Goal: Task Accomplishment & Management: Manage account settings

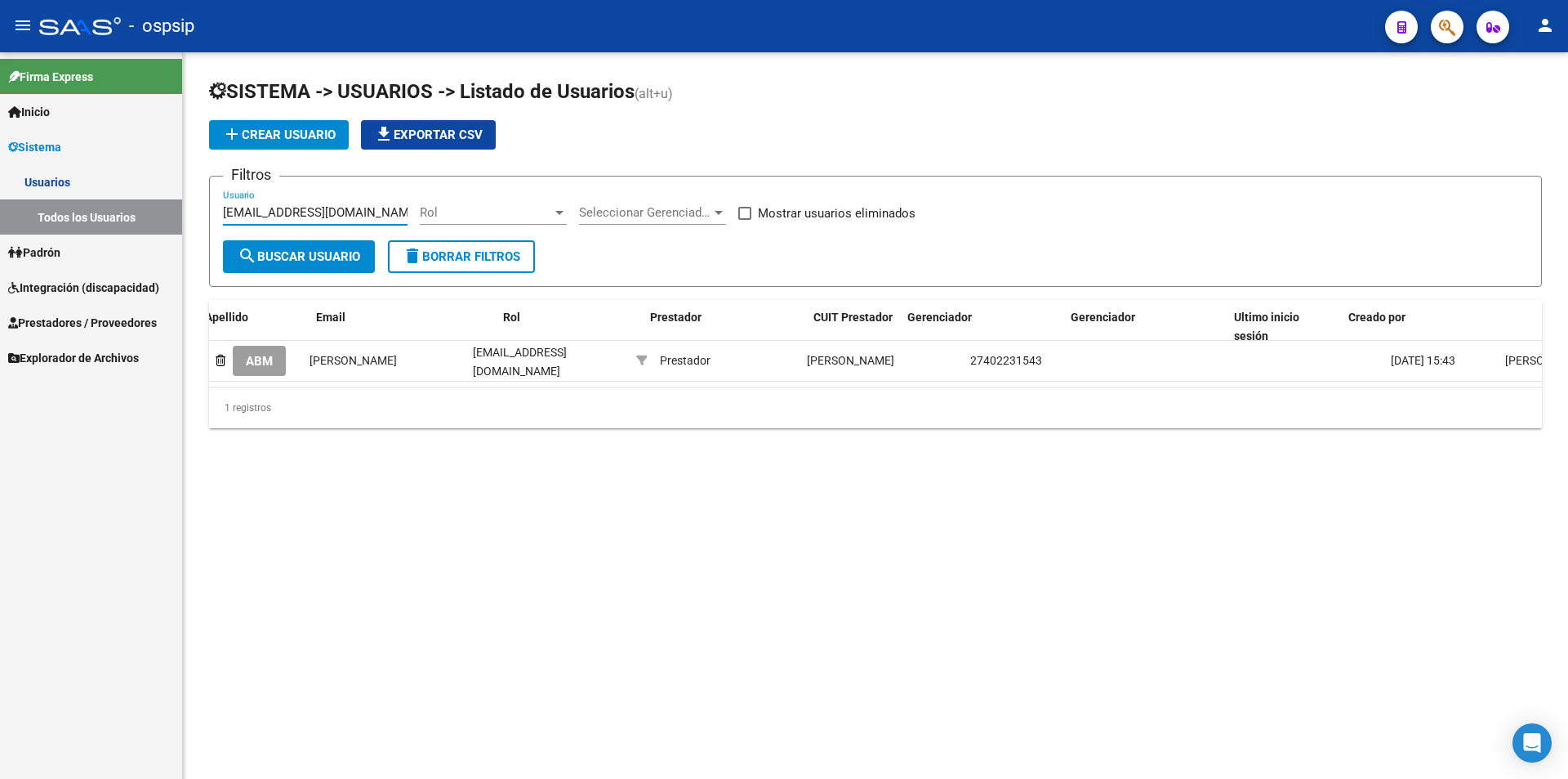
click at [127, 324] on span "Prestadores / Proveedores" at bounding box center [82, 323] width 149 height 18
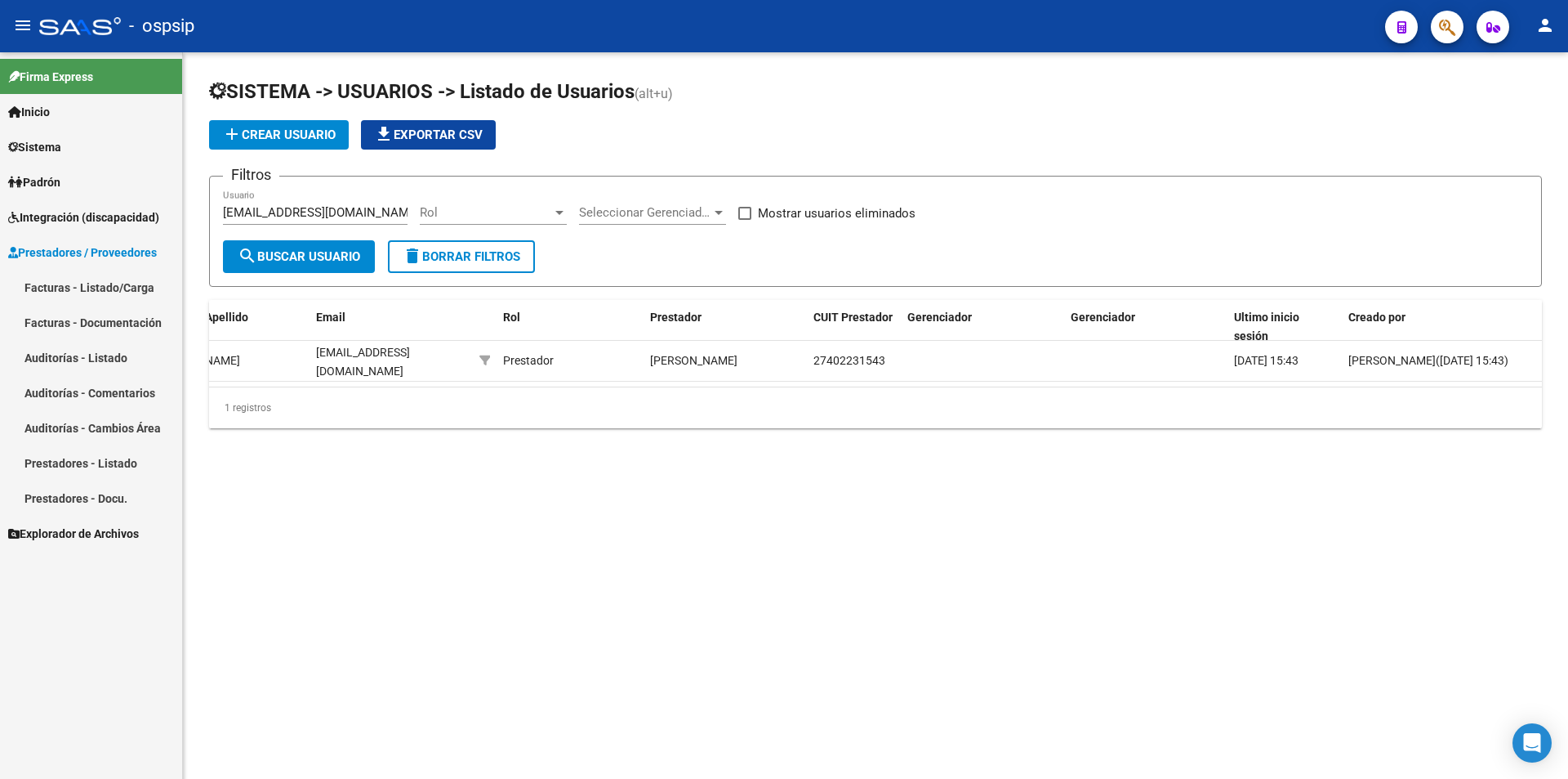
click at [122, 287] on link "Facturas - Listado/Carga" at bounding box center [90, 286] width 182 height 35
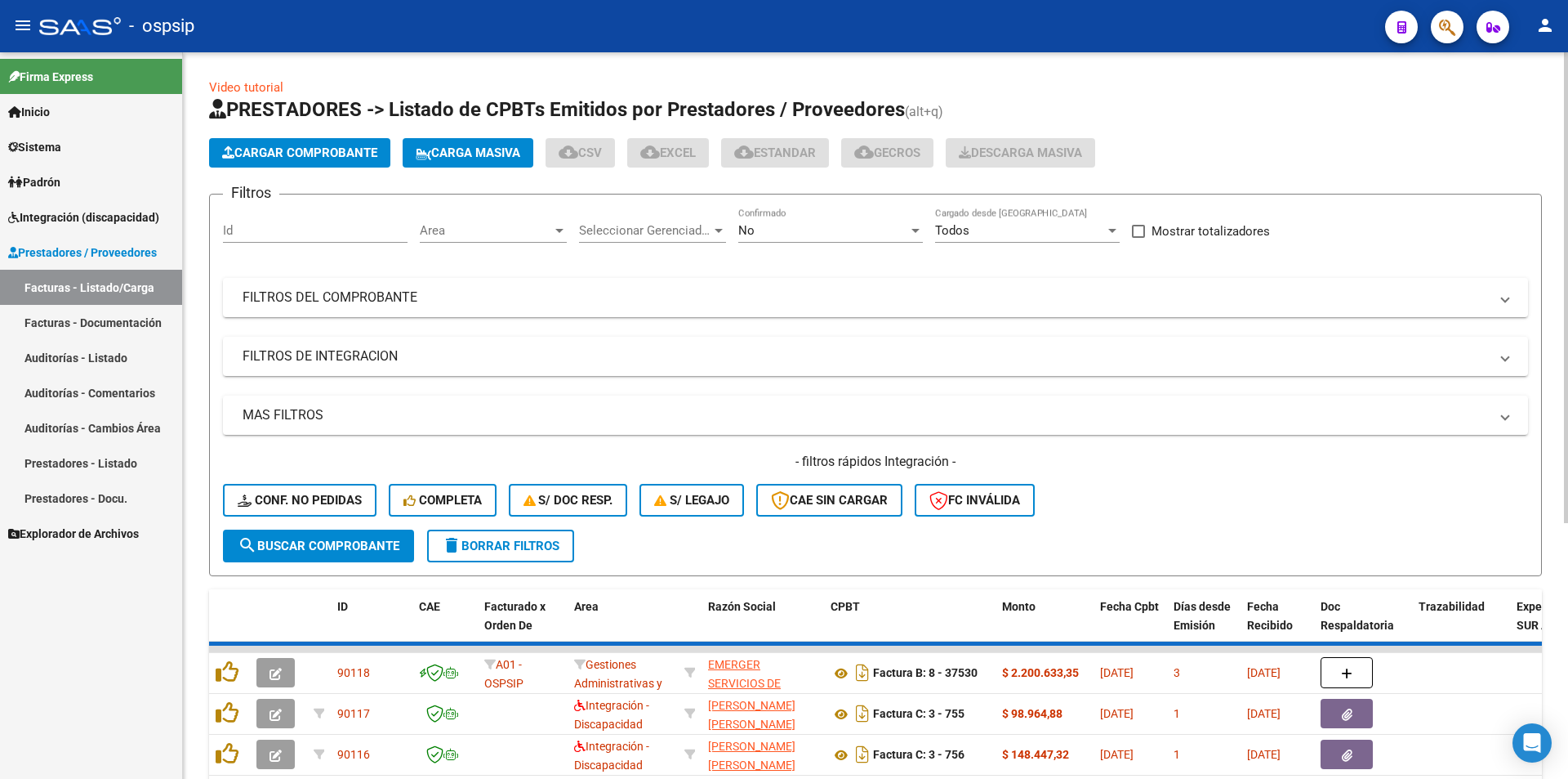
click at [868, 224] on div "No" at bounding box center [823, 231] width 170 height 15
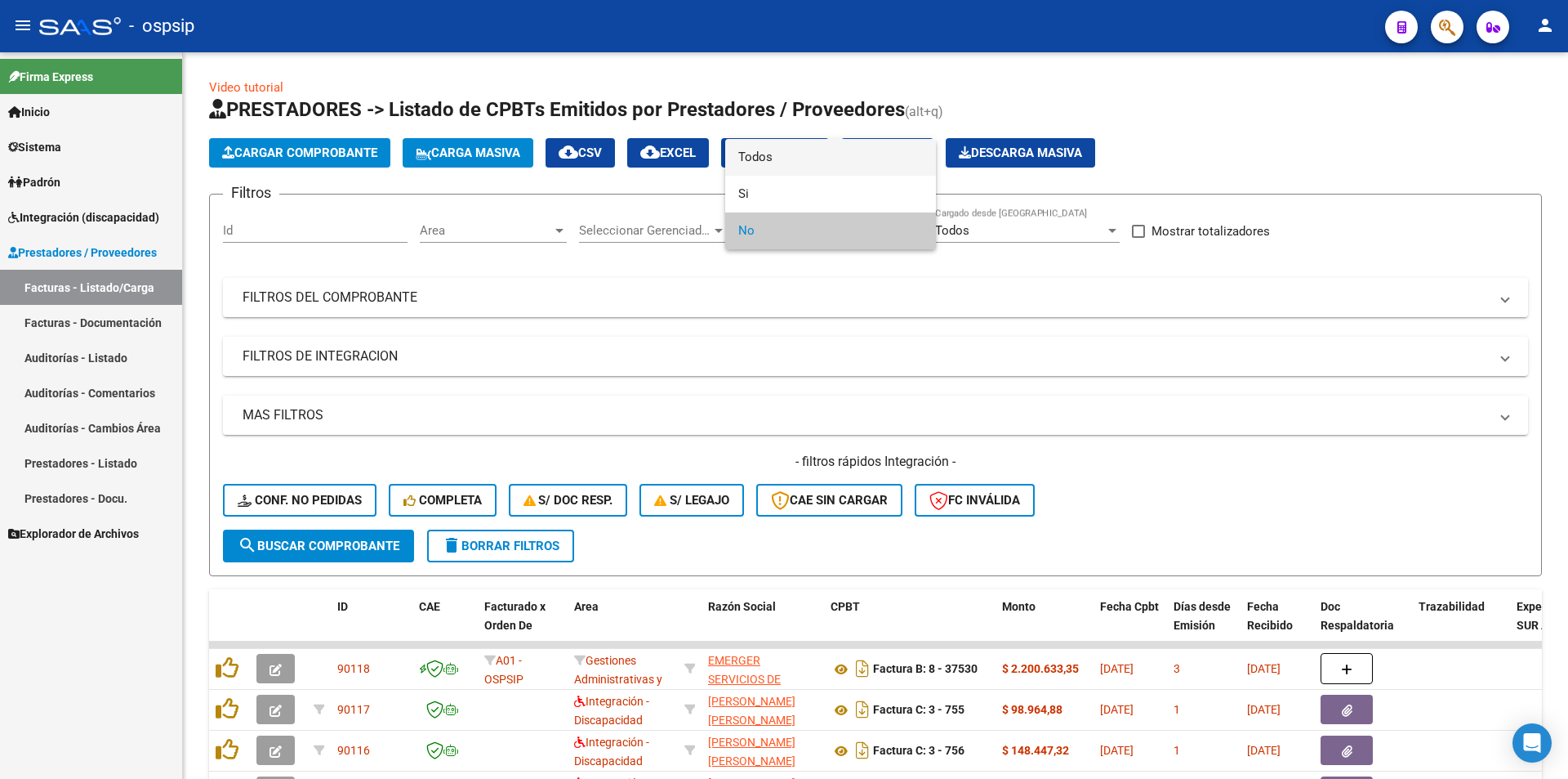
click at [817, 155] on span "Todos" at bounding box center [831, 157] width 185 height 37
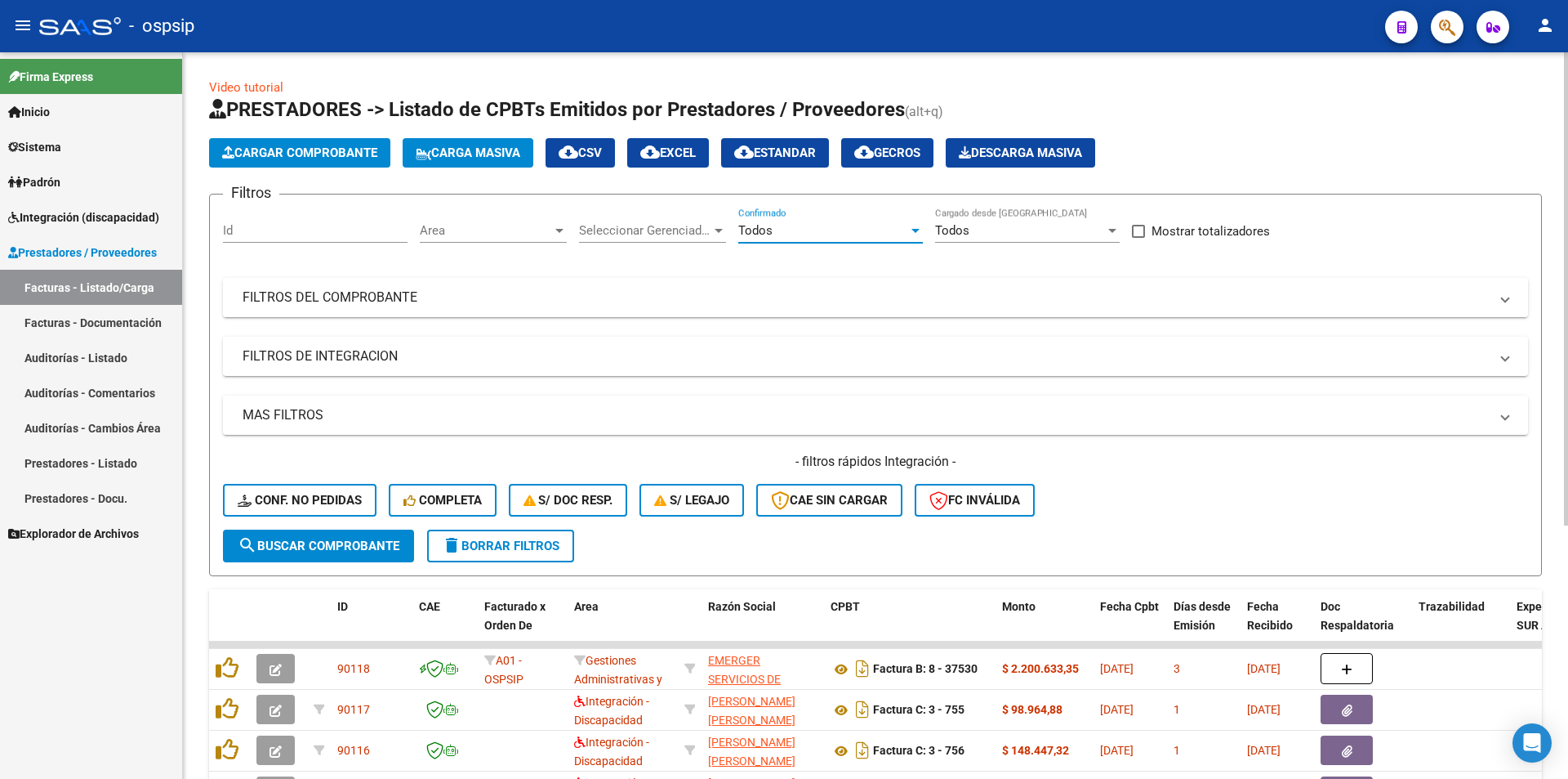
click at [356, 309] on mat-expansion-panel-header "FILTROS DEL COMPROBANTE" at bounding box center [876, 297] width 1305 height 39
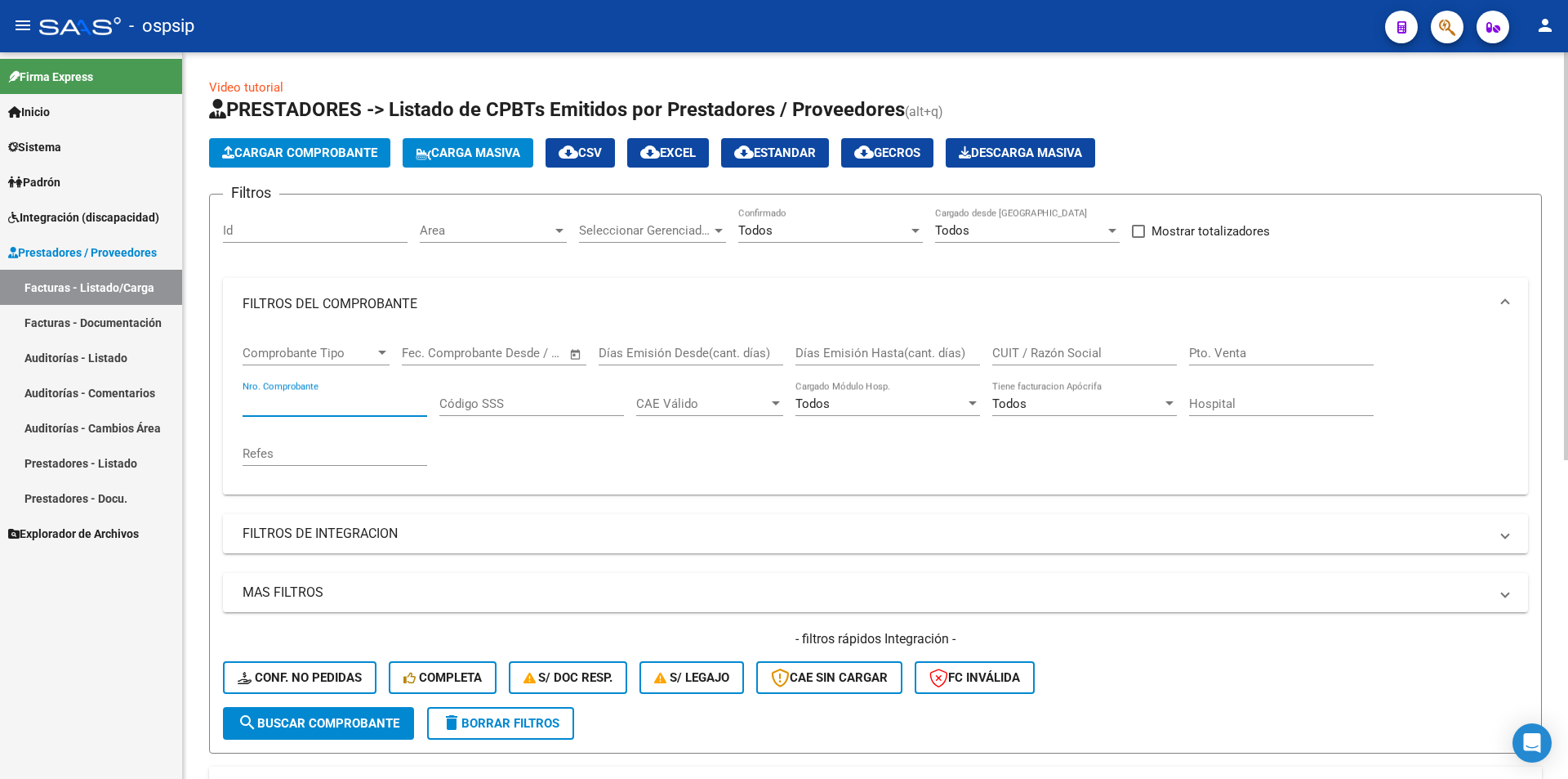
click at [329, 403] on input "Nro. Comprobante" at bounding box center [335, 403] width 185 height 15
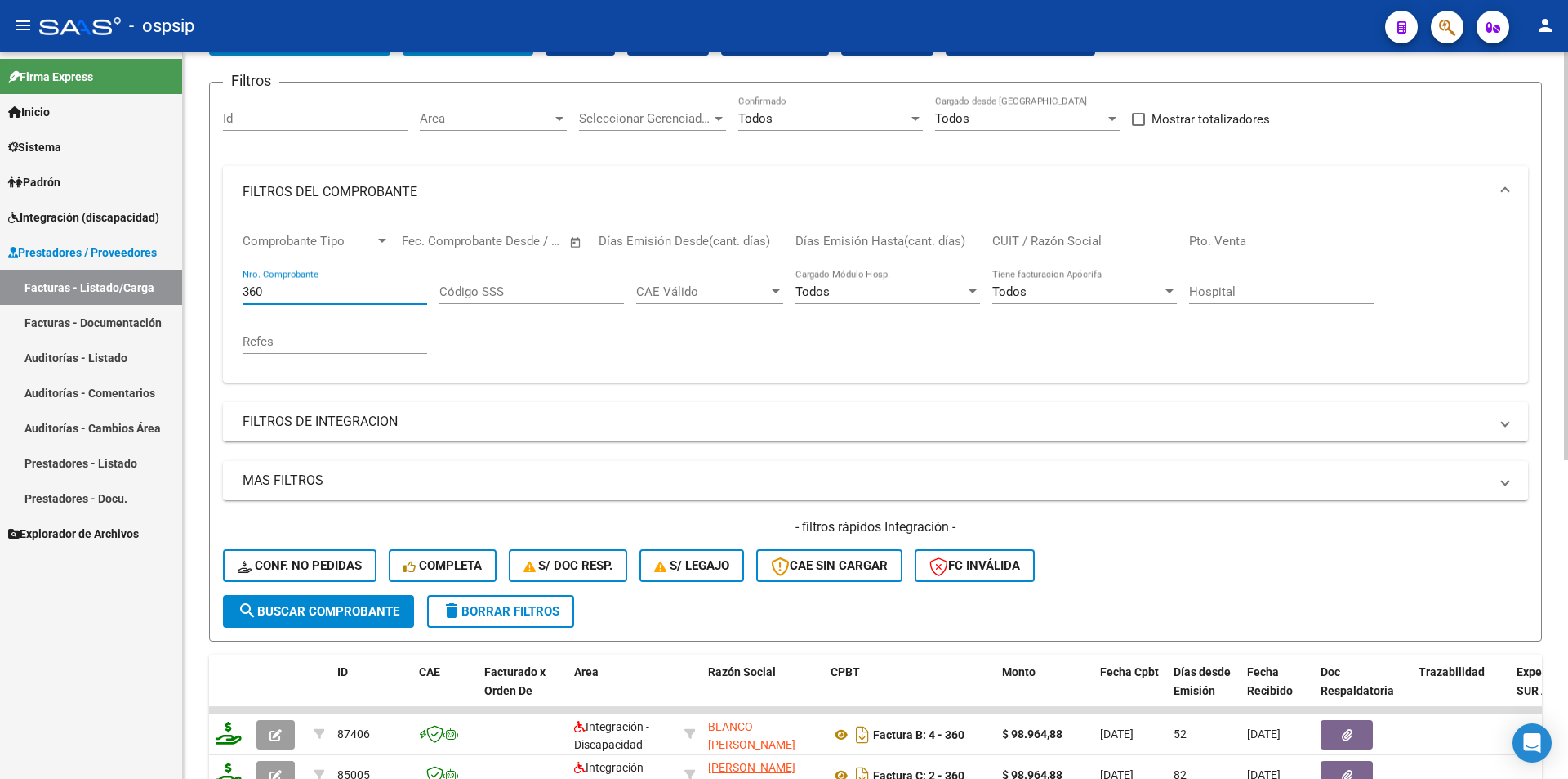
scroll to position [245, 0]
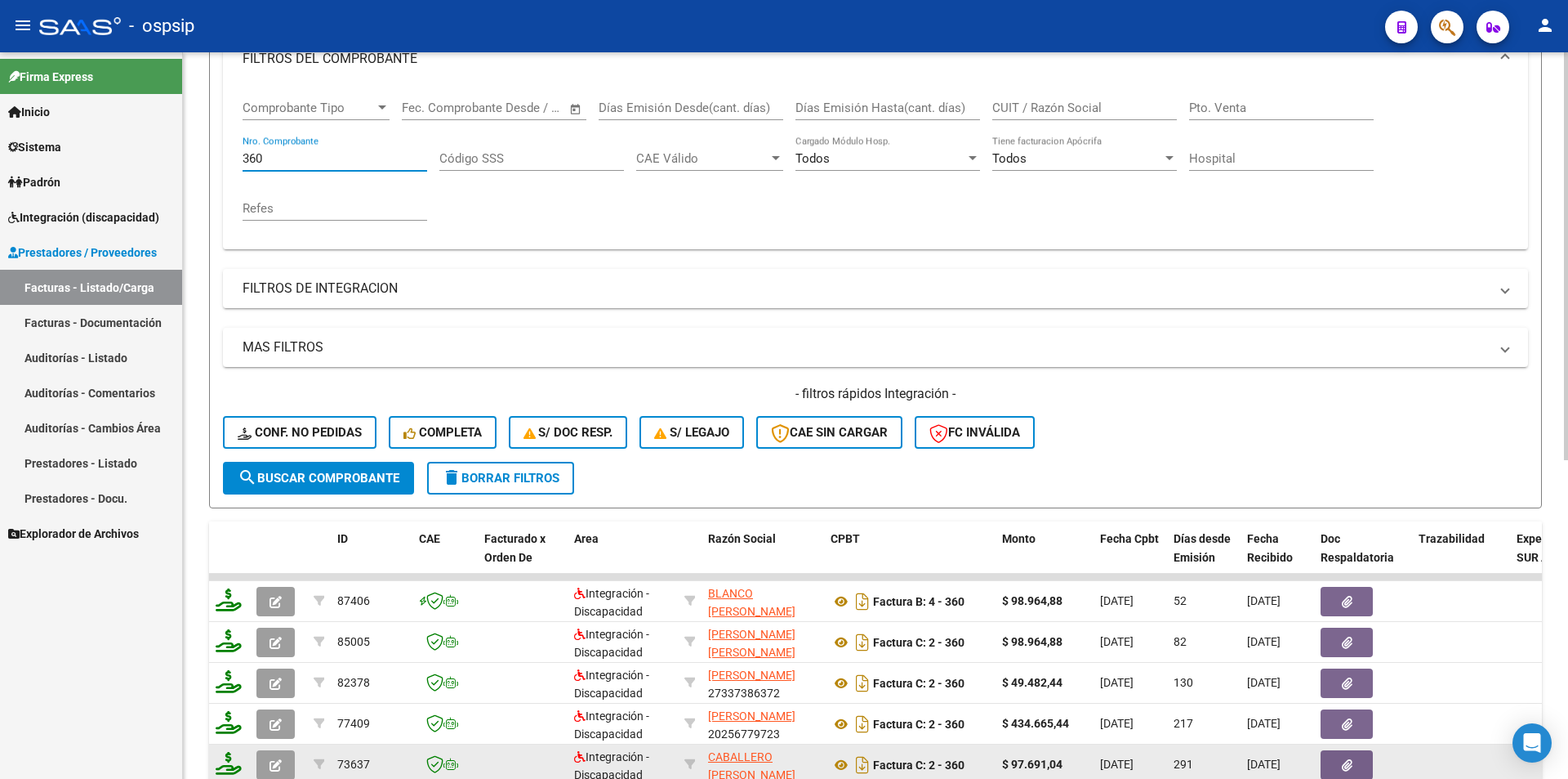
type input "360"
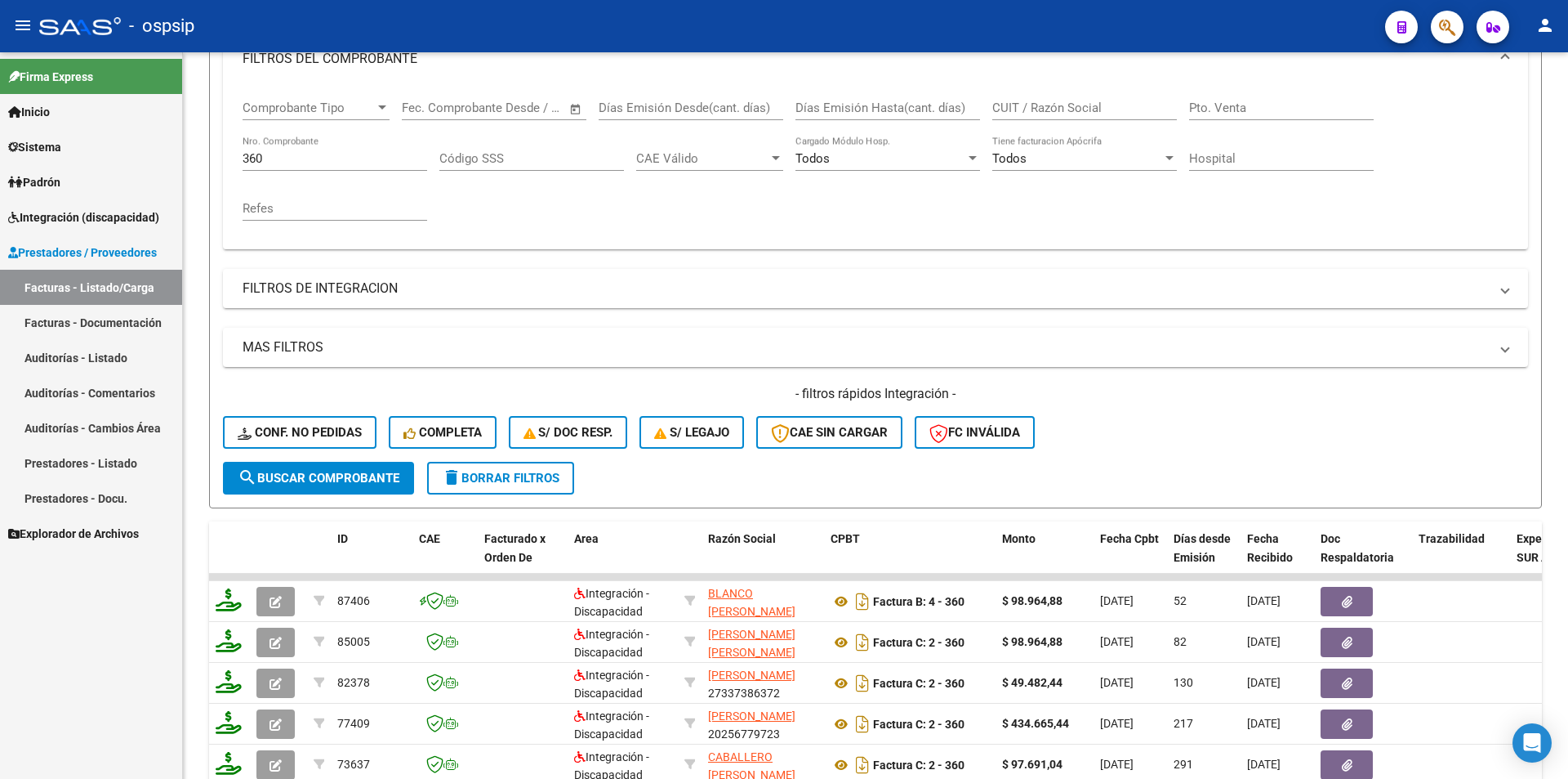
drag, startPoint x: 164, startPoint y: 618, endPoint x: 173, endPoint y: 620, distance: 9.2
click at [164, 618] on div "Firma Express Inicio Calendario SSS Instructivos Contacto OS Sistema Usuarios T…" at bounding box center [90, 415] width 182 height 726
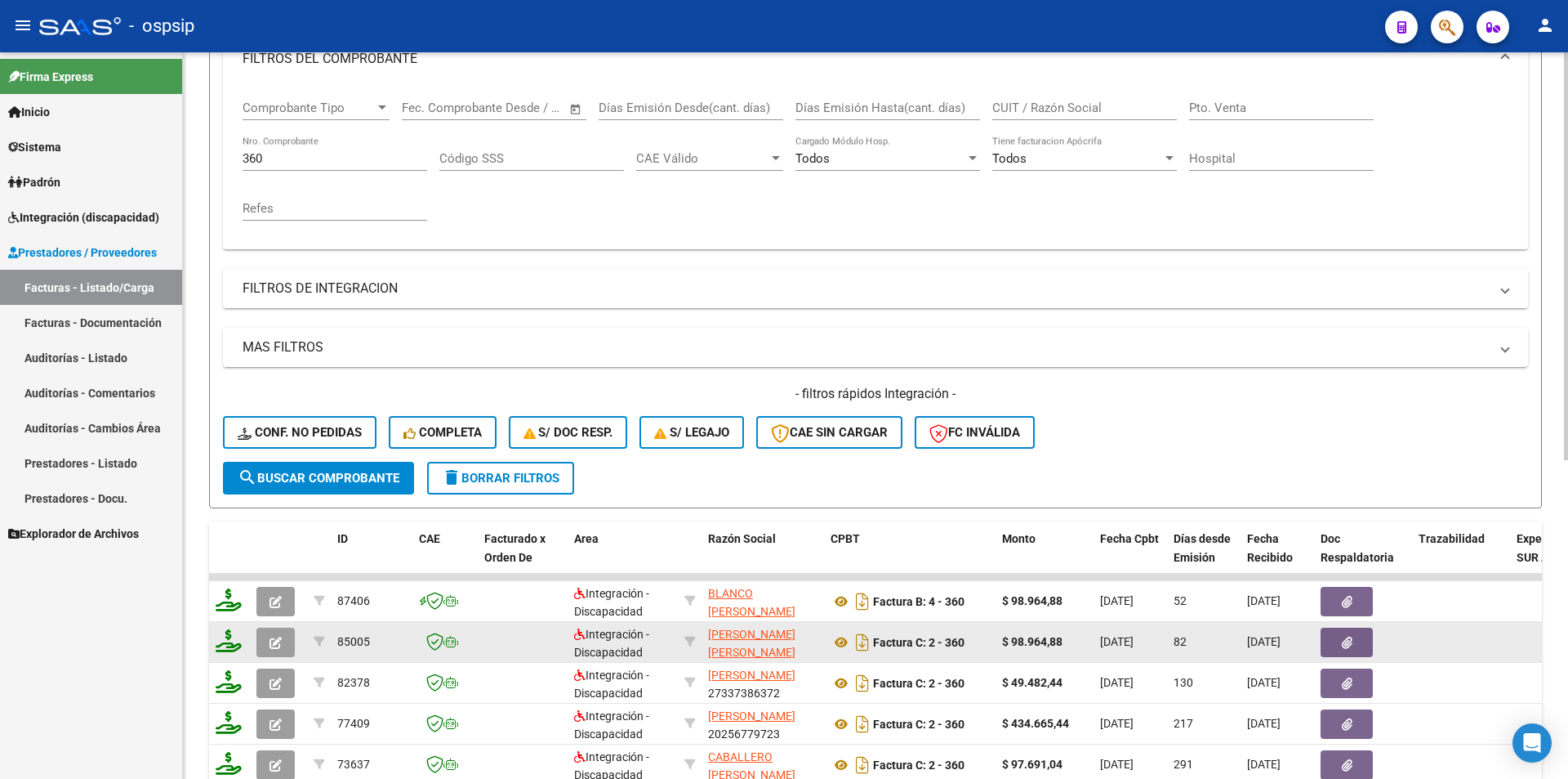
click at [274, 643] on icon "button" at bounding box center [275, 643] width 12 height 12
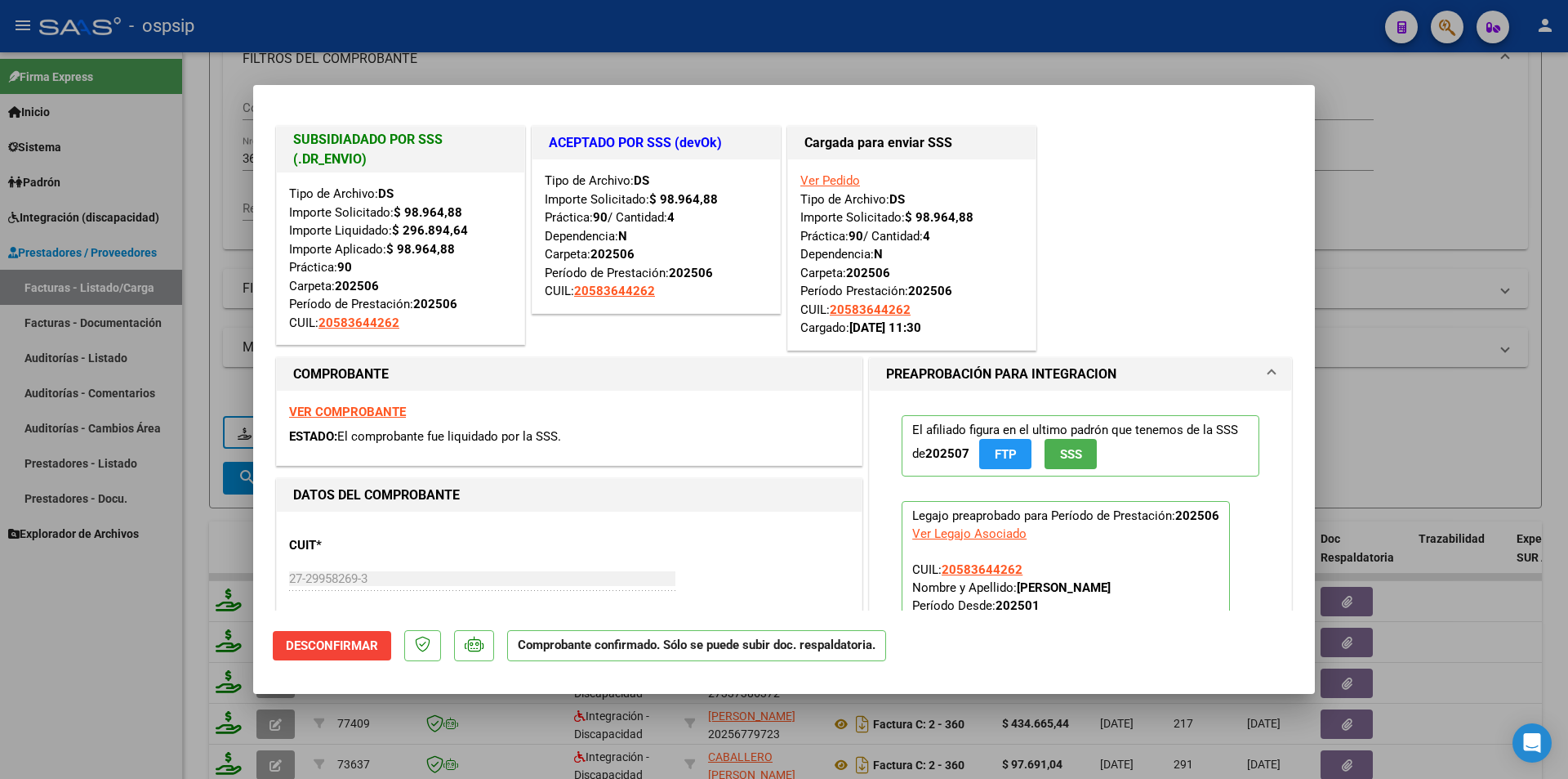
click at [72, 724] on div at bounding box center [784, 390] width 1568 height 779
type input "$ 0,00"
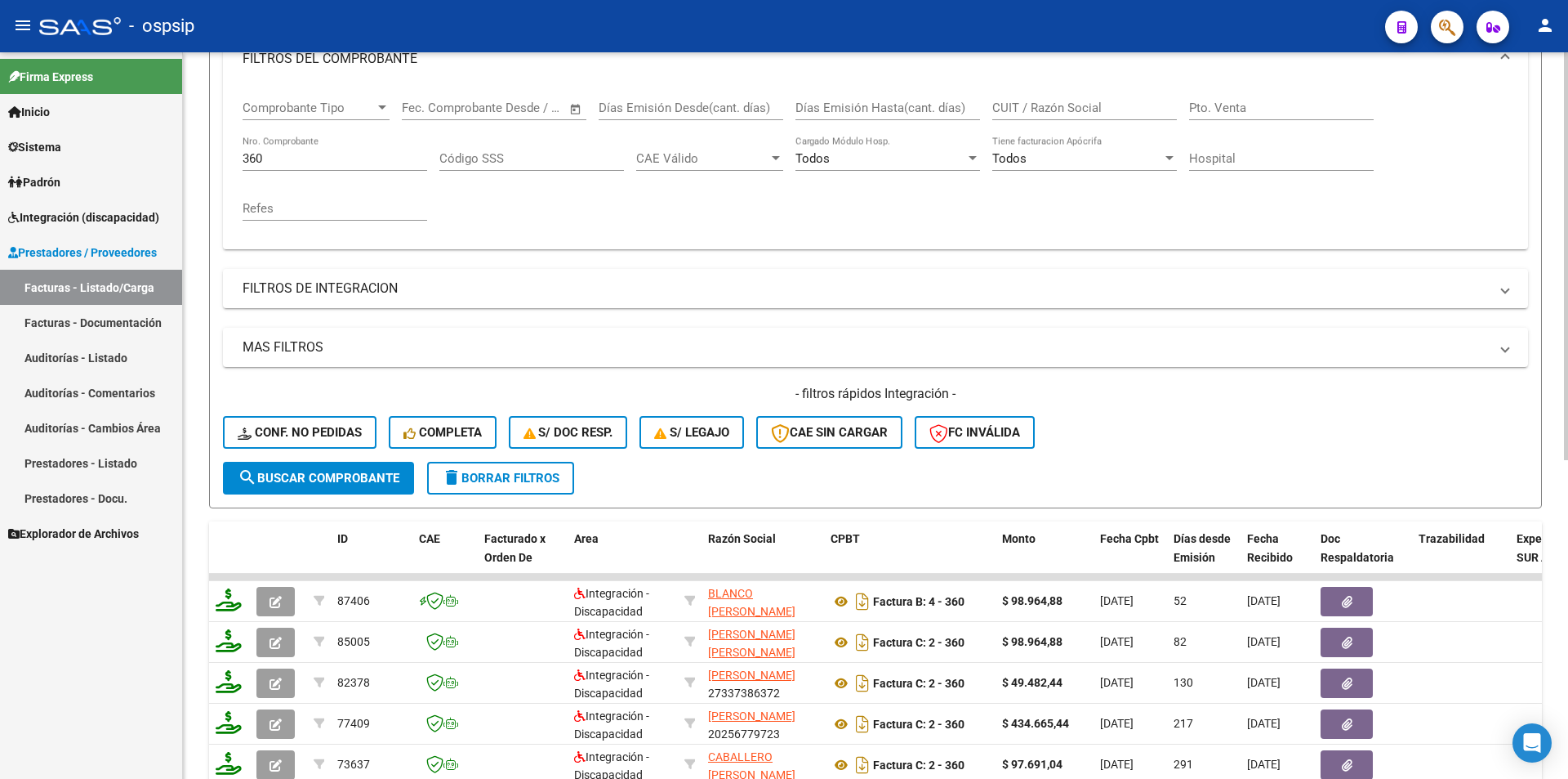
click at [462, 487] on mat-icon "delete" at bounding box center [452, 478] width 20 height 20
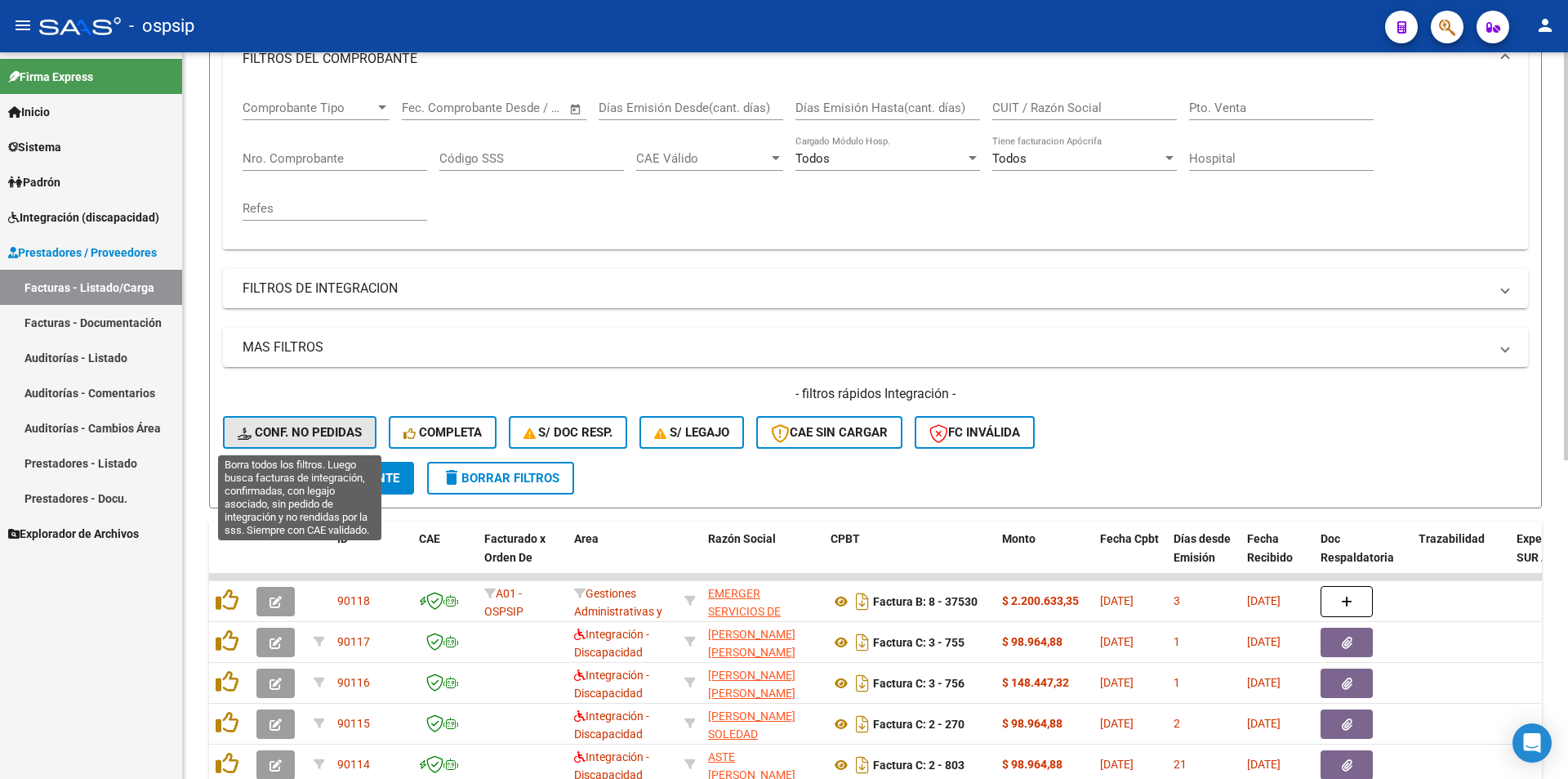
click at [312, 430] on span "Conf. no pedidas" at bounding box center [299, 432] width 124 height 15
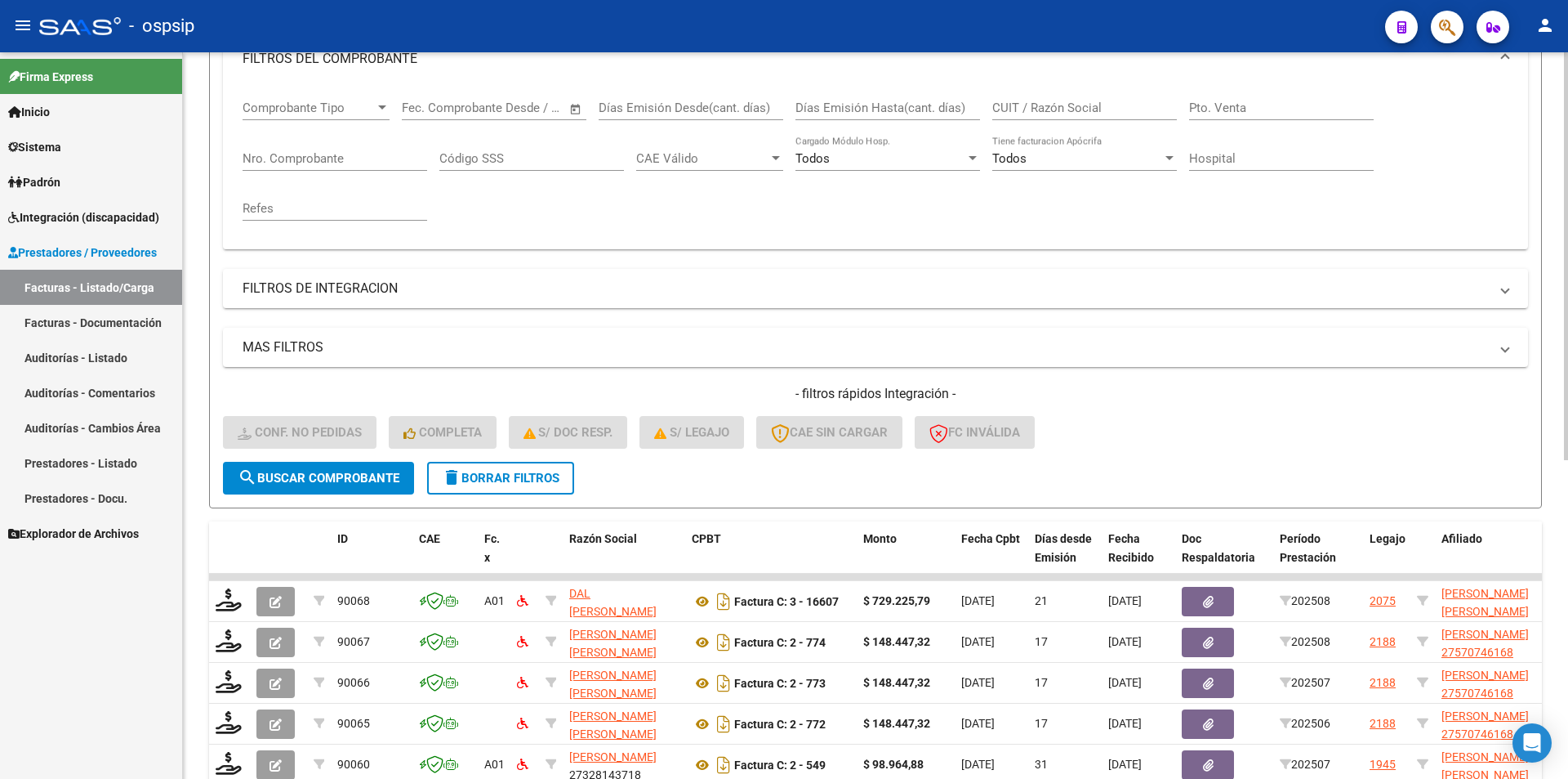
click at [255, 160] on input "Nro. Comprobante" at bounding box center [335, 158] width 185 height 15
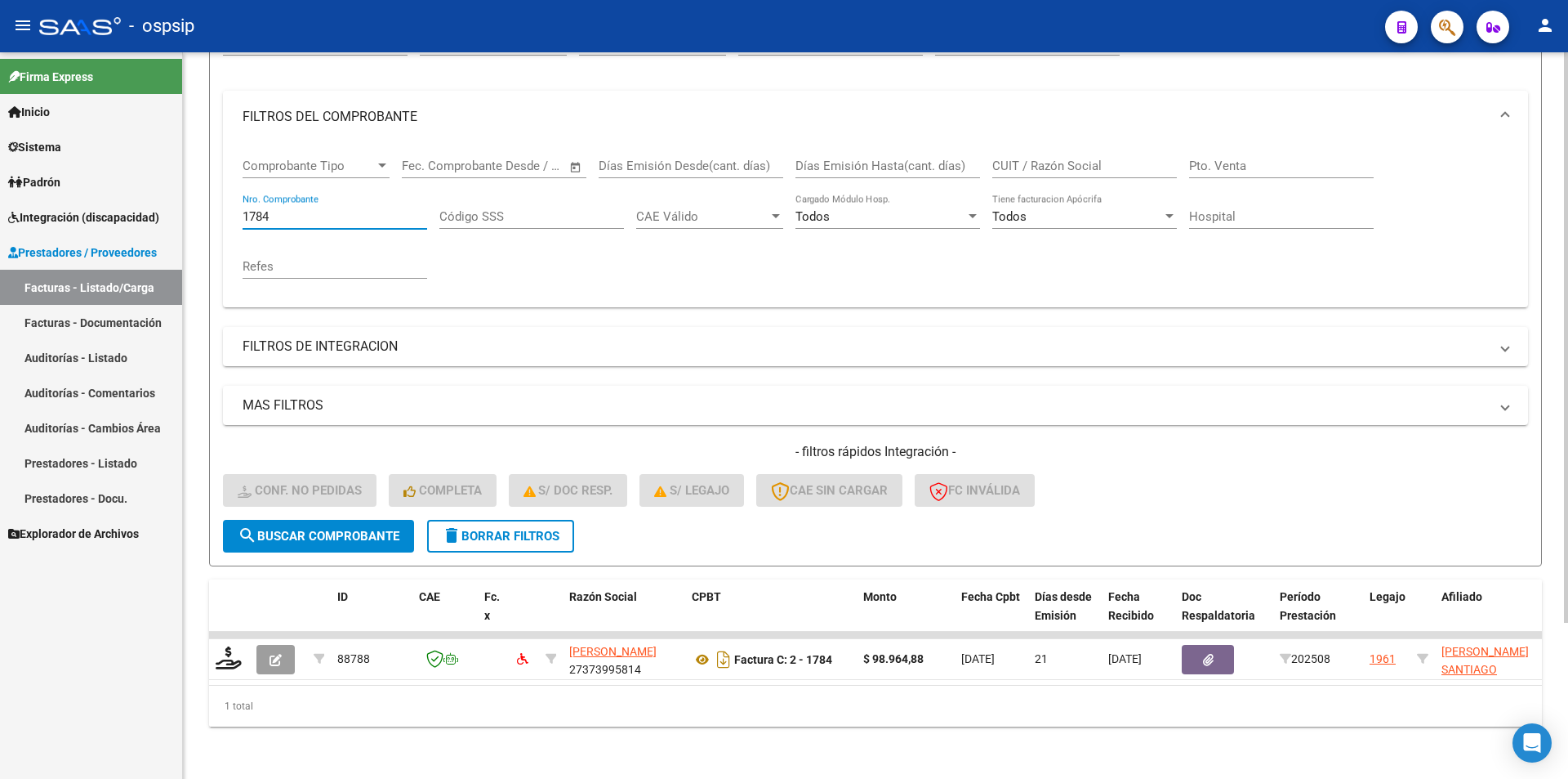
scroll to position [200, 0]
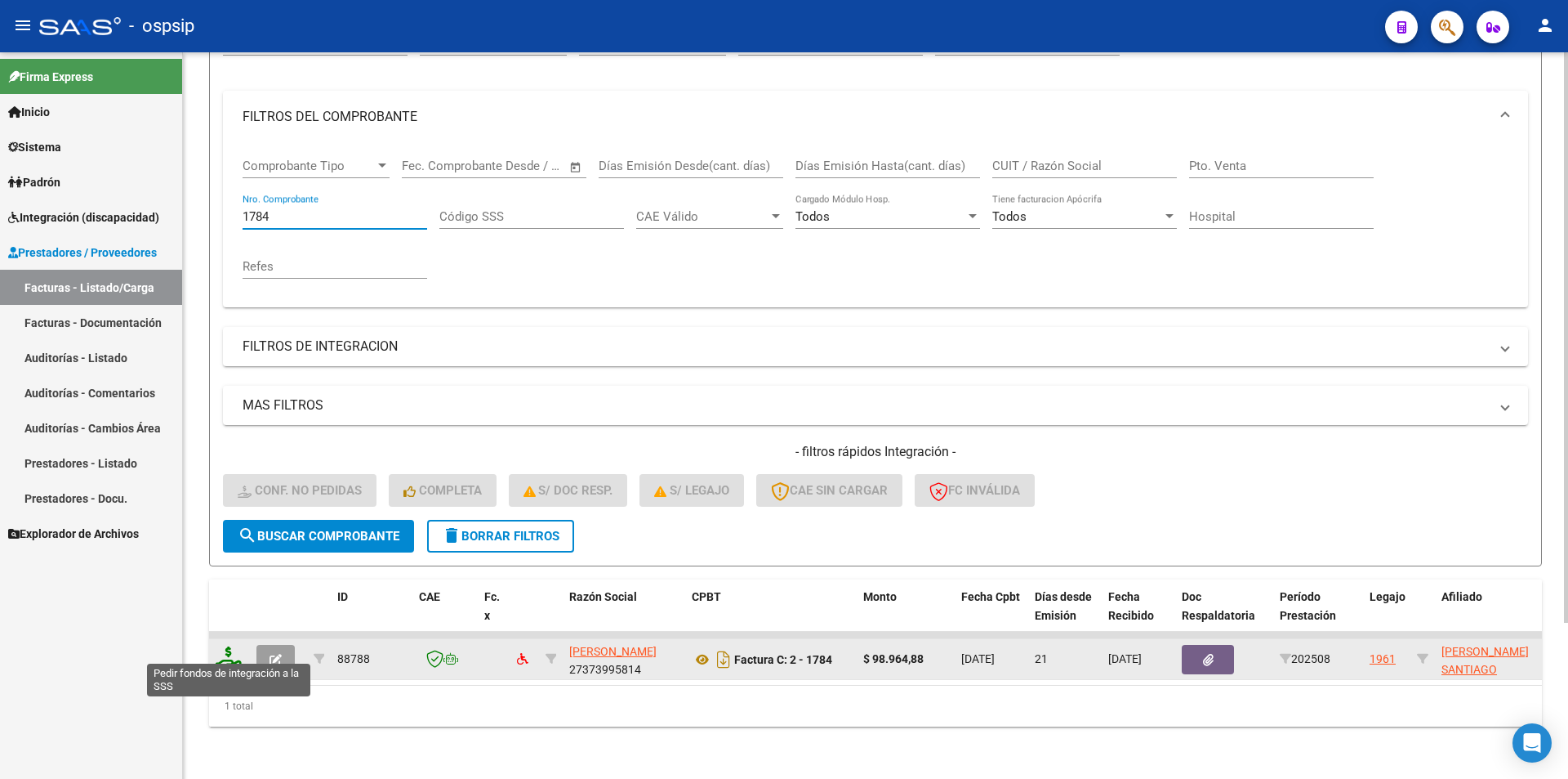
type input "1784"
click at [217, 652] on icon at bounding box center [228, 658] width 26 height 23
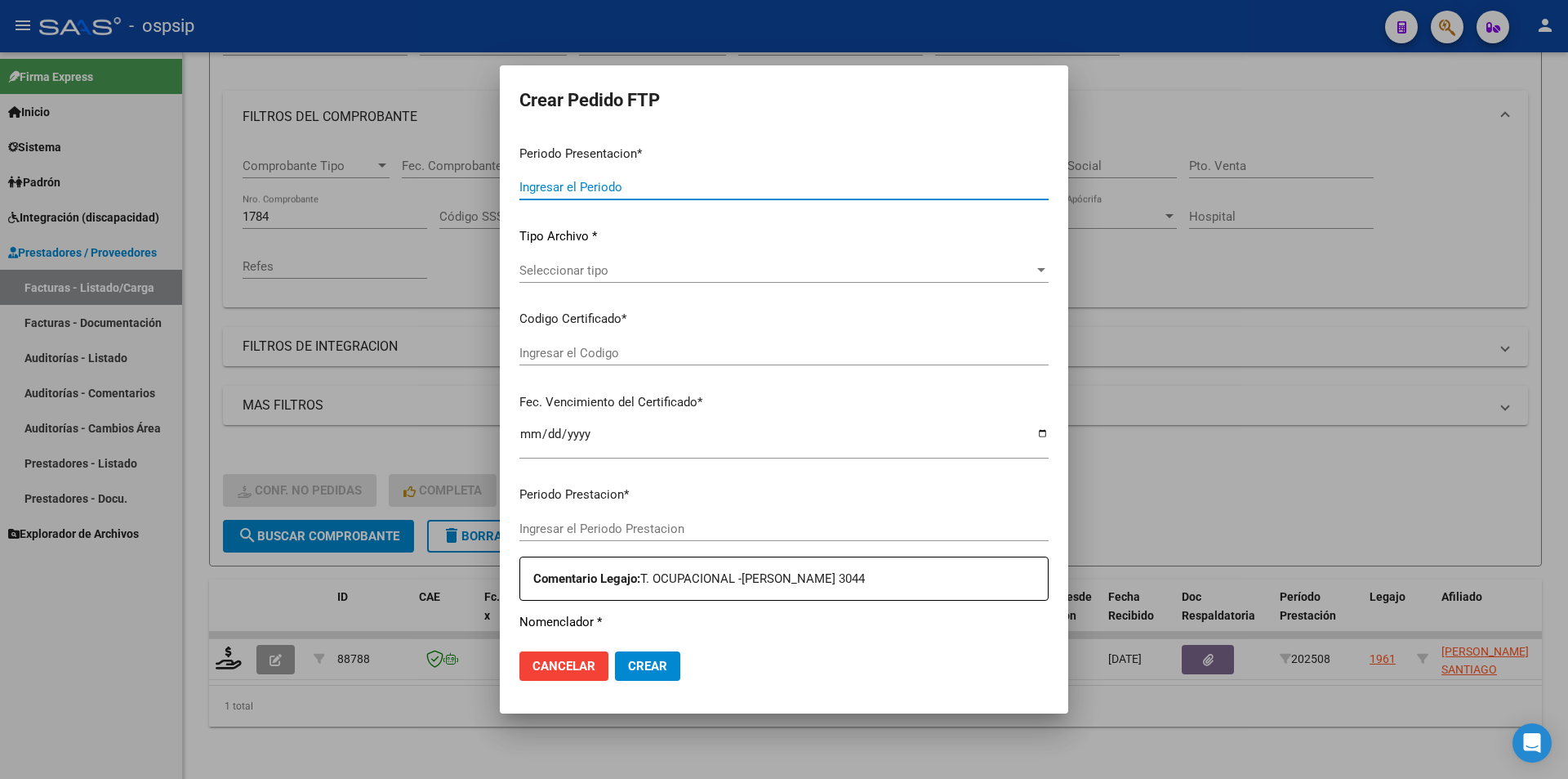
type input "202508"
type input "$ 98.964,88"
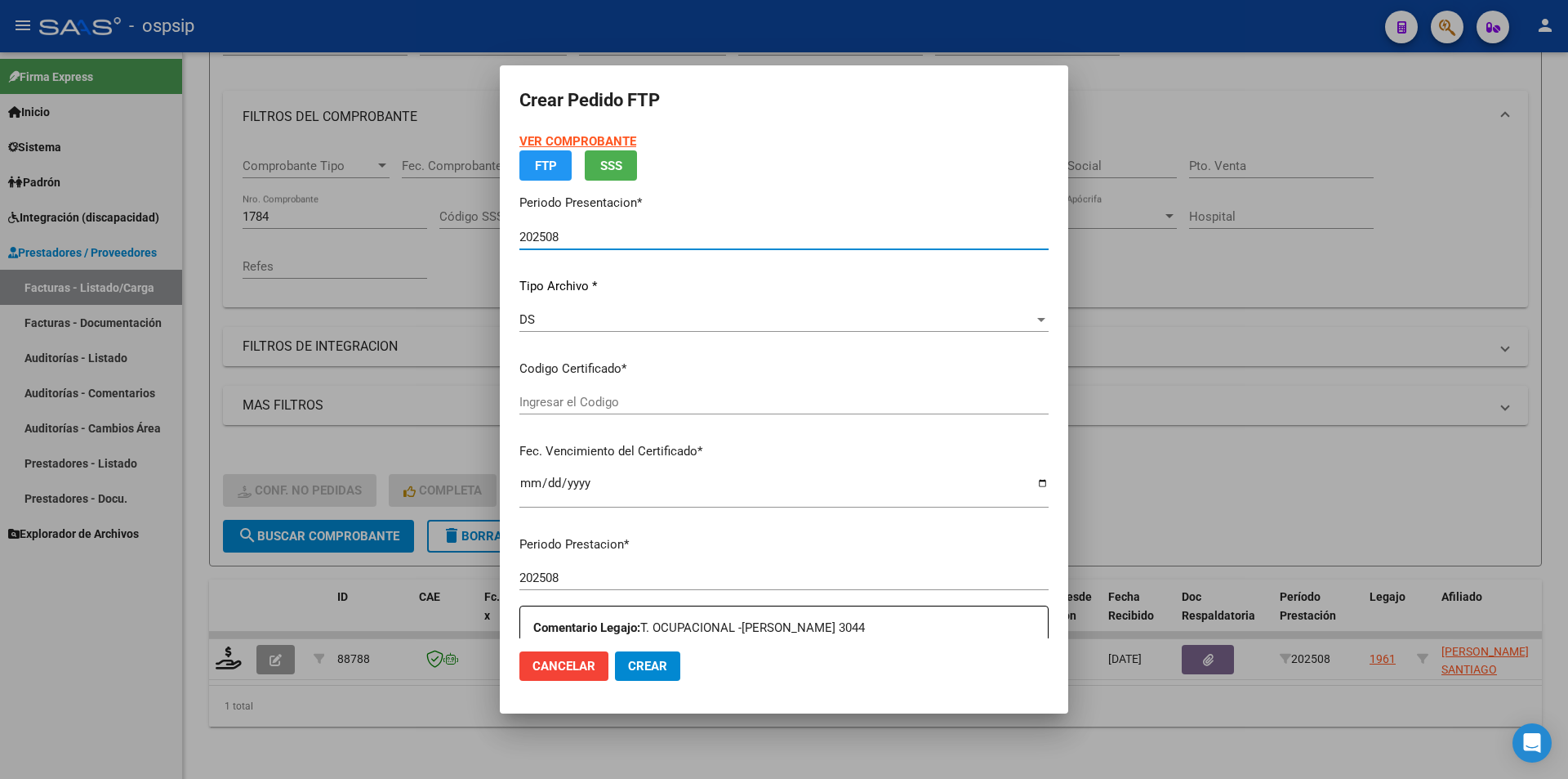
type input "9075868640"
type input "2027-07-05"
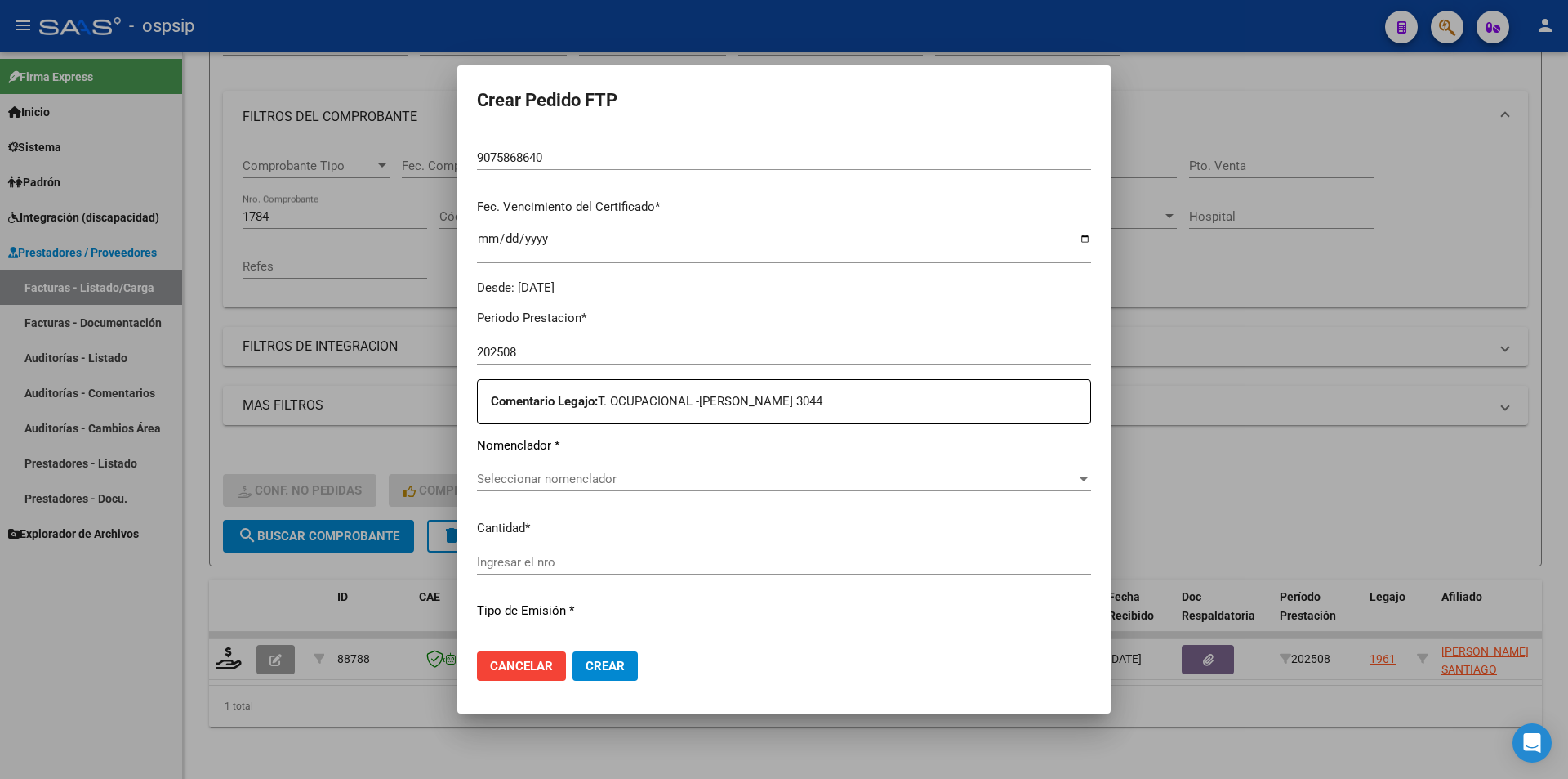
scroll to position [408, 0]
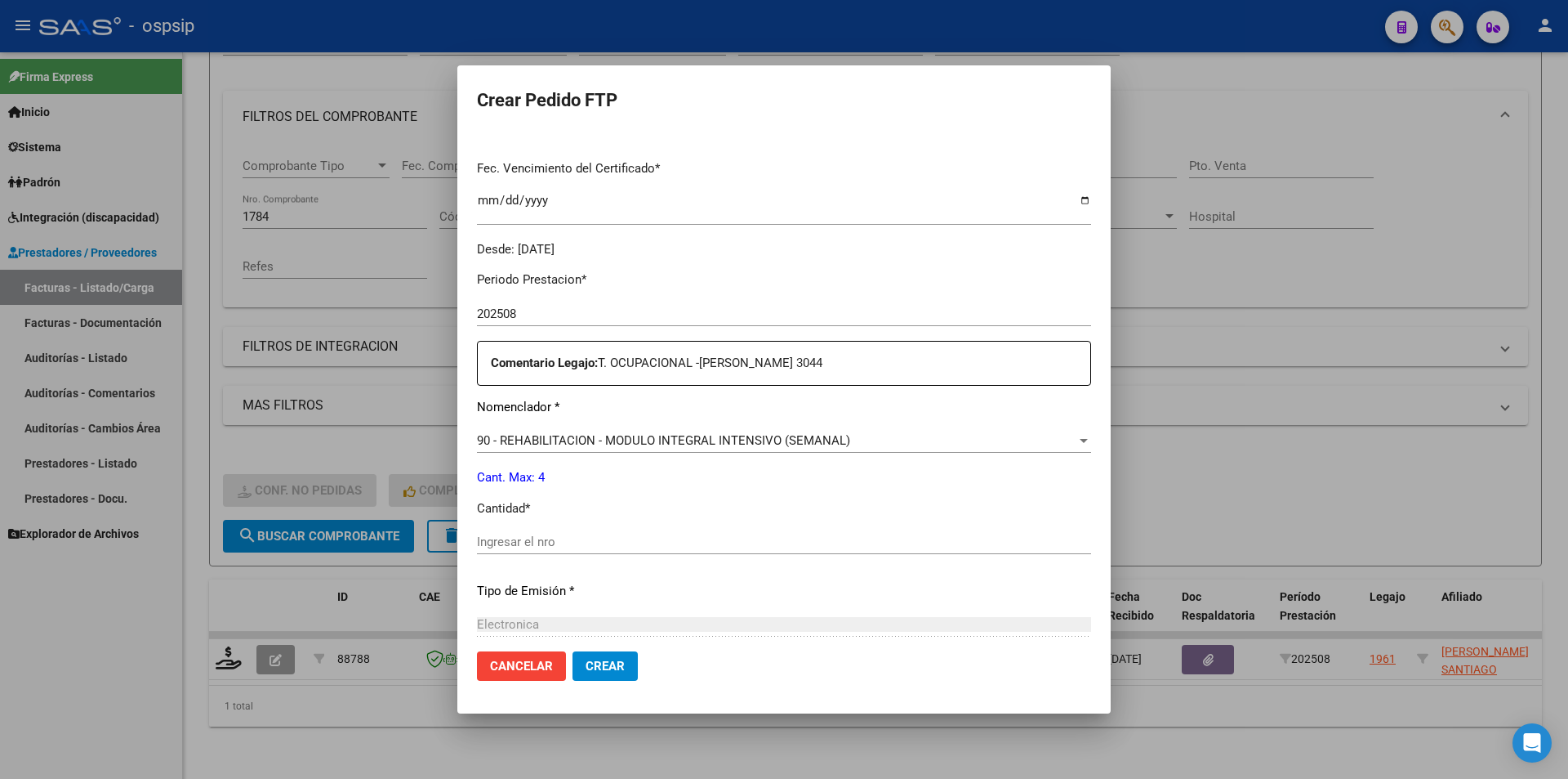
drag, startPoint x: 547, startPoint y: 544, endPoint x: 517, endPoint y: 539, distance: 30.4
click at [546, 544] on input "Ingresar el nro" at bounding box center [784, 542] width 615 height 15
type input "4"
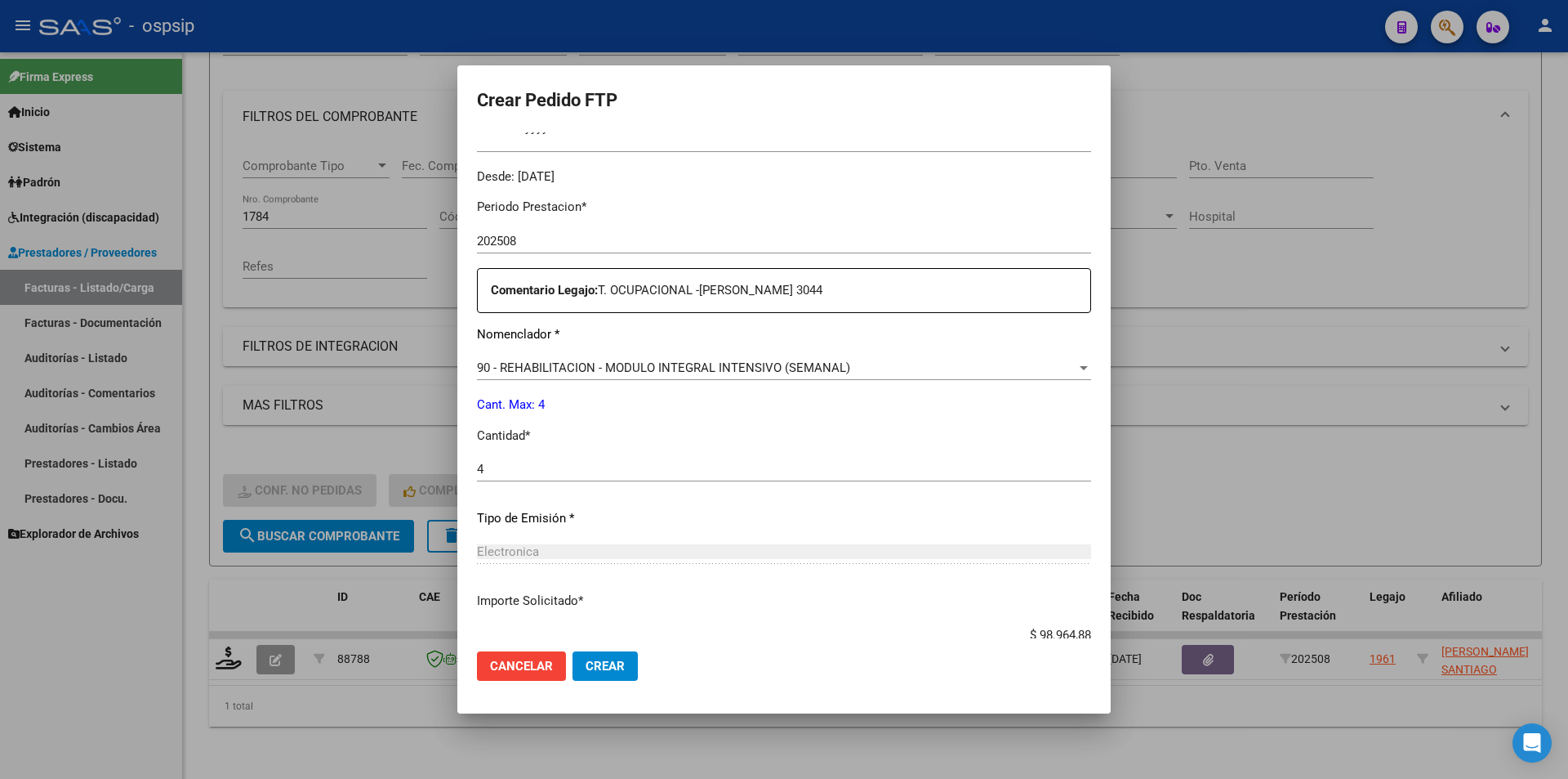
scroll to position [572, 0]
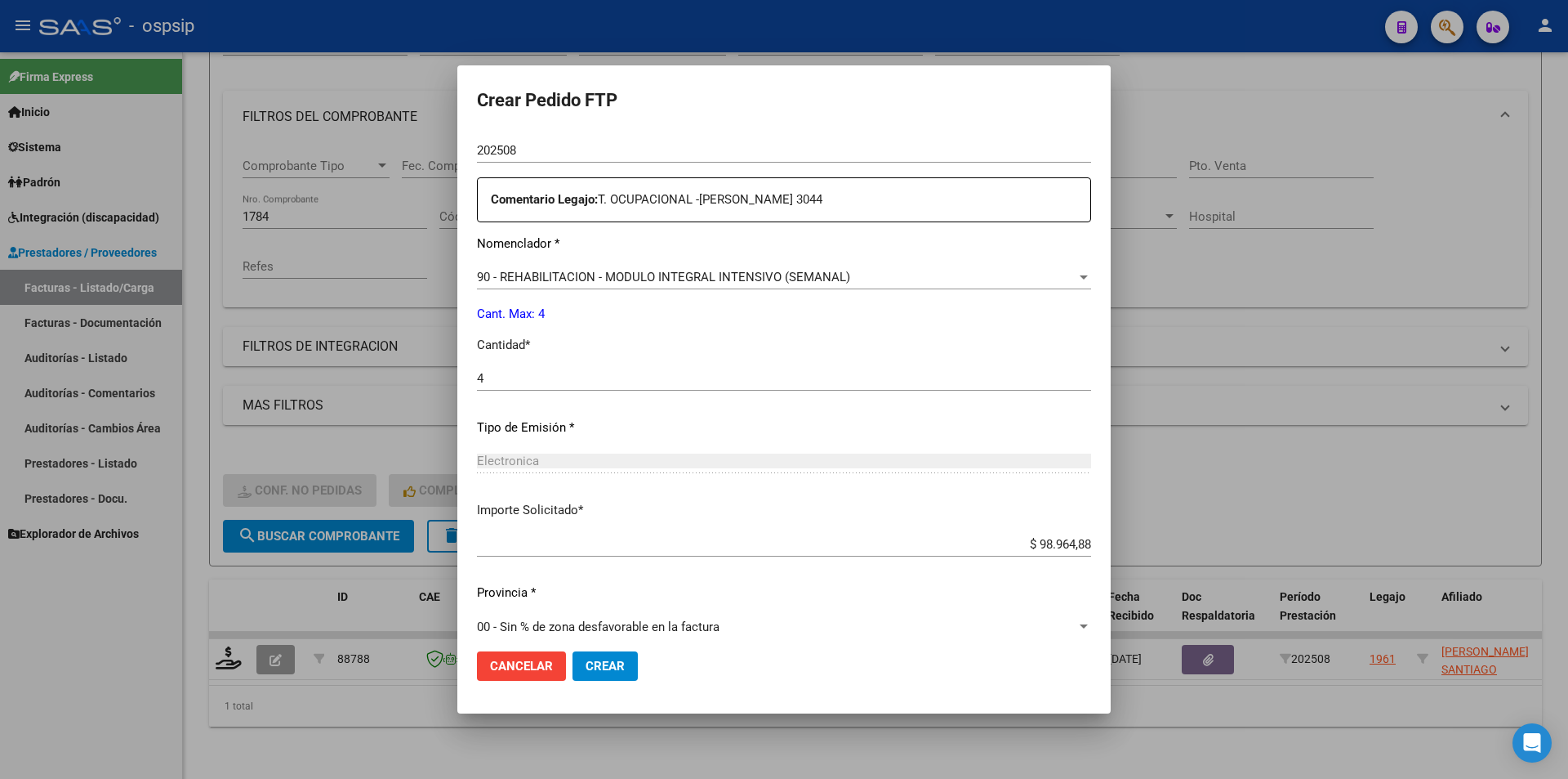
drag, startPoint x: 624, startPoint y: 661, endPoint x: 595, endPoint y: 669, distance: 30.1
click at [623, 661] on span "Crear" at bounding box center [605, 666] width 39 height 15
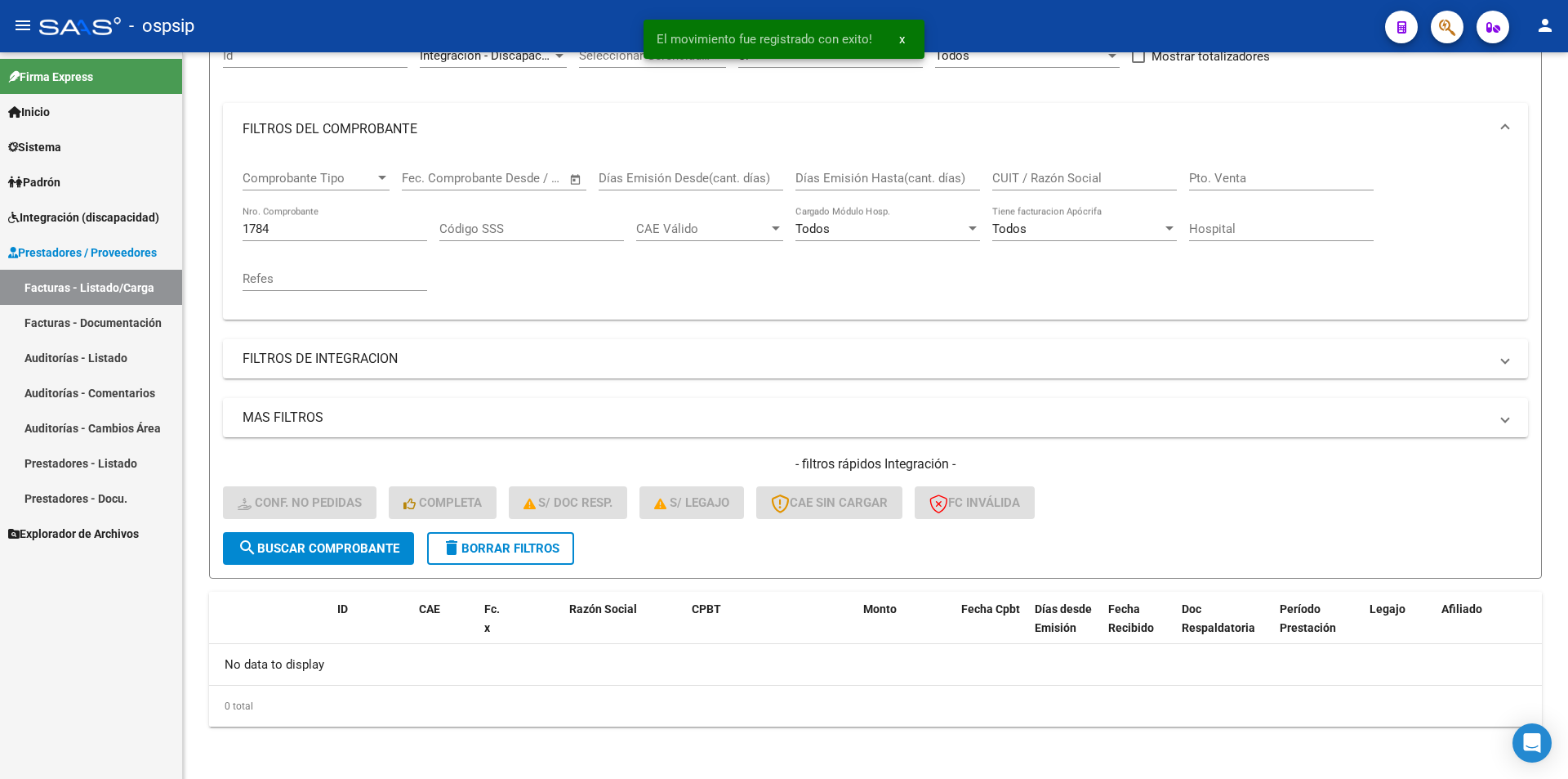
scroll to position [175, 0]
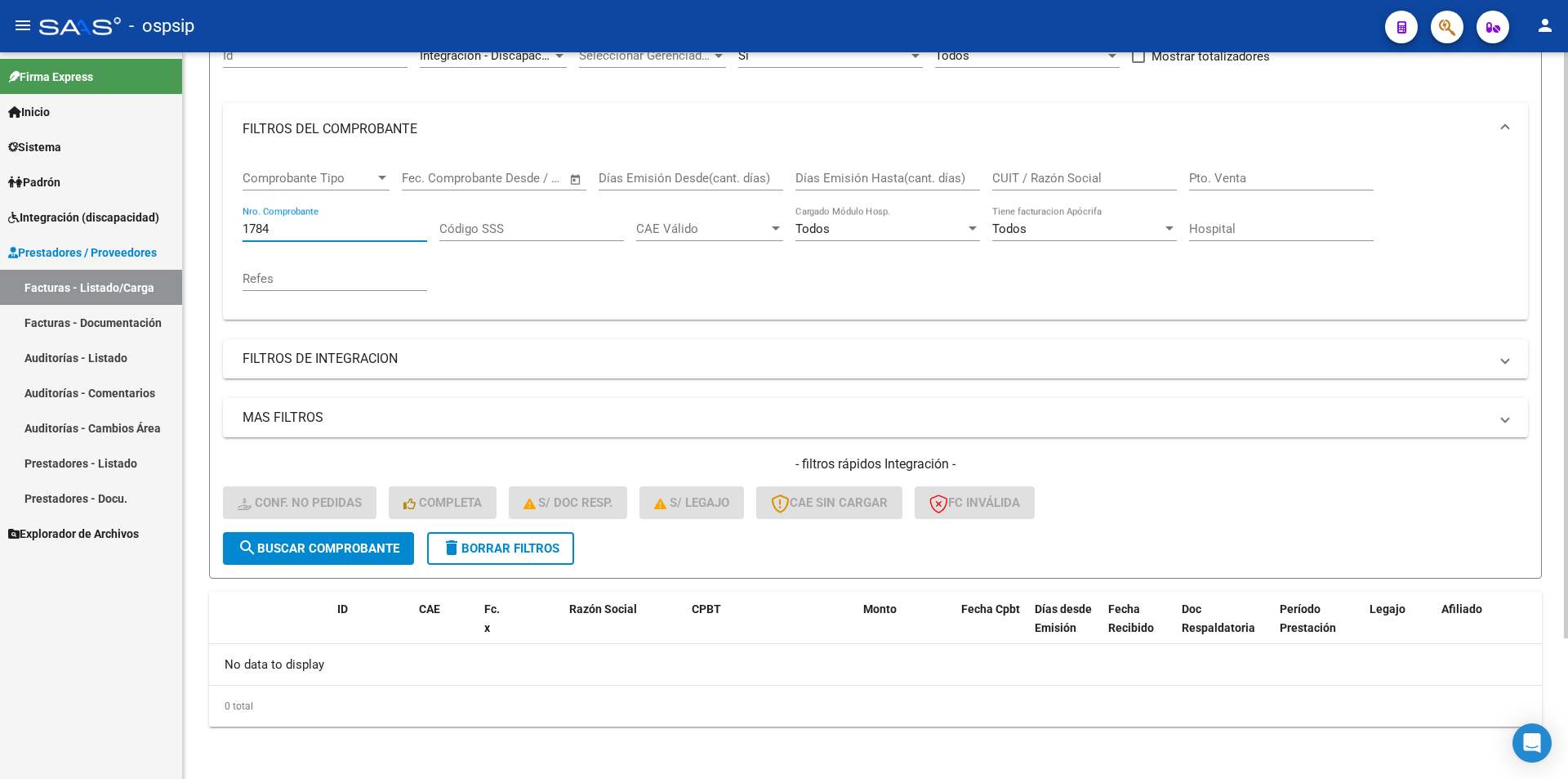
drag, startPoint x: 276, startPoint y: 228, endPoint x: 193, endPoint y: 211, distance: 84.7
click at [200, 211] on div "Video tutorial PRESTADORES -> Listado de CPBTs Emitidos por Prestadores / Prove…" at bounding box center [875, 328] width 1385 height 901
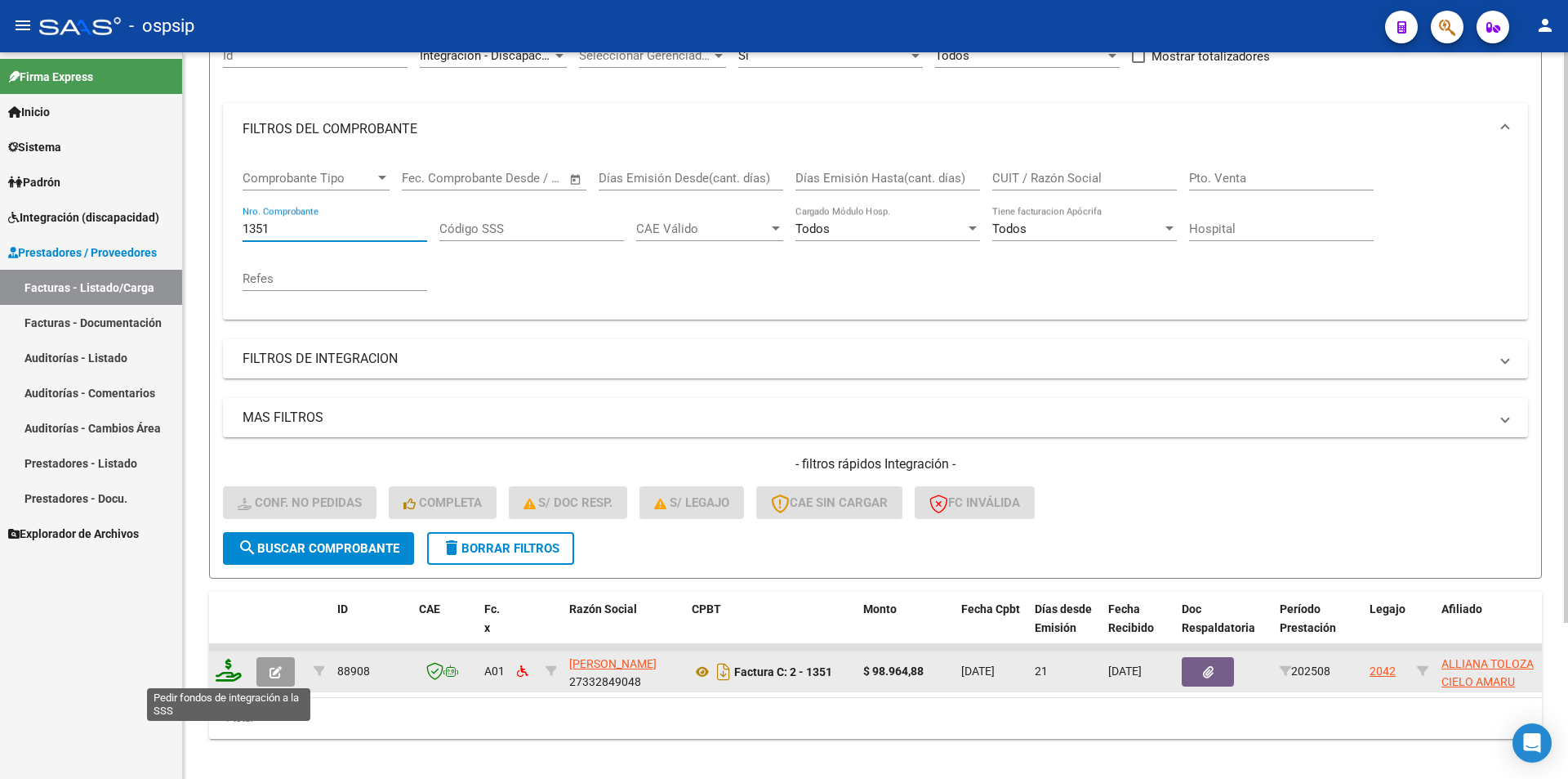
type input "1351"
click at [229, 666] on icon at bounding box center [228, 670] width 26 height 23
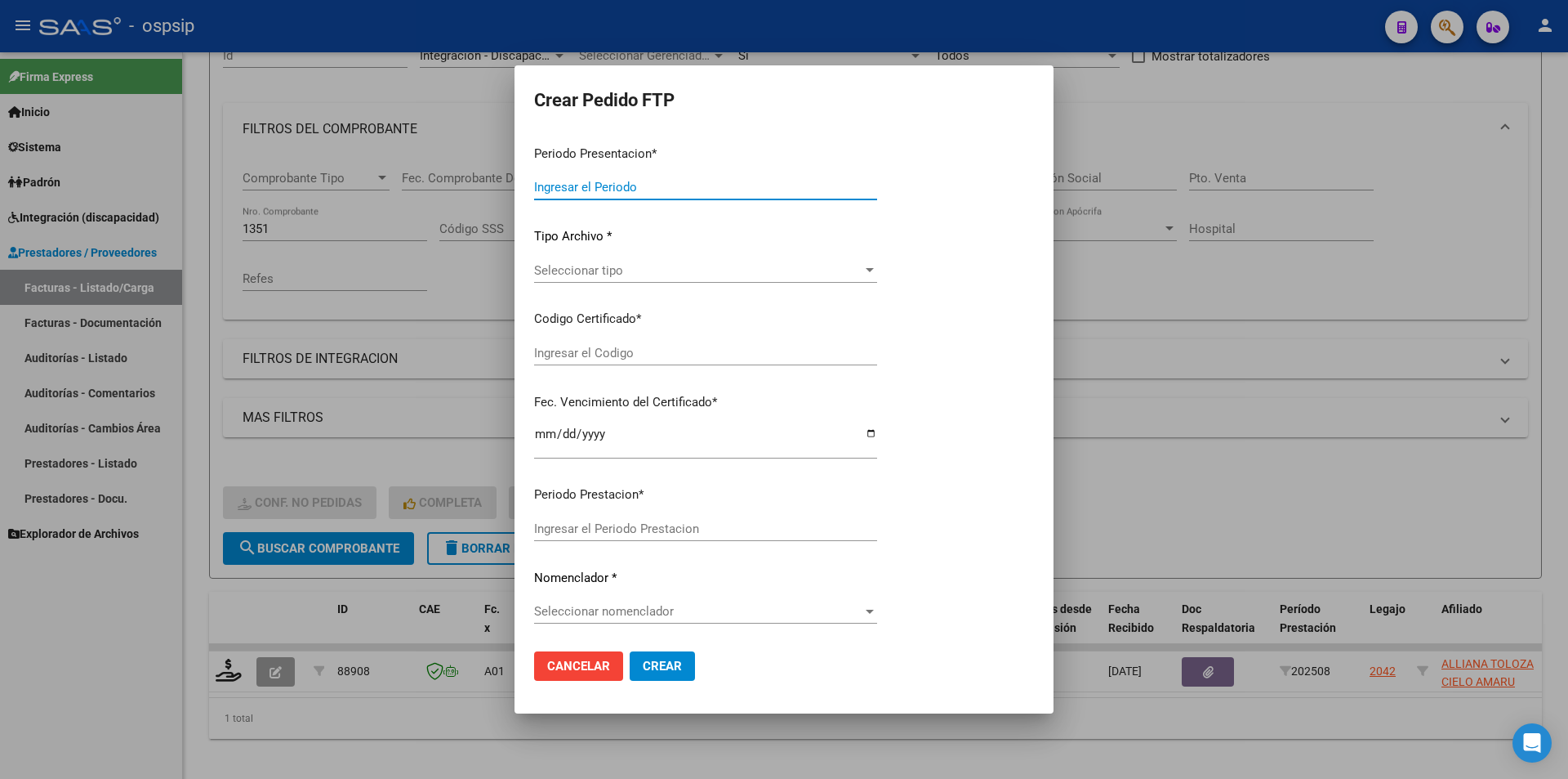
type input "202508"
type input "$ 98.964,88"
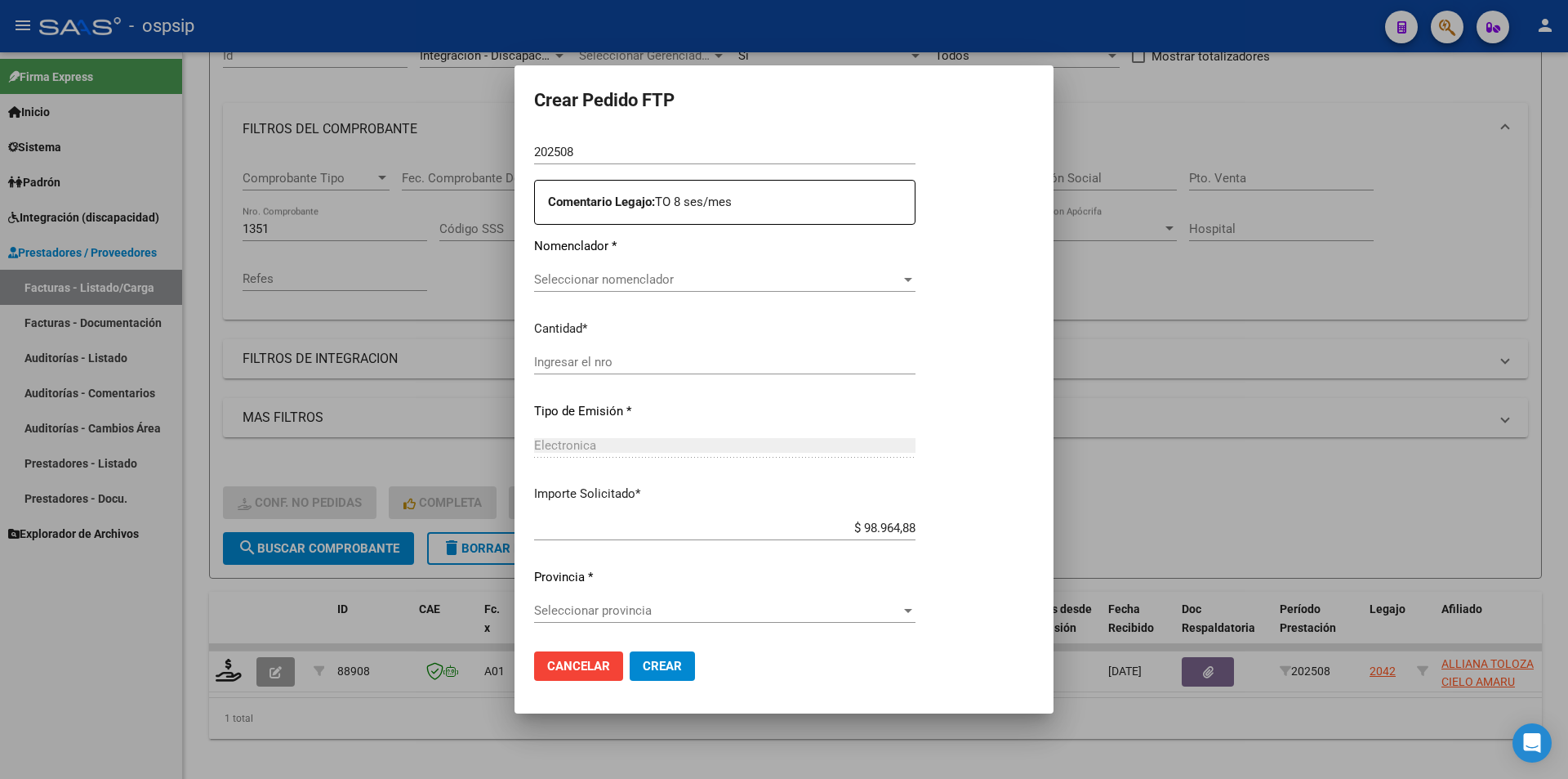
type input "ARG01000564113342023053020250530BS427"
type input "2026-05-30"
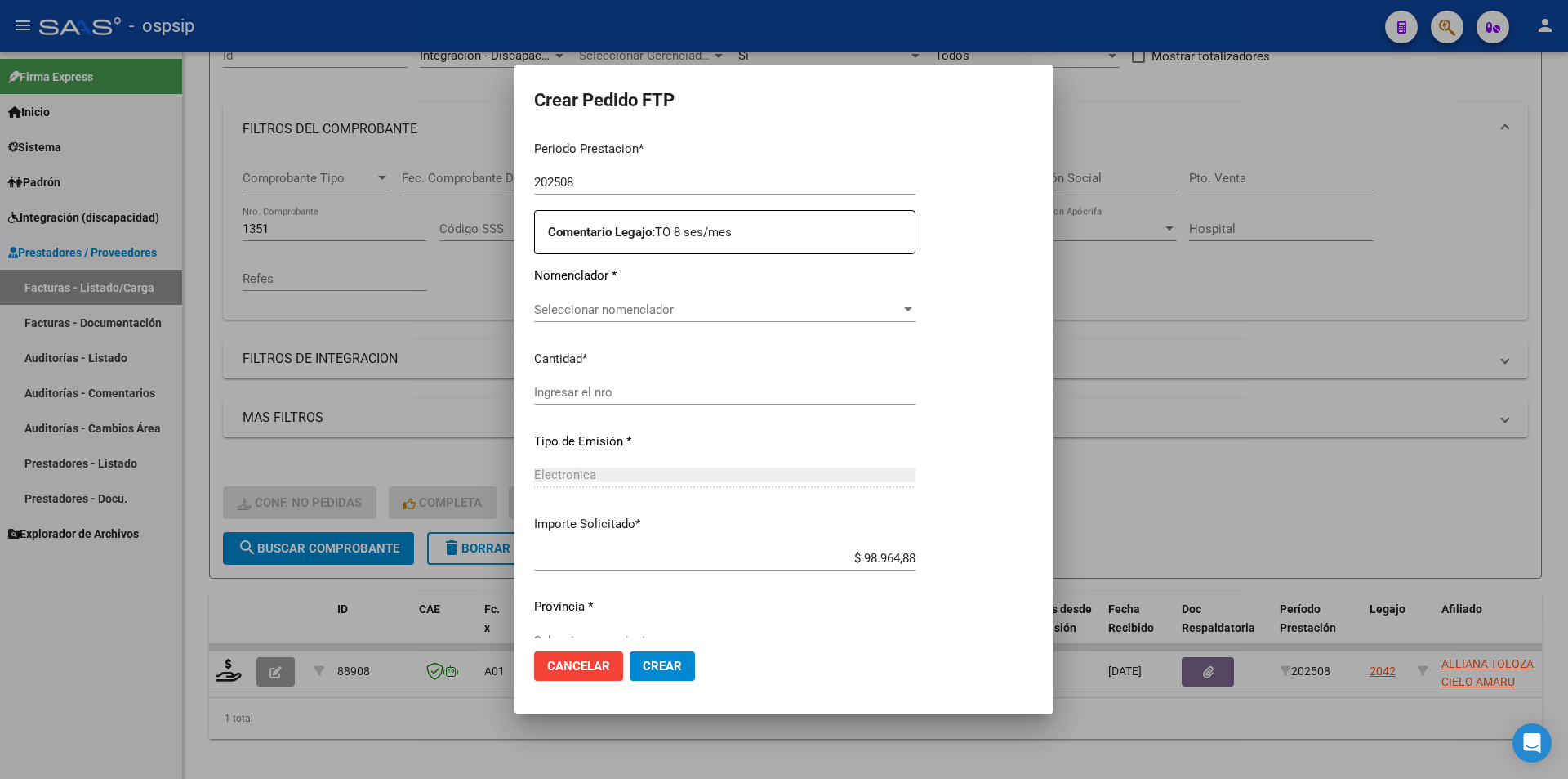
scroll to position [552, 0]
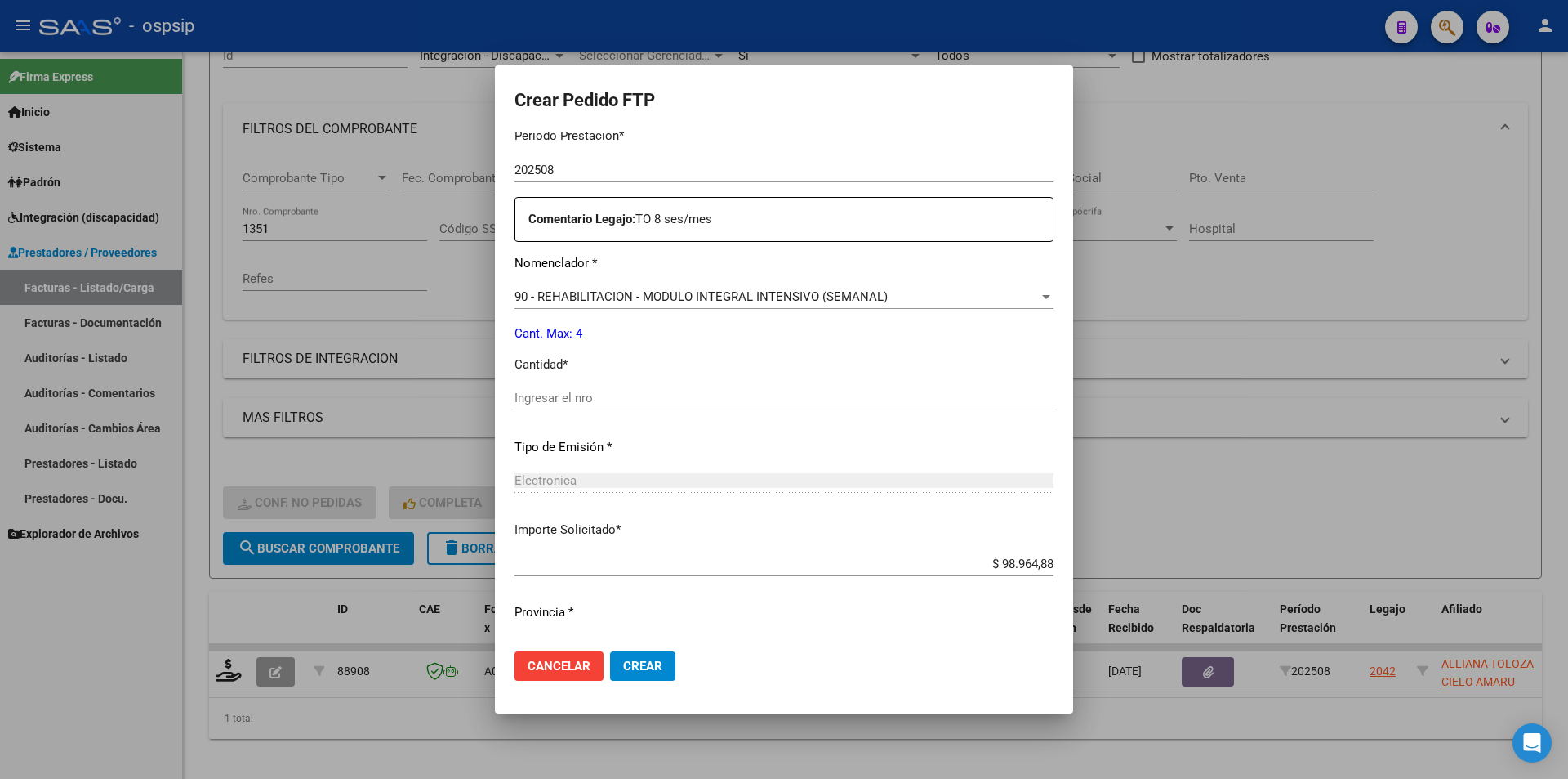
click at [523, 390] on div "Ingresar el nro" at bounding box center [784, 397] width 539 height 25
type input "4"
click at [635, 665] on span "Crear" at bounding box center [642, 666] width 39 height 15
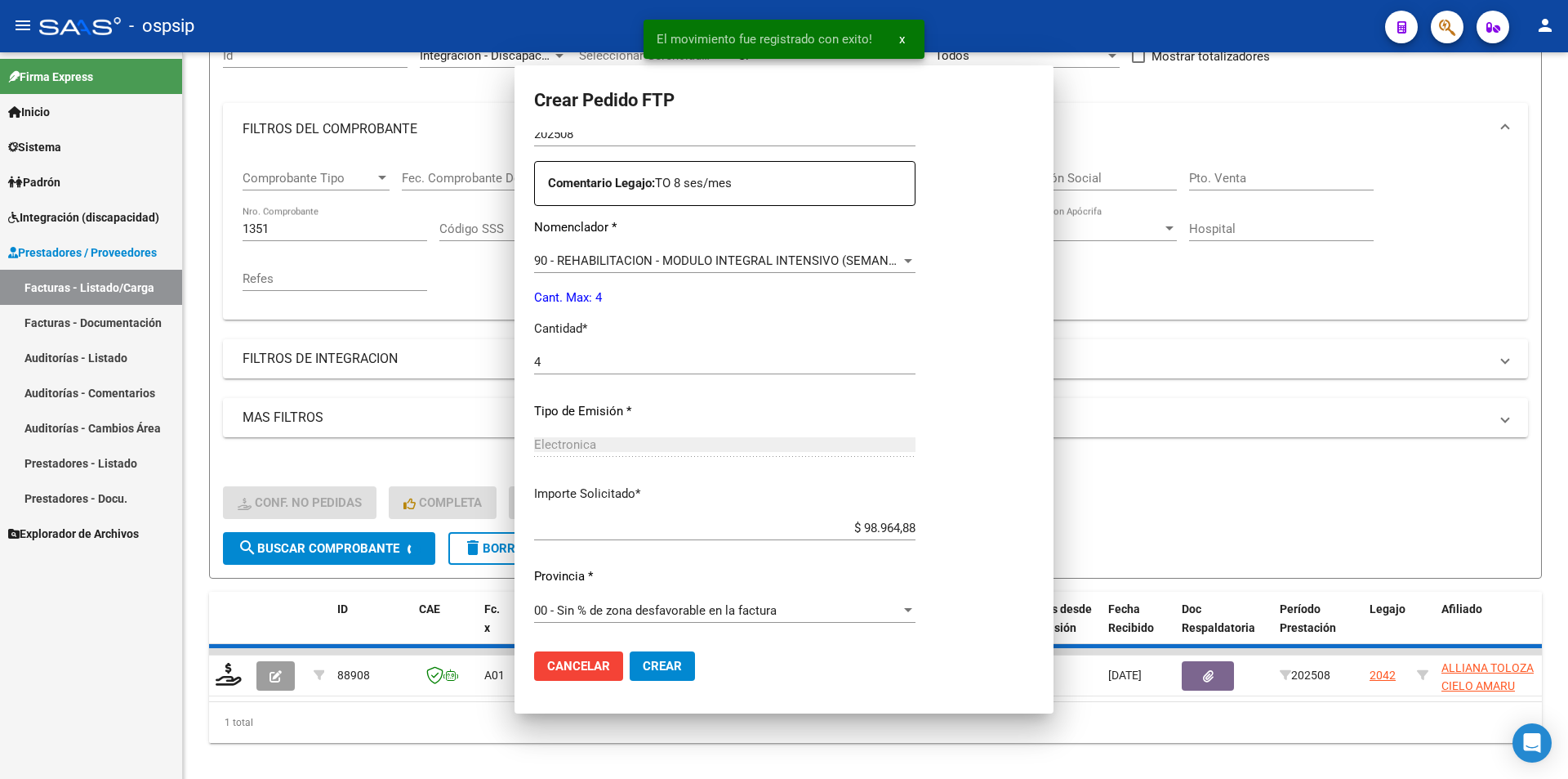
scroll to position [0, 0]
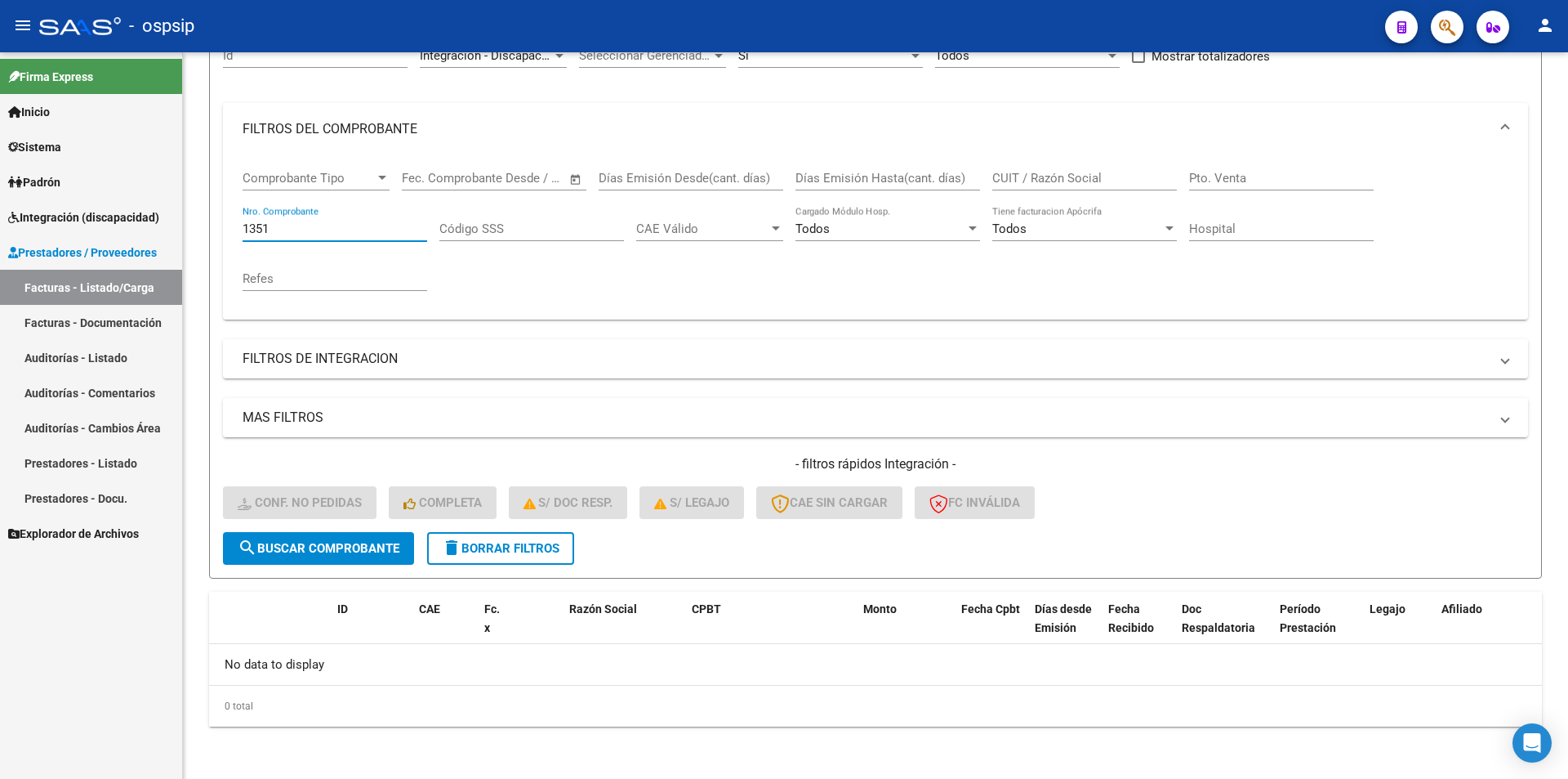
drag, startPoint x: 286, startPoint y: 232, endPoint x: 172, endPoint y: 217, distance: 115.0
click at [176, 215] on mat-sidenav-container "Firma Express Inicio Calendario SSS Instructivos Contacto OS Sistema Usuarios T…" at bounding box center [784, 415] width 1568 height 726
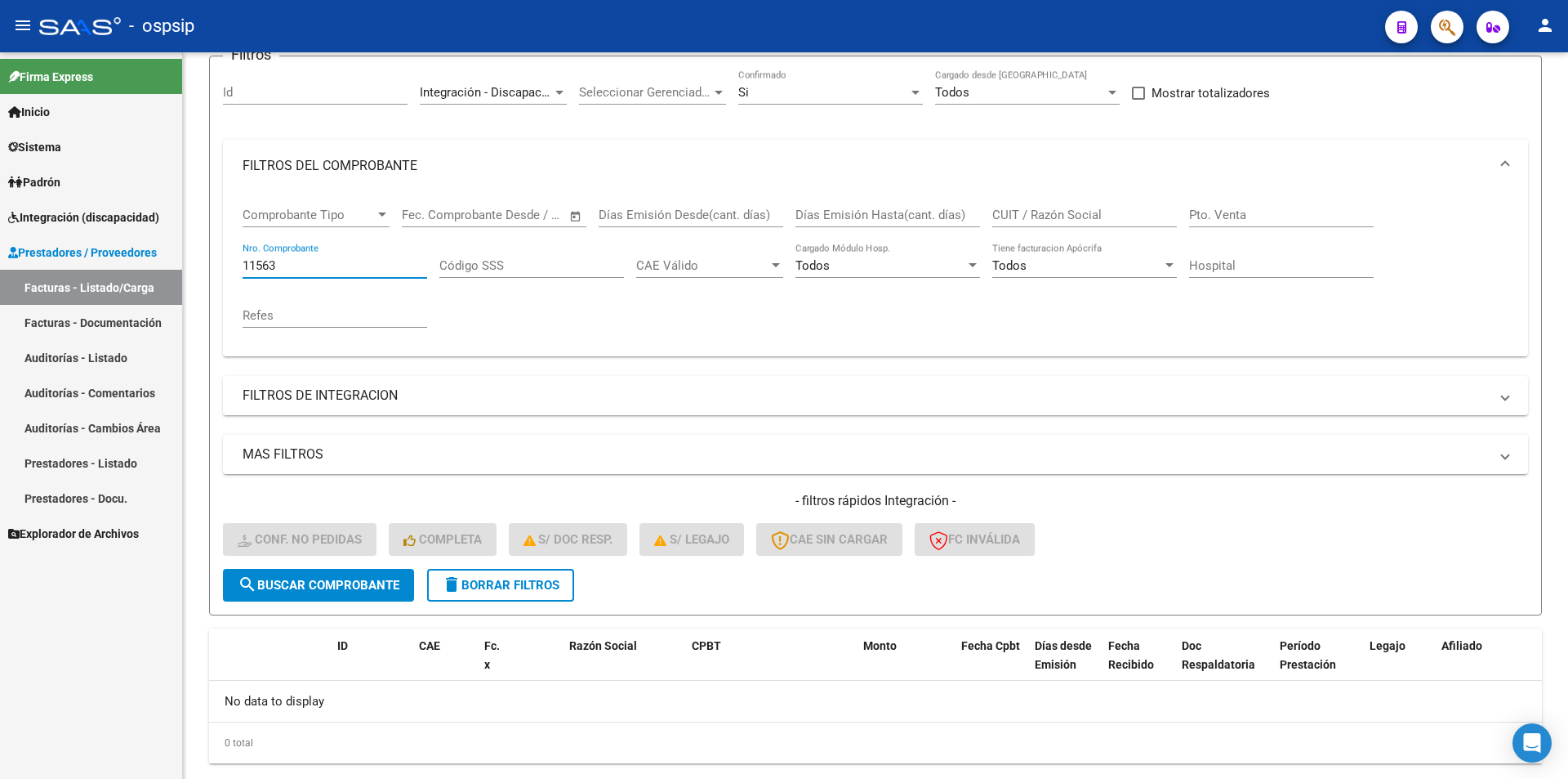
scroll to position [175, 0]
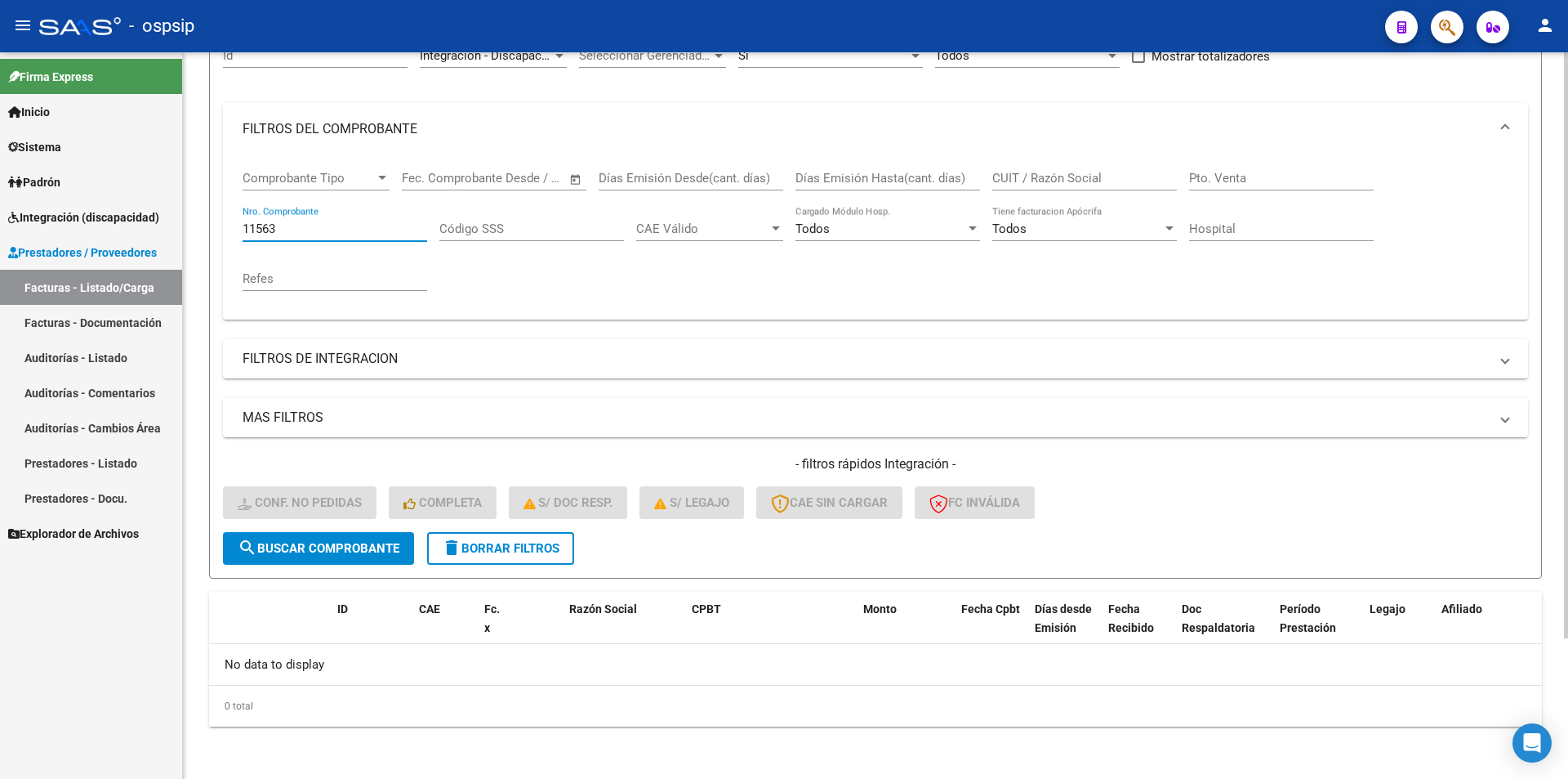
type input "11563"
click at [533, 545] on span "delete Borrar Filtros" at bounding box center [500, 548] width 117 height 15
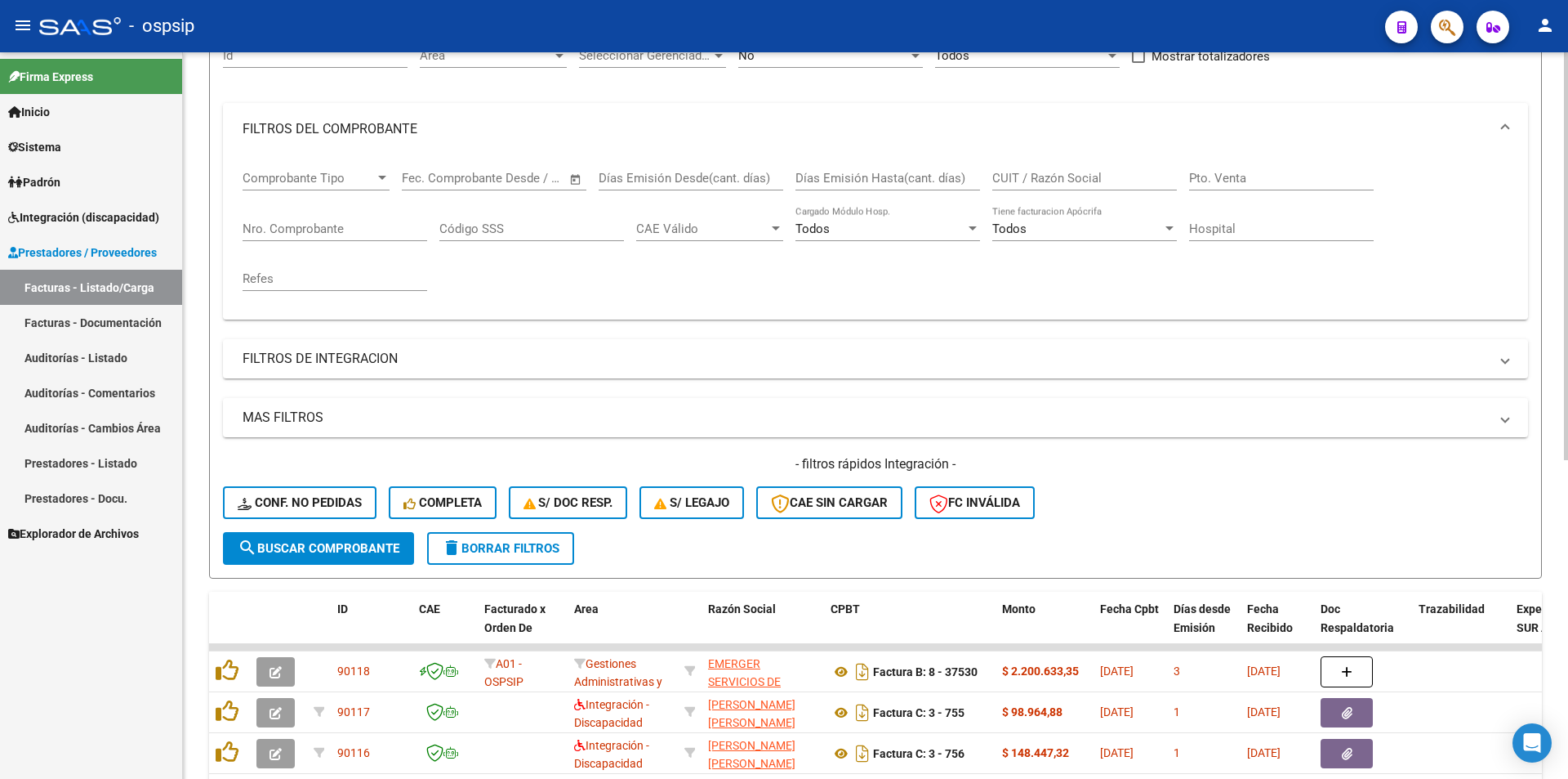
click at [748, 61] on span "No" at bounding box center [747, 56] width 16 height 15
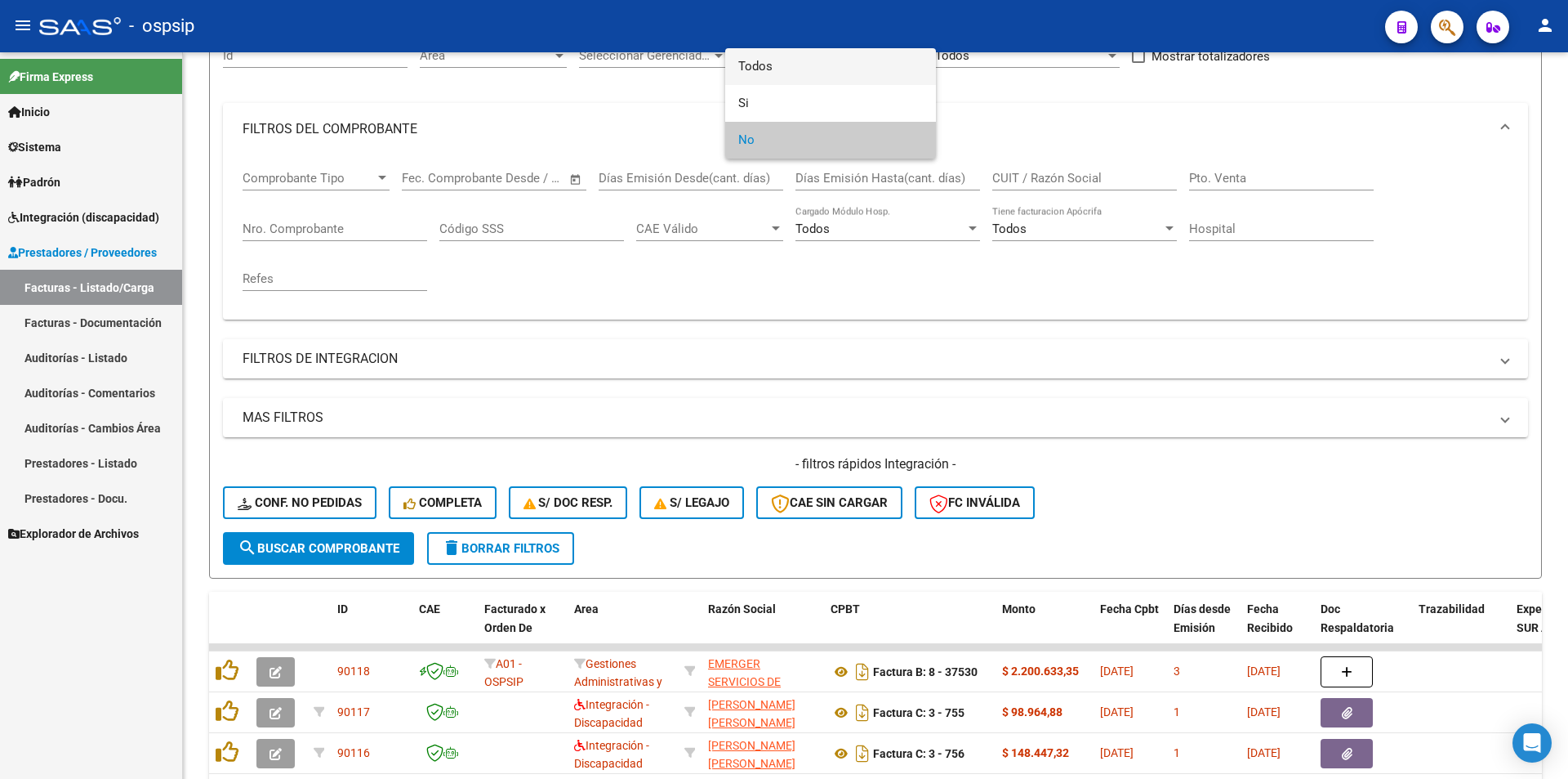
drag, startPoint x: 757, startPoint y: 72, endPoint x: 708, endPoint y: 80, distance: 49.6
click at [757, 72] on span "Todos" at bounding box center [831, 67] width 185 height 37
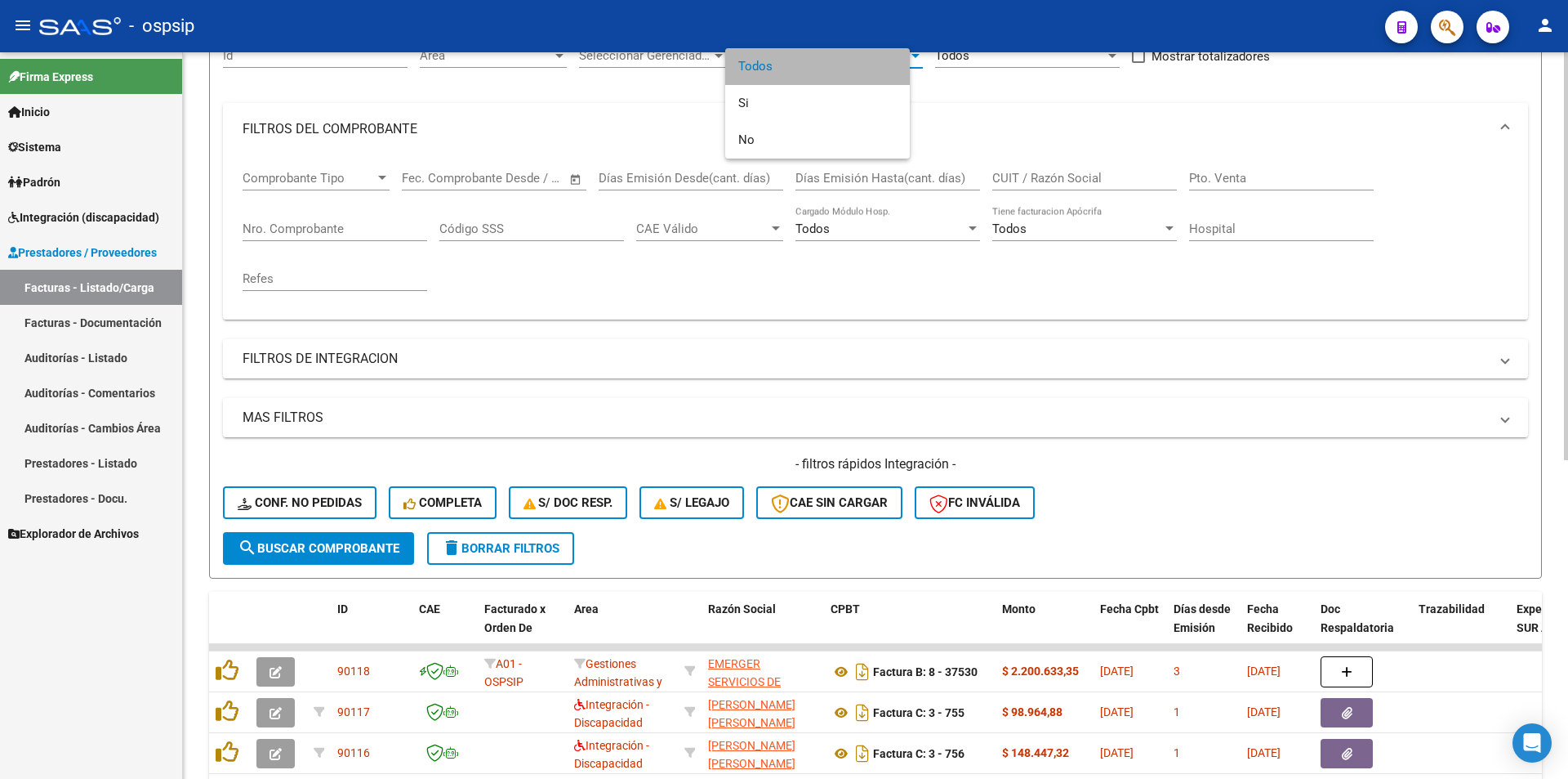
scroll to position [171, 0]
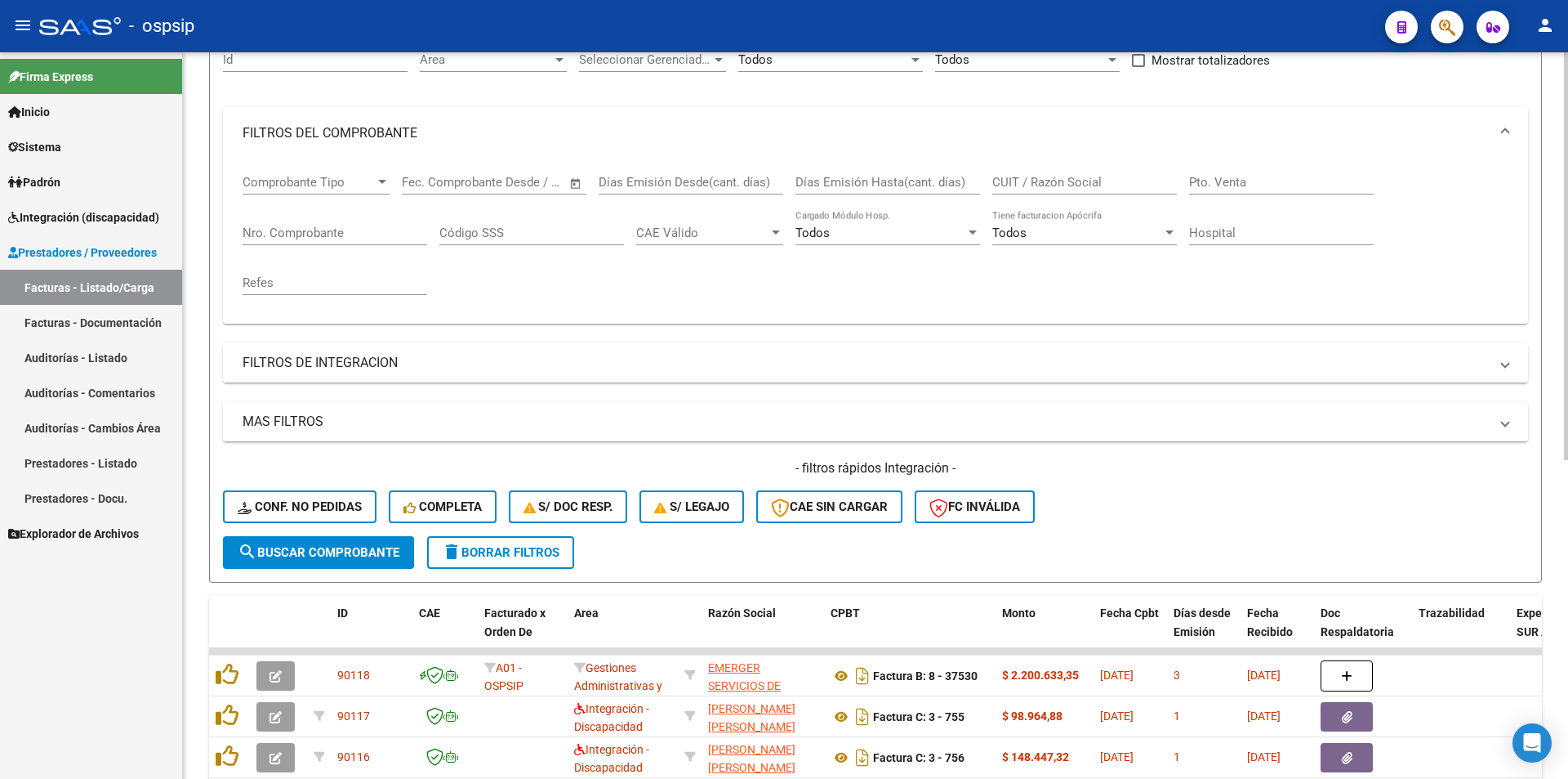
drag, startPoint x: 254, startPoint y: 240, endPoint x: 246, endPoint y: 235, distance: 9.4
click at [252, 236] on div "Nro. Comprobante" at bounding box center [335, 227] width 185 height 35
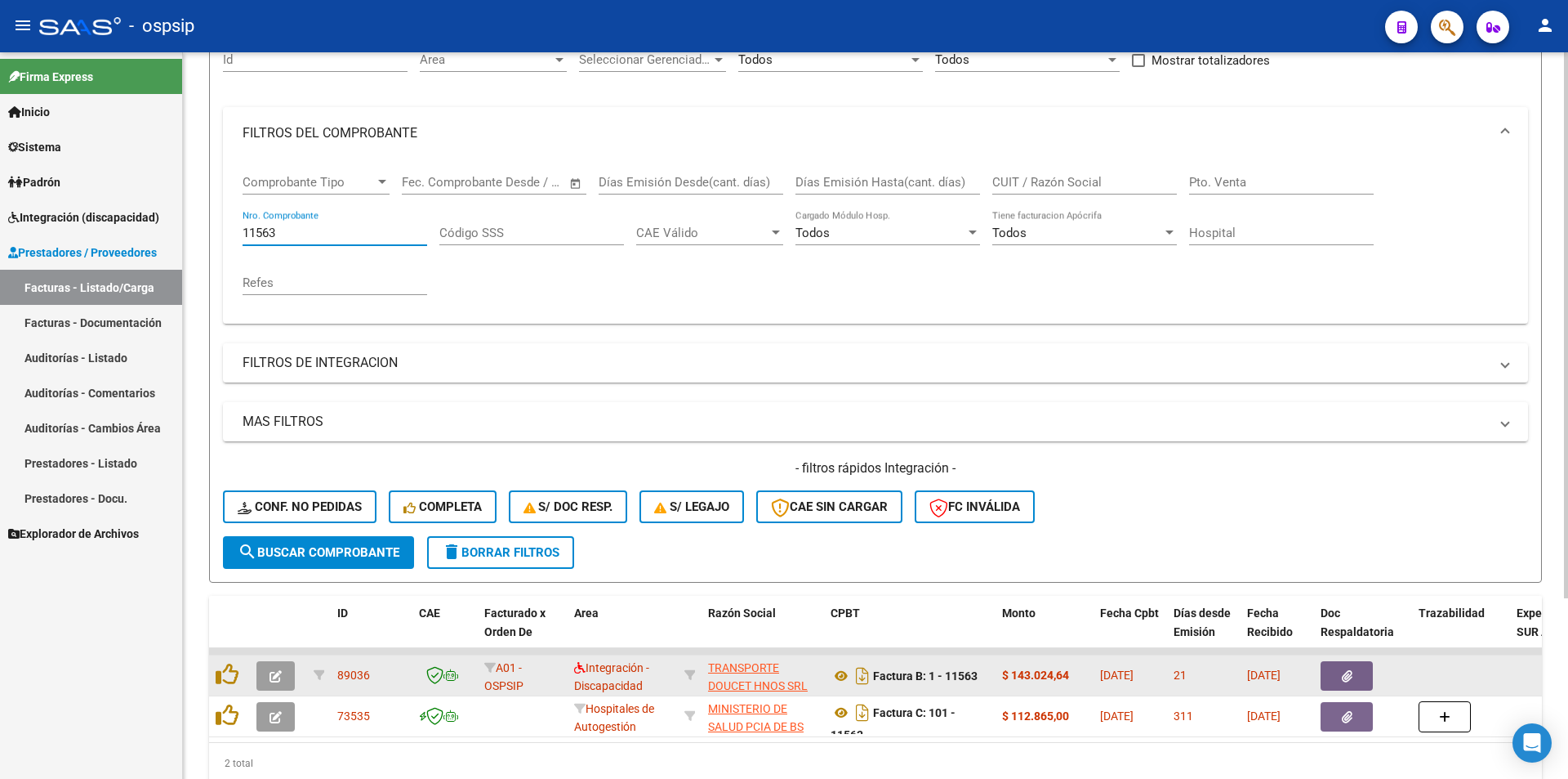
type input "11563"
click at [276, 671] on icon "button" at bounding box center [275, 676] width 12 height 12
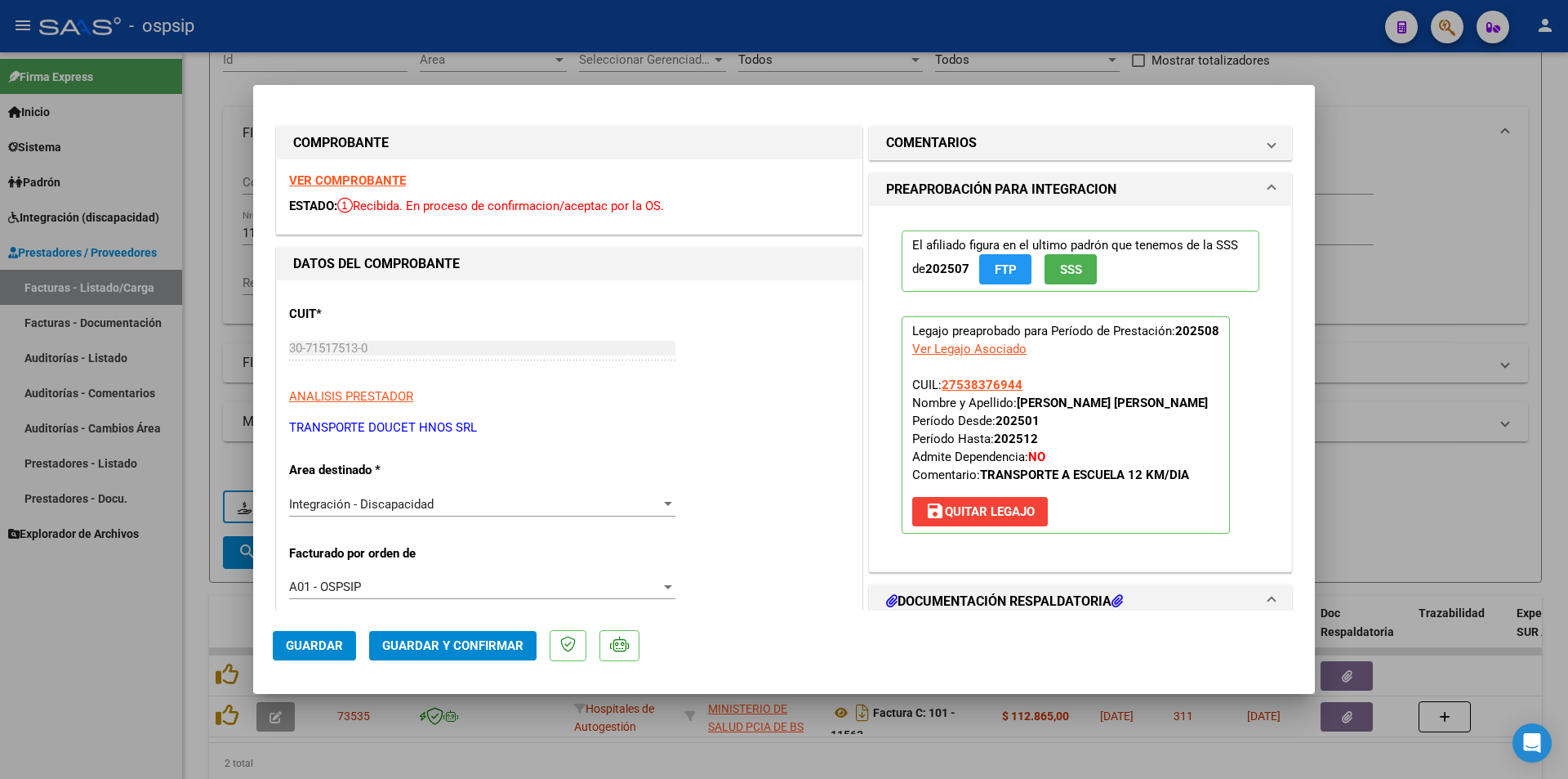
scroll to position [408, 0]
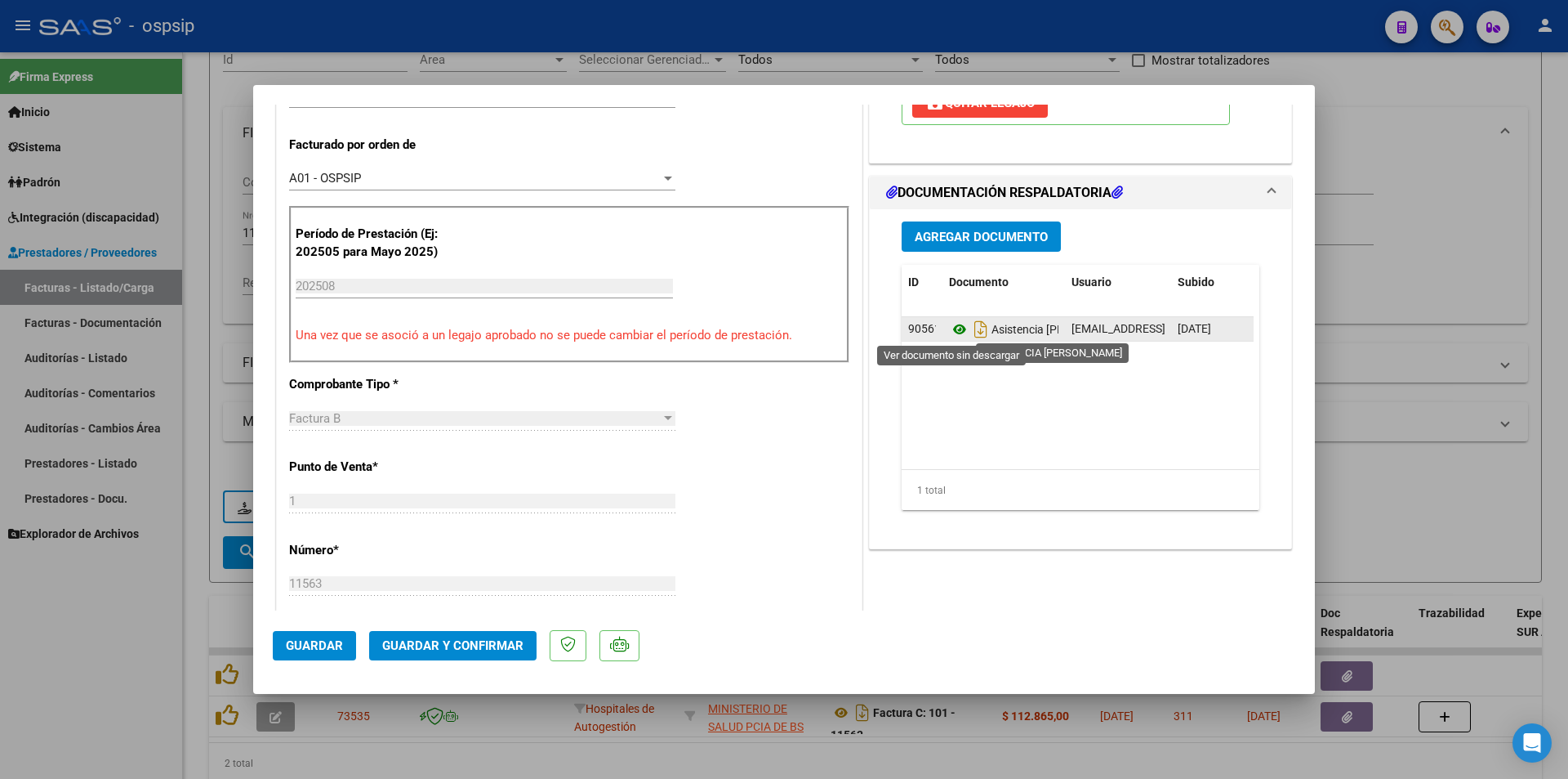
click at [951, 329] on icon at bounding box center [959, 330] width 21 height 20
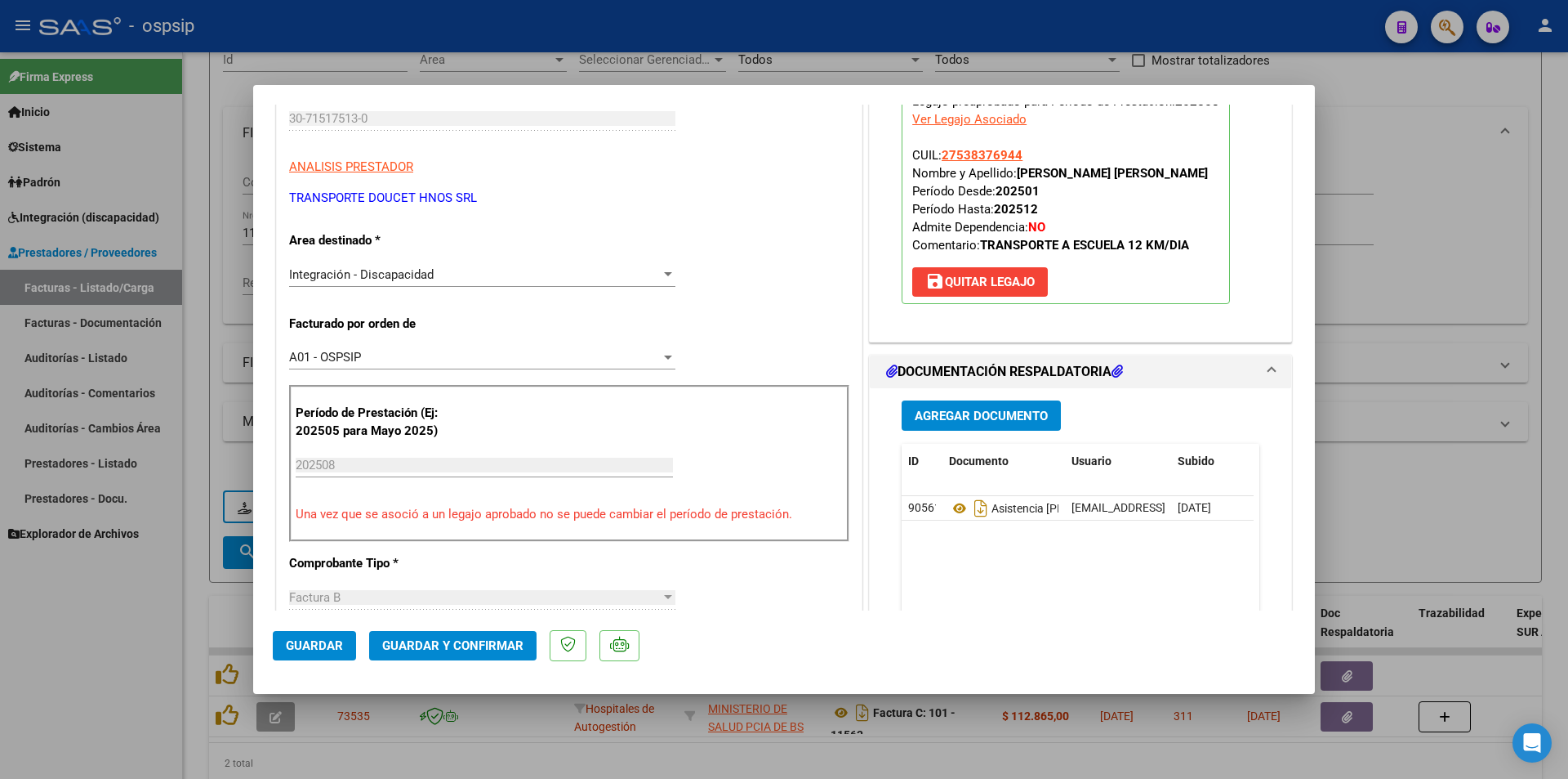
scroll to position [0, 0]
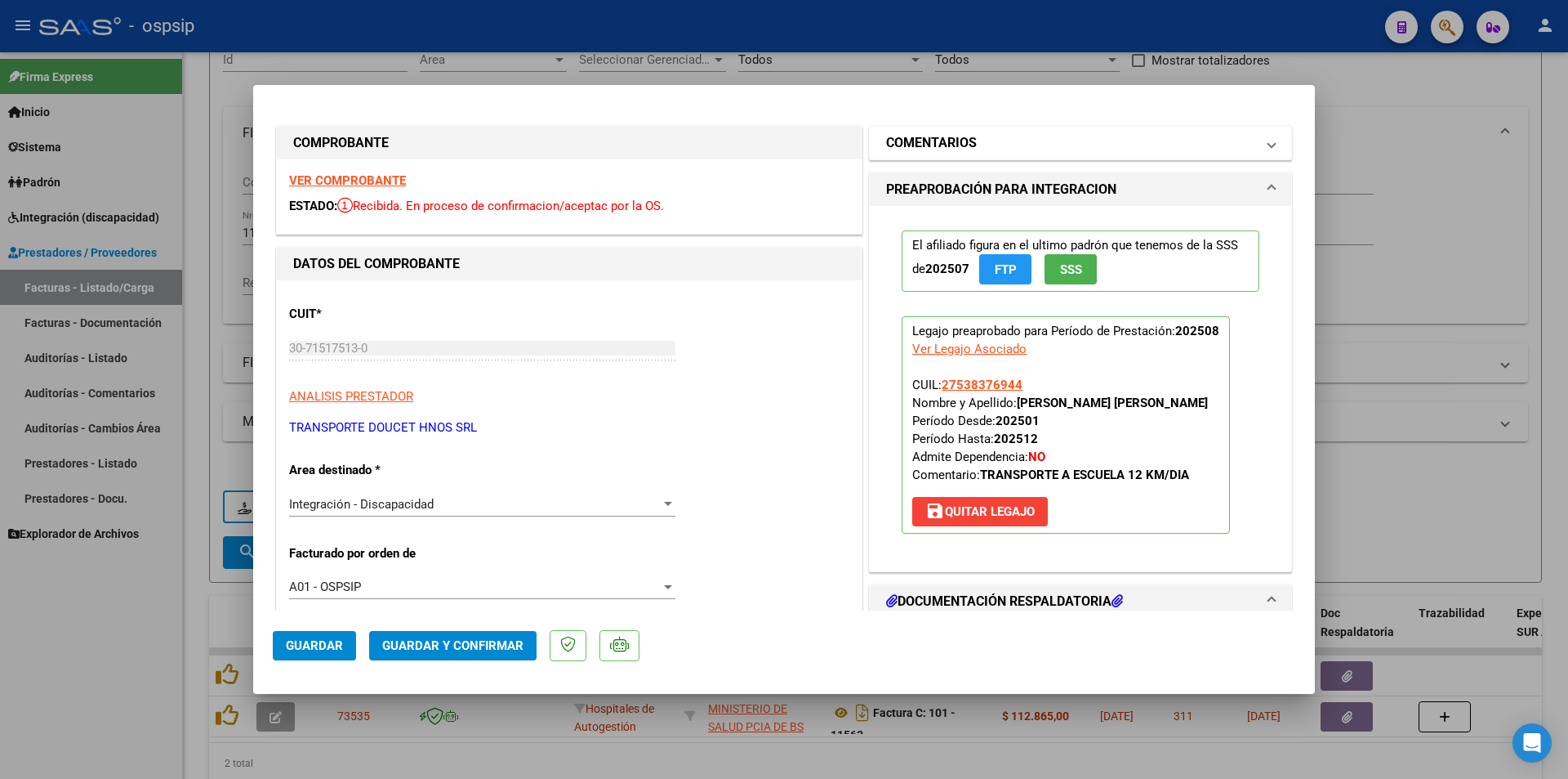
click at [991, 147] on mat-panel-title "COMENTARIOS" at bounding box center [1070, 143] width 369 height 20
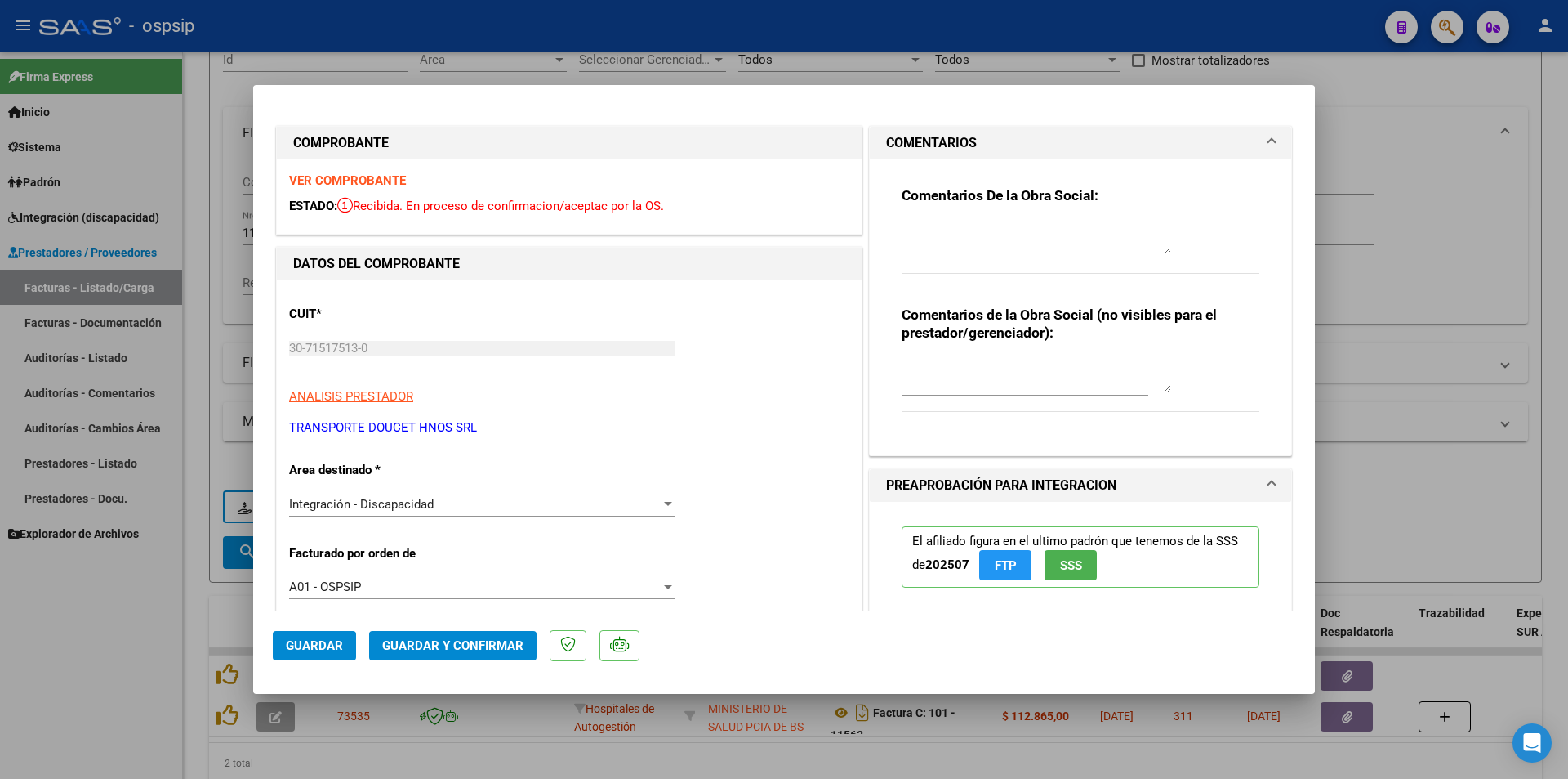
drag, startPoint x: 918, startPoint y: 244, endPoint x: 906, endPoint y: 240, distance: 12.6
click at [917, 243] on textarea at bounding box center [1036, 237] width 269 height 33
type textarea "DEBITO 110519.04"
click at [393, 649] on span "Guardar y Confirmar" at bounding box center [453, 645] width 141 height 15
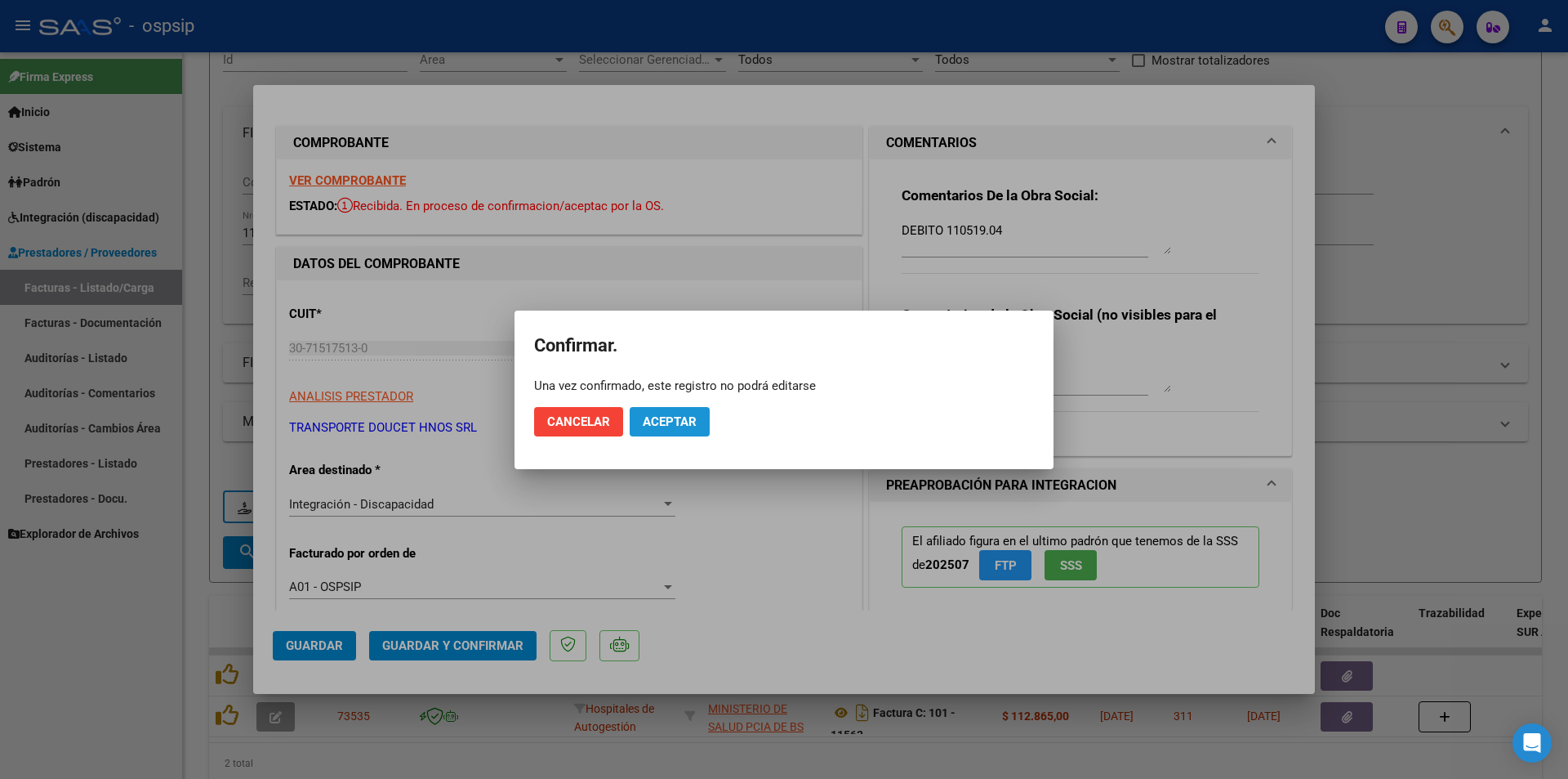
drag, startPoint x: 659, startPoint y: 426, endPoint x: 574, endPoint y: 461, distance: 91.9
click at [659, 424] on span "Aceptar" at bounding box center [669, 421] width 54 height 15
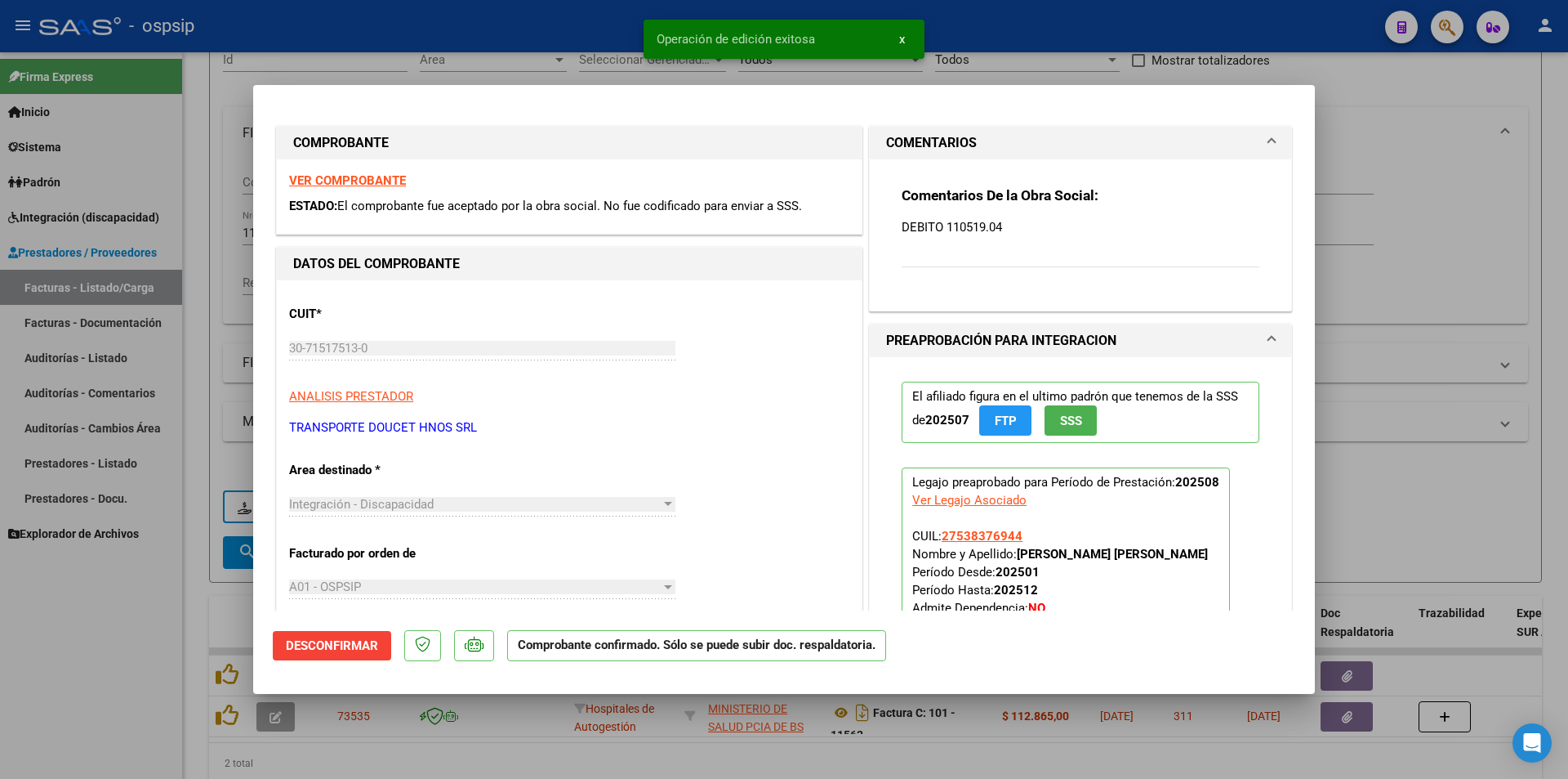
click at [153, 643] on div at bounding box center [784, 390] width 1568 height 779
type input "$ 0,00"
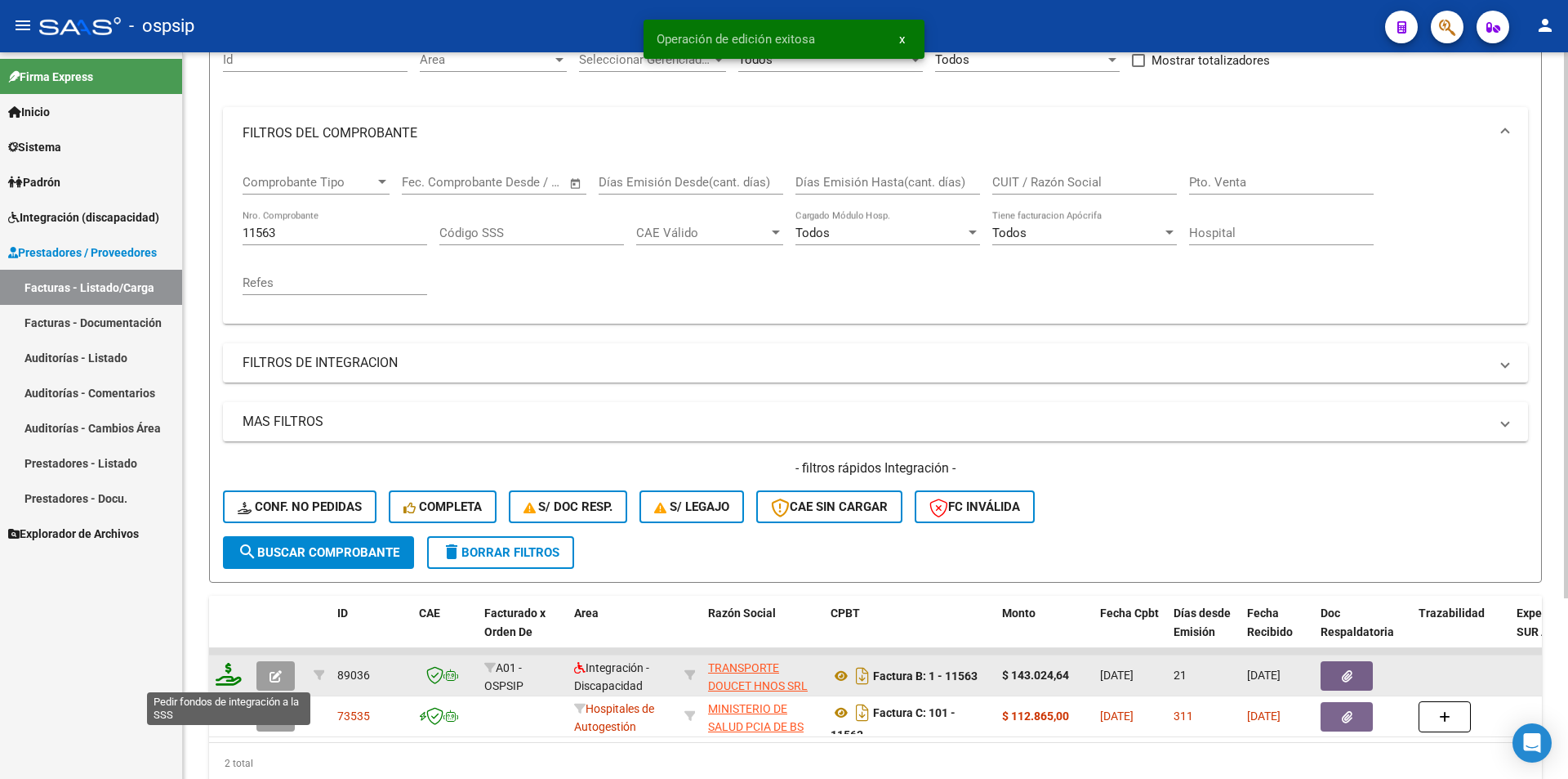
click at [220, 679] on icon at bounding box center [228, 674] width 26 height 23
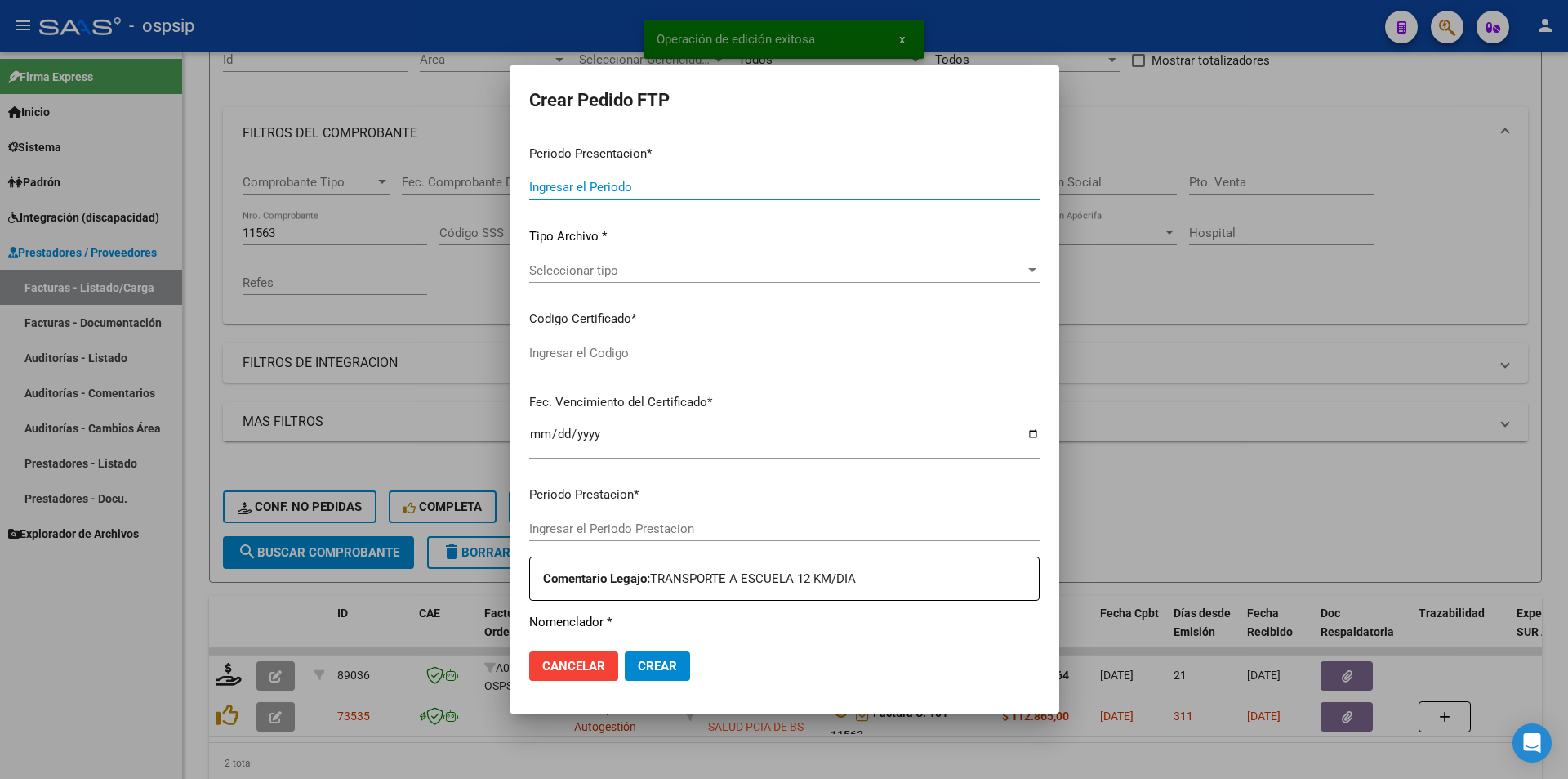
type input "202508"
type input "$ 143.024,64"
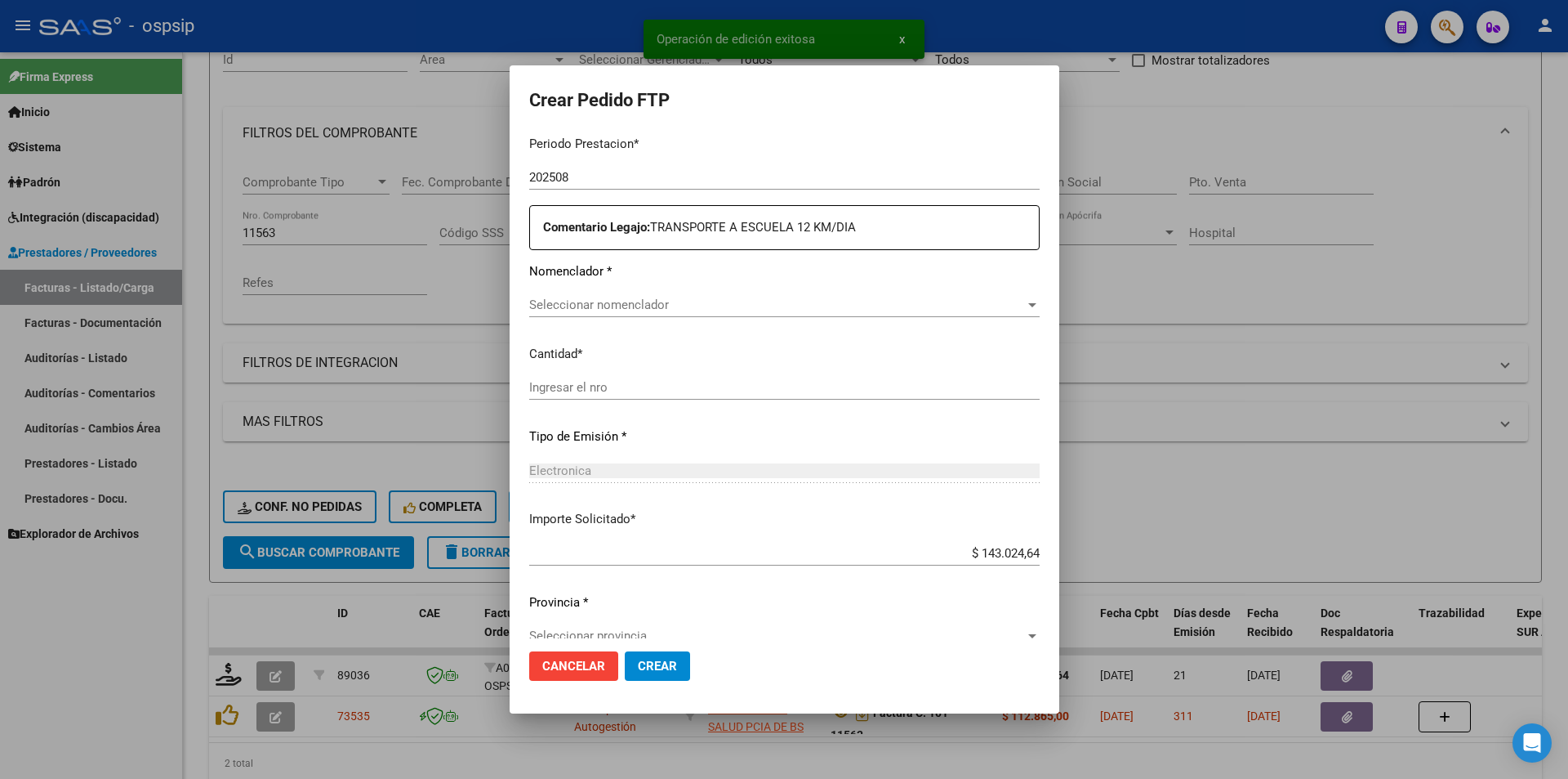
type input "ARG0100053837694-2024129-20340129"
type input "2034-01-01"
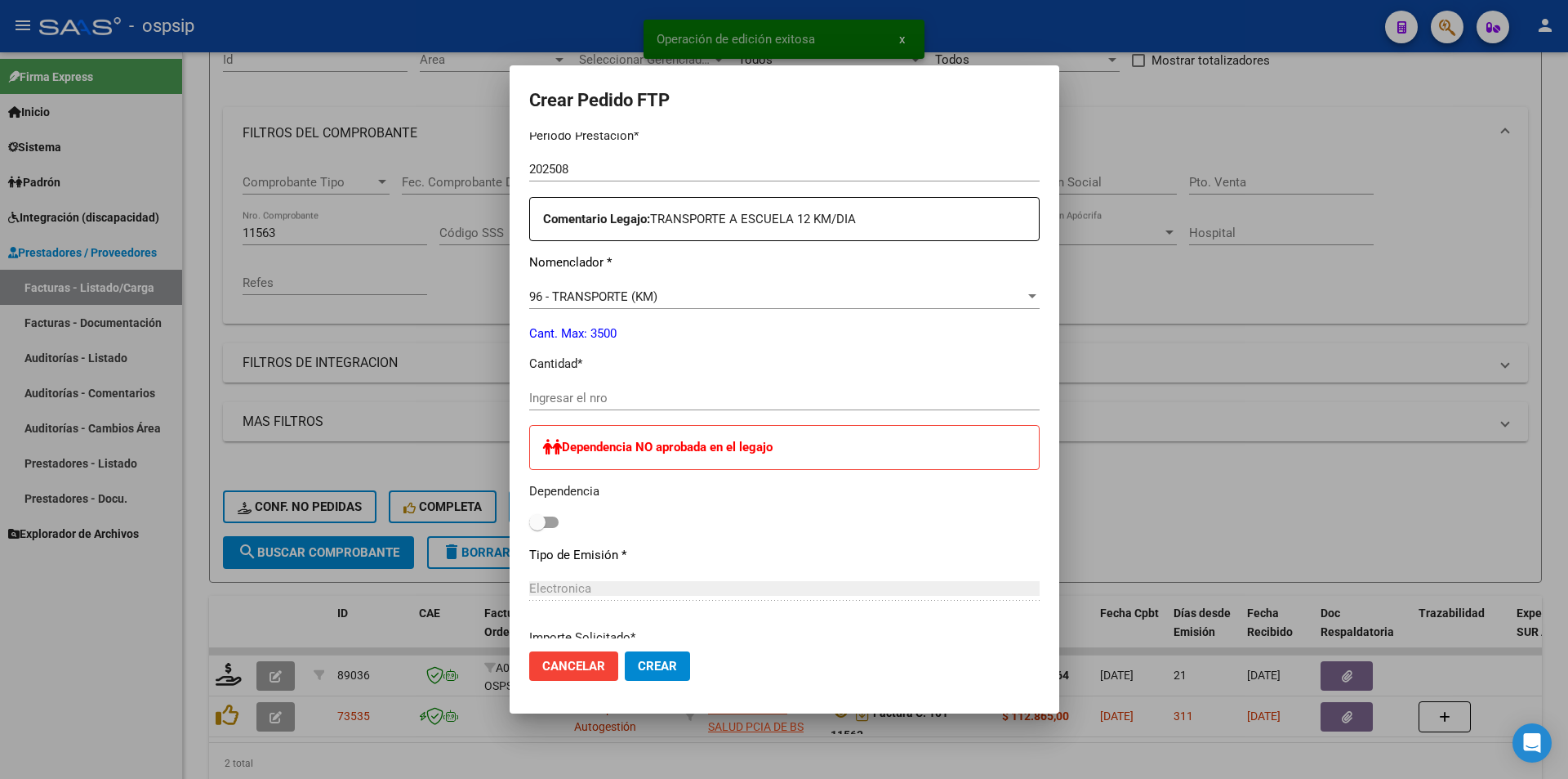
scroll to position [552, 0]
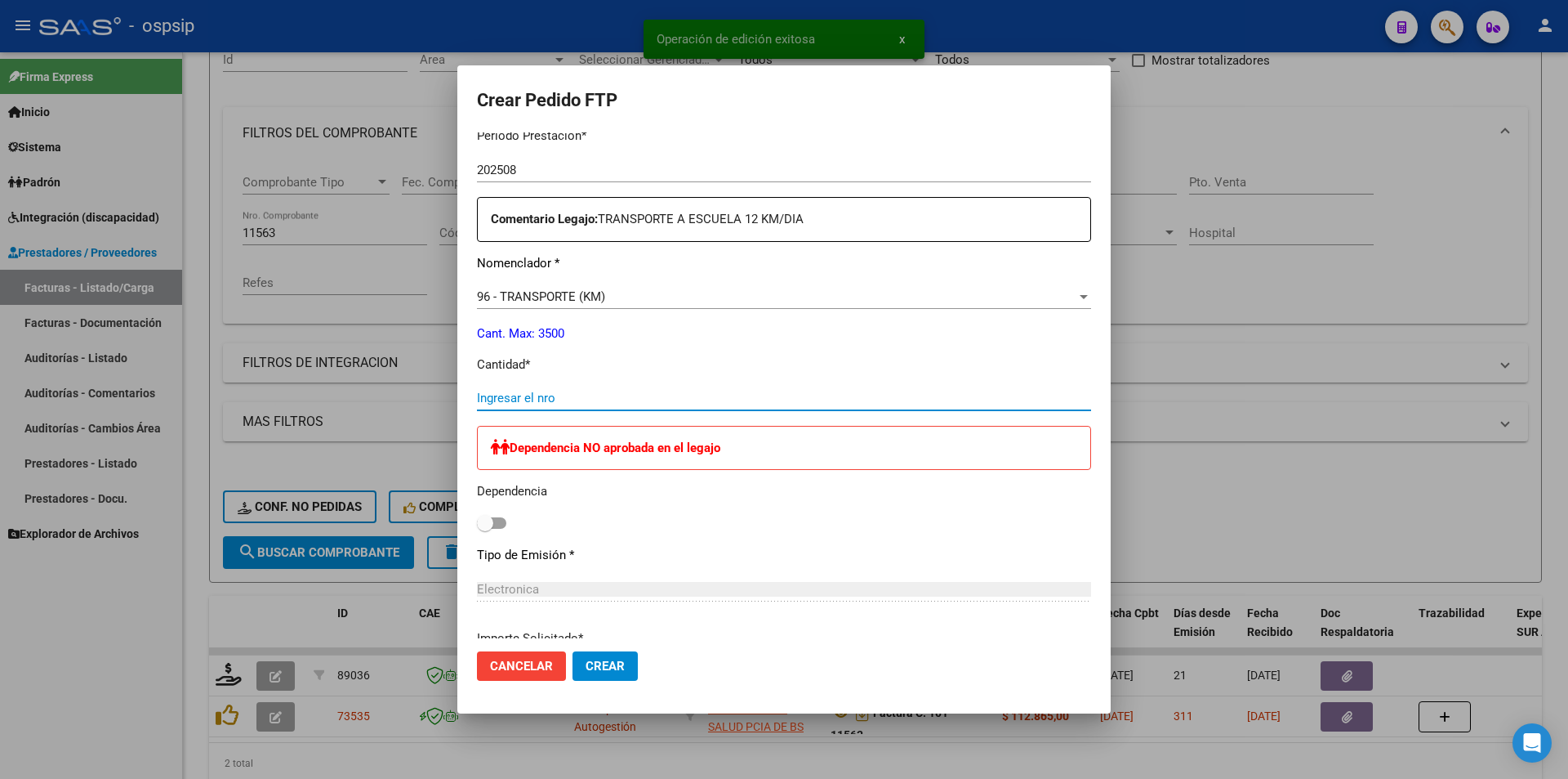
click at [536, 398] on input "Ingresar el nro" at bounding box center [784, 397] width 615 height 15
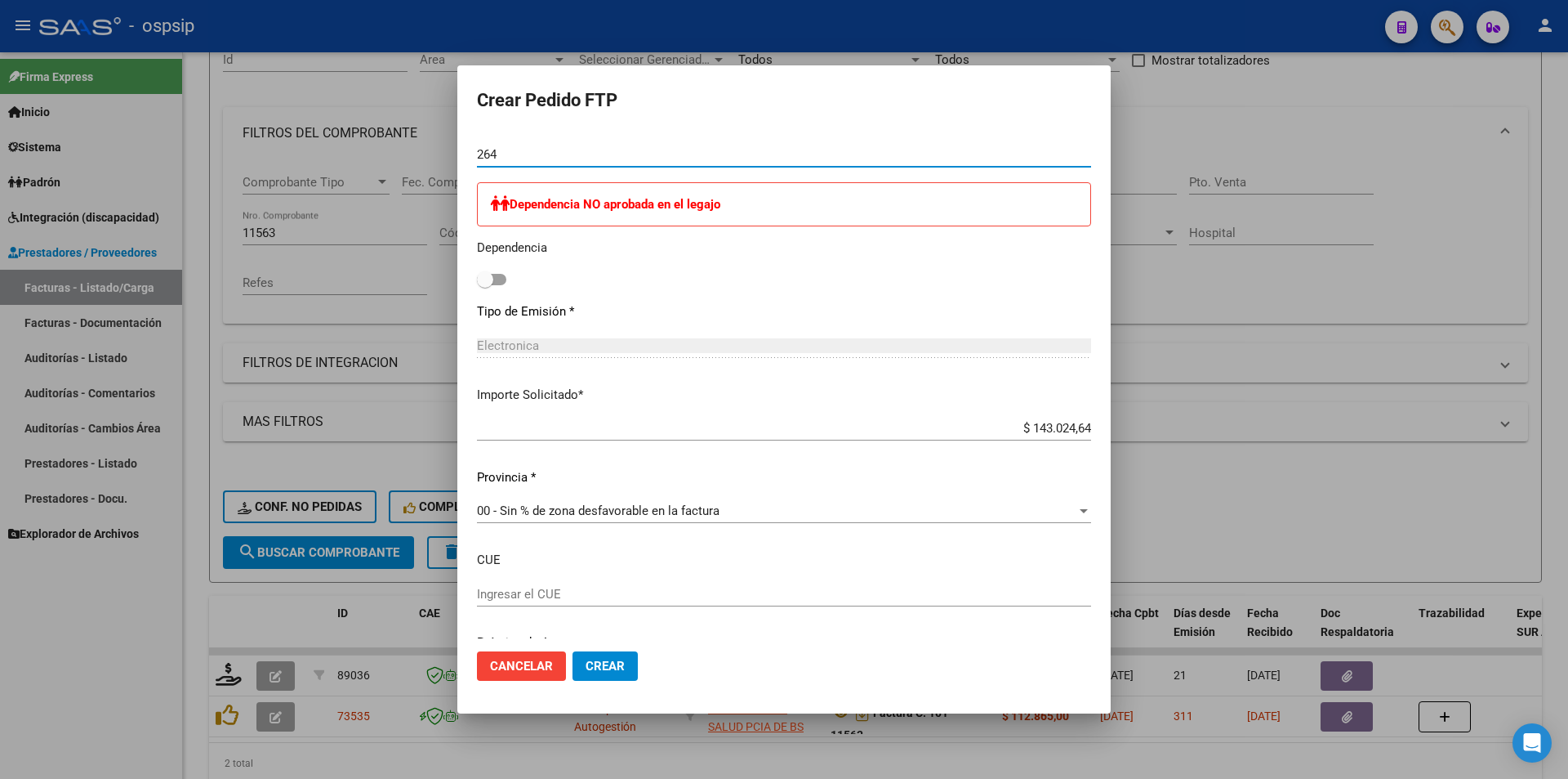
scroll to position [798, 0]
type input "264"
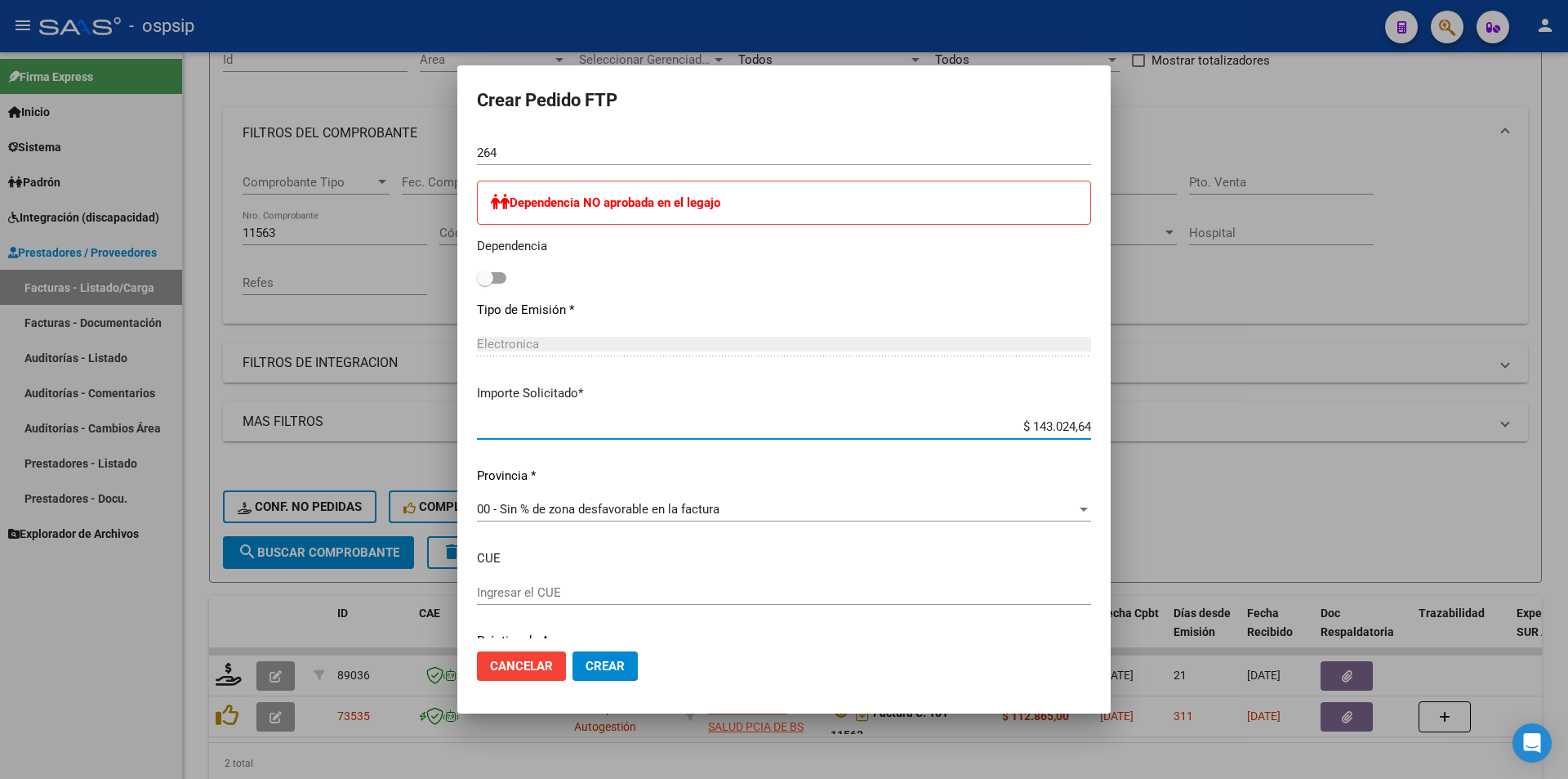
drag, startPoint x: 1018, startPoint y: 421, endPoint x: 1124, endPoint y: 438, distance: 107.4
click at [1124, 438] on div "Crear Pedido FTP VER COMPROBANTE ARCA Padrón Afiliado: RODRIGUEZ PRISCILA ABIGA…" at bounding box center [784, 390] width 1568 height 779
type input "$ 32.505,60"
click at [595, 670] on span "Crear" at bounding box center [605, 666] width 39 height 15
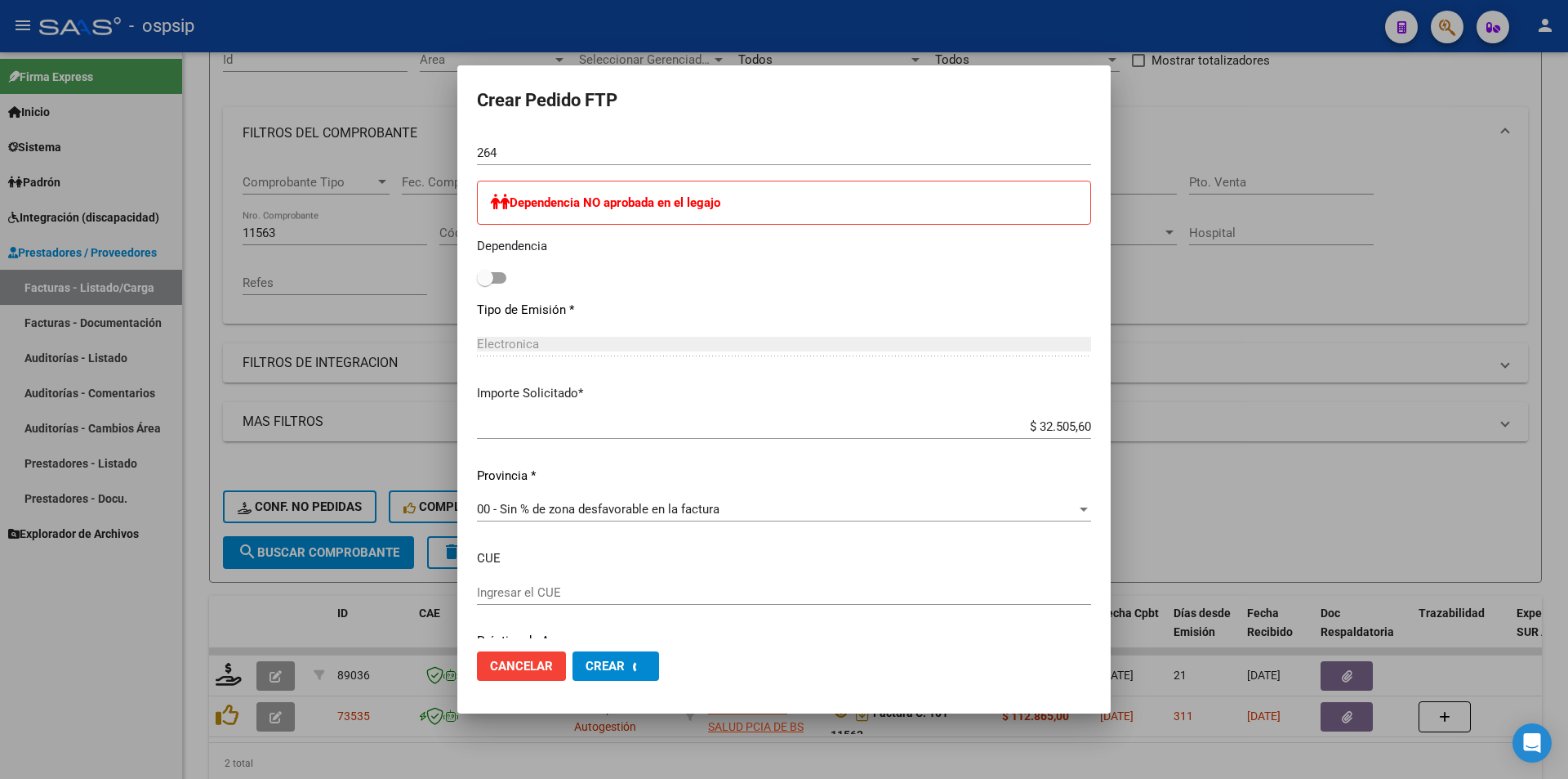
scroll to position [0, 0]
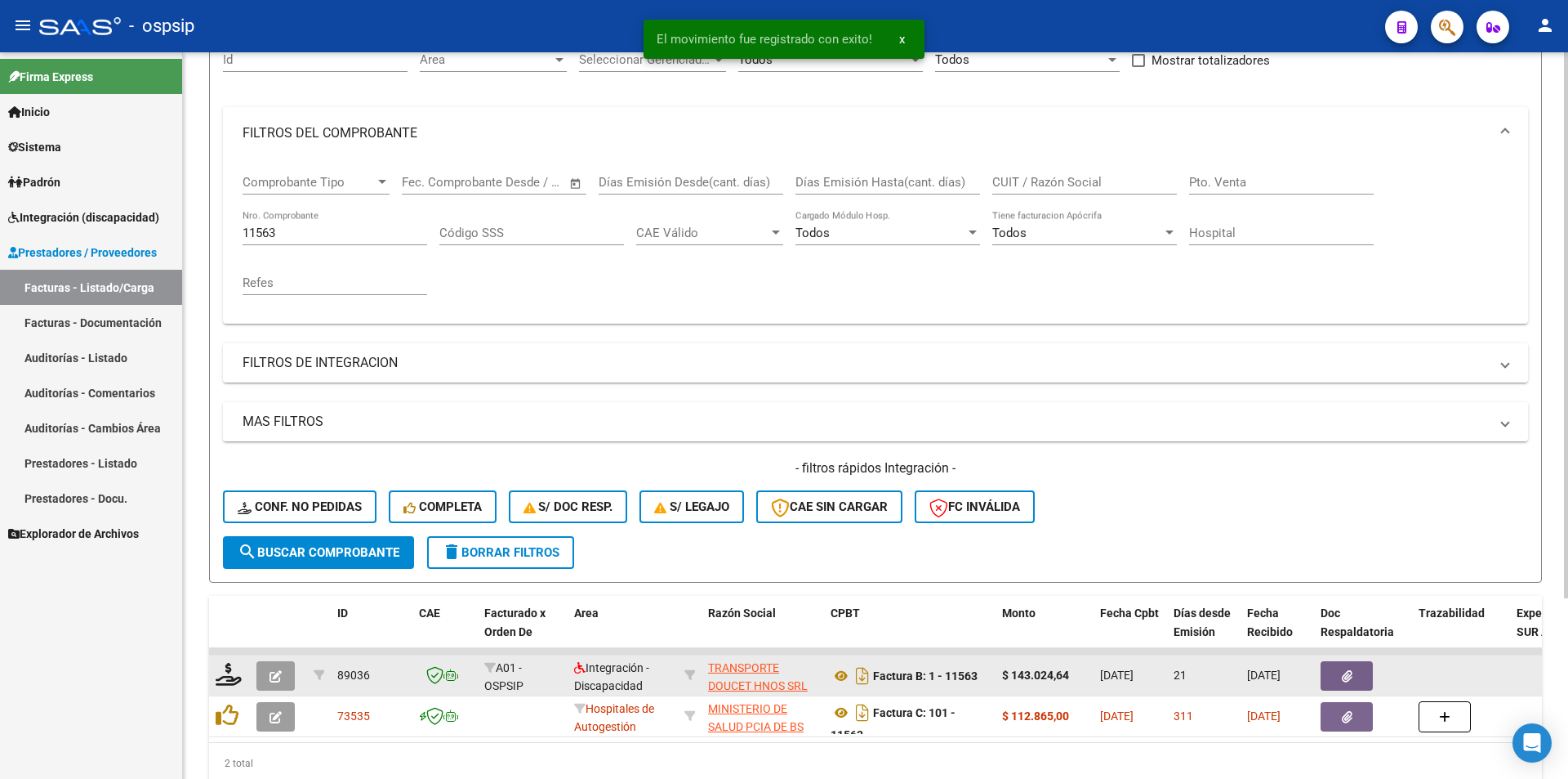
click at [267, 676] on button "button" at bounding box center [275, 676] width 39 height 30
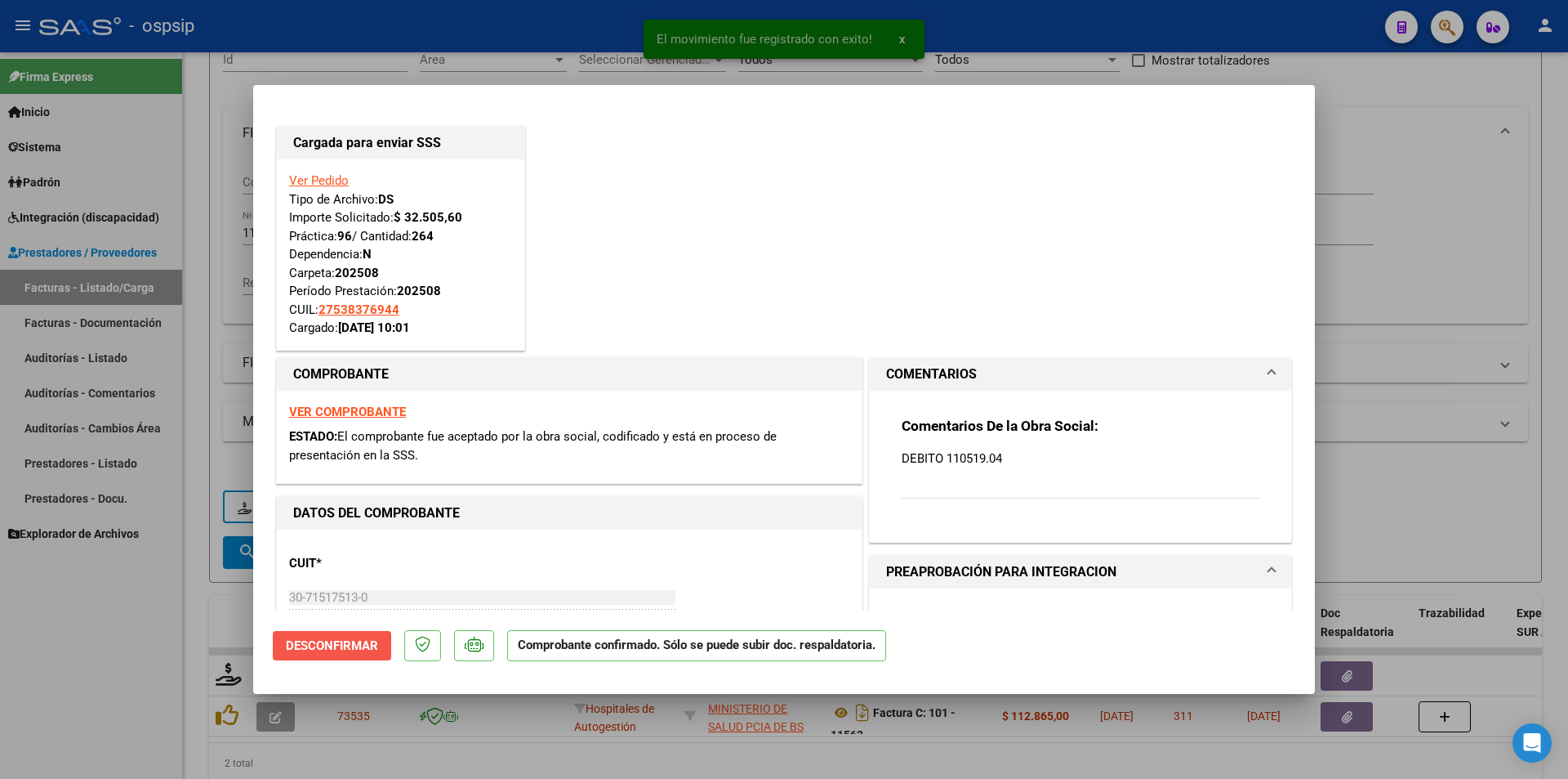
click at [334, 635] on button "Desconfirmar" at bounding box center [332, 646] width 118 height 30
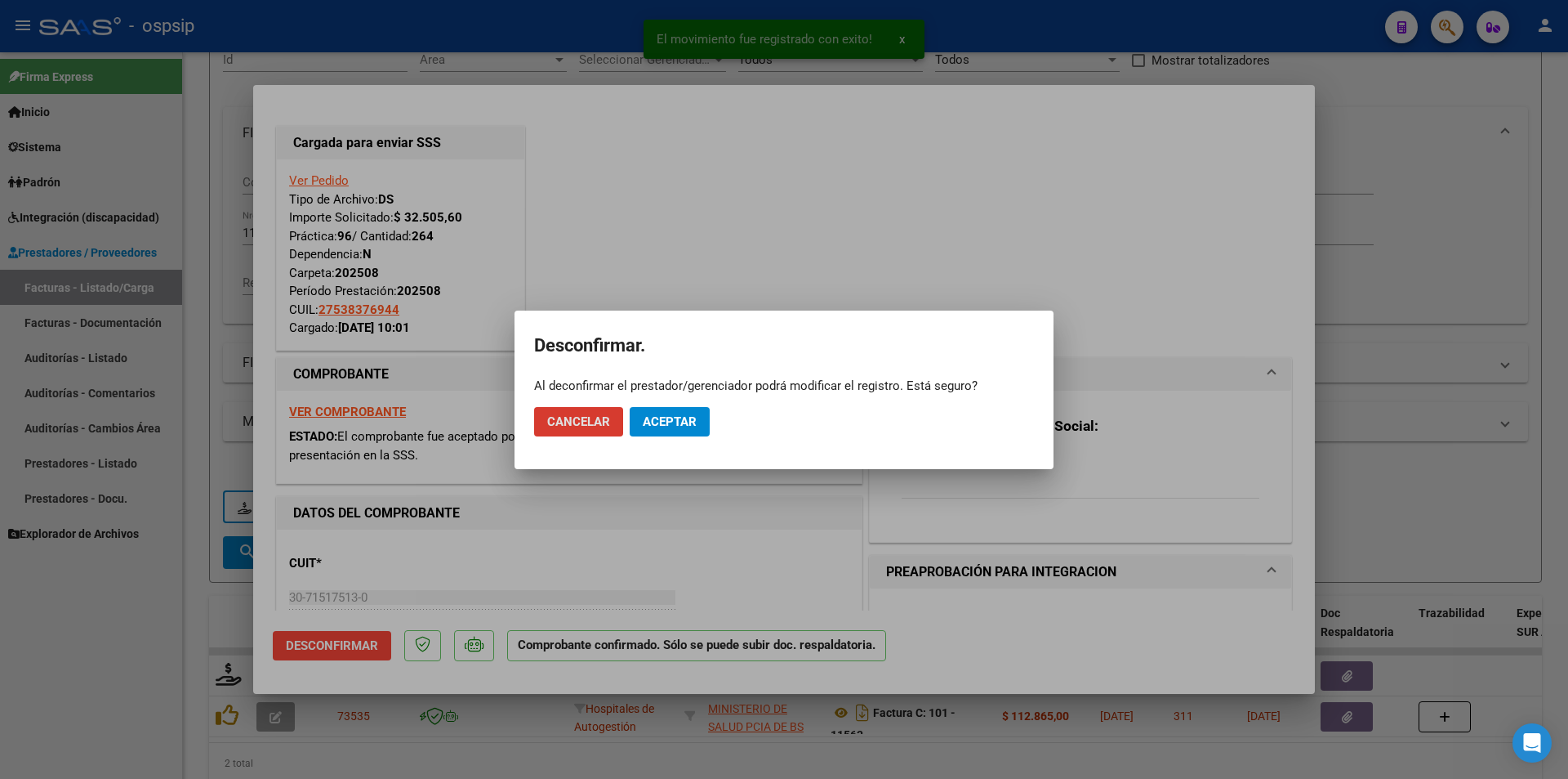
click at [685, 417] on span "Aceptar" at bounding box center [669, 421] width 54 height 15
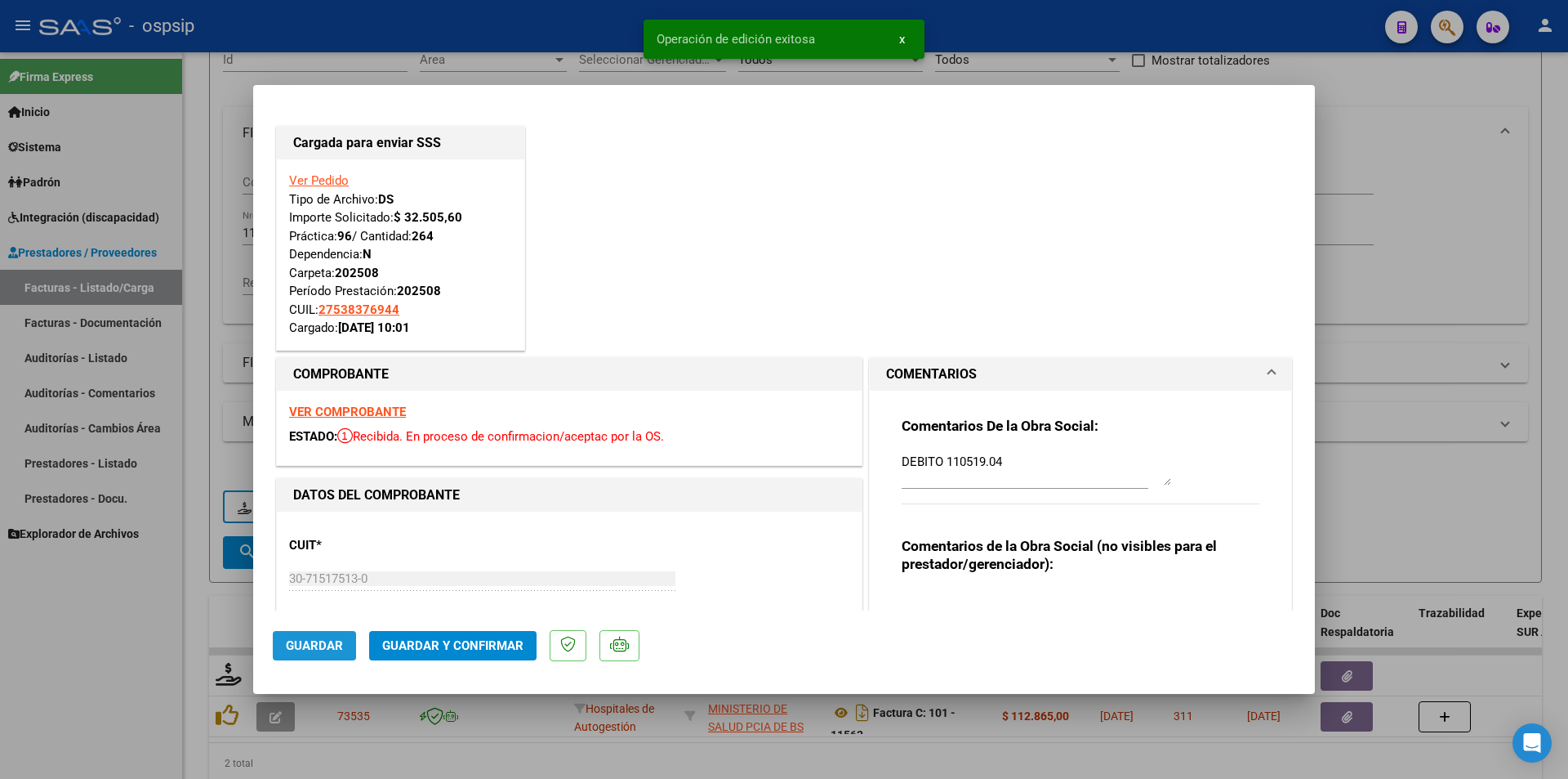
click at [315, 658] on button "Guardar" at bounding box center [315, 646] width 83 height 30
drag, startPoint x: 167, startPoint y: 673, endPoint x: 150, endPoint y: 677, distance: 17.5
click at [166, 673] on div at bounding box center [784, 390] width 1568 height 779
type input "$ 0,00"
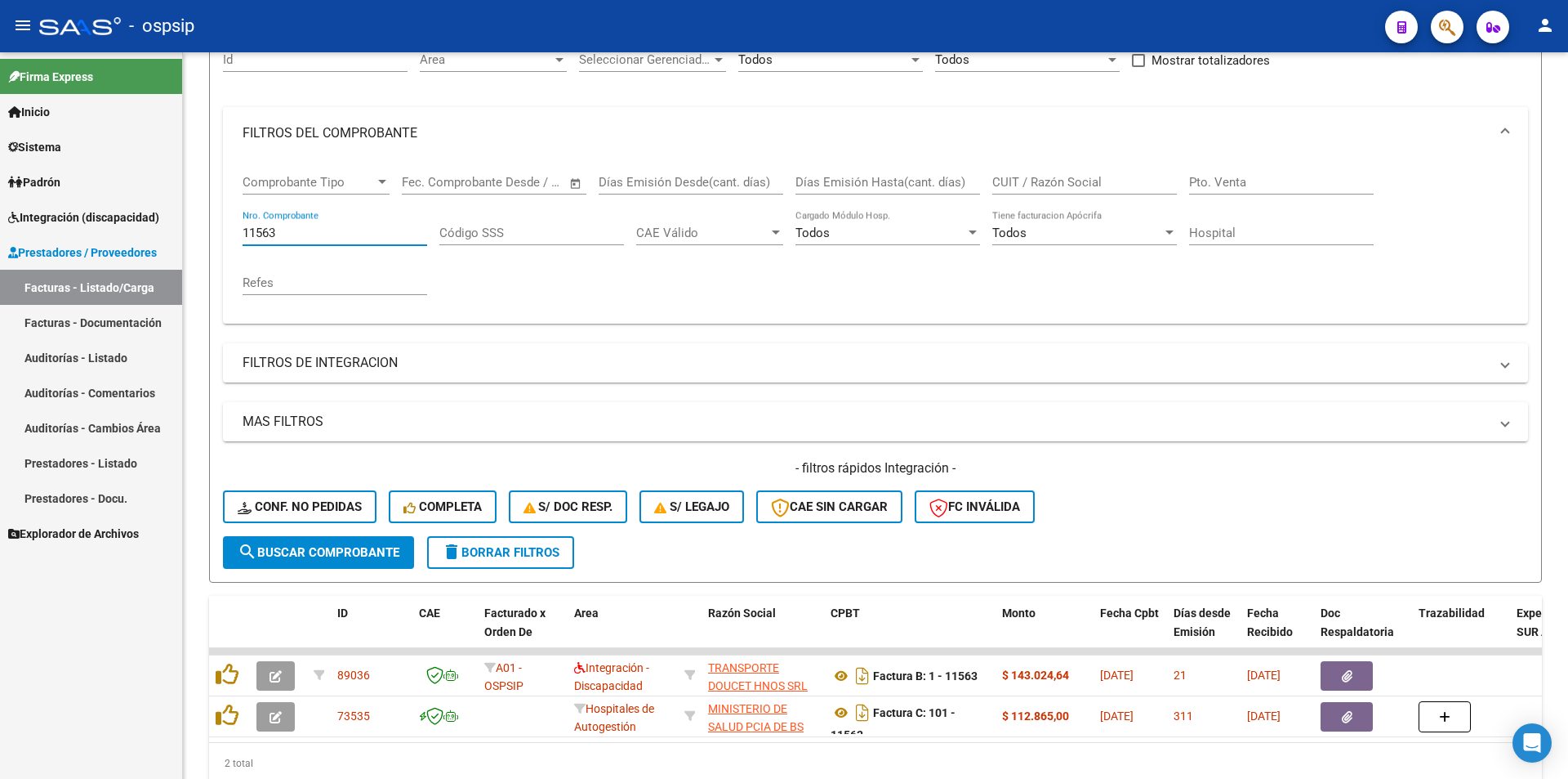
drag, startPoint x: 293, startPoint y: 229, endPoint x: 178, endPoint y: 232, distance: 115.0
click at [178, 232] on mat-sidenav-container "Firma Express Inicio Calendario SSS Instructivos Contacto OS Sistema Usuarios T…" at bounding box center [784, 415] width 1568 height 726
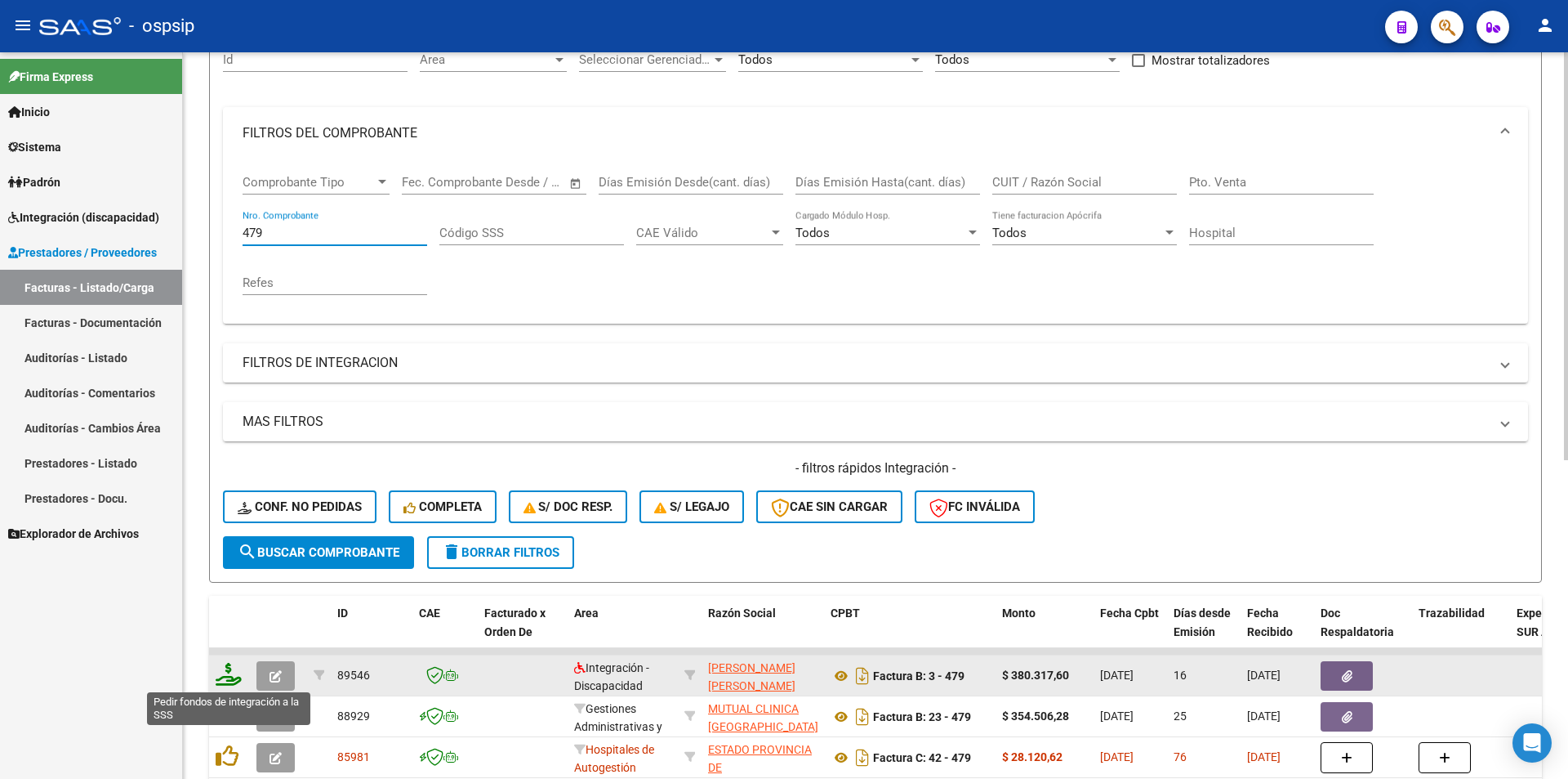
type input "479"
click at [224, 679] on icon at bounding box center [228, 674] width 26 height 23
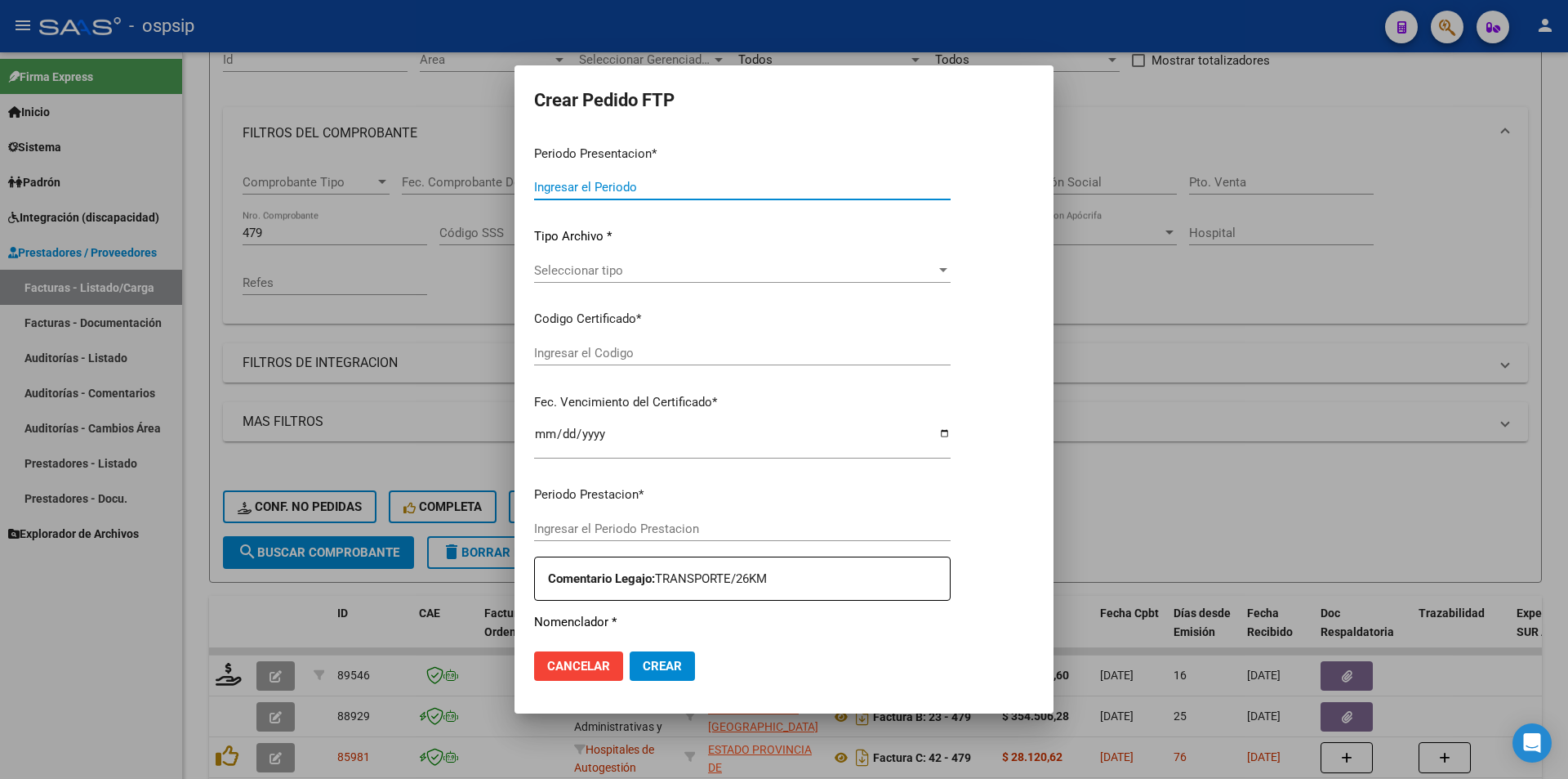
type input "202508"
type input "$ 380.317,60"
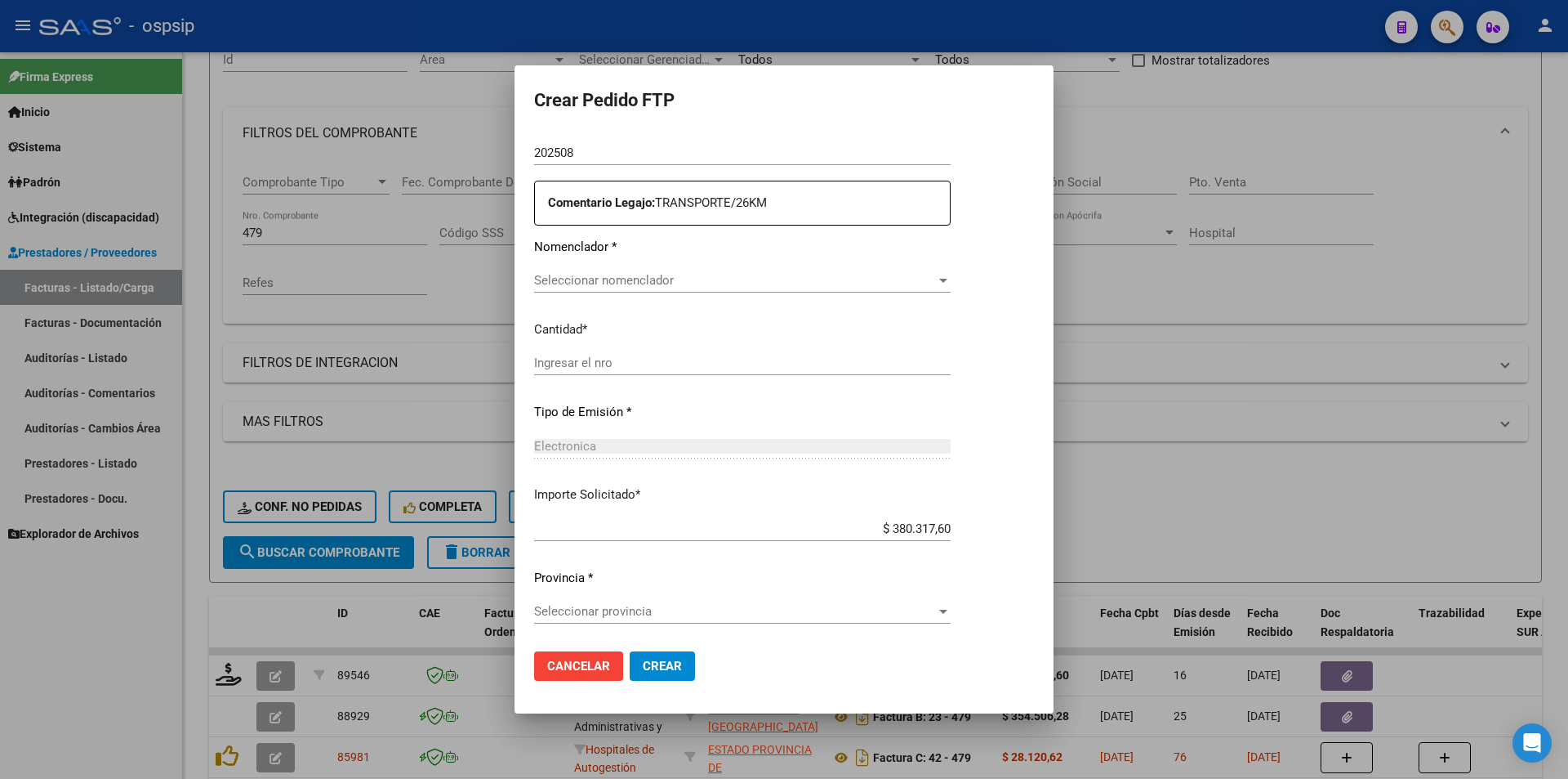
type input "ARG020005700722520250507-20280507"
type input "2028-05-07"
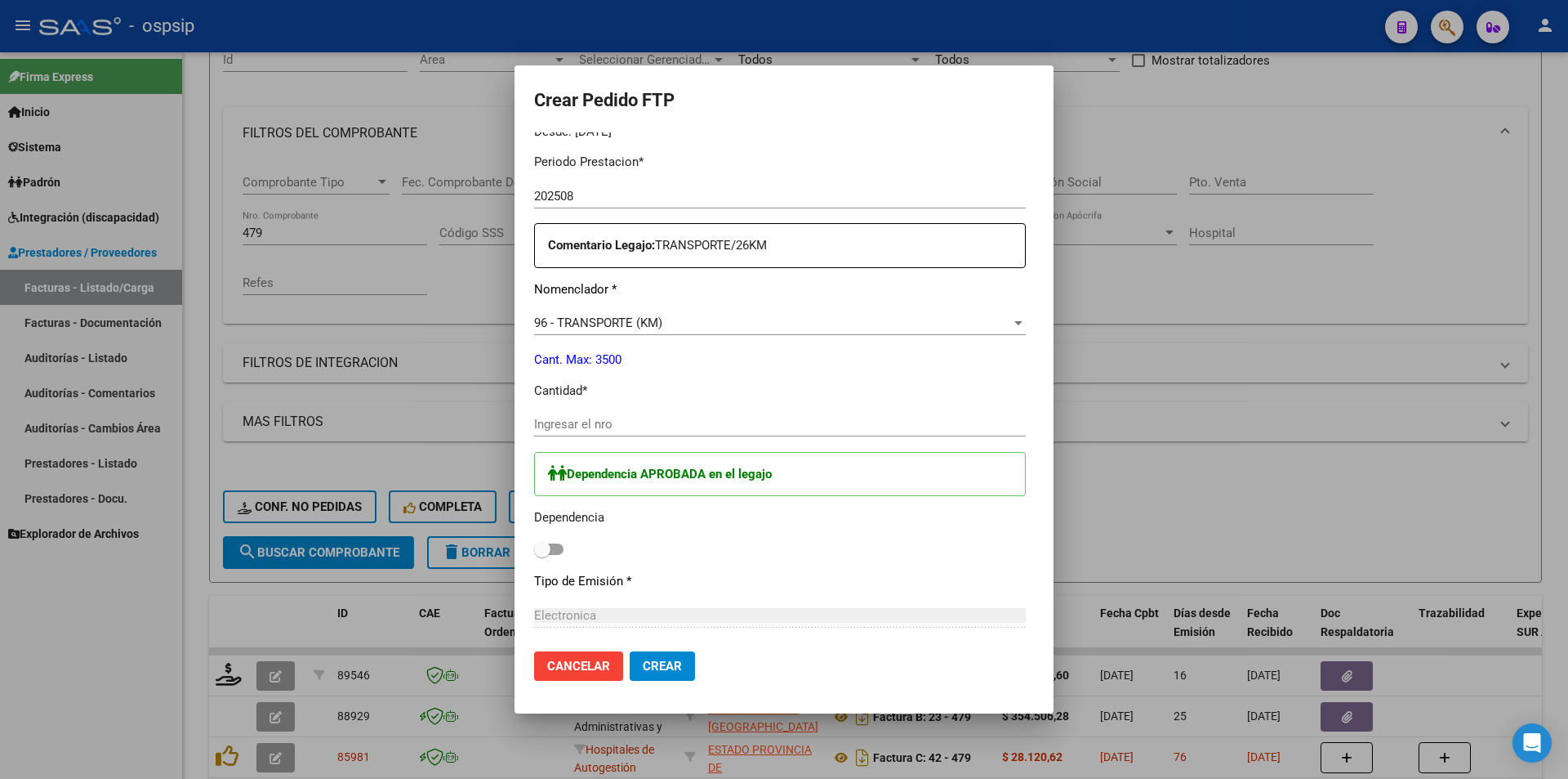
scroll to position [569, 0]
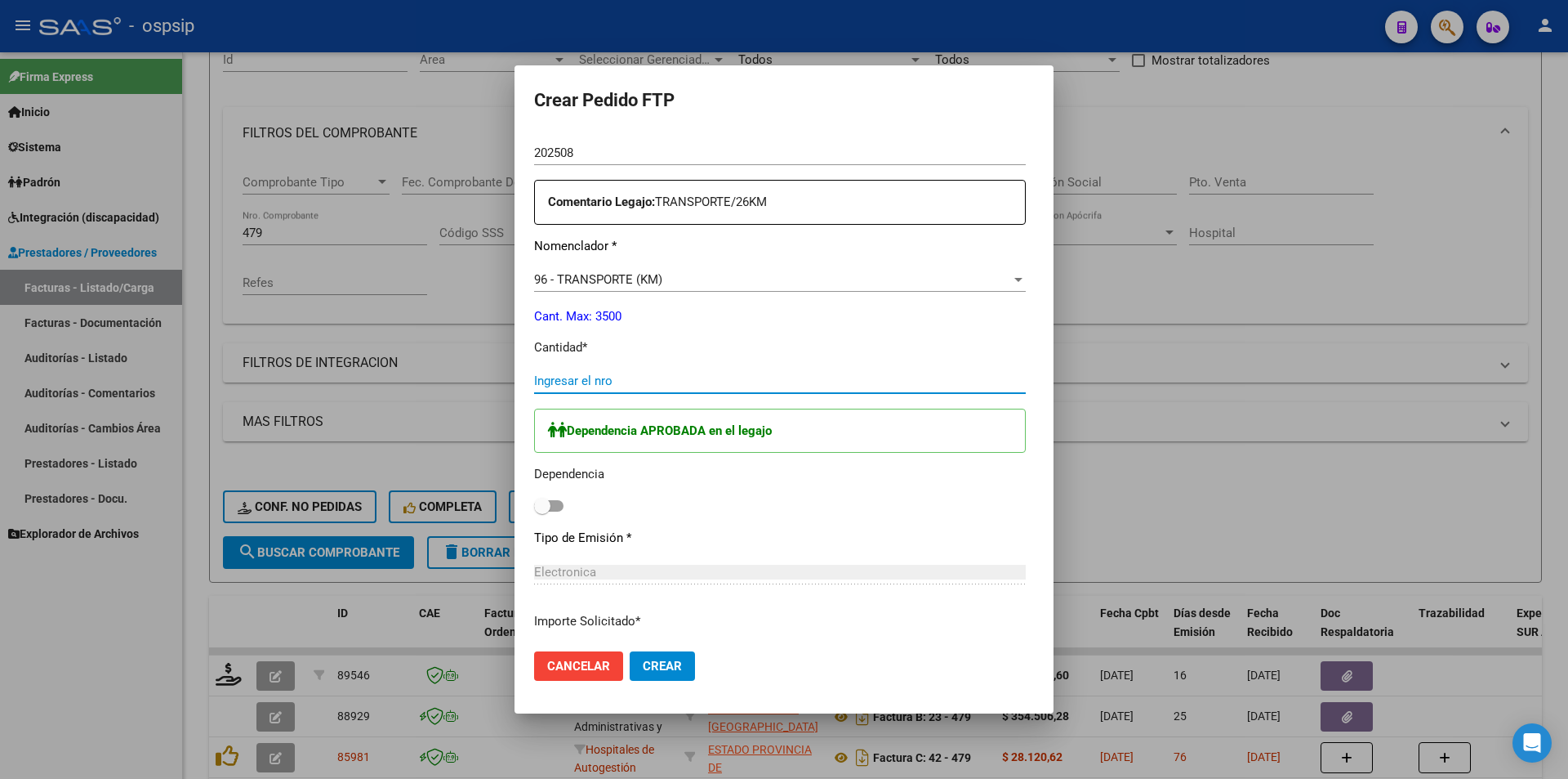
click at [560, 387] on input "Ingresar el nro" at bounding box center [780, 381] width 492 height 15
type input "520"
click at [541, 508] on span at bounding box center [549, 506] width 30 height 12
click at [541, 512] on input "checkbox" at bounding box center [541, 512] width 1 height 1
checkbox input "true"
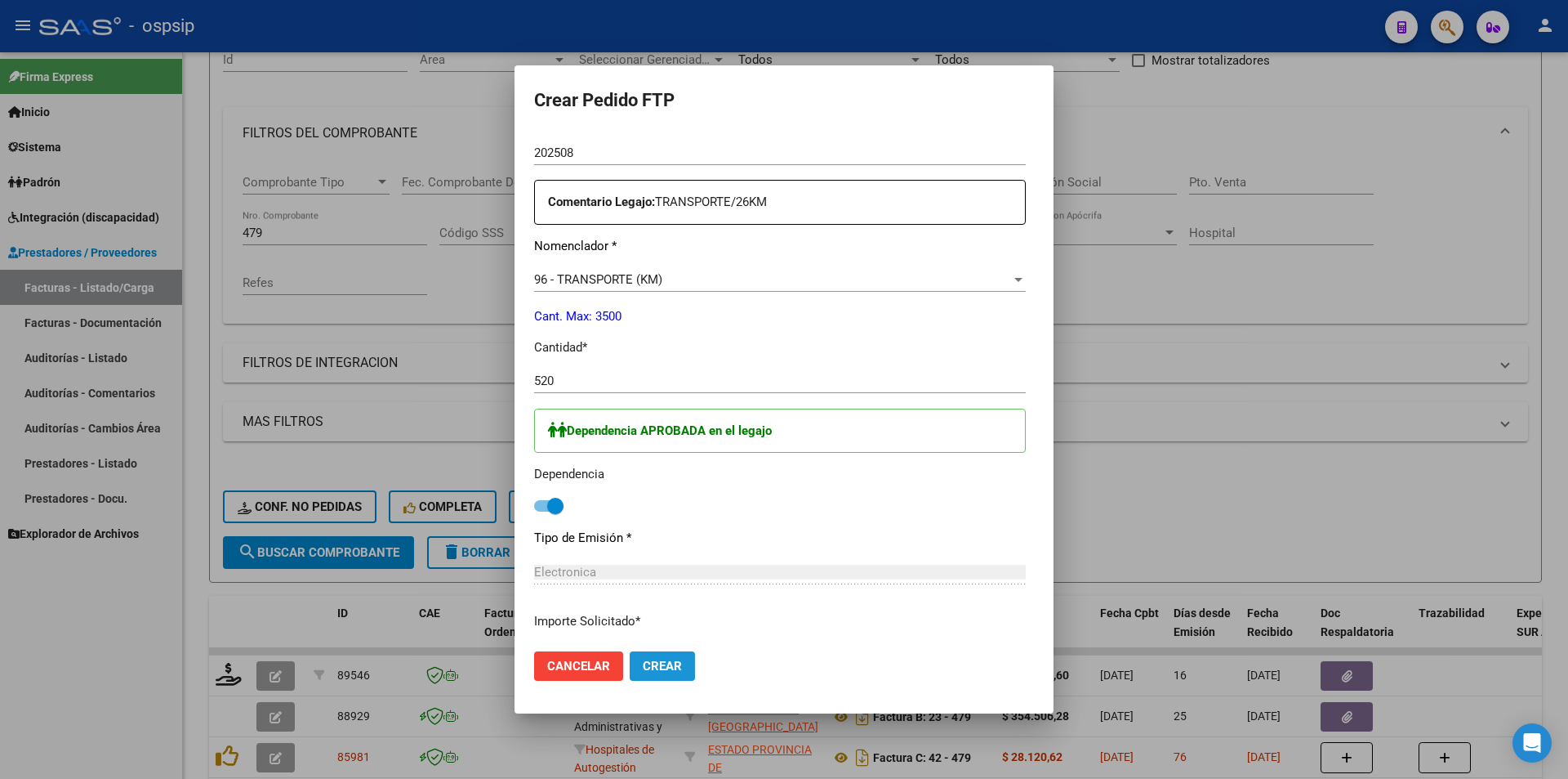
click at [650, 661] on span "Crear" at bounding box center [661, 666] width 39 height 15
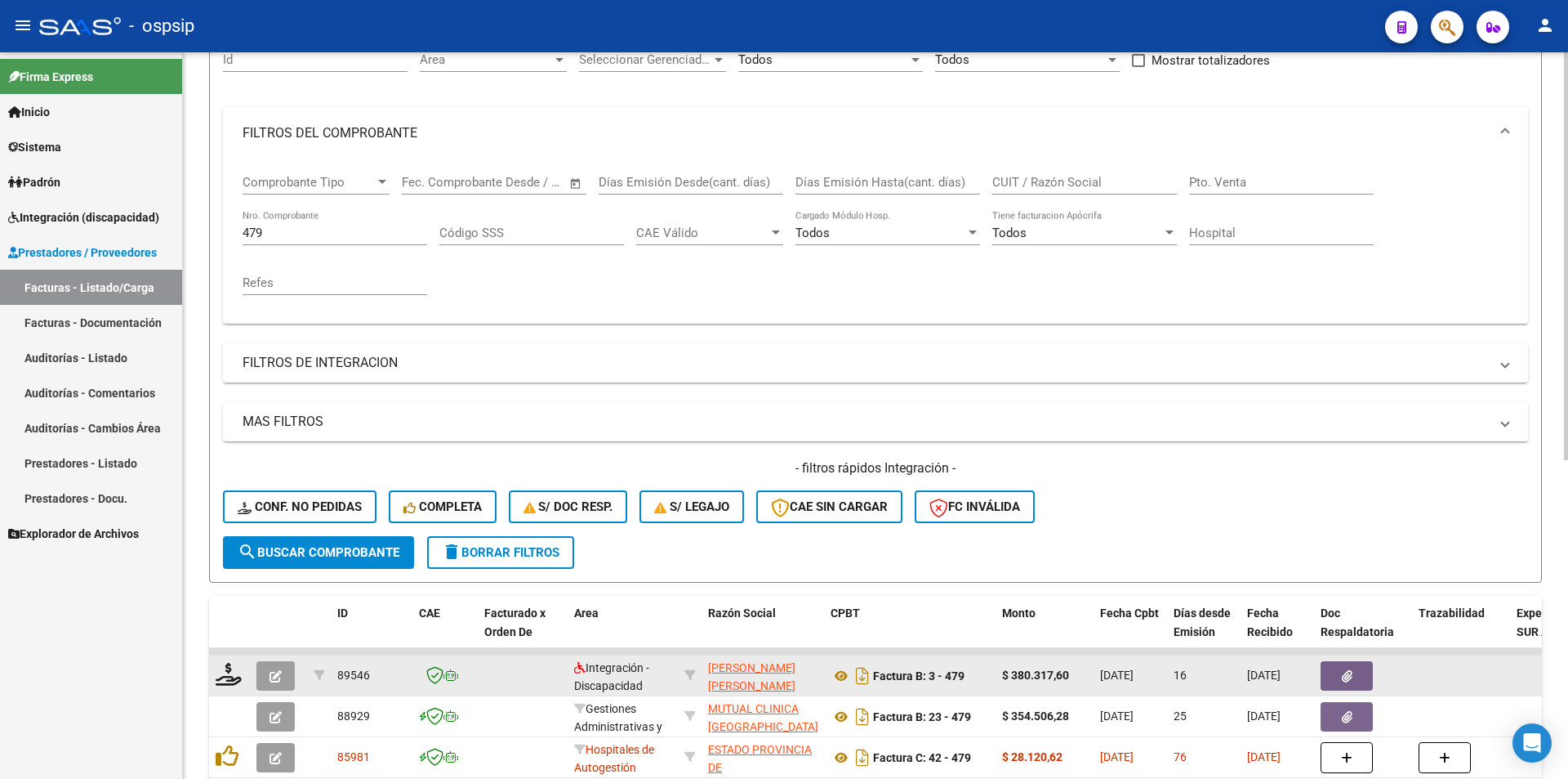
click at [276, 674] on icon "button" at bounding box center [275, 676] width 12 height 12
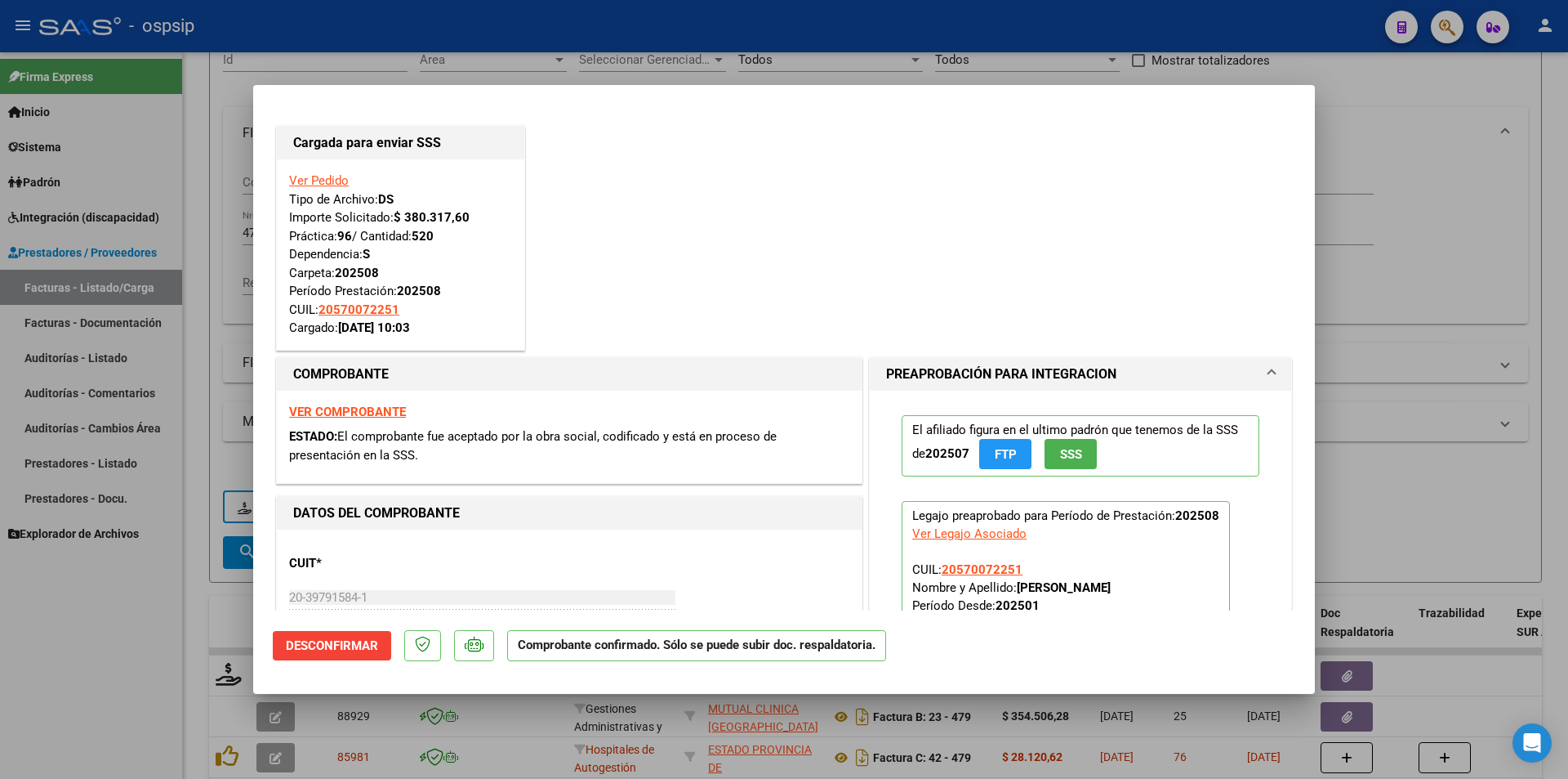
click at [0, 646] on div at bounding box center [784, 390] width 1568 height 779
type input "$ 0,00"
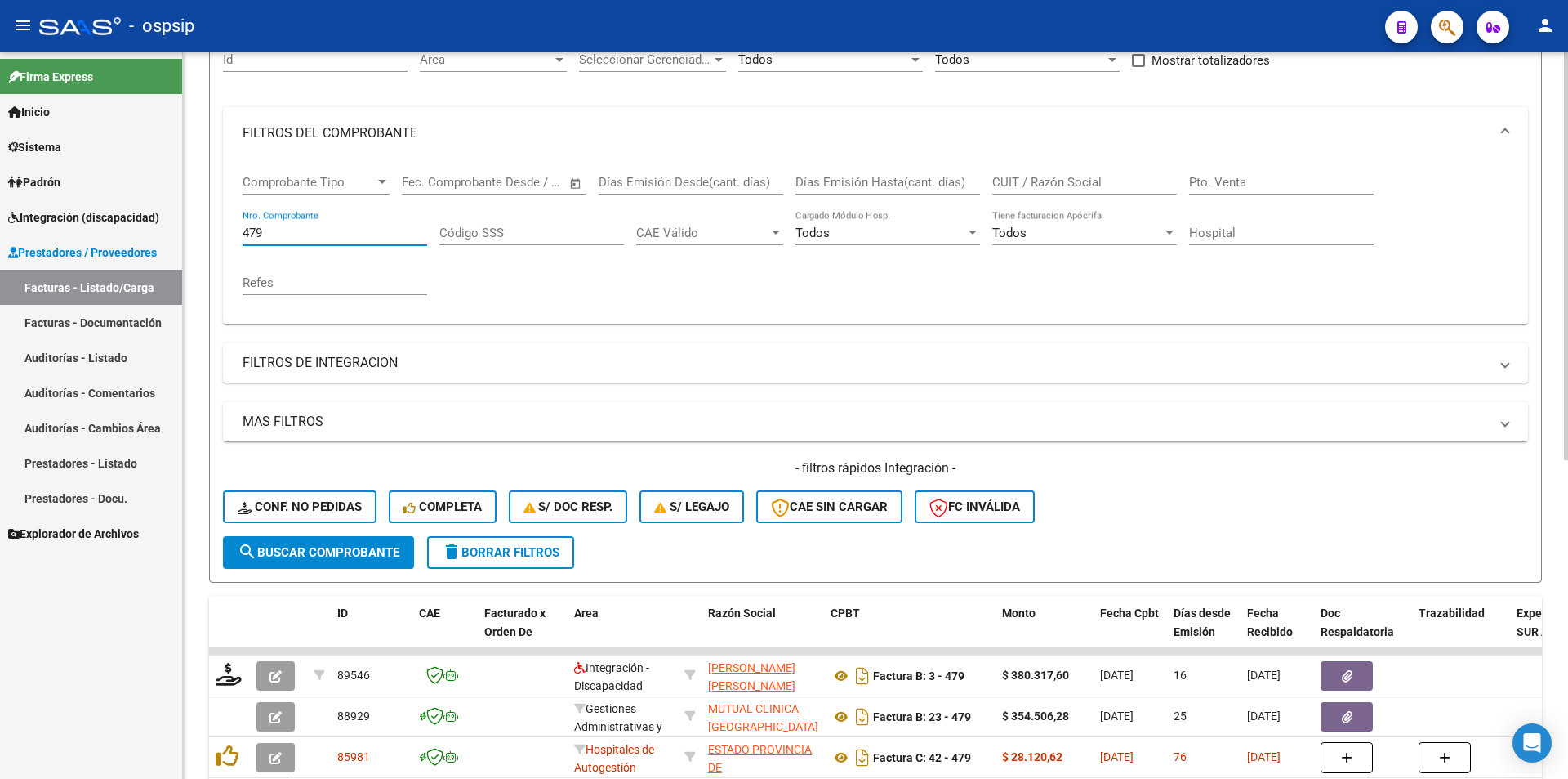
drag, startPoint x: 271, startPoint y: 234, endPoint x: 187, endPoint y: 242, distance: 84.4
click at [188, 241] on div "Video tutorial PRESTADORES -> Listado de CPBTs Emitidos por Prestadores / Prove…" at bounding box center [875, 523] width 1385 height 1282
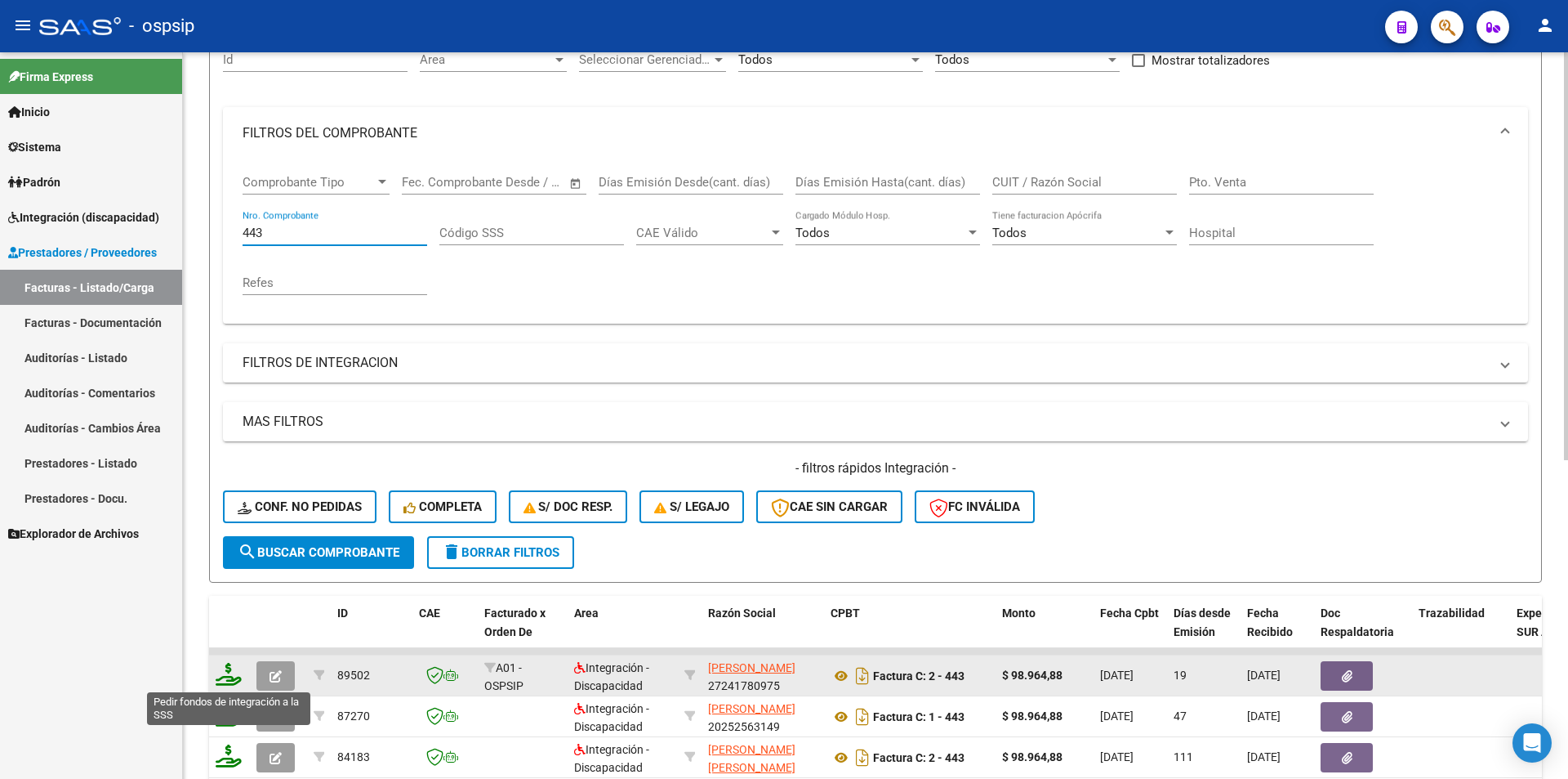
type input "443"
click at [223, 672] on icon at bounding box center [228, 674] width 26 height 23
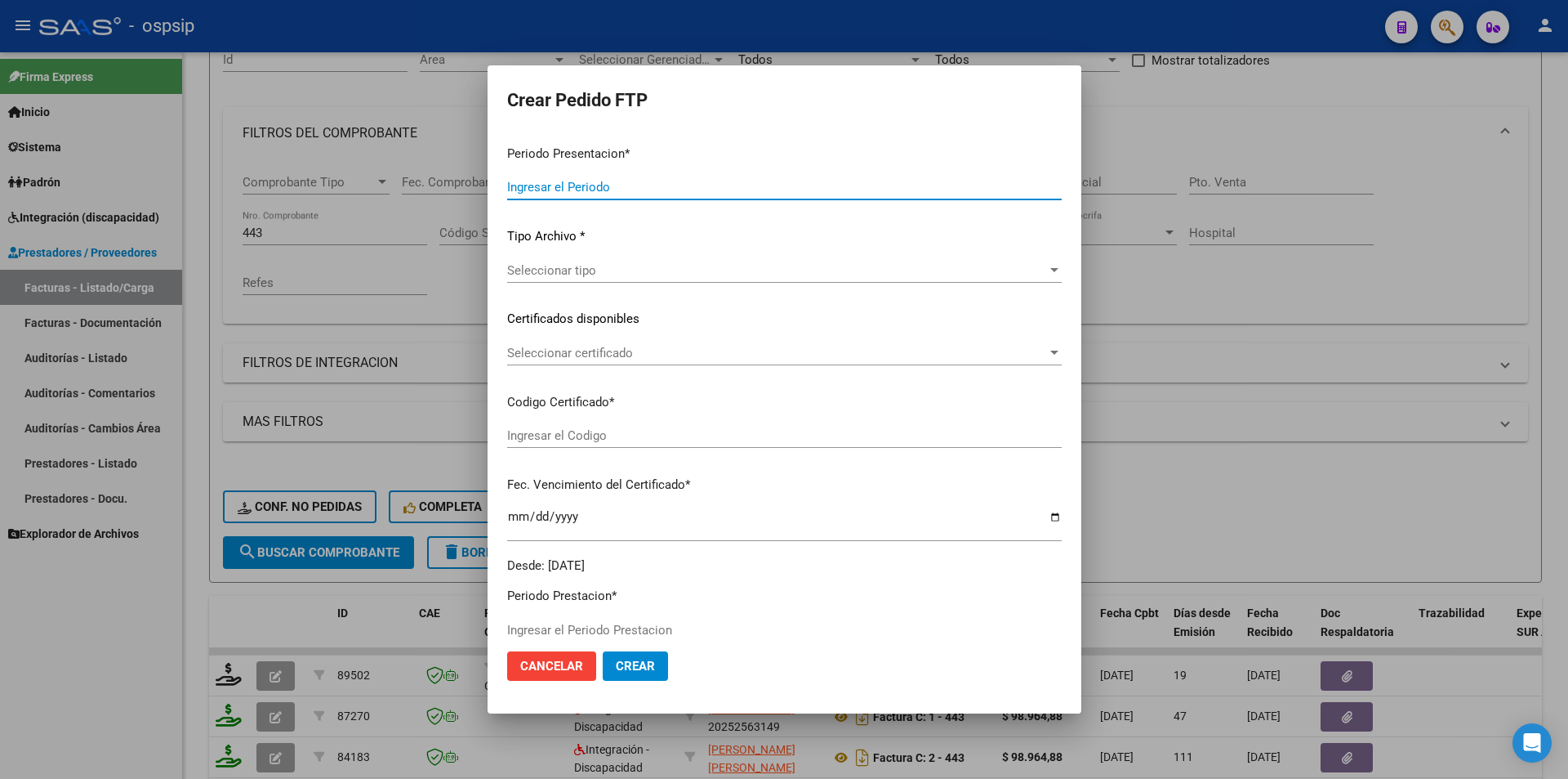
type input "202508"
type input "$ 98.964,88"
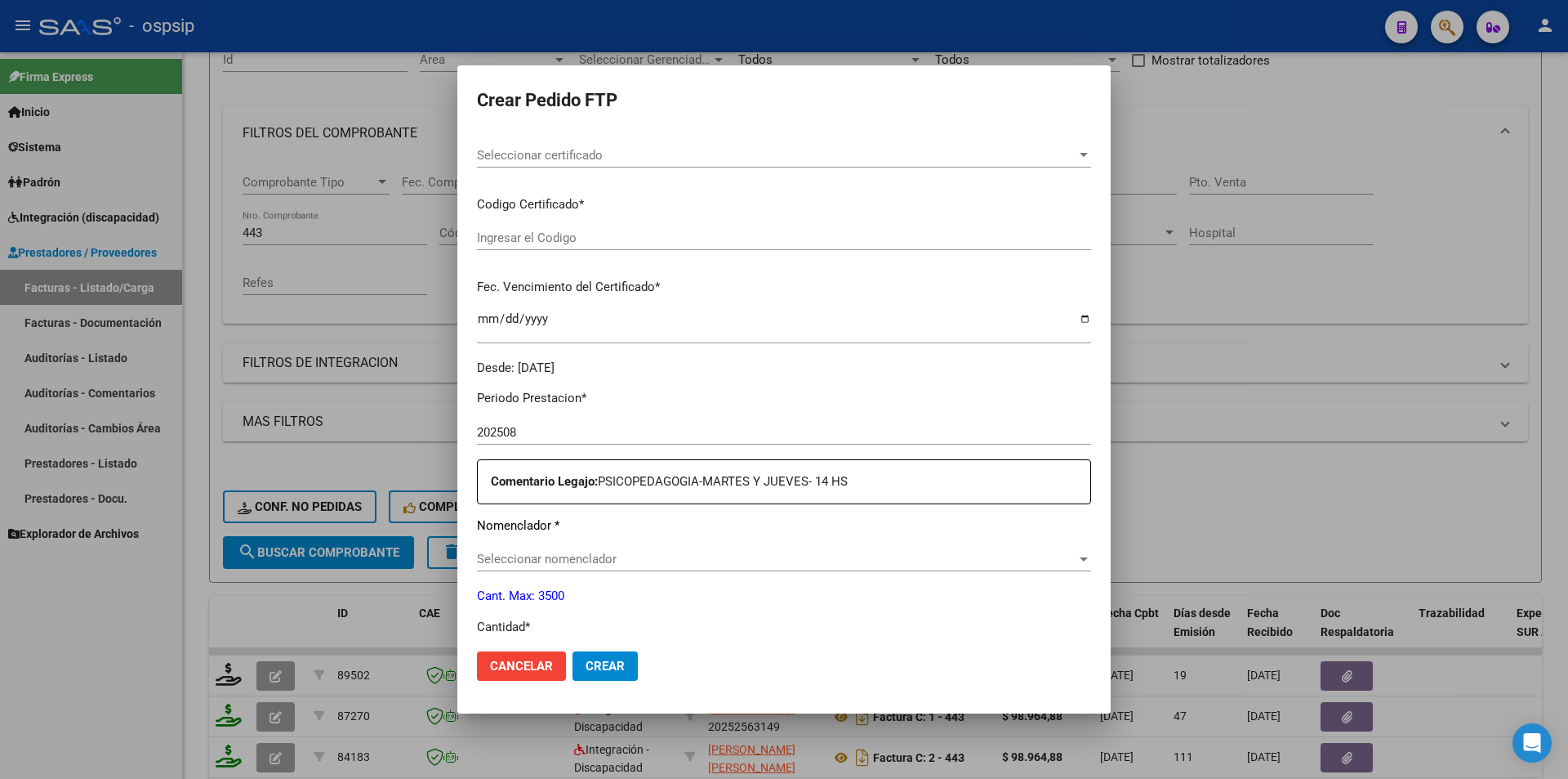
scroll to position [501, 0]
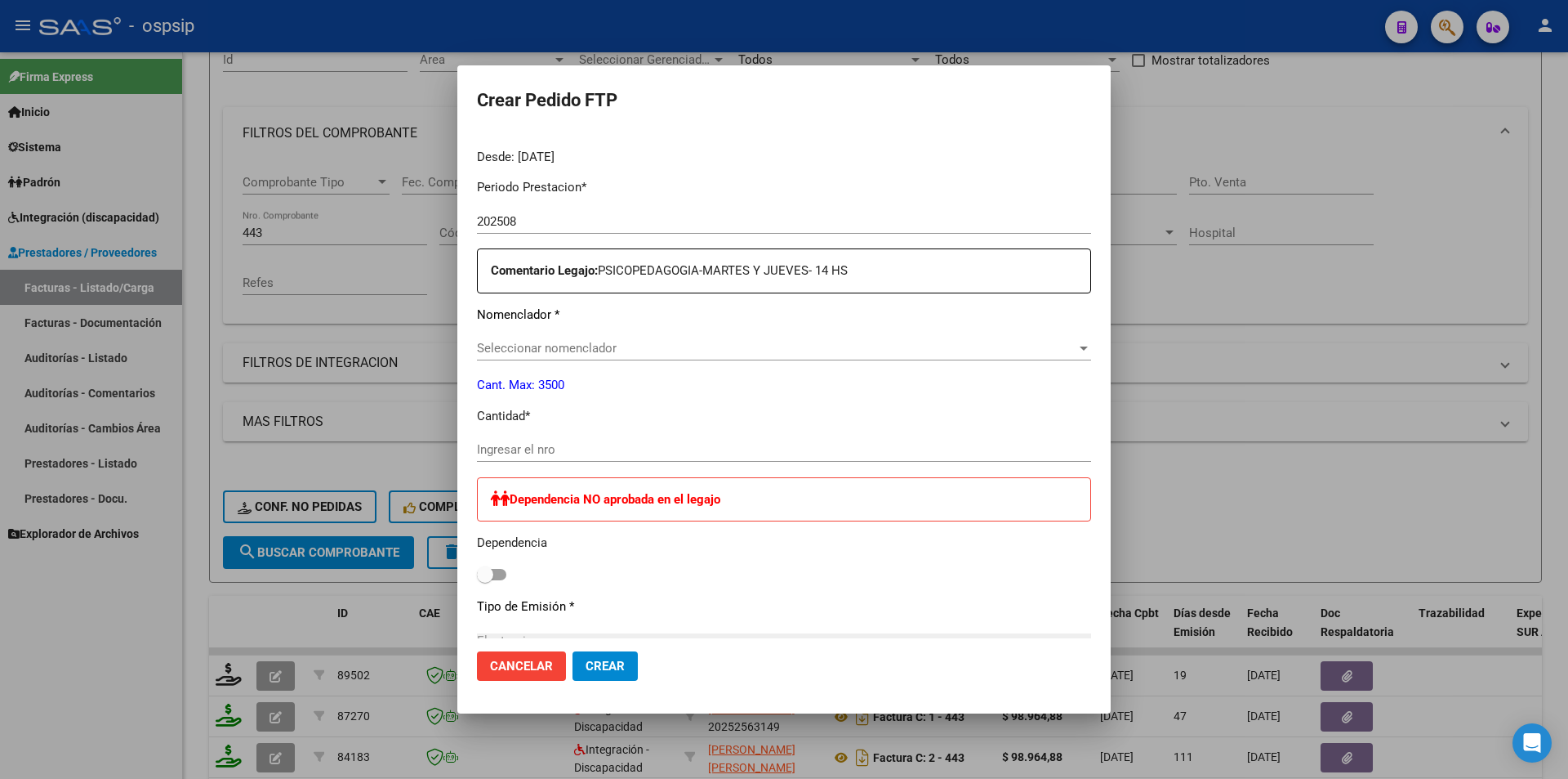
type input "ARG02000529536812023051820260518BS427"
type input "2026-05-18"
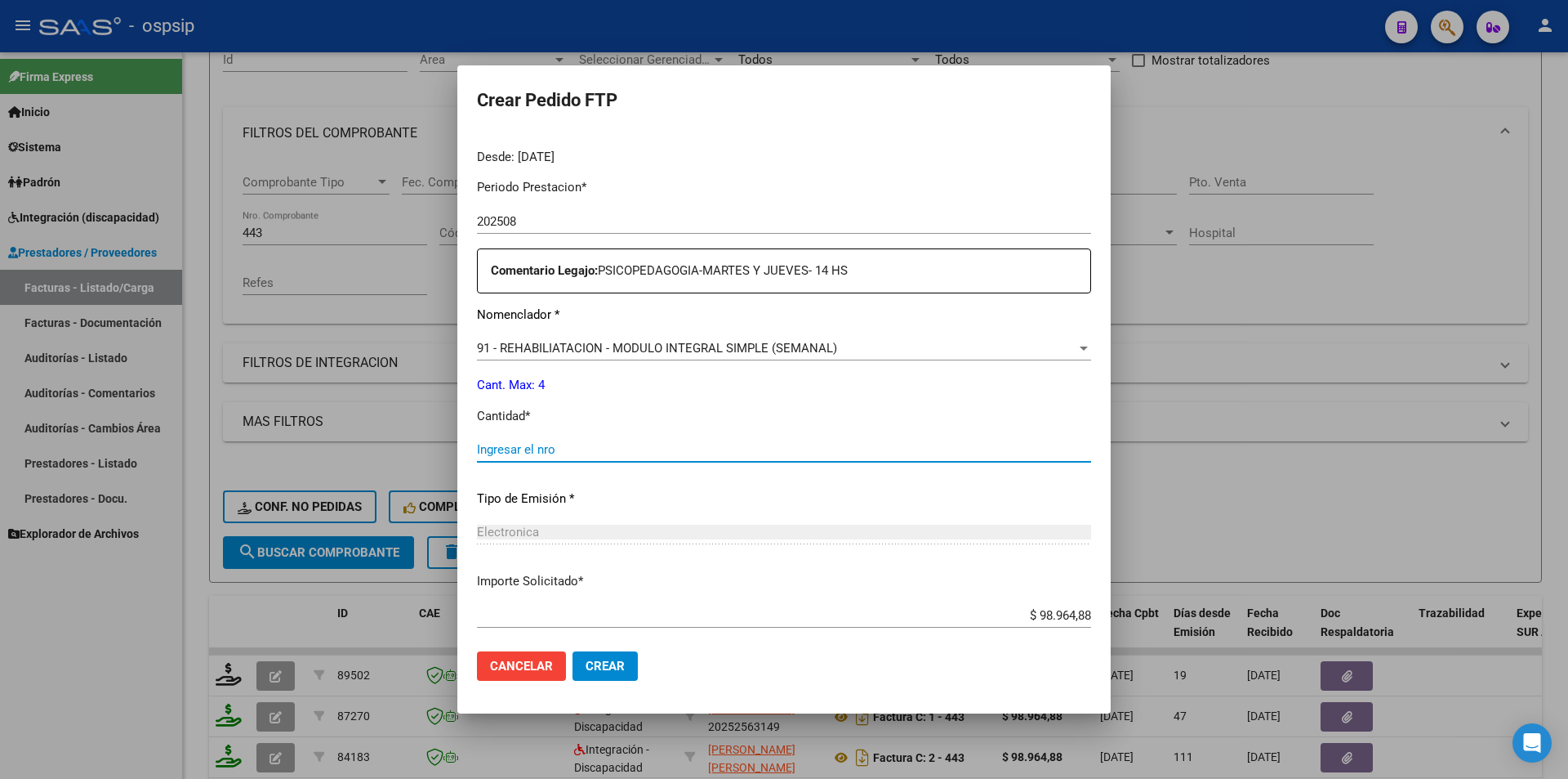
click at [510, 447] on input "Ingresar el nro" at bounding box center [784, 449] width 615 height 15
type input "4"
click at [610, 675] on button "Crear" at bounding box center [606, 667] width 66 height 30
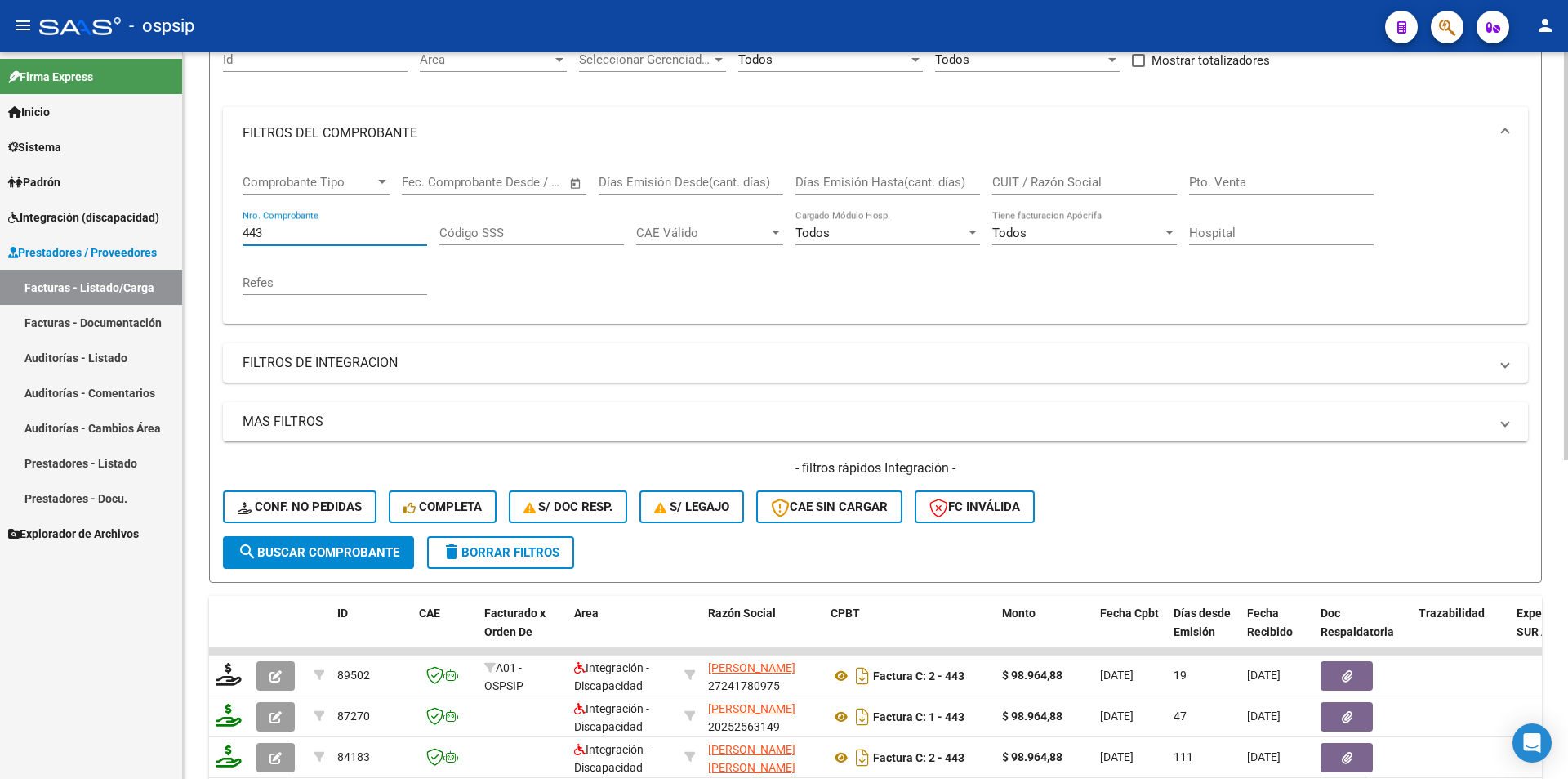
drag, startPoint x: 265, startPoint y: 236, endPoint x: 226, endPoint y: 232, distance: 39.2
click at [226, 232] on div "Comprobante Tipo Comprobante Tipo Fecha inicio – Fecha fin Fec. Comprobante Des…" at bounding box center [876, 240] width 1305 height 164
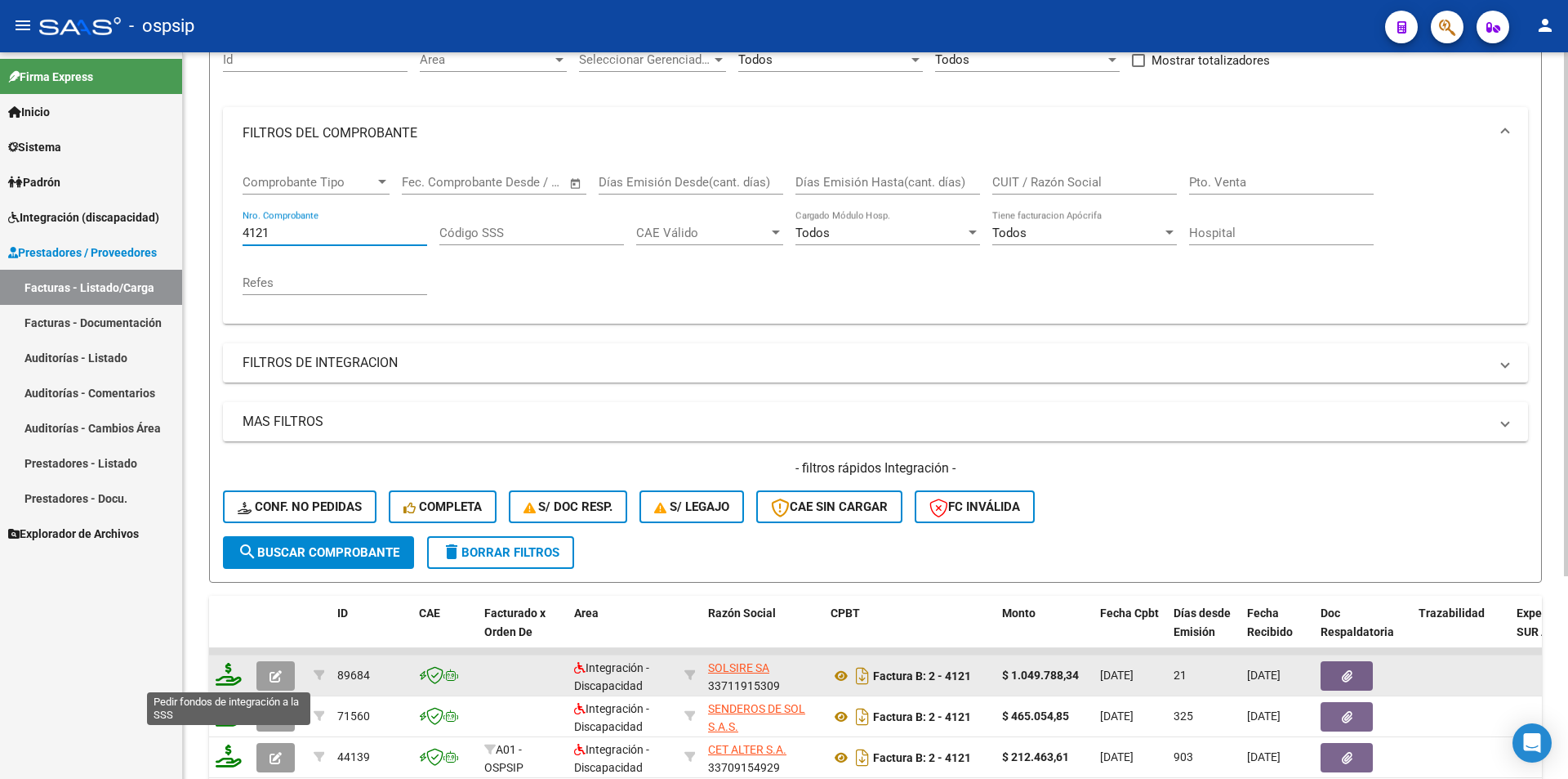
type input "4121"
click at [228, 676] on icon at bounding box center [228, 674] width 26 height 23
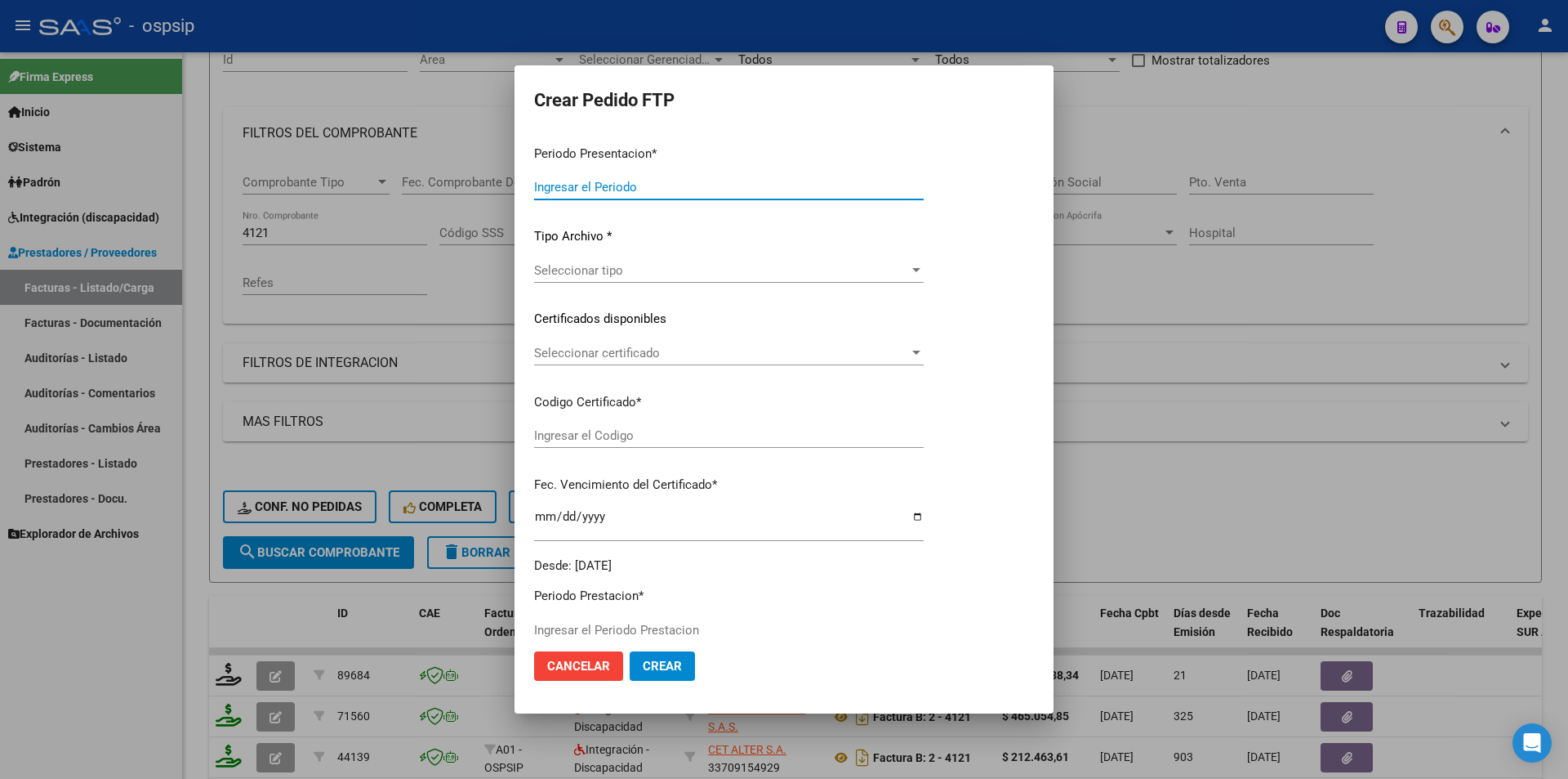
type input "202508"
type input "$ 1.049.788,34"
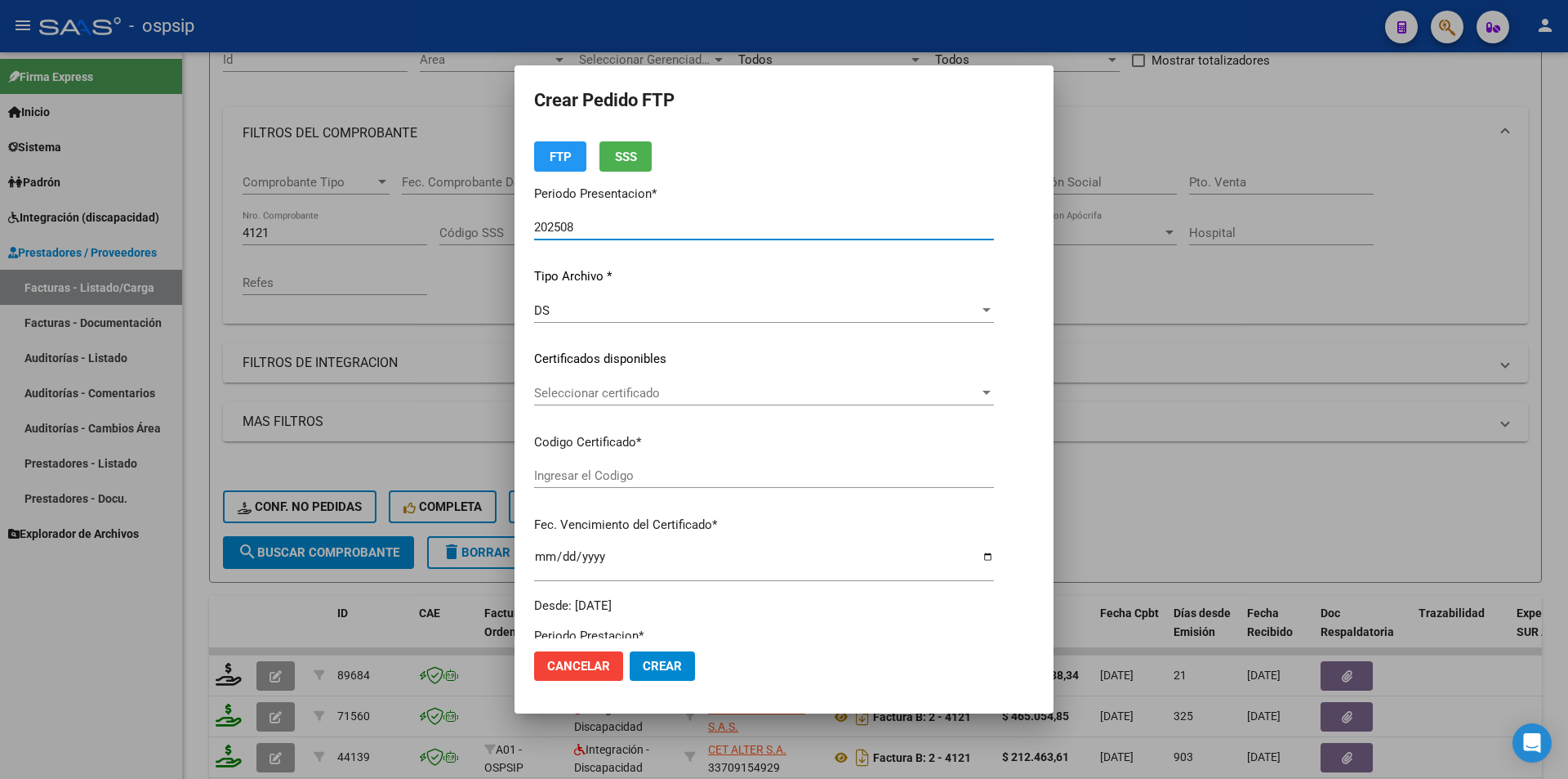
type input "2874398940"
type input "2033-06-21"
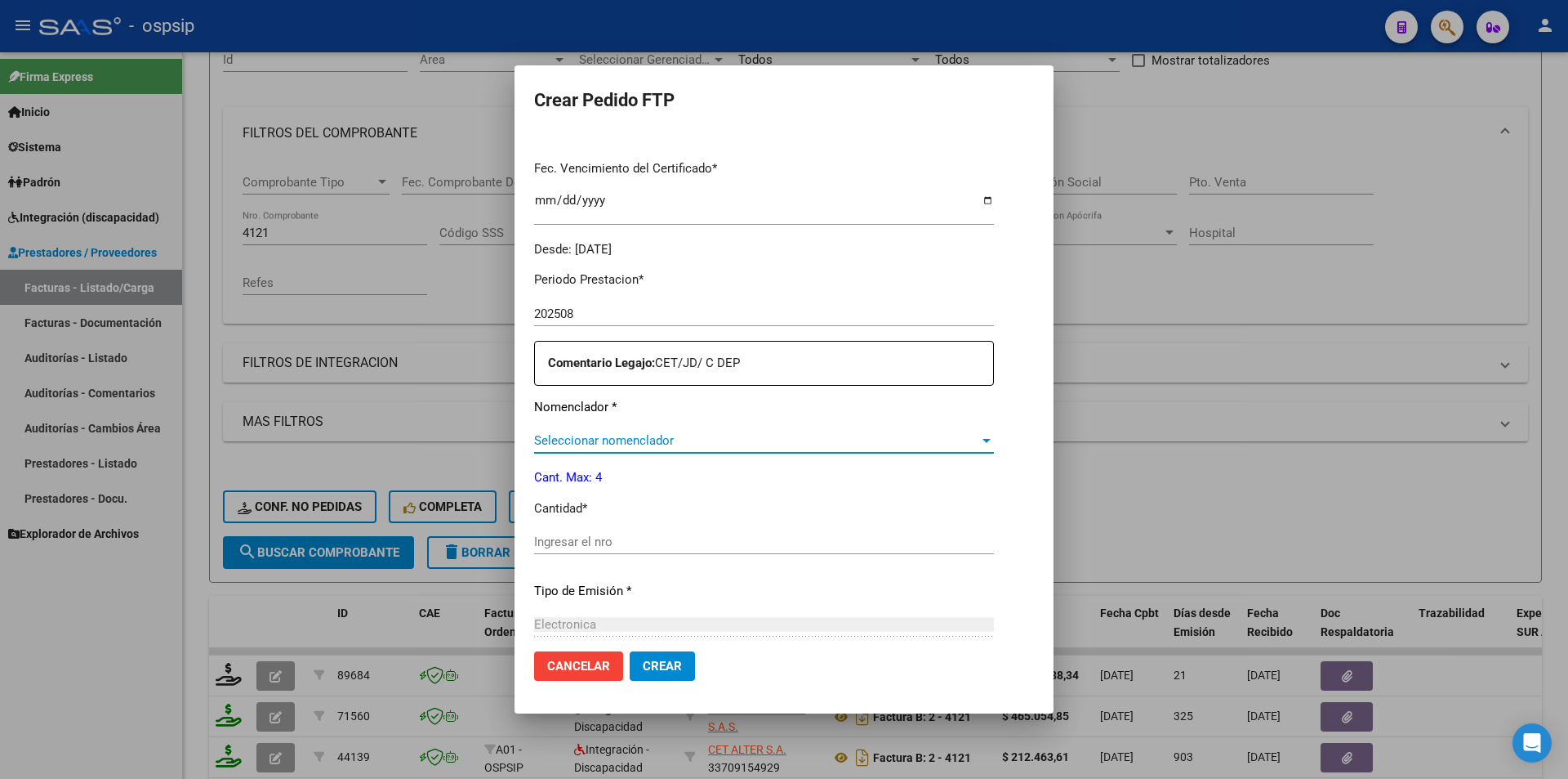
click at [568, 443] on span "Seleccionar nomenclador" at bounding box center [757, 440] width 445 height 15
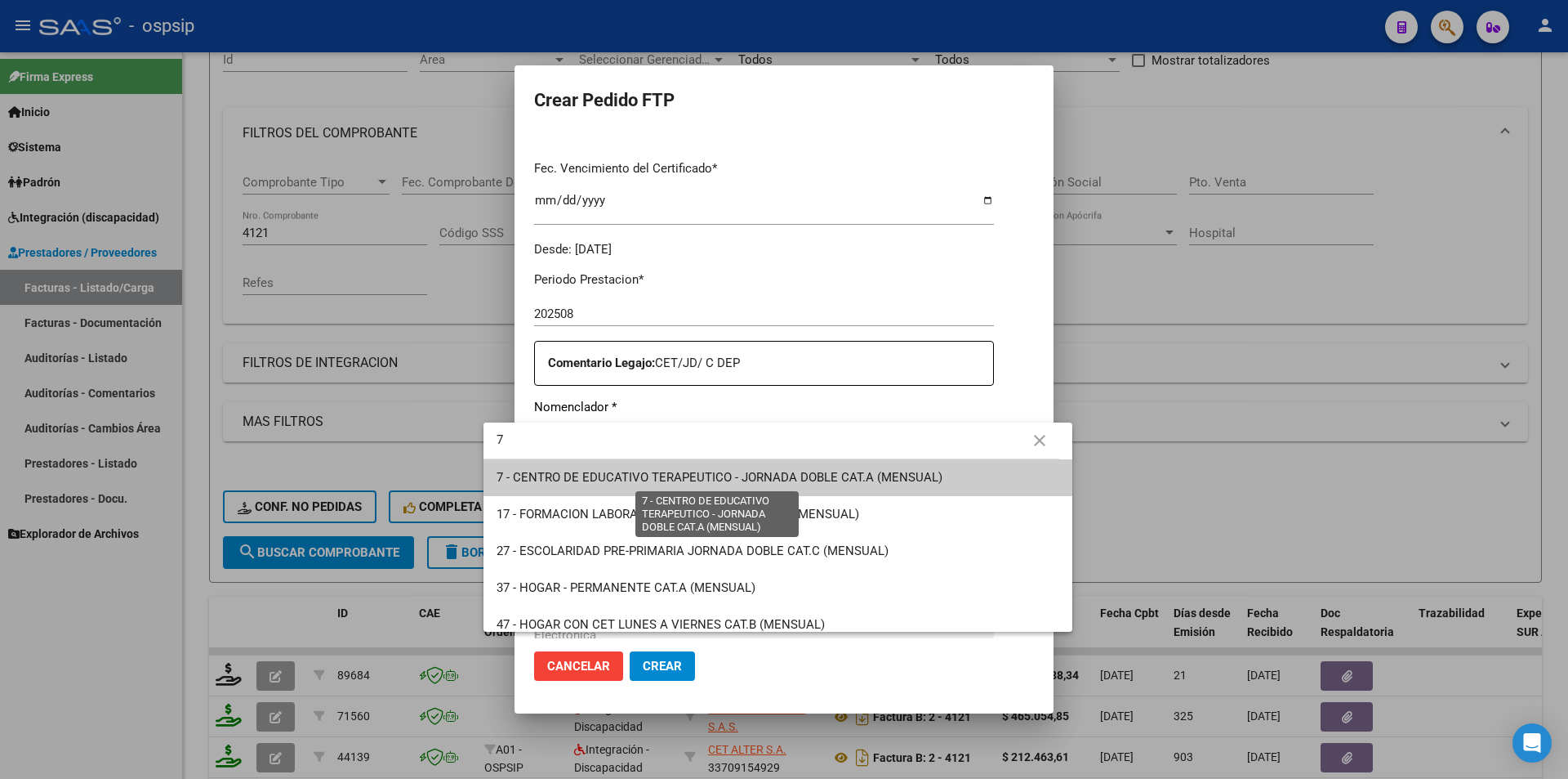
type input "7"
click at [580, 477] on span "7 - CENTRO DE EDUCATIVO TERAPEUTICO - JORNADA DOBLE CAT.A (MENSUAL)" at bounding box center [719, 477] width 446 height 15
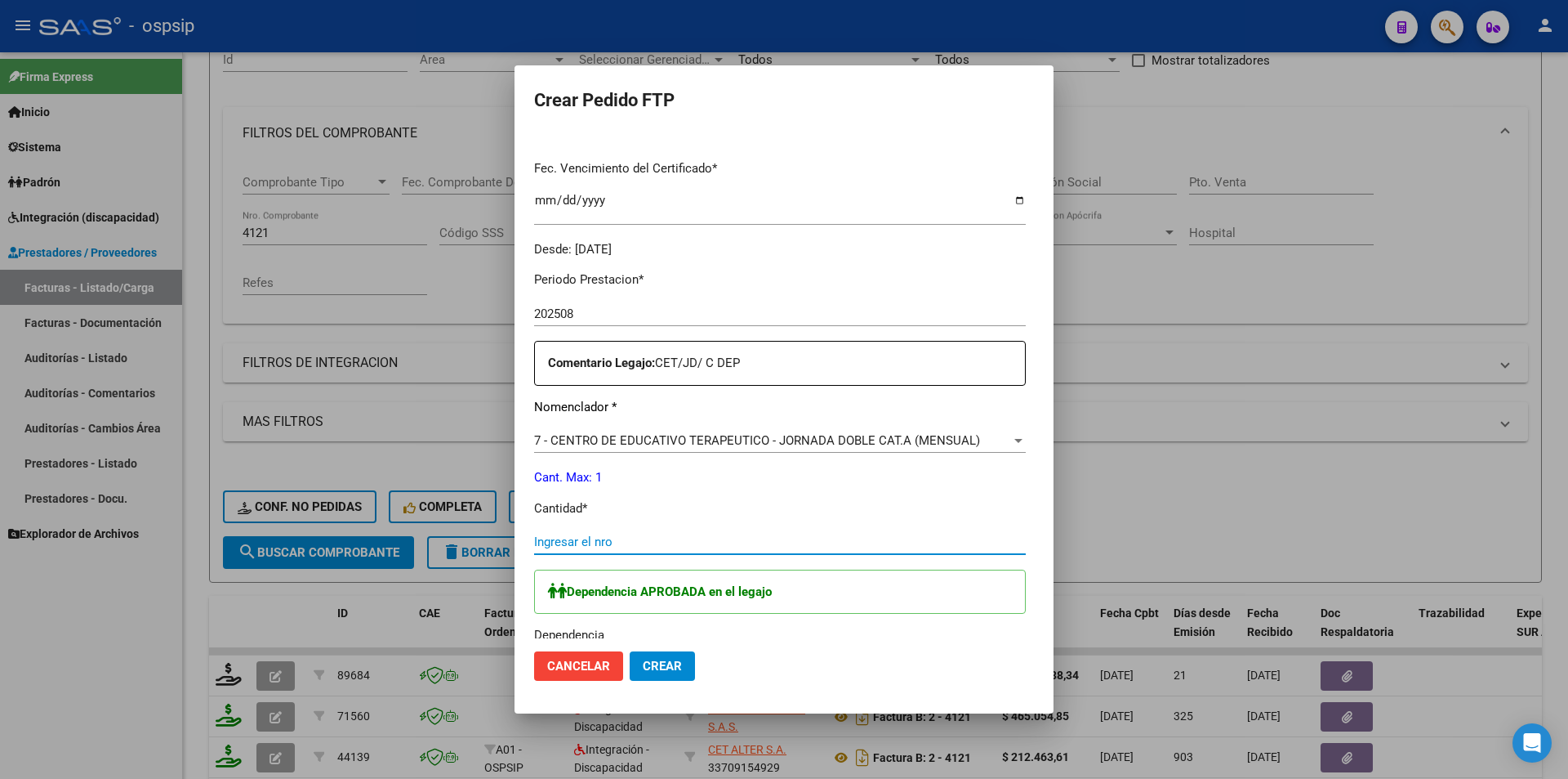
click at [534, 545] on input "Ingresar el nro" at bounding box center [780, 542] width 492 height 15
type input "1"
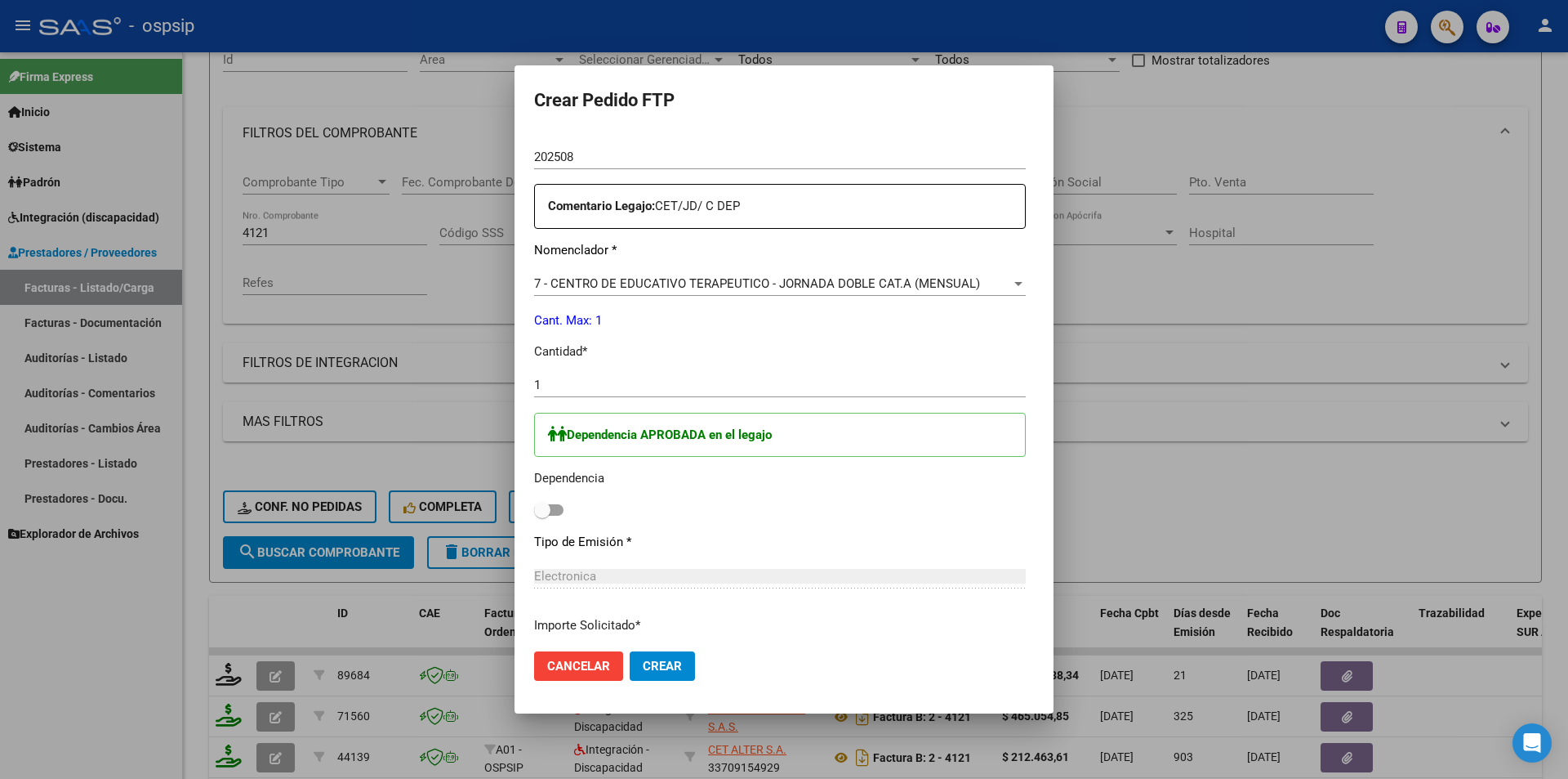
scroll to position [572, 0]
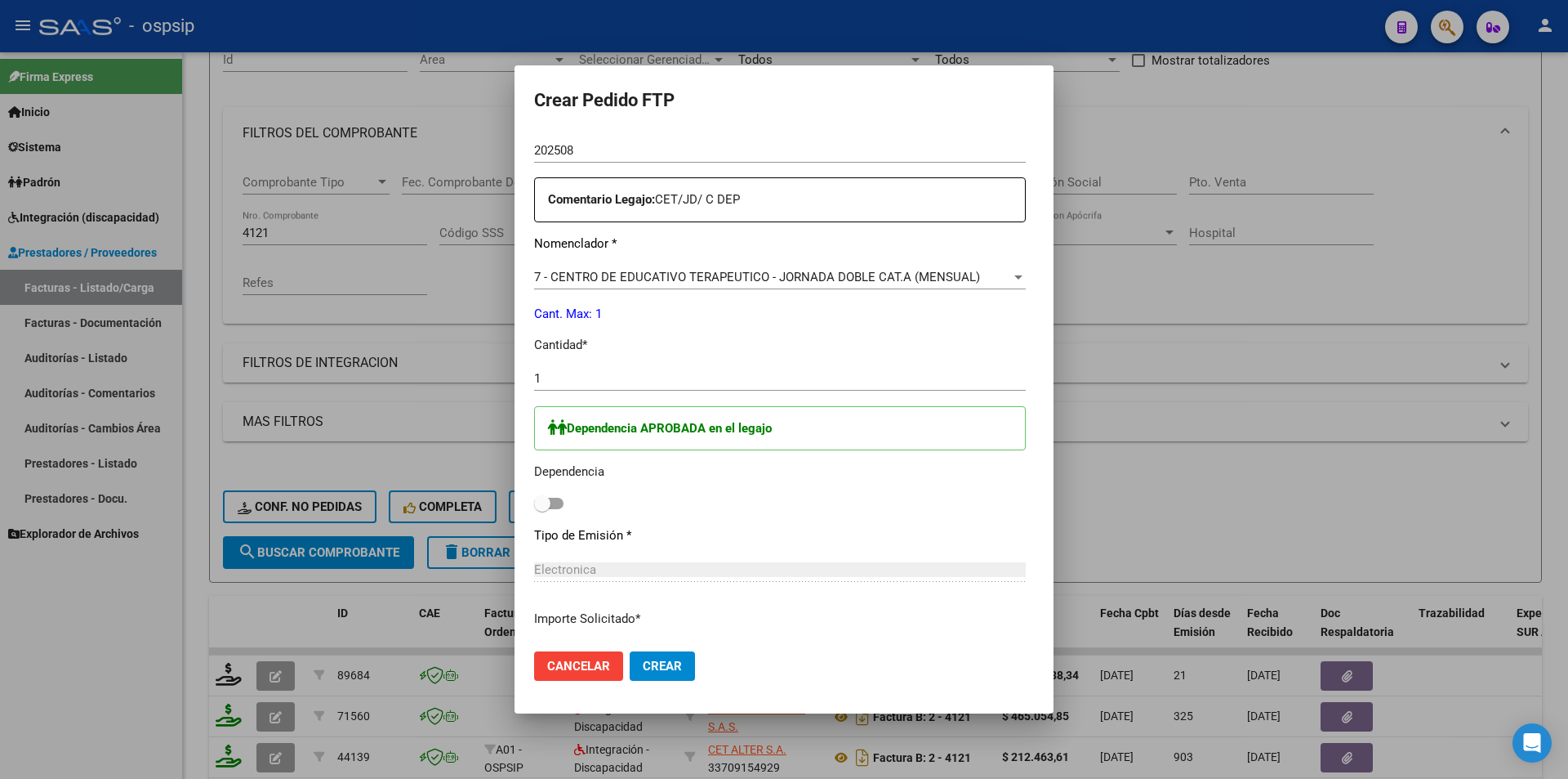
click at [534, 504] on span at bounding box center [549, 504] width 30 height 12
click at [541, 509] on input "checkbox" at bounding box center [541, 509] width 1 height 1
checkbox input "true"
click at [642, 667] on span "Crear" at bounding box center [661, 666] width 39 height 15
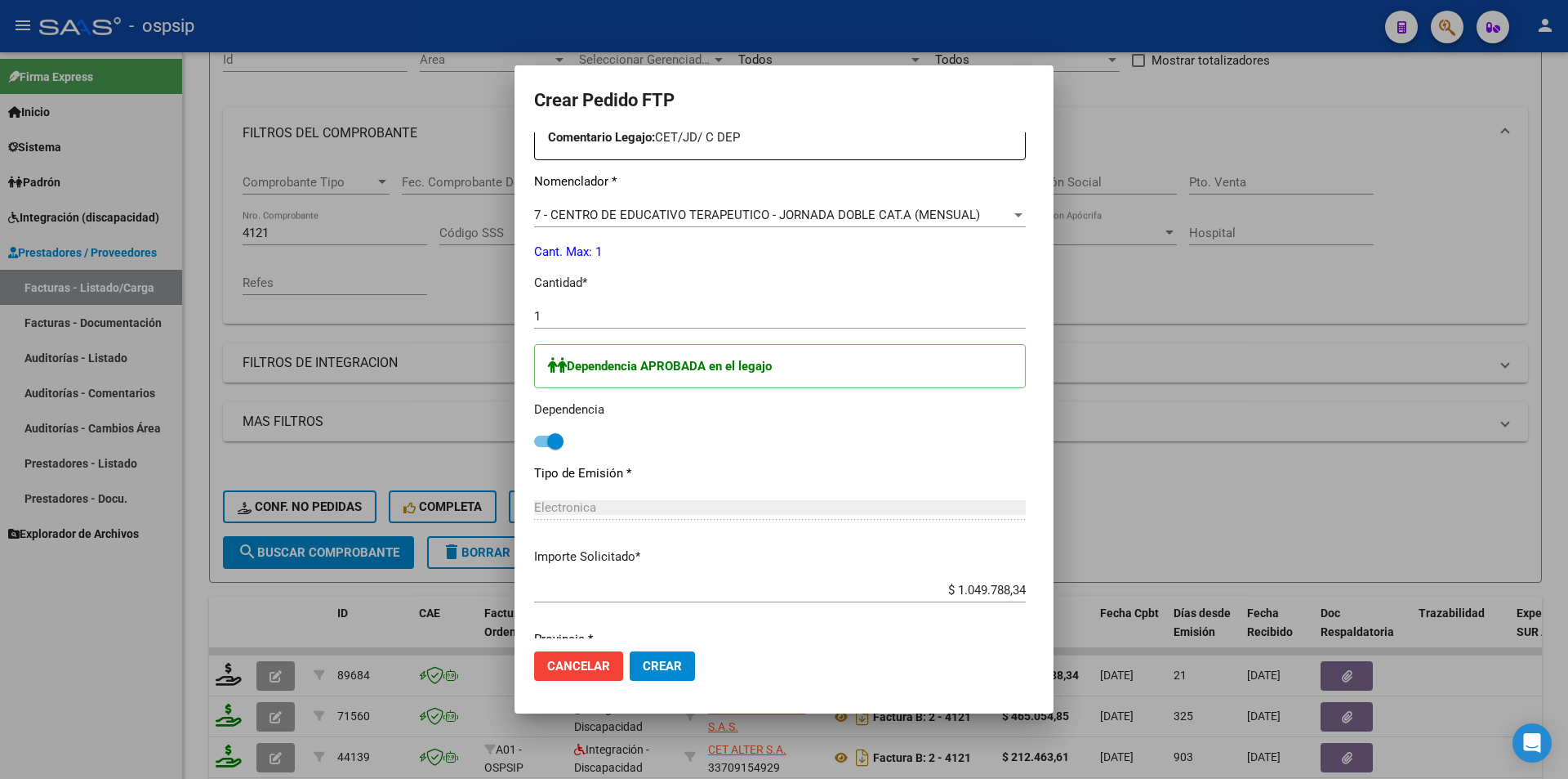
scroll to position [697, 0]
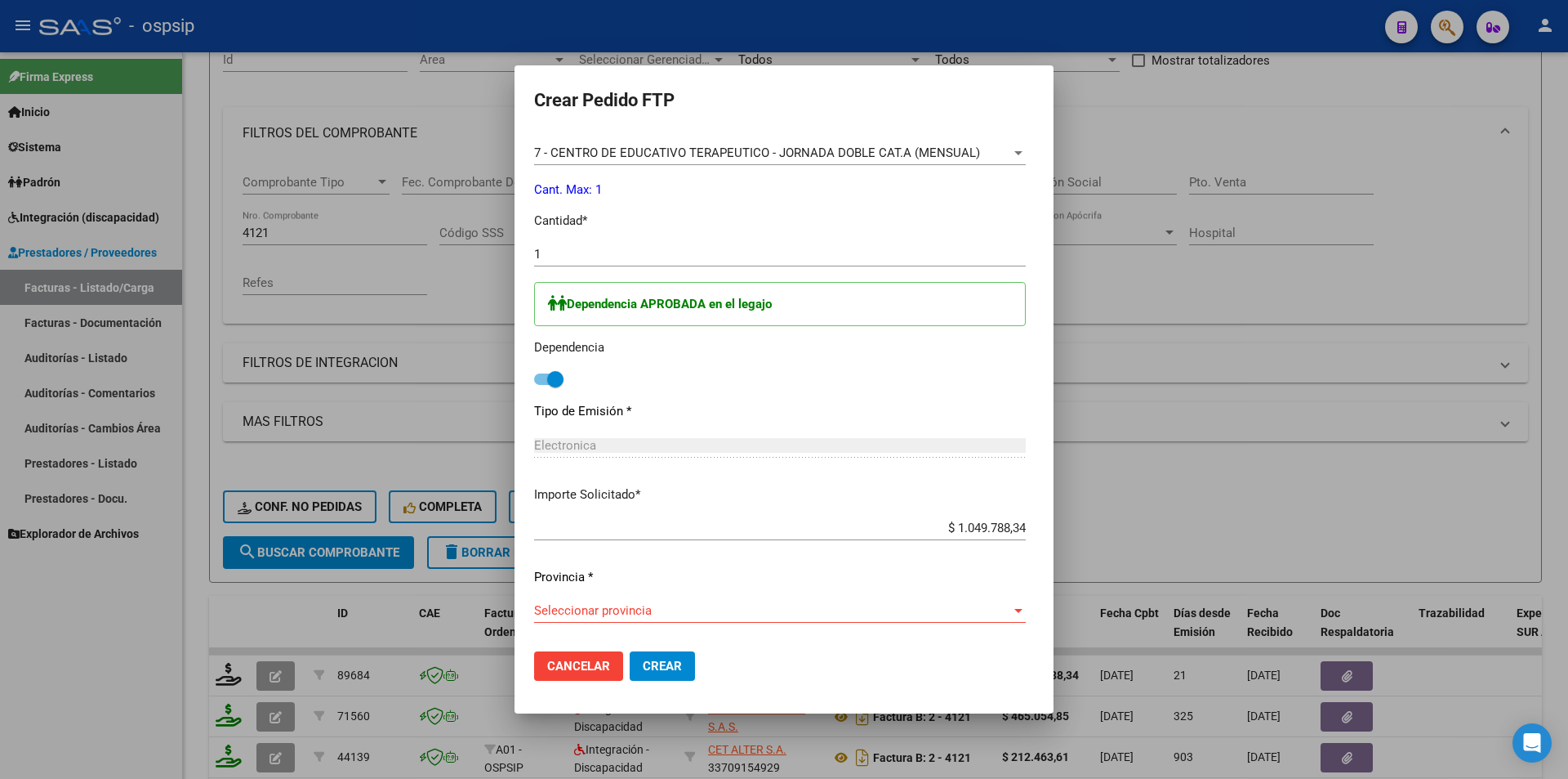
click at [598, 615] on span "Seleccionar provincia" at bounding box center [773, 610] width 477 height 15
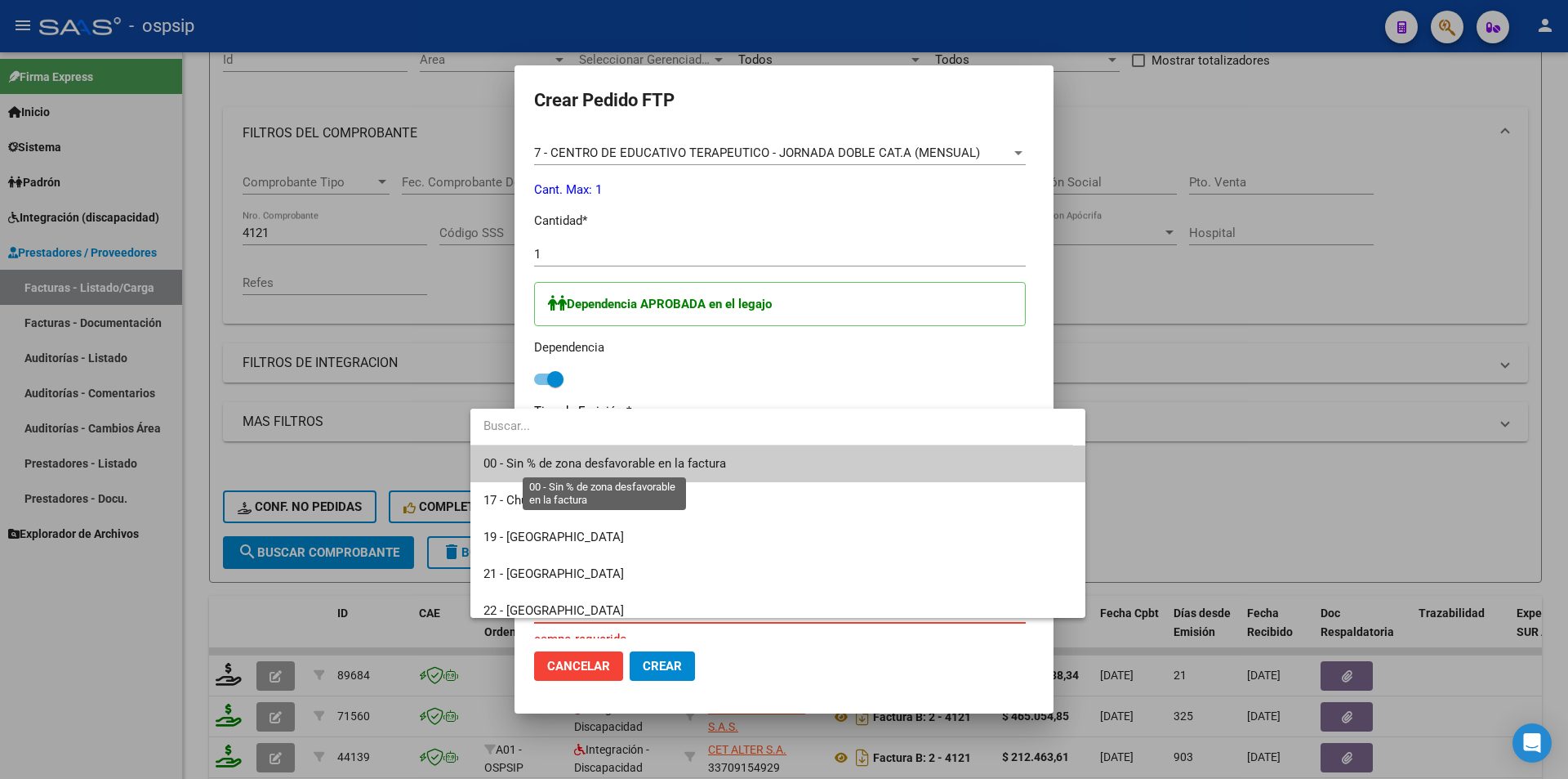
click at [594, 468] on span "00 - Sin % de zona desfavorable en la factura" at bounding box center [605, 463] width 242 height 15
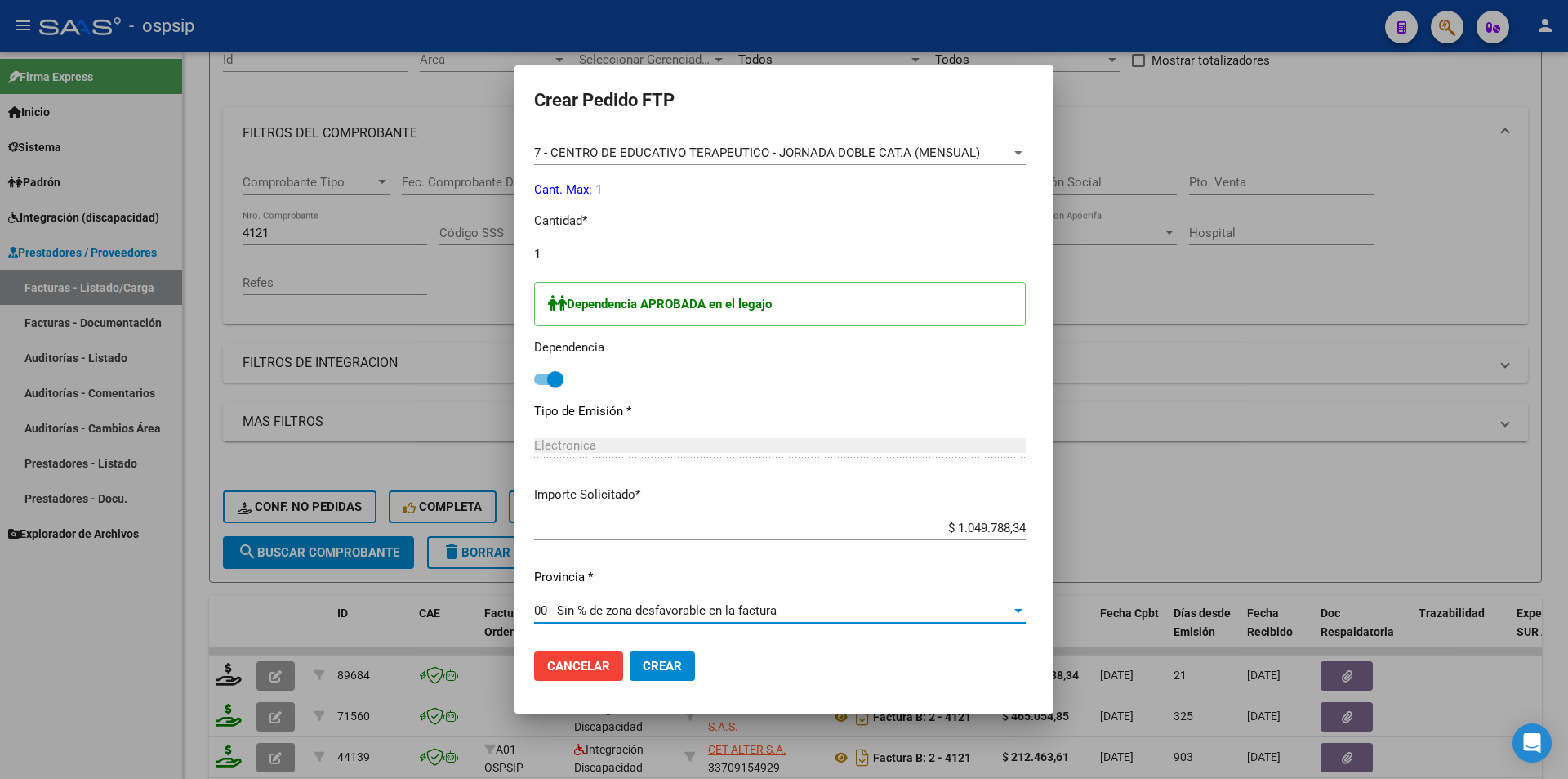
click at [642, 672] on span "Crear" at bounding box center [661, 666] width 39 height 15
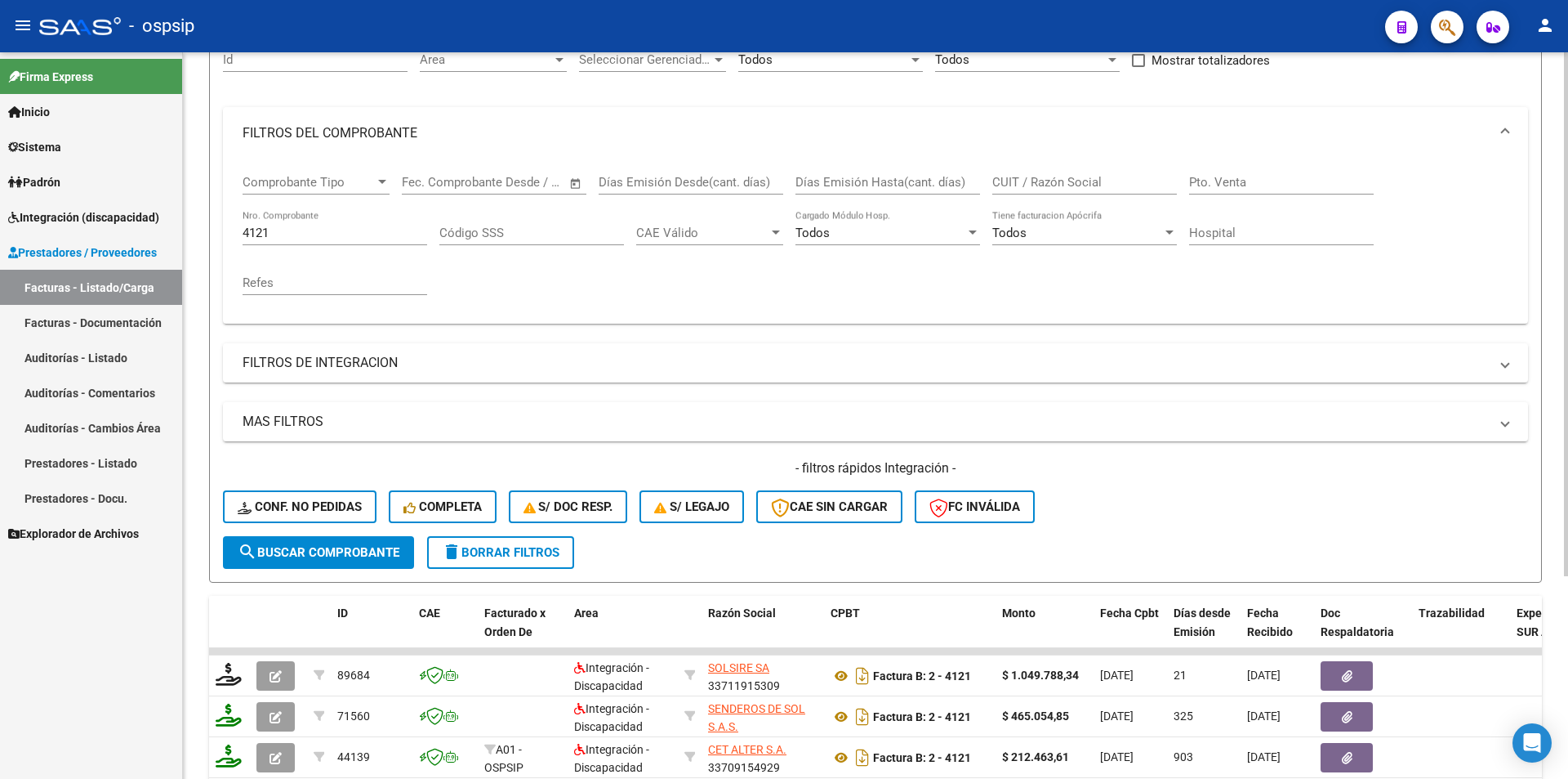
drag, startPoint x: 285, startPoint y: 224, endPoint x: 269, endPoint y: 227, distance: 16.3
click at [269, 227] on div "4121 Nro. Comprobante" at bounding box center [335, 227] width 185 height 35
drag, startPoint x: 274, startPoint y: 233, endPoint x: 174, endPoint y: 242, distance: 100.4
click at [191, 227] on div "Video tutorial PRESTADORES -> Listado de CPBTs Emitidos por Prestadores / Prove…" at bounding box center [875, 380] width 1385 height 996
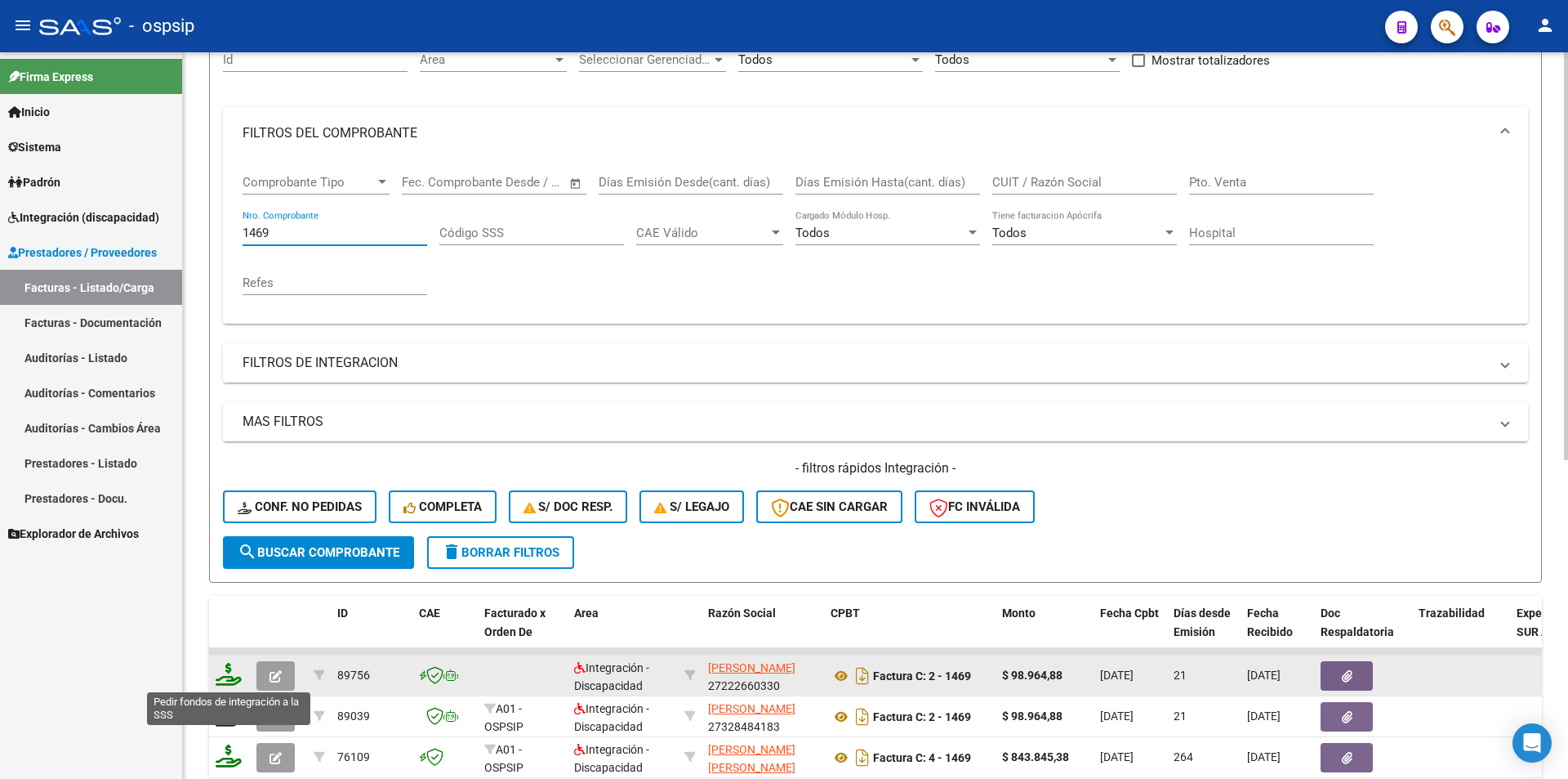
type input "1469"
click at [218, 680] on icon at bounding box center [228, 674] width 26 height 23
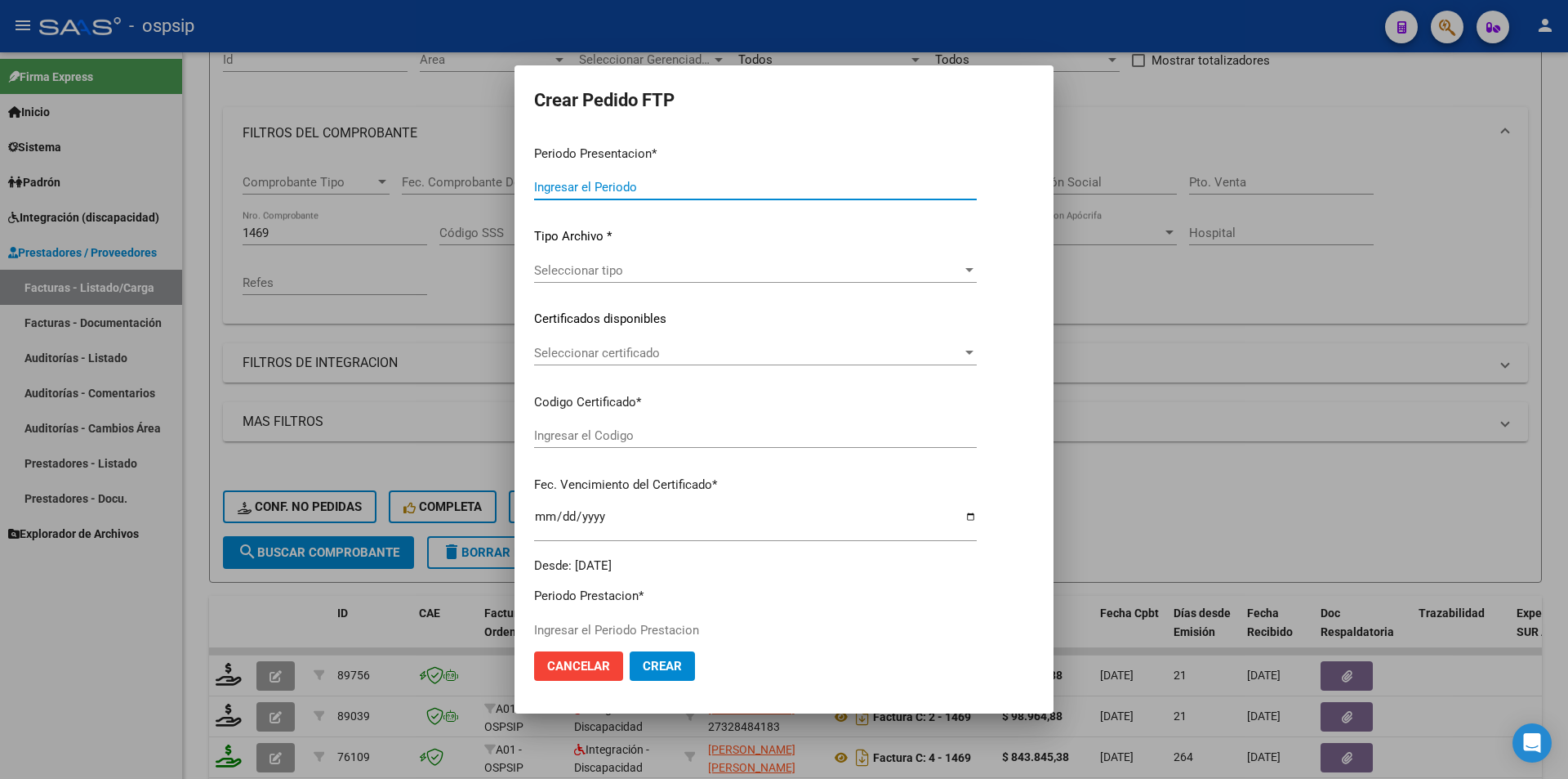
type input "202508"
type input "$ 98.964,88"
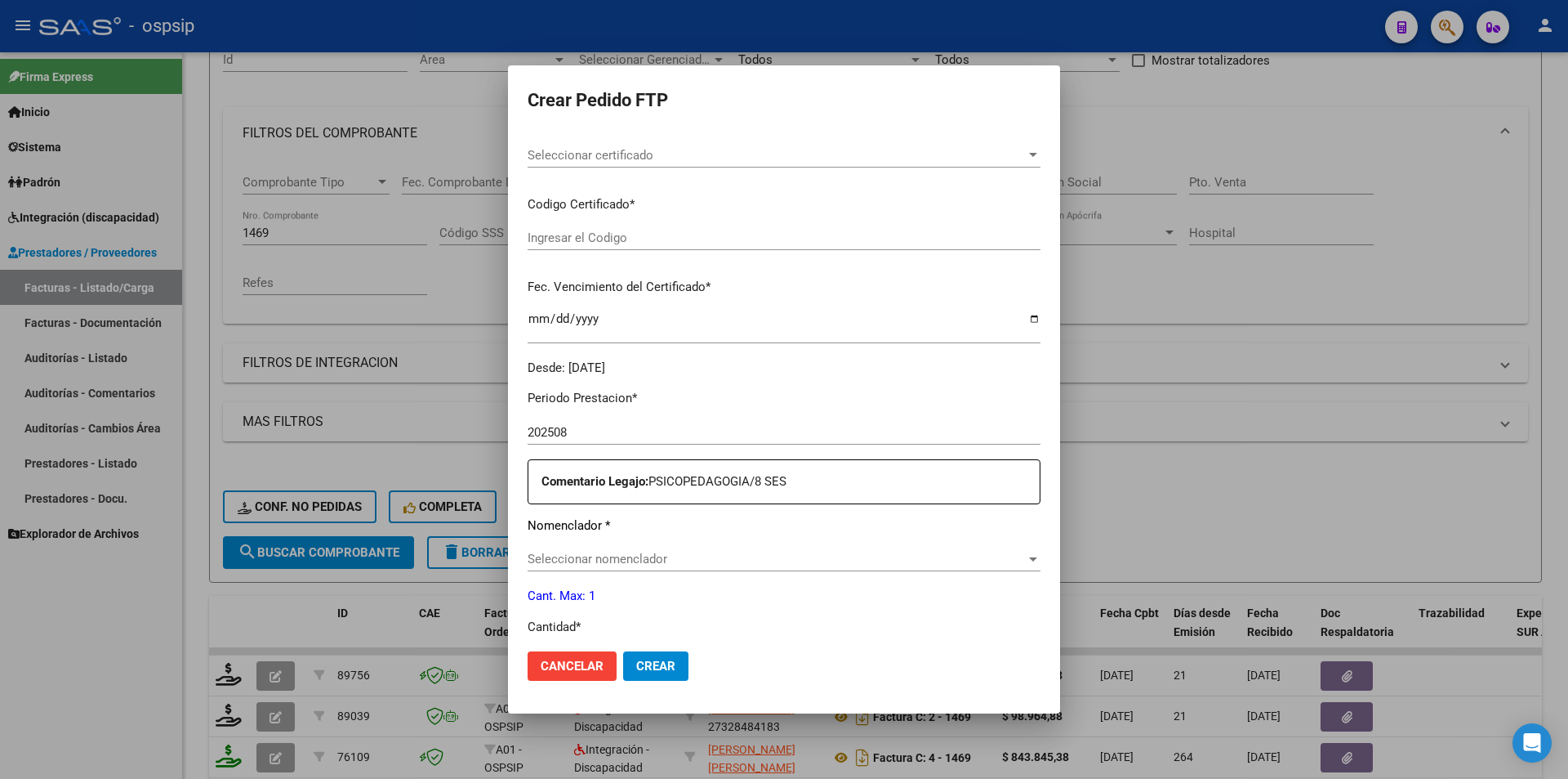
scroll to position [501, 0]
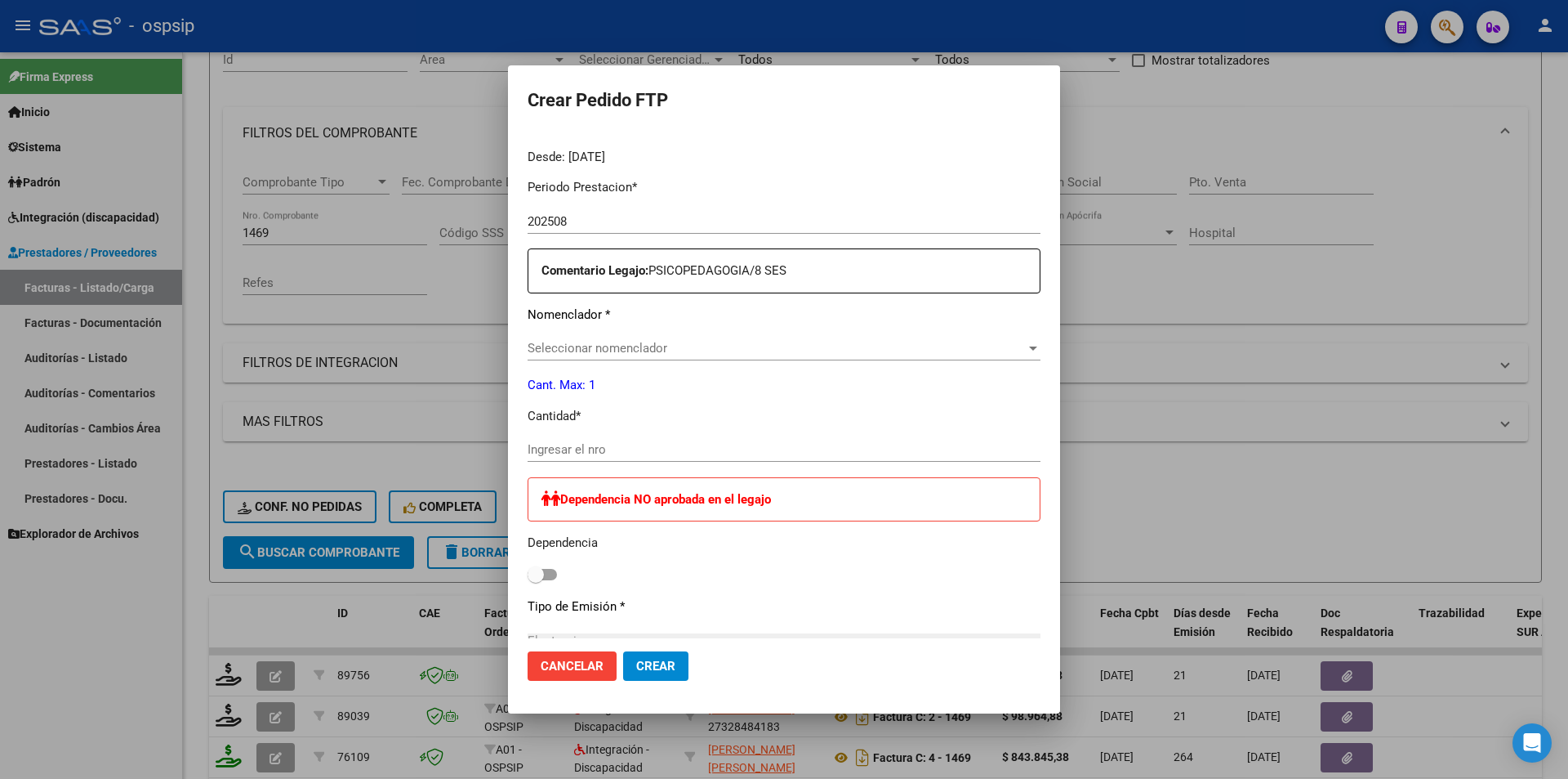
type input "1278280392"
type input "2028-11-23"
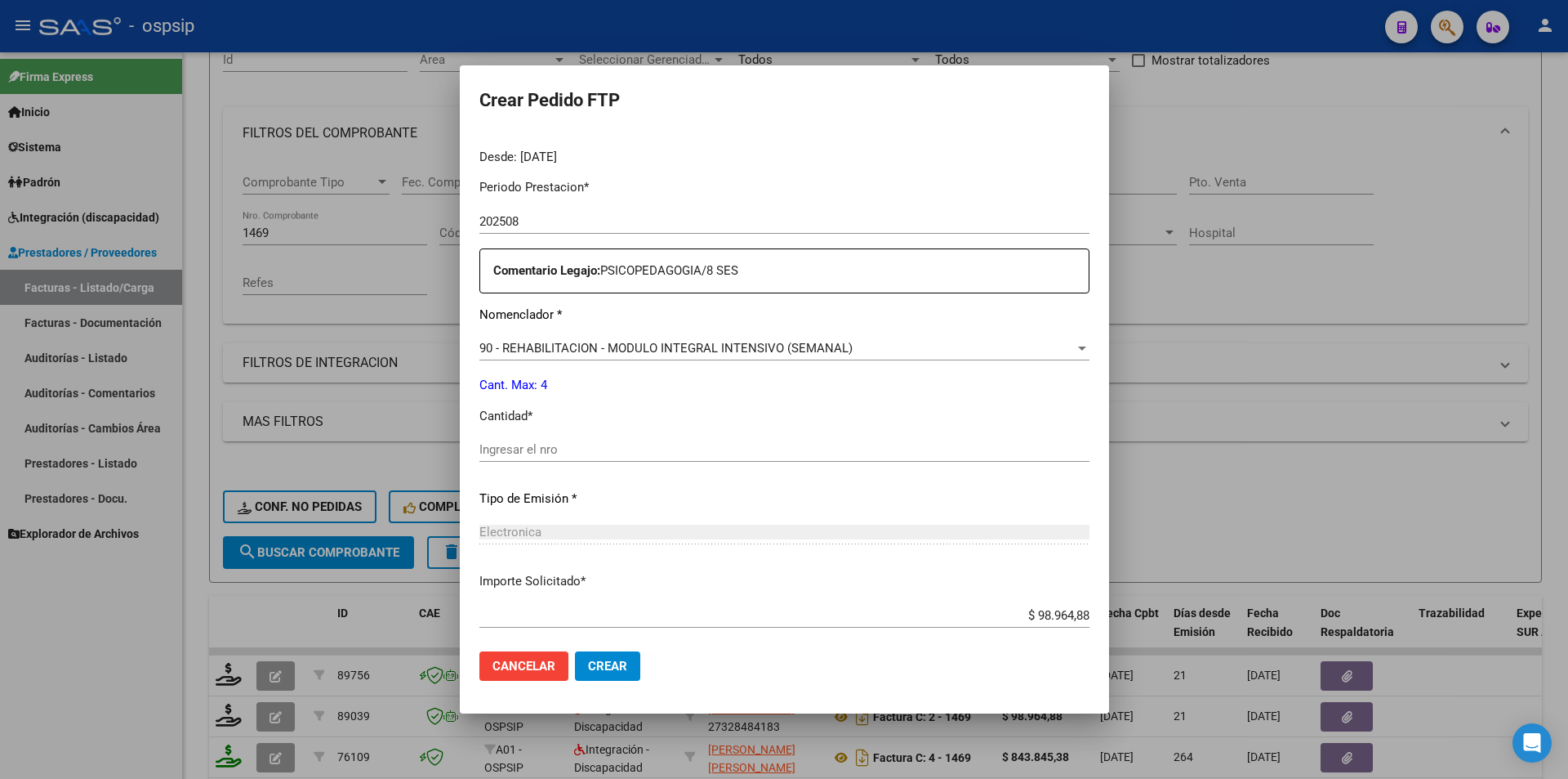
click at [542, 449] on input "Ingresar el nro" at bounding box center [784, 449] width 610 height 15
type input "4"
click at [628, 670] on span "Crear" at bounding box center [607, 666] width 39 height 15
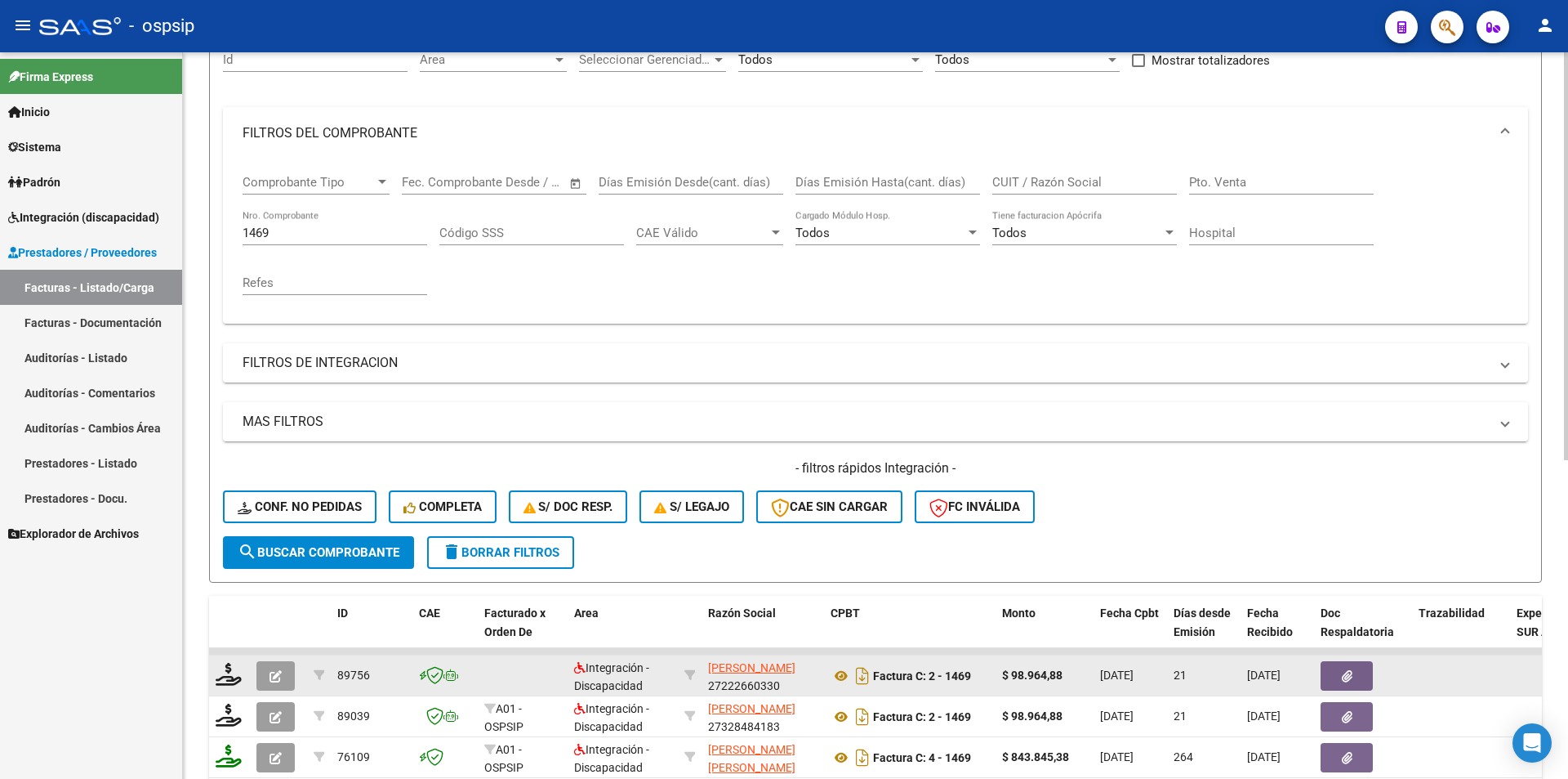
click at [281, 664] on button "button" at bounding box center [275, 676] width 39 height 30
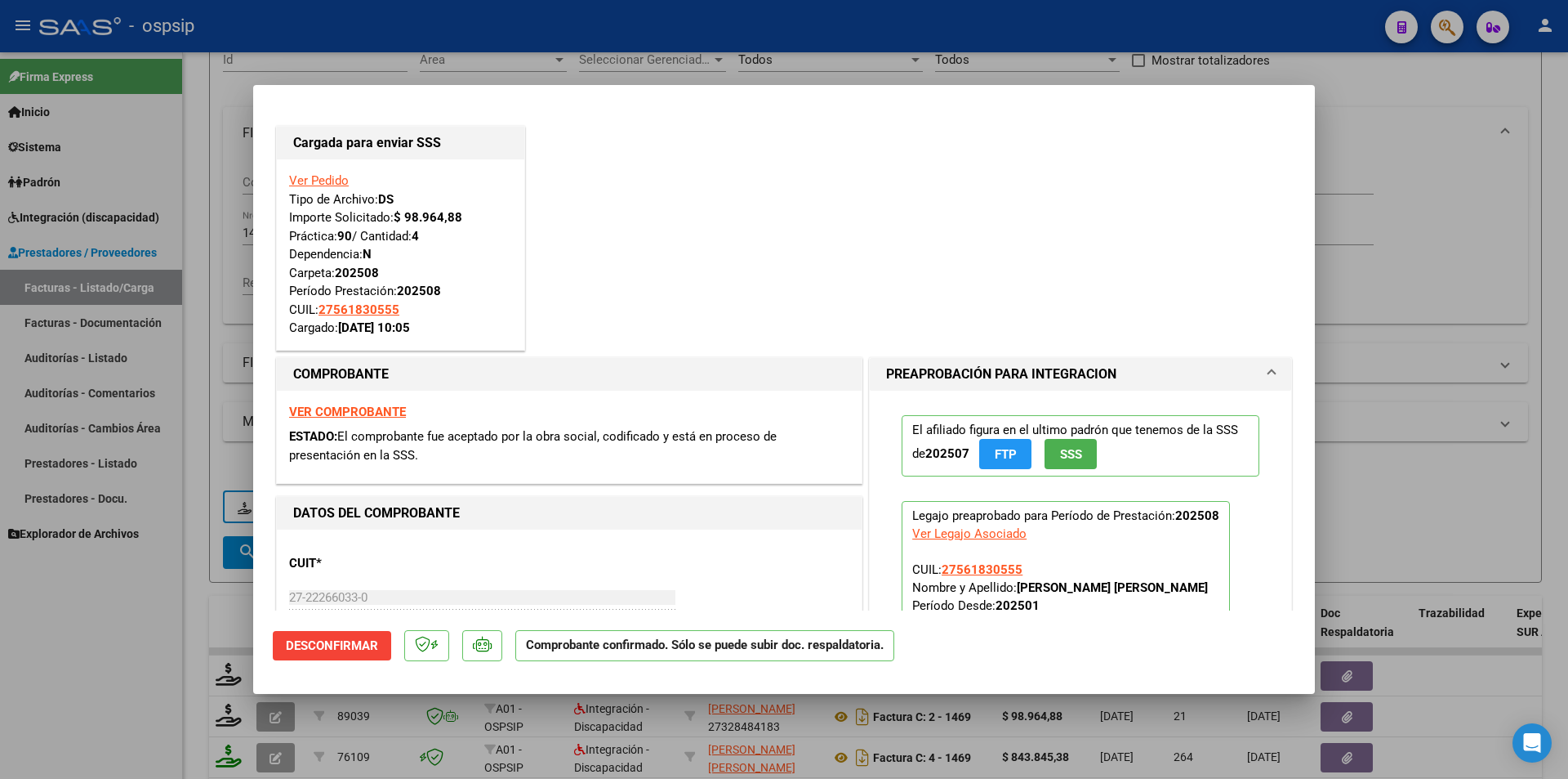
click at [145, 680] on div at bounding box center [784, 390] width 1568 height 779
type input "$ 0,00"
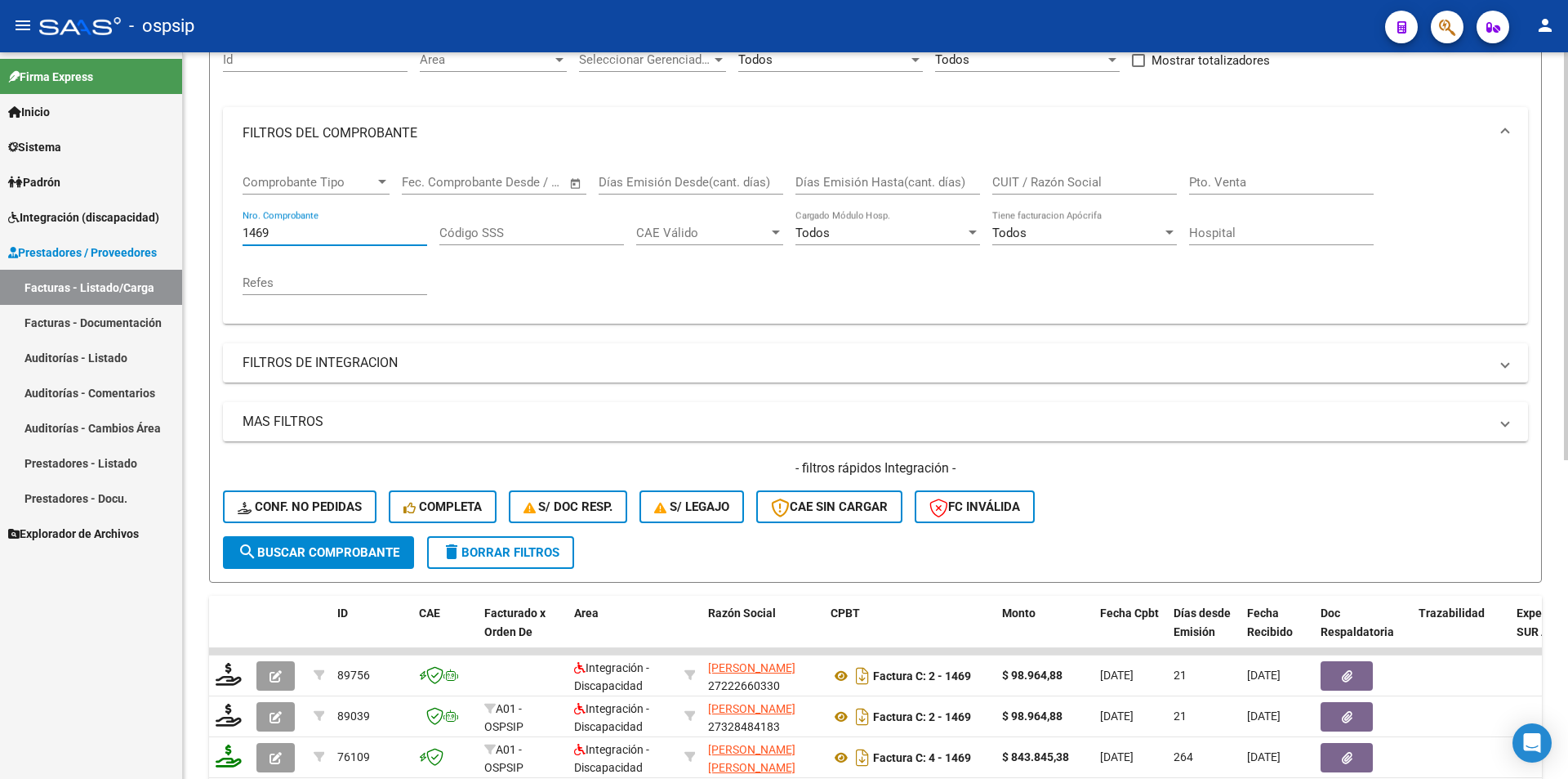
drag, startPoint x: 277, startPoint y: 229, endPoint x: 191, endPoint y: 230, distance: 86.0
click at [191, 230] on div "Video tutorial PRESTADORES -> Listado de CPBTs Emitidos por Prestadores / Prove…" at bounding box center [875, 523] width 1385 height 1282
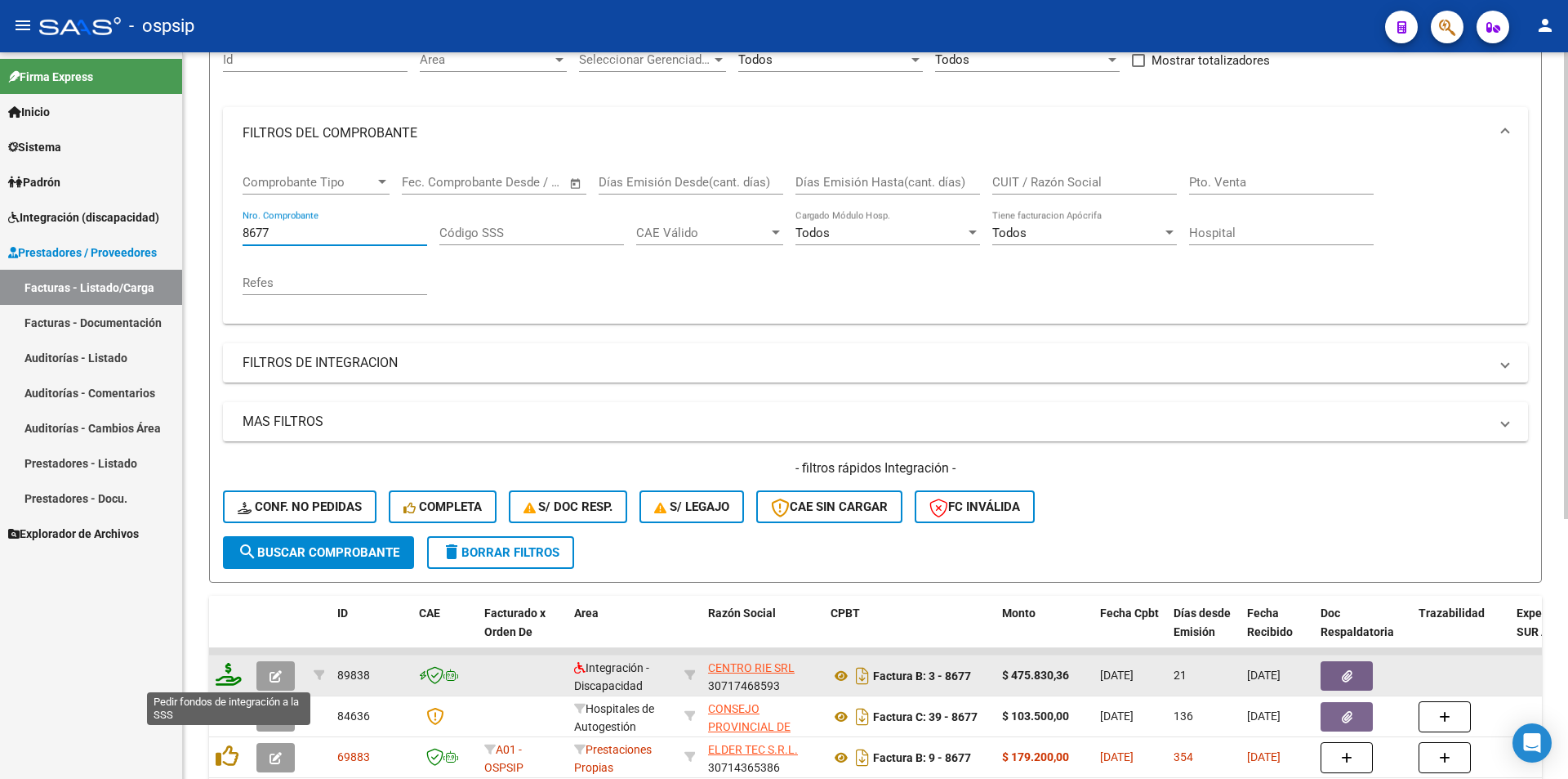
type input "8677"
click at [223, 675] on icon at bounding box center [228, 674] width 26 height 23
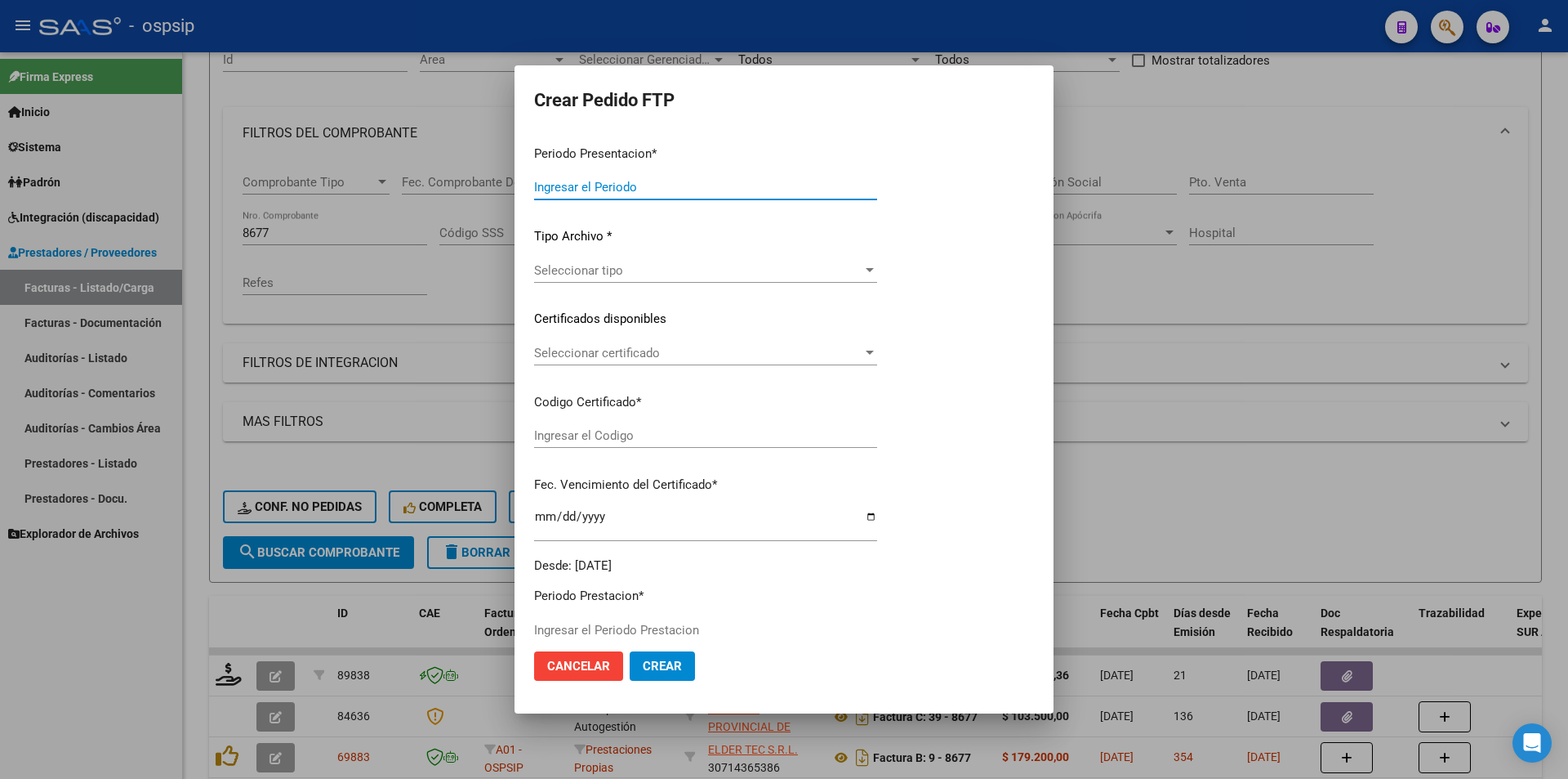
type input "202508"
type input "$ 475.830,36"
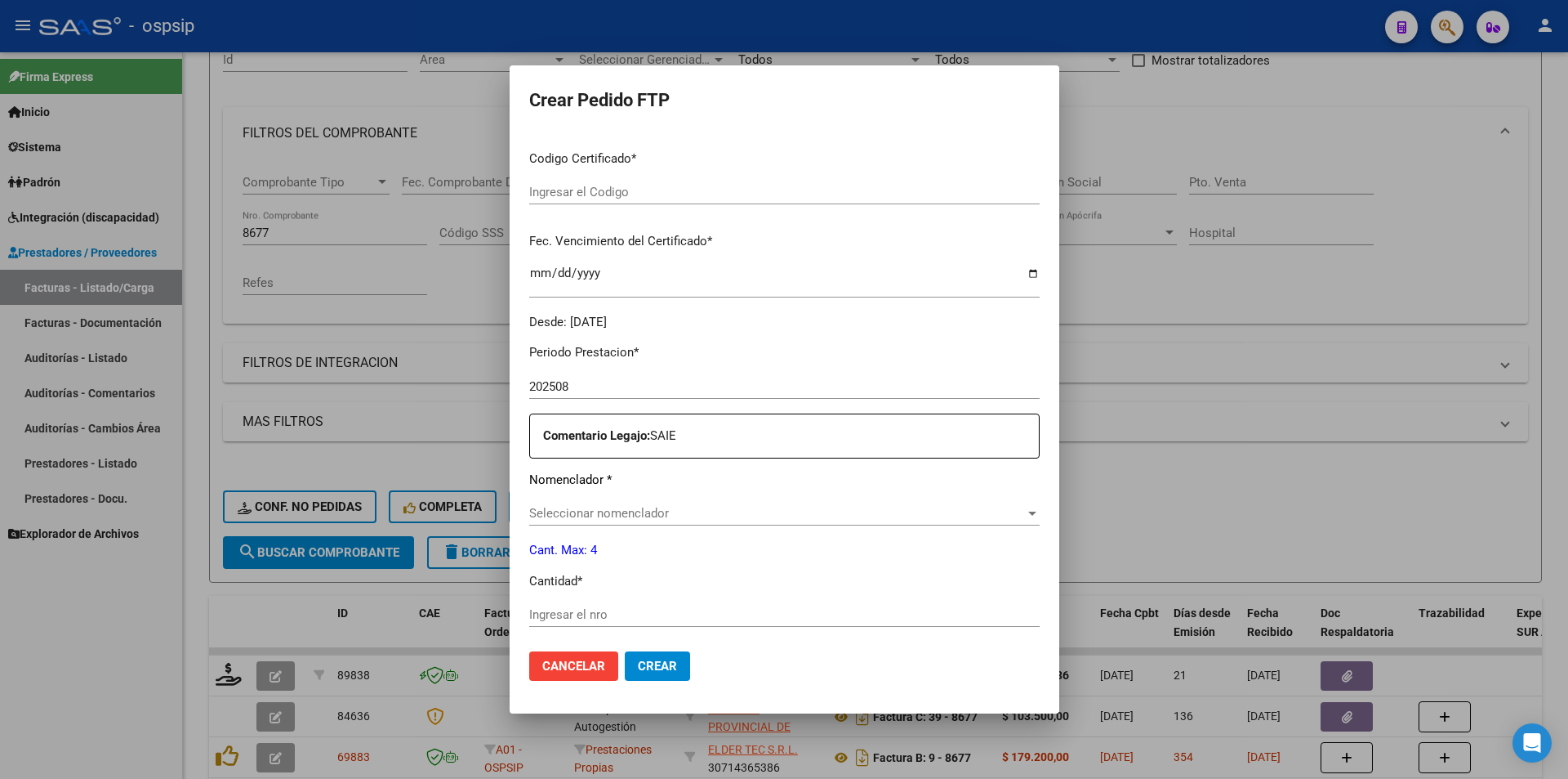
scroll to position [501, 0]
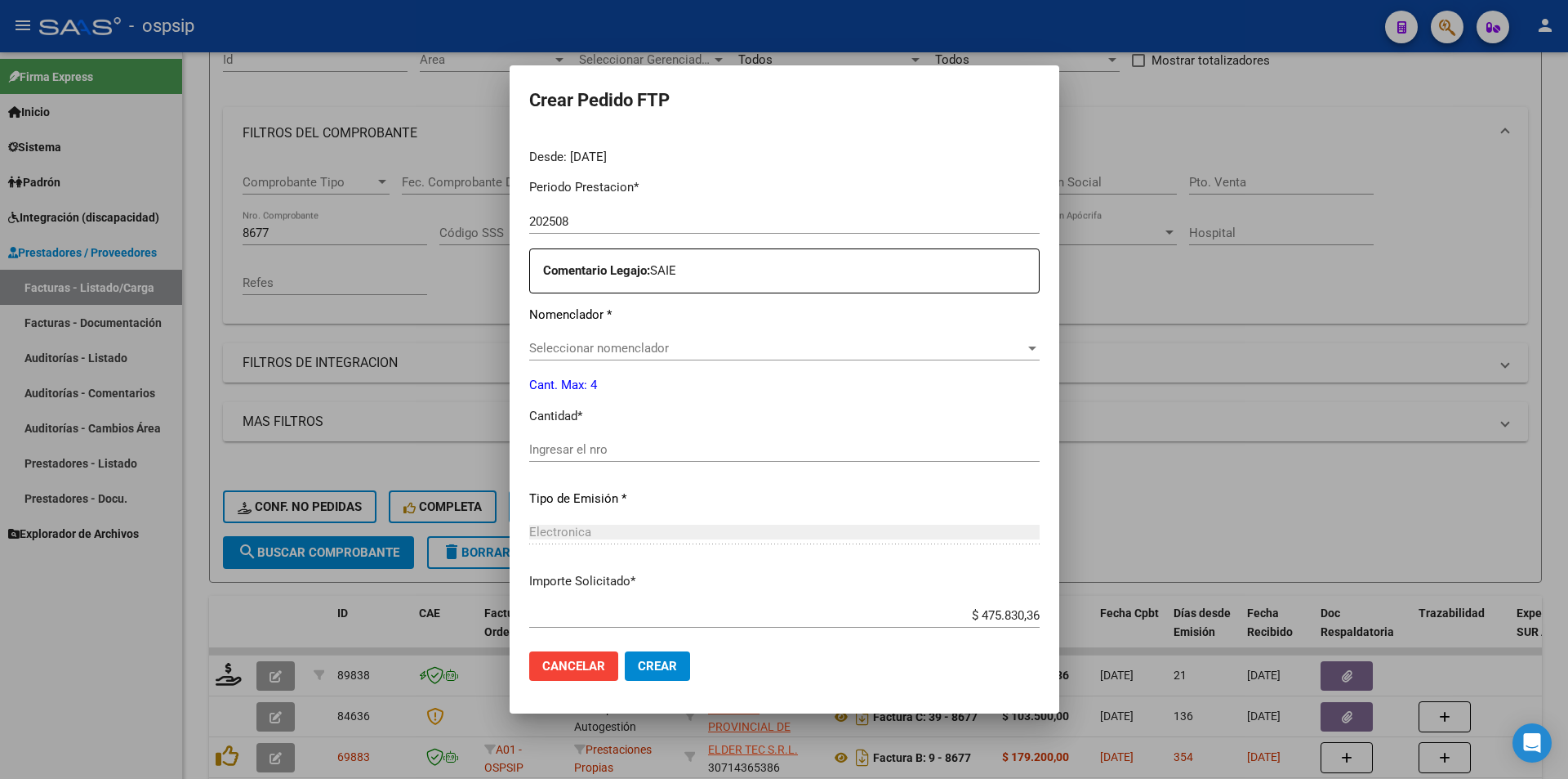
type input "ARG0100054792359-20230605-20260605"
type input "2026-06-30"
click at [550, 452] on input "Ingresar el nro" at bounding box center [784, 449] width 510 height 15
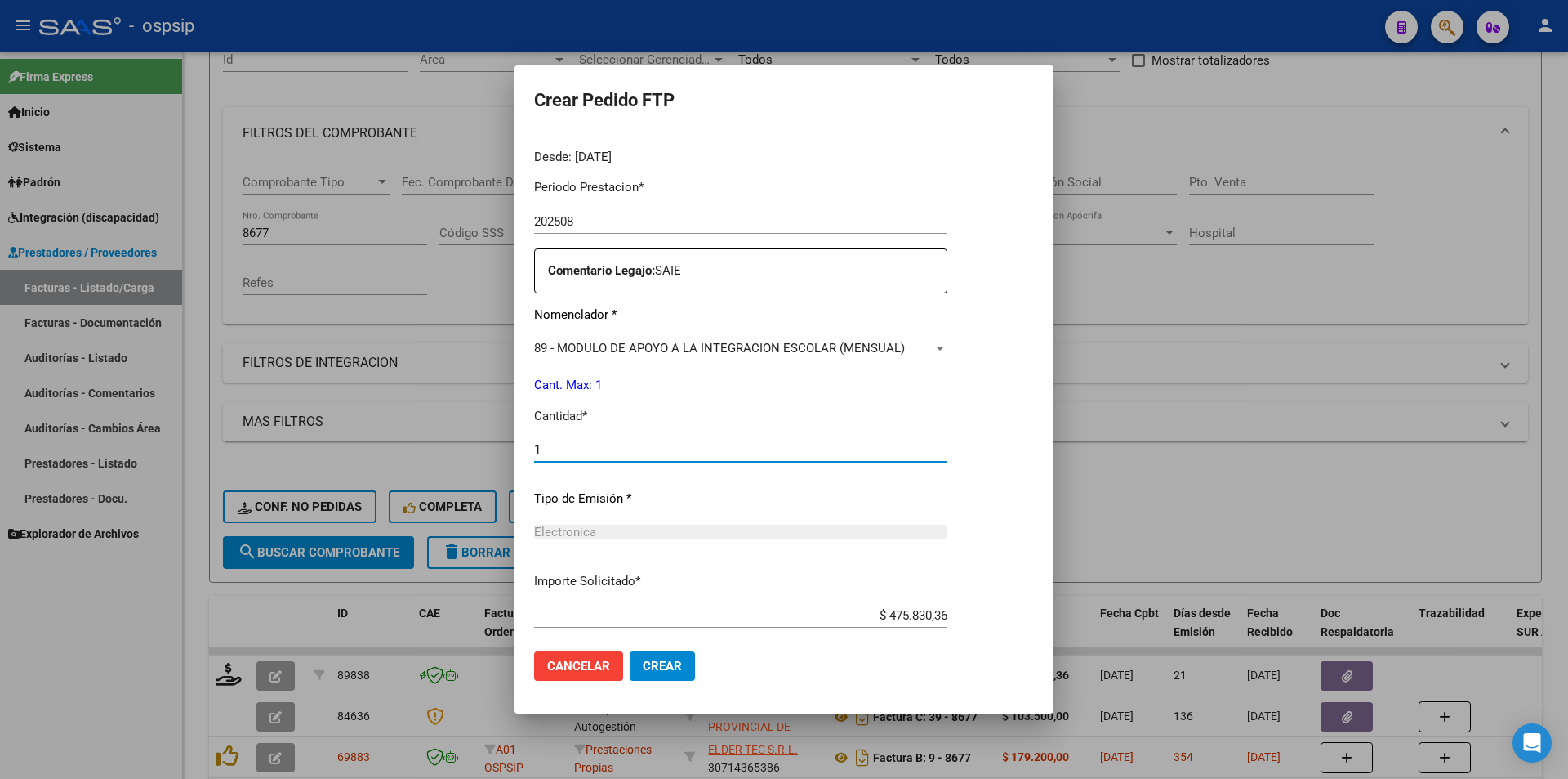
type input "1"
click at [647, 661] on span "Crear" at bounding box center [661, 666] width 39 height 15
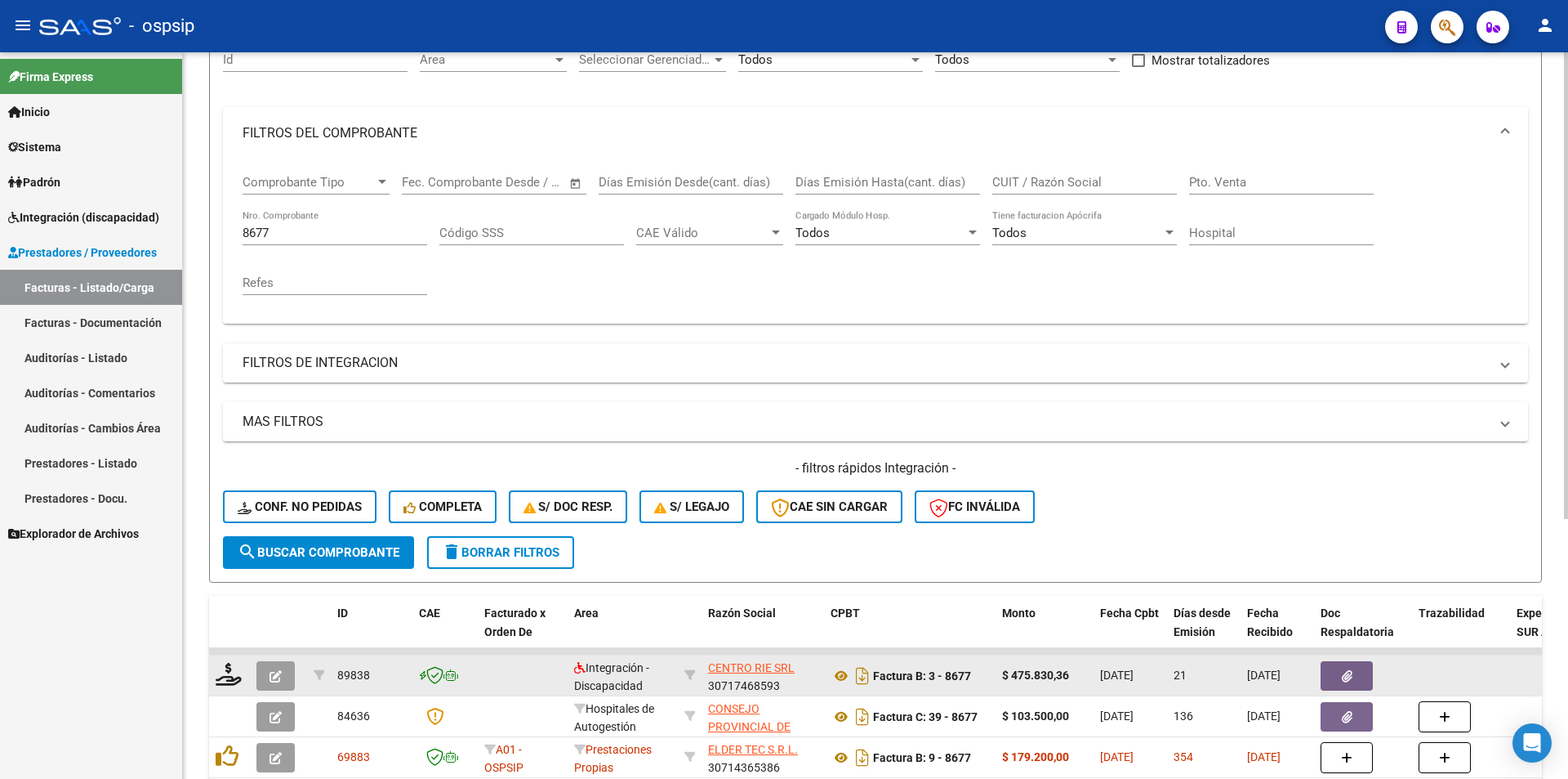
click at [273, 678] on icon "button" at bounding box center [275, 676] width 12 height 12
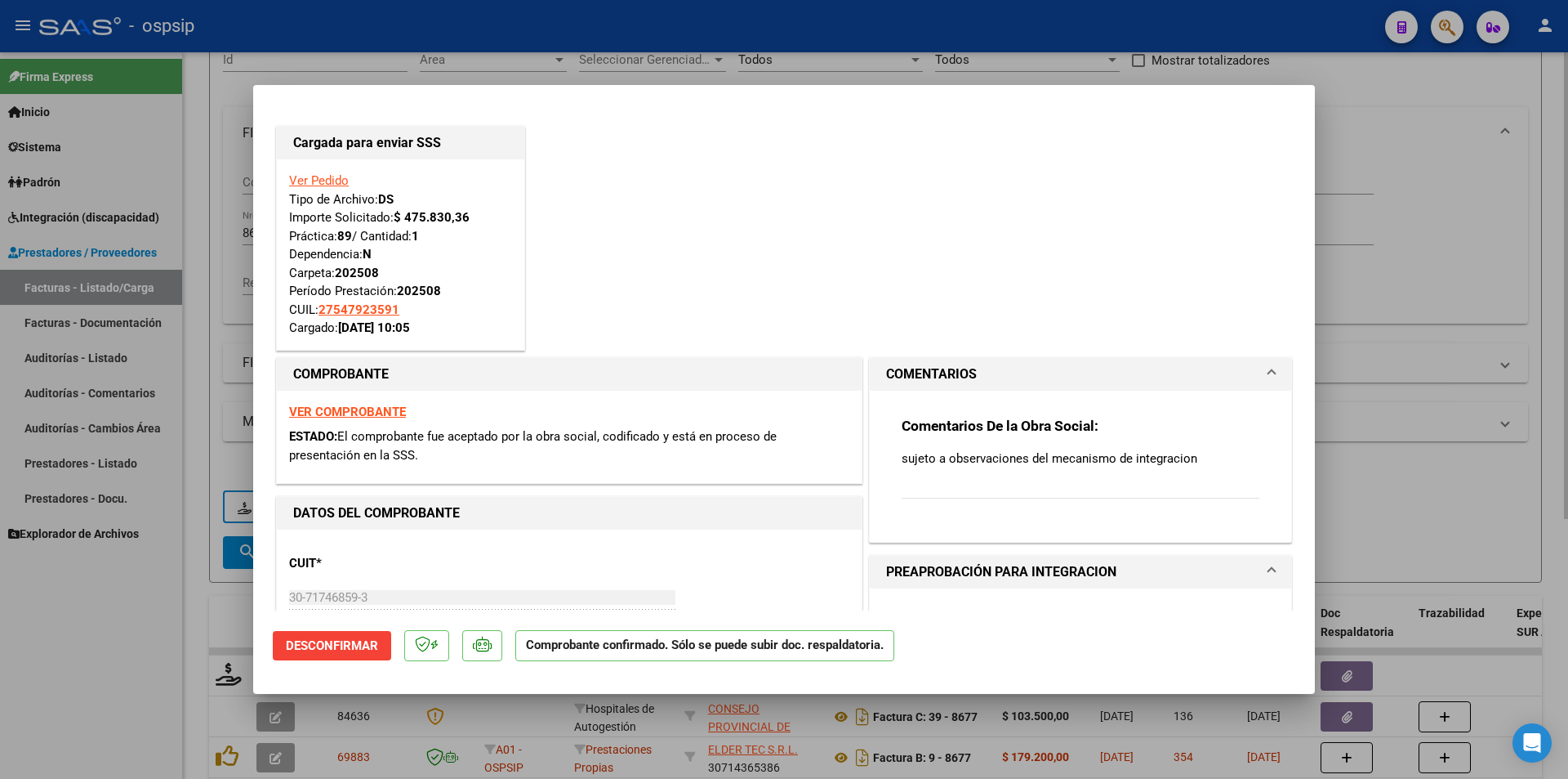
click at [187, 346] on div at bounding box center [784, 390] width 1568 height 779
type input "$ 0,00"
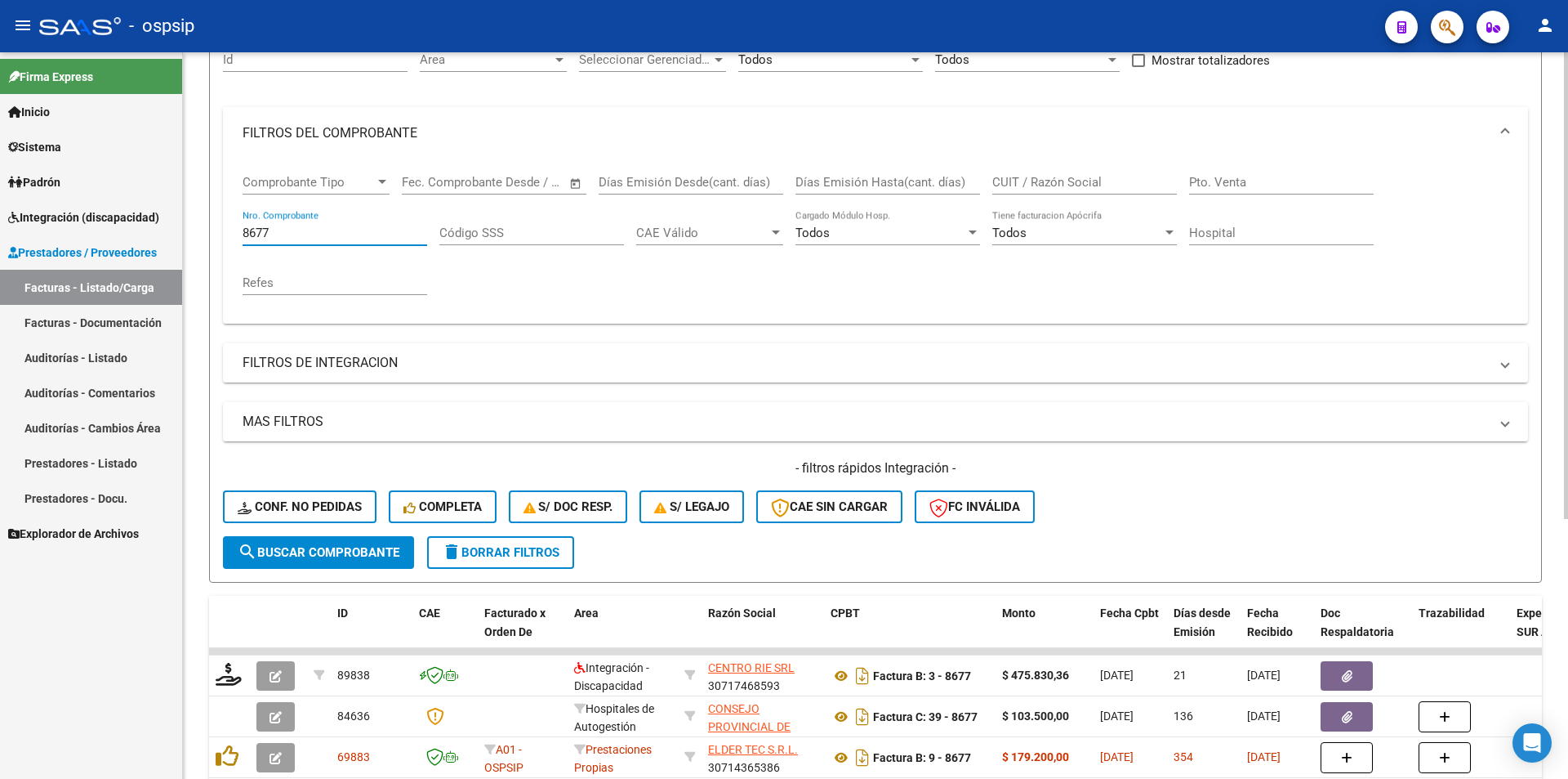
drag, startPoint x: 277, startPoint y: 235, endPoint x: 193, endPoint y: 229, distance: 84.2
click at [193, 228] on div "Video tutorial PRESTADORES -> Listado de CPBTs Emitidos por Prestadores / Prove…" at bounding box center [875, 440] width 1385 height 1118
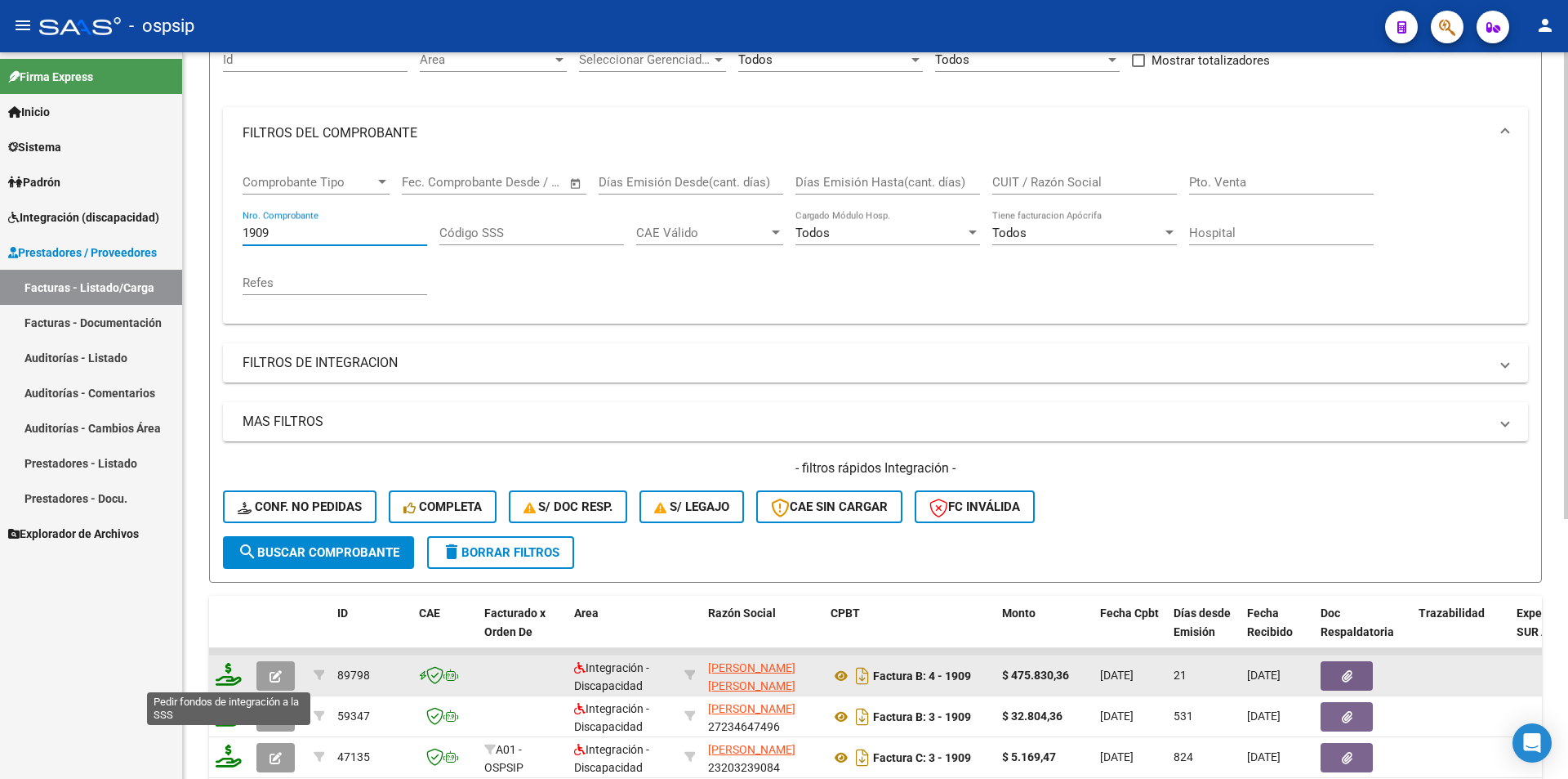
type input "1909"
click at [224, 672] on icon at bounding box center [228, 674] width 26 height 23
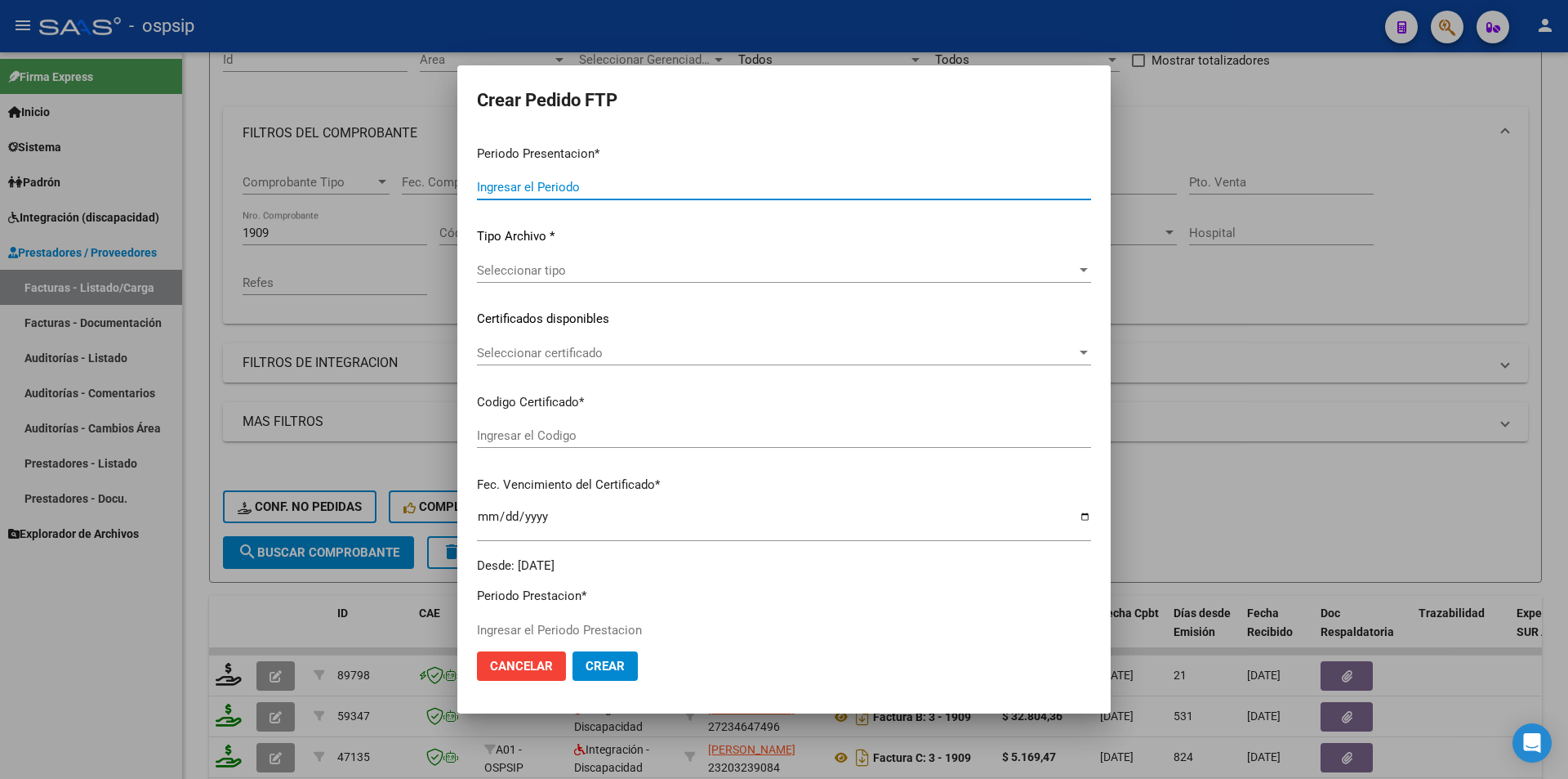
type input "202508"
type input "$ 475.830,36"
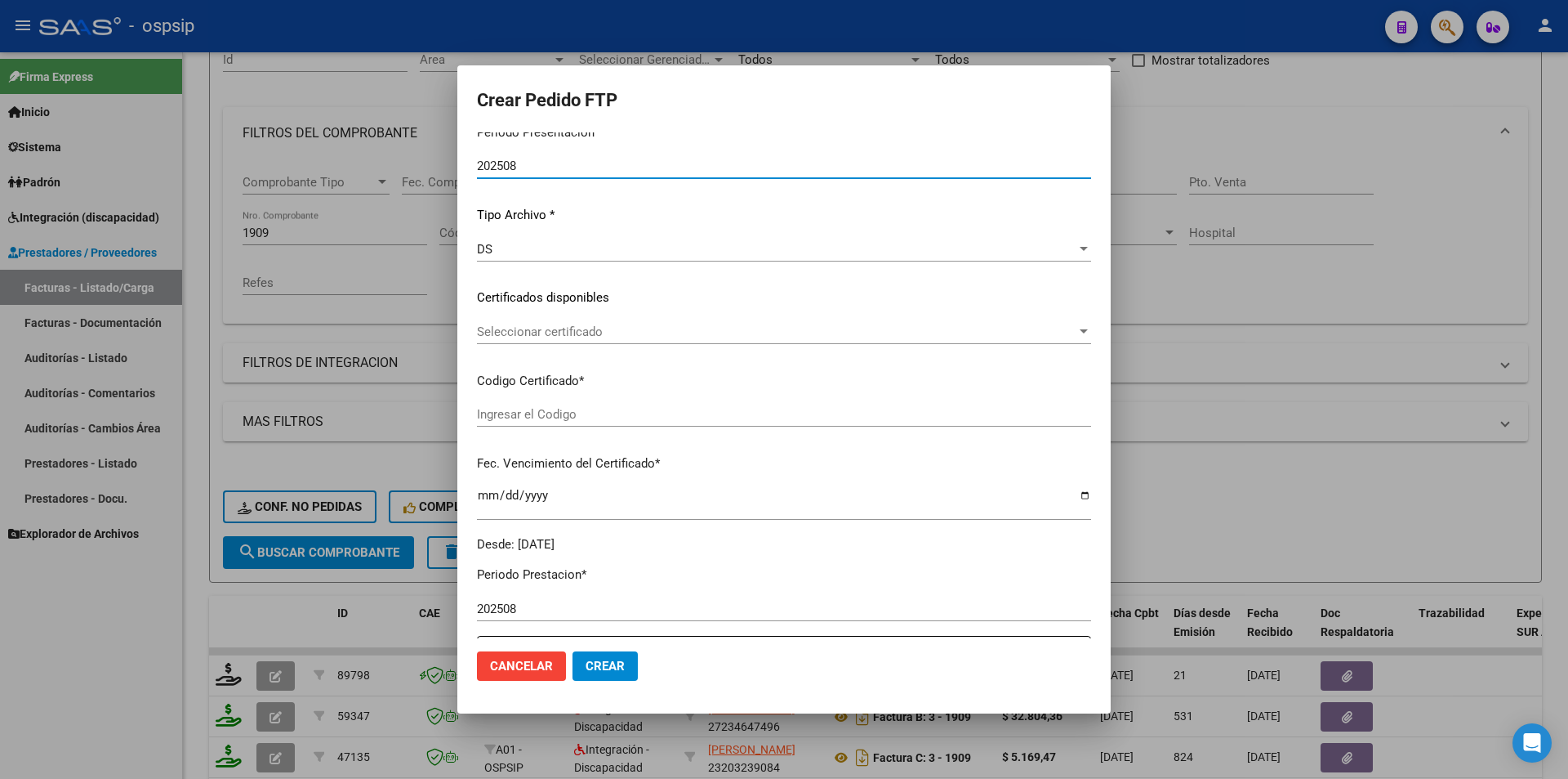
scroll to position [408, 0]
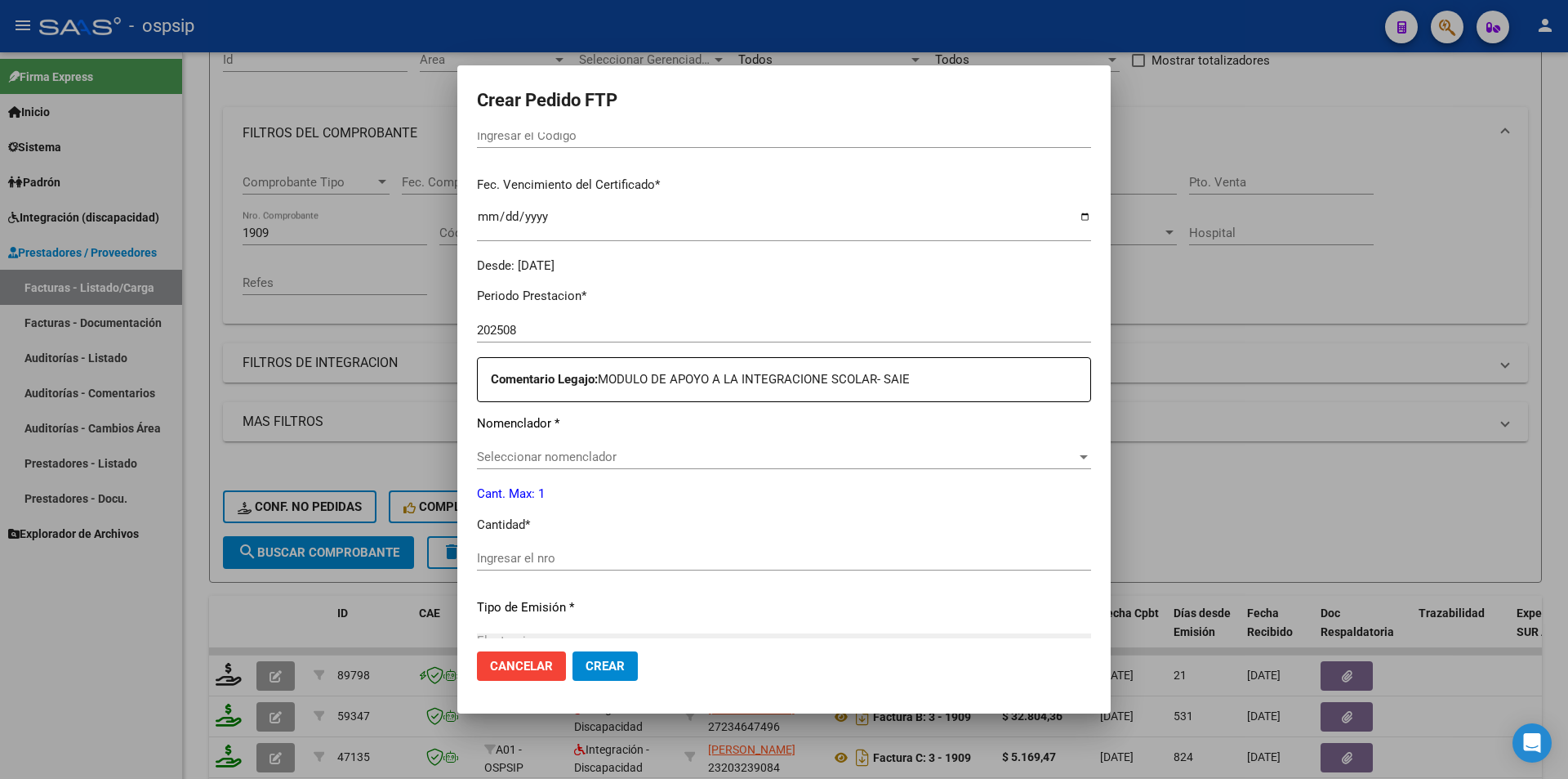
type input "ARG01000549573862021100420241004BSAS352"
type input "2025-10-04"
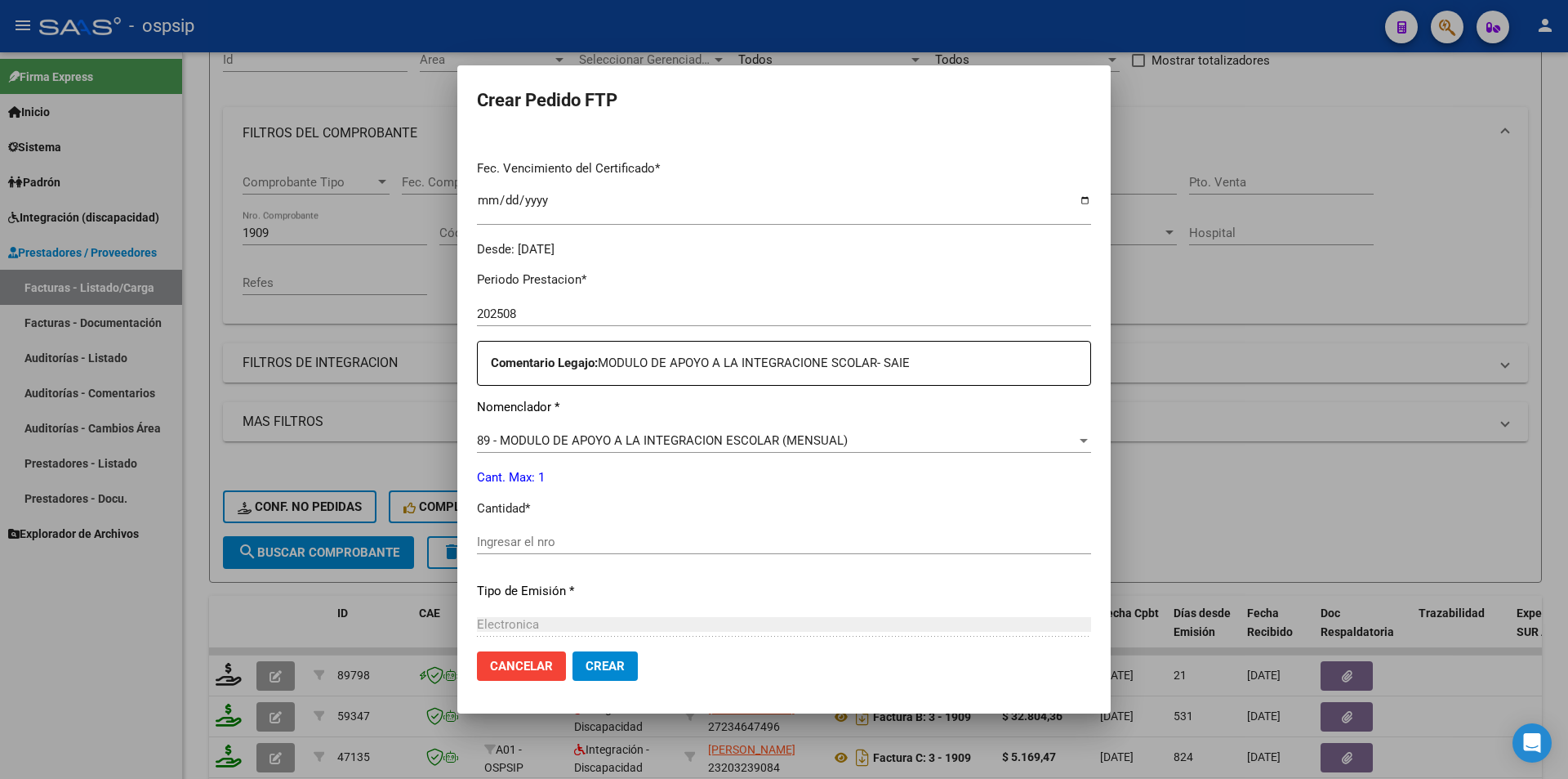
click at [498, 540] on input "Ingresar el nro" at bounding box center [784, 542] width 615 height 15
type input "1"
drag, startPoint x: 608, startPoint y: 667, endPoint x: 604, endPoint y: 659, distance: 8.9
click at [609, 666] on span "Crear" at bounding box center [605, 666] width 39 height 15
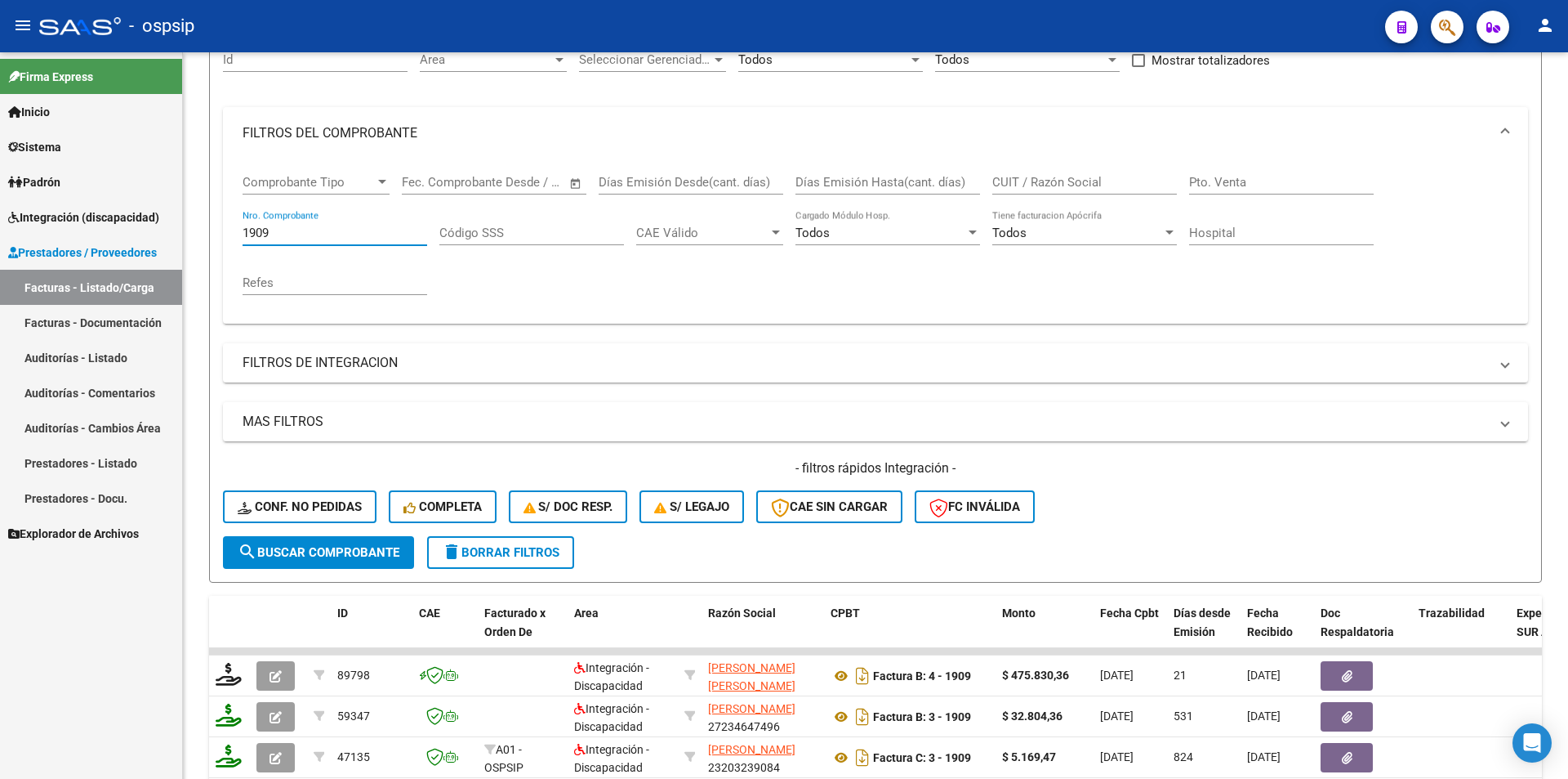
drag, startPoint x: 280, startPoint y: 234, endPoint x: 162, endPoint y: 209, distance: 120.6
click at [162, 209] on mat-sidenav-container "Firma Express Inicio Calendario SSS Instructivos Contacto OS Sistema Usuarios T…" at bounding box center [784, 415] width 1568 height 726
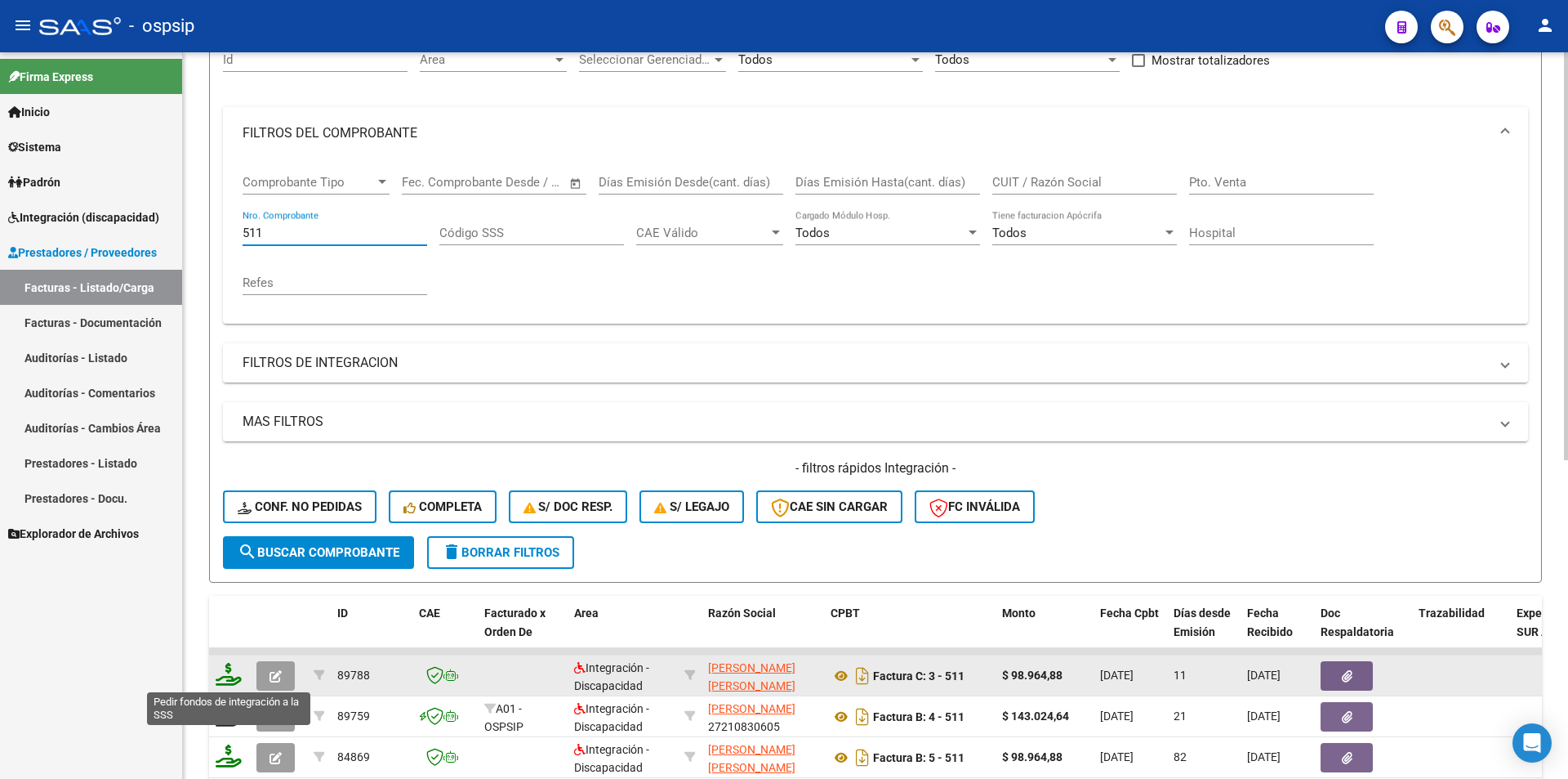
type input "511"
click at [225, 674] on icon at bounding box center [228, 674] width 26 height 23
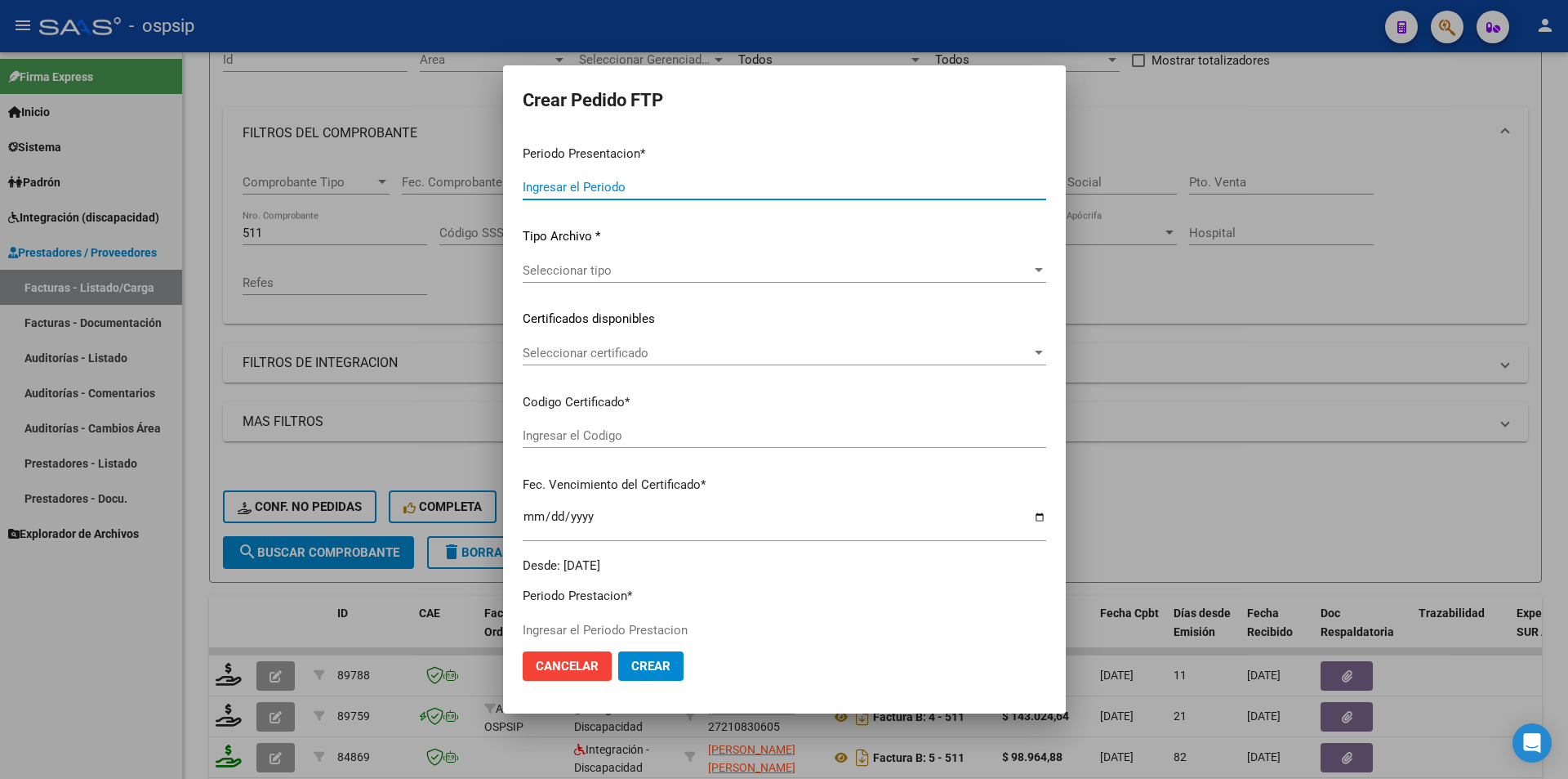
type input "202508"
type input "$ 98.964,88"
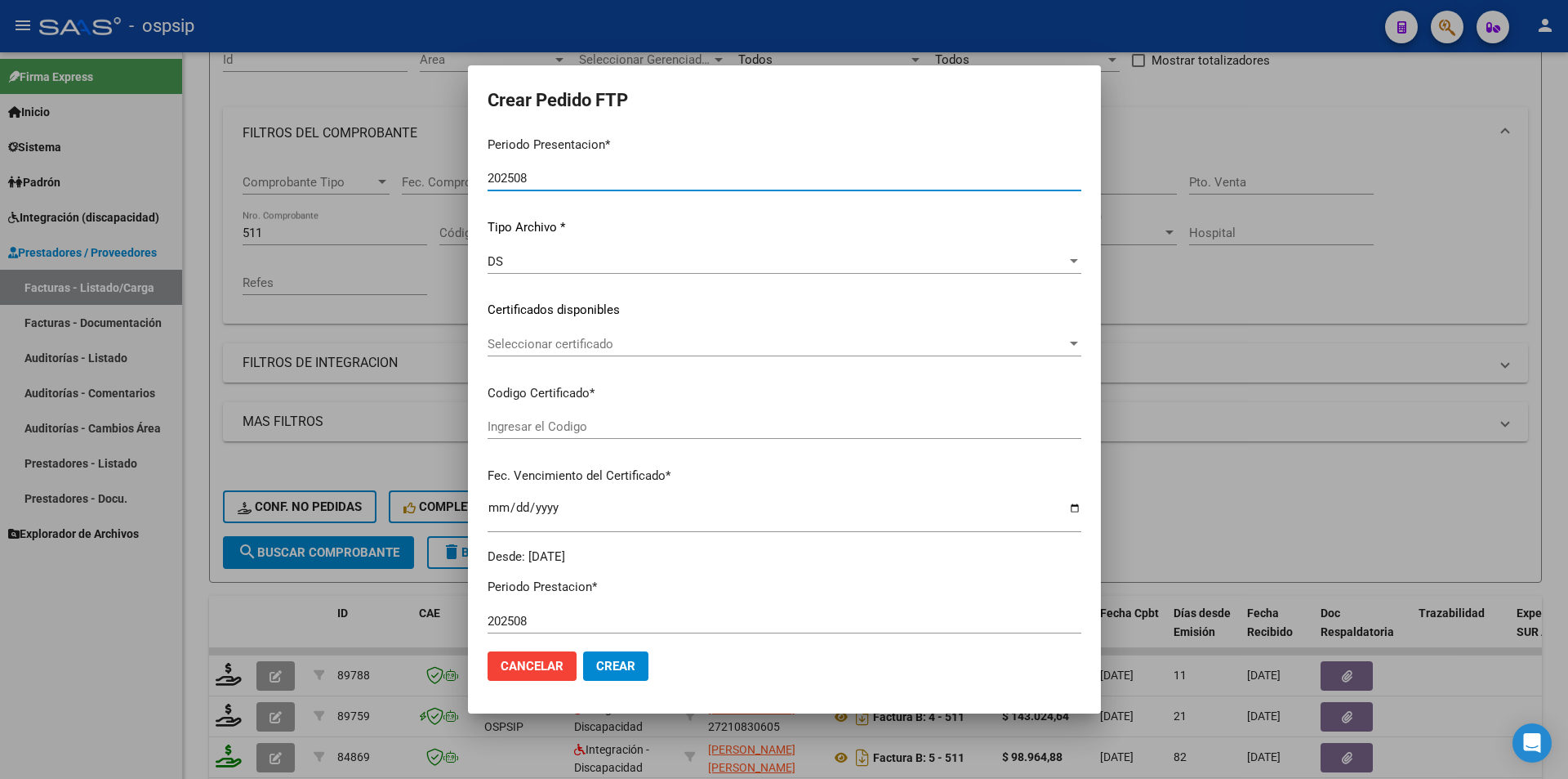
scroll to position [408, 0]
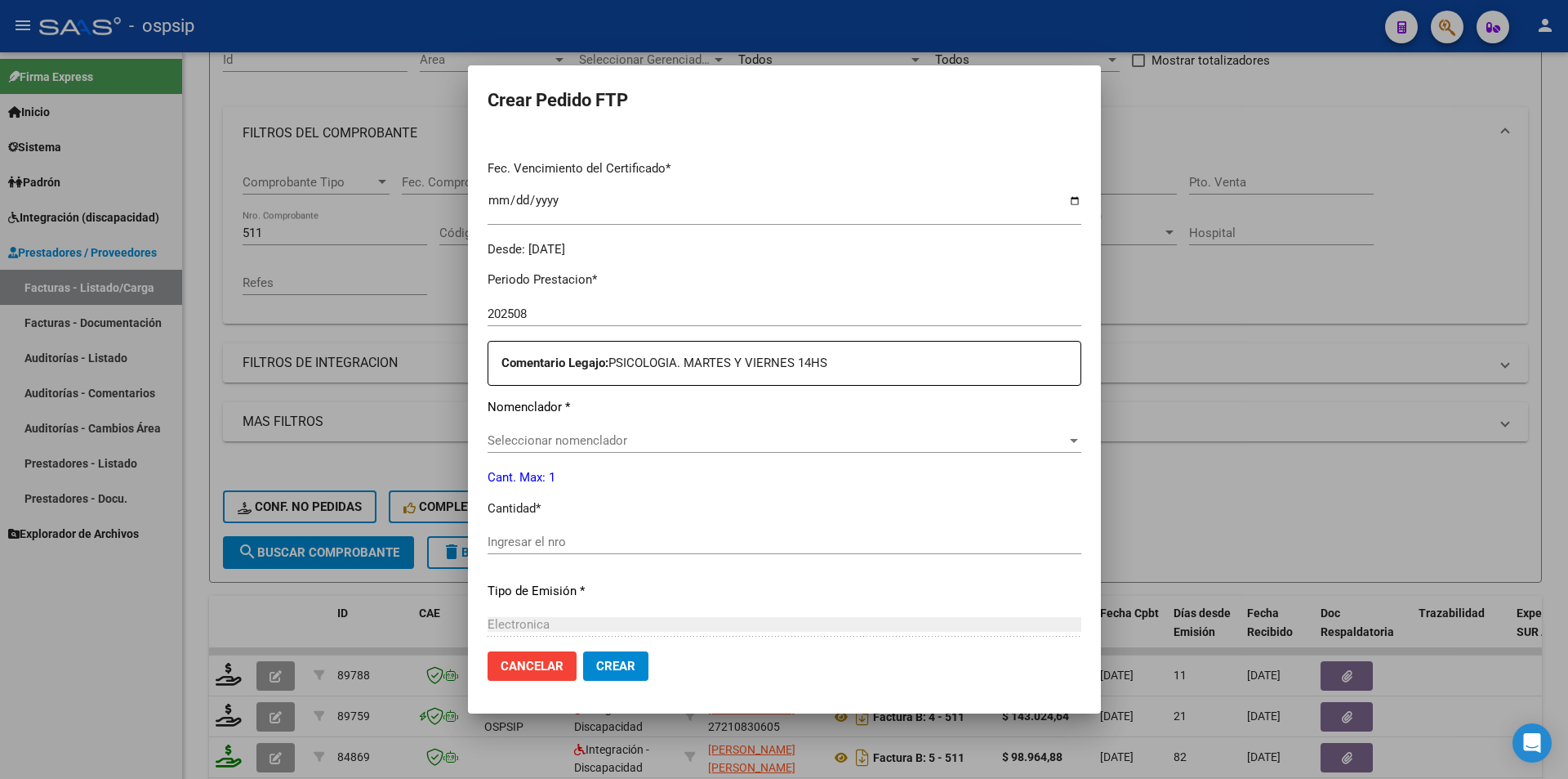
type input "arg0200055605846-20240131-20290131"
type input "2029-01-31"
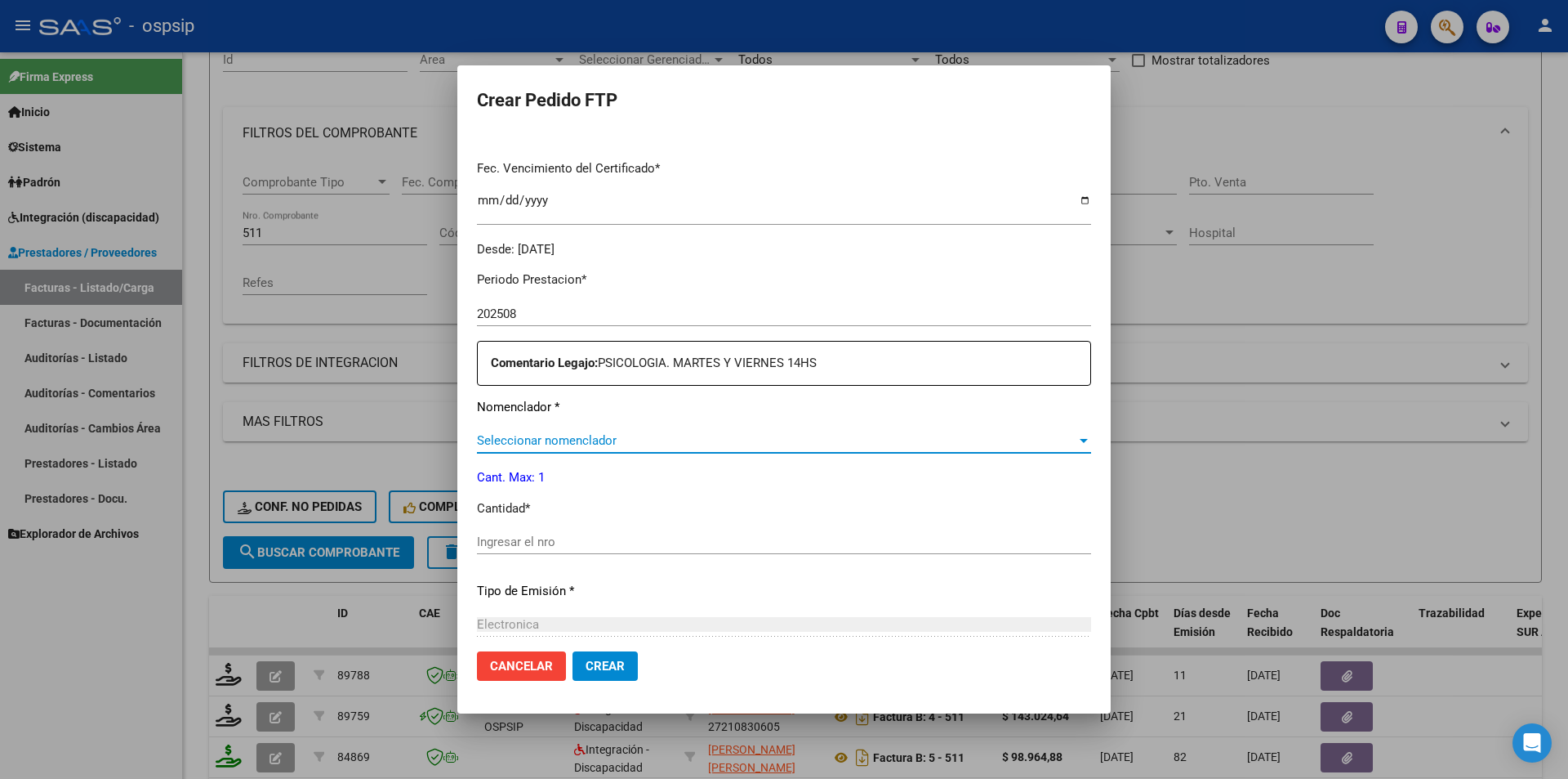
click at [552, 444] on span "Seleccionar nomenclador" at bounding box center [777, 440] width 600 height 15
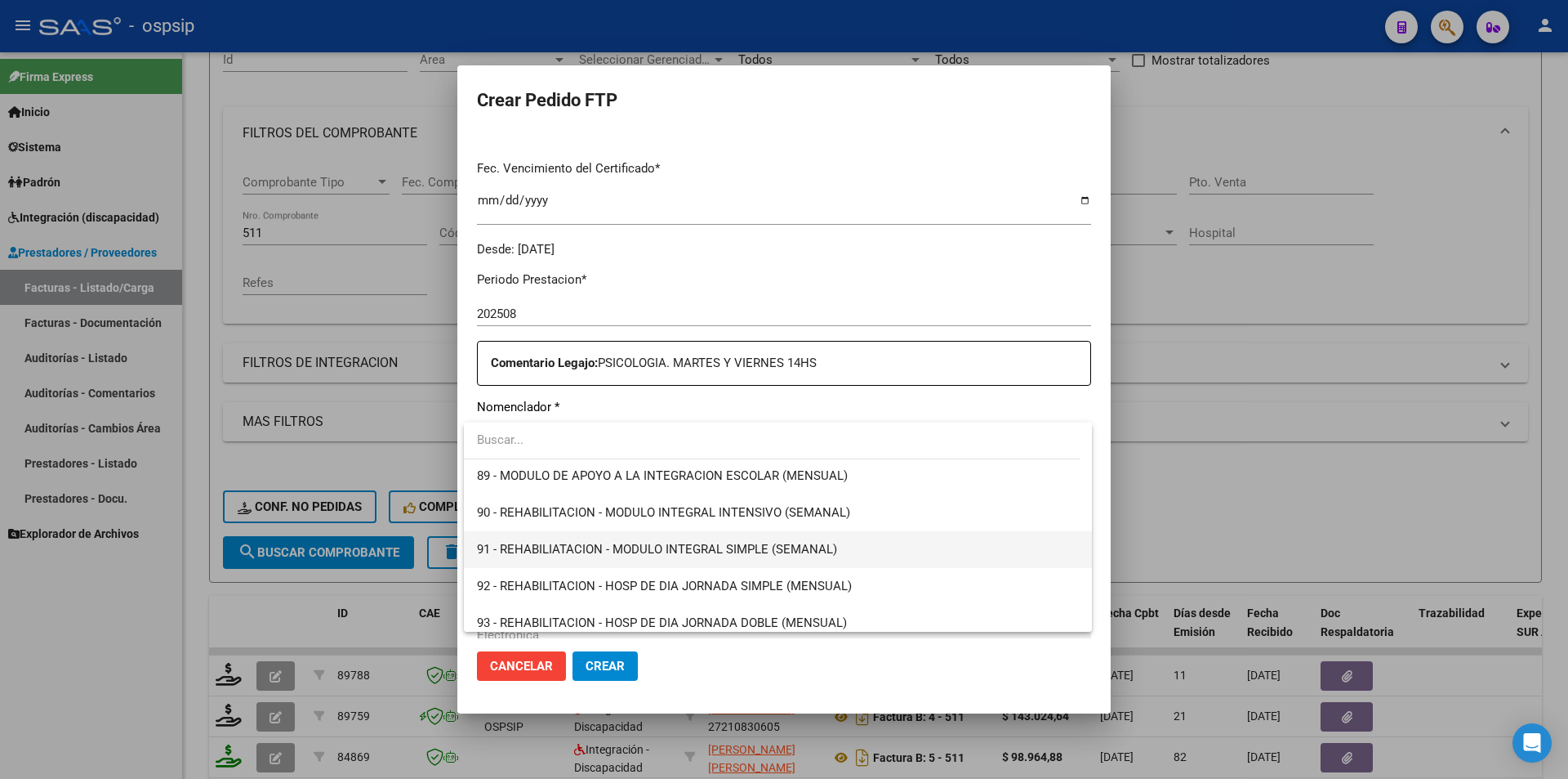
scroll to position [3236, 0]
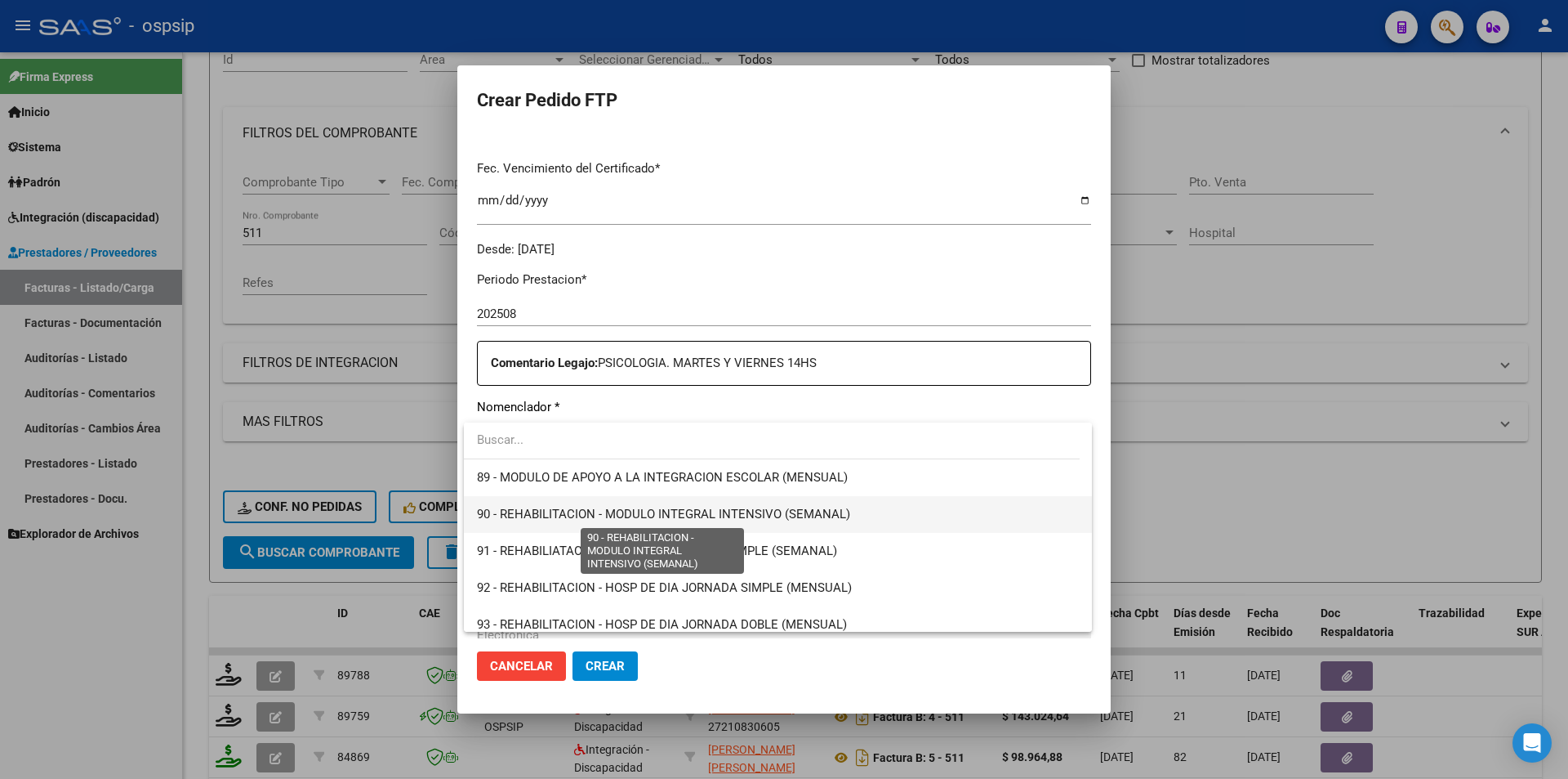
click at [513, 515] on span "90 - REHABILITACION - MODULO INTEGRAL INTENSIVO (SEMANAL)" at bounding box center [663, 514] width 373 height 15
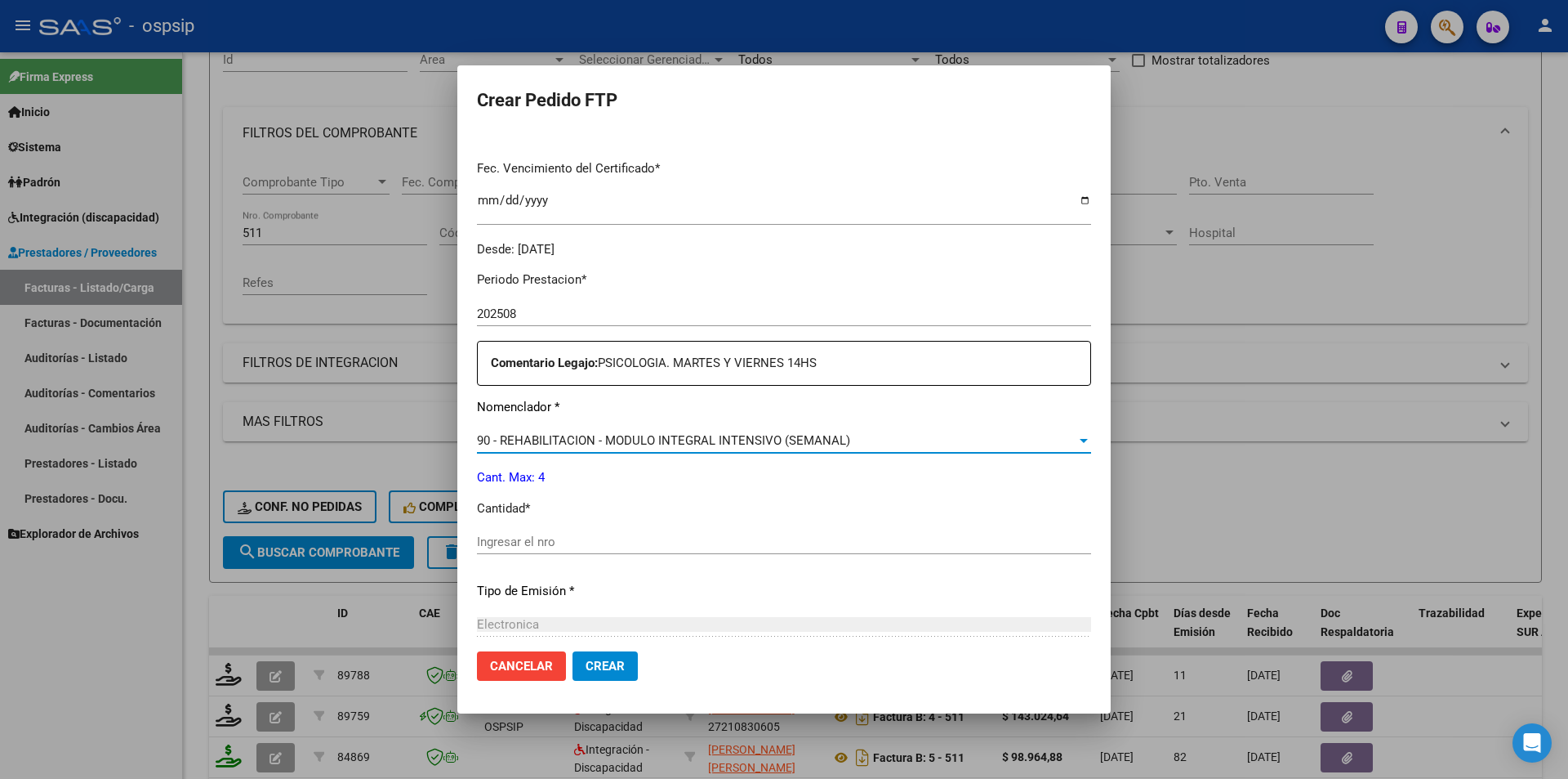
click at [504, 538] on input "Ingresar el nro" at bounding box center [784, 542] width 615 height 15
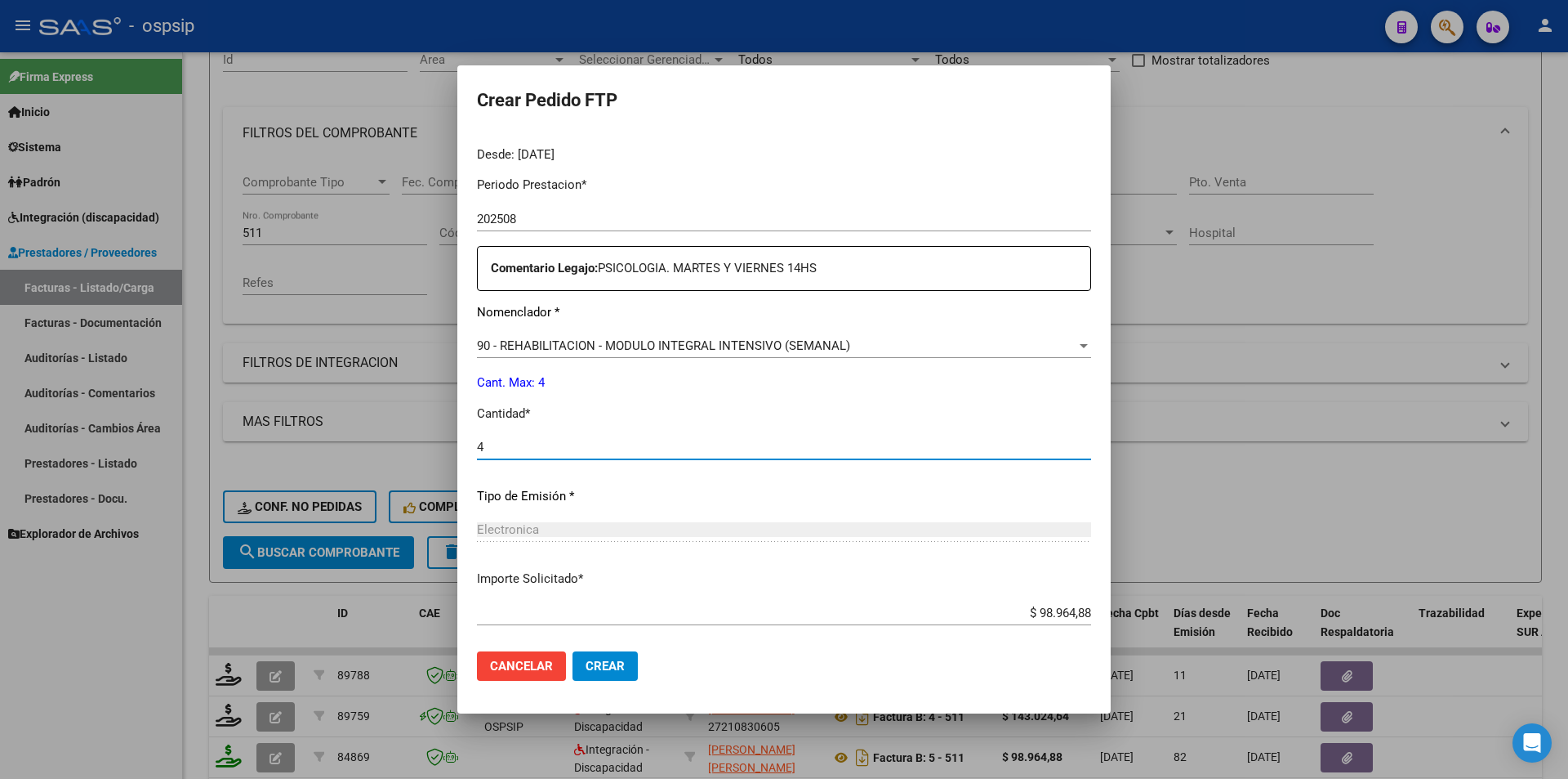
scroll to position [588, 0]
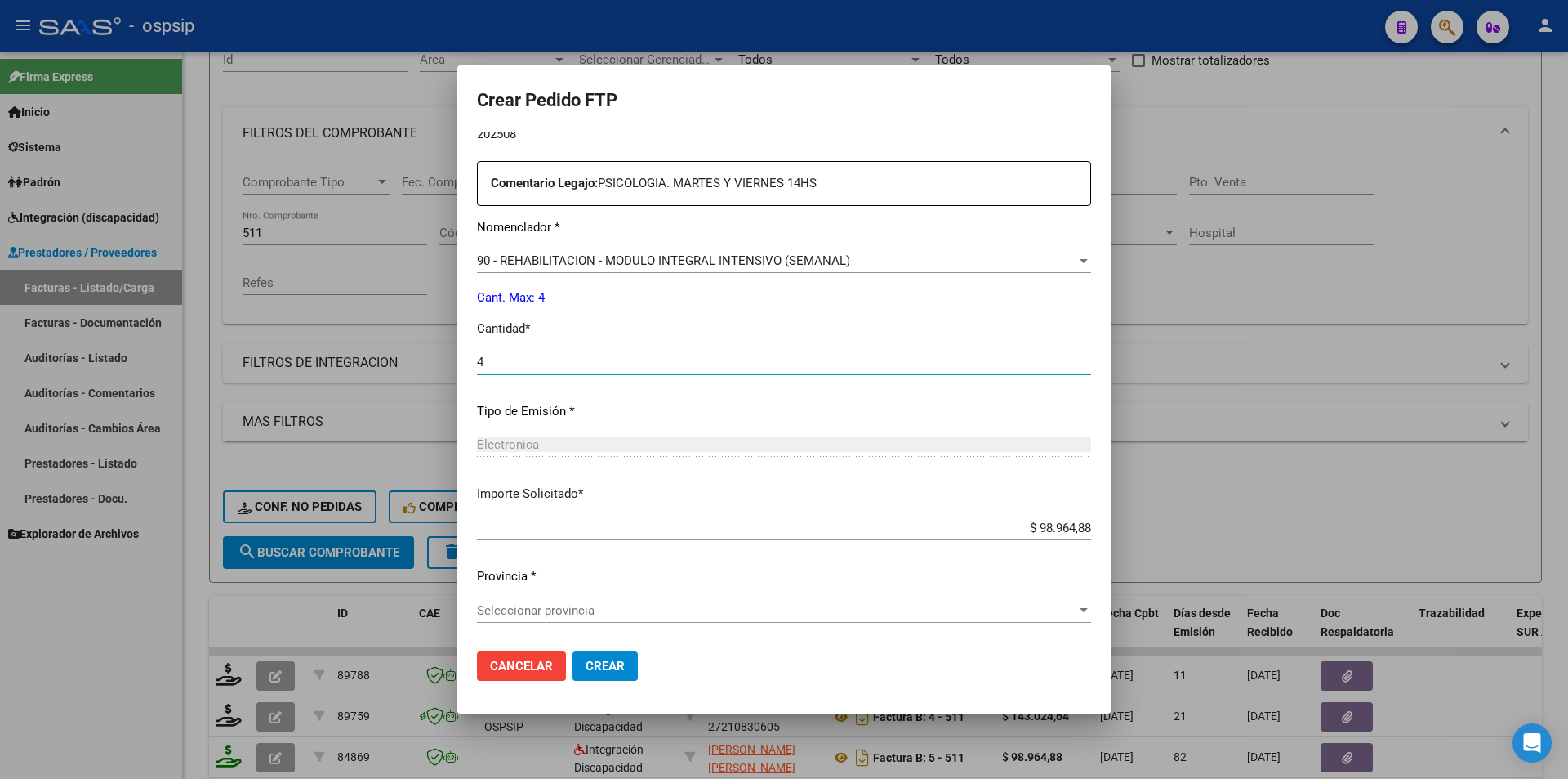
type input "4"
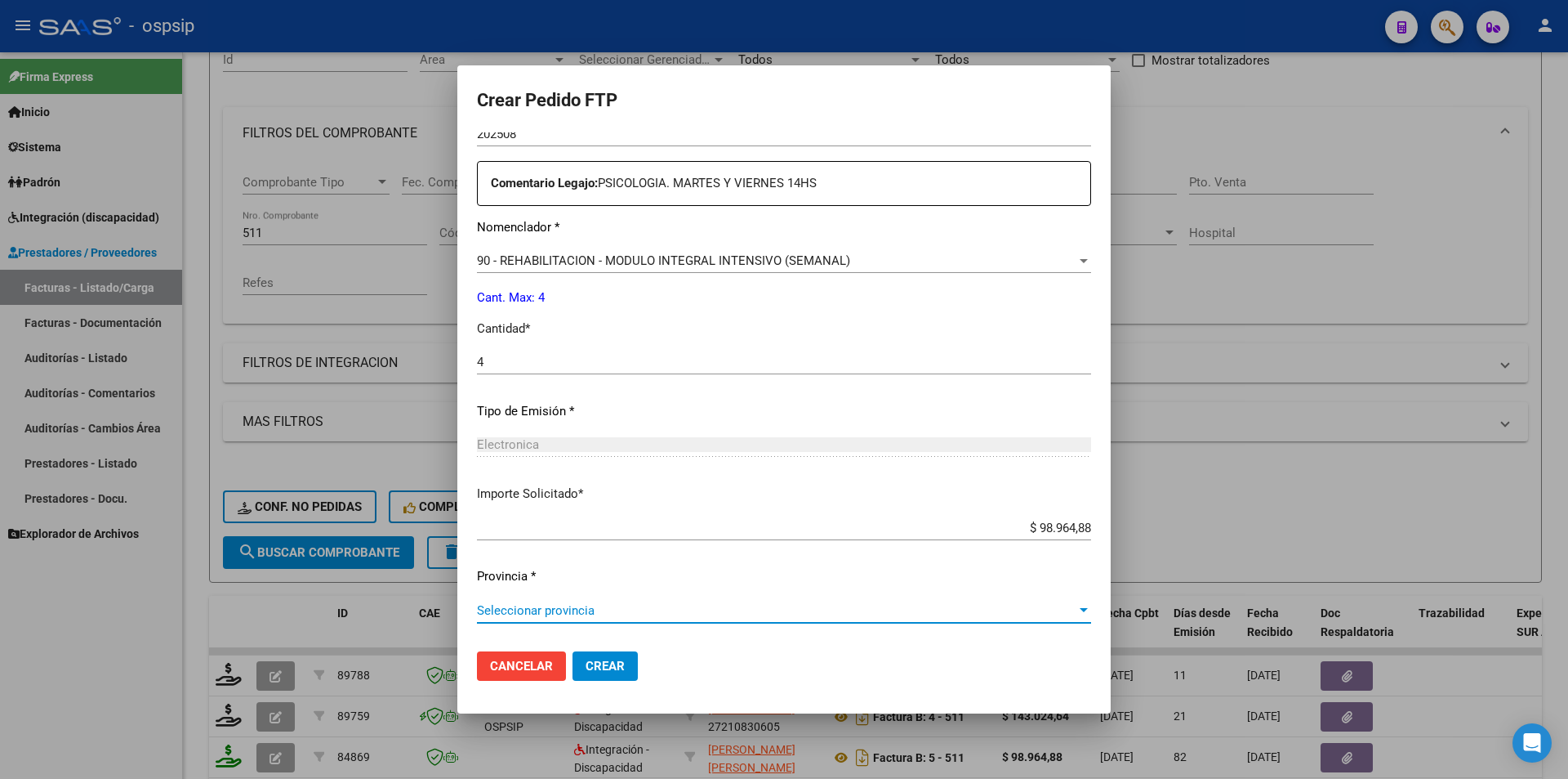
click at [580, 606] on span "Seleccionar provincia" at bounding box center [777, 610] width 600 height 15
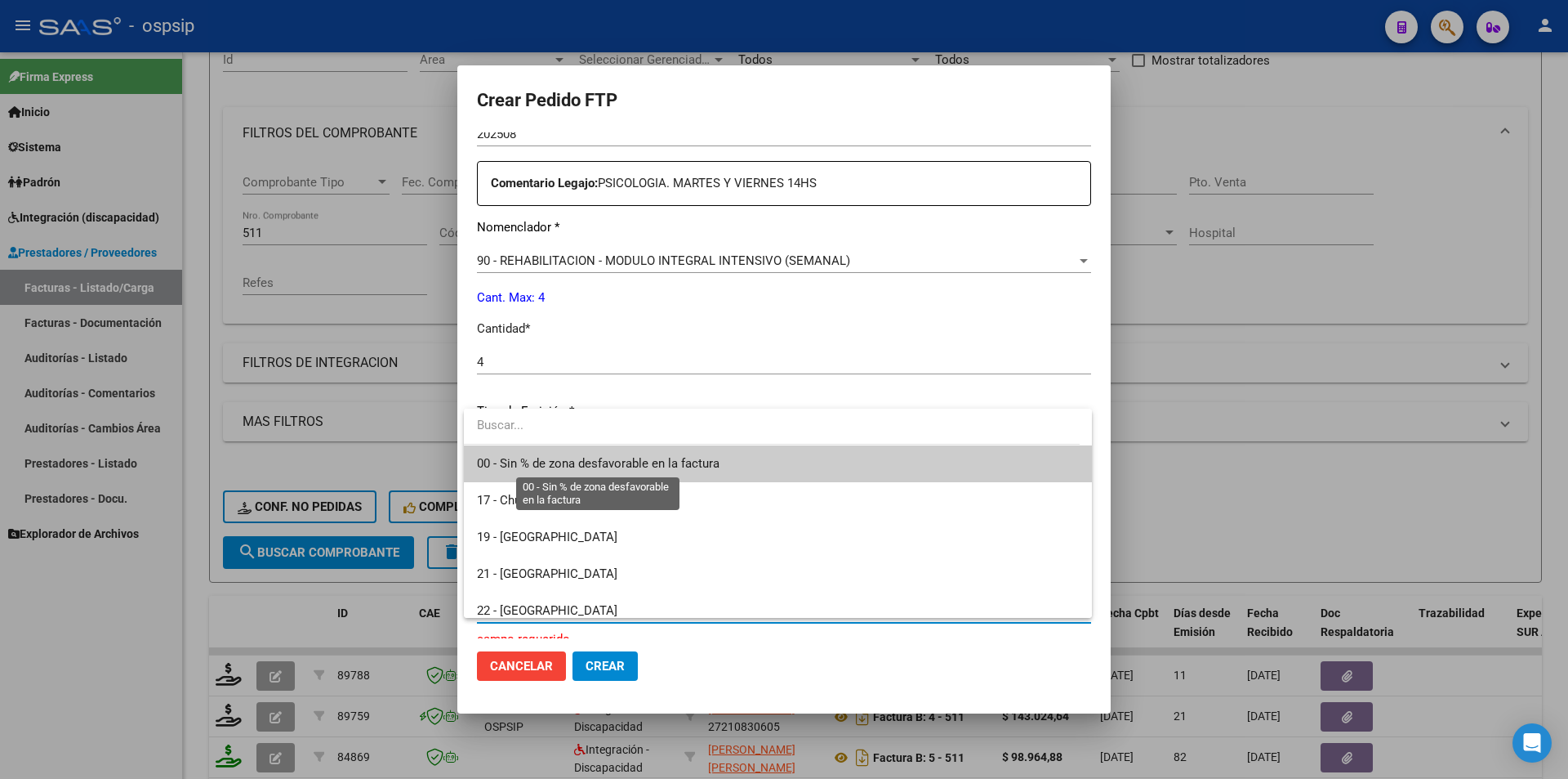
click at [606, 463] on span "00 - Sin % de zona desfavorable en la factura" at bounding box center [598, 463] width 242 height 15
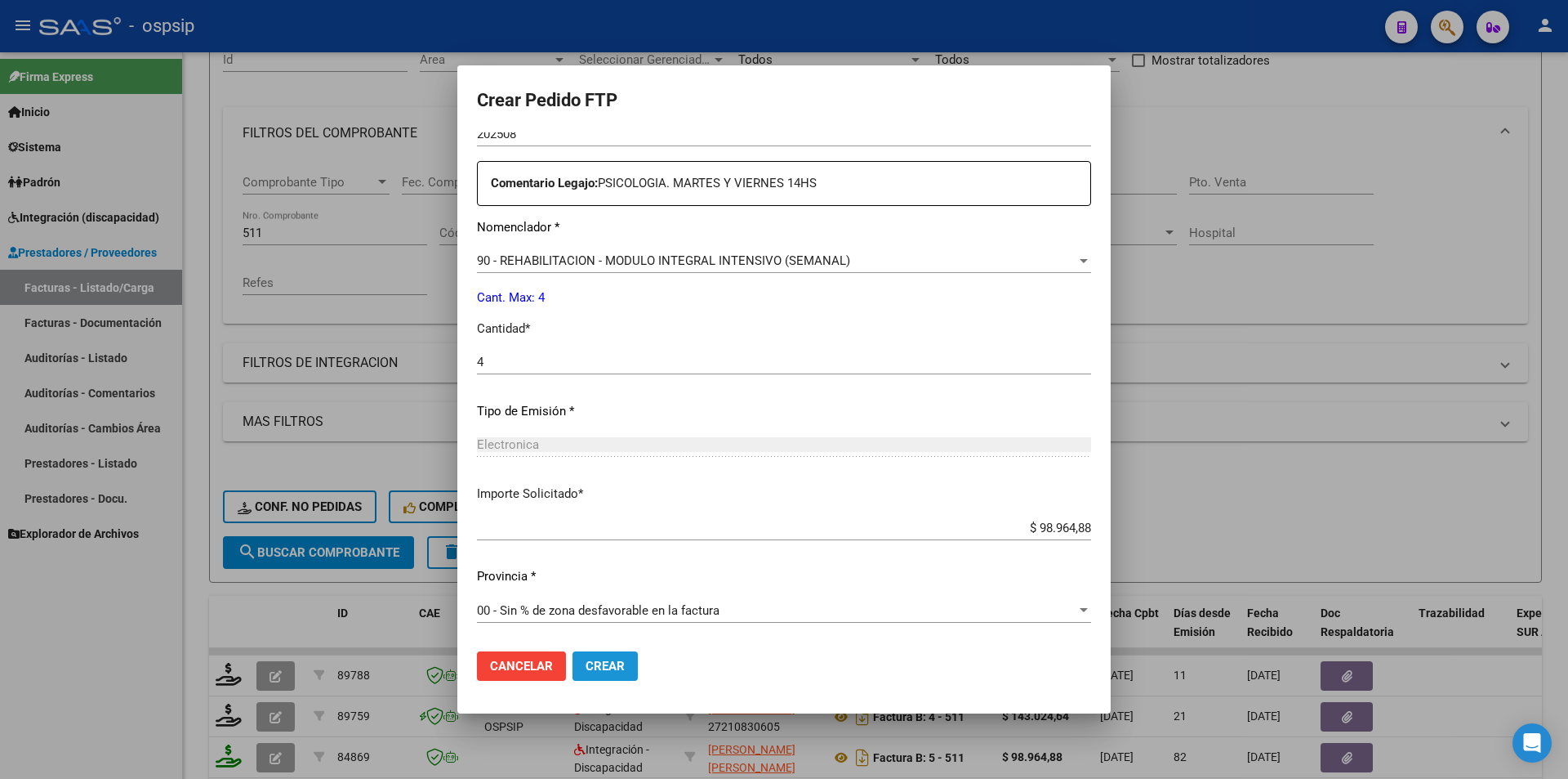
drag, startPoint x: 622, startPoint y: 668, endPoint x: 613, endPoint y: 669, distance: 9.1
click at [619, 670] on span "Crear" at bounding box center [605, 666] width 39 height 15
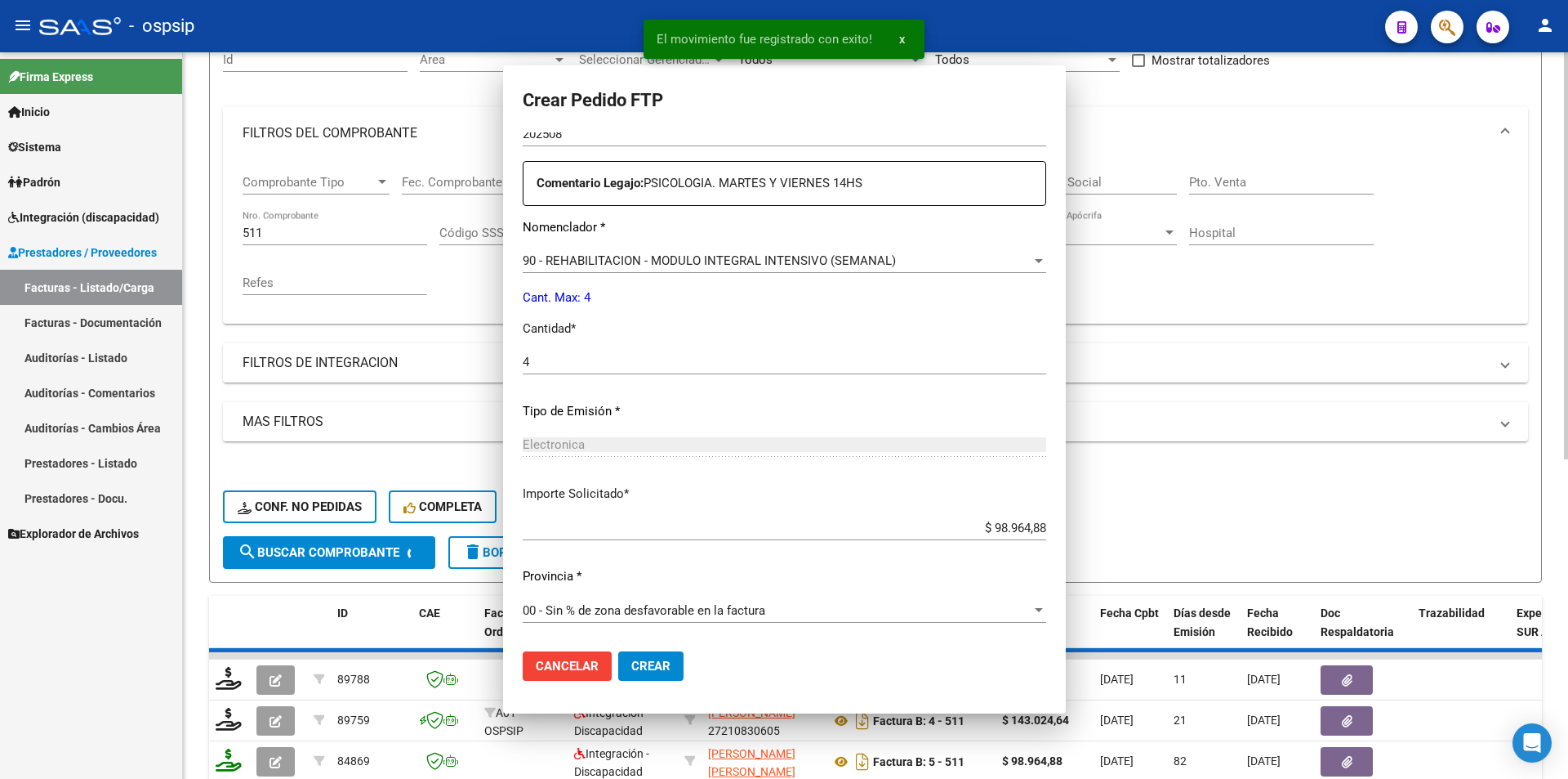
scroll to position [0, 0]
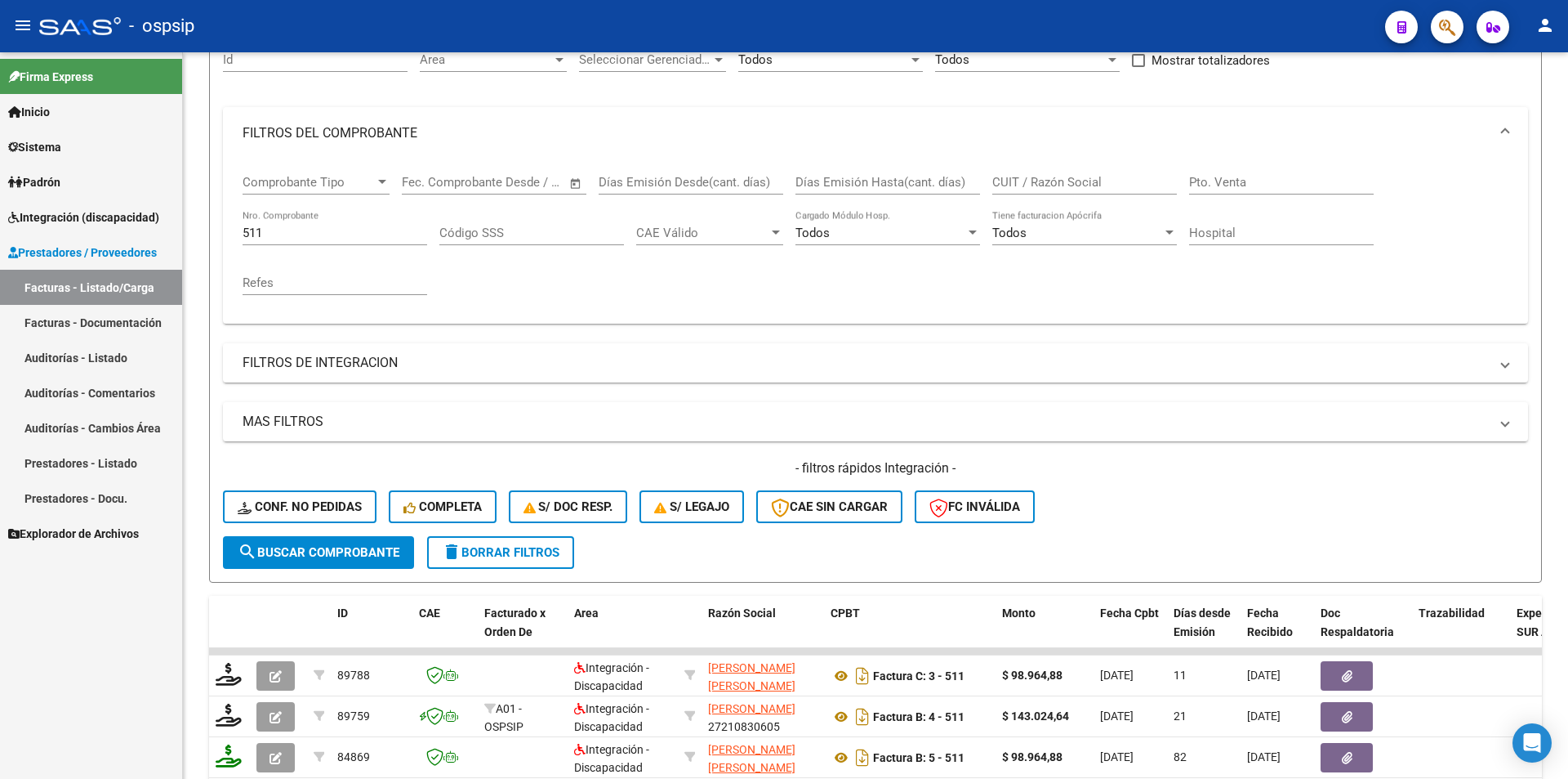
click at [1451, 35] on icon "button" at bounding box center [1447, 27] width 16 height 19
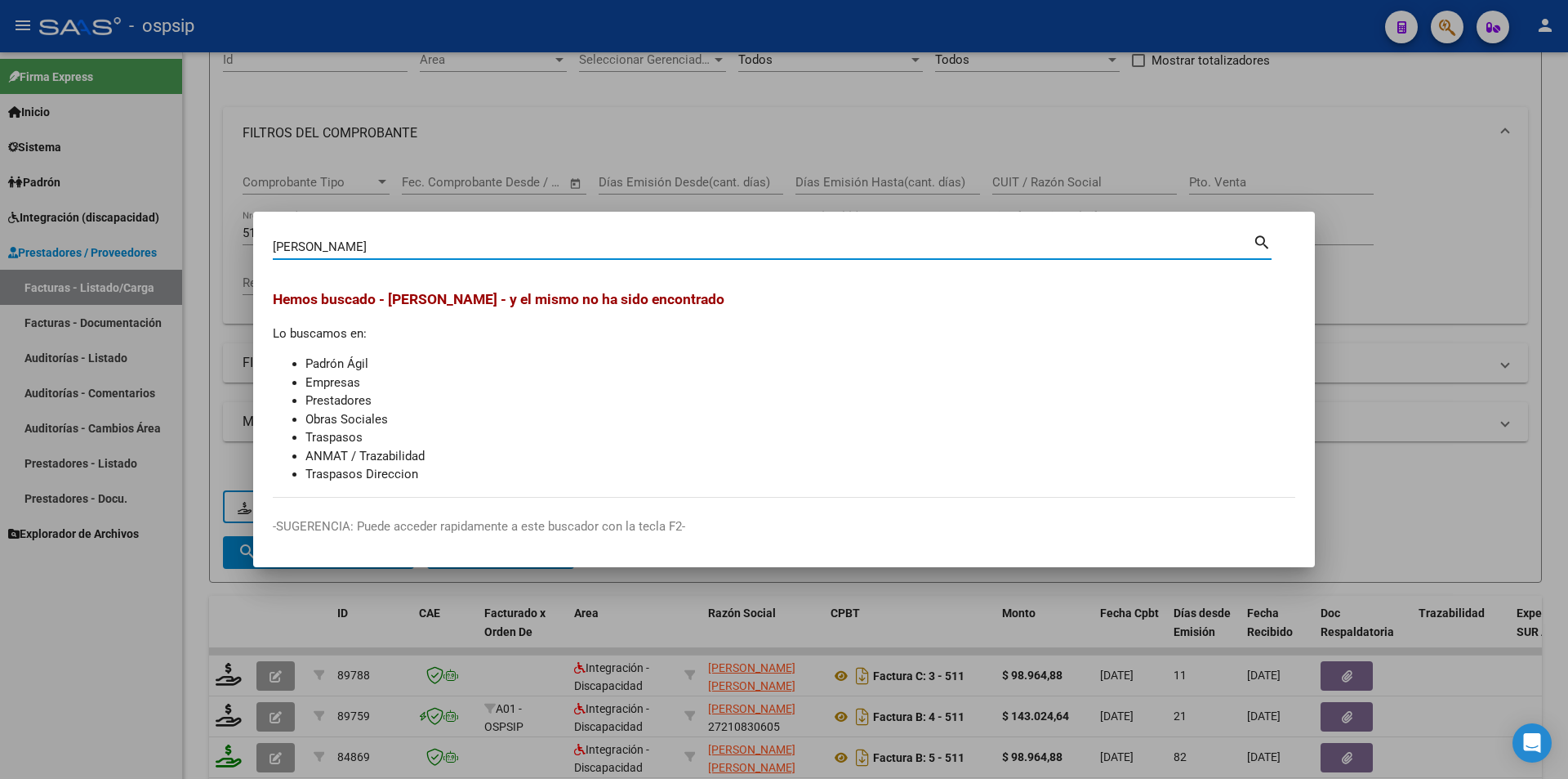
click at [339, 246] on input "BUTOF" at bounding box center [763, 246] width 980 height 15
click at [288, 246] on input "BUTOF" at bounding box center [763, 246] width 980 height 15
type input "B"
click at [209, 465] on div at bounding box center [784, 390] width 1568 height 779
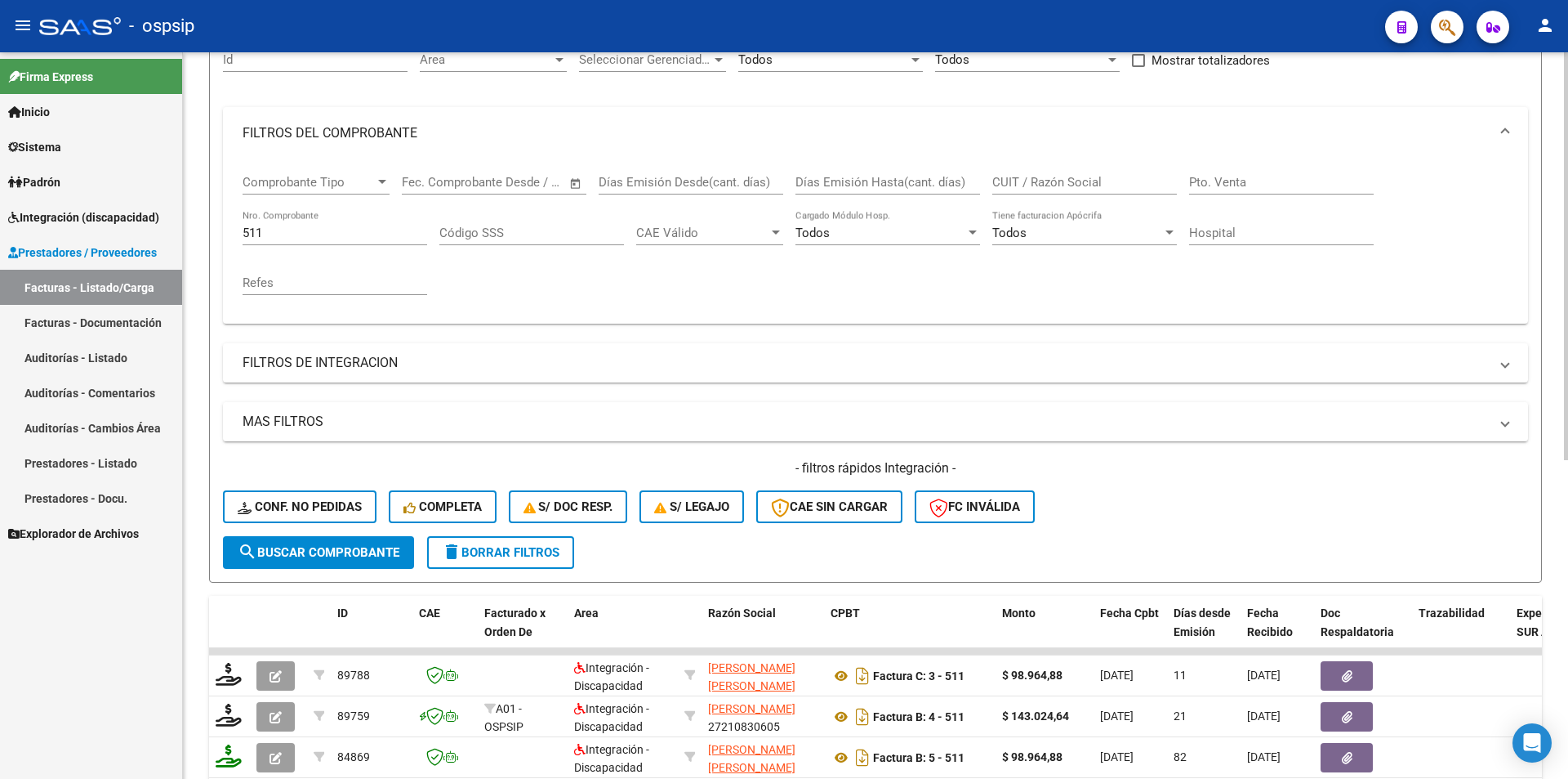
drag, startPoint x: 249, startPoint y: 235, endPoint x: 204, endPoint y: 236, distance: 45.0
click at [206, 234] on div "Video tutorial PRESTADORES -> Listado de CPBTs Emitidos por Prestadores / Prove…" at bounding box center [875, 523] width 1385 height 1282
type input "511"
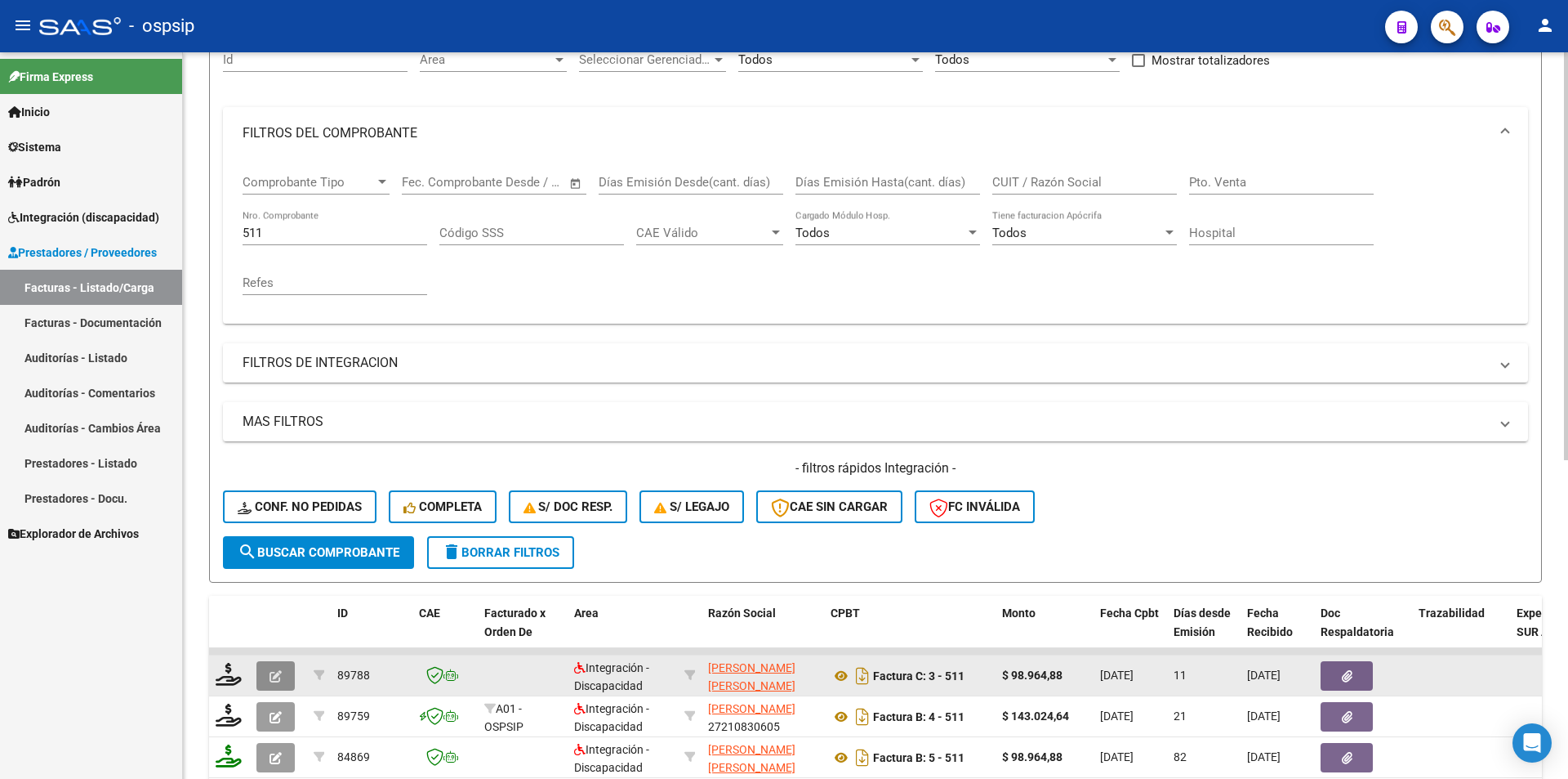
click at [272, 674] on icon "button" at bounding box center [275, 676] width 12 height 12
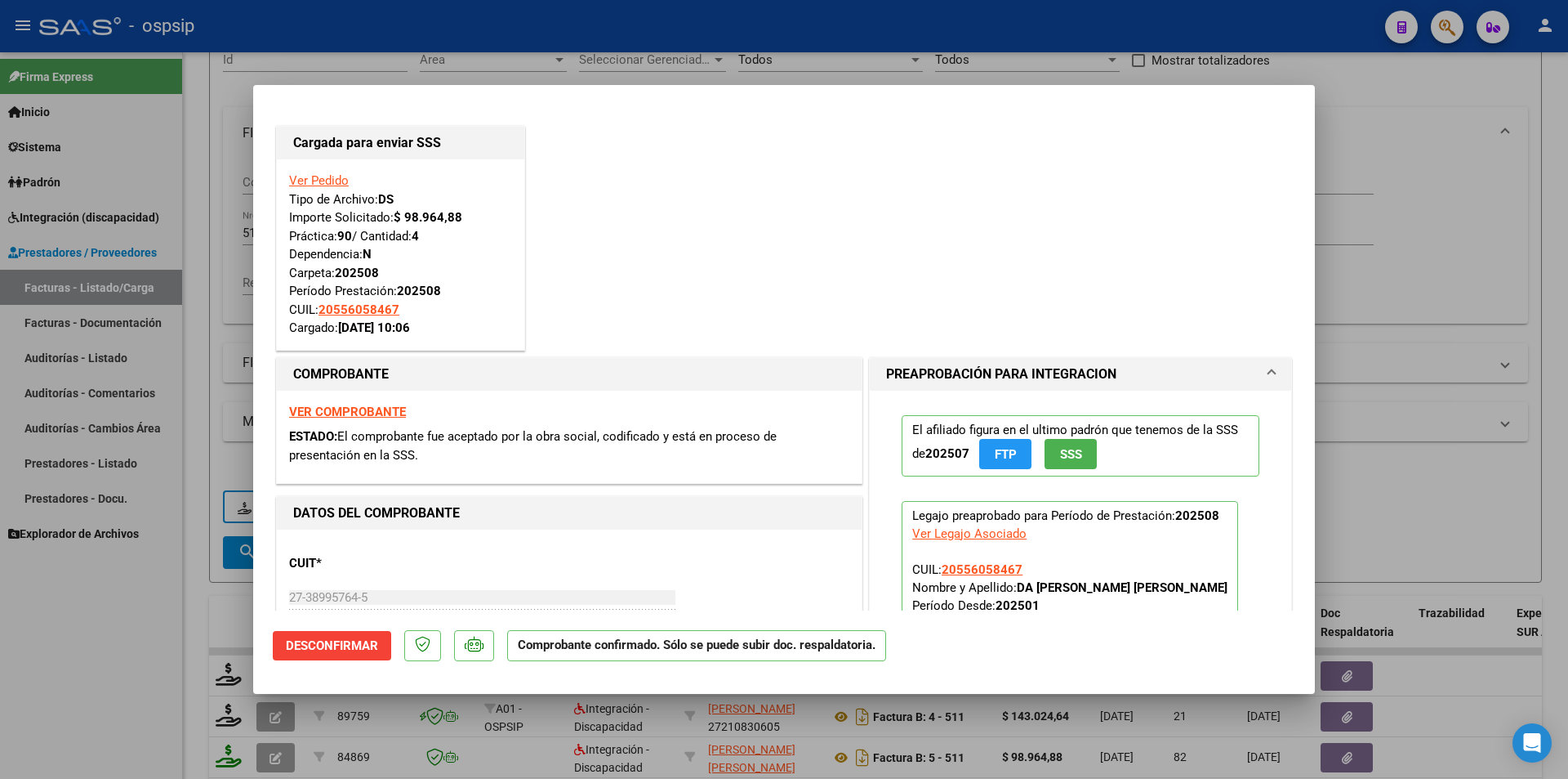
drag, startPoint x: 133, startPoint y: 626, endPoint x: 121, endPoint y: 629, distance: 12.4
click at [126, 629] on div at bounding box center [784, 390] width 1568 height 779
type input "$ 0,00"
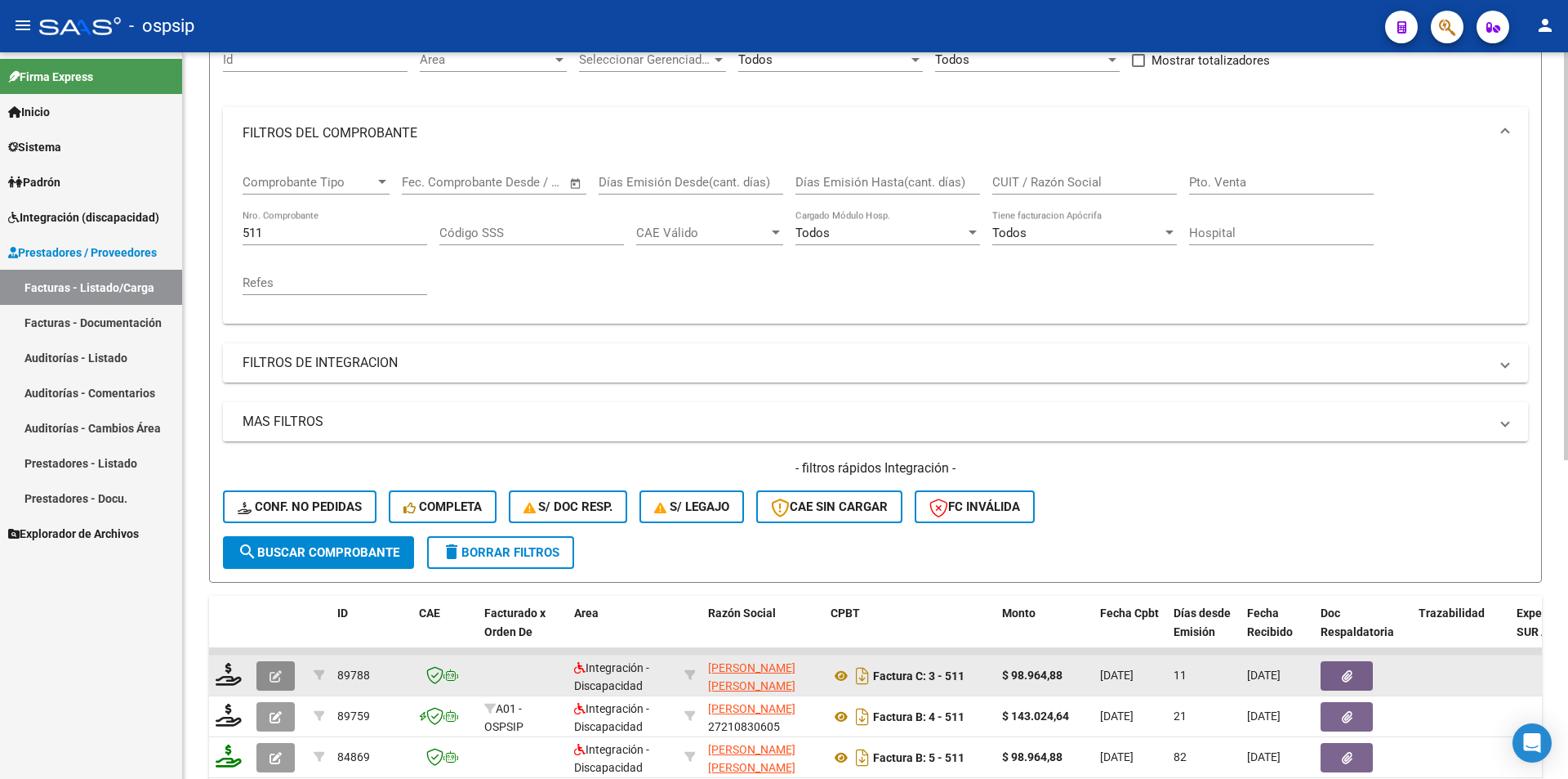
click at [271, 681] on icon "button" at bounding box center [275, 676] width 12 height 12
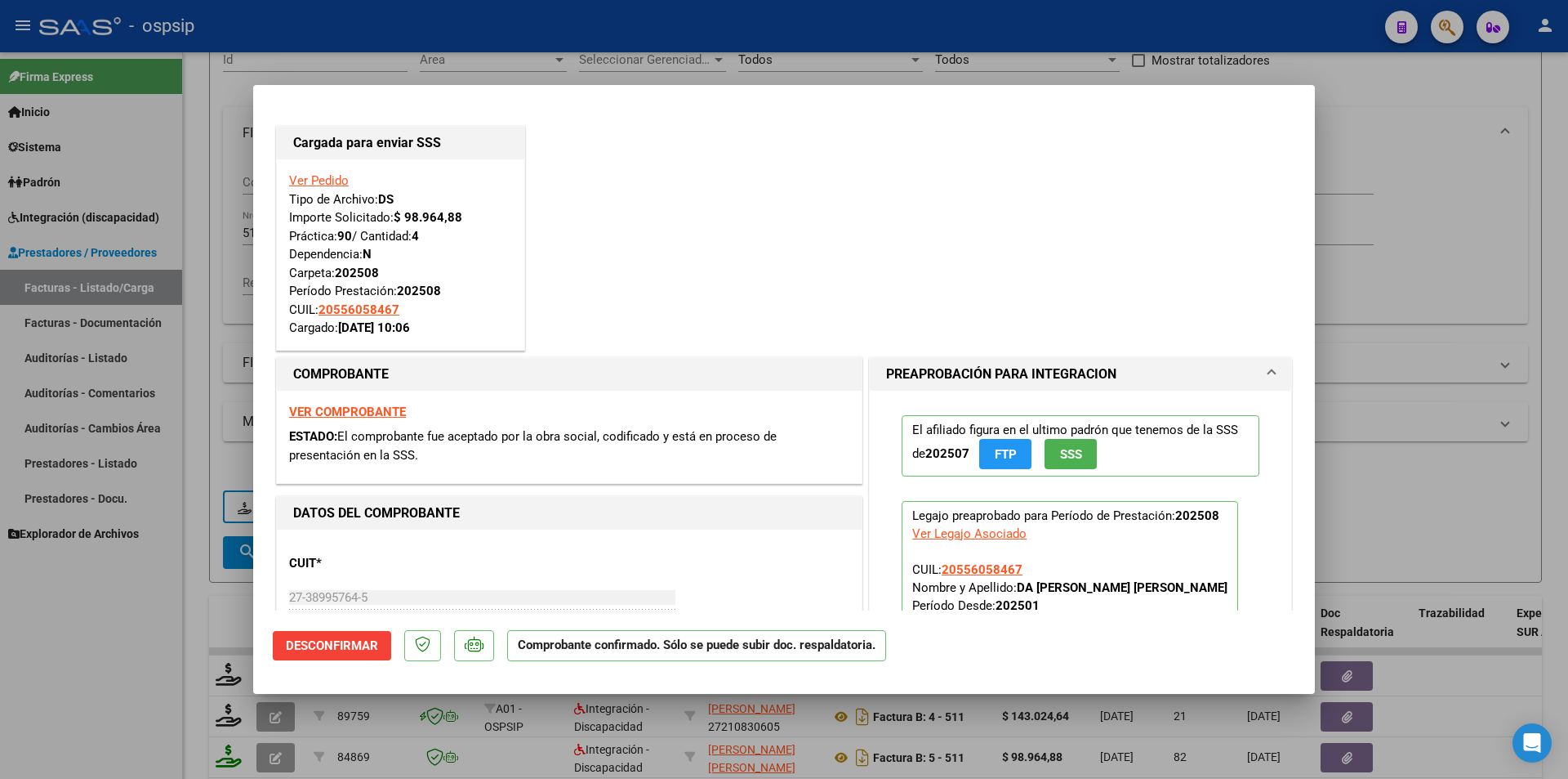
click at [126, 729] on div at bounding box center [784, 390] width 1568 height 779
type input "$ 0,00"
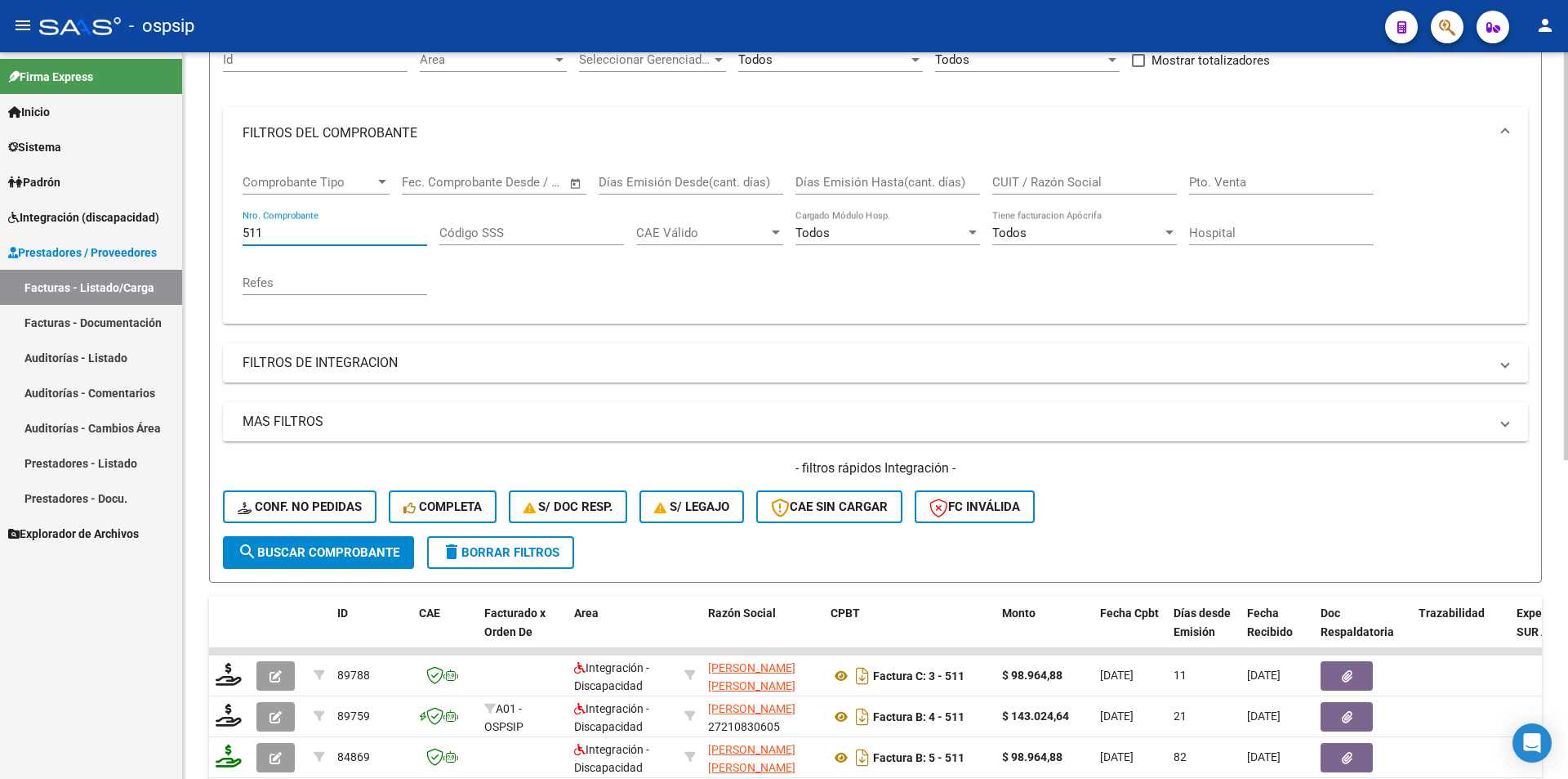
drag, startPoint x: 283, startPoint y: 235, endPoint x: 235, endPoint y: 235, distance: 48.0
click at [235, 235] on div "Comprobante Tipo Comprobante Tipo Fecha inicio – Fecha fin Fec. Comprobante Des…" at bounding box center [876, 240] width 1305 height 164
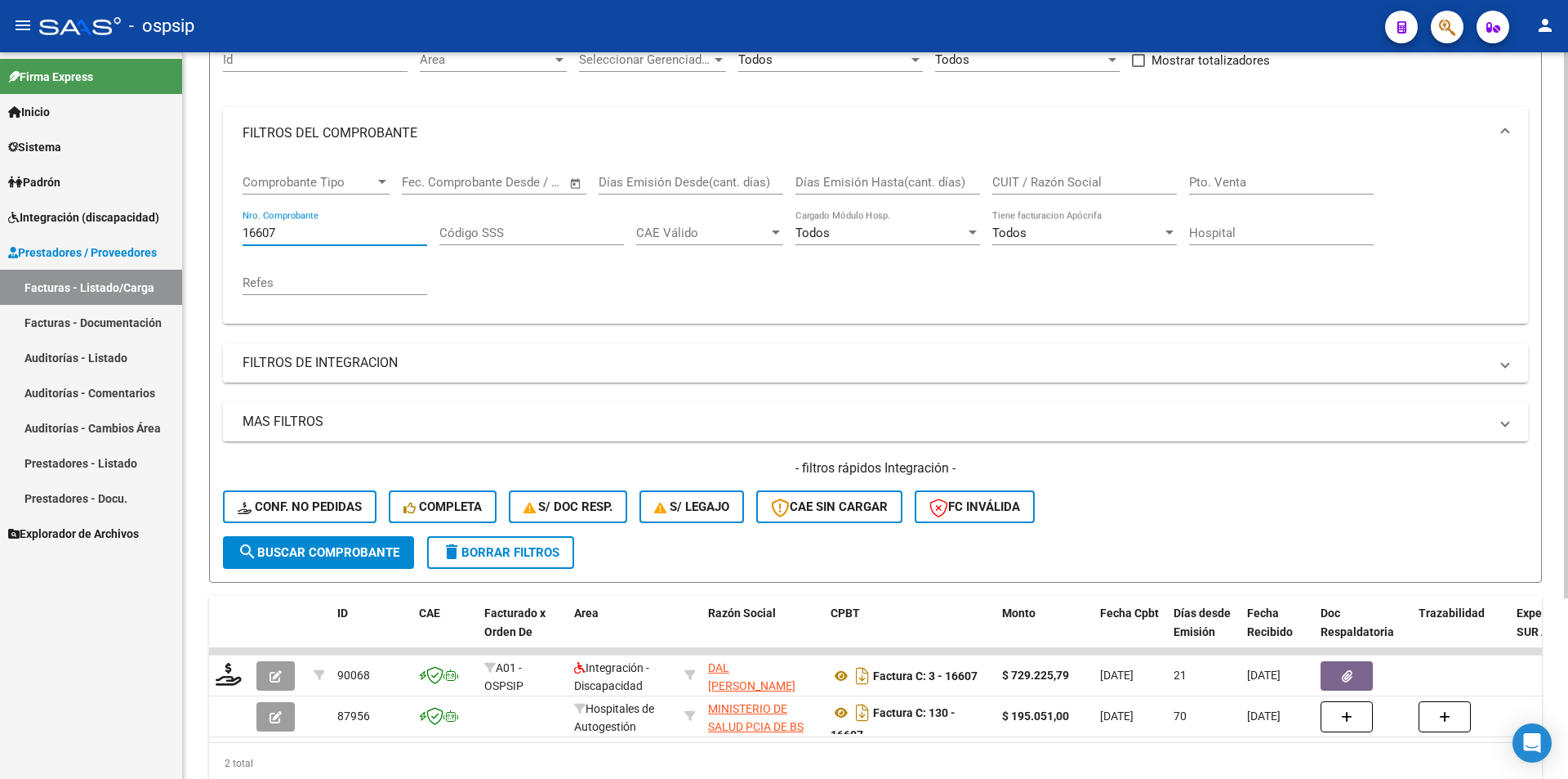
type input "16607"
click at [353, 546] on span "search Buscar Comprobante" at bounding box center [318, 552] width 162 height 15
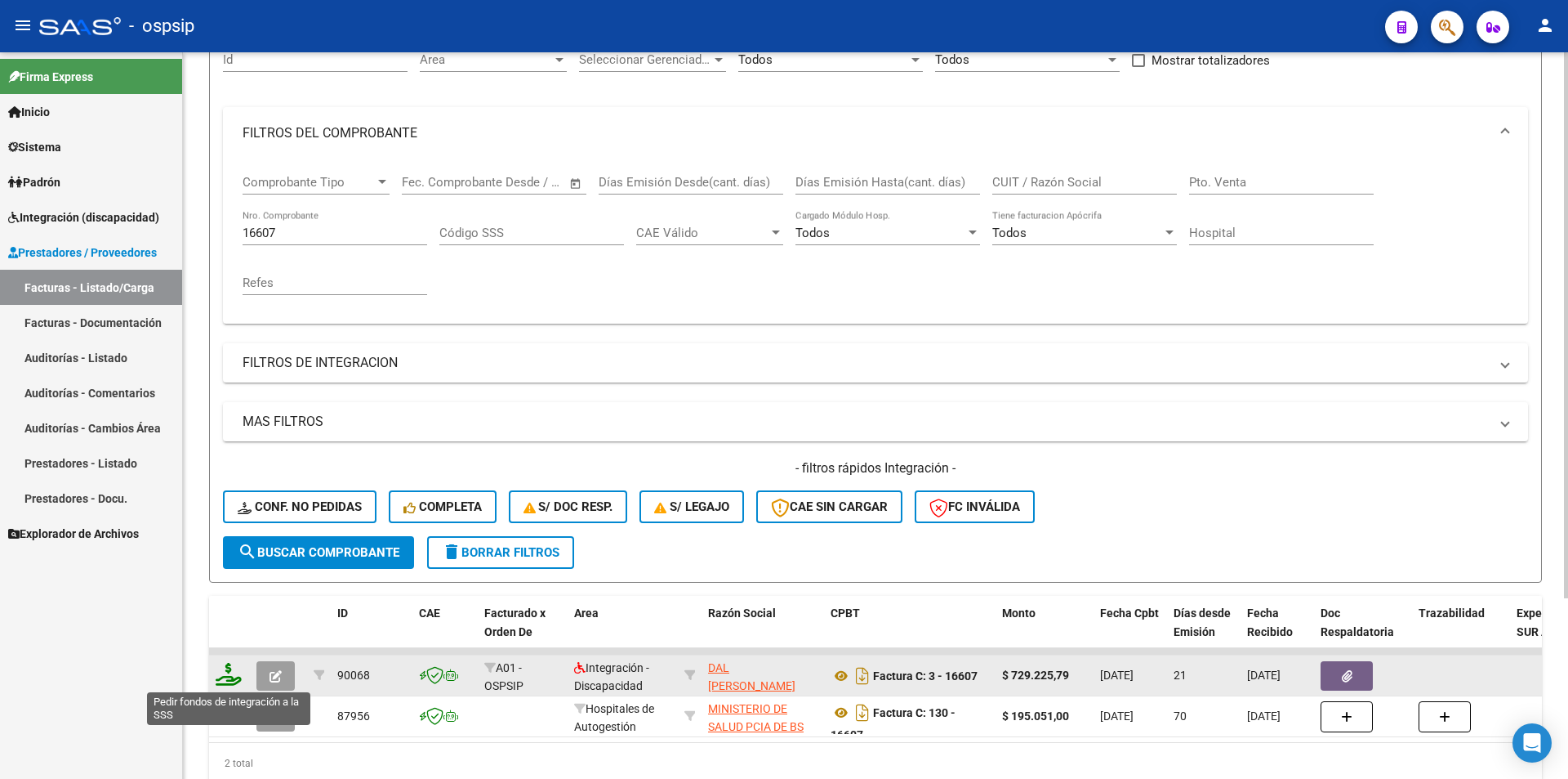
click at [225, 669] on icon at bounding box center [228, 674] width 26 height 23
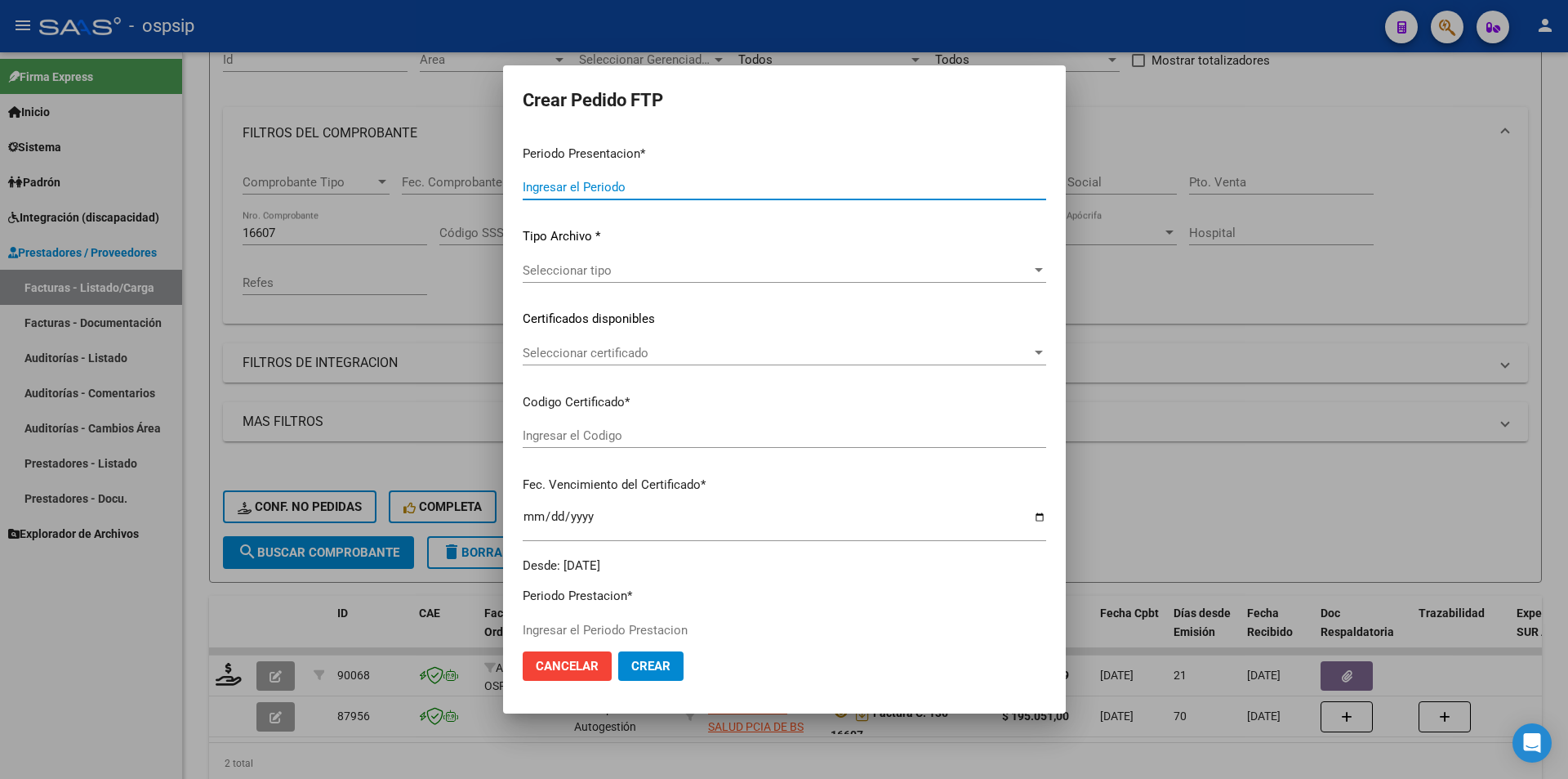
type input "202508"
type input "$ 729.225,79"
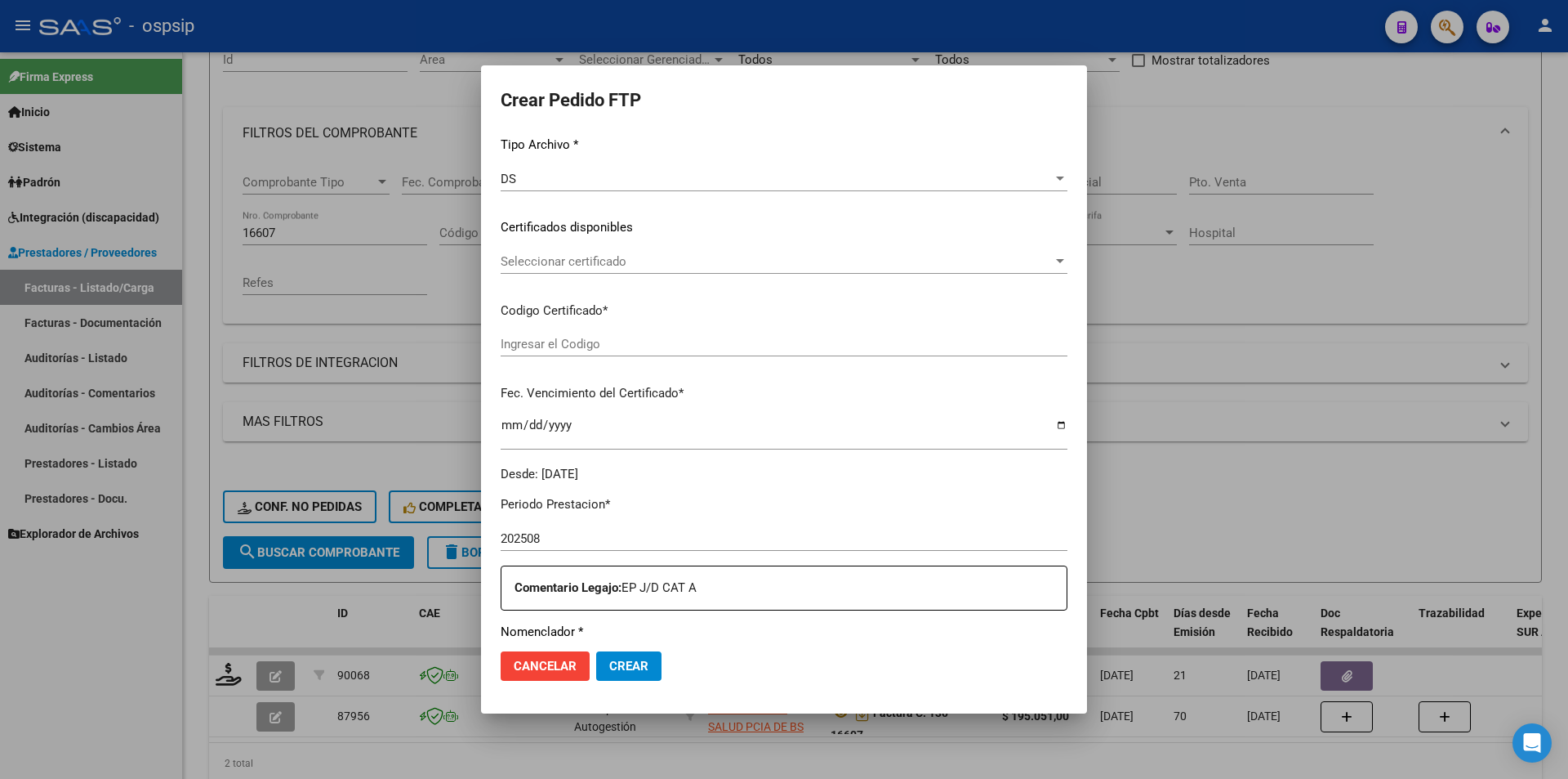
scroll to position [501, 0]
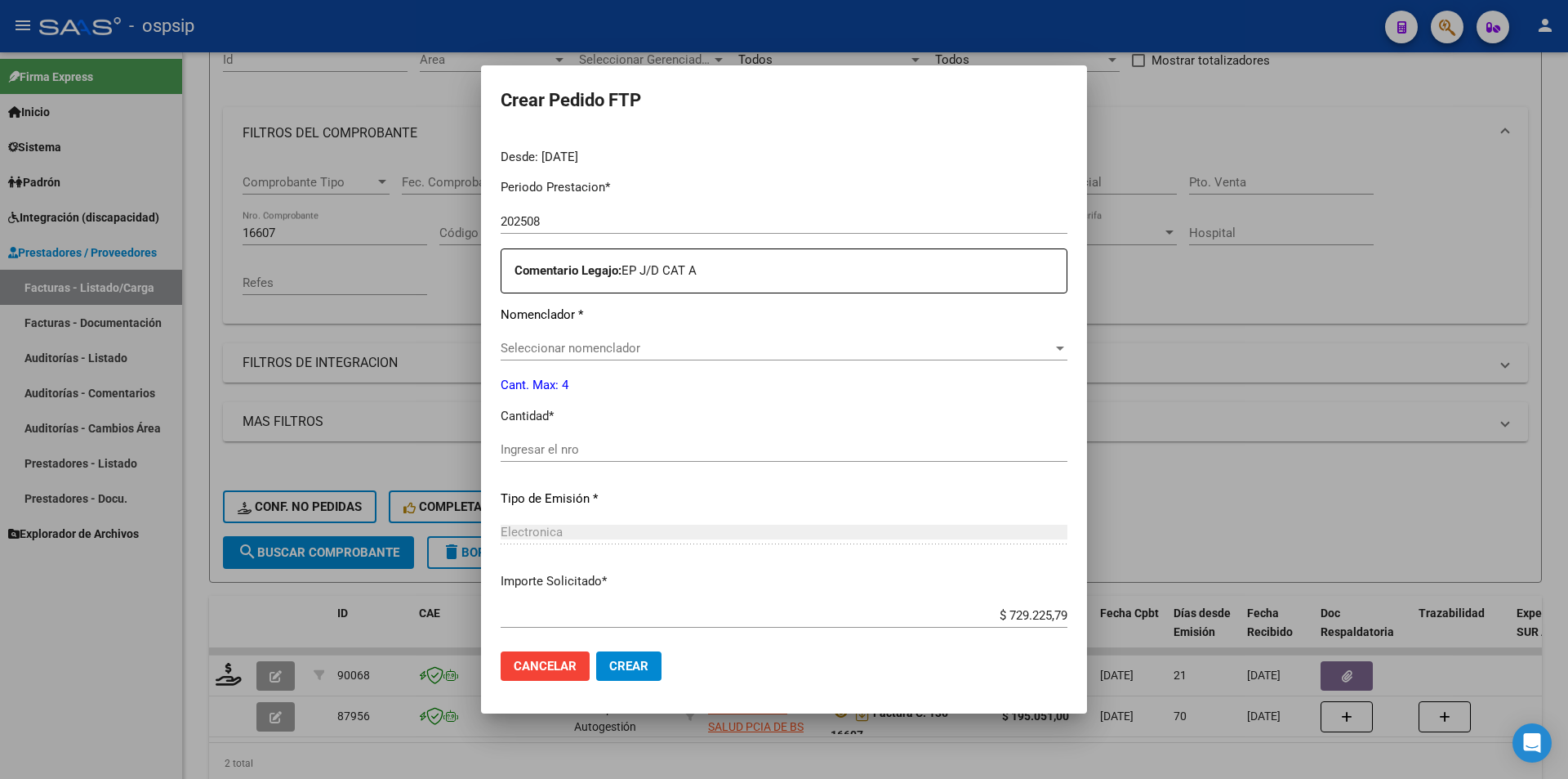
type input "100158356"
type input "2039-01-09"
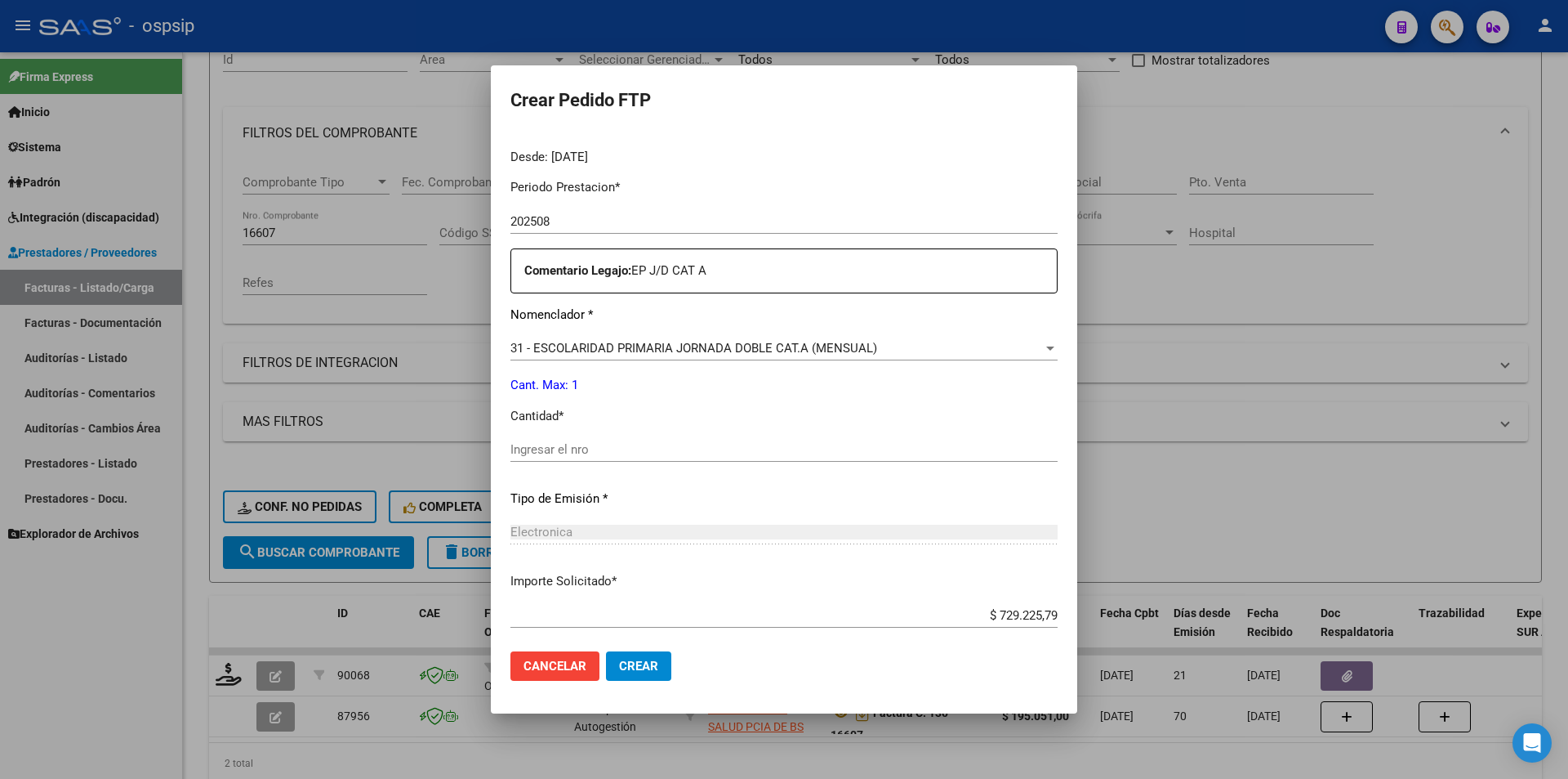
click at [558, 458] on div "Ingresar el nro" at bounding box center [784, 449] width 547 height 25
type input "1"
drag, startPoint x: 648, startPoint y: 659, endPoint x: 638, endPoint y: 662, distance: 10.4
click at [648, 660] on span "Crear" at bounding box center [638, 666] width 39 height 15
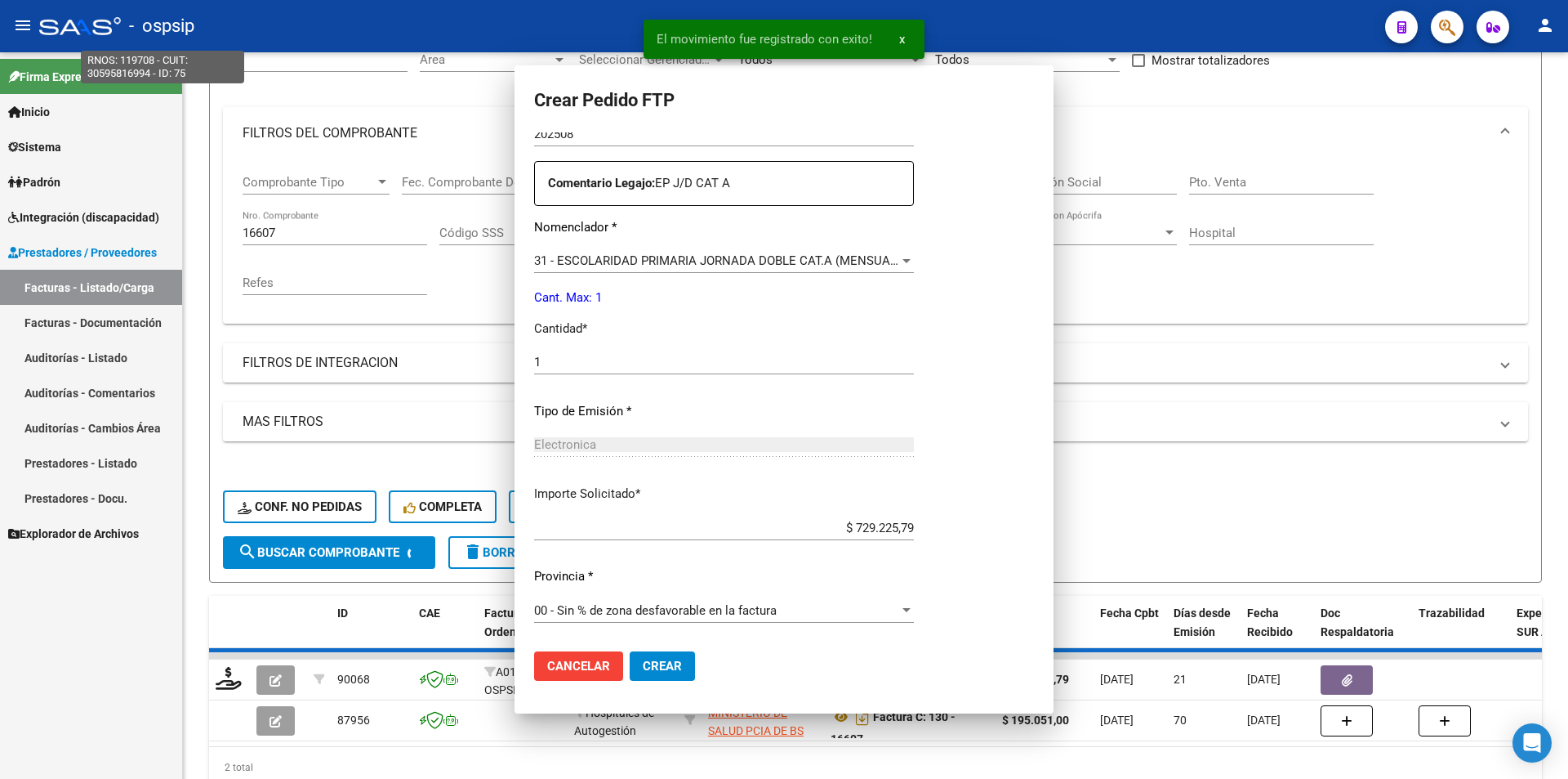
scroll to position [0, 0]
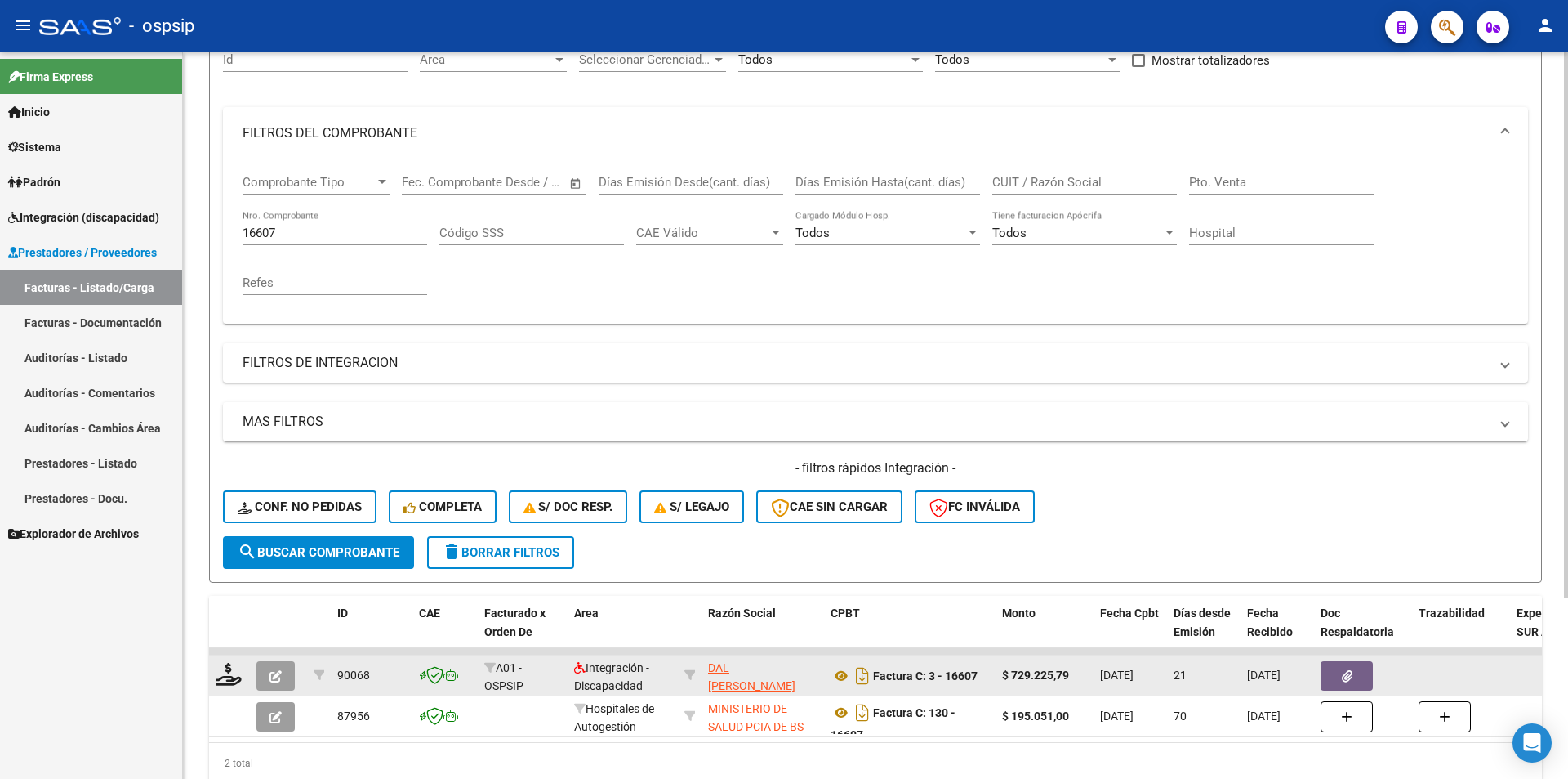
click at [278, 675] on icon "button" at bounding box center [275, 676] width 12 height 12
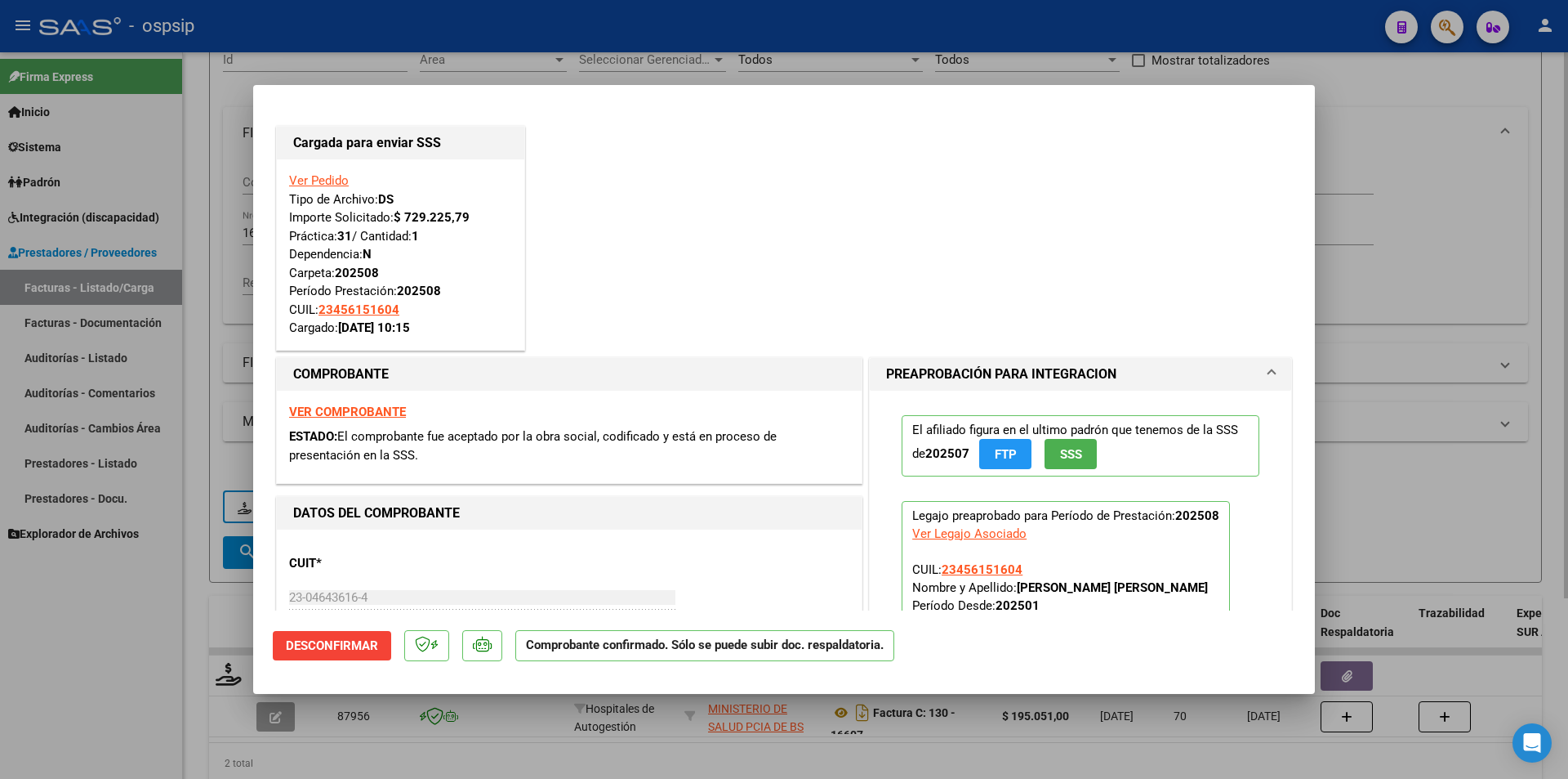
drag, startPoint x: 180, startPoint y: 629, endPoint x: 238, endPoint y: 406, distance: 230.4
click at [179, 629] on div at bounding box center [784, 390] width 1568 height 779
type input "$ 0,00"
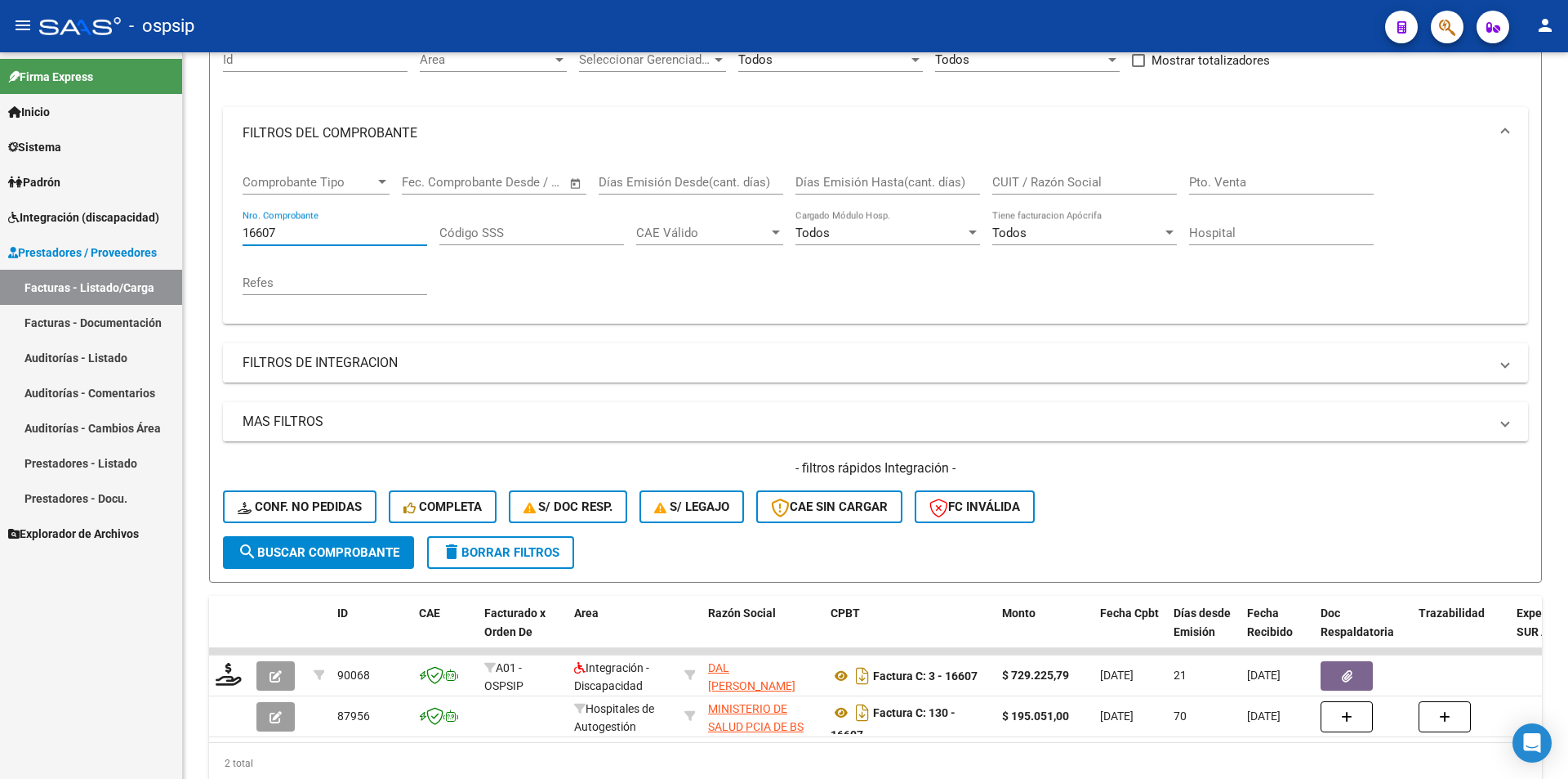
drag, startPoint x: 292, startPoint y: 235, endPoint x: 158, endPoint y: 220, distance: 134.8
click at [160, 219] on mat-sidenav-container "Firma Express Inicio Calendario SSS Instructivos Contacto OS Sistema Usuarios T…" at bounding box center [784, 415] width 1568 height 726
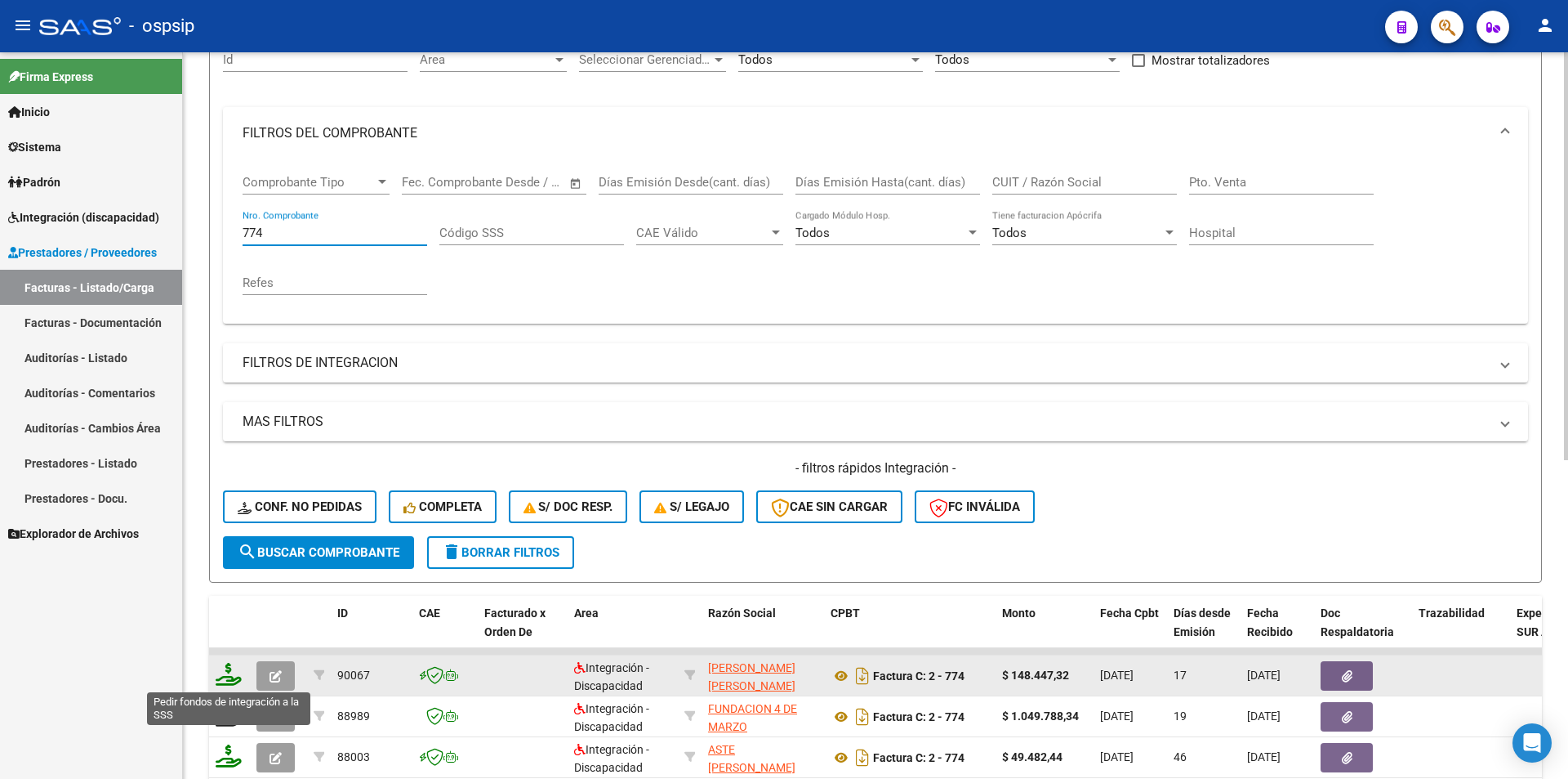
type input "774"
click at [222, 674] on icon at bounding box center [228, 674] width 26 height 23
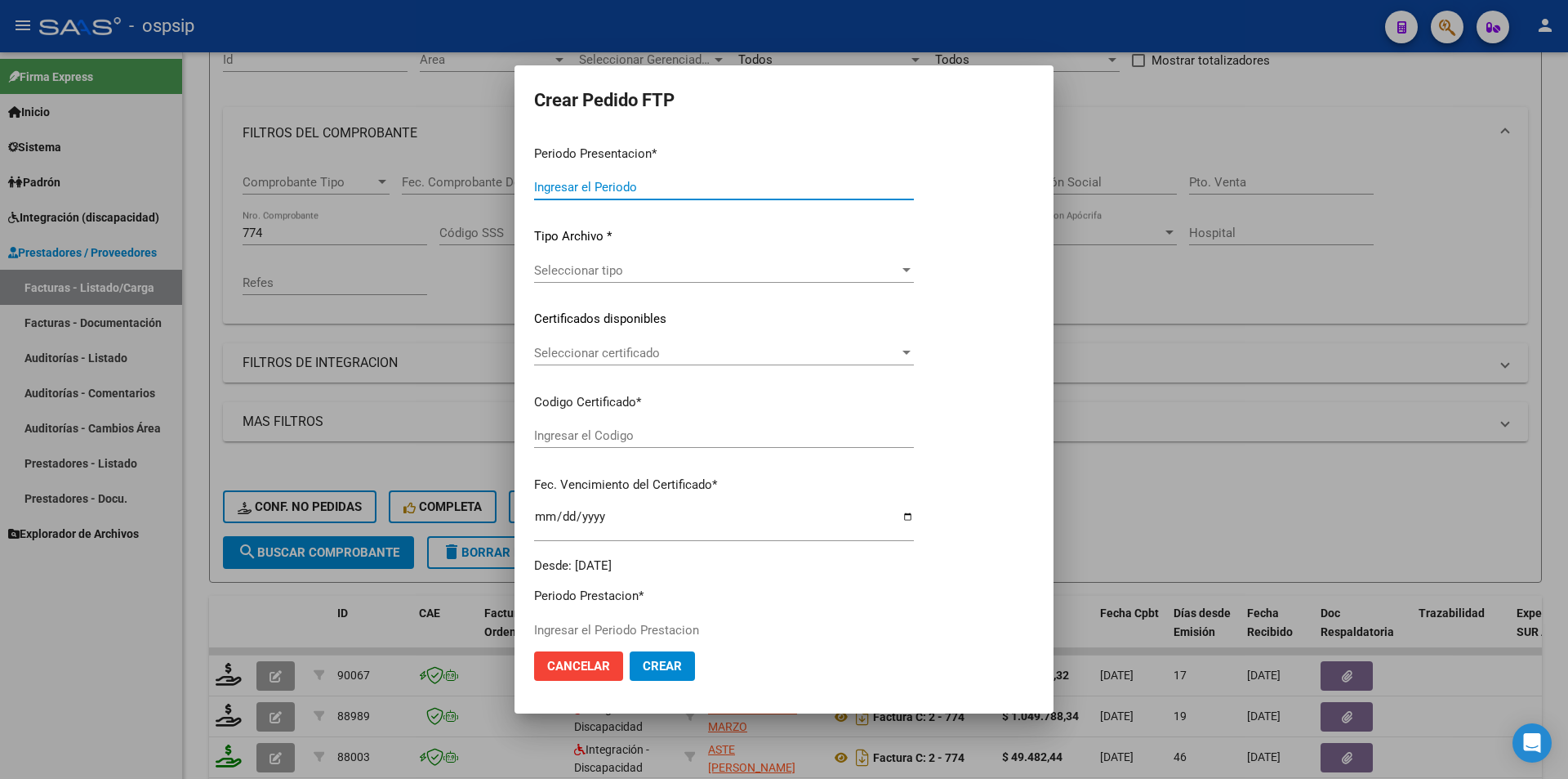
type input "202508"
type input "$ 148.447,32"
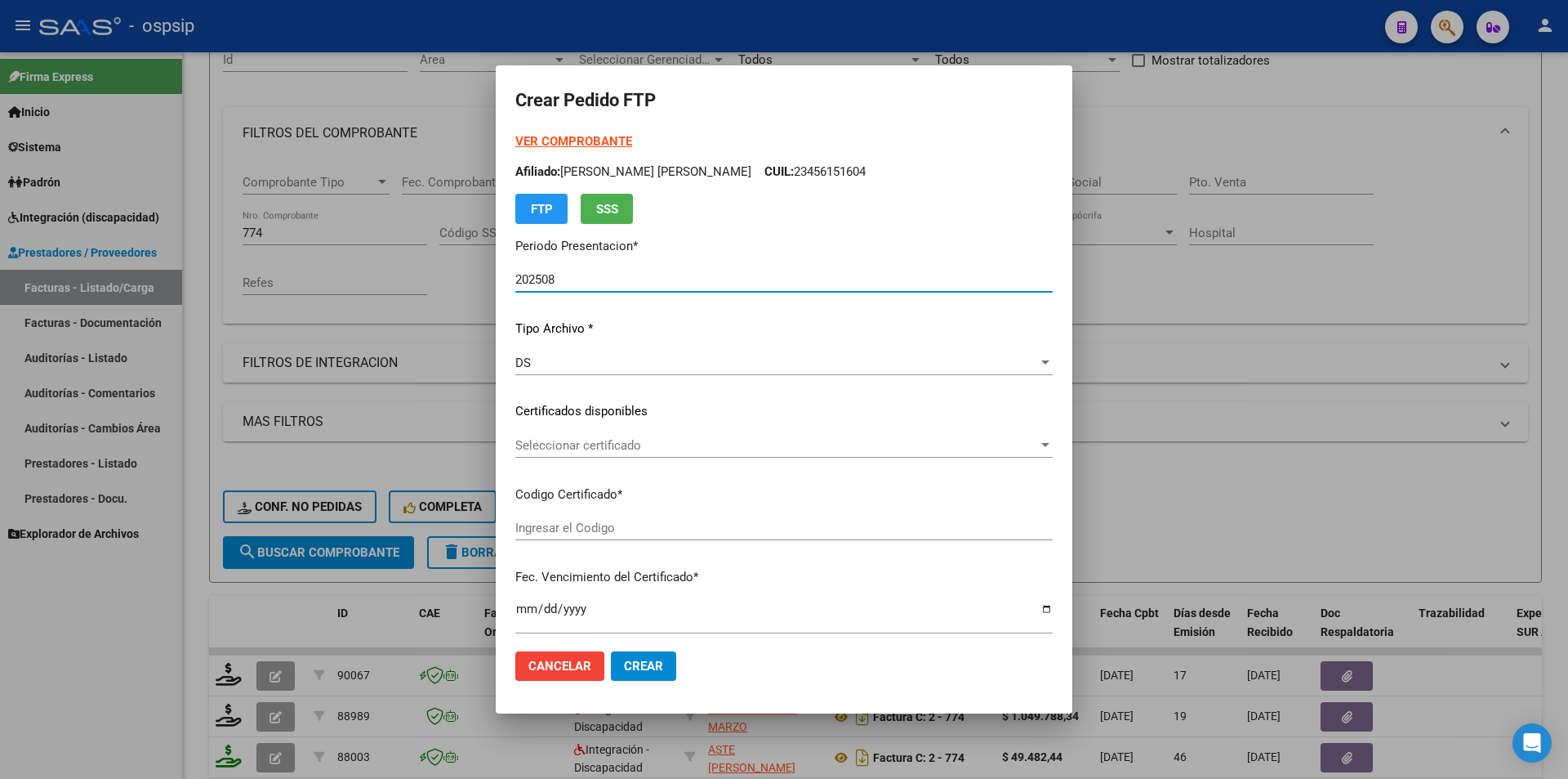
scroll to position [491, 0]
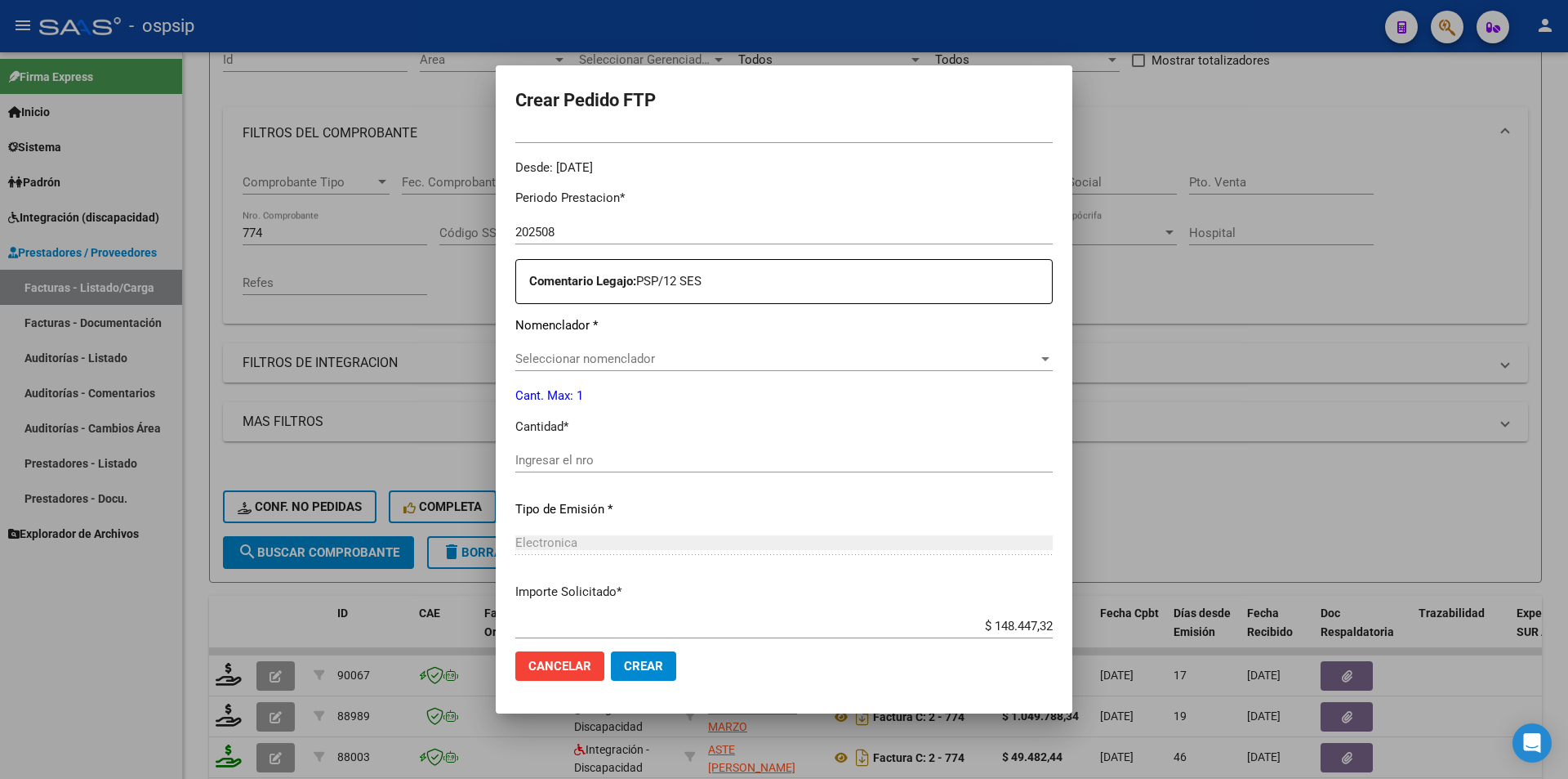
type input "4797354936"
type input "2026-06-12"
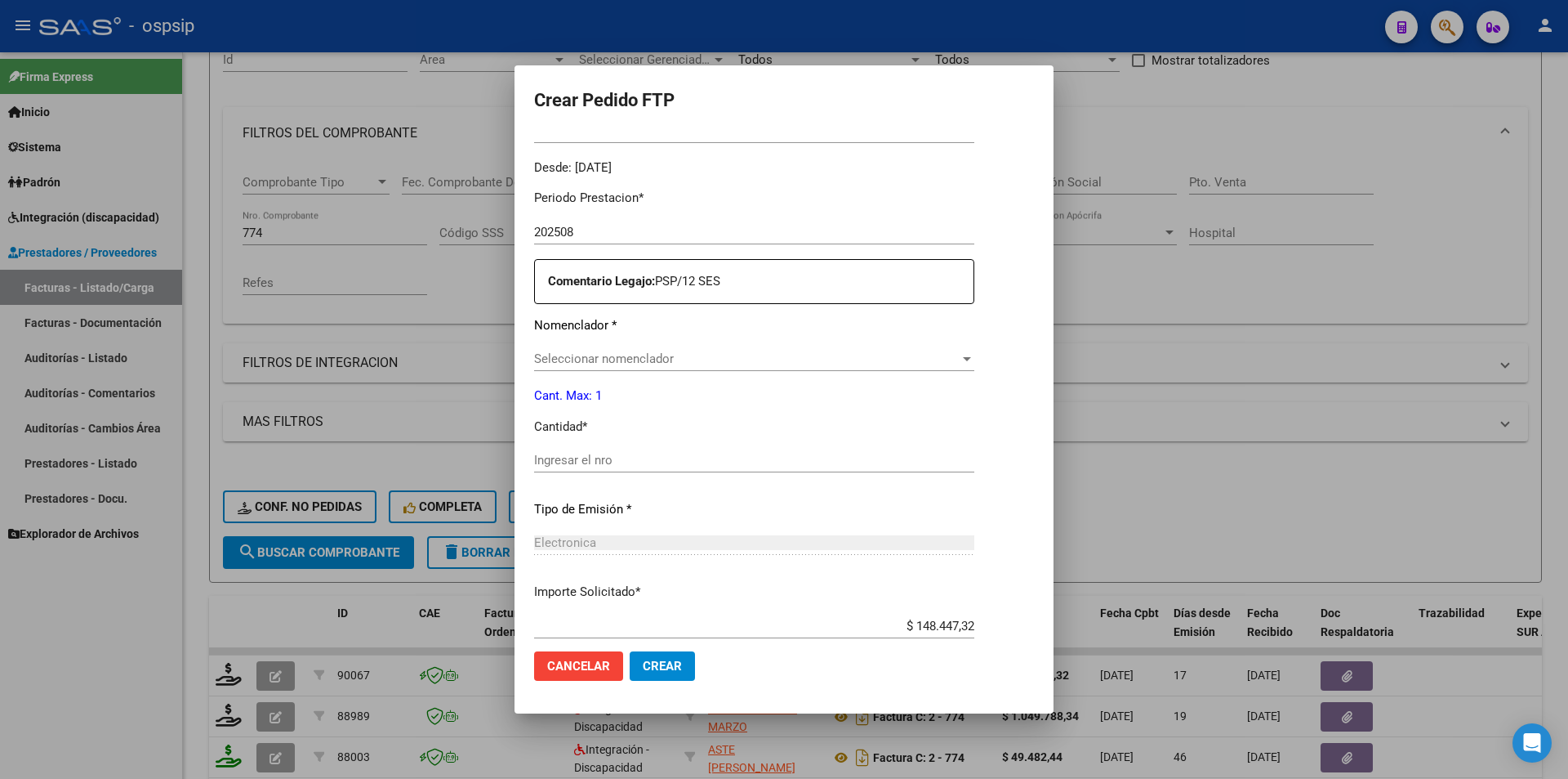
click at [560, 360] on span "Seleccionar nomenclador" at bounding box center [747, 359] width 426 height 15
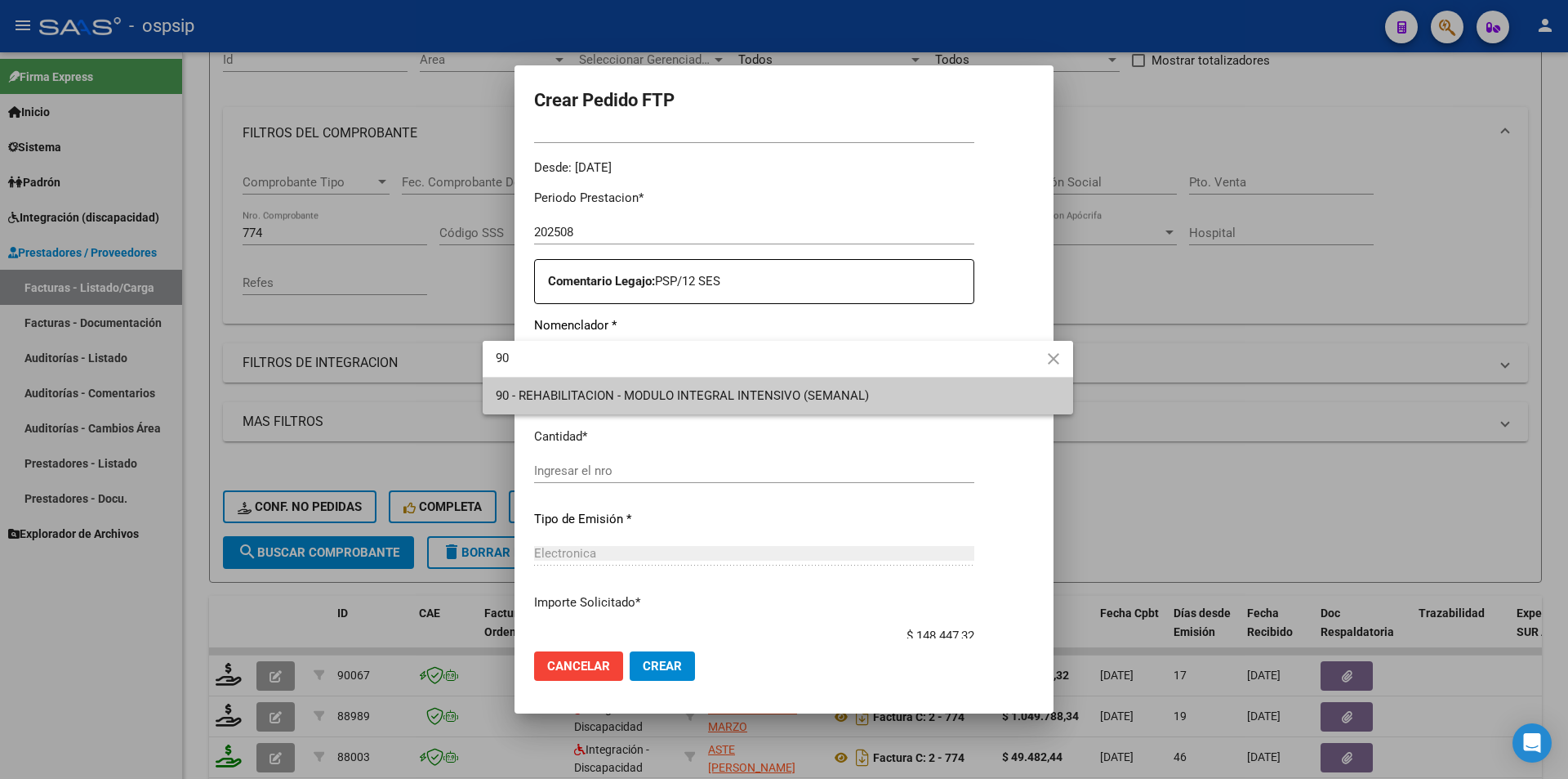
type input "90"
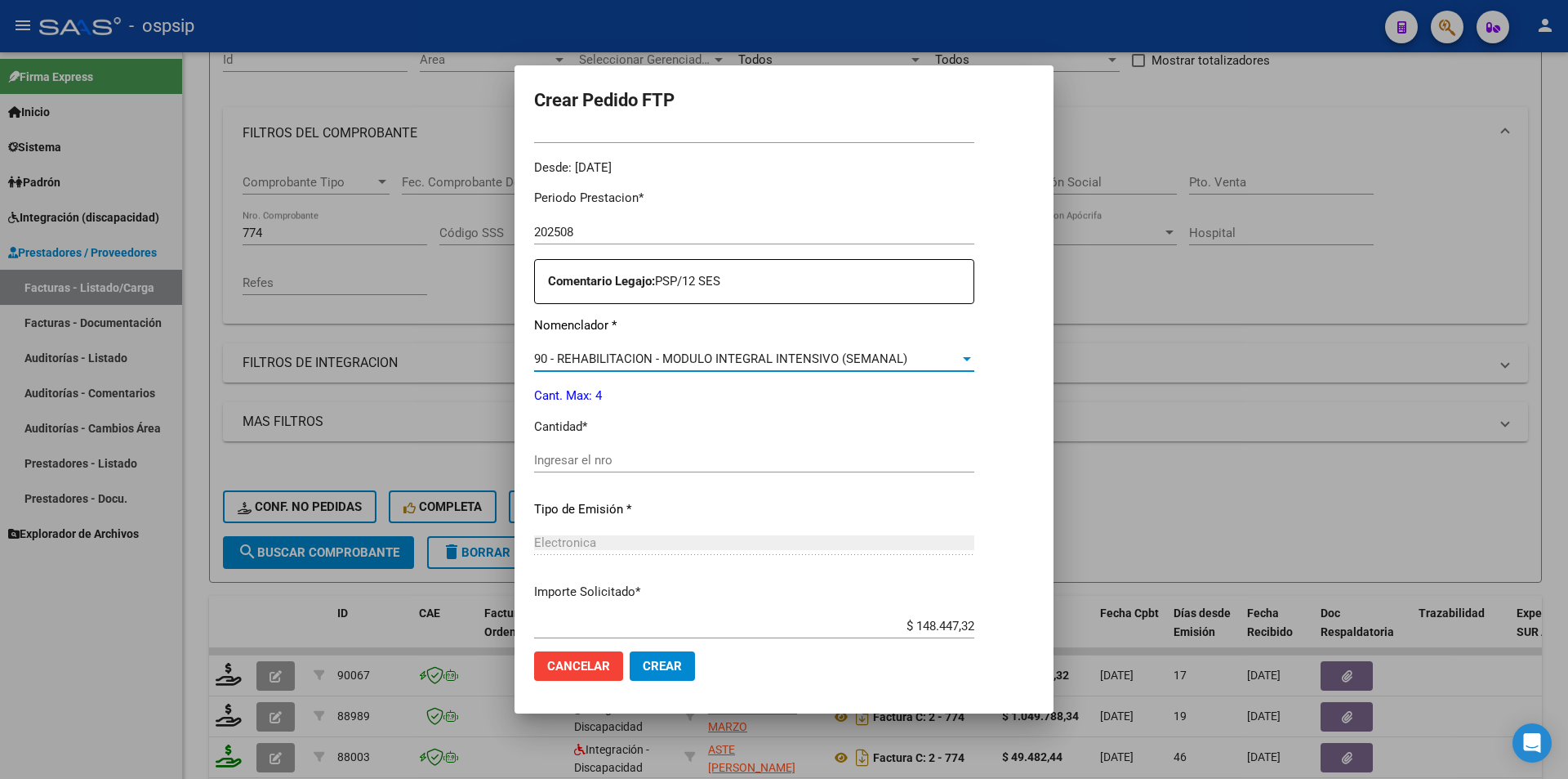
click at [631, 469] on div "Ingresar el nro" at bounding box center [754, 460] width 440 height 25
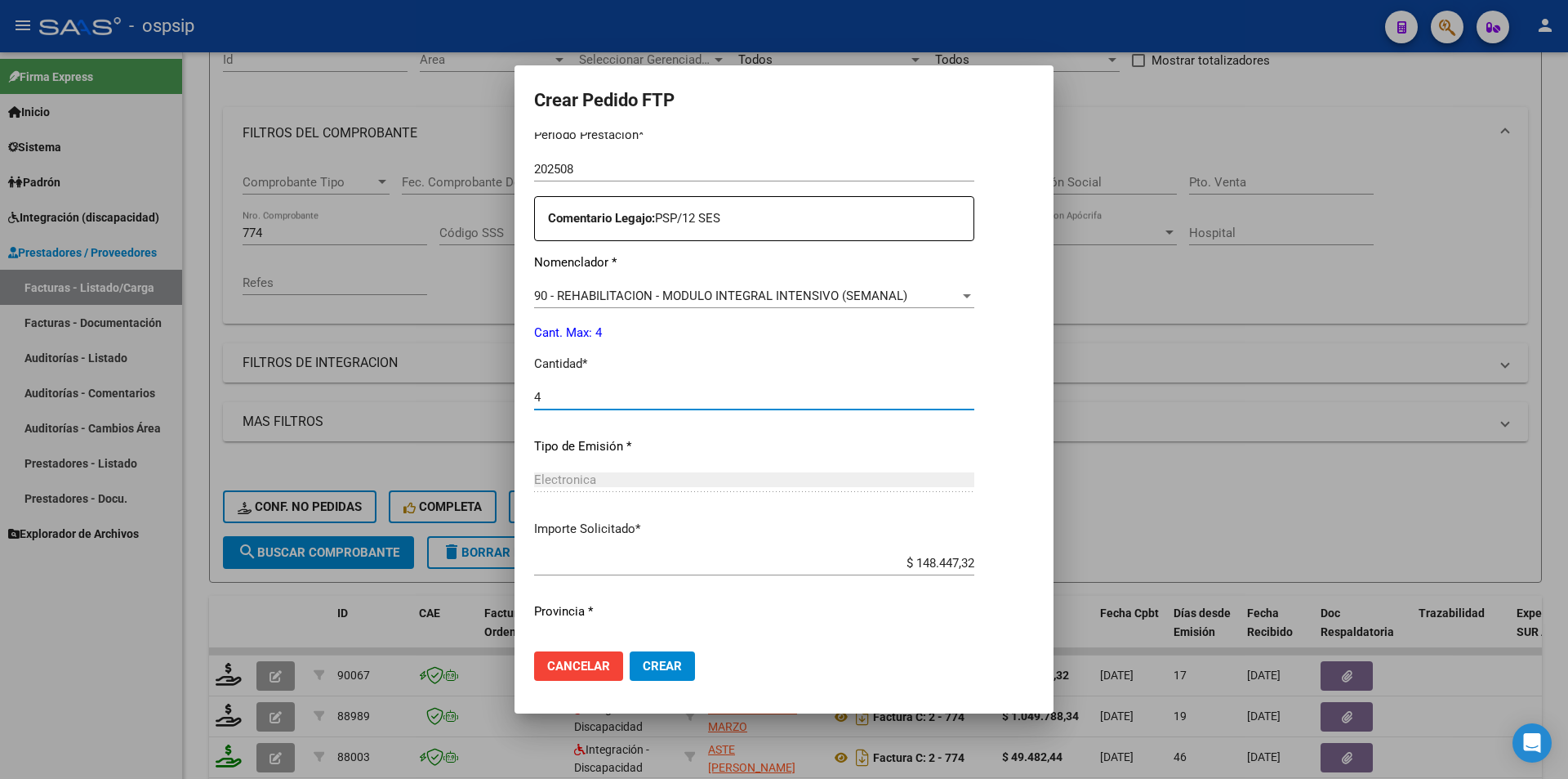
scroll to position [588, 0]
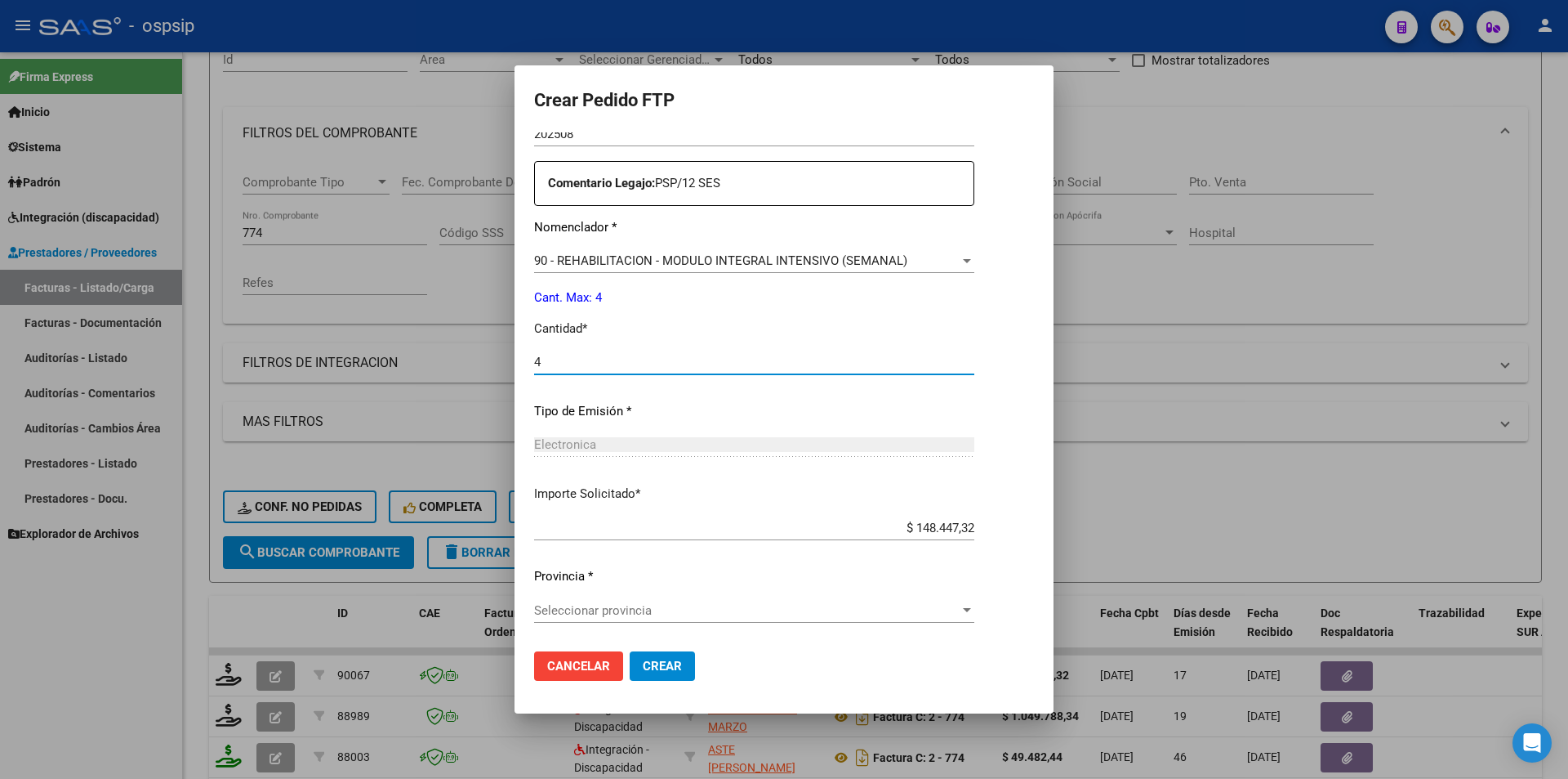
type input "4"
click at [701, 615] on span "Seleccionar provincia" at bounding box center [747, 610] width 426 height 15
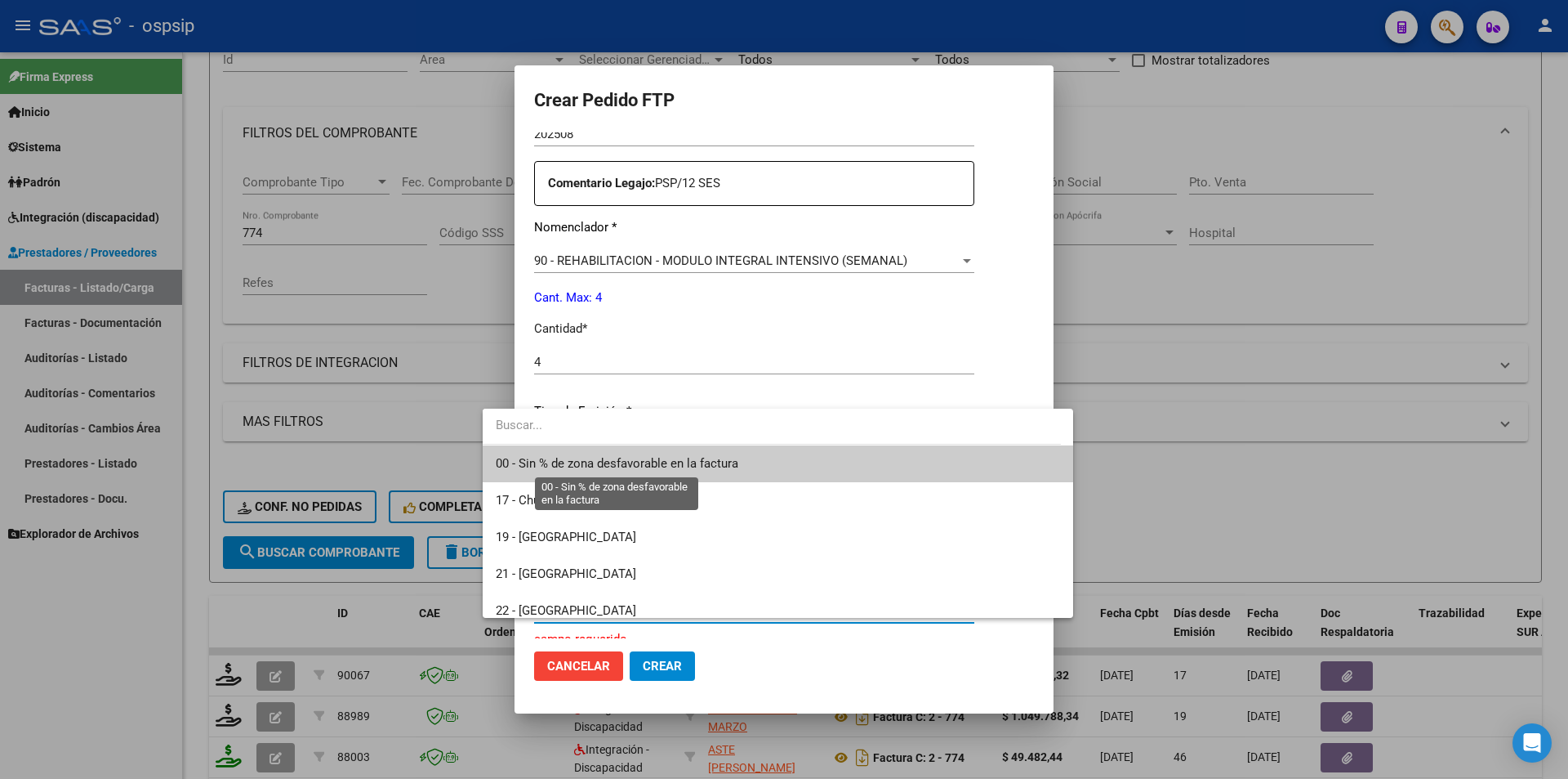
click at [668, 465] on span "00 - Sin % de zona desfavorable en la factura" at bounding box center [617, 463] width 242 height 15
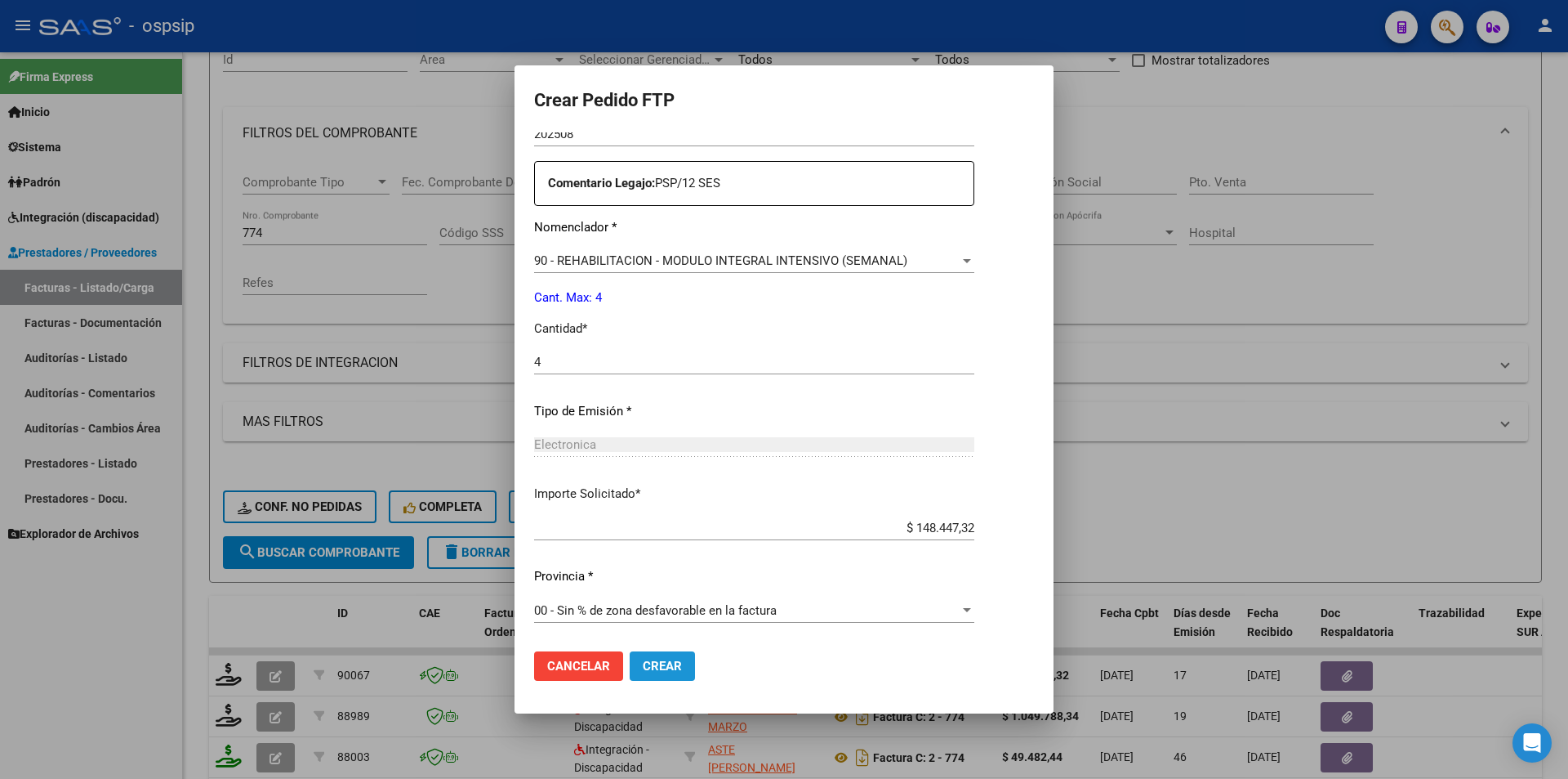
click at [650, 661] on button "Crear" at bounding box center [662, 667] width 66 height 30
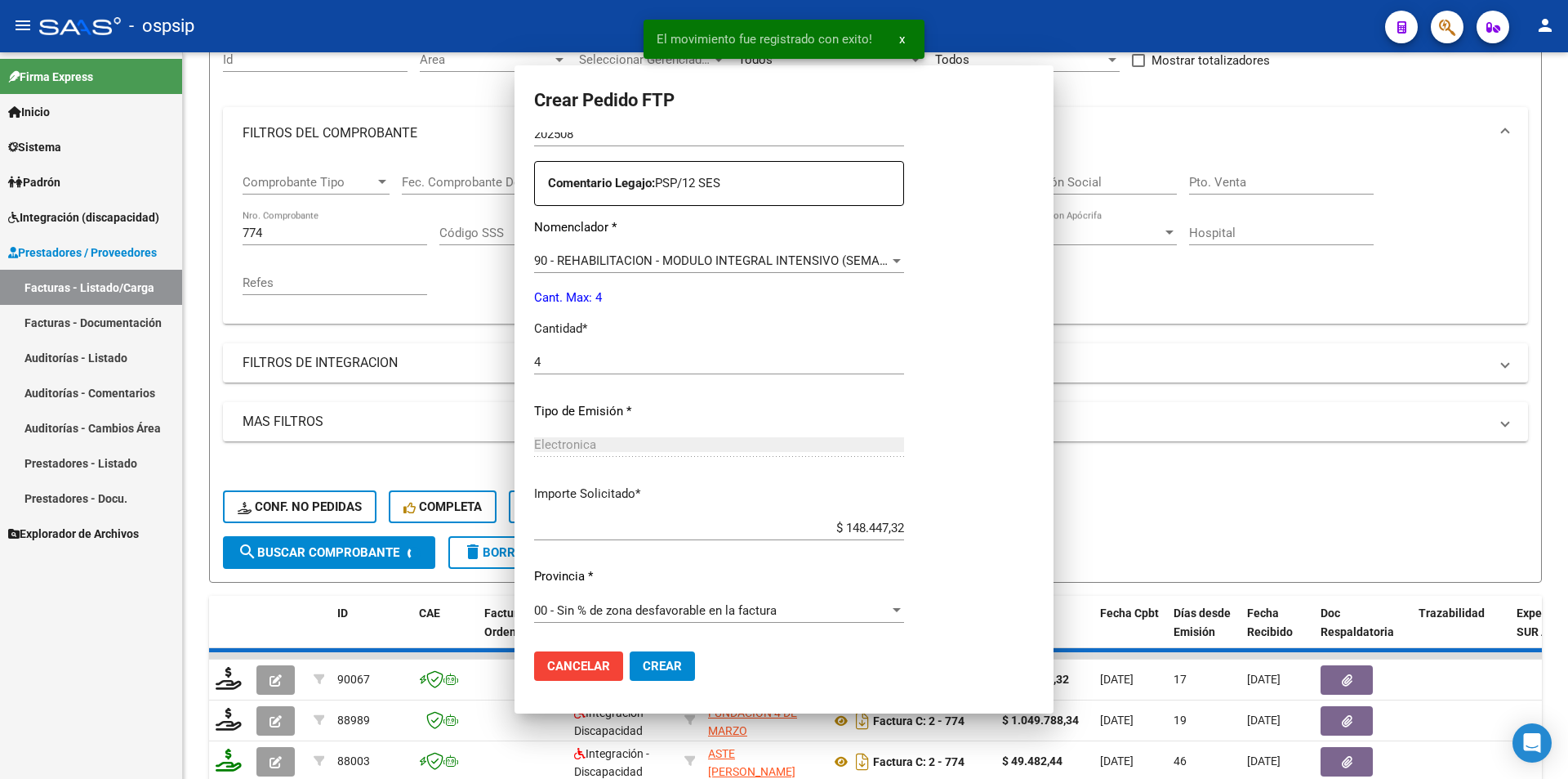
scroll to position [496, 0]
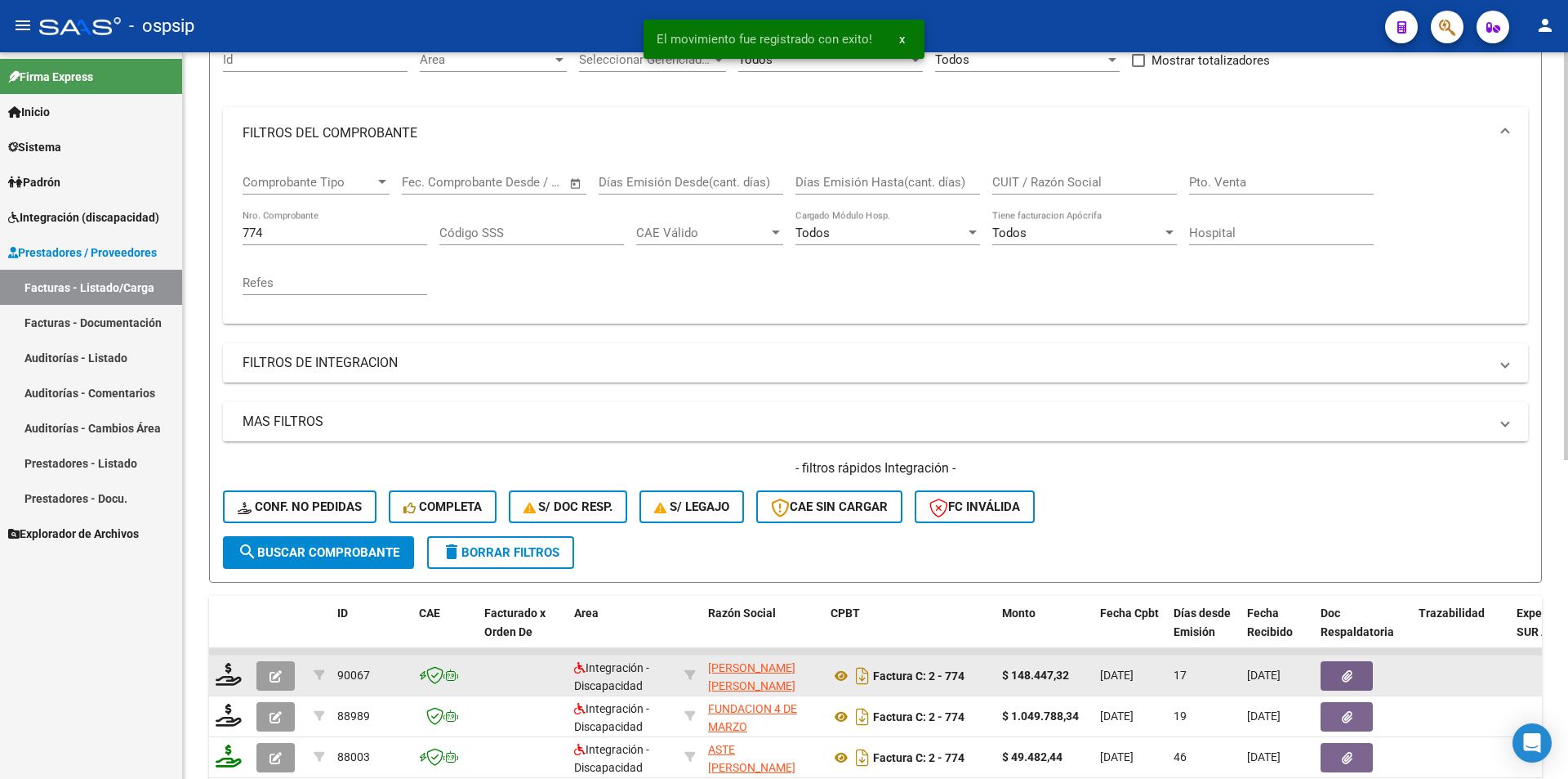
click at [278, 677] on icon "button" at bounding box center [275, 676] width 12 height 12
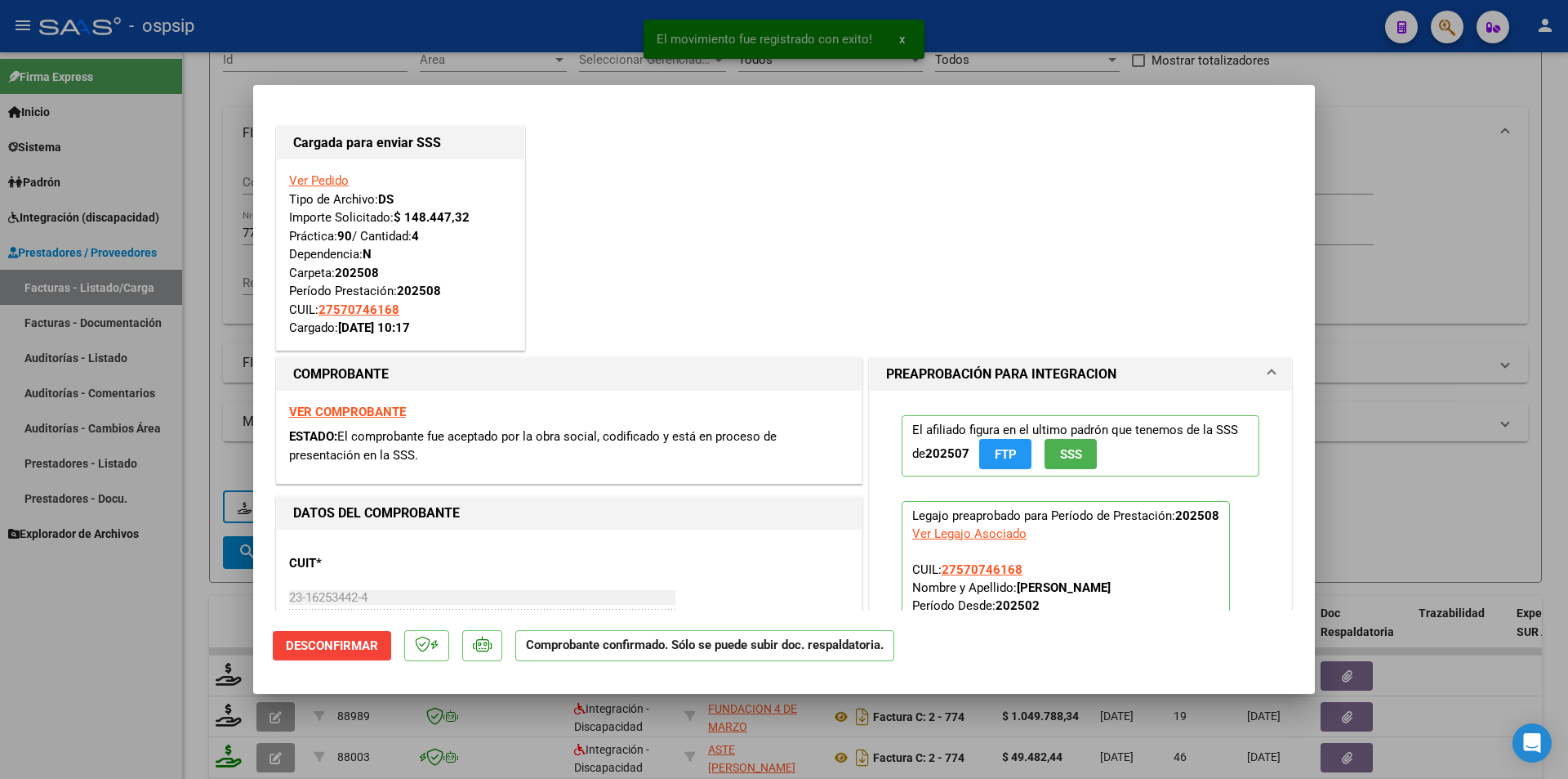
drag, startPoint x: 121, startPoint y: 689, endPoint x: 252, endPoint y: 297, distance: 413.3
click at [122, 689] on div at bounding box center [784, 390] width 1568 height 779
type input "$ 0,00"
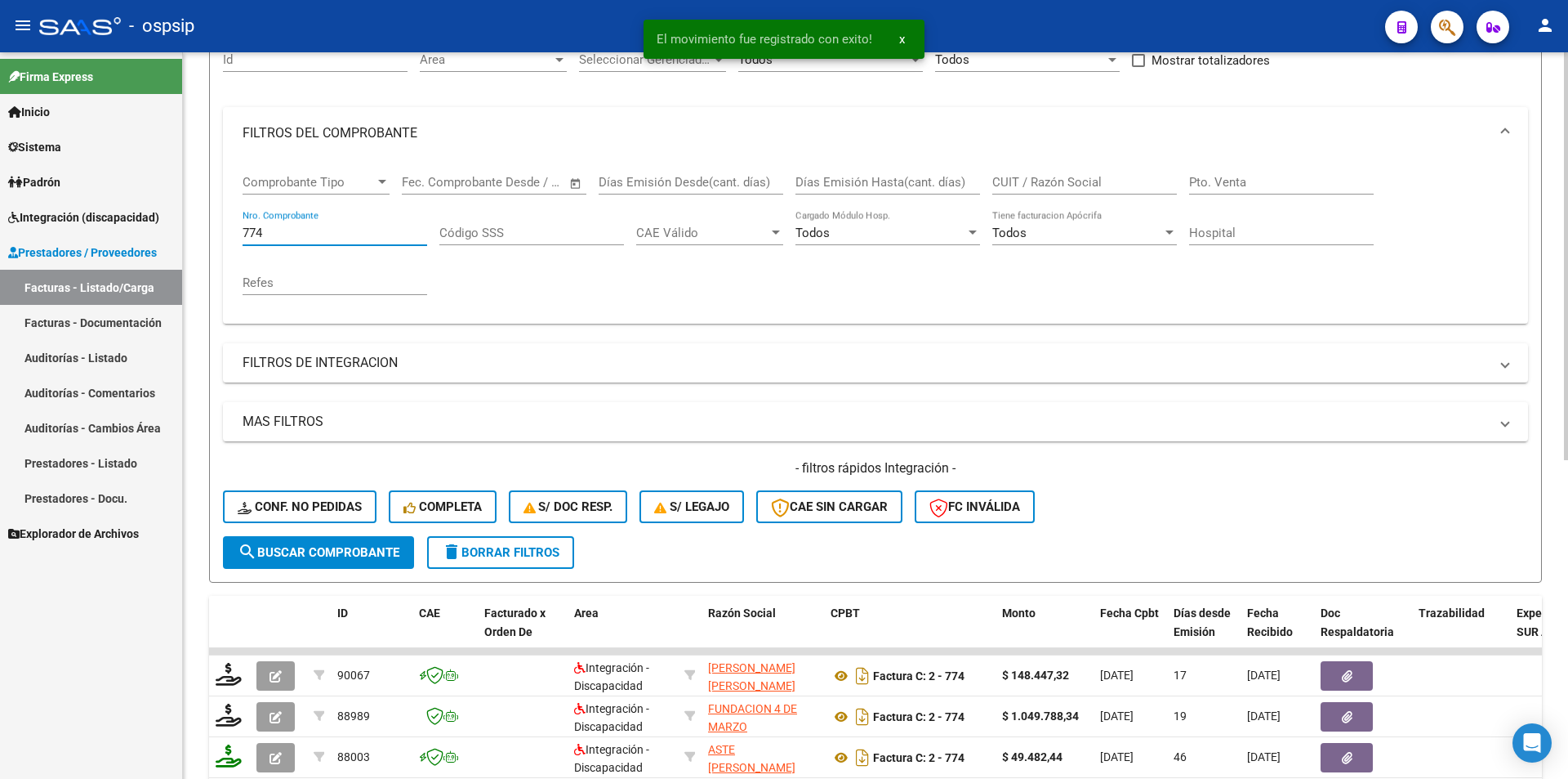
drag, startPoint x: 280, startPoint y: 234, endPoint x: 258, endPoint y: 234, distance: 22.0
click at [258, 234] on input "774" at bounding box center [335, 233] width 185 height 15
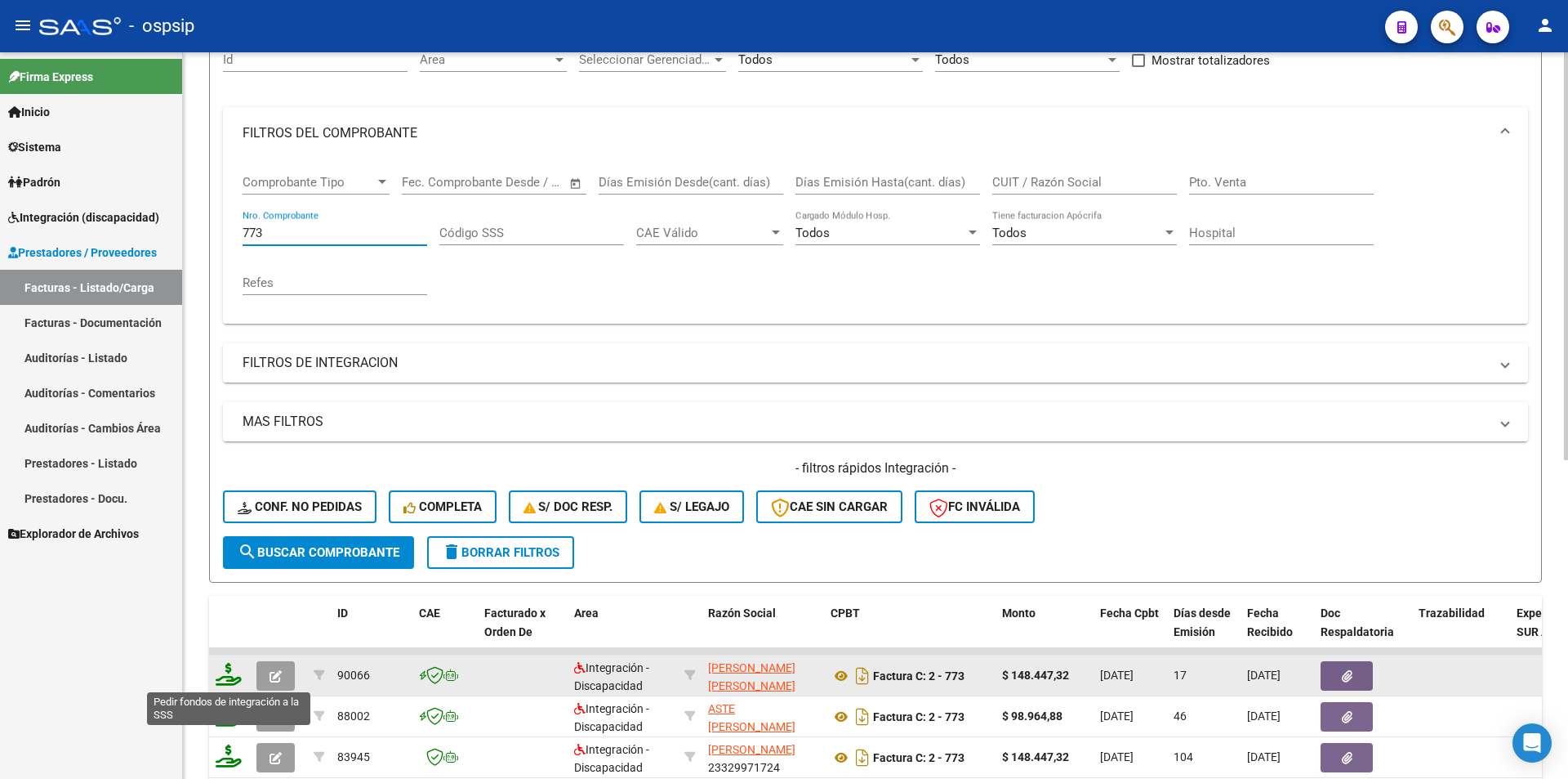
type input "773"
click at [218, 680] on icon at bounding box center [228, 674] width 26 height 23
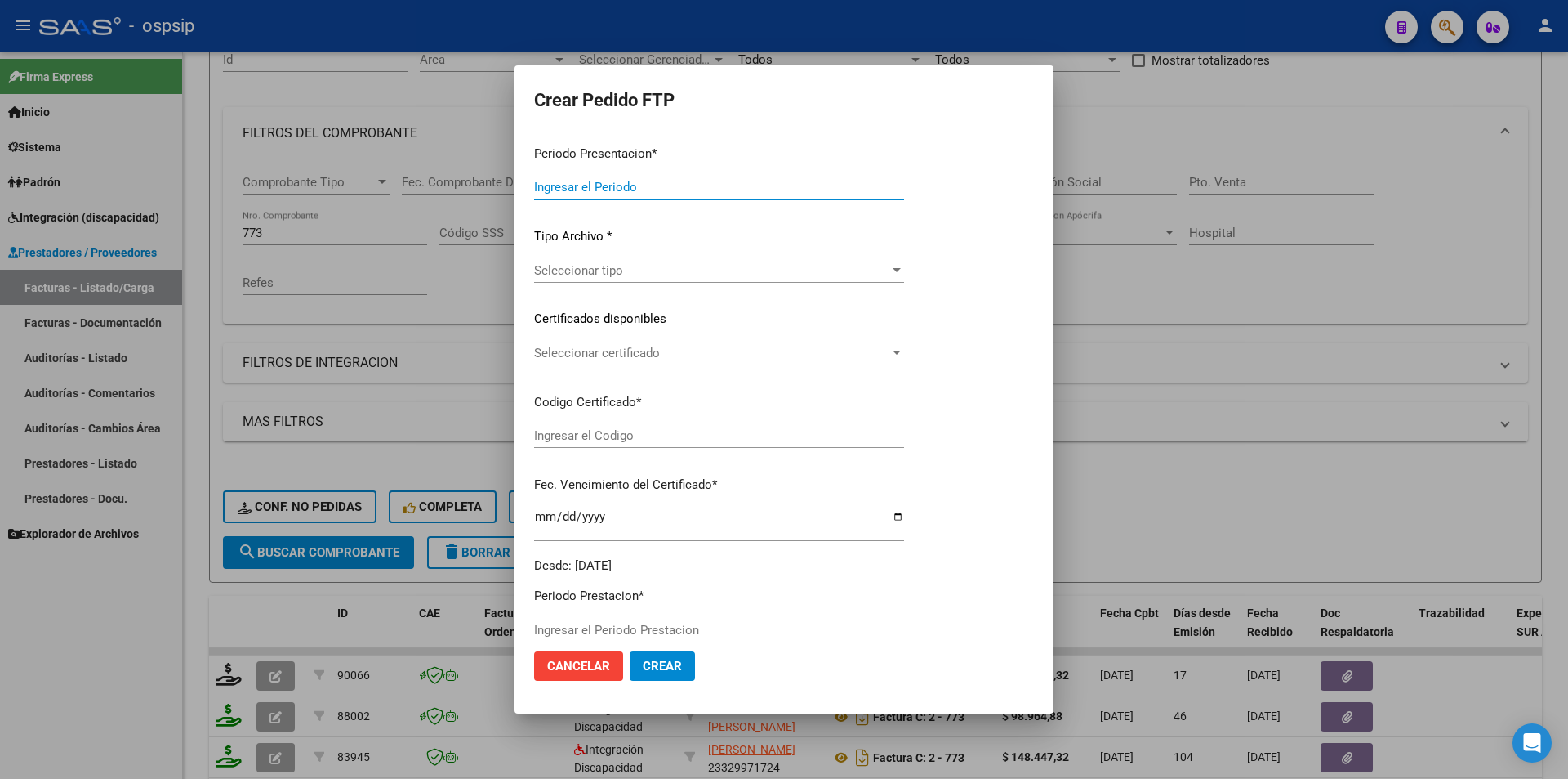
type input "202508"
type input "202507"
type input "$ 148.447,32"
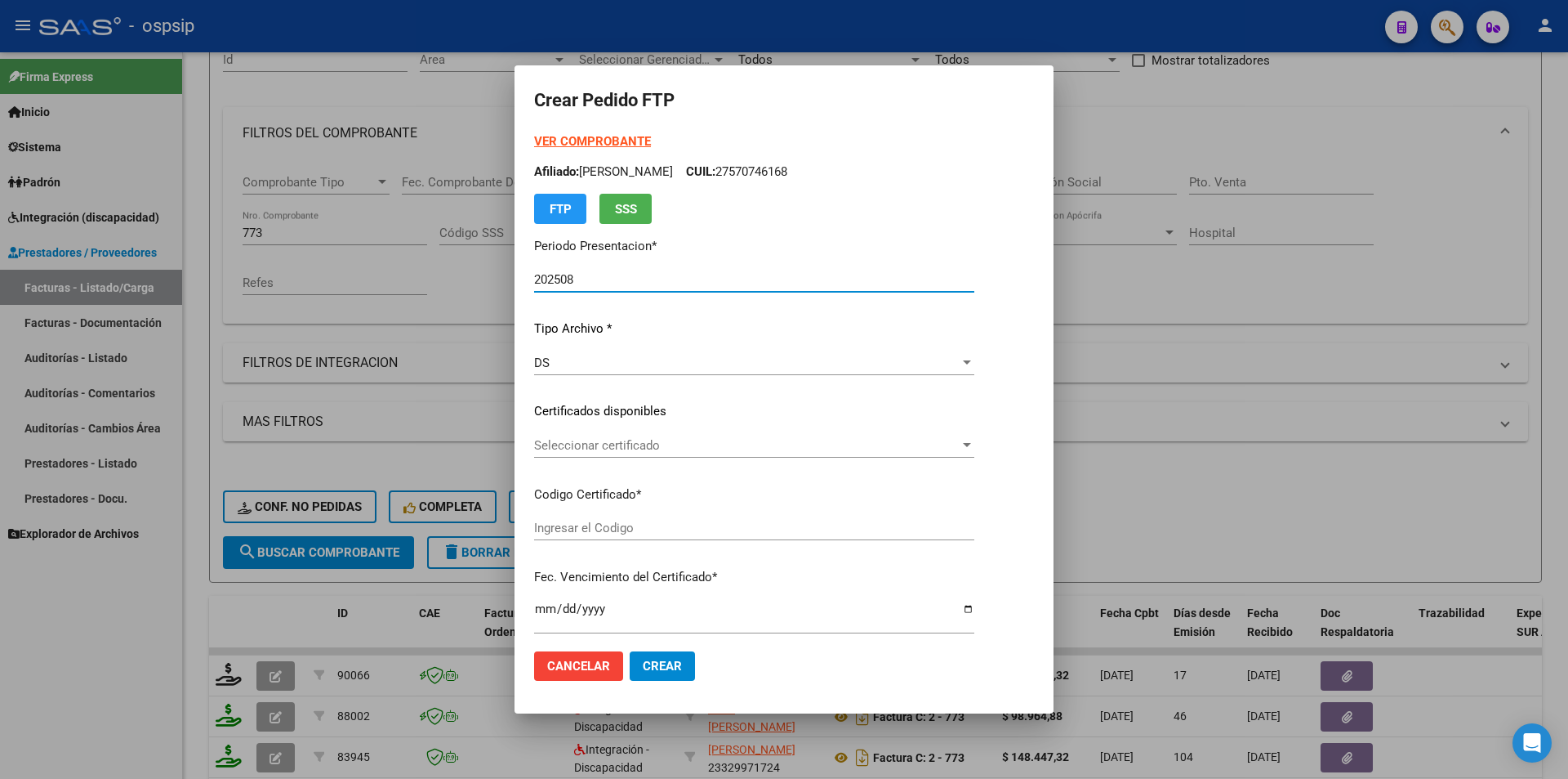
scroll to position [408, 0]
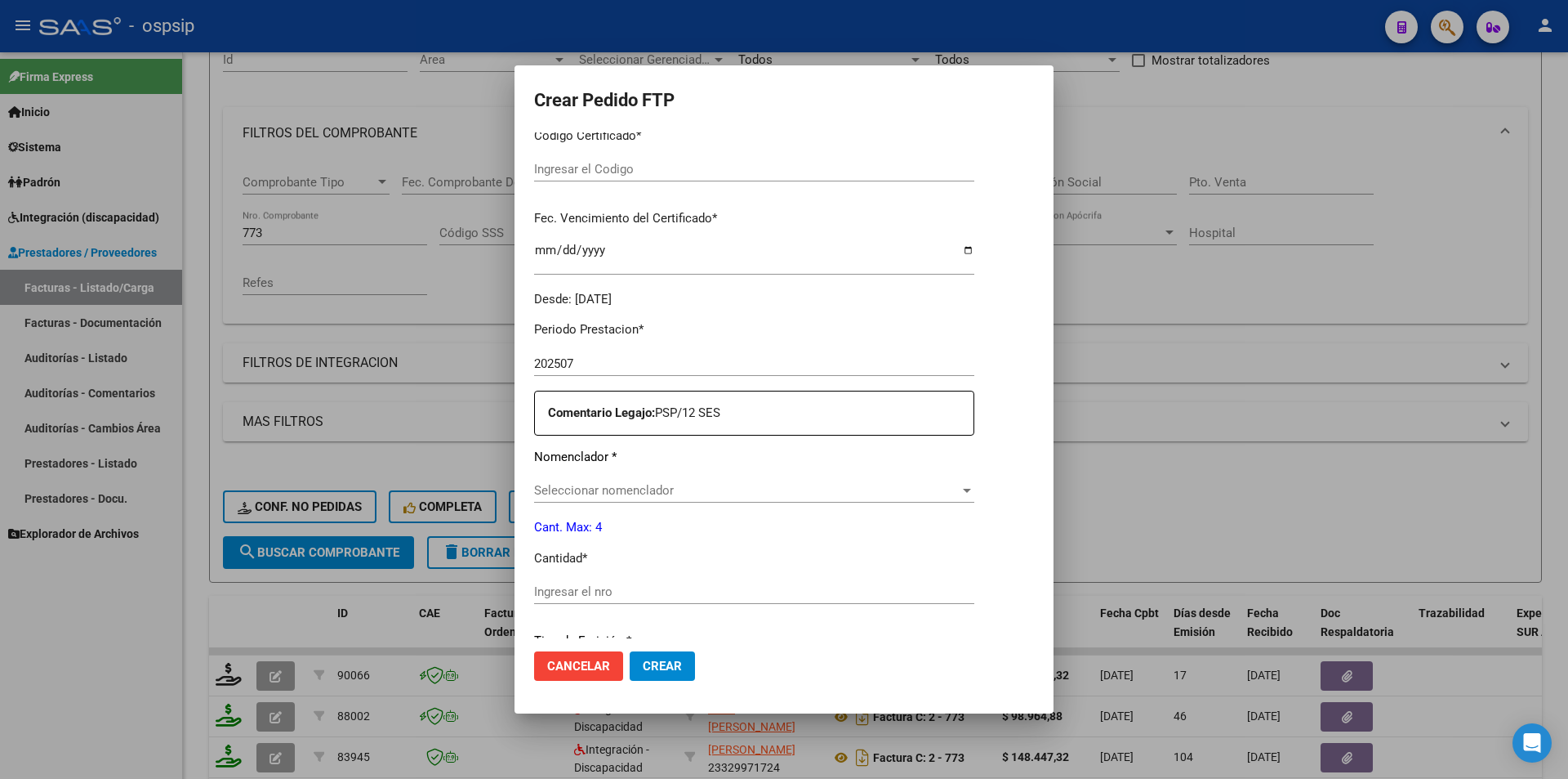
type input "4797354936"
type input "2026-06-12"
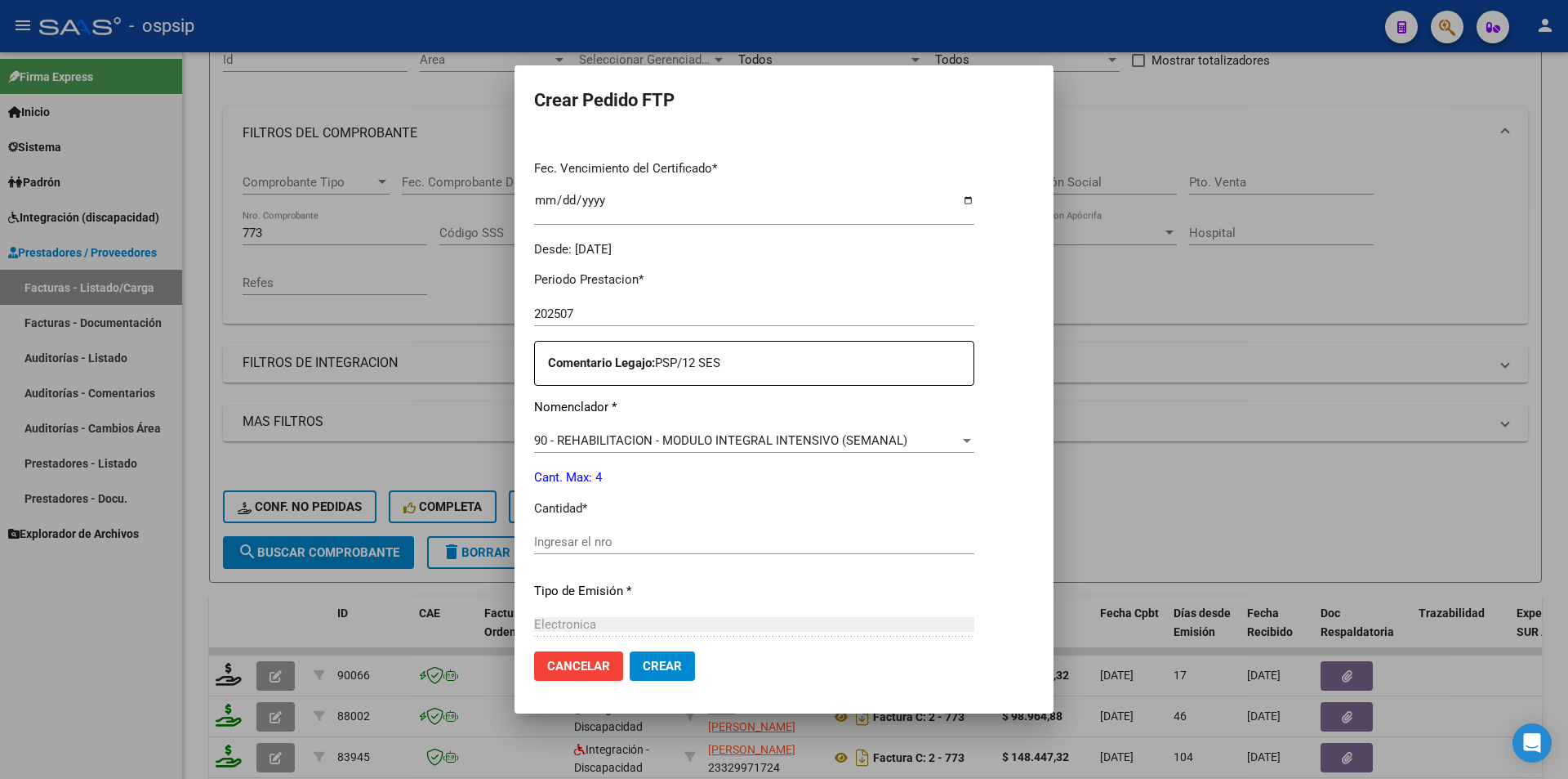
click at [553, 548] on input "Ingresar el nro" at bounding box center [754, 542] width 440 height 15
type input "4"
click at [642, 663] on span "Crear" at bounding box center [661, 666] width 39 height 15
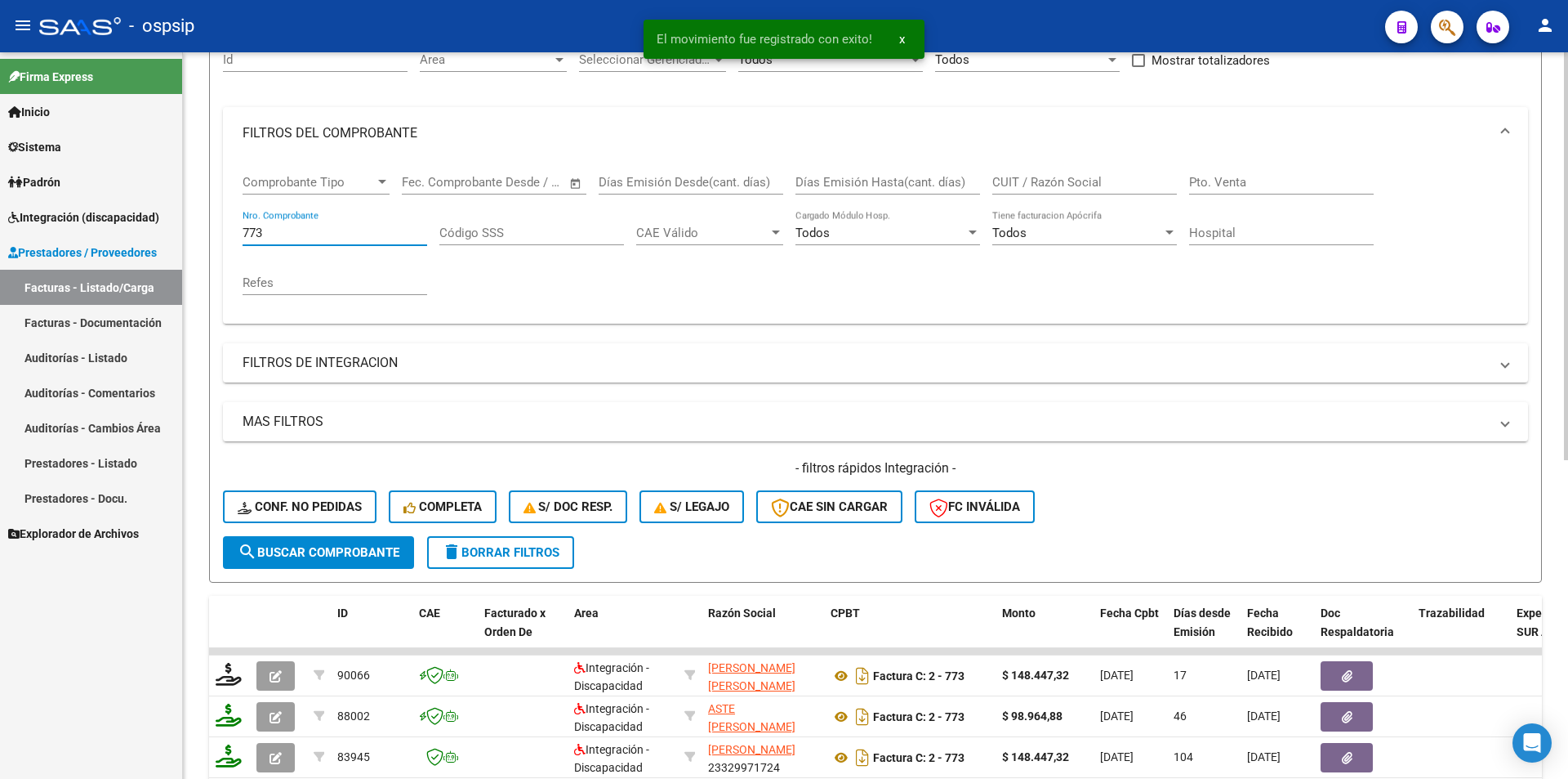
drag, startPoint x: 256, startPoint y: 235, endPoint x: 268, endPoint y: 237, distance: 12.2
click at [268, 237] on input "773" at bounding box center [335, 233] width 185 height 15
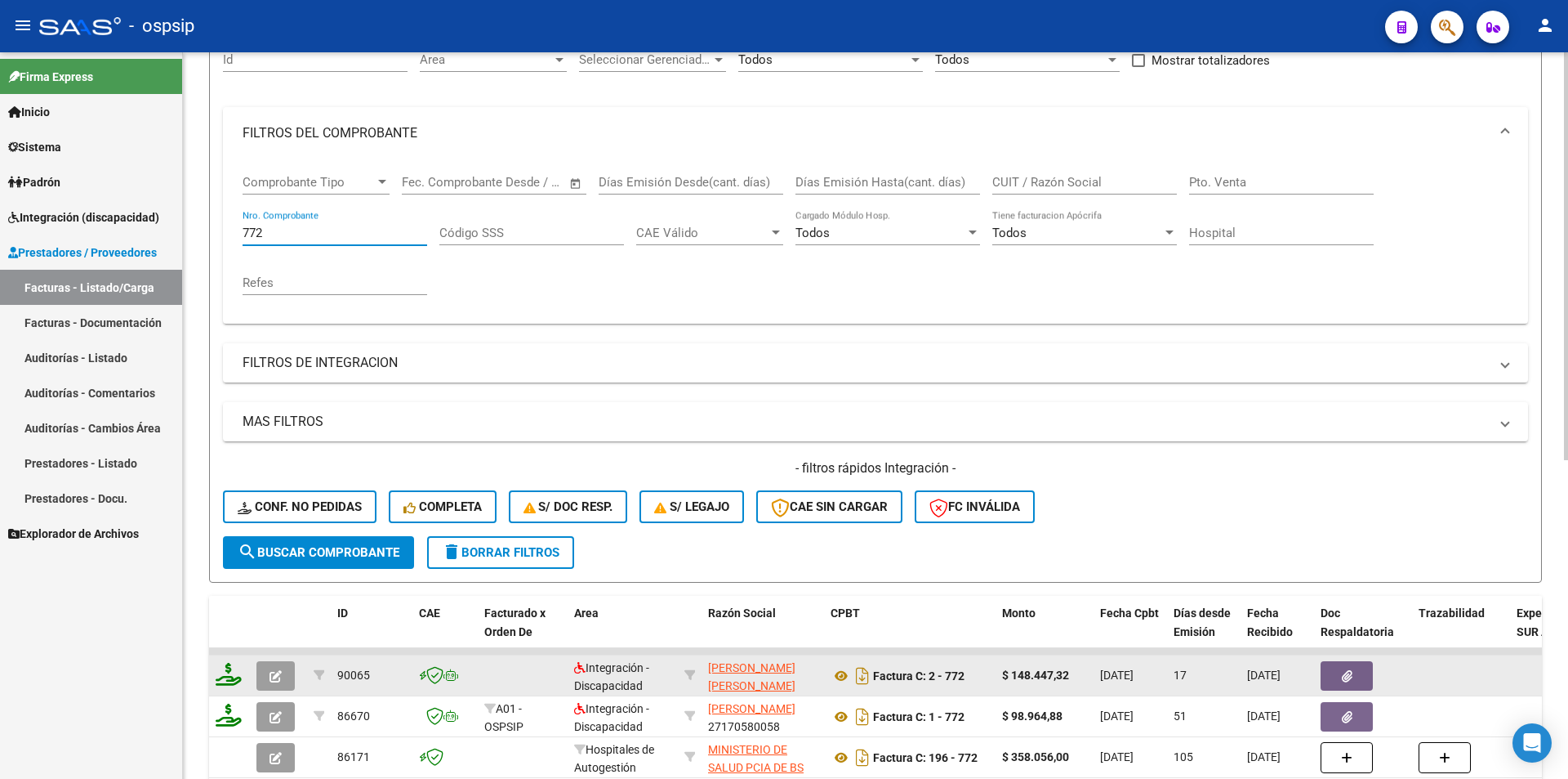
type input "772"
click at [229, 682] on icon at bounding box center [228, 674] width 26 height 23
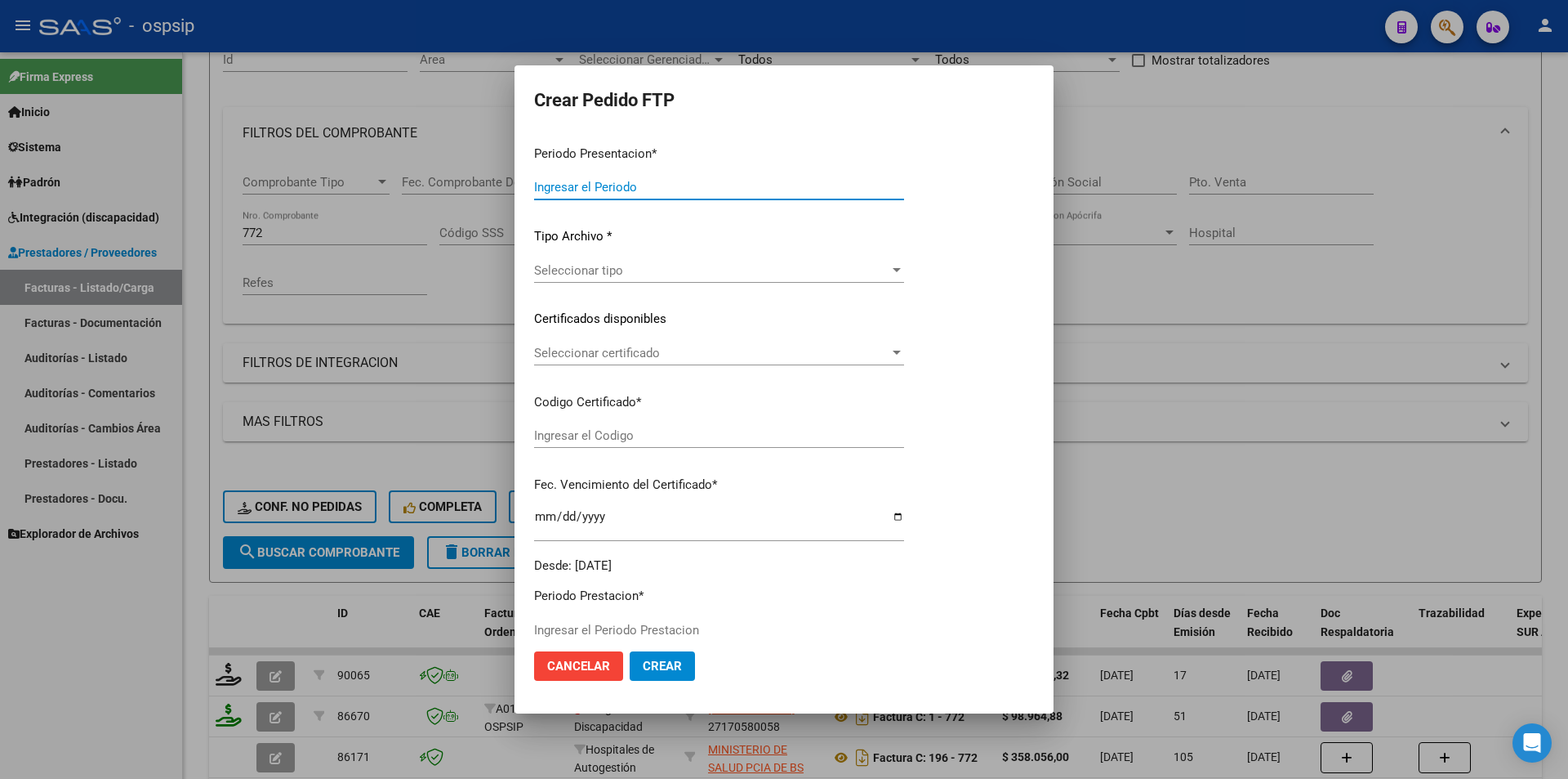
type input "202508"
type input "202506"
type input "$ 148.447,32"
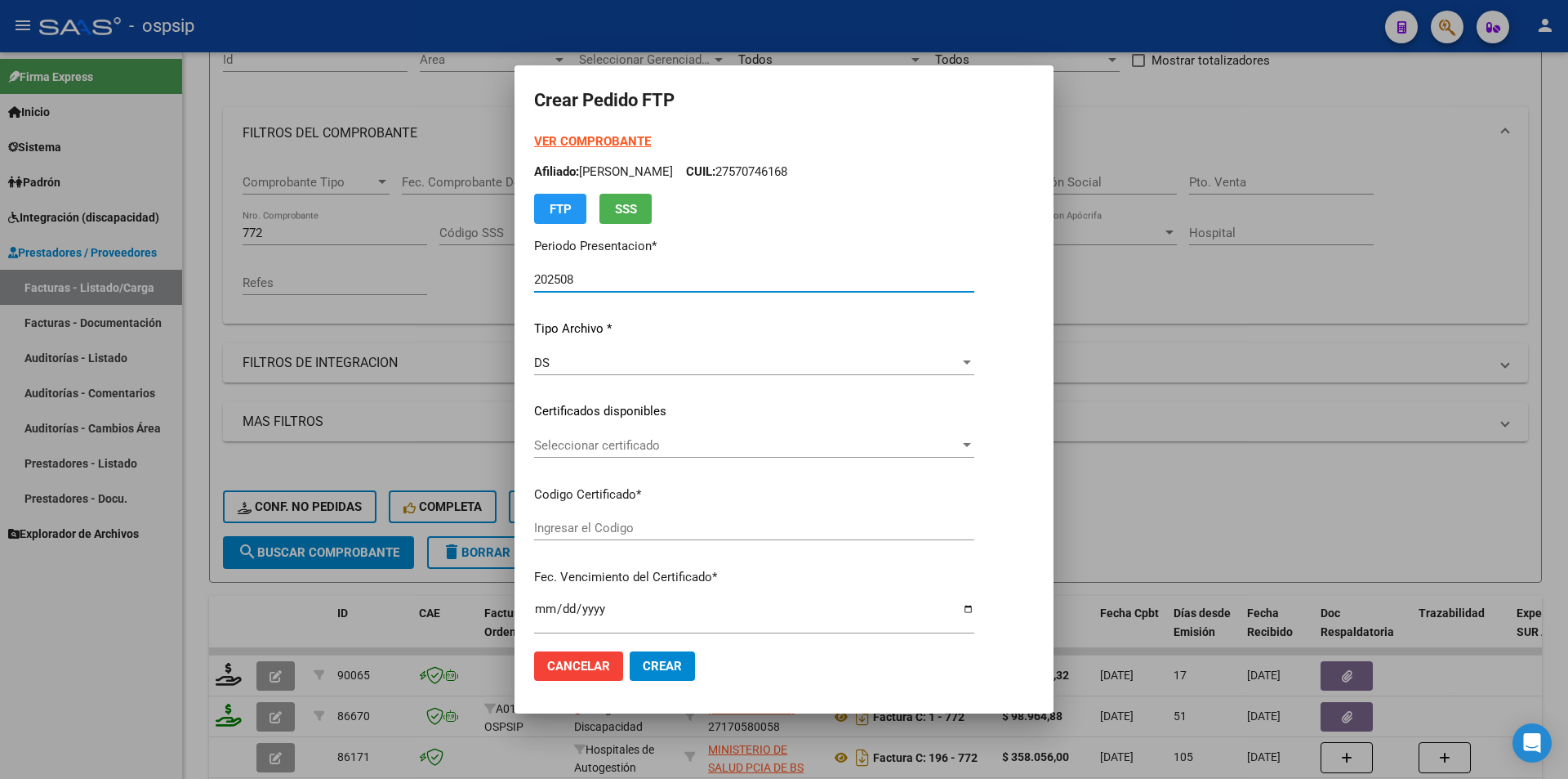
scroll to position [582, 0]
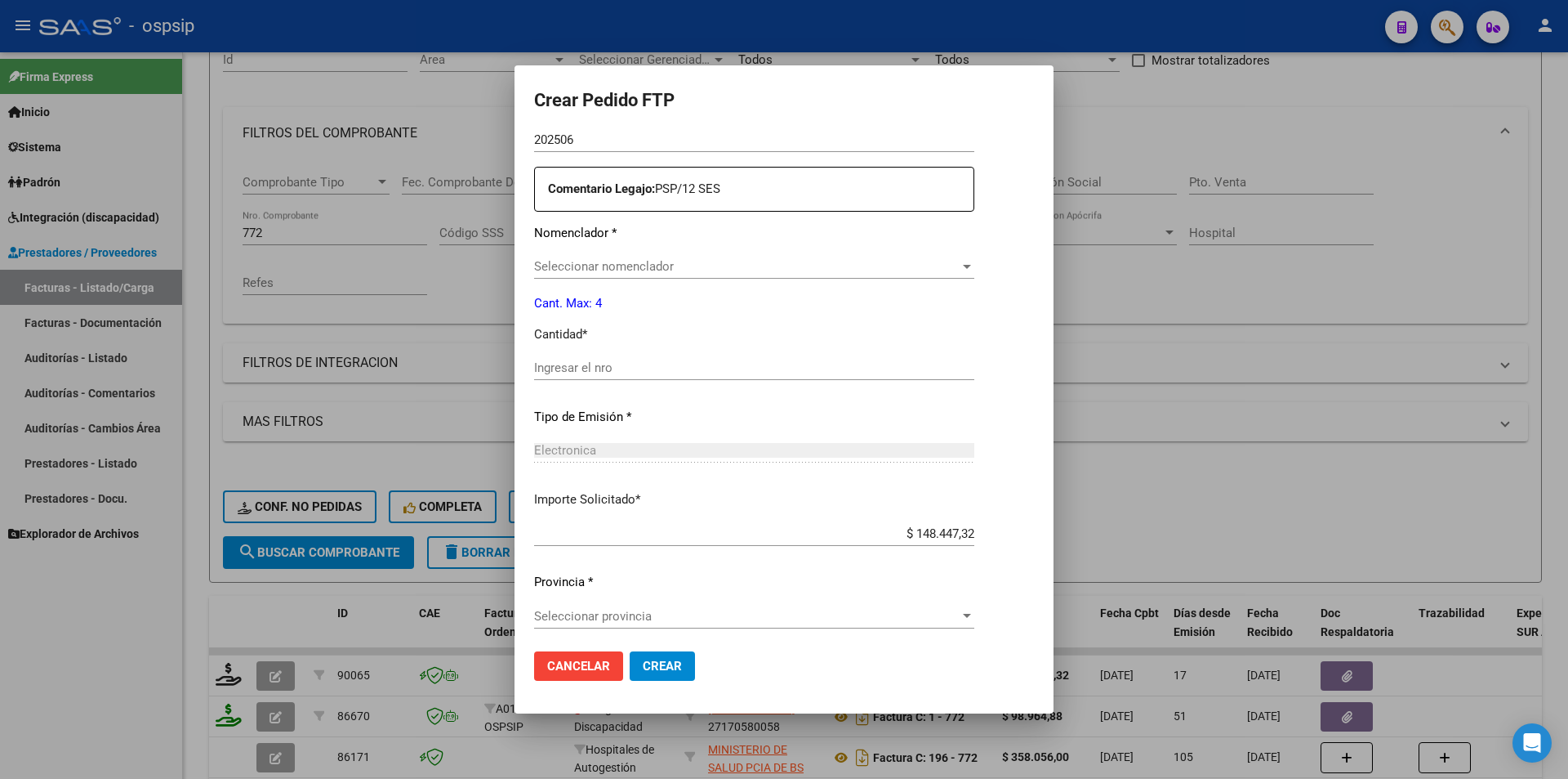
type input "4797354936"
type input "2026-06-12"
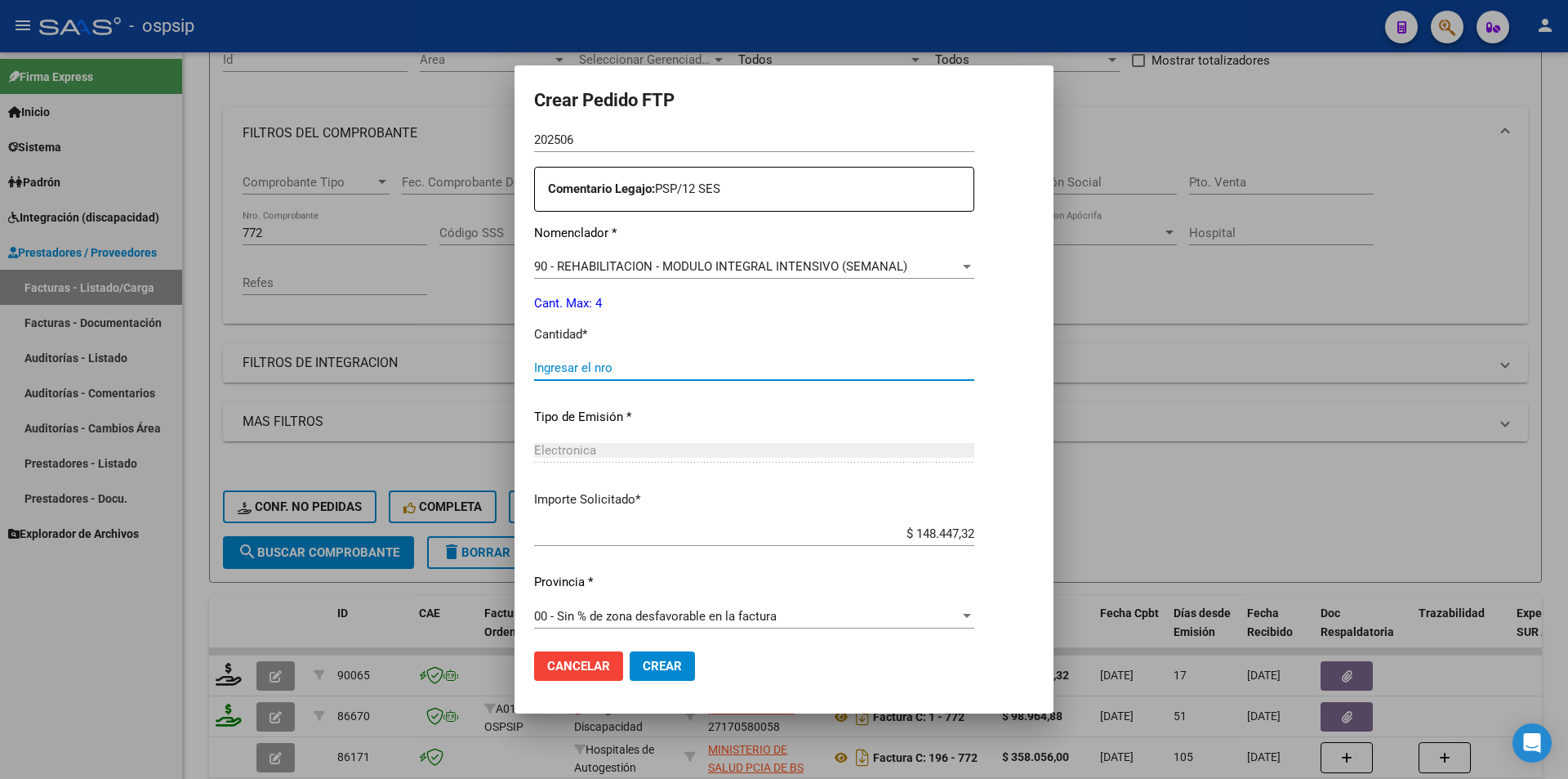
click at [534, 371] on input "Ingresar el nro" at bounding box center [754, 368] width 440 height 15
type input "4"
click at [642, 663] on span "Crear" at bounding box center [661, 666] width 39 height 15
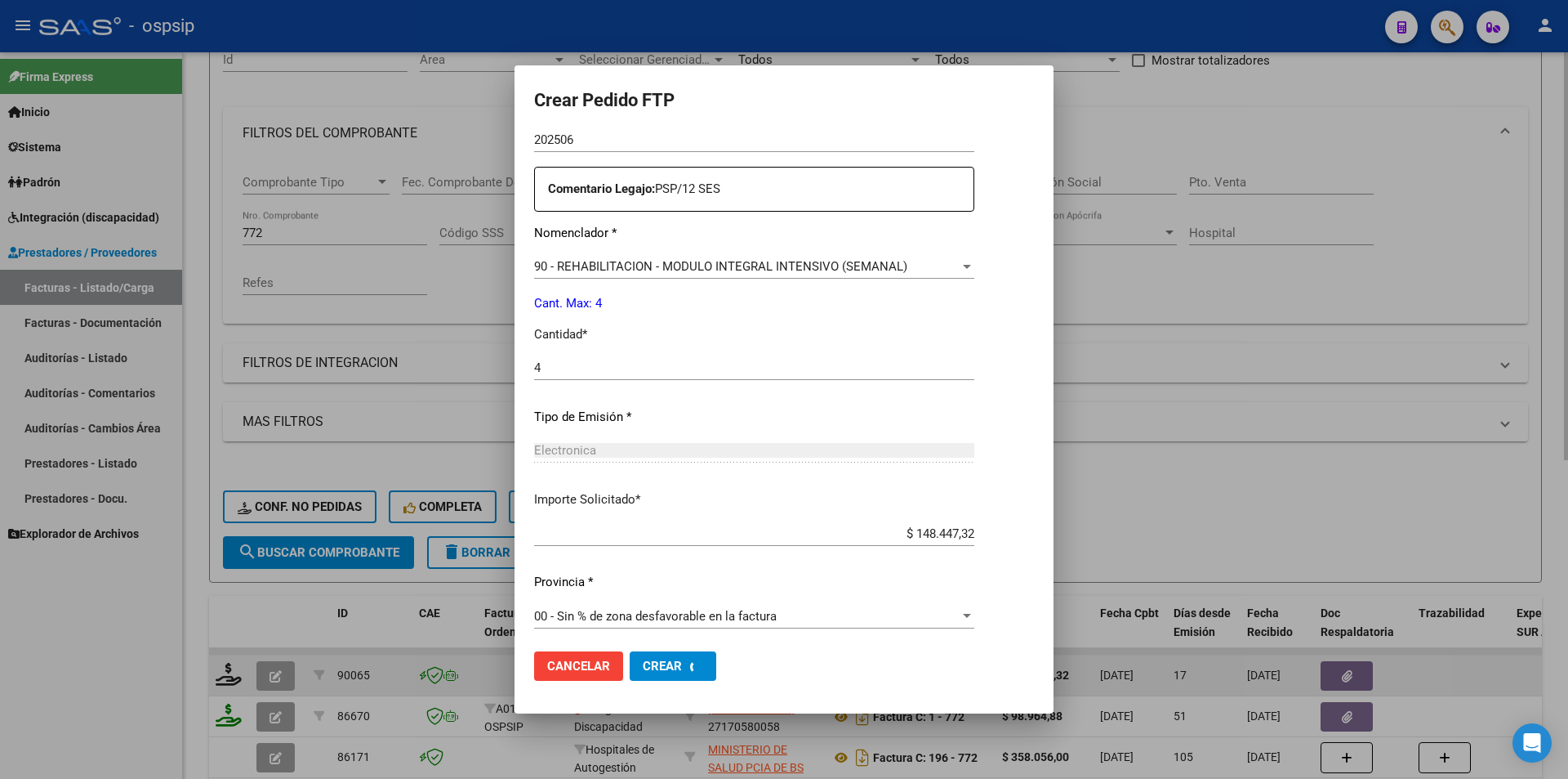
scroll to position [0, 0]
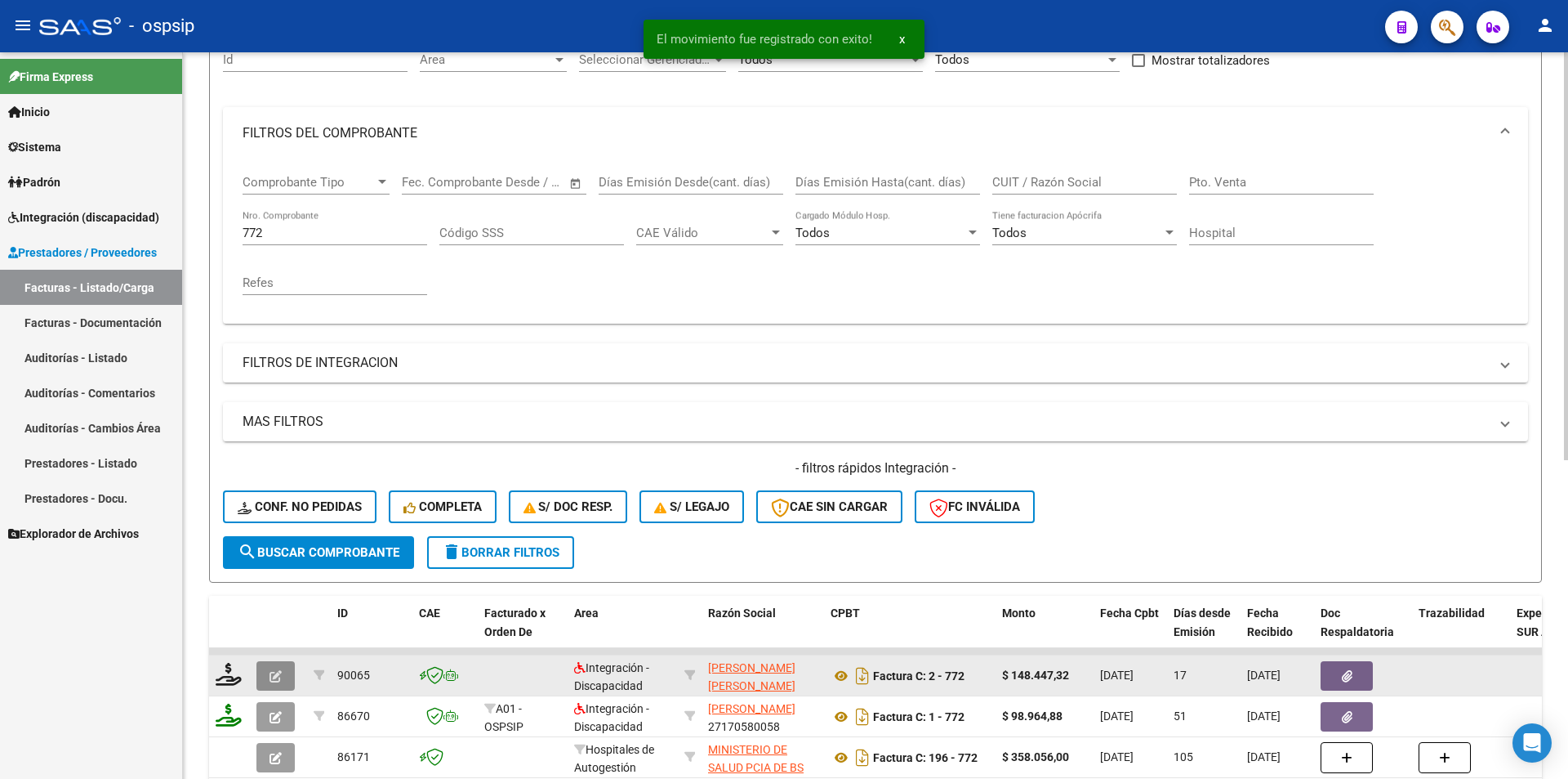
click at [283, 674] on button "button" at bounding box center [275, 676] width 39 height 30
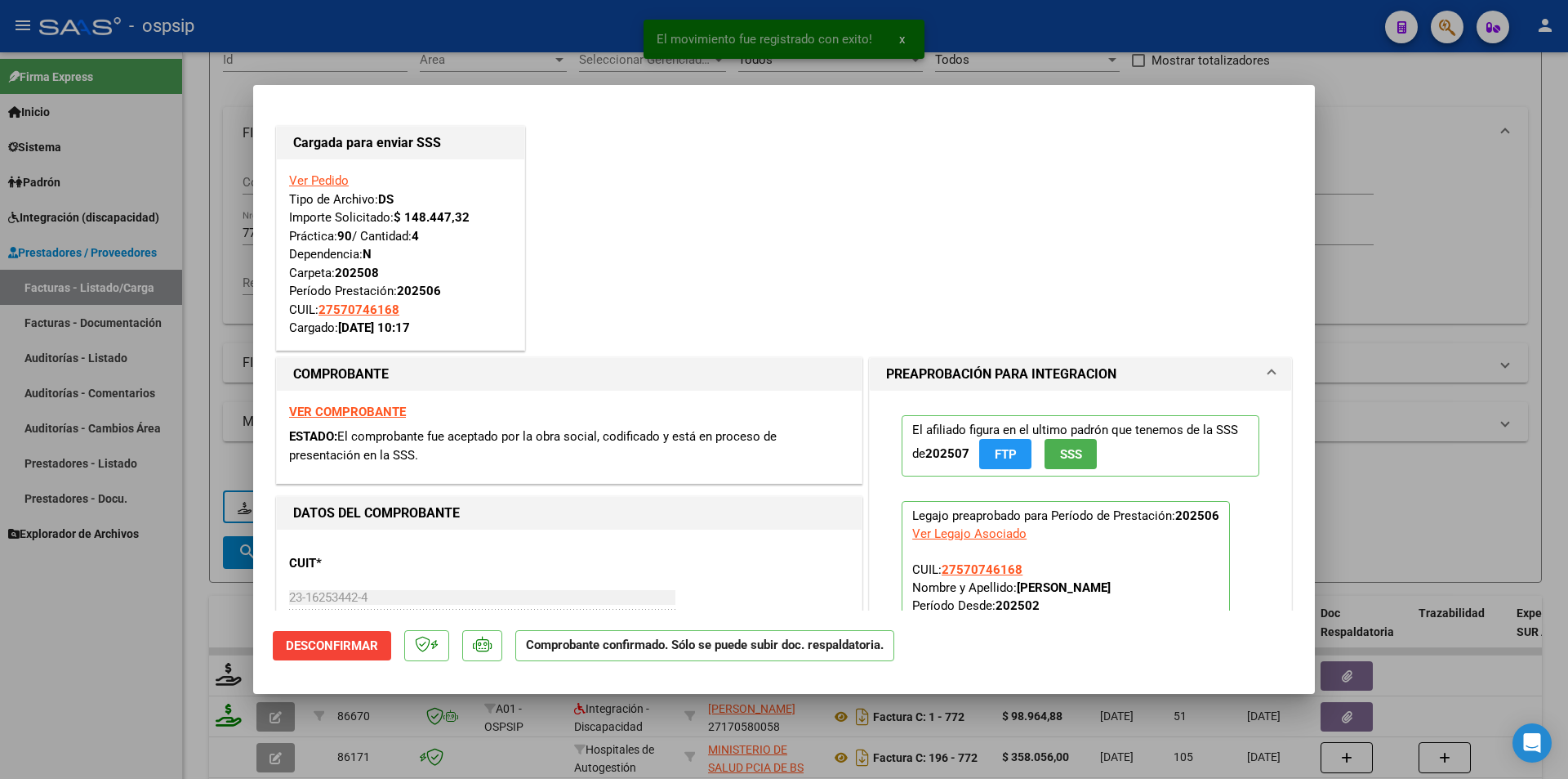
click at [71, 661] on div at bounding box center [784, 390] width 1568 height 779
type input "$ 0,00"
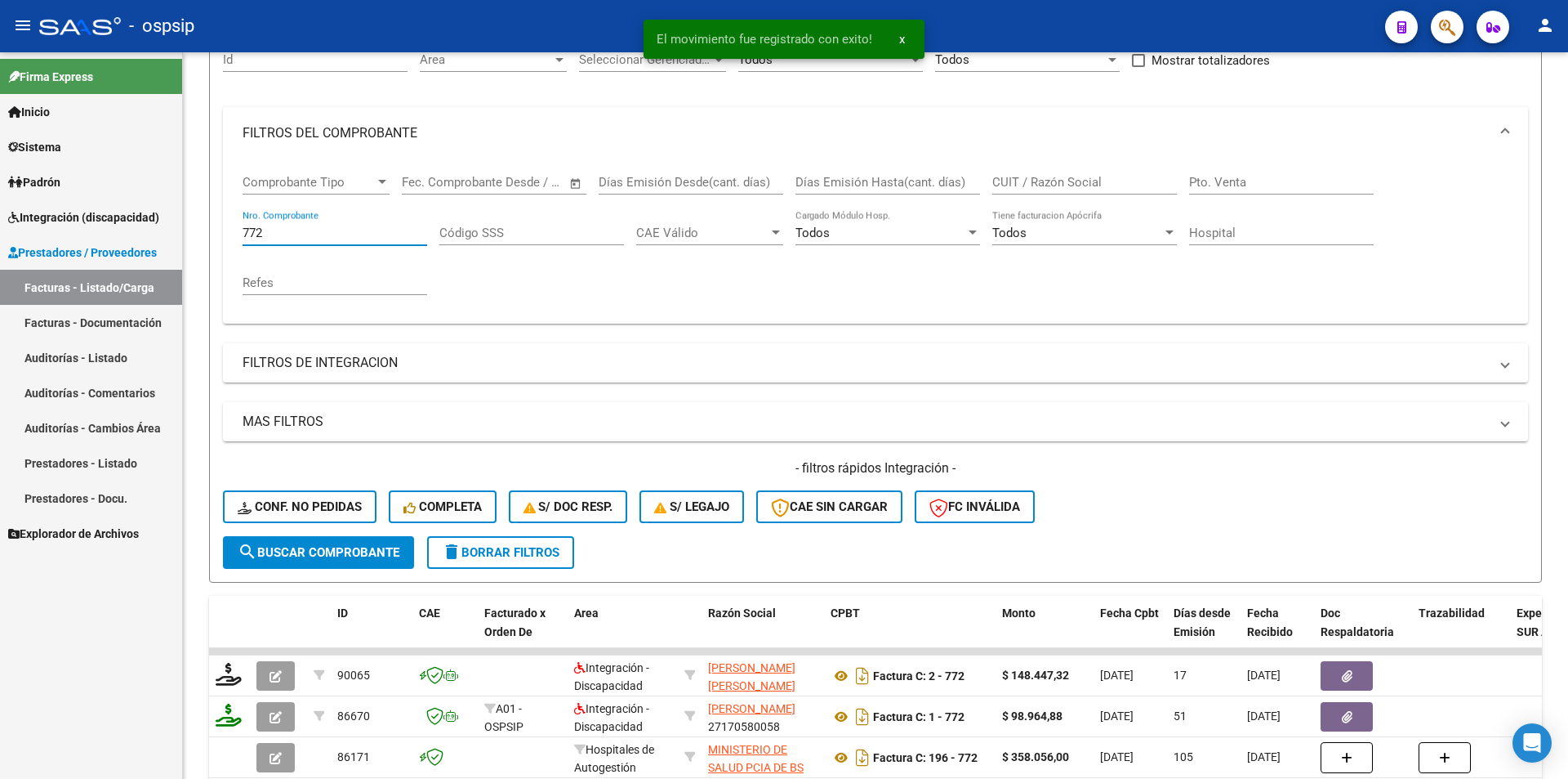
drag, startPoint x: 319, startPoint y: 233, endPoint x: 173, endPoint y: 224, distance: 146.3
click at [177, 224] on mat-sidenav-container "Firma Express Inicio Calendario SSS Instructivos Contacto OS Sistema Usuarios T…" at bounding box center [784, 415] width 1568 height 726
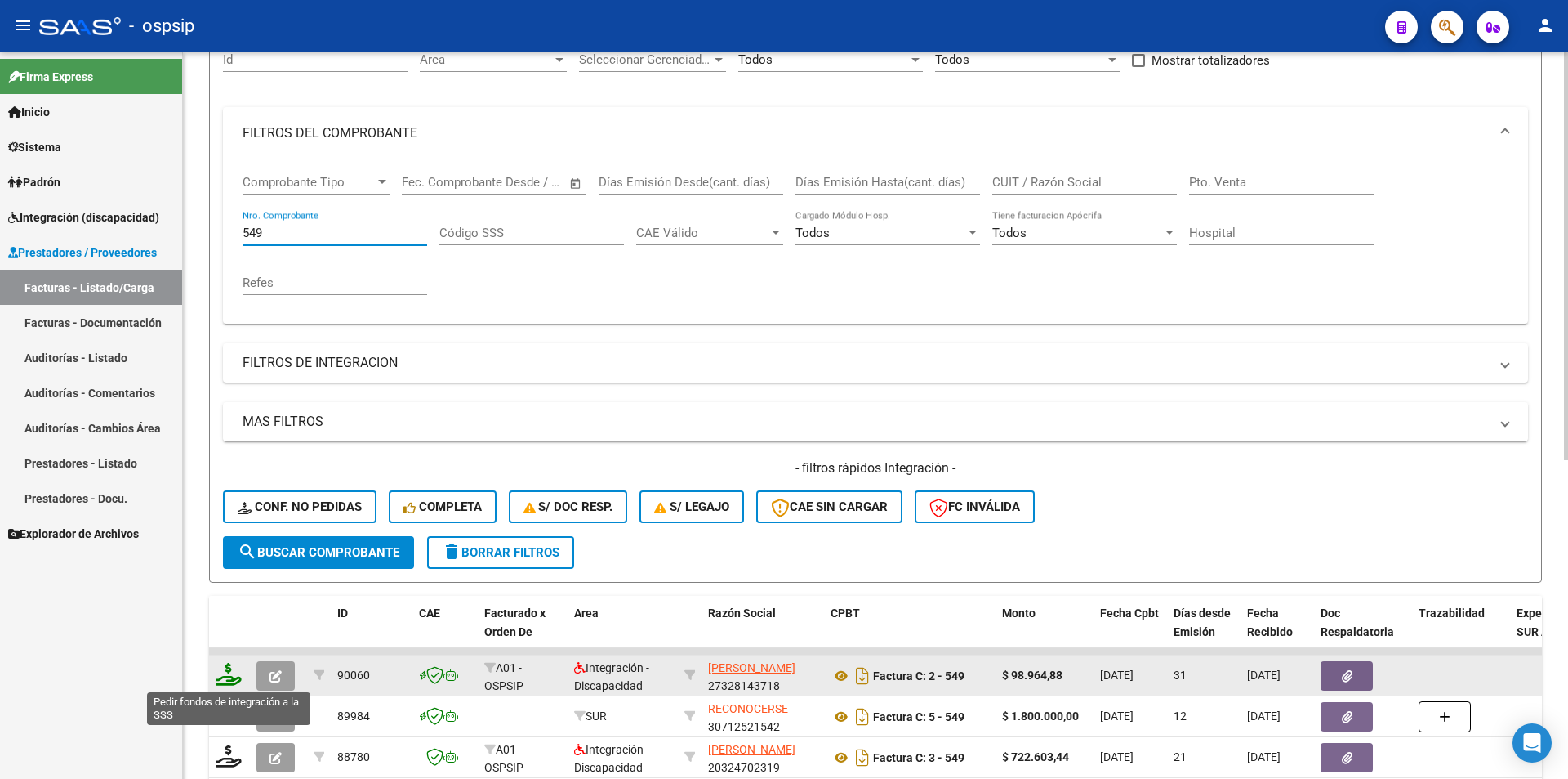
type input "549"
click at [227, 678] on icon at bounding box center [228, 674] width 26 height 23
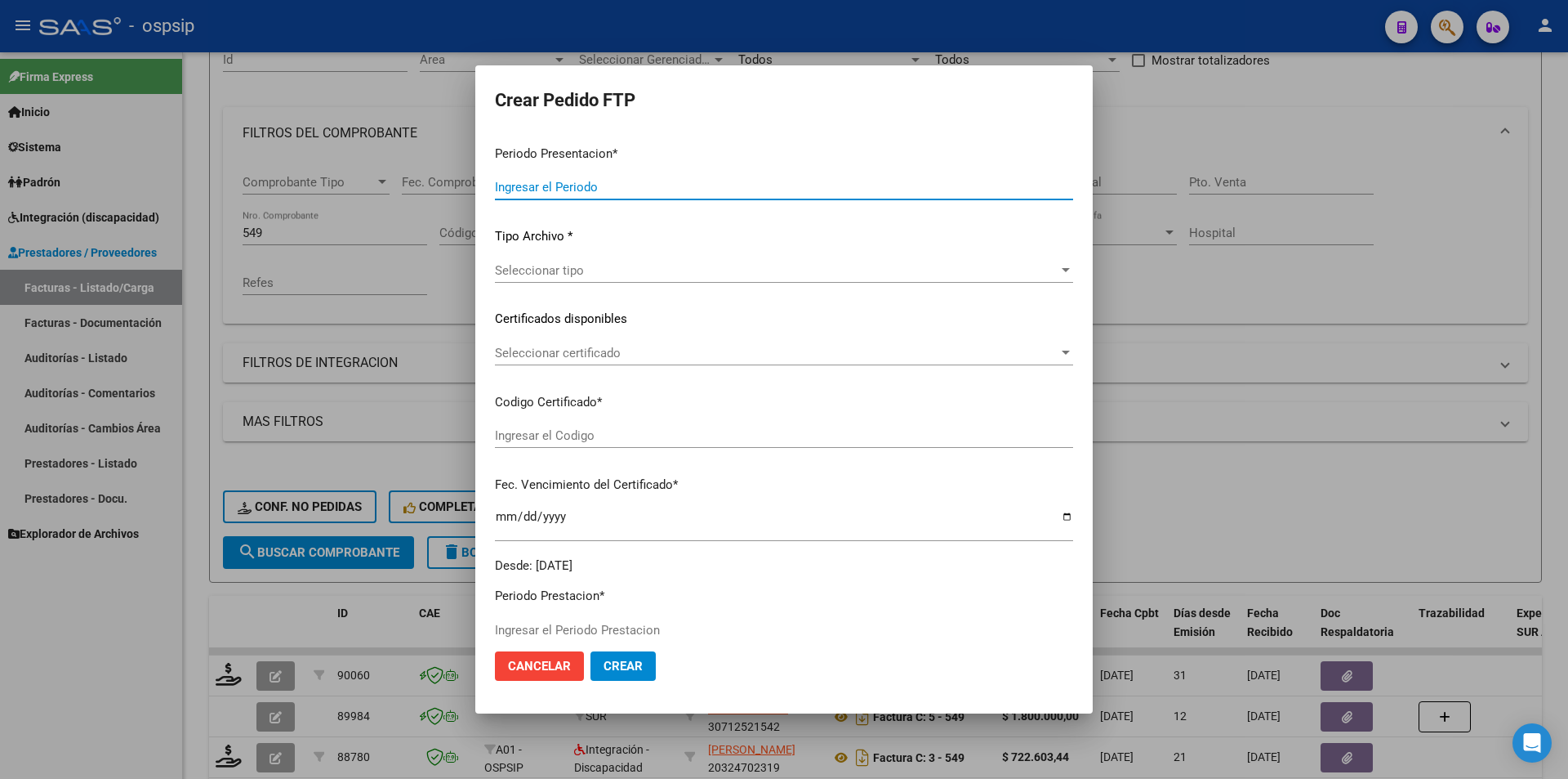
type input "202508"
type input "202507"
type input "$ 98.964,88"
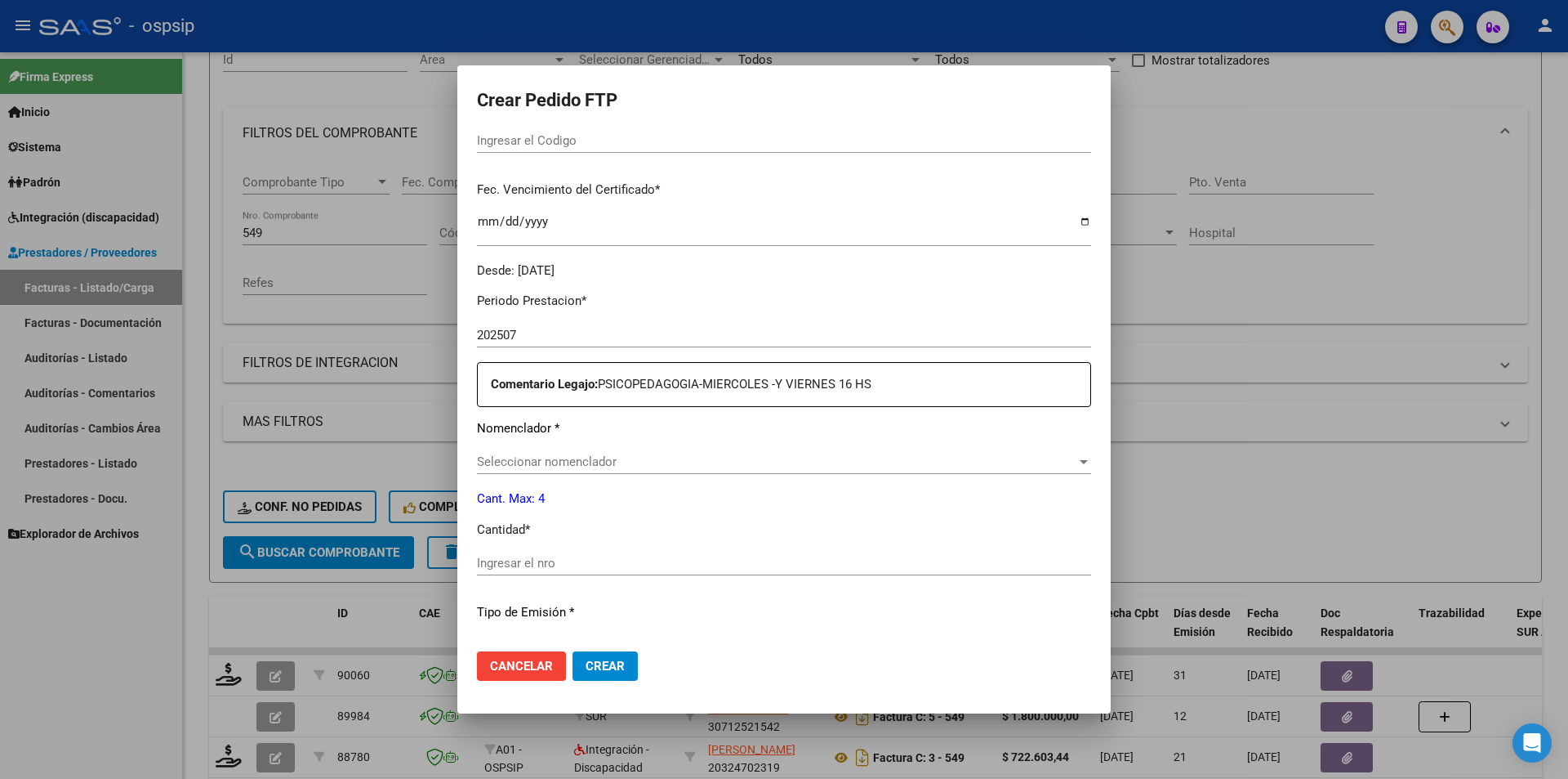
scroll to position [501, 0]
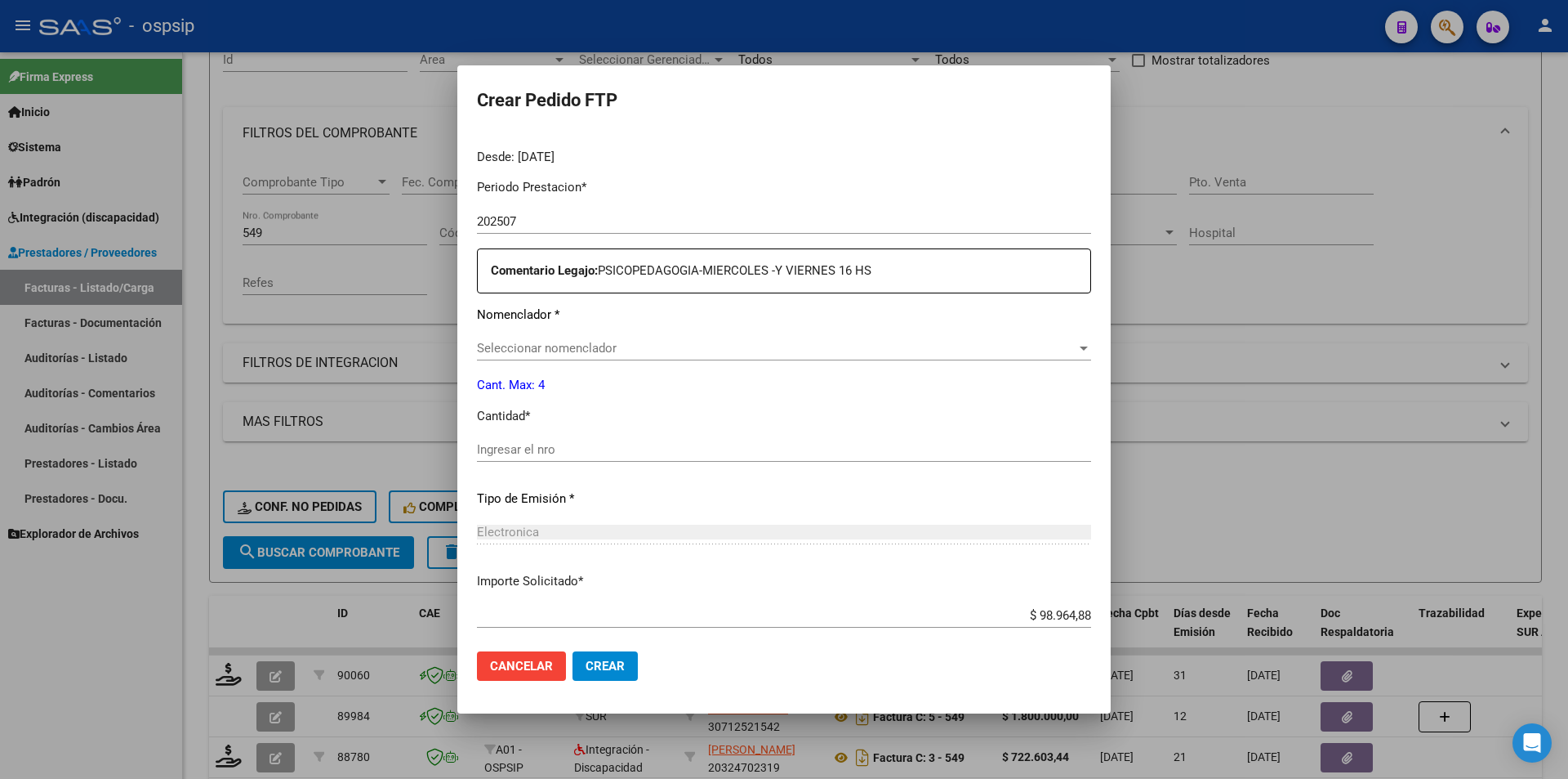
type input "1206751765"
type input "2032-06-14"
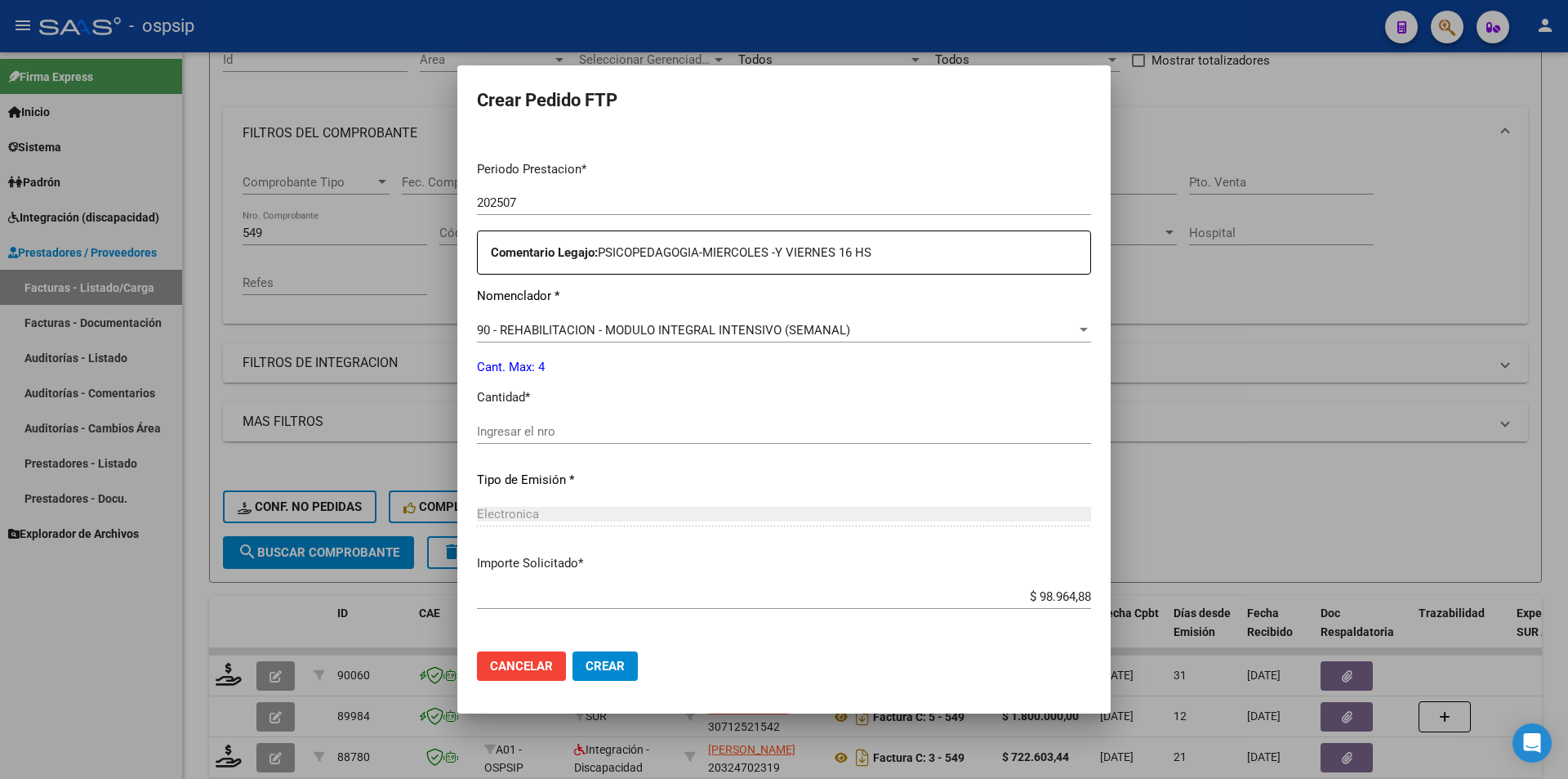
click at [536, 440] on div "Ingresar el nro" at bounding box center [784, 431] width 615 height 25
click at [622, 671] on span "Crear" at bounding box center [605, 666] width 39 height 15
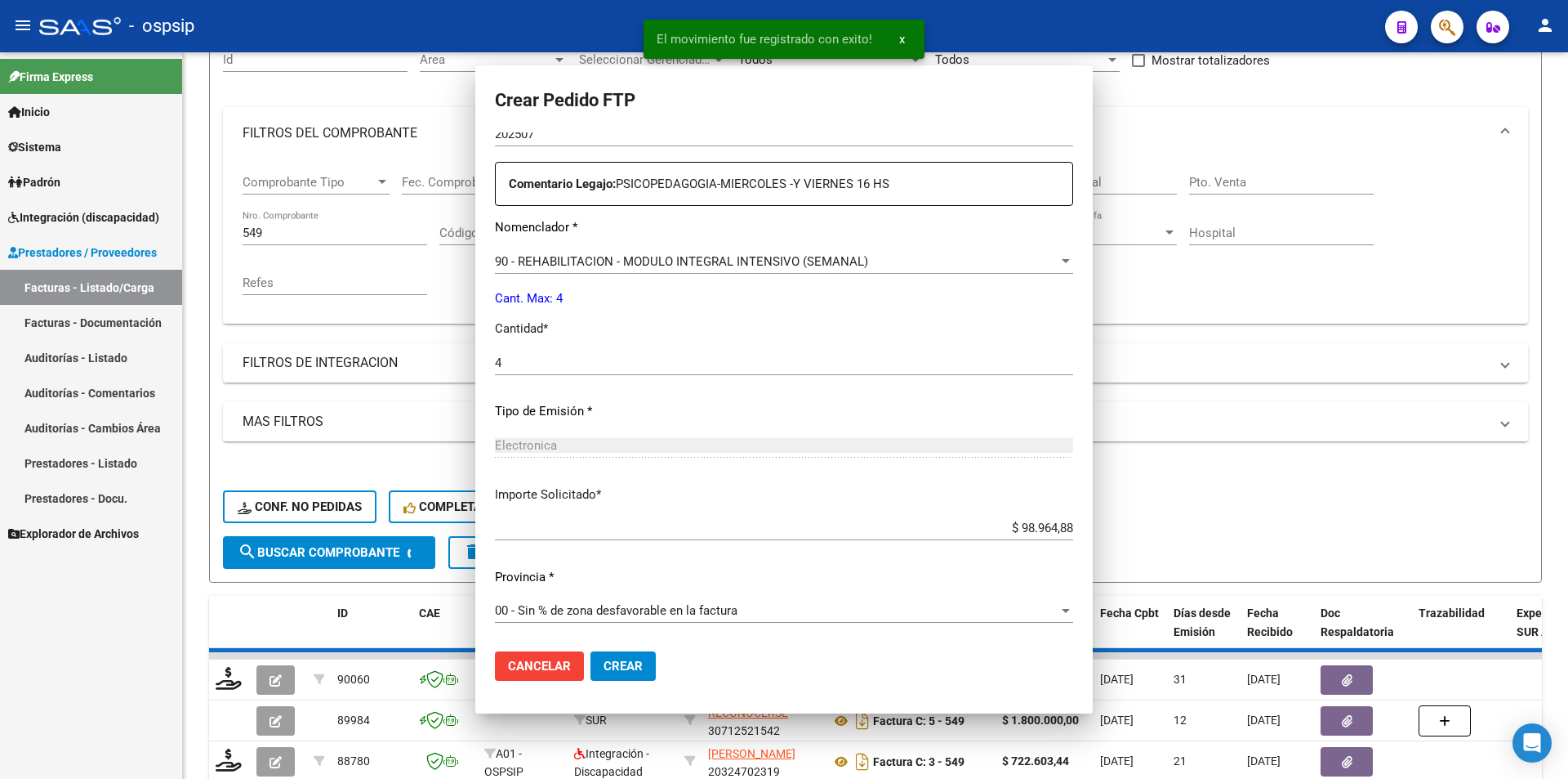
scroll to position [477, 0]
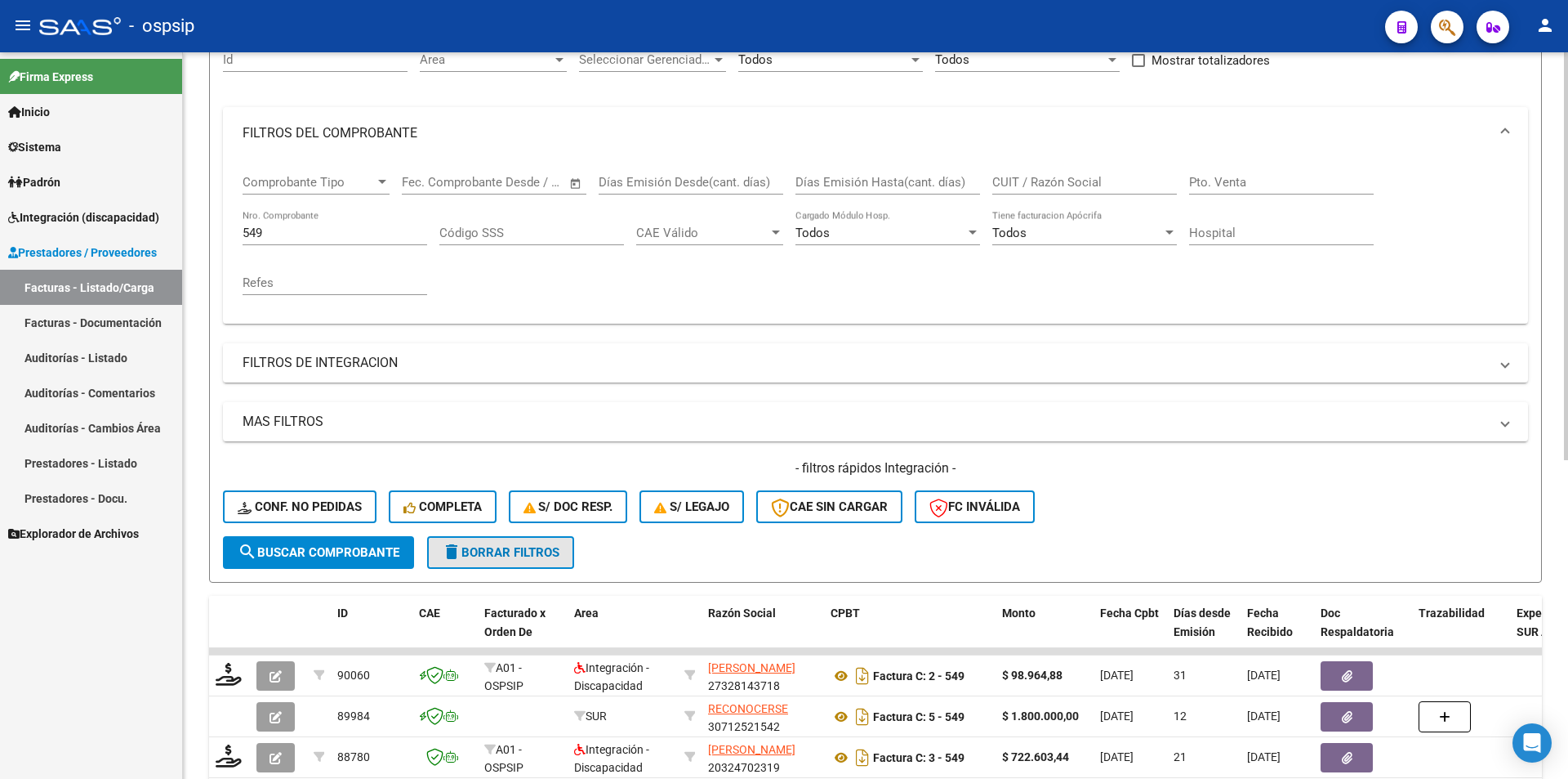
click at [477, 550] on span "delete Borrar Filtros" at bounding box center [500, 552] width 117 height 15
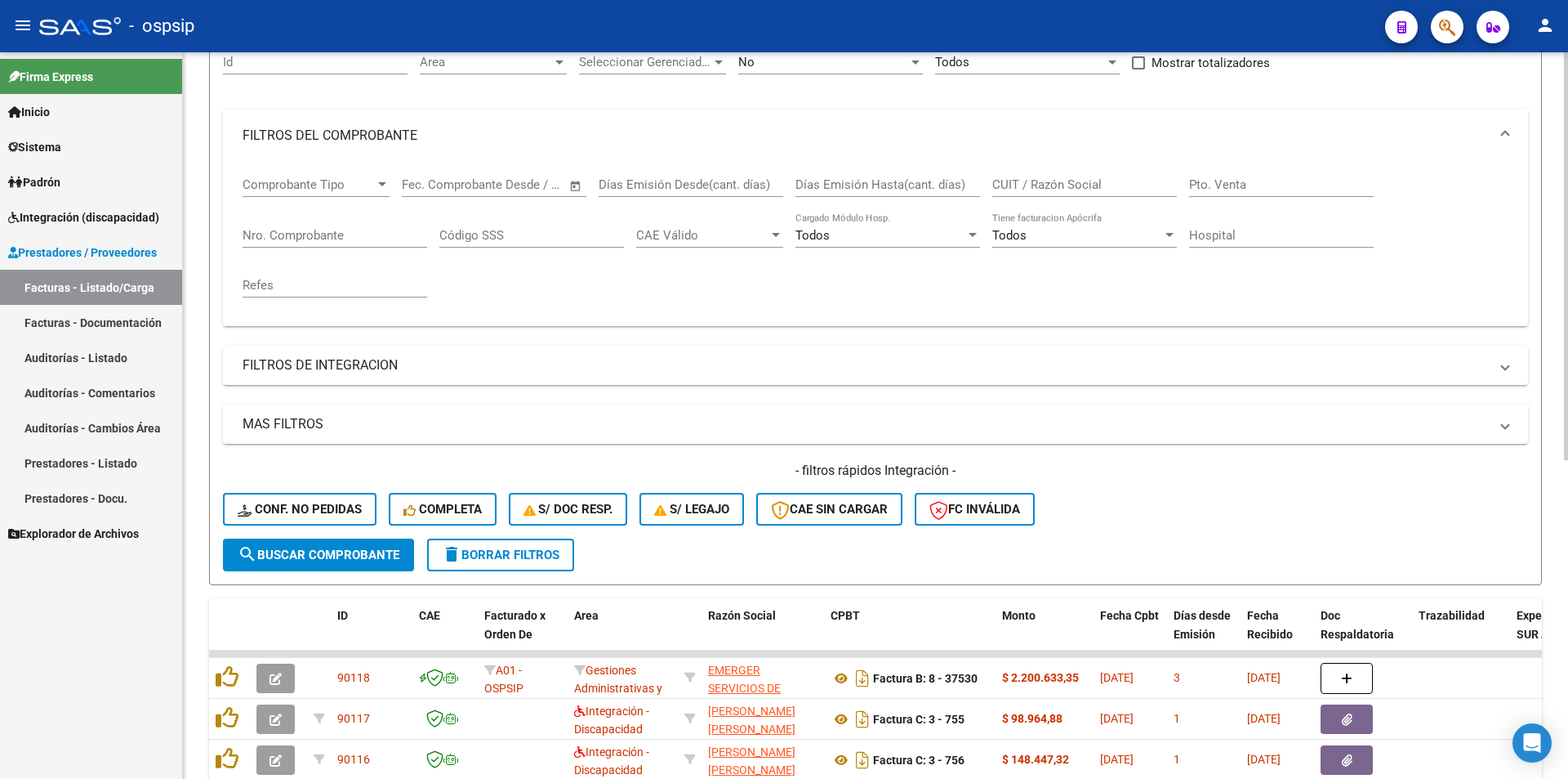
scroll to position [171, 0]
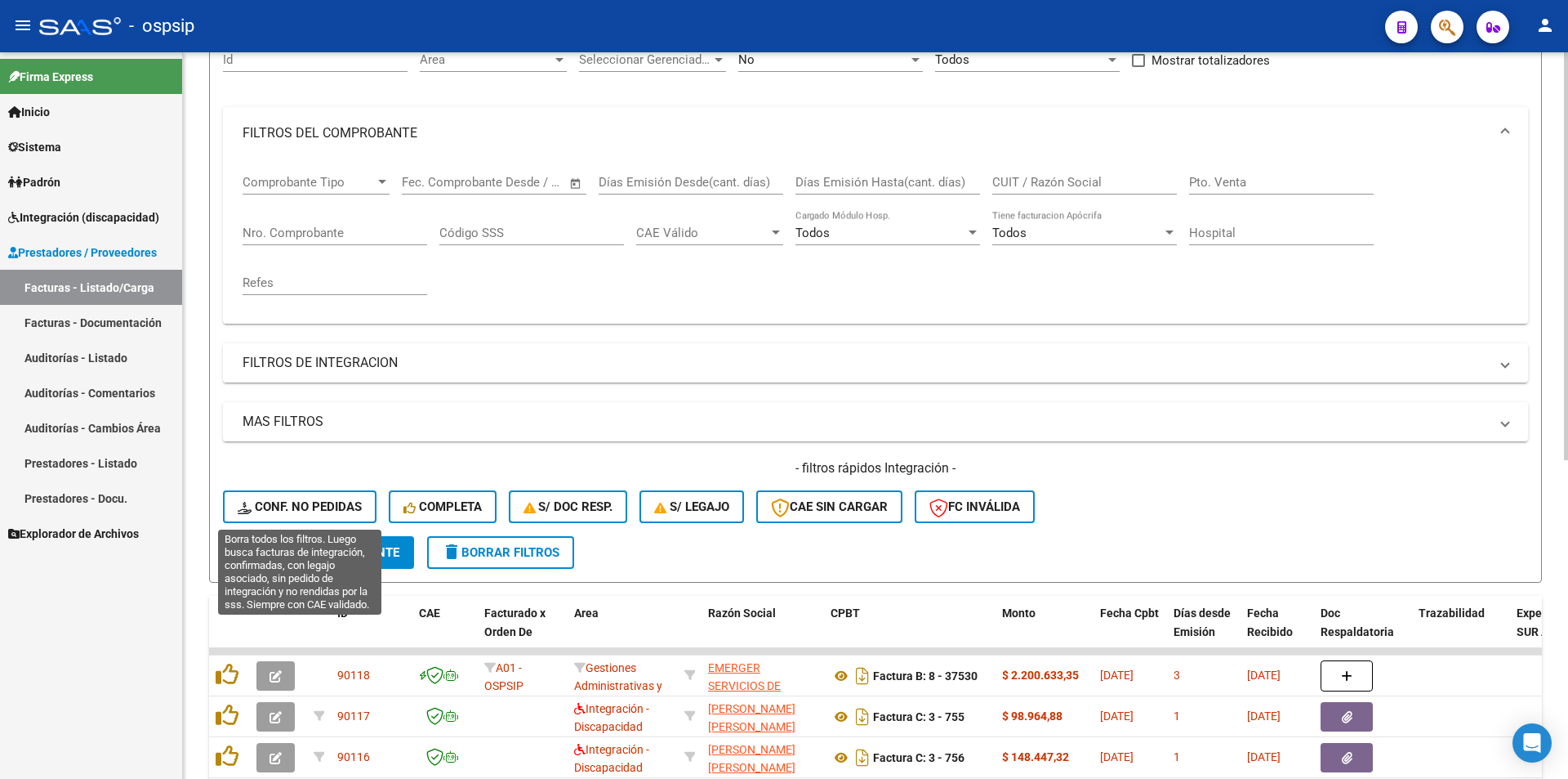
click at [301, 504] on span "Conf. no pedidas" at bounding box center [299, 507] width 124 height 15
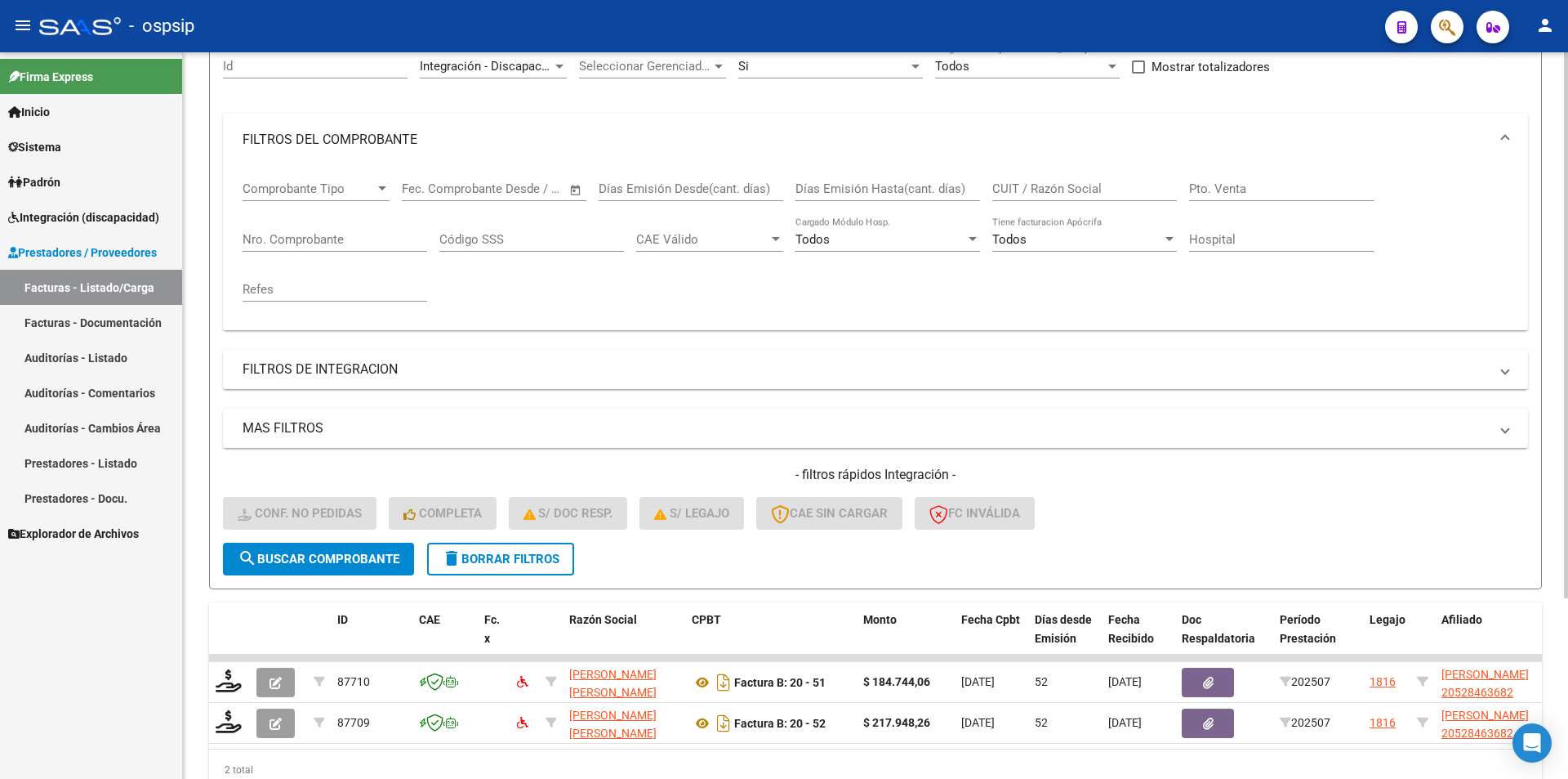
scroll to position [77, 0]
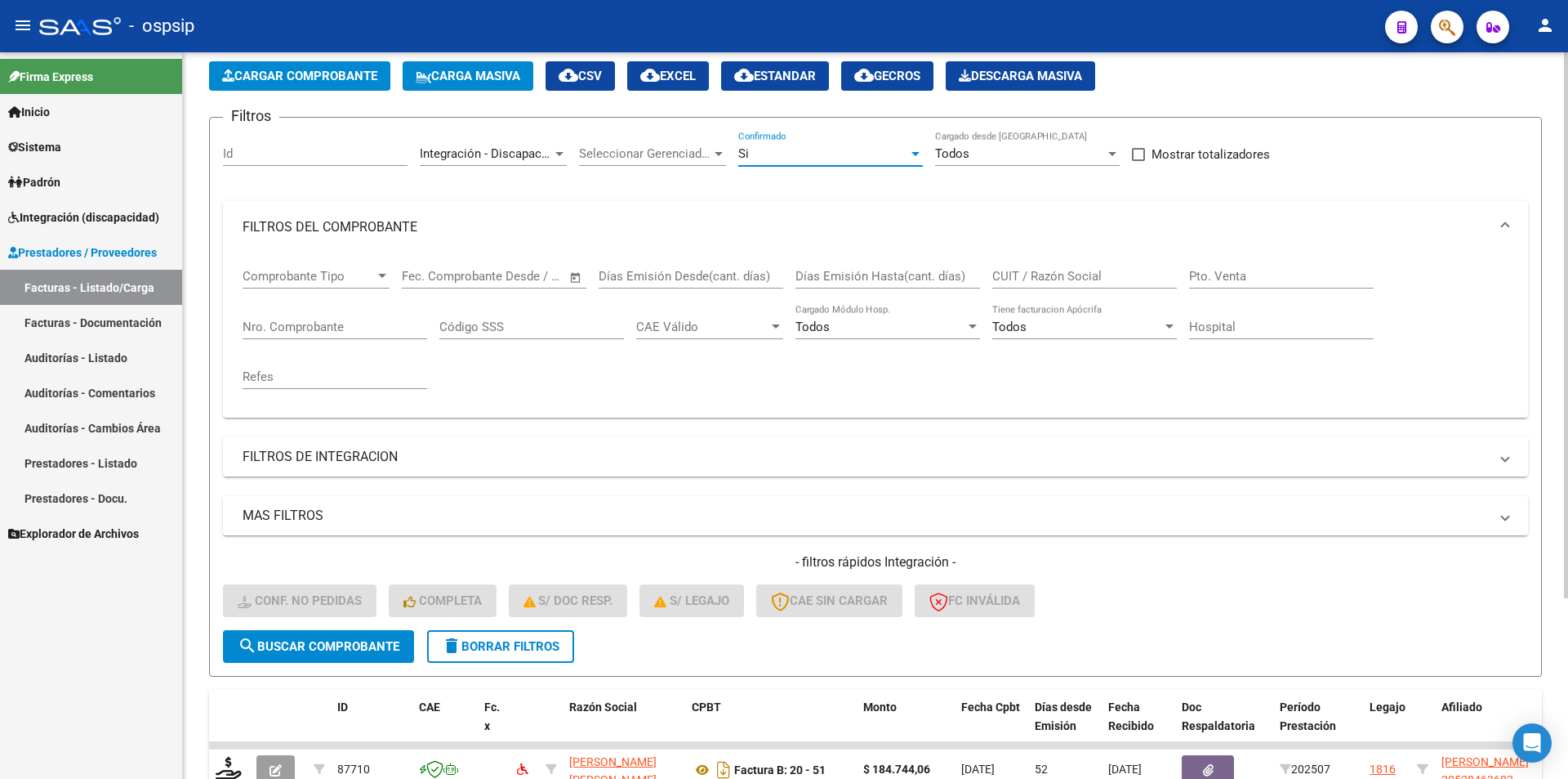
click at [753, 159] on div "Si" at bounding box center [823, 153] width 170 height 15
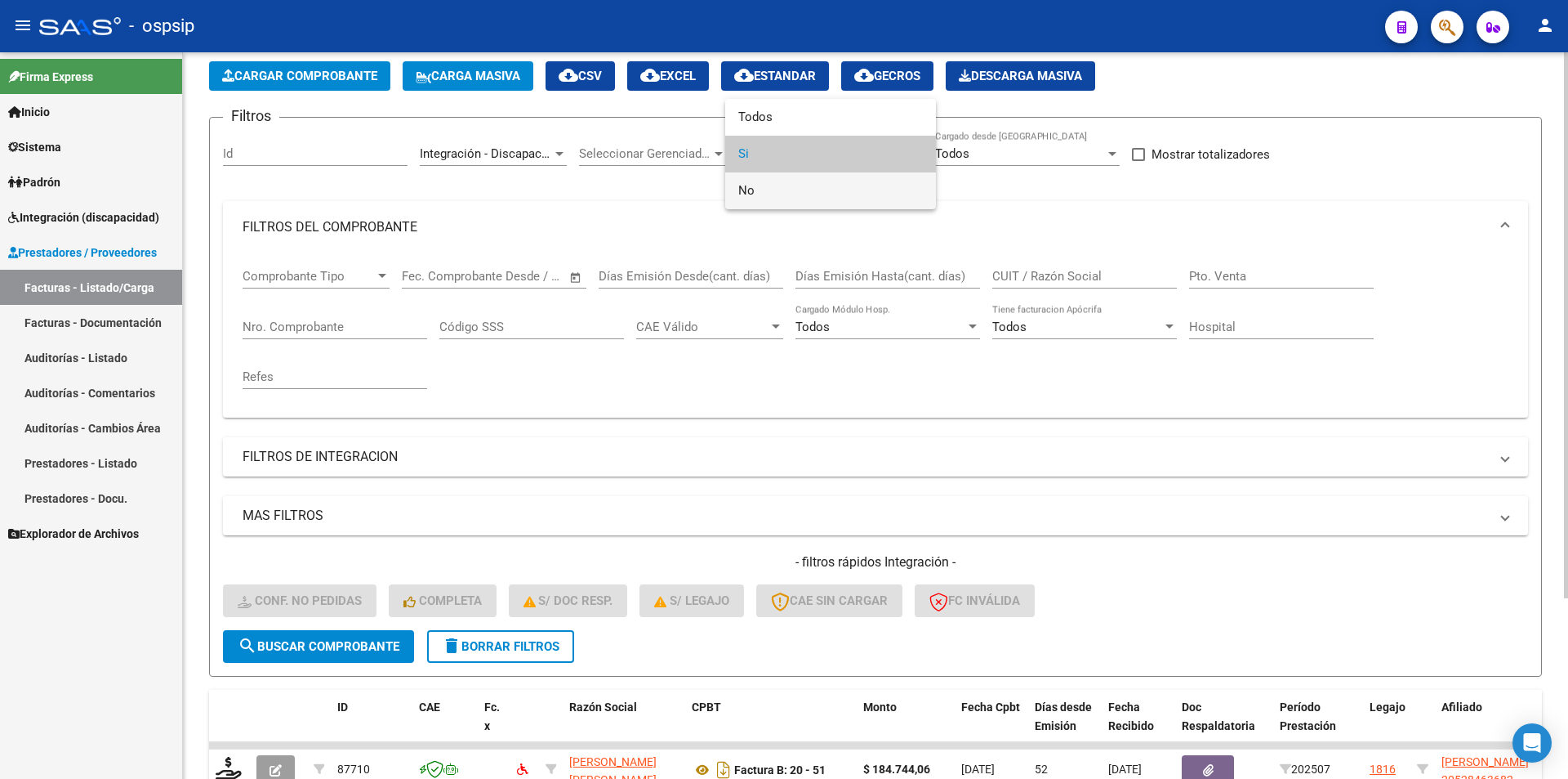
click at [761, 198] on span "No" at bounding box center [831, 191] width 185 height 37
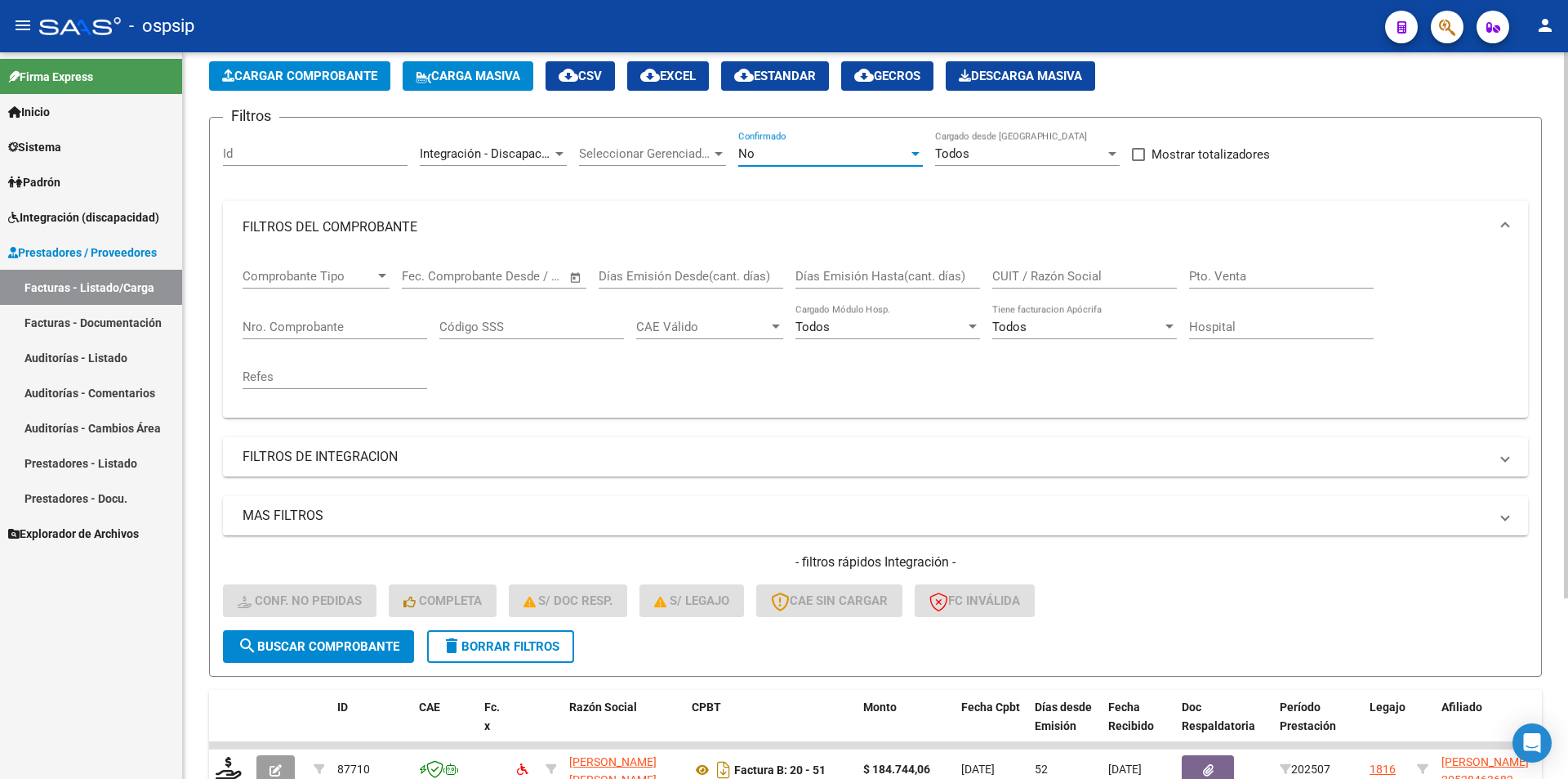
click at [374, 648] on span "search Buscar Comprobante" at bounding box center [318, 646] width 162 height 15
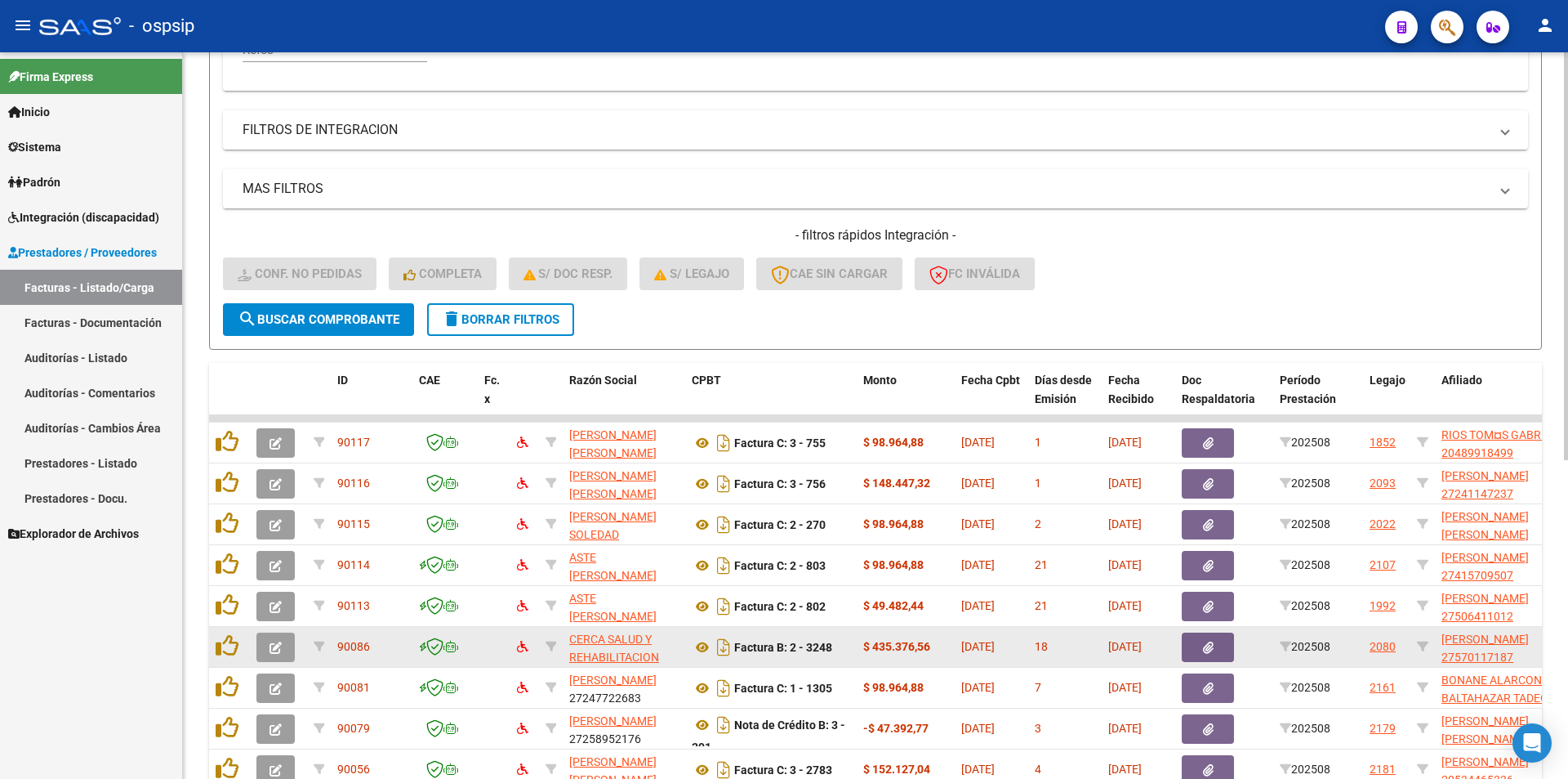
scroll to position [567, 0]
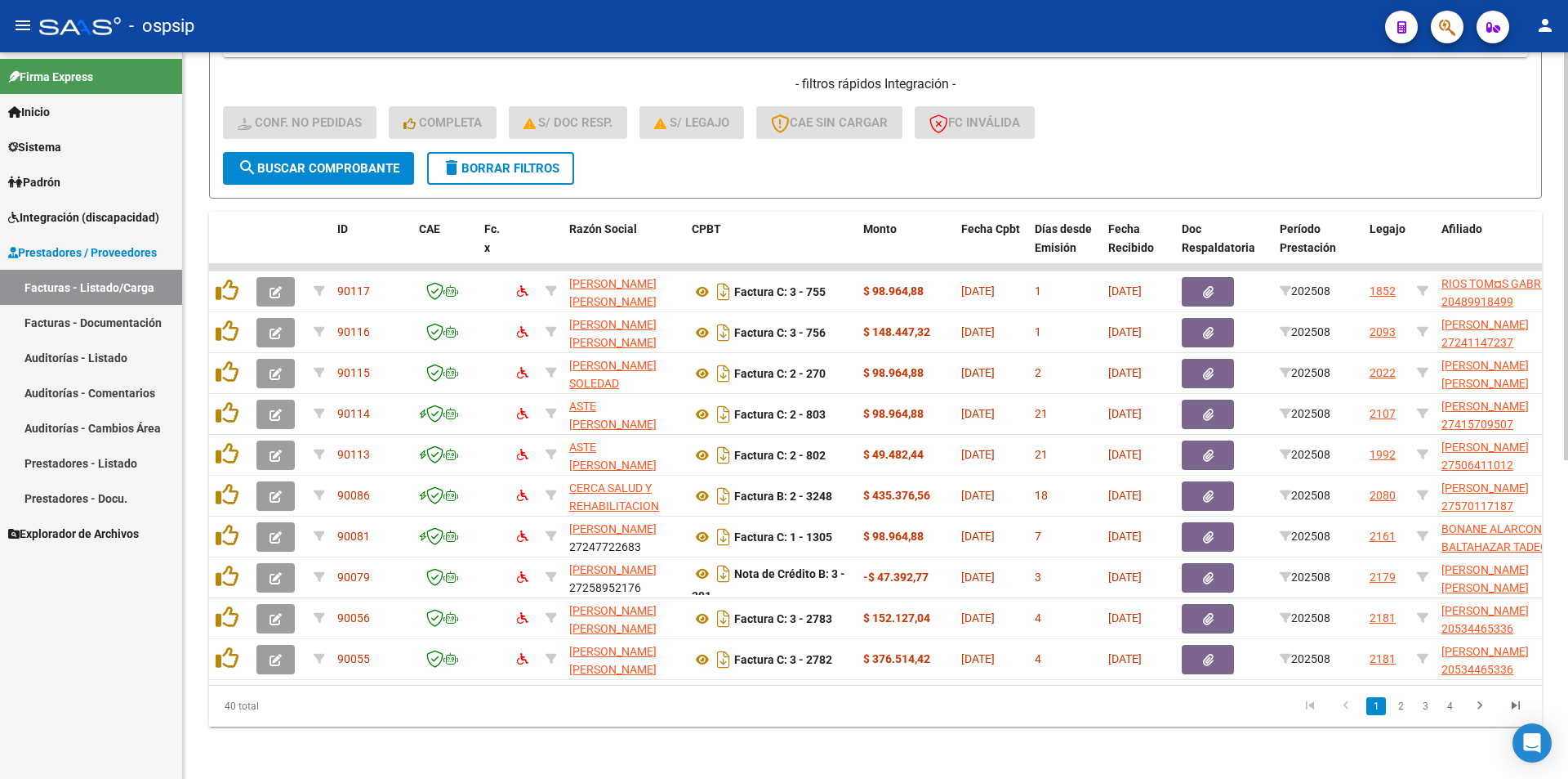
click at [513, 161] on span "delete Borrar Filtros" at bounding box center [500, 168] width 117 height 15
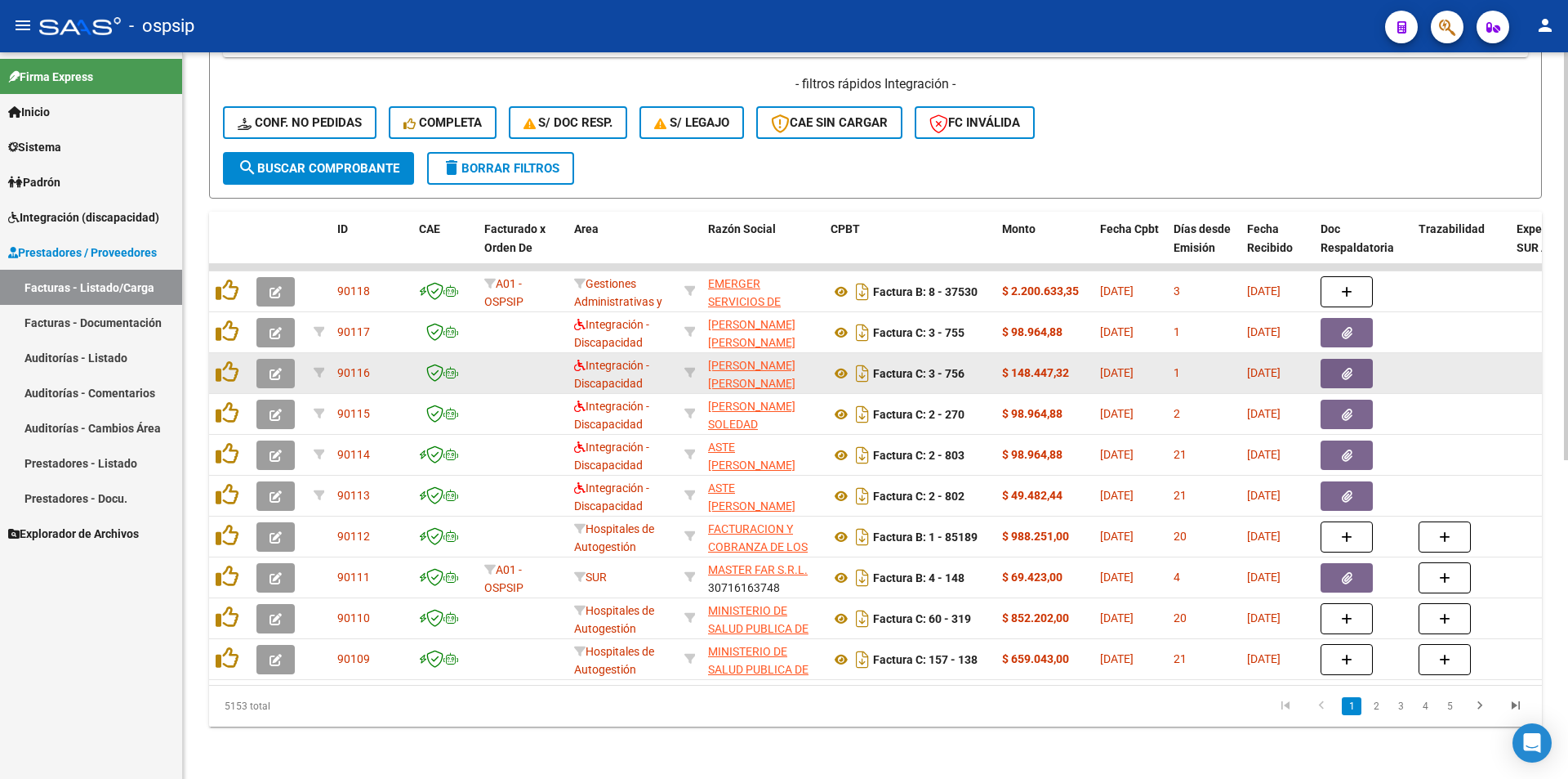
scroll to position [2, 0]
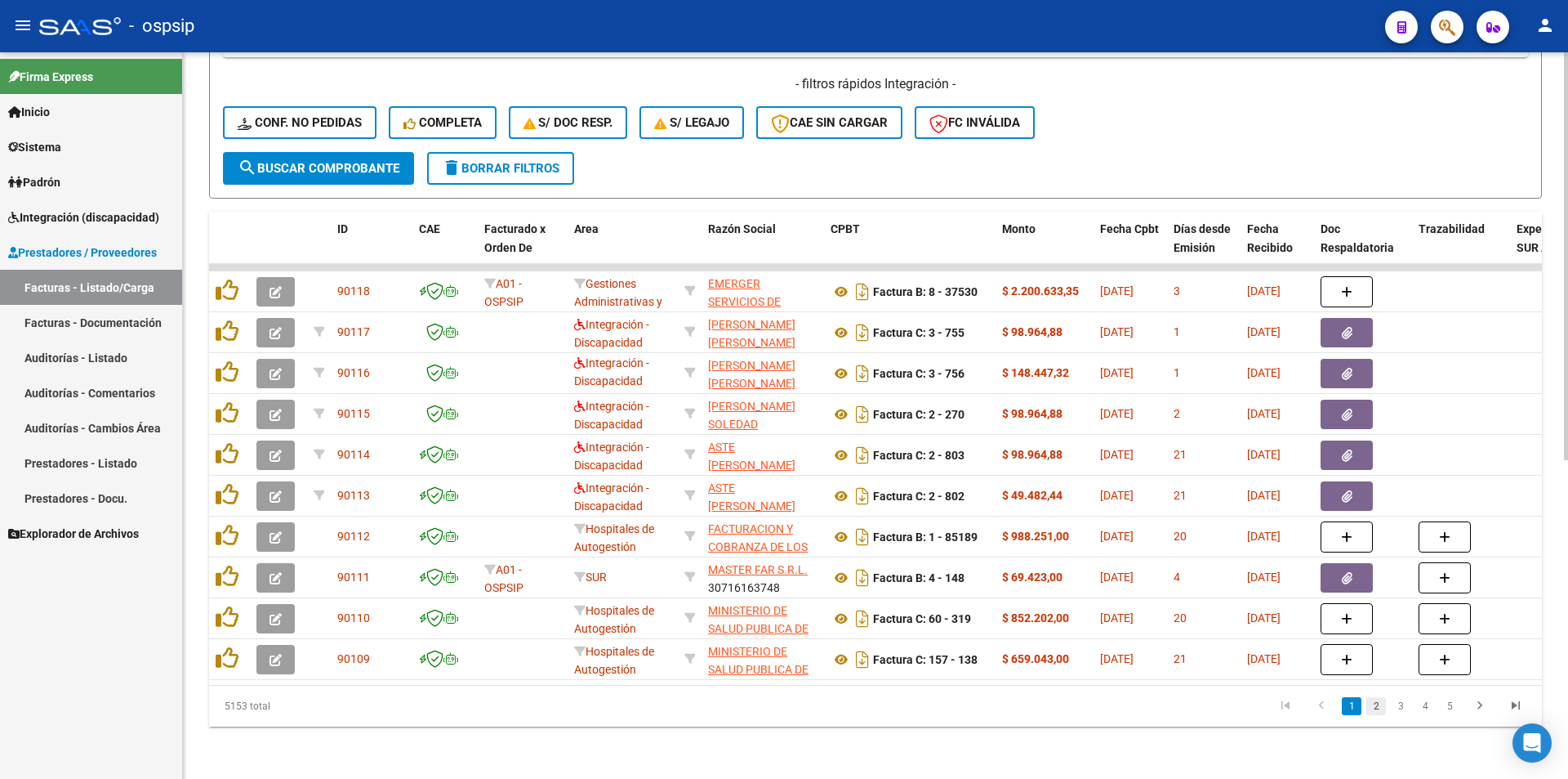
click at [1380, 706] on link "2" at bounding box center [1376, 706] width 20 height 18
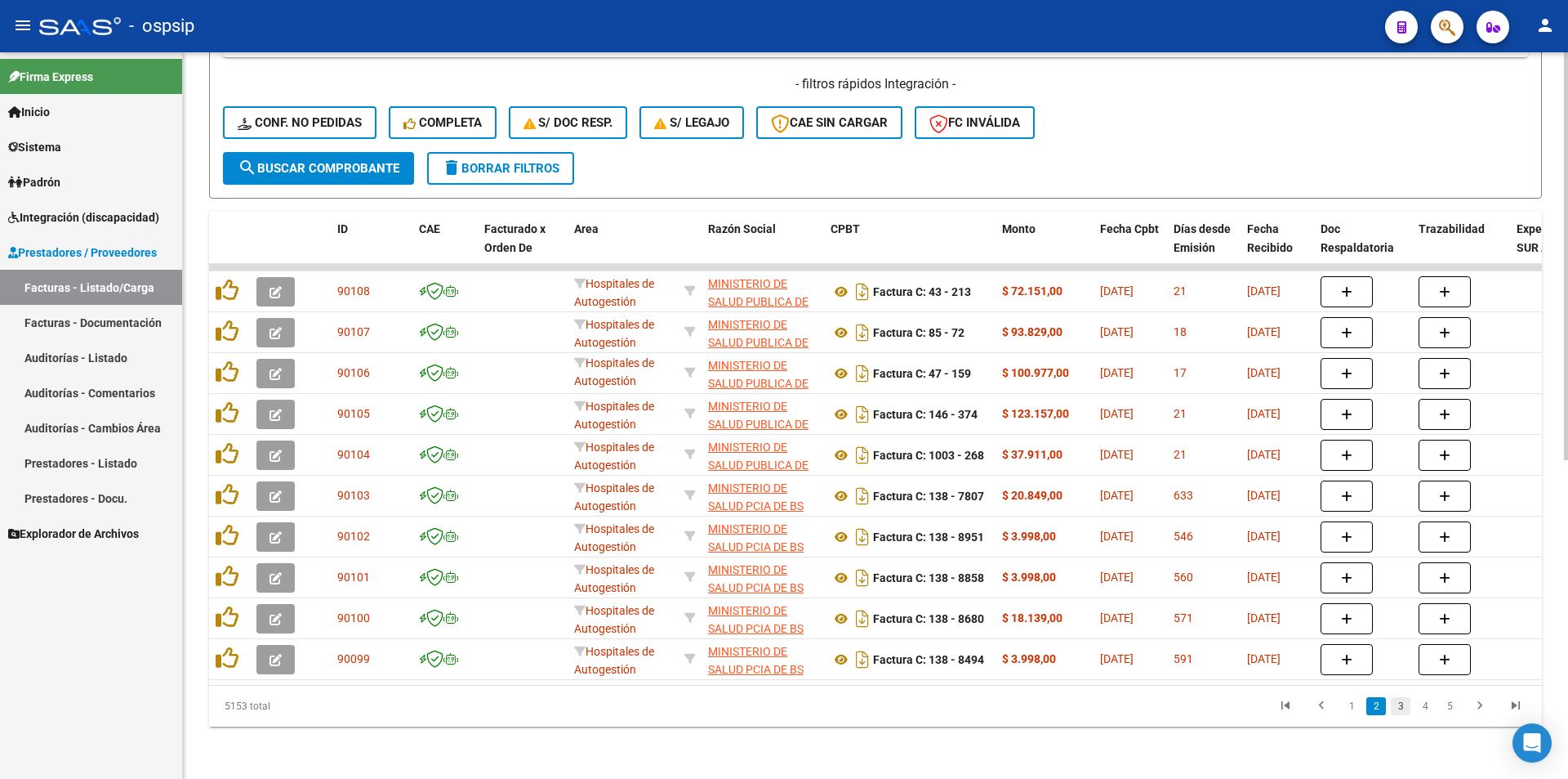
click at [1404, 708] on link "3" at bounding box center [1401, 706] width 20 height 18
click at [1422, 706] on link "4" at bounding box center [1425, 706] width 20 height 18
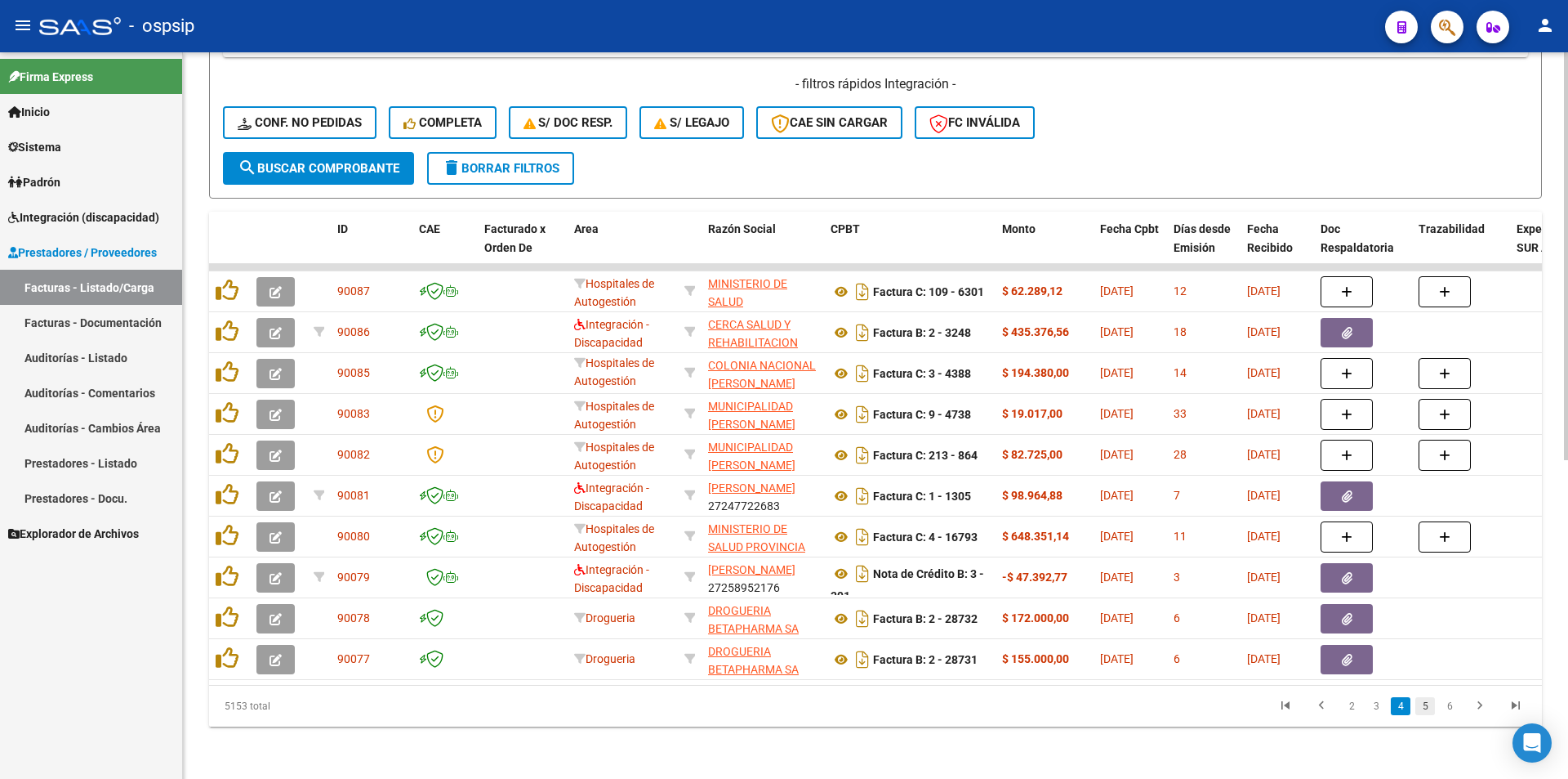
click at [1424, 709] on link "5" at bounding box center [1425, 706] width 20 height 18
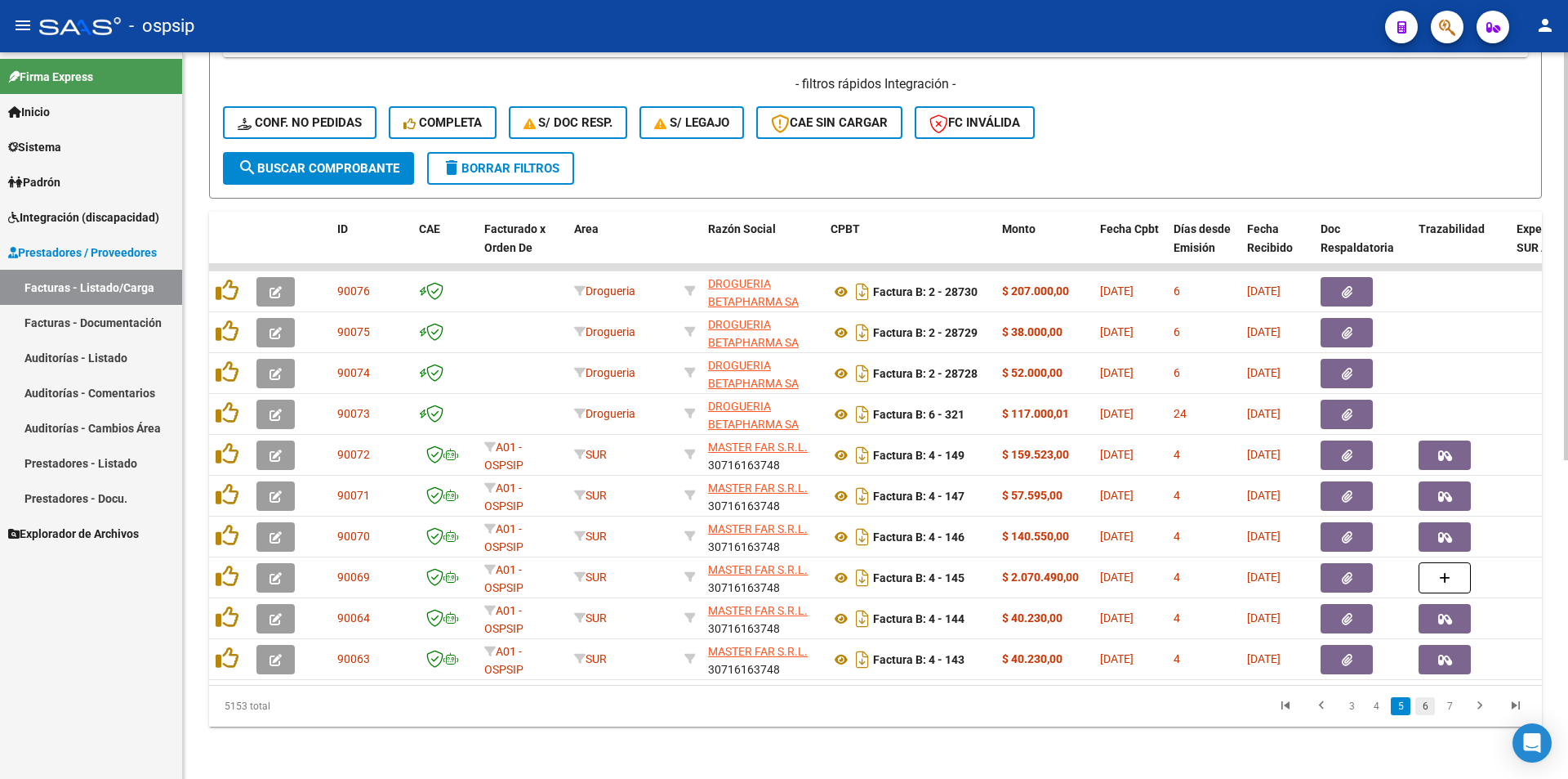
scroll to position [0, 0]
click at [1425, 711] on link "6" at bounding box center [1425, 706] width 20 height 18
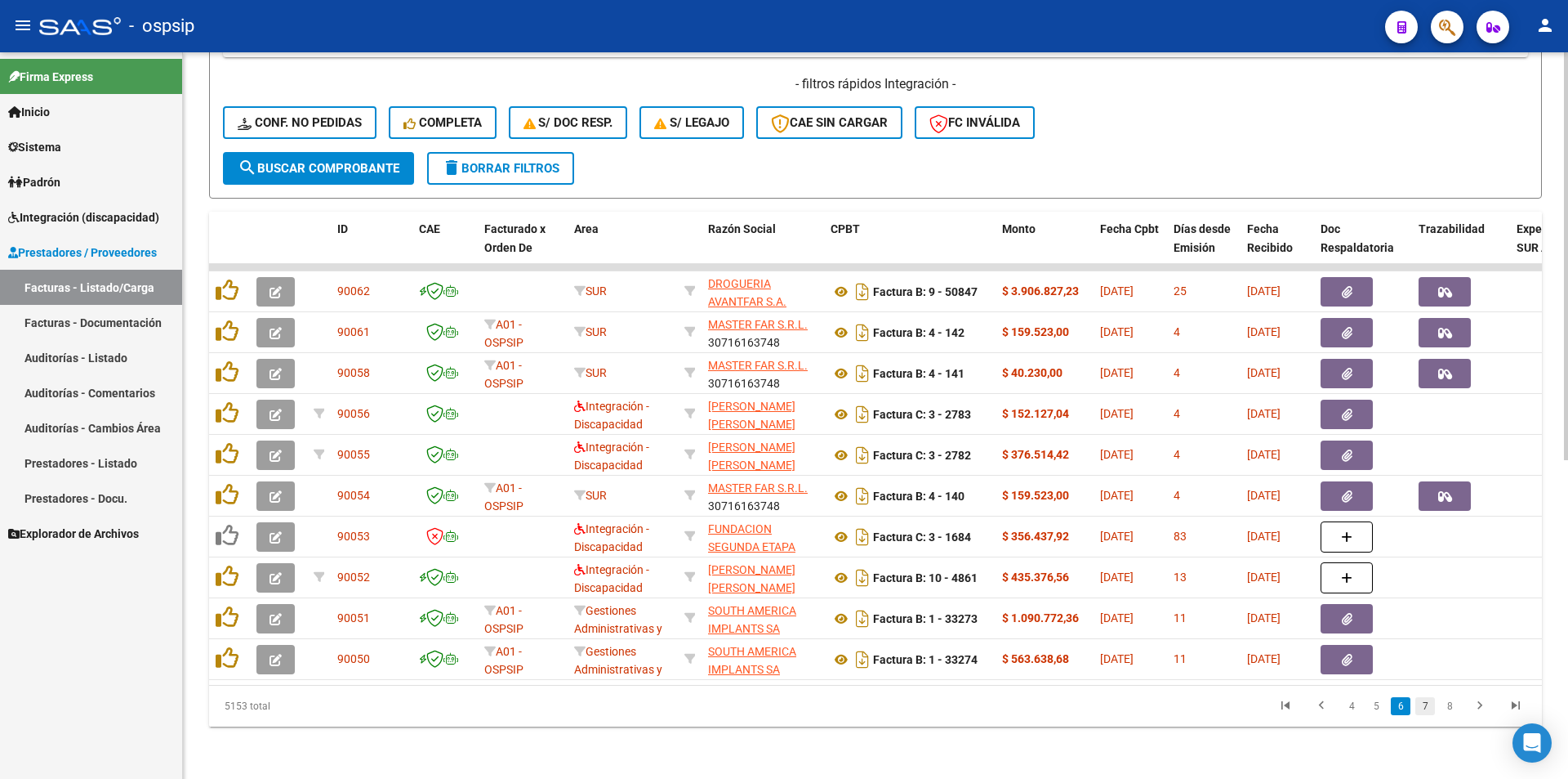
click at [1426, 711] on link "7" at bounding box center [1425, 706] width 20 height 18
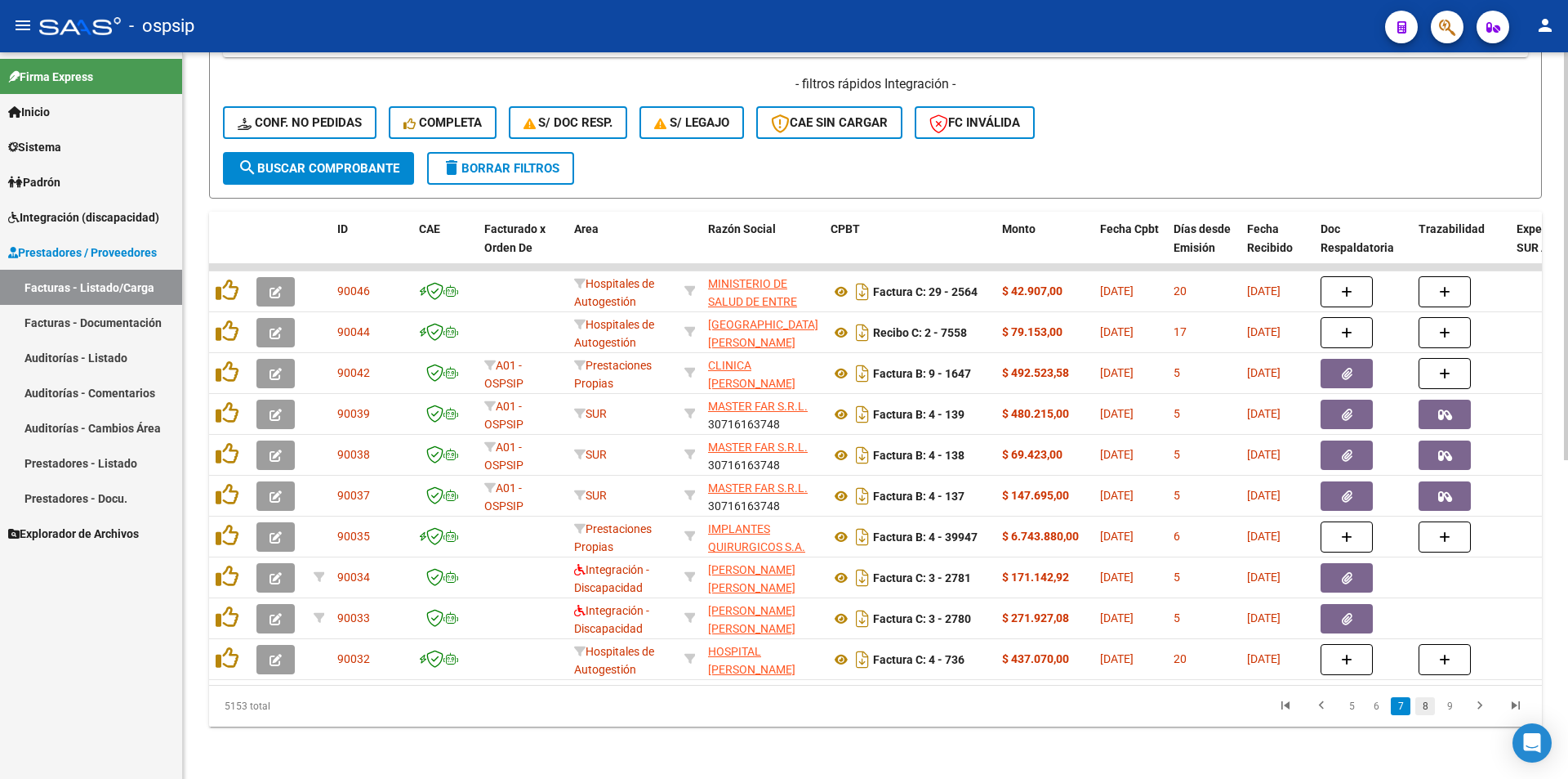
click at [1428, 710] on link "8" at bounding box center [1425, 706] width 20 height 18
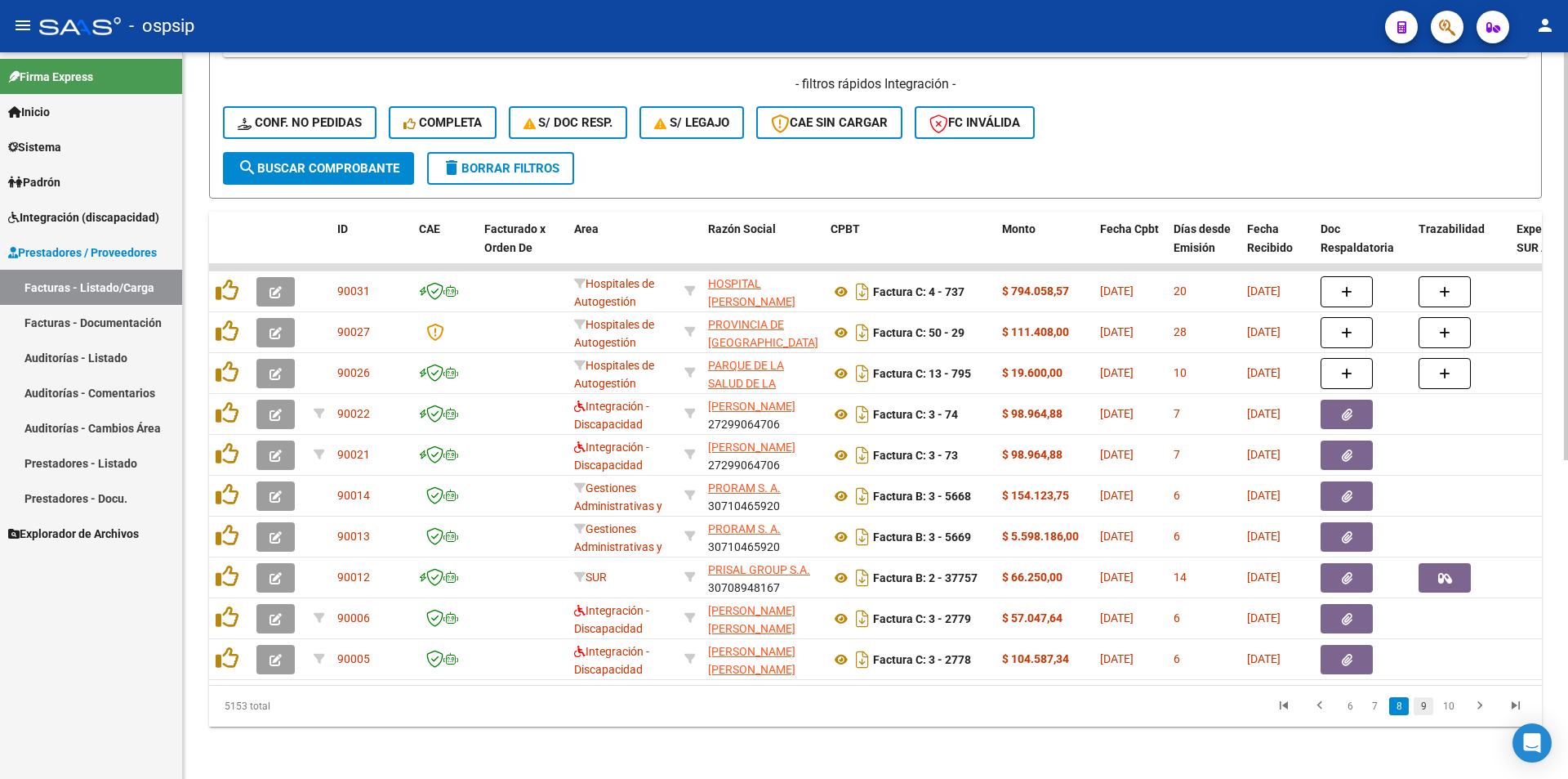
click at [1428, 708] on link "9" at bounding box center [1424, 706] width 20 height 18
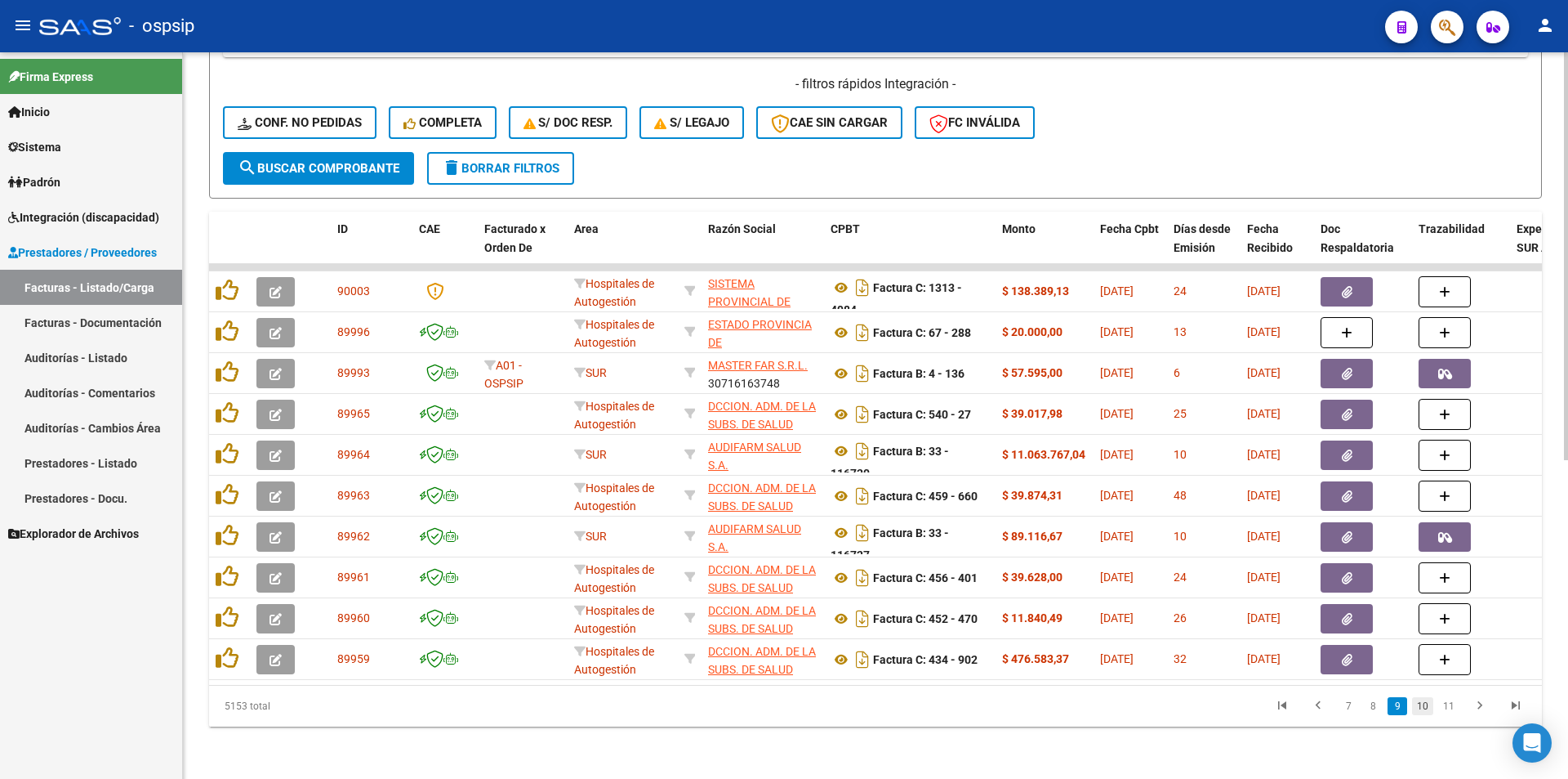
click at [1426, 707] on link "10" at bounding box center [1422, 706] width 21 height 18
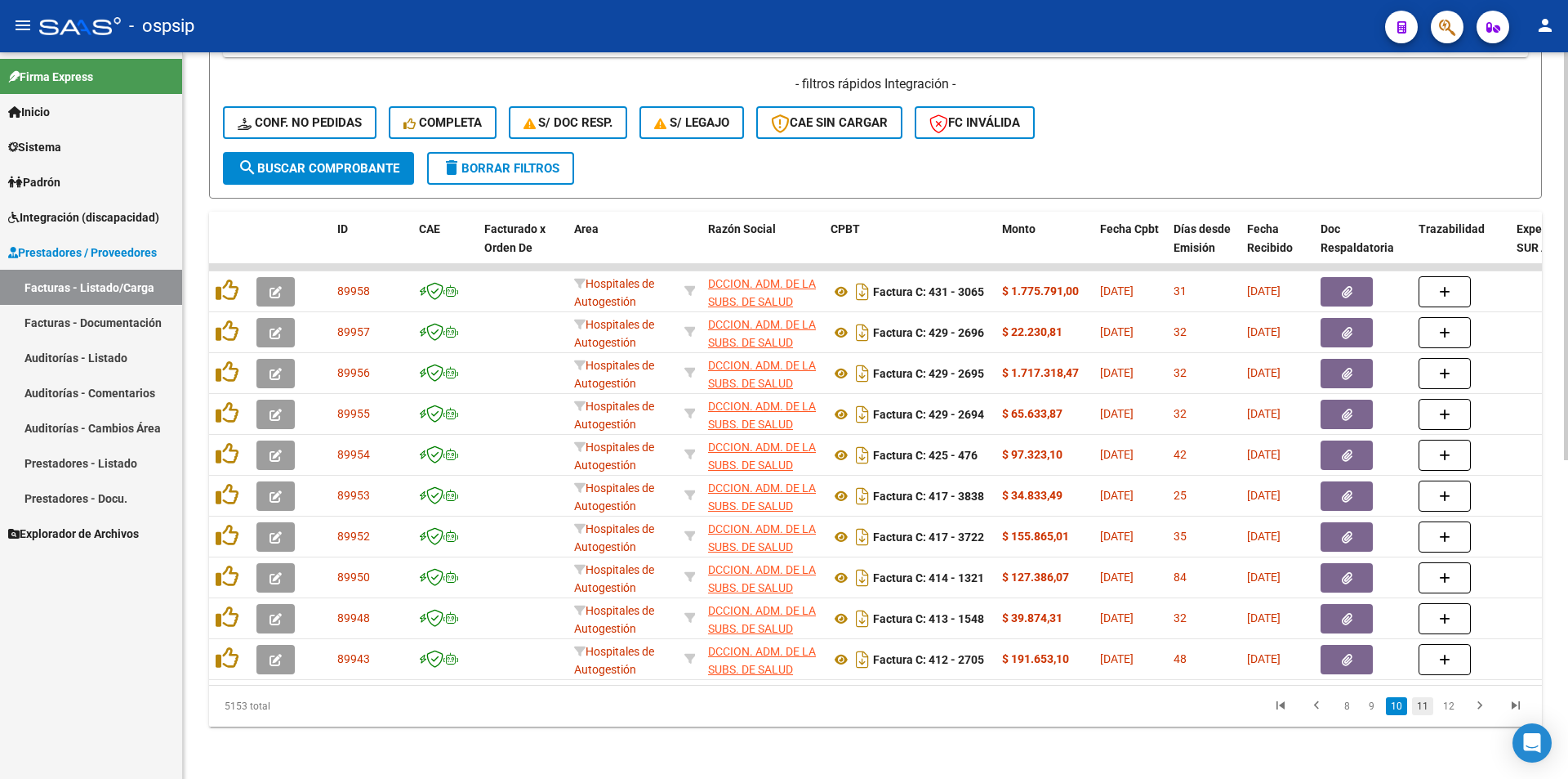
click at [1424, 706] on link "11" at bounding box center [1422, 706] width 21 height 18
click at [1425, 708] on link "12" at bounding box center [1422, 706] width 21 height 18
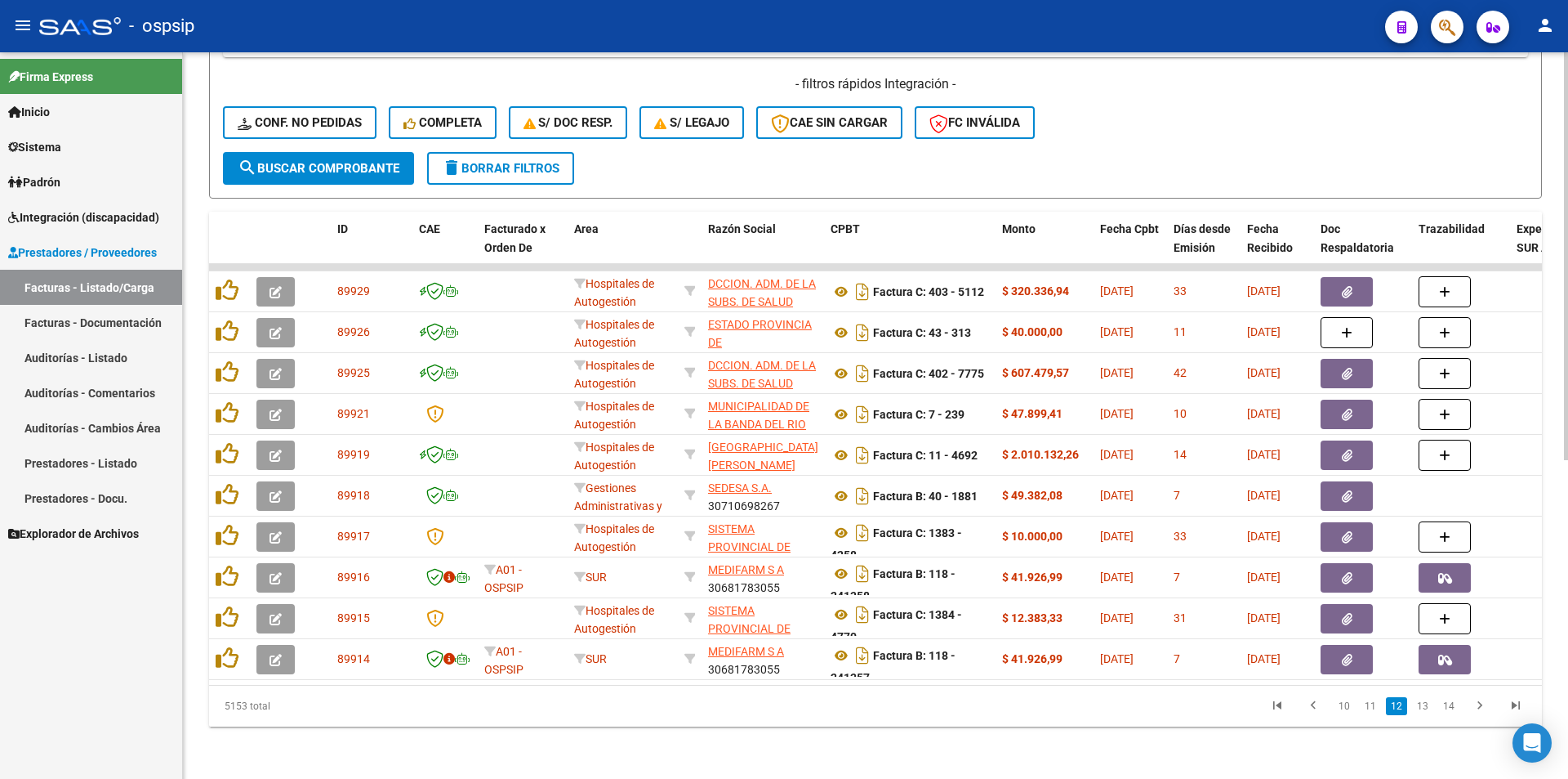
click at [1425, 708] on link "13" at bounding box center [1422, 706] width 21 height 18
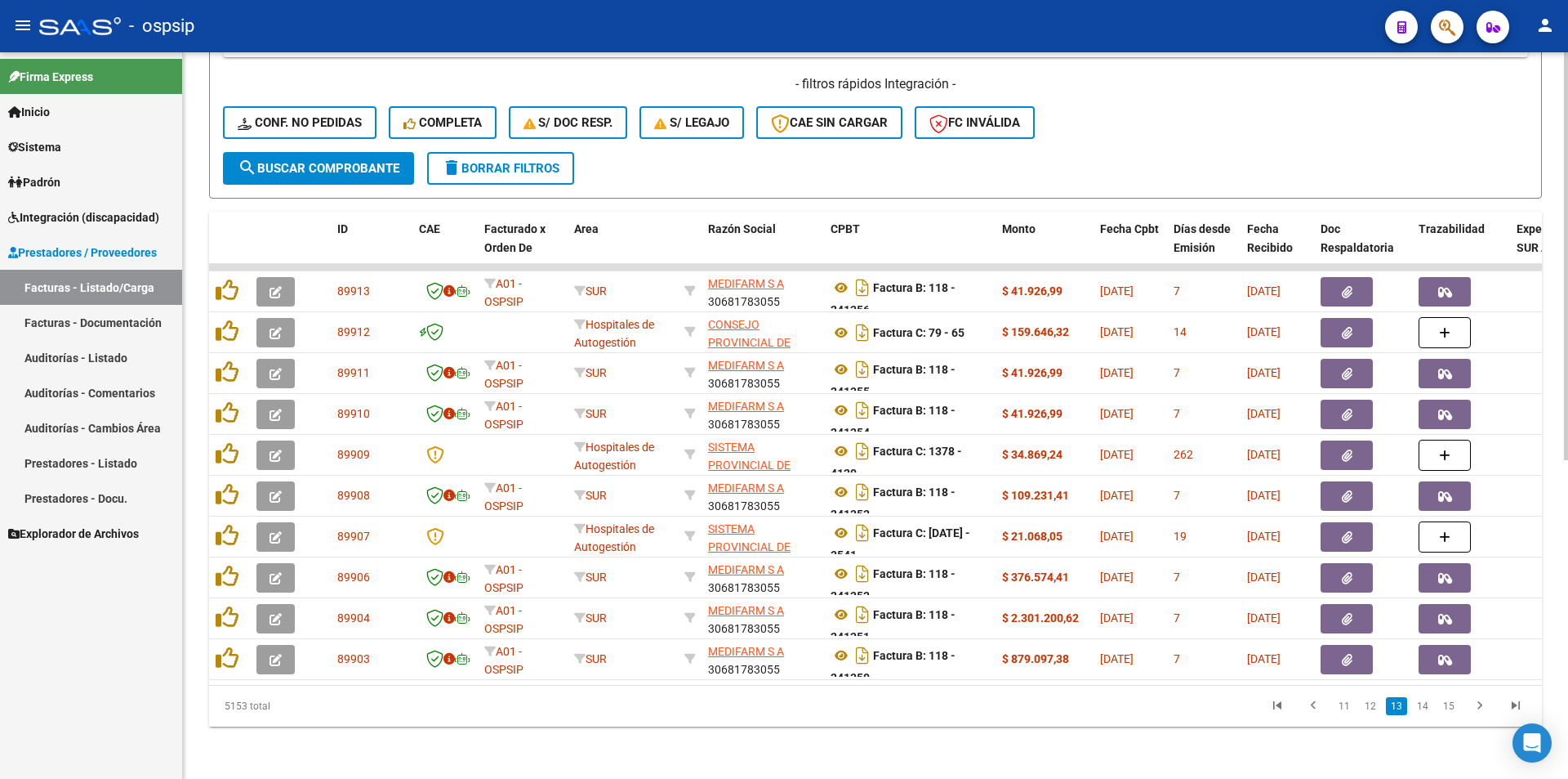
click at [1425, 708] on link "14" at bounding box center [1422, 706] width 21 height 18
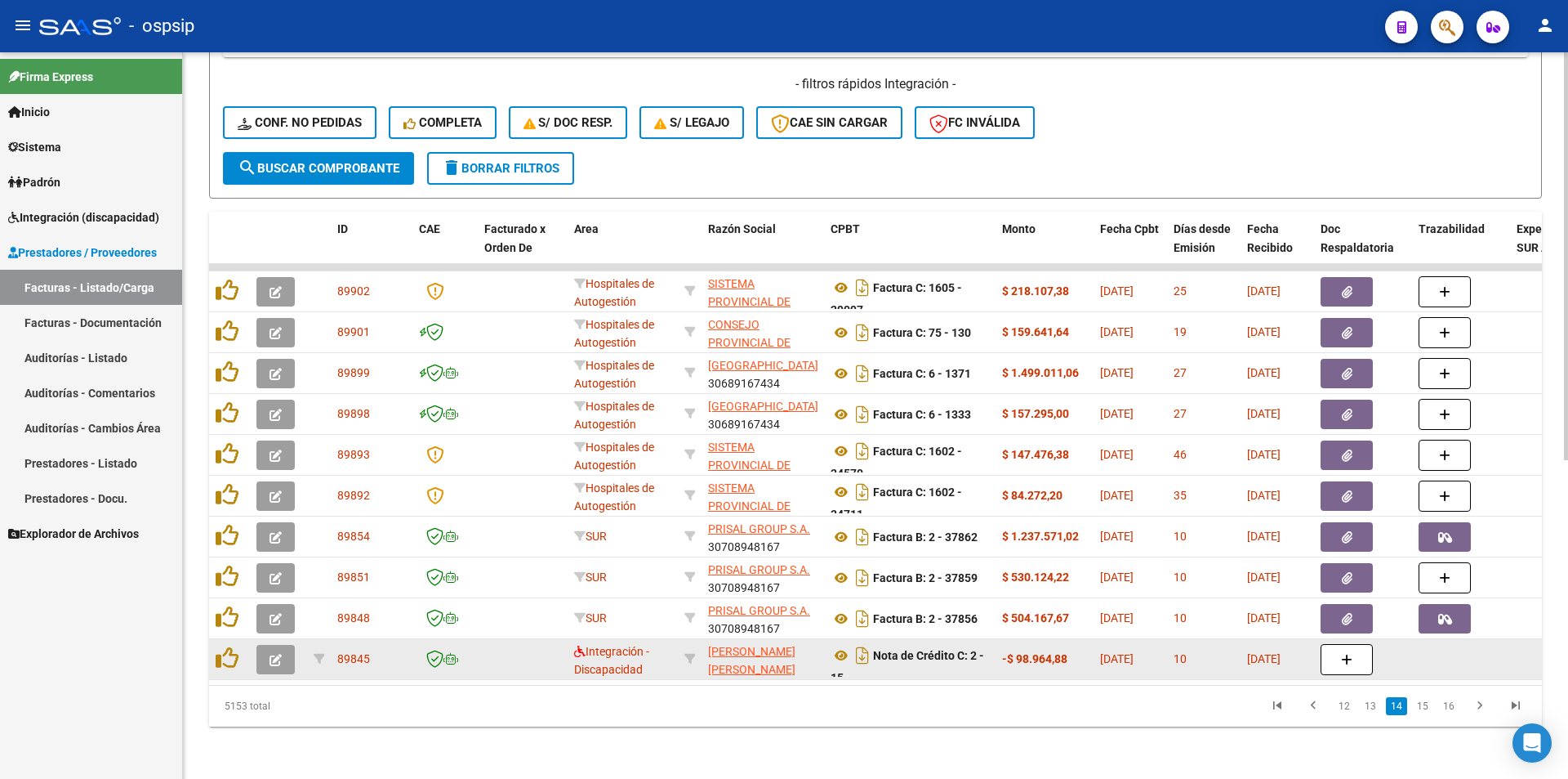
click at [258, 652] on button "button" at bounding box center [275, 660] width 39 height 30
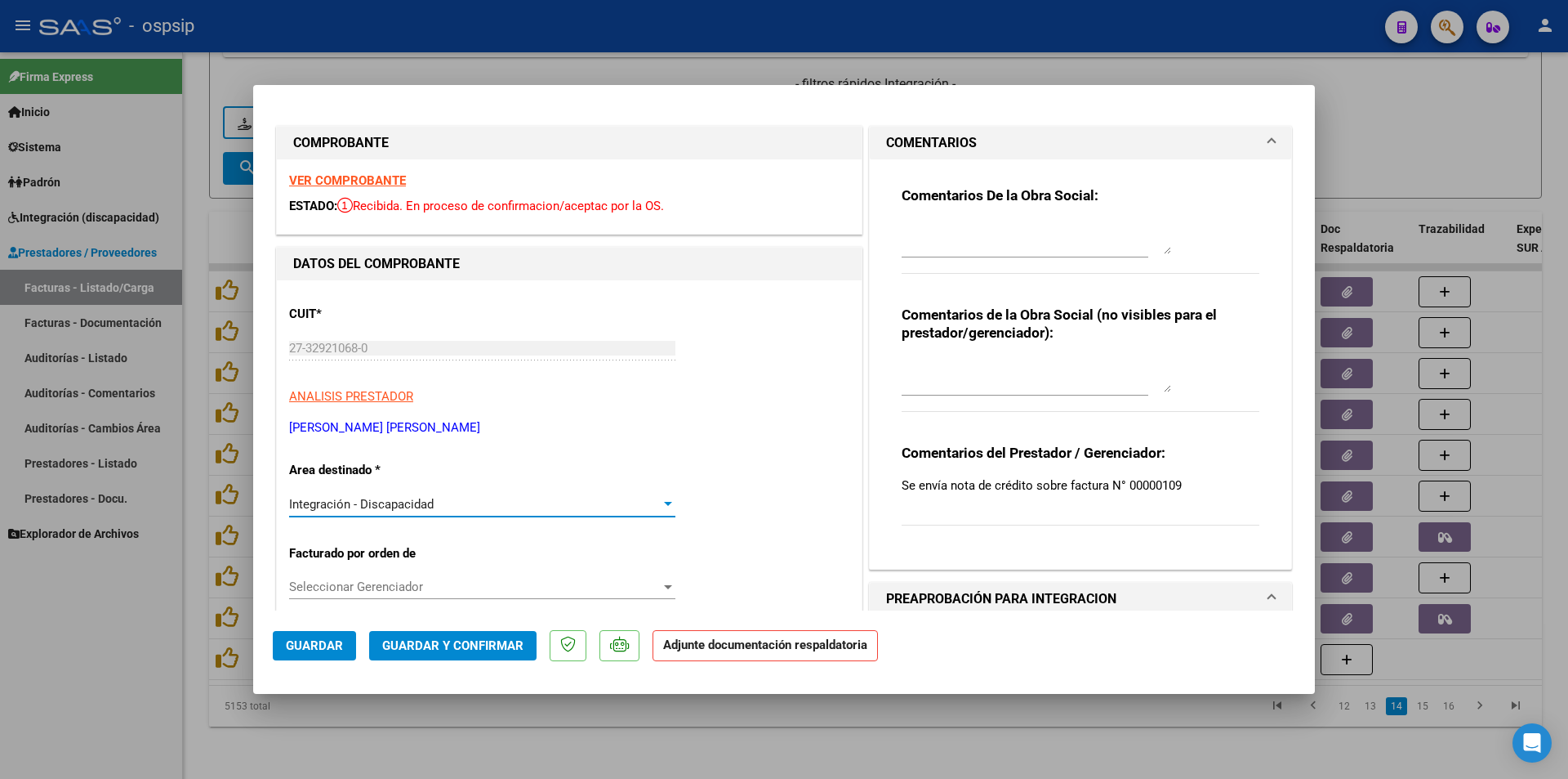
click at [417, 505] on span "Integración - Discapacidad" at bounding box center [361, 504] width 145 height 15
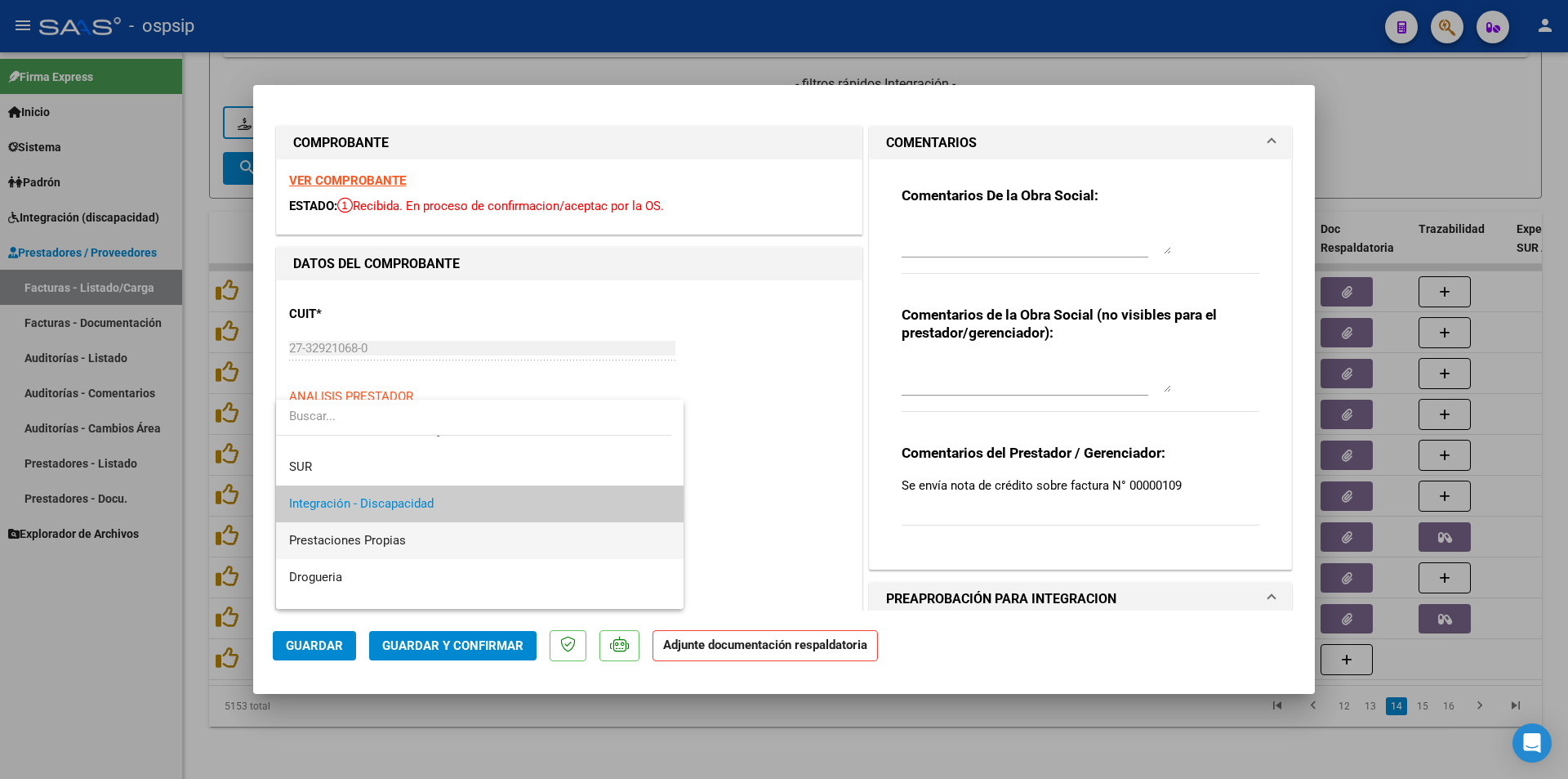
scroll to position [143, 0]
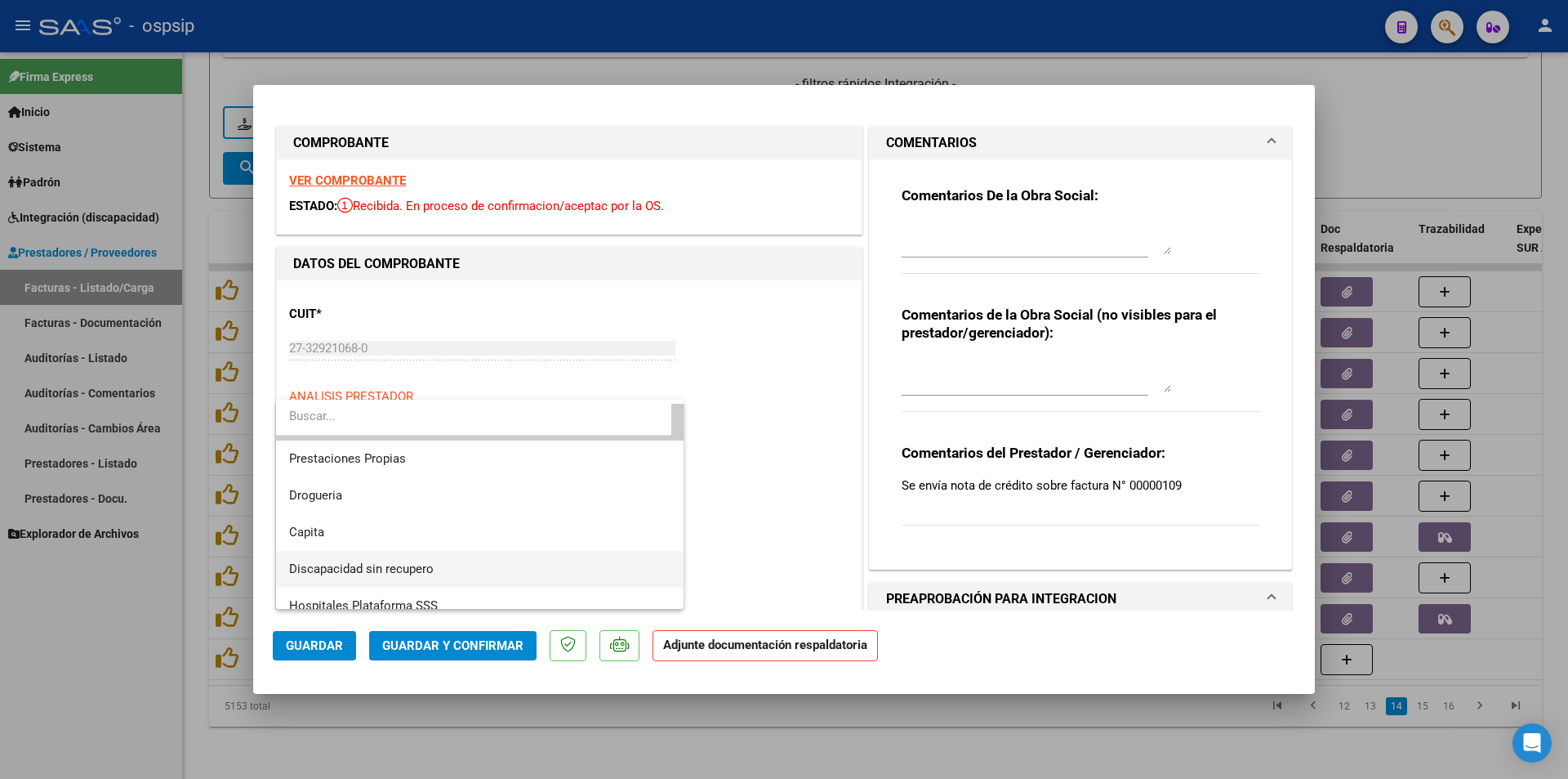
click at [413, 564] on span "Discapacidad sin recupero" at bounding box center [361, 568] width 145 height 15
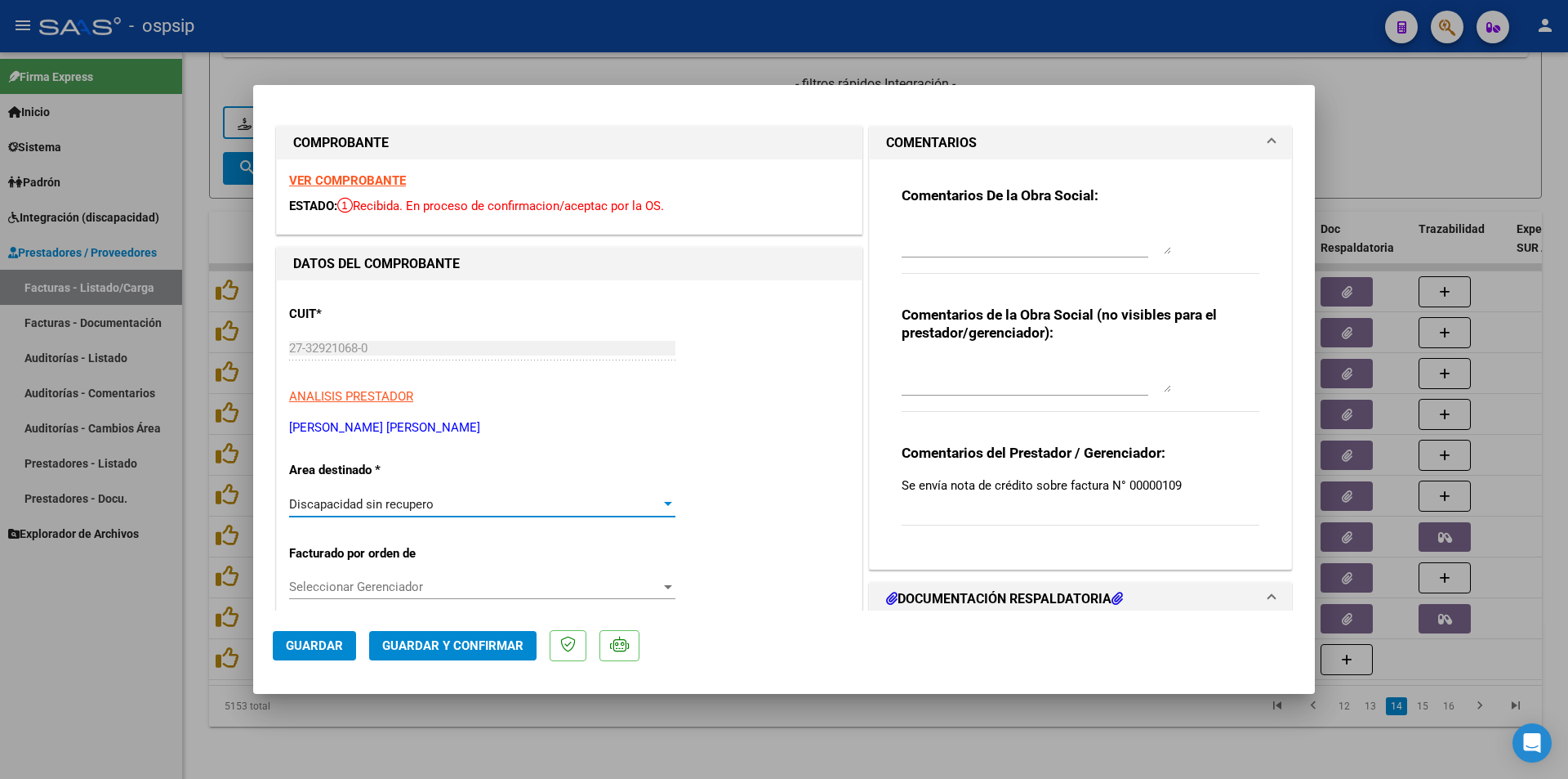
click at [343, 640] on button "Guardar" at bounding box center [315, 646] width 83 height 30
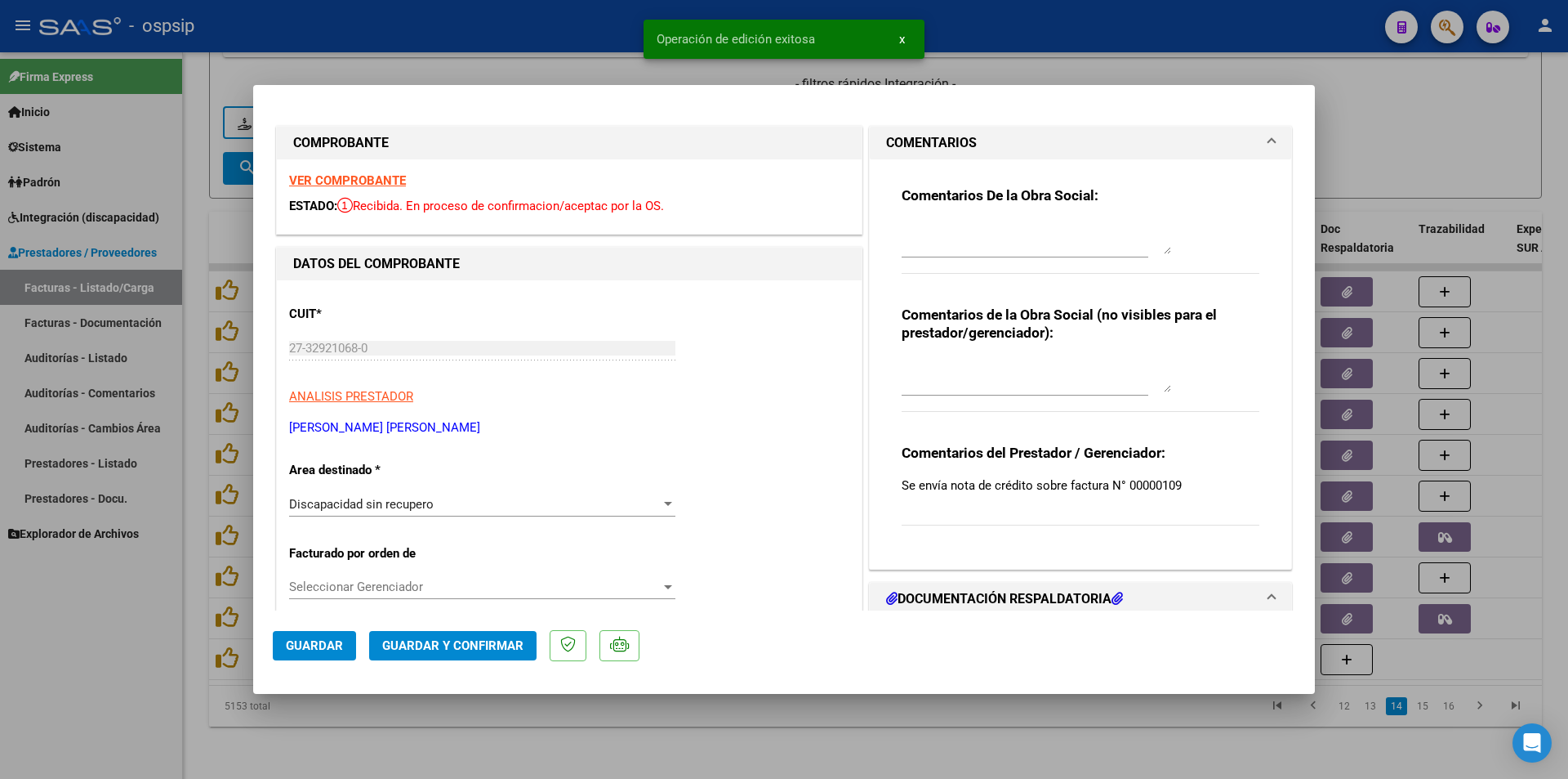
click at [1157, 737] on div at bounding box center [784, 390] width 1568 height 779
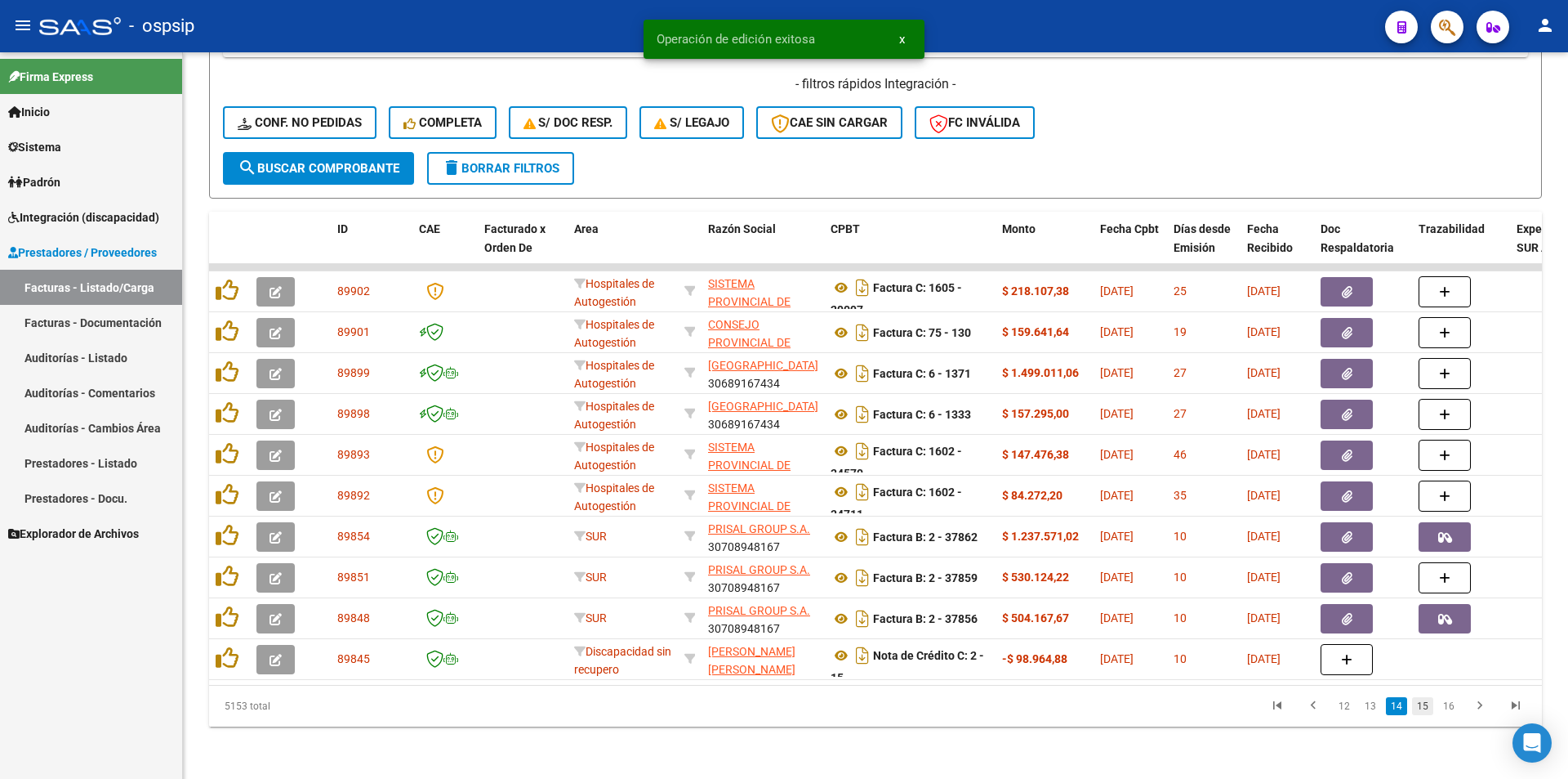
click at [1422, 706] on link "15" at bounding box center [1422, 706] width 21 height 18
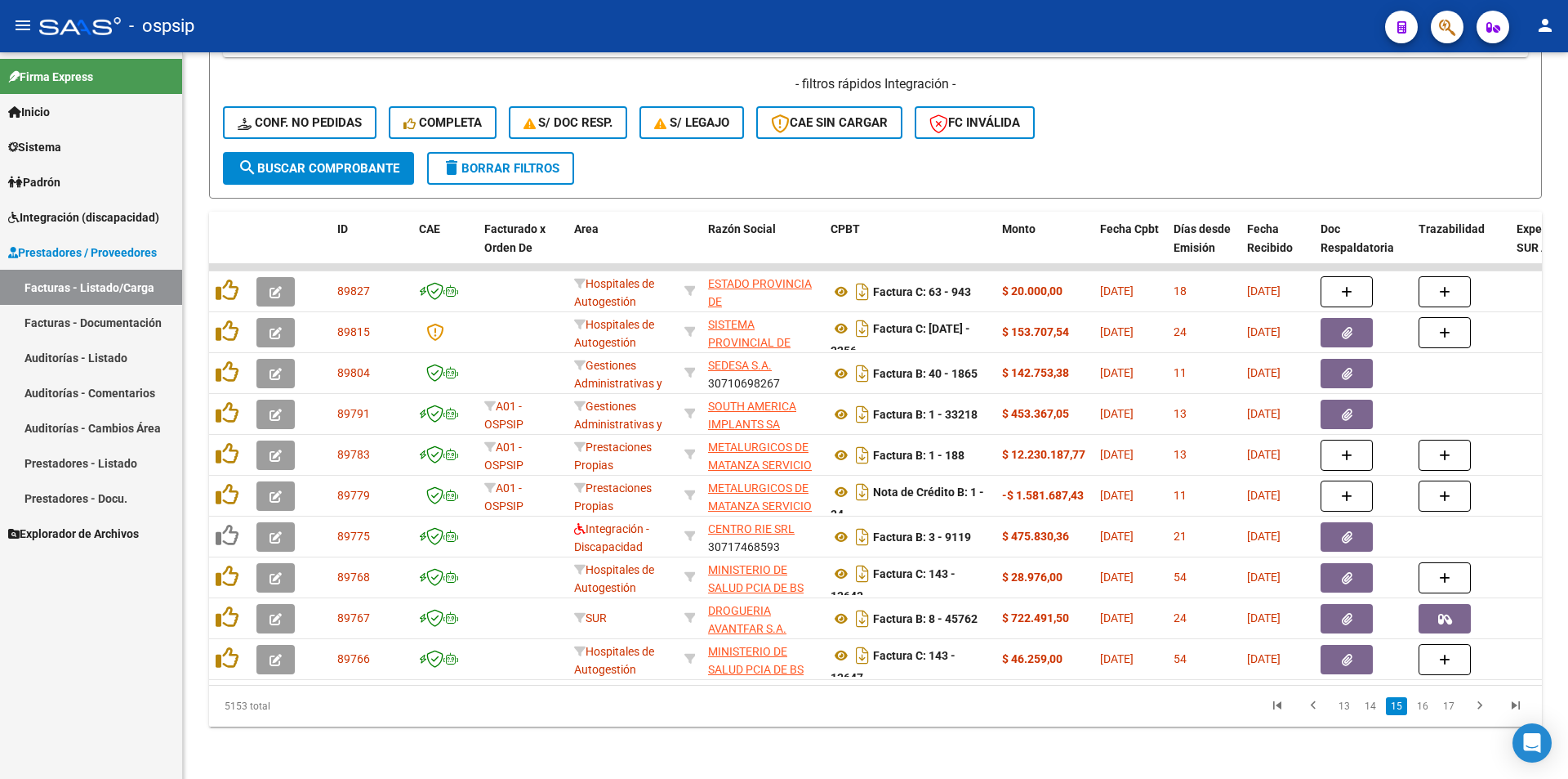
click at [1422, 706] on link "16" at bounding box center [1422, 706] width 21 height 18
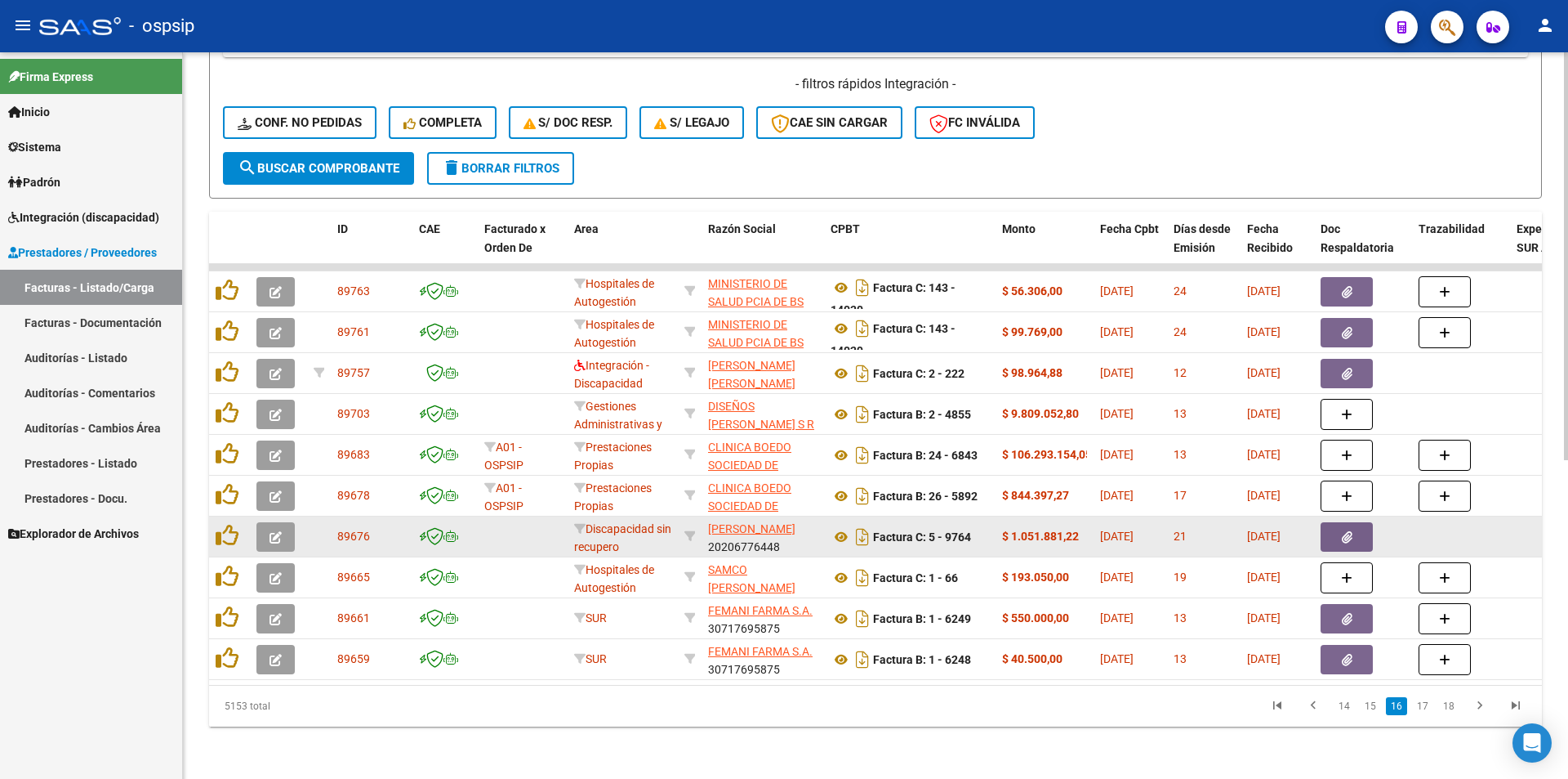
click at [269, 526] on button "button" at bounding box center [275, 538] width 39 height 30
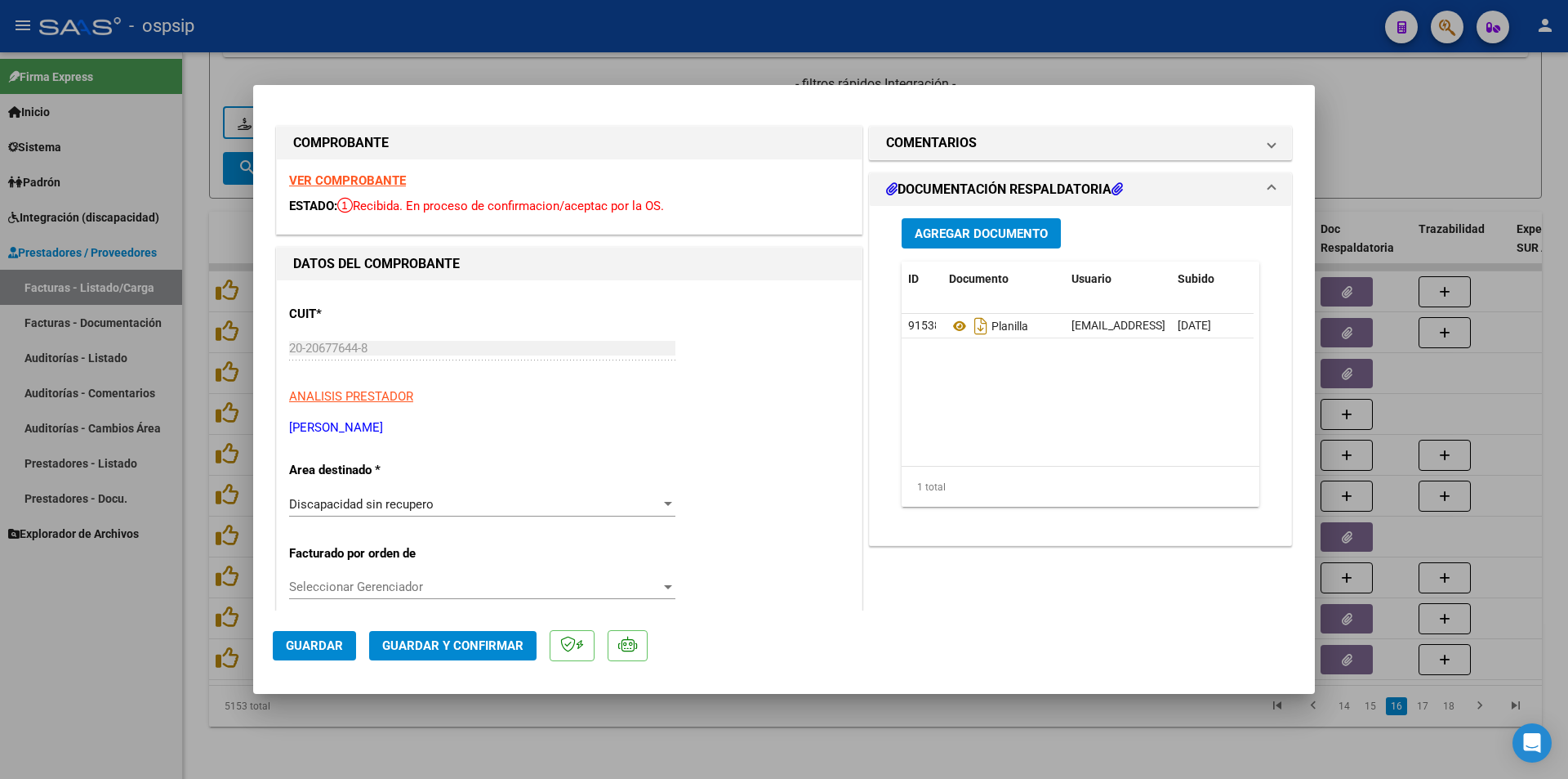
click at [324, 173] on strong "VER COMPROBANTE" at bounding box center [348, 180] width 117 height 15
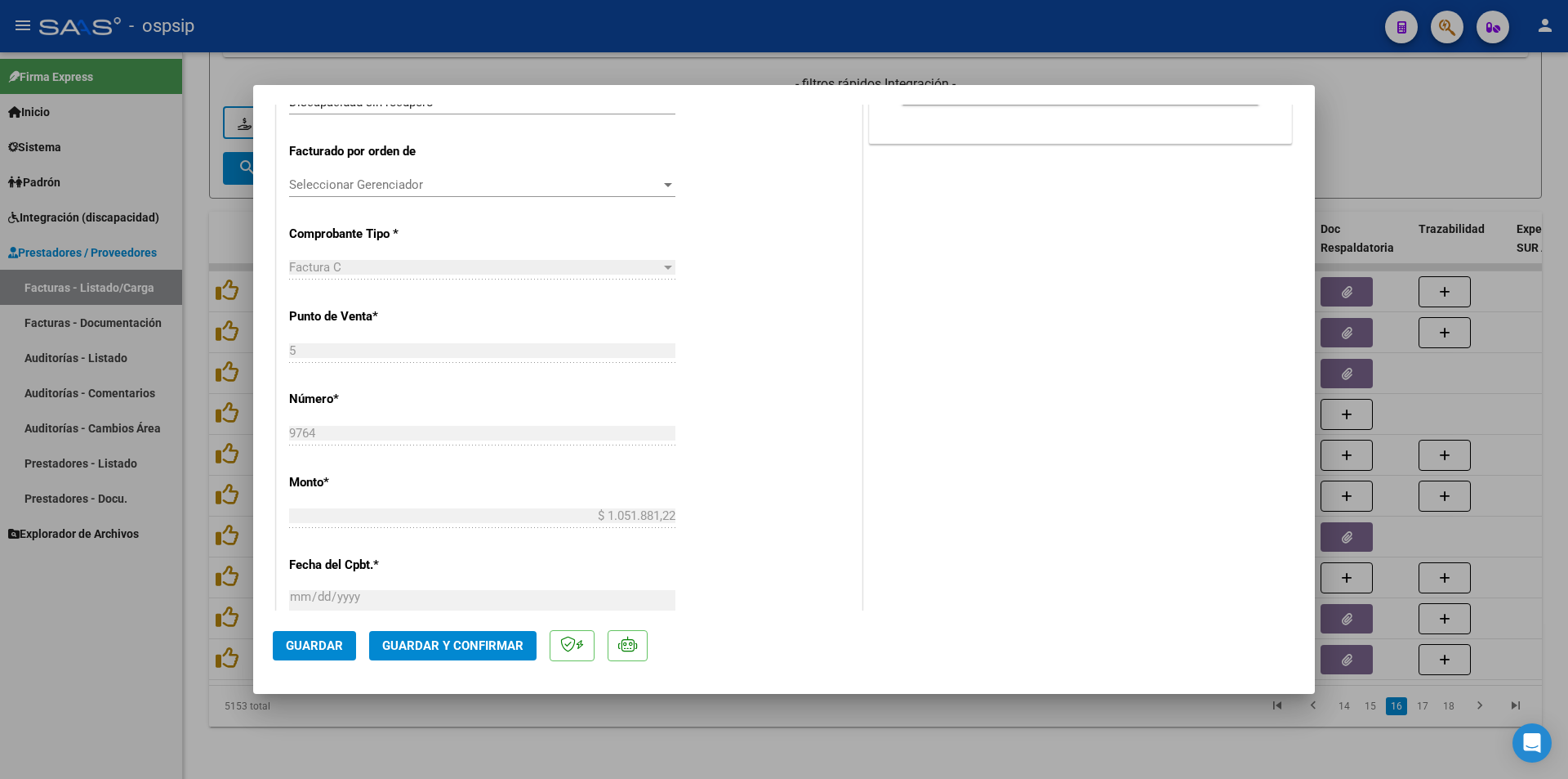
scroll to position [408, 0]
click at [640, 746] on div at bounding box center [784, 390] width 1568 height 779
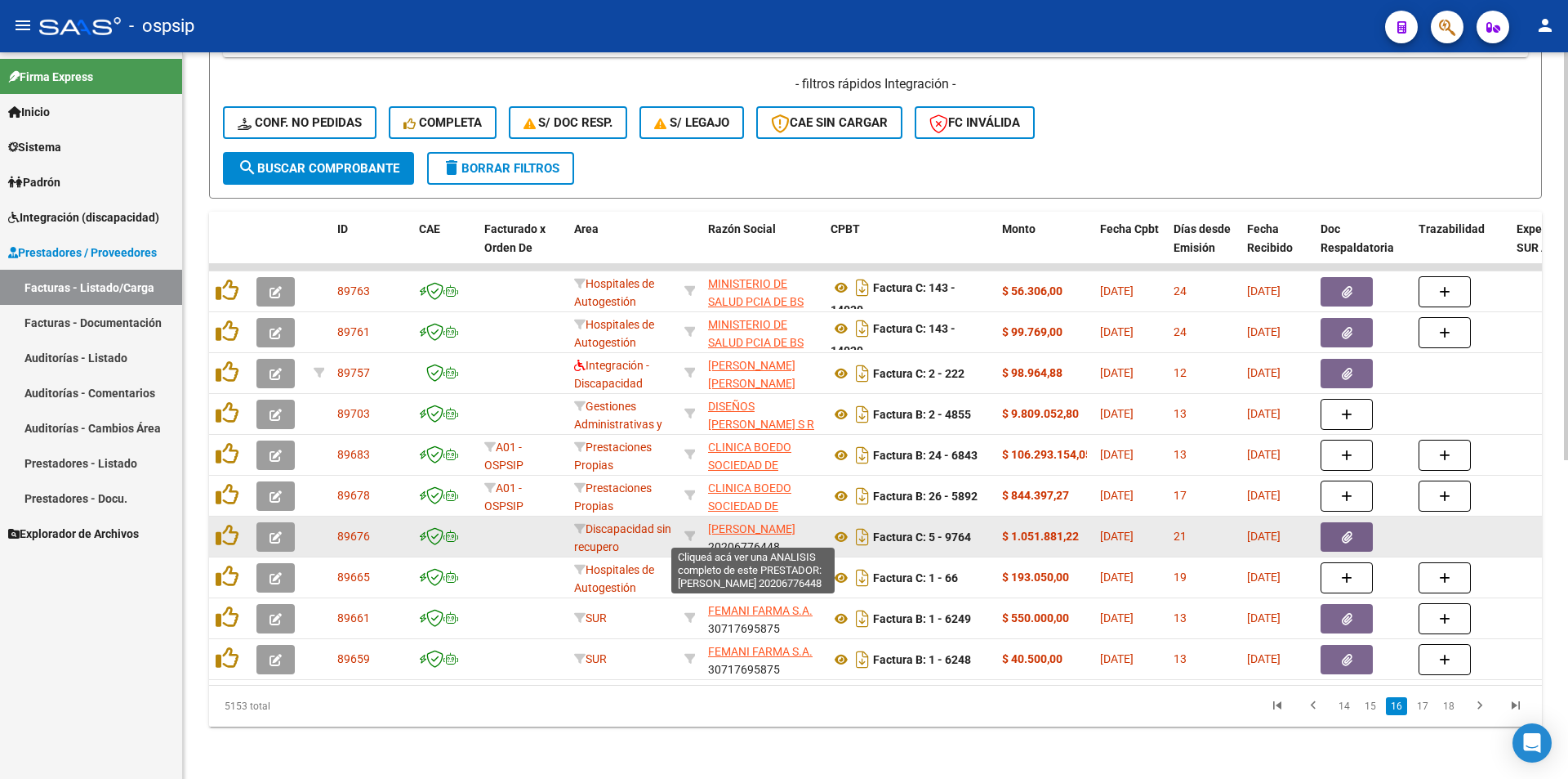
click at [726, 523] on span "FLORES CLAUDIO ARIEL" at bounding box center [752, 529] width 87 height 13
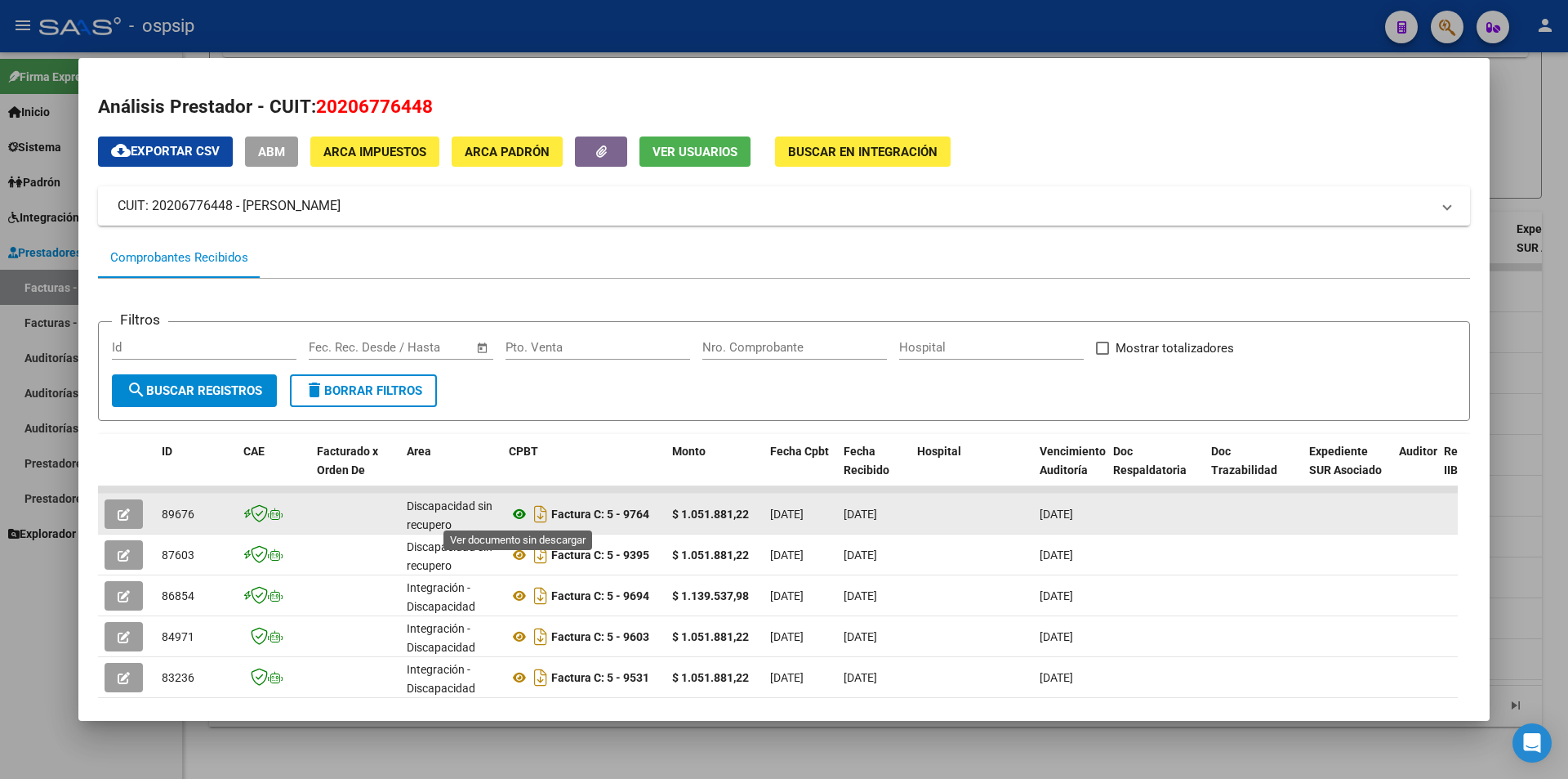
click at [519, 514] on icon at bounding box center [518, 515] width 21 height 20
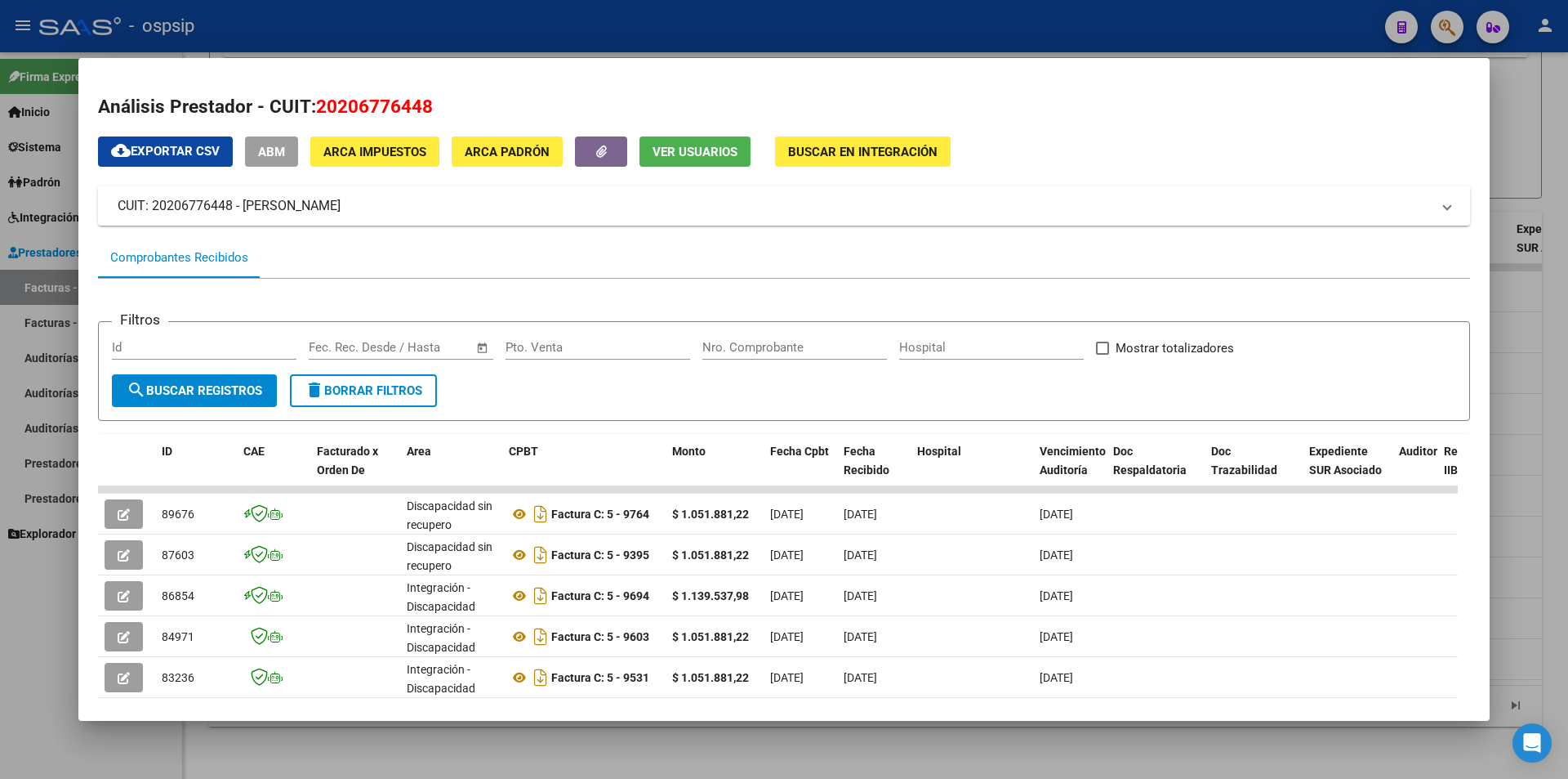
click at [582, 30] on div at bounding box center [784, 390] width 1568 height 779
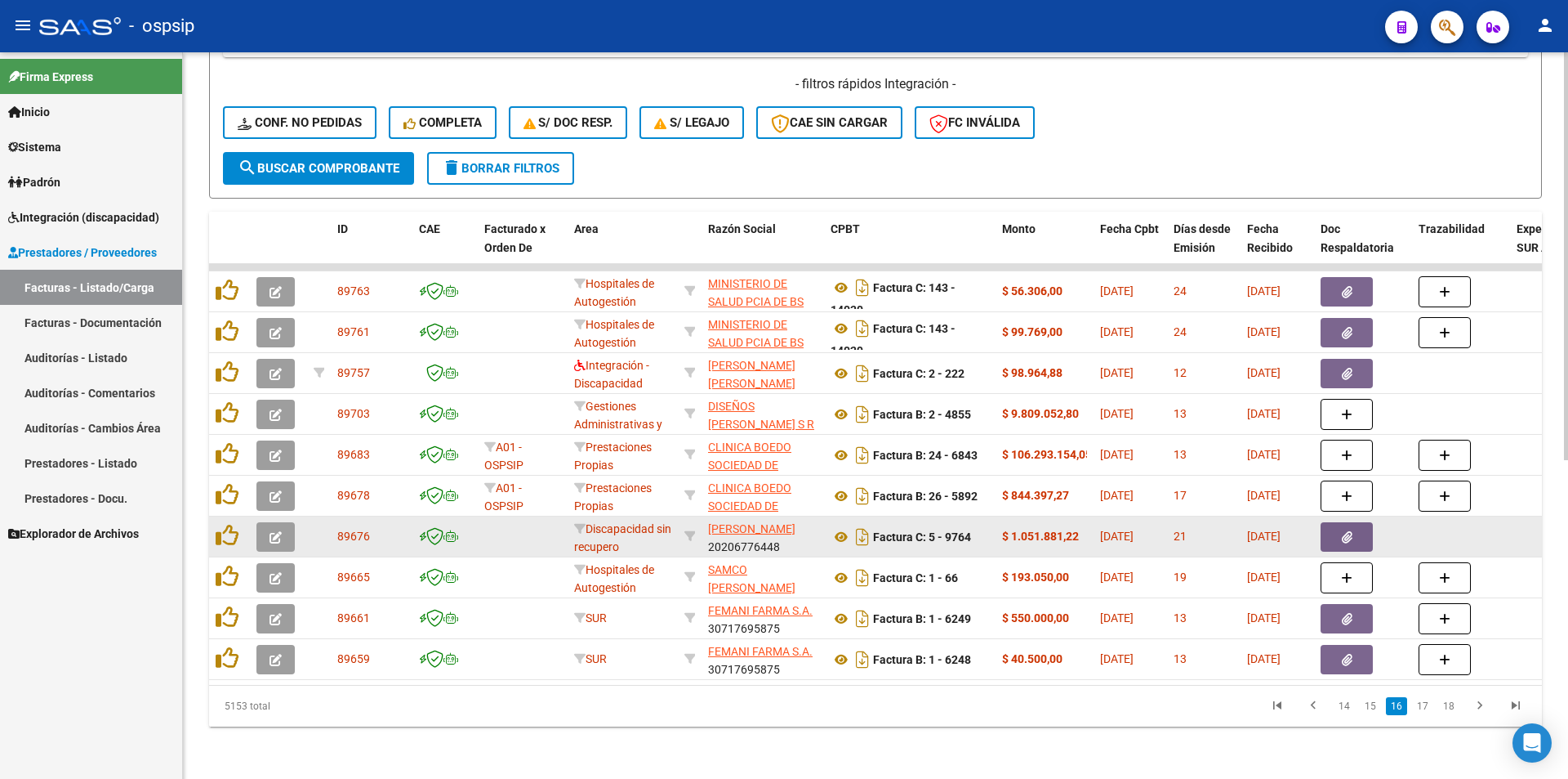
click at [273, 532] on icon "button" at bounding box center [275, 538] width 12 height 12
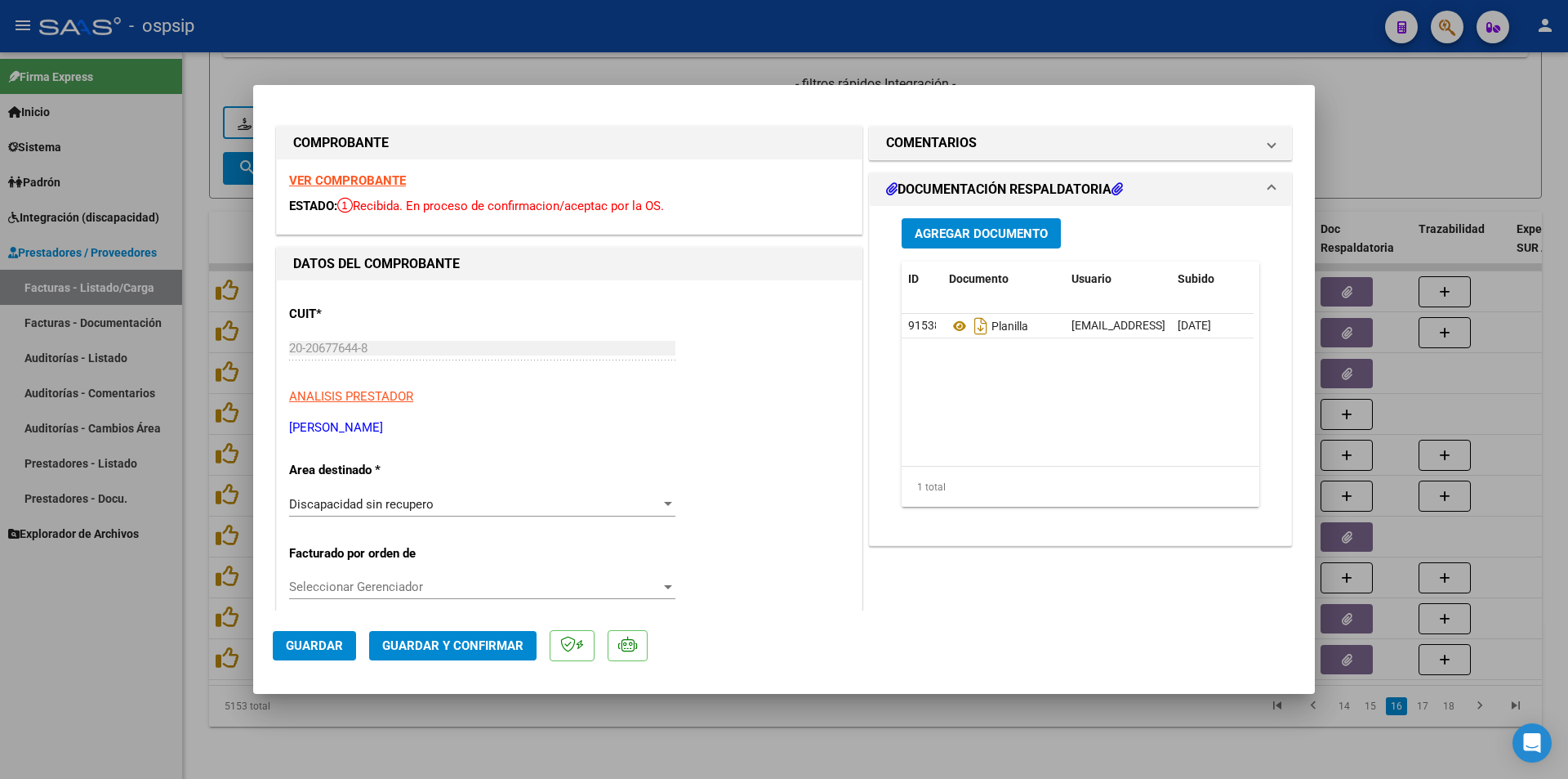
click at [939, 757] on div at bounding box center [784, 390] width 1568 height 779
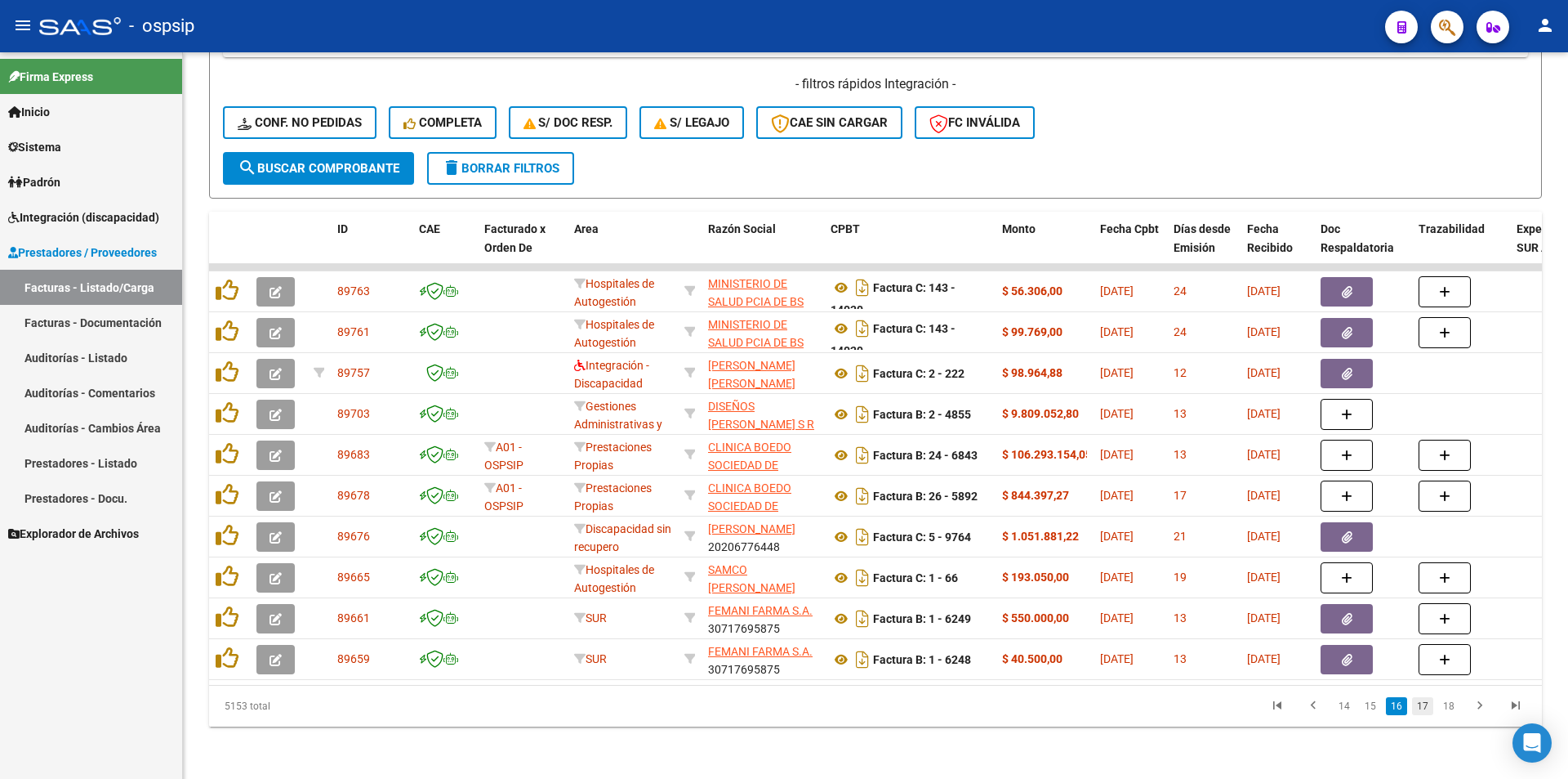
click at [1426, 711] on link "17" at bounding box center [1422, 706] width 21 height 18
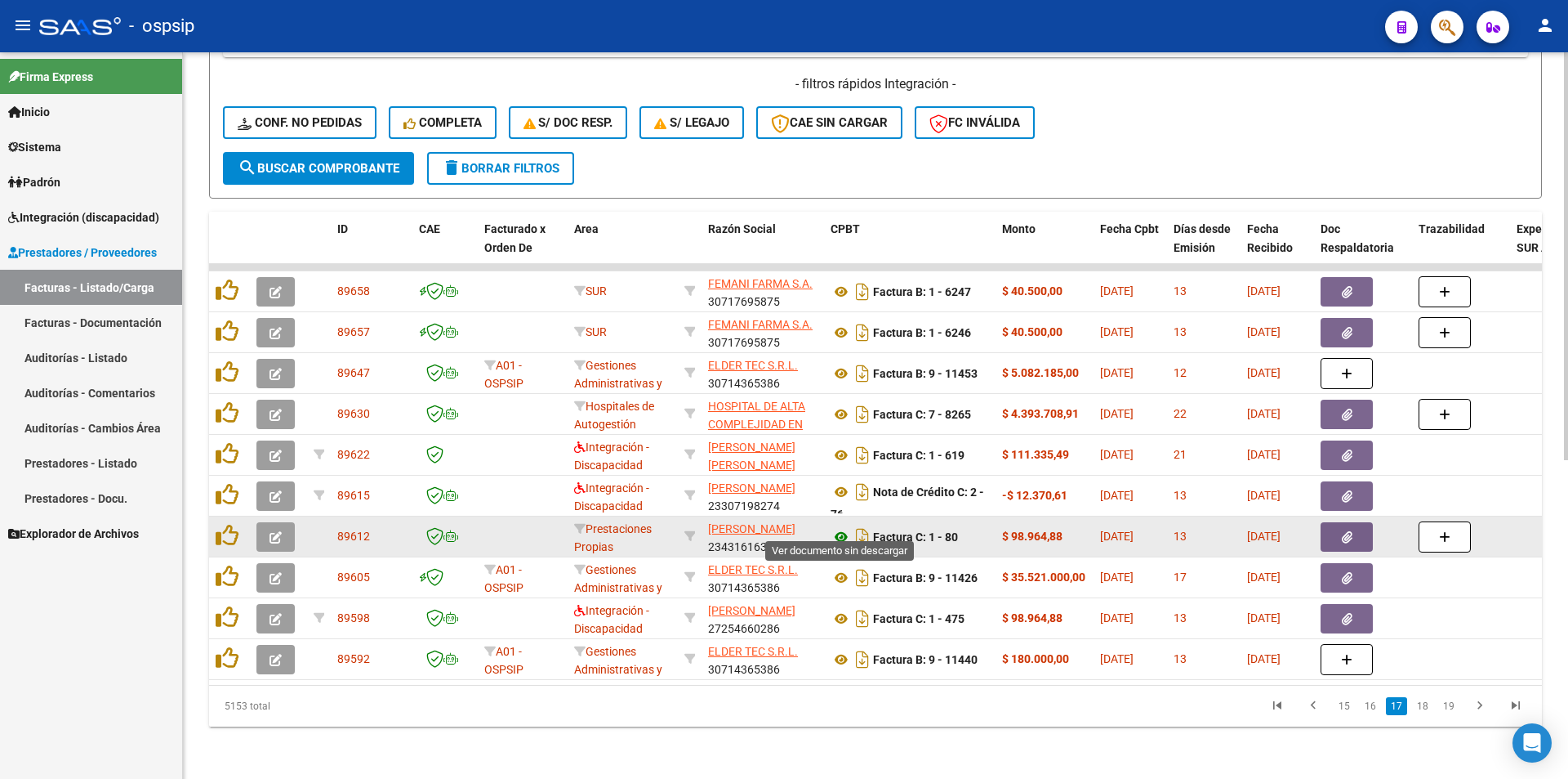
click at [844, 528] on icon at bounding box center [841, 538] width 21 height 20
click at [281, 523] on button "button" at bounding box center [275, 538] width 39 height 30
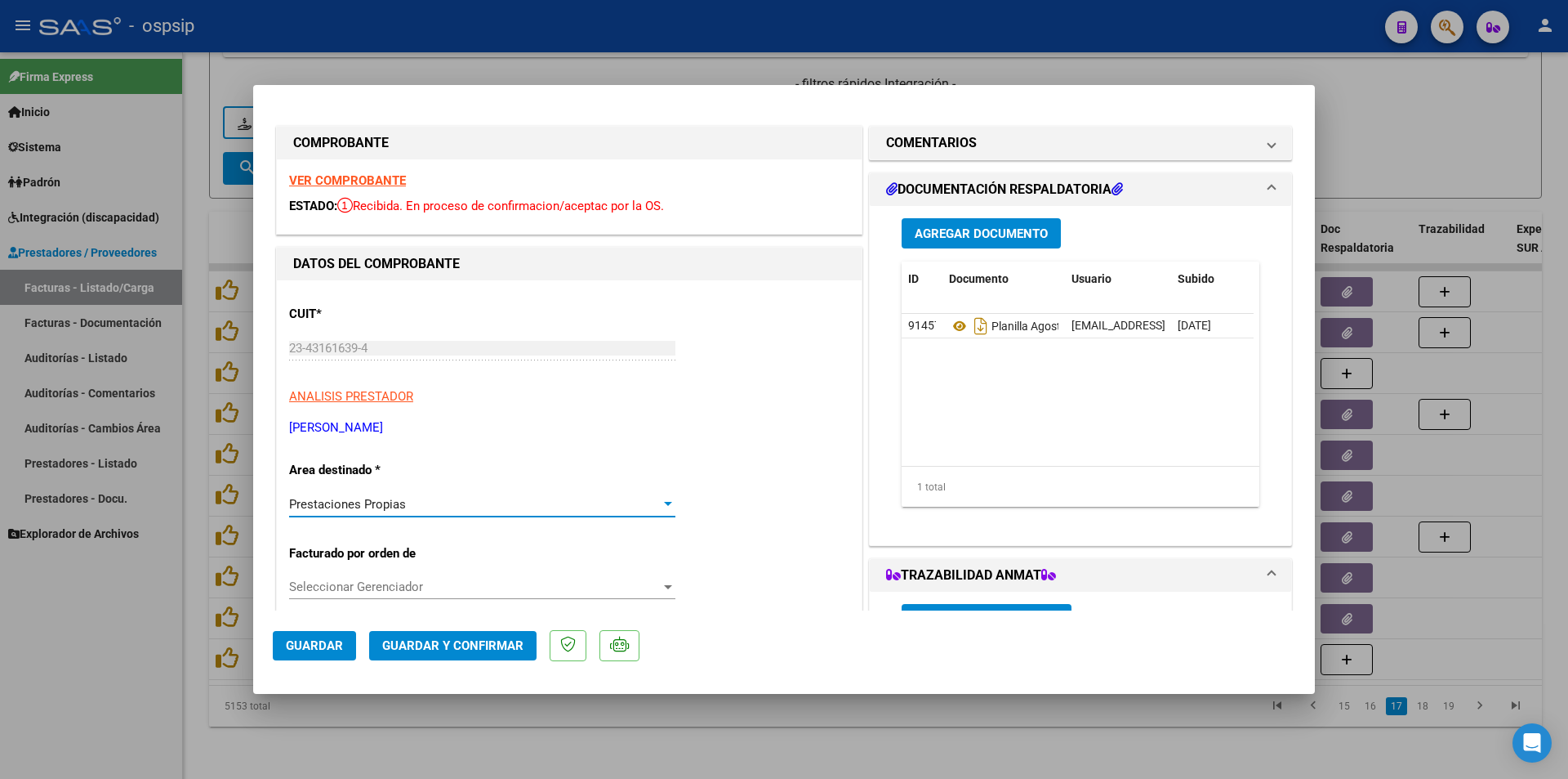
click at [408, 505] on div "Prestaciones Propias" at bounding box center [475, 504] width 371 height 15
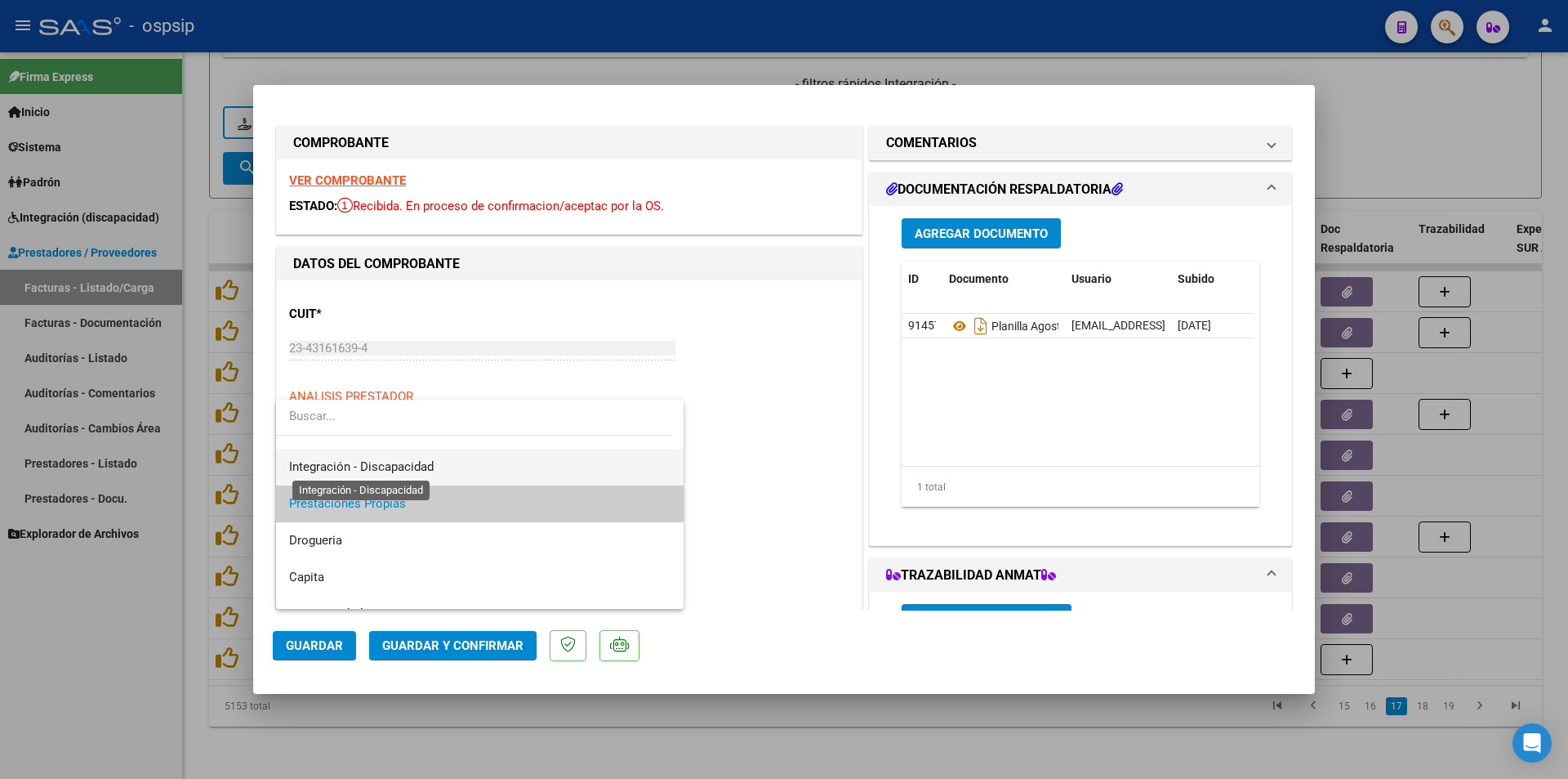
click at [407, 471] on span "Integración - Discapacidad" at bounding box center [361, 466] width 145 height 15
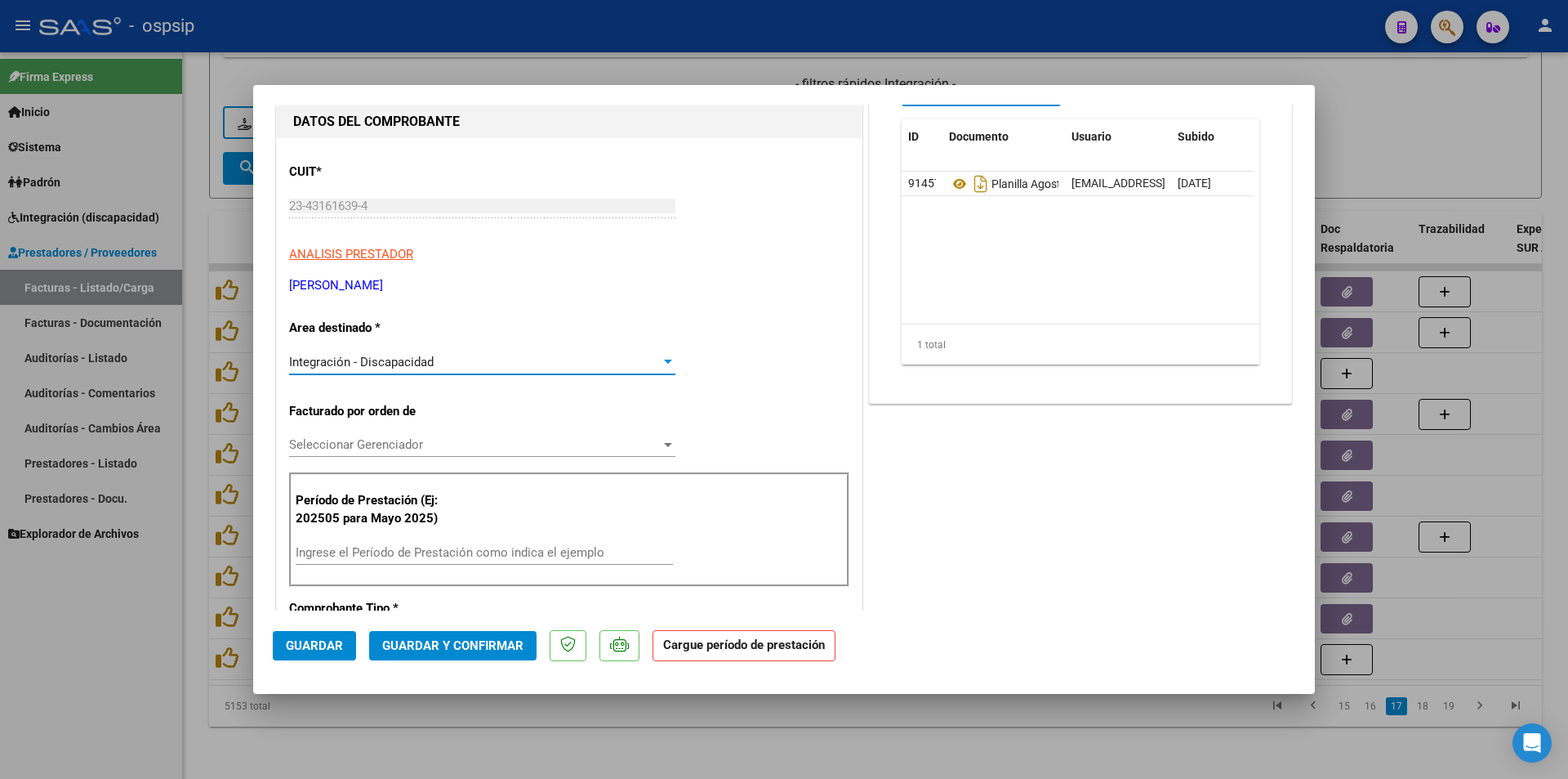
scroll to position [164, 0]
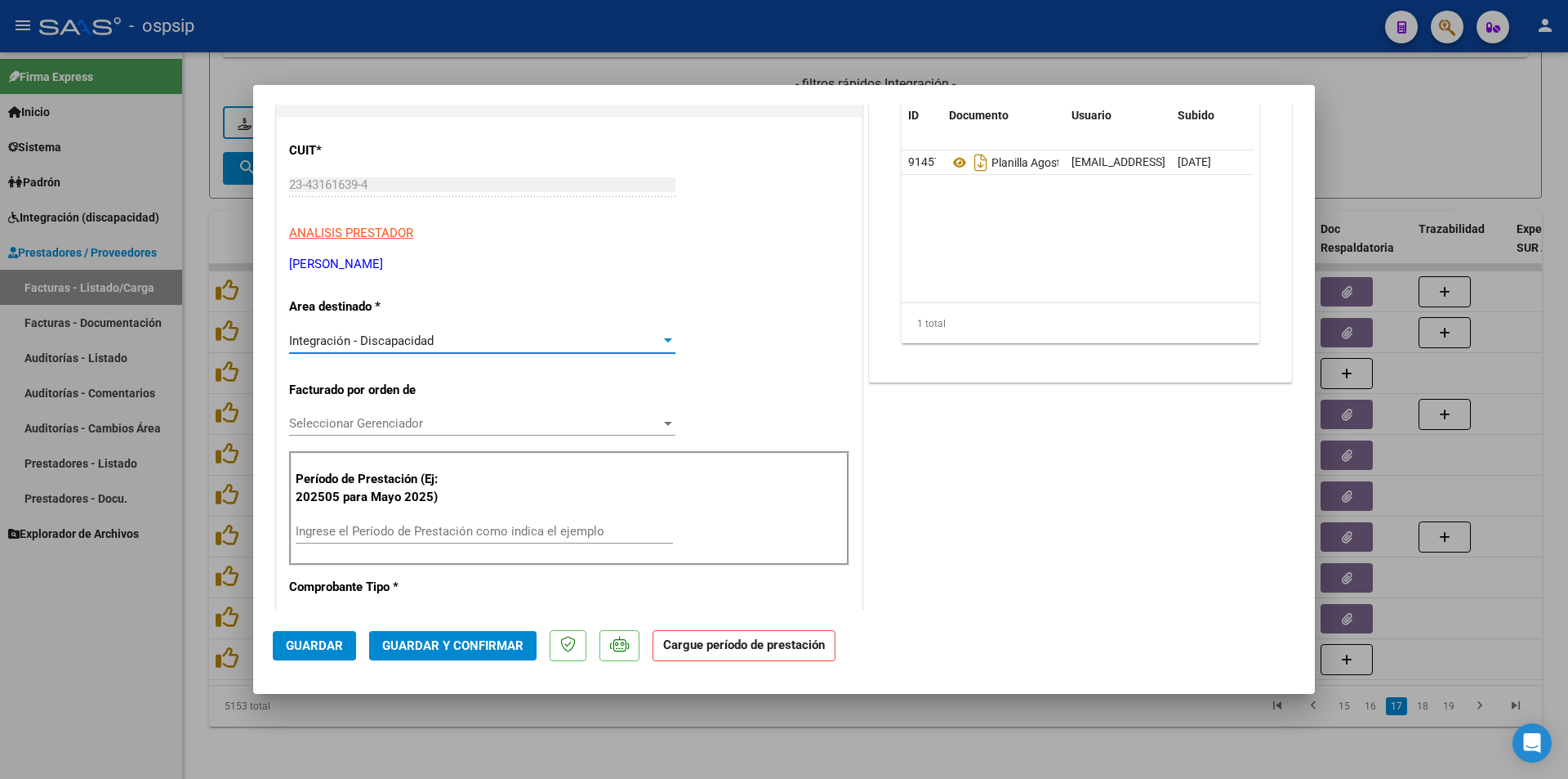
click at [373, 530] on input "Ingrese el Período de Prestación como indica el ejemplo" at bounding box center [485, 531] width 377 height 15
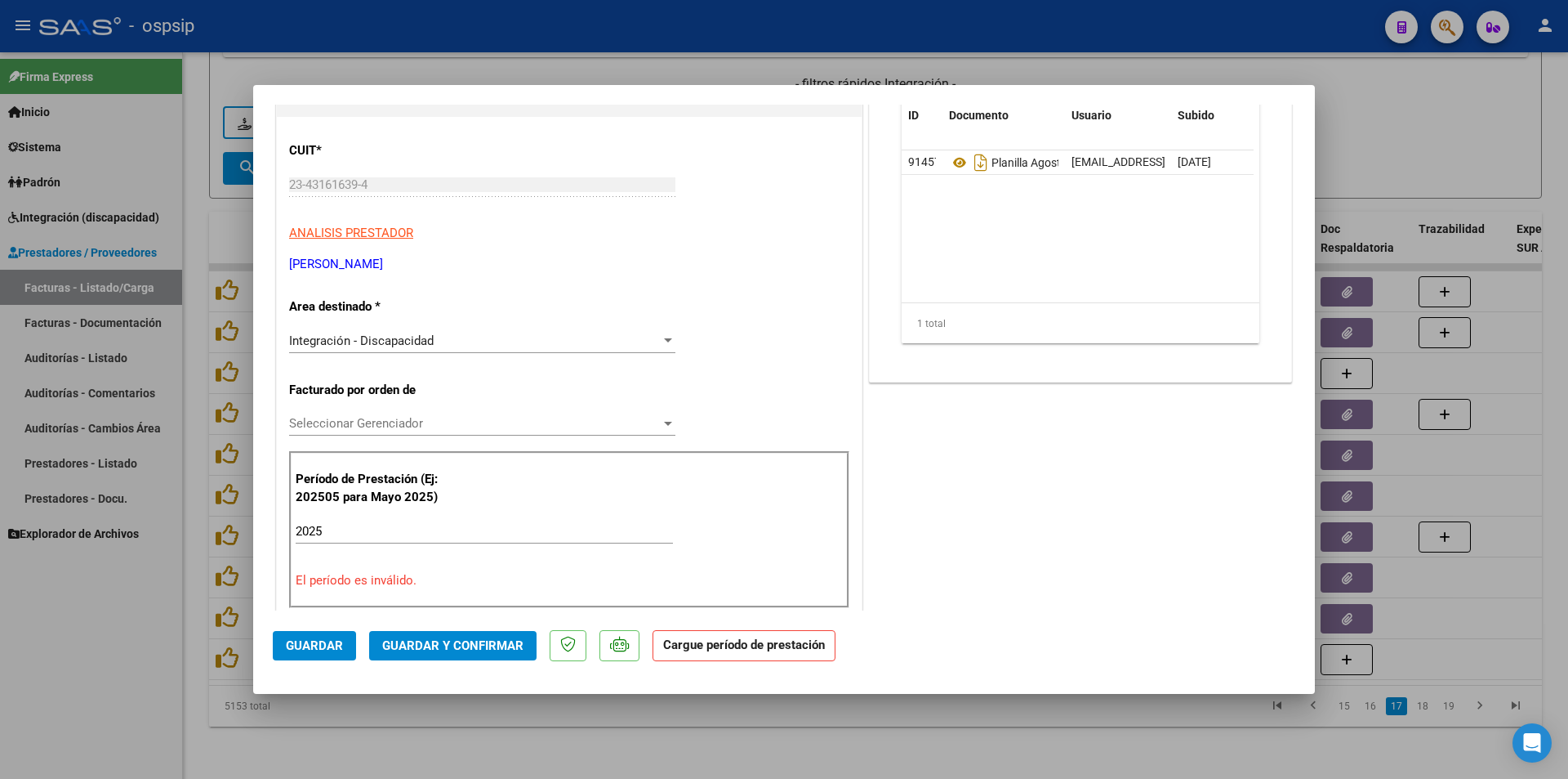
click at [334, 725] on div at bounding box center [784, 390] width 1568 height 779
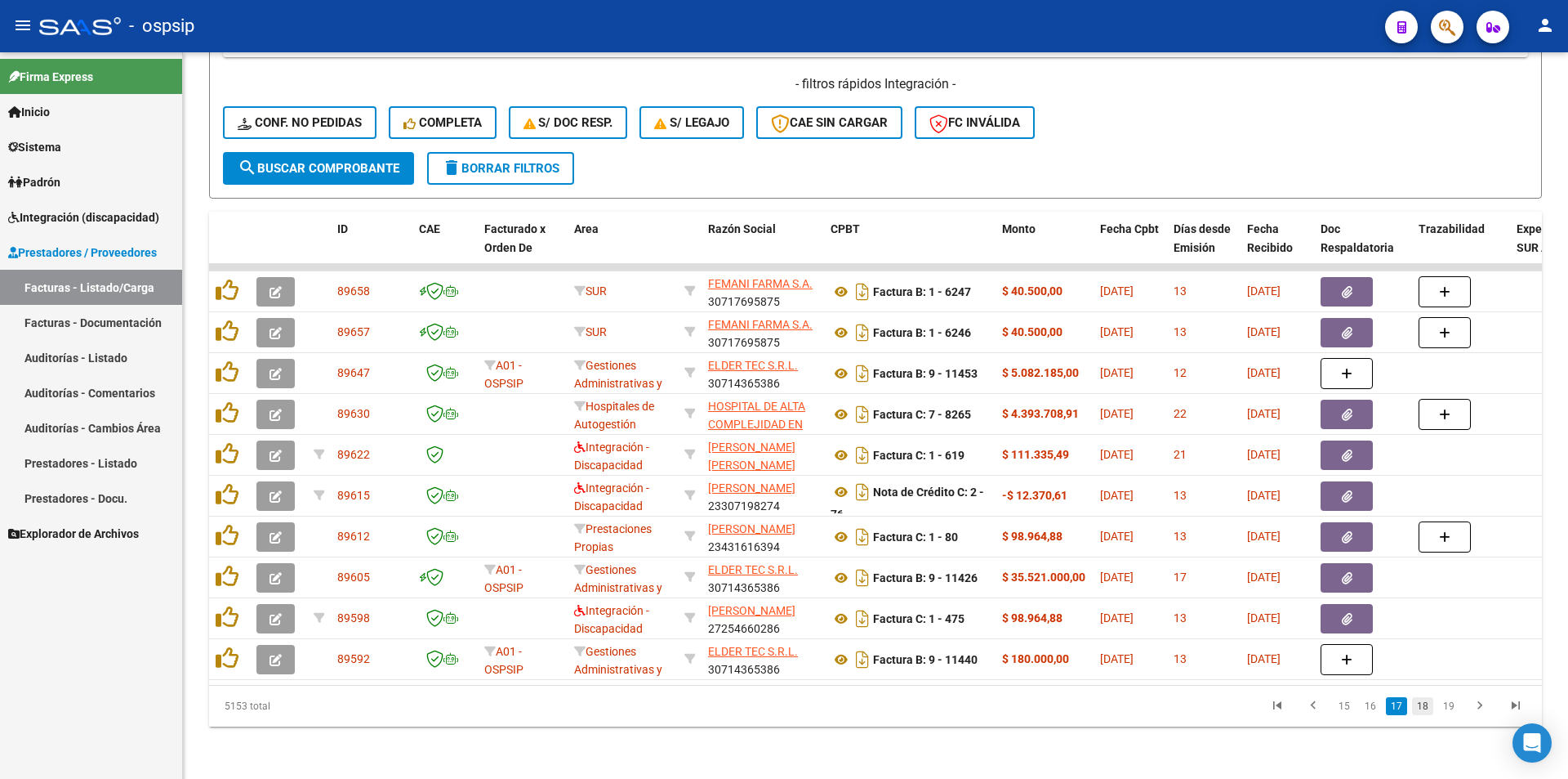
click at [1429, 707] on link "18" at bounding box center [1422, 706] width 21 height 18
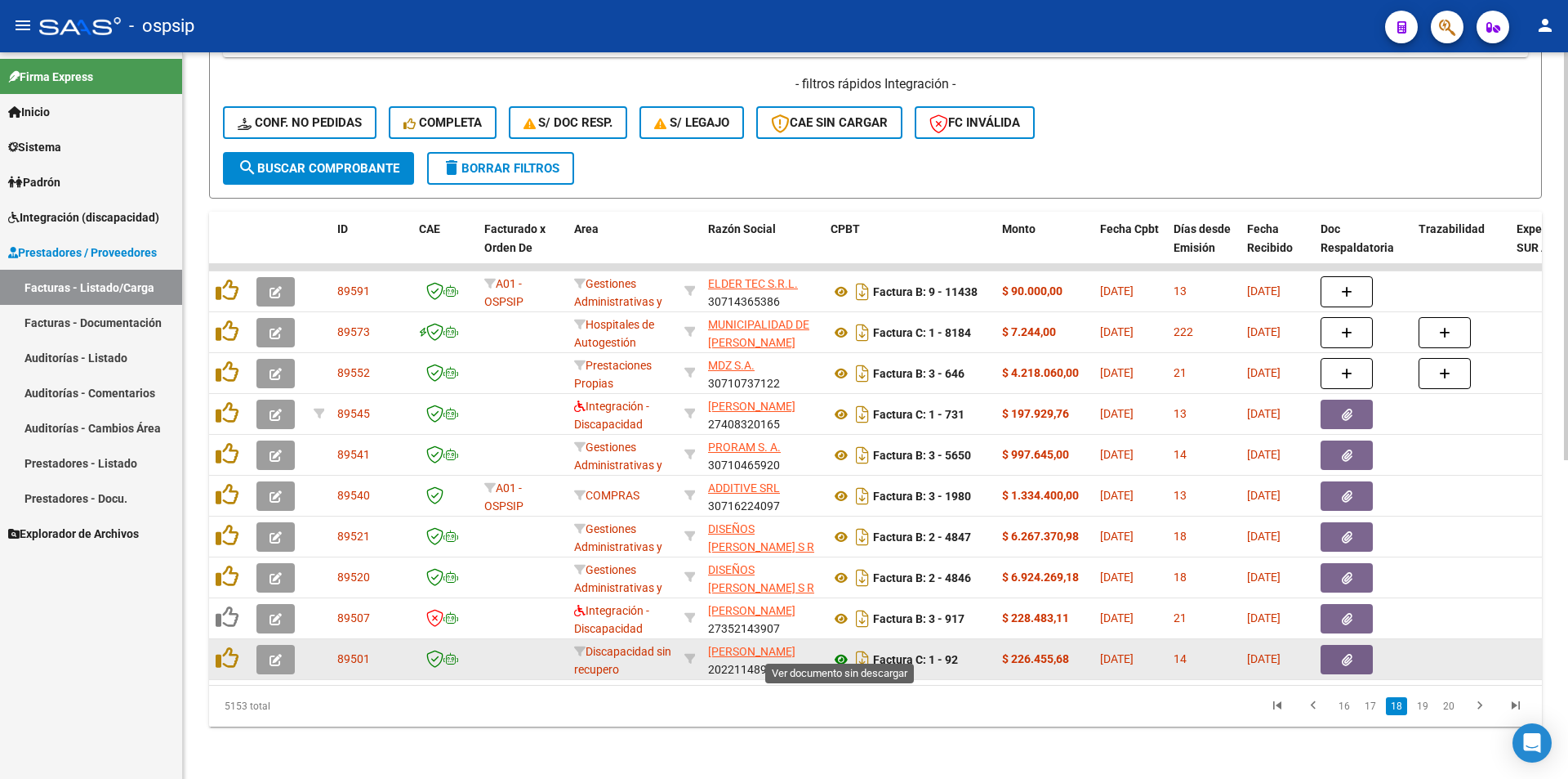
click at [839, 650] on icon at bounding box center [841, 660] width 21 height 20
click at [276, 654] on icon "button" at bounding box center [275, 660] width 12 height 12
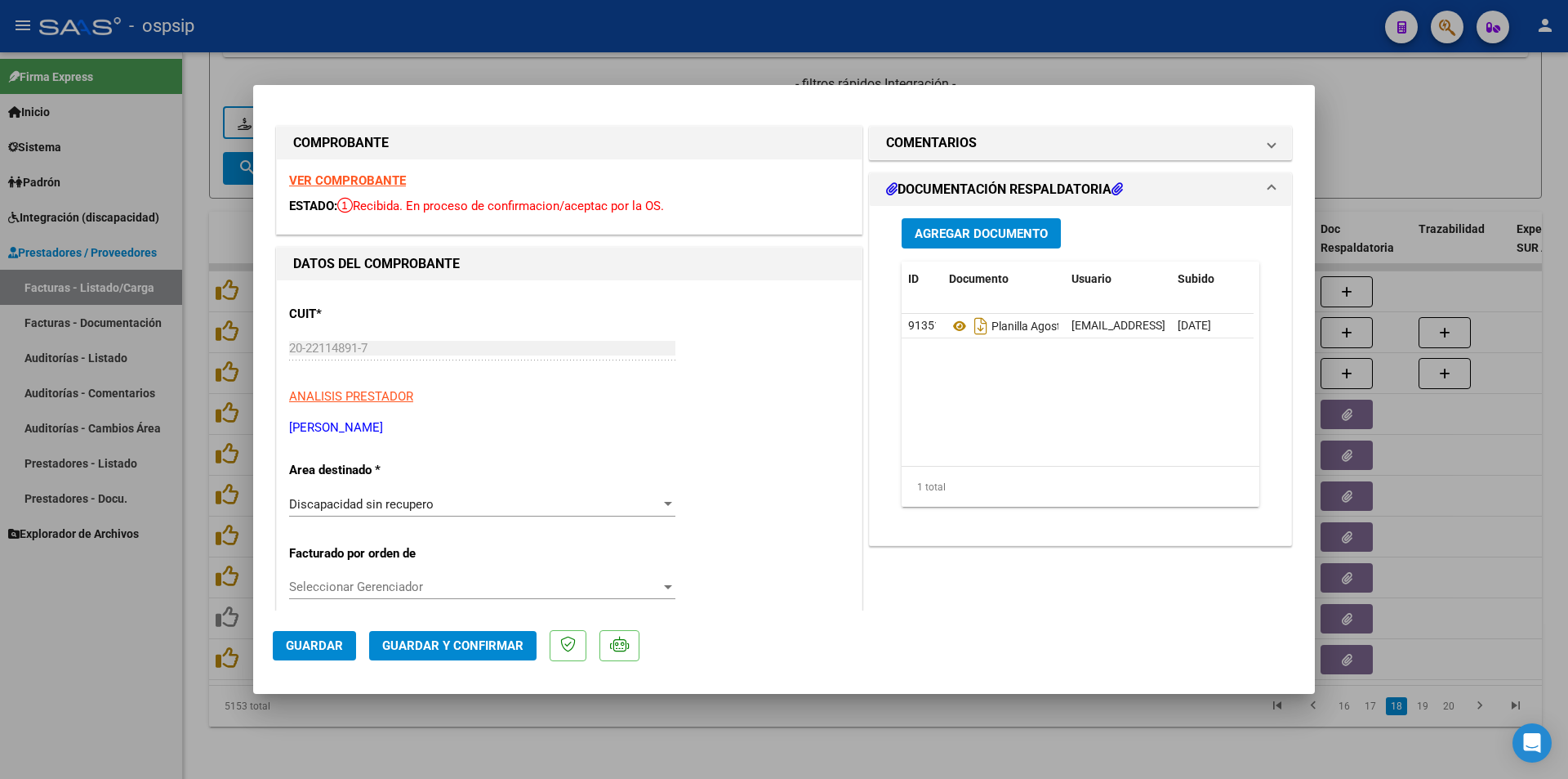
click at [726, 720] on div at bounding box center [784, 390] width 1568 height 779
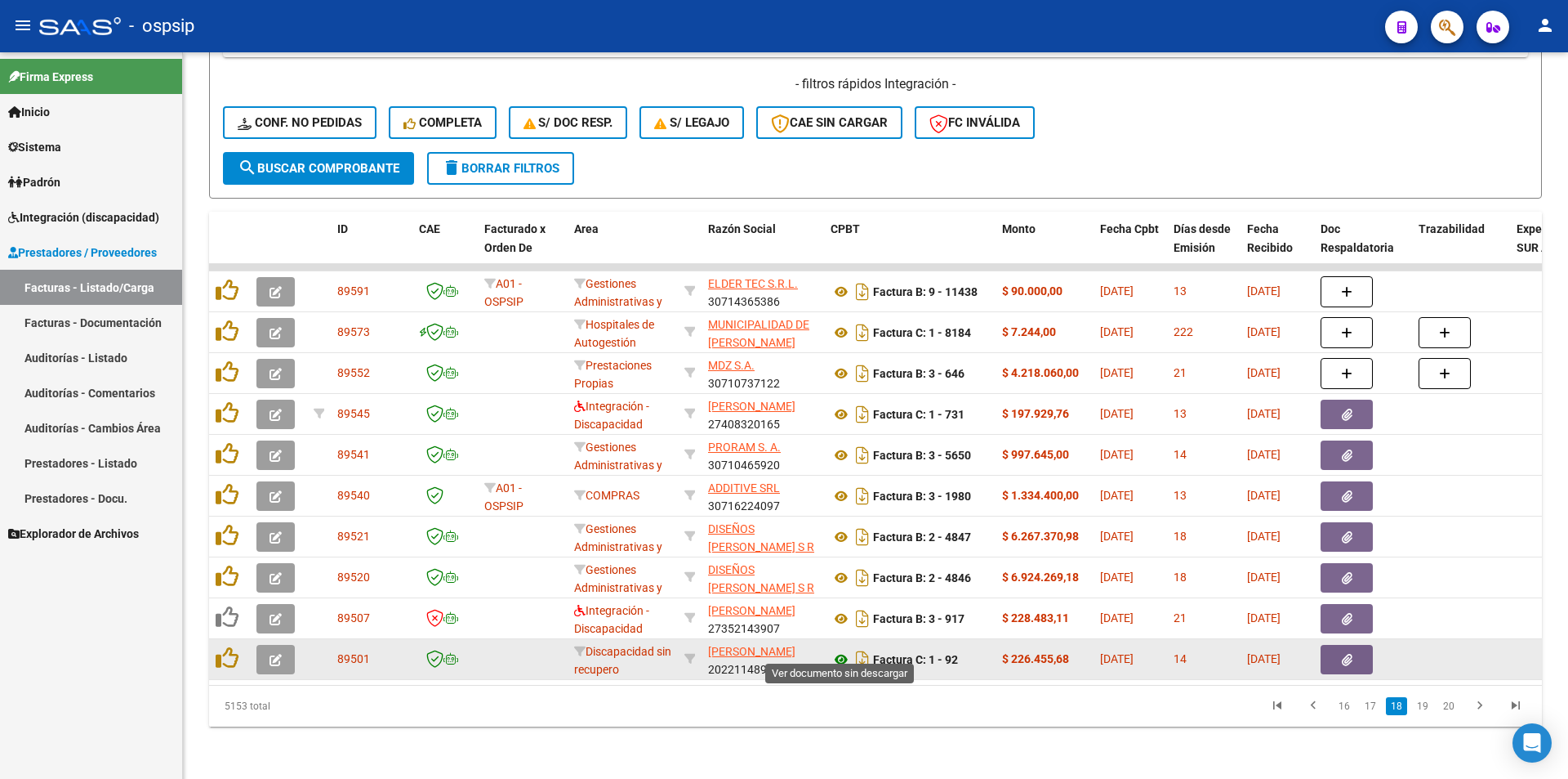
click at [844, 650] on icon at bounding box center [841, 660] width 21 height 20
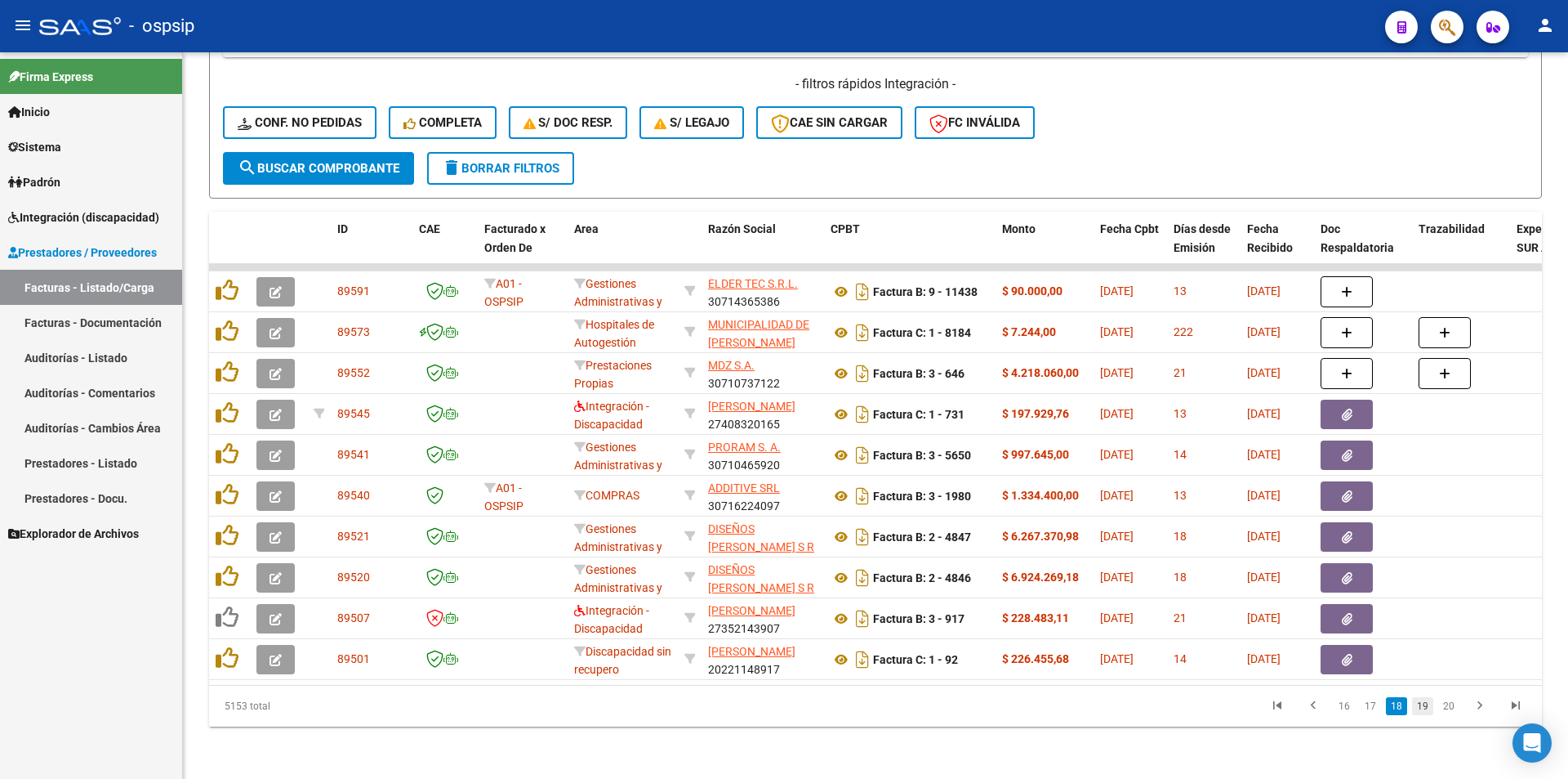
click at [1428, 708] on link "19" at bounding box center [1422, 706] width 21 height 18
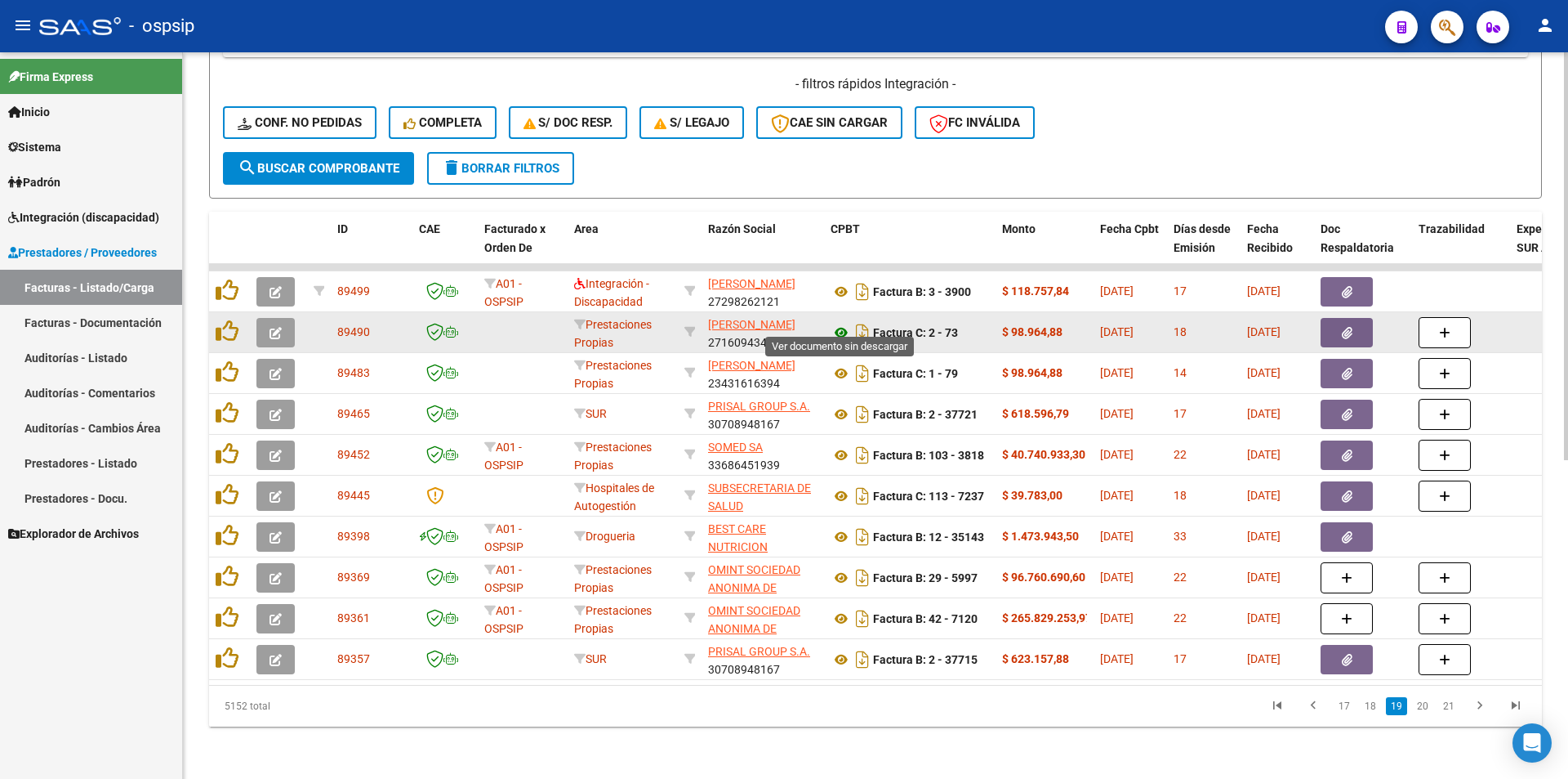
click at [841, 323] on icon at bounding box center [841, 333] width 21 height 20
click at [840, 323] on icon at bounding box center [841, 333] width 21 height 20
click at [842, 323] on icon at bounding box center [841, 333] width 21 height 20
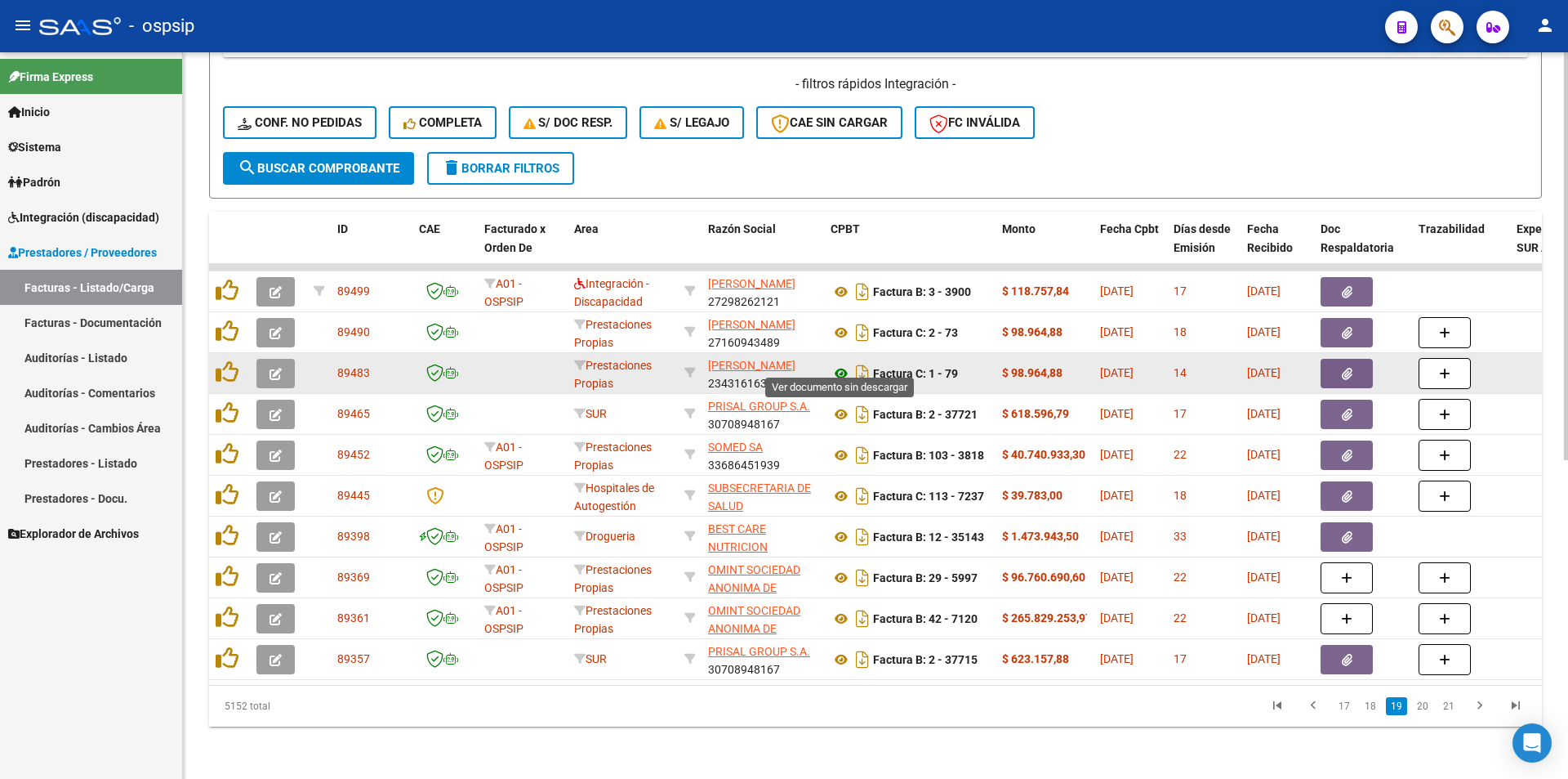
click at [844, 364] on icon at bounding box center [841, 374] width 21 height 20
click at [725, 359] on span "GUZMAN CARLA ARACELI" at bounding box center [752, 365] width 87 height 13
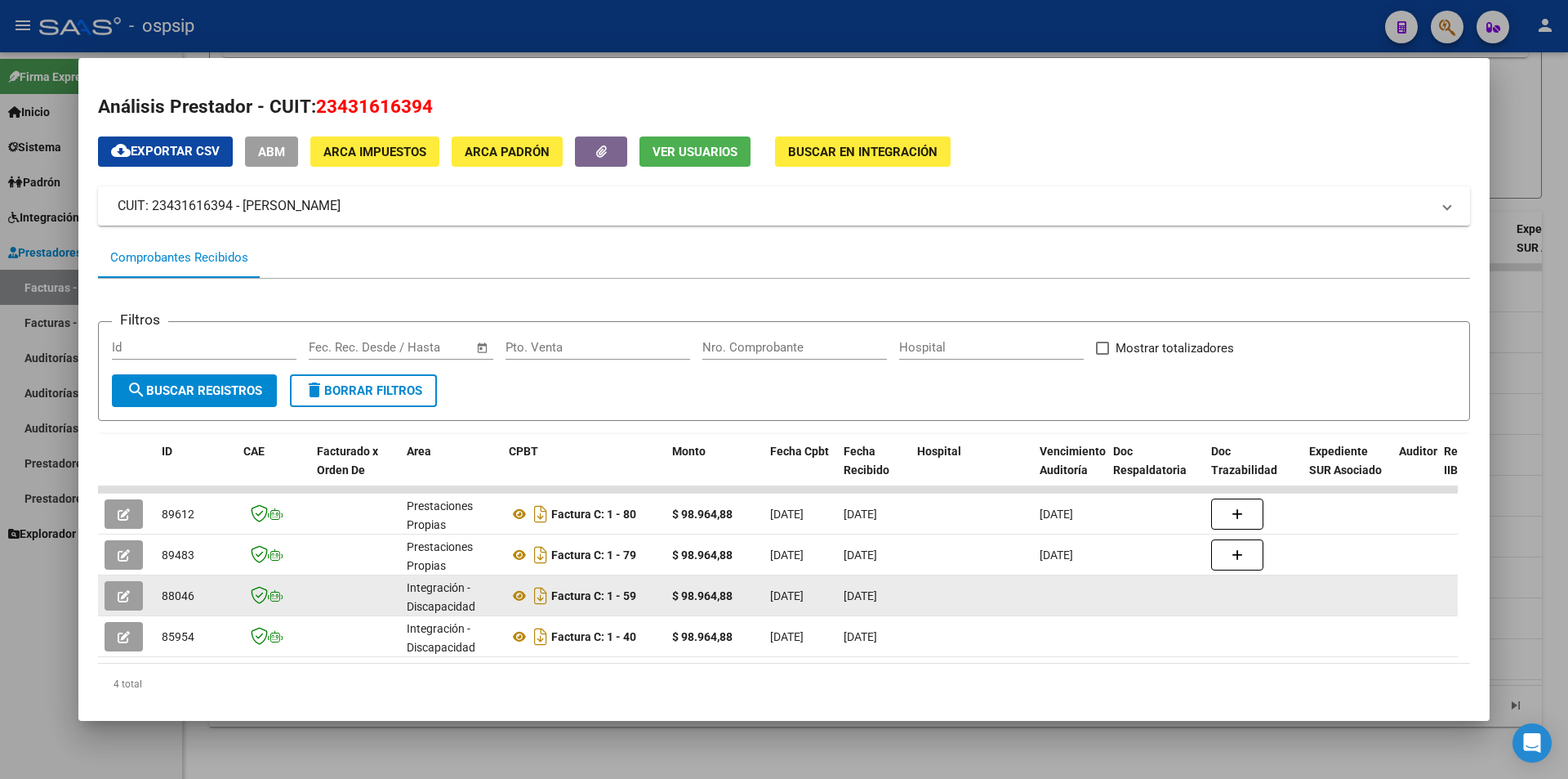
click at [117, 596] on button "button" at bounding box center [123, 596] width 39 height 30
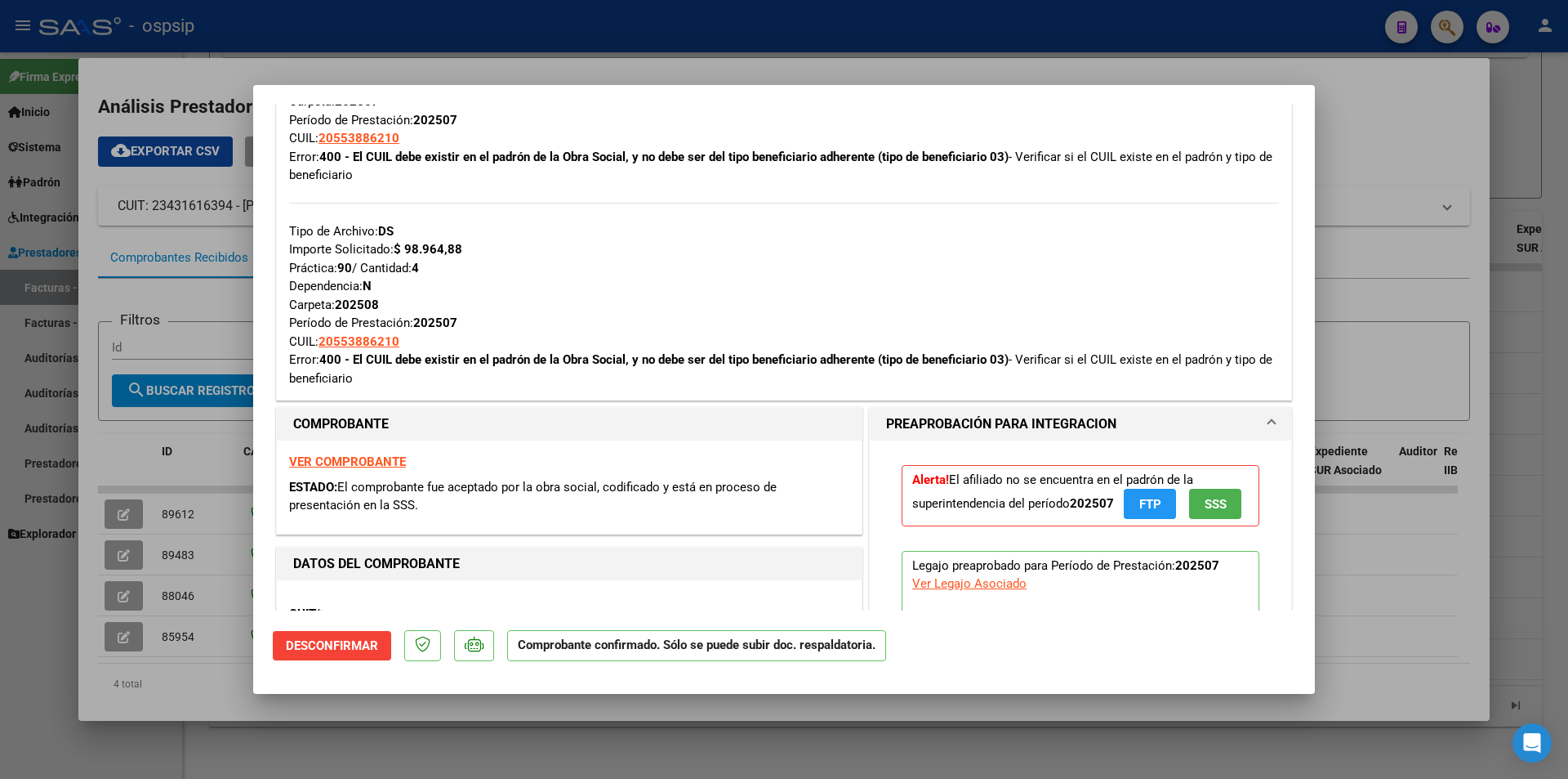
scroll to position [572, 0]
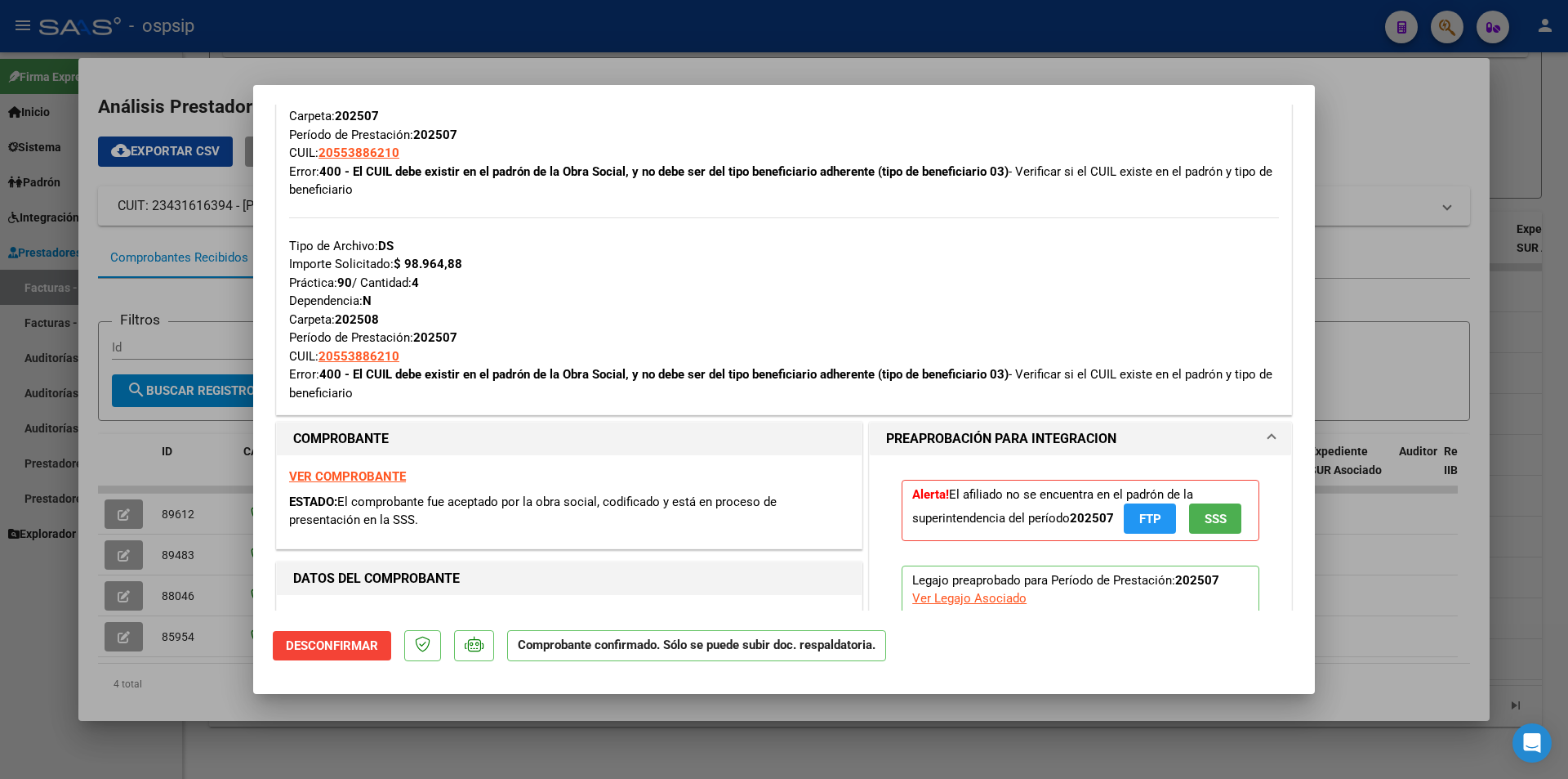
click at [490, 751] on div at bounding box center [784, 390] width 1568 height 779
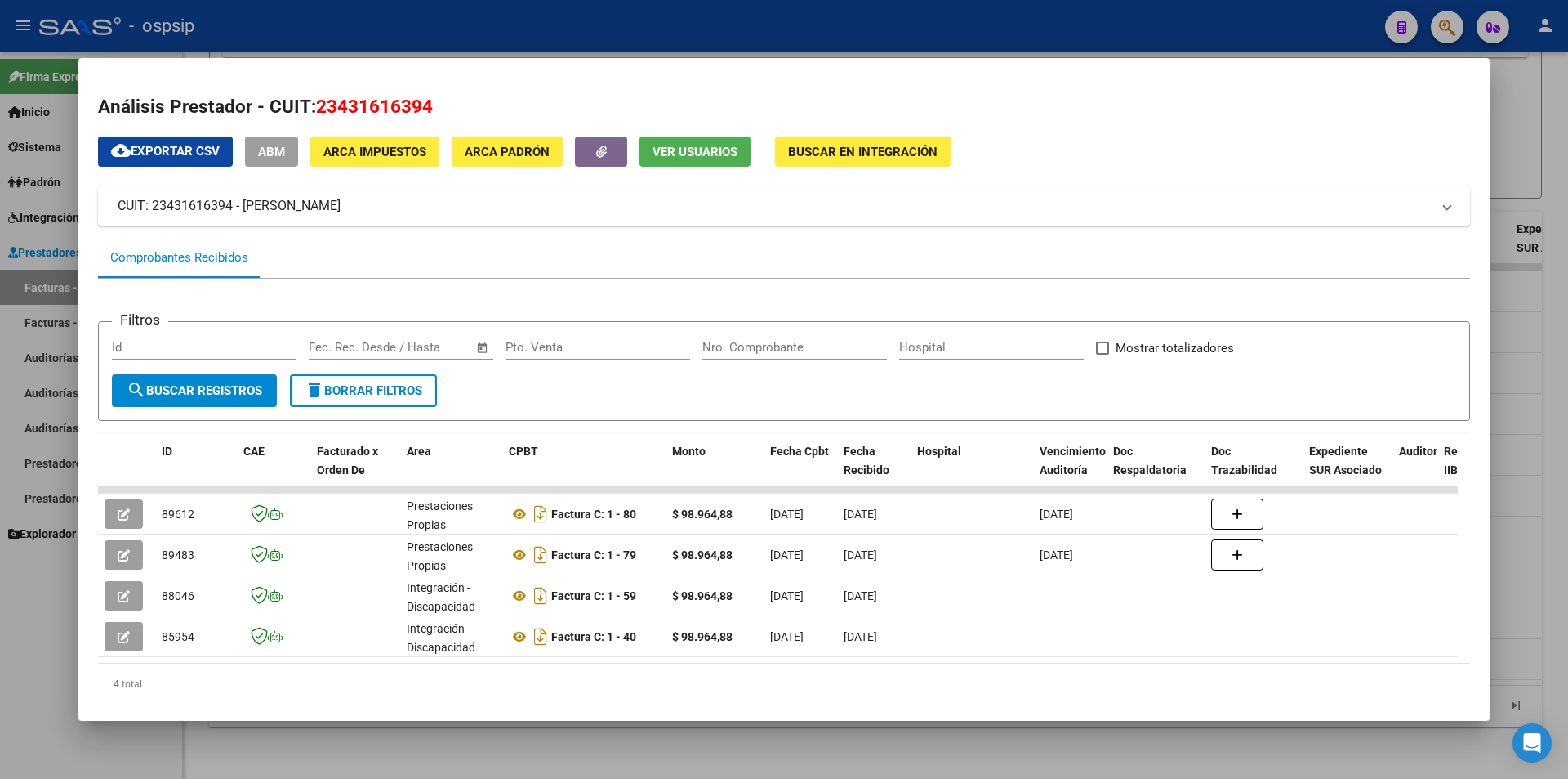
click at [485, 751] on div at bounding box center [784, 390] width 1568 height 779
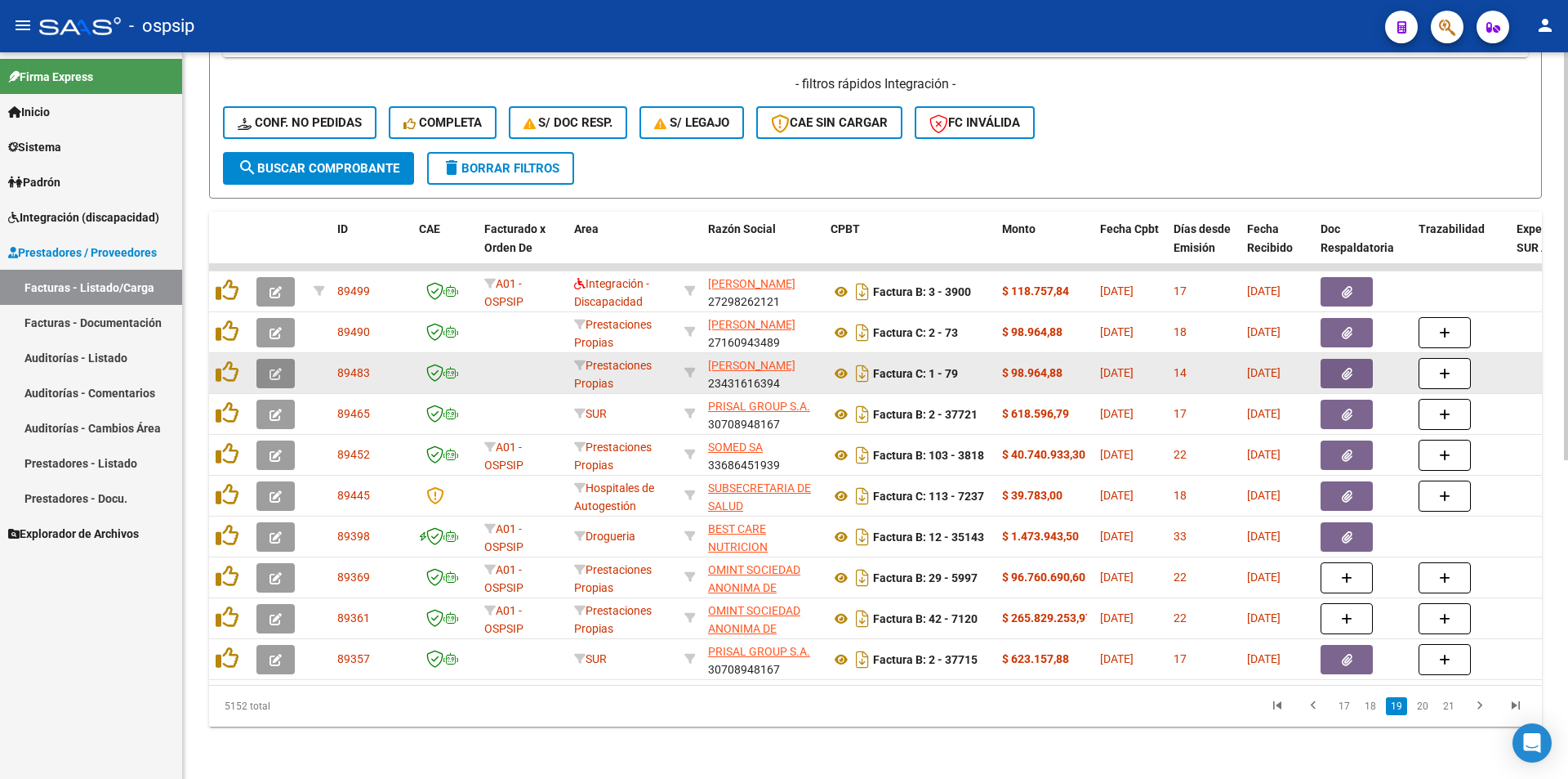
click at [271, 368] on icon "button" at bounding box center [275, 374] width 12 height 12
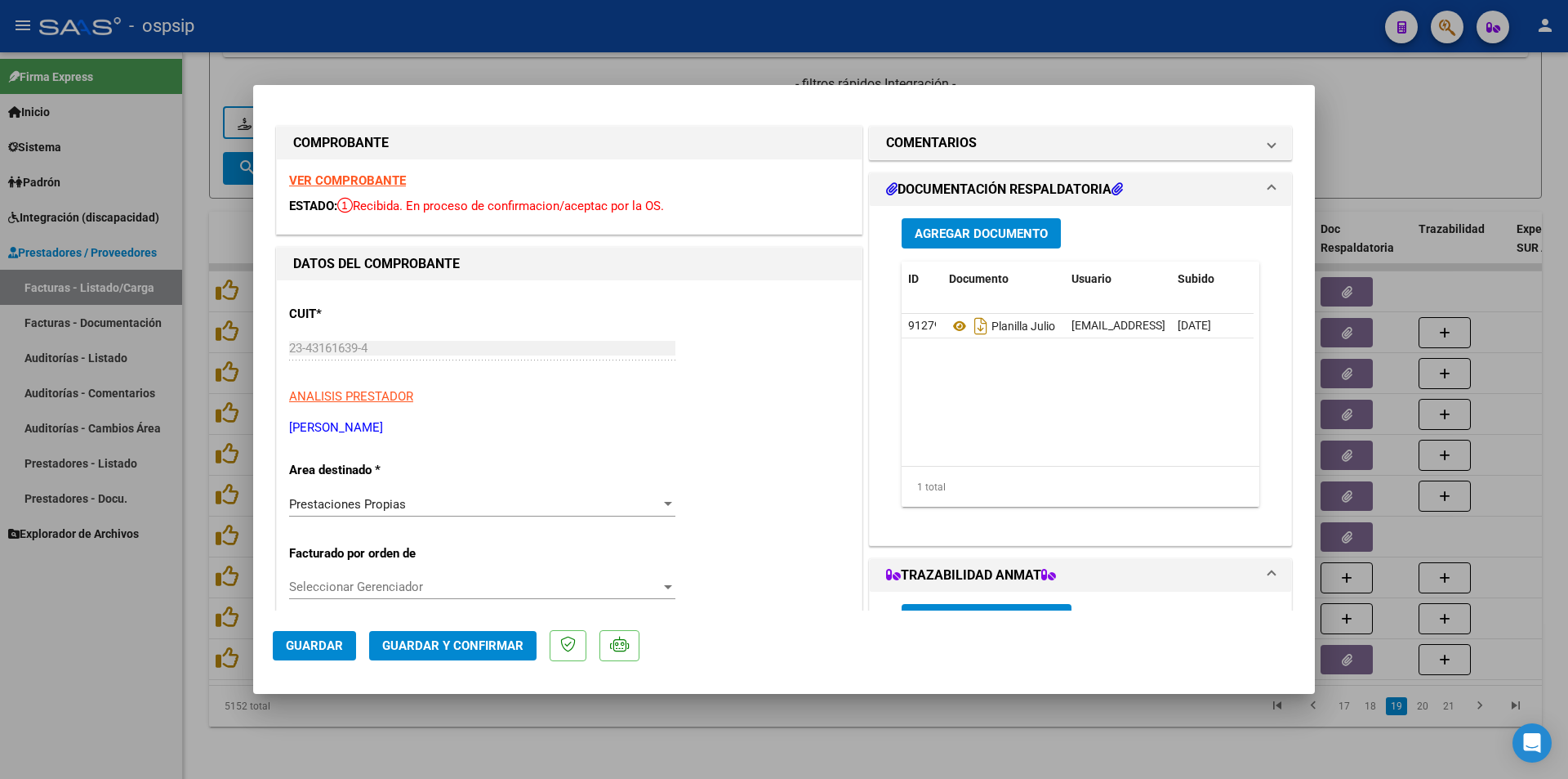
click at [358, 753] on div at bounding box center [784, 390] width 1568 height 779
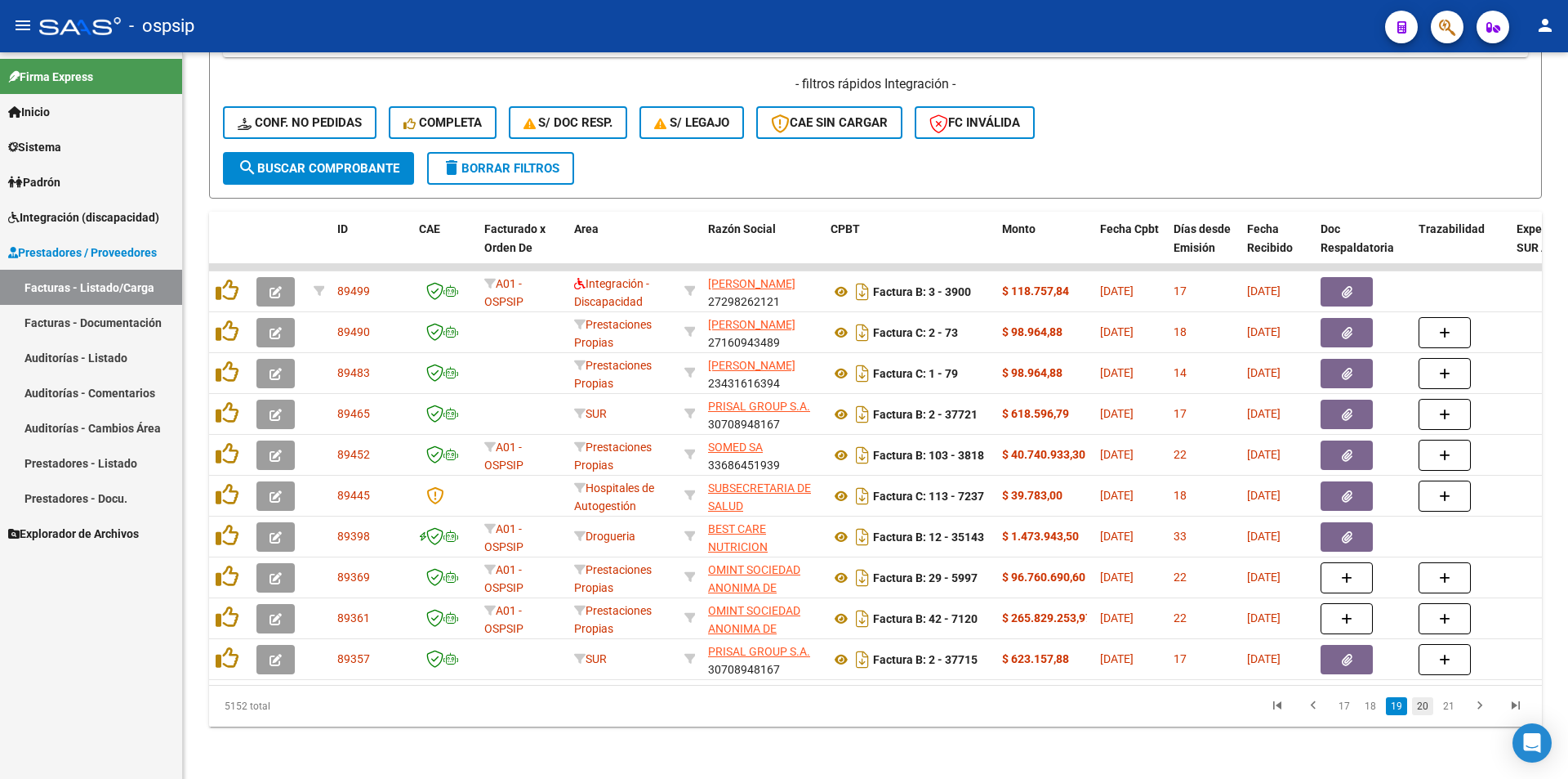
click at [1417, 702] on link "20" at bounding box center [1422, 706] width 21 height 18
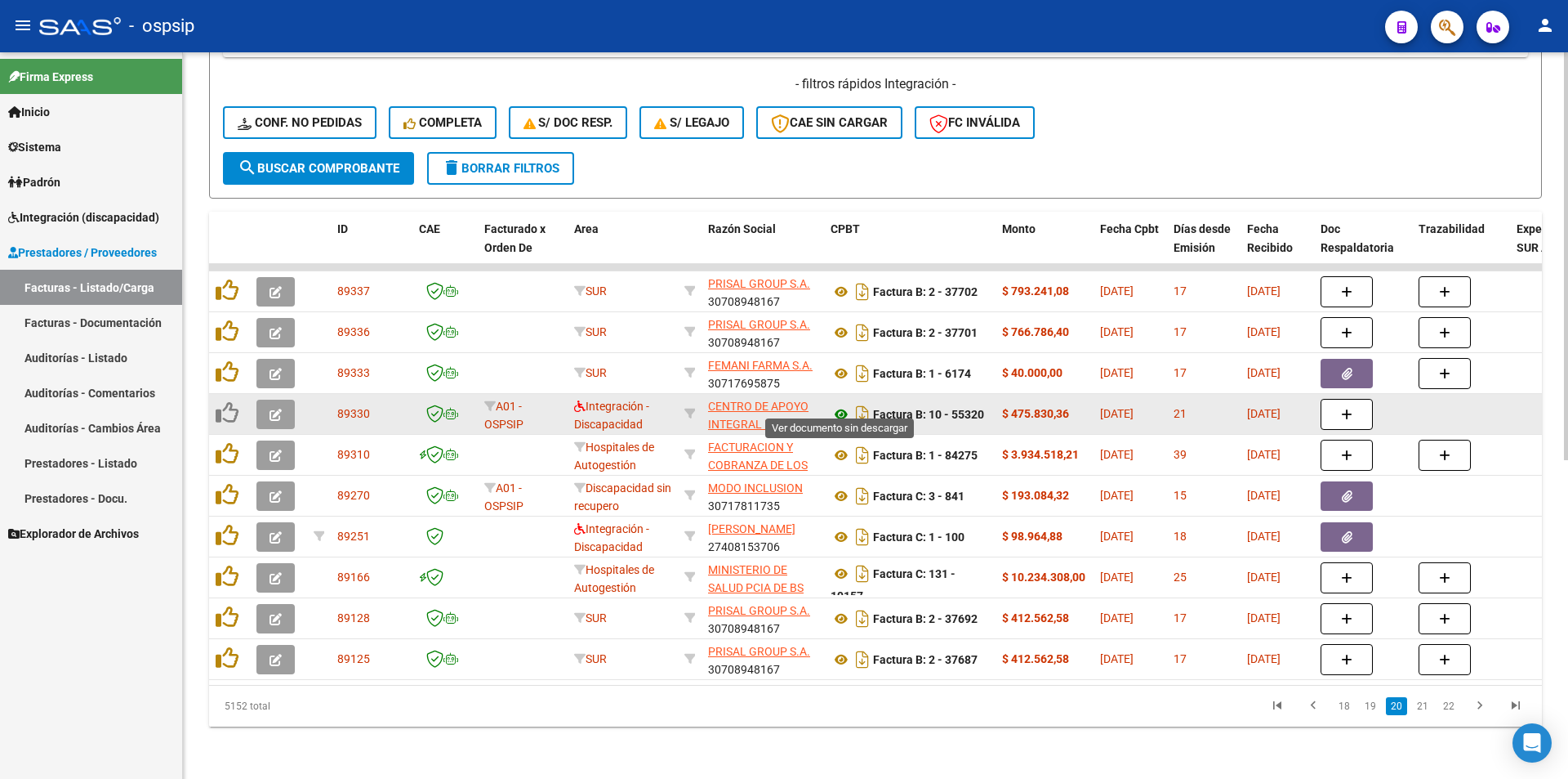
click at [838, 404] on icon at bounding box center [841, 414] width 21 height 20
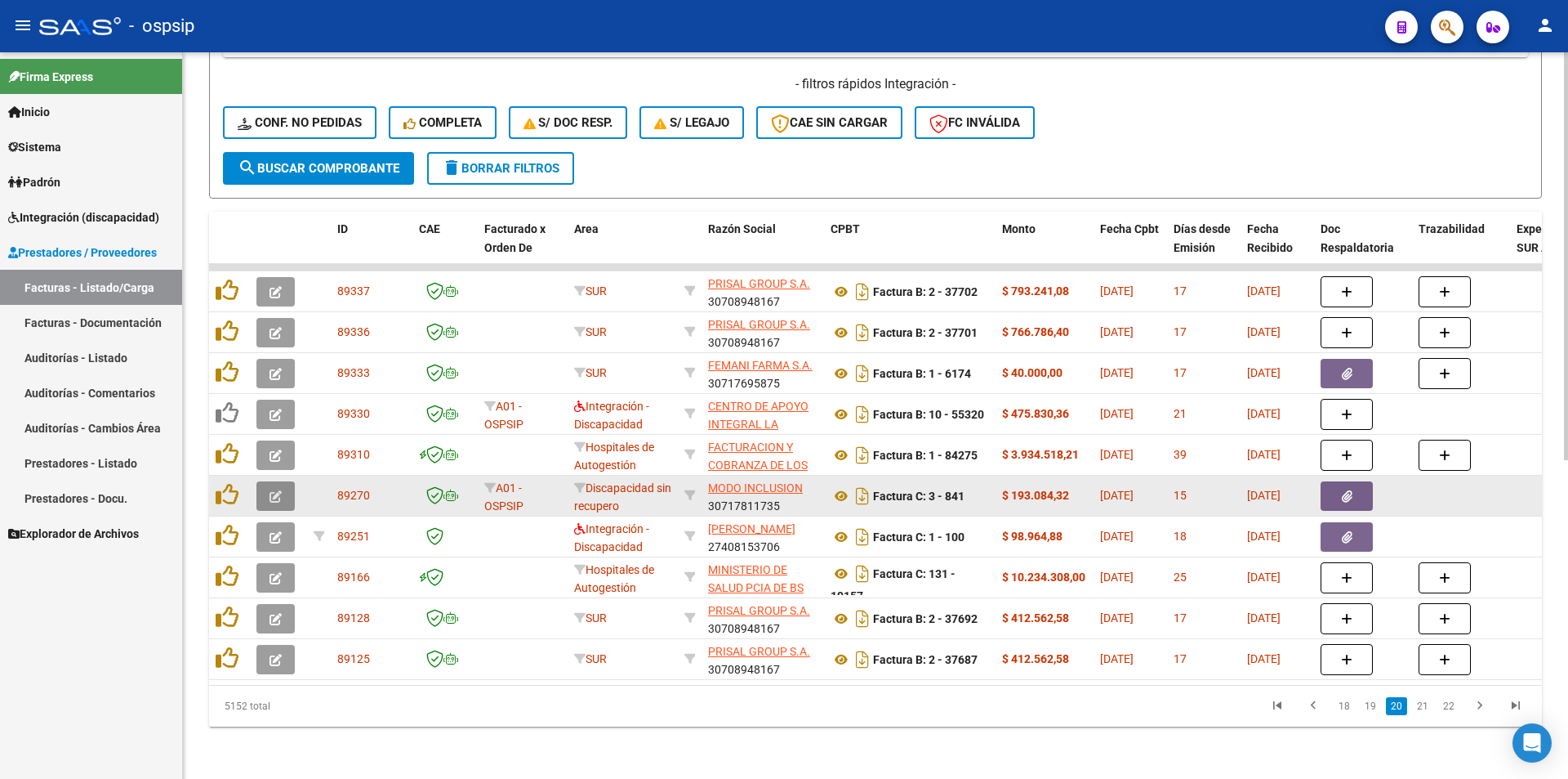
click at [277, 491] on icon "button" at bounding box center [275, 497] width 12 height 12
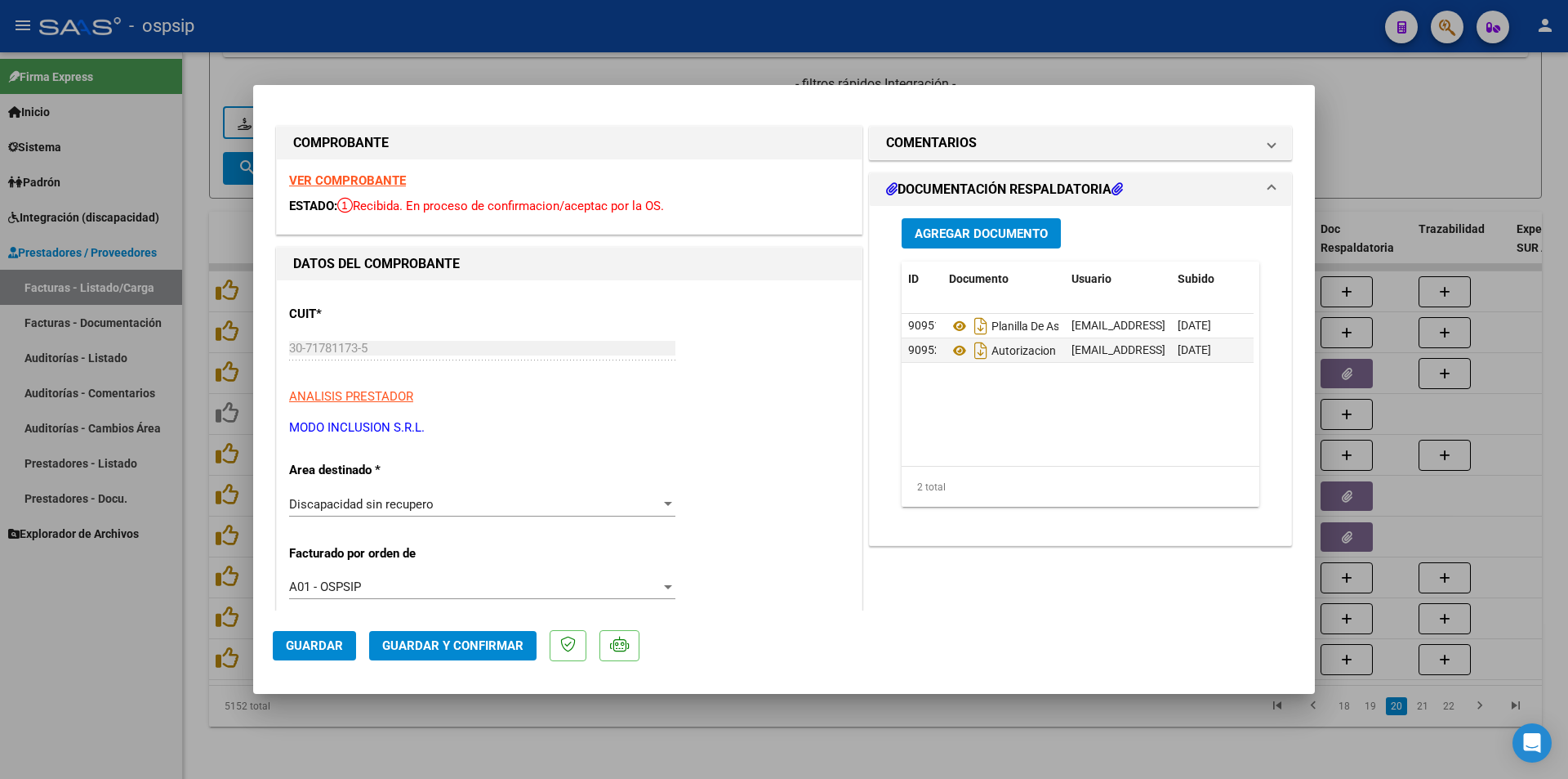
click at [368, 176] on strong "VER COMPROBANTE" at bounding box center [348, 180] width 117 height 15
click at [117, 682] on div at bounding box center [784, 390] width 1568 height 779
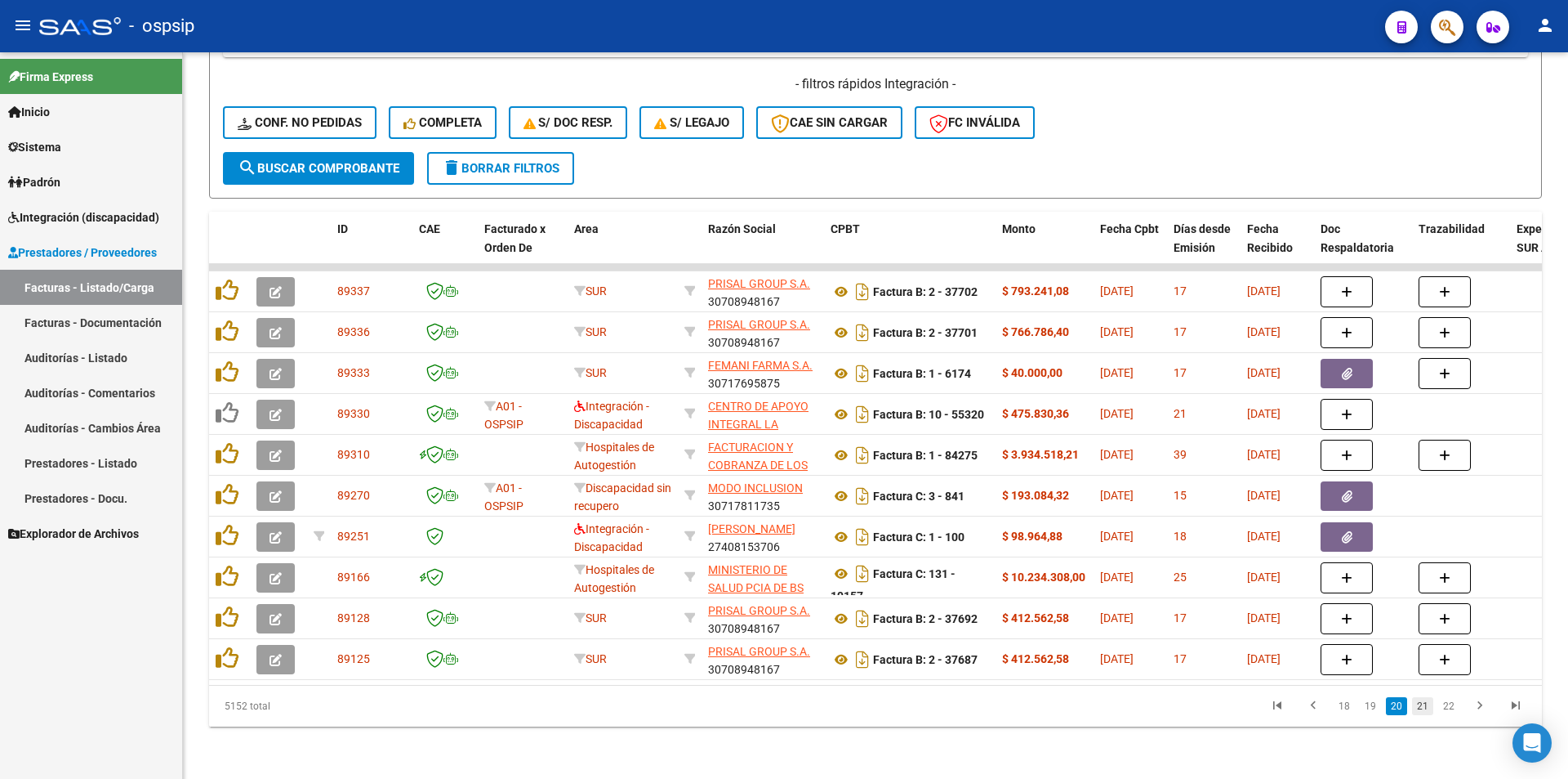
click at [1423, 711] on link "21" at bounding box center [1422, 706] width 21 height 18
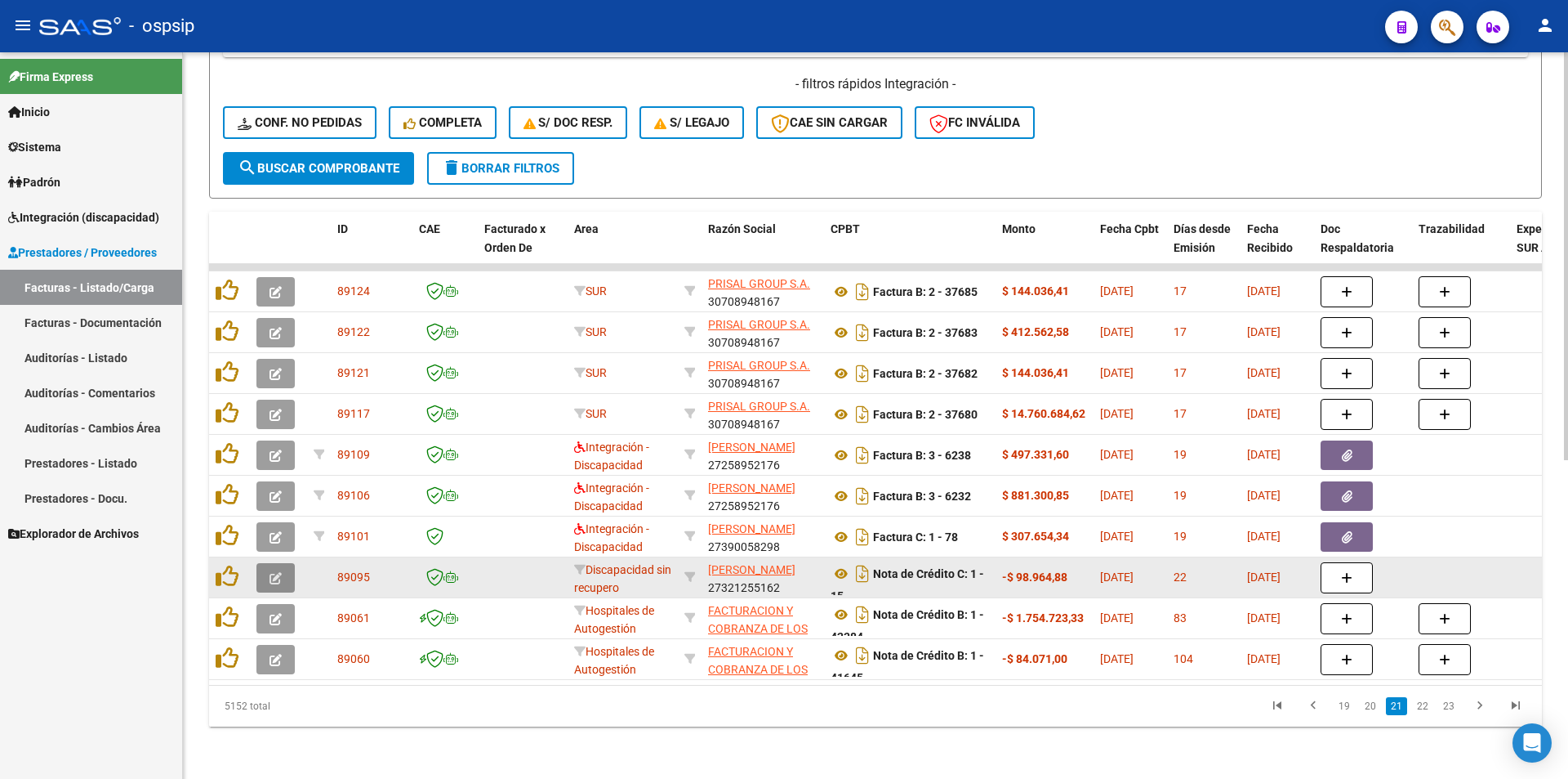
click at [271, 573] on button "button" at bounding box center [275, 578] width 39 height 30
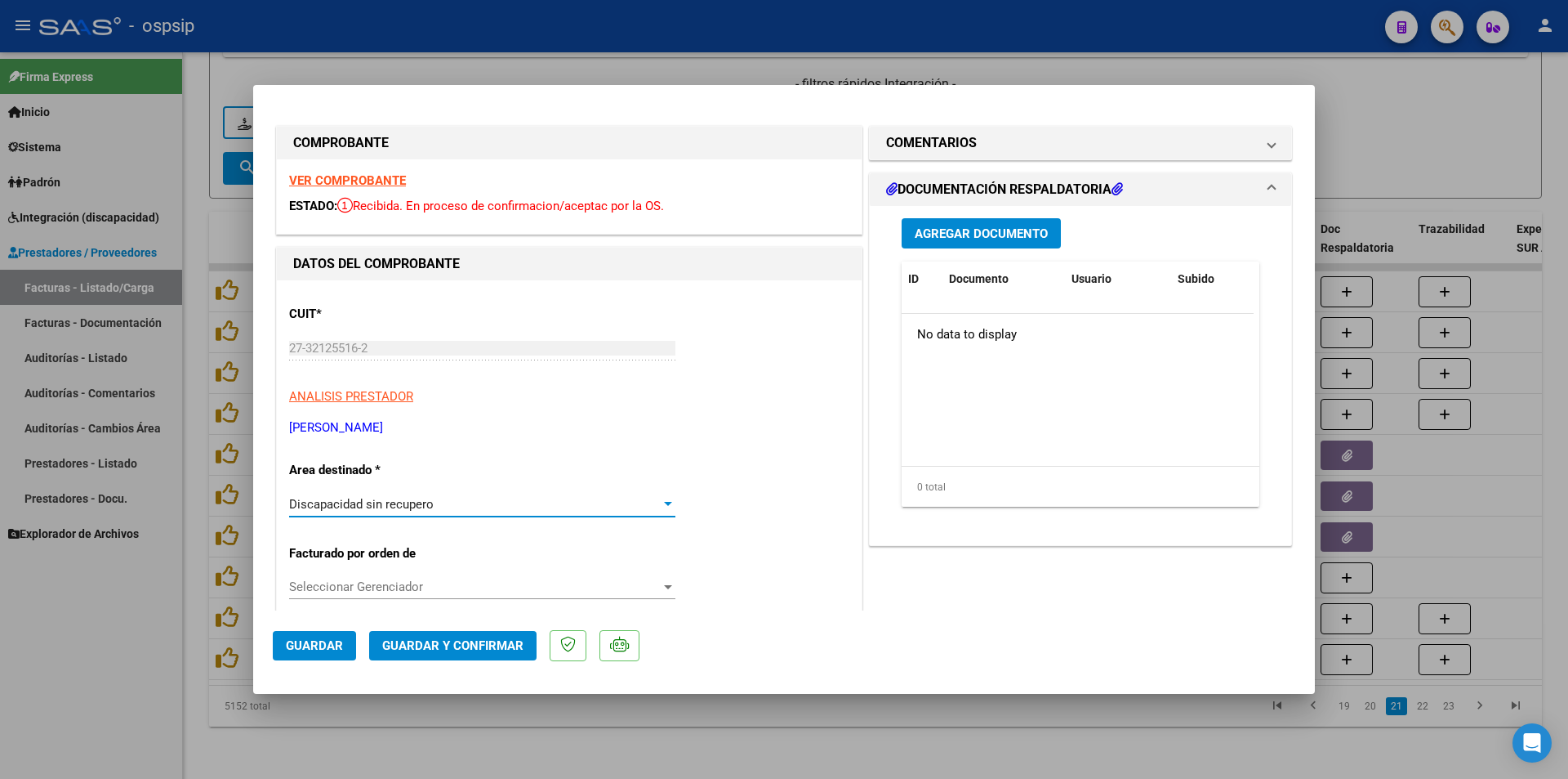
click at [334, 509] on span "Discapacidad sin recupero" at bounding box center [361, 504] width 145 height 15
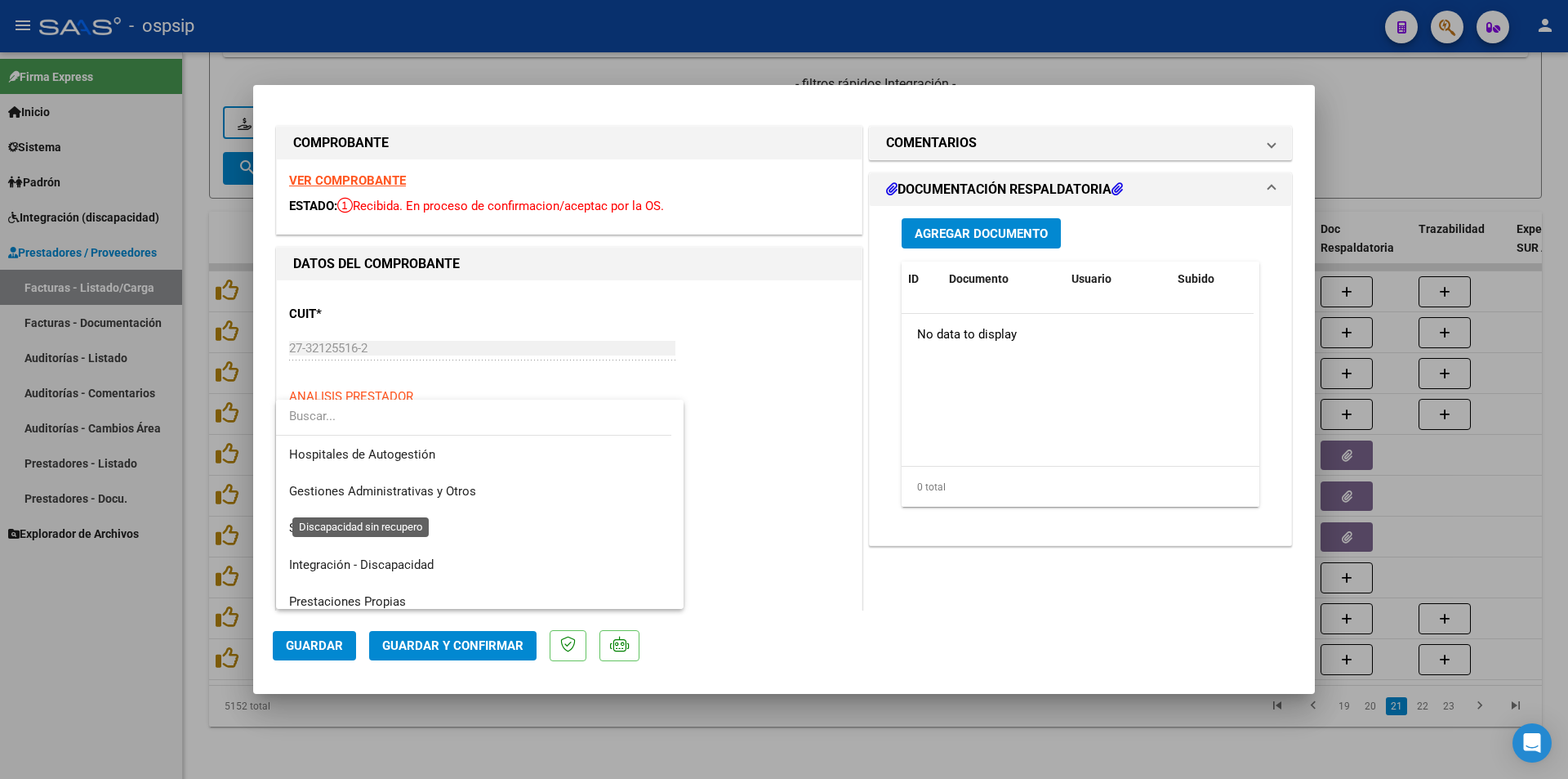
scroll to position [209, 0]
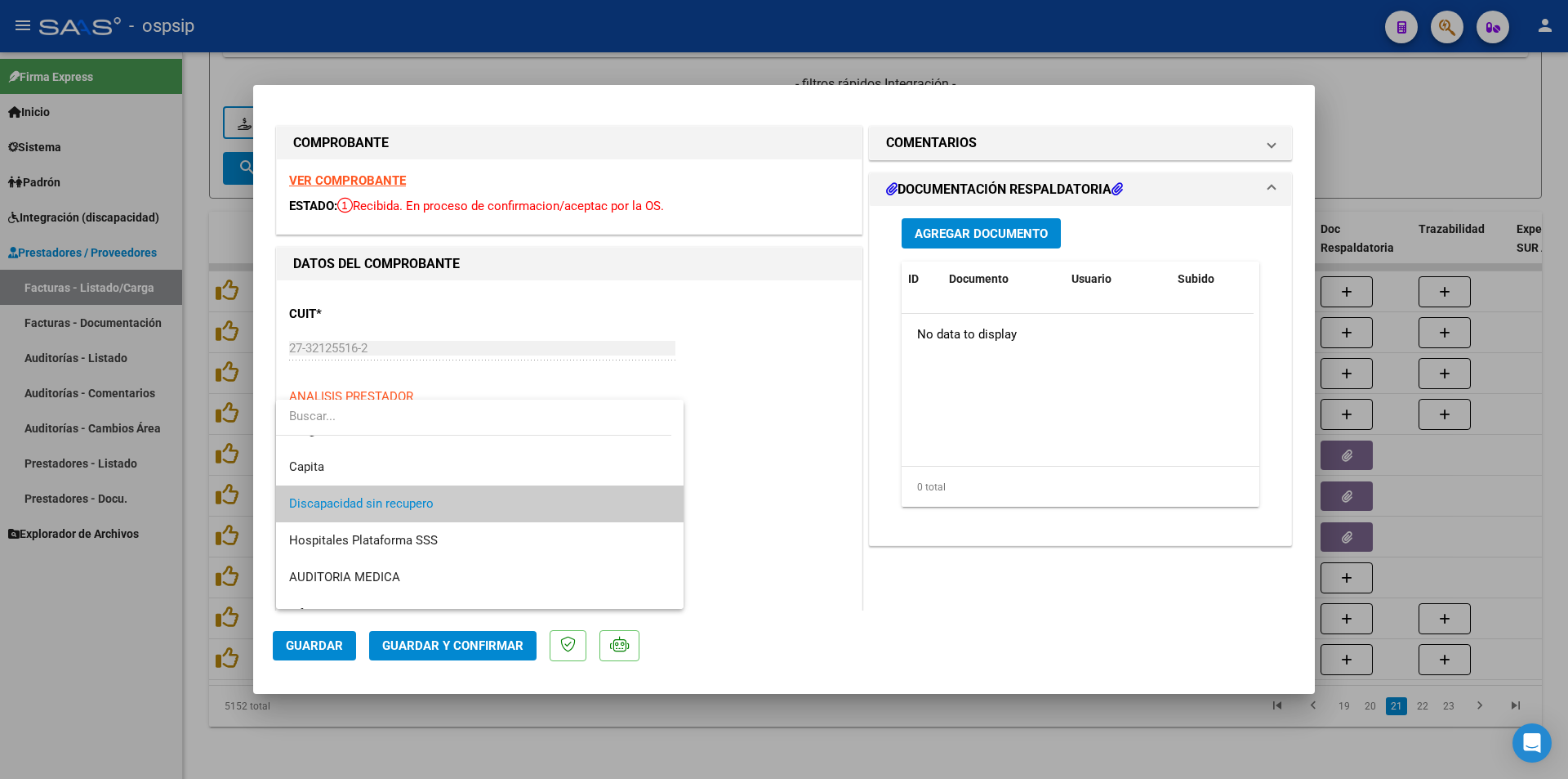
click at [140, 614] on div at bounding box center [784, 390] width 1568 height 779
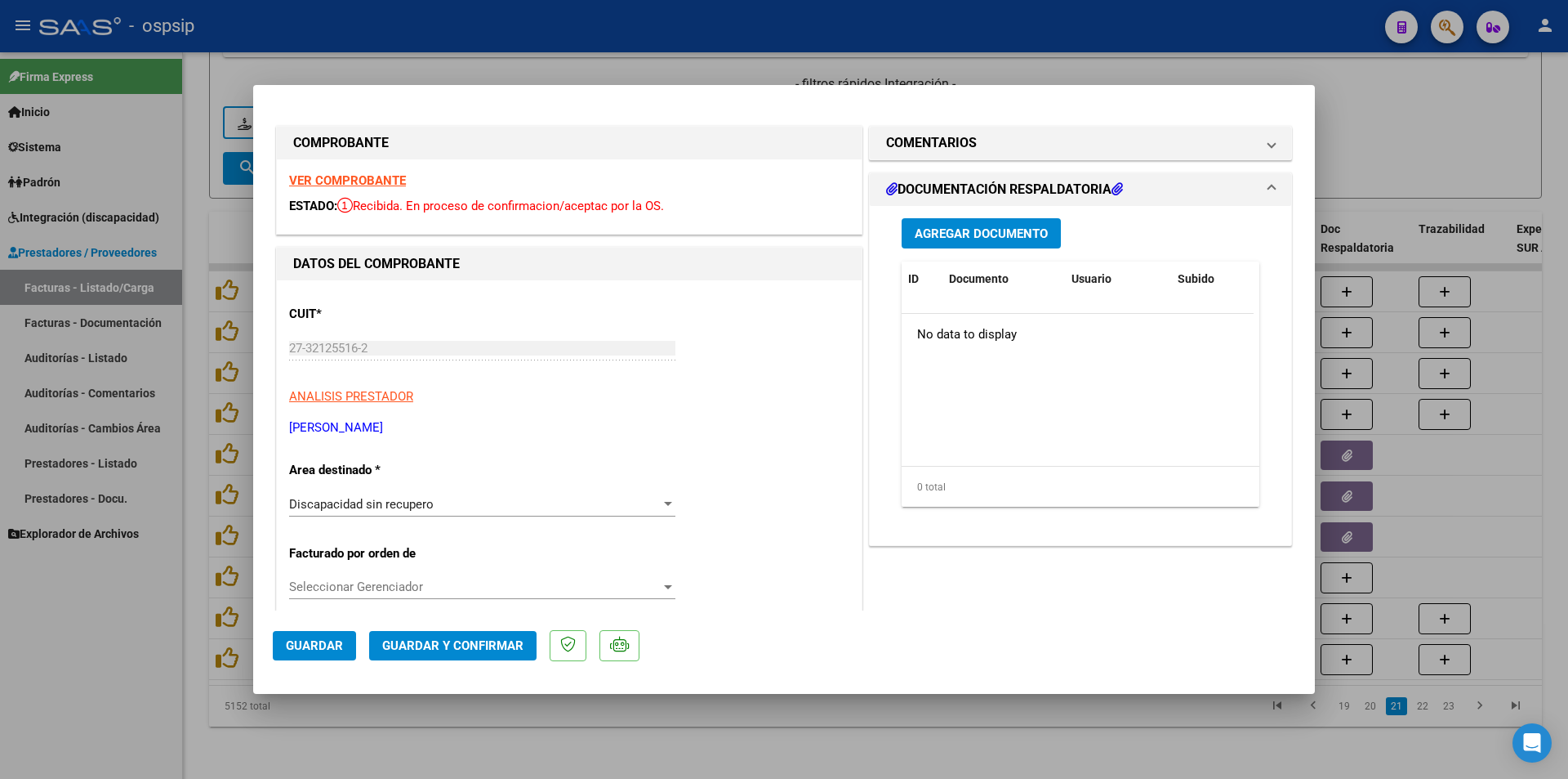
click at [148, 621] on div at bounding box center [784, 390] width 1568 height 779
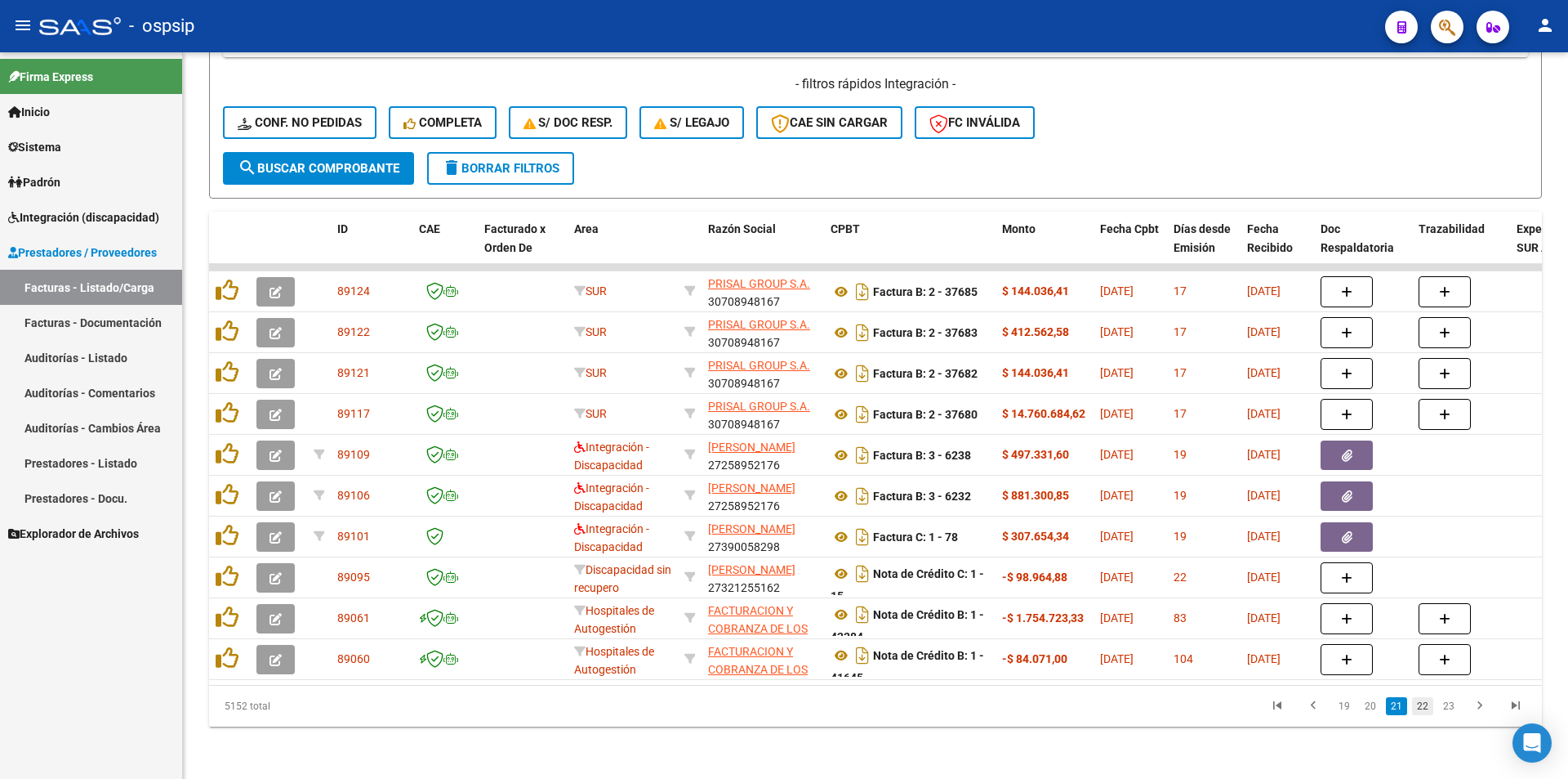
click at [1424, 709] on link "22" at bounding box center [1422, 706] width 21 height 18
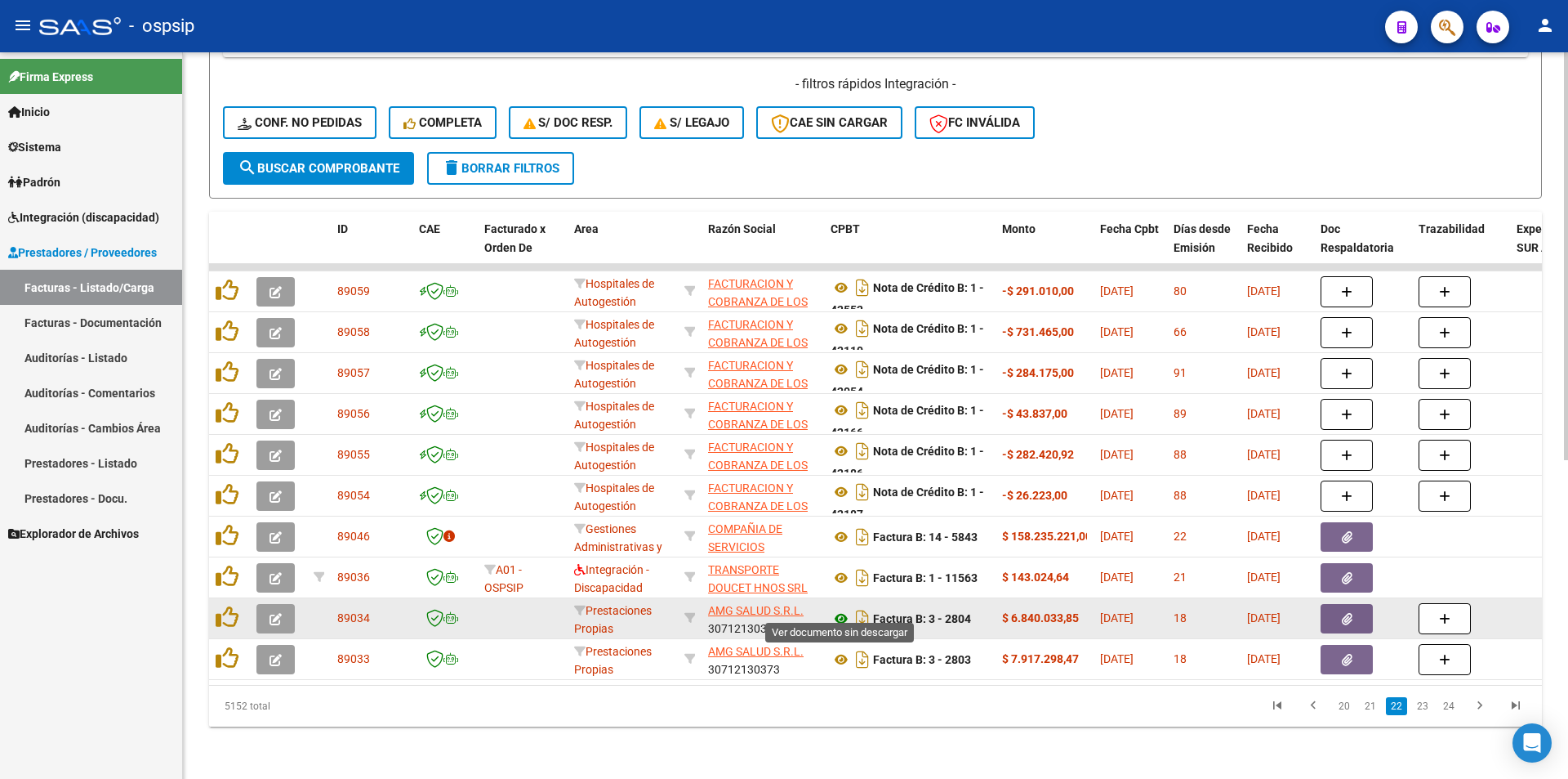
click at [844, 609] on icon at bounding box center [841, 619] width 21 height 20
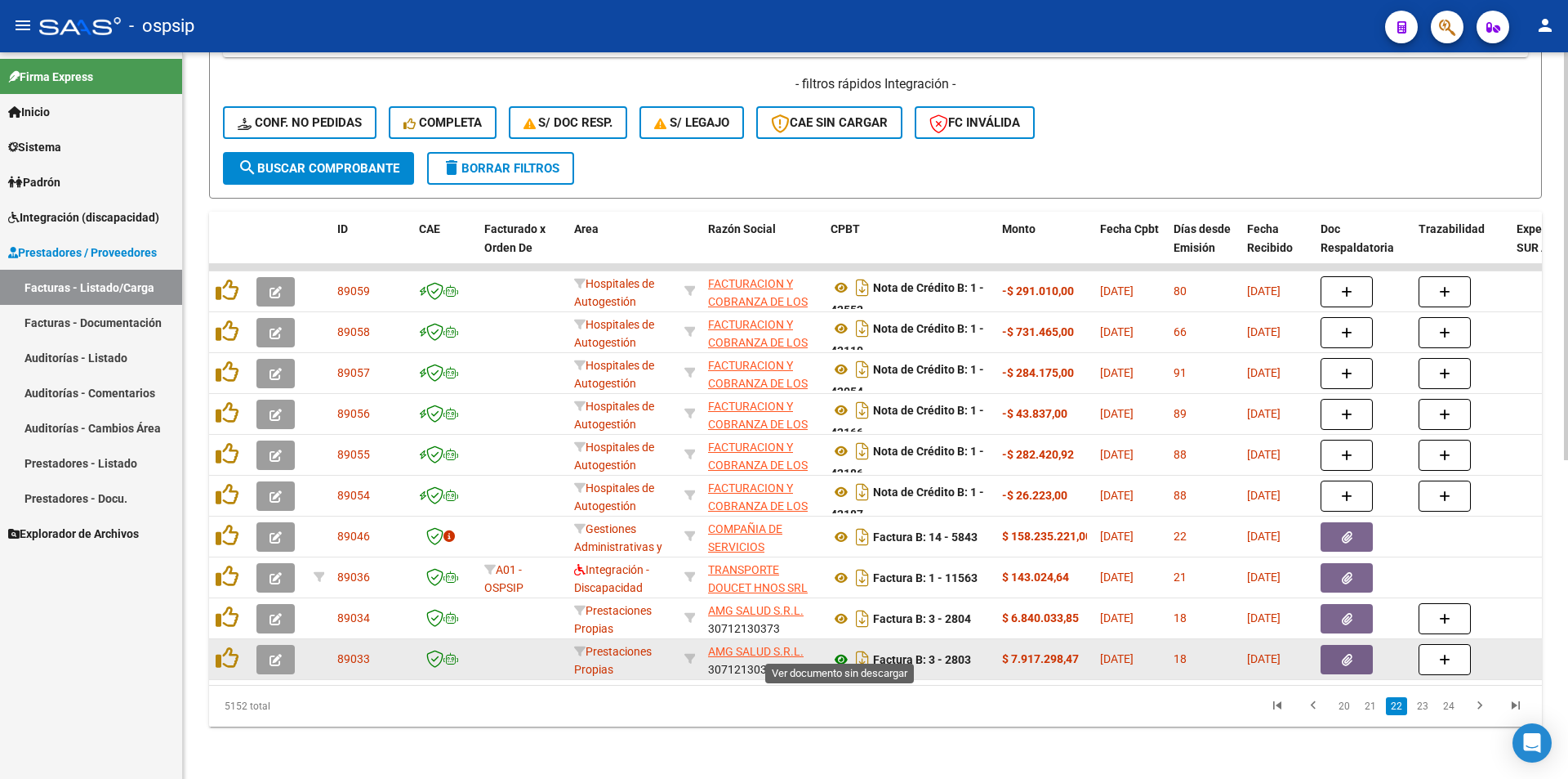
click at [840, 650] on icon at bounding box center [841, 660] width 21 height 20
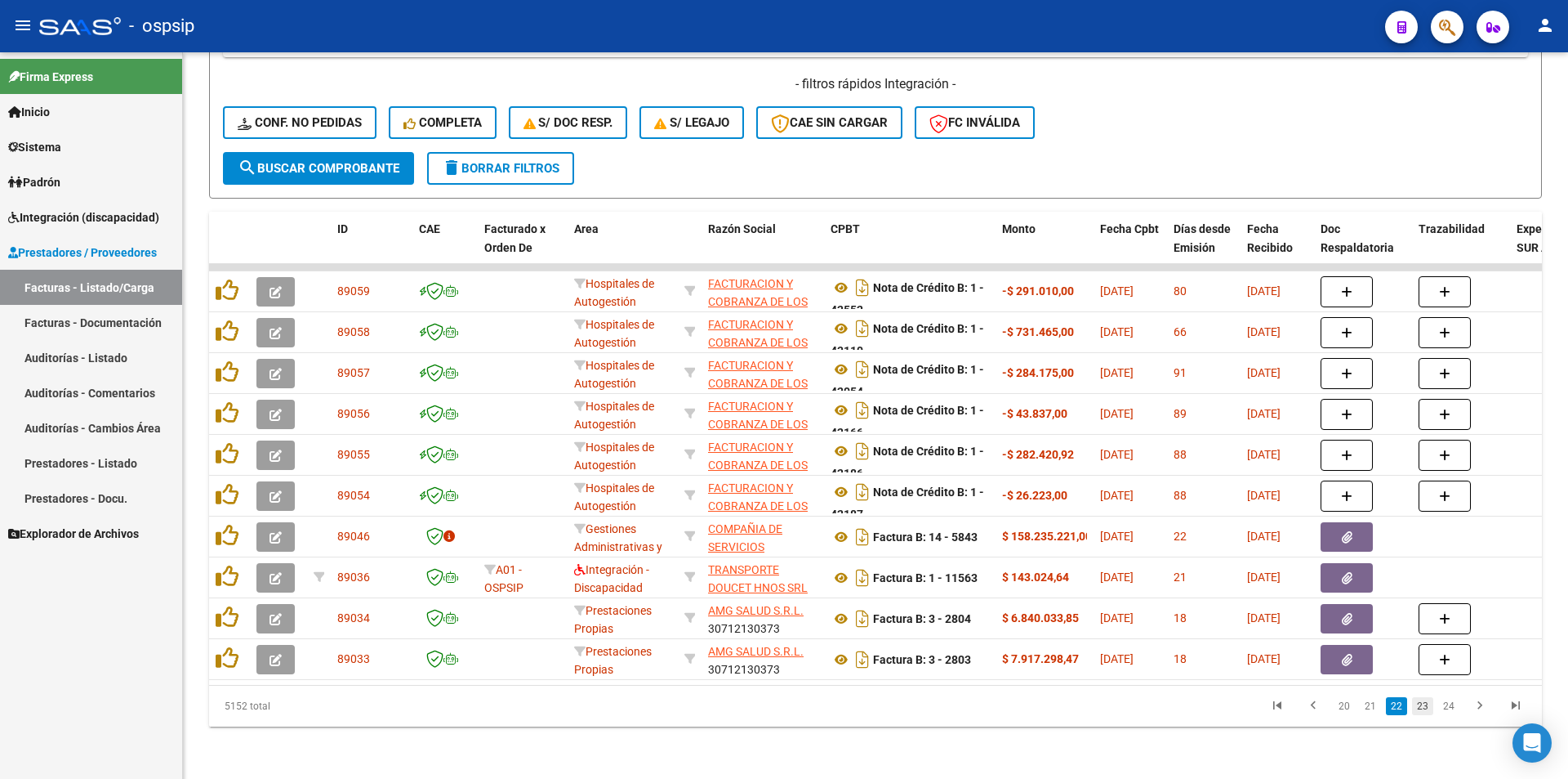
click at [1424, 708] on link "23" at bounding box center [1422, 706] width 21 height 18
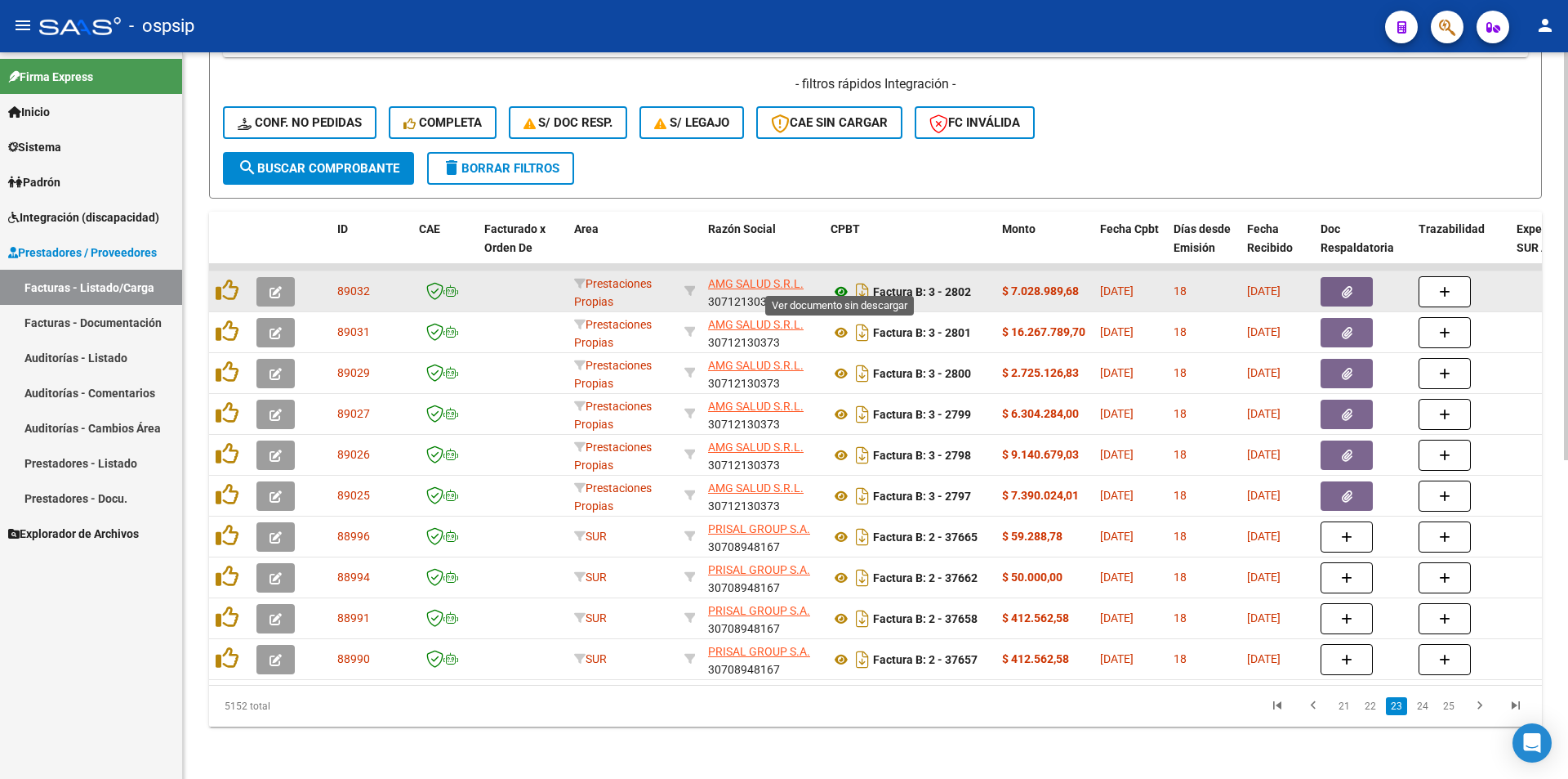
click at [840, 282] on icon at bounding box center [841, 292] width 21 height 20
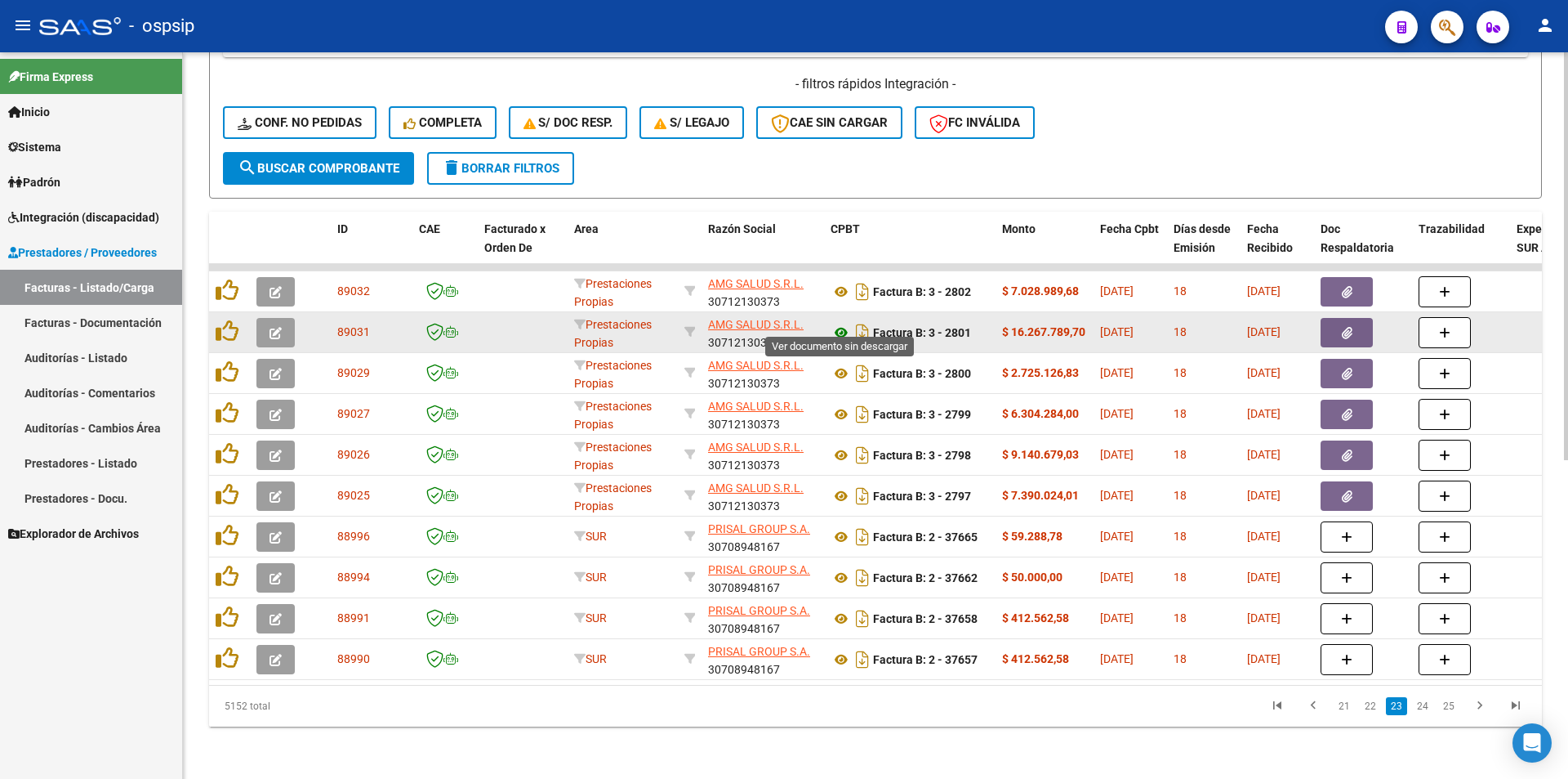
click at [840, 323] on icon at bounding box center [841, 333] width 21 height 20
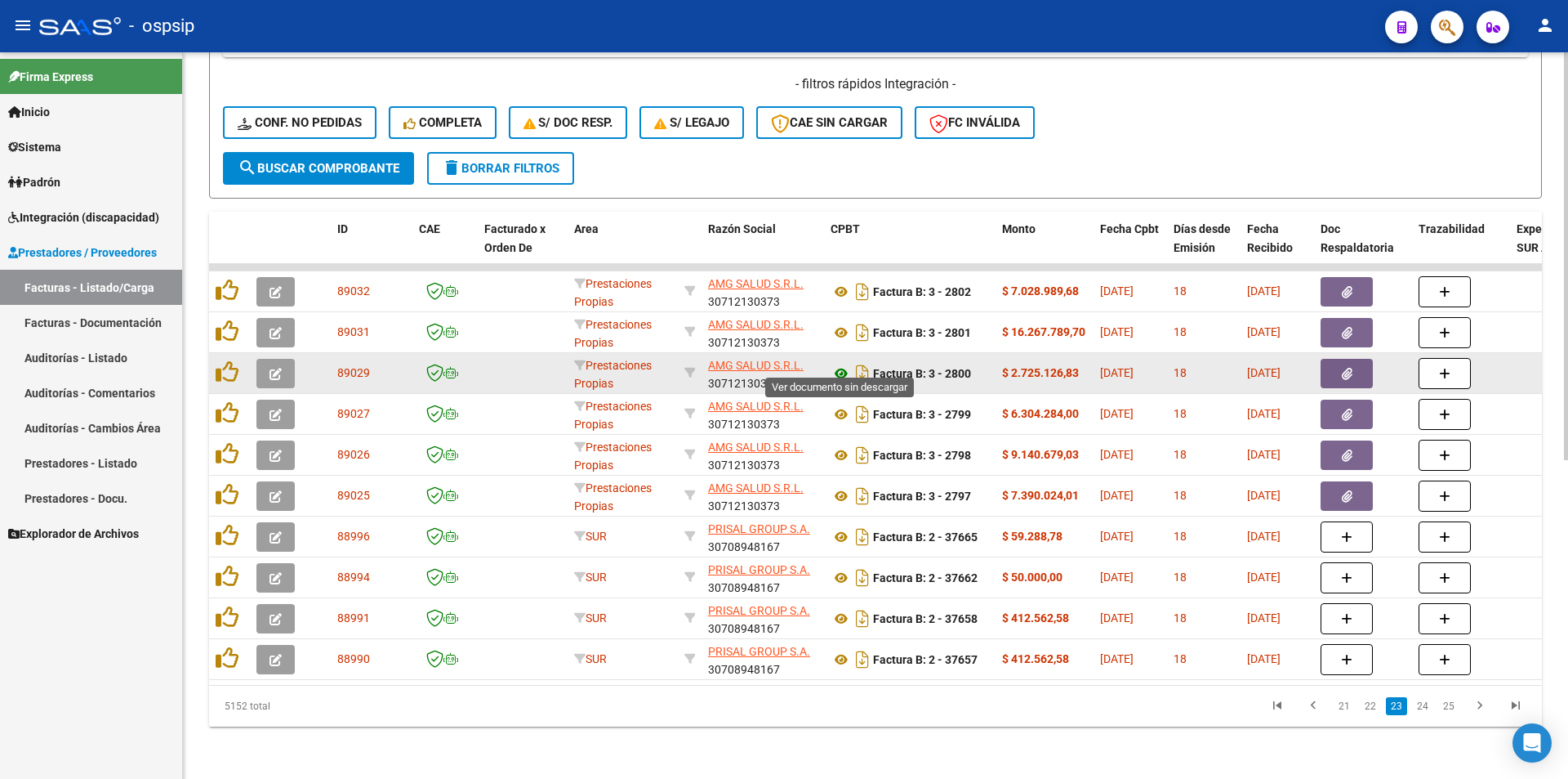
click at [843, 364] on icon at bounding box center [841, 374] width 21 height 20
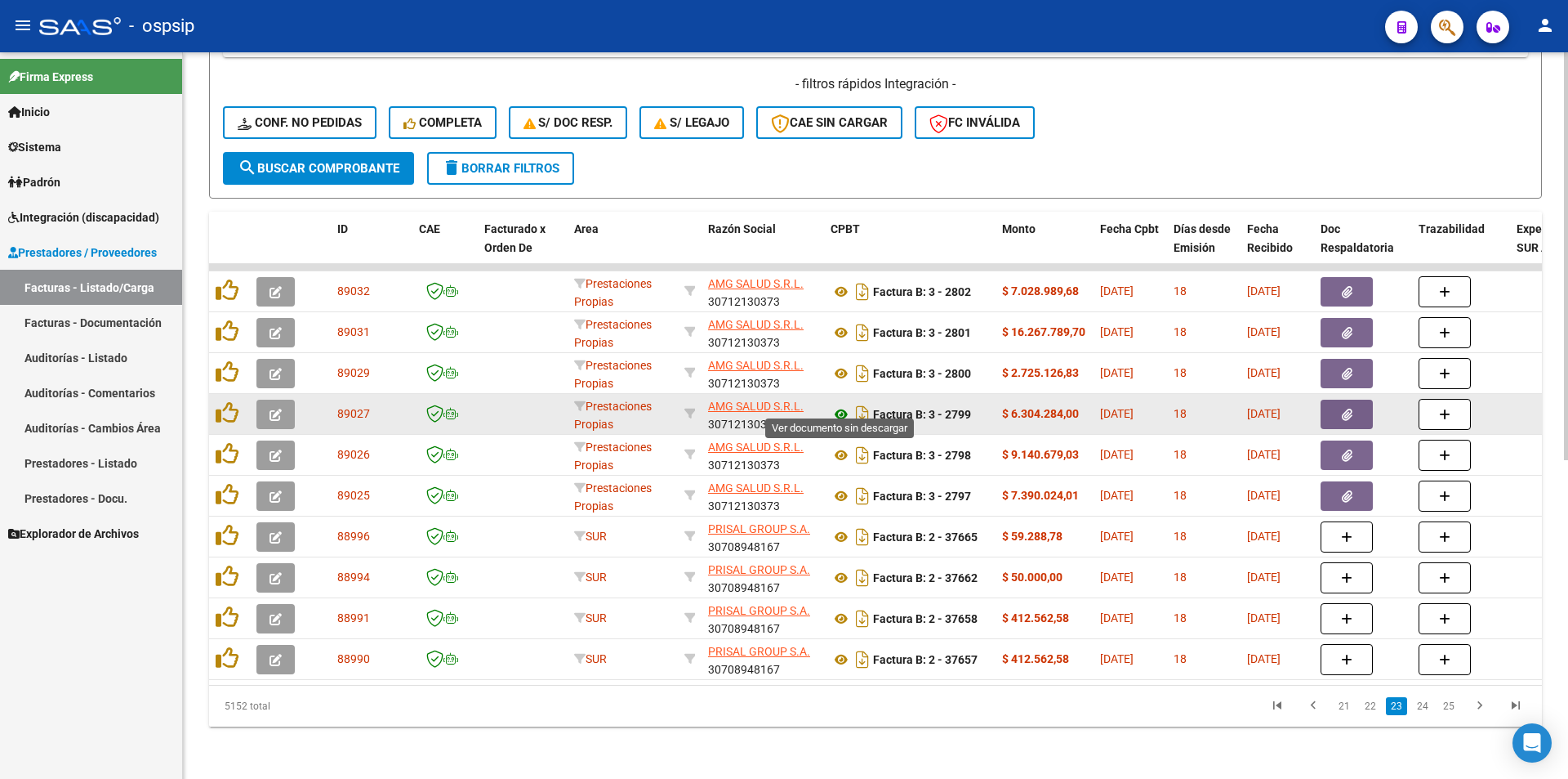
click at [841, 404] on icon at bounding box center [841, 414] width 21 height 20
click at [267, 402] on button "button" at bounding box center [275, 414] width 39 height 30
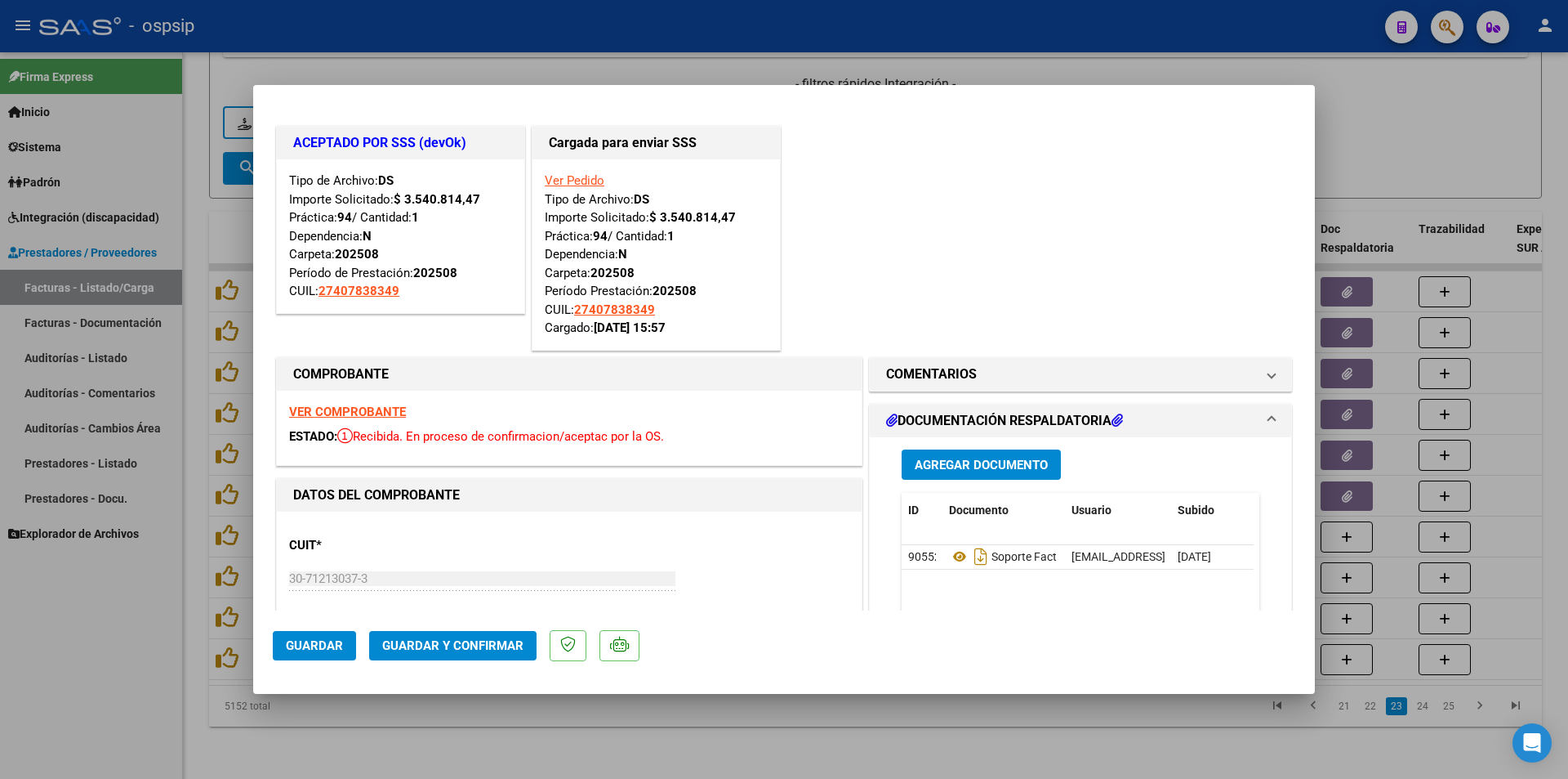
click at [477, 733] on div at bounding box center [784, 390] width 1568 height 779
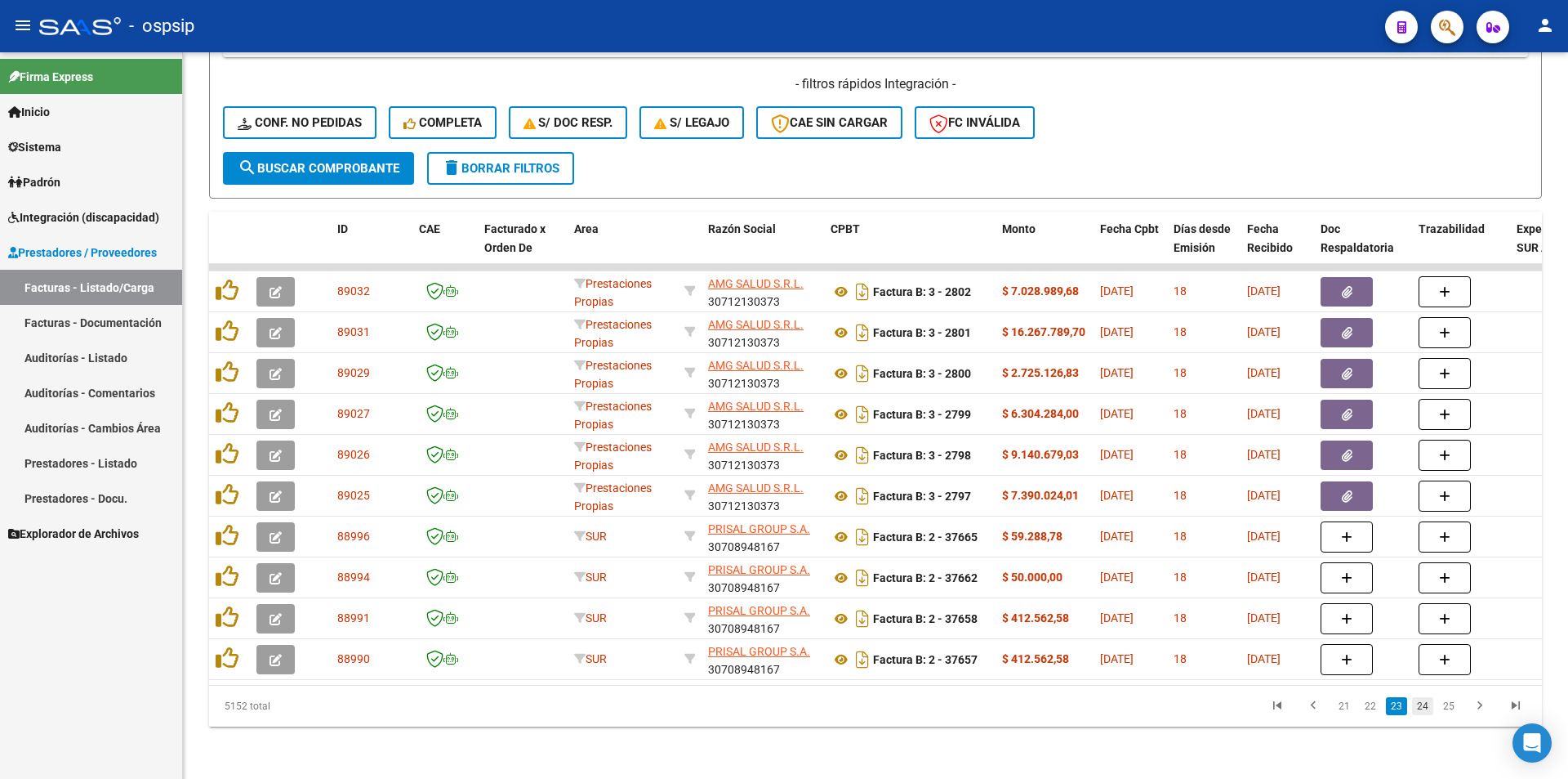
click at [1420, 708] on link "24" at bounding box center [1422, 706] width 21 height 18
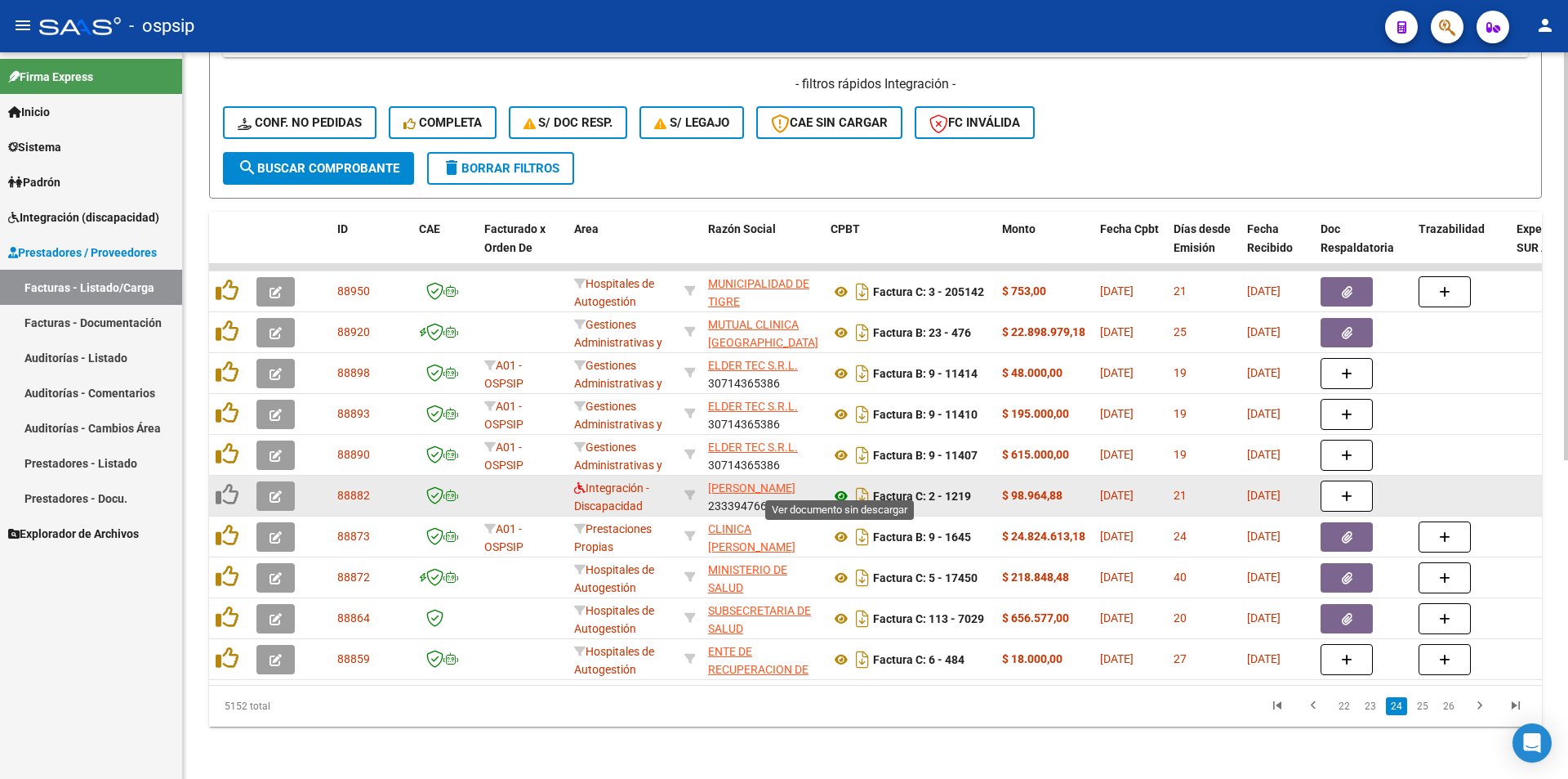
click at [842, 486] on icon at bounding box center [841, 496] width 21 height 20
click at [841, 486] on icon at bounding box center [841, 496] width 21 height 20
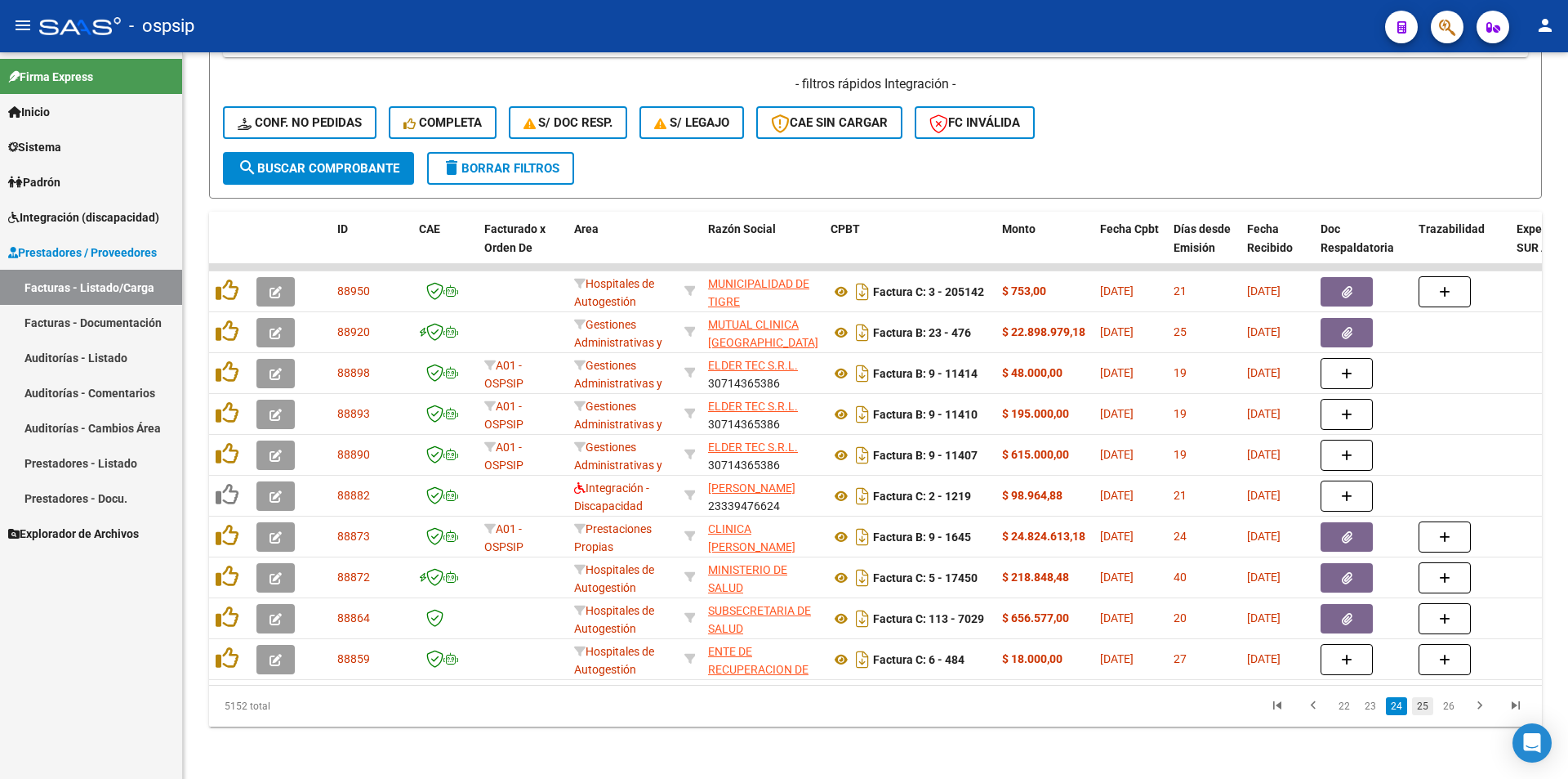
click at [1428, 709] on link "25" at bounding box center [1422, 706] width 21 height 18
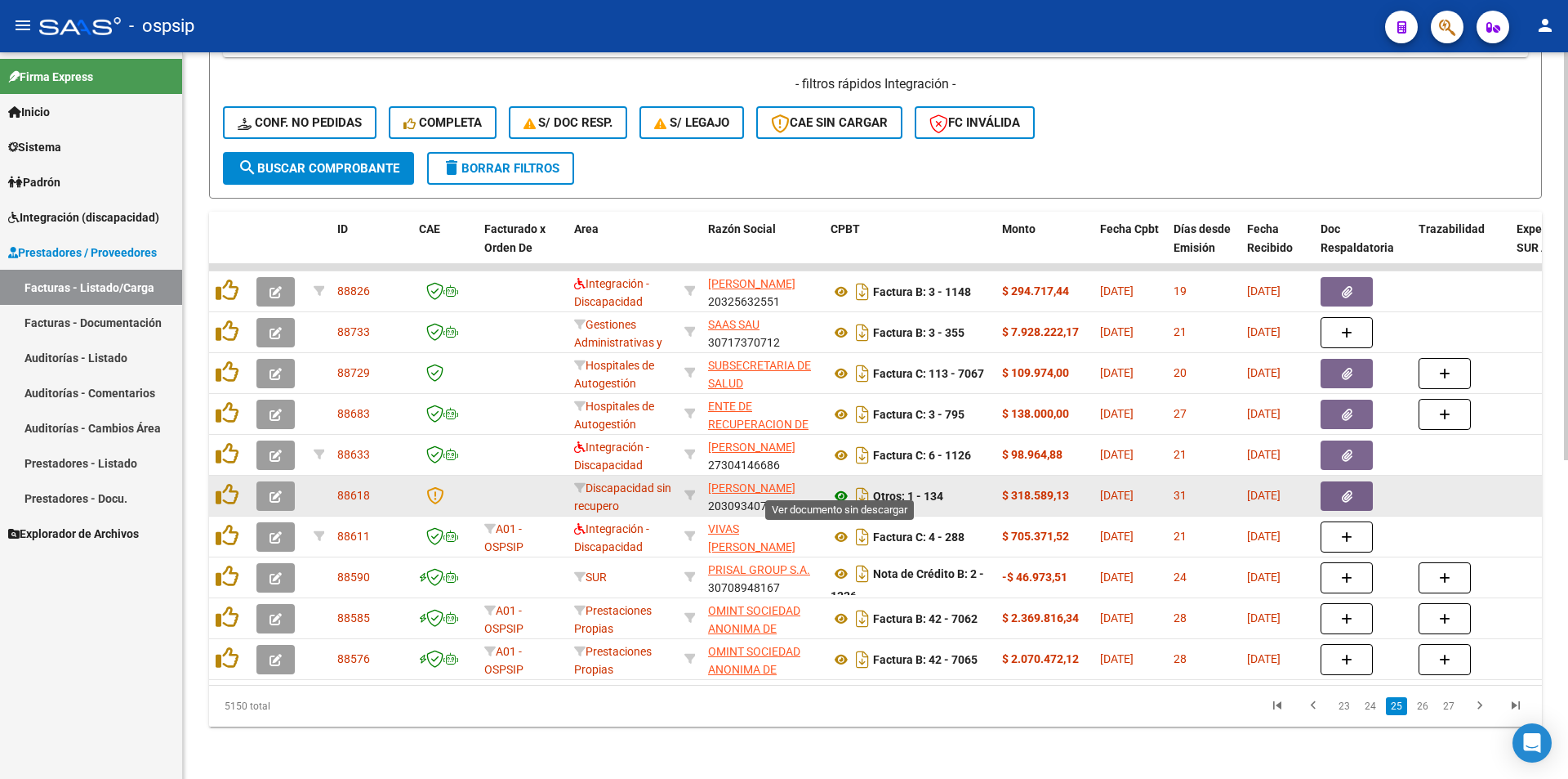
click at [840, 486] on icon at bounding box center [841, 496] width 21 height 20
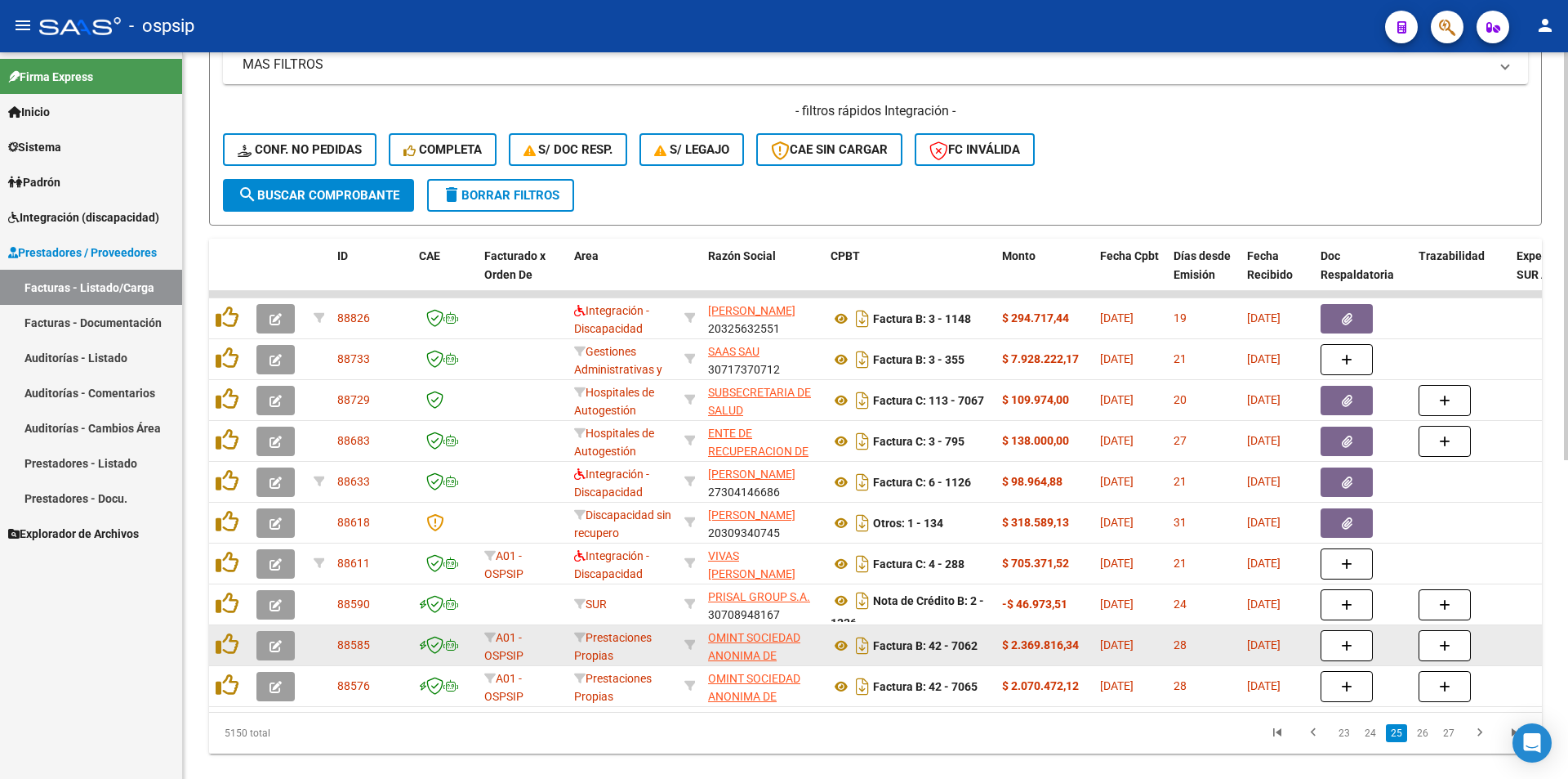
scroll to position [567, 0]
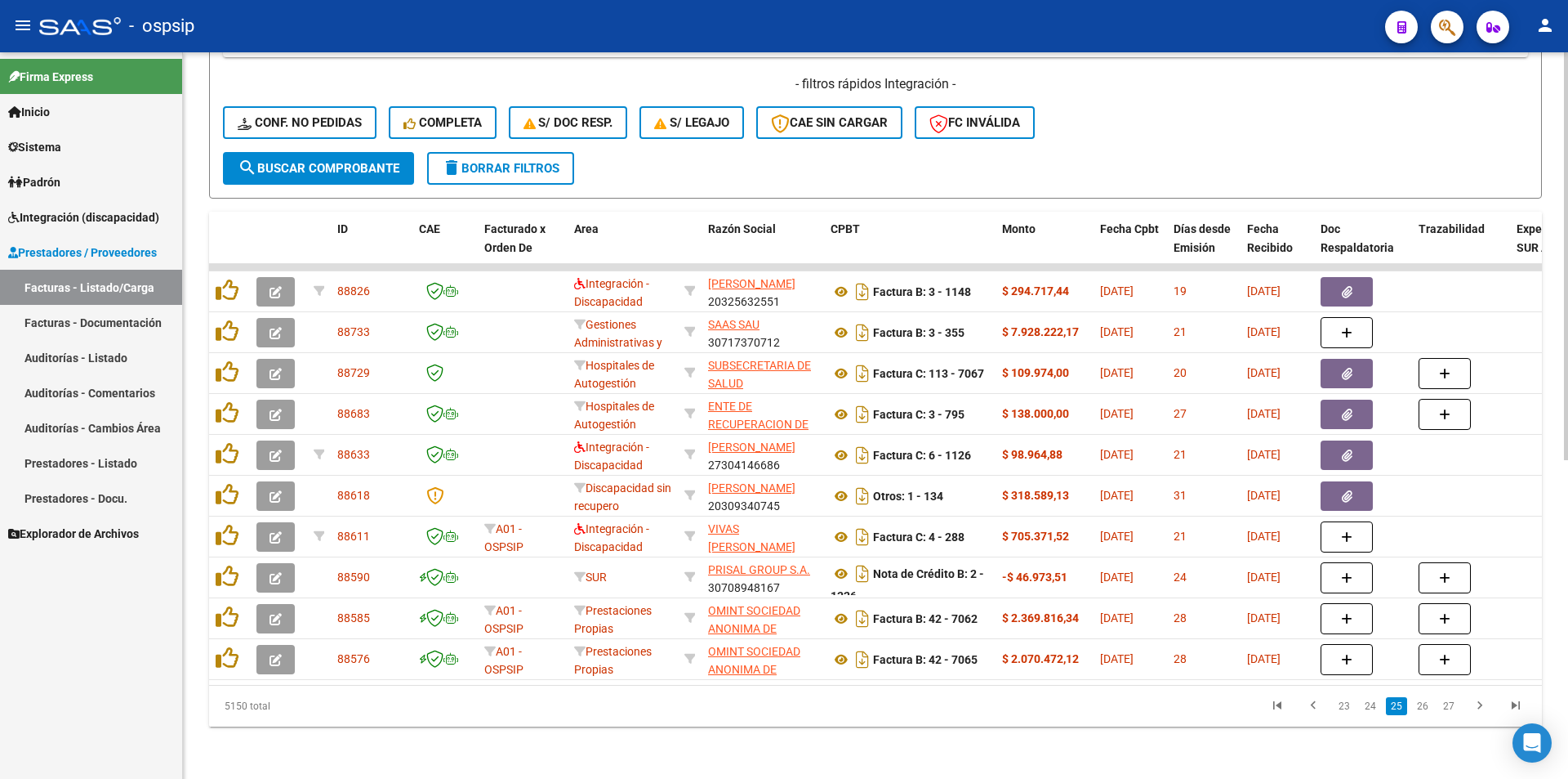
click at [1420, 702] on link "26" at bounding box center [1422, 706] width 21 height 18
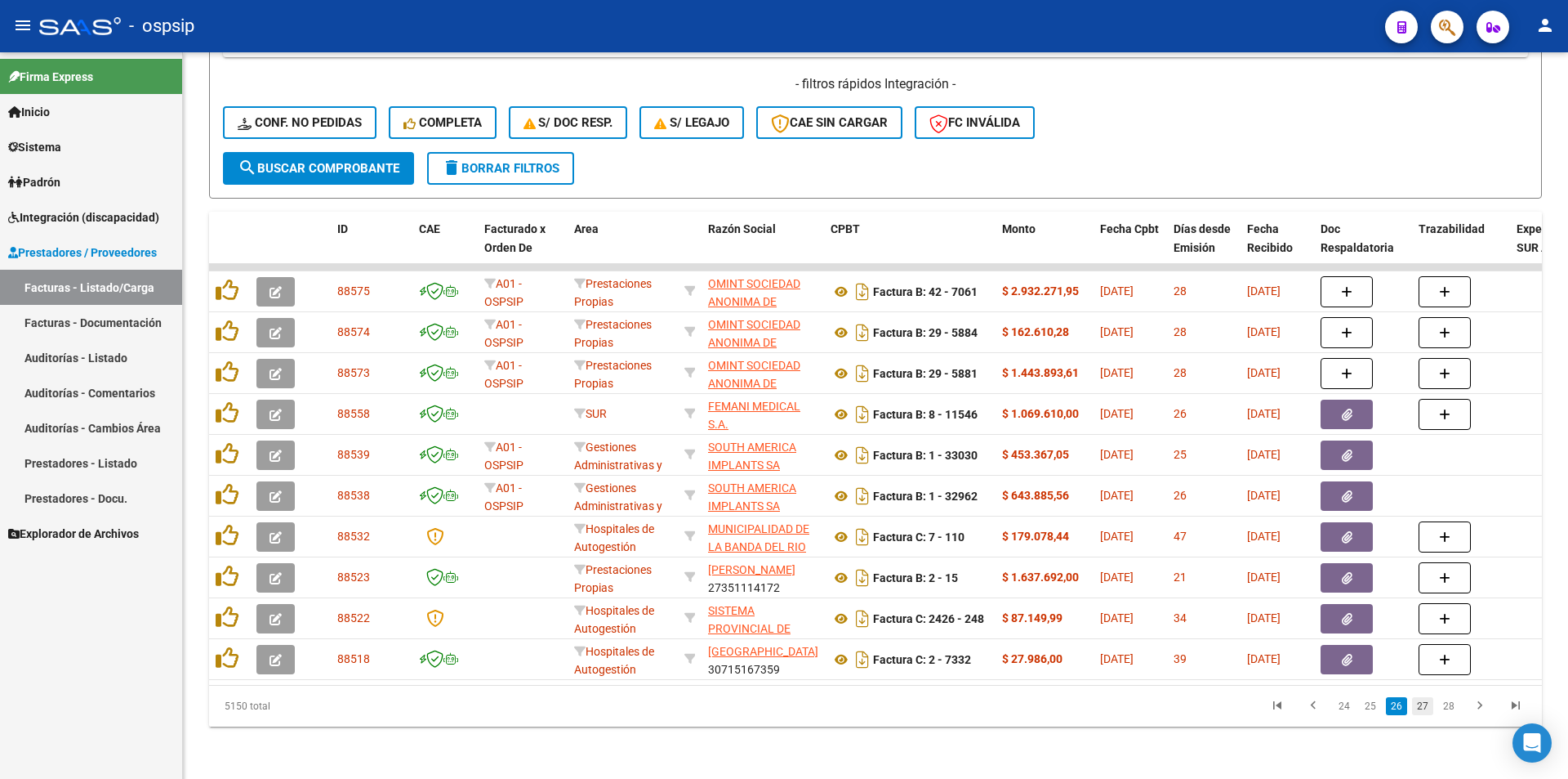
click at [1426, 709] on link "27" at bounding box center [1422, 706] width 21 height 18
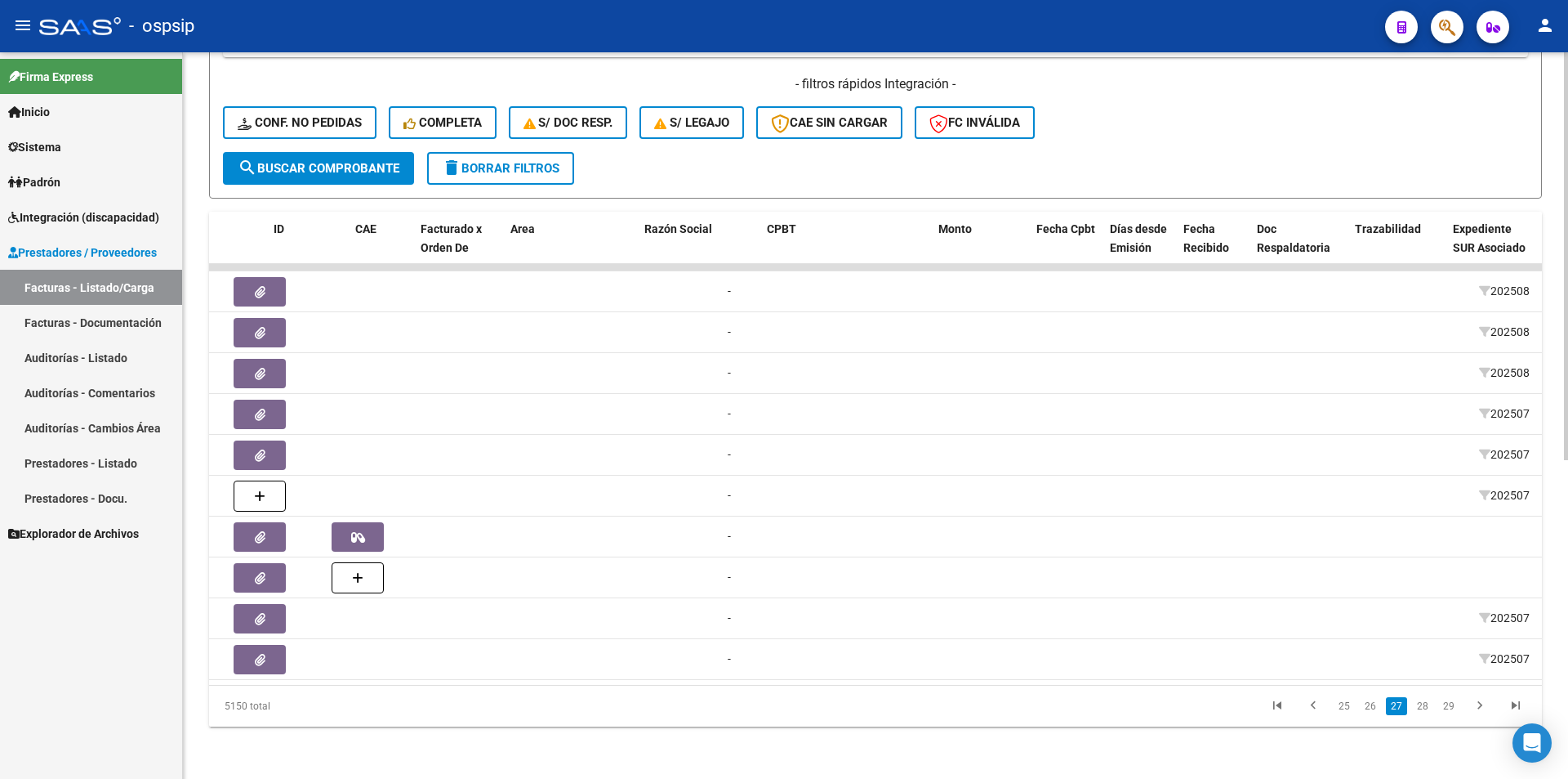
scroll to position [0, 0]
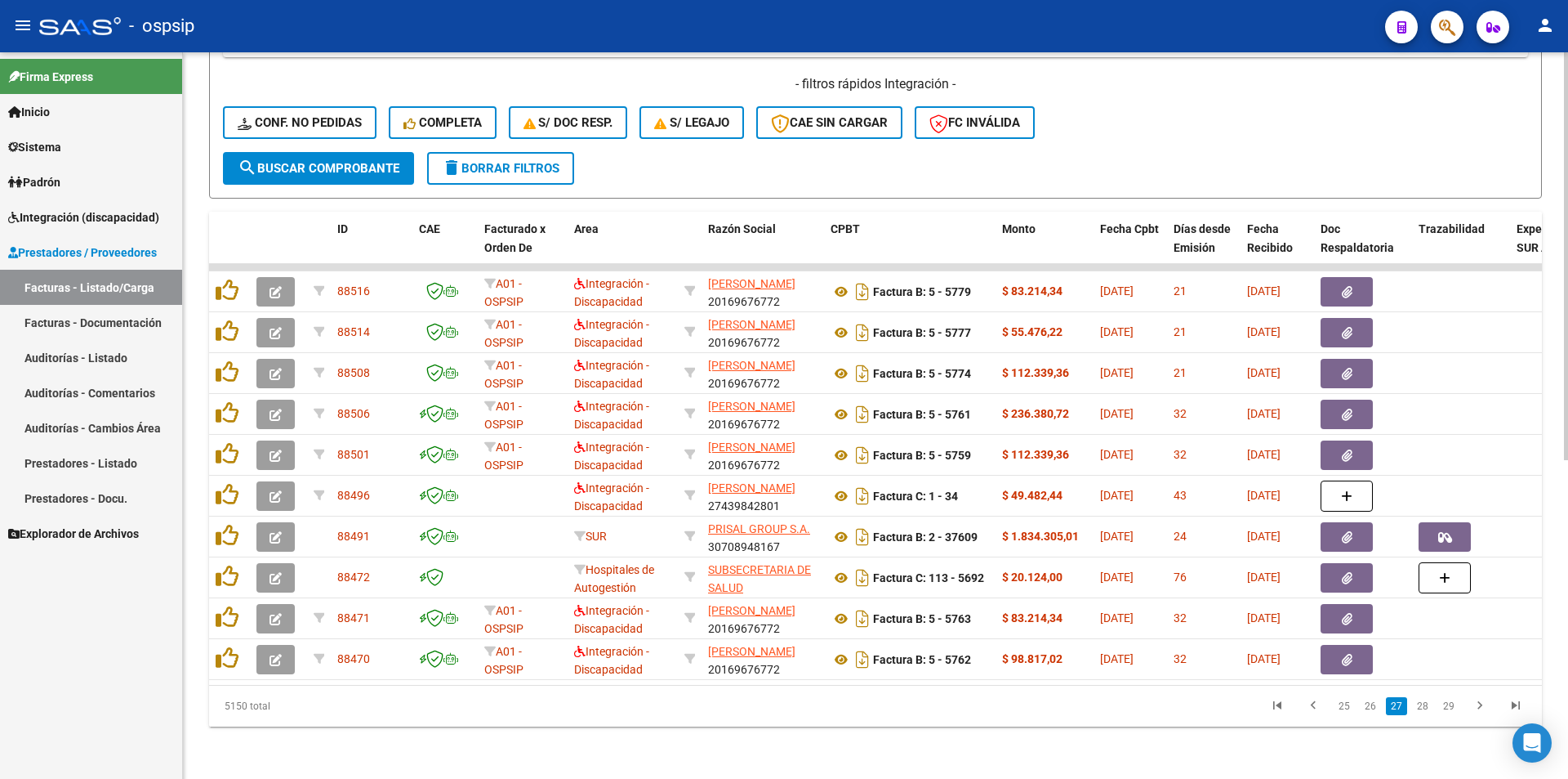
click at [1425, 708] on link "28" at bounding box center [1422, 706] width 21 height 18
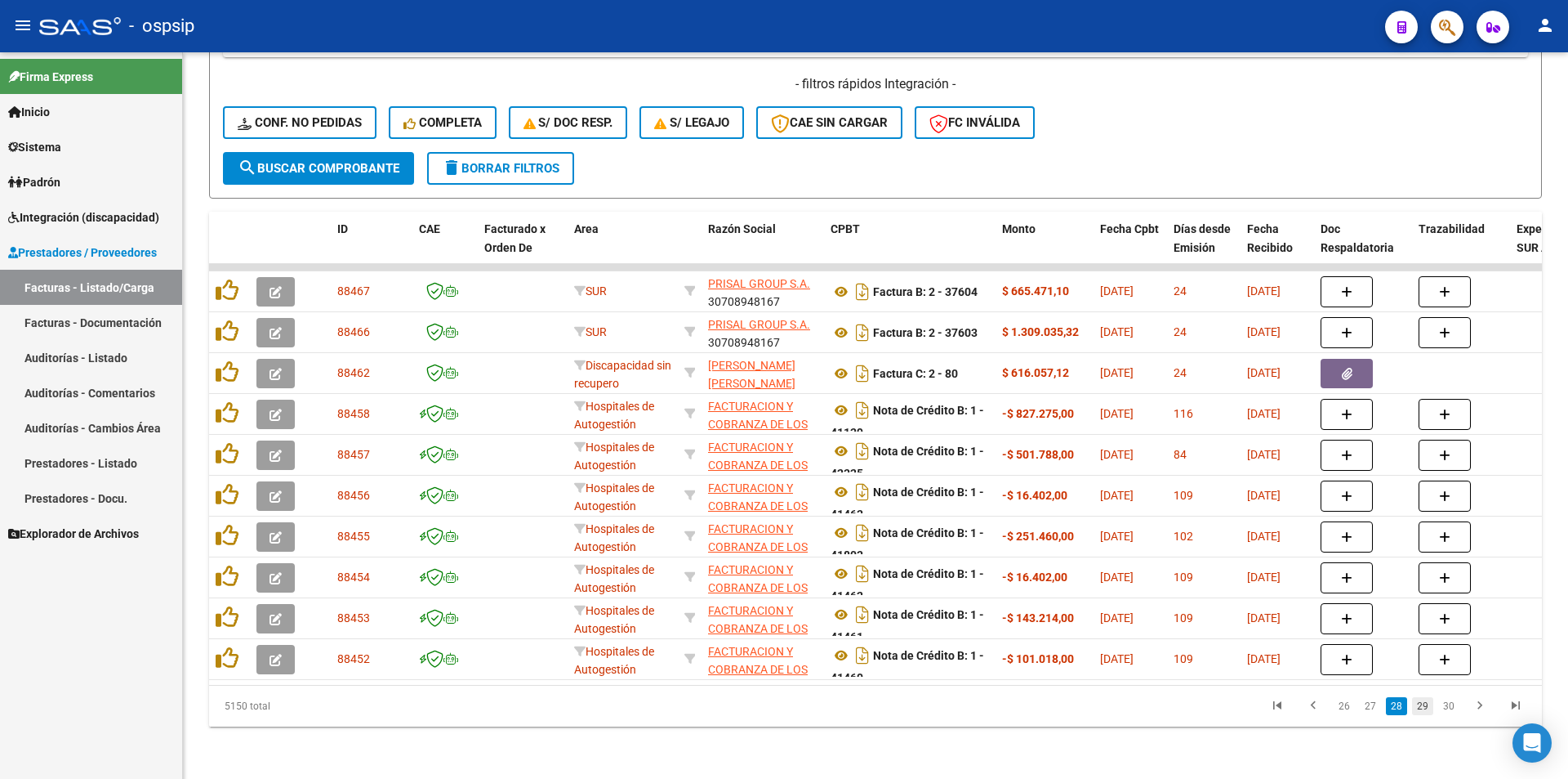
click at [1425, 706] on link "29" at bounding box center [1422, 706] width 21 height 18
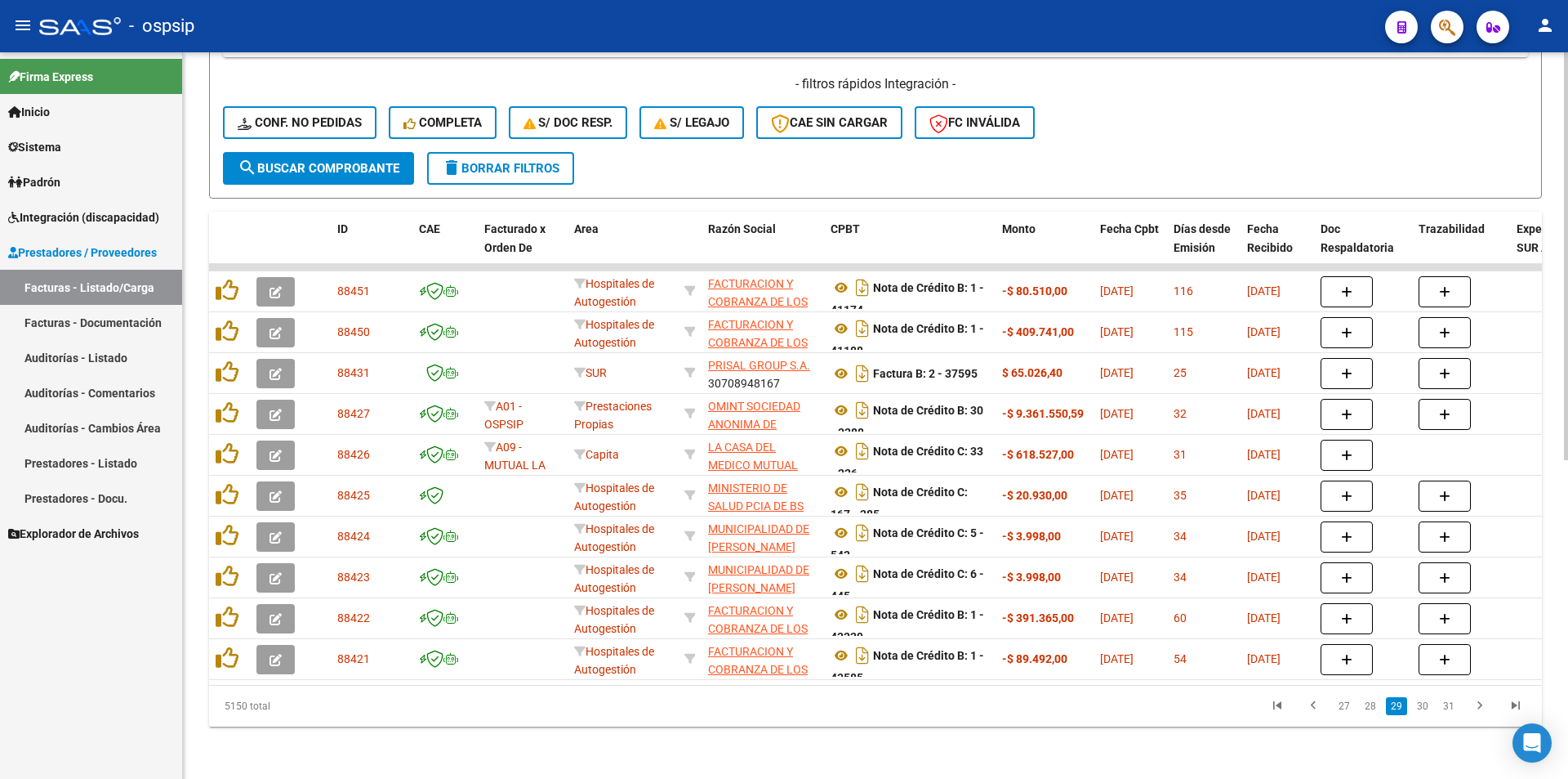
click at [1424, 706] on link "30" at bounding box center [1422, 706] width 21 height 18
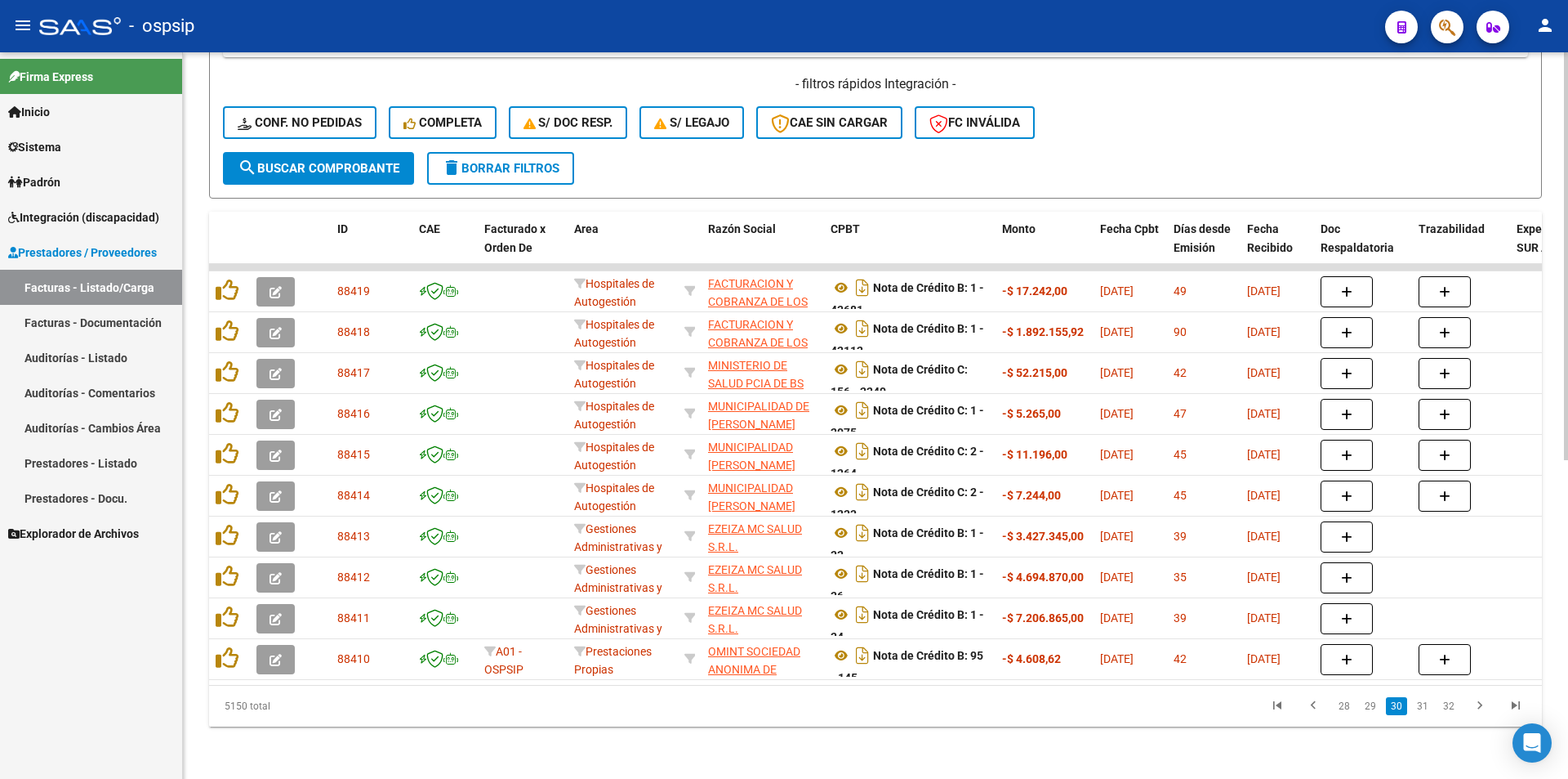
click at [1424, 706] on link "31" at bounding box center [1422, 706] width 21 height 18
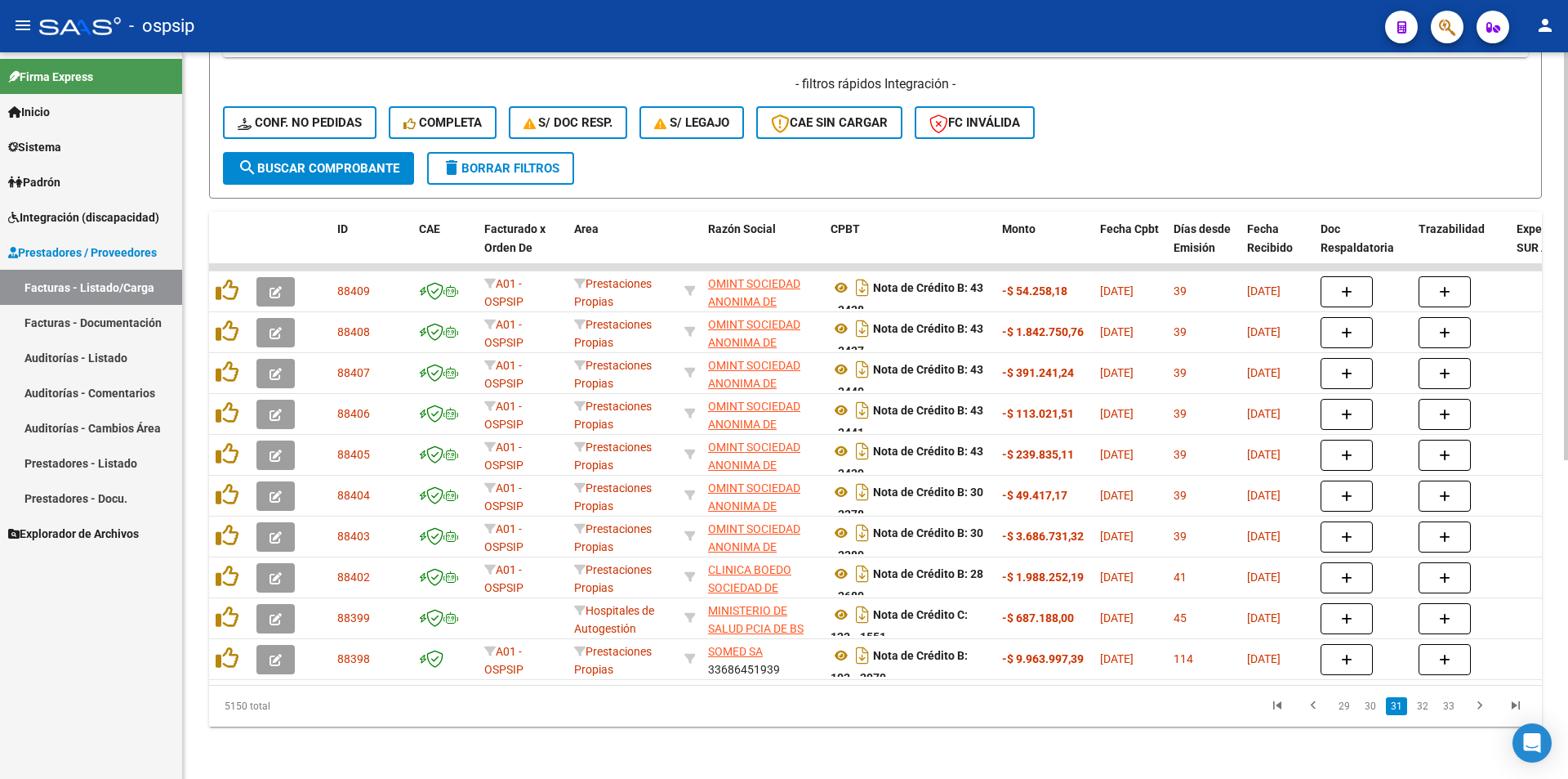
click at [1424, 706] on link "32" at bounding box center [1422, 706] width 21 height 18
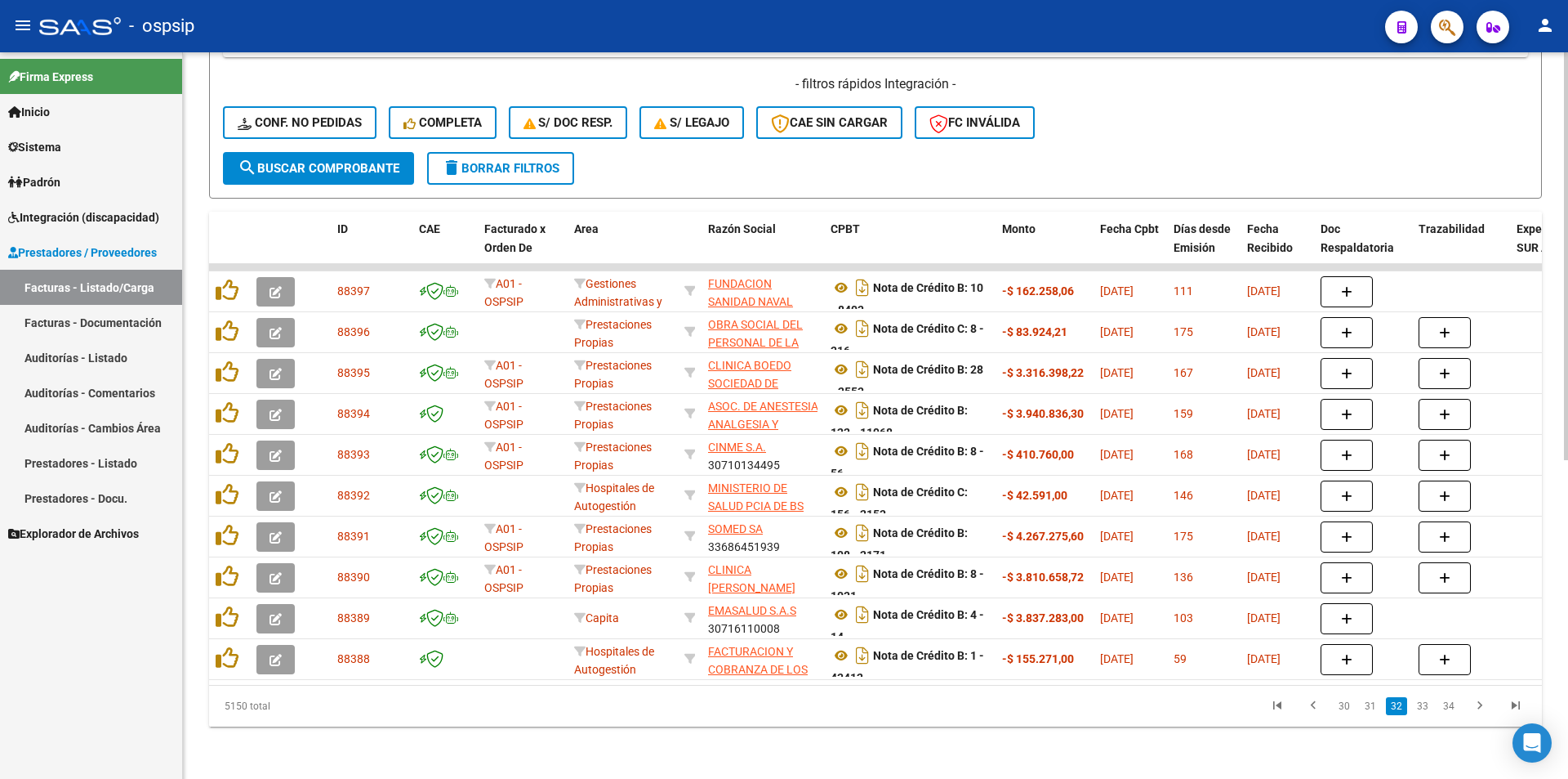
click at [1424, 706] on link "33" at bounding box center [1422, 706] width 21 height 18
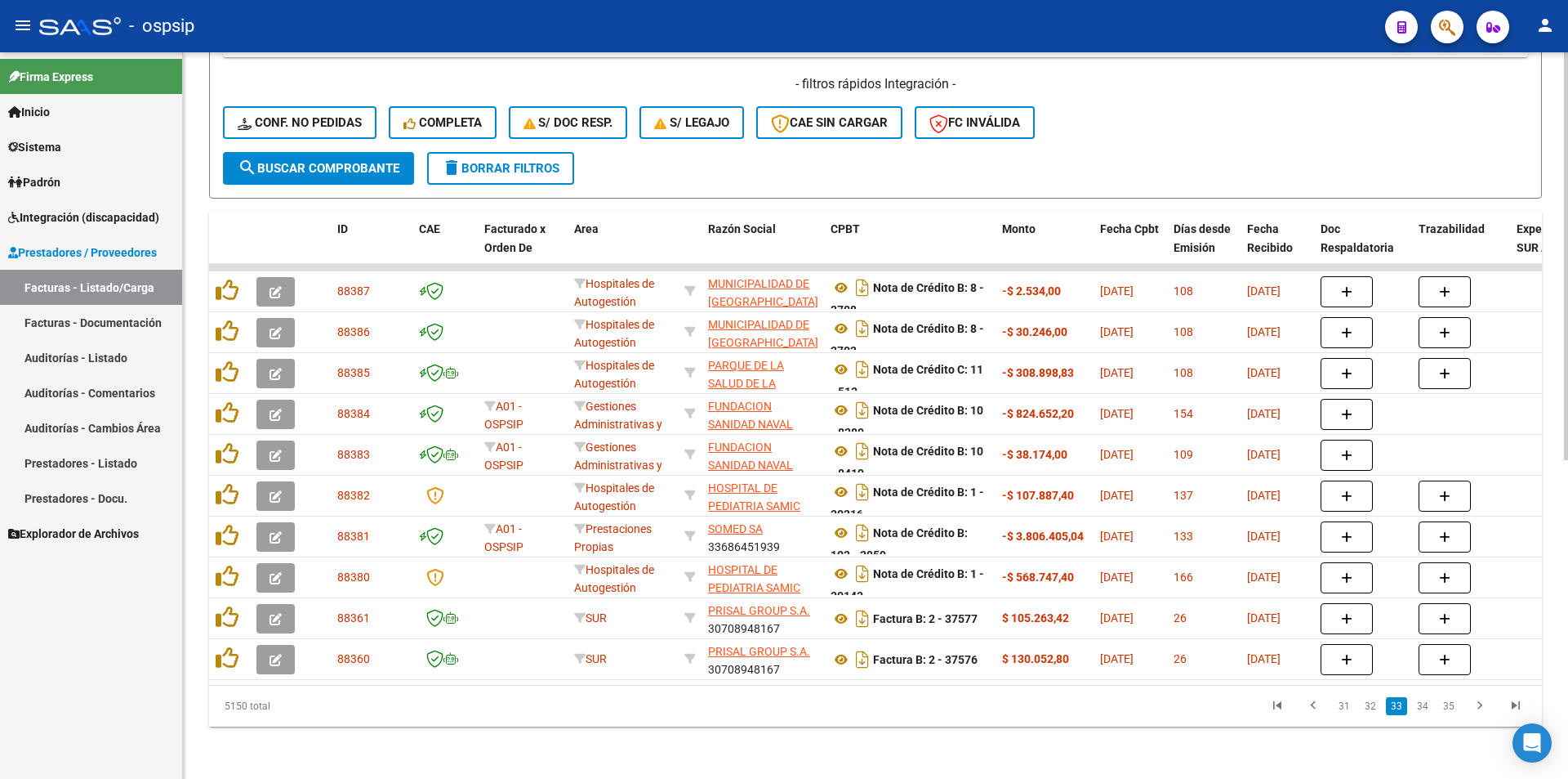
click at [1424, 706] on link "34" at bounding box center [1422, 706] width 21 height 18
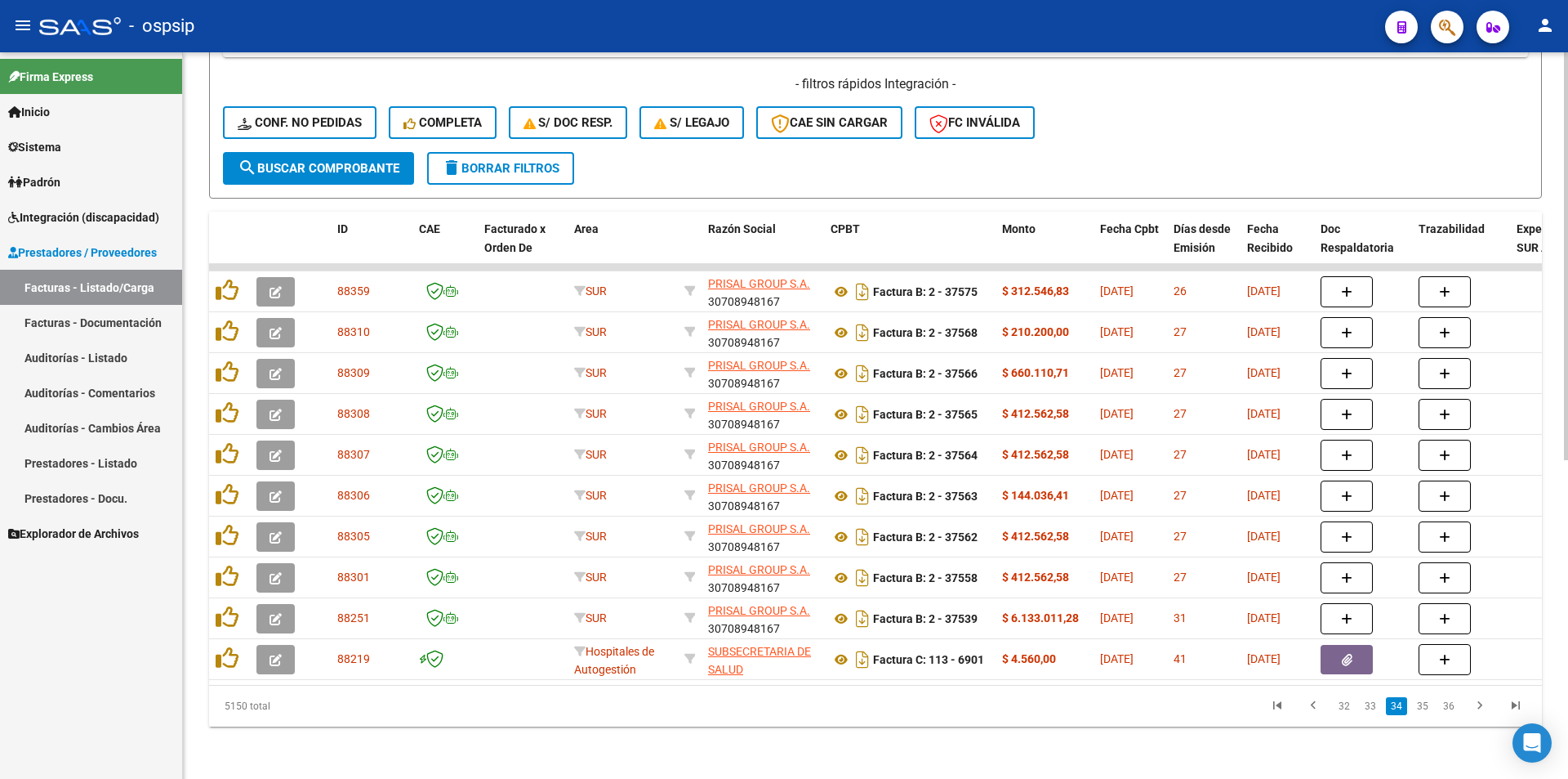
click at [1424, 706] on link "35" at bounding box center [1422, 706] width 21 height 18
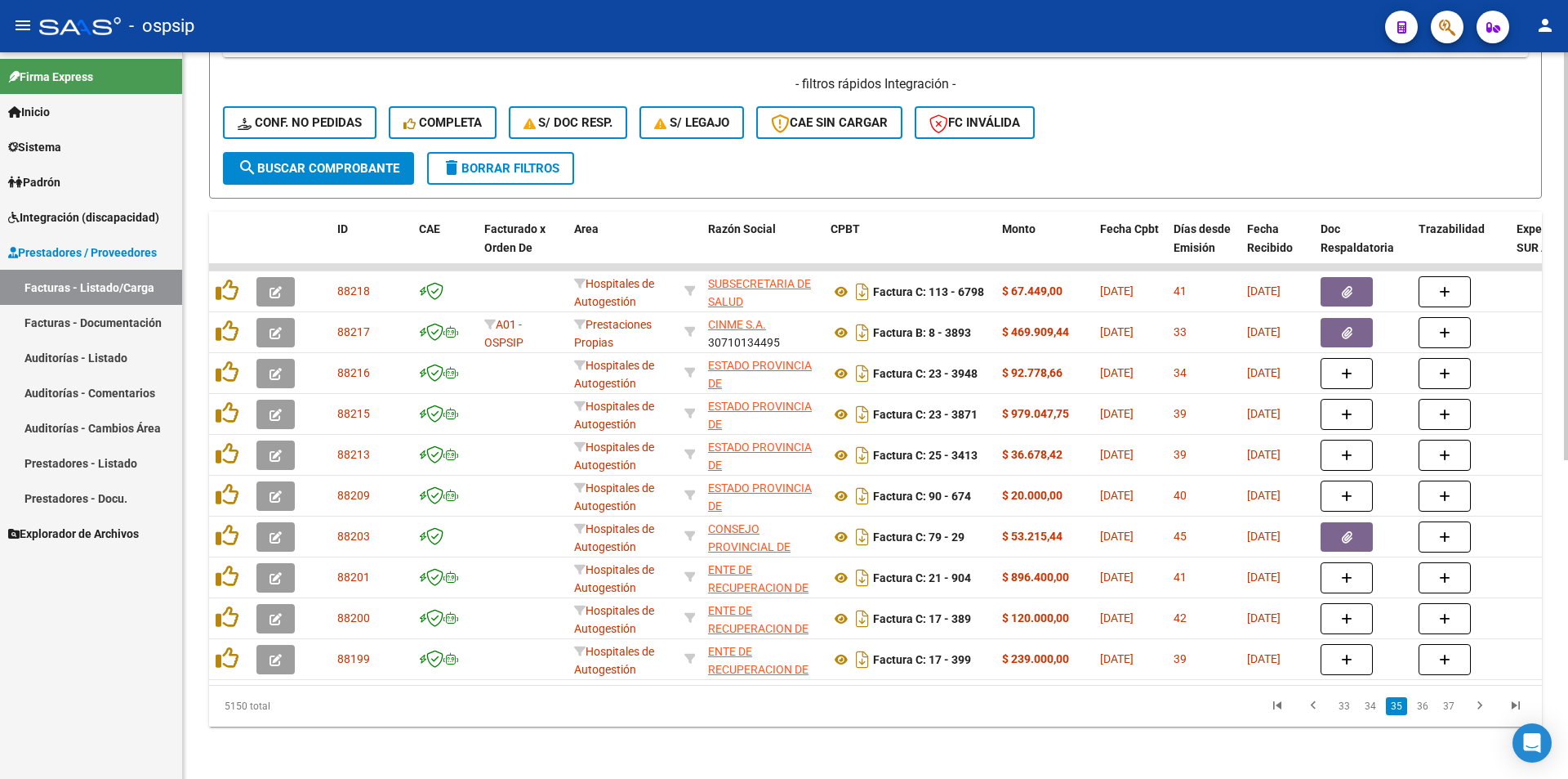
click at [1424, 706] on link "36" at bounding box center [1422, 706] width 21 height 18
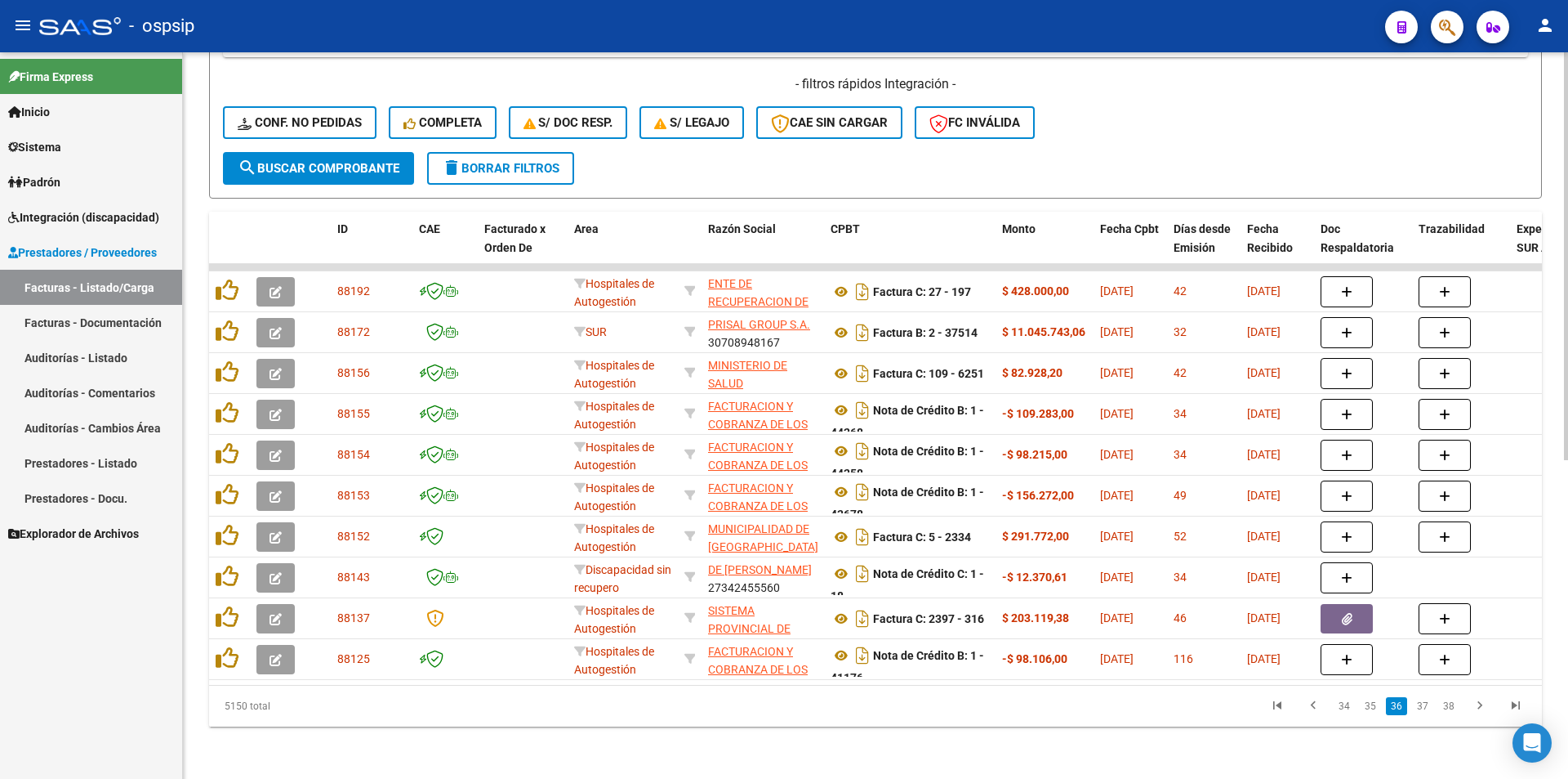
click at [1420, 706] on link "37" at bounding box center [1422, 706] width 21 height 18
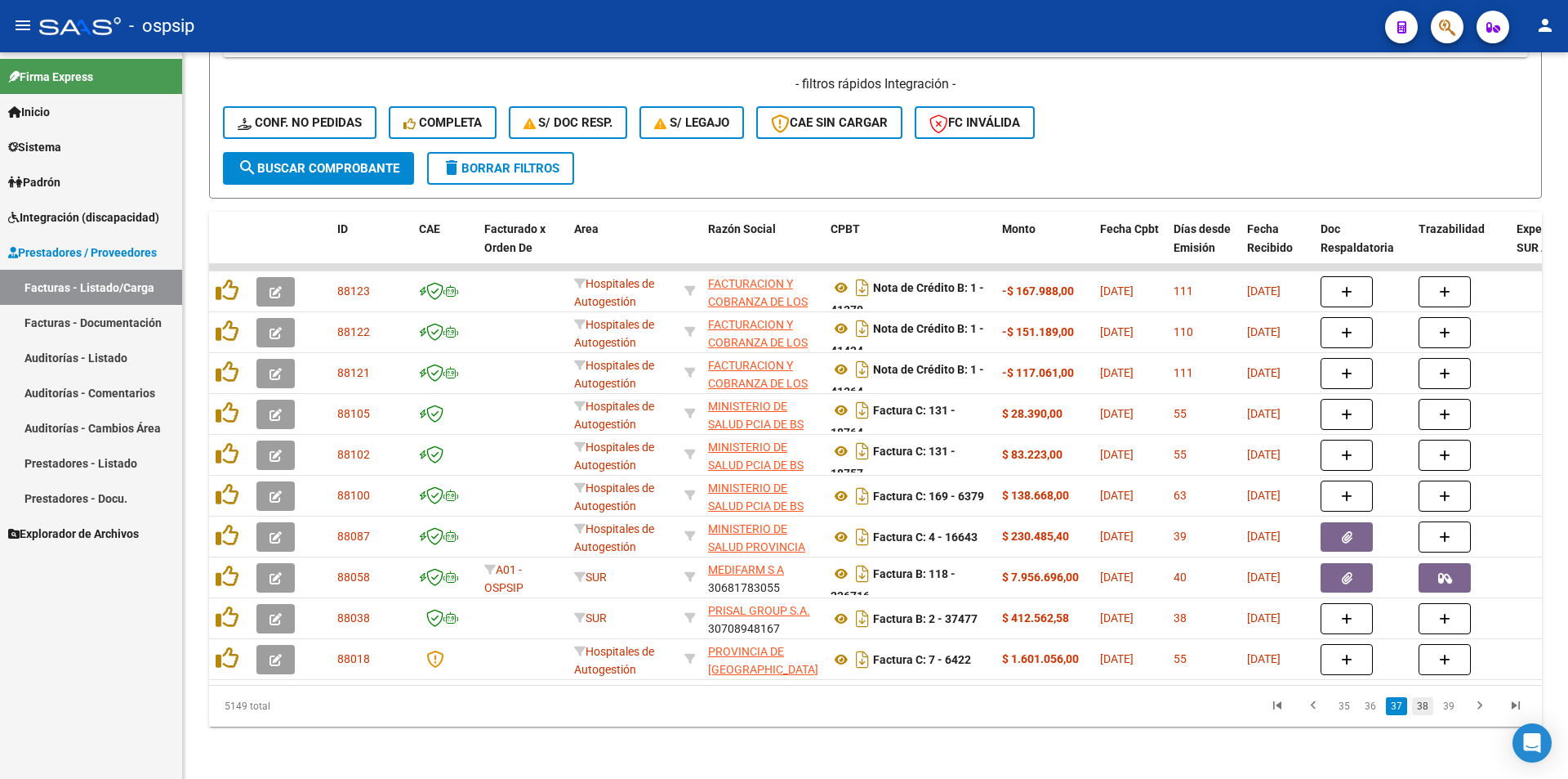
click at [1422, 704] on link "38" at bounding box center [1422, 706] width 21 height 18
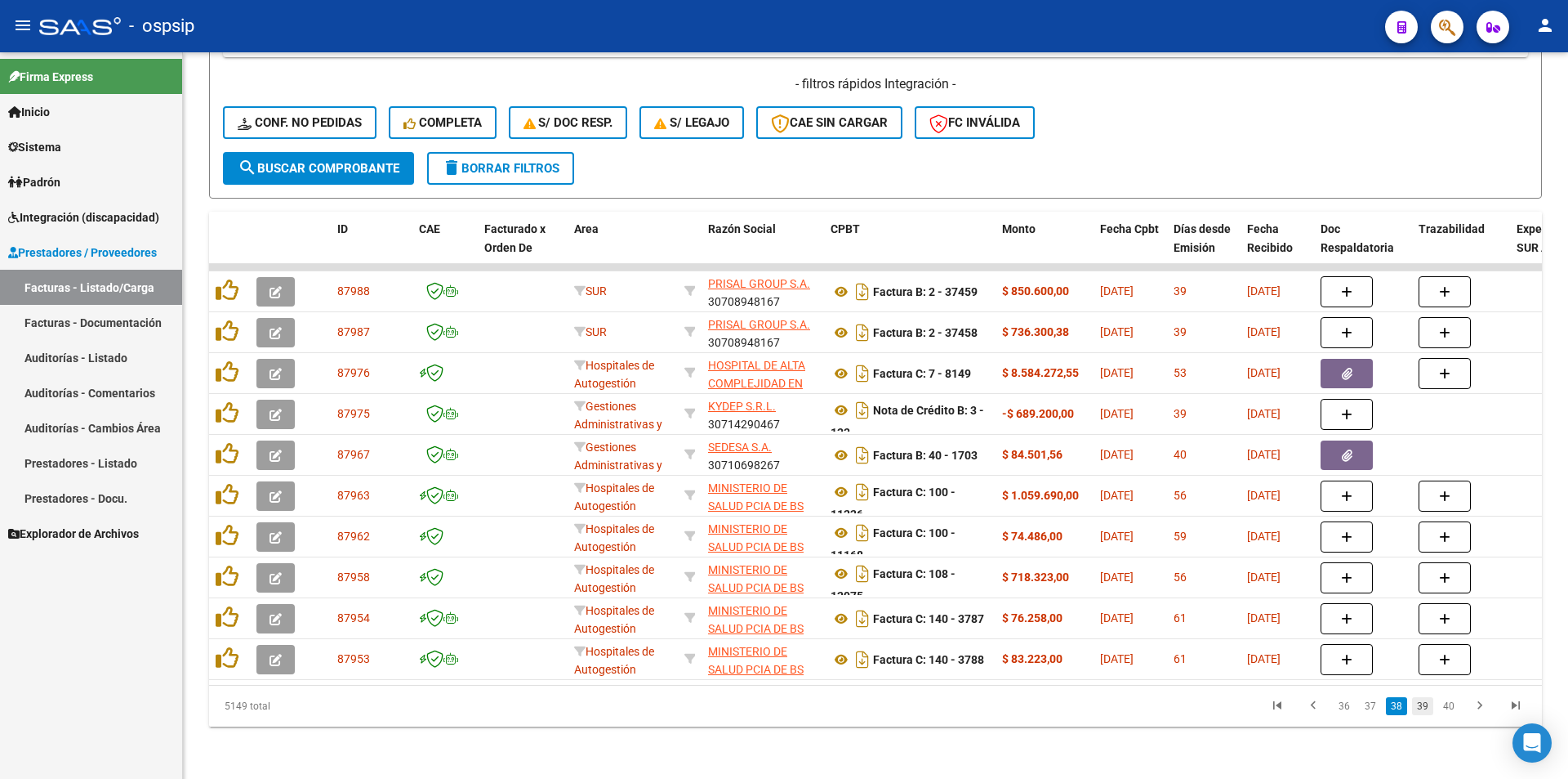
click at [1424, 704] on link "39" at bounding box center [1422, 706] width 21 height 18
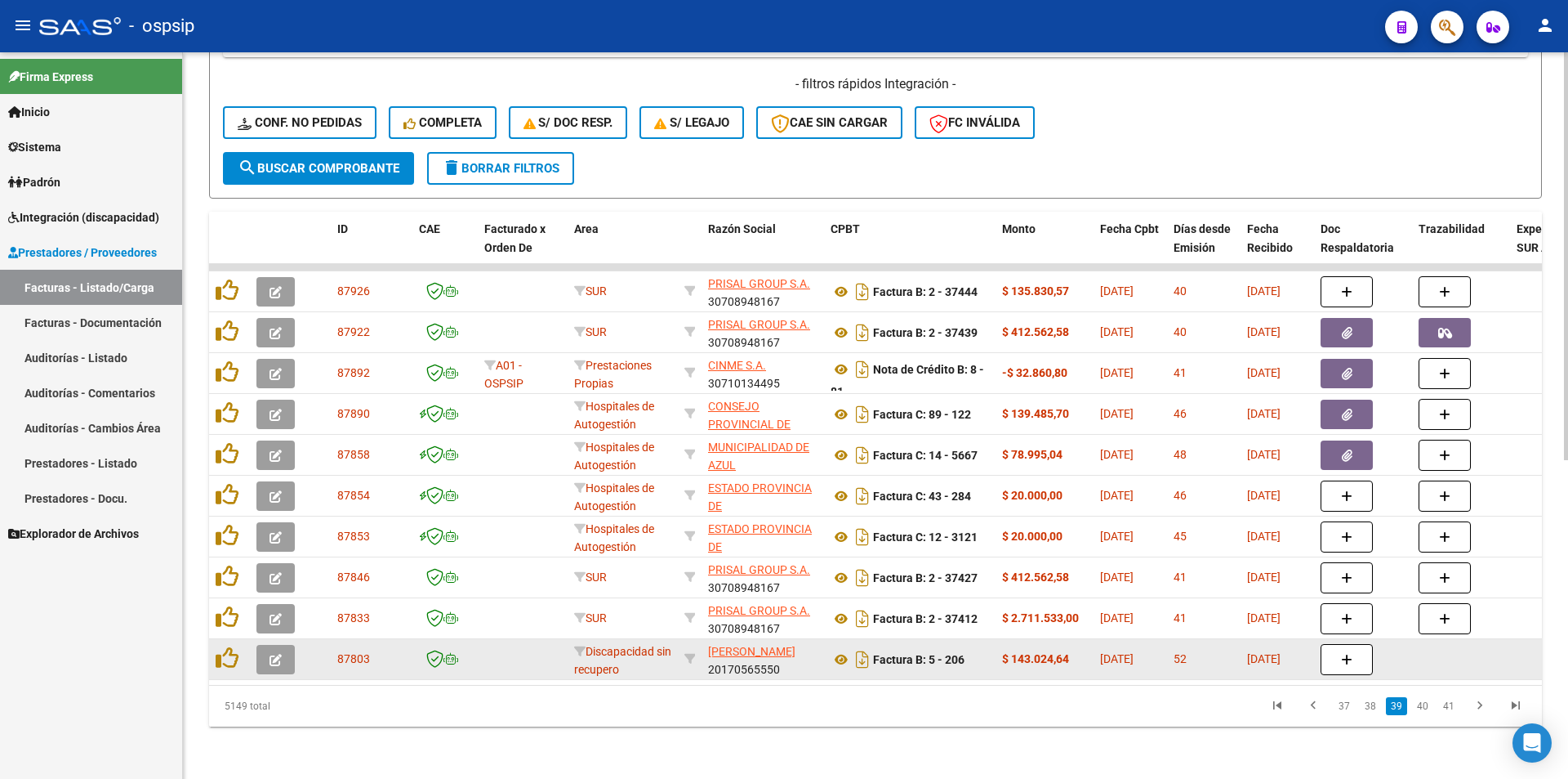
click at [278, 654] on icon "button" at bounding box center [275, 660] width 12 height 12
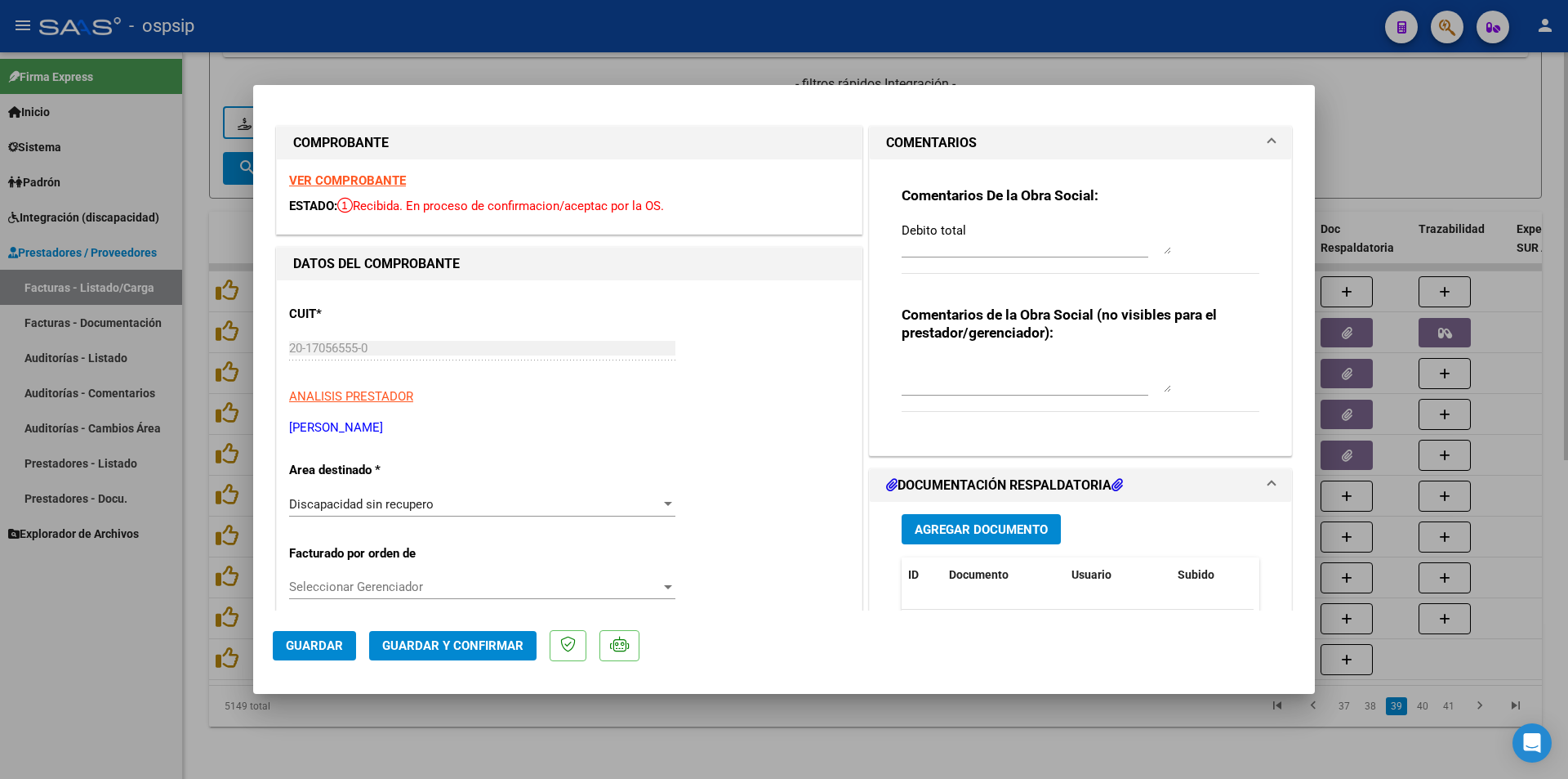
click at [798, 744] on div at bounding box center [784, 390] width 1568 height 779
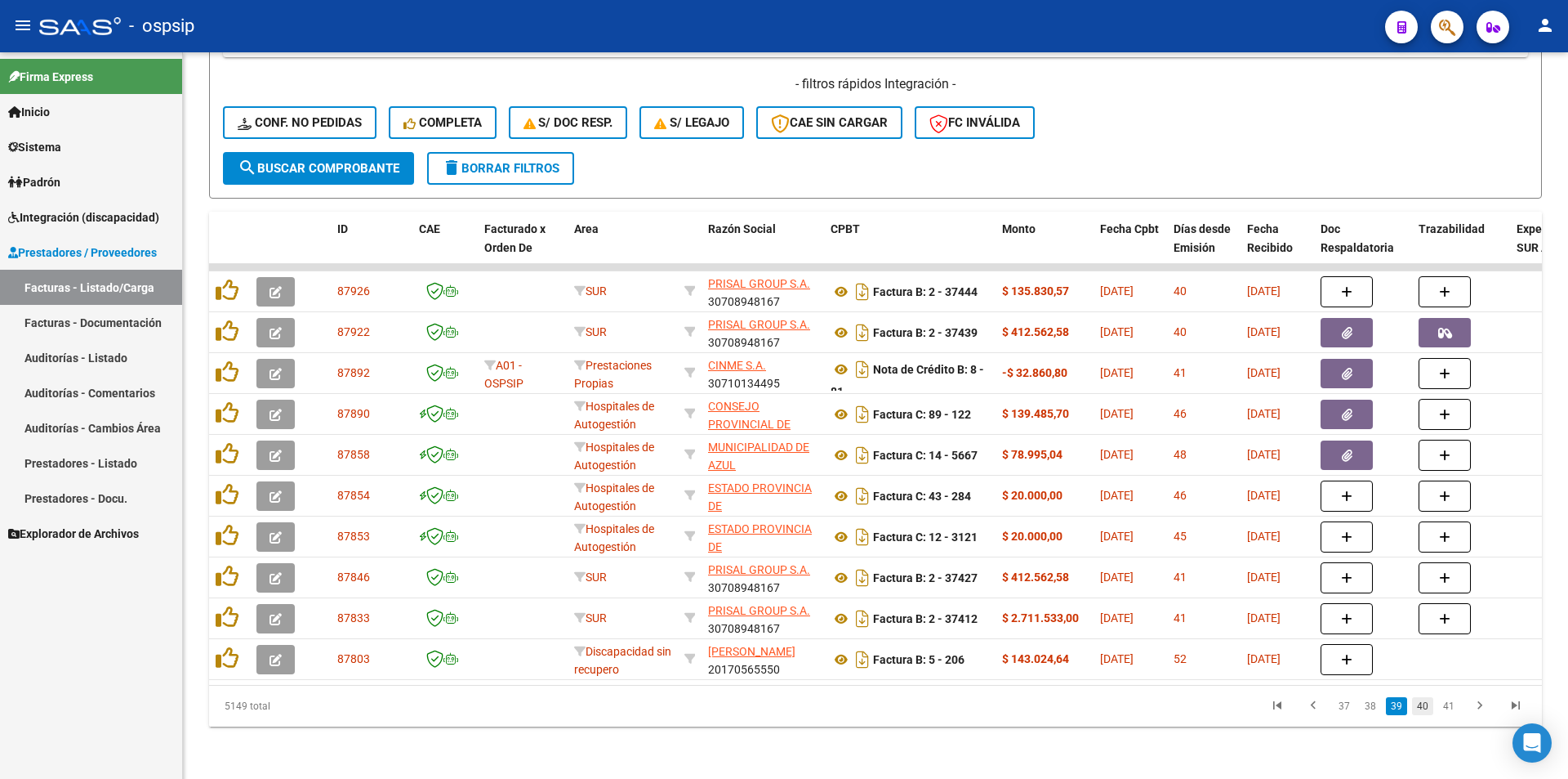
click at [1433, 707] on link "40" at bounding box center [1422, 706] width 21 height 18
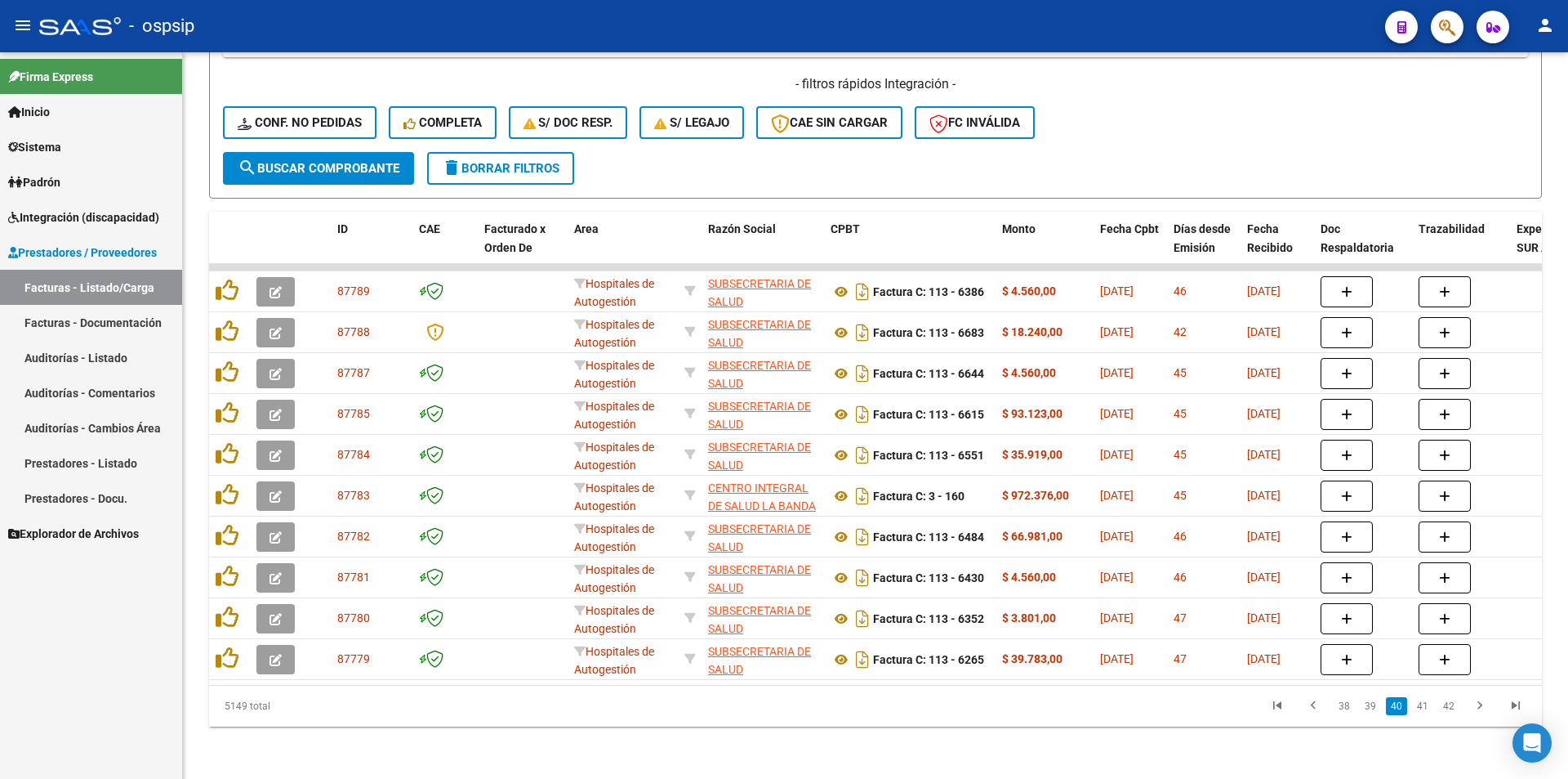
click at [1423, 706] on link "41" at bounding box center [1422, 706] width 21 height 18
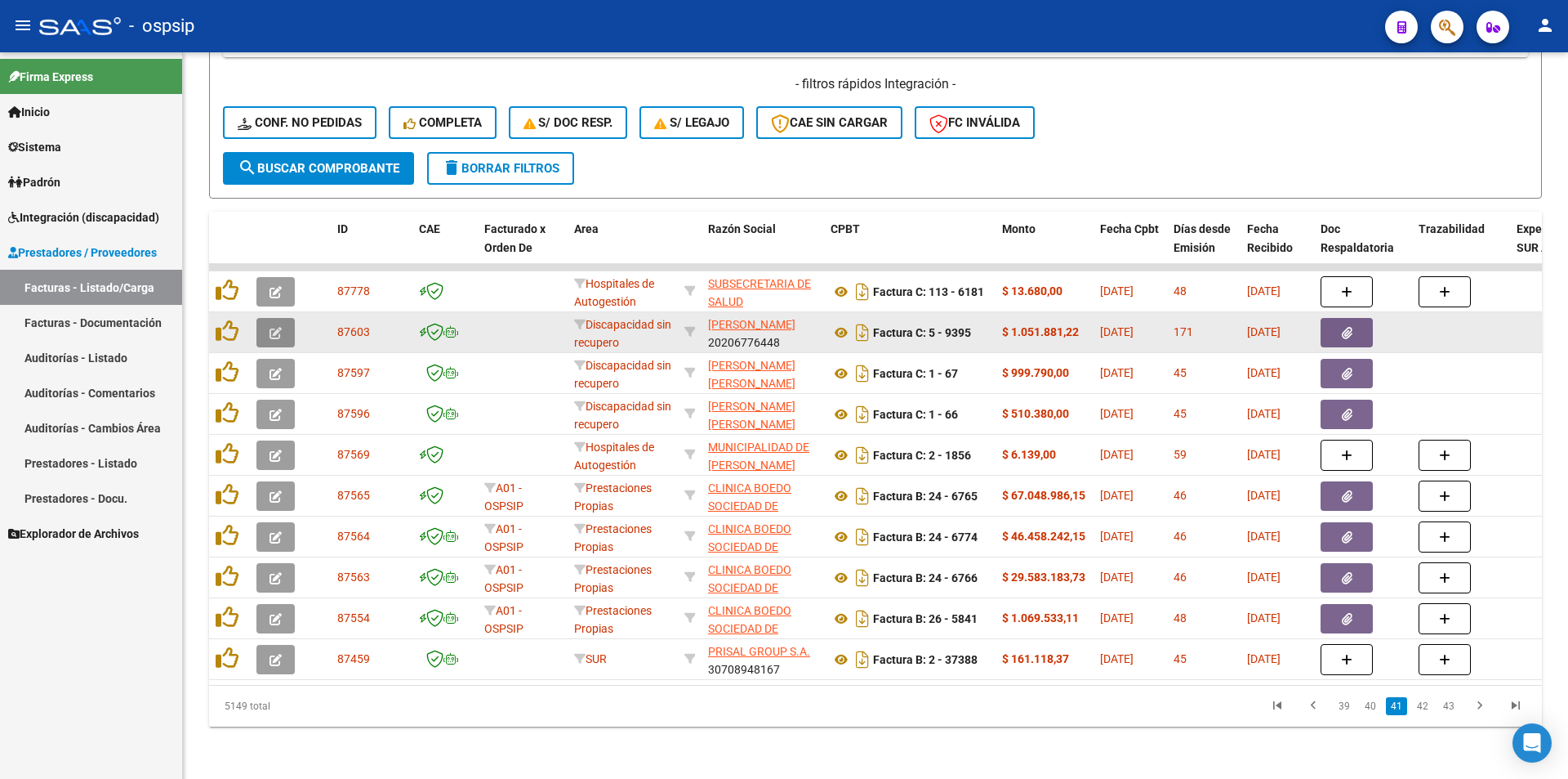
click at [276, 327] on icon "button" at bounding box center [275, 333] width 12 height 12
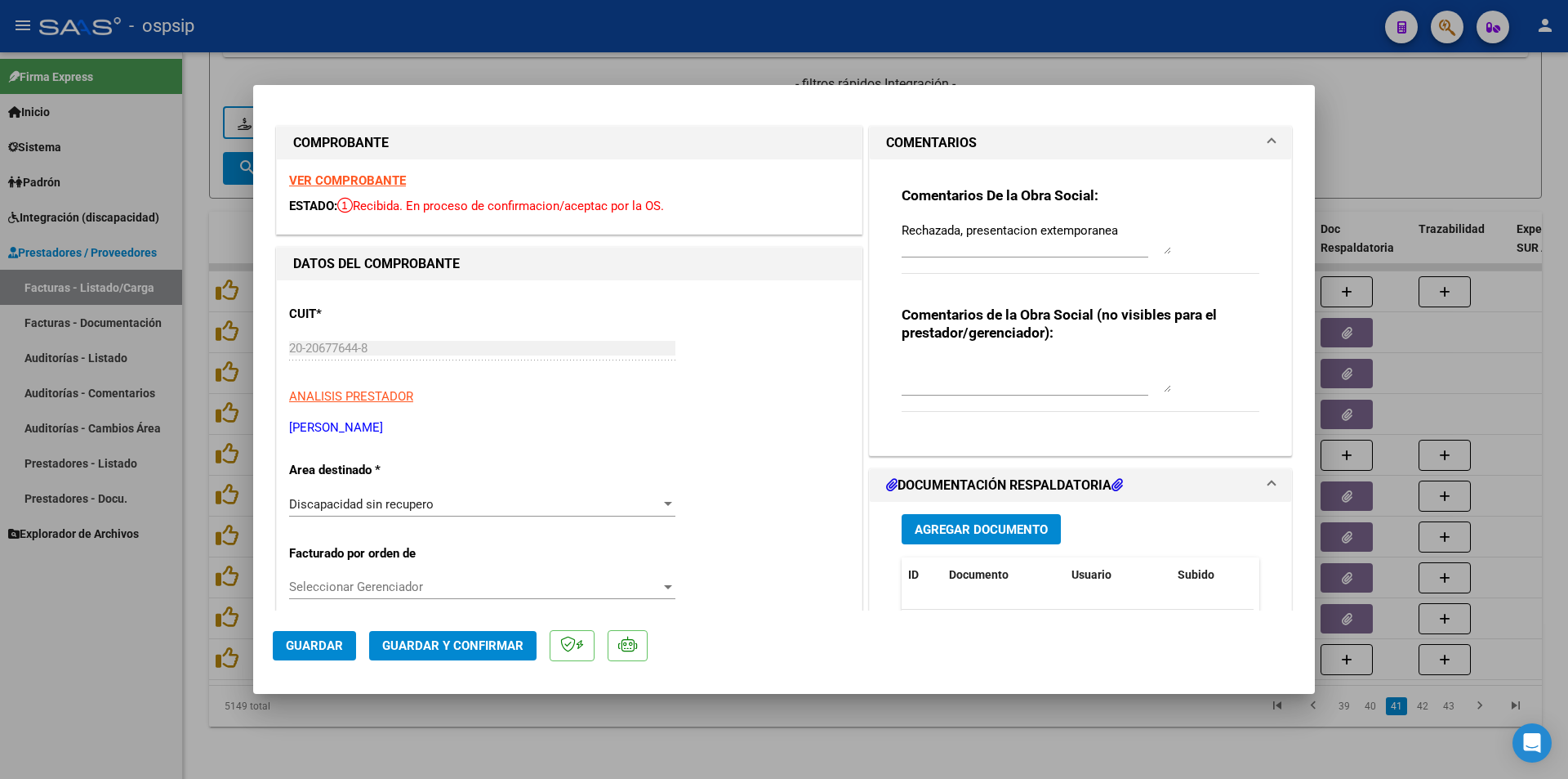
click at [694, 728] on div at bounding box center [784, 390] width 1568 height 779
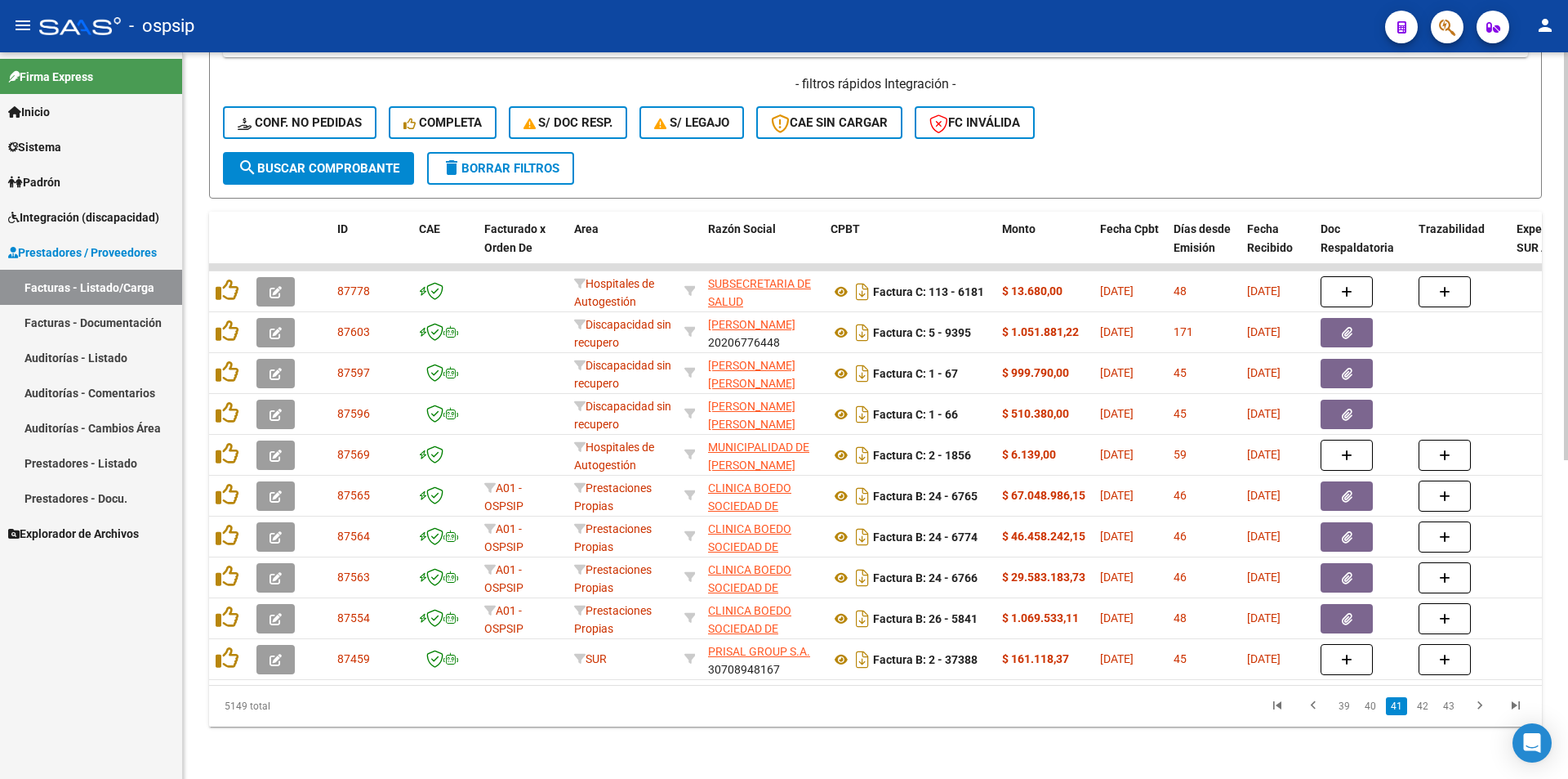
click at [1423, 702] on link "42" at bounding box center [1422, 706] width 21 height 18
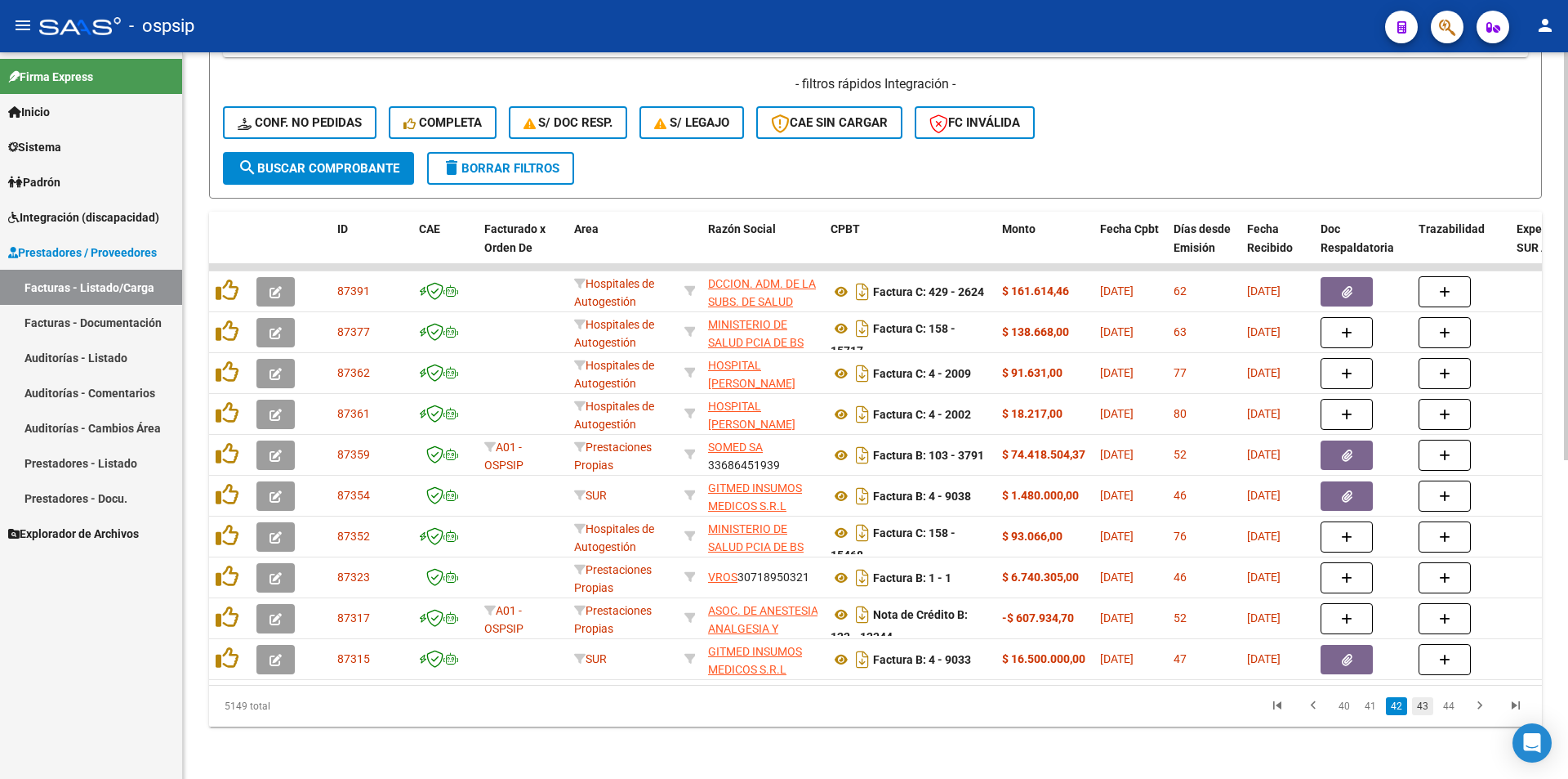
click at [1430, 707] on link "43" at bounding box center [1422, 706] width 21 height 18
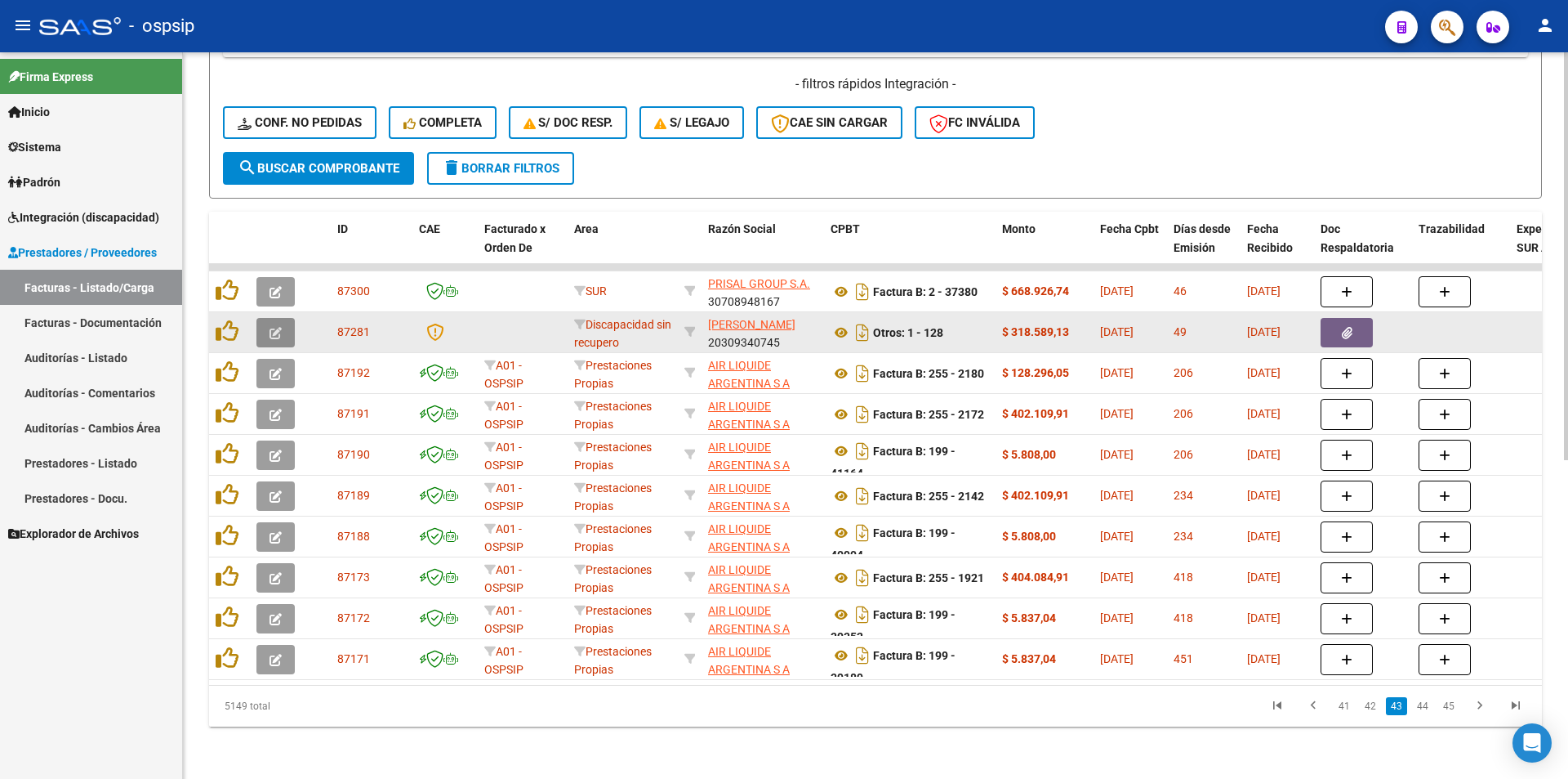
click at [262, 319] on button "button" at bounding box center [275, 333] width 39 height 30
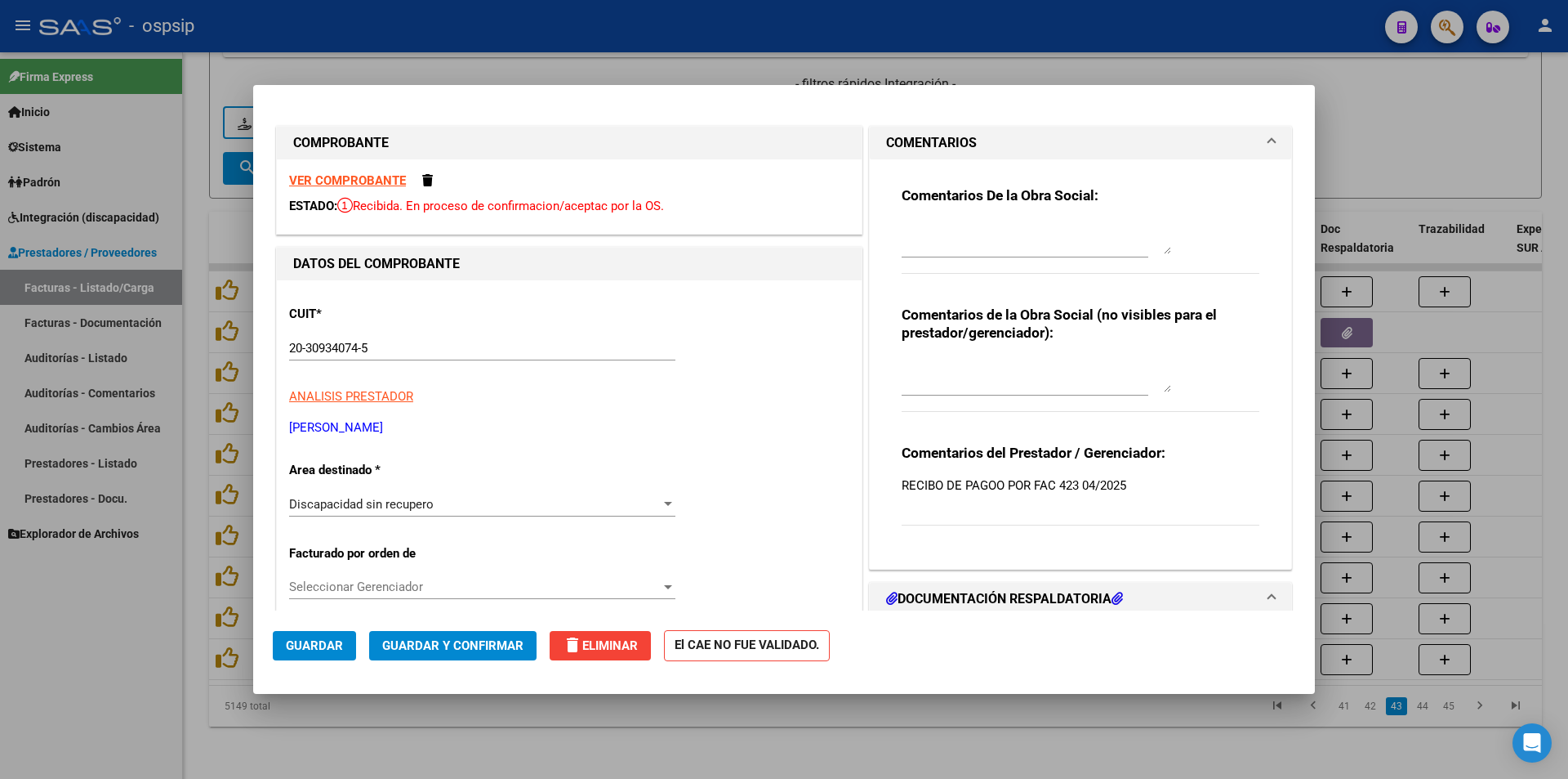
click at [378, 176] on strong "VER COMPROBANTE" at bounding box center [348, 180] width 117 height 15
click at [1174, 729] on div at bounding box center [784, 390] width 1568 height 779
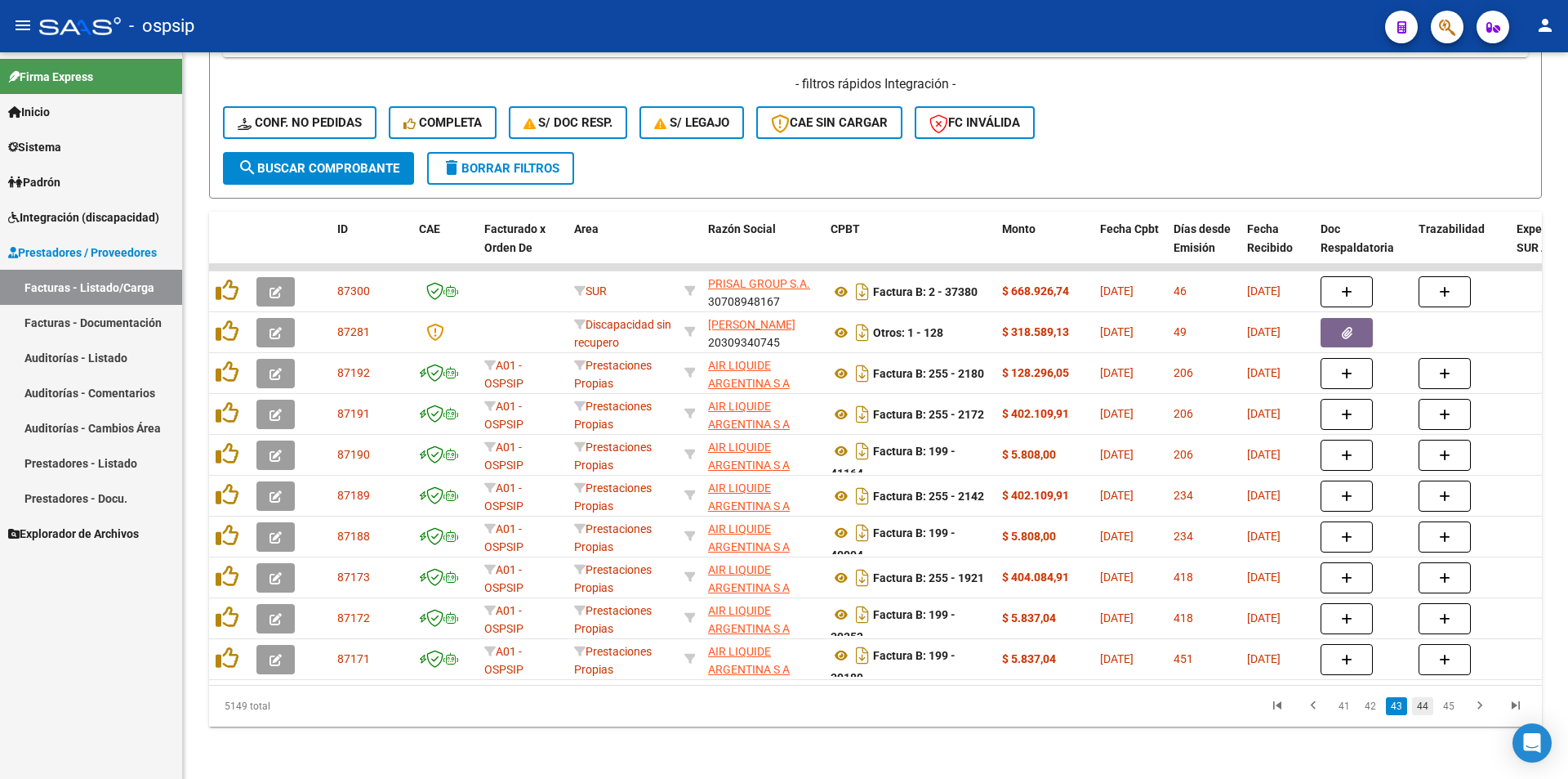
click at [1419, 708] on link "44" at bounding box center [1422, 706] width 21 height 18
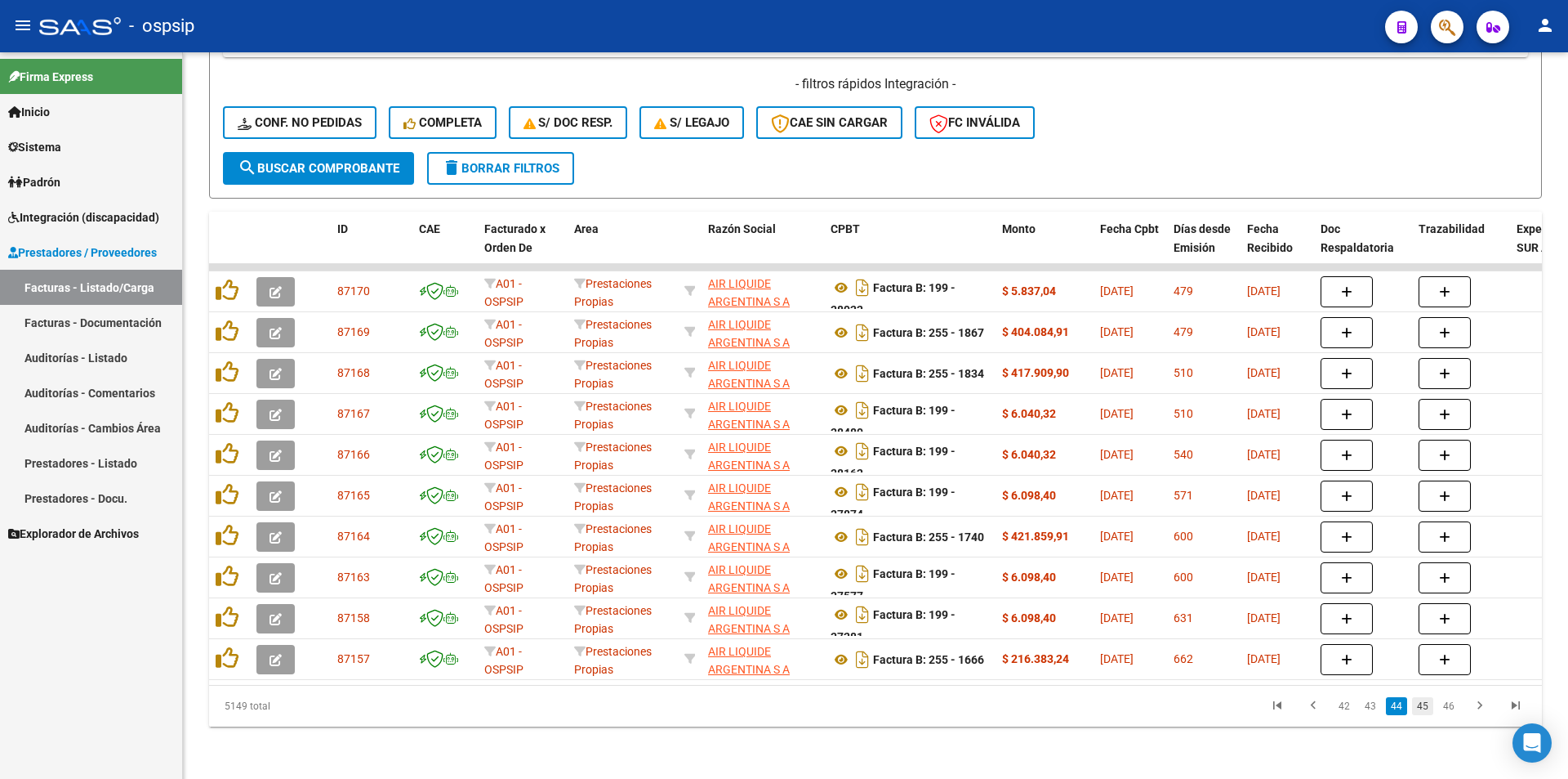
click at [1416, 710] on link "45" at bounding box center [1422, 706] width 21 height 18
click at [1420, 707] on link "46" at bounding box center [1422, 706] width 21 height 18
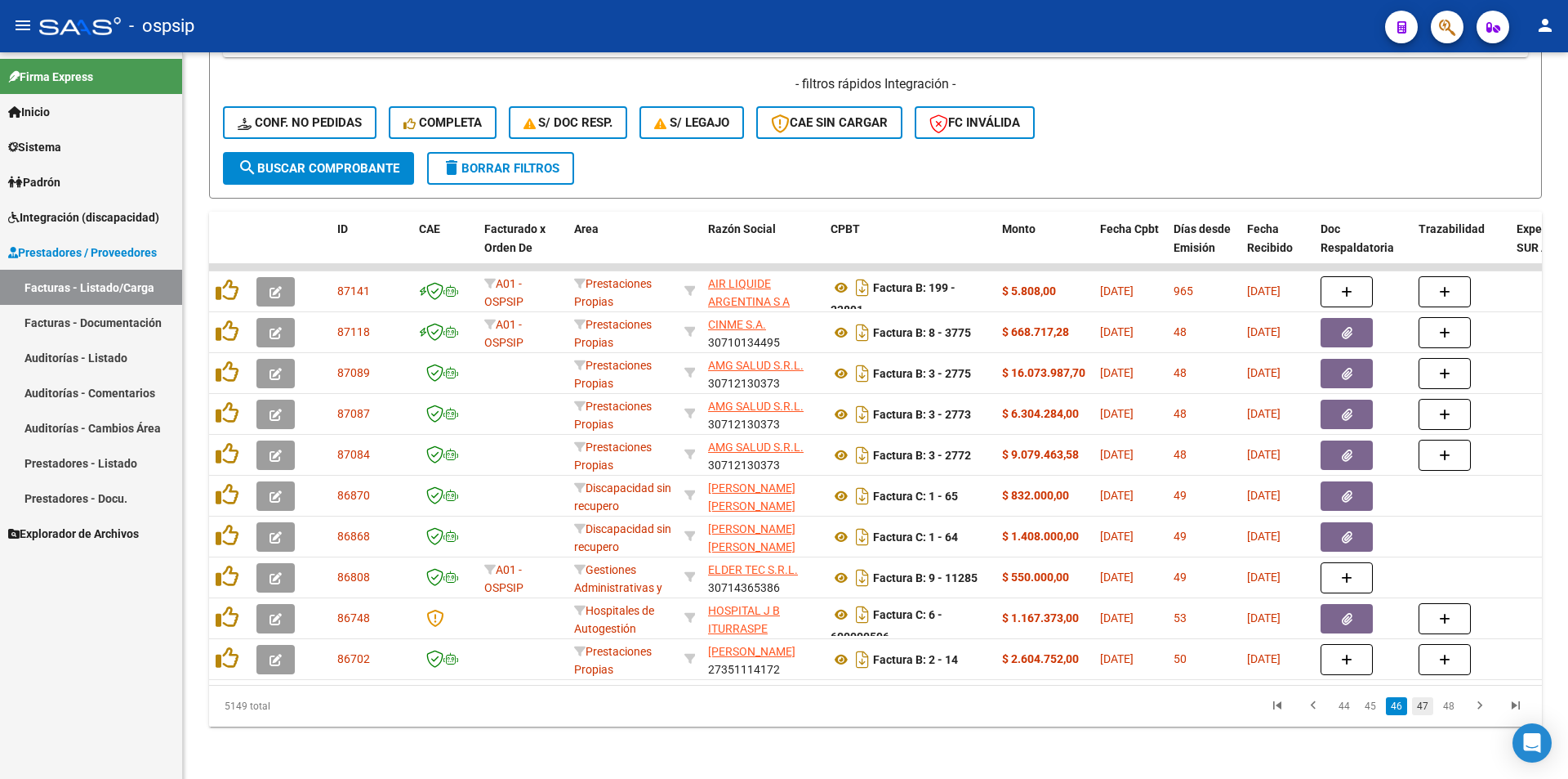
click at [1423, 707] on link "47" at bounding box center [1422, 706] width 21 height 18
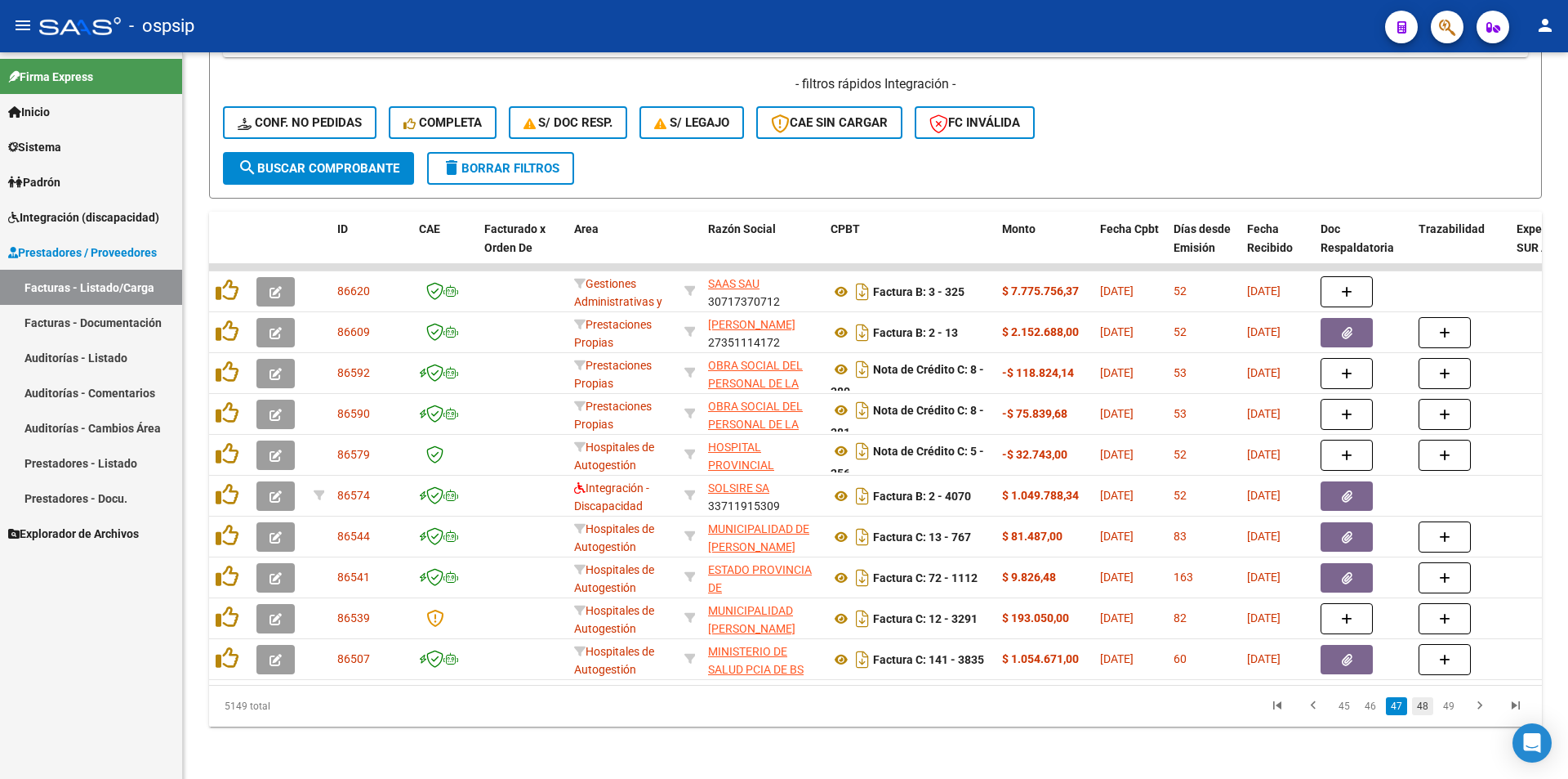
click at [1424, 709] on link "48" at bounding box center [1422, 706] width 21 height 18
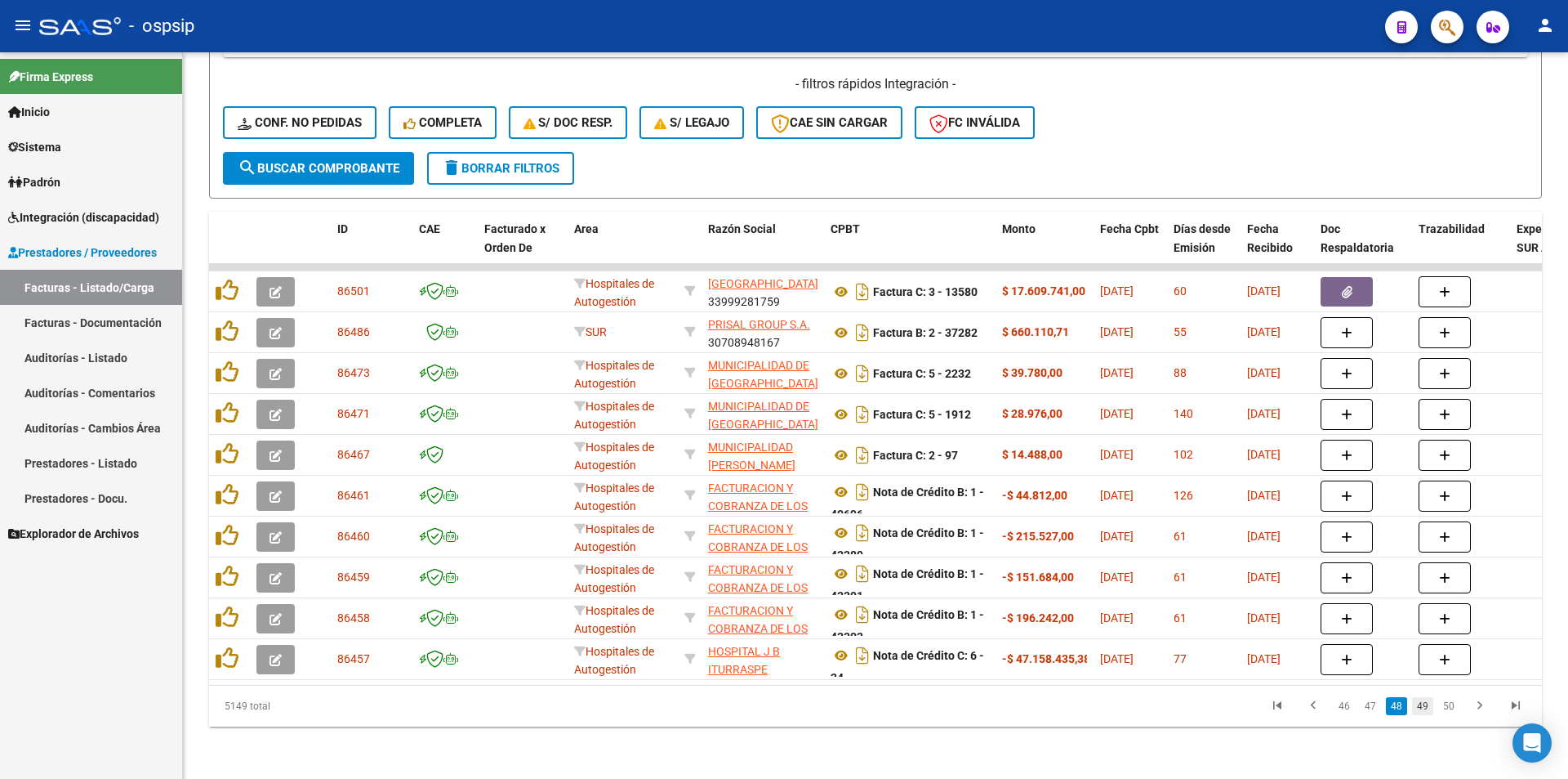
click at [1425, 713] on link "49" at bounding box center [1422, 706] width 21 height 18
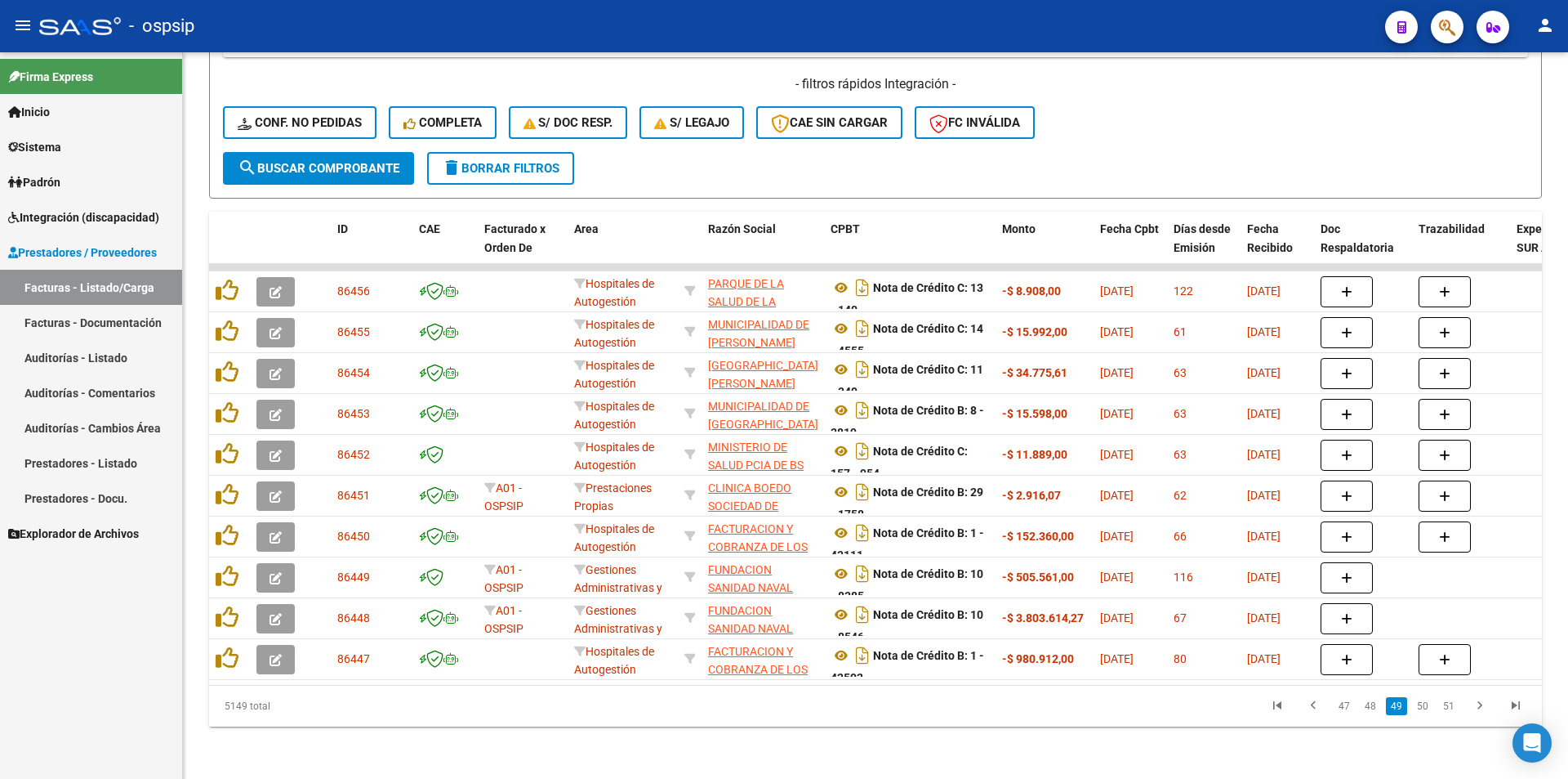
click at [1425, 713] on link "50" at bounding box center [1422, 706] width 21 height 18
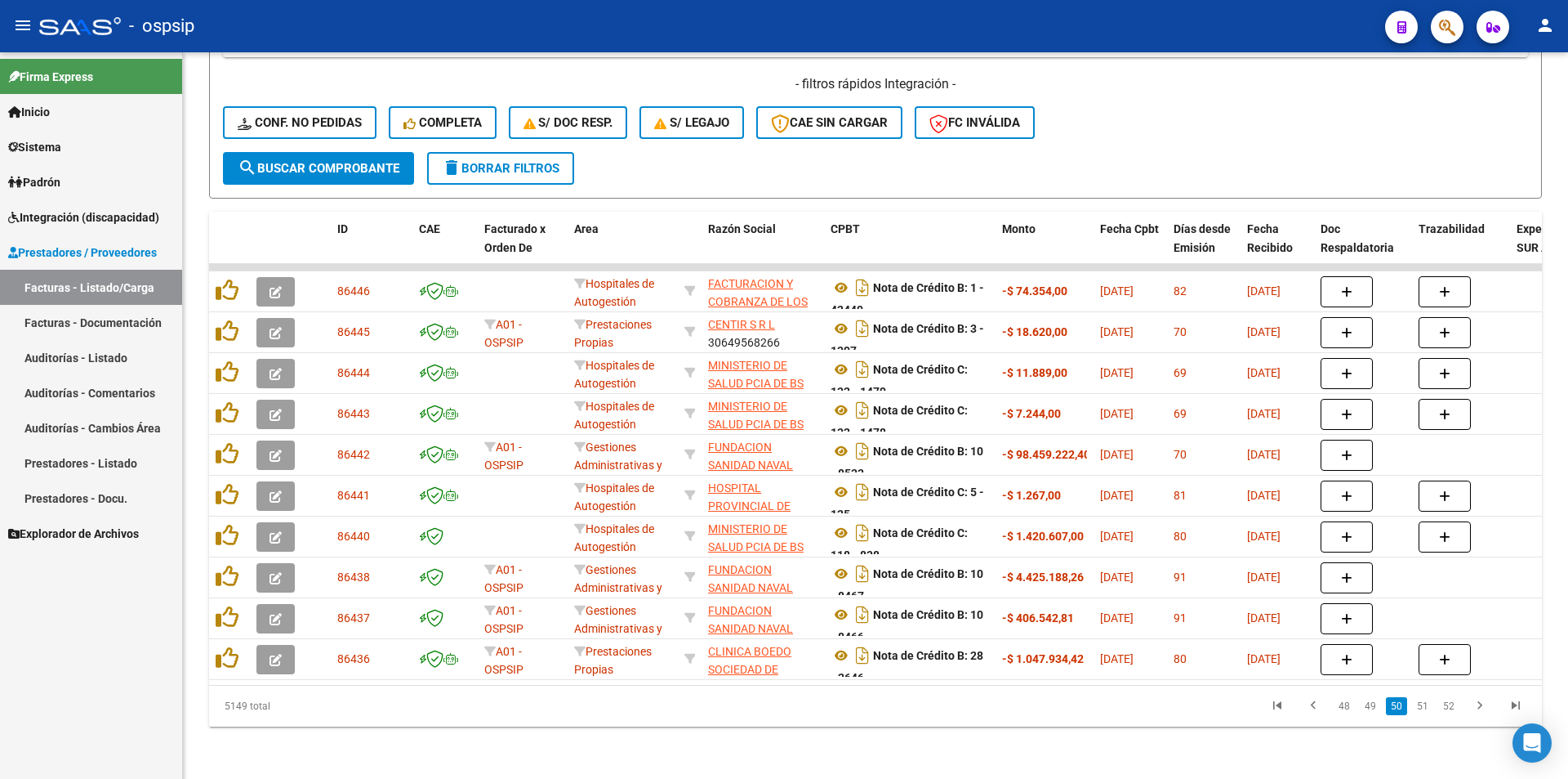
click at [1425, 713] on link "51" at bounding box center [1422, 706] width 21 height 18
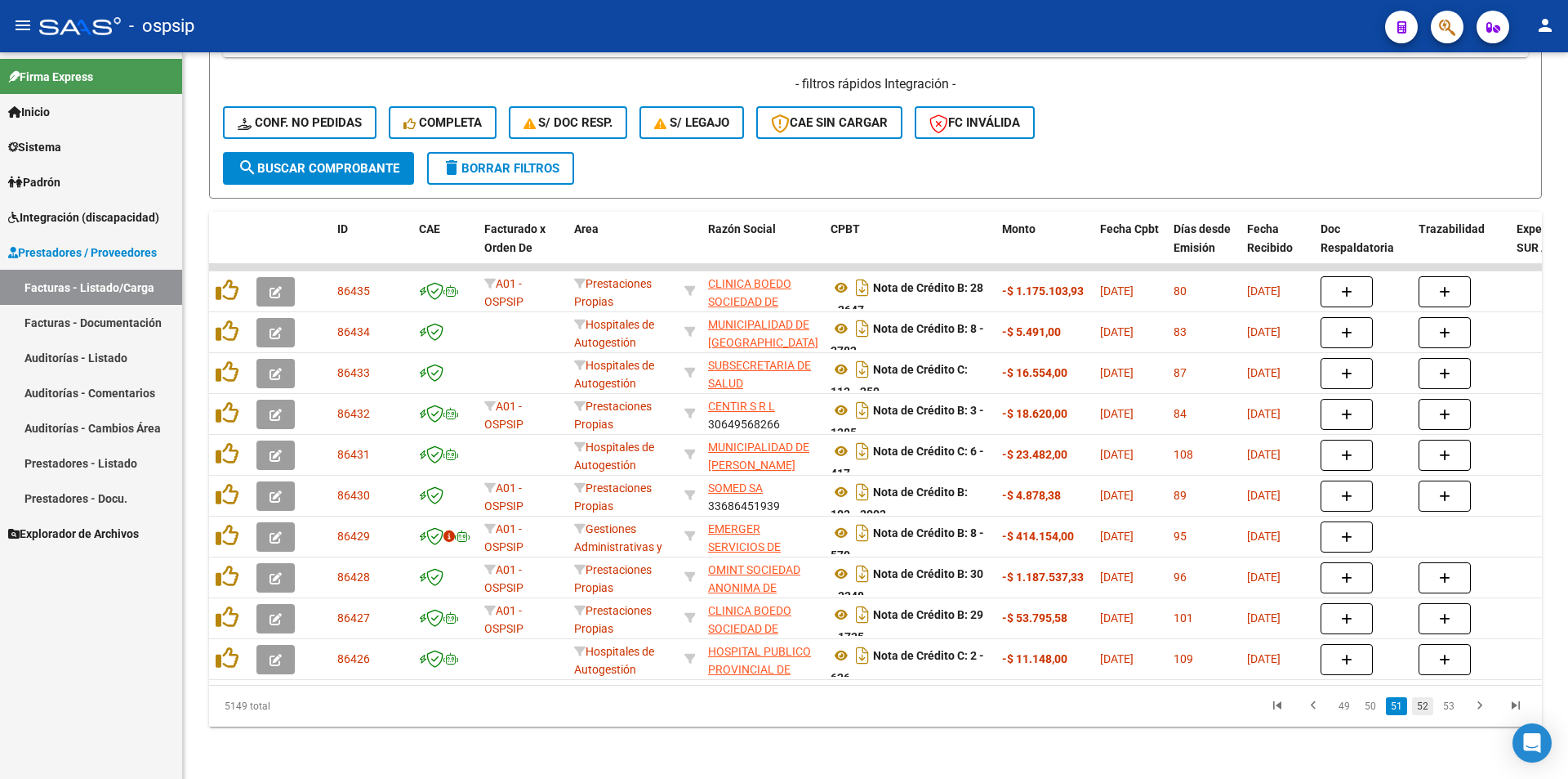
click at [1424, 713] on link "52" at bounding box center [1422, 706] width 21 height 18
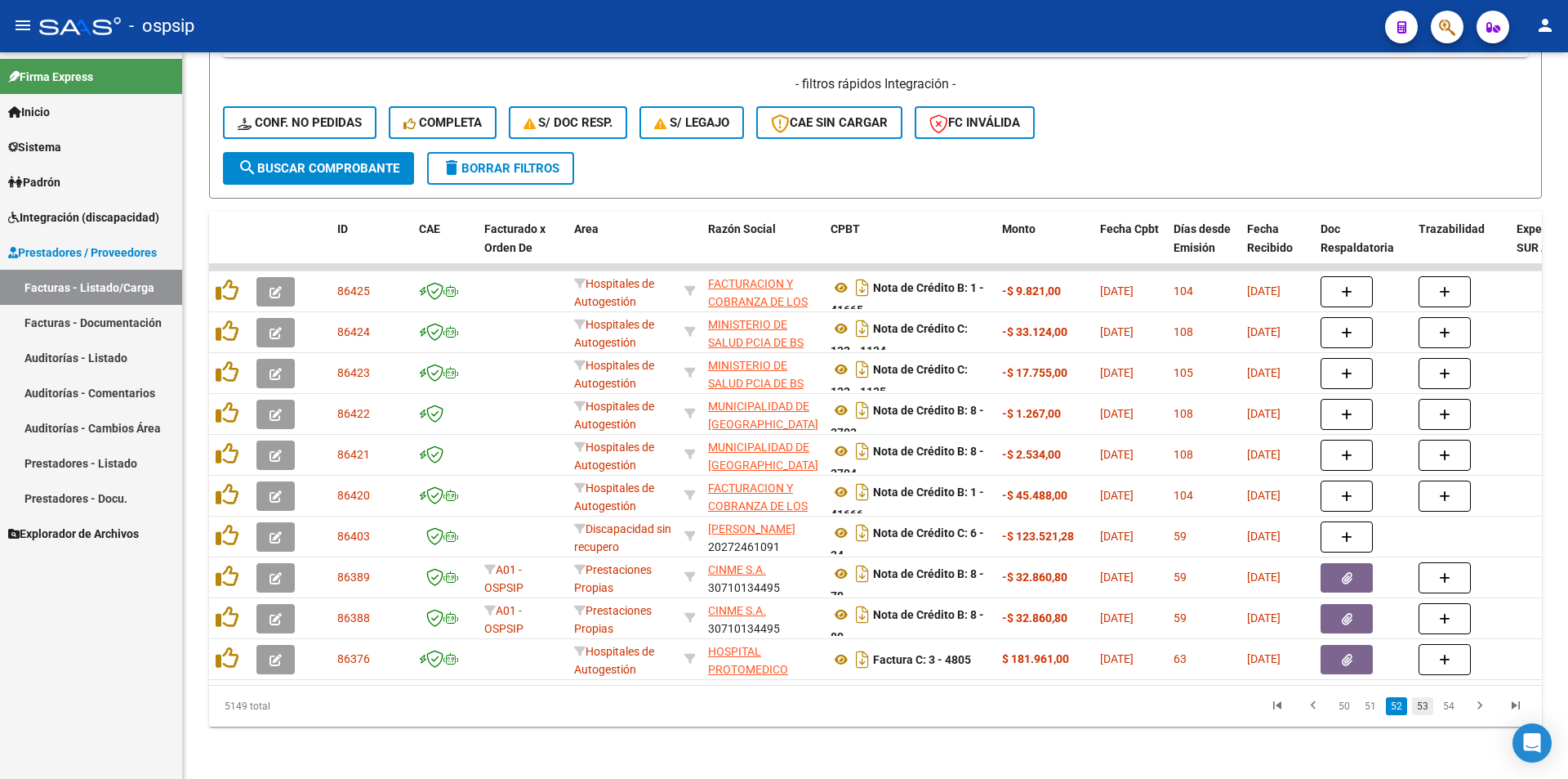
click at [1427, 710] on link "53" at bounding box center [1422, 706] width 21 height 18
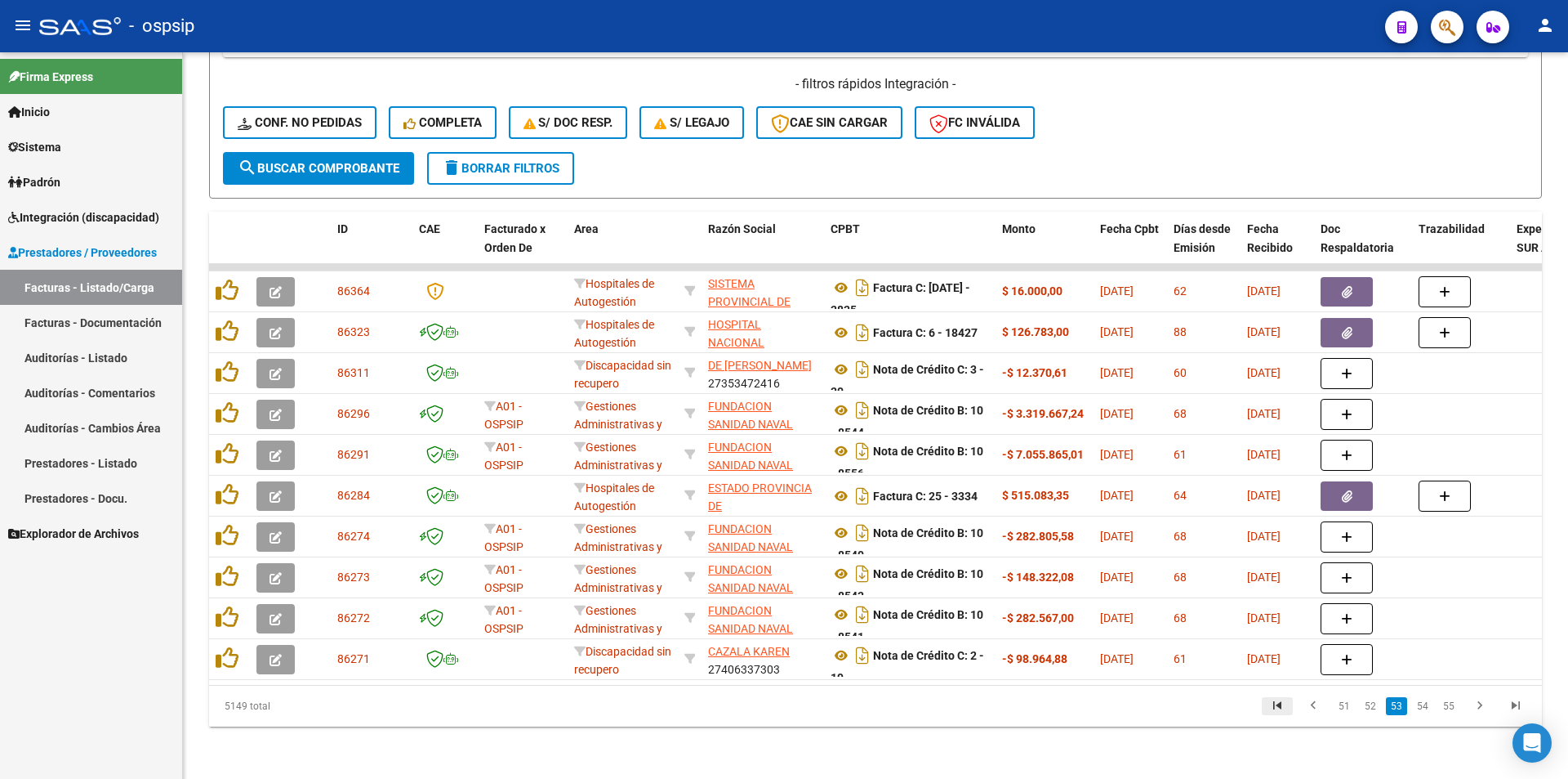
click at [1271, 706] on icon "go to first page" at bounding box center [1277, 707] width 21 height 20
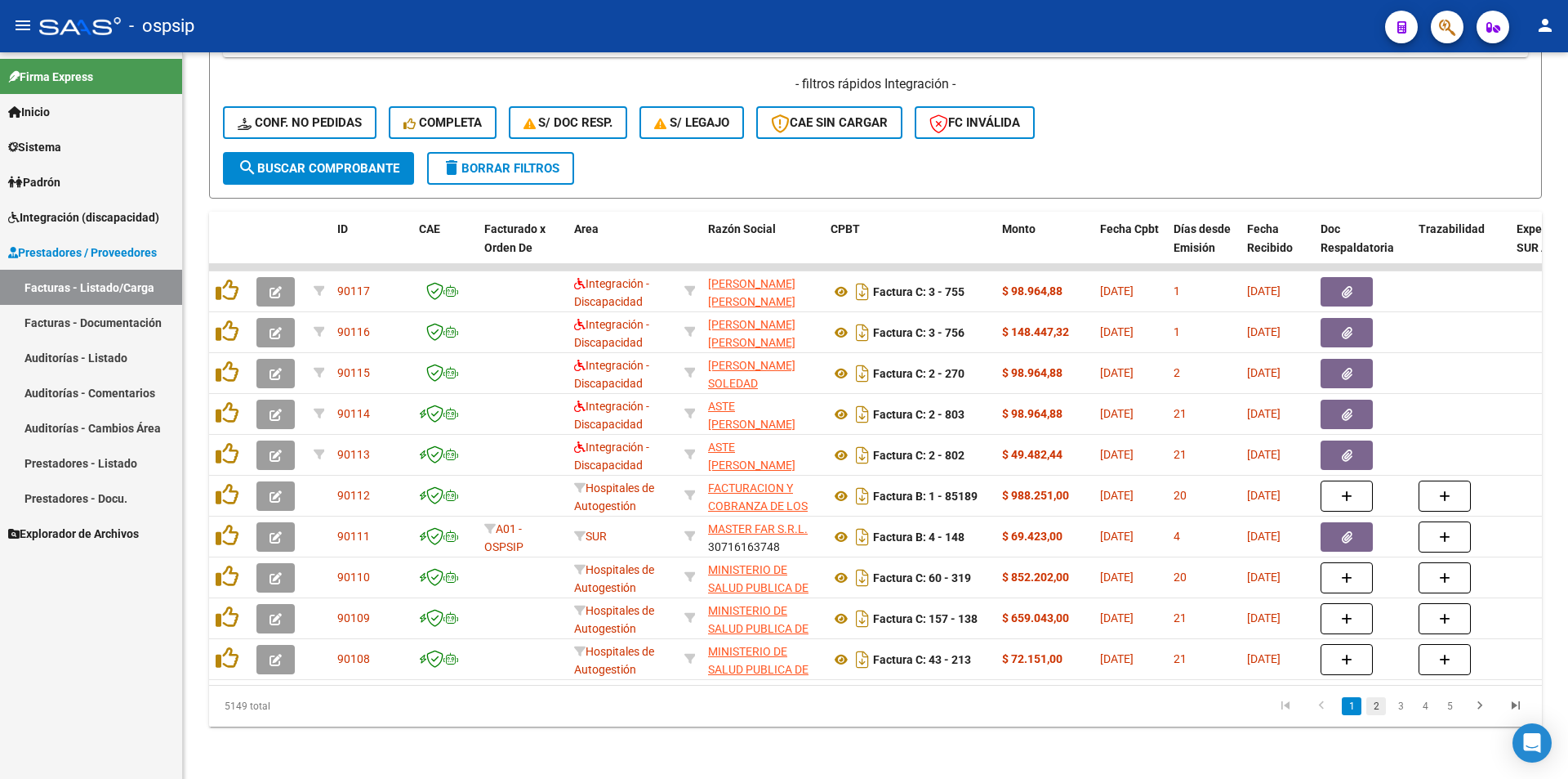
click at [1374, 707] on link "2" at bounding box center [1376, 706] width 20 height 18
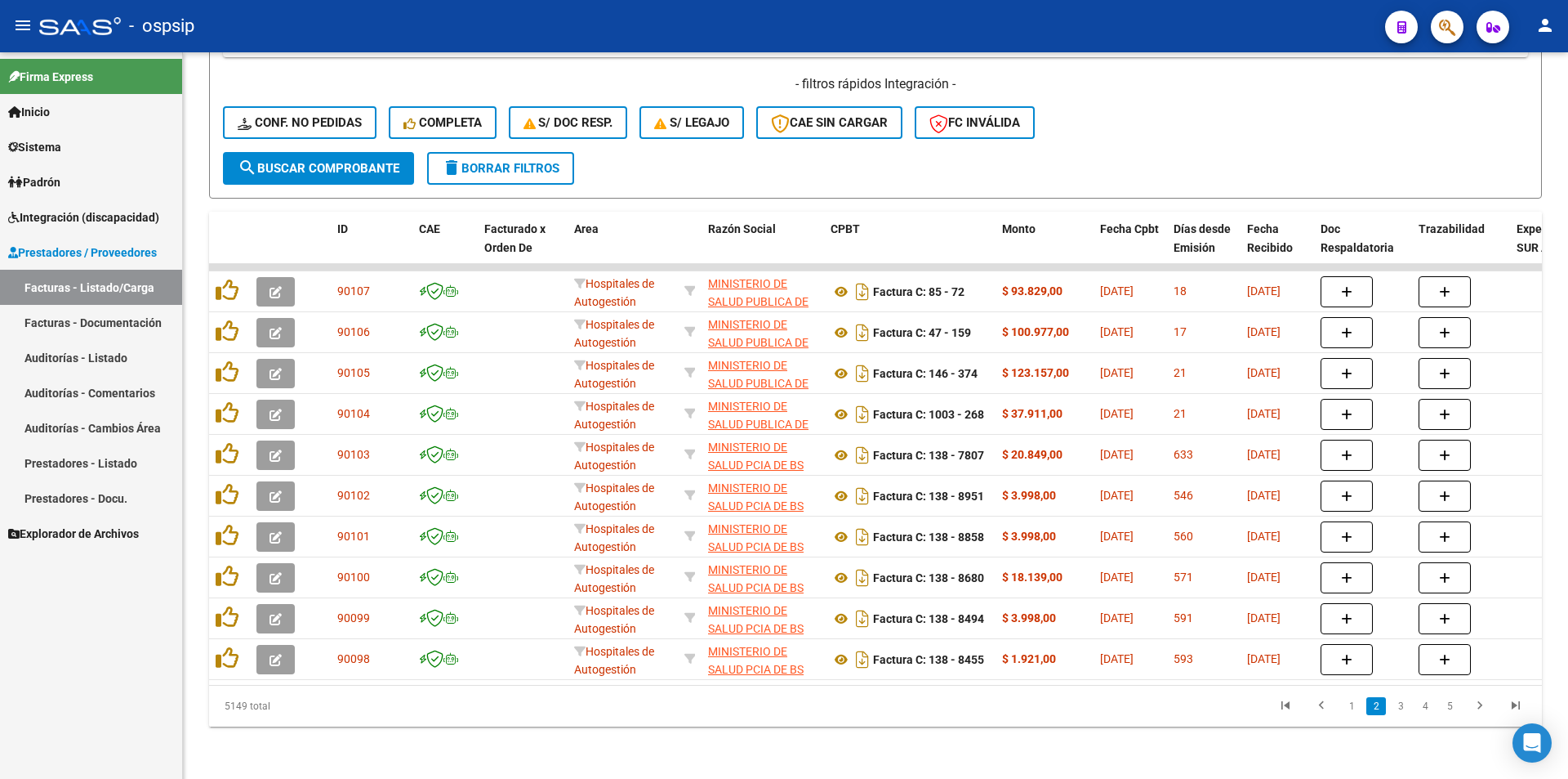
click at [1400, 708] on link "3" at bounding box center [1401, 706] width 20 height 18
click at [1424, 708] on link "4" at bounding box center [1425, 706] width 20 height 18
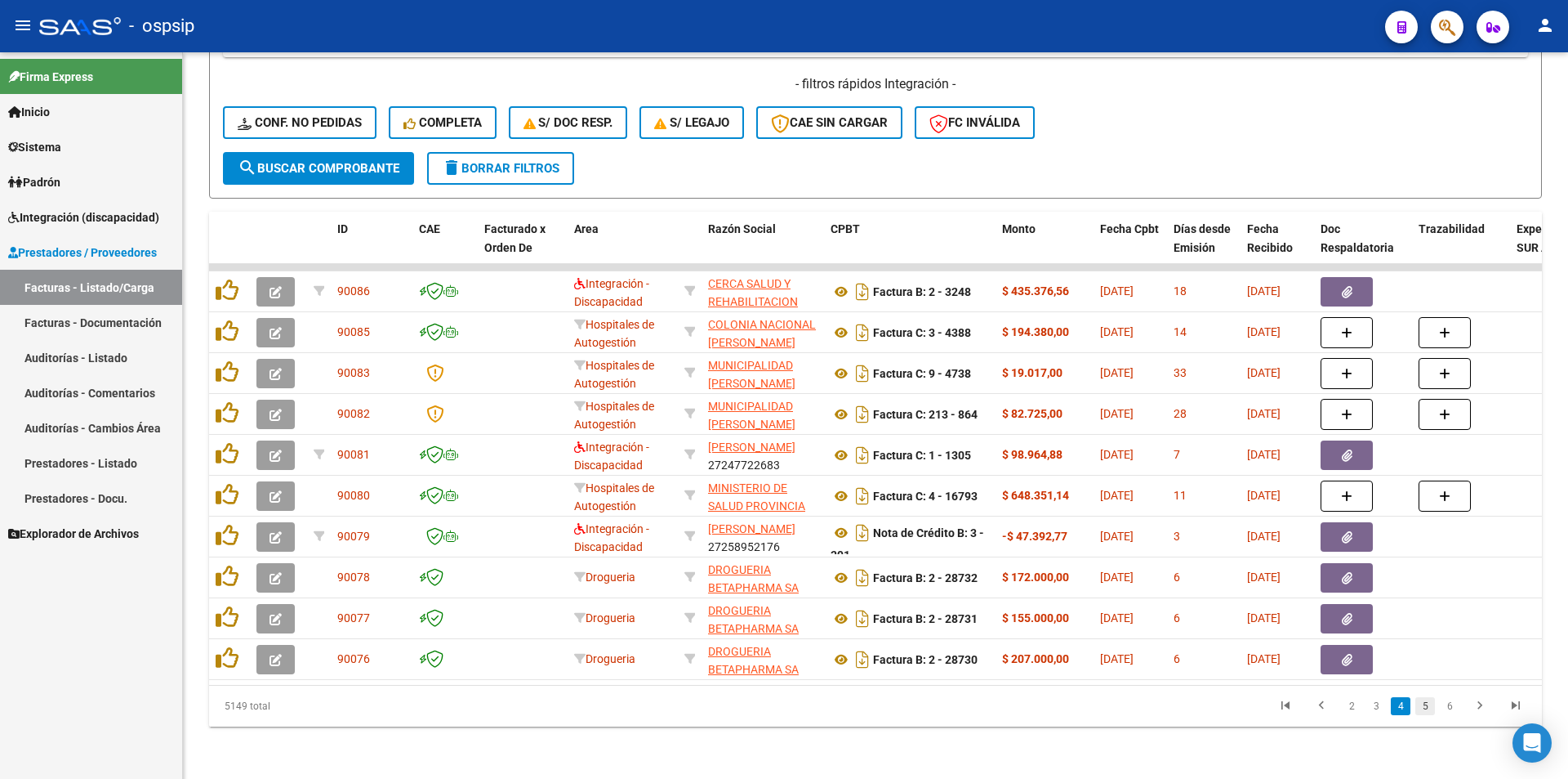
click at [1423, 706] on link "5" at bounding box center [1425, 706] width 20 height 18
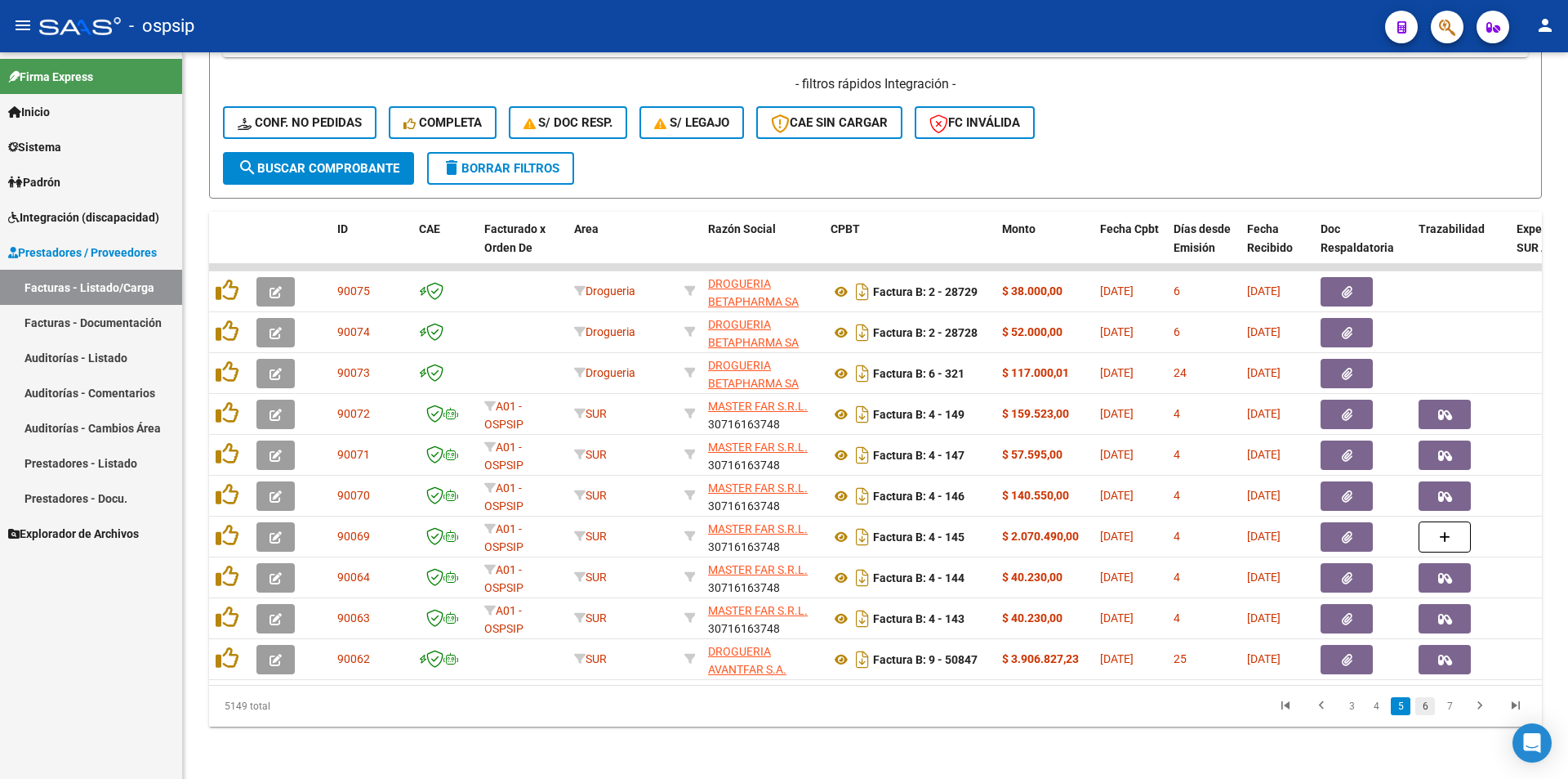
click at [1425, 706] on link "6" at bounding box center [1425, 706] width 20 height 18
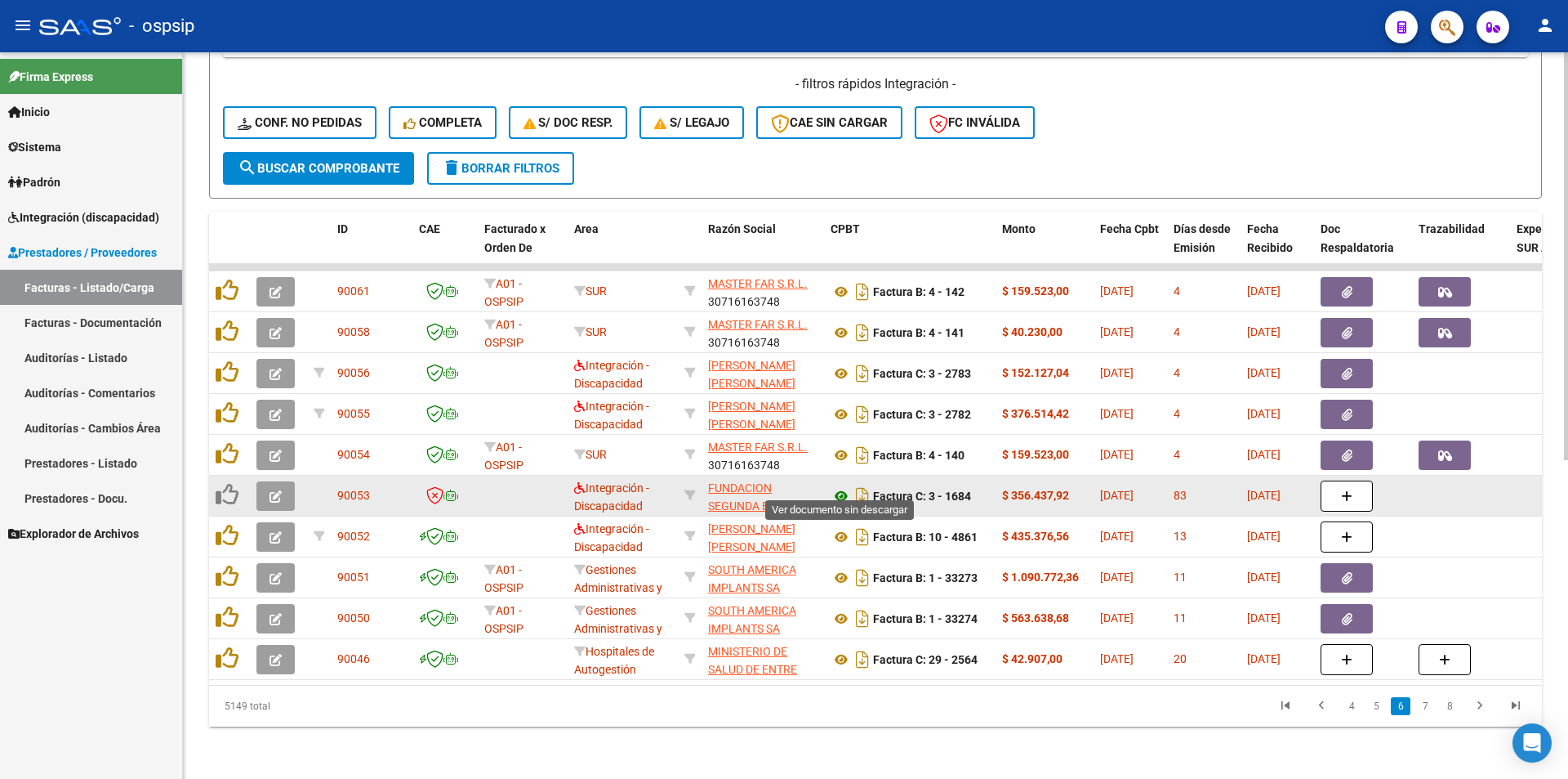
click at [843, 486] on icon at bounding box center [841, 496] width 21 height 20
click at [838, 486] on icon at bounding box center [841, 496] width 21 height 20
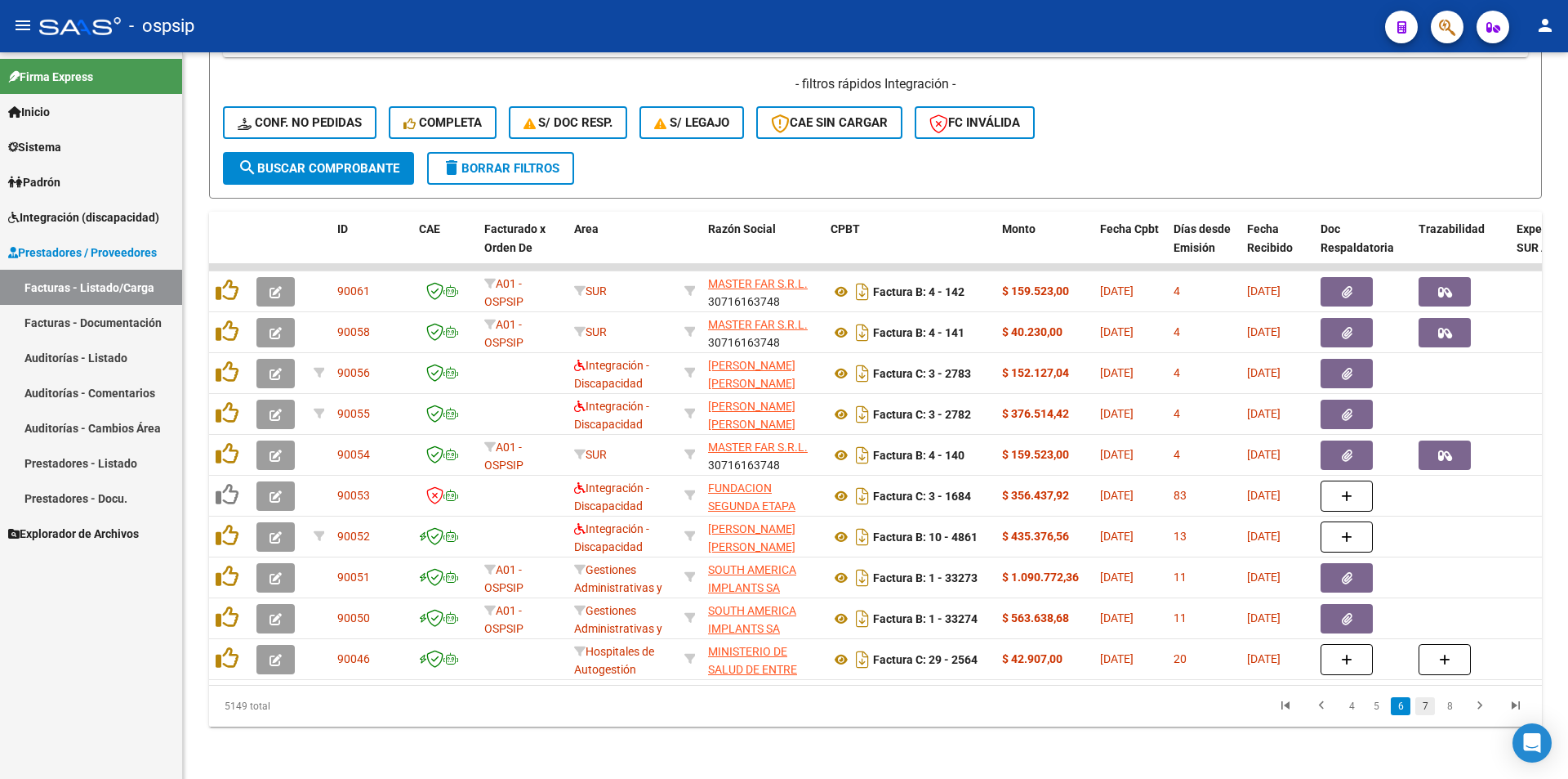
click at [1421, 710] on link "7" at bounding box center [1425, 706] width 20 height 18
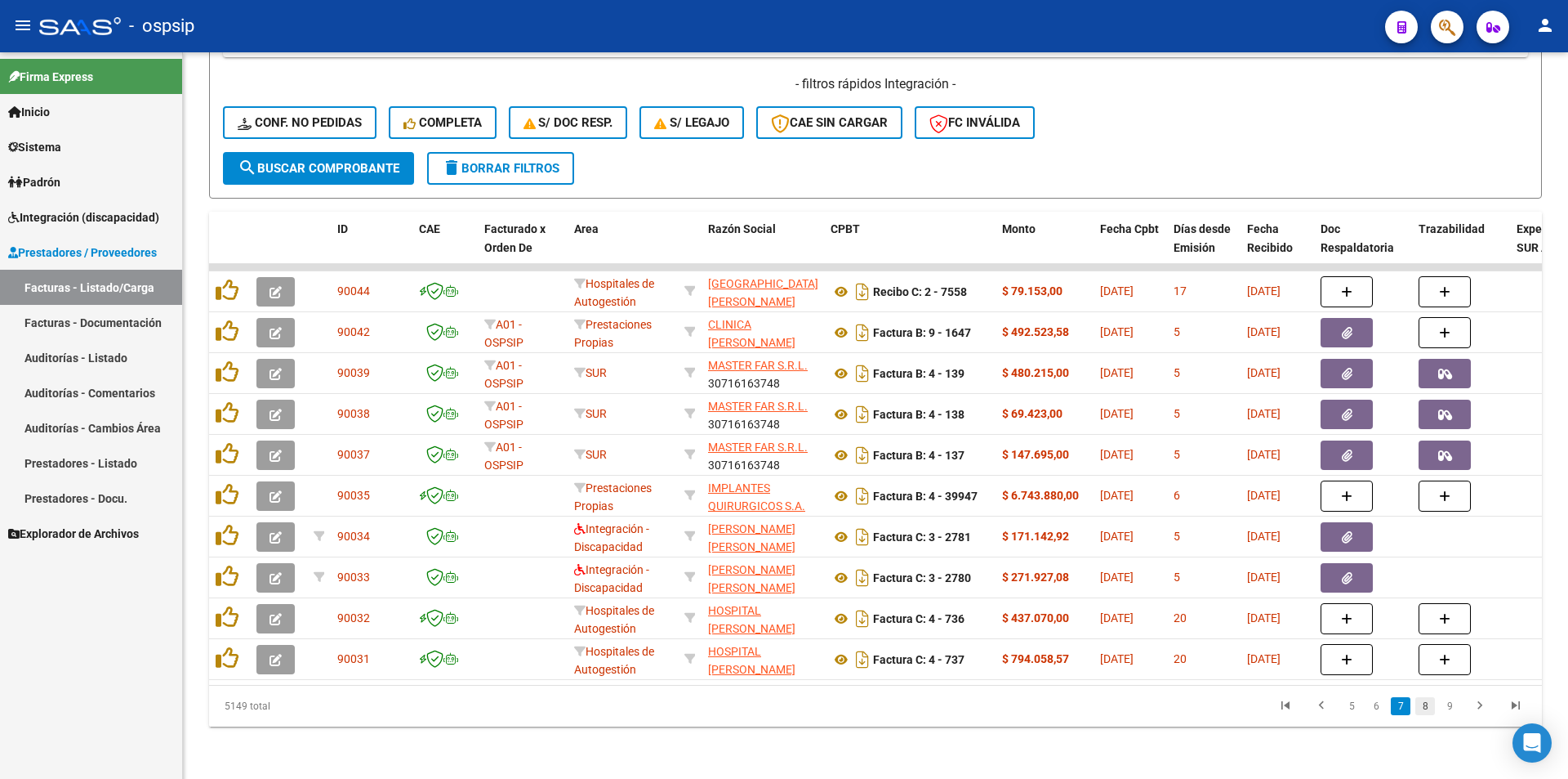
click at [1425, 708] on link "8" at bounding box center [1425, 706] width 20 height 18
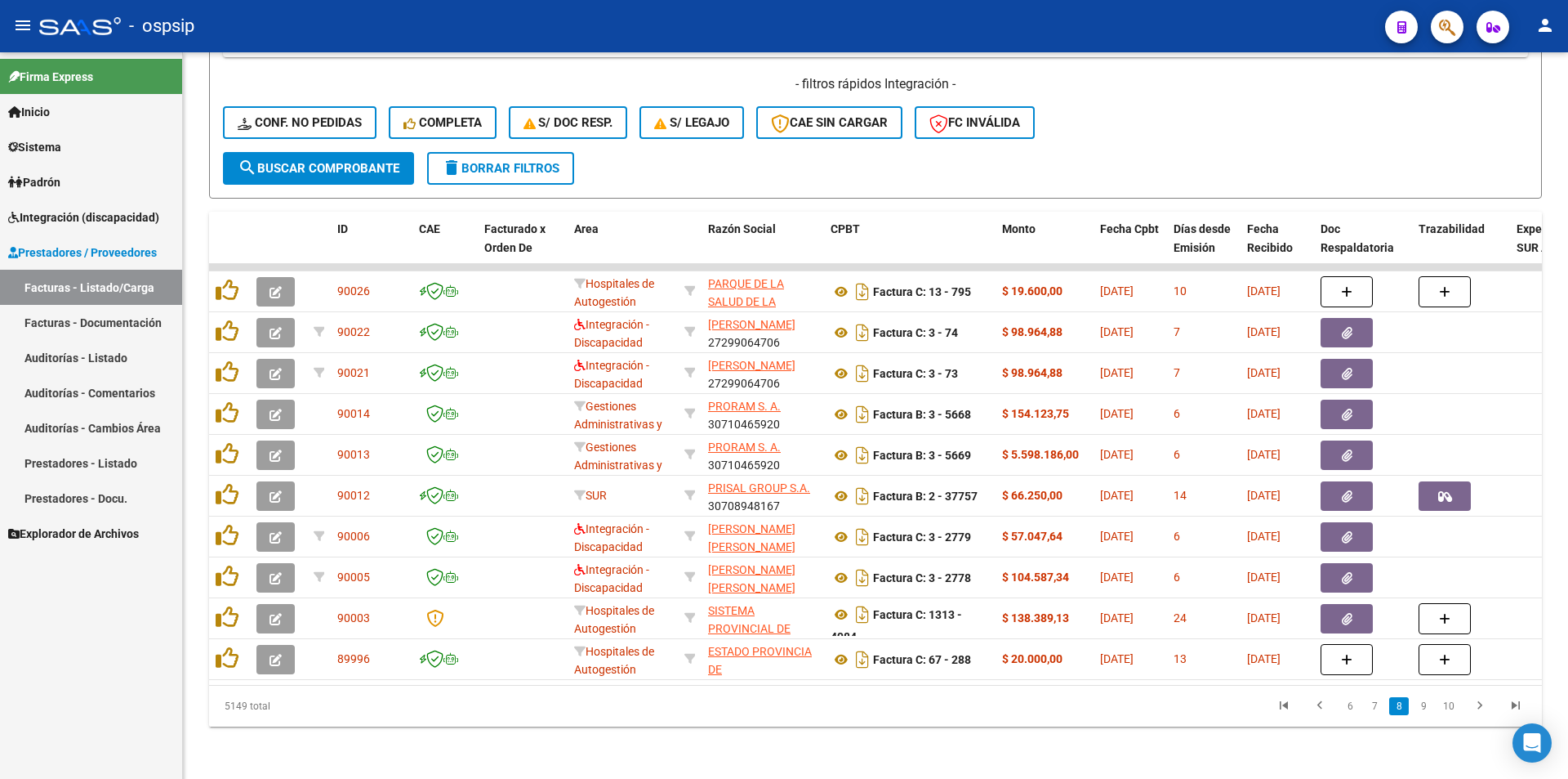
click at [1428, 712] on link "9" at bounding box center [1424, 706] width 20 height 18
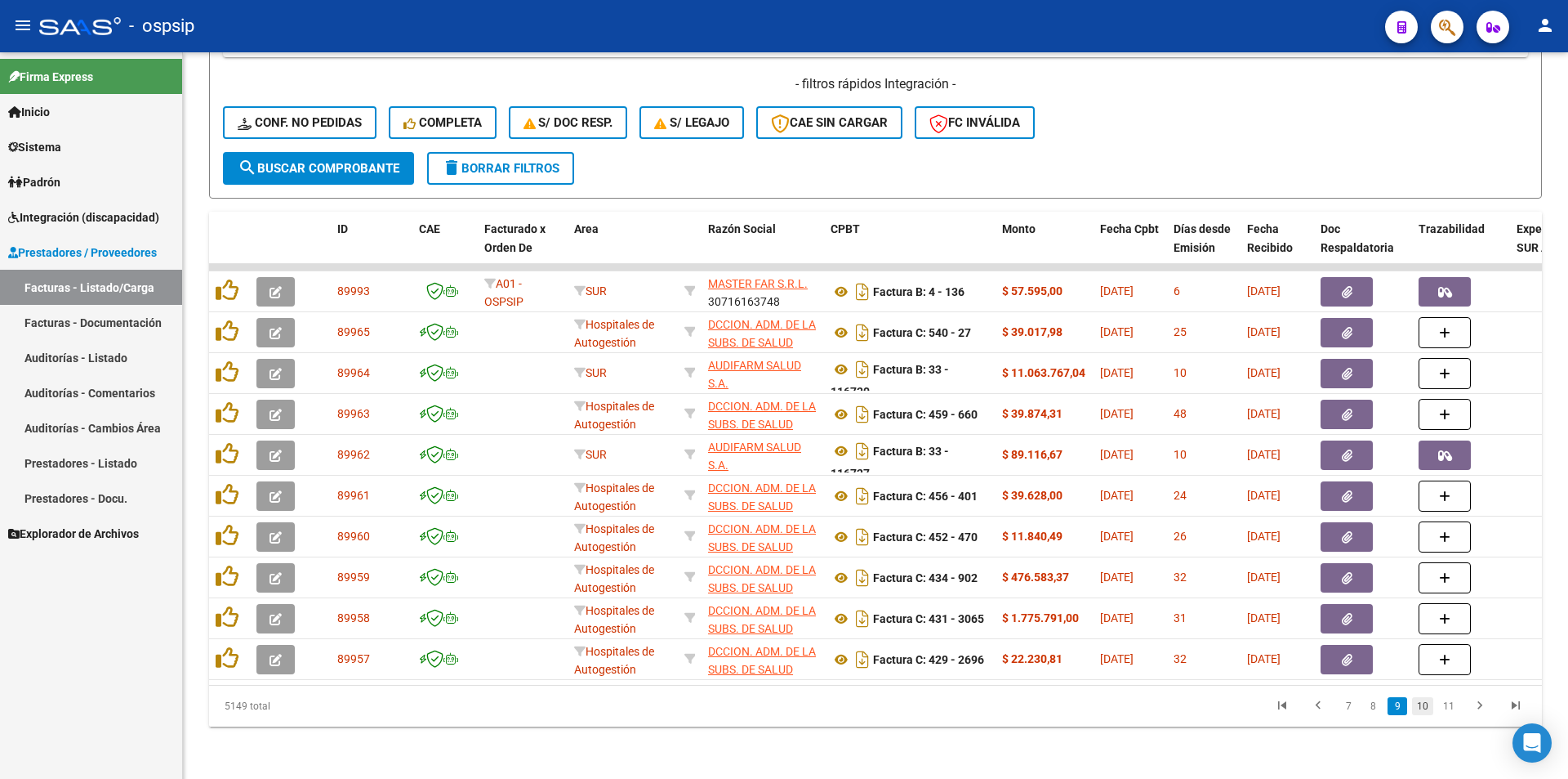
click at [1425, 714] on link "10" at bounding box center [1422, 706] width 21 height 18
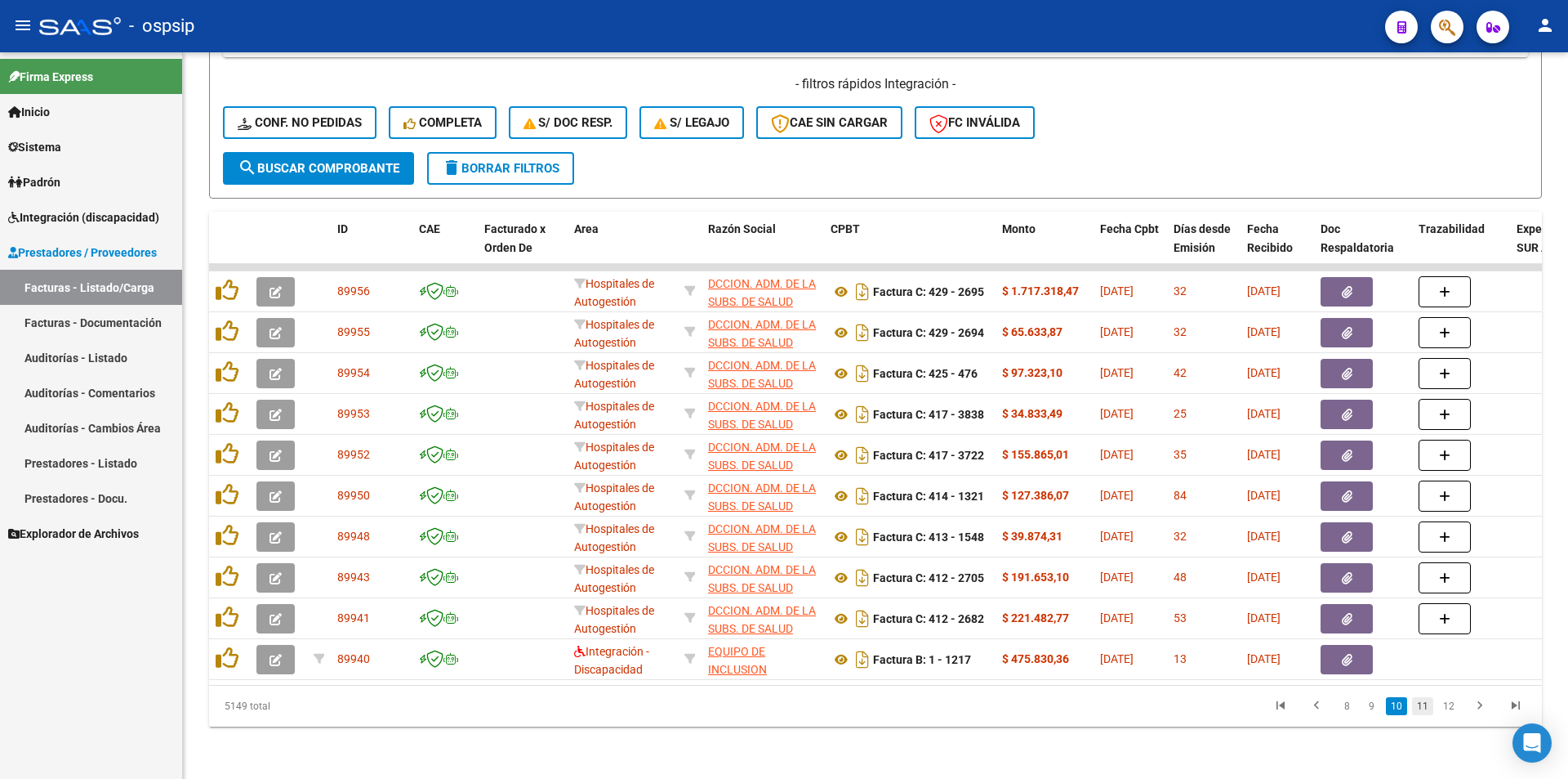
click at [1424, 707] on link "11" at bounding box center [1422, 706] width 21 height 18
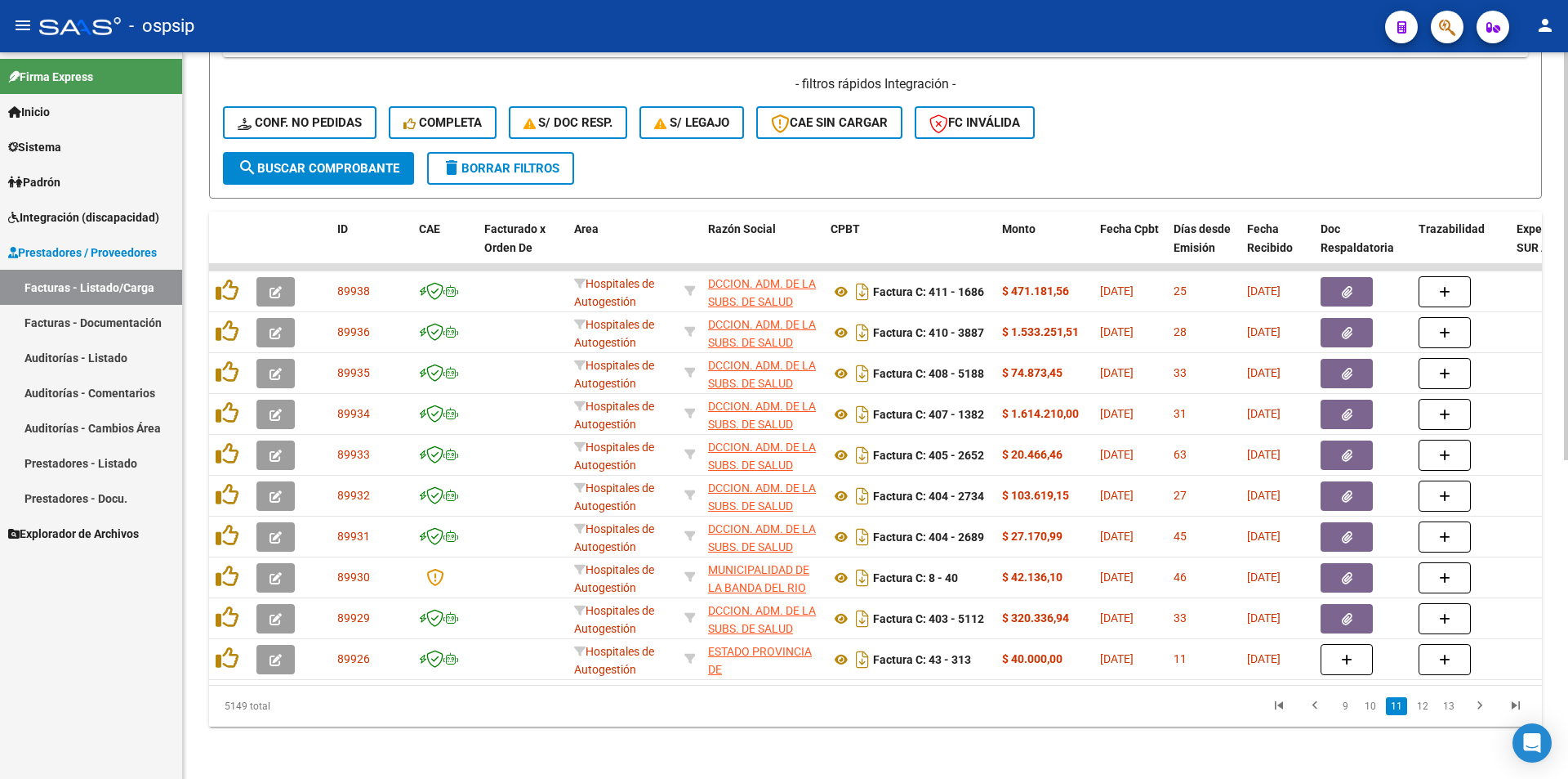
click at [1425, 707] on link "12" at bounding box center [1422, 706] width 21 height 18
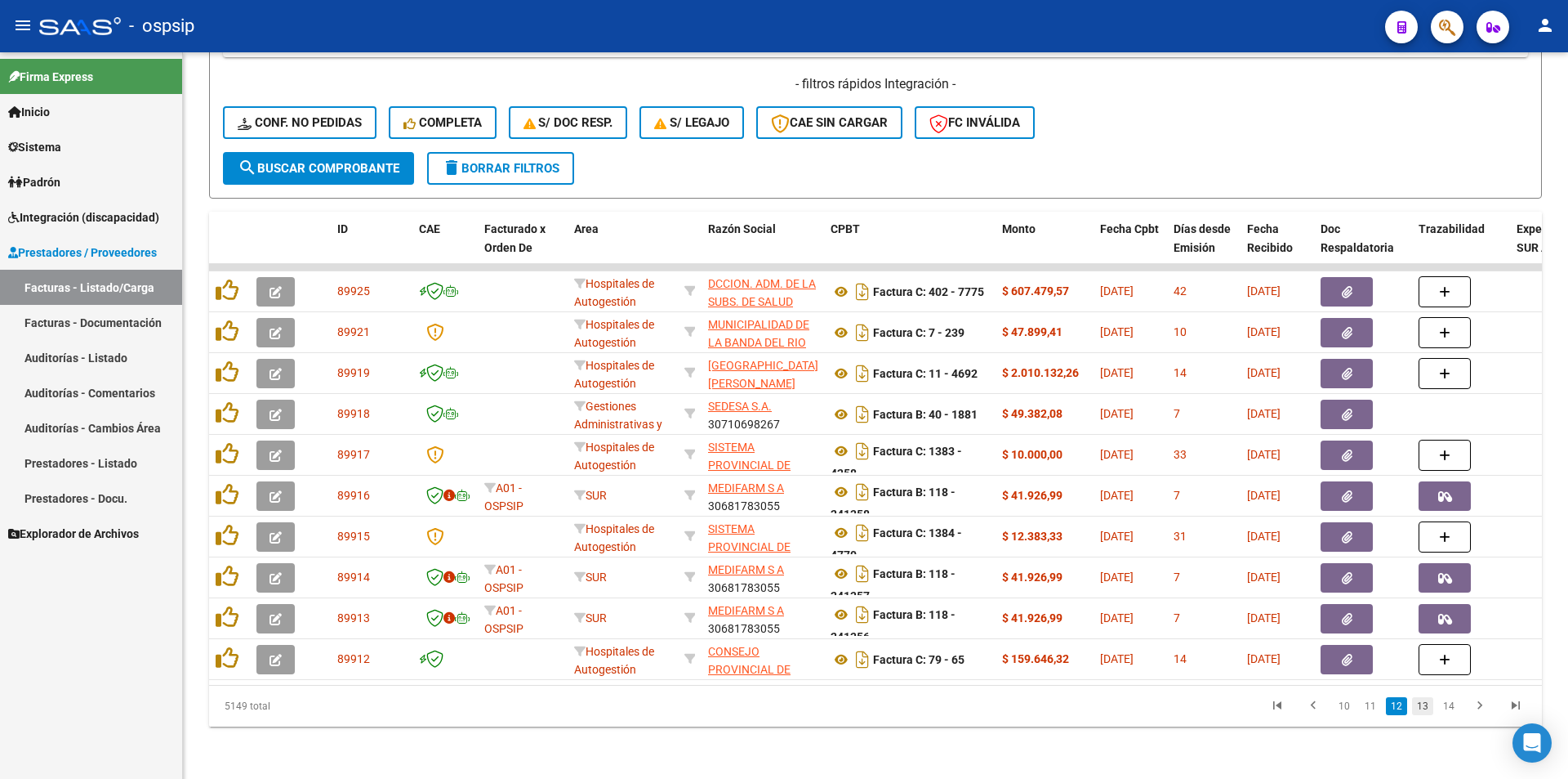
click at [1425, 711] on link "13" at bounding box center [1422, 706] width 21 height 18
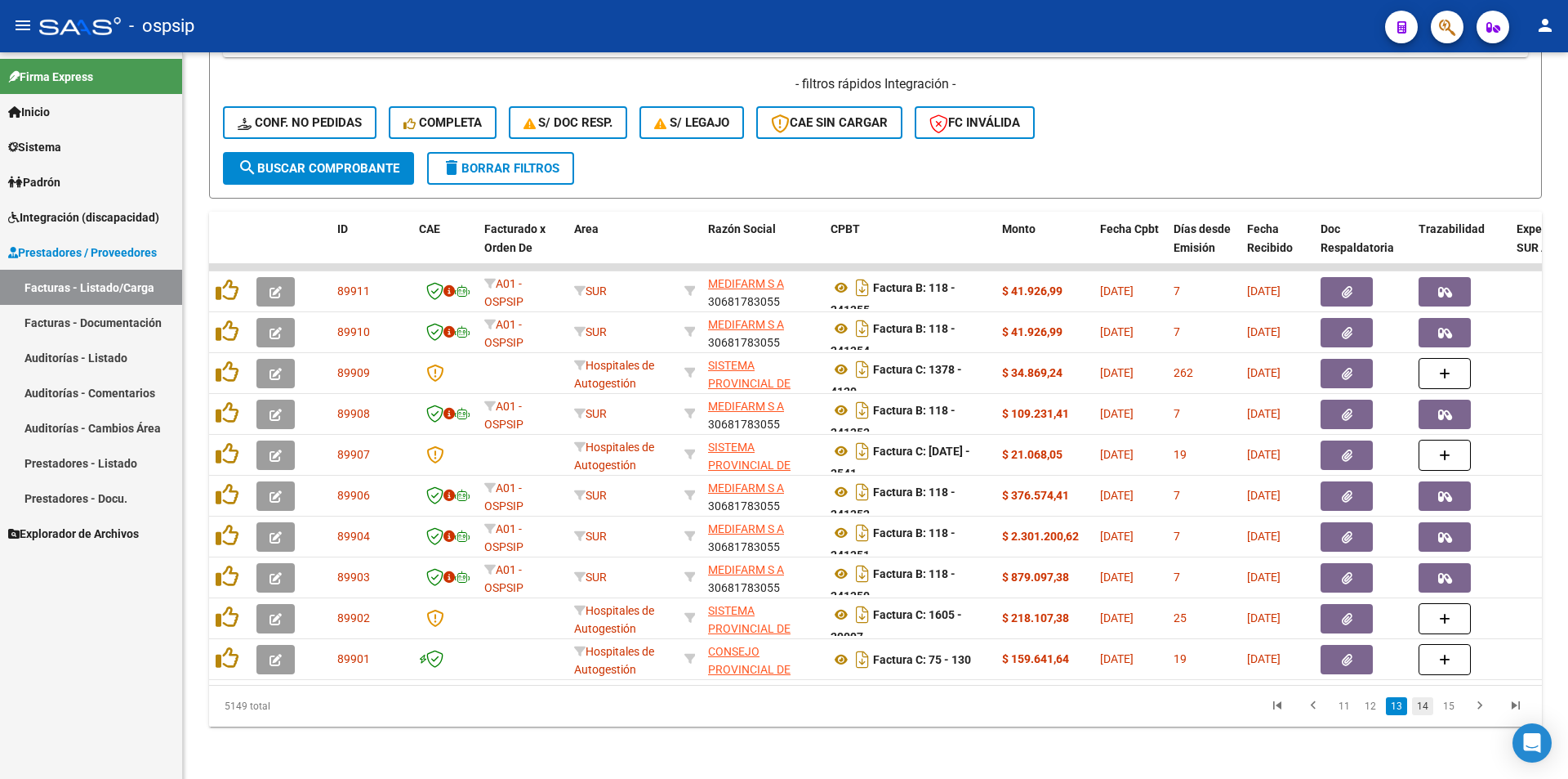
click at [1425, 712] on link "14" at bounding box center [1422, 706] width 21 height 18
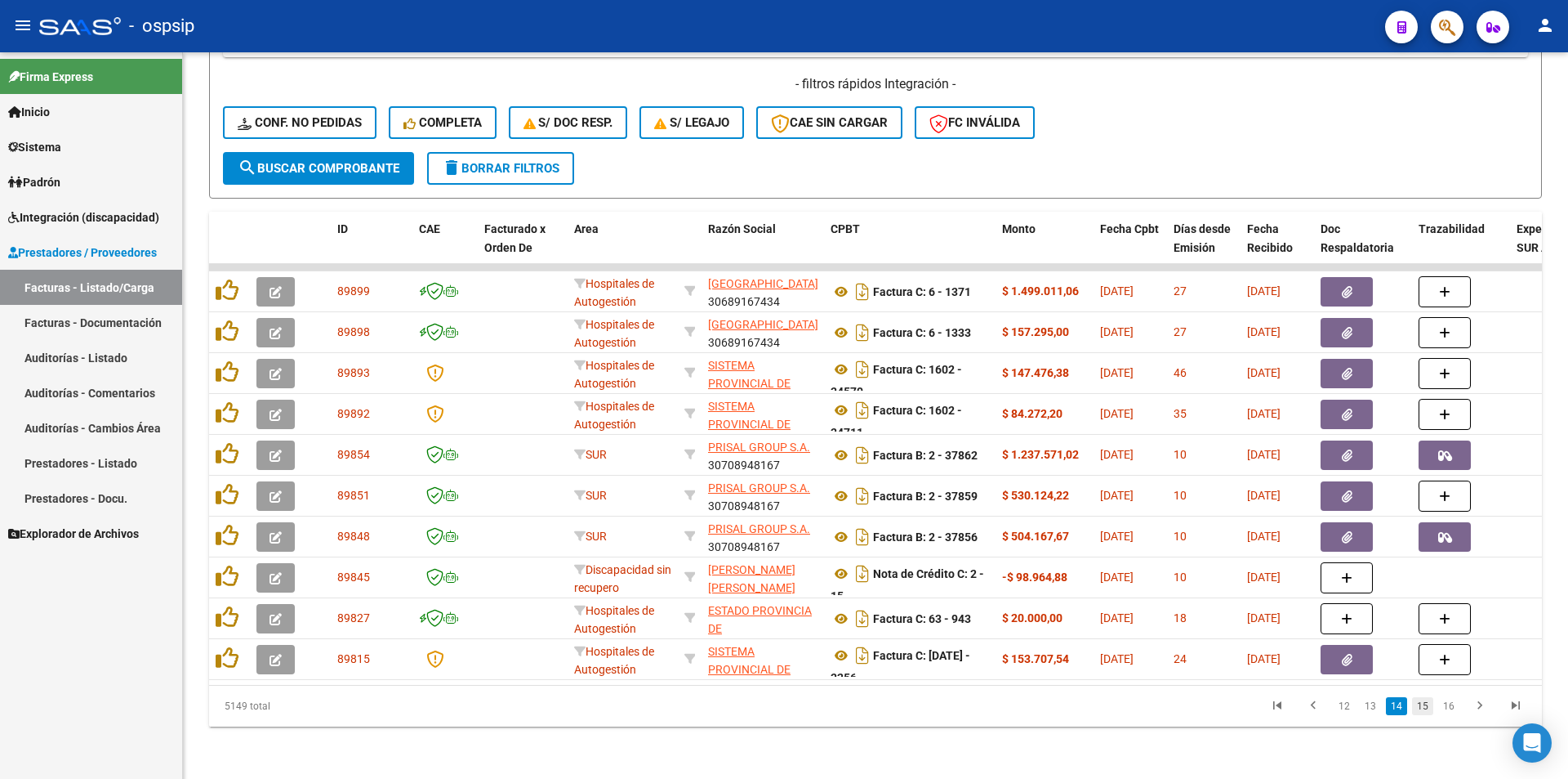
click at [1420, 707] on link "15" at bounding box center [1422, 706] width 21 height 18
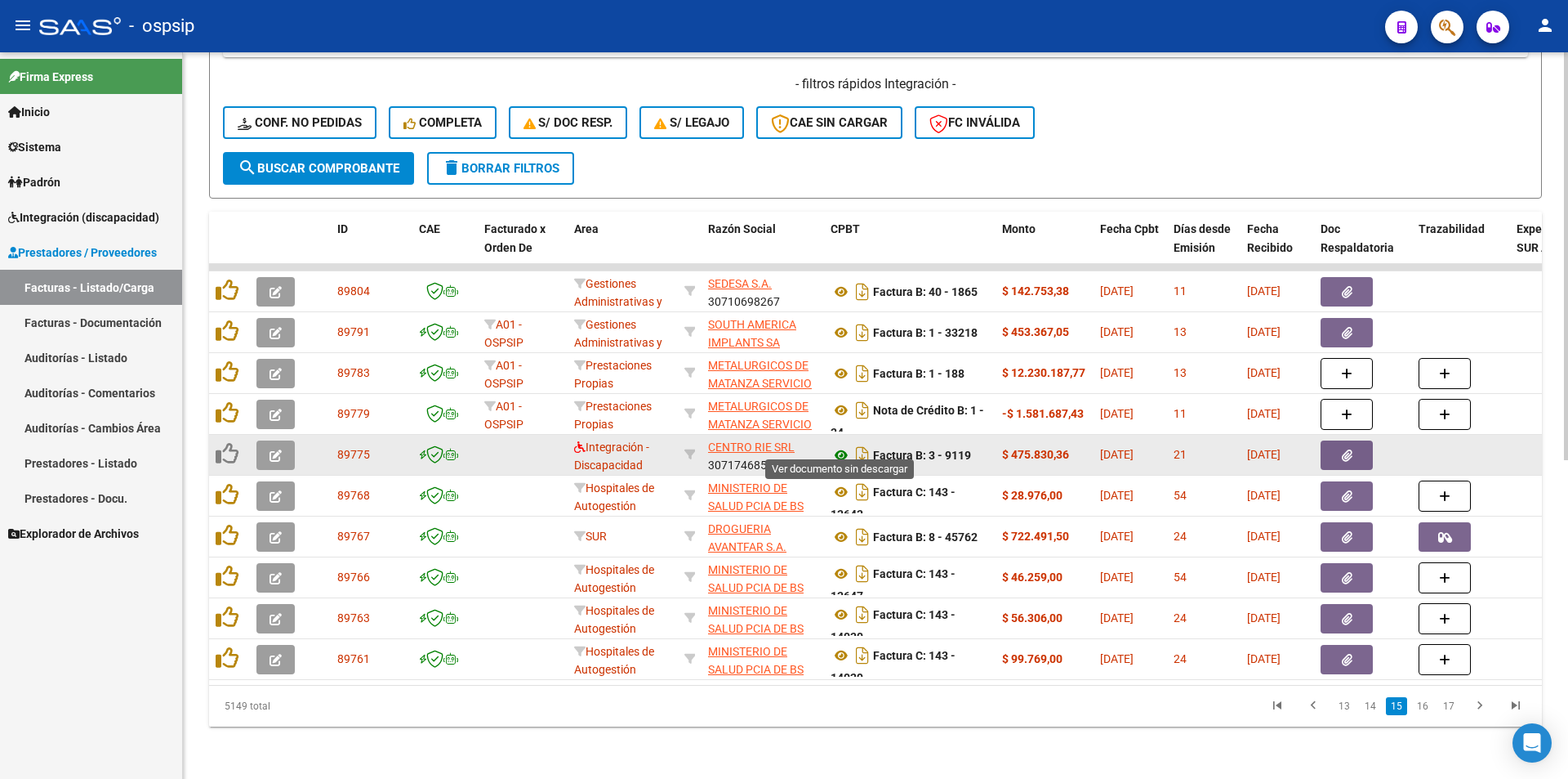
click at [845, 445] on icon at bounding box center [841, 455] width 21 height 20
click at [725, 440] on span "CENTRO RIE SRL" at bounding box center [751, 446] width 86 height 13
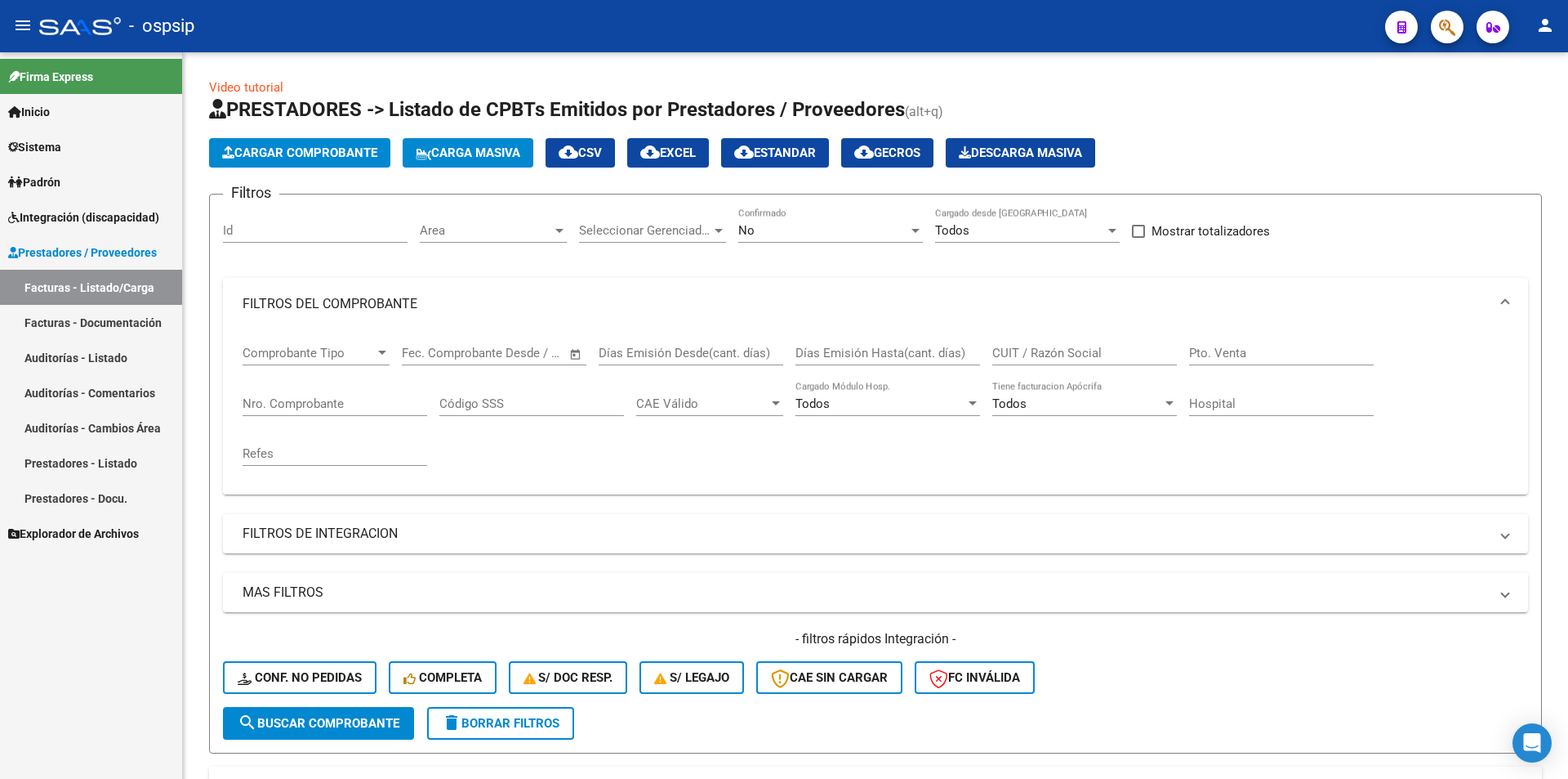
scroll to position [567, 0]
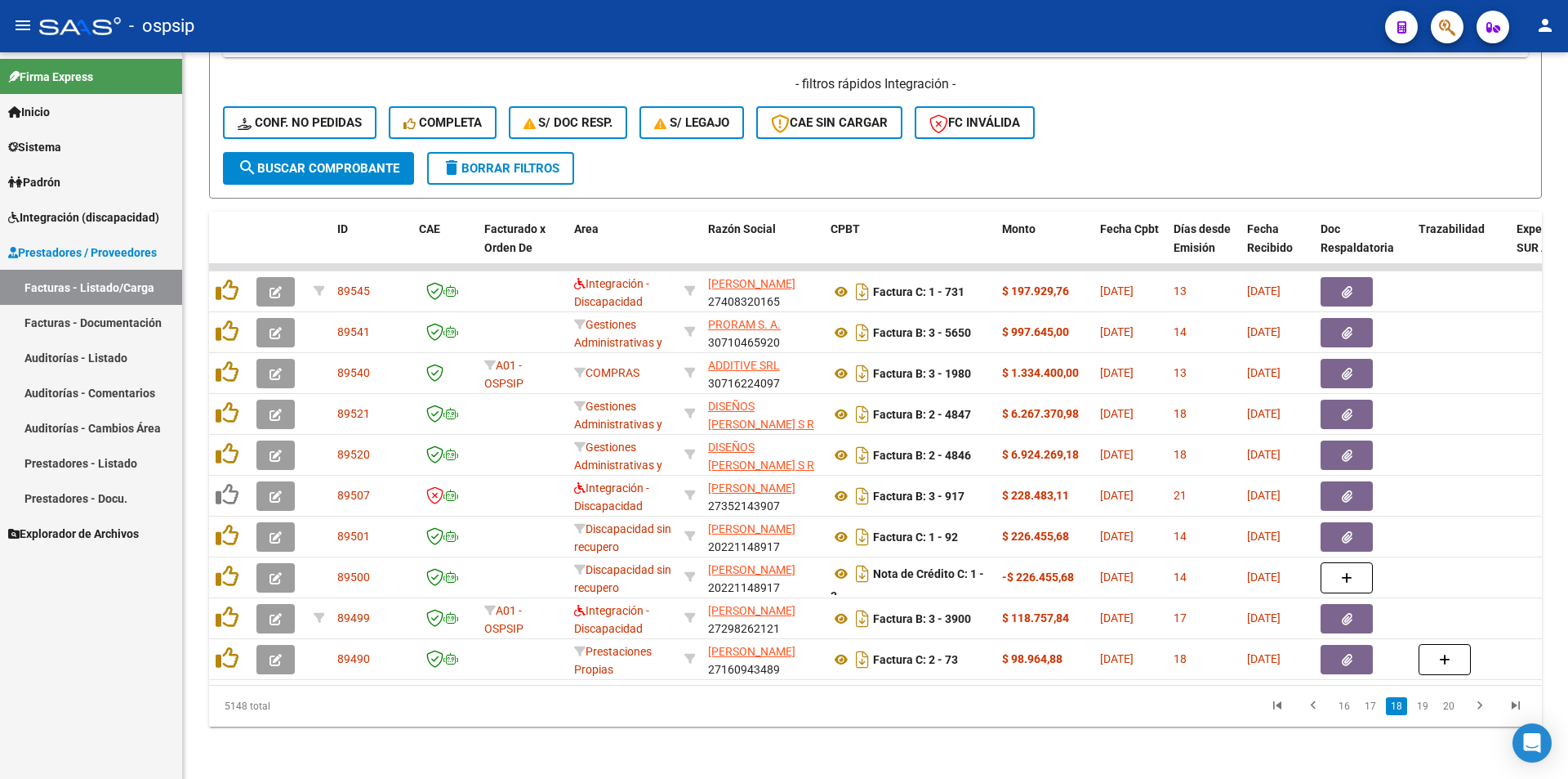
click at [1420, 707] on link "19" at bounding box center [1422, 706] width 21 height 18
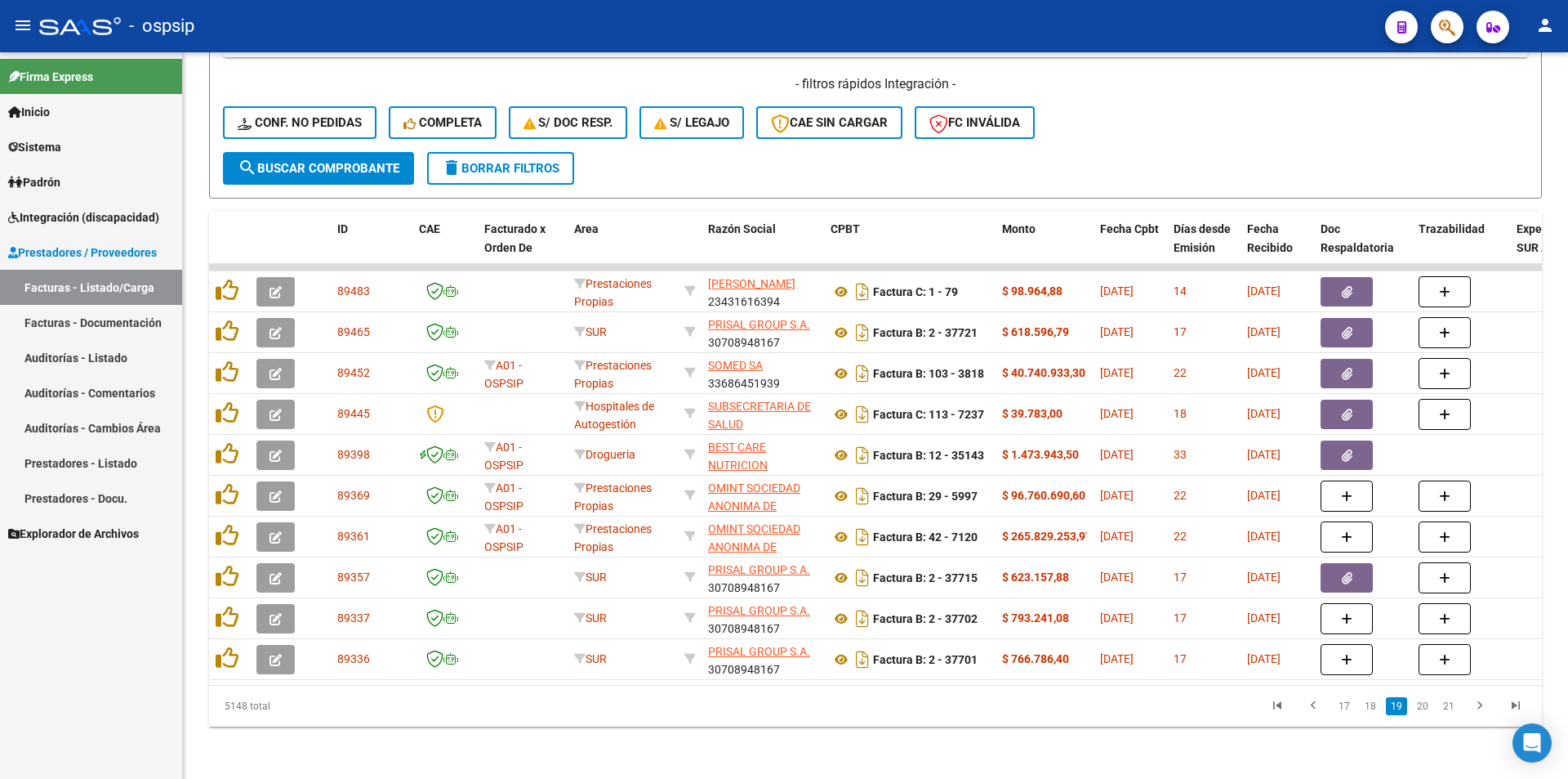
click at [1420, 707] on link "20" at bounding box center [1422, 706] width 21 height 18
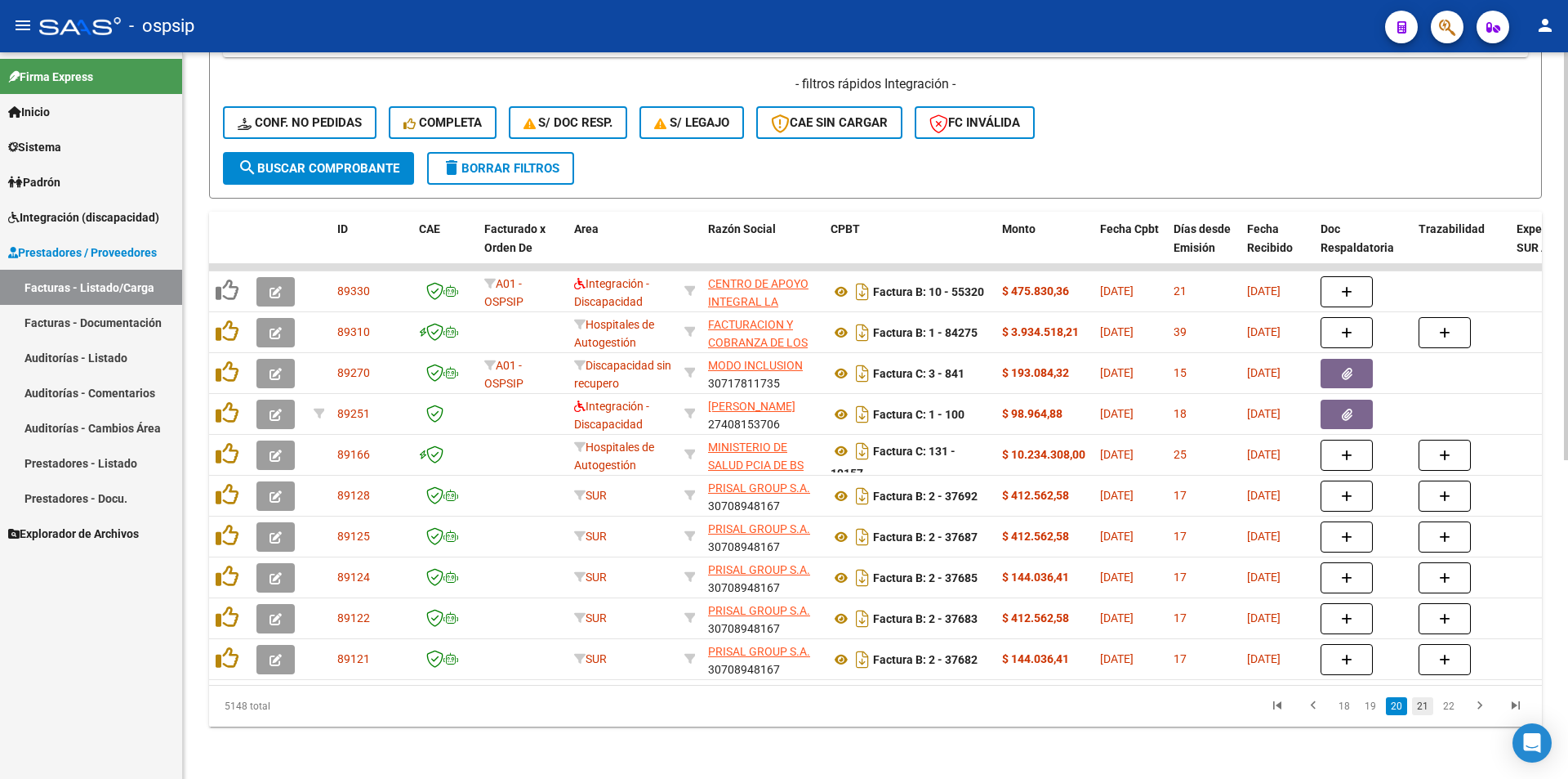
click at [1420, 708] on link "21" at bounding box center [1422, 706] width 21 height 18
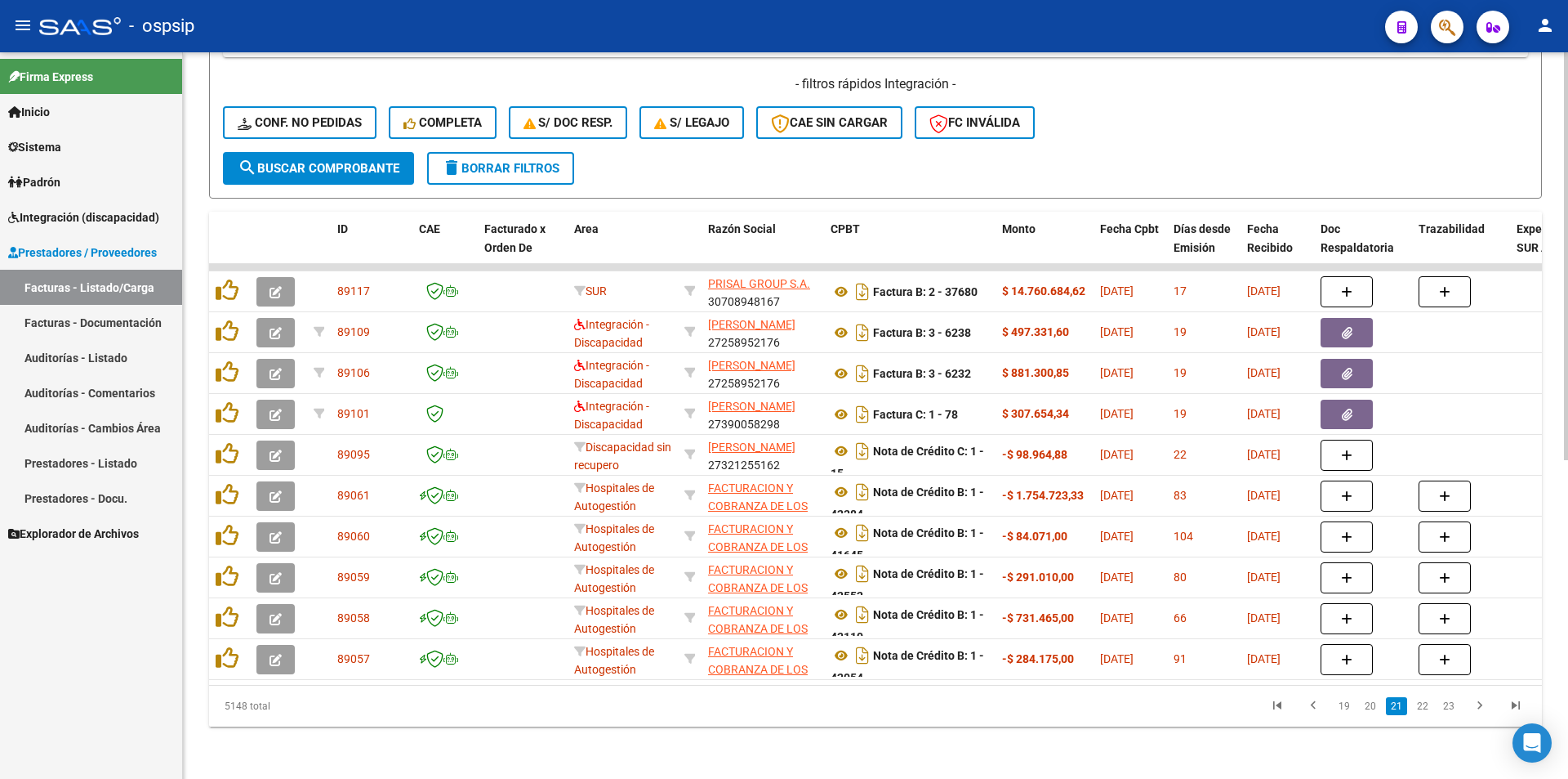
click at [1420, 708] on link "22" at bounding box center [1422, 706] width 21 height 18
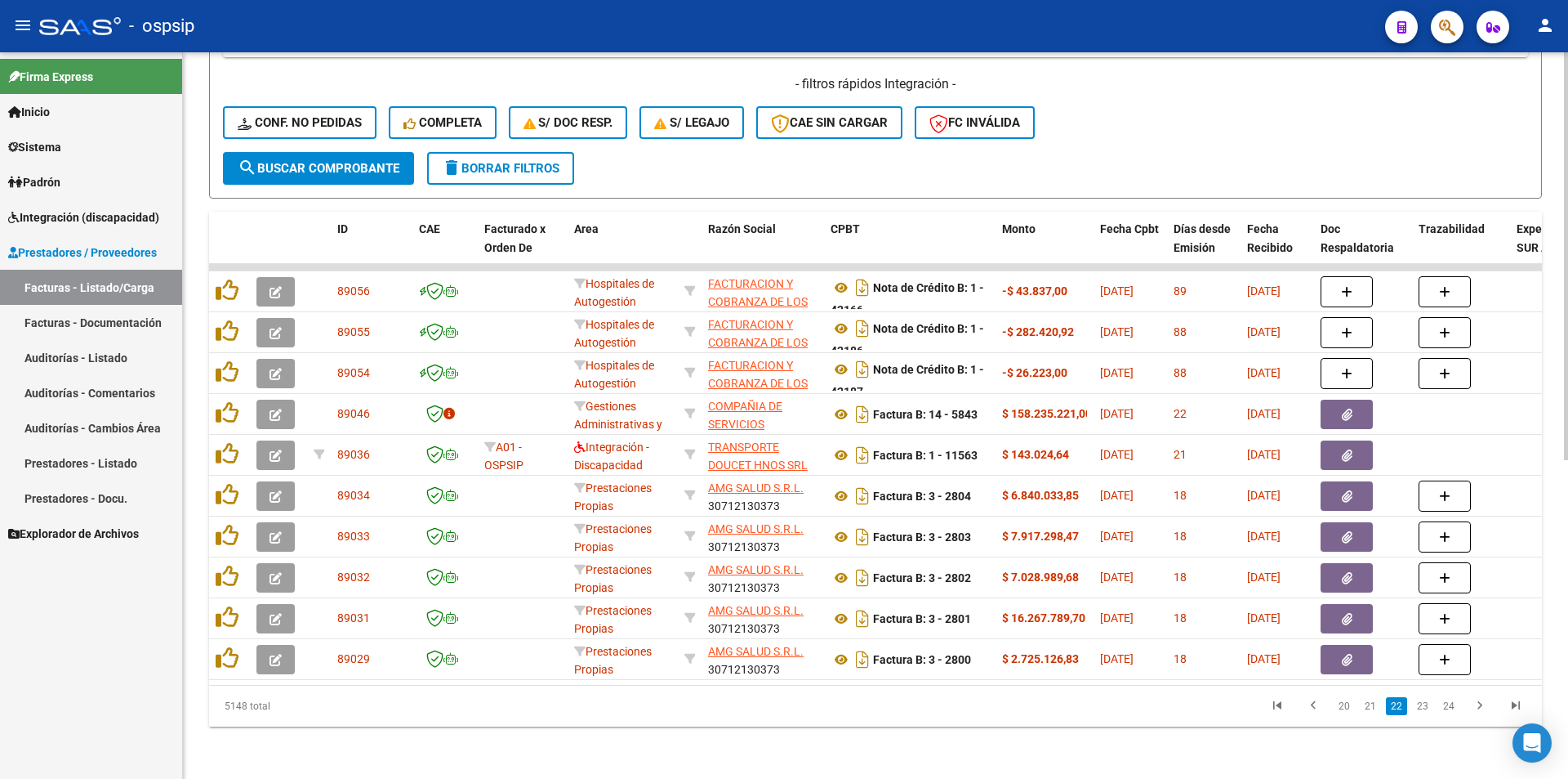
click at [1420, 708] on link "23" at bounding box center [1422, 706] width 21 height 18
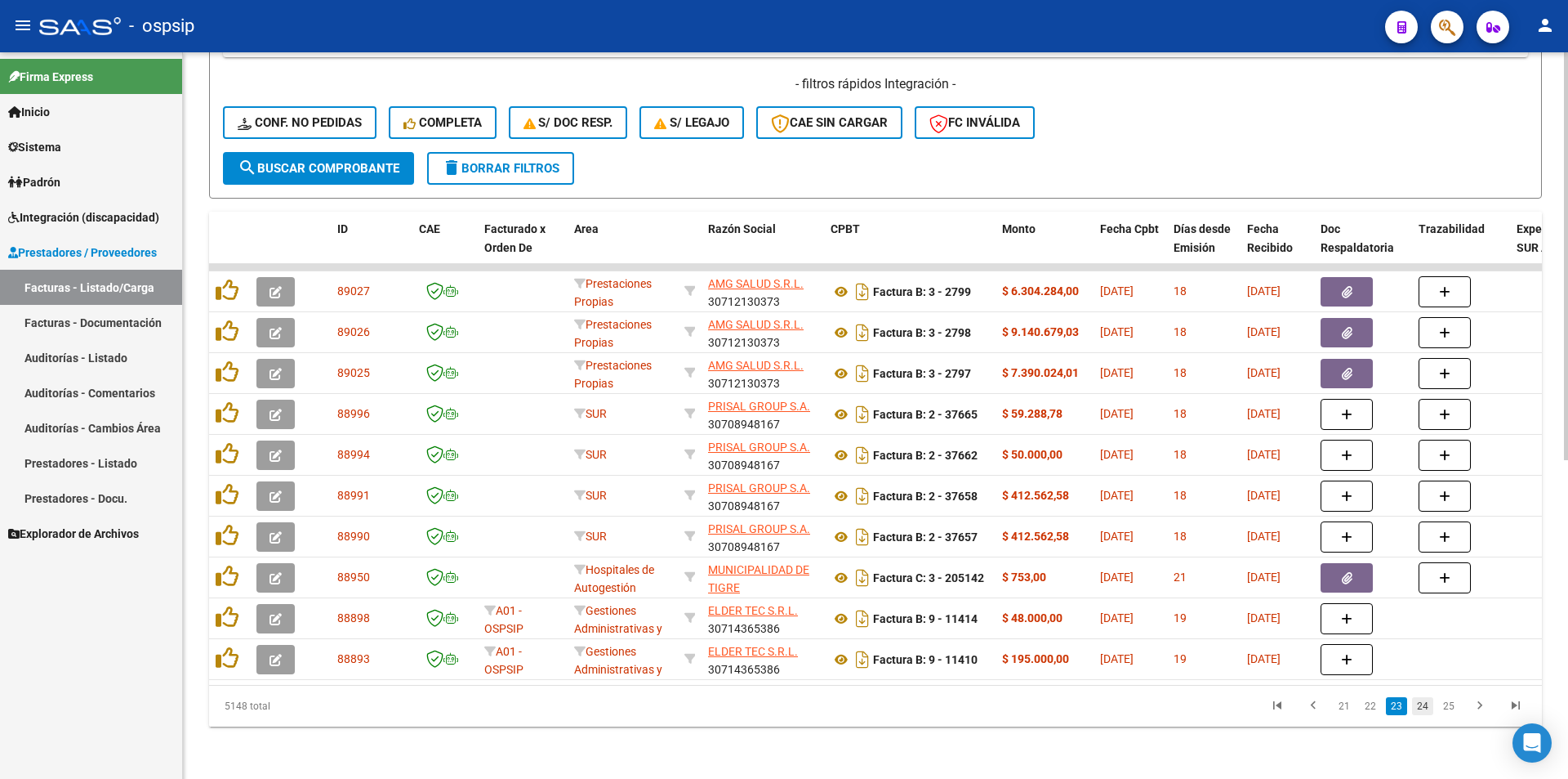
click at [1431, 704] on link "24" at bounding box center [1422, 706] width 21 height 18
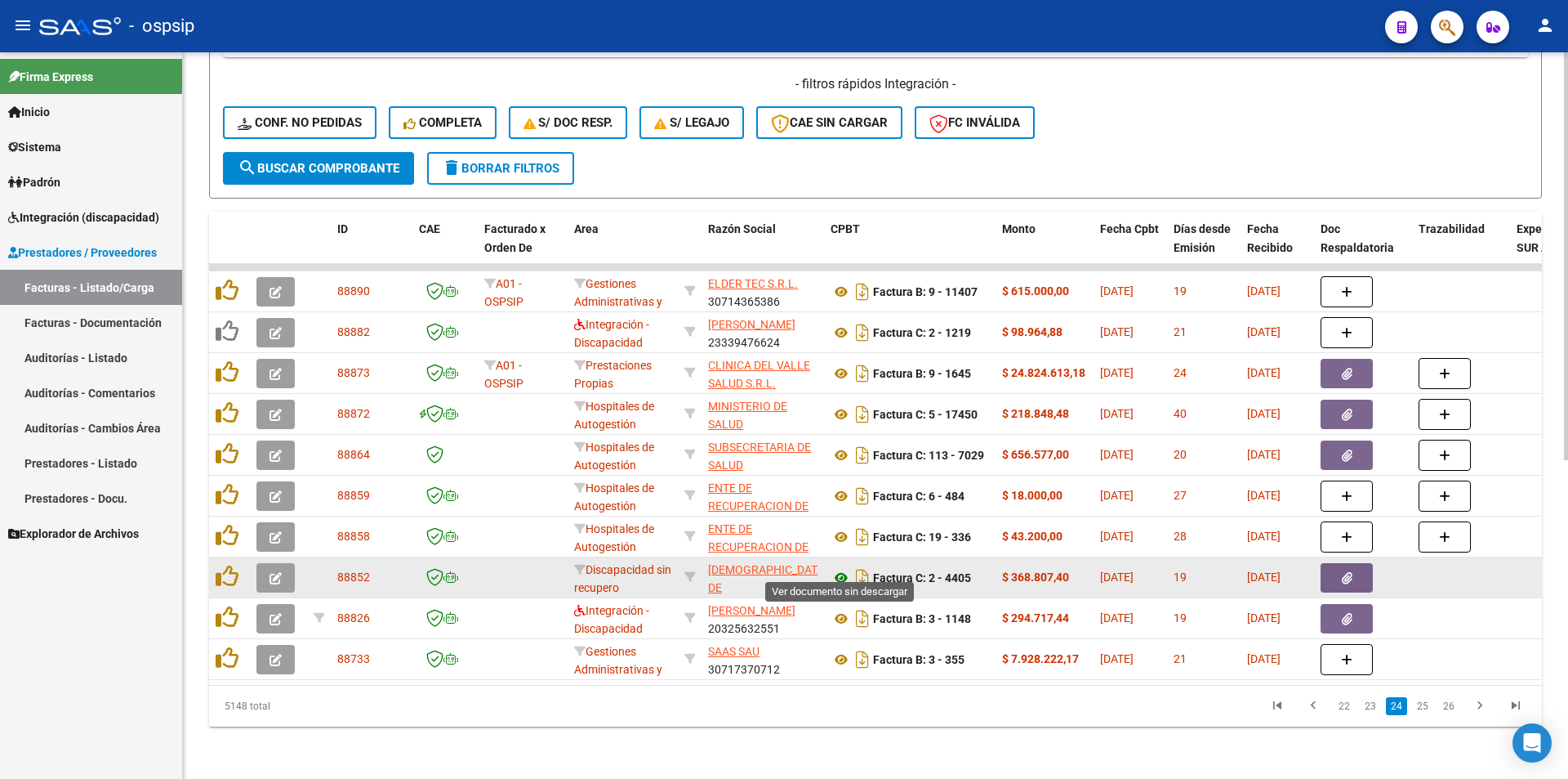
click at [841, 568] on icon at bounding box center [841, 578] width 21 height 20
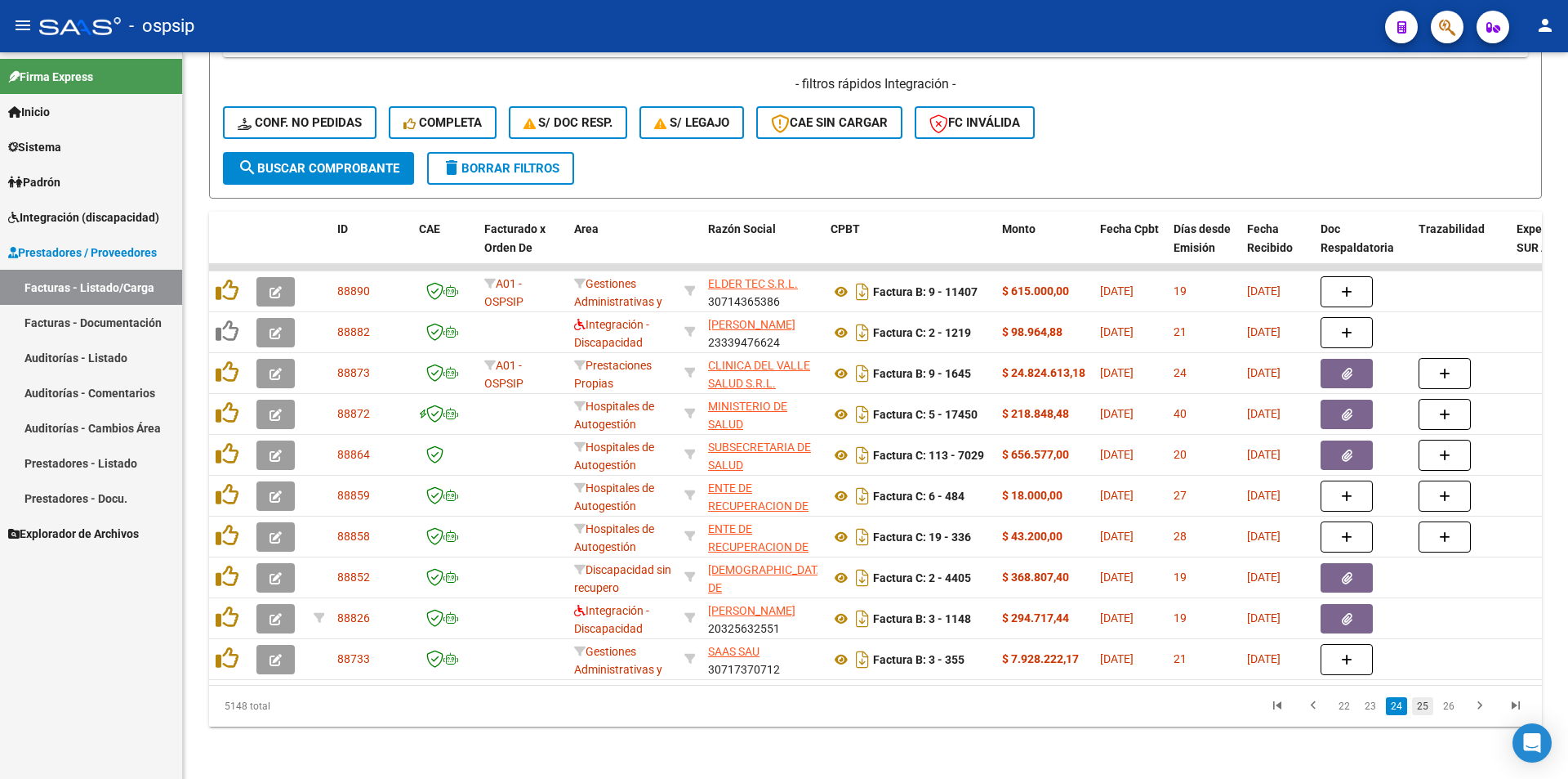
click at [1425, 707] on link "25" at bounding box center [1422, 706] width 21 height 18
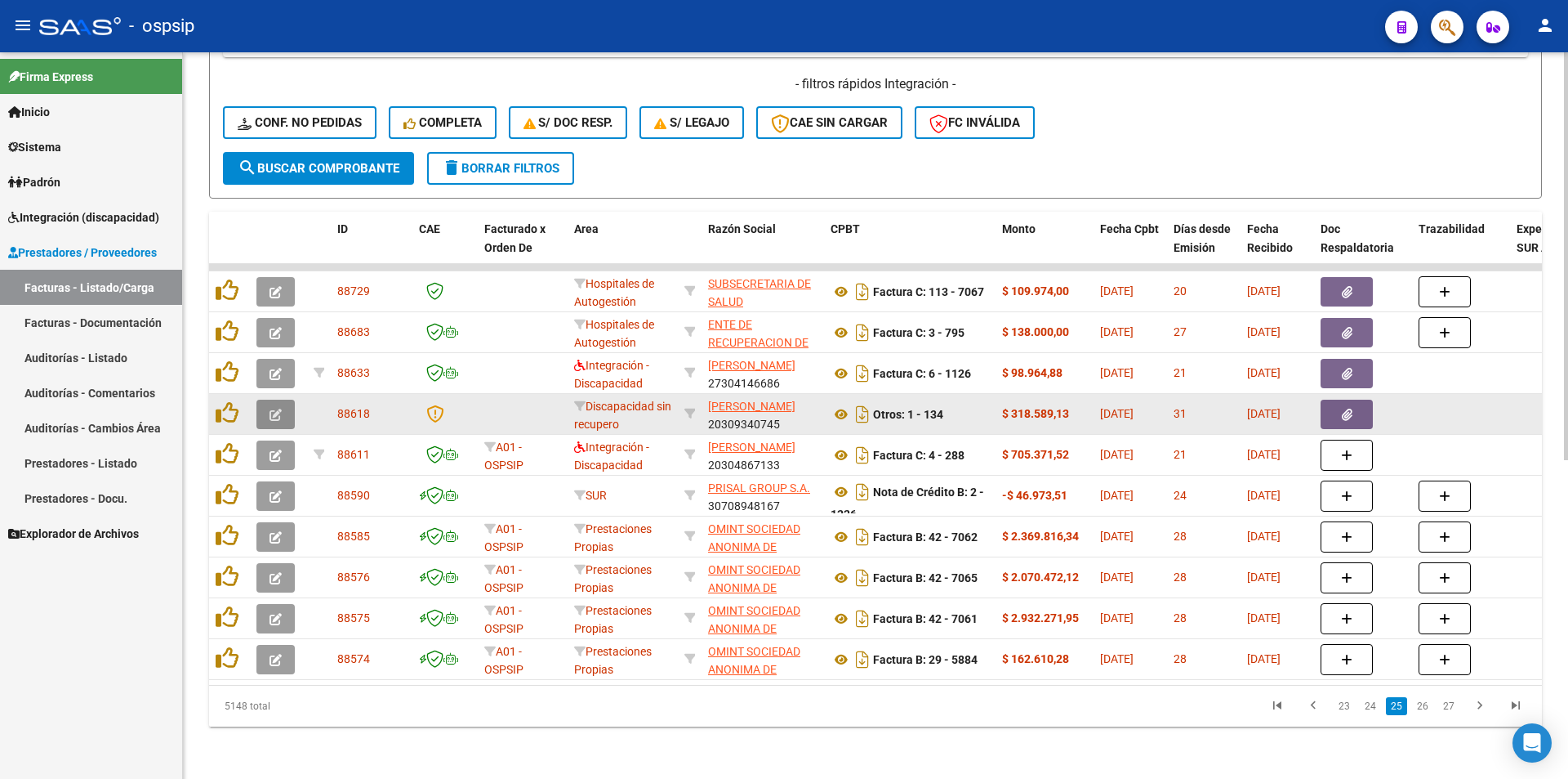
click at [286, 401] on button "button" at bounding box center [275, 414] width 39 height 30
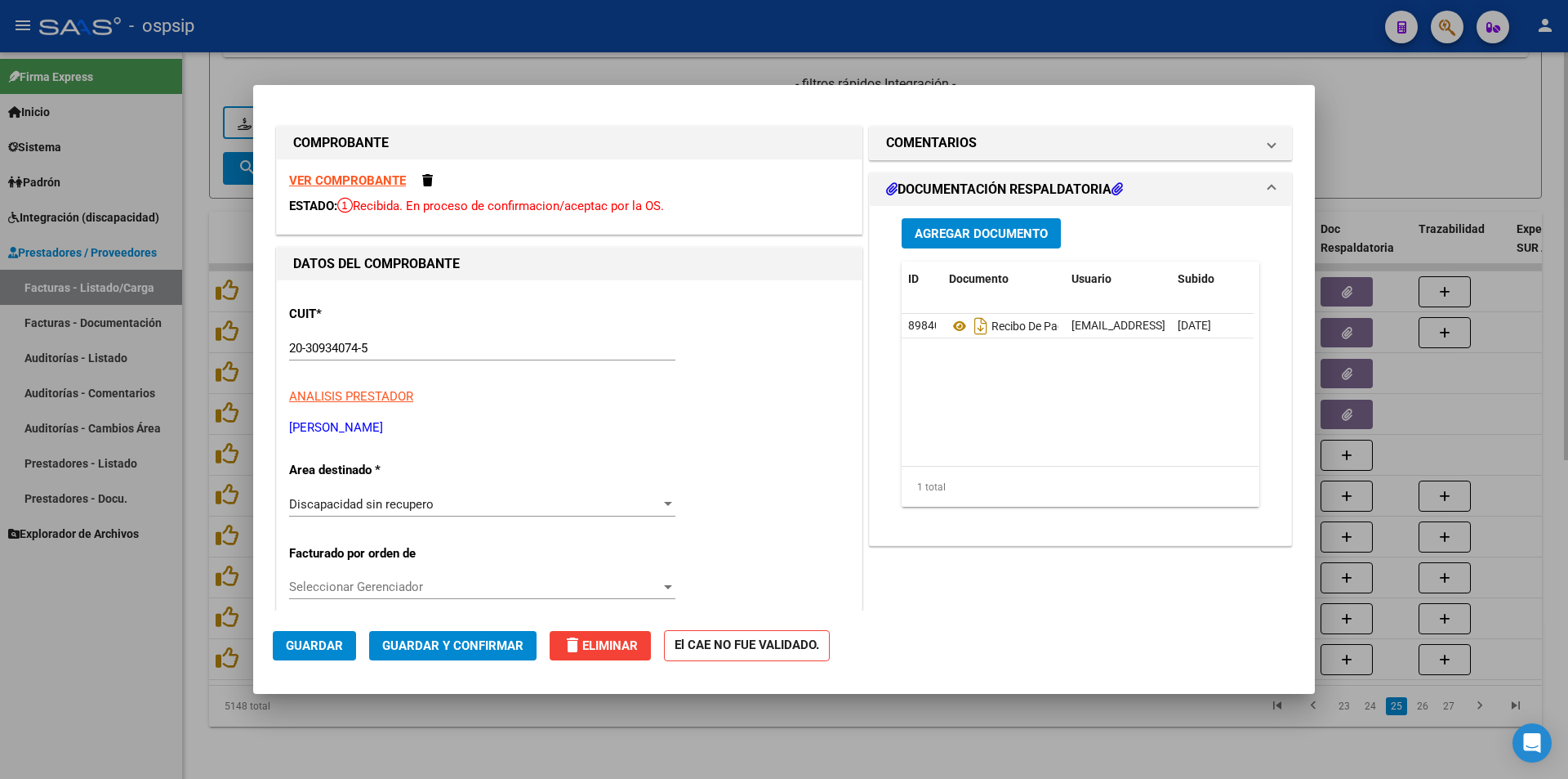
click at [744, 748] on div at bounding box center [784, 390] width 1568 height 779
type input "$ 0,00"
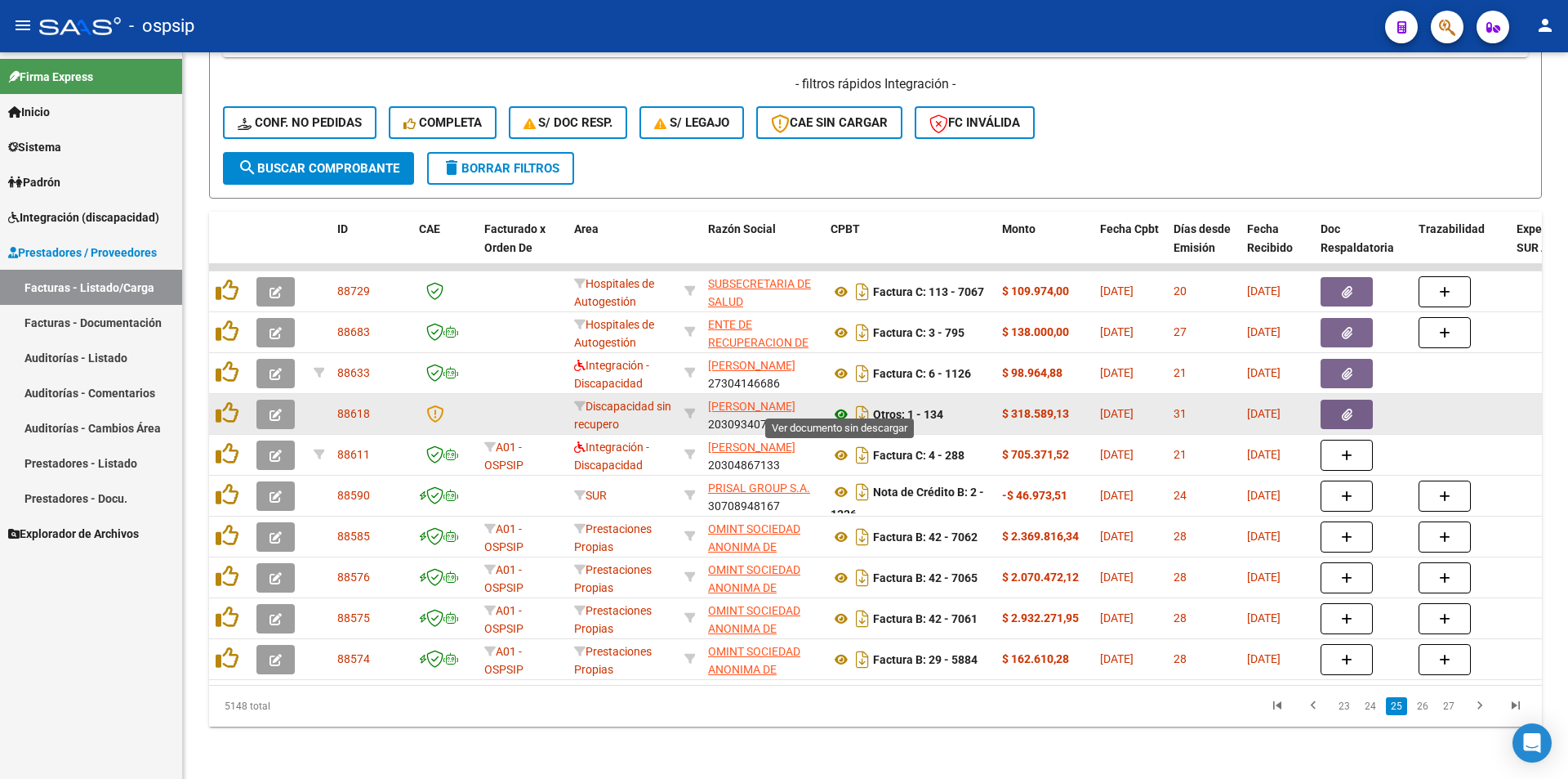
click at [843, 404] on icon at bounding box center [841, 414] width 21 height 20
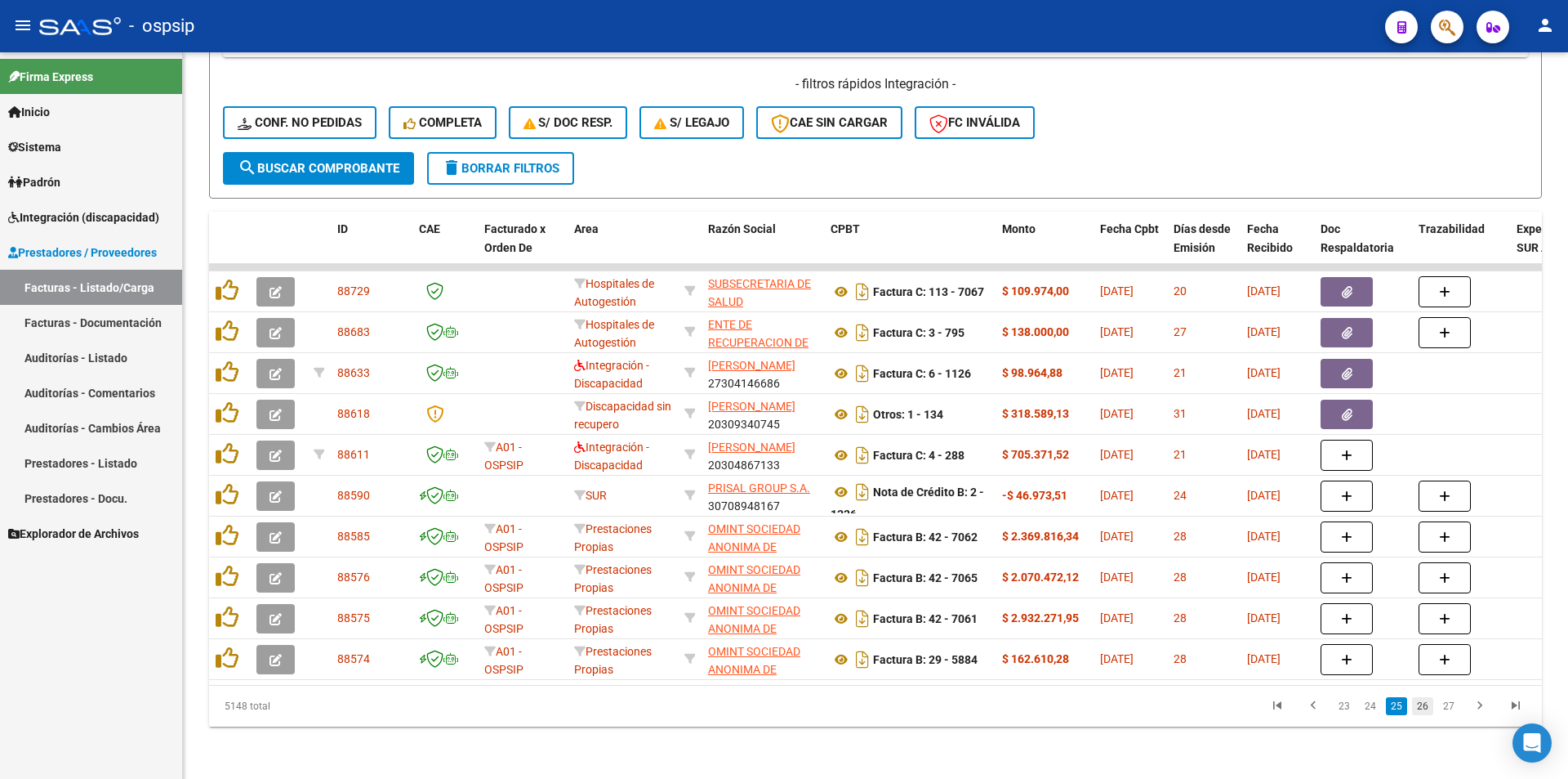
click at [1429, 702] on link "26" at bounding box center [1422, 706] width 21 height 18
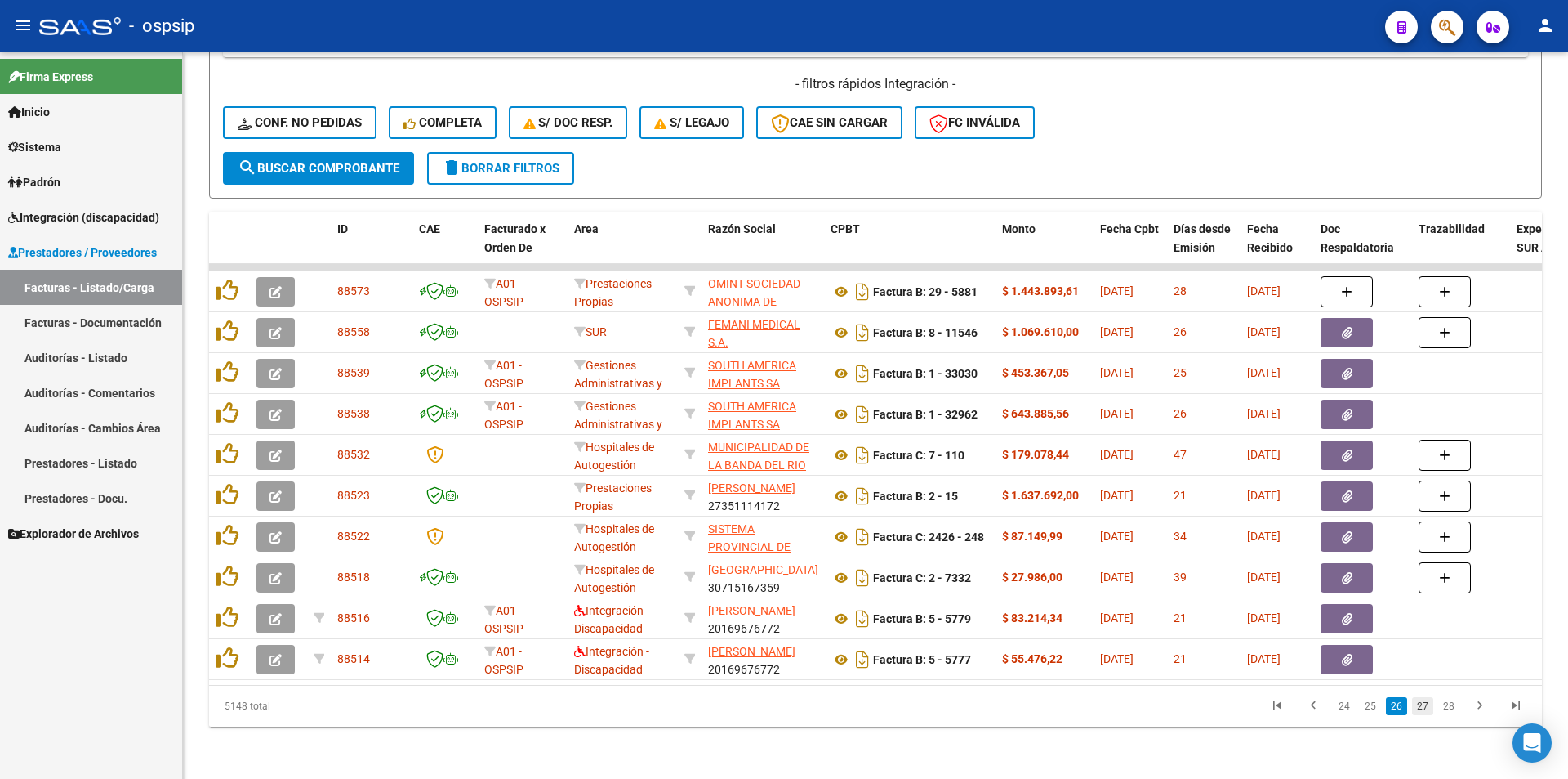
click at [1428, 705] on link "27" at bounding box center [1422, 706] width 21 height 18
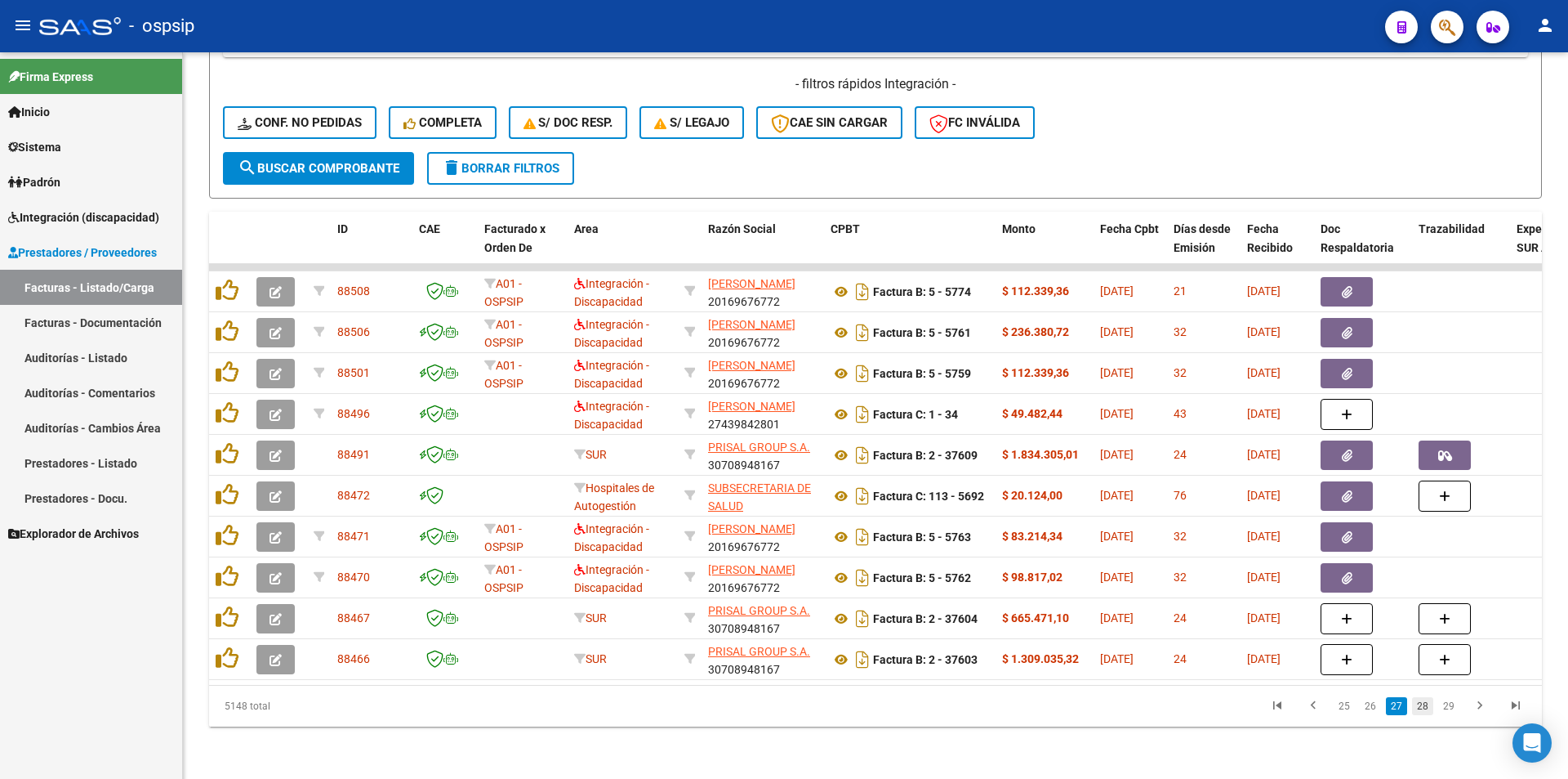
click at [1427, 703] on link "28" at bounding box center [1422, 706] width 21 height 18
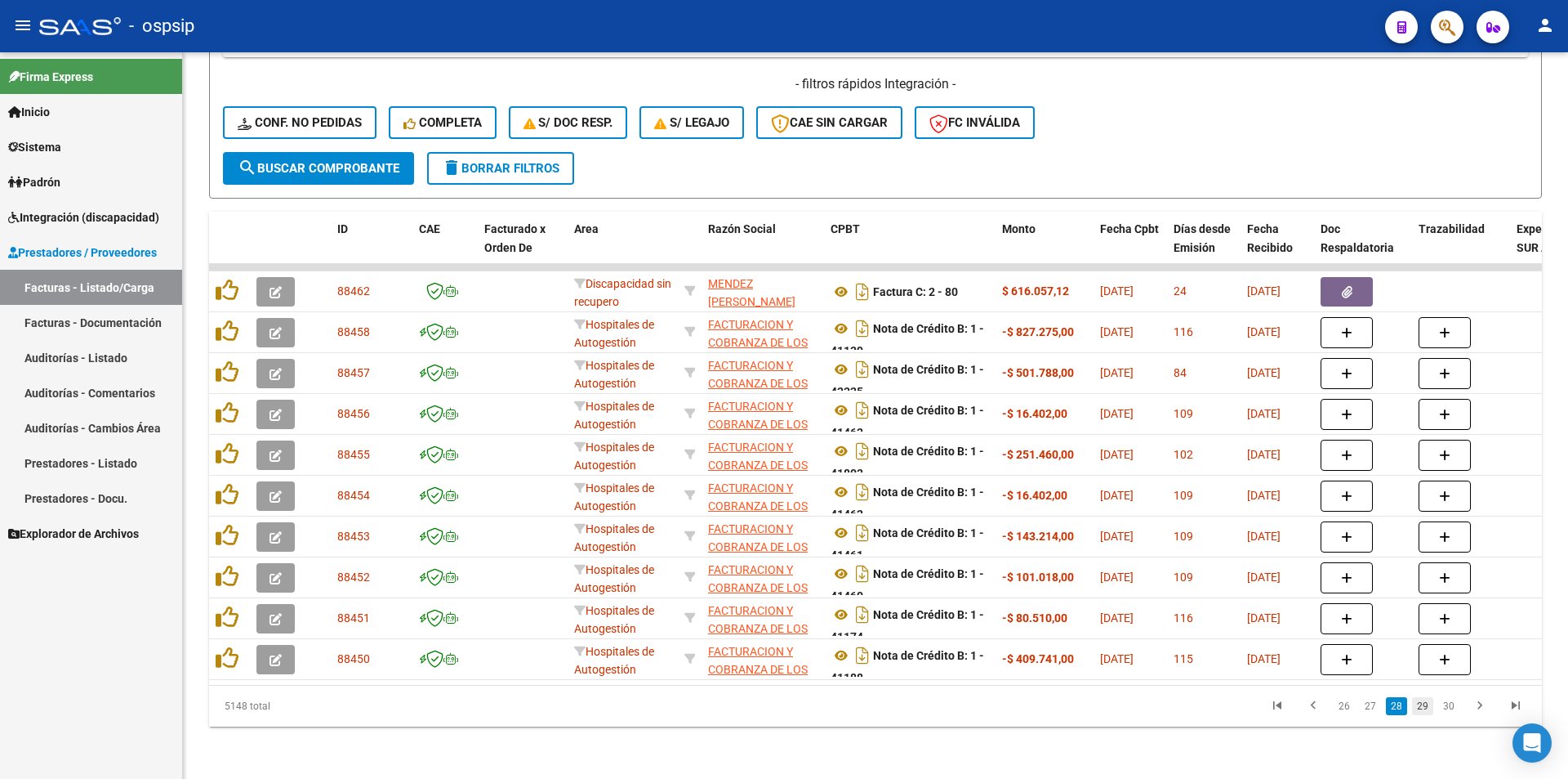
click at [1425, 711] on link "29" at bounding box center [1422, 706] width 21 height 18
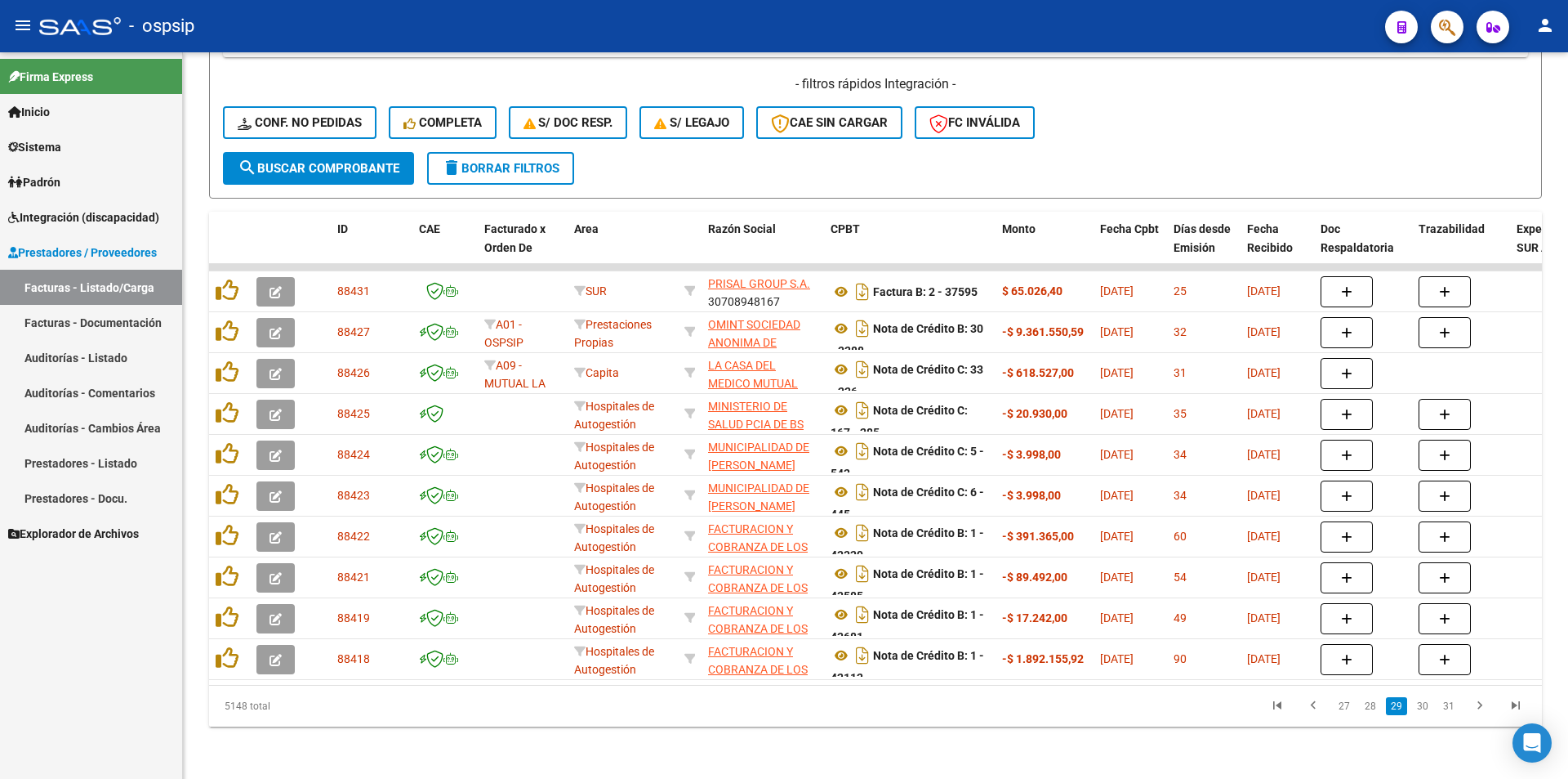
click at [1425, 711] on link "30" at bounding box center [1422, 706] width 21 height 18
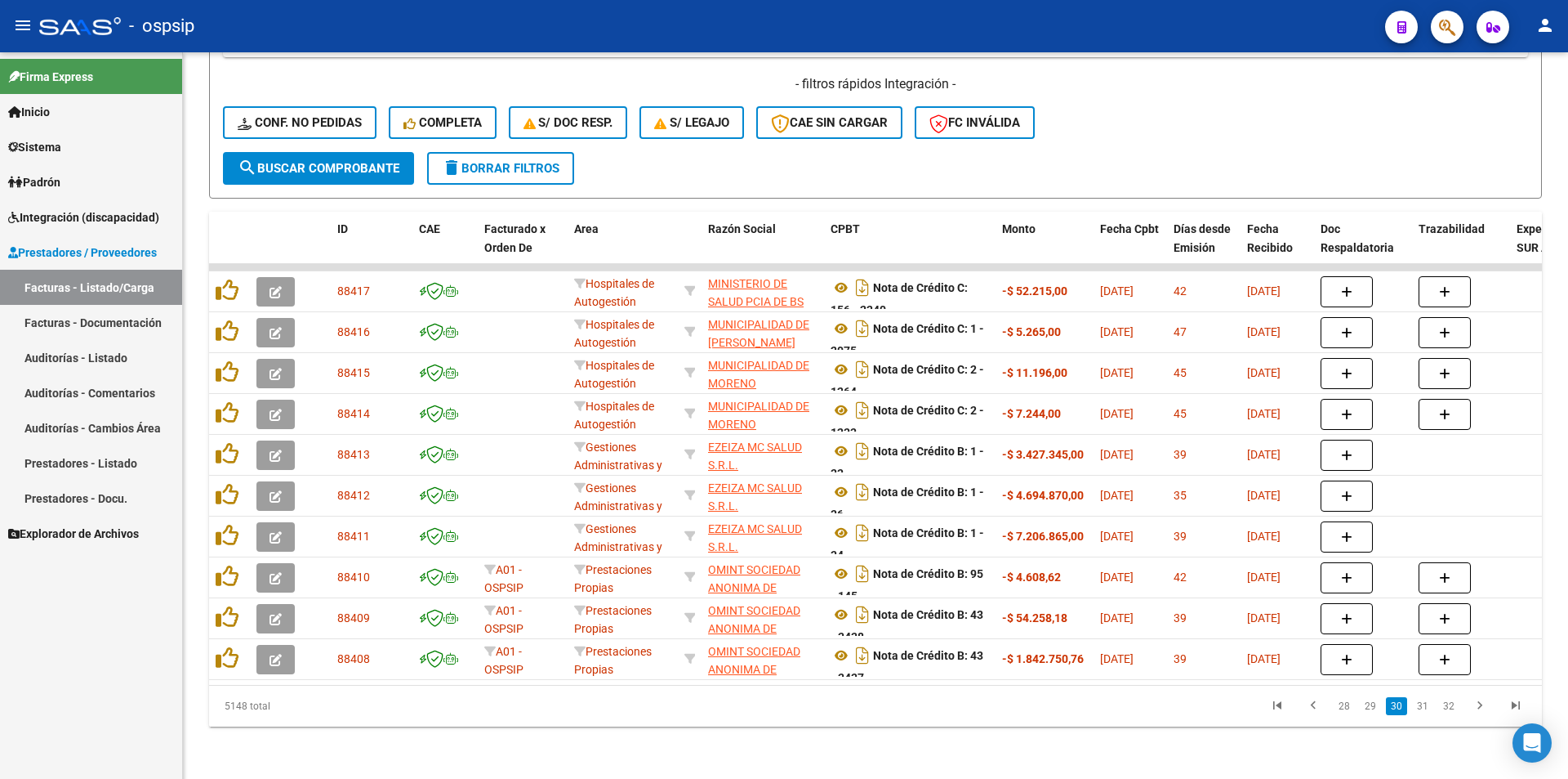
click at [1423, 710] on link "31" at bounding box center [1422, 706] width 21 height 18
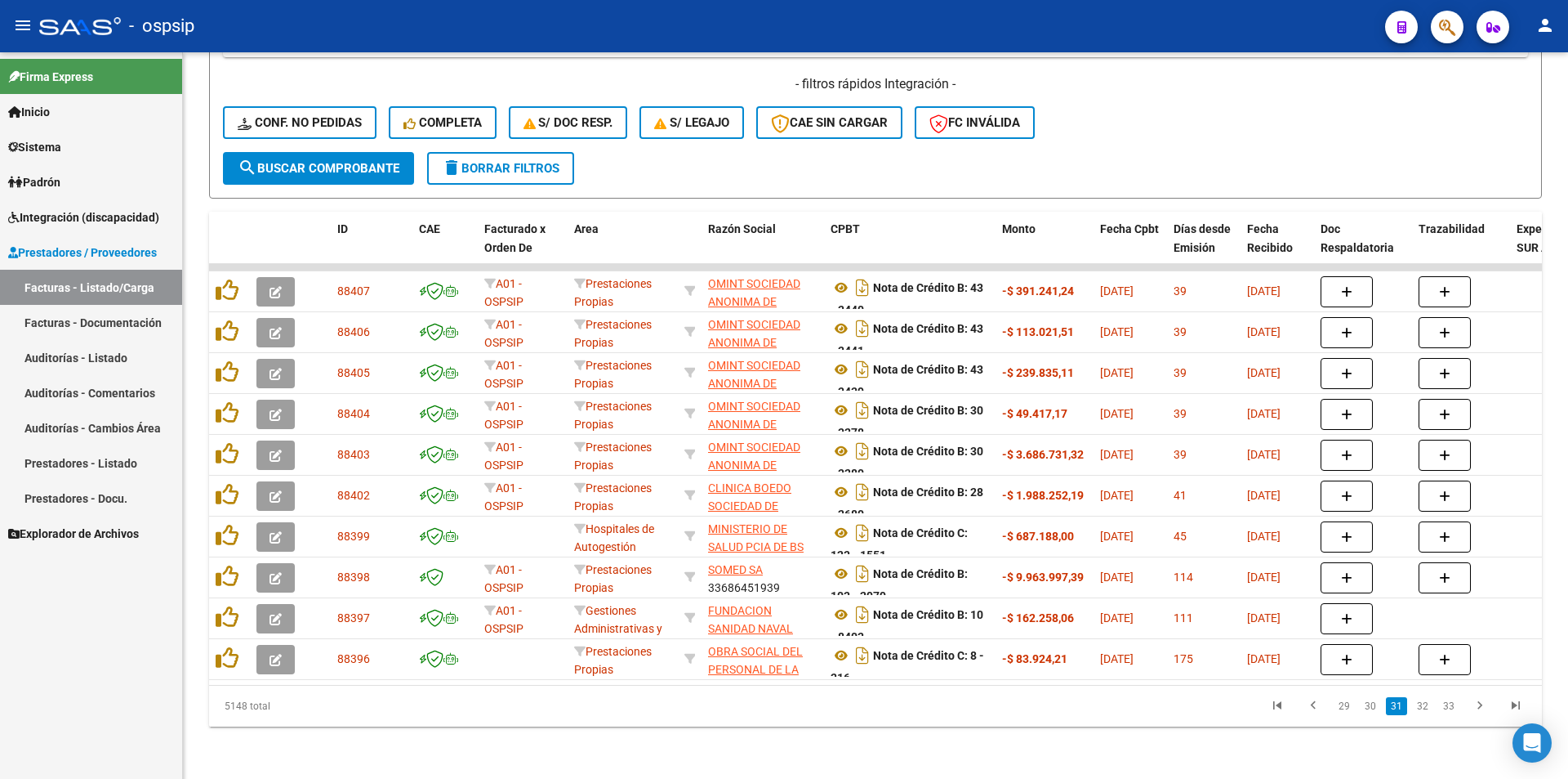
click at [1421, 707] on link "32" at bounding box center [1422, 706] width 21 height 18
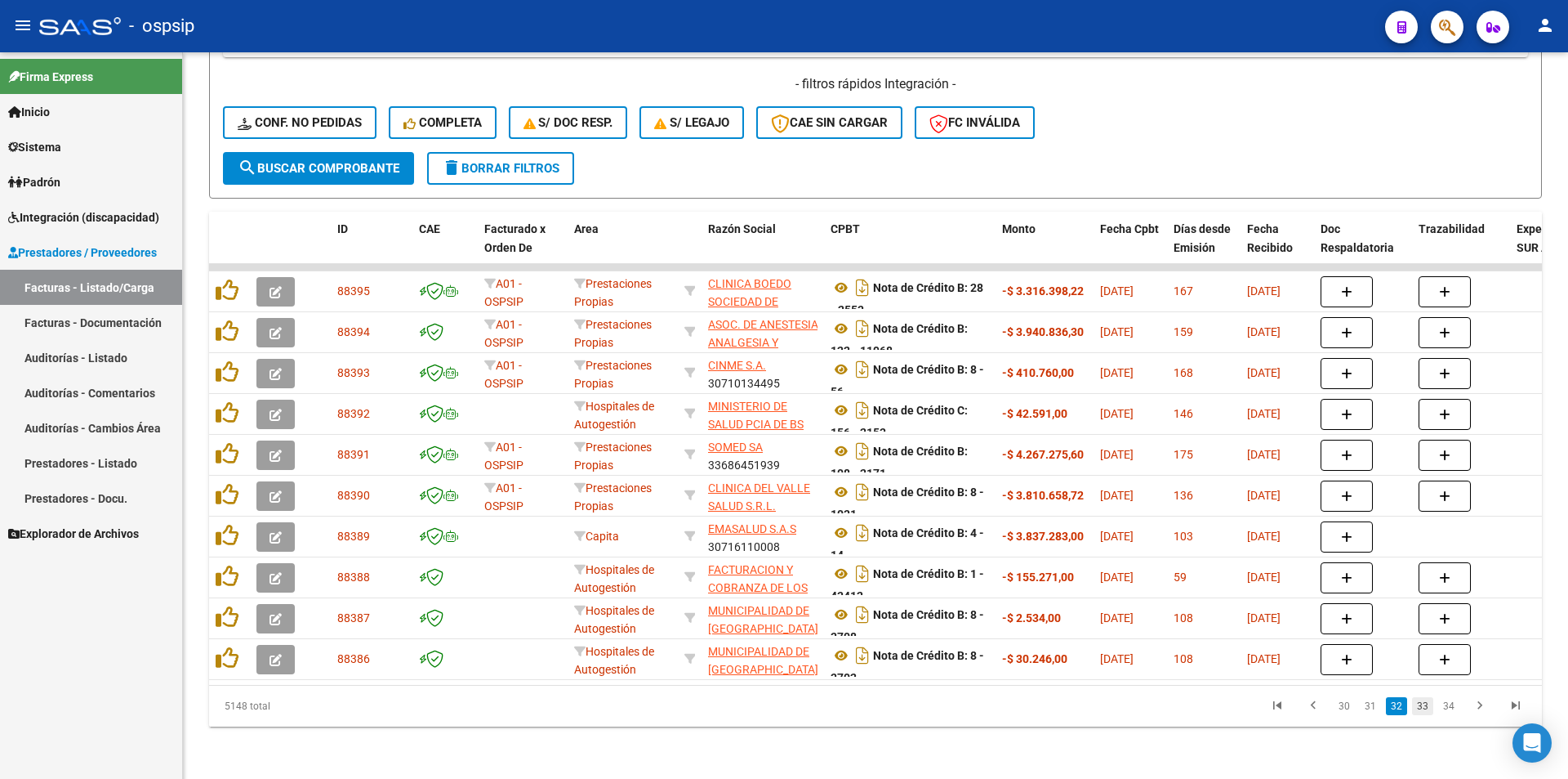
click at [1422, 707] on link "33" at bounding box center [1422, 706] width 21 height 18
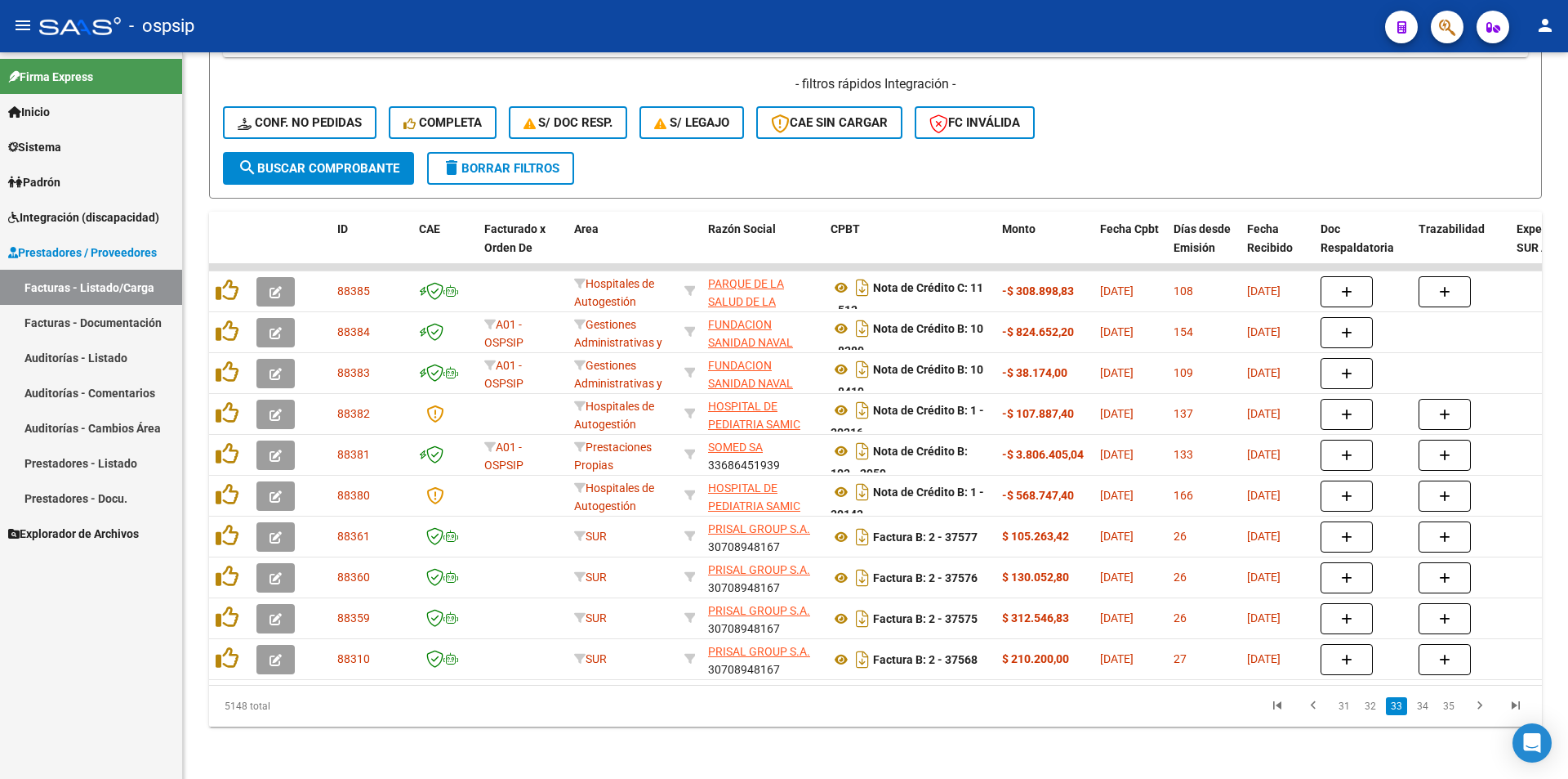
click at [1422, 707] on link "34" at bounding box center [1422, 706] width 21 height 18
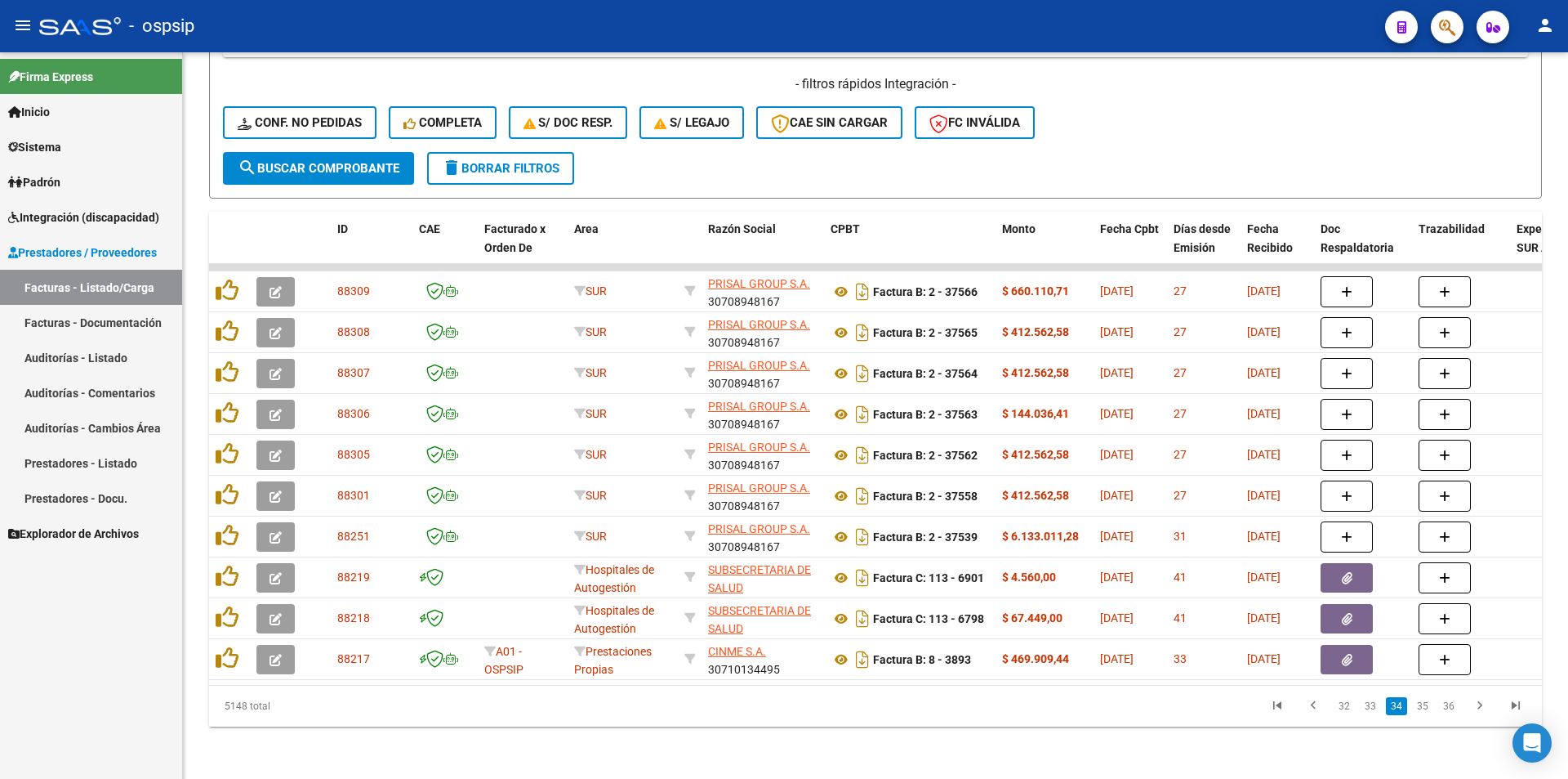
click at [1422, 707] on link "35" at bounding box center [1422, 706] width 21 height 18
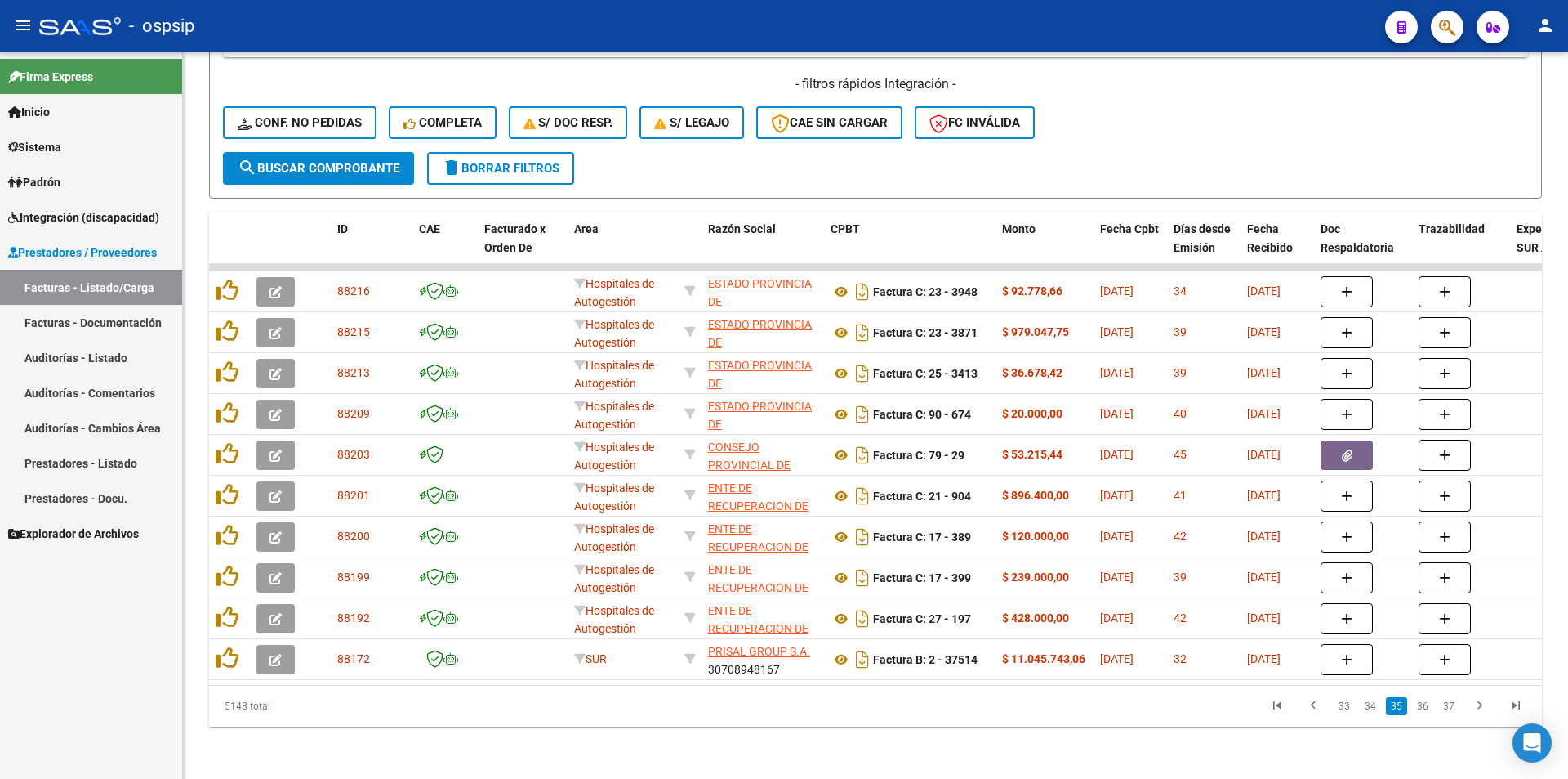
click at [1422, 707] on link "36" at bounding box center [1422, 706] width 21 height 18
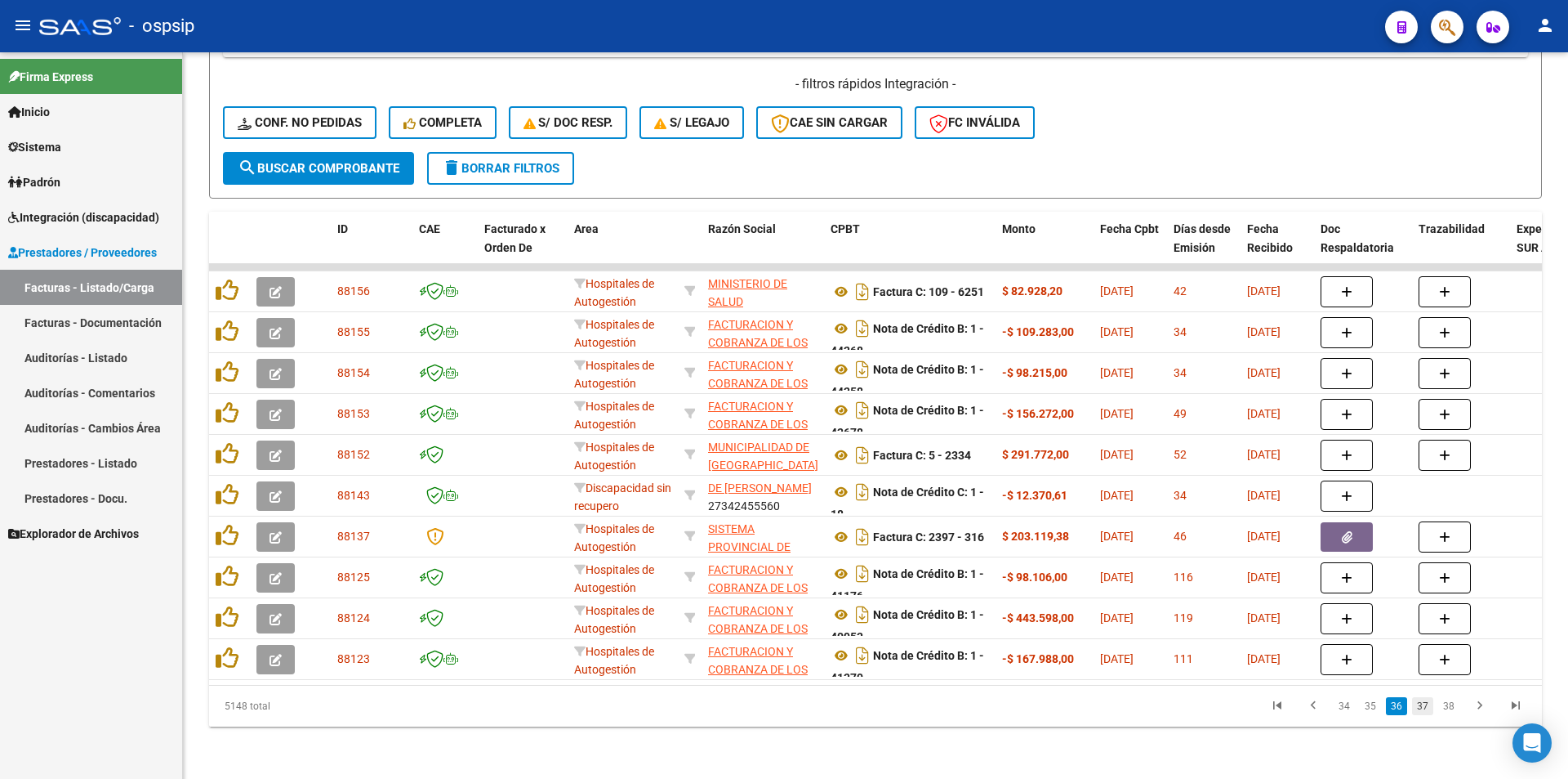
click at [1422, 710] on link "37" at bounding box center [1422, 706] width 21 height 18
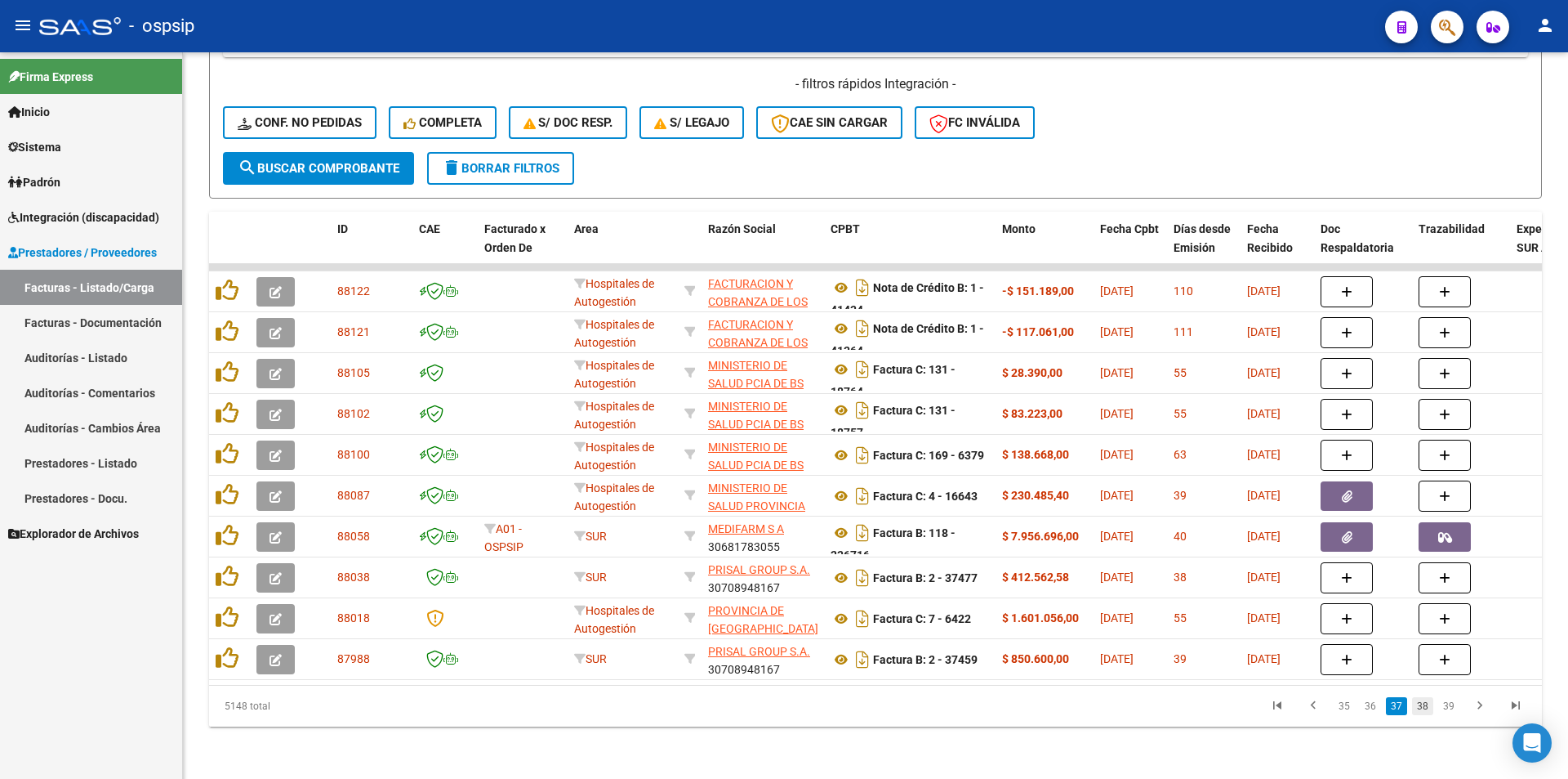
click at [1423, 713] on link "38" at bounding box center [1422, 706] width 21 height 18
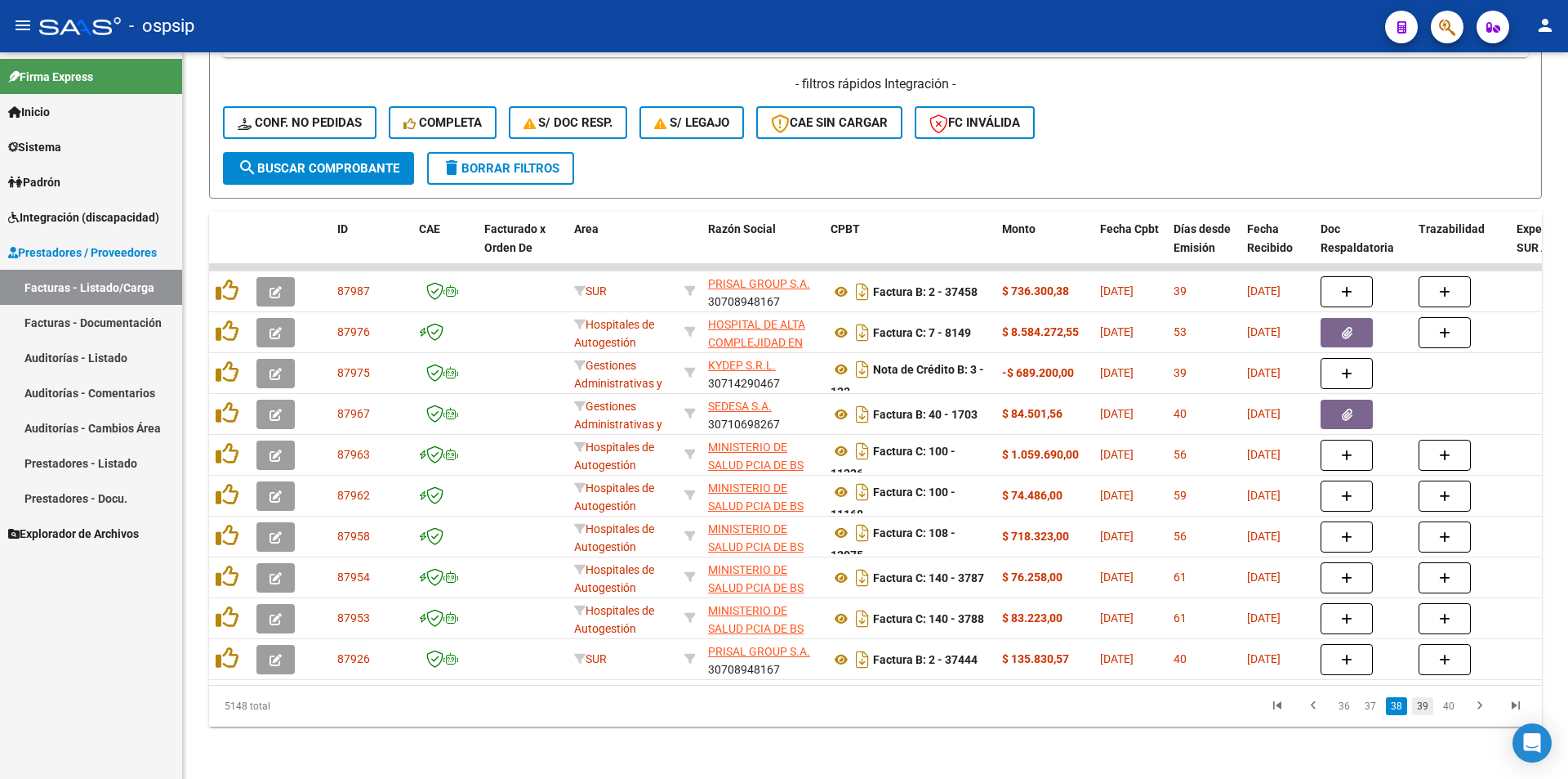
click at [1424, 707] on link "39" at bounding box center [1422, 706] width 21 height 18
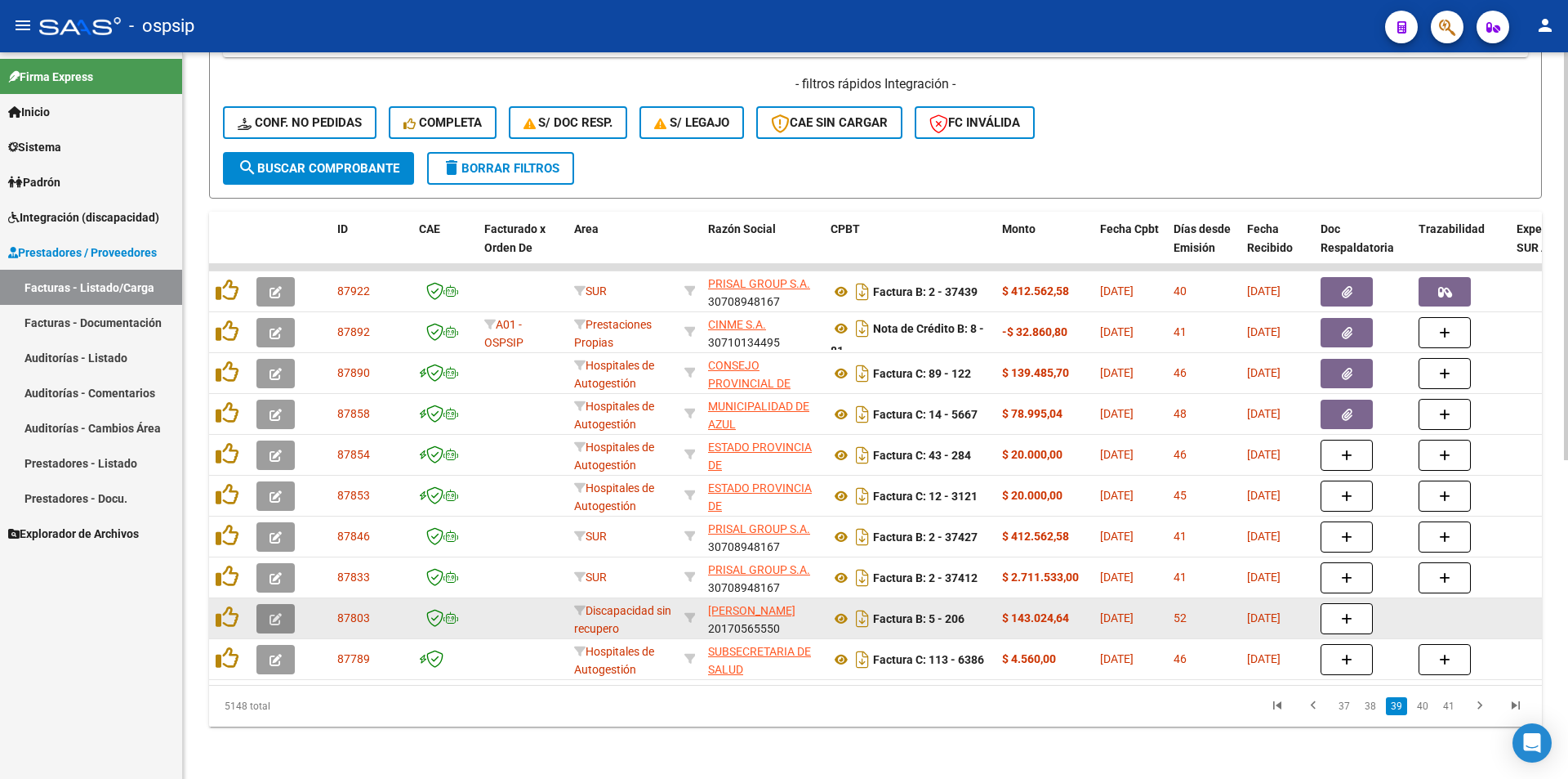
click at [283, 610] on button "button" at bounding box center [275, 619] width 39 height 30
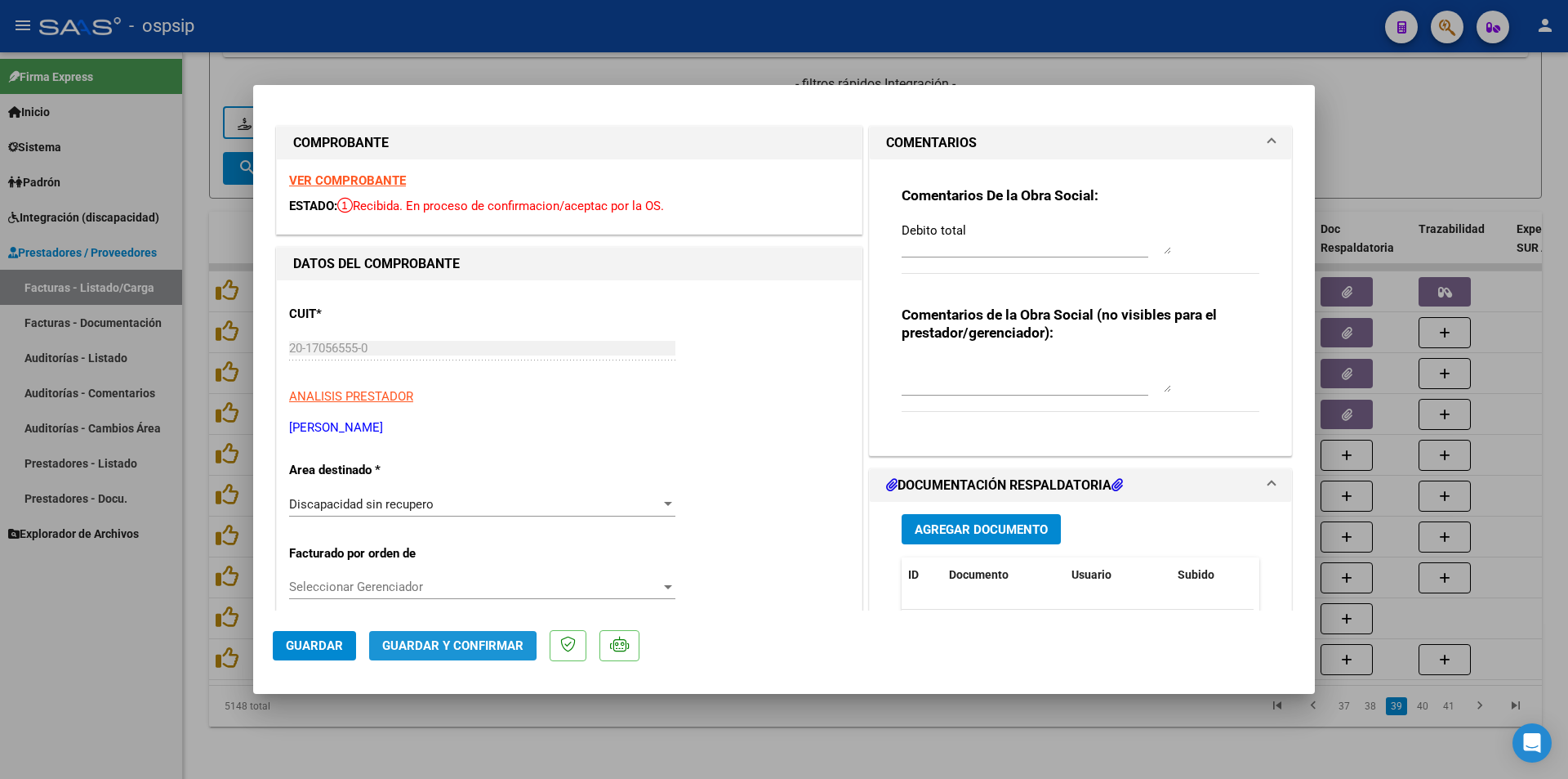
click at [412, 647] on span "Guardar y Confirmar" at bounding box center [453, 645] width 141 height 15
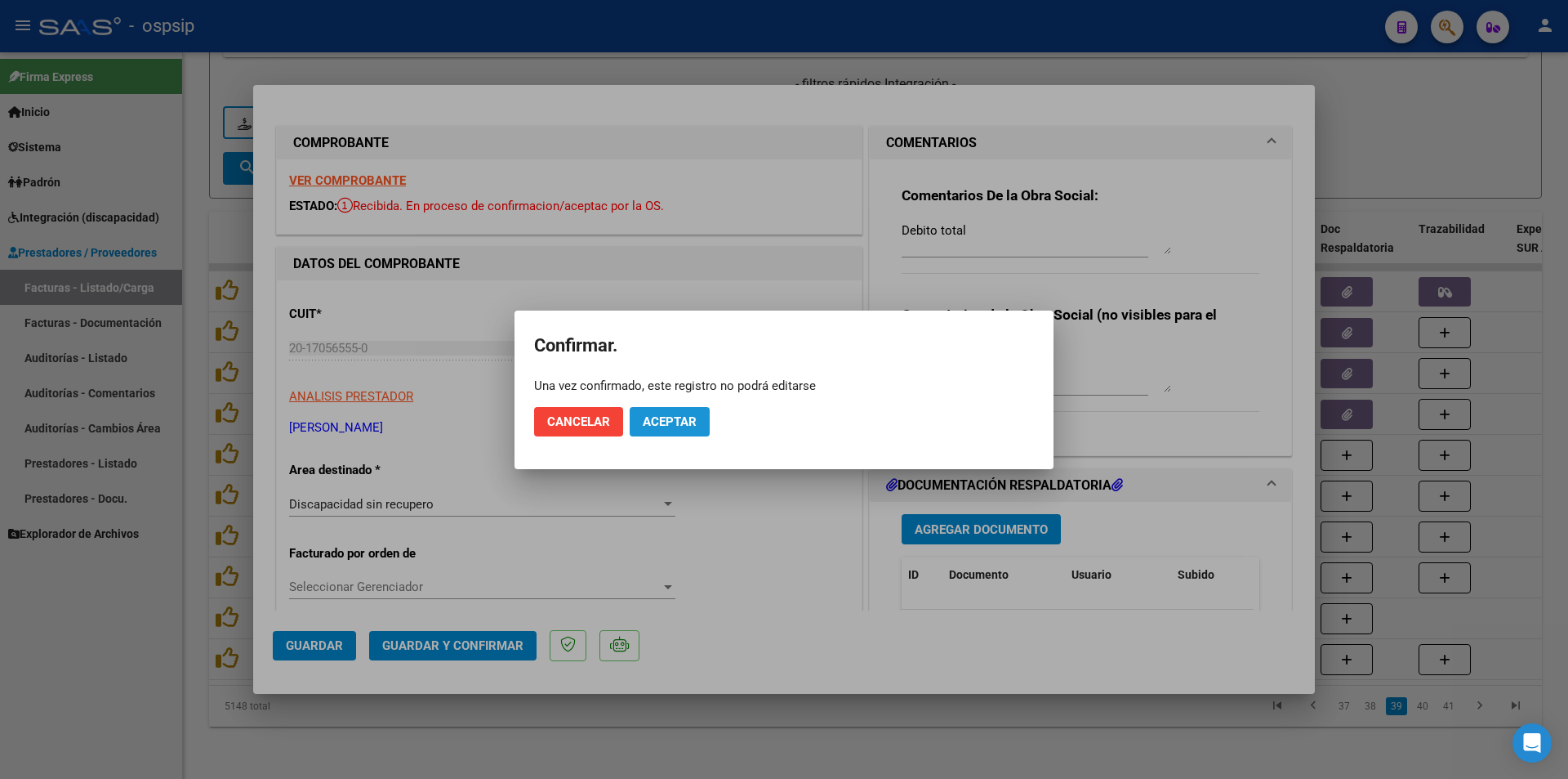
click at [667, 420] on span "Aceptar" at bounding box center [669, 421] width 54 height 15
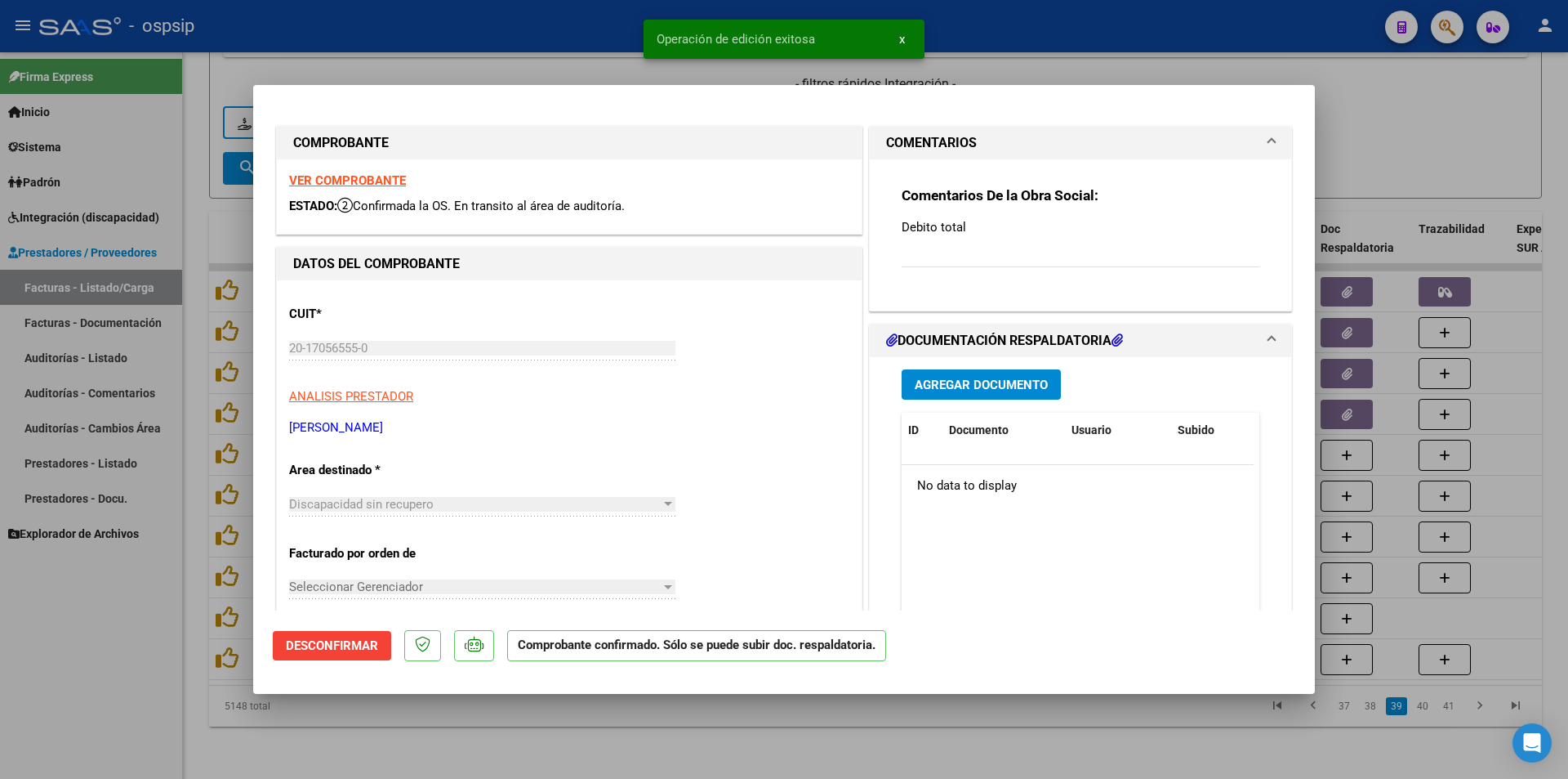
click at [1186, 728] on div at bounding box center [784, 390] width 1568 height 779
type input "$ 0,00"
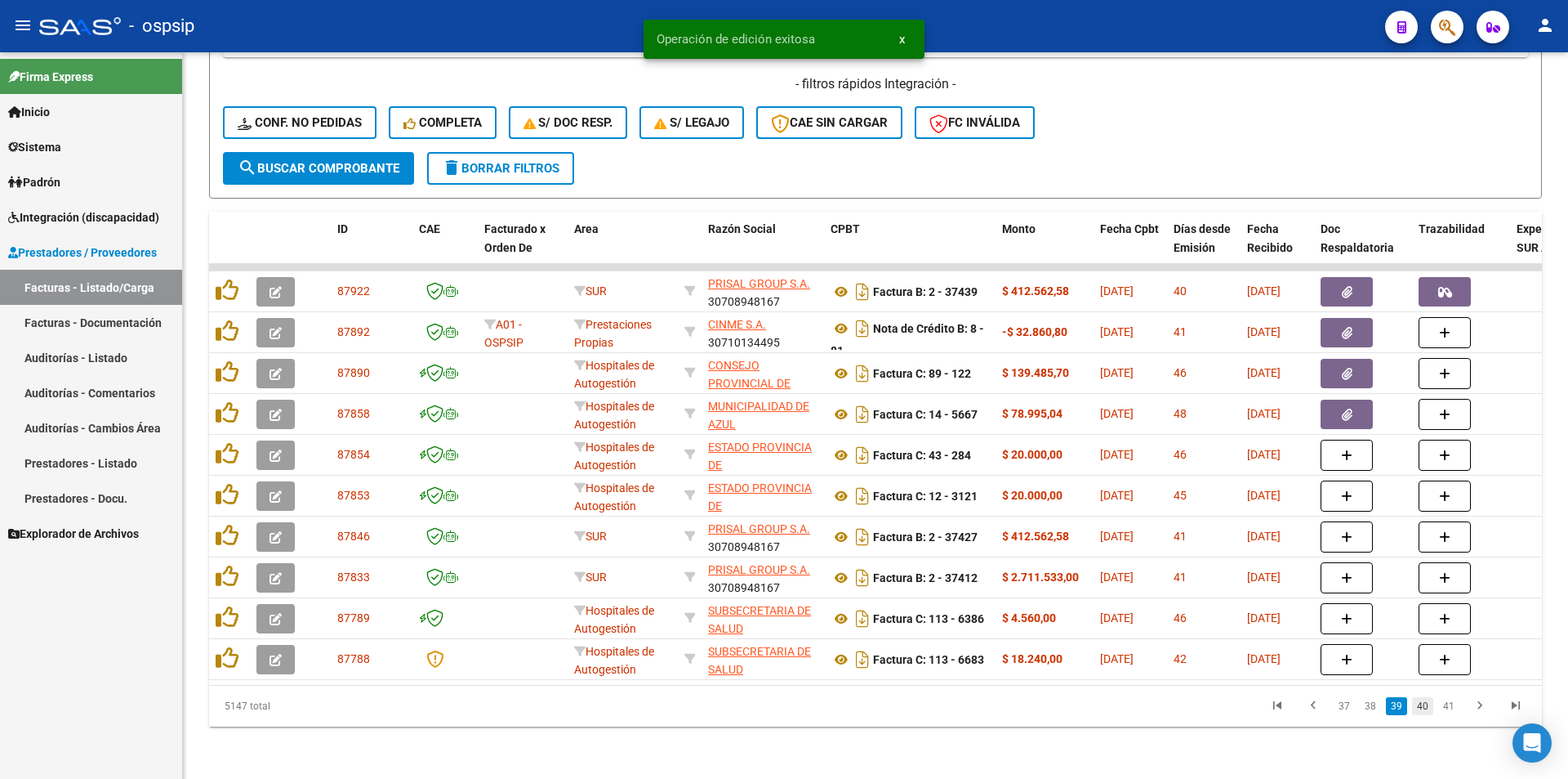
click at [1422, 707] on link "40" at bounding box center [1422, 706] width 21 height 18
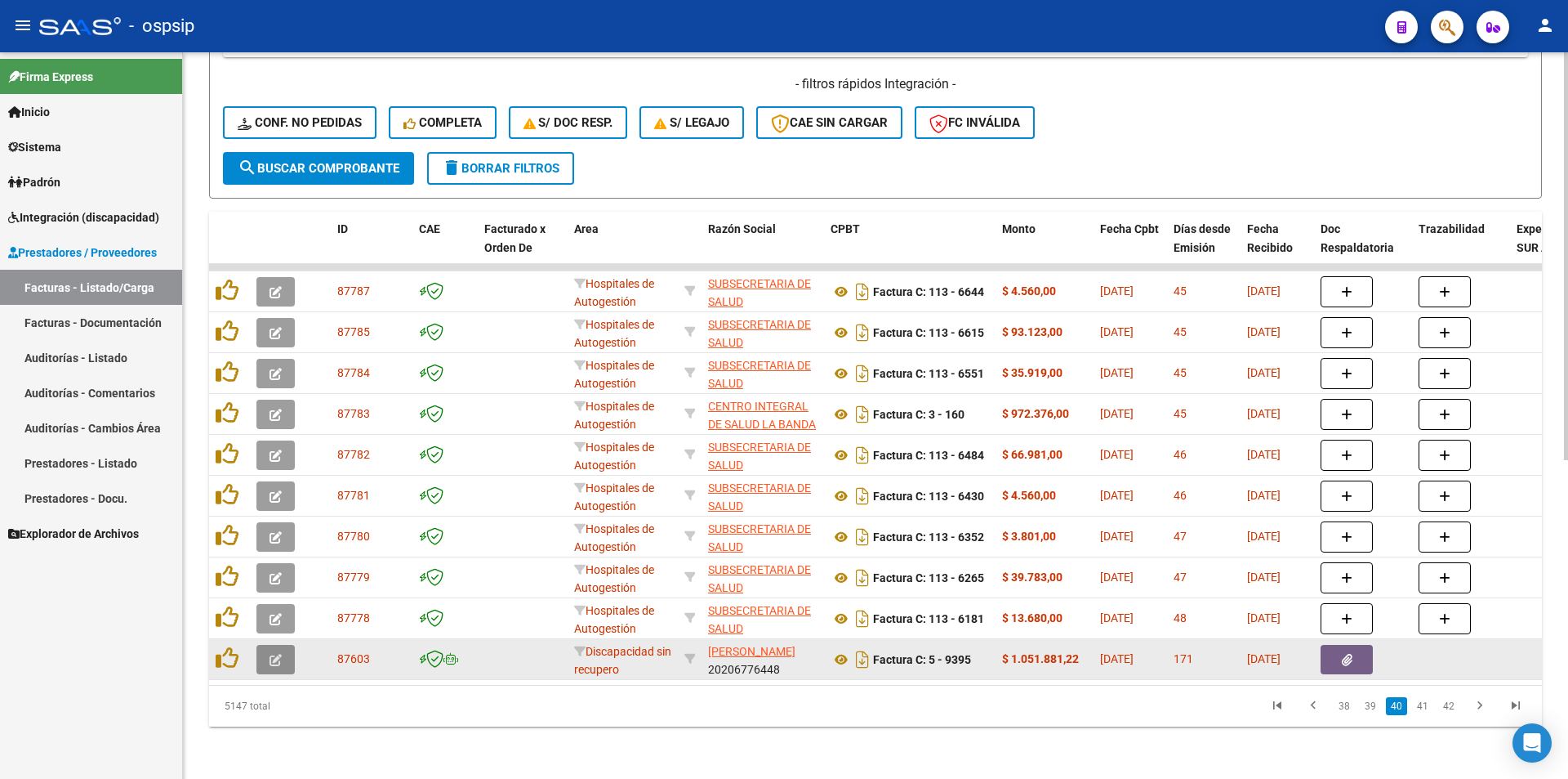
click at [285, 655] on button "button" at bounding box center [275, 660] width 39 height 30
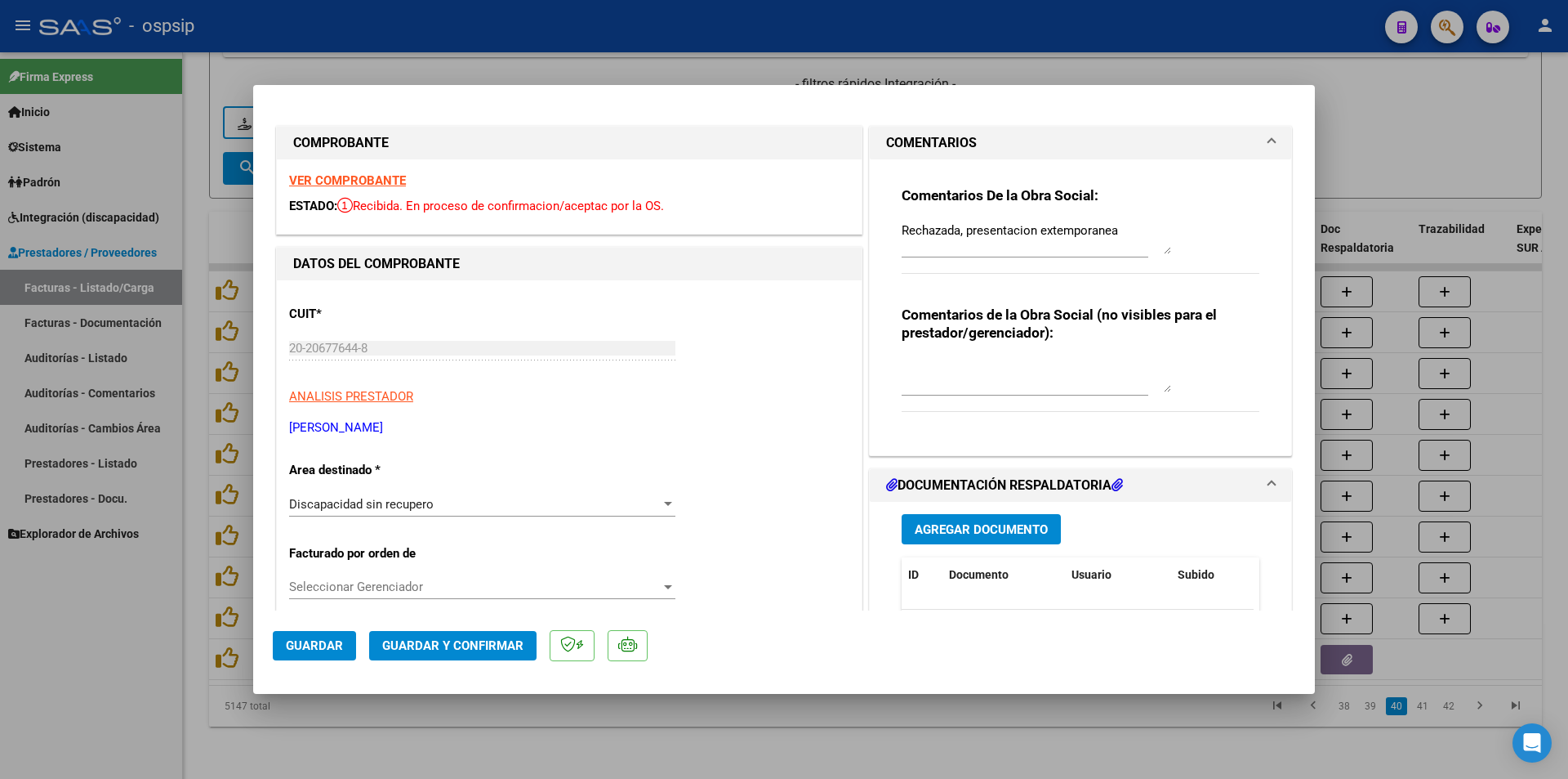
click at [706, 716] on div at bounding box center [784, 390] width 1568 height 779
type input "$ 0,00"
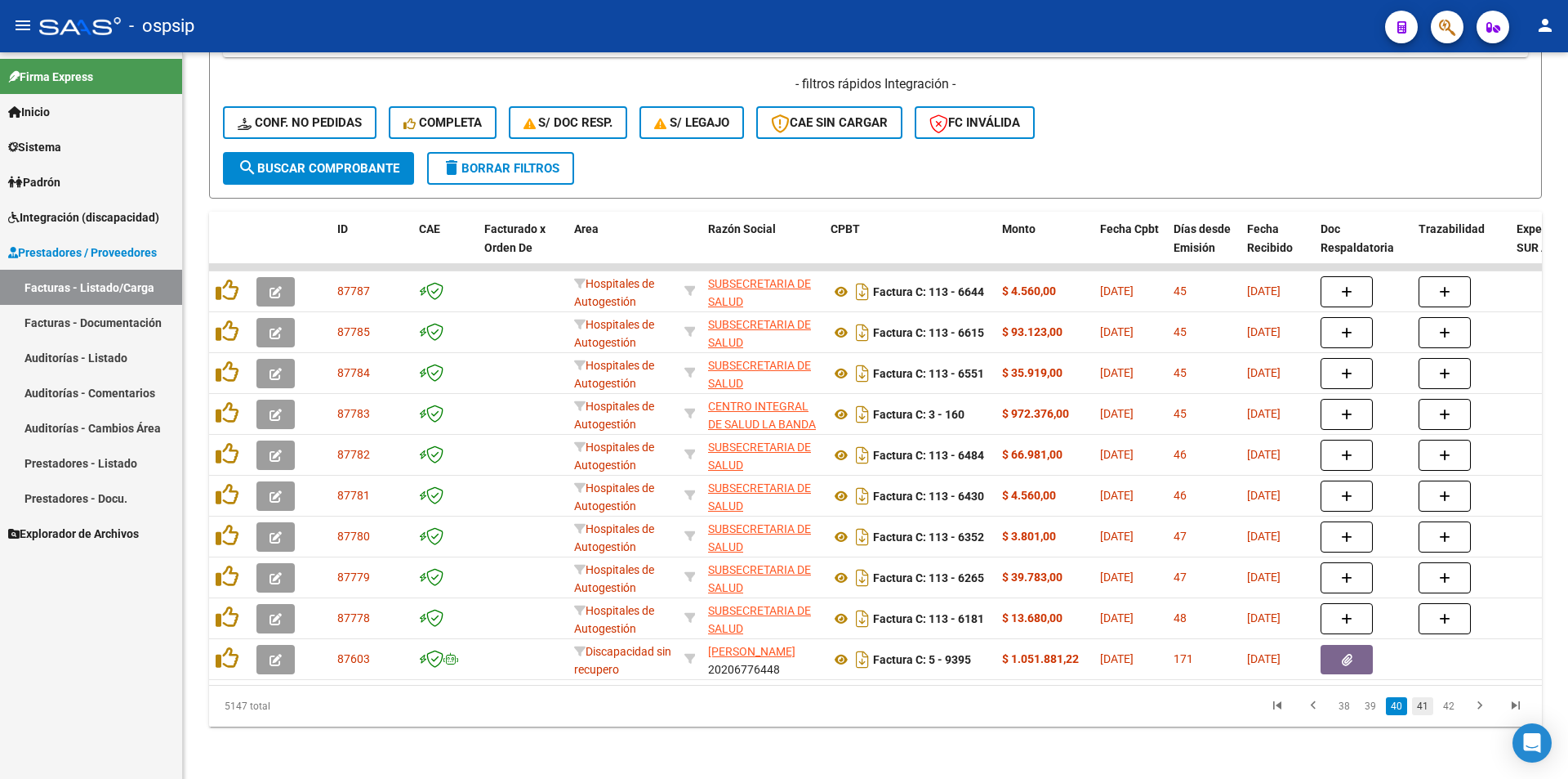
click at [1429, 702] on link "41" at bounding box center [1422, 706] width 21 height 18
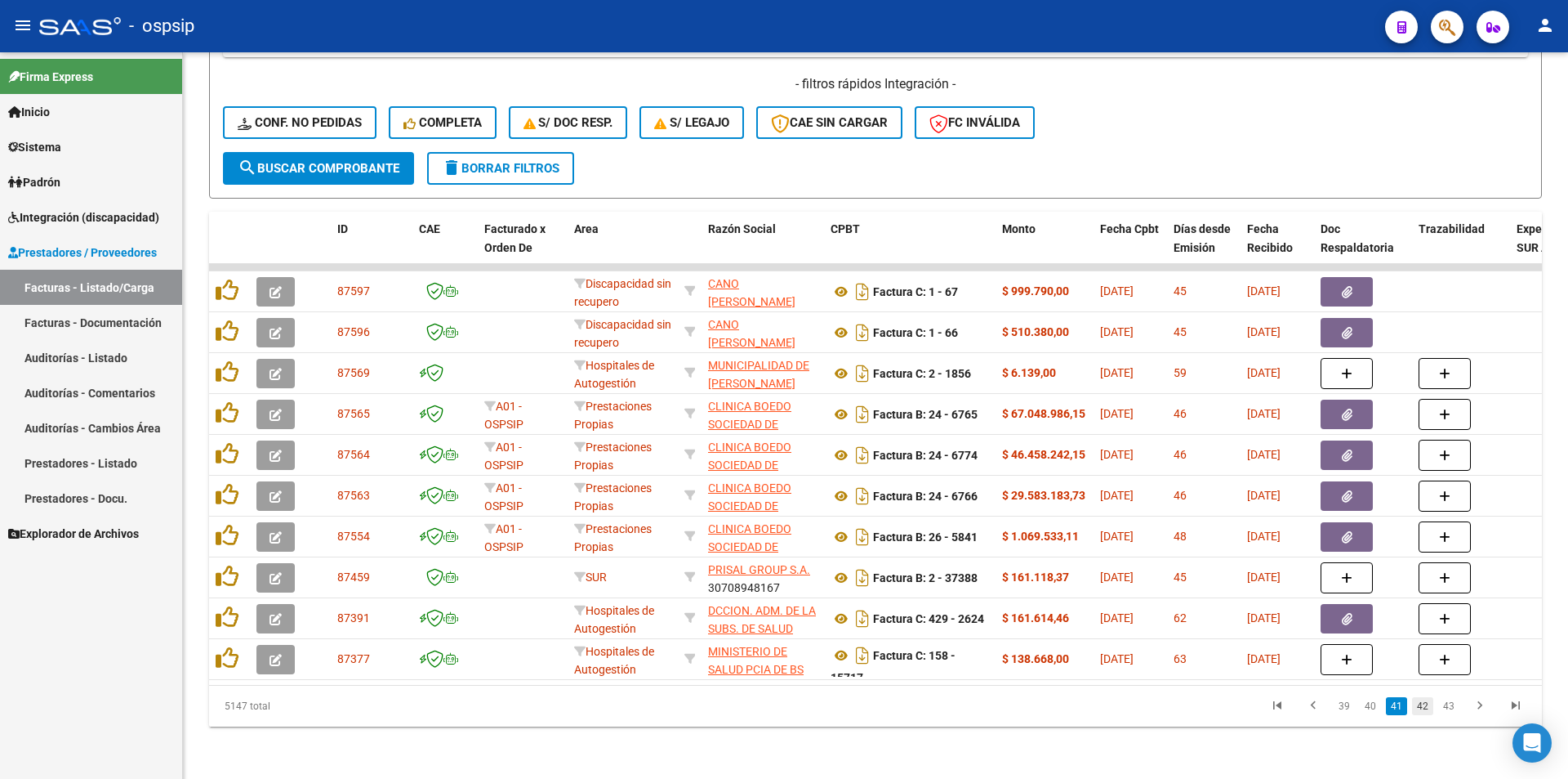
click at [1421, 702] on link "42" at bounding box center [1422, 706] width 21 height 18
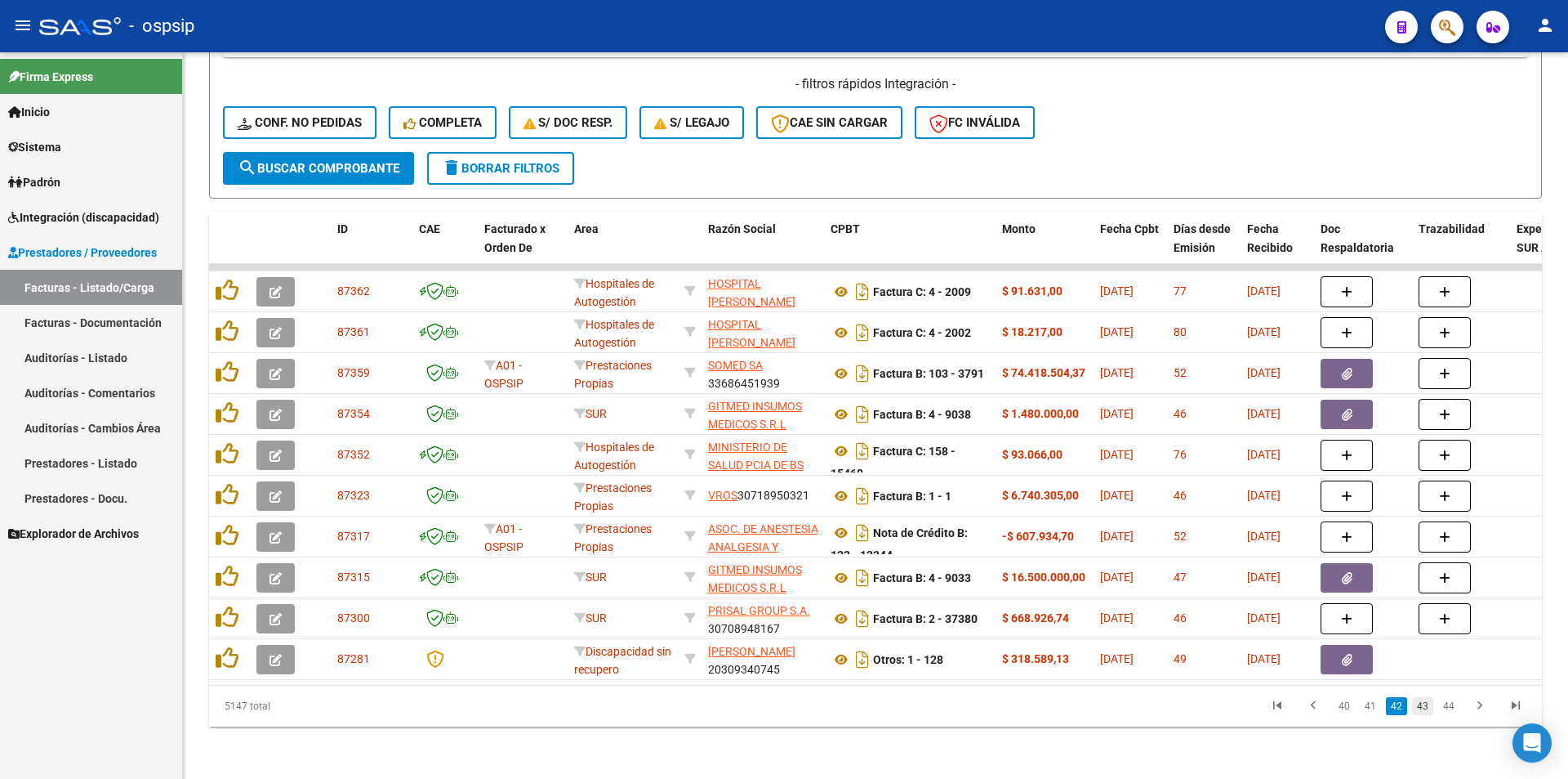
click at [1424, 709] on link "43" at bounding box center [1422, 706] width 21 height 18
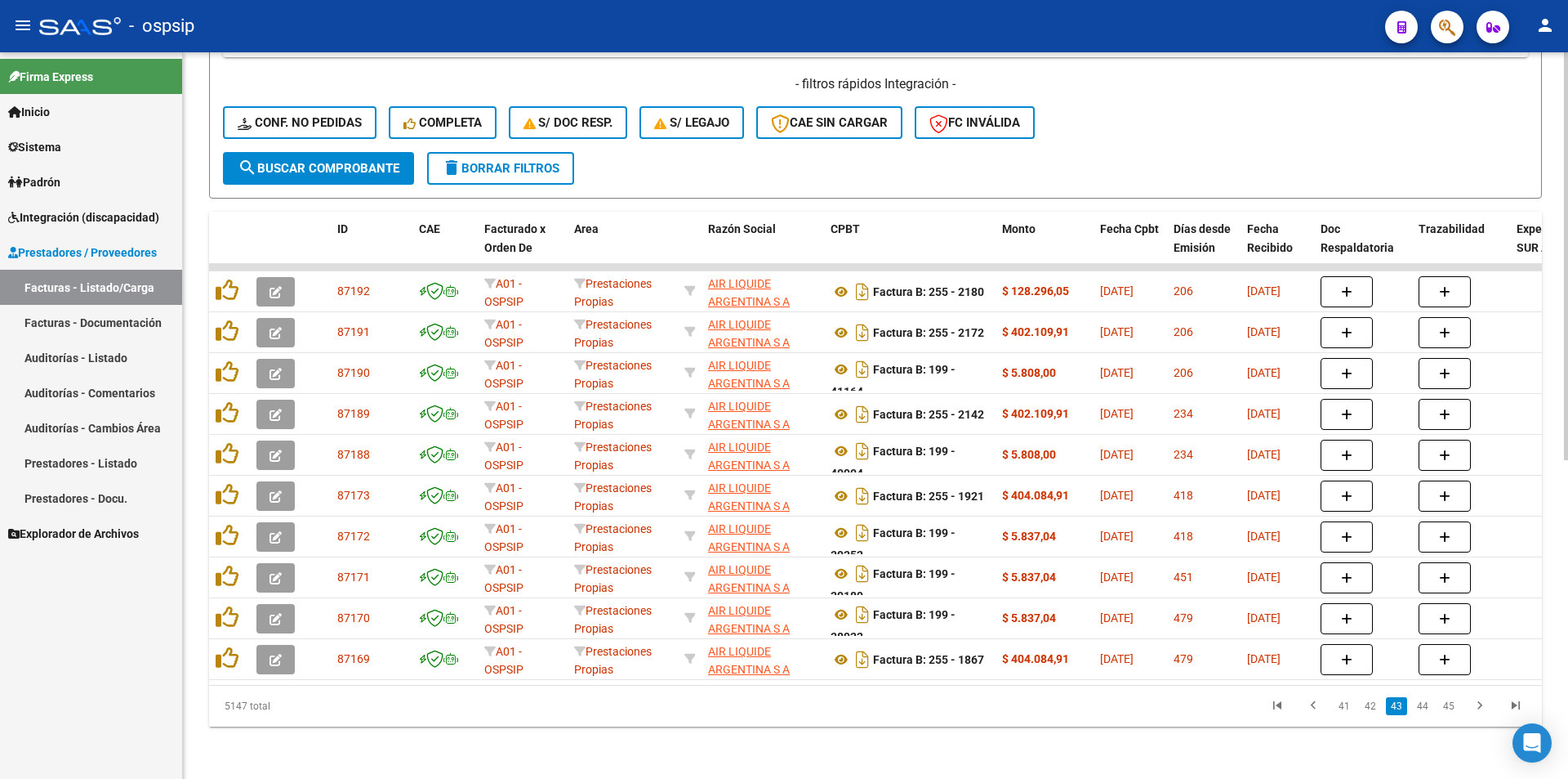
click at [1423, 709] on link "44" at bounding box center [1422, 706] width 21 height 18
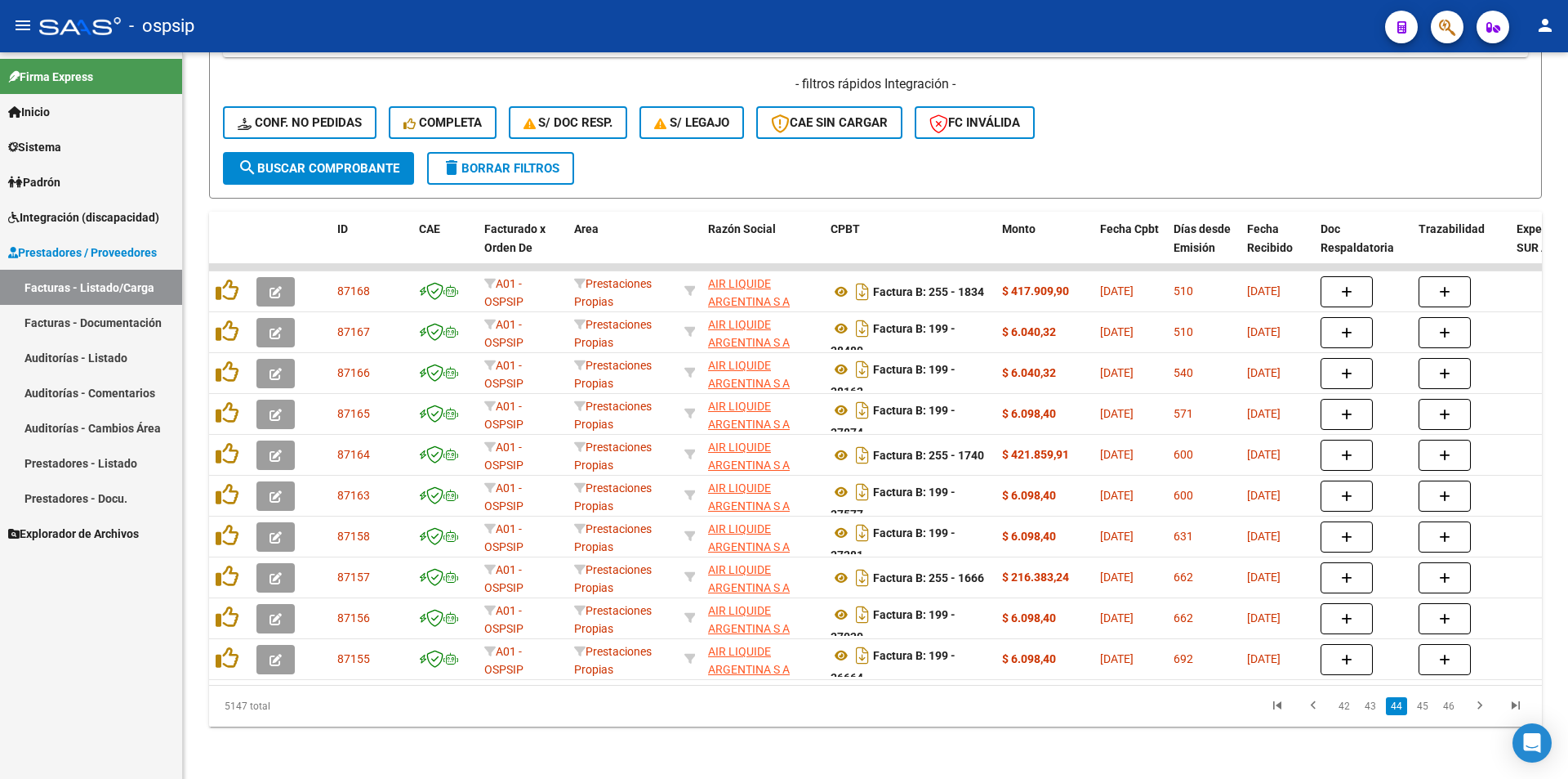
click at [1425, 709] on link "45" at bounding box center [1422, 706] width 21 height 18
click at [1425, 709] on link "46" at bounding box center [1422, 706] width 21 height 18
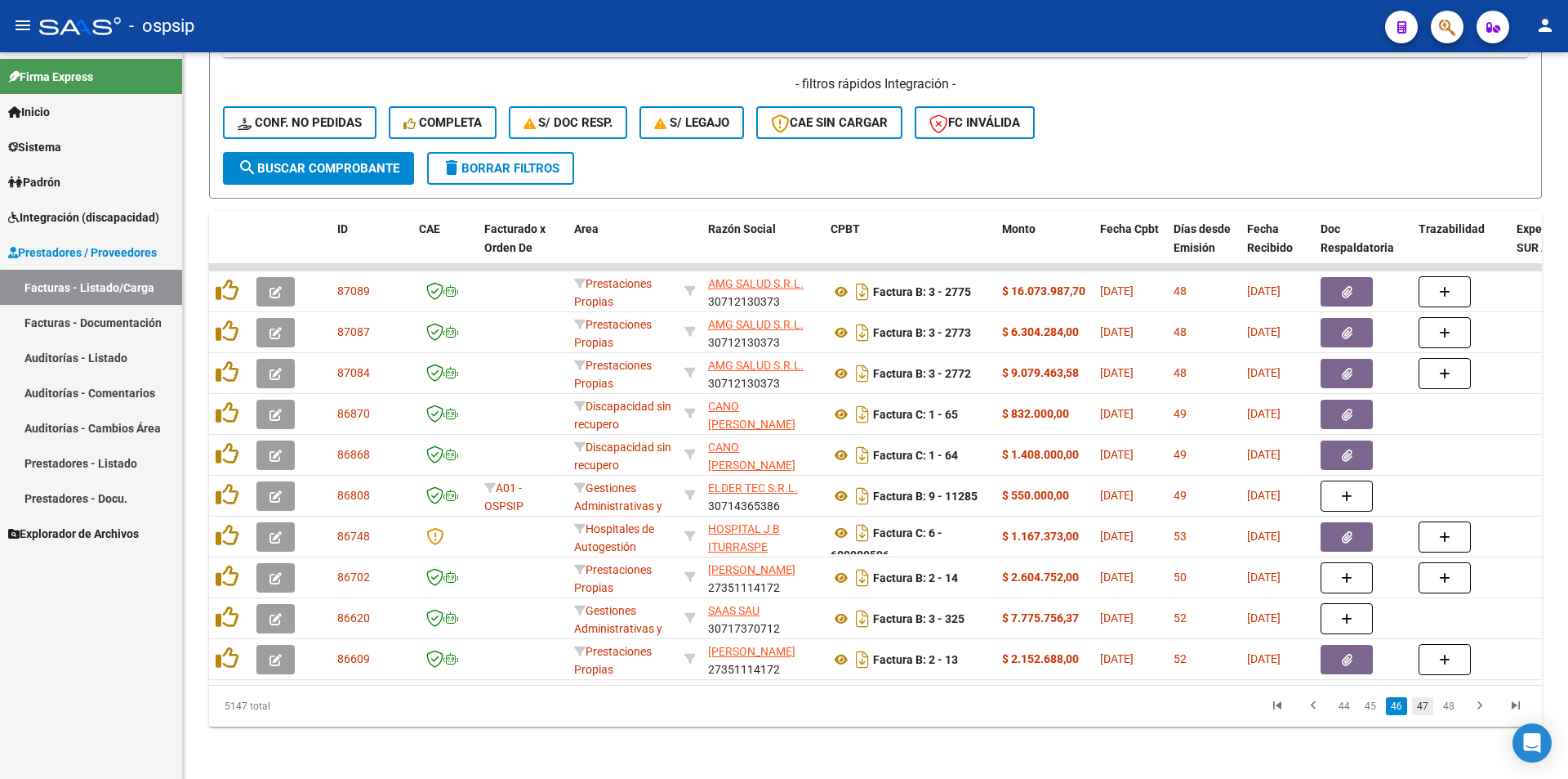
click at [1428, 707] on link "47" at bounding box center [1422, 706] width 21 height 18
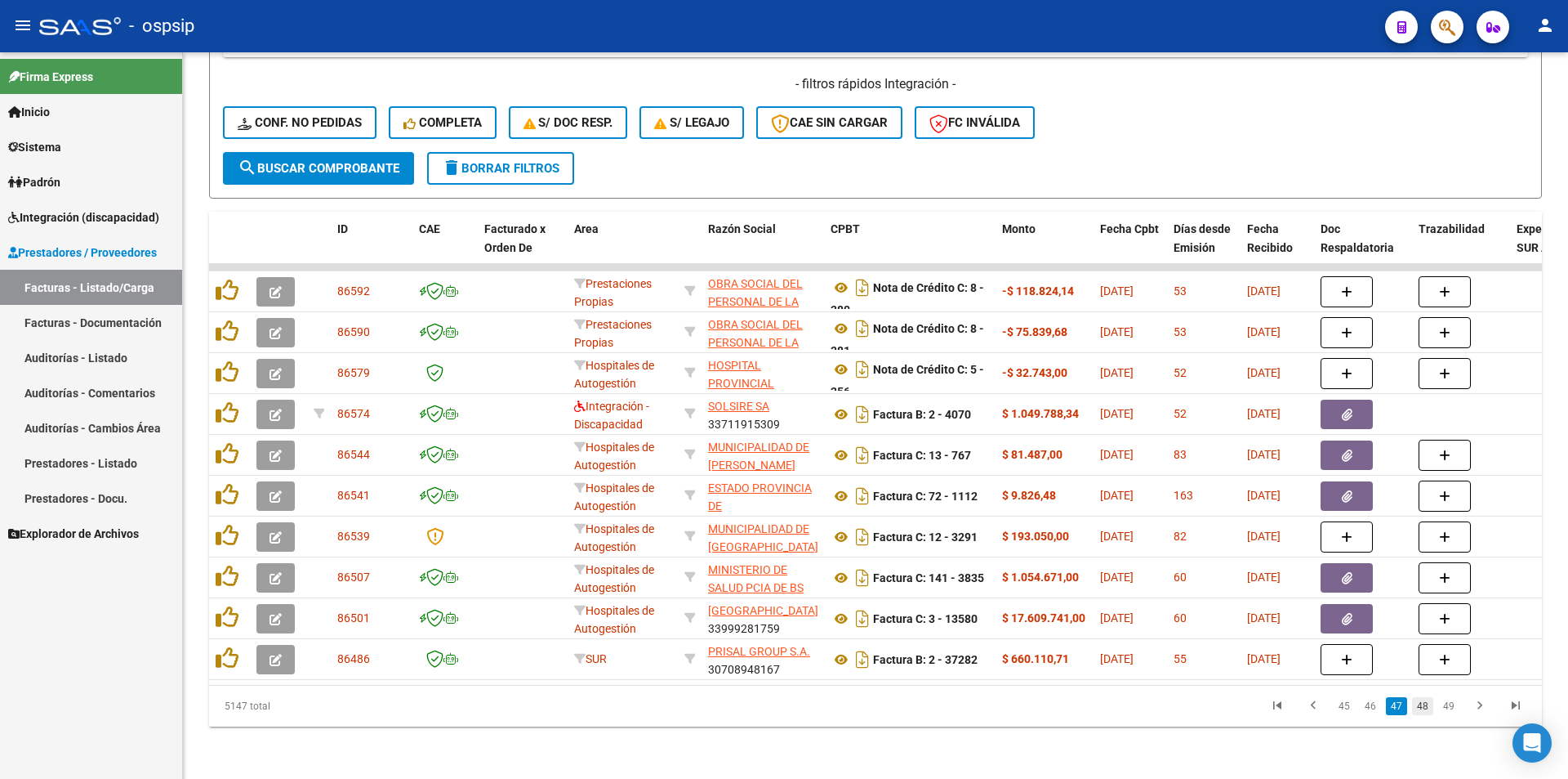
click at [1429, 707] on link "48" at bounding box center [1422, 706] width 21 height 18
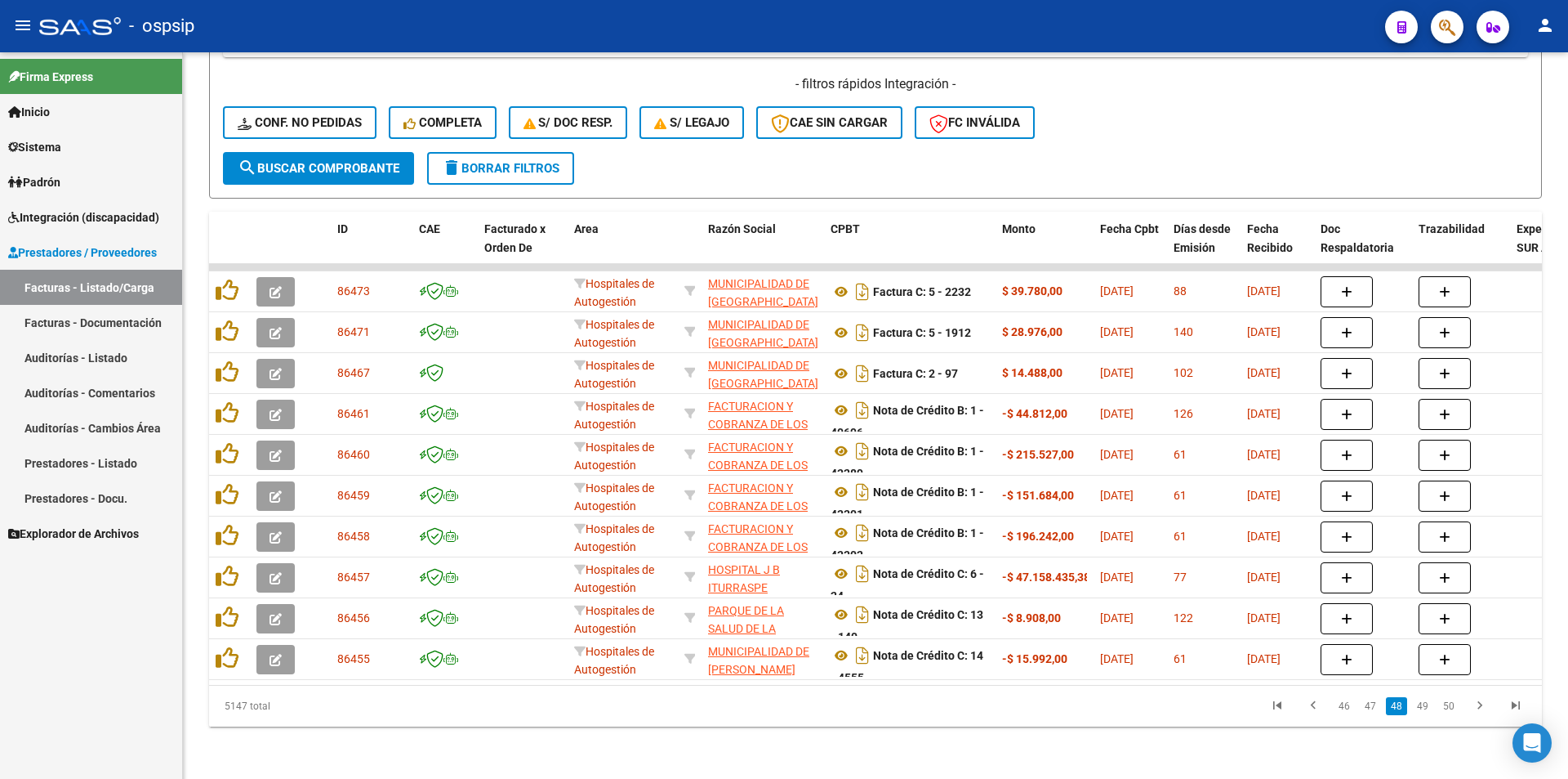
click at [1429, 707] on link "49" at bounding box center [1422, 706] width 21 height 18
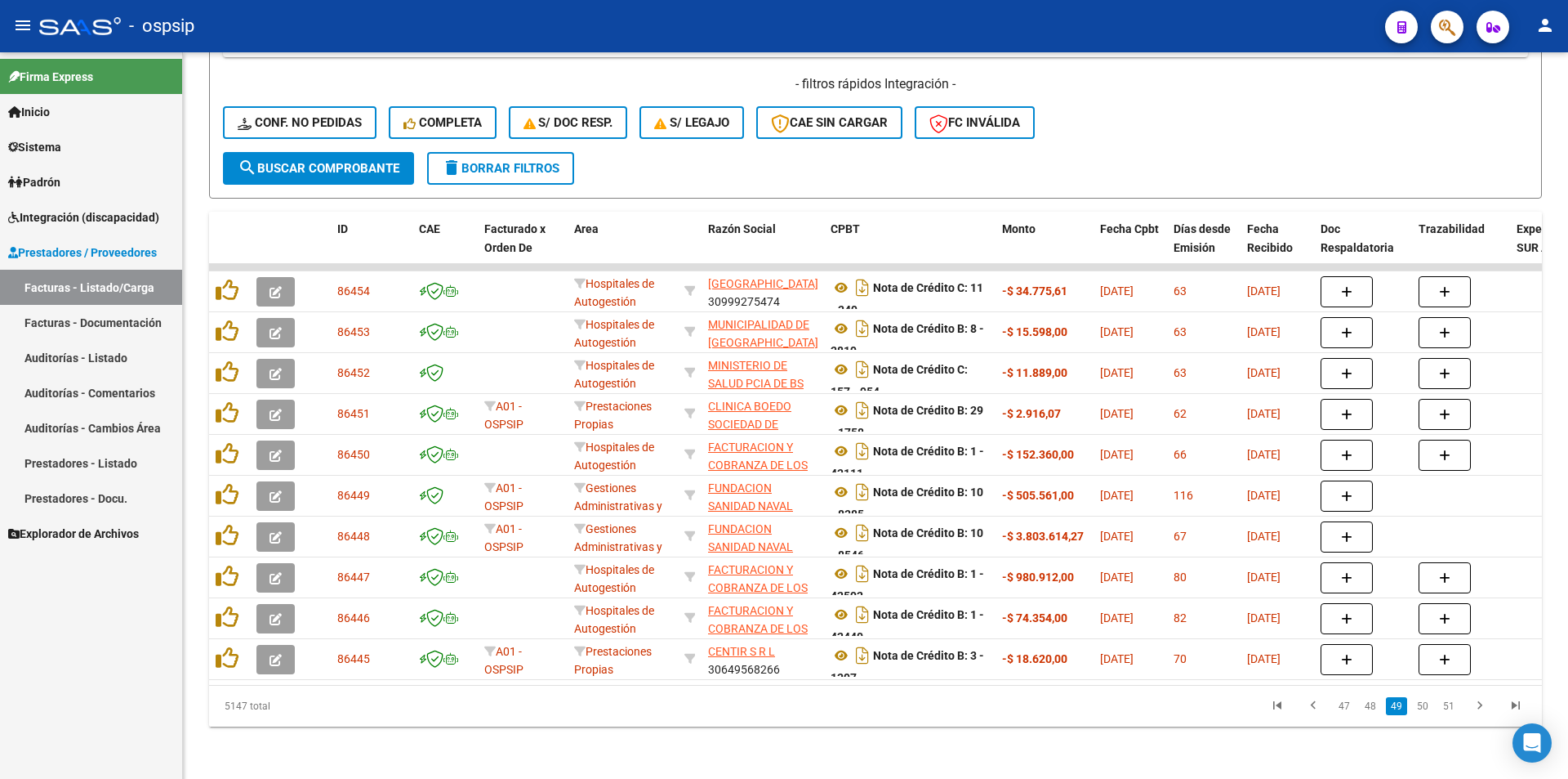
click at [1429, 707] on link "50" at bounding box center [1422, 706] width 21 height 18
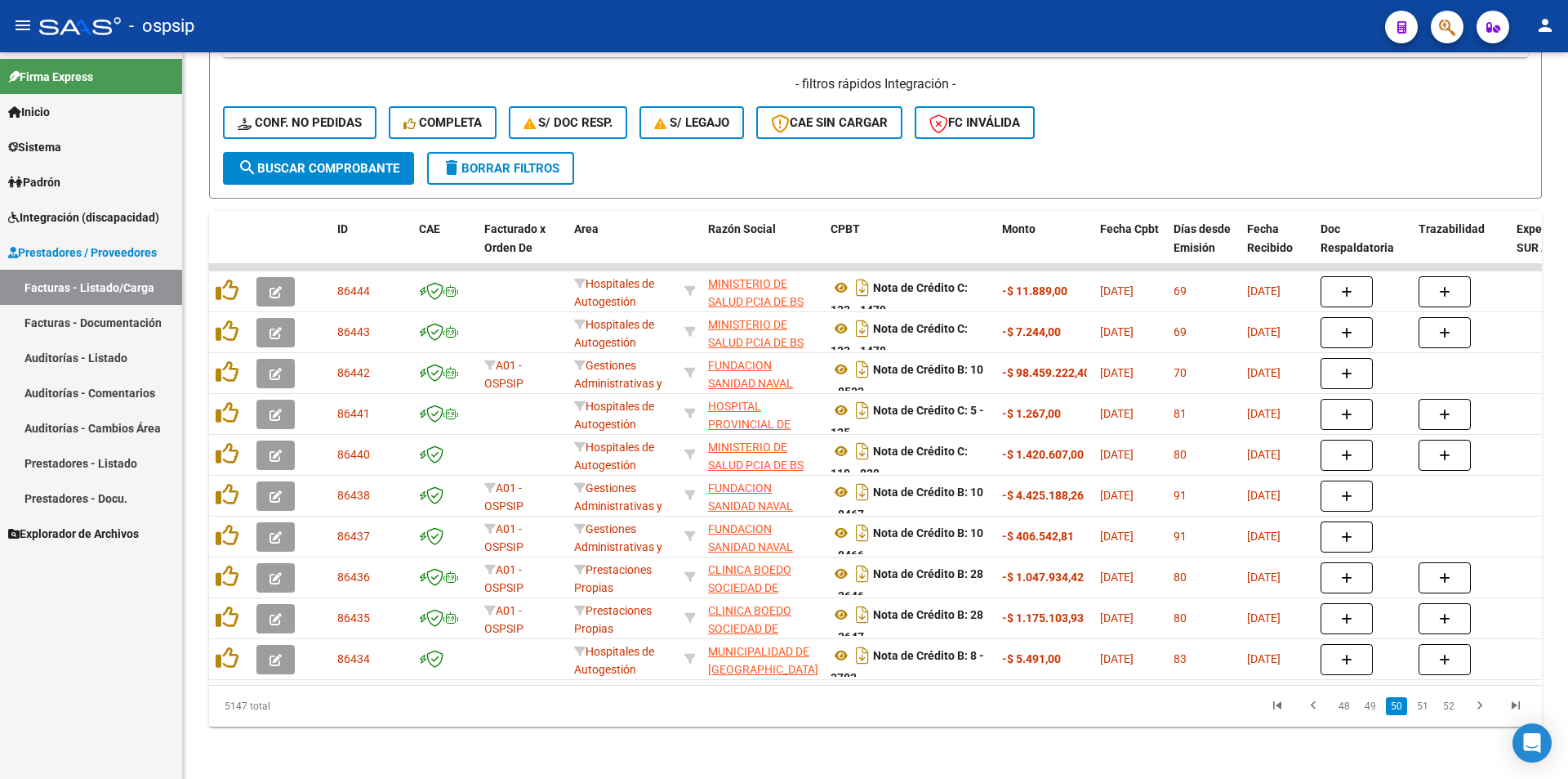
click at [144, 224] on span "Integración (discapacidad)" at bounding box center [83, 218] width 151 height 18
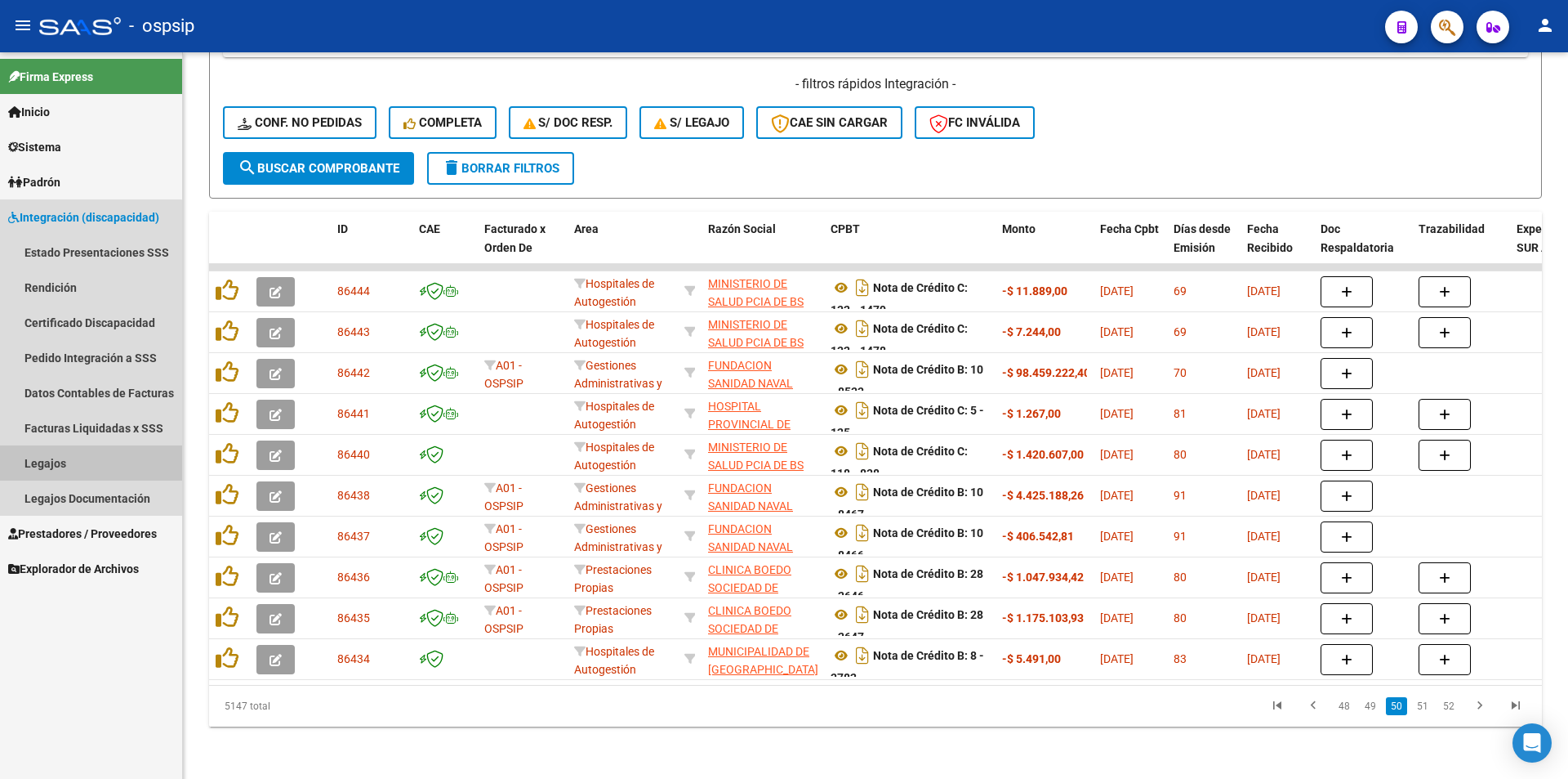
click at [51, 452] on link "Legajos" at bounding box center [90, 462] width 182 height 35
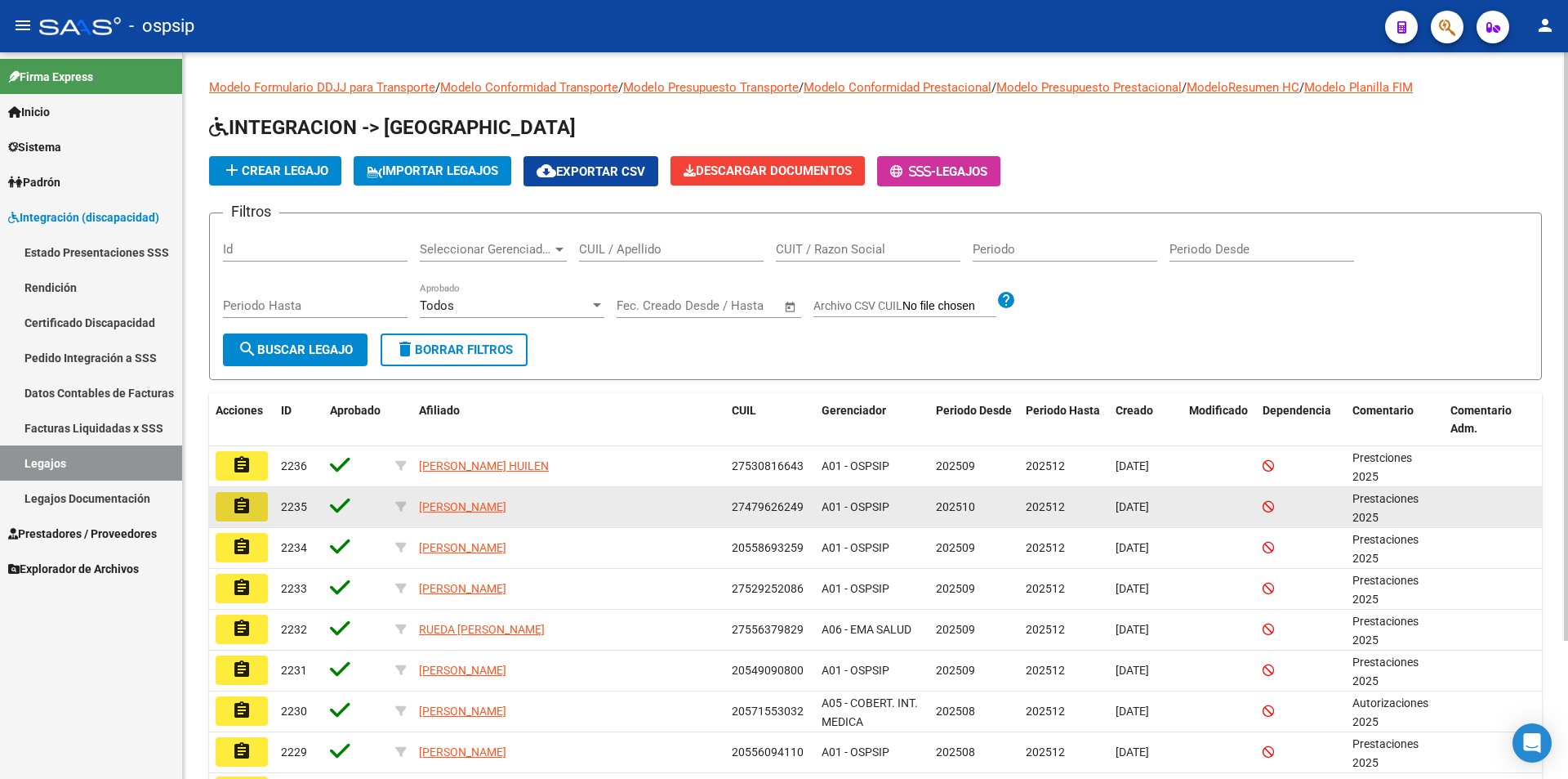
click at [251, 510] on button "assignment" at bounding box center [241, 507] width 53 height 30
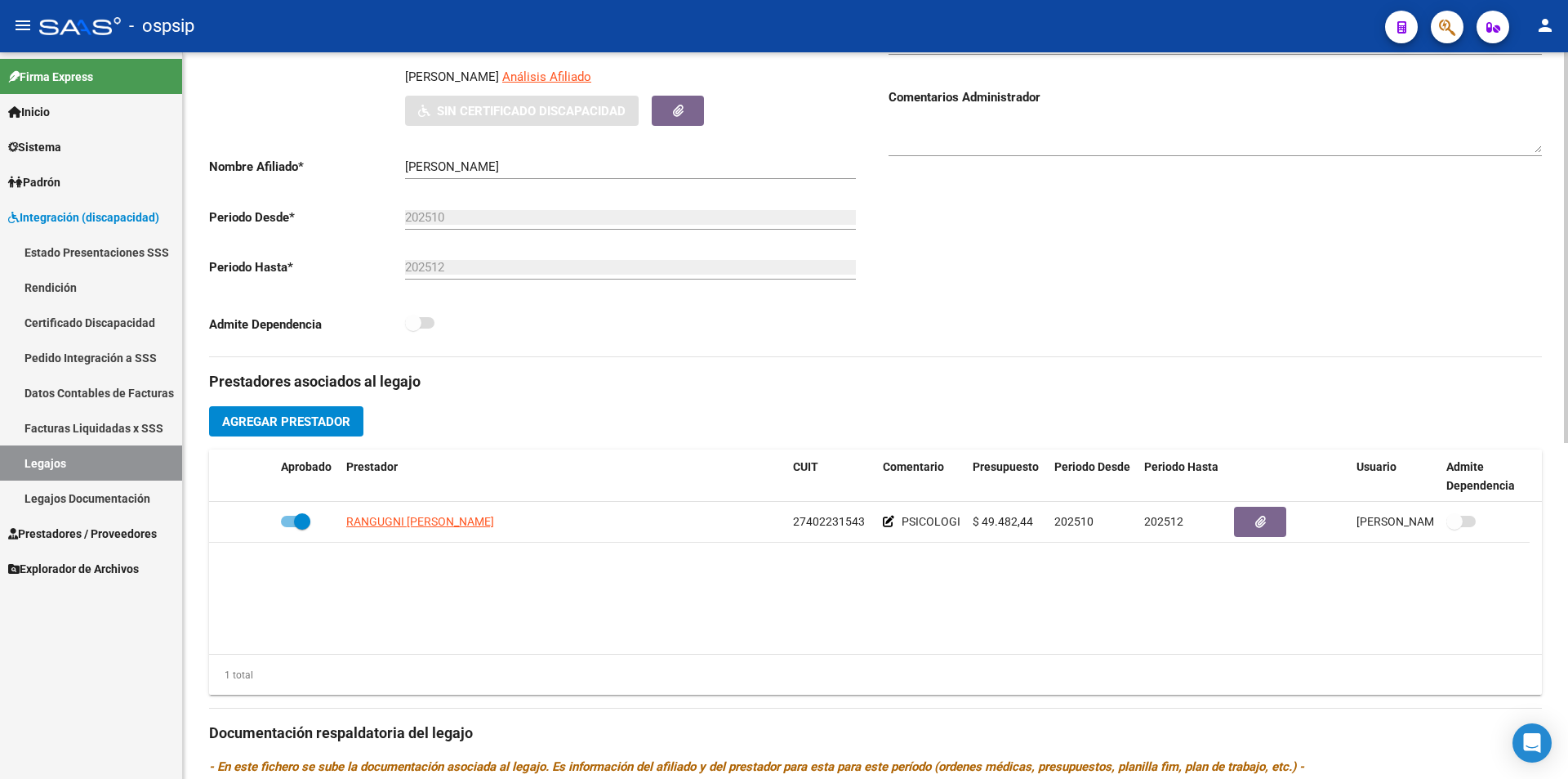
scroll to position [327, 0]
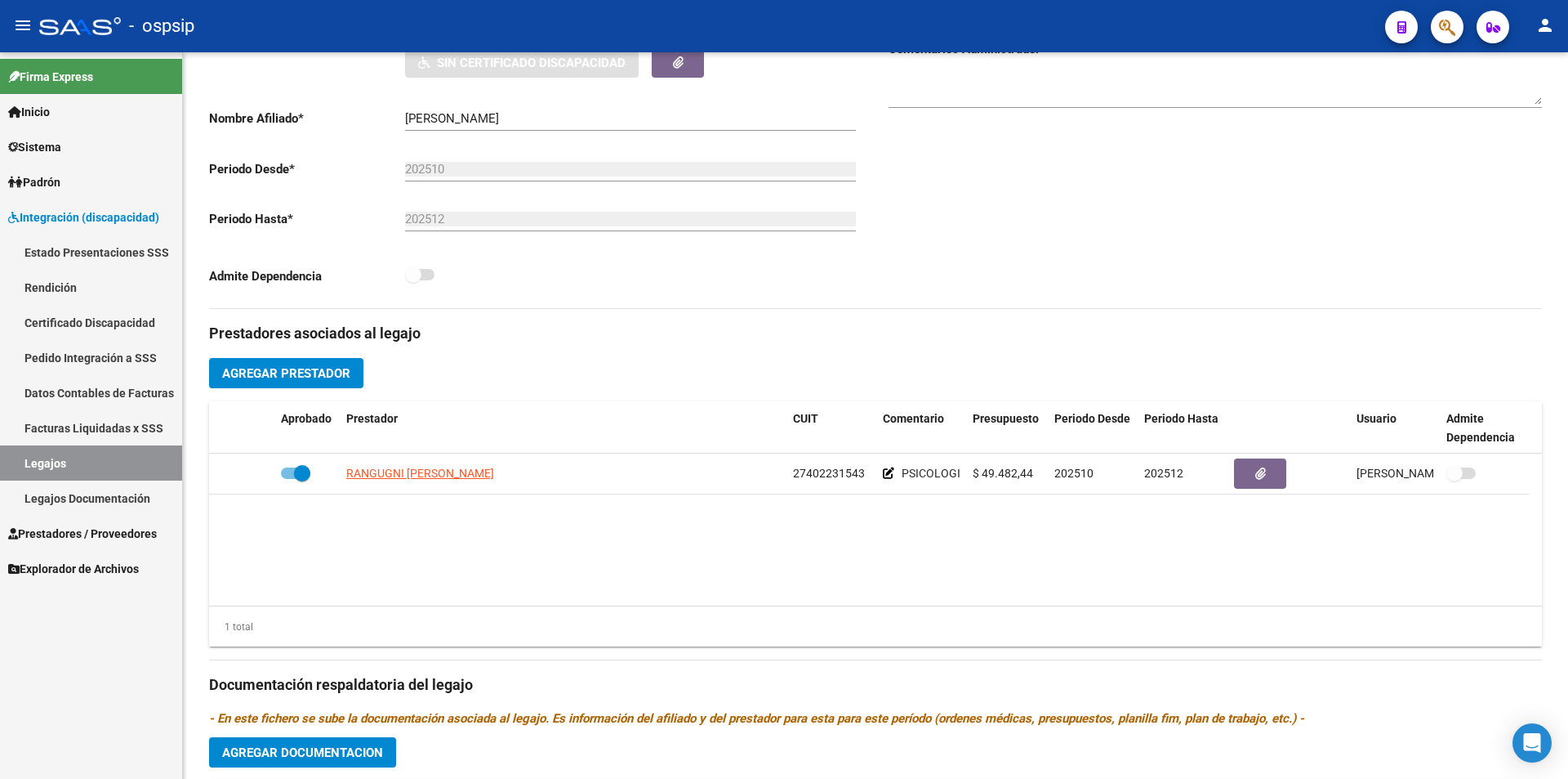
click at [106, 465] on link "Legajos" at bounding box center [90, 462] width 182 height 35
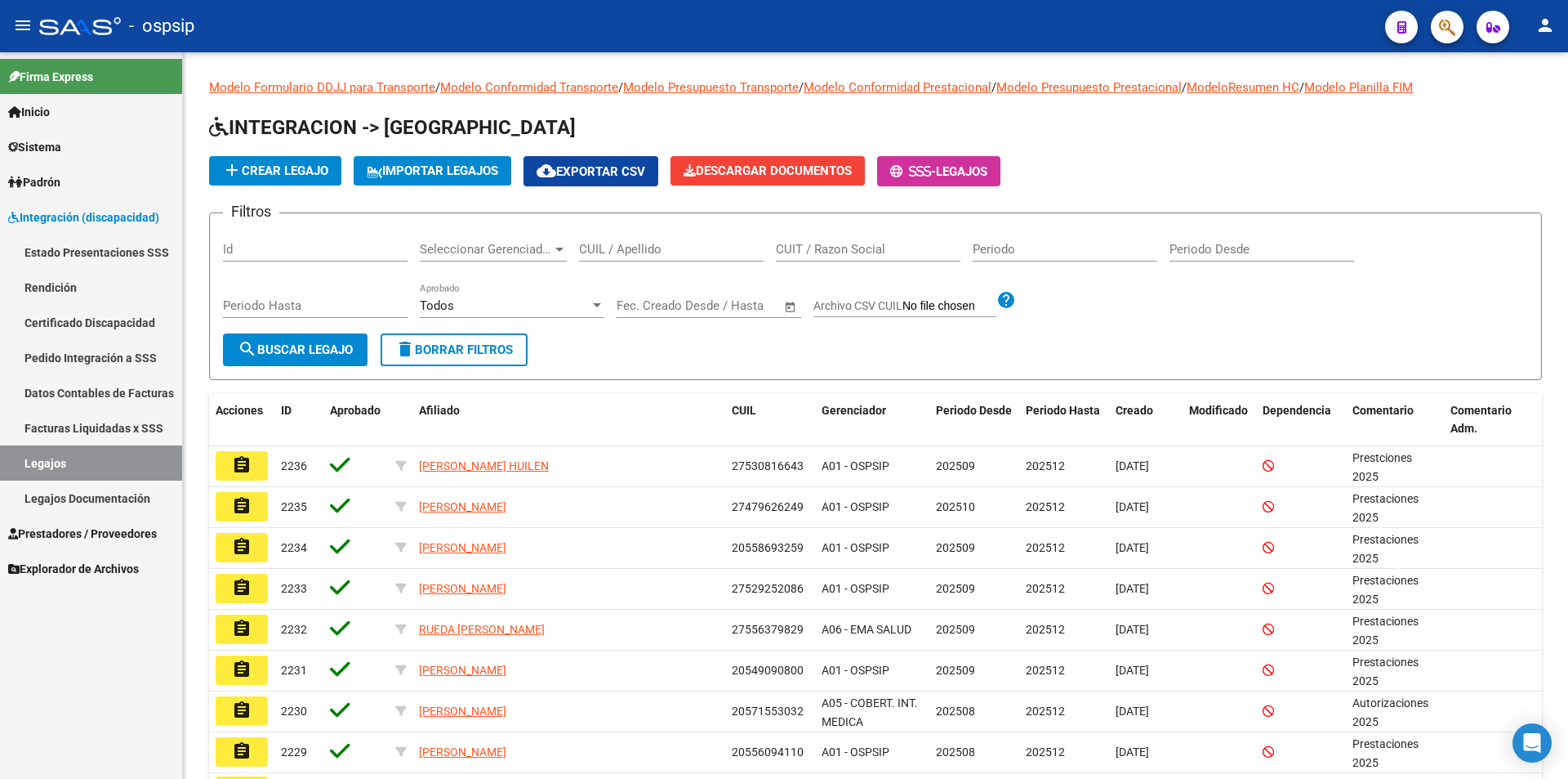
click at [232, 468] on button "assignment" at bounding box center [241, 466] width 53 height 30
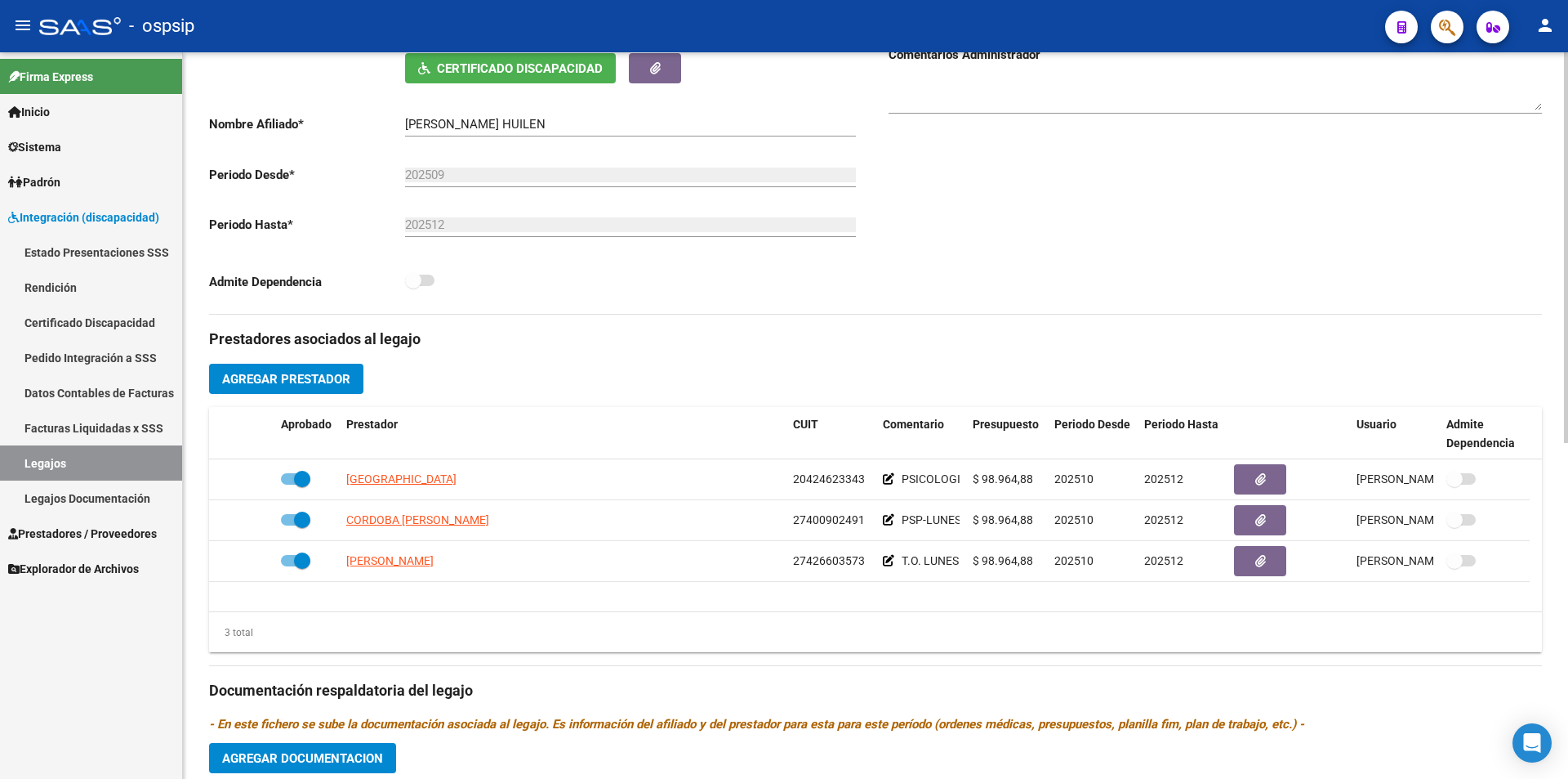
scroll to position [327, 0]
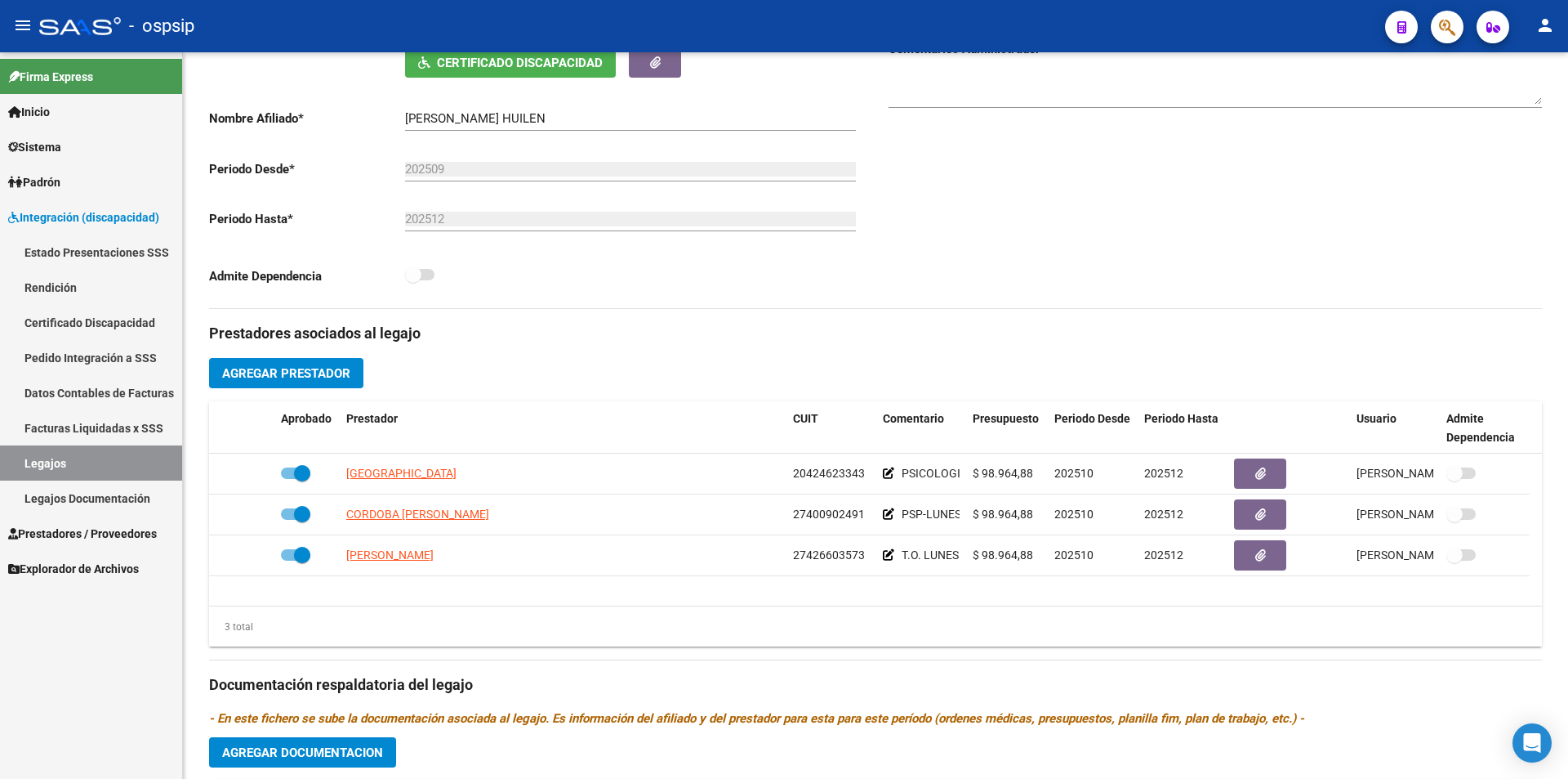
click at [92, 464] on link "Legajos" at bounding box center [90, 462] width 182 height 35
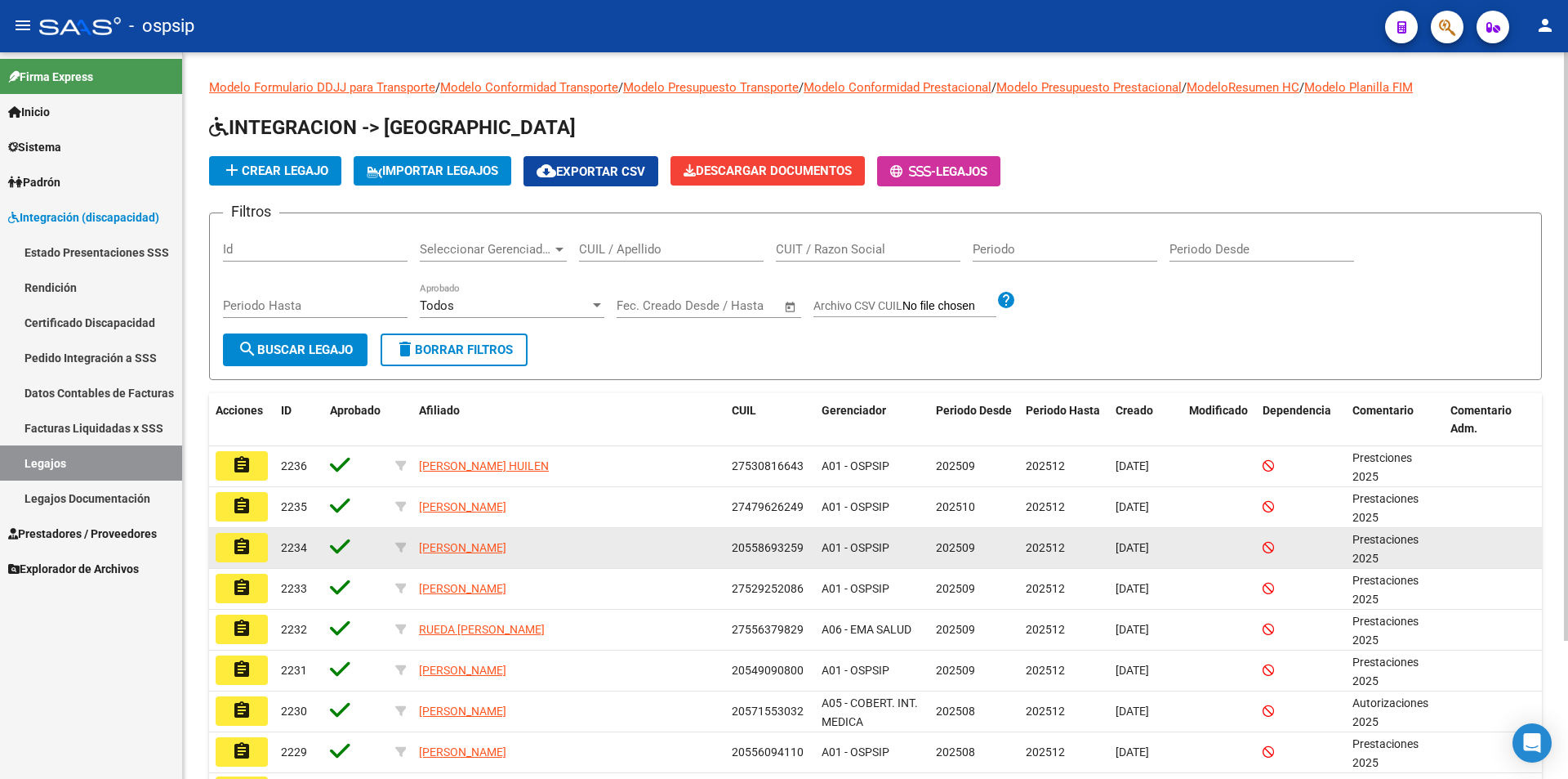
click at [240, 555] on mat-icon "assignment" at bounding box center [242, 546] width 20 height 20
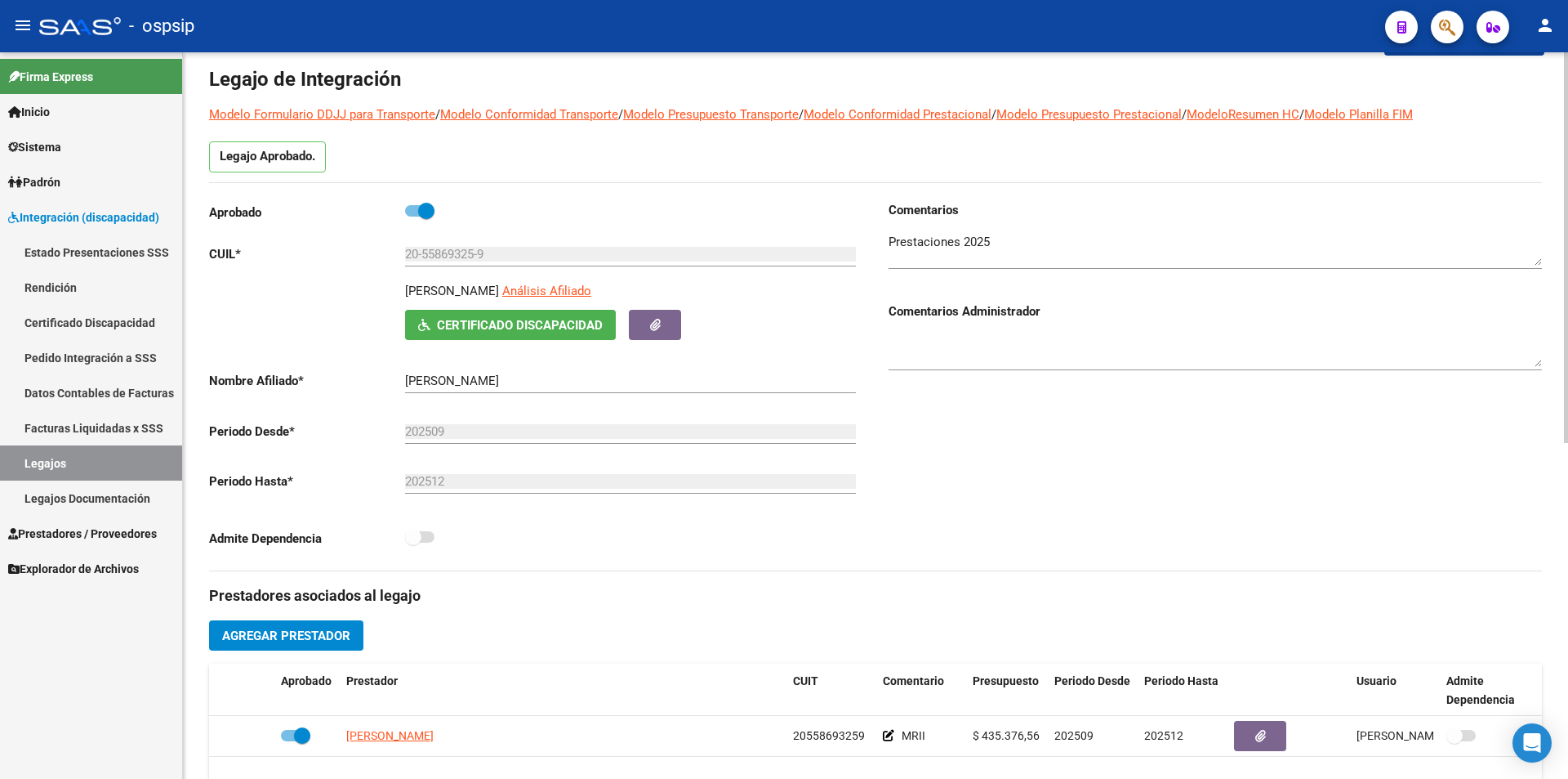
scroll to position [164, 0]
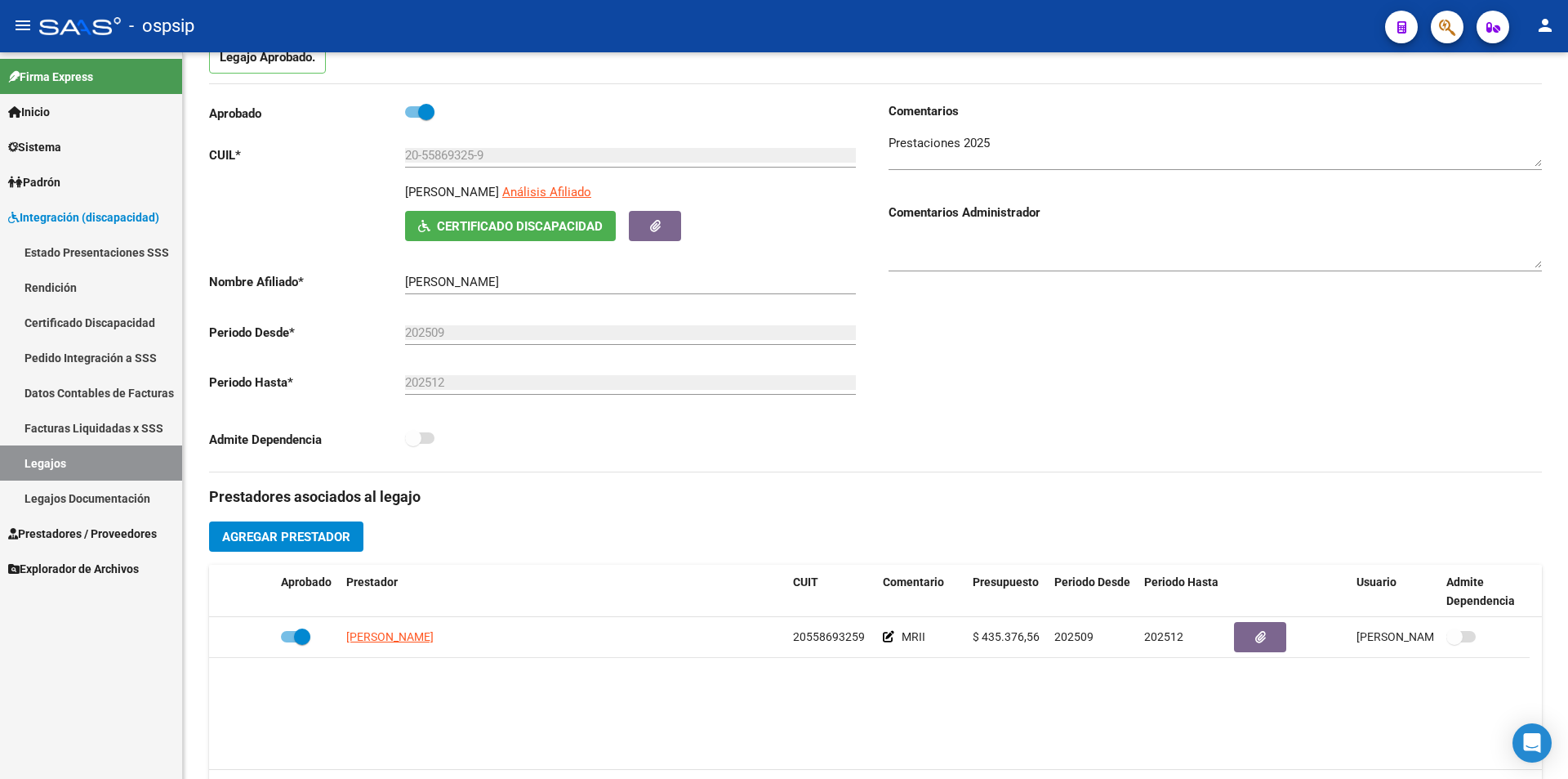
click at [90, 462] on link "Legajos" at bounding box center [90, 462] width 182 height 35
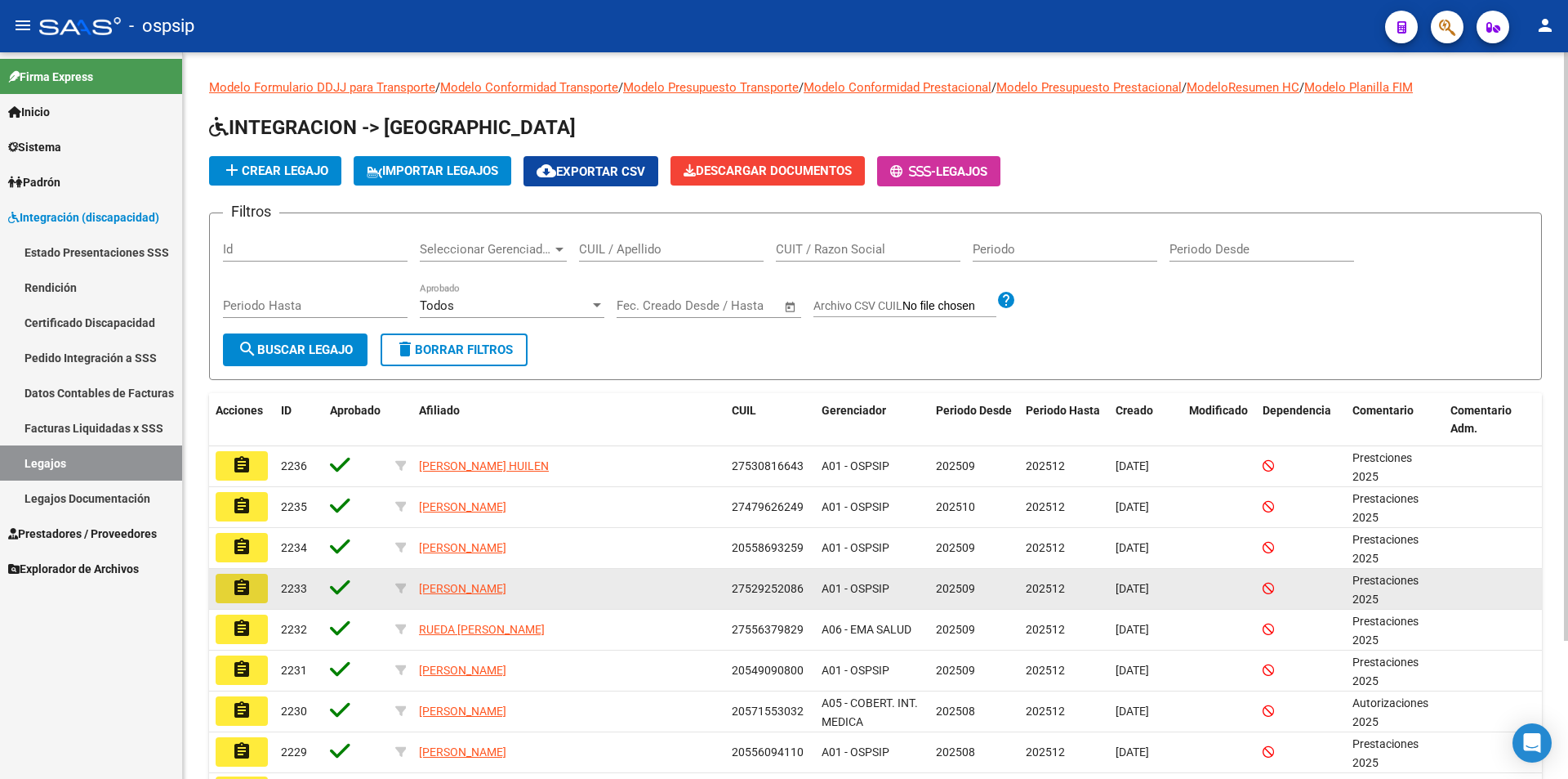
click at [250, 592] on mat-icon "assignment" at bounding box center [242, 588] width 20 height 20
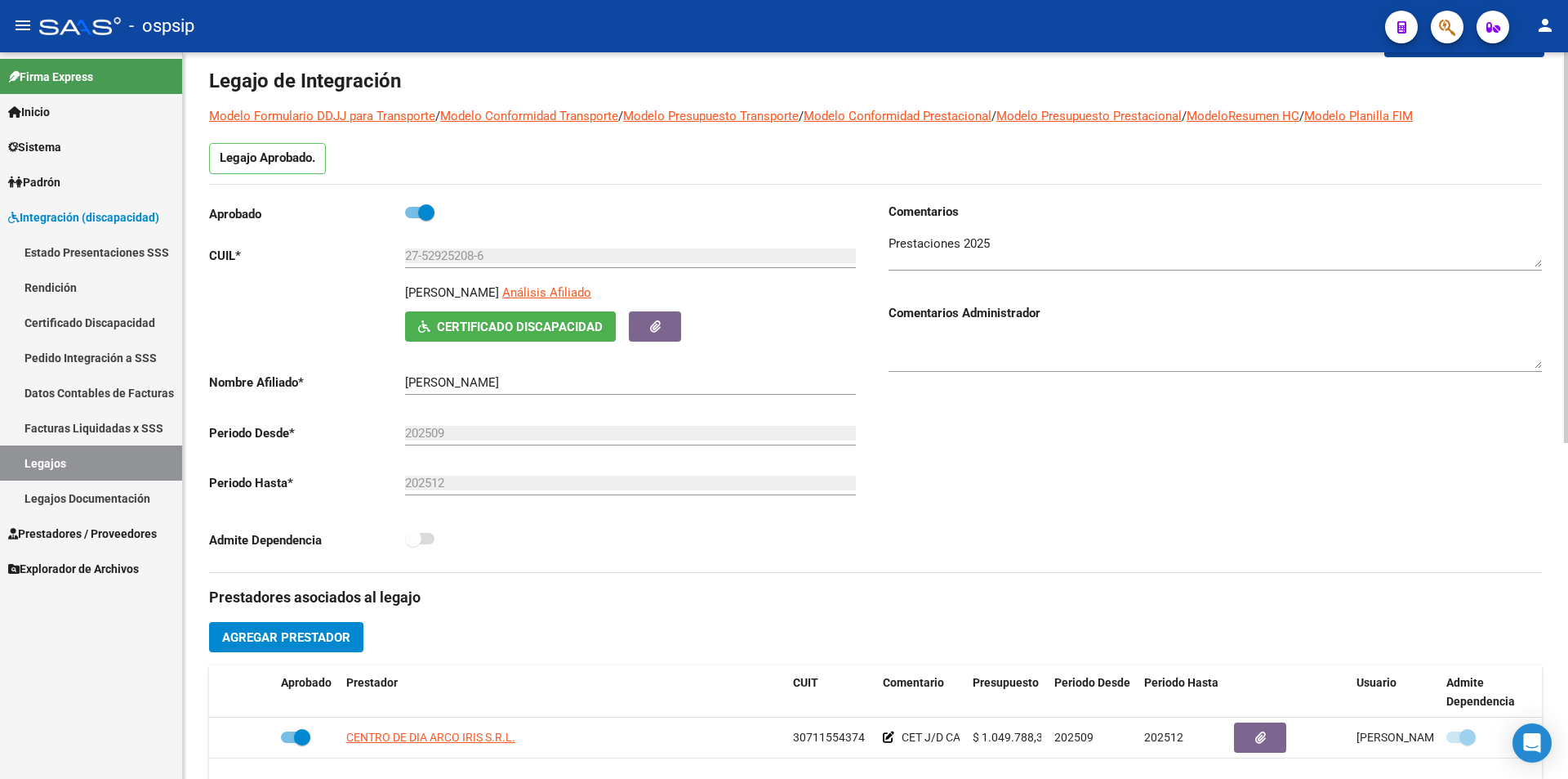
scroll to position [164, 0]
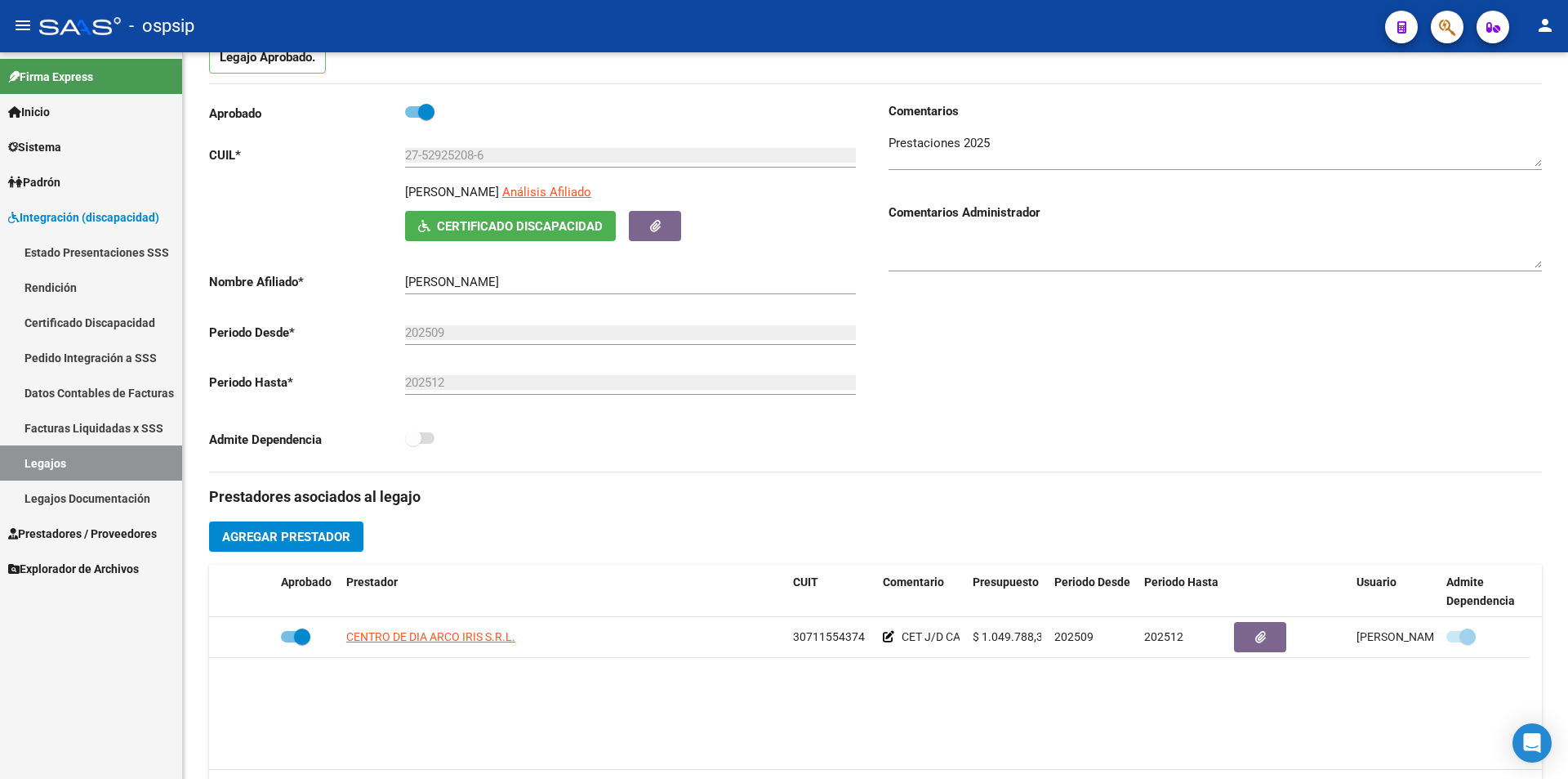
click at [52, 462] on link "Legajos" at bounding box center [90, 462] width 182 height 35
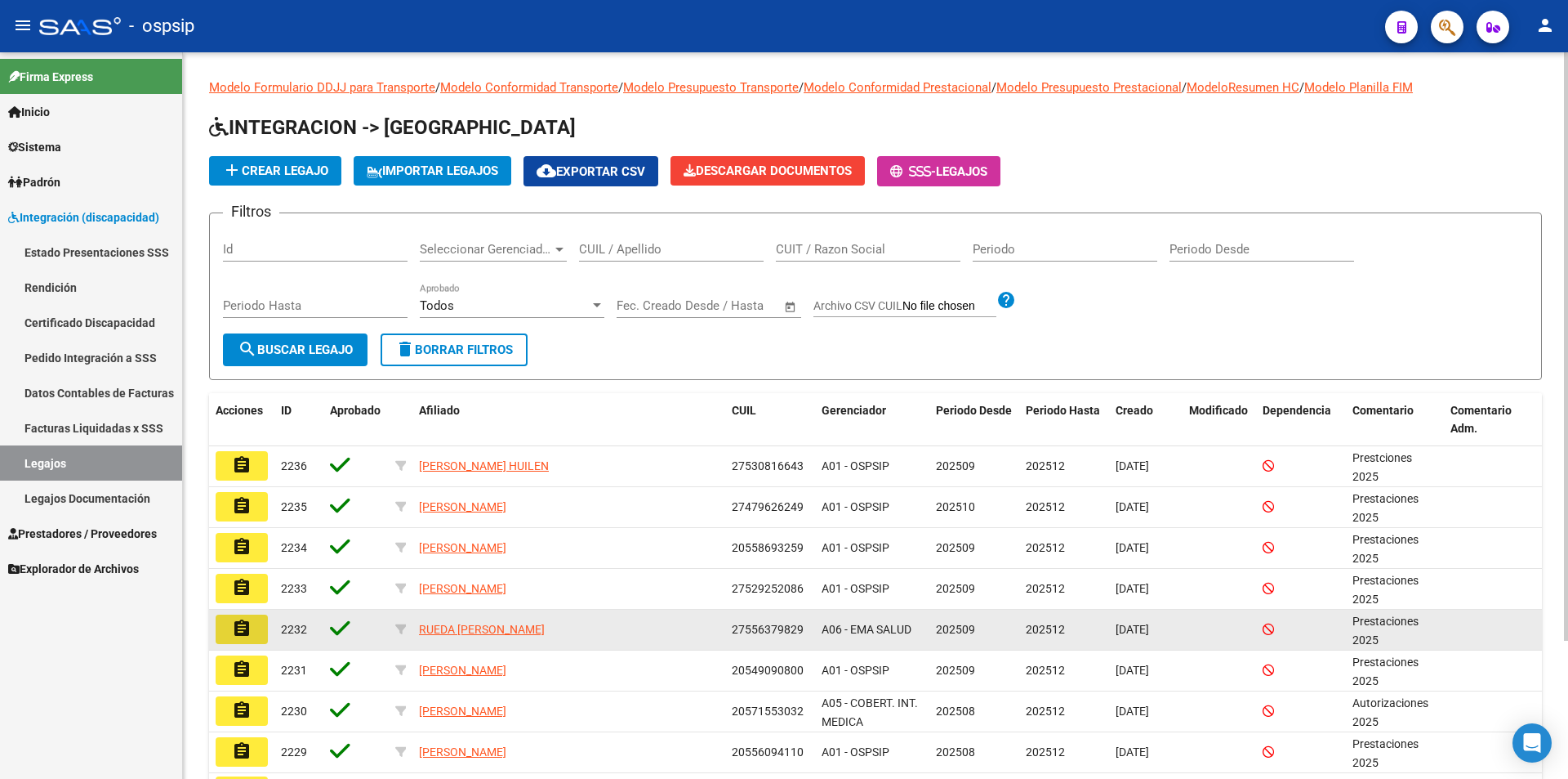
click at [242, 625] on mat-icon "assignment" at bounding box center [242, 629] width 20 height 20
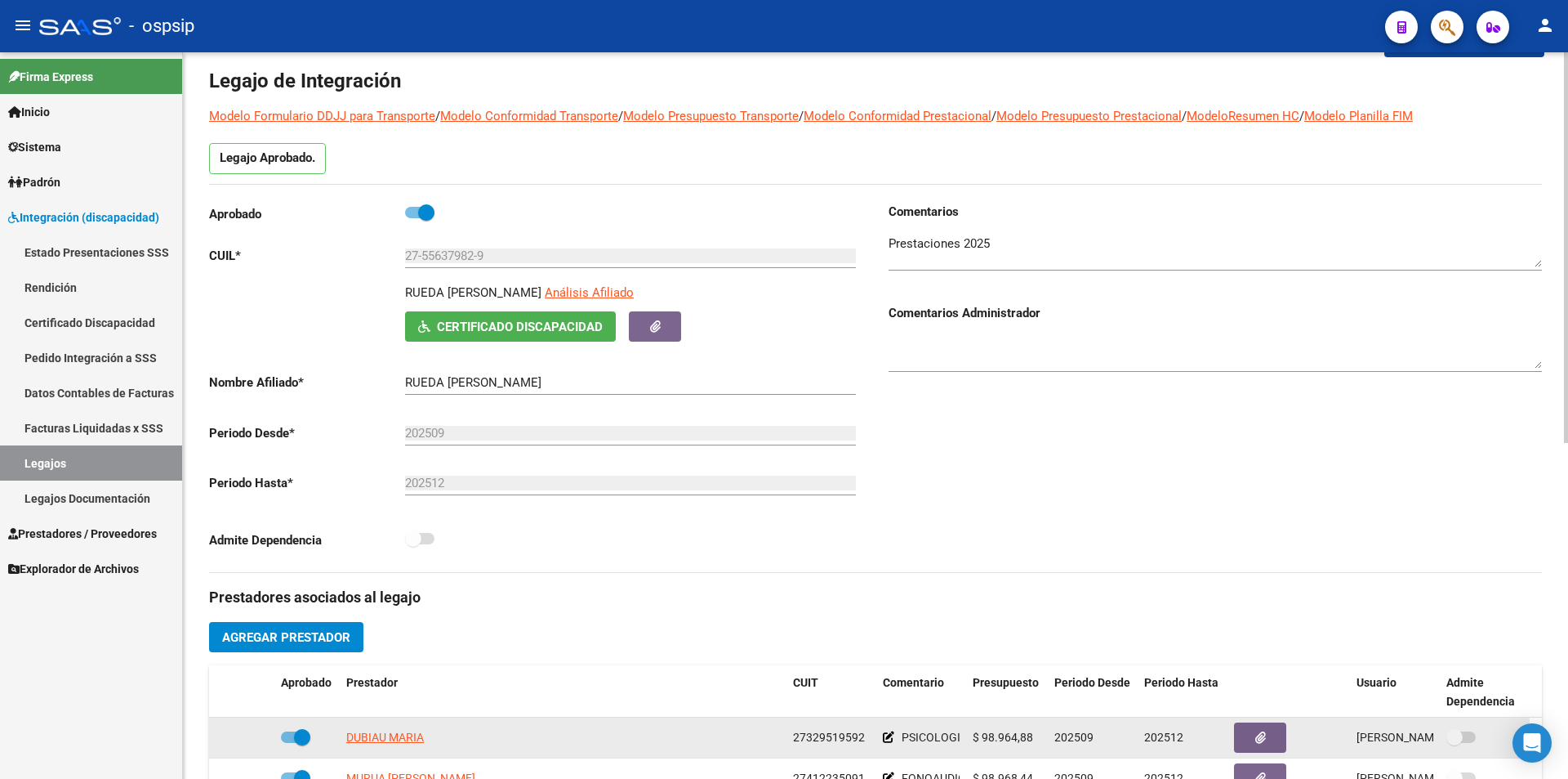
scroll to position [245, 0]
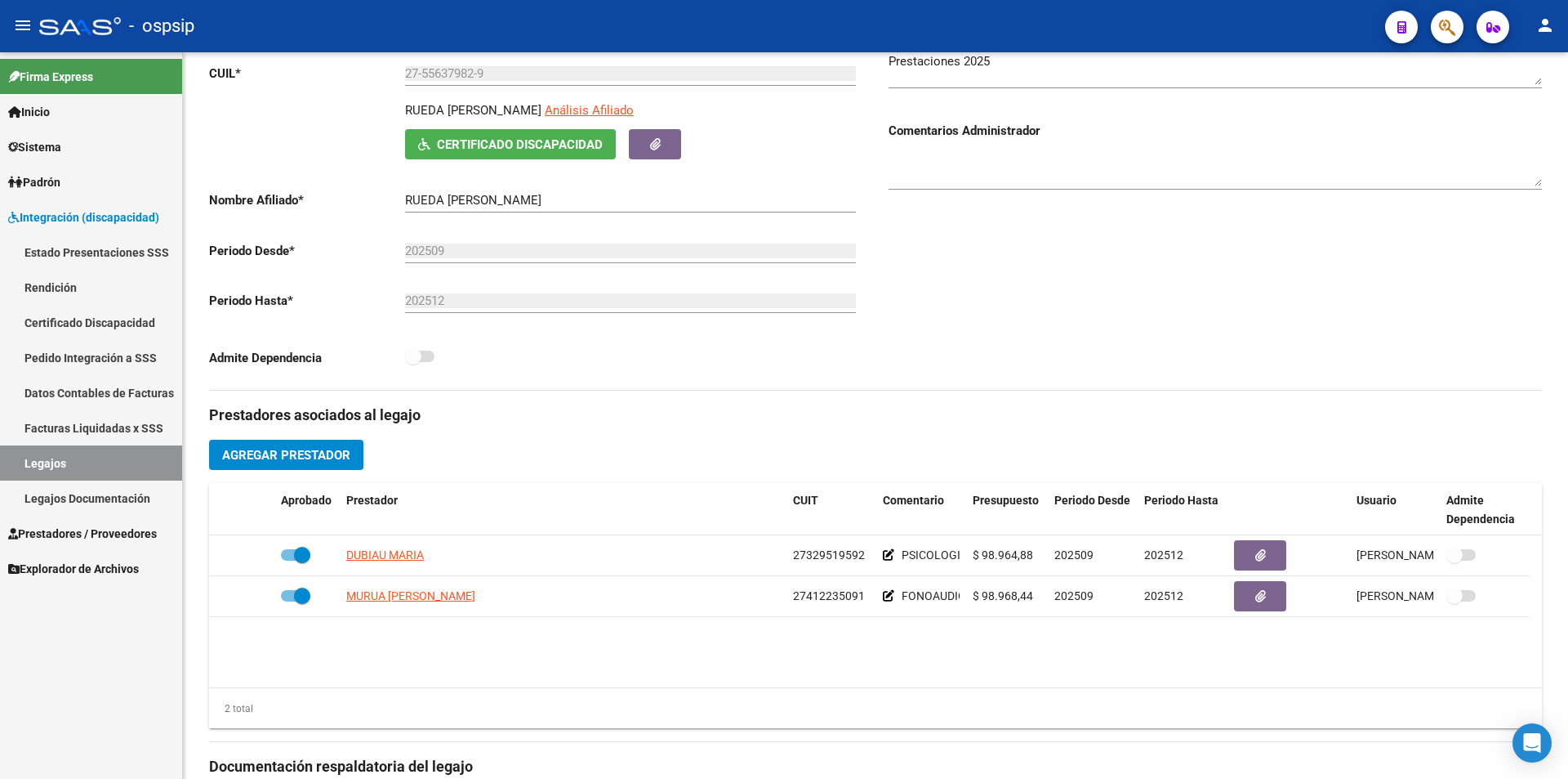
click at [89, 463] on link "Legajos" at bounding box center [90, 462] width 182 height 35
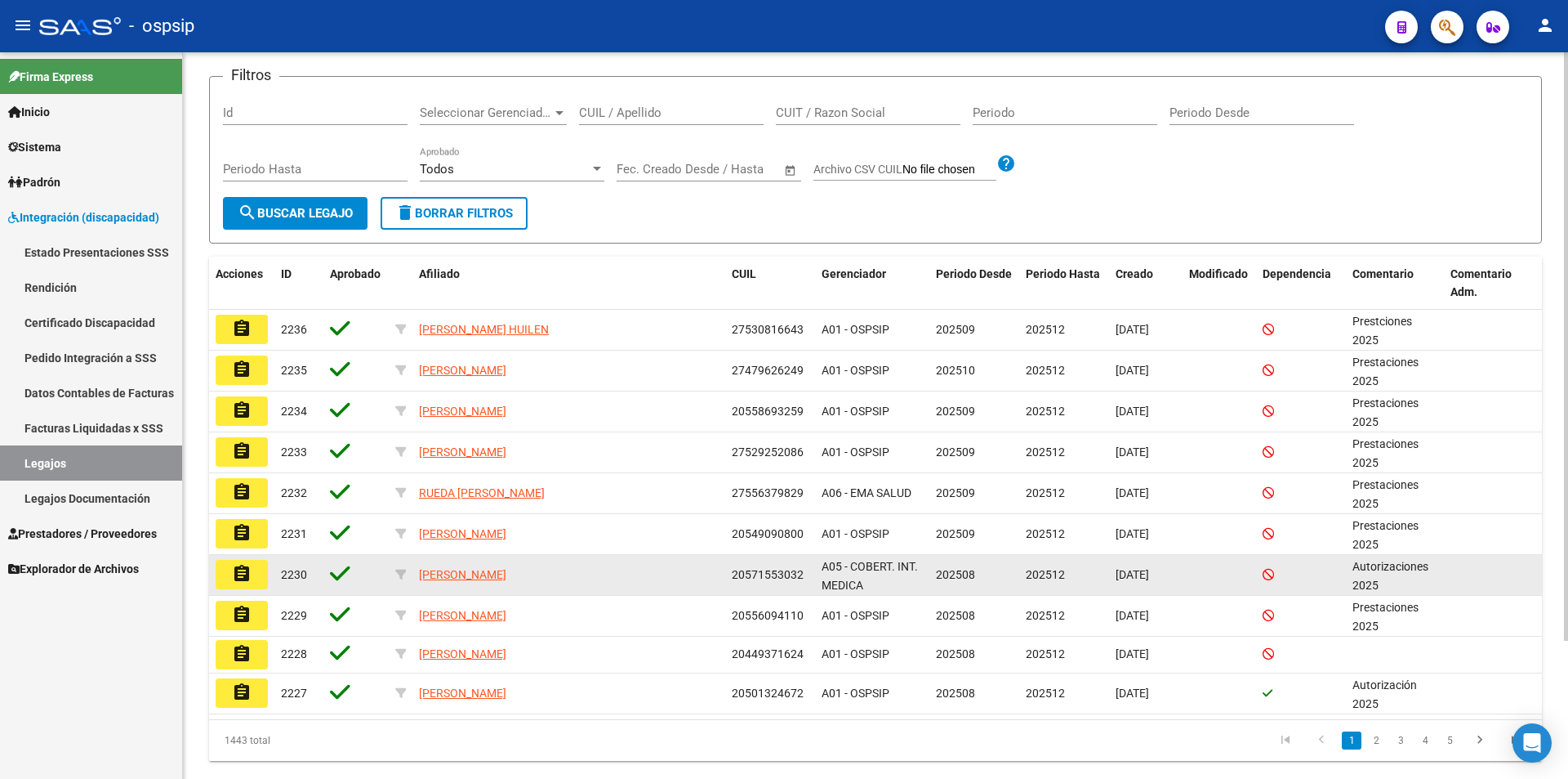
scroll to position [171, 0]
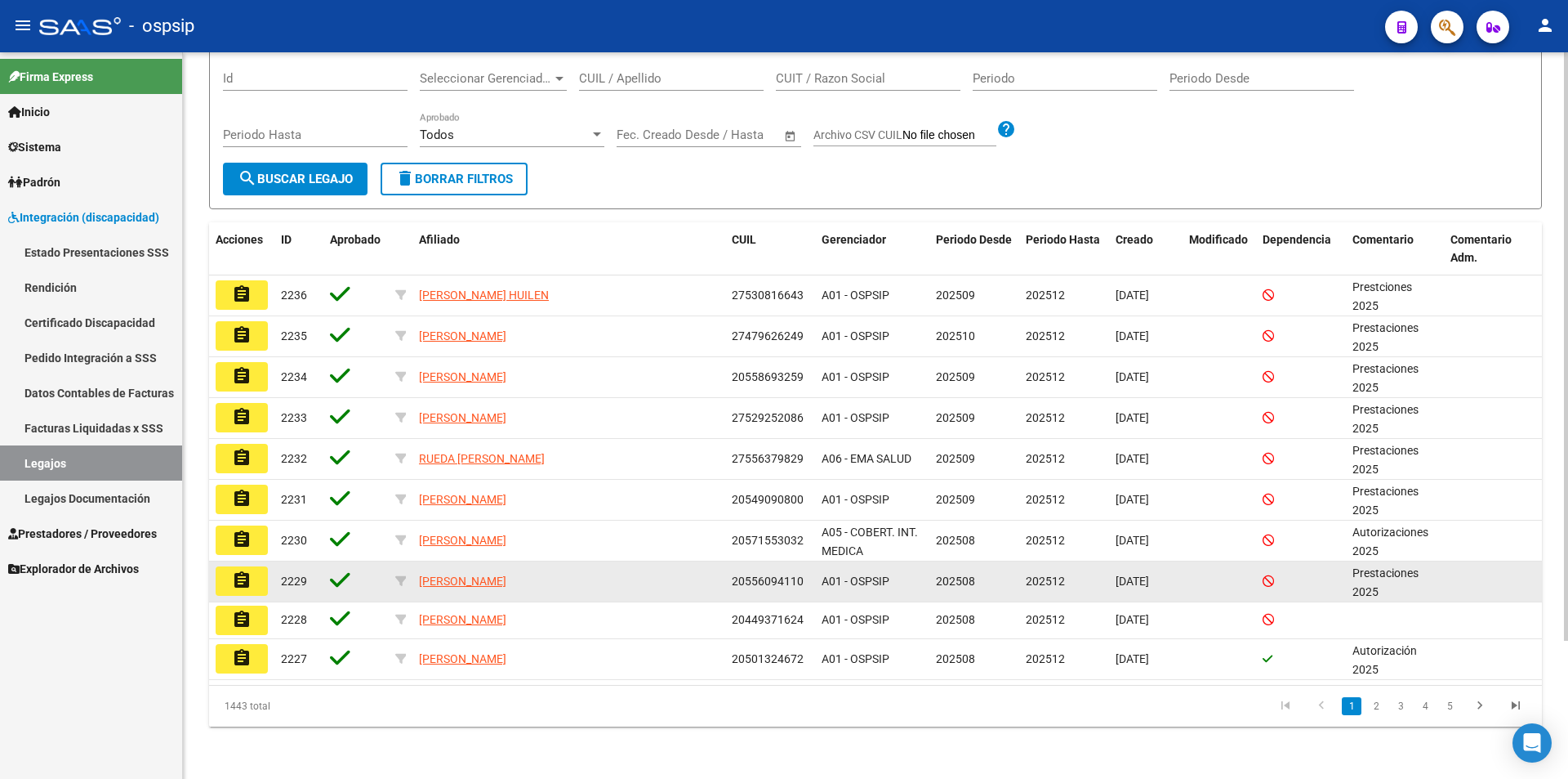
click at [250, 582] on mat-icon "assignment" at bounding box center [242, 580] width 20 height 20
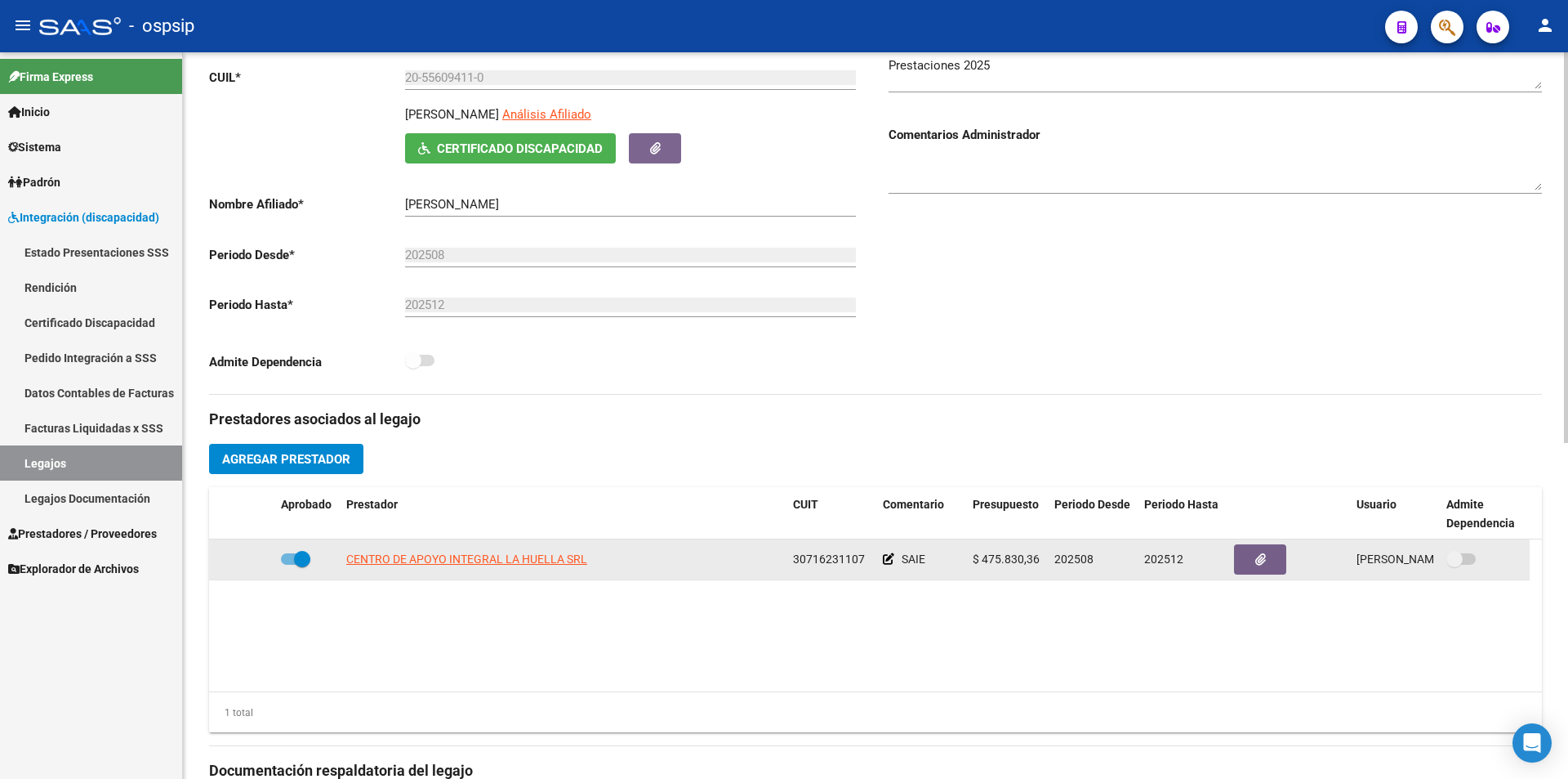
scroll to position [245, 0]
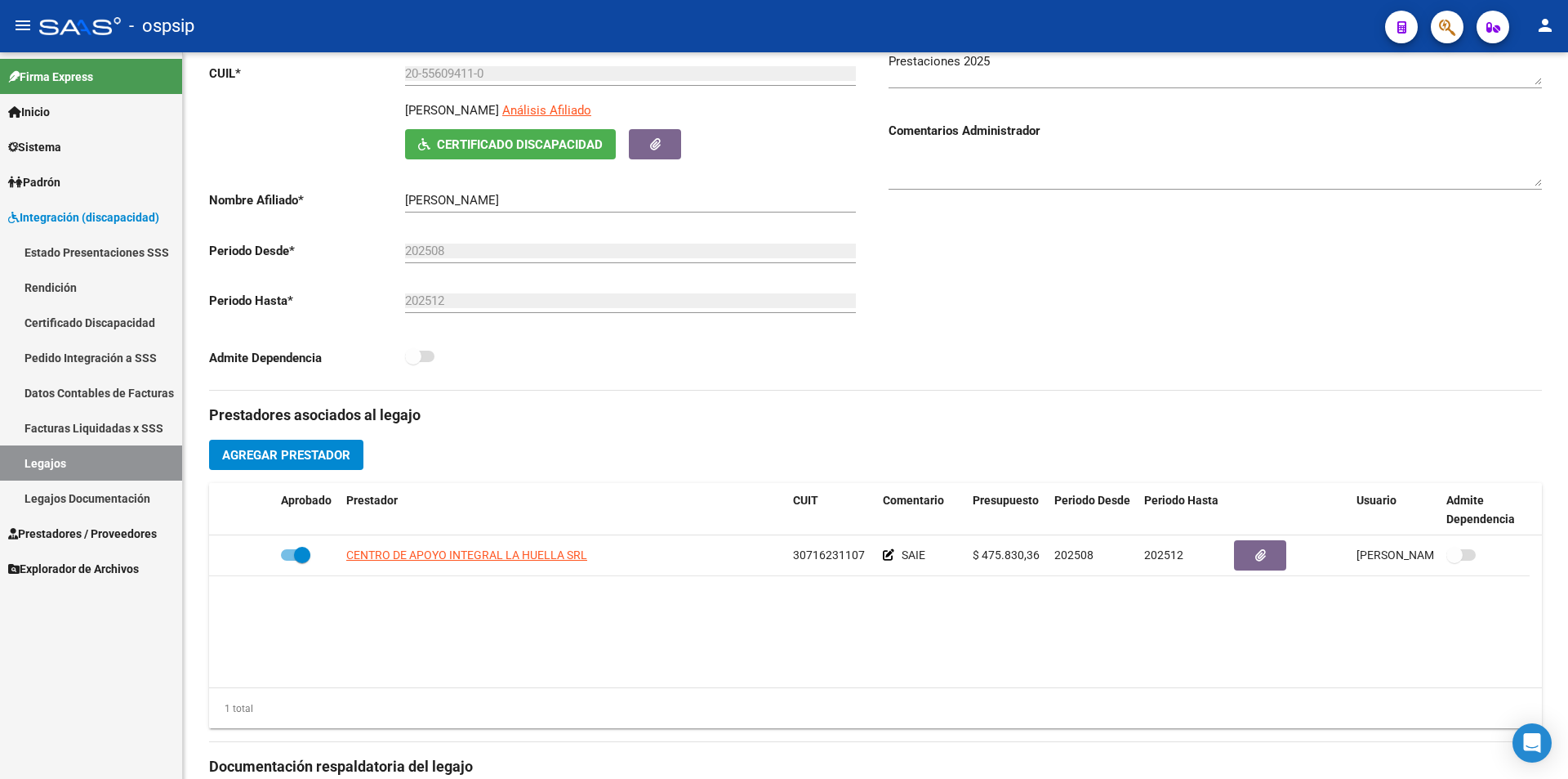
click at [126, 468] on link "Legajos" at bounding box center [90, 462] width 182 height 35
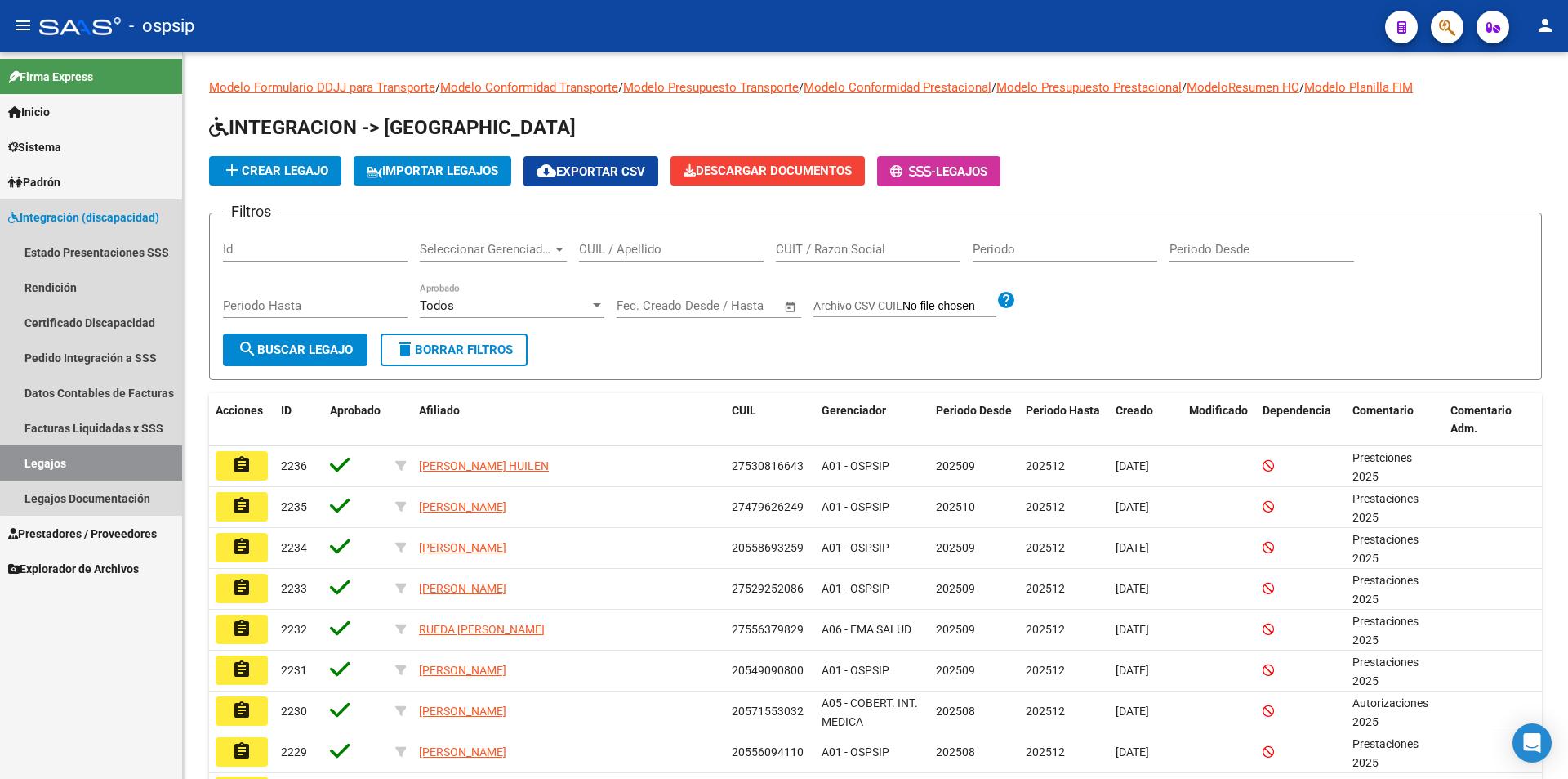
click at [103, 219] on span "Integración (discapacidad)" at bounding box center [83, 218] width 151 height 18
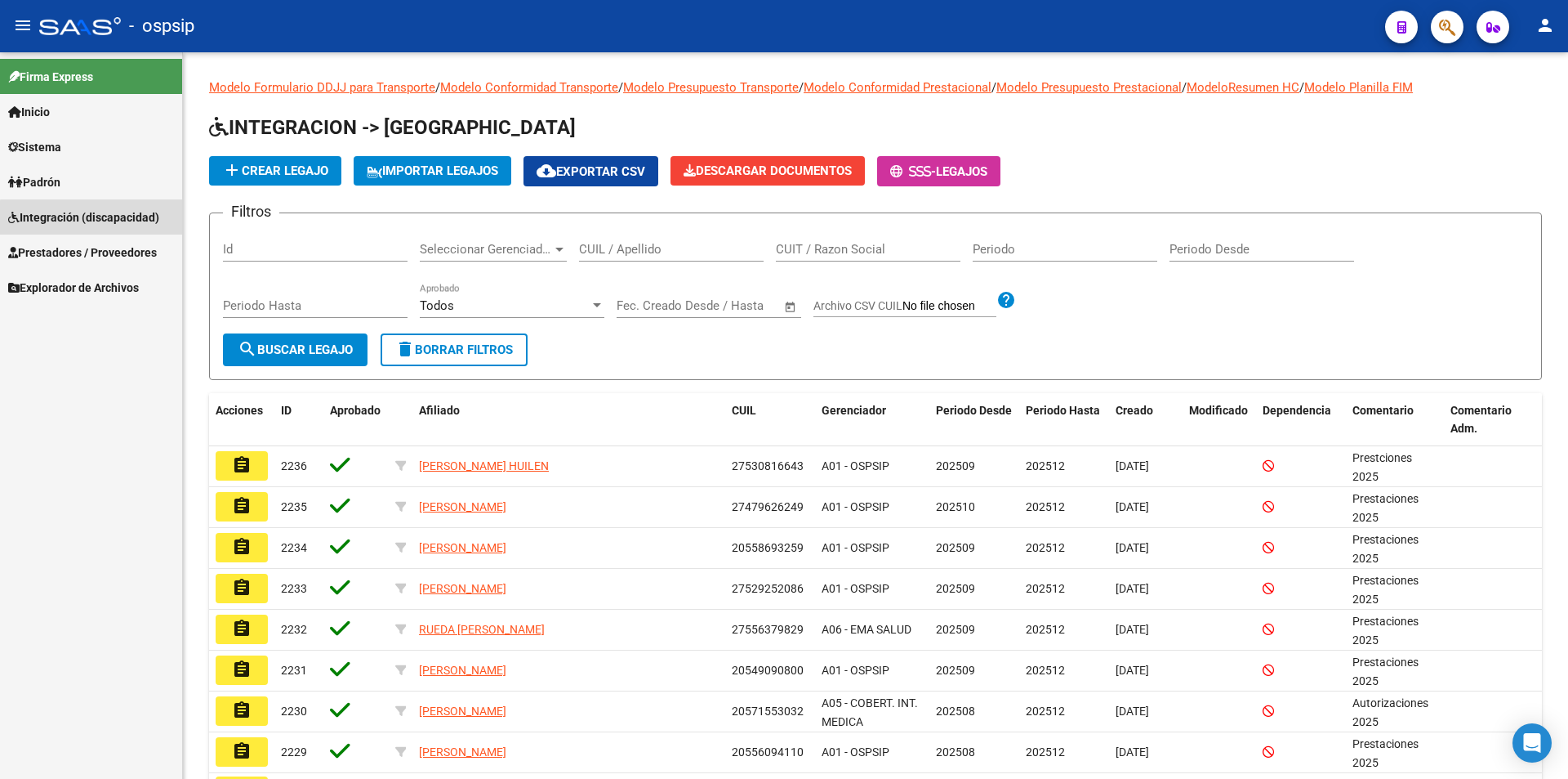
click at [103, 219] on span "Integración (discapacidad)" at bounding box center [83, 218] width 151 height 18
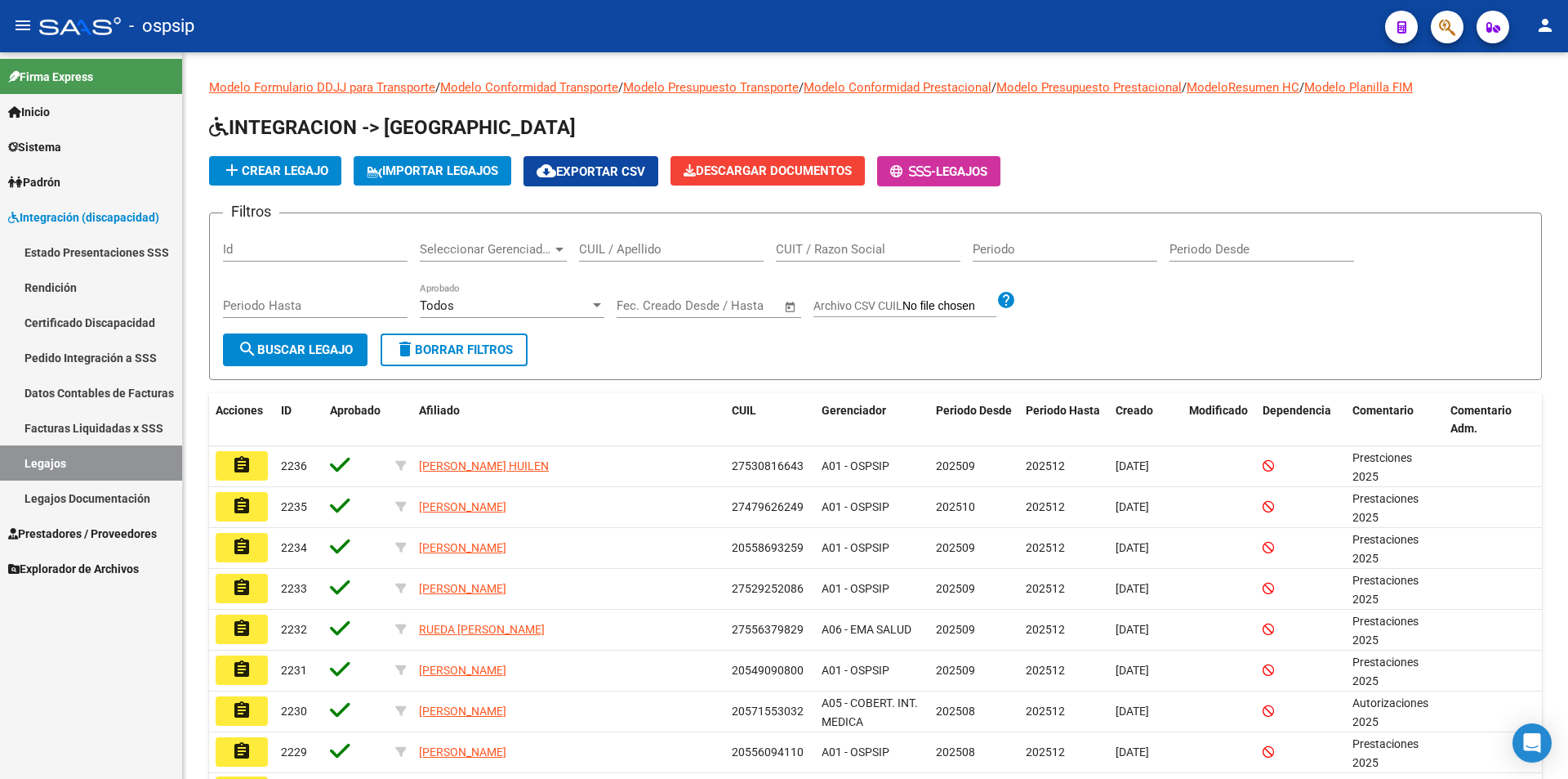
click at [129, 472] on link "Legajos" at bounding box center [90, 462] width 182 height 35
click at [621, 251] on input "CUIL / Apellido" at bounding box center [671, 248] width 185 height 15
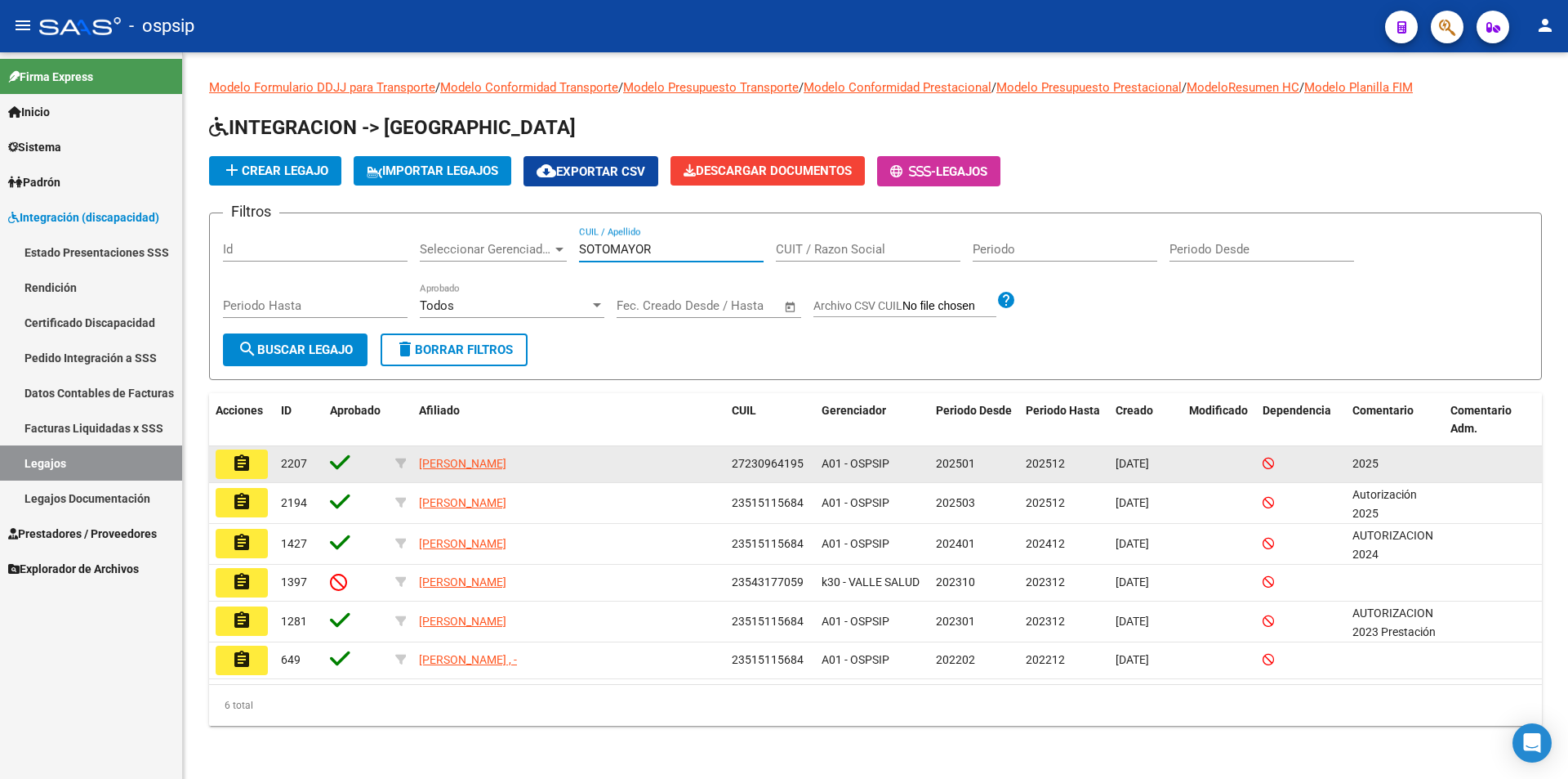
type input "SOTOMAYOR"
drag, startPoint x: 806, startPoint y: 464, endPoint x: 732, endPoint y: 458, distance: 74.2
click at [732, 458] on div "27230964195" at bounding box center [770, 463] width 76 height 19
copy span "27230964195"
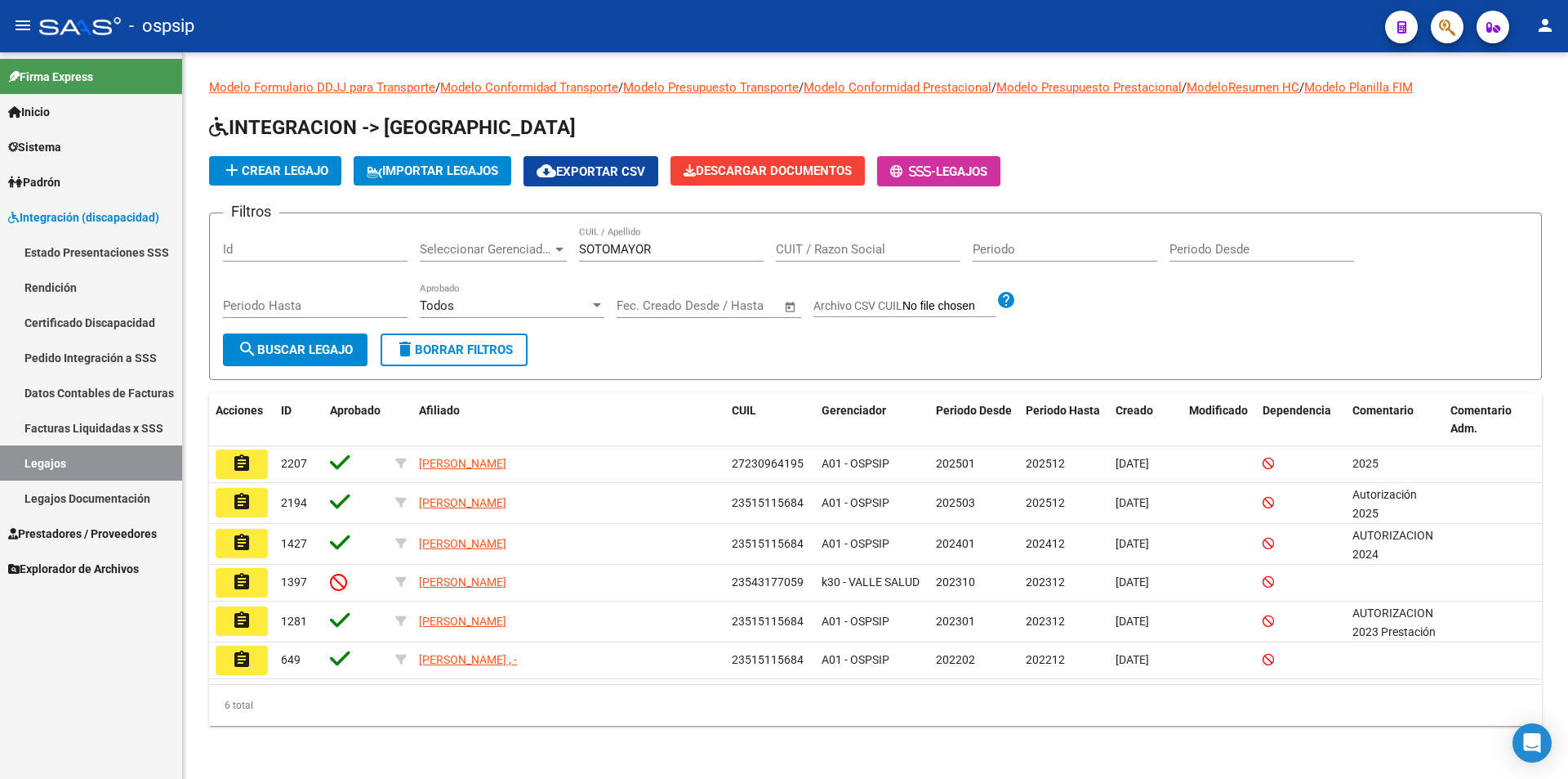
click at [115, 362] on link "Pedido Integración a SSS" at bounding box center [90, 357] width 182 height 35
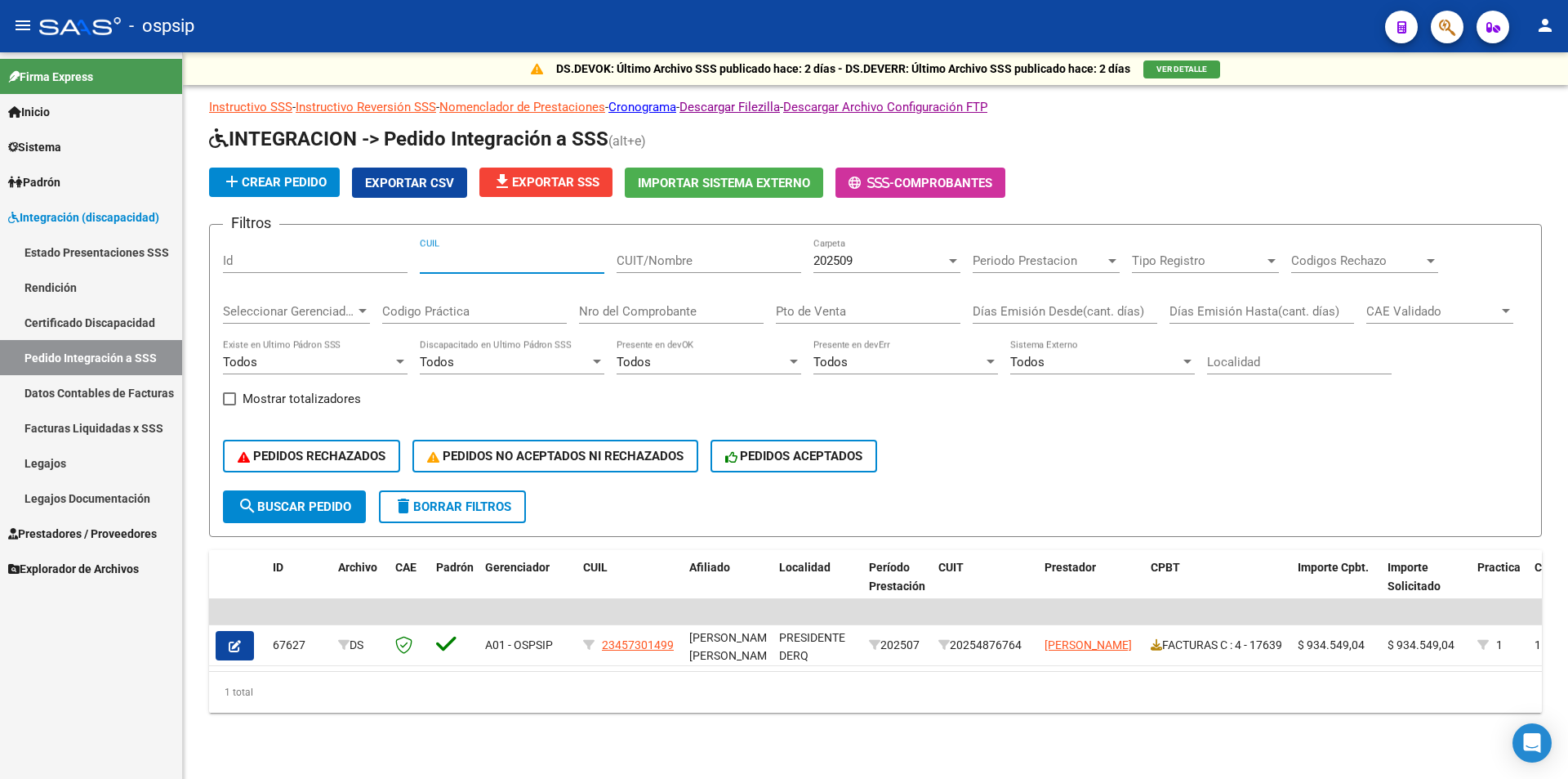
click at [434, 263] on input "CUIL" at bounding box center [512, 260] width 185 height 15
paste input "27230964195"
type input "27230964195"
click at [836, 256] on span "202509" at bounding box center [832, 260] width 39 height 15
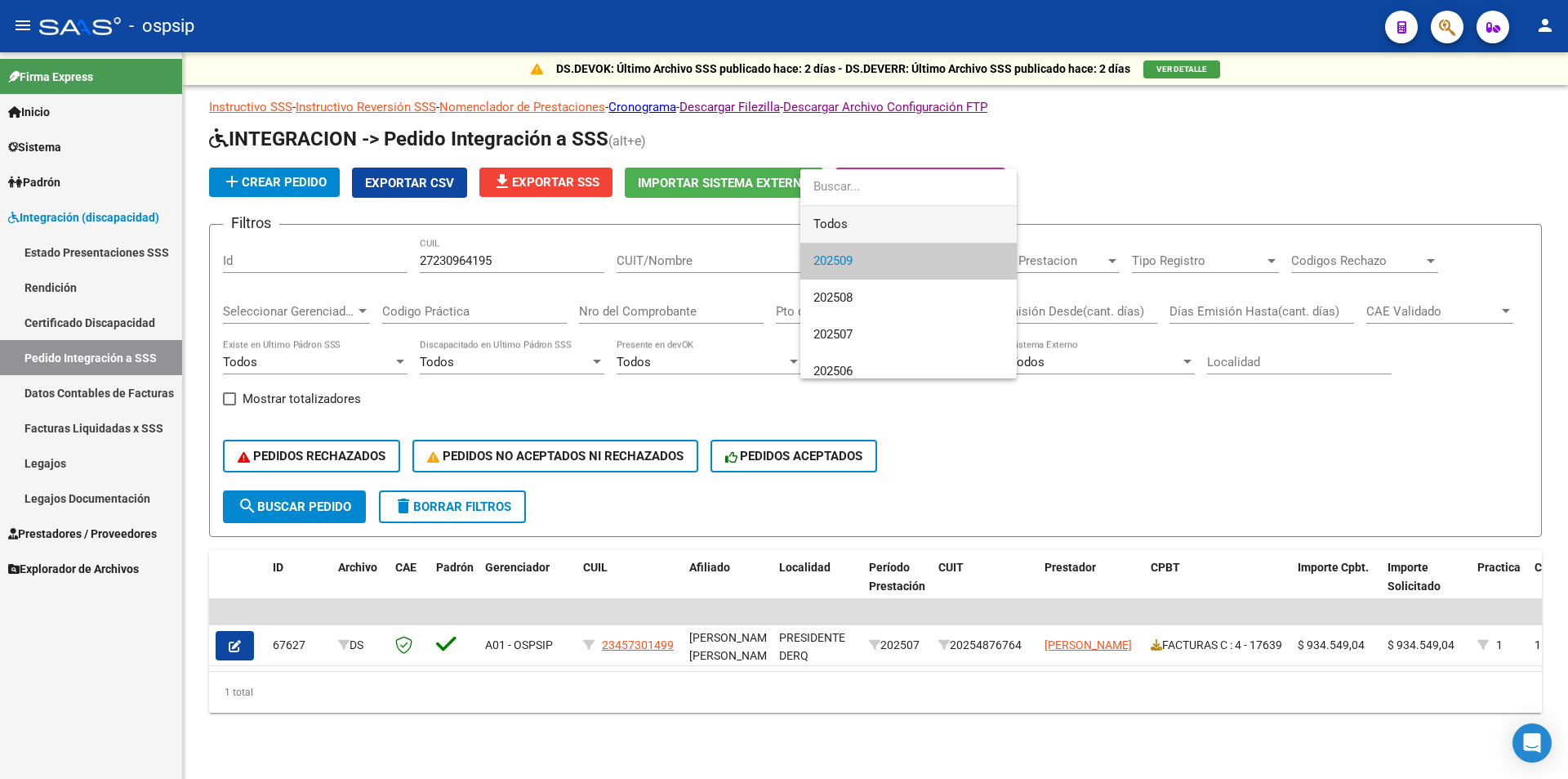
click at [837, 219] on span "Todos" at bounding box center [909, 224] width 191 height 37
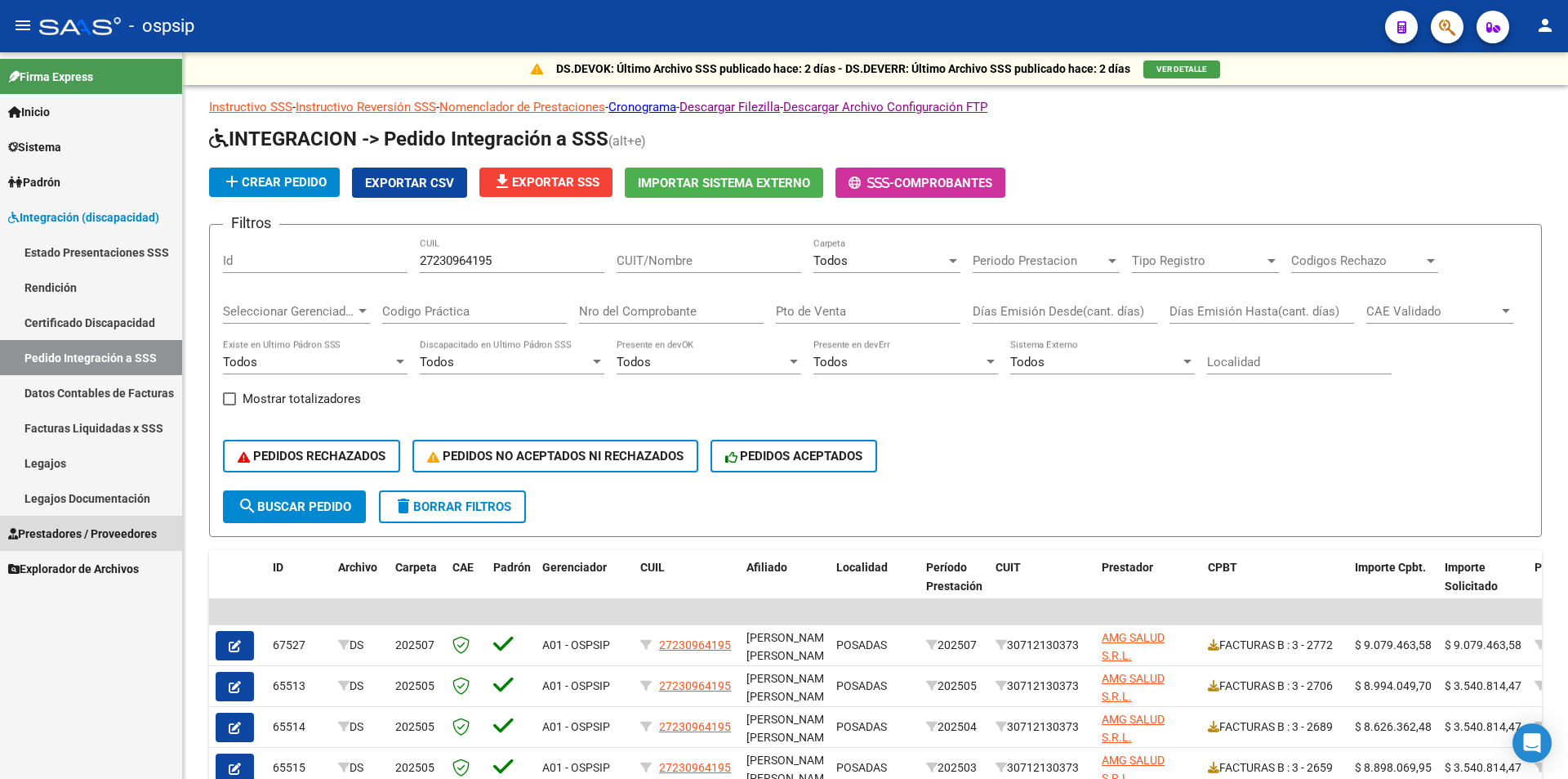
click at [86, 532] on span "Prestadores / Proveedores" at bounding box center [82, 534] width 149 height 18
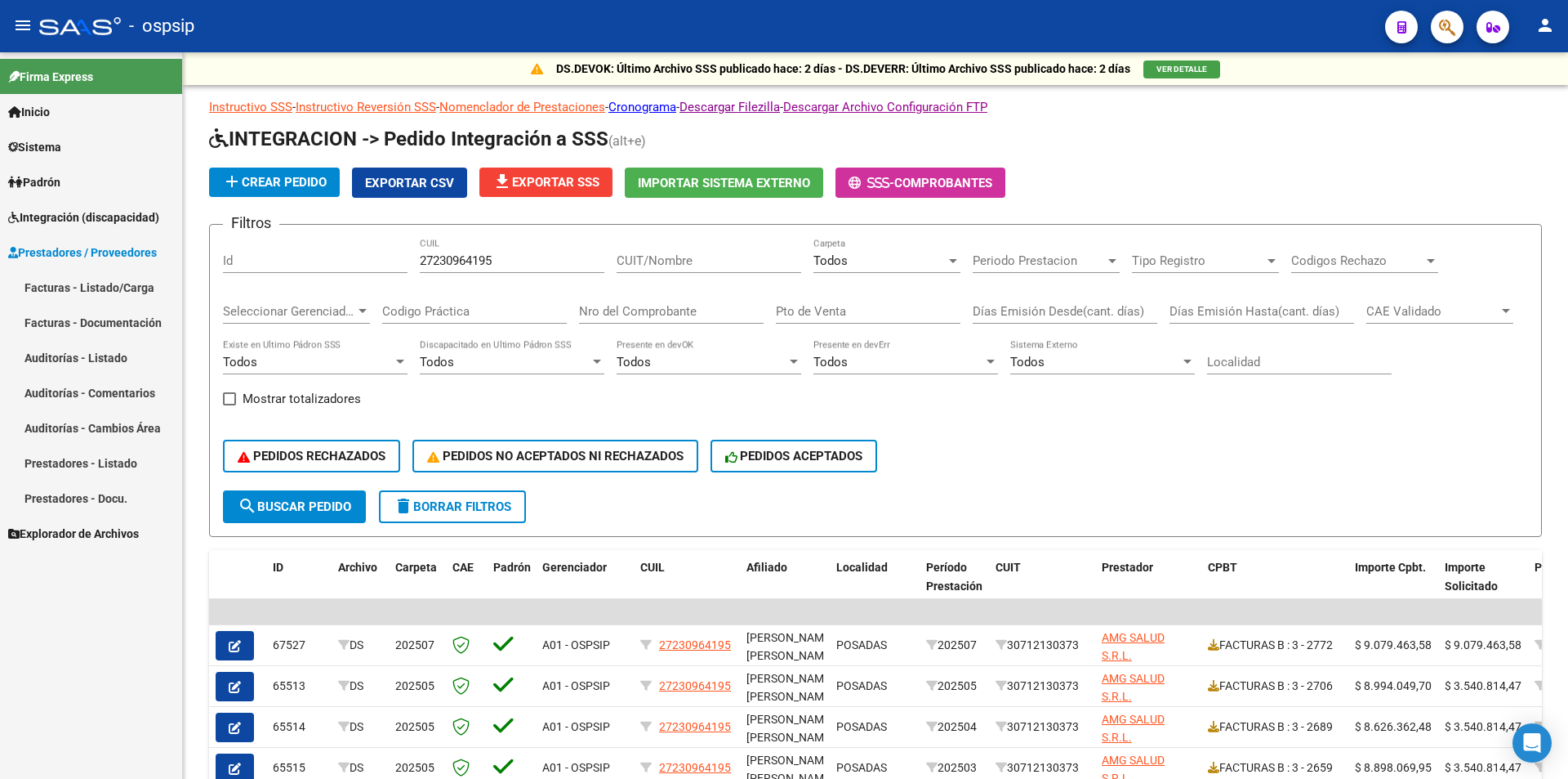
click at [122, 283] on link "Facturas - Listado/Carga" at bounding box center [90, 286] width 182 height 35
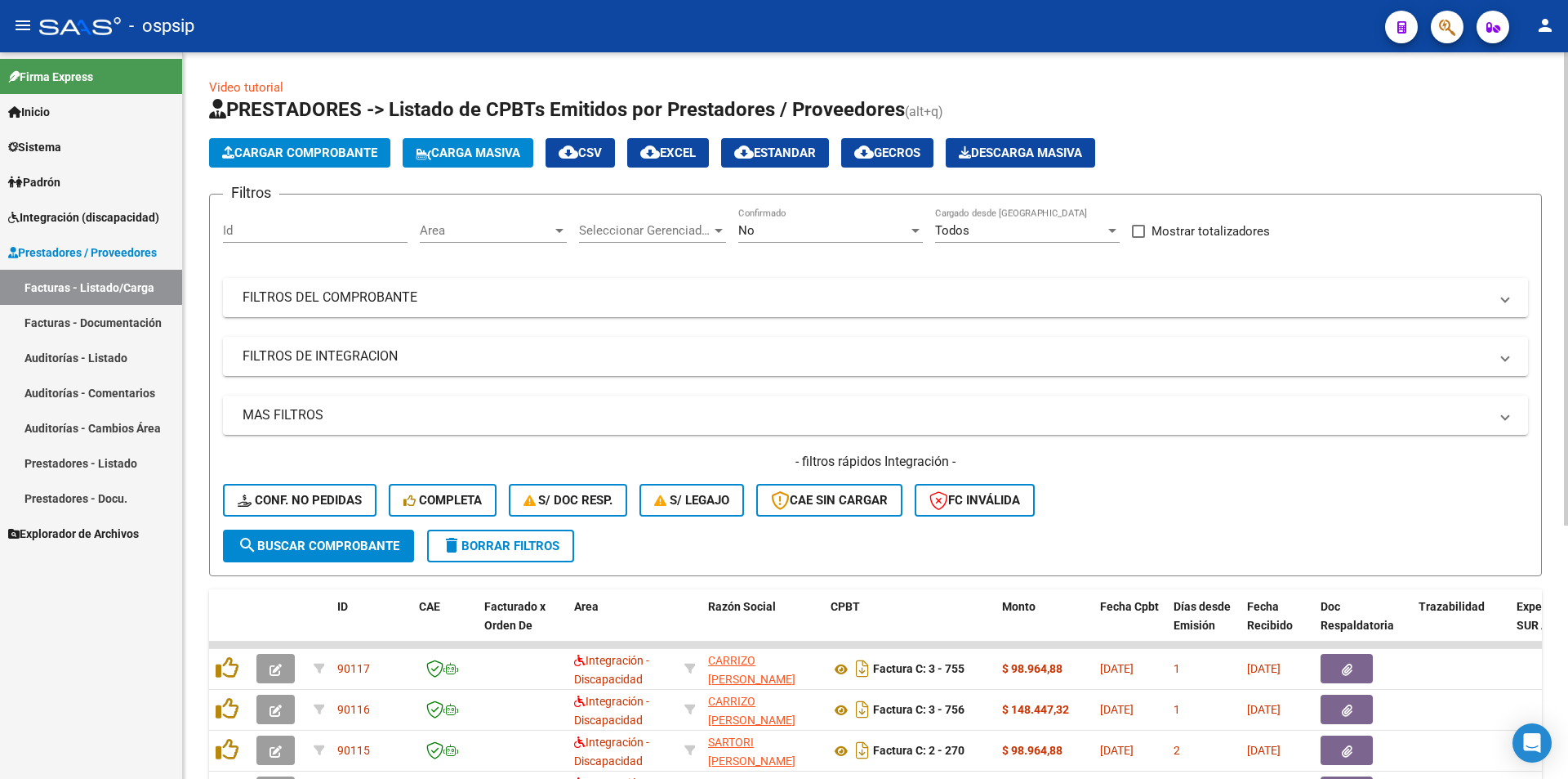
click at [826, 238] on div "No Confirmado" at bounding box center [831, 225] width 185 height 35
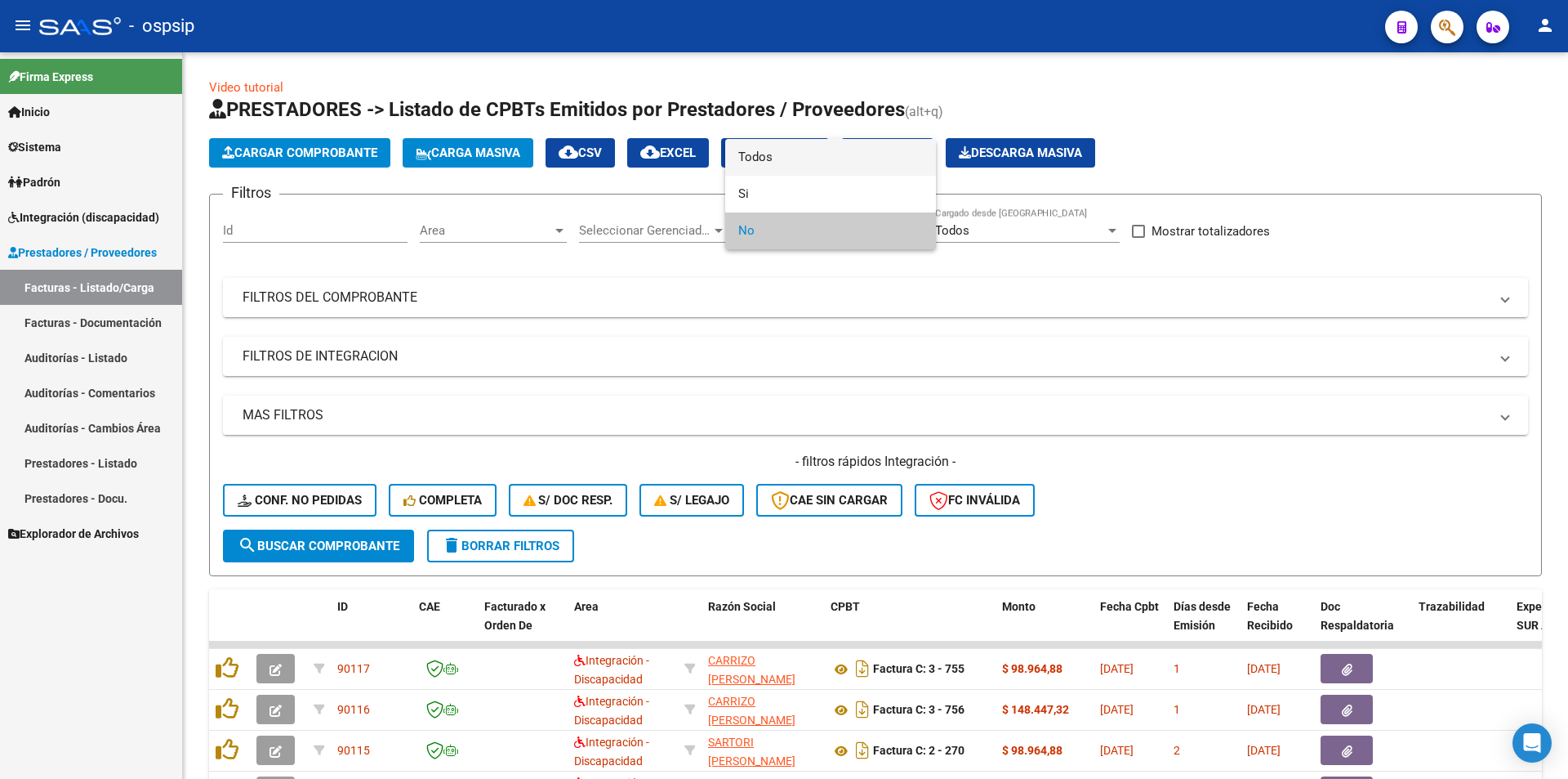
click at [776, 154] on span "Todos" at bounding box center [831, 157] width 185 height 37
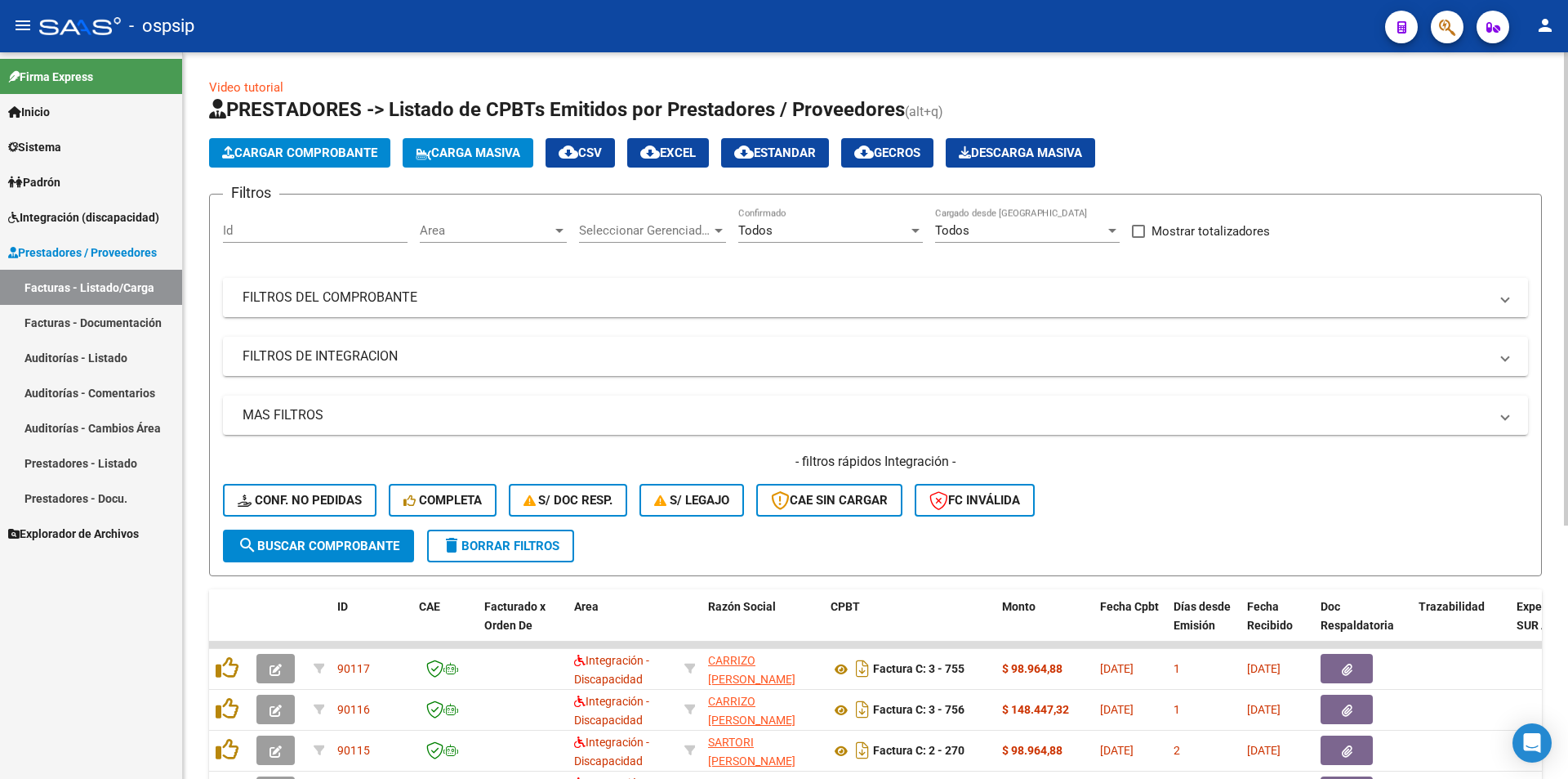
drag, startPoint x: 502, startPoint y: 298, endPoint x: 326, endPoint y: 393, distance: 200.0
click at [499, 298] on mat-panel-title "FILTROS DEL COMPROBANTE" at bounding box center [865, 297] width 1246 height 18
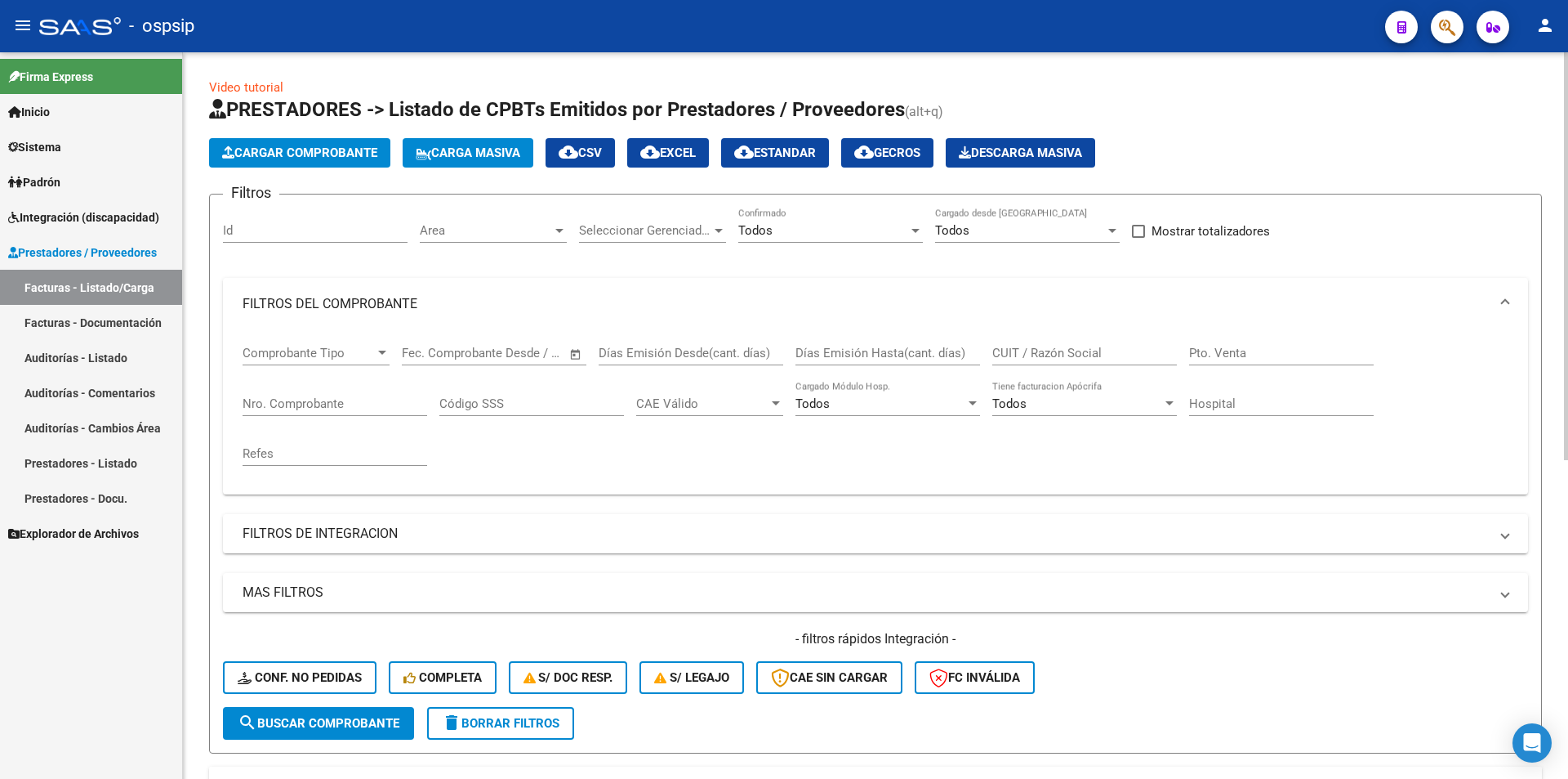
click at [318, 391] on div "Nro. Comprobante" at bounding box center [335, 397] width 185 height 35
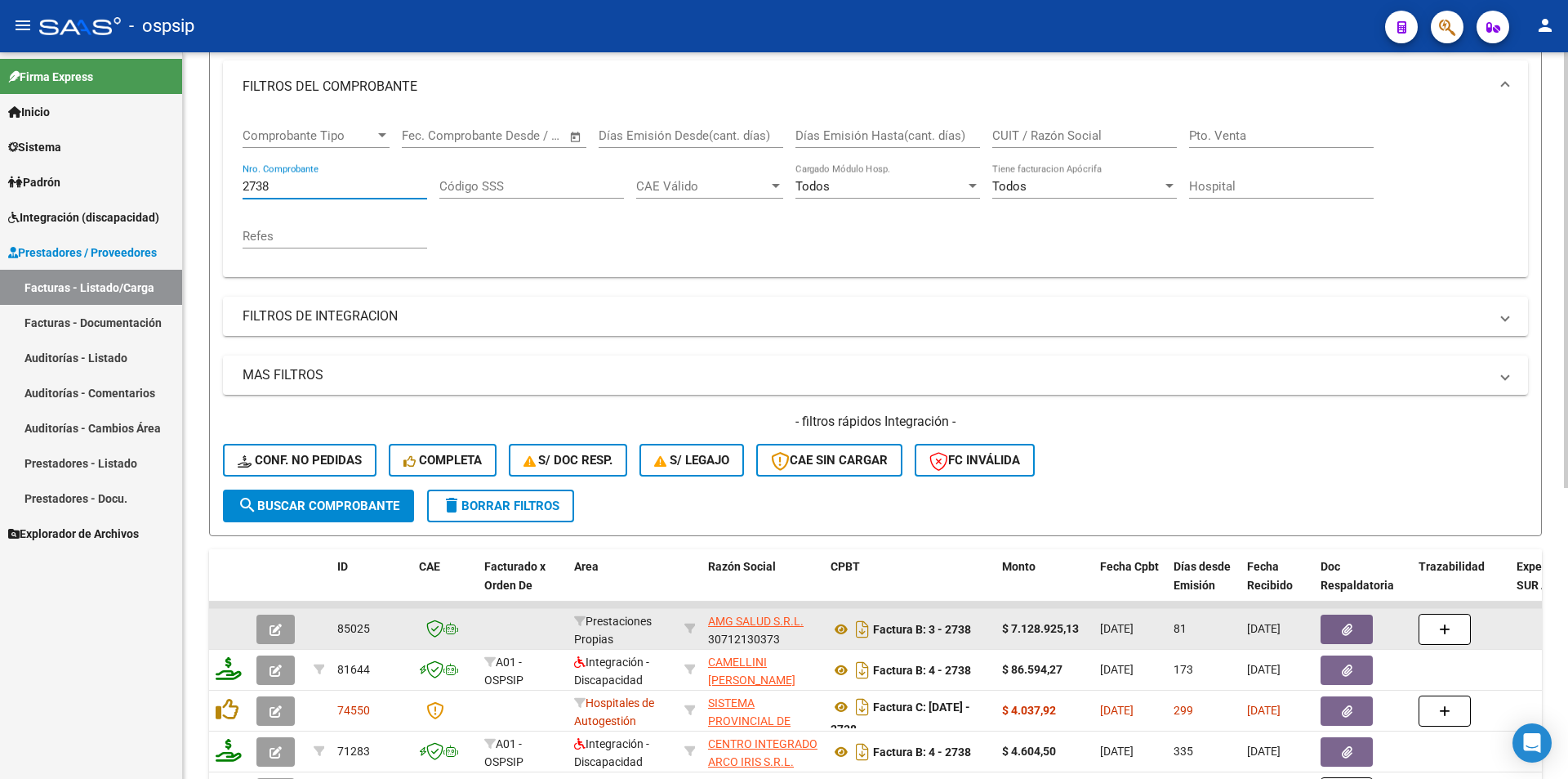
scroll to position [245, 0]
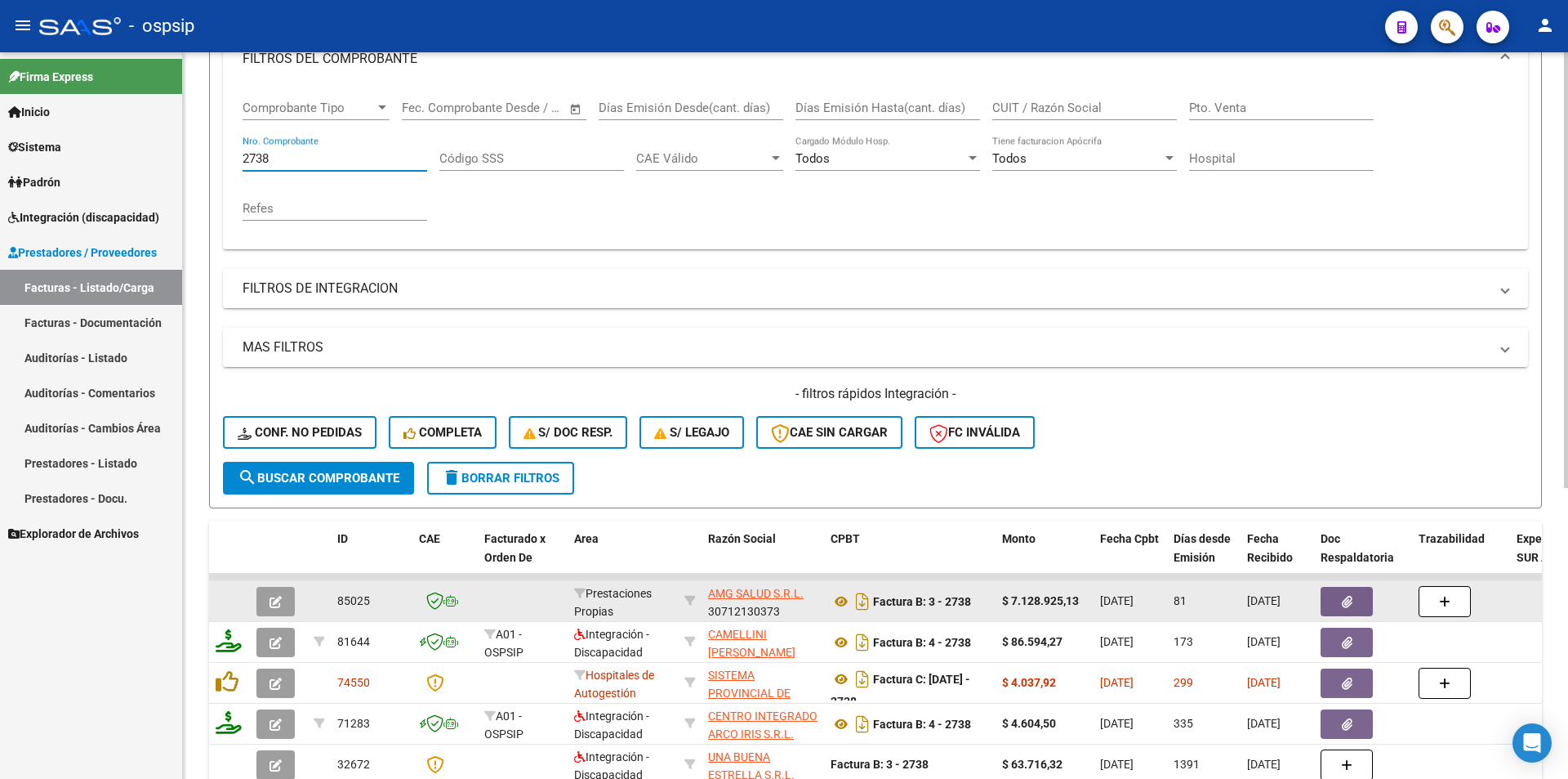
type input "2738"
click at [274, 602] on icon "button" at bounding box center [275, 602] width 12 height 12
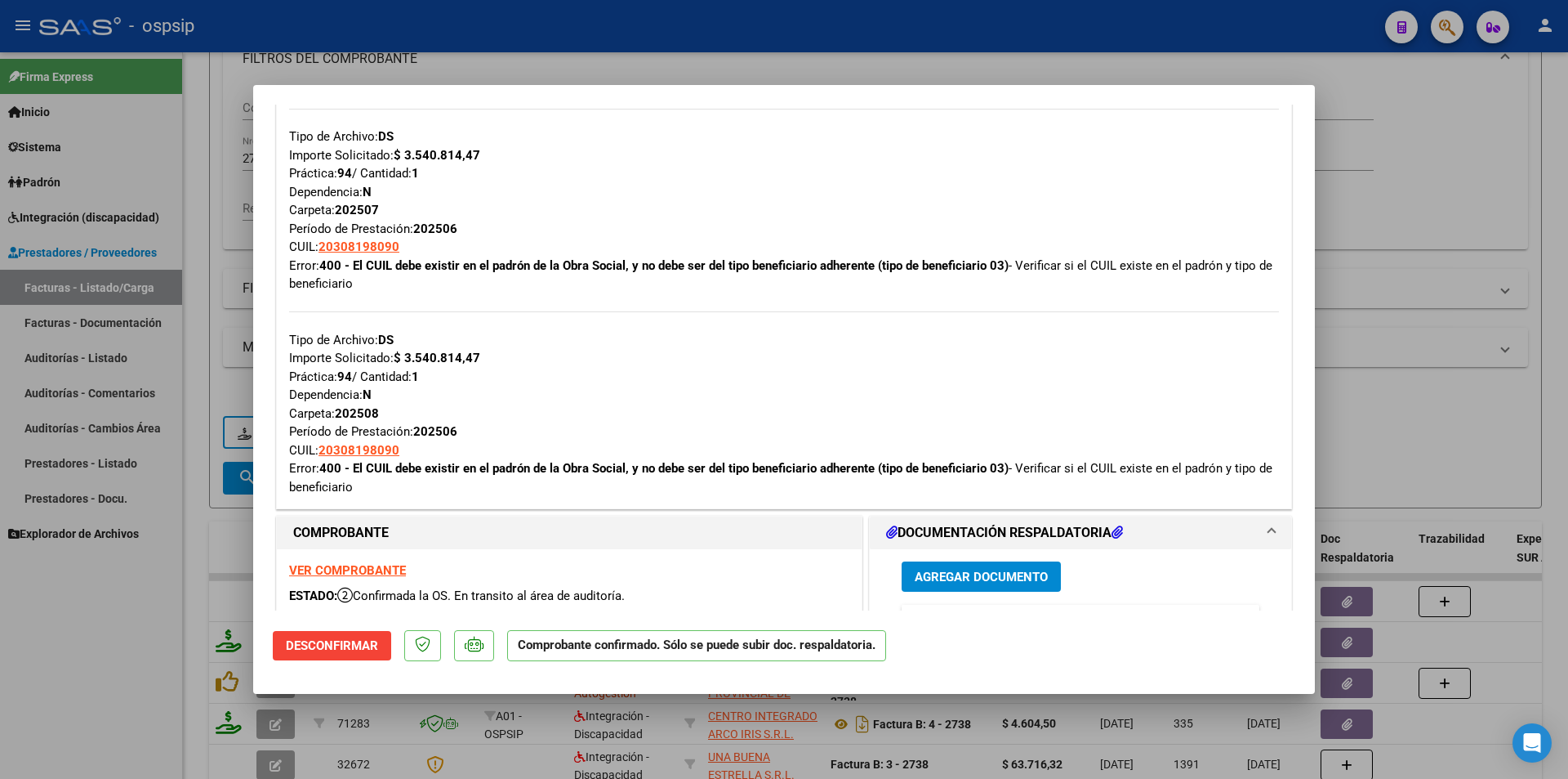
scroll to position [818, 0]
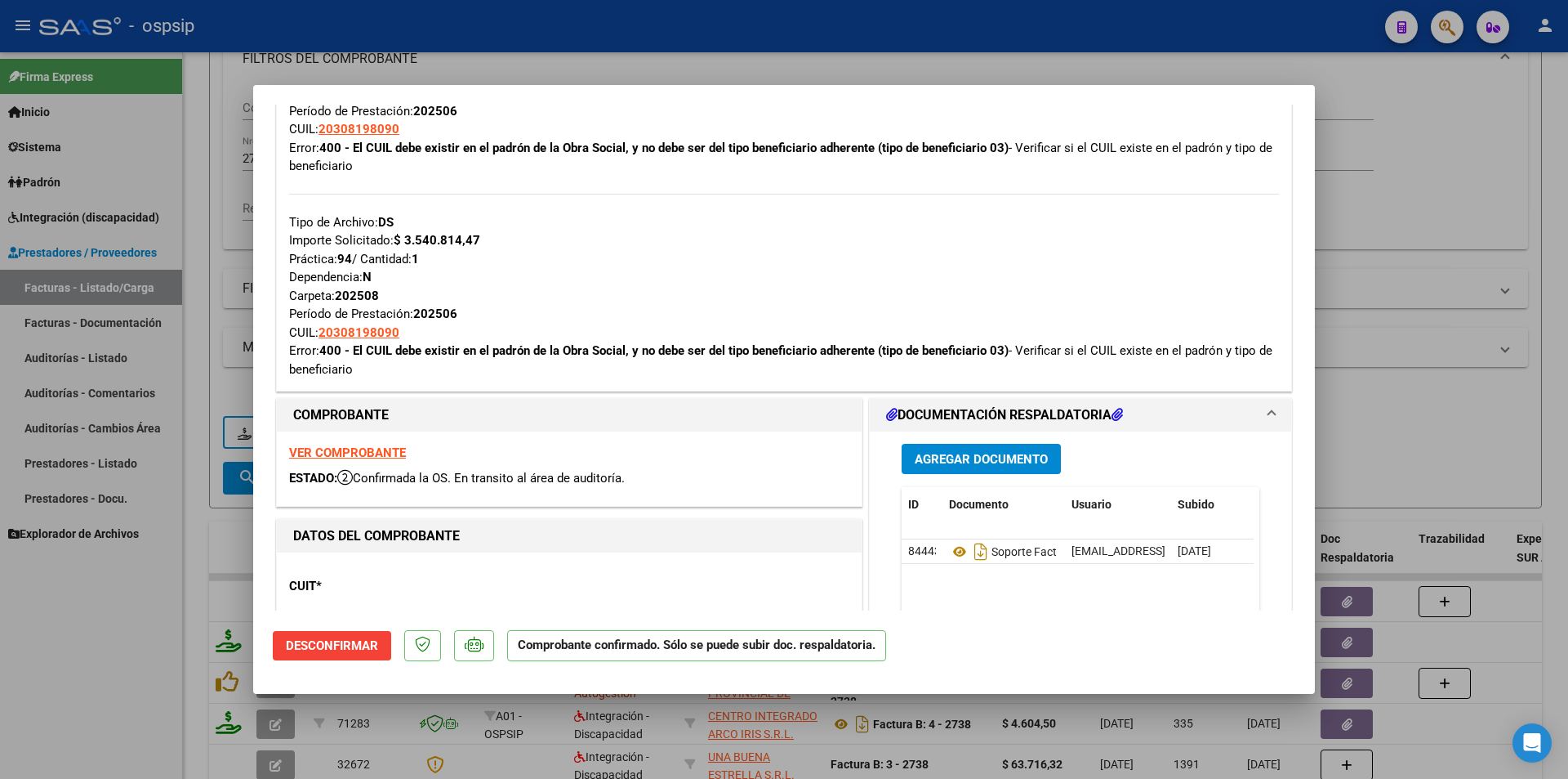
click at [332, 446] on strong "VER COMPROBANTE" at bounding box center [348, 452] width 117 height 15
click at [214, 234] on div at bounding box center [784, 390] width 1568 height 779
type input "$ 0,00"
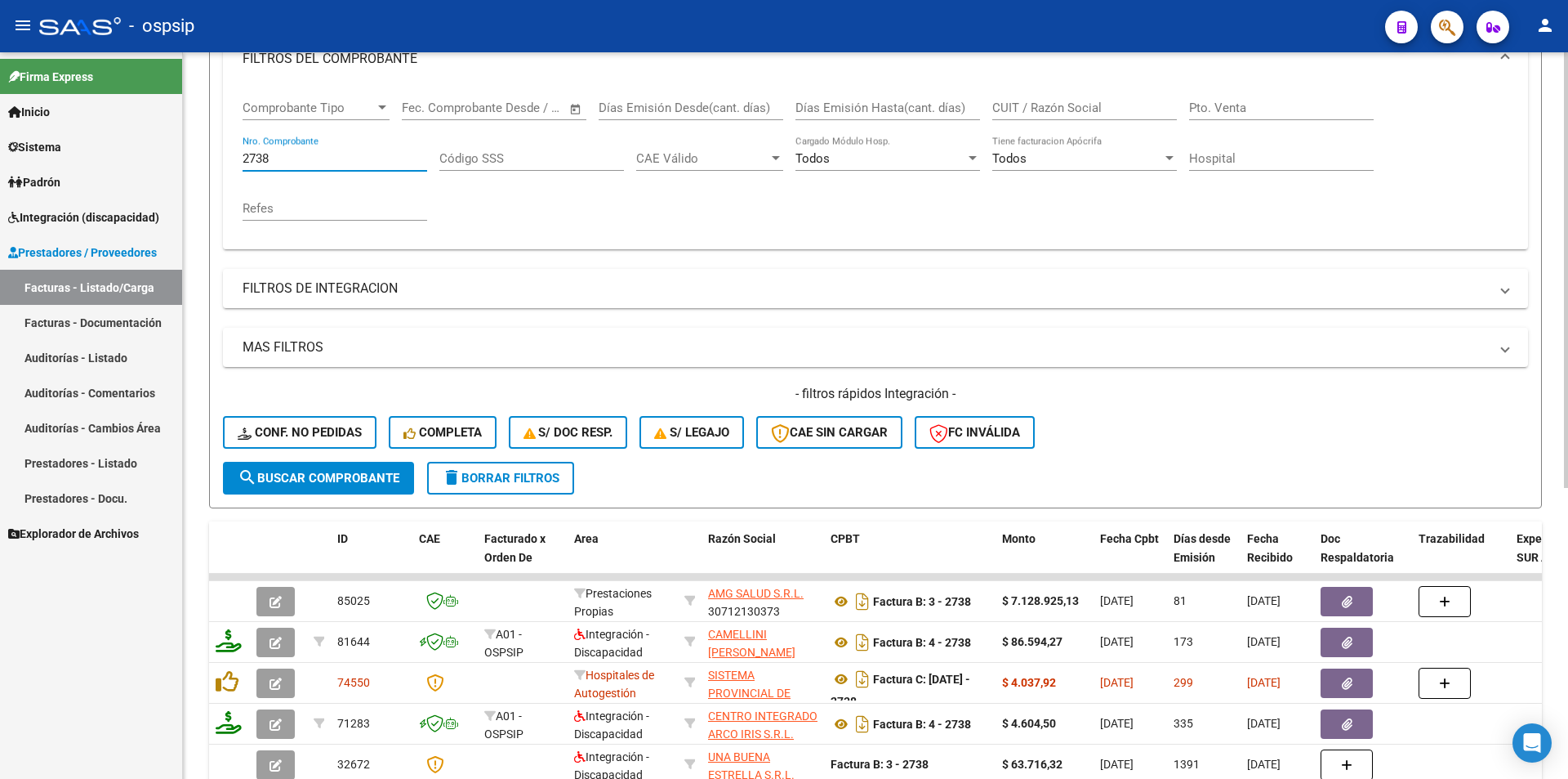
drag, startPoint x: 290, startPoint y: 152, endPoint x: 190, endPoint y: 145, distance: 100.2
click at [210, 151] on form "Filtros Id Area Area Seleccionar Gerenciador Seleccionar Gerenciador Todos Conf…" at bounding box center [876, 228] width 1333 height 559
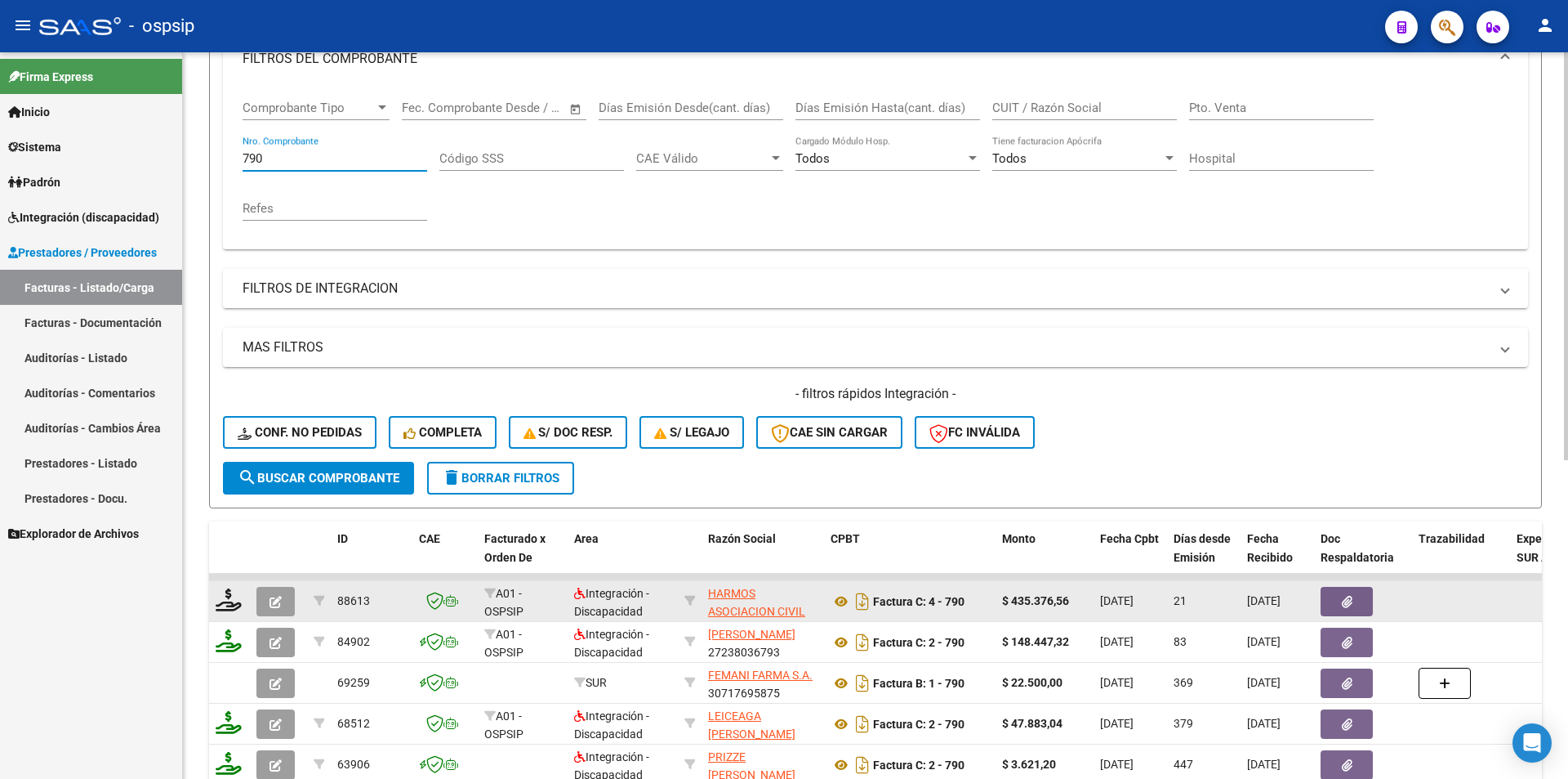
type input "790"
click at [278, 591] on button "button" at bounding box center [275, 602] width 39 height 30
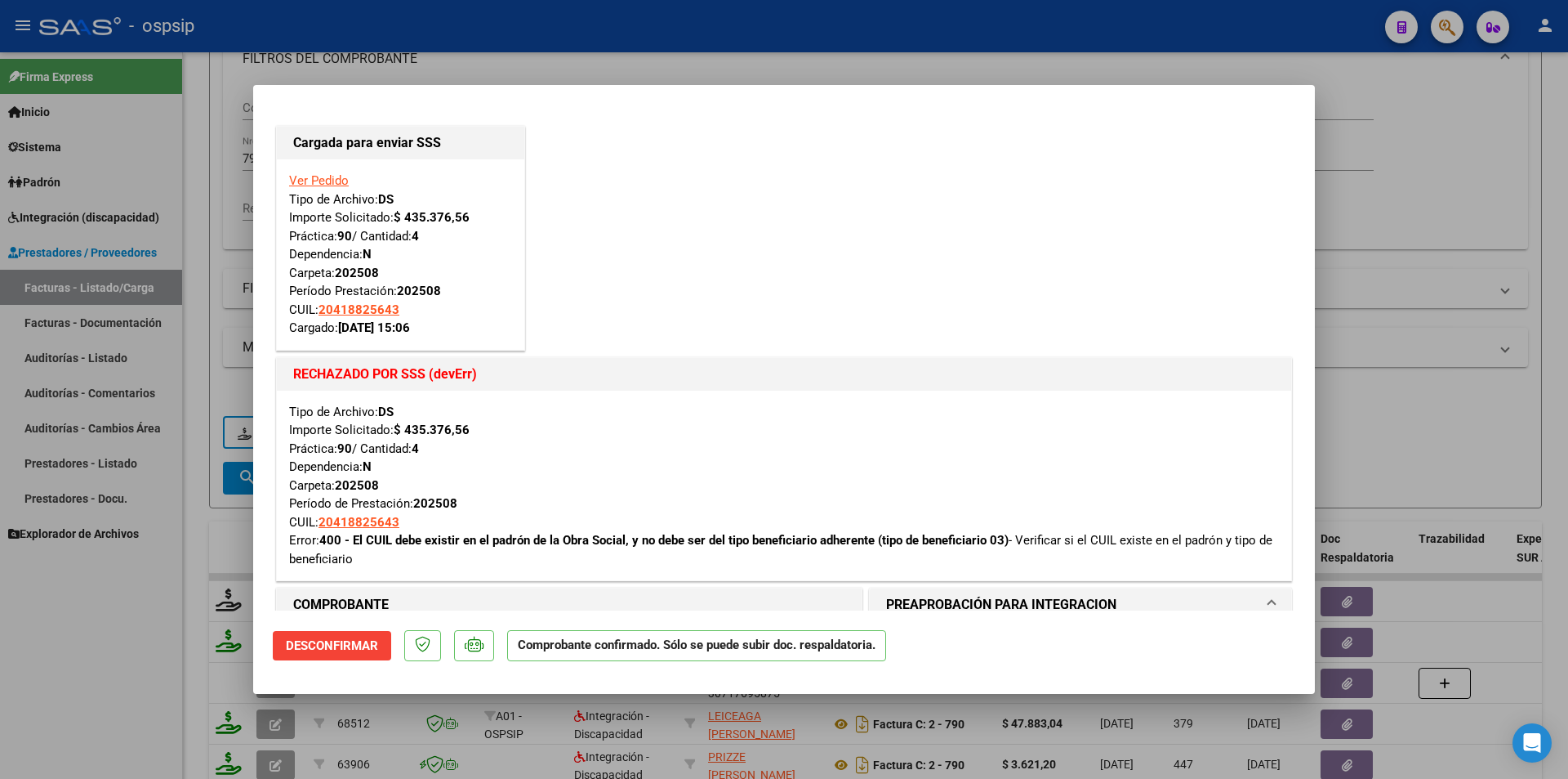
scroll to position [327, 0]
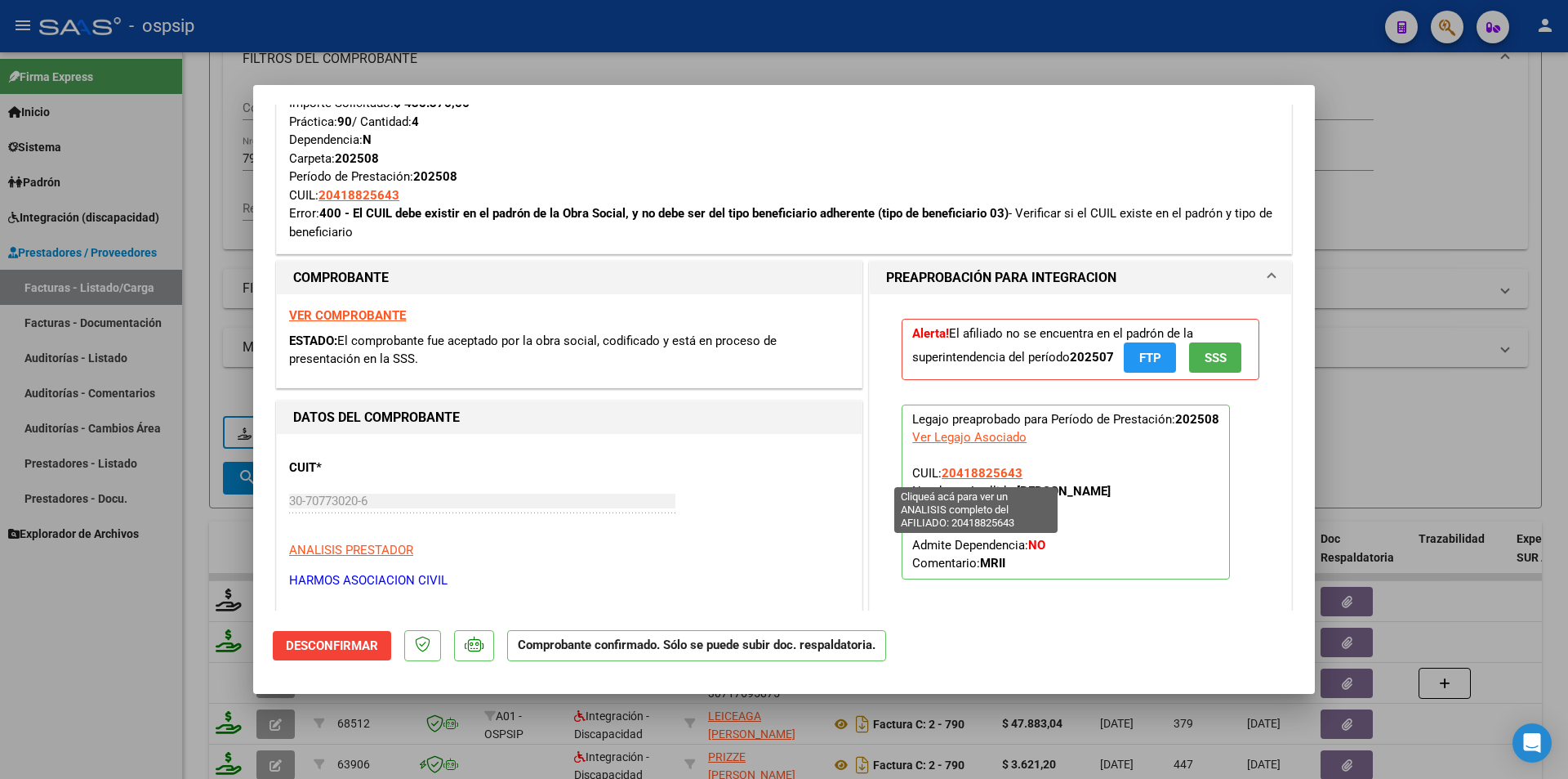
click at [978, 473] on span "20418825643" at bounding box center [981, 473] width 80 height 15
type textarea "20418825643"
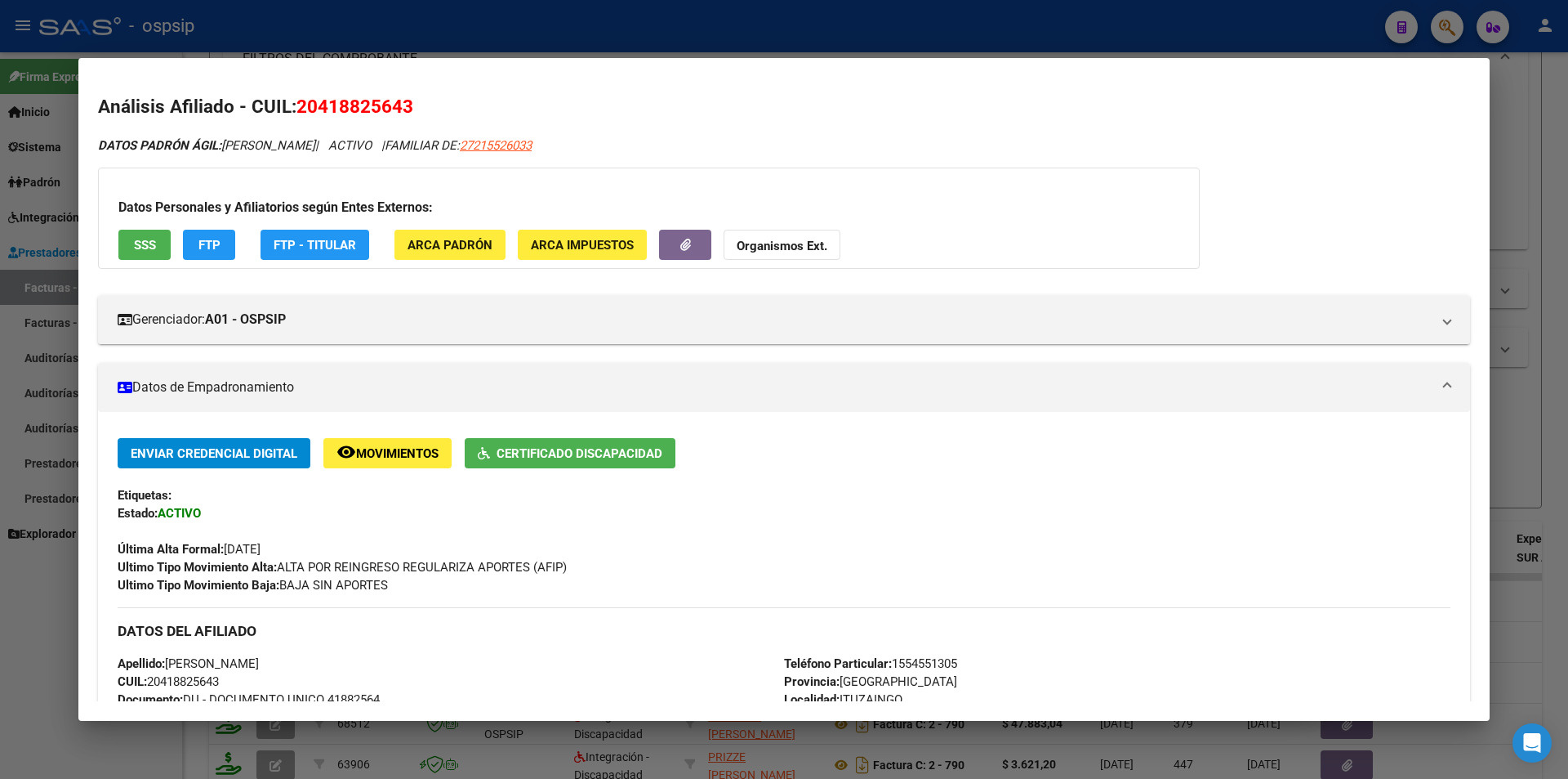
click at [218, 246] on span "FTP" at bounding box center [210, 244] width 22 height 15
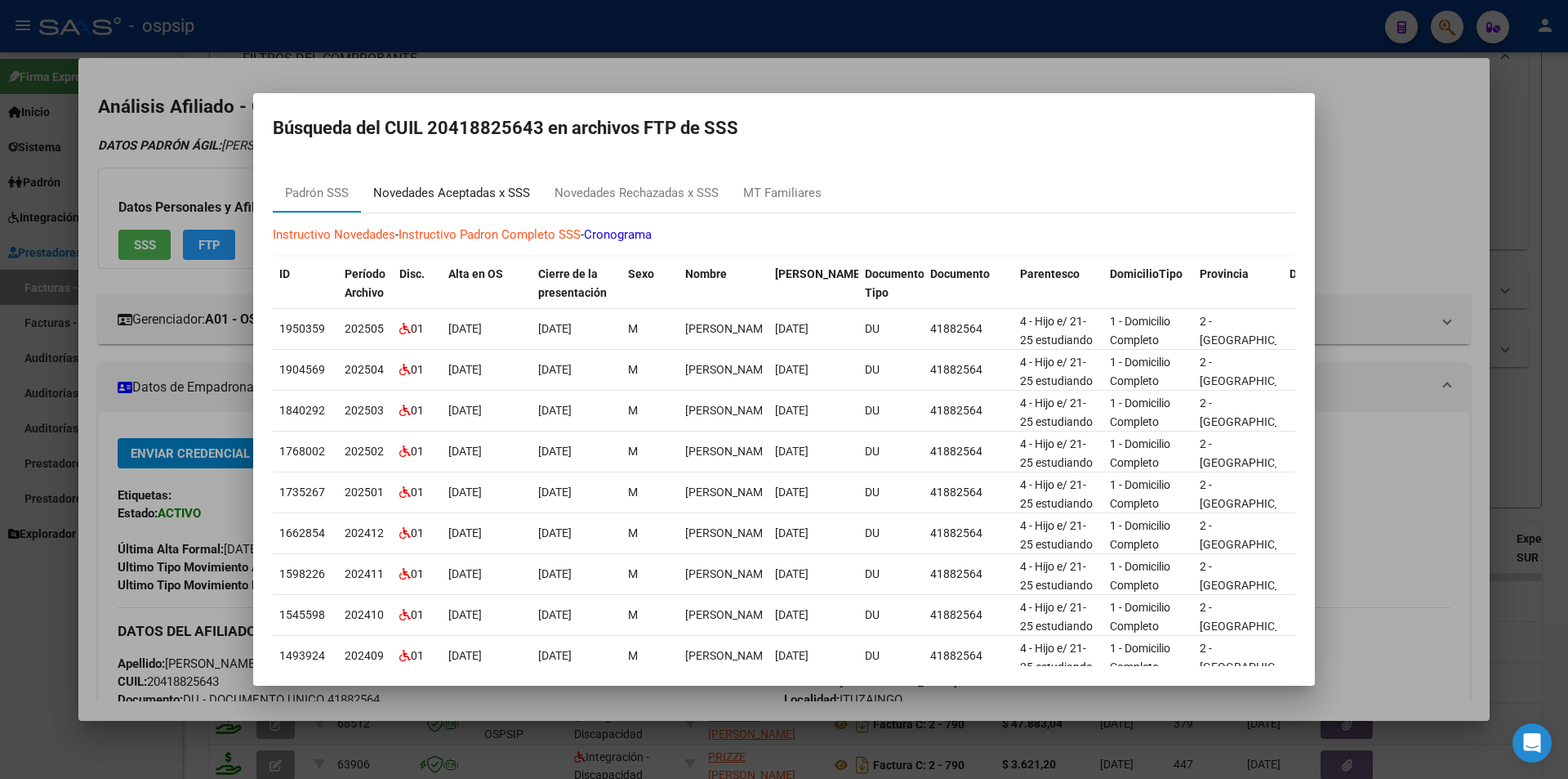
click at [508, 188] on div "Novedades Aceptadas x SSS" at bounding box center [452, 193] width 157 height 19
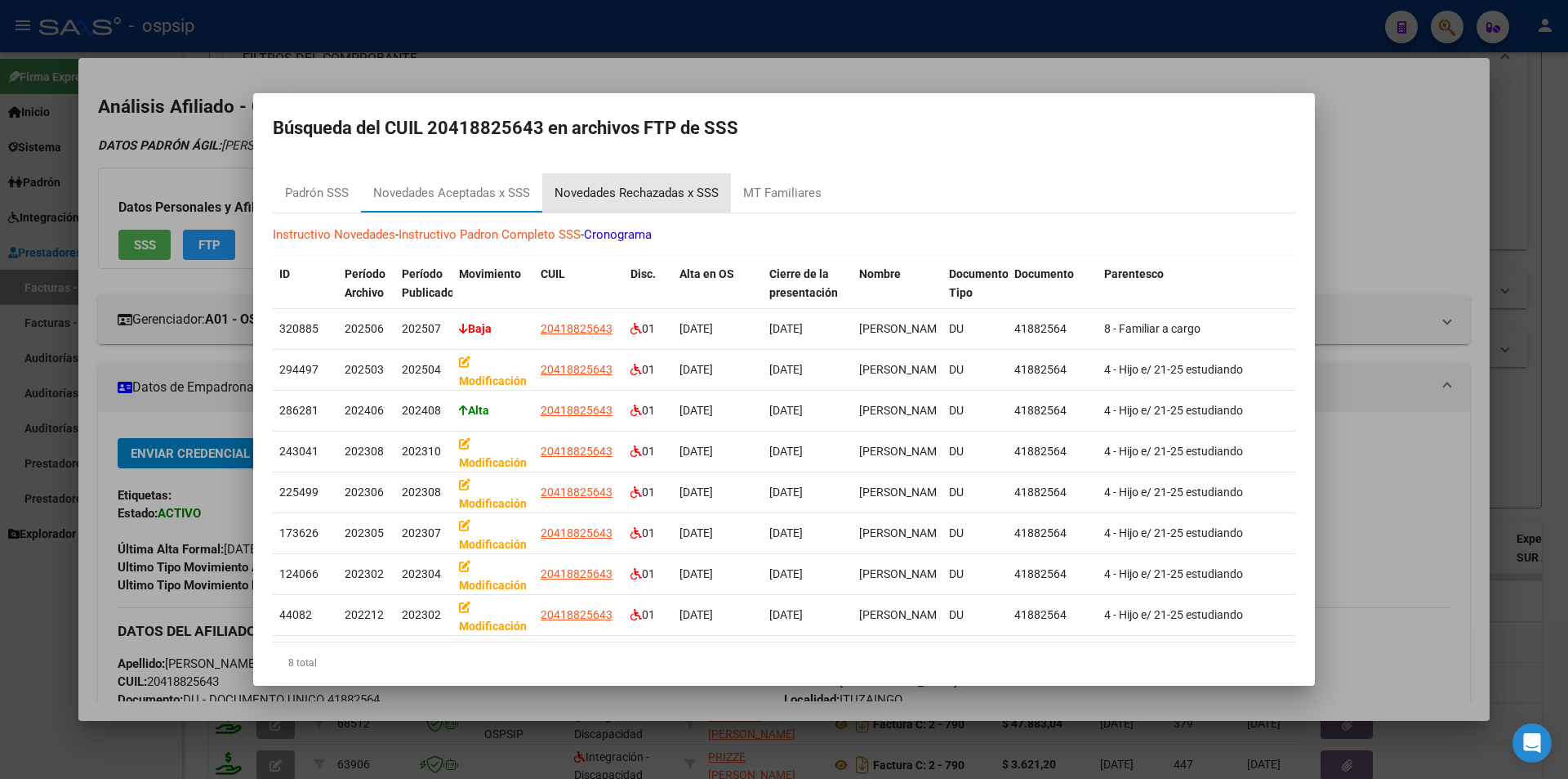
click at [614, 206] on div "Novedades Rechazadas x SSS" at bounding box center [637, 192] width 189 height 39
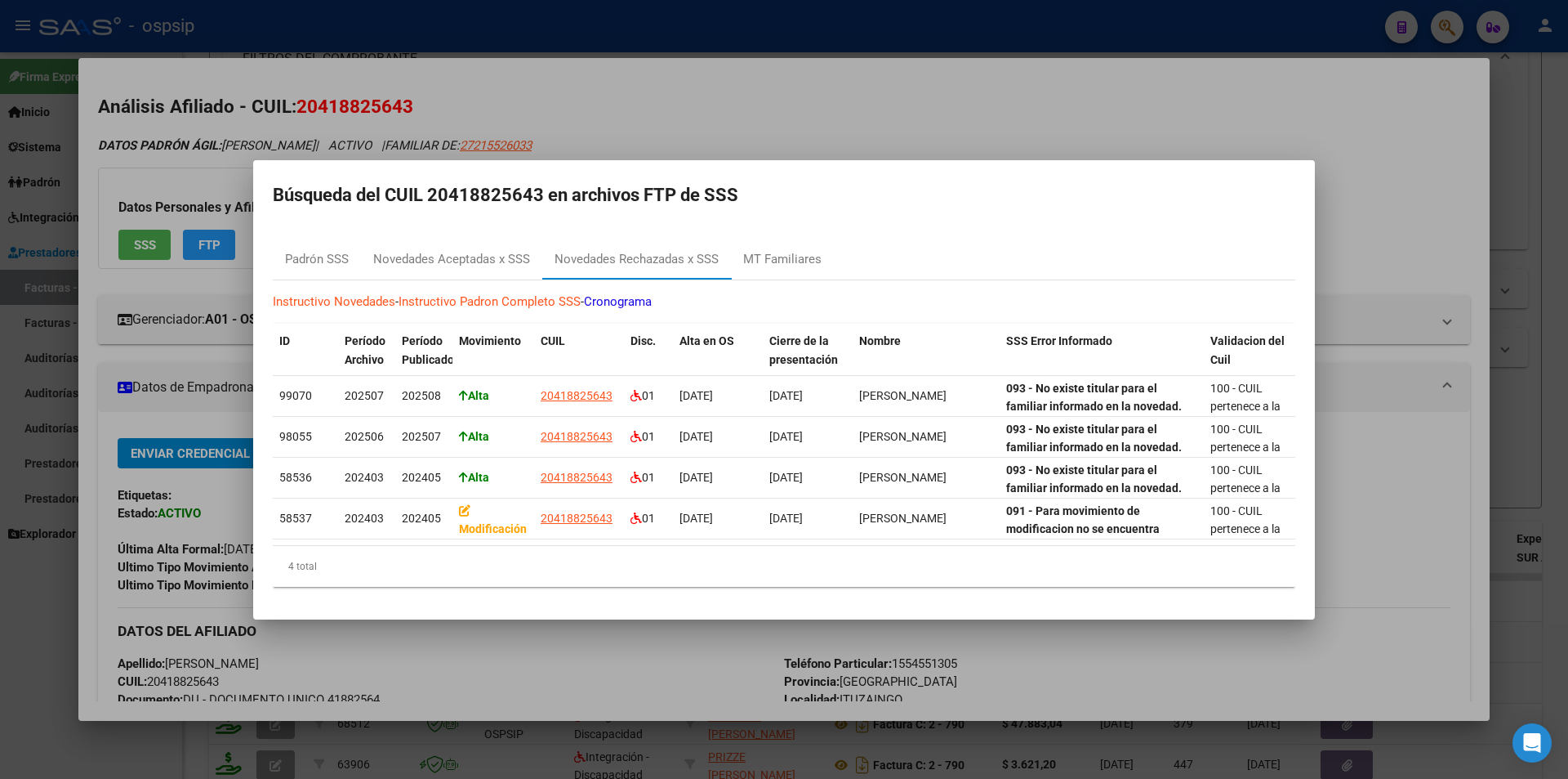
click at [294, 22] on div at bounding box center [784, 390] width 1568 height 779
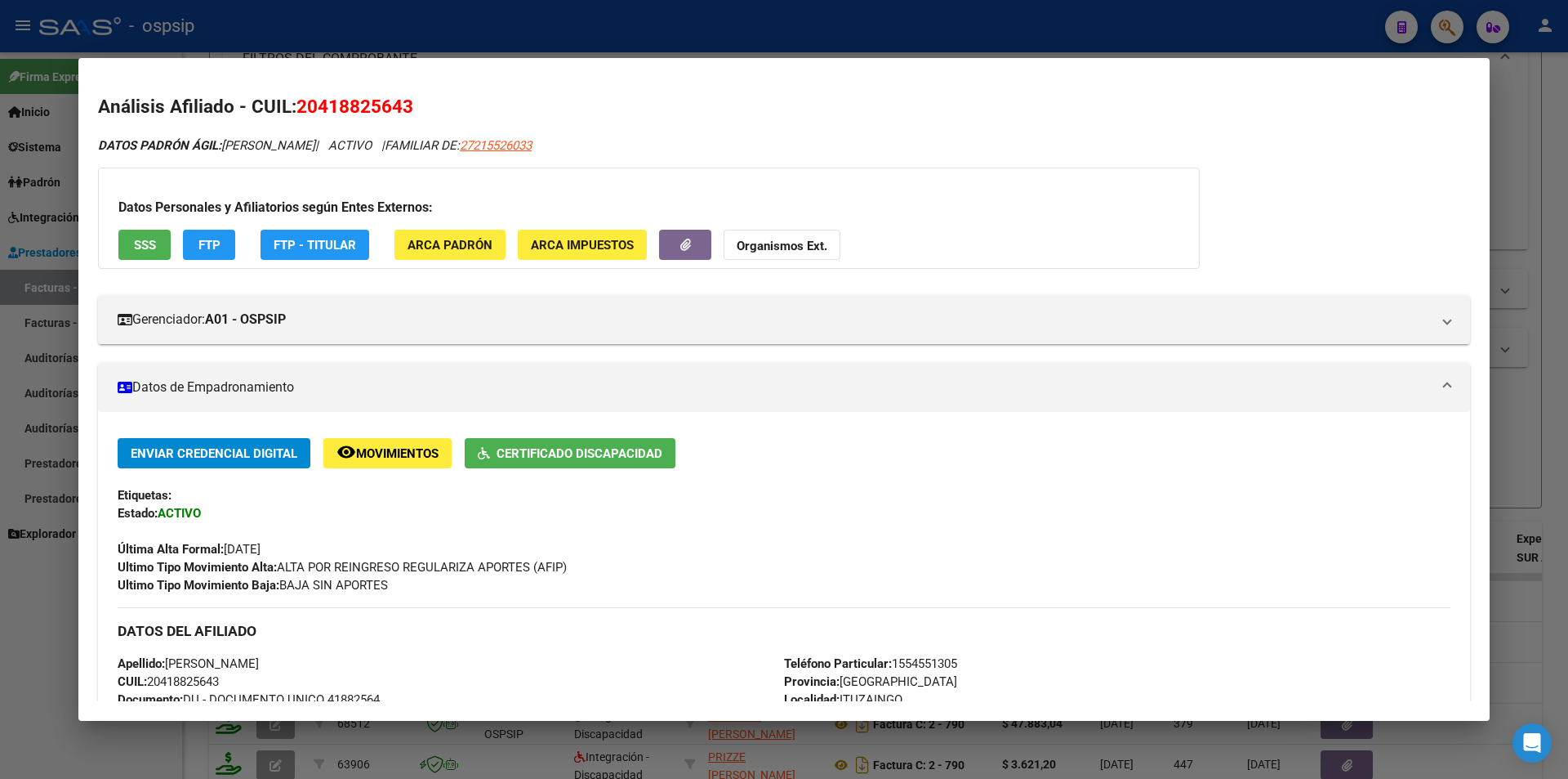
click at [295, 22] on div at bounding box center [784, 390] width 1568 height 779
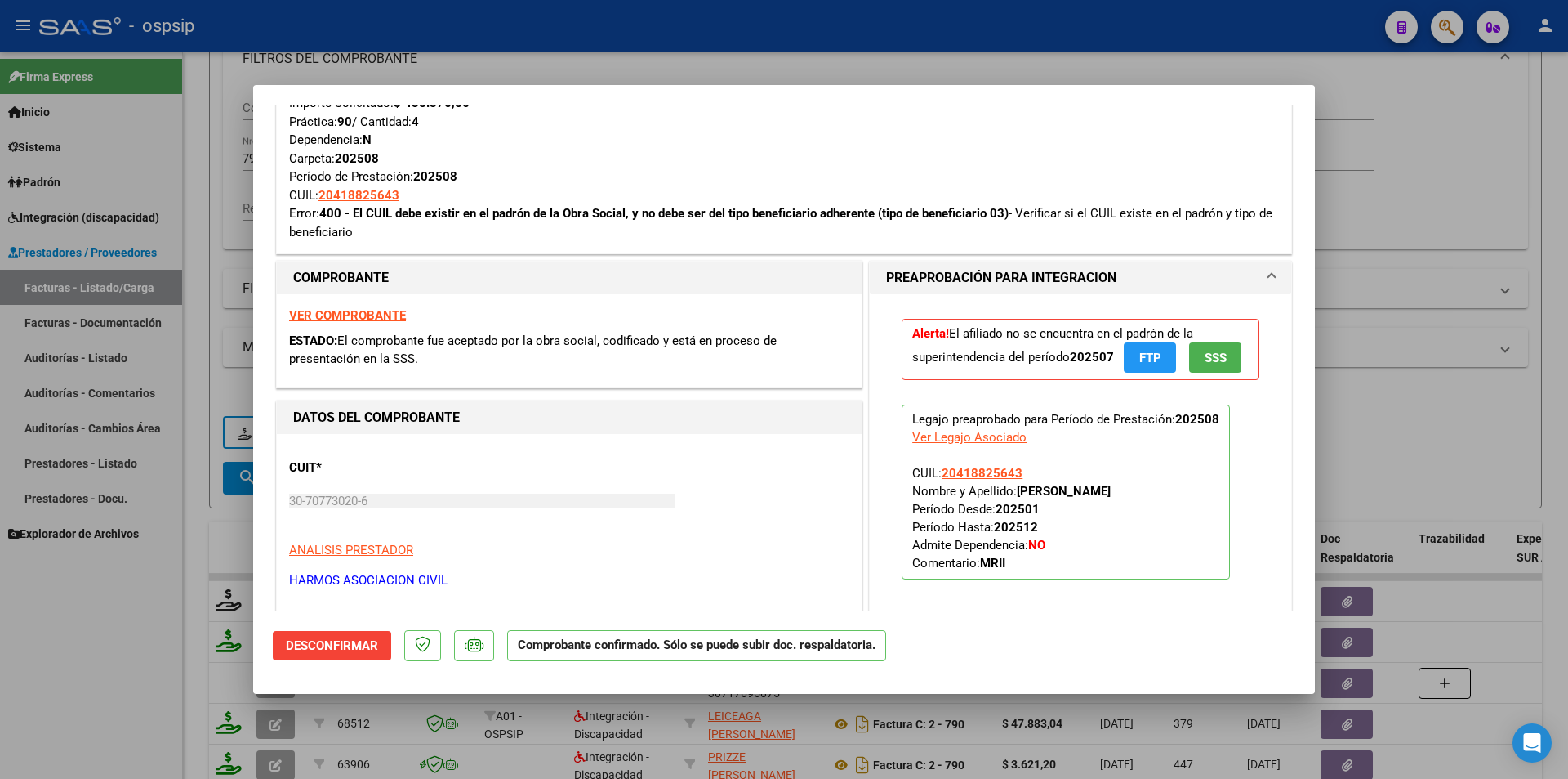
click at [216, 159] on div at bounding box center [784, 390] width 1568 height 779
type input "$ 0,00"
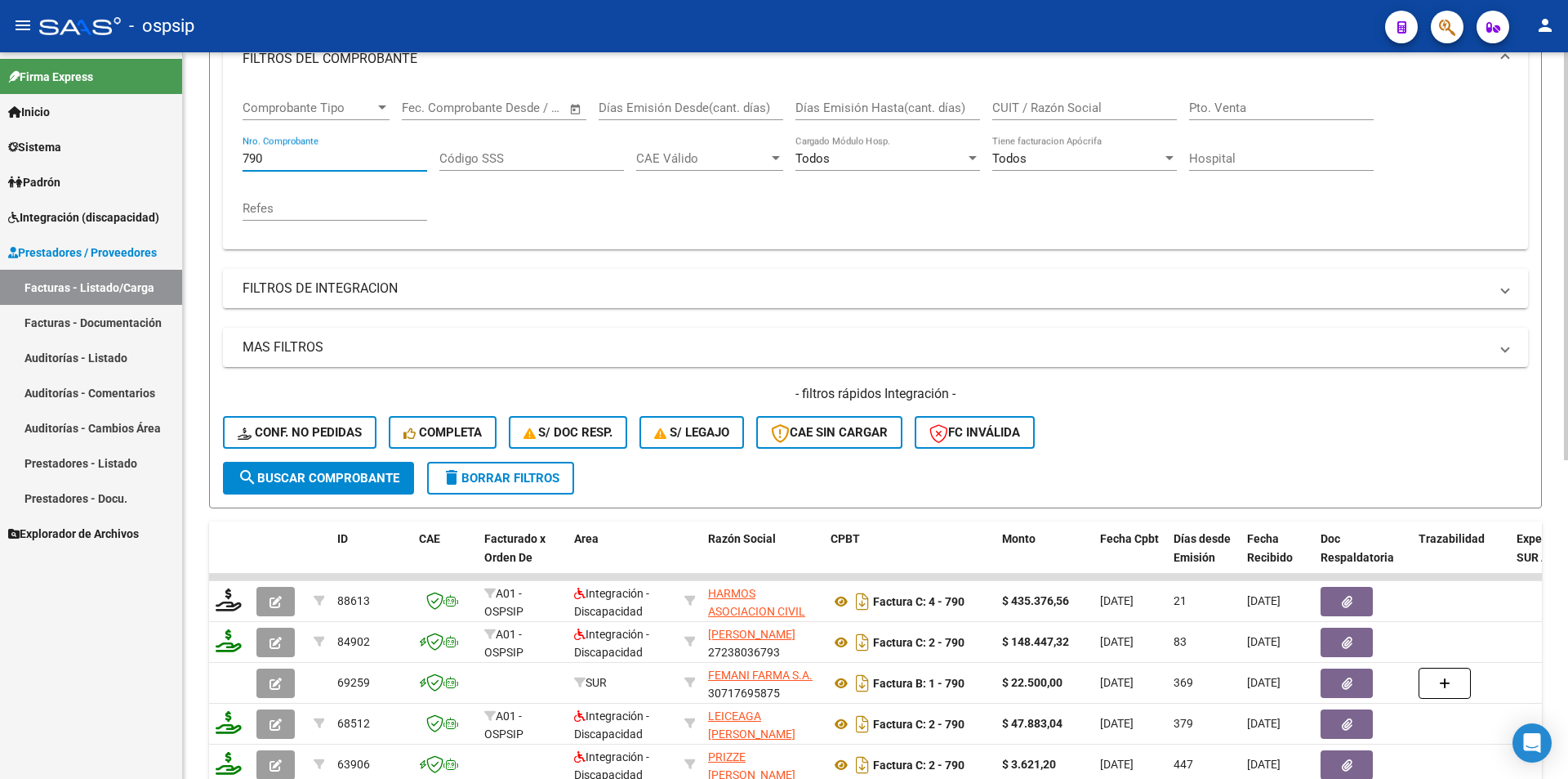
drag, startPoint x: 281, startPoint y: 158, endPoint x: 190, endPoint y: 153, distance: 91.1
click at [190, 153] on div "Video tutorial PRESTADORES -> Listado de CPBTs Emitidos por Prestadores / Prove…" at bounding box center [875, 448] width 1385 height 1282
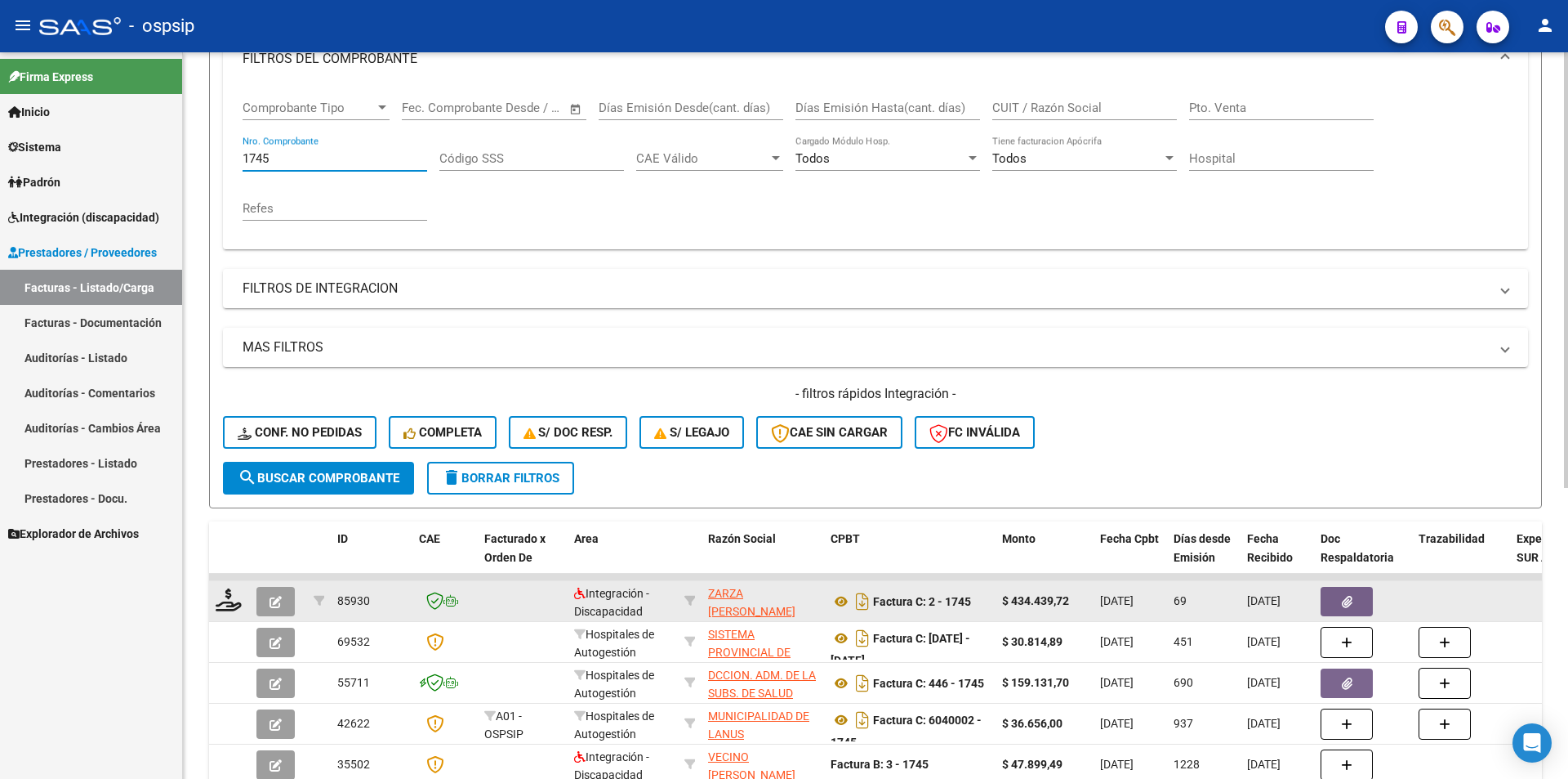
type input "1745"
click at [274, 592] on button "button" at bounding box center [275, 602] width 39 height 30
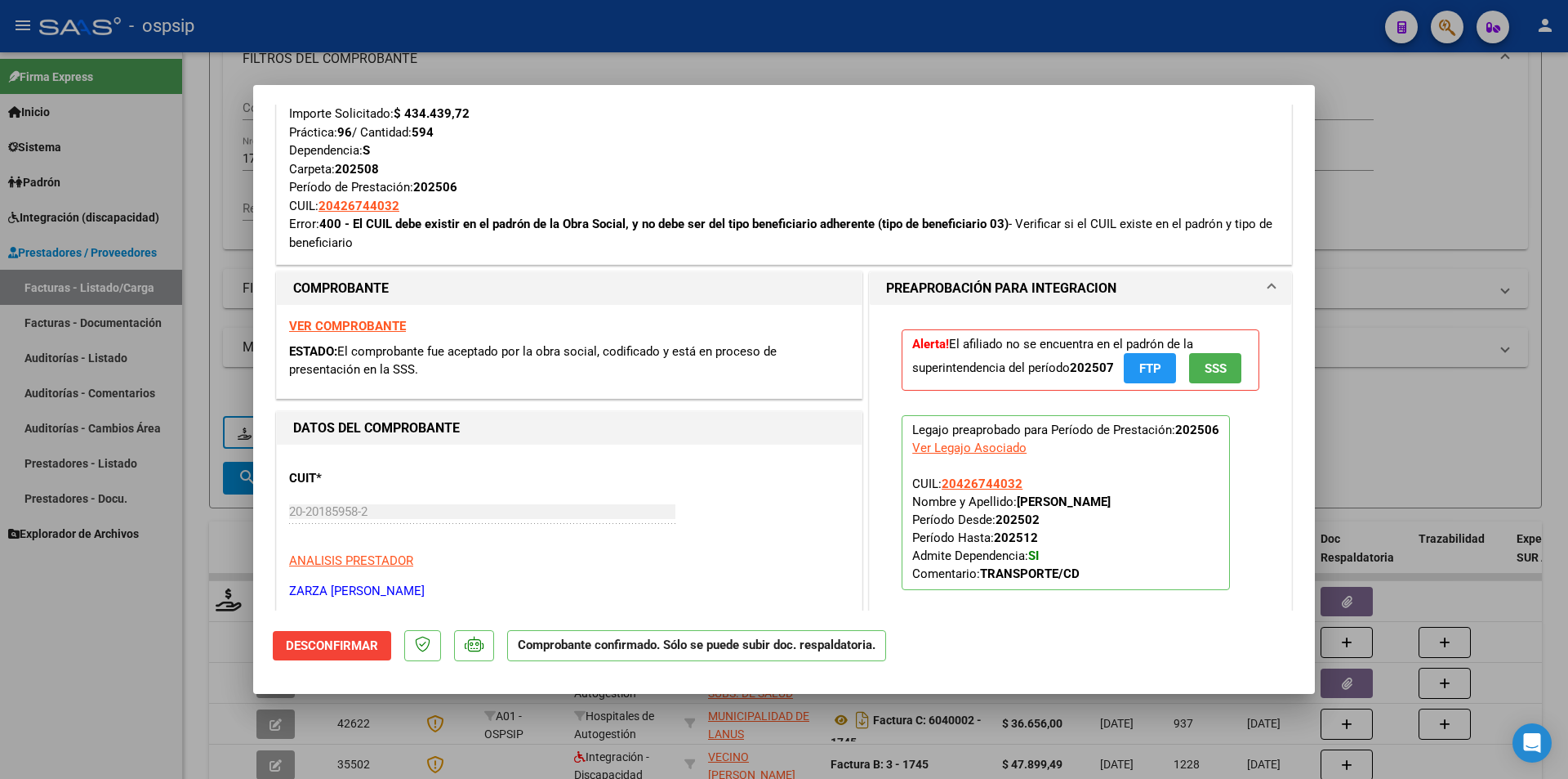
scroll to position [1145, 0]
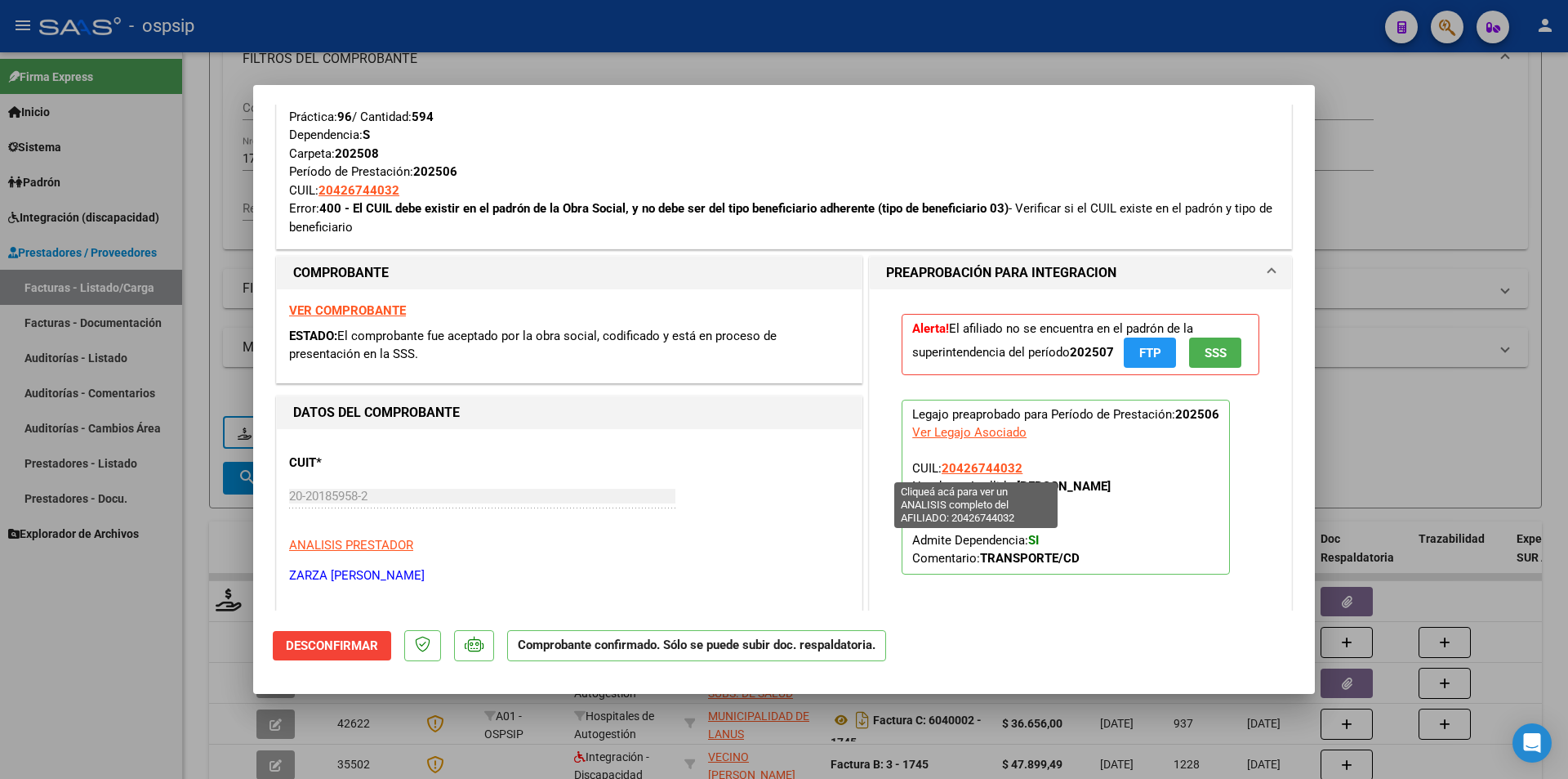
click at [1002, 467] on span "20426744032" at bounding box center [981, 468] width 80 height 15
type textarea "20426744032"
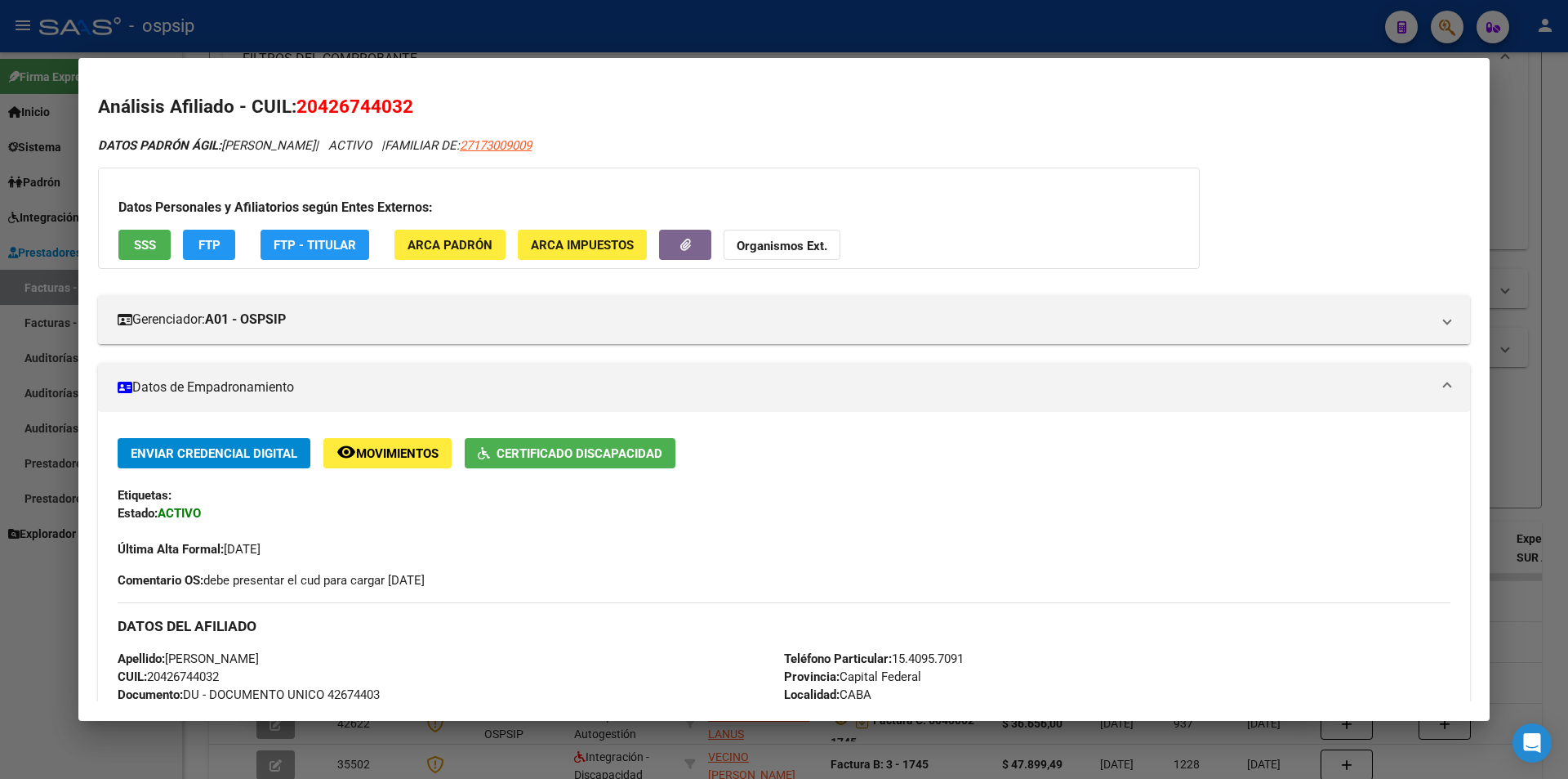
click at [220, 244] on button "FTP" at bounding box center [209, 244] width 53 height 30
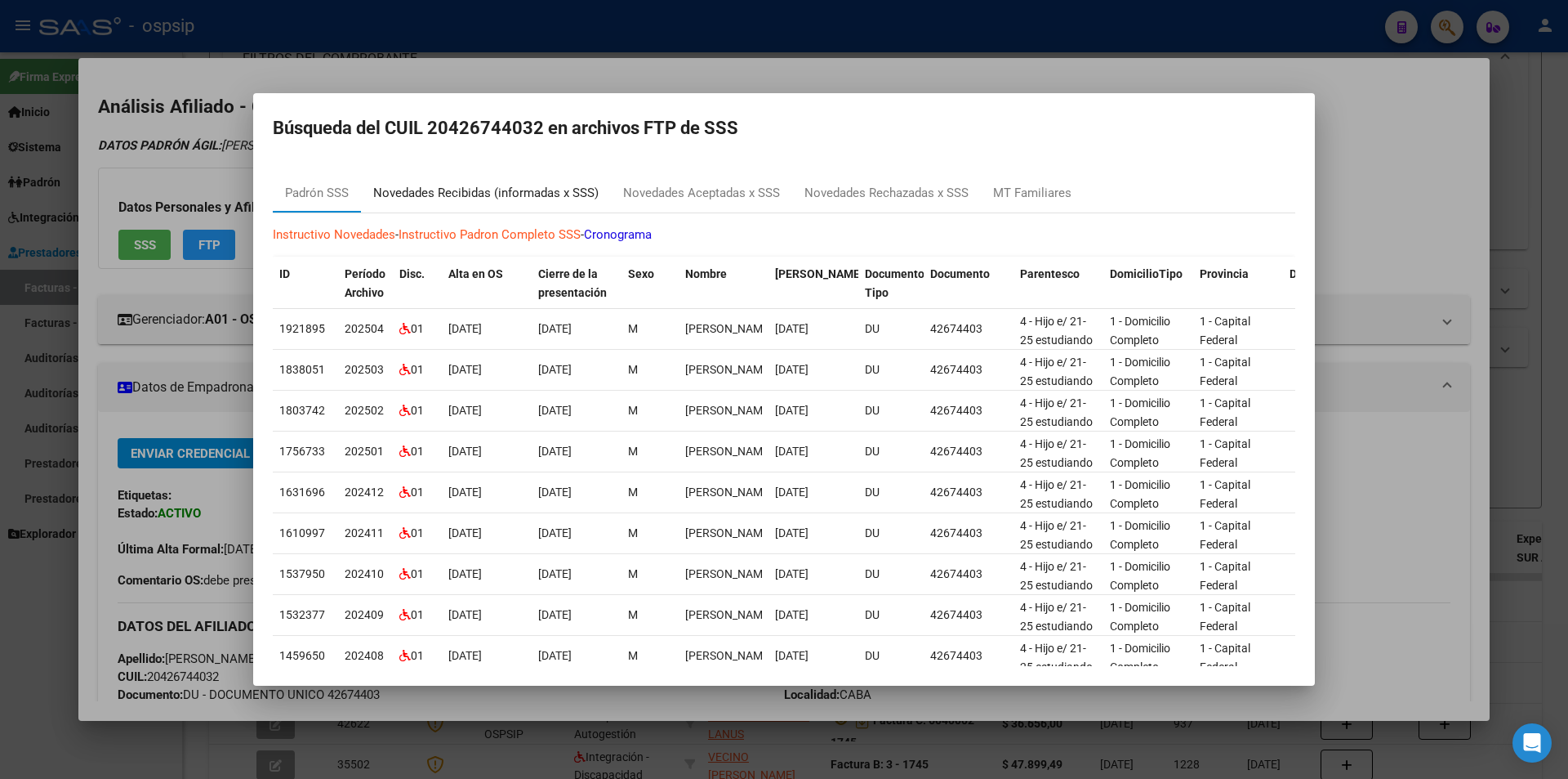
click at [488, 197] on div "Novedades Recibidas (informadas x SSS)" at bounding box center [486, 193] width 225 height 19
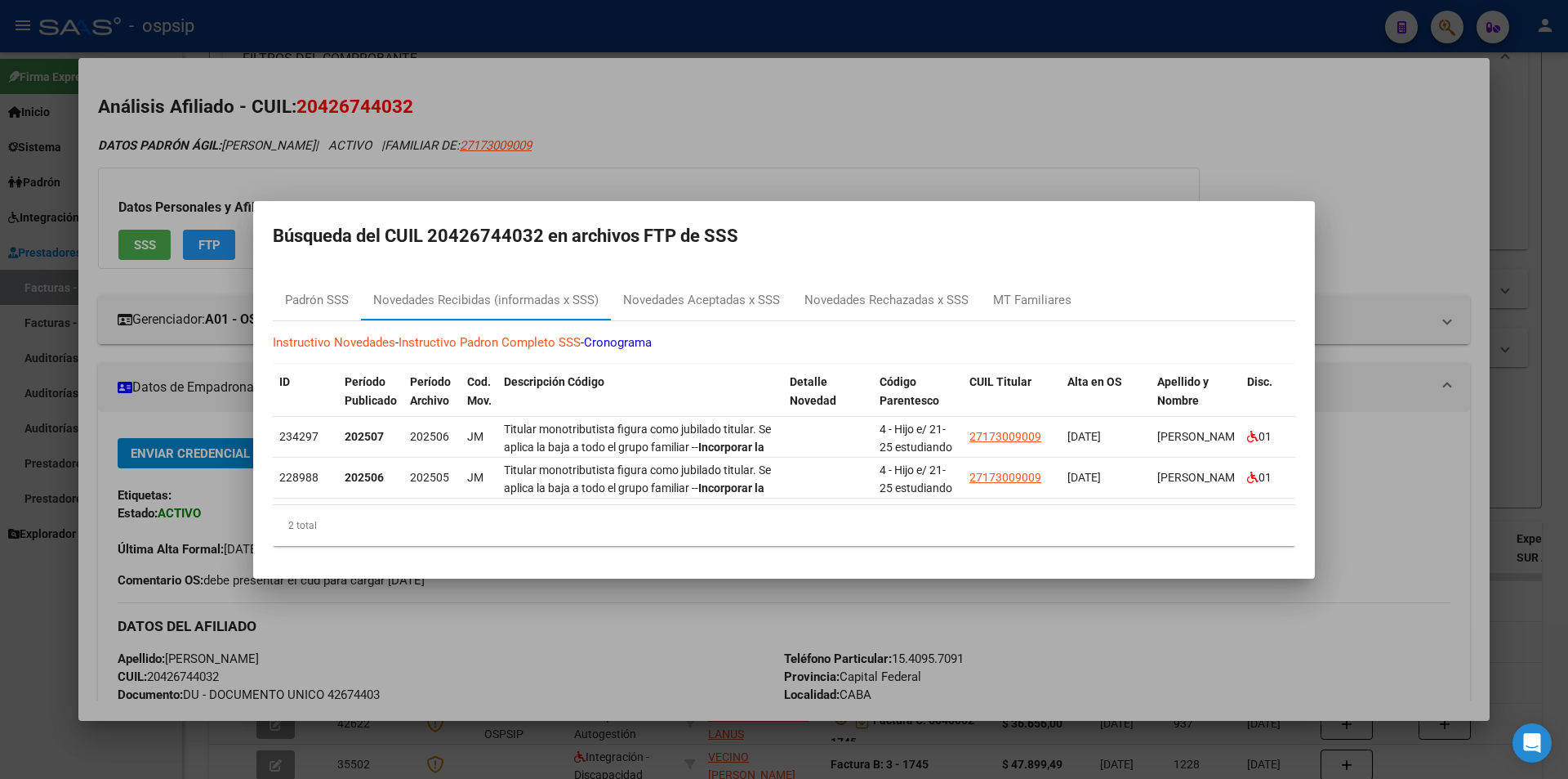
click at [404, 31] on div at bounding box center [784, 390] width 1568 height 779
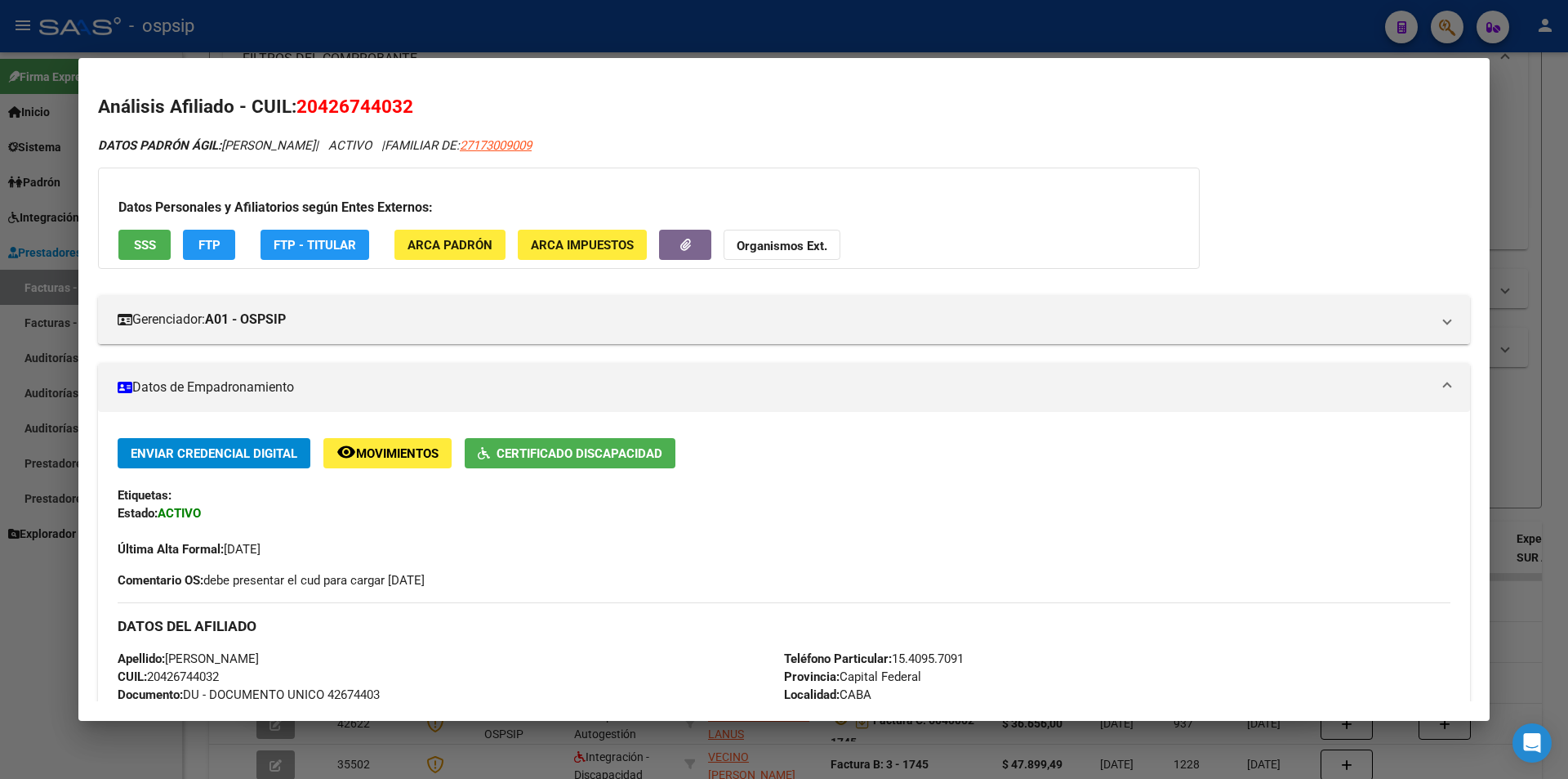
click at [401, 28] on div at bounding box center [784, 390] width 1568 height 779
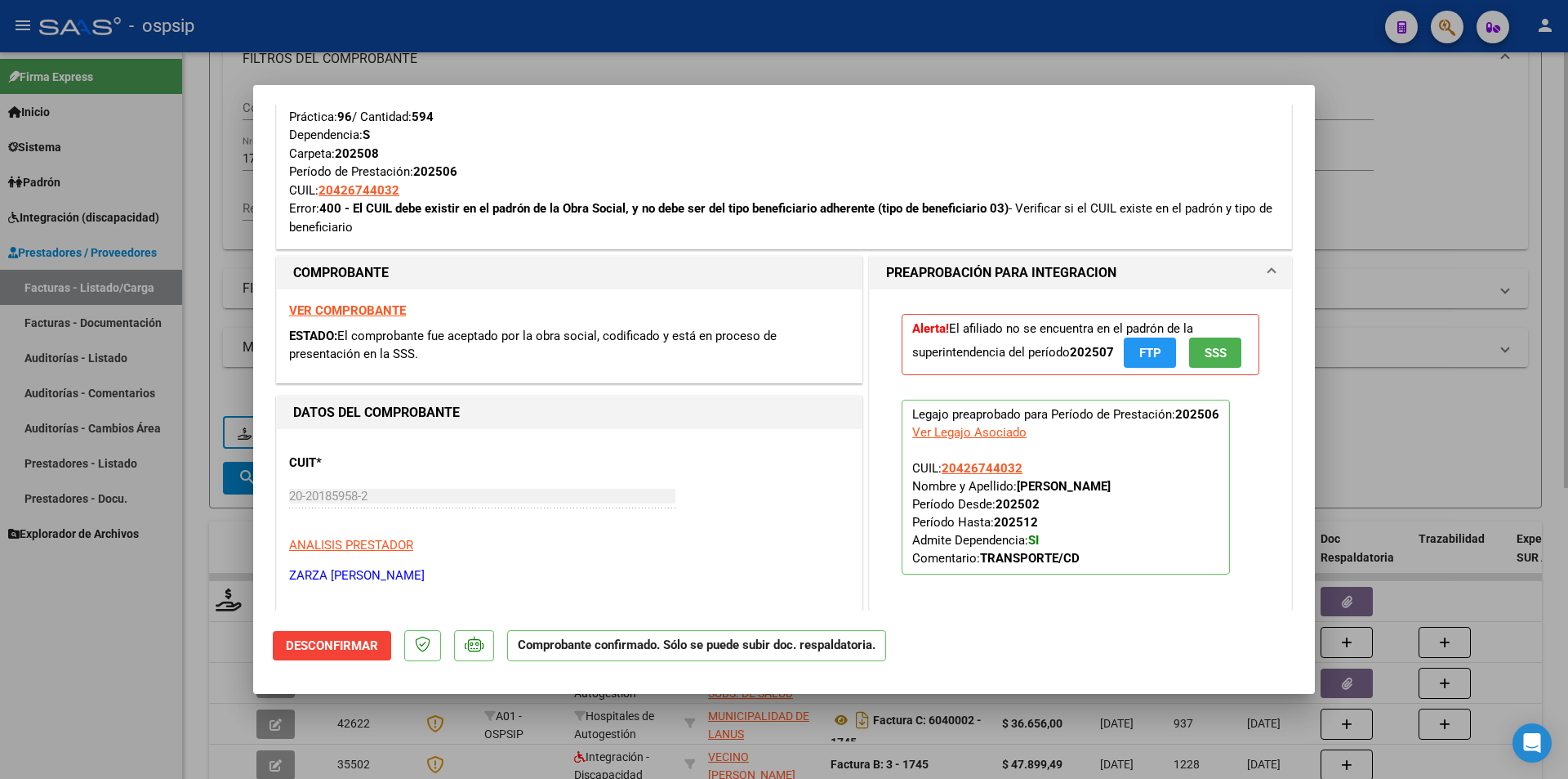
drag, startPoint x: 205, startPoint y: 323, endPoint x: 247, endPoint y: 187, distance: 142.3
click at [205, 322] on div at bounding box center [784, 390] width 1568 height 779
type input "$ 0,00"
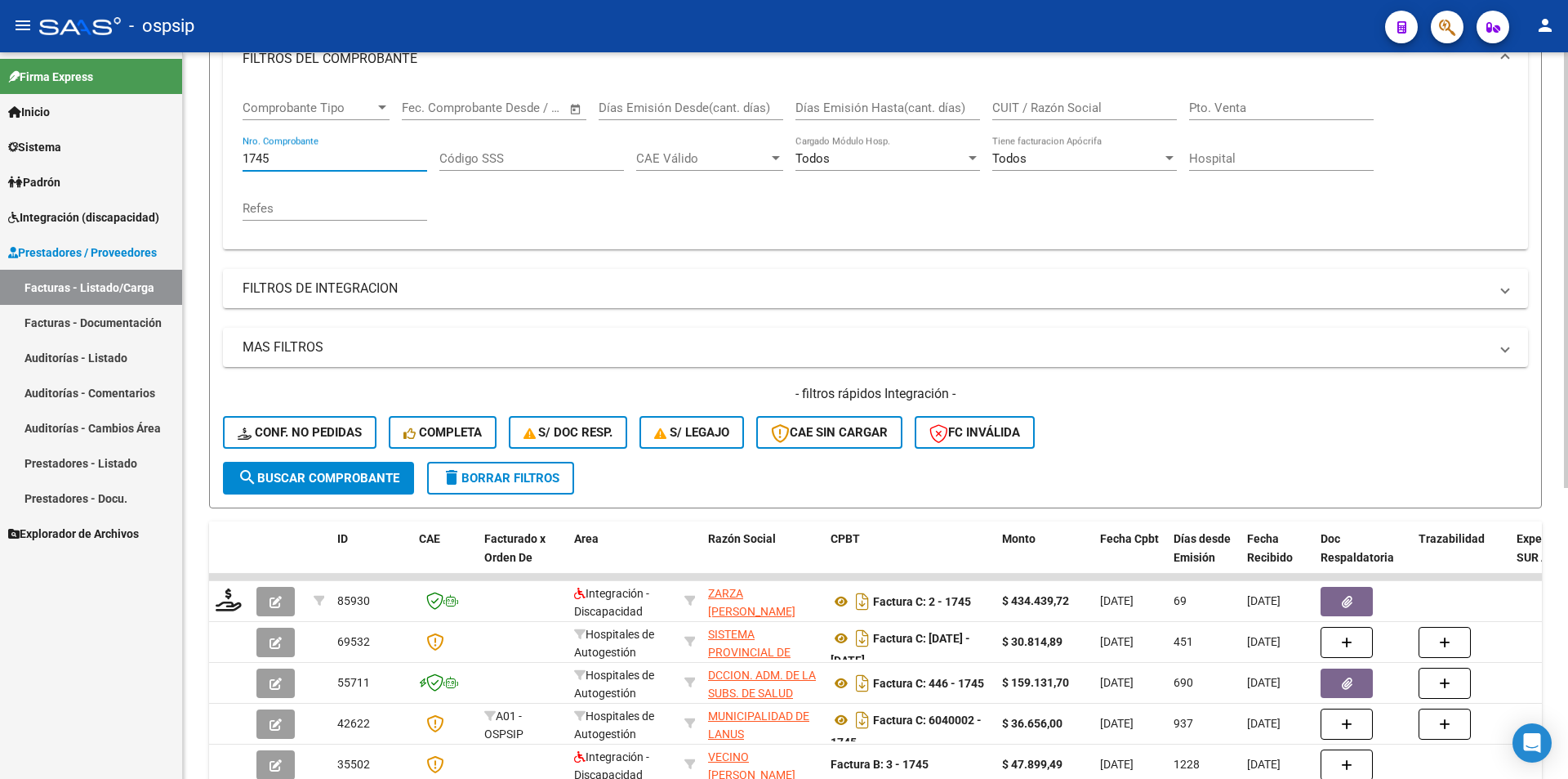
drag, startPoint x: 306, startPoint y: 162, endPoint x: 223, endPoint y: 160, distance: 83.0
click at [223, 160] on div "Comprobante Tipo Comprobante Tipo Fecha inicio – Fecha fin Fec. Comprobante Des…" at bounding box center [876, 167] width 1305 height 164
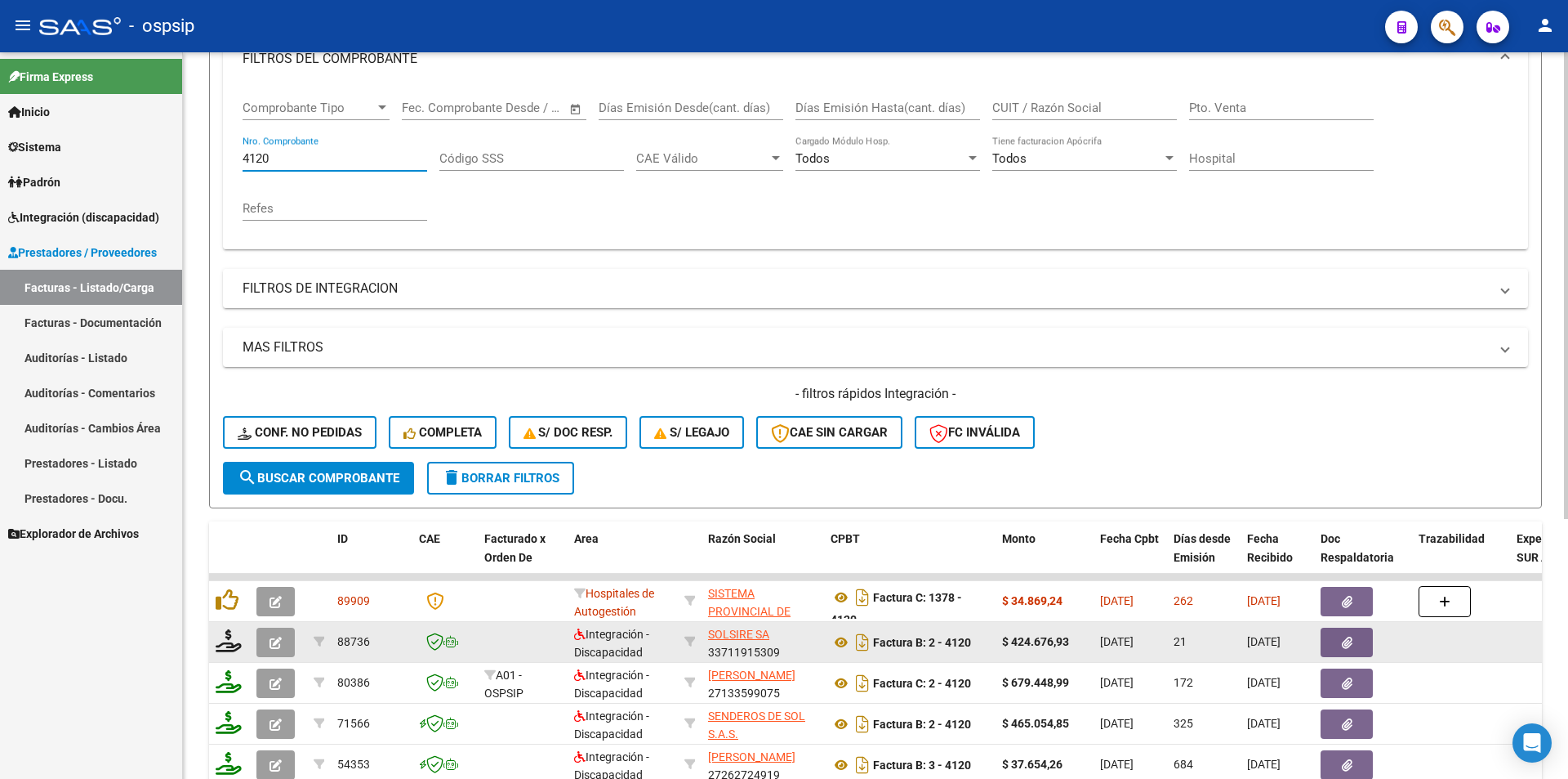
type input "4120"
click at [274, 646] on icon "button" at bounding box center [275, 643] width 12 height 12
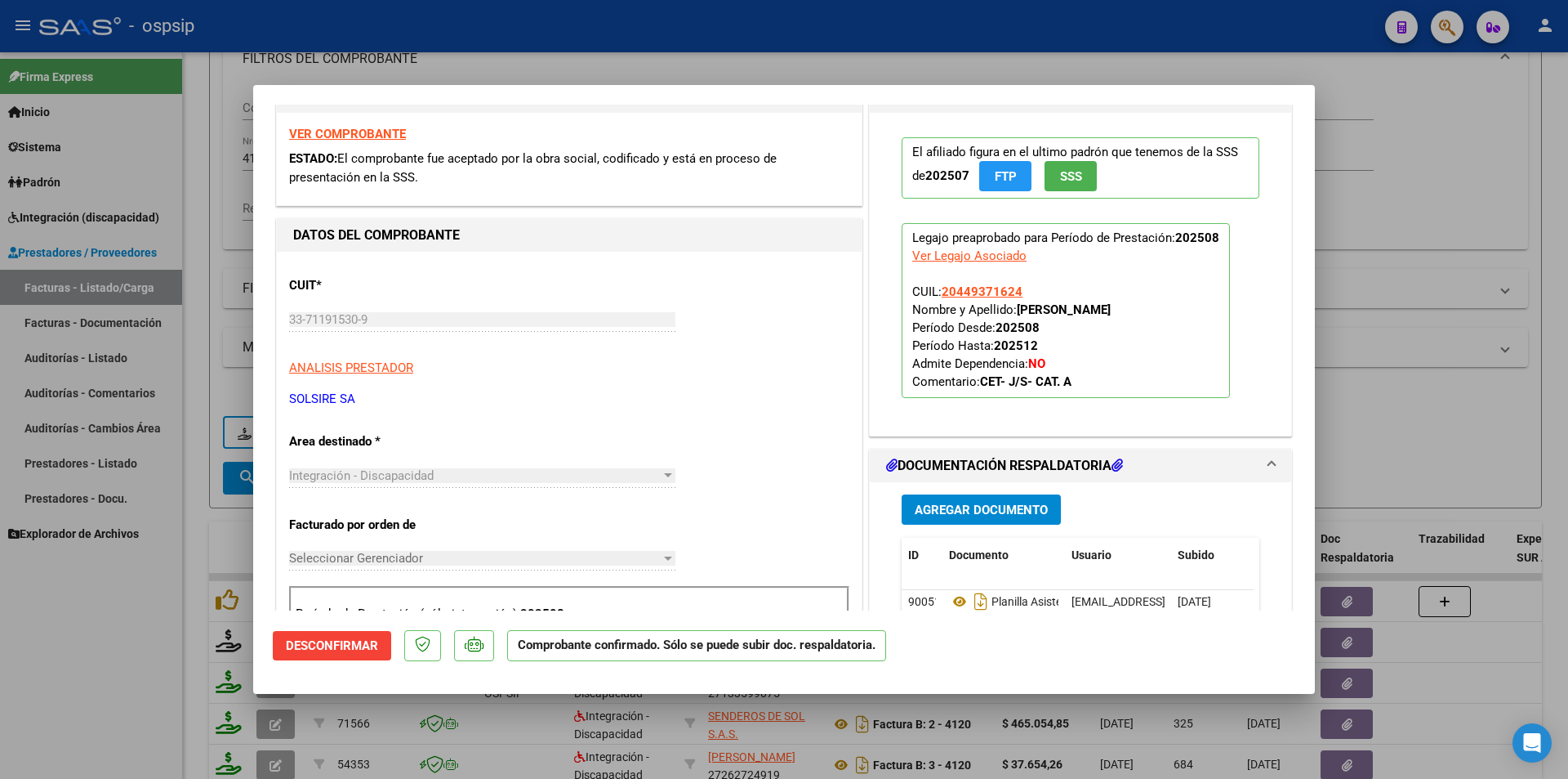
scroll to position [572, 0]
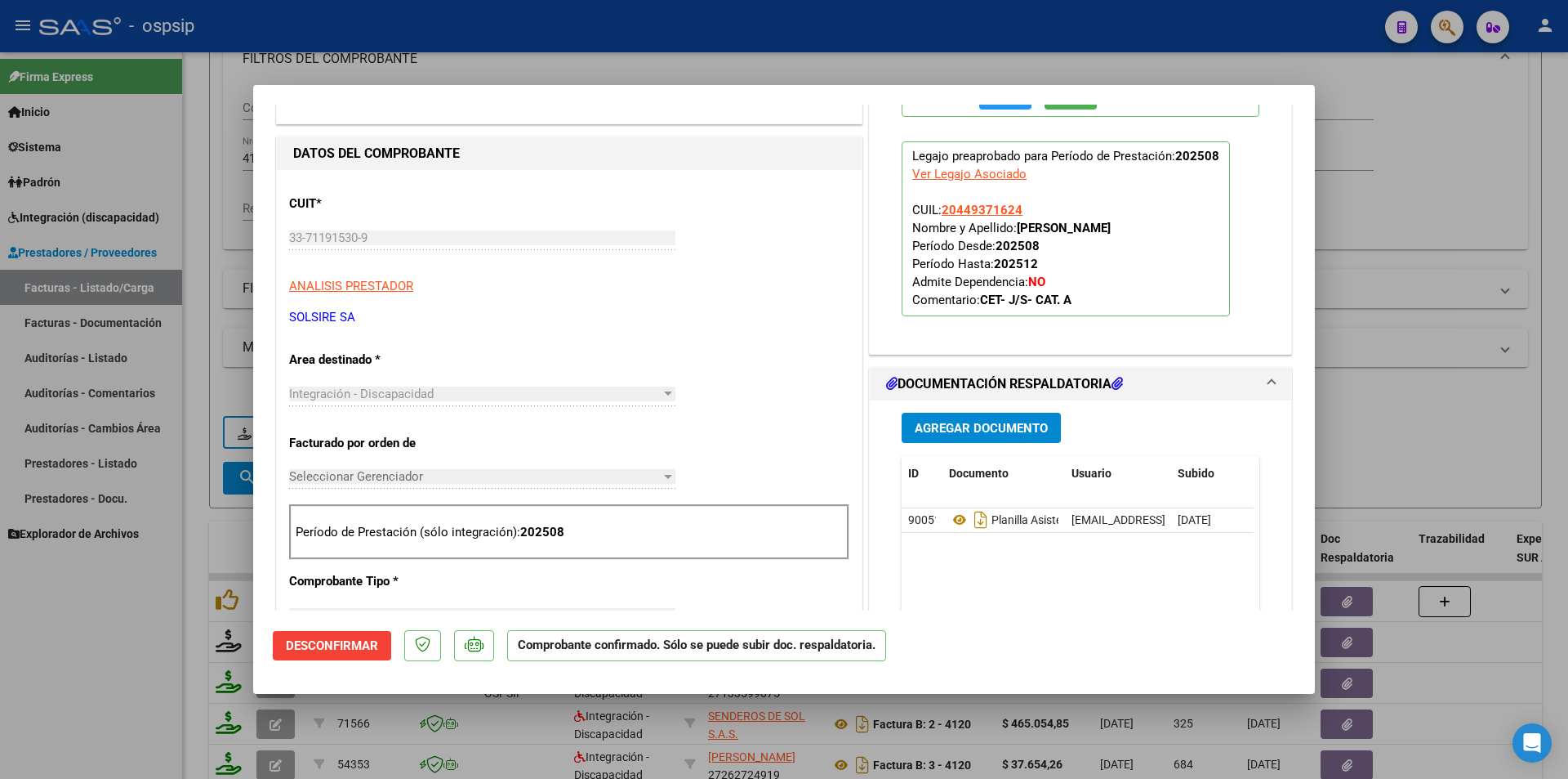
click at [624, 60] on div at bounding box center [784, 390] width 1568 height 779
type input "$ 0,00"
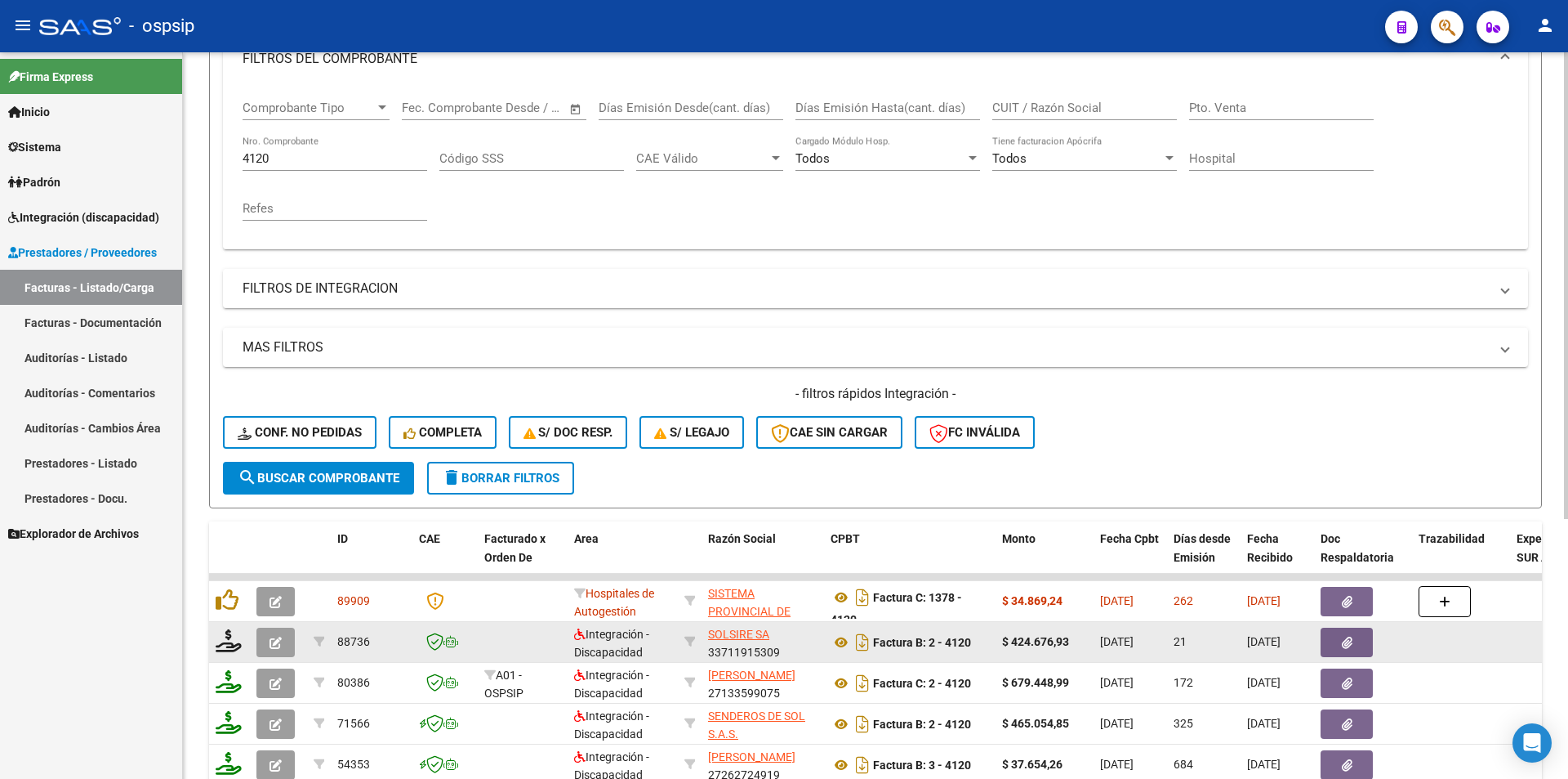
click at [270, 643] on icon "button" at bounding box center [275, 643] width 12 height 12
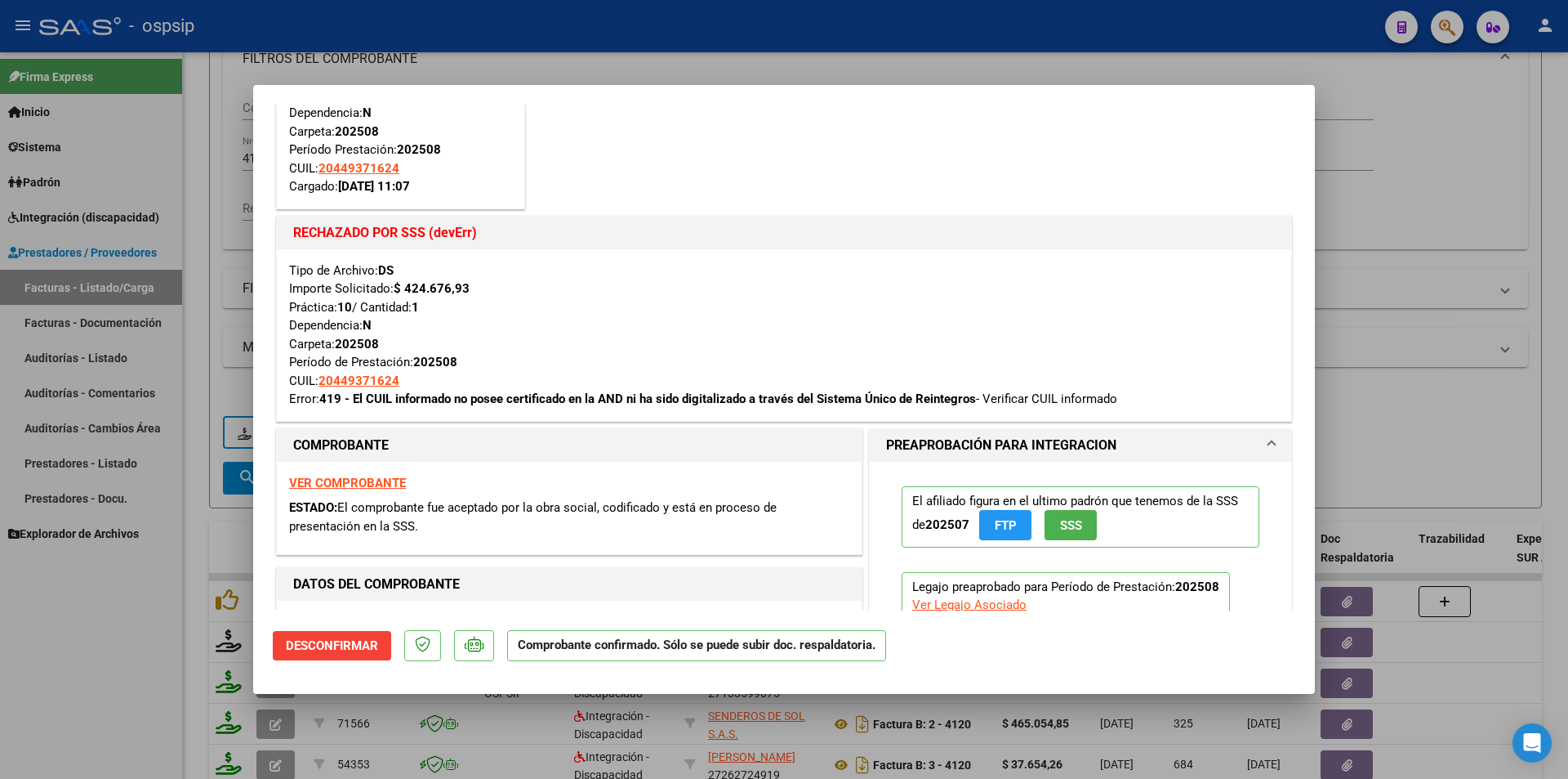
scroll to position [327, 0]
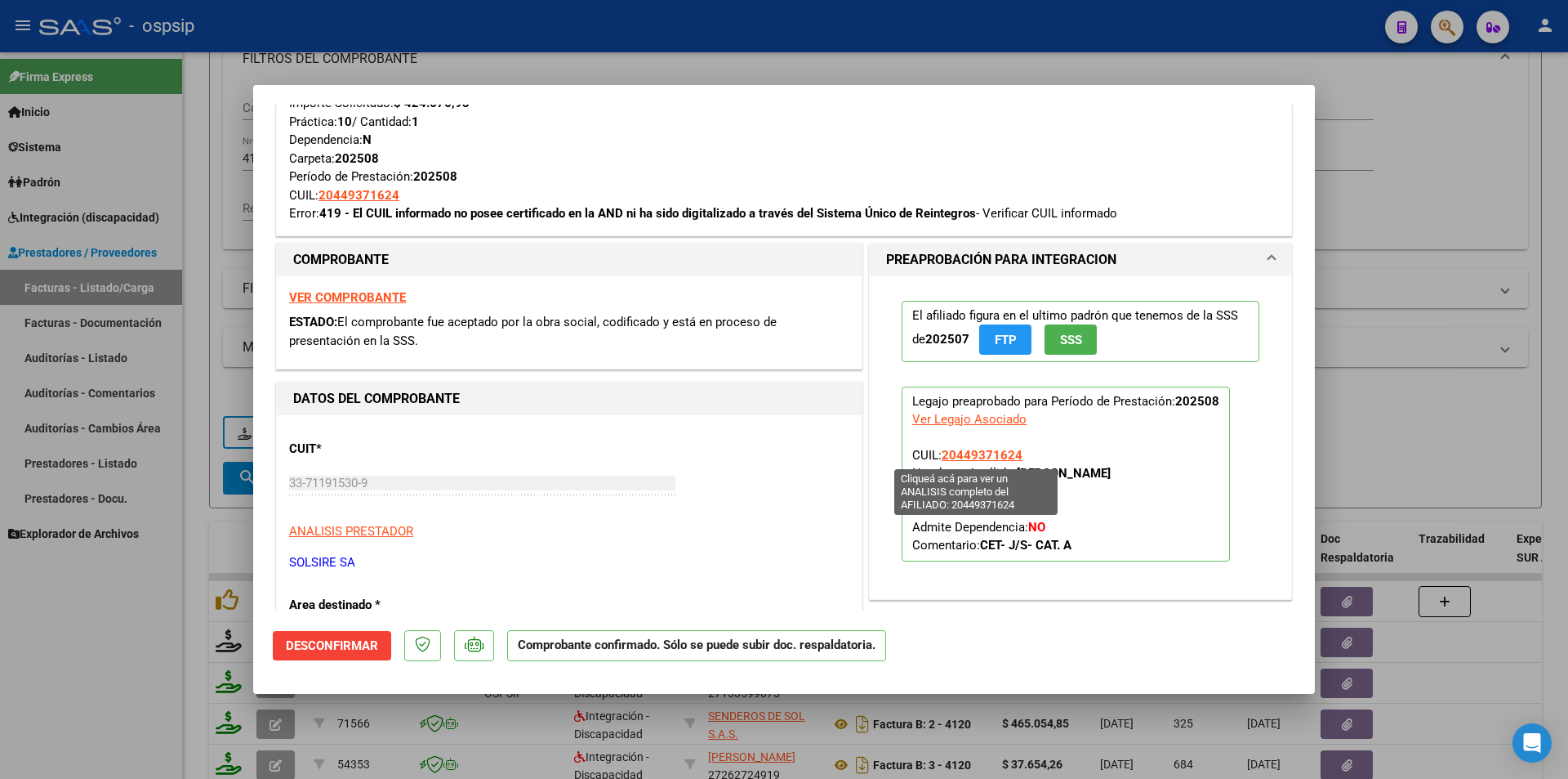
drag, startPoint x: 1015, startPoint y: 458, endPoint x: 944, endPoint y: 450, distance: 71.4
click at [939, 449] on p "Legajo preaprobado para Período de Prestación: 202508 Ver Legajo Asociado CUIL:…" at bounding box center [1066, 474] width 329 height 175
copy span "20449371624"
click at [144, 611] on div at bounding box center [784, 390] width 1568 height 779
type input "$ 0,00"
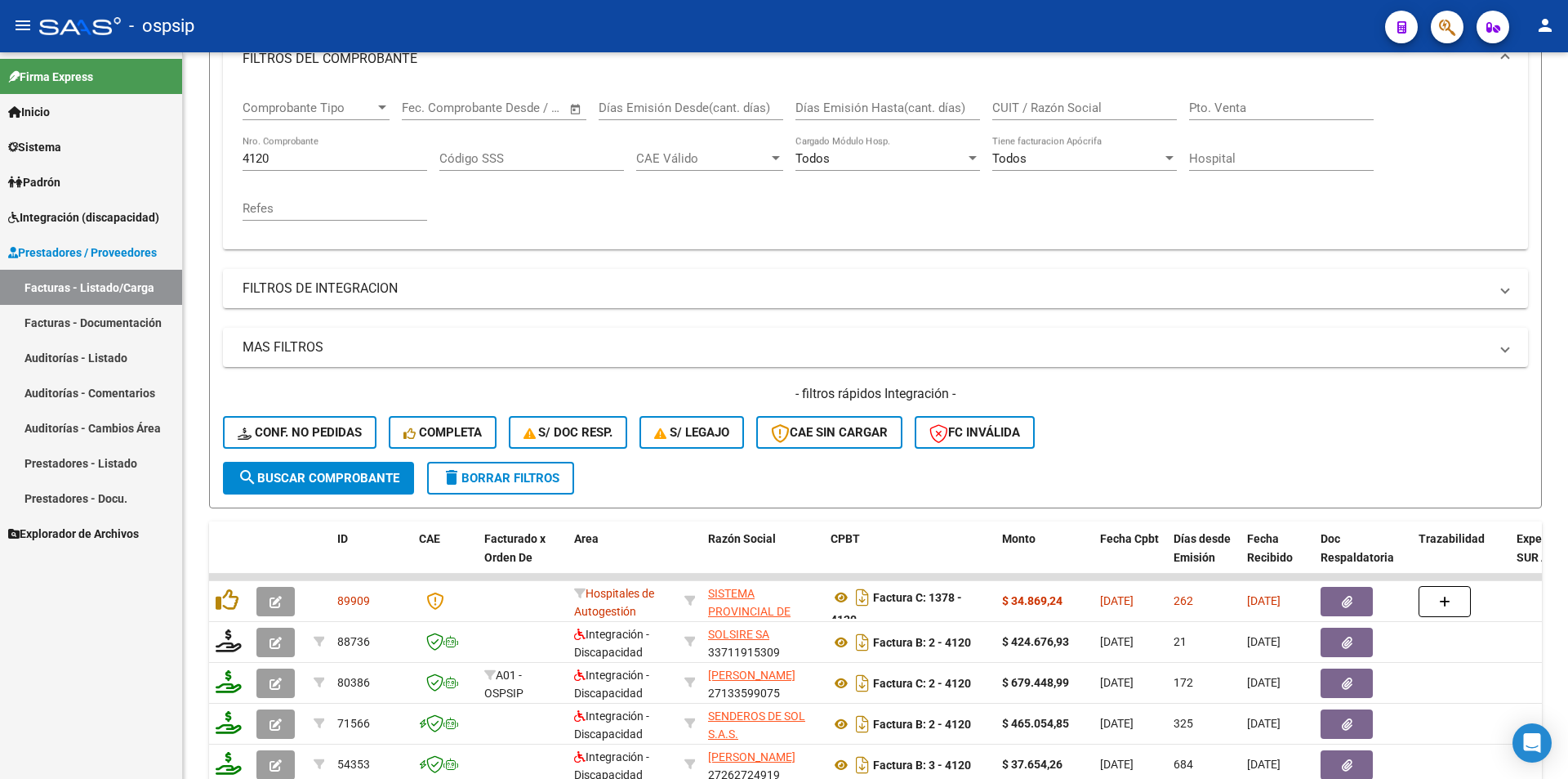
click at [138, 210] on span "Integración (discapacidad)" at bounding box center [83, 218] width 151 height 18
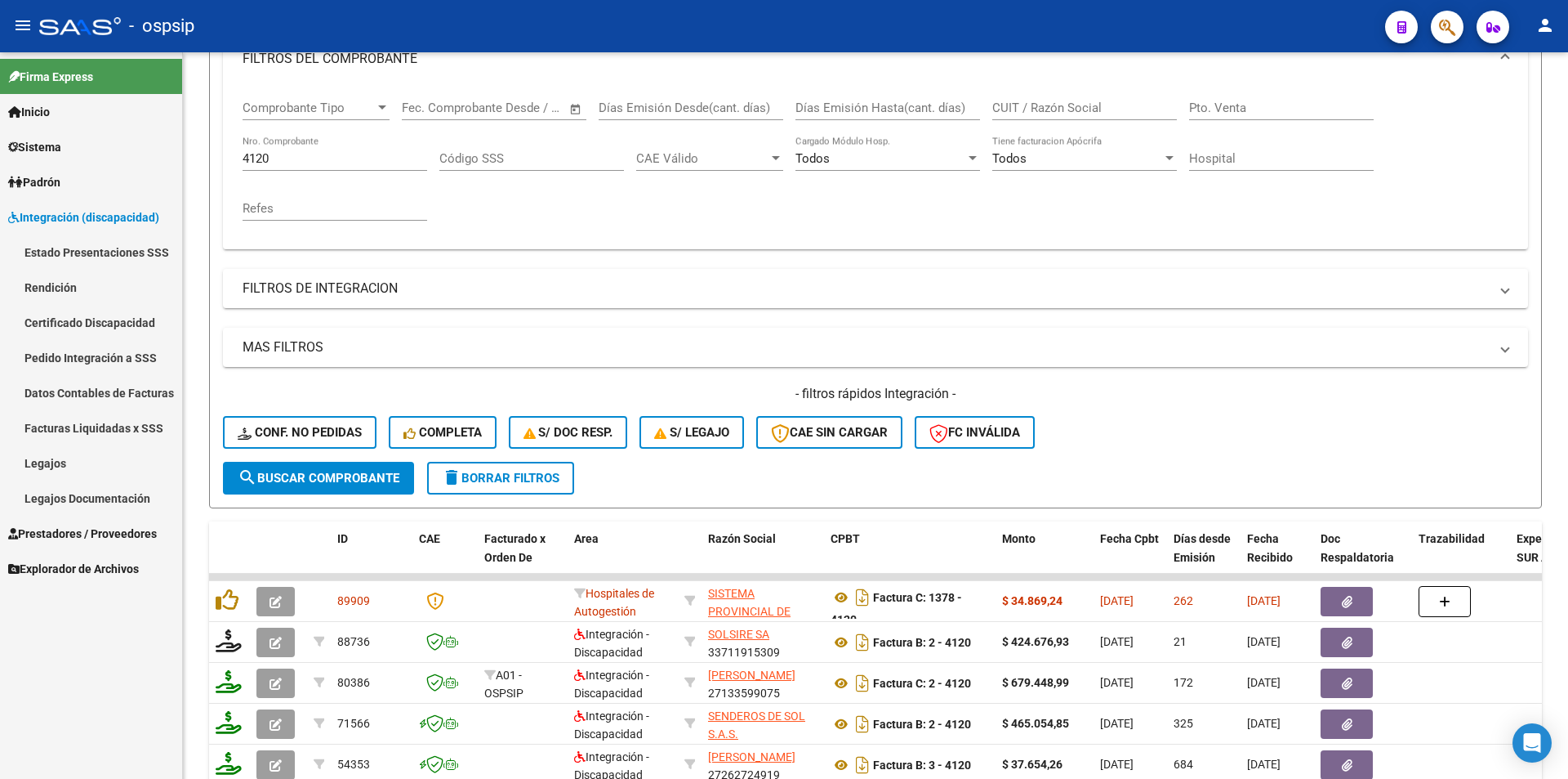
click at [71, 467] on link "Legajos" at bounding box center [90, 462] width 182 height 35
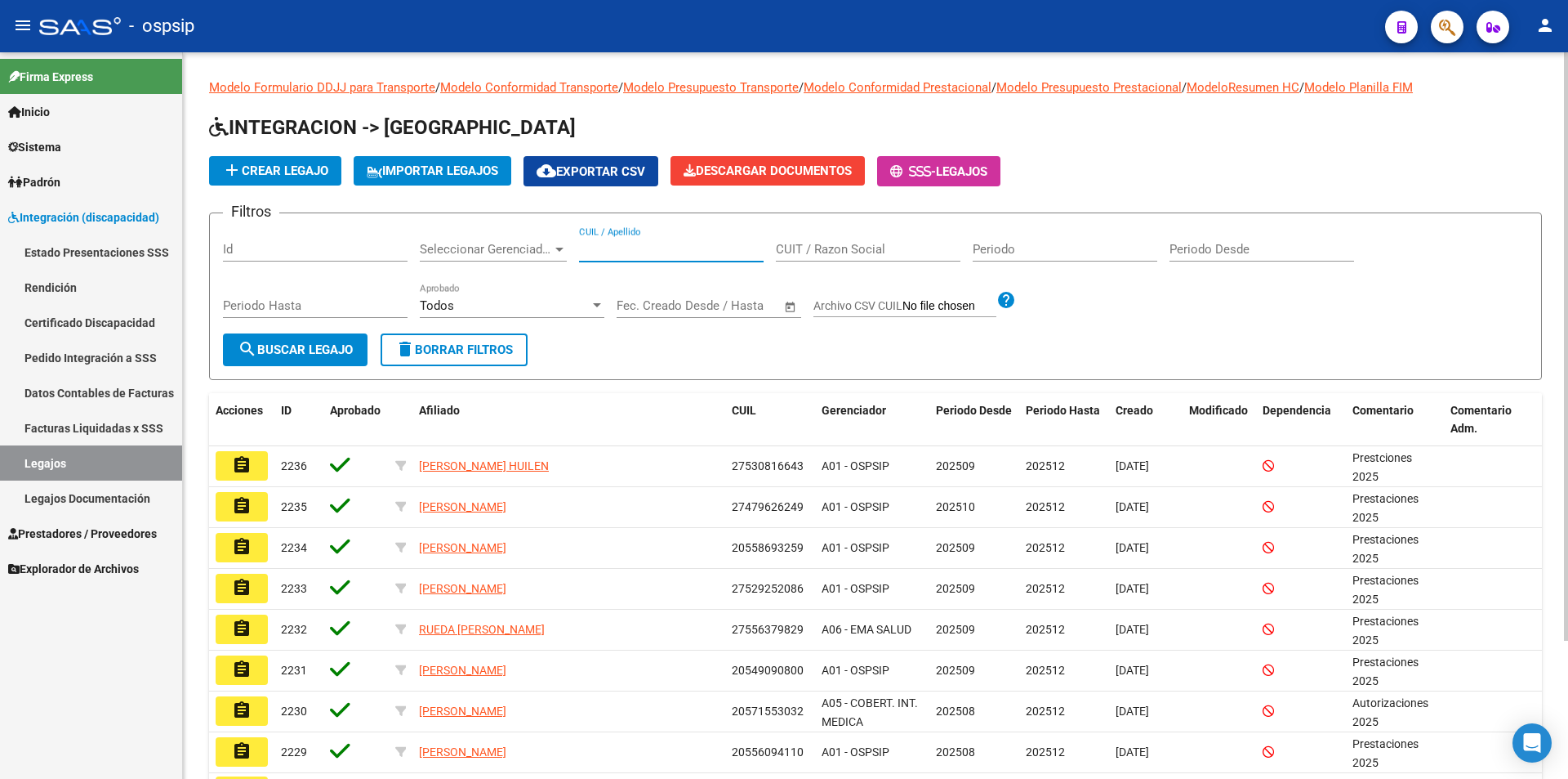
click at [613, 242] on input "CUIL / Apellido" at bounding box center [671, 248] width 185 height 15
paste input "20449371624"
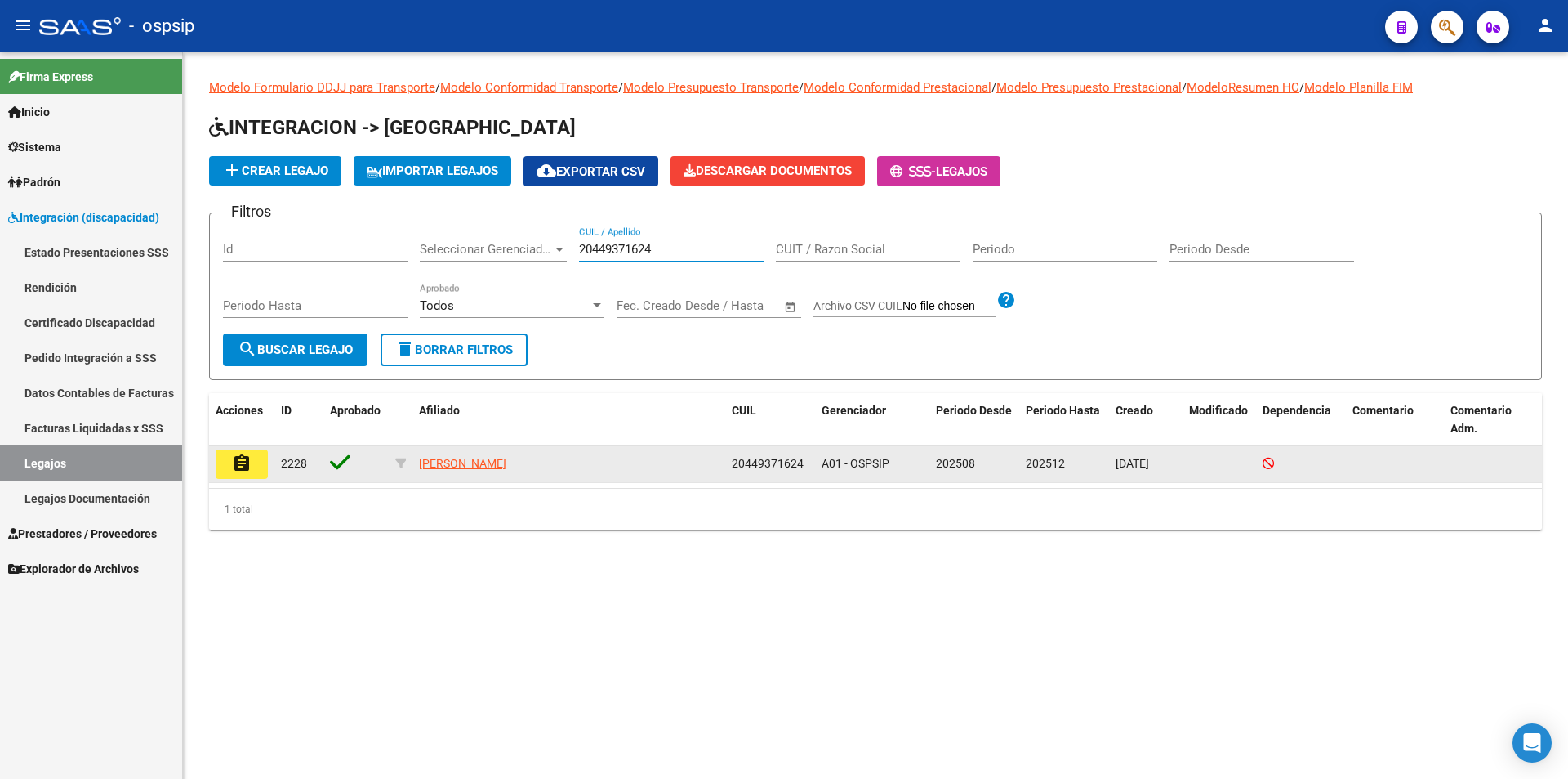
type input "20449371624"
click at [250, 471] on mat-icon "assignment" at bounding box center [242, 464] width 20 height 20
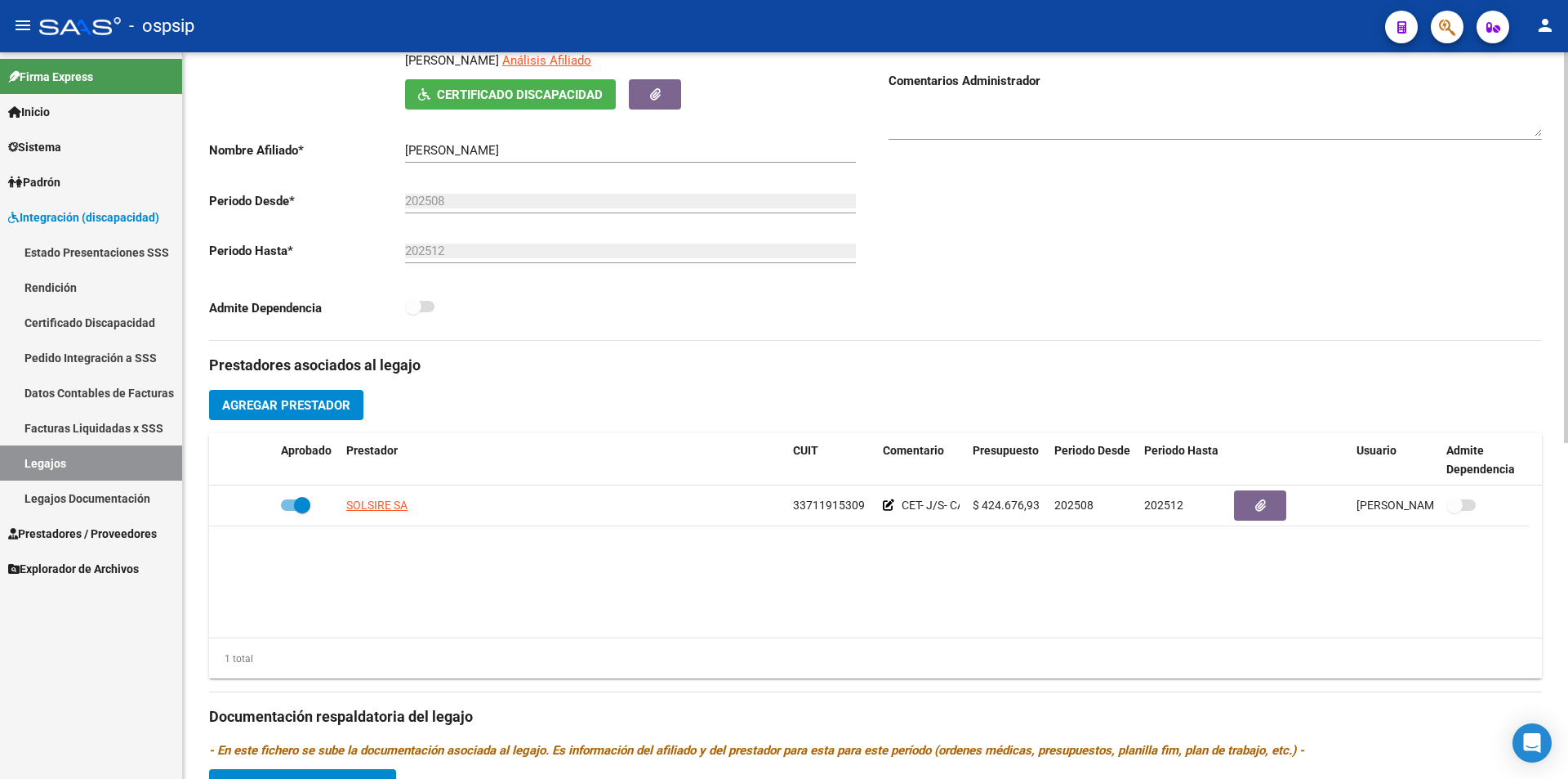
scroll to position [327, 0]
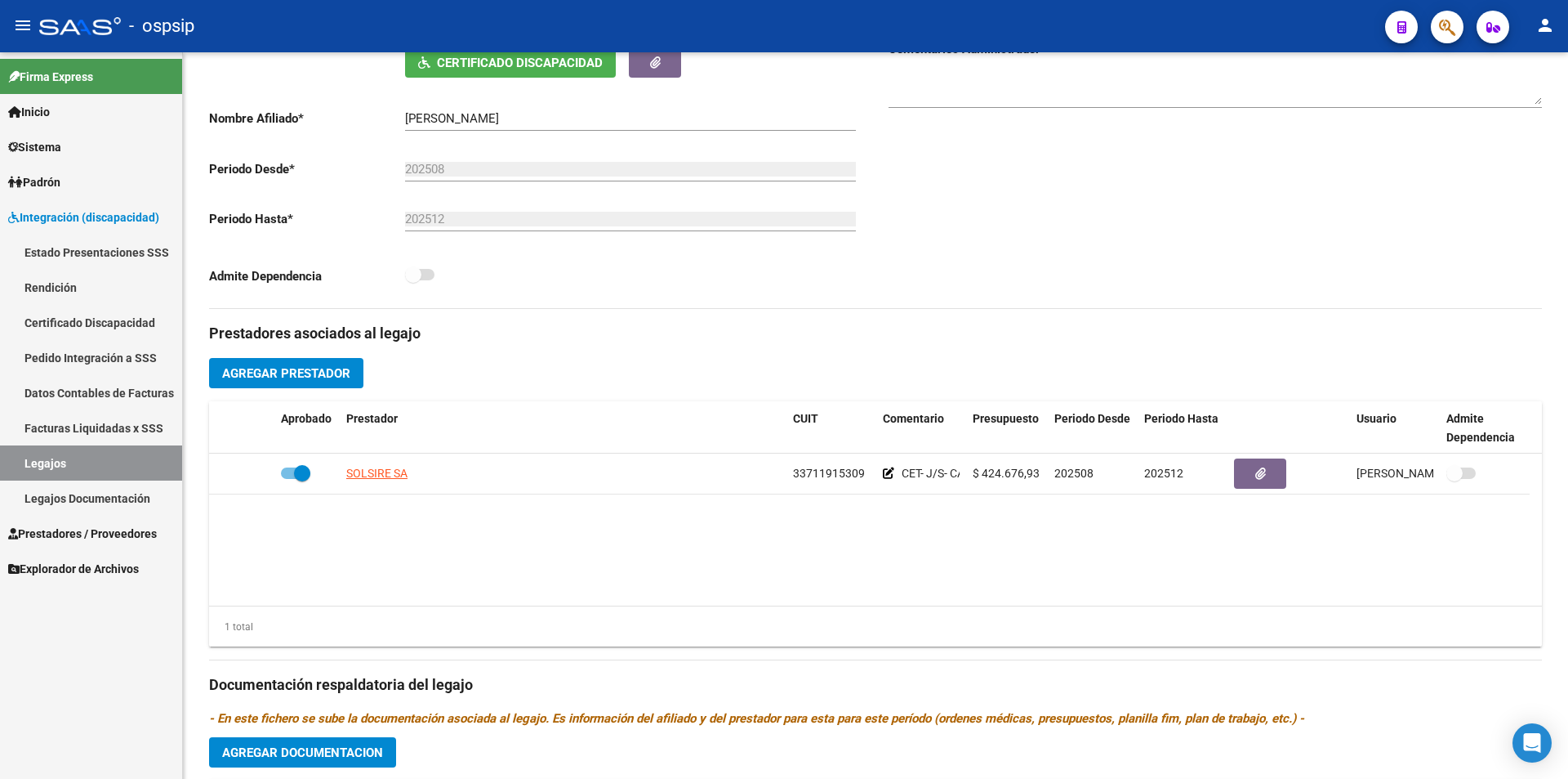
click at [94, 521] on link "Prestadores / Proveedores" at bounding box center [90, 533] width 182 height 35
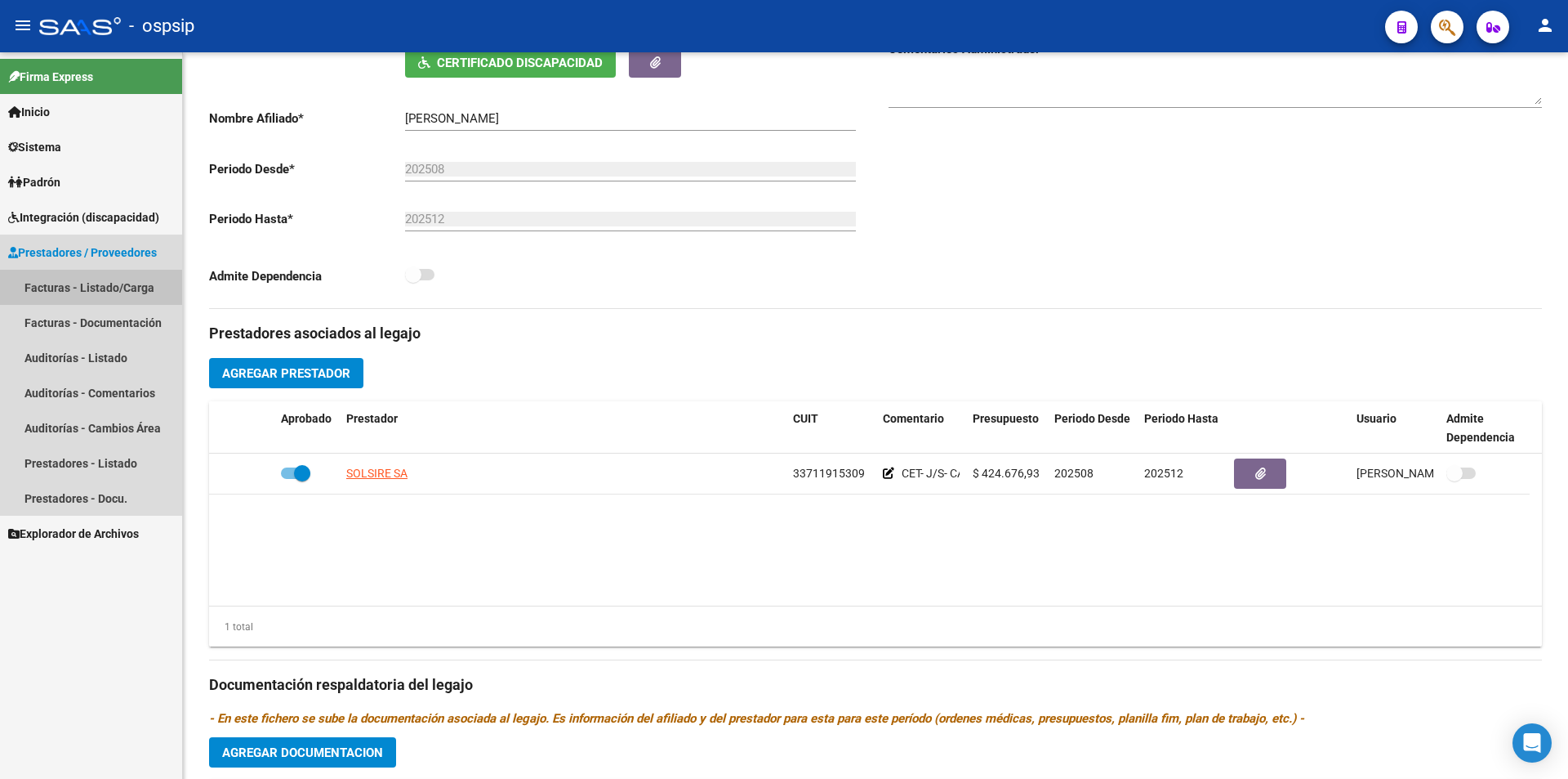
click at [113, 283] on link "Facturas - Listado/Carga" at bounding box center [90, 286] width 182 height 35
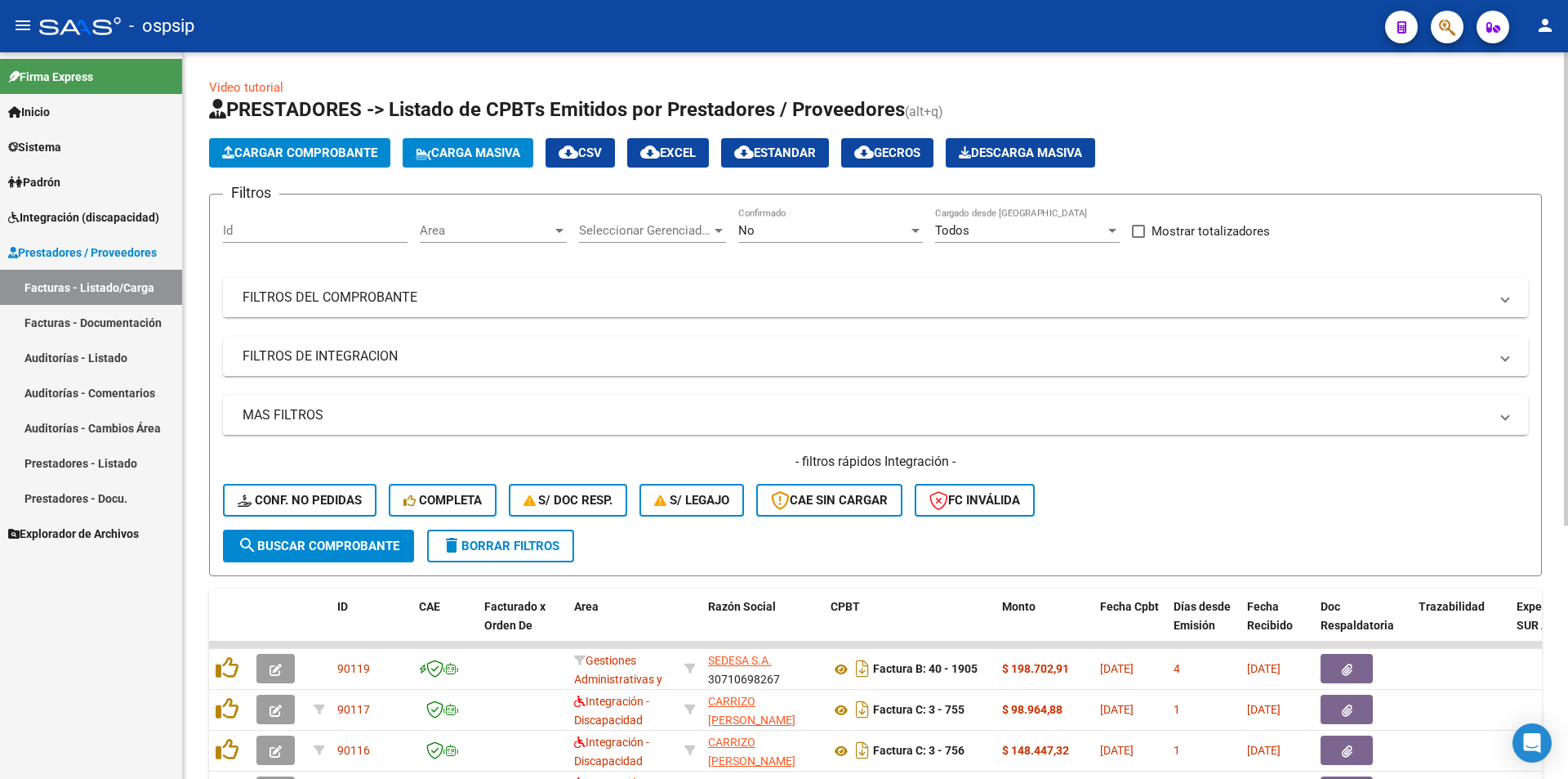
click at [765, 227] on div "No" at bounding box center [823, 231] width 170 height 15
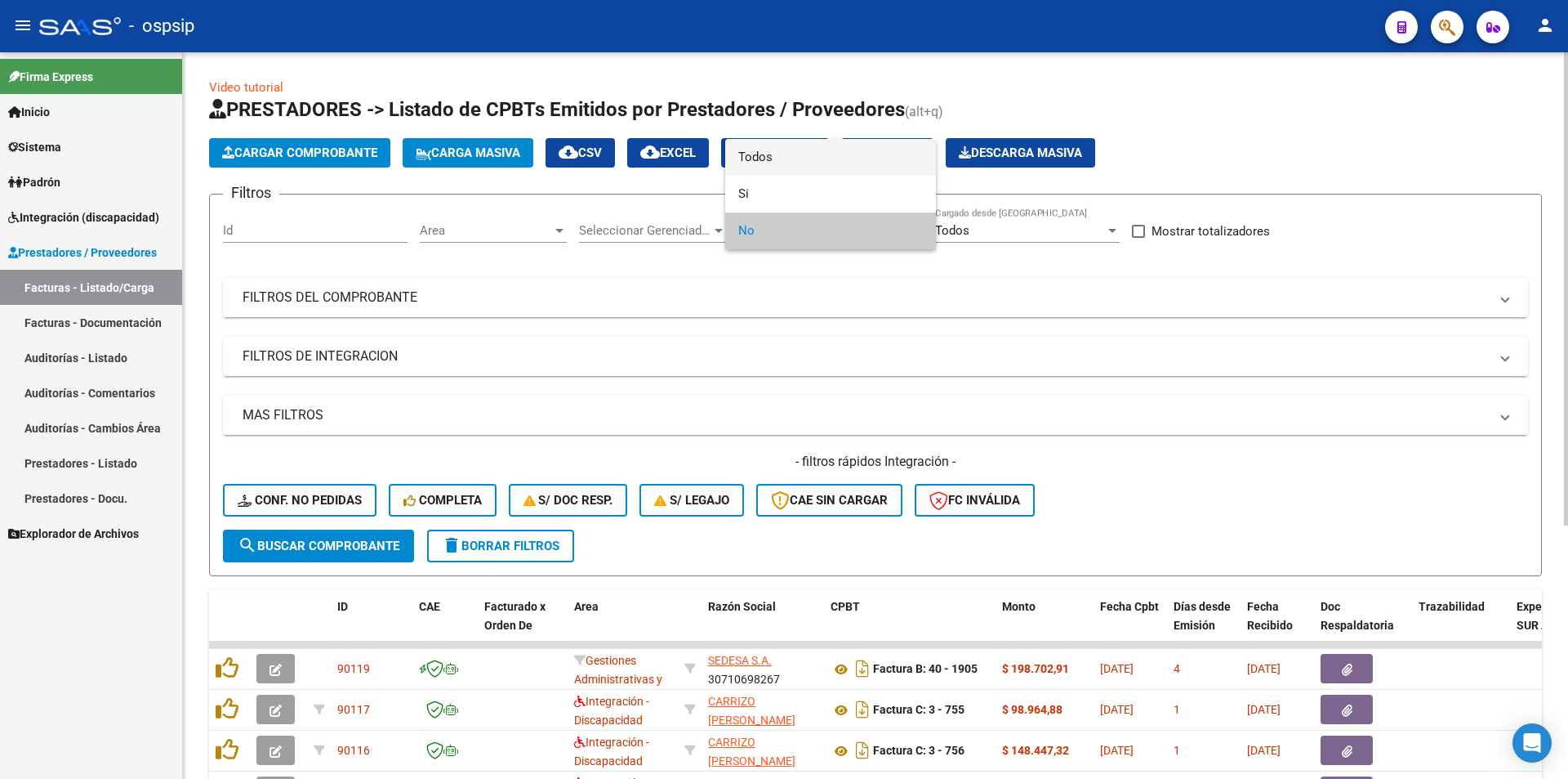
click at [771, 164] on span "Todos" at bounding box center [831, 157] width 185 height 37
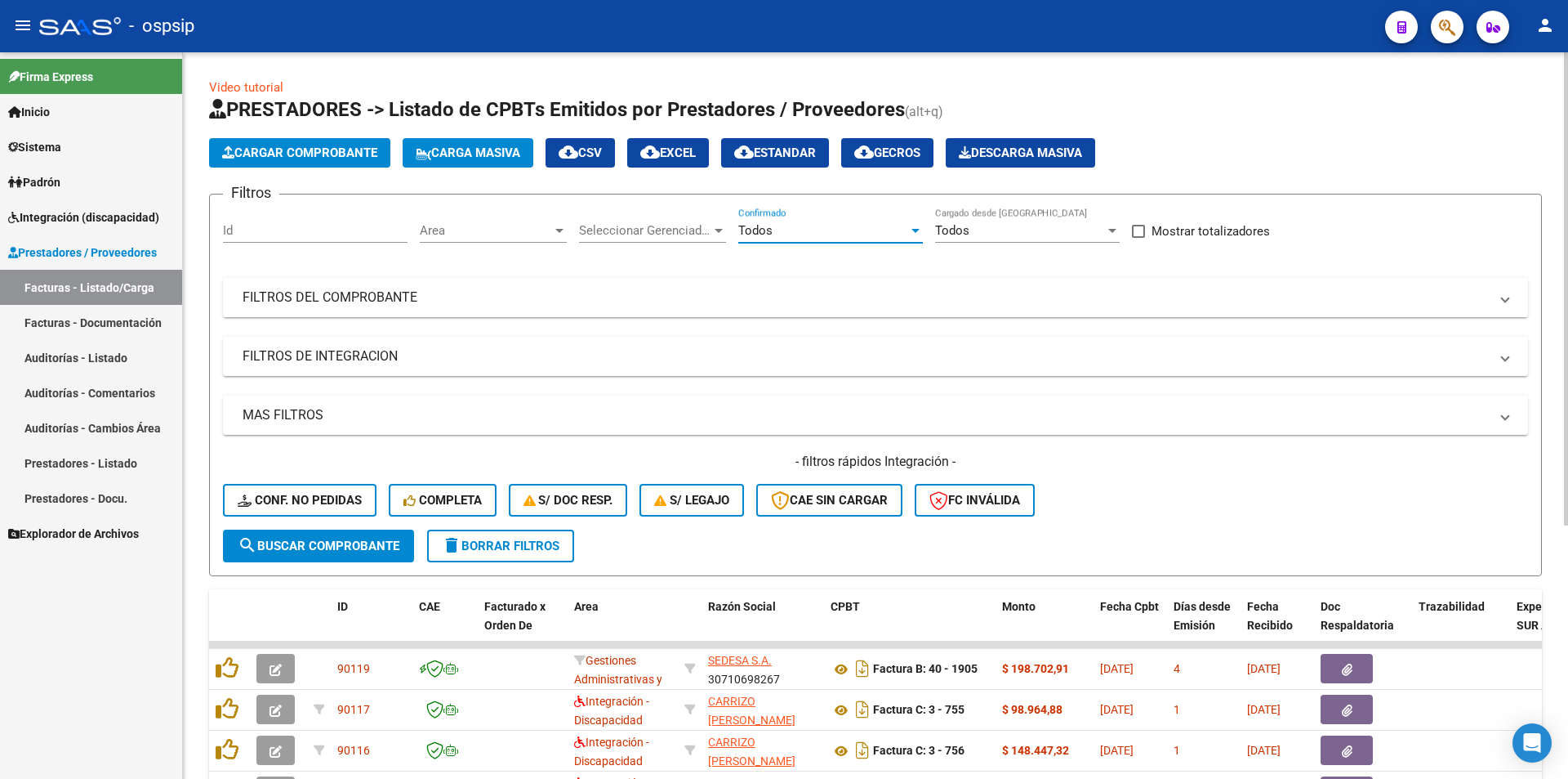
click at [389, 297] on mat-panel-title "FILTROS DEL COMPROBANTE" at bounding box center [865, 297] width 1246 height 18
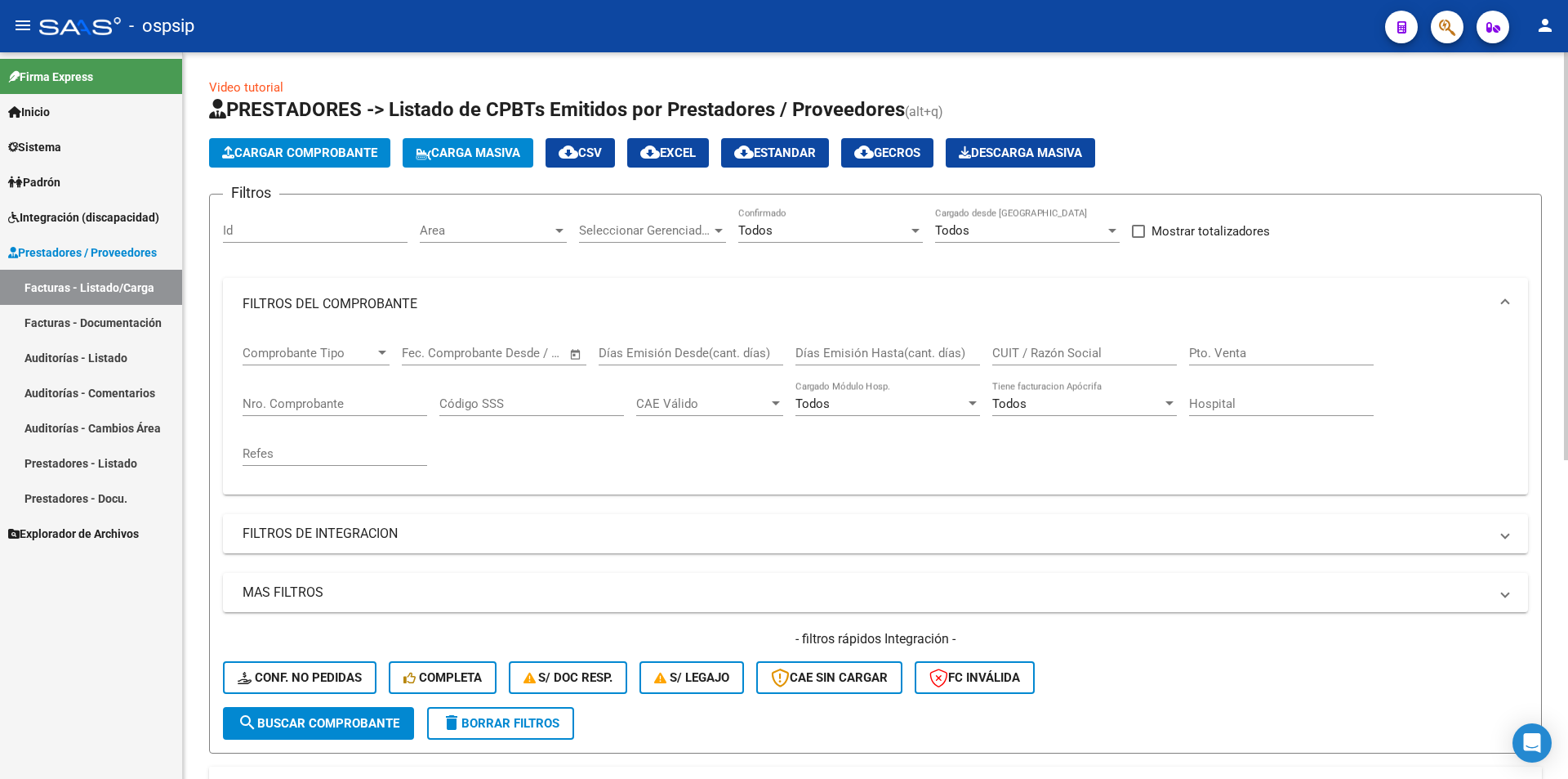
click at [315, 393] on div "Nro. Comprobante" at bounding box center [335, 397] width 185 height 35
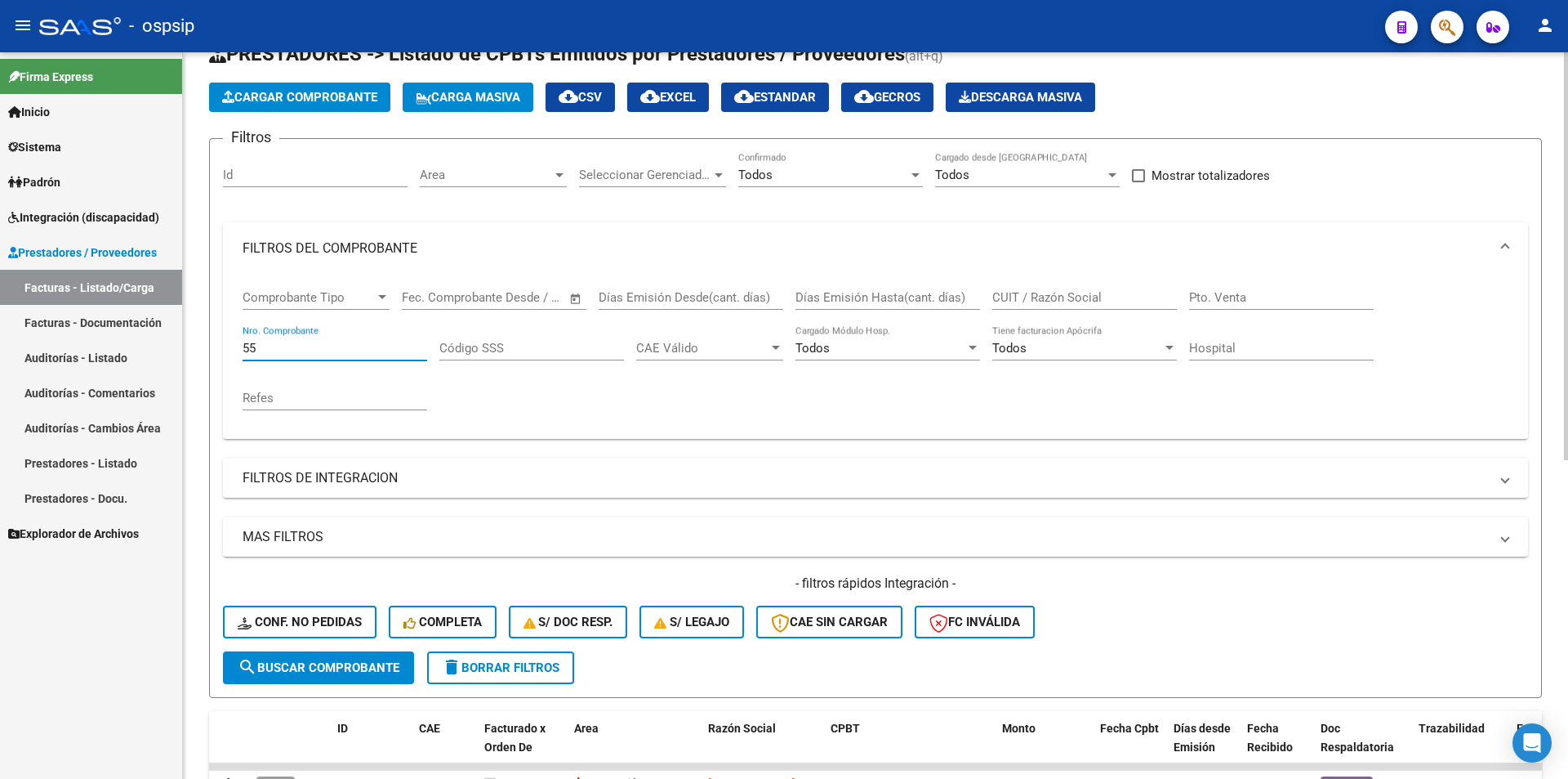
scroll to position [327, 0]
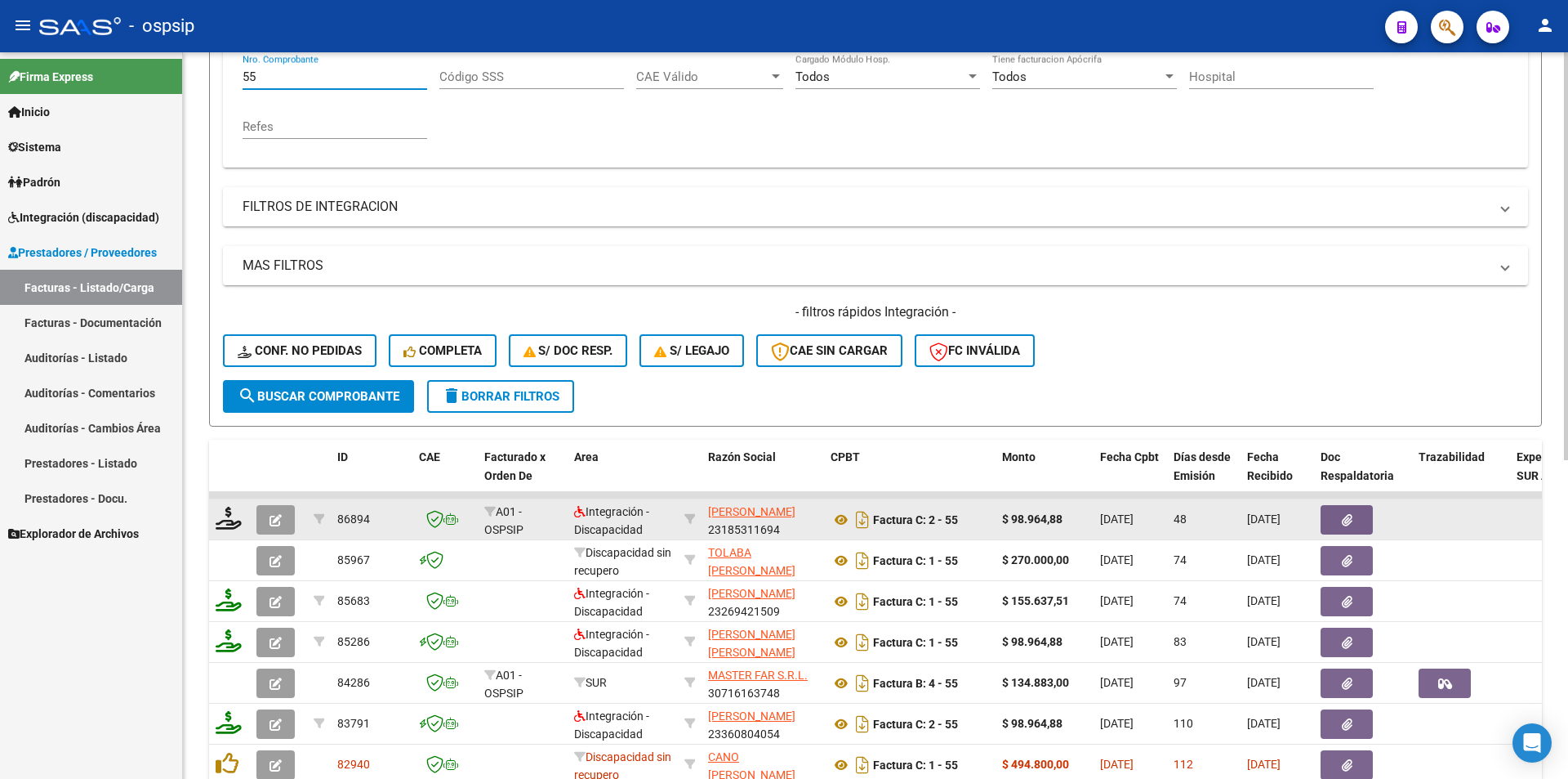
type input "55"
click at [291, 523] on button "button" at bounding box center [275, 520] width 39 height 30
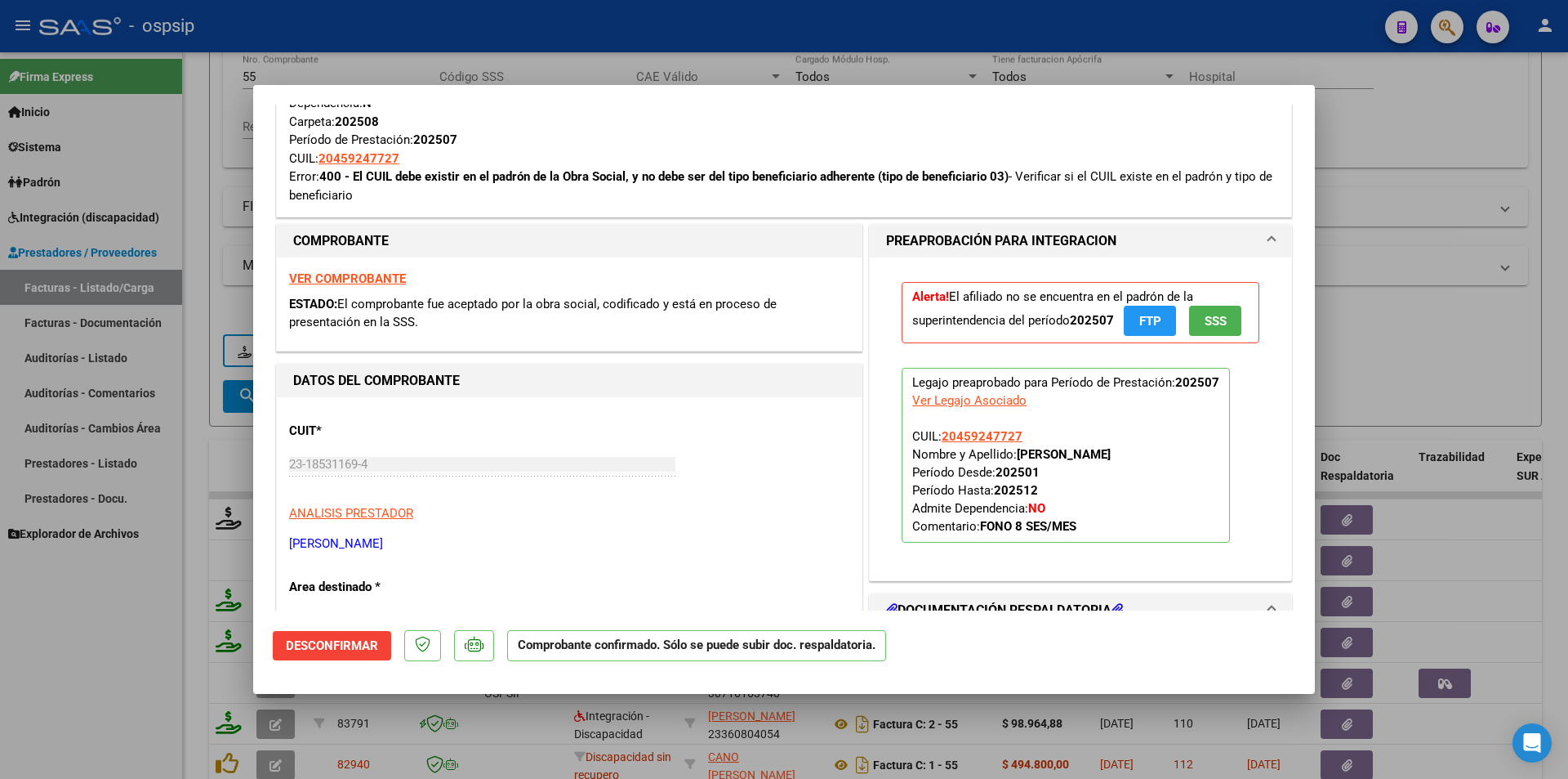
scroll to position [899, 0]
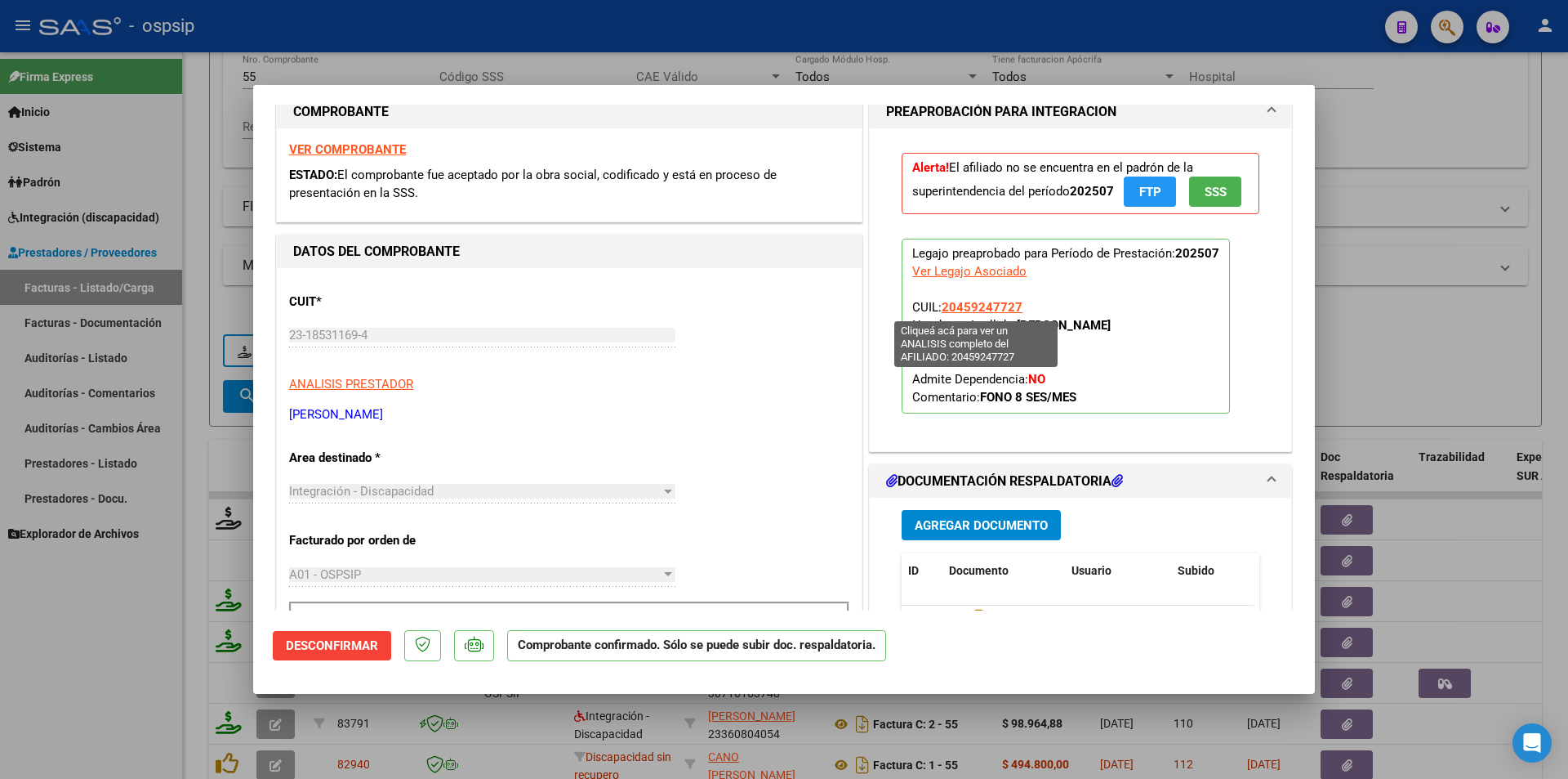
click at [987, 311] on span "20459247727" at bounding box center [981, 307] width 80 height 15
type textarea "20459247727"
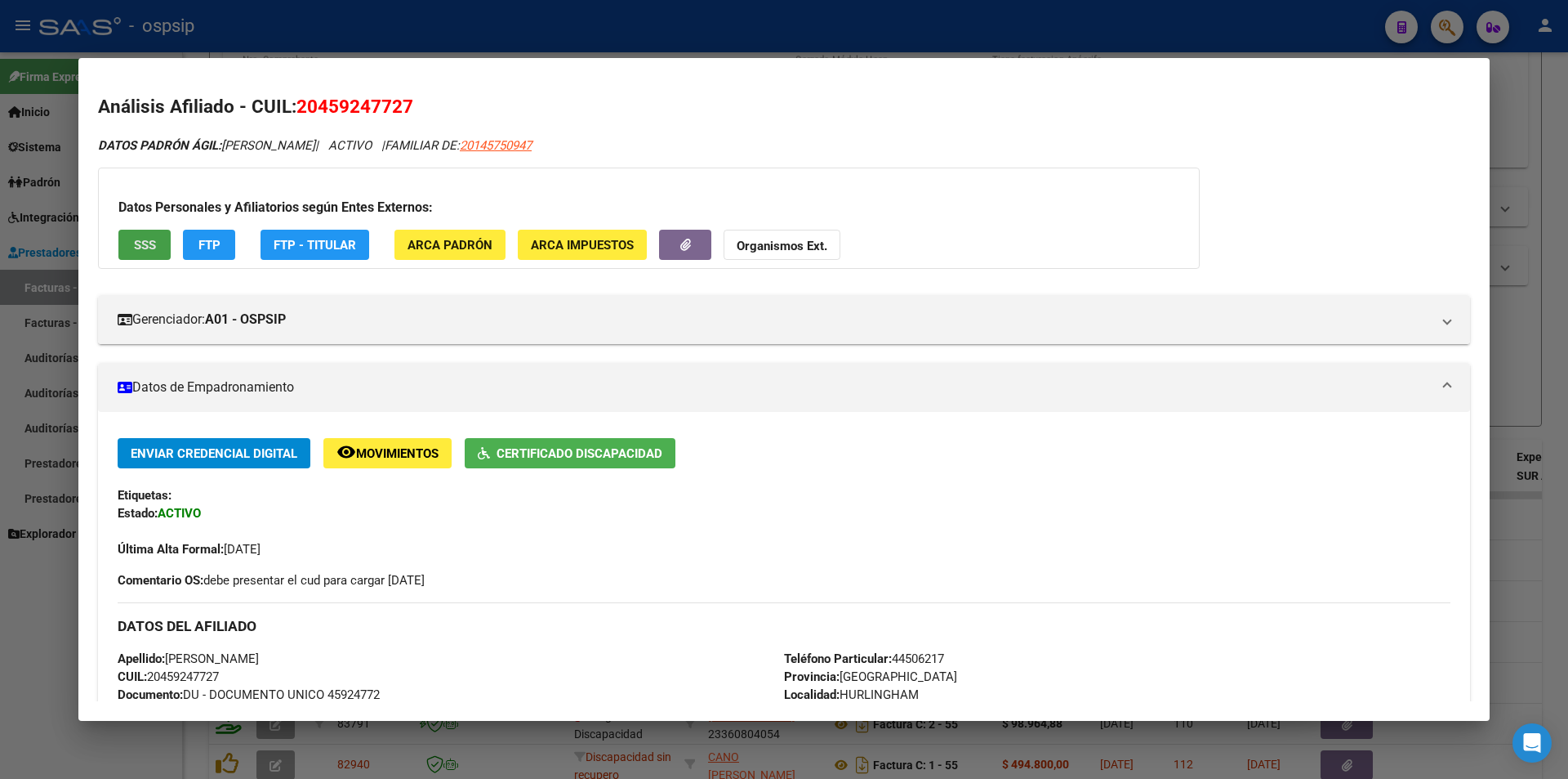
click at [147, 249] on span "SSS" at bounding box center [145, 244] width 22 height 15
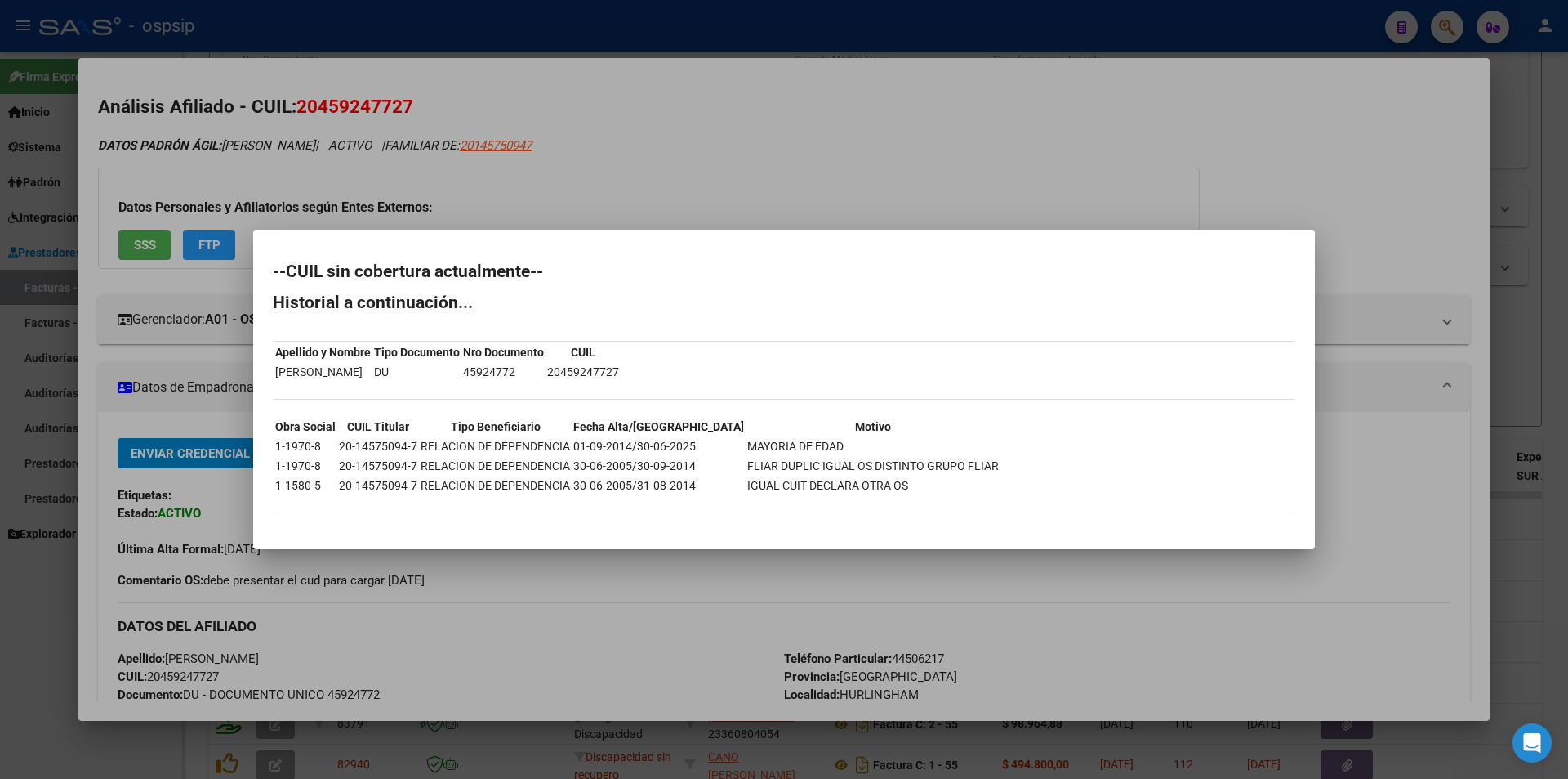
click at [218, 302] on div at bounding box center [784, 390] width 1568 height 779
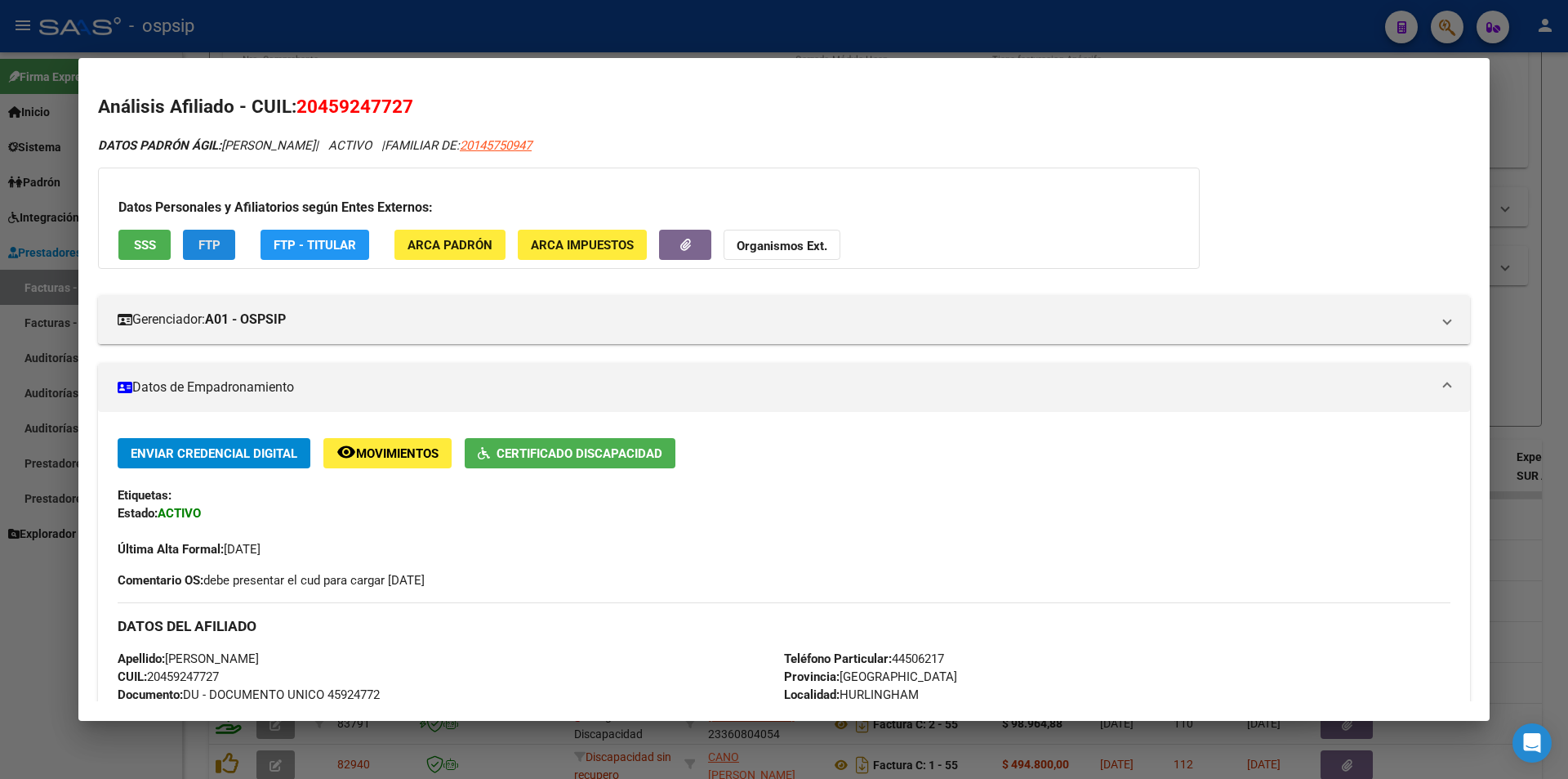
click at [214, 248] on span "FTP" at bounding box center [210, 244] width 22 height 15
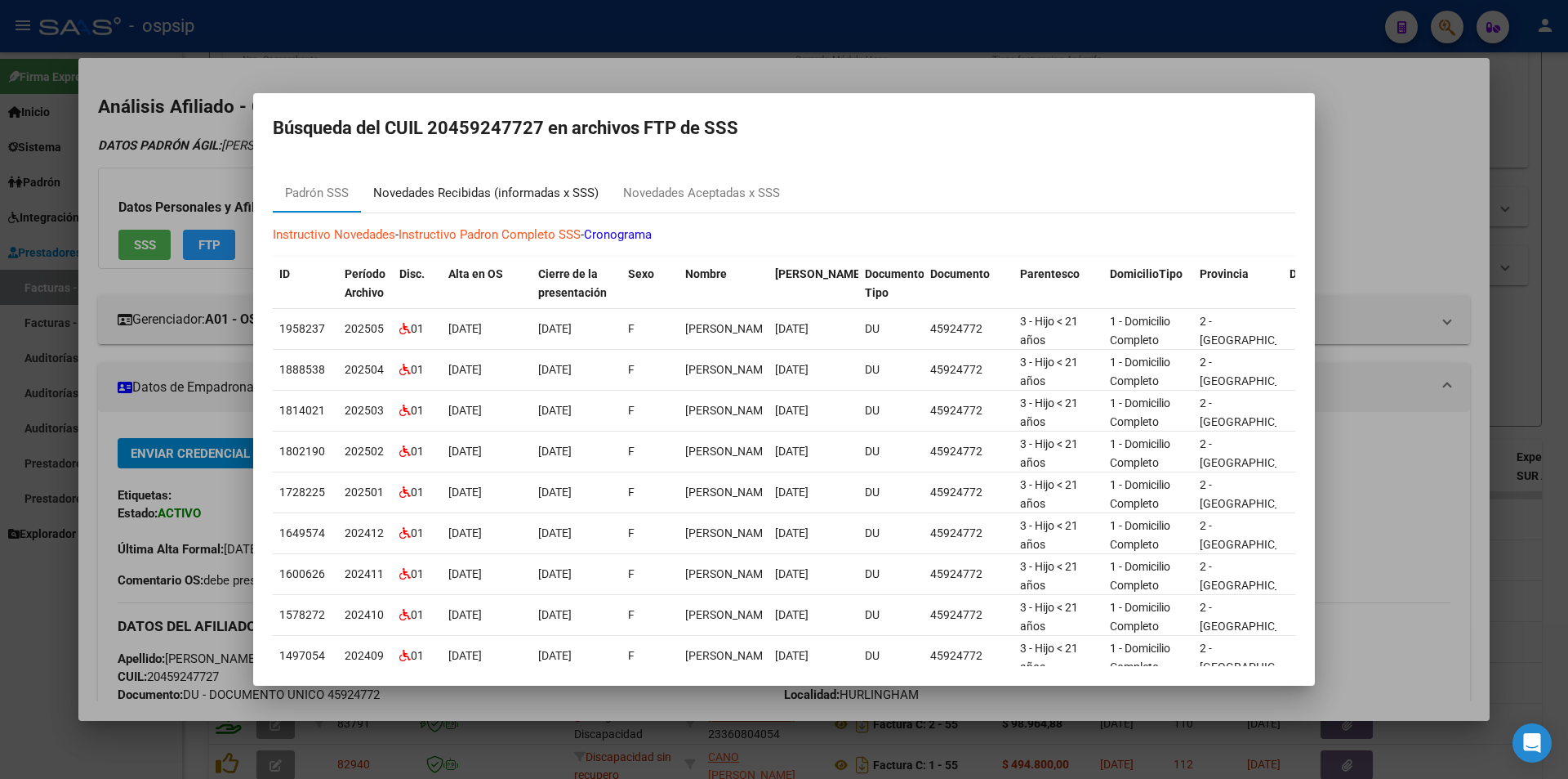
click at [523, 193] on div "Novedades Recibidas (informadas x SSS)" at bounding box center [486, 193] width 225 height 19
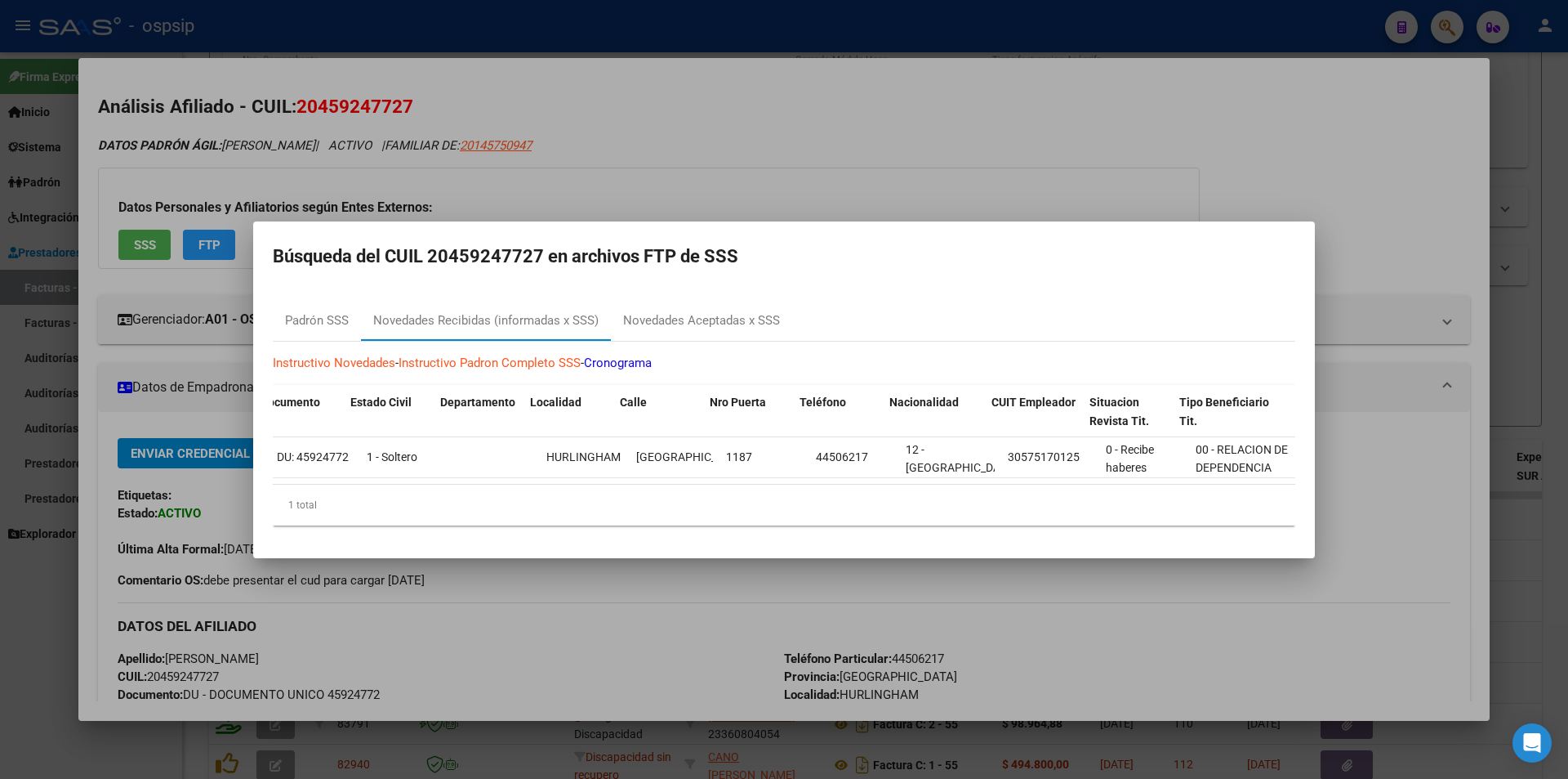
scroll to position [0, 1215]
click at [678, 317] on div "Novedades Aceptadas x SSS" at bounding box center [702, 320] width 157 height 19
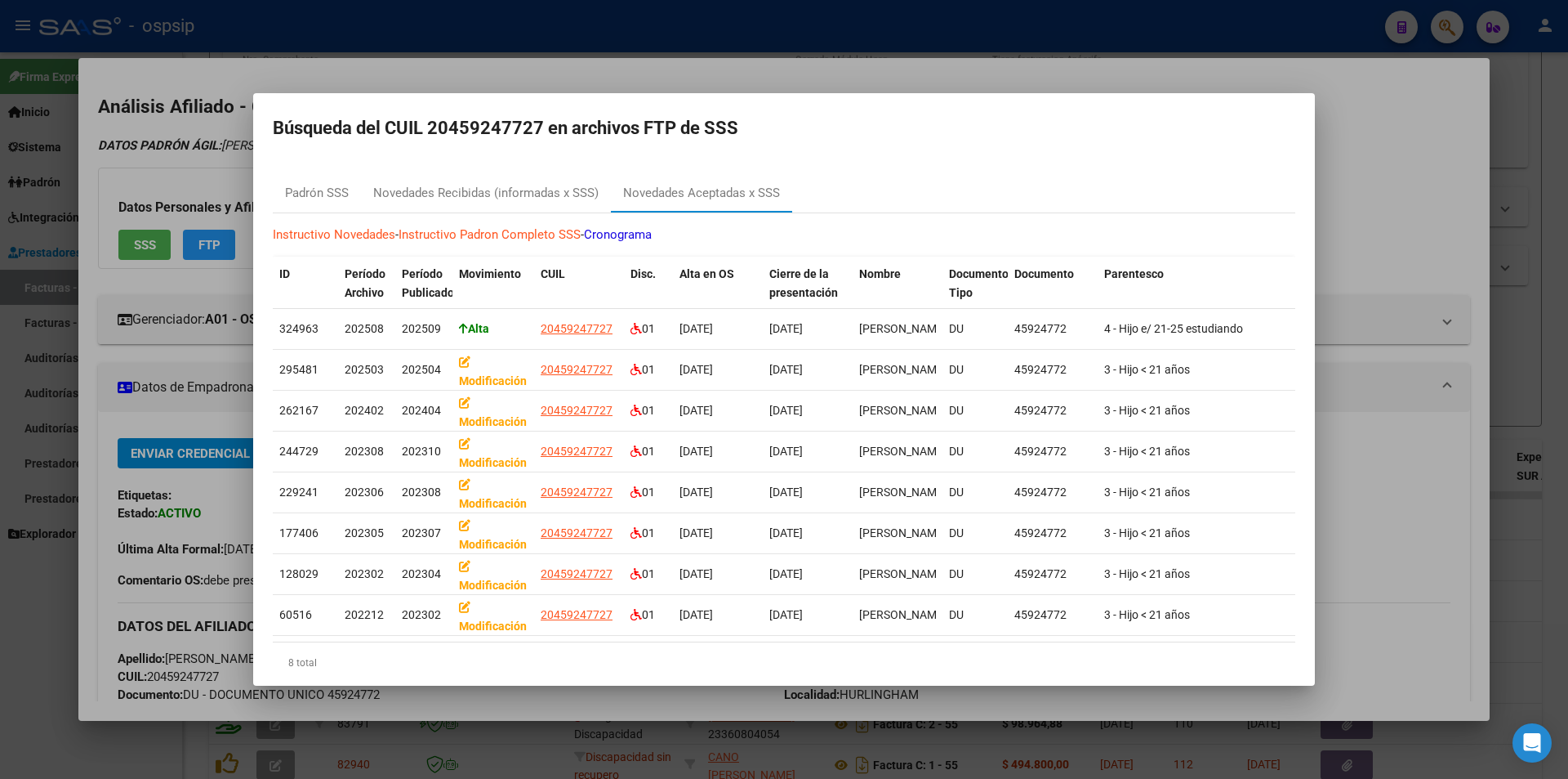
click at [705, 72] on div at bounding box center [784, 390] width 1568 height 779
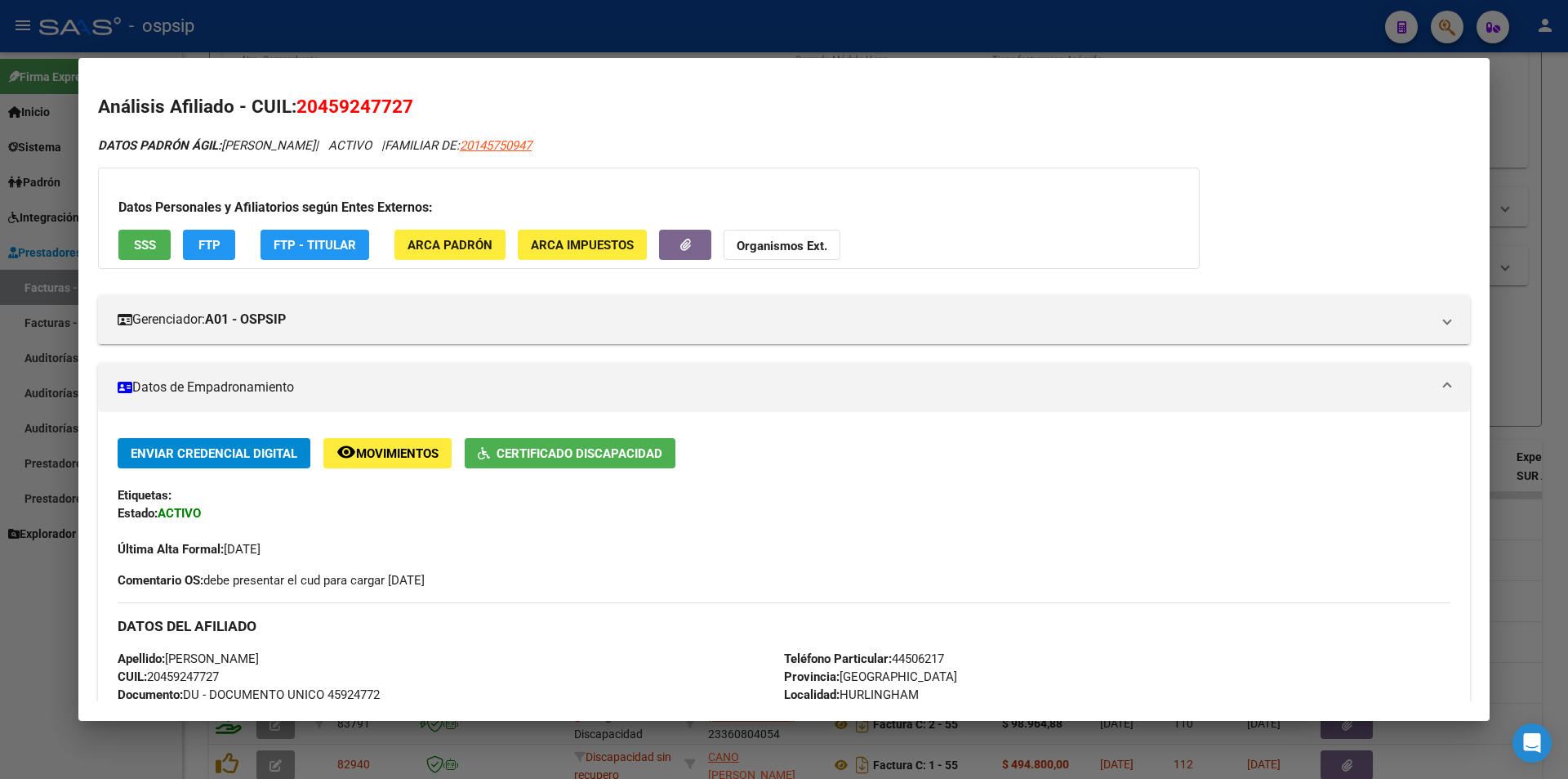
click at [671, 34] on div at bounding box center [784, 390] width 1568 height 779
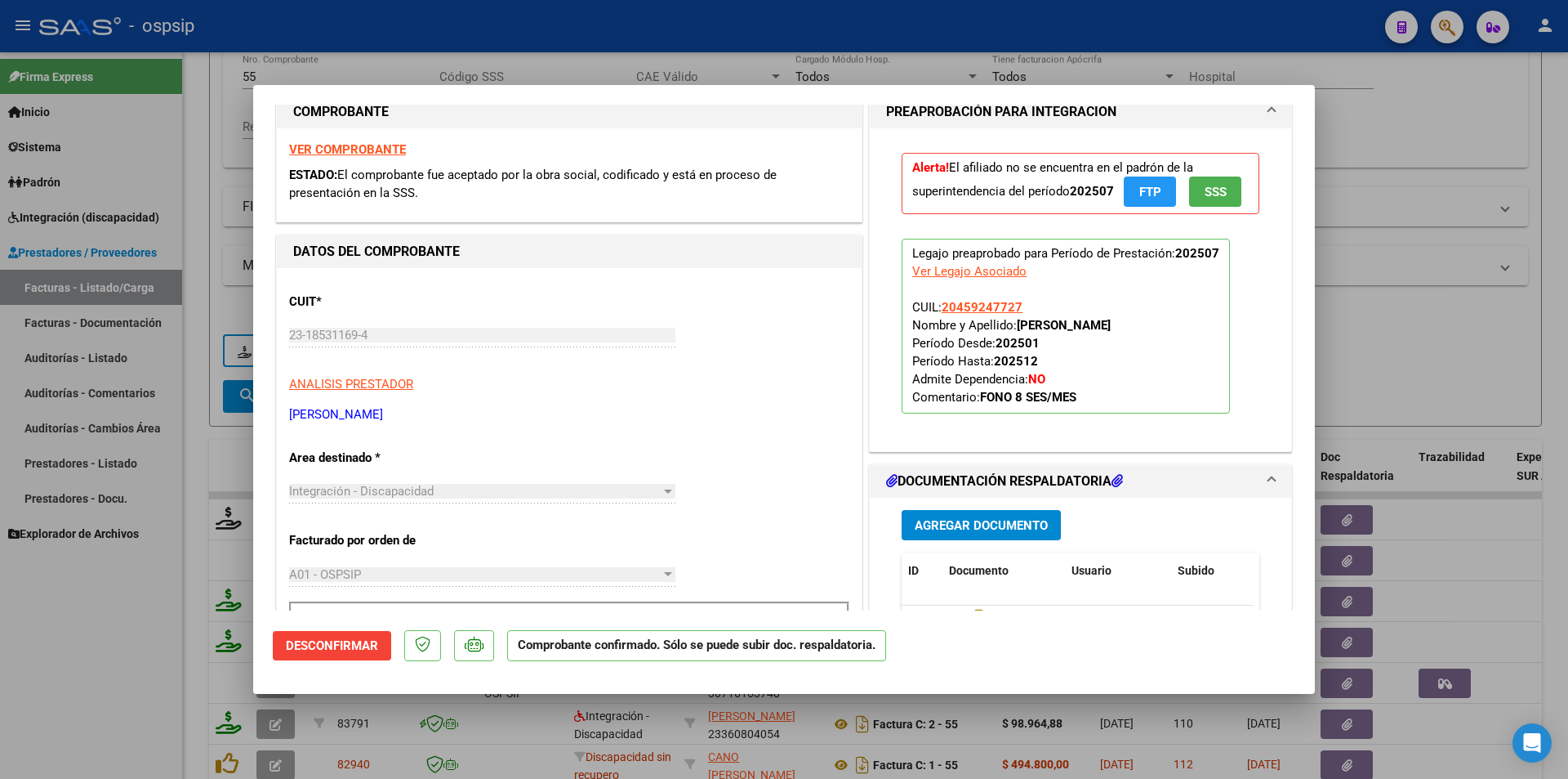
click at [654, 50] on div at bounding box center [784, 390] width 1568 height 779
type input "$ 0,00"
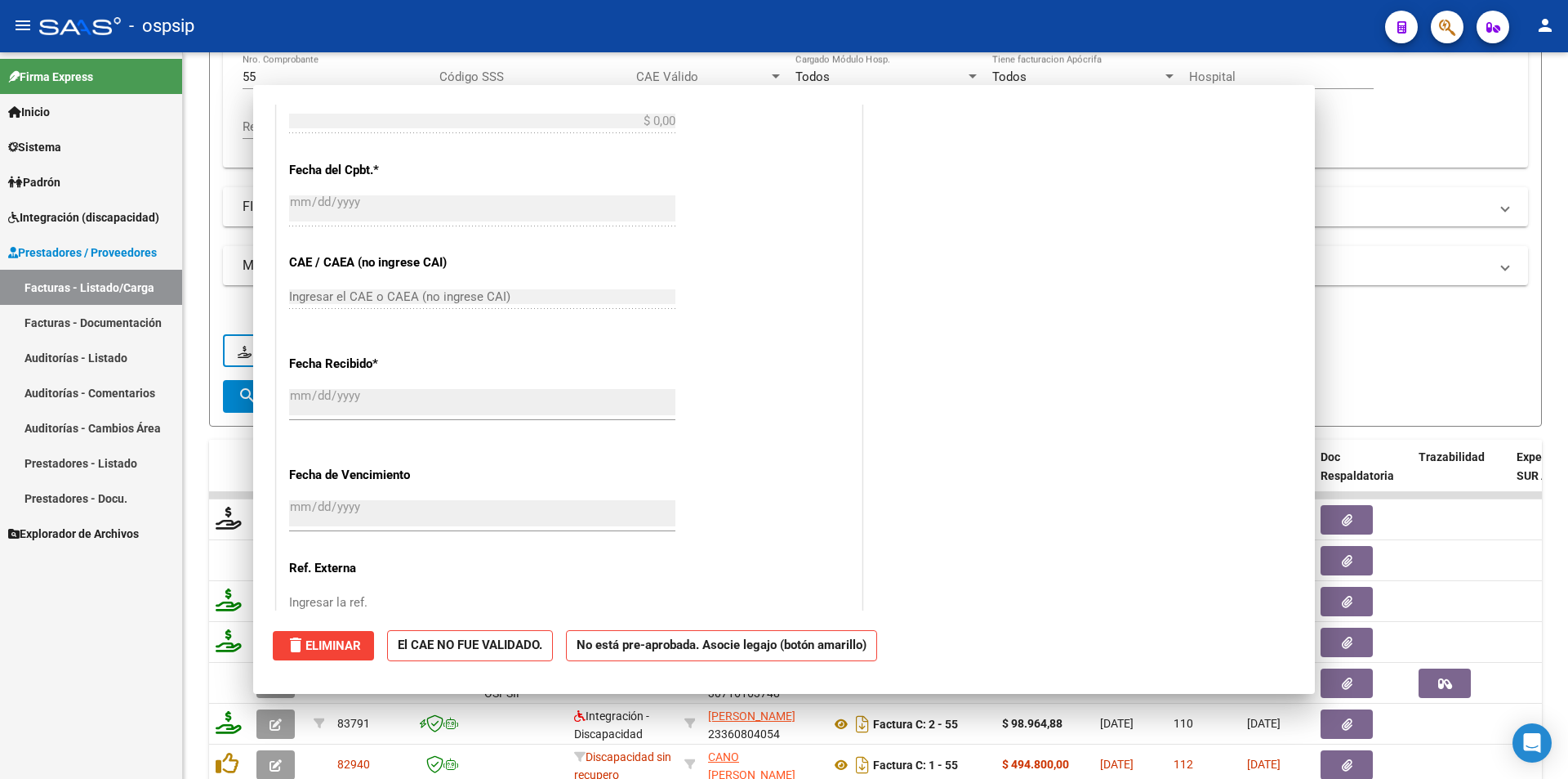
scroll to position [0, 0]
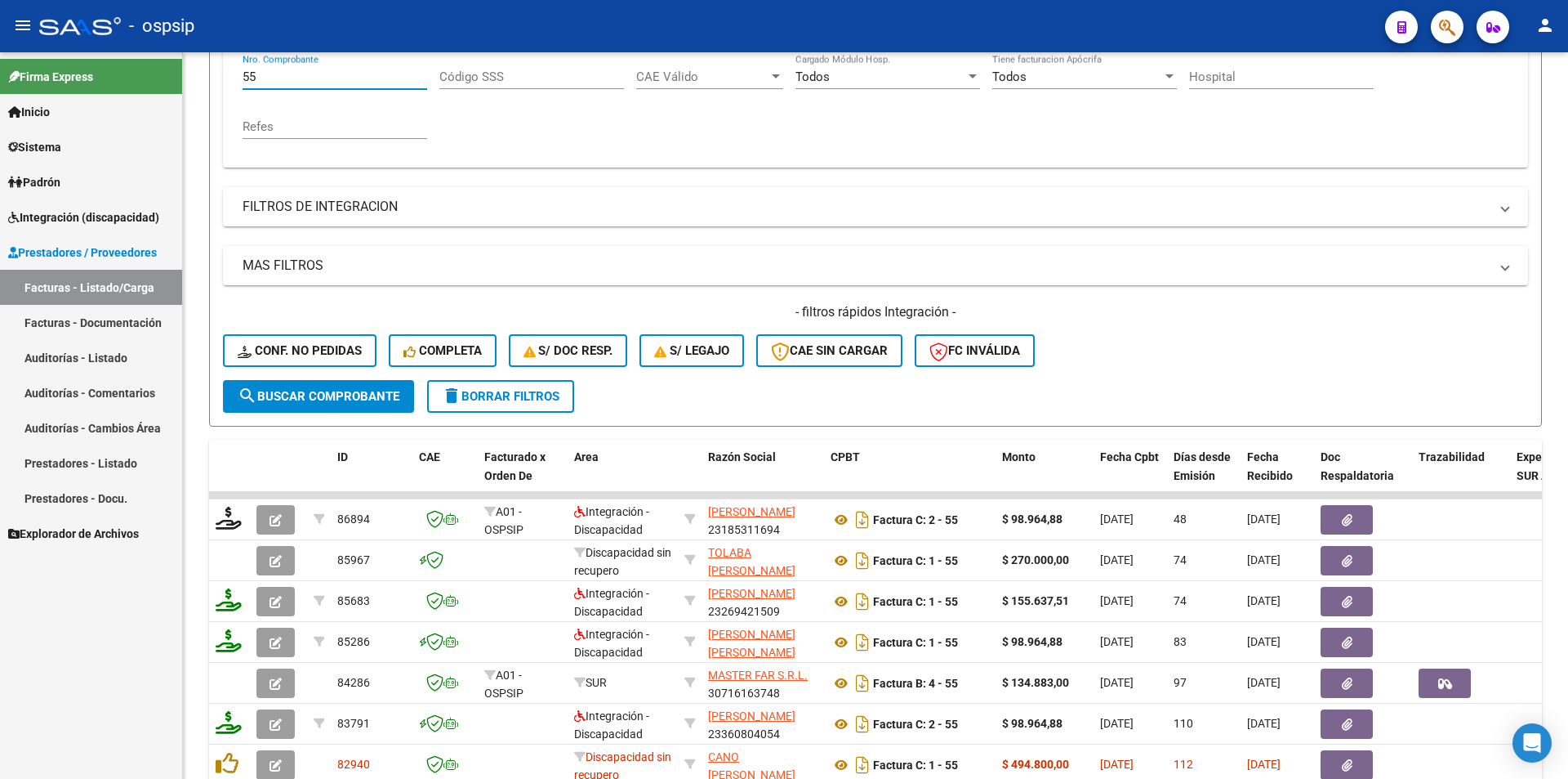
drag, startPoint x: 214, startPoint y: 72, endPoint x: 164, endPoint y: 76, distance: 50.2
click at [179, 76] on mat-sidenav-container "Firma Express Inicio Calendario SSS Instructivos Contacto OS Sistema Usuarios T…" at bounding box center [784, 415] width 1568 height 726
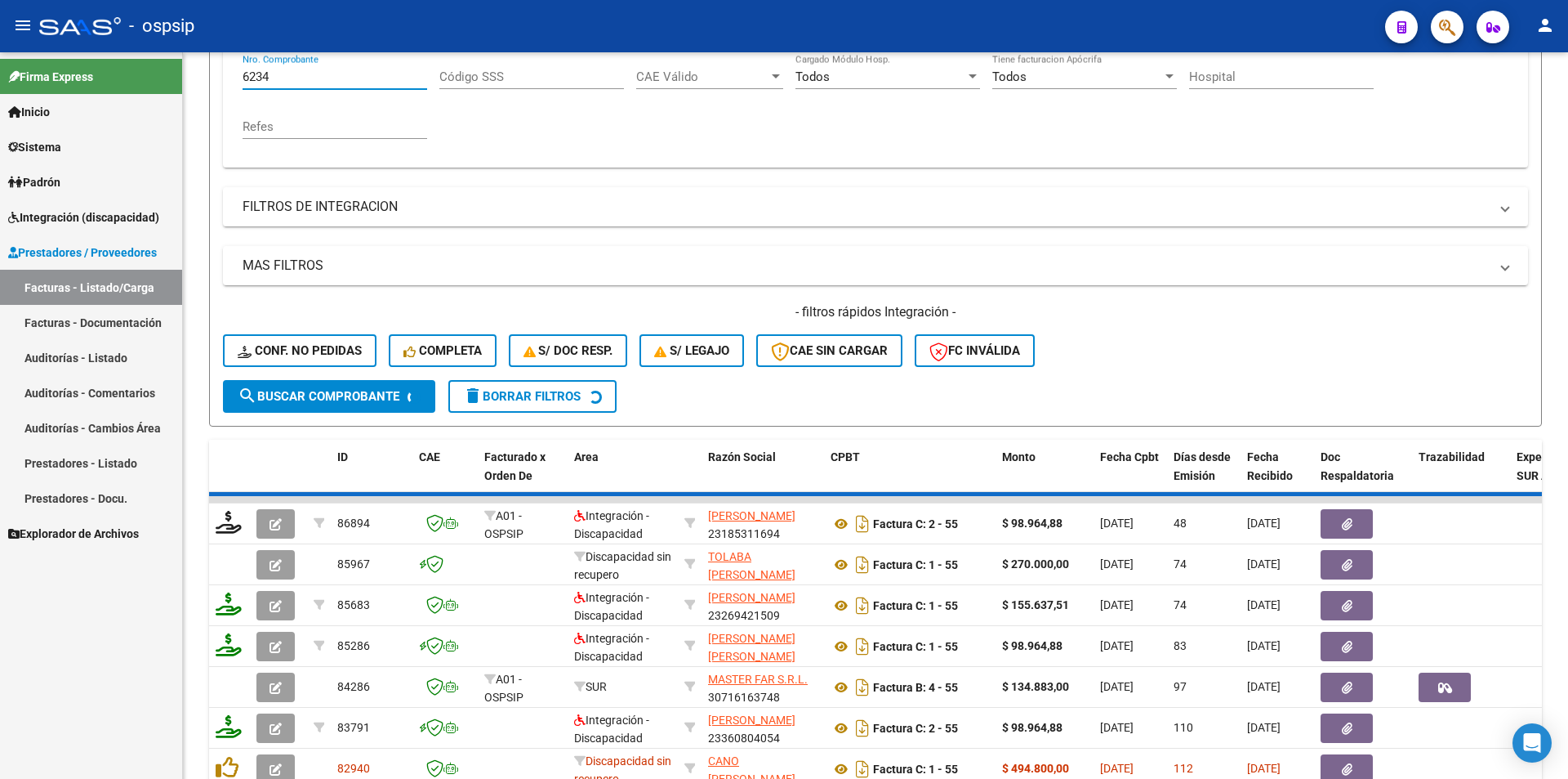
scroll to position [240, 0]
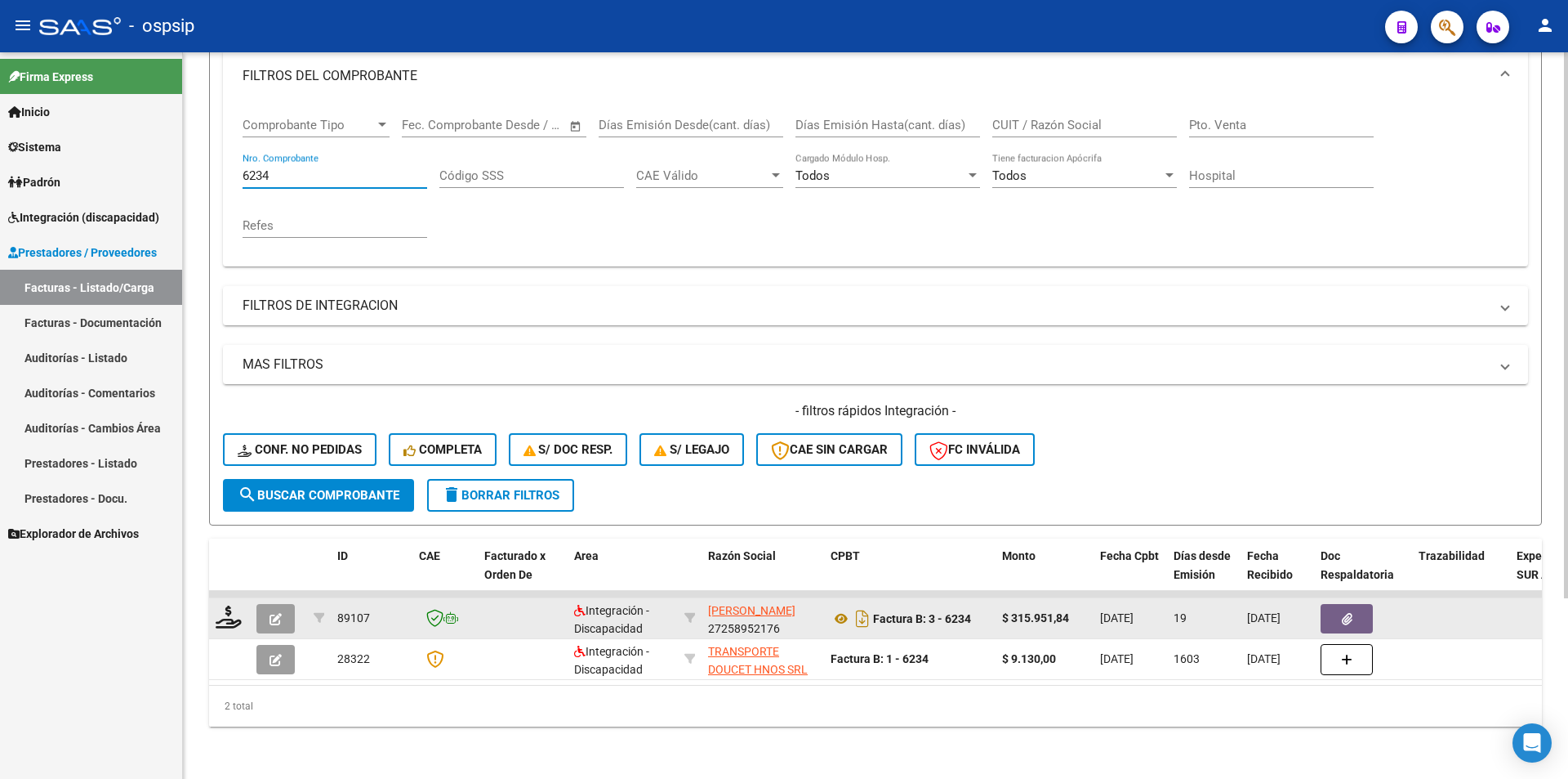
type input "6234"
click at [272, 613] on icon "button" at bounding box center [275, 619] width 12 height 12
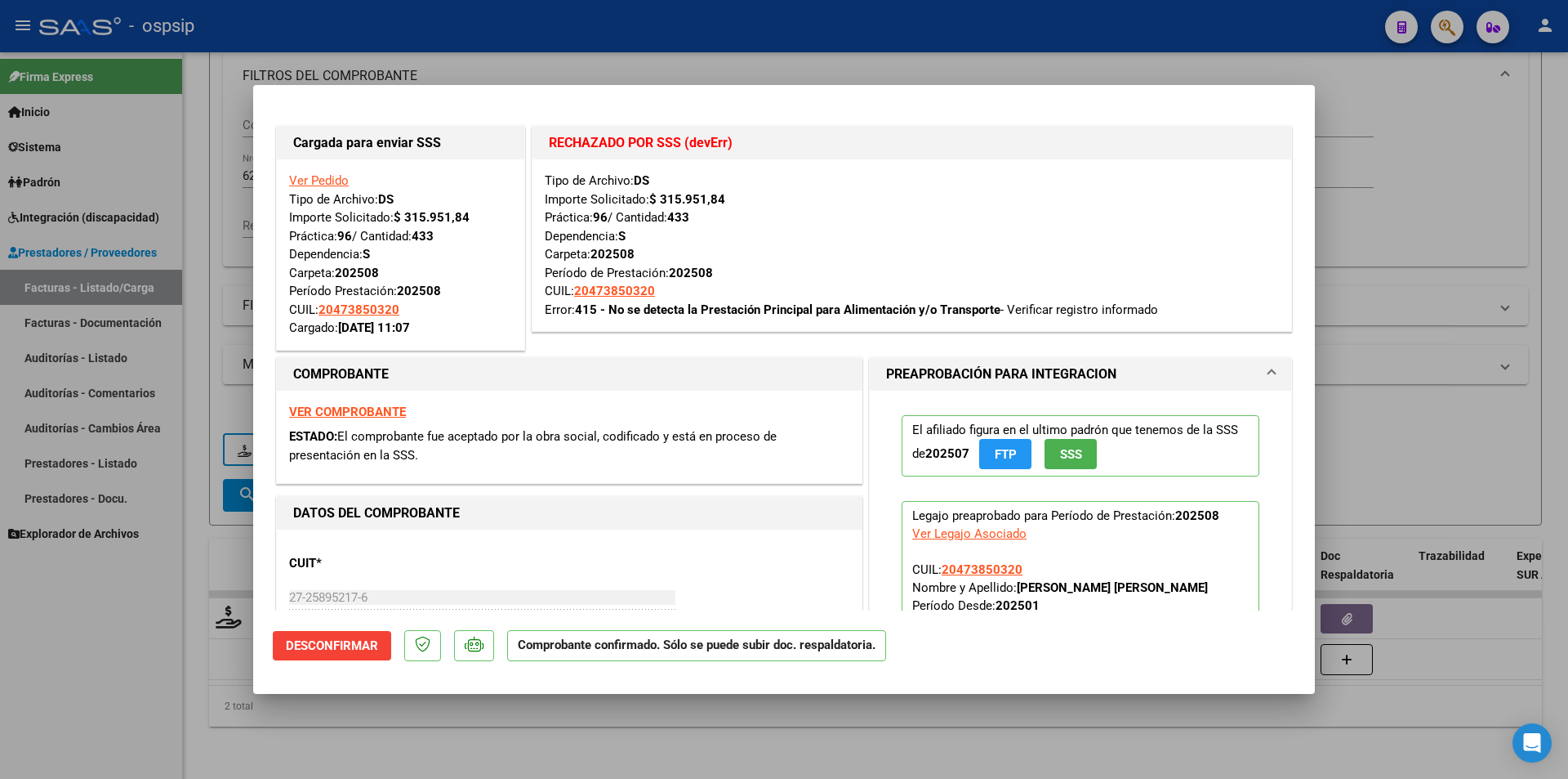
click at [314, 180] on link "Ver Pedido" at bounding box center [319, 180] width 60 height 15
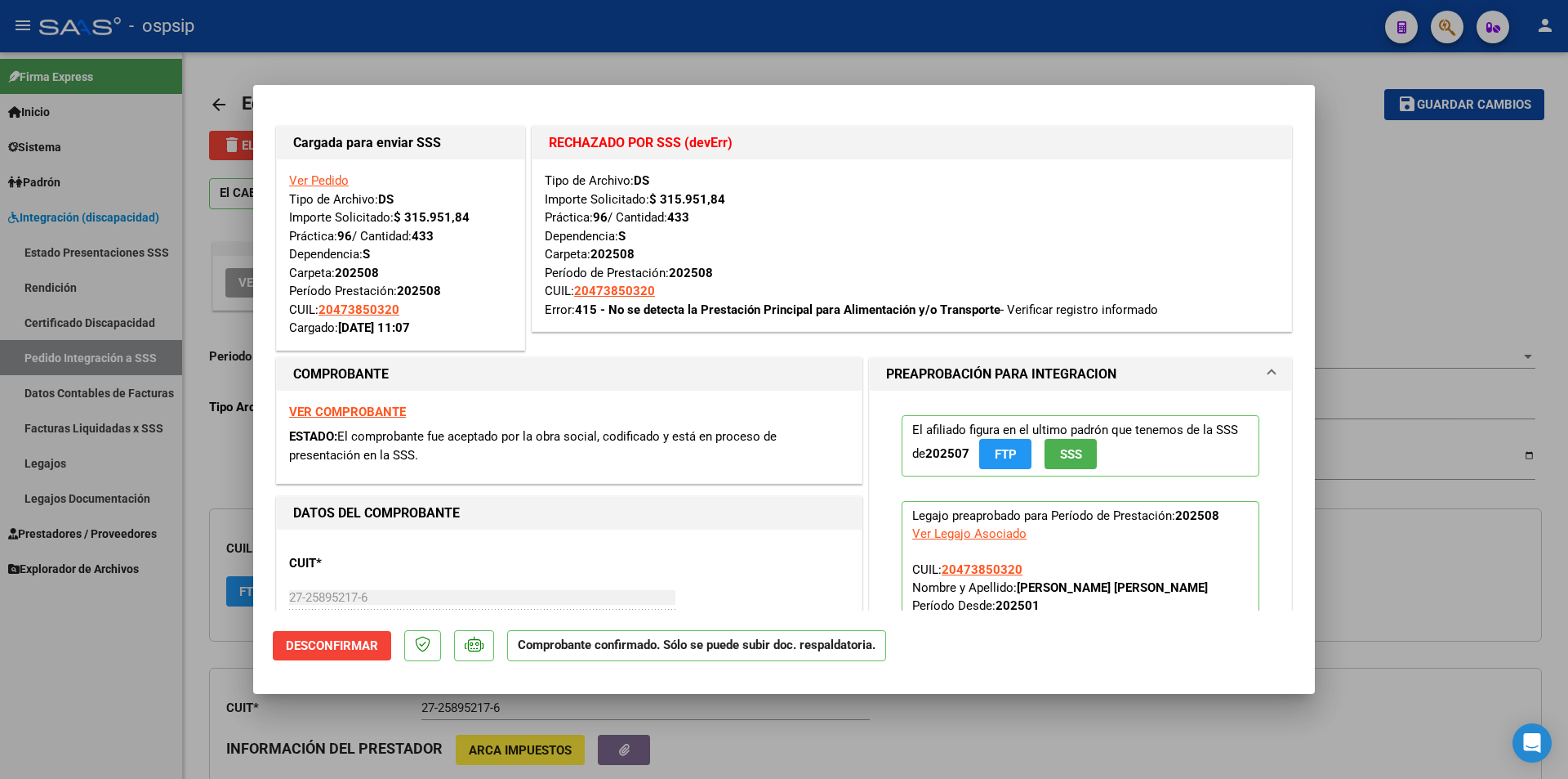
type input "20473850320"
click at [114, 714] on div at bounding box center [784, 390] width 1568 height 779
type input "$ 0,00"
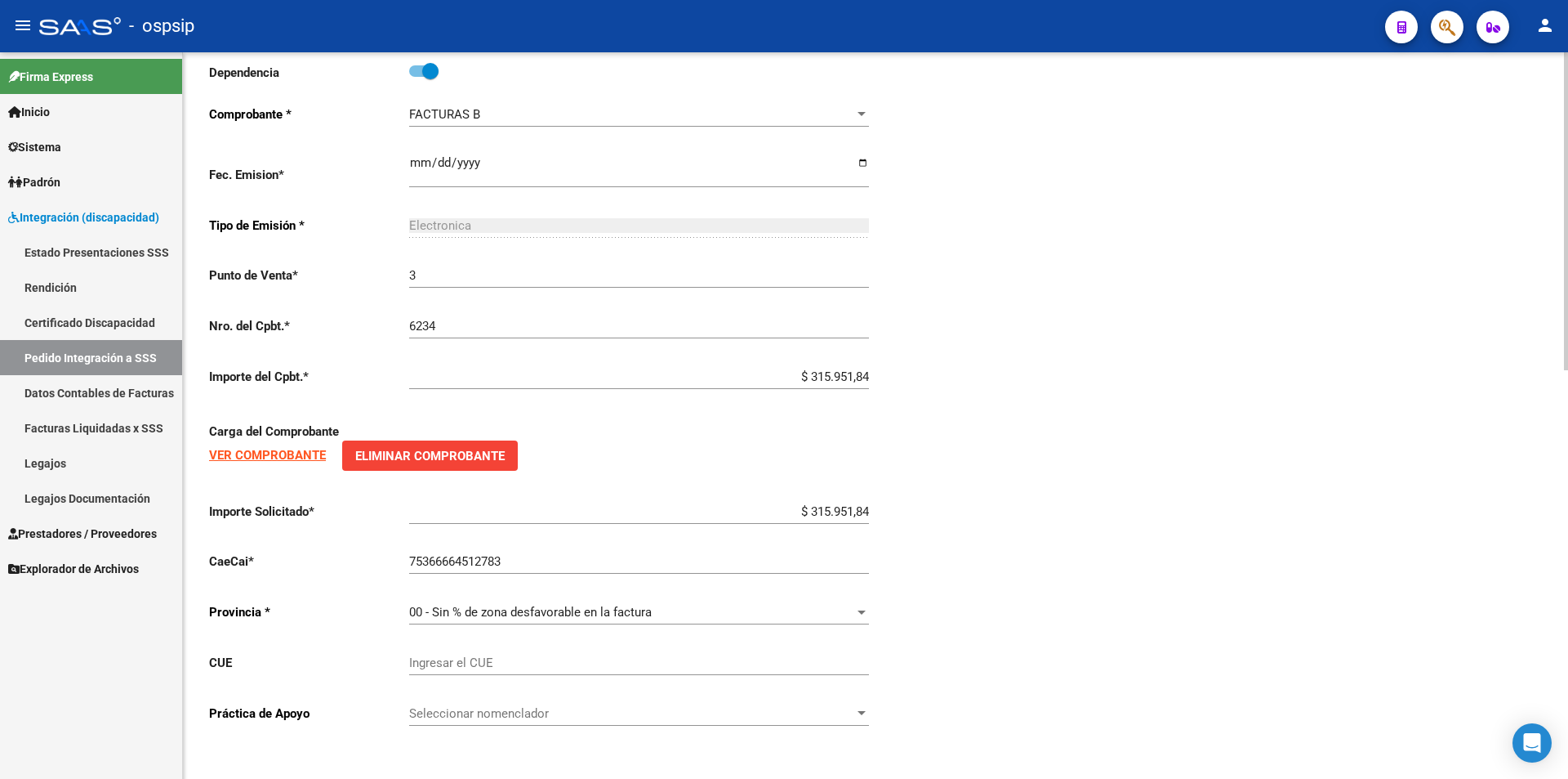
scroll to position [933, 0]
click at [487, 655] on input "Ingresar el CUE" at bounding box center [639, 662] width 460 height 15
type input "60390901"
click at [493, 713] on span "Seleccionar nomenclador" at bounding box center [632, 712] width 445 height 15
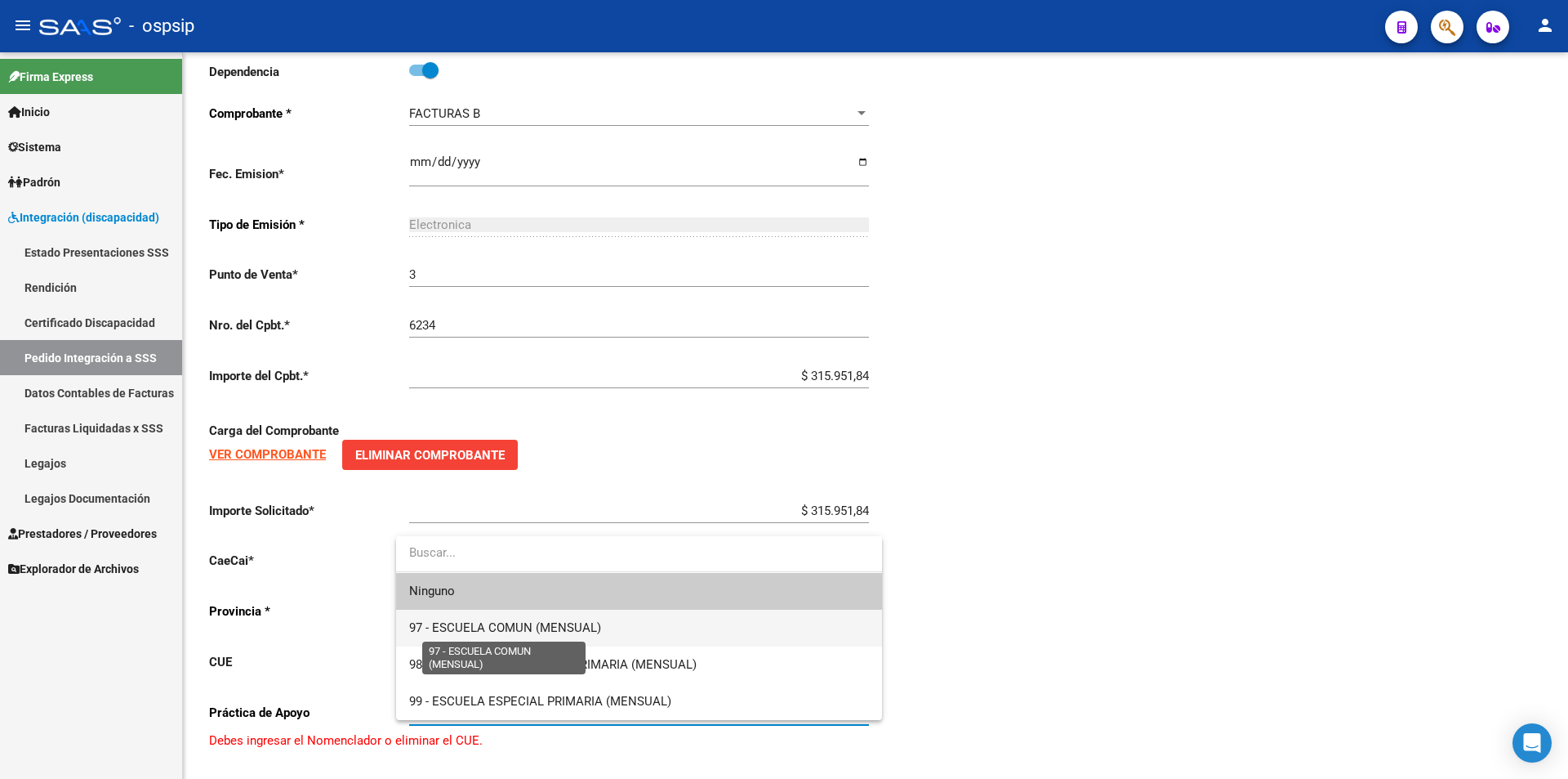
click at [490, 629] on span "97 - ESCUELA COMUN (MENSUAL)" at bounding box center [504, 627] width 192 height 15
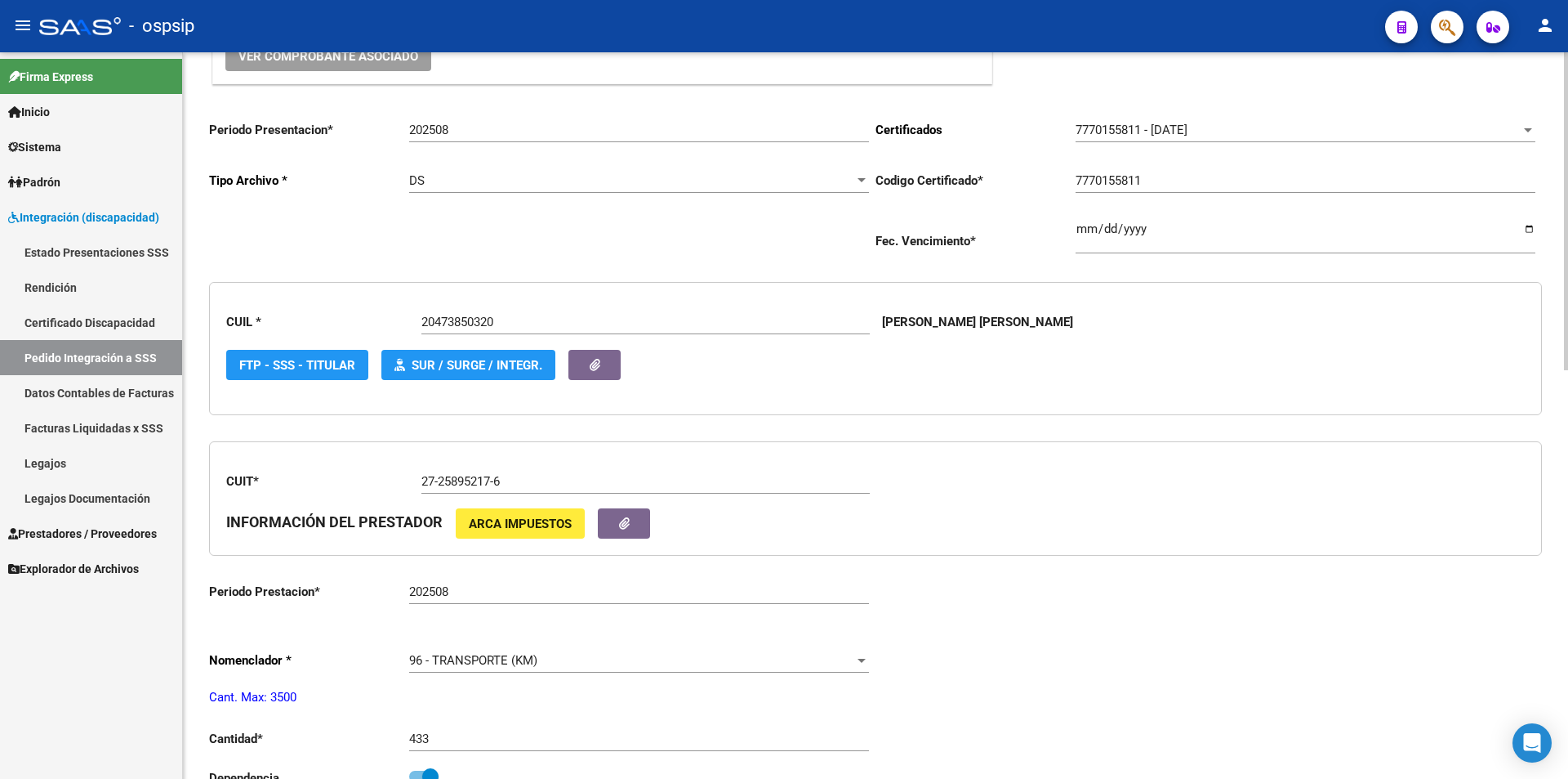
scroll to position [0, 0]
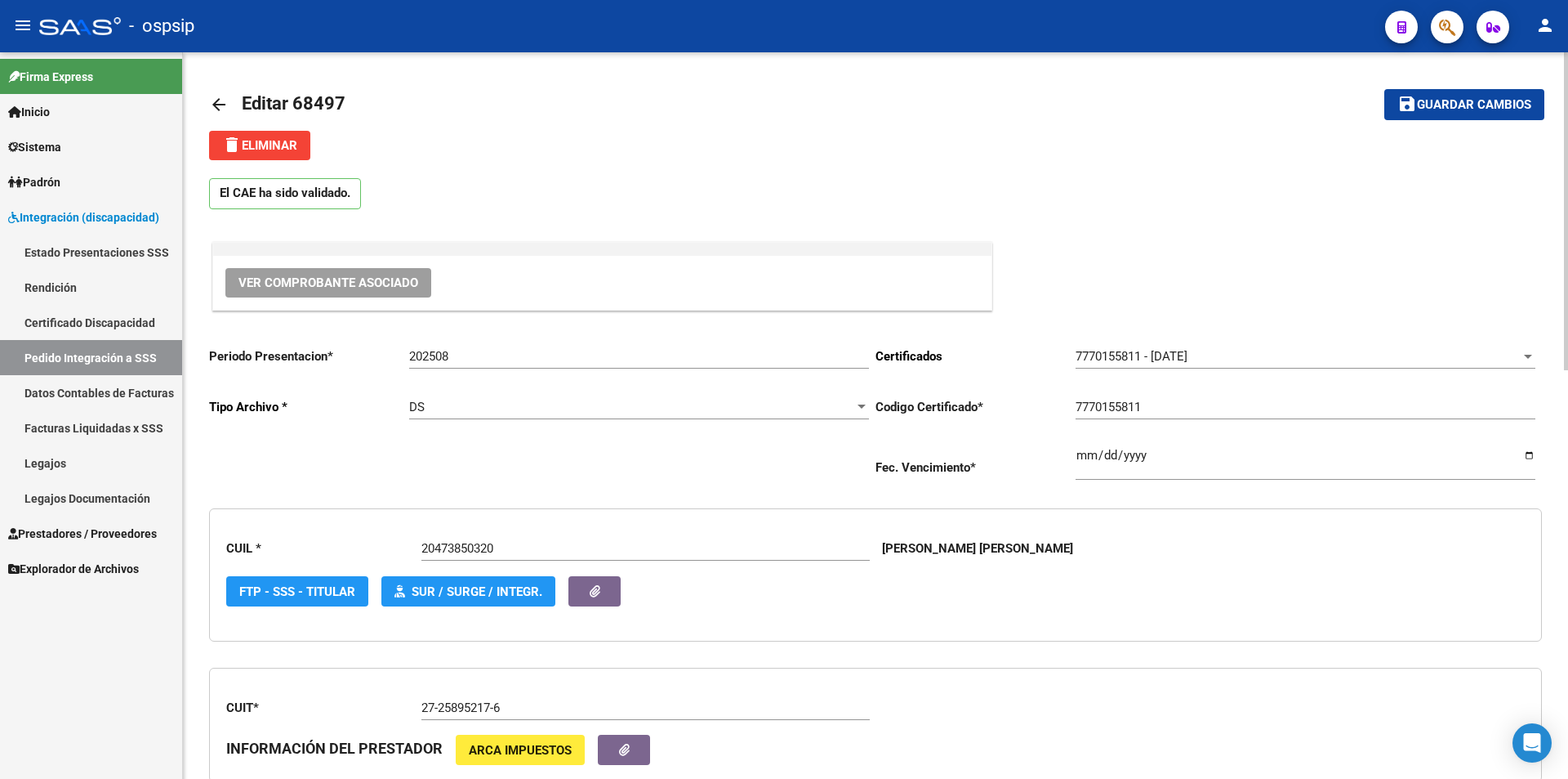
click at [1489, 95] on button "save Guardar cambios" at bounding box center [1464, 104] width 160 height 30
drag, startPoint x: 1506, startPoint y: 103, endPoint x: 1146, endPoint y: 188, distance: 369.9
click at [1504, 103] on span "Guardar cambios" at bounding box center [1474, 105] width 114 height 15
click at [109, 528] on span "Prestadores / Proveedores" at bounding box center [82, 534] width 149 height 18
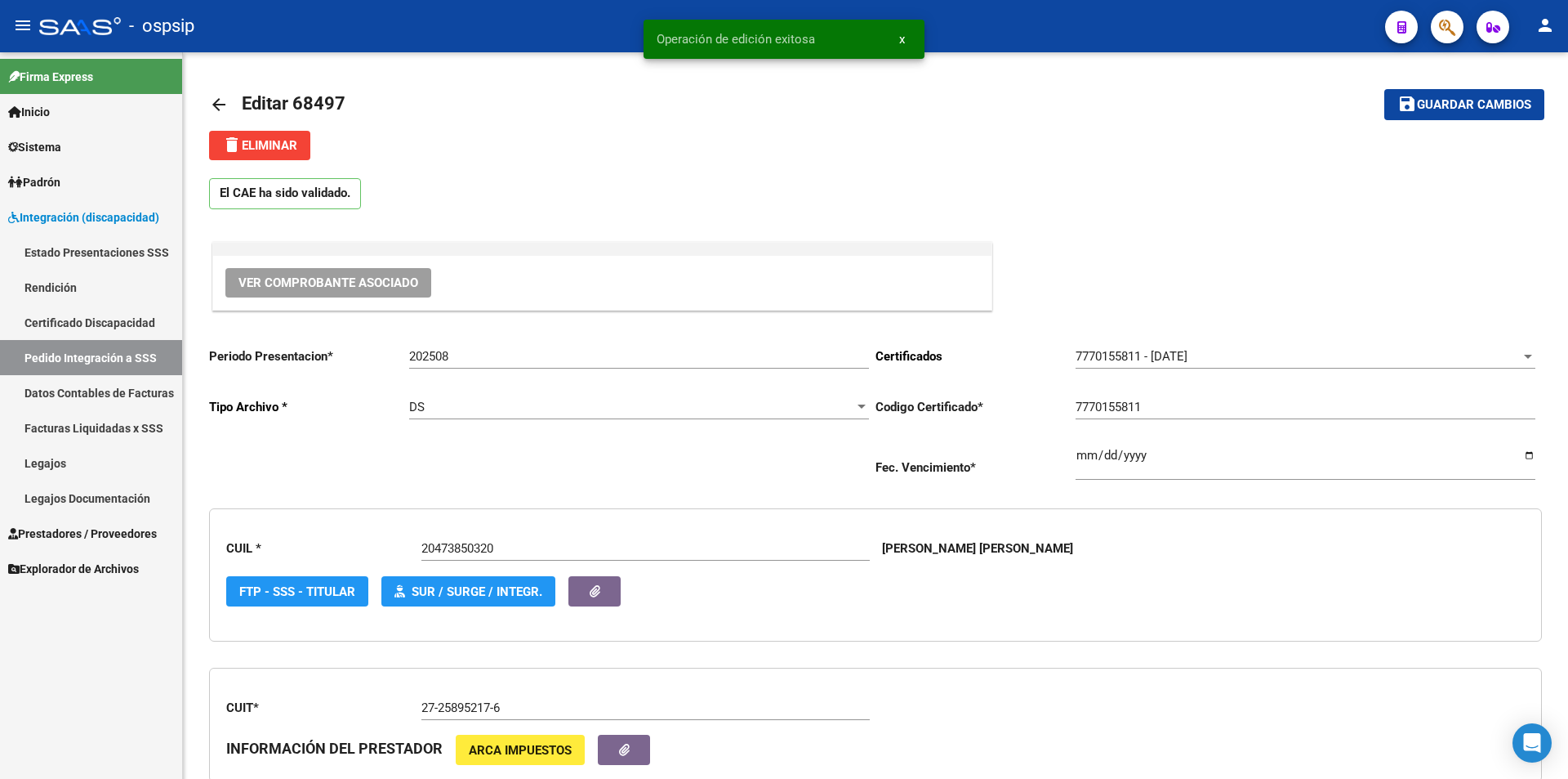
click at [109, 528] on span "Prestadores / Proveedores" at bounding box center [82, 534] width 149 height 18
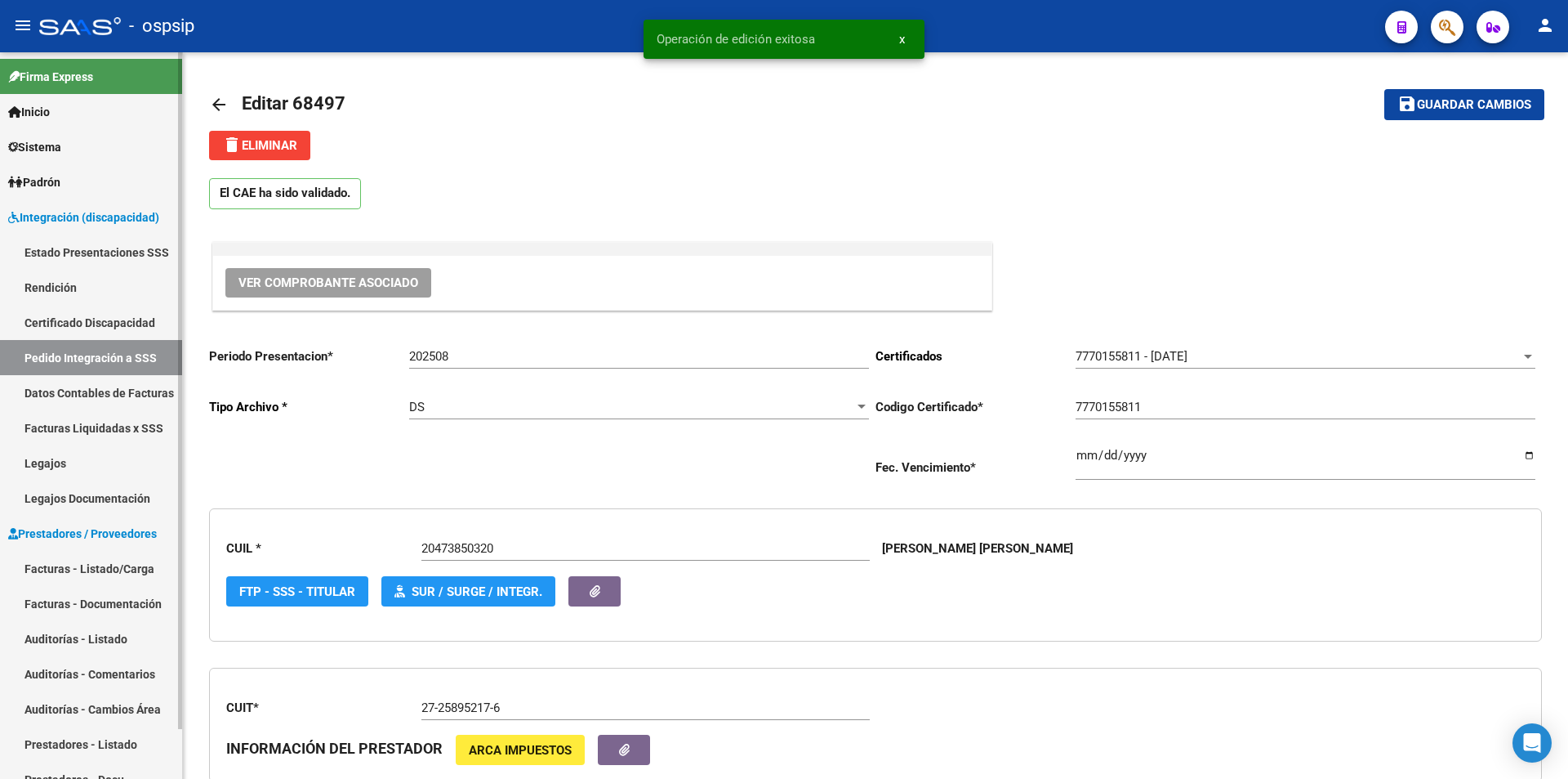
click at [123, 571] on link "Facturas - Listado/Carga" at bounding box center [90, 567] width 182 height 35
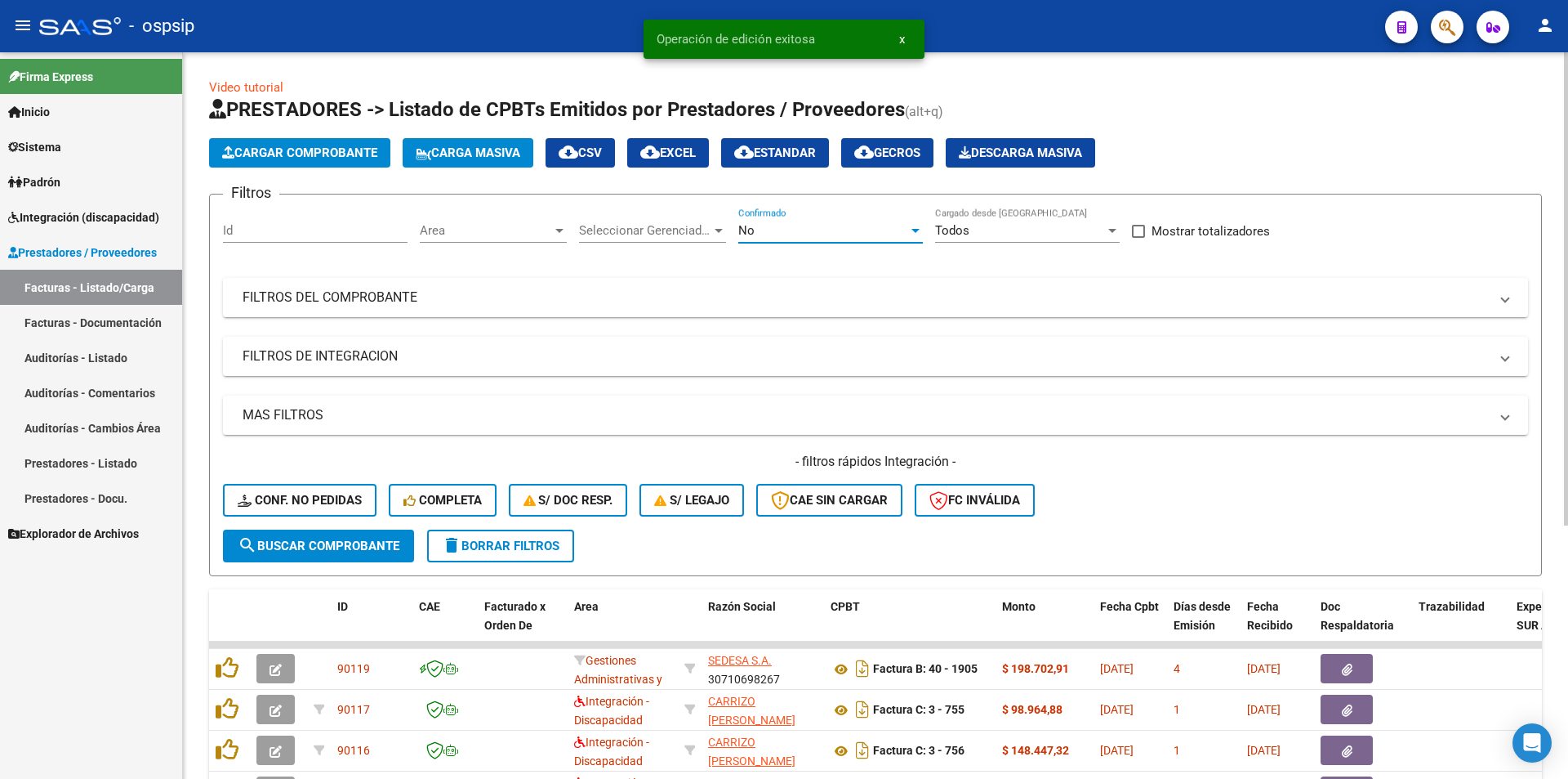
click at [785, 224] on div "No" at bounding box center [823, 231] width 170 height 15
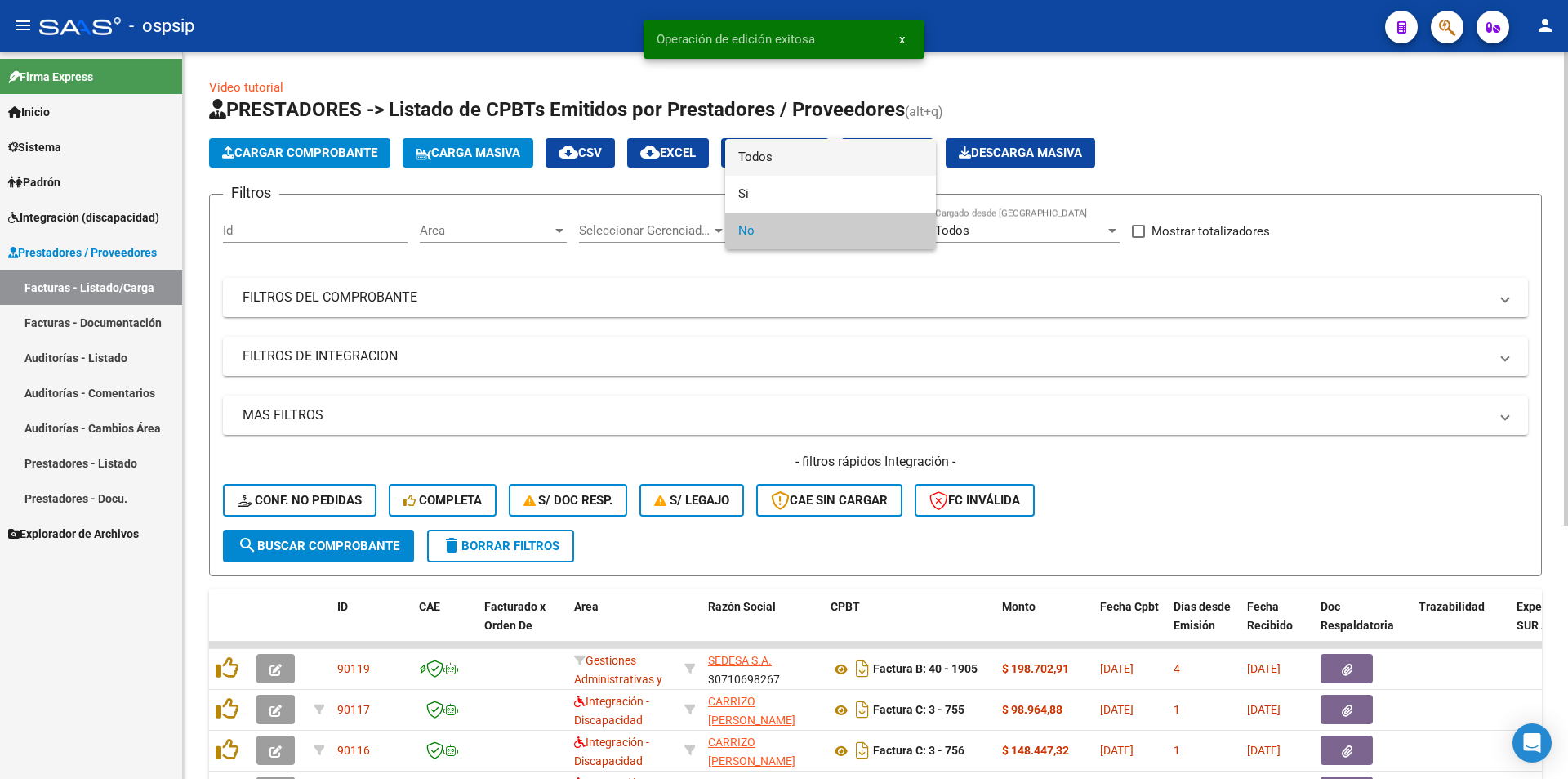
click at [760, 161] on span "Todos" at bounding box center [831, 157] width 185 height 37
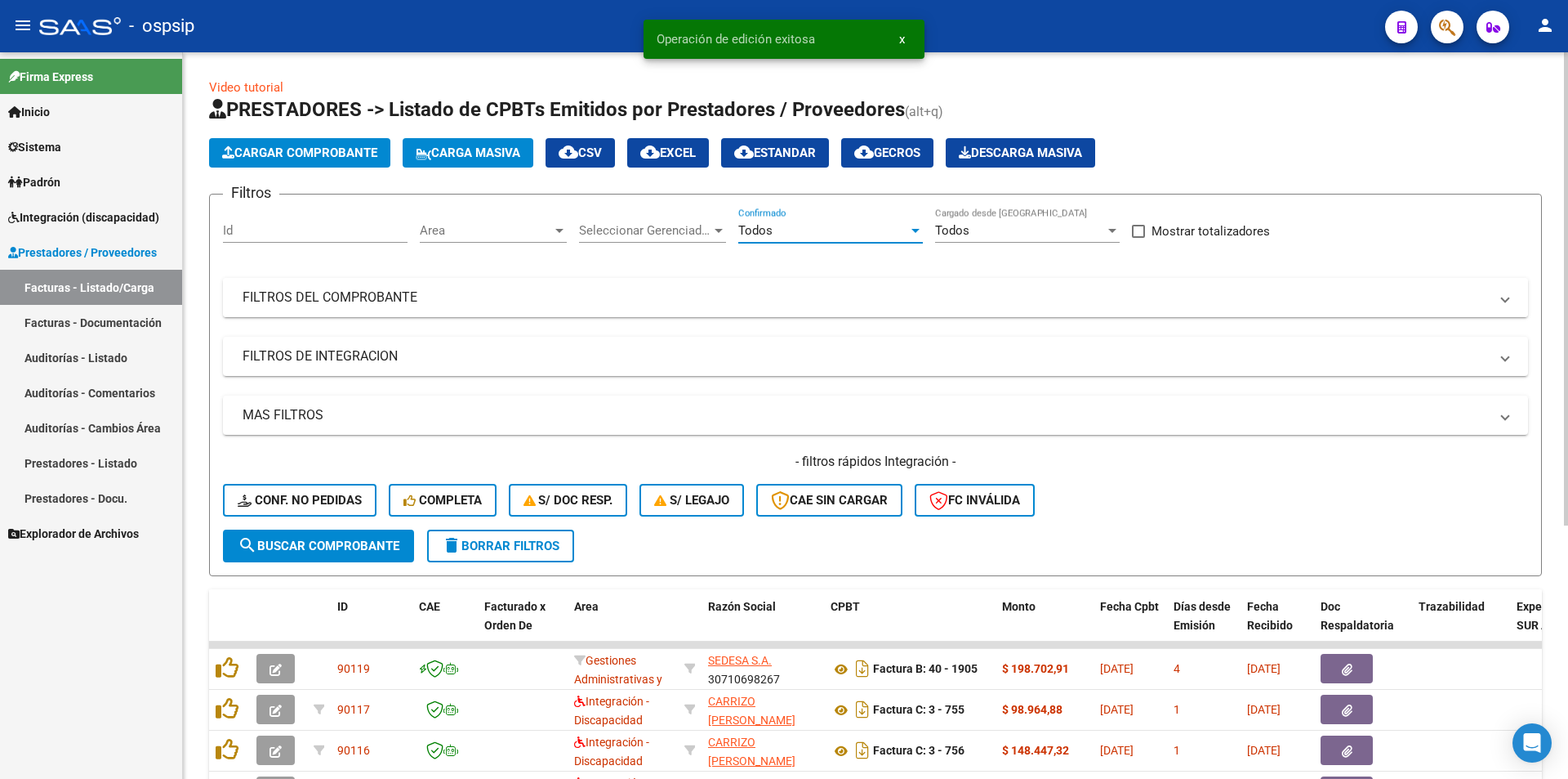
click at [429, 303] on mat-panel-title "FILTROS DEL COMPROBANTE" at bounding box center [865, 297] width 1246 height 18
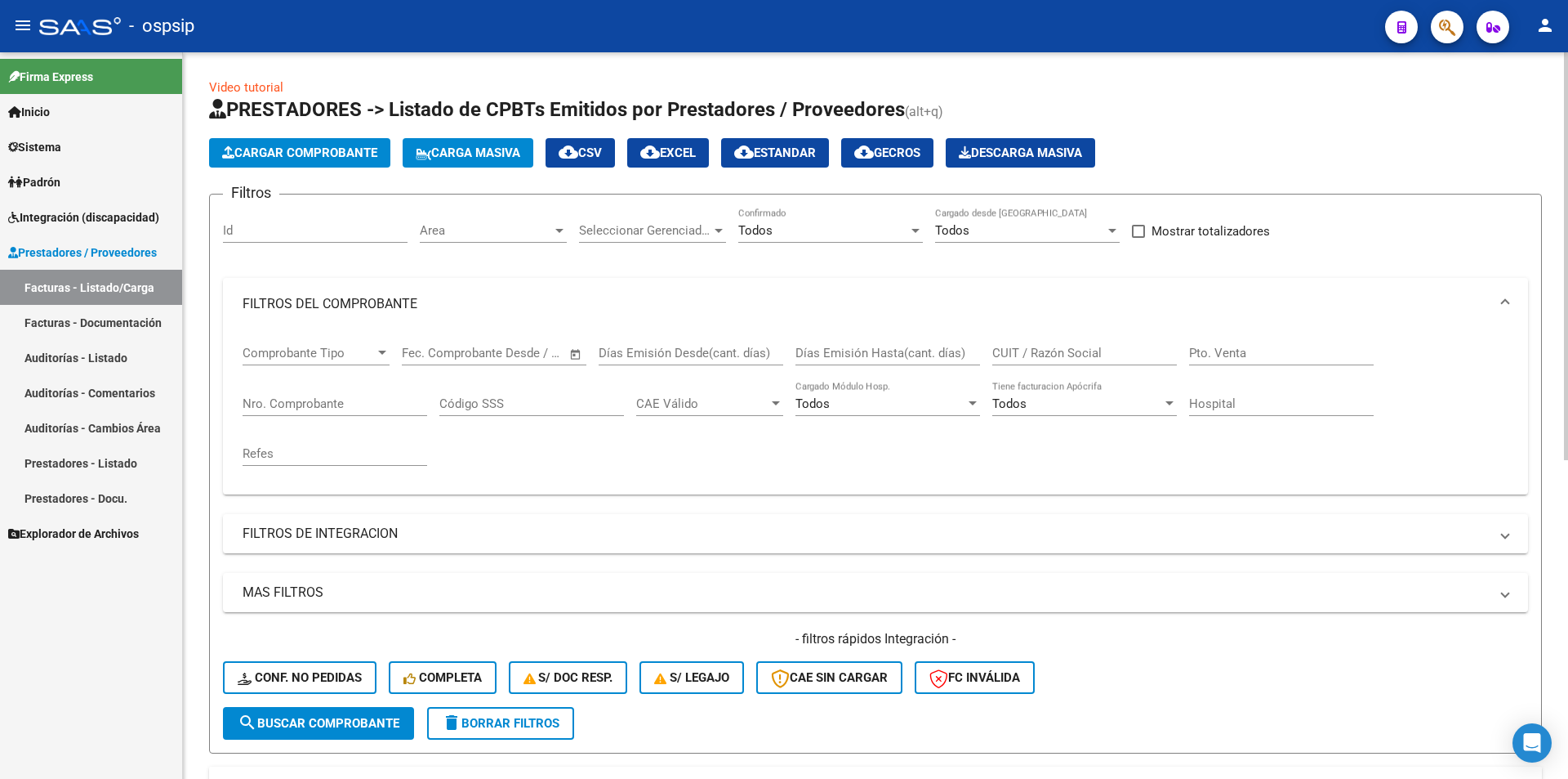
click at [274, 412] on div "Nro. Comprobante" at bounding box center [335, 397] width 185 height 35
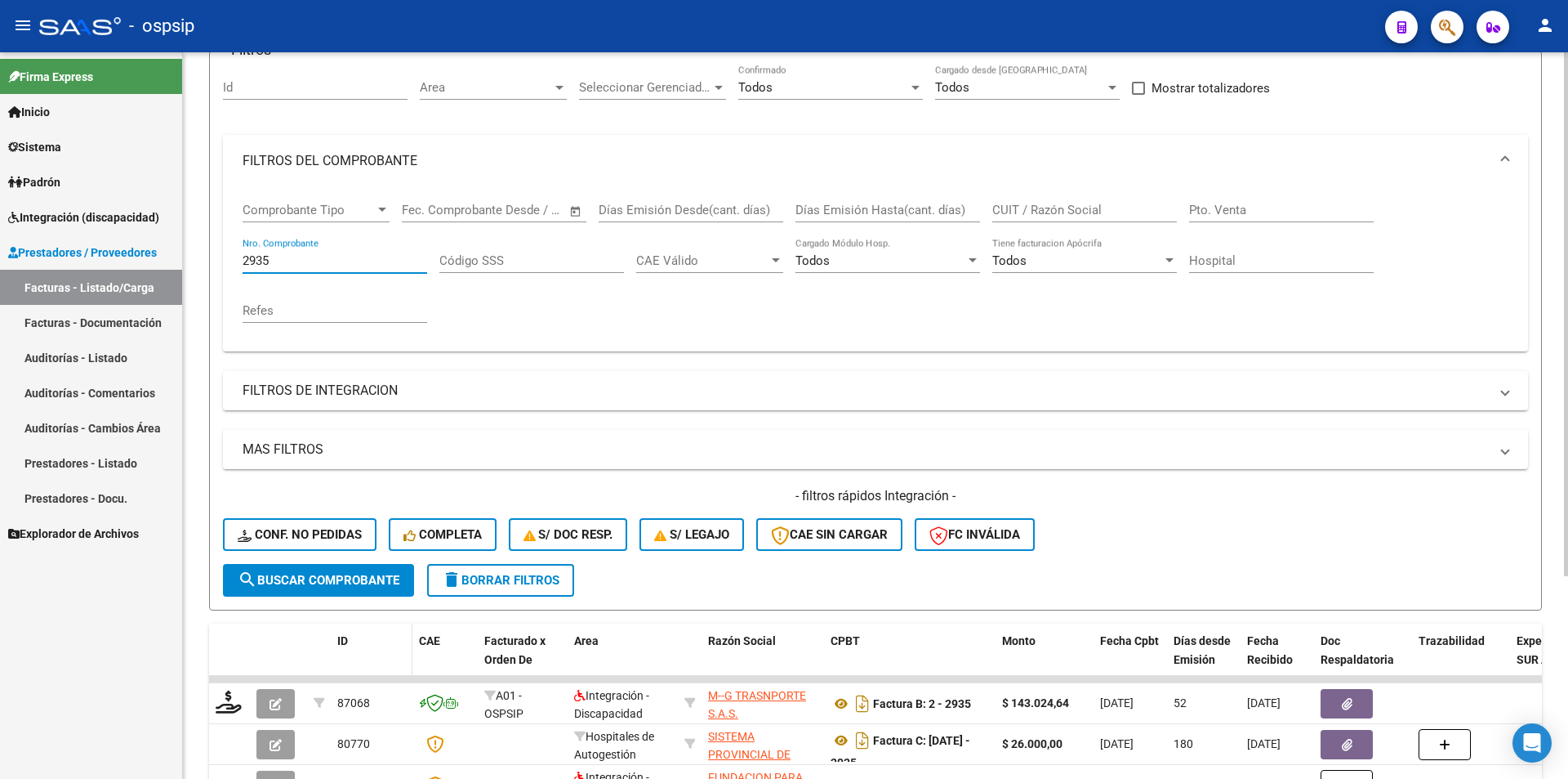
scroll to position [281, 0]
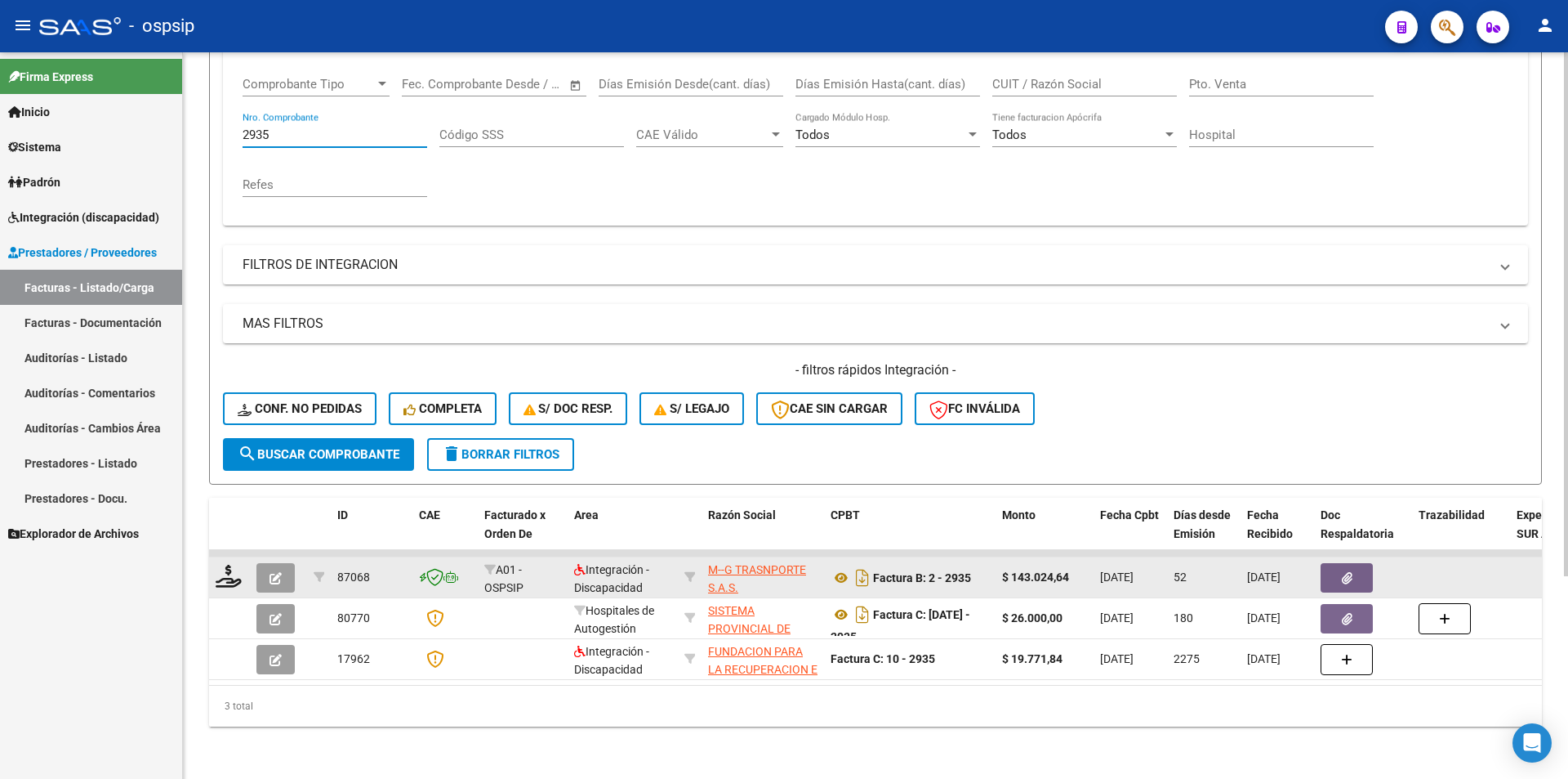
type input "2935"
click at [266, 566] on button "button" at bounding box center [275, 578] width 39 height 30
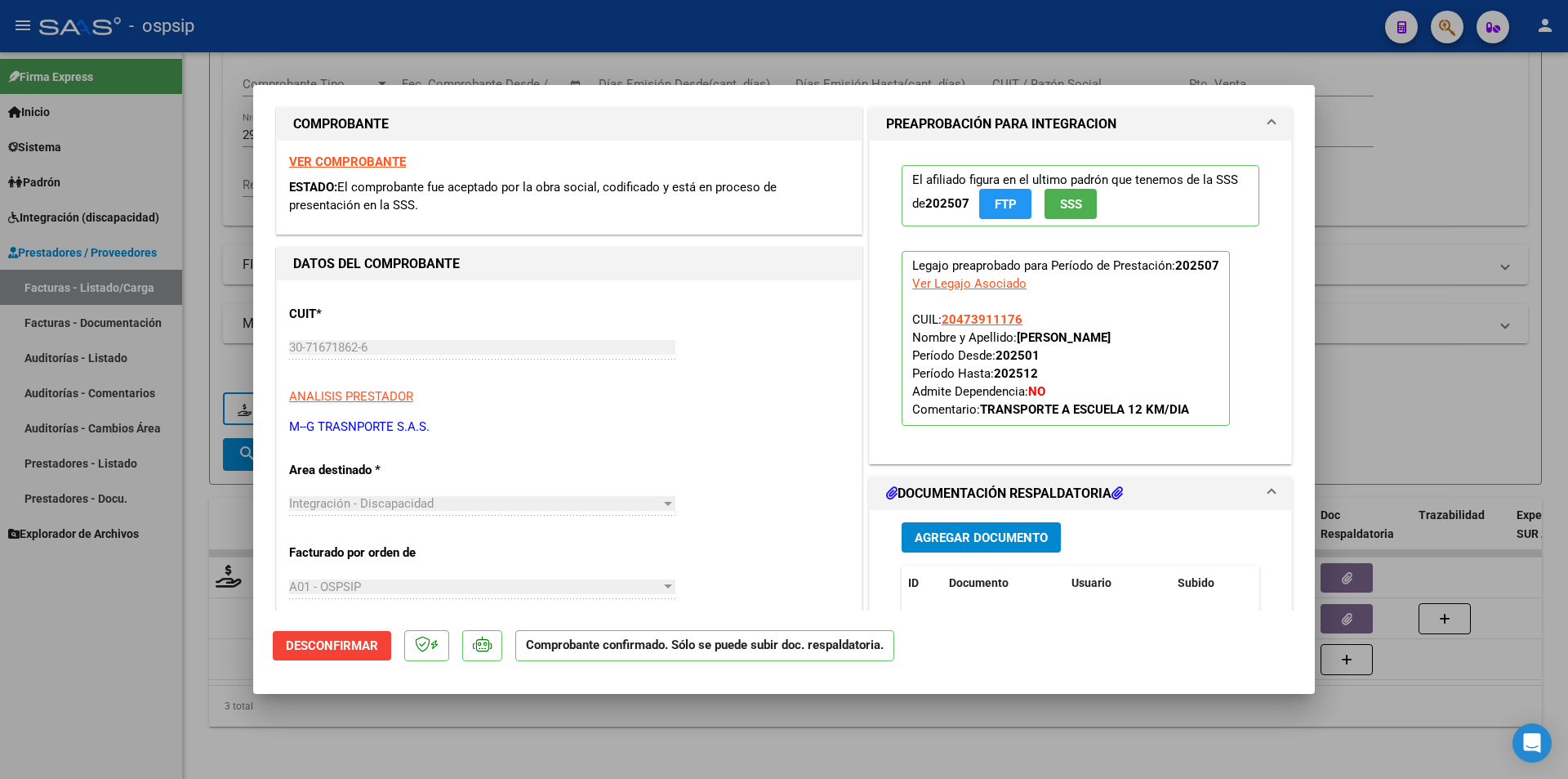
scroll to position [491, 0]
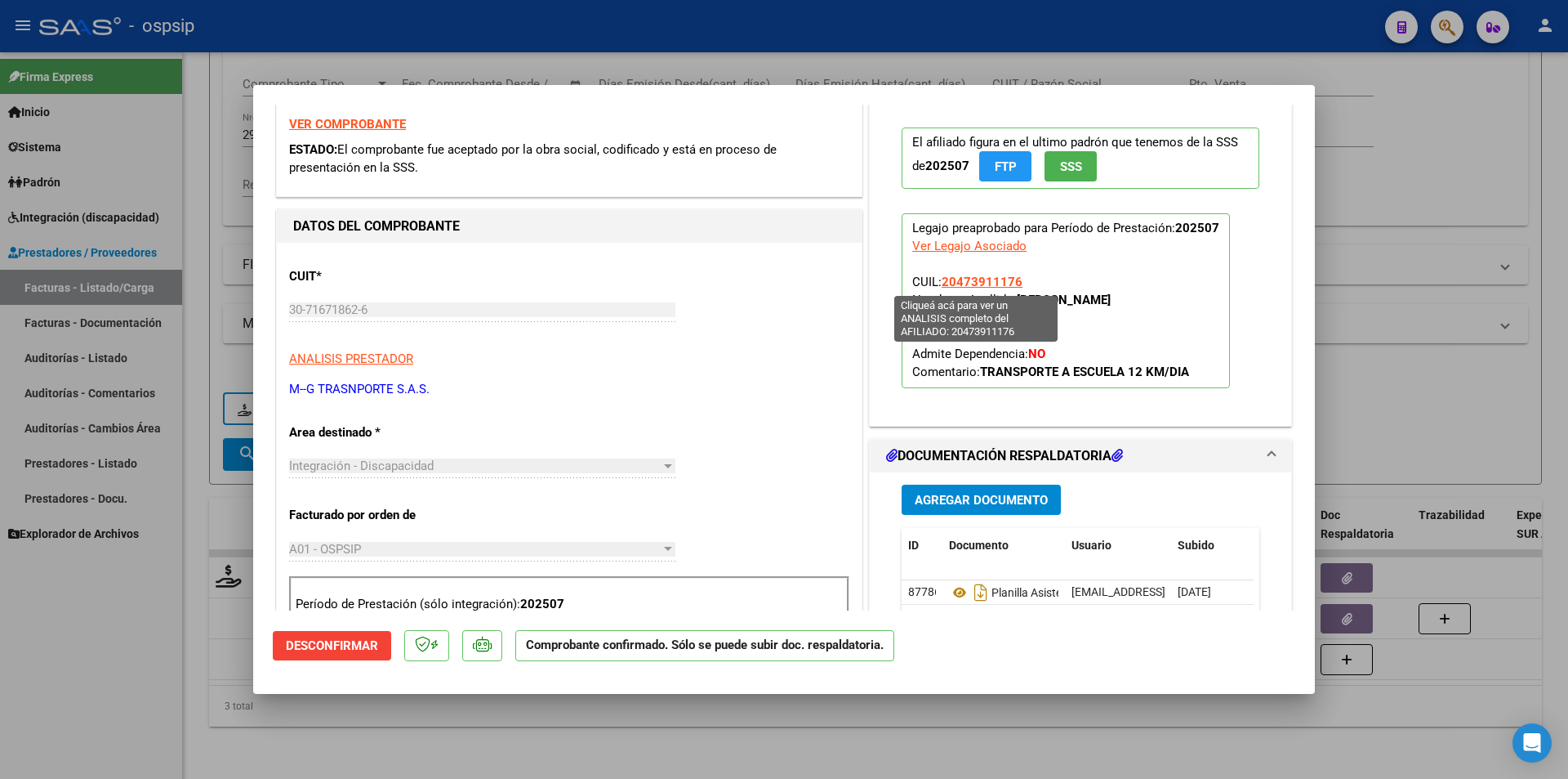
drag, startPoint x: 1020, startPoint y: 283, endPoint x: 941, endPoint y: 283, distance: 79.0
click at [941, 283] on p "Legajo preaprobado para Período de Prestación: 202507 Ver Legajo Asociado CUIL:…" at bounding box center [1066, 301] width 329 height 175
drag, startPoint x: 941, startPoint y: 283, endPoint x: 1070, endPoint y: 264, distance: 130.4
click at [1077, 264] on p "Legajo preaprobado para Período de Prestación: 202507 Ver Legajo Asociado CUIL:…" at bounding box center [1066, 301] width 329 height 175
drag, startPoint x: 1019, startPoint y: 280, endPoint x: 940, endPoint y: 279, distance: 79.0
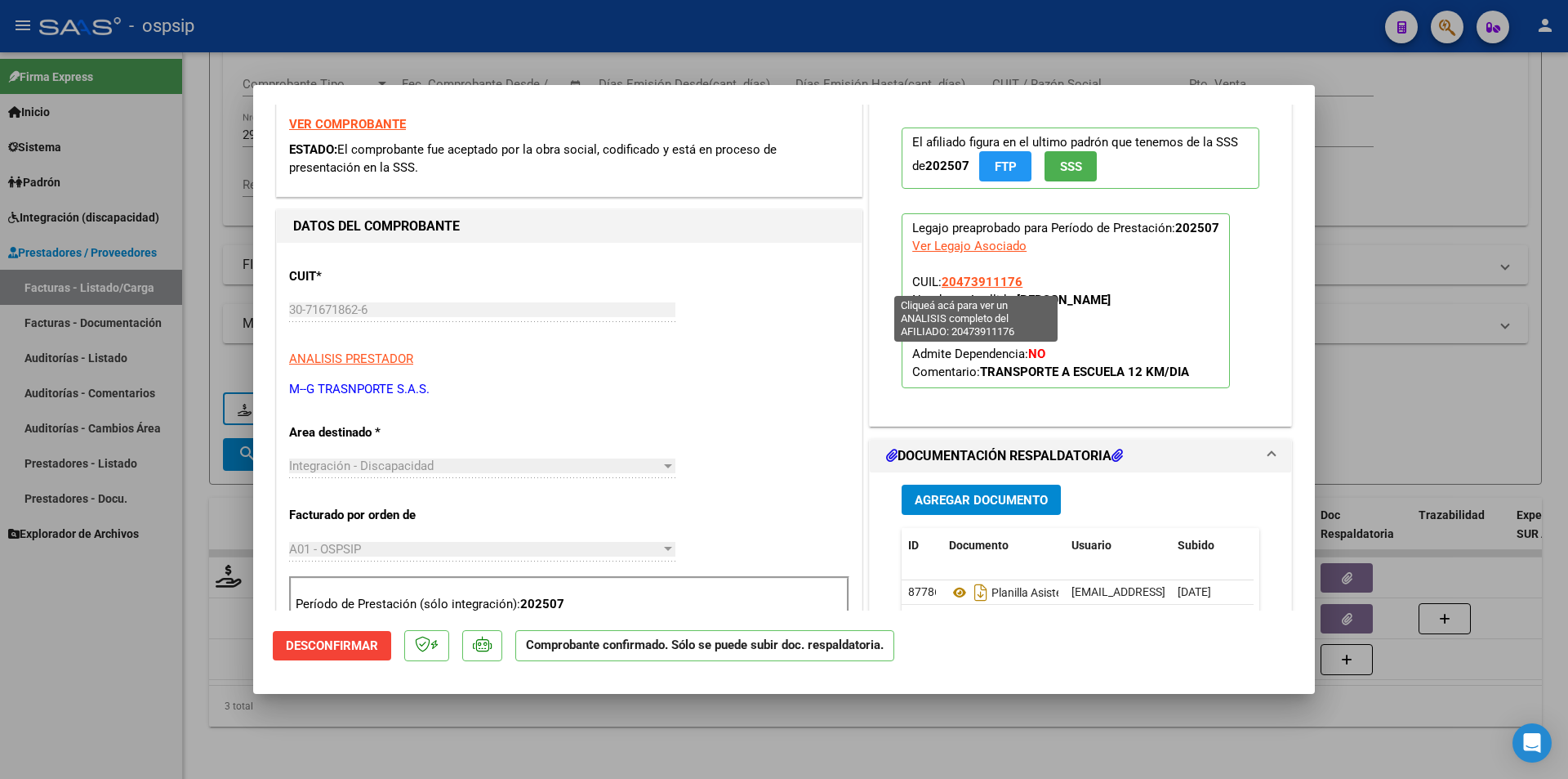
click at [939, 279] on p "Legajo preaprobado para Período de Prestación: 202507 Ver Legajo Asociado CUIL:…" at bounding box center [1066, 301] width 329 height 175
copy span "20473911176"
click at [73, 701] on div at bounding box center [784, 390] width 1568 height 779
type input "$ 0,00"
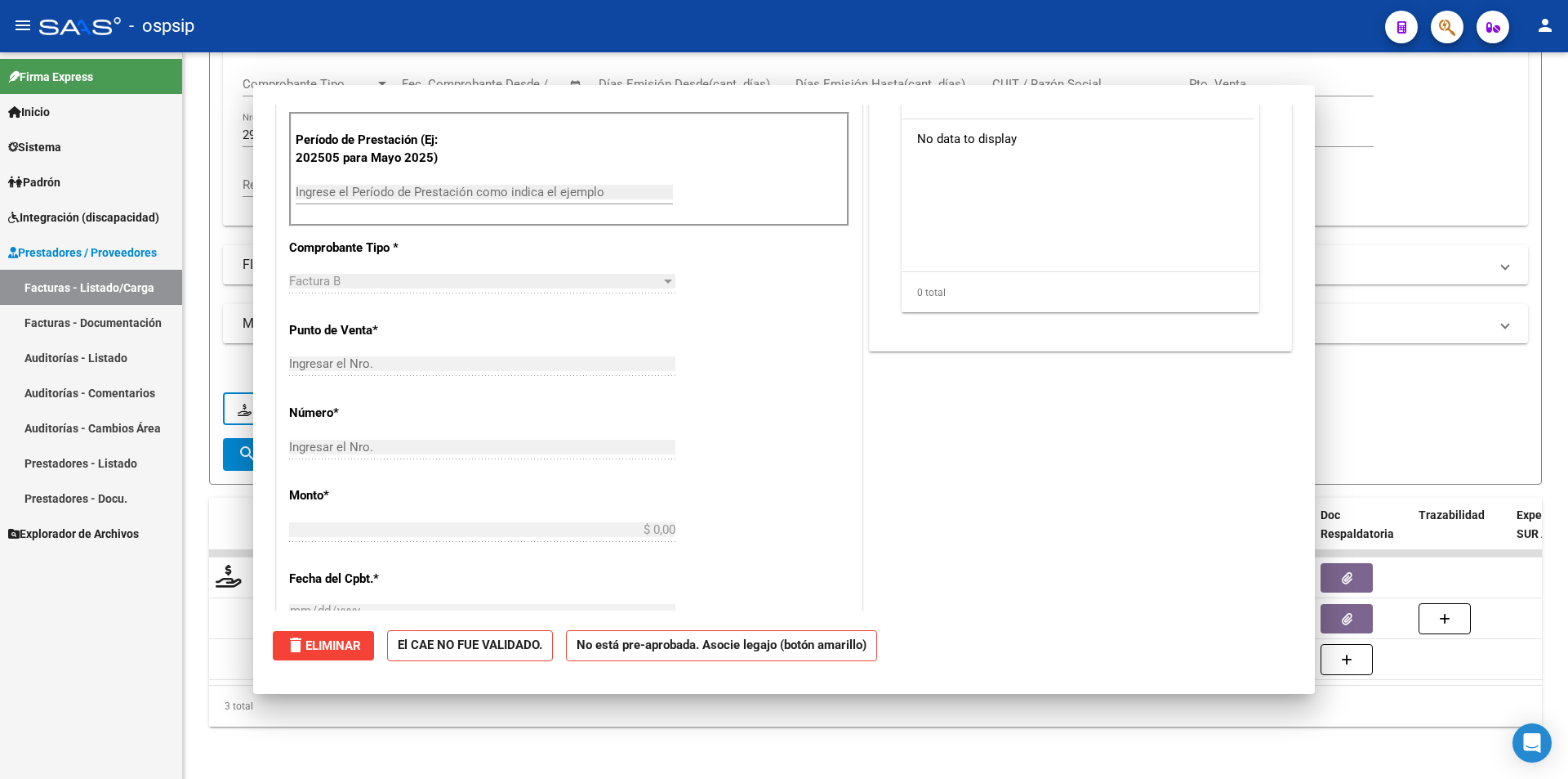
scroll to position [0, 0]
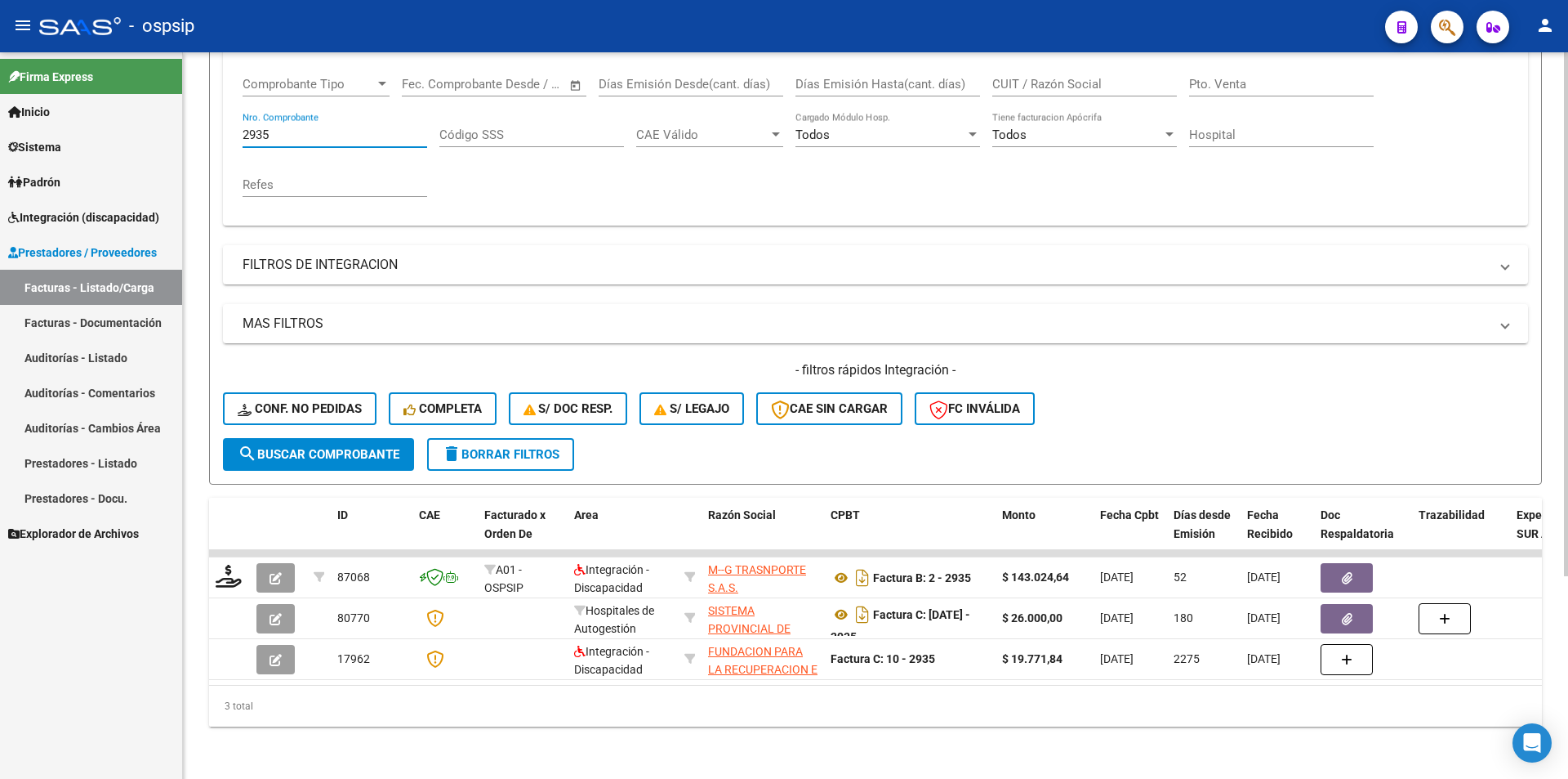
drag, startPoint x: 286, startPoint y: 123, endPoint x: 214, endPoint y: 126, distance: 72.1
click at [214, 126] on form "Filtros Id Area Area Seleccionar Gerenciador Seleccionar Gerenciador Todos Conf…" at bounding box center [876, 204] width 1333 height 559
click at [446, 255] on mat-panel-title "FILTROS DE INTEGRACION" at bounding box center [865, 264] width 1246 height 18
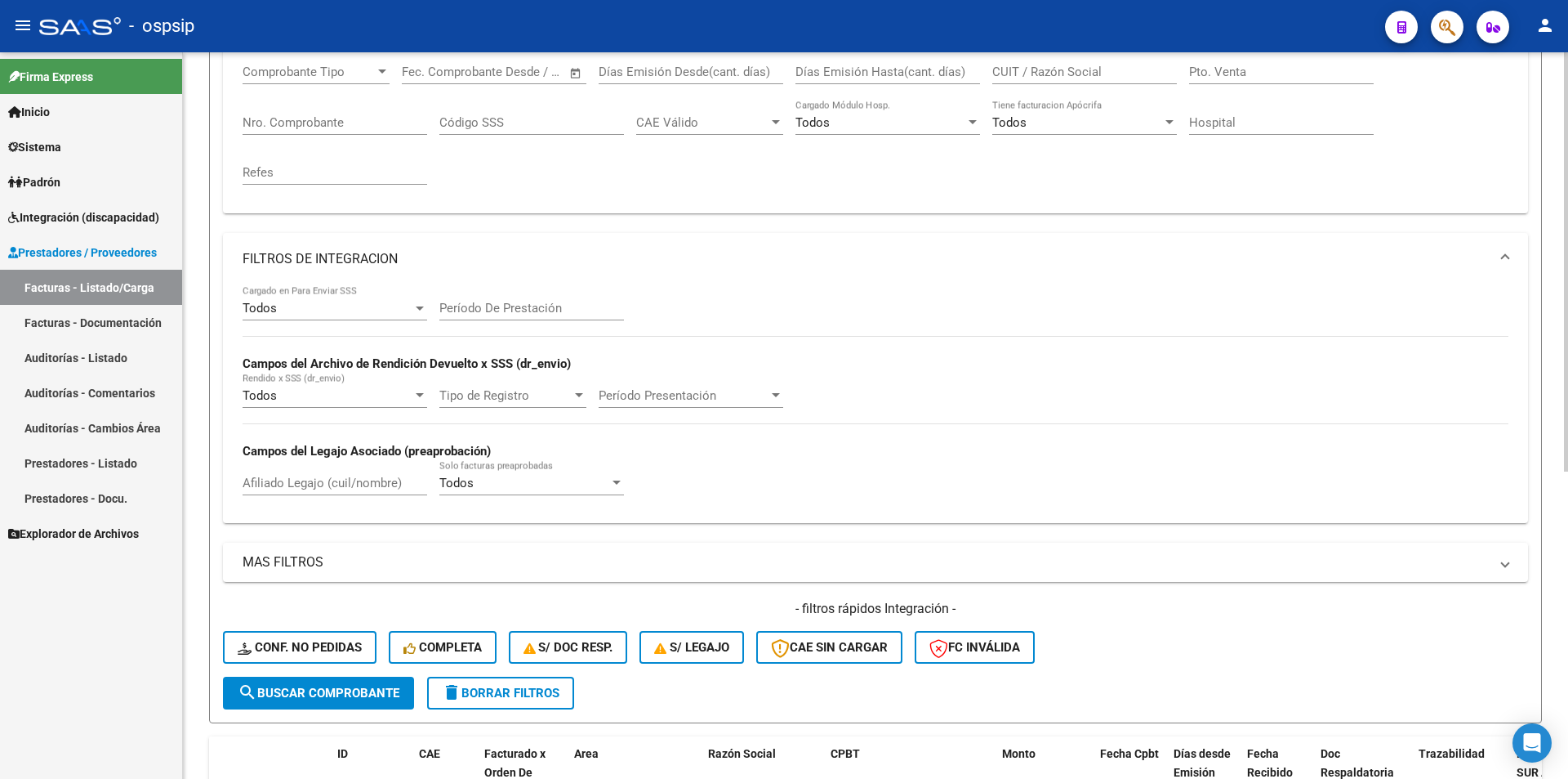
click at [311, 487] on input "Afiliado Legajo (cuil/nombre)" at bounding box center [335, 483] width 185 height 15
paste input "20473911176"
type input "20473911176"
click at [549, 300] on div "Período De Prestación" at bounding box center [532, 302] width 185 height 35
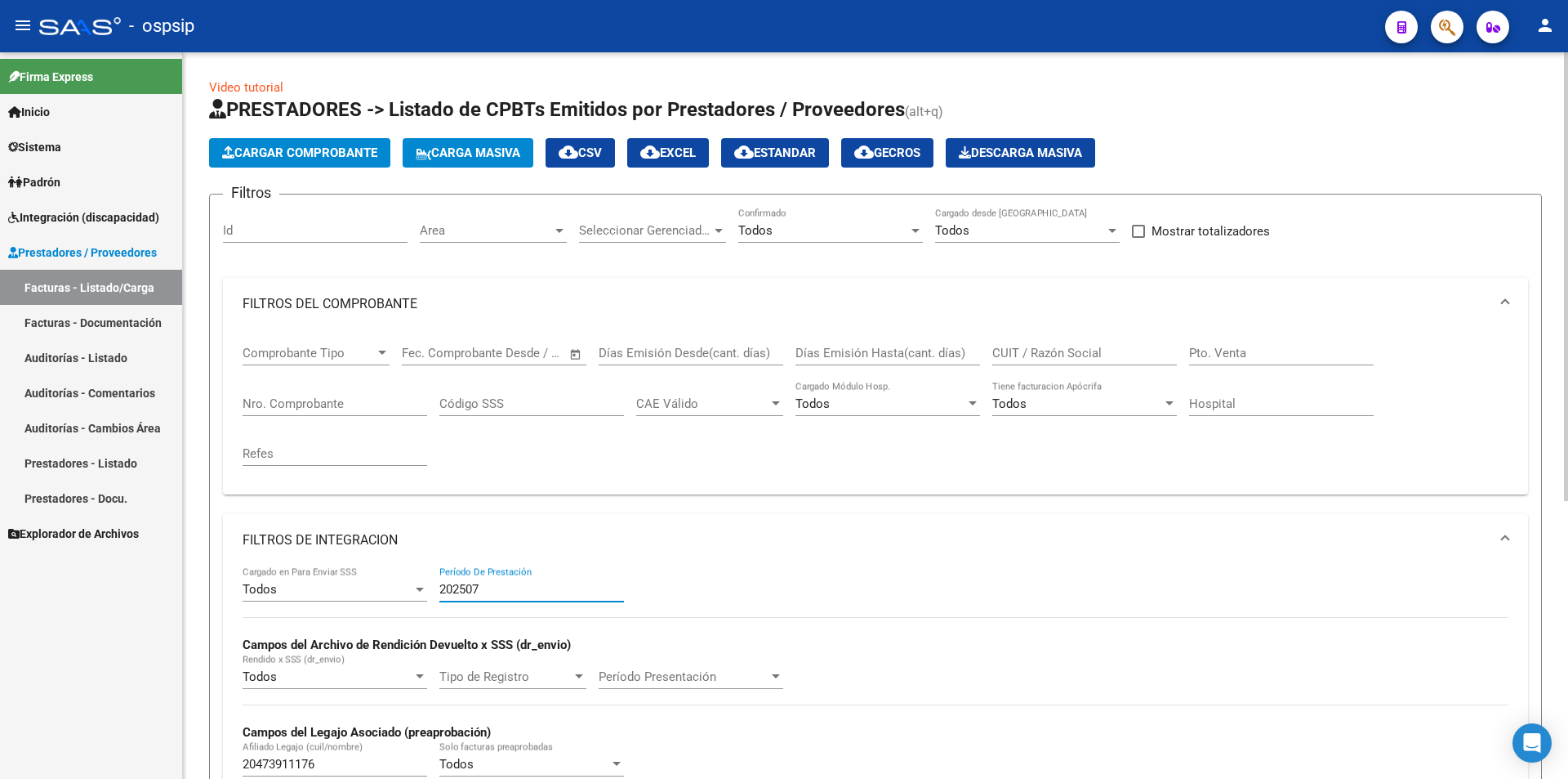
scroll to position [81, 0]
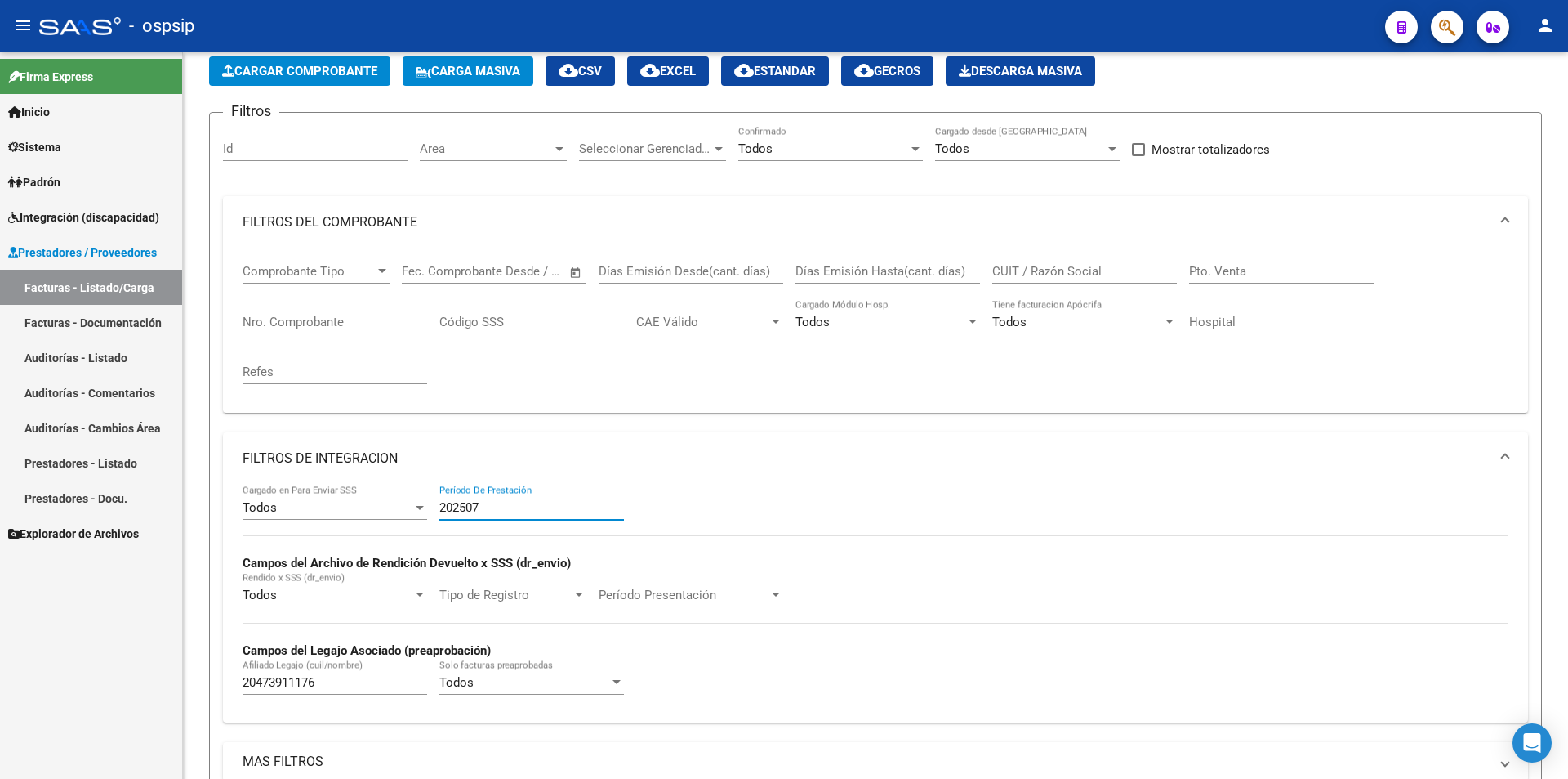
type input "202507"
click at [308, 318] on input "Nro. Comprobante" at bounding box center [335, 322] width 185 height 15
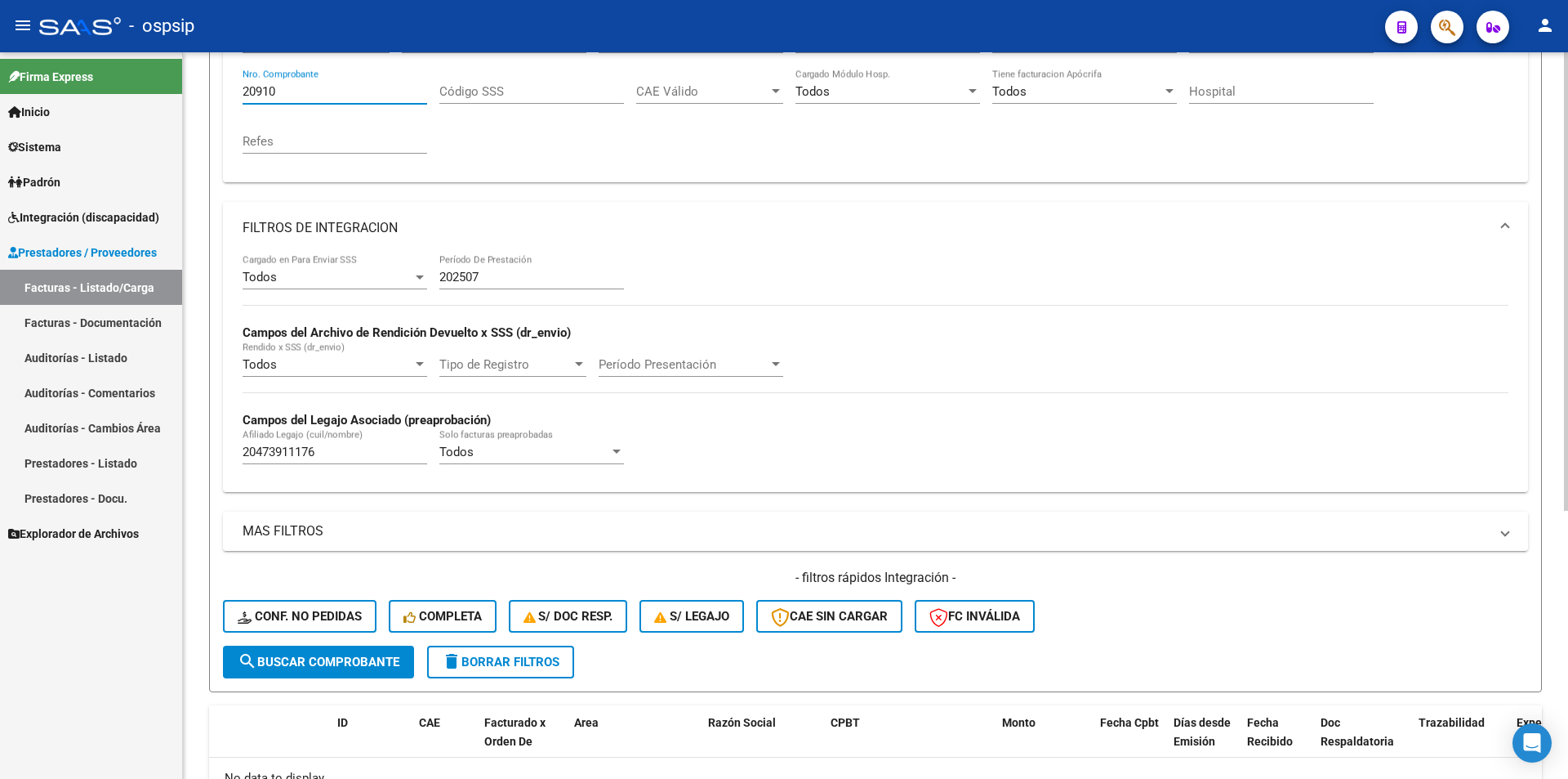
scroll to position [327, 0]
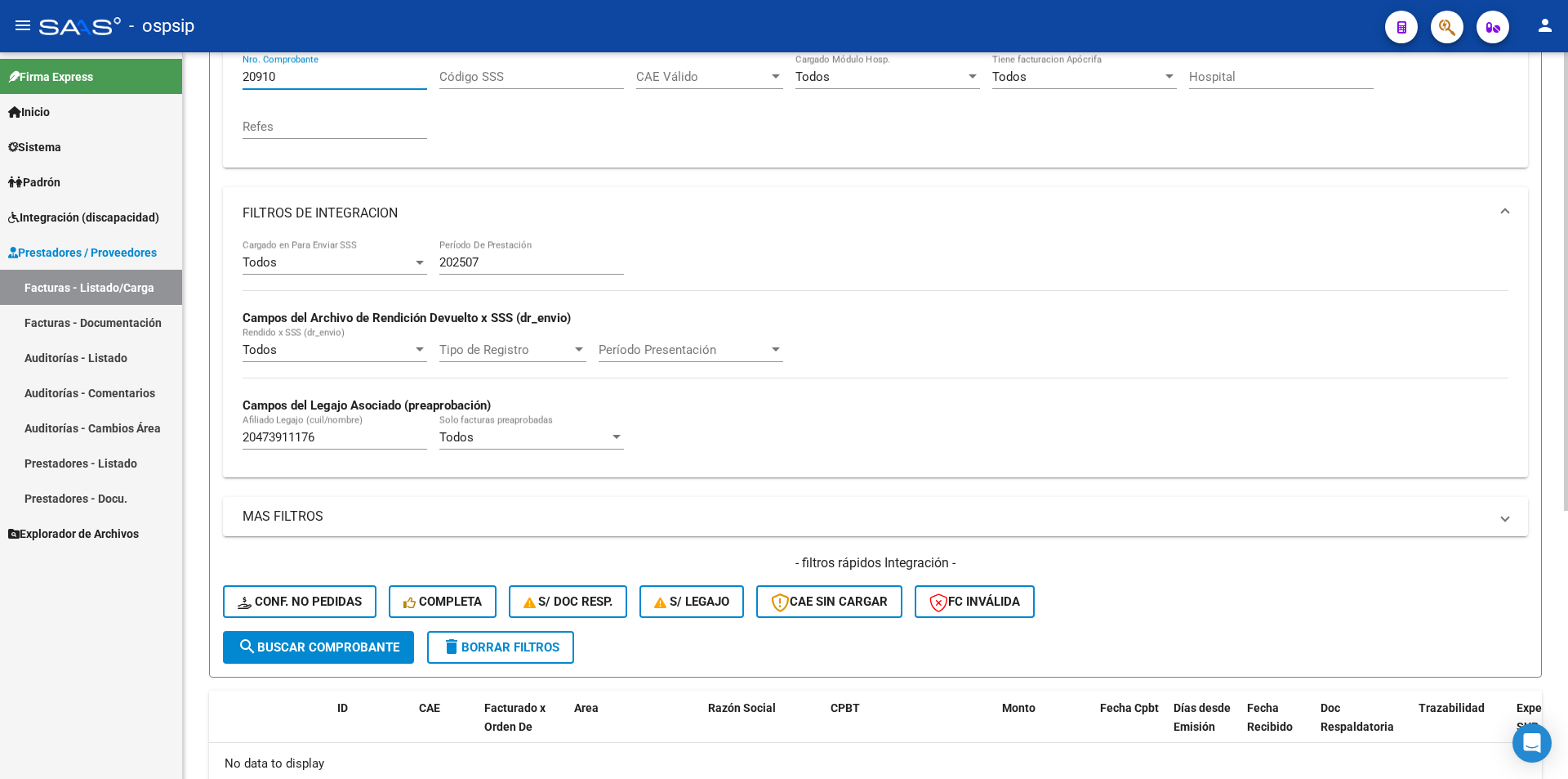
type input "20910"
drag, startPoint x: 321, startPoint y: 440, endPoint x: 80, endPoint y: 413, distance: 242.5
click at [85, 413] on mat-sidenav-container "Firma Express Inicio Calendario SSS Instructivos Contacto OS Sistema Usuarios T…" at bounding box center [784, 415] width 1568 height 726
drag, startPoint x: 495, startPoint y: 260, endPoint x: 389, endPoint y: 250, distance: 106.5
click at [389, 250] on div "Todos Cargado en Para Enviar SSS 202507 Período De Prestación Campos del Archiv…" at bounding box center [875, 352] width 1266 height 225
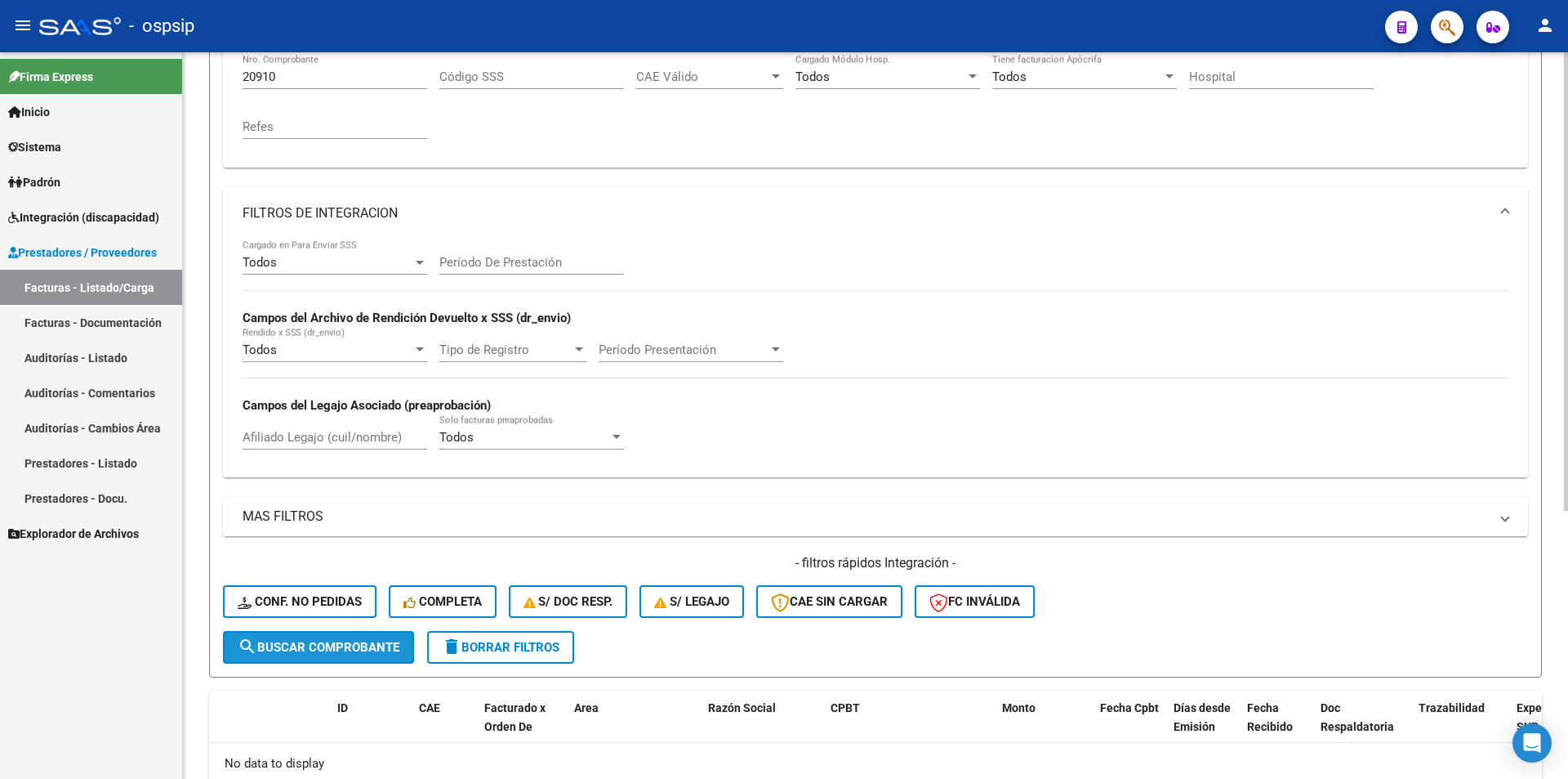
click at [332, 642] on span "search Buscar Comprobante" at bounding box center [318, 647] width 162 height 15
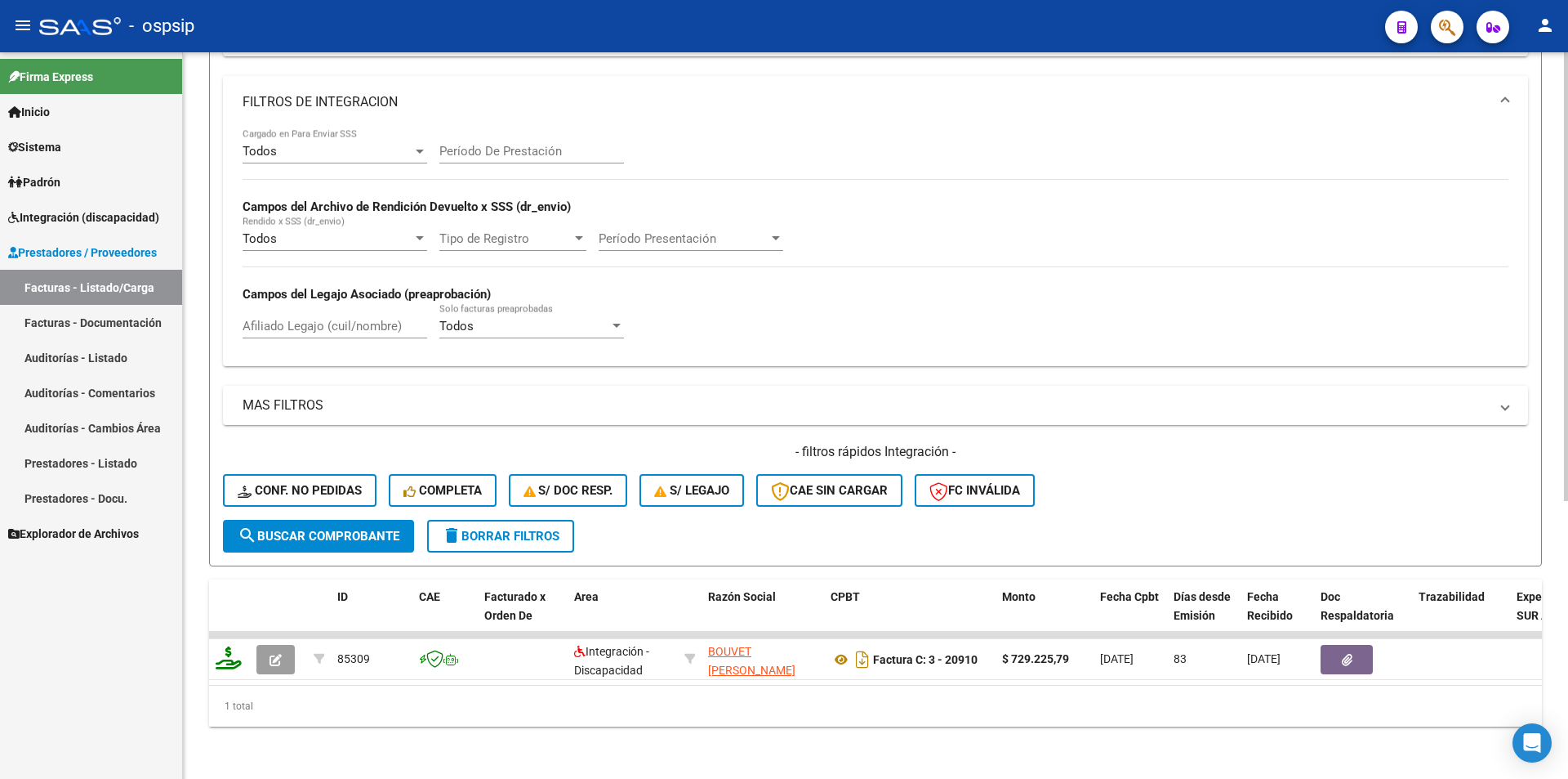
scroll to position [450, 0]
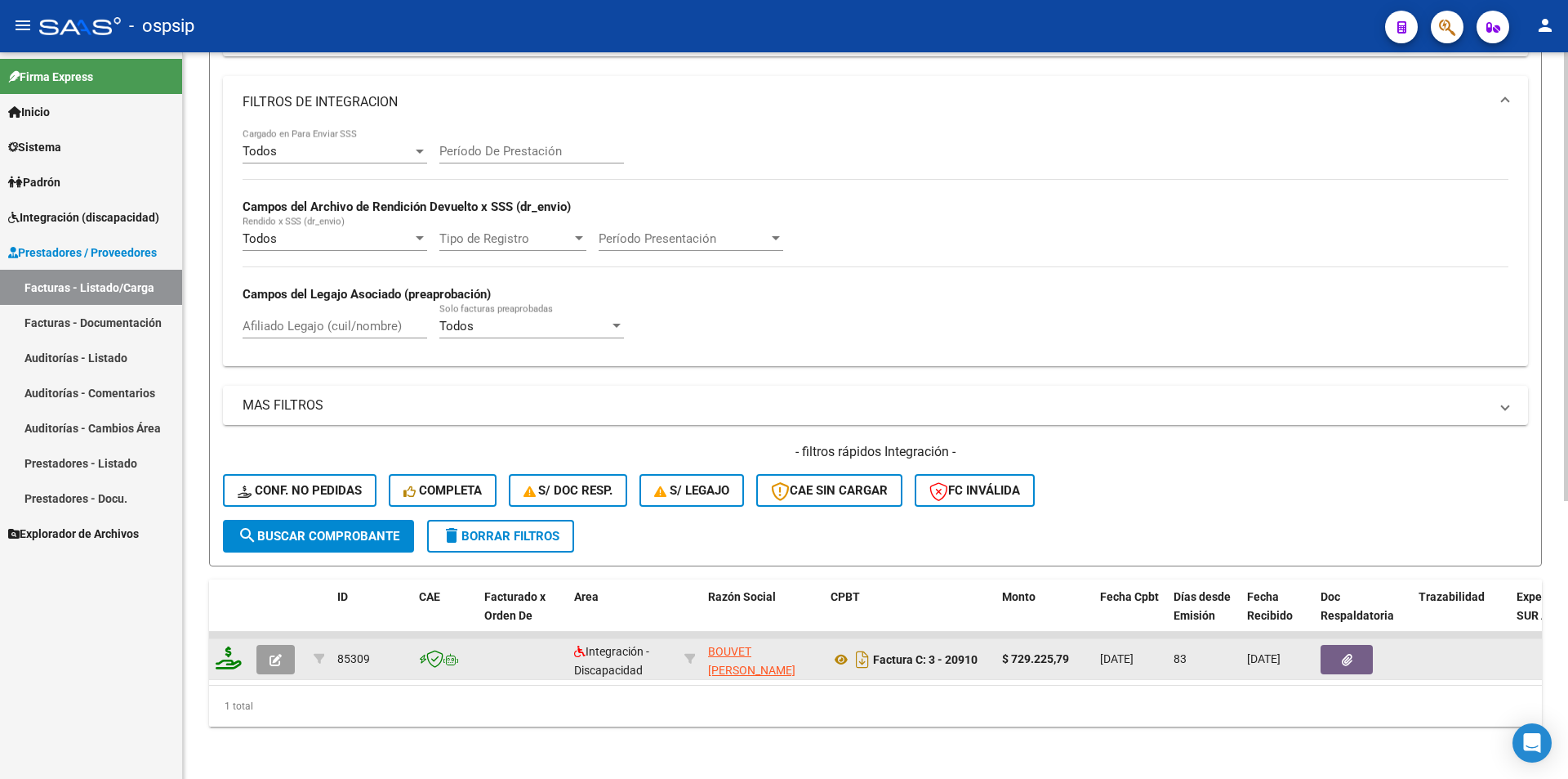
click at [281, 654] on icon "button" at bounding box center [275, 660] width 12 height 12
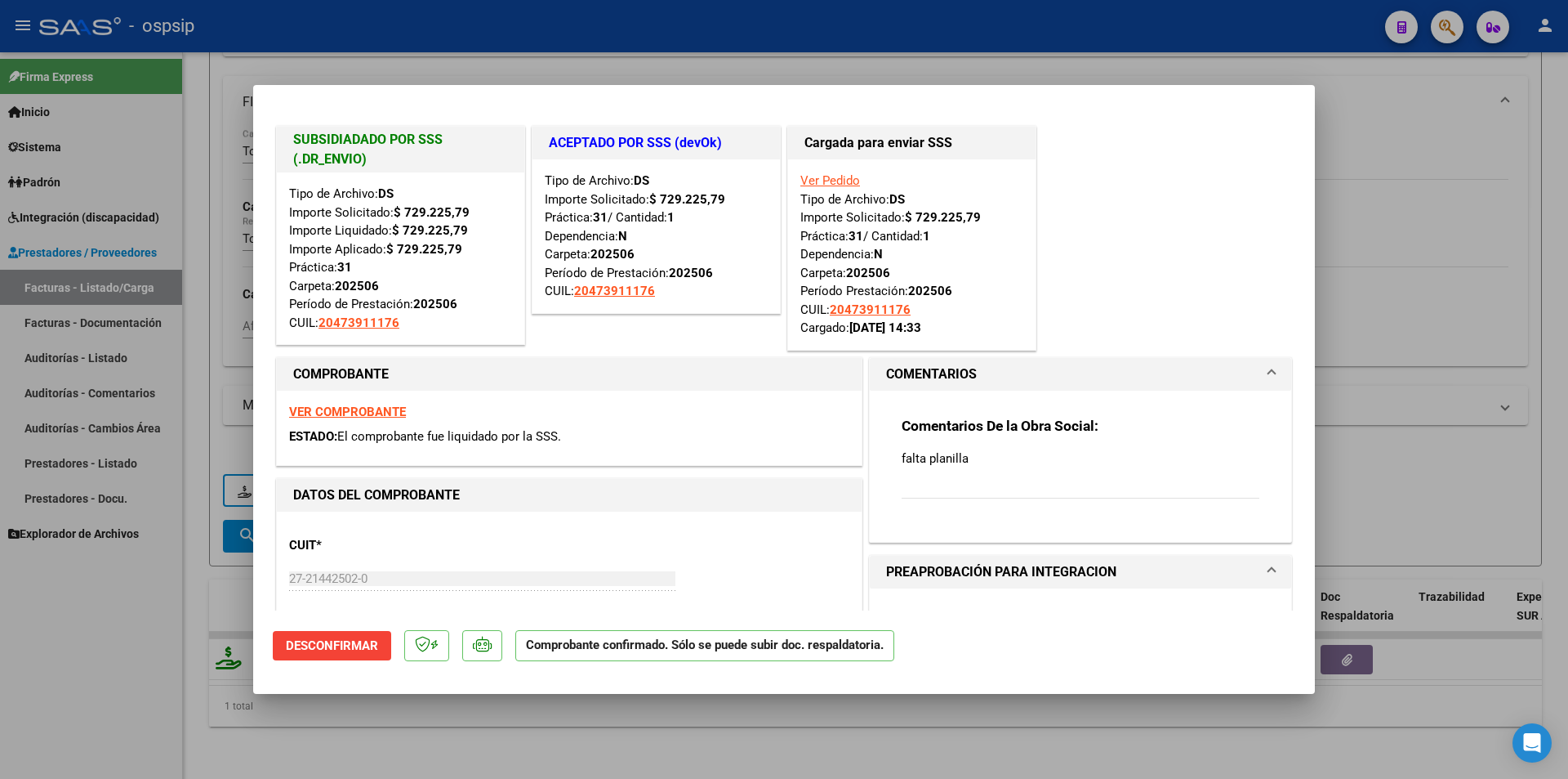
click at [370, 414] on strong "VER COMPROBANTE" at bounding box center [348, 411] width 117 height 15
drag, startPoint x: 468, startPoint y: 753, endPoint x: 477, endPoint y: 738, distance: 17.5
click at [468, 750] on div at bounding box center [784, 390] width 1568 height 779
type input "$ 0,00"
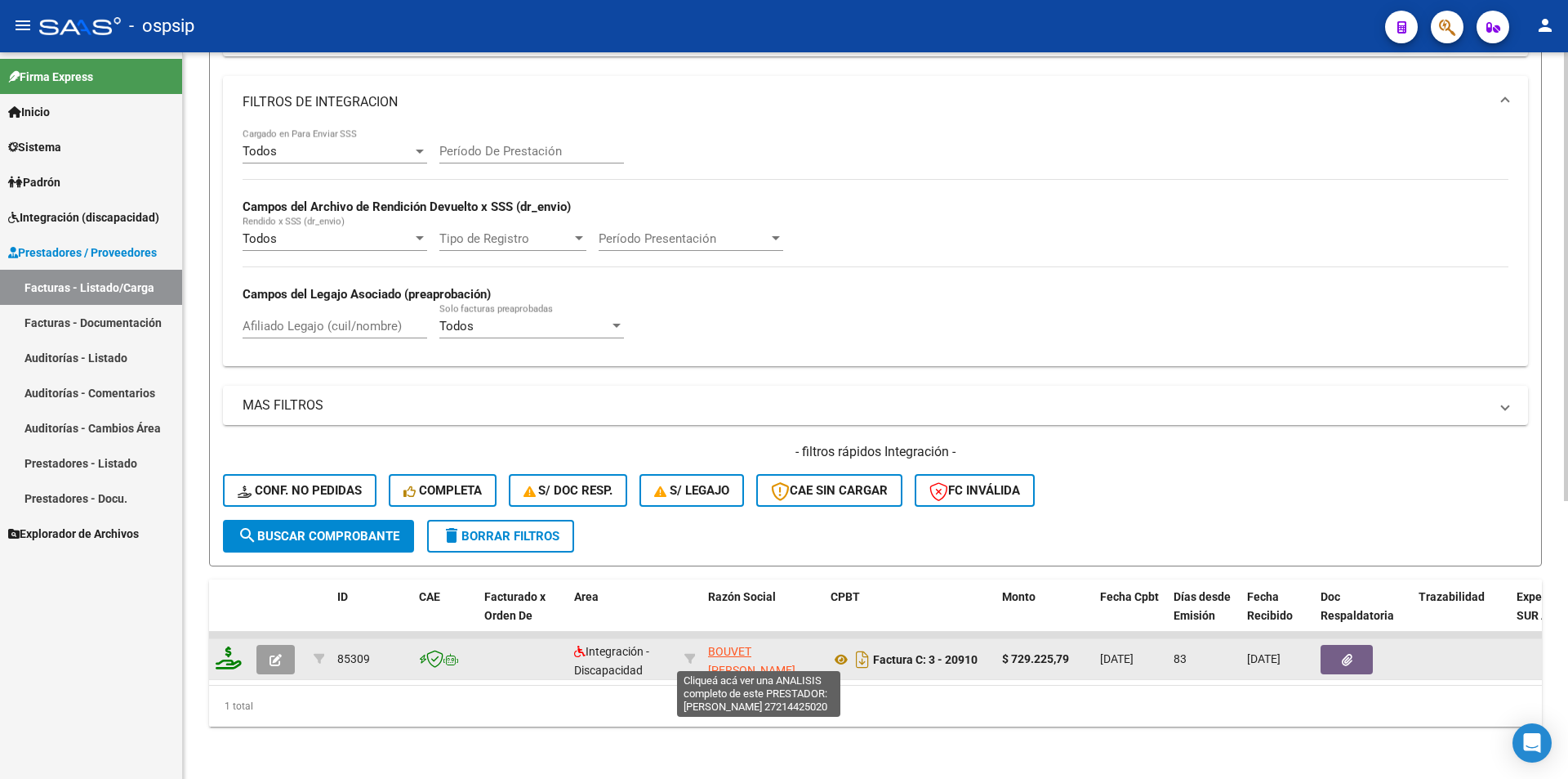
click at [753, 645] on span "BOUVET LIA MARIA NATALIA" at bounding box center [752, 661] width 87 height 32
type textarea "27214425020"
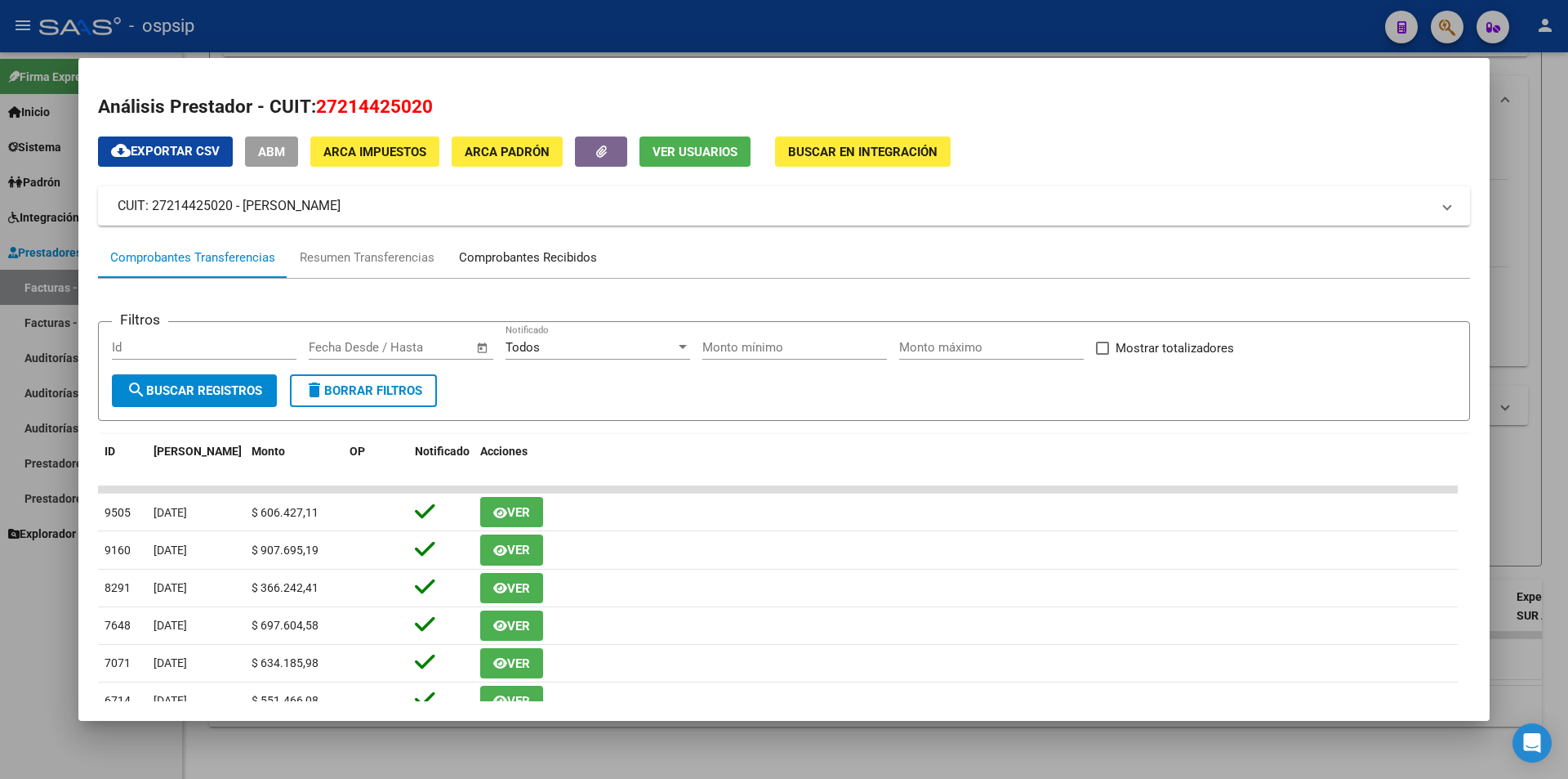
click at [467, 256] on div "Comprobantes Recibidos" at bounding box center [527, 257] width 138 height 19
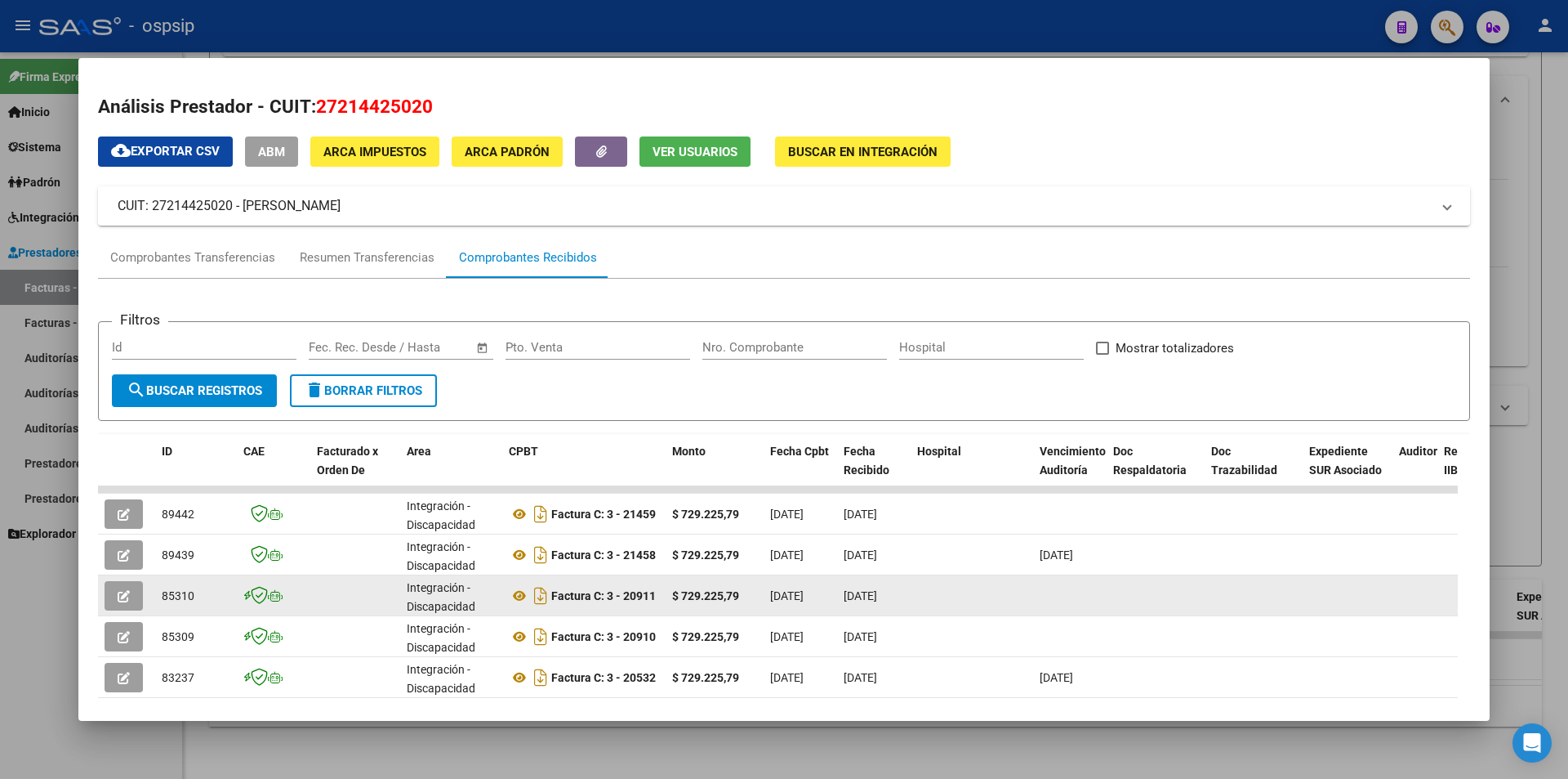
click at [131, 597] on button "button" at bounding box center [123, 596] width 39 height 30
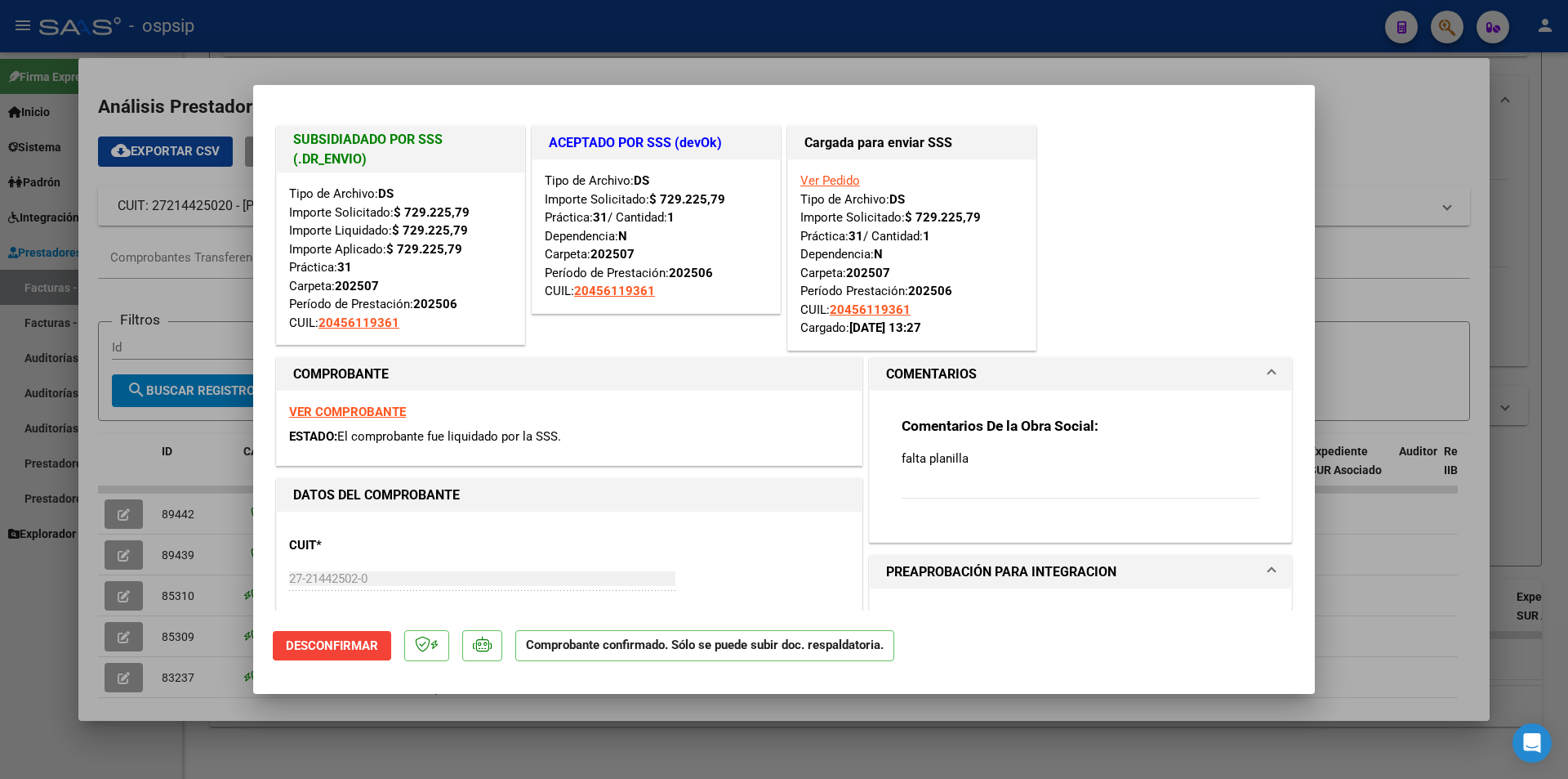
click at [79, 575] on div at bounding box center [784, 390] width 1568 height 779
type input "$ 0,00"
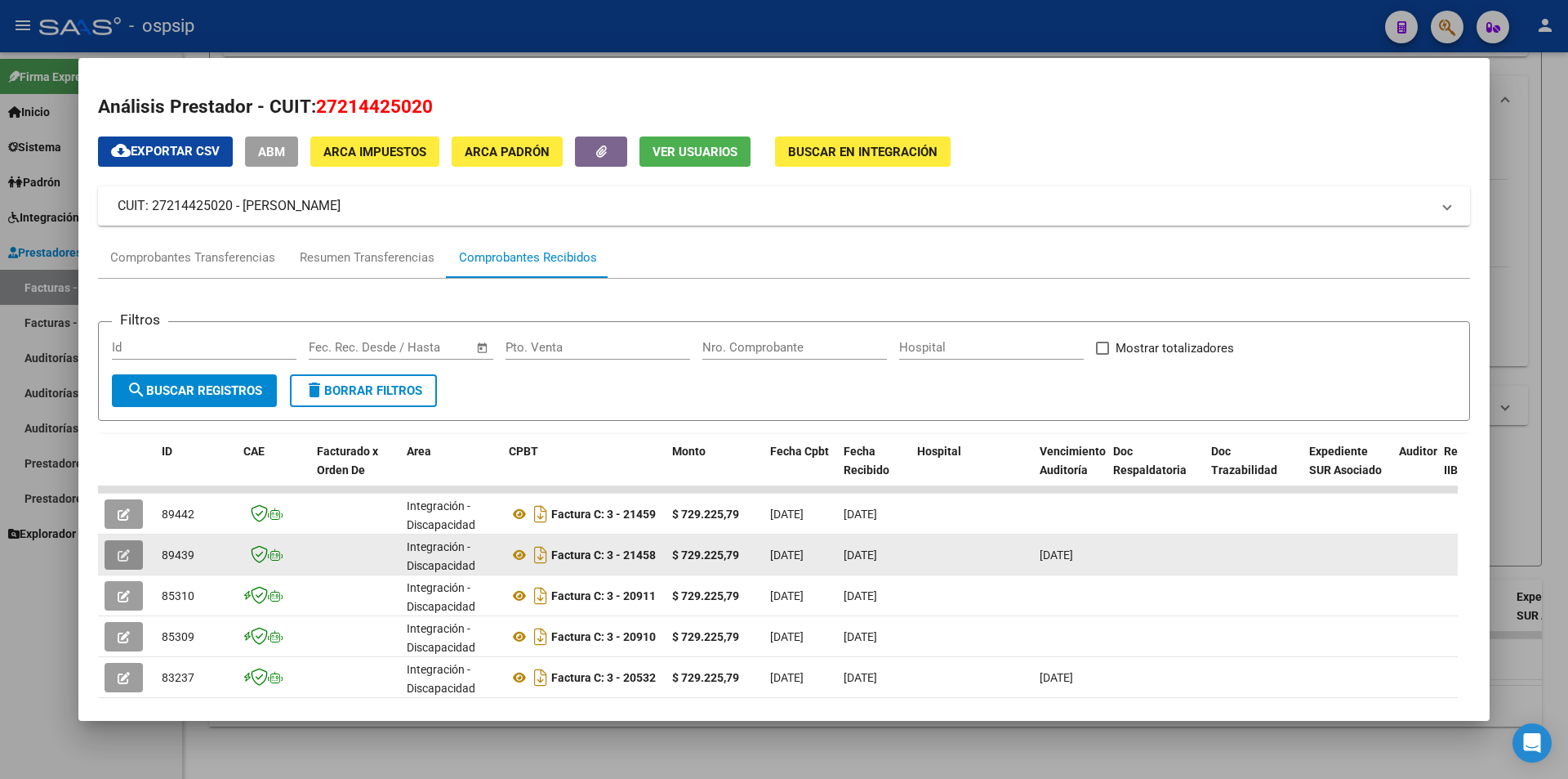
click at [121, 560] on icon "button" at bounding box center [123, 555] width 12 height 12
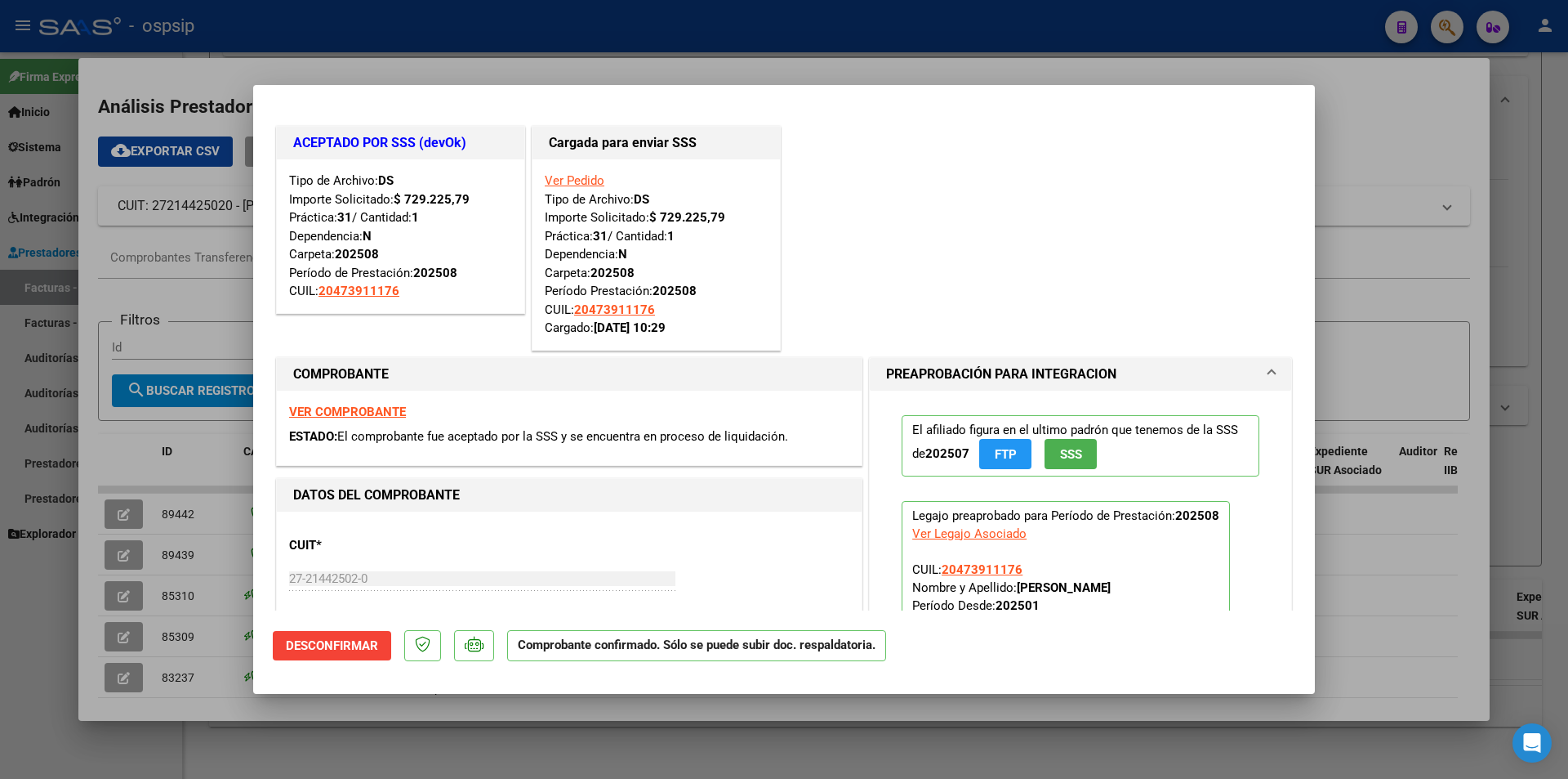
click at [89, 566] on div at bounding box center [784, 390] width 1568 height 779
type input "$ 0,00"
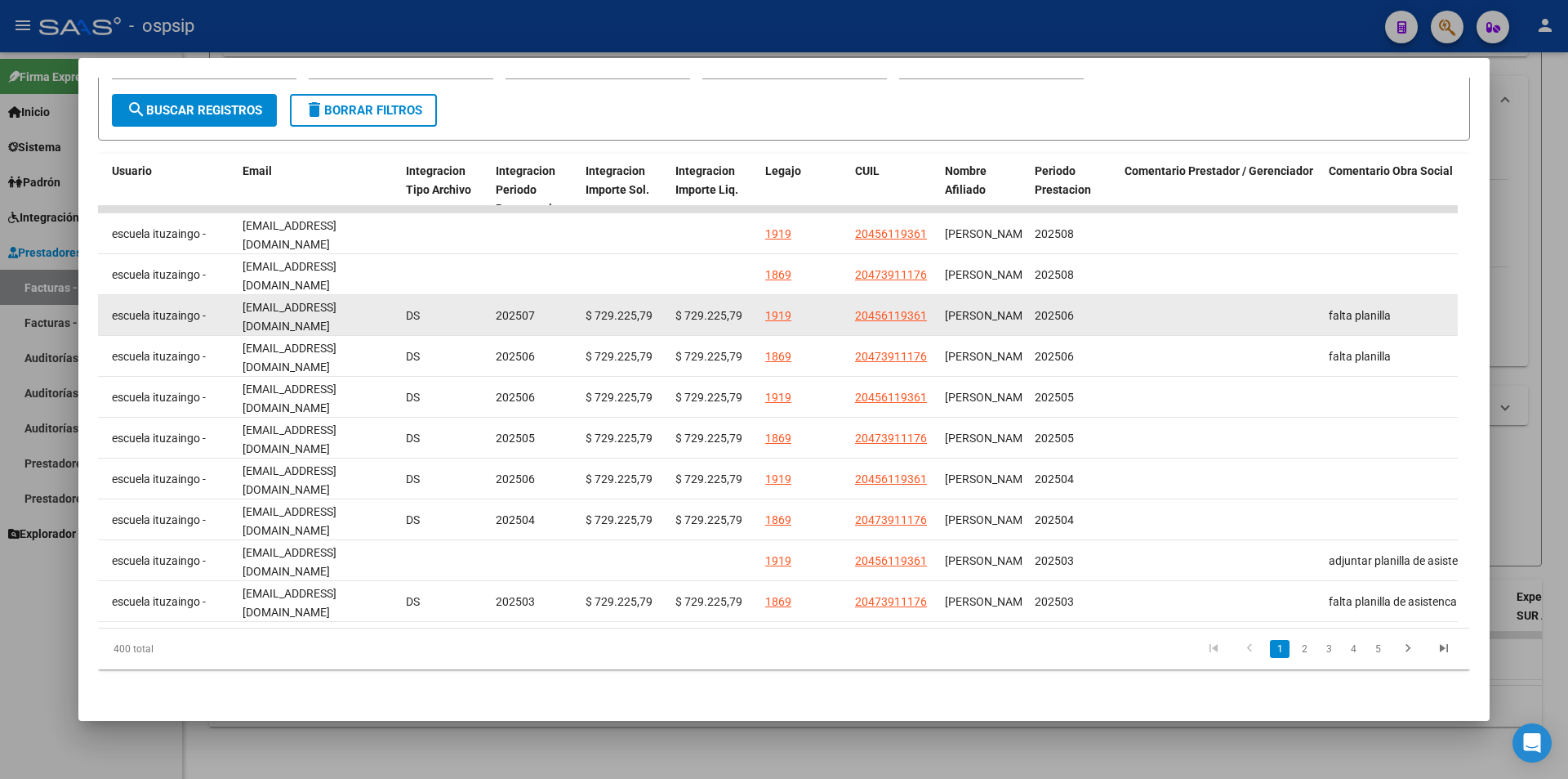
scroll to position [0, 5]
drag, startPoint x: 241, startPoint y: 308, endPoint x: 389, endPoint y: 313, distance: 148.1
click at [389, 313] on datatable-body-cell "oficinaituzaingo@hotmail.com" at bounding box center [318, 315] width 164 height 40
copy span "oficinaituzaingo@hotmail.com"
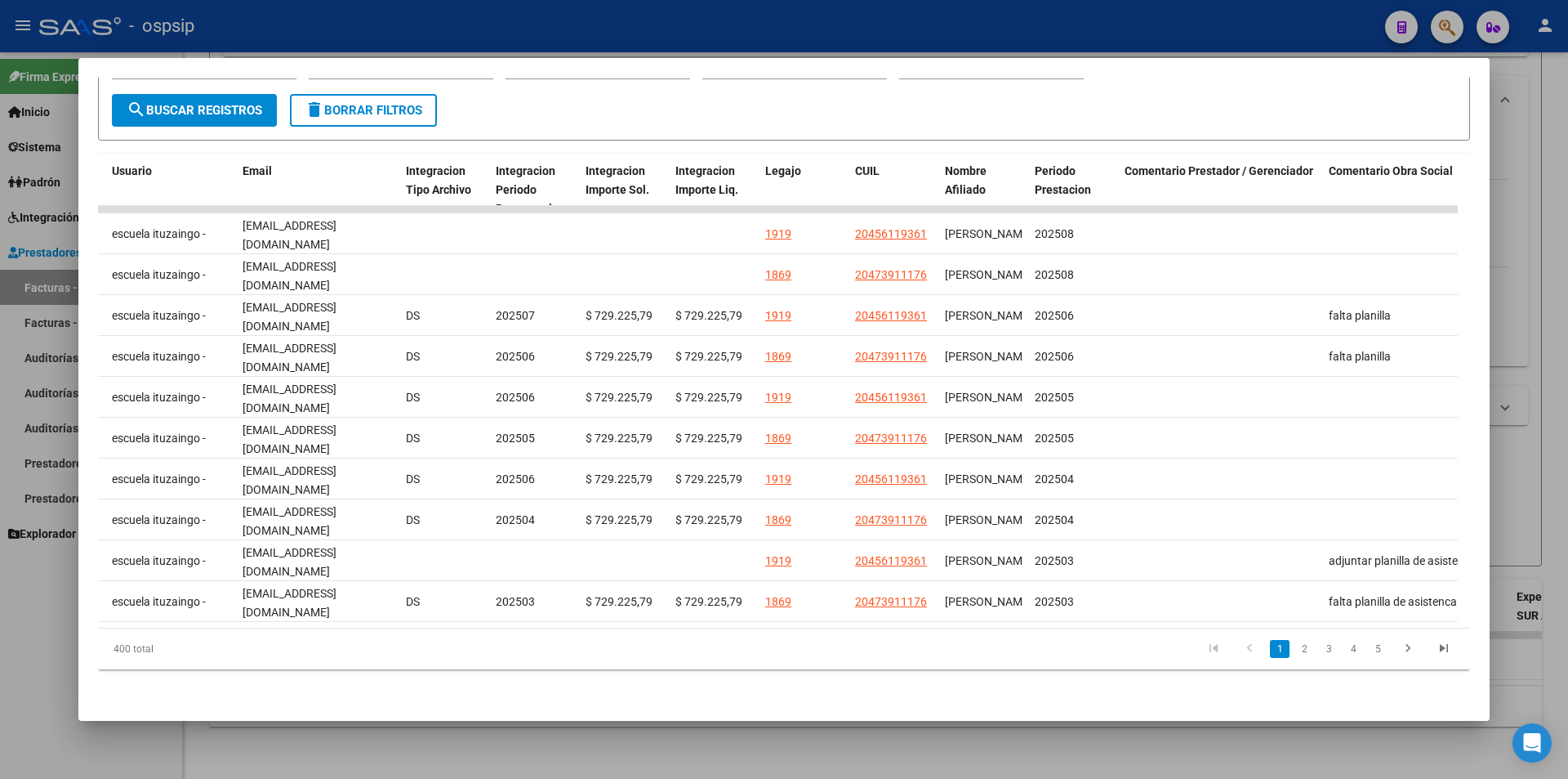
click at [568, 753] on div at bounding box center [784, 390] width 1568 height 779
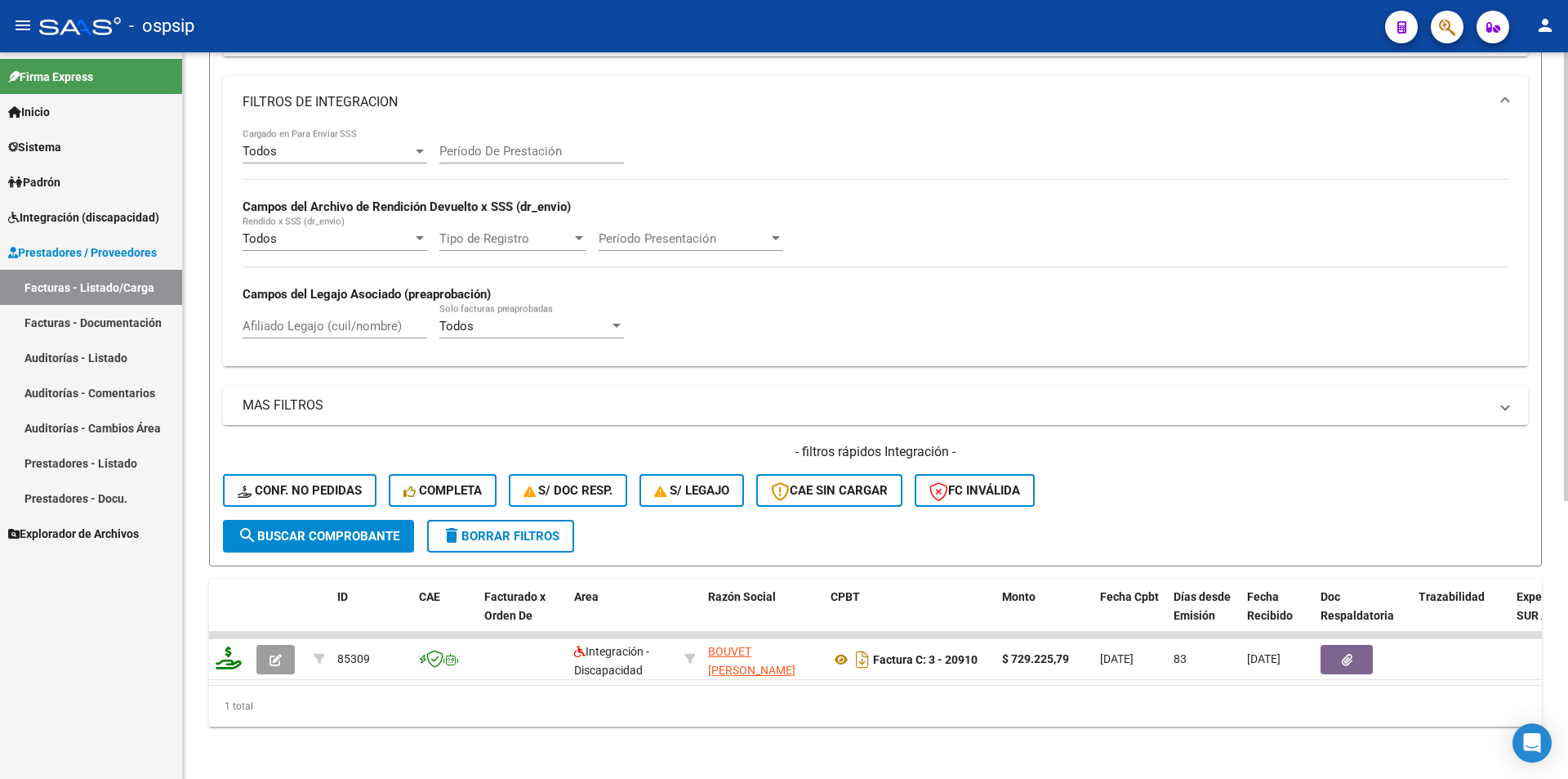
click at [567, 749] on div "Video tutorial PRESTADORES -> Listado de CPBTs Emitidos por Prestadores / Prove…" at bounding box center [875, 197] width 1385 height 1165
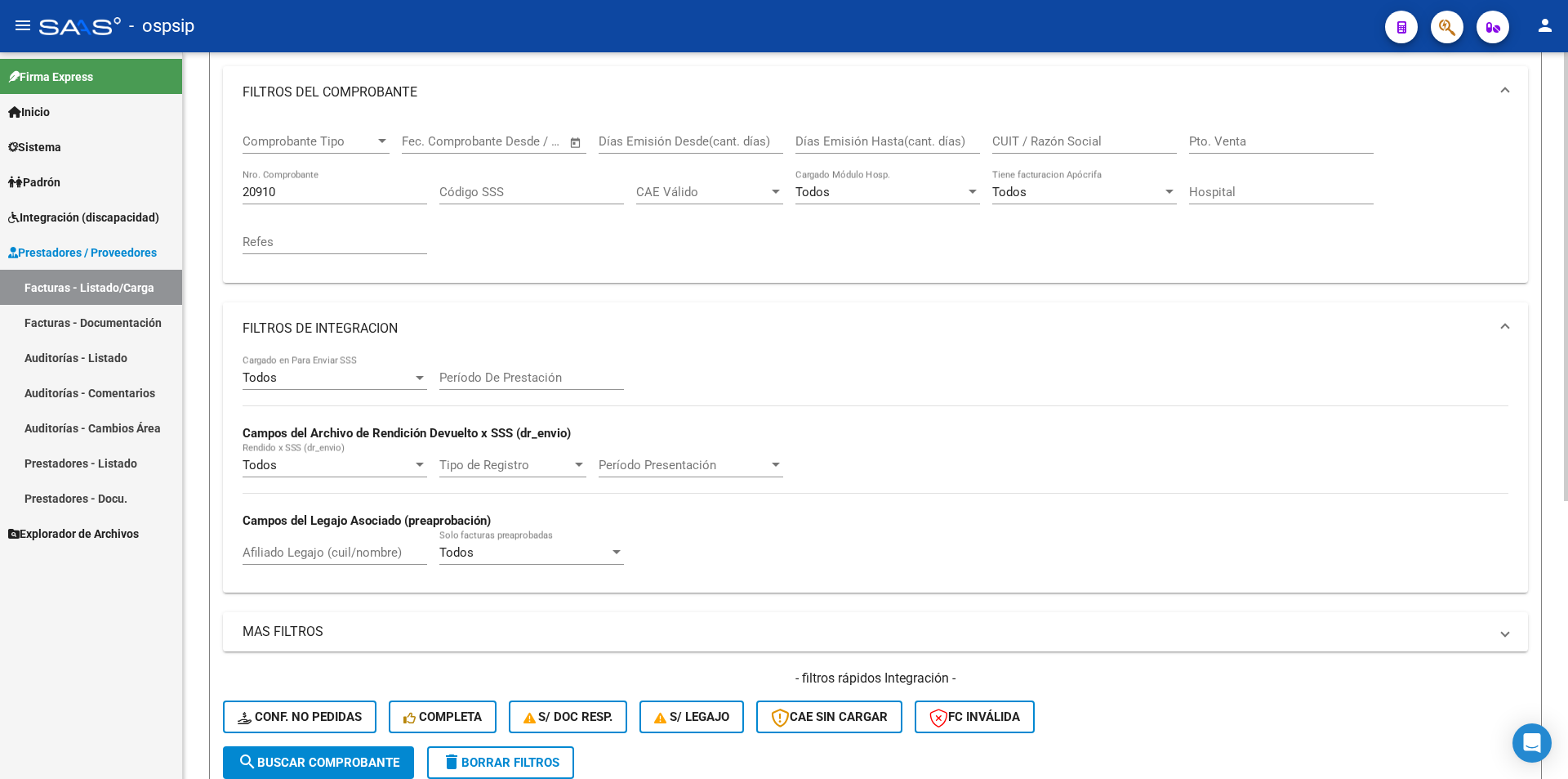
scroll to position [205, 0]
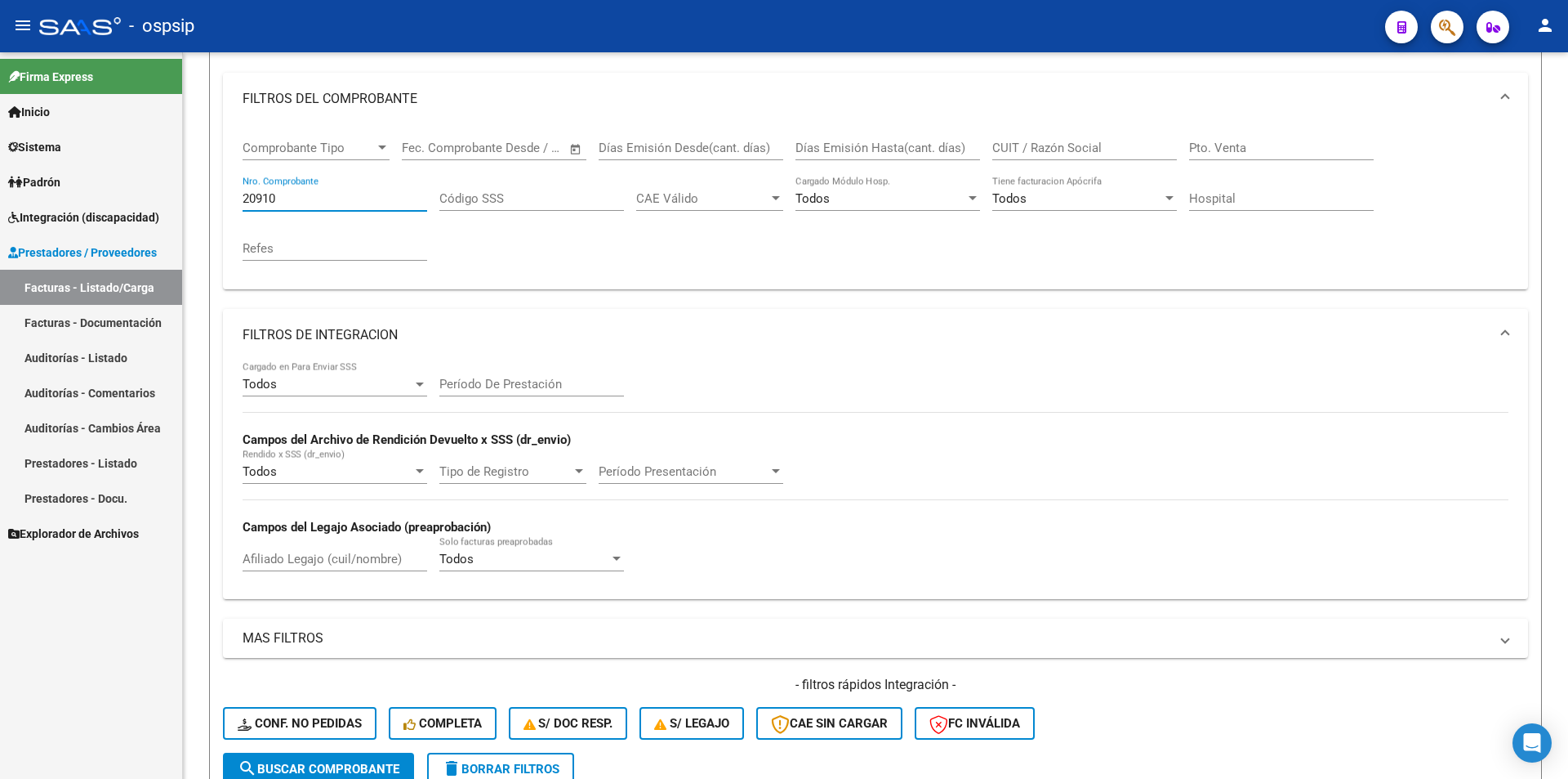
drag, startPoint x: 294, startPoint y: 198, endPoint x: 118, endPoint y: 165, distance: 179.1
click at [133, 170] on mat-sidenav-container "Firma Express Inicio Calendario SSS Instructivos Contacto OS Sistema Usuarios T…" at bounding box center [784, 415] width 1568 height 726
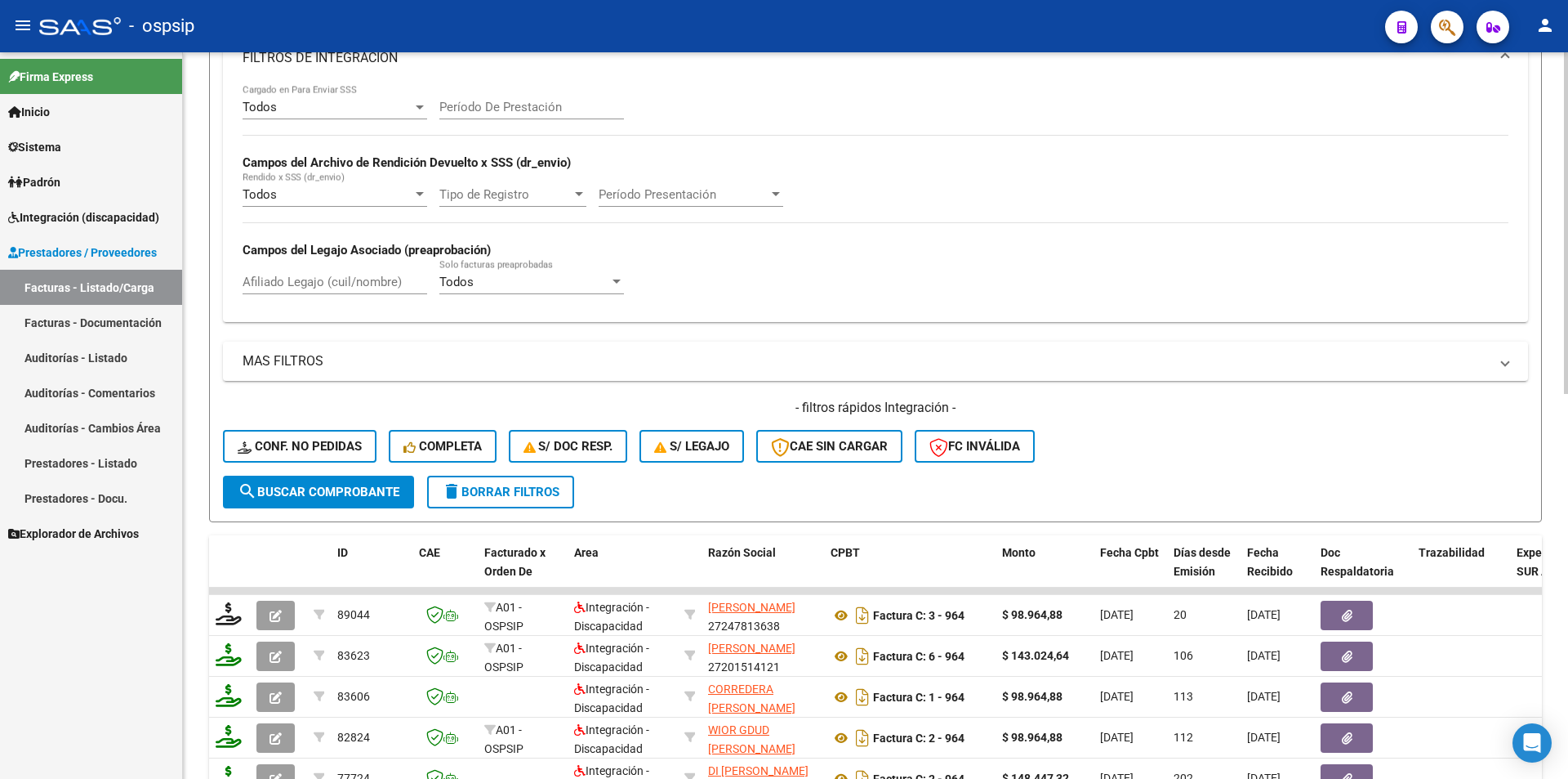
scroll to position [614, 0]
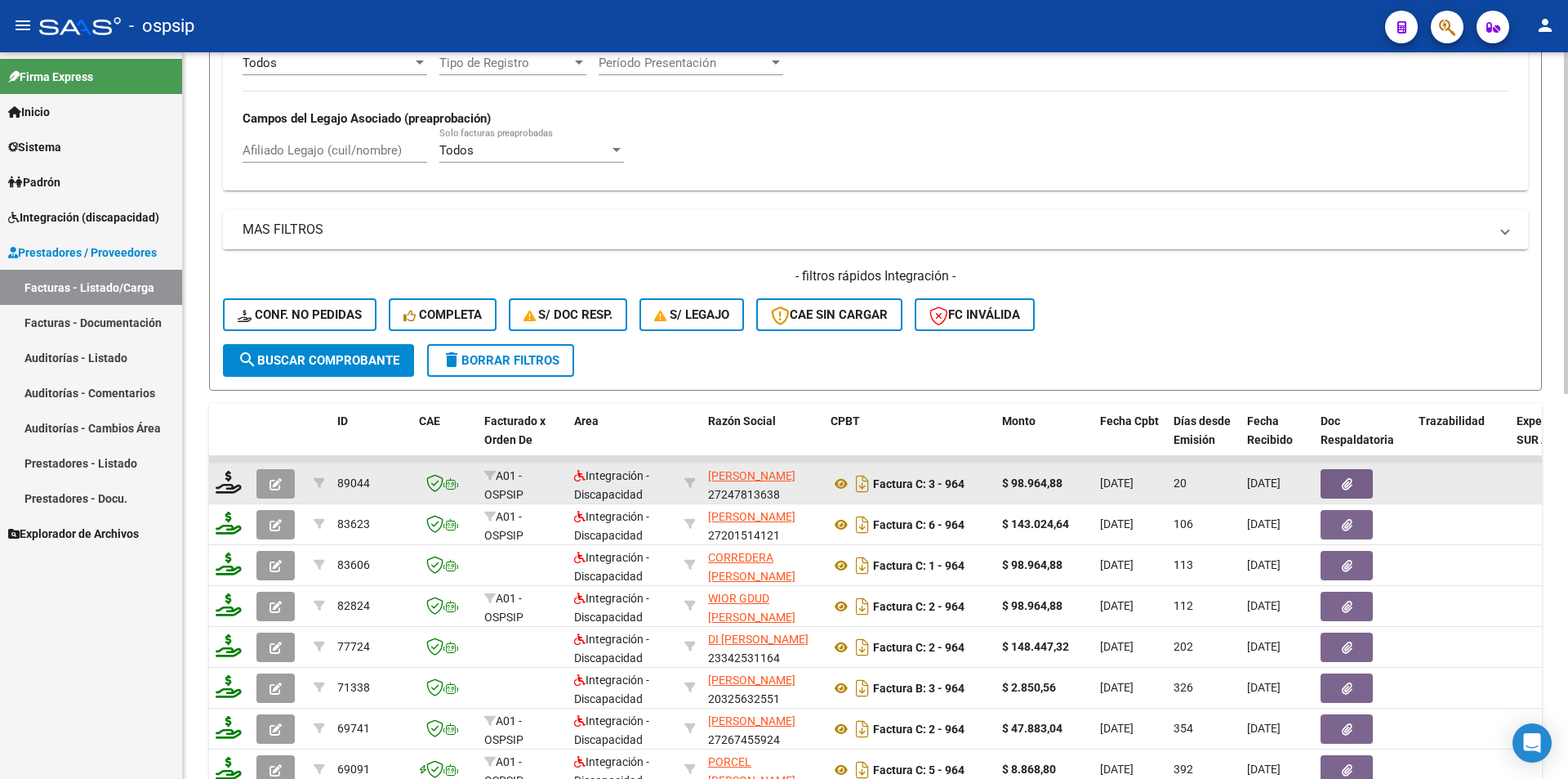
type input "964"
click at [278, 474] on button "button" at bounding box center [275, 484] width 39 height 30
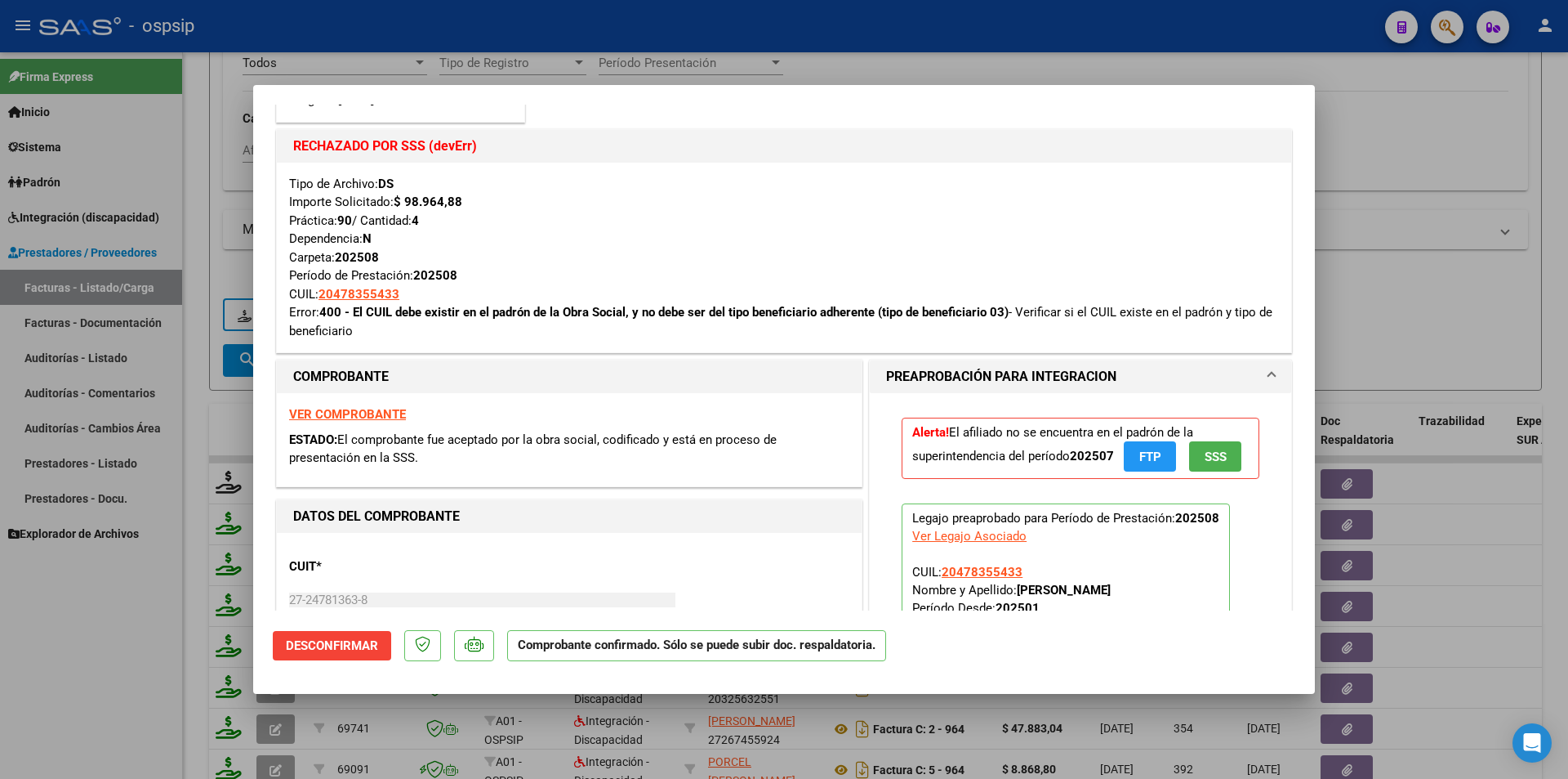
scroll to position [327, 0]
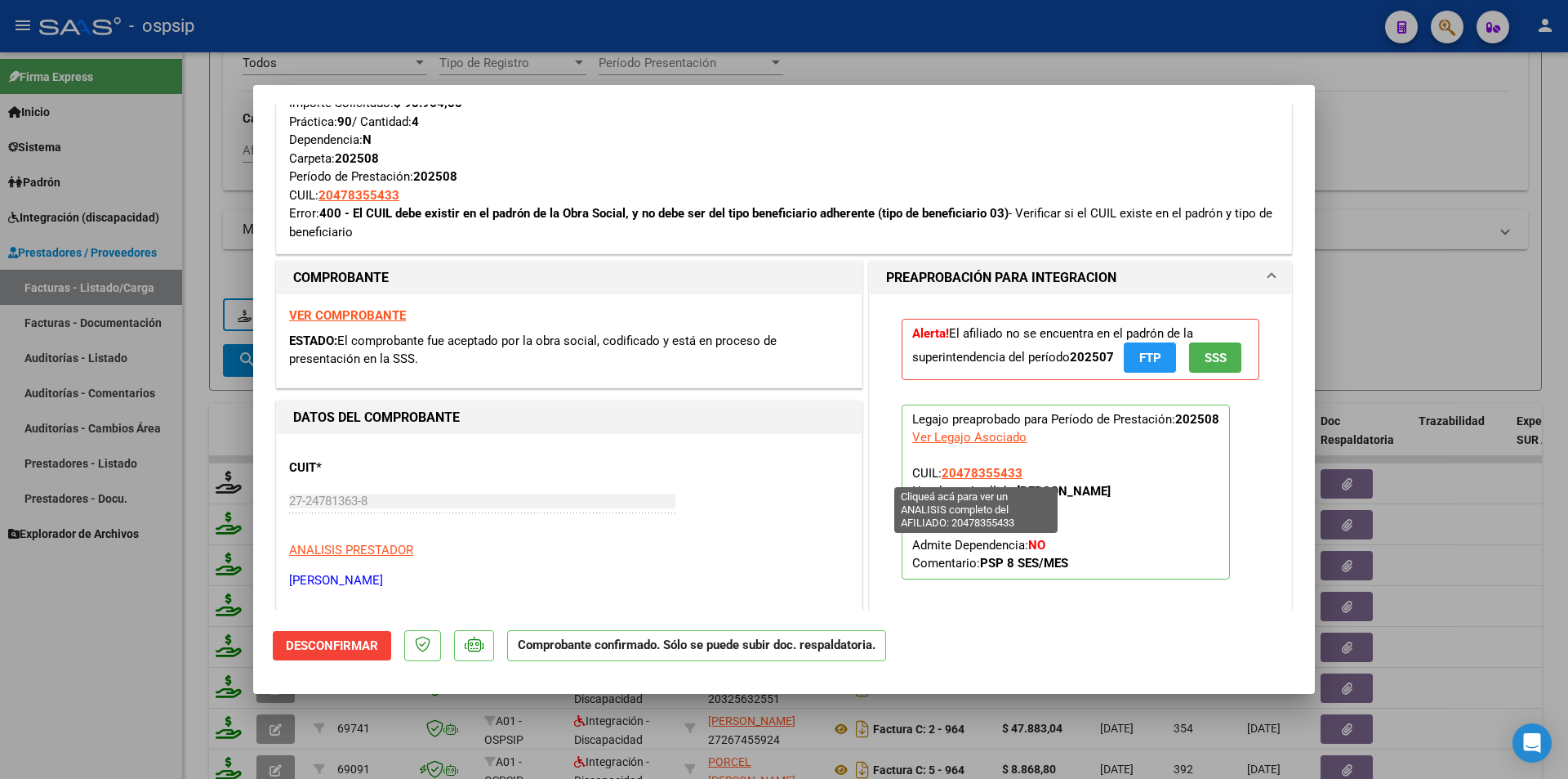
click at [951, 473] on span "20478355433" at bounding box center [981, 473] width 80 height 15
type textarea "20478355433"
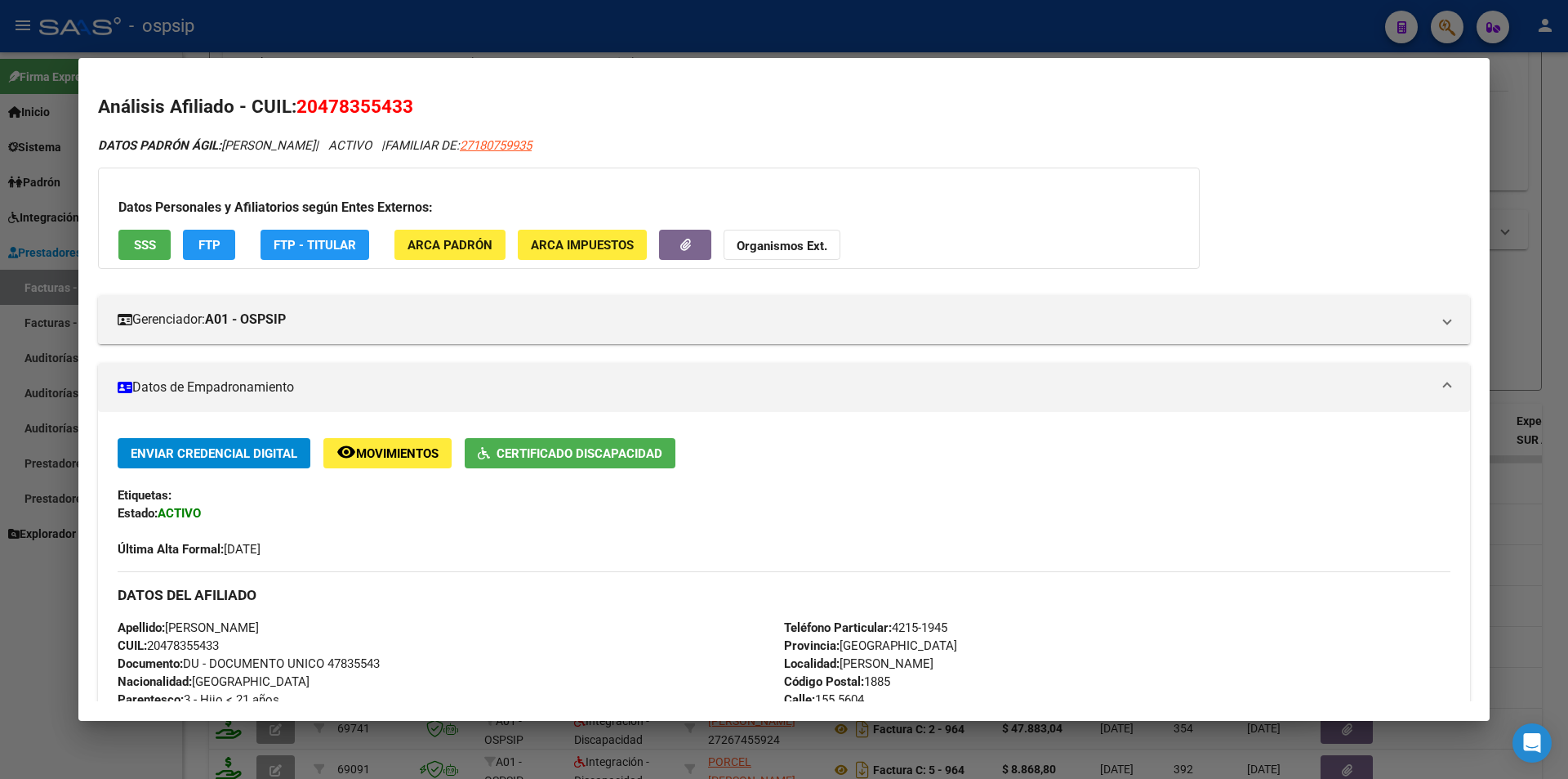
click at [144, 241] on span "SSS" at bounding box center [145, 244] width 22 height 15
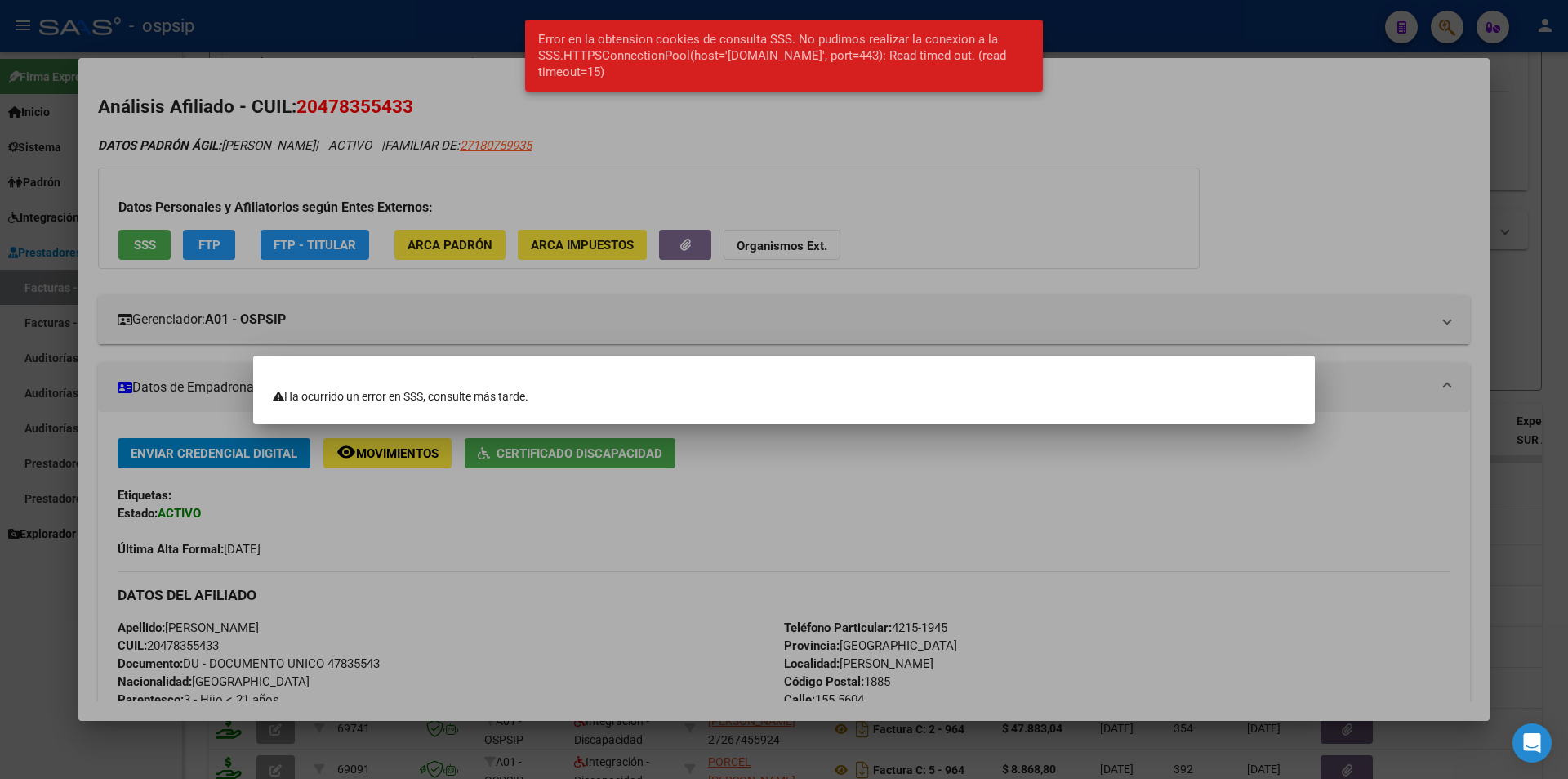
click at [426, 553] on div at bounding box center [784, 390] width 1568 height 779
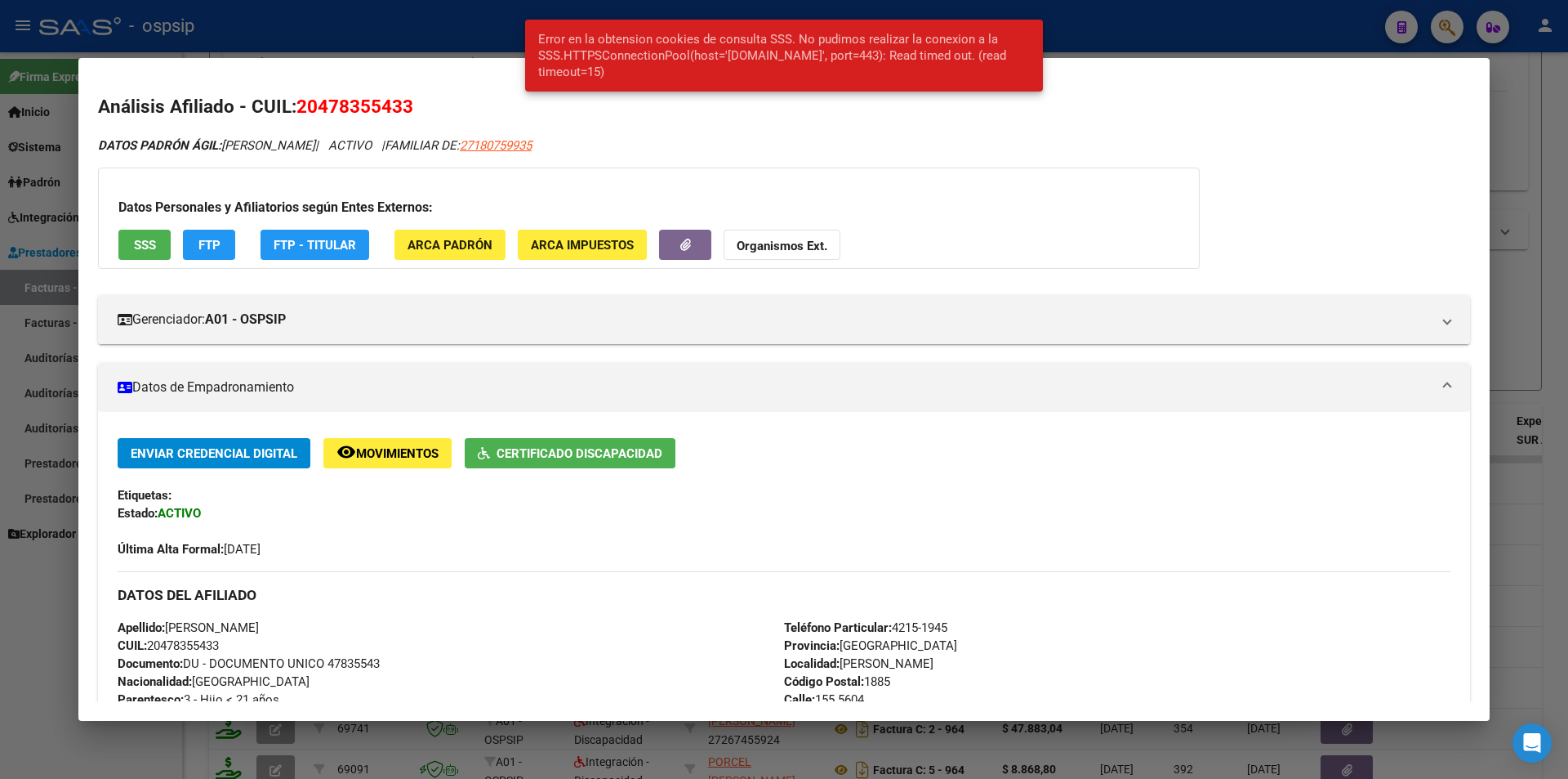
click at [133, 246] on button "SSS" at bounding box center [144, 244] width 53 height 30
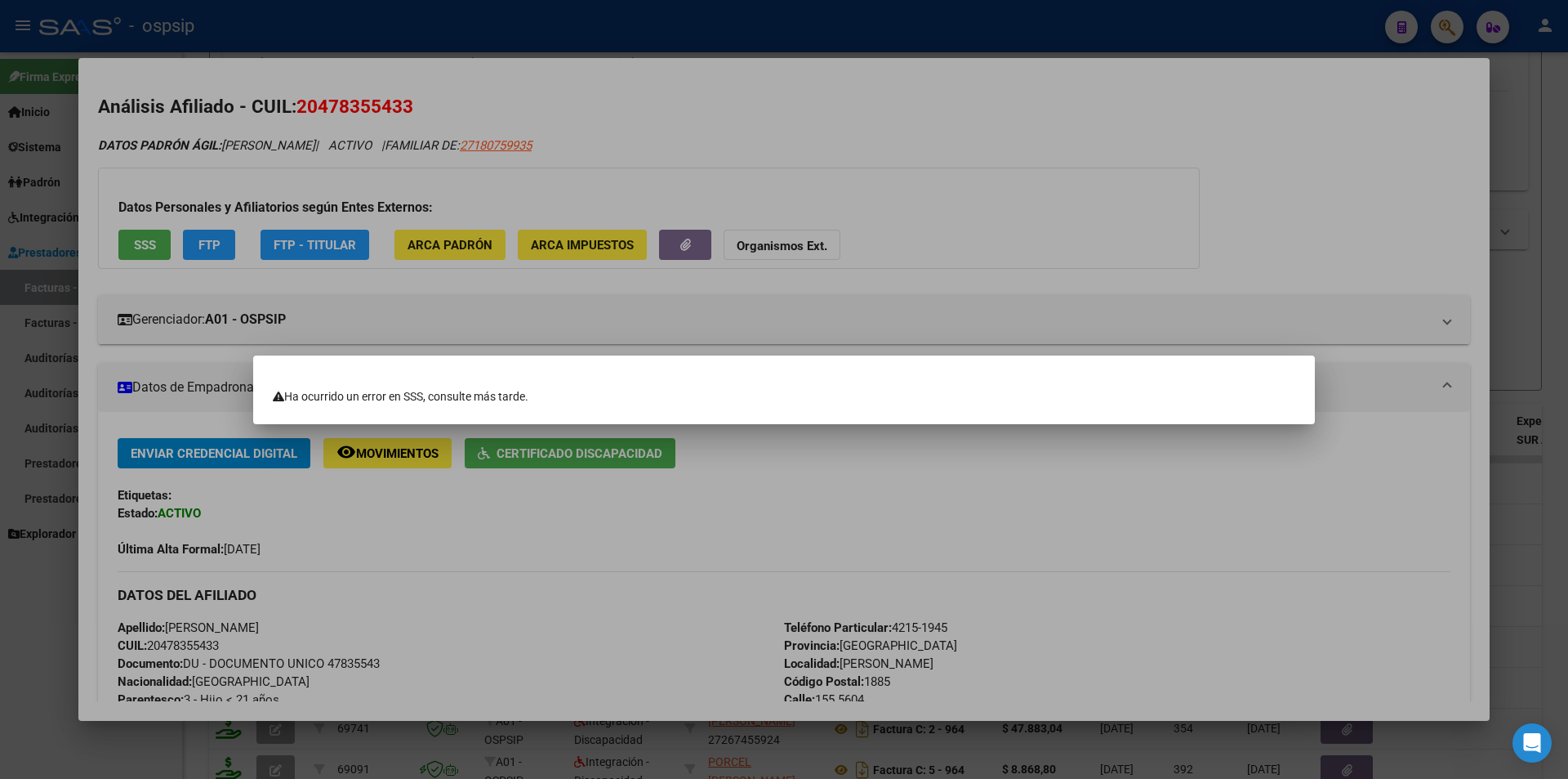
click at [559, 567] on div at bounding box center [784, 390] width 1568 height 779
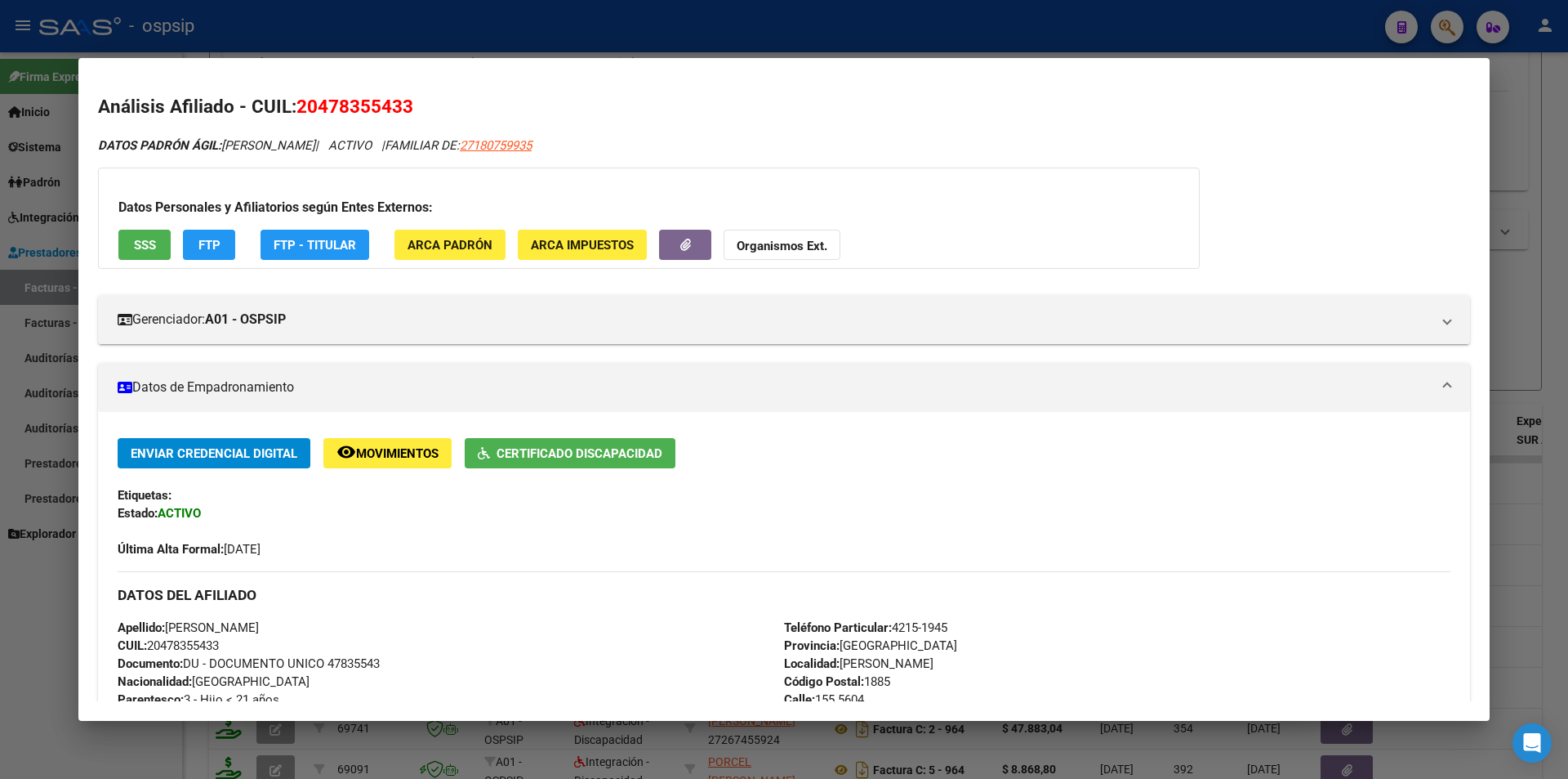
click at [148, 246] on span "SSS" at bounding box center [145, 244] width 22 height 15
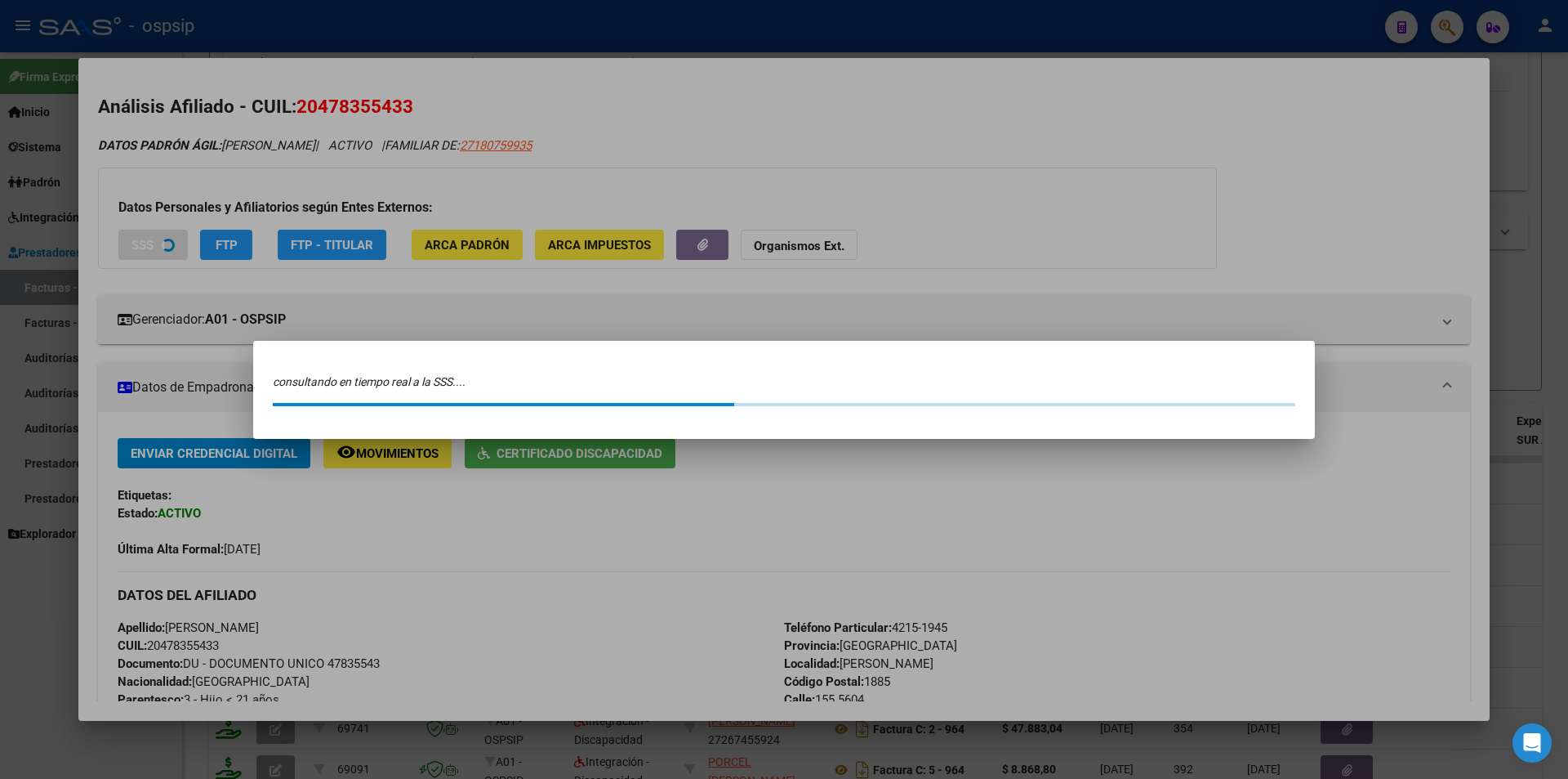
drag, startPoint x: 448, startPoint y: 647, endPoint x: 447, endPoint y: 634, distance: 13.0
click at [450, 645] on div at bounding box center [784, 390] width 1568 height 779
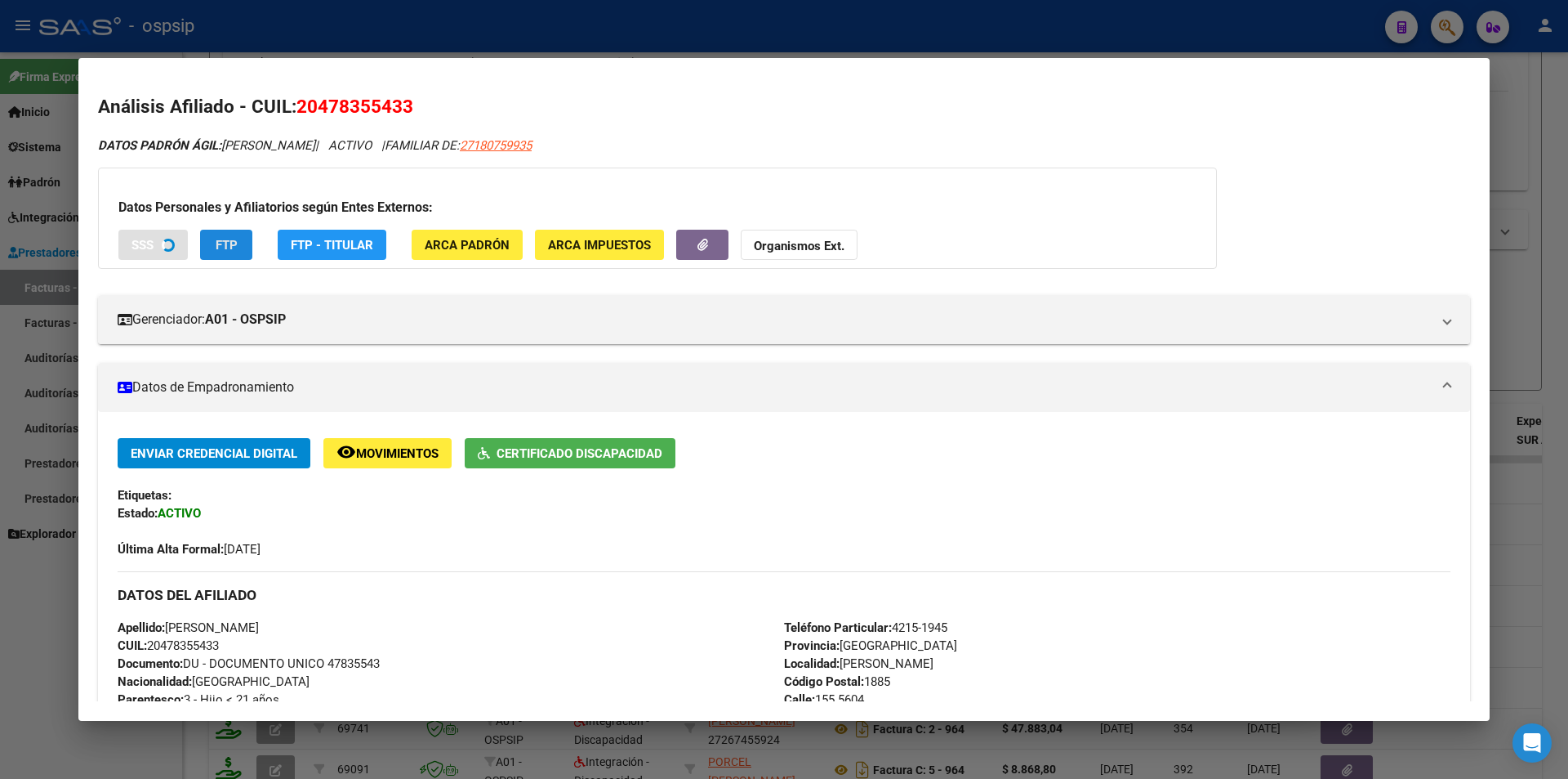
click at [233, 244] on span "FTP" at bounding box center [226, 244] width 22 height 15
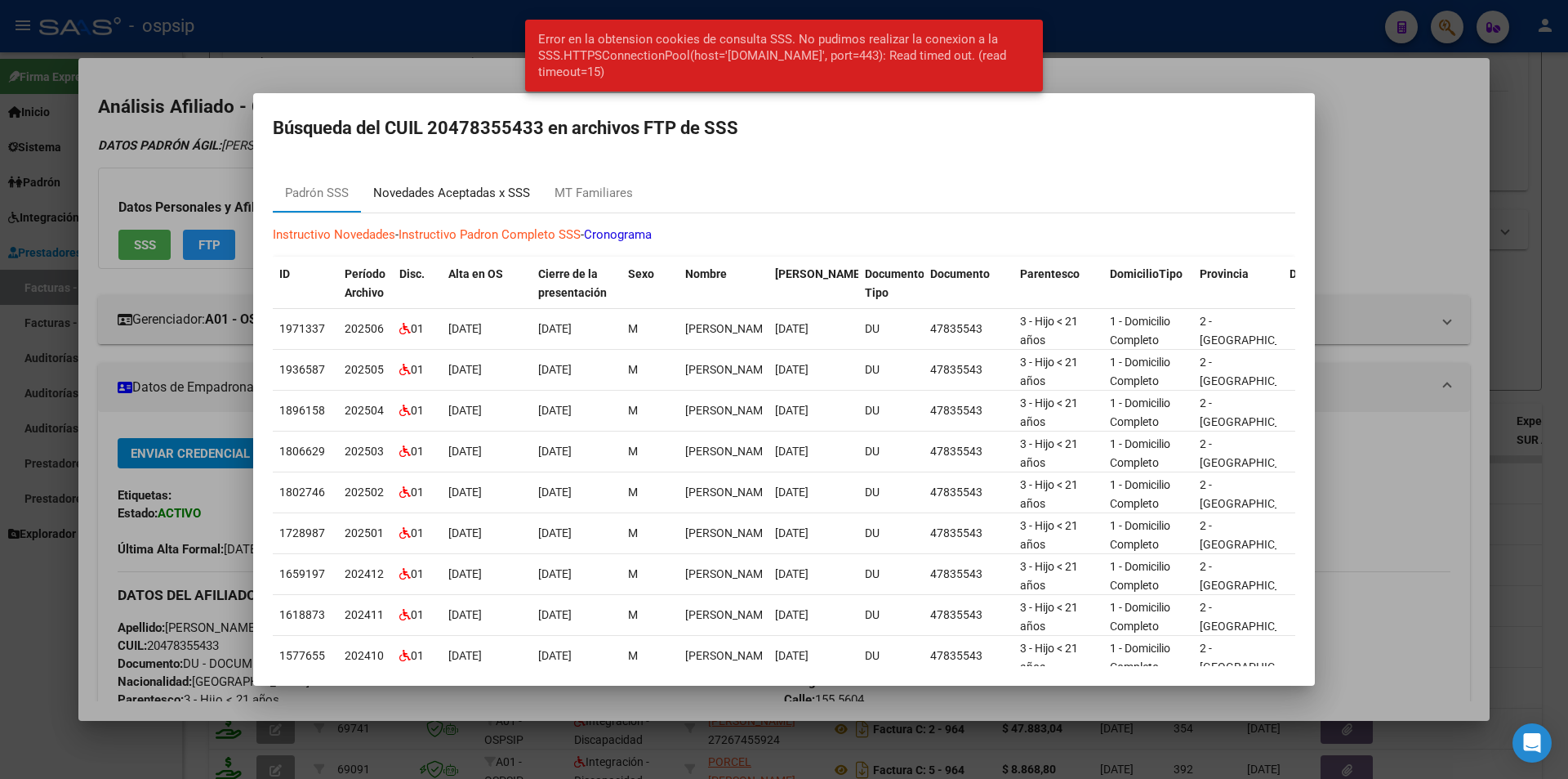
click at [493, 188] on div "Novedades Aceptadas x SSS" at bounding box center [452, 193] width 157 height 19
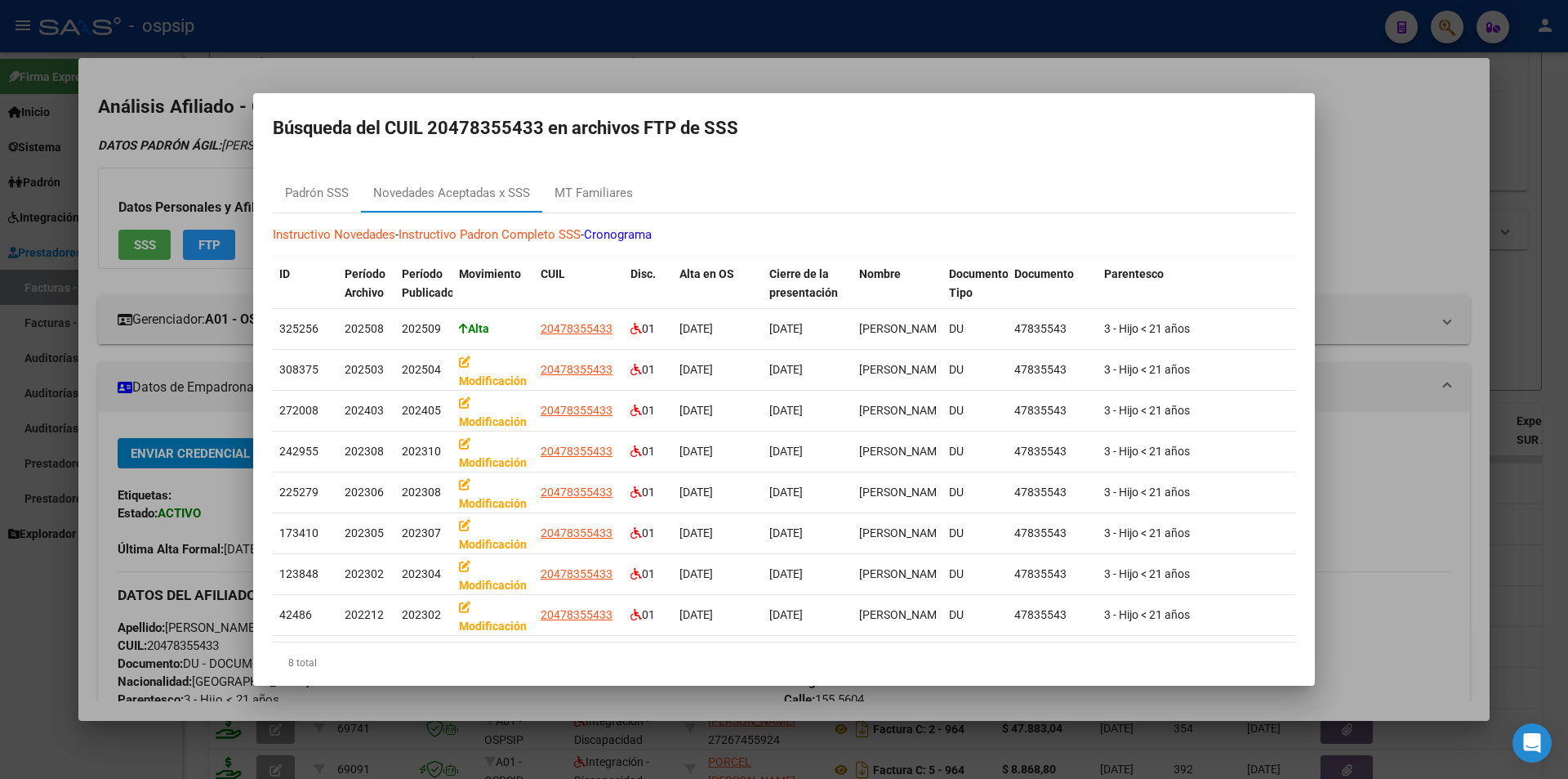
click at [571, 71] on div at bounding box center [784, 390] width 1568 height 779
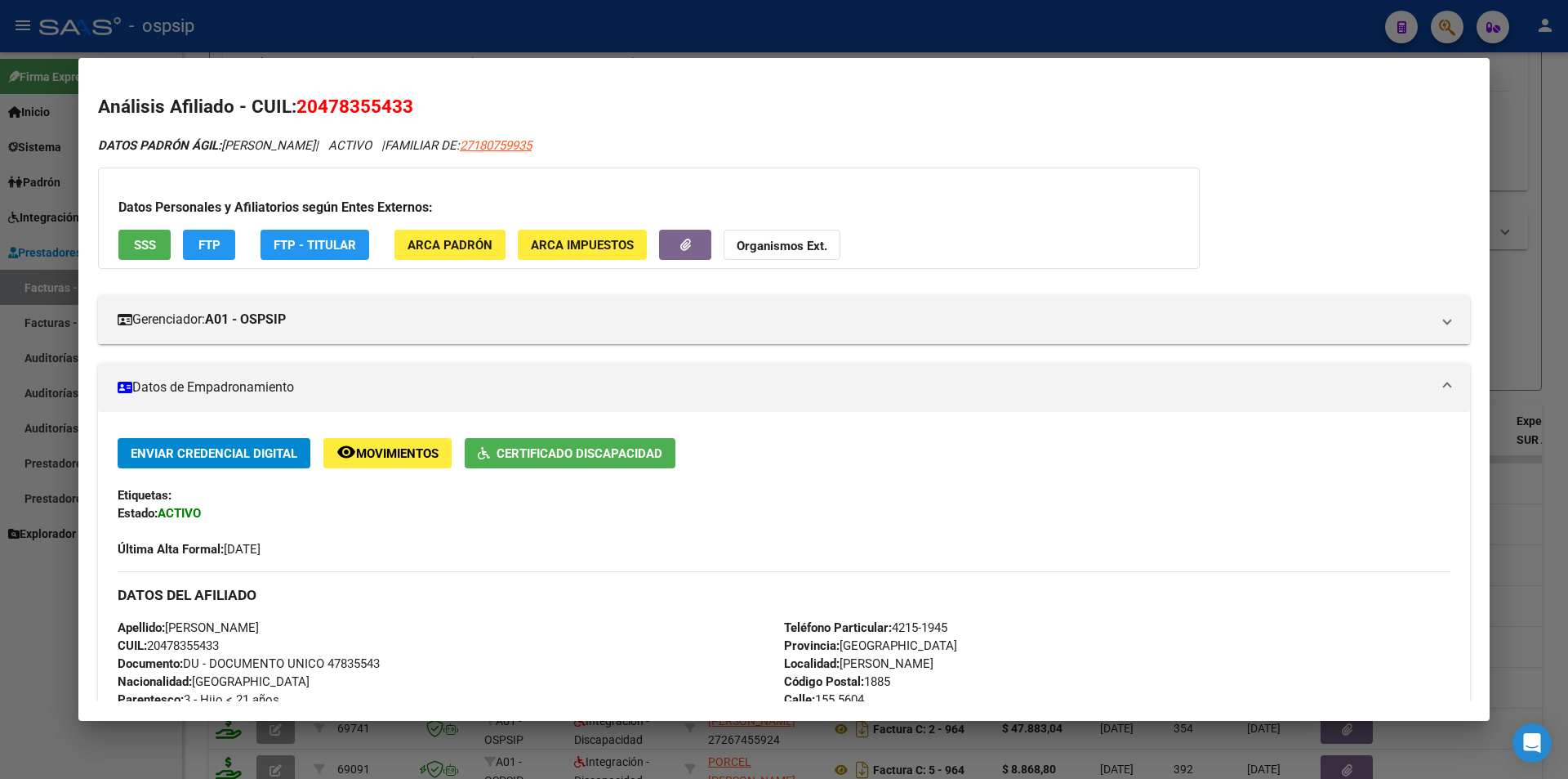
click at [567, 31] on div at bounding box center [784, 390] width 1568 height 779
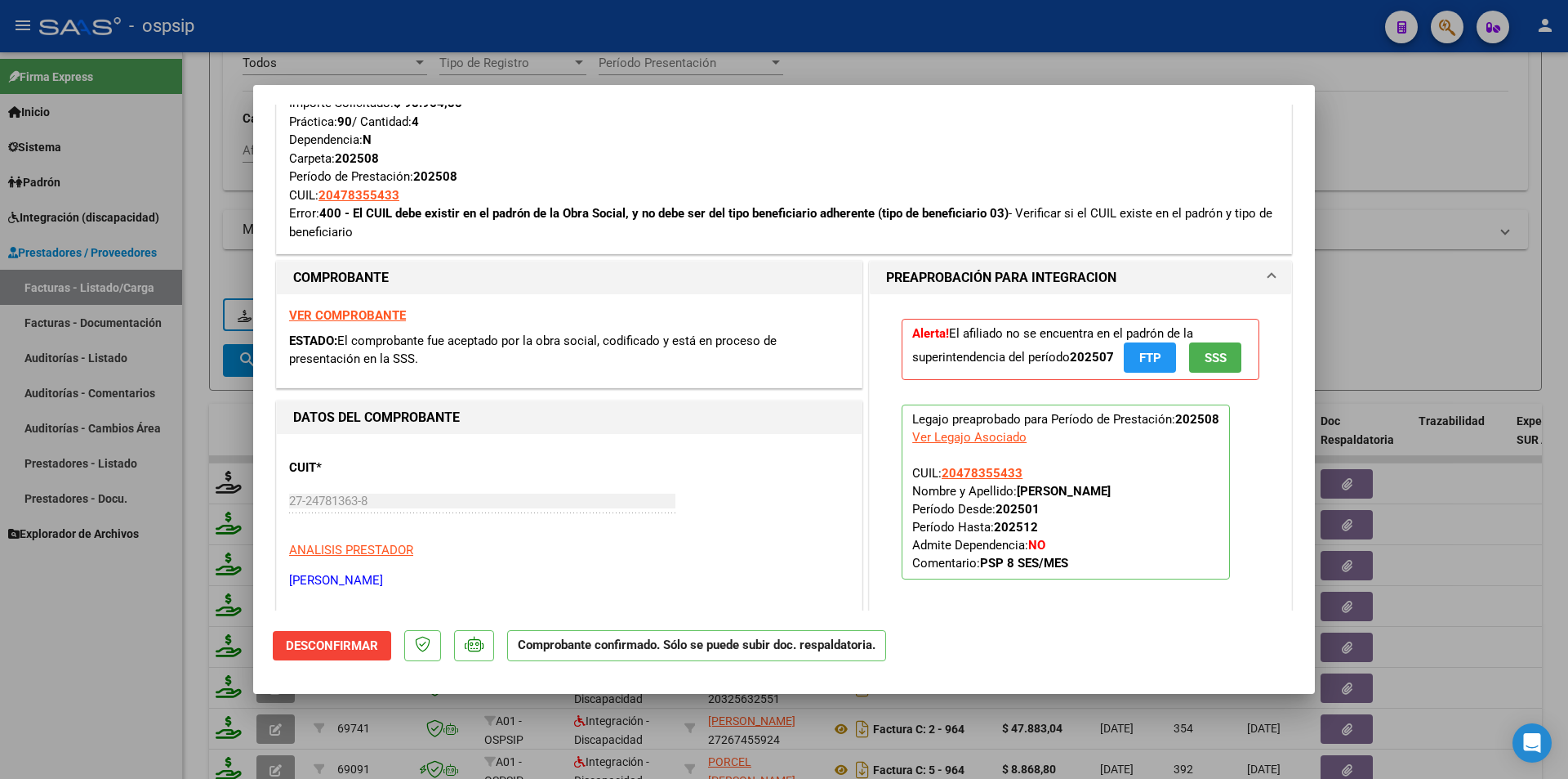
click at [567, 33] on div at bounding box center [784, 390] width 1568 height 779
type input "$ 0,00"
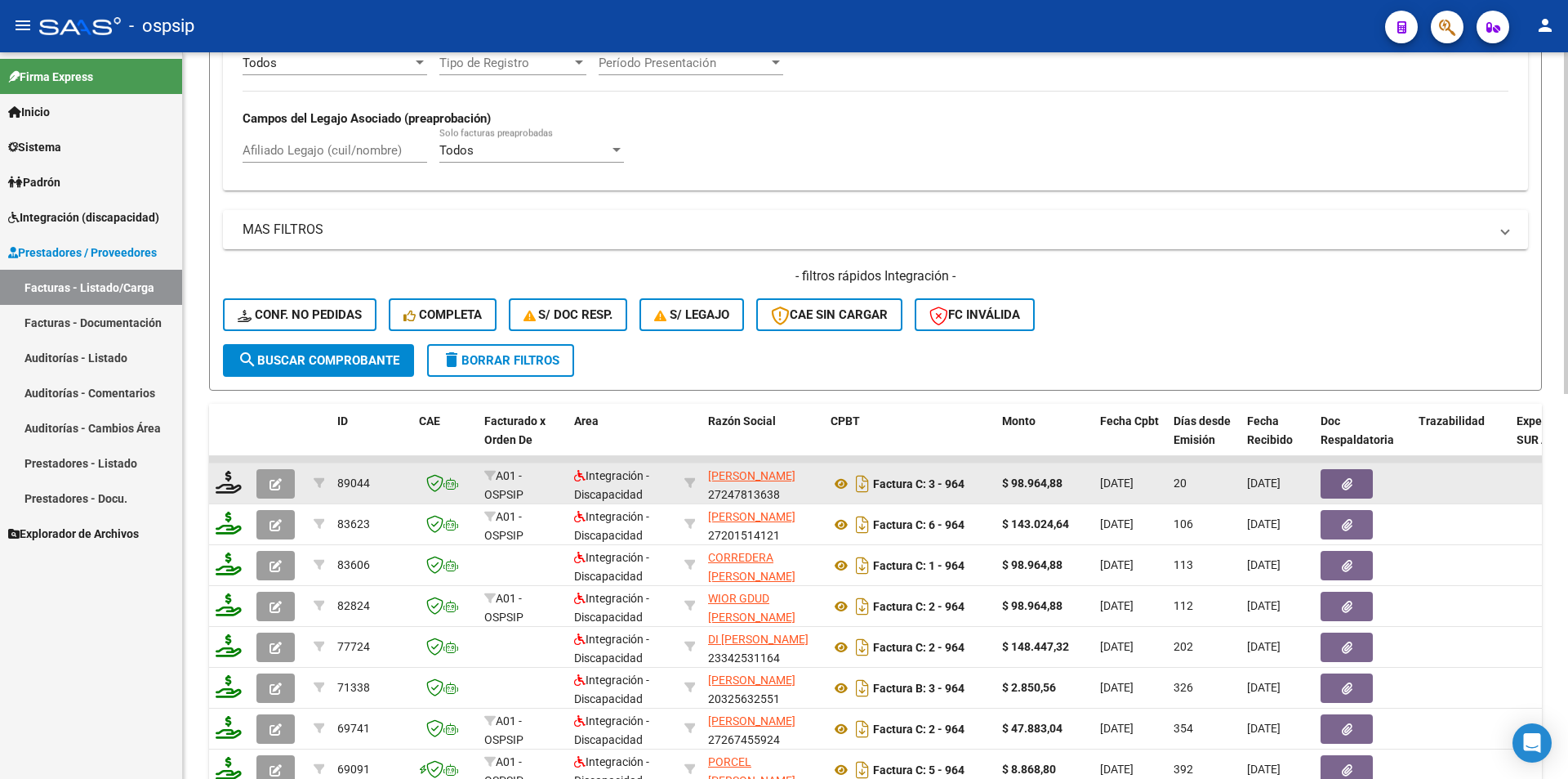
click at [283, 479] on button "button" at bounding box center [275, 484] width 39 height 30
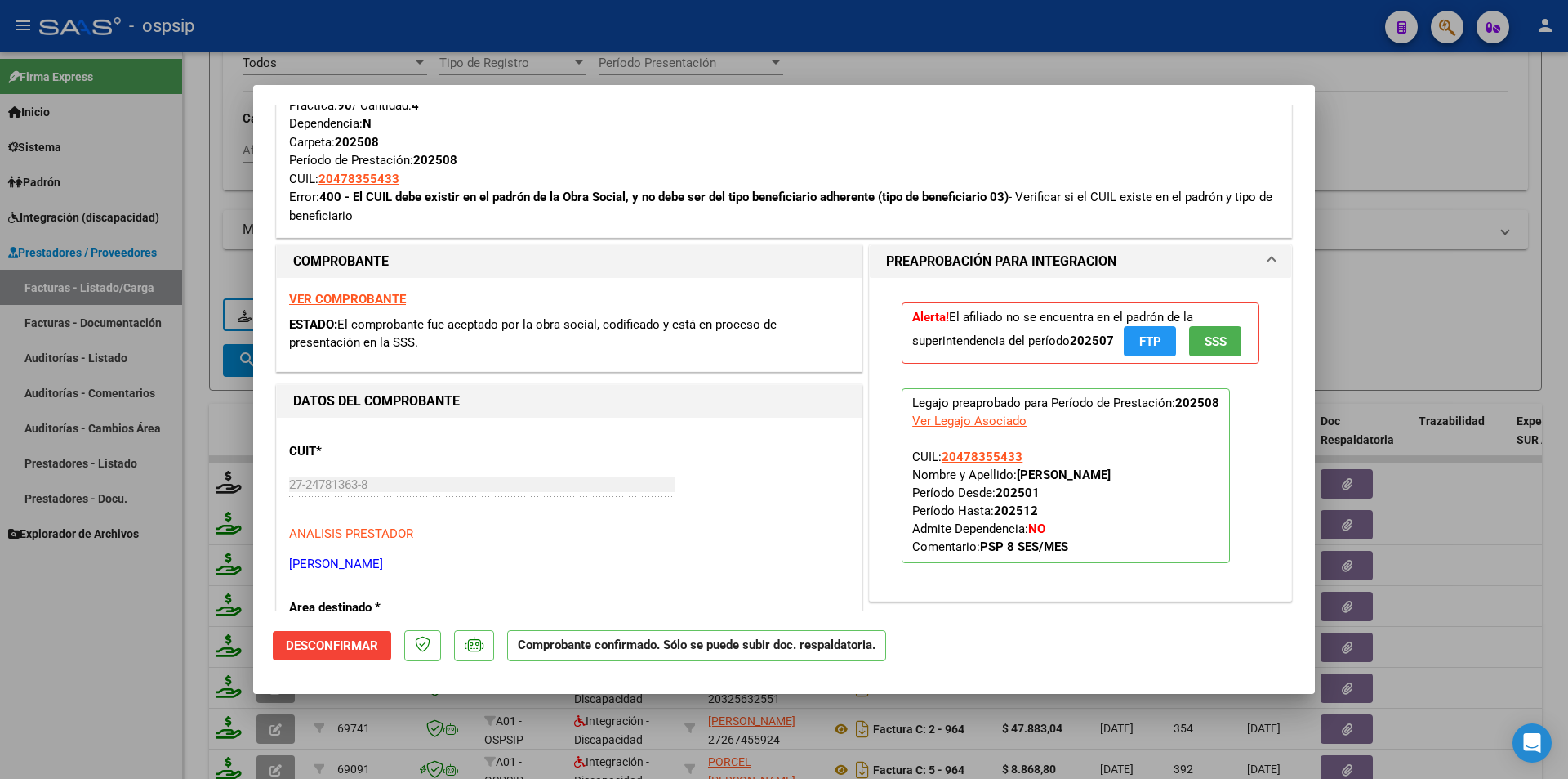
scroll to position [491, 0]
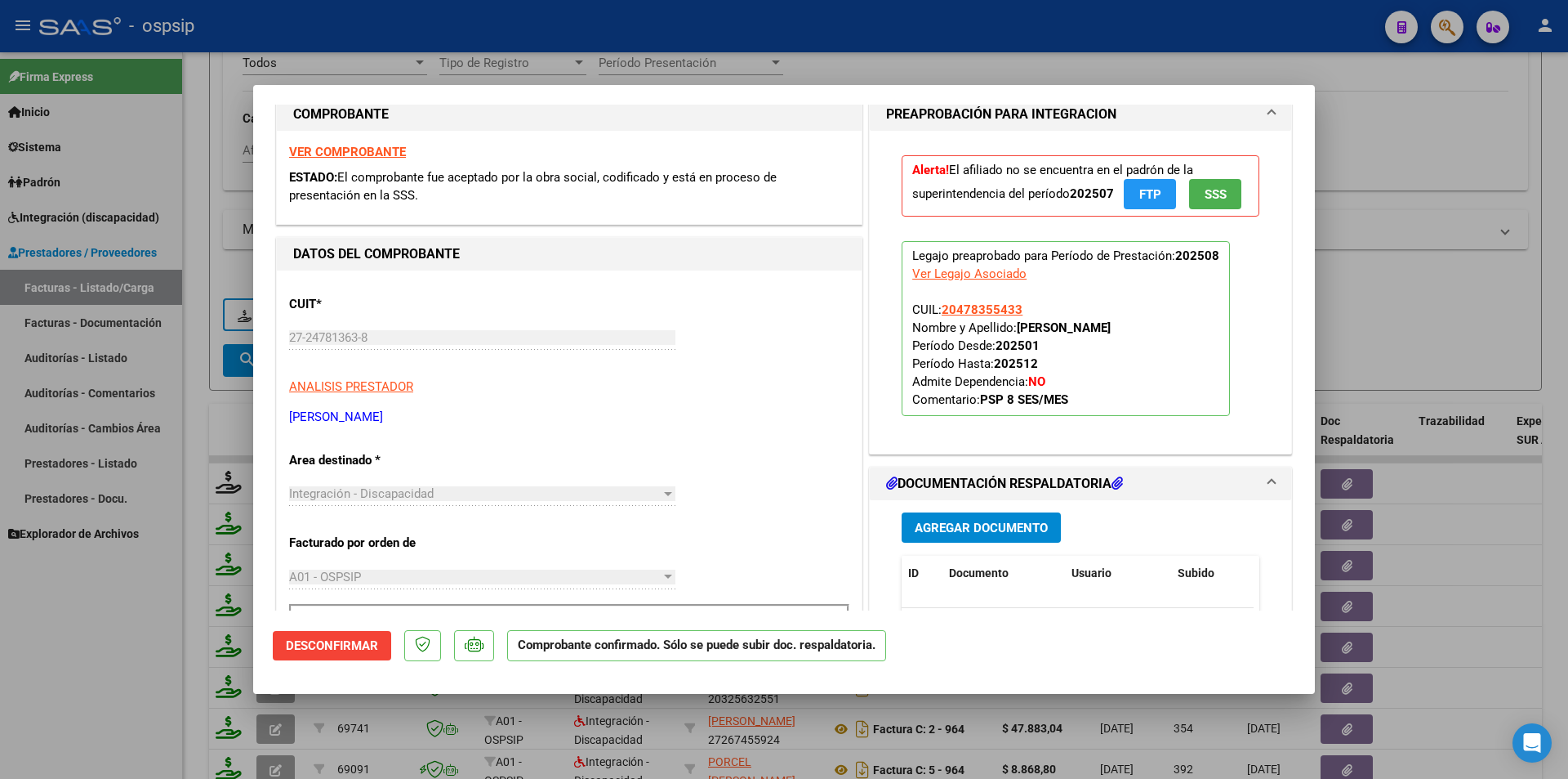
click at [49, 630] on div at bounding box center [784, 390] width 1568 height 779
type input "$ 0,00"
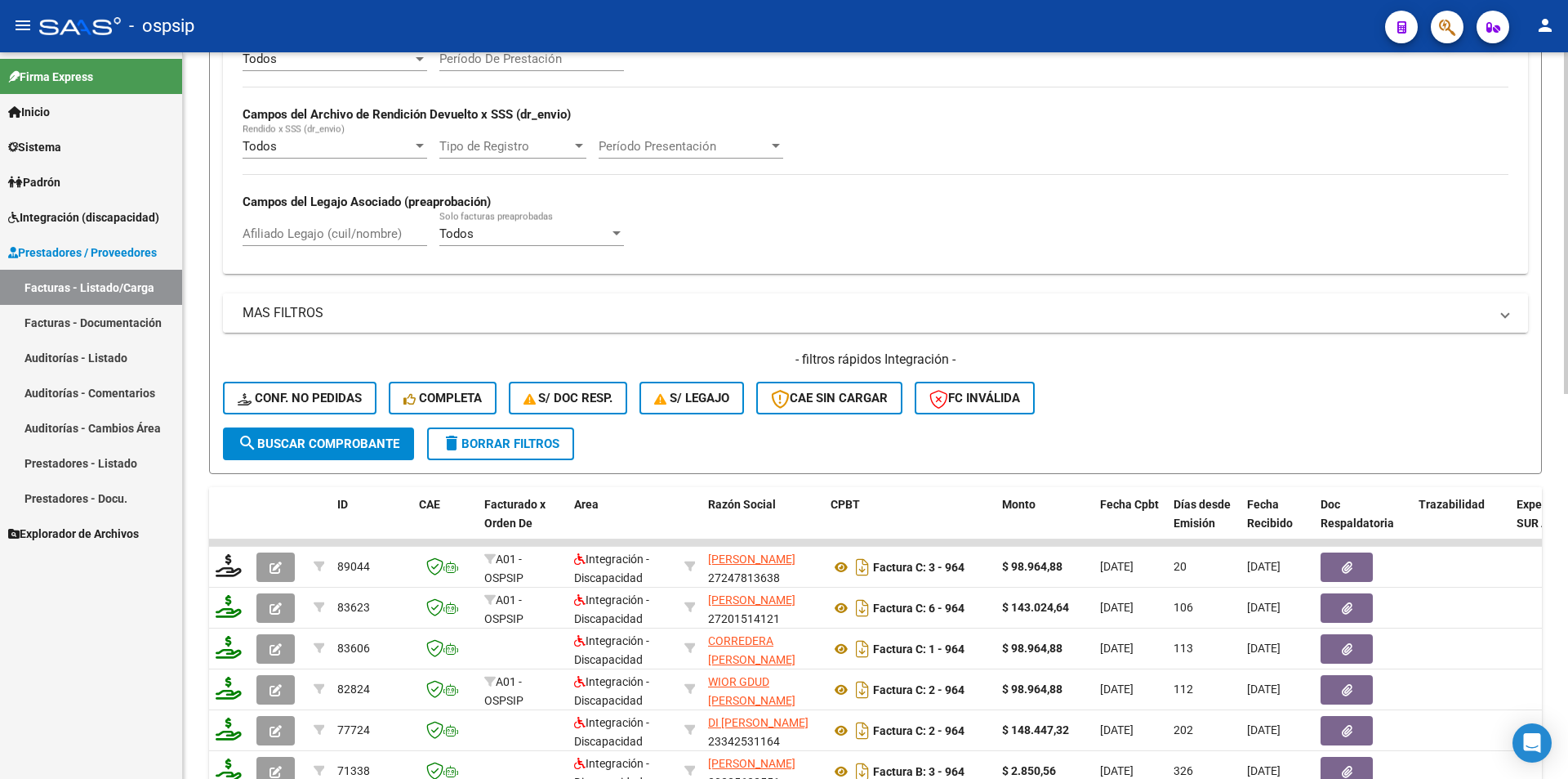
scroll to position [369, 0]
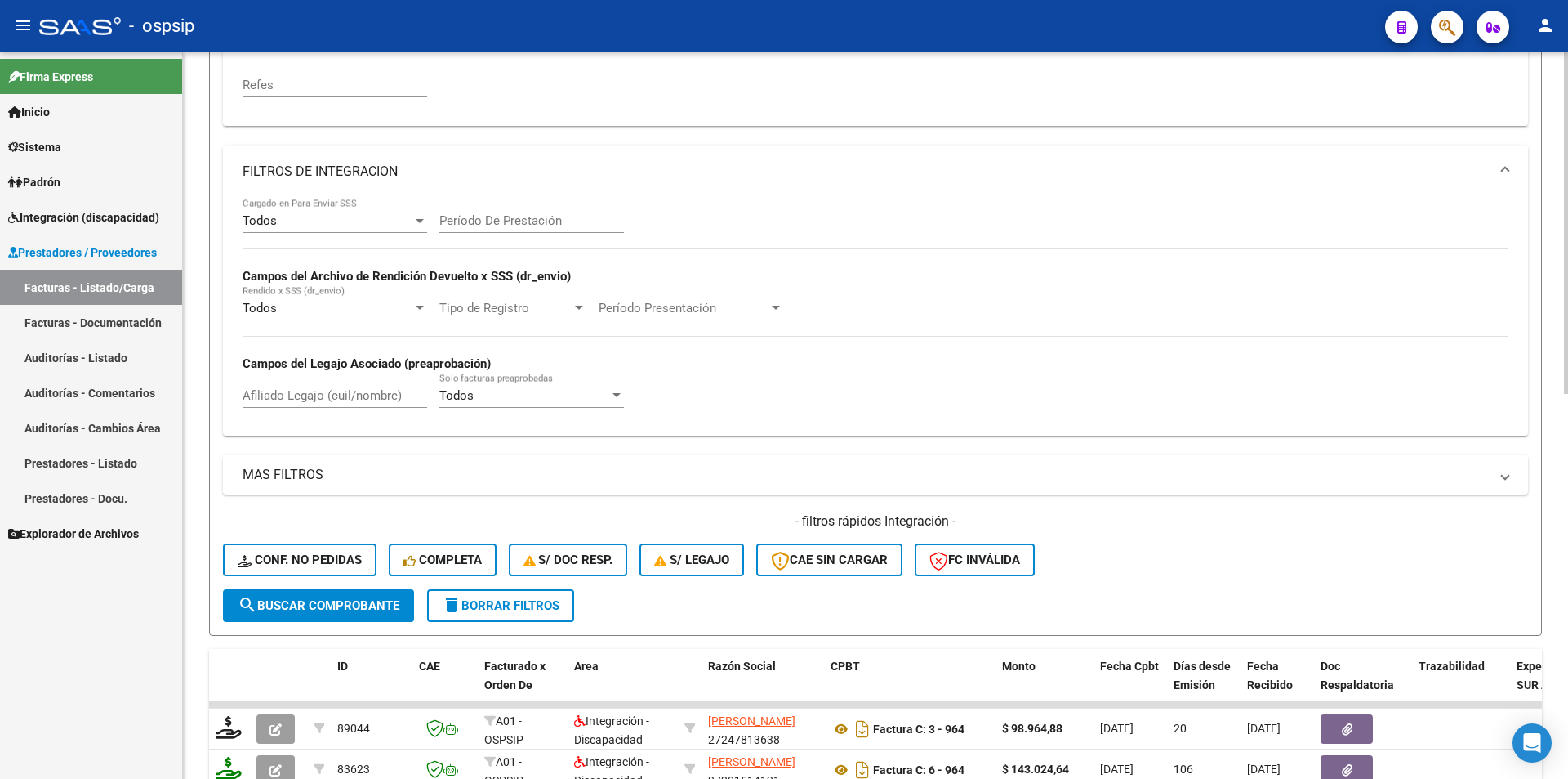
drag, startPoint x: 1505, startPoint y: 157, endPoint x: 1374, endPoint y: 182, distance: 133.4
click at [1505, 156] on mat-expansion-panel-header "FILTROS DE INTEGRACION" at bounding box center [876, 171] width 1305 height 53
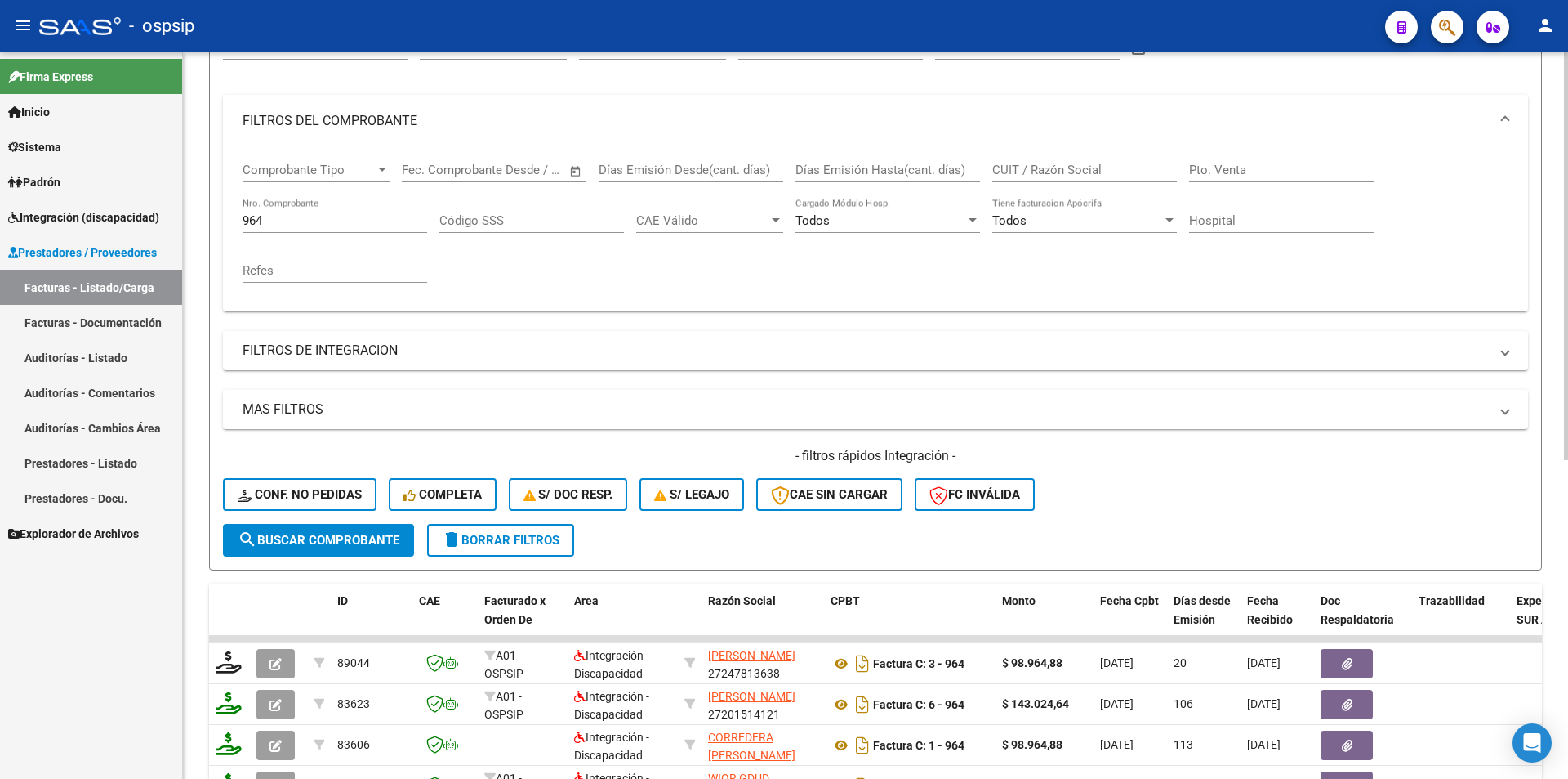
scroll to position [123, 0]
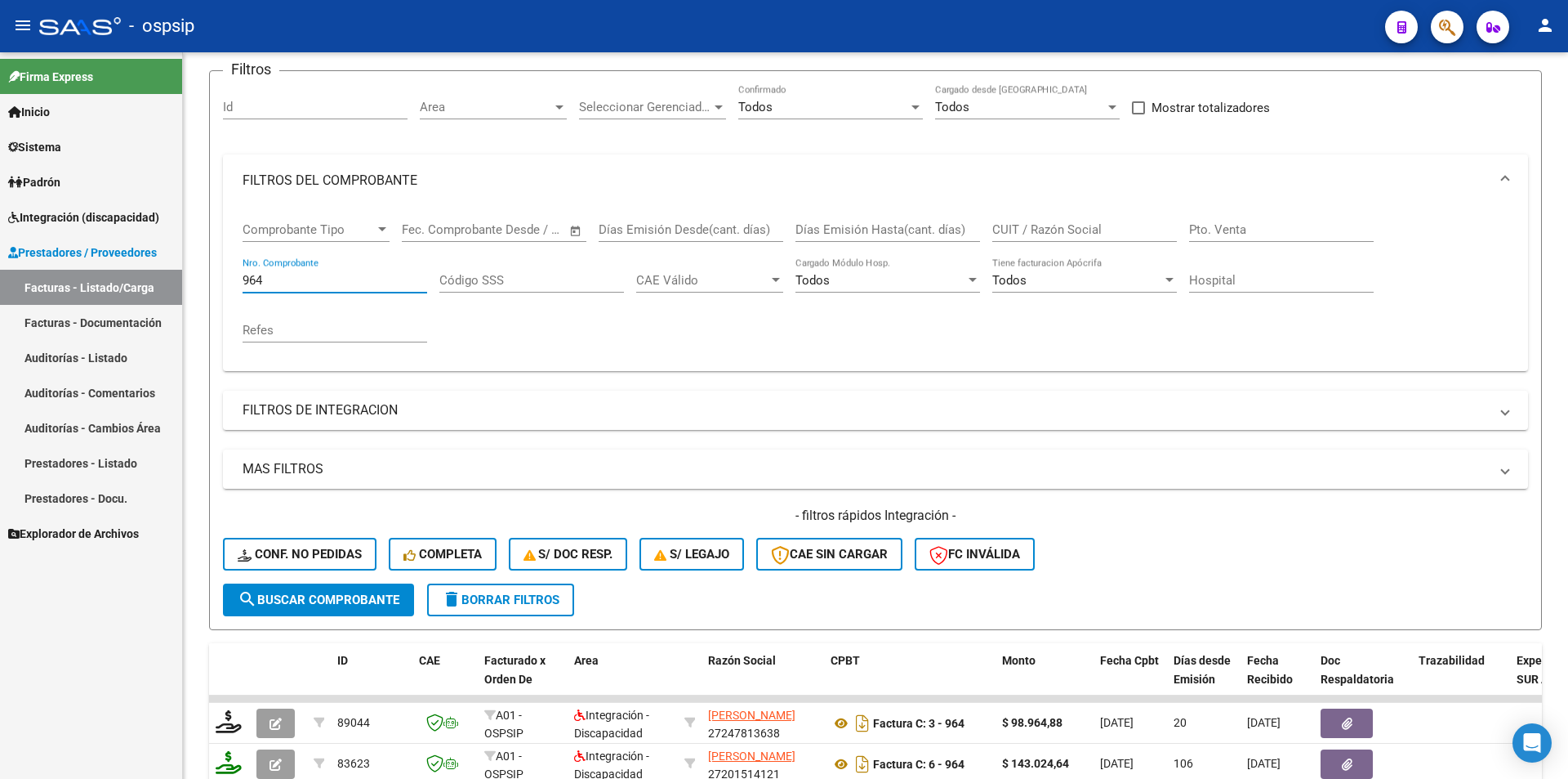
drag, startPoint x: 275, startPoint y: 280, endPoint x: 166, endPoint y: 277, distance: 109.0
click at [169, 274] on mat-sidenav-container "Firma Express Inicio Calendario SSS Instructivos Contacto OS Sistema Usuarios T…" at bounding box center [784, 415] width 1568 height 726
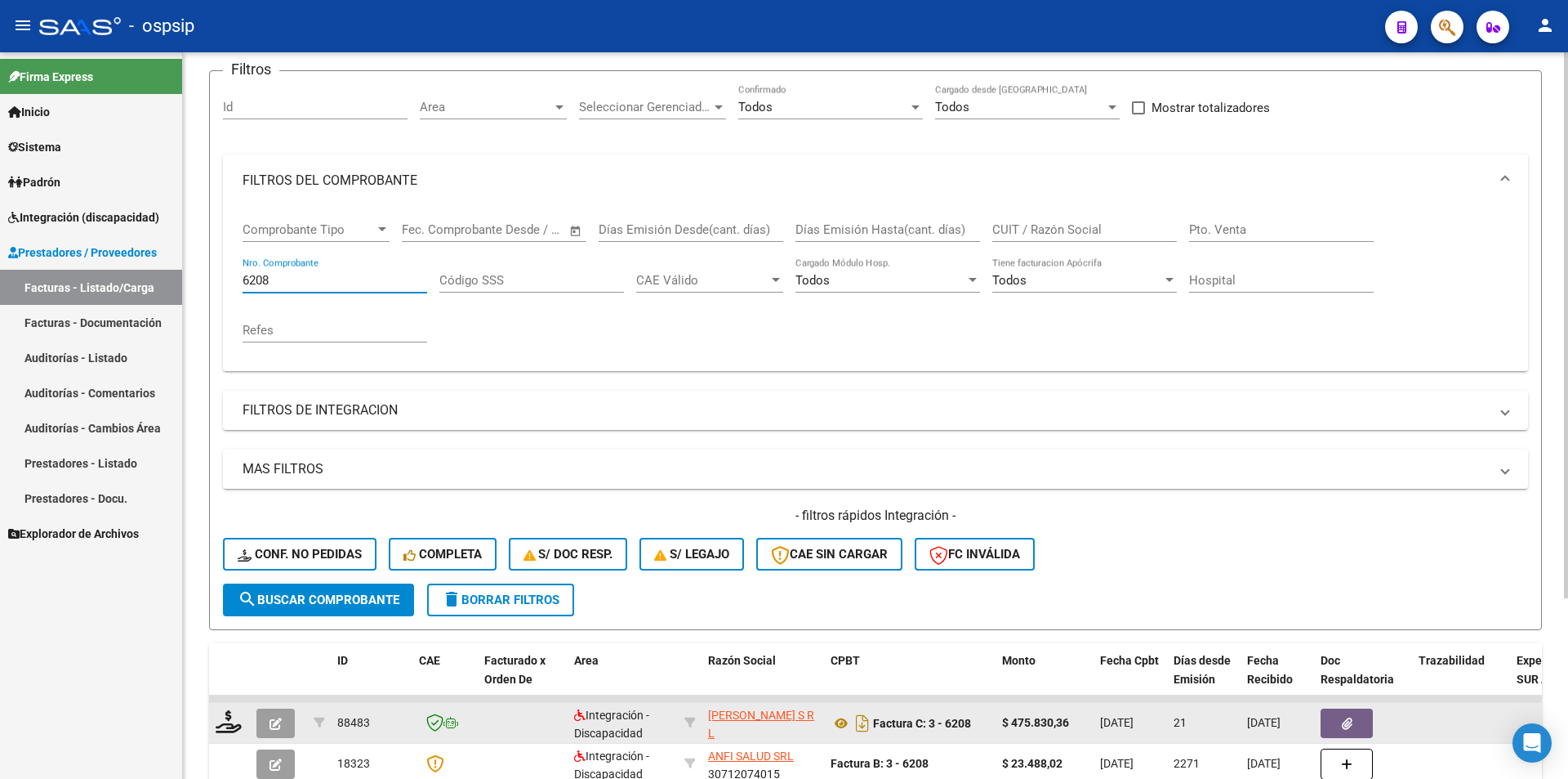
type input "6208"
click at [279, 731] on button "button" at bounding box center [275, 723] width 39 height 30
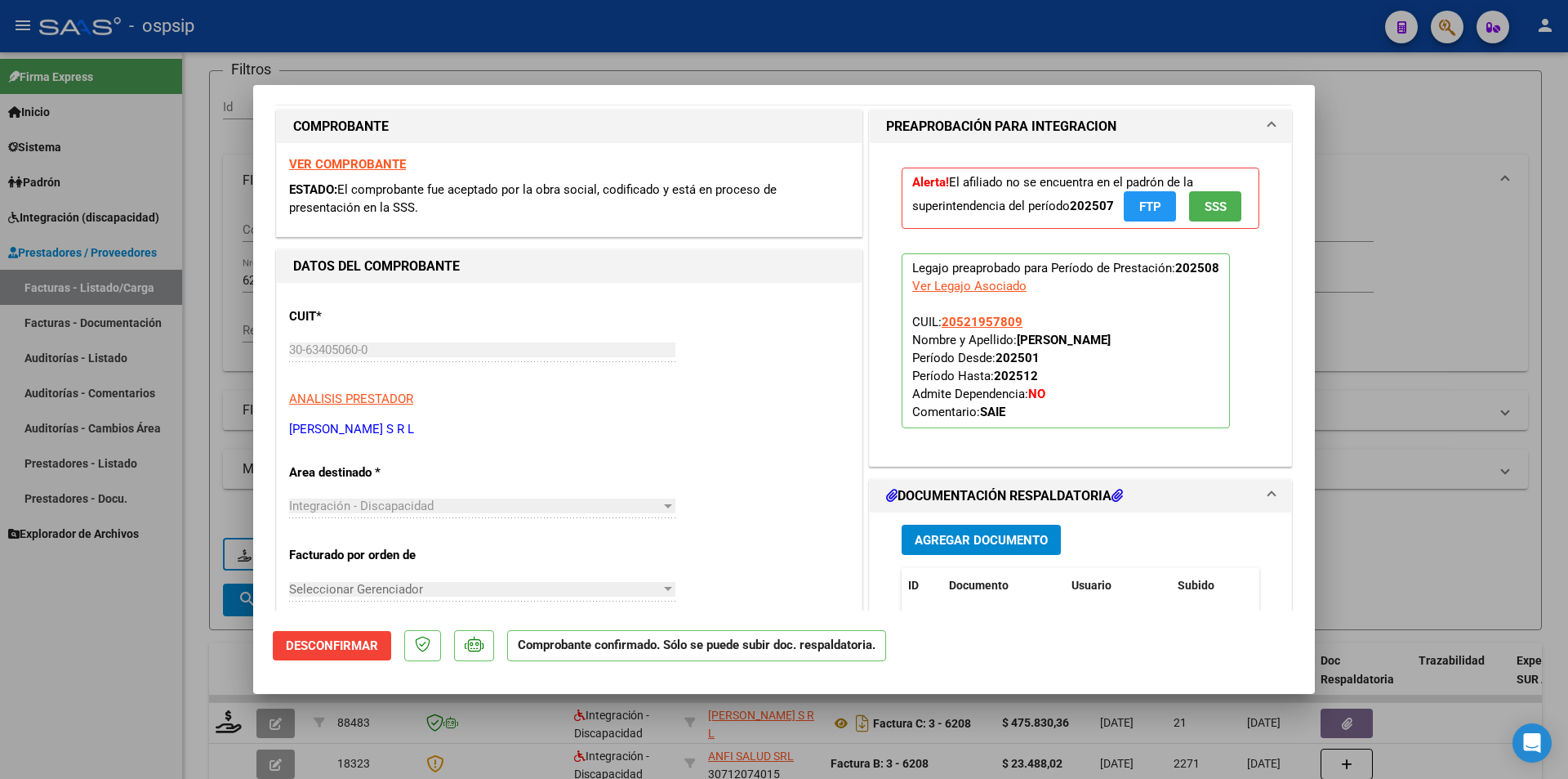
scroll to position [491, 0]
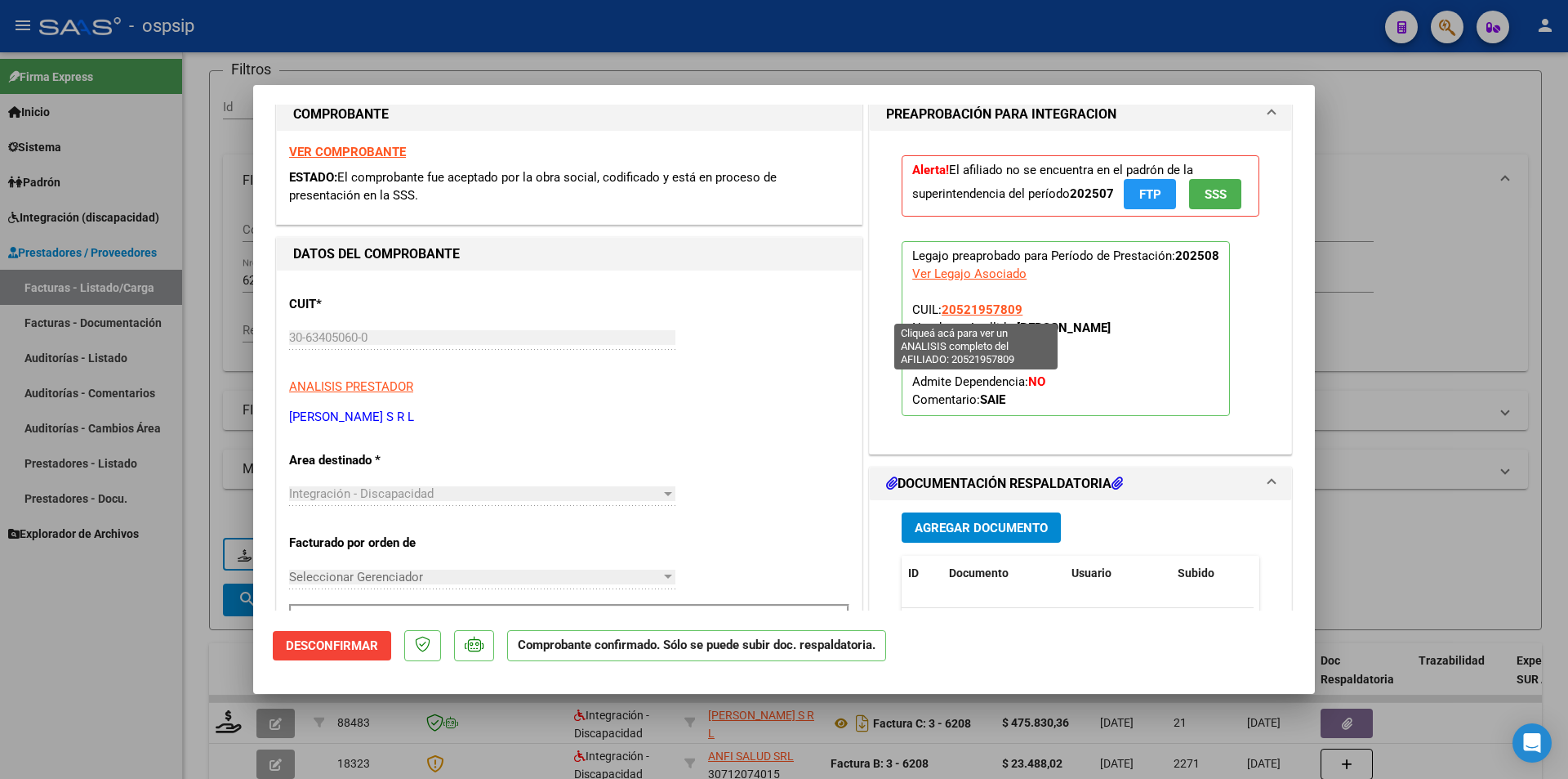
click at [971, 309] on span "20521957809" at bounding box center [981, 309] width 80 height 15
type textarea "20521957809"
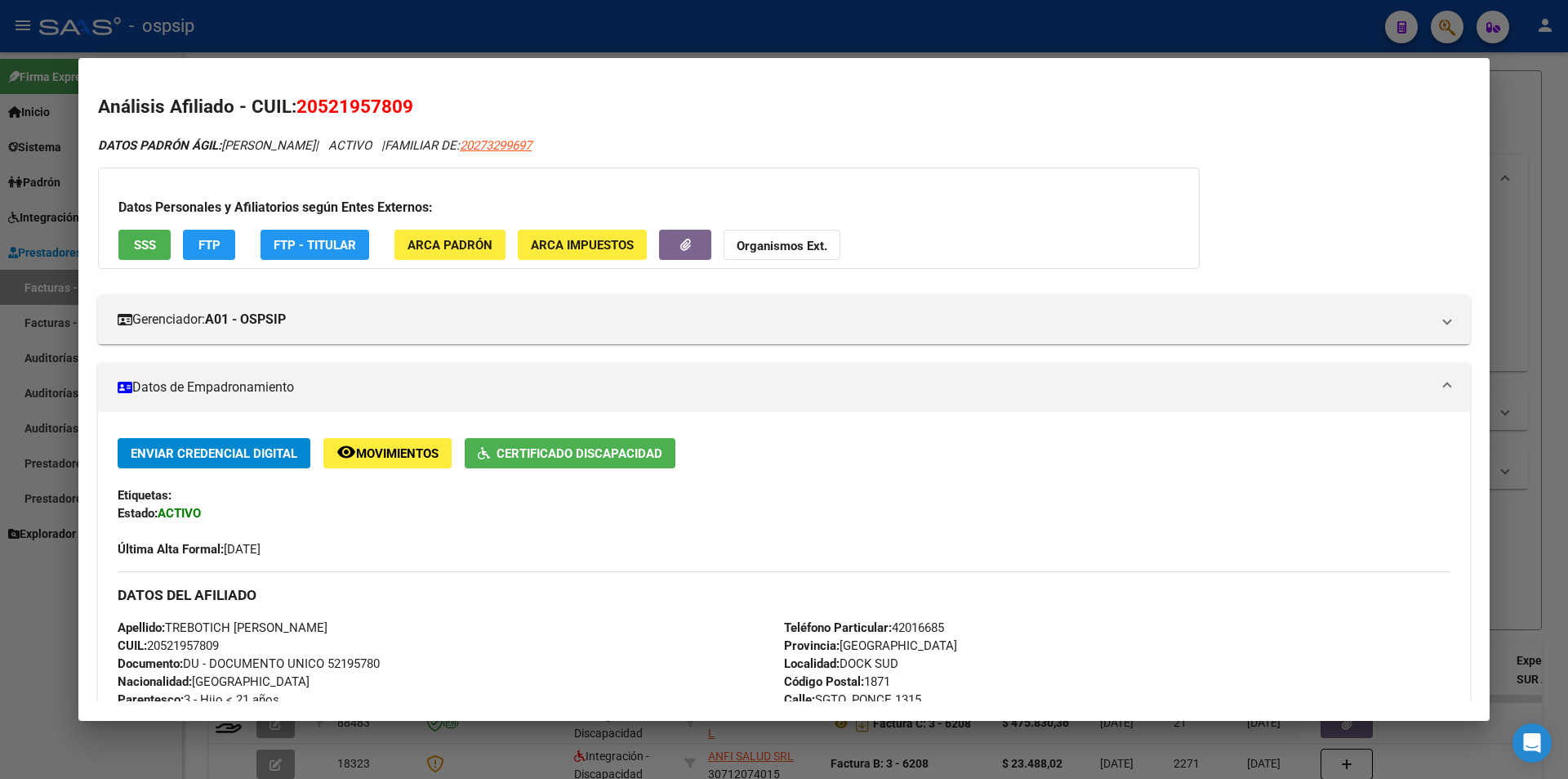
click at [220, 252] on button "FTP" at bounding box center [209, 244] width 53 height 30
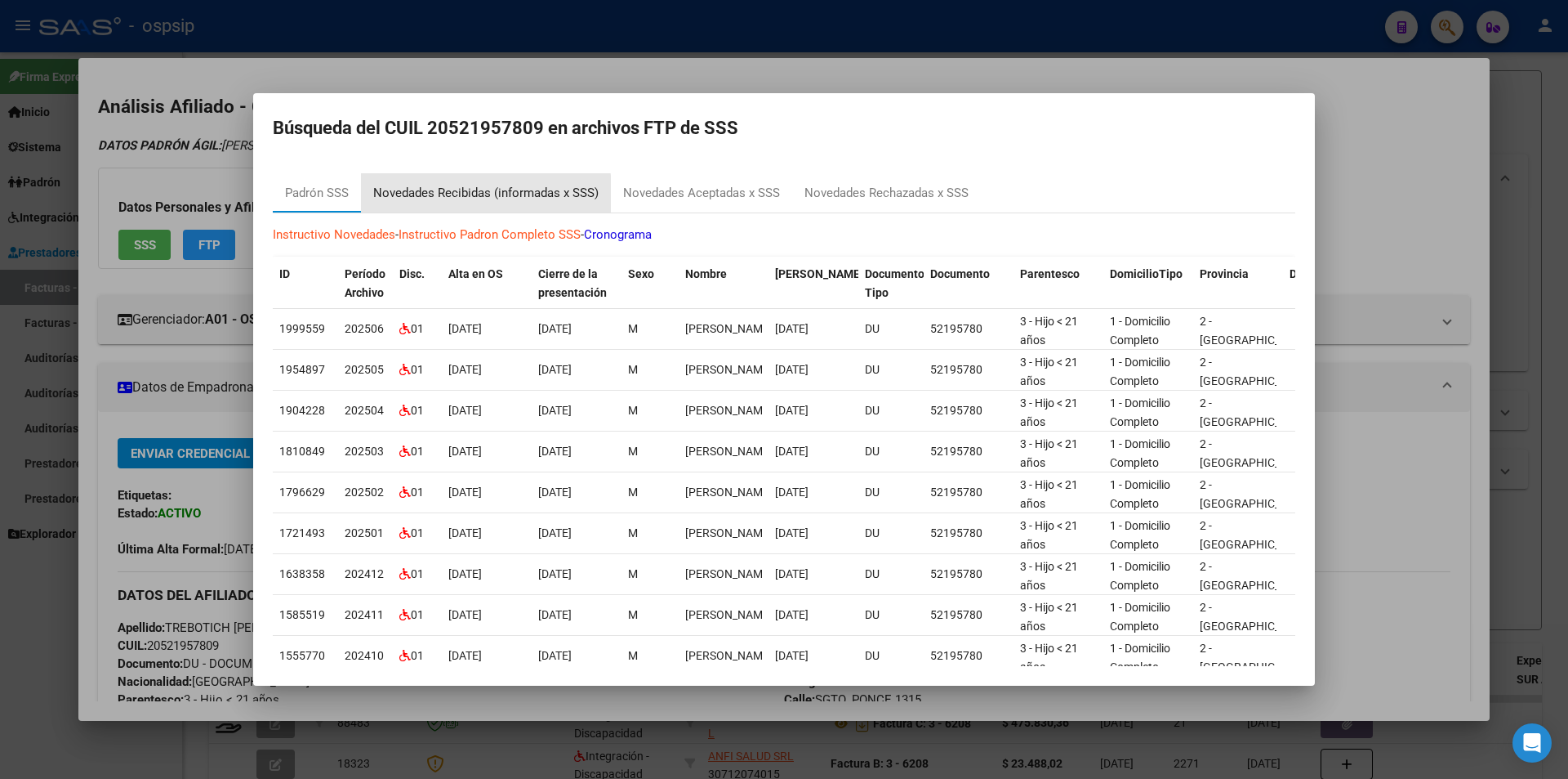
click at [446, 199] on div "Novedades Recibidas (informadas x SSS)" at bounding box center [486, 193] width 225 height 19
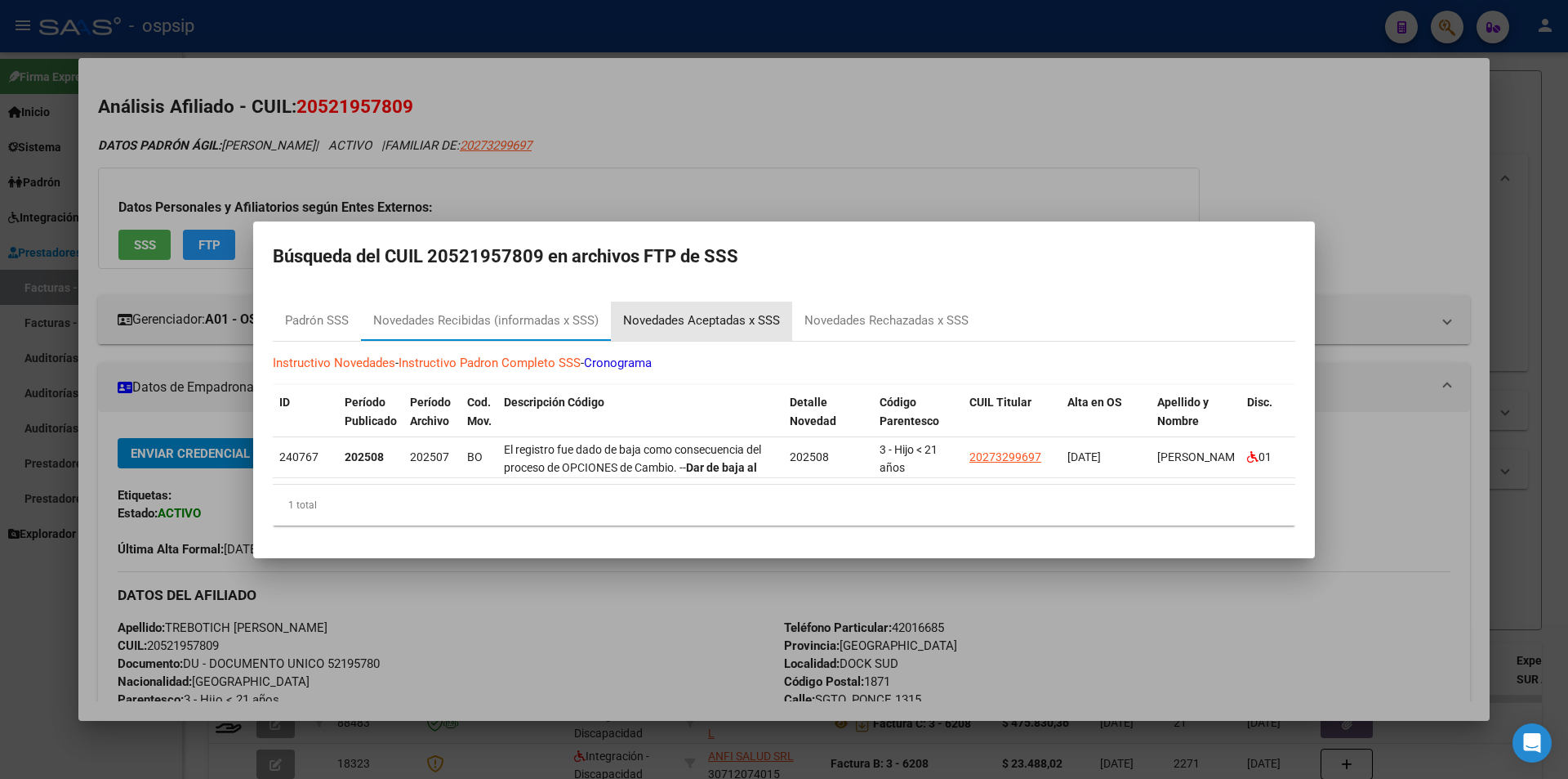
click at [718, 313] on div "Novedades Aceptadas x SSS" at bounding box center [702, 320] width 157 height 19
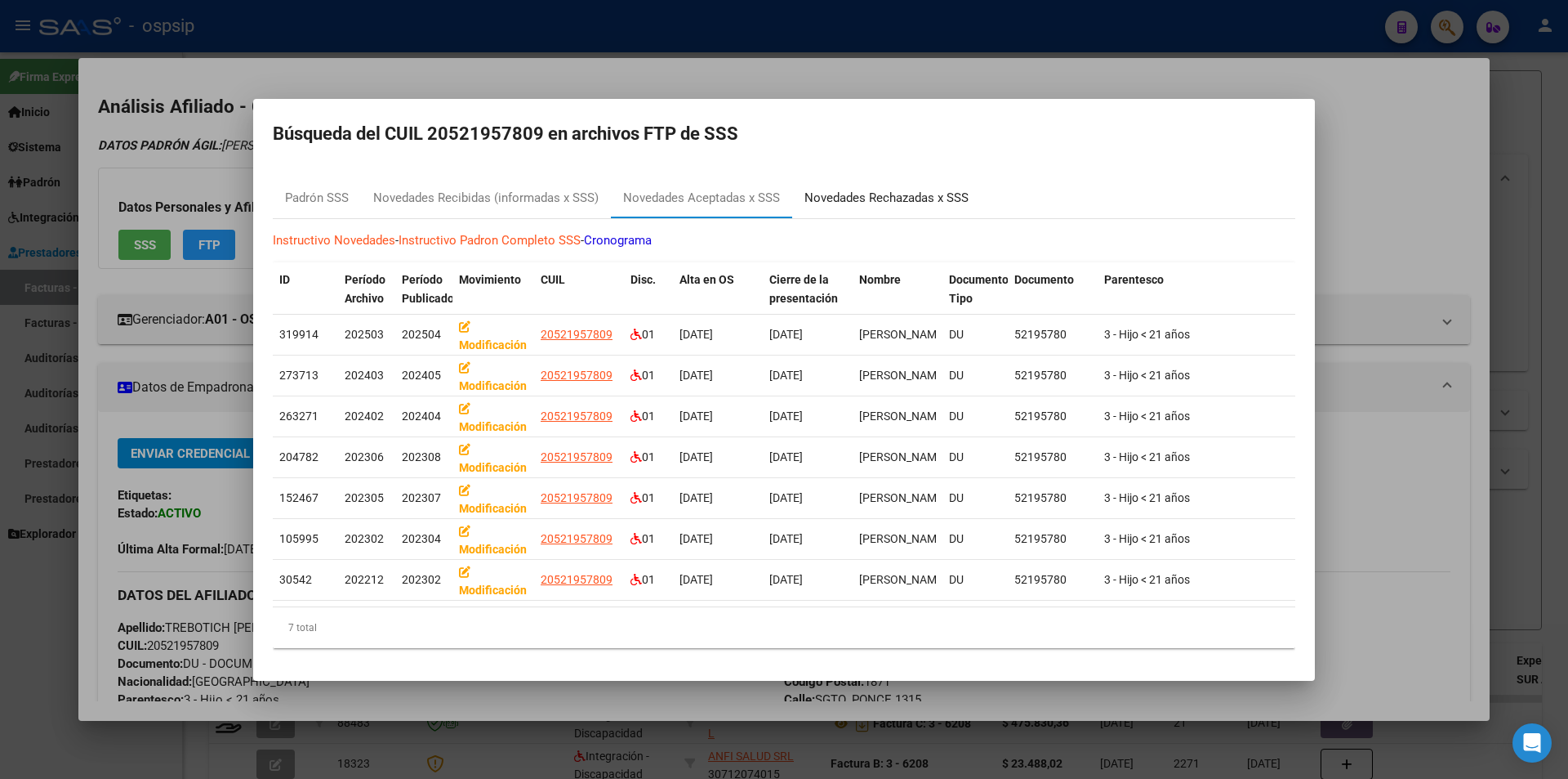
click at [854, 197] on div "Novedades Rechazadas x SSS" at bounding box center [886, 198] width 164 height 19
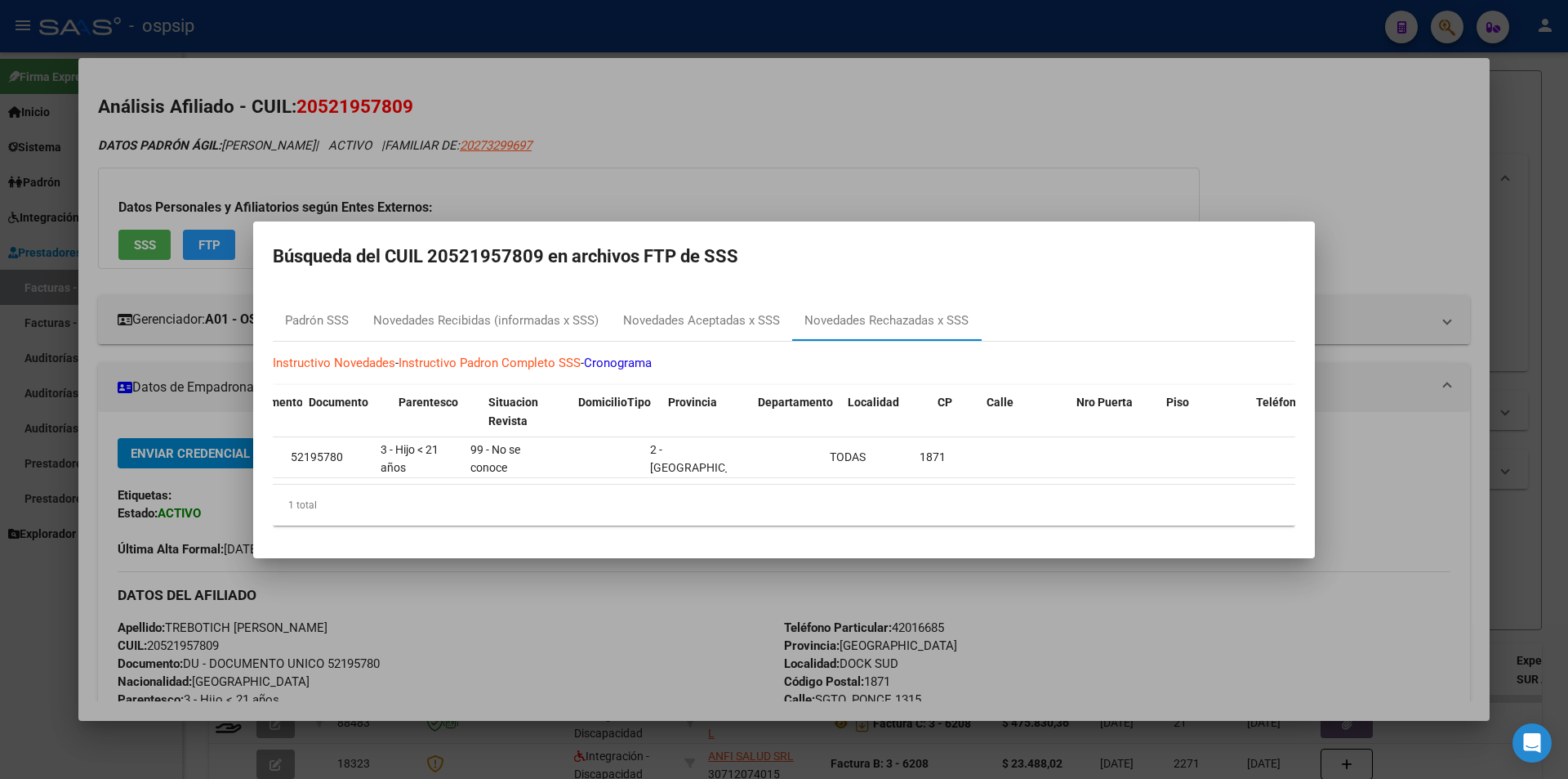
scroll to position [0, 1236]
click at [697, 666] on div at bounding box center [784, 390] width 1568 height 779
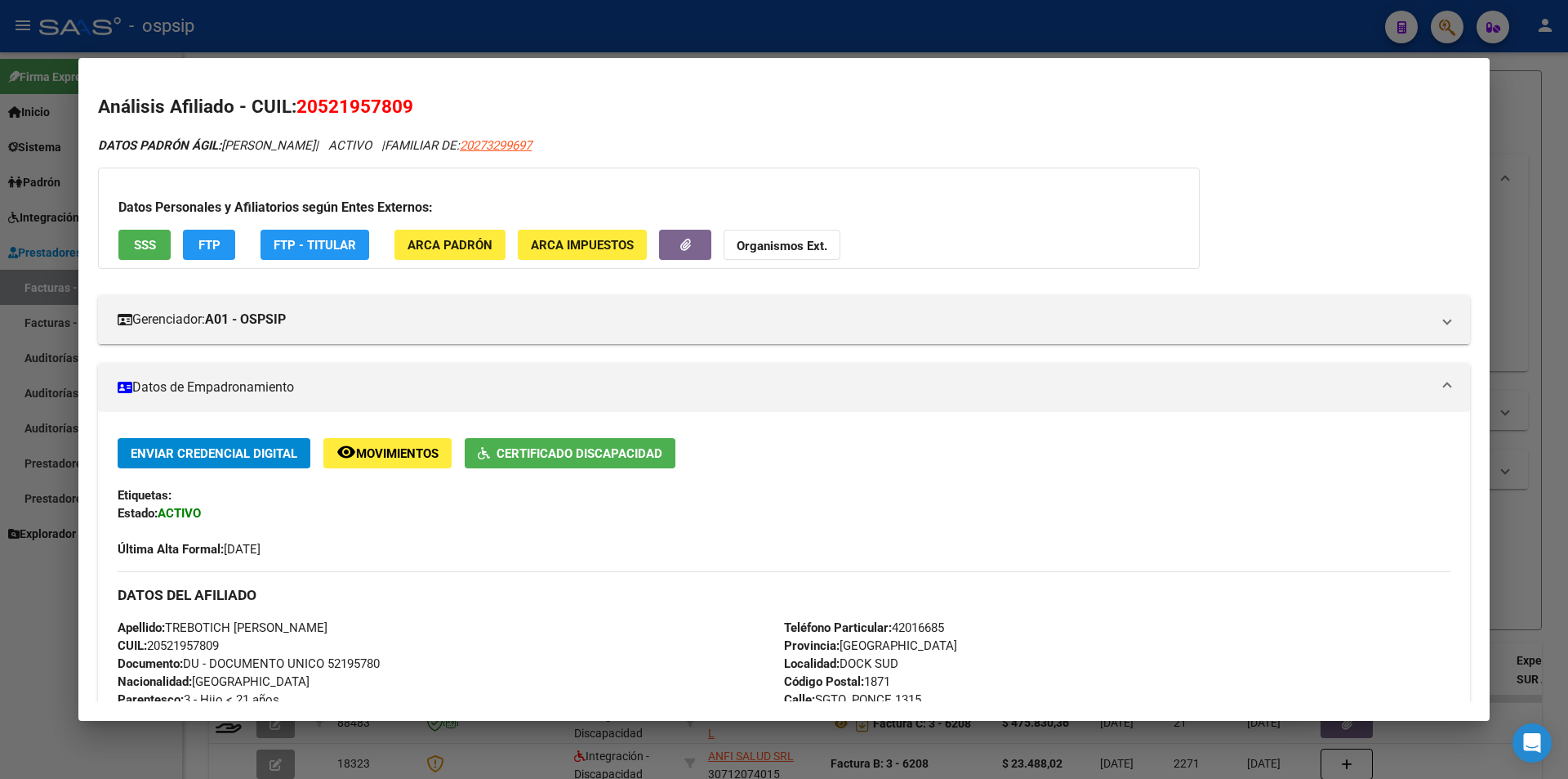
click at [589, 666] on div "Apellido: TREBOTICH IAN PAULINETI CUIL: 20521957809 Documento: DU - DOCUMENTO U…" at bounding box center [450, 708] width 666 height 180
click at [147, 246] on span "SSS" at bounding box center [145, 244] width 22 height 15
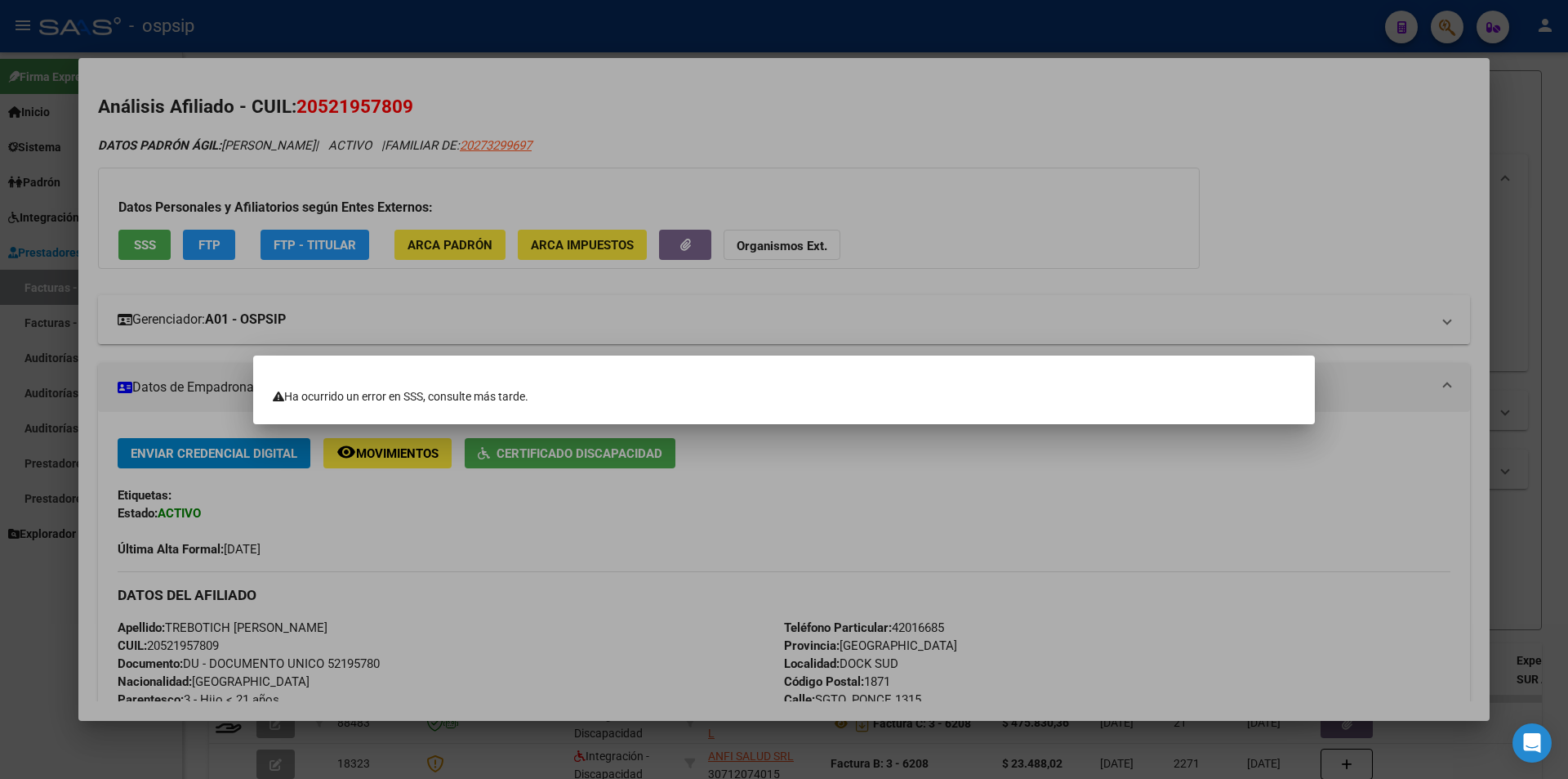
click at [687, 309] on div at bounding box center [784, 390] width 1568 height 779
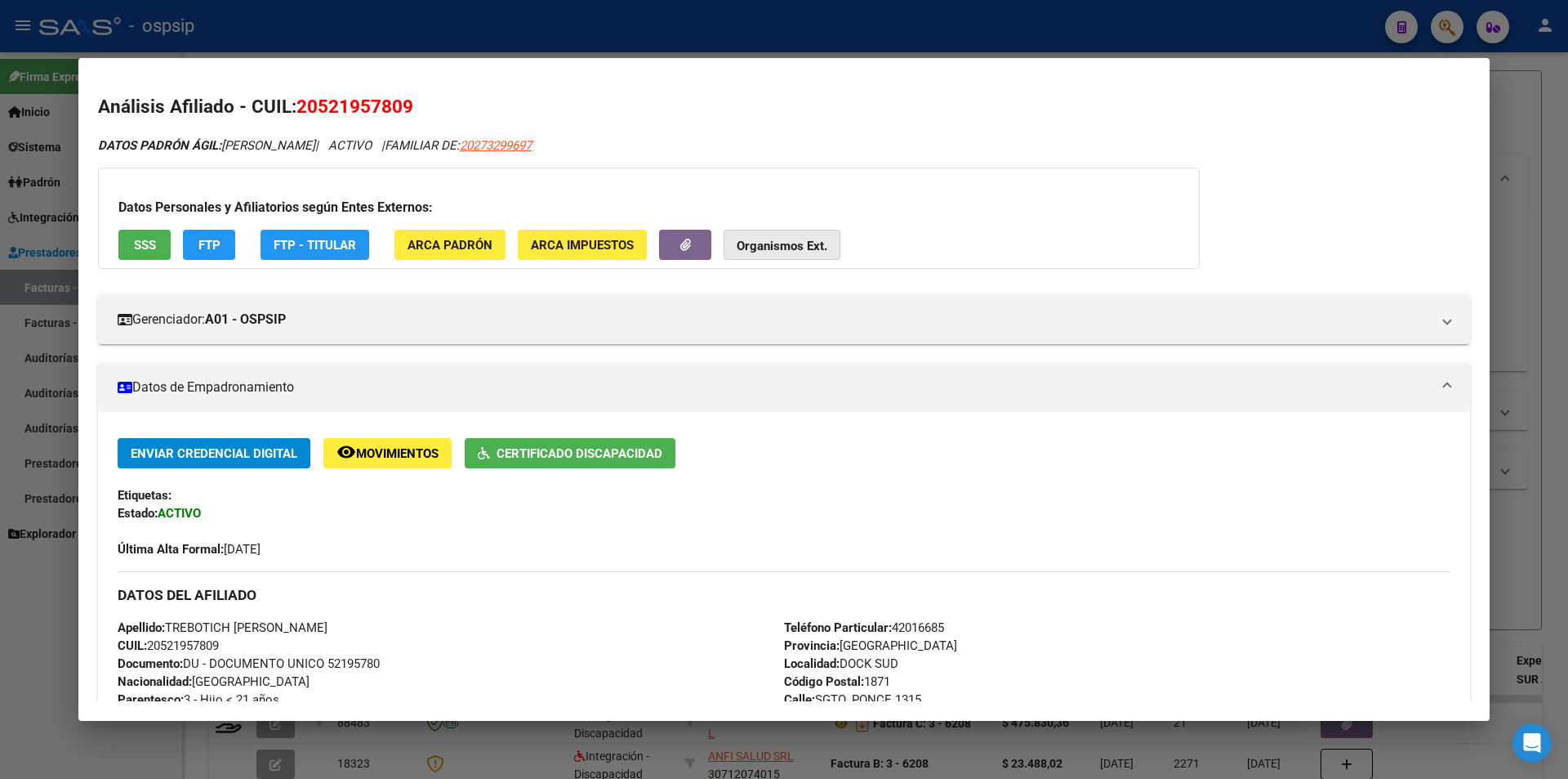
click at [760, 246] on strong "Organismos Ext." at bounding box center [782, 245] width 90 height 15
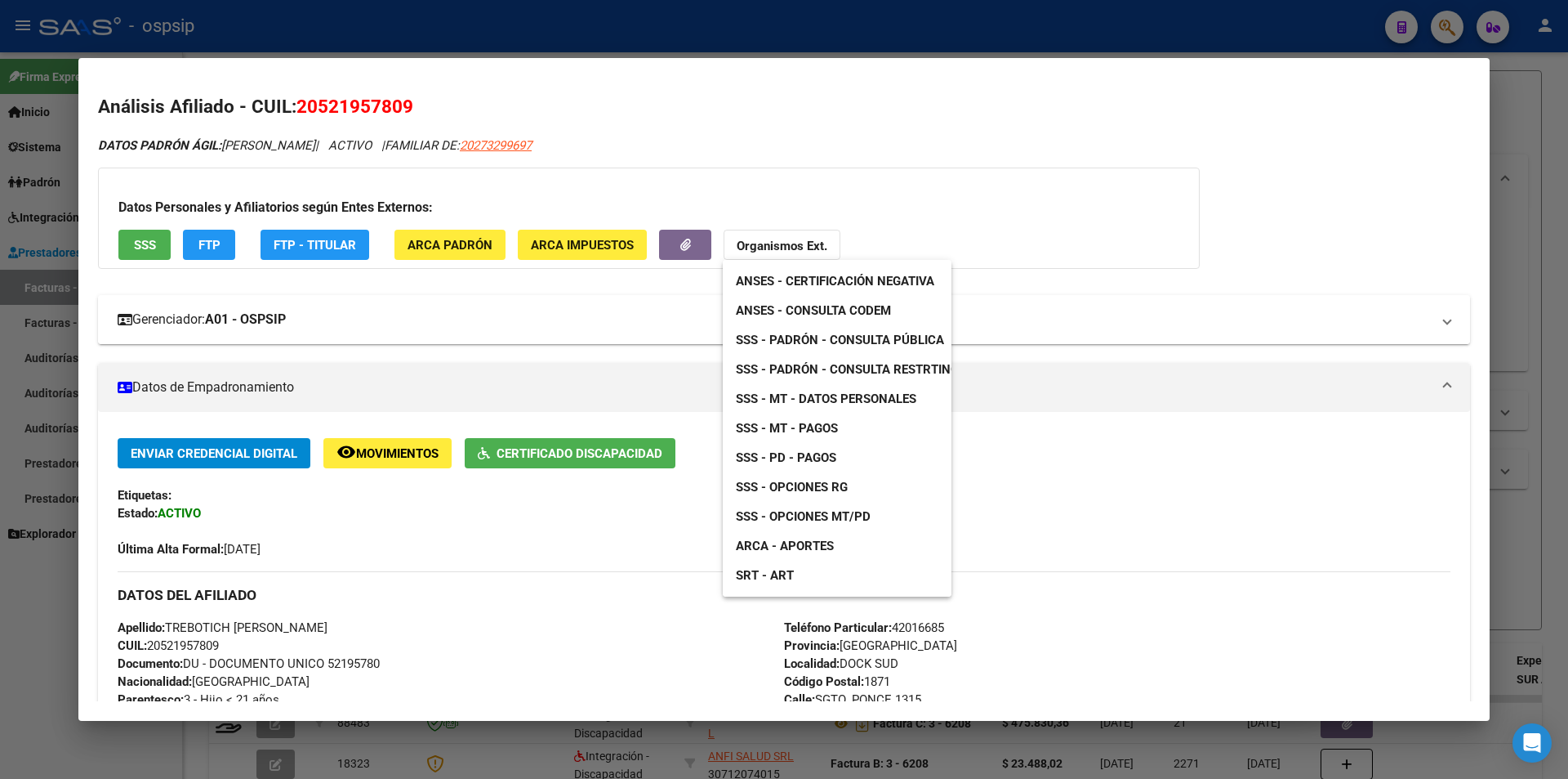
click at [785, 334] on span "SSS - Padrón - Consulta Pública" at bounding box center [840, 340] width 209 height 15
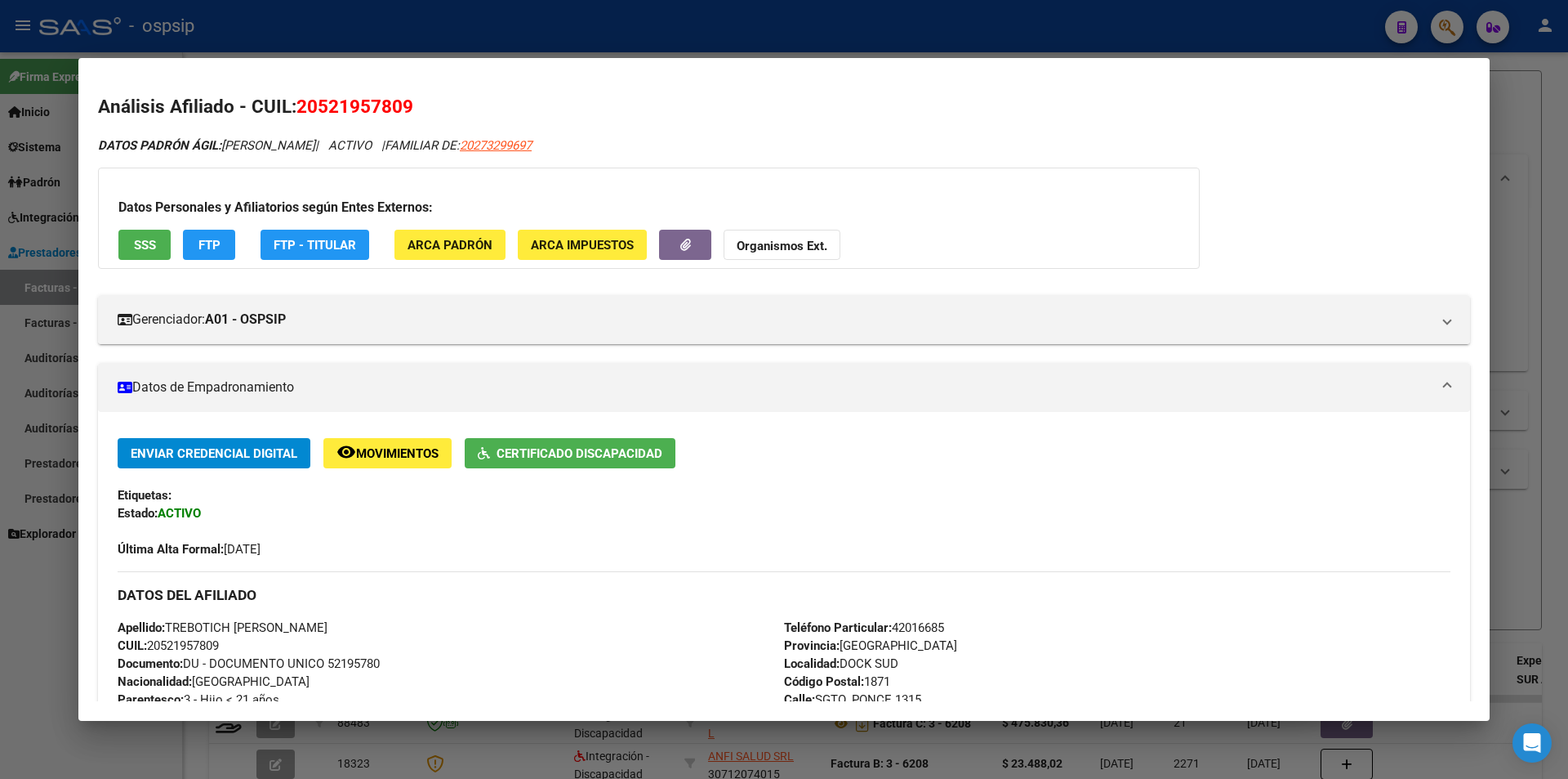
click at [796, 247] on strong "Organismos Ext." at bounding box center [782, 245] width 90 height 15
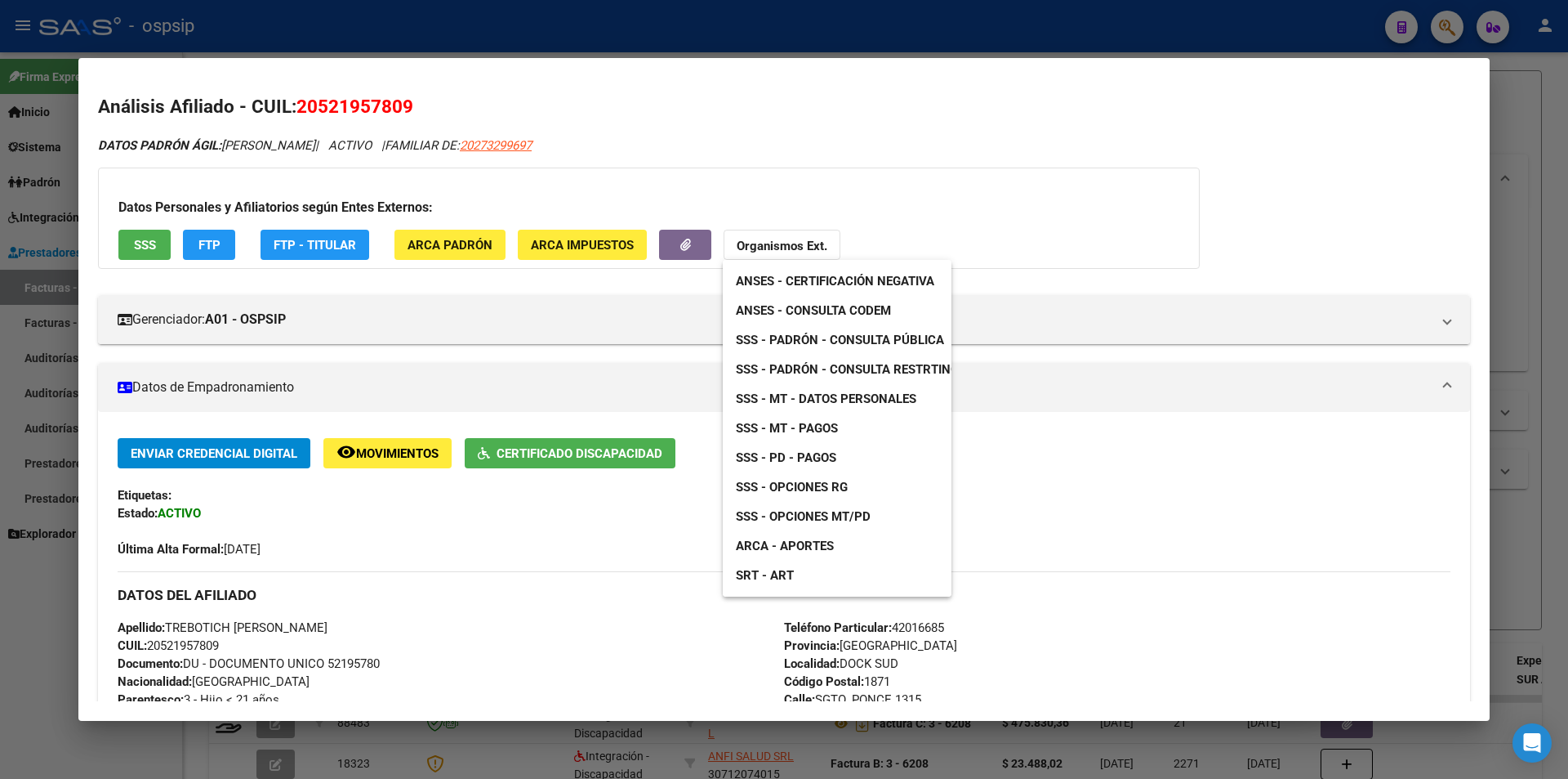
click at [837, 487] on span "SSS - Opciones RG" at bounding box center [791, 487] width 112 height 15
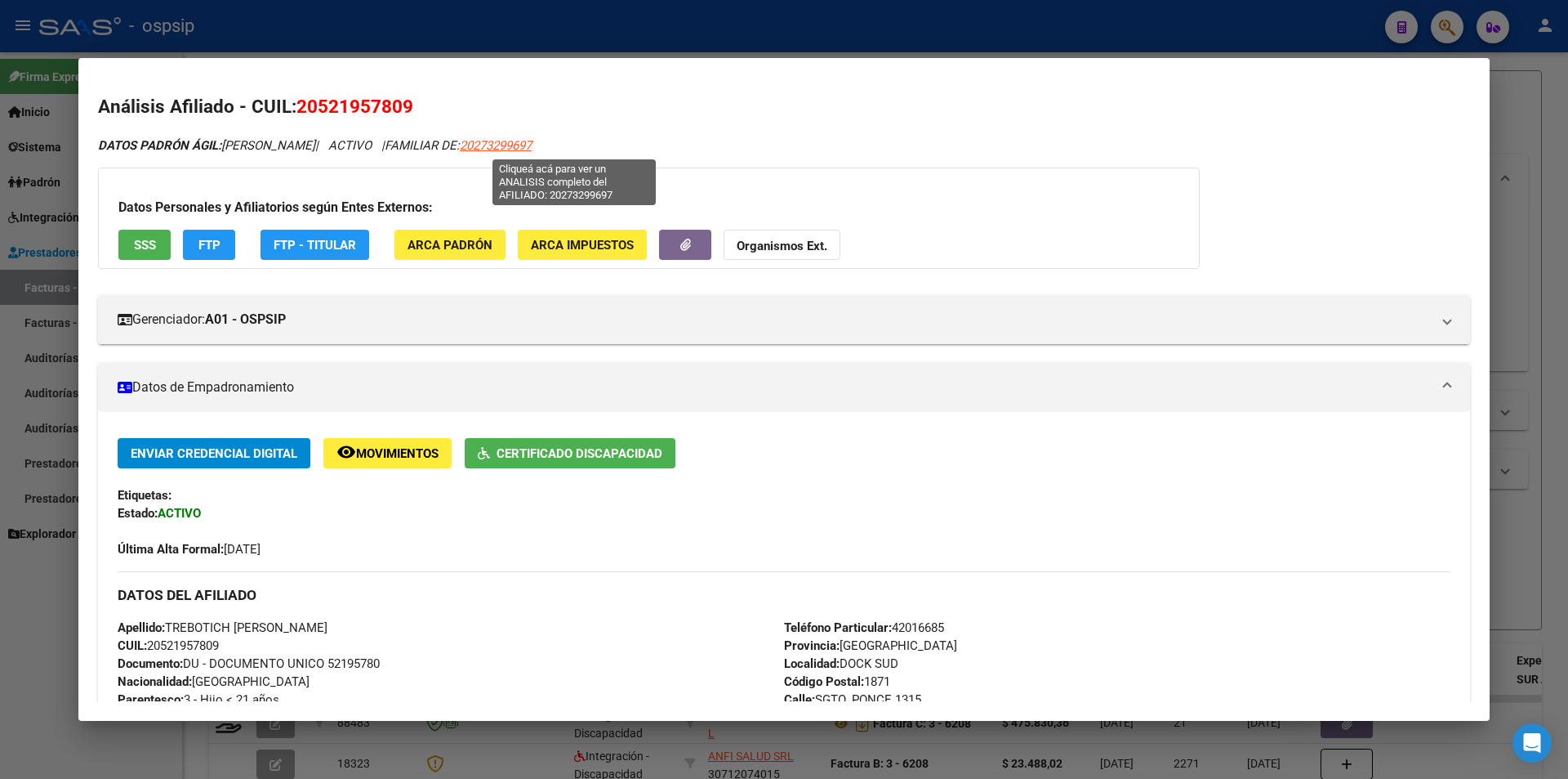
drag, startPoint x: 622, startPoint y: 145, endPoint x: 536, endPoint y: 139, distance: 86.2
click at [536, 139] on div "DATOS PADRÓN ÁGIL: PAULINETI TREBOTICH IAN | ACTIVO | FAMILIAR DE: 20273299697" at bounding box center [784, 145] width 1372 height 19
copy span "20273299697"
click at [356, 23] on div at bounding box center [784, 390] width 1568 height 779
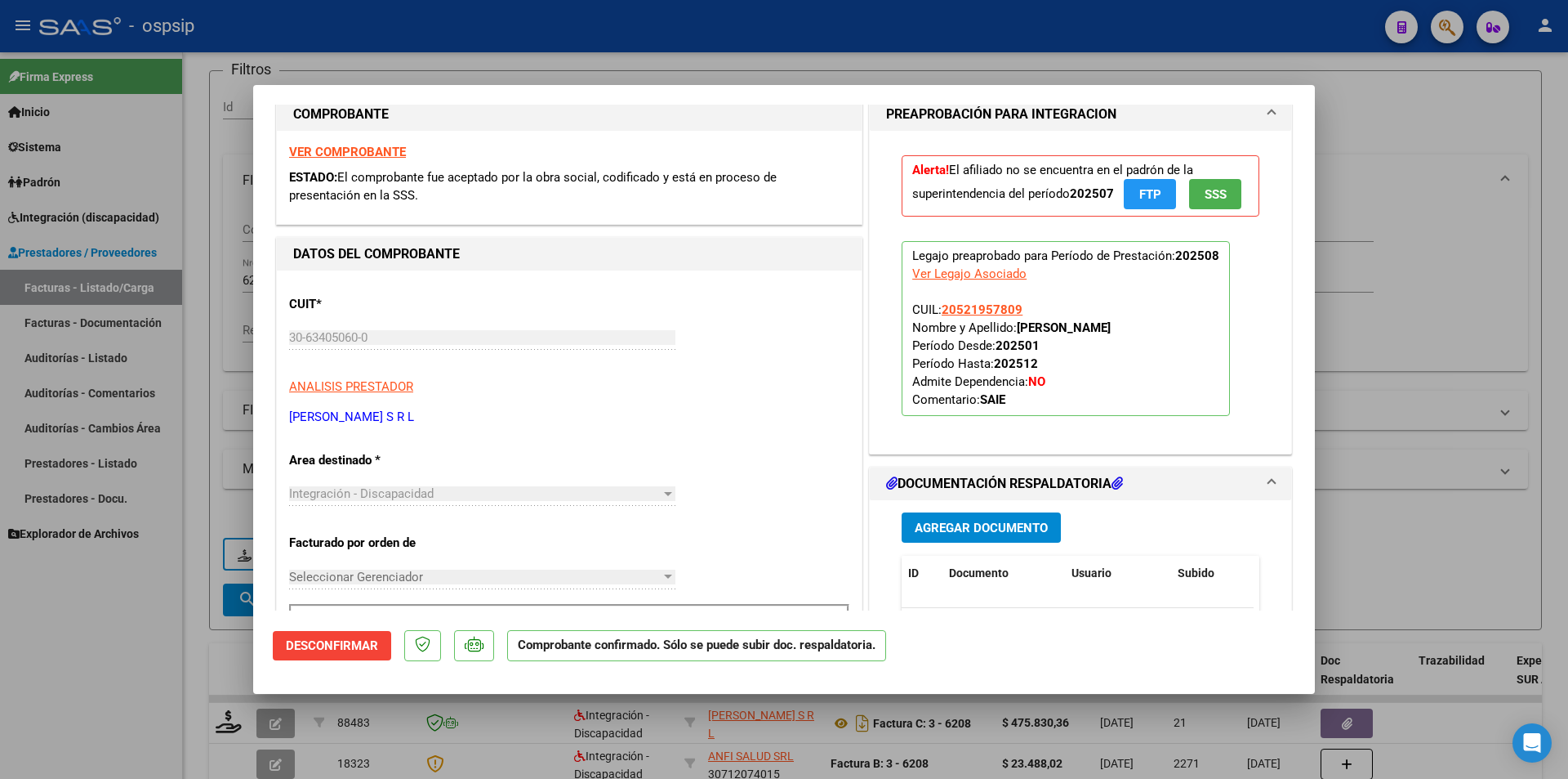
click at [355, 23] on div at bounding box center [784, 390] width 1568 height 779
type input "$ 0,00"
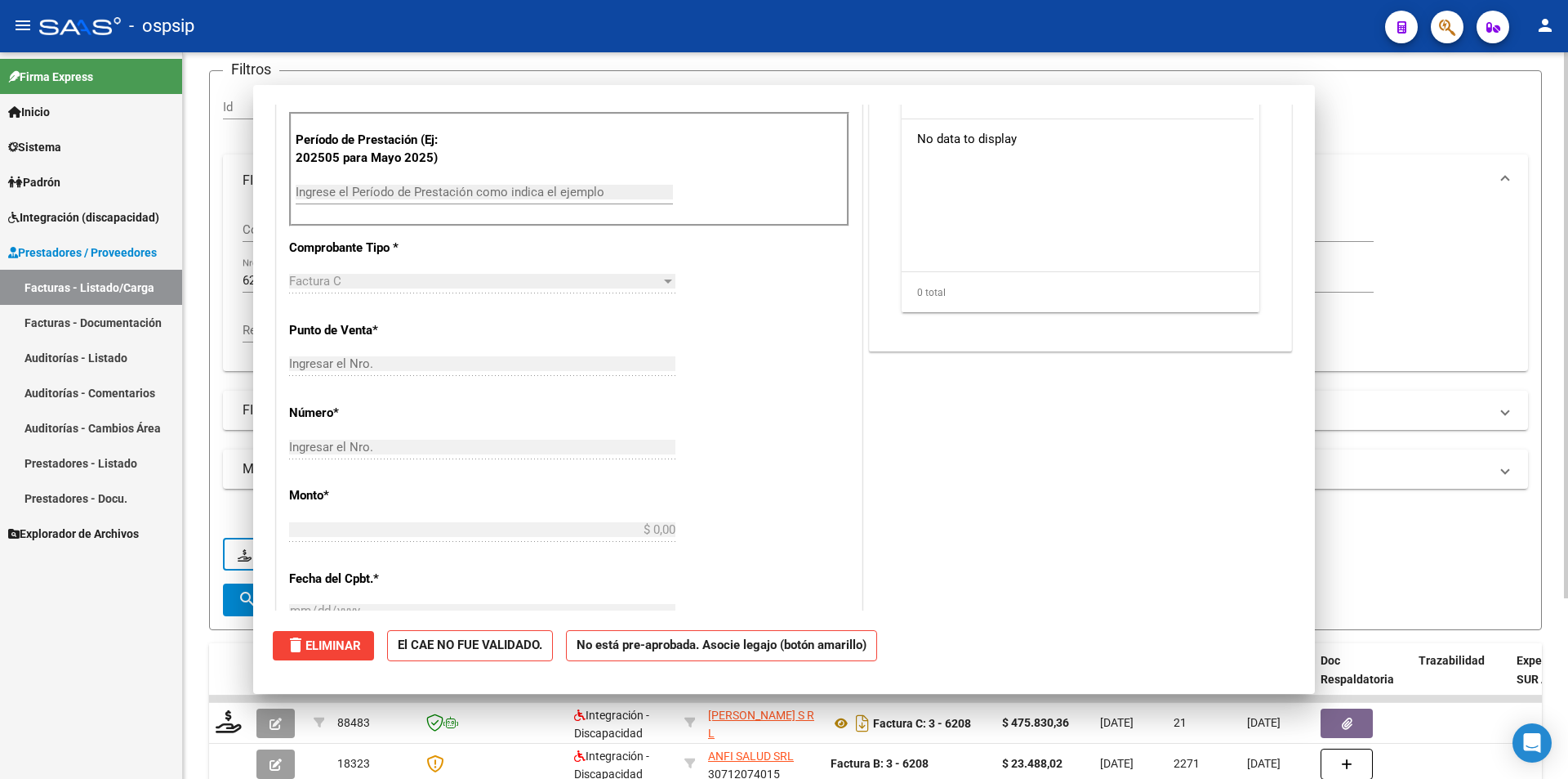
scroll to position [0, 0]
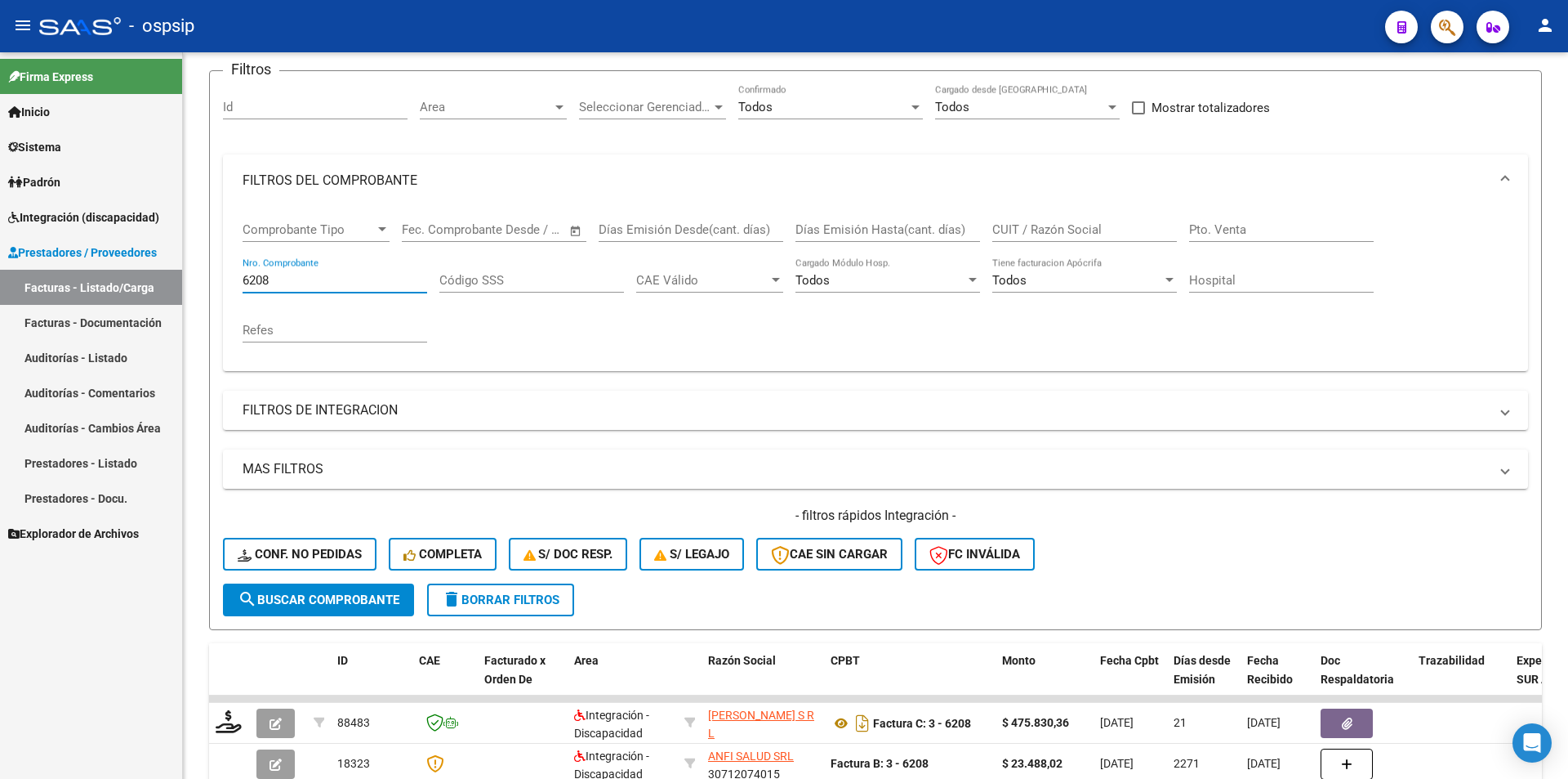
drag, startPoint x: 276, startPoint y: 280, endPoint x: 136, endPoint y: 260, distance: 141.4
click at [131, 260] on mat-sidenav-container "Firma Express Inicio Calendario SSS Instructivos Contacto OS Sistema Usuarios T…" at bounding box center [784, 415] width 1568 height 726
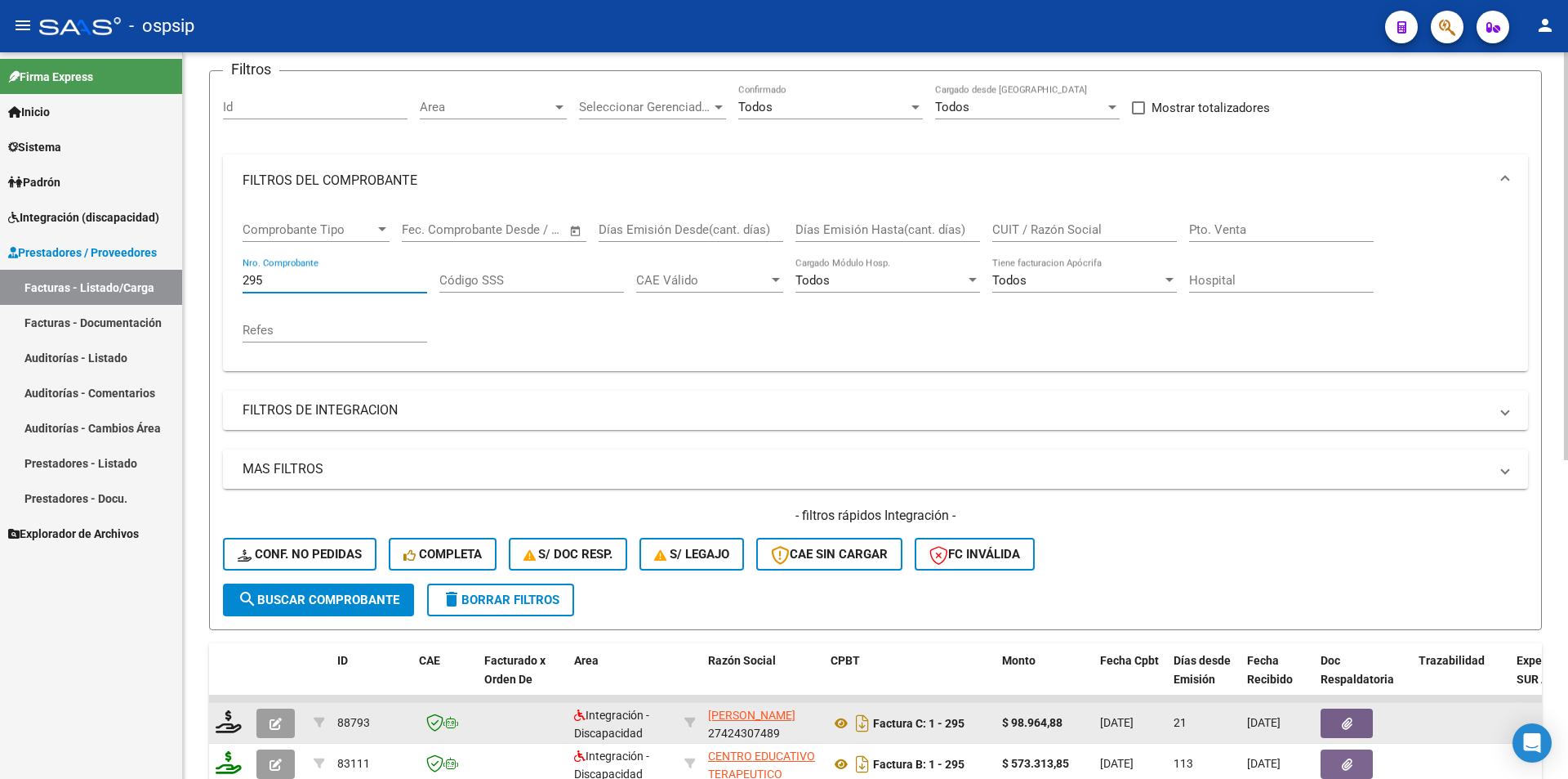
type input "295"
click at [281, 725] on icon "button" at bounding box center [275, 723] width 12 height 12
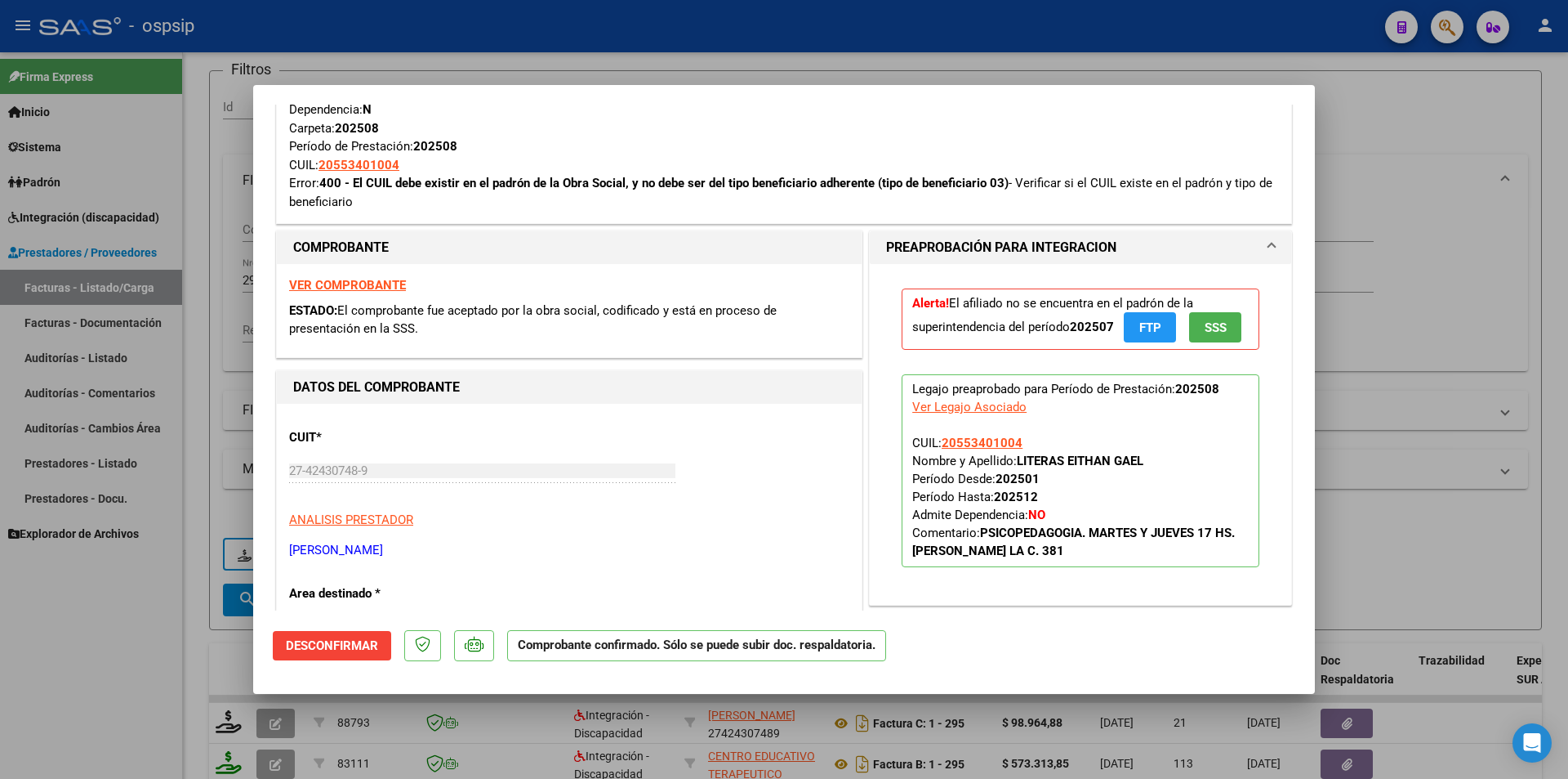
scroll to position [408, 0]
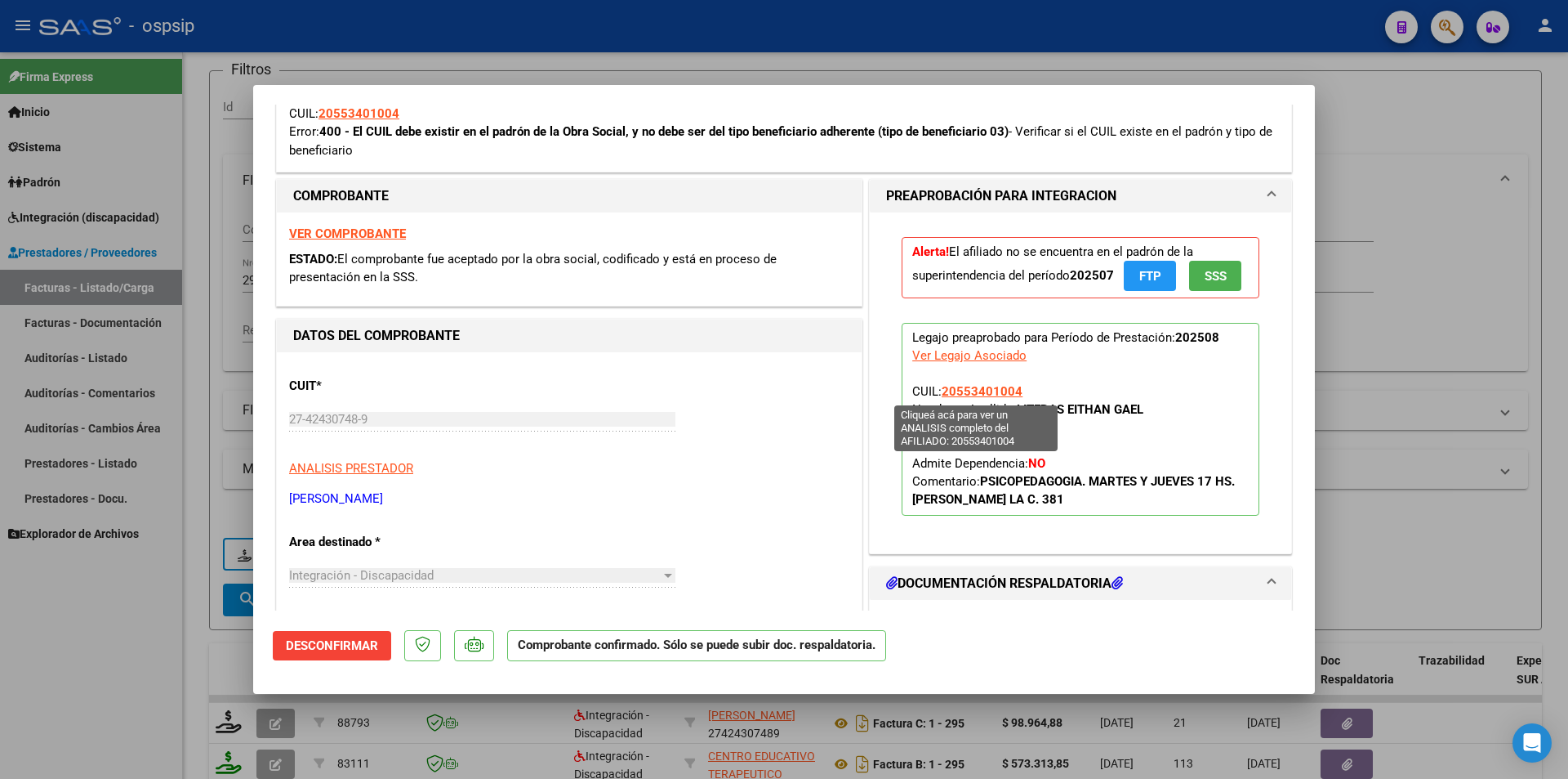
click at [996, 390] on span "20553401004" at bounding box center [981, 391] width 80 height 15
type textarea "20553401004"
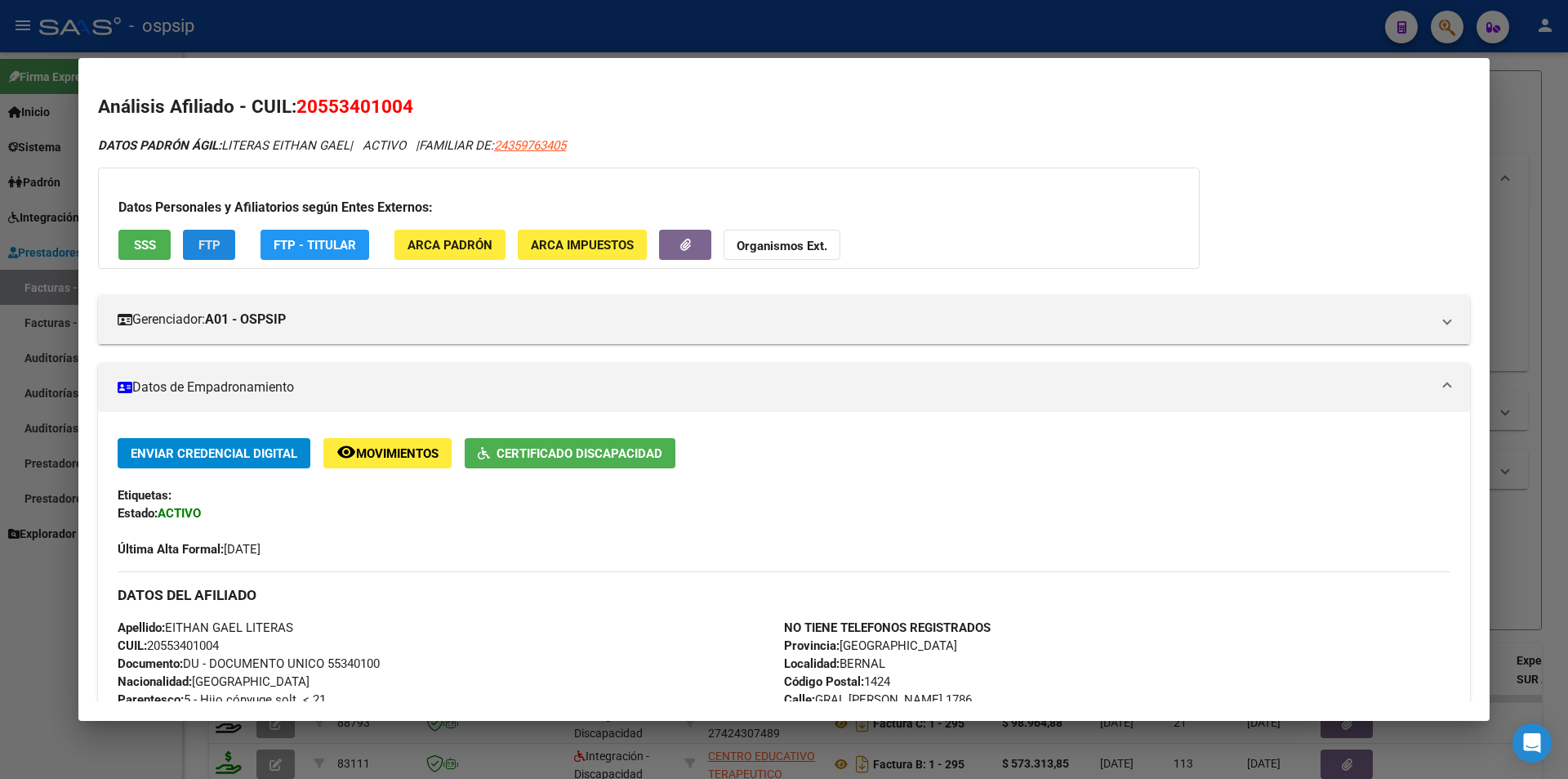
click at [225, 245] on button "FTP" at bounding box center [209, 244] width 53 height 30
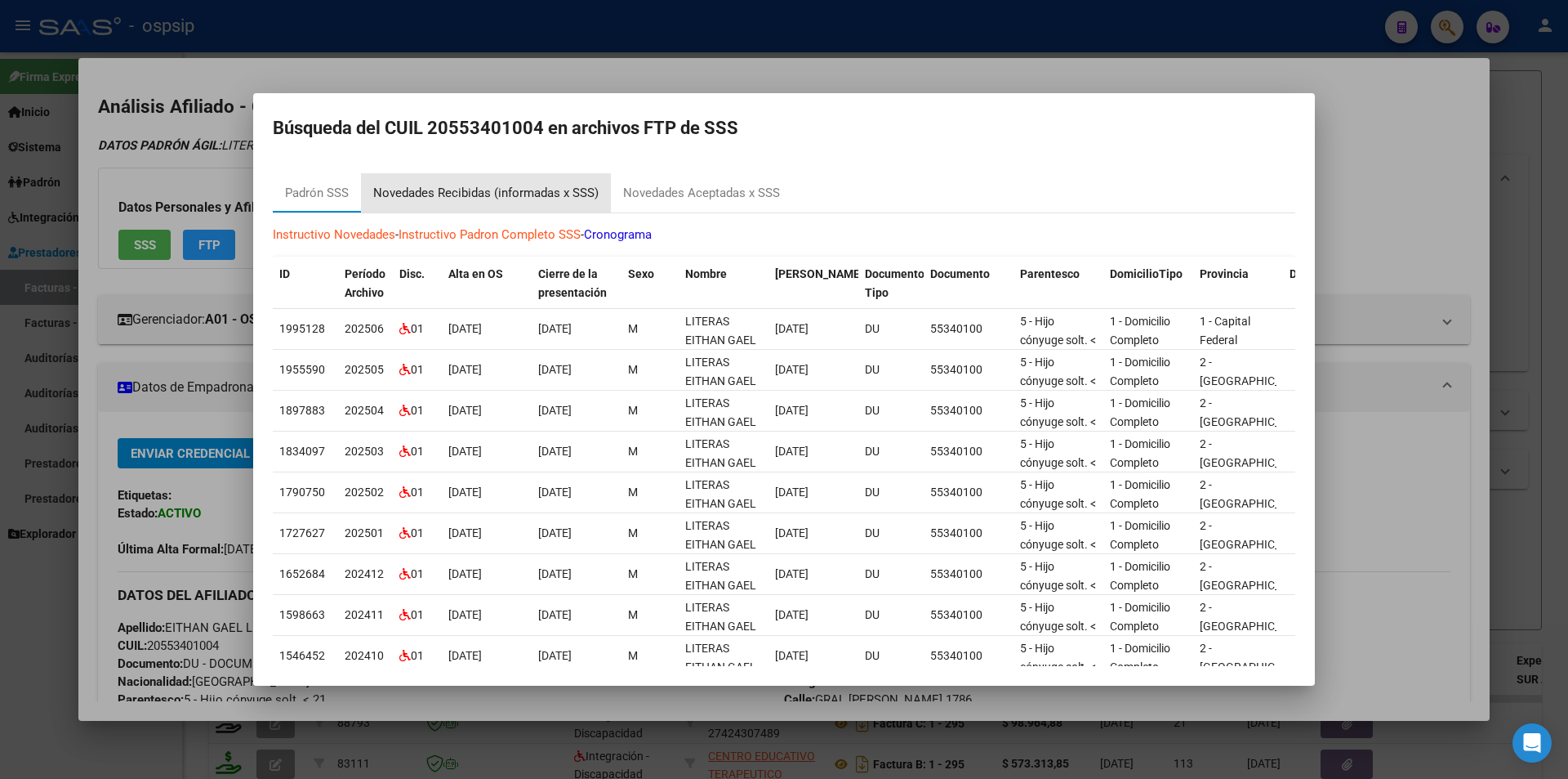
click at [518, 191] on div "Novedades Recibidas (informadas x SSS)" at bounding box center [486, 193] width 225 height 19
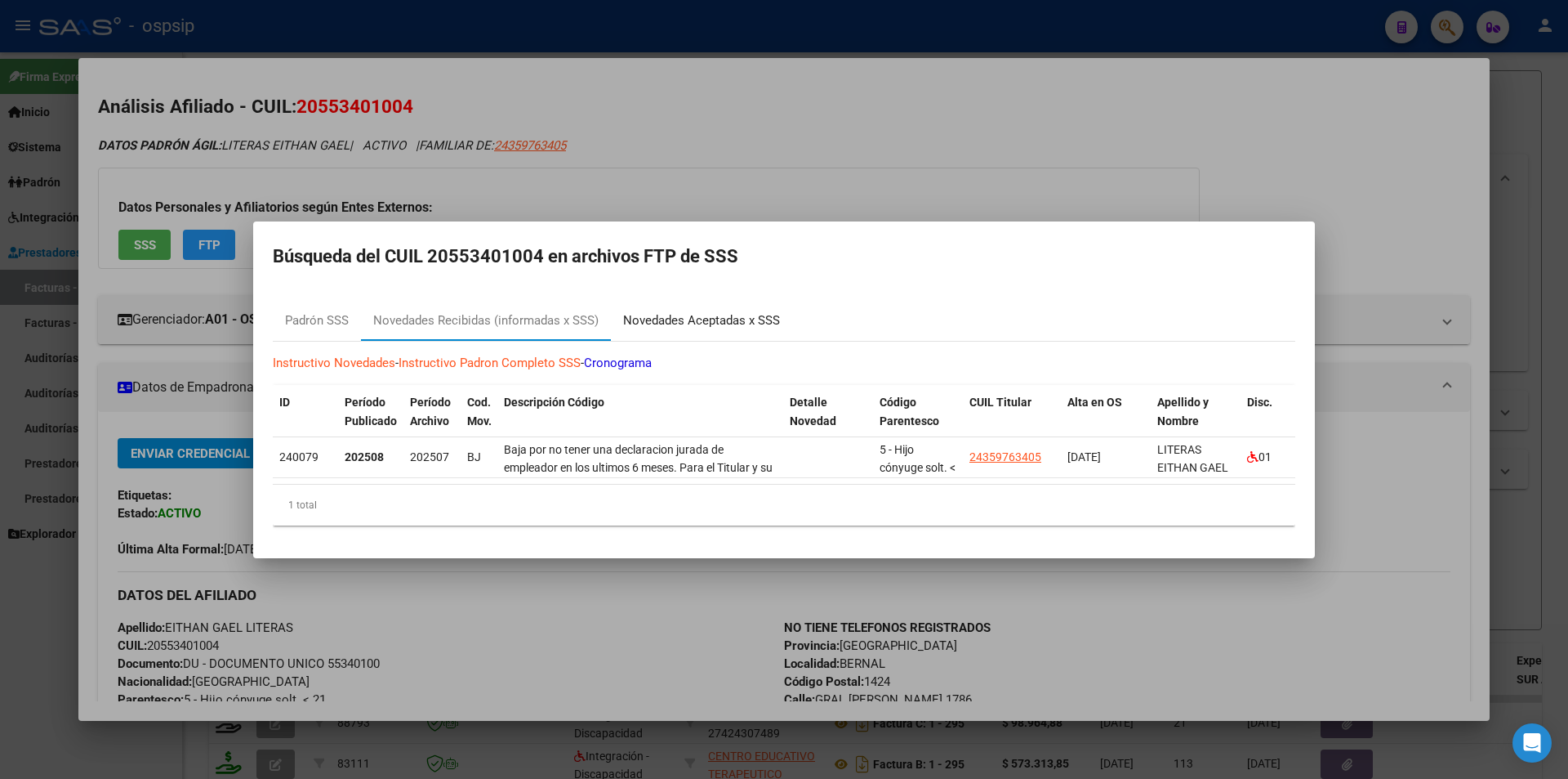
click at [700, 317] on div "Novedades Aceptadas x SSS" at bounding box center [702, 320] width 157 height 19
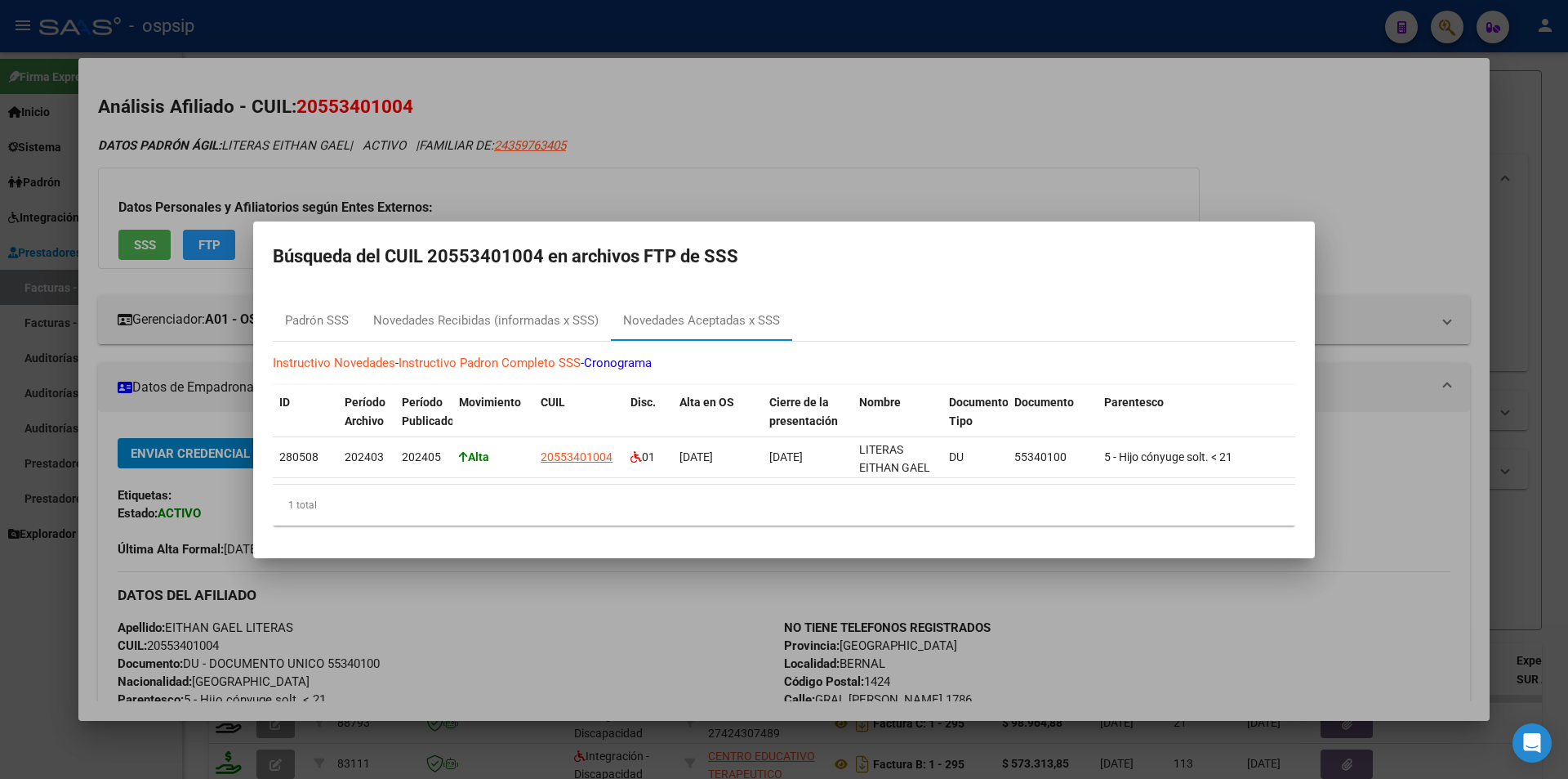
click at [667, 632] on div at bounding box center [784, 390] width 1568 height 779
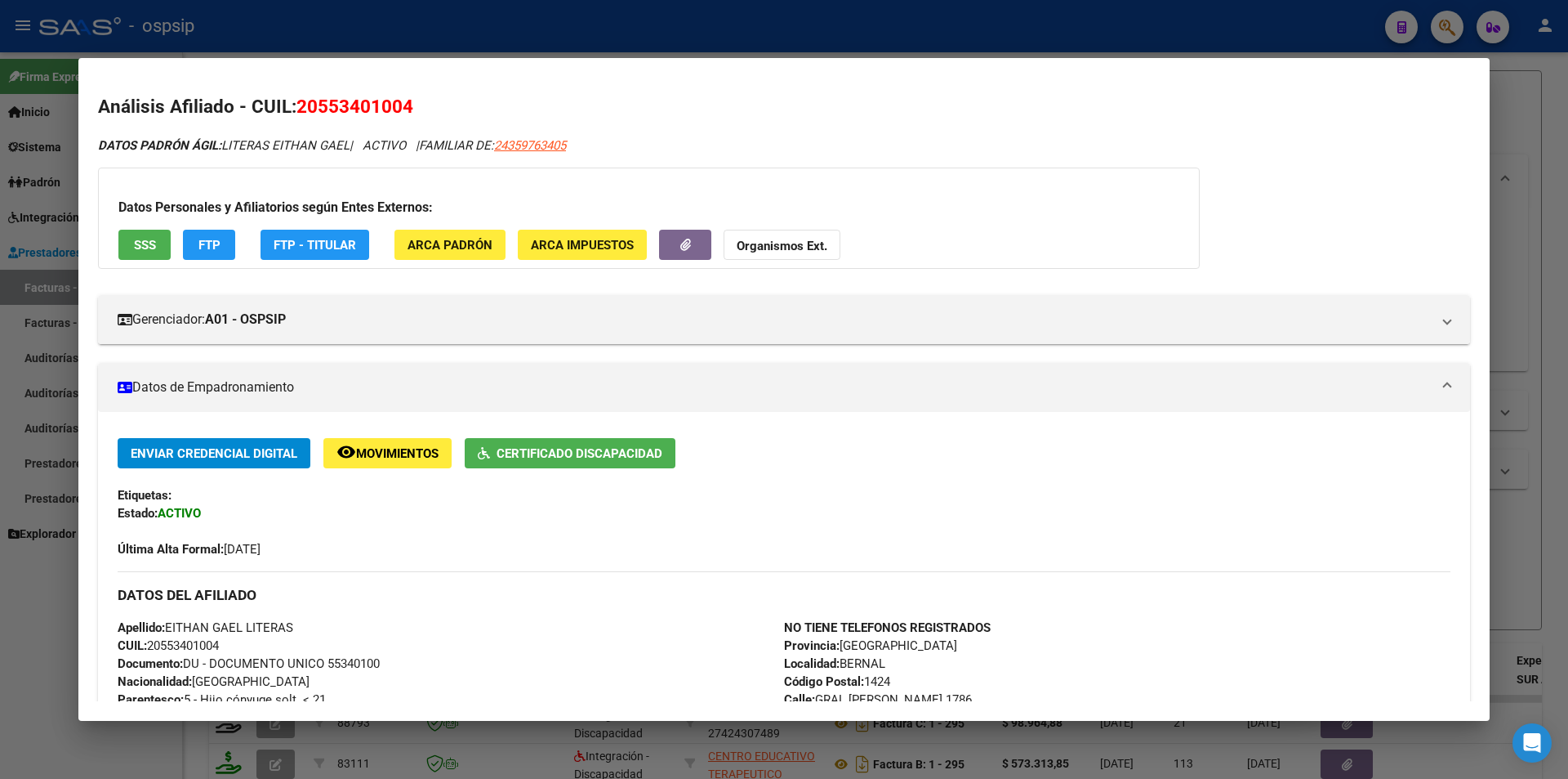
drag, startPoint x: 483, startPoint y: 22, endPoint x: 307, endPoint y: 85, distance: 186.9
click at [482, 17] on div at bounding box center [784, 390] width 1568 height 779
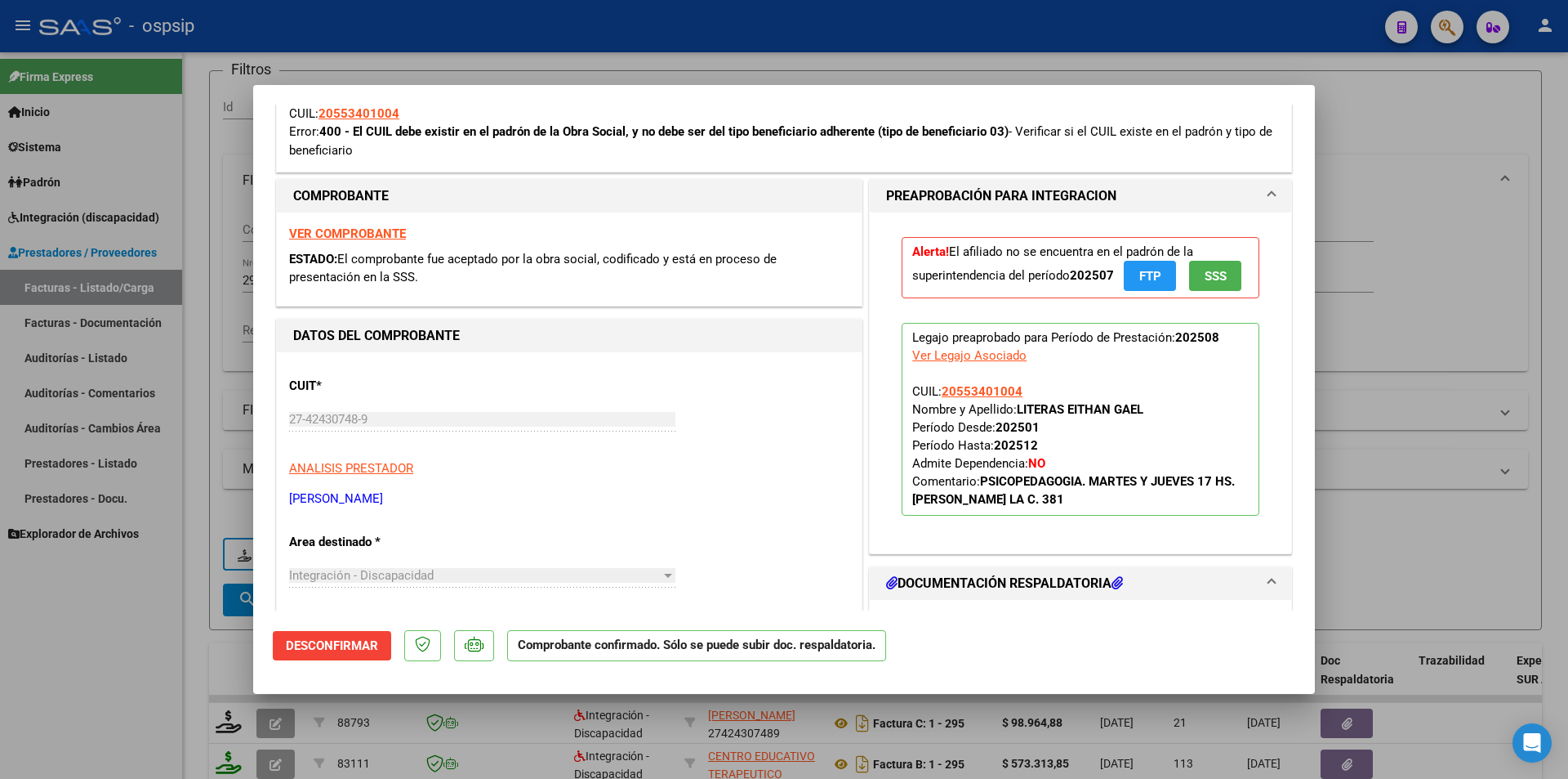
drag, startPoint x: 214, startPoint y: 263, endPoint x: 264, endPoint y: 292, distance: 57.8
click at [214, 260] on div at bounding box center [784, 390] width 1568 height 779
type input "$ 0,00"
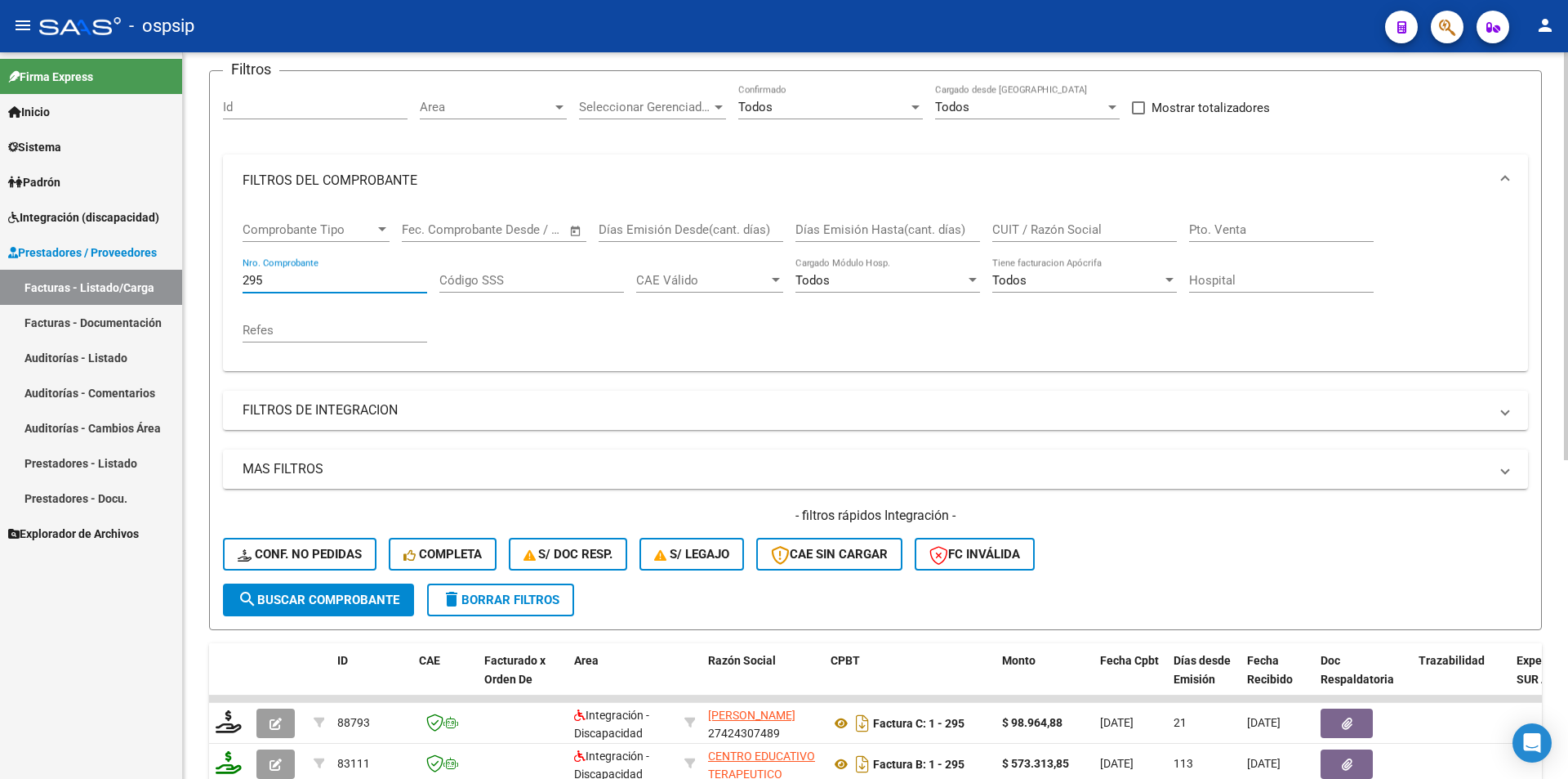
drag, startPoint x: 284, startPoint y: 279, endPoint x: 184, endPoint y: 277, distance: 100.0
click at [189, 278] on div "Video tutorial PRESTADORES -> Listado de CPBTs Emitidos por Prestadores / Prove…" at bounding box center [875, 569] width 1385 height 1282
drag, startPoint x: 283, startPoint y: 278, endPoint x: 162, endPoint y: 278, distance: 121.0
click at [162, 278] on mat-sidenav-container "Firma Express Inicio Calendario SSS Instructivos Contacto OS Sistema Usuarios T…" at bounding box center [784, 415] width 1568 height 726
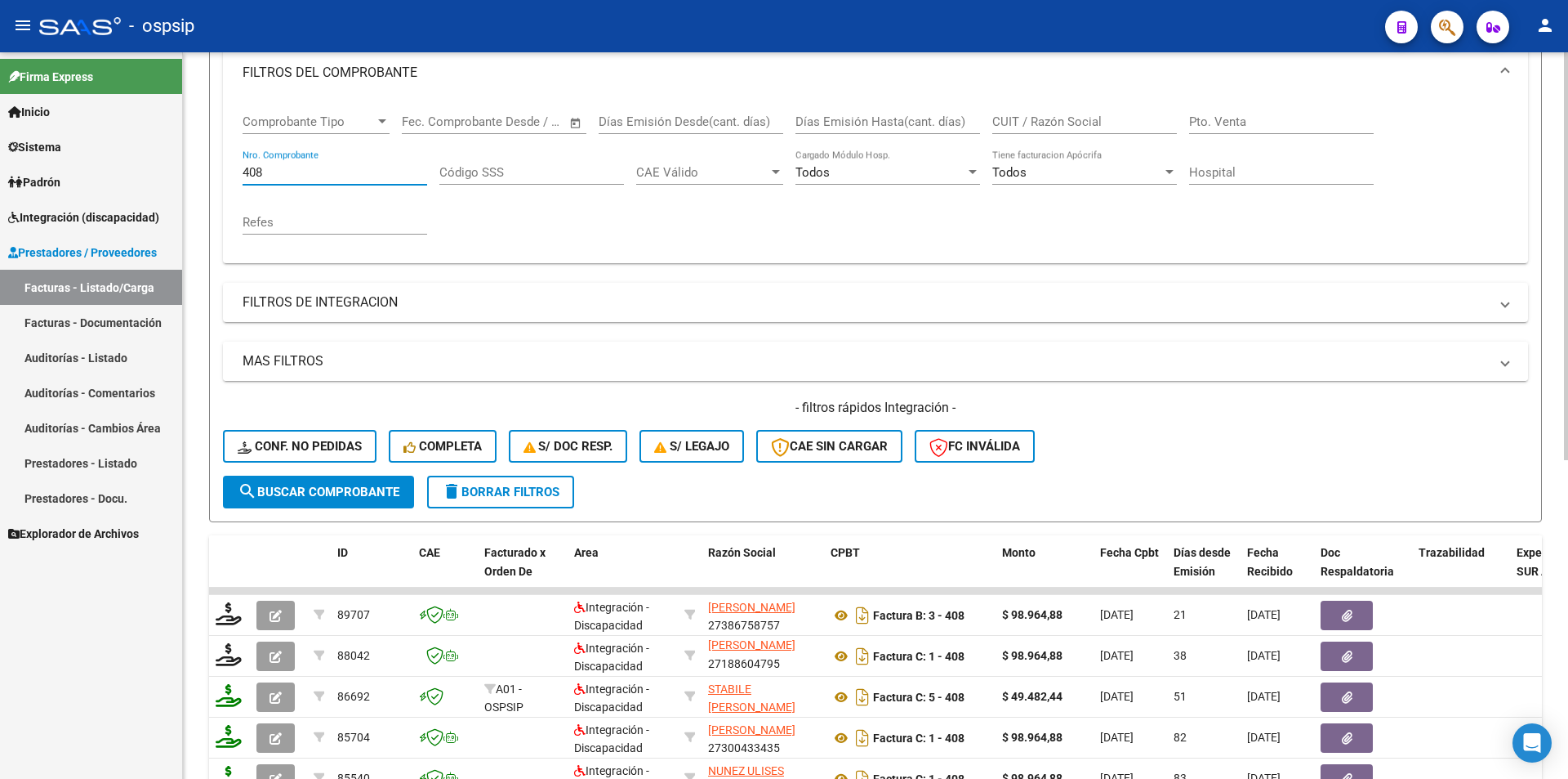
scroll to position [287, 0]
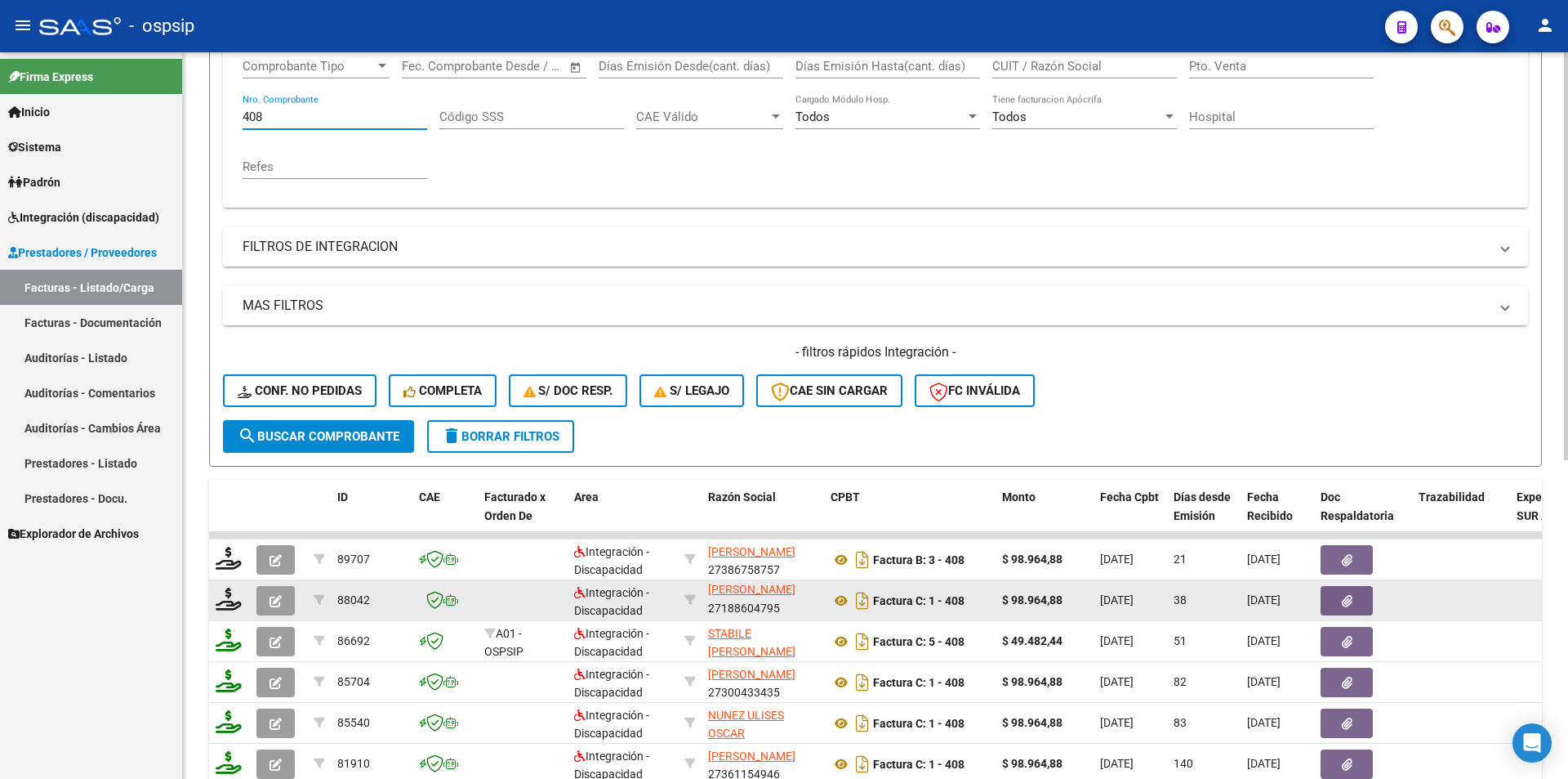
type input "408"
click at [261, 600] on button "button" at bounding box center [275, 601] width 39 height 30
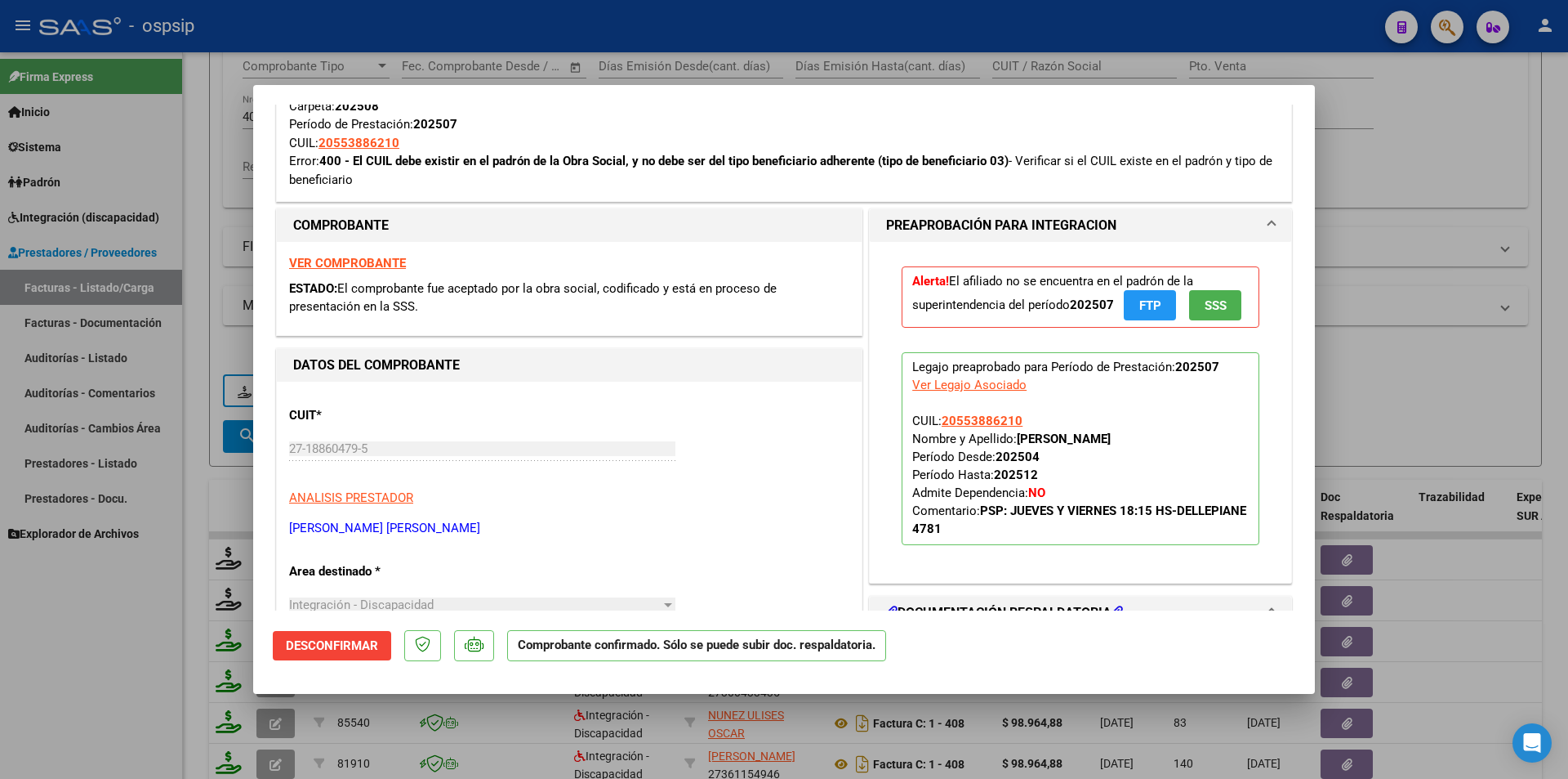
scroll to position [818, 0]
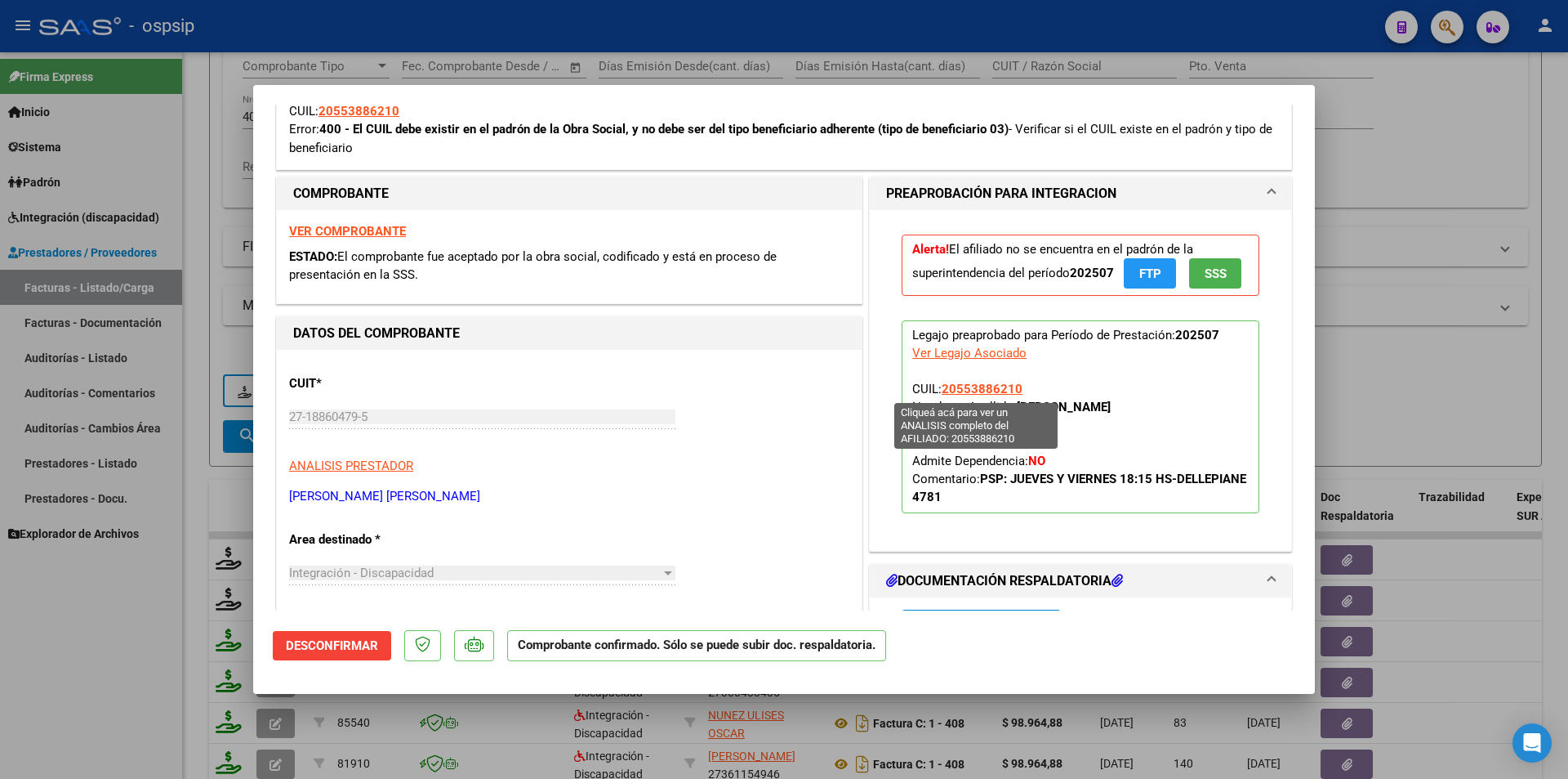
click at [997, 391] on span "20553886210" at bounding box center [981, 389] width 80 height 15
type textarea "20553886210"
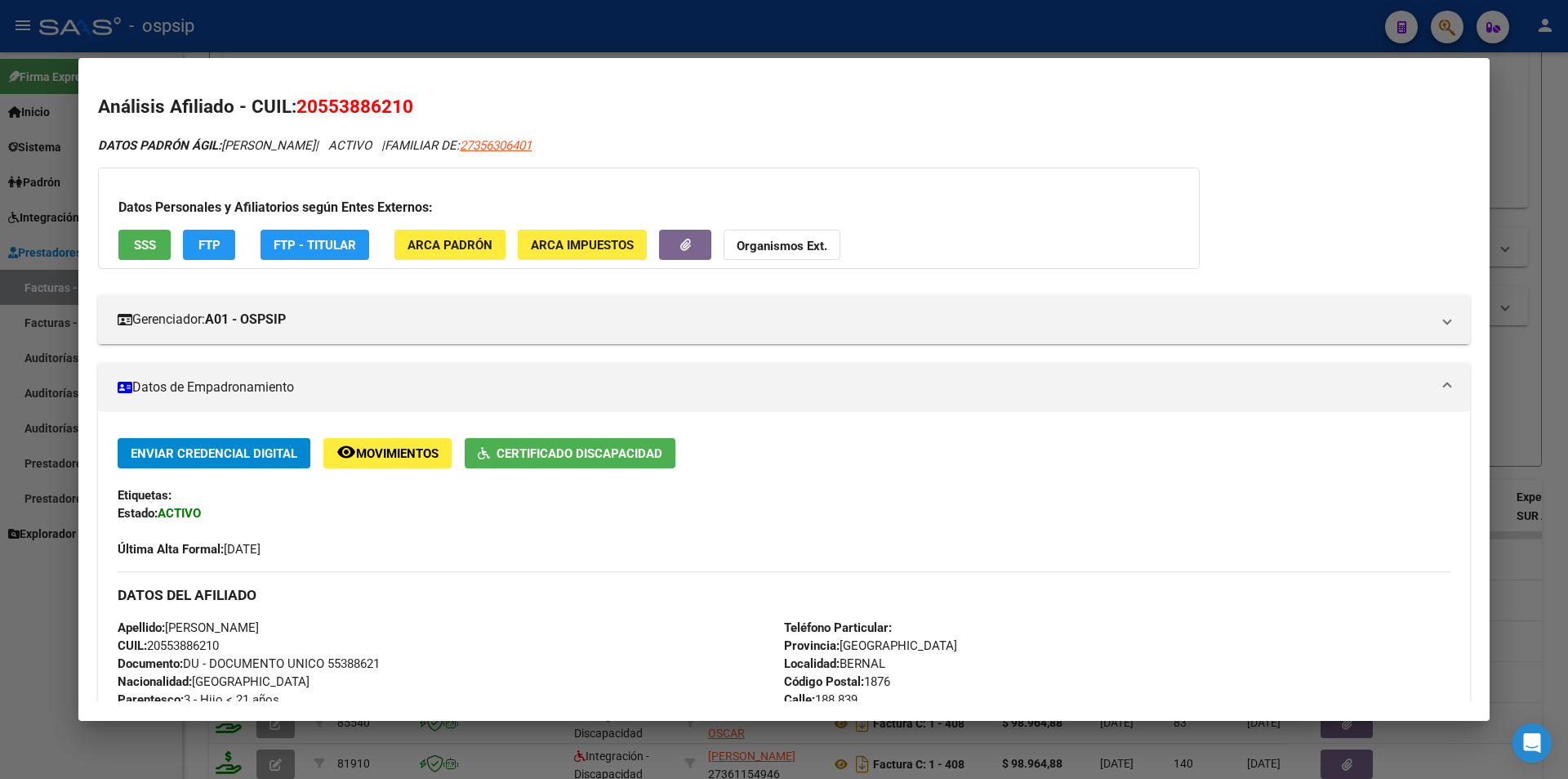
click at [200, 243] on span "FTP" at bounding box center [210, 244] width 22 height 15
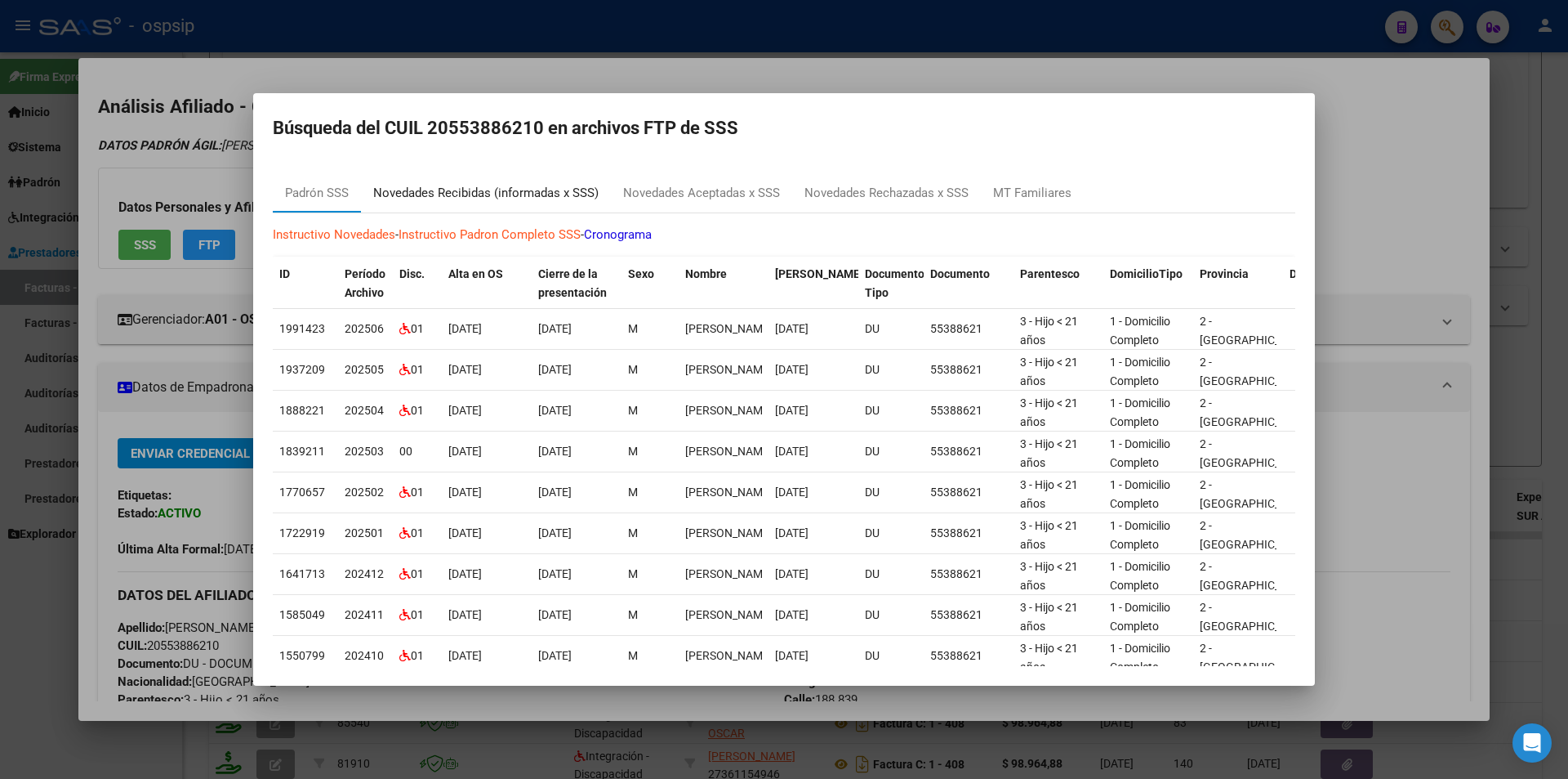
click at [522, 190] on div "Novedades Recibidas (informadas x SSS)" at bounding box center [486, 193] width 225 height 19
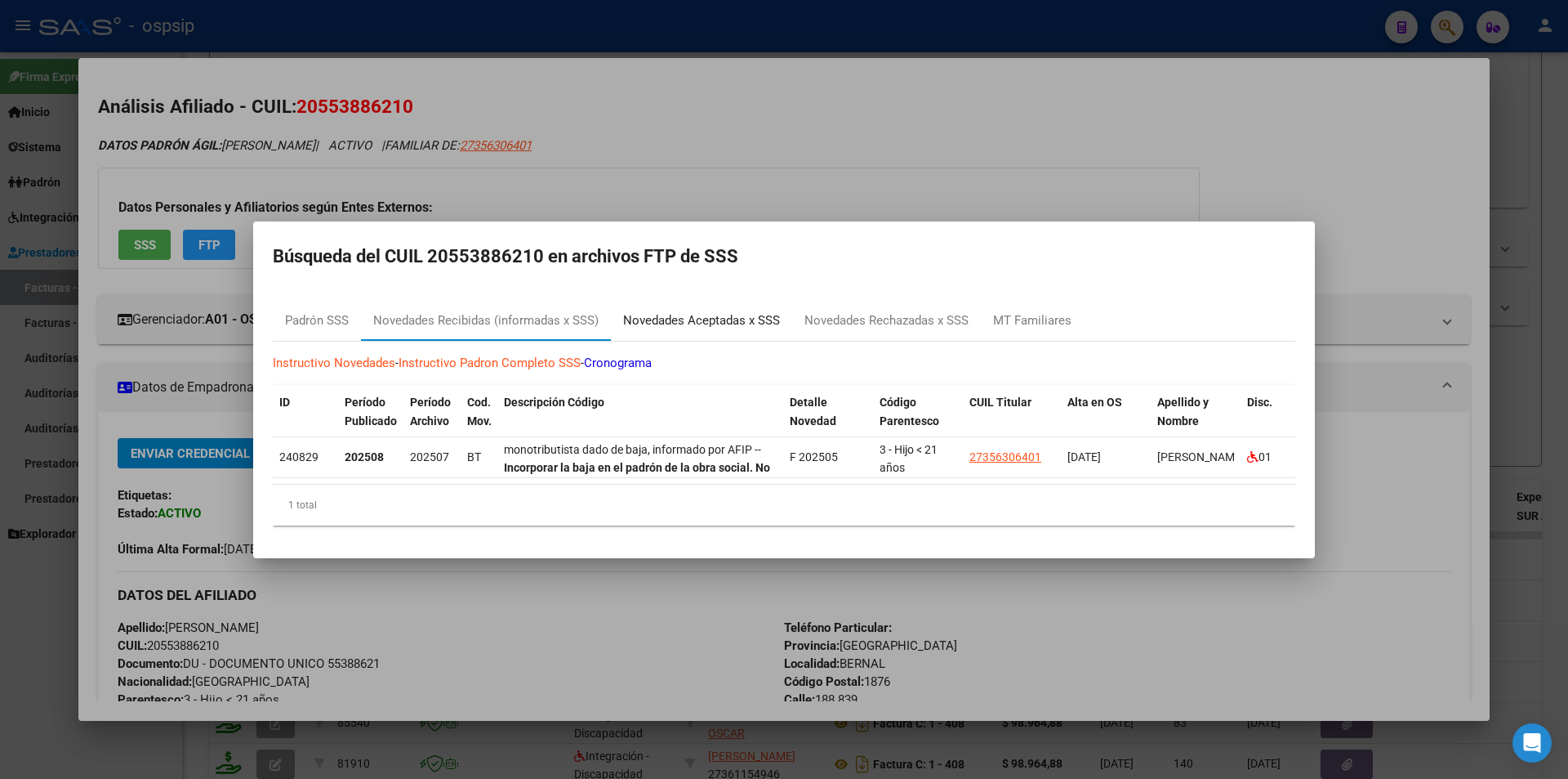
click at [712, 320] on div "Novedades Aceptadas x SSS" at bounding box center [702, 320] width 157 height 19
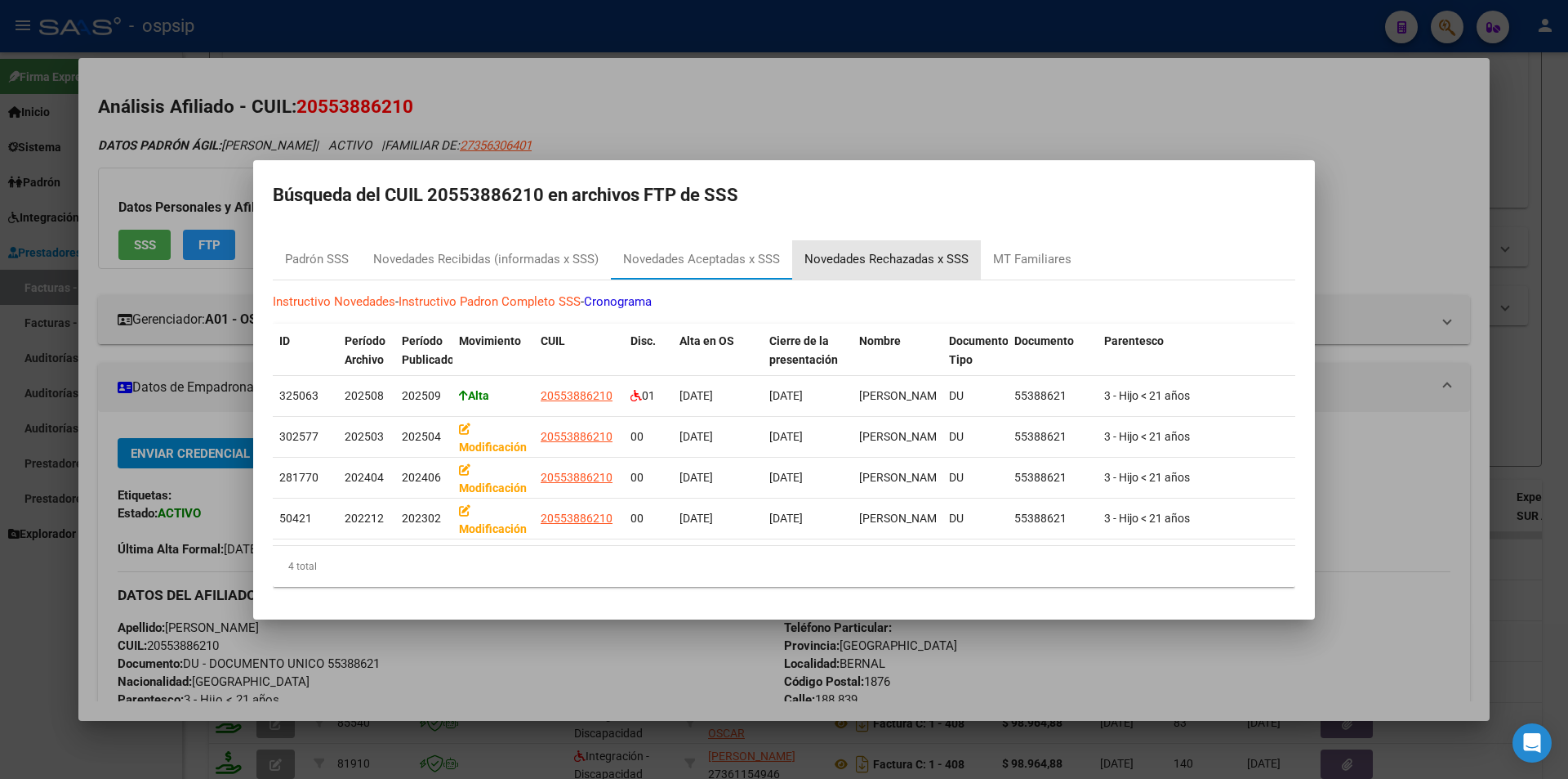
click at [854, 257] on div "Novedades Rechazadas x SSS" at bounding box center [886, 259] width 164 height 19
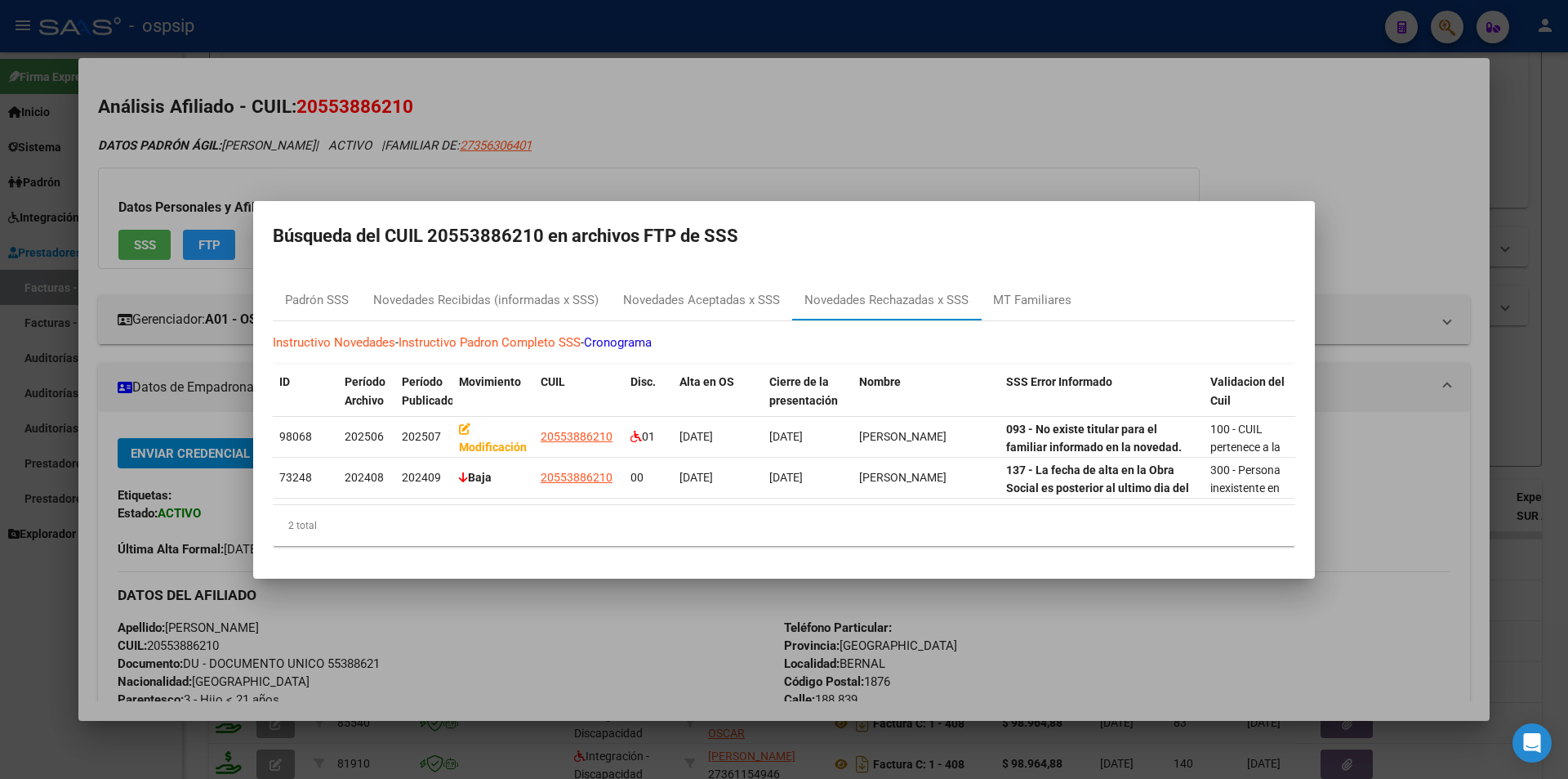
click at [211, 14] on div at bounding box center [784, 390] width 1568 height 779
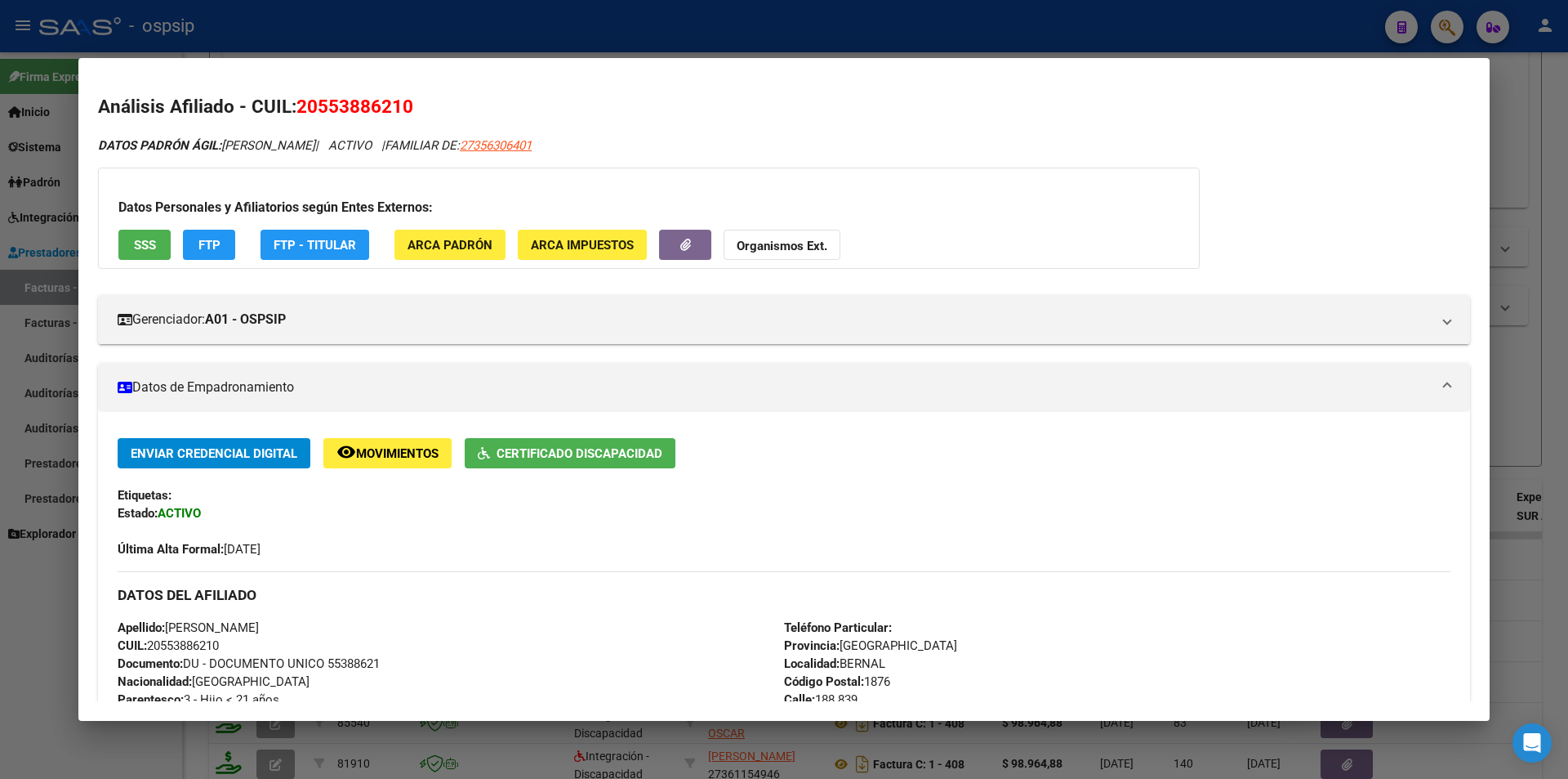
drag, startPoint x: 210, startPoint y: 14, endPoint x: 203, endPoint y: 7, distance: 9.9
click at [206, 10] on div at bounding box center [784, 390] width 1568 height 779
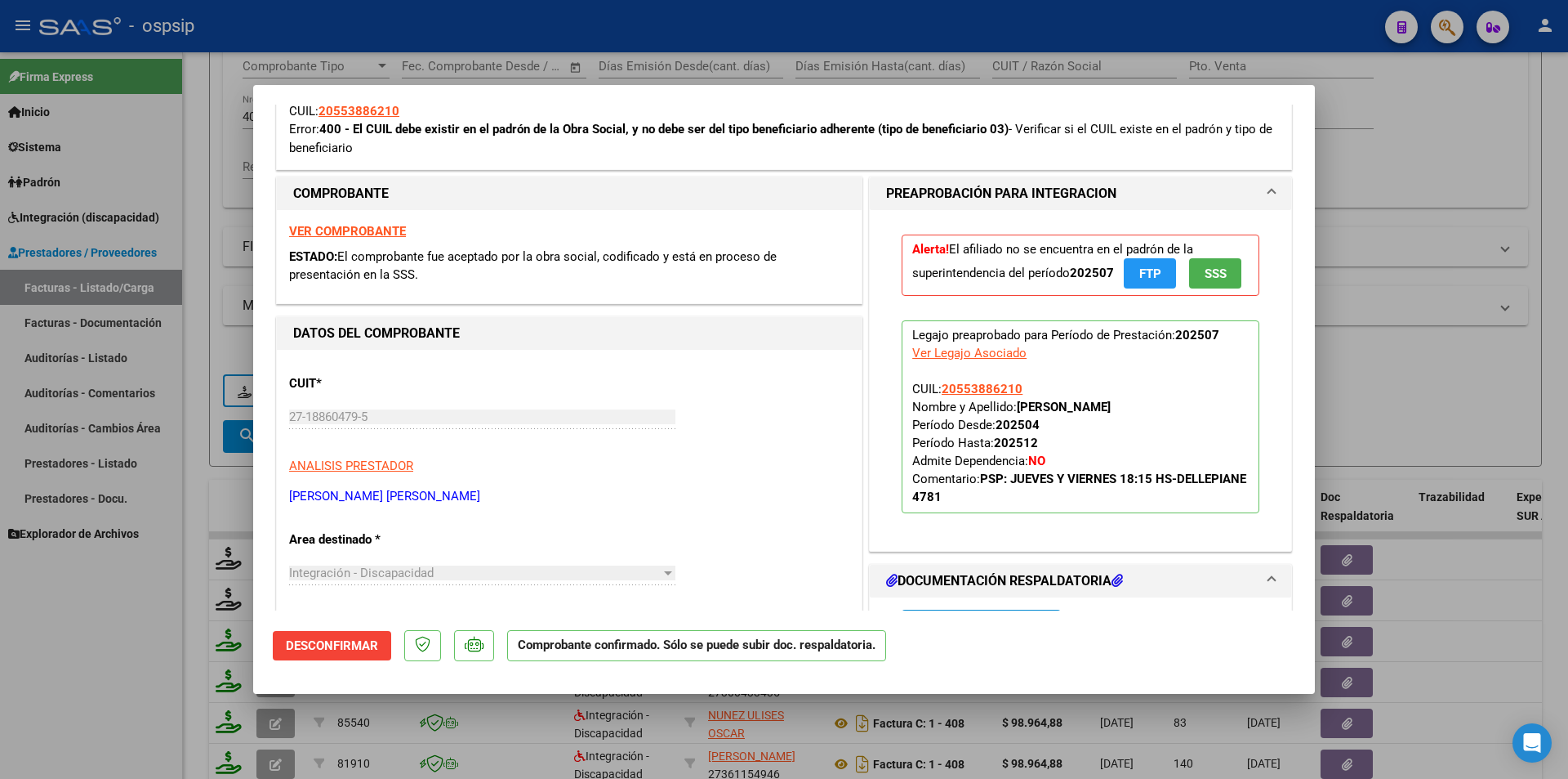
drag, startPoint x: 220, startPoint y: 222, endPoint x: 264, endPoint y: 168, distance: 69.7
click at [220, 221] on div at bounding box center [784, 390] width 1568 height 779
type input "$ 0,00"
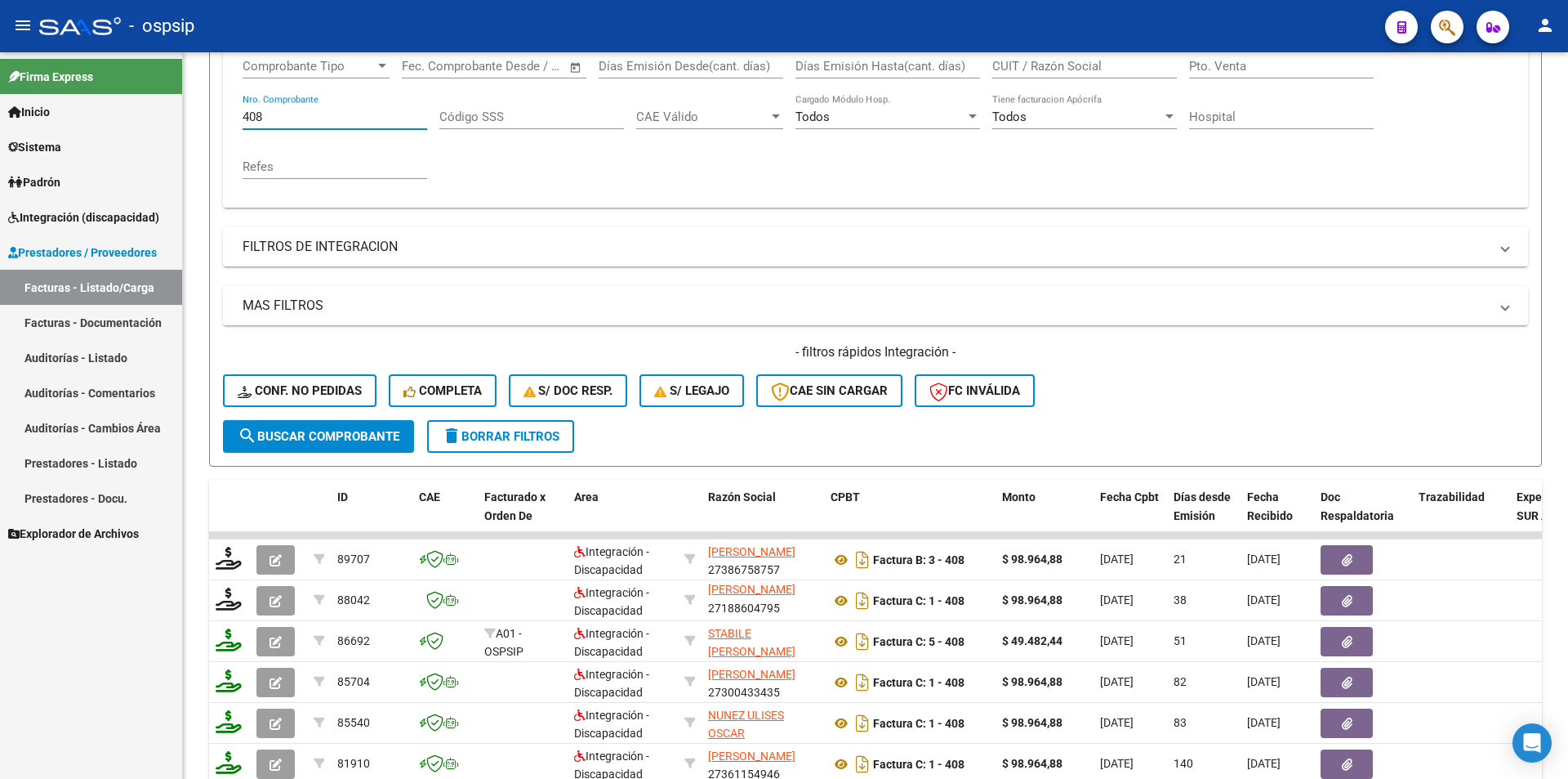
drag, startPoint x: 279, startPoint y: 115, endPoint x: 173, endPoint y: 124, distance: 106.4
click at [194, 114] on div "Video tutorial PRESTADORES -> Listado de CPBTs Emitidos por Prestadores / Prove…" at bounding box center [875, 406] width 1385 height 1282
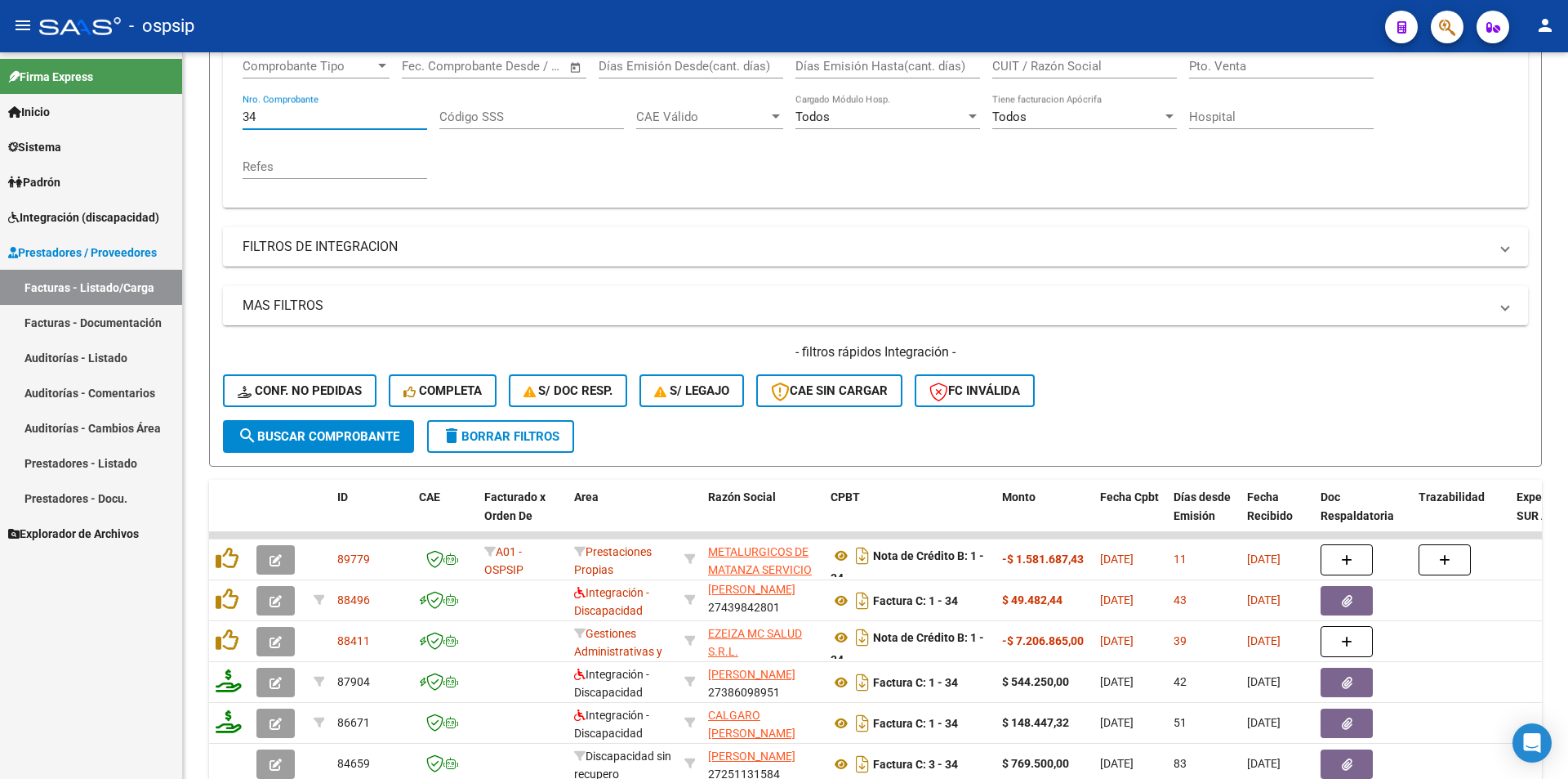
scroll to position [3, 0]
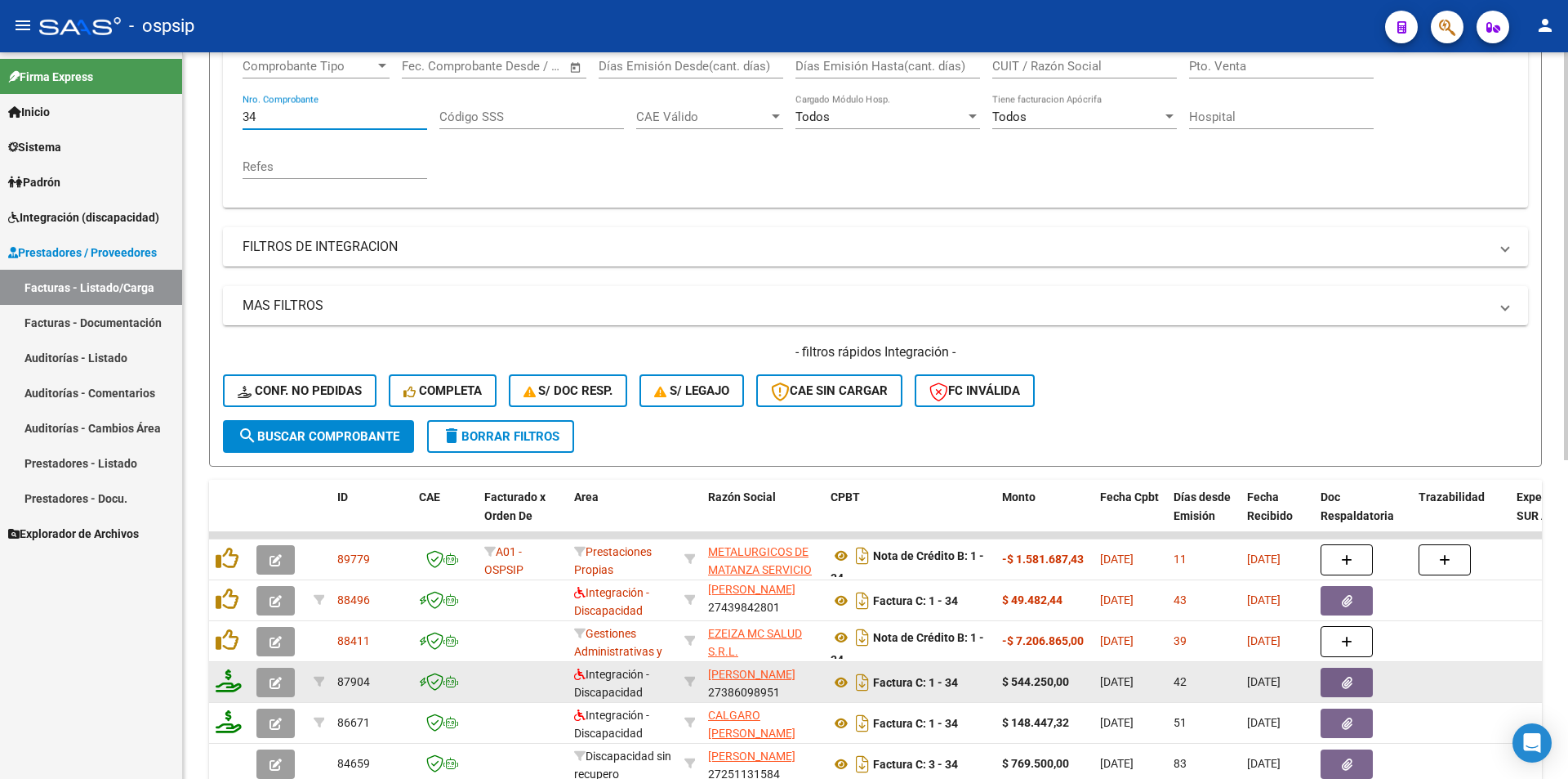
type input "34"
click at [274, 683] on icon "button" at bounding box center [275, 683] width 12 height 12
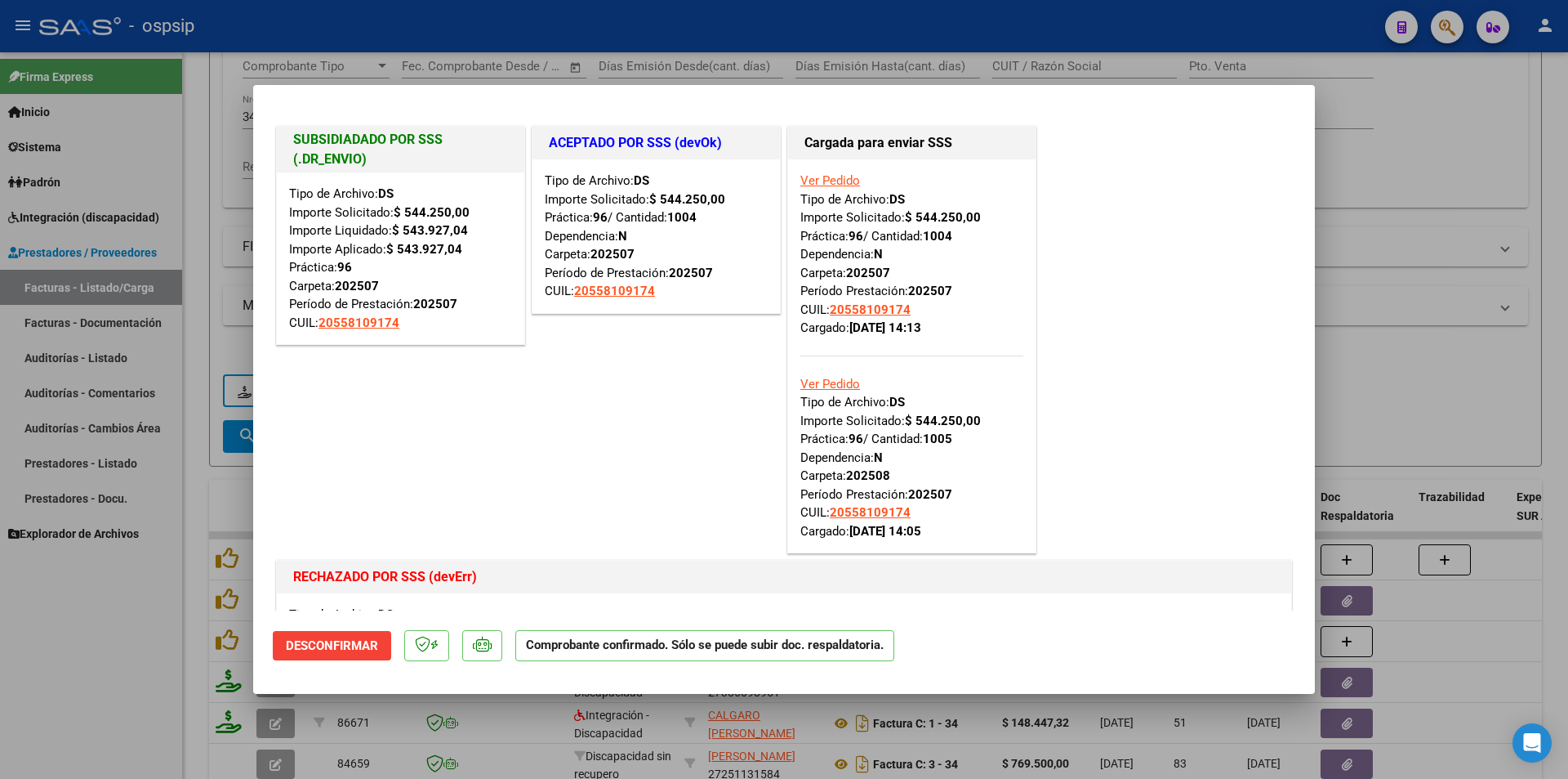
click at [818, 386] on link "Ver Pedido" at bounding box center [830, 384] width 60 height 15
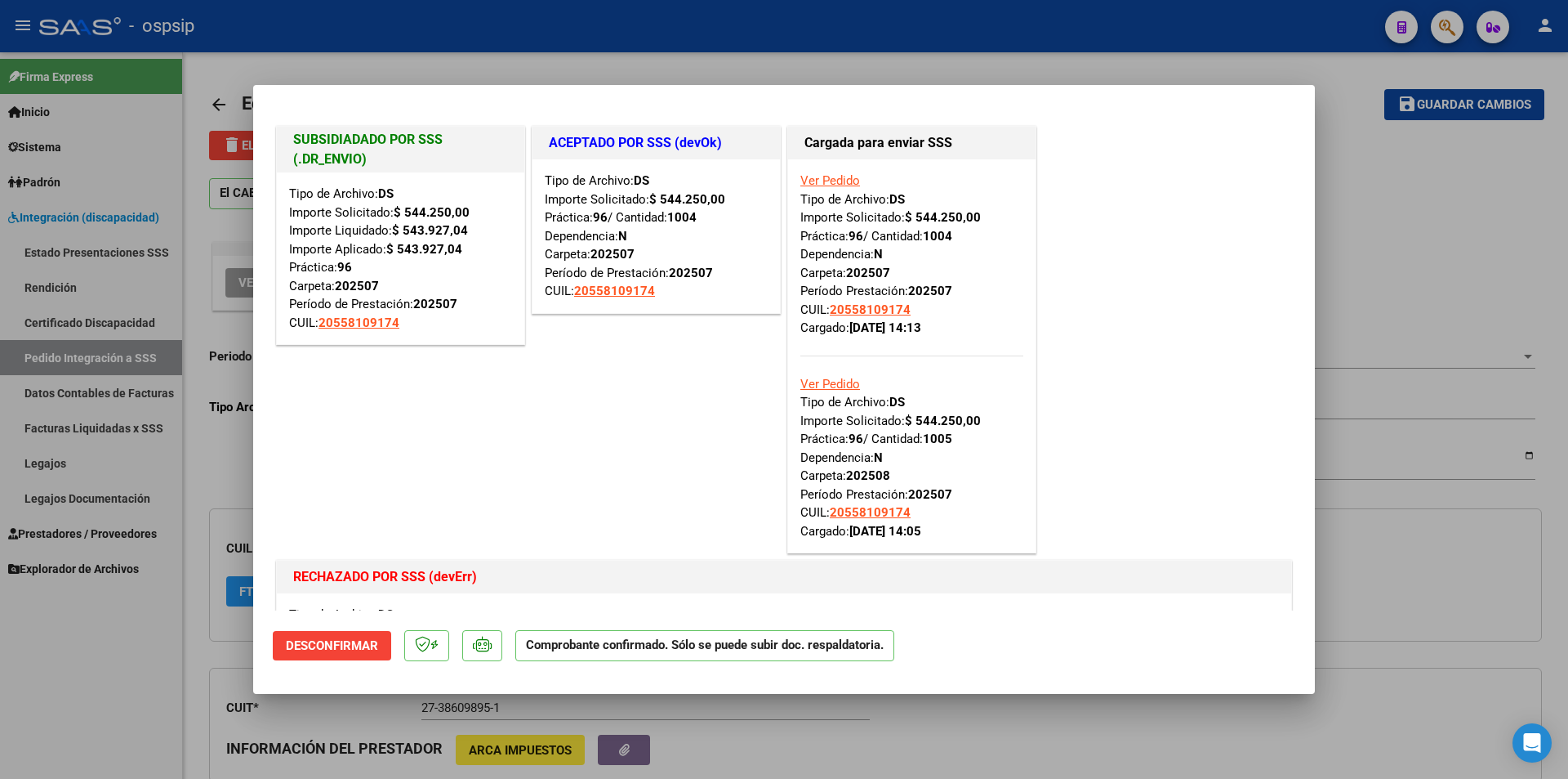
click at [70, 716] on div at bounding box center [784, 390] width 1568 height 779
type input "$ 0,00"
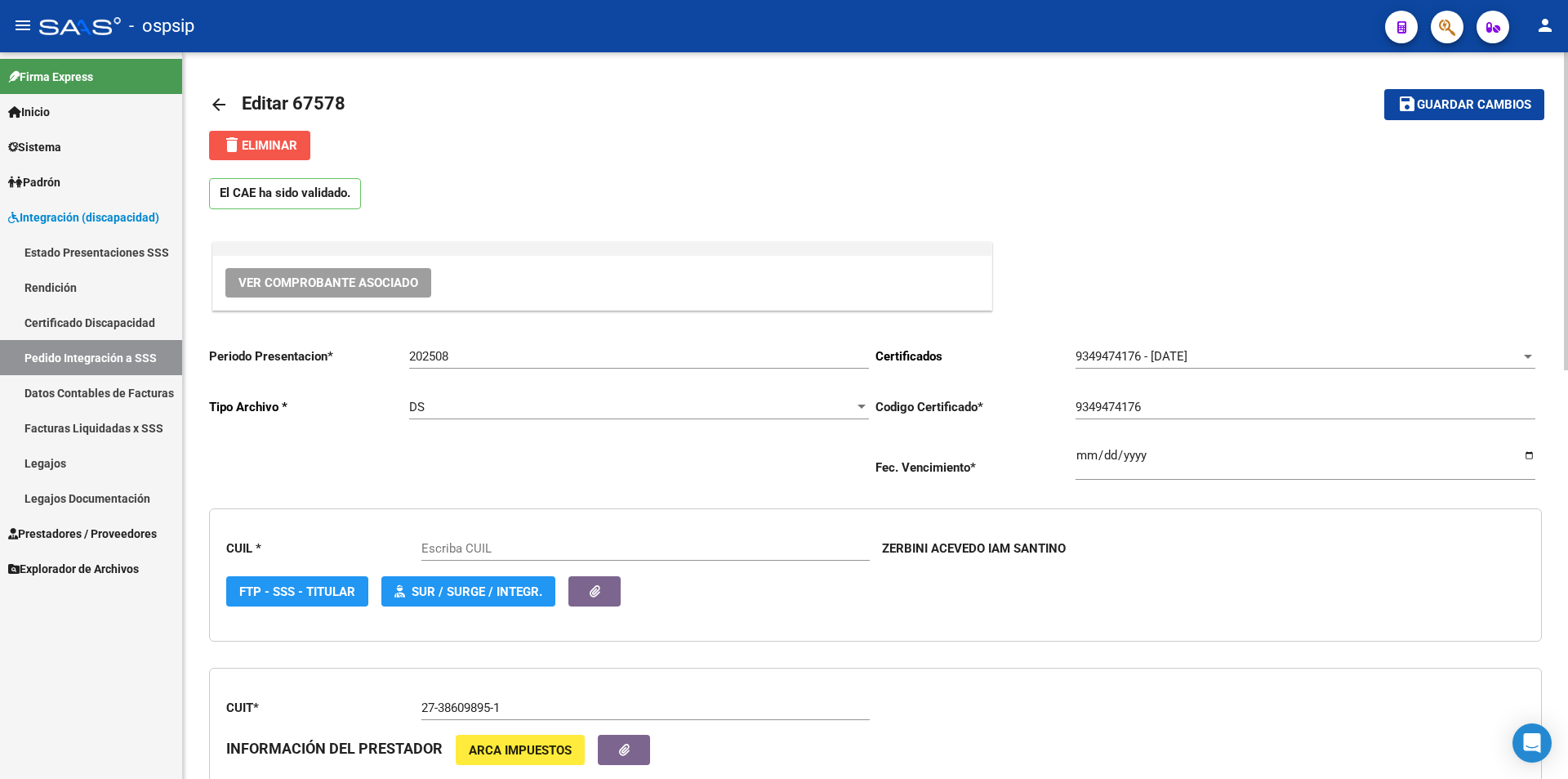
click at [267, 145] on span "delete Eliminar" at bounding box center [260, 145] width 75 height 15
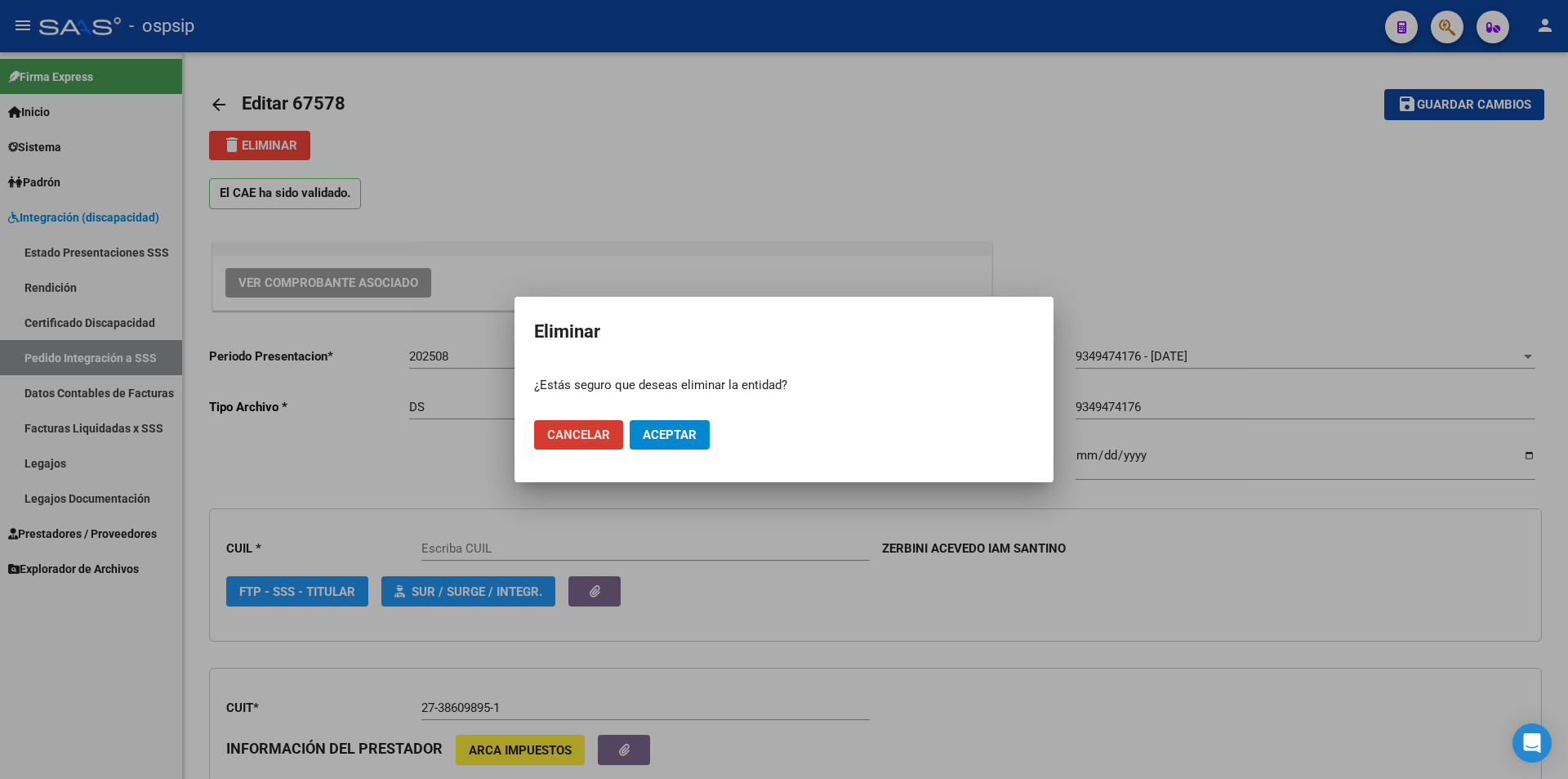
type input "20558109174"
drag, startPoint x: 656, startPoint y: 435, endPoint x: 638, endPoint y: 433, distance: 18.1
click at [659, 435] on span "Aceptar" at bounding box center [669, 434] width 54 height 15
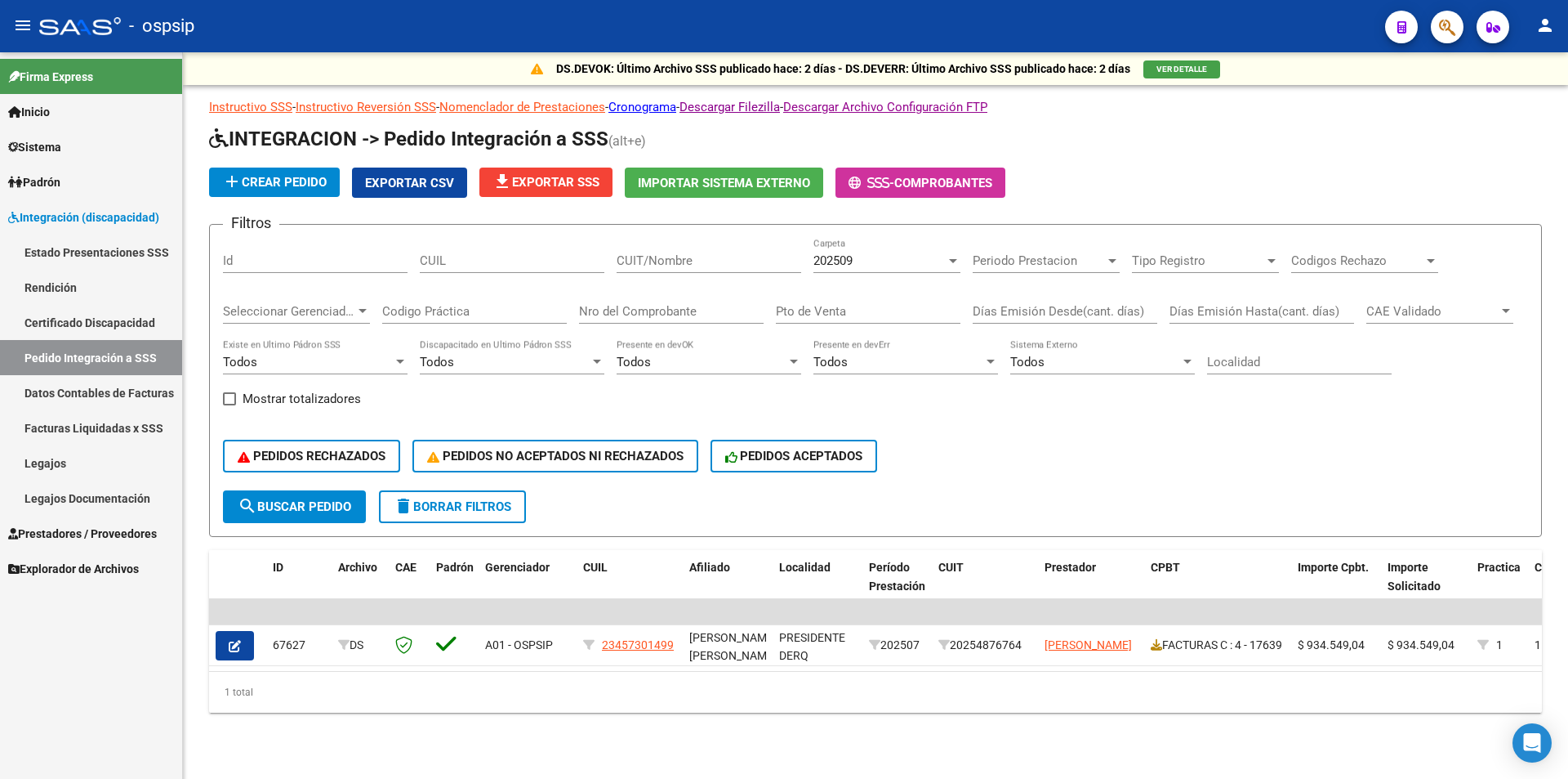
click at [154, 522] on link "Prestadores / Proveedores" at bounding box center [90, 533] width 182 height 35
click at [157, 529] on span "Prestadores / Proveedores" at bounding box center [82, 534] width 149 height 18
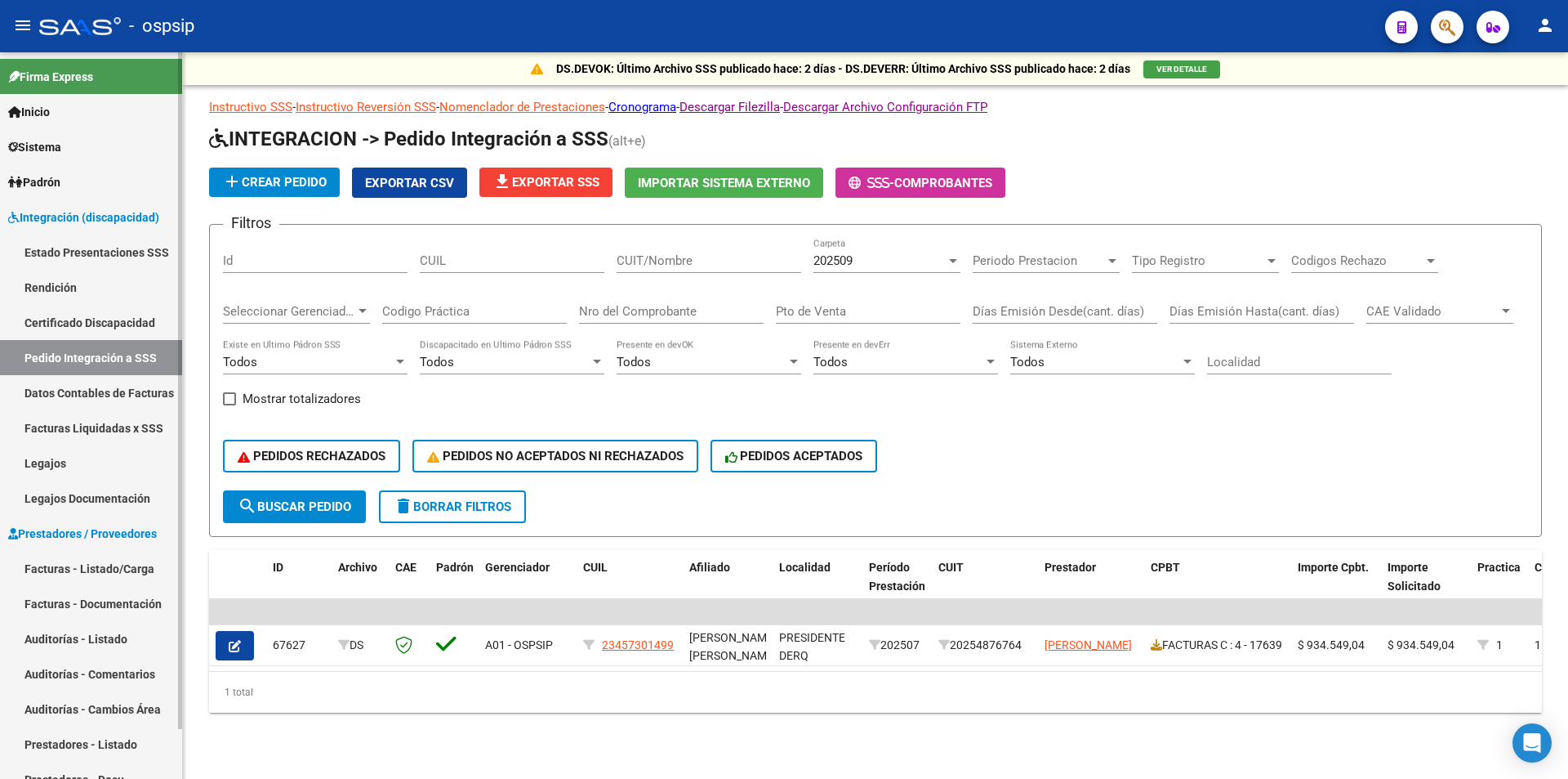
click at [108, 560] on link "Facturas - Listado/Carga" at bounding box center [90, 567] width 182 height 35
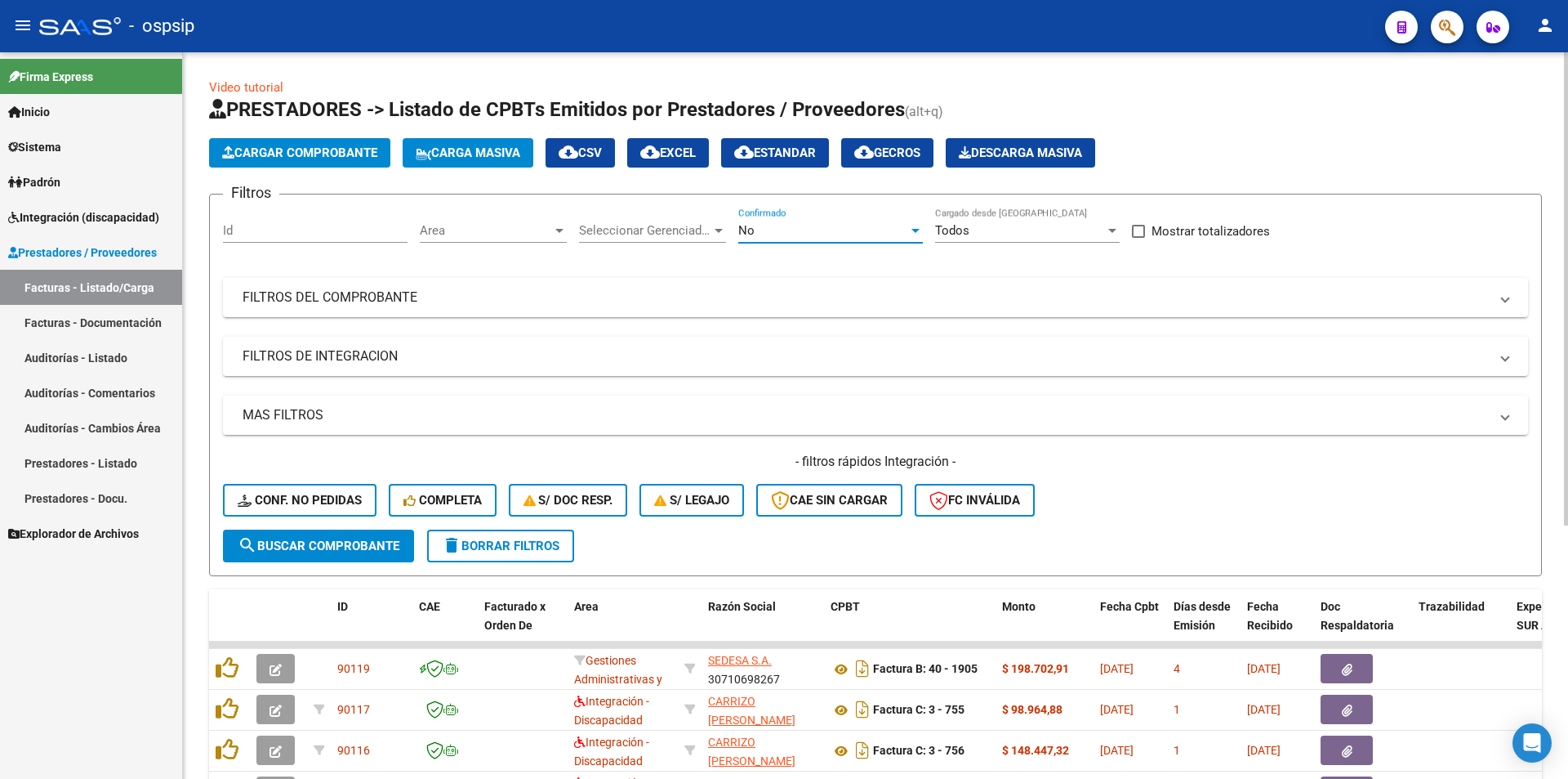
click at [775, 229] on div "No" at bounding box center [823, 231] width 170 height 15
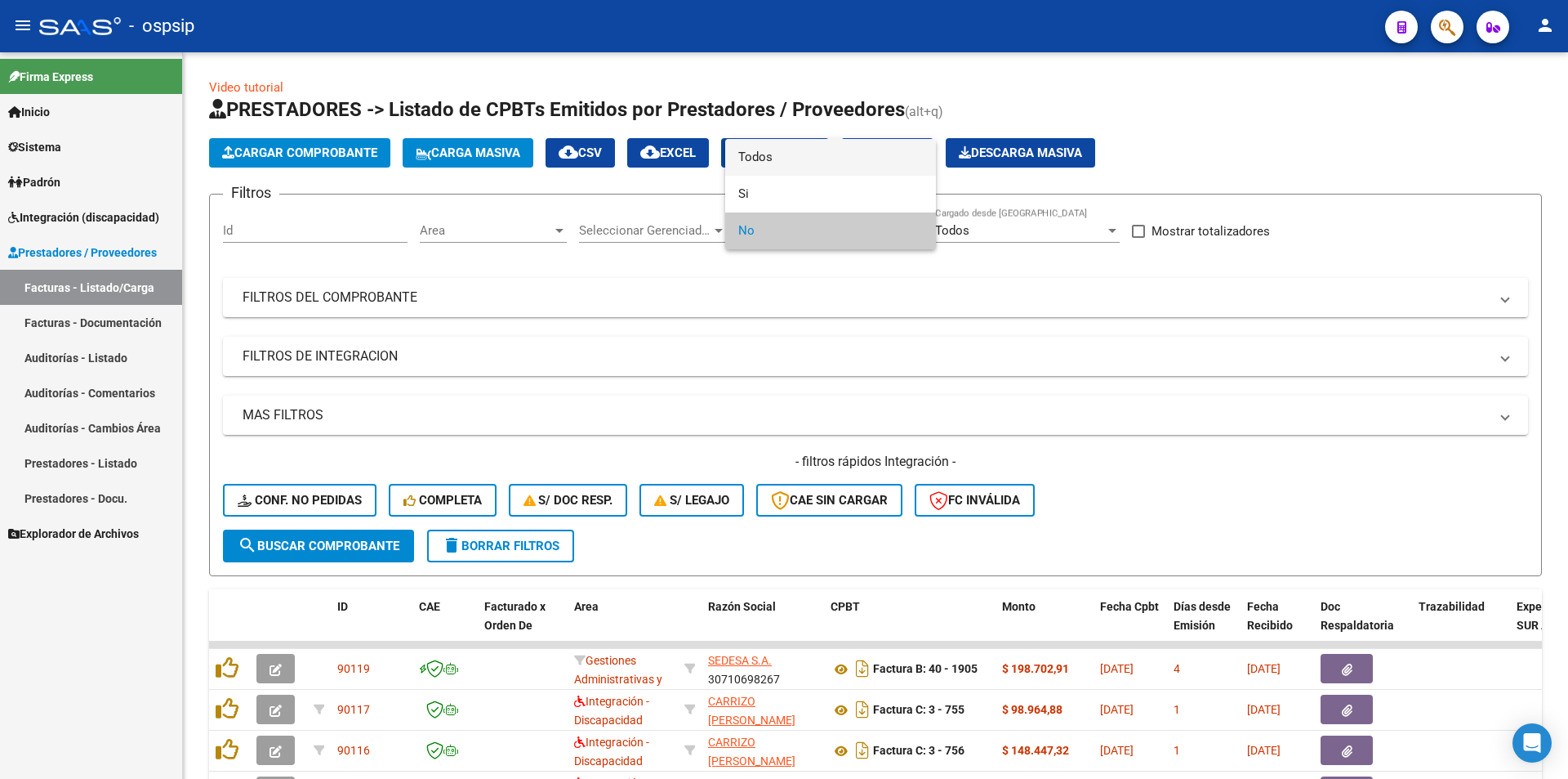
click at [760, 156] on span "Todos" at bounding box center [831, 157] width 185 height 37
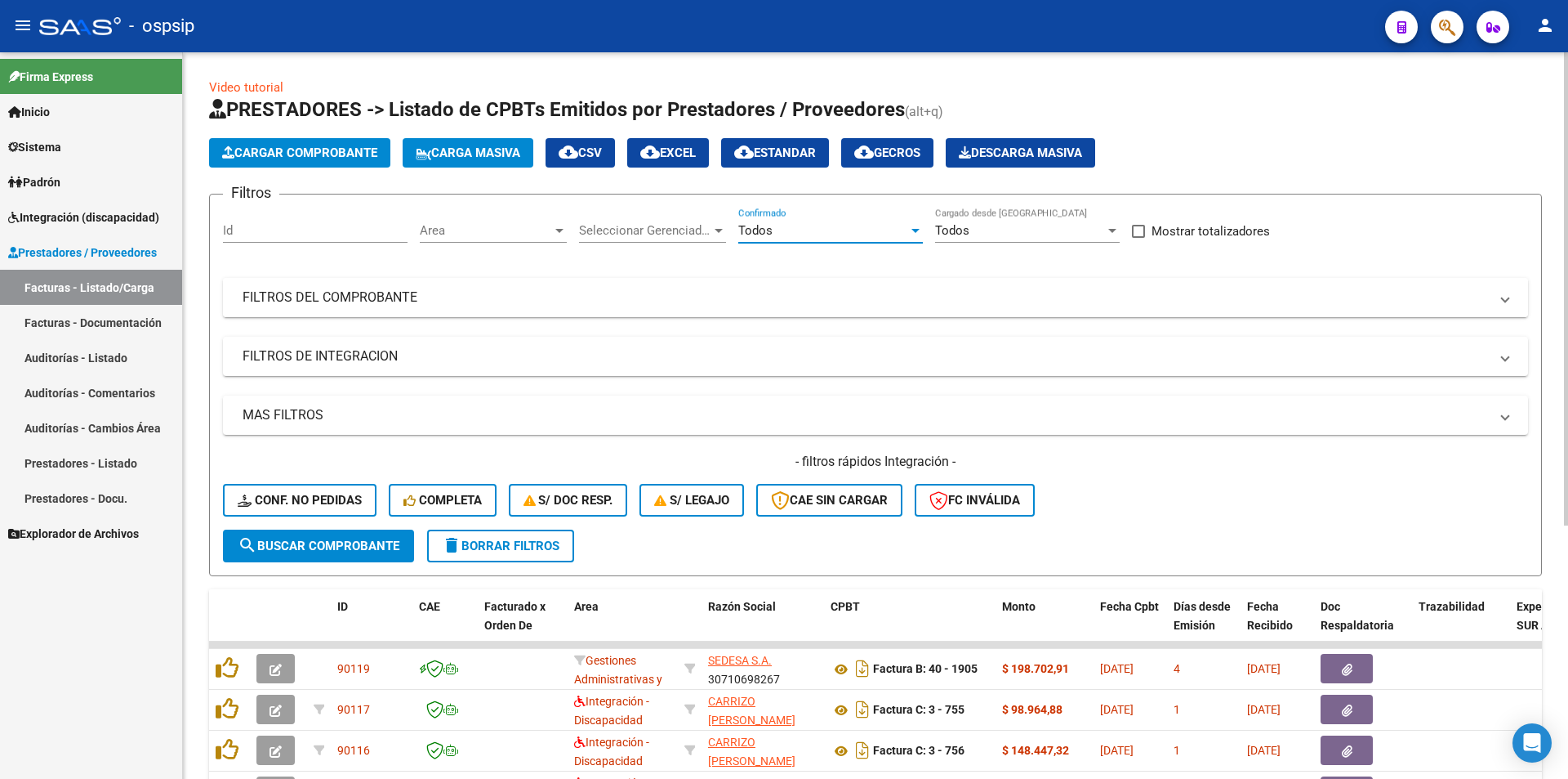
click at [491, 302] on mat-panel-title "FILTROS DEL COMPROBANTE" at bounding box center [865, 297] width 1246 height 18
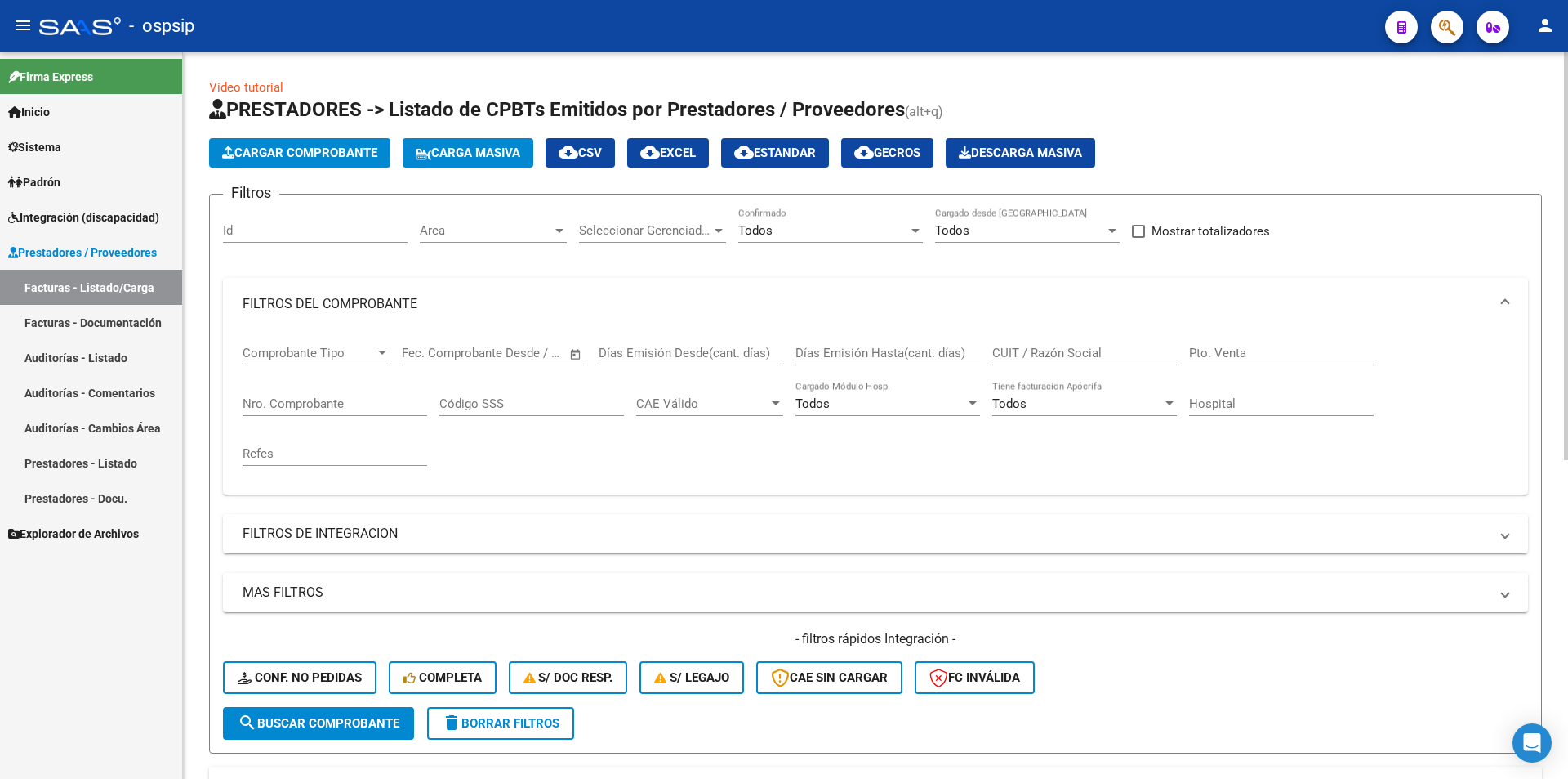
click at [307, 406] on input "Nro. Comprobante" at bounding box center [335, 403] width 185 height 15
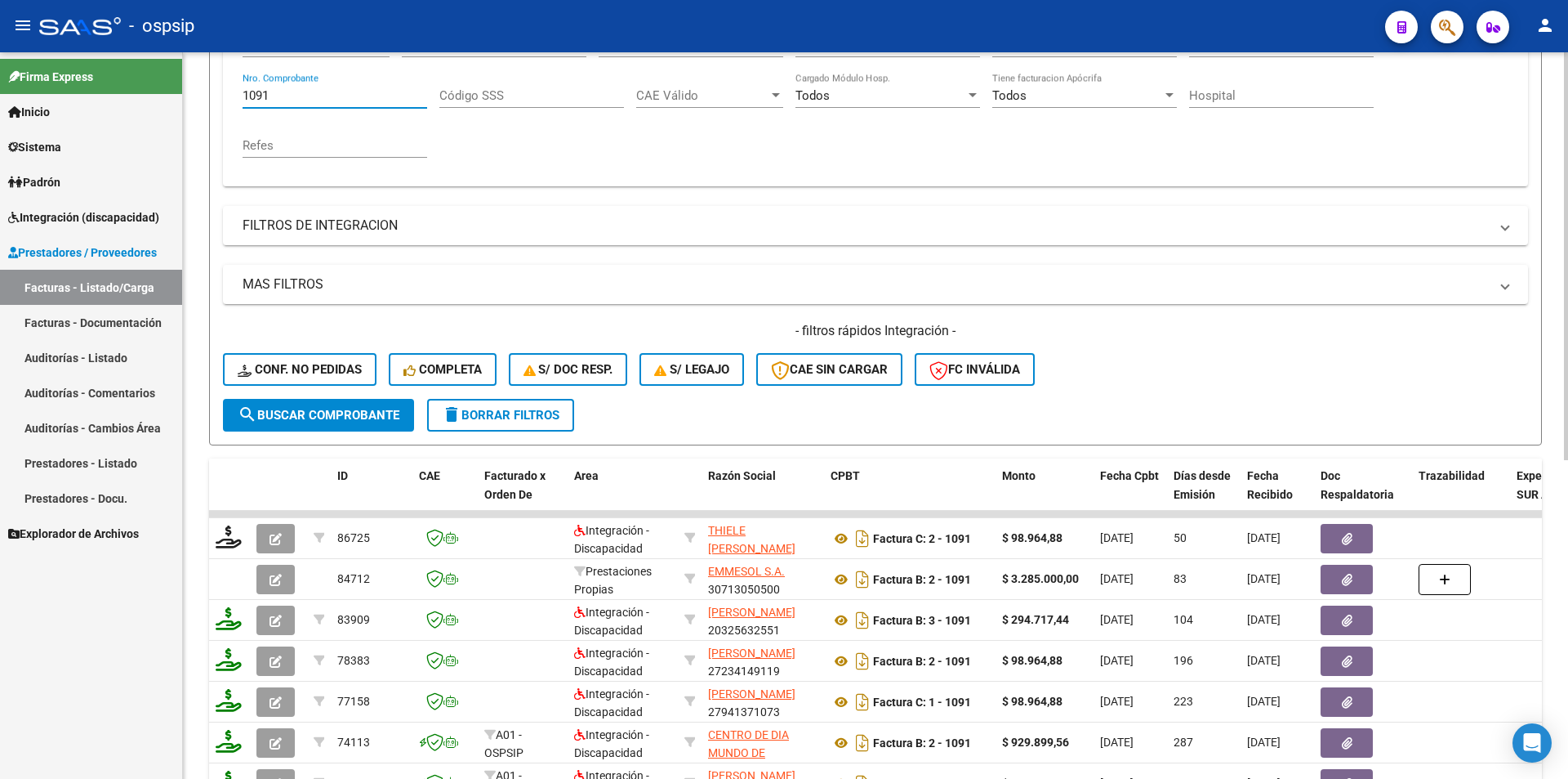
scroll to position [327, 0]
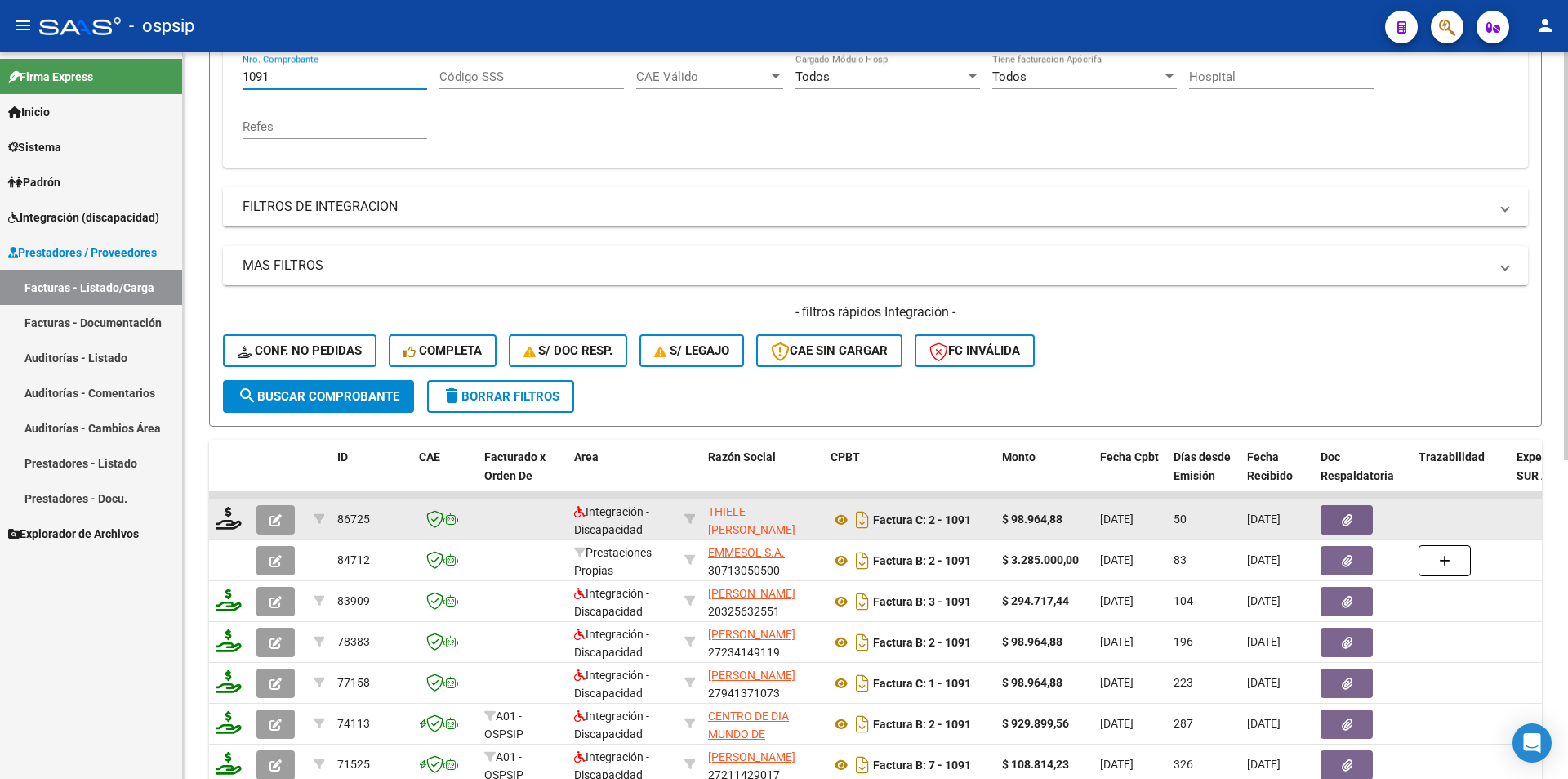
type input "1091"
click at [288, 518] on button "button" at bounding box center [275, 520] width 39 height 30
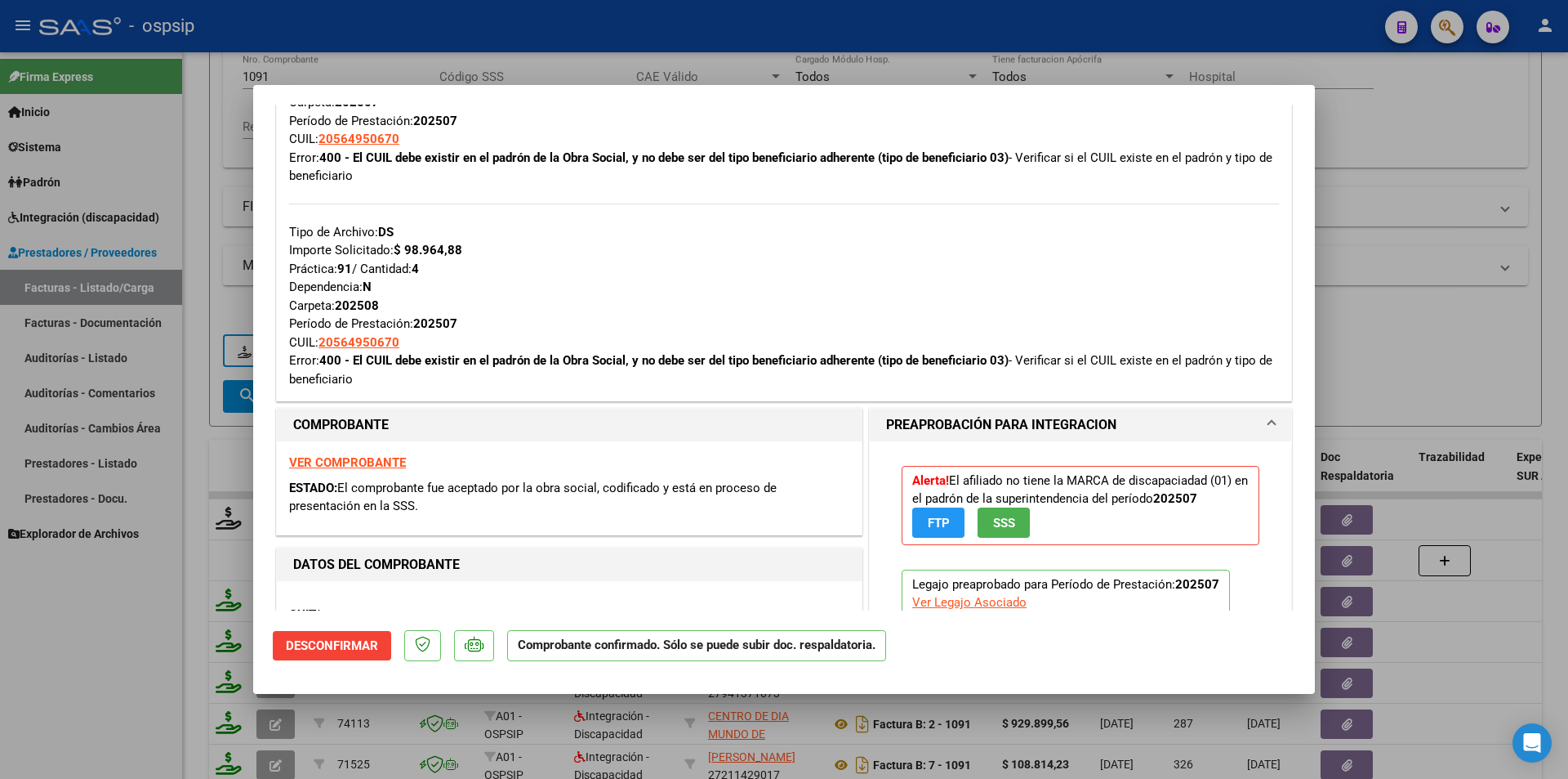
scroll to position [818, 0]
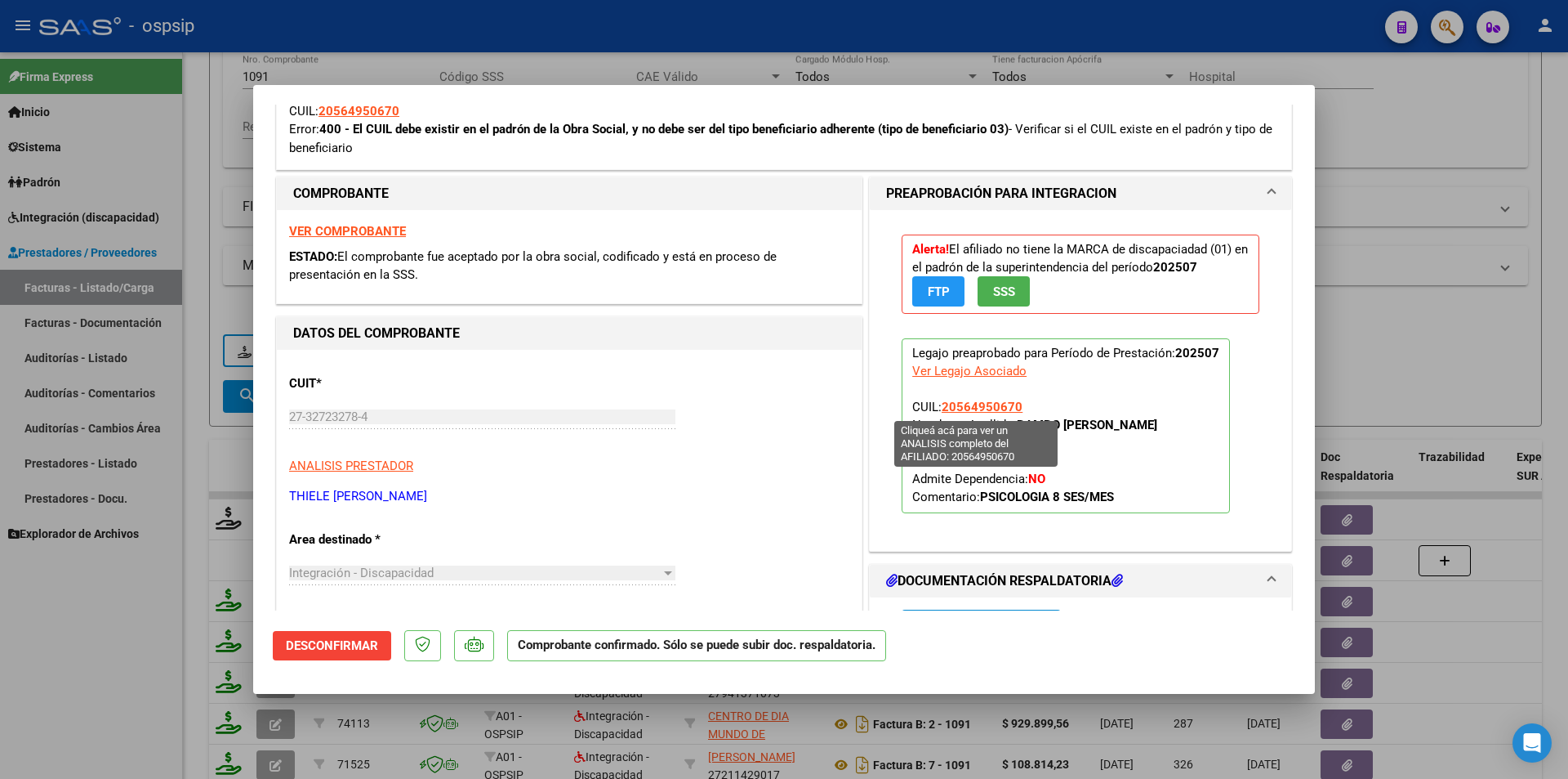
click at [984, 405] on span "20564950670" at bounding box center [981, 406] width 80 height 15
type textarea "20564950670"
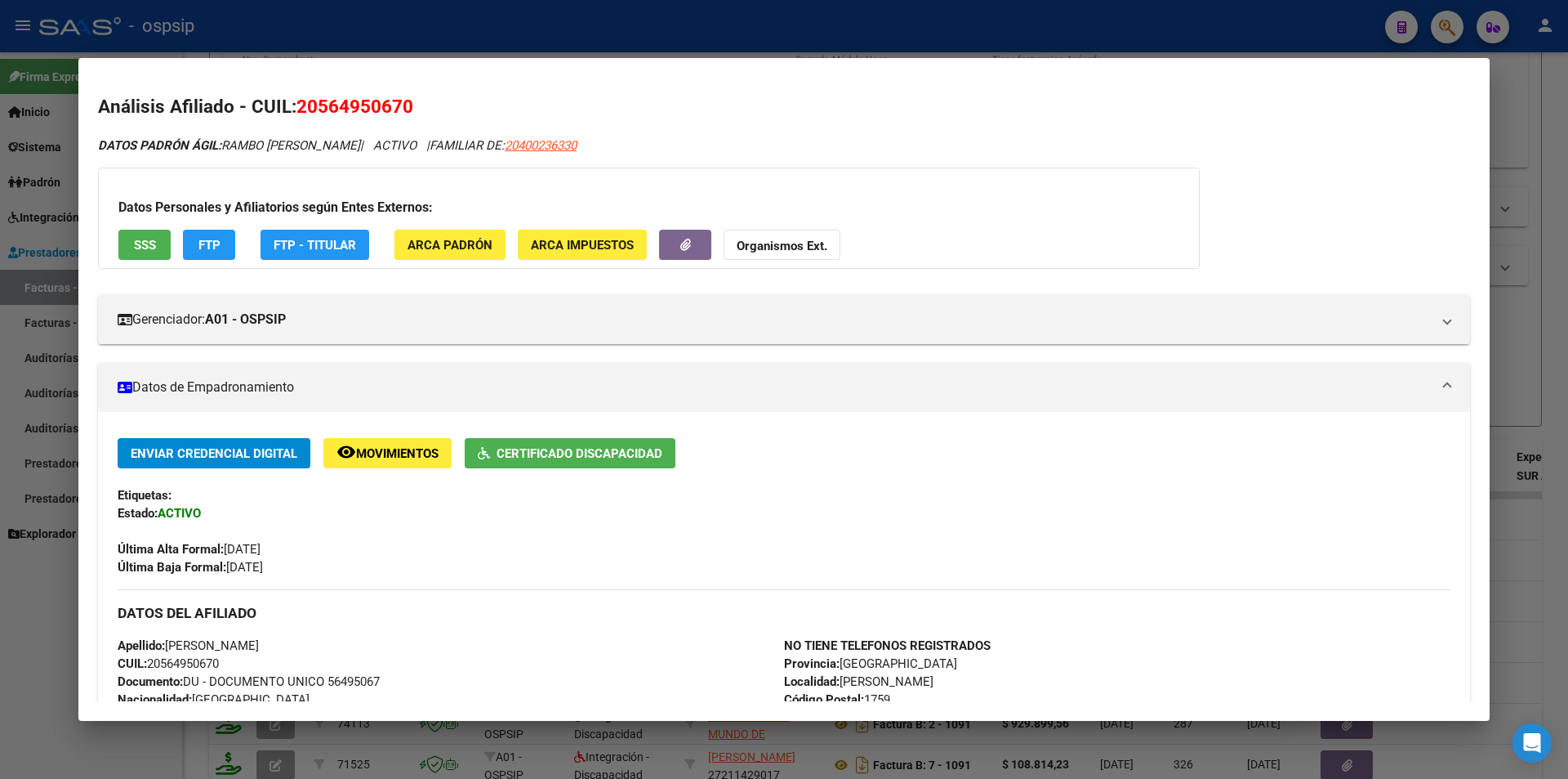
click at [223, 241] on button "FTP" at bounding box center [209, 244] width 53 height 30
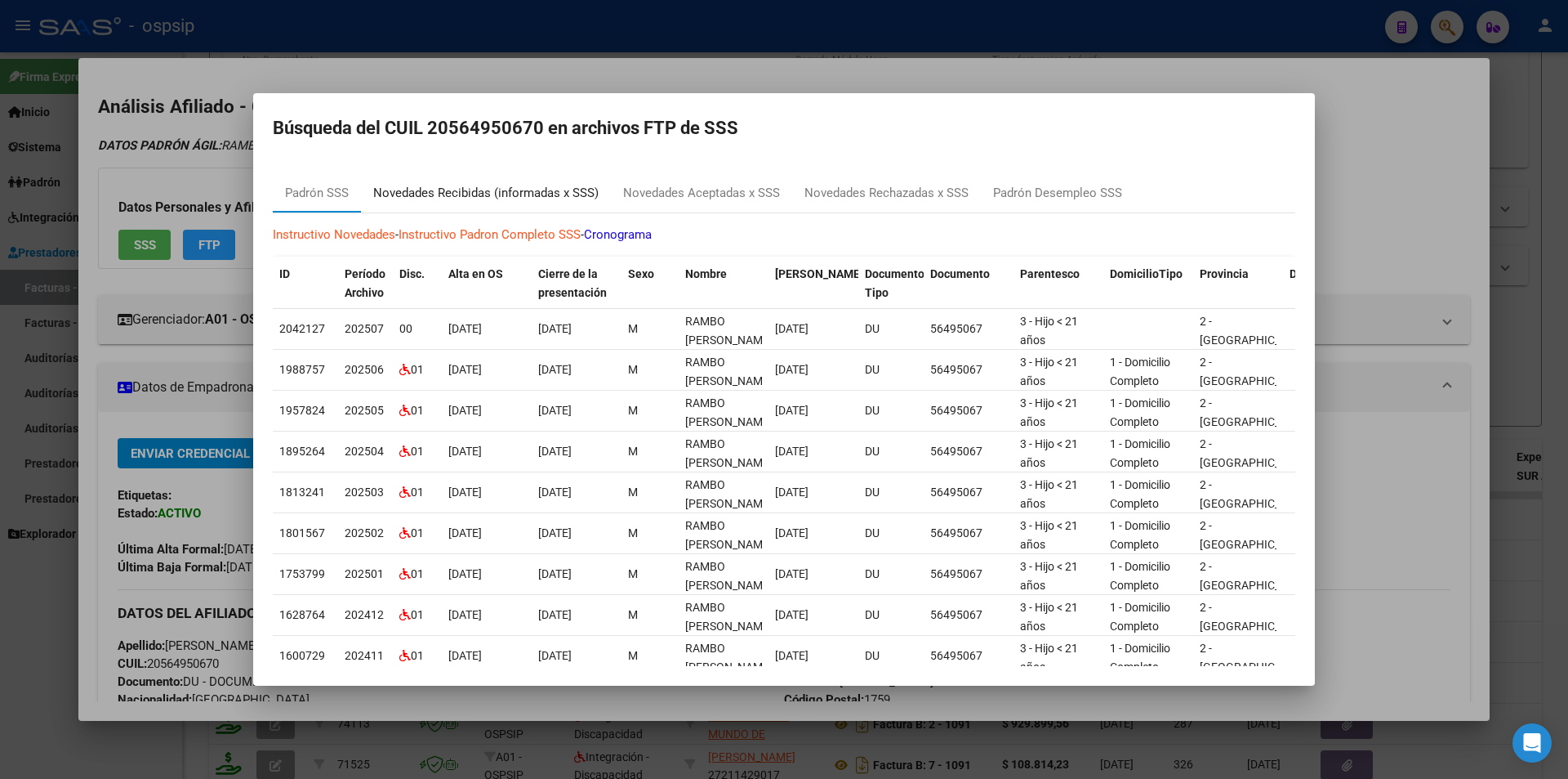
click at [573, 190] on div "Novedades Recibidas (informadas x SSS)" at bounding box center [486, 193] width 225 height 19
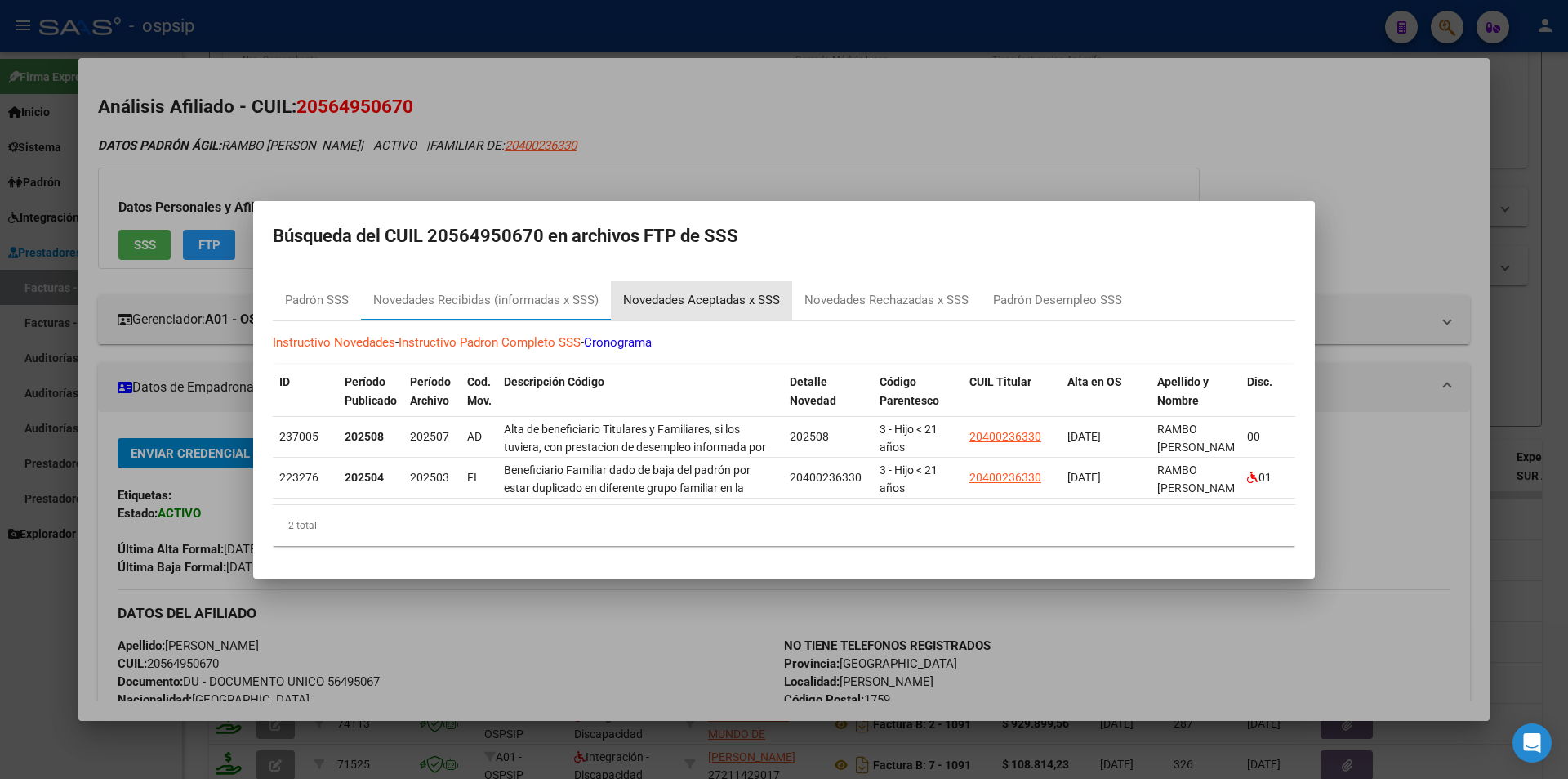
click at [707, 298] on div "Novedades Aceptadas x SSS" at bounding box center [702, 300] width 157 height 19
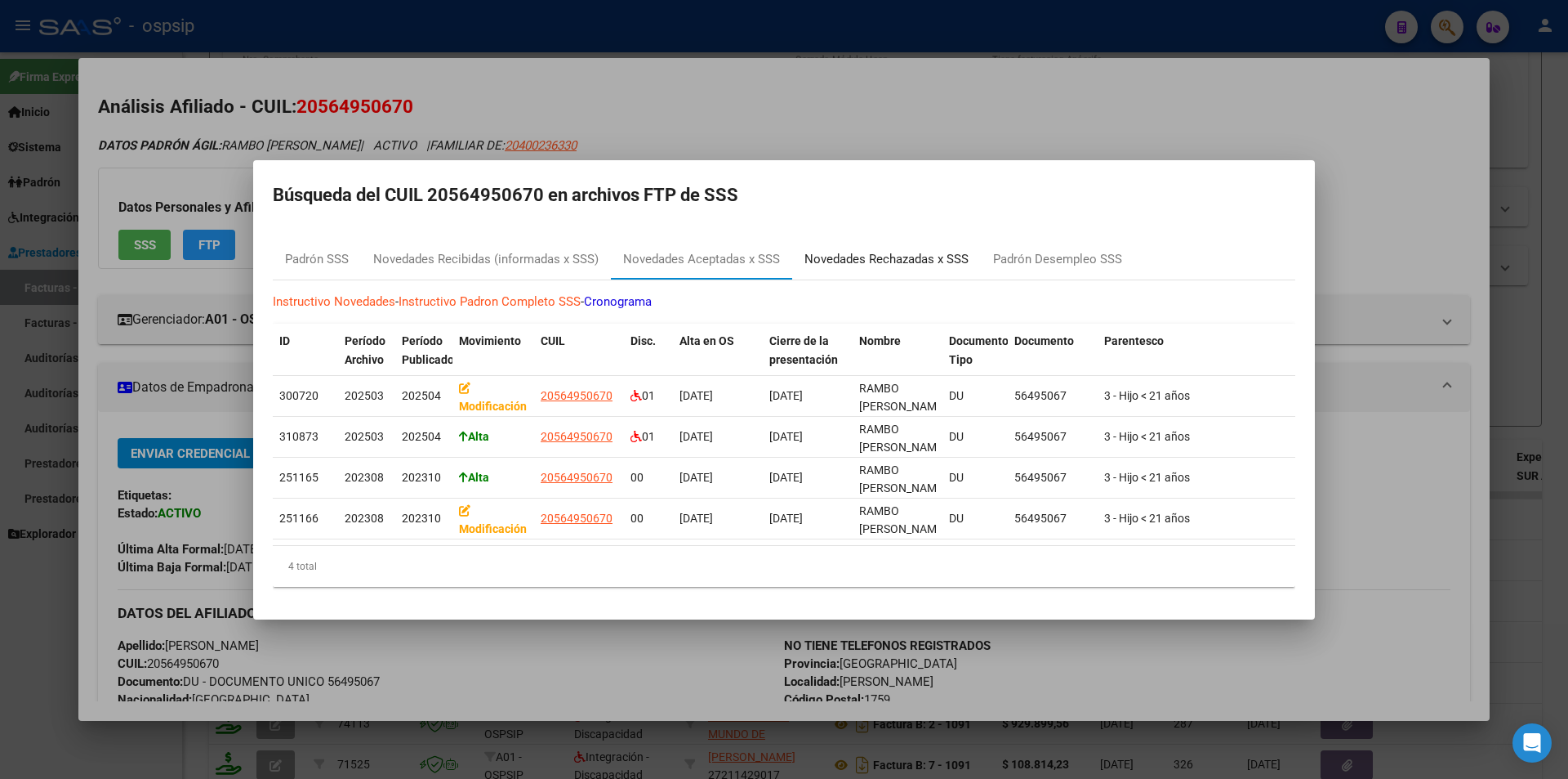
click at [830, 258] on div "Novedades Rechazadas x SSS" at bounding box center [886, 259] width 164 height 19
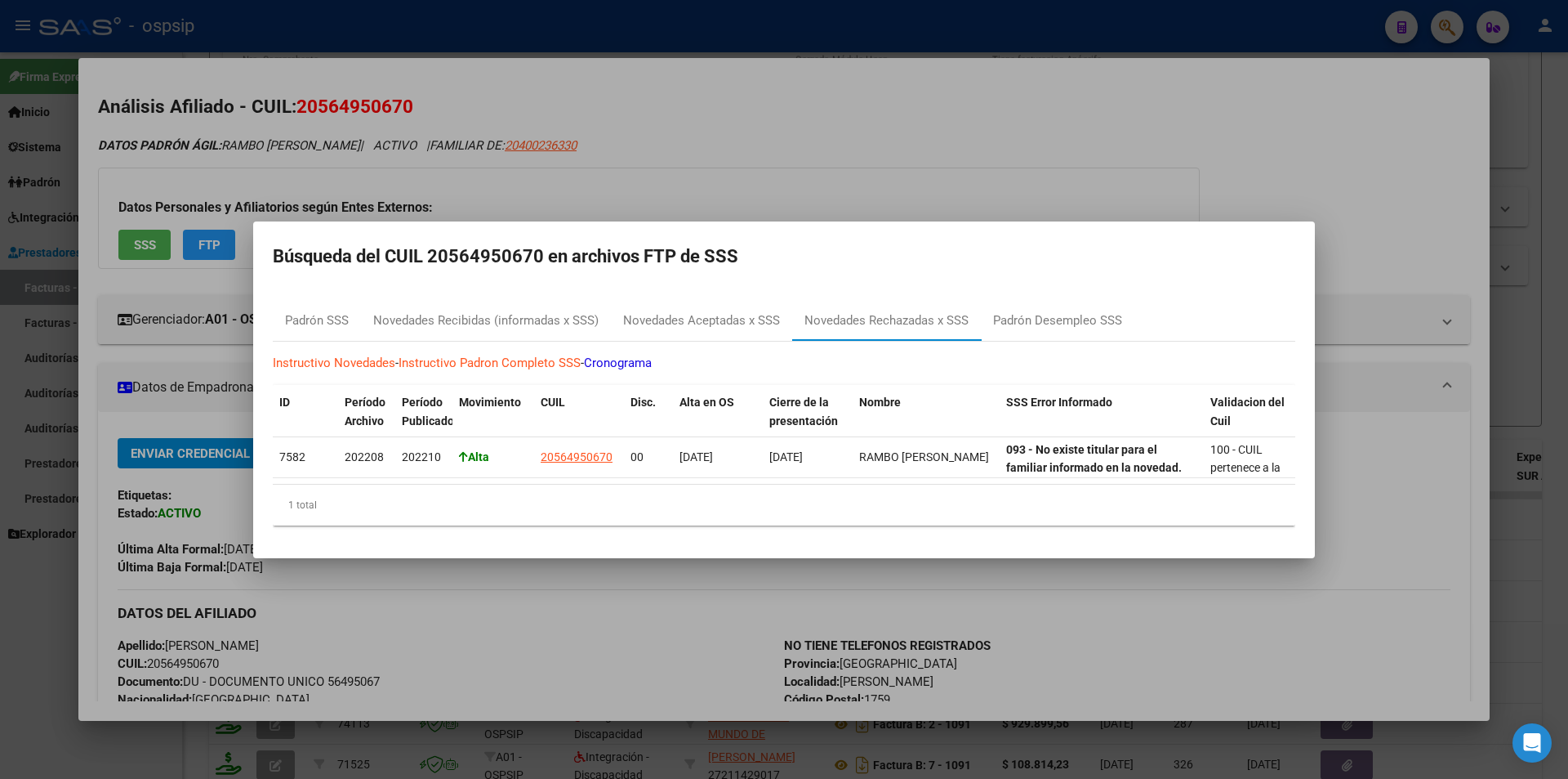
click at [794, 173] on div at bounding box center [784, 390] width 1568 height 779
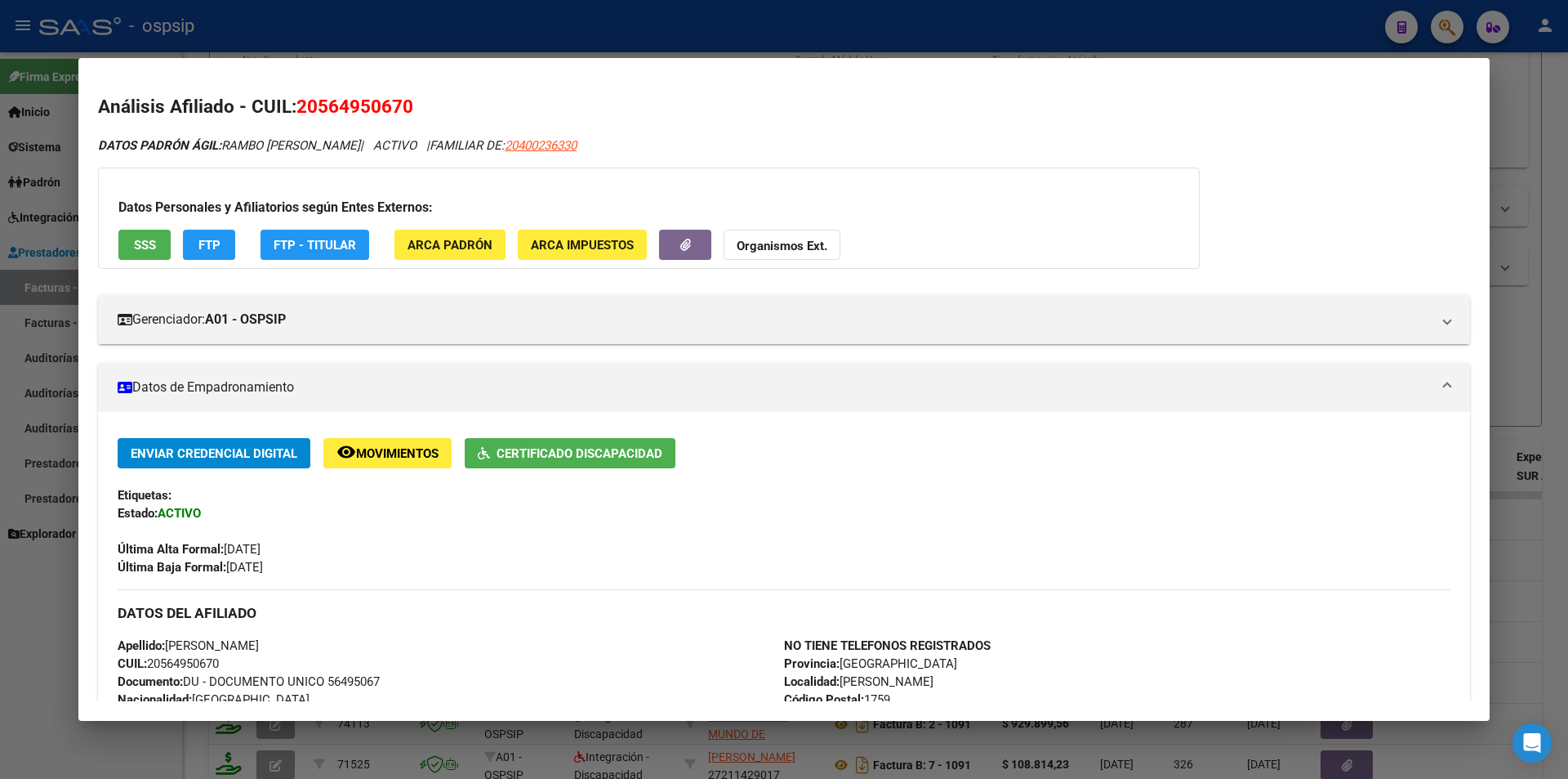
click at [794, 32] on div at bounding box center [784, 390] width 1568 height 779
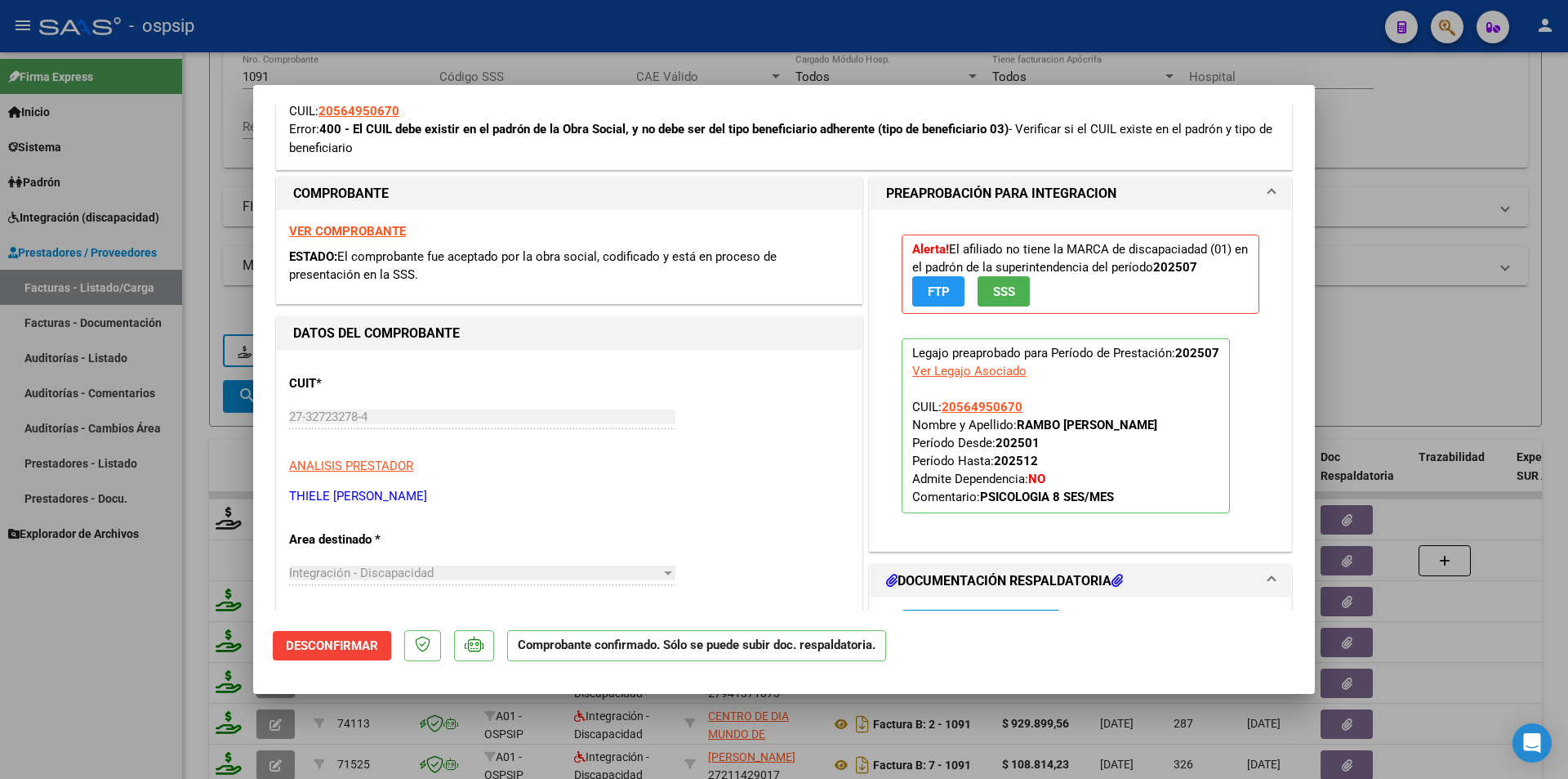
click at [204, 89] on div at bounding box center [784, 390] width 1568 height 779
type input "$ 0,00"
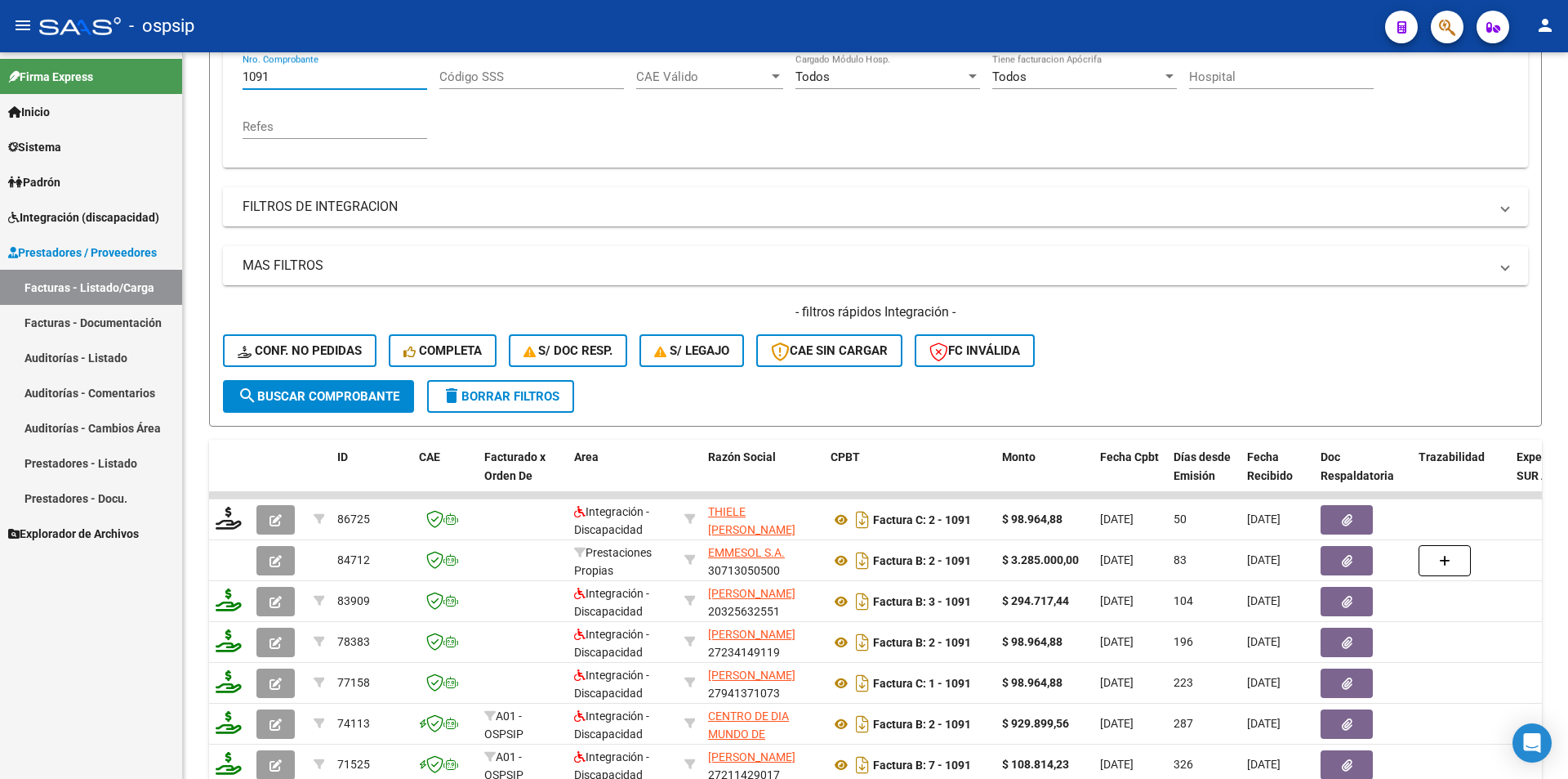
scroll to position [281, 0]
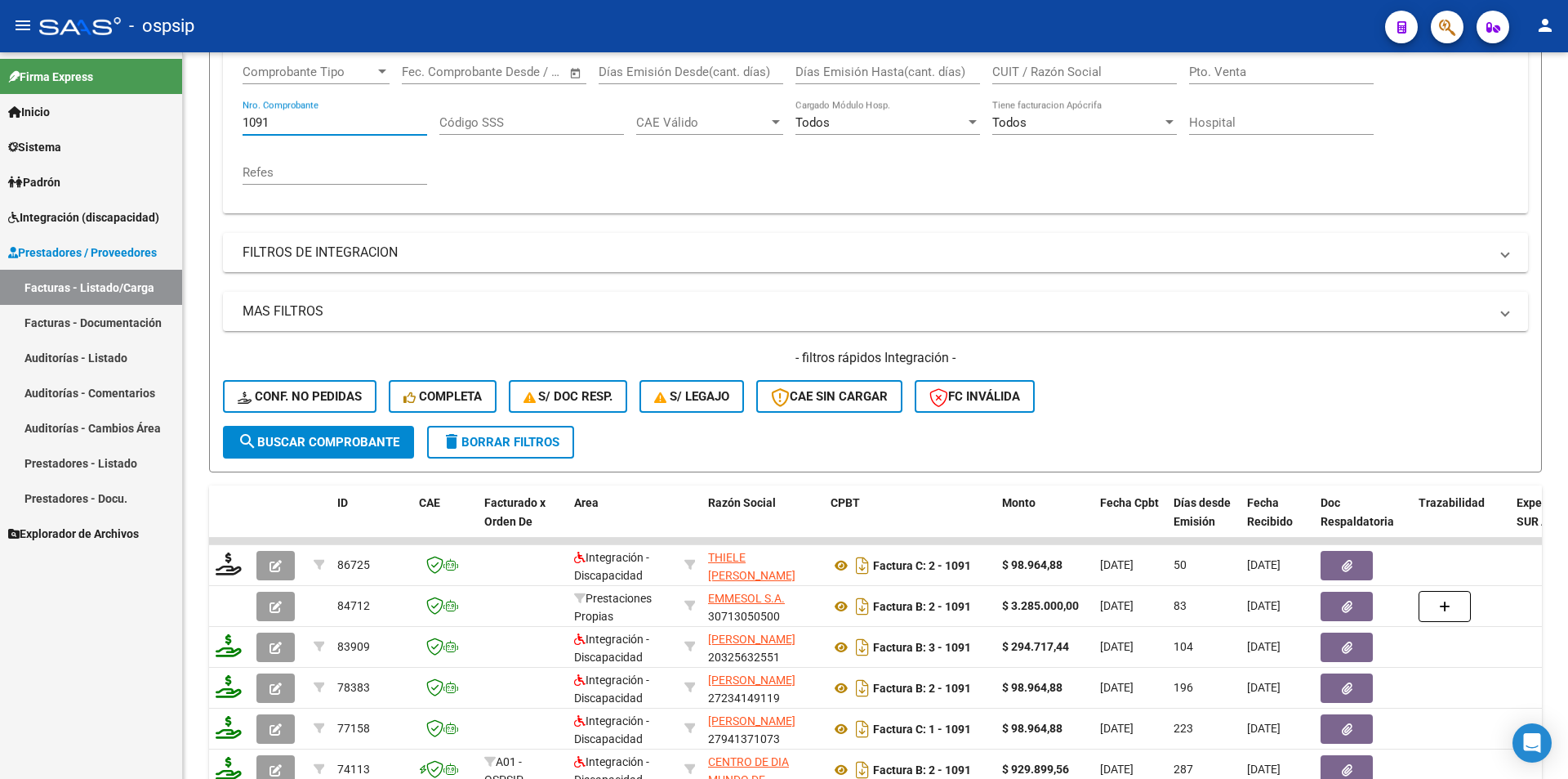
drag, startPoint x: 283, startPoint y: 77, endPoint x: 175, endPoint y: 63, distance: 108.9
click at [185, 65] on div "Video tutorial PRESTADORES -> Listado de CPBTs Emitidos por Prestadores / Prove…" at bounding box center [875, 412] width 1385 height 1282
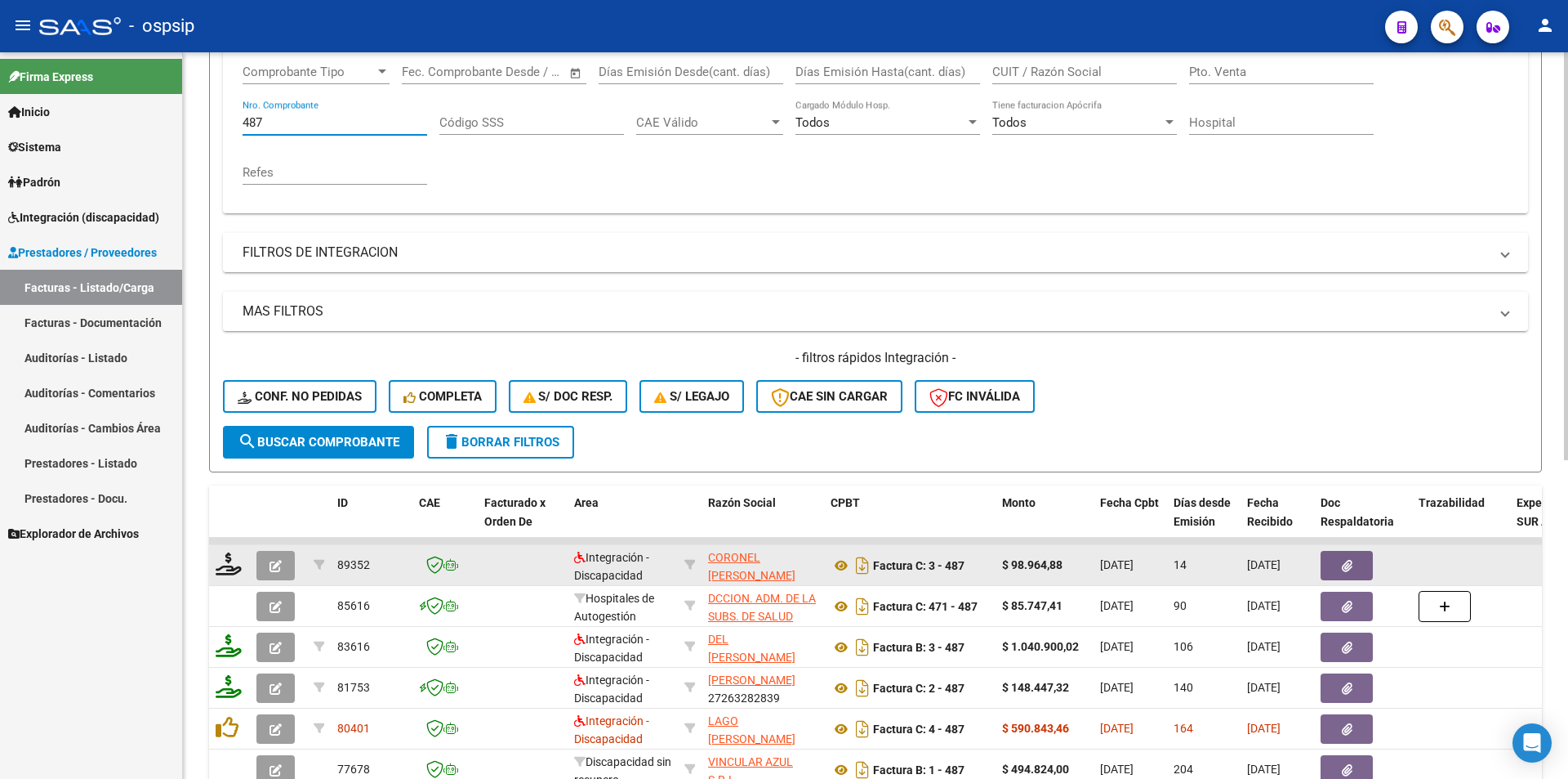
type input "487"
click at [274, 565] on icon "button" at bounding box center [275, 565] width 12 height 12
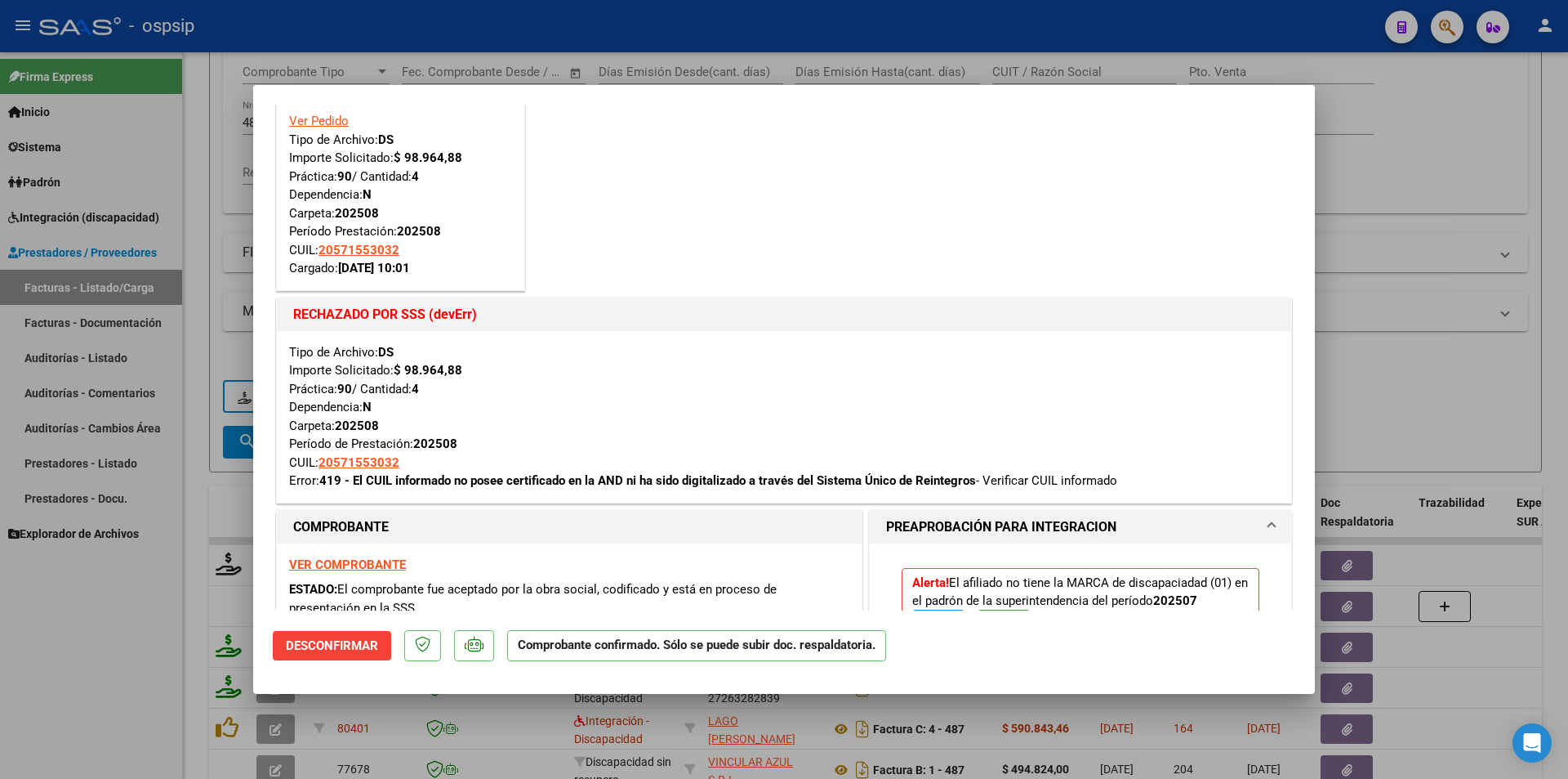
scroll to position [0, 0]
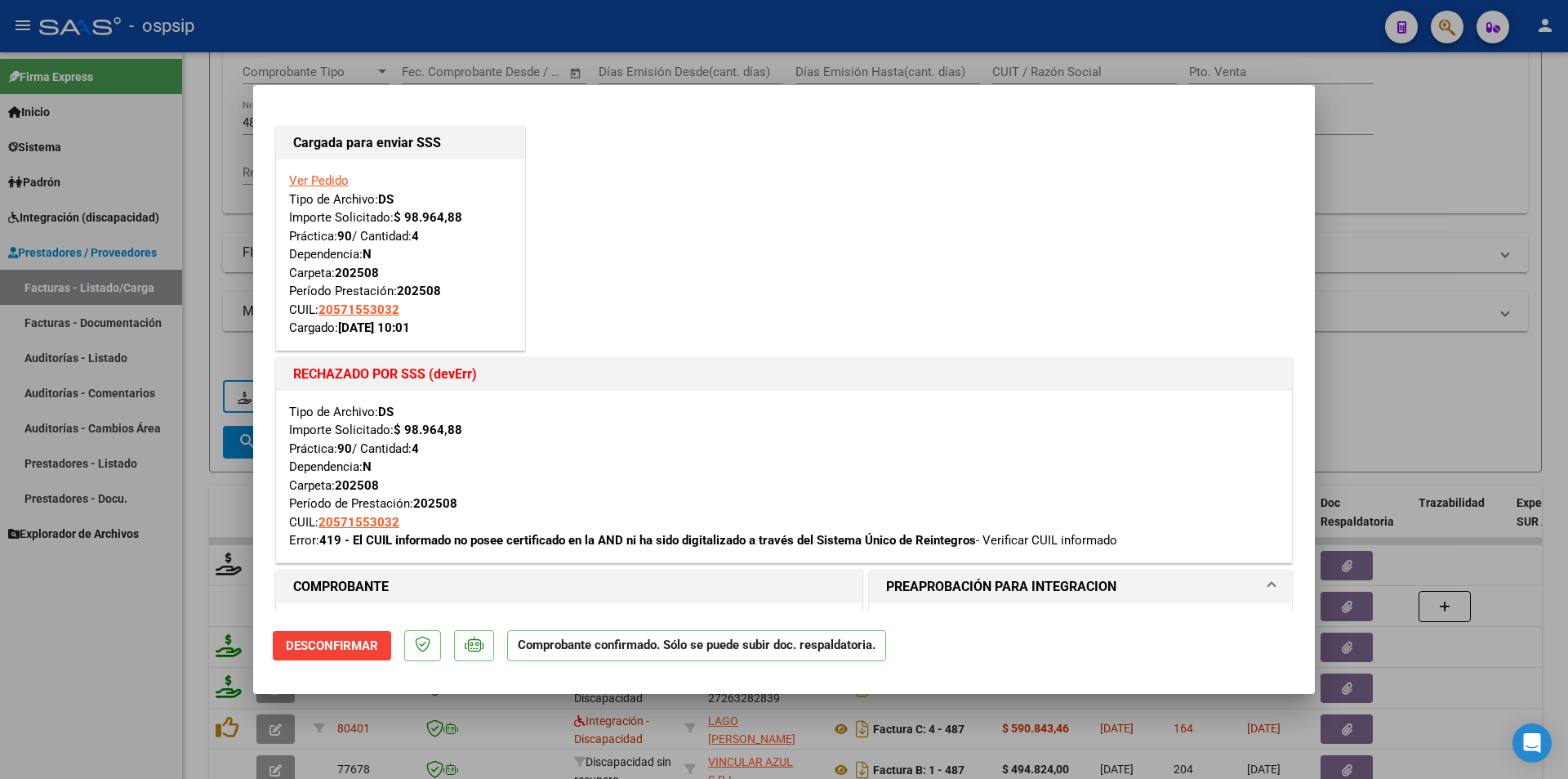
drag, startPoint x: 118, startPoint y: 669, endPoint x: 108, endPoint y: 660, distance: 13.5
click at [117, 669] on div at bounding box center [784, 390] width 1568 height 779
type input "$ 0,00"
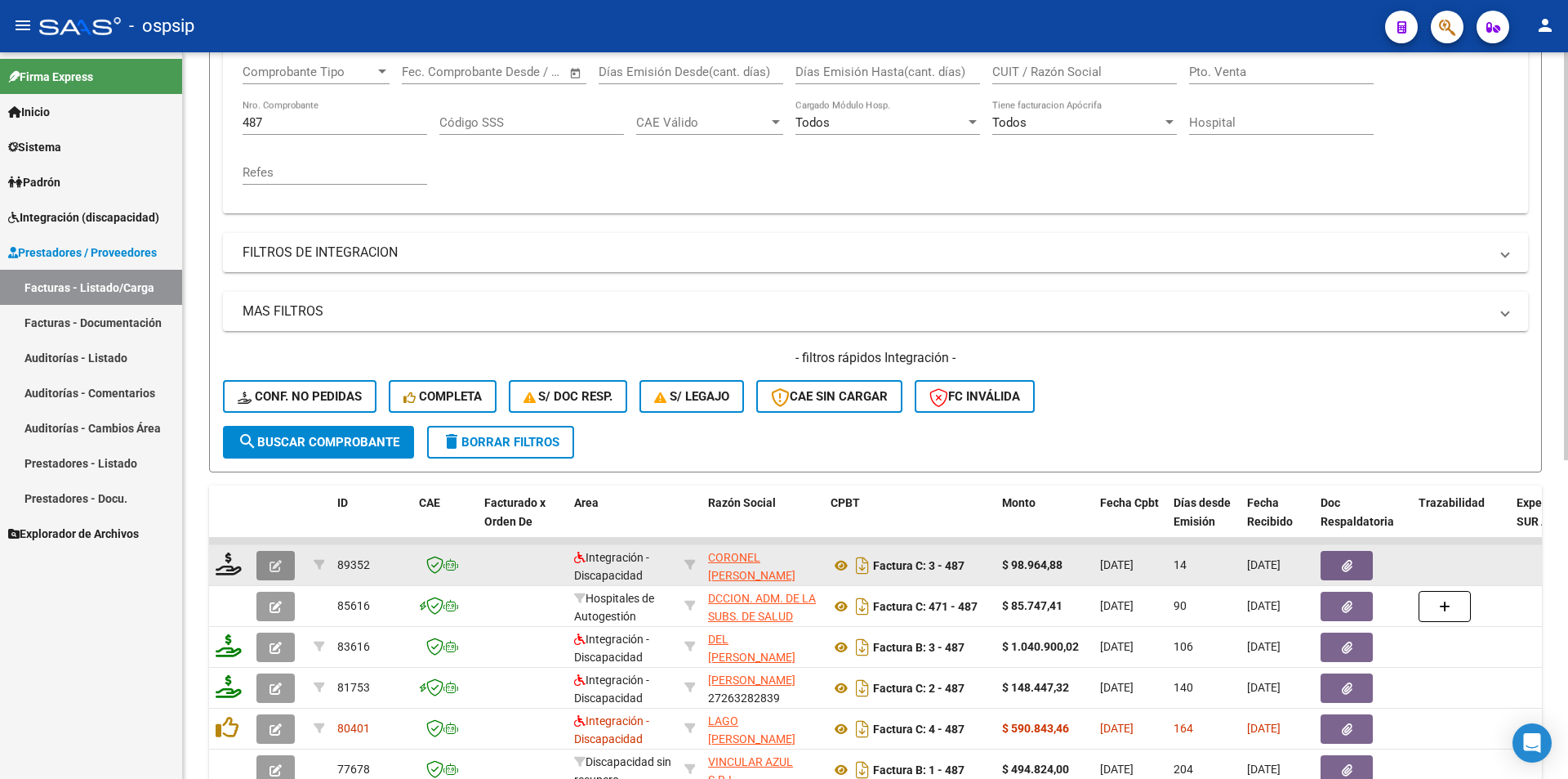
click at [276, 573] on button "button" at bounding box center [275, 565] width 39 height 30
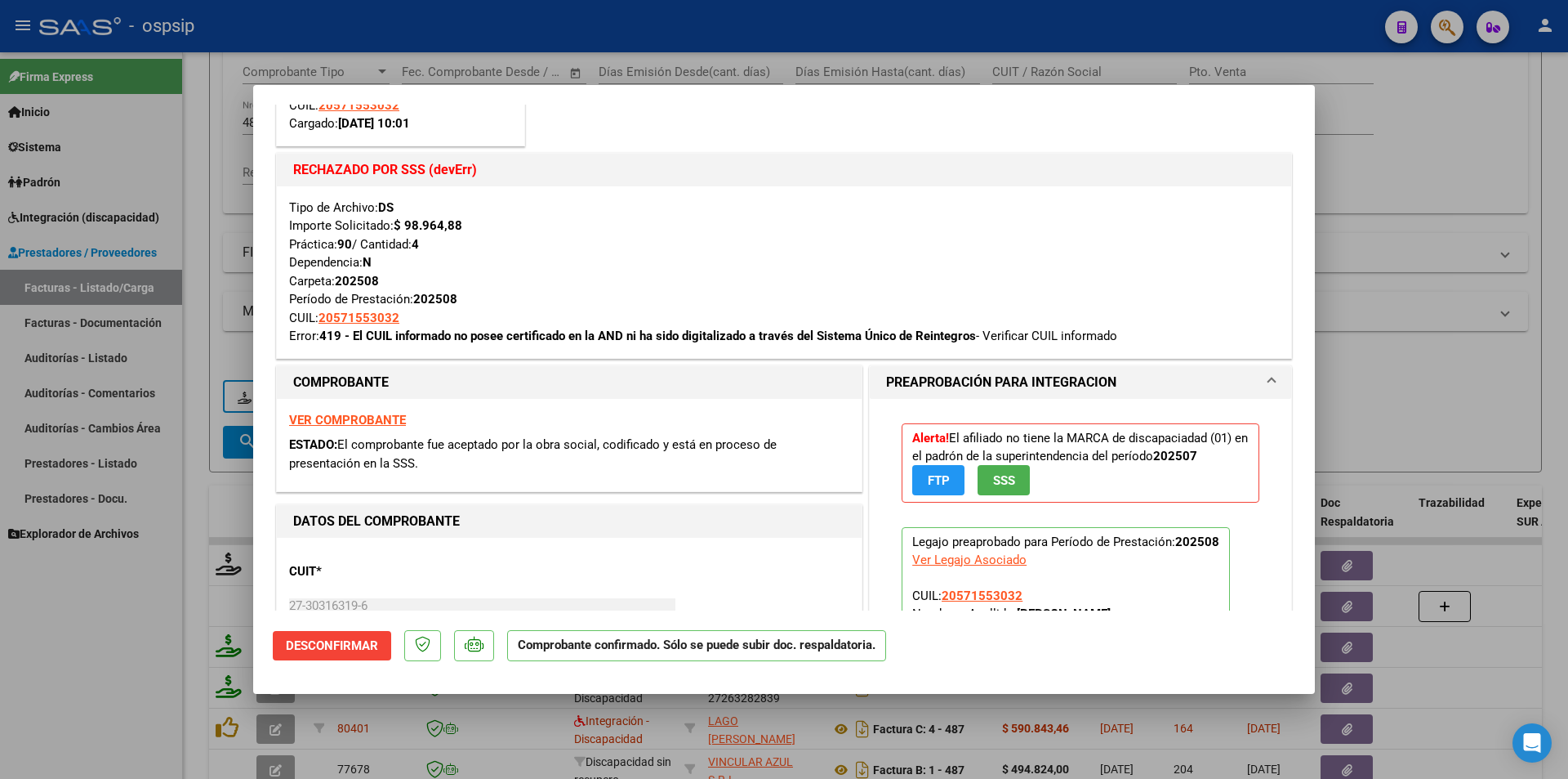
scroll to position [245, 0]
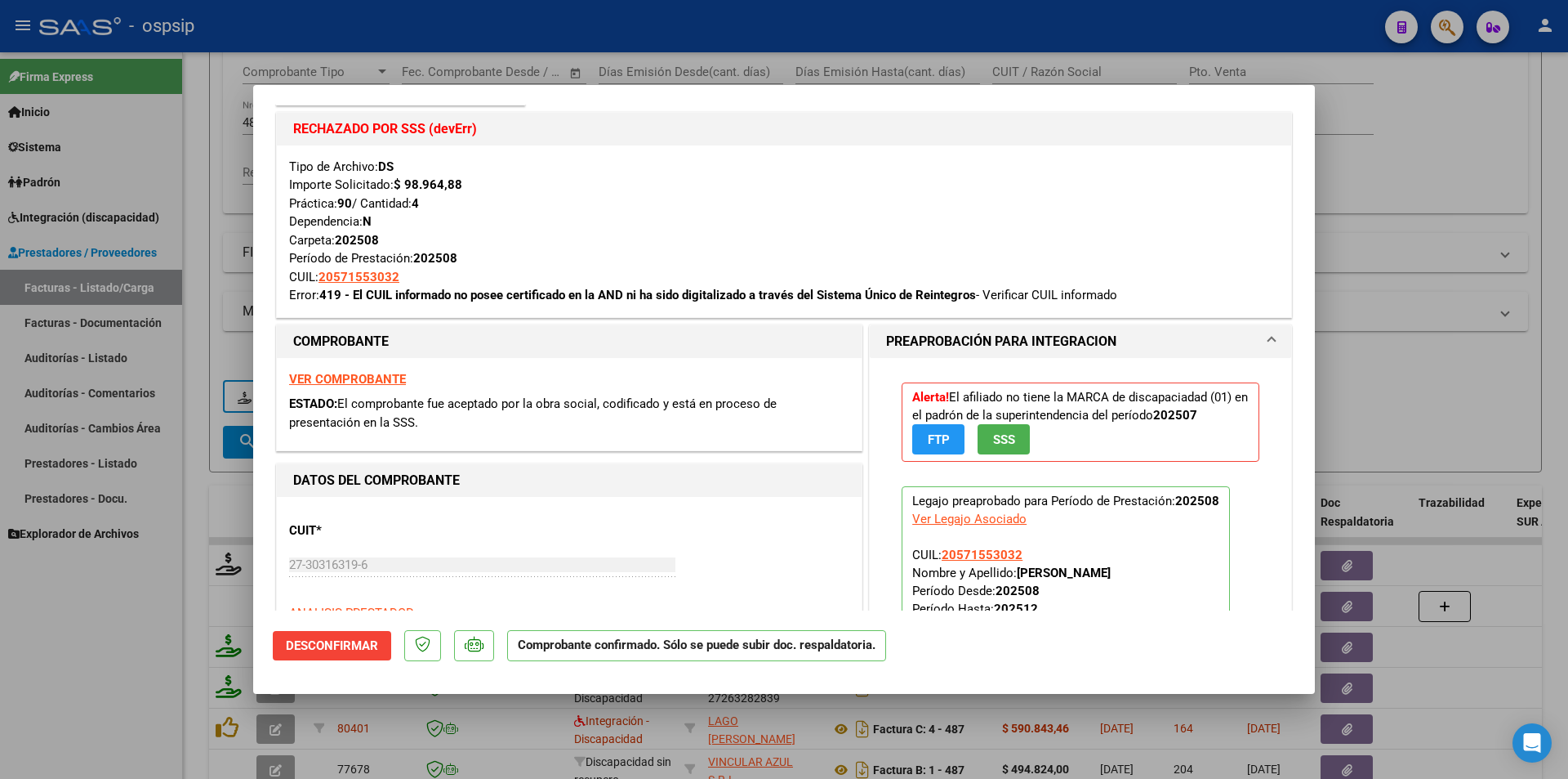
click at [941, 441] on span "FTP" at bounding box center [938, 439] width 22 height 15
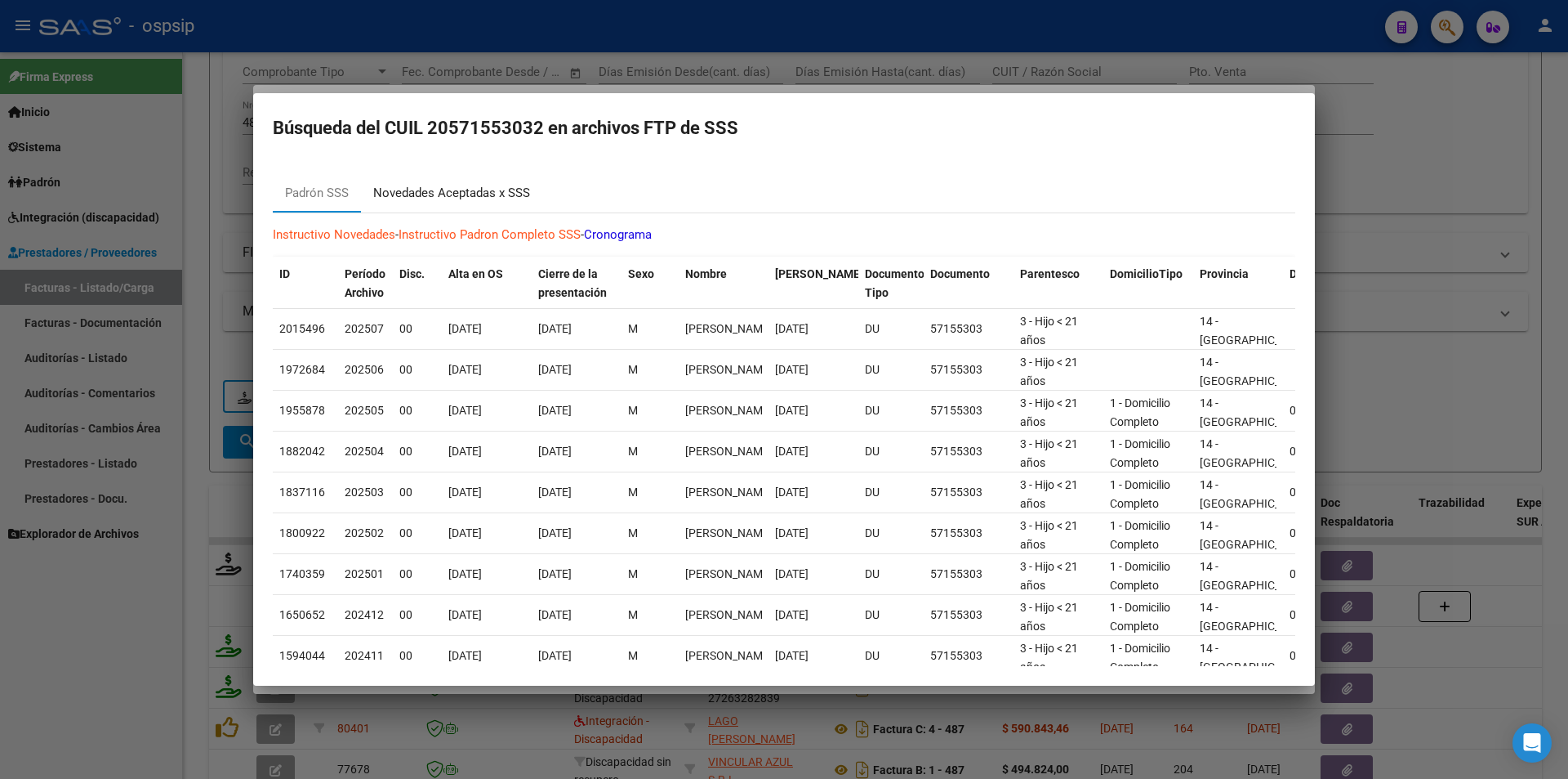
click at [464, 197] on div "Novedades Aceptadas x SSS" at bounding box center [452, 193] width 157 height 19
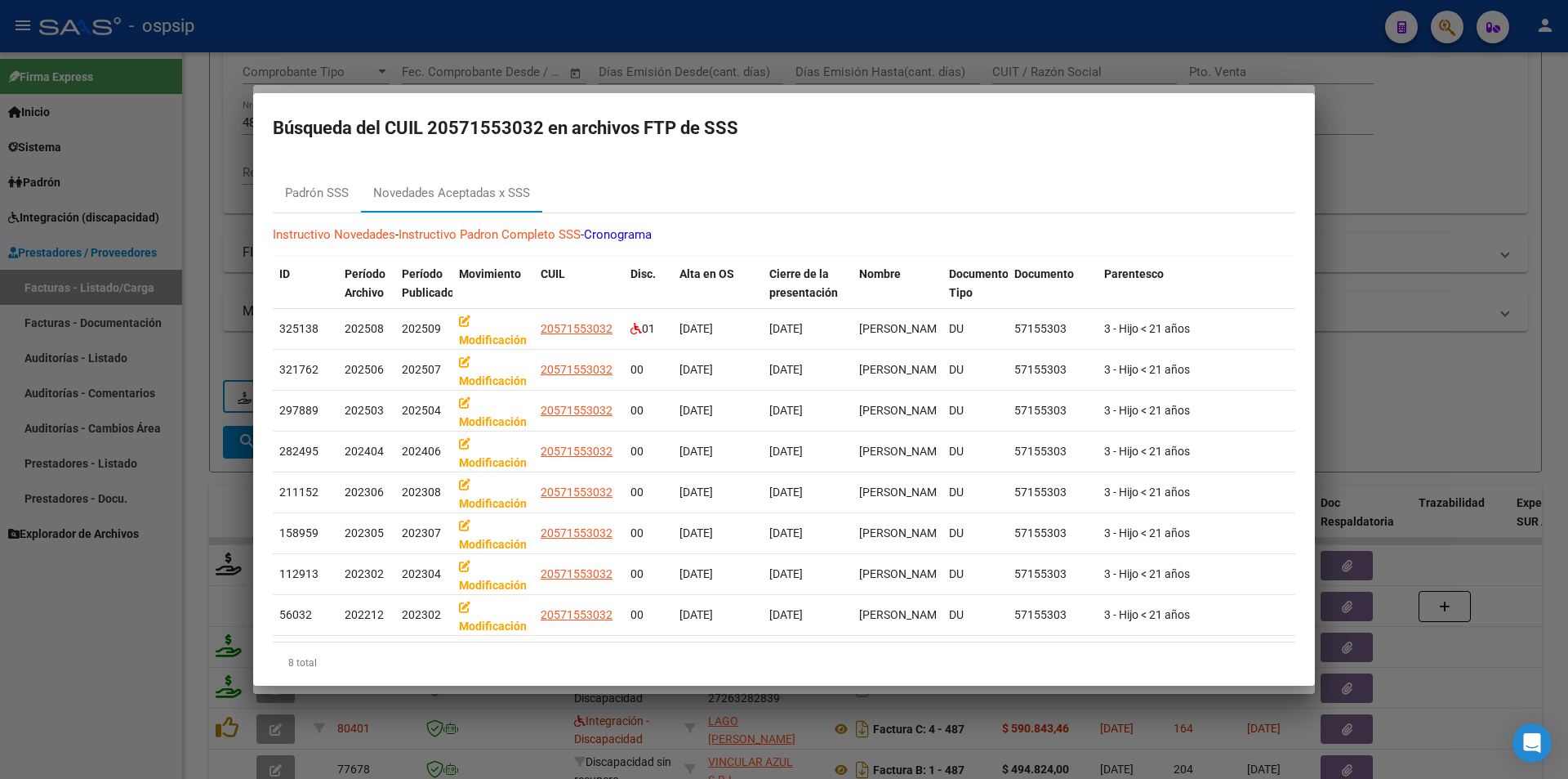
click at [811, 65] on div at bounding box center [784, 390] width 1568 height 779
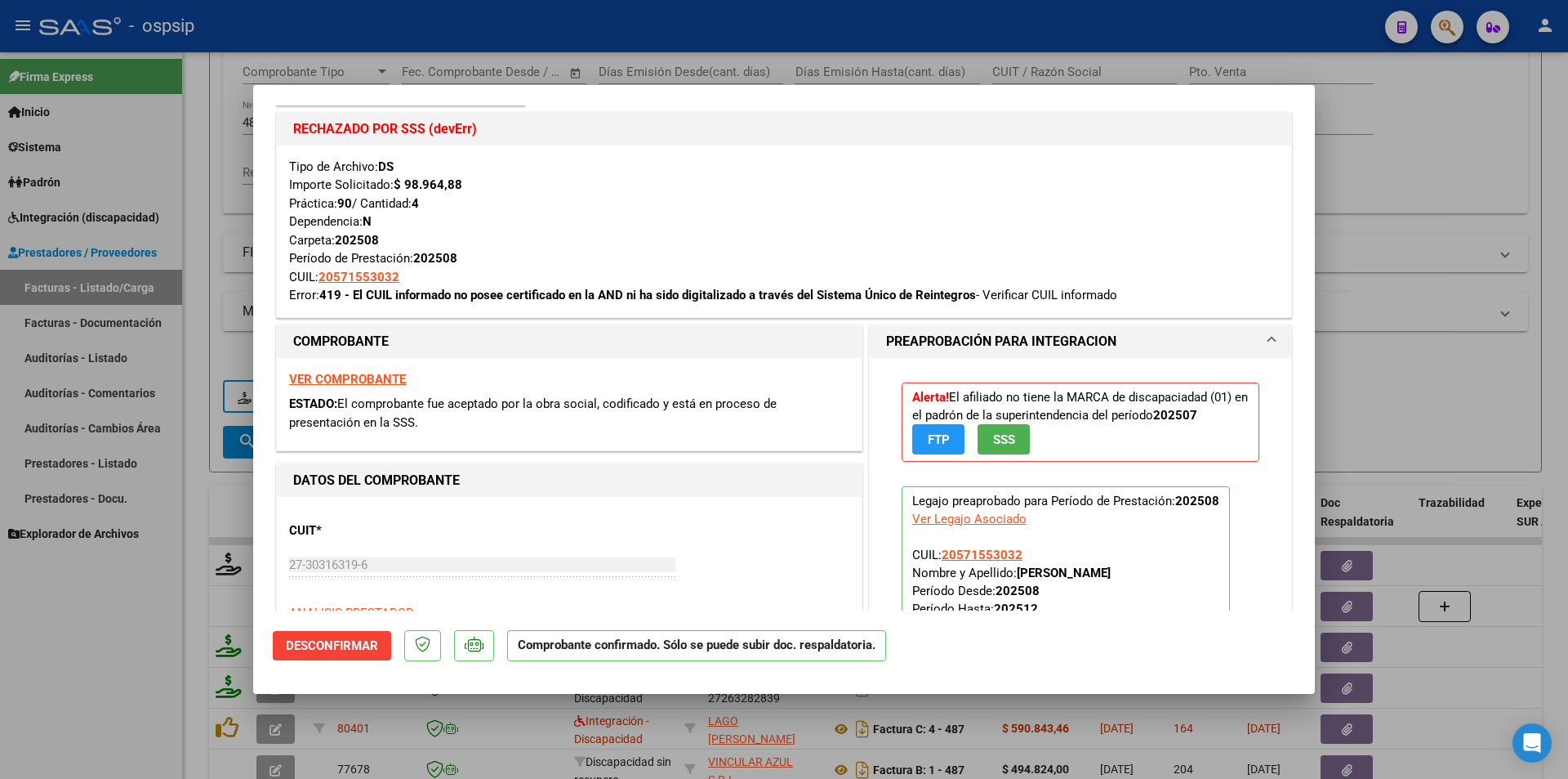
click at [815, 65] on div at bounding box center [784, 390] width 1568 height 779
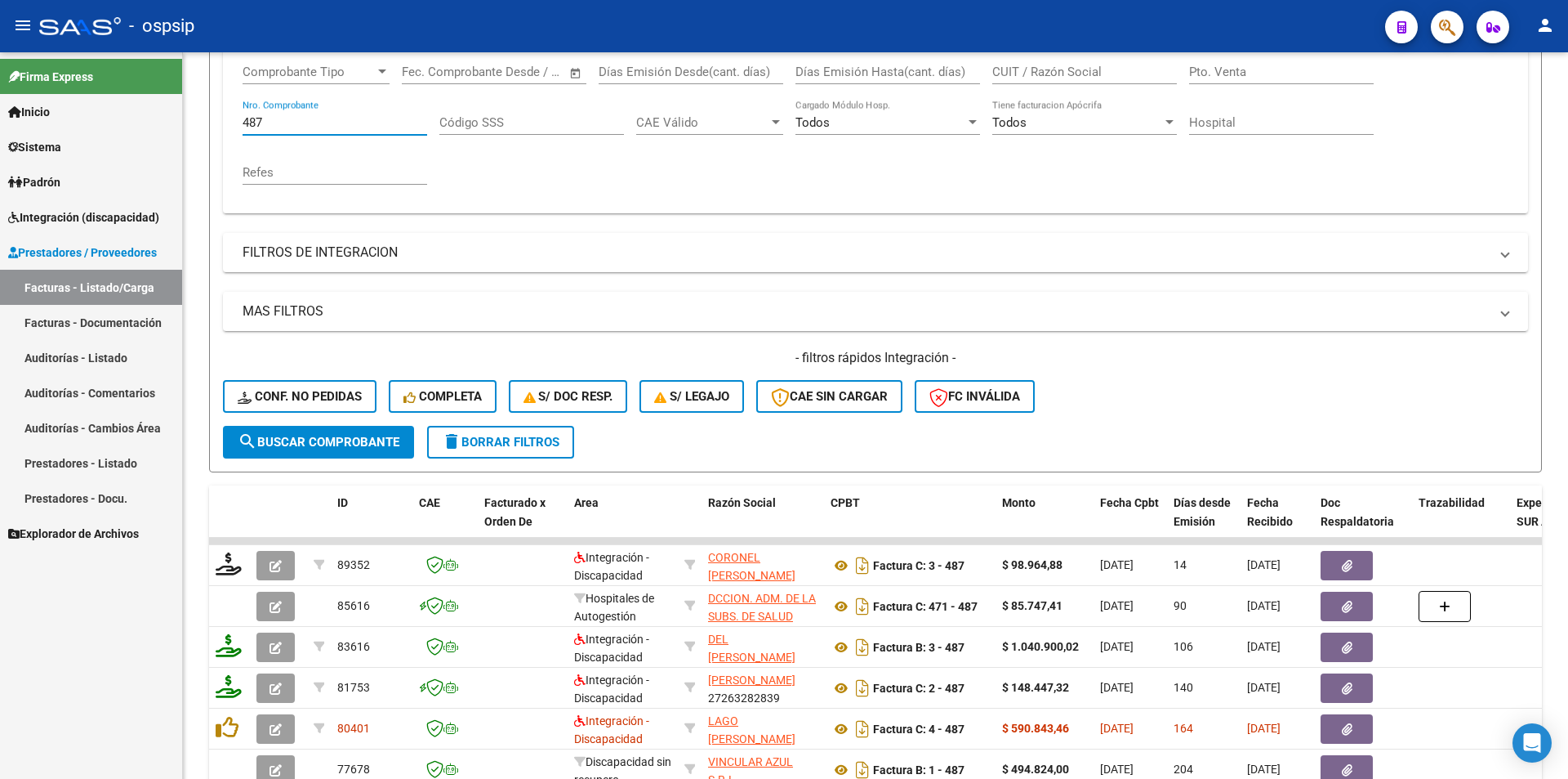
drag, startPoint x: 265, startPoint y: 123, endPoint x: 158, endPoint y: 117, distance: 107.2
click at [185, 115] on div "Video tutorial PRESTADORES -> Listado de CPBTs Emitidos por Prestadores / Prove…" at bounding box center [875, 412] width 1385 height 1282
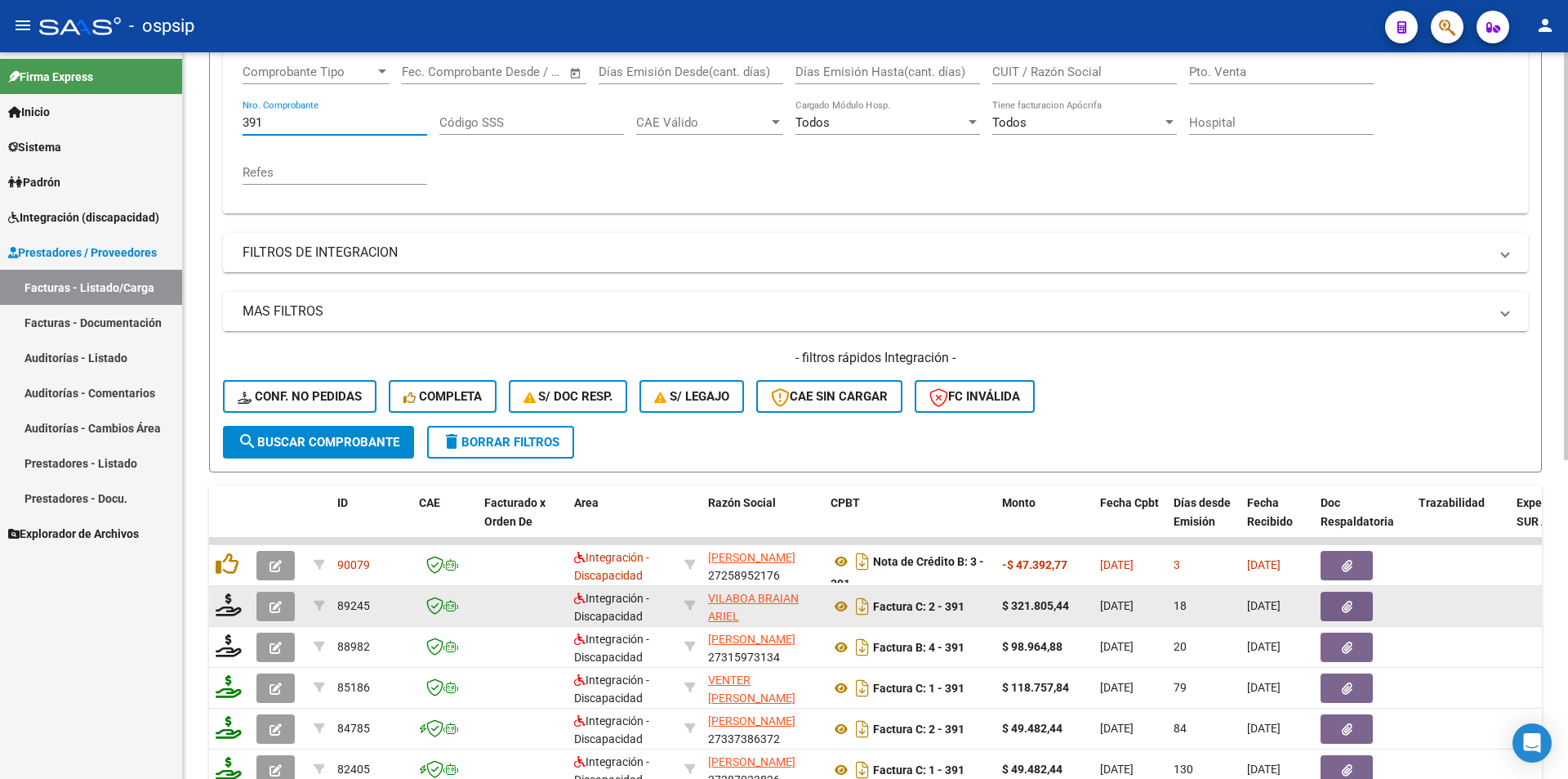
click at [283, 599] on button "button" at bounding box center [275, 607] width 39 height 30
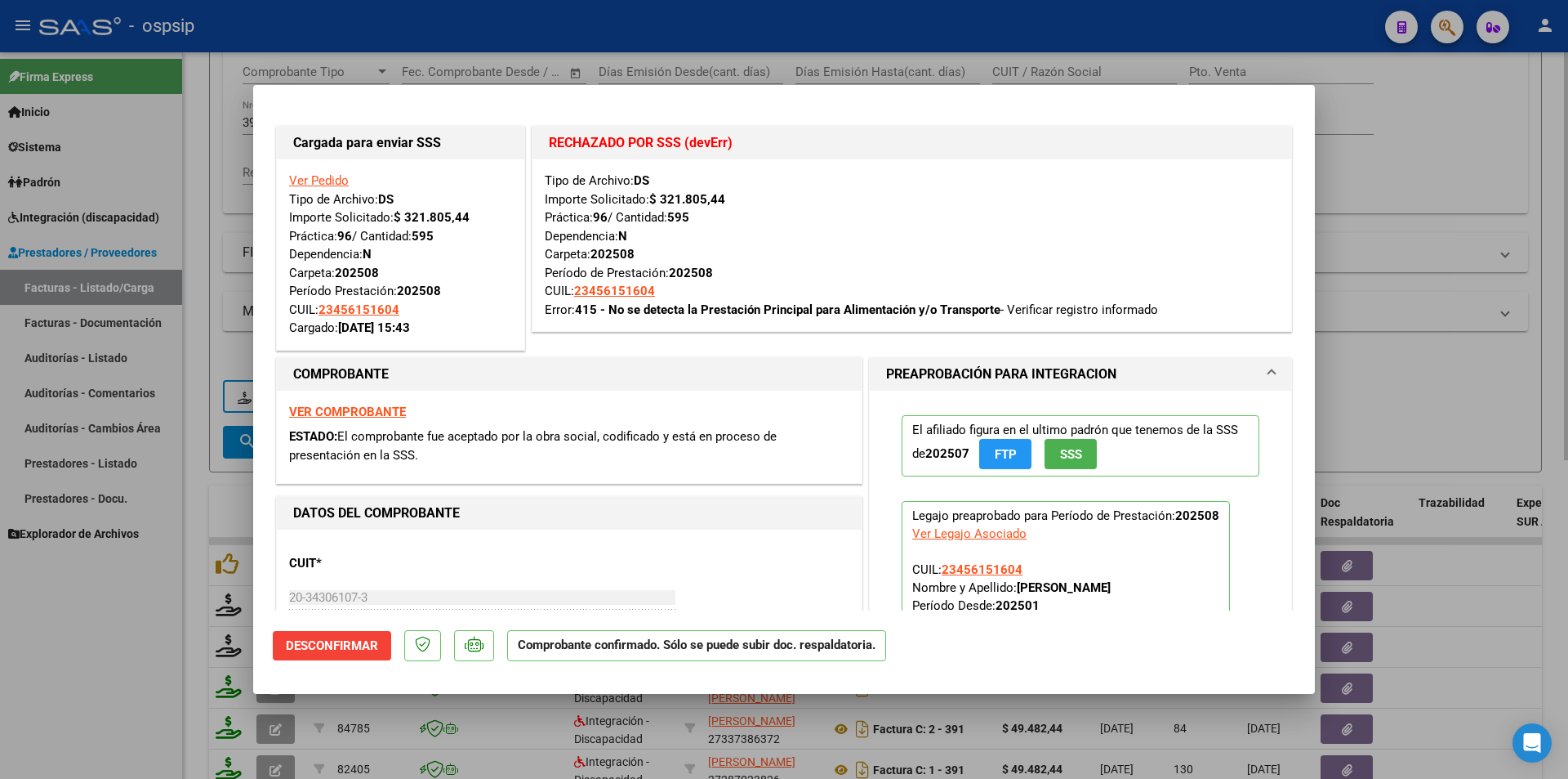
drag, startPoint x: 236, startPoint y: 194, endPoint x: 242, endPoint y: 185, distance: 10.8
click at [240, 193] on div at bounding box center [784, 390] width 1568 height 779
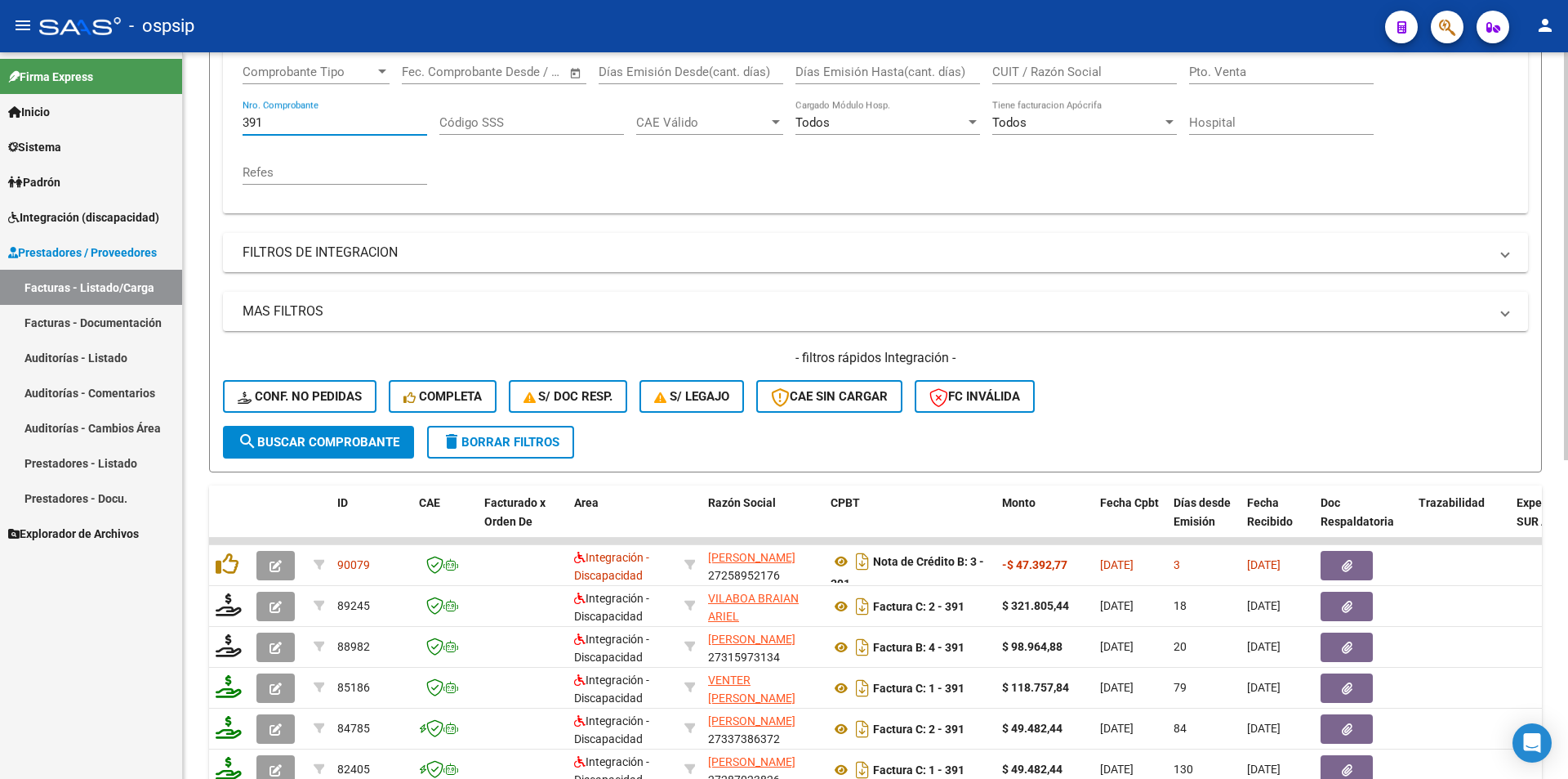
drag, startPoint x: 270, startPoint y: 127, endPoint x: 190, endPoint y: 119, distance: 80.4
click at [197, 119] on div "Video tutorial PRESTADORES -> Listado de CPBTs Emitidos por Prestadores / Prove…" at bounding box center [875, 412] width 1385 height 1282
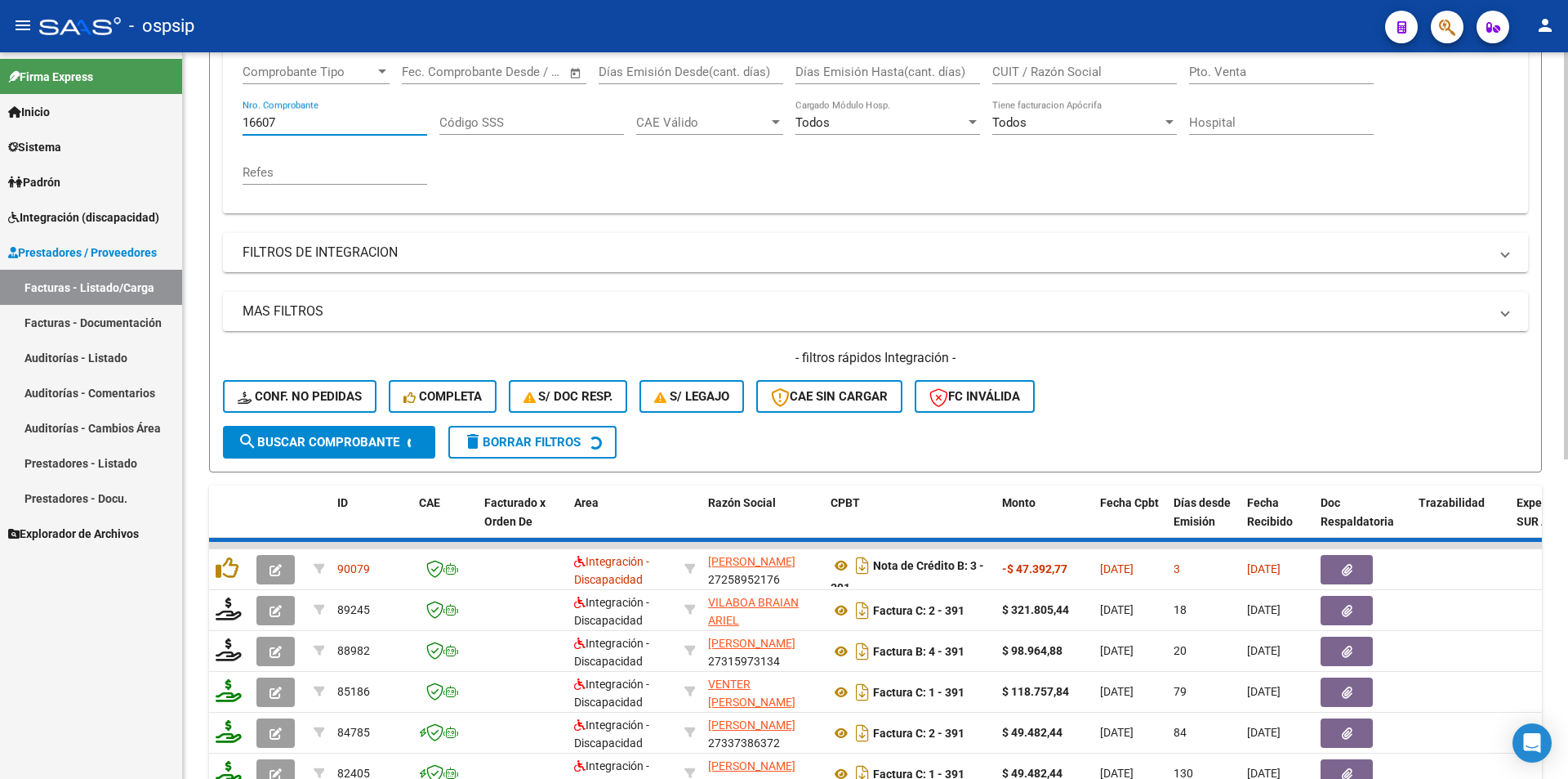
scroll to position [240, 0]
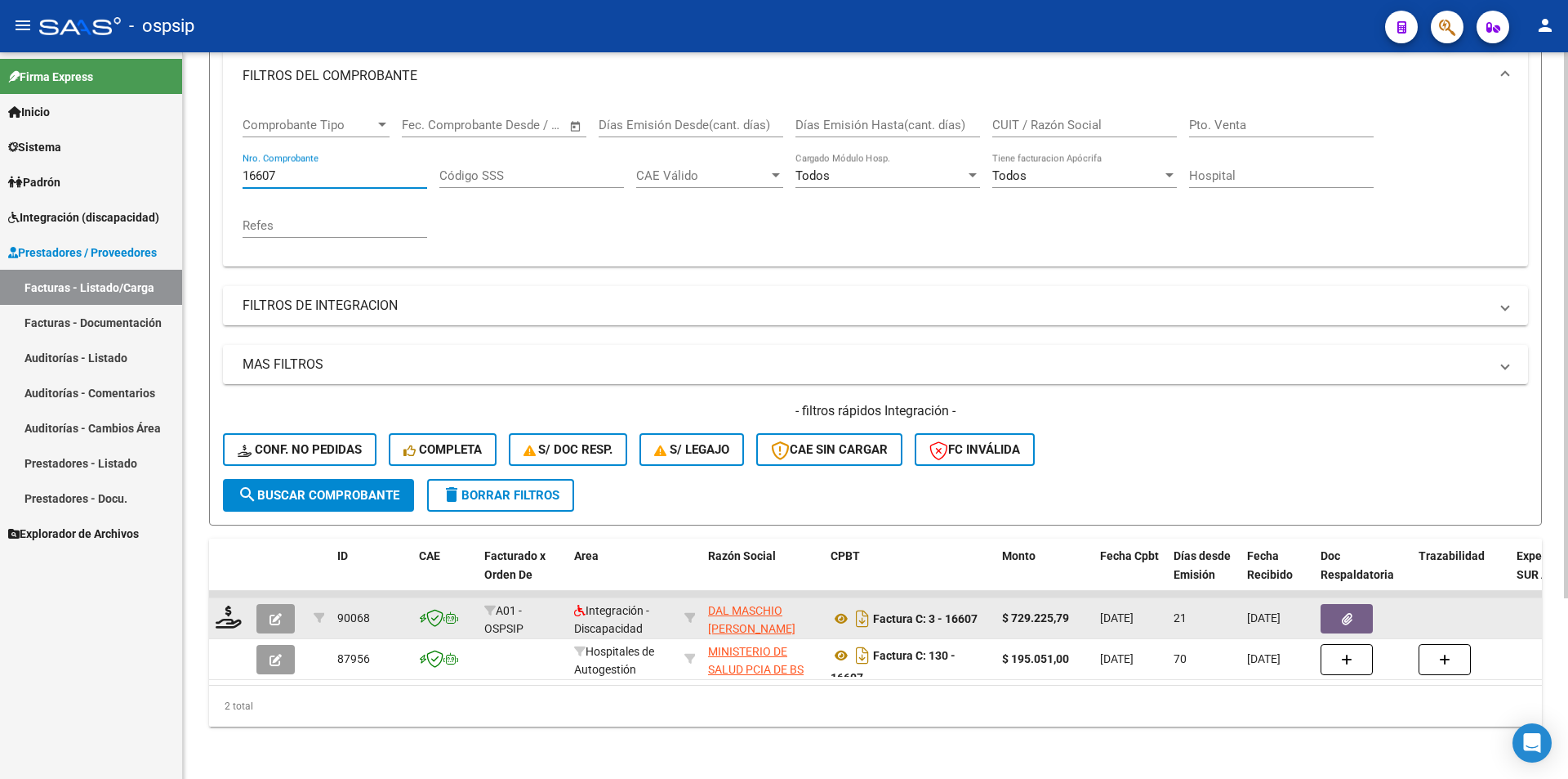
click at [272, 613] on icon "button" at bounding box center [275, 619] width 12 height 12
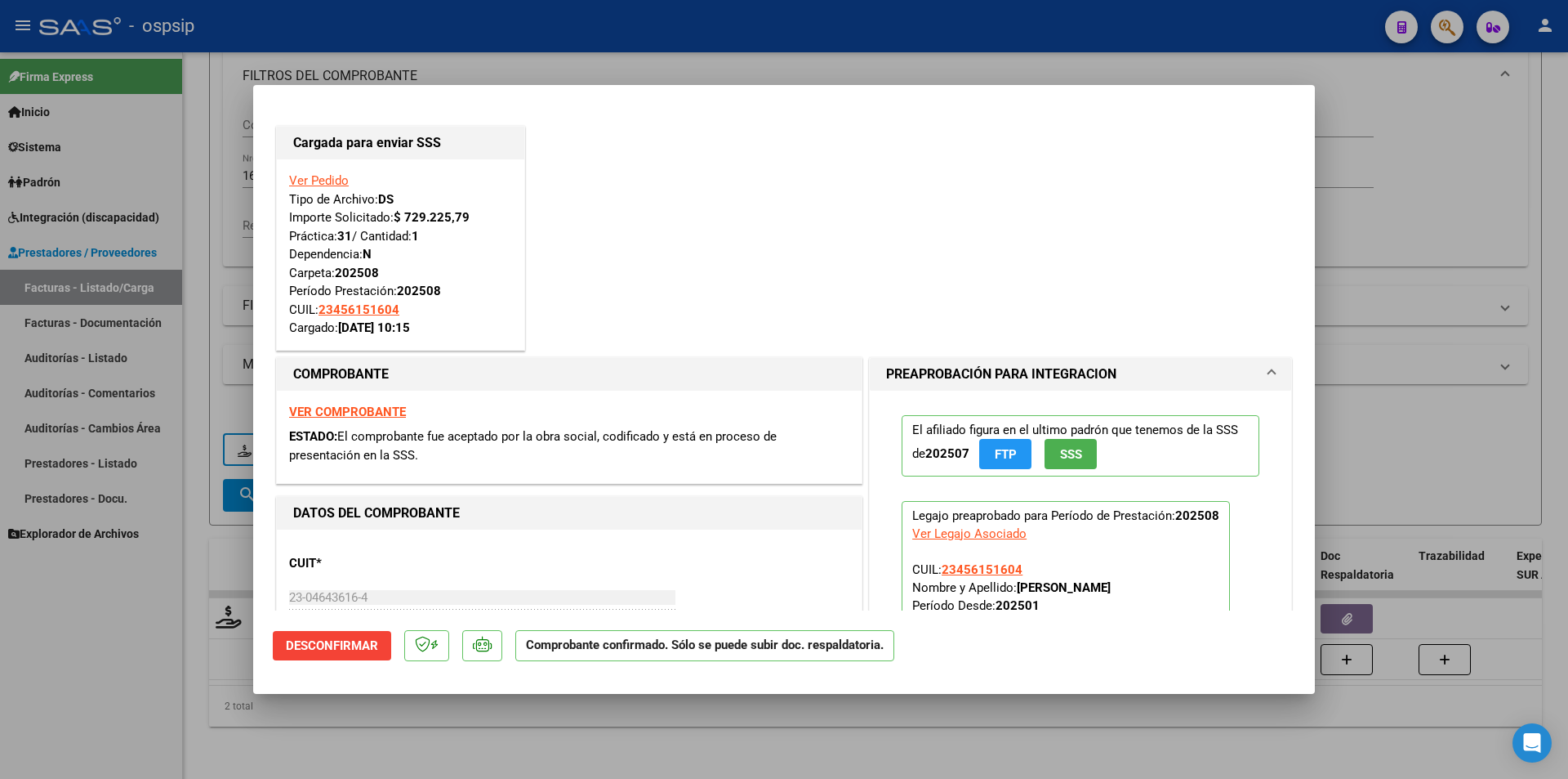
click at [180, 592] on div at bounding box center [784, 390] width 1568 height 779
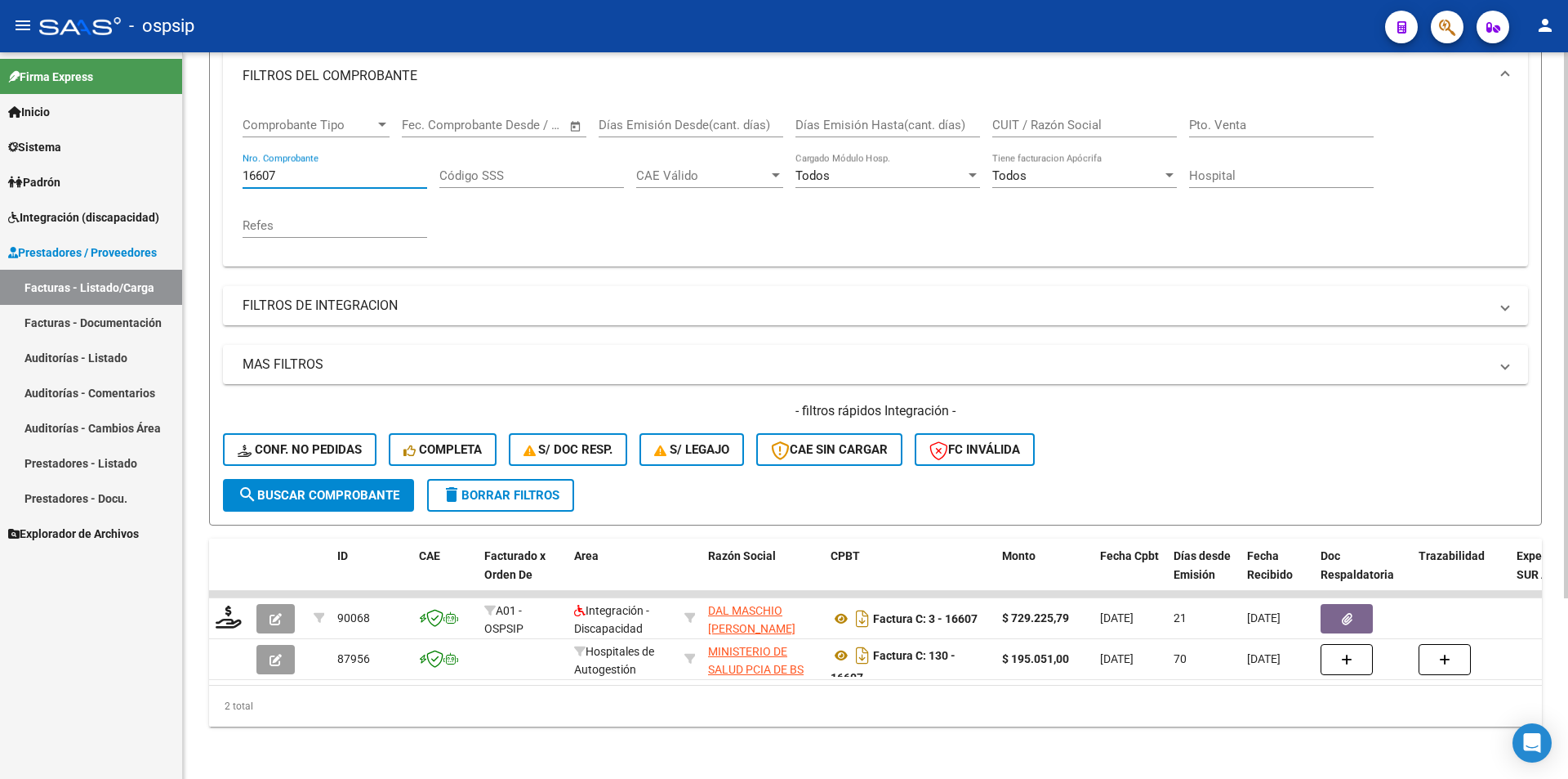
drag, startPoint x: 310, startPoint y: 158, endPoint x: 219, endPoint y: 161, distance: 91.0
click at [219, 161] on form "Filtros Id Area Area Seleccionar Gerenciador Seleccionar Gerenciador Todos Conf…" at bounding box center [876, 244] width 1333 height 559
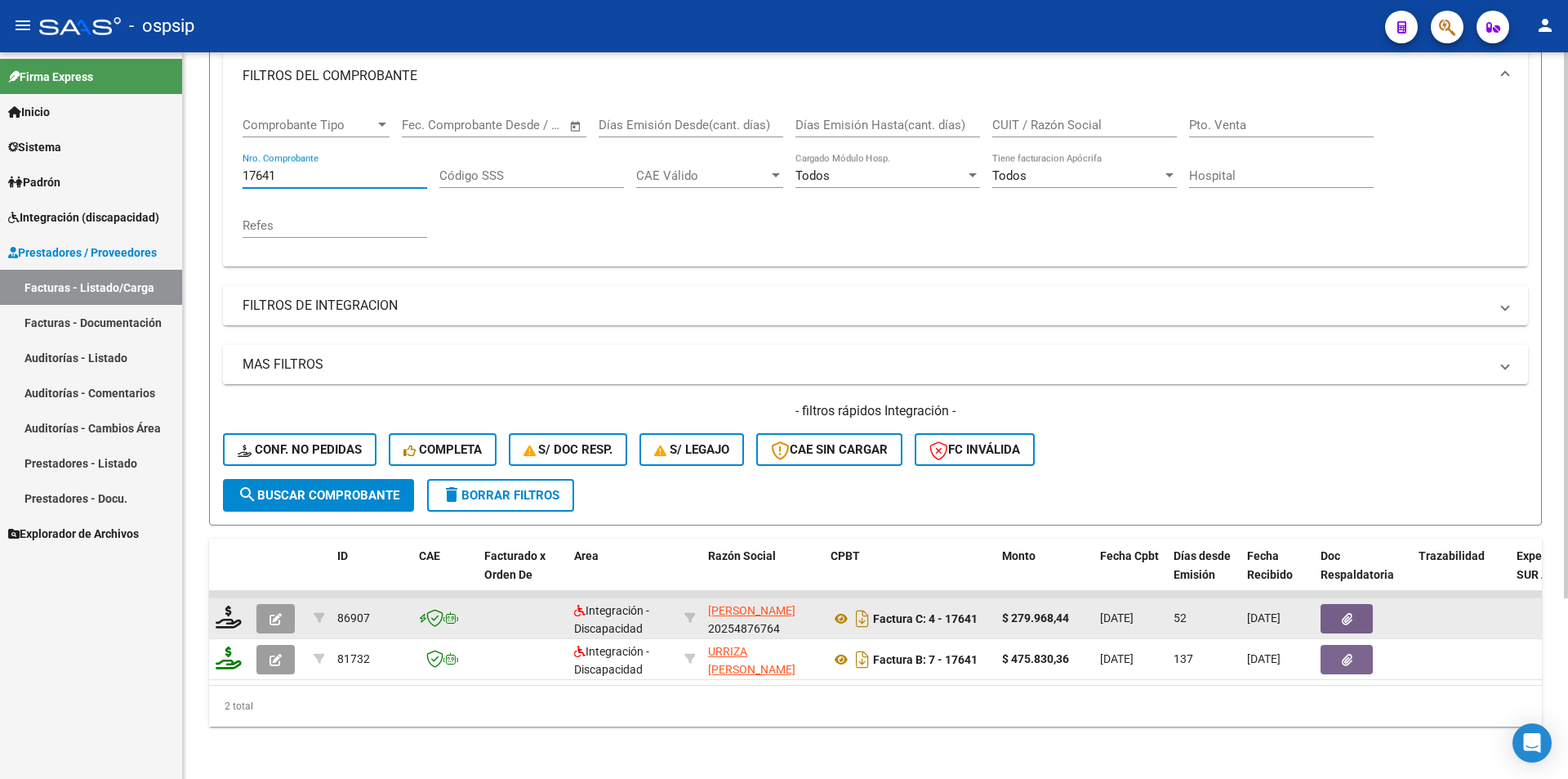
click at [273, 611] on span "button" at bounding box center [275, 618] width 12 height 15
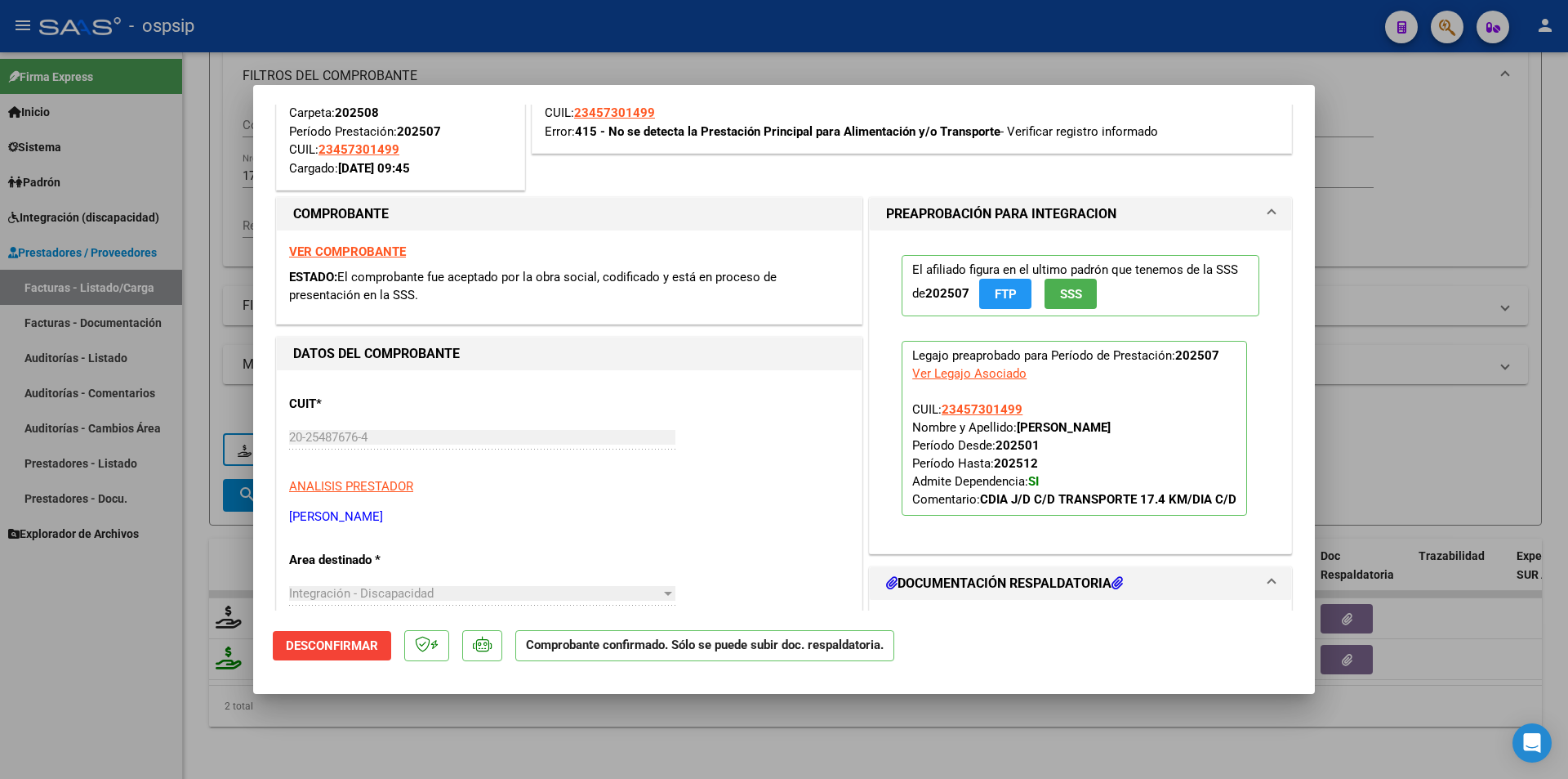
scroll to position [408, 0]
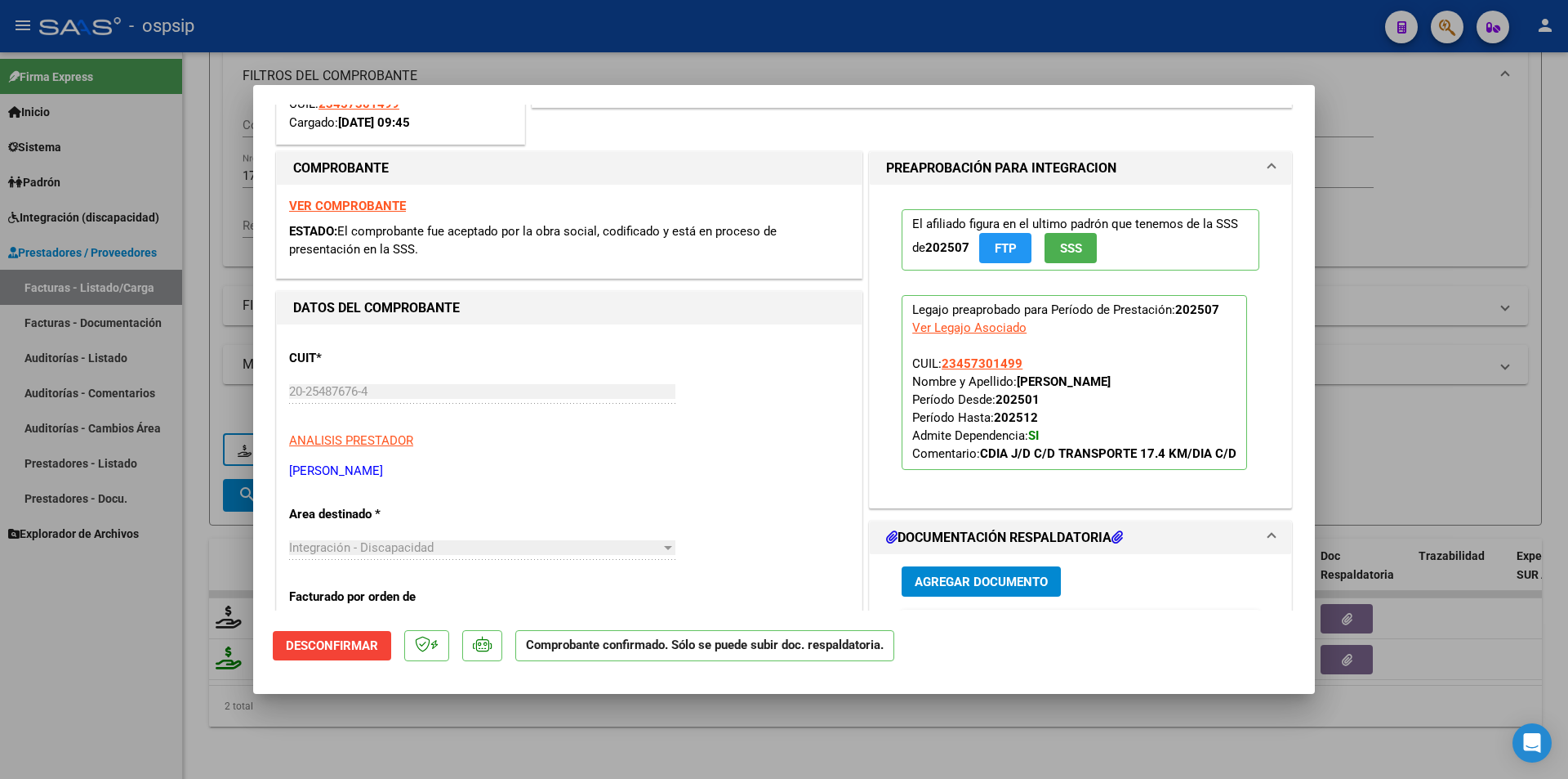
click at [205, 143] on div at bounding box center [784, 390] width 1568 height 779
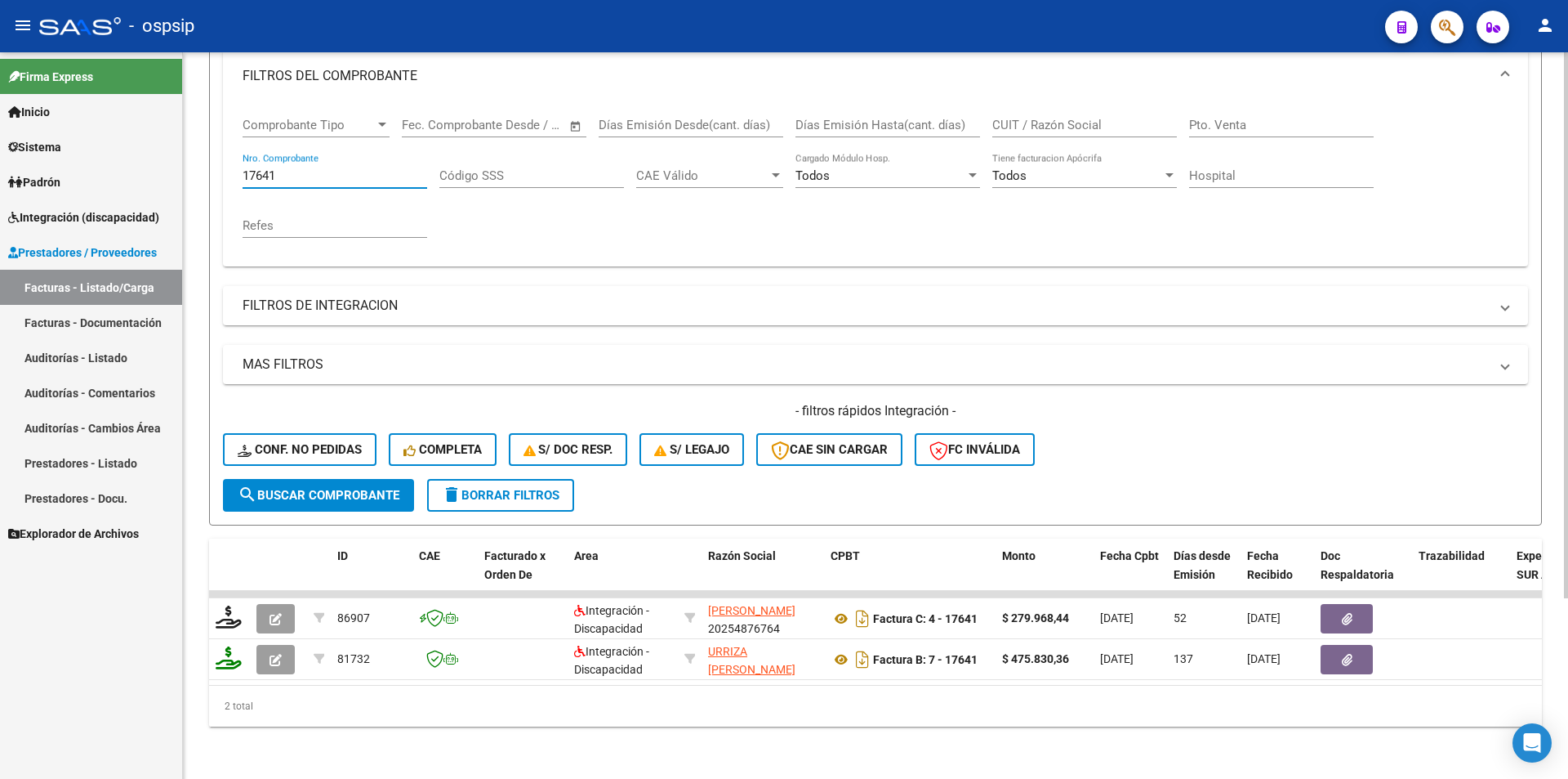
drag, startPoint x: 261, startPoint y: 164, endPoint x: 357, endPoint y: 189, distance: 99.2
click at [357, 189] on div "17641 Nro. Comprobante" at bounding box center [335, 178] width 185 height 51
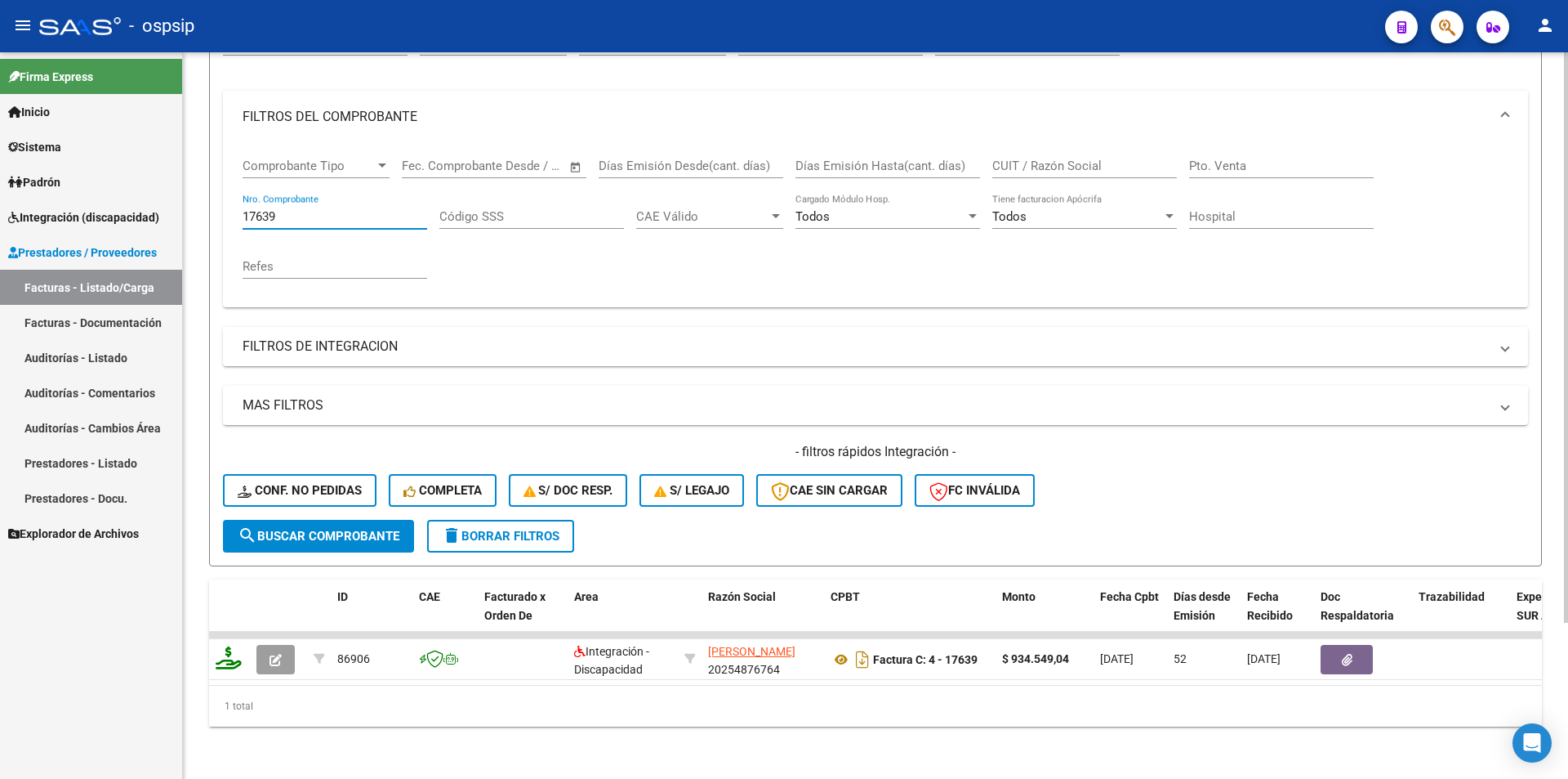
scroll to position [200, 0]
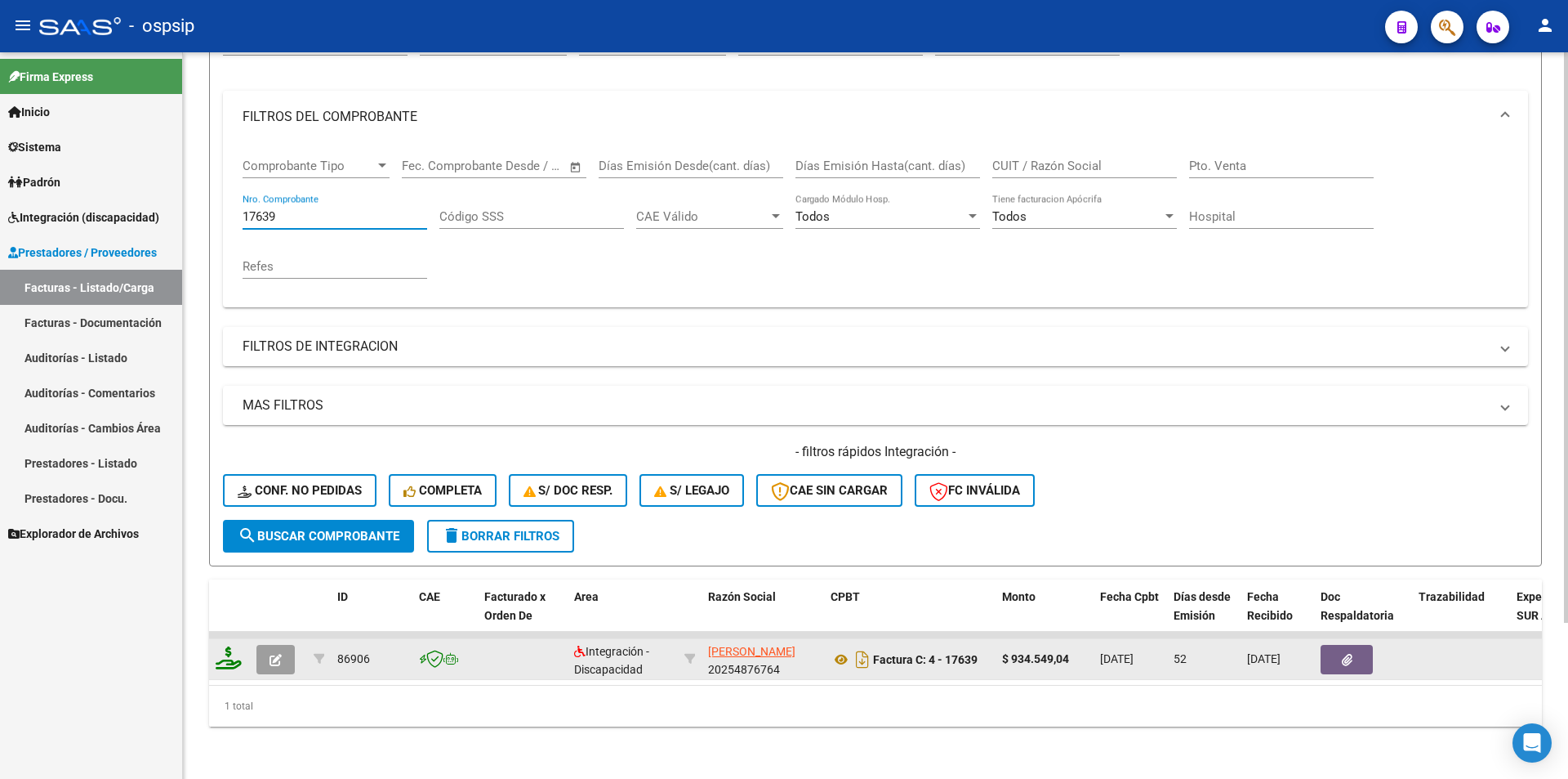
click at [277, 654] on icon "button" at bounding box center [275, 660] width 12 height 12
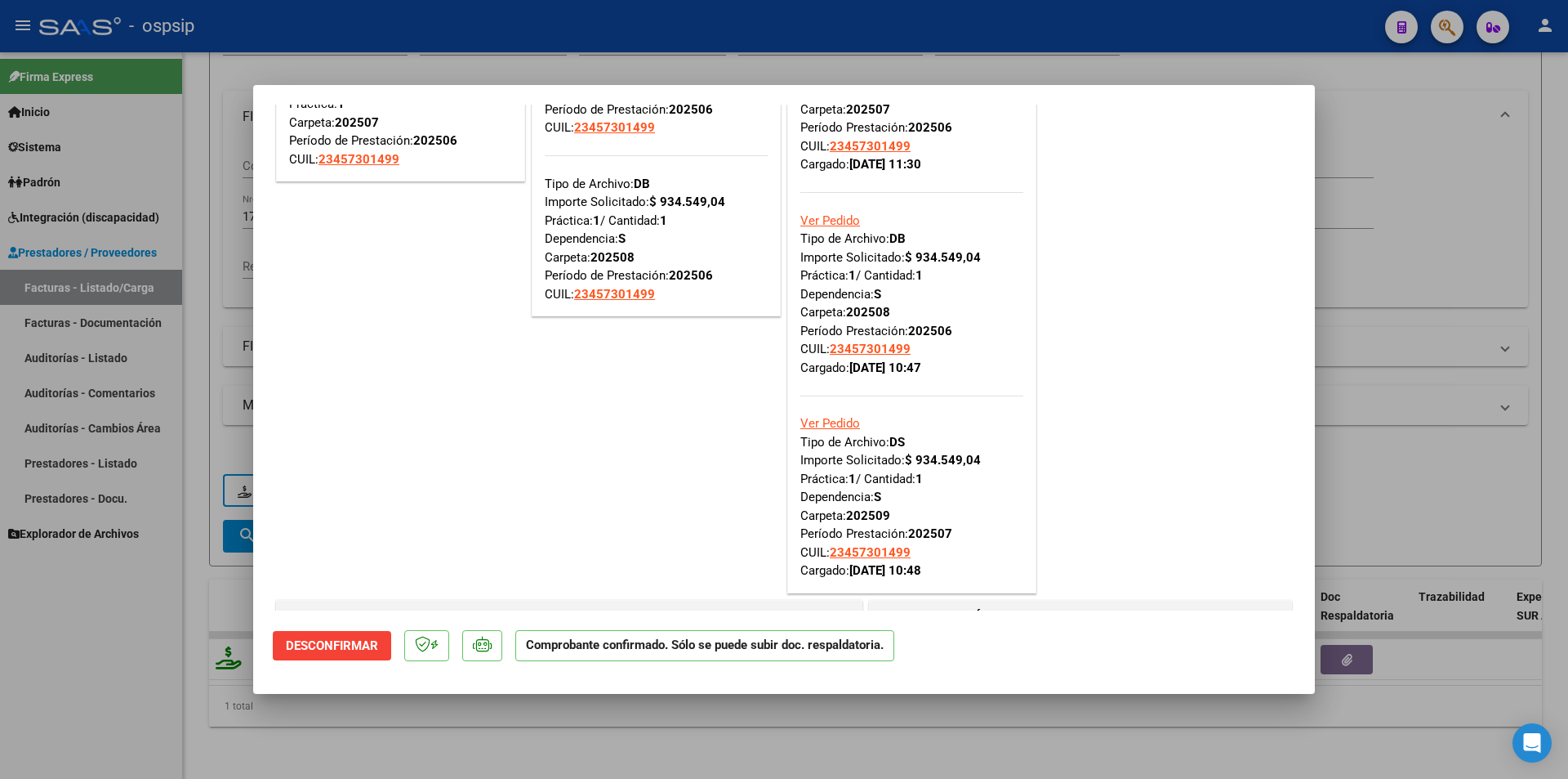
scroll to position [0, 0]
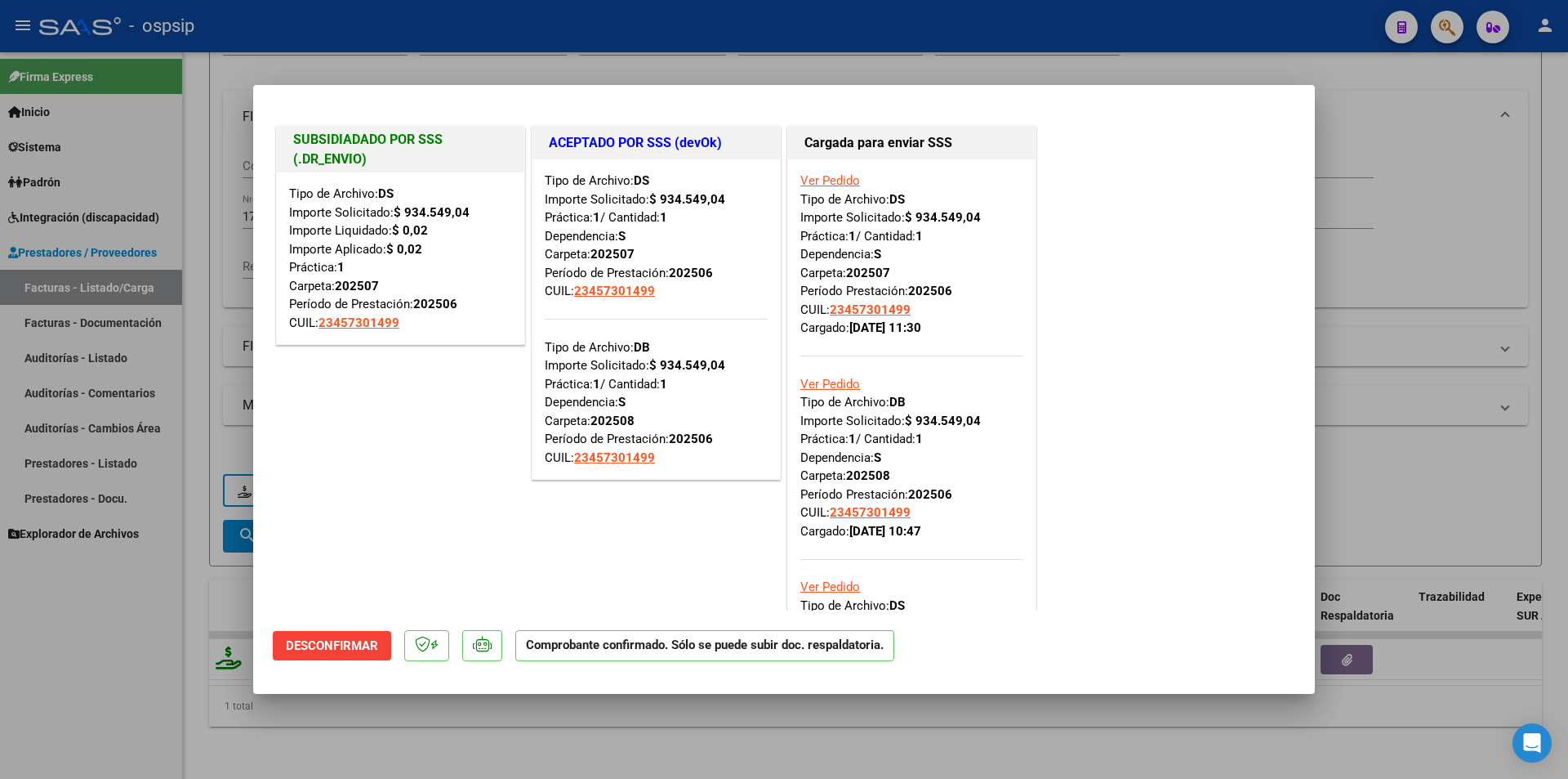
click at [117, 689] on div at bounding box center [784, 390] width 1568 height 779
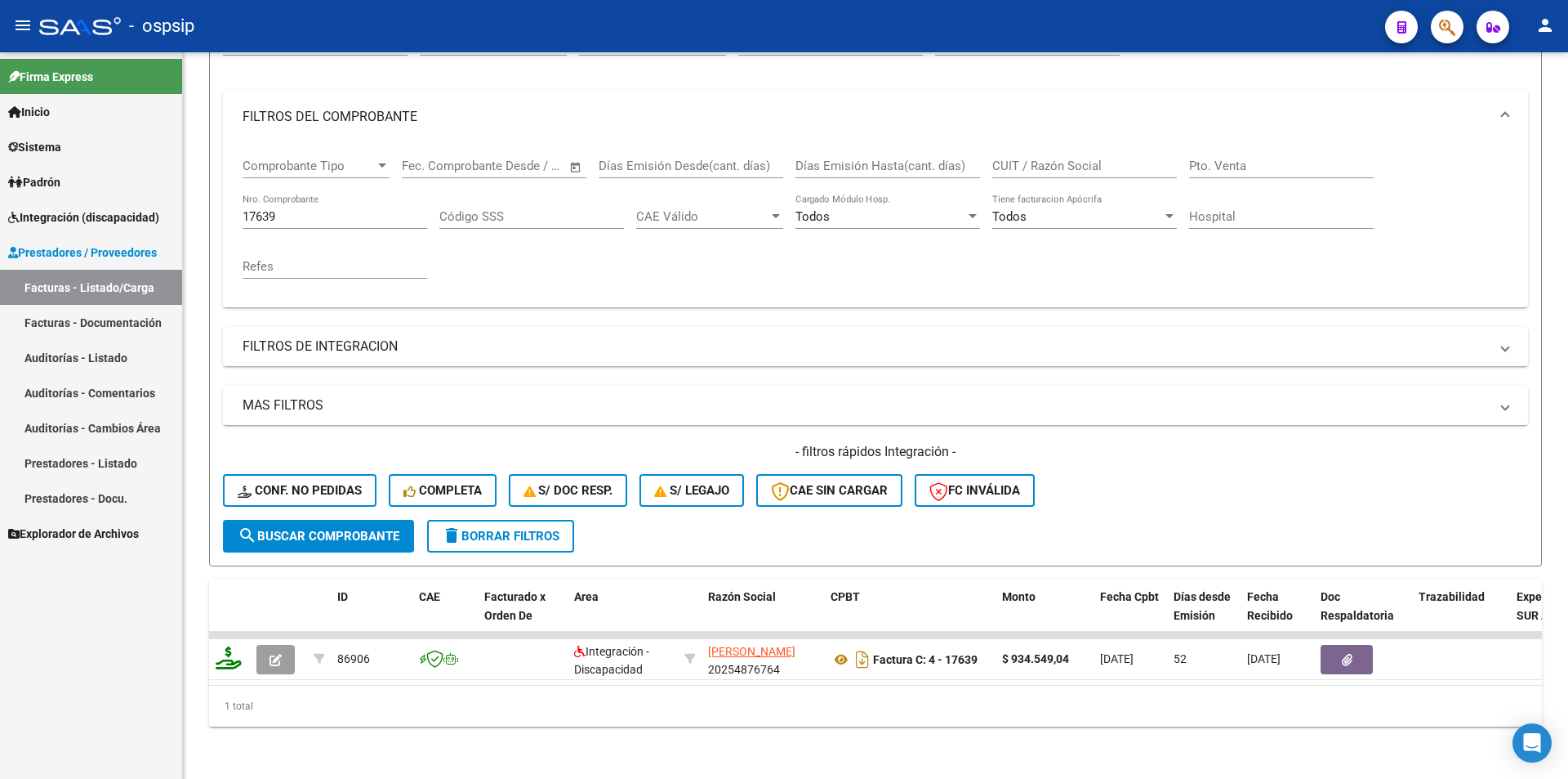
click at [118, 689] on div "Firma Express Inicio Calendario SSS Instructivos Contacto OS Sistema Usuarios T…" at bounding box center [90, 415] width 182 height 726
drag, startPoint x: 308, startPoint y: 201, endPoint x: 134, endPoint y: 182, distance: 175.0
click at [134, 182] on mat-sidenav-container "Firma Express Inicio Calendario SSS Instructivos Contacto OS Sistema Usuarios T…" at bounding box center [784, 415] width 1568 height 726
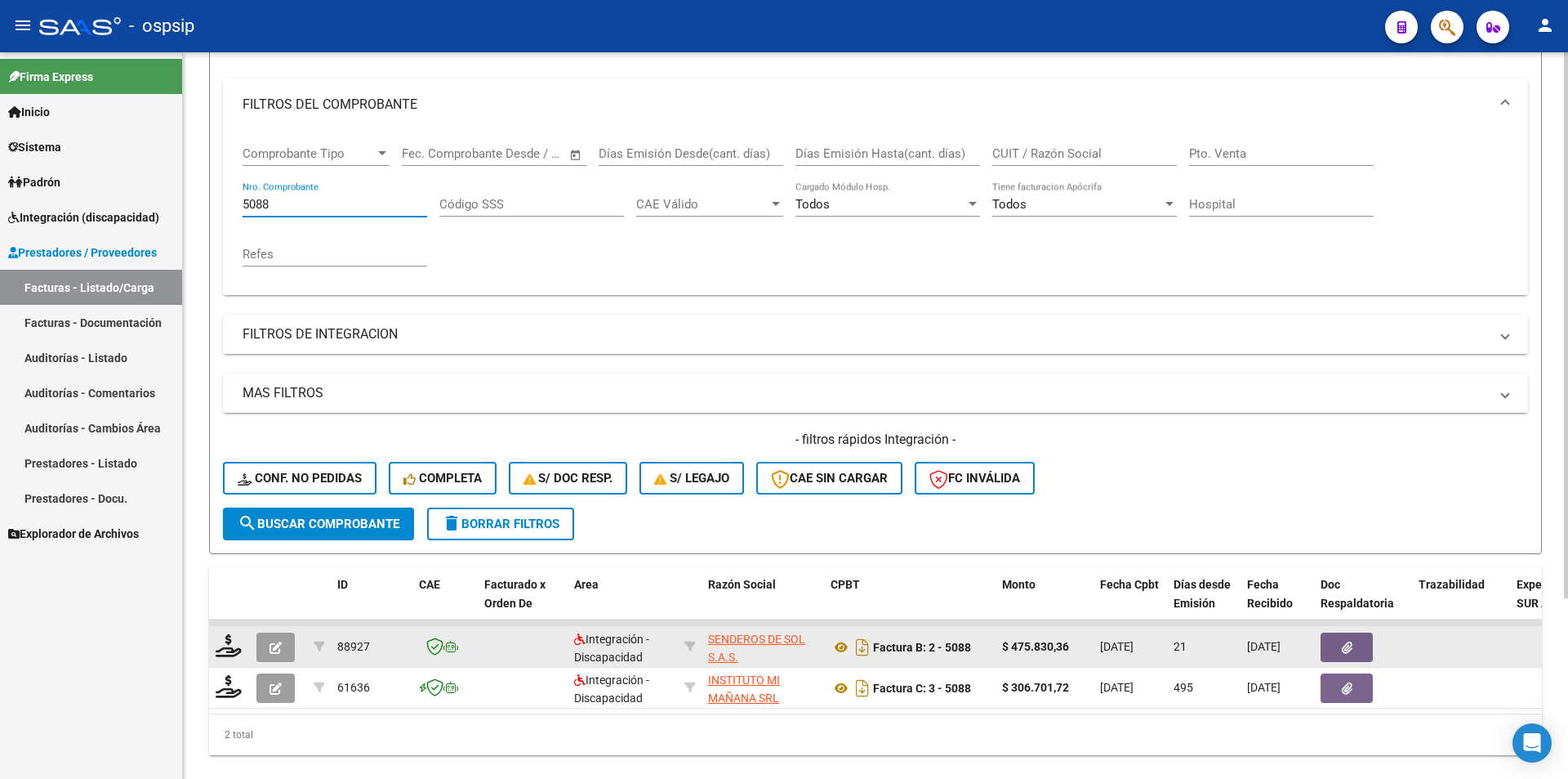
click at [269, 646] on button "button" at bounding box center [275, 648] width 39 height 30
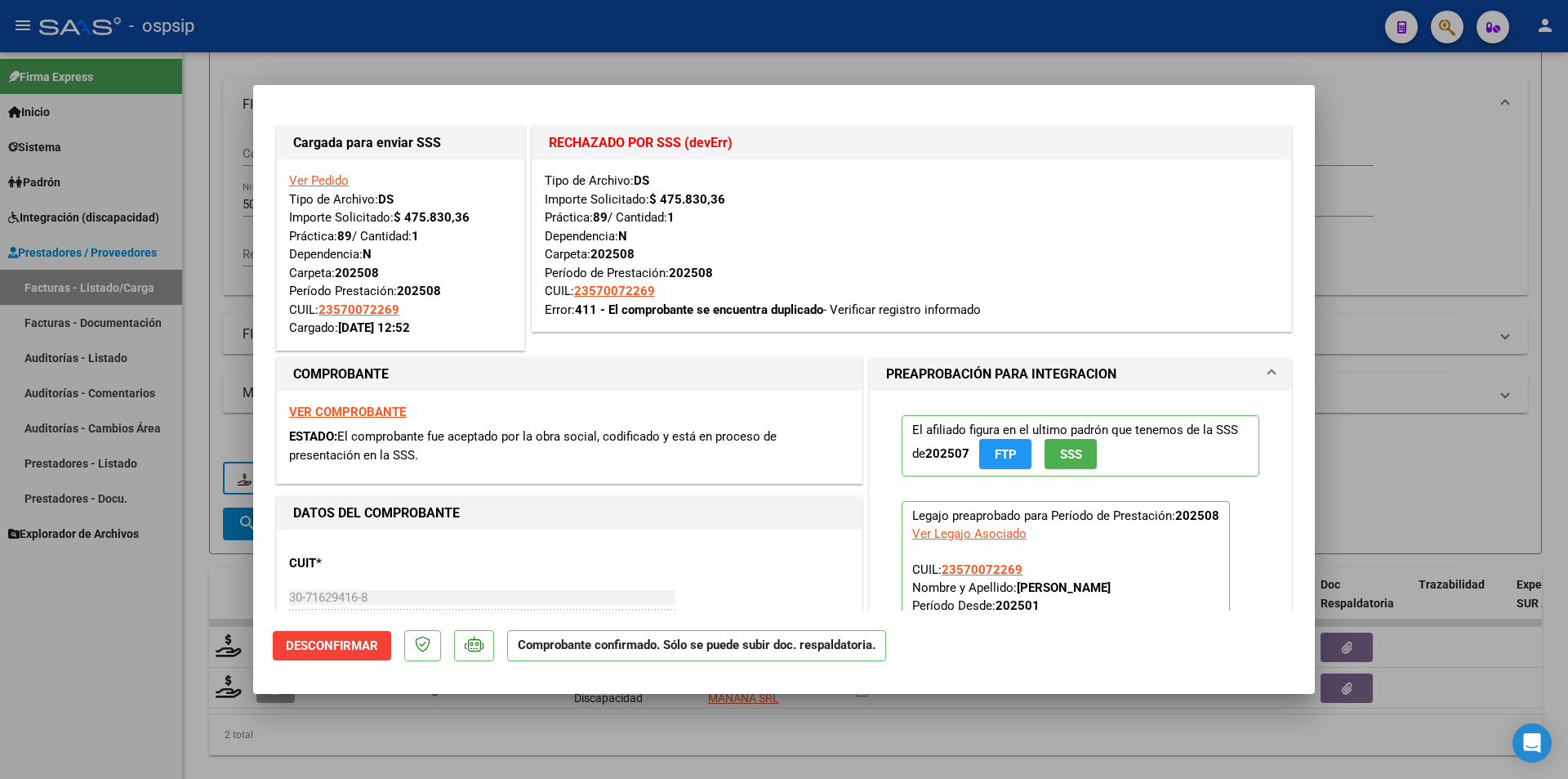
click at [302, 407] on strong "VER COMPROBANTE" at bounding box center [348, 411] width 117 height 15
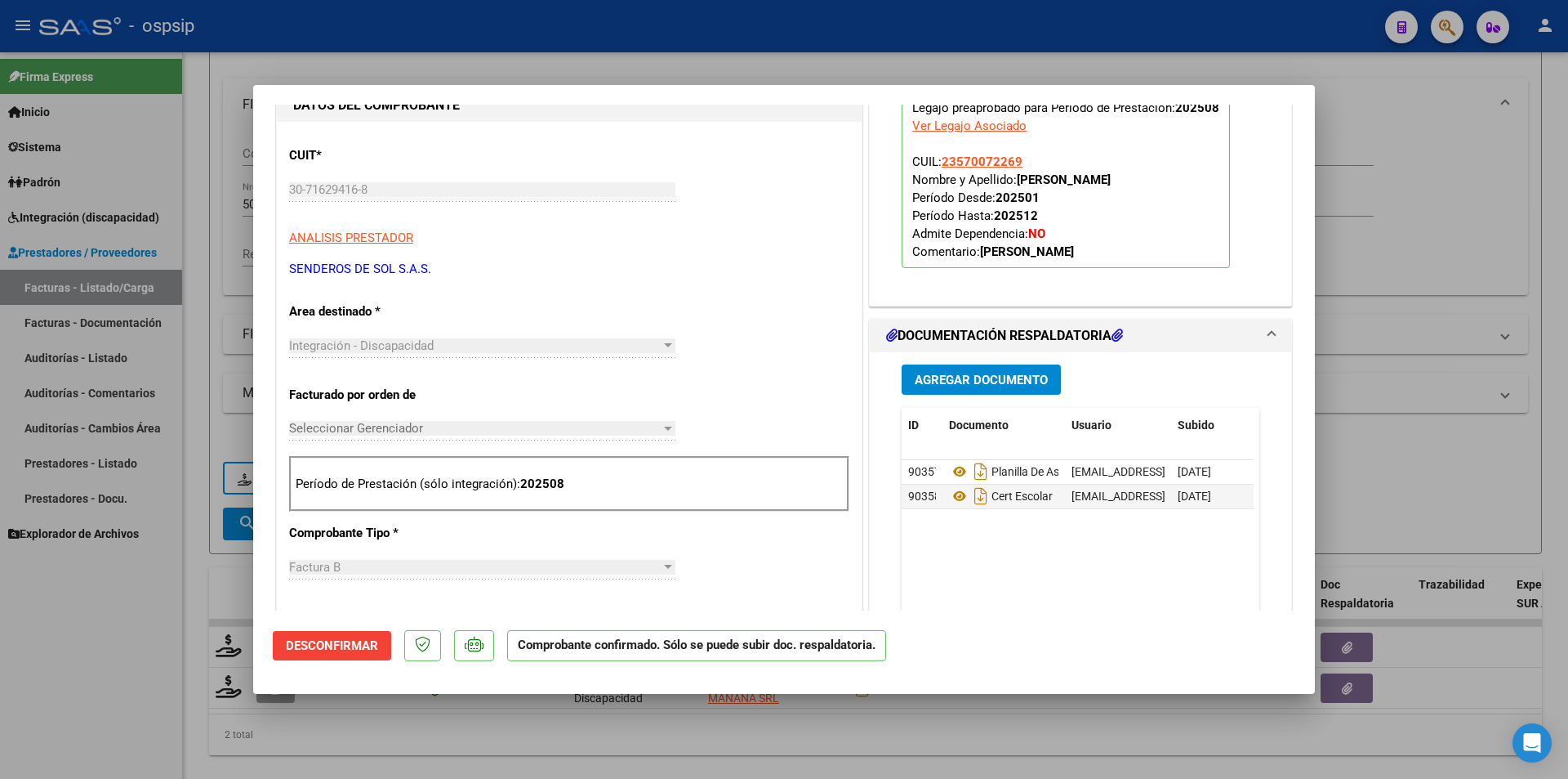
scroll to position [164, 0]
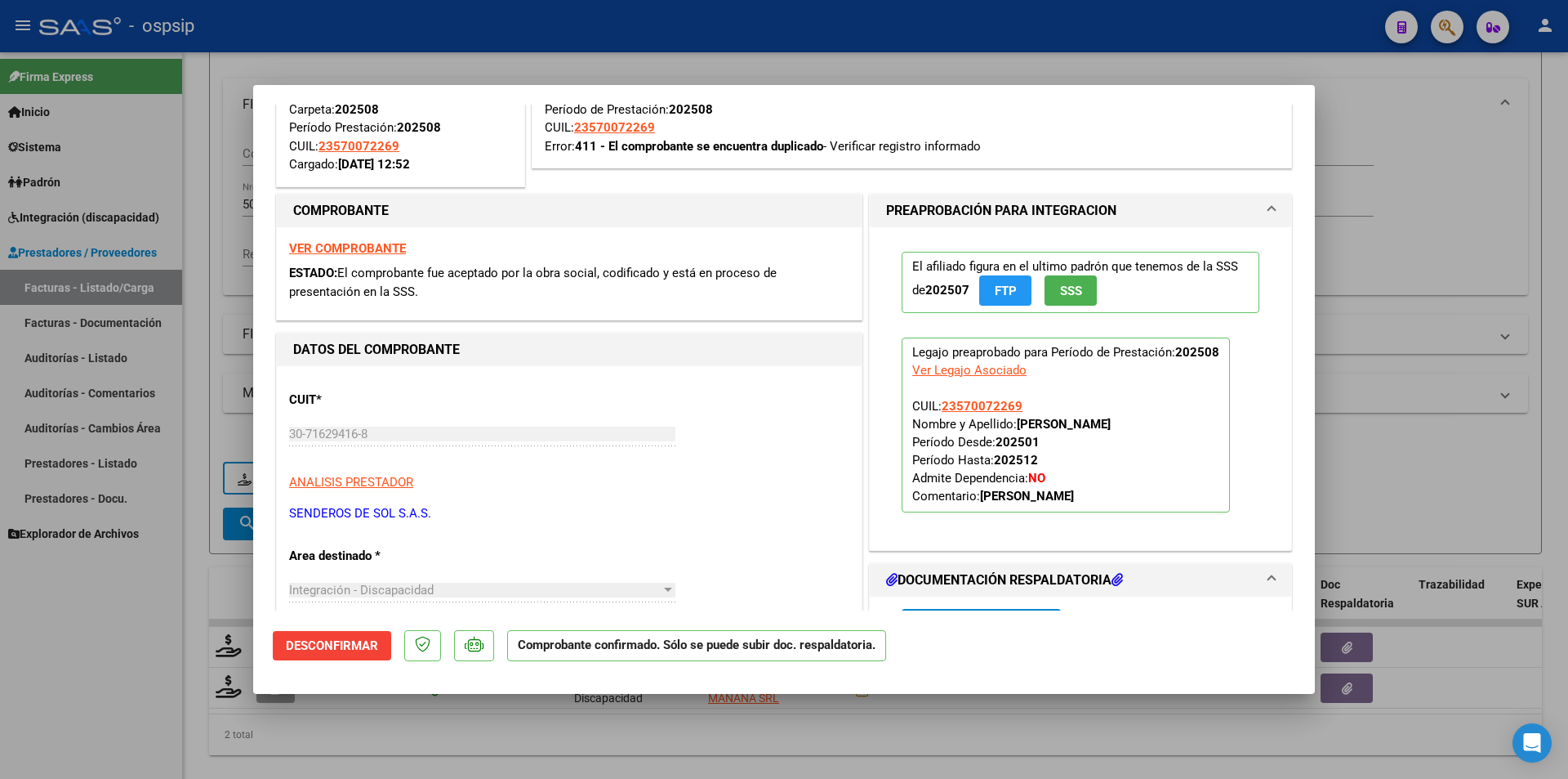
click at [370, 249] on strong "VER COMPROBANTE" at bounding box center [348, 248] width 117 height 15
click at [387, 245] on strong "VER COMPROBANTE" at bounding box center [348, 248] width 117 height 15
click at [495, 743] on div at bounding box center [784, 390] width 1568 height 779
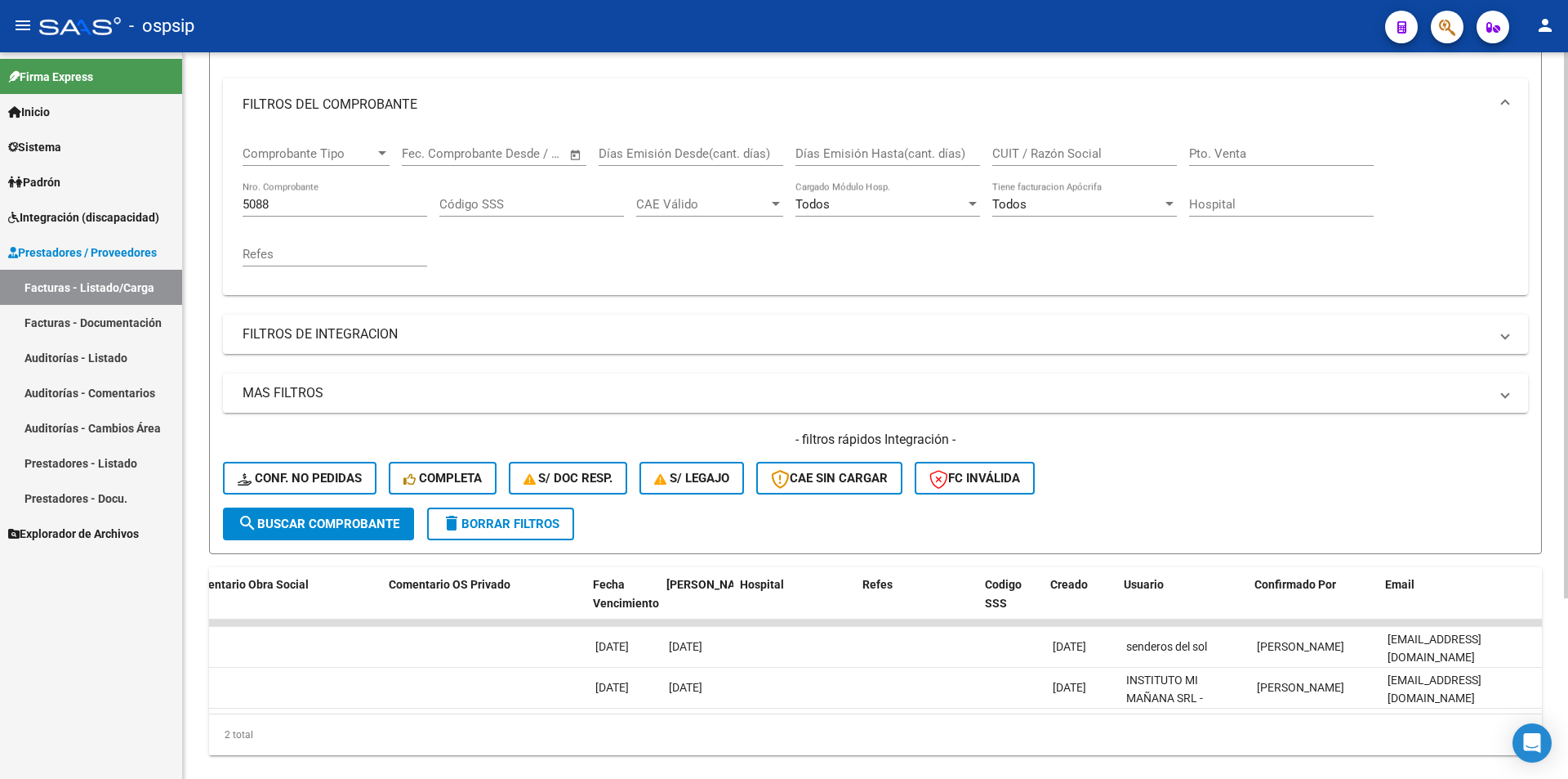
scroll to position [0, 2879]
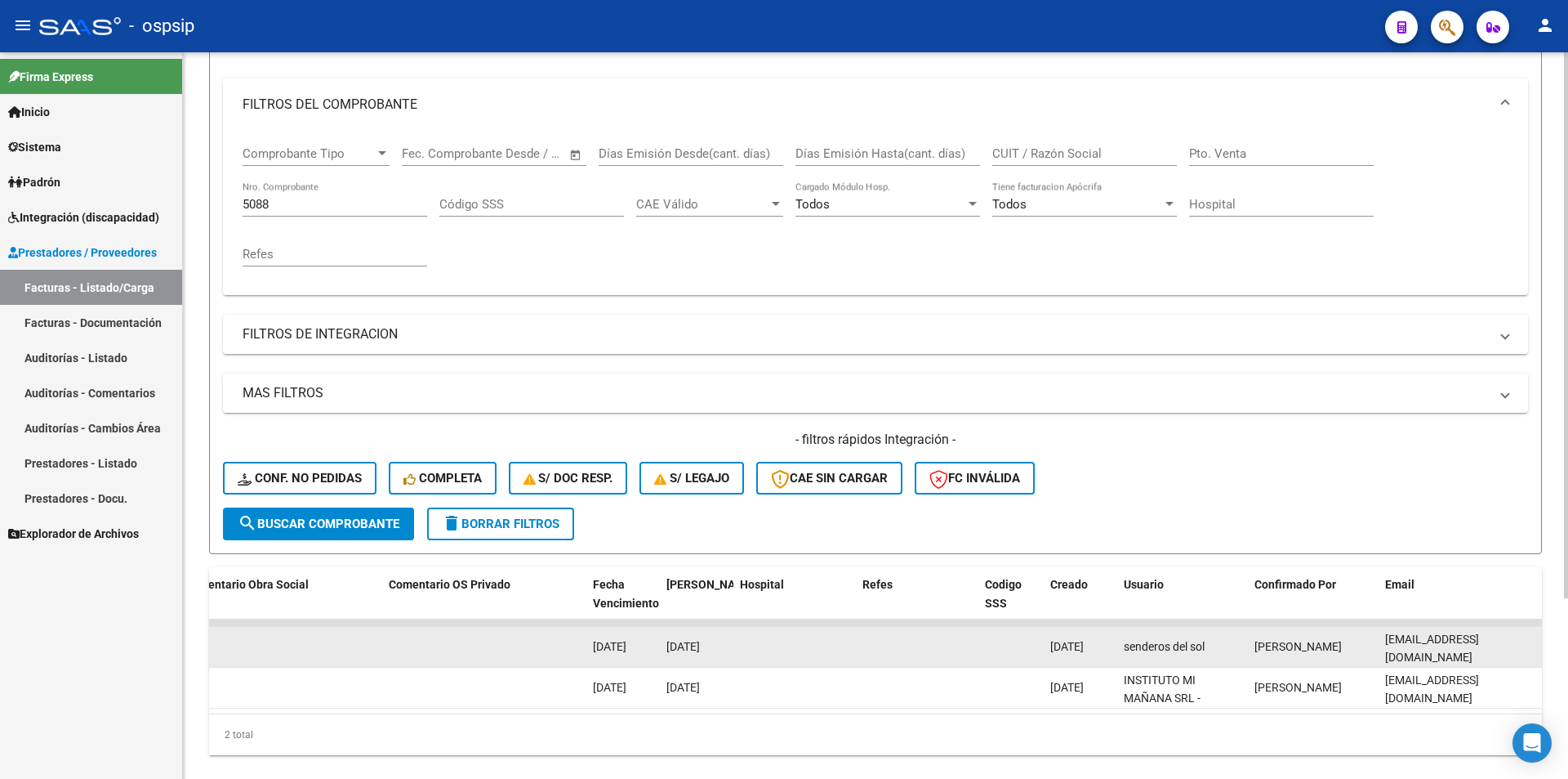
click at [1389, 643] on datatable-body-cell "[EMAIL_ADDRESS][DOMAIN_NAME]" at bounding box center [1460, 647] width 164 height 40
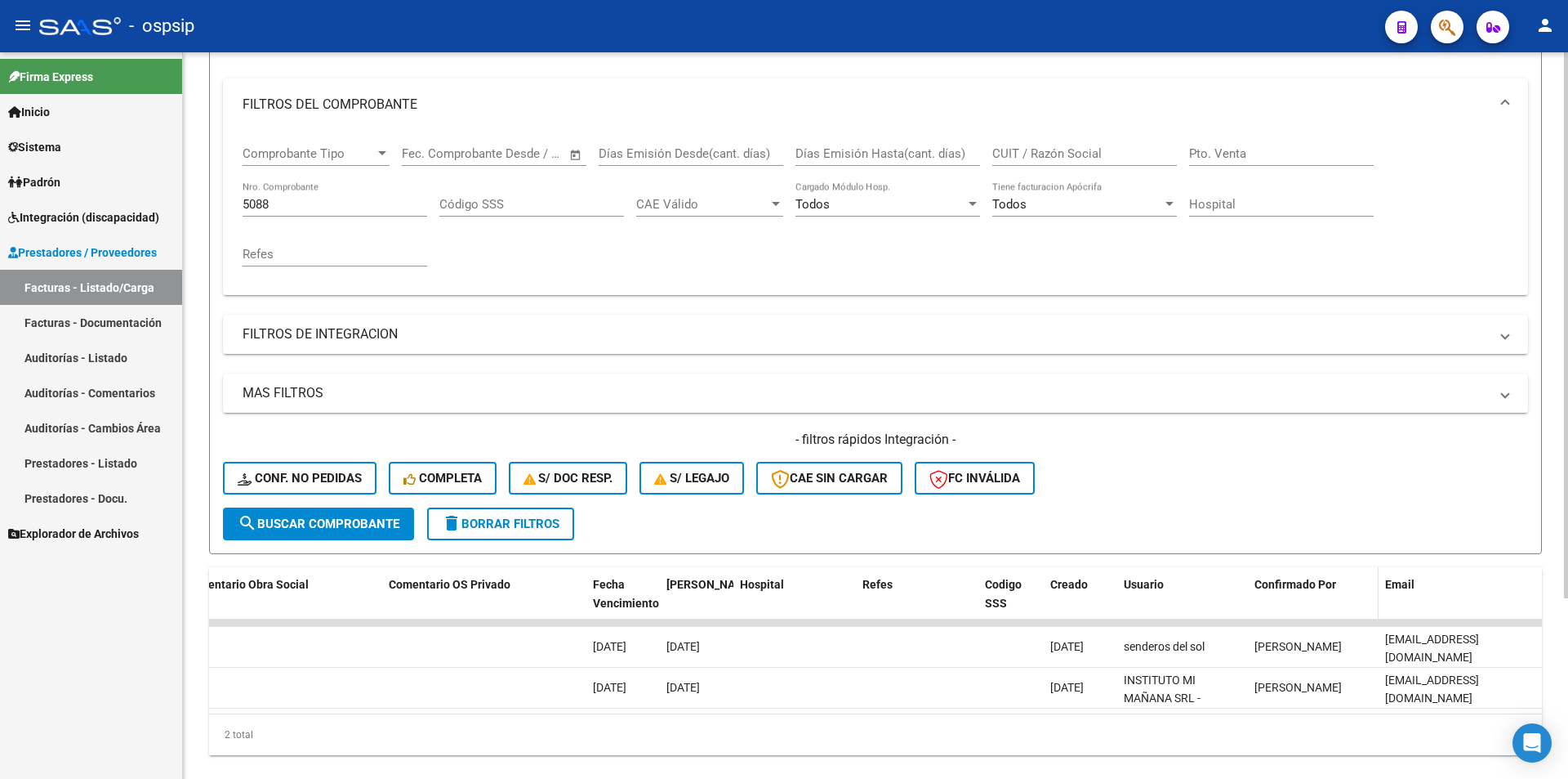
click at [1373, 605] on span at bounding box center [1374, 603] width 7 height 72
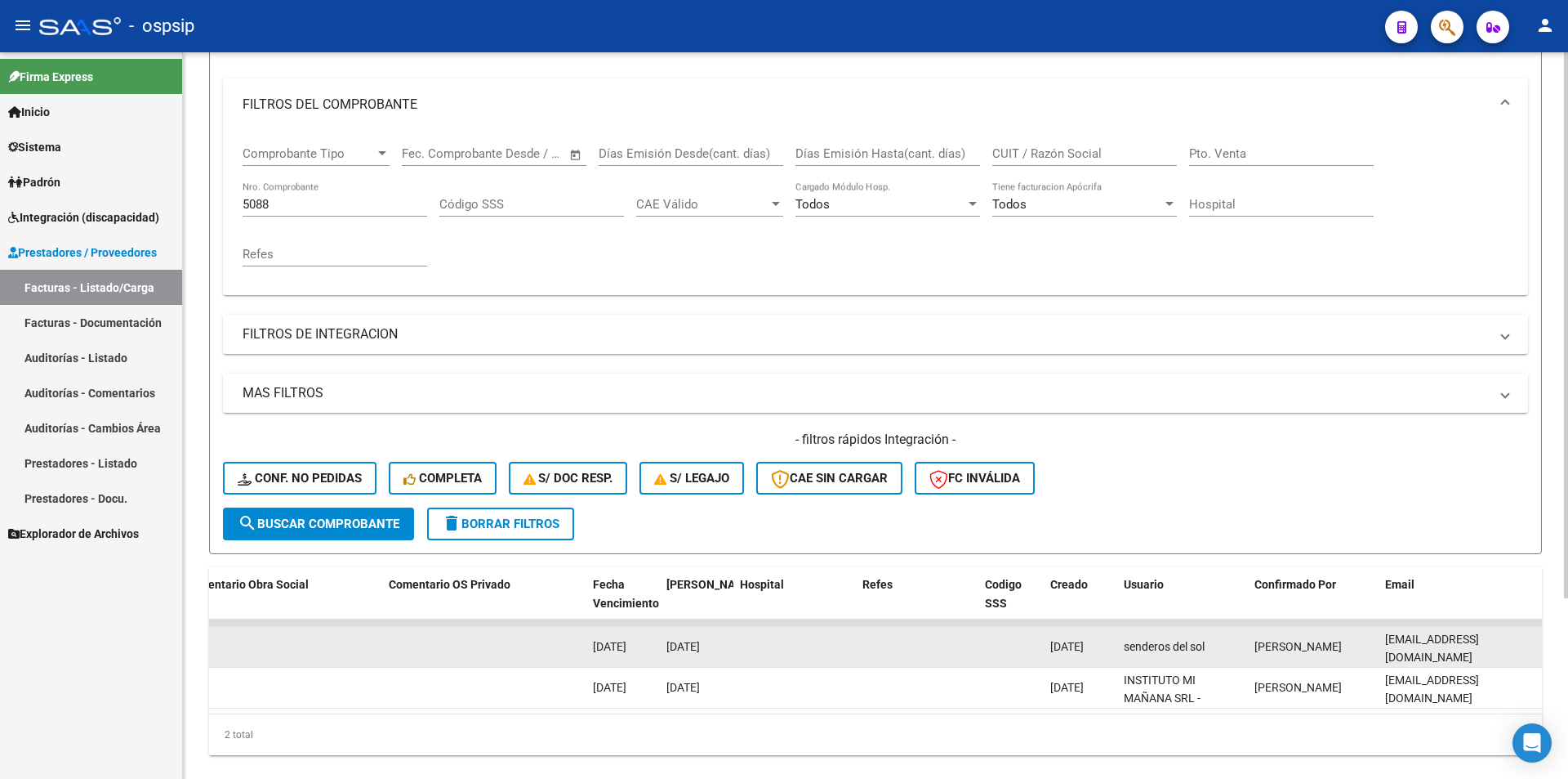
drag, startPoint x: 1385, startPoint y: 643, endPoint x: 1536, endPoint y: 644, distance: 151.0
click at [1536, 644] on datatable-body-cell "[EMAIL_ADDRESS][DOMAIN_NAME]" at bounding box center [1460, 647] width 164 height 40
copy span "[EMAIL_ADDRESS][DOMAIN_NAME]"
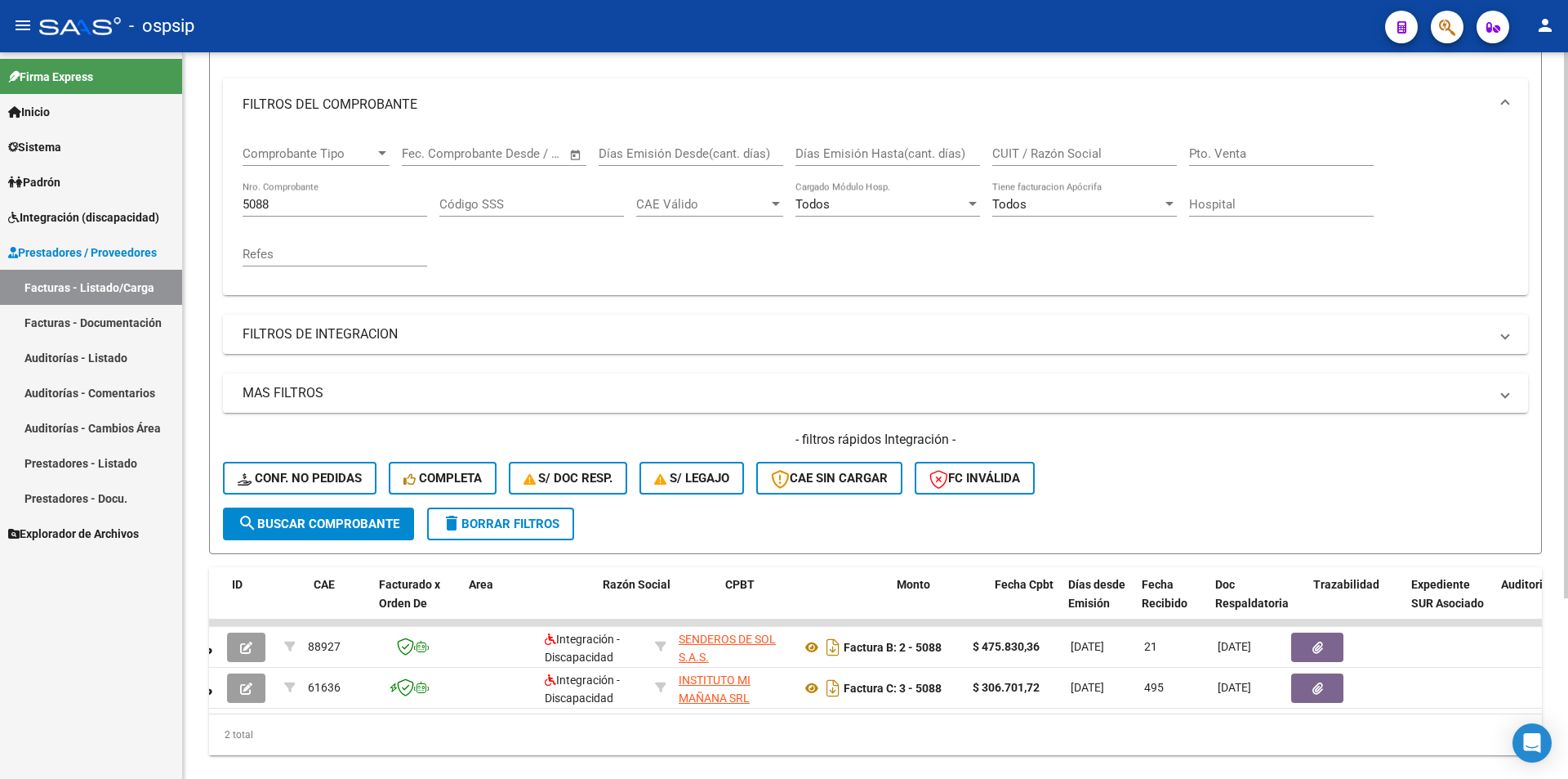
scroll to position [0, 0]
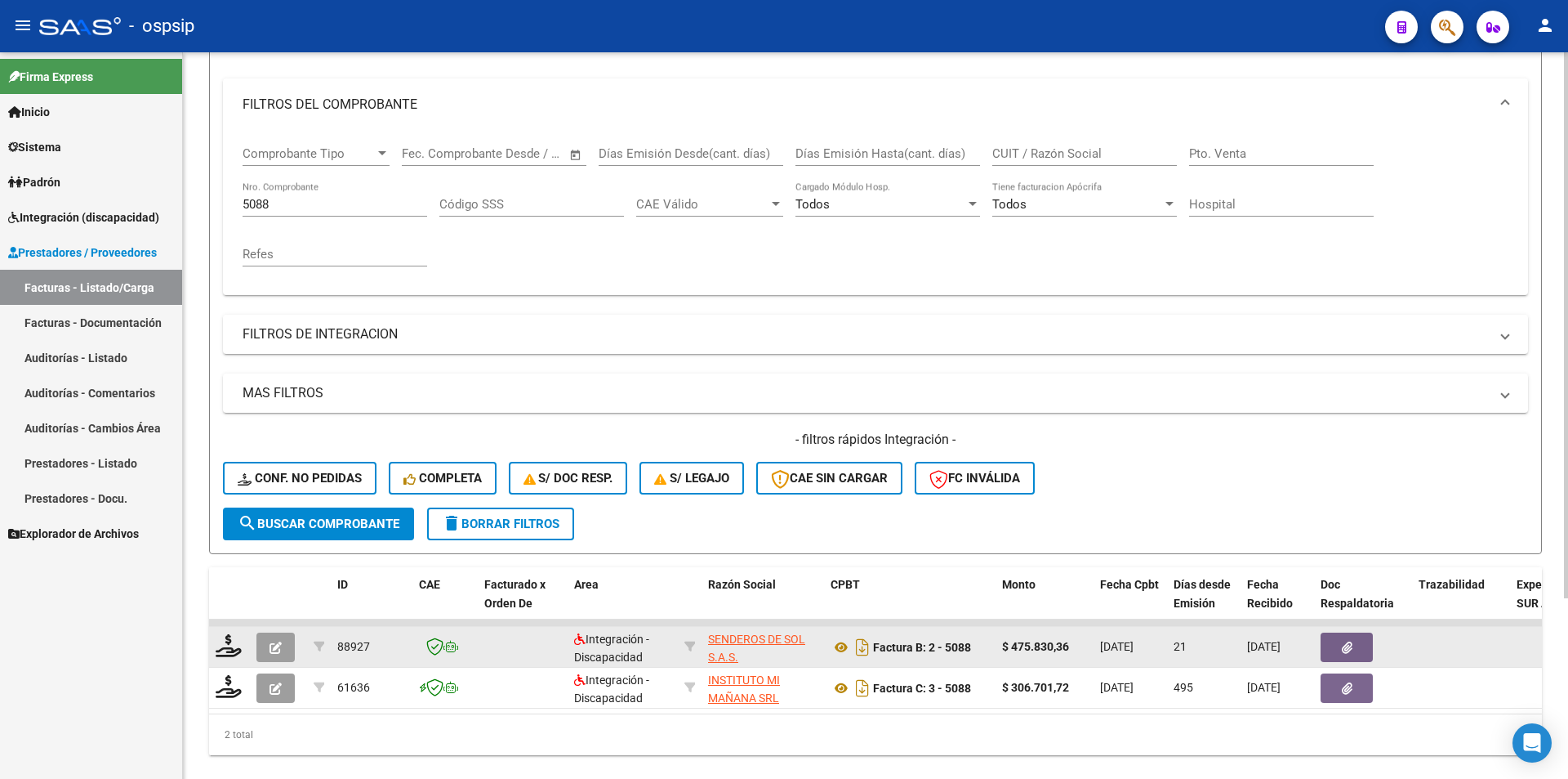
click at [278, 644] on icon "button" at bounding box center [275, 648] width 12 height 12
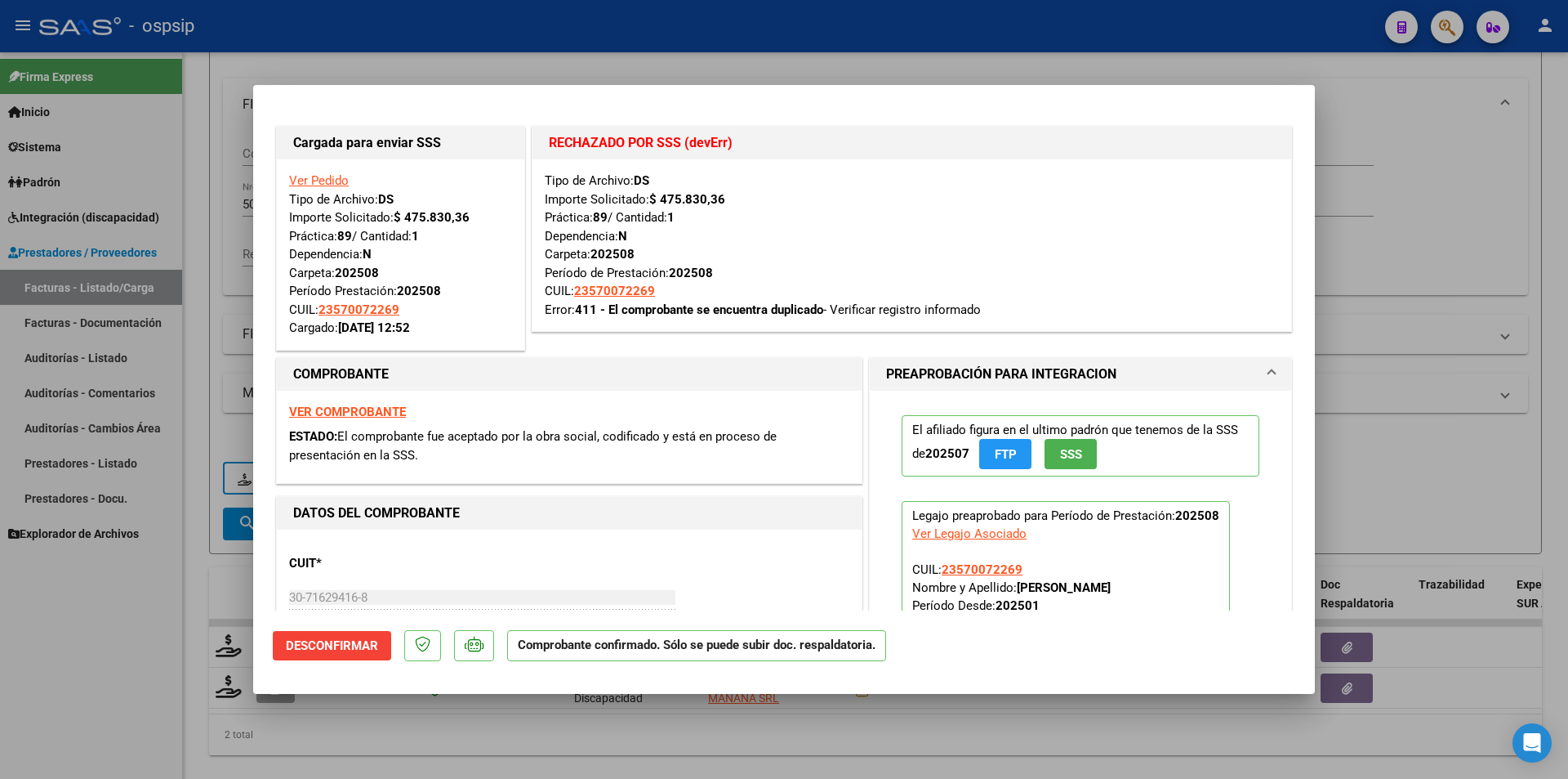
click at [351, 651] on span "Desconfirmar" at bounding box center [332, 645] width 92 height 15
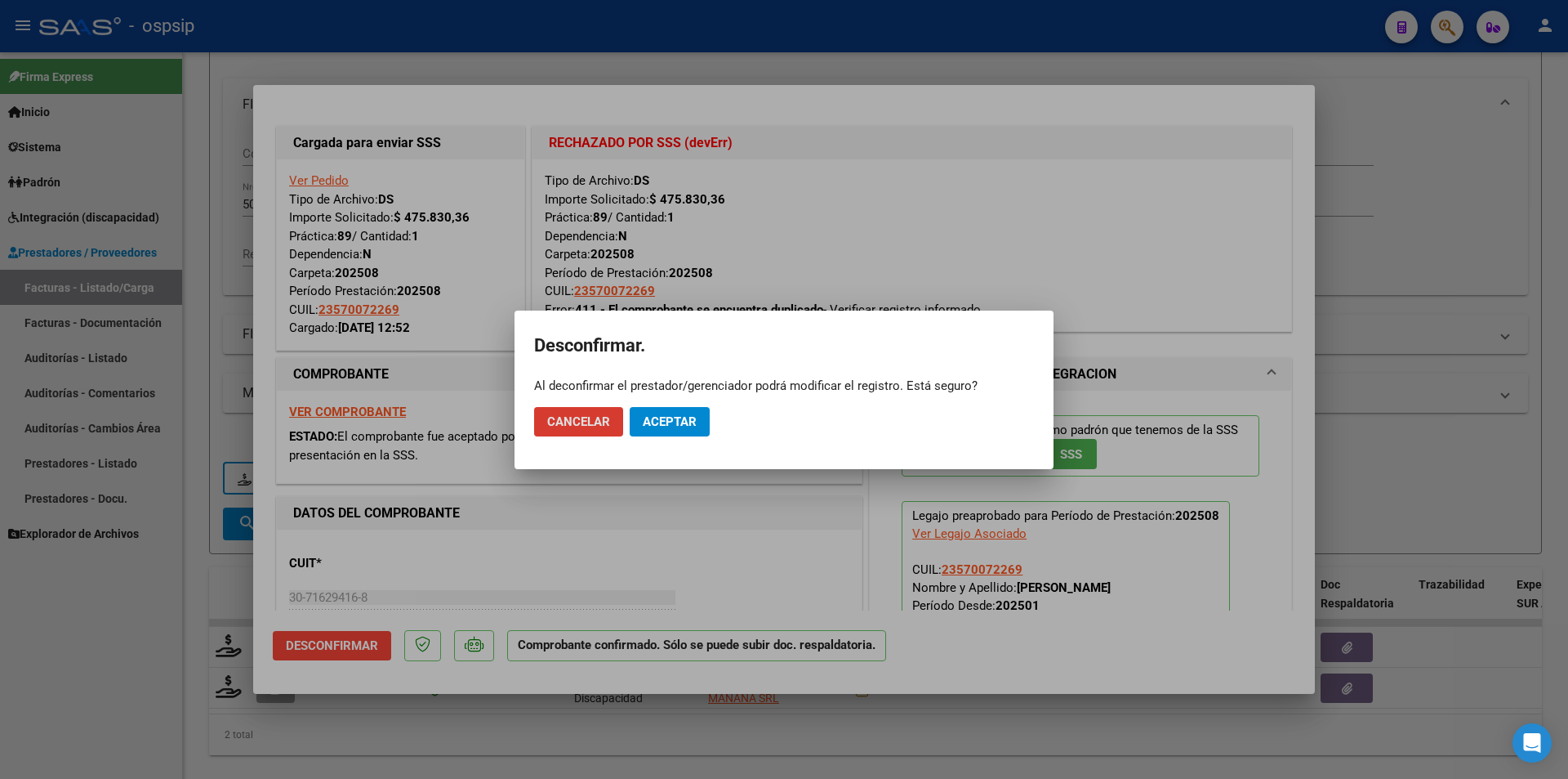
click at [695, 423] on span "Aceptar" at bounding box center [669, 421] width 54 height 15
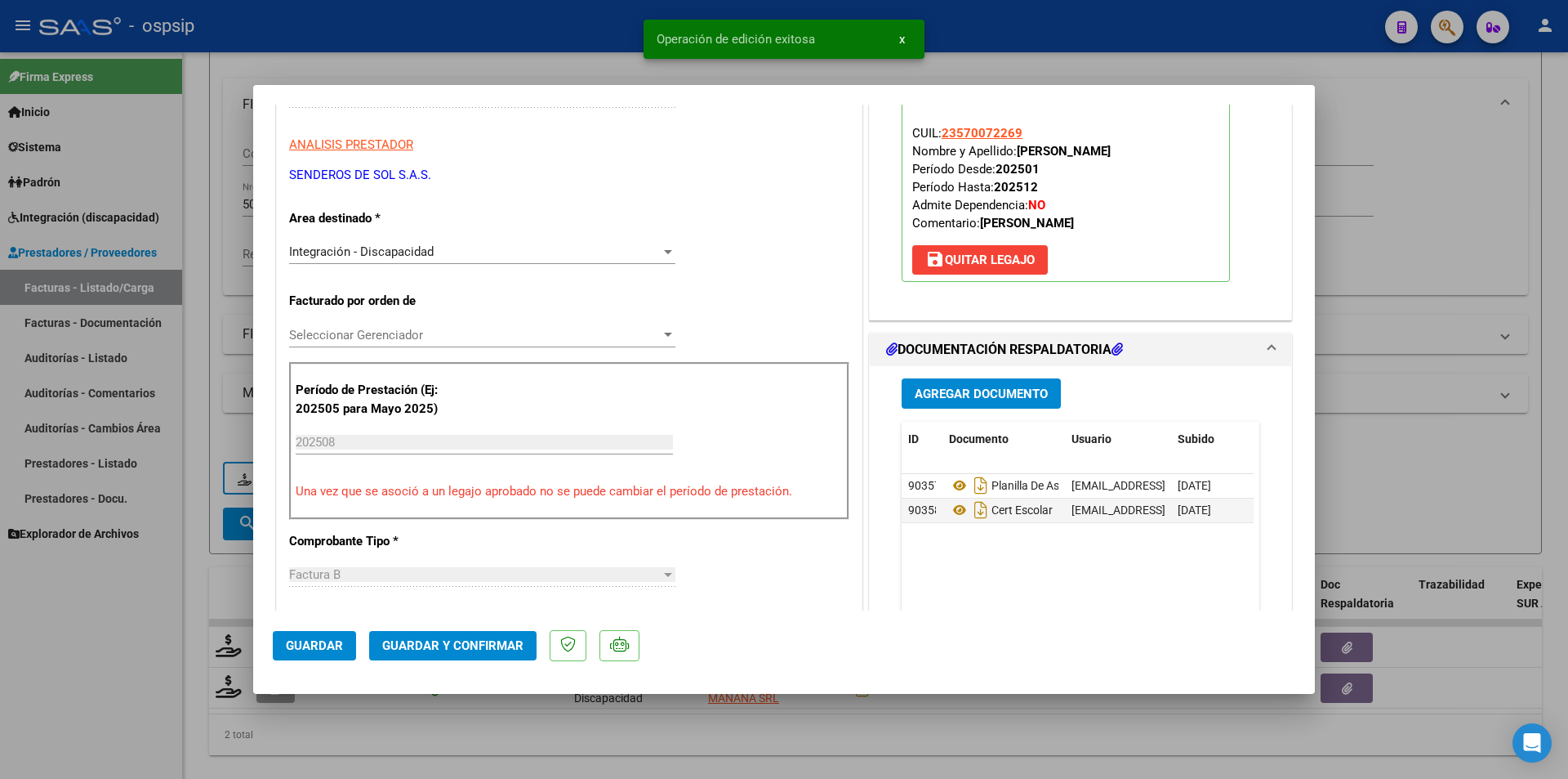
scroll to position [491, 0]
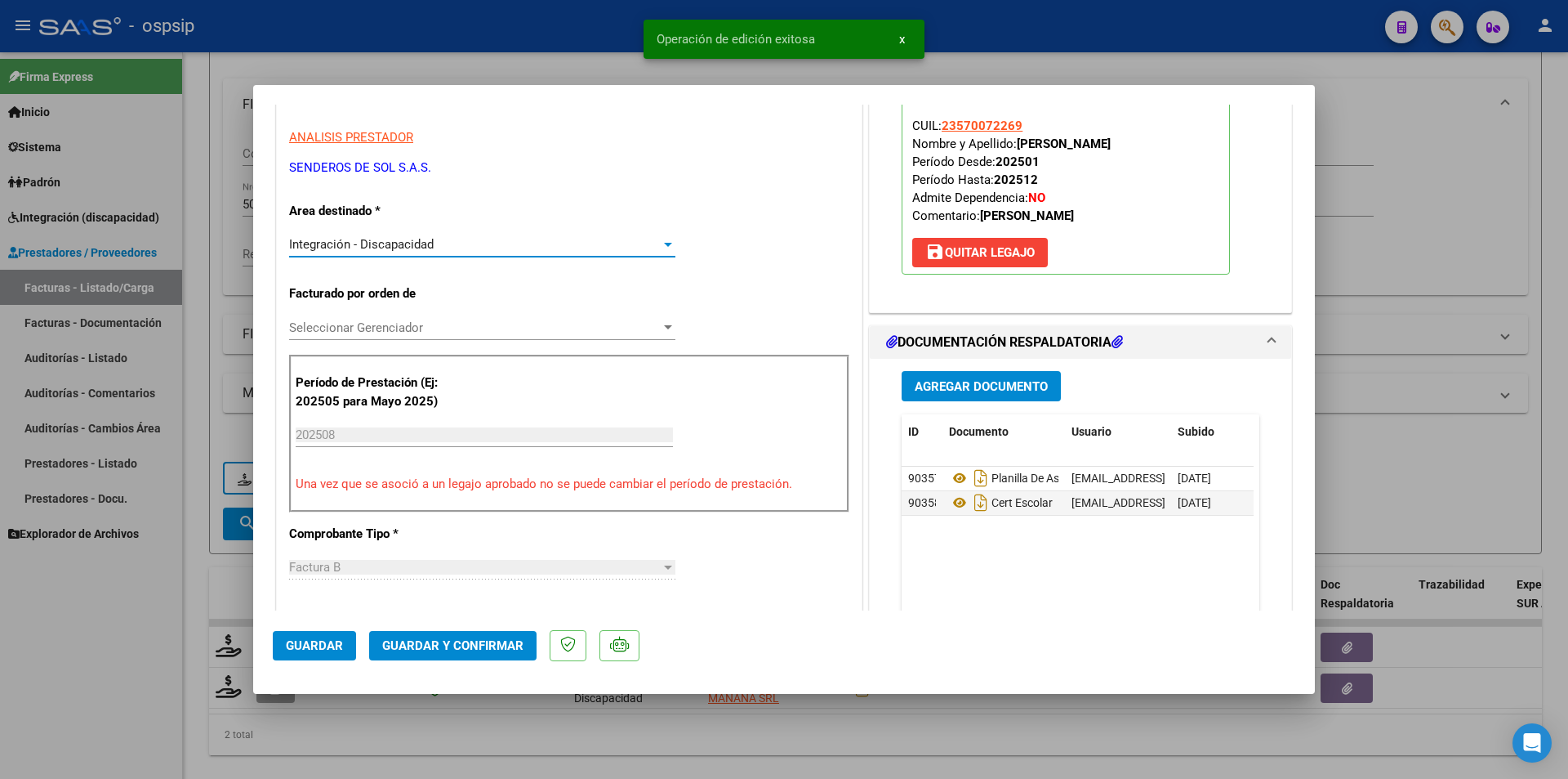
click at [400, 243] on span "Integración - Discapacidad" at bounding box center [361, 244] width 145 height 15
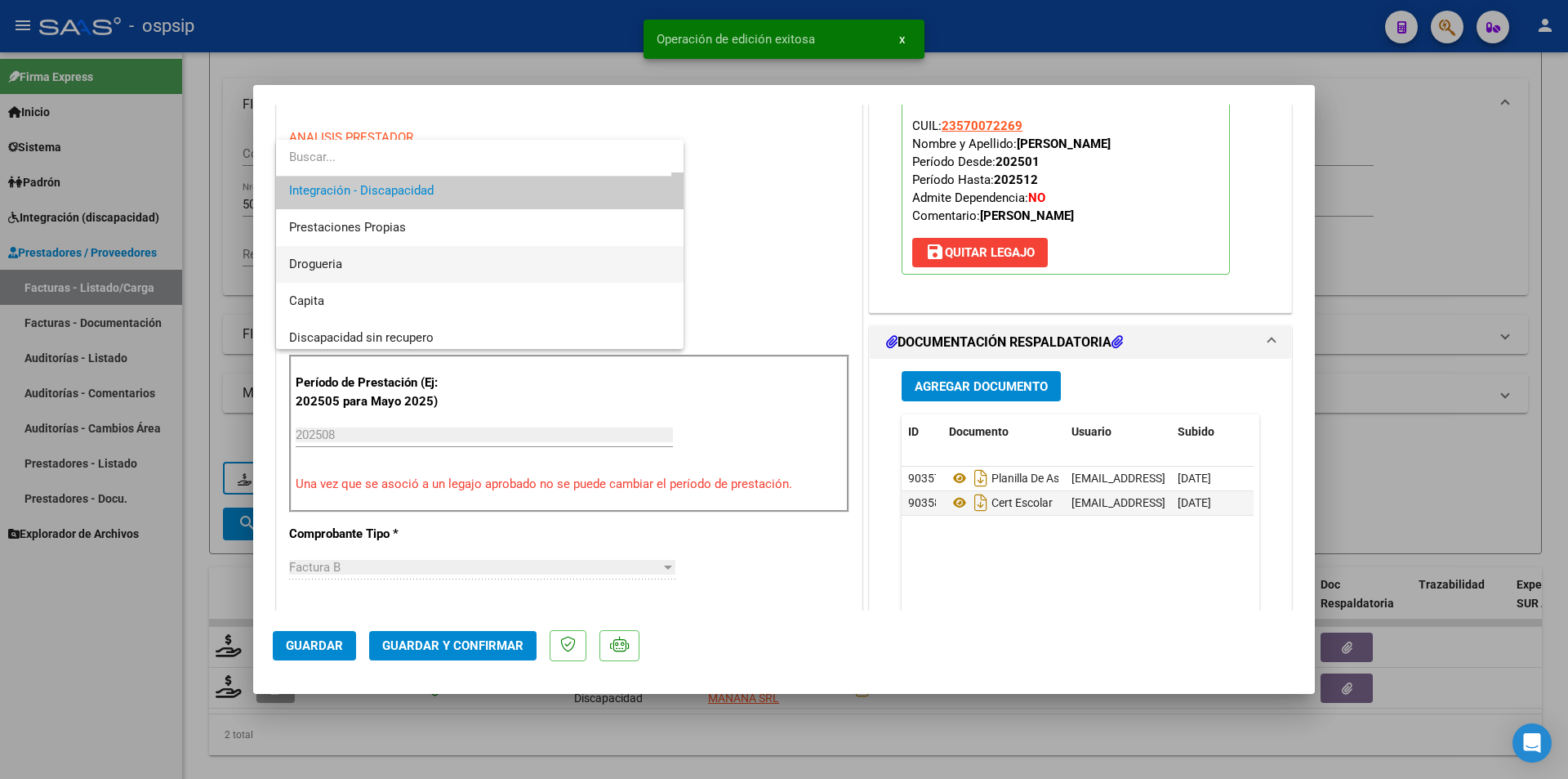
scroll to position [143, 0]
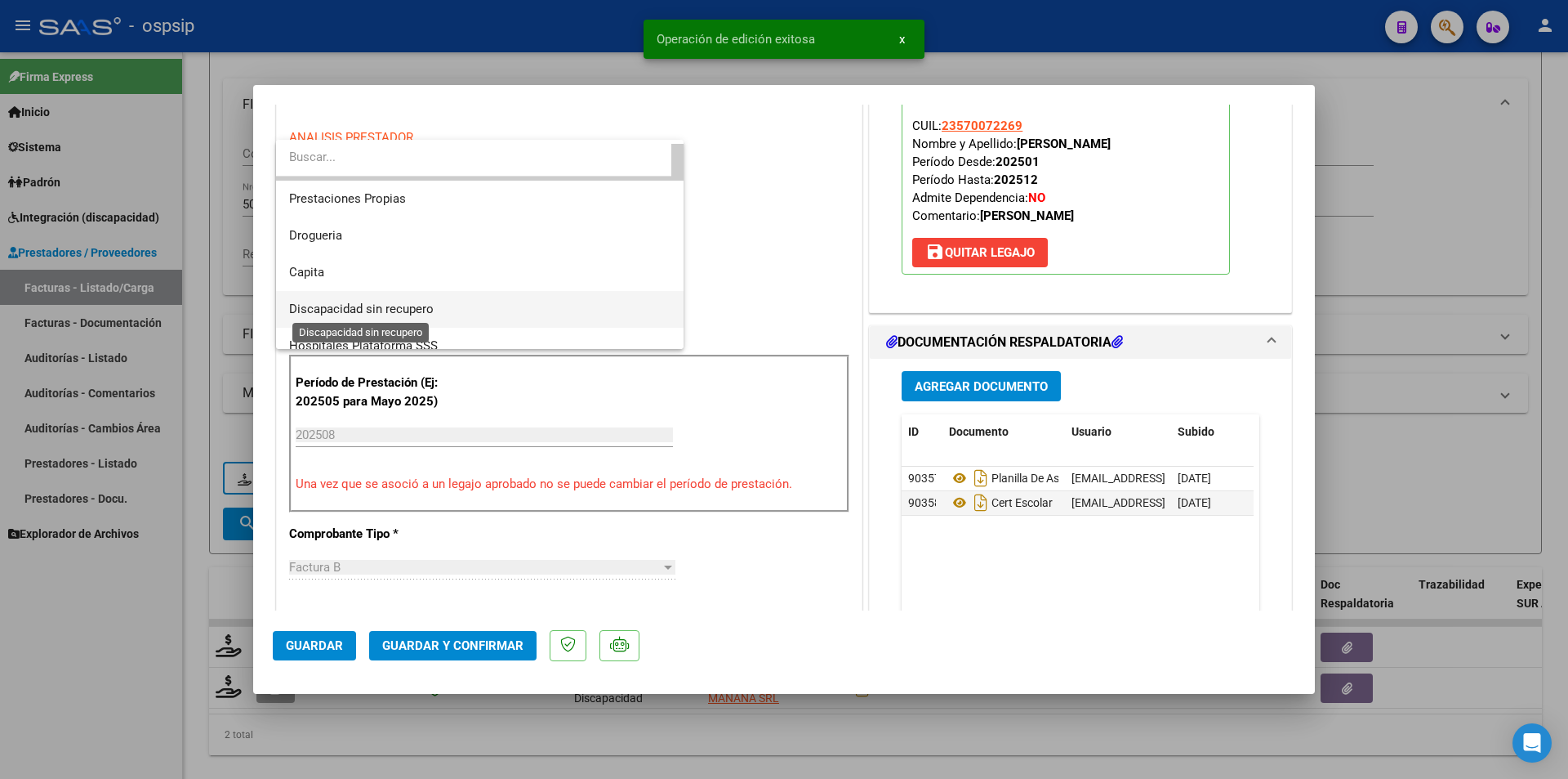
click at [375, 303] on span "Discapacidad sin recupero" at bounding box center [361, 309] width 145 height 15
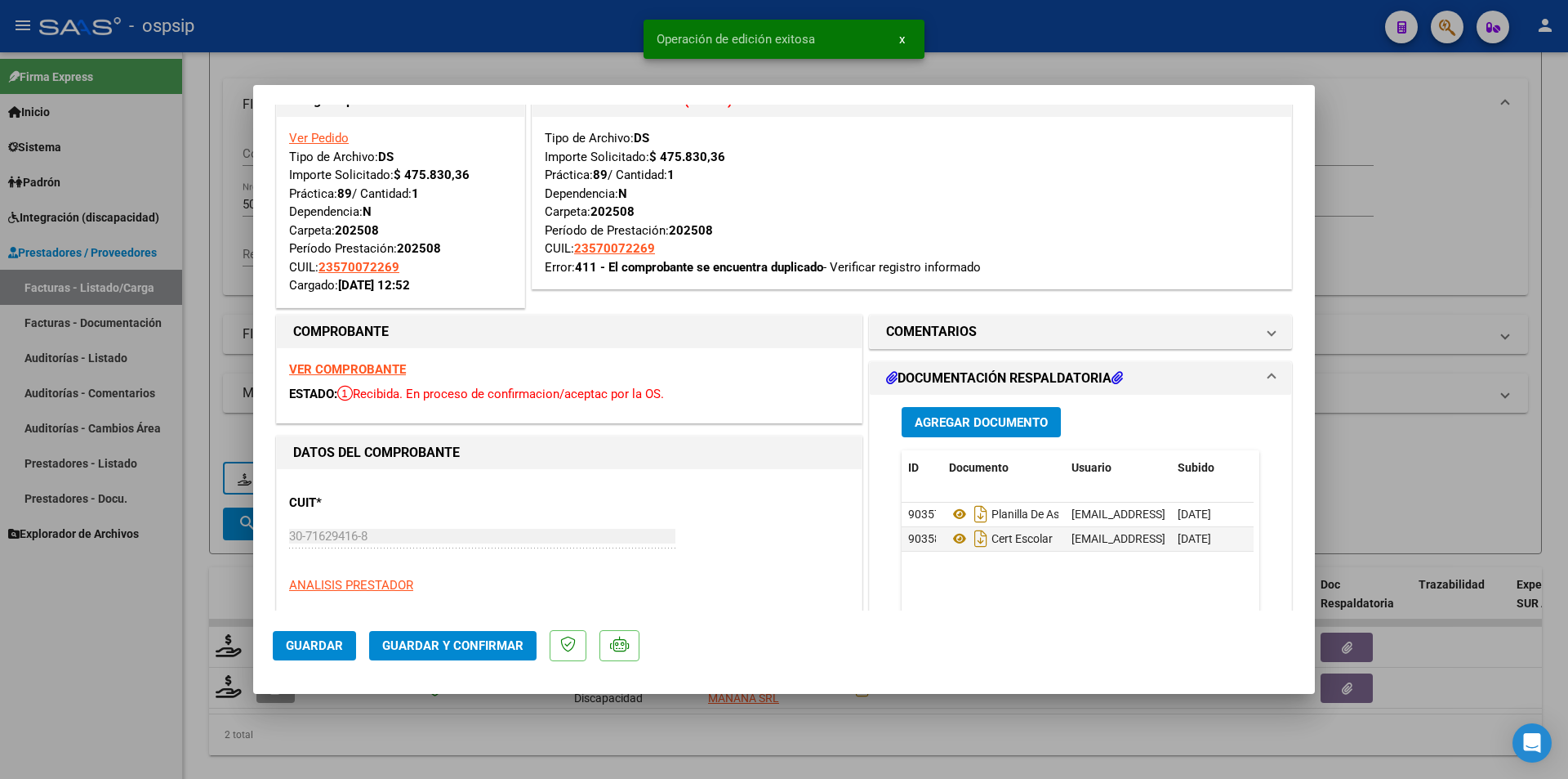
scroll to position [0, 0]
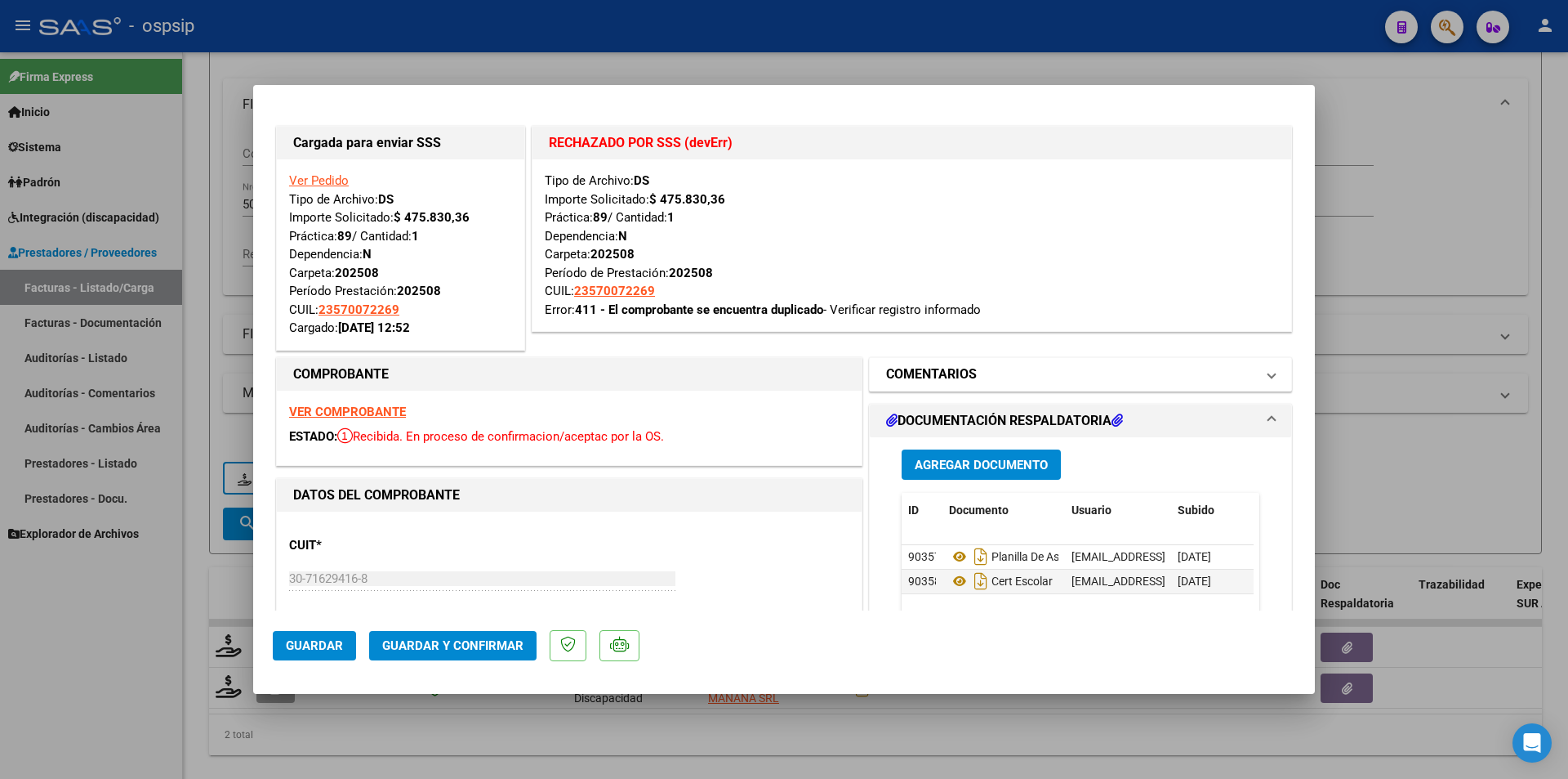
click at [977, 373] on mat-panel-title "COMENTARIOS" at bounding box center [1070, 375] width 369 height 20
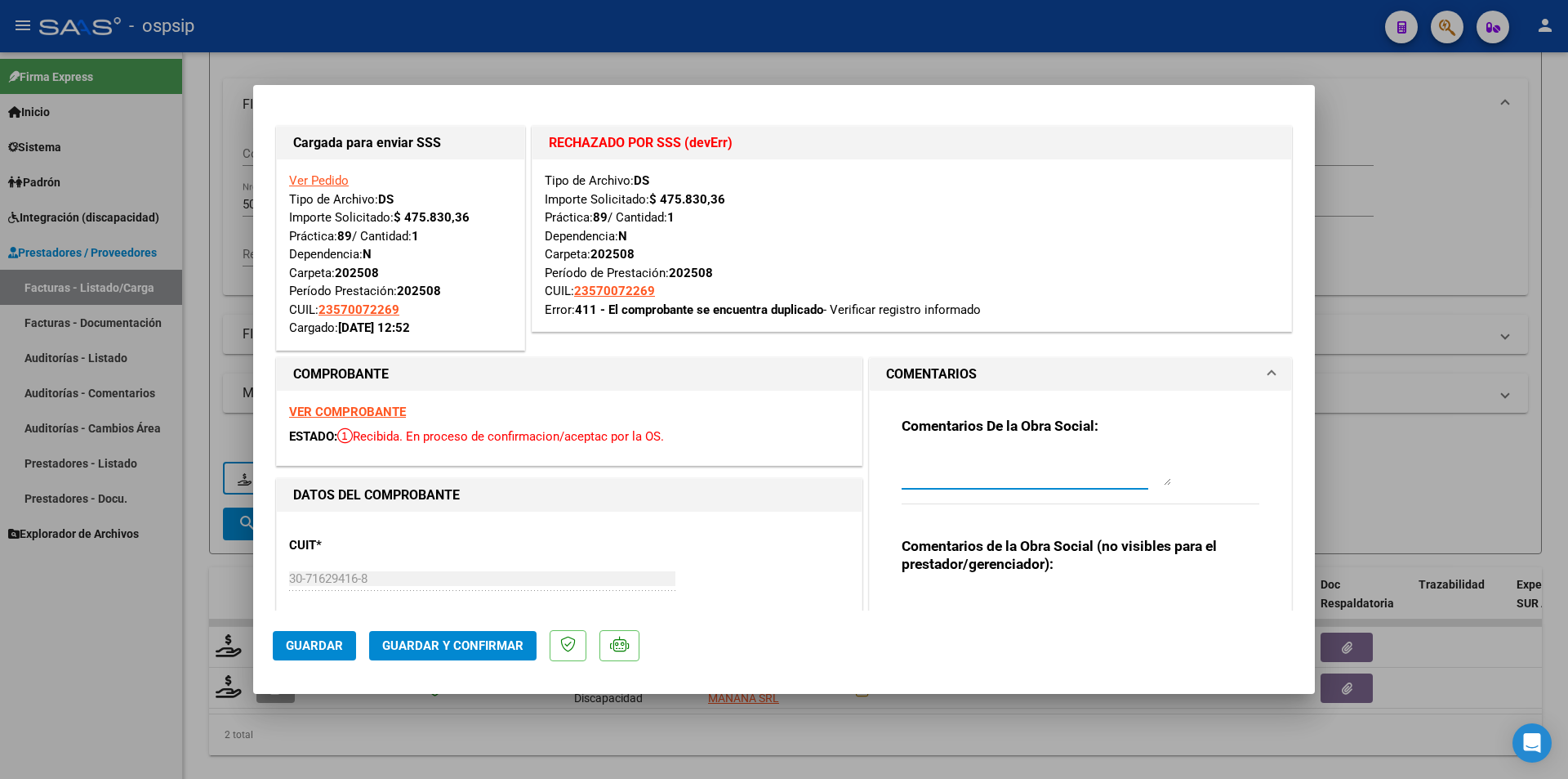
click at [942, 464] on textarea at bounding box center [1036, 469] width 269 height 33
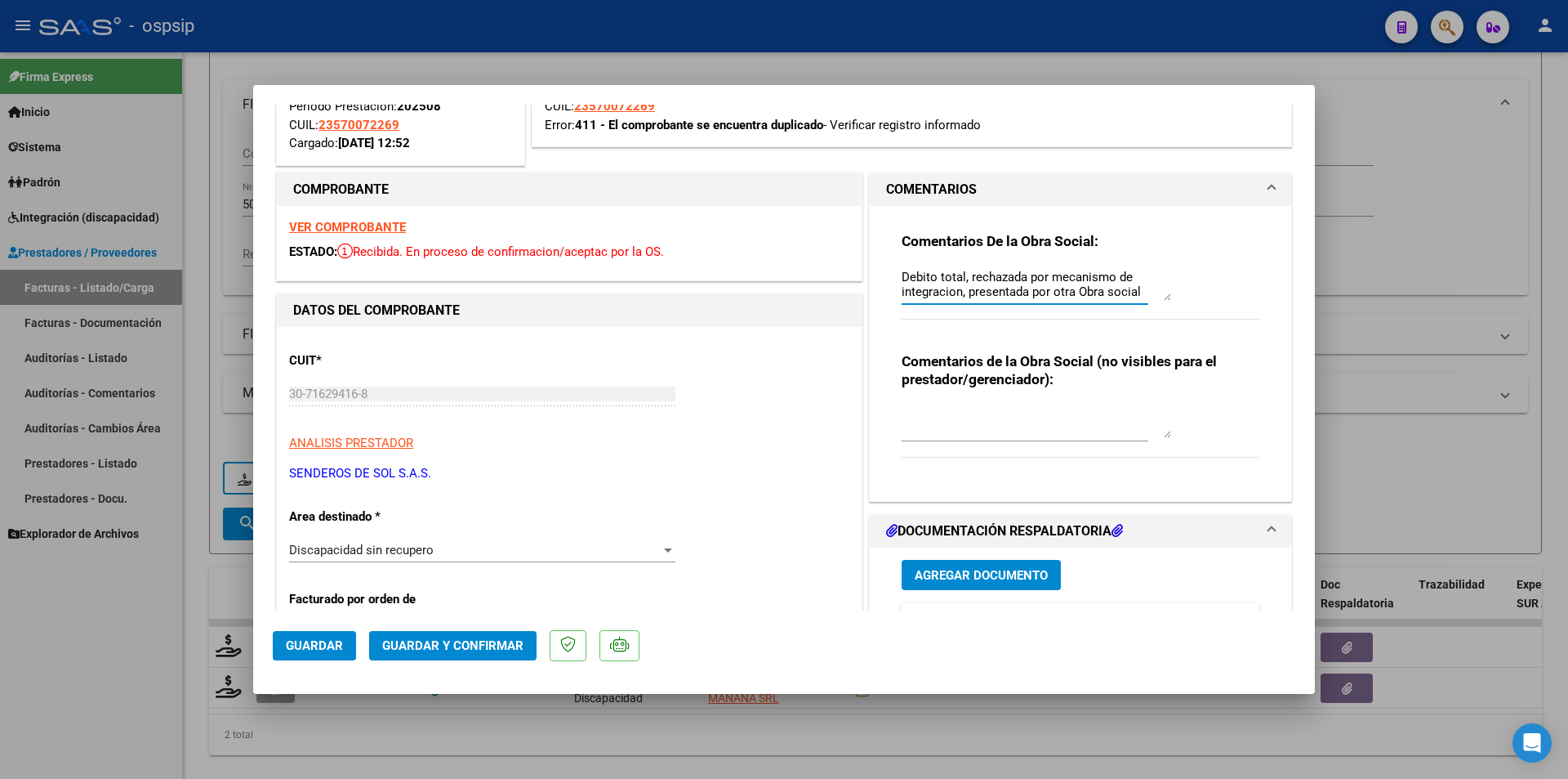
scroll to position [327, 0]
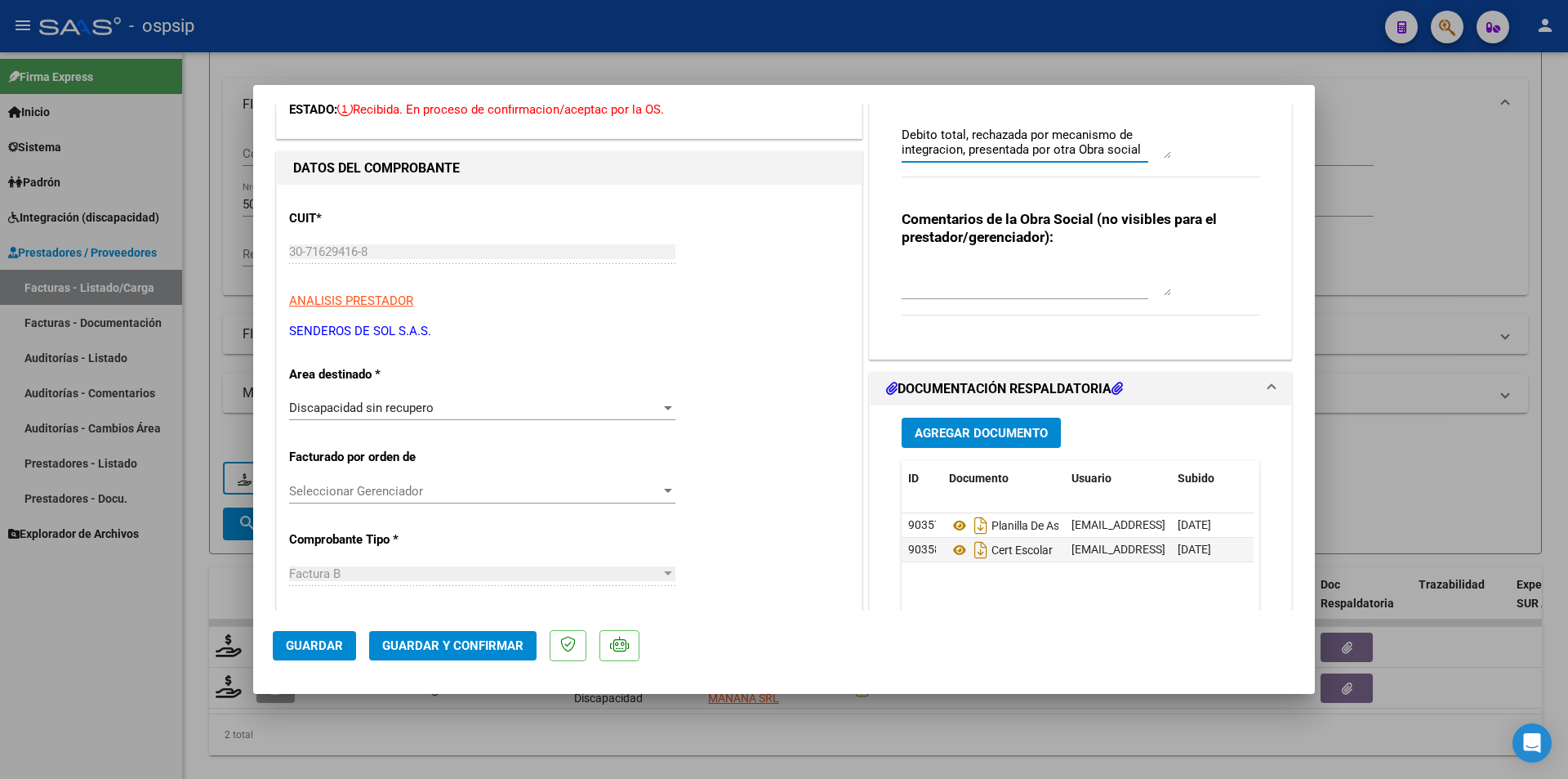
click at [490, 647] on span "Guardar y Confirmar" at bounding box center [453, 645] width 141 height 15
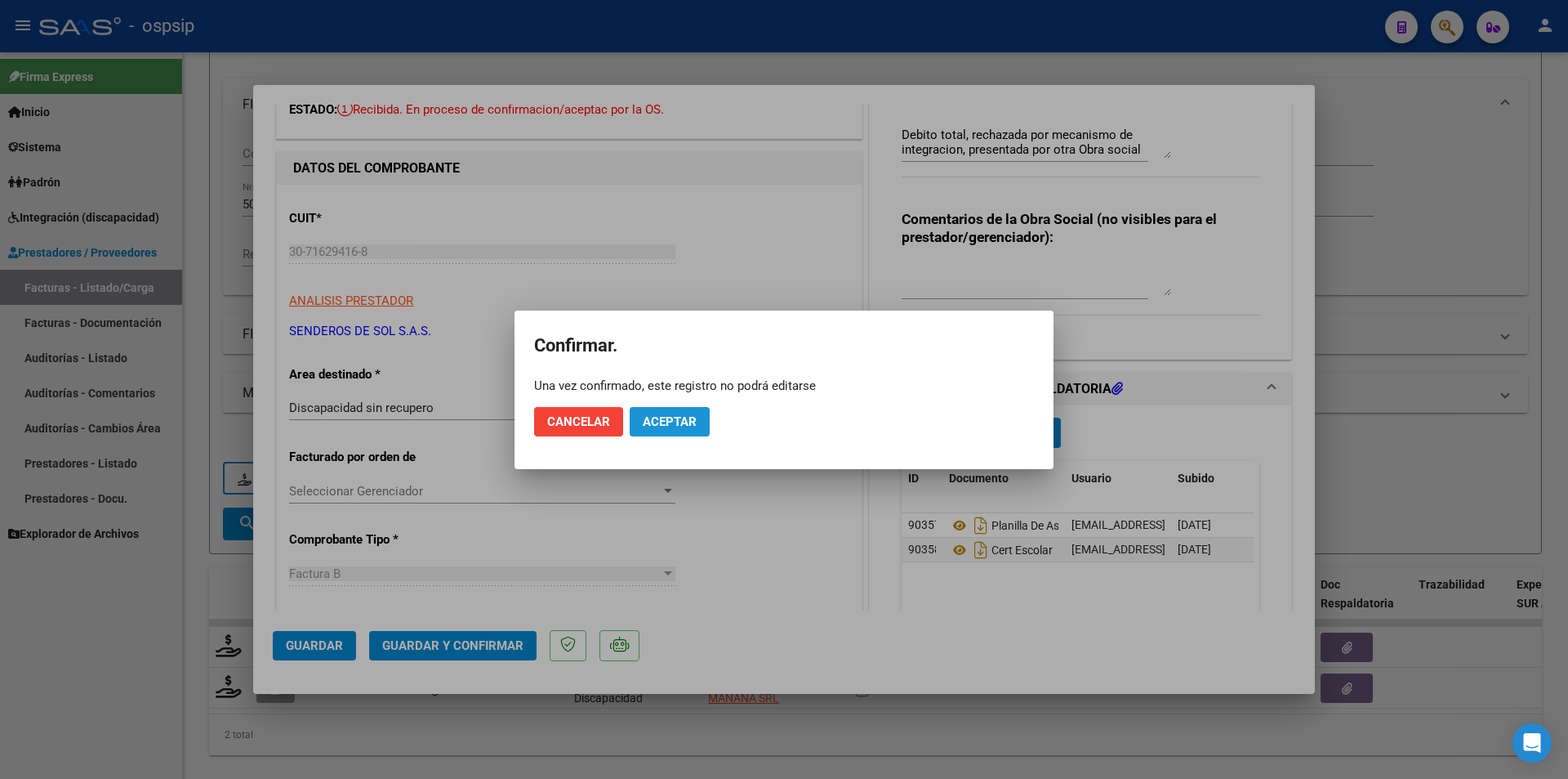
click at [688, 427] on span "Aceptar" at bounding box center [669, 421] width 54 height 15
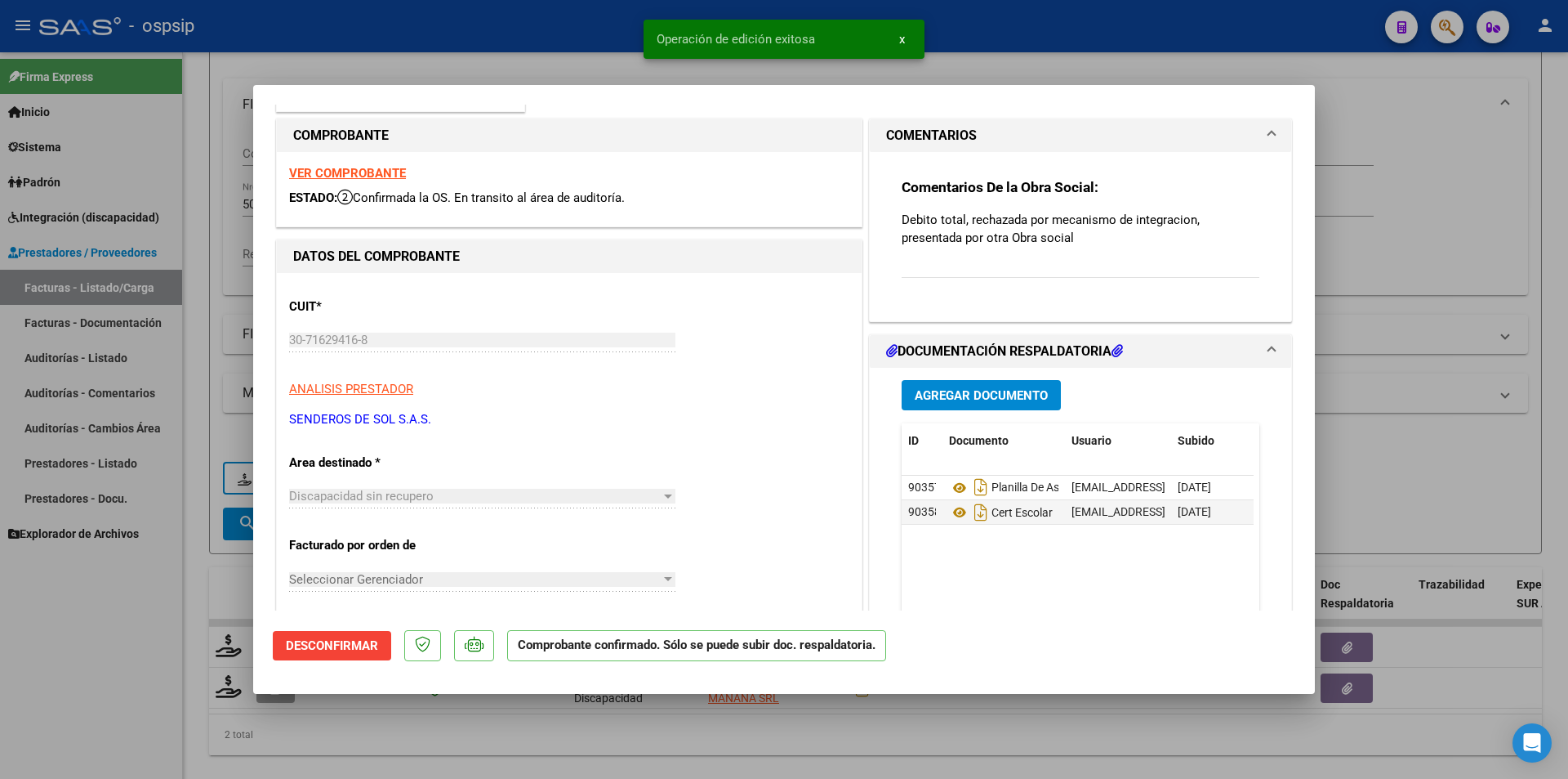
scroll to position [0, 0]
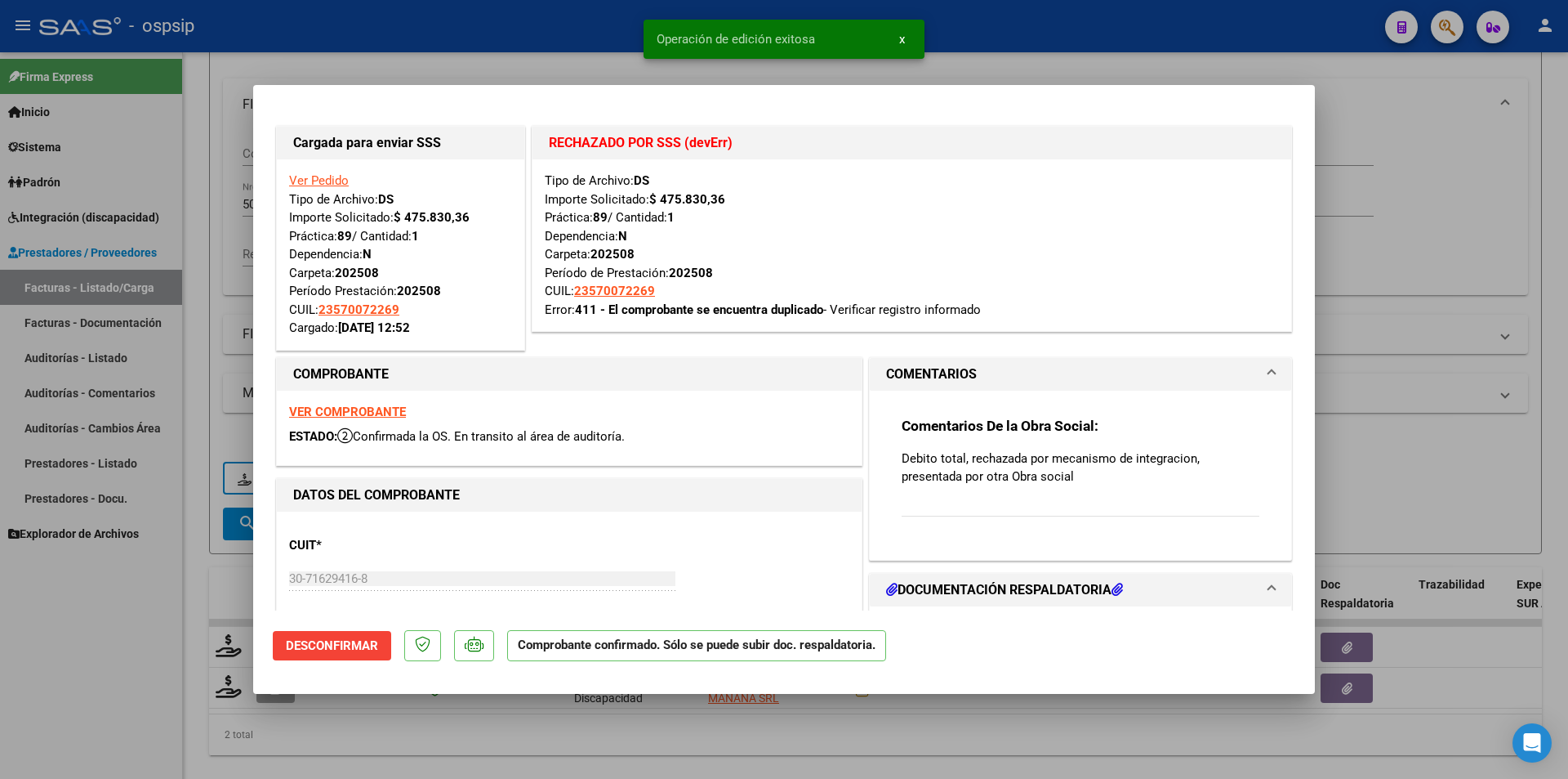
drag, startPoint x: 331, startPoint y: 181, endPoint x: 319, endPoint y: 177, distance: 12.6
click at [330, 179] on link "Ver Pedido" at bounding box center [319, 180] width 60 height 15
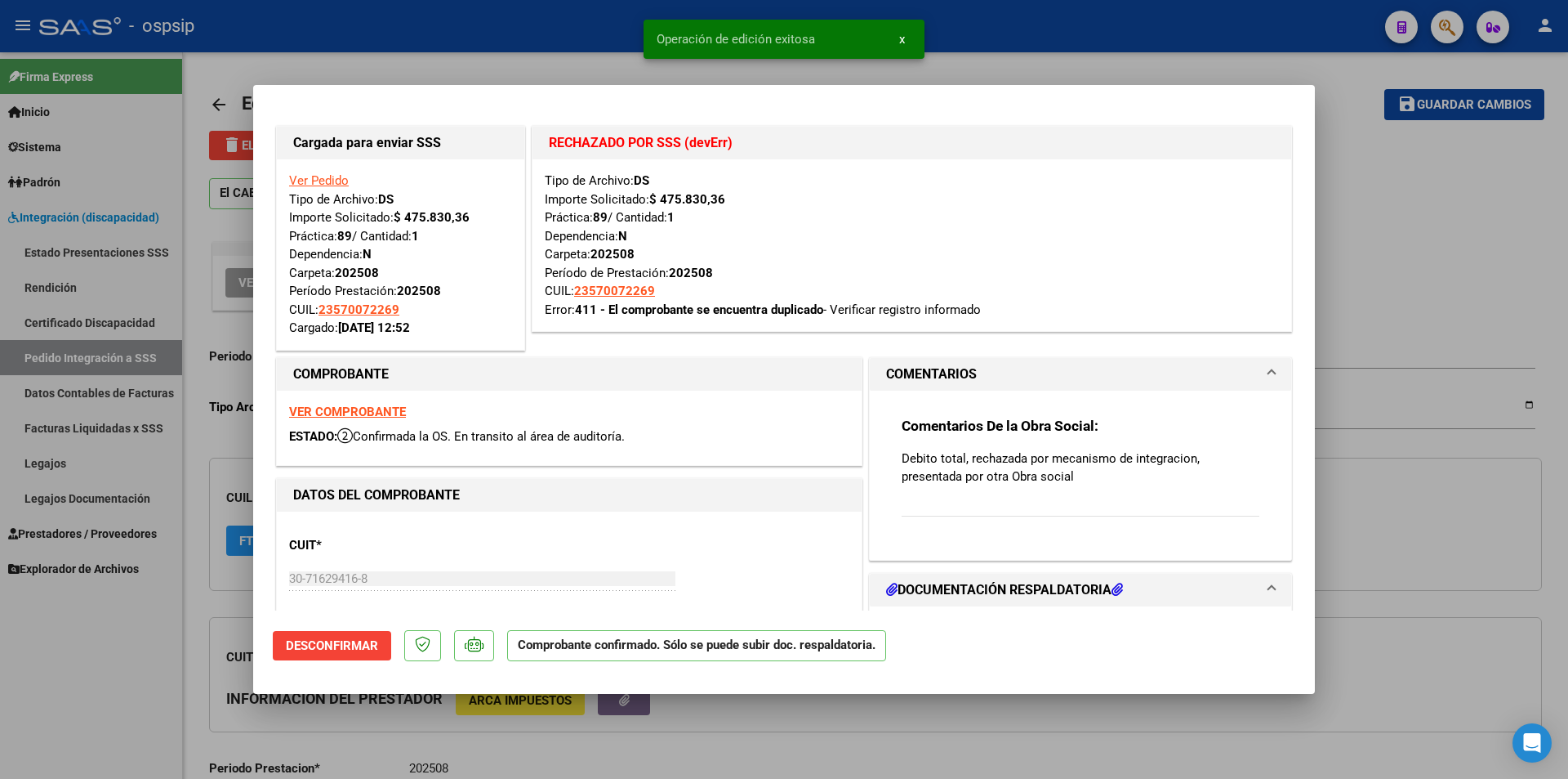
drag, startPoint x: 107, startPoint y: 680, endPoint x: 103, endPoint y: 667, distance: 13.6
click at [106, 680] on div at bounding box center [784, 390] width 1568 height 779
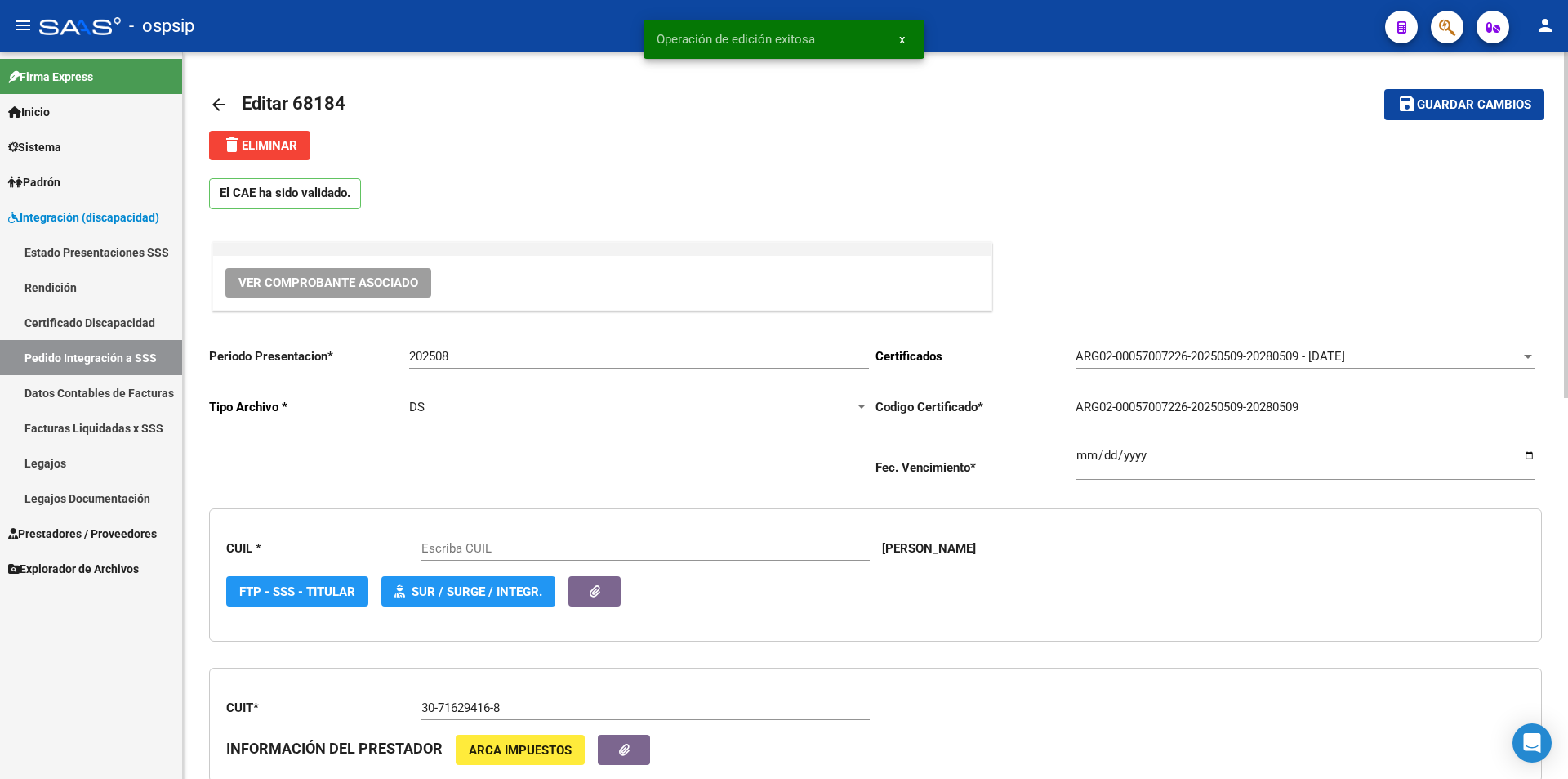
click at [292, 140] on span "delete Eliminar" at bounding box center [260, 145] width 75 height 15
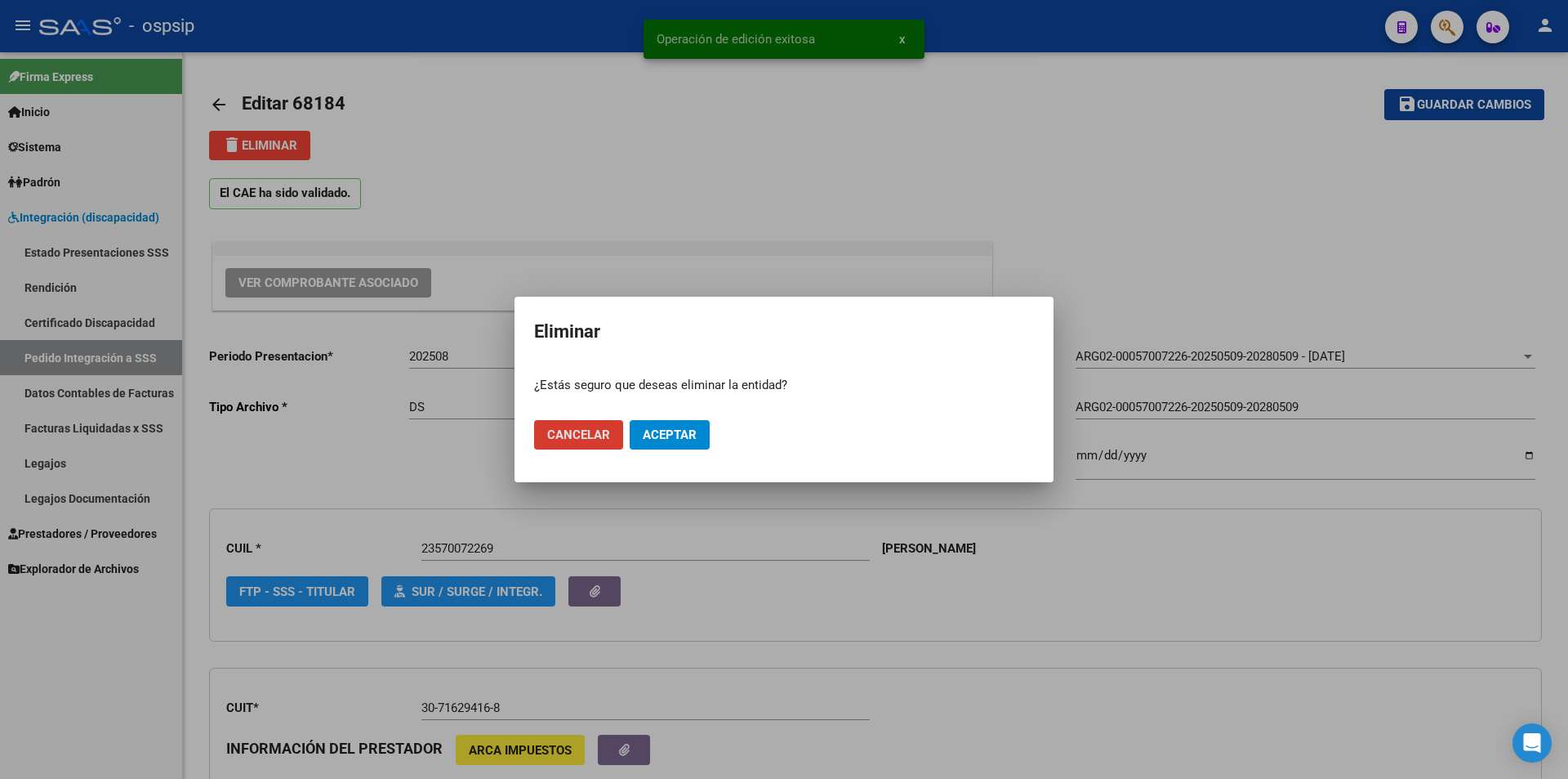
click at [666, 438] on span "Aceptar" at bounding box center [669, 434] width 54 height 15
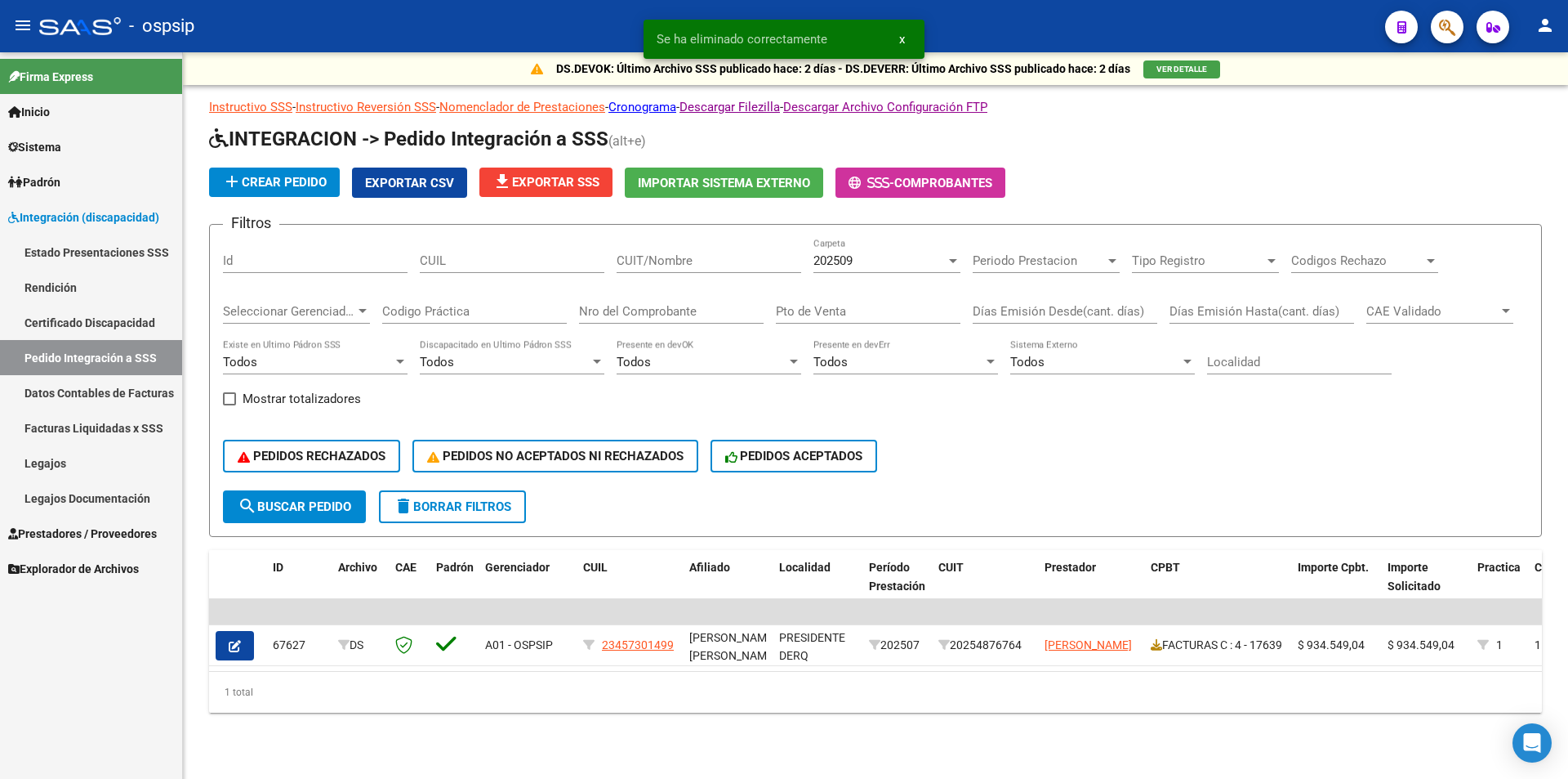
click at [44, 534] on span "Prestadores / Proveedores" at bounding box center [82, 534] width 149 height 18
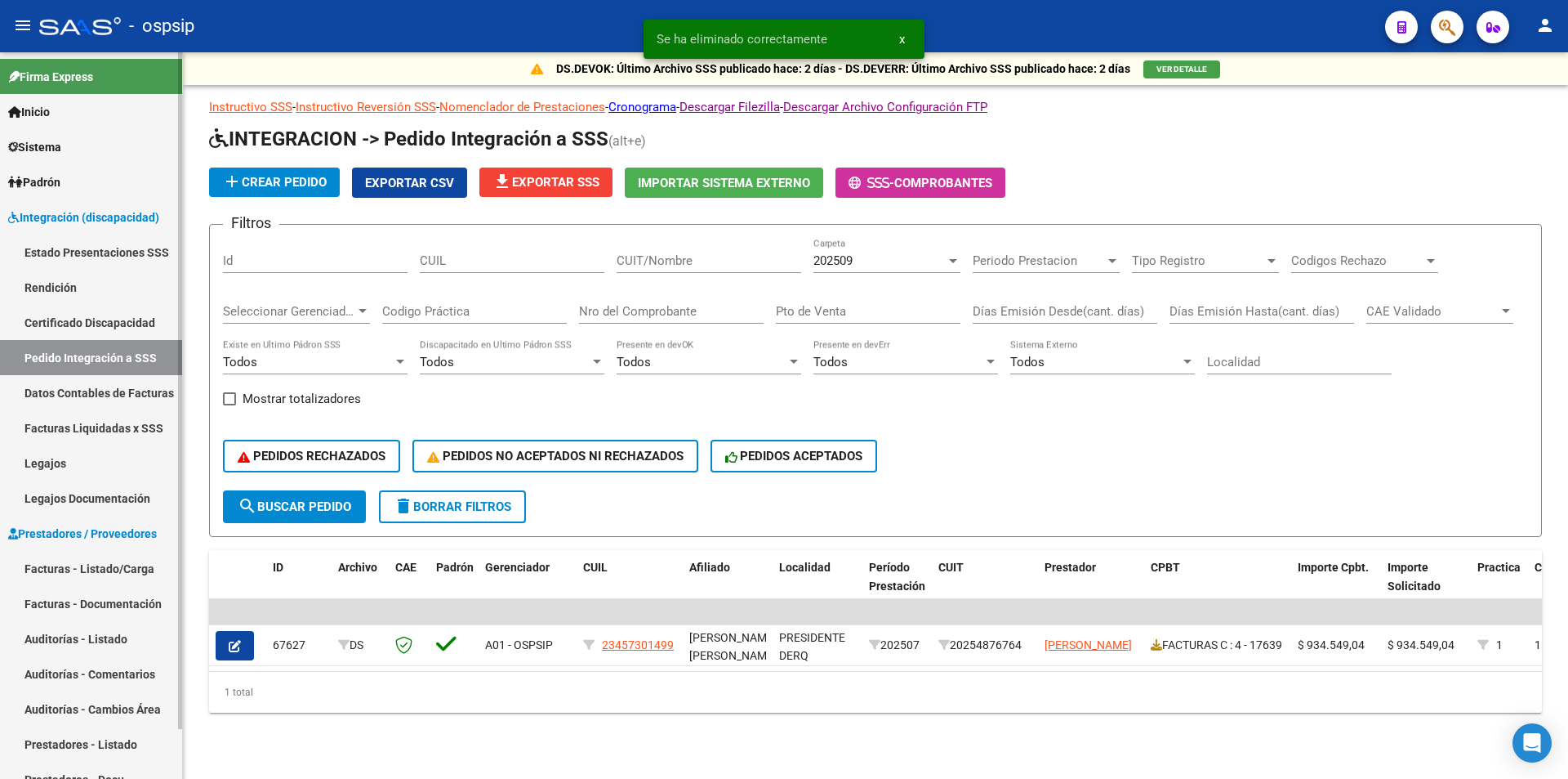
click at [89, 570] on link "Facturas - Listado/Carga" at bounding box center [90, 567] width 182 height 35
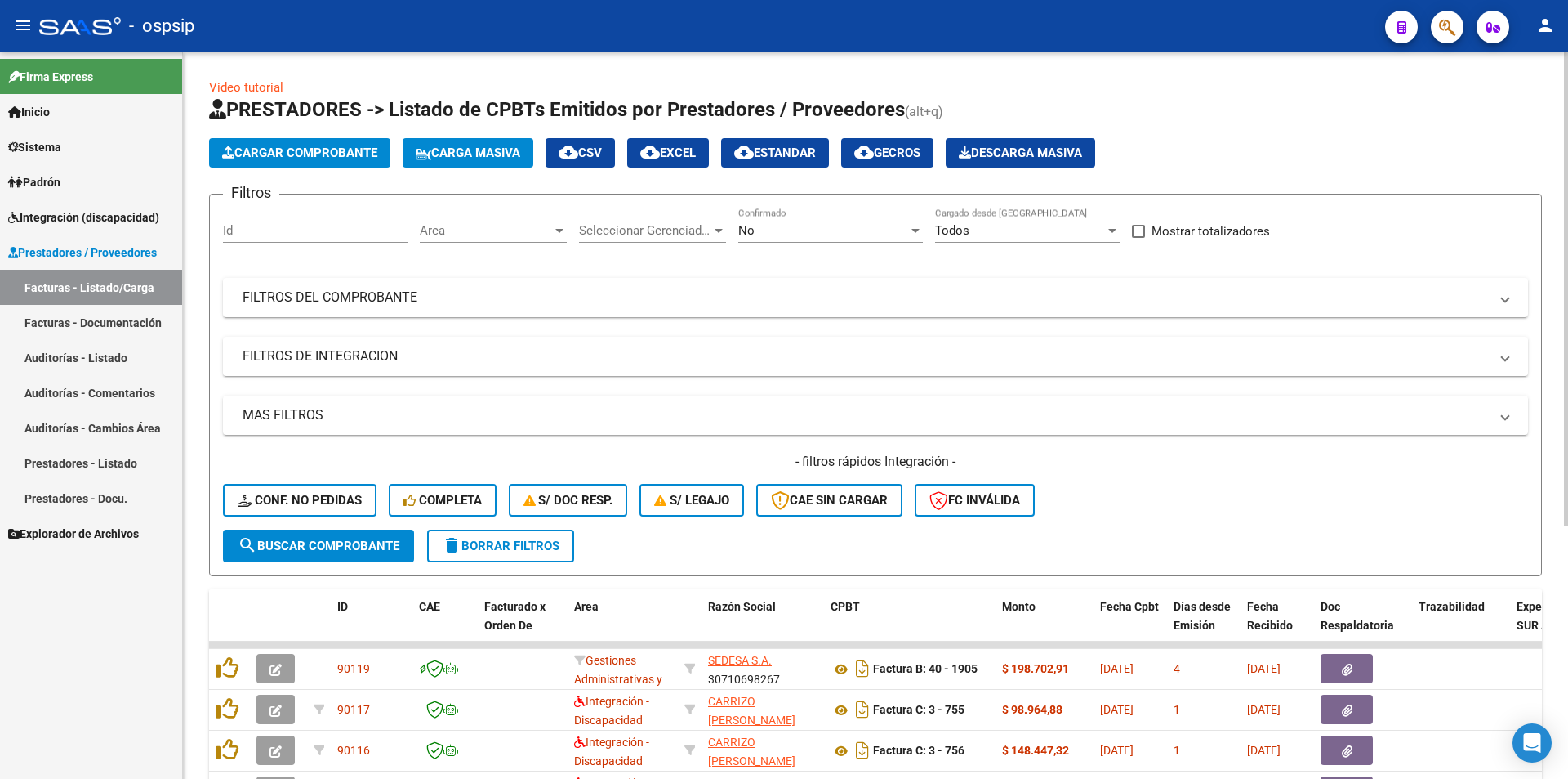
click at [772, 229] on div "No" at bounding box center [823, 231] width 170 height 15
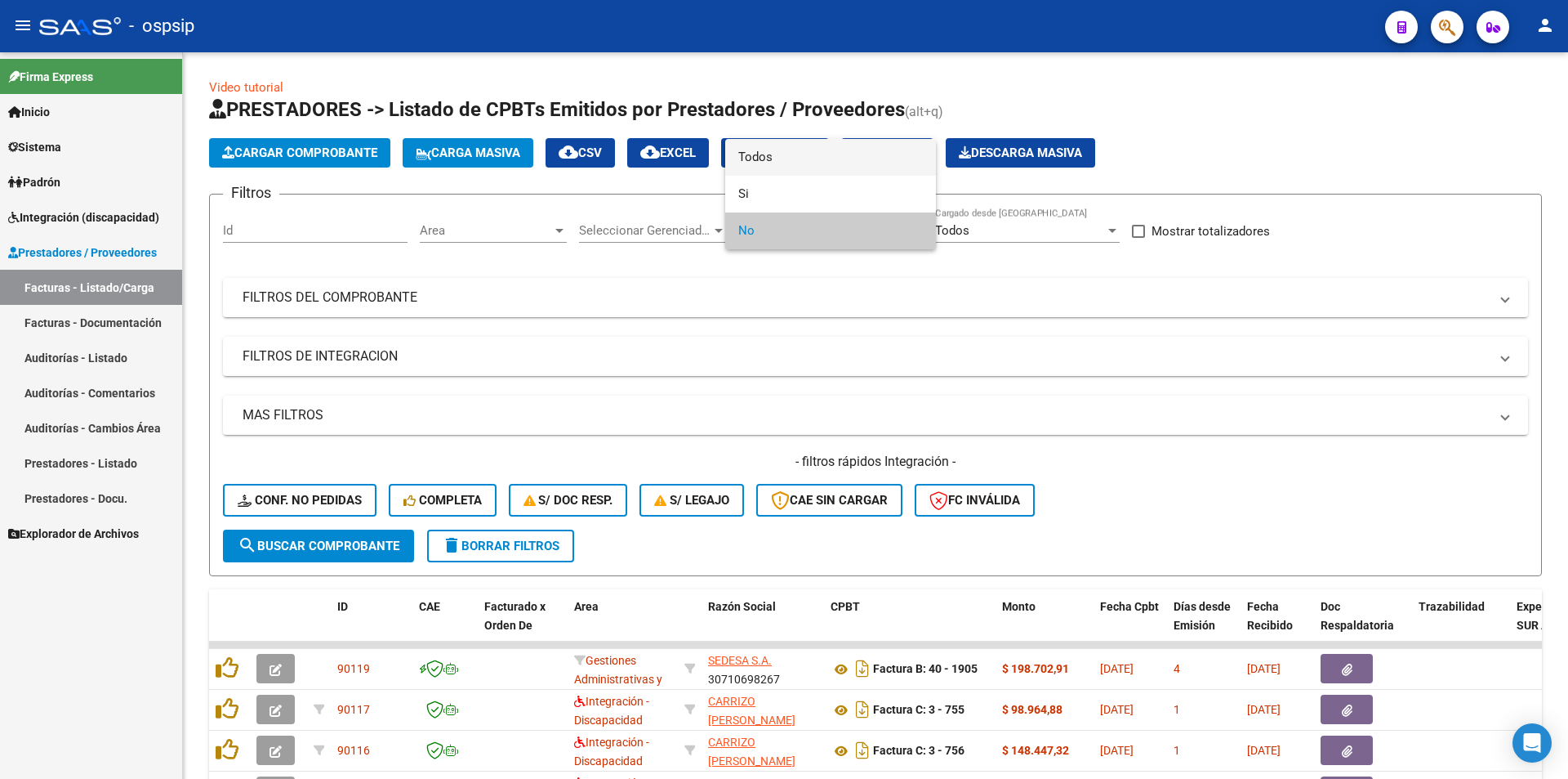
click at [765, 159] on span "Todos" at bounding box center [831, 157] width 185 height 37
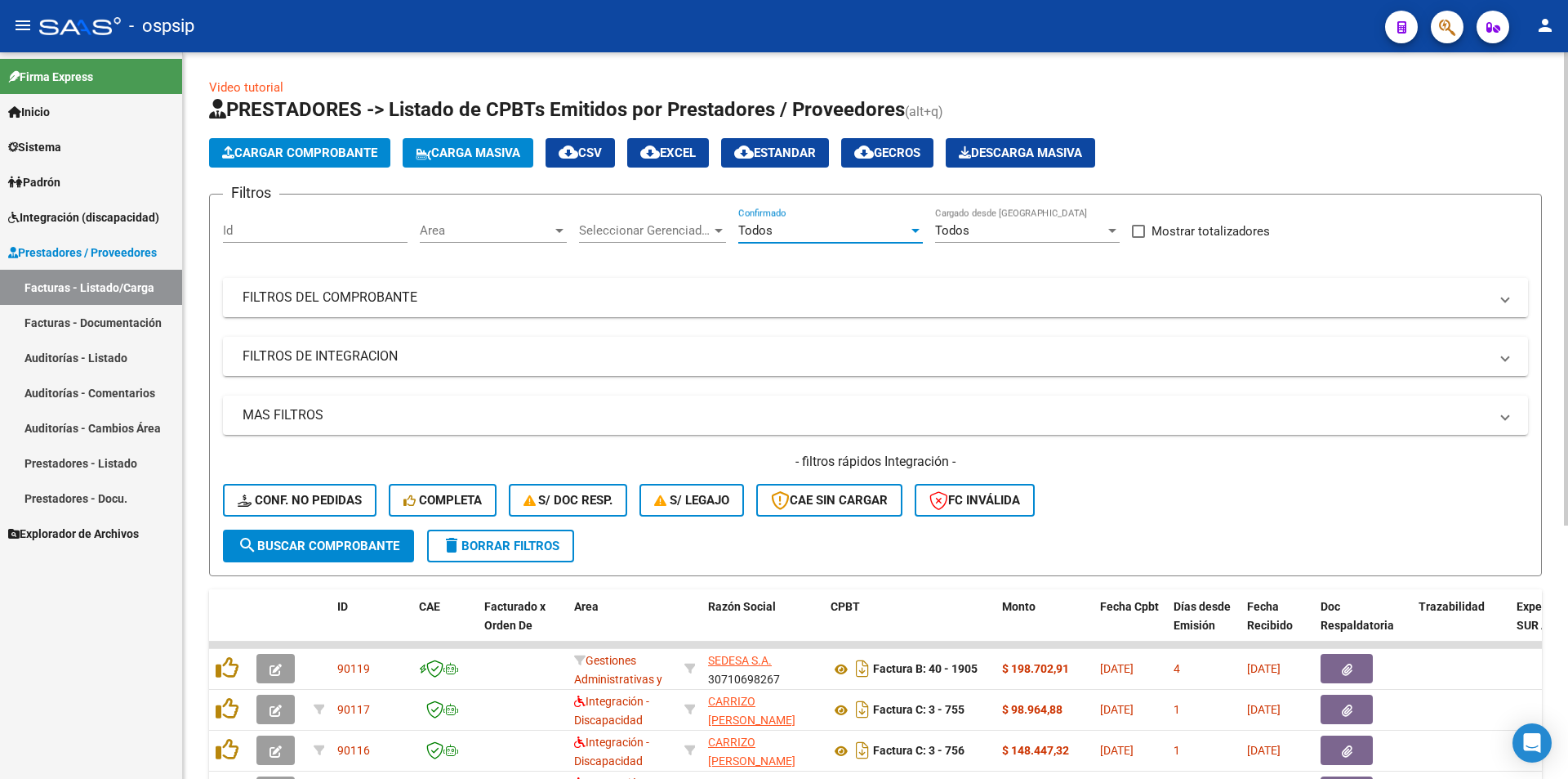
click at [453, 291] on mat-panel-title "FILTROS DEL COMPROBANTE" at bounding box center [865, 297] width 1246 height 18
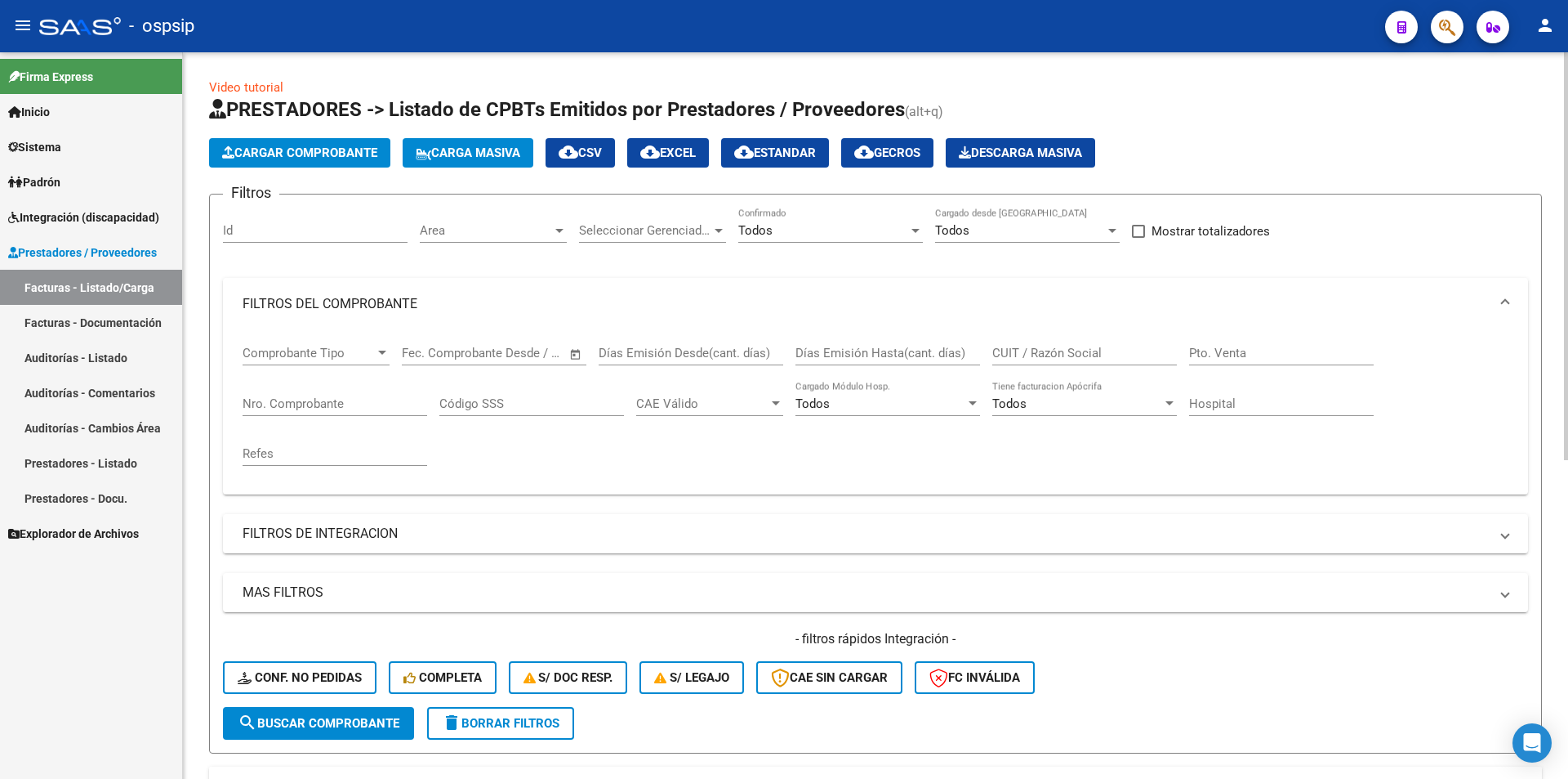
click at [342, 403] on input "Nro. Comprobante" at bounding box center [335, 403] width 185 height 15
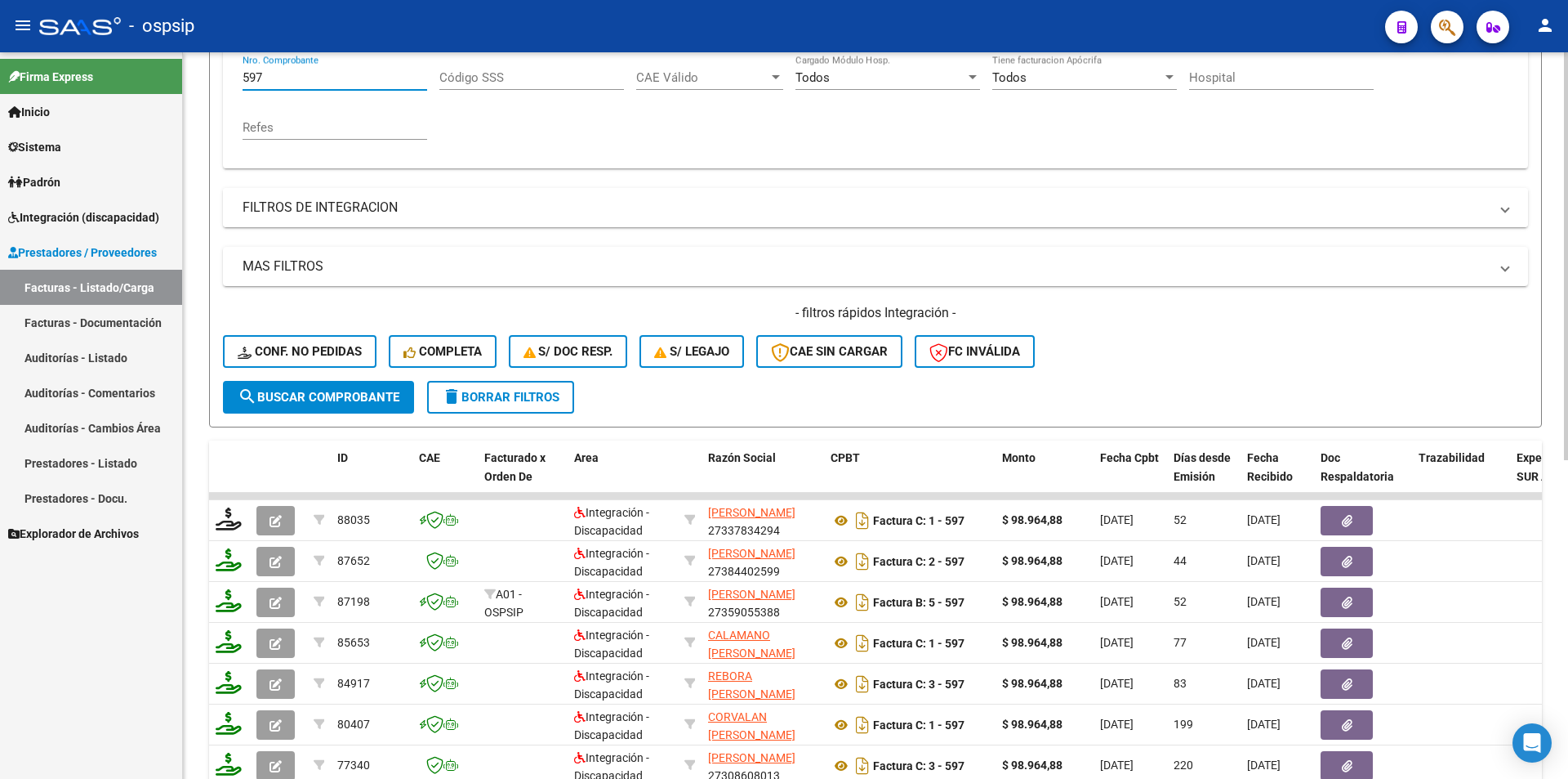
scroll to position [327, 0]
click at [334, 399] on span "search Buscar Comprobante" at bounding box center [318, 396] width 162 height 15
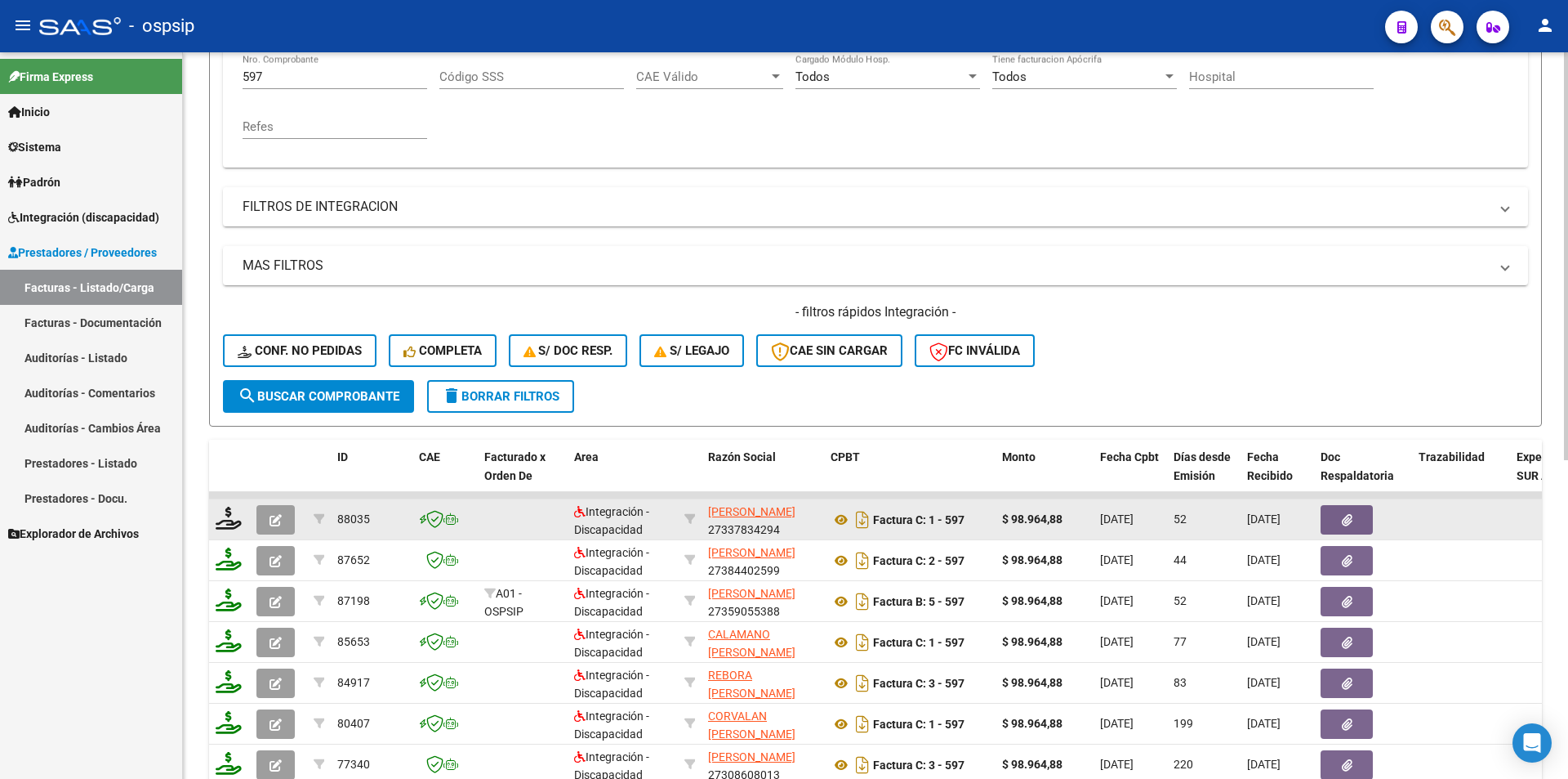
click at [263, 514] on button "button" at bounding box center [275, 520] width 39 height 30
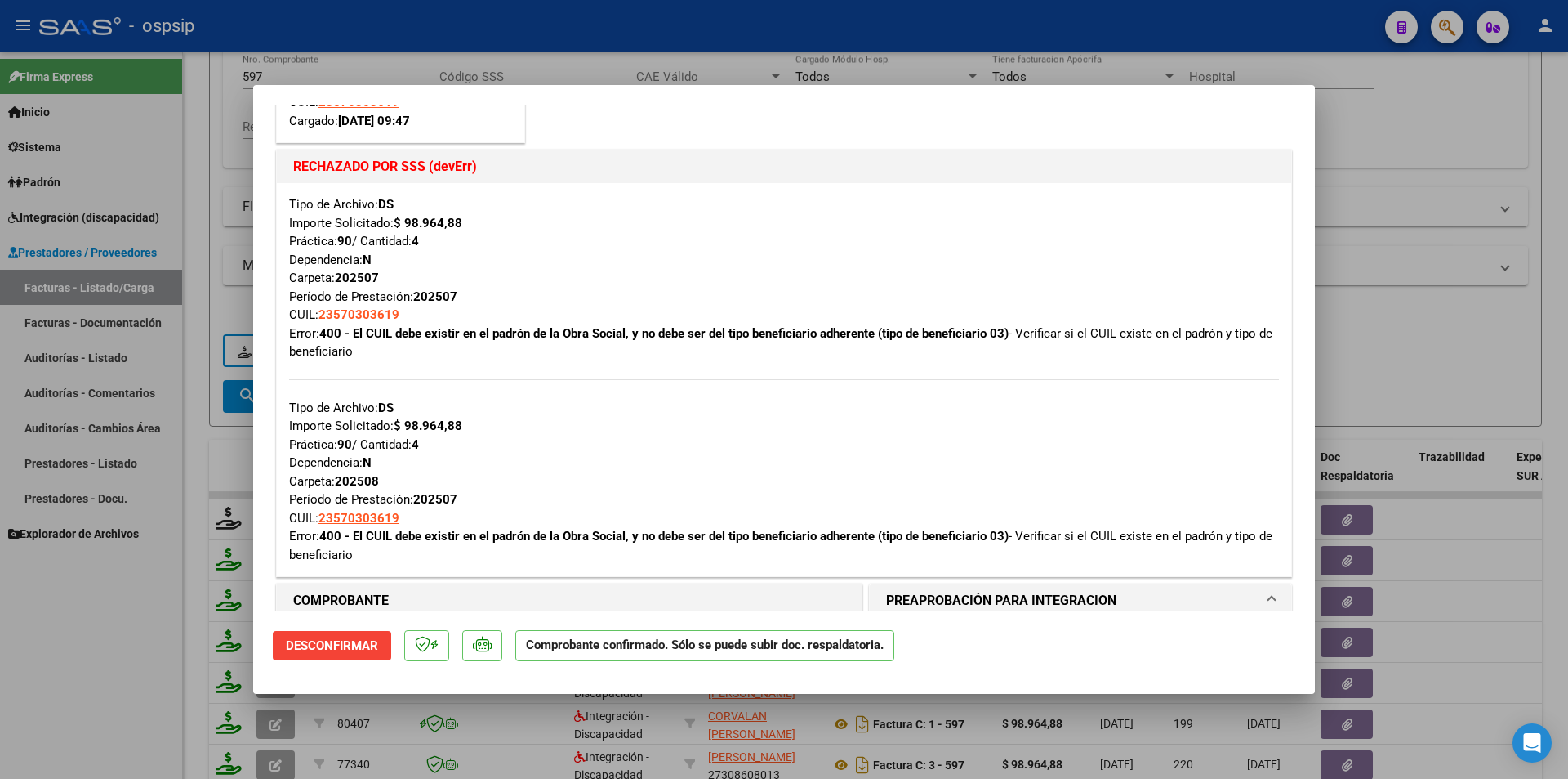
scroll to position [735, 0]
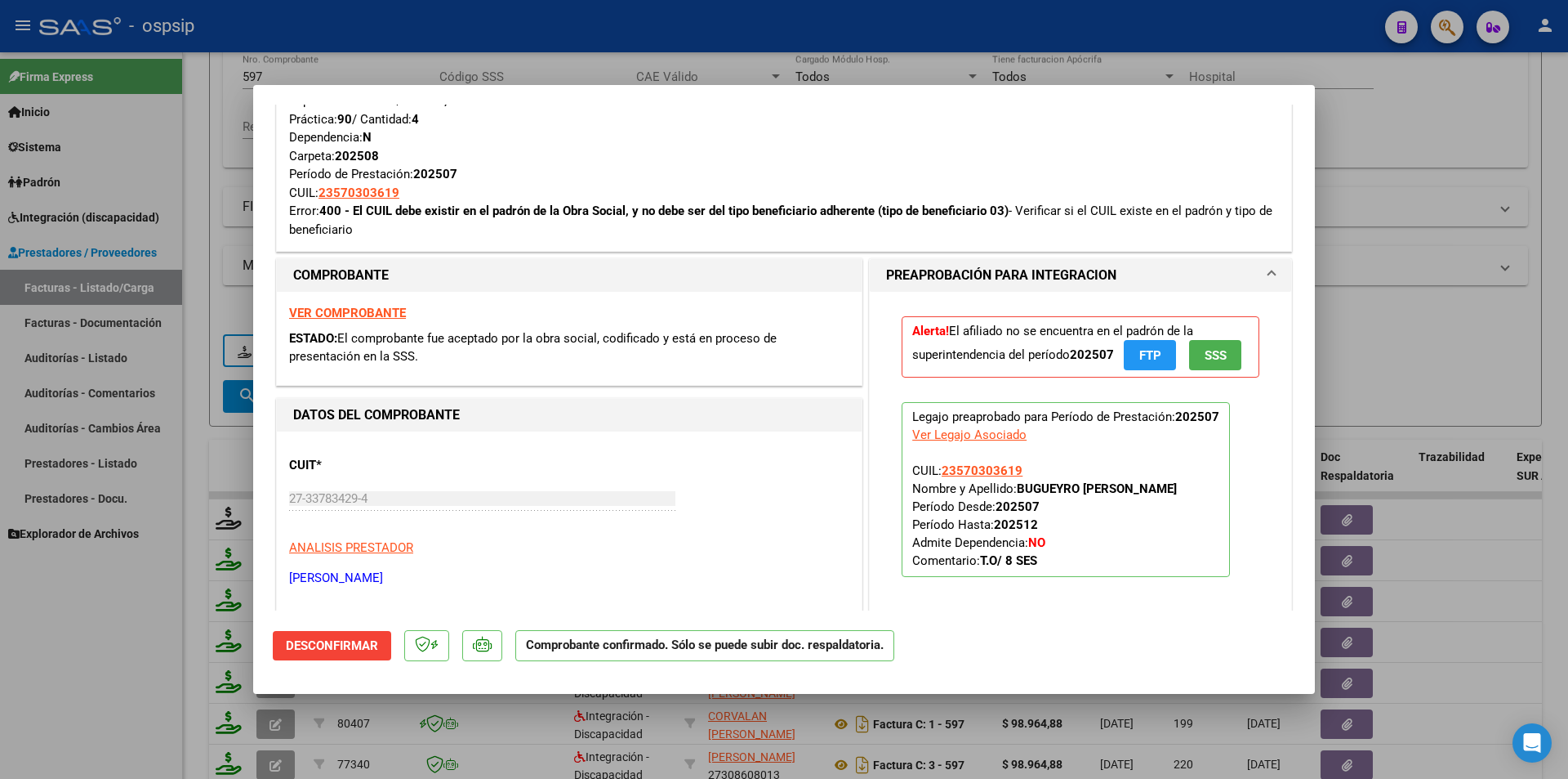
click at [1139, 355] on span "FTP" at bounding box center [1150, 355] width 22 height 15
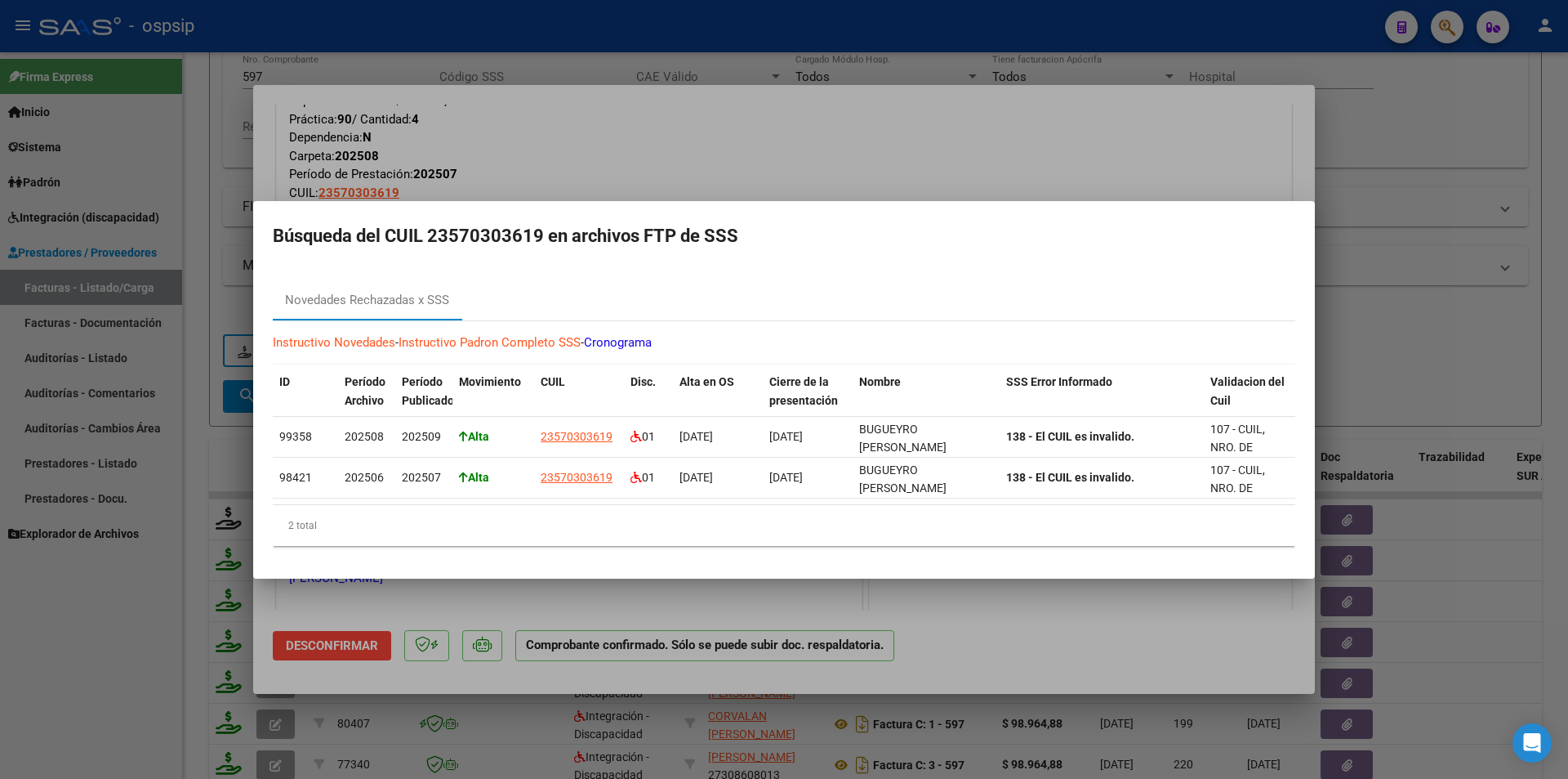
click at [1402, 99] on div at bounding box center [784, 390] width 1568 height 779
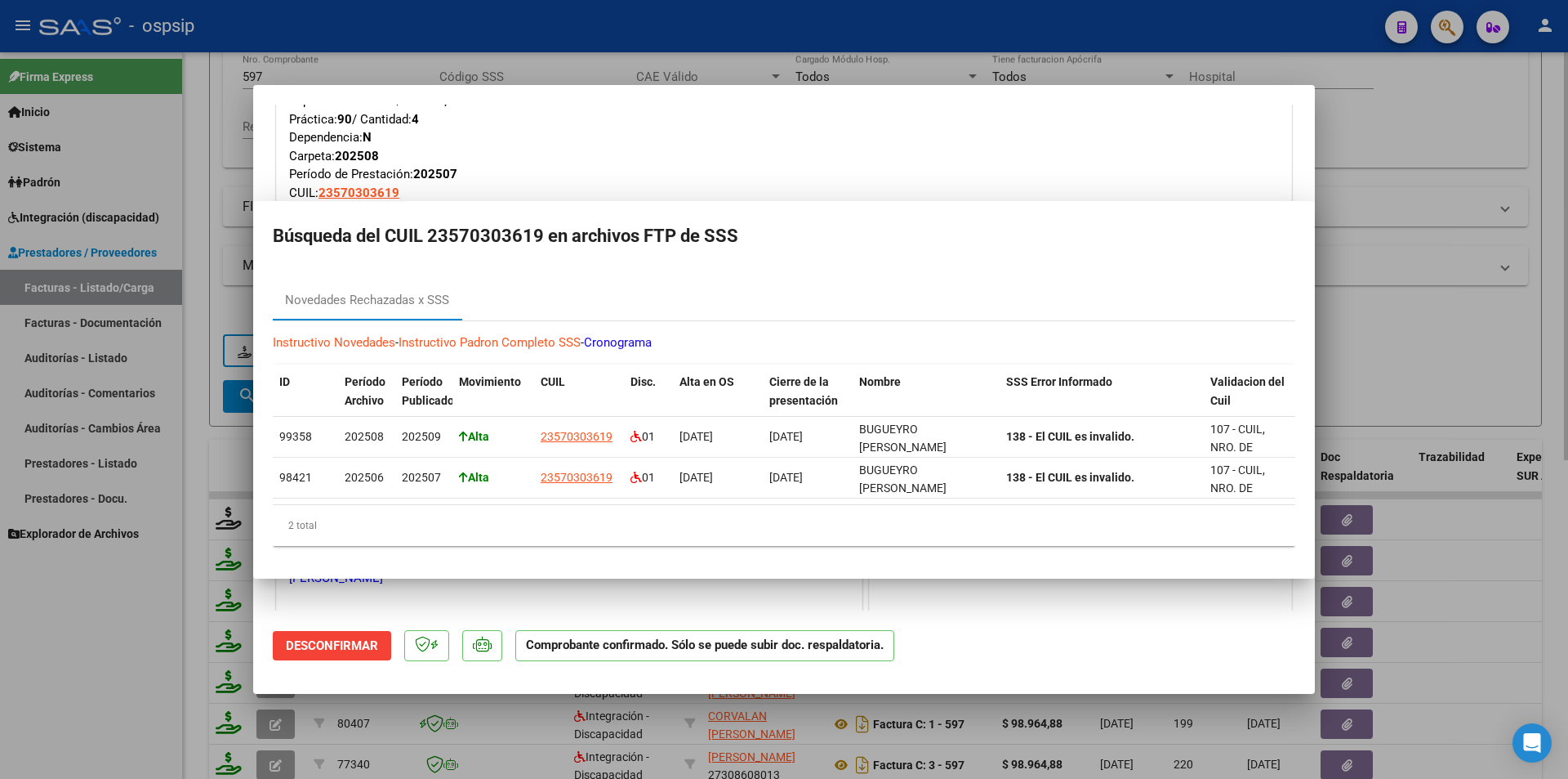
click at [1403, 98] on div at bounding box center [784, 390] width 1568 height 779
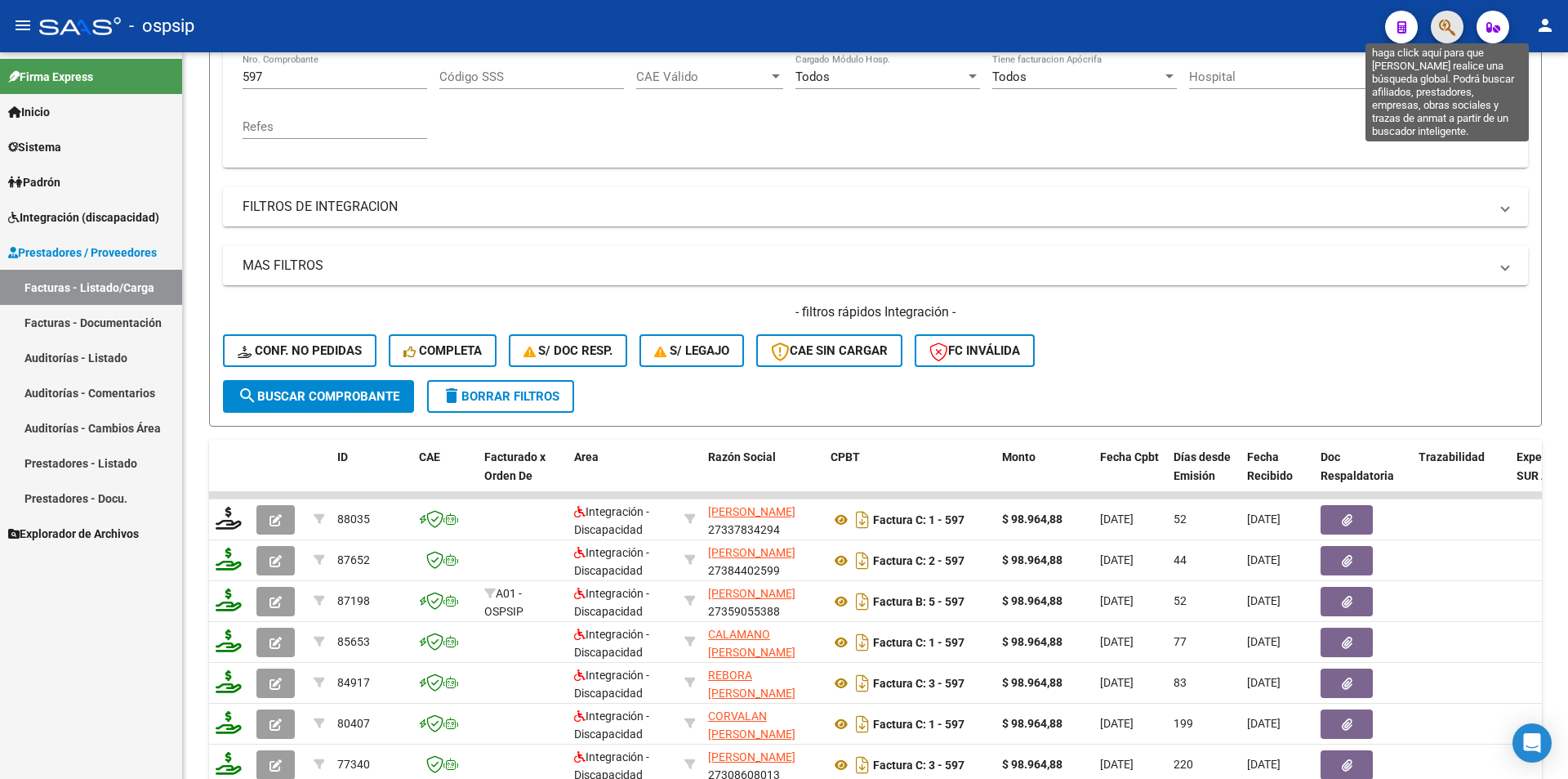
click at [1446, 31] on icon "button" at bounding box center [1447, 27] width 16 height 19
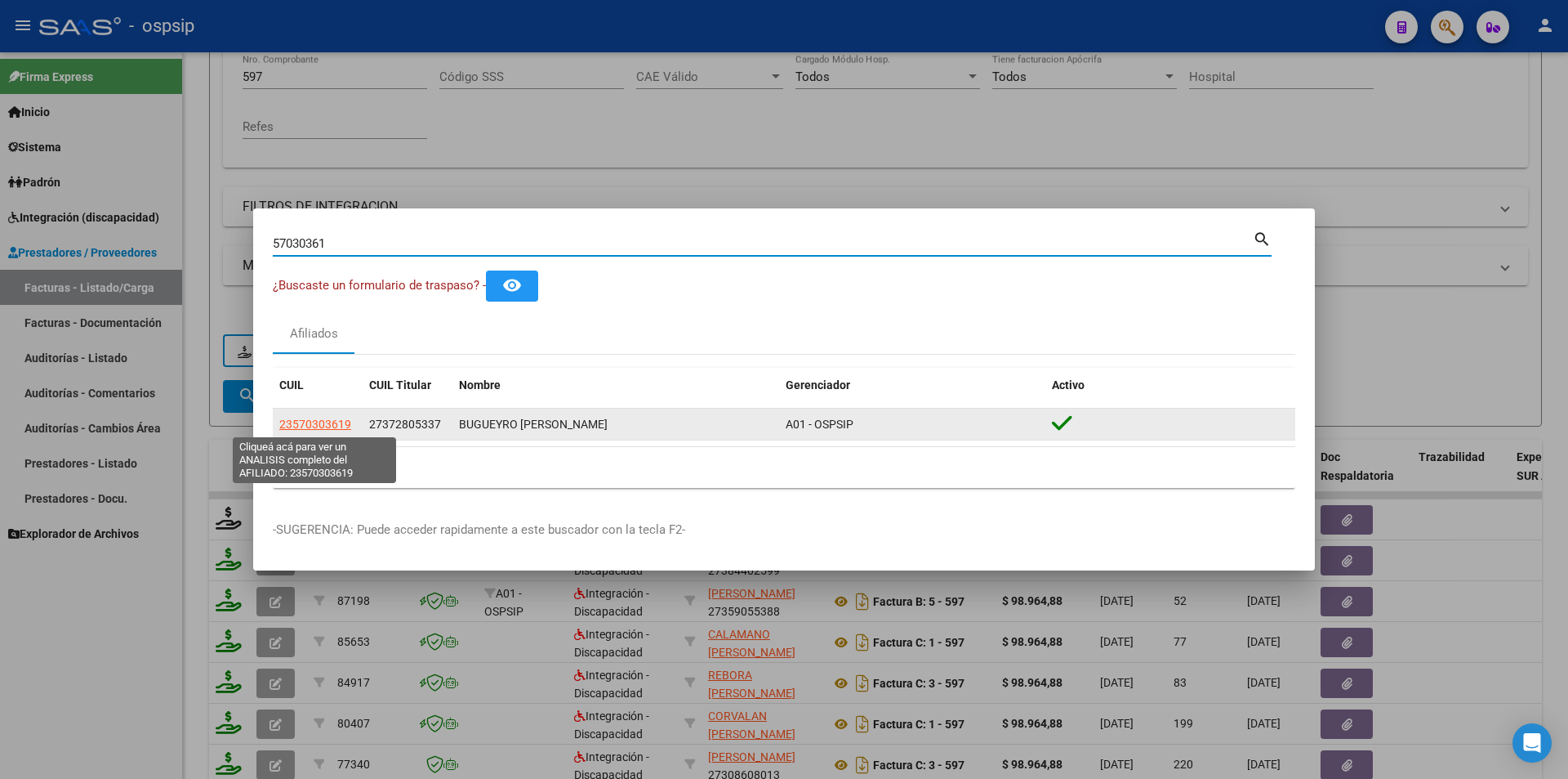
click at [329, 424] on span "23570303619" at bounding box center [315, 423] width 71 height 13
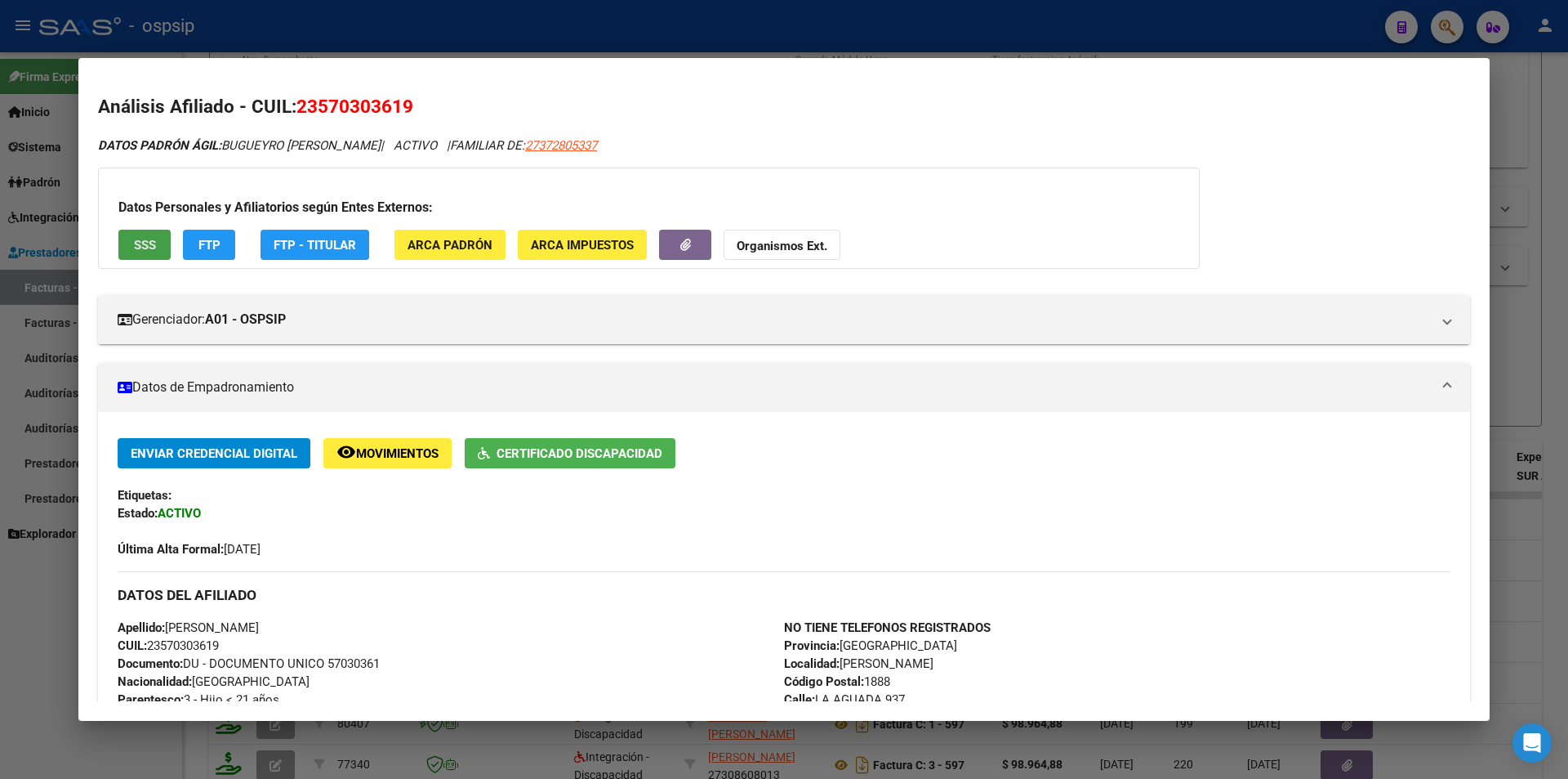
click at [147, 245] on span "SSS" at bounding box center [145, 244] width 22 height 15
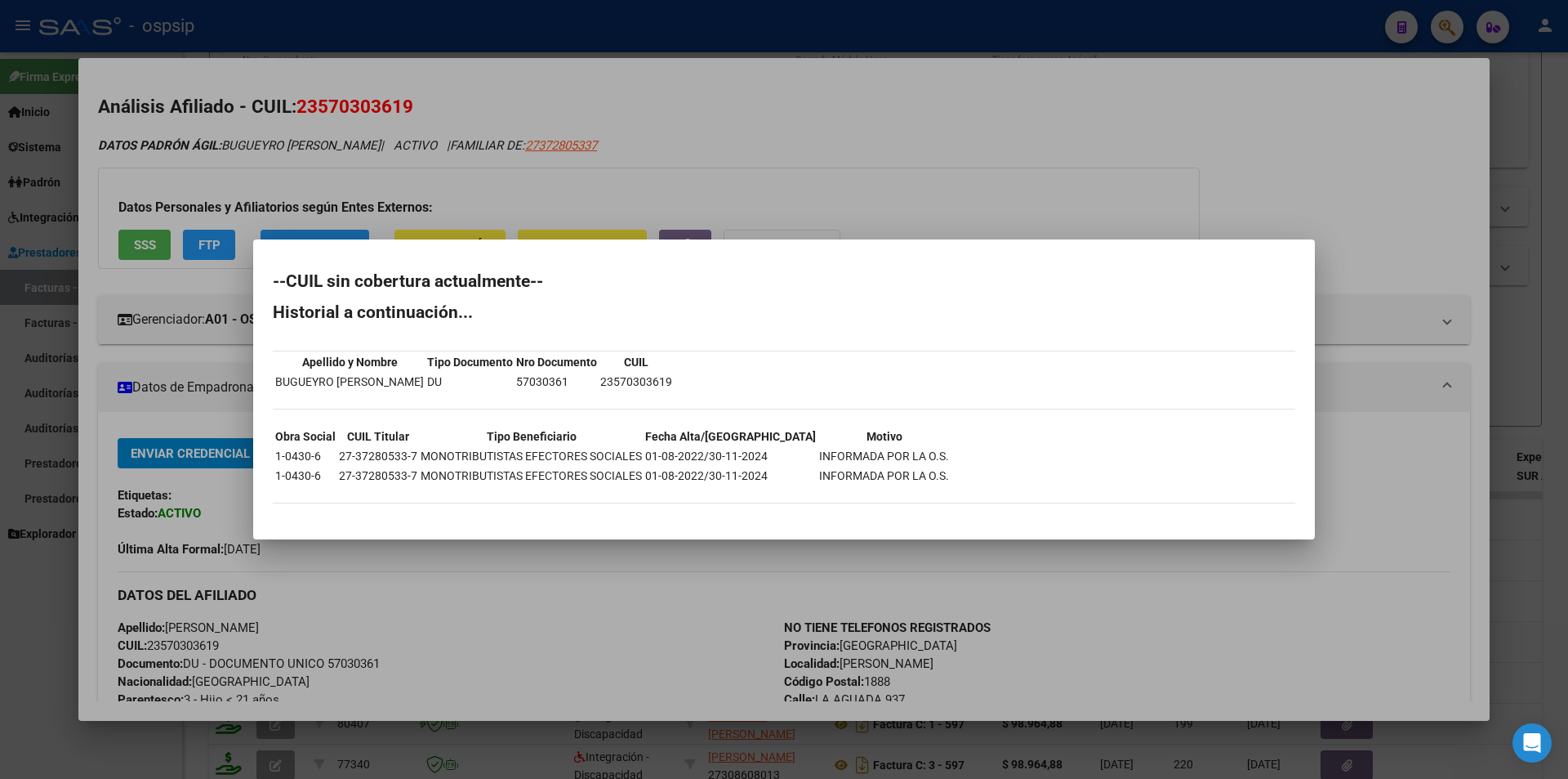
click at [546, 586] on div at bounding box center [784, 390] width 1568 height 779
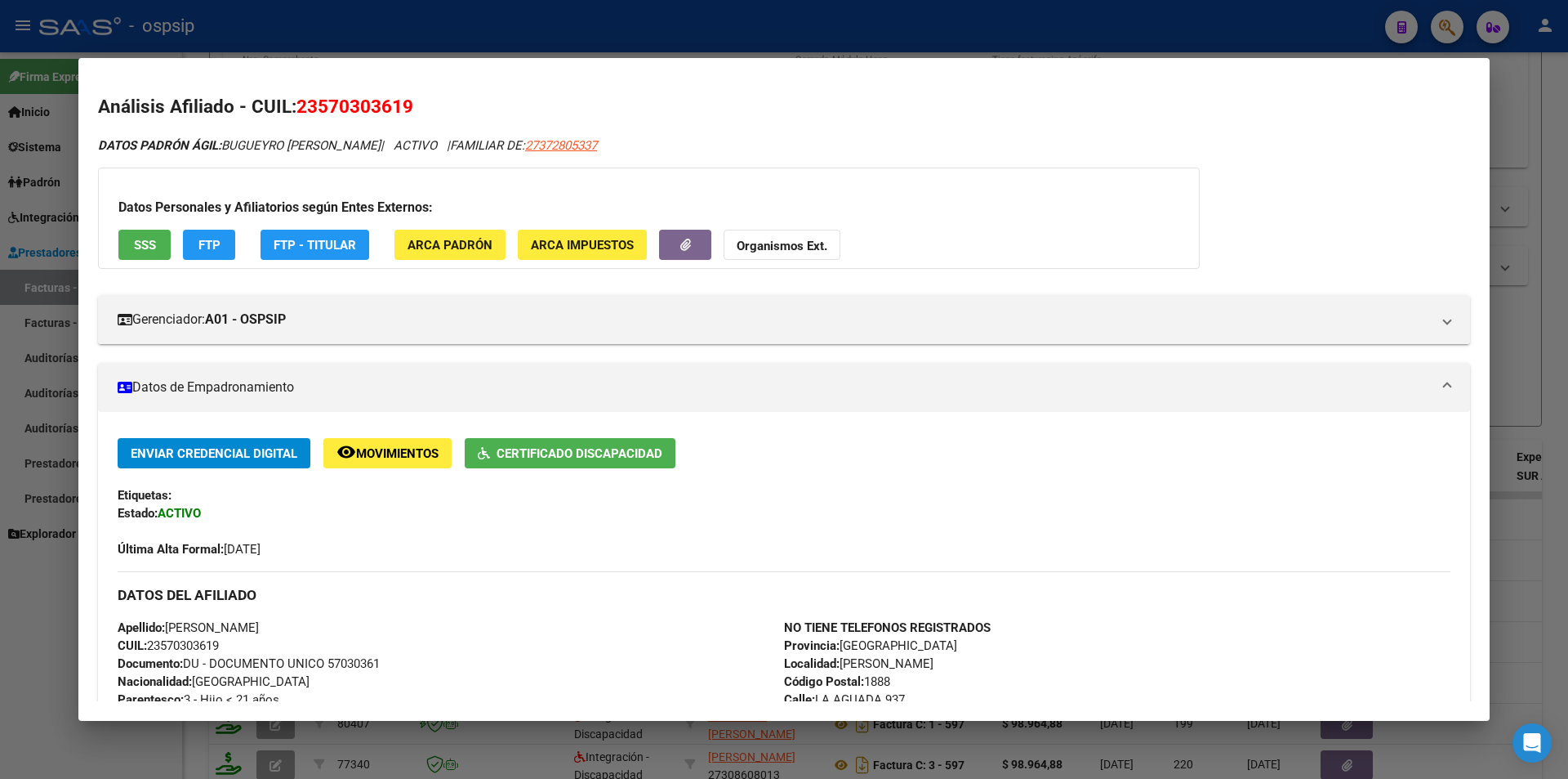
click at [546, 586] on h3 "DATOS DEL AFILIADO" at bounding box center [784, 595] width 1333 height 18
click at [644, 36] on div at bounding box center [784, 390] width 1568 height 779
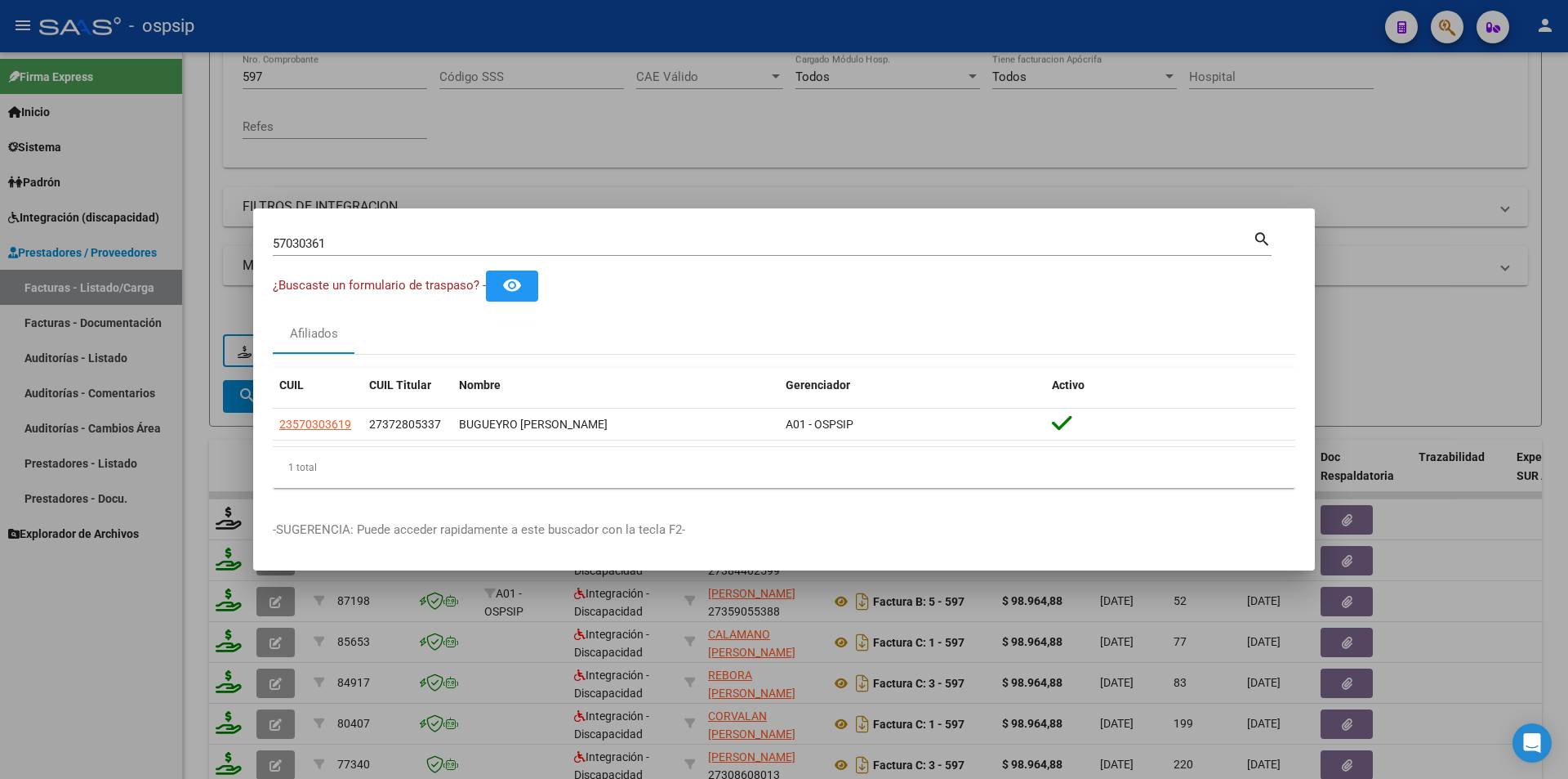
click at [682, 178] on div at bounding box center [784, 390] width 1568 height 779
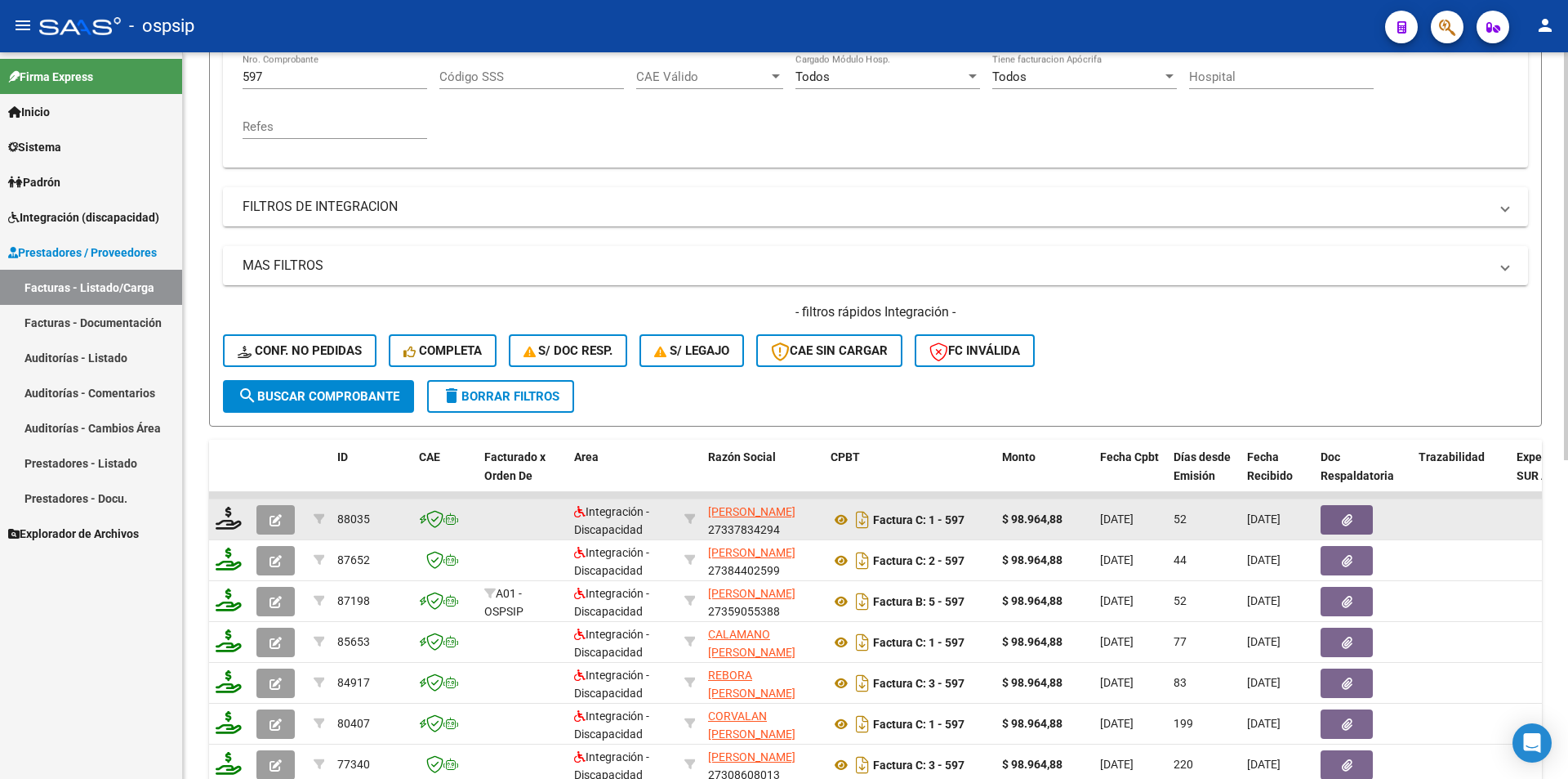
click at [283, 525] on button "button" at bounding box center [275, 520] width 39 height 30
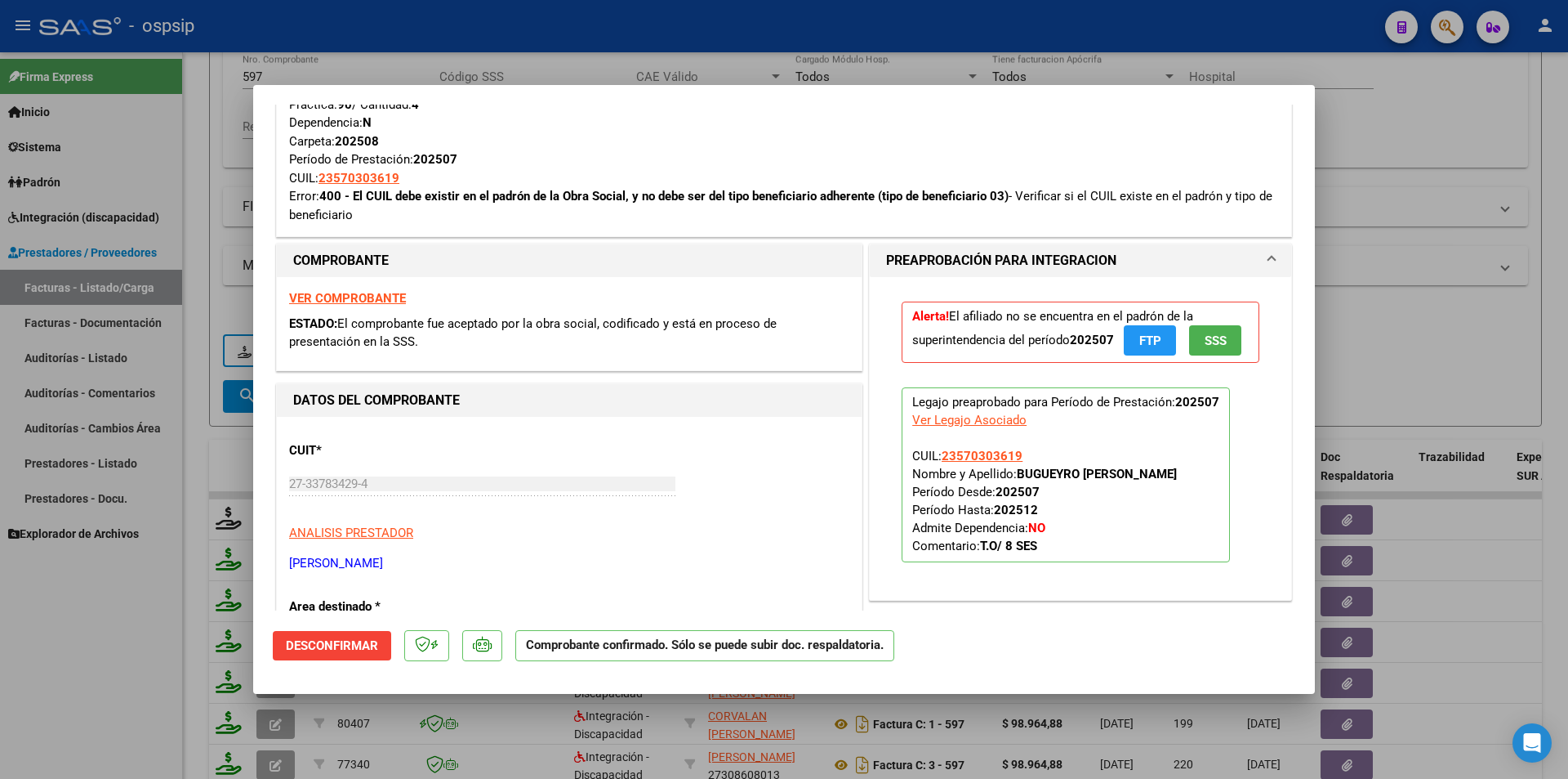
scroll to position [818, 0]
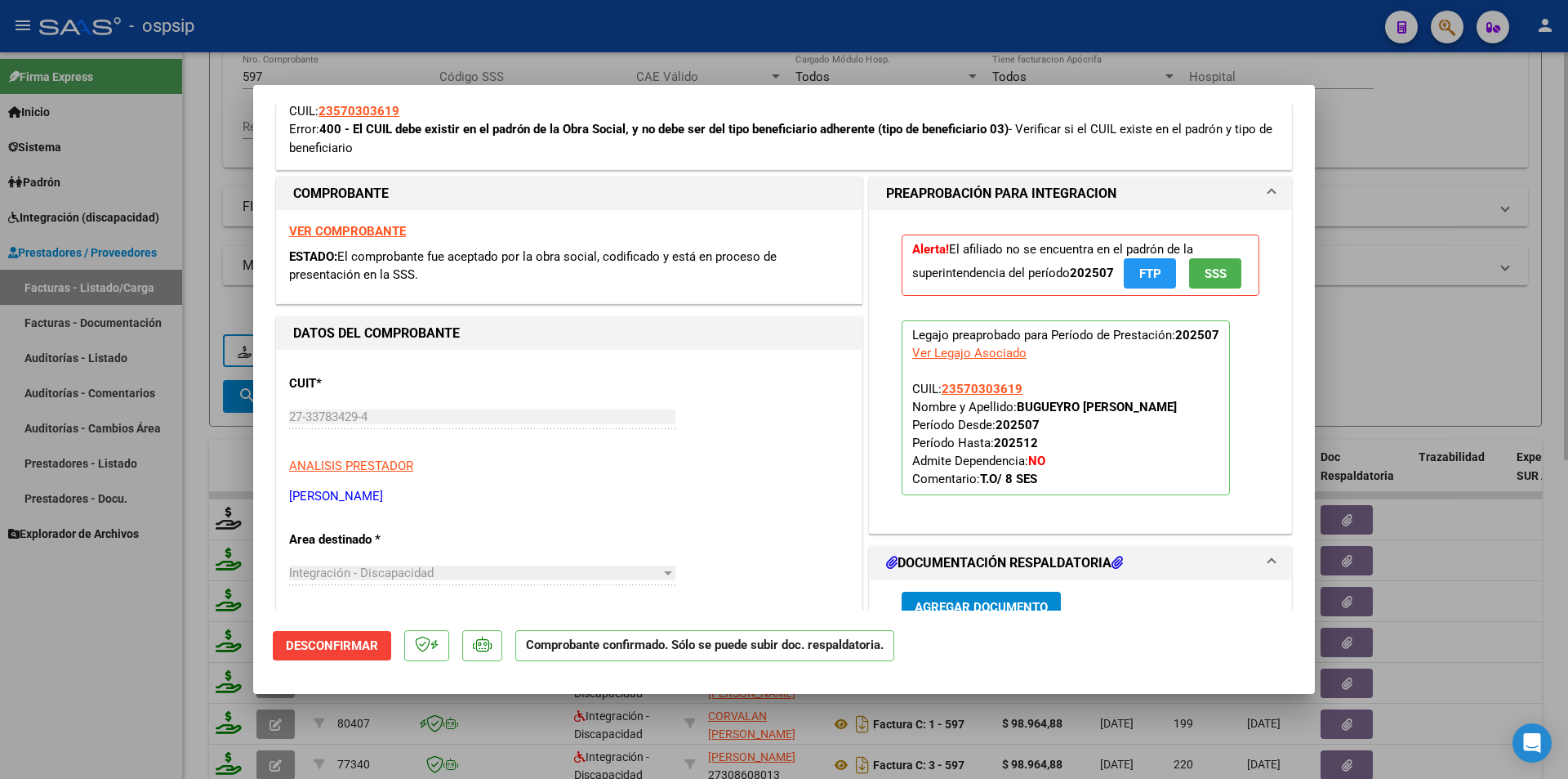
drag, startPoint x: 219, startPoint y: 147, endPoint x: 220, endPoint y: 130, distance: 17.0
click at [219, 145] on div at bounding box center [784, 390] width 1568 height 779
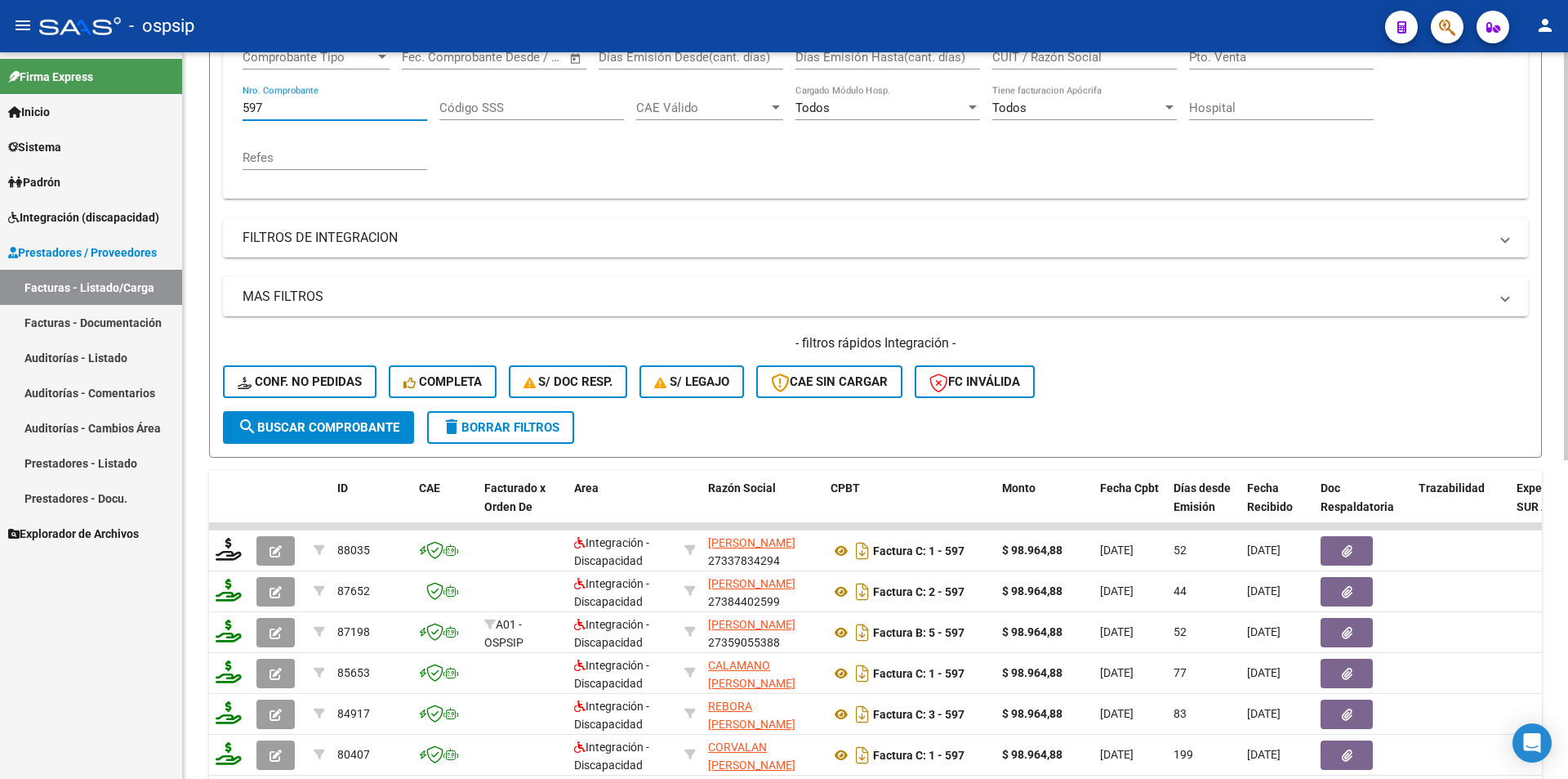
scroll to position [258, 0]
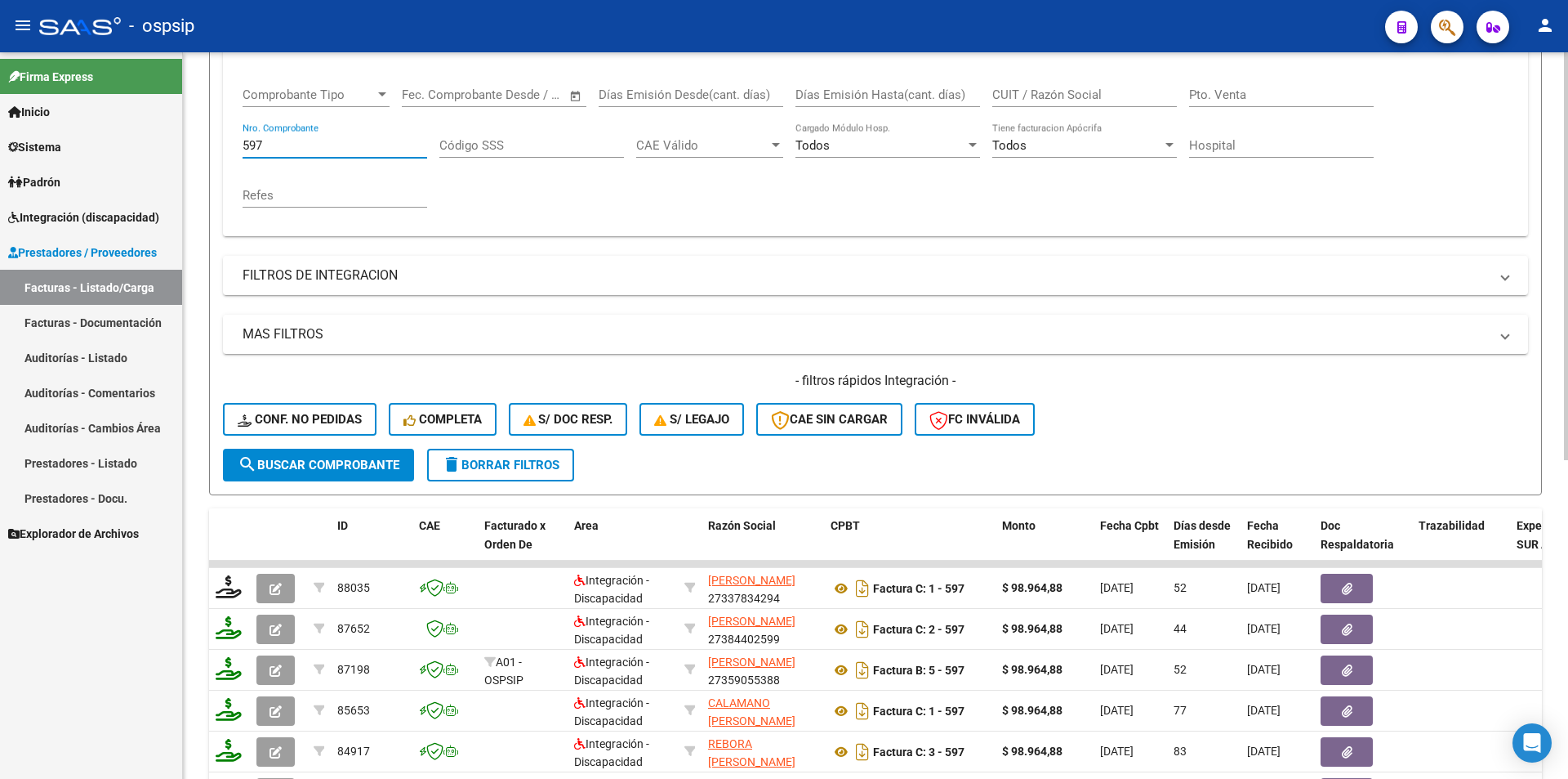
drag, startPoint x: 274, startPoint y: 73, endPoint x: 185, endPoint y: 72, distance: 89.0
click at [192, 69] on div "Video tutorial PRESTADORES -> Listado de CPBTs Emitidos por Prestadores / Prove…" at bounding box center [875, 435] width 1385 height 1282
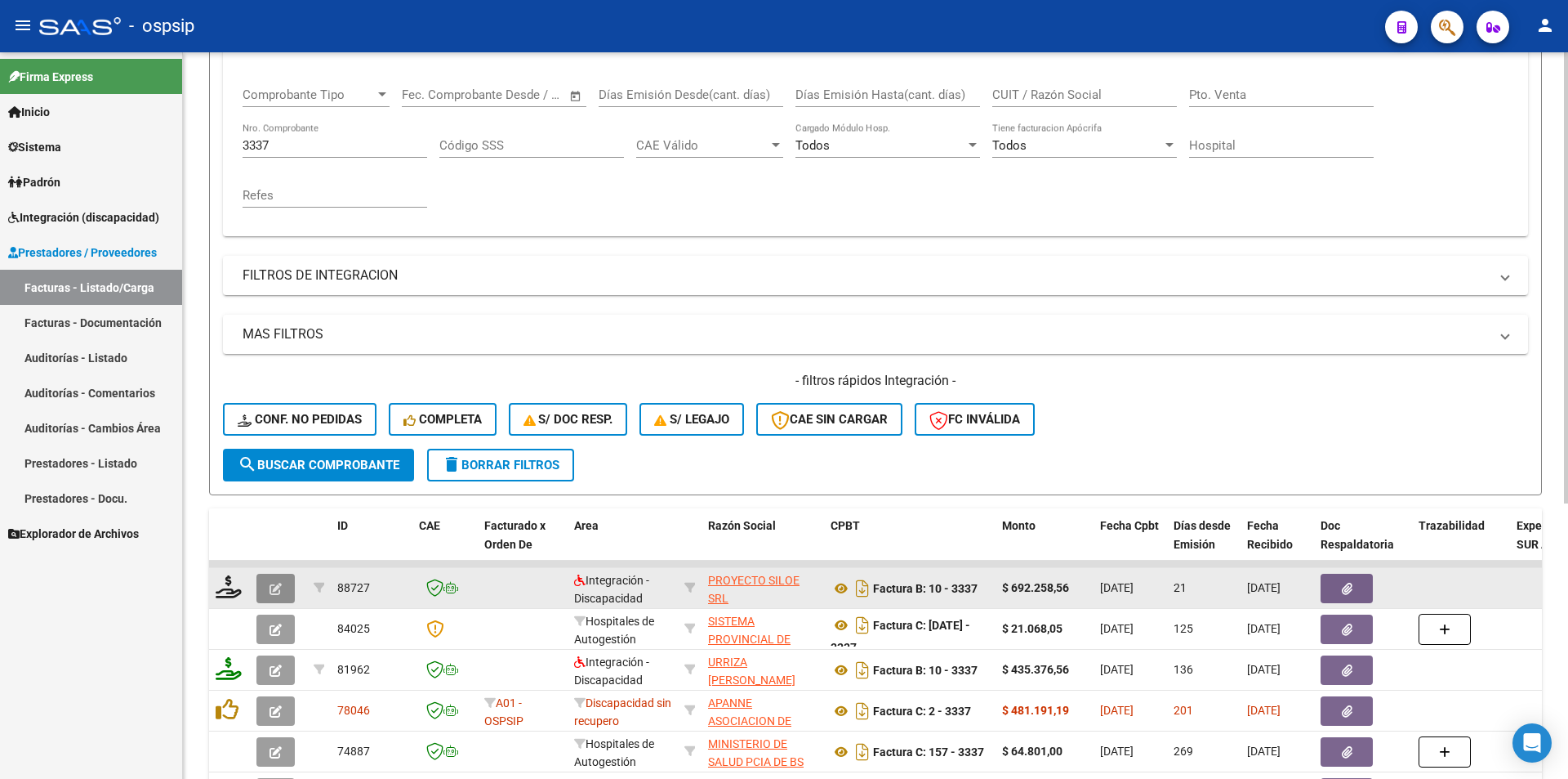
click at [274, 587] on icon "button" at bounding box center [275, 588] width 12 height 12
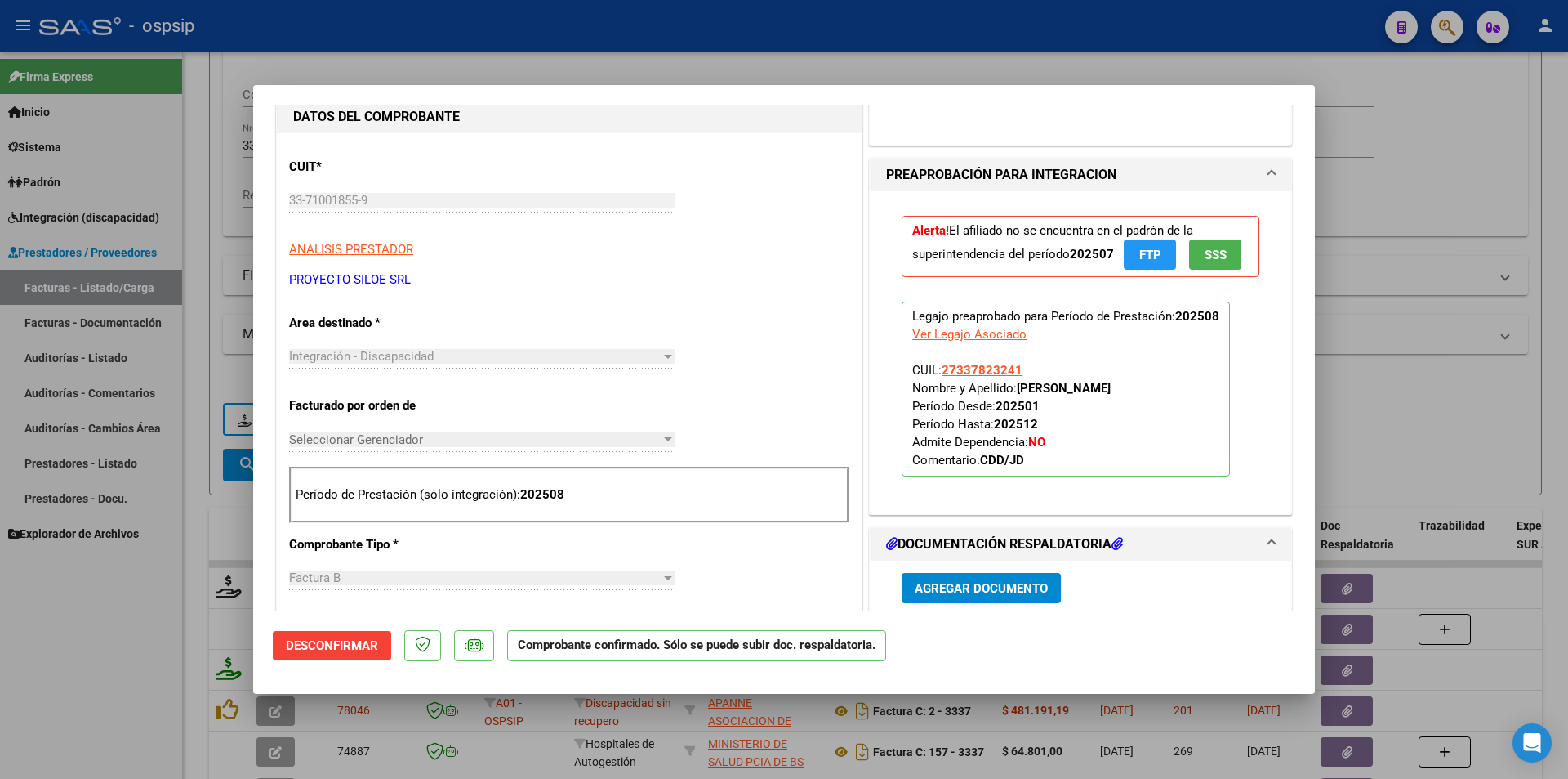
scroll to position [572, 0]
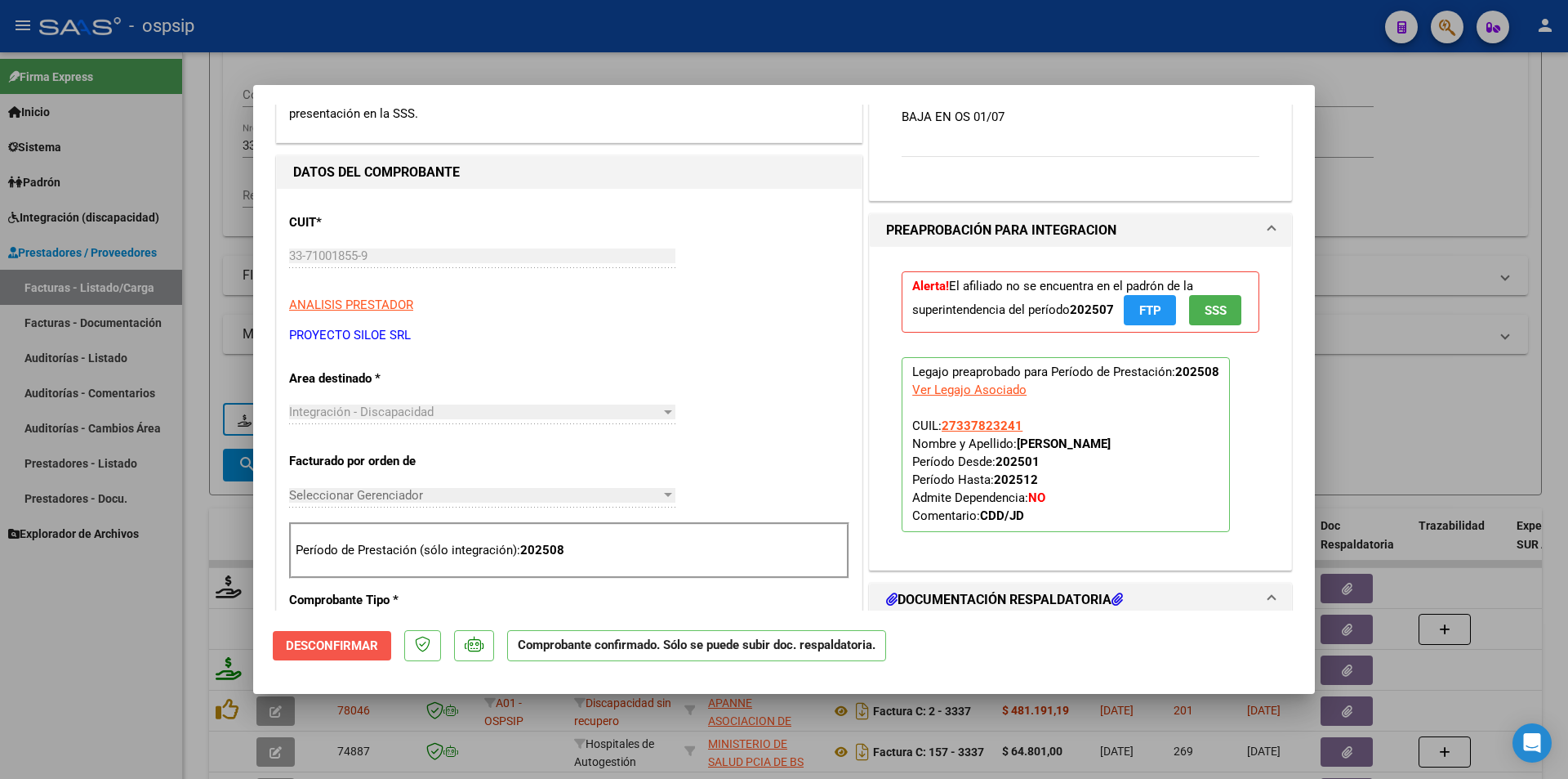
click at [373, 646] on span "Desconfirmar" at bounding box center [332, 645] width 92 height 15
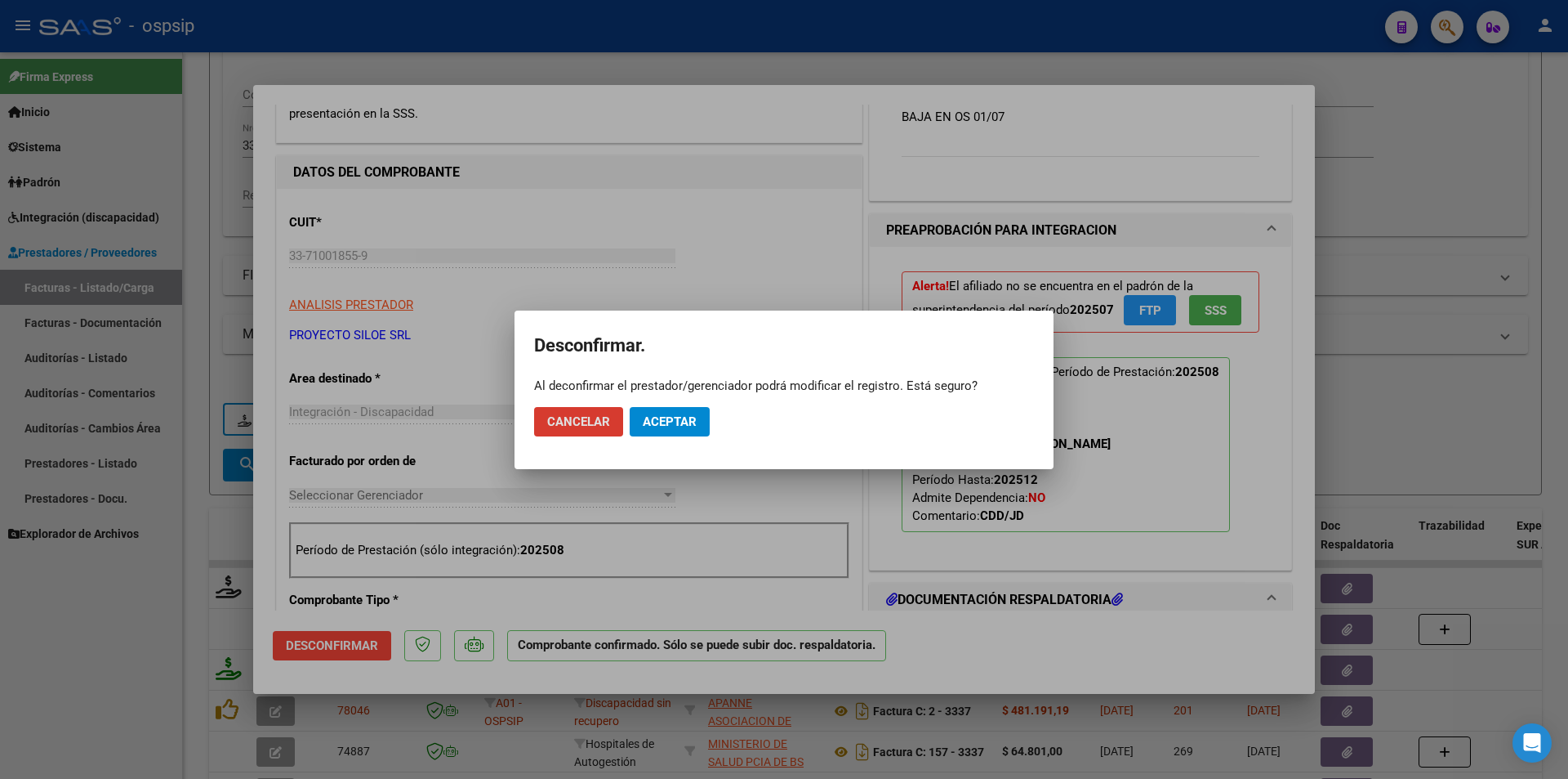
click at [698, 421] on button "Aceptar" at bounding box center [669, 422] width 80 height 30
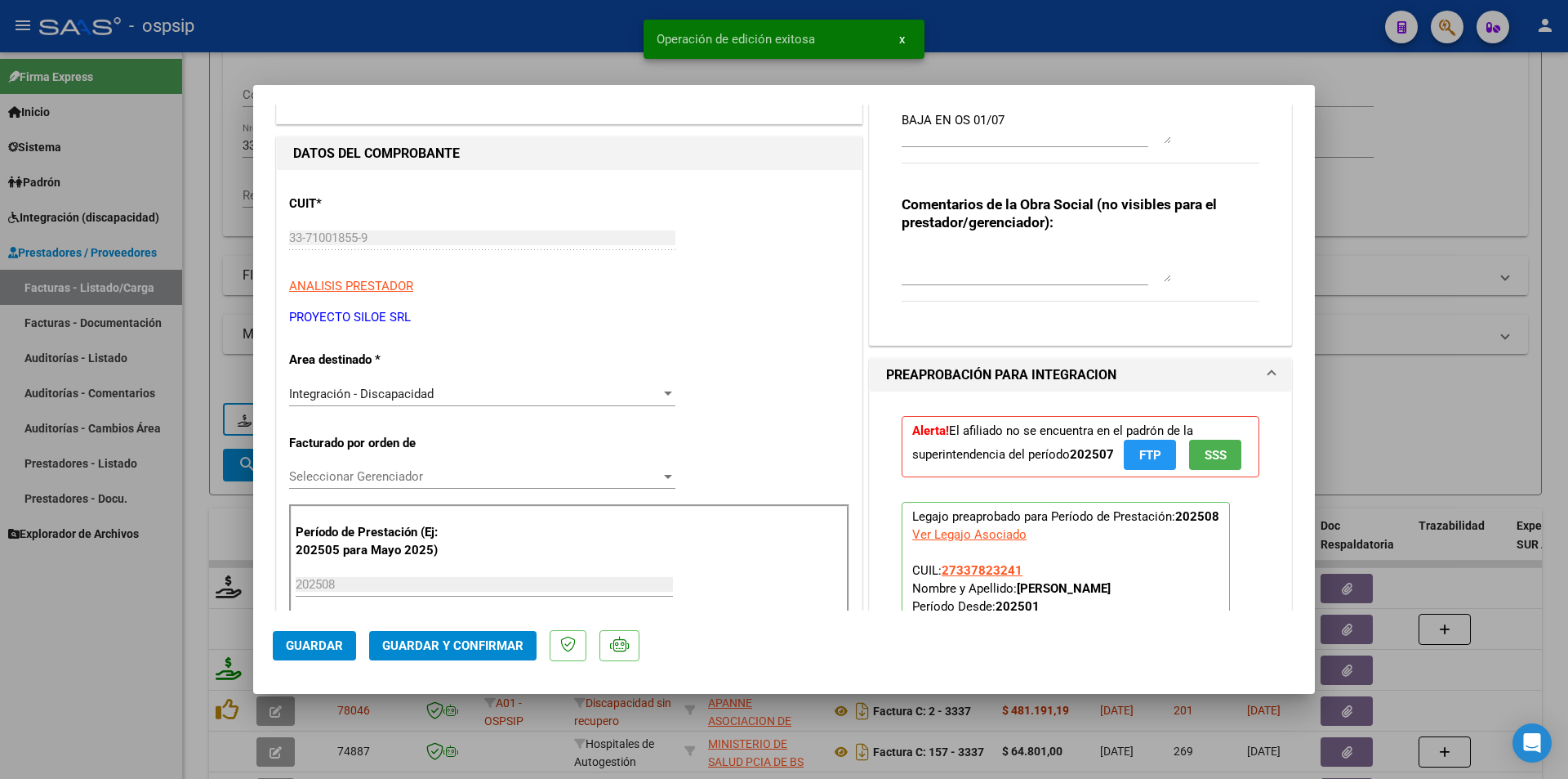
click at [449, 392] on div "Integración - Discapacidad" at bounding box center [475, 393] width 371 height 15
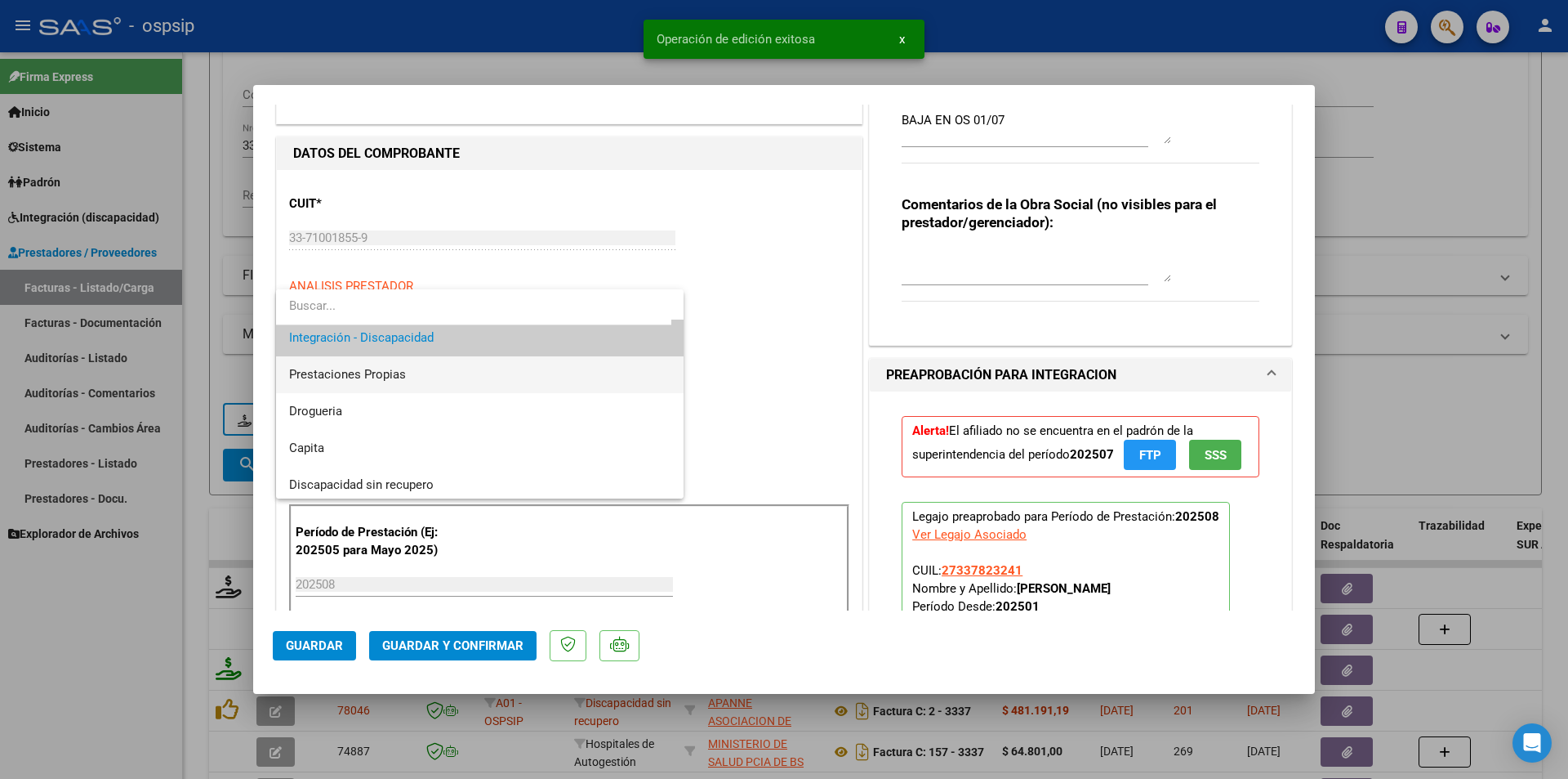
scroll to position [143, 0]
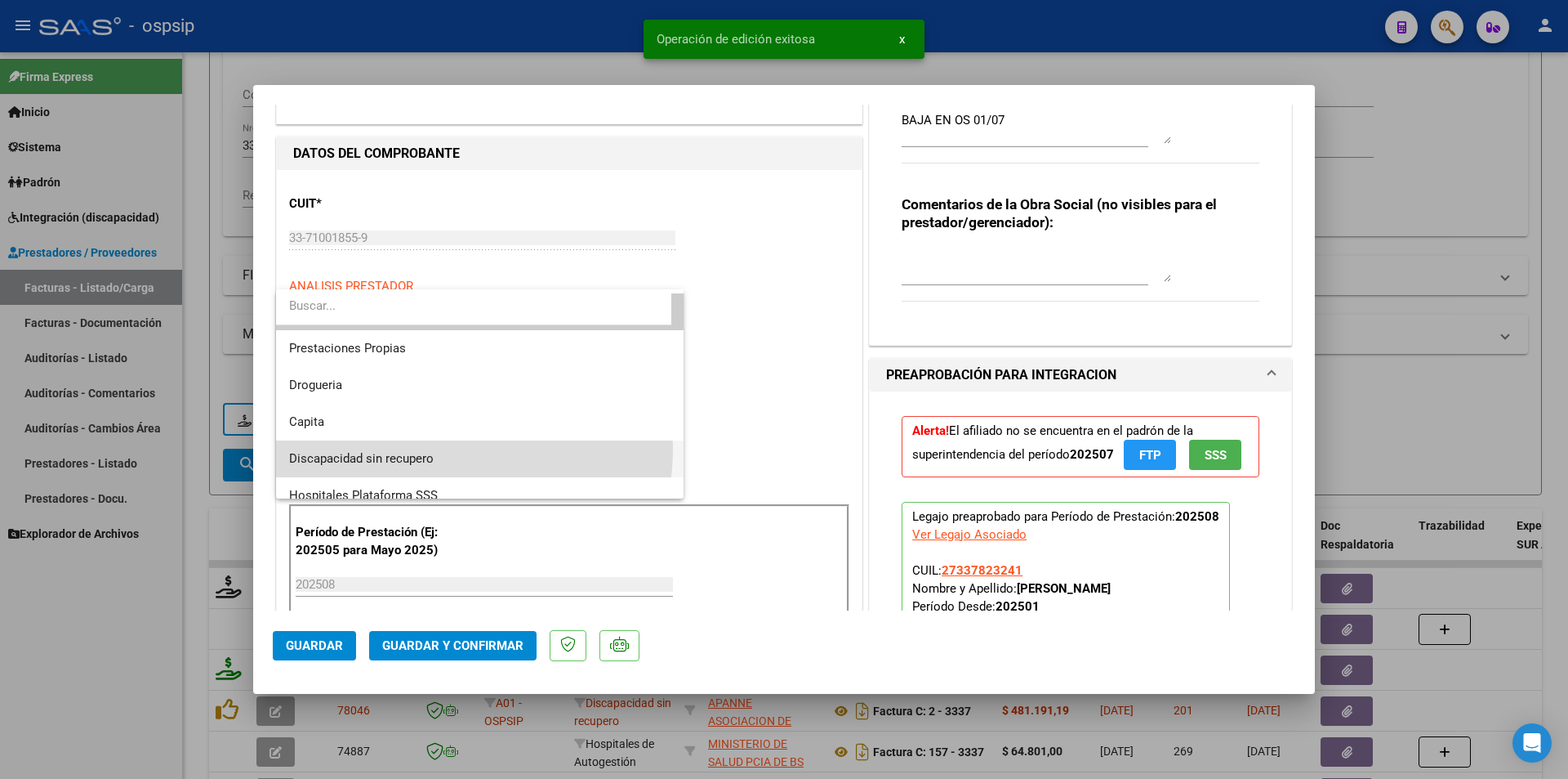
click at [425, 449] on span "Discapacidad sin recupero" at bounding box center [480, 458] width 381 height 37
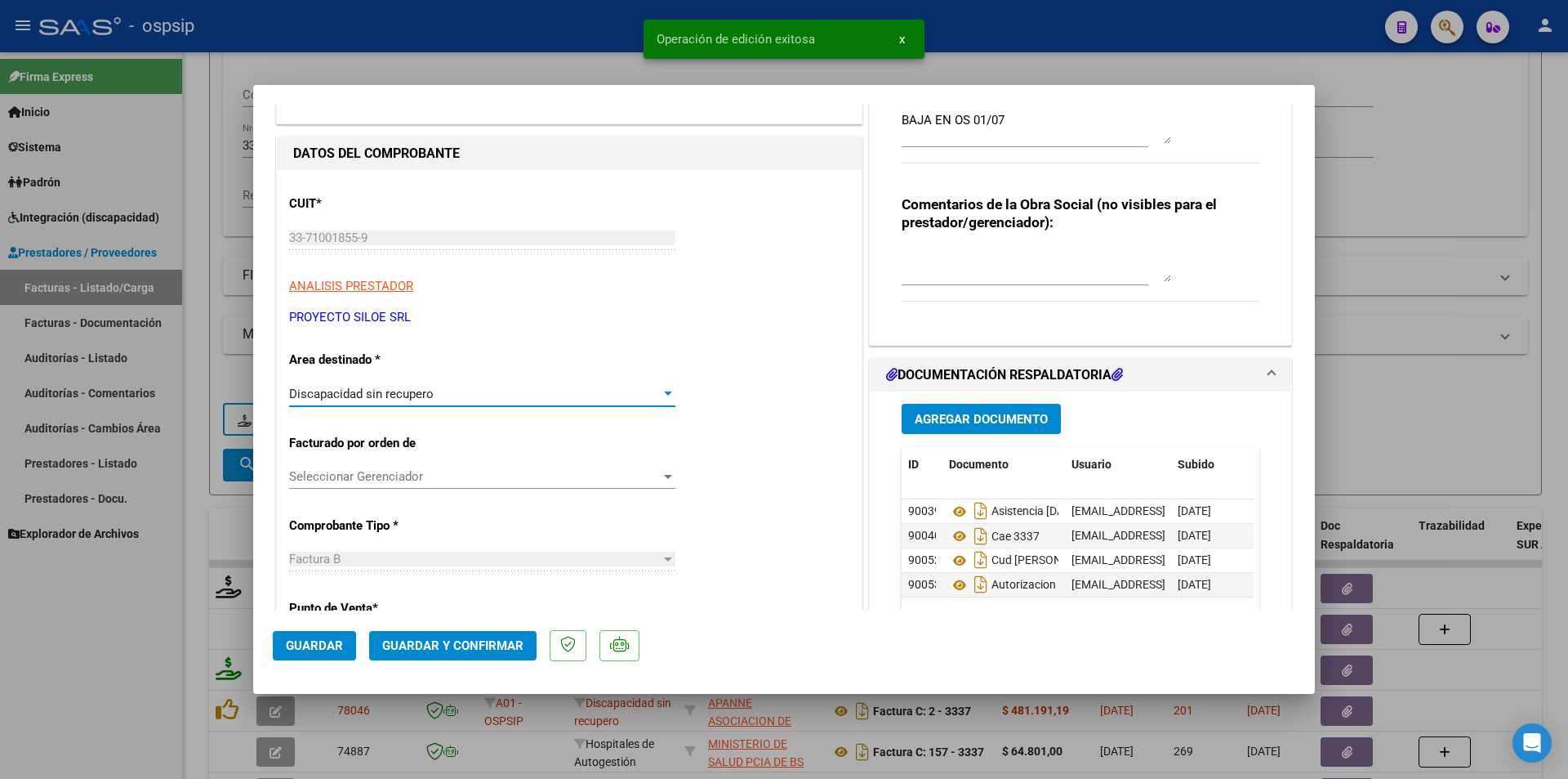
click at [426, 642] on span "Guardar y Confirmar" at bounding box center [453, 645] width 141 height 15
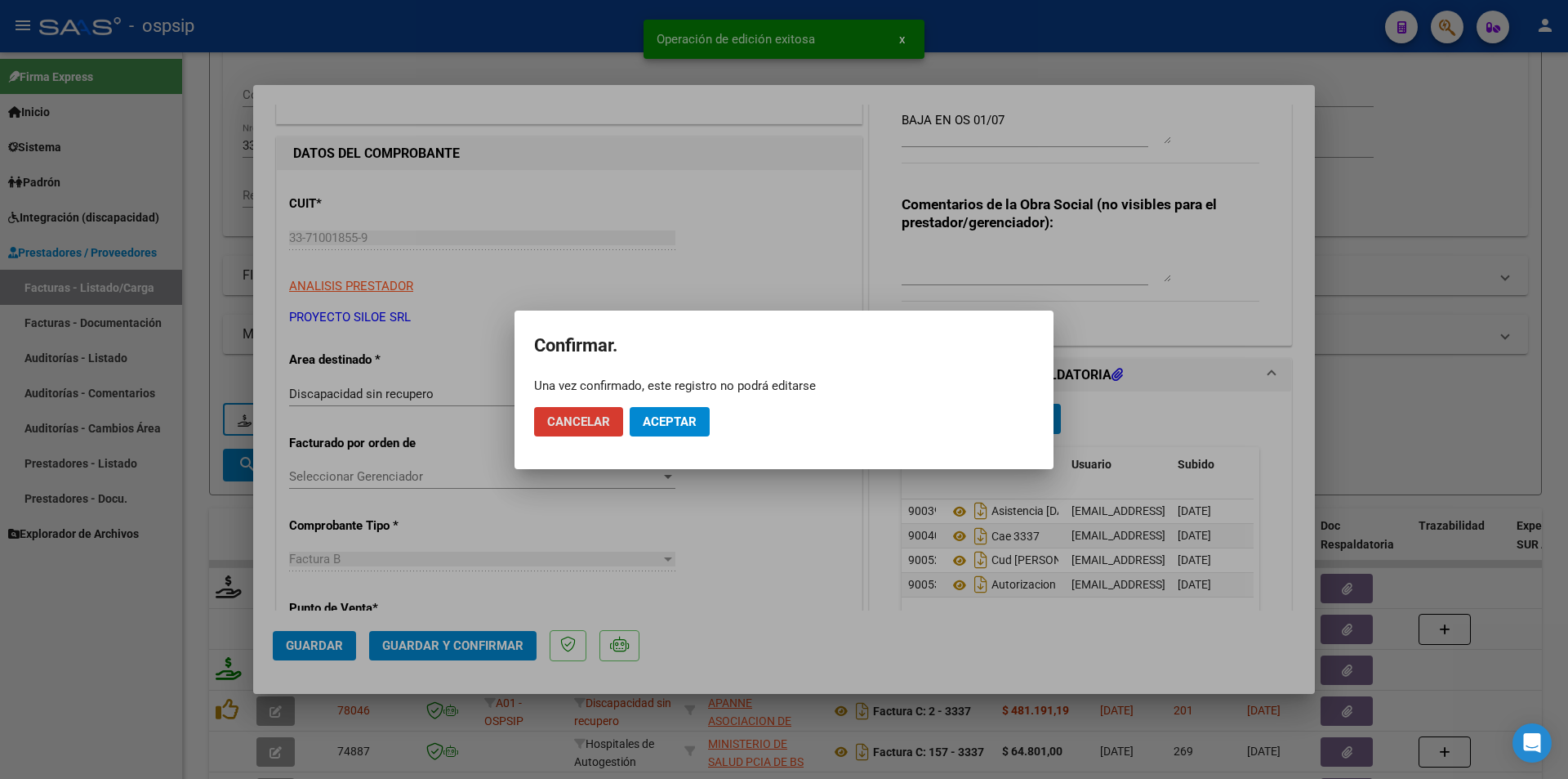
click at [679, 415] on button "Aceptar" at bounding box center [669, 422] width 80 height 30
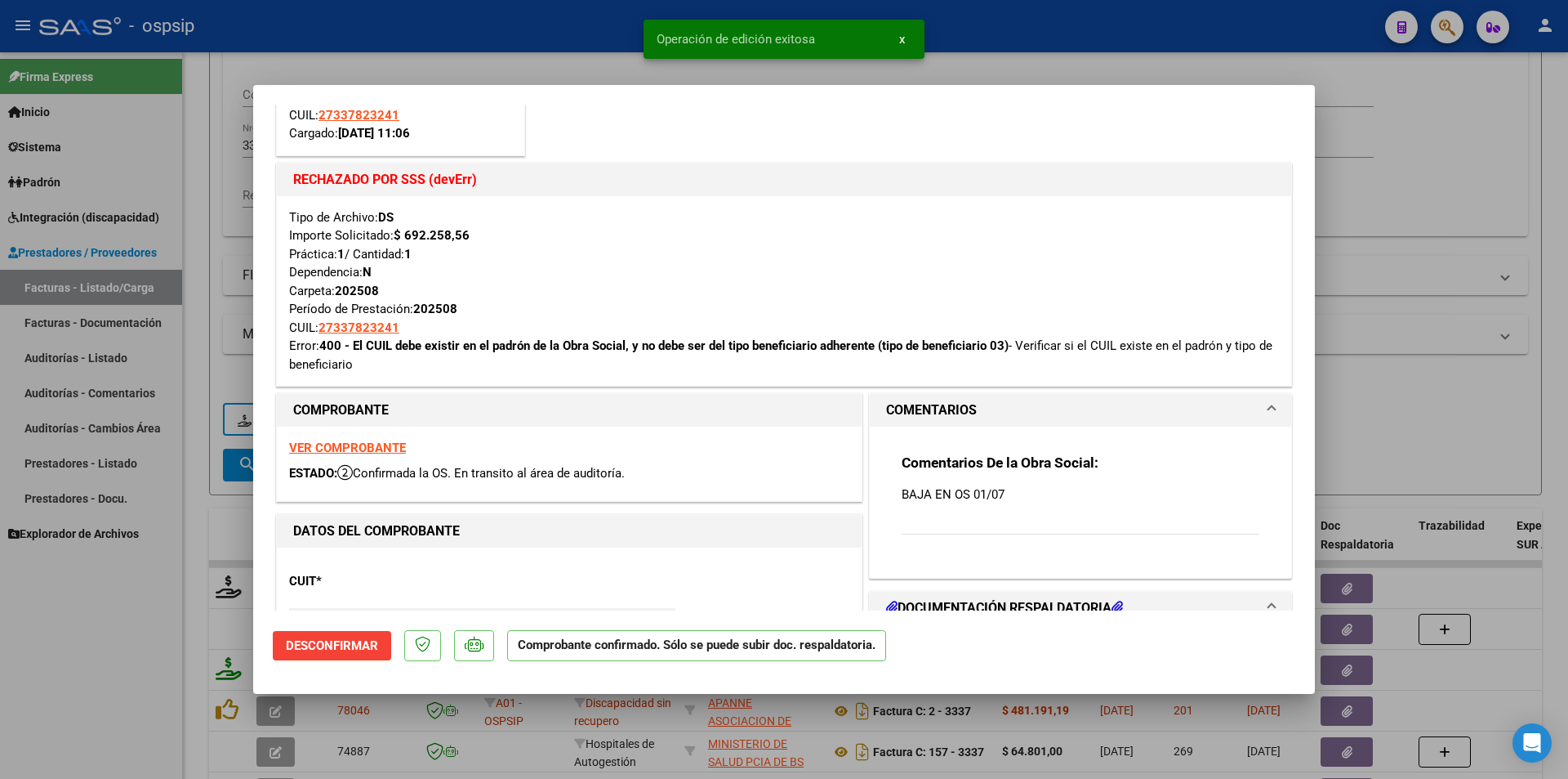
scroll to position [0, 0]
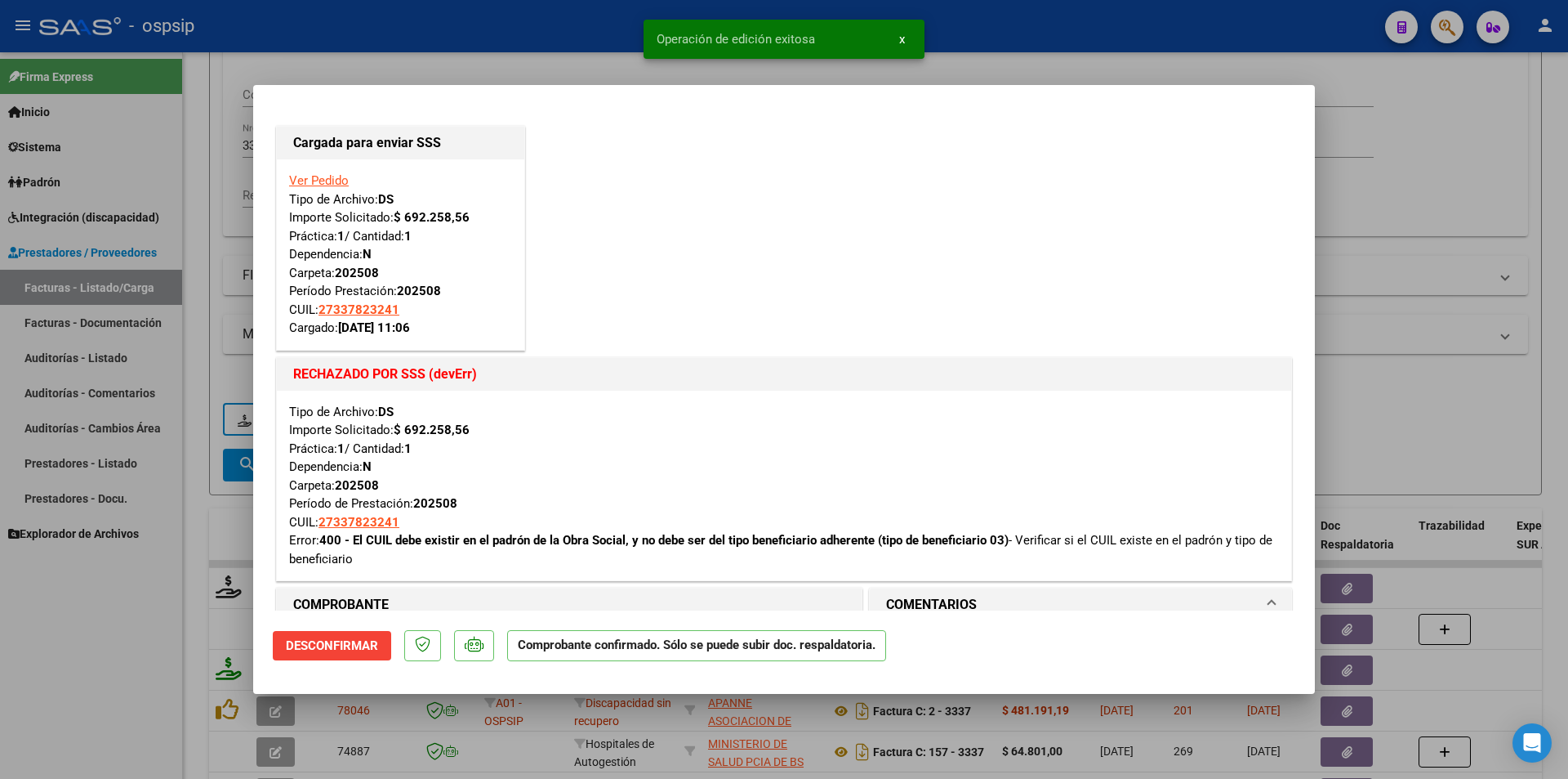
drag, startPoint x: 330, startPoint y: 178, endPoint x: 309, endPoint y: 177, distance: 21.0
click at [329, 178] on link "Ver Pedido" at bounding box center [319, 180] width 60 height 15
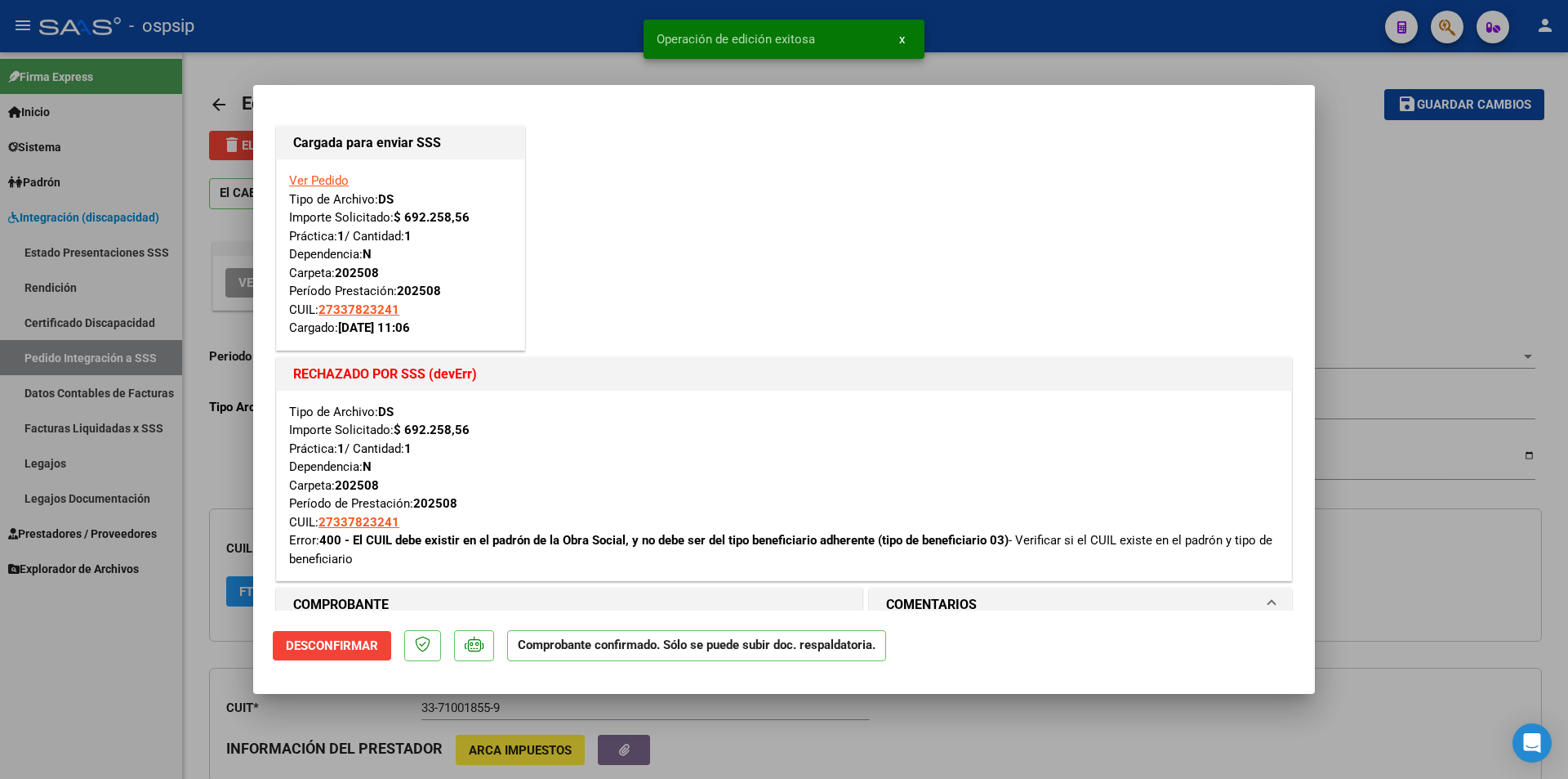
drag, startPoint x: 193, startPoint y: 170, endPoint x: 216, endPoint y: 154, distance: 28.0
click at [197, 166] on div at bounding box center [784, 390] width 1568 height 779
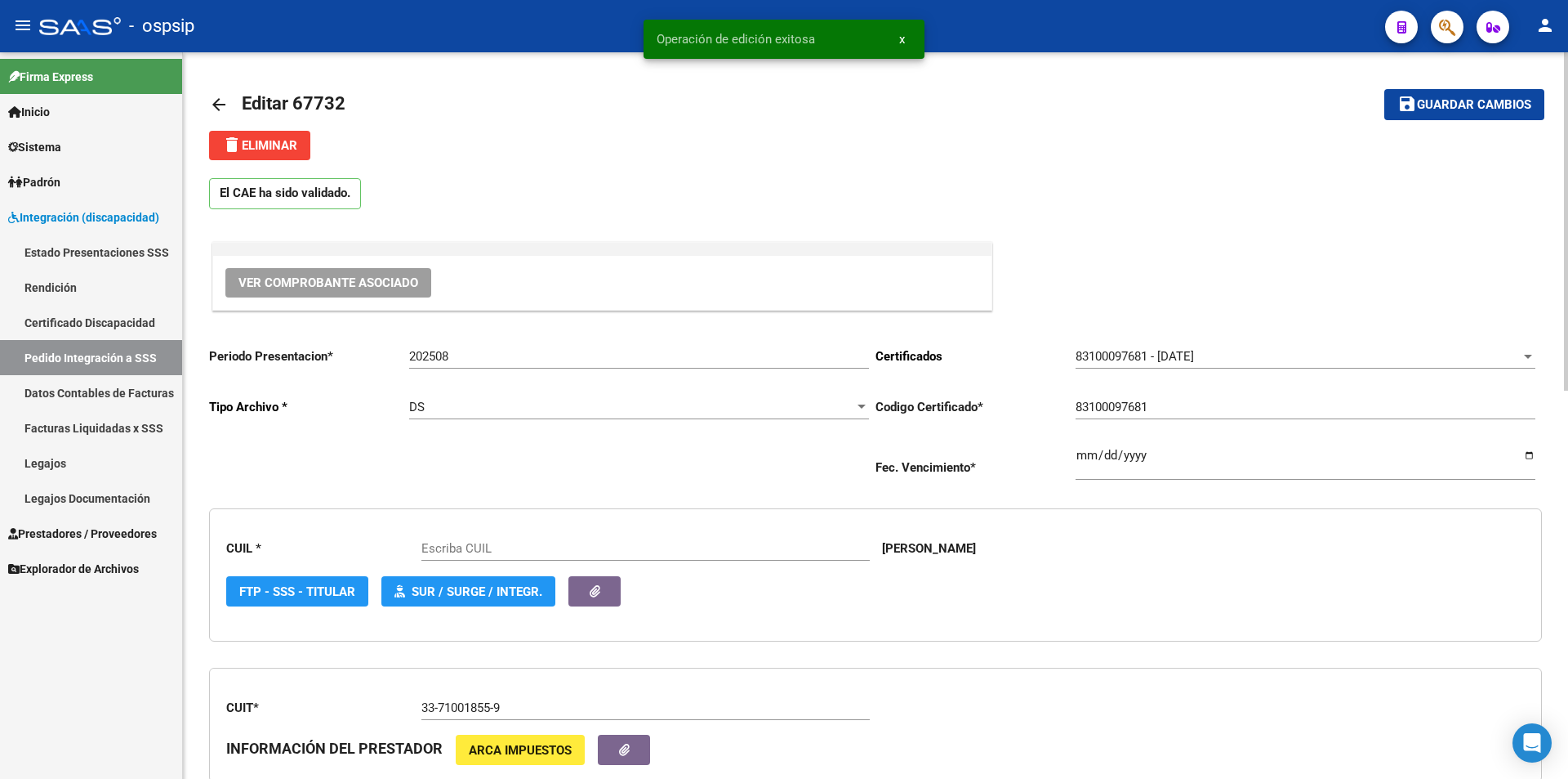
click at [238, 147] on mat-icon "delete" at bounding box center [232, 145] width 20 height 20
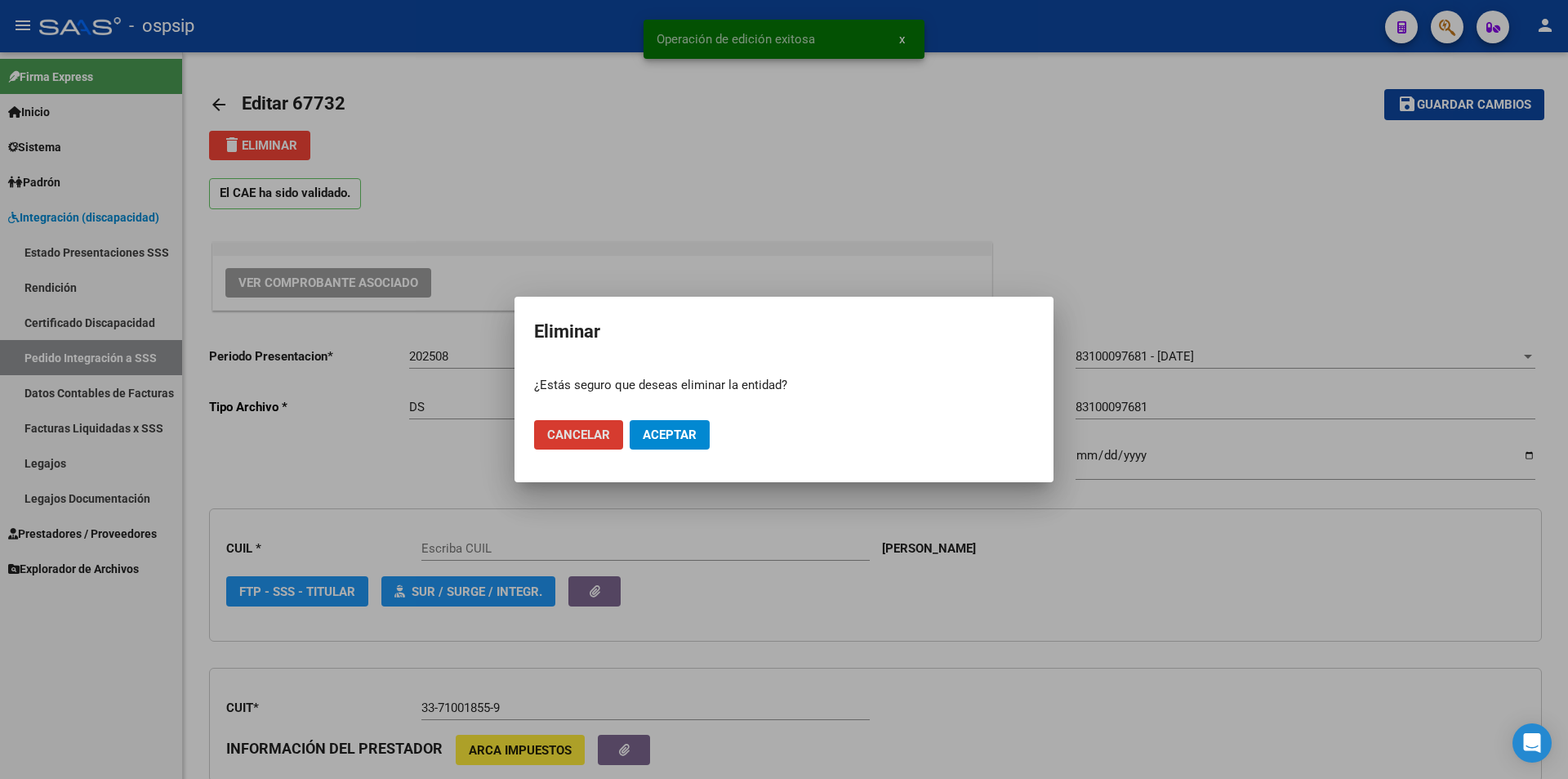
click at [658, 436] on span "Aceptar" at bounding box center [669, 434] width 54 height 15
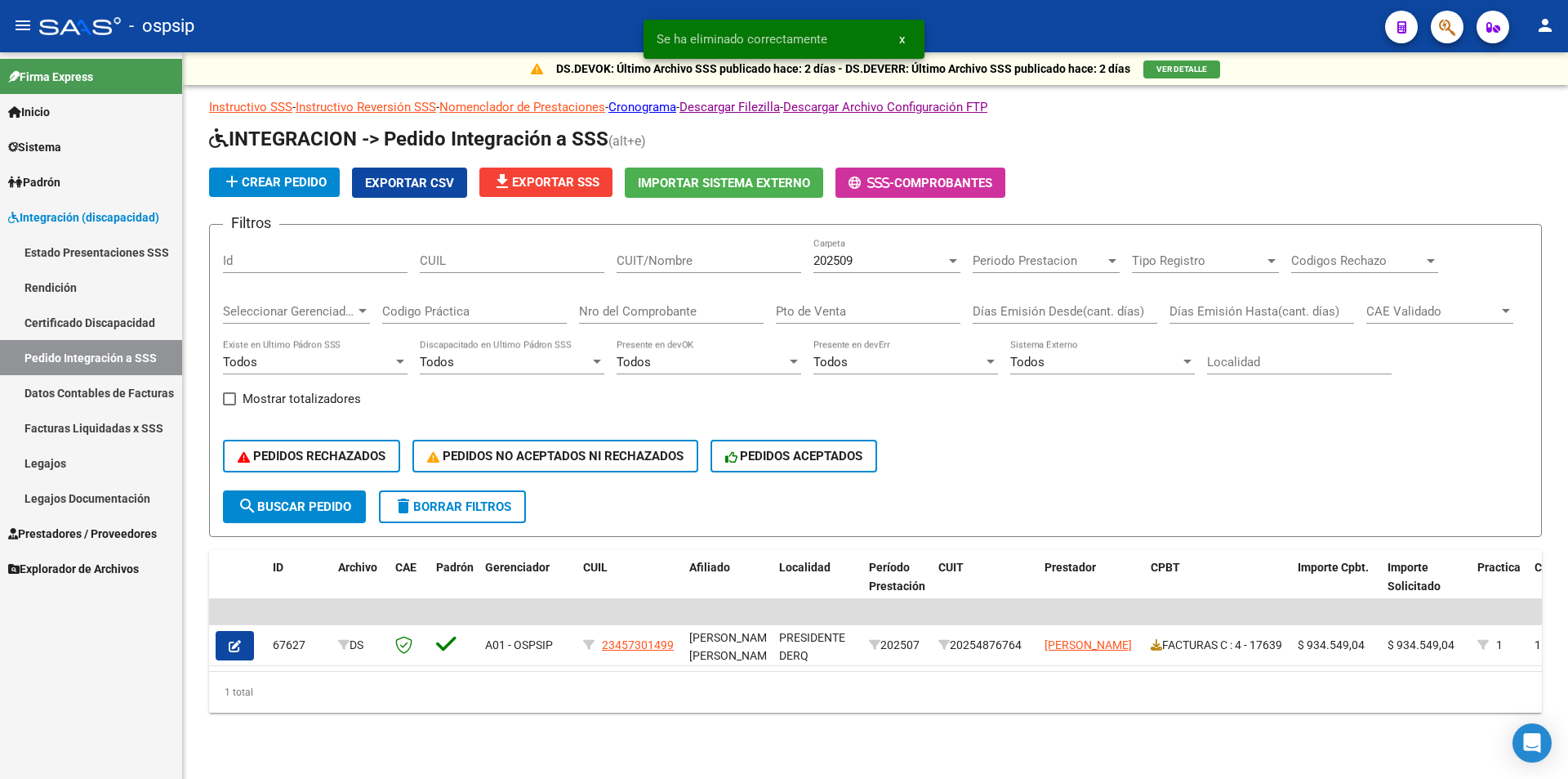
click at [132, 537] on span "Prestadores / Proveedores" at bounding box center [82, 534] width 149 height 18
click at [134, 536] on span "Prestadores / Proveedores" at bounding box center [82, 534] width 149 height 18
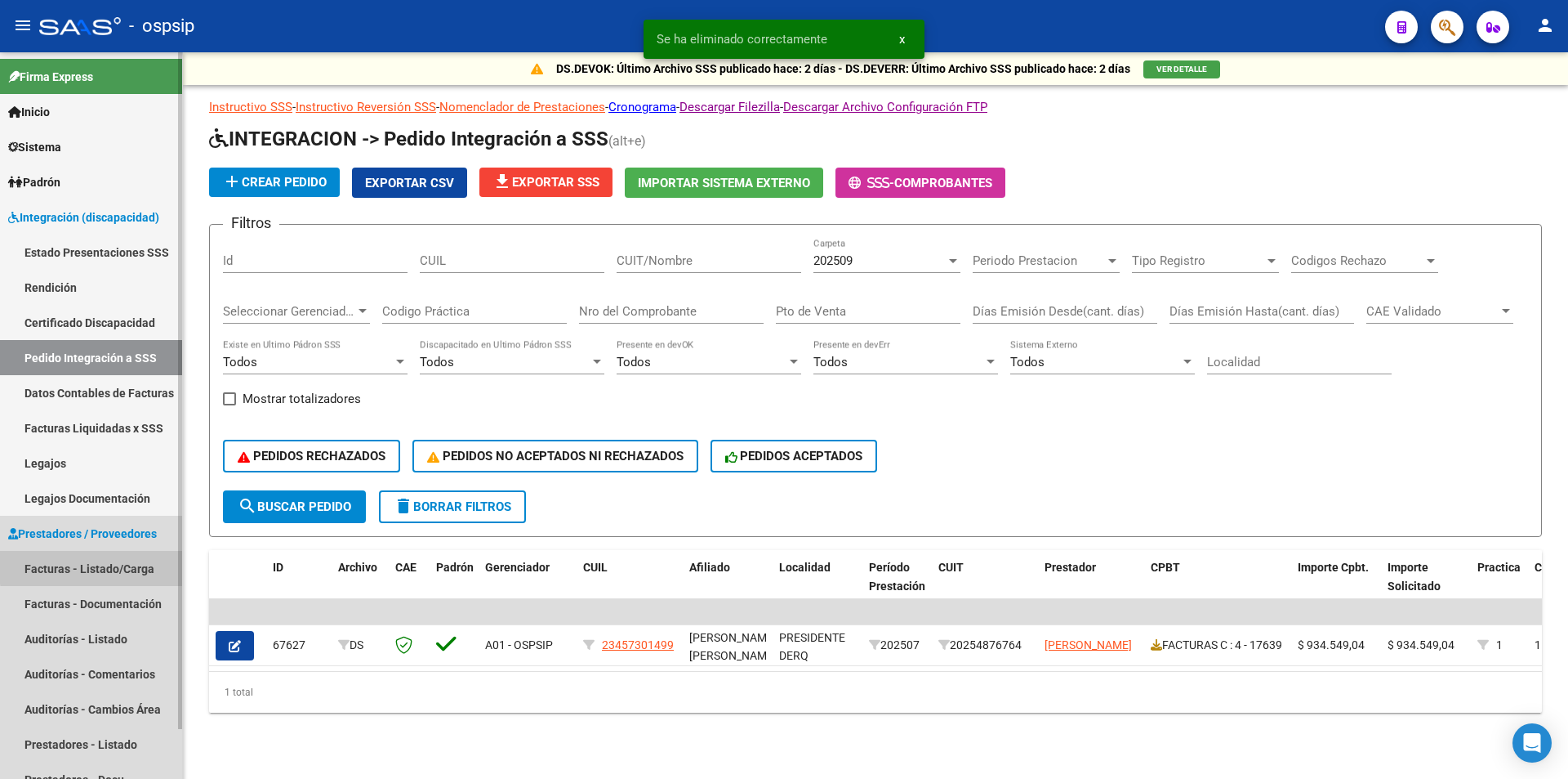
click at [133, 564] on link "Facturas - Listado/Carga" at bounding box center [90, 567] width 182 height 35
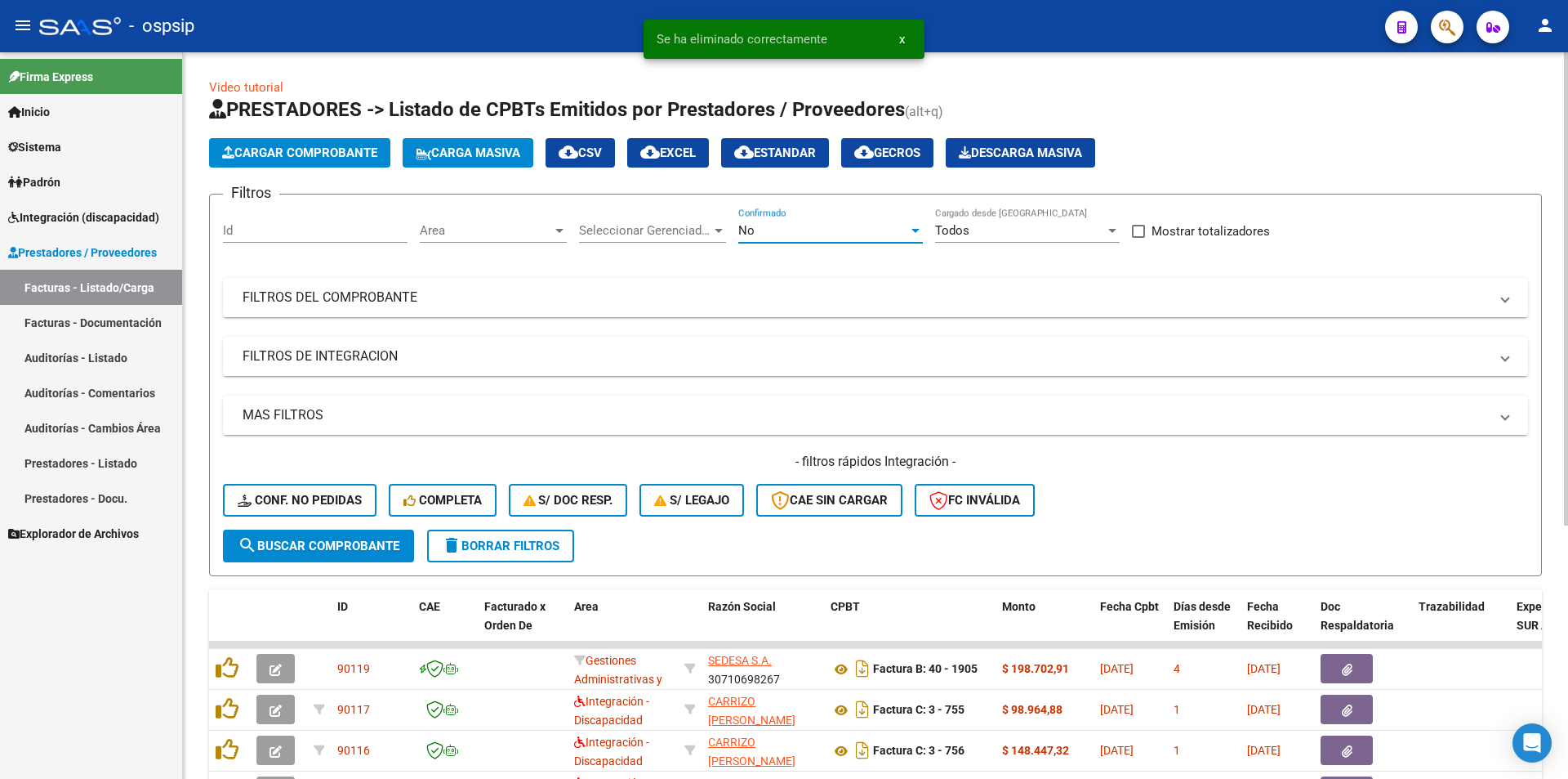
click at [797, 231] on div "No" at bounding box center [823, 231] width 170 height 15
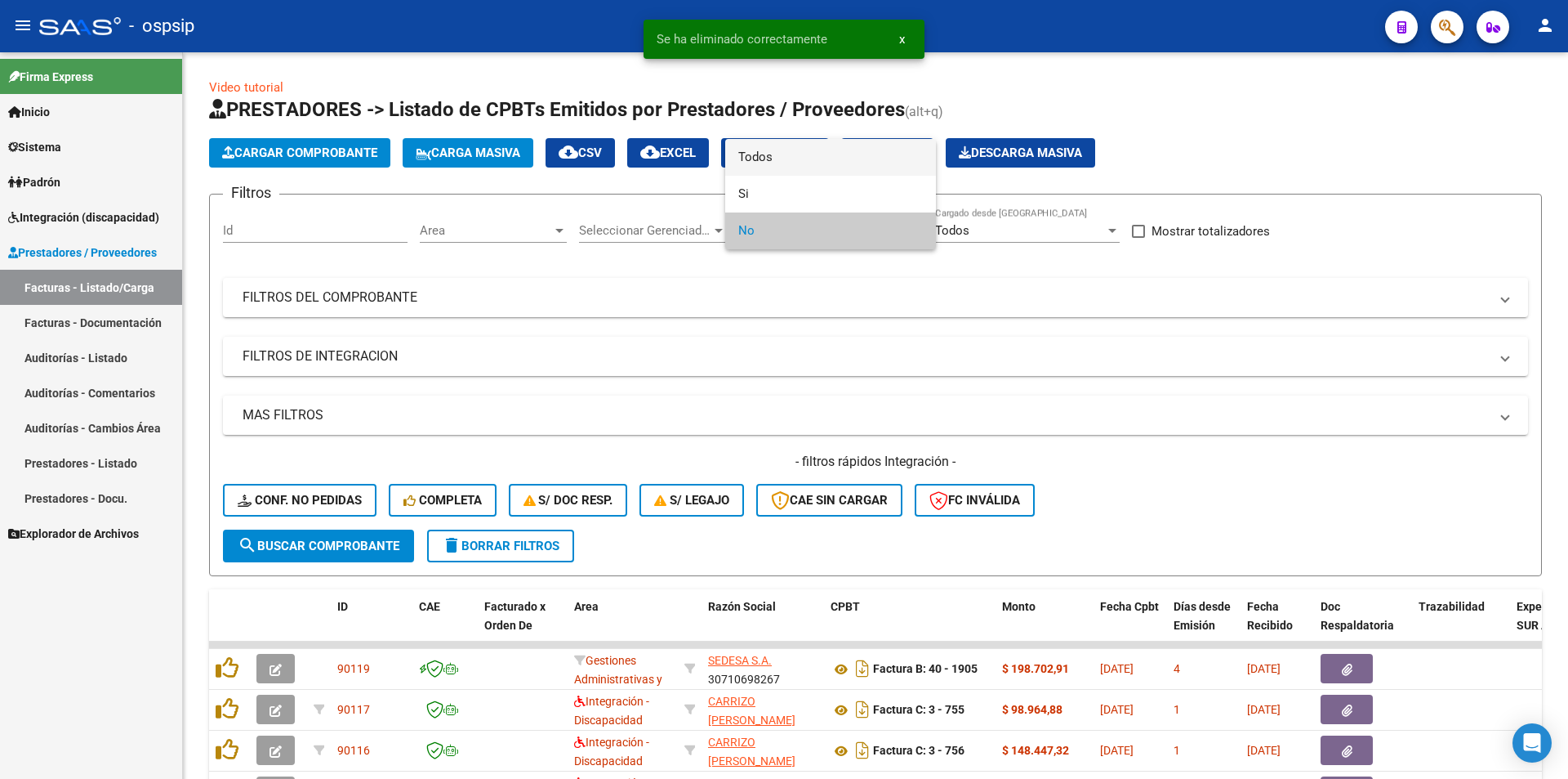
click at [764, 152] on span "Todos" at bounding box center [831, 157] width 185 height 37
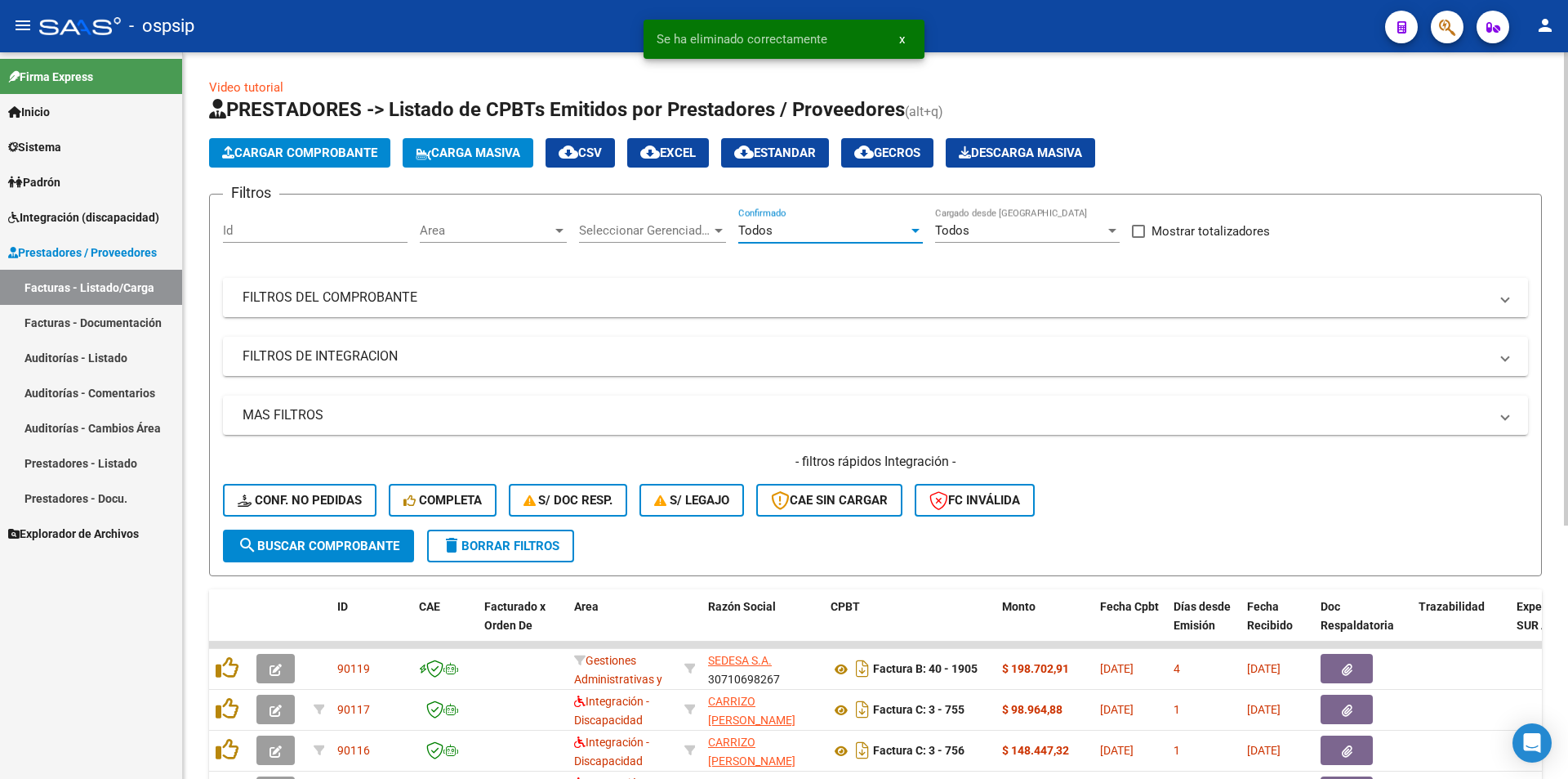
click at [334, 303] on mat-panel-title "FILTROS DEL COMPROBANTE" at bounding box center [865, 297] width 1246 height 18
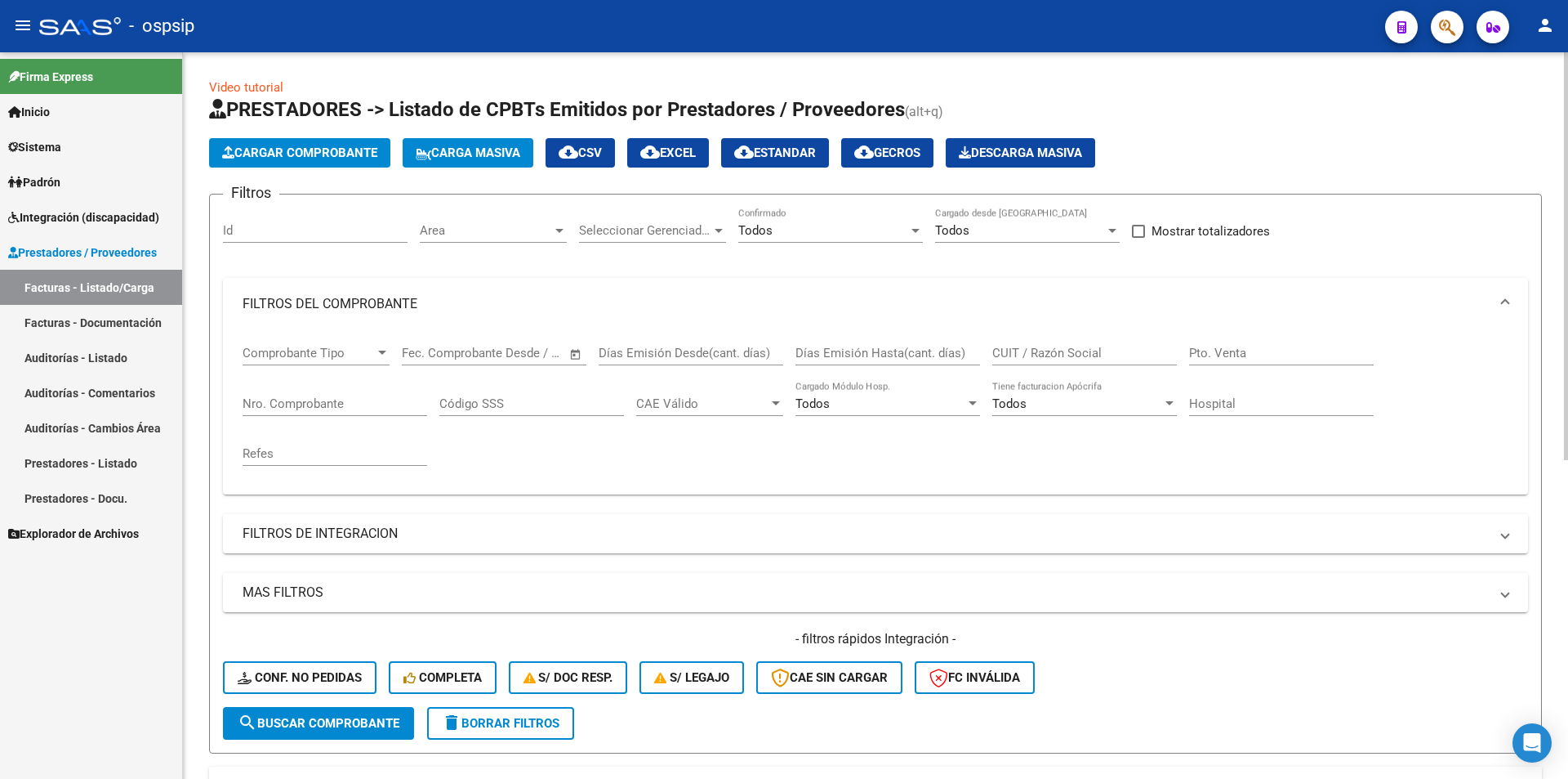
click at [323, 411] on div "Nro. Comprobante" at bounding box center [335, 397] width 185 height 35
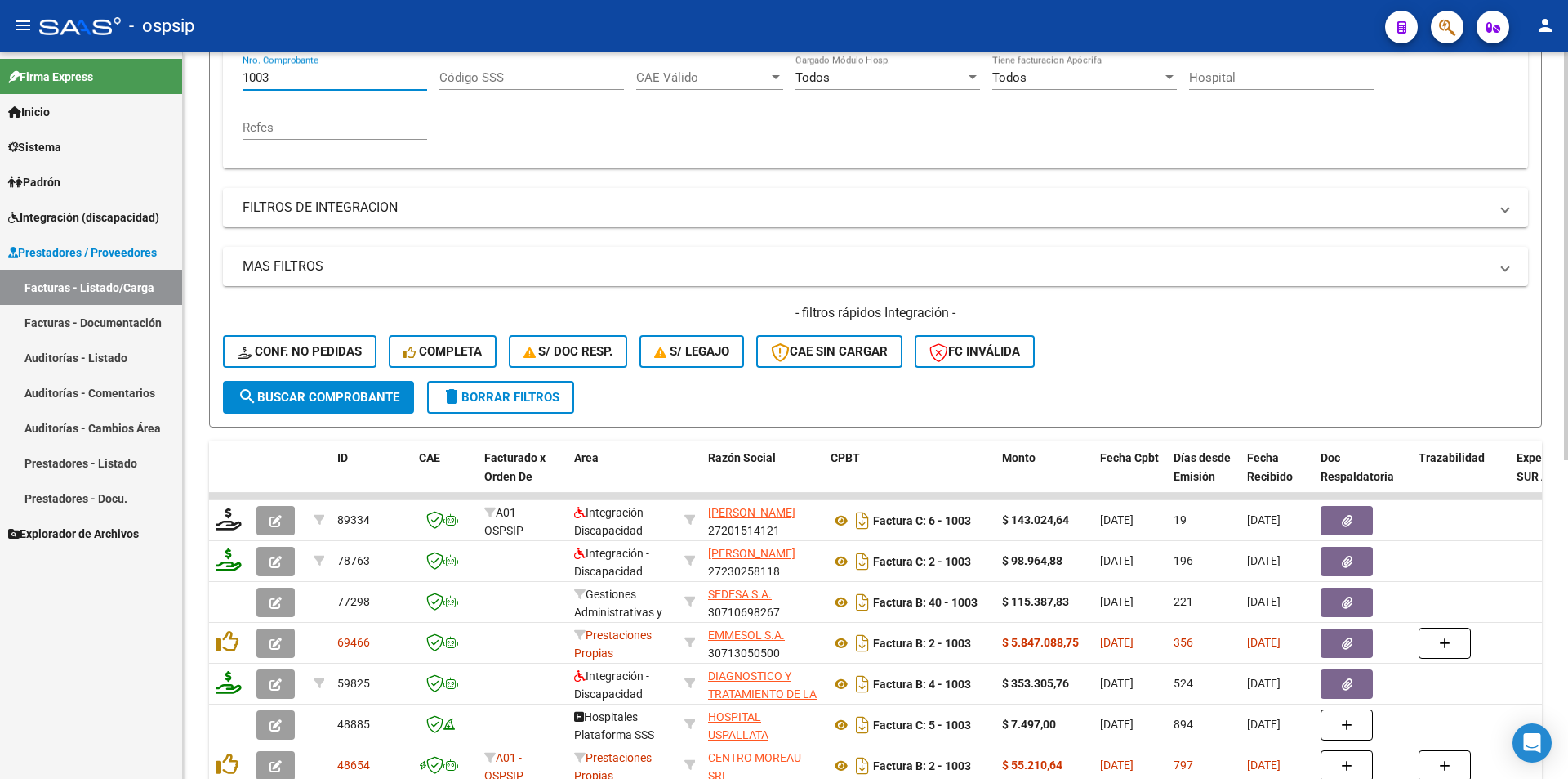
scroll to position [327, 0]
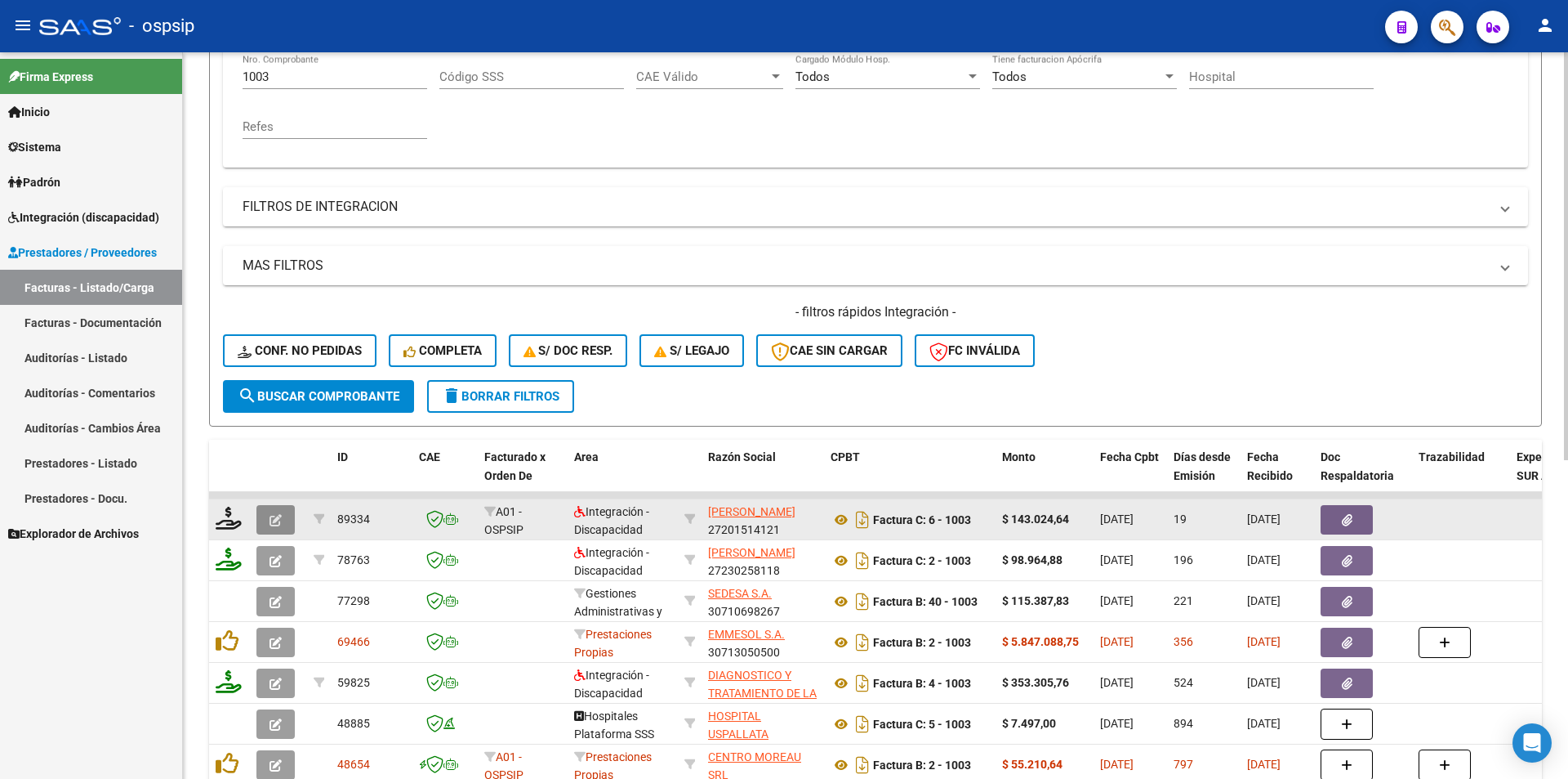
click at [284, 517] on button "button" at bounding box center [275, 520] width 39 height 30
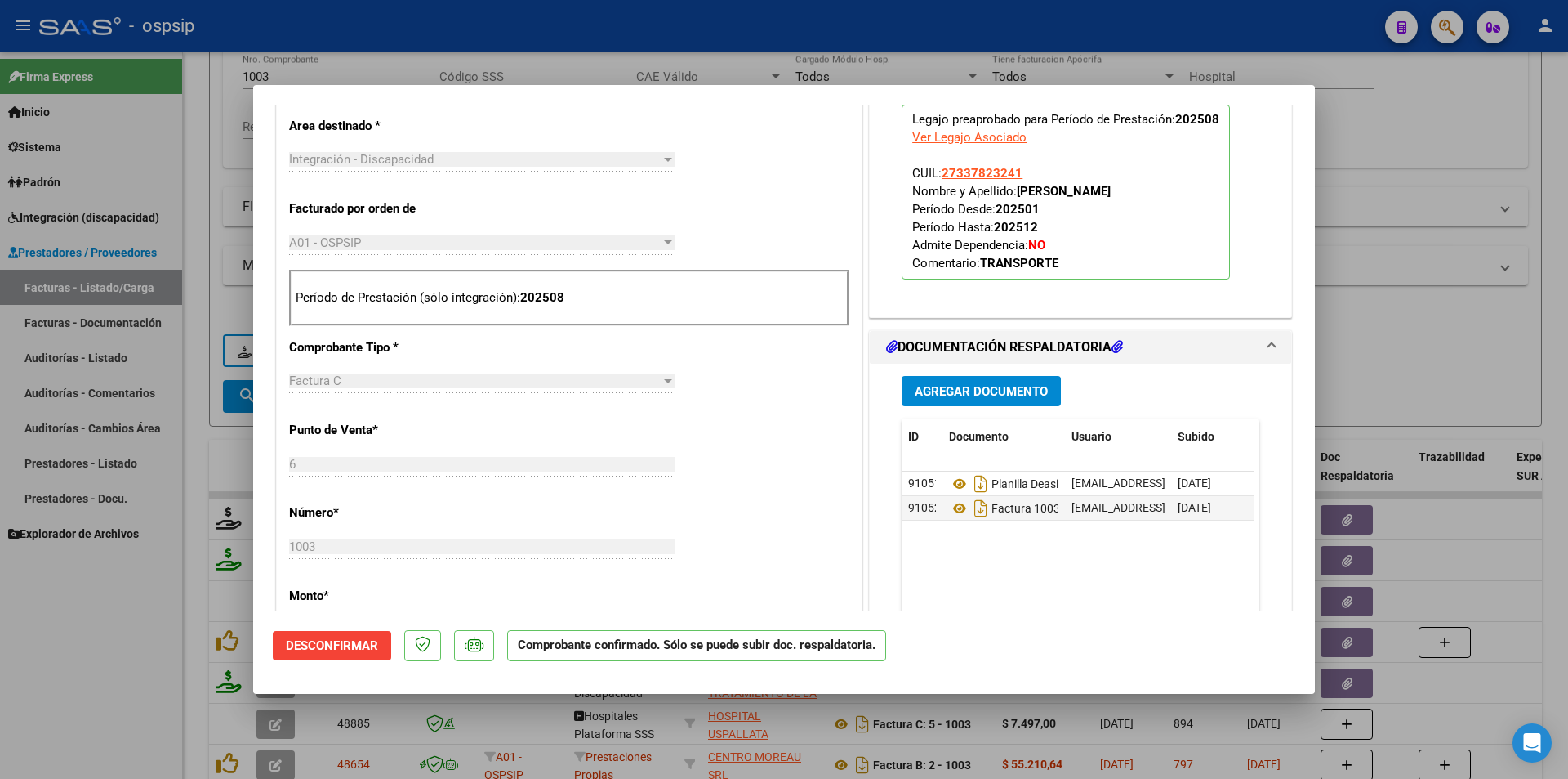
scroll to position [572, 0]
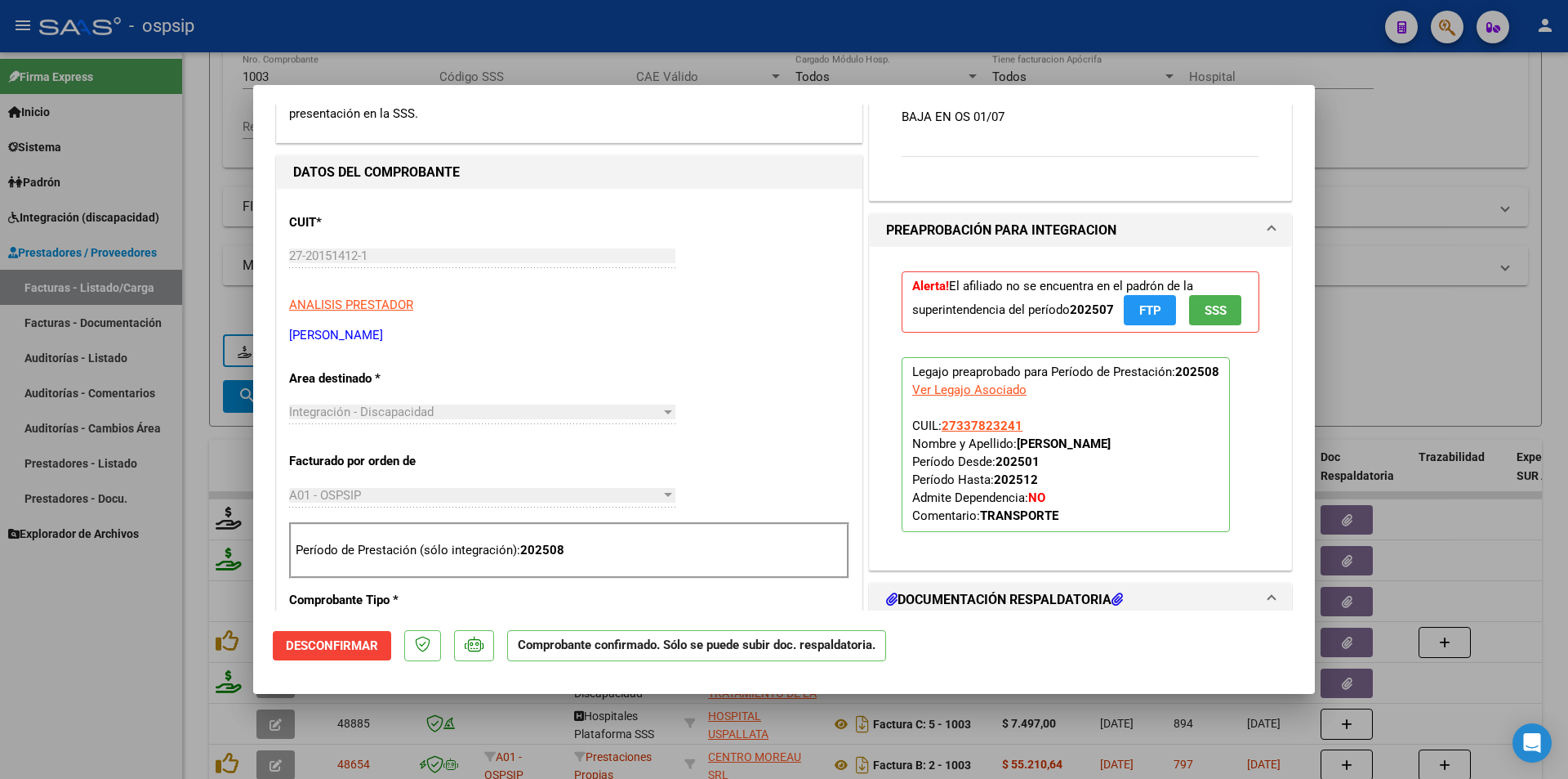
click at [334, 648] on span "Desconfirmar" at bounding box center [332, 645] width 92 height 15
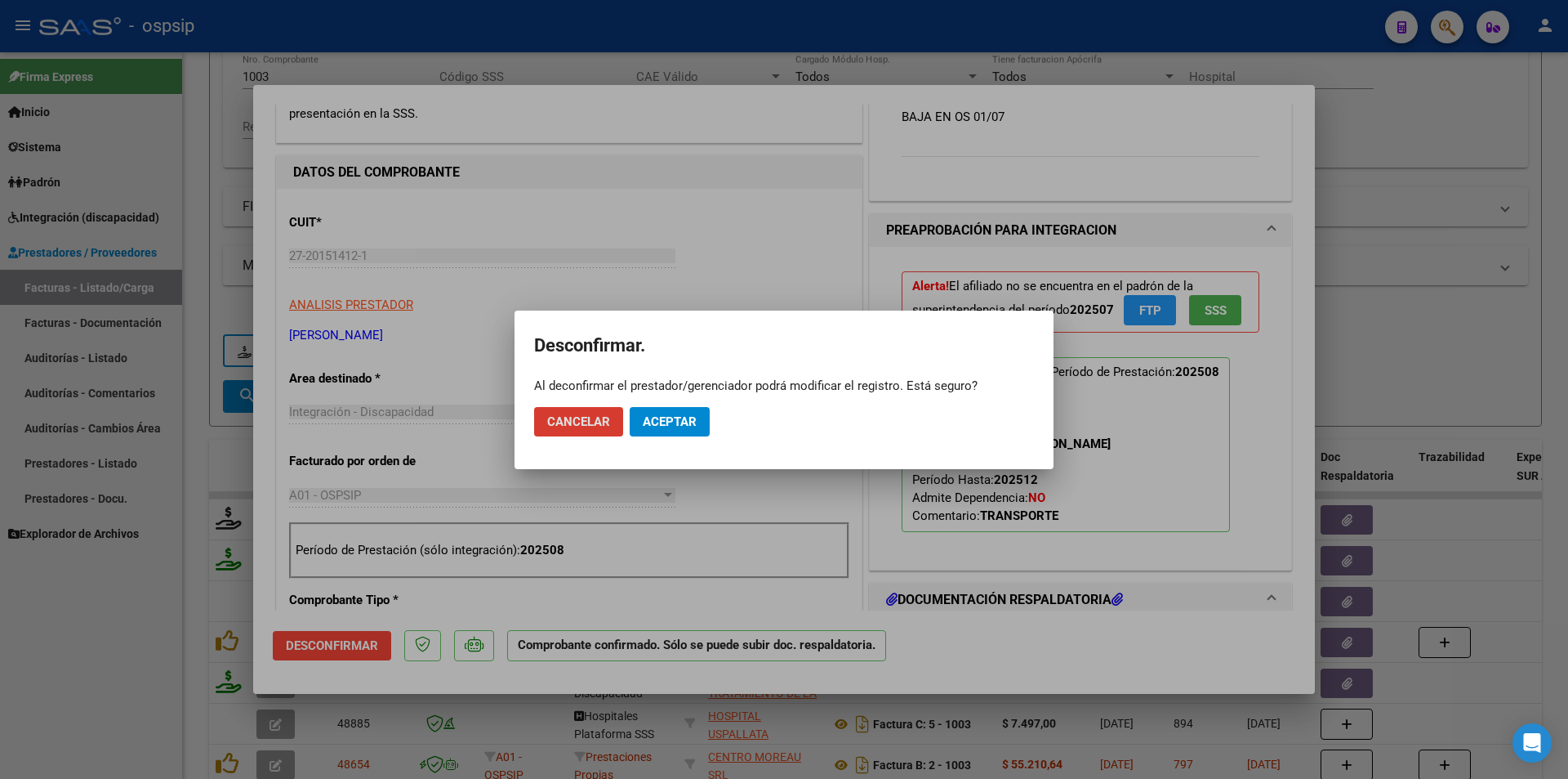
click at [680, 415] on span "Aceptar" at bounding box center [669, 421] width 54 height 15
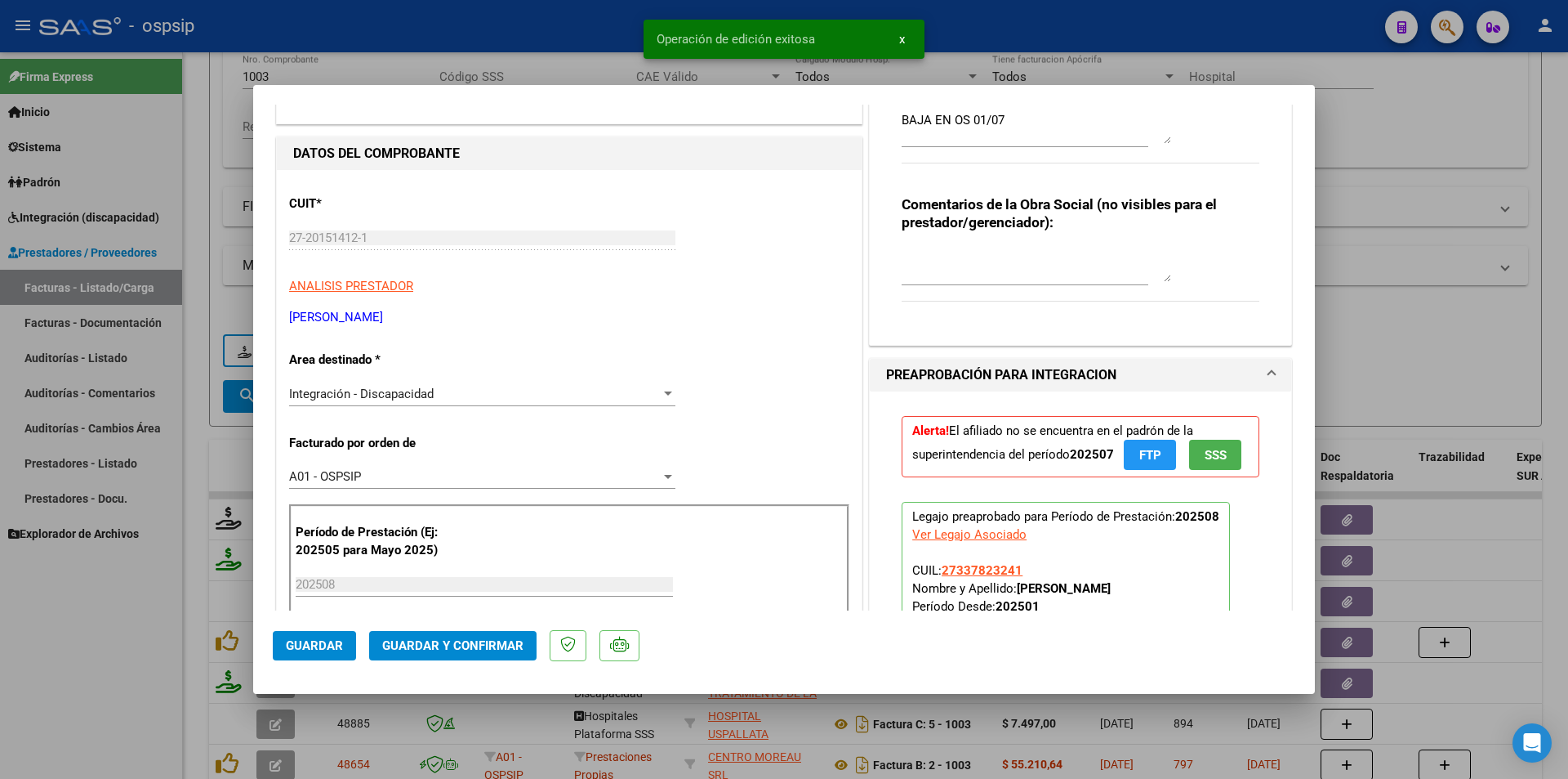
click at [410, 395] on span "Integración - Discapacidad" at bounding box center [361, 393] width 145 height 15
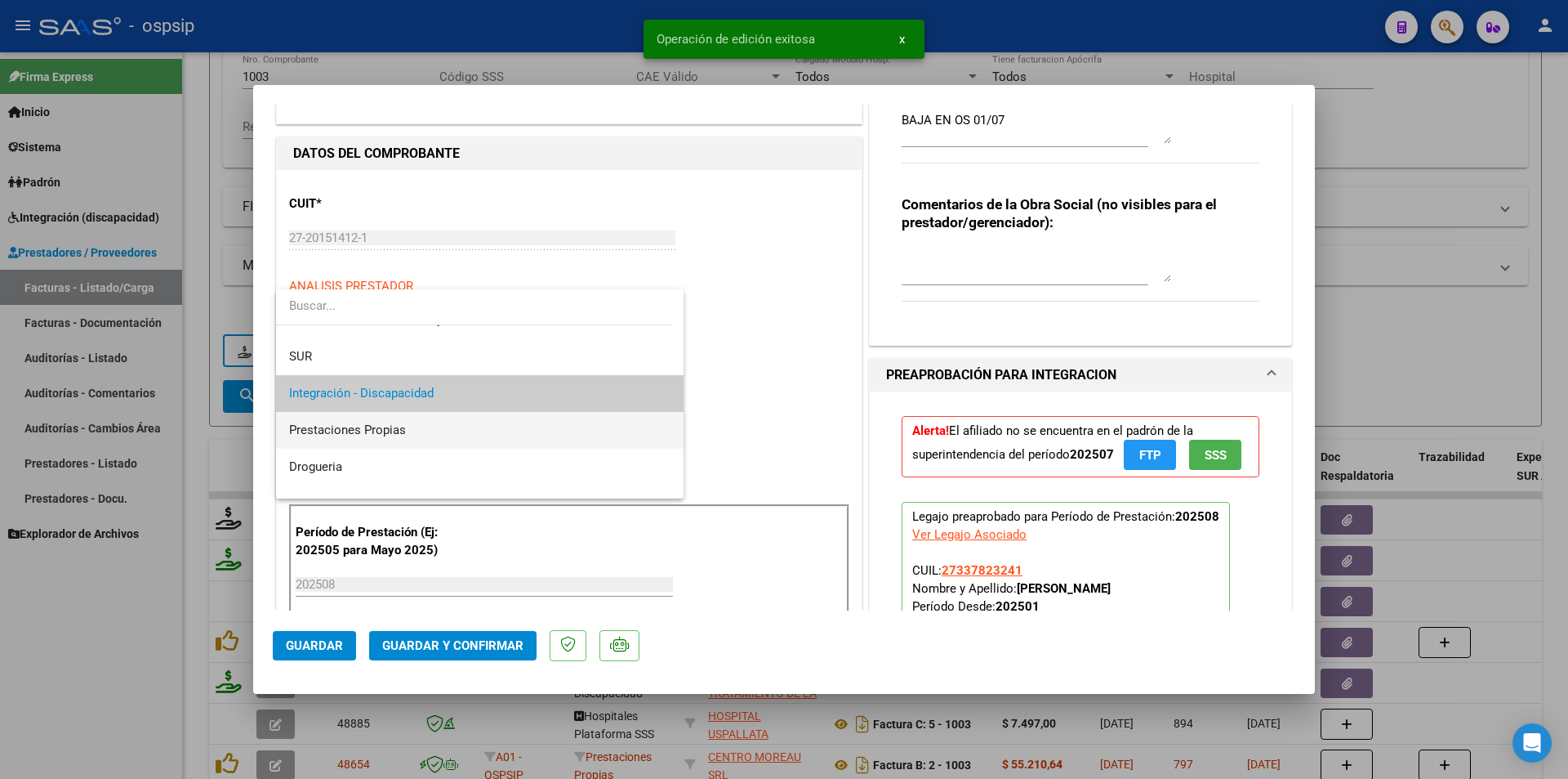
scroll to position [143, 0]
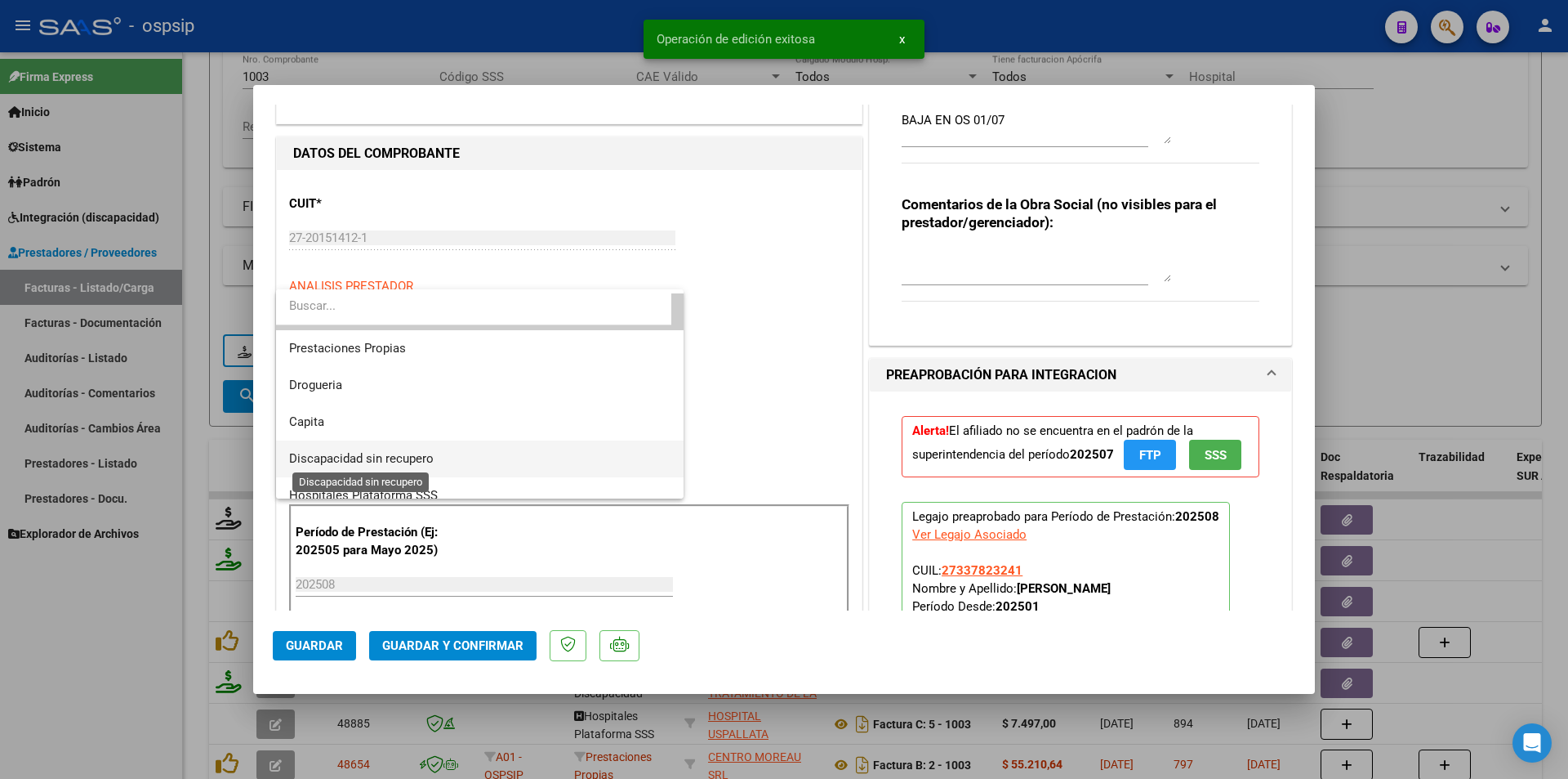
click at [417, 457] on span "Discapacidad sin recupero" at bounding box center [361, 458] width 145 height 15
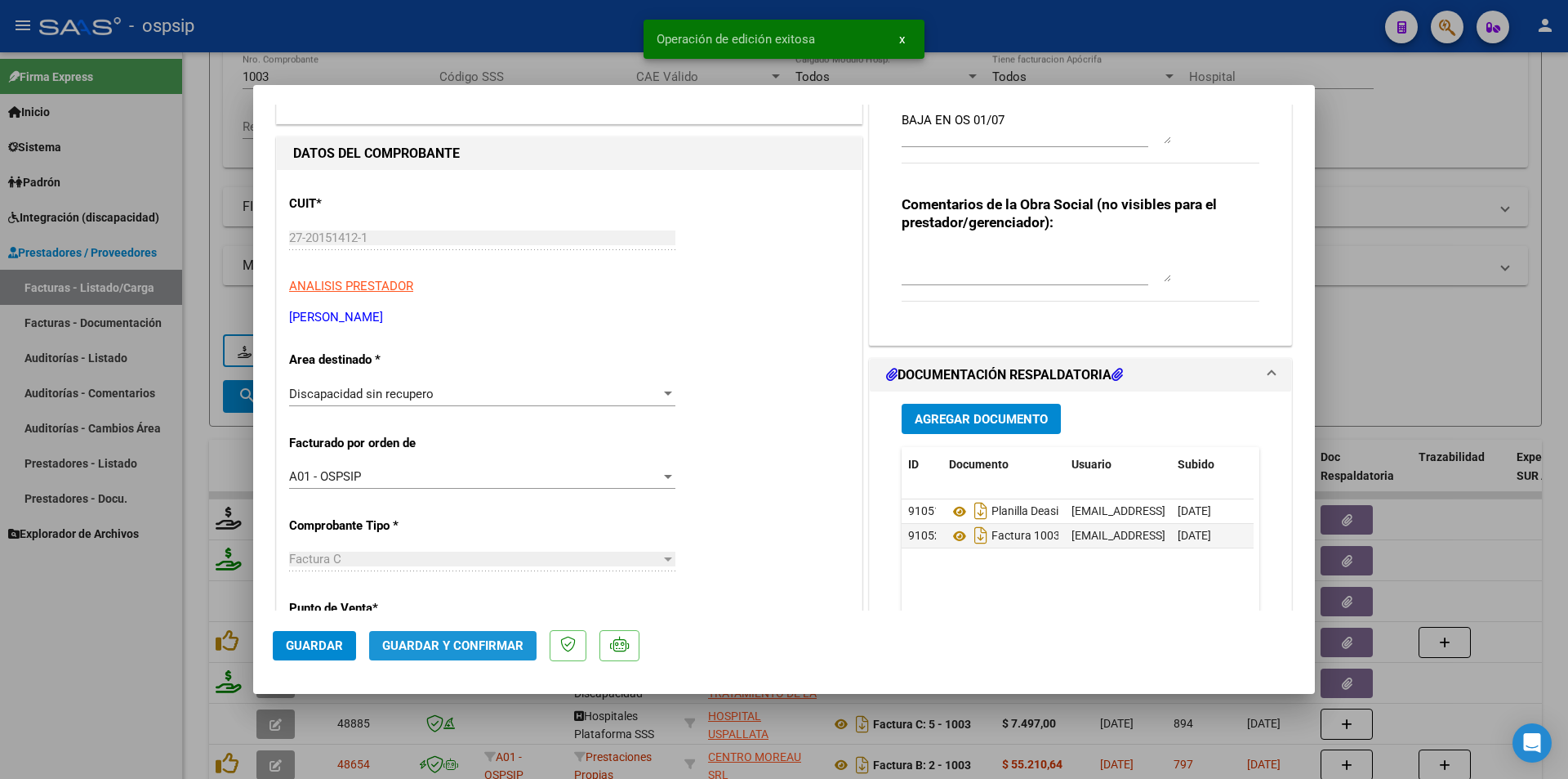
click at [454, 644] on span "Guardar y Confirmar" at bounding box center [453, 645] width 141 height 15
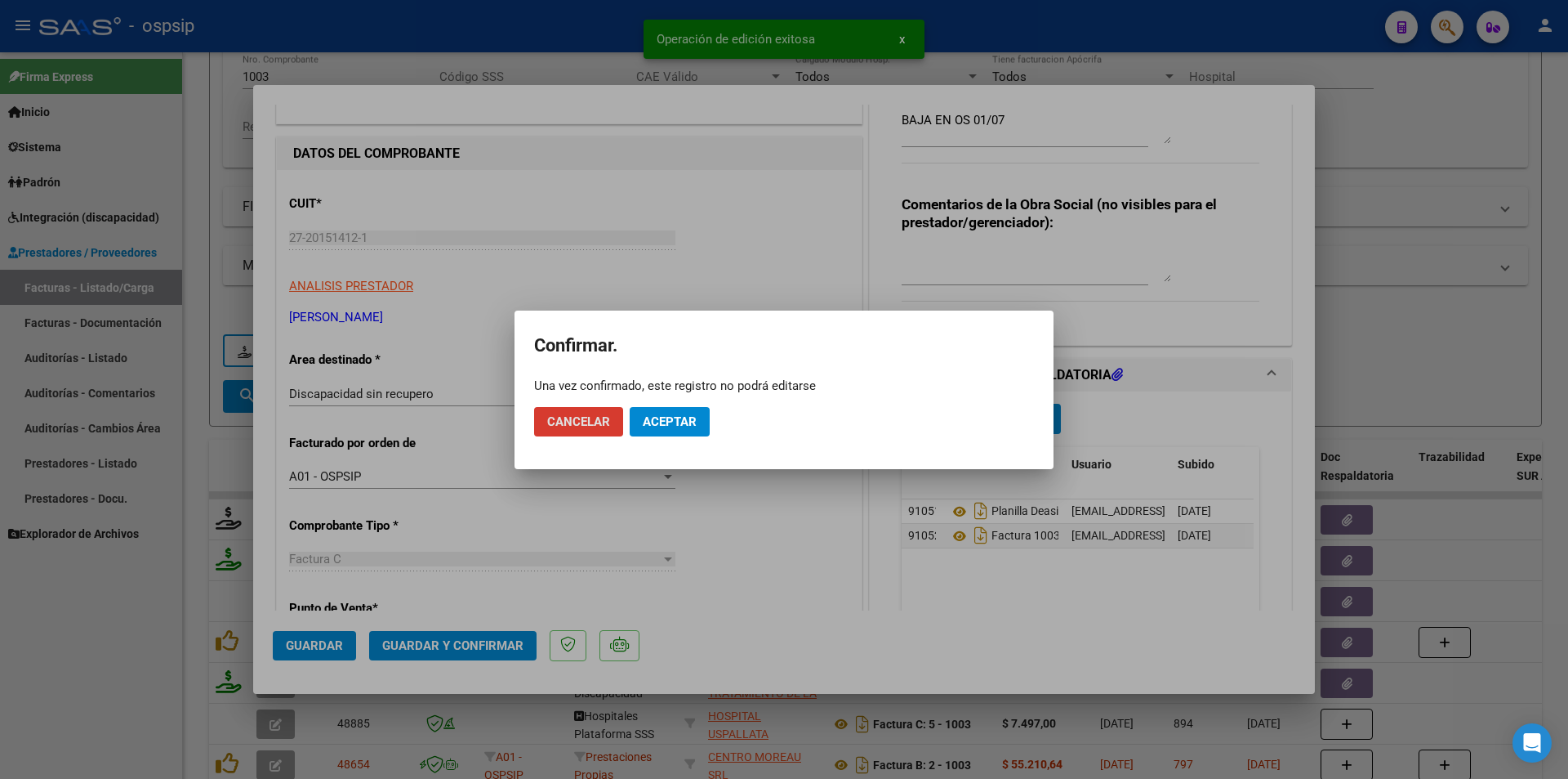
click at [665, 416] on span "Aceptar" at bounding box center [669, 421] width 54 height 15
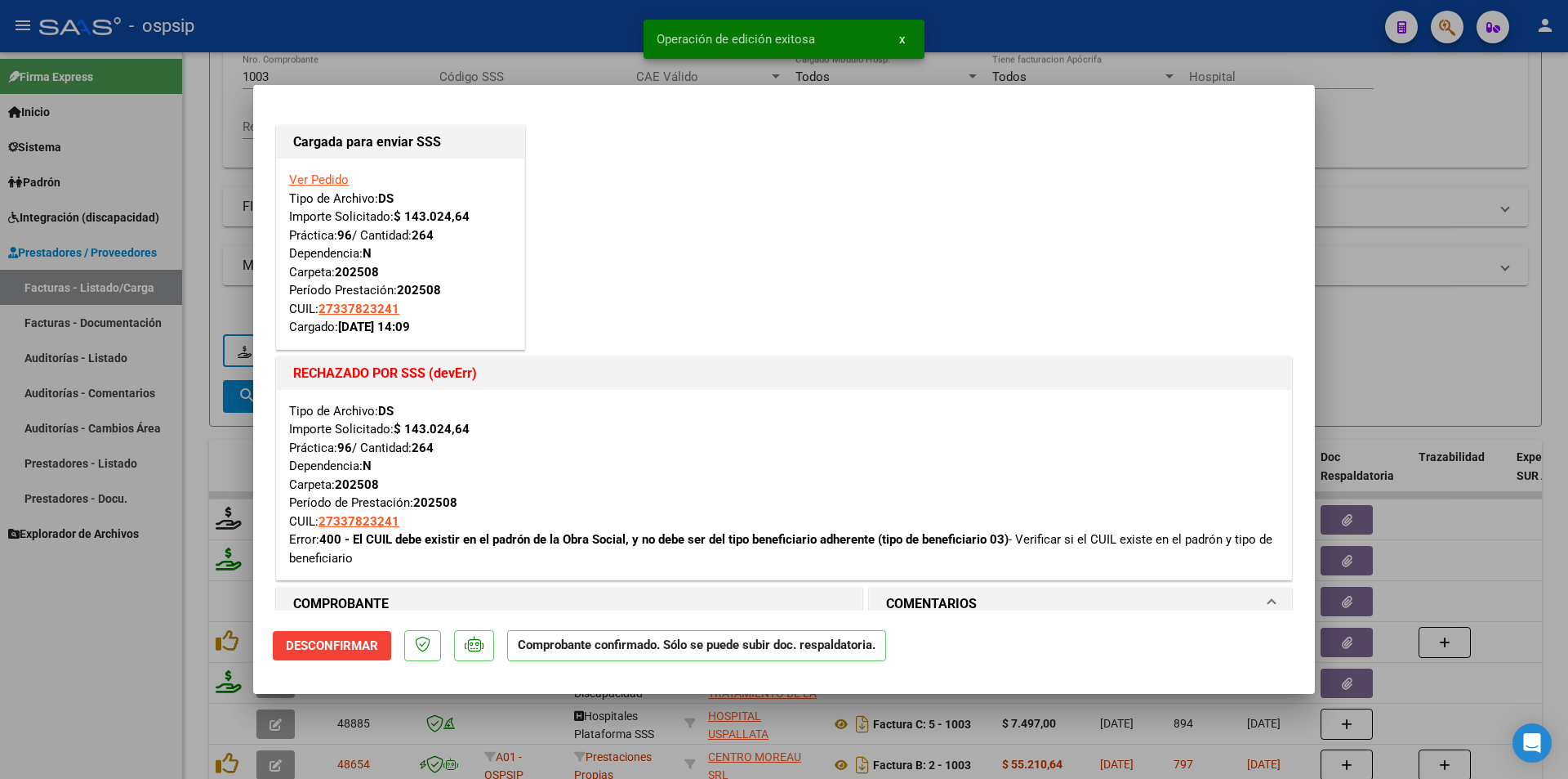
scroll to position [0, 0]
click at [329, 175] on link "Ver Pedido" at bounding box center [319, 180] width 60 height 15
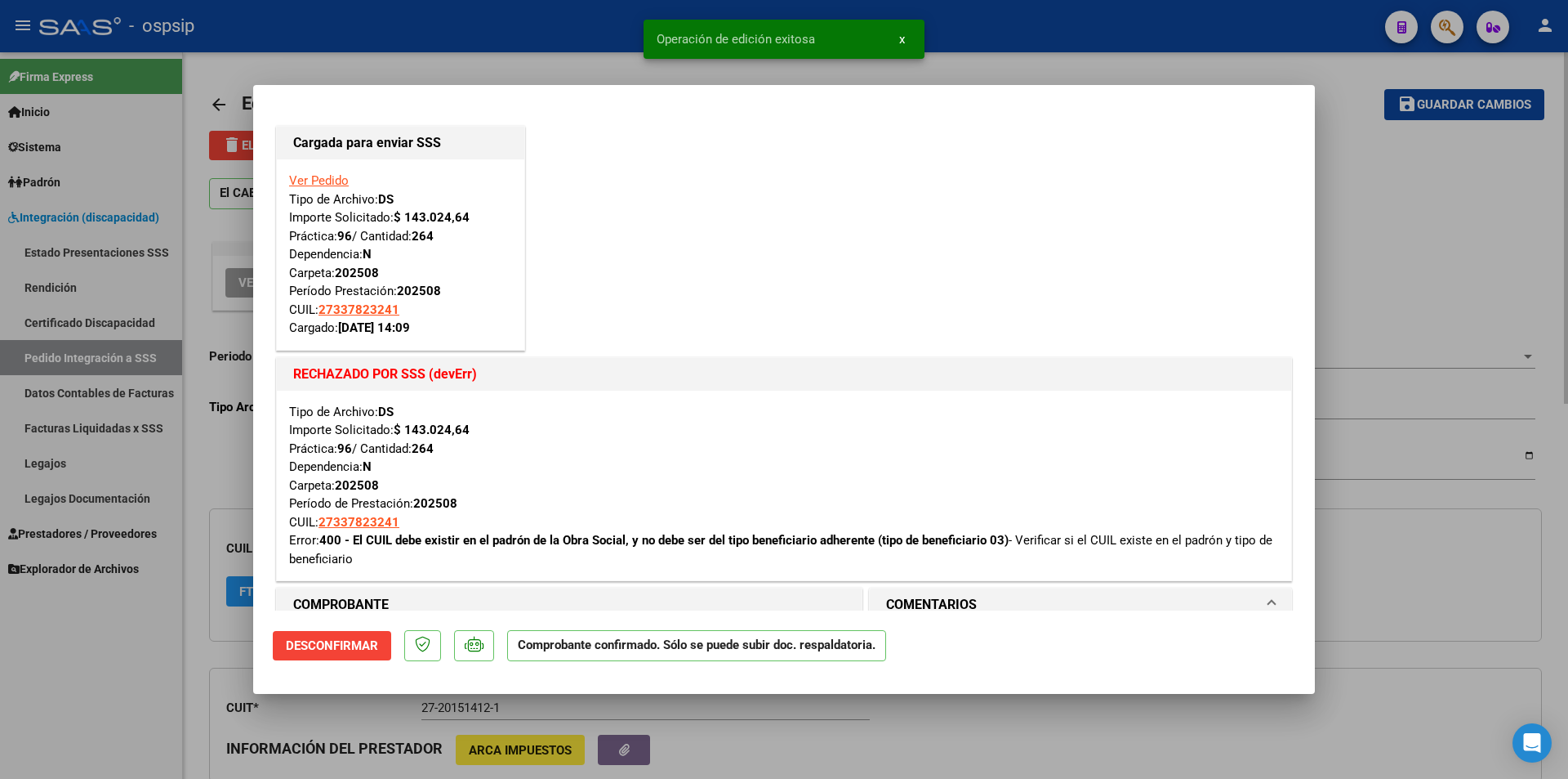
drag, startPoint x: 178, startPoint y: 187, endPoint x: 193, endPoint y: 175, distance: 19.2
click at [184, 185] on div at bounding box center [784, 390] width 1568 height 779
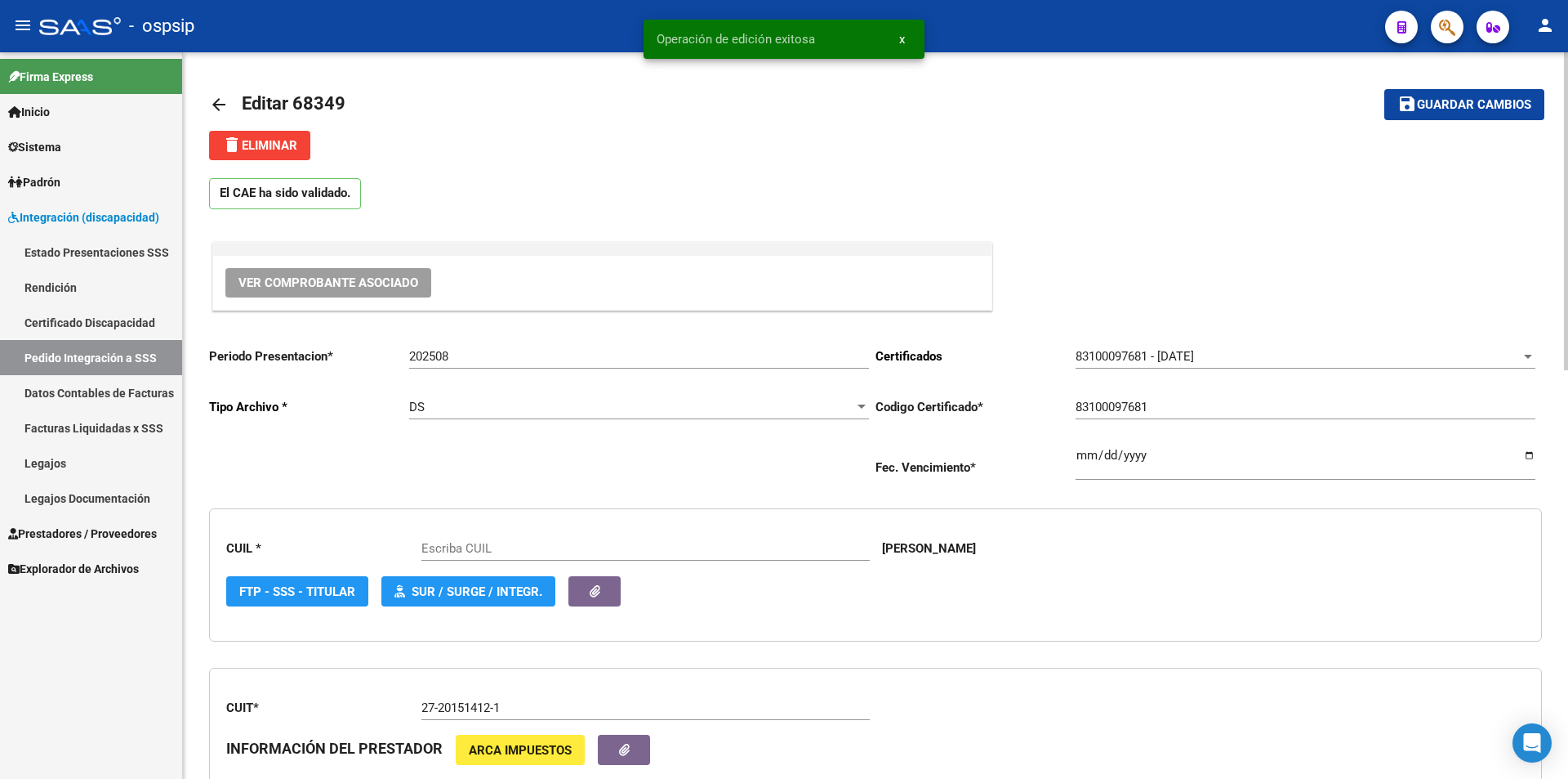
click at [227, 148] on mat-icon "delete" at bounding box center [232, 145] width 20 height 20
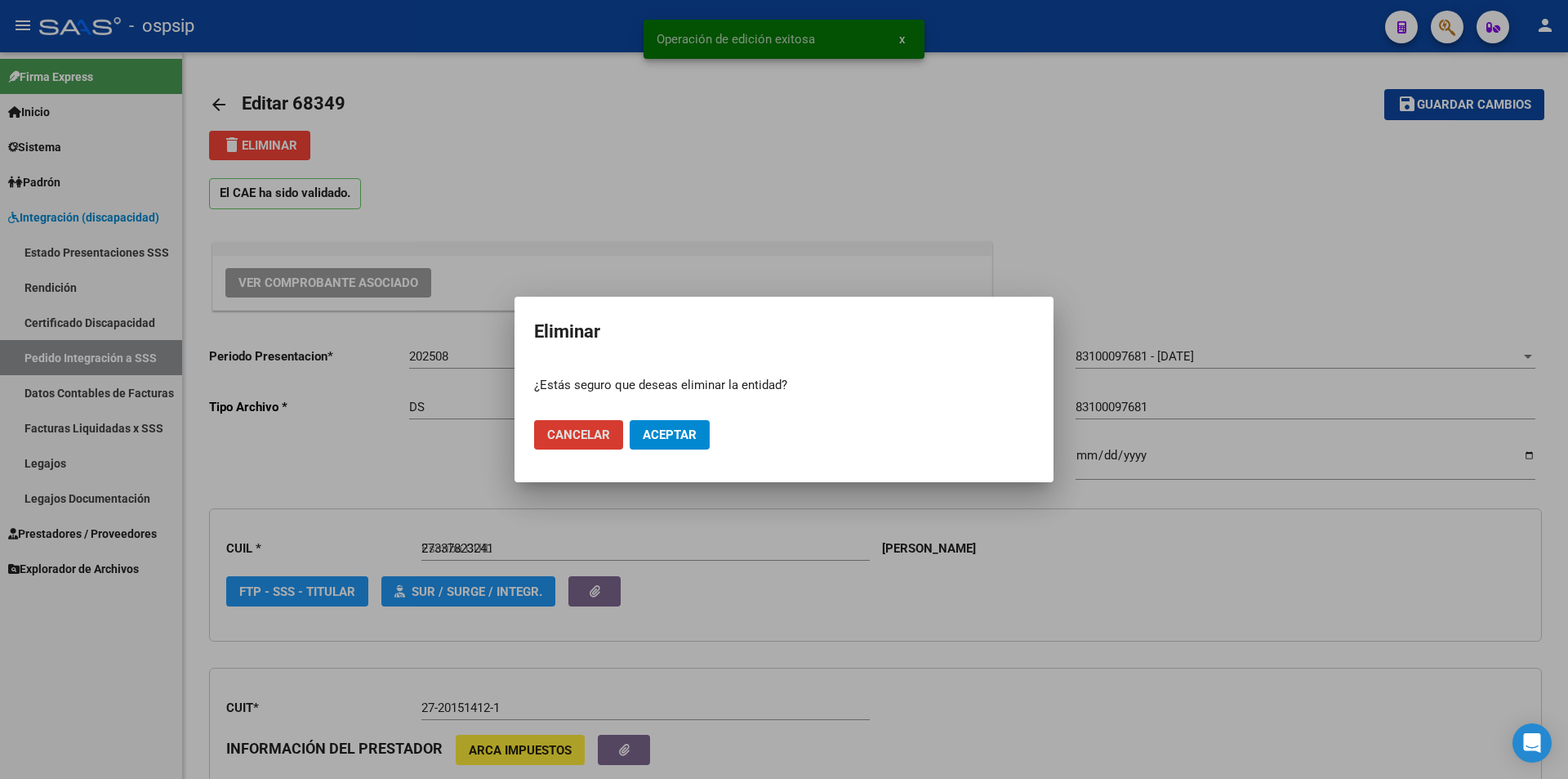
click at [659, 430] on span "Aceptar" at bounding box center [669, 434] width 54 height 15
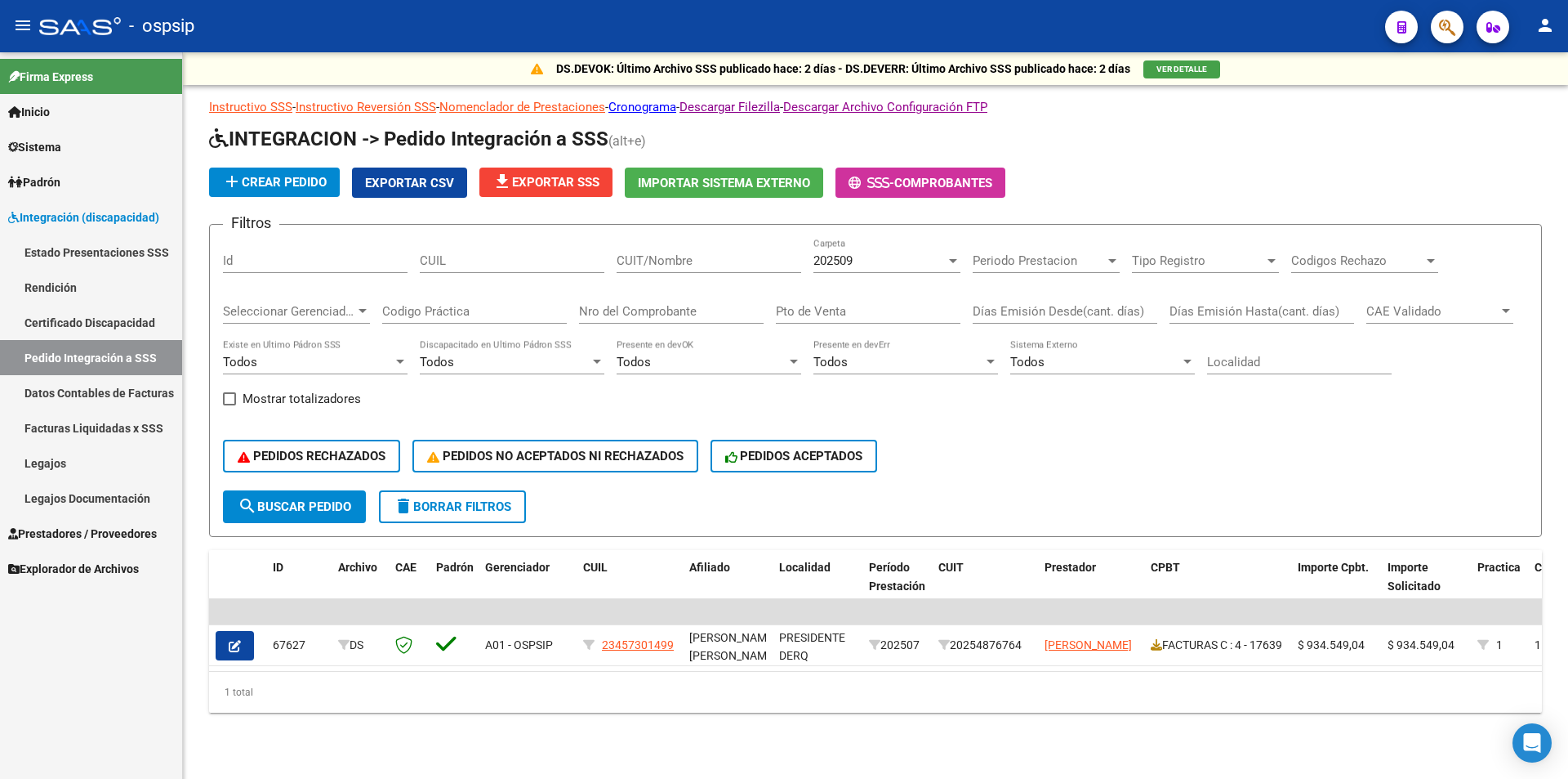
click at [136, 535] on span "Prestadores / Proveedores" at bounding box center [82, 534] width 149 height 18
click at [132, 532] on span "Prestadores / Proveedores" at bounding box center [82, 534] width 149 height 18
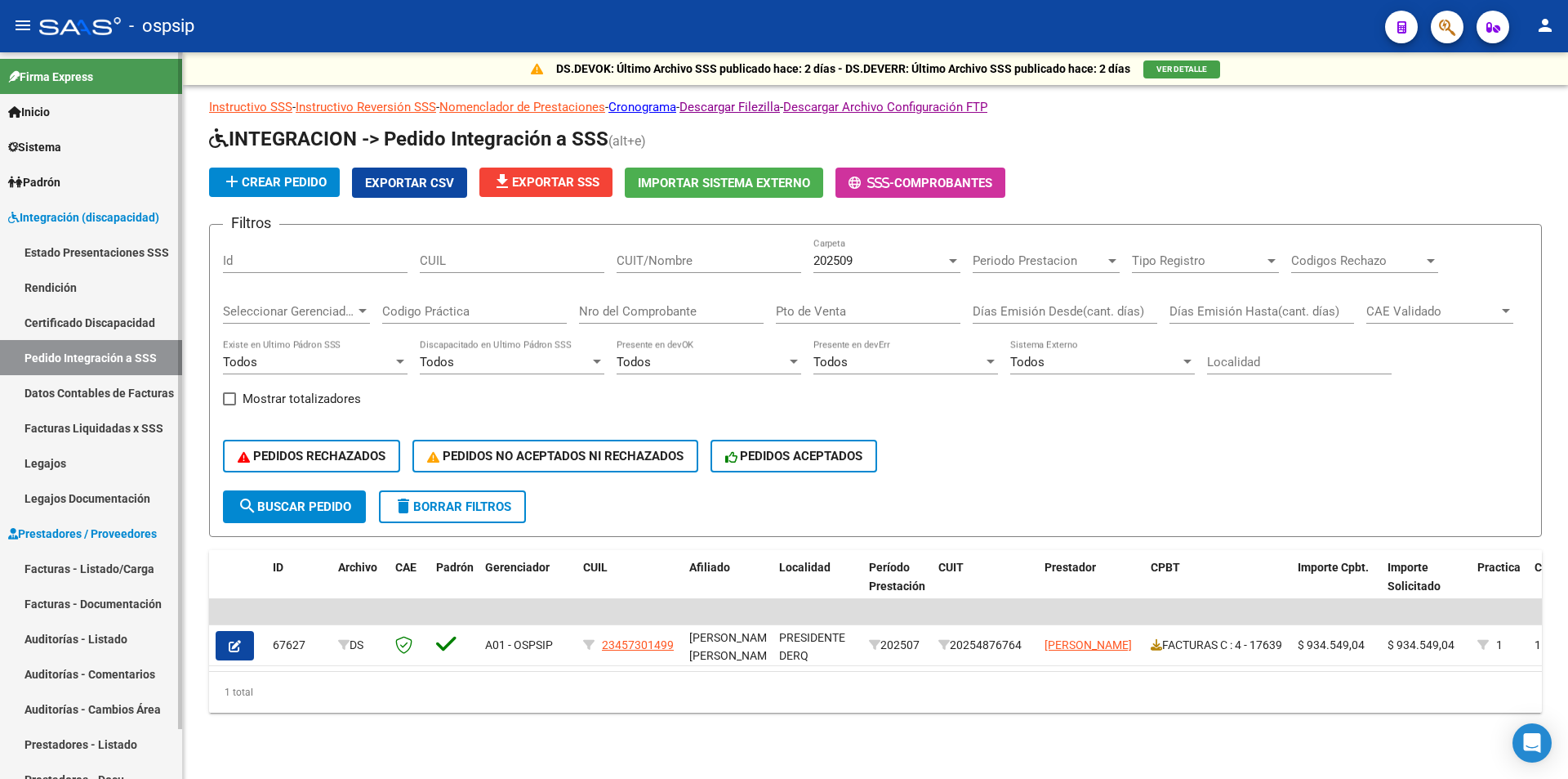
click at [114, 552] on link "Facturas - Listado/Carga" at bounding box center [90, 567] width 182 height 35
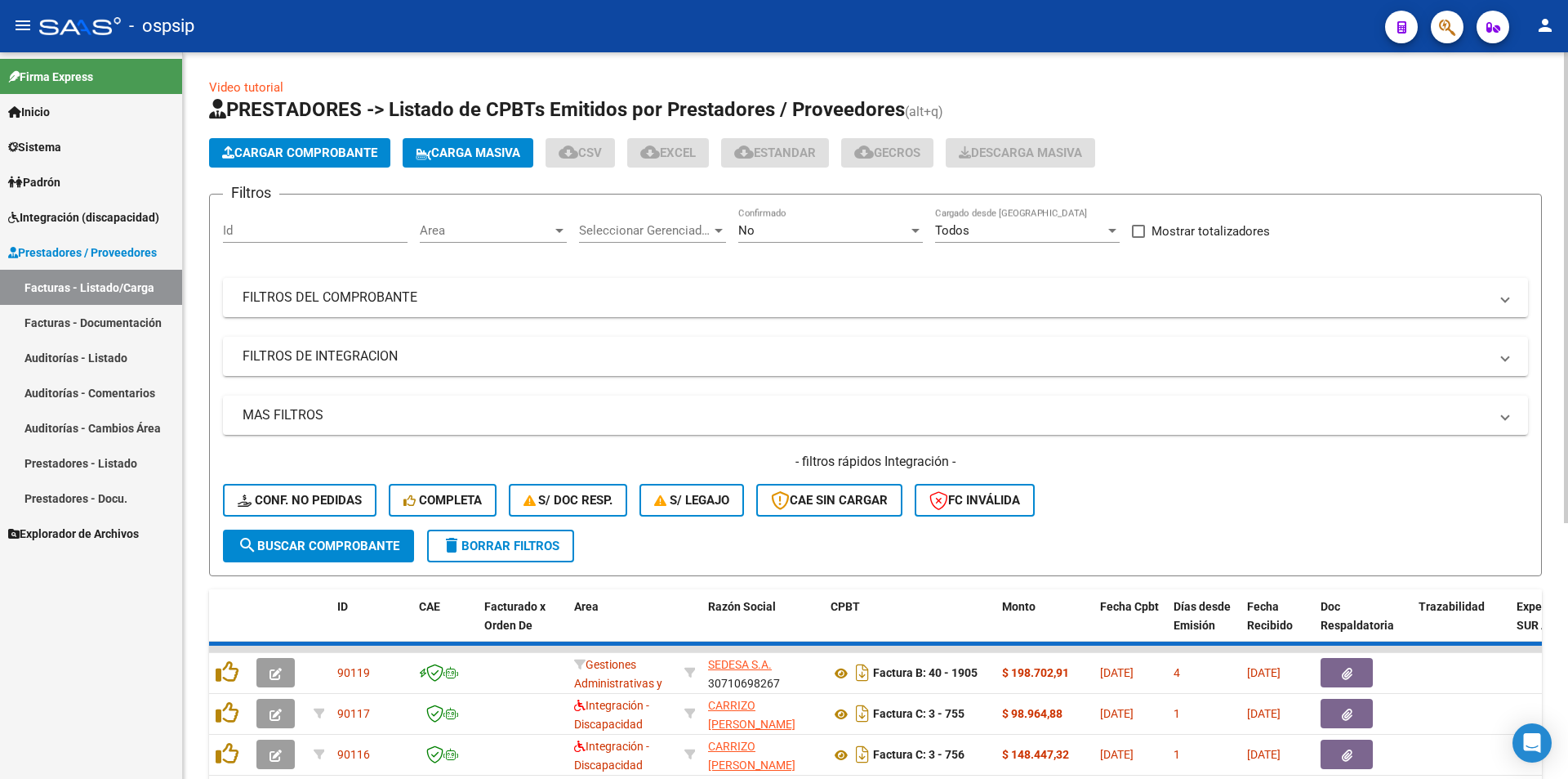
click at [836, 225] on div "No" at bounding box center [823, 231] width 170 height 15
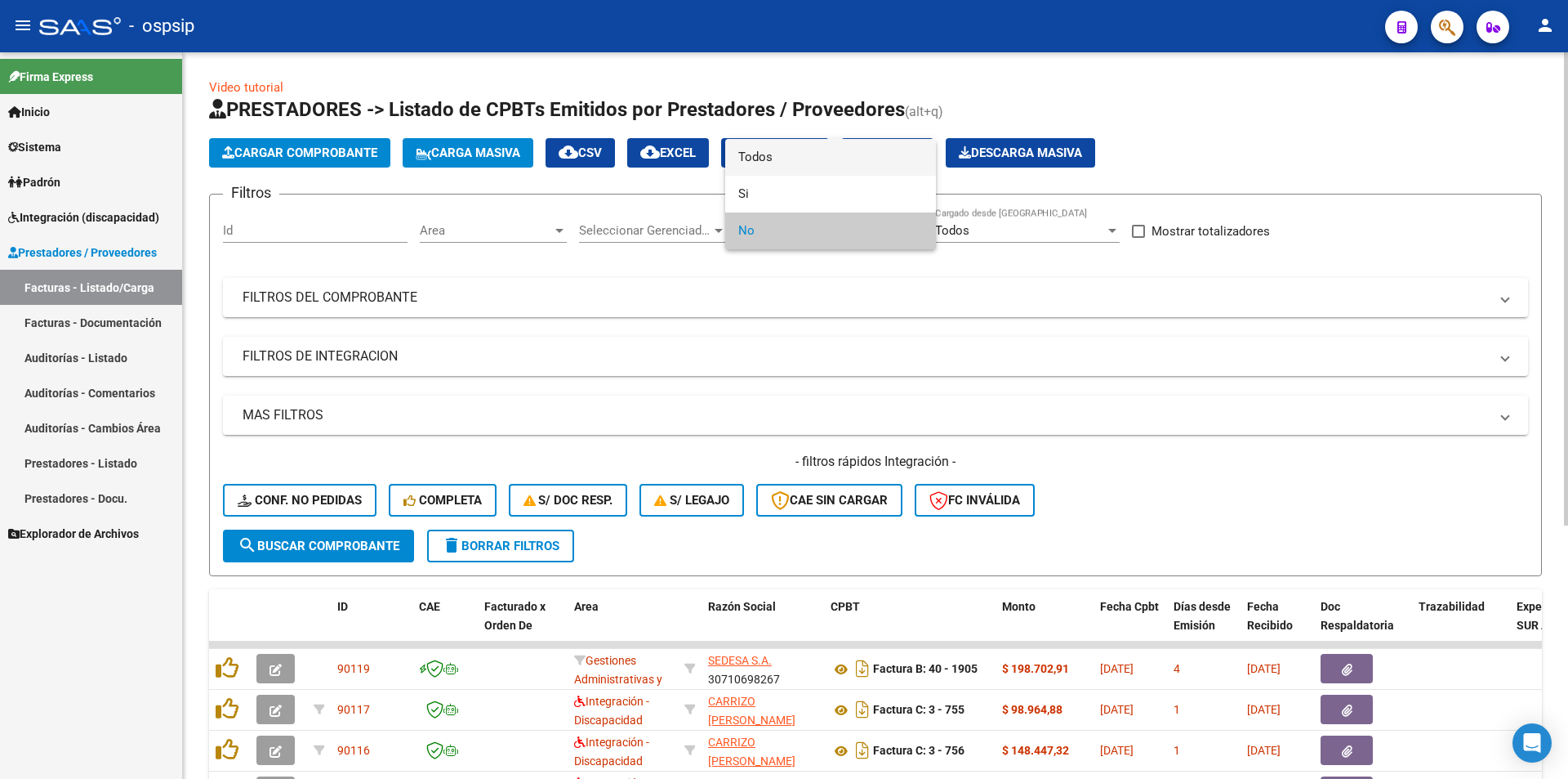
click at [753, 153] on span "Todos" at bounding box center [831, 157] width 185 height 37
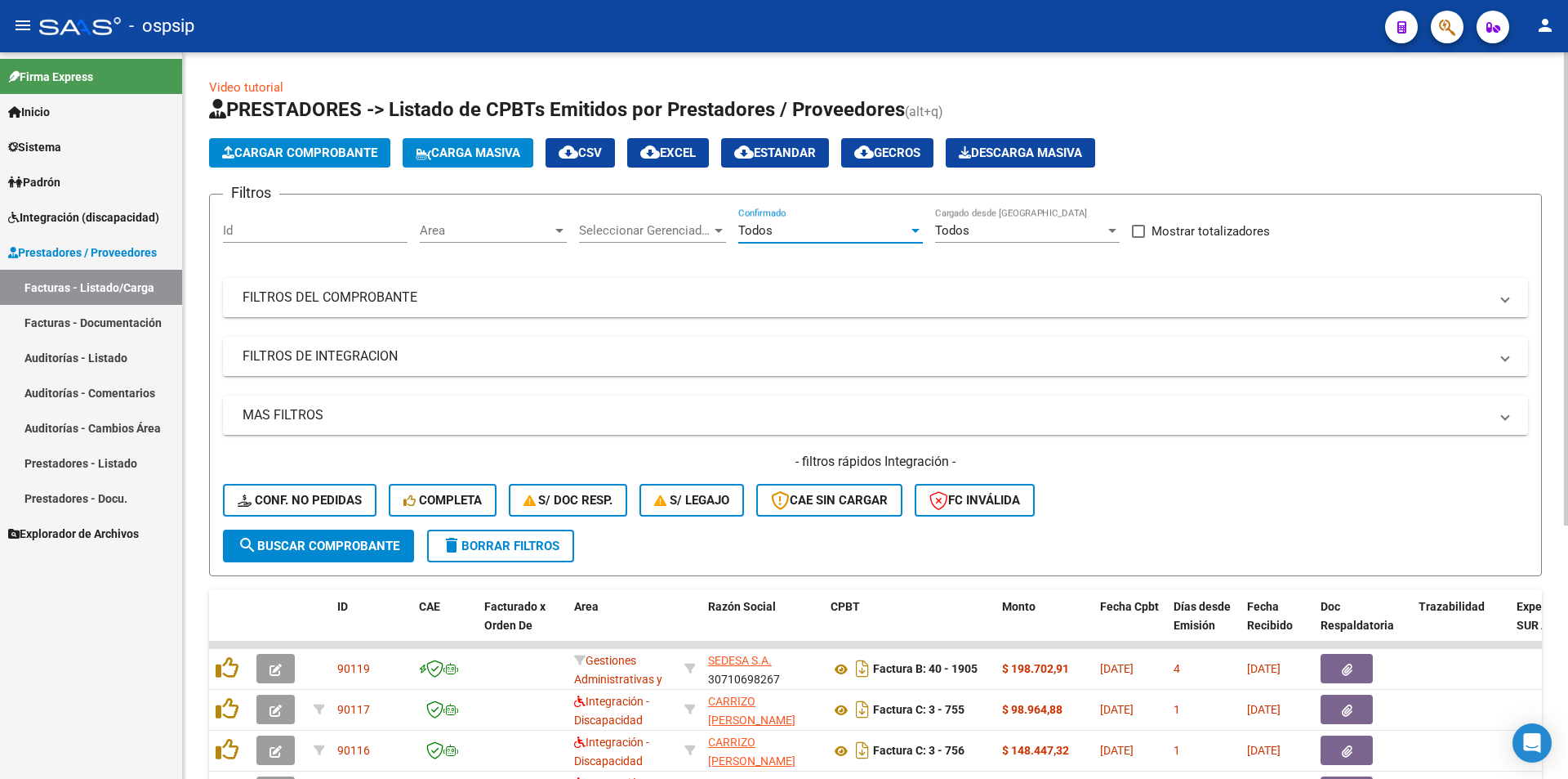
drag, startPoint x: 465, startPoint y: 297, endPoint x: 426, endPoint y: 394, distance: 104.5
click at [464, 298] on mat-panel-title "FILTROS DEL COMPROBANTE" at bounding box center [865, 297] width 1246 height 18
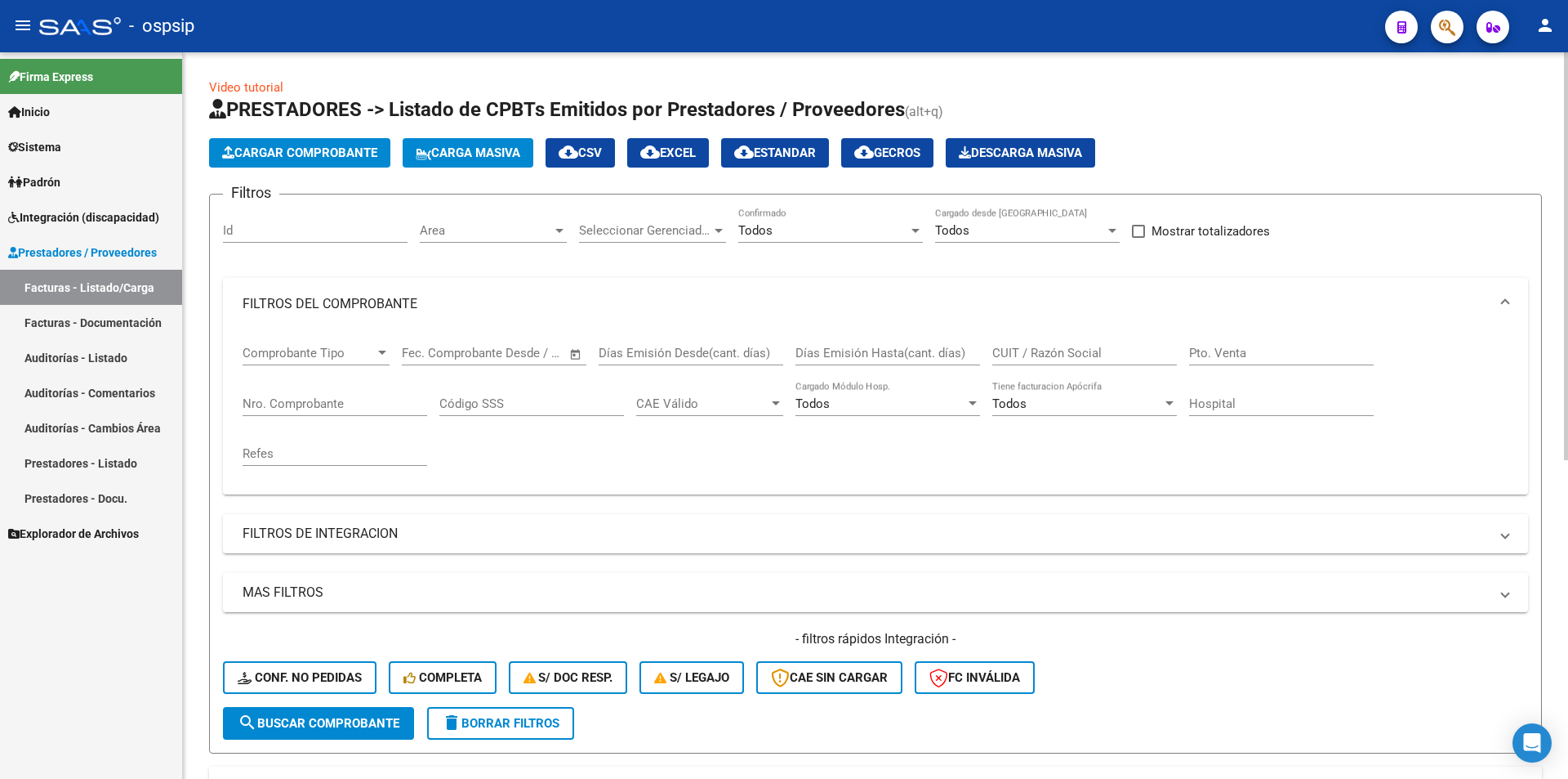
click at [349, 402] on input "Nro. Comprobante" at bounding box center [335, 403] width 185 height 15
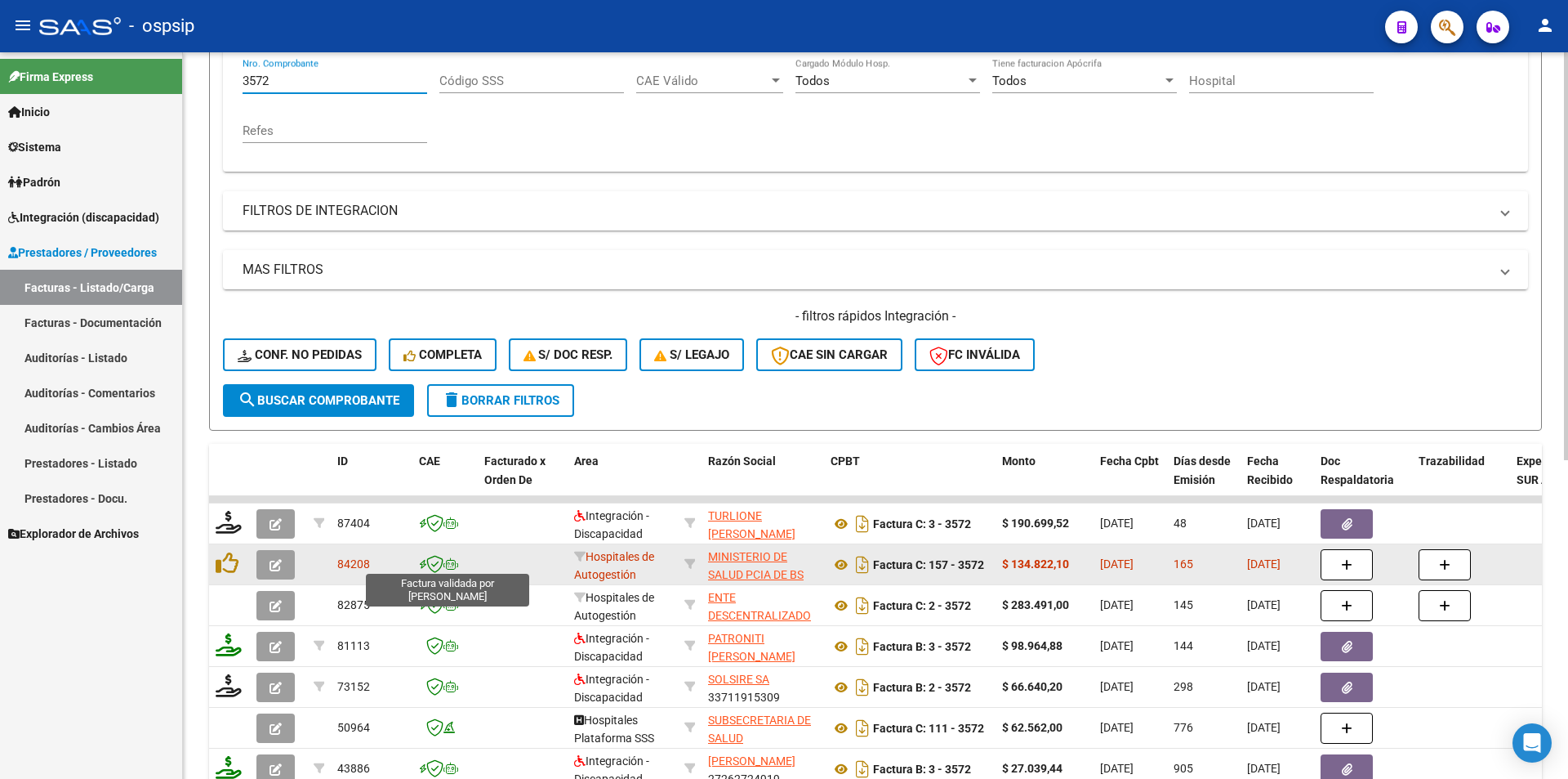
scroll to position [327, 0]
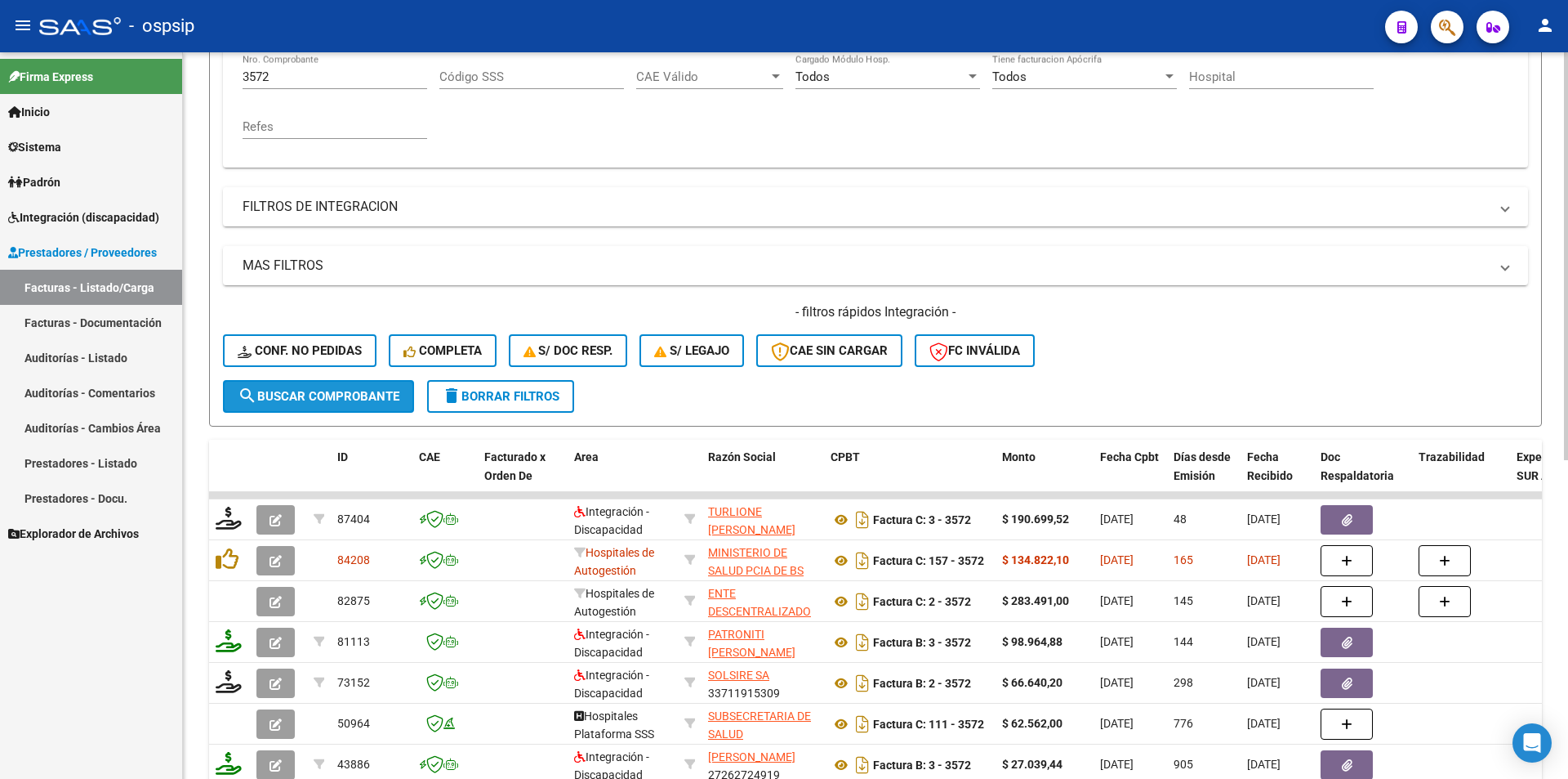
click at [356, 393] on span "search Buscar Comprobante" at bounding box center [318, 396] width 162 height 15
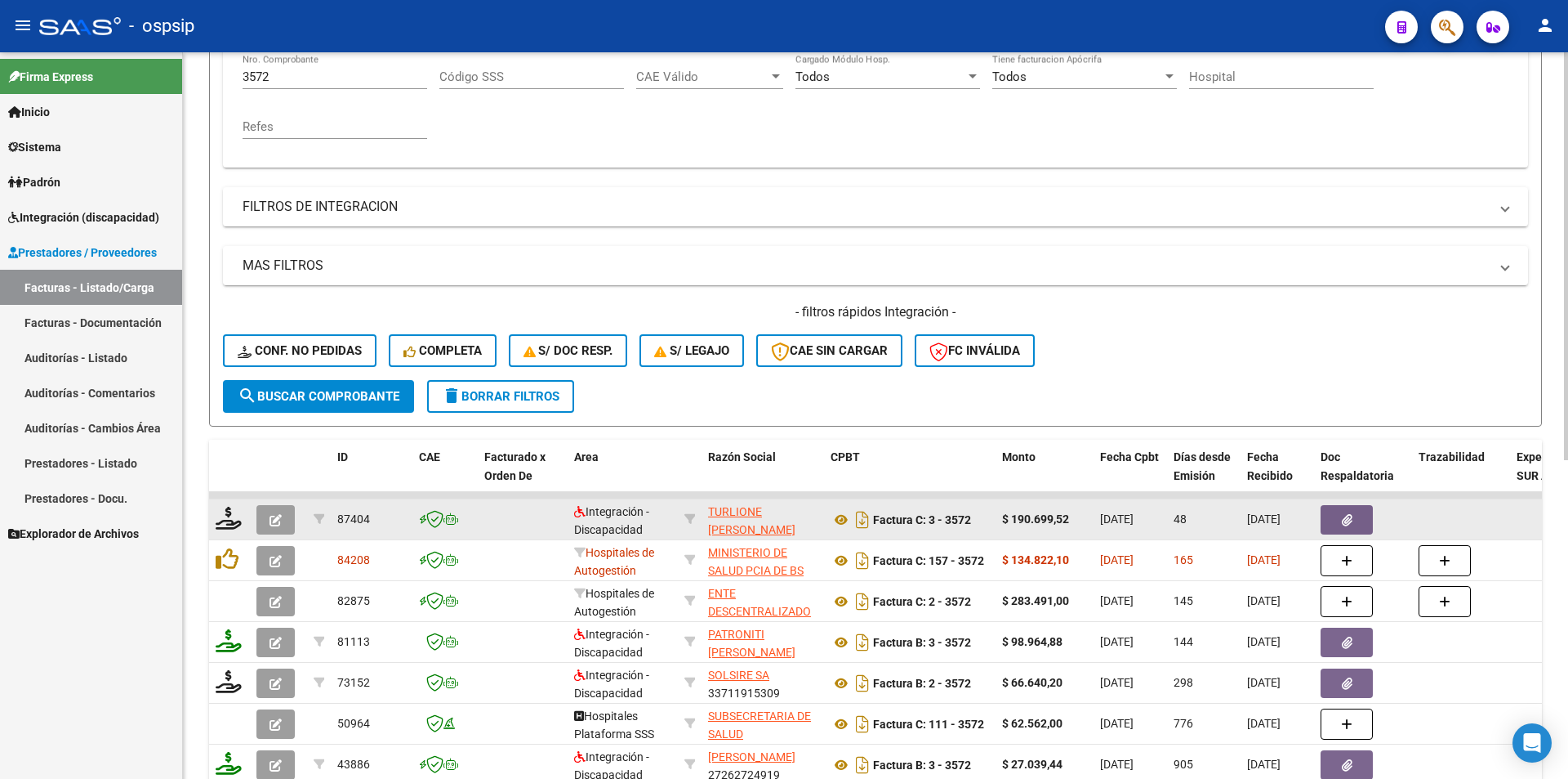
click at [279, 518] on icon "button" at bounding box center [275, 520] width 12 height 12
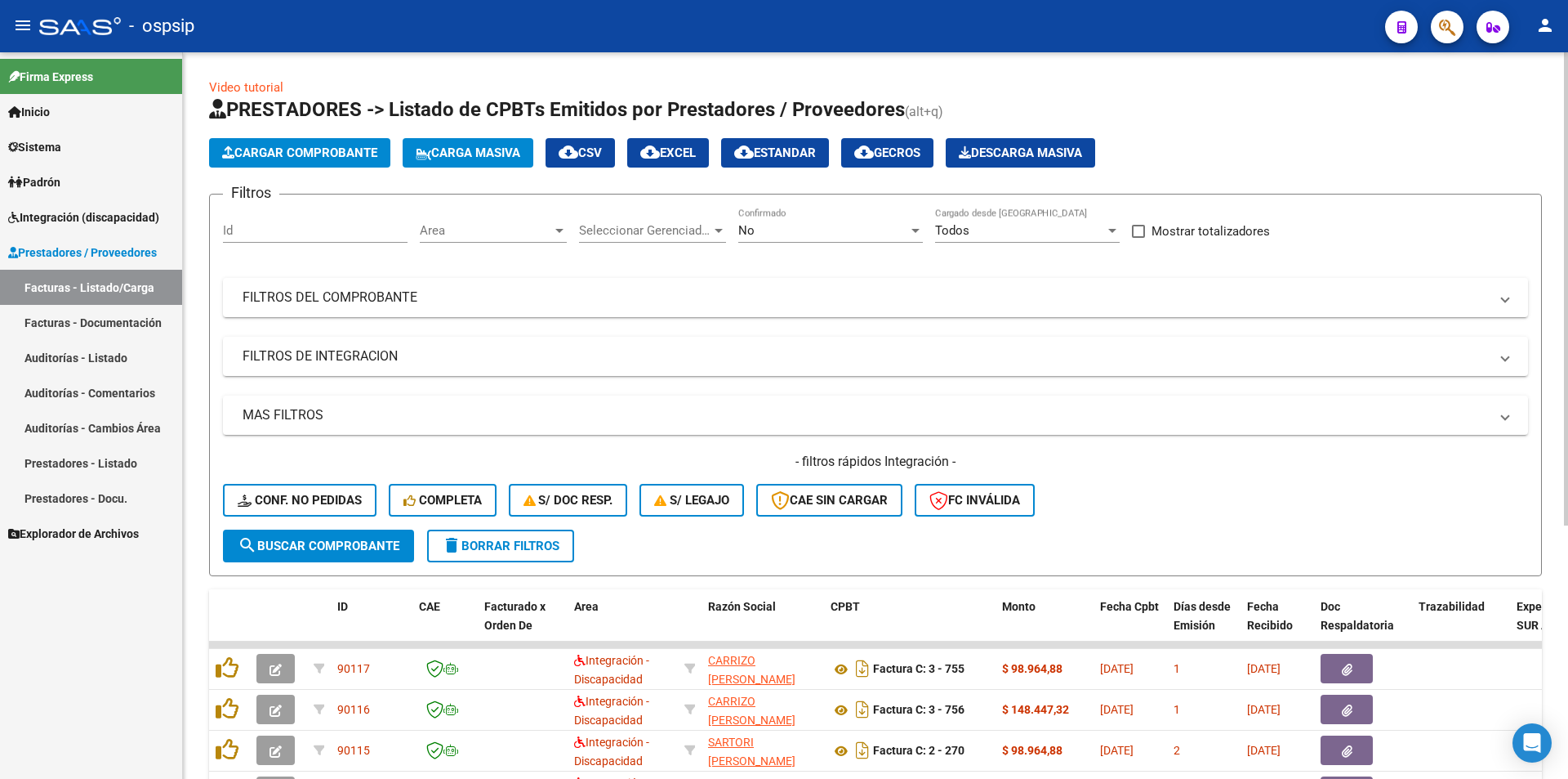
click at [776, 237] on div "No Confirmado" at bounding box center [831, 225] width 185 height 35
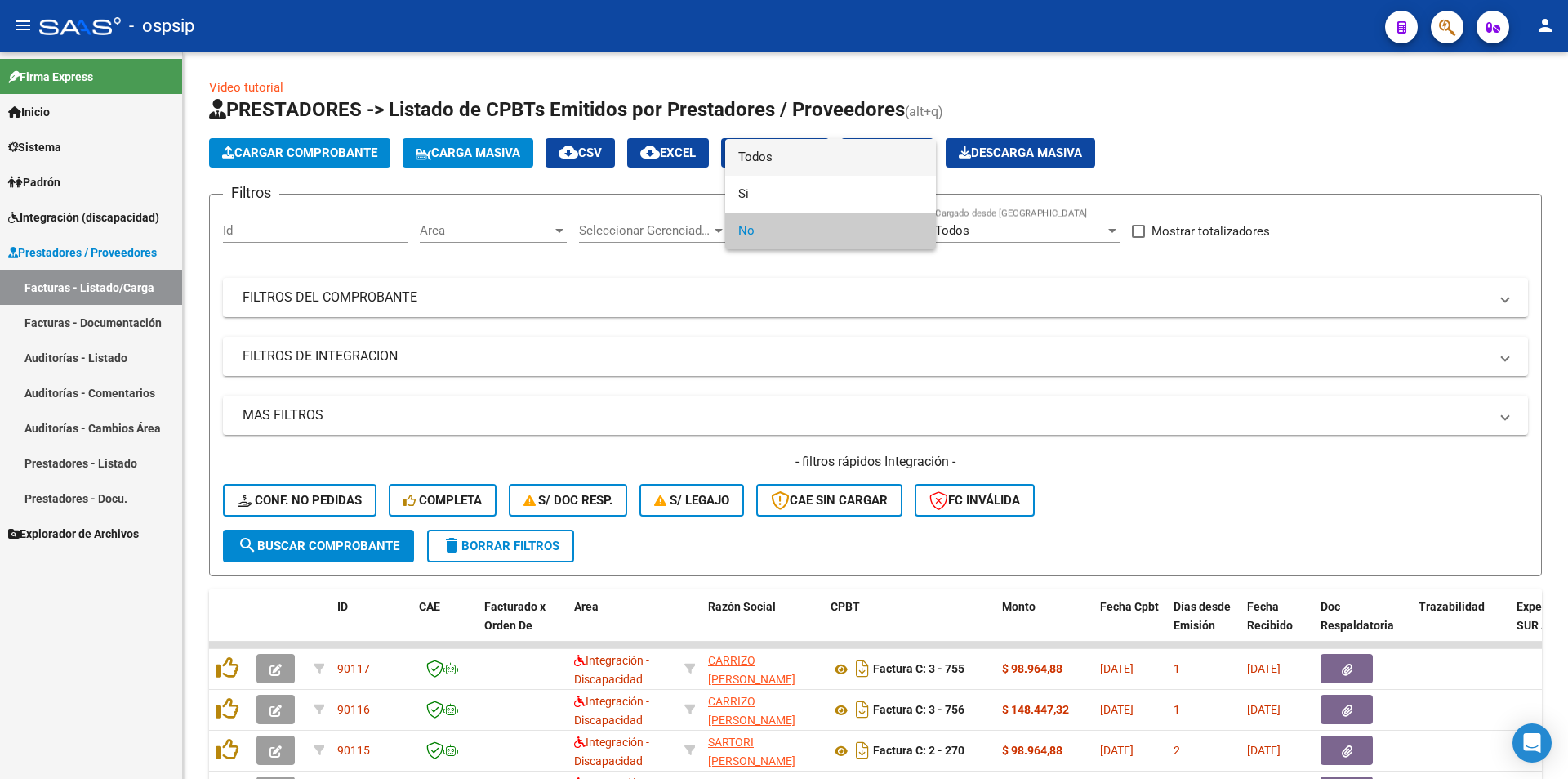
drag, startPoint x: 768, startPoint y: 159, endPoint x: 660, endPoint y: 187, distance: 111.6
click at [768, 158] on span "Todos" at bounding box center [831, 157] width 185 height 37
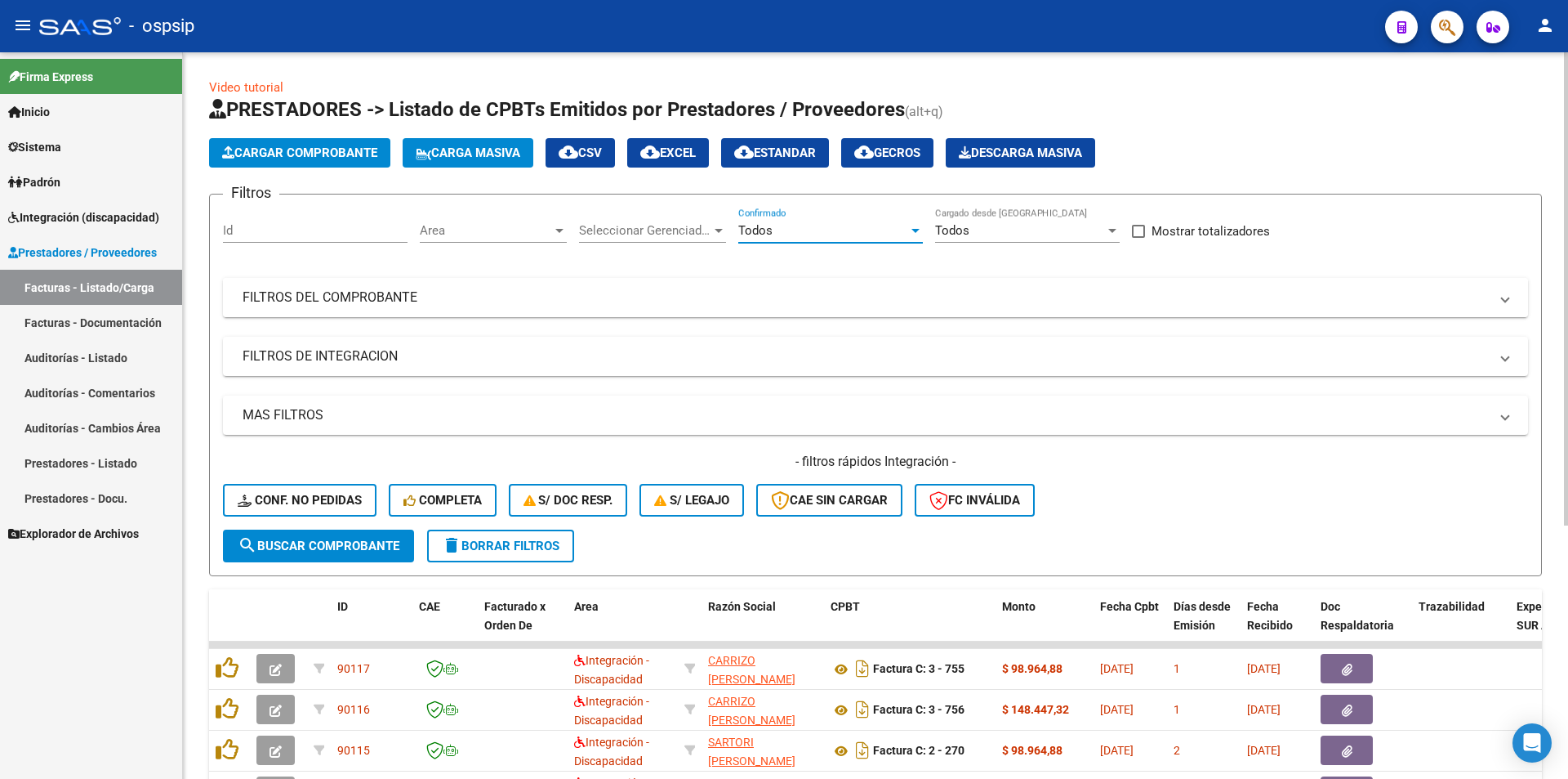
click at [450, 297] on mat-panel-title "FILTROS DEL COMPROBANTE" at bounding box center [865, 297] width 1246 height 18
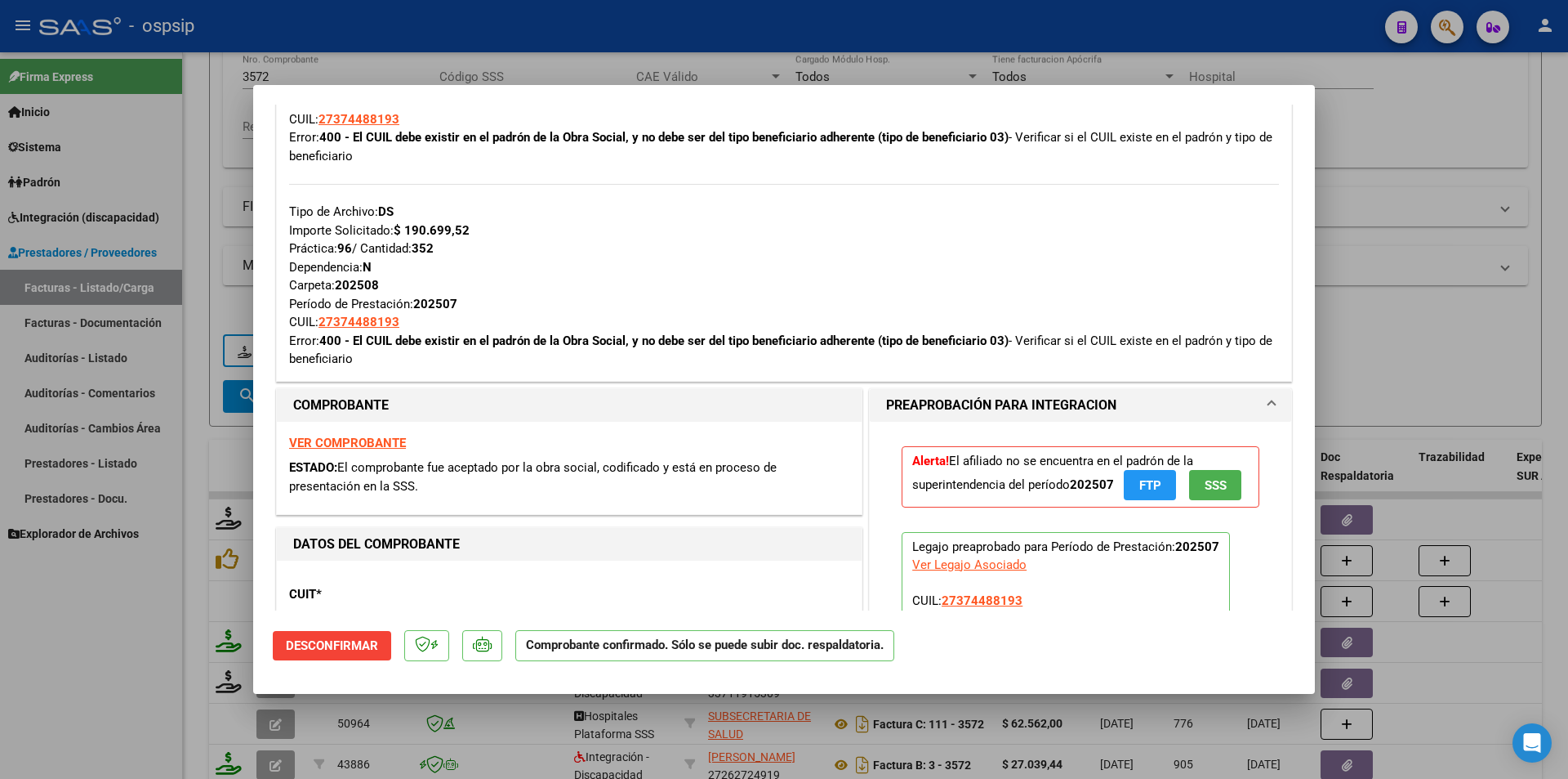
scroll to position [899, 0]
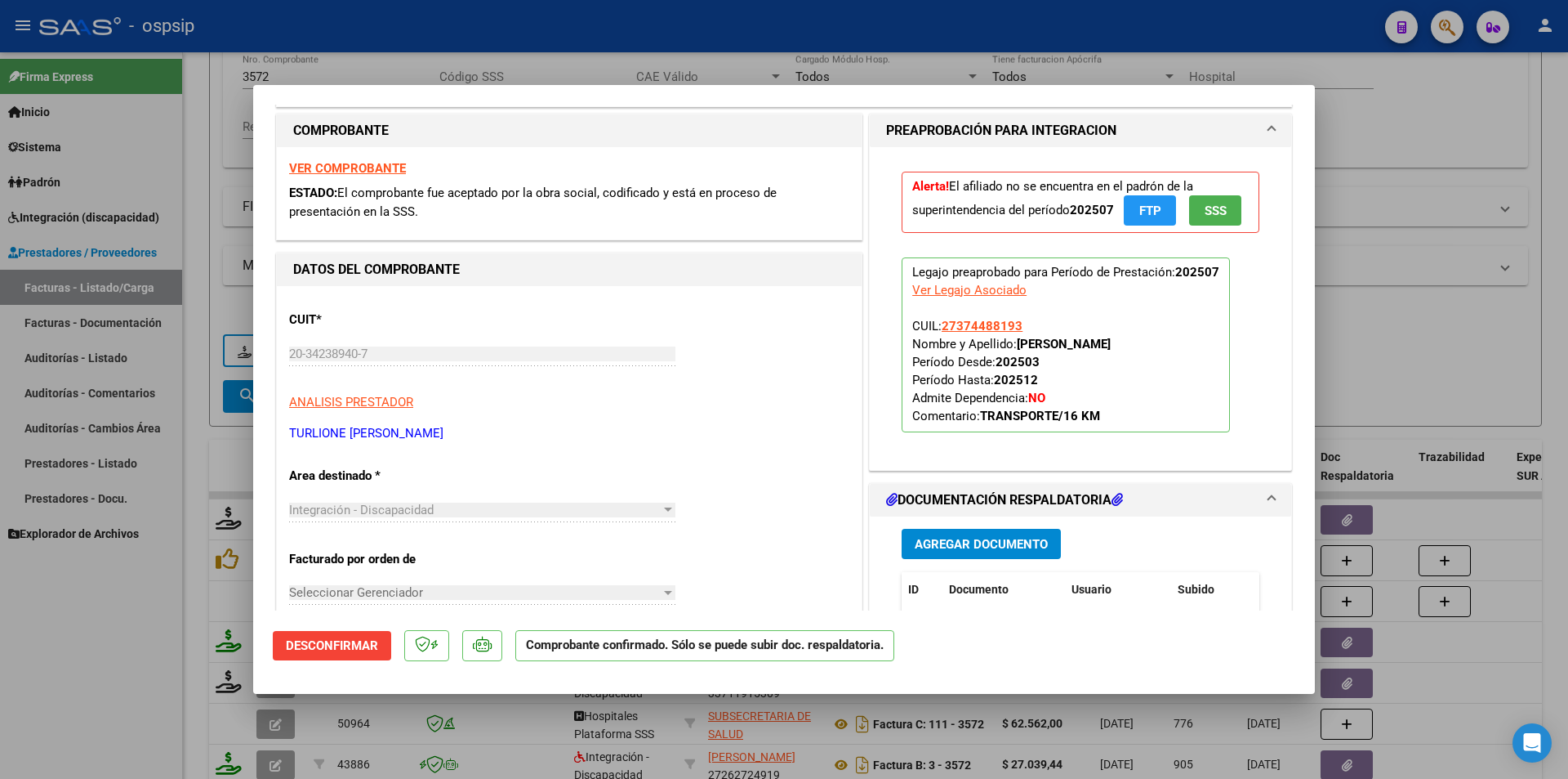
click at [131, 639] on div at bounding box center [784, 390] width 1568 height 779
type input "$ 0,00"
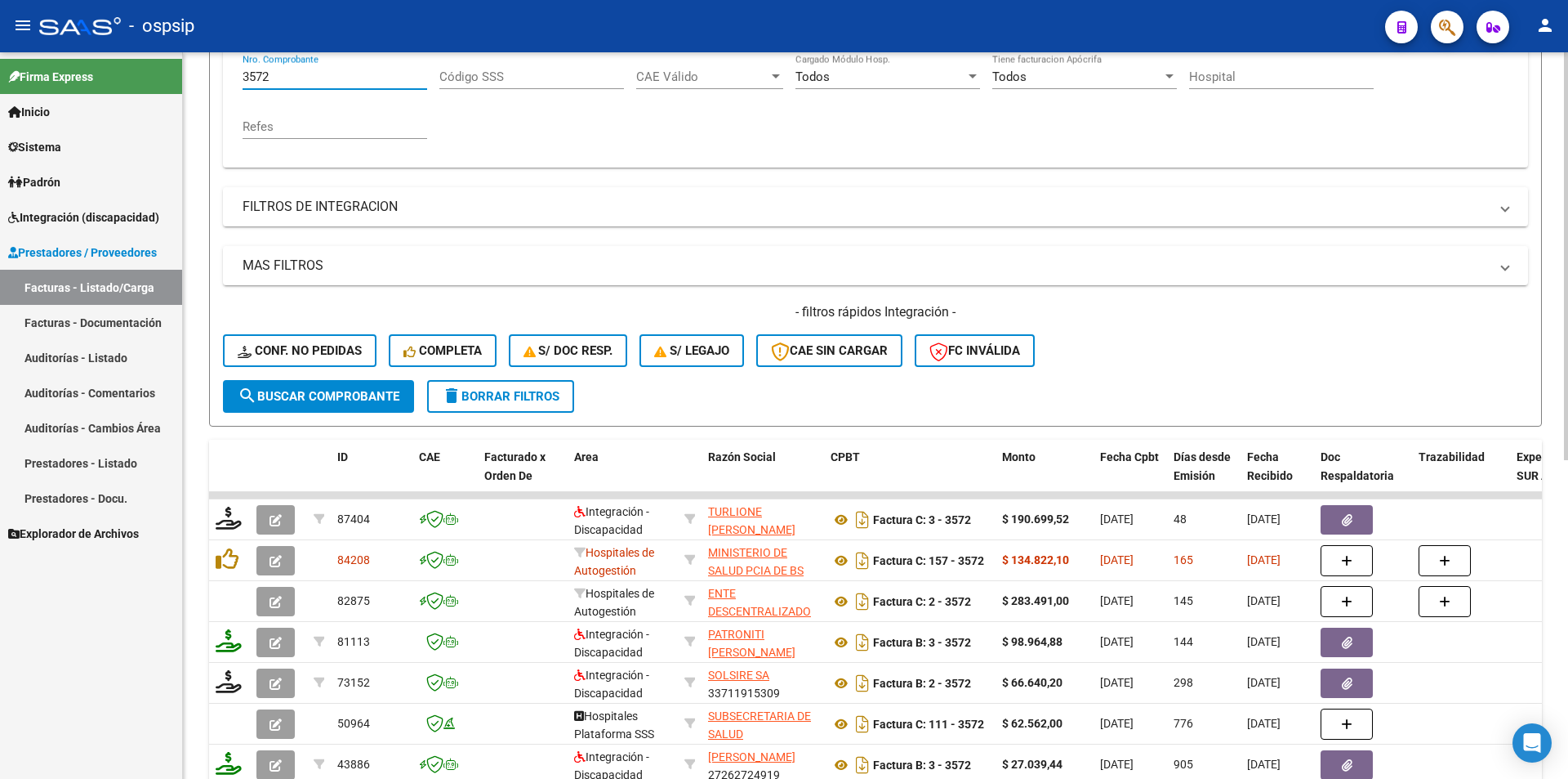
drag, startPoint x: 316, startPoint y: 69, endPoint x: 201, endPoint y: 88, distance: 116.6
click at [207, 81] on div "Video tutorial PRESTADORES -> Listado de CPBTs Emitidos por Prestadores / Prove…" at bounding box center [875, 367] width 1385 height 1282
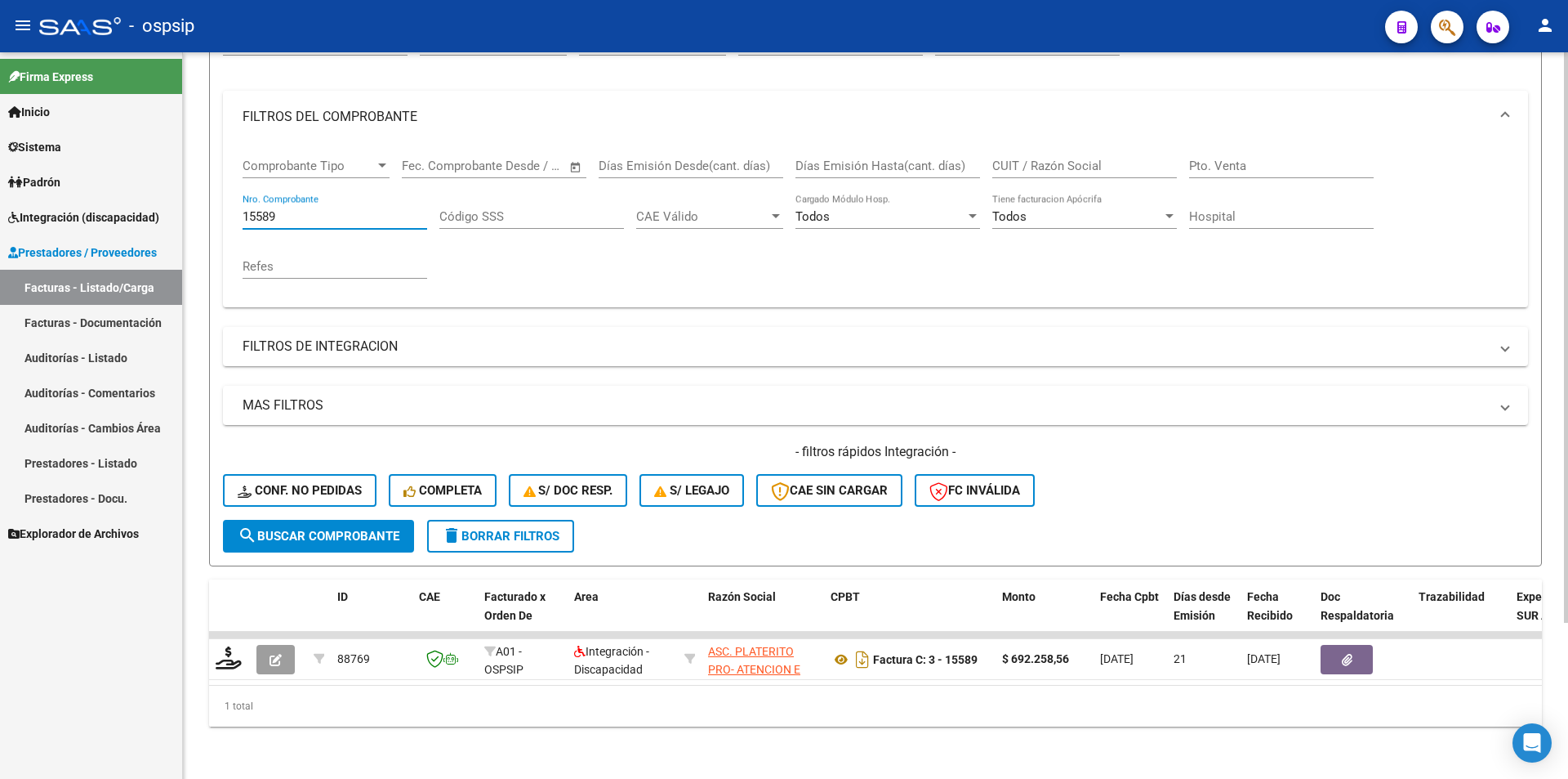
scroll to position [200, 0]
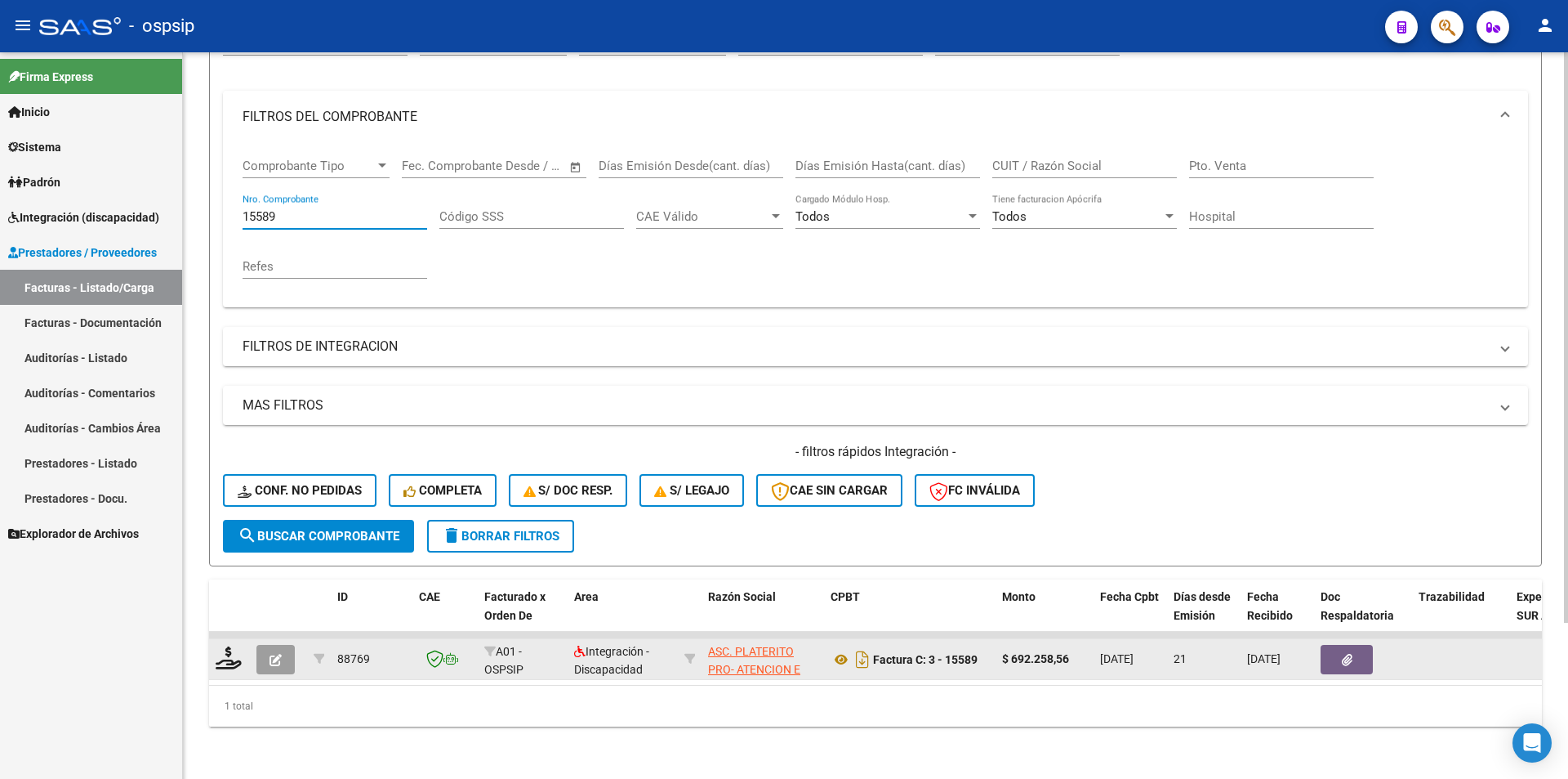
type input "15589"
click at [271, 654] on icon "button" at bounding box center [275, 660] width 12 height 12
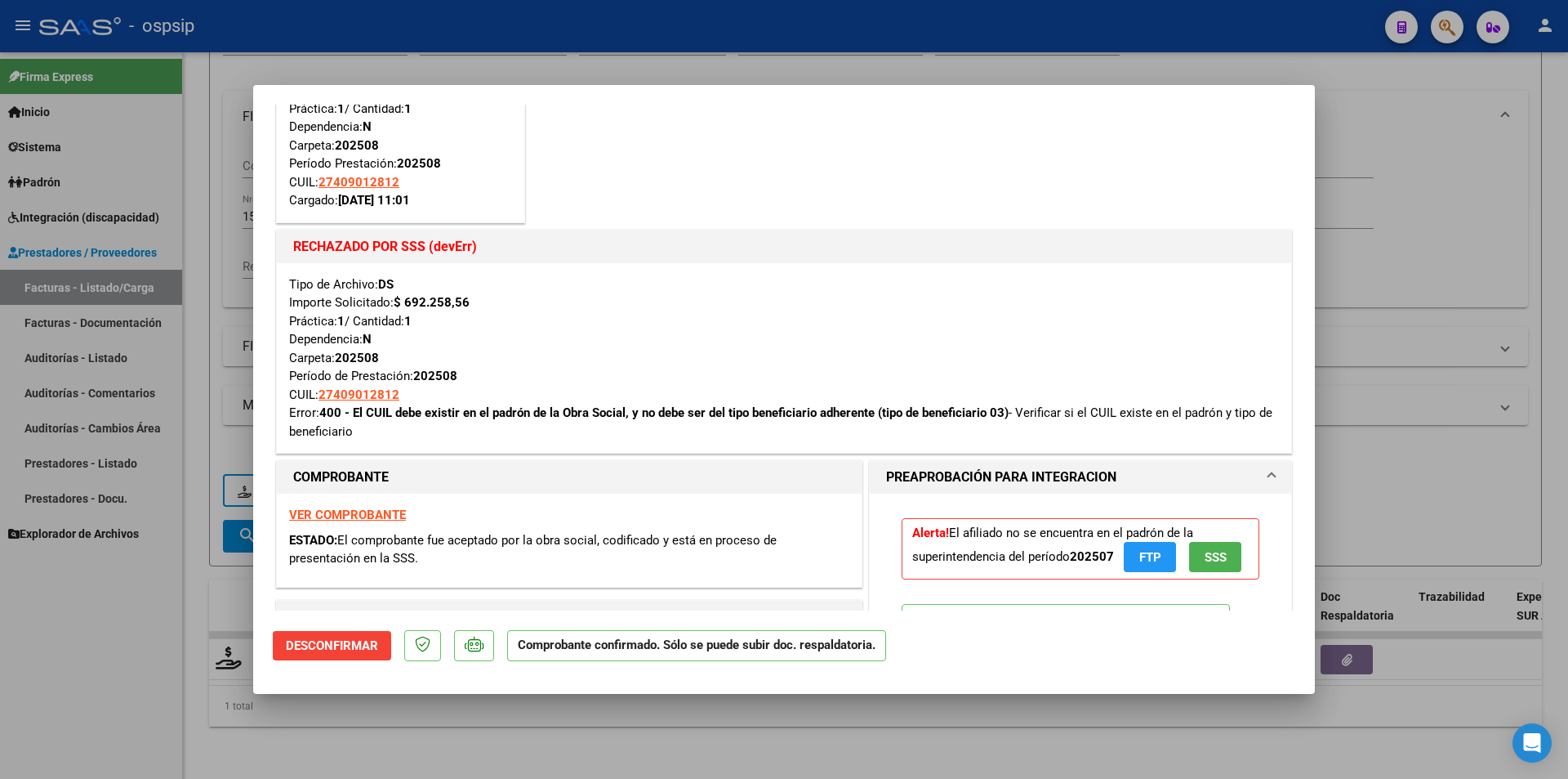
scroll to position [491, 0]
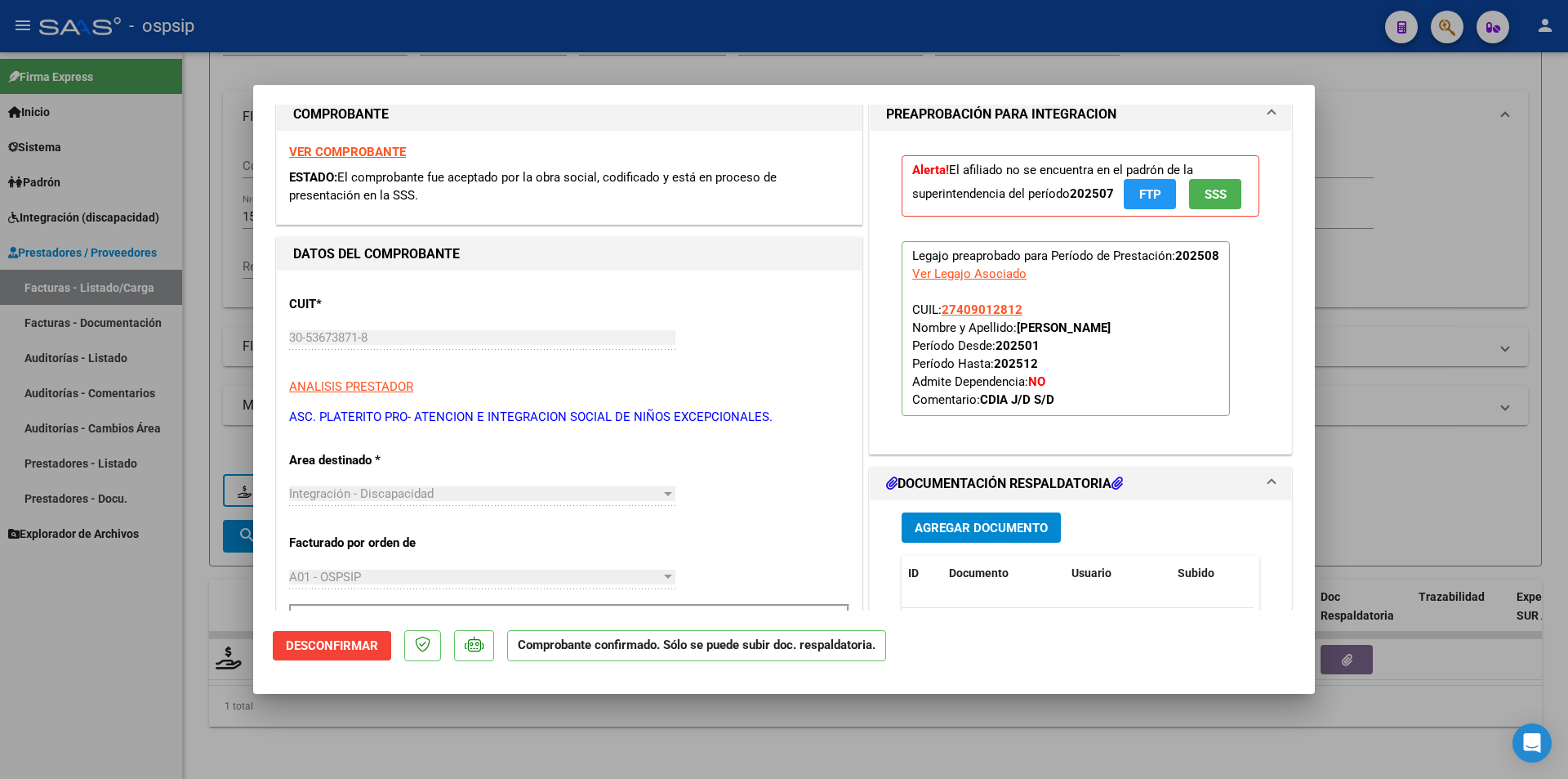
click at [1149, 193] on span "FTP" at bounding box center [1150, 194] width 22 height 15
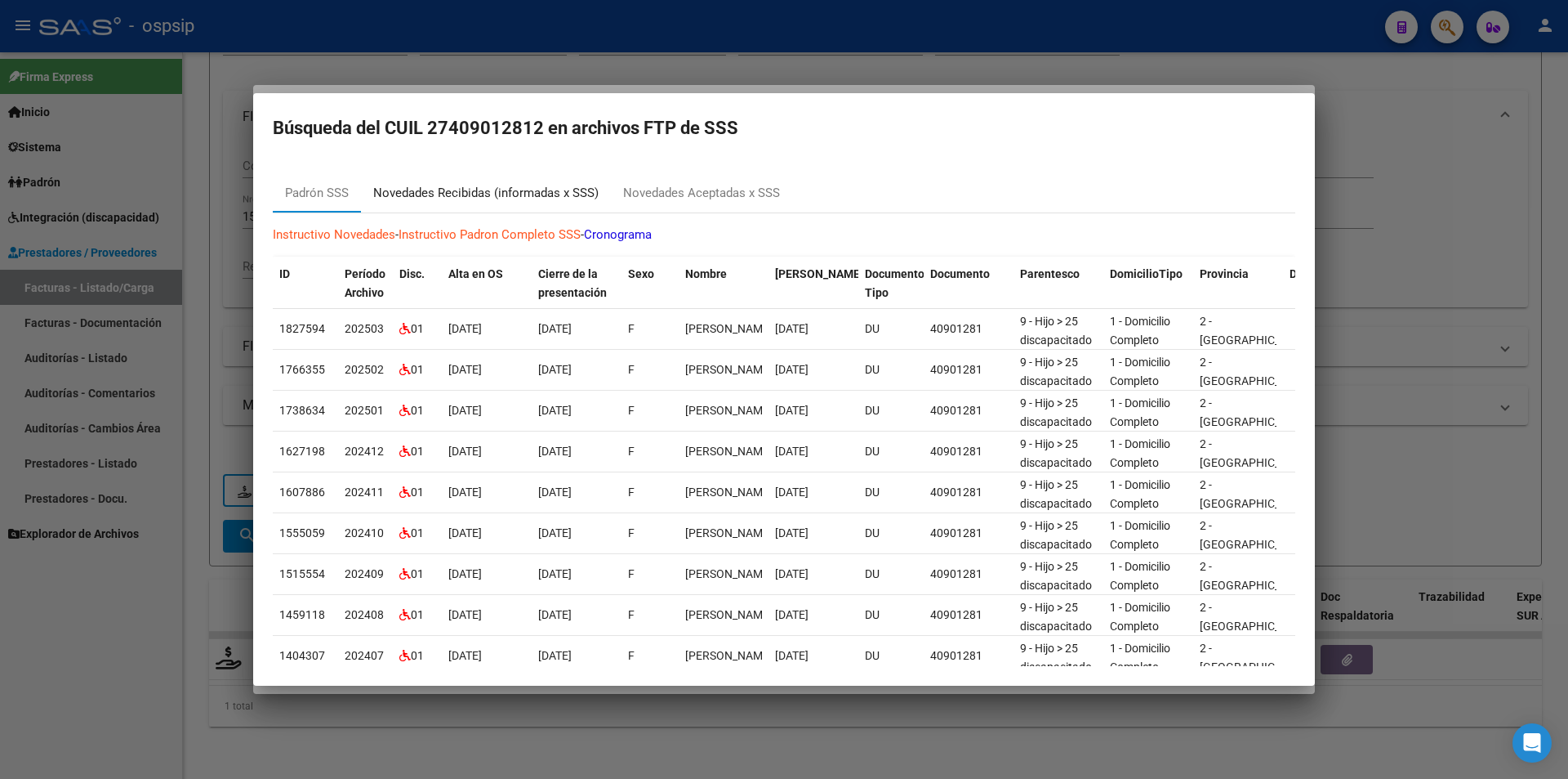
click at [463, 190] on div "Novedades Recibidas (informadas x SSS)" at bounding box center [486, 193] width 225 height 19
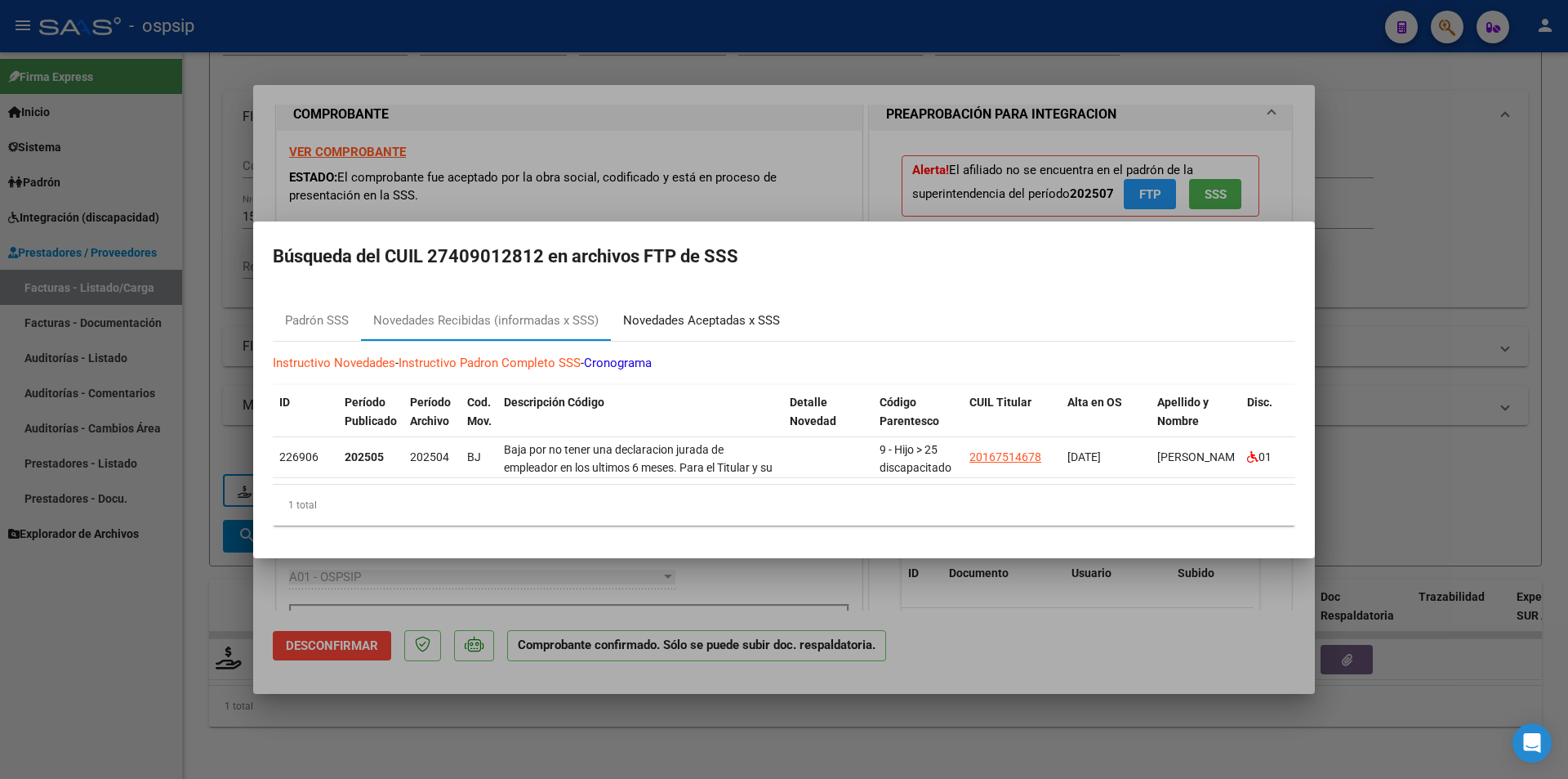
click at [705, 314] on div "Novedades Aceptadas x SSS" at bounding box center [702, 320] width 157 height 19
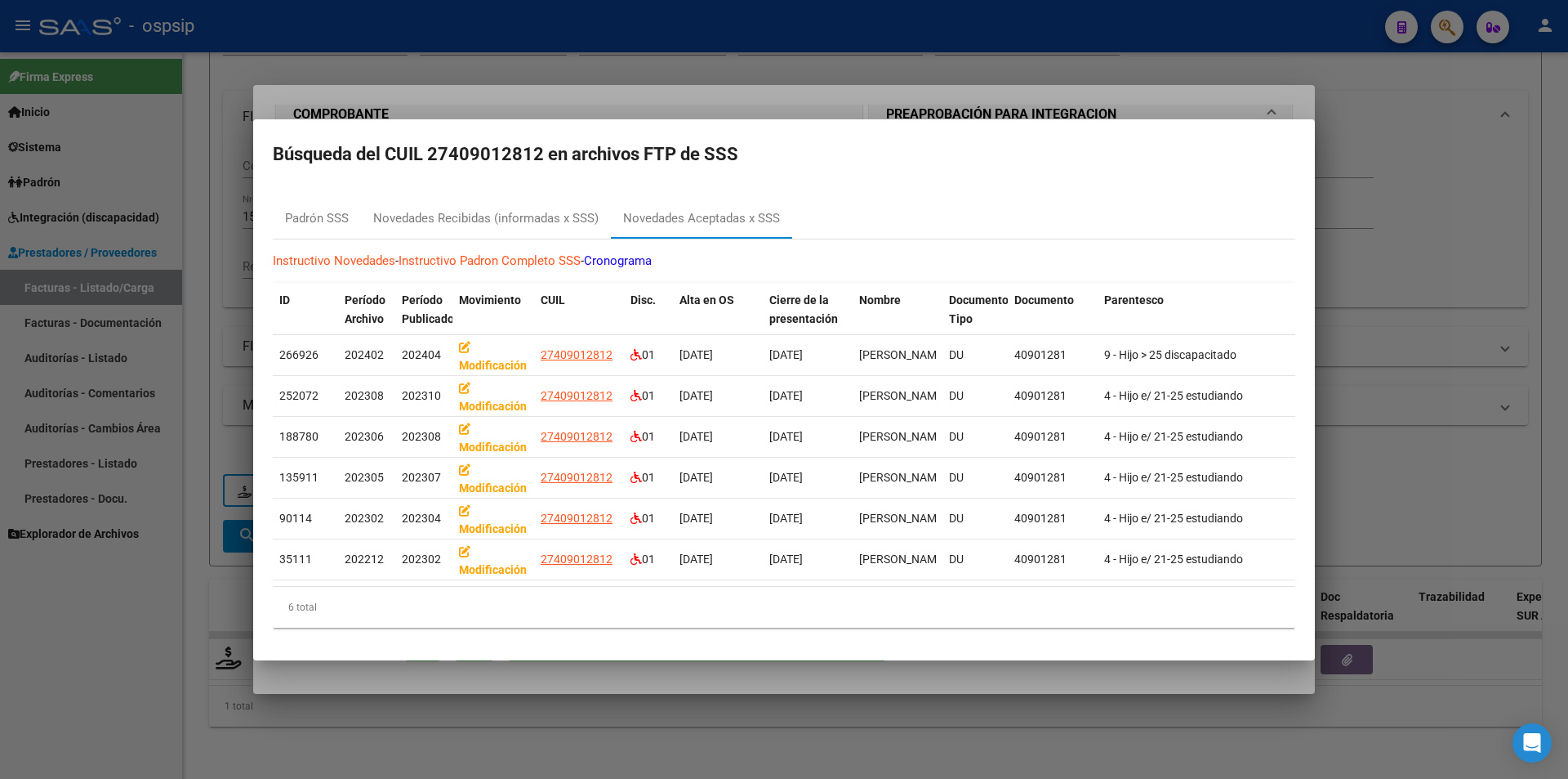
click at [214, 125] on div at bounding box center [784, 390] width 1568 height 779
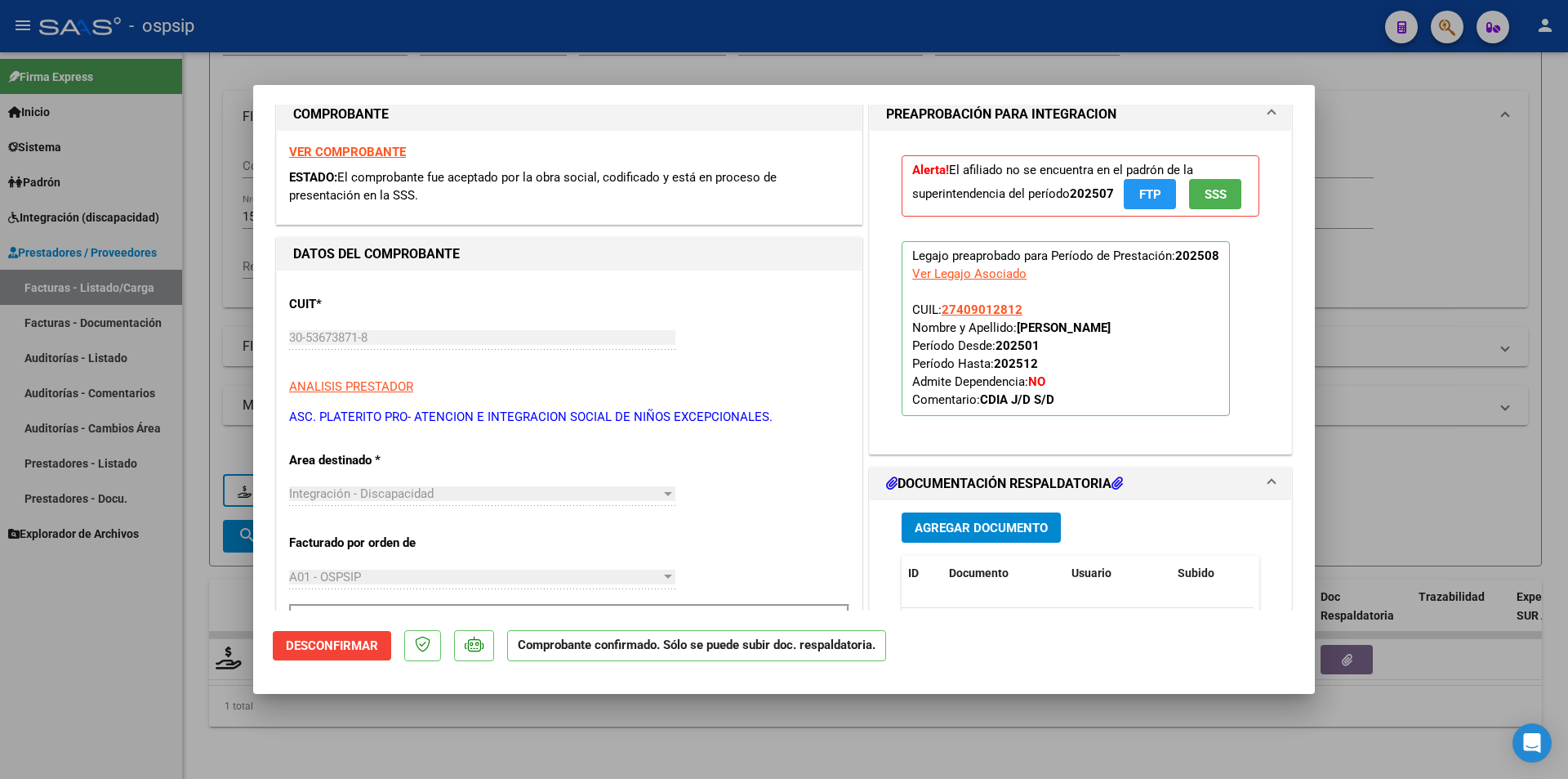
click at [216, 123] on div at bounding box center [784, 390] width 1568 height 779
type input "$ 0,00"
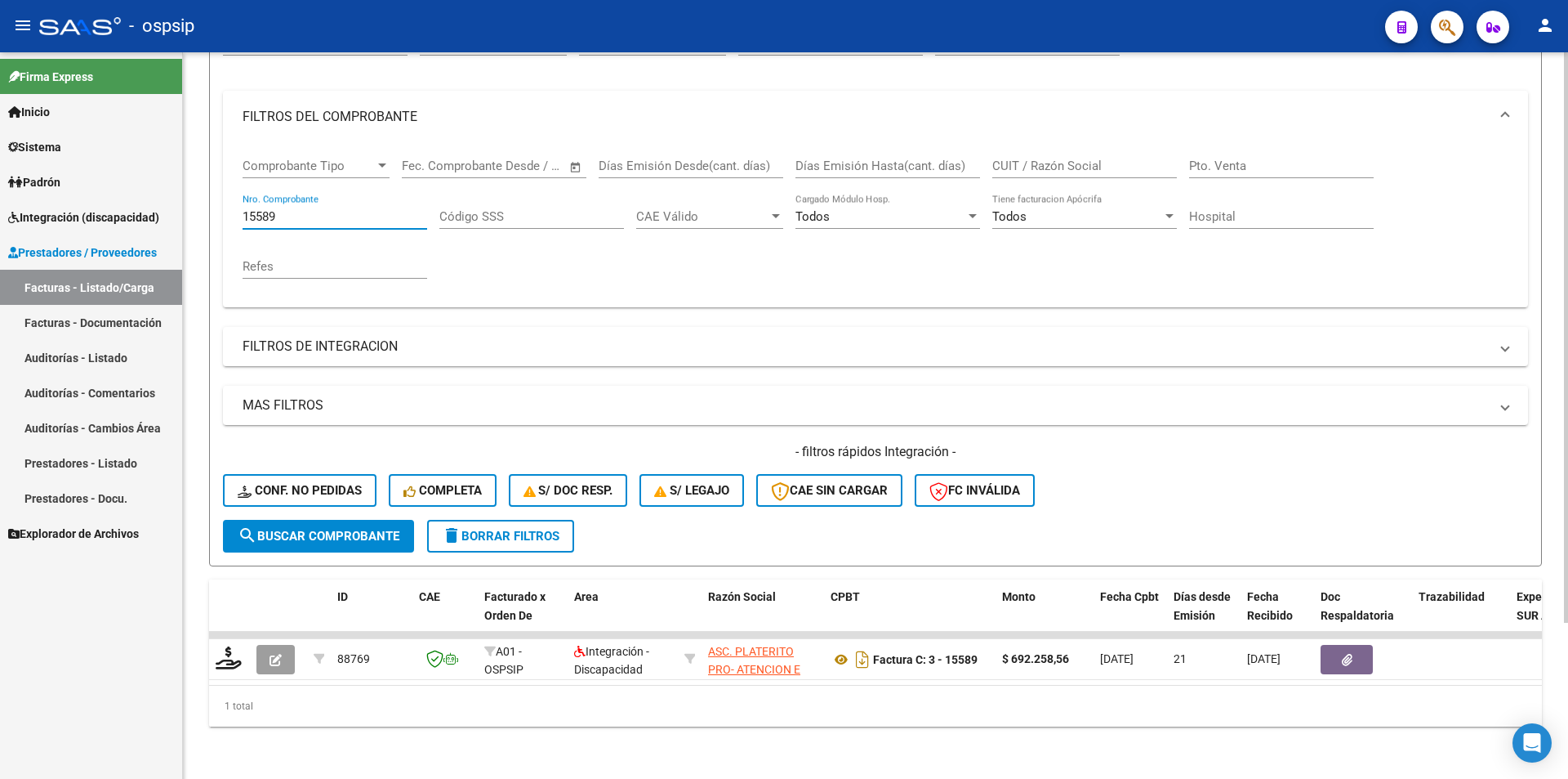
drag, startPoint x: 283, startPoint y: 205, endPoint x: 241, endPoint y: 197, distance: 42.8
click at [241, 197] on div "Comprobante Tipo Comprobante Tipo Fecha inicio – Fecha fin Fec. Comprobante Des…" at bounding box center [876, 225] width 1305 height 164
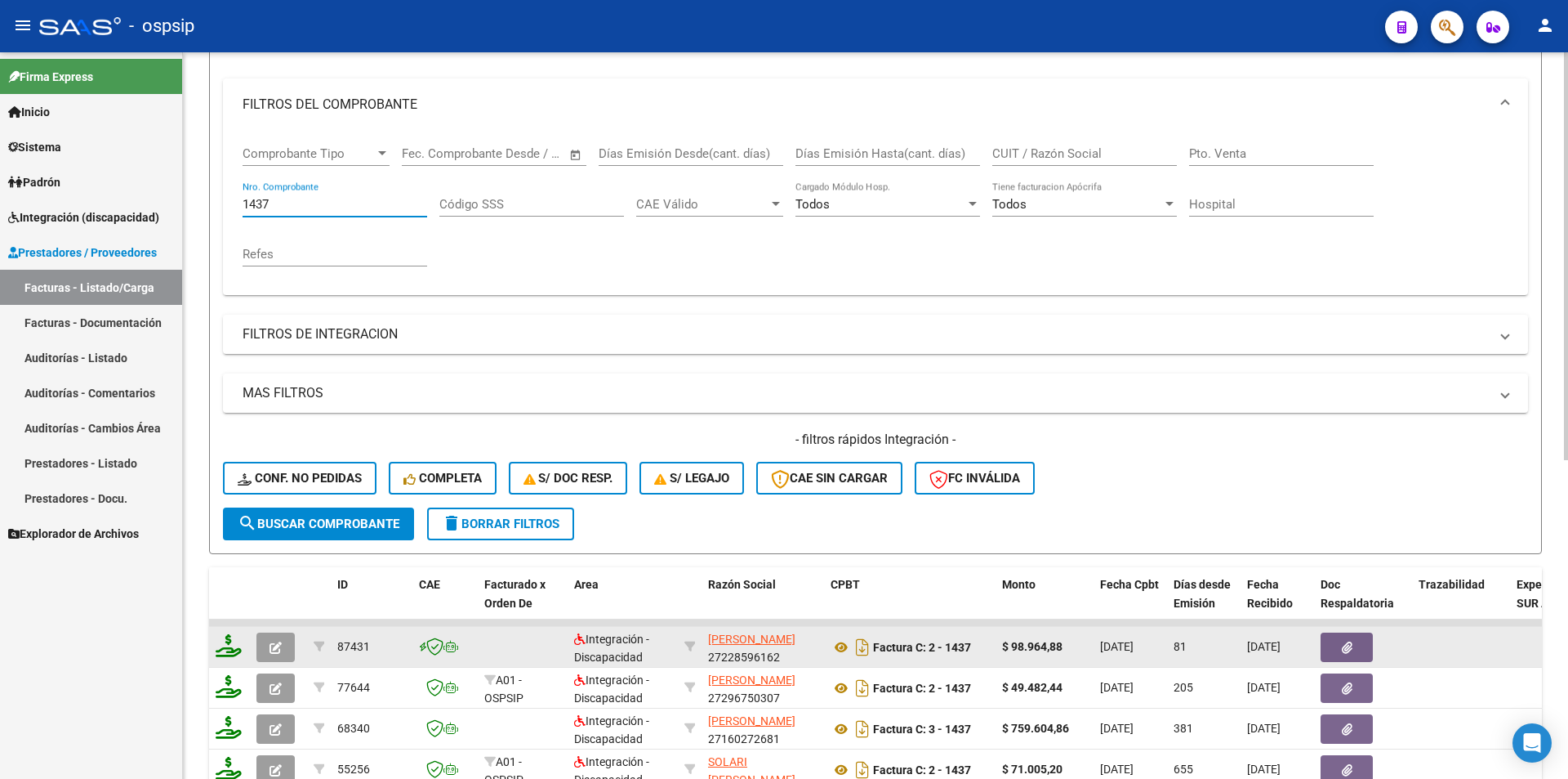
type input "1437"
click at [279, 641] on span "button" at bounding box center [275, 647] width 12 height 15
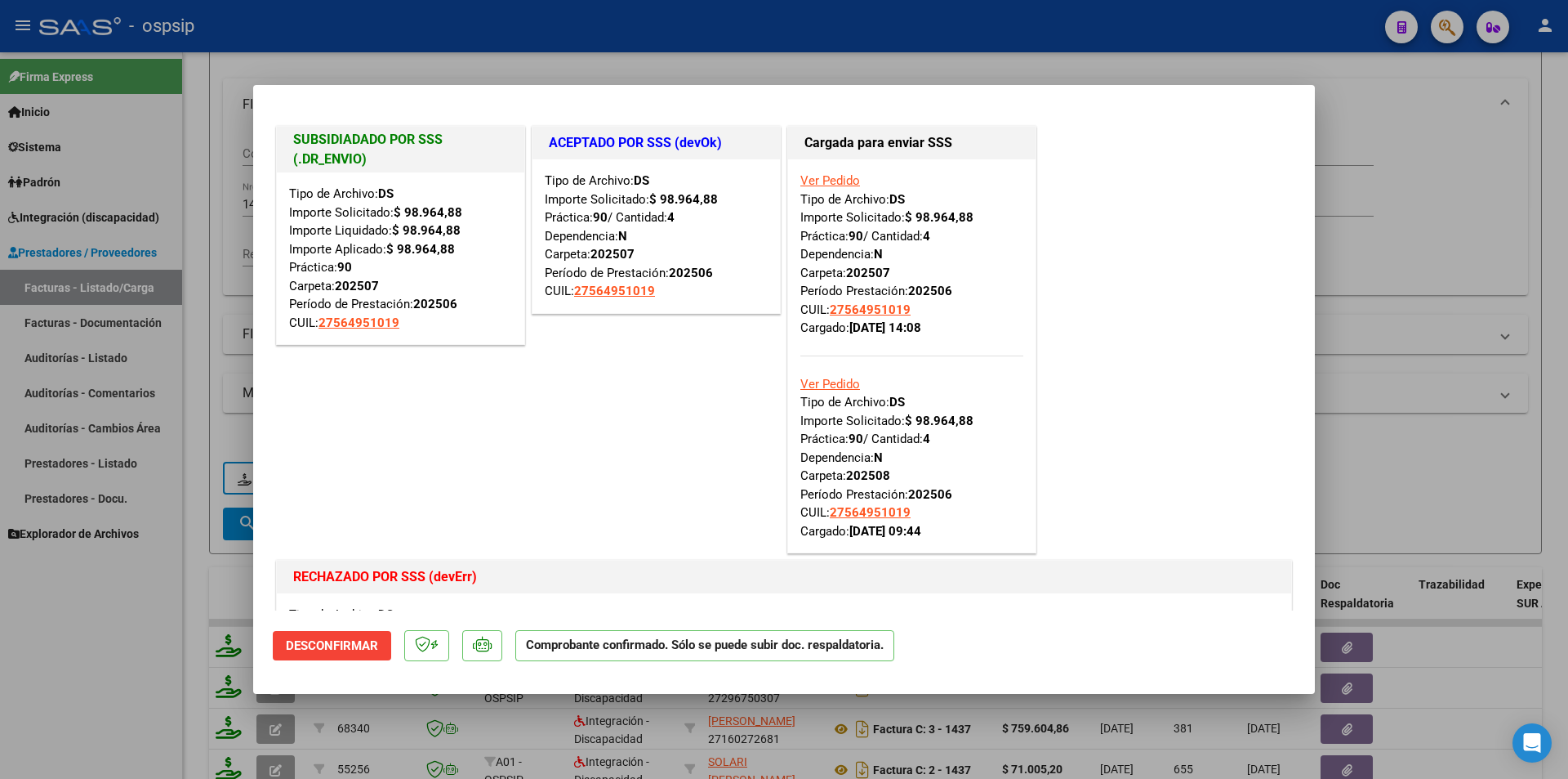
click at [840, 385] on link "Ver Pedido" at bounding box center [830, 384] width 60 height 15
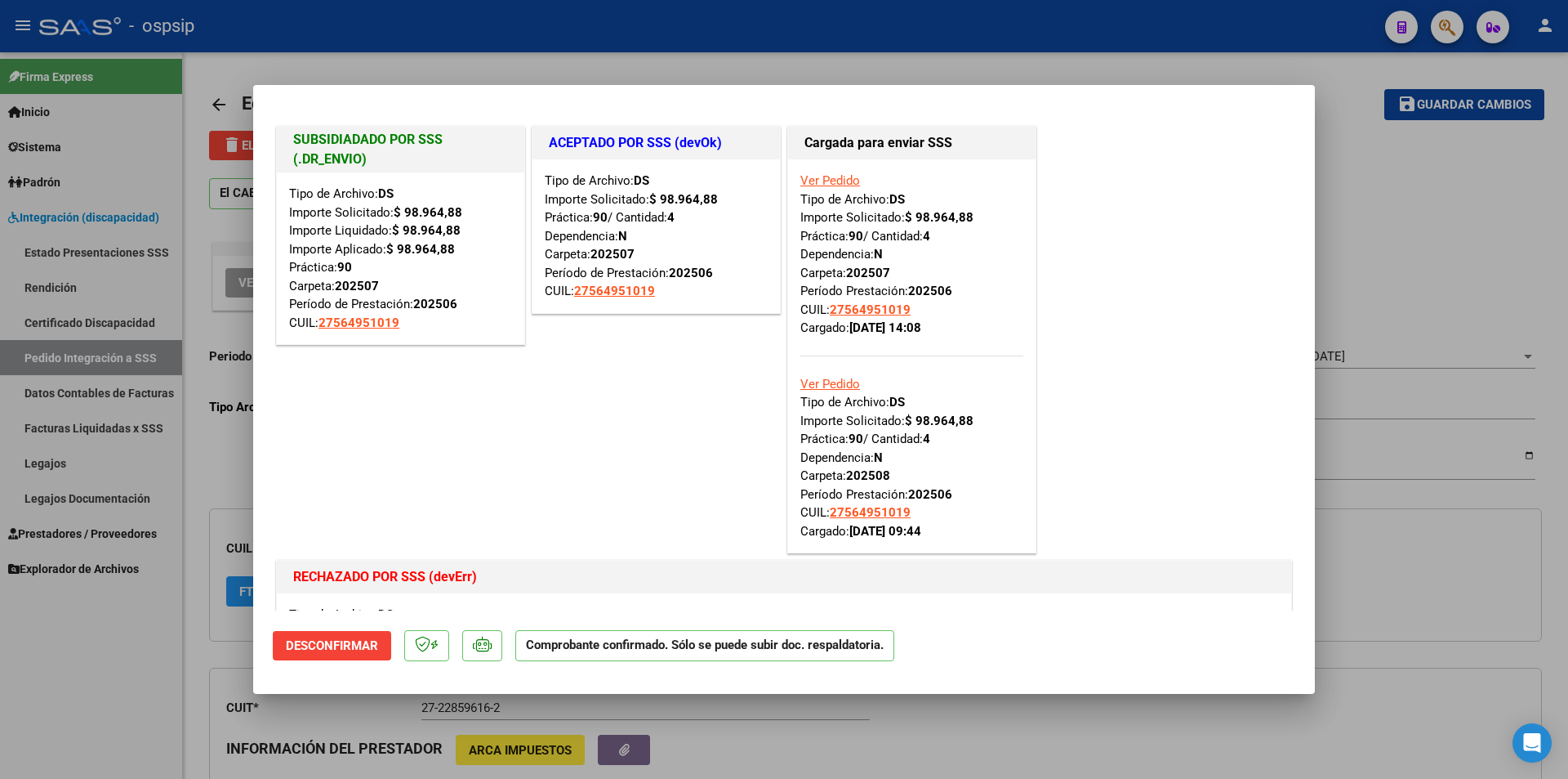
click at [210, 111] on div at bounding box center [784, 390] width 1568 height 779
type input "$ 0,00"
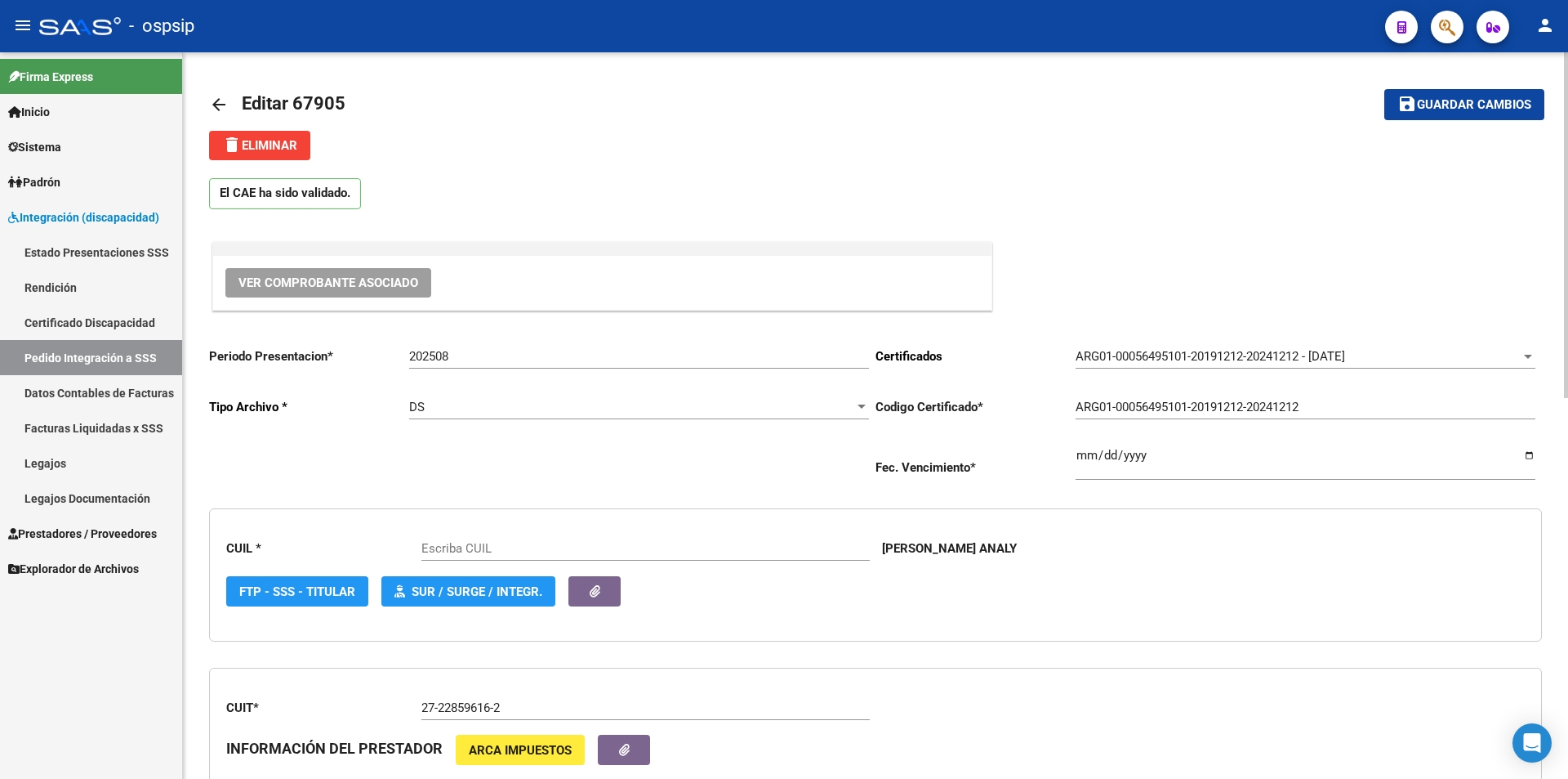
click at [262, 145] on span "delete Eliminar" at bounding box center [260, 145] width 75 height 15
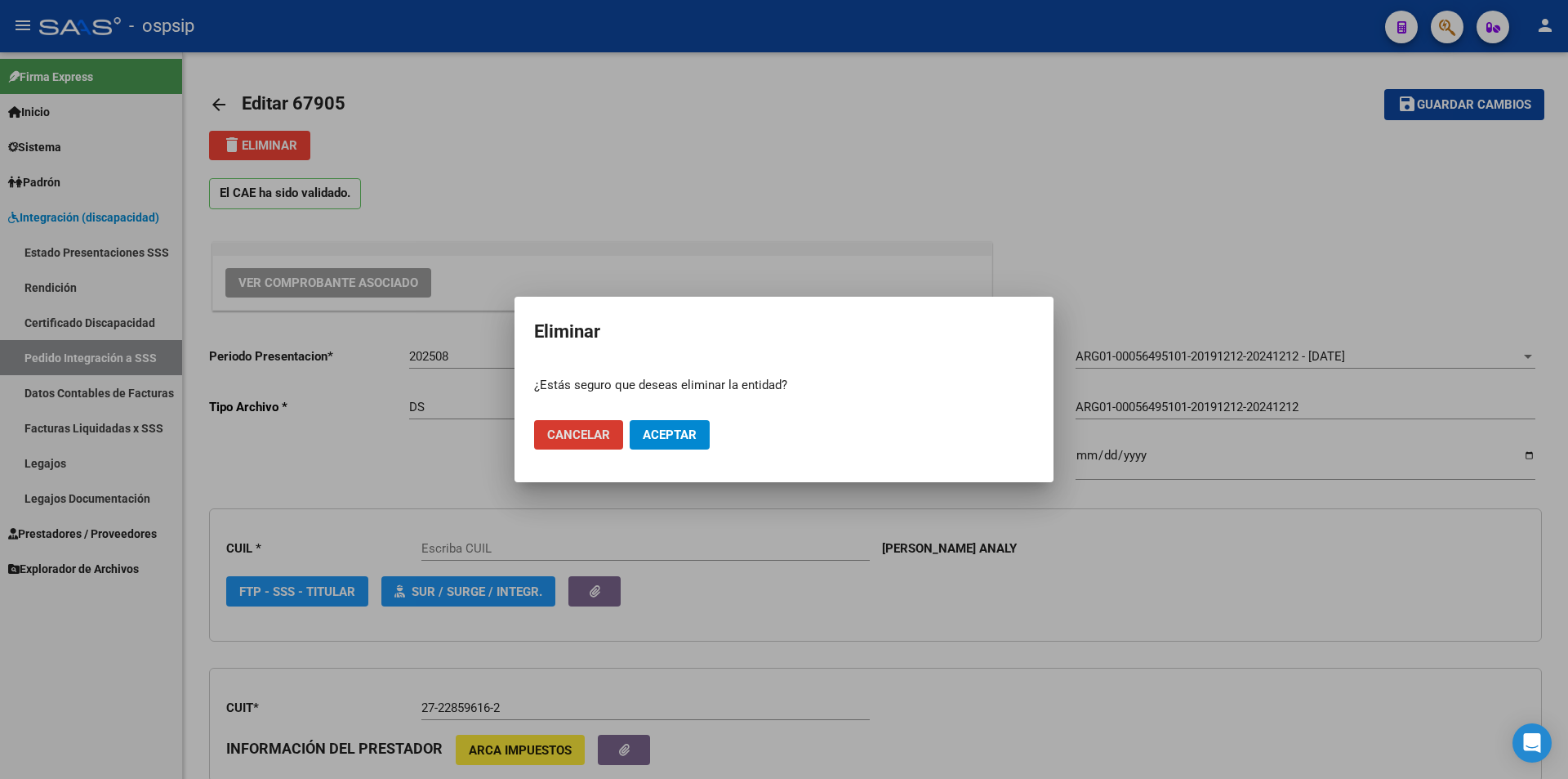
type input "27564951019"
click at [672, 438] on span "Aceptar" at bounding box center [669, 434] width 54 height 15
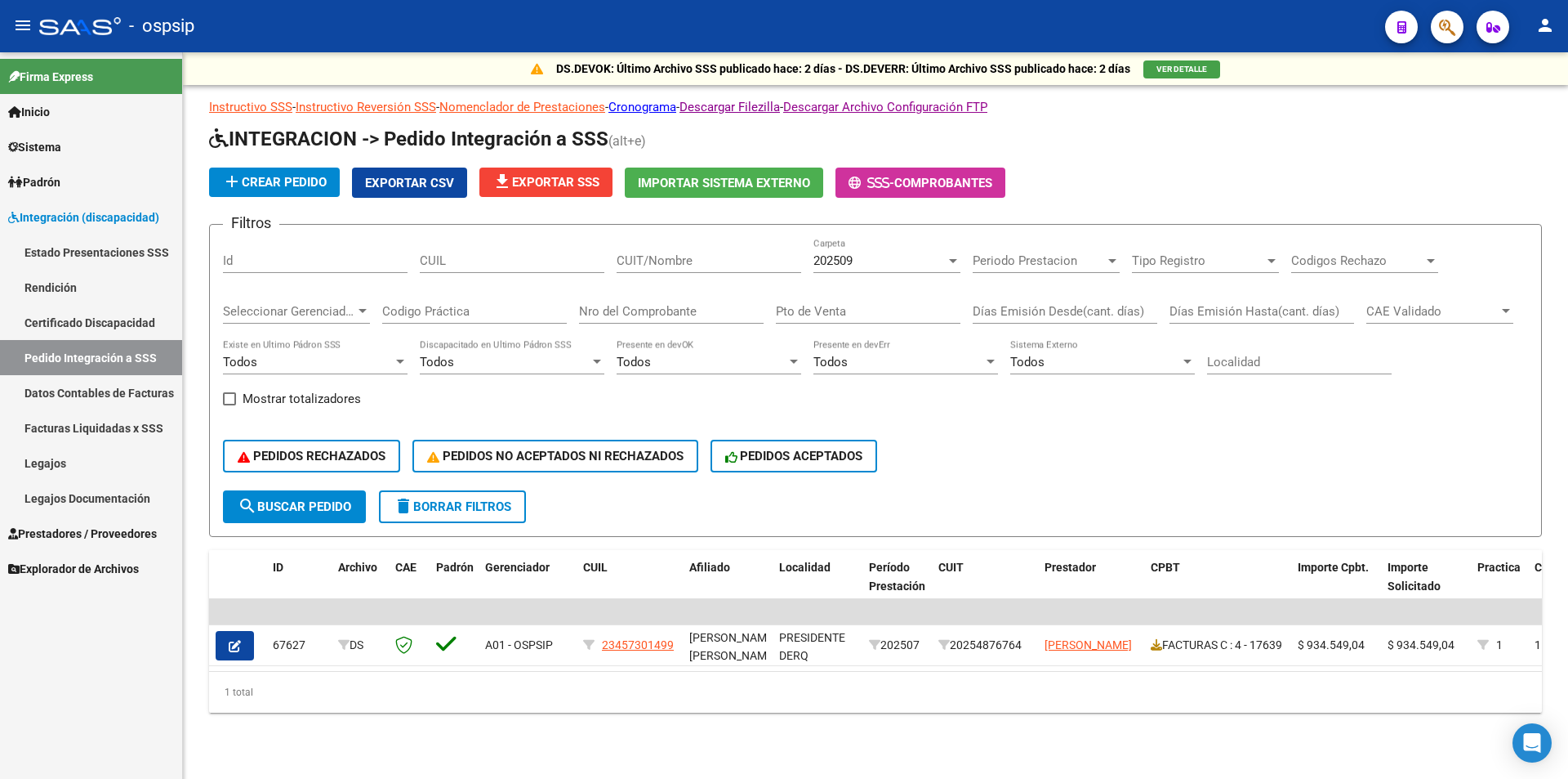
click at [62, 527] on span "Prestadores / Proveedores" at bounding box center [82, 534] width 149 height 18
click at [63, 526] on span "Prestadores / Proveedores" at bounding box center [82, 534] width 149 height 18
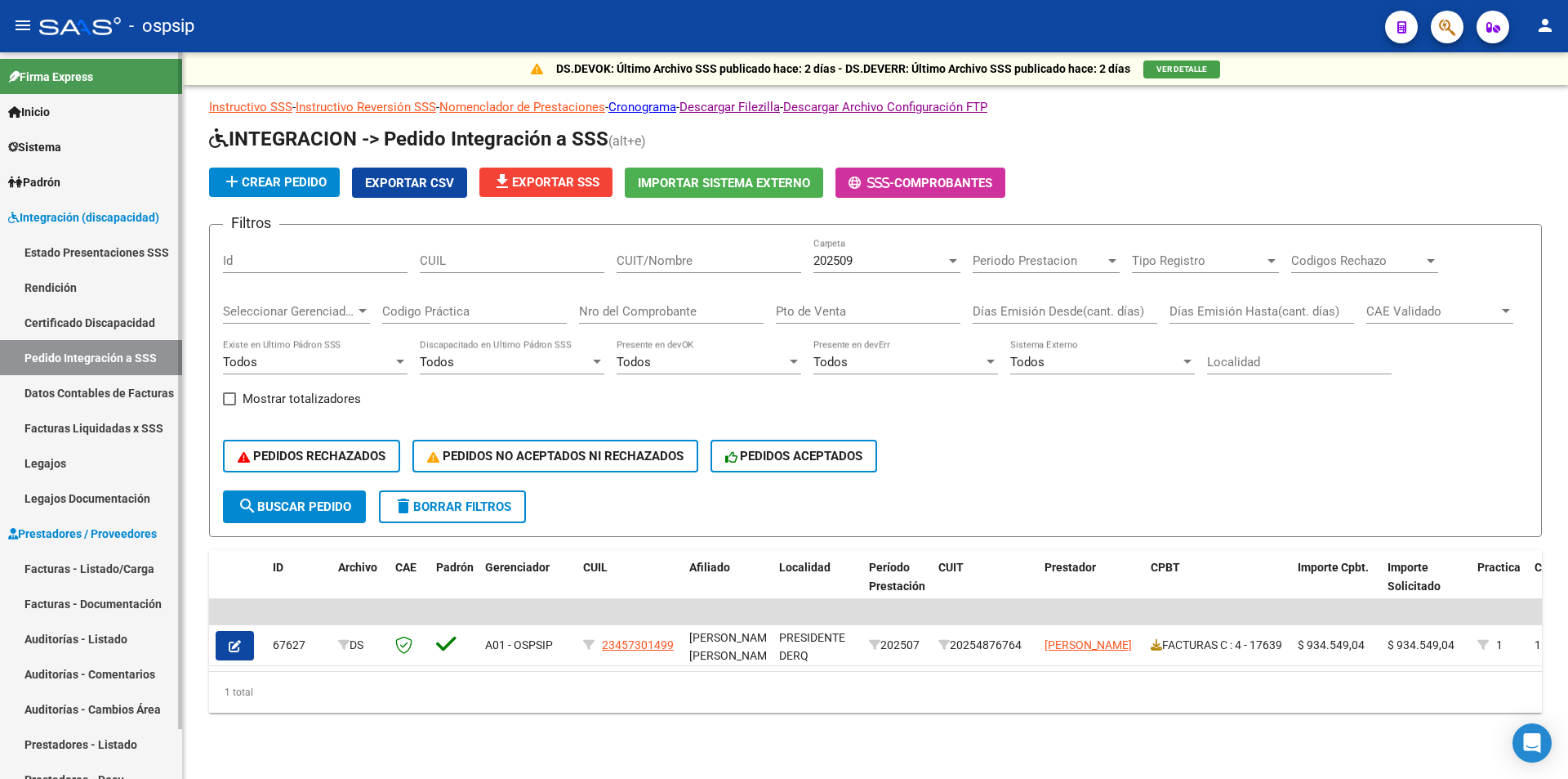
click at [73, 562] on link "Facturas - Listado/Carga" at bounding box center [90, 567] width 182 height 35
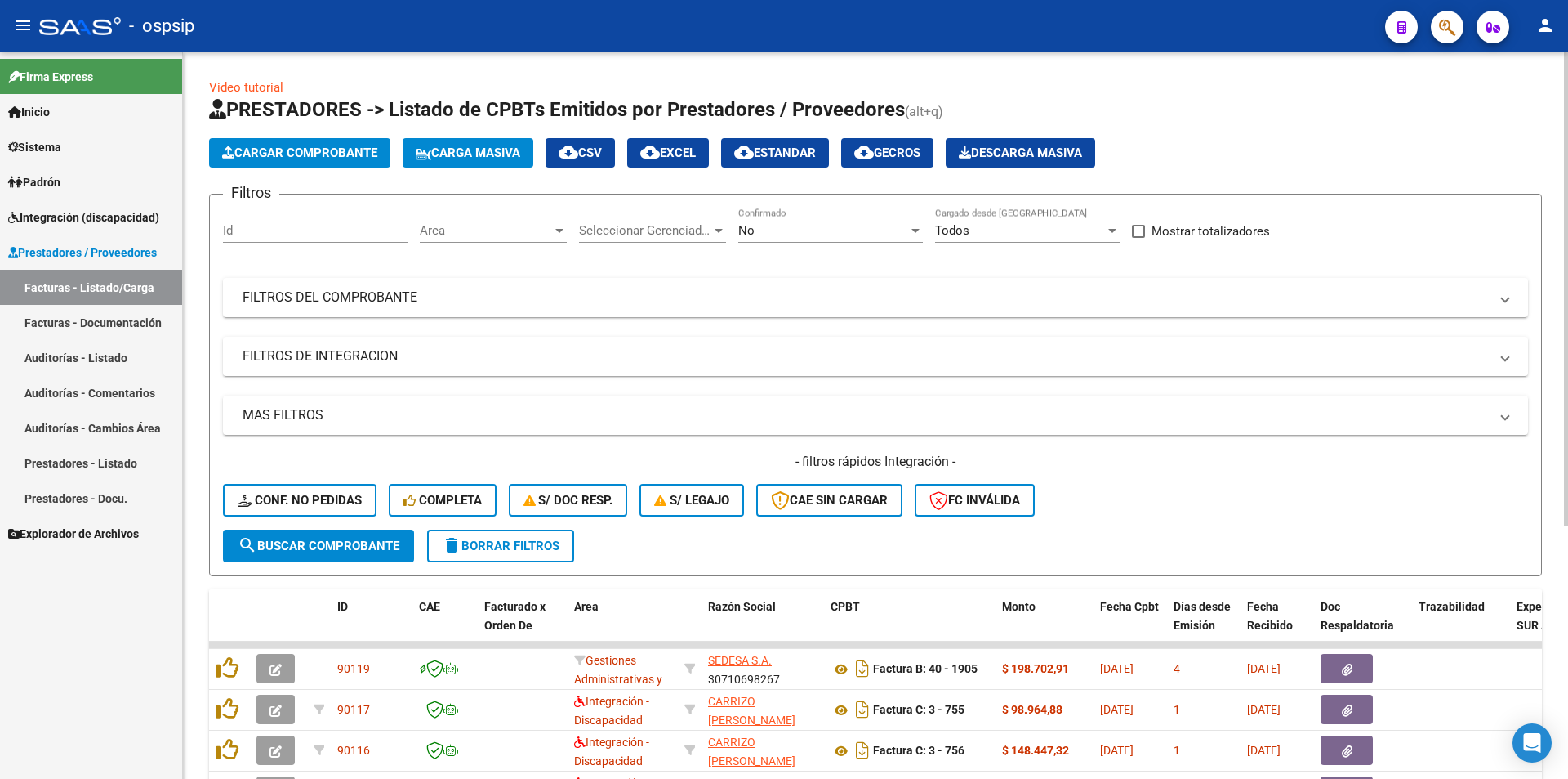
click at [755, 230] on div "No" at bounding box center [823, 231] width 170 height 15
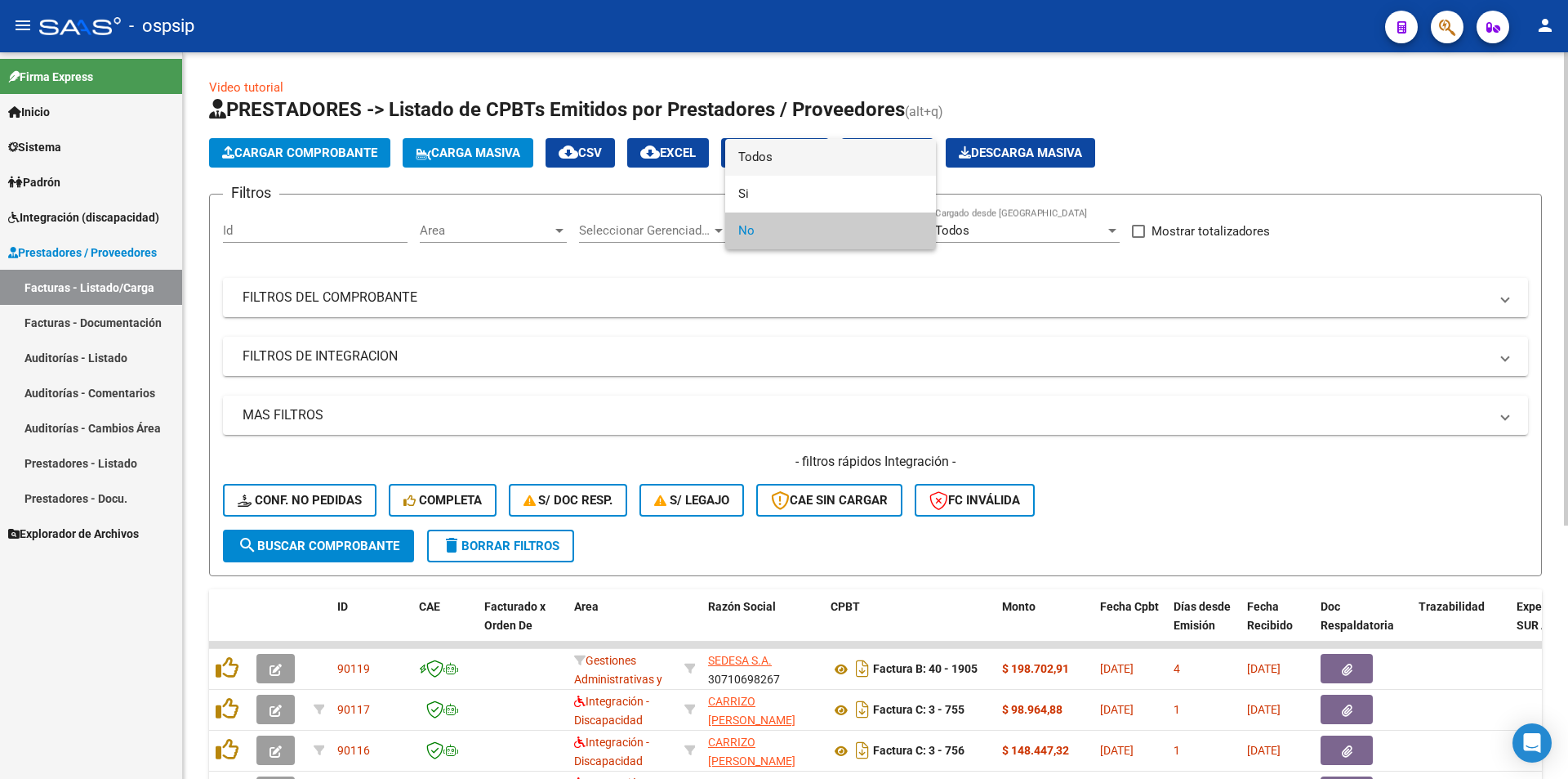
click at [760, 162] on span "Todos" at bounding box center [831, 157] width 185 height 37
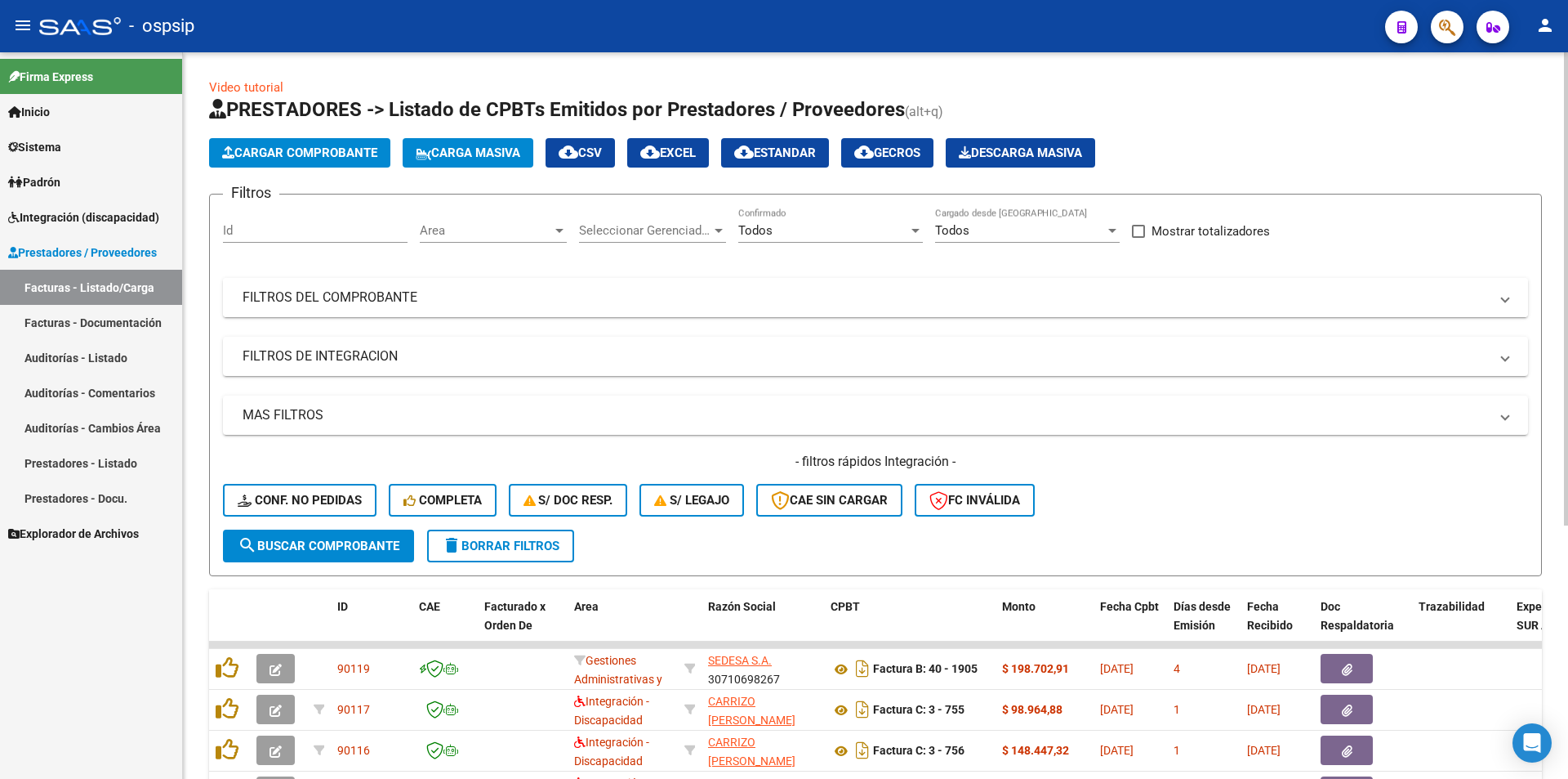
click at [440, 297] on mat-panel-title "FILTROS DEL COMPROBANTE" at bounding box center [865, 297] width 1246 height 18
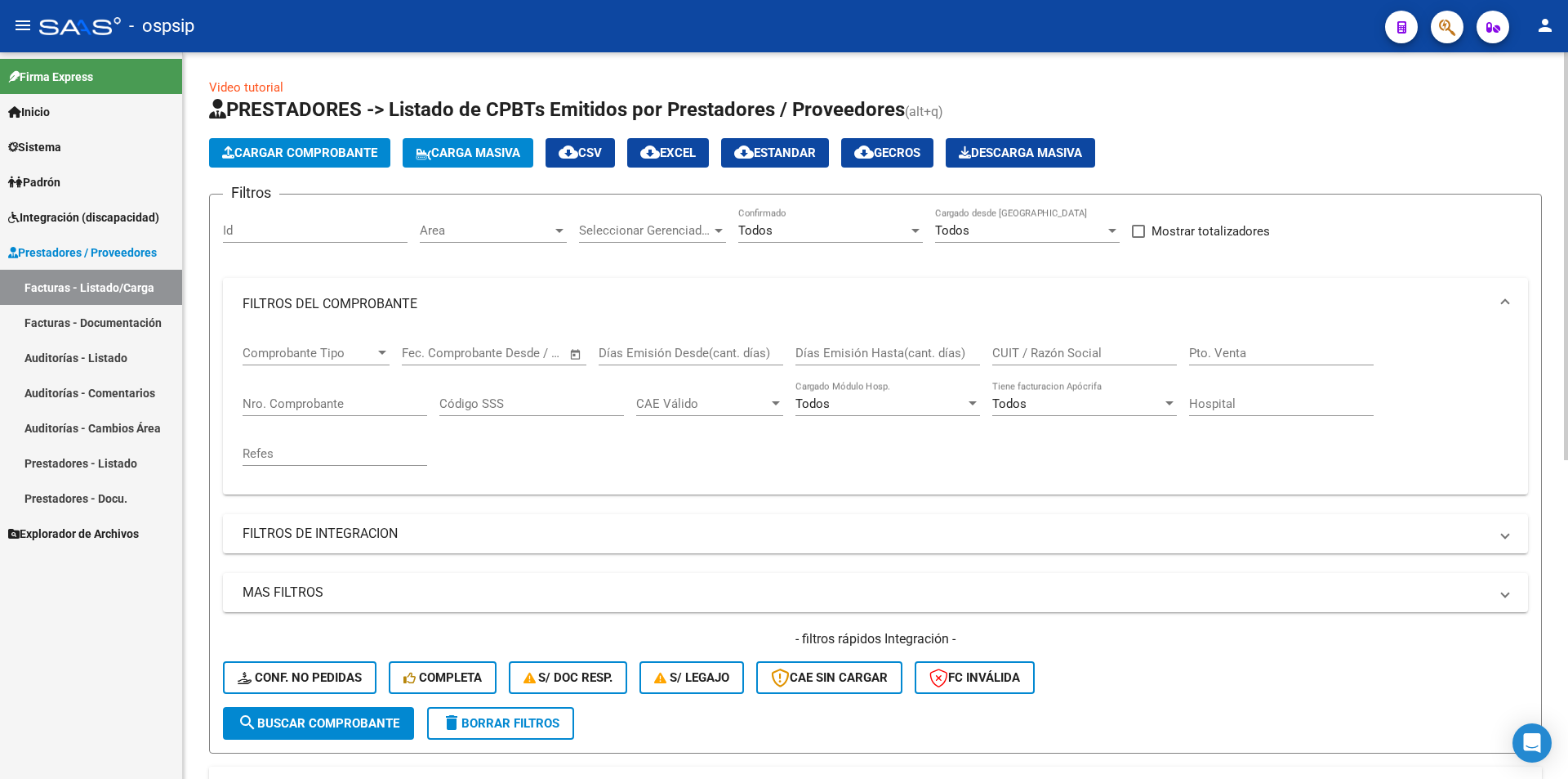
drag, startPoint x: 382, startPoint y: 403, endPoint x: 372, endPoint y: 406, distance: 10.4
click at [381, 403] on input "Nro. Comprobante" at bounding box center [335, 403] width 185 height 15
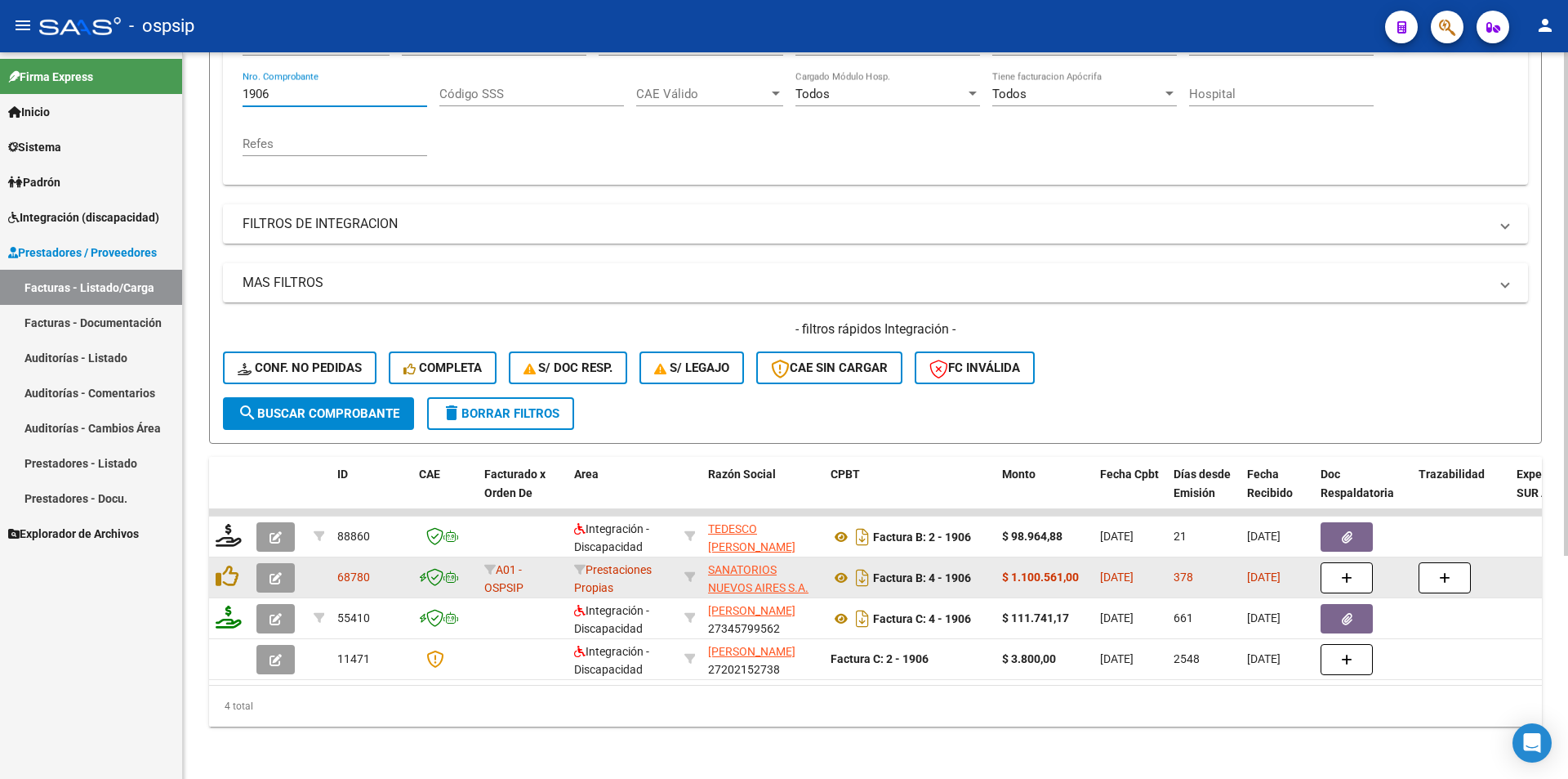
scroll to position [322, 0]
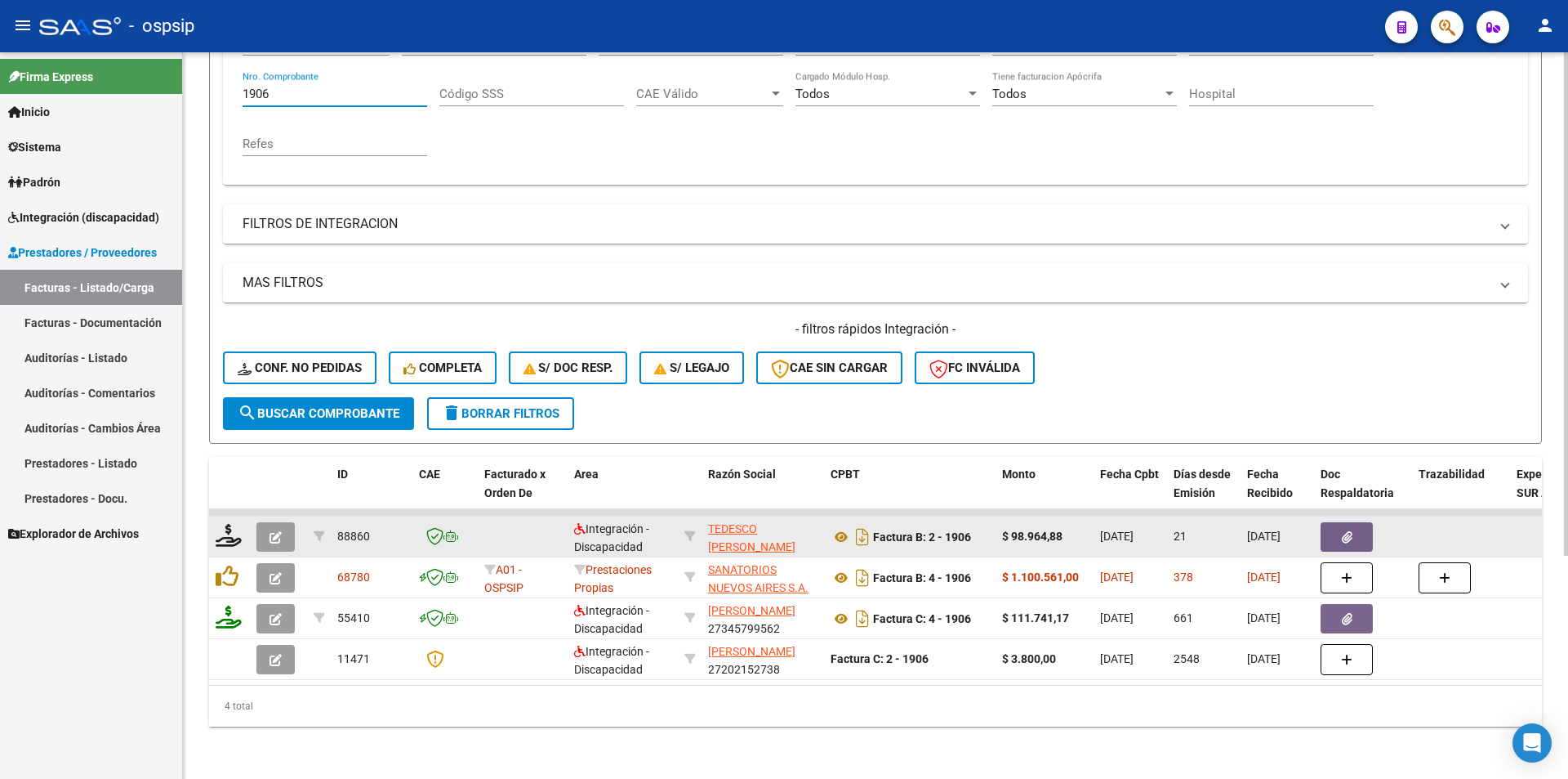
type input "1906"
click at [269, 524] on button "button" at bounding box center [275, 538] width 39 height 30
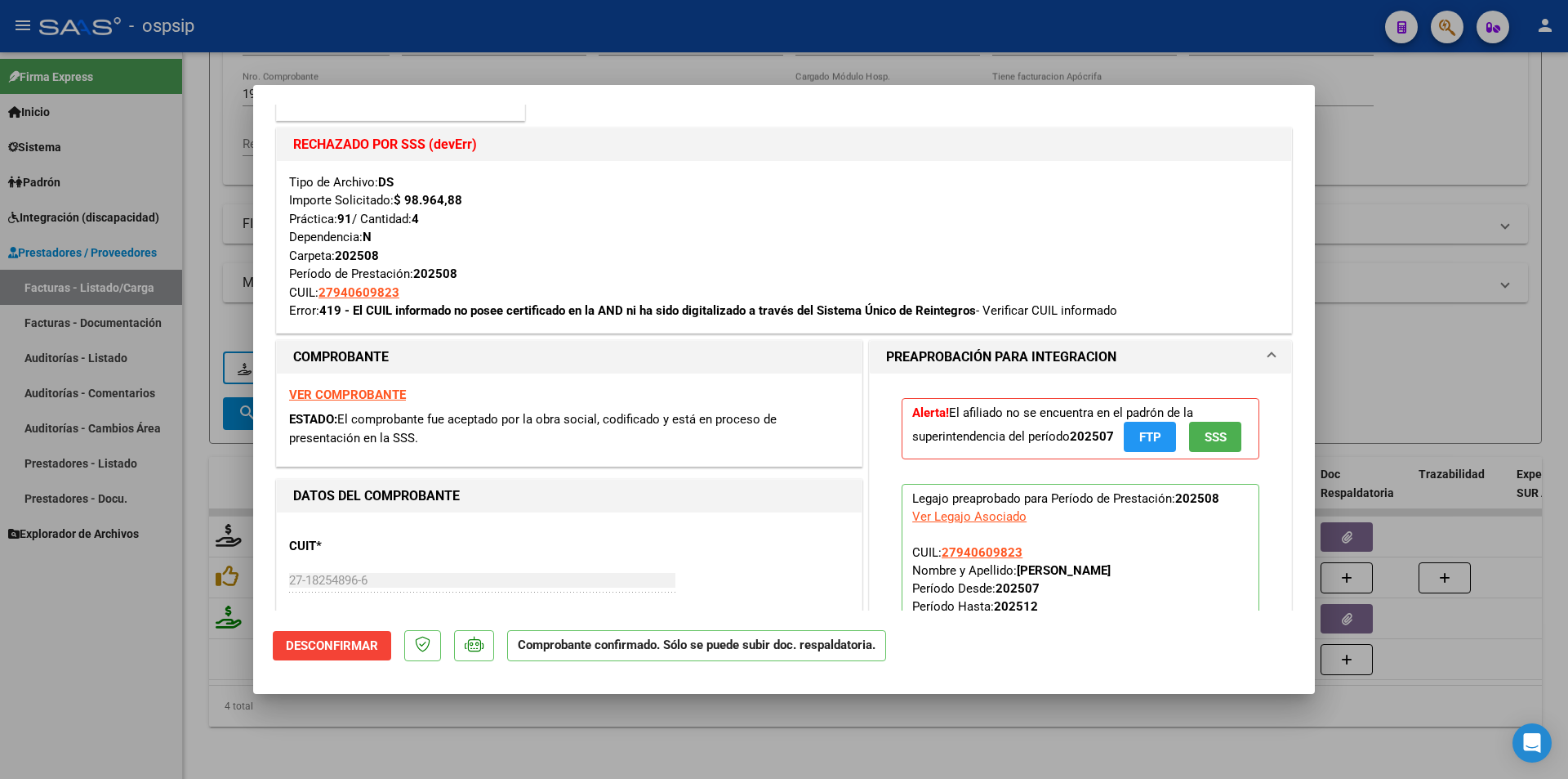
scroll to position [245, 0]
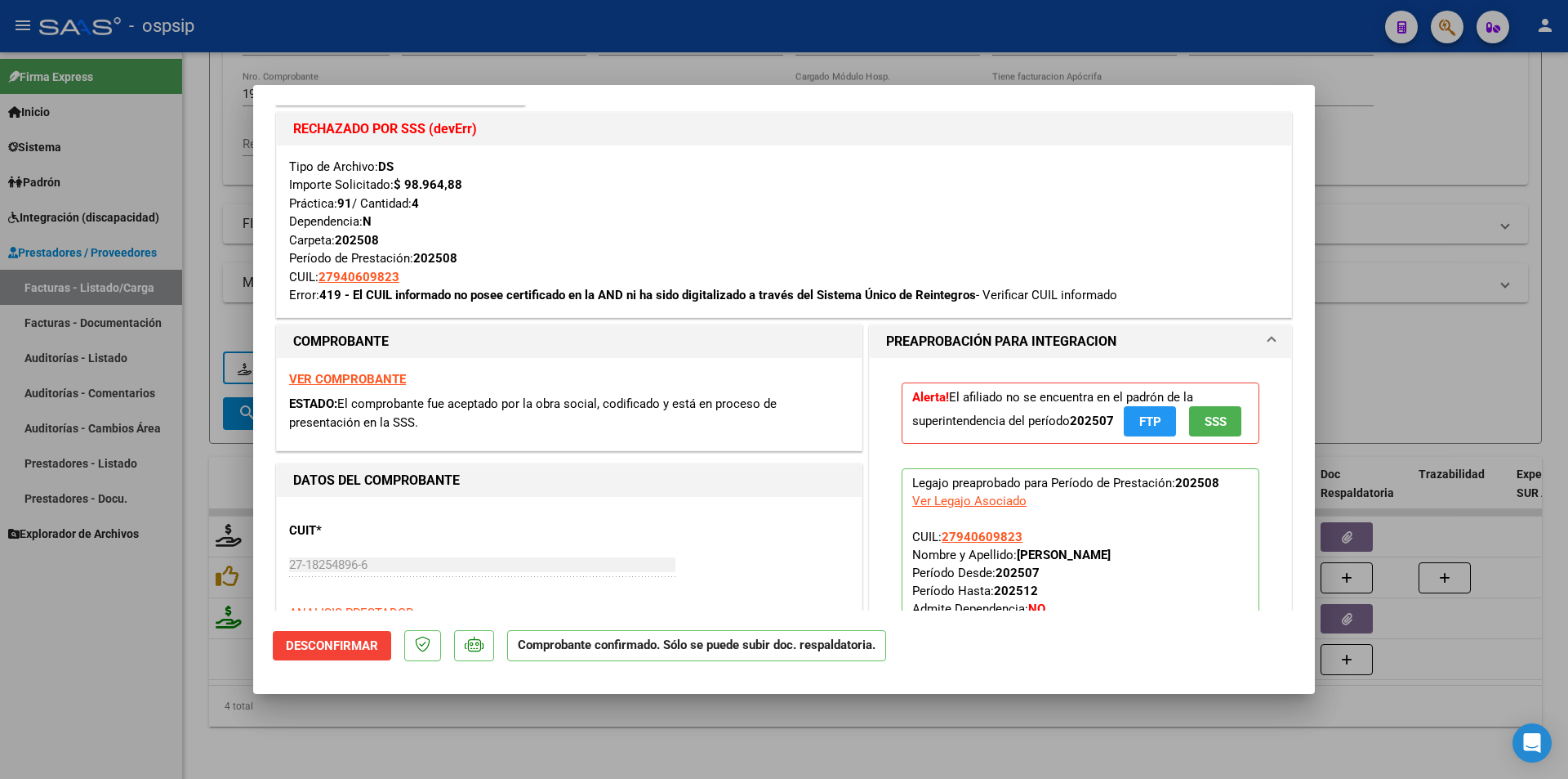
click at [70, 222] on div at bounding box center [784, 390] width 1568 height 779
type input "$ 0,00"
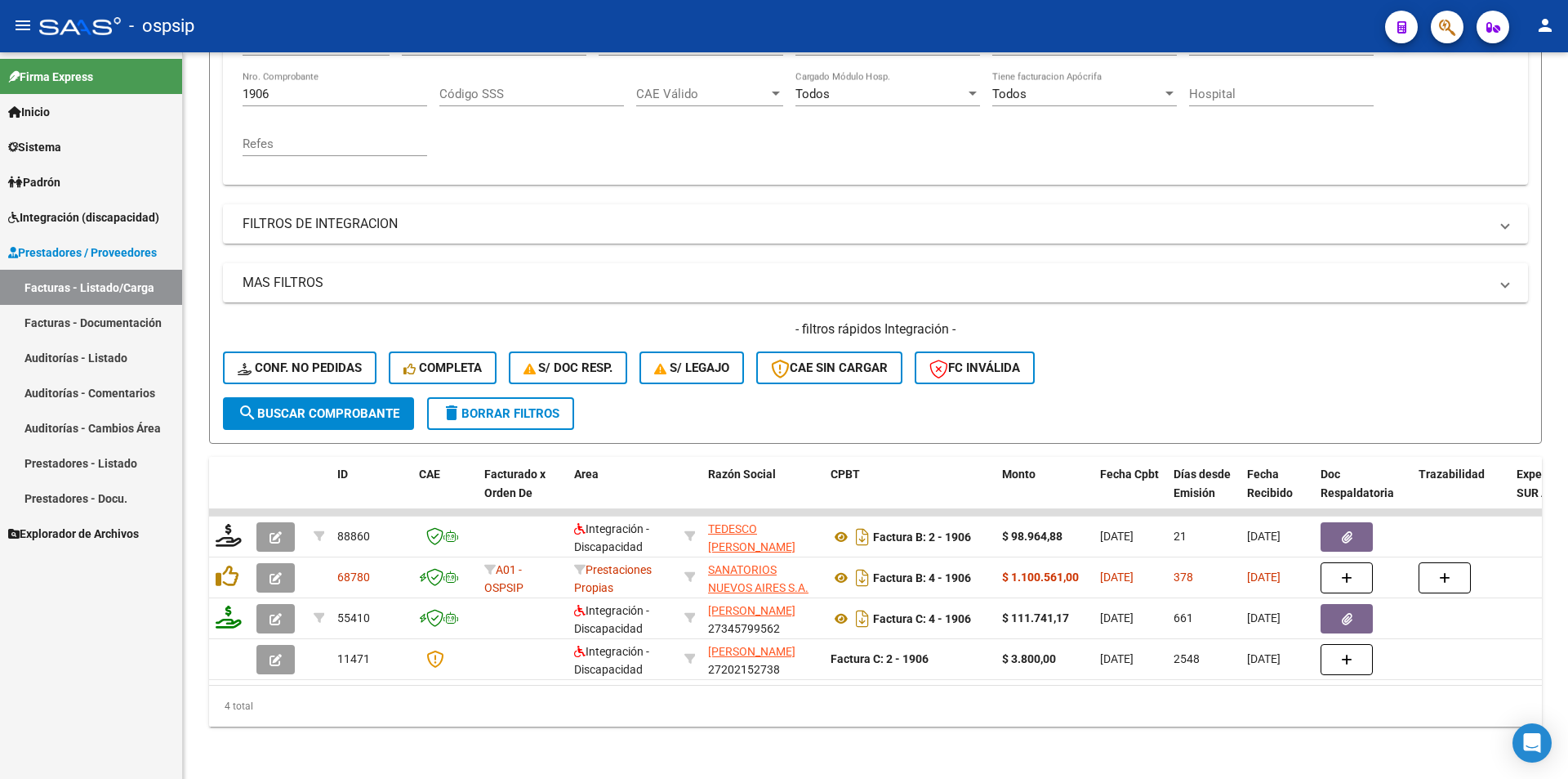
click at [70, 219] on span "Integración (discapacidad)" at bounding box center [83, 218] width 151 height 18
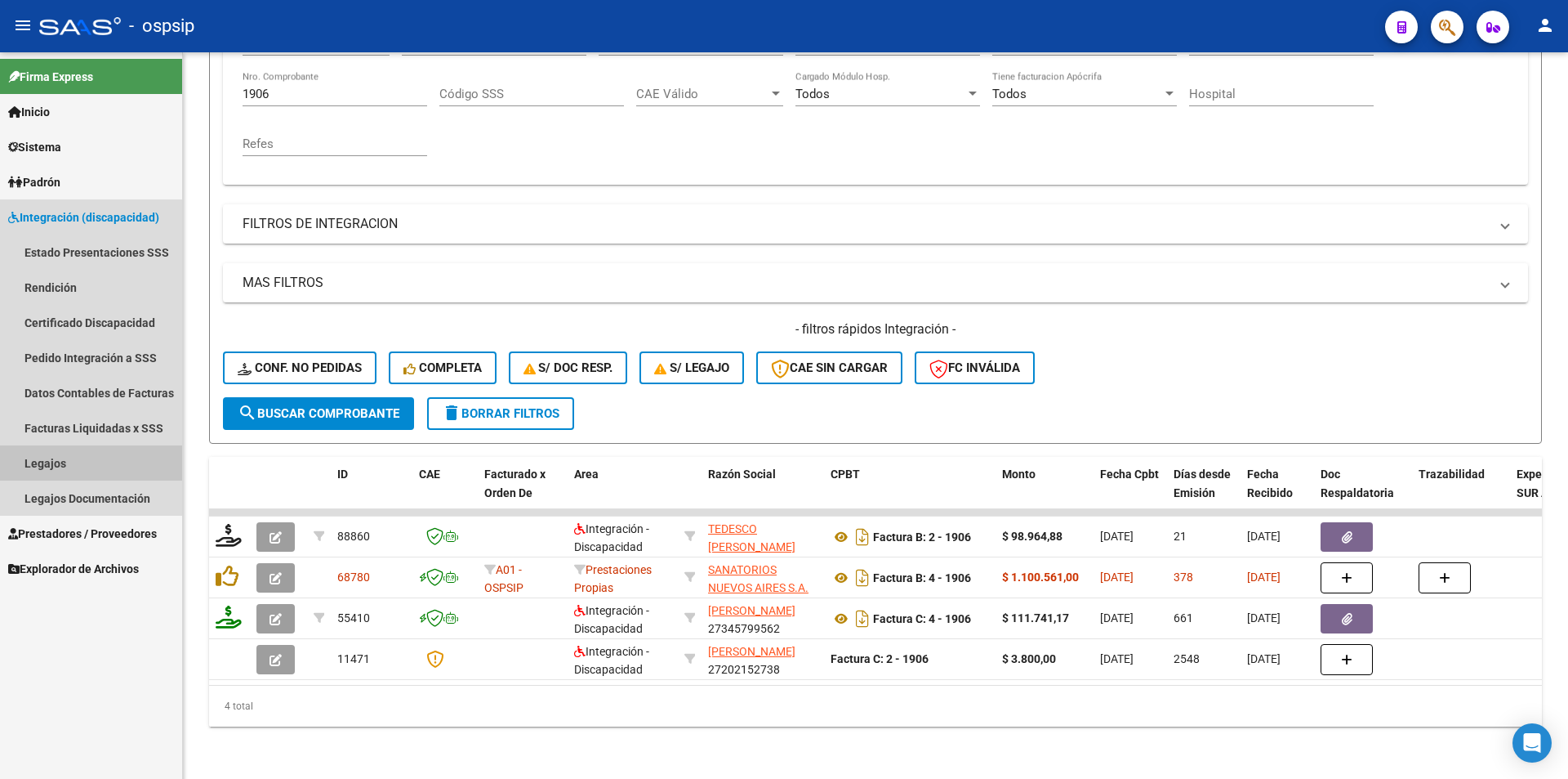
click at [42, 455] on link "Legajos" at bounding box center [90, 462] width 182 height 35
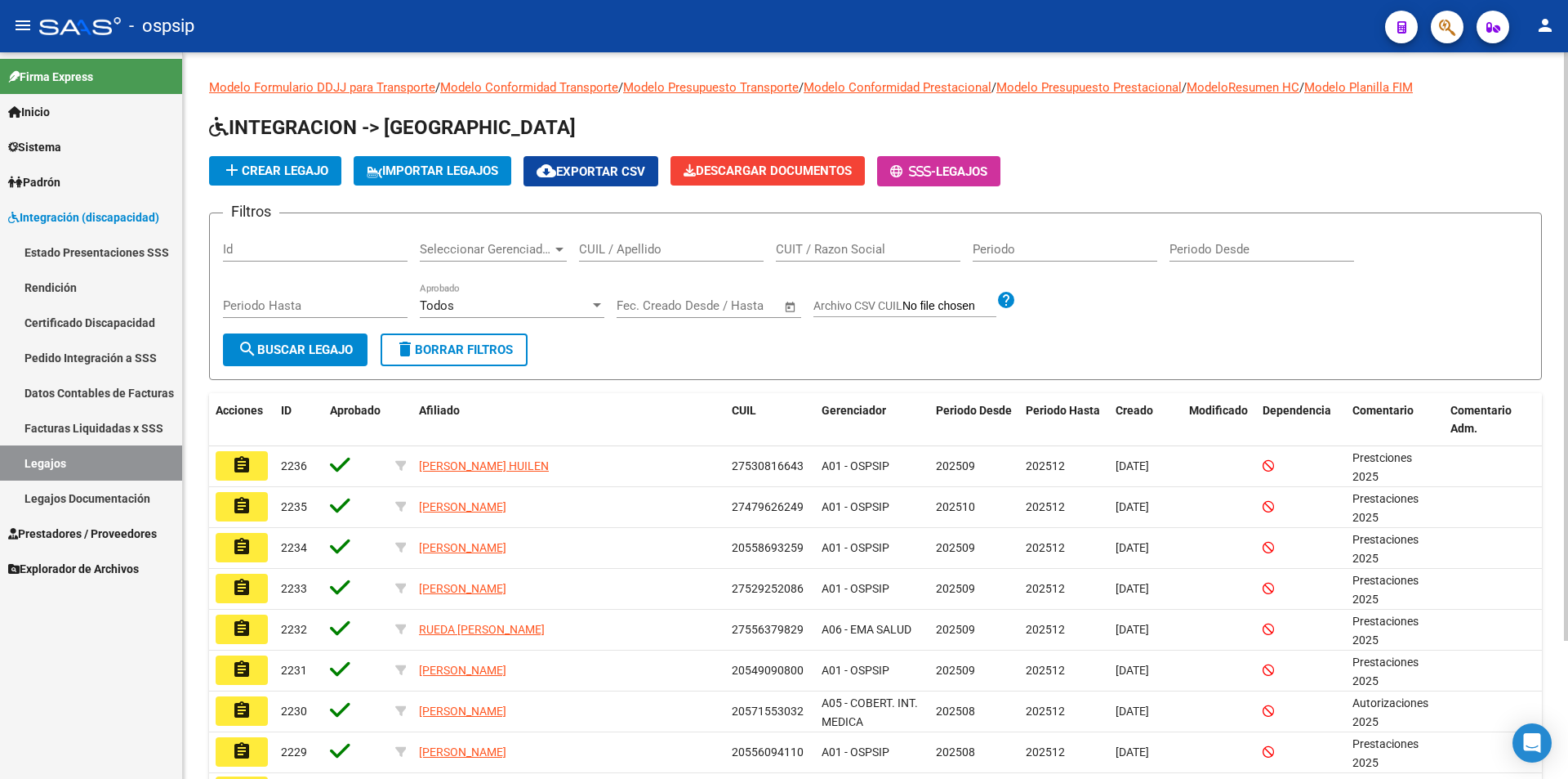
click at [669, 246] on input "CUIL / Apellido" at bounding box center [671, 248] width 185 height 15
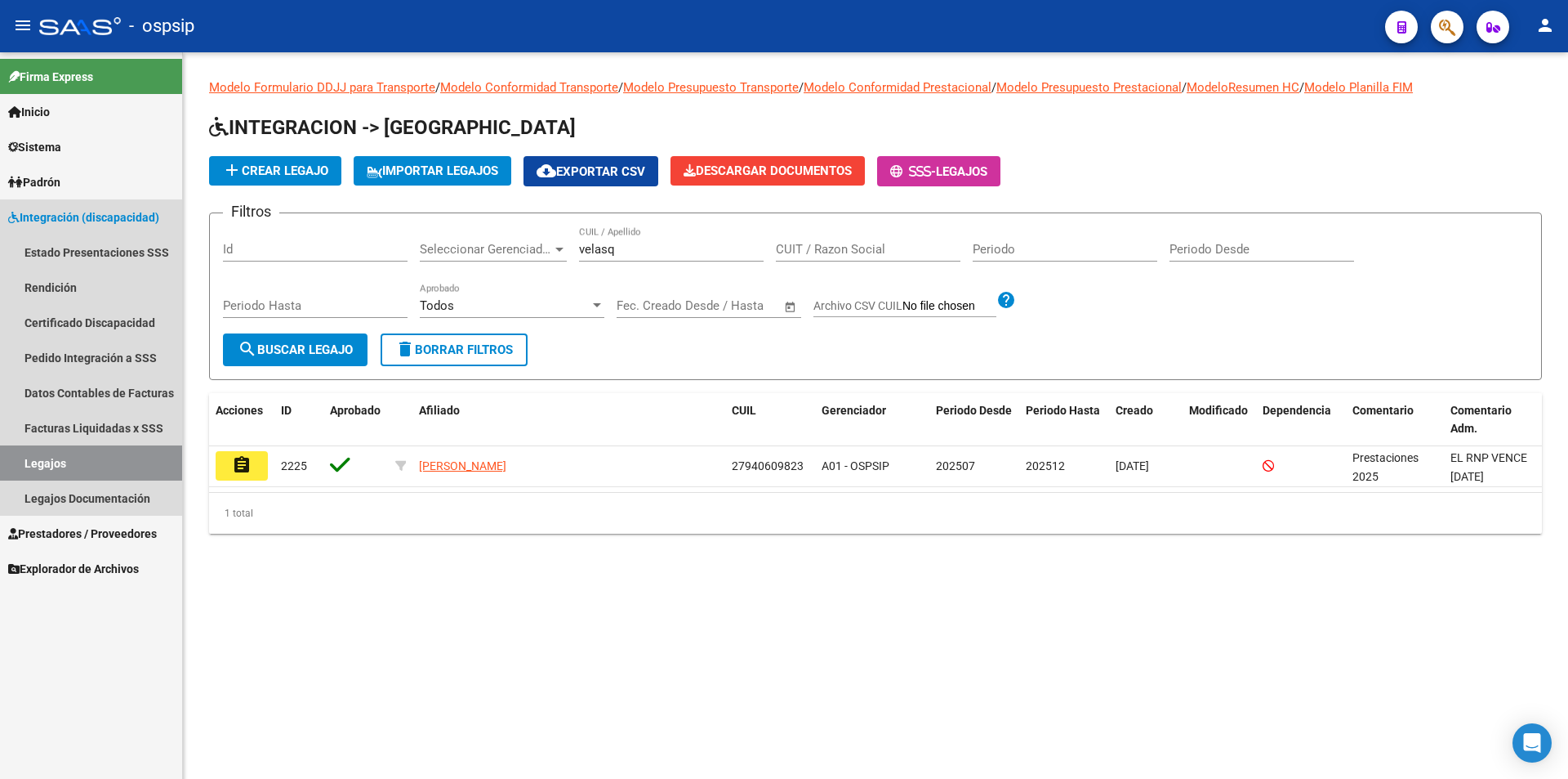
click at [131, 458] on link "Legajos" at bounding box center [90, 462] width 182 height 35
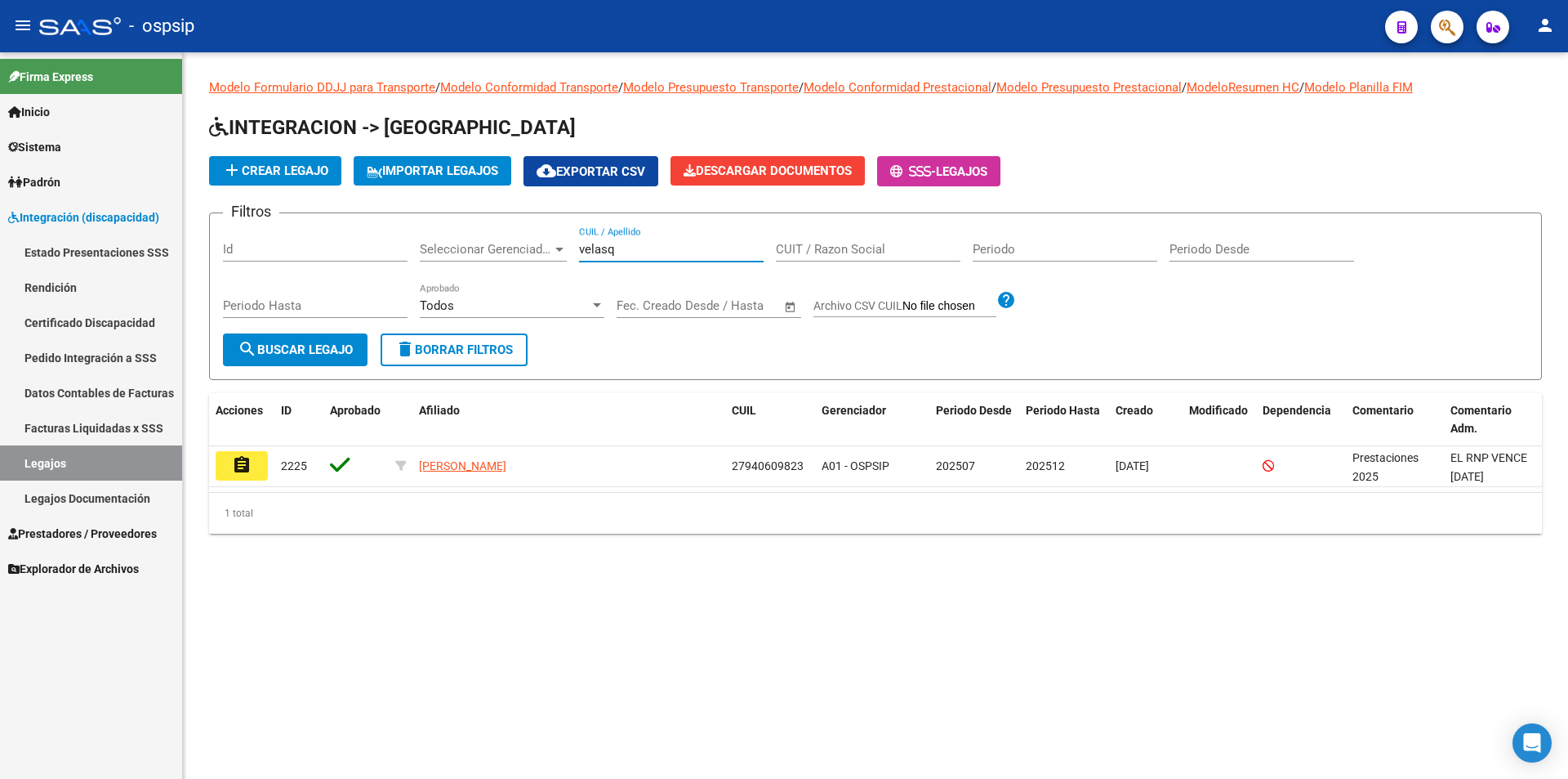
drag, startPoint x: 624, startPoint y: 249, endPoint x: 505, endPoint y: 242, distance: 119.2
click at [524, 242] on div "Filtros Id Seleccionar Gerenciador Seleccionar Gerenciador velasq CUIL / Apelli…" at bounding box center [876, 280] width 1305 height 107
type input "p"
click at [71, 215] on span "Integración (discapacidad)" at bounding box center [83, 218] width 151 height 18
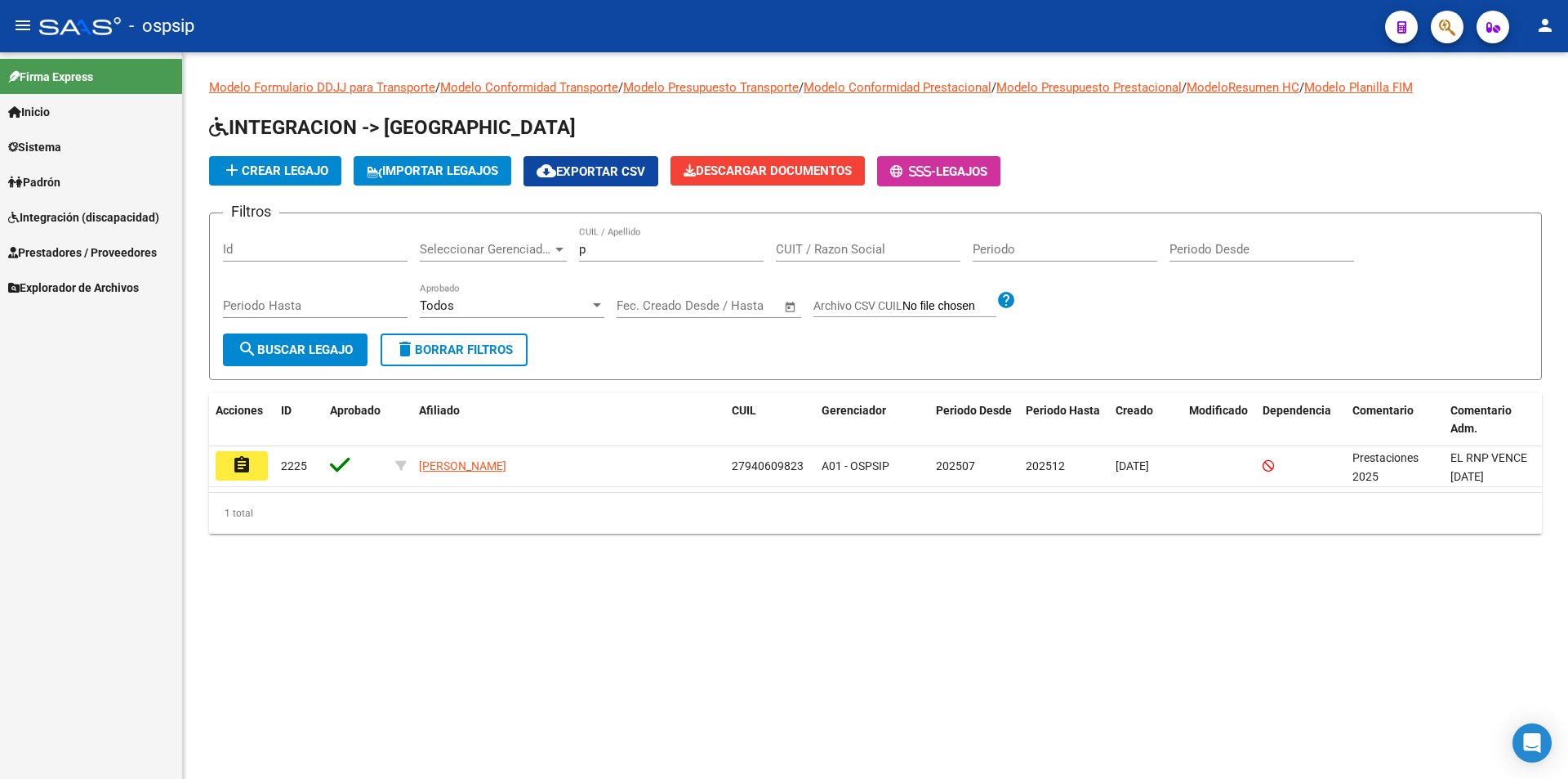
click at [71, 215] on span "Integración (discapacidad)" at bounding box center [83, 218] width 151 height 18
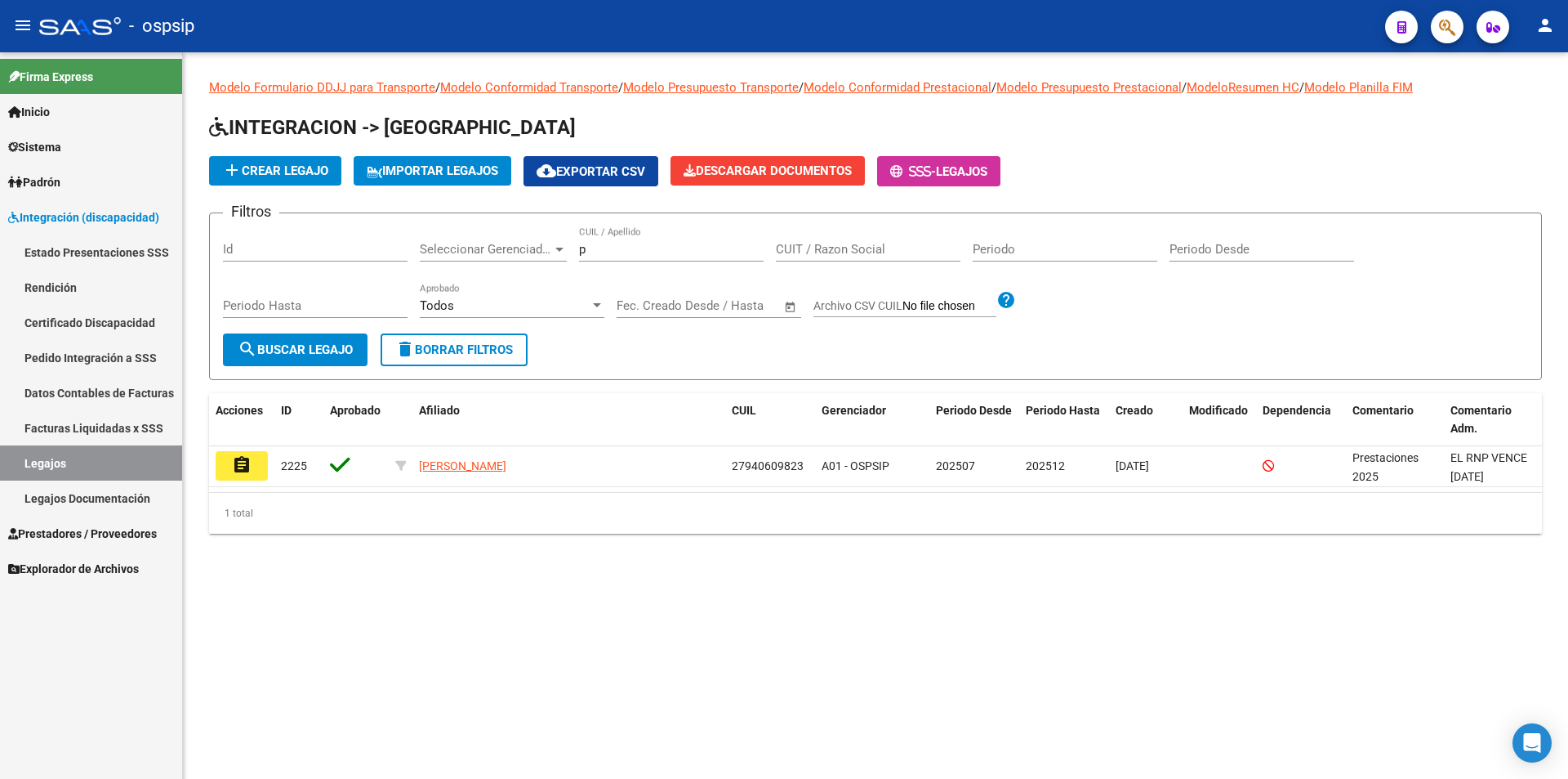
click at [135, 357] on link "Pedido Integración a SSS" at bounding box center [90, 357] width 182 height 35
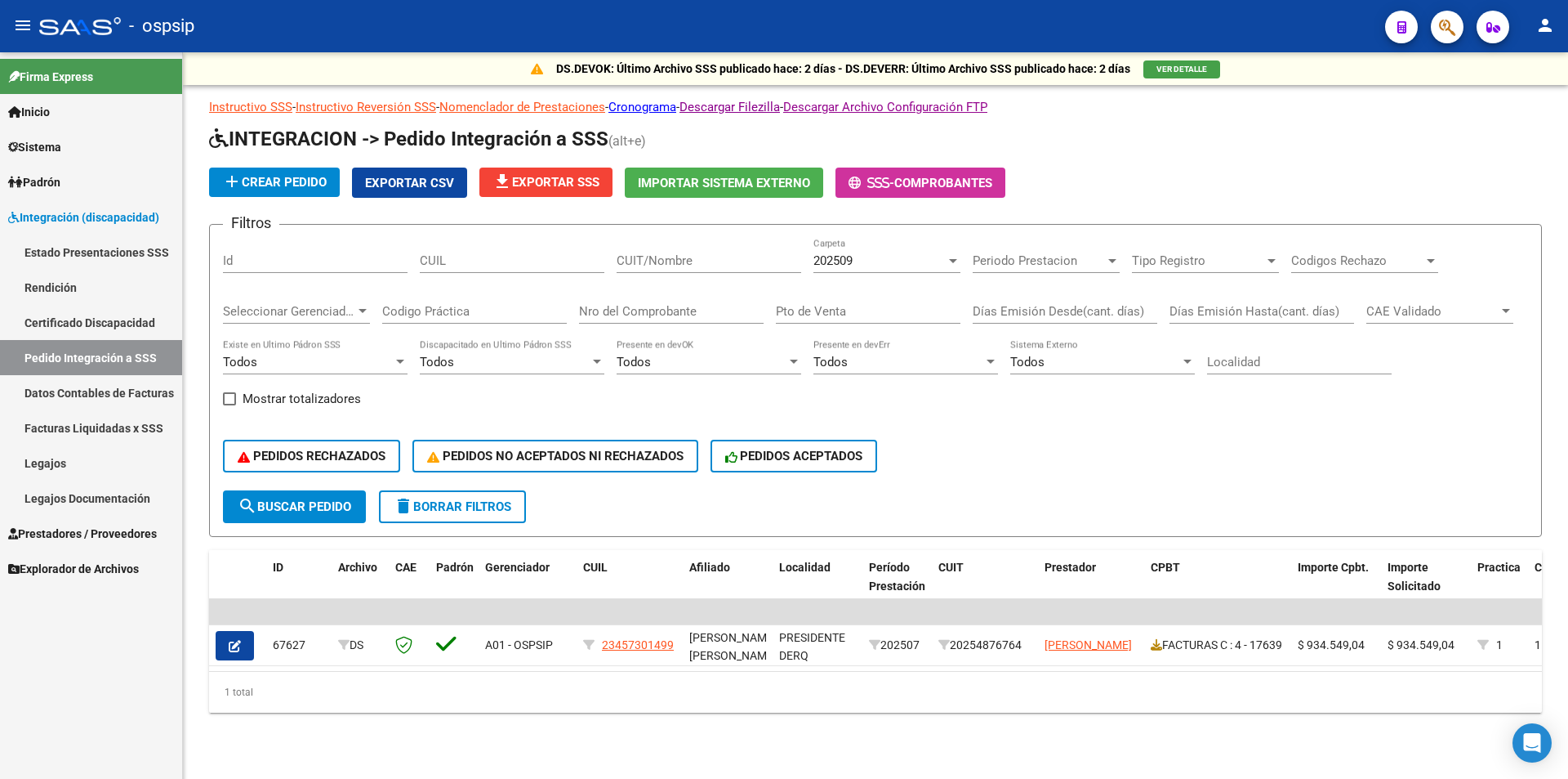
click at [865, 260] on div "202509" at bounding box center [879, 260] width 132 height 15
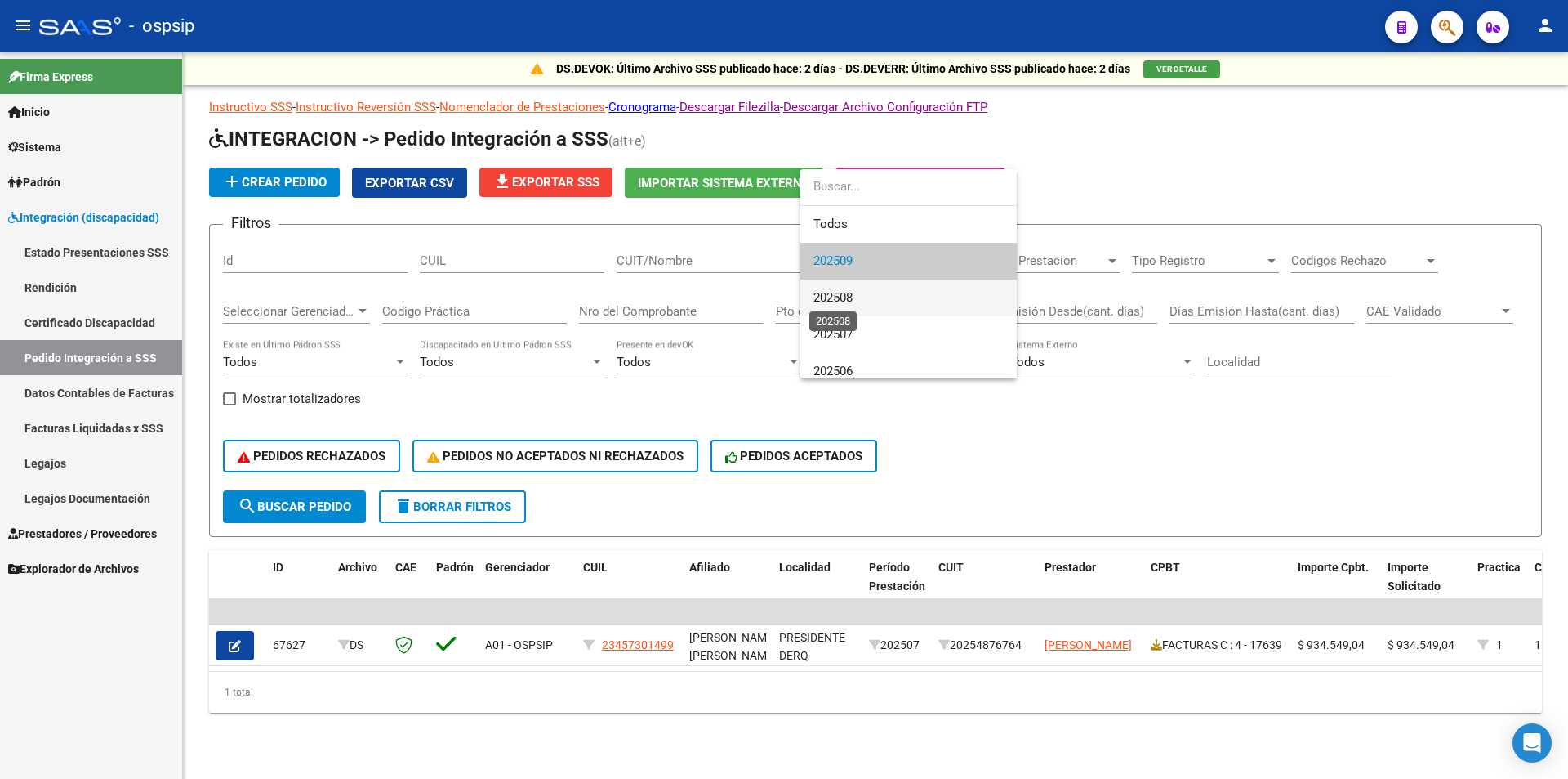
click at [843, 300] on span "202508" at bounding box center [832, 297] width 39 height 15
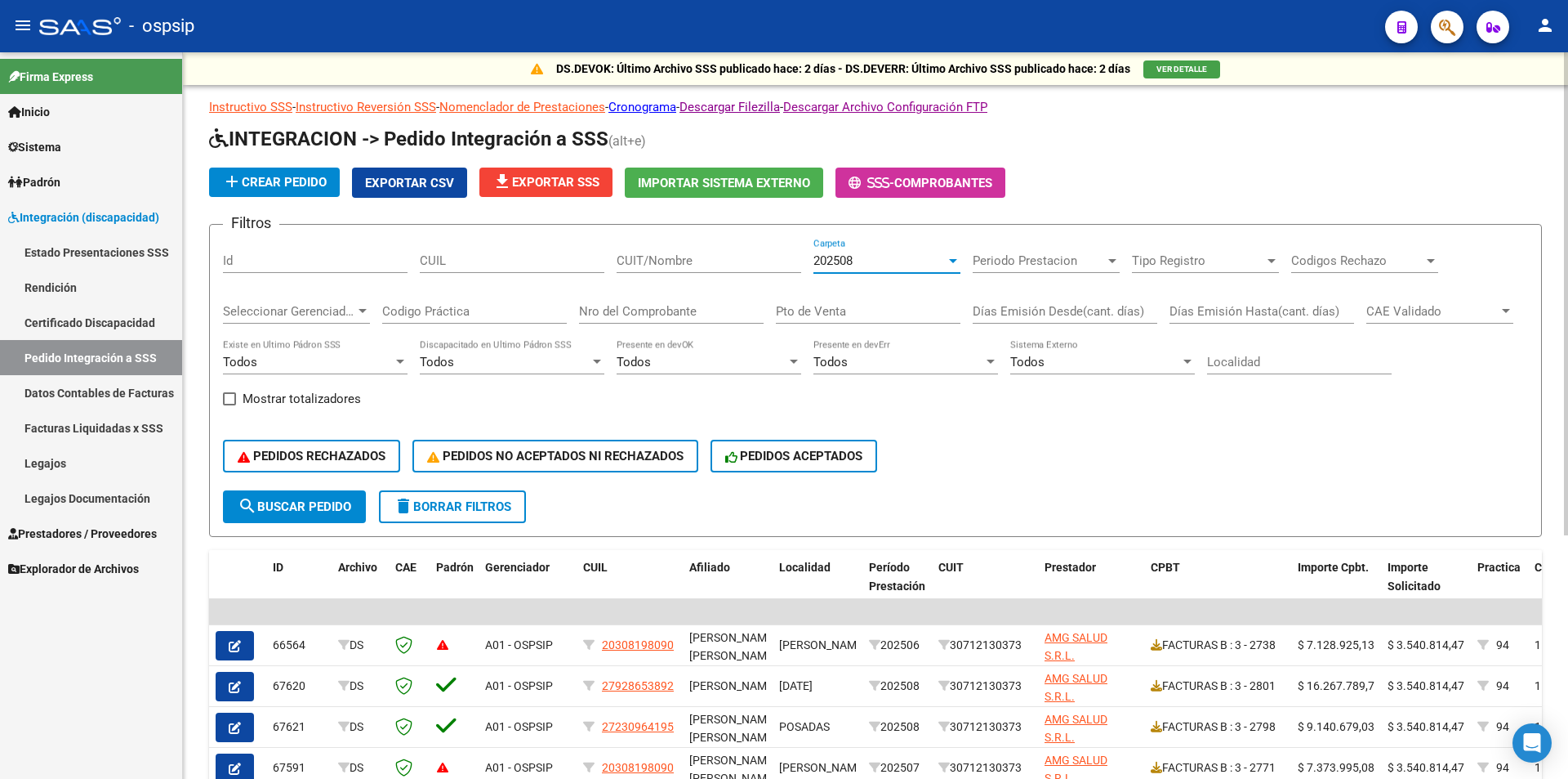
click at [590, 182] on span "file_download Exportar SSS" at bounding box center [546, 182] width 107 height 15
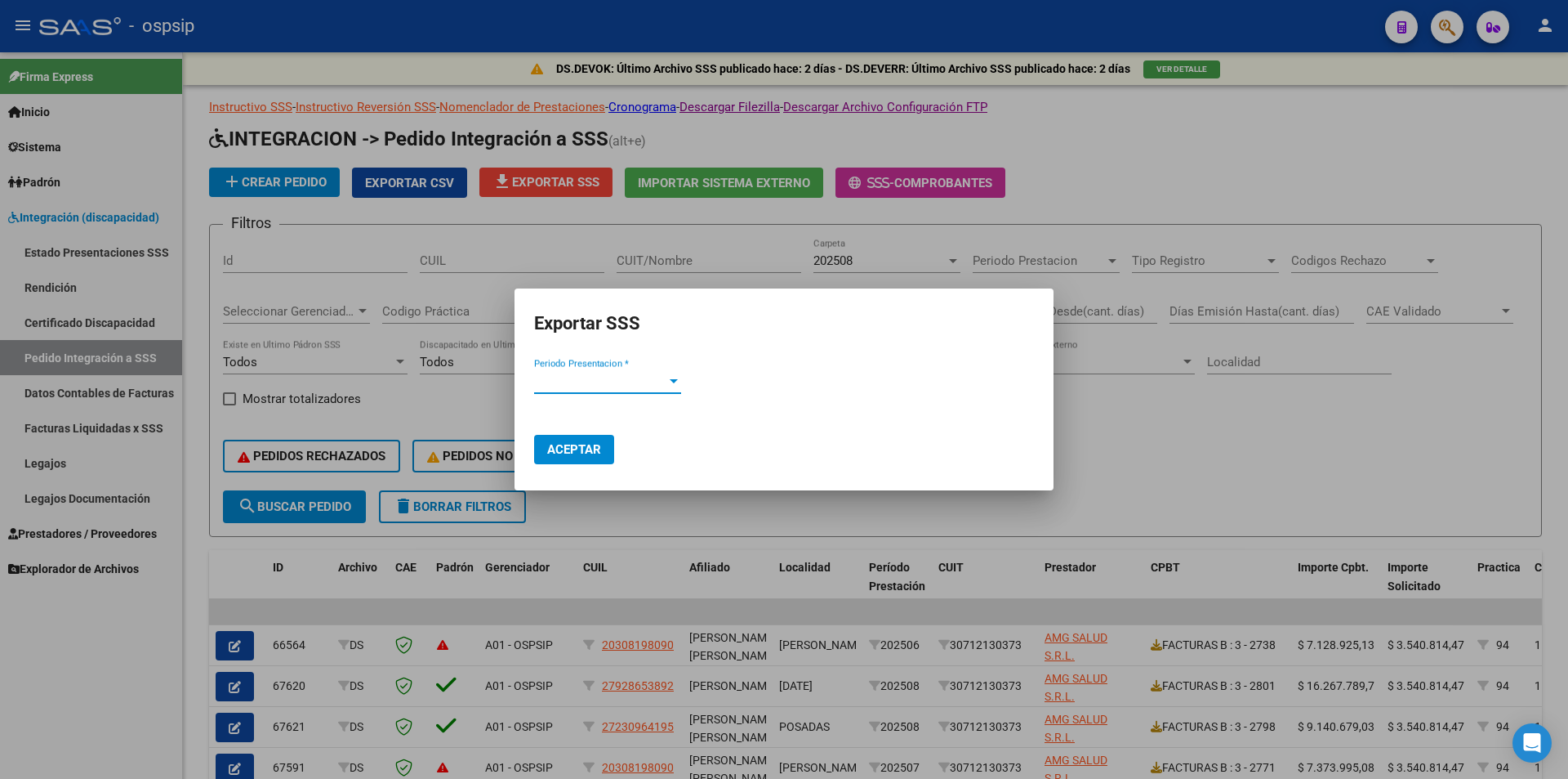
click at [638, 385] on span "Periodo Presentacion *" at bounding box center [600, 381] width 132 height 15
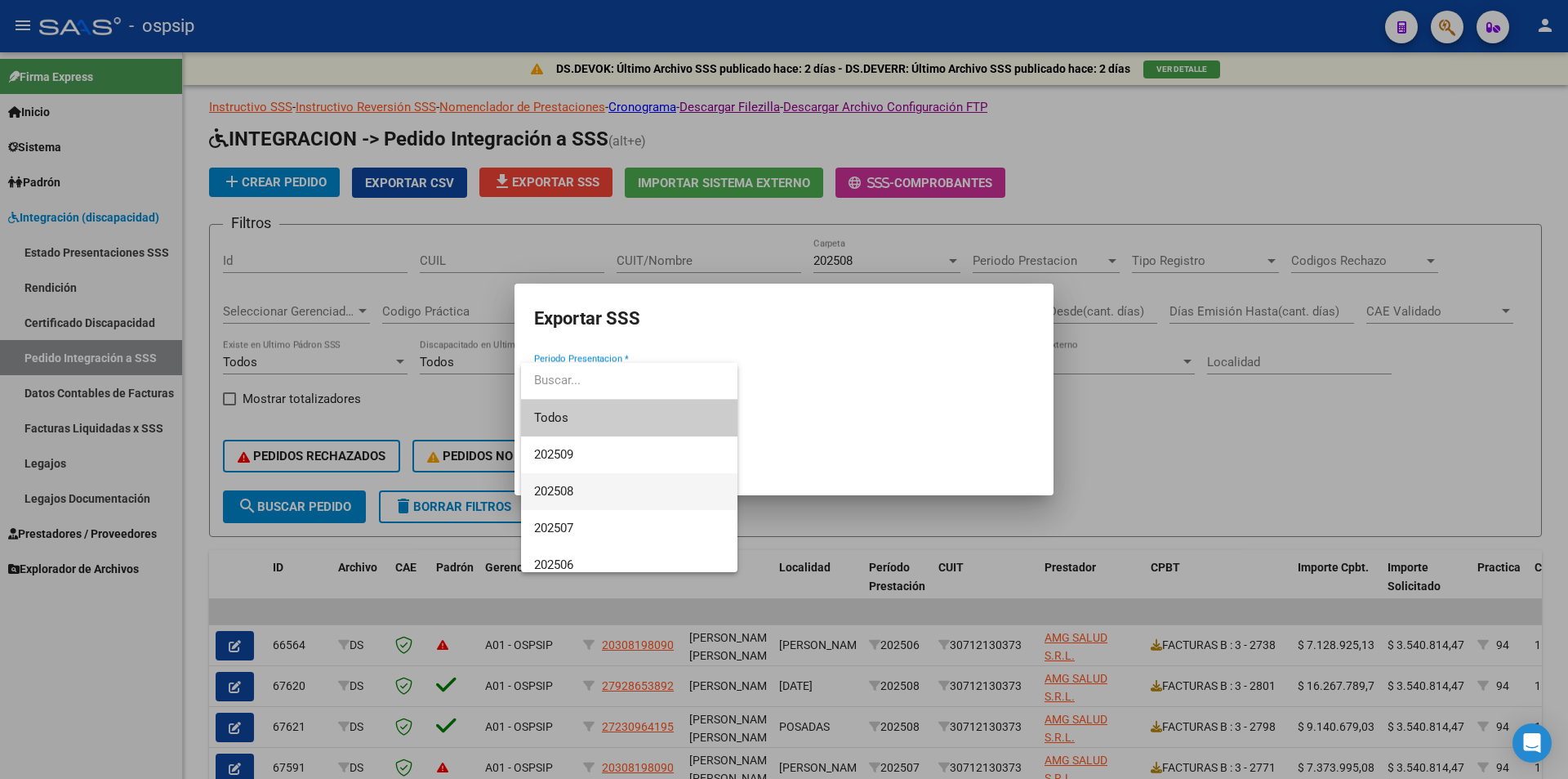
click at [581, 489] on span "202508" at bounding box center [630, 491] width 191 height 37
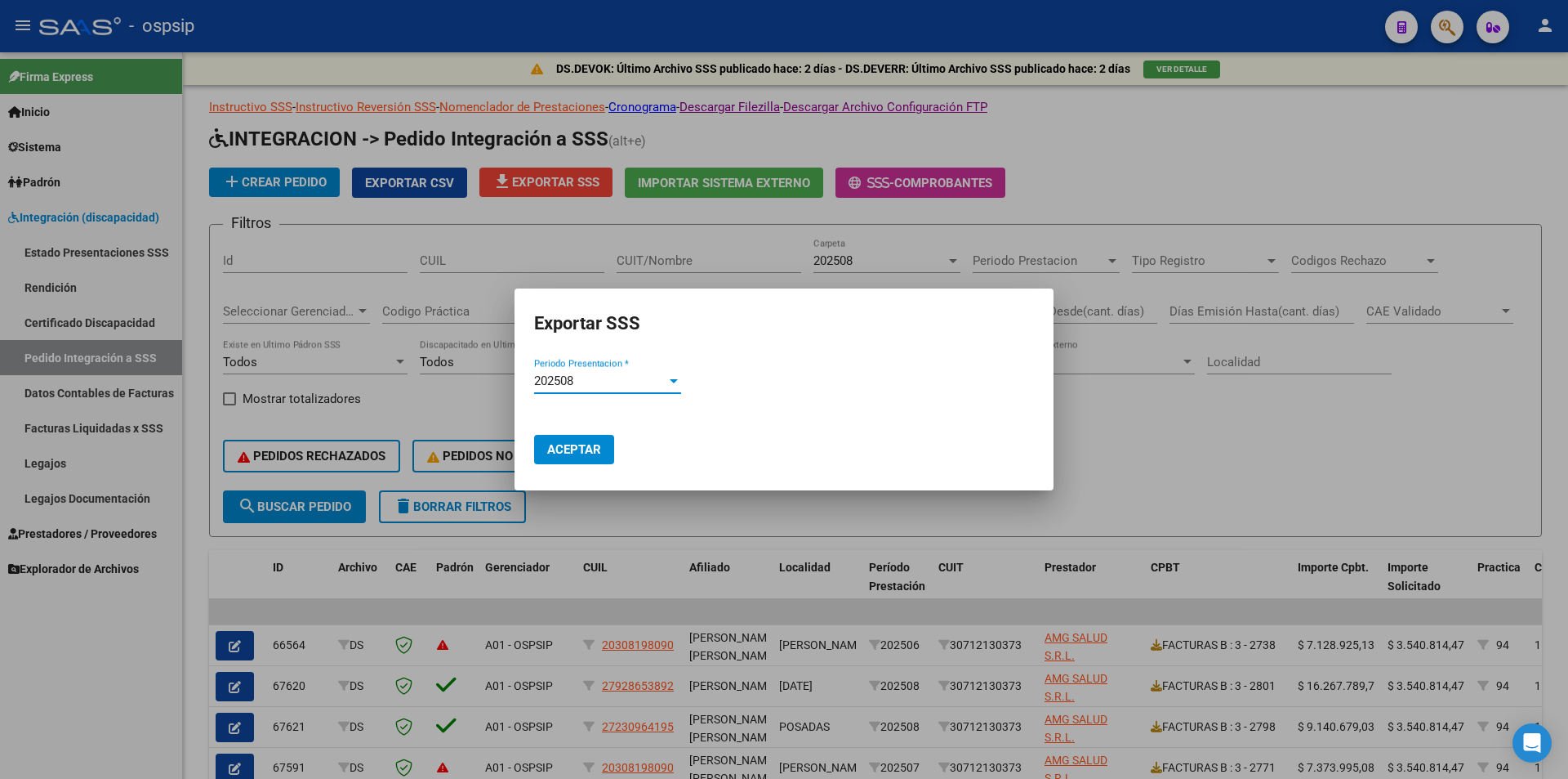
click at [580, 453] on span "Aceptar" at bounding box center [574, 449] width 54 height 15
click at [1383, 462] on div at bounding box center [784, 390] width 1568 height 779
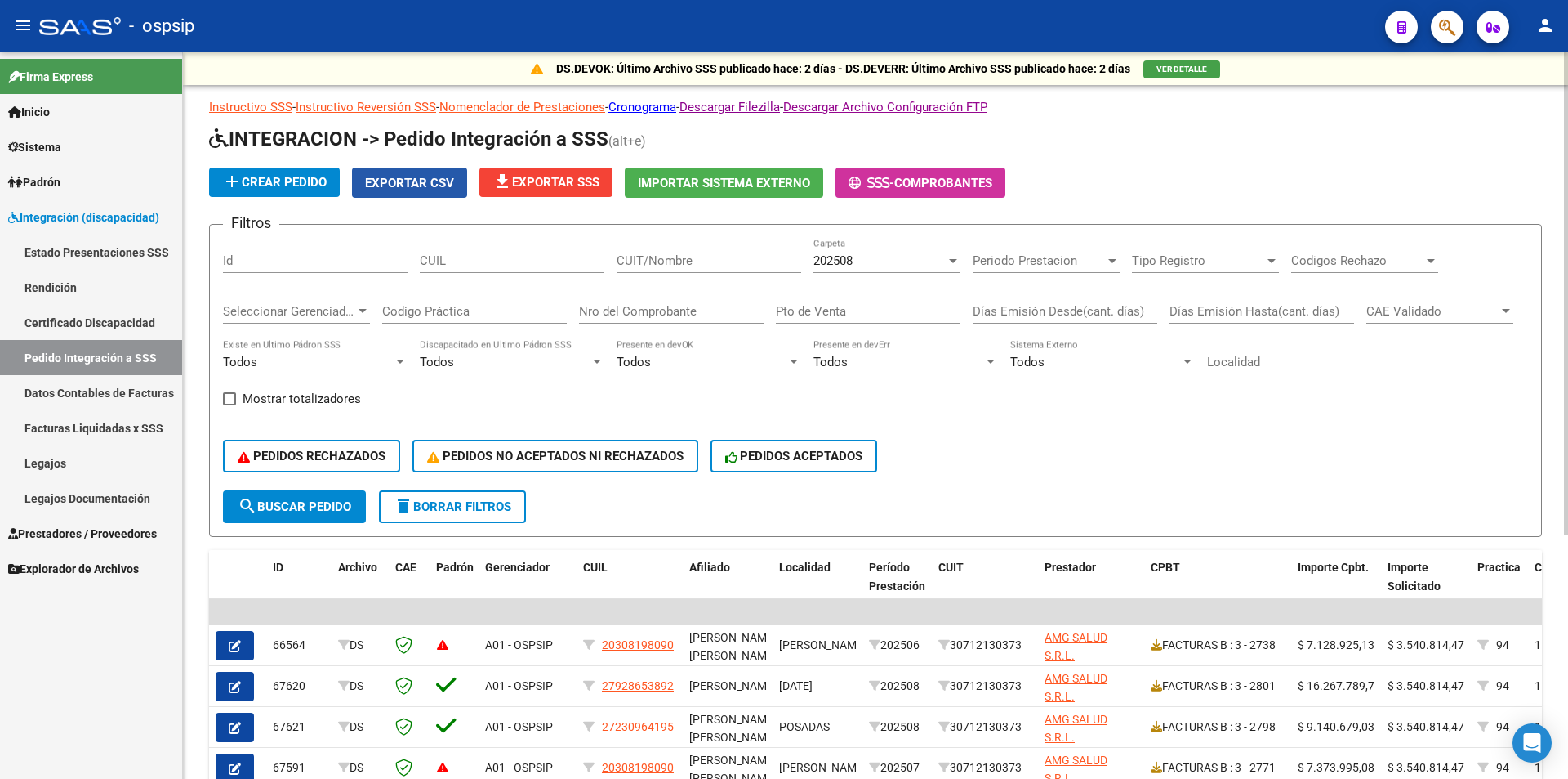
click at [389, 179] on span "Exportar CSV" at bounding box center [410, 183] width 89 height 15
click at [140, 530] on span "Prestadores / Proveedores" at bounding box center [82, 534] width 149 height 18
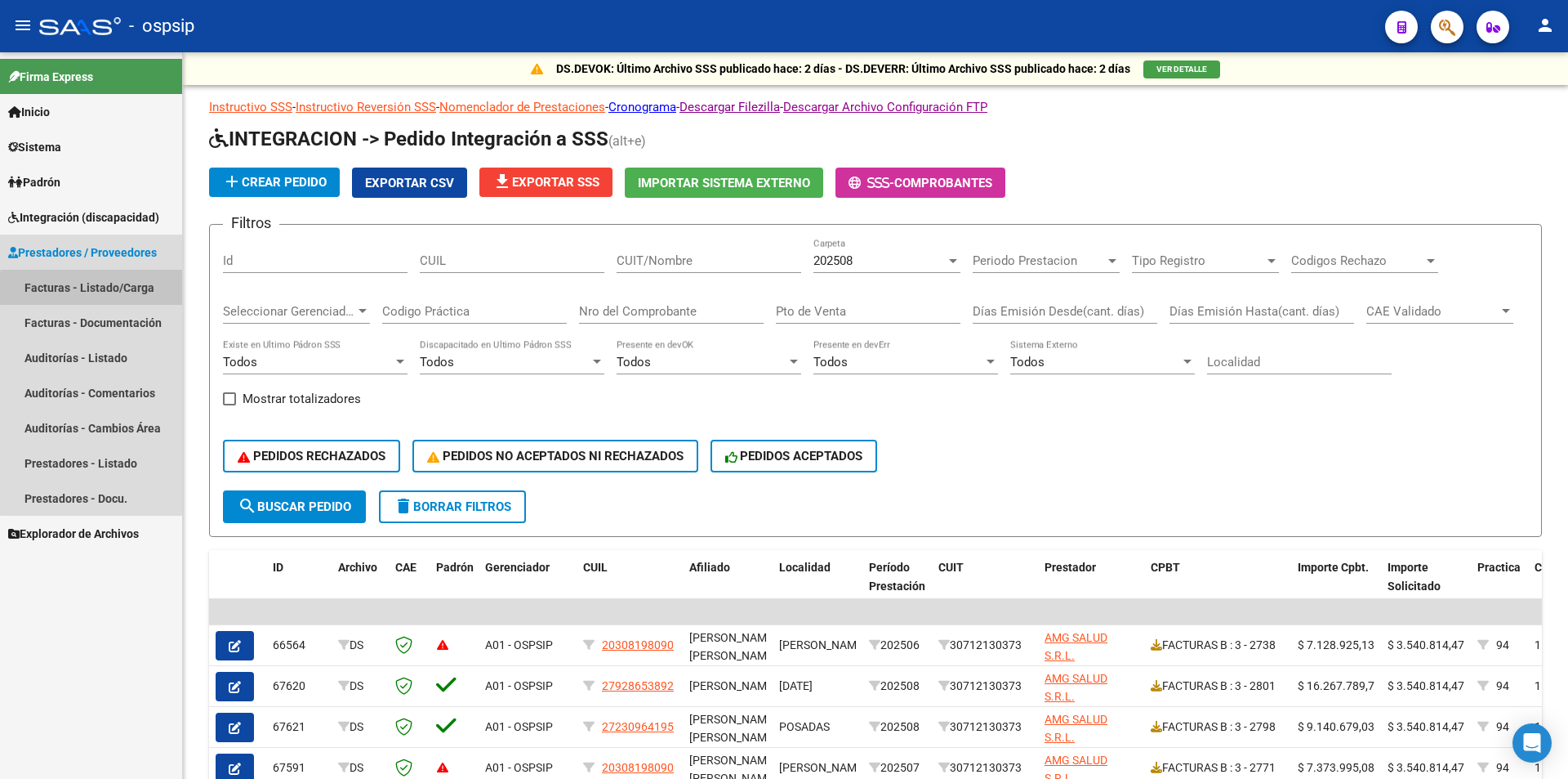
click at [133, 287] on link "Facturas - Listado/Carga" at bounding box center [90, 286] width 182 height 35
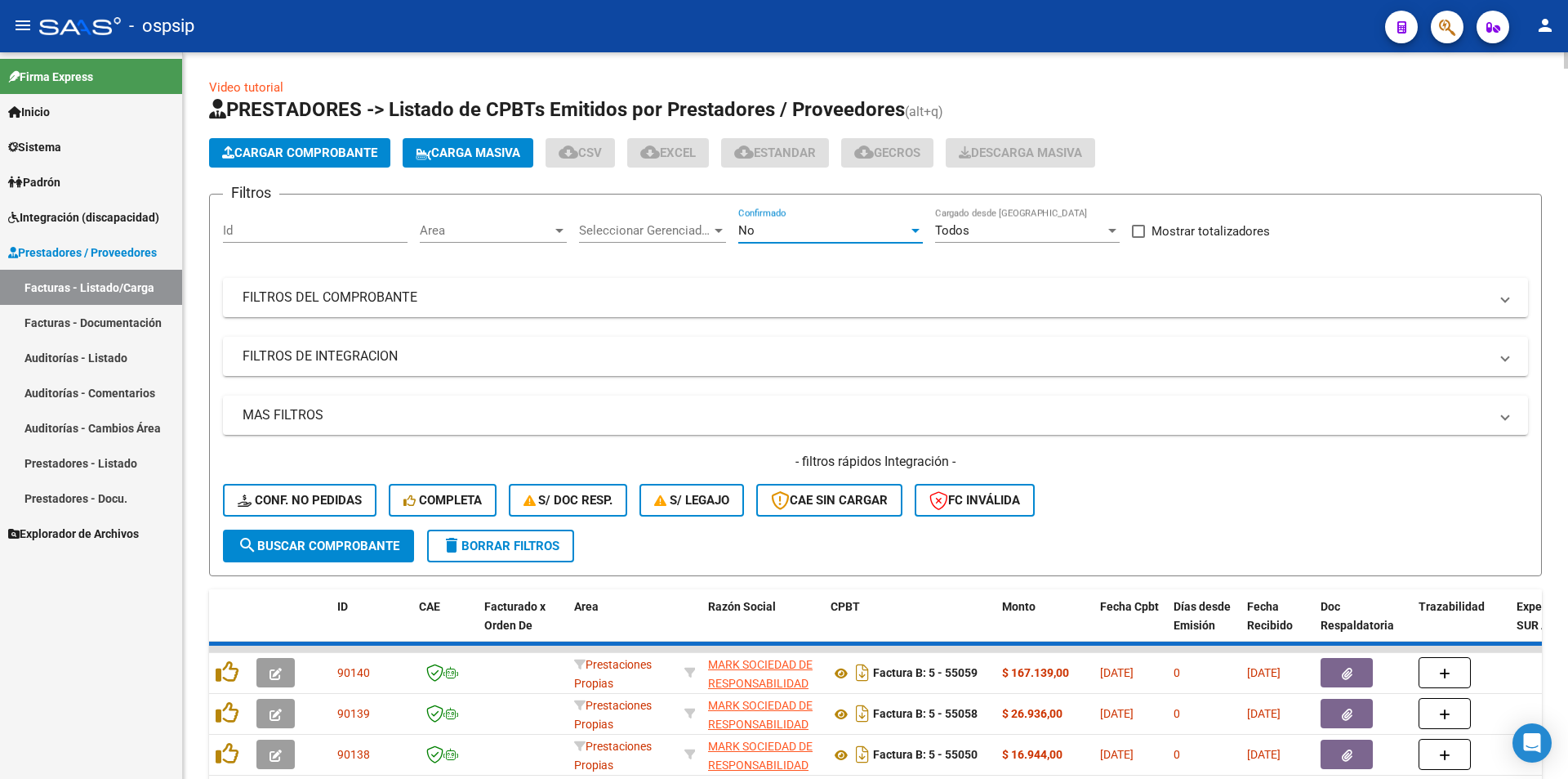
click at [767, 234] on div "No" at bounding box center [823, 231] width 170 height 15
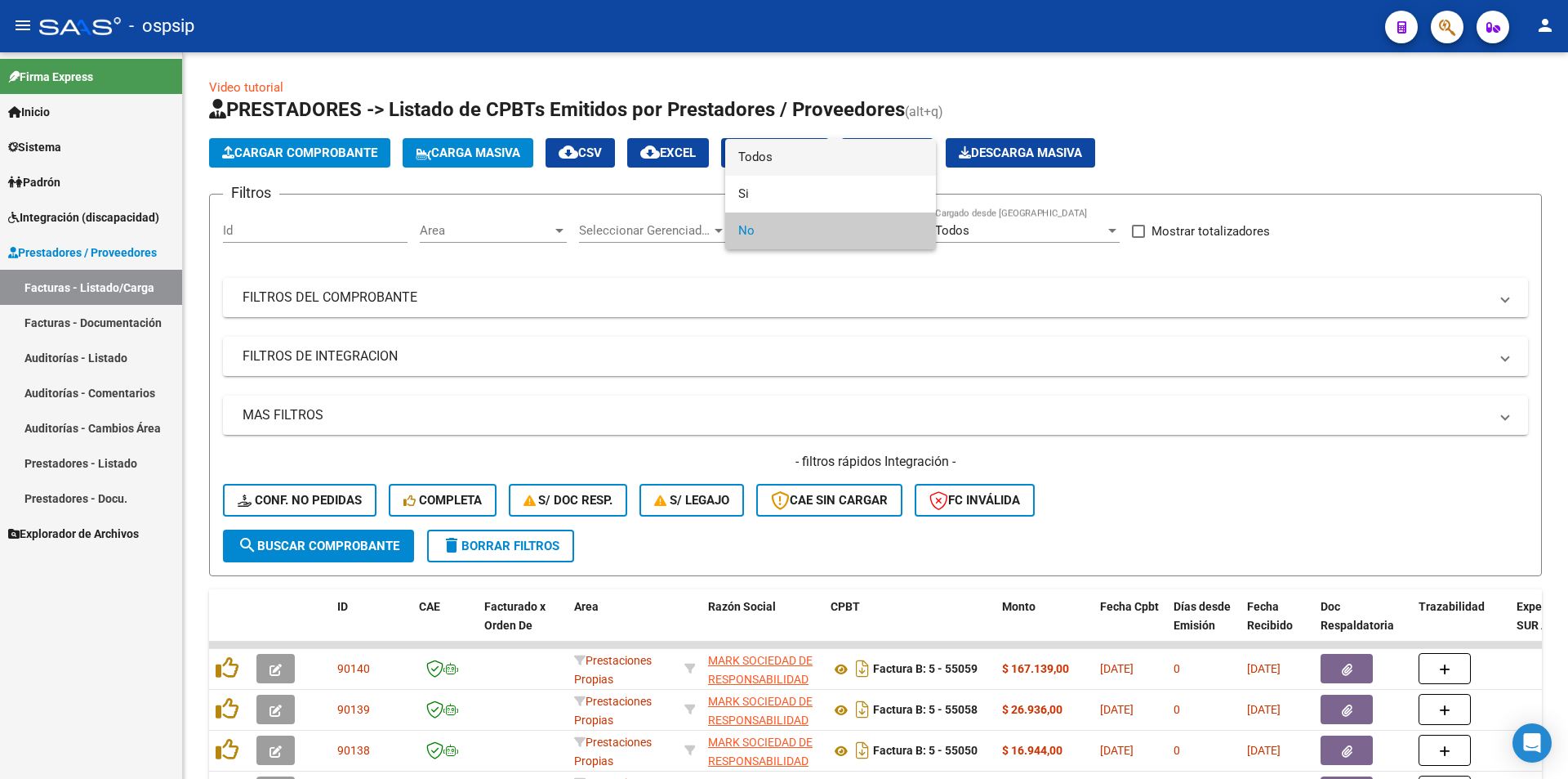
click at [761, 159] on span "Todos" at bounding box center [831, 157] width 185 height 37
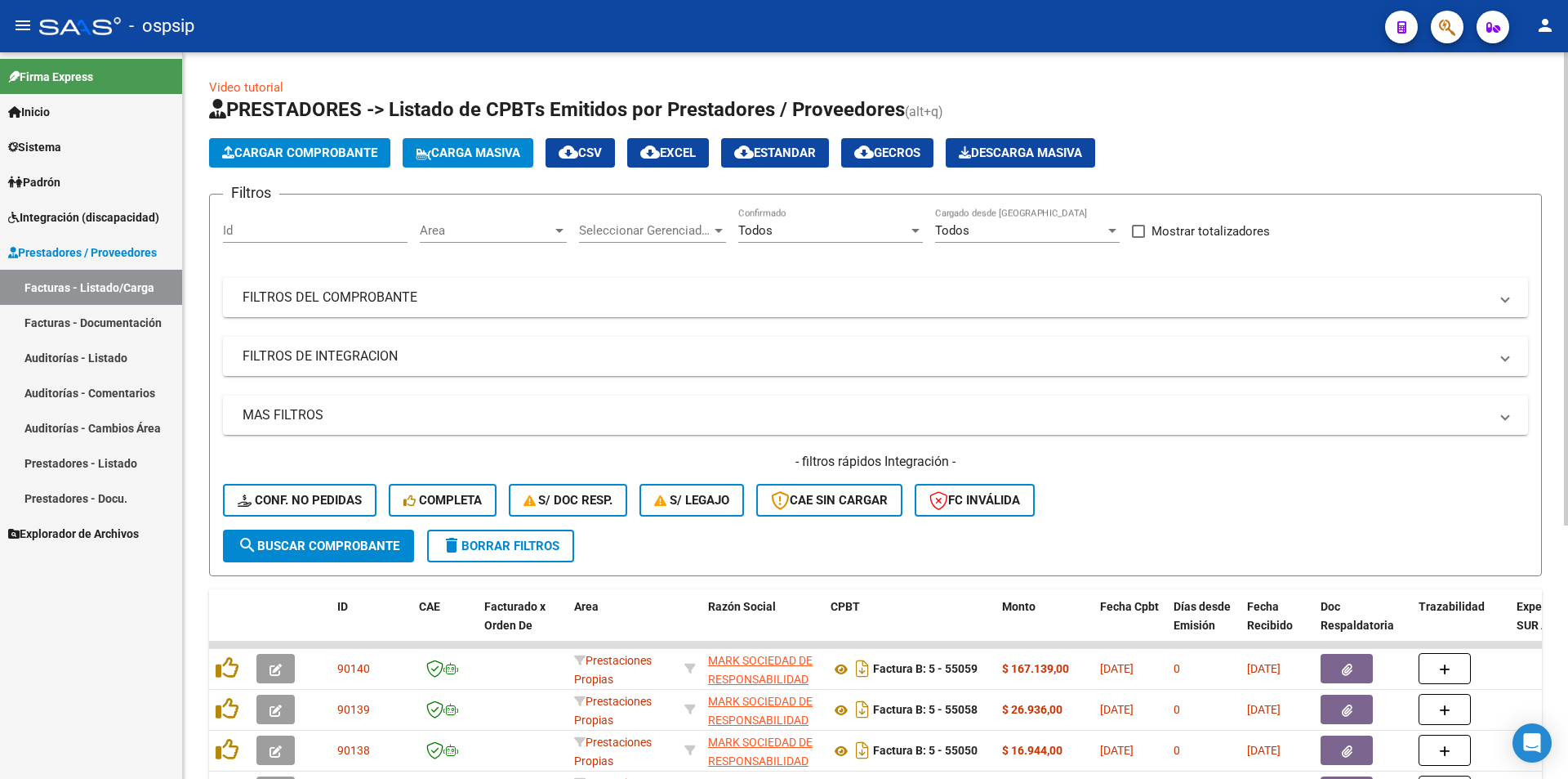
drag, startPoint x: 498, startPoint y: 290, endPoint x: 409, endPoint y: 380, distance: 126.6
click at [495, 290] on mat-panel-title "FILTROS DEL COMPROBANTE" at bounding box center [865, 297] width 1246 height 18
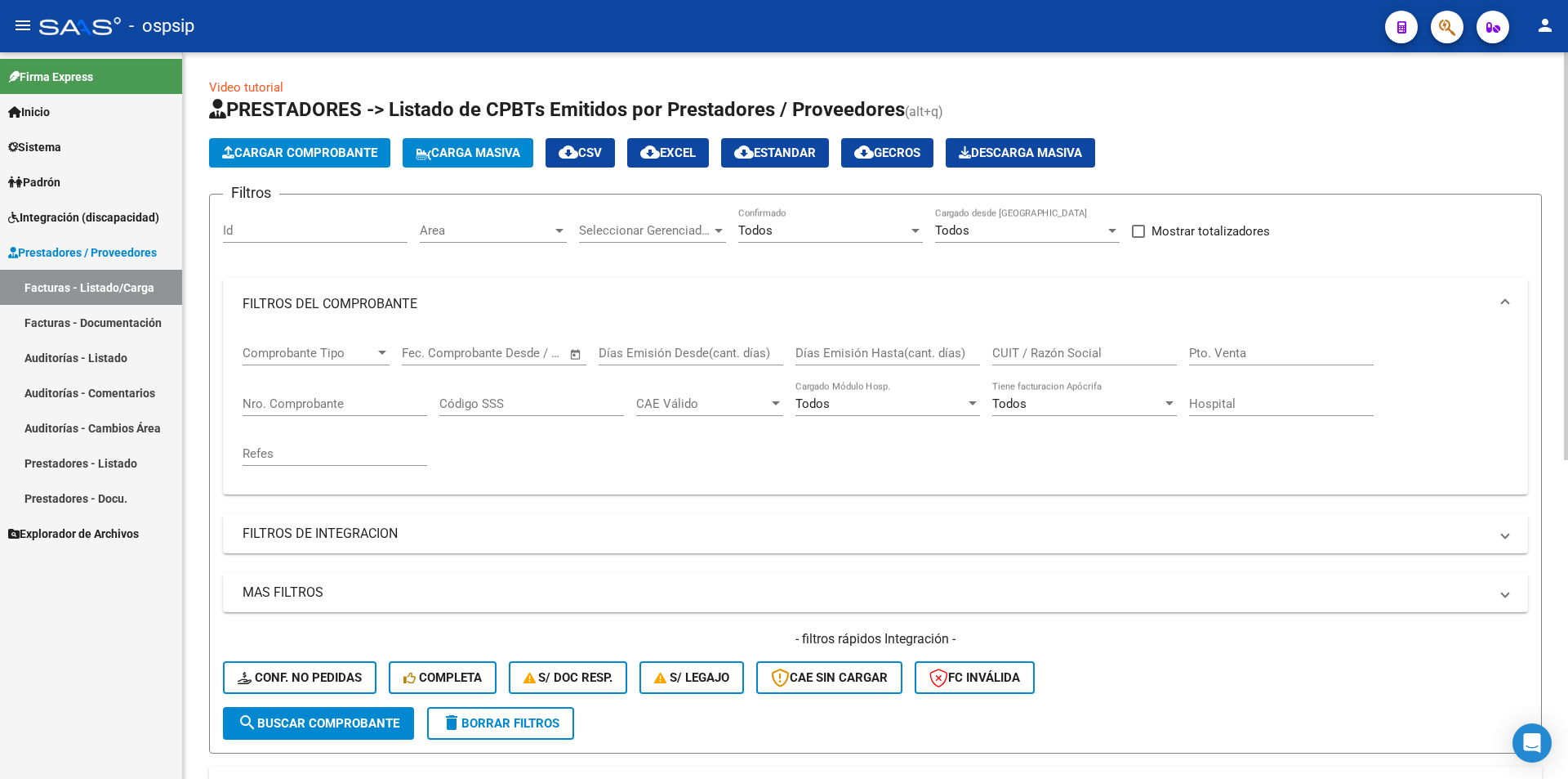
click at [344, 401] on input "Nro. Comprobante" at bounding box center [335, 403] width 185 height 15
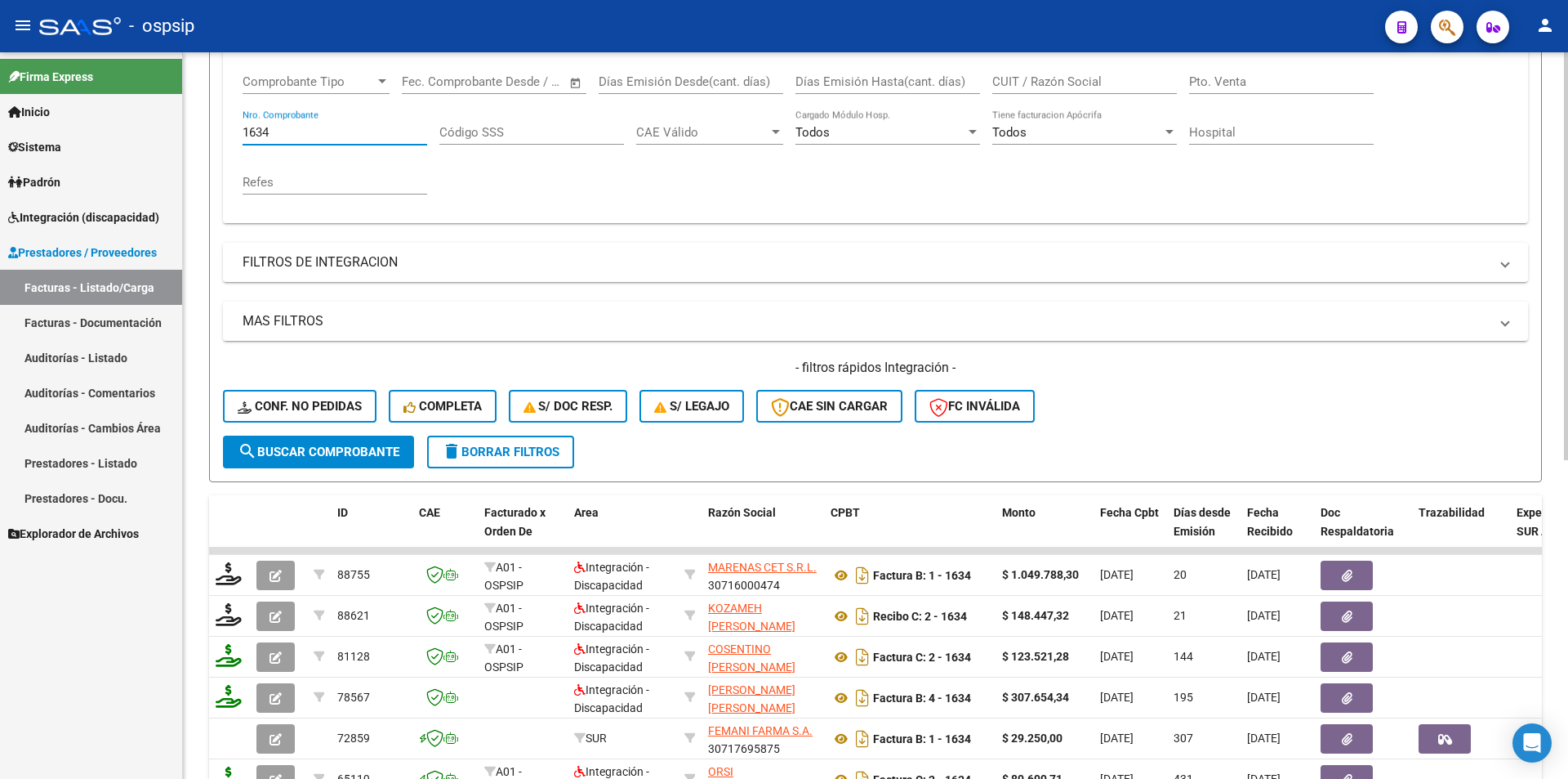
scroll to position [327, 0]
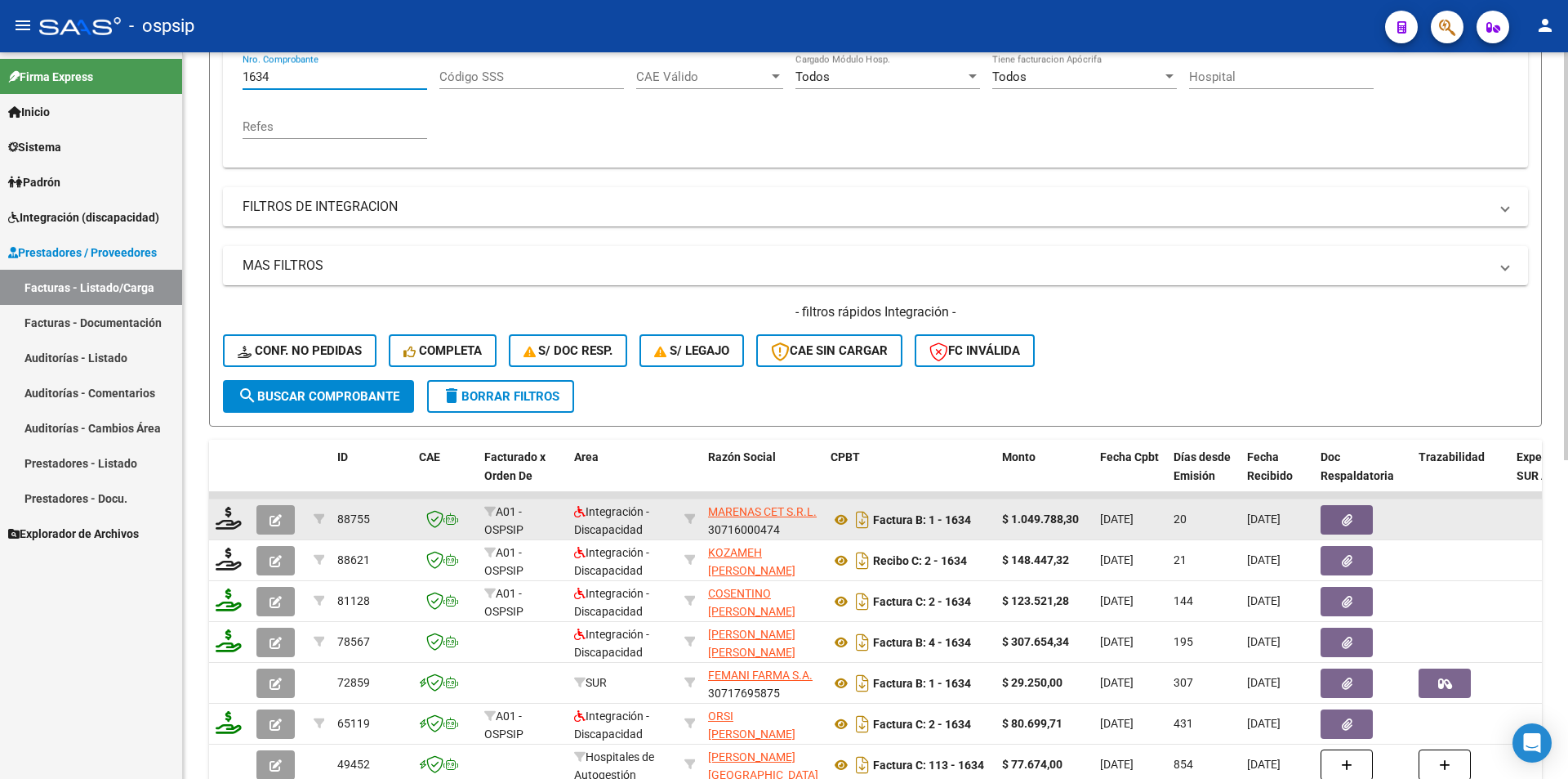
type input "1634"
click at [282, 520] on button "button" at bounding box center [275, 520] width 39 height 30
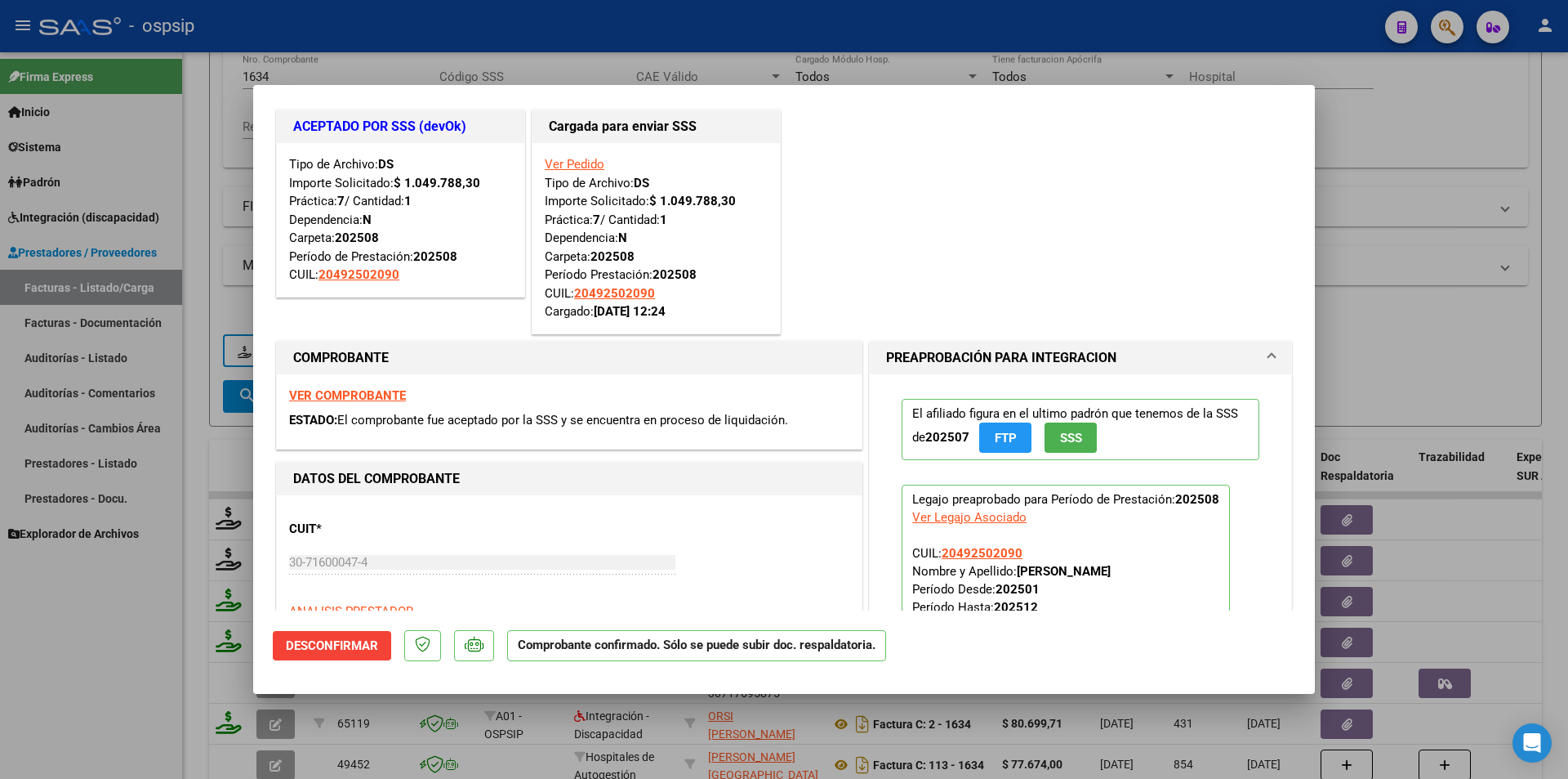
scroll to position [0, 0]
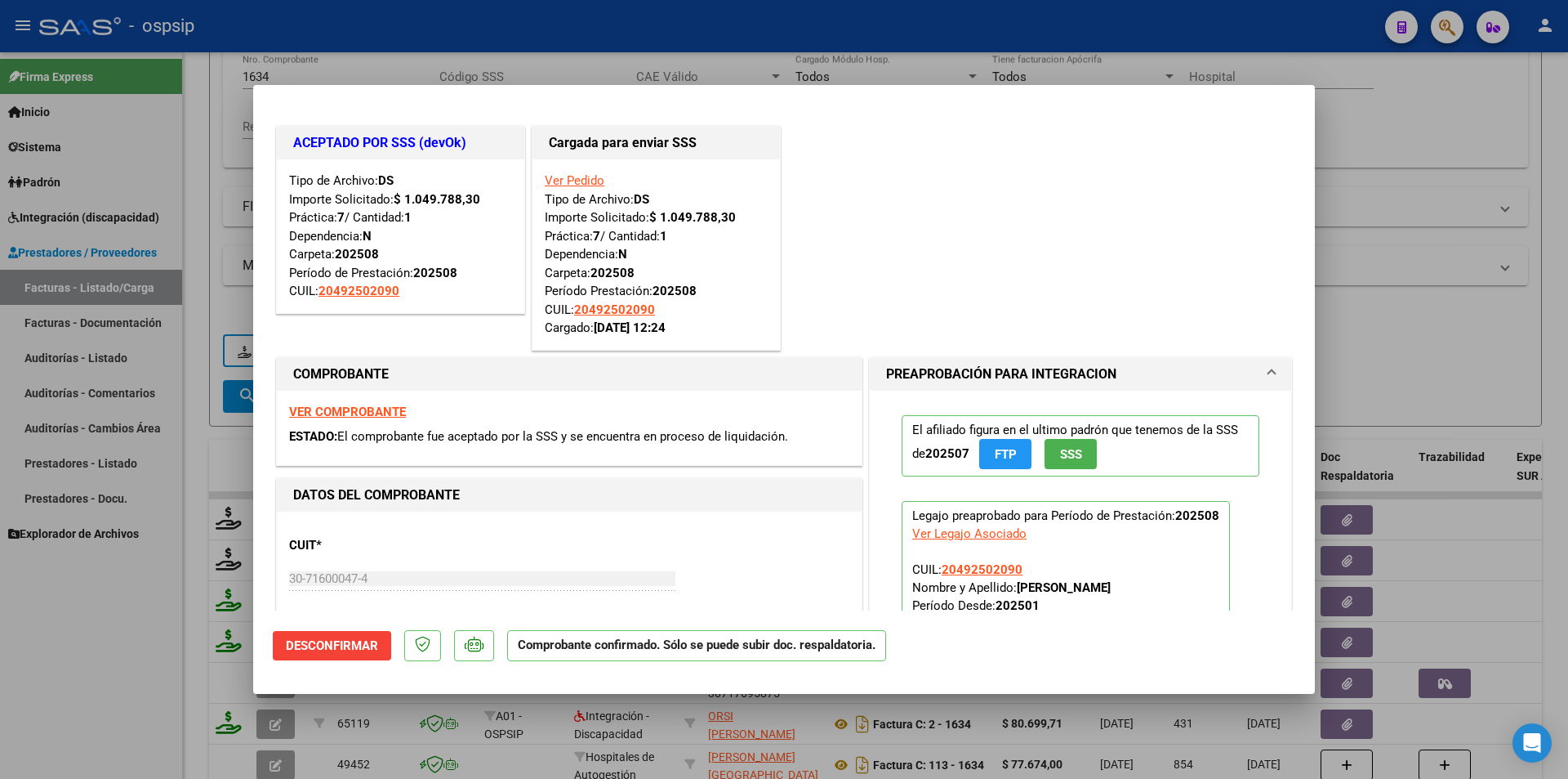
click at [572, 178] on link "Ver Pedido" at bounding box center [575, 180] width 60 height 15
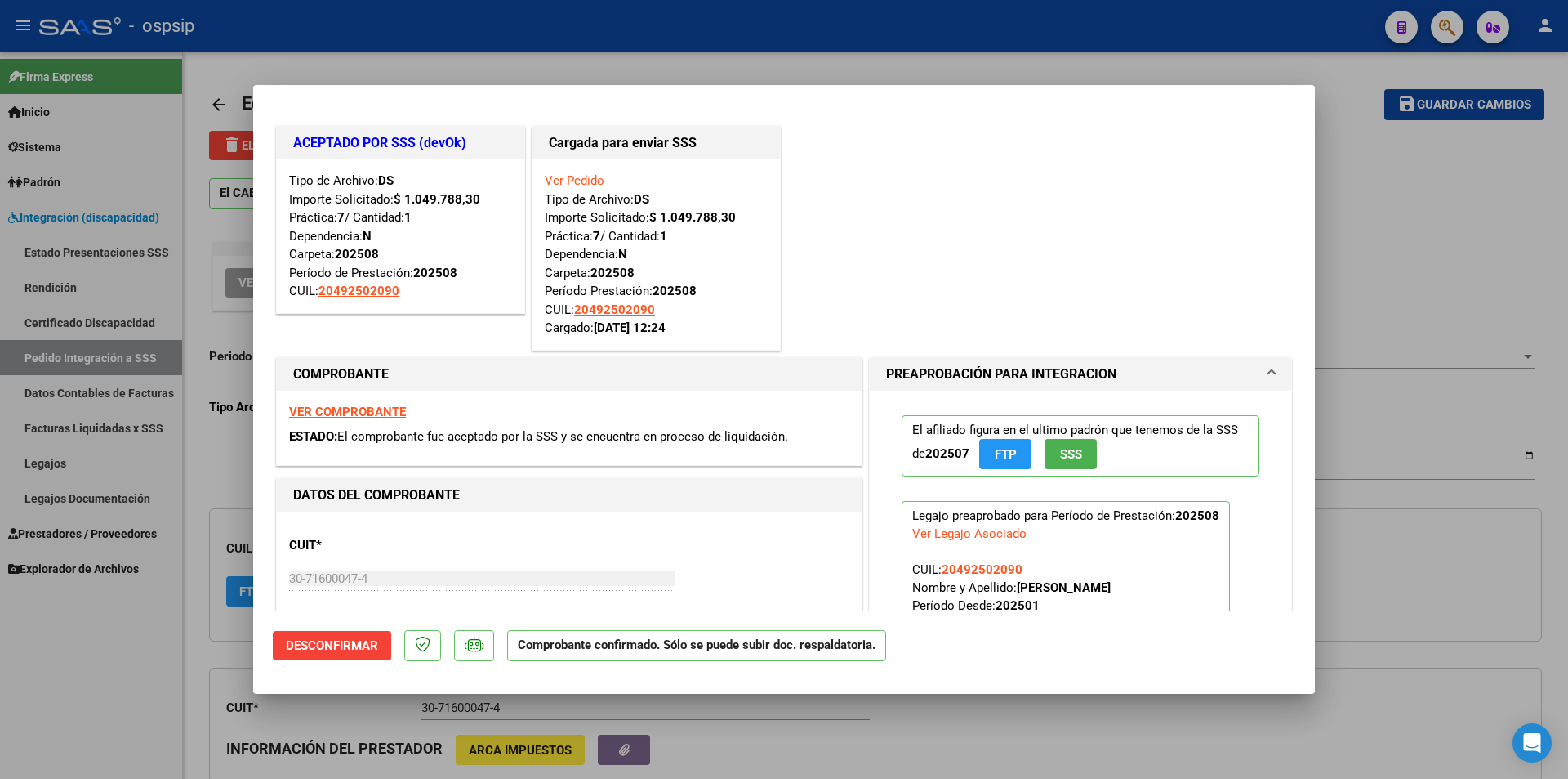
click at [113, 672] on div at bounding box center [784, 390] width 1568 height 779
type input "$ 0,00"
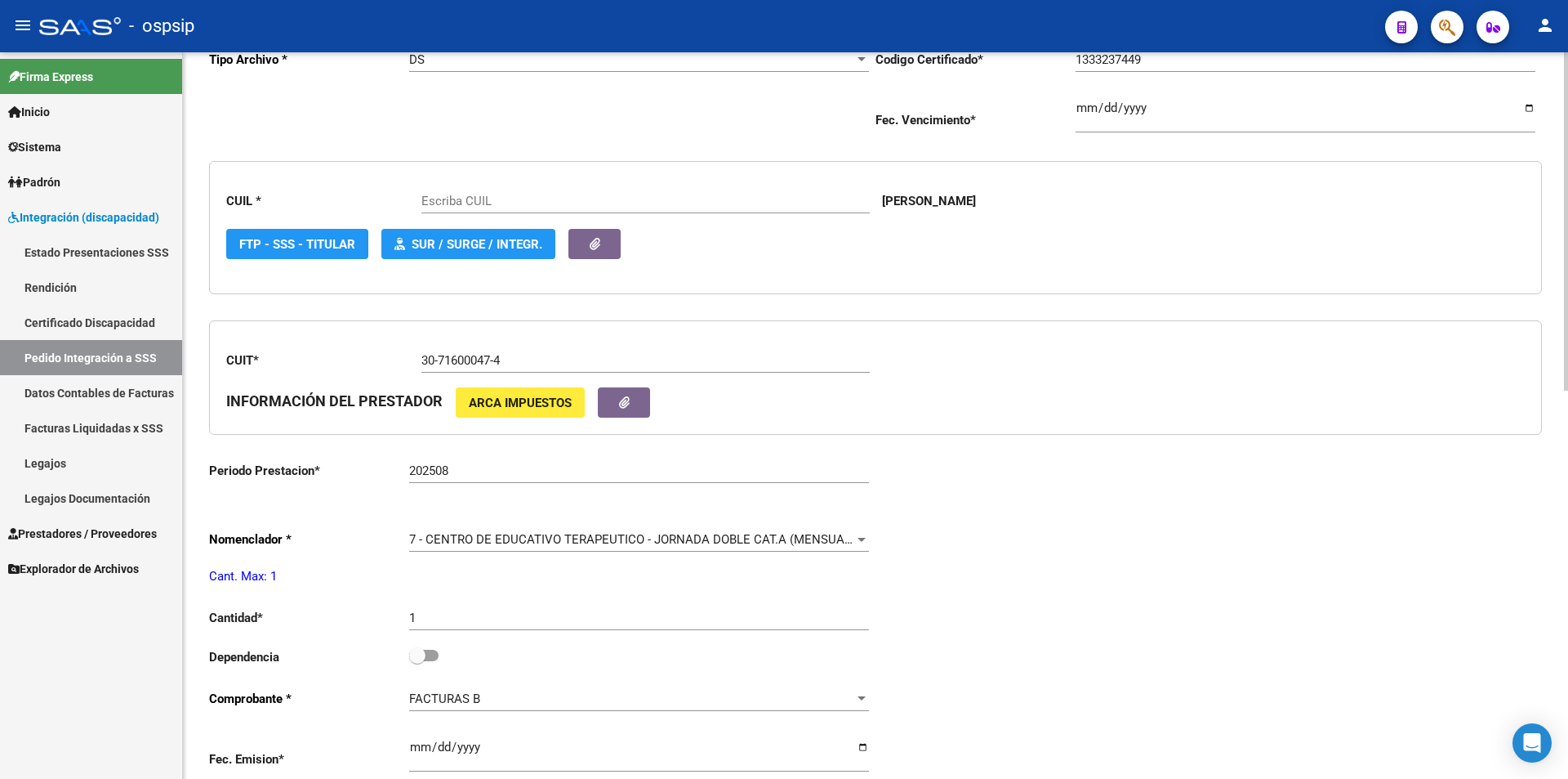
scroll to position [408, 0]
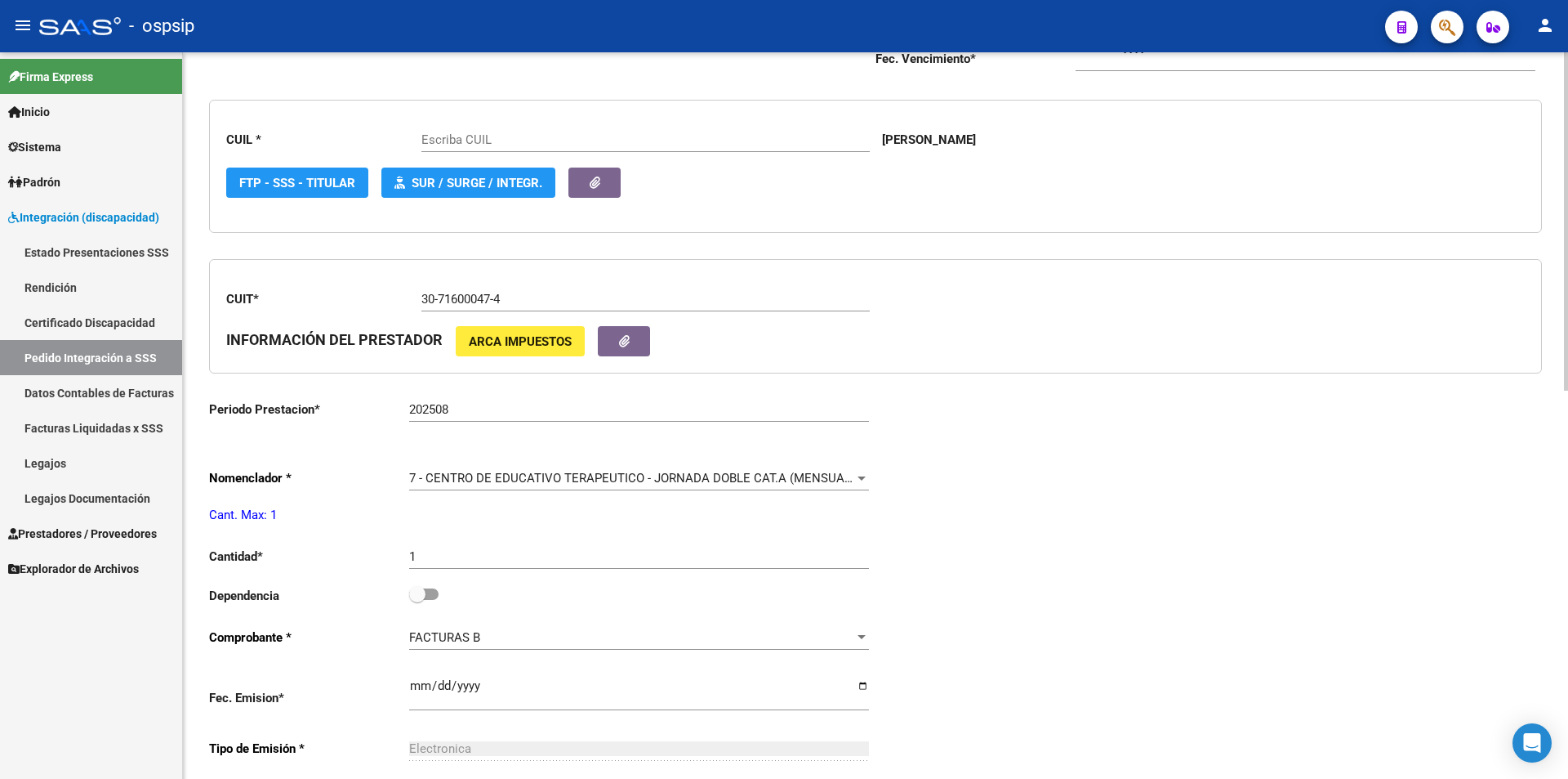
type input "20492502090"
click at [435, 599] on span at bounding box center [424, 594] width 30 height 12
click at [417, 600] on input "checkbox" at bounding box center [417, 600] width 1 height 1
checkbox input "true"
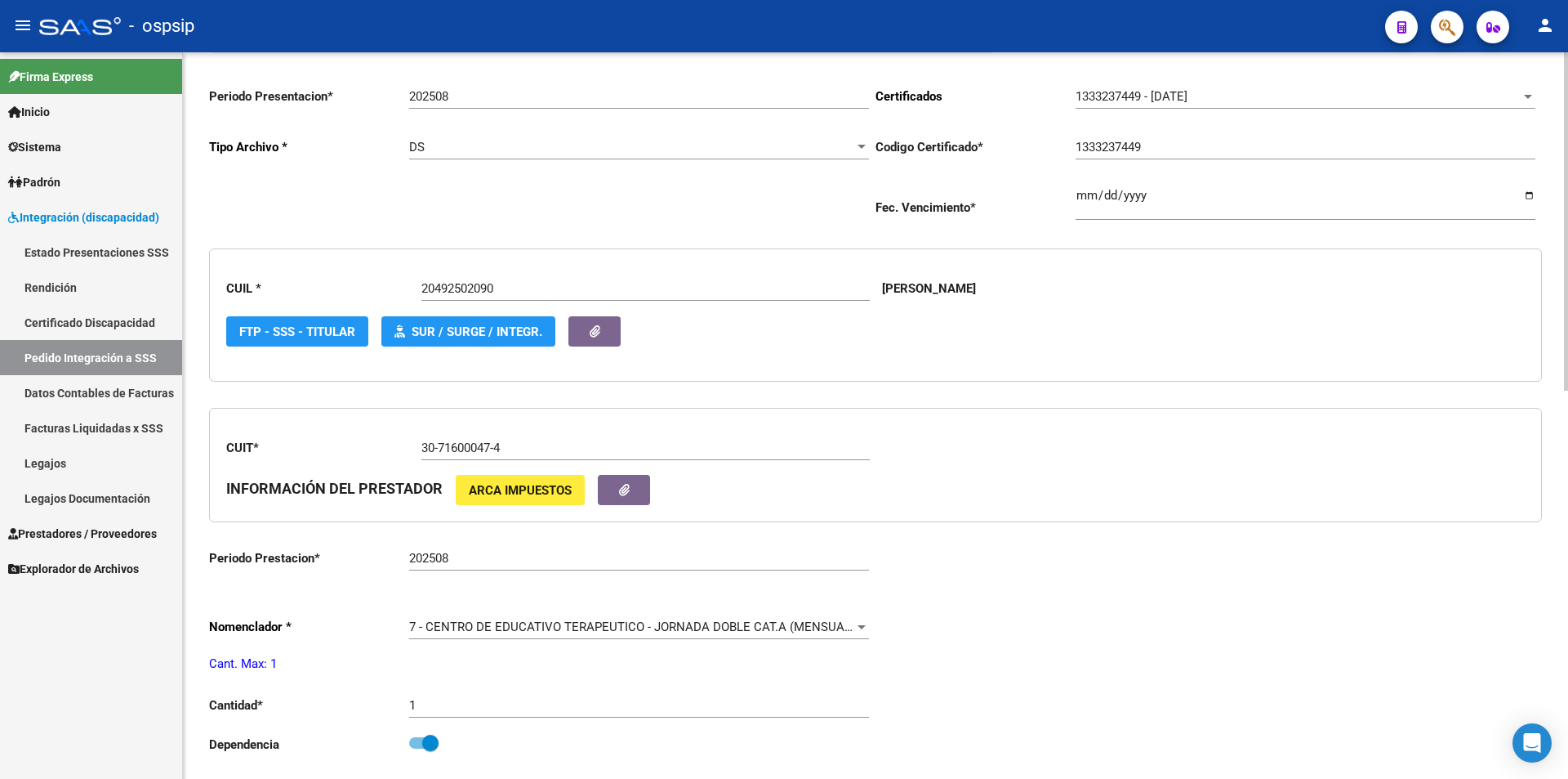
scroll to position [0, 0]
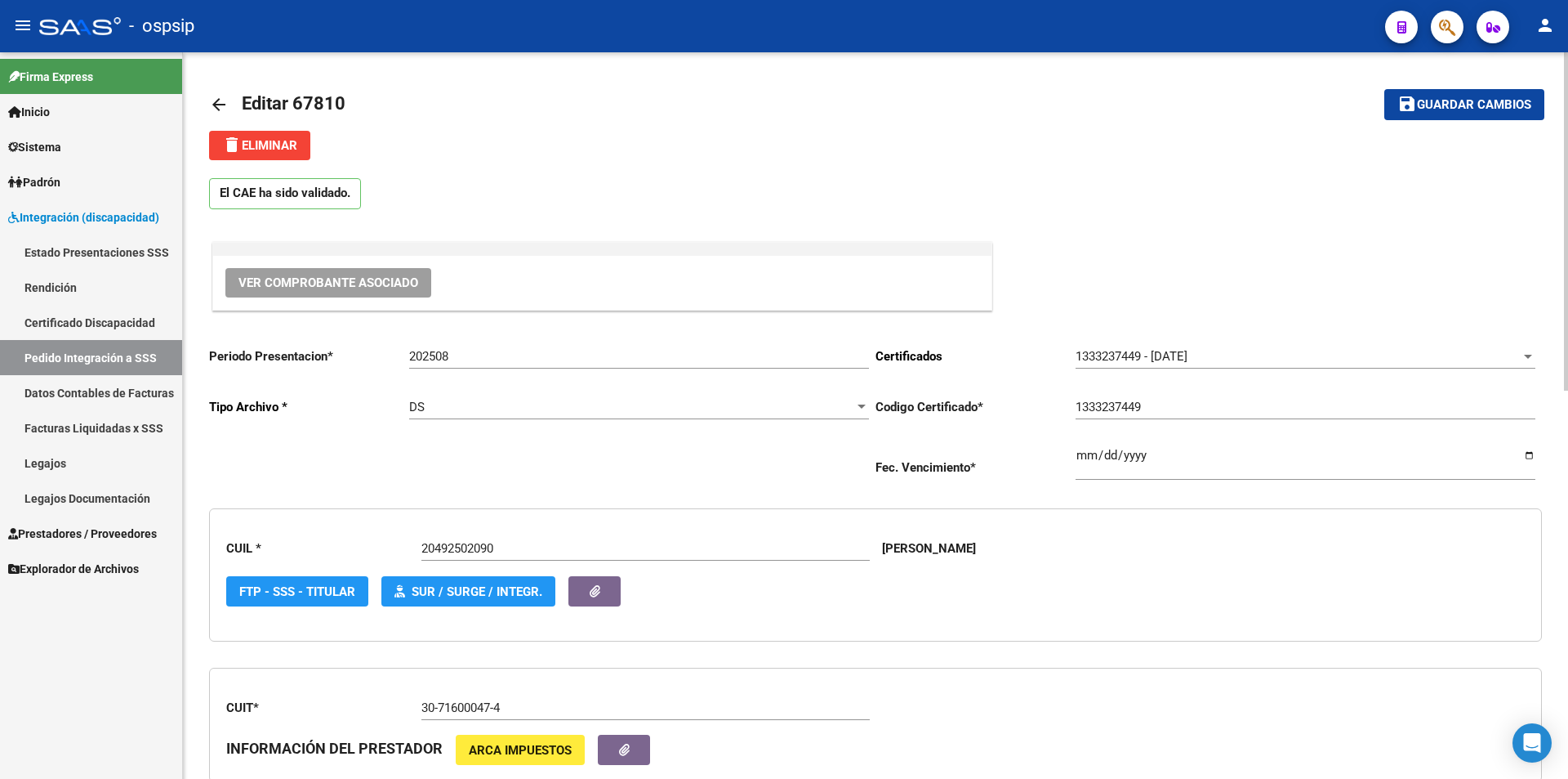
click at [1506, 110] on span "Guardar cambios" at bounding box center [1474, 105] width 114 height 15
click at [63, 473] on link "Legajos" at bounding box center [90, 462] width 182 height 35
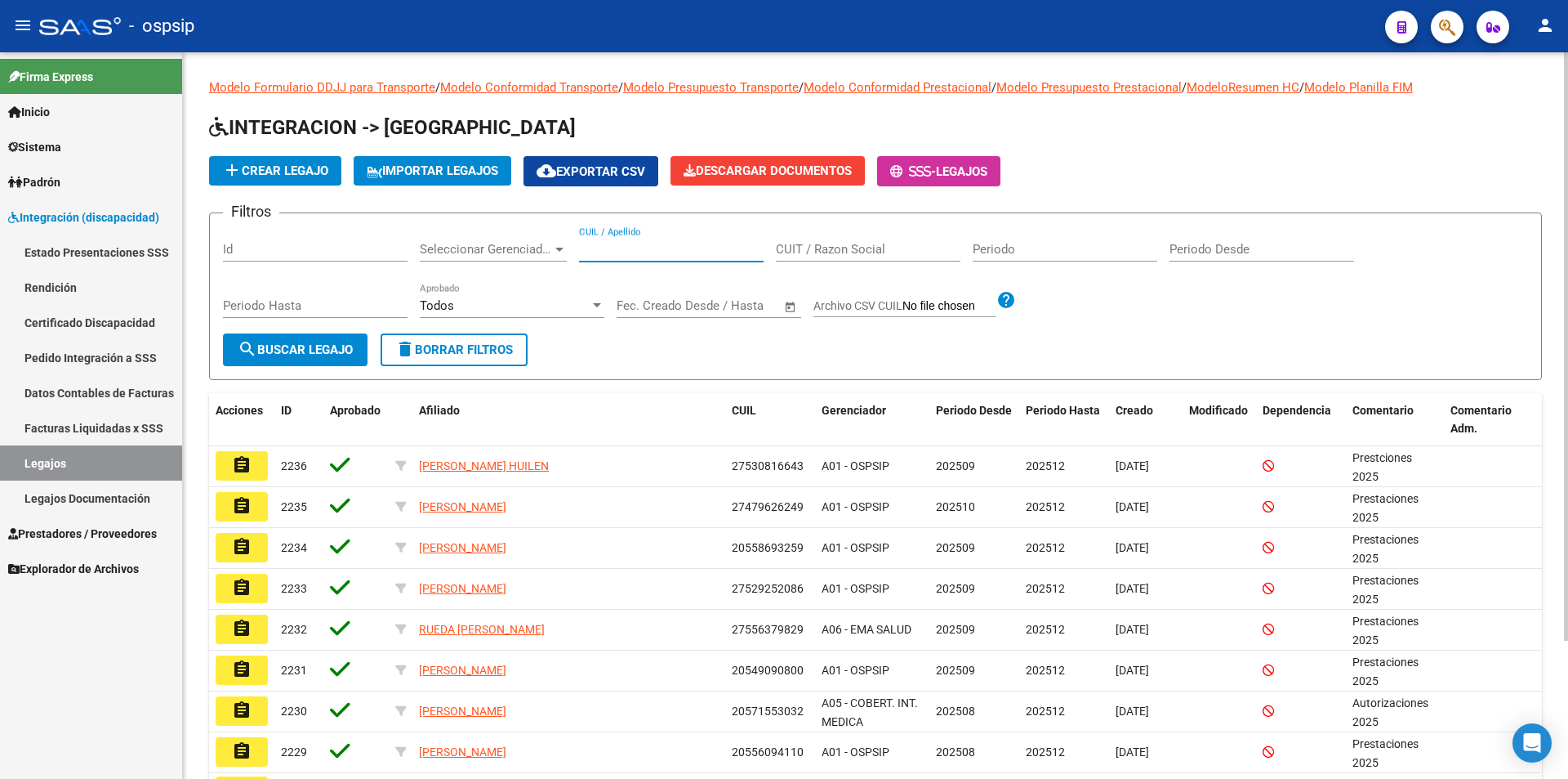
click at [654, 246] on input "CUIL / Apellido" at bounding box center [671, 248] width 185 height 15
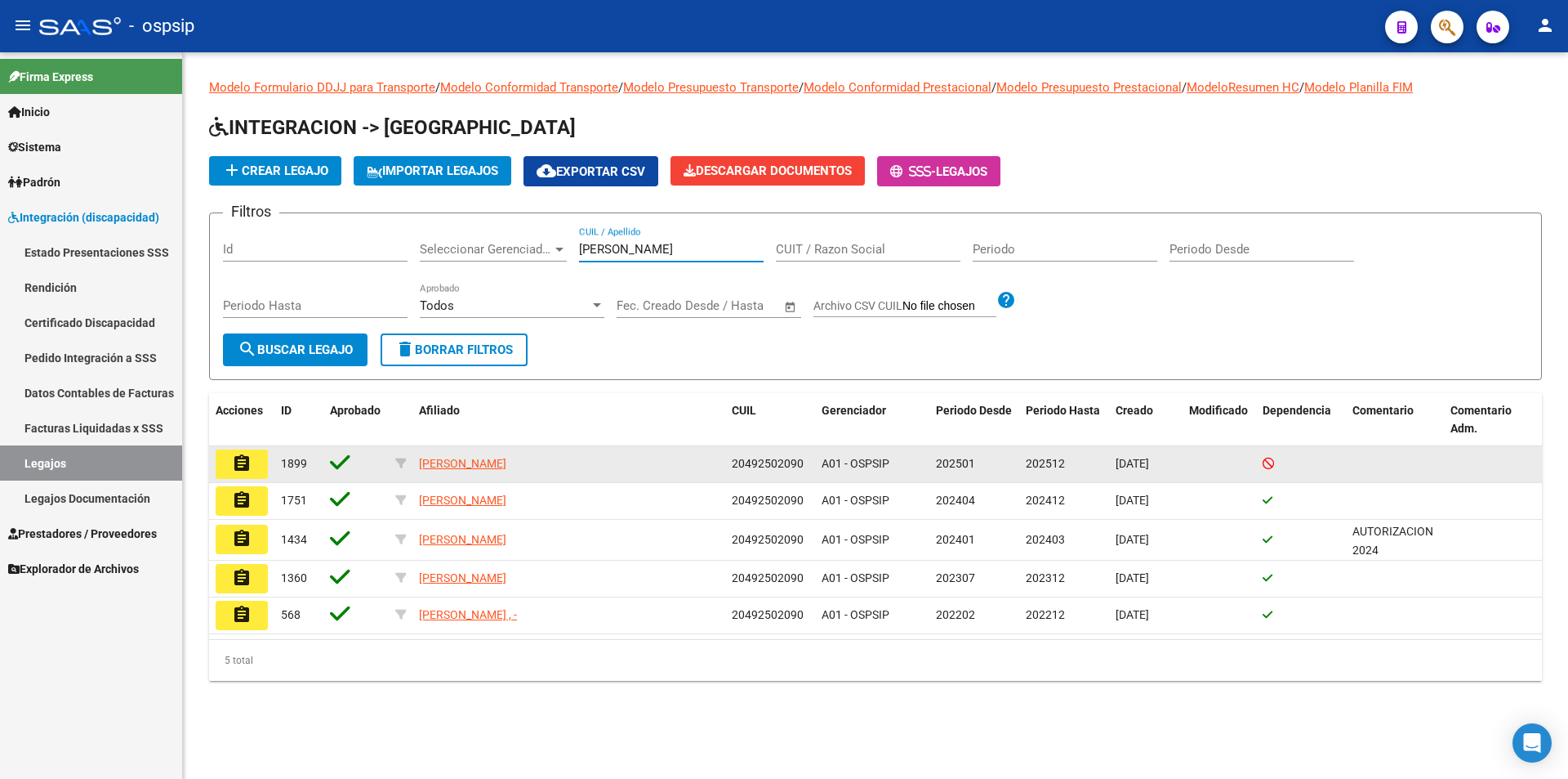
type input "[PERSON_NAME]"
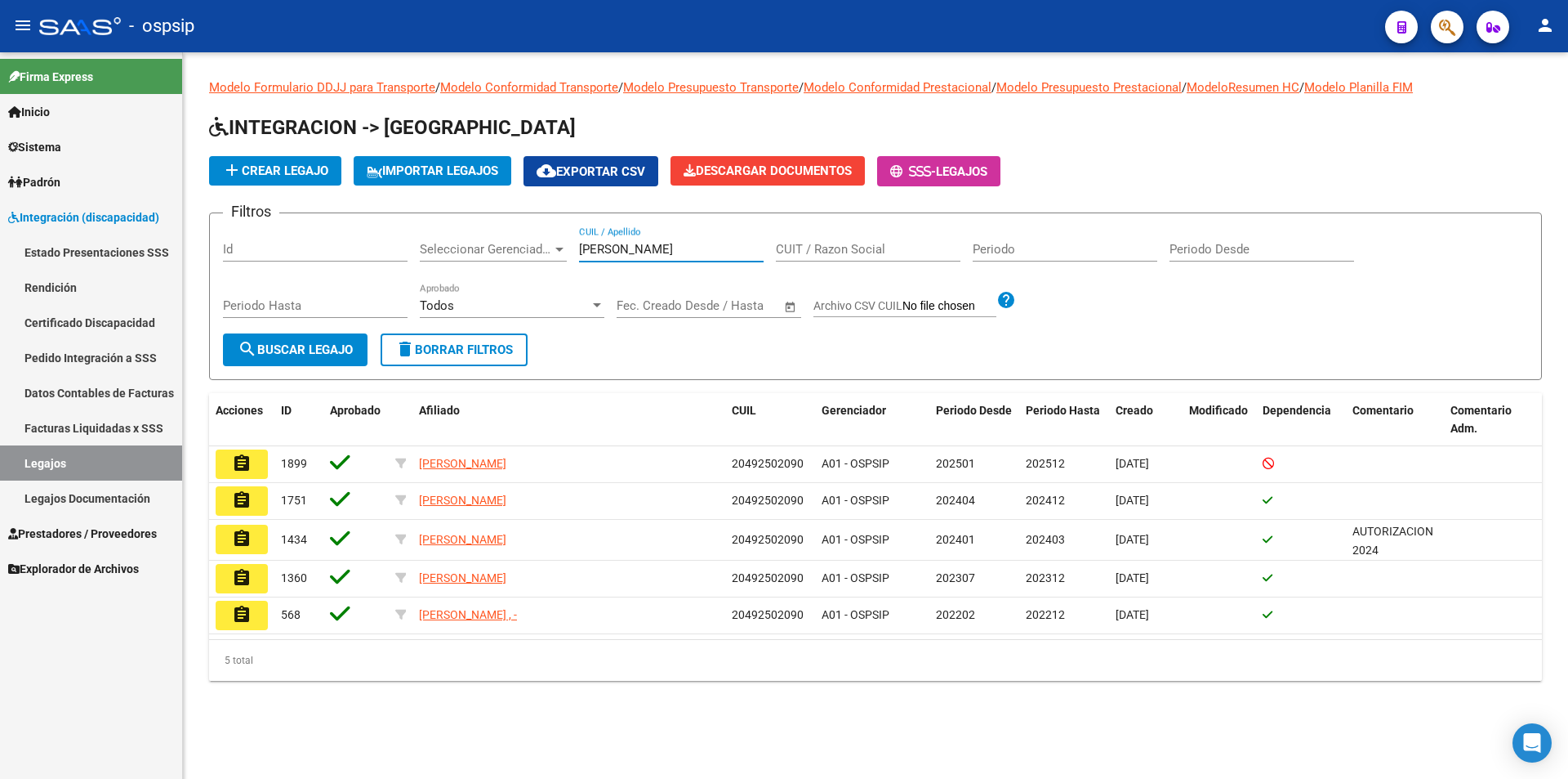
click at [245, 458] on mat-icon "assignment" at bounding box center [242, 464] width 20 height 20
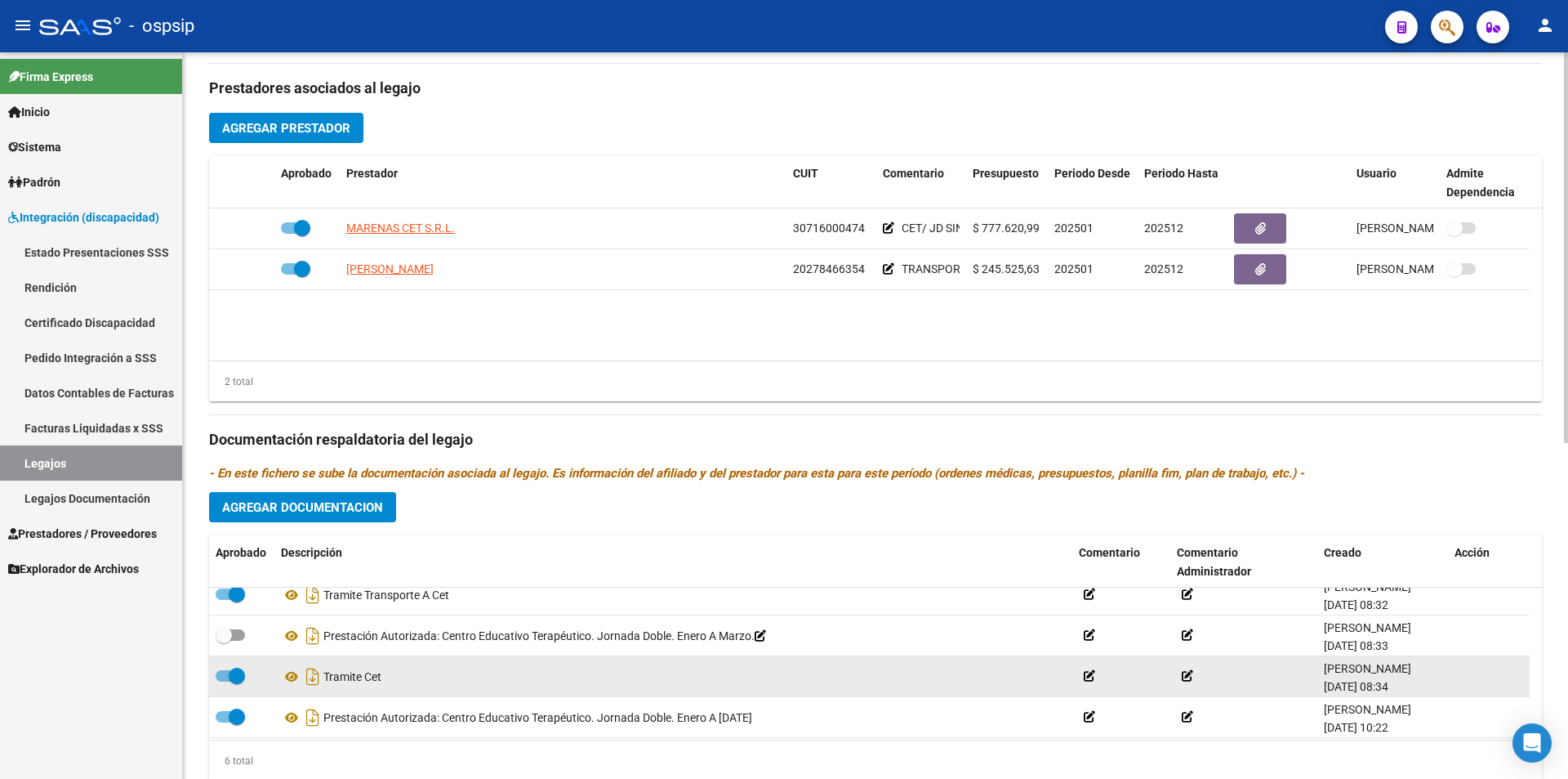
scroll to position [81, 0]
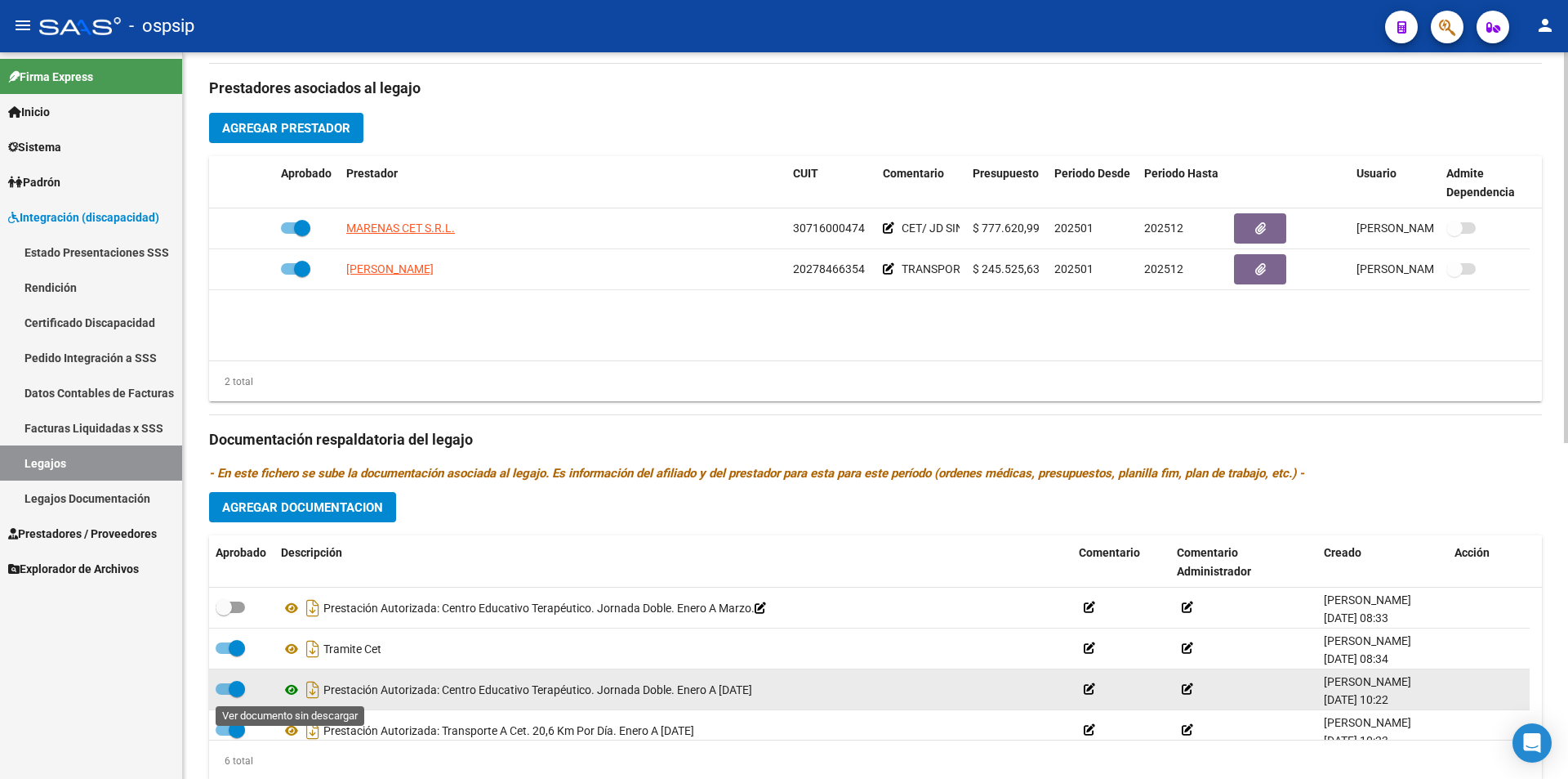
click at [295, 692] on icon at bounding box center [291, 690] width 21 height 20
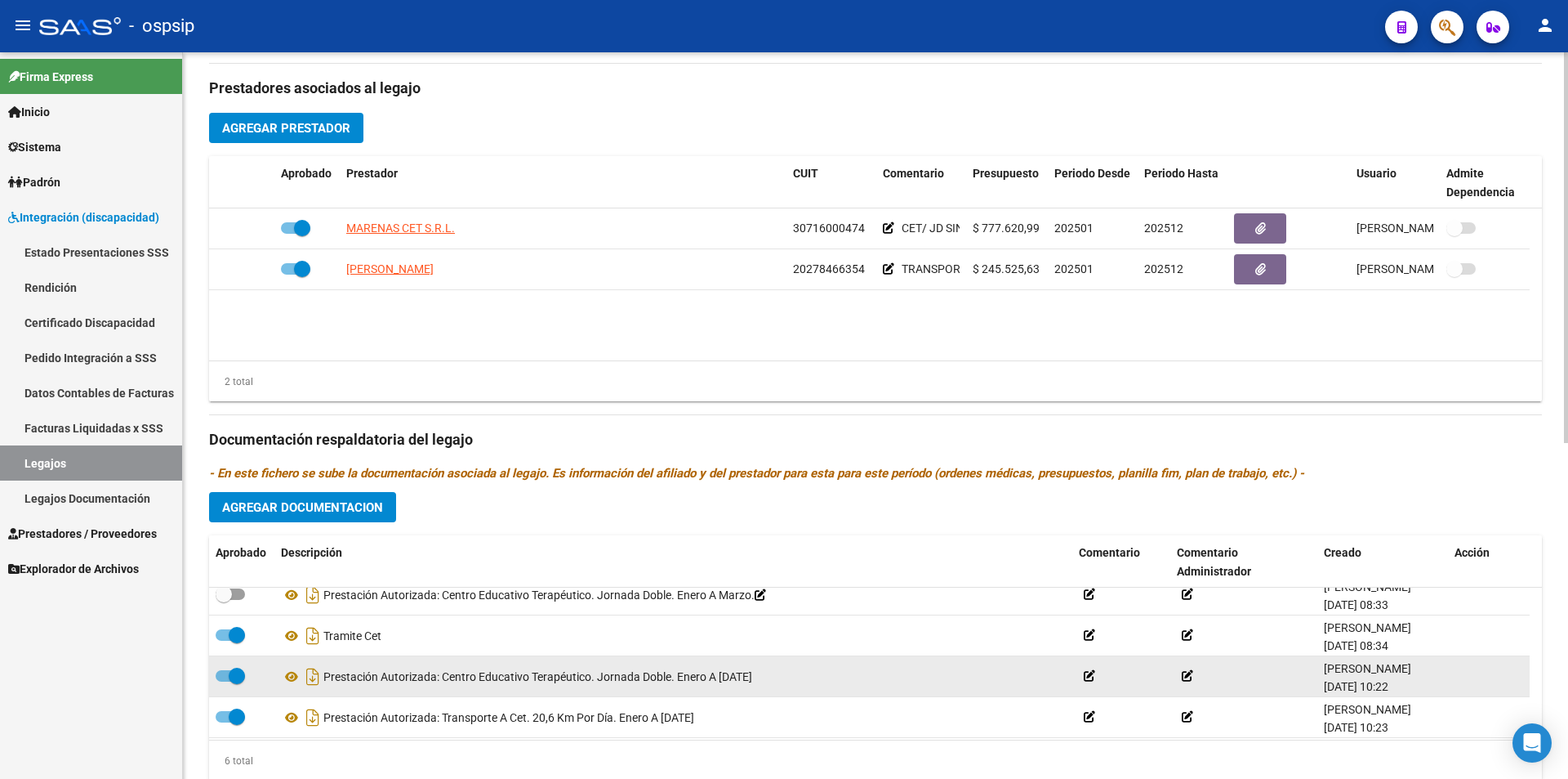
scroll to position [98, 0]
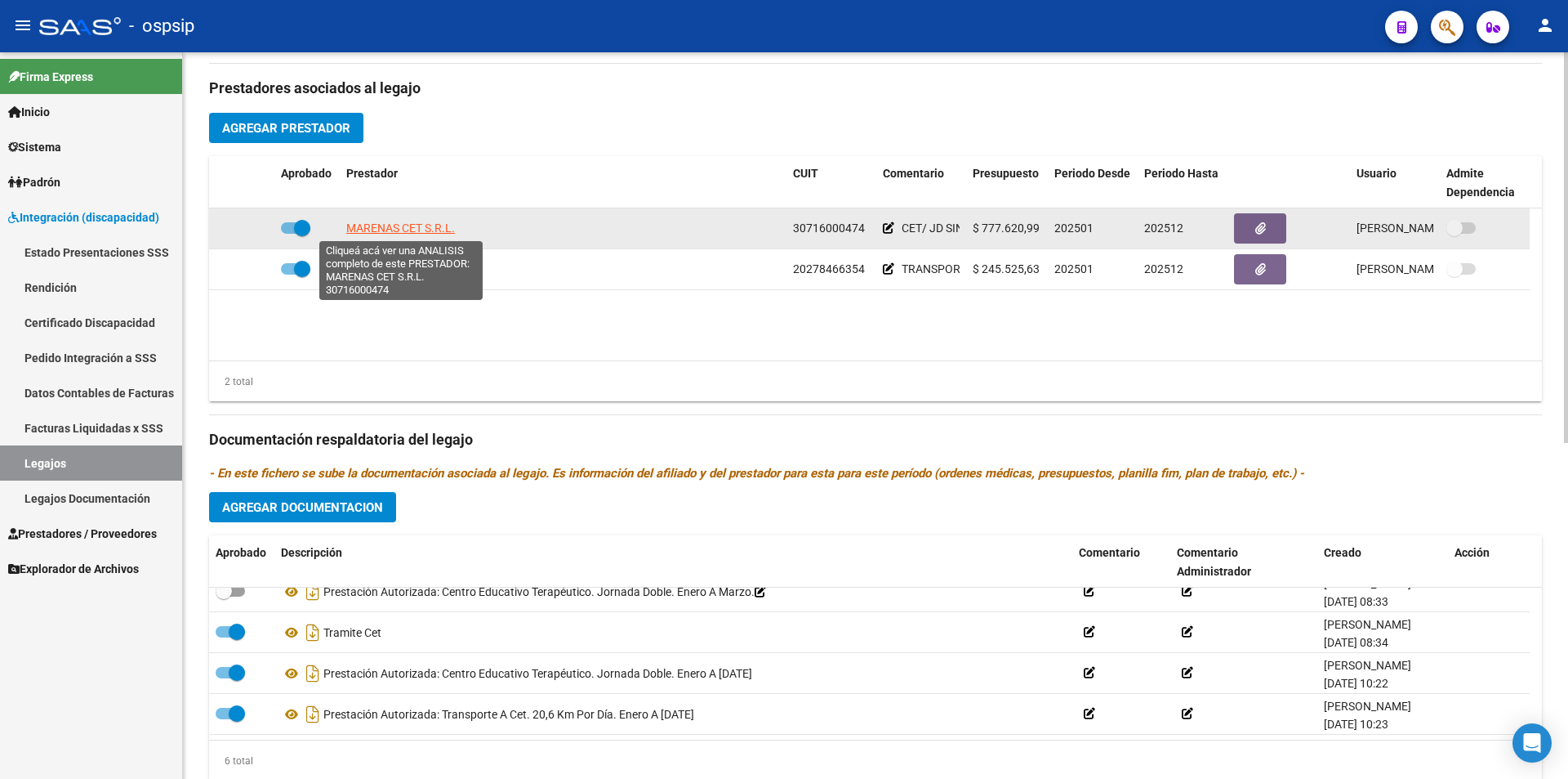
click at [393, 229] on span "MARENAS CET S.R.L." at bounding box center [400, 228] width 108 height 13
type textarea "30716000474"
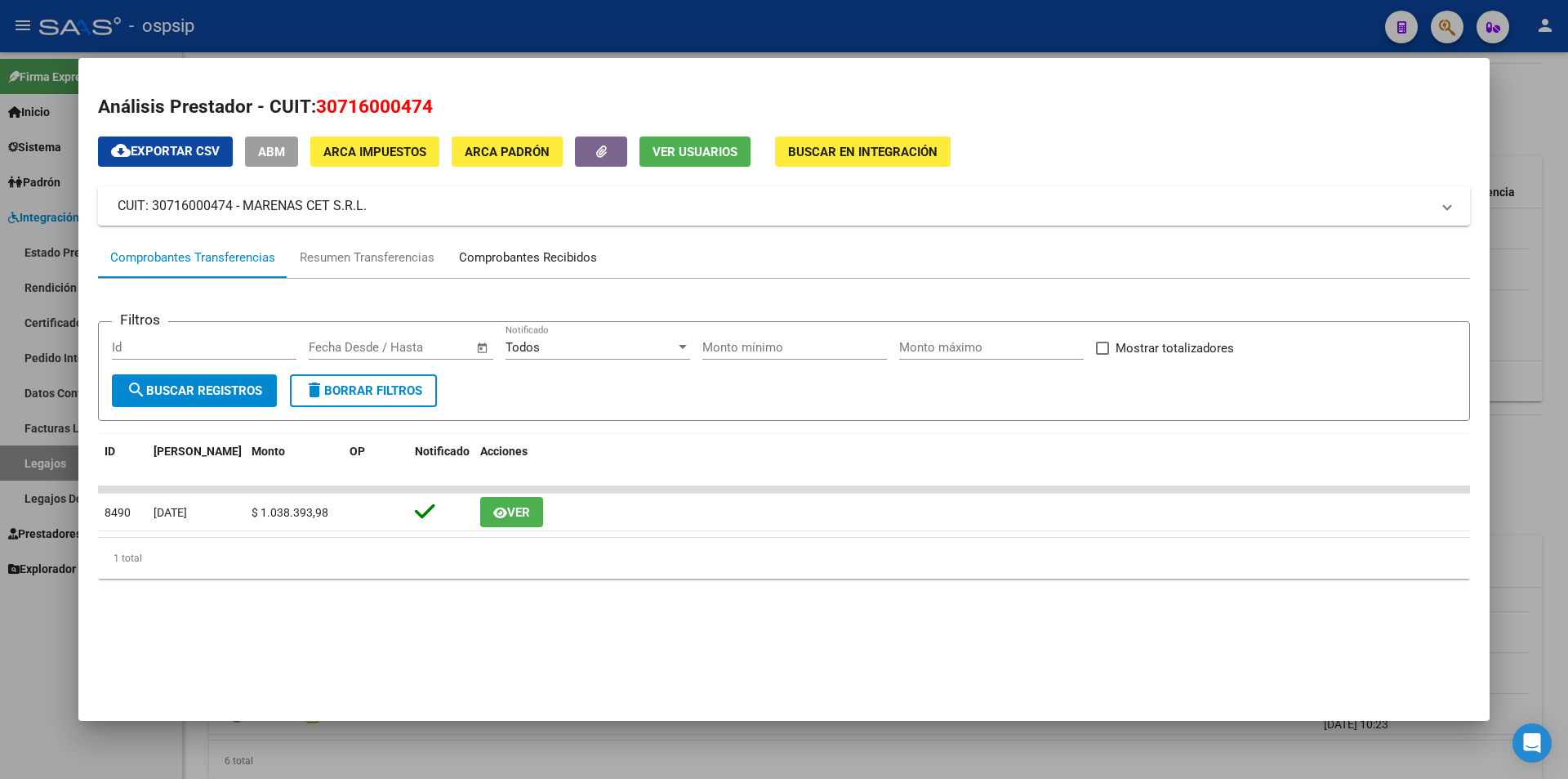
click at [569, 246] on div "Comprobantes Recibidos" at bounding box center [528, 257] width 163 height 39
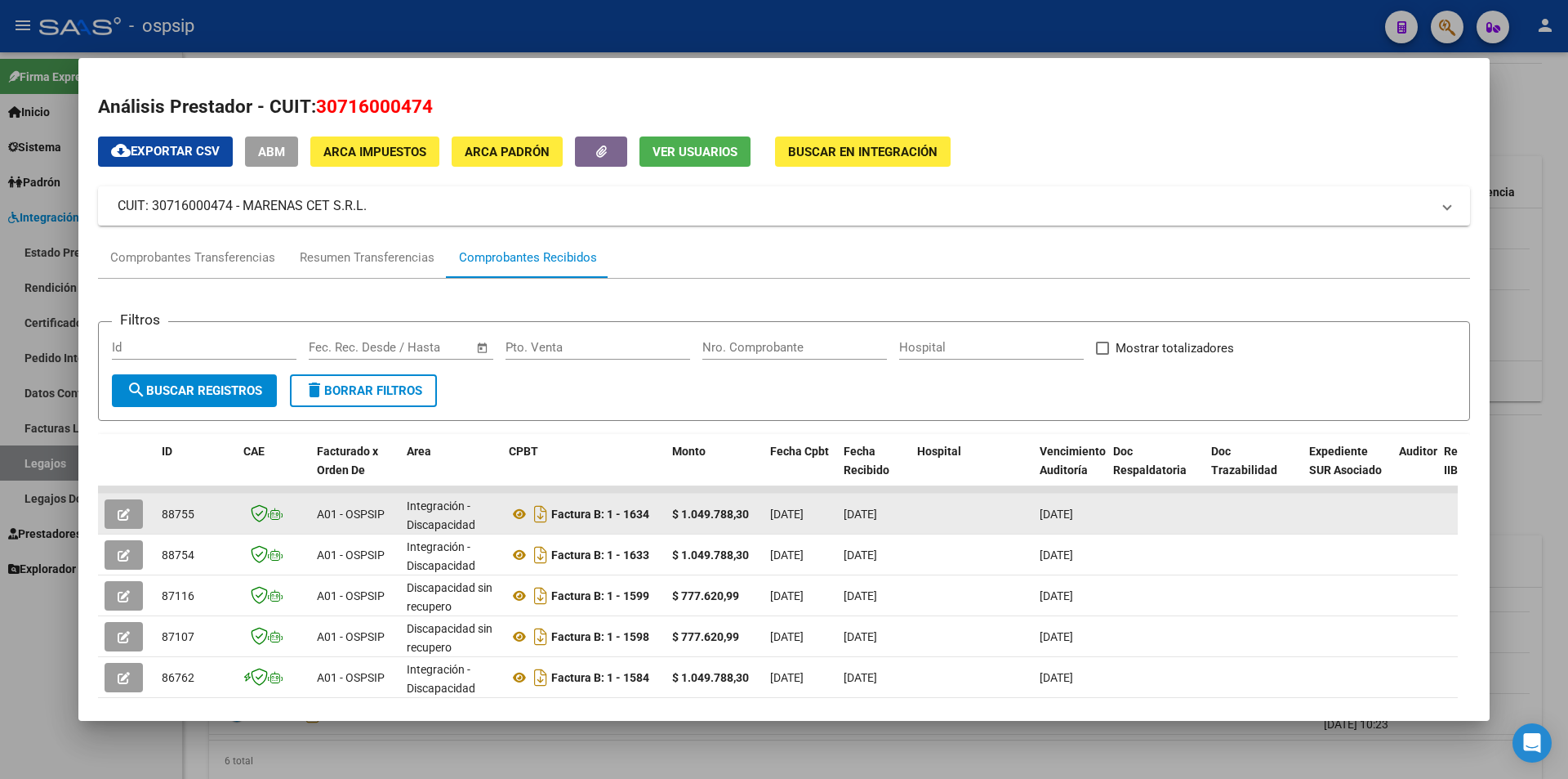
click at [131, 509] on button "button" at bounding box center [123, 515] width 39 height 30
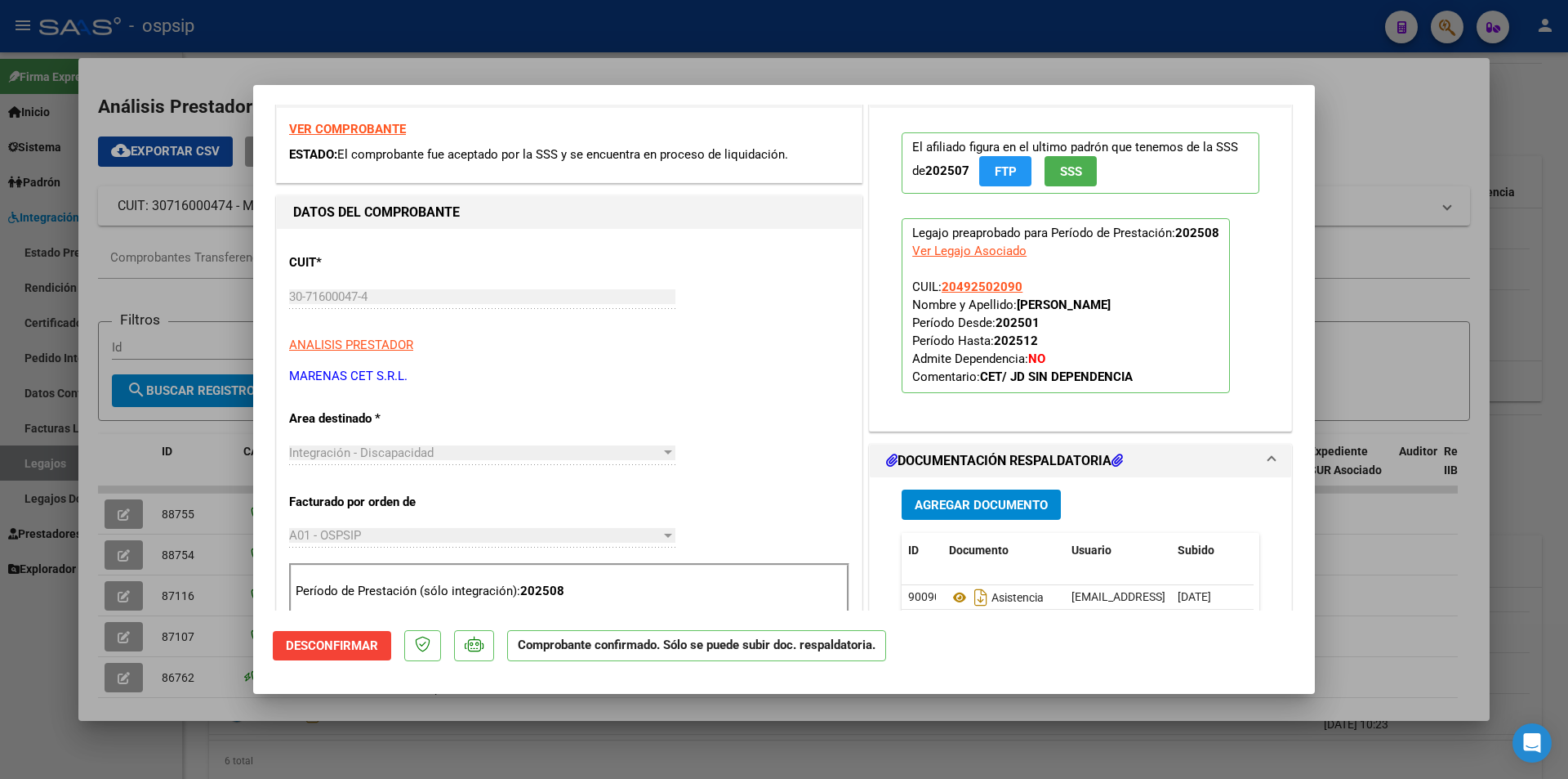
scroll to position [327, 0]
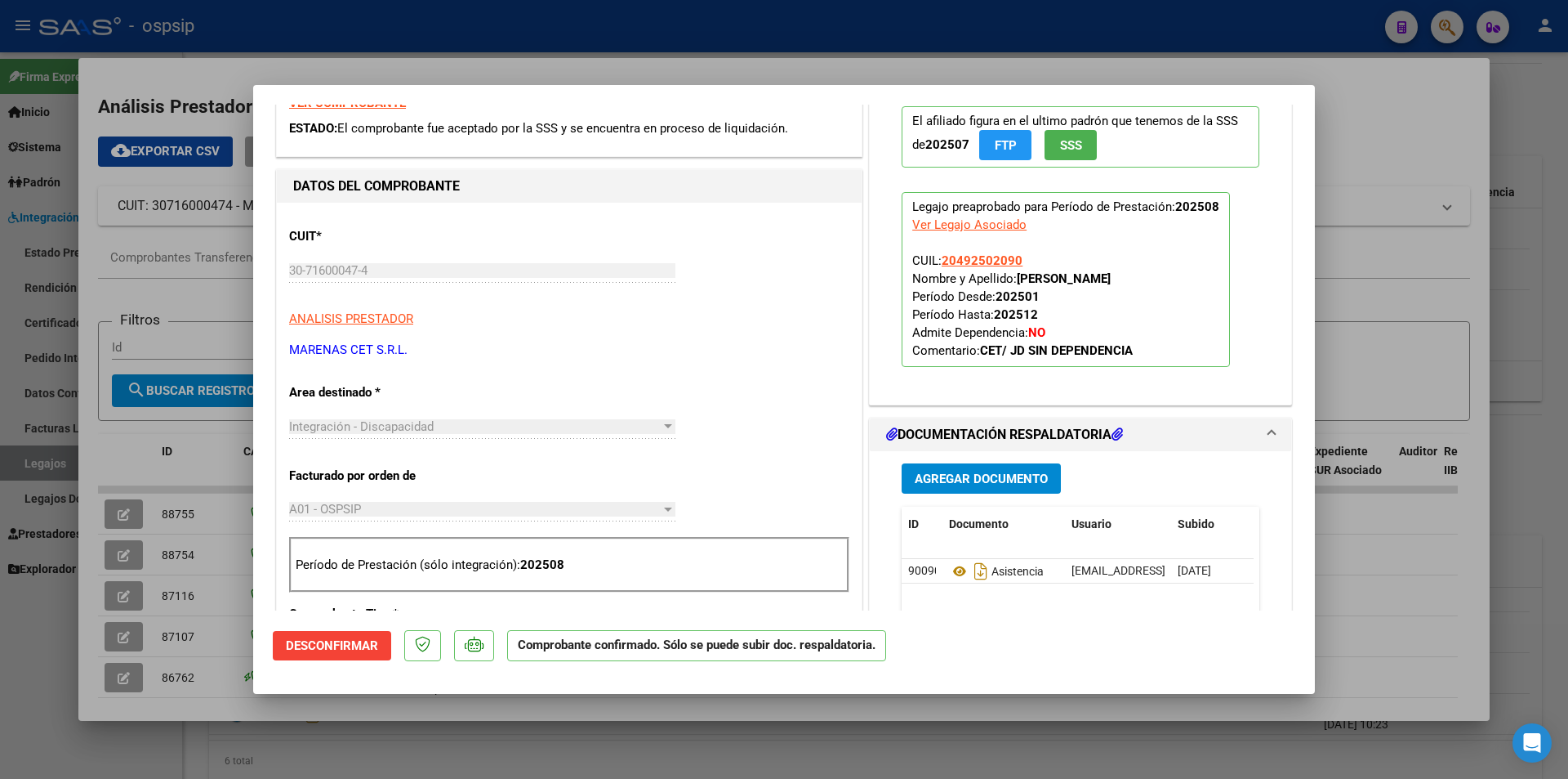
click at [241, 0] on div at bounding box center [784, 390] width 1568 height 779
type input "$ 0,00"
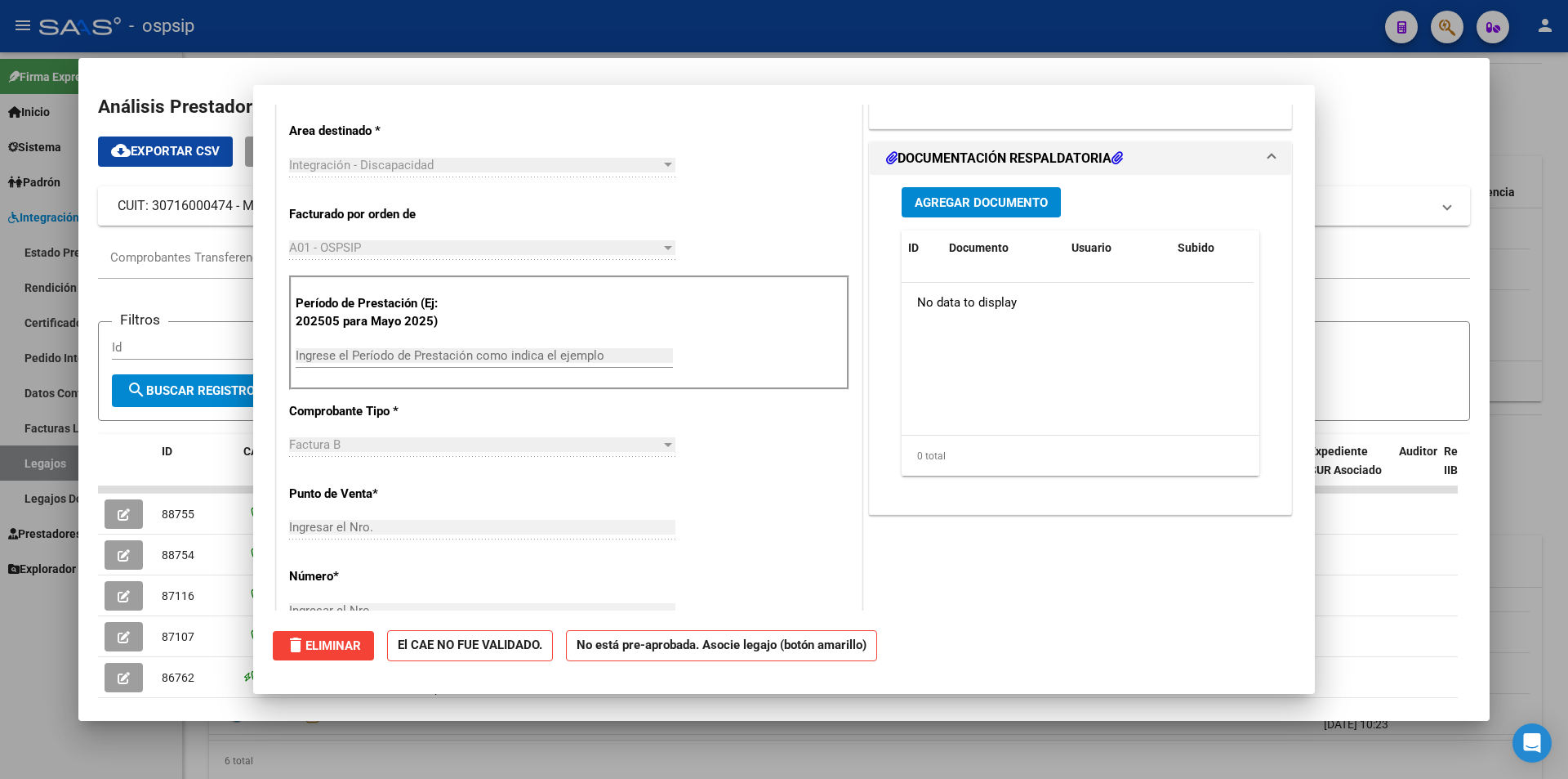
scroll to position [0, 0]
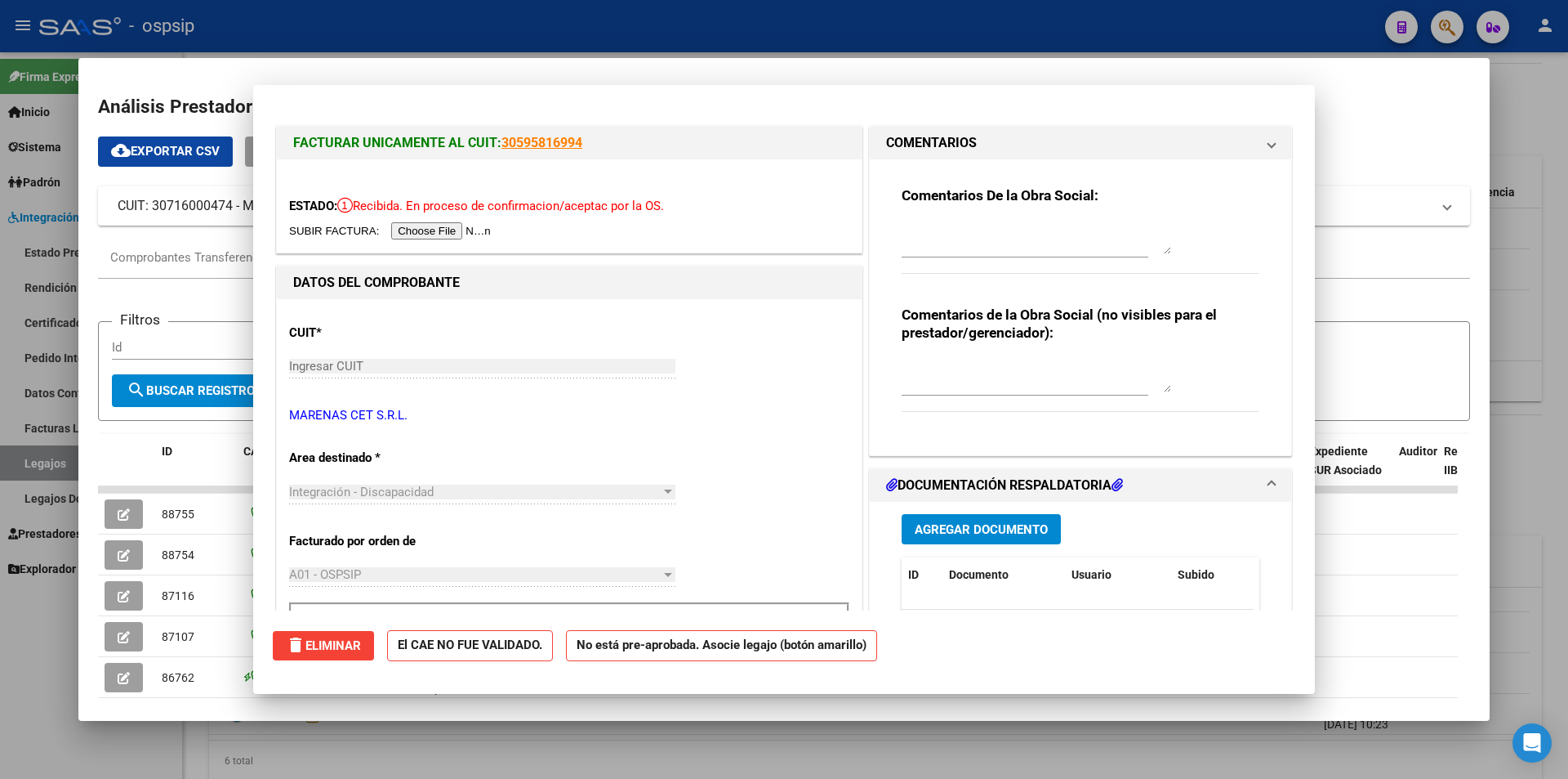
click at [241, 11] on div at bounding box center [784, 390] width 1568 height 779
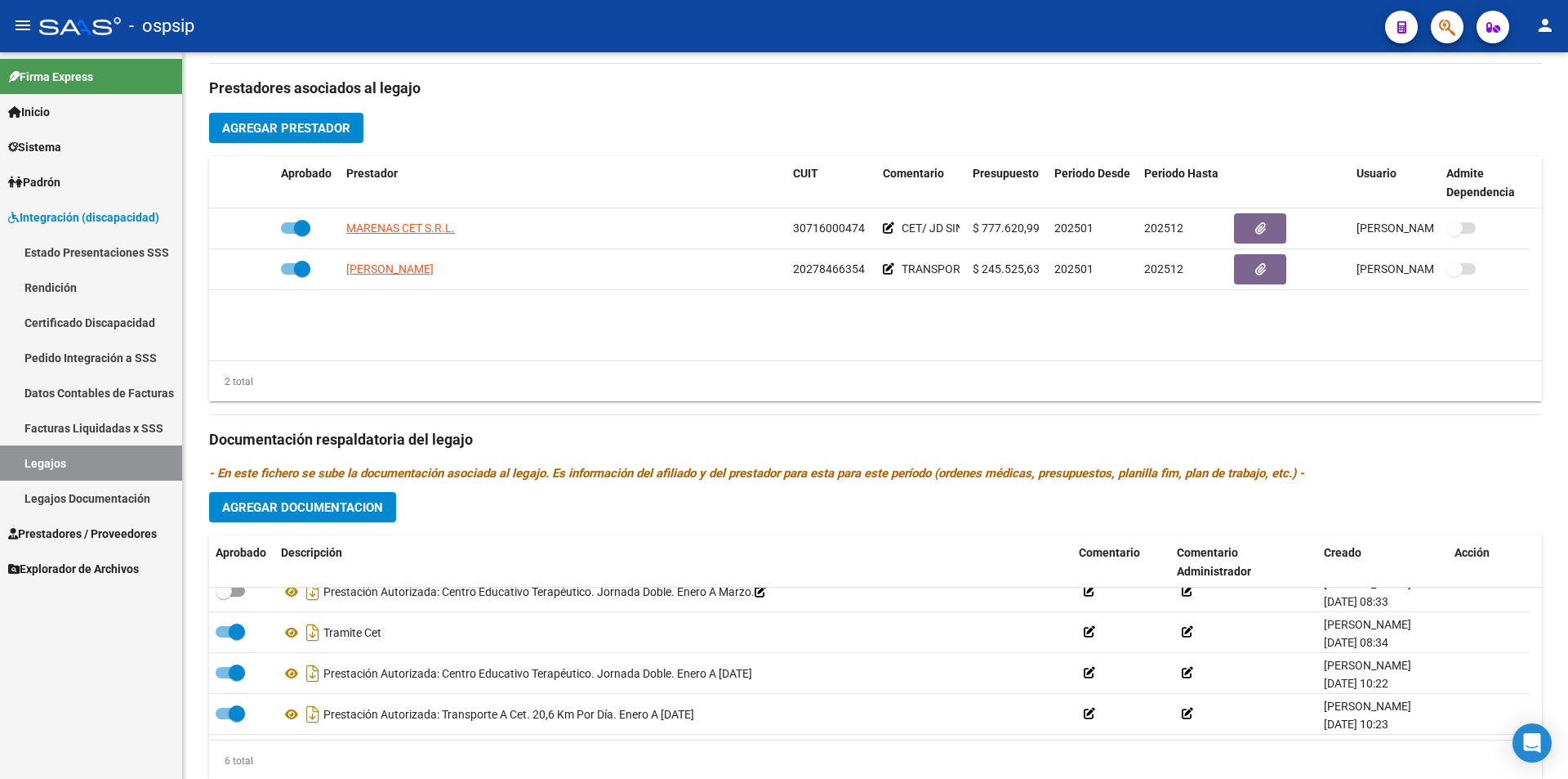
click at [96, 528] on span "Prestadores / Proveedores" at bounding box center [82, 534] width 149 height 18
click at [103, 529] on span "Prestadores / Proveedores" at bounding box center [82, 534] width 149 height 18
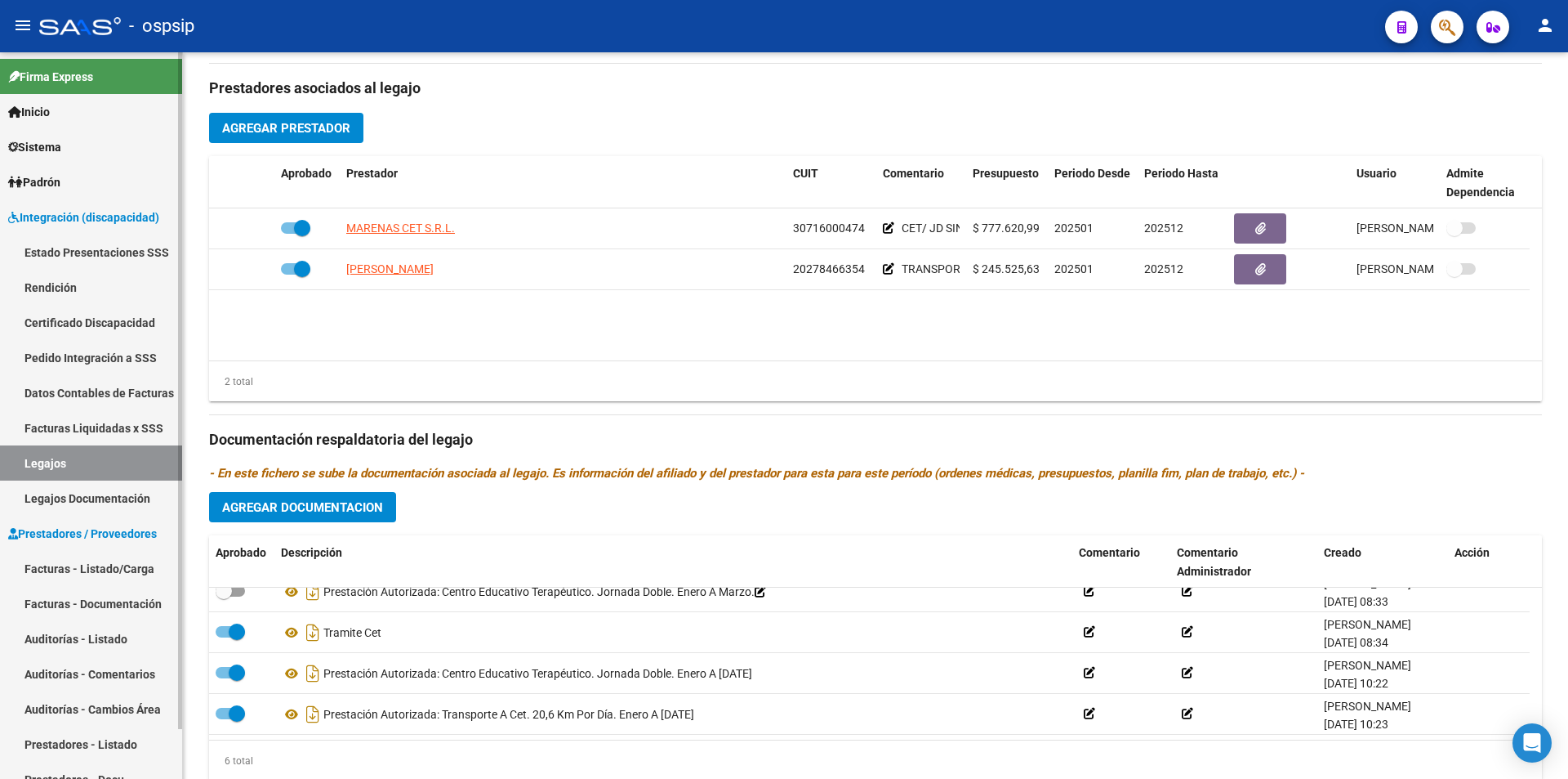
click at [122, 564] on link "Facturas - Listado/Carga" at bounding box center [90, 567] width 182 height 35
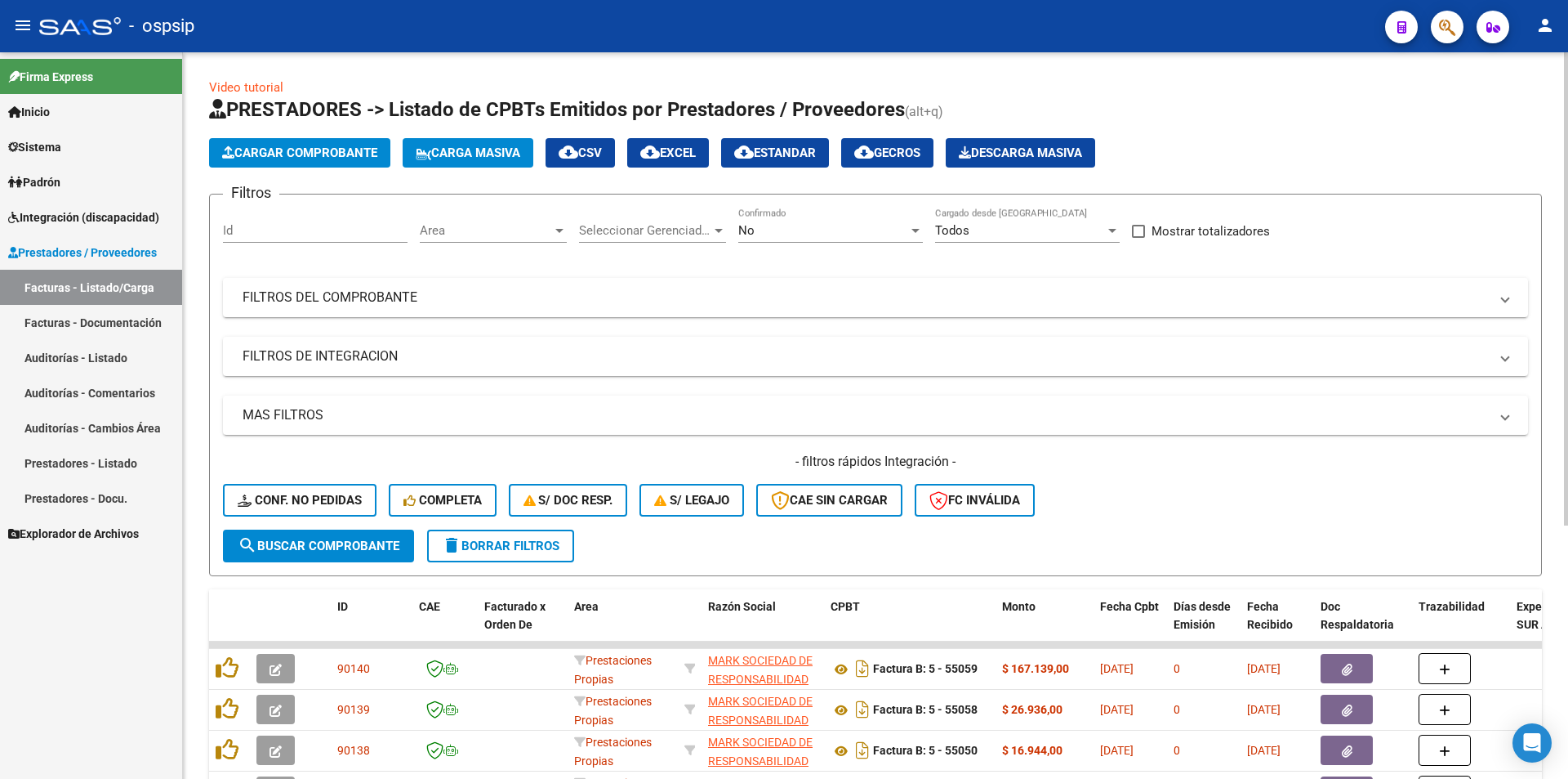
click at [762, 228] on div "No" at bounding box center [823, 231] width 170 height 15
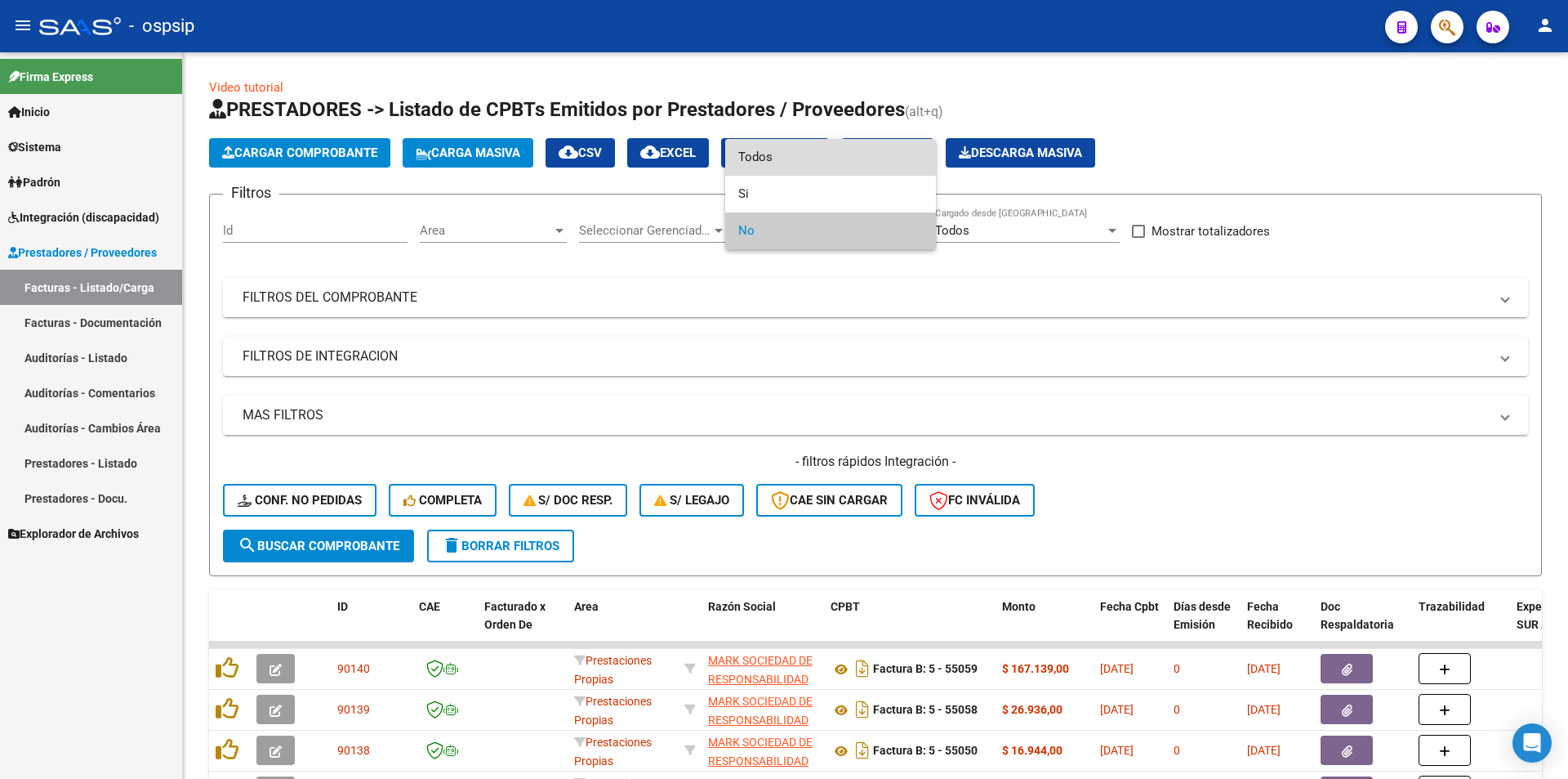
click at [776, 161] on span "Todos" at bounding box center [831, 157] width 185 height 37
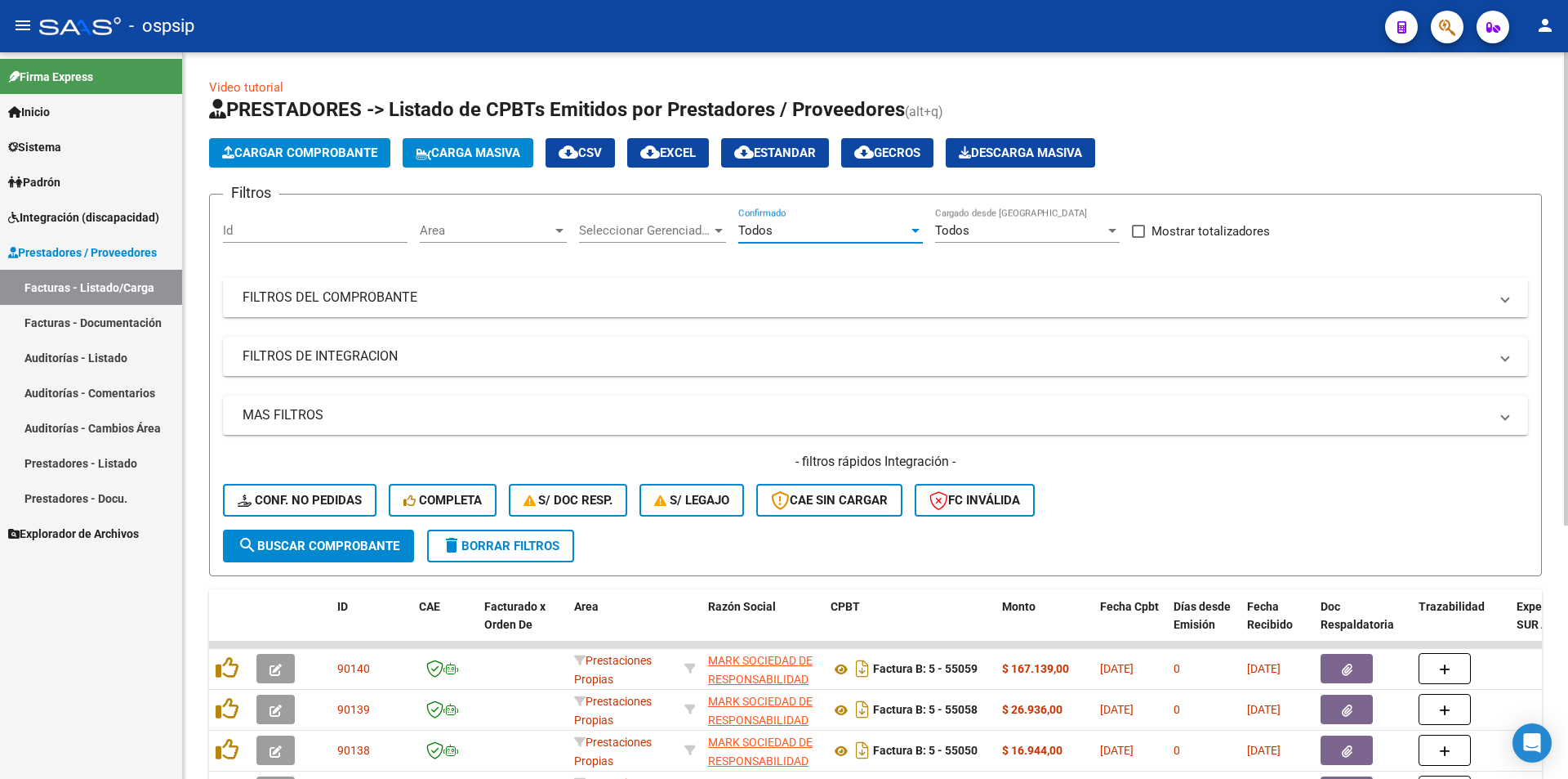
click at [392, 305] on mat-panel-title "FILTROS DEL COMPROBANTE" at bounding box center [865, 297] width 1246 height 18
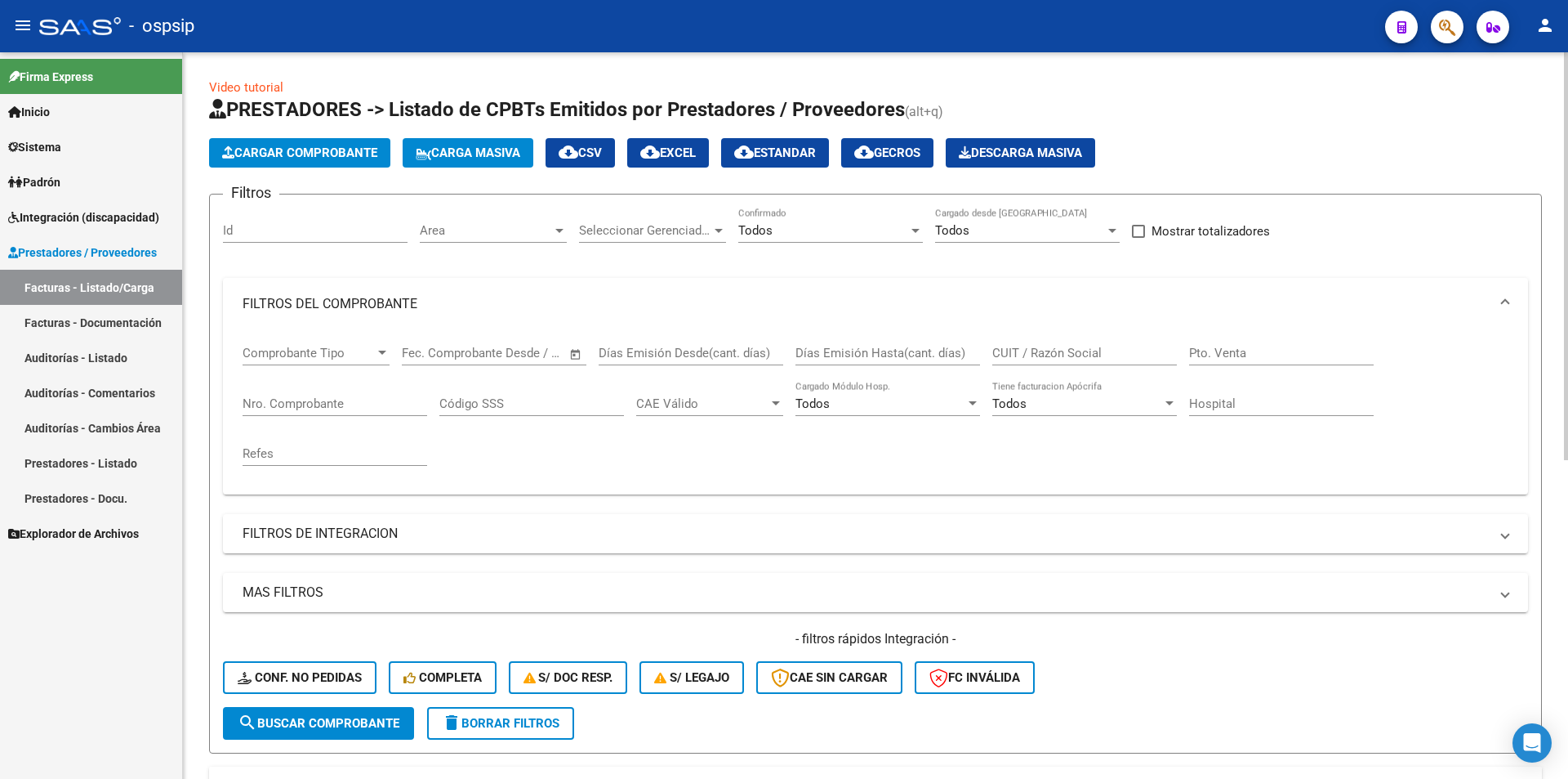
click at [288, 399] on input "Nro. Comprobante" at bounding box center [335, 403] width 185 height 15
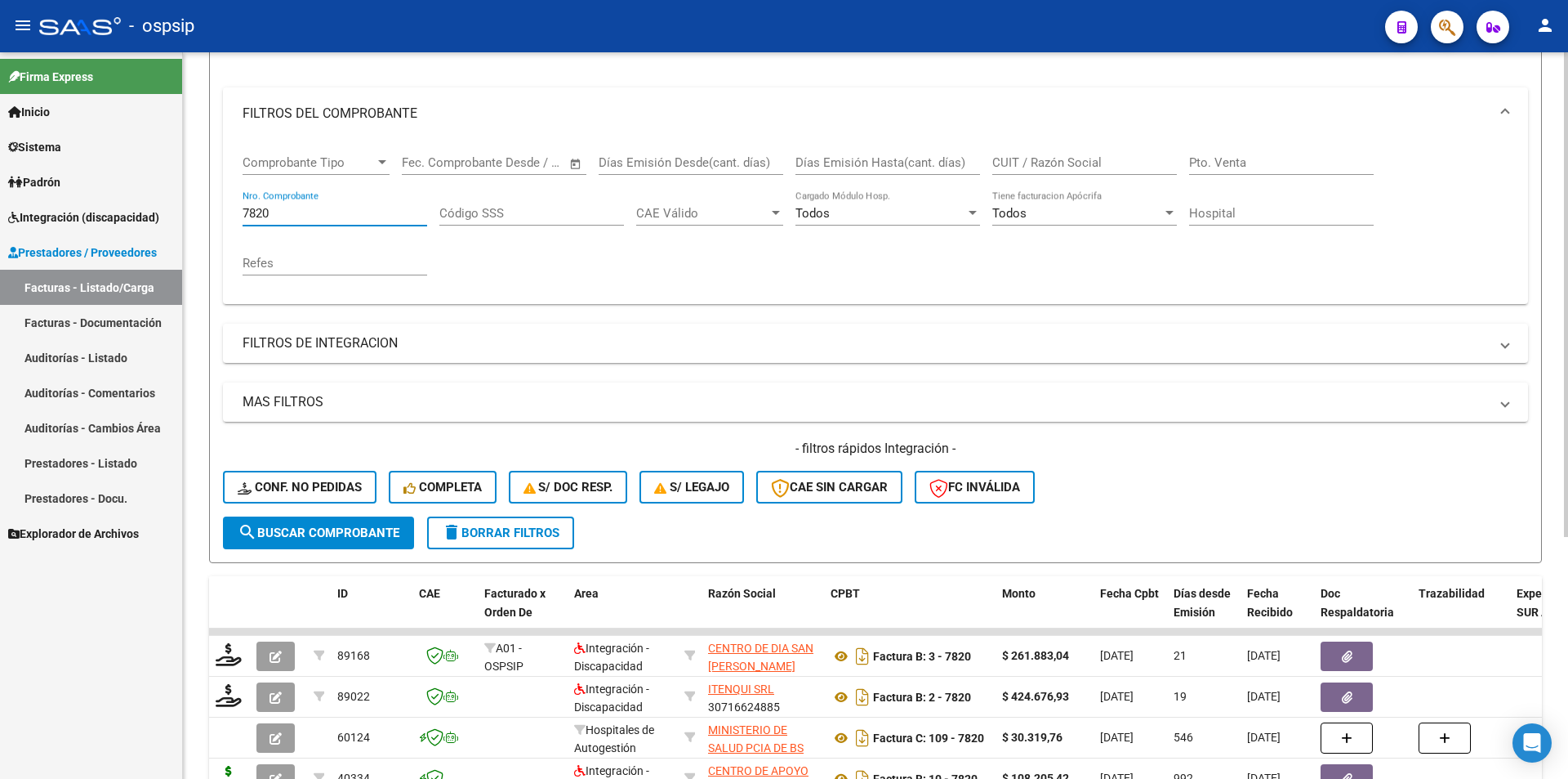
scroll to position [245, 0]
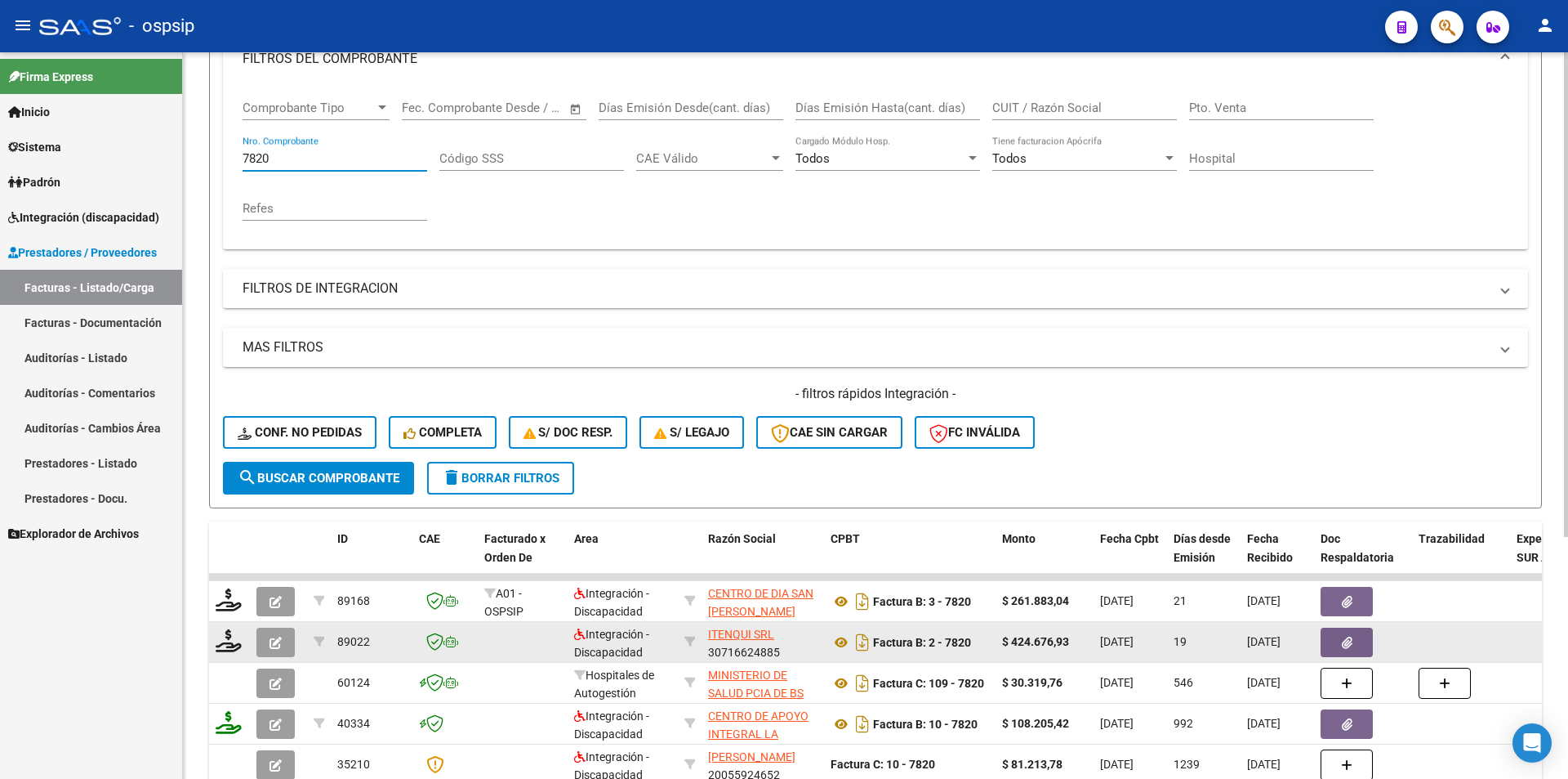
type input "7820"
click at [274, 635] on span "button" at bounding box center [275, 642] width 12 height 15
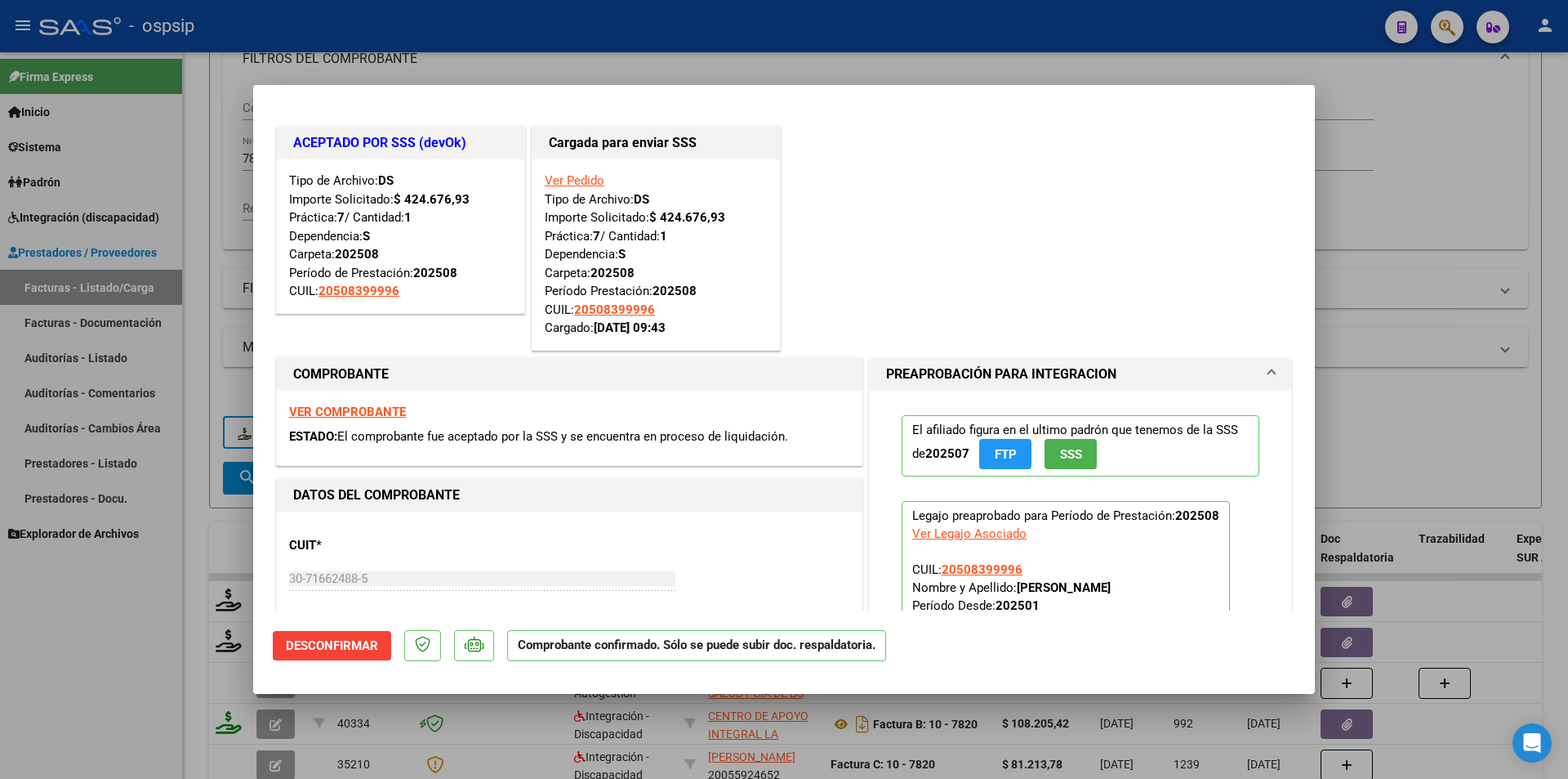
click at [373, 412] on strong "VER COMPROBANTE" at bounding box center [348, 411] width 117 height 15
click at [590, 178] on link "Ver Pedido" at bounding box center [575, 180] width 60 height 15
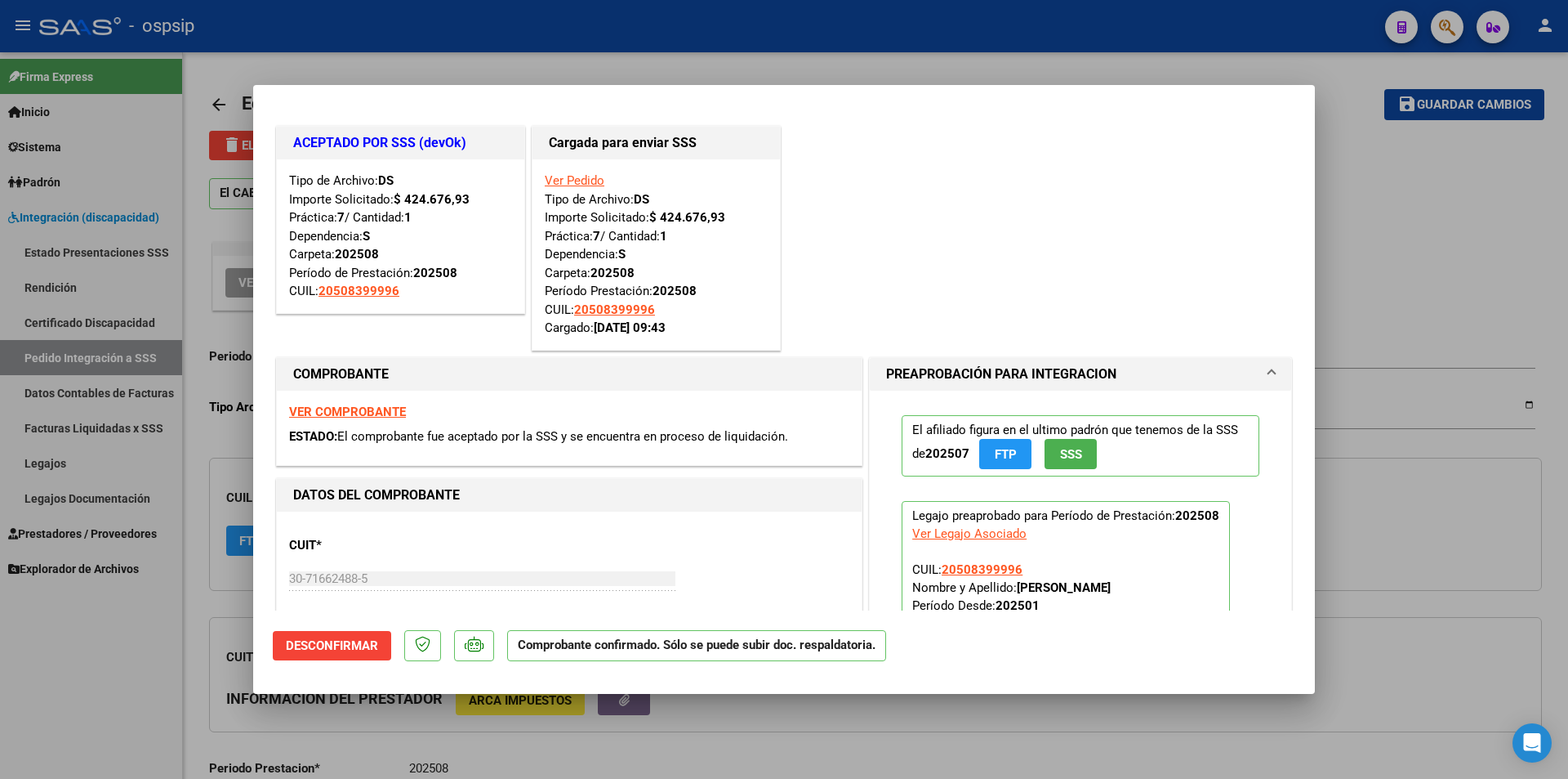
click at [81, 693] on div at bounding box center [784, 390] width 1568 height 779
type input "$ 0,00"
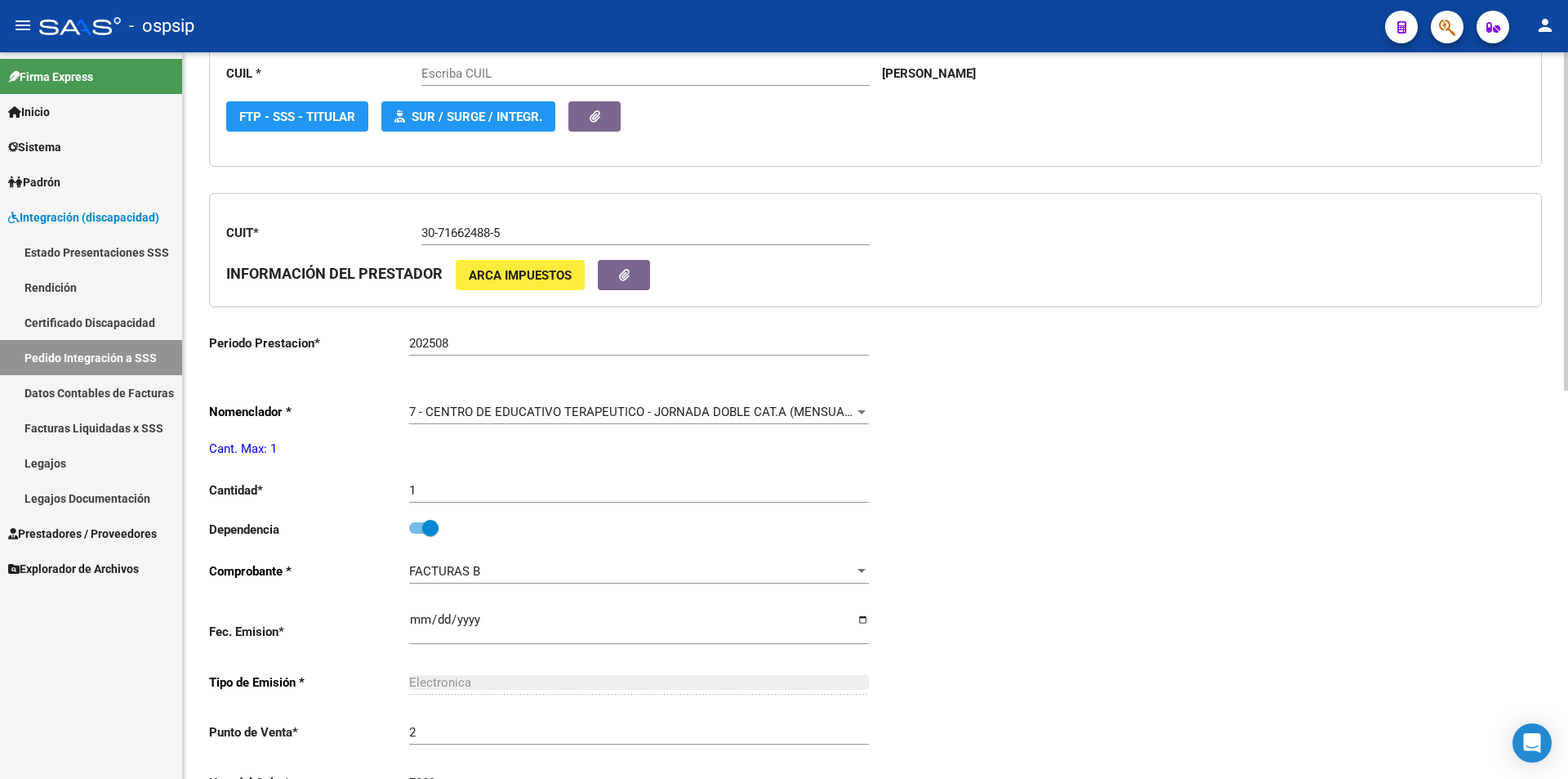
scroll to position [491, 0]
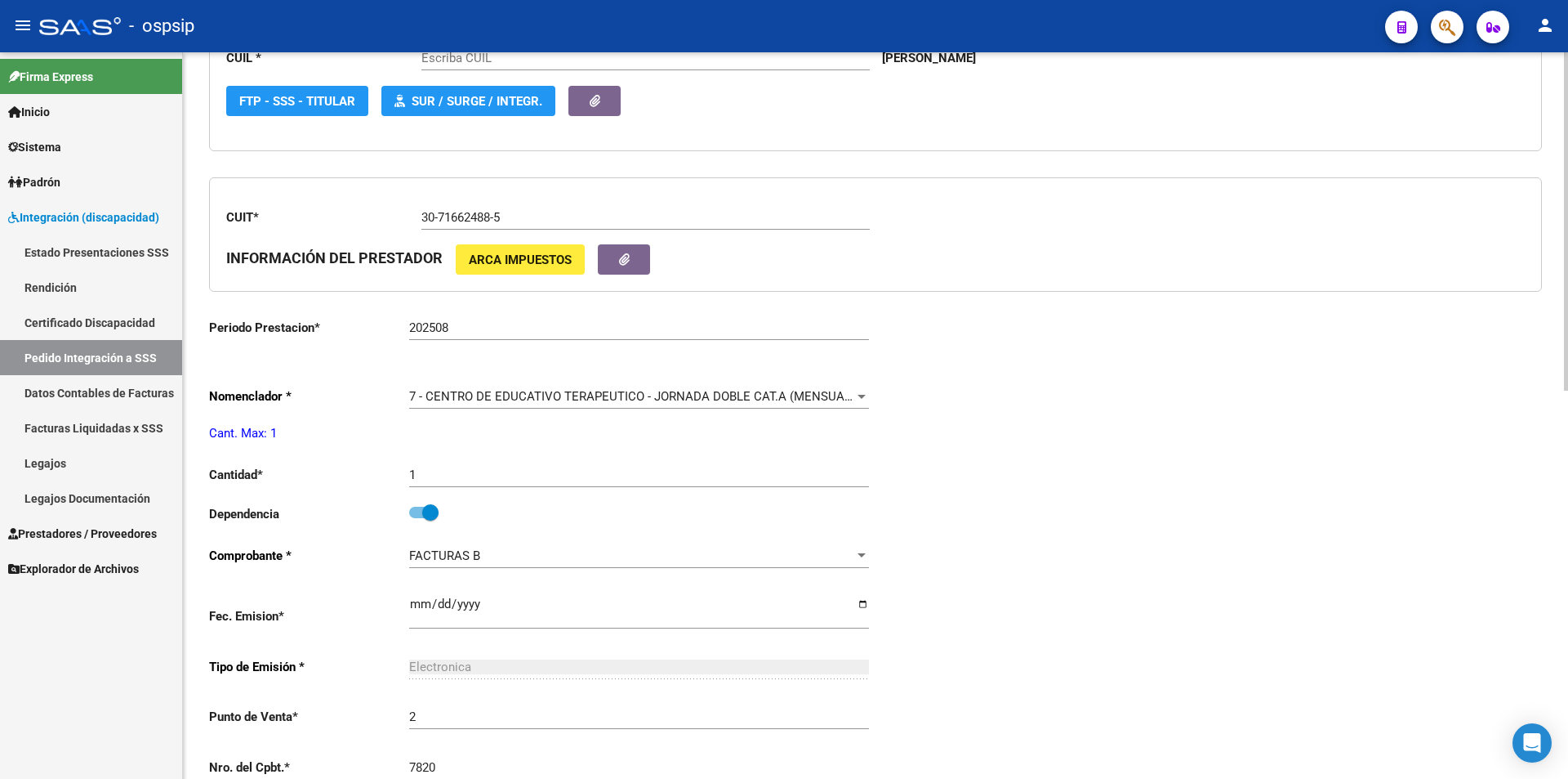
click at [513, 390] on span "7 - CENTRO DE EDUCATIVO TERAPEUTICO - JORNADA DOBLE CAT.A (MENSUAL)" at bounding box center [632, 396] width 446 height 15
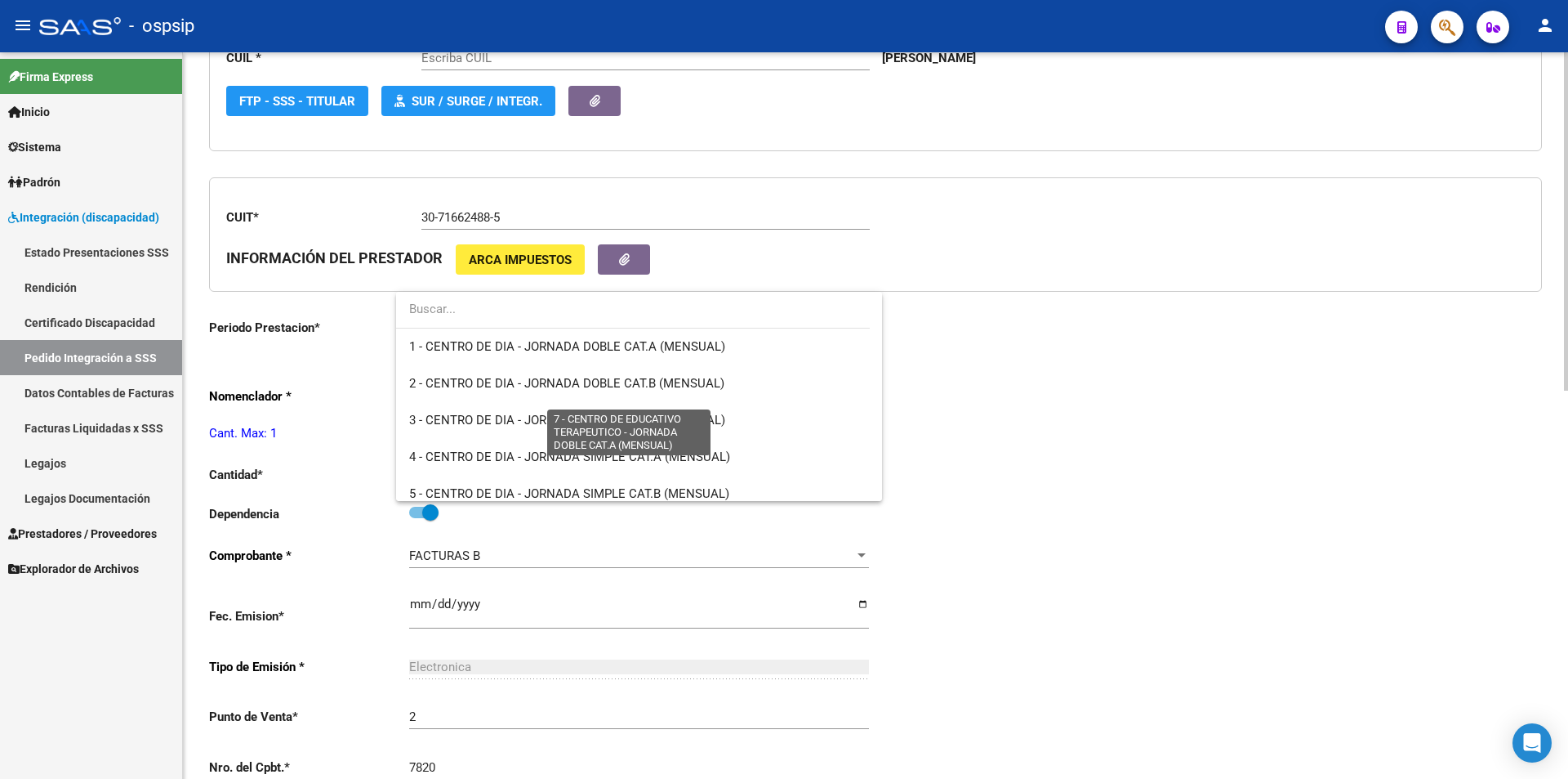
scroll to position [172, 0]
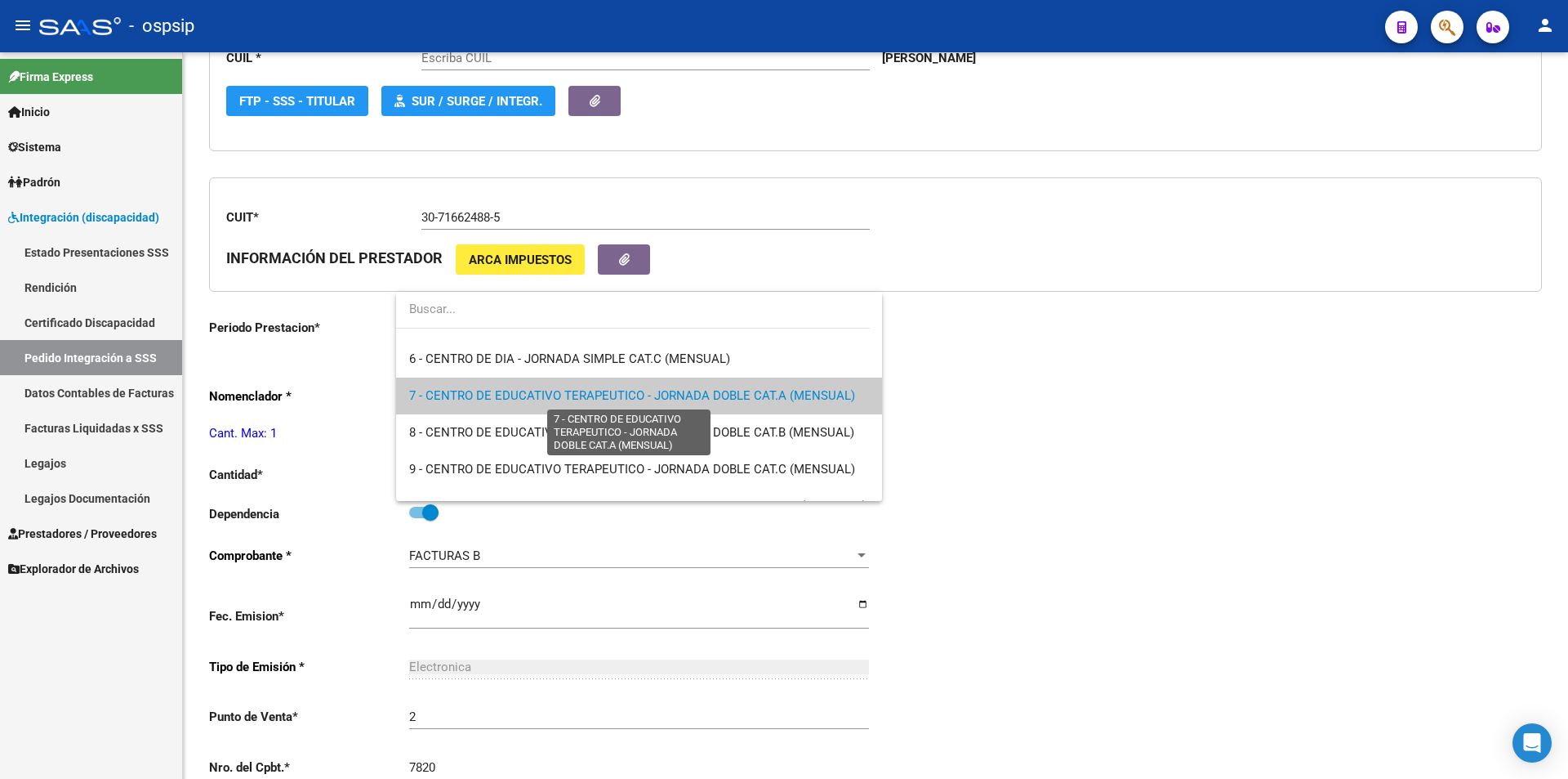
type input "20508399996"
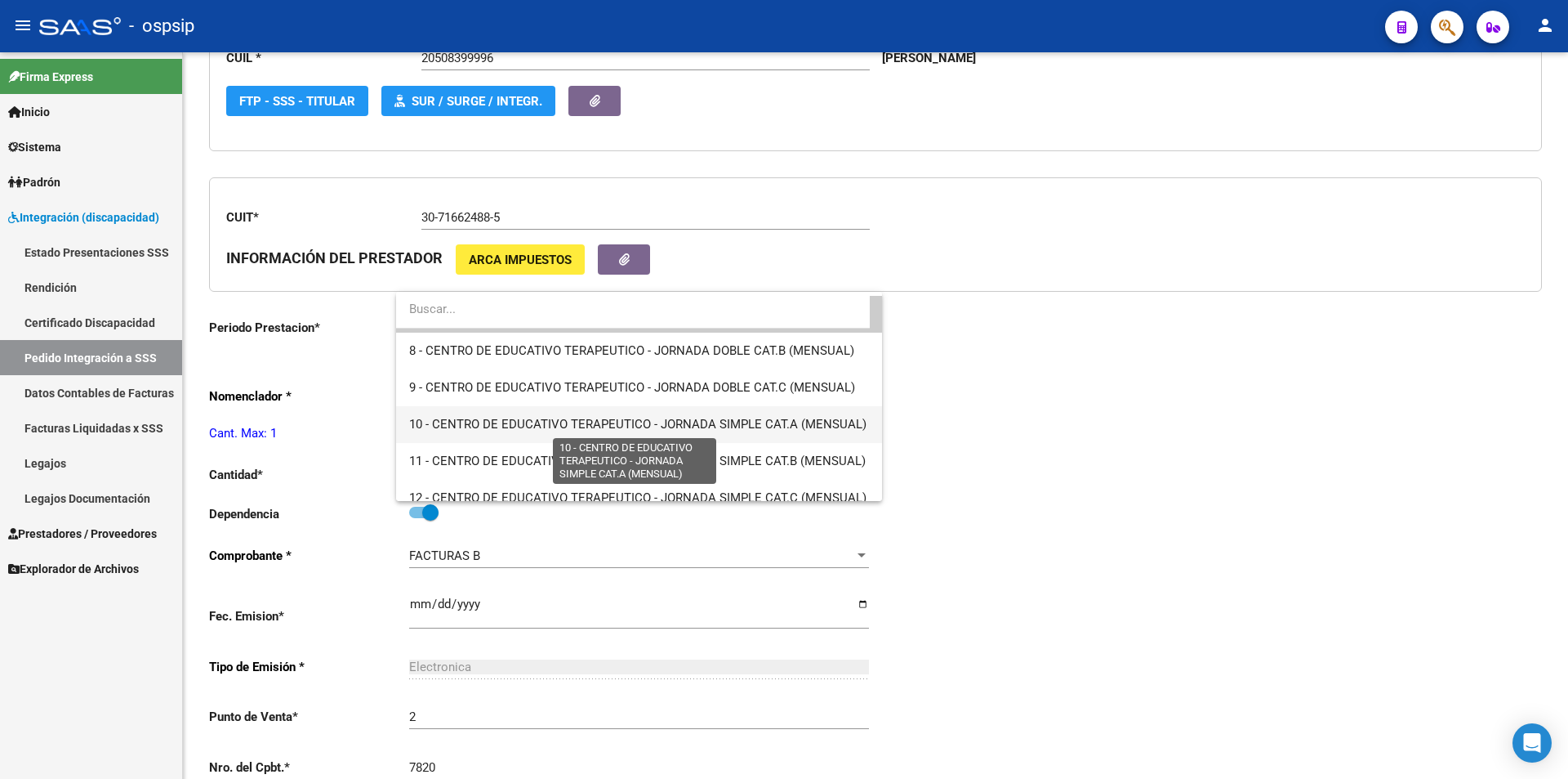
click at [527, 424] on span "10 - CENTRO DE EDUCATIVO TERAPEUTICO - JORNADA SIMPLE CAT.A (MENSUAL)" at bounding box center [638, 424] width 458 height 15
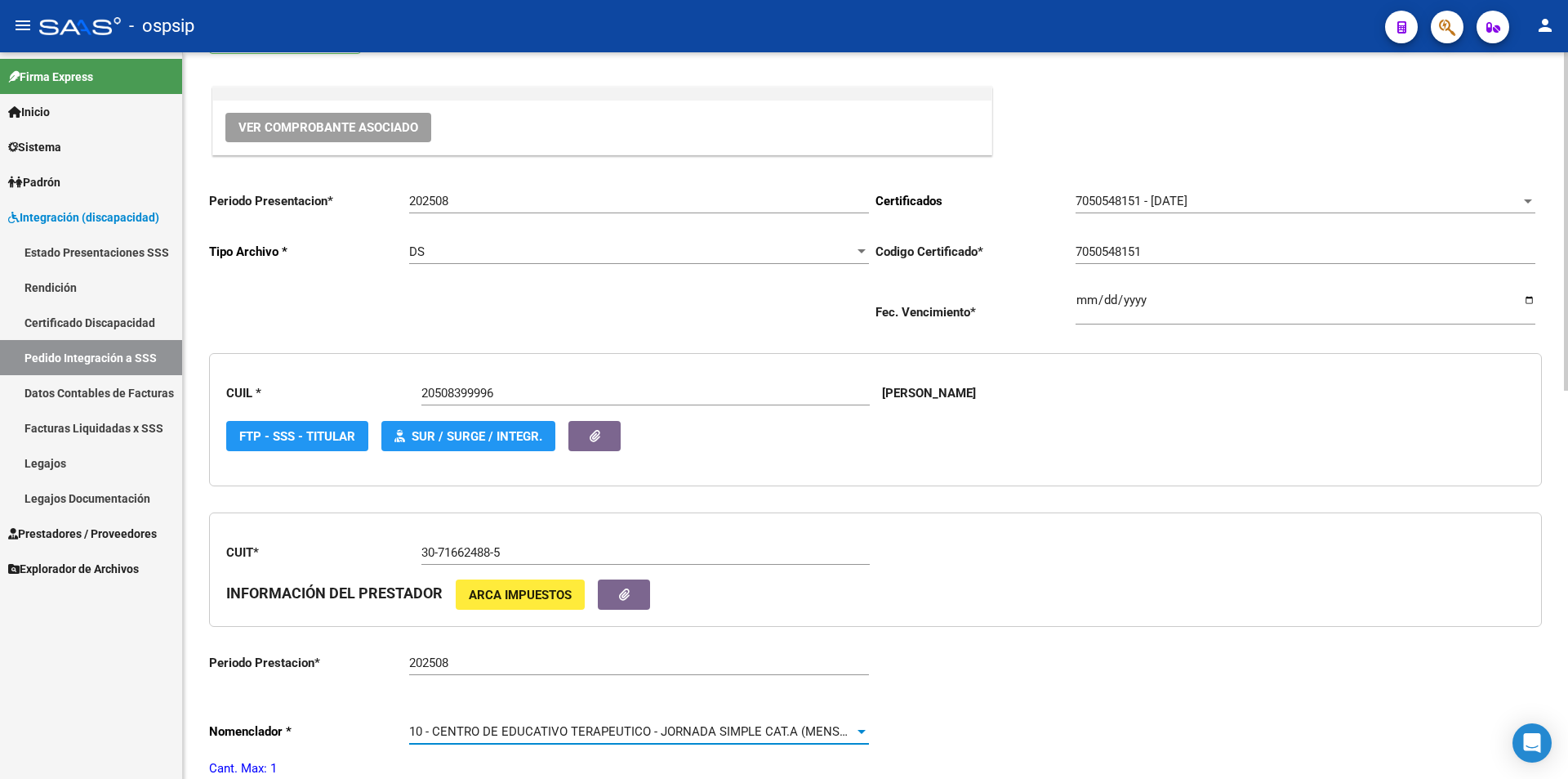
scroll to position [0, 0]
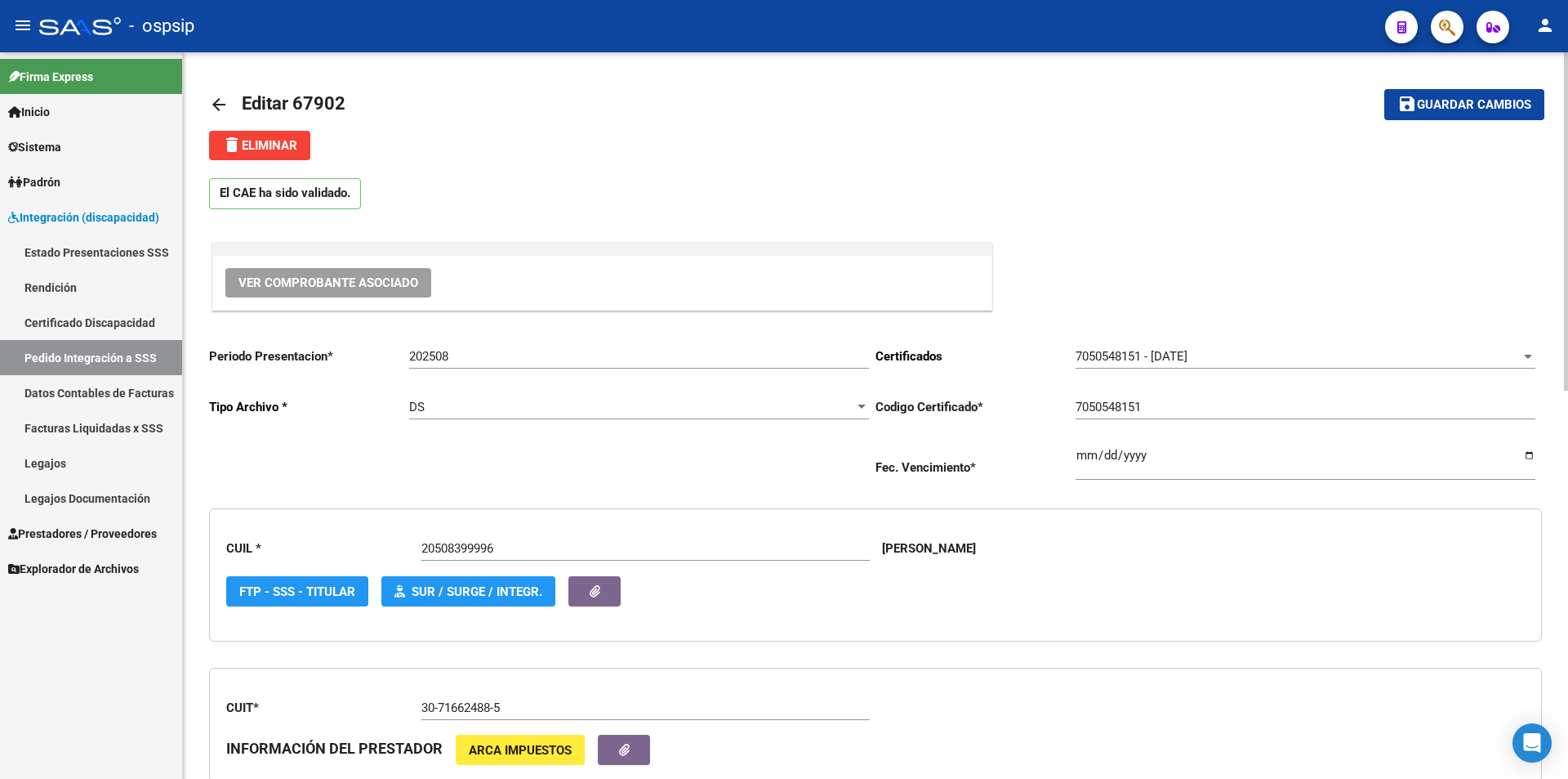
click at [1494, 111] on span "Guardar cambios" at bounding box center [1474, 105] width 114 height 15
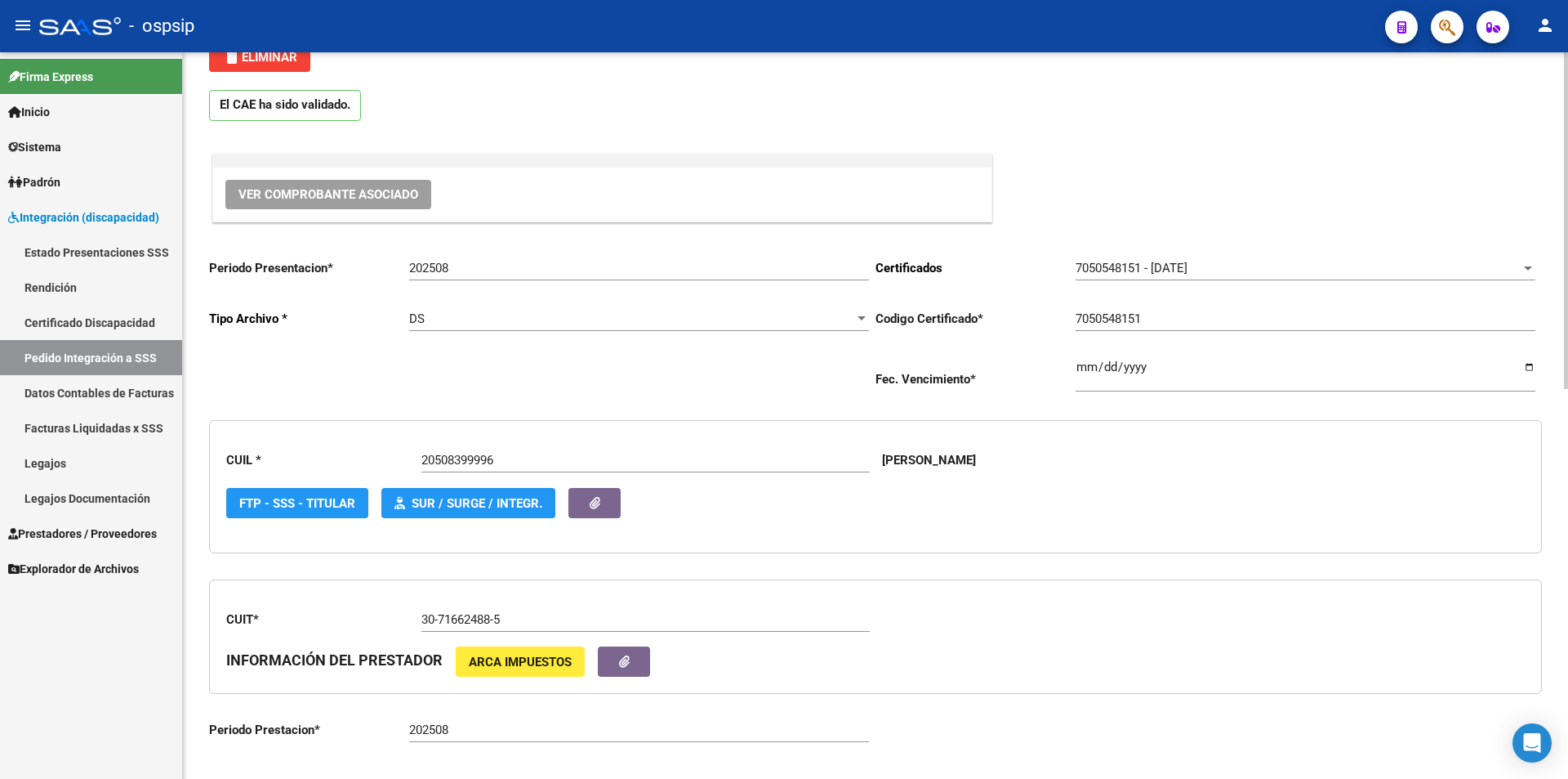
scroll to position [491, 0]
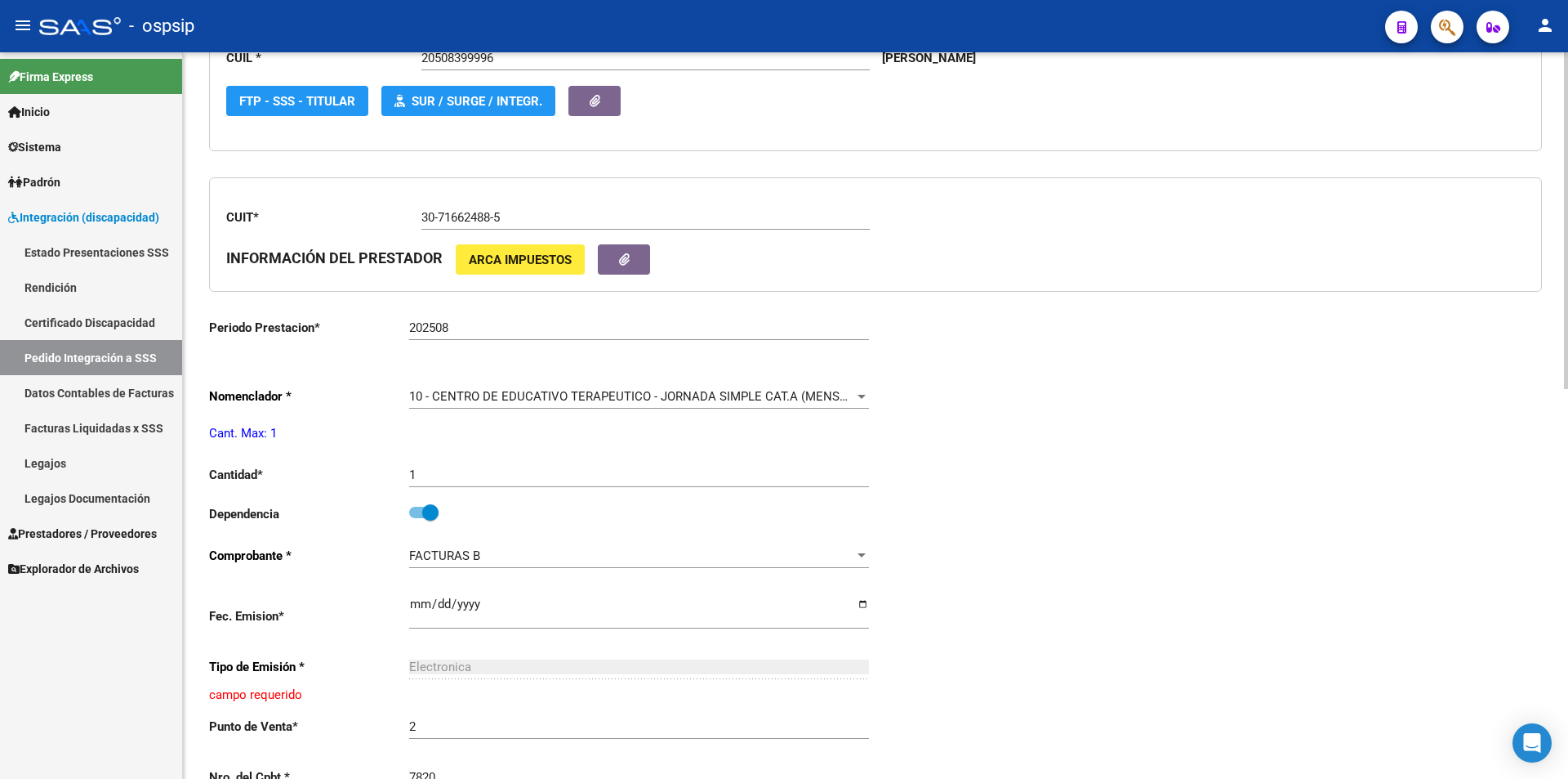
click at [417, 514] on span at bounding box center [424, 513] width 30 height 12
click at [417, 518] on input "checkbox" at bounding box center [417, 518] width 1 height 1
checkbox input "false"
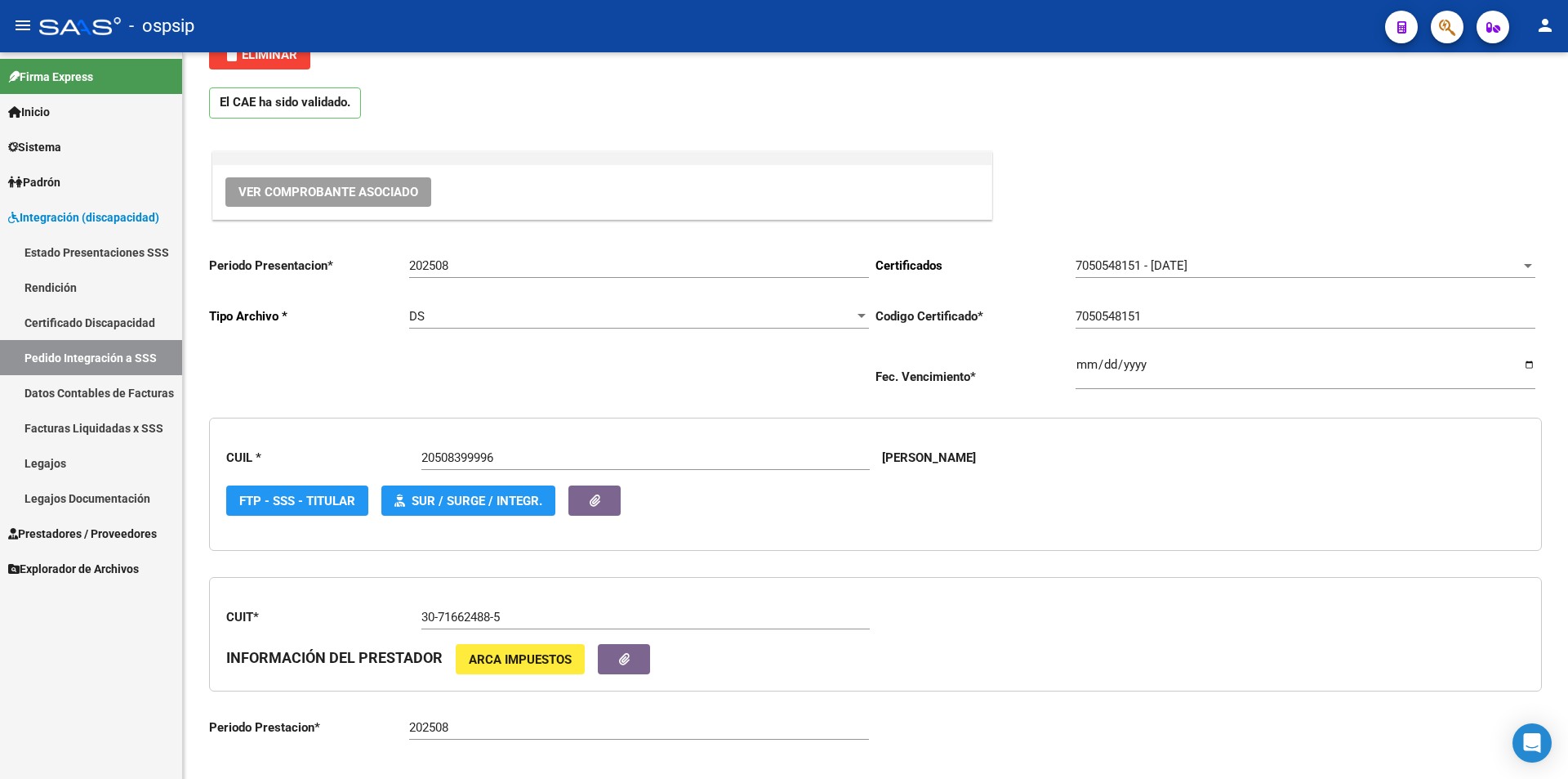
scroll to position [0, 0]
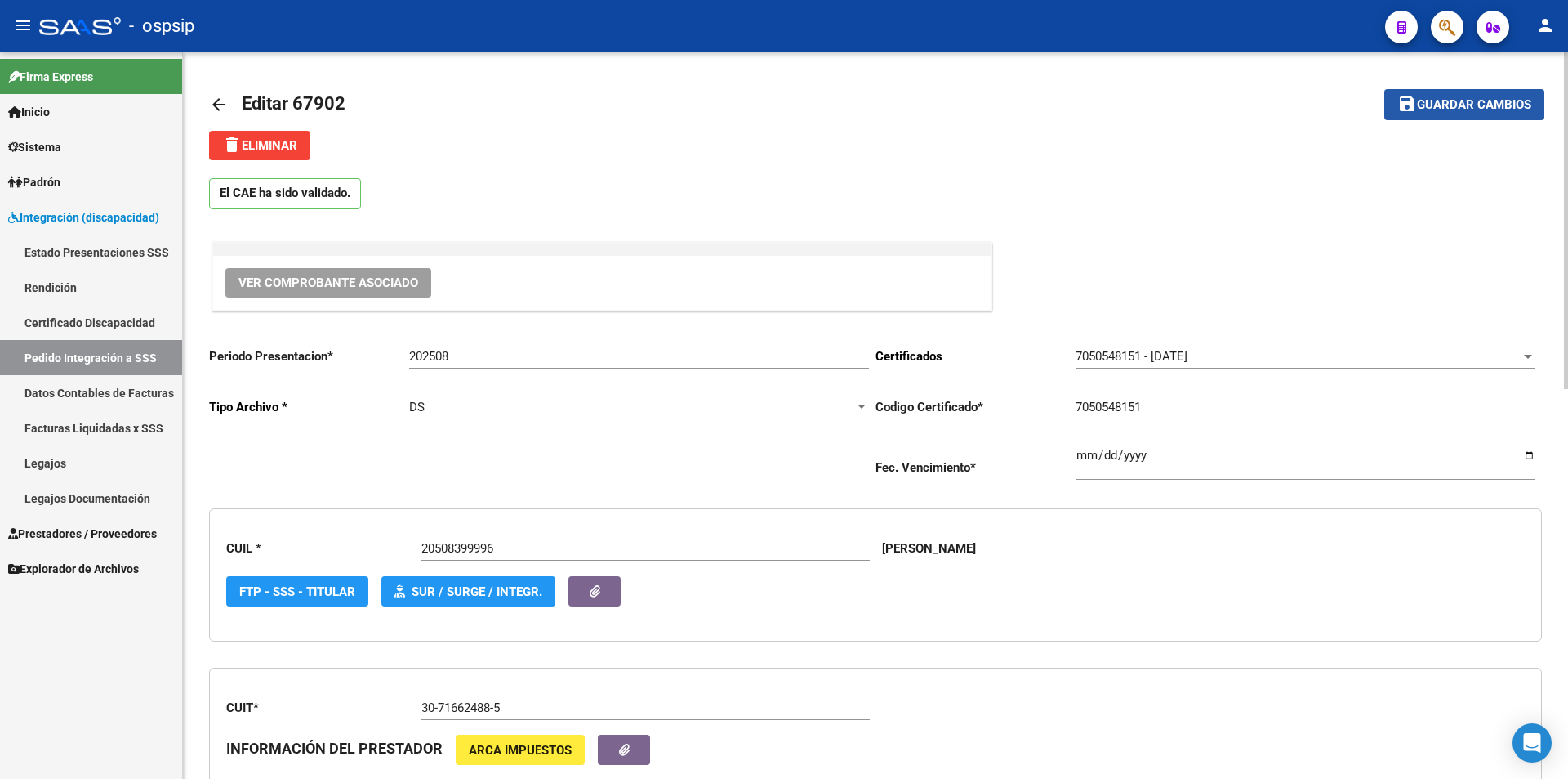
drag, startPoint x: 1533, startPoint y: 108, endPoint x: 1506, endPoint y: 116, distance: 28.2
click at [1531, 108] on button "save Guardar cambios" at bounding box center [1464, 104] width 160 height 30
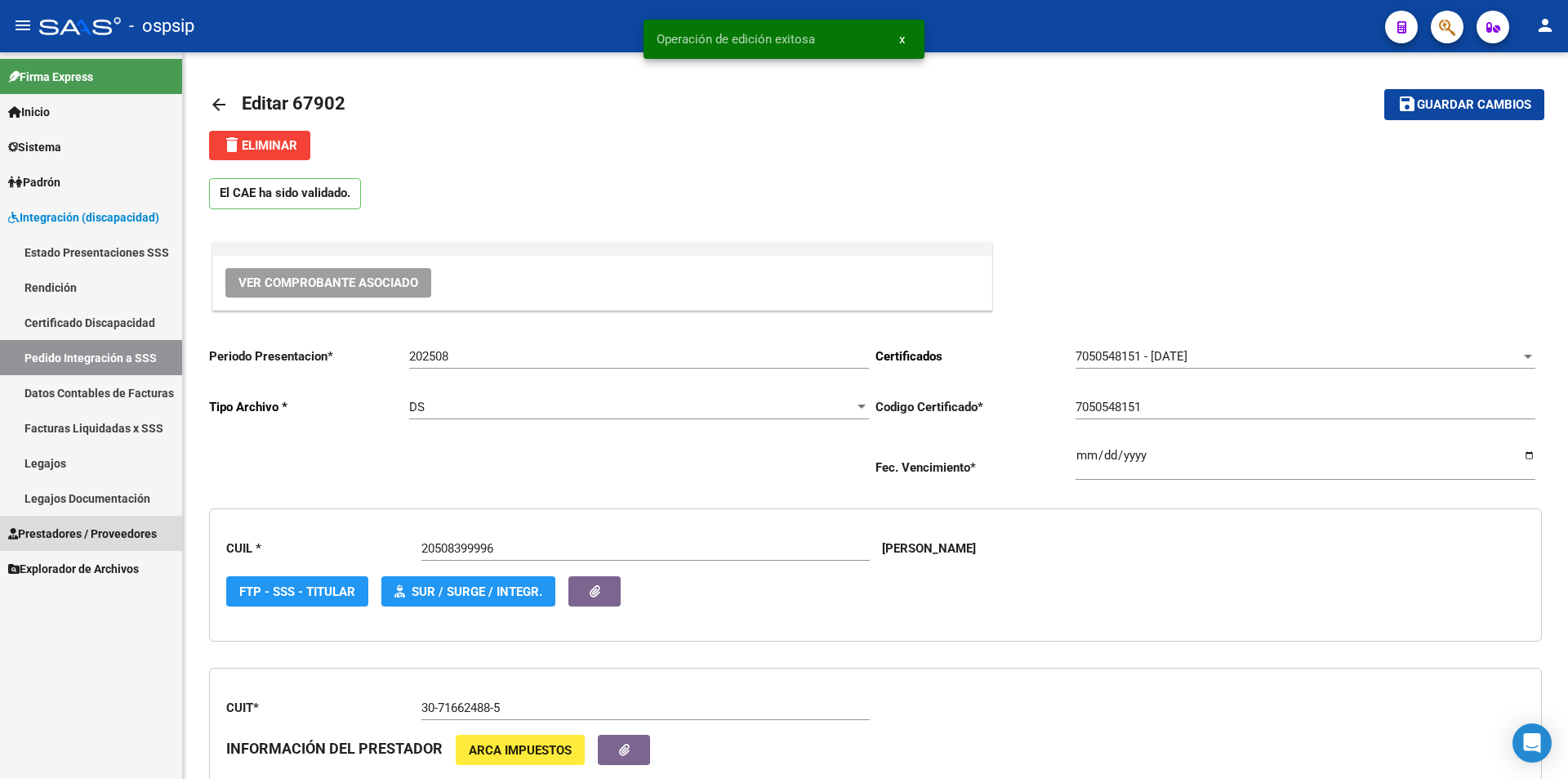
click at [94, 541] on span "Prestadores / Proveedores" at bounding box center [82, 534] width 149 height 18
click at [94, 542] on span "Prestadores / Proveedores" at bounding box center [82, 534] width 149 height 18
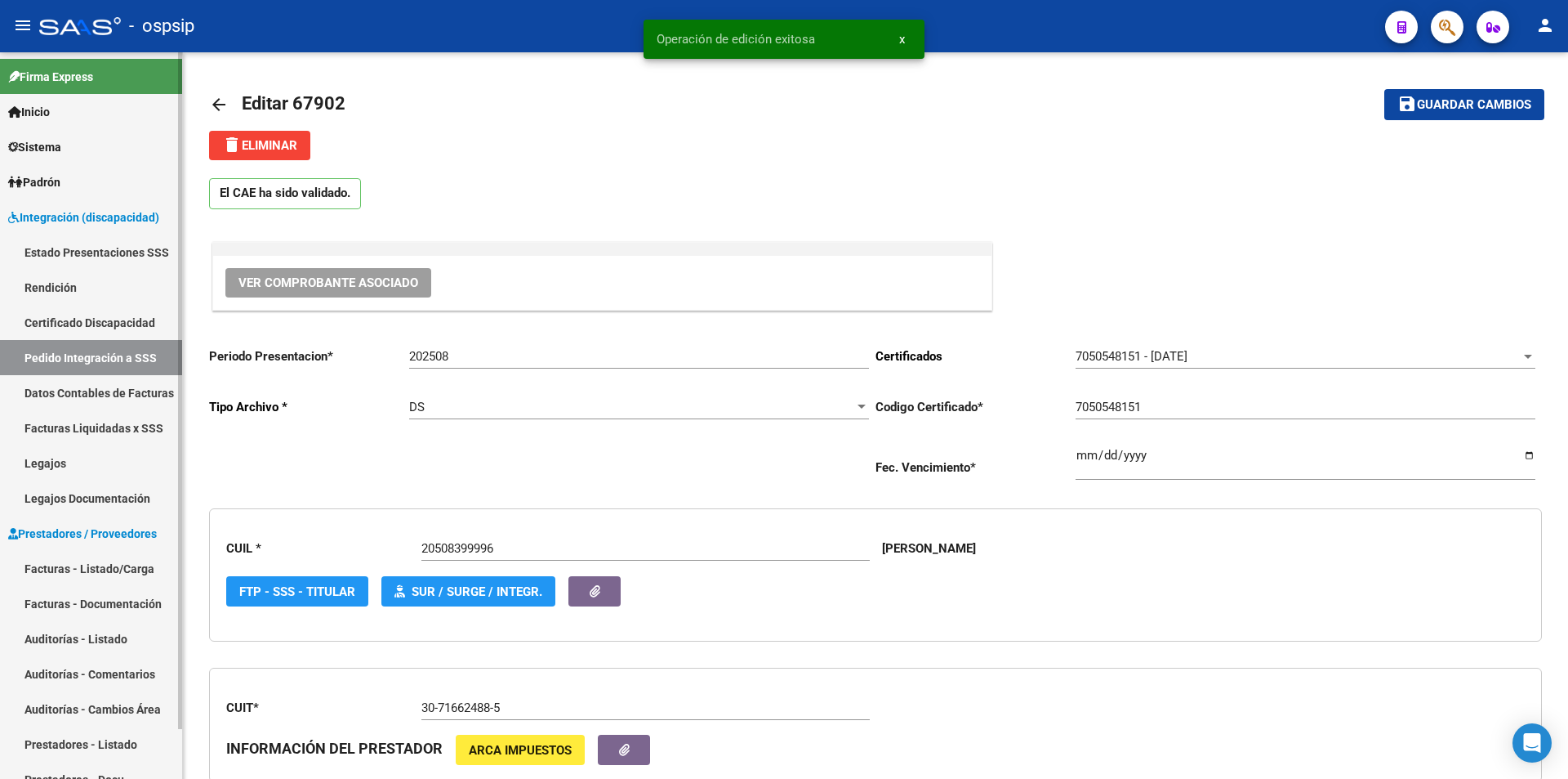
click at [104, 556] on link "Facturas - Listado/Carga" at bounding box center [90, 567] width 182 height 35
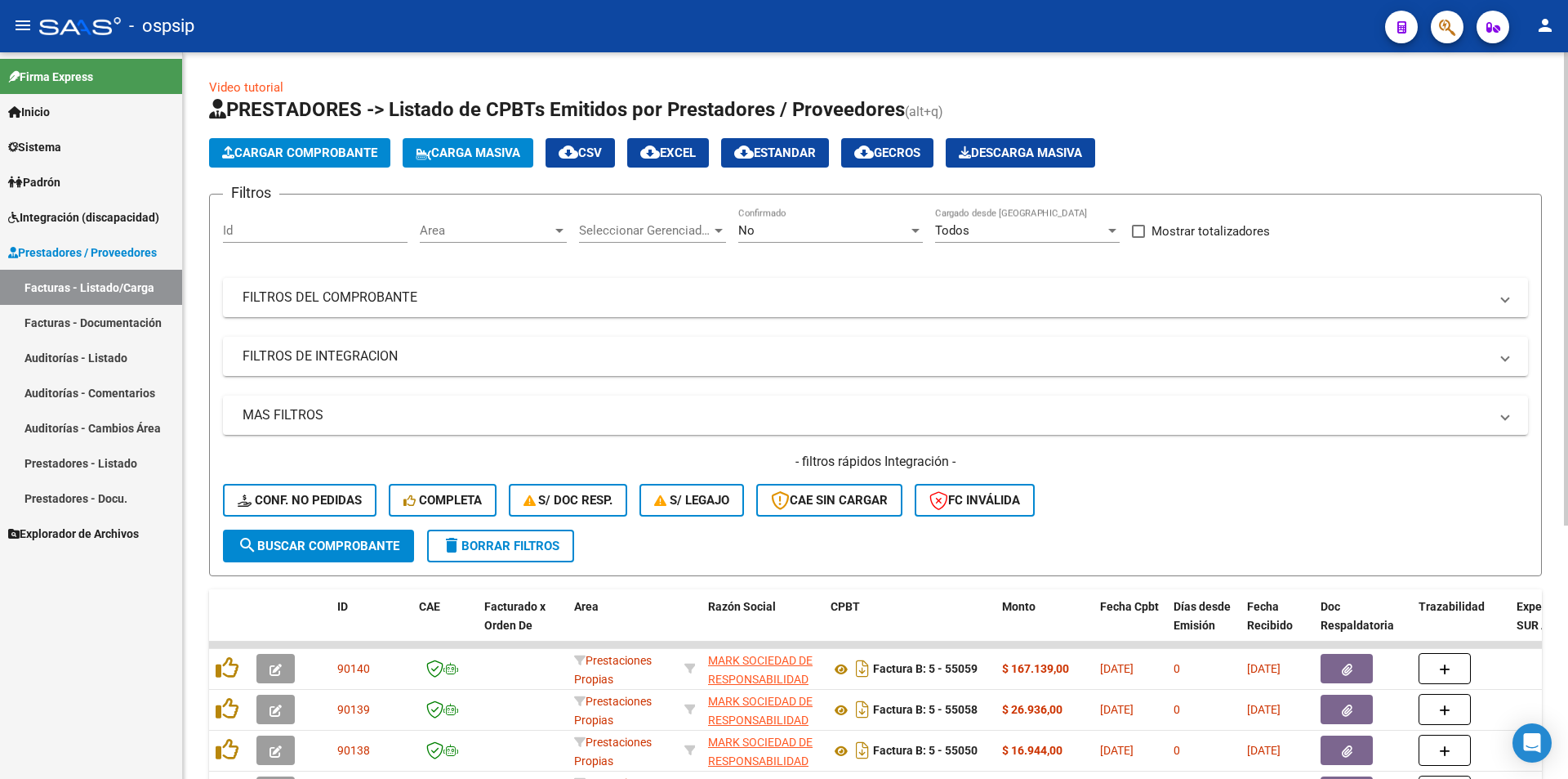
click at [781, 238] on div "No Confirmado" at bounding box center [831, 225] width 185 height 35
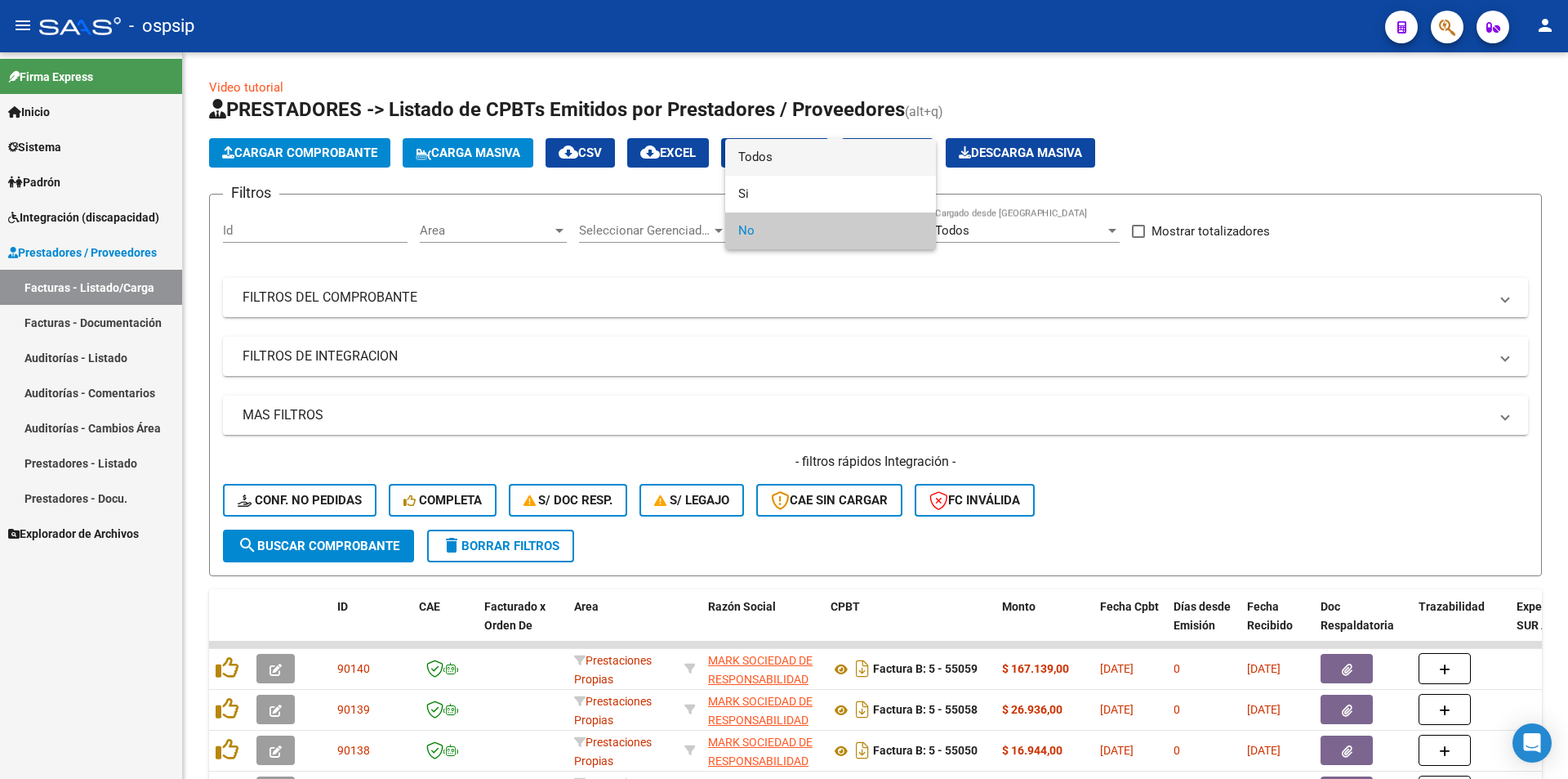
click at [778, 158] on span "Todos" at bounding box center [831, 157] width 185 height 37
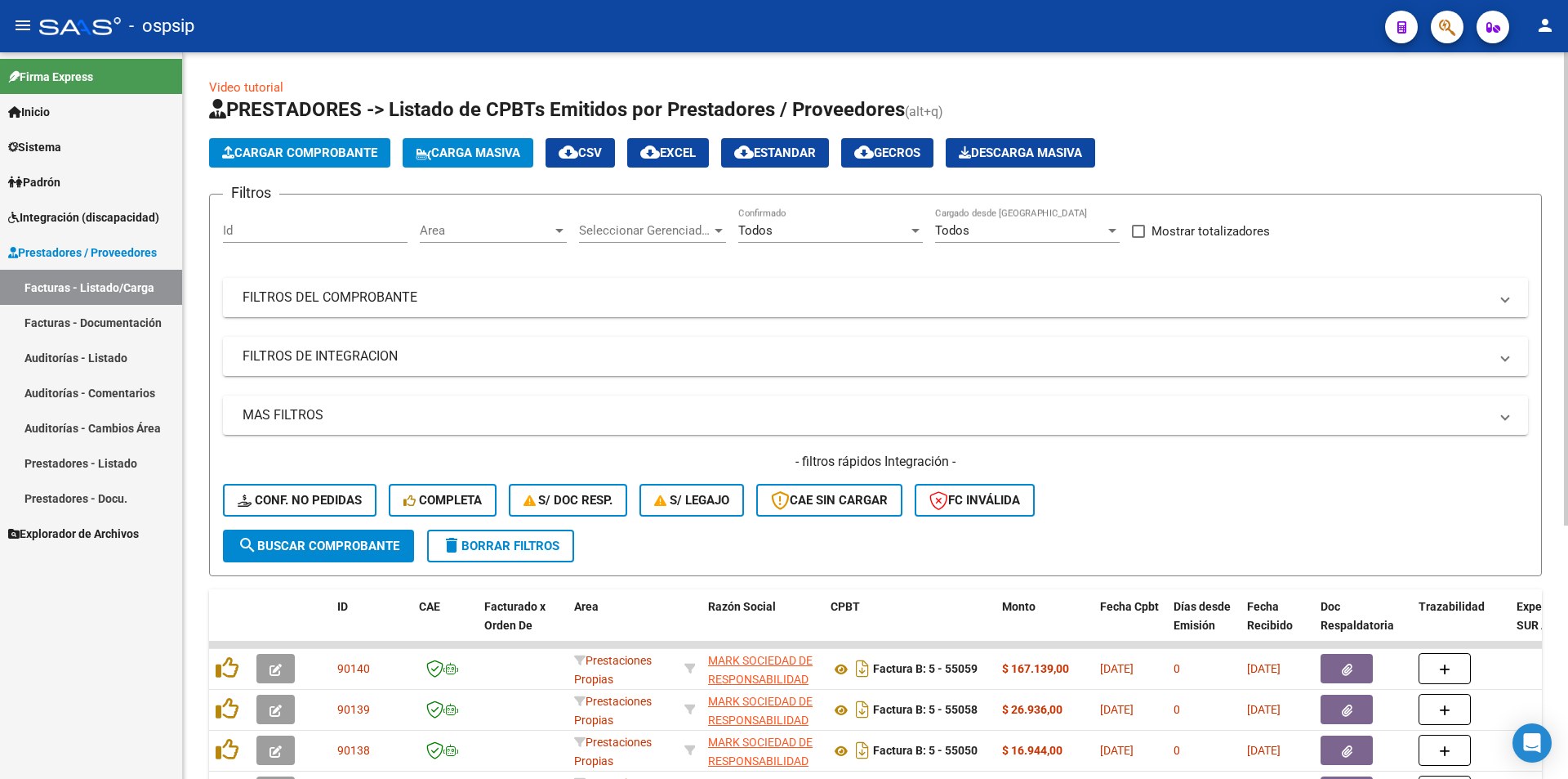
click at [363, 303] on mat-panel-title "FILTROS DEL COMPROBANTE" at bounding box center [865, 297] width 1246 height 18
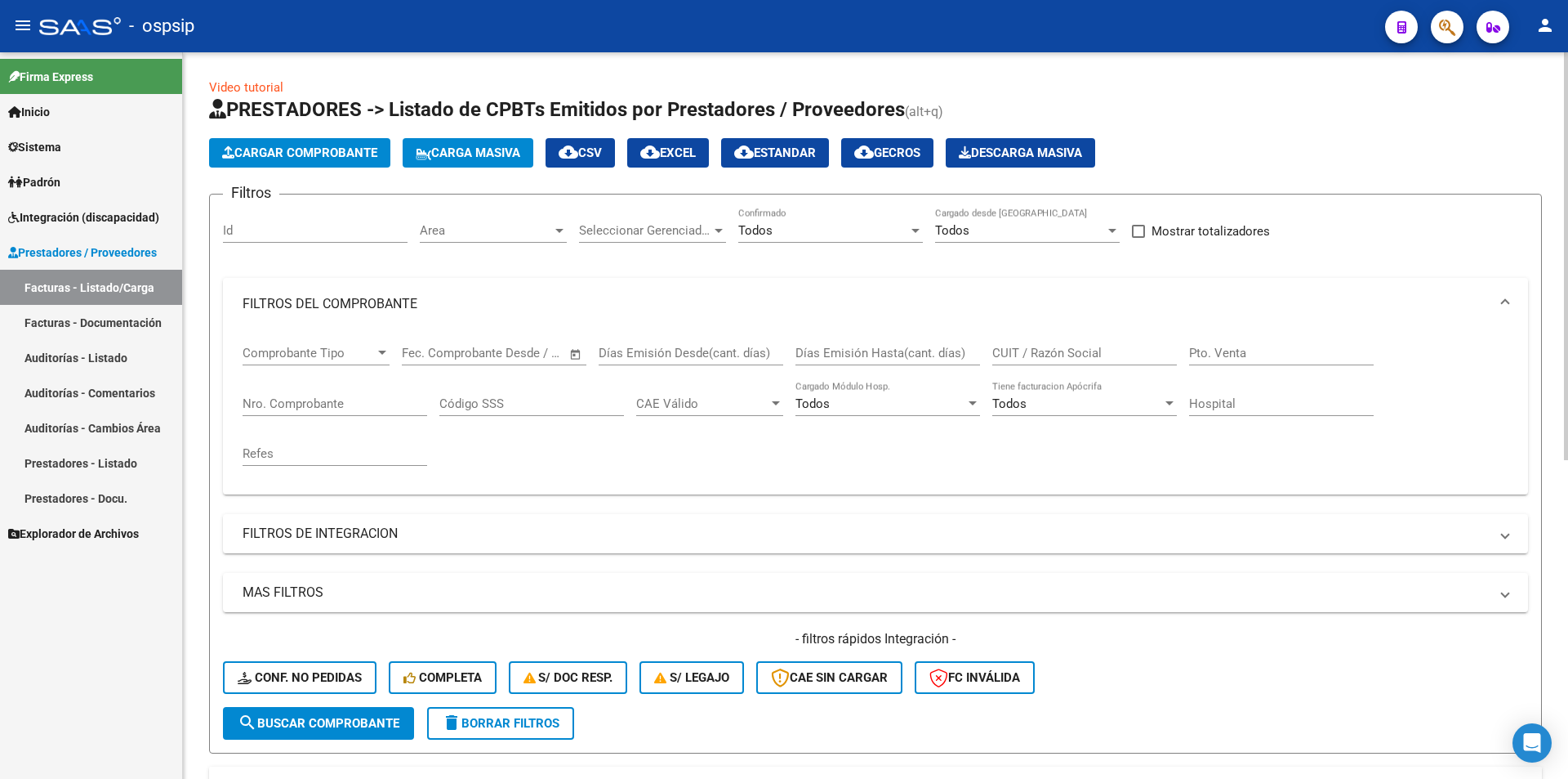
drag, startPoint x: 275, startPoint y: 408, endPoint x: 270, endPoint y: 390, distance: 18.7
click at [276, 406] on input "Nro. Comprobante" at bounding box center [335, 403] width 185 height 15
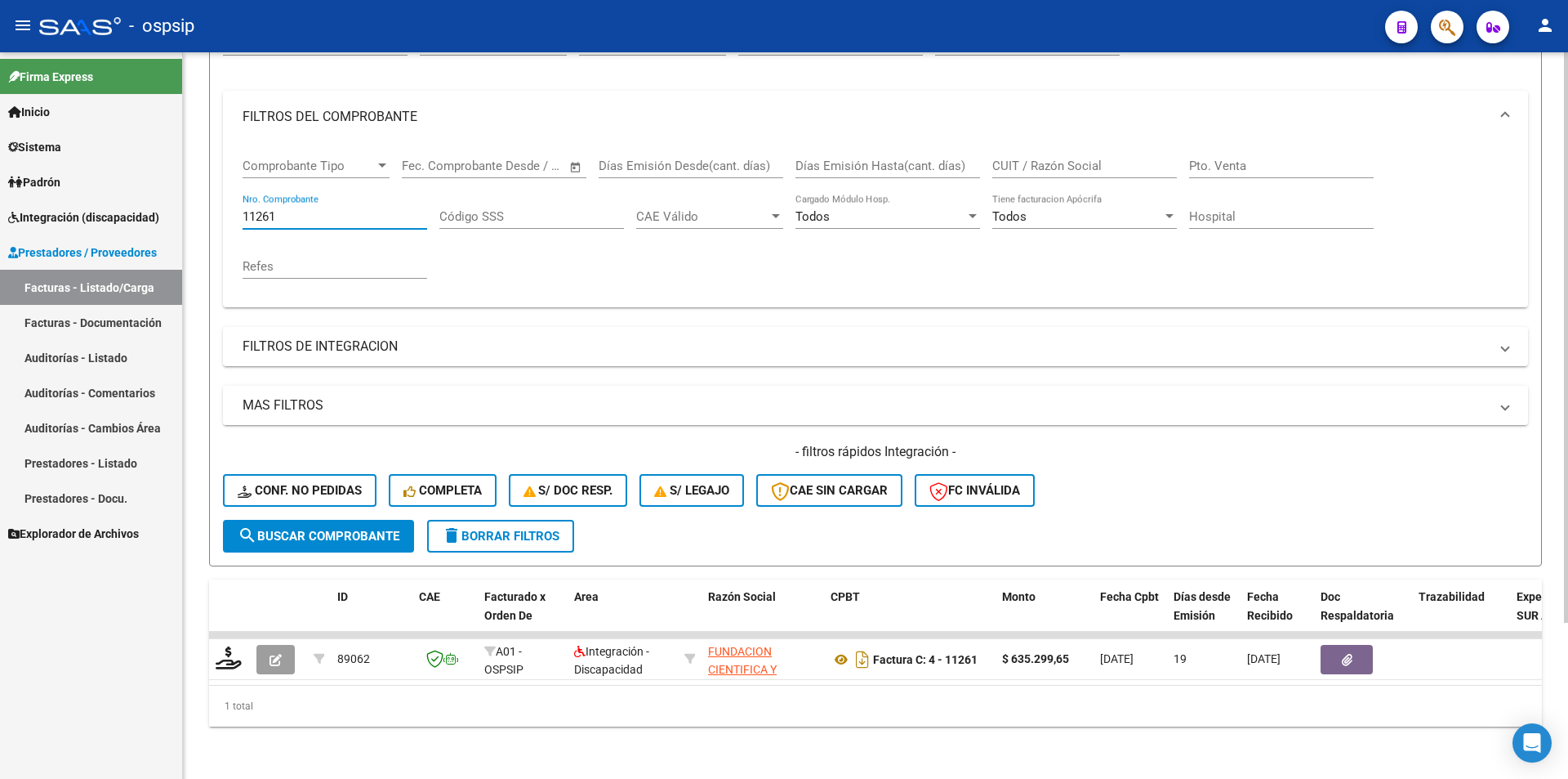
scroll to position [200, 0]
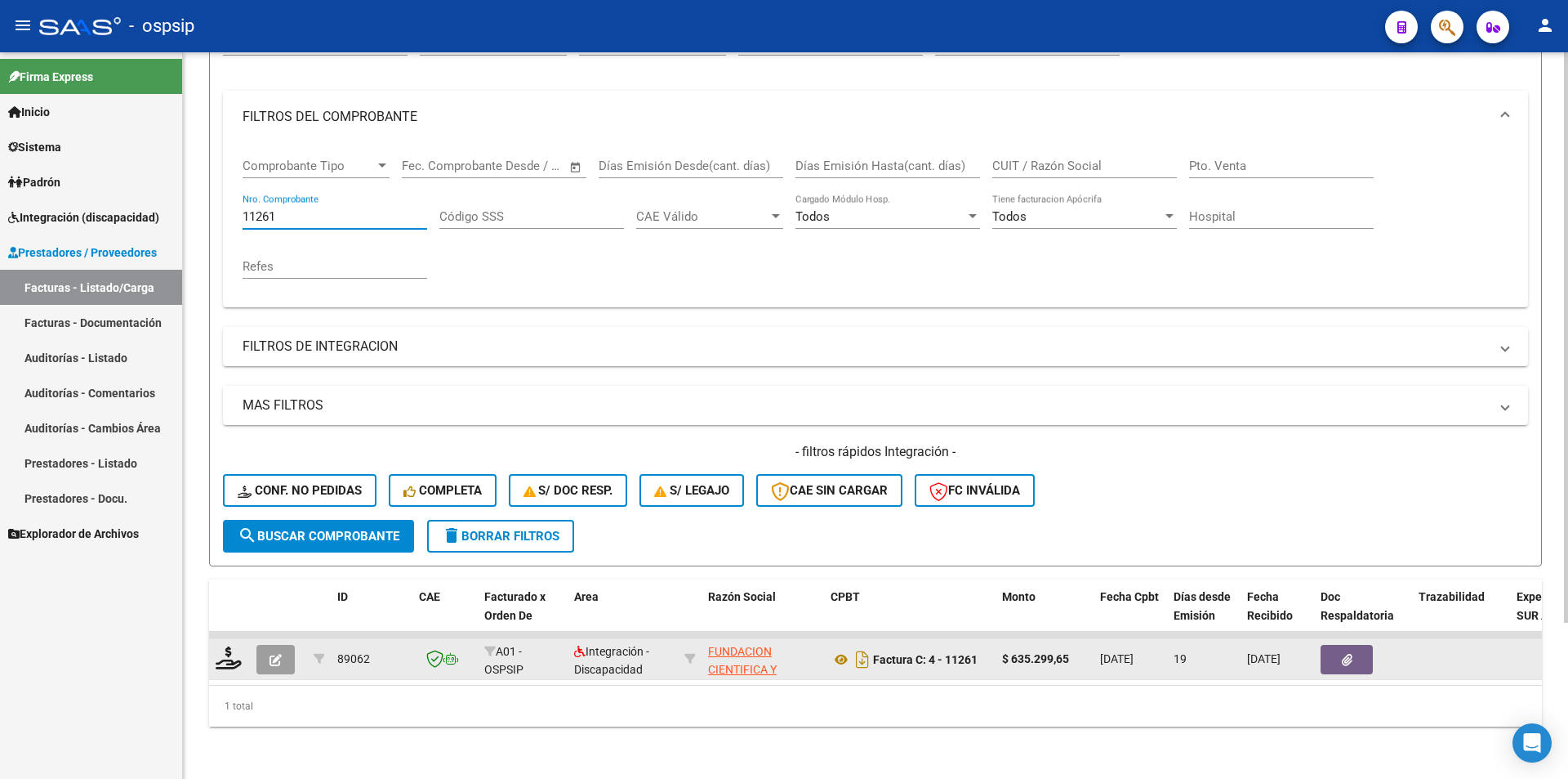
type input "11261"
click at [265, 645] on button "button" at bounding box center [275, 660] width 39 height 30
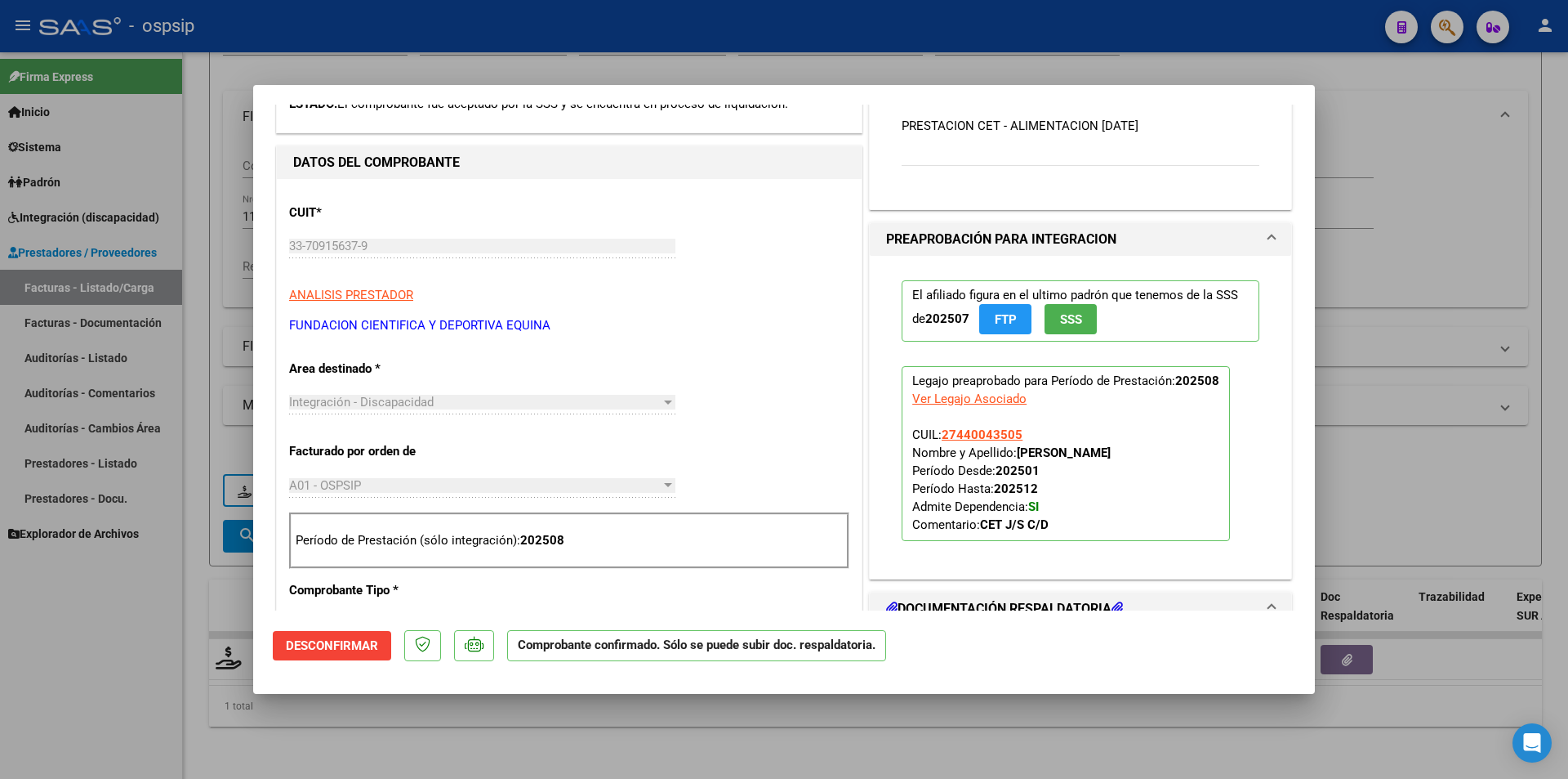
scroll to position [408, 0]
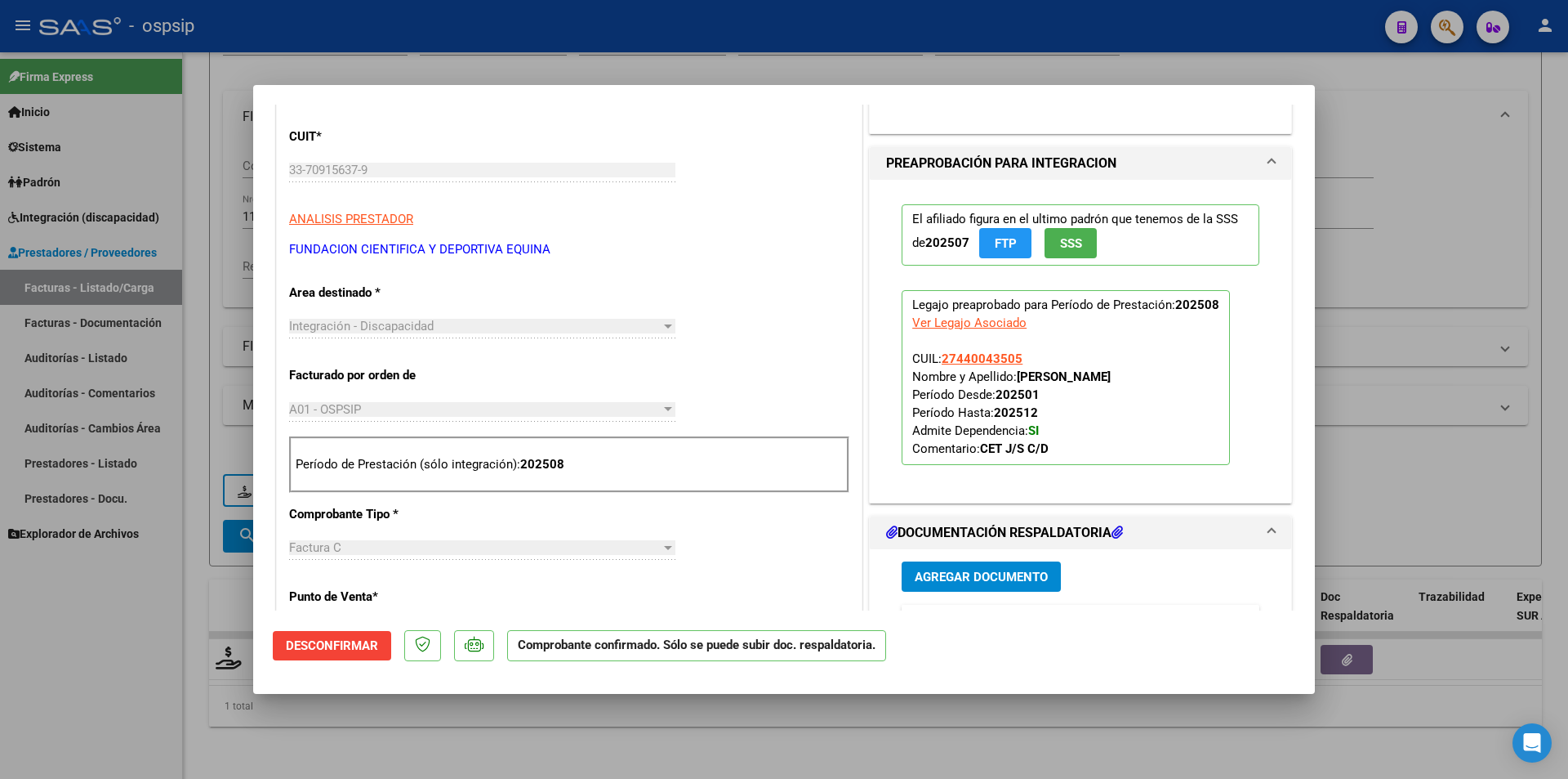
click at [196, 92] on div at bounding box center [784, 390] width 1568 height 779
type input "$ 0,00"
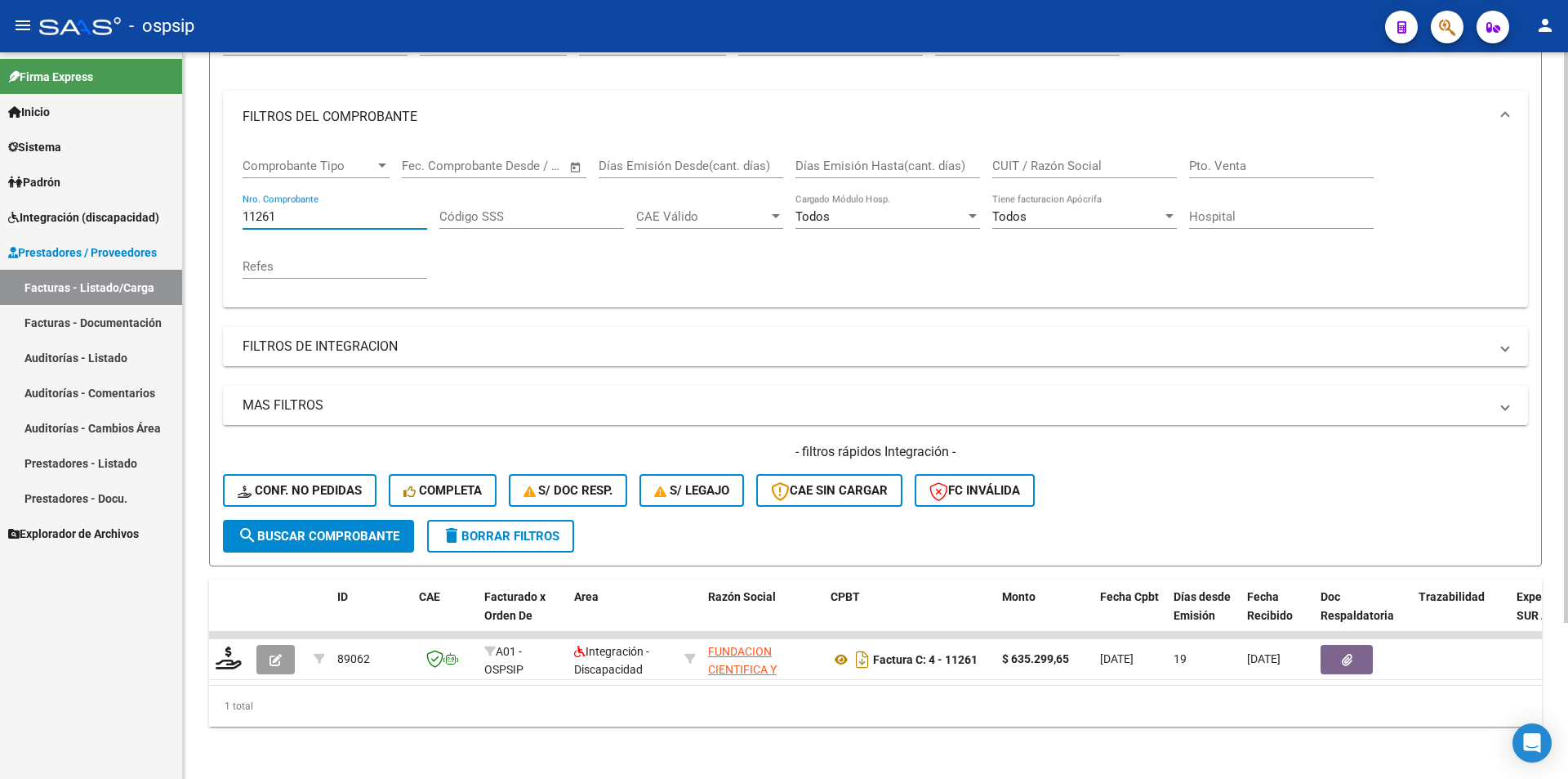
drag, startPoint x: 278, startPoint y: 206, endPoint x: 194, endPoint y: 198, distance: 84.4
click at [200, 204] on div "Video tutorial PRESTADORES -> Listado de CPBTs Emitidos por Prestadores / Prove…" at bounding box center [875, 322] width 1385 height 914
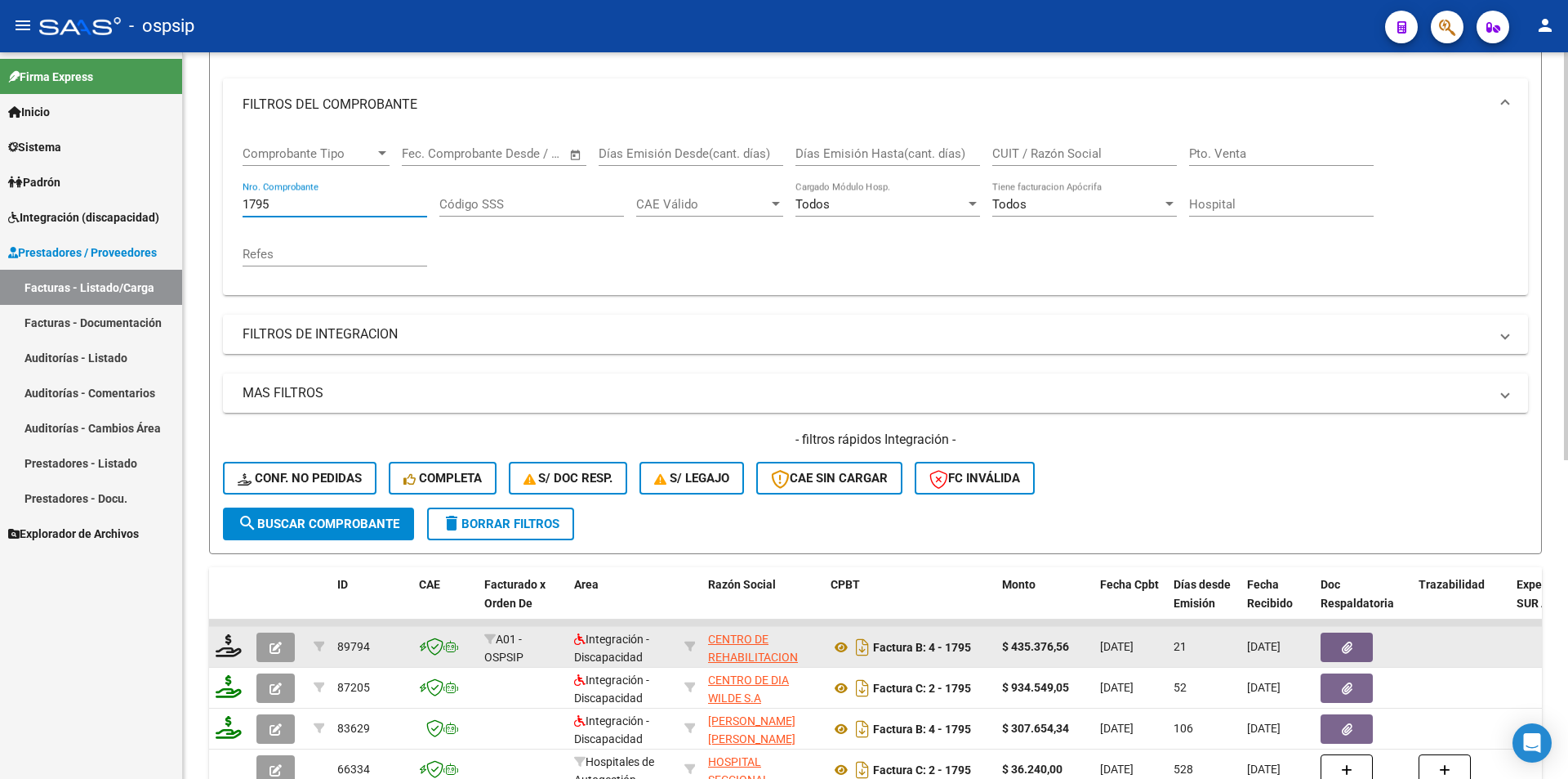
type input "1795"
click at [273, 648] on icon "button" at bounding box center [275, 648] width 12 height 12
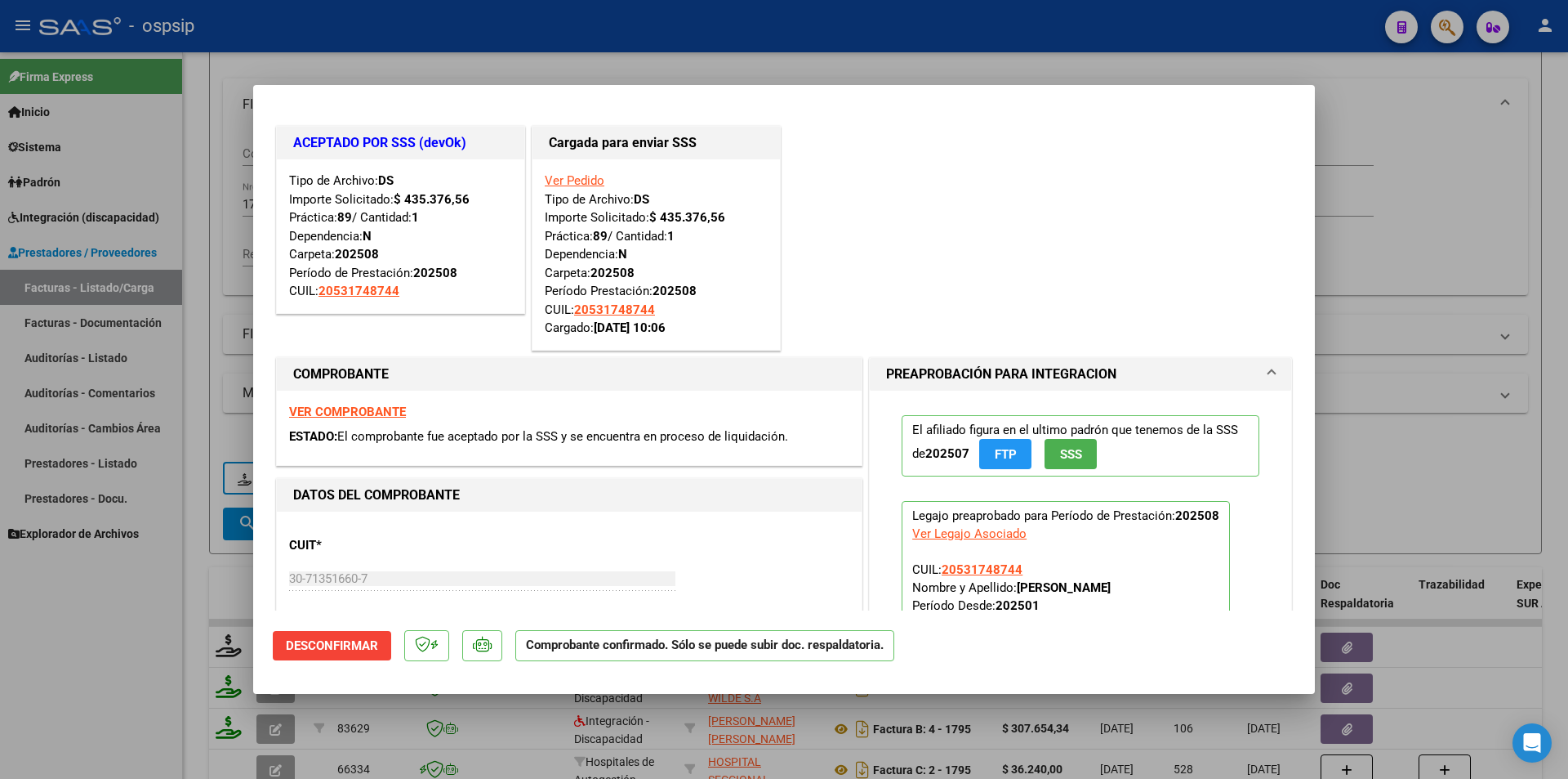
click at [573, 178] on link "Ver Pedido" at bounding box center [575, 180] width 60 height 15
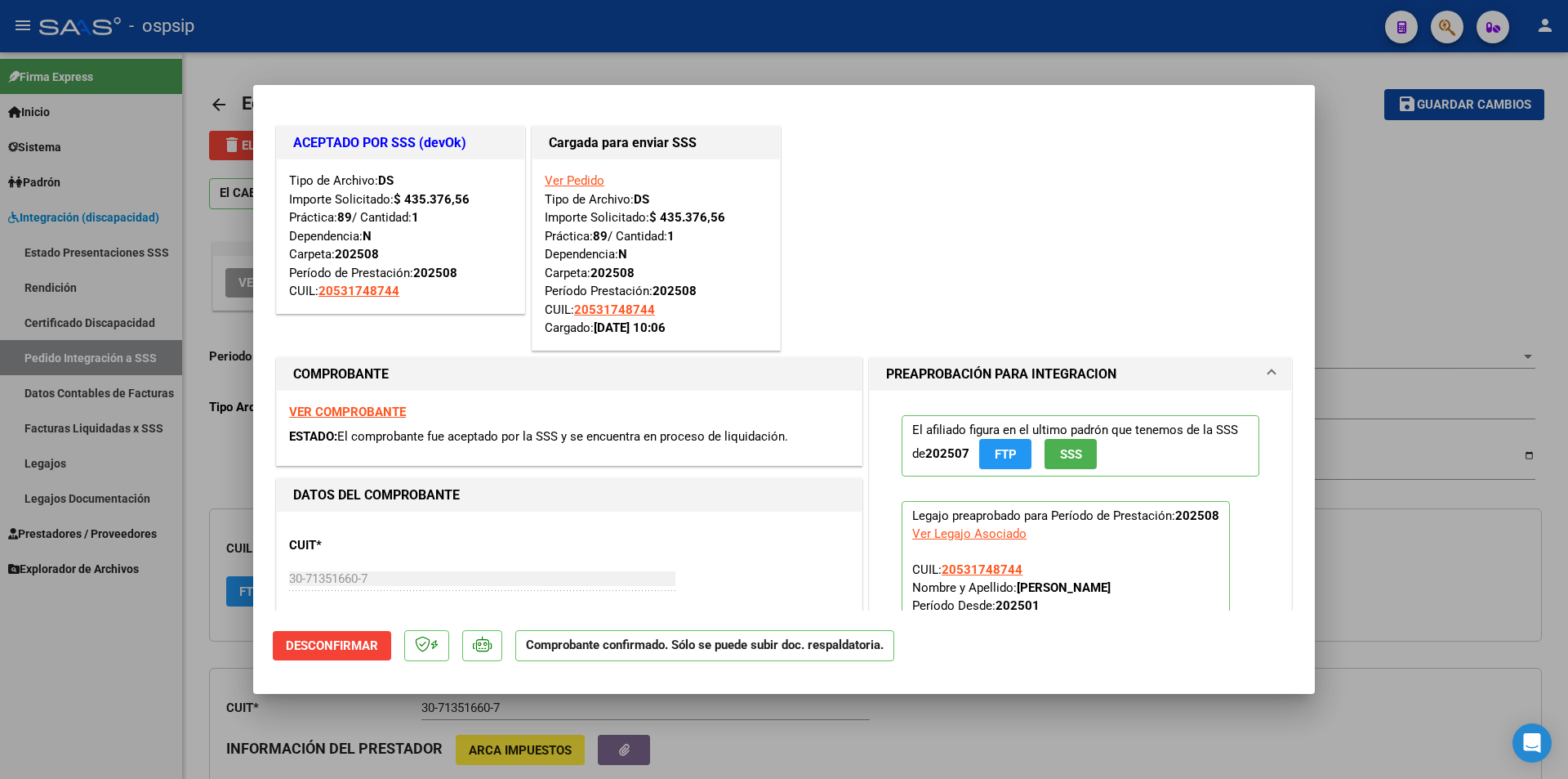
click at [103, 675] on div at bounding box center [784, 390] width 1568 height 779
type input "$ 0,00"
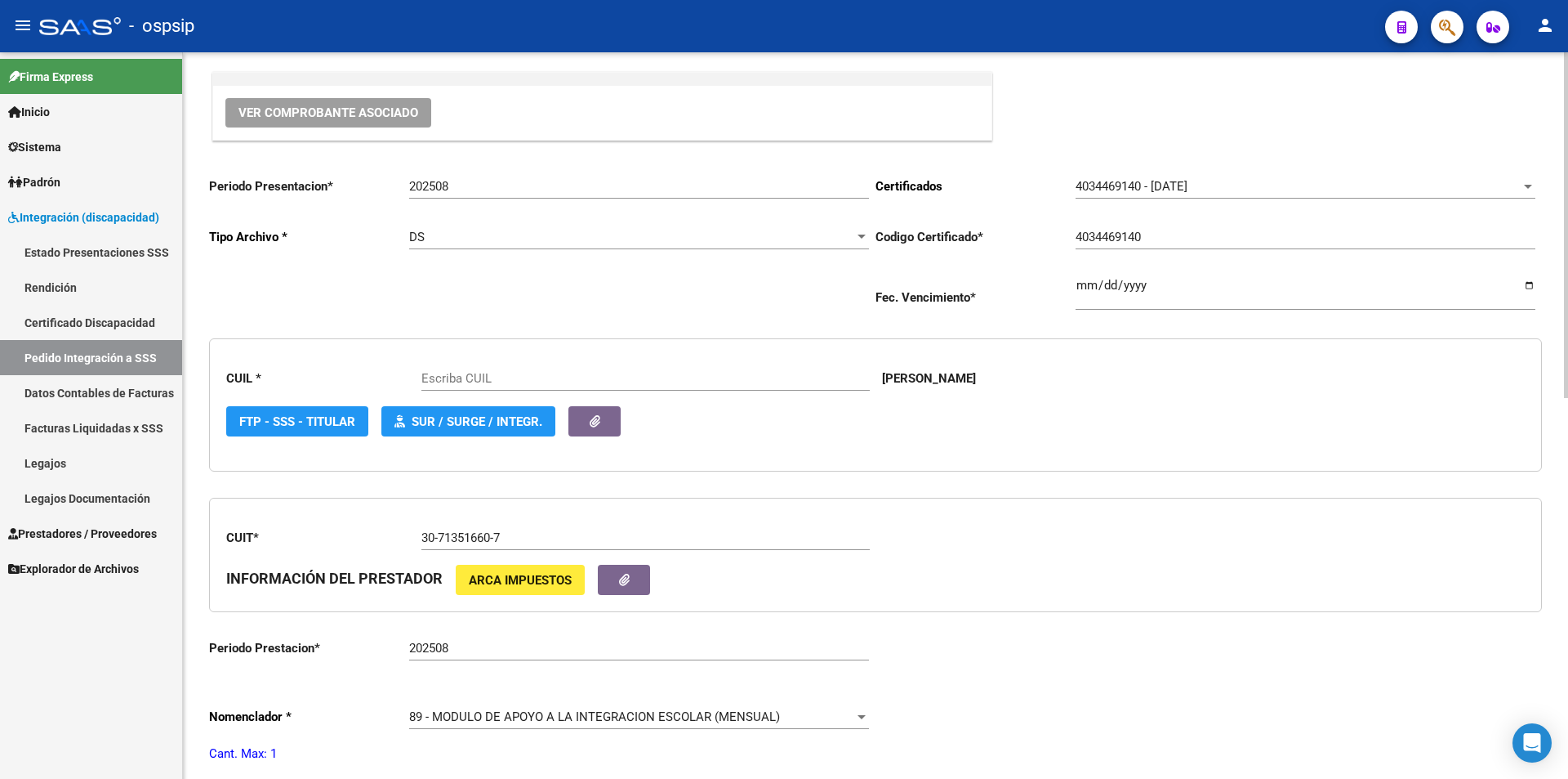
scroll to position [491, 0]
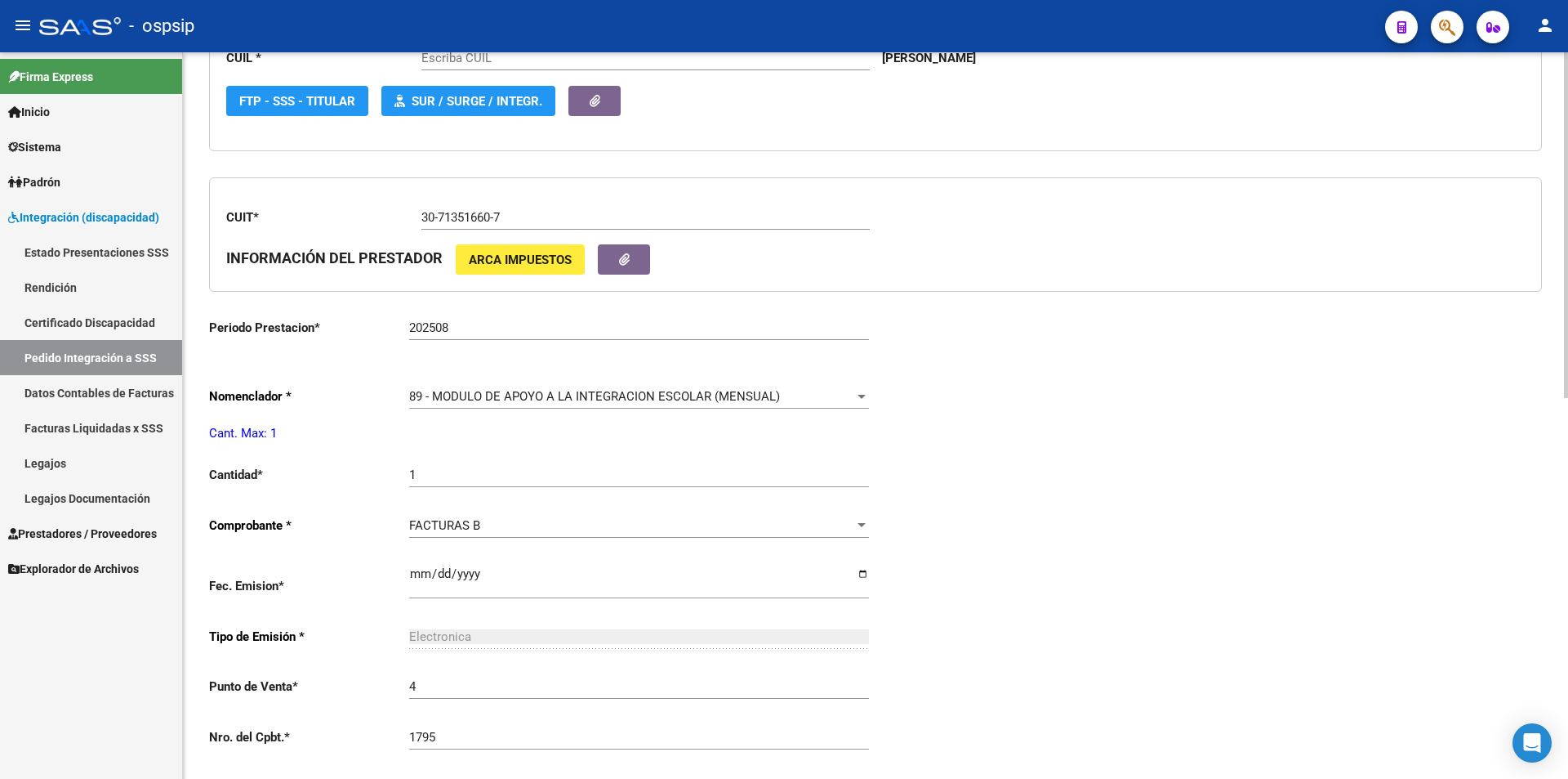
click at [489, 387] on div "89 - MODULO DE APOYO A LA INTEGRACION ESCOLAR (MENSUAL) Seleccionar nomenclador" at bounding box center [639, 390] width 460 height 35
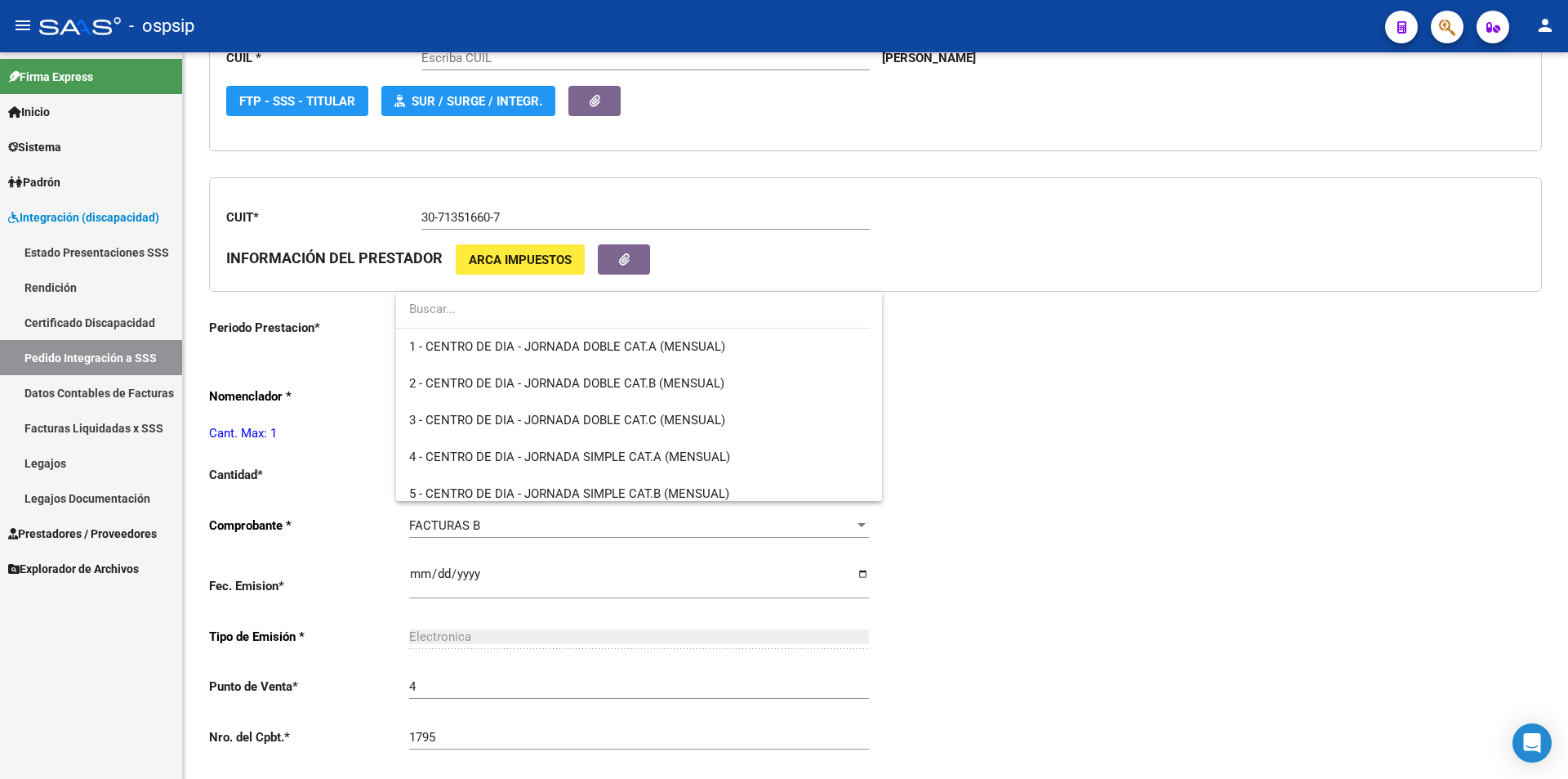
type input "20531748744"
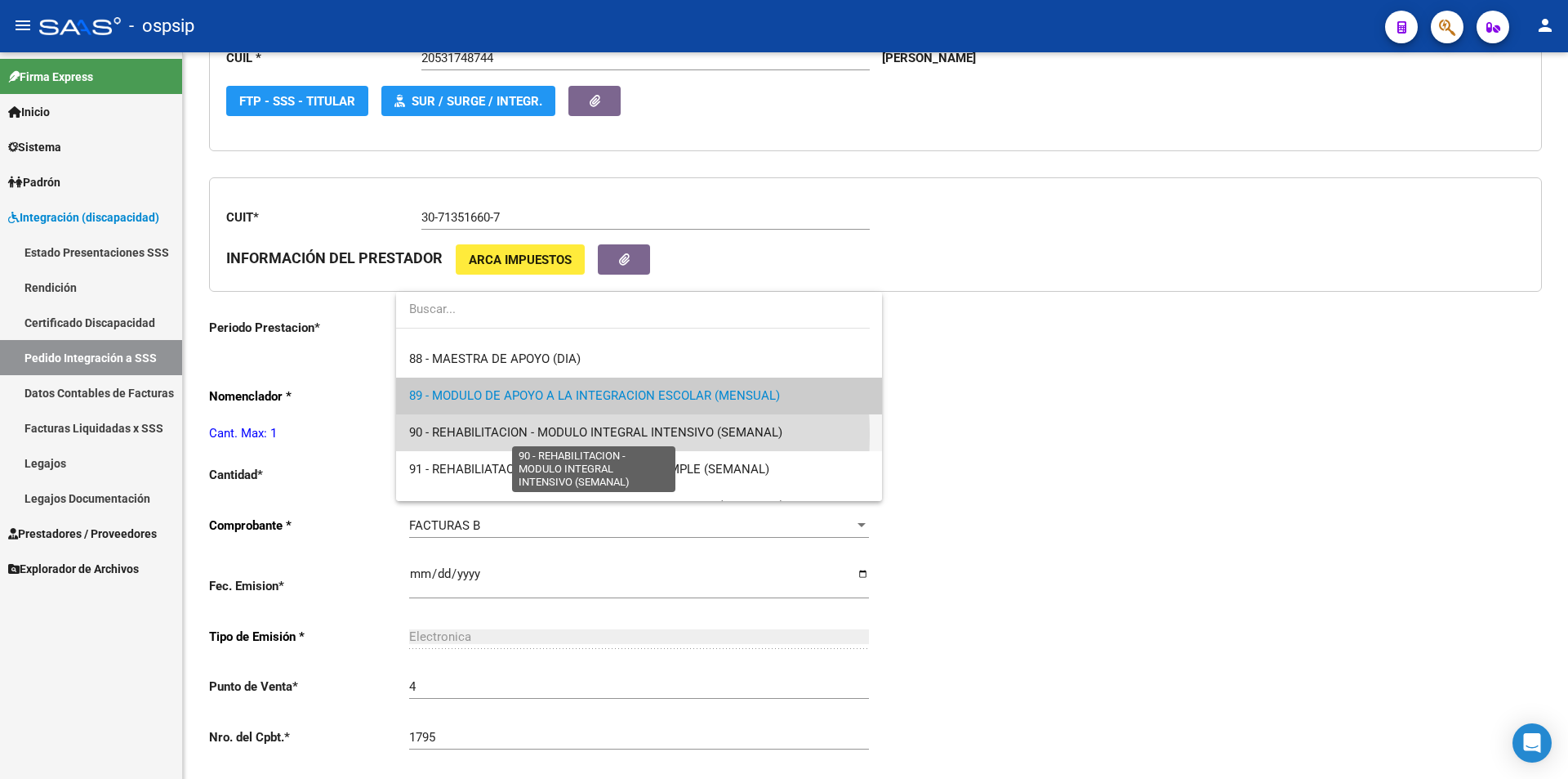
click at [439, 435] on span "90 - REHABILITACION - MODULO INTEGRAL INTENSIVO (SEMANAL)" at bounding box center [596, 432] width 373 height 15
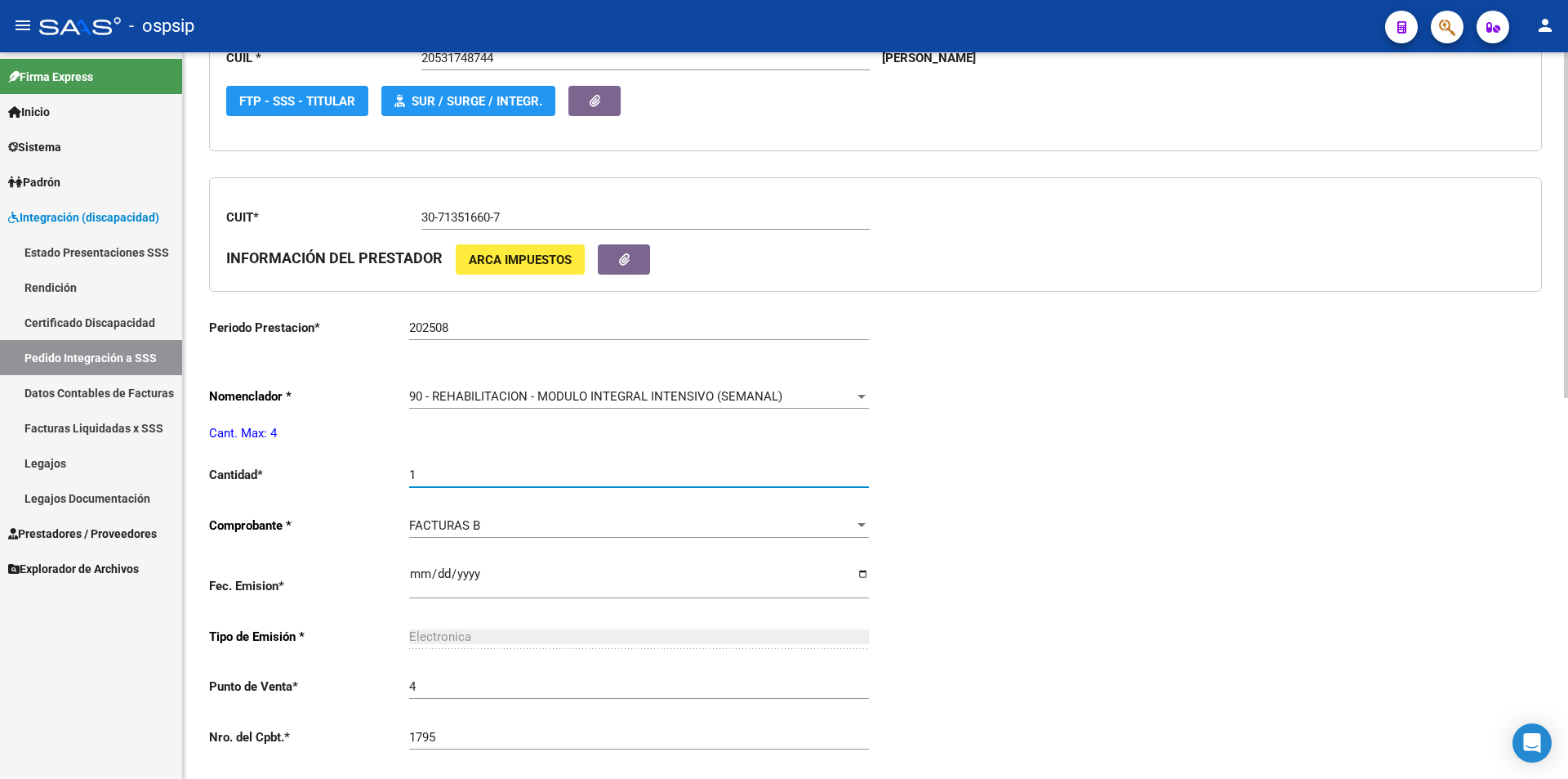
drag, startPoint x: 437, startPoint y: 474, endPoint x: 353, endPoint y: 473, distance: 84.0
click at [353, 473] on app-form-text-field "Cantidad * 1 Ingresar el nro" at bounding box center [539, 475] width 660 height 15
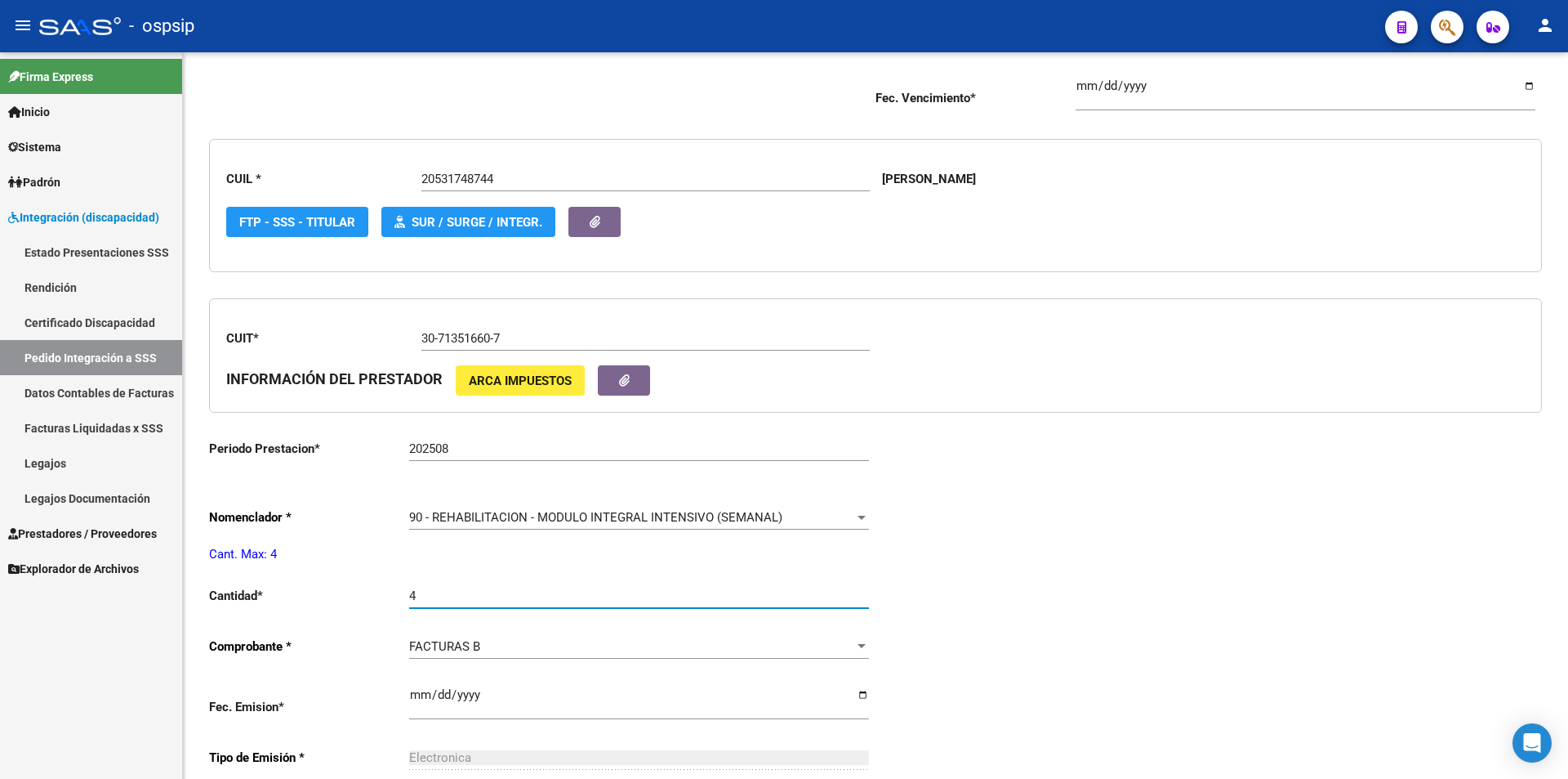
scroll to position [0, 0]
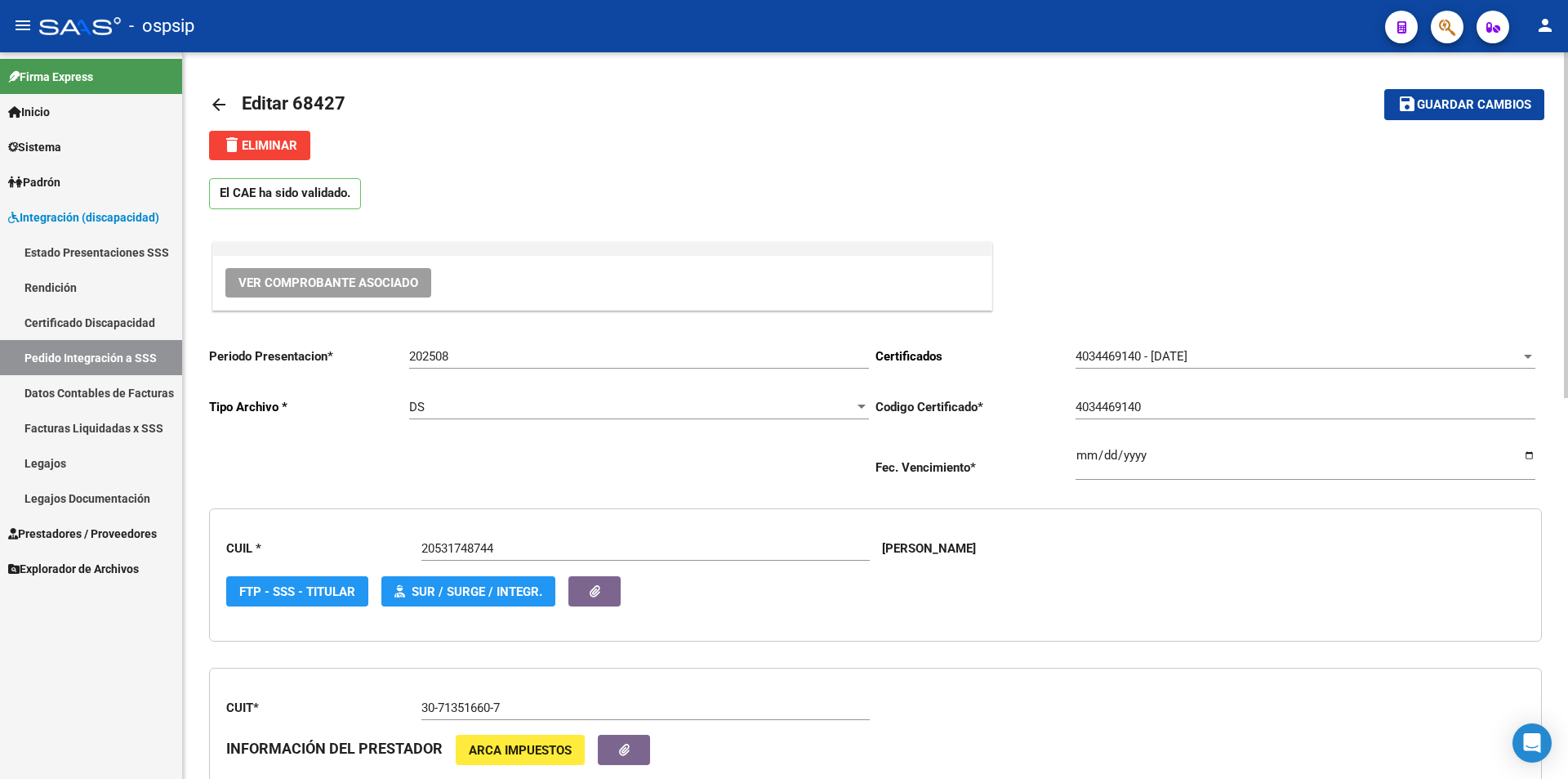
type input "4"
click at [1473, 112] on span "Guardar cambios" at bounding box center [1474, 105] width 114 height 15
click at [136, 532] on span "Prestadores / Proveedores" at bounding box center [82, 534] width 149 height 18
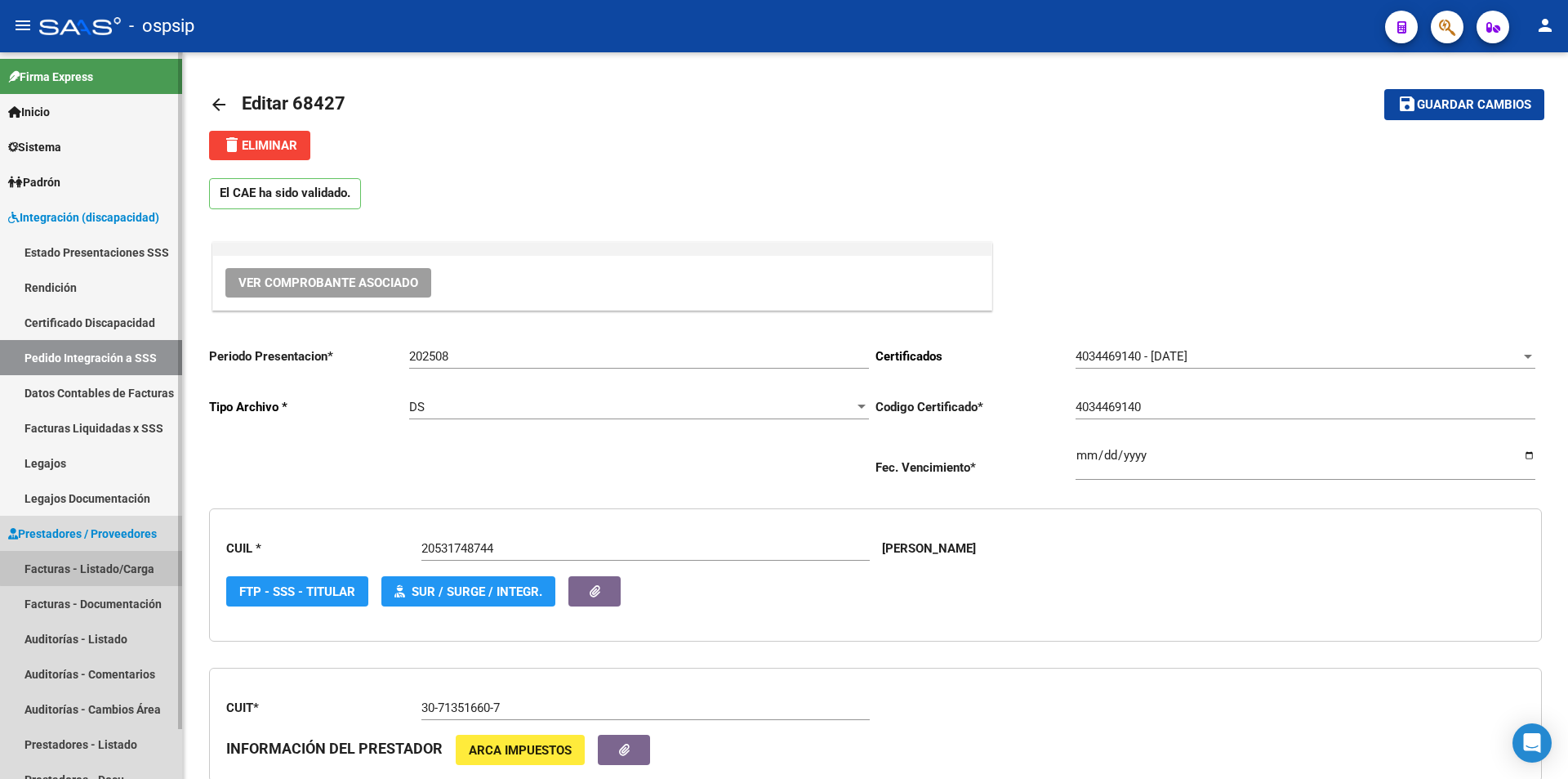
click at [138, 564] on link "Facturas - Listado/Carga" at bounding box center [90, 567] width 182 height 35
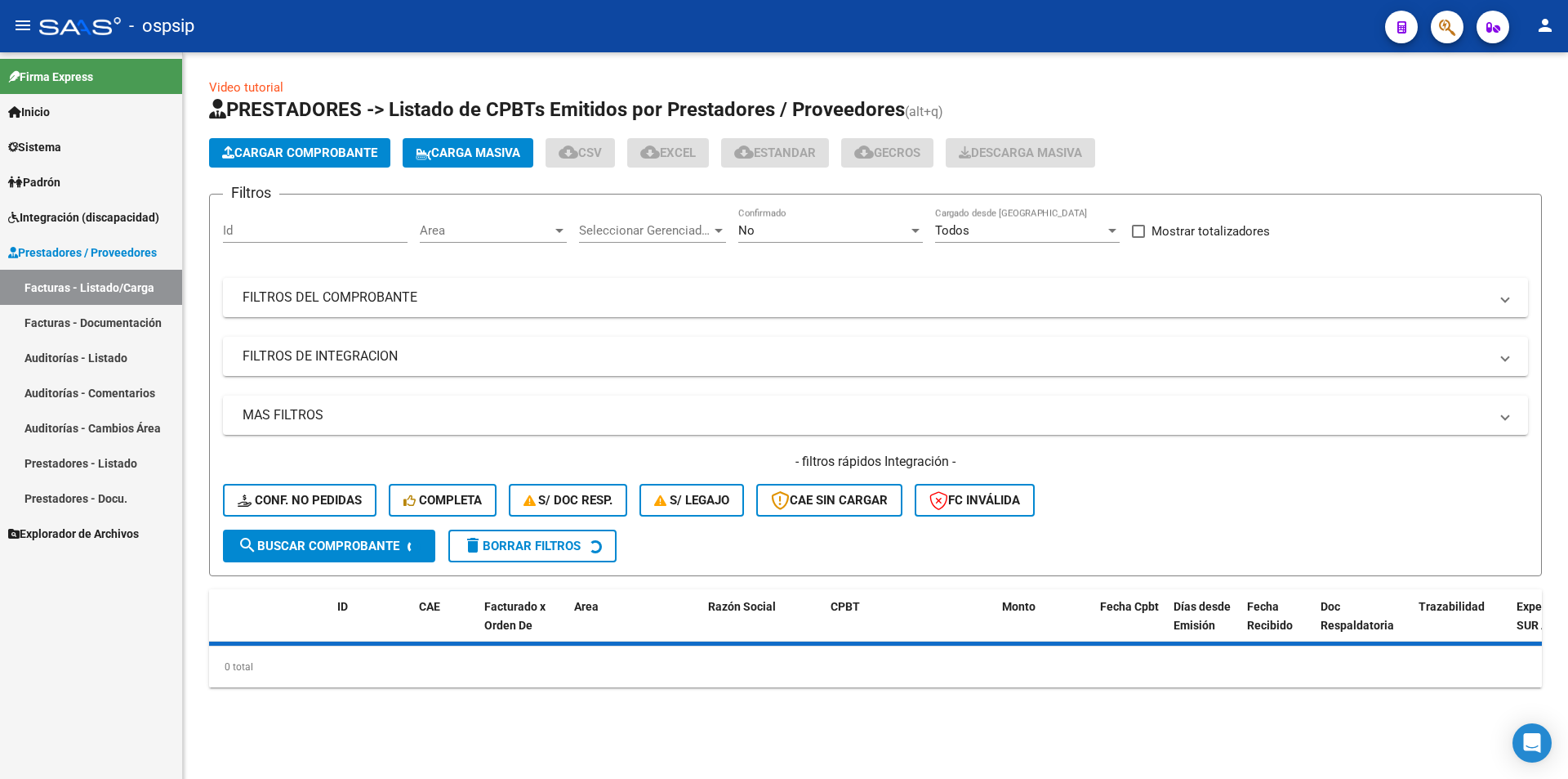
click at [844, 225] on div "No" at bounding box center [823, 231] width 170 height 15
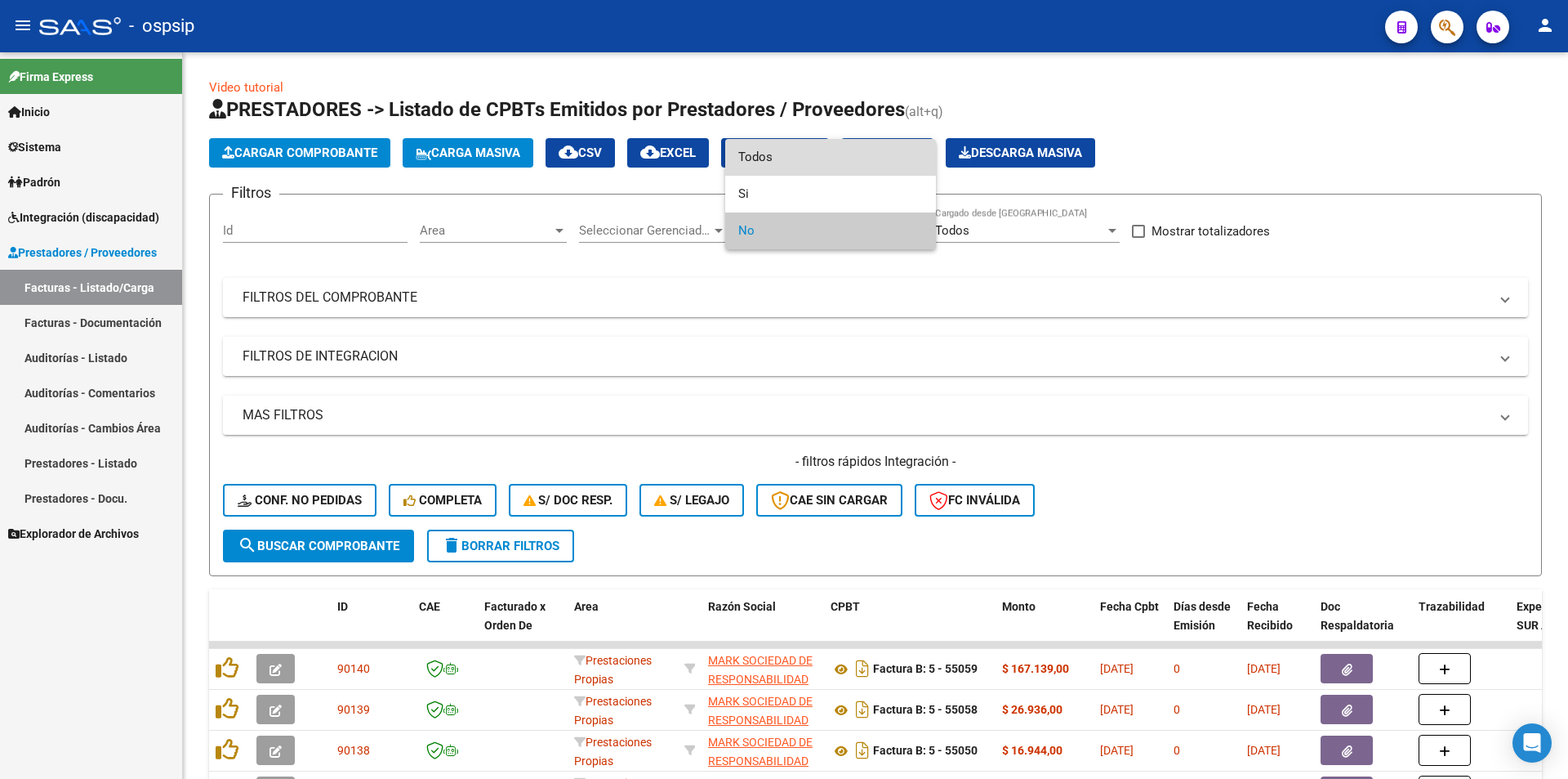
click at [794, 162] on span "Todos" at bounding box center [831, 157] width 185 height 37
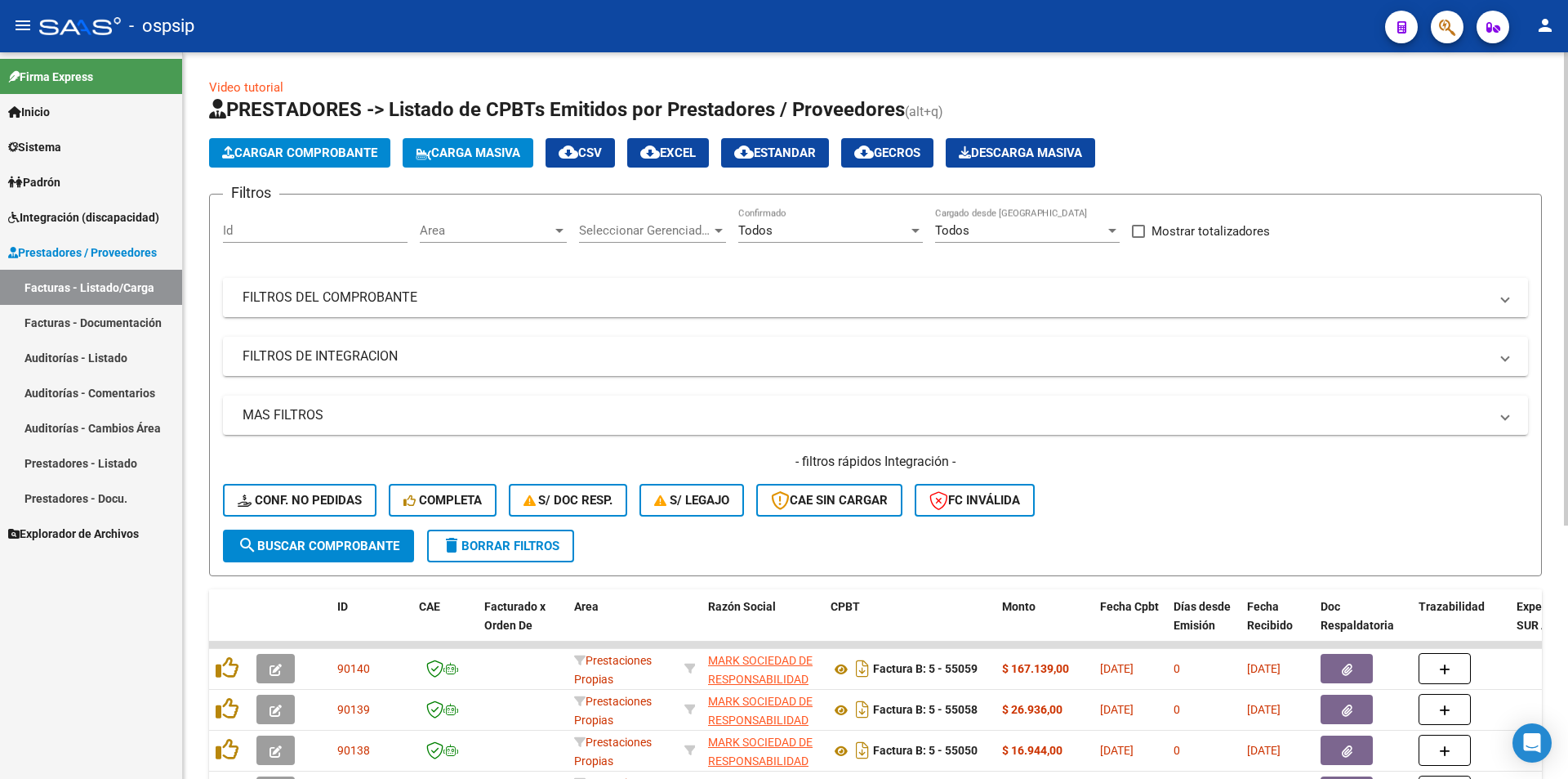
click at [354, 290] on mat-panel-title "FILTROS DEL COMPROBANTE" at bounding box center [865, 297] width 1246 height 18
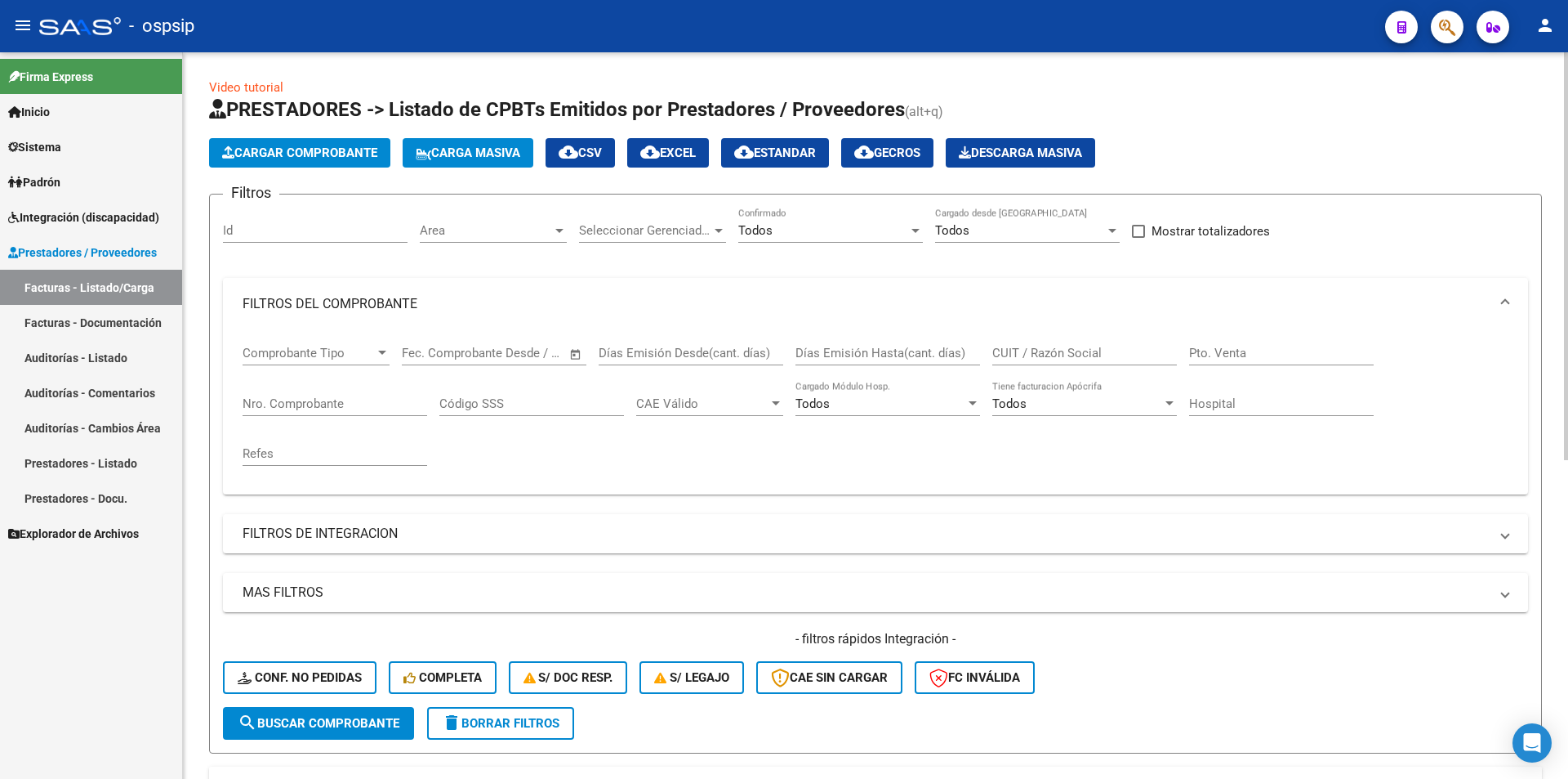
click at [325, 402] on input "Nro. Comprobante" at bounding box center [335, 403] width 185 height 15
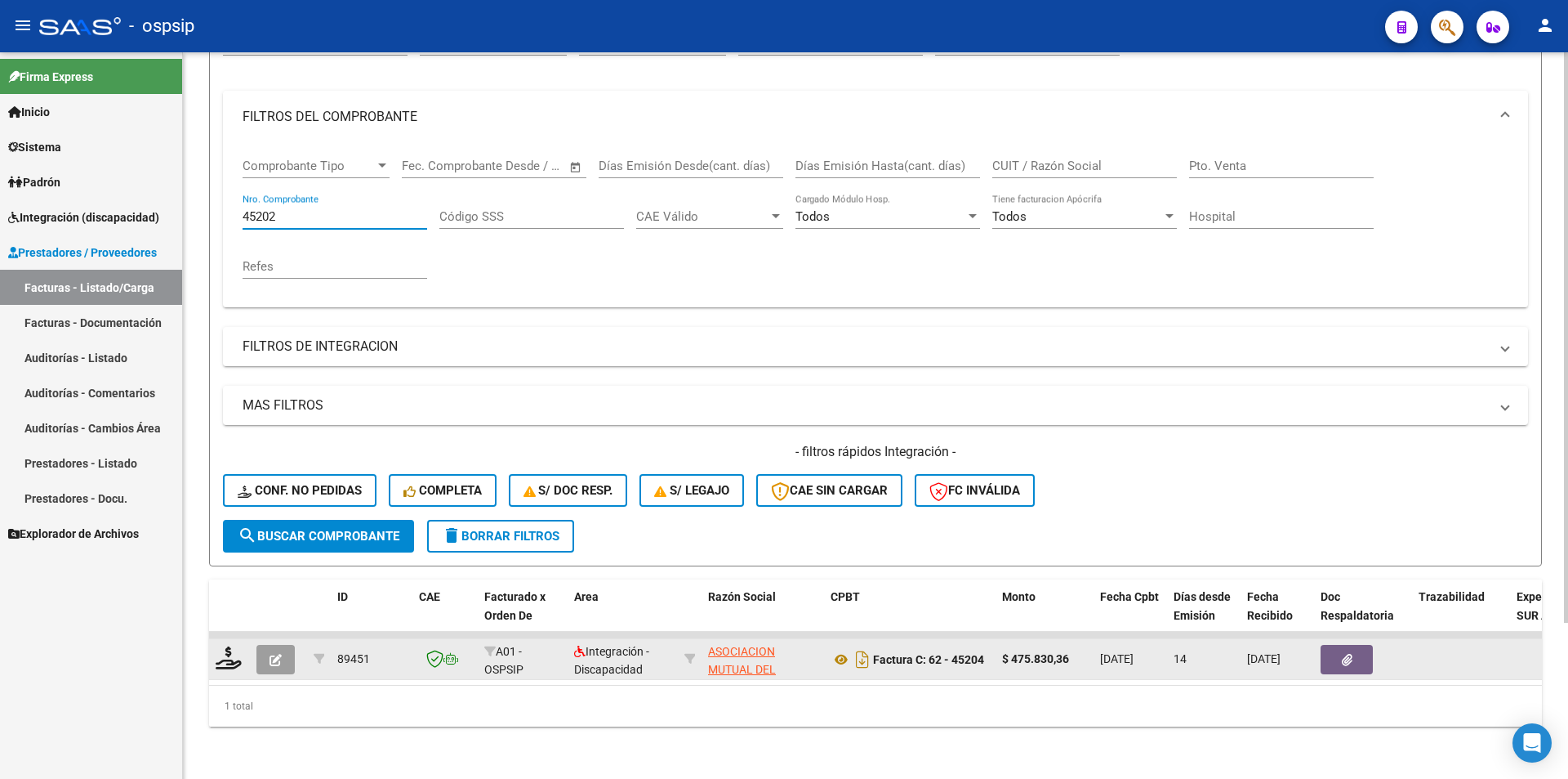
type input "45202"
click at [271, 654] on icon "button" at bounding box center [275, 660] width 12 height 12
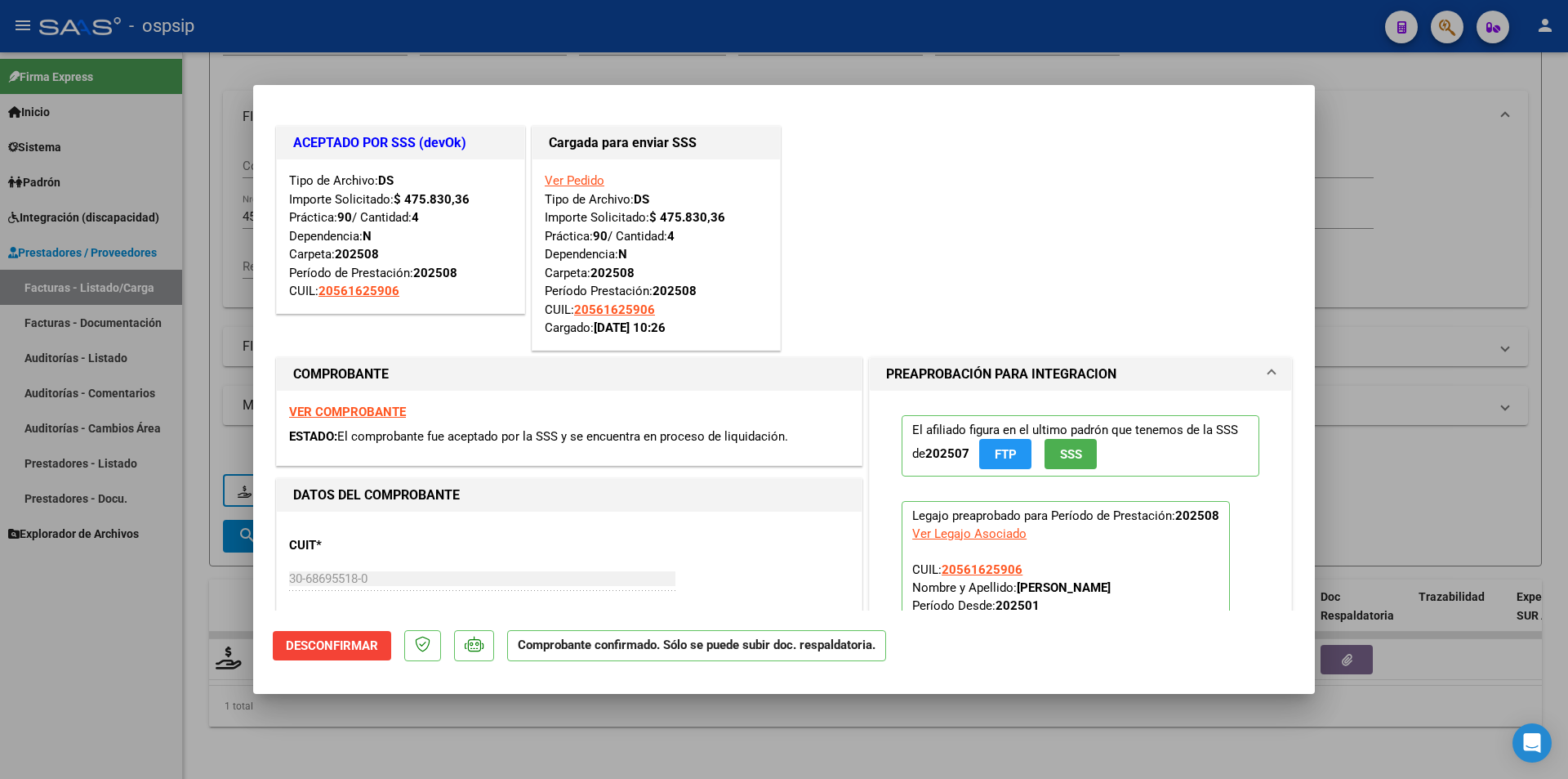
click at [356, 402] on div "VER COMPROBANTE ESTADO: El comprobante fue aceptado por la SSS y se encuentra e…" at bounding box center [569, 427] width 585 height 75
click at [358, 409] on strong "VER COMPROBANTE" at bounding box center [348, 411] width 117 height 15
click at [553, 174] on link "Ver Pedido" at bounding box center [575, 180] width 60 height 15
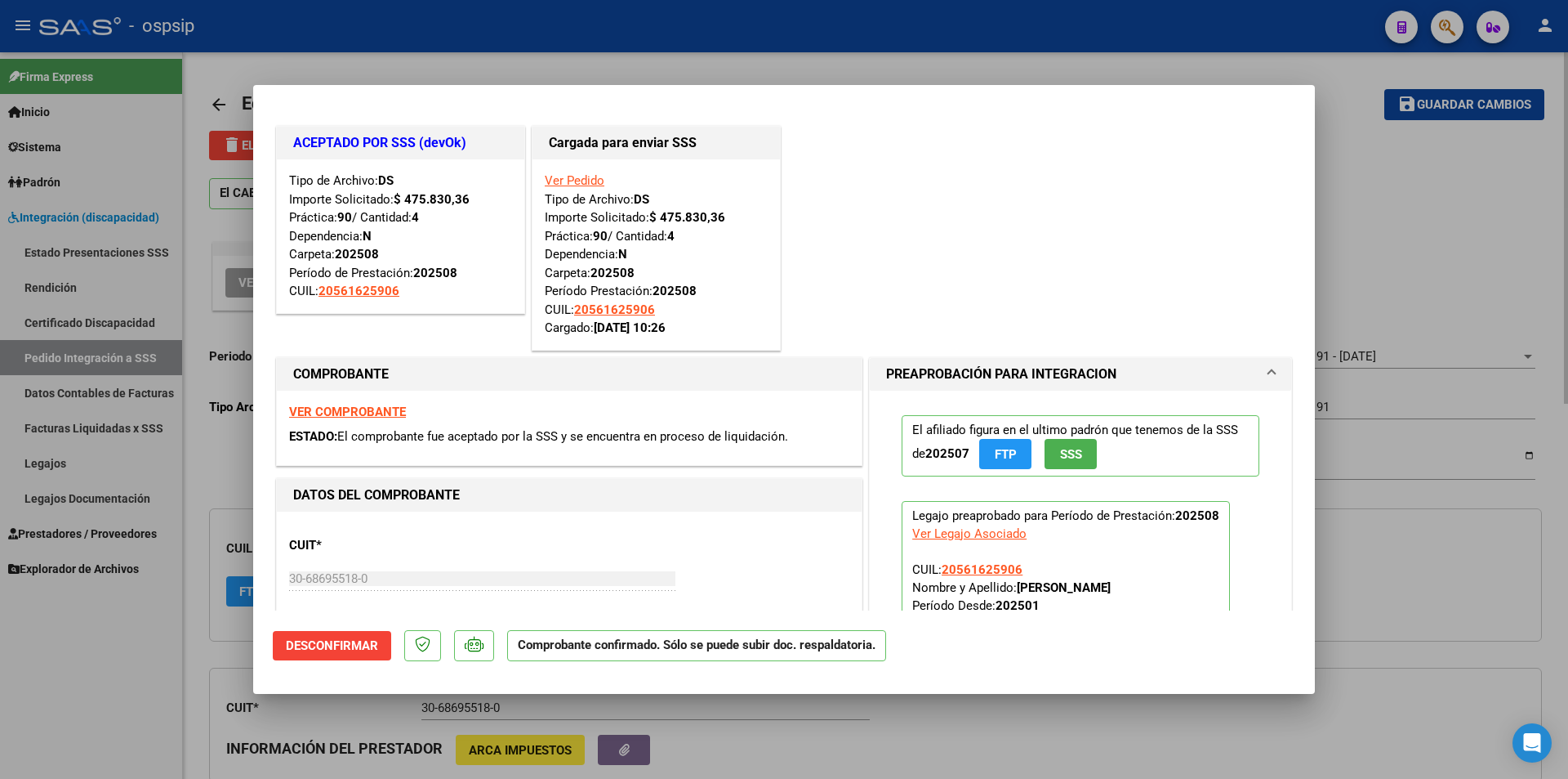
drag, startPoint x: 93, startPoint y: 704, endPoint x: 193, endPoint y: 696, distance: 100.3
click at [94, 704] on div at bounding box center [784, 390] width 1568 height 779
type input "$ 0,00"
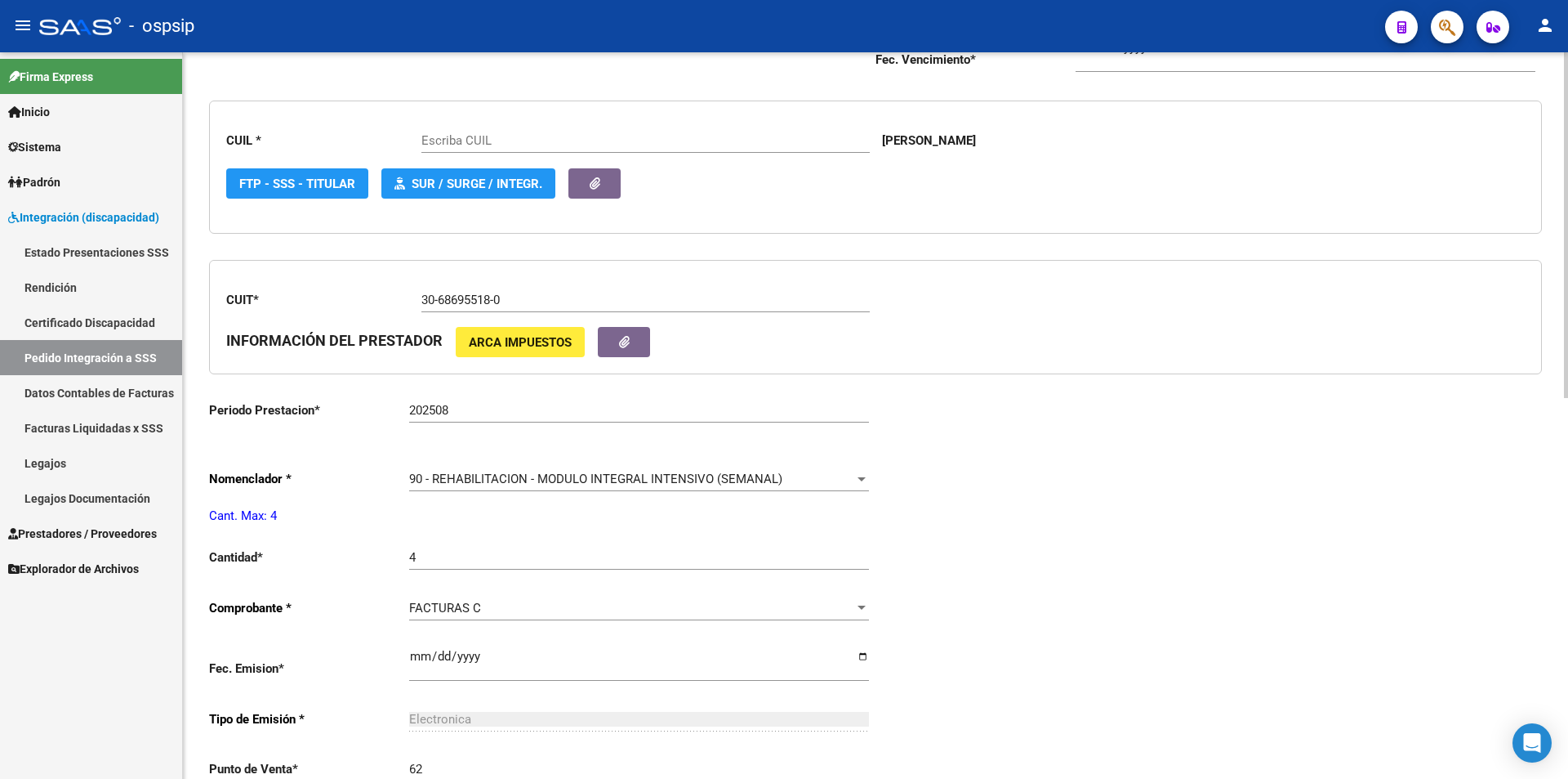
scroll to position [491, 0]
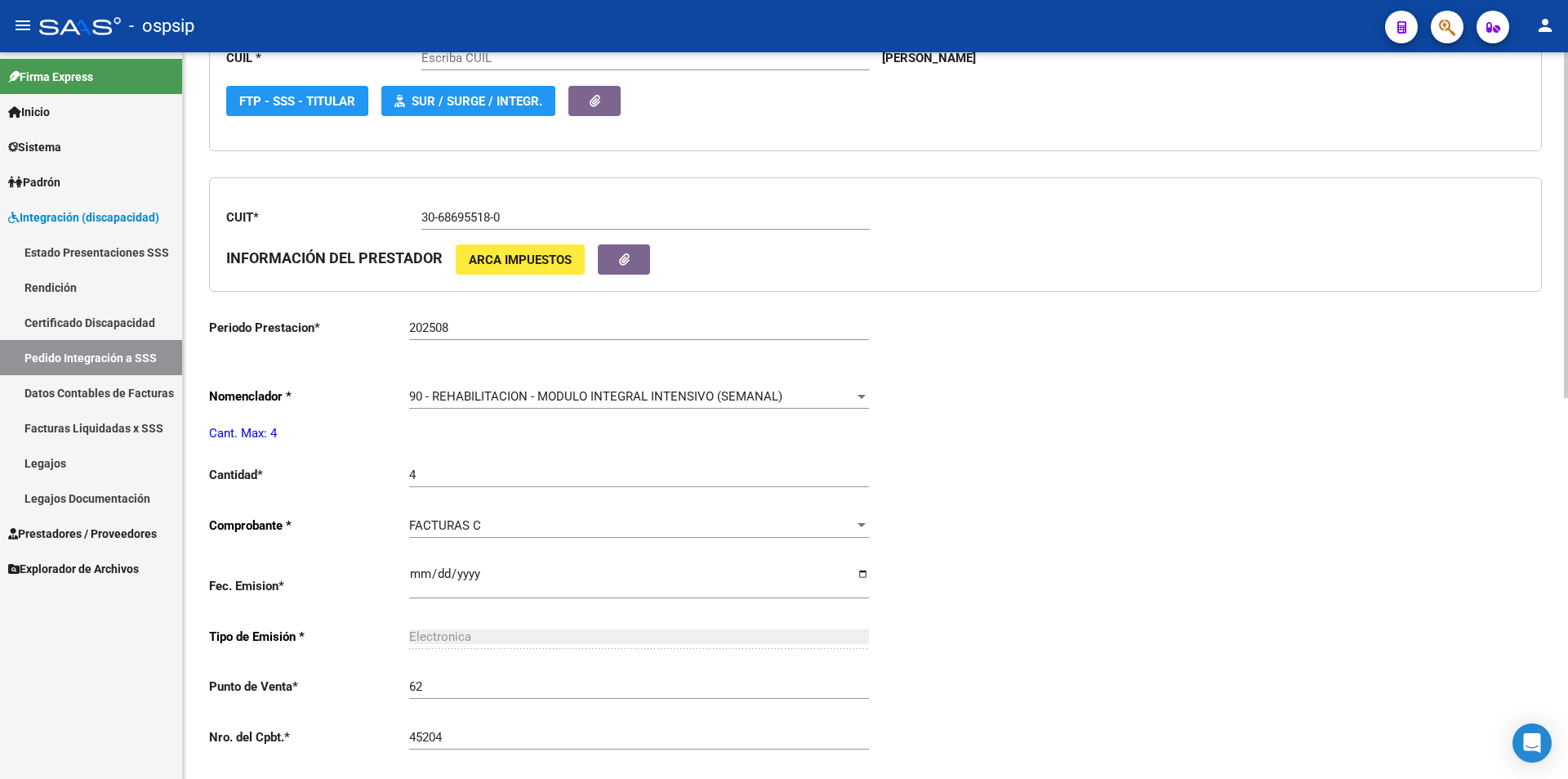
click at [543, 398] on span "90 - REHABILITACION - MODULO INTEGRAL INTENSIVO (SEMANAL)" at bounding box center [596, 396] width 373 height 15
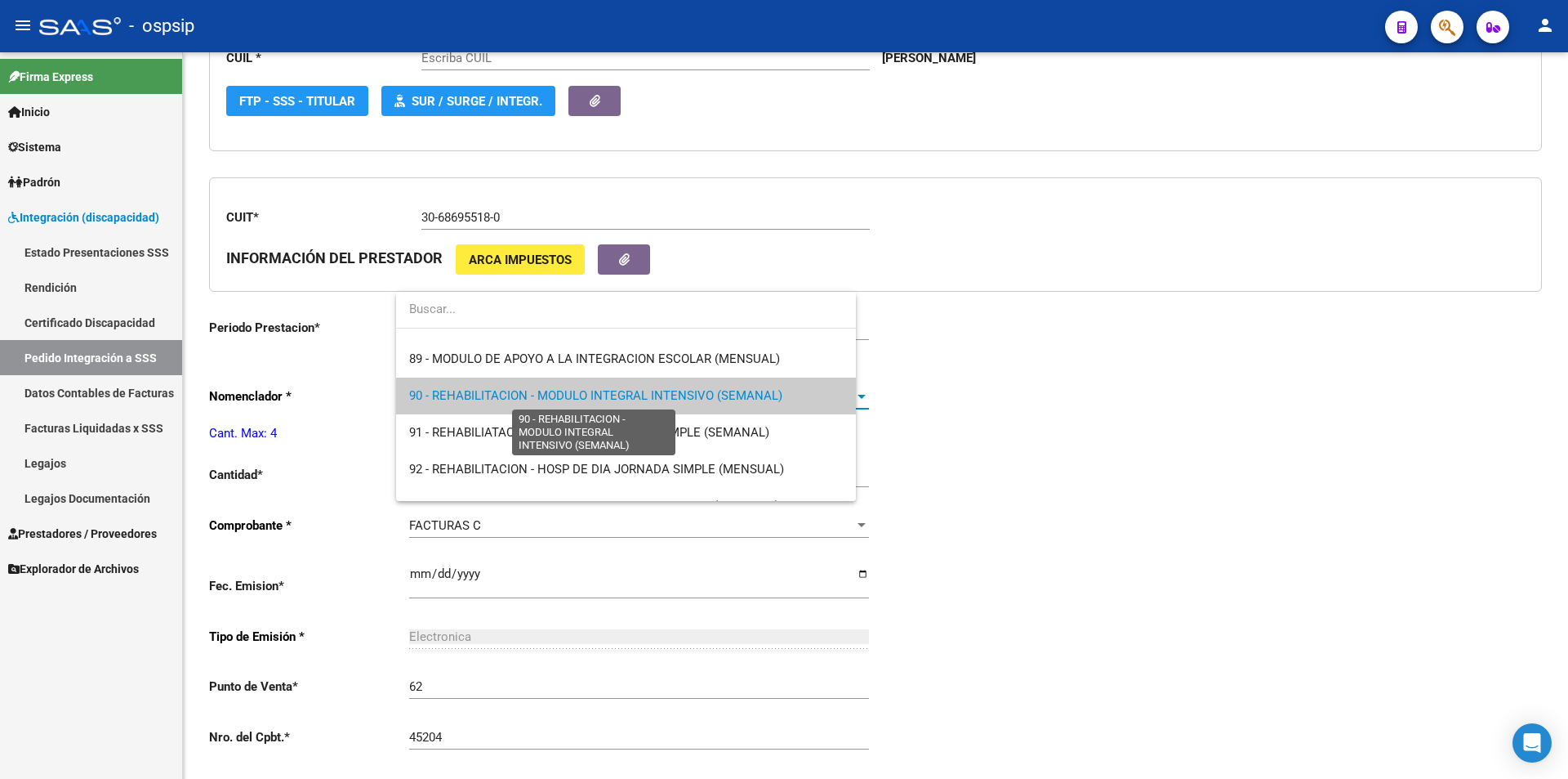
type input "20561625906"
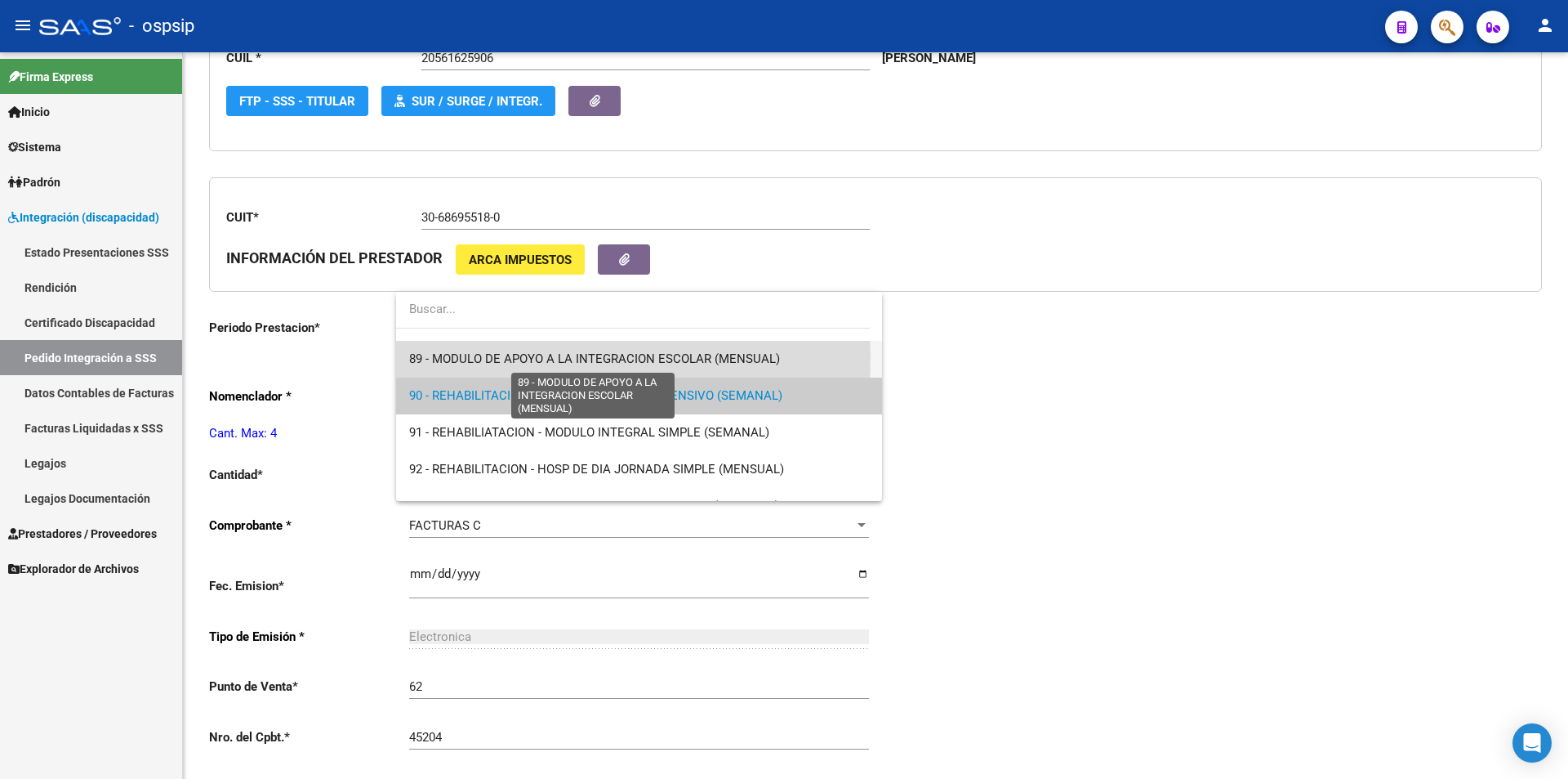
click at [483, 357] on span "89 - MODULO DE APOYO A LA INTEGRACION ESCOLAR (MENSUAL)" at bounding box center [594, 359] width 370 height 15
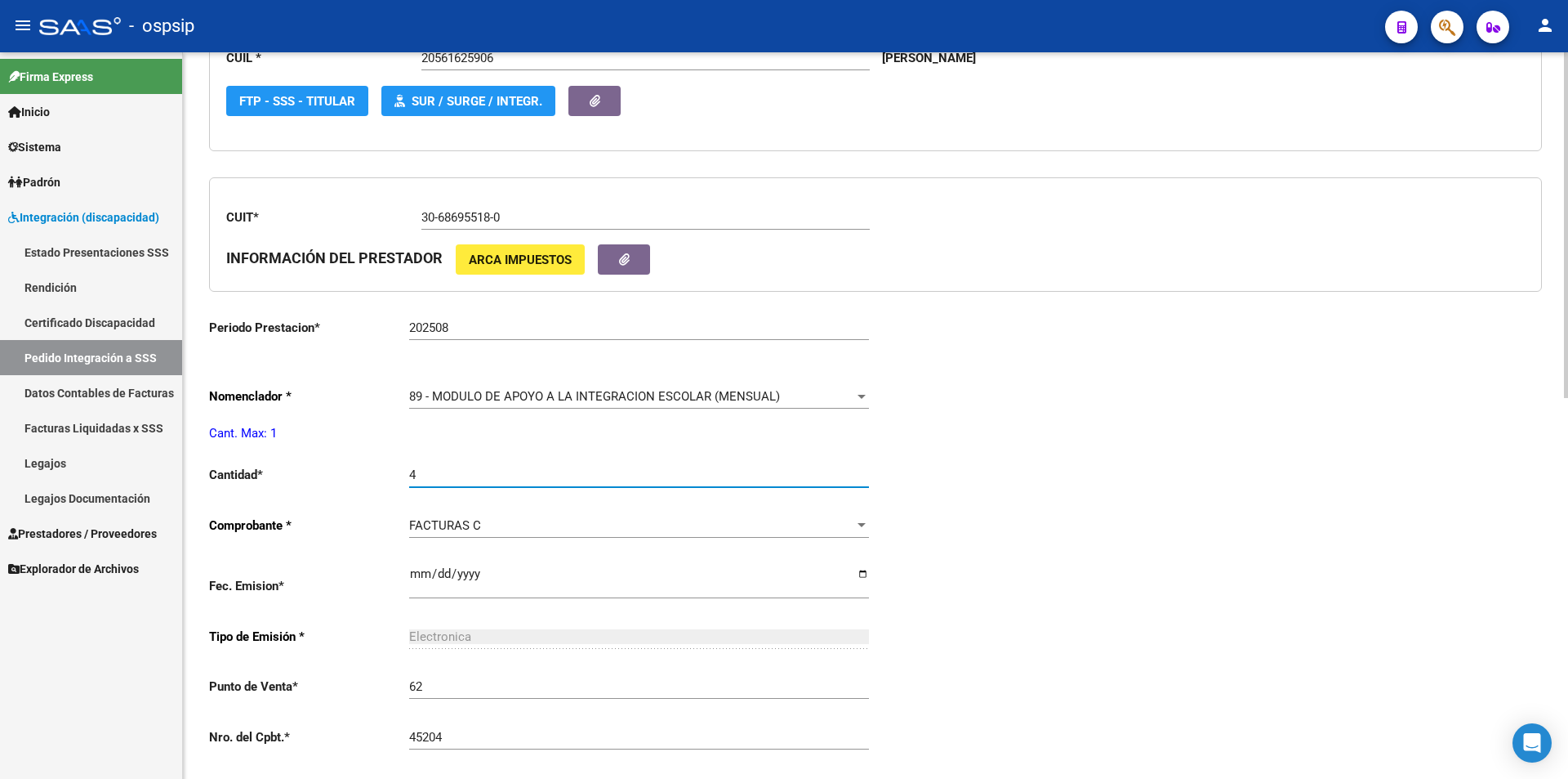
drag, startPoint x: 423, startPoint y: 479, endPoint x: 399, endPoint y: 474, distance: 24.5
click at [403, 475] on app-form-text-field "Cantidad * 4 Ingresar el nro" at bounding box center [539, 475] width 660 height 15
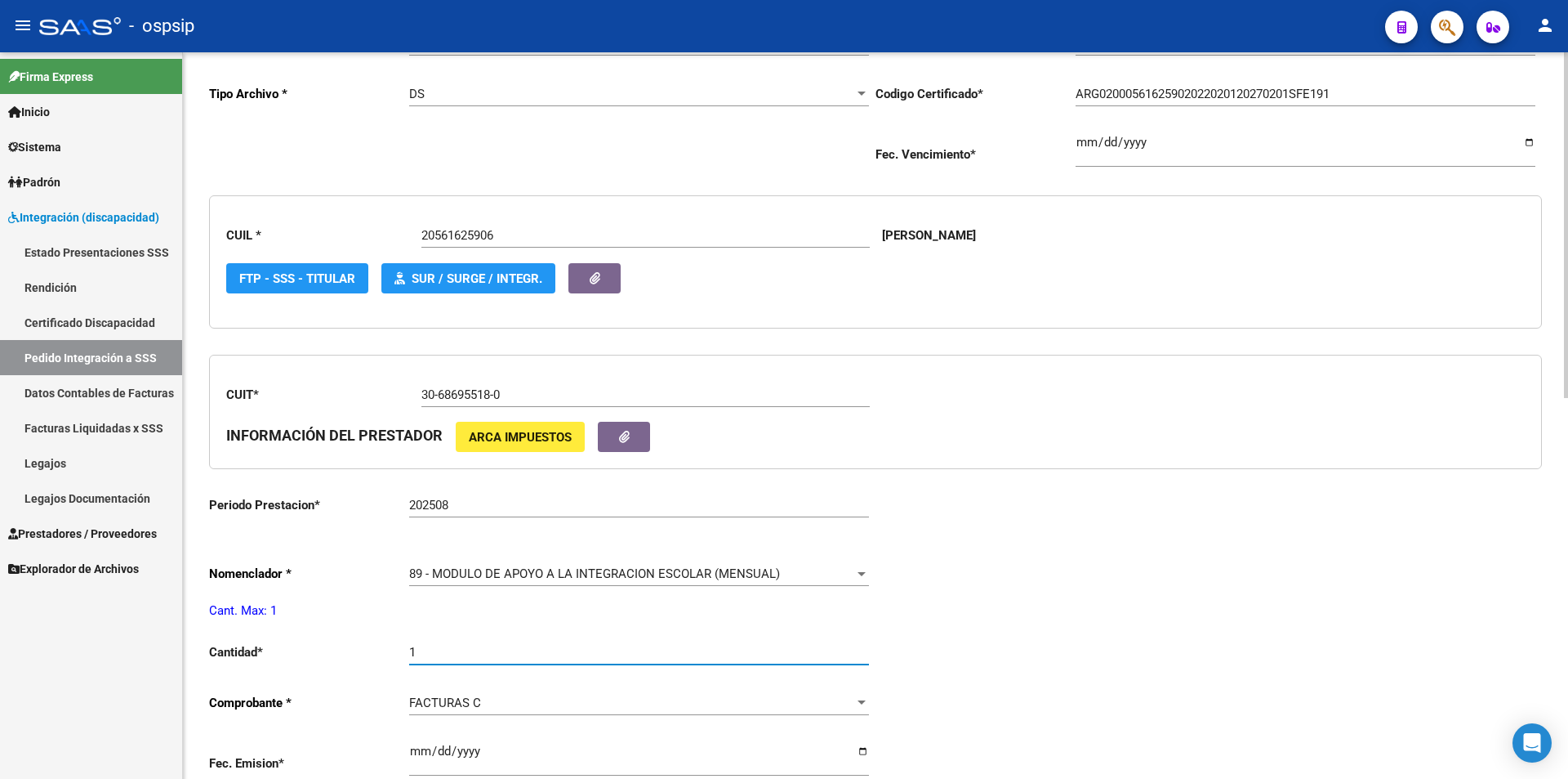
scroll to position [0, 0]
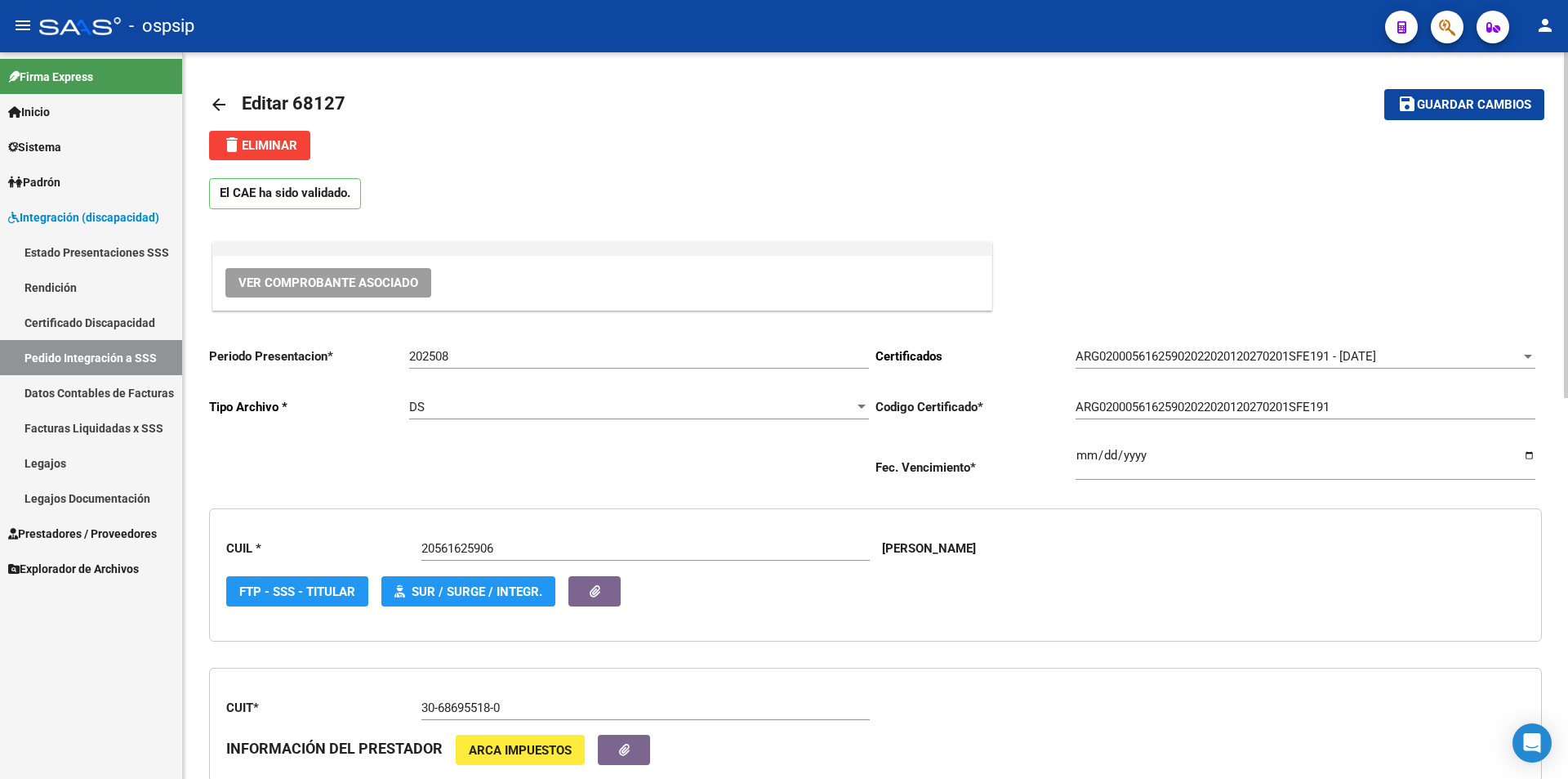
type input "1"
drag, startPoint x: 1486, startPoint y: 103, endPoint x: 1384, endPoint y: 140, distance: 108.5
click at [1485, 103] on span "Guardar cambios" at bounding box center [1474, 105] width 114 height 15
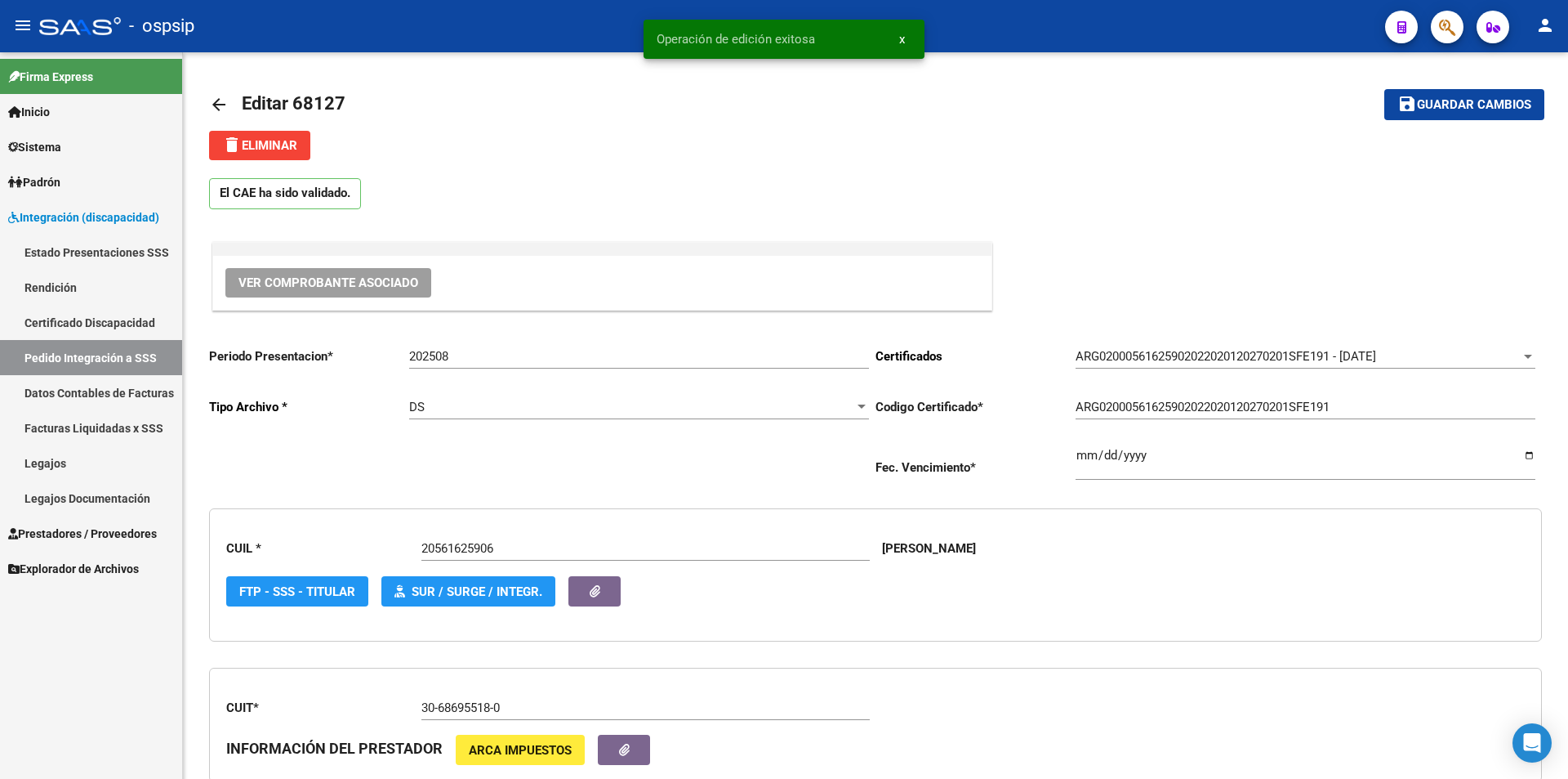
click at [75, 528] on span "Prestadores / Proveedores" at bounding box center [82, 534] width 149 height 18
click at [78, 529] on span "Prestadores / Proveedores" at bounding box center [82, 534] width 149 height 18
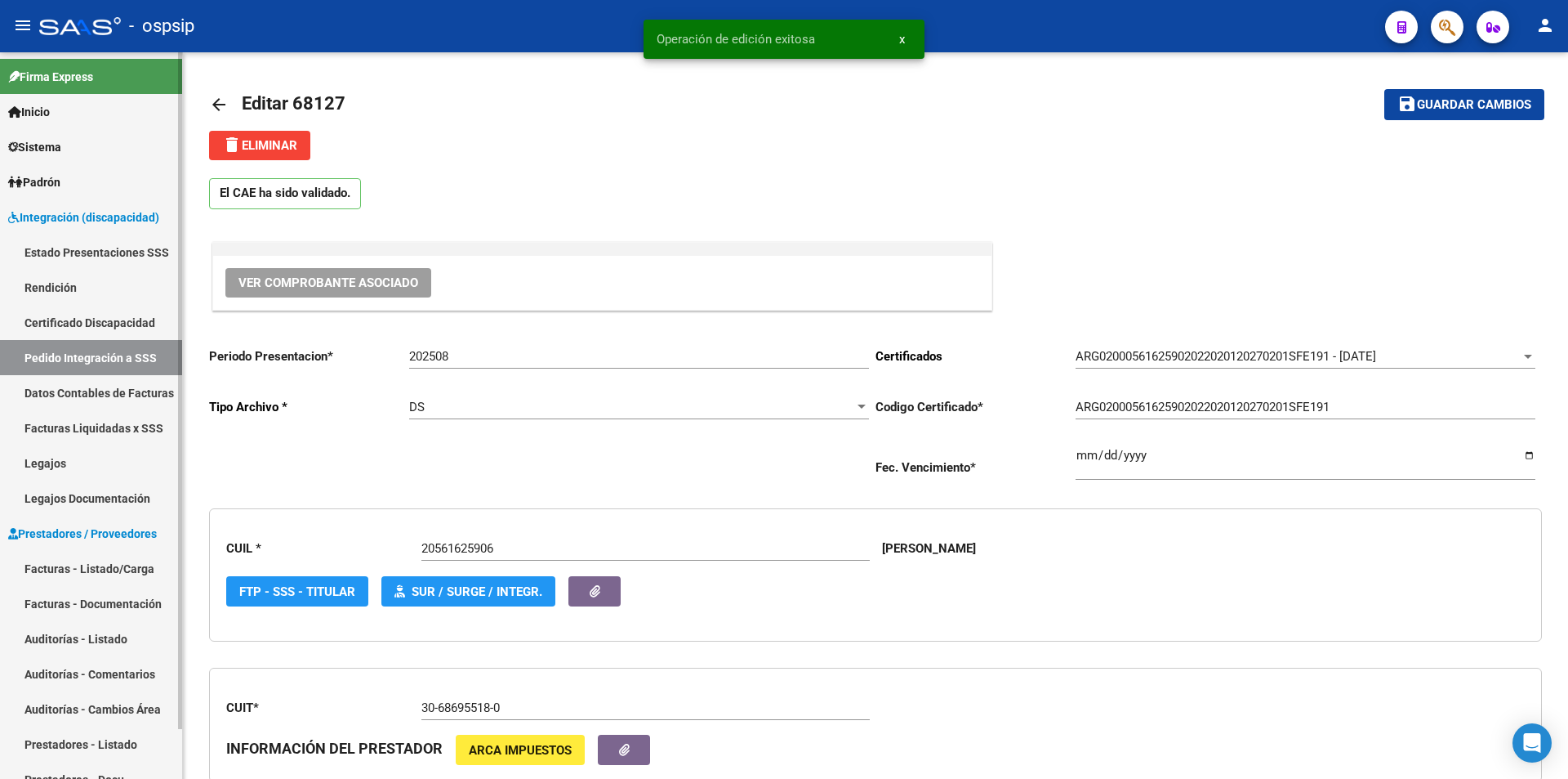
click at [79, 563] on link "Facturas - Listado/Carga" at bounding box center [90, 567] width 182 height 35
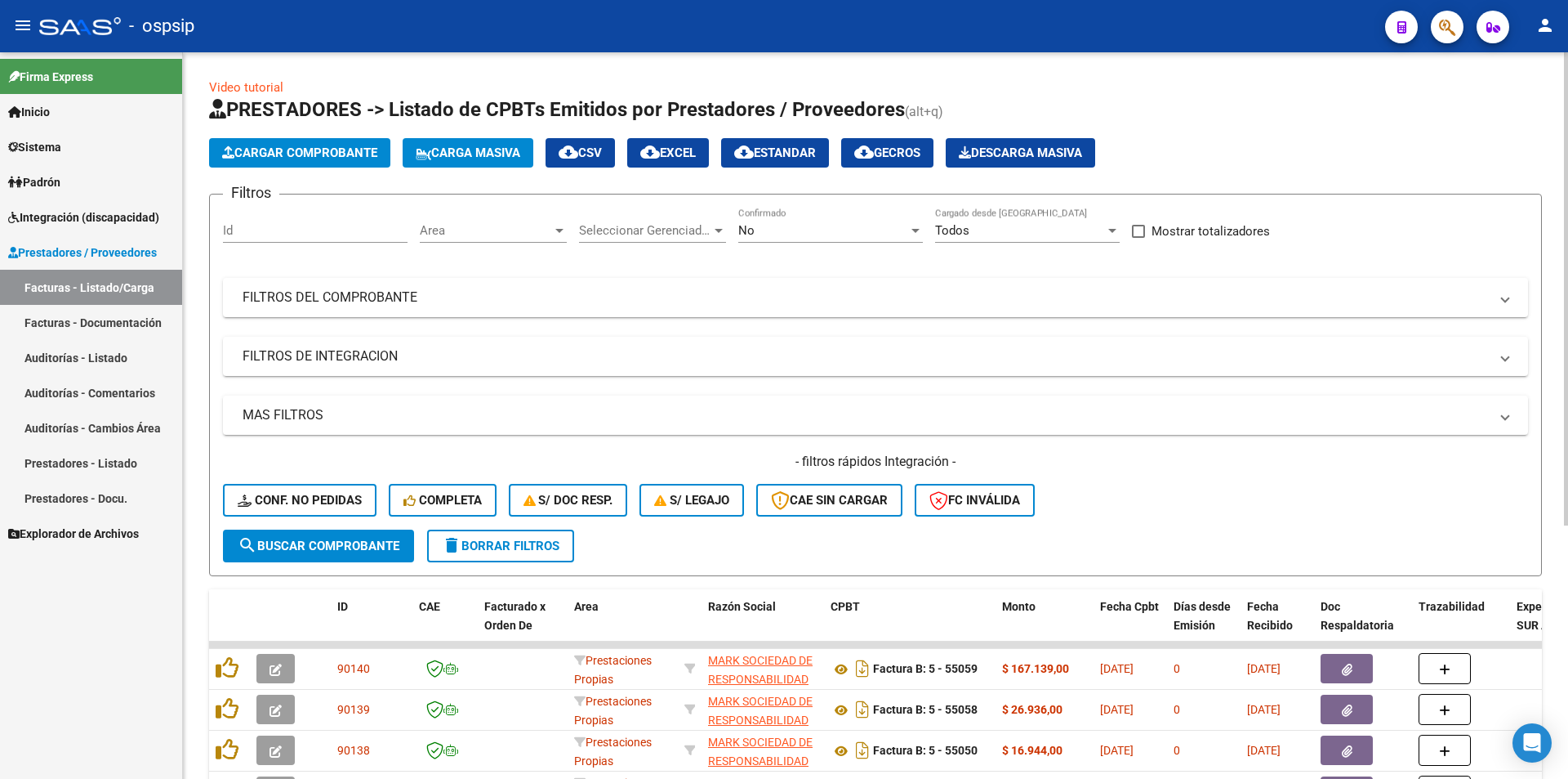
click at [756, 228] on div "No" at bounding box center [823, 231] width 170 height 15
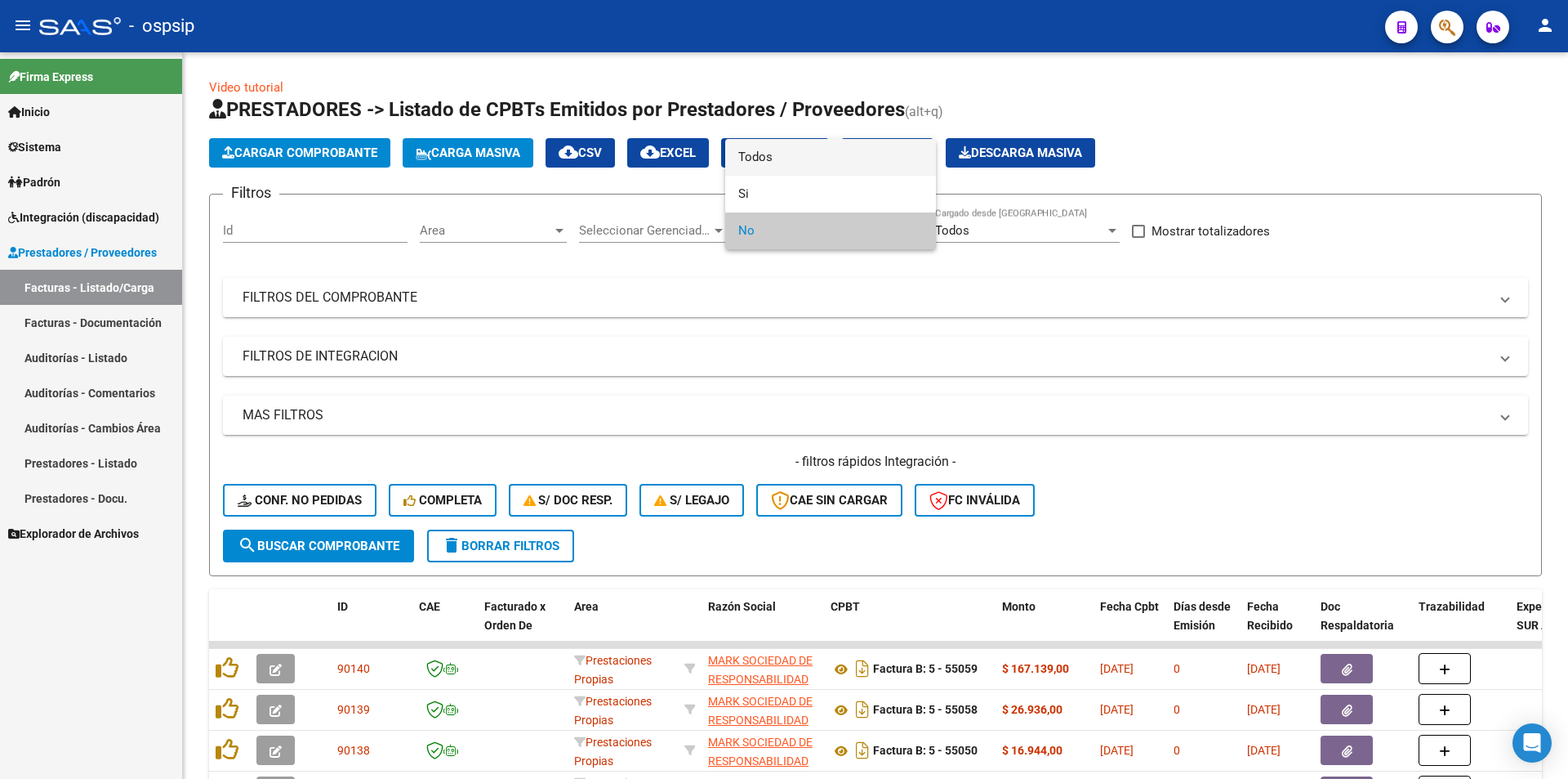
click at [798, 159] on span "Todos" at bounding box center [831, 157] width 185 height 37
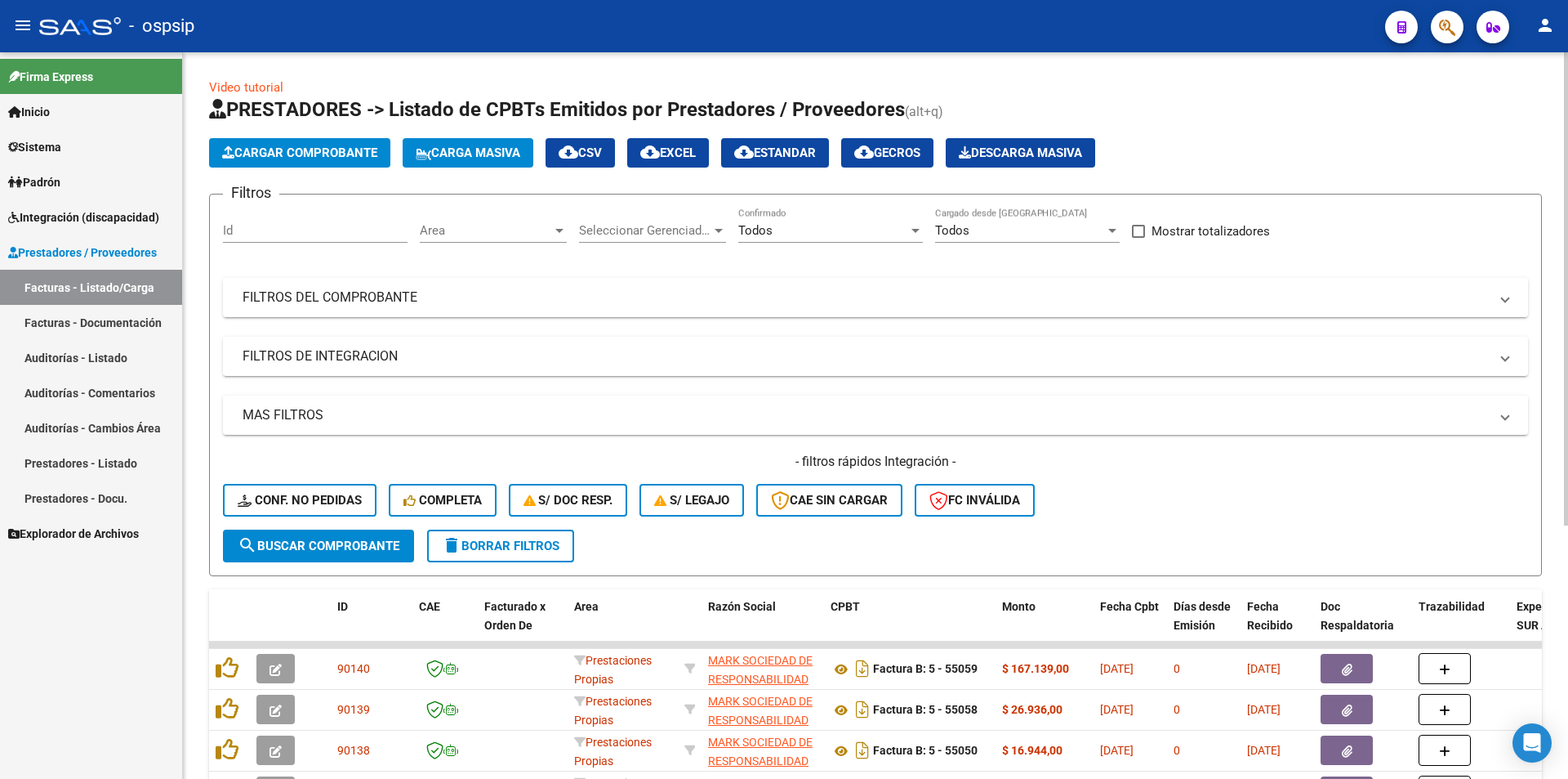
click at [406, 290] on mat-panel-title "FILTROS DEL COMPROBANTE" at bounding box center [865, 297] width 1246 height 18
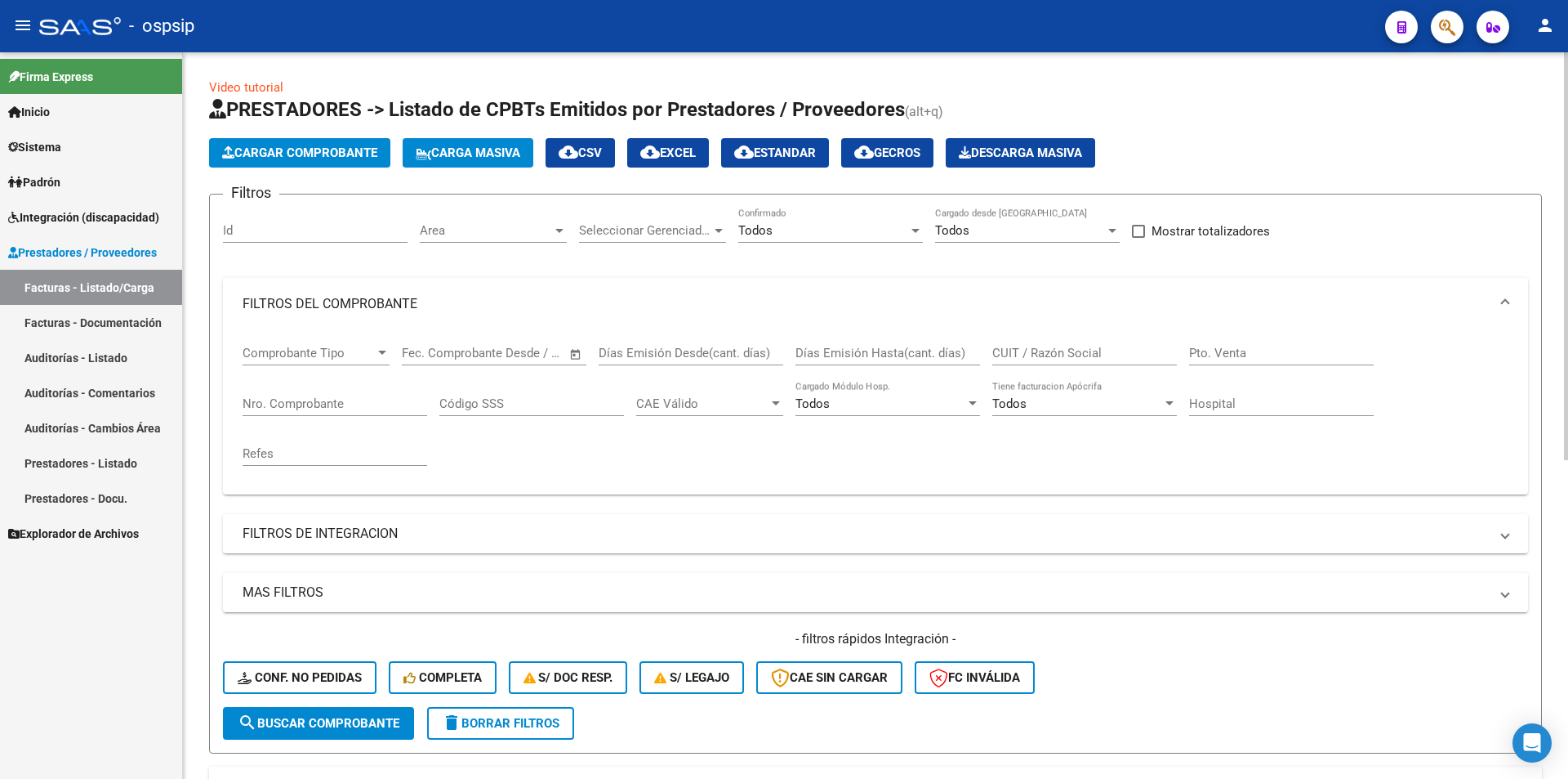
click at [327, 389] on div "Nro. Comprobante" at bounding box center [335, 397] width 185 height 35
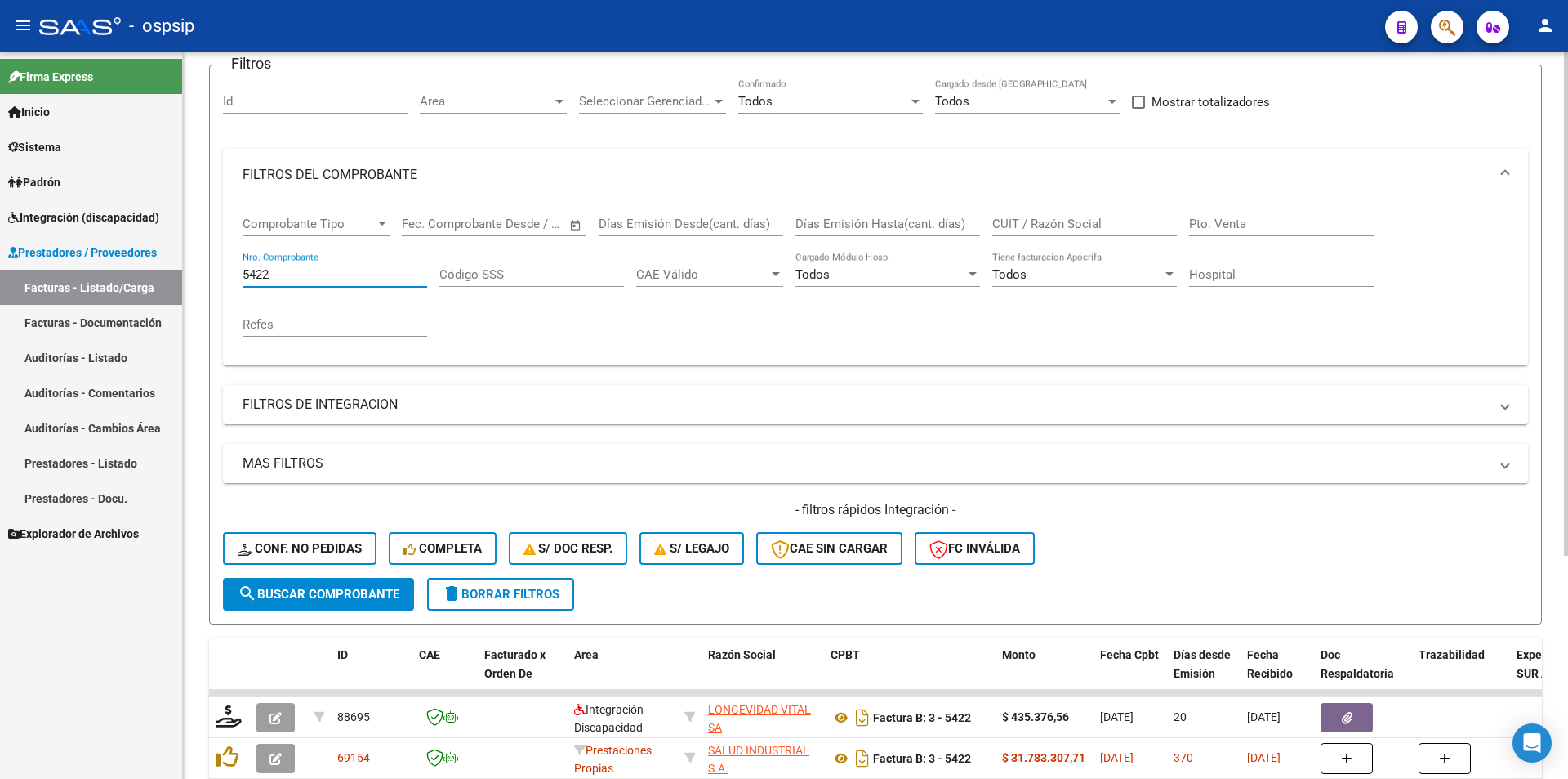
scroll to position [322, 0]
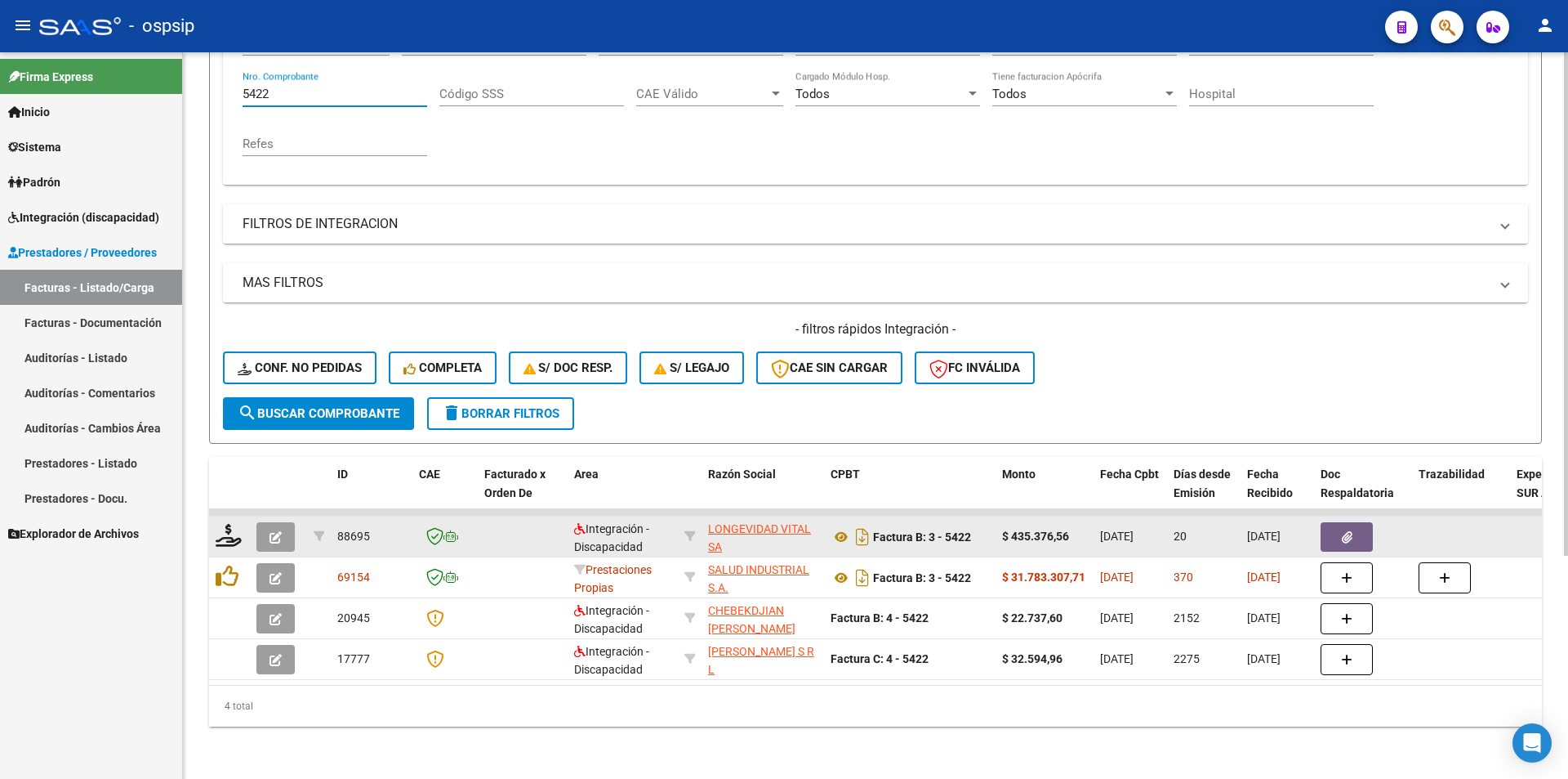
type input "5422"
click at [282, 529] on button "button" at bounding box center [275, 538] width 39 height 30
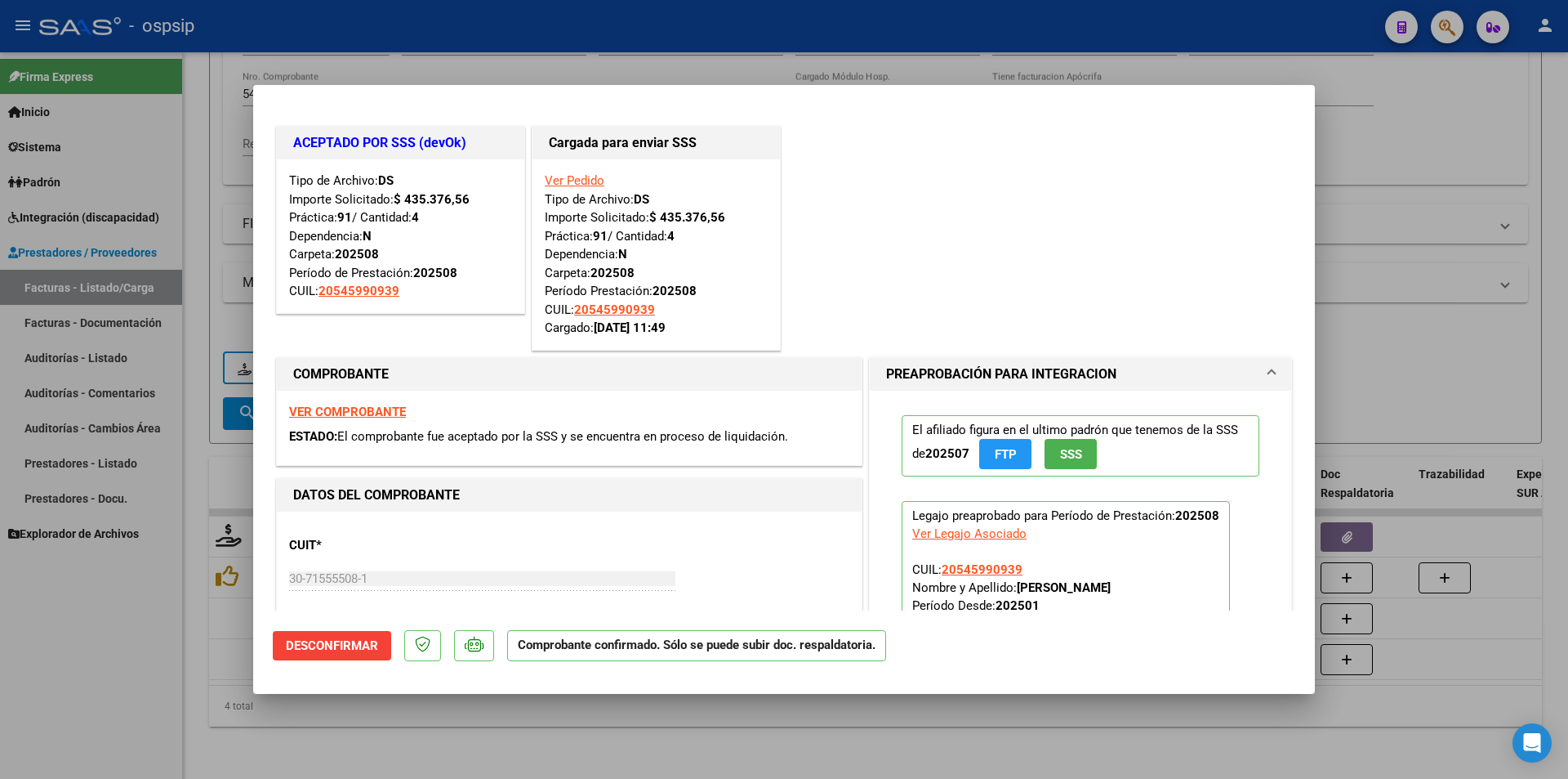
click at [559, 182] on link "Ver Pedido" at bounding box center [575, 180] width 60 height 15
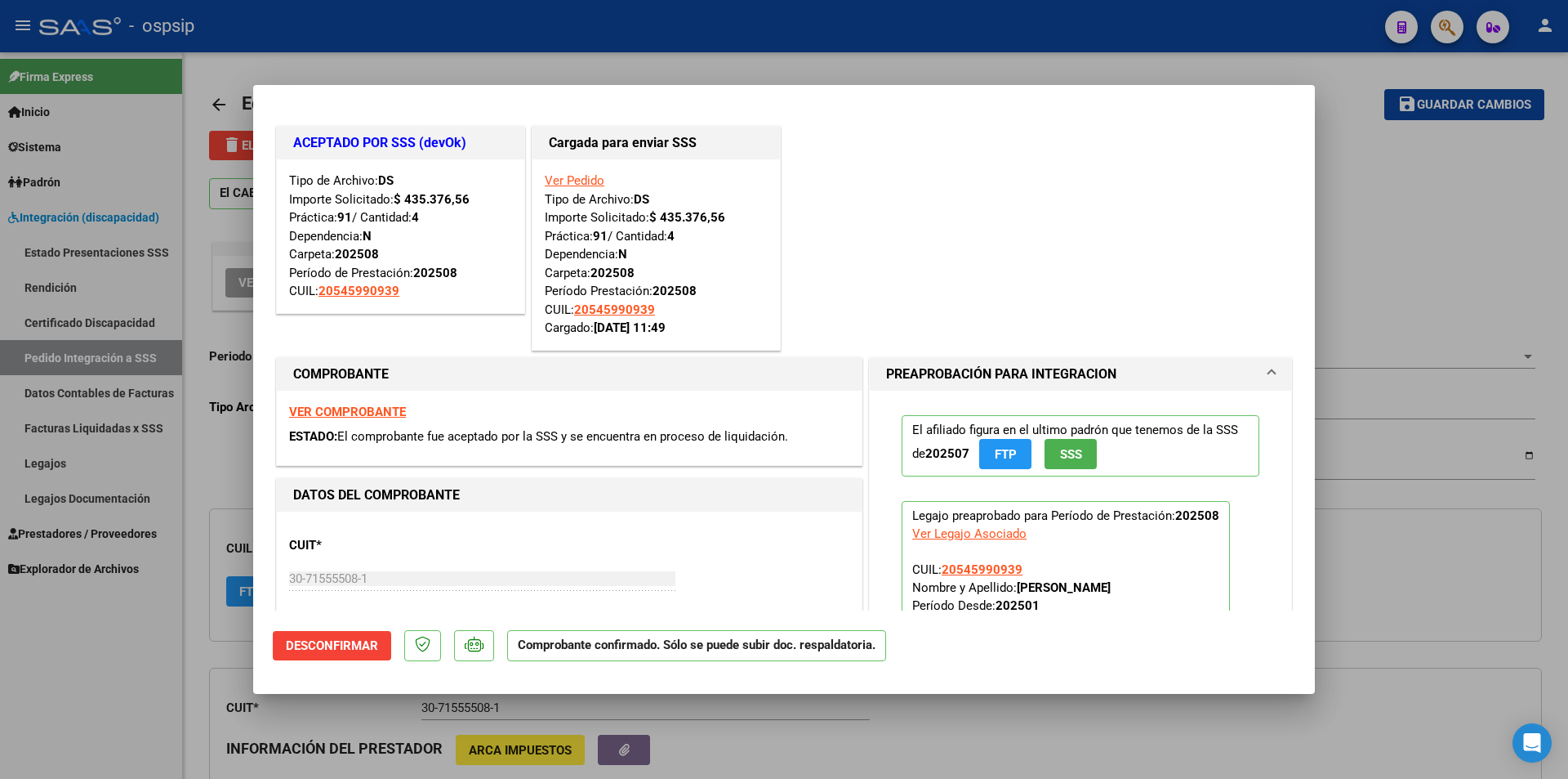
click at [73, 620] on div at bounding box center [784, 390] width 1568 height 779
type input "$ 0,00"
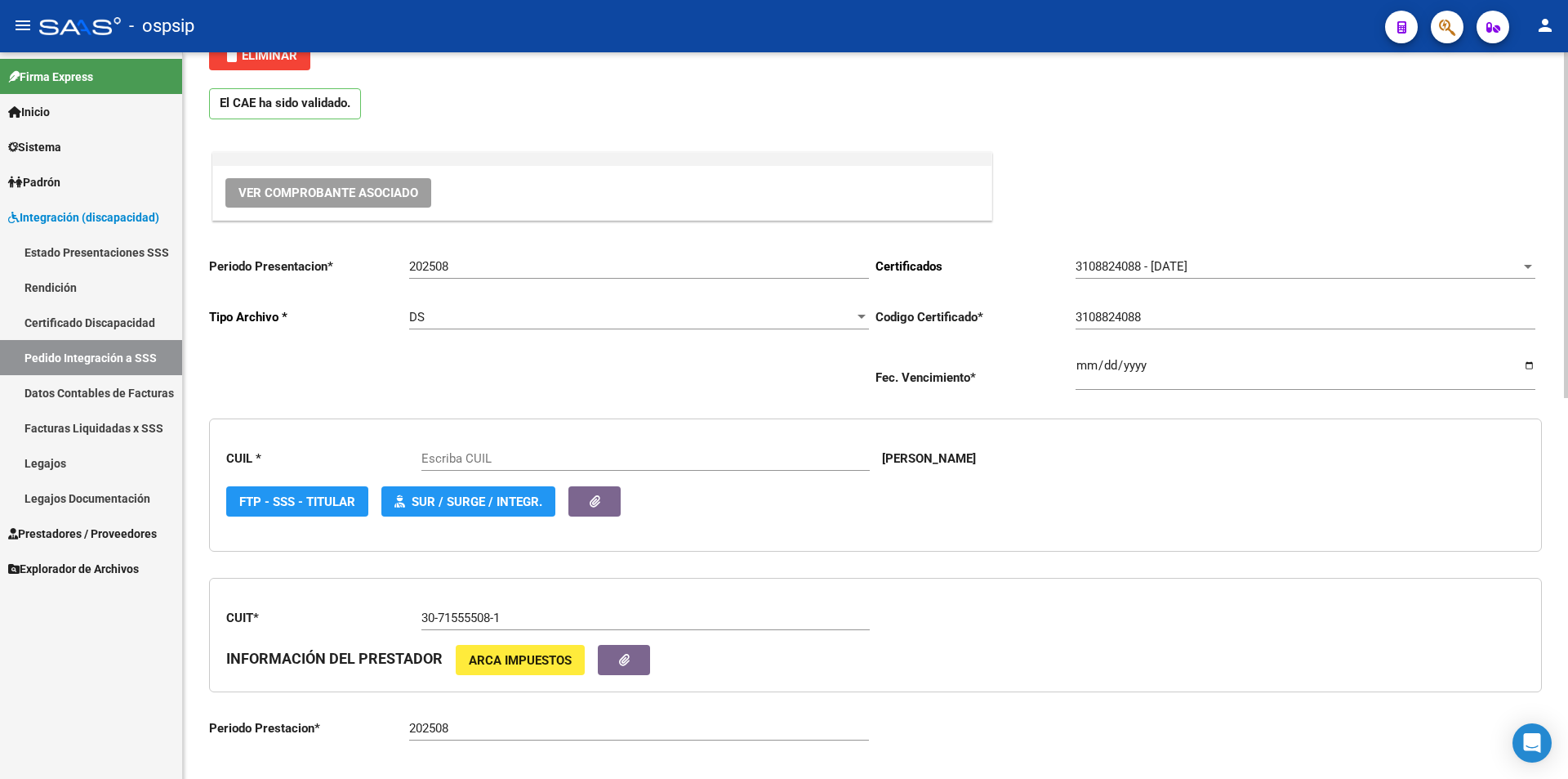
scroll to position [408, 0]
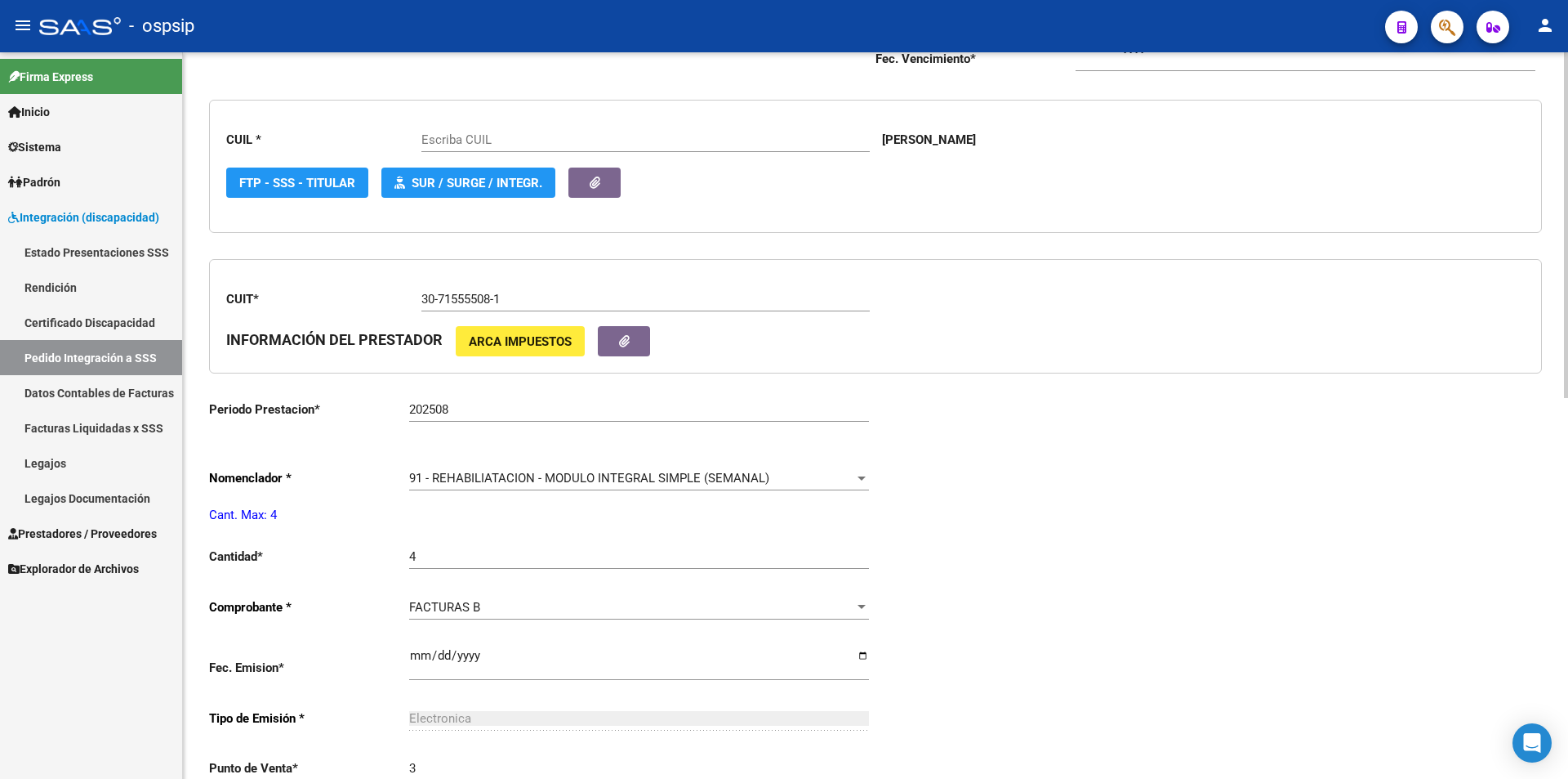
click at [467, 483] on span "91 - REHABILIATACION - MODULO INTEGRAL SIMPLE (SEMANAL)" at bounding box center [589, 478] width 360 height 15
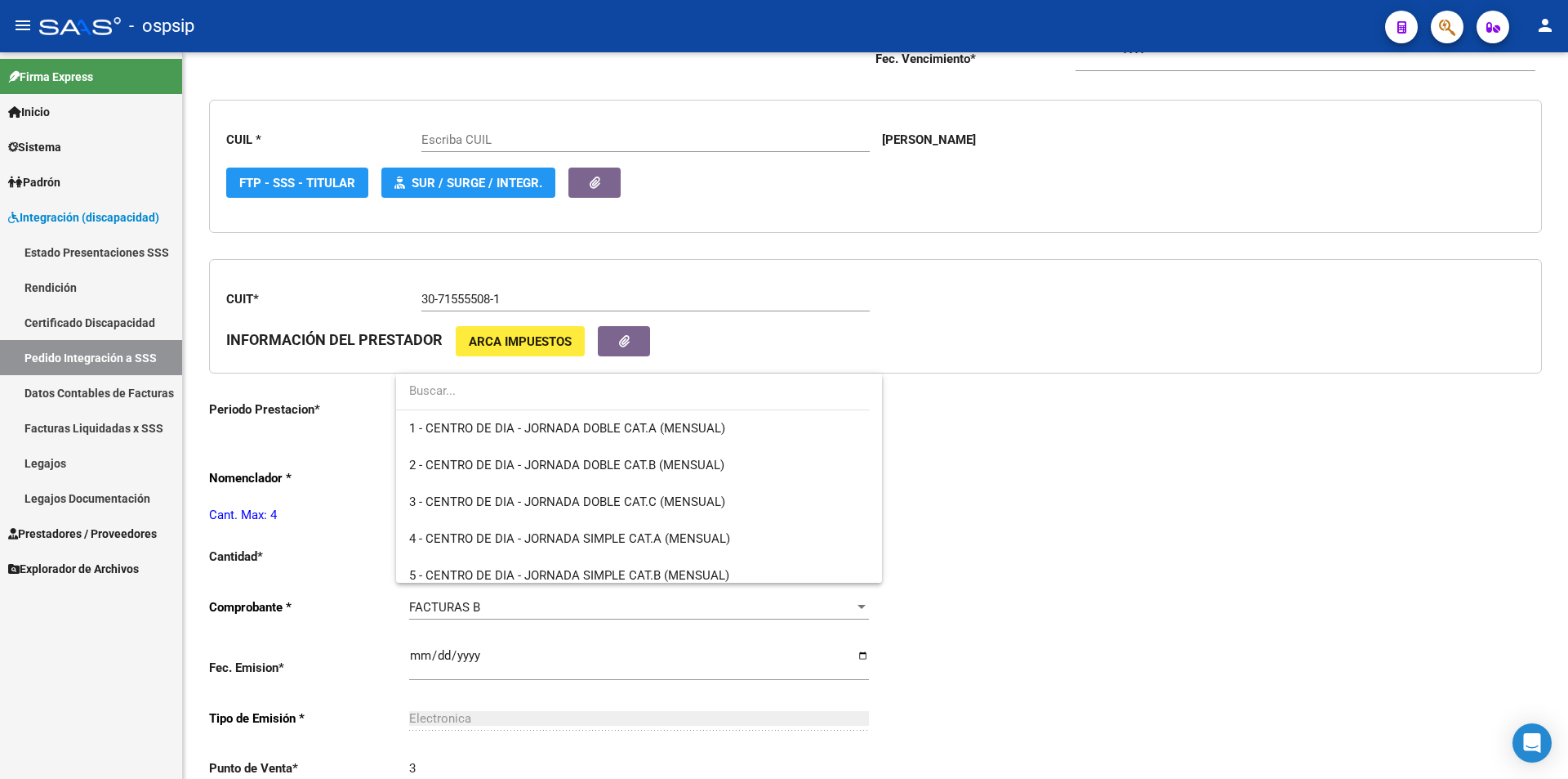
type input "20545990939"
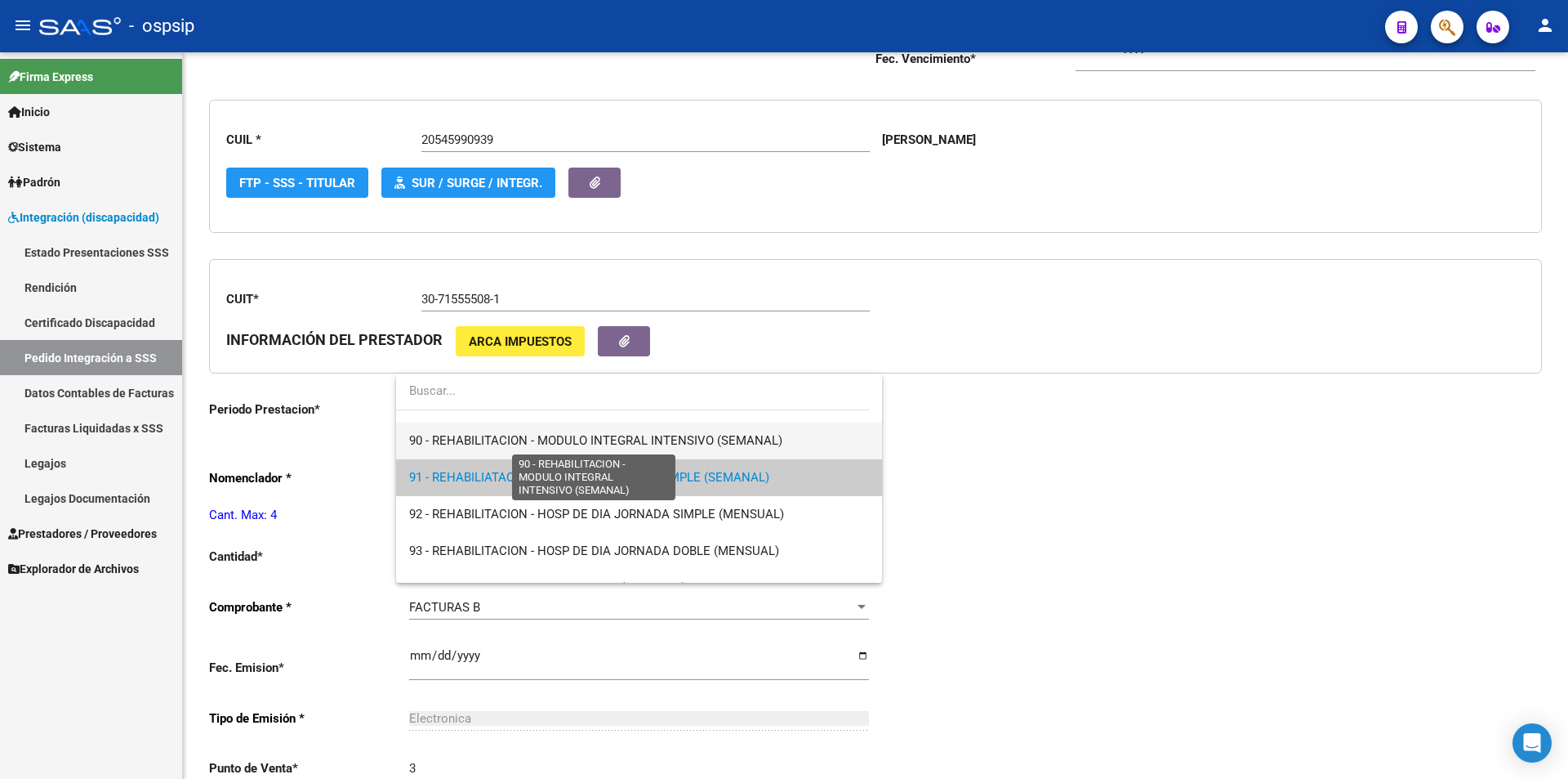
click at [435, 446] on span "90 - REHABILITACION - MODULO INTEGRAL INTENSIVO (SEMANAL)" at bounding box center [596, 440] width 373 height 15
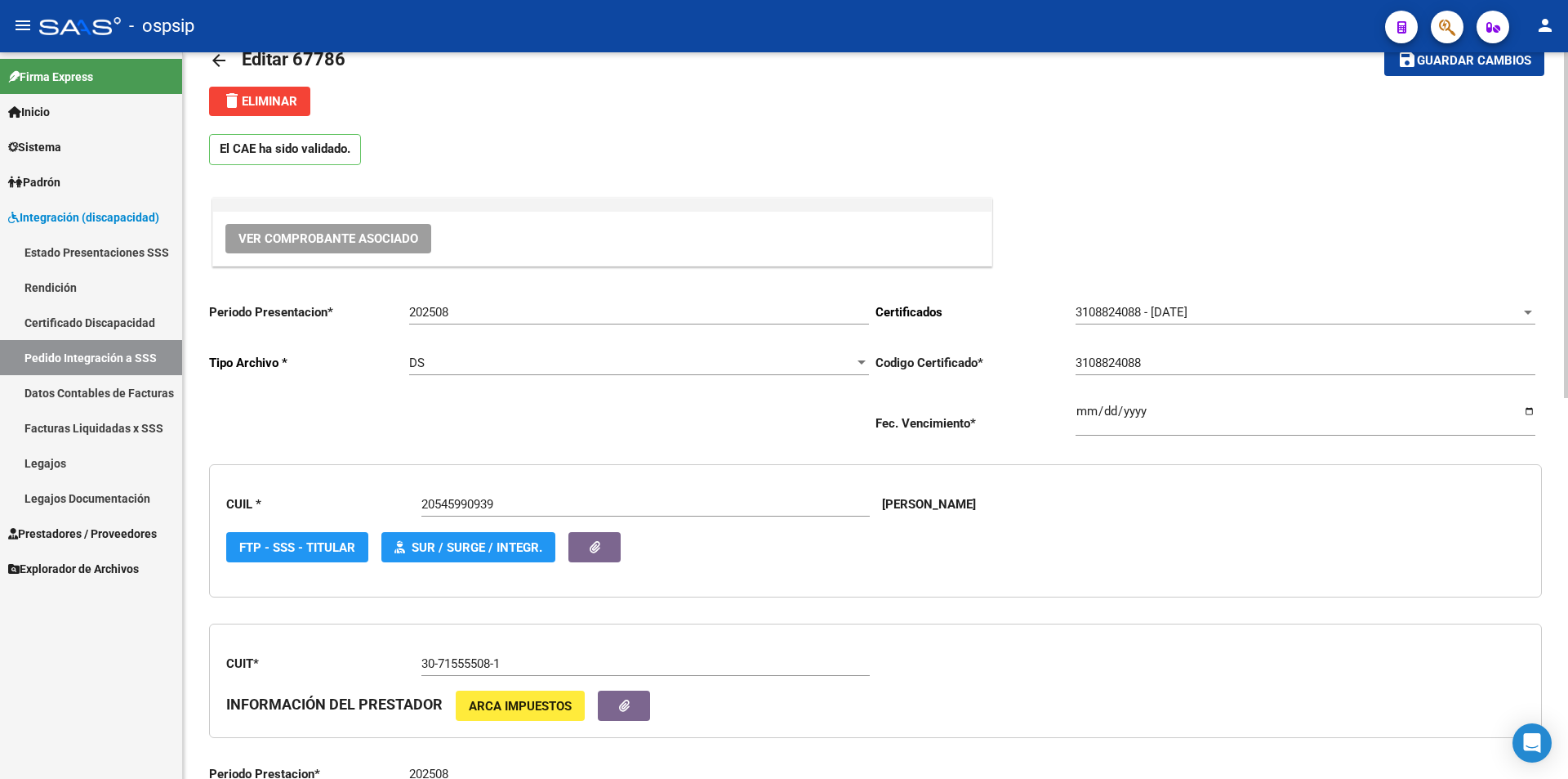
scroll to position [0, 0]
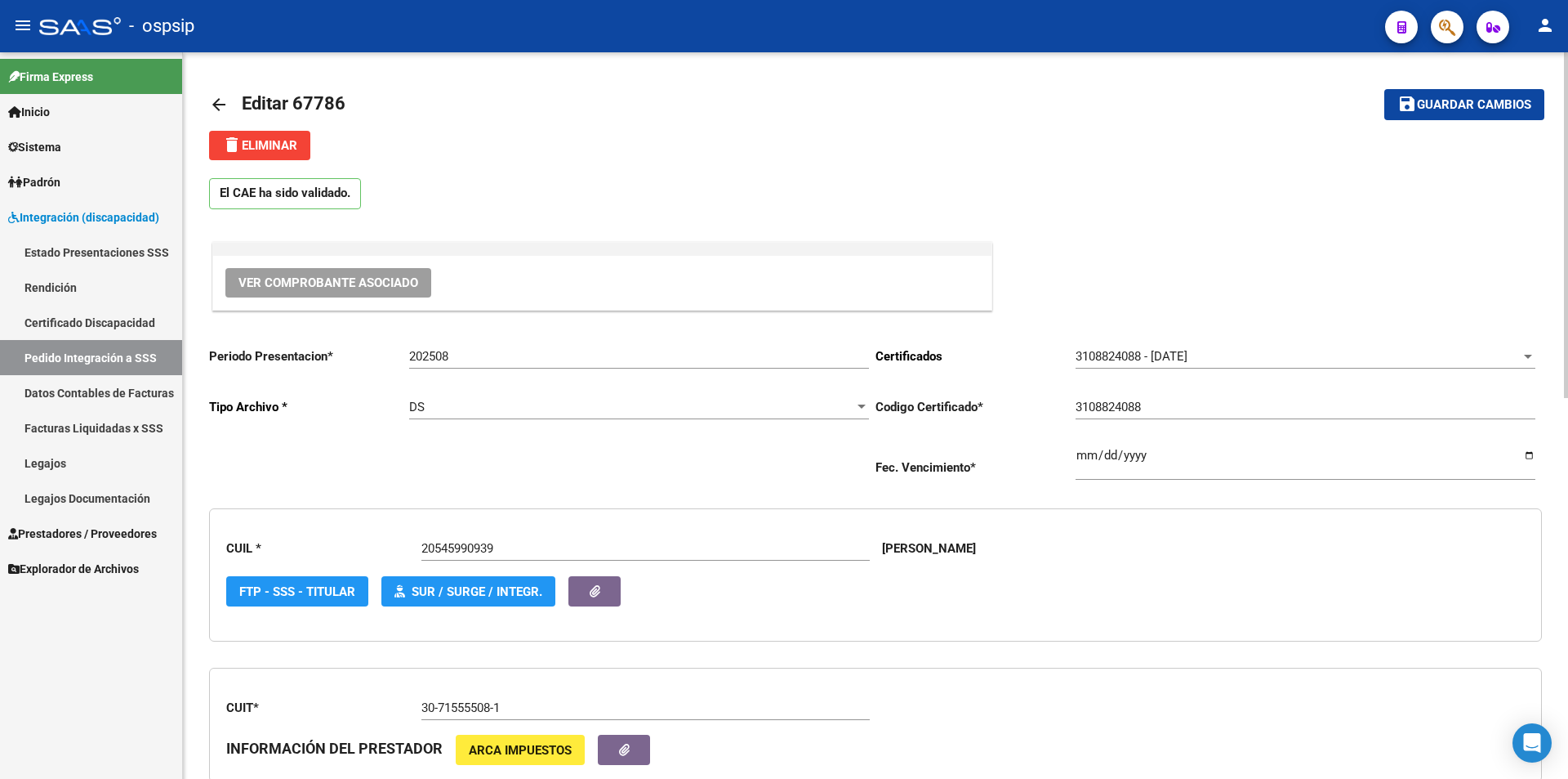
click at [1496, 101] on span "Guardar cambios" at bounding box center [1474, 105] width 114 height 15
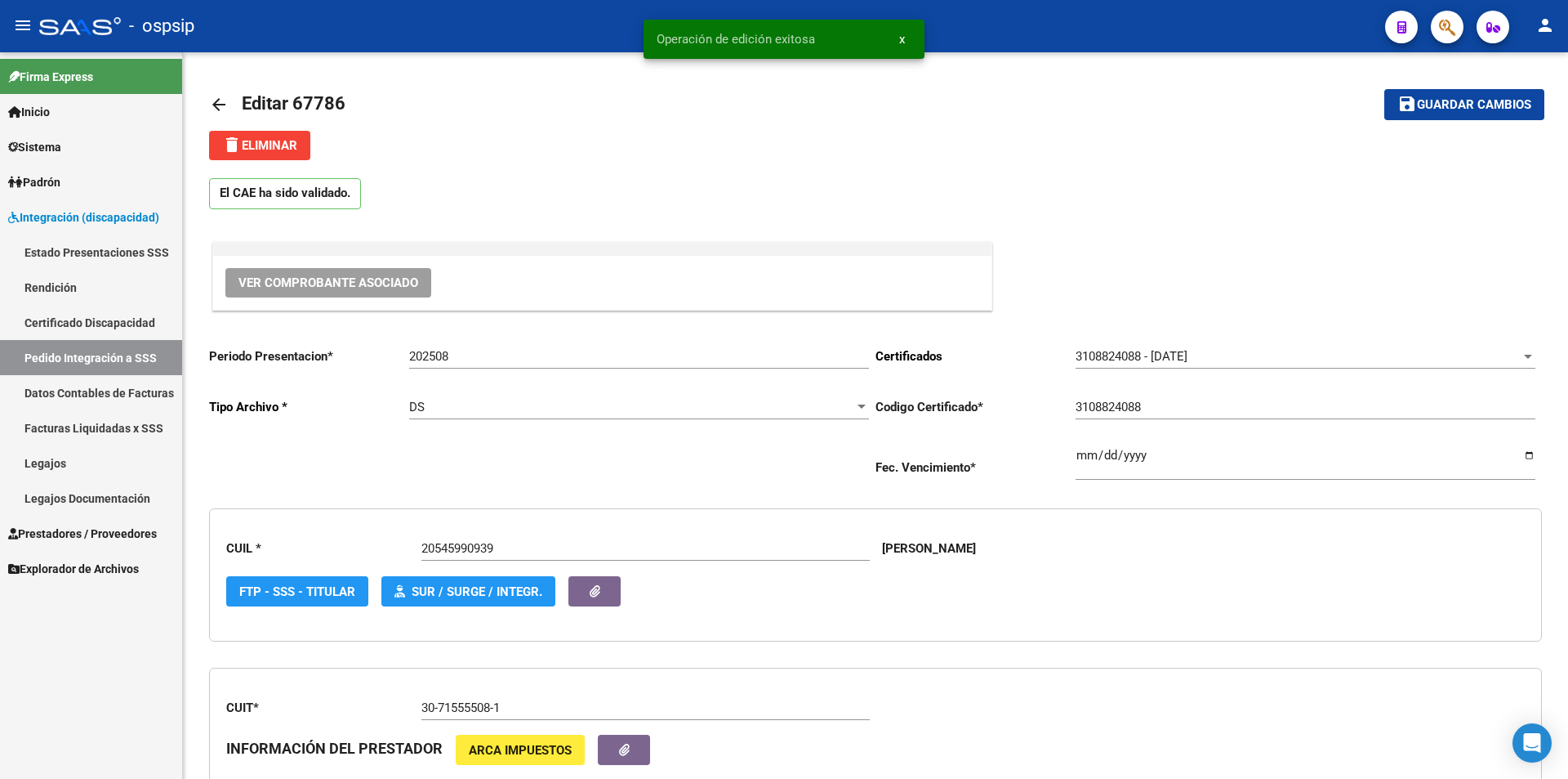
click at [49, 523] on link "Prestadores / Proveedores" at bounding box center [90, 533] width 182 height 35
click at [52, 525] on span "Prestadores / Proveedores" at bounding box center [82, 534] width 149 height 18
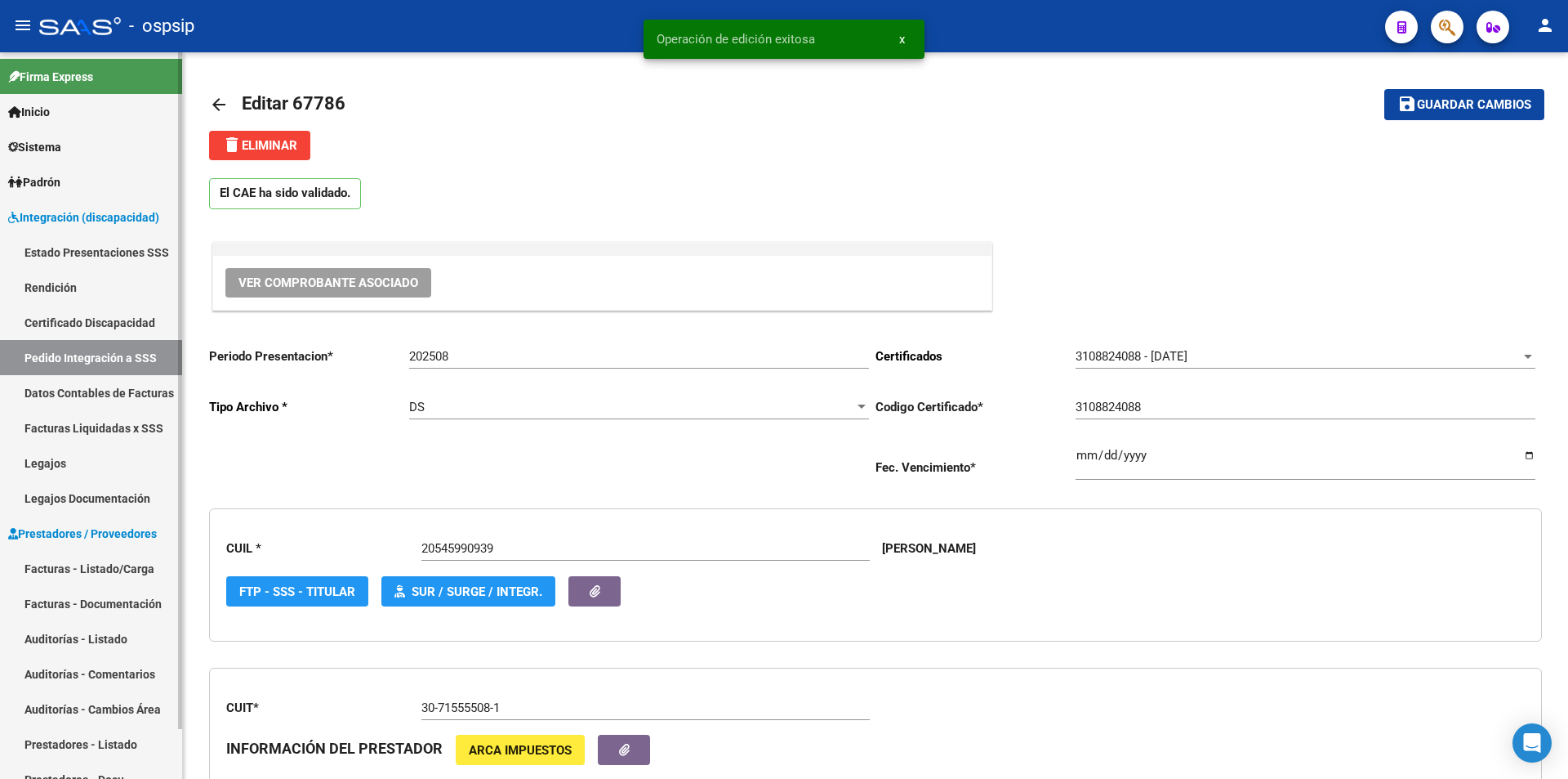
click at [87, 563] on link "Facturas - Listado/Carga" at bounding box center [90, 567] width 182 height 35
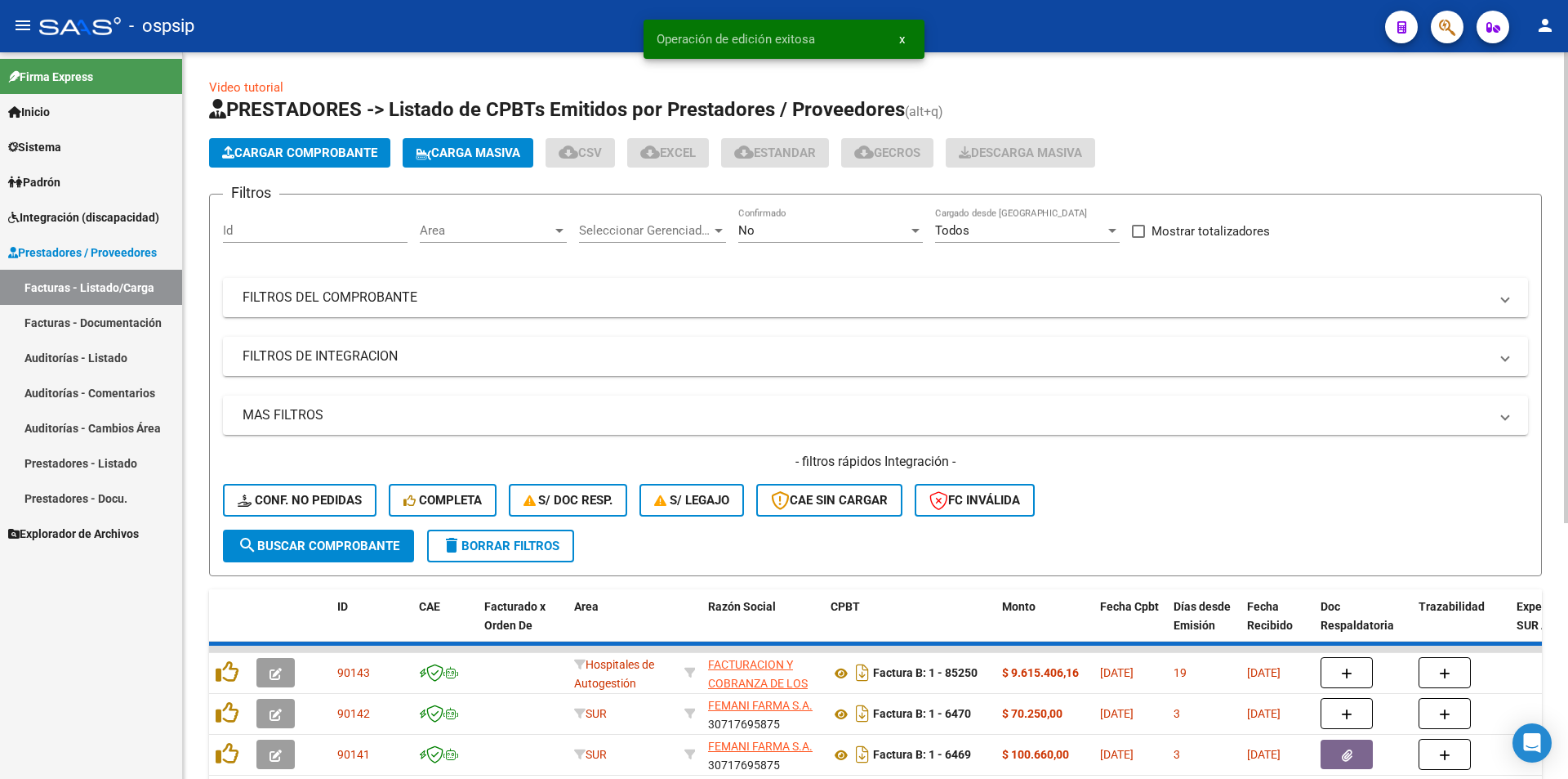
click at [779, 236] on div "No" at bounding box center [823, 231] width 170 height 15
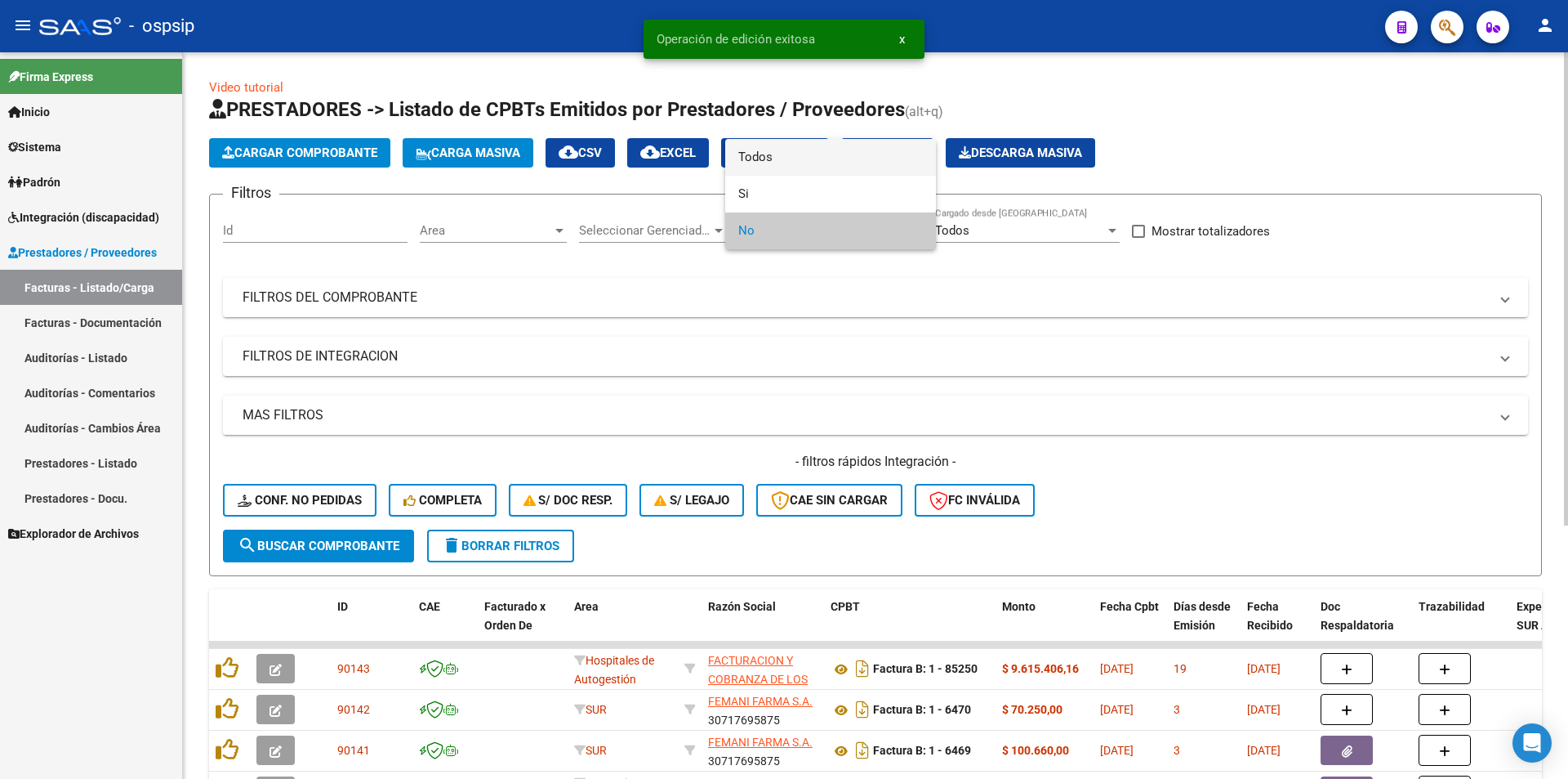
click at [784, 156] on span "Todos" at bounding box center [831, 157] width 185 height 37
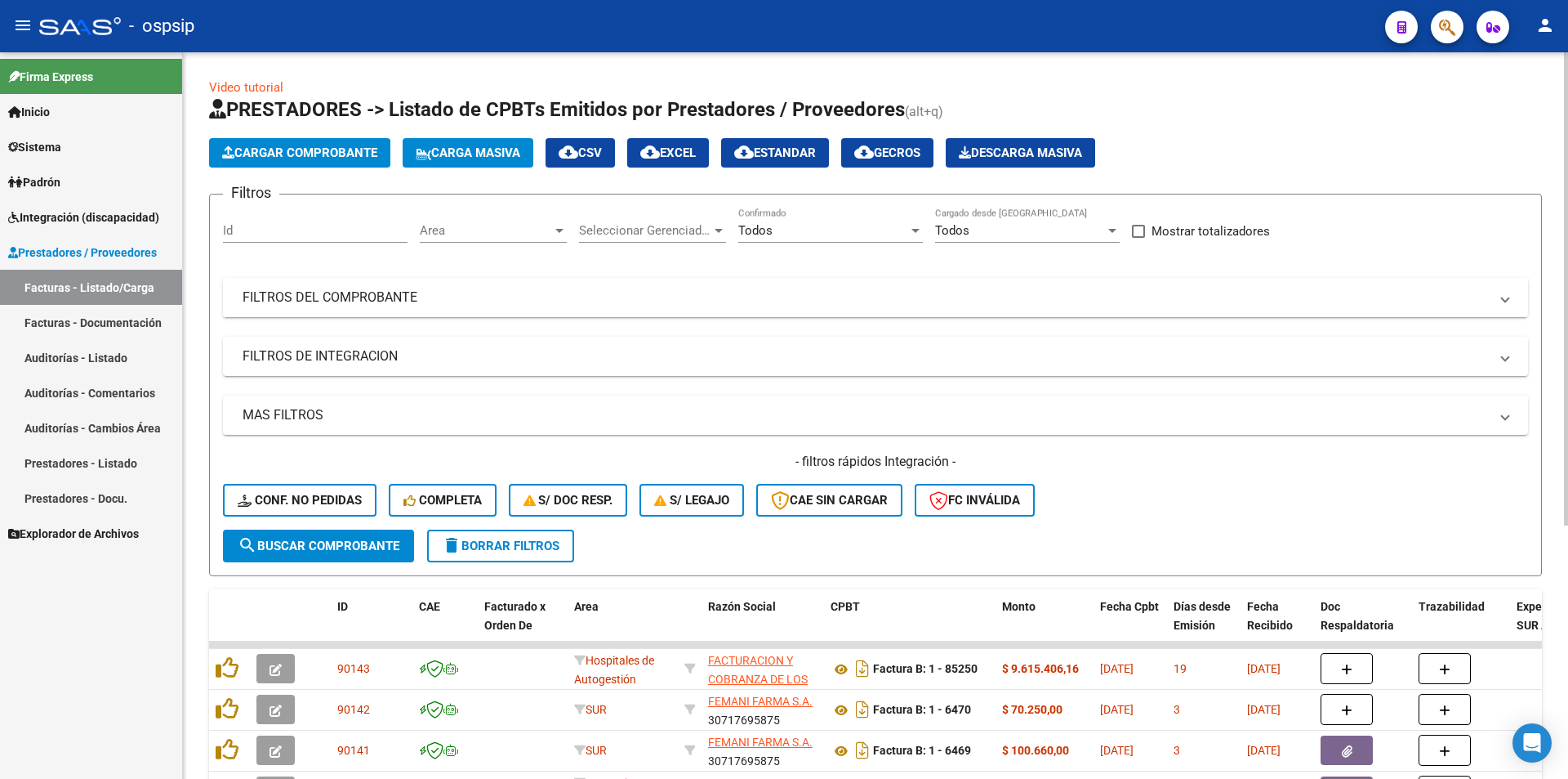
click at [400, 299] on mat-panel-title "FILTROS DEL COMPROBANTE" at bounding box center [865, 297] width 1246 height 18
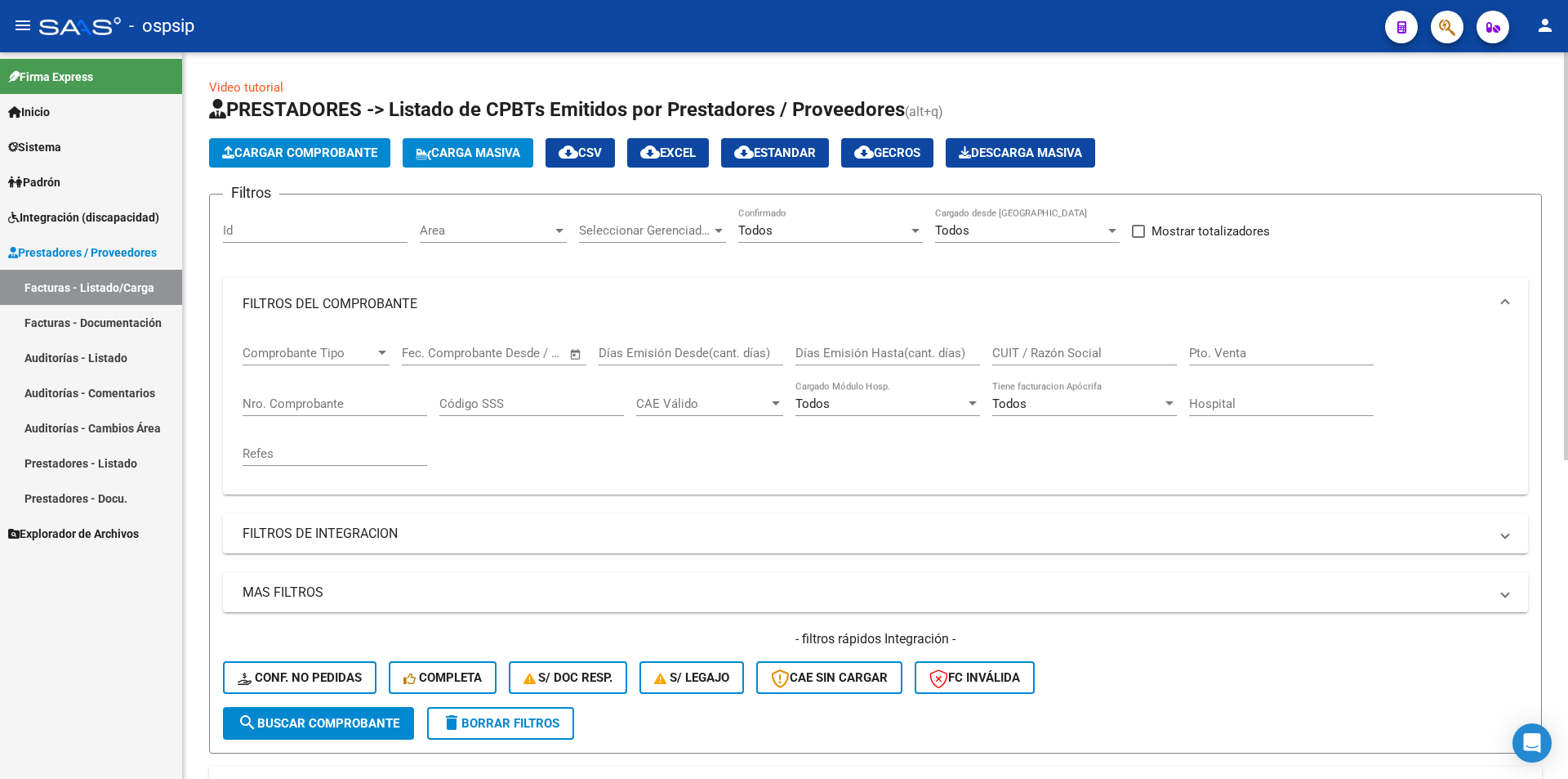
click at [321, 400] on input "Nro. Comprobante" at bounding box center [335, 403] width 185 height 15
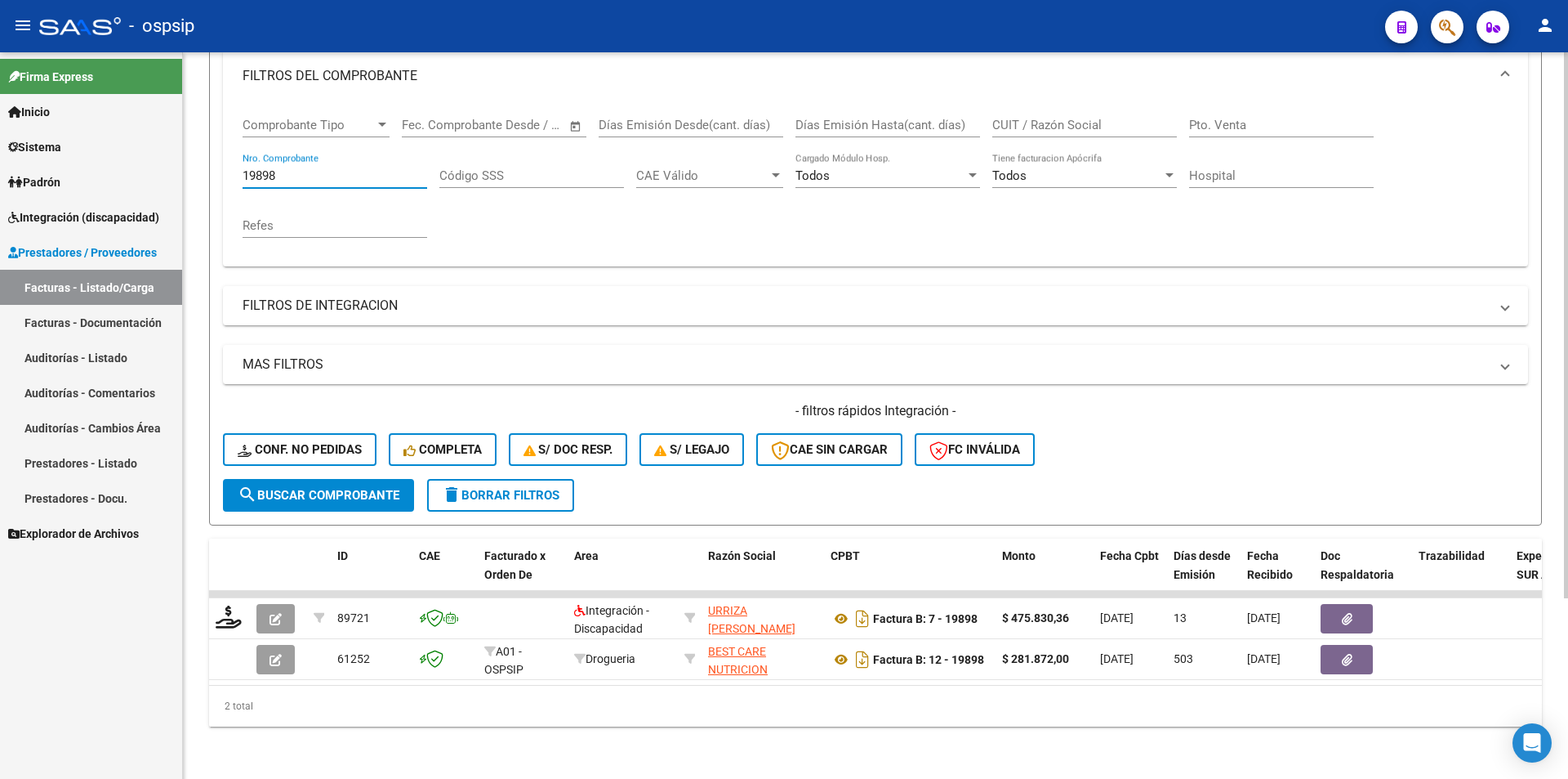
scroll to position [240, 0]
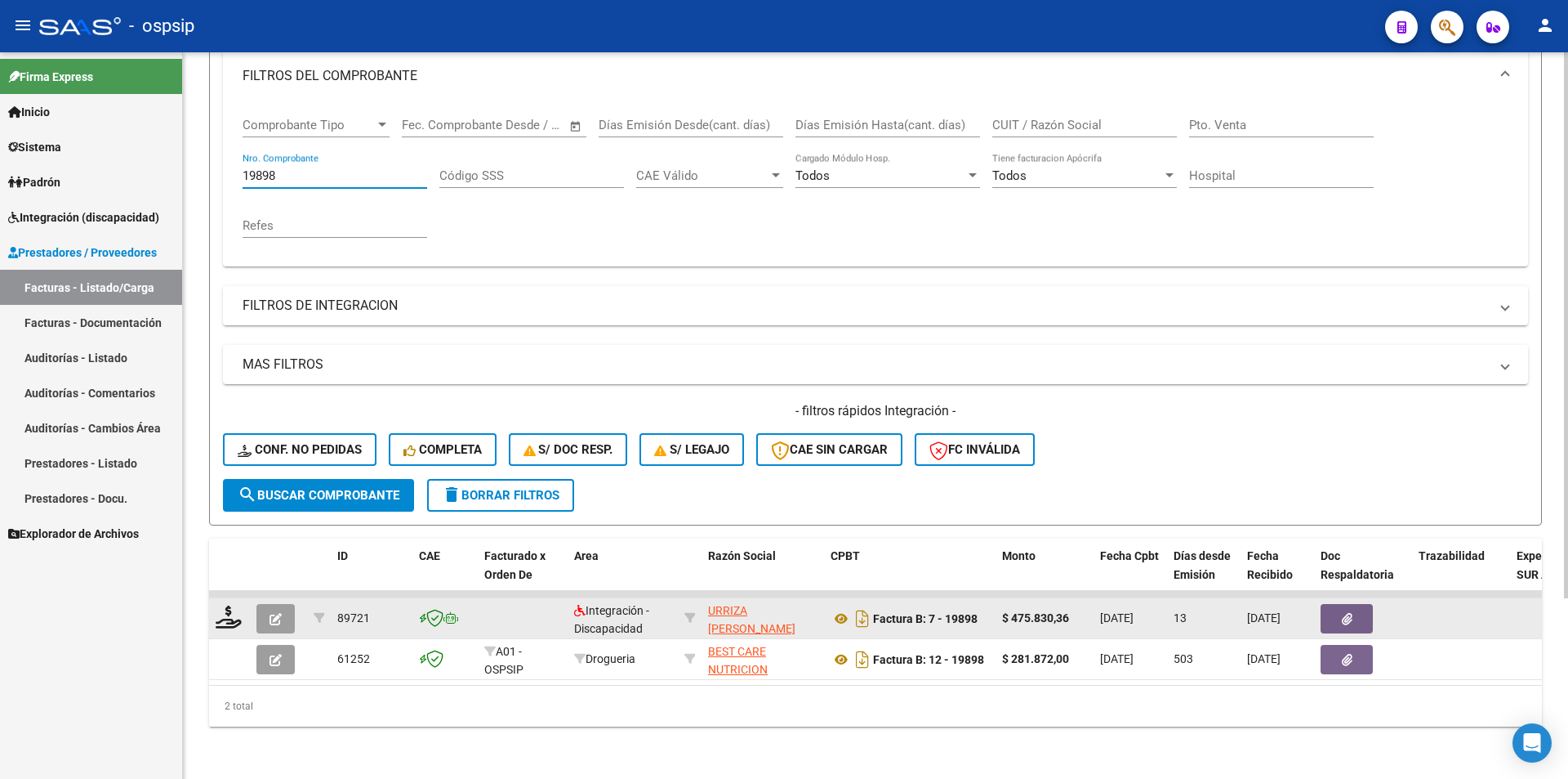
type input "19898"
click at [274, 621] on datatable-body-cell at bounding box center [279, 618] width 58 height 40
click at [272, 613] on icon "button" at bounding box center [275, 619] width 12 height 12
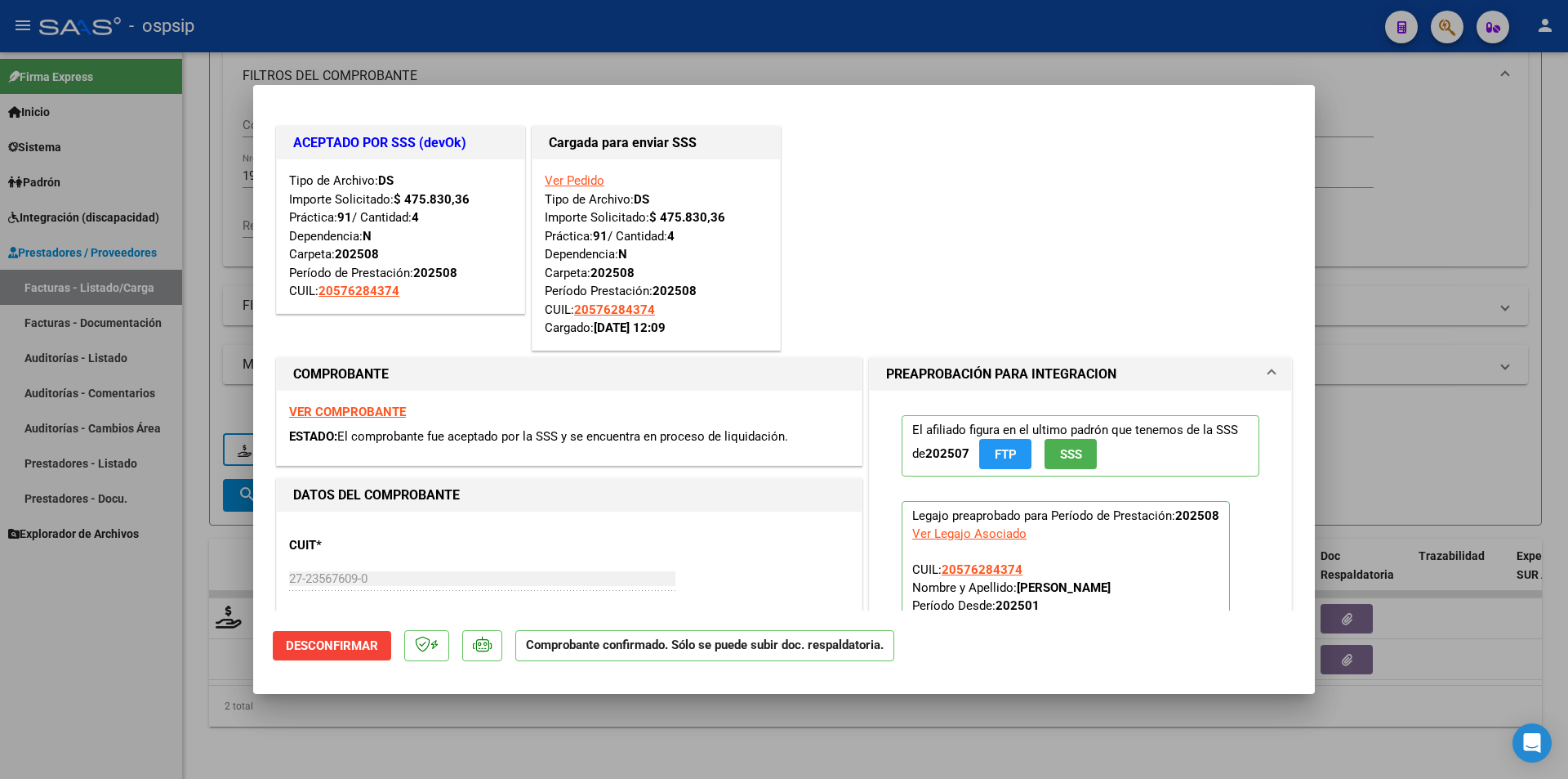
click at [580, 176] on link "Ver Pedido" at bounding box center [575, 180] width 60 height 15
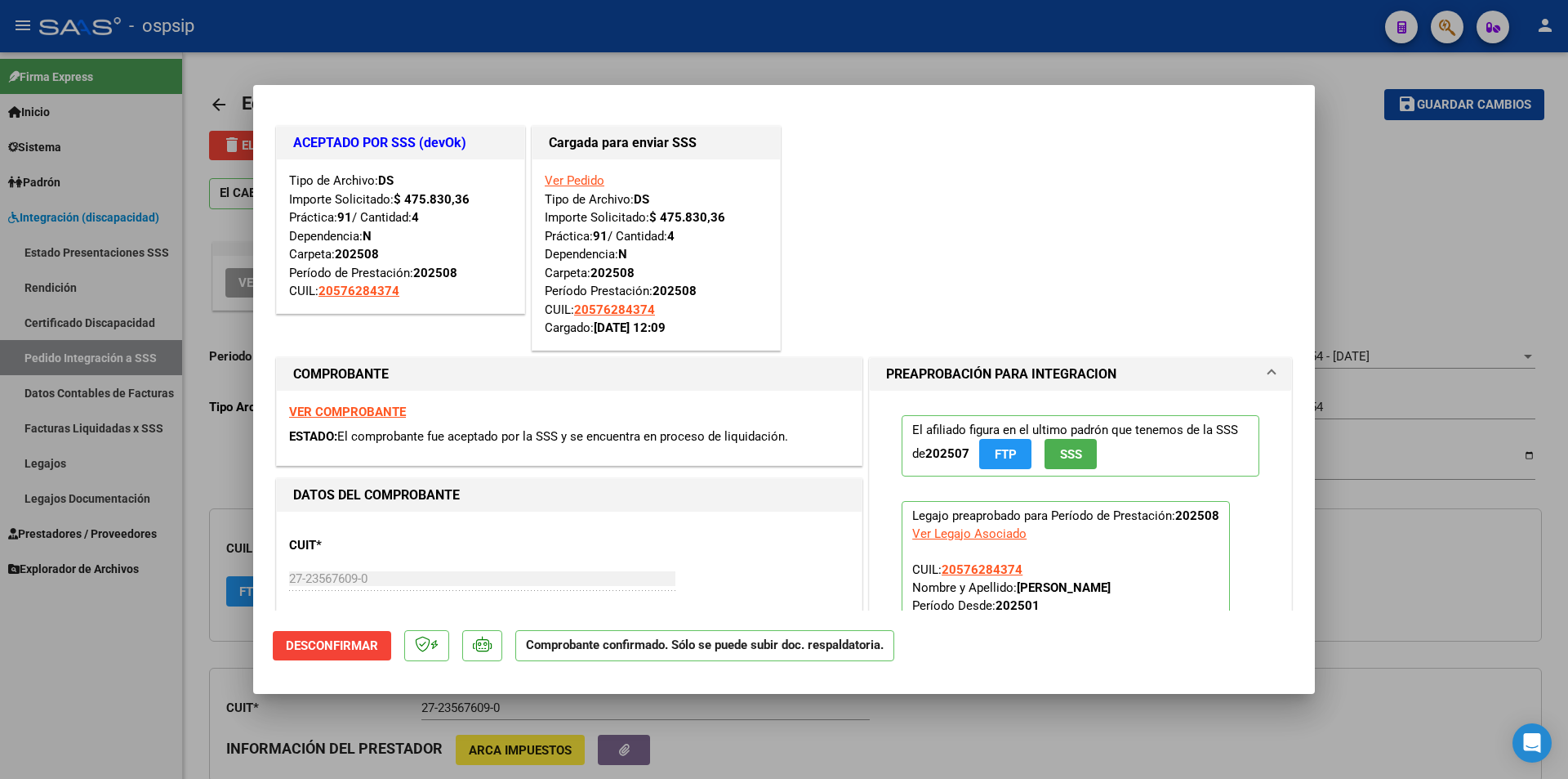
click at [200, 435] on div at bounding box center [784, 390] width 1568 height 779
type input "$ 0,00"
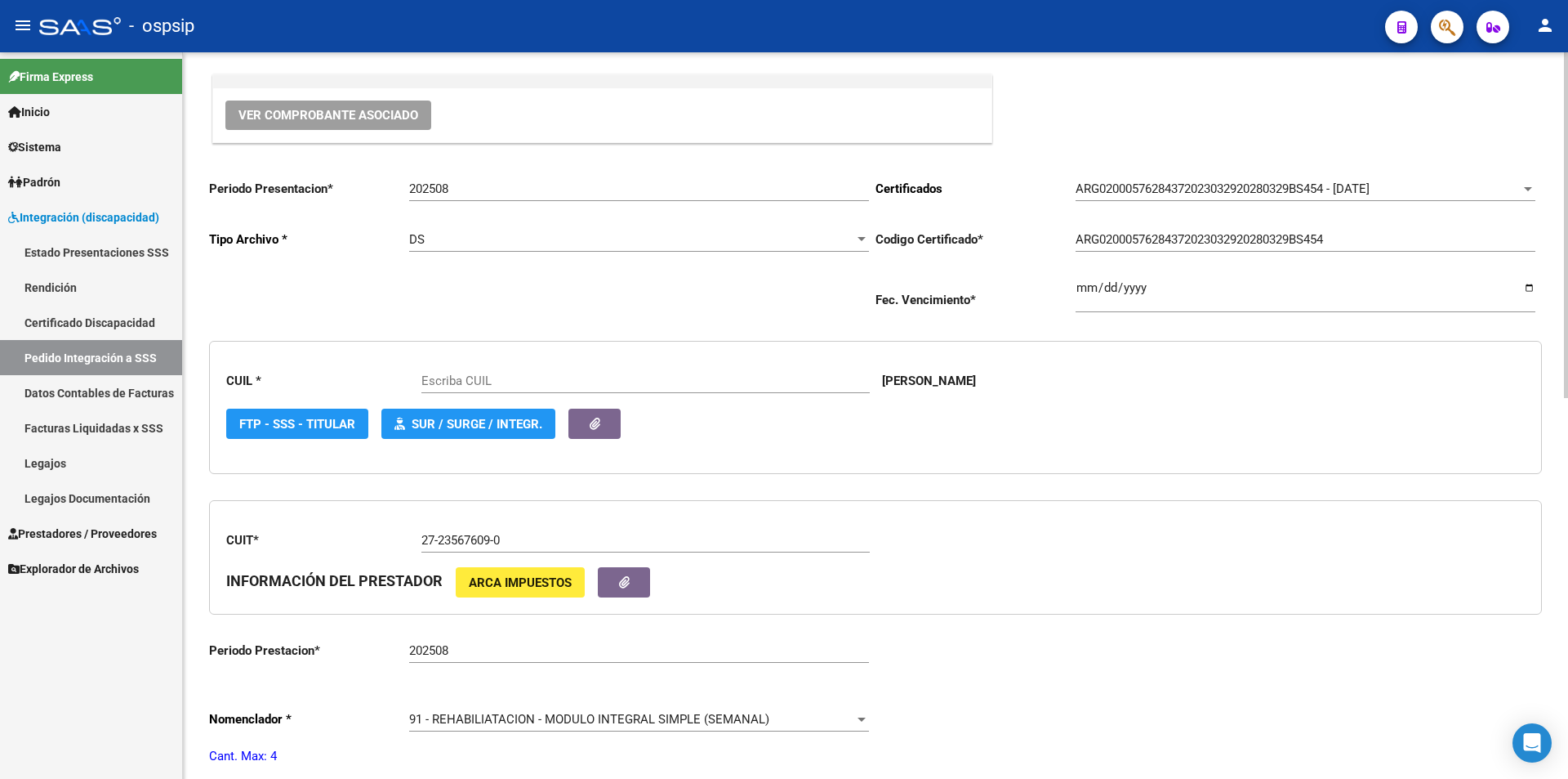
scroll to position [572, 0]
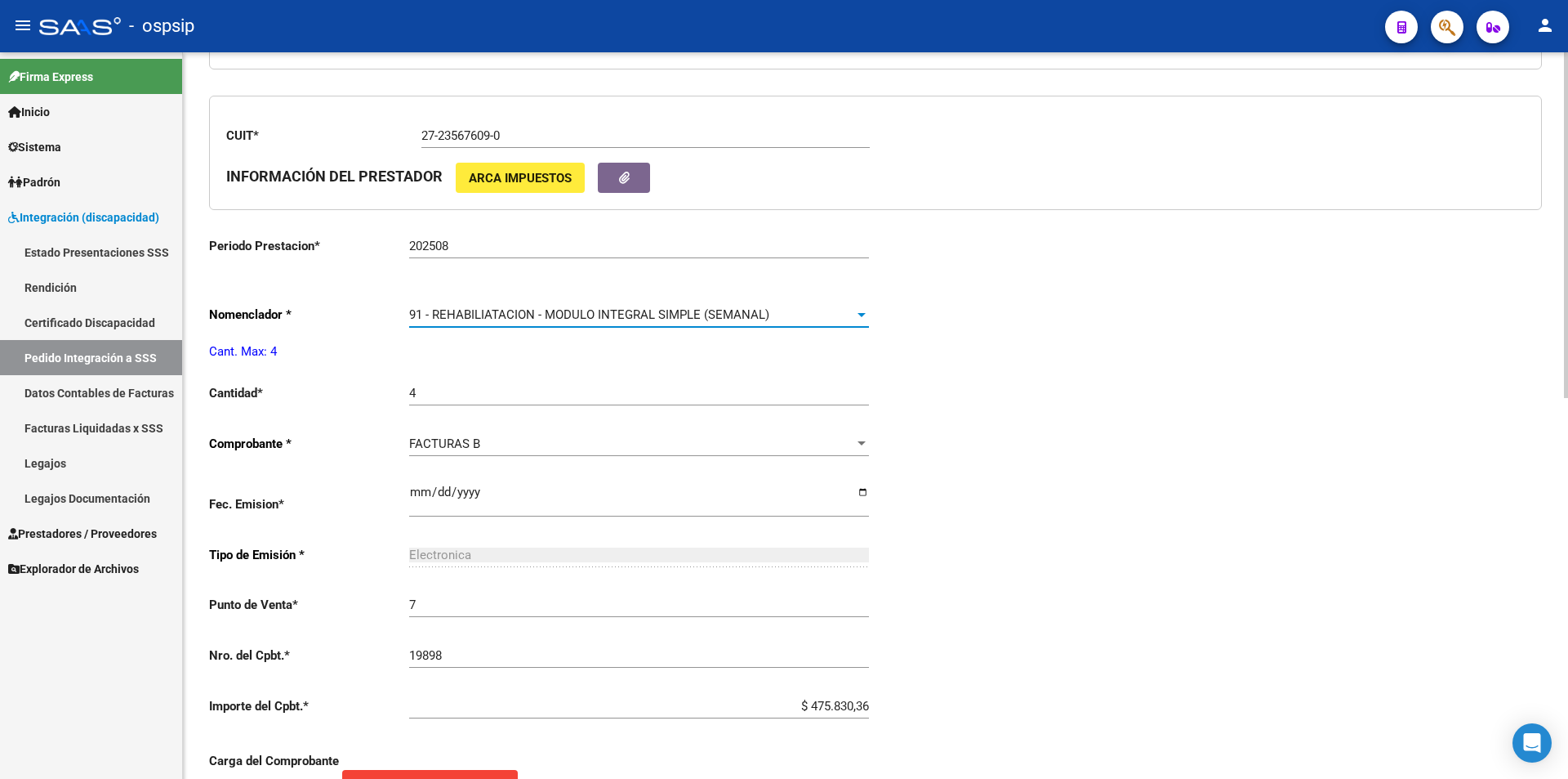
click at [515, 318] on span "91 - REHABILIATACION - MODULO INTEGRAL SIMPLE (SEMANAL)" at bounding box center [589, 314] width 360 height 15
type input "20576284374"
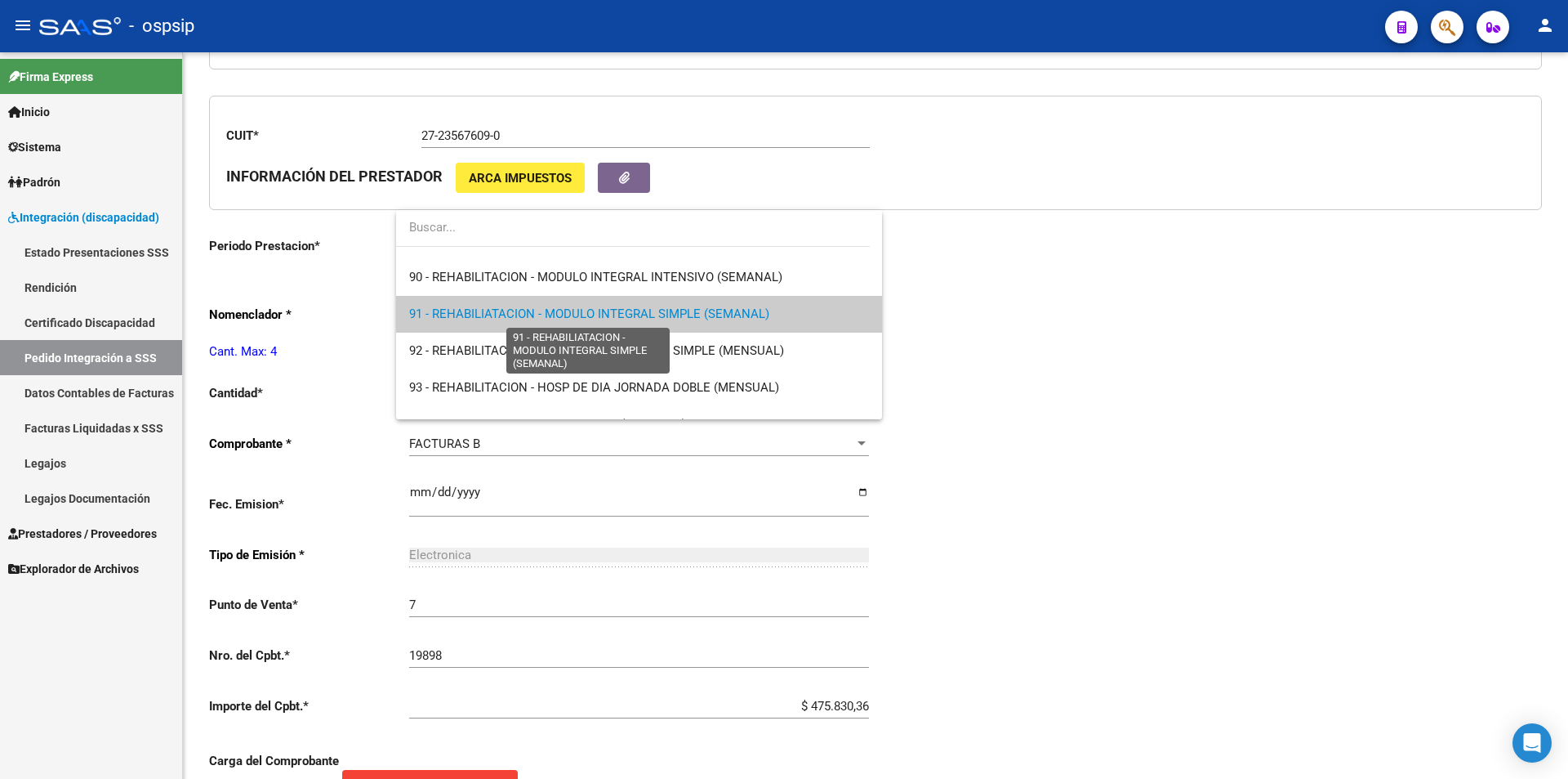
scroll to position [3180, 0]
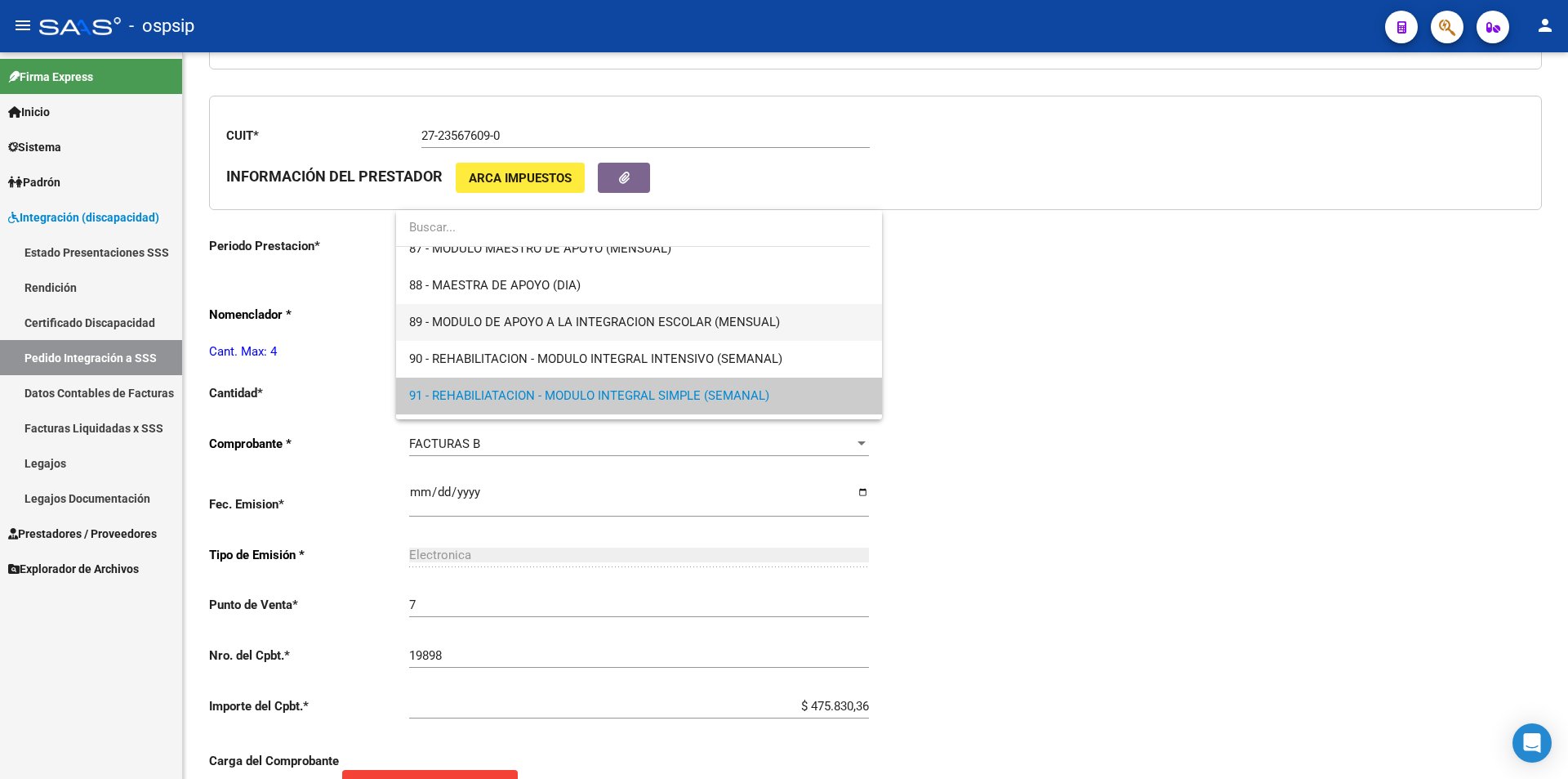
click at [463, 314] on span "89 - MODULO DE APOYO A LA INTEGRACION ESCOLAR (MENSUAL)" at bounding box center [639, 322] width 460 height 37
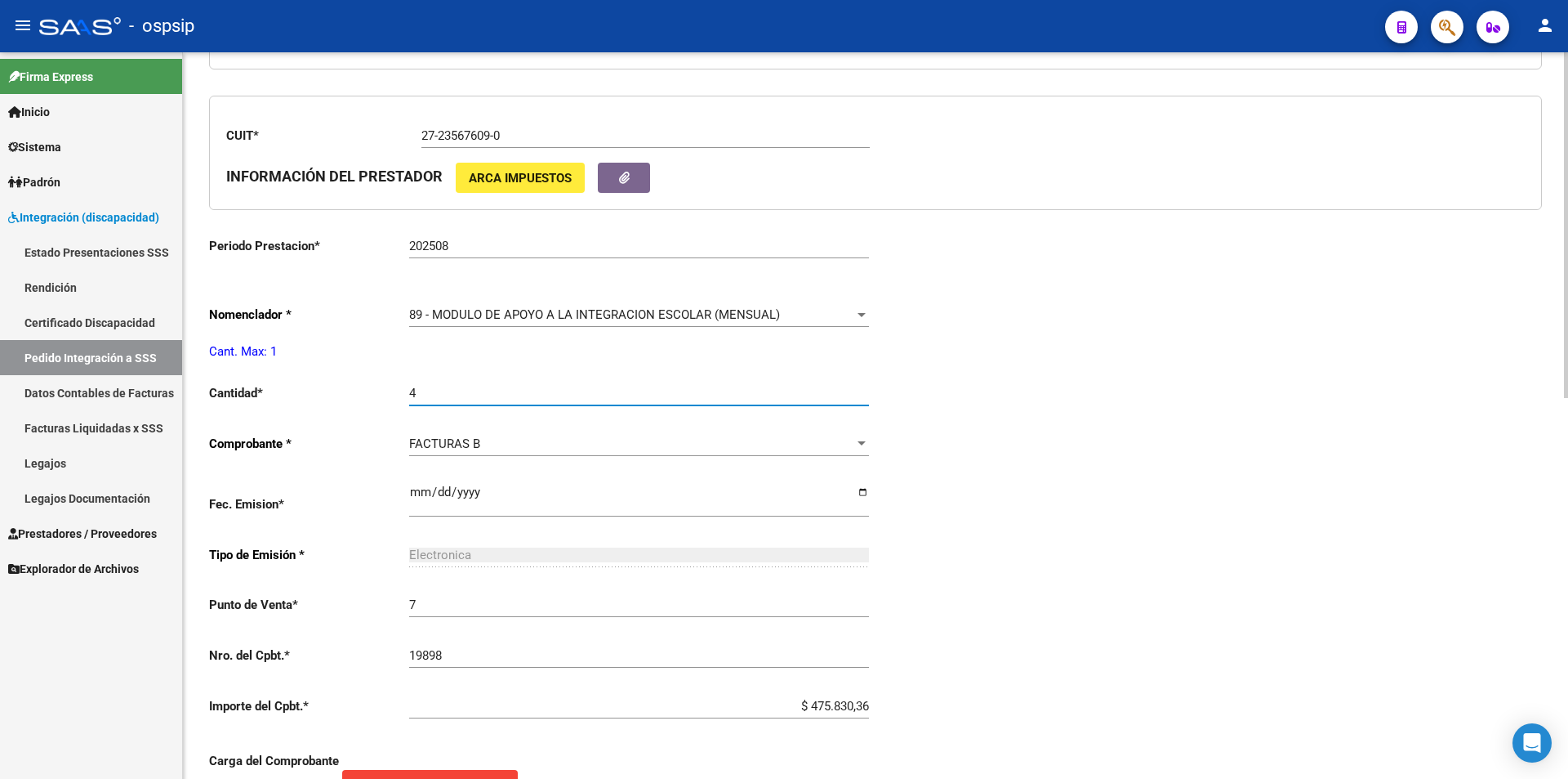
drag, startPoint x: 417, startPoint y: 391, endPoint x: 372, endPoint y: 395, distance: 45.2
click at [375, 391] on app-form-text-field "Cantidad * 4 Ingresar el nro" at bounding box center [539, 392] width 660 height 15
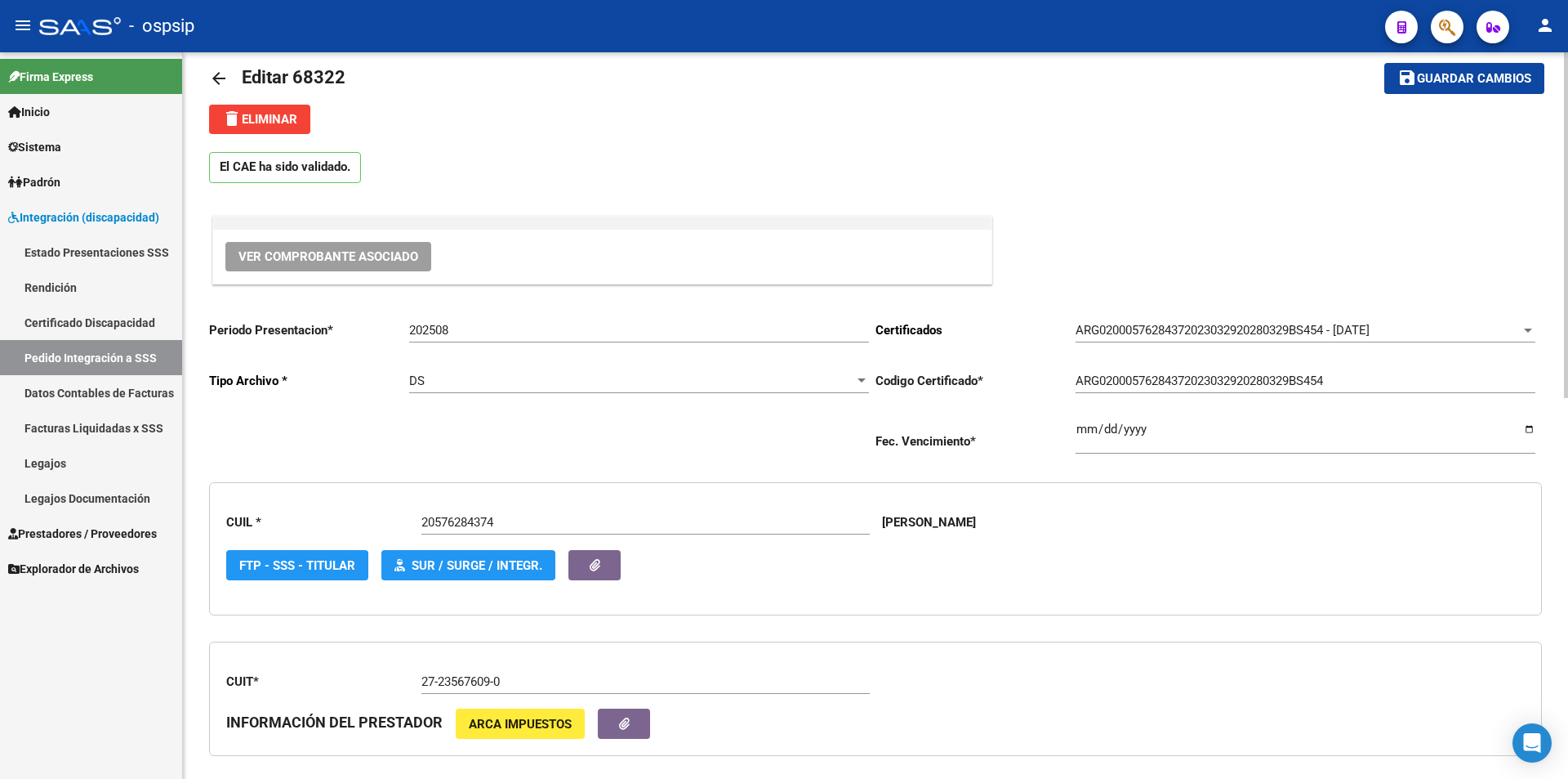
scroll to position [0, 0]
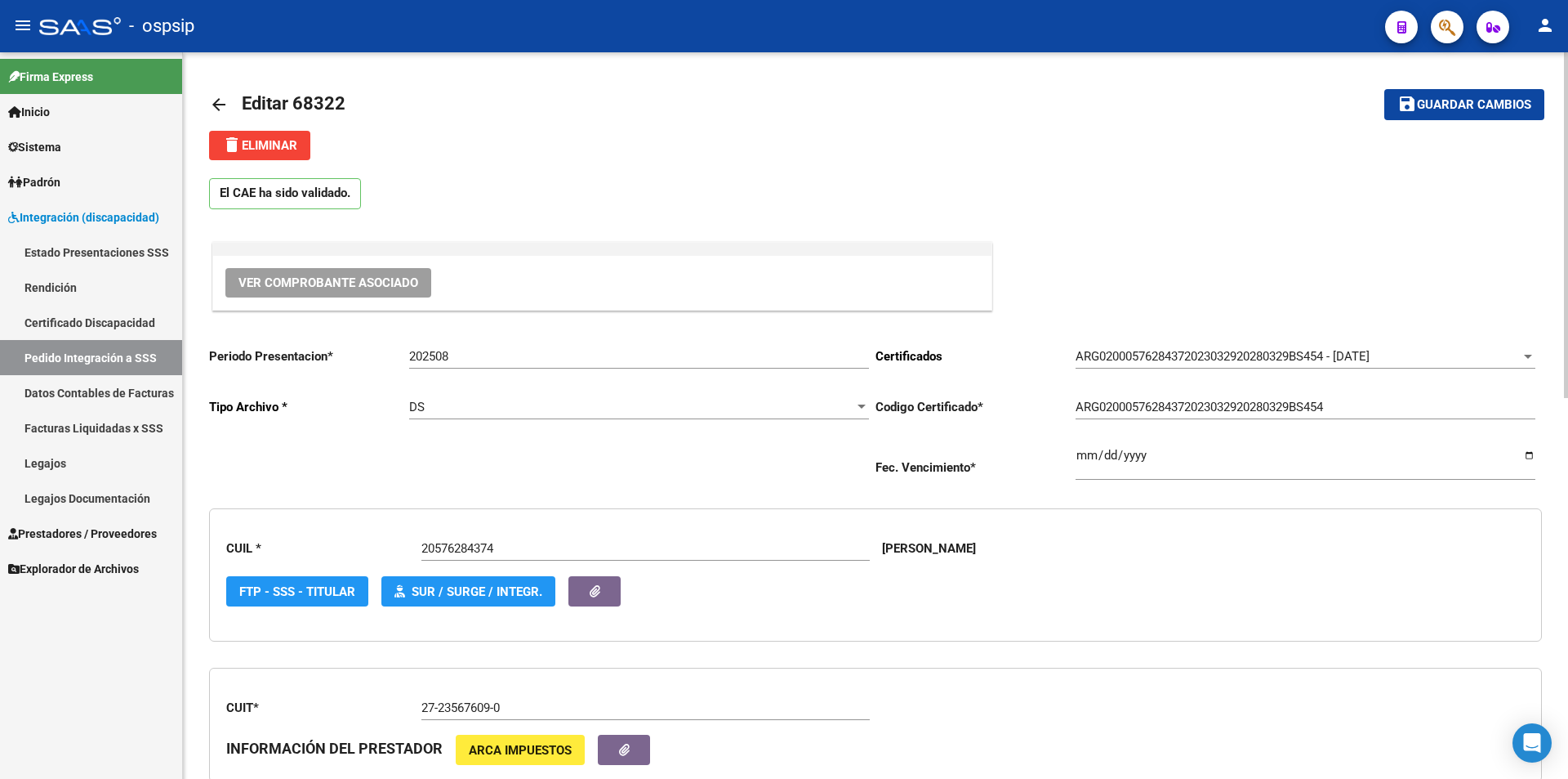
type input "1"
click at [1454, 106] on span "Guardar cambios" at bounding box center [1474, 105] width 114 height 15
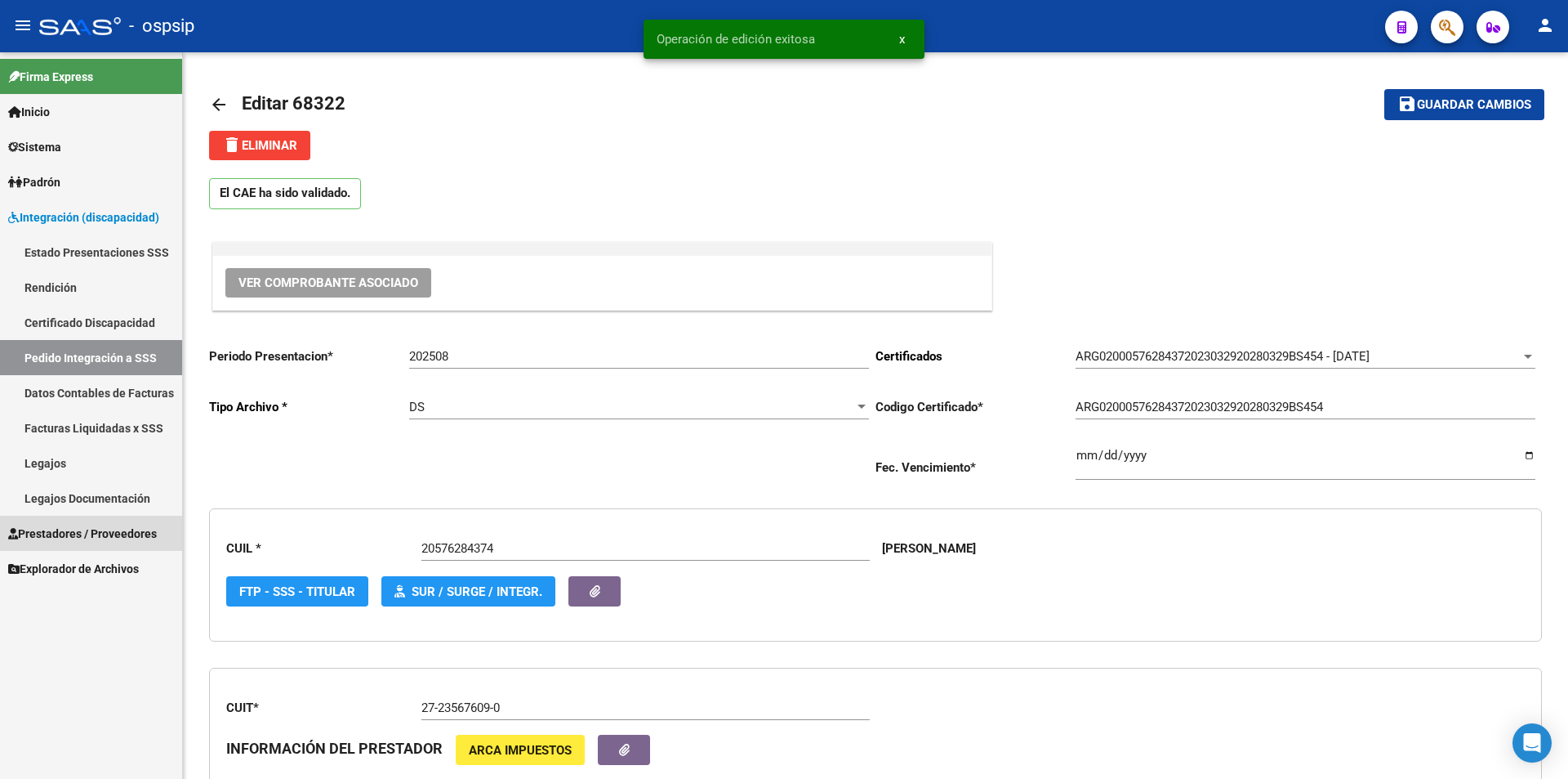
click at [46, 535] on span "Prestadores / Proveedores" at bounding box center [82, 534] width 149 height 18
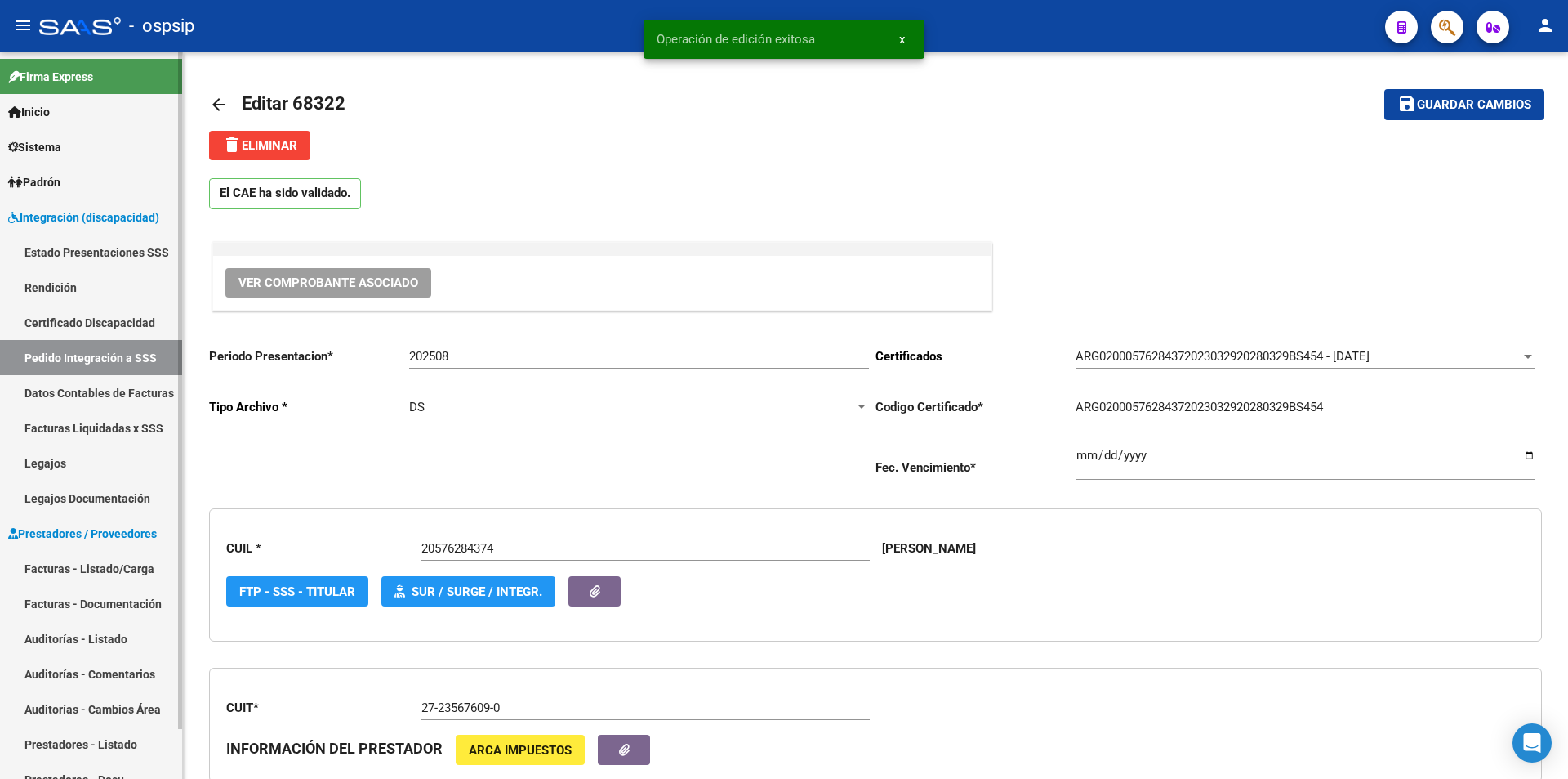
click at [71, 568] on link "Facturas - Listado/Carga" at bounding box center [90, 567] width 182 height 35
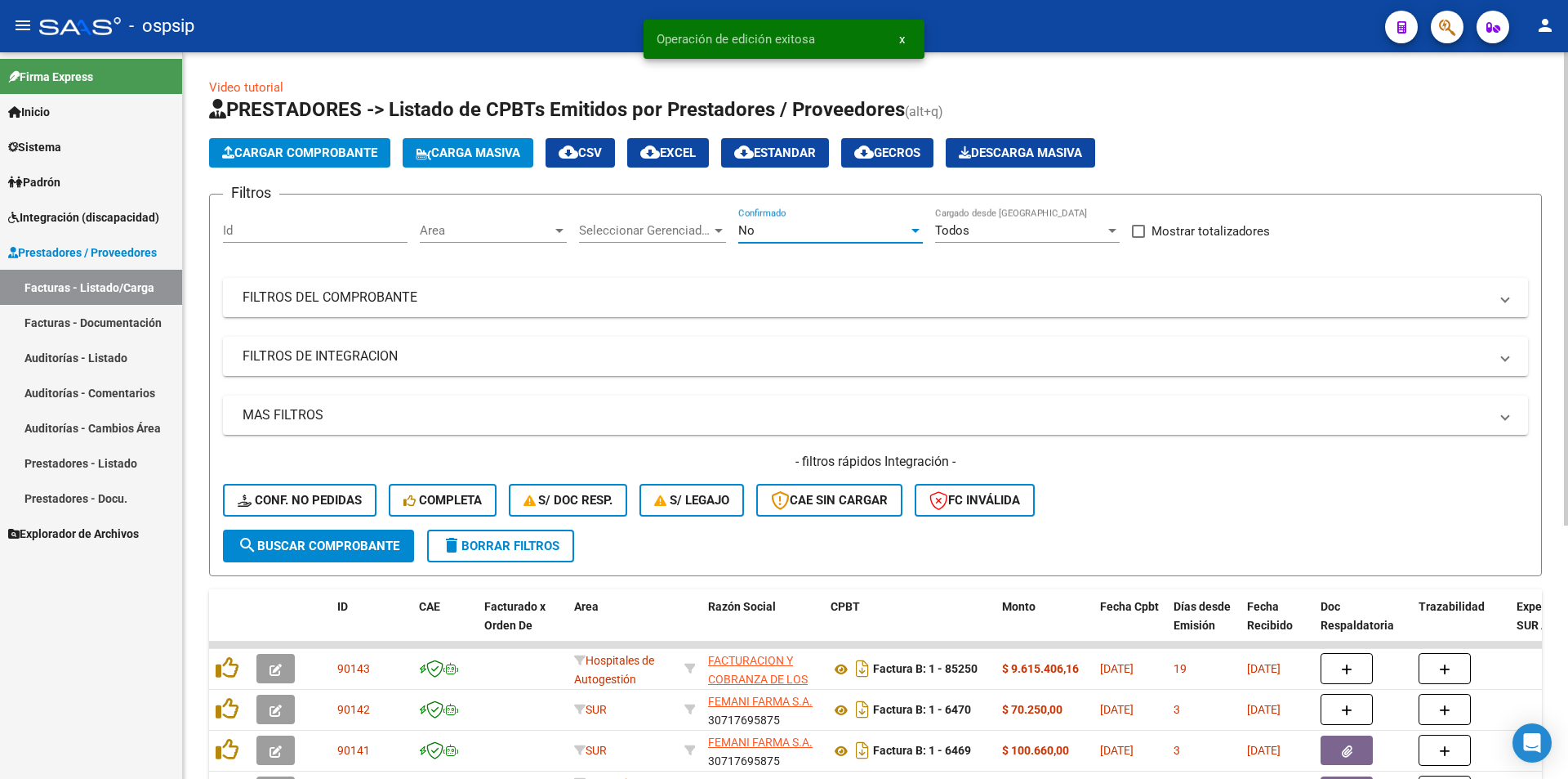
click at [753, 228] on span "No" at bounding box center [747, 231] width 16 height 15
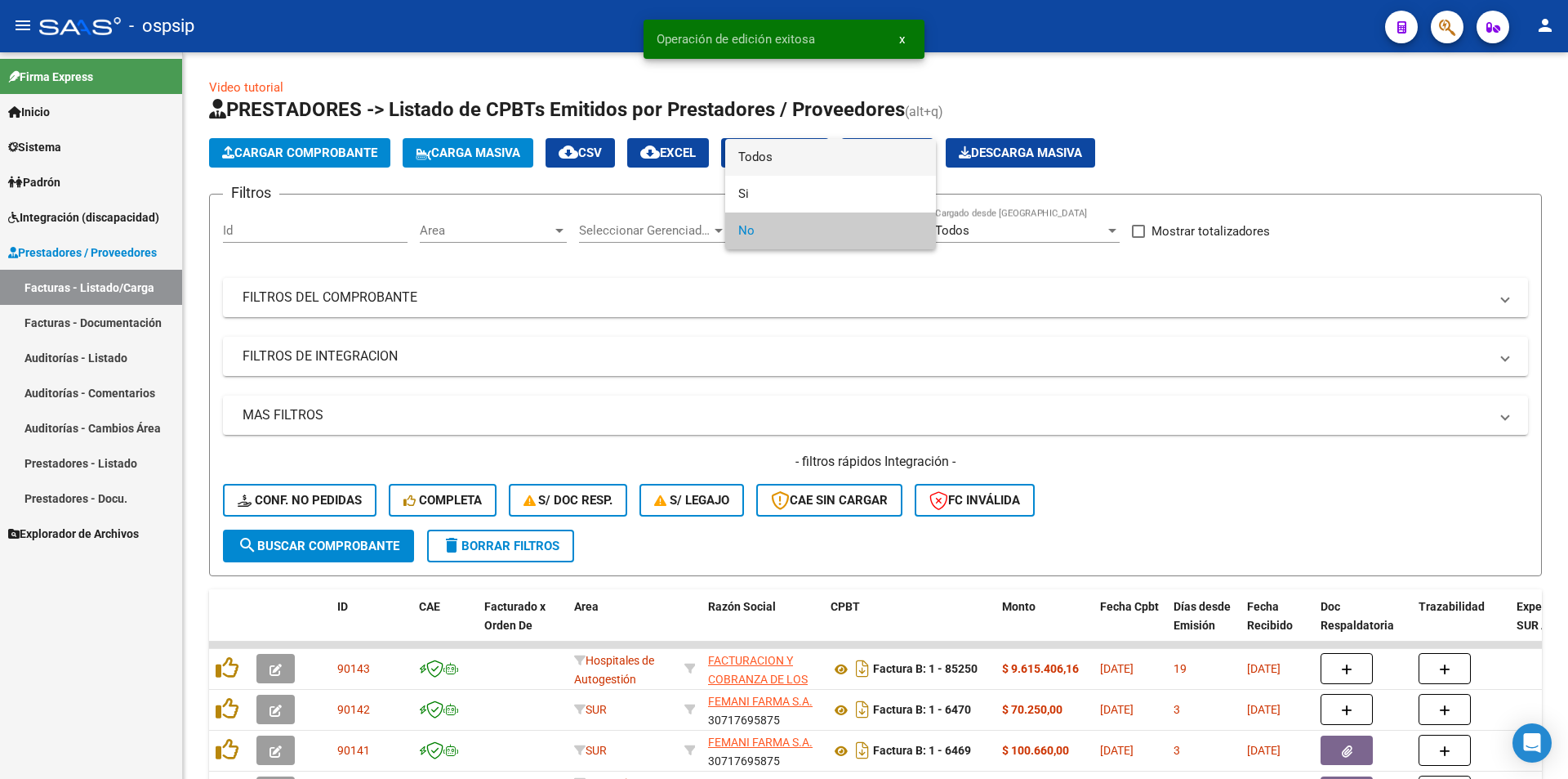
click at [769, 159] on span "Todos" at bounding box center [831, 157] width 185 height 37
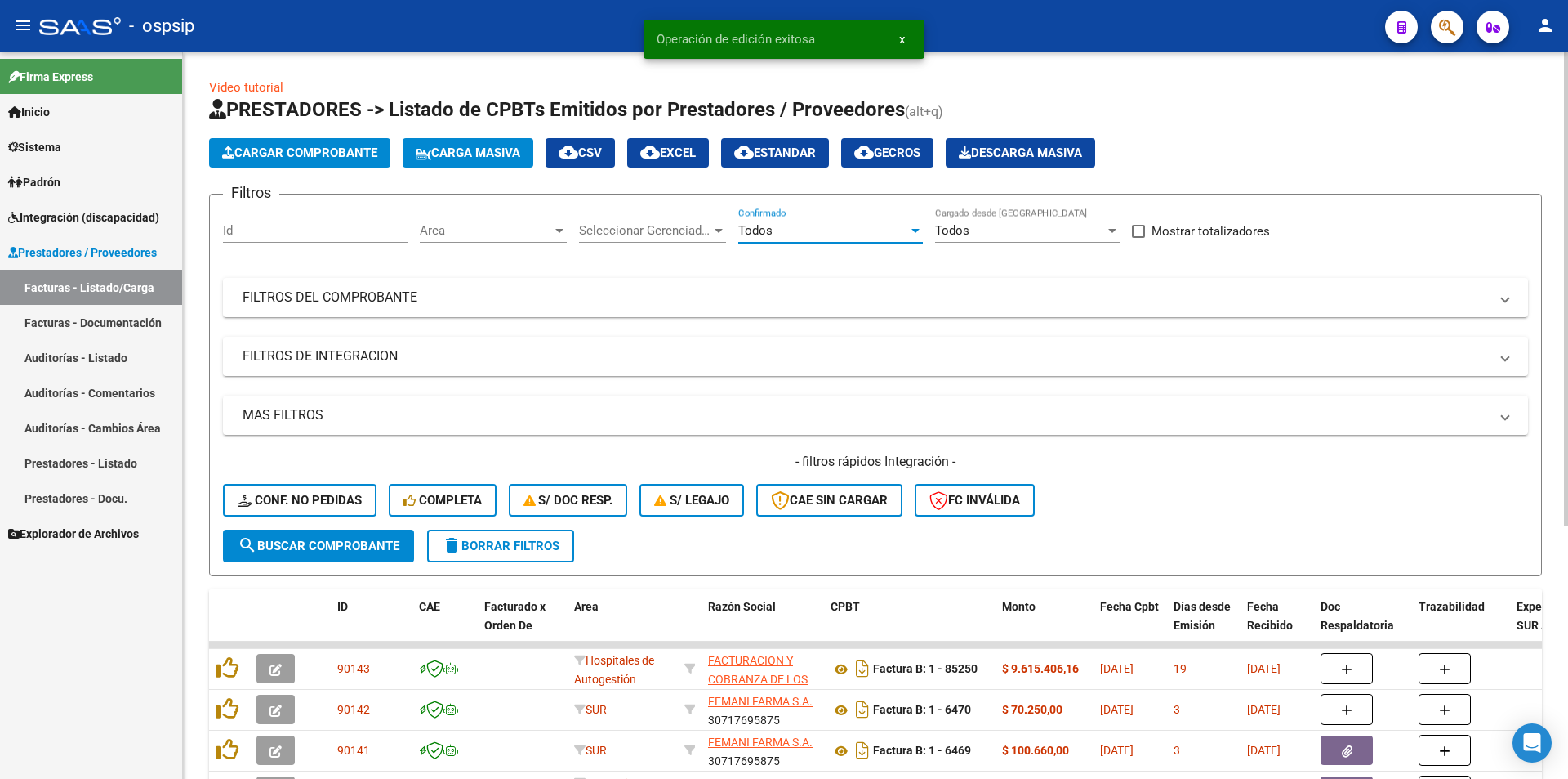
click at [243, 540] on mat-icon "search" at bounding box center [247, 545] width 20 height 20
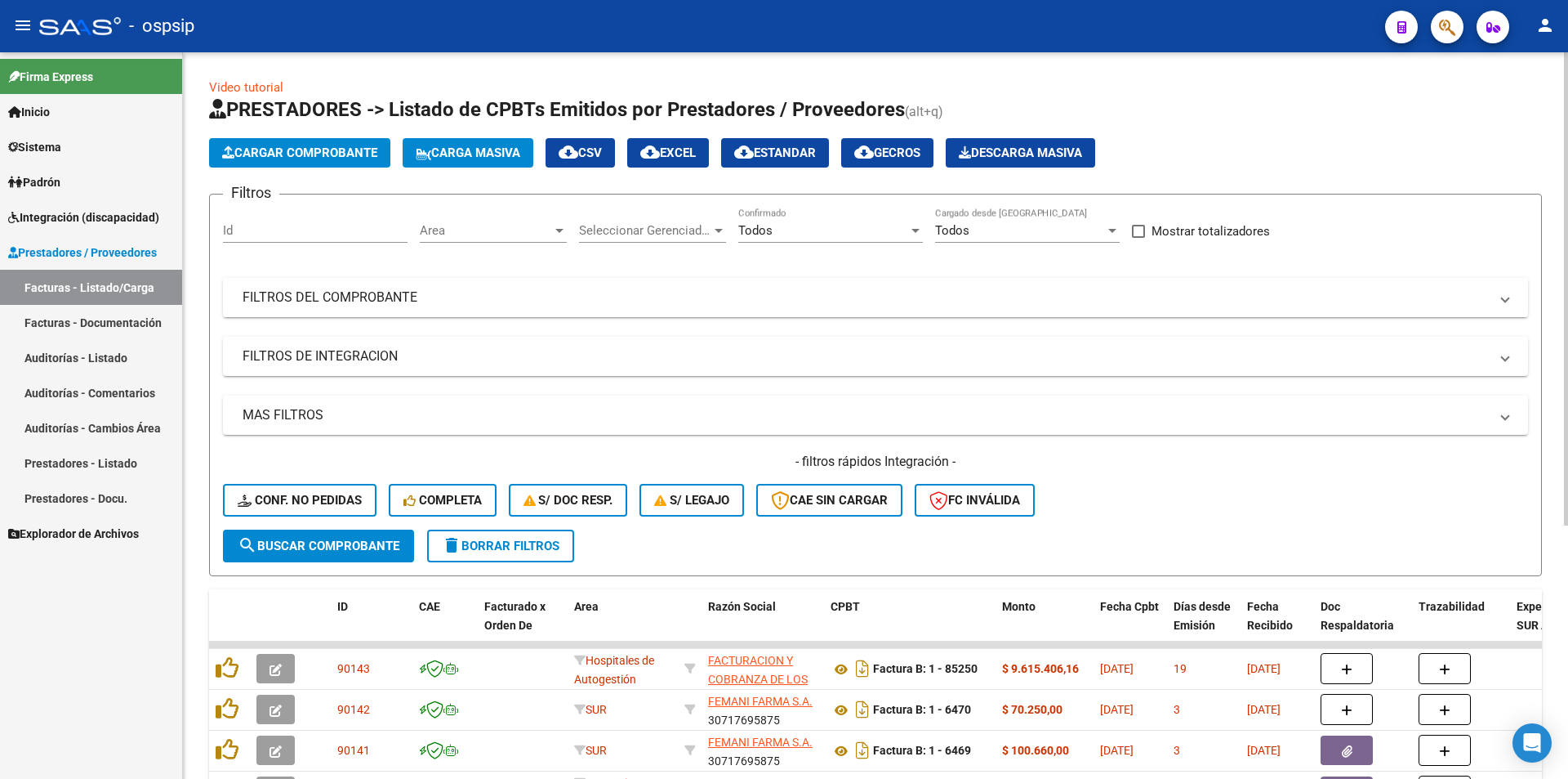
click at [545, 306] on mat-panel-title "FILTROS DEL COMPROBANTE" at bounding box center [865, 297] width 1246 height 18
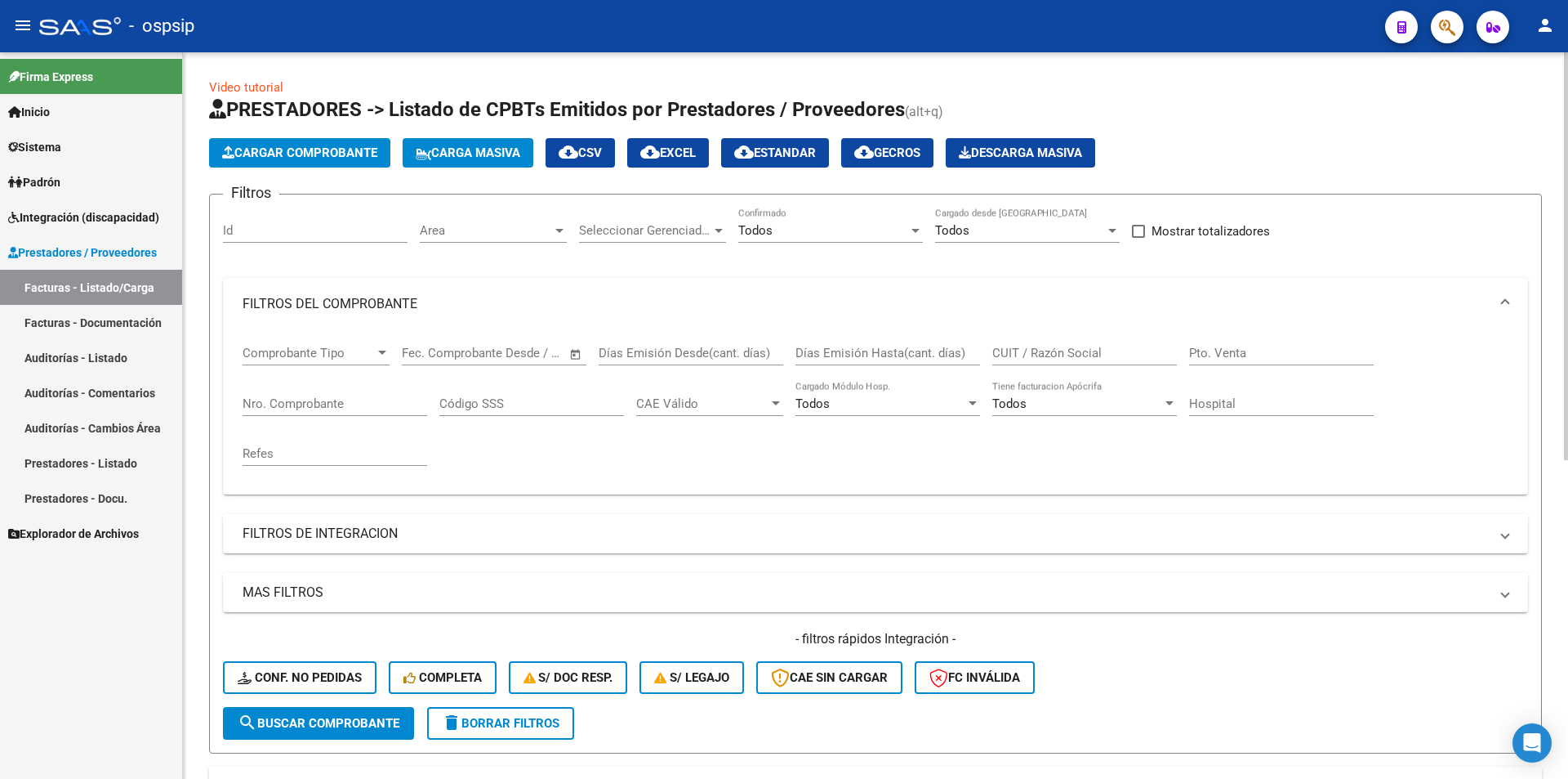
click at [321, 411] on div "Nro. Comprobante" at bounding box center [335, 397] width 185 height 35
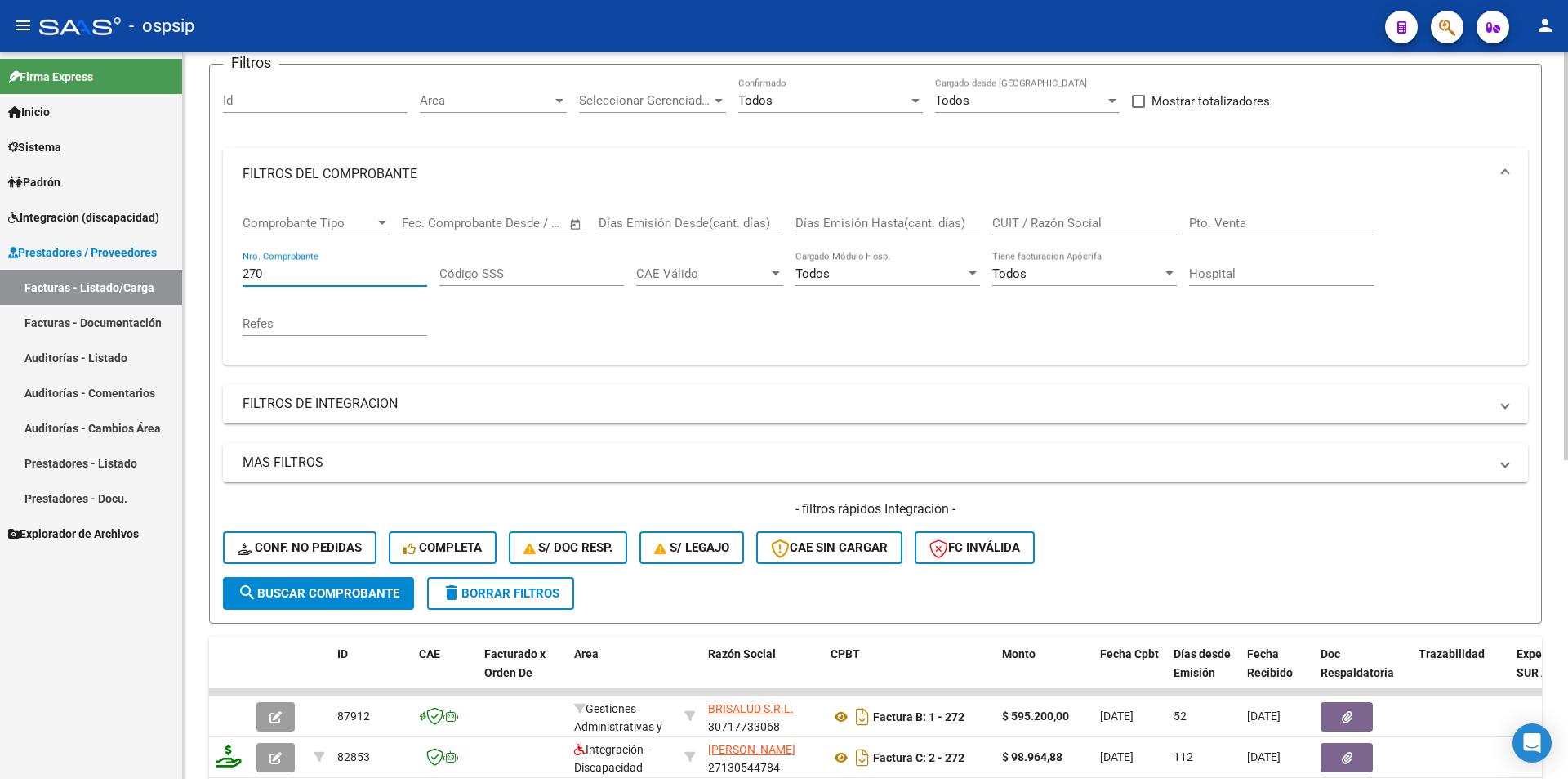
scroll to position [327, 0]
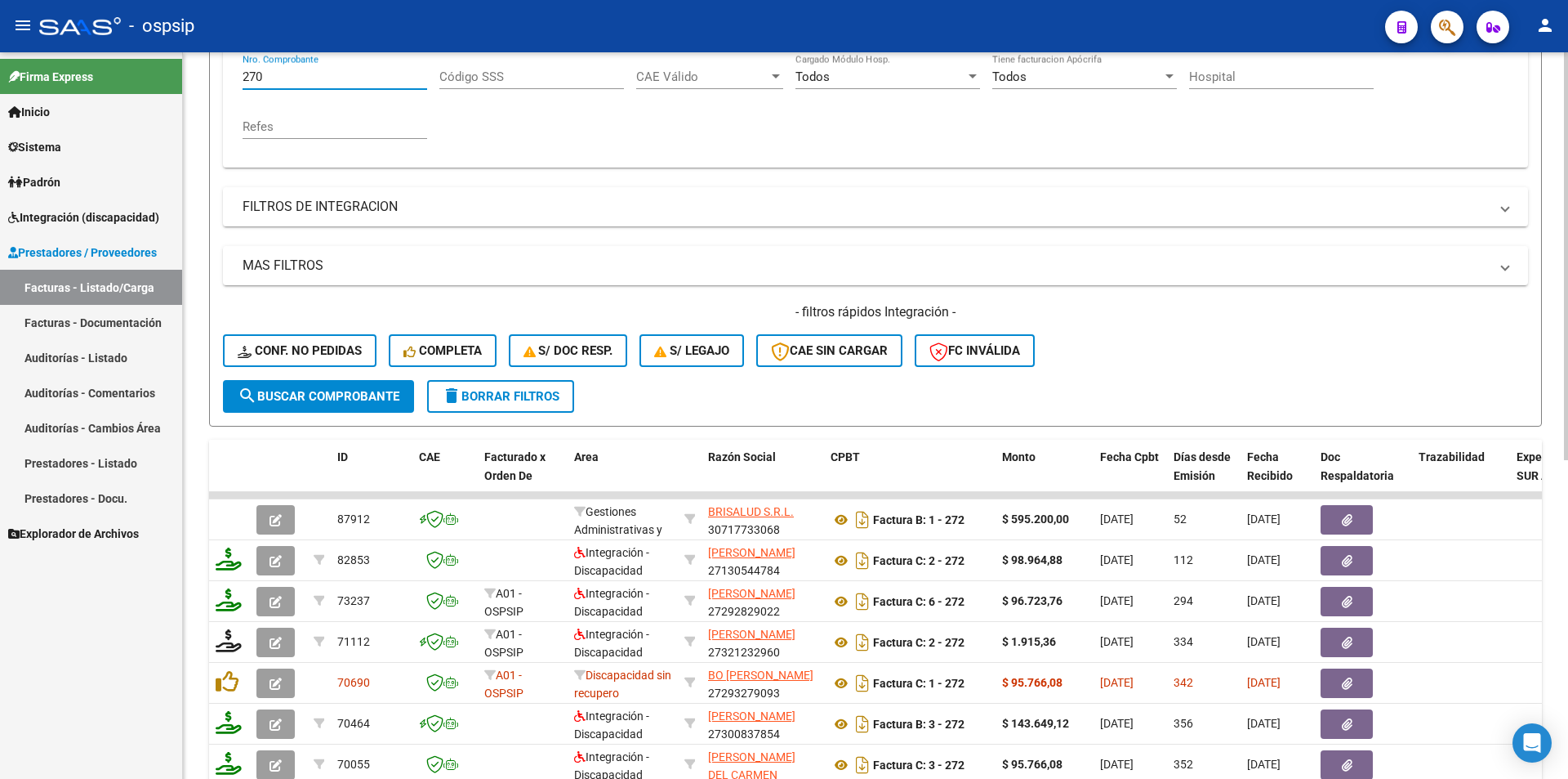
click at [331, 388] on button "search Buscar Comprobante" at bounding box center [319, 395] width 191 height 33
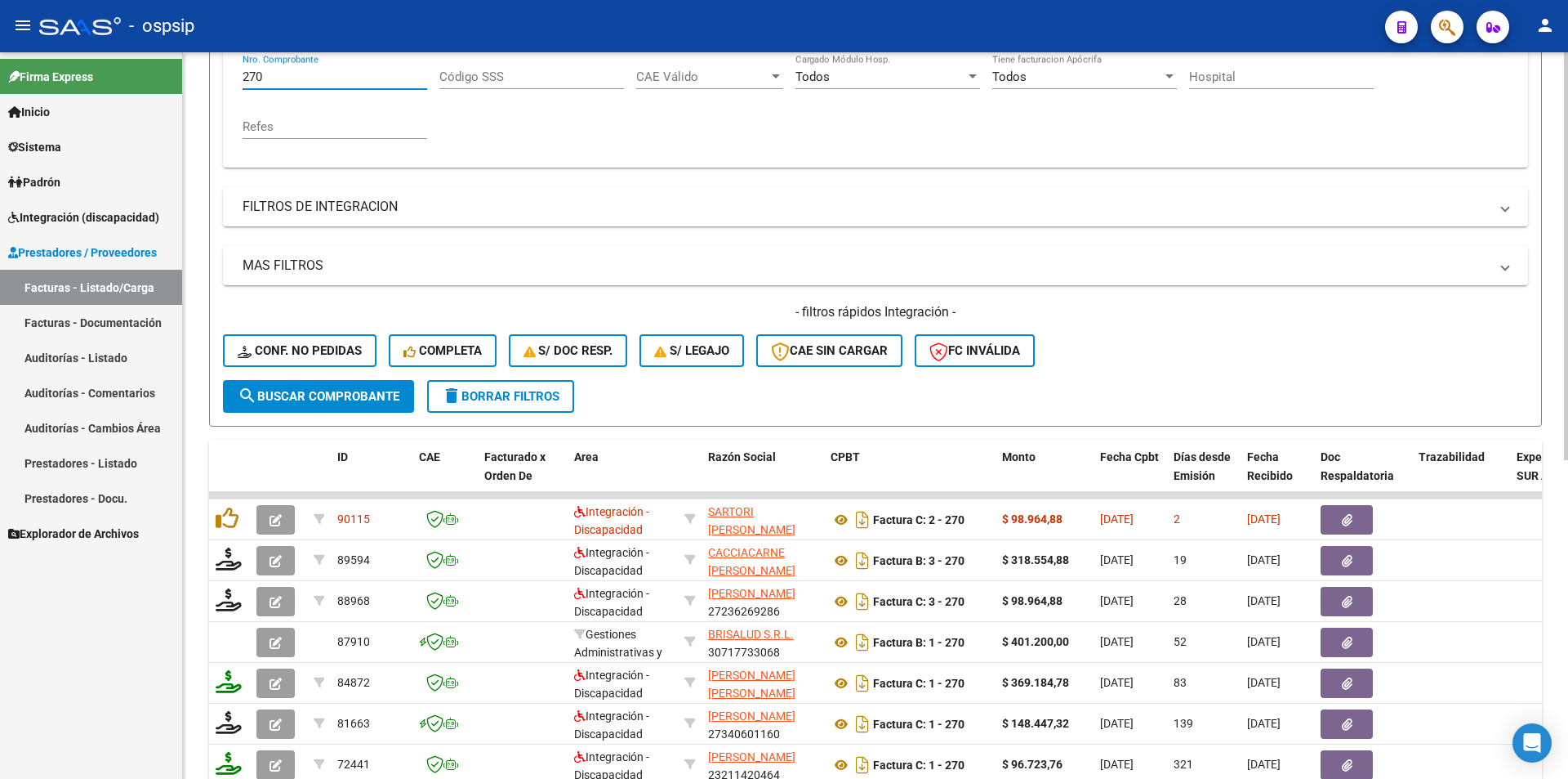
drag, startPoint x: 256, startPoint y: 72, endPoint x: 277, endPoint y: 76, distance: 21.4
click at [277, 76] on input "270" at bounding box center [335, 77] width 185 height 15
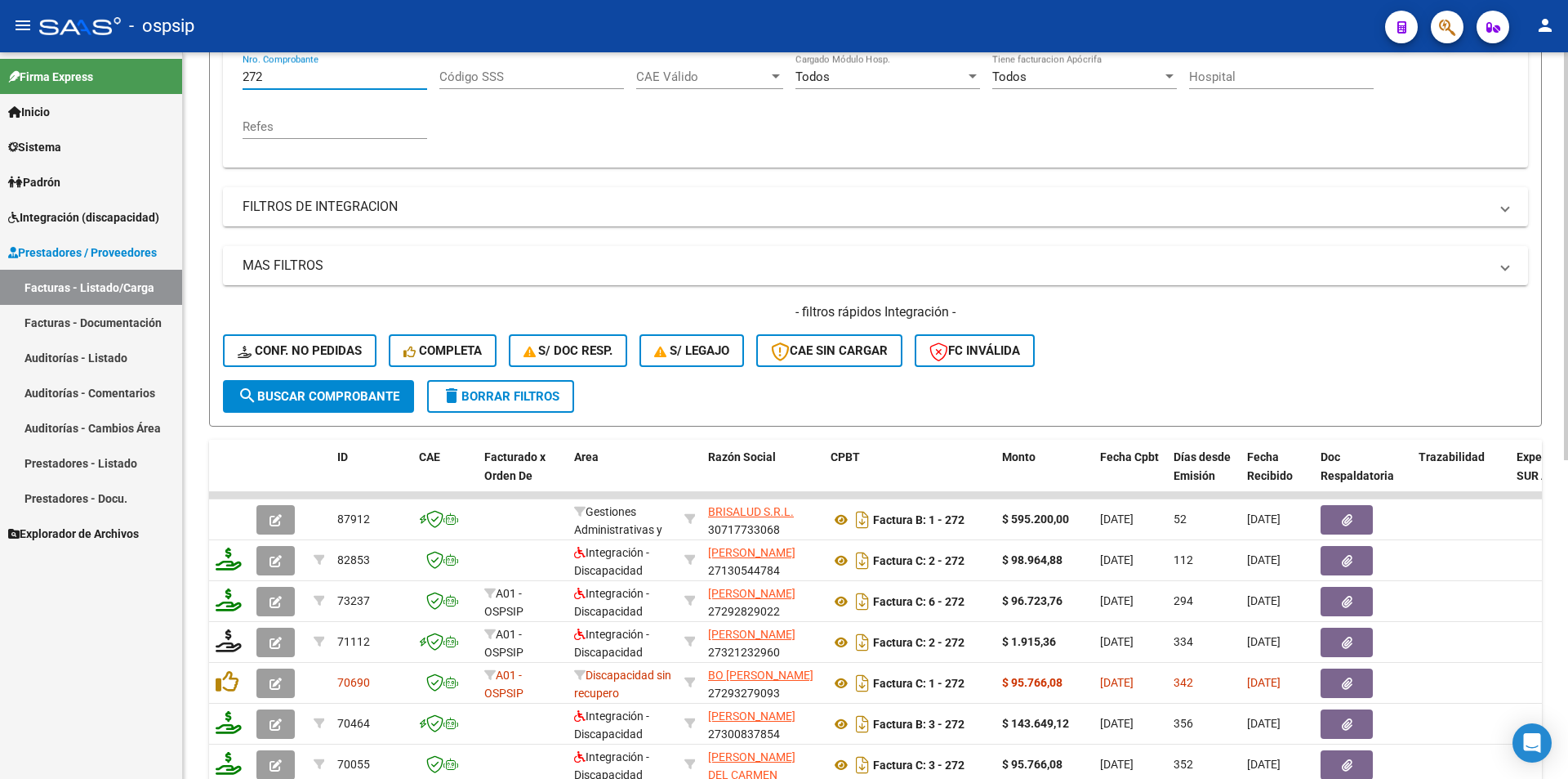
drag, startPoint x: 271, startPoint y: 82, endPoint x: 201, endPoint y: 72, distance: 70.7
click at [202, 72] on div "Video tutorial PRESTADORES -> Listado de CPBTs Emitidos por Prestadores / Prove…" at bounding box center [875, 367] width 1385 height 1282
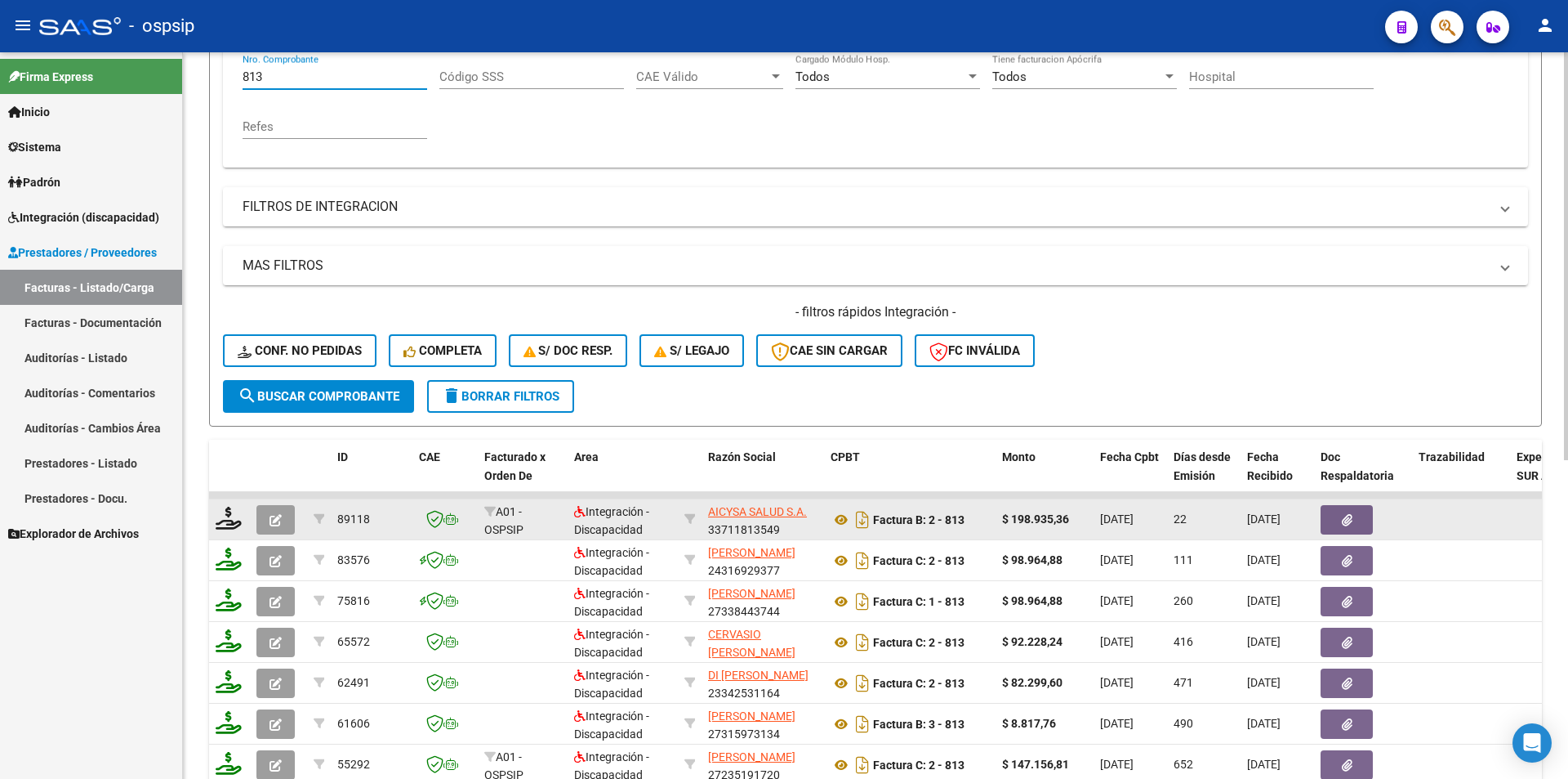
type input "813"
click at [277, 519] on icon "button" at bounding box center [275, 520] width 12 height 12
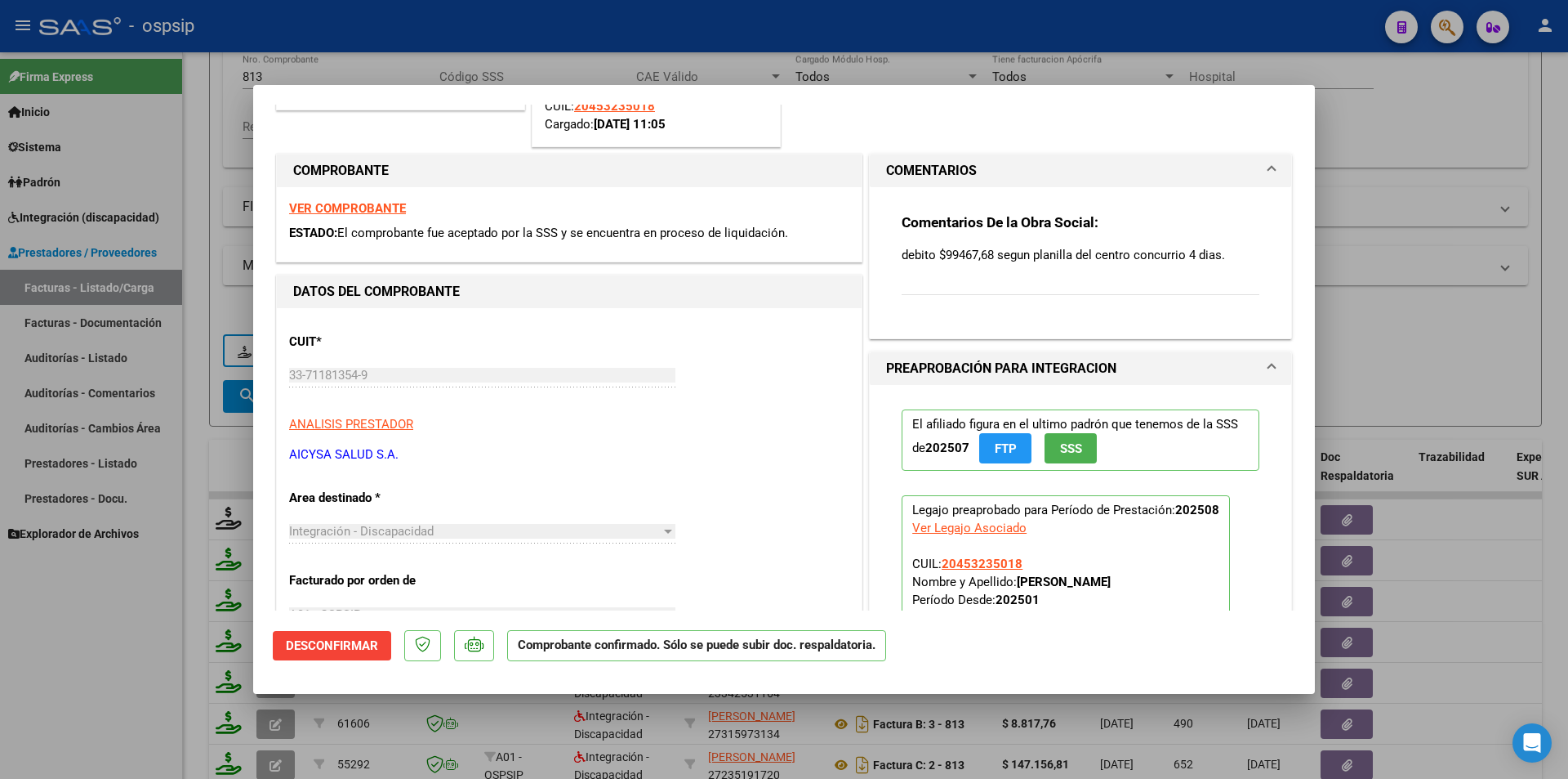
scroll to position [0, 0]
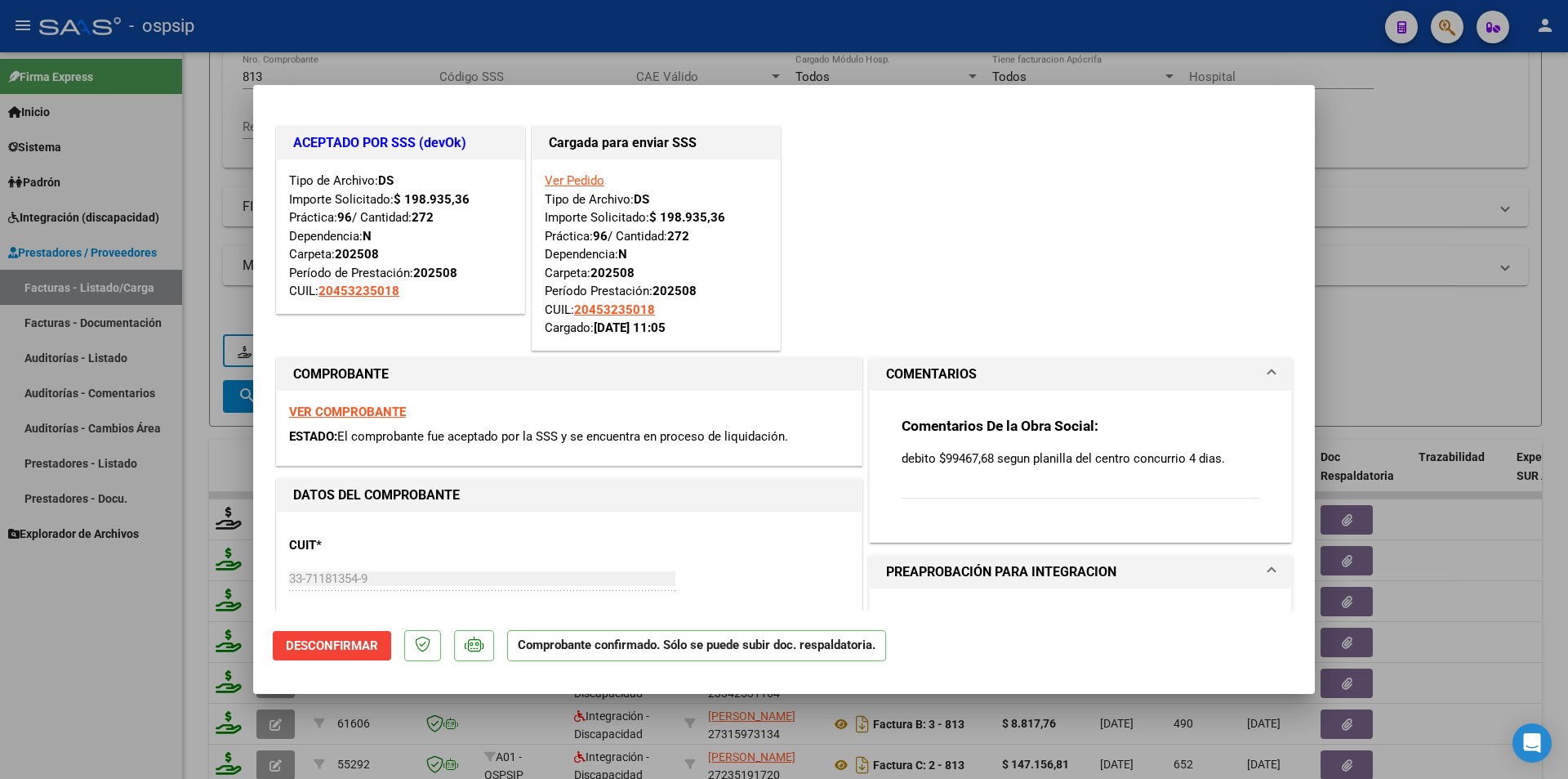
click at [559, 178] on link "Ver Pedido" at bounding box center [575, 180] width 60 height 15
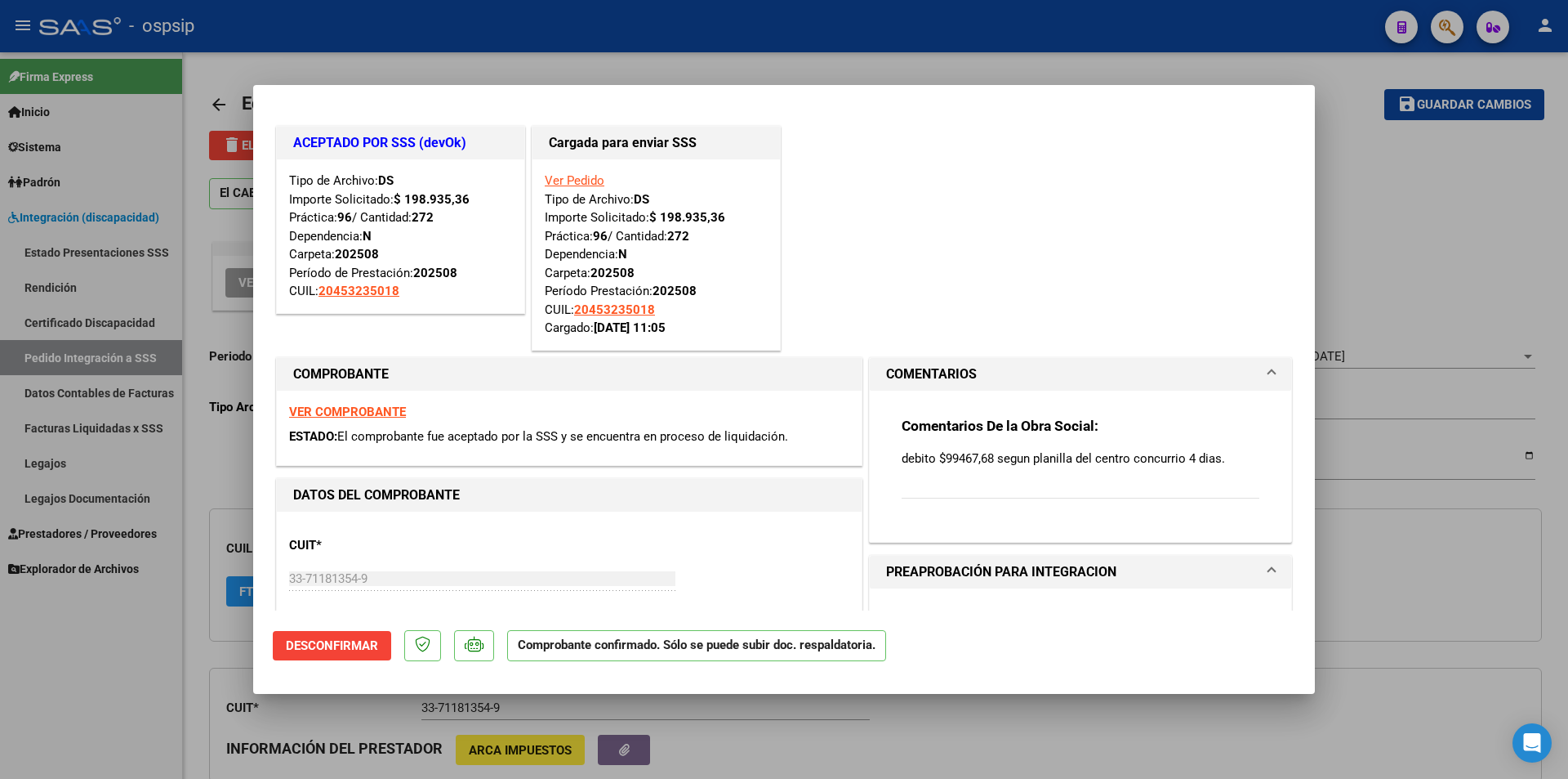
click at [60, 682] on div at bounding box center [784, 390] width 1568 height 779
type input "$ 0,00"
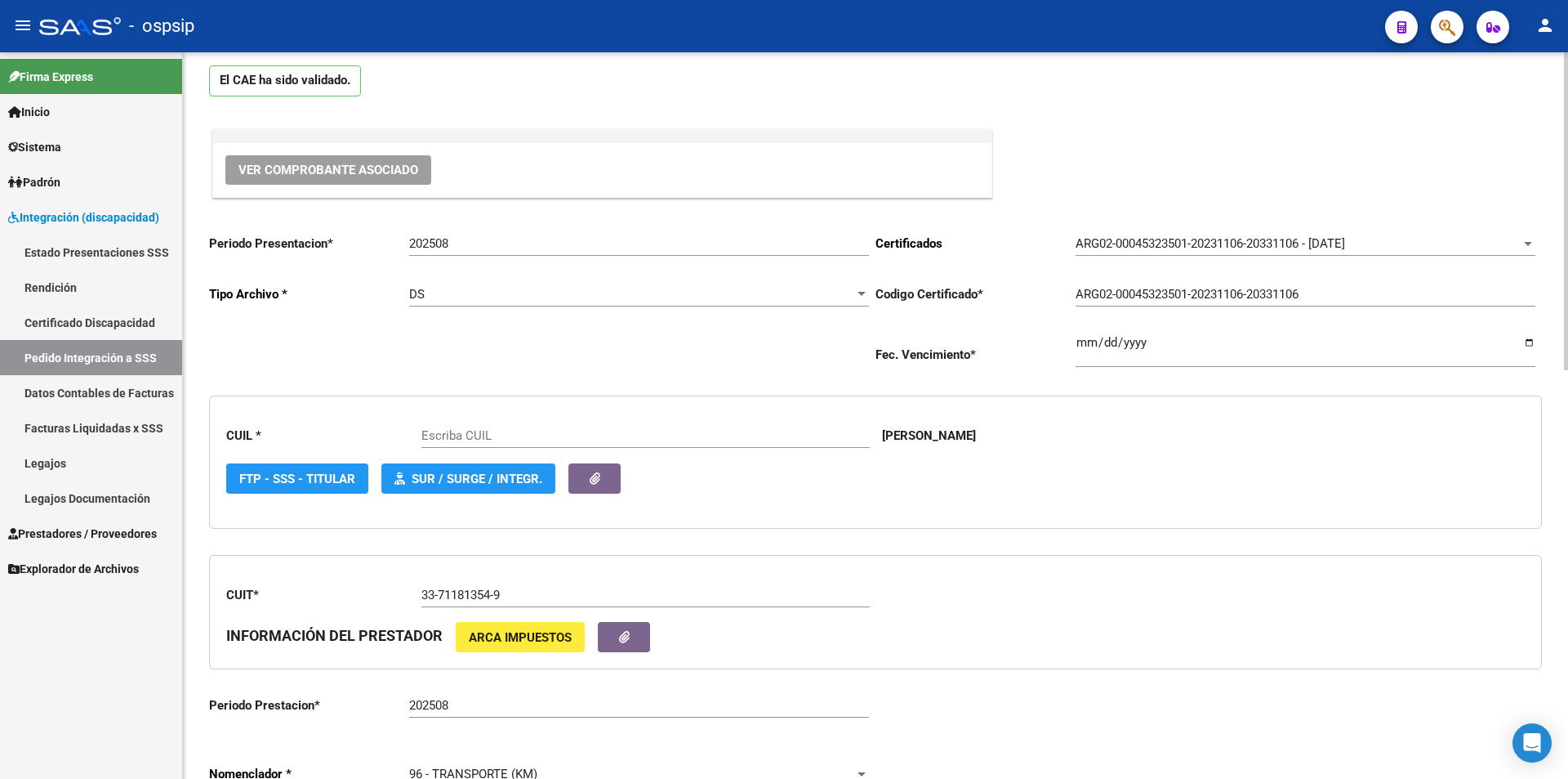
scroll to position [408, 0]
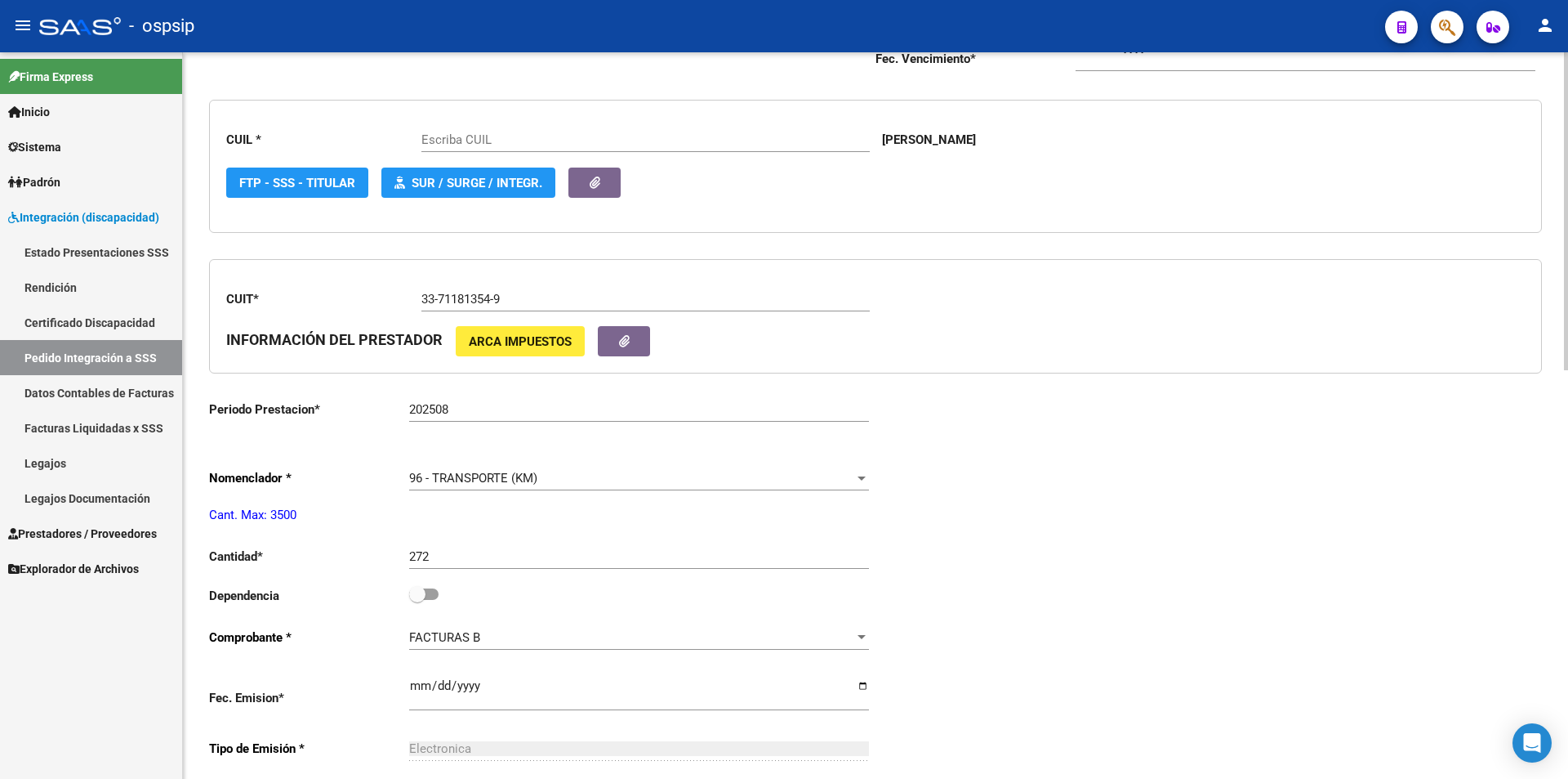
type input "20453235018"
click at [434, 592] on span at bounding box center [424, 594] width 30 height 12
click at [417, 600] on input "checkbox" at bounding box center [417, 600] width 1 height 1
checkbox input "true"
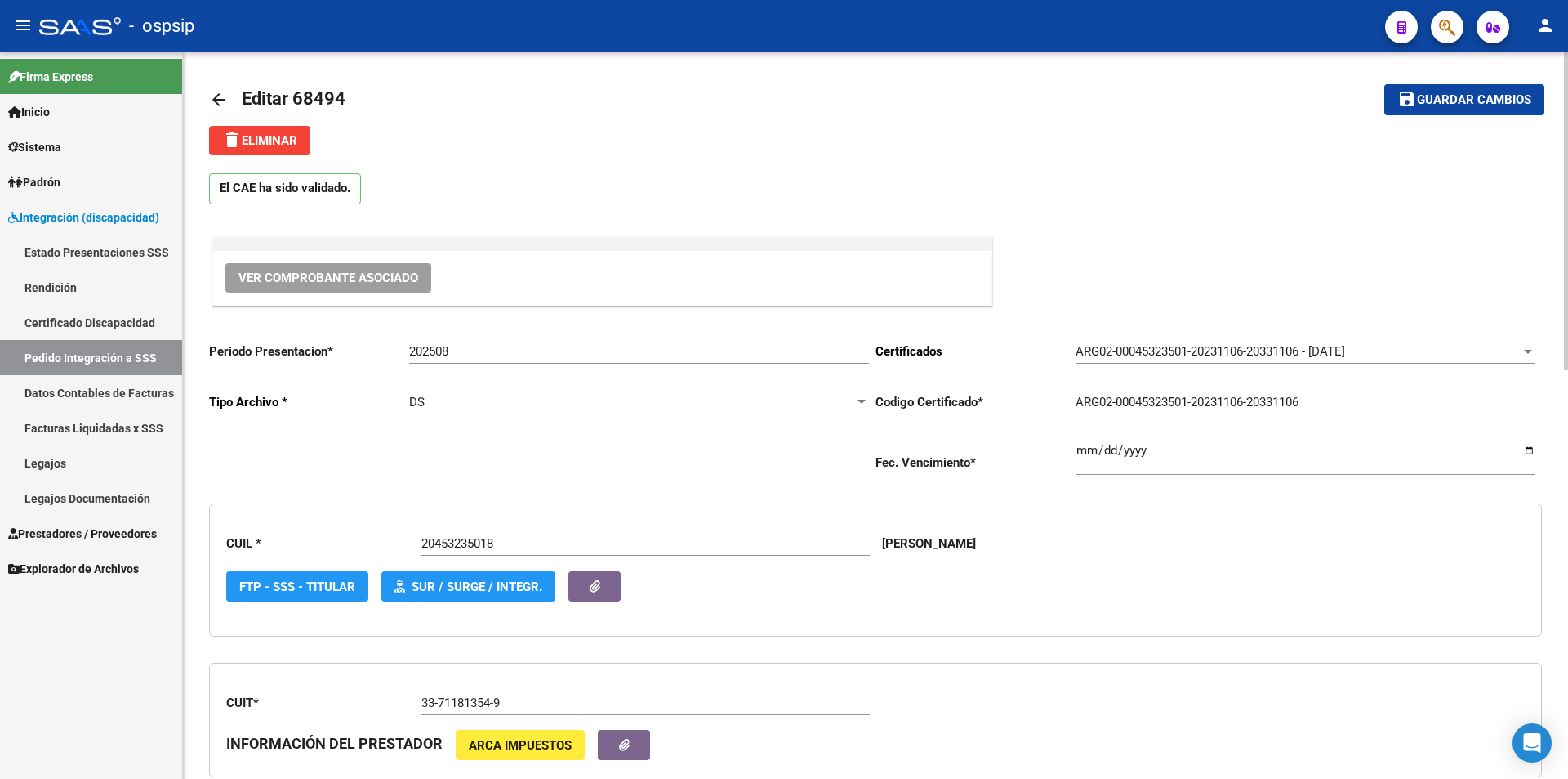
scroll to position [0, 0]
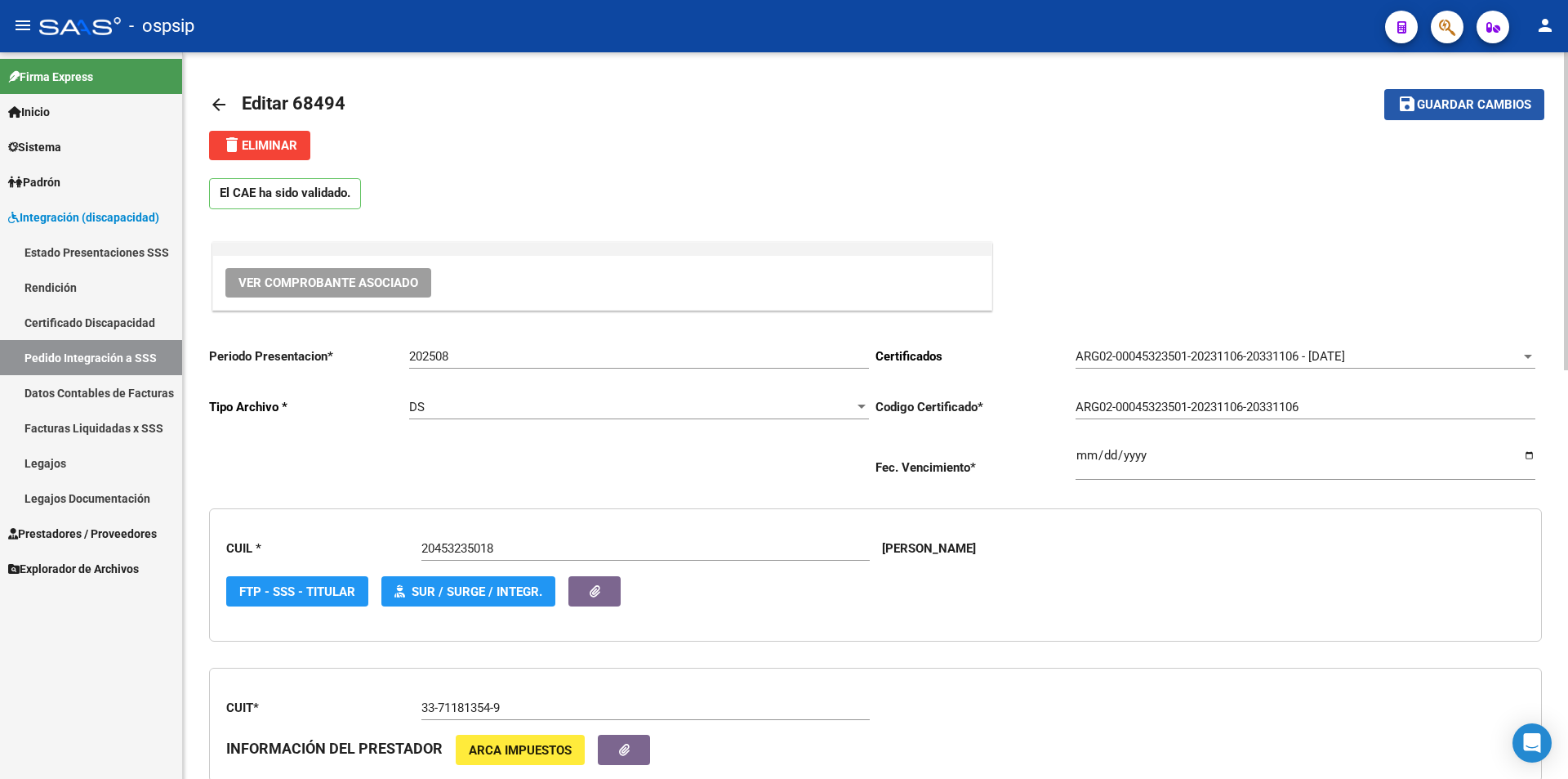
click at [1469, 110] on span "Guardar cambios" at bounding box center [1474, 105] width 114 height 15
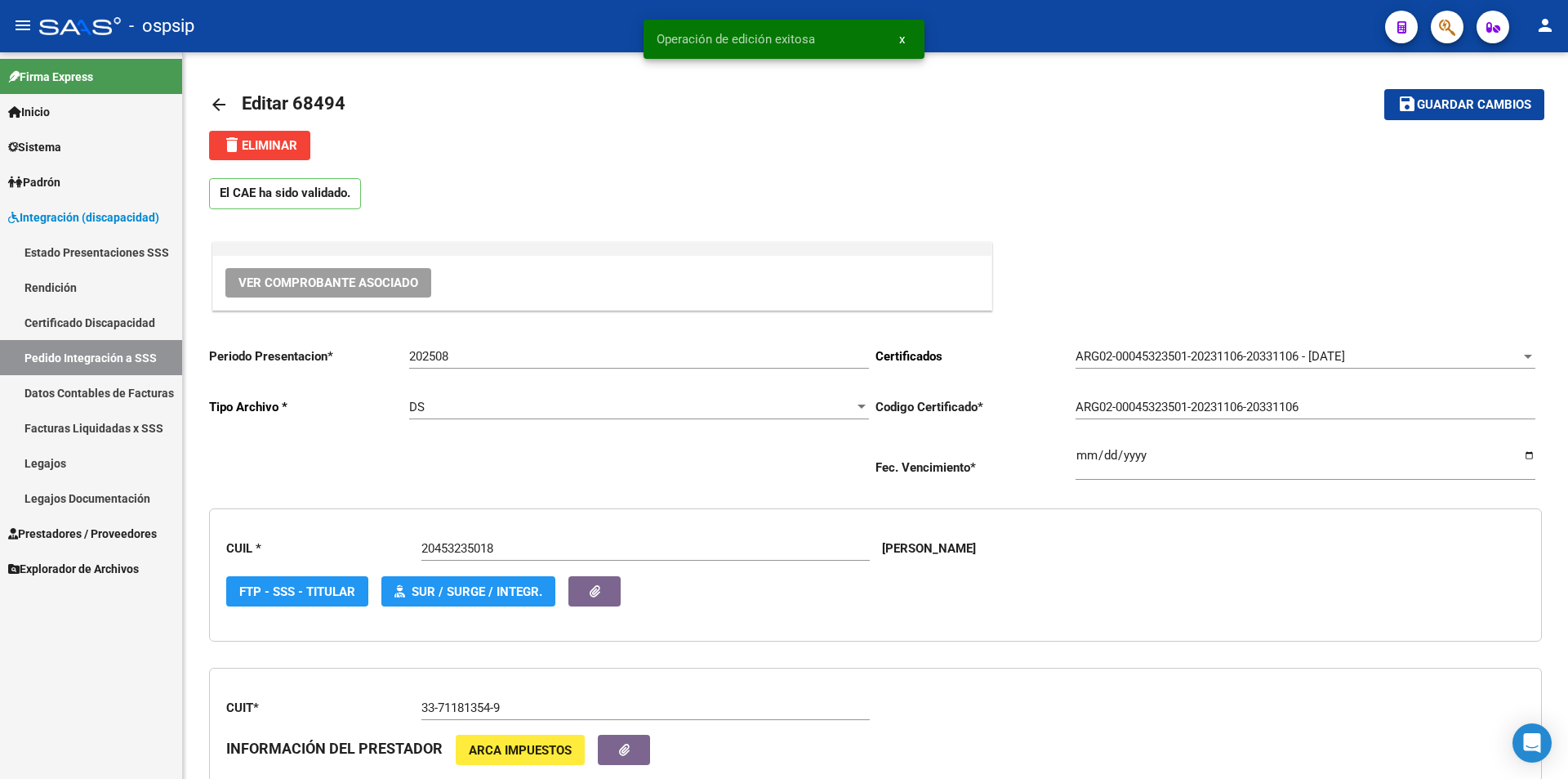
click at [70, 534] on span "Prestadores / Proveedores" at bounding box center [82, 534] width 149 height 18
click at [71, 534] on span "Prestadores / Proveedores" at bounding box center [82, 534] width 149 height 18
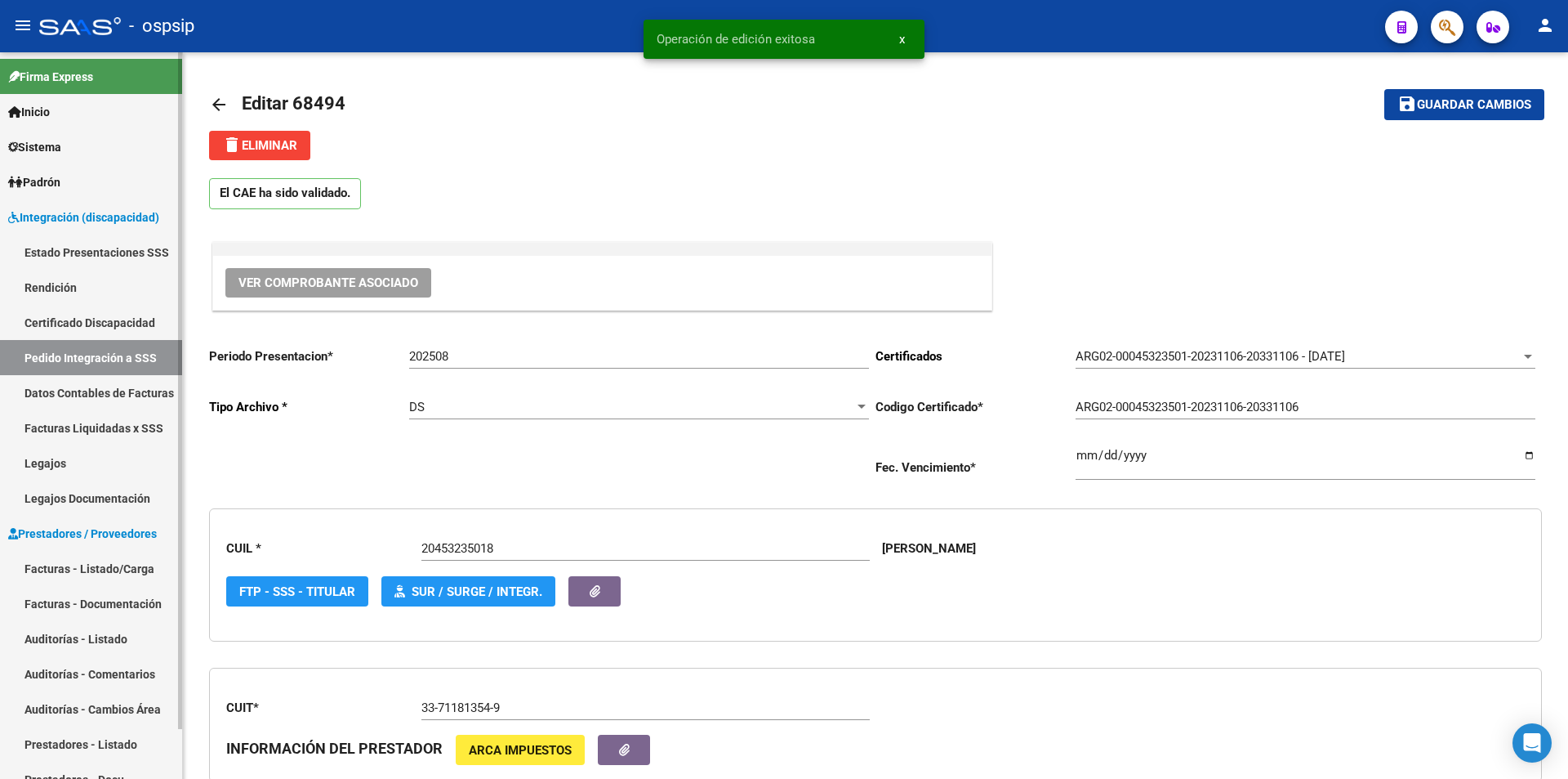
click at [108, 571] on link "Facturas - Listado/Carga" at bounding box center [90, 567] width 182 height 35
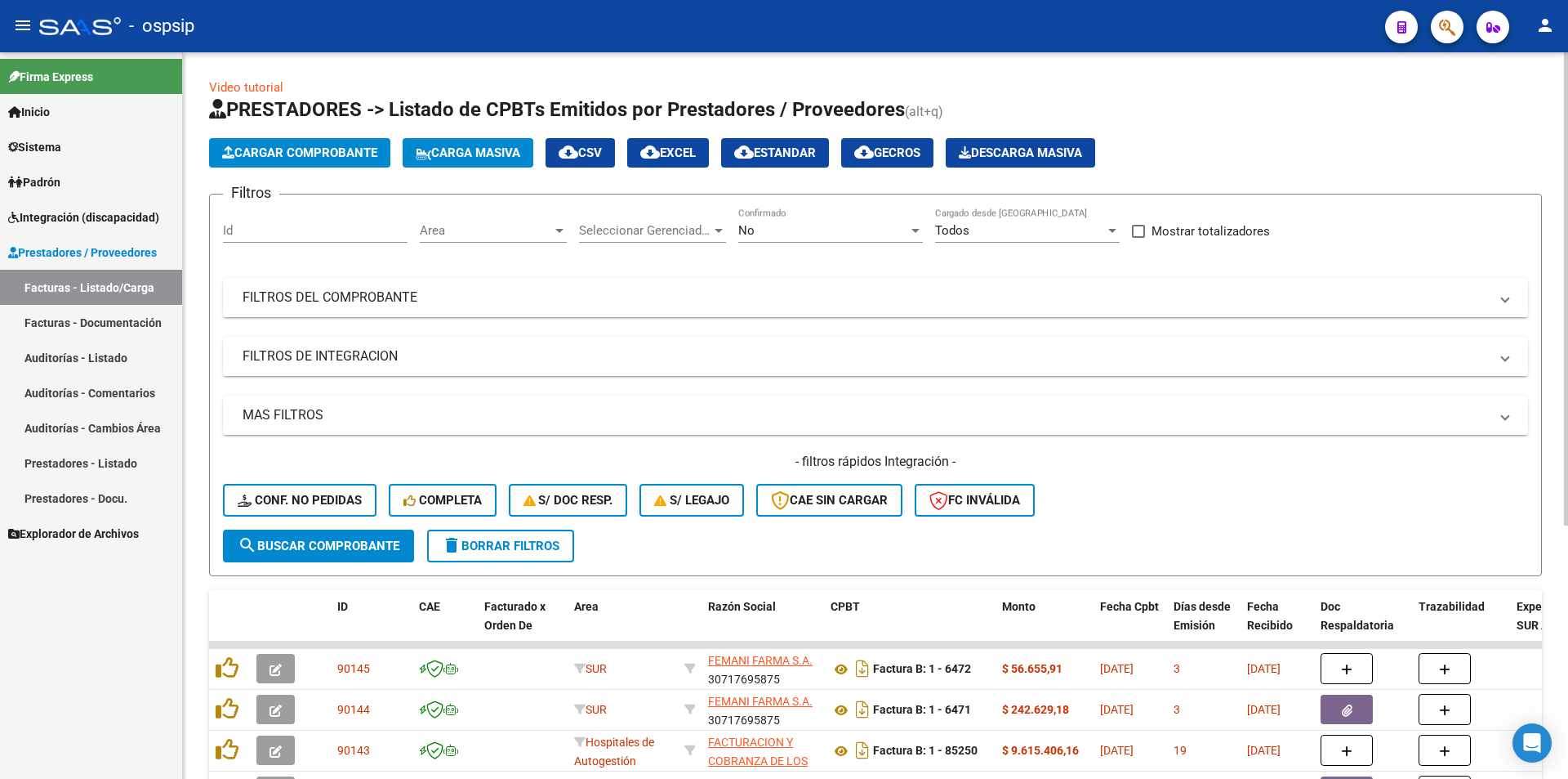
click at [350, 297] on mat-panel-title "FILTROS DEL COMPROBANTE" at bounding box center [865, 297] width 1246 height 18
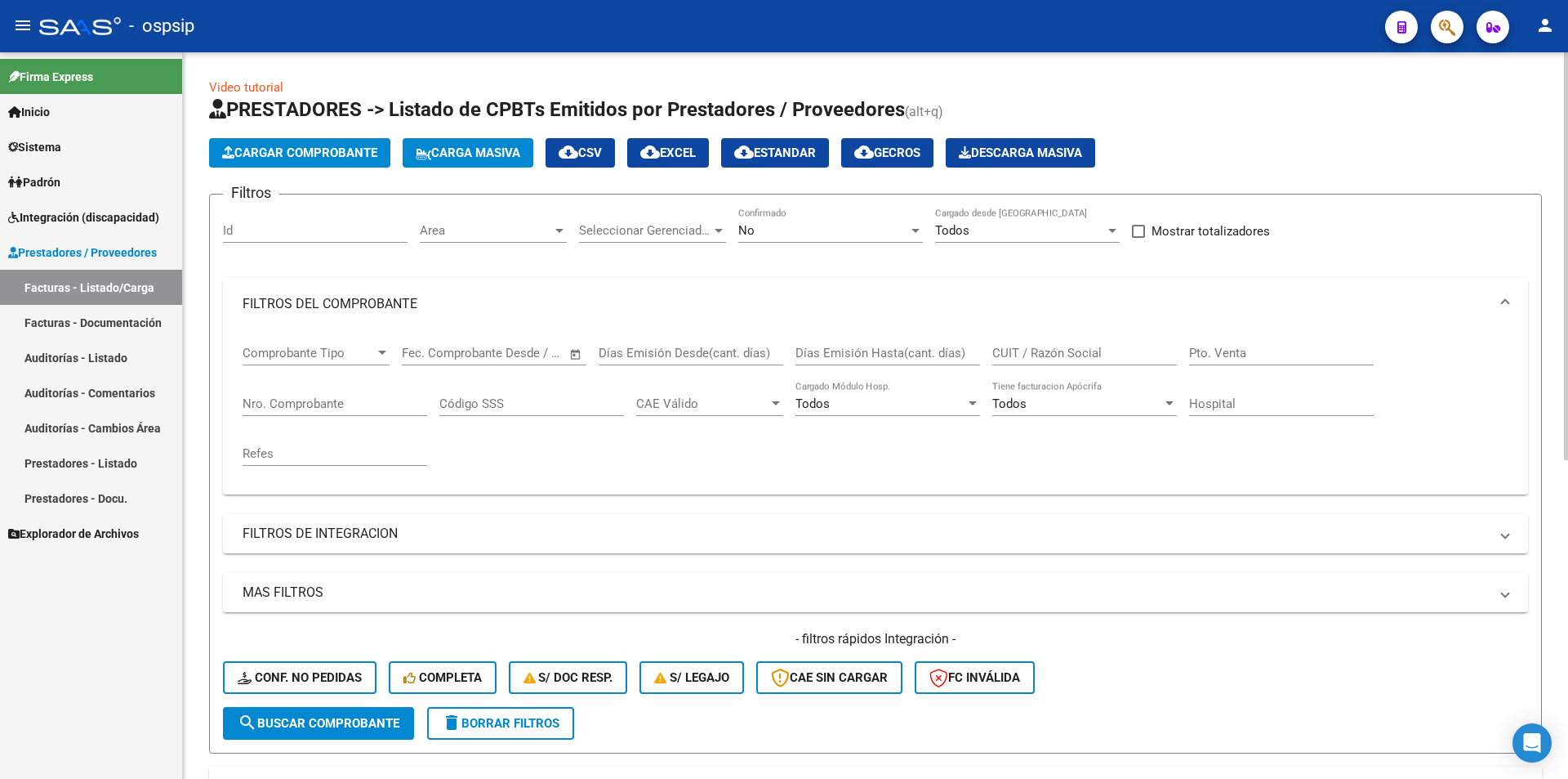
click at [794, 231] on div "No" at bounding box center [823, 231] width 170 height 15
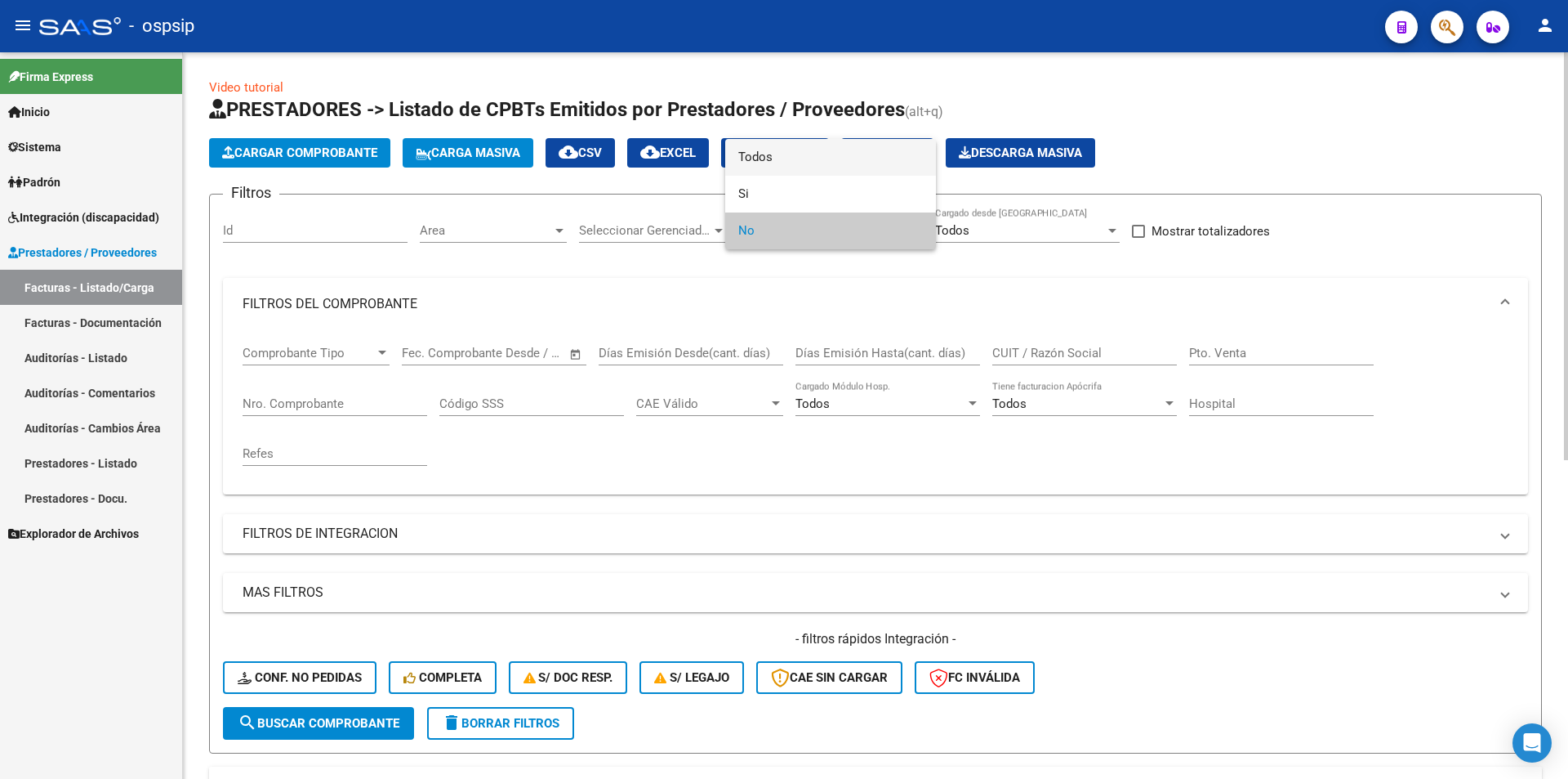
click at [798, 159] on span "Todos" at bounding box center [831, 157] width 185 height 37
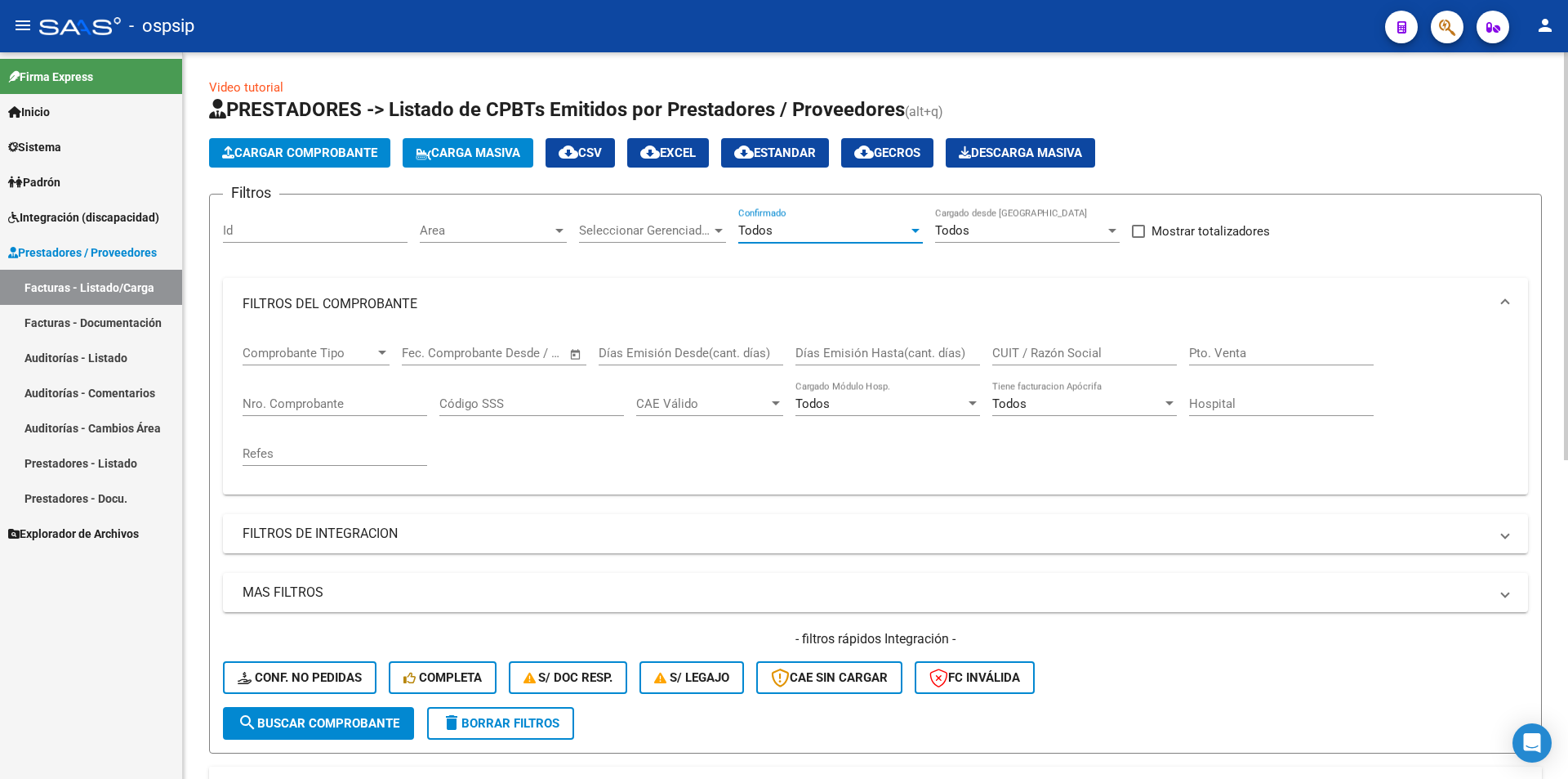
click at [322, 397] on input "Nro. Comprobante" at bounding box center [335, 403] width 185 height 15
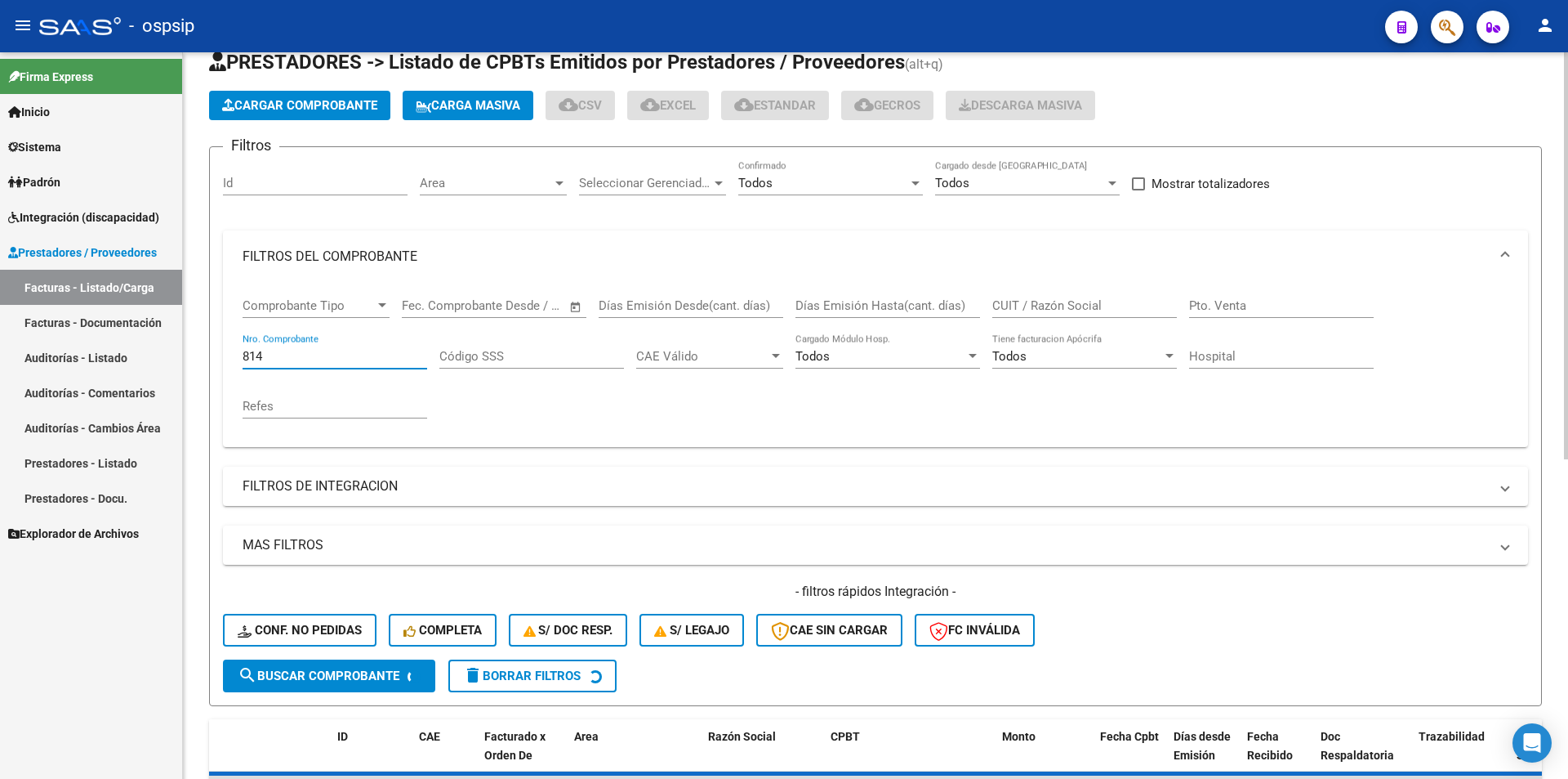
scroll to position [408, 0]
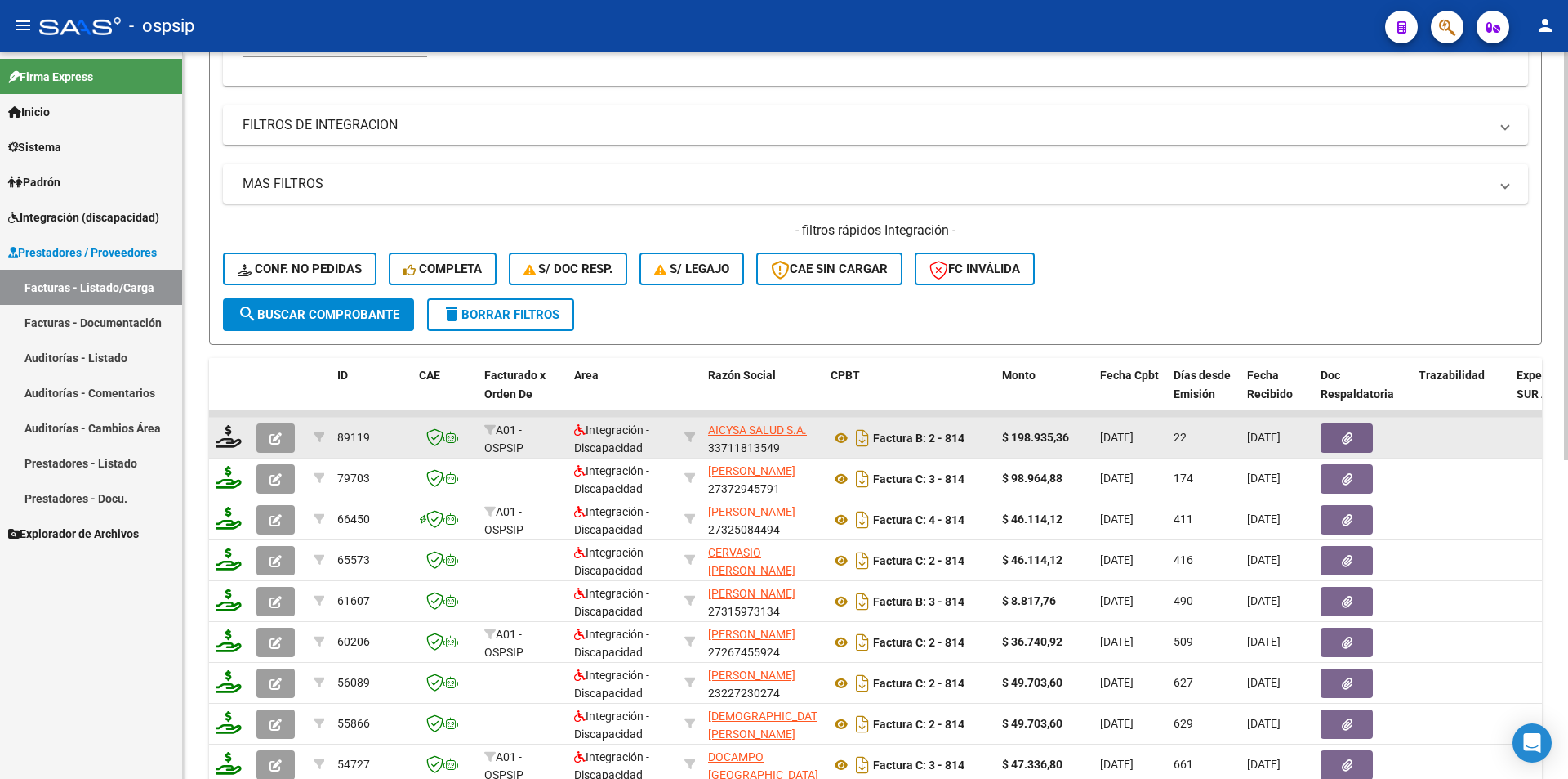
type input "814"
click at [278, 436] on icon "button" at bounding box center [275, 438] width 12 height 12
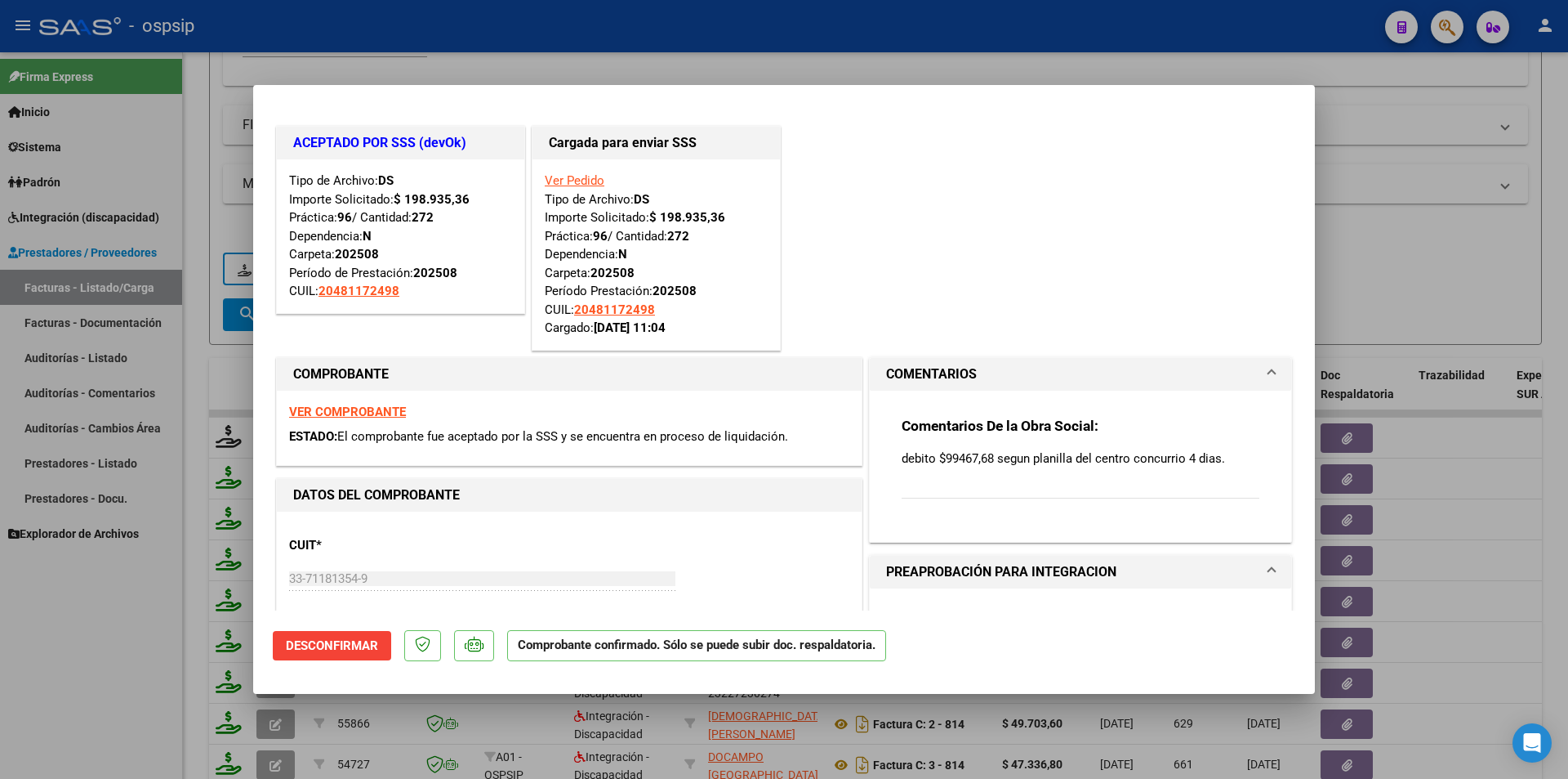
click at [565, 180] on link "Ver Pedido" at bounding box center [575, 180] width 60 height 15
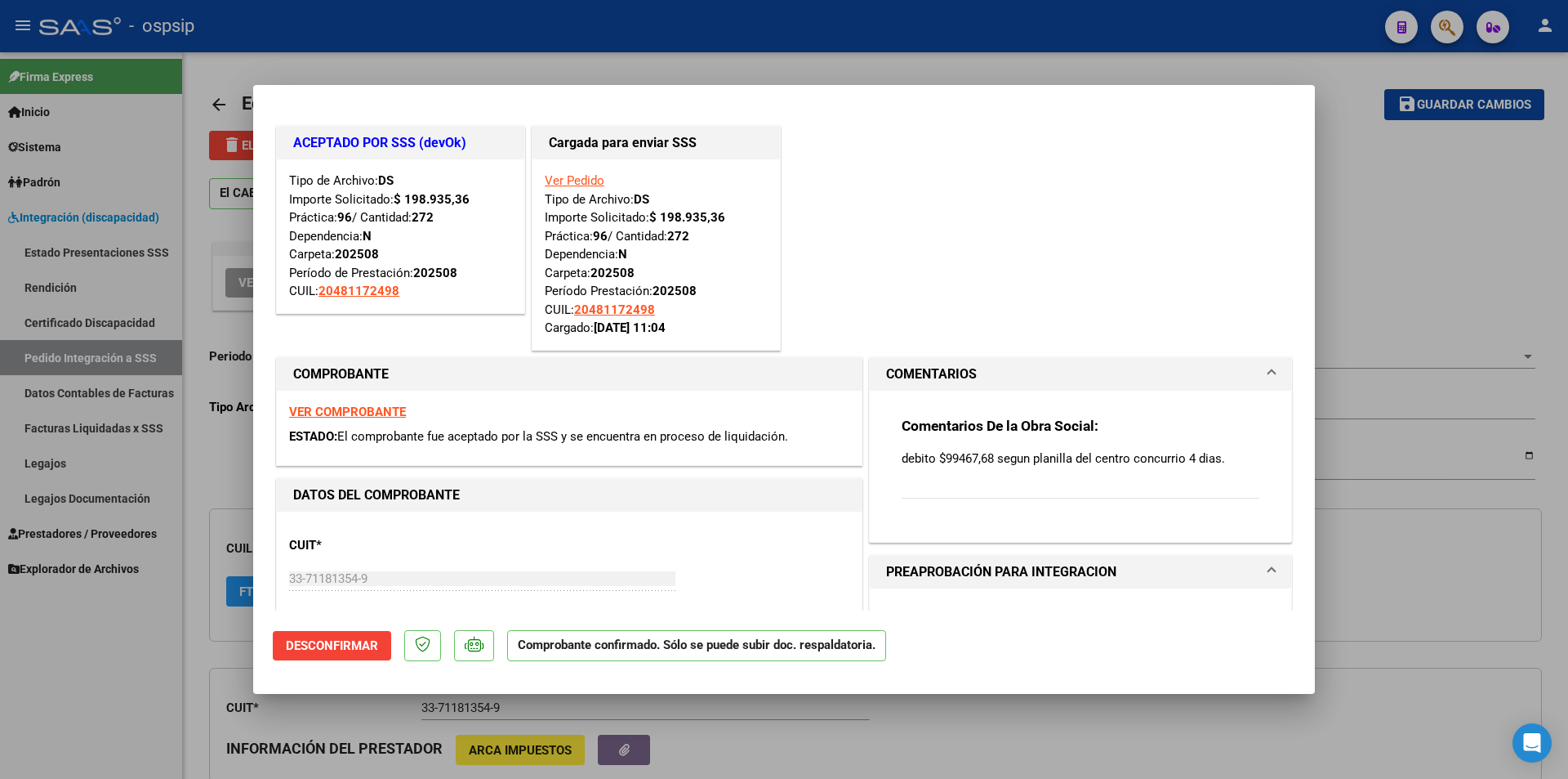
drag, startPoint x: 128, startPoint y: 663, endPoint x: 139, endPoint y: 656, distance: 13.0
click at [127, 663] on div at bounding box center [784, 390] width 1568 height 779
type input "$ 0,00"
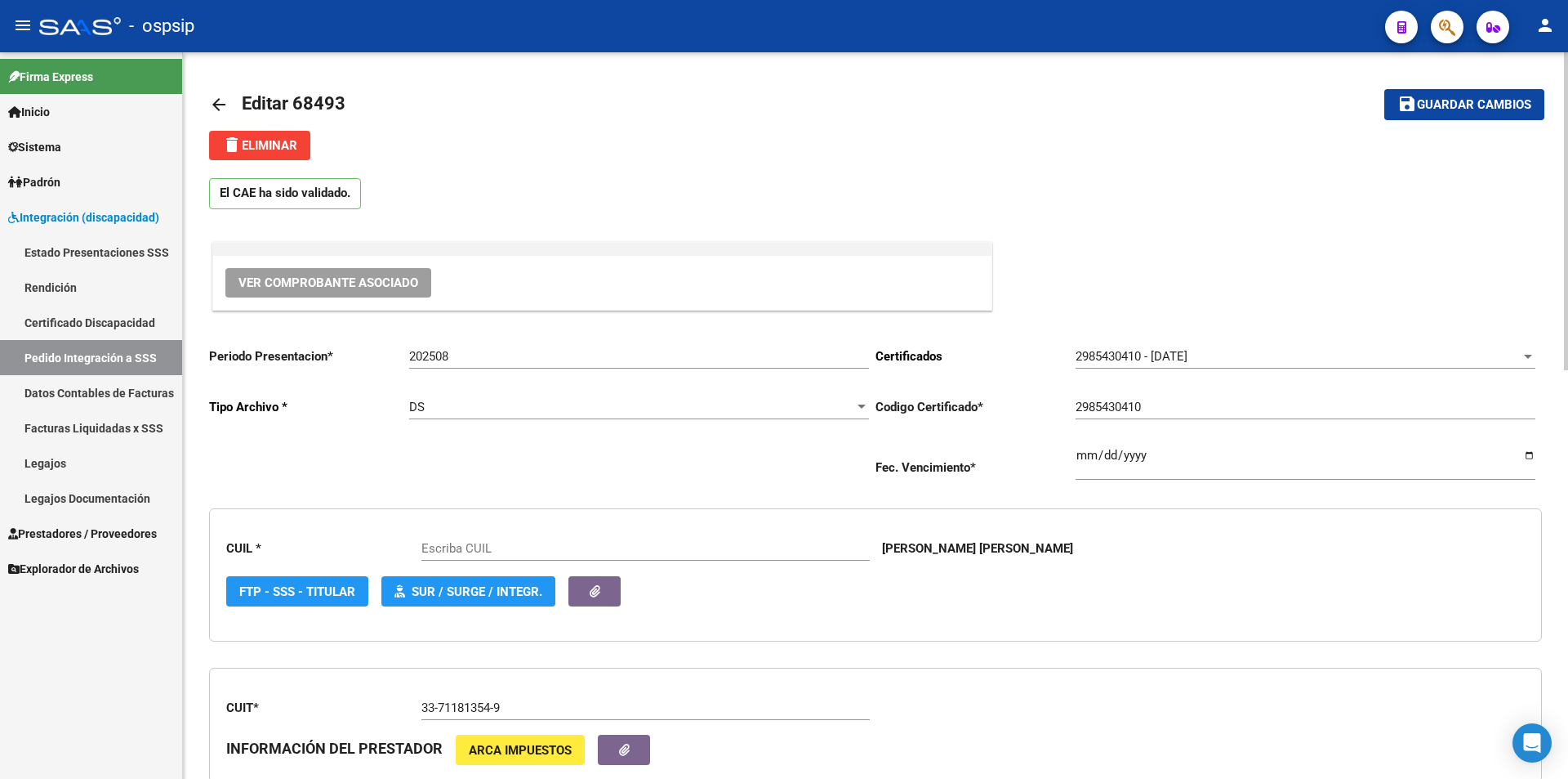
scroll to position [491, 0]
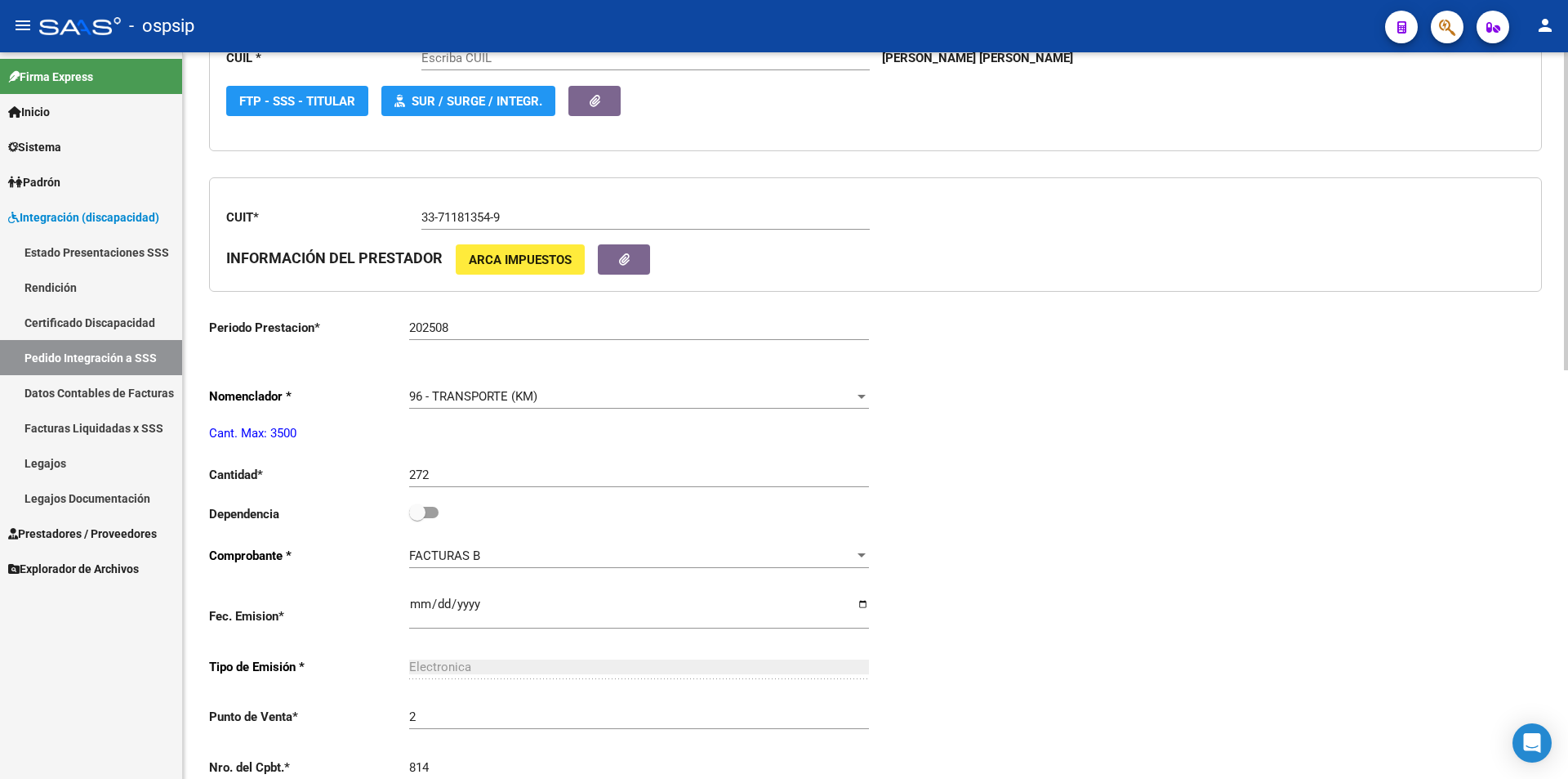
click at [421, 511] on span at bounding box center [417, 513] width 16 height 16
click at [417, 518] on input "checkbox" at bounding box center [417, 518] width 1 height 1
checkbox input "true"
type input "20481172498"
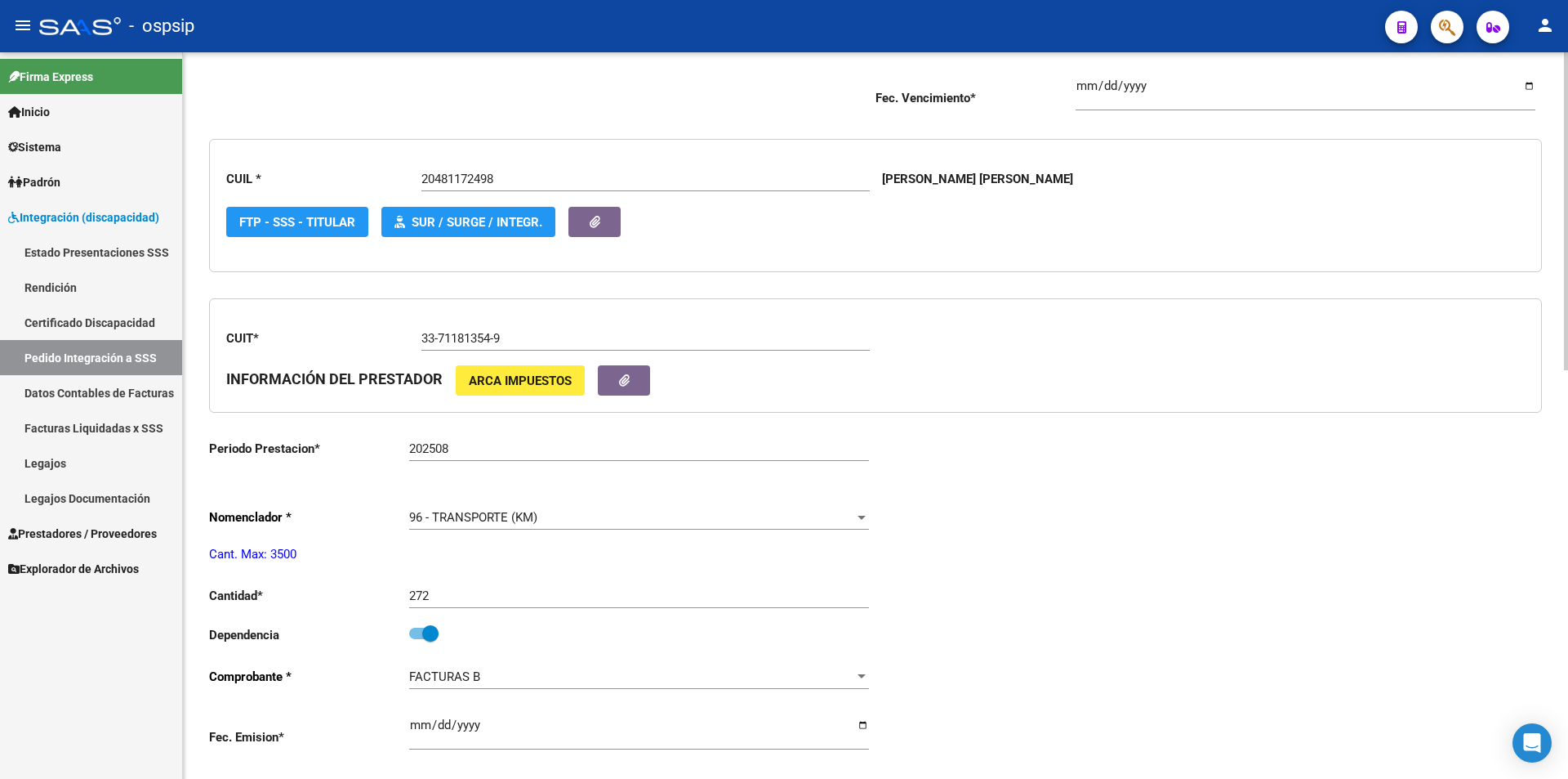
scroll to position [0, 0]
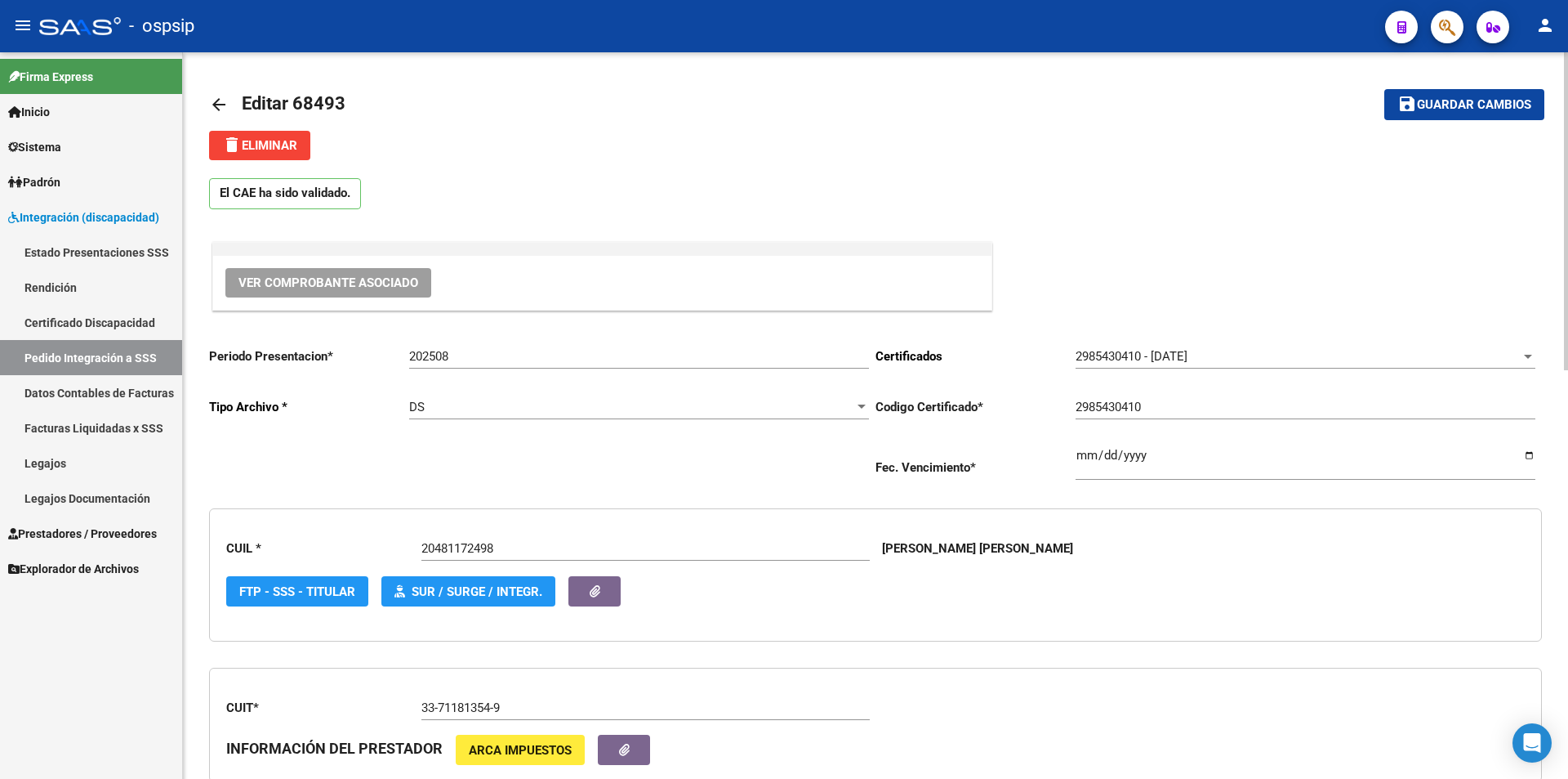
click at [1463, 99] on span "Guardar cambios" at bounding box center [1474, 105] width 114 height 15
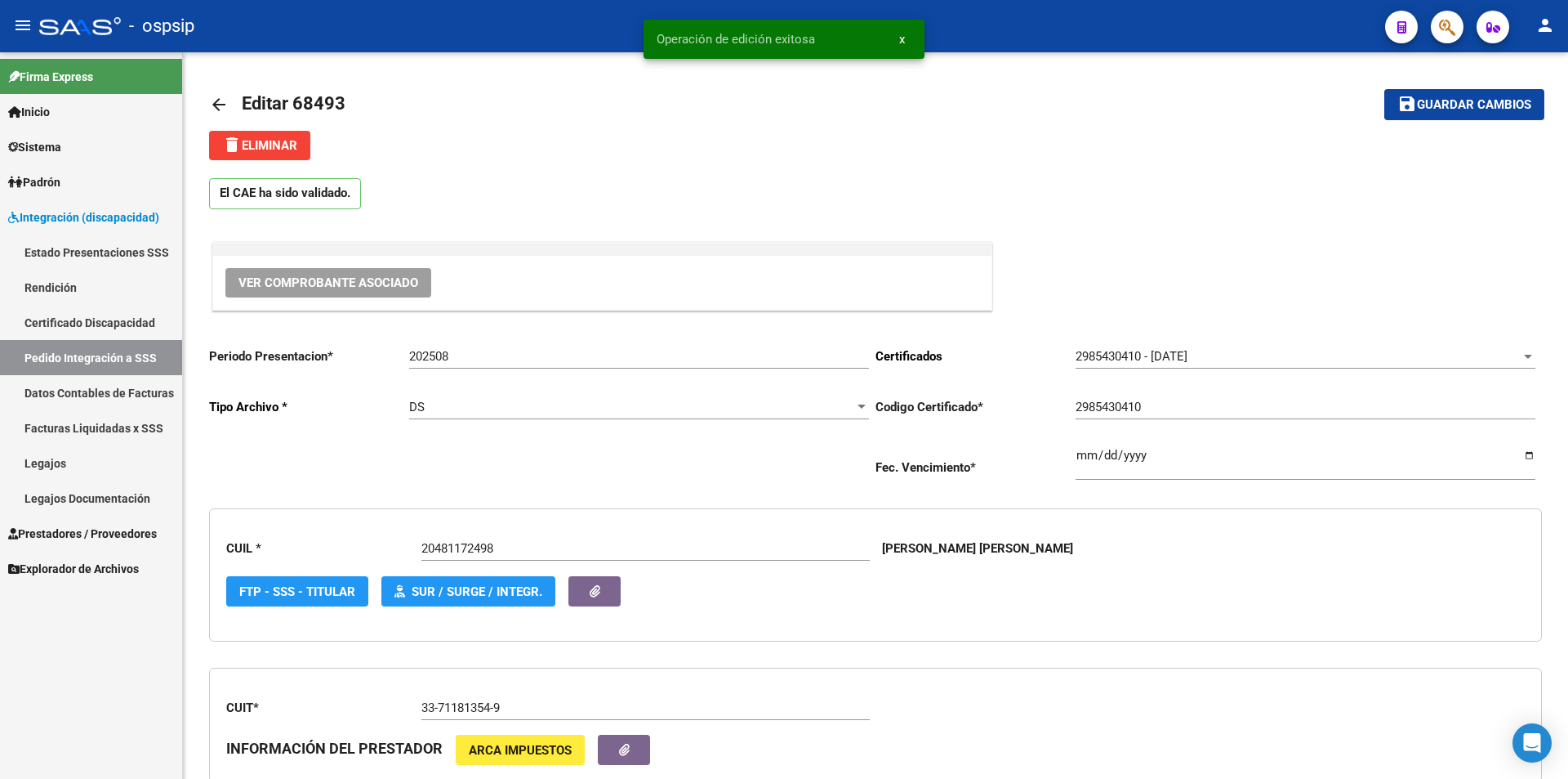
click at [114, 532] on span "Prestadores / Proveedores" at bounding box center [82, 534] width 149 height 18
click at [116, 531] on span "Prestadores / Proveedores" at bounding box center [82, 534] width 149 height 18
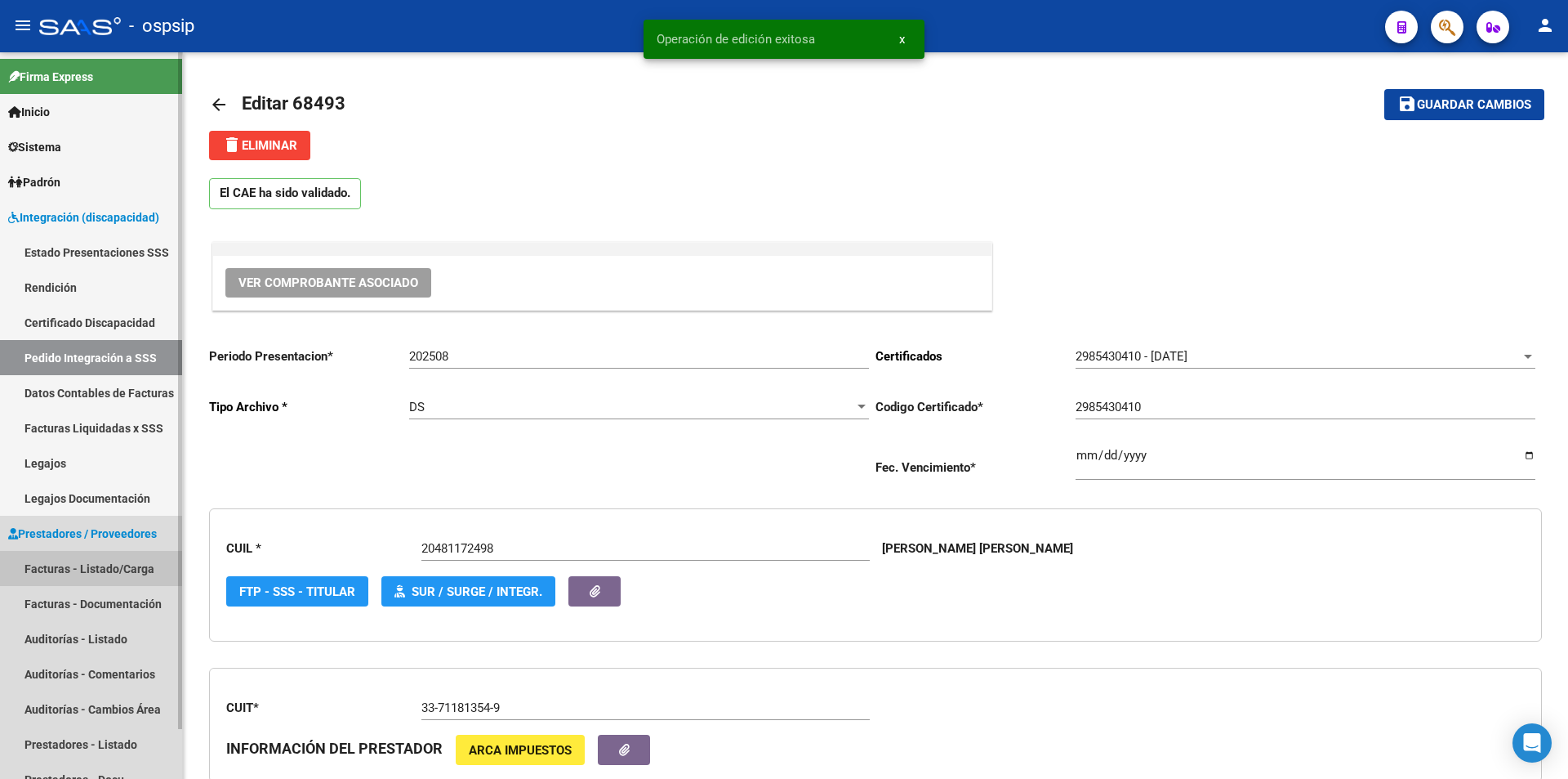
click at [112, 568] on link "Facturas - Listado/Carga" at bounding box center [90, 567] width 182 height 35
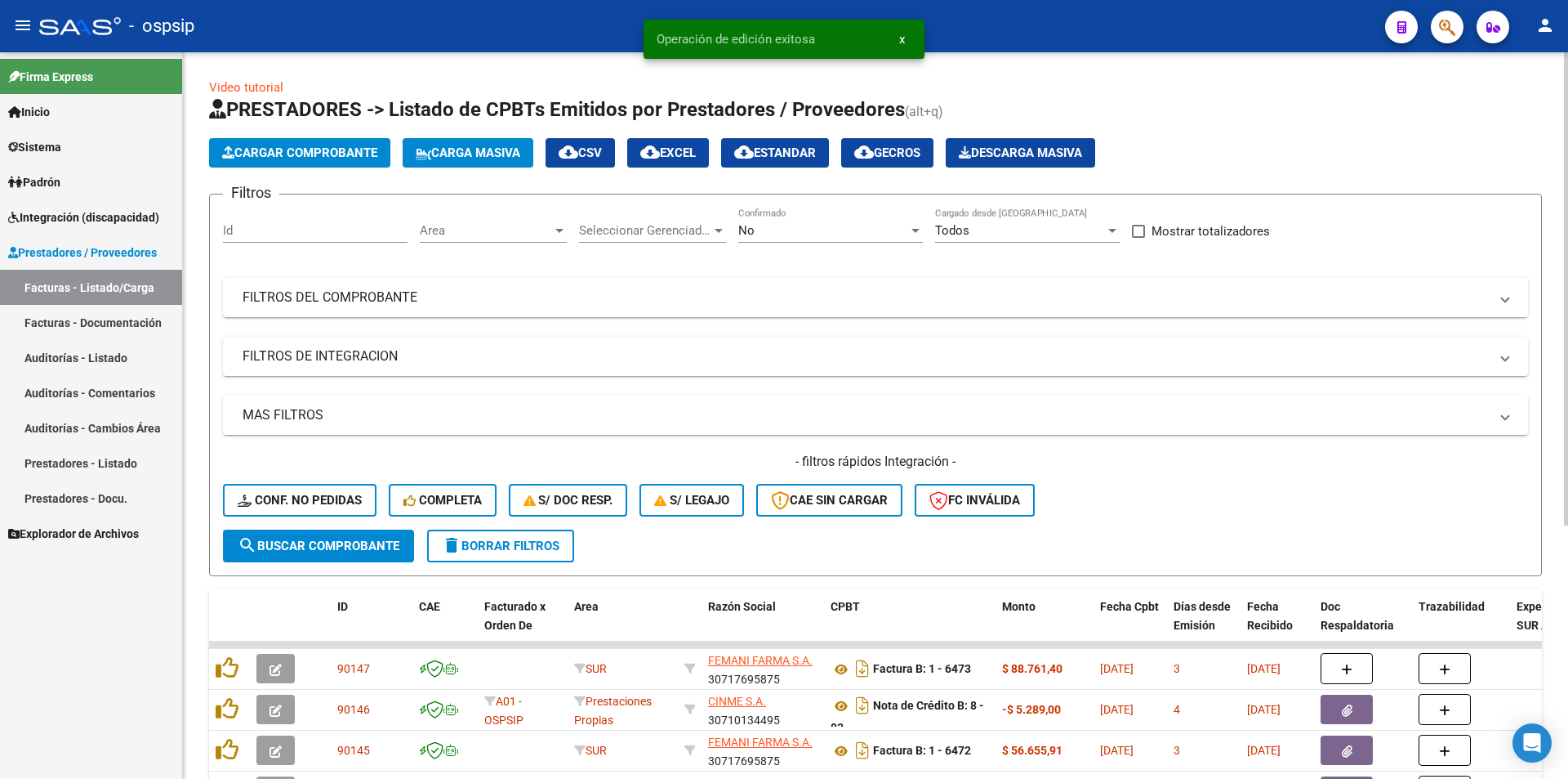
click at [758, 228] on div "No" at bounding box center [823, 231] width 170 height 15
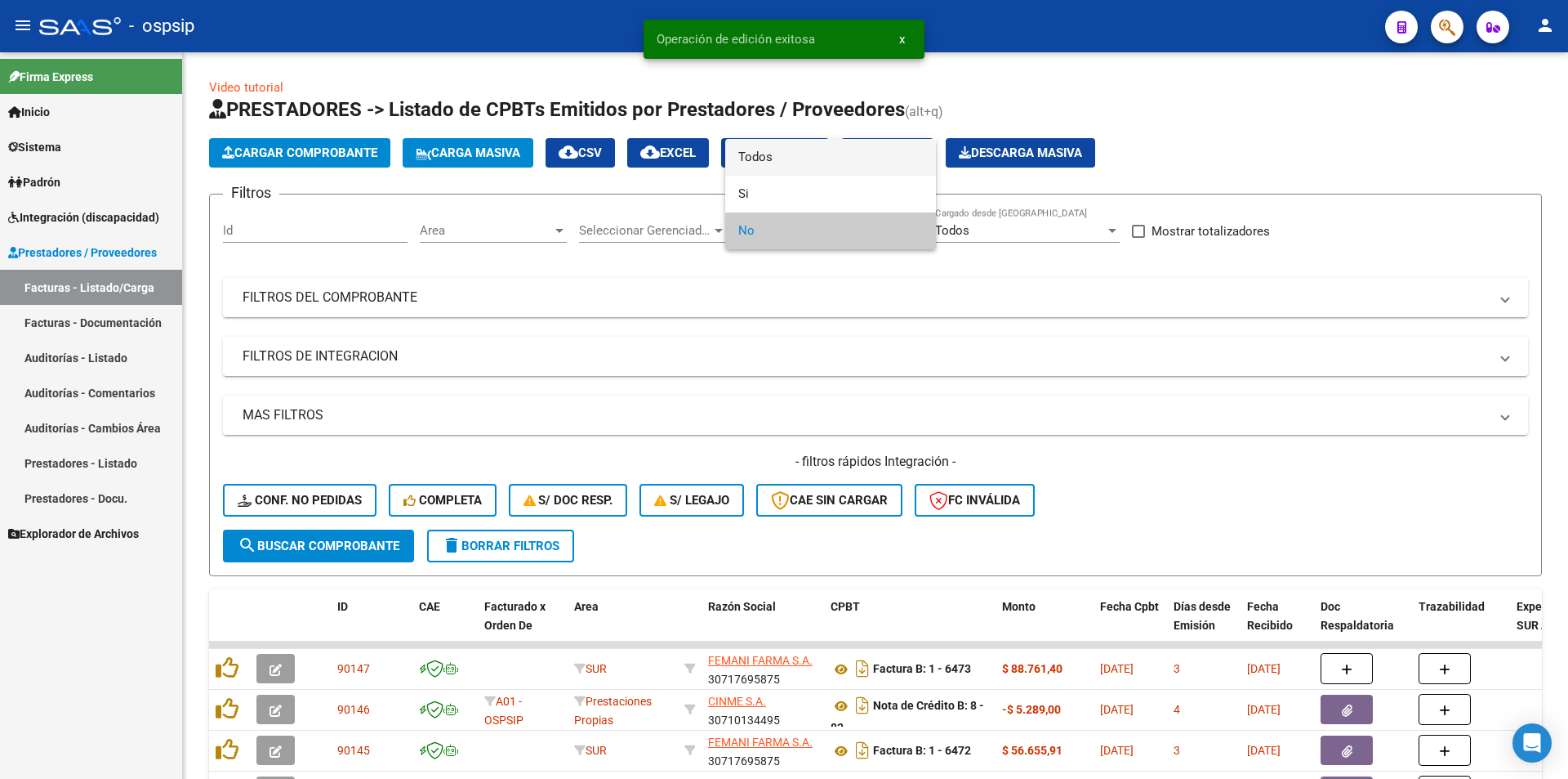
click at [769, 158] on span "Todos" at bounding box center [831, 157] width 185 height 37
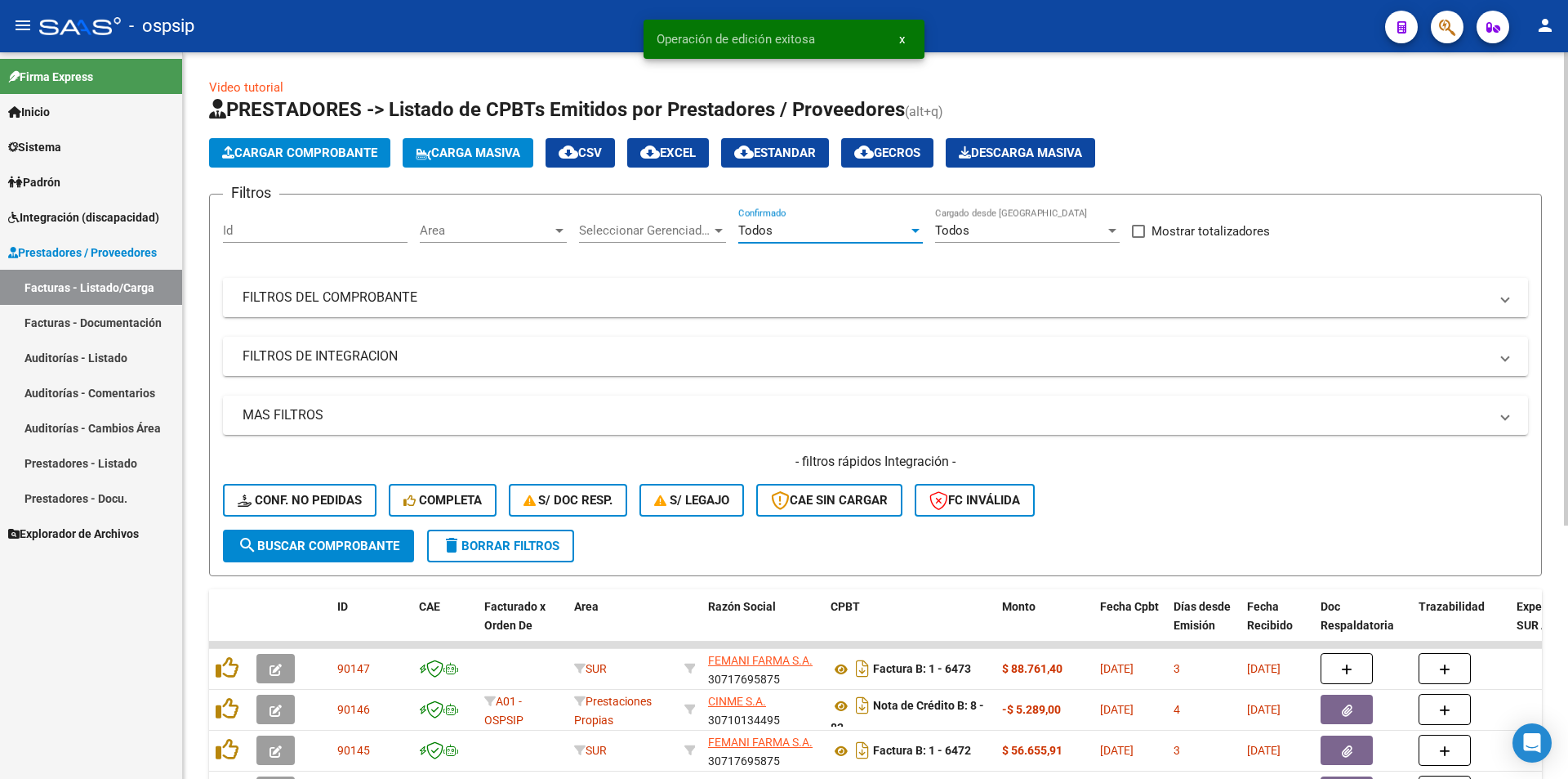
click at [393, 291] on mat-panel-title "FILTROS DEL COMPROBANTE" at bounding box center [865, 297] width 1246 height 18
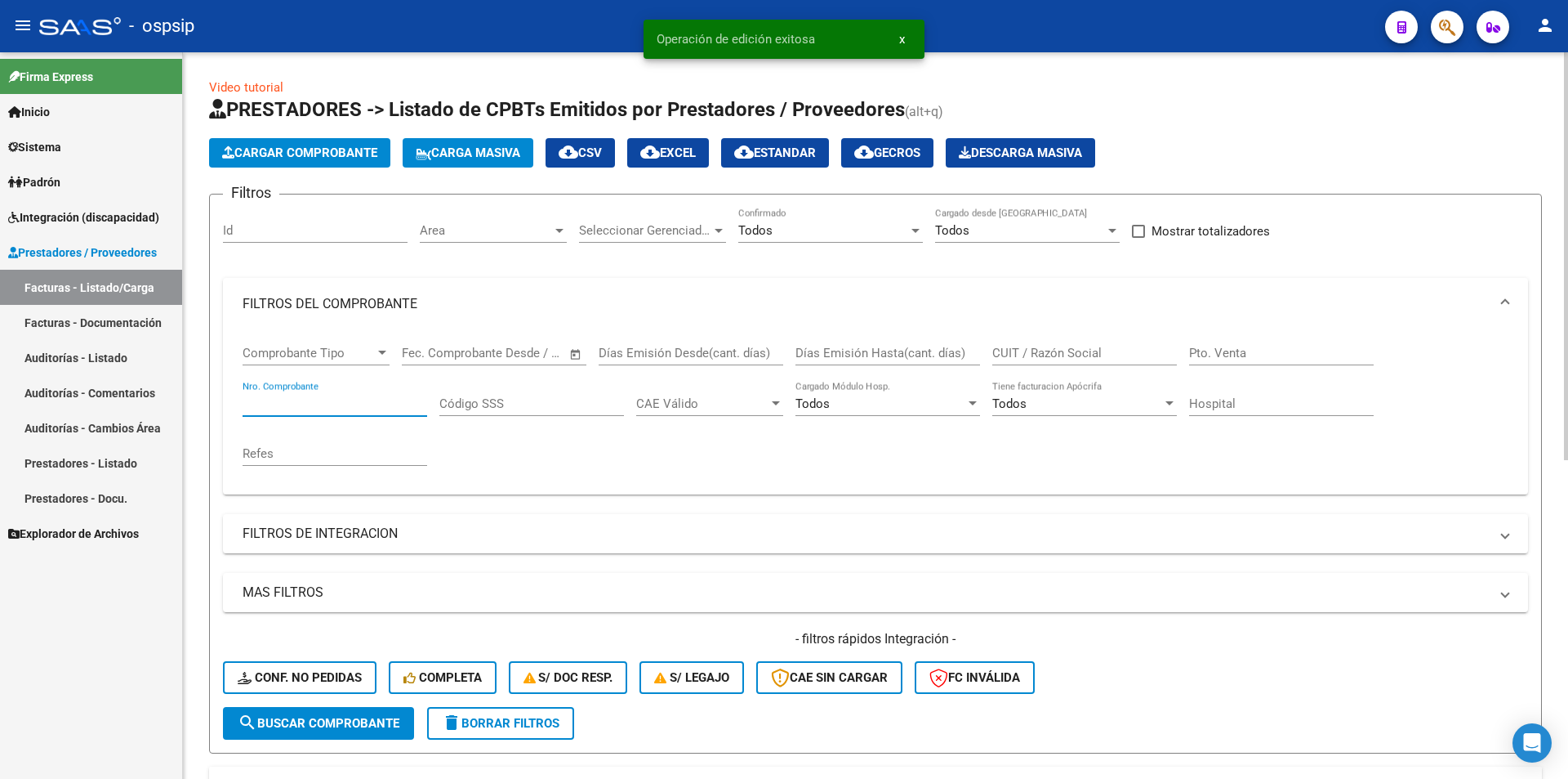
click at [342, 407] on input "Nro. Comprobante" at bounding box center [335, 403] width 185 height 15
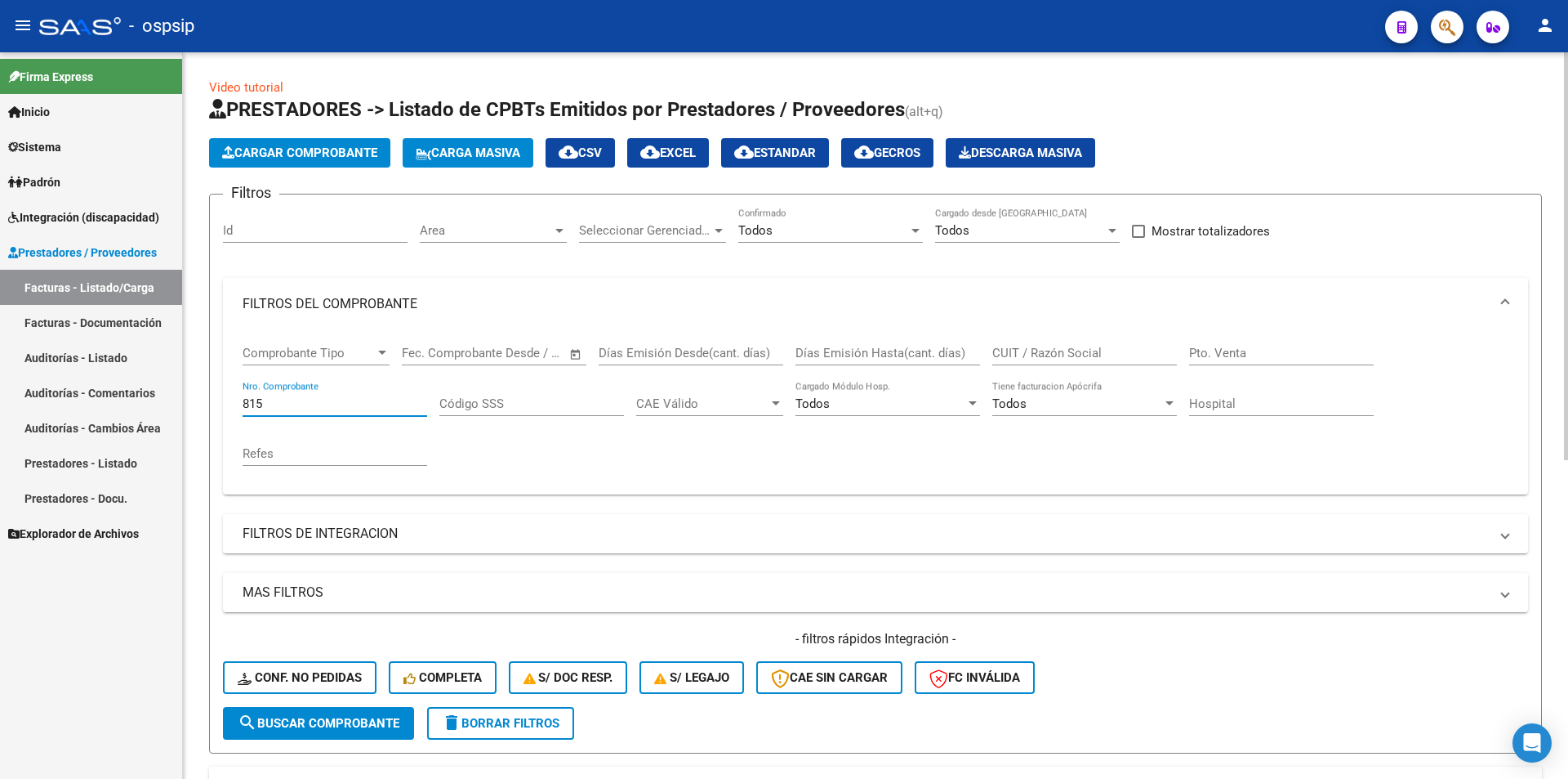
type input "815"
click at [379, 721] on span "search Buscar Comprobante" at bounding box center [318, 723] width 162 height 15
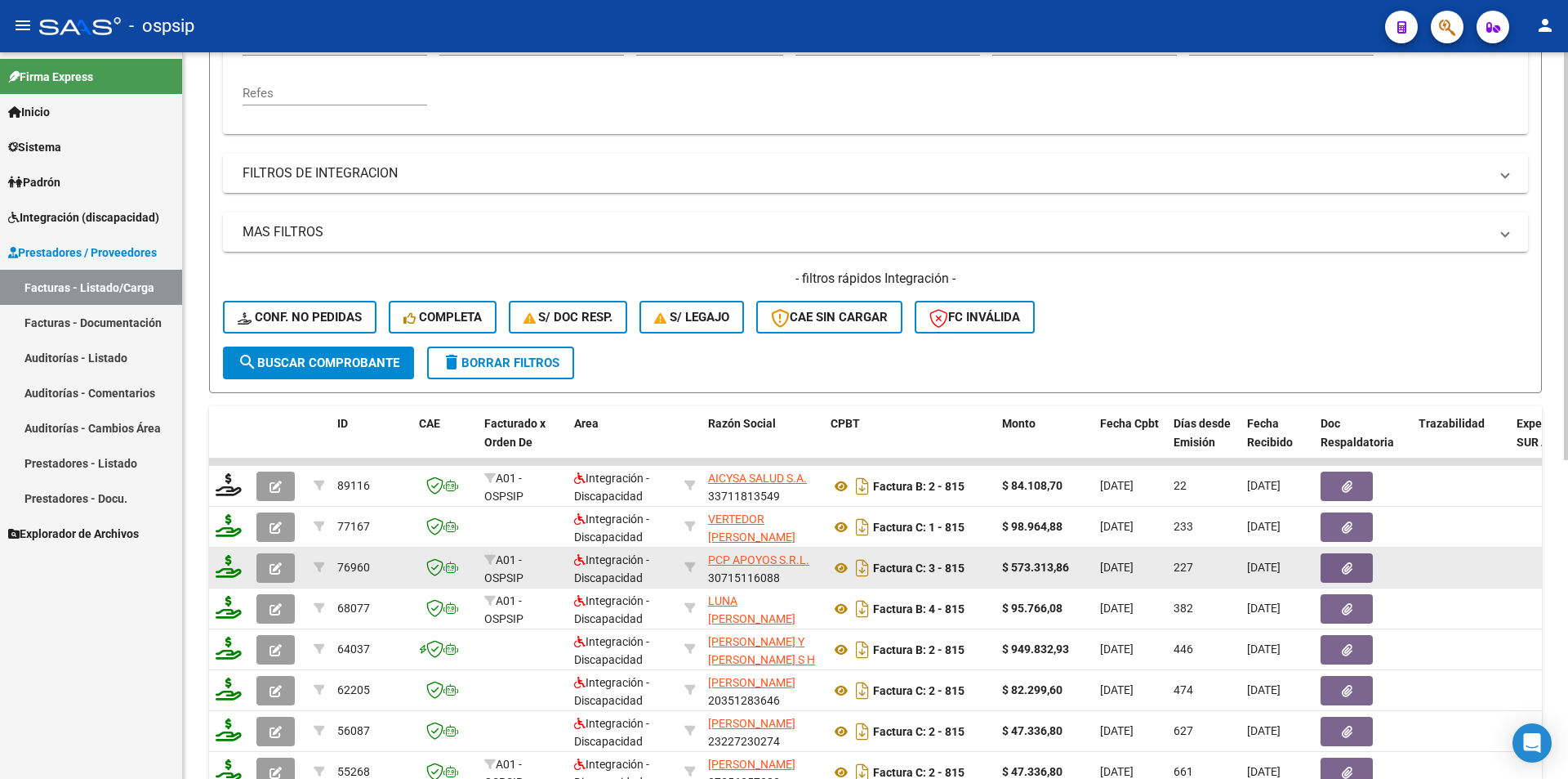
scroll to position [408, 0]
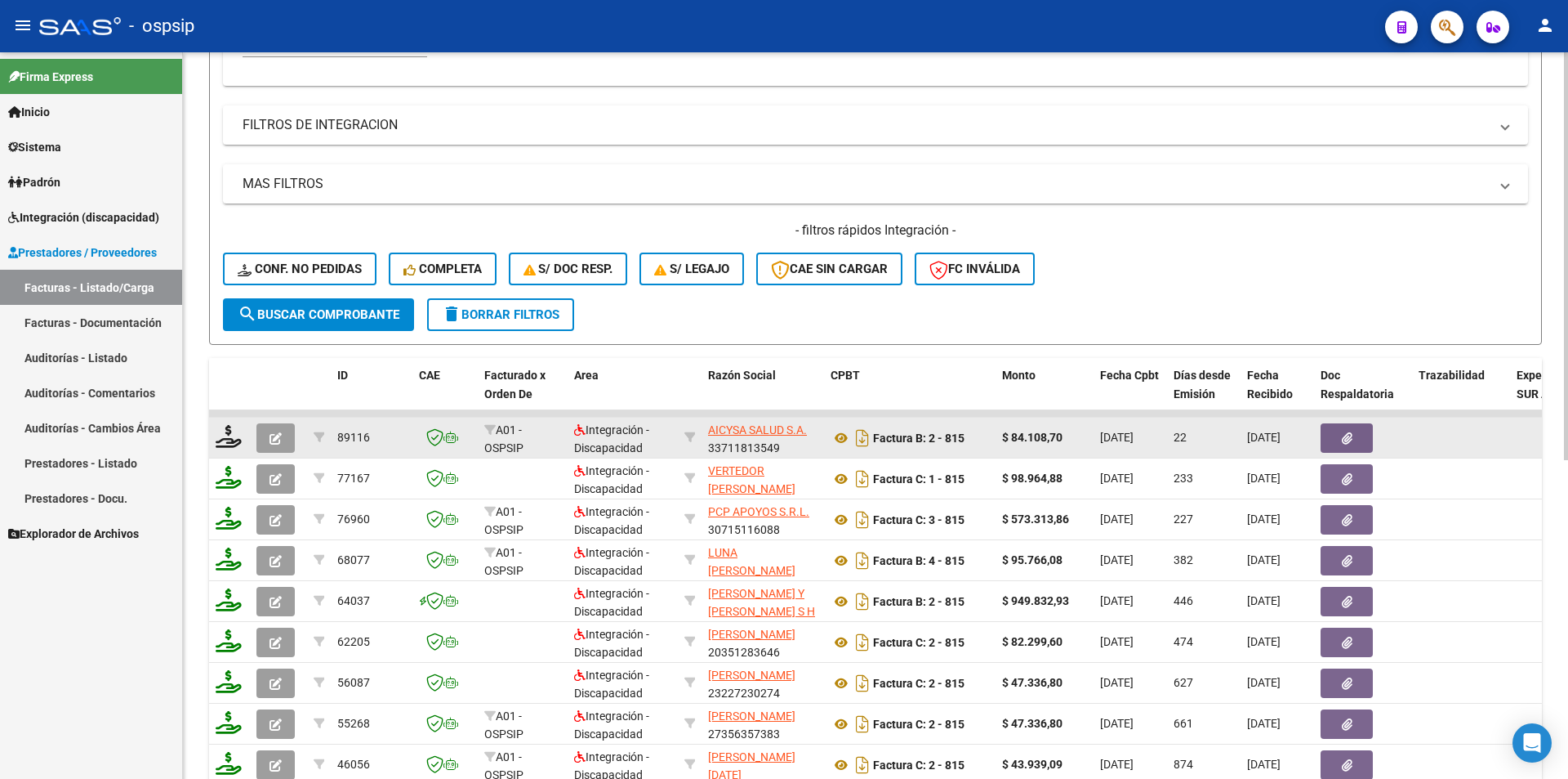
click at [275, 441] on icon "button" at bounding box center [275, 438] width 12 height 12
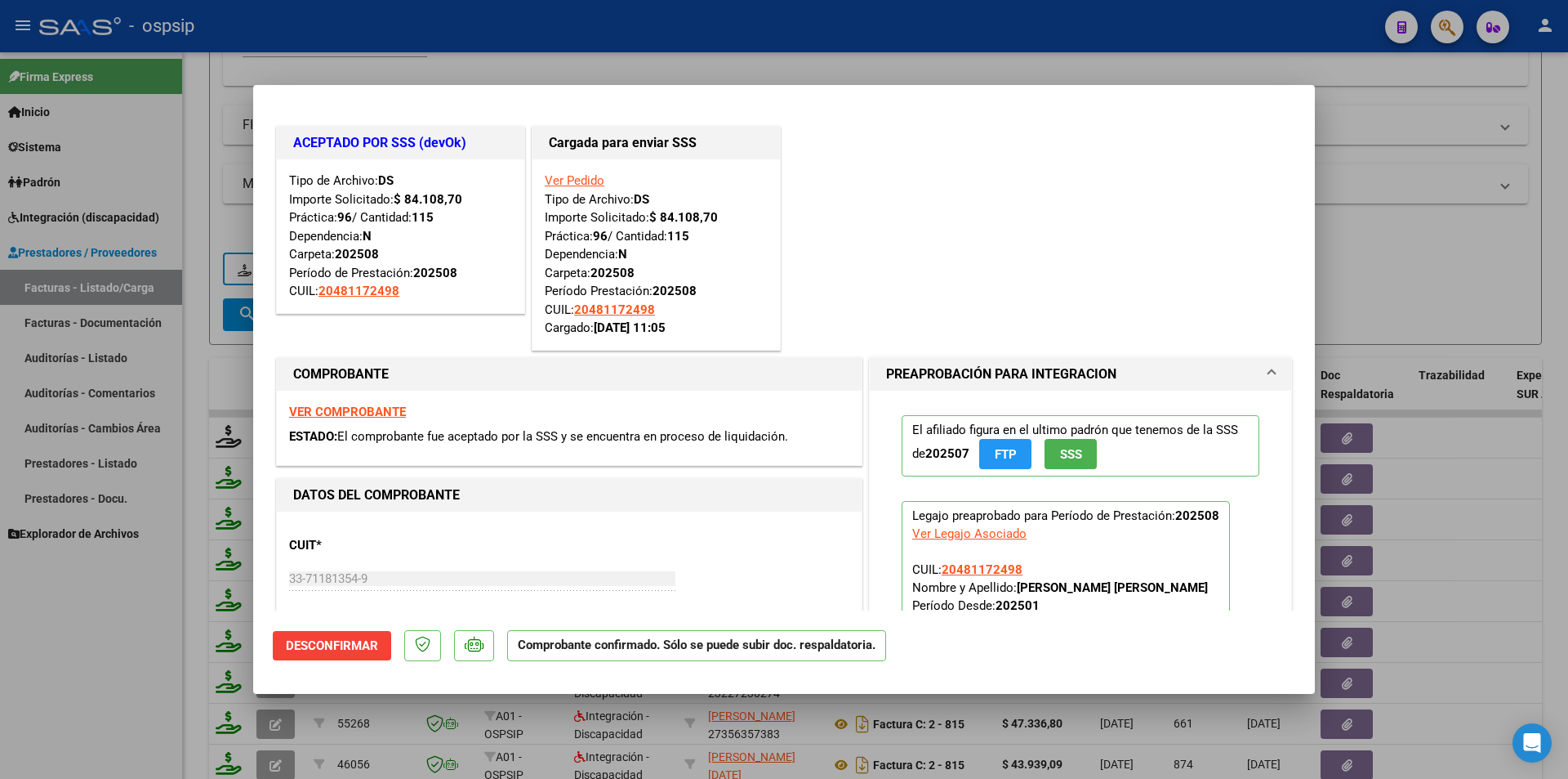
click at [564, 179] on link "Ver Pedido" at bounding box center [575, 180] width 60 height 15
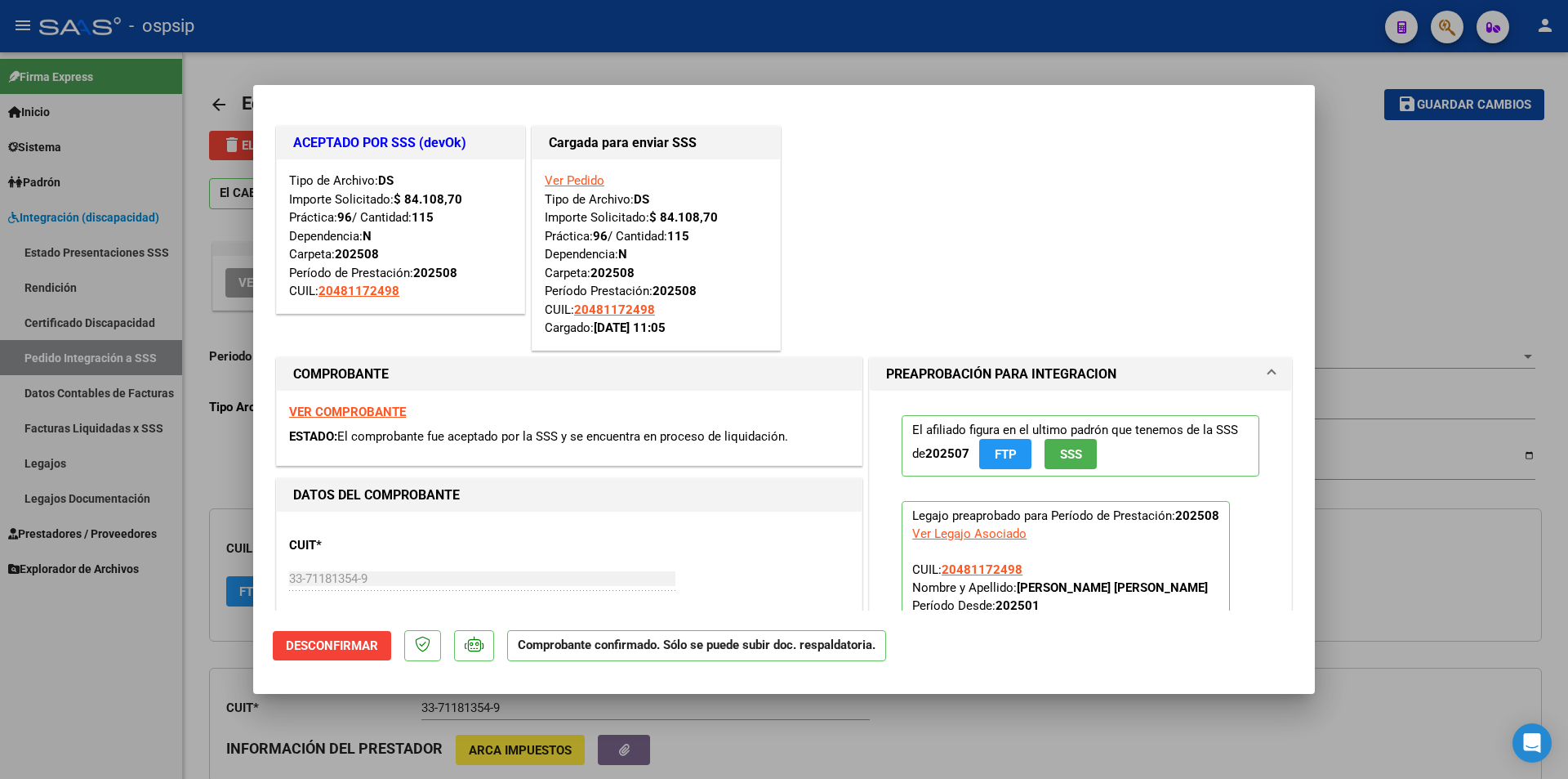
click at [191, 629] on div at bounding box center [784, 390] width 1568 height 779
type input "$ 0,00"
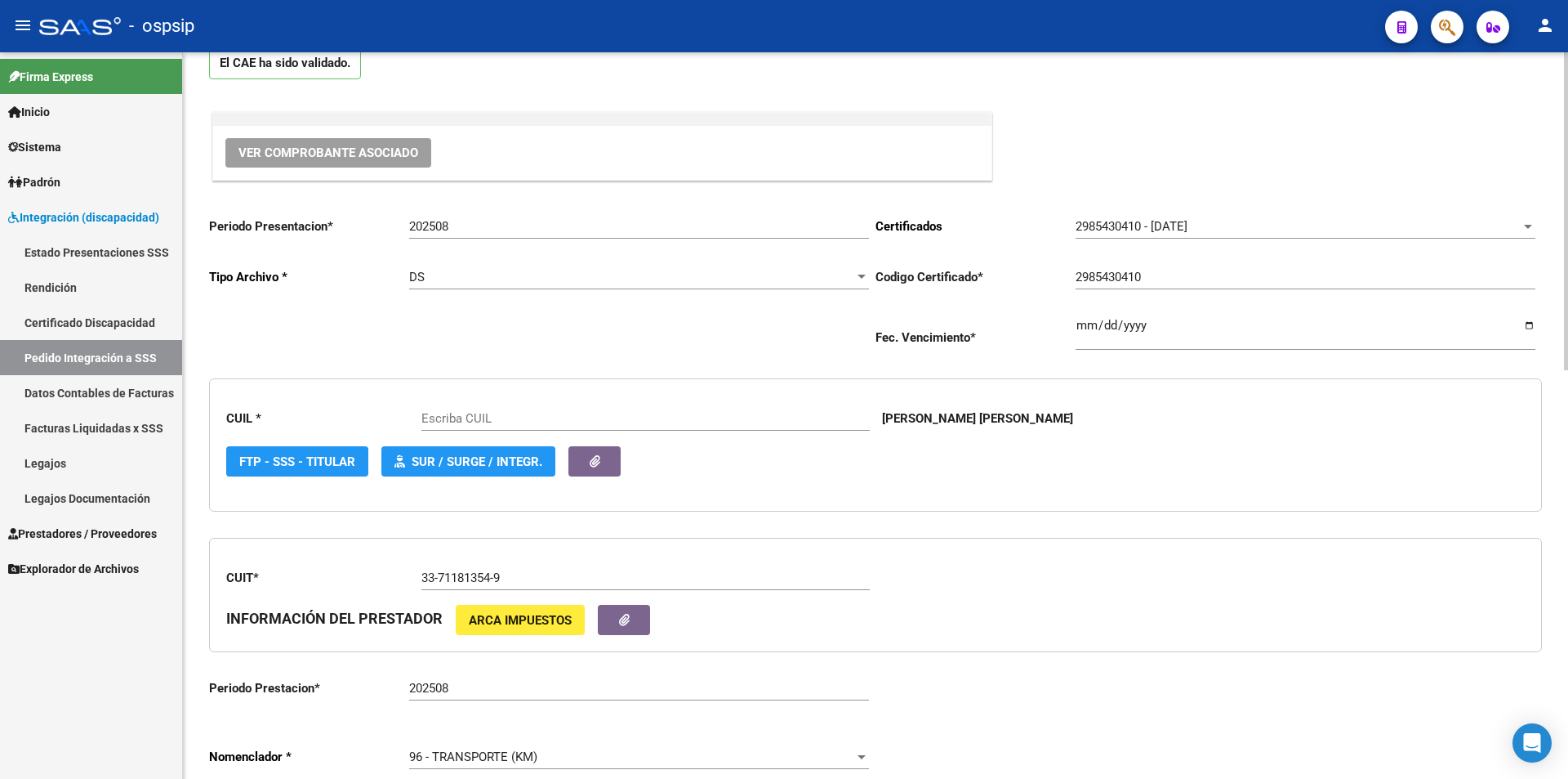
scroll to position [491, 0]
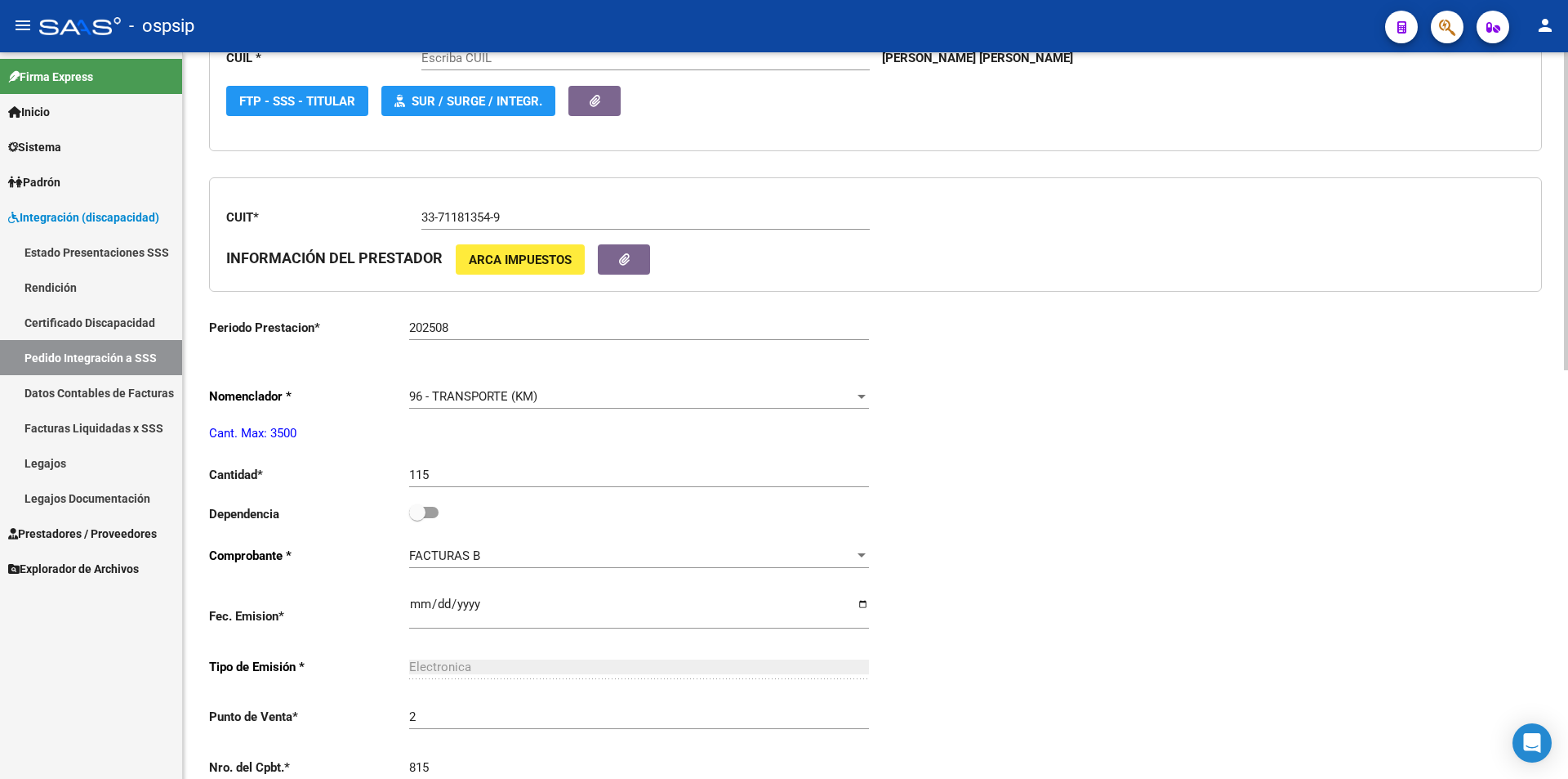
type input "20481172498"
click at [424, 513] on span at bounding box center [417, 513] width 16 height 16
click at [417, 518] on input "checkbox" at bounding box center [417, 518] width 1 height 1
checkbox input "true"
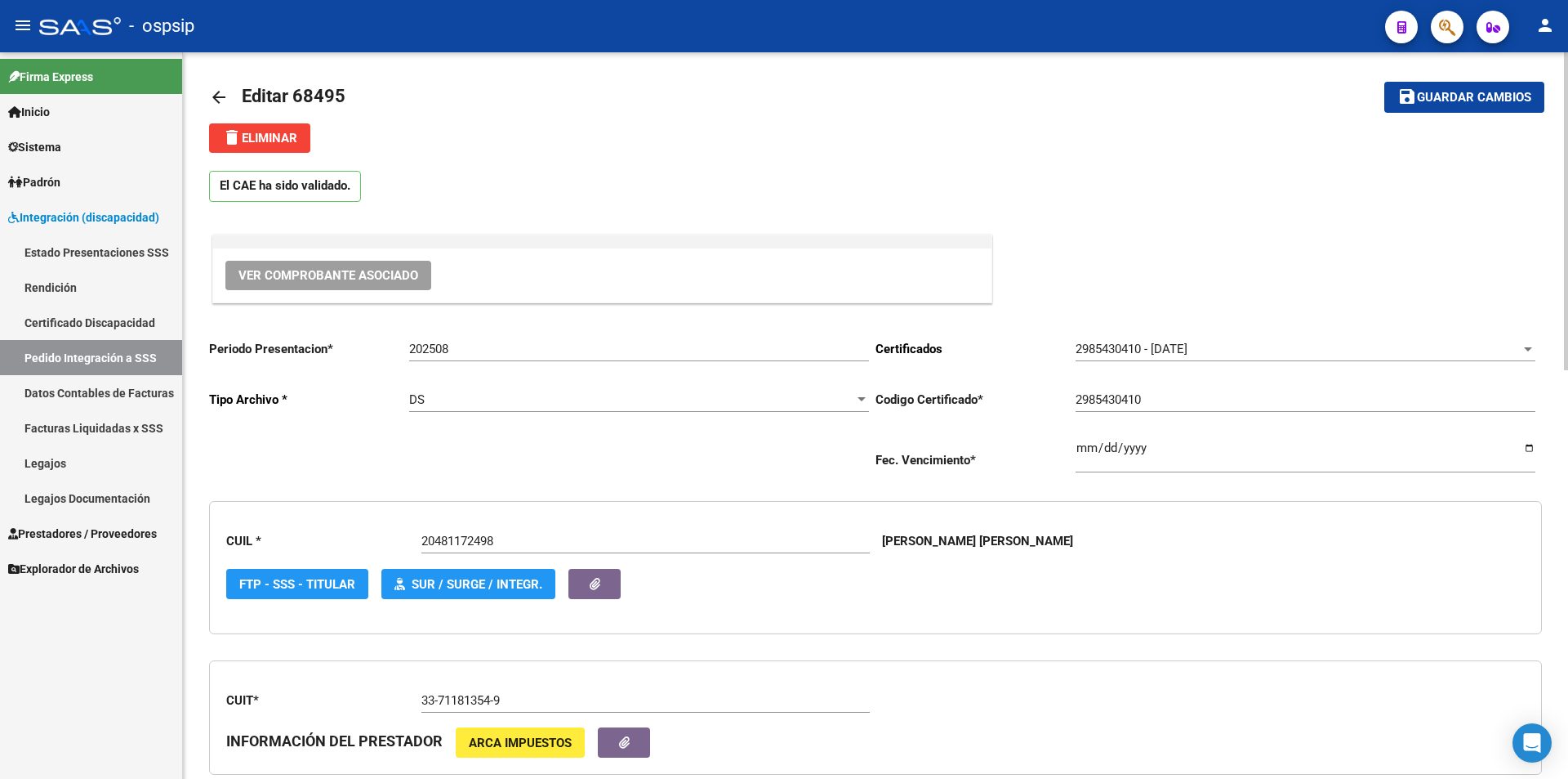
scroll to position [0, 0]
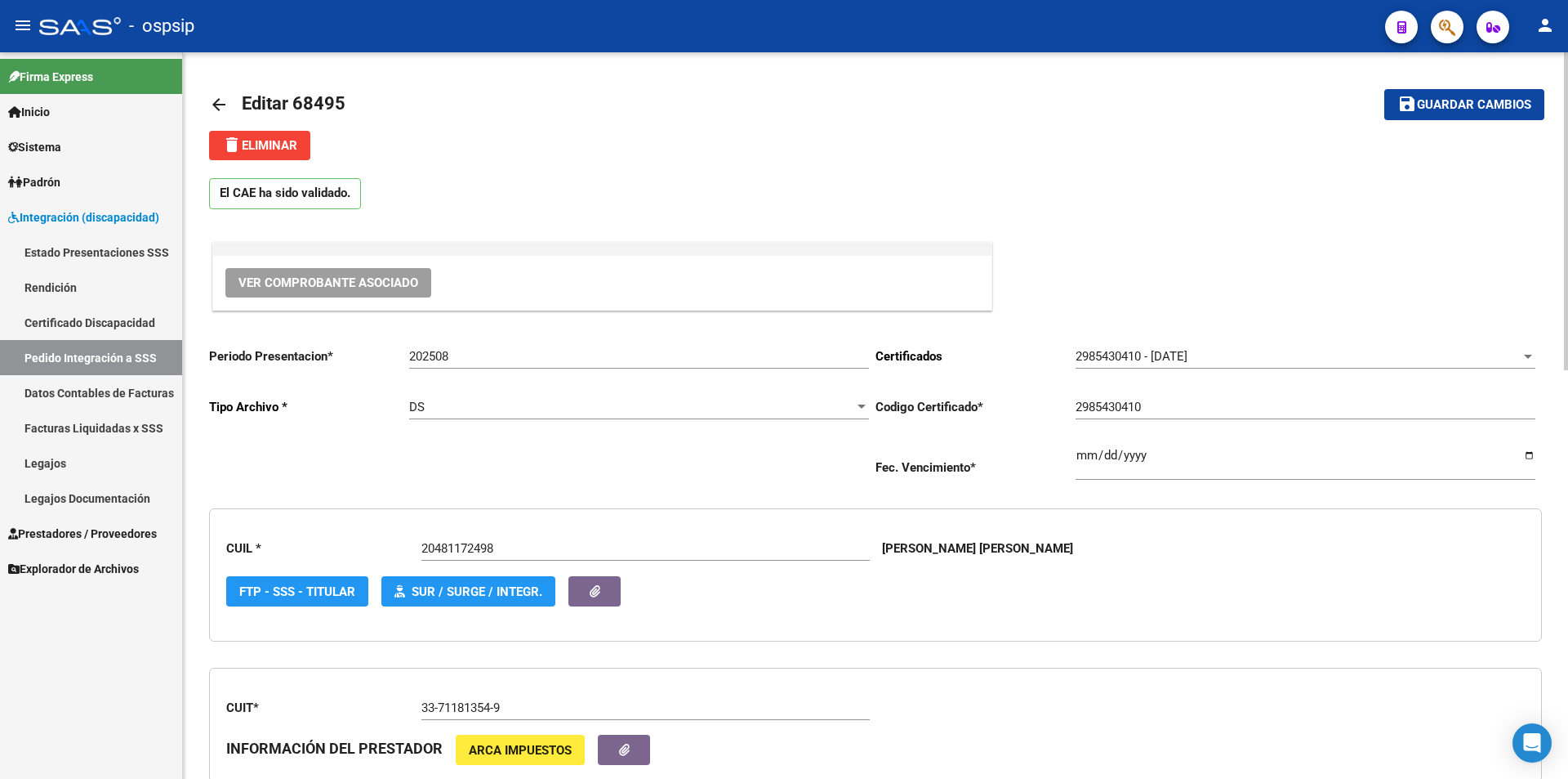
click at [1494, 113] on button "save Guardar cambios" at bounding box center [1464, 104] width 160 height 30
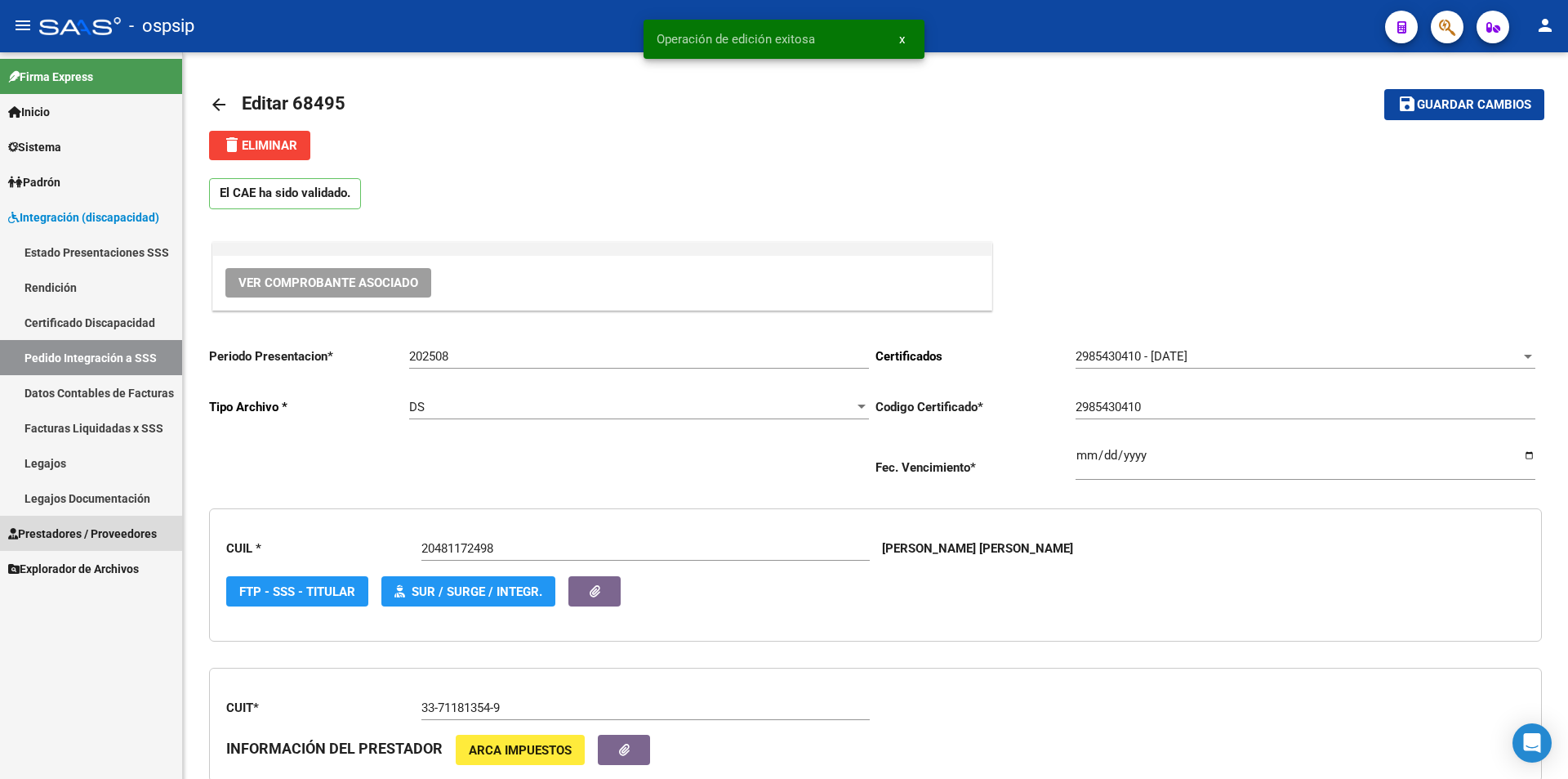
click at [125, 526] on span "Prestadores / Proveedores" at bounding box center [82, 534] width 149 height 18
click at [131, 525] on span "Prestadores / Proveedores" at bounding box center [82, 534] width 149 height 18
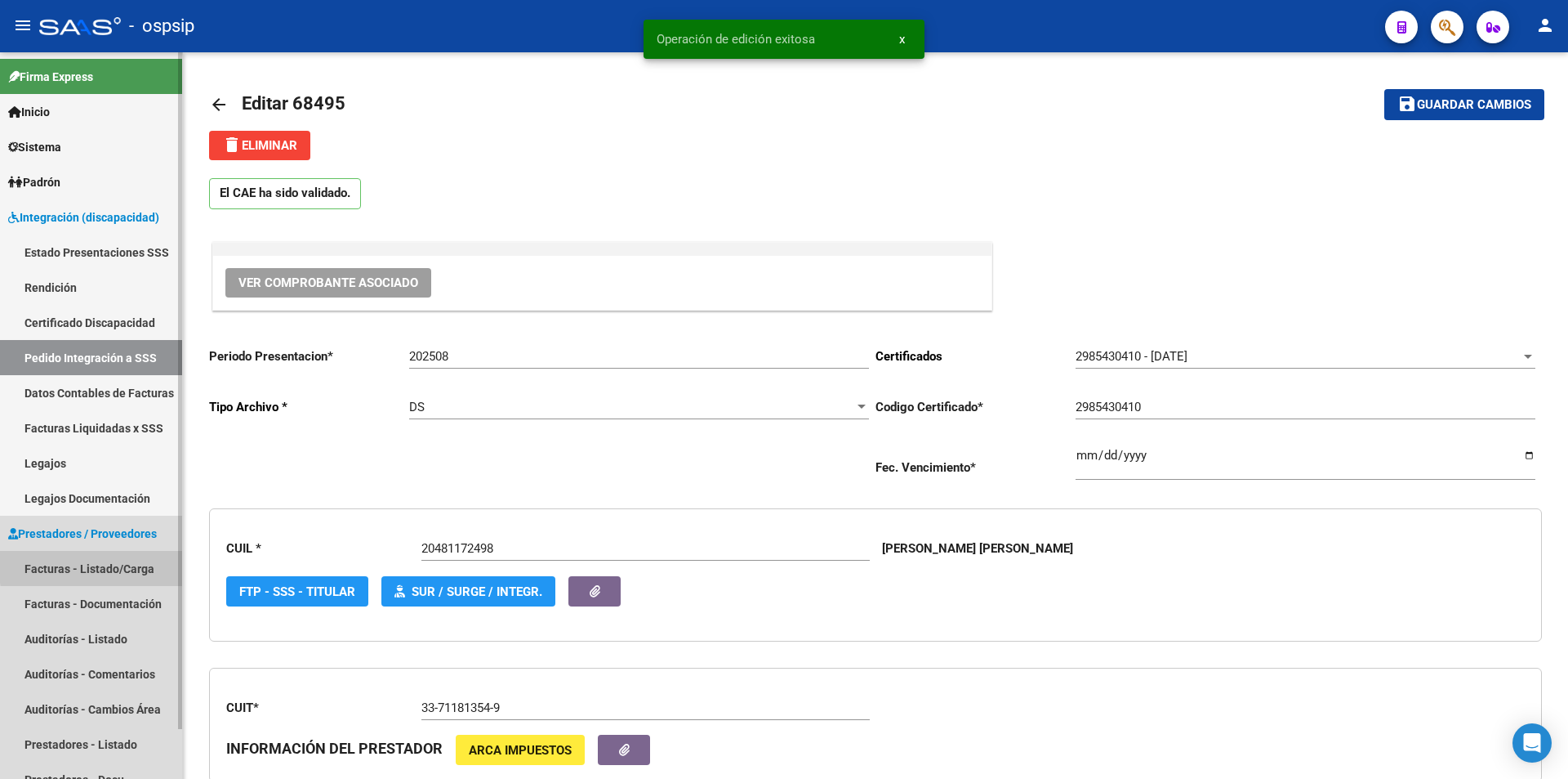
click at [132, 563] on link "Facturas - Listado/Carga" at bounding box center [90, 567] width 182 height 35
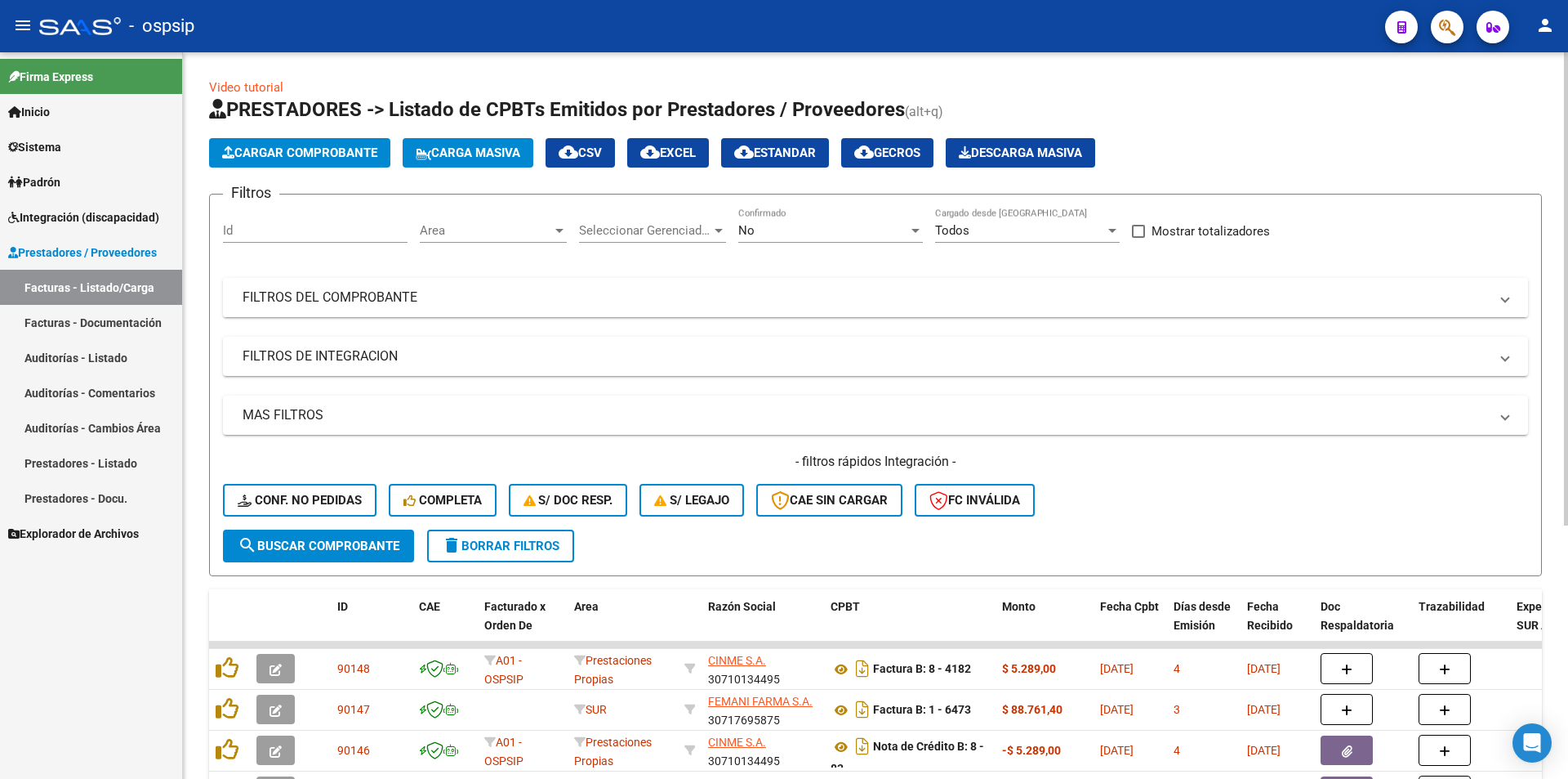
click at [305, 316] on mat-expansion-panel-header "FILTROS DEL COMPROBANTE" at bounding box center [876, 297] width 1305 height 39
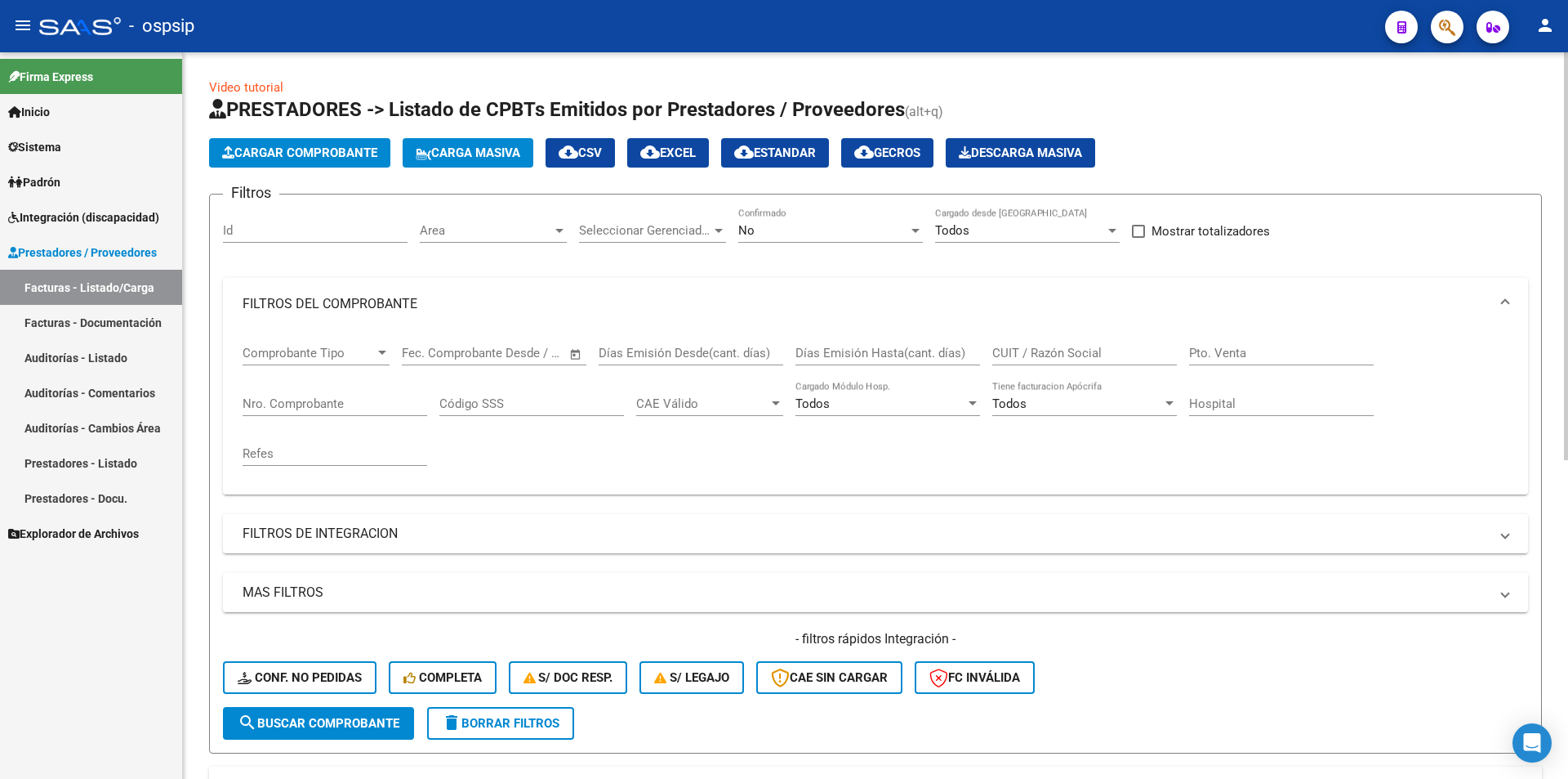
click at [806, 233] on div "No" at bounding box center [823, 231] width 170 height 15
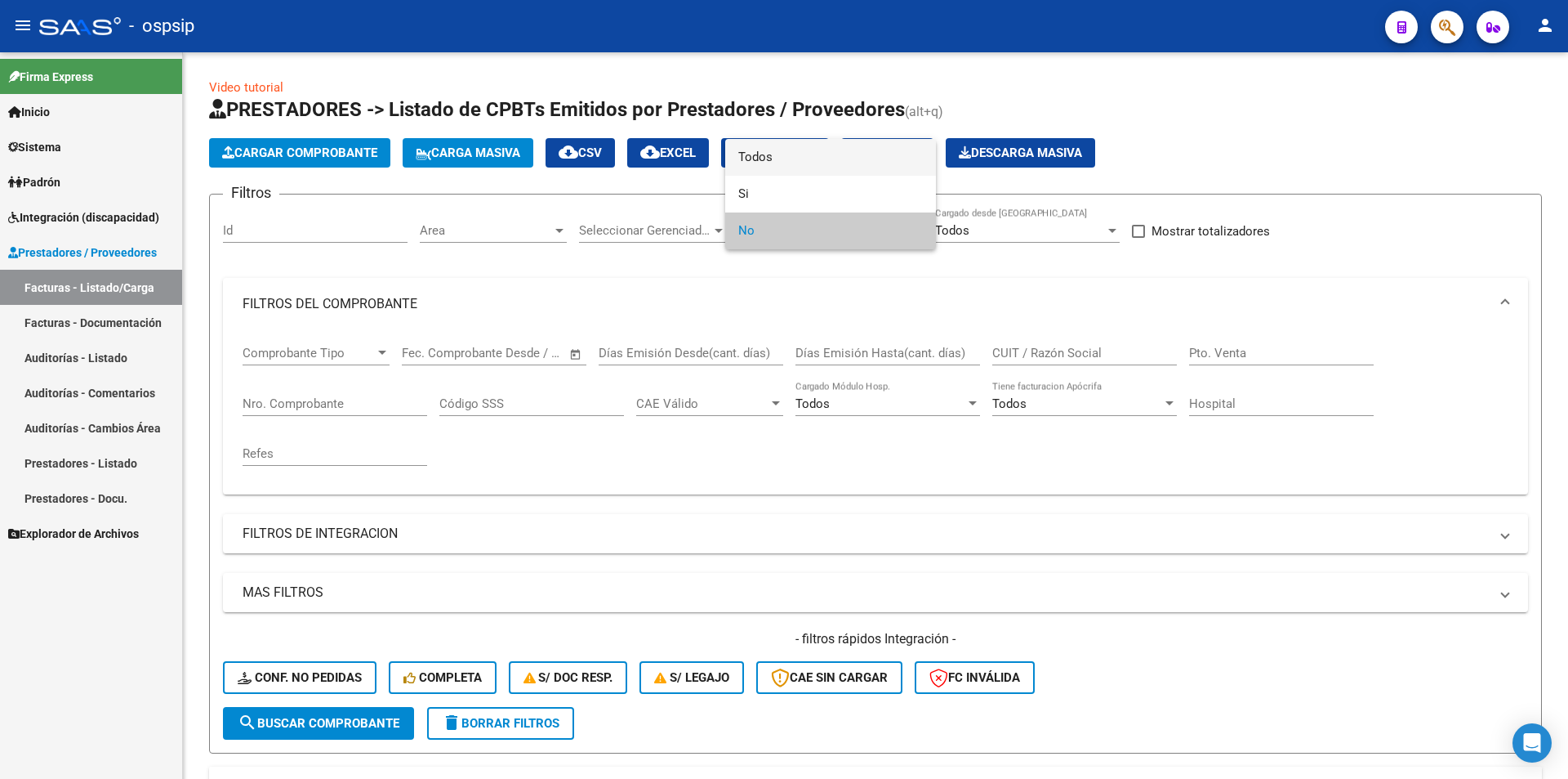
click at [783, 151] on span "Todos" at bounding box center [831, 157] width 185 height 37
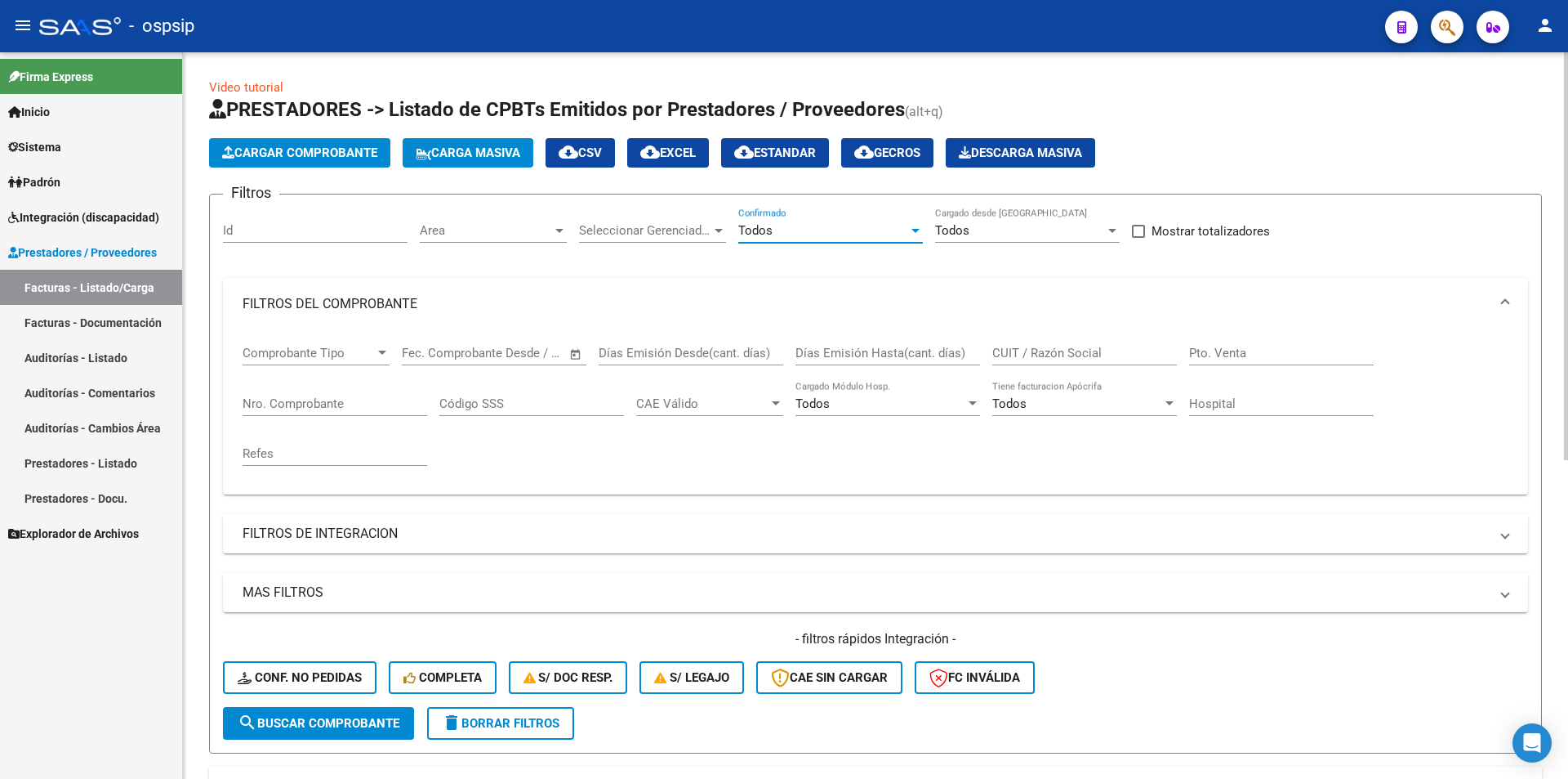
click at [375, 407] on input "Nro. Comprobante" at bounding box center [335, 403] width 185 height 15
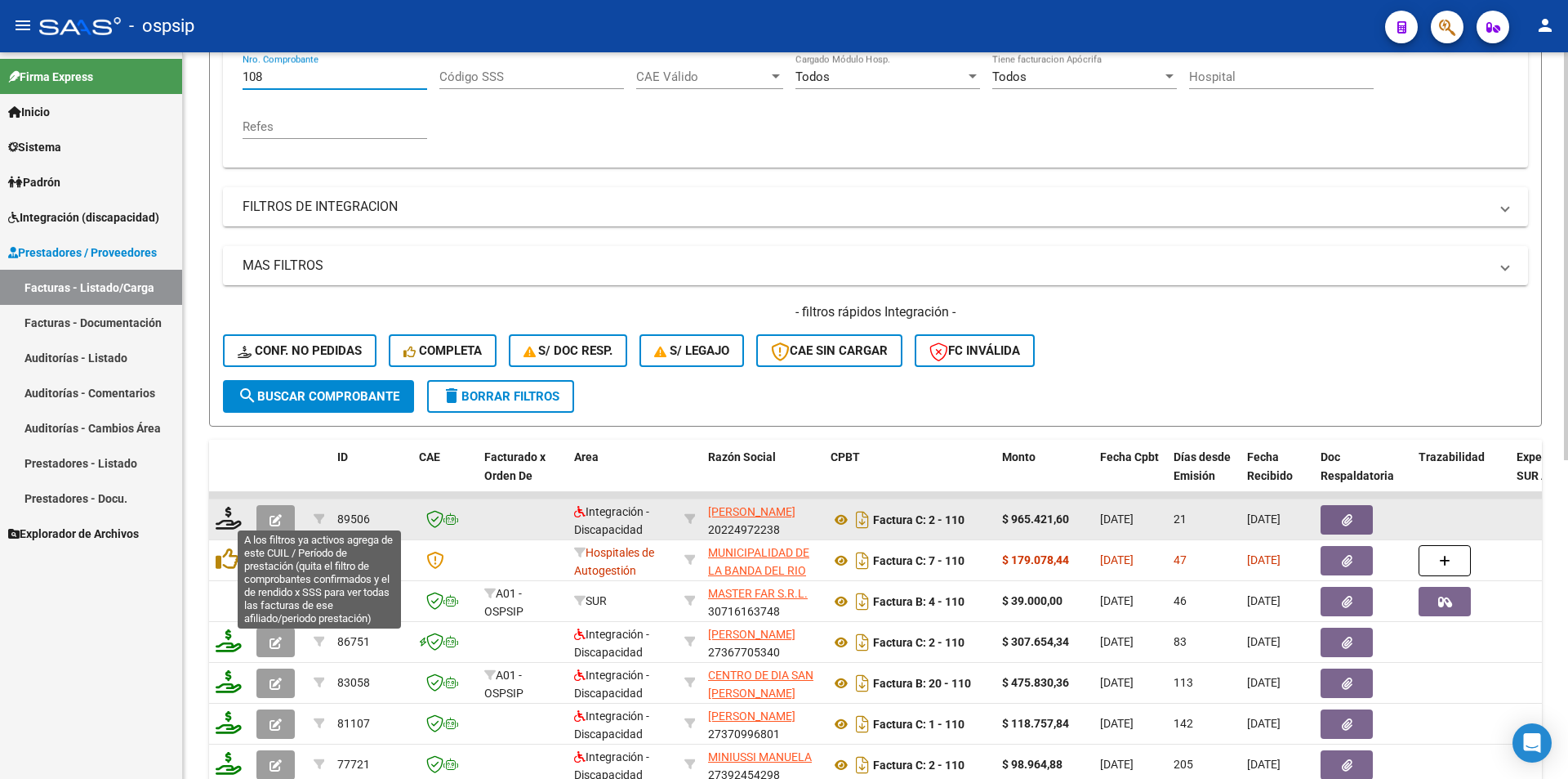
type input "108"
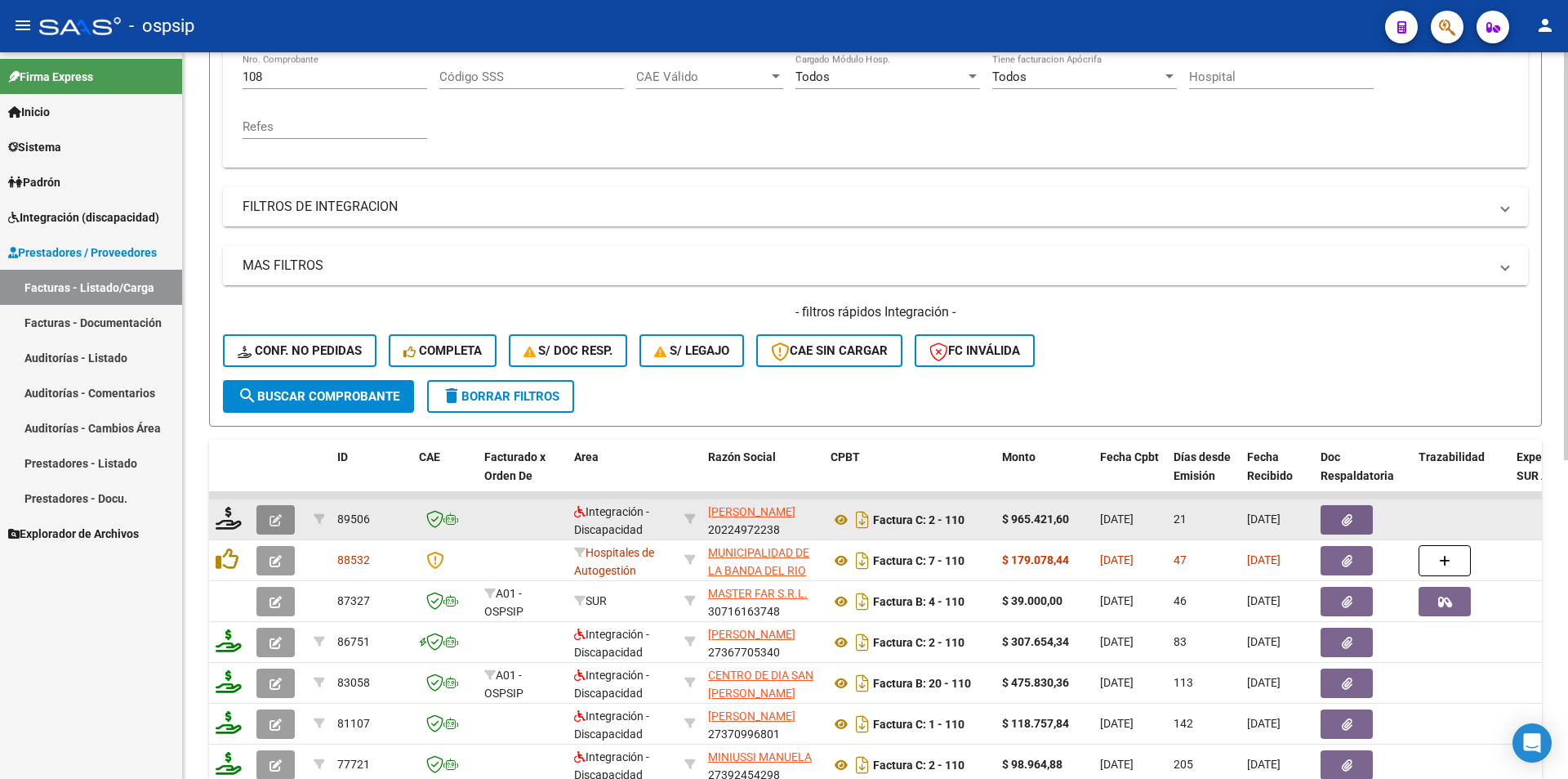
click at [275, 521] on icon "button" at bounding box center [275, 520] width 12 height 12
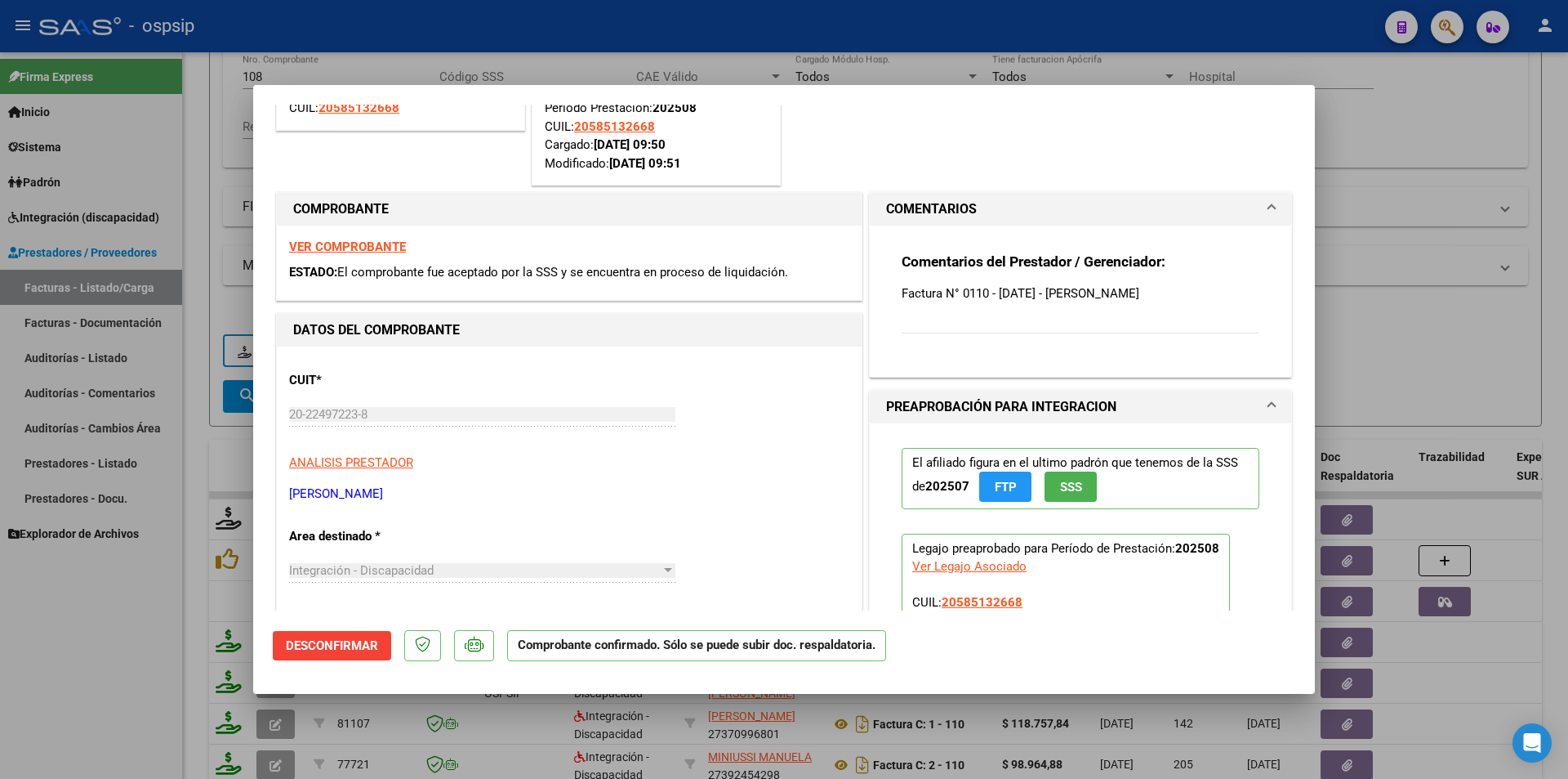
scroll to position [408, 0]
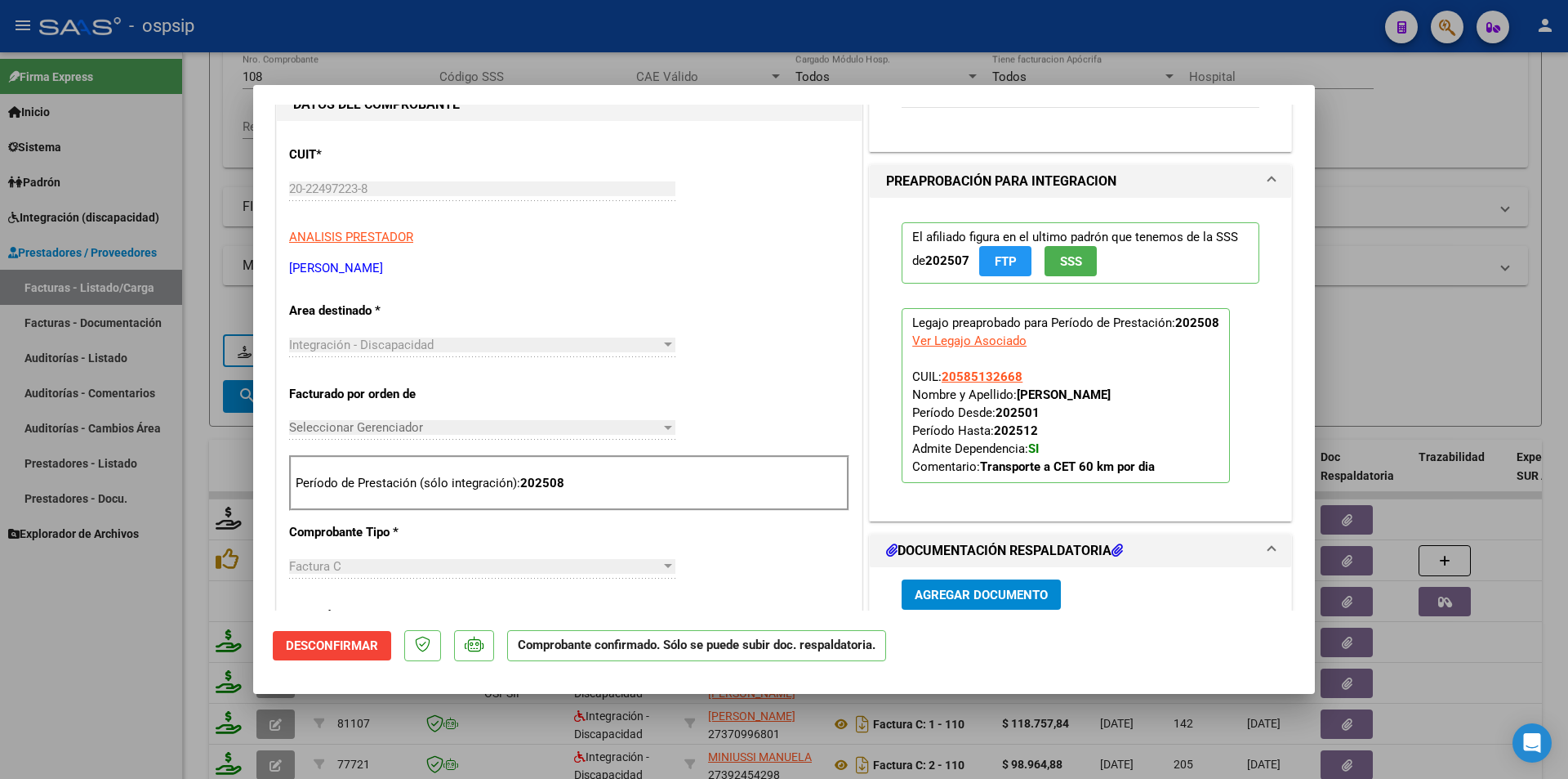
click at [206, 635] on div at bounding box center [784, 390] width 1568 height 779
type input "$ 0,00"
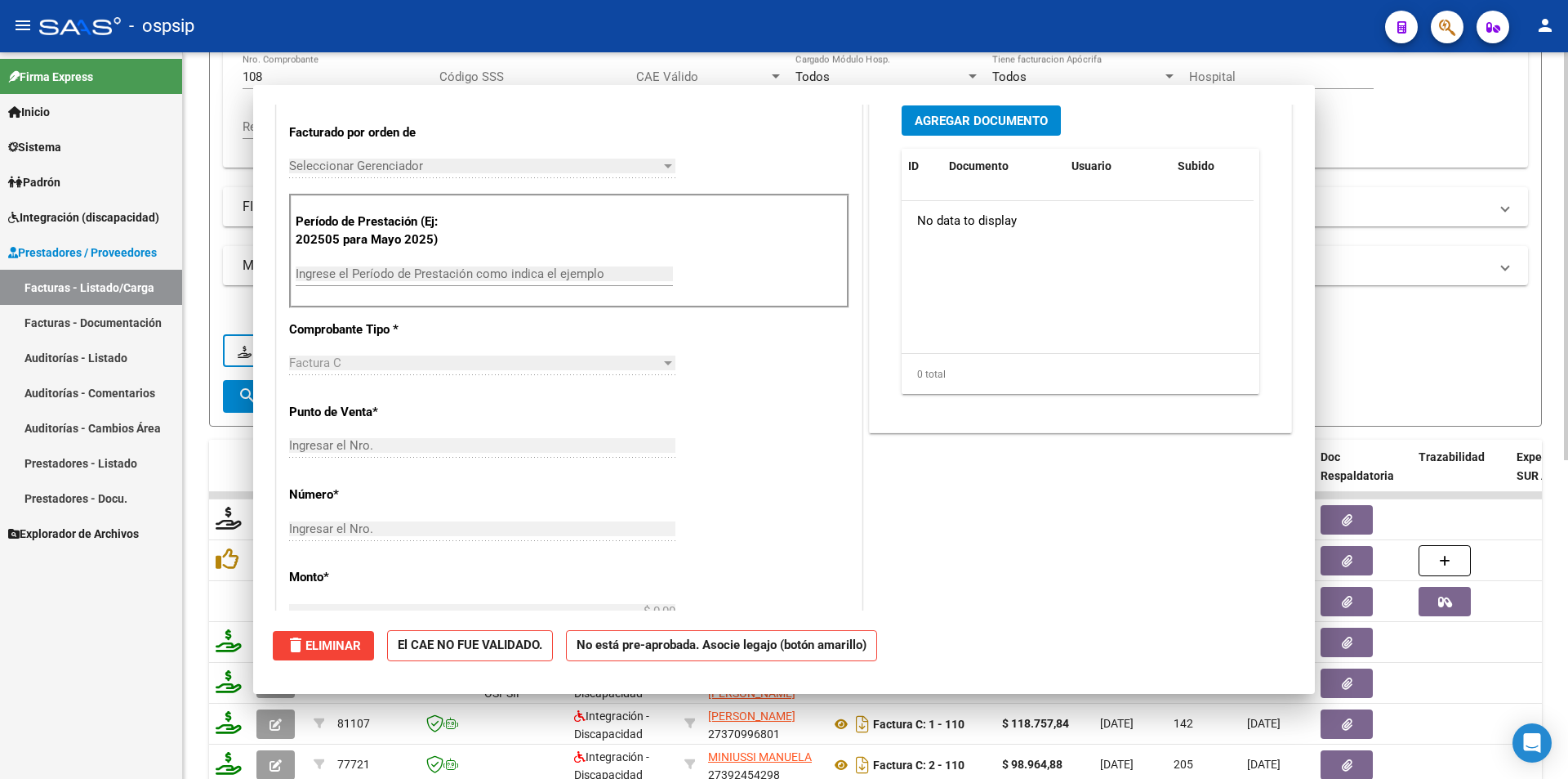
scroll to position [0, 0]
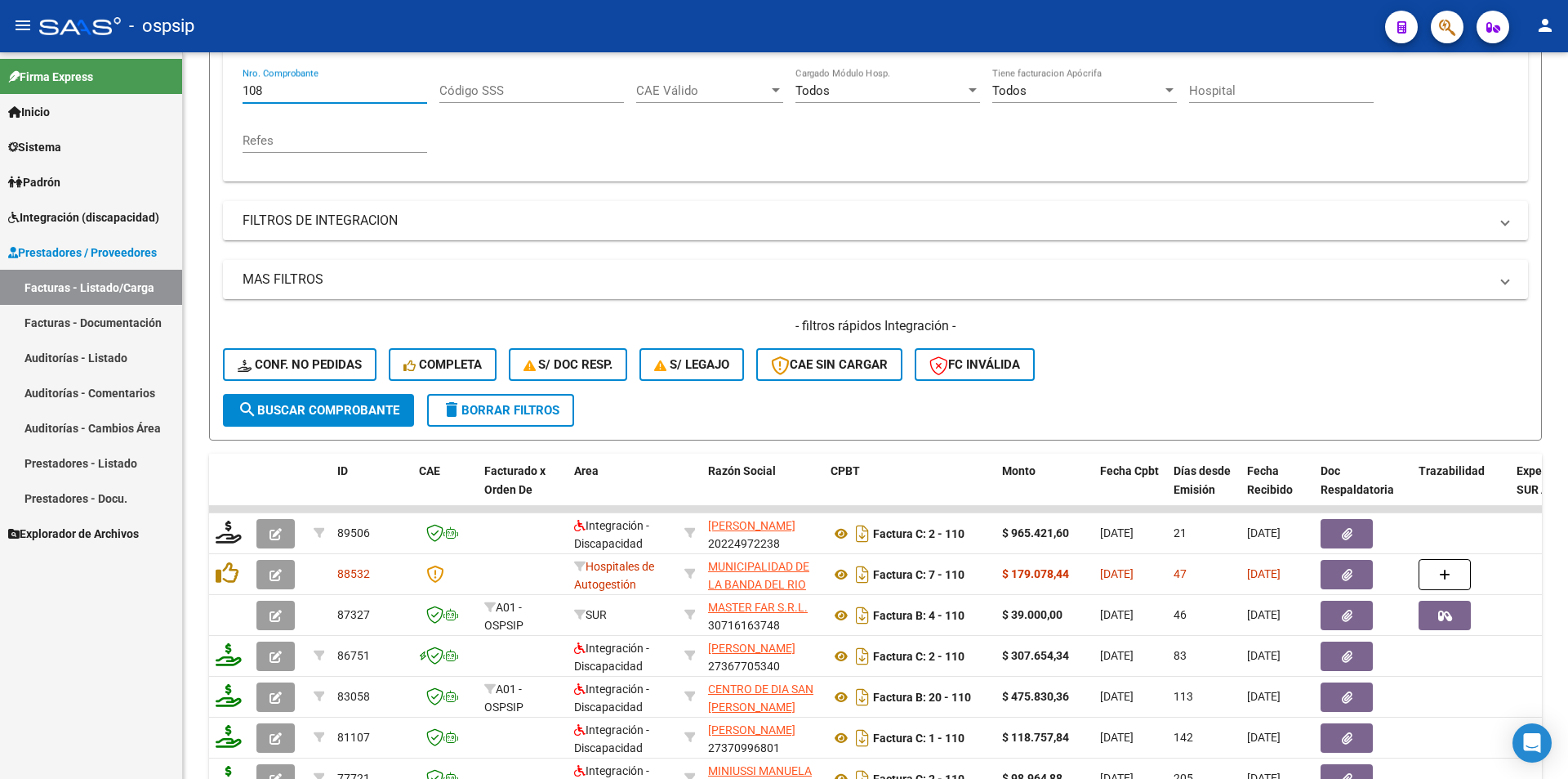
drag, startPoint x: 187, startPoint y: 67, endPoint x: 176, endPoint y: 70, distance: 11.4
click at [176, 67] on mat-sidenav-container "Firma Express Inicio Calendario SSS Instructivos Contacto OS Sistema Usuarios T…" at bounding box center [784, 415] width 1568 height 726
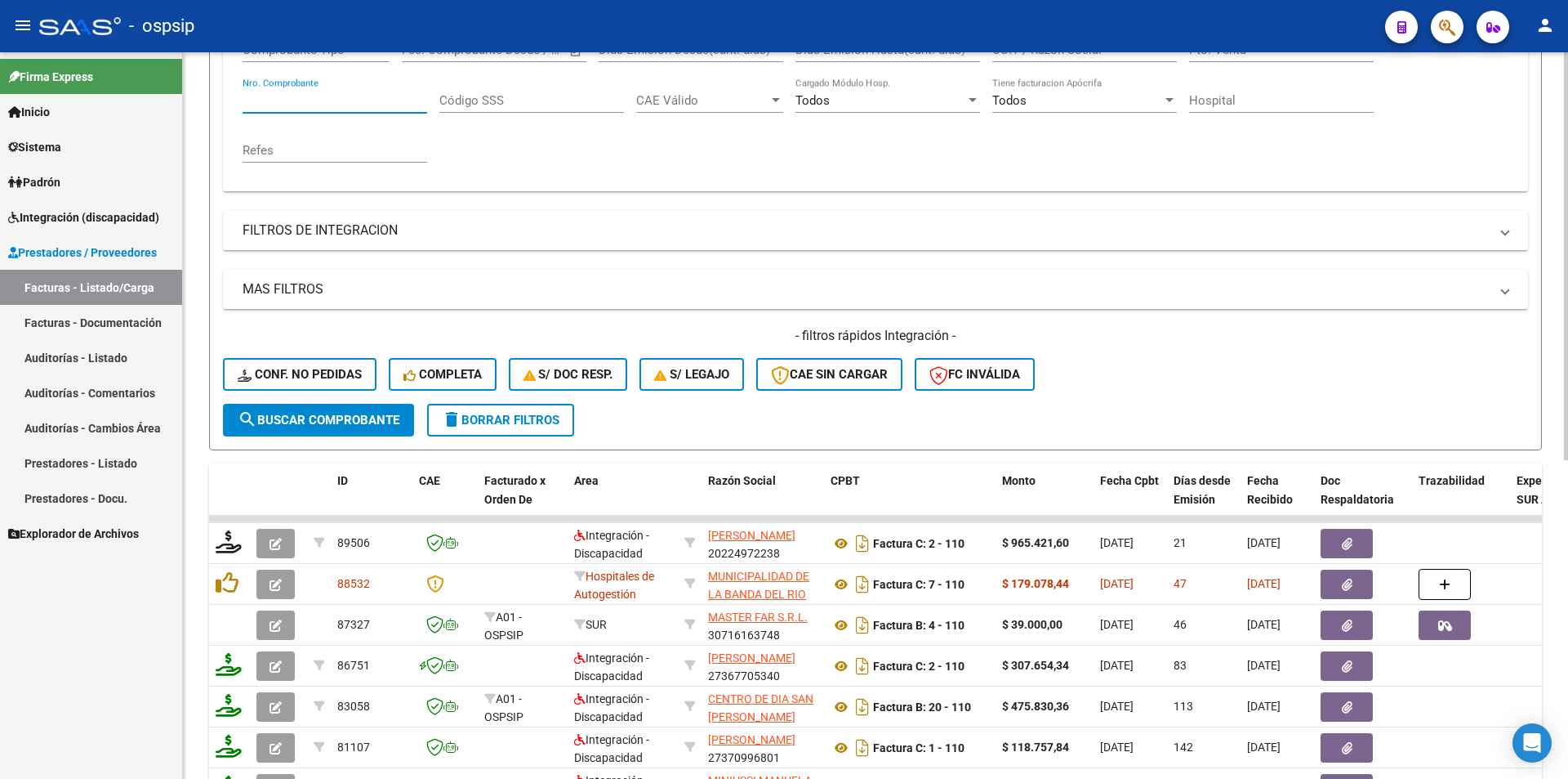
click at [316, 237] on mat-panel-title "FILTROS DE INTEGRACION" at bounding box center [865, 231] width 1246 height 18
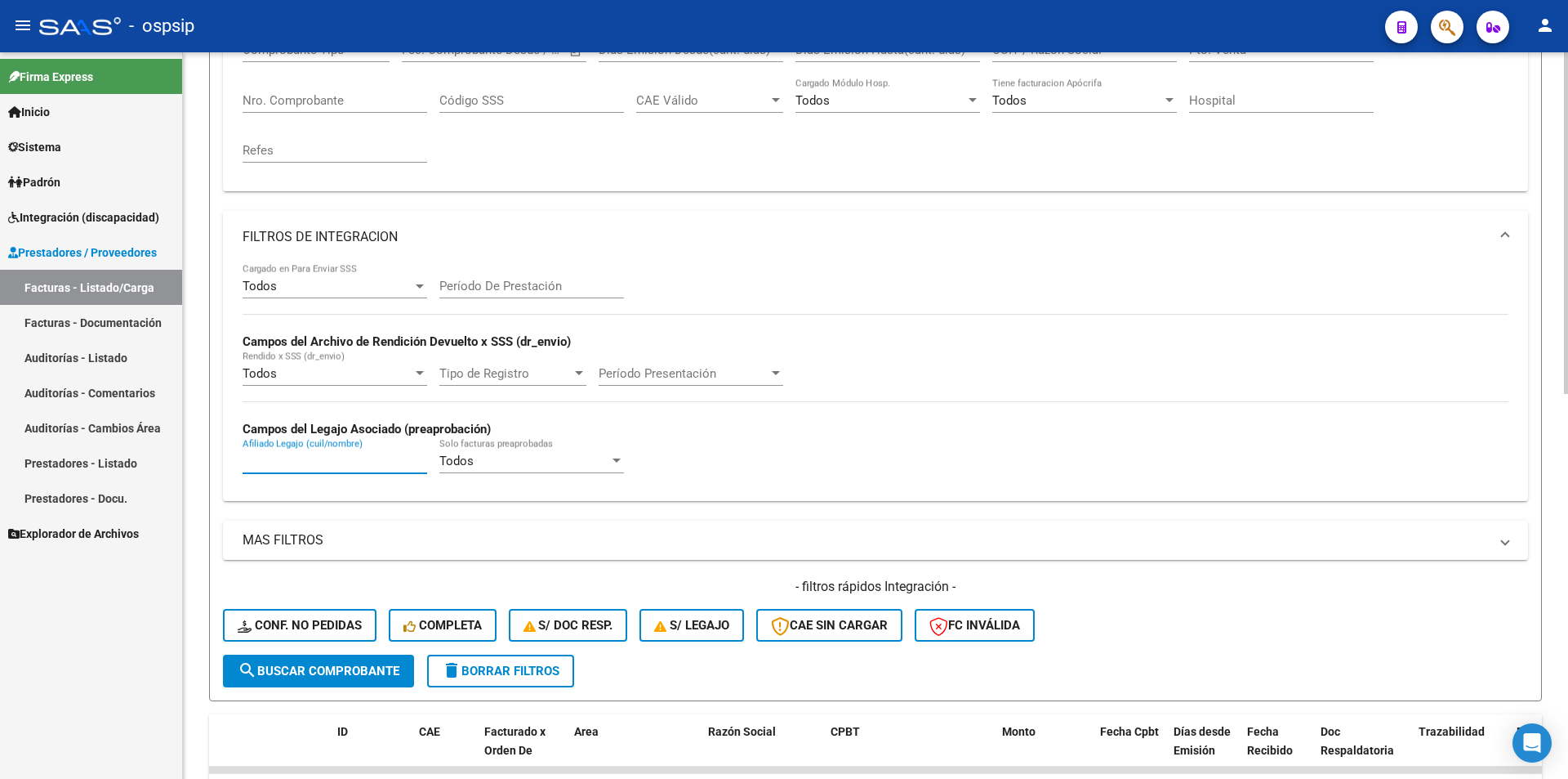
click at [276, 468] on input "Afiliado Legajo (cuil/nombre)" at bounding box center [335, 461] width 185 height 15
paste input "23570303619"
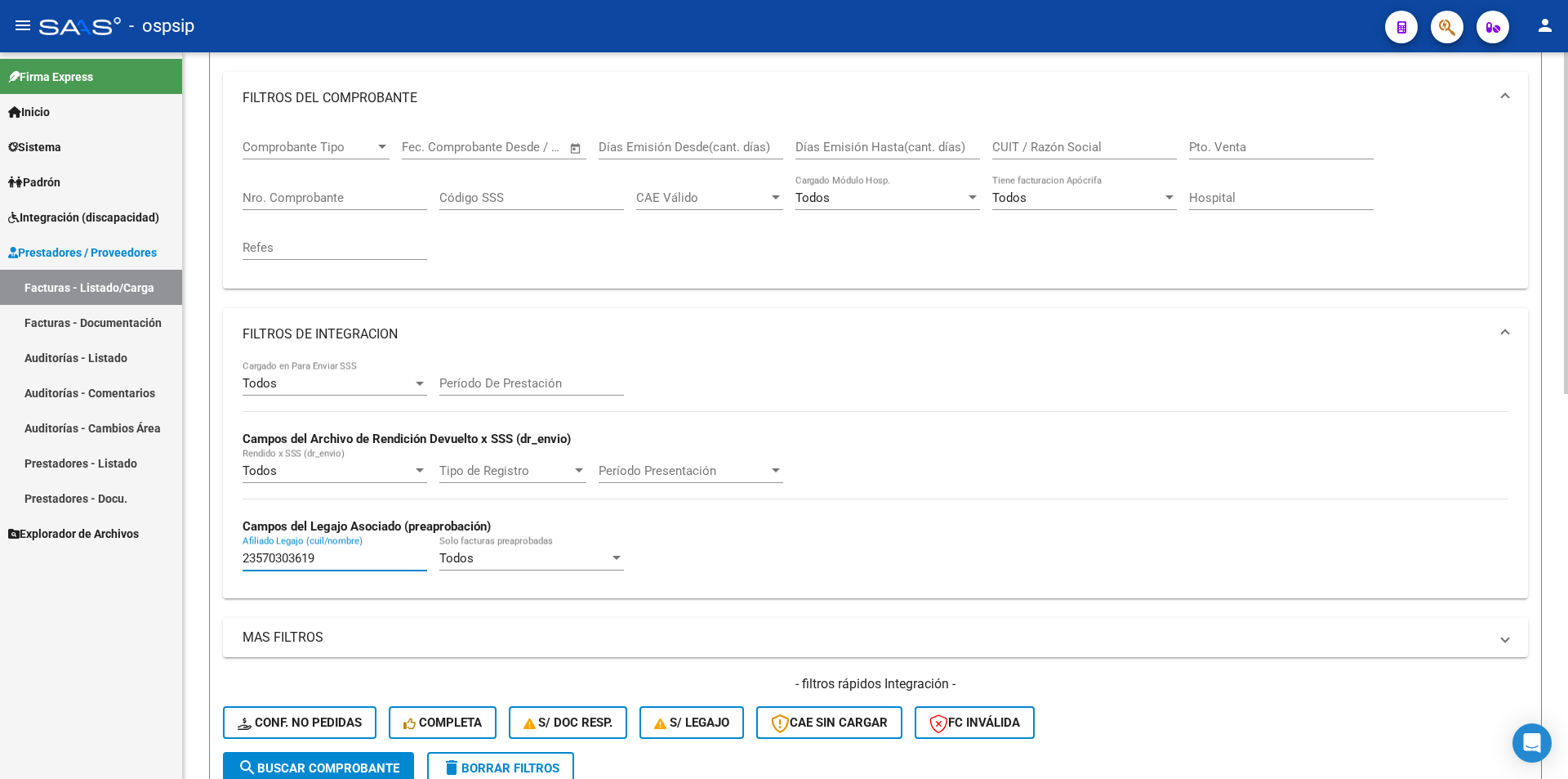
scroll to position [408, 0]
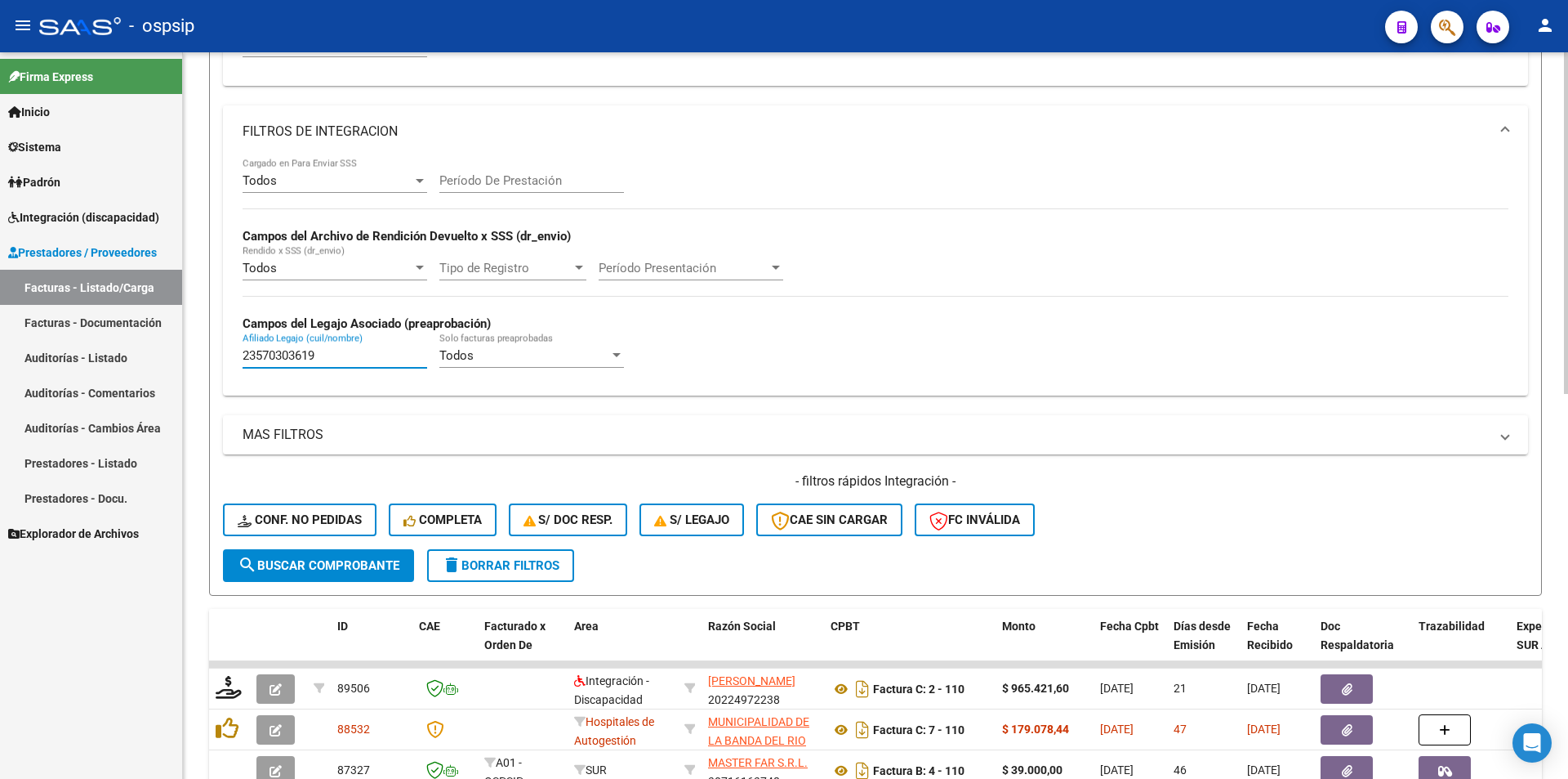
type input "23570303619"
click at [385, 568] on span "search Buscar Comprobante" at bounding box center [318, 565] width 162 height 15
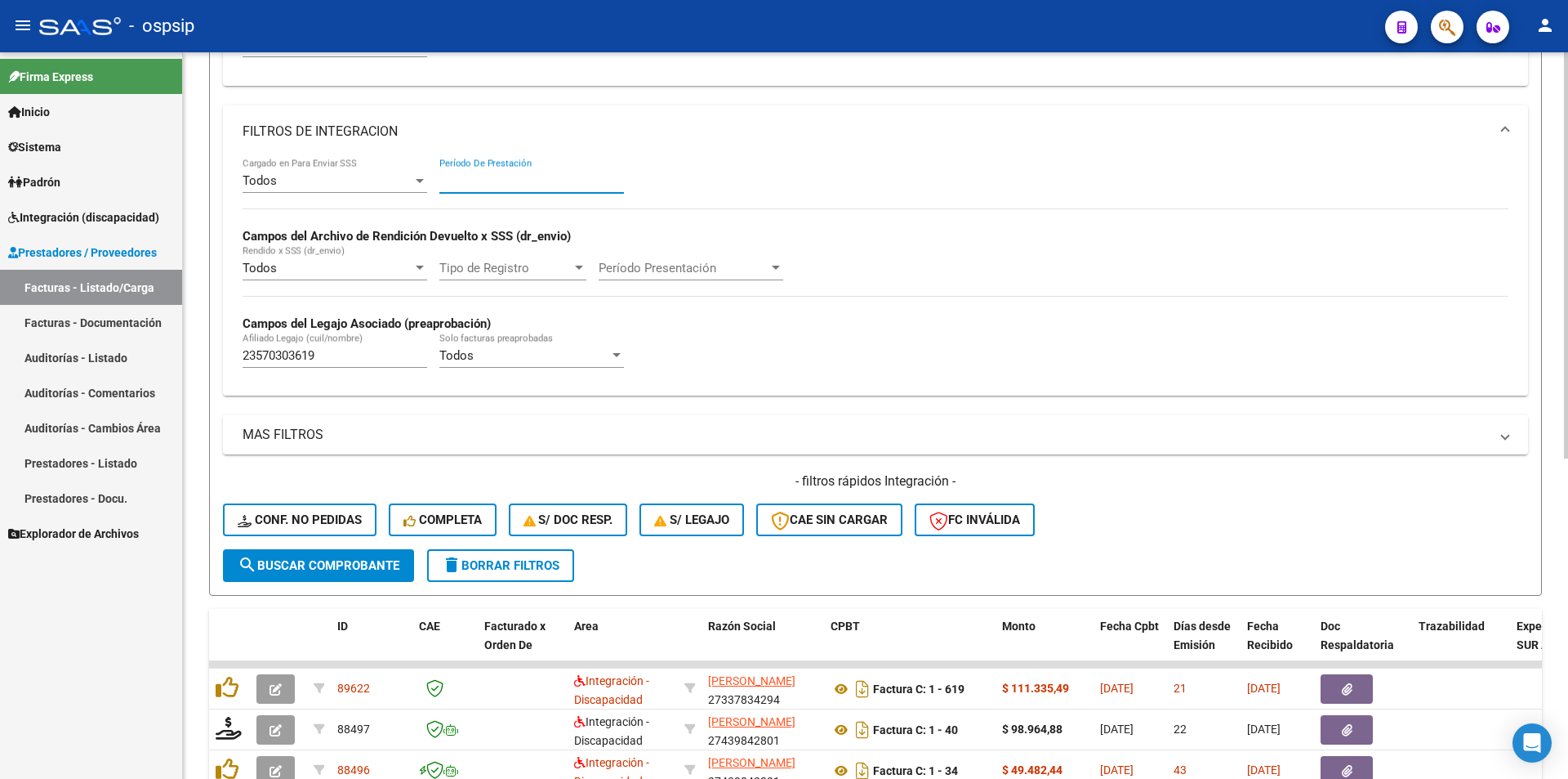
click at [511, 177] on input "Período De Prestación" at bounding box center [532, 180] width 185 height 15
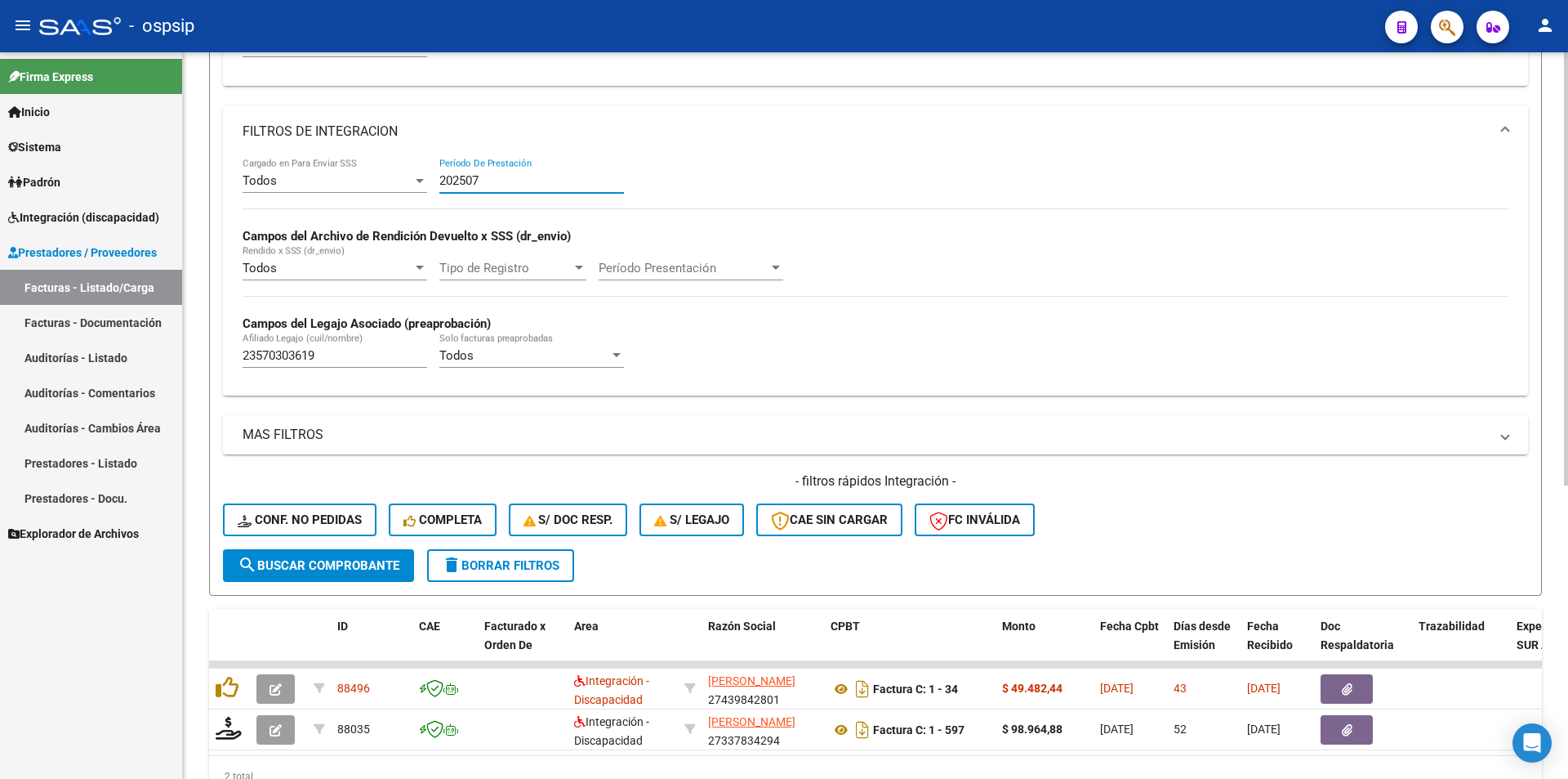
scroll to position [491, 0]
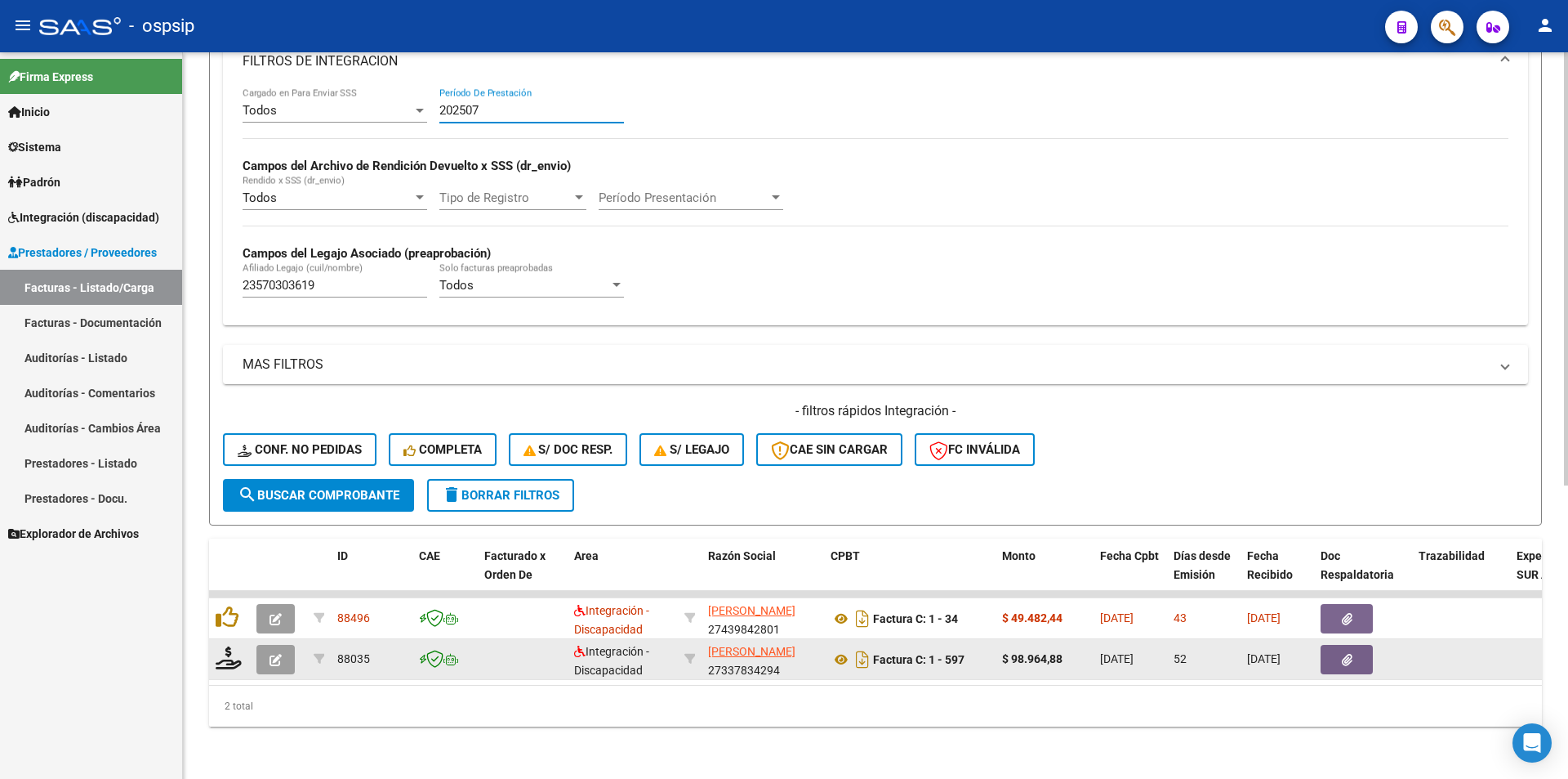
type input "202507"
click at [269, 654] on icon "button" at bounding box center [275, 660] width 12 height 12
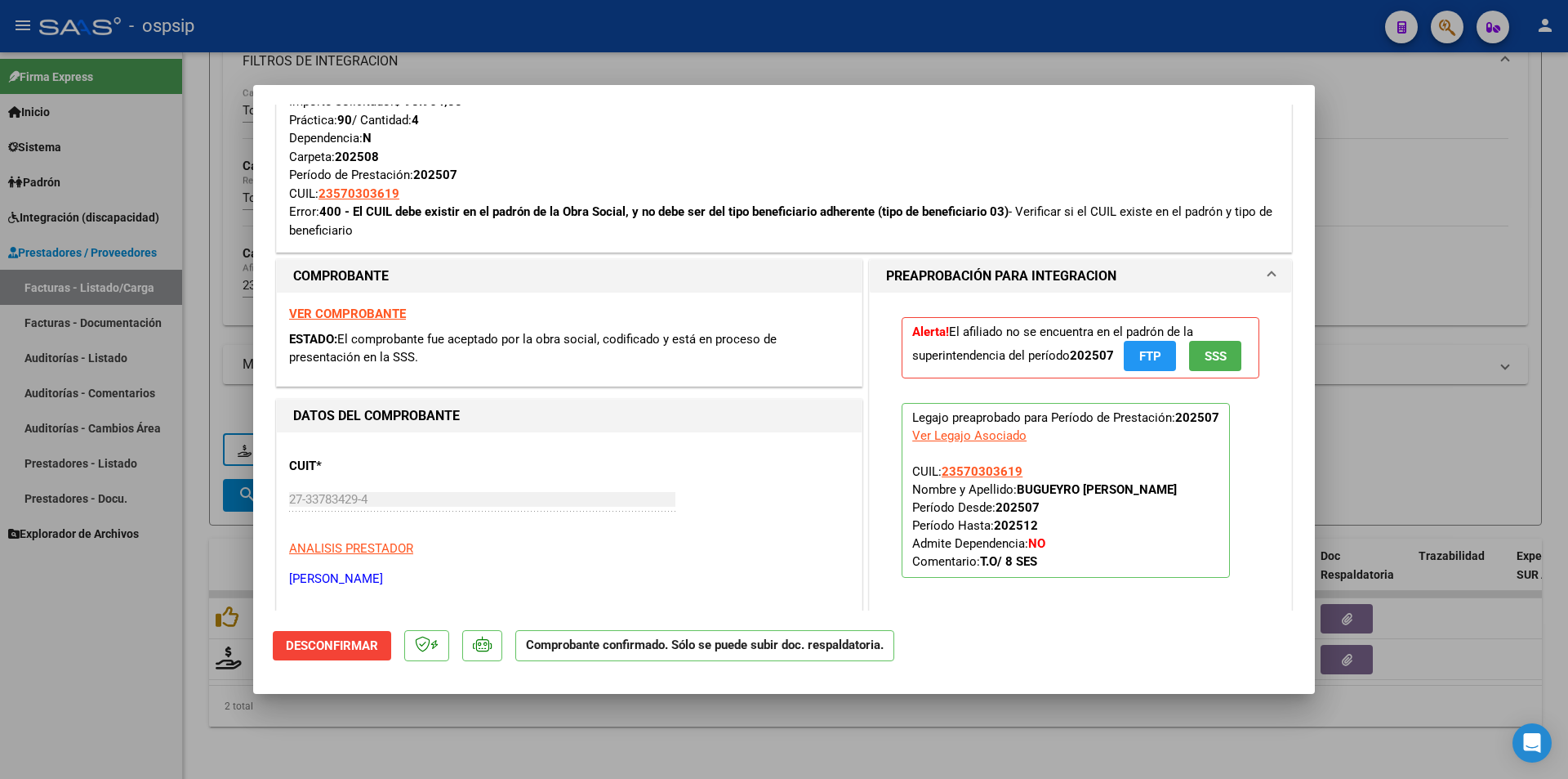
scroll to position [735, 0]
click at [177, 644] on div at bounding box center [784, 390] width 1568 height 779
type input "$ 0,00"
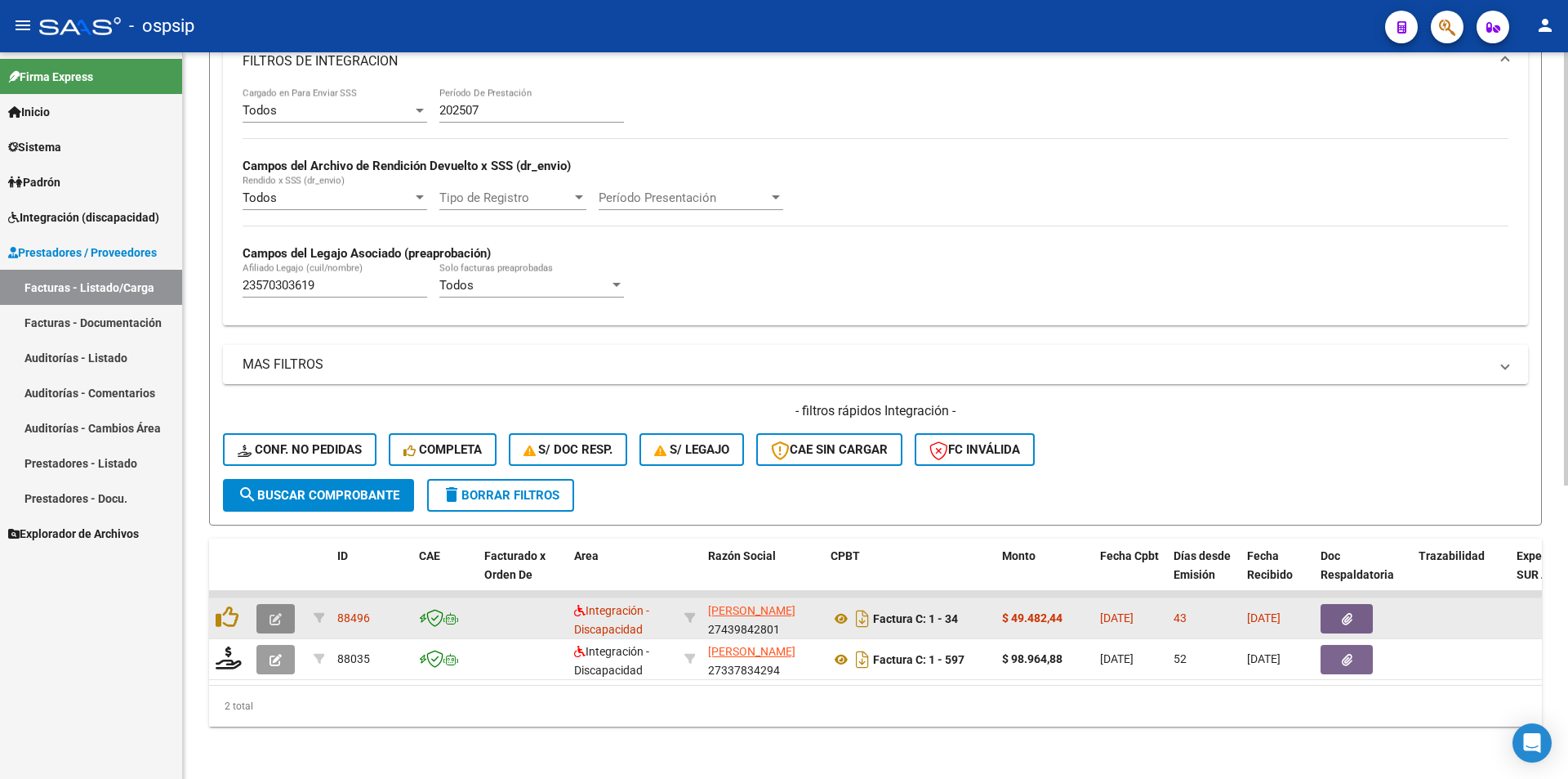
click at [274, 613] on icon "button" at bounding box center [275, 619] width 12 height 12
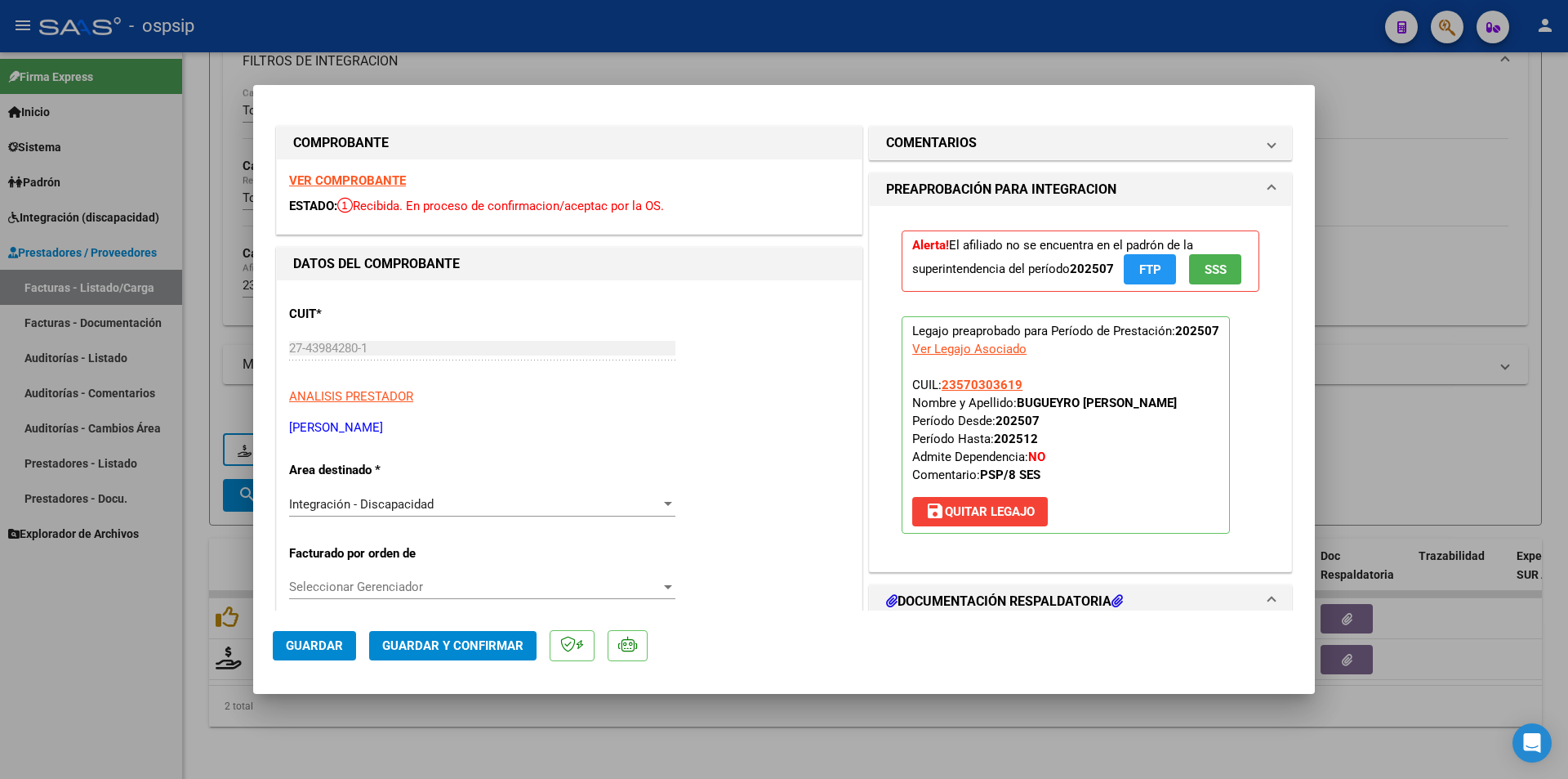
click at [102, 692] on div at bounding box center [784, 390] width 1568 height 779
type input "$ 0,00"
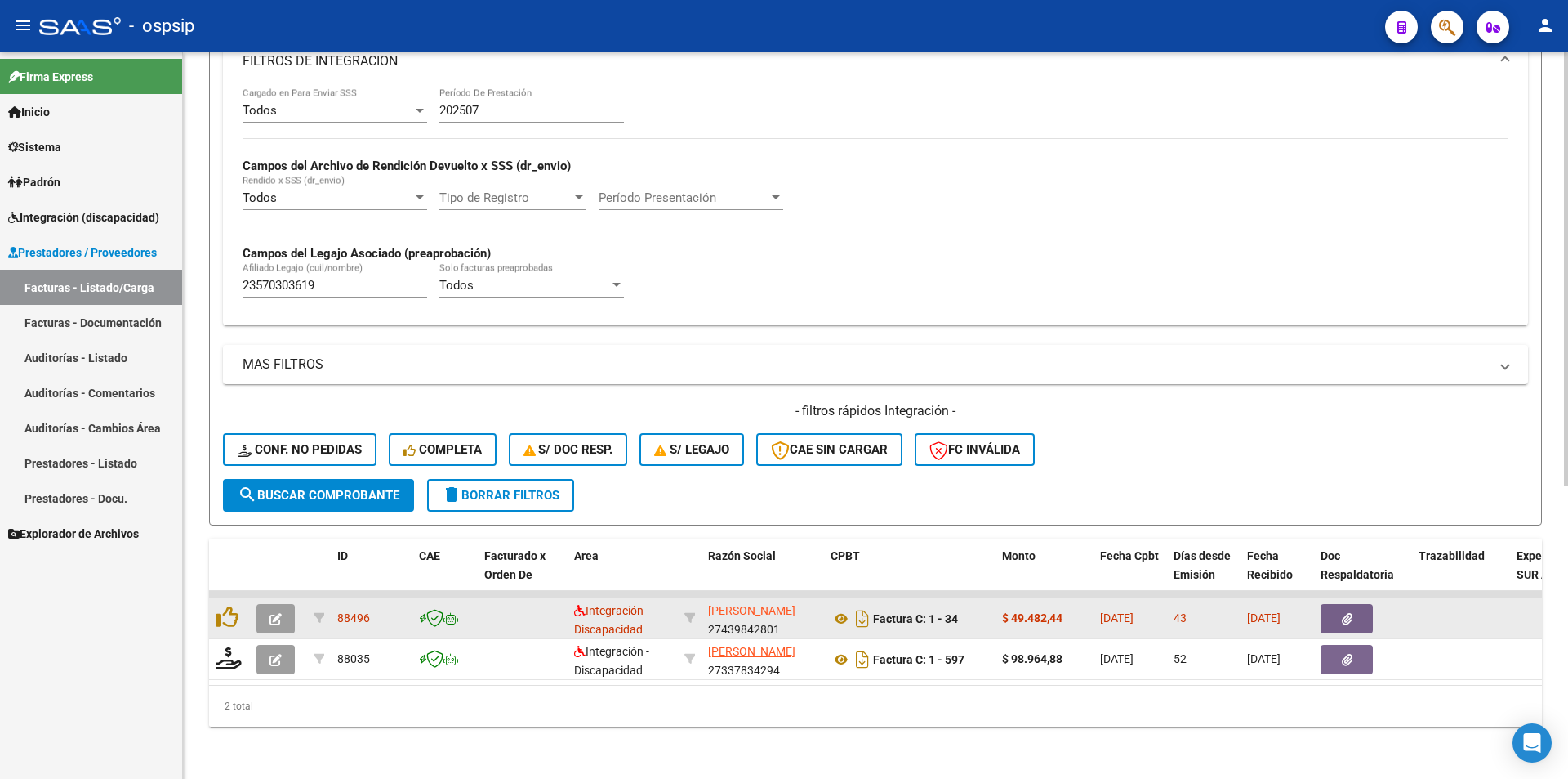
click at [274, 613] on icon "button" at bounding box center [275, 619] width 12 height 12
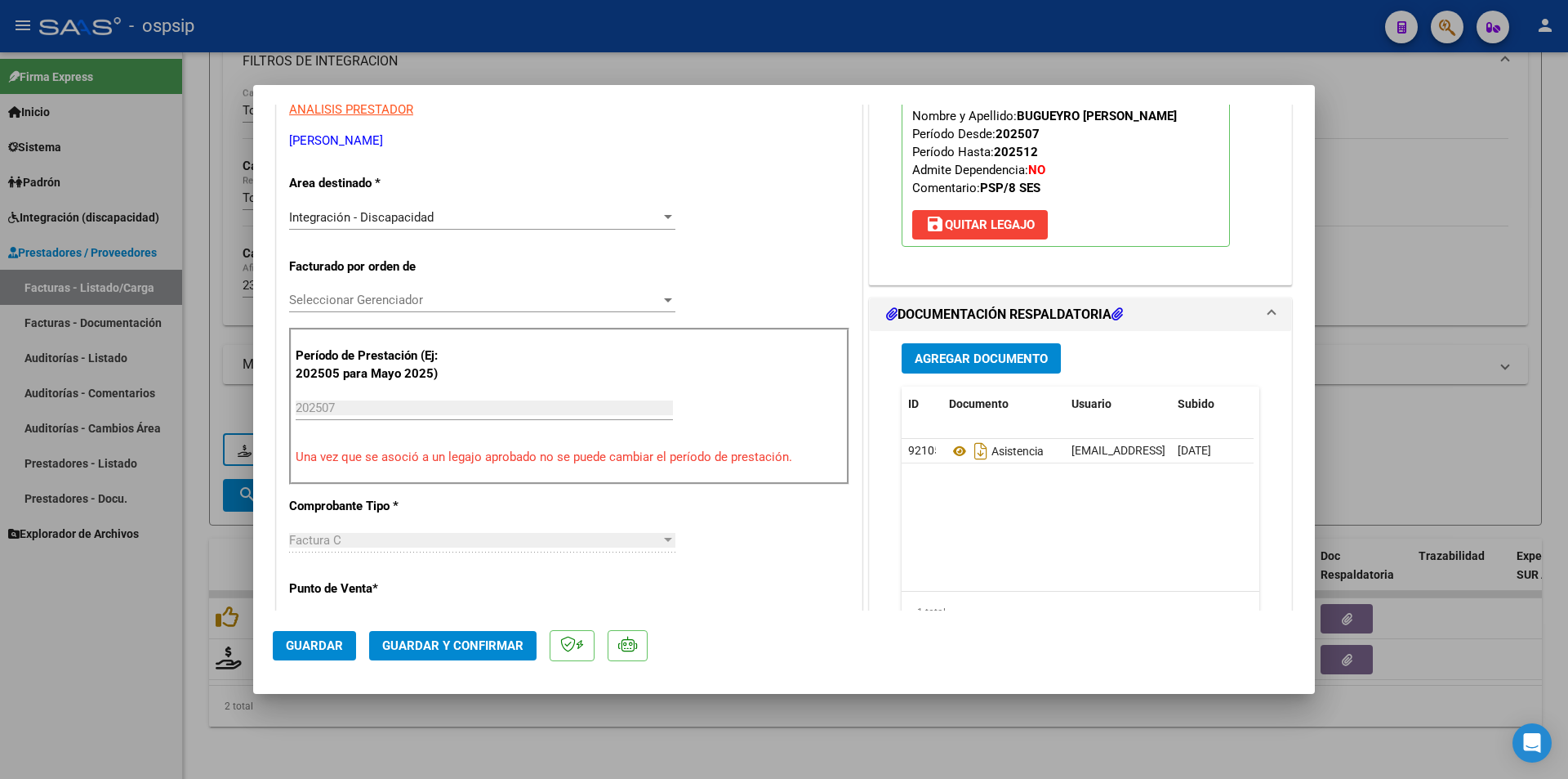
scroll to position [408, 0]
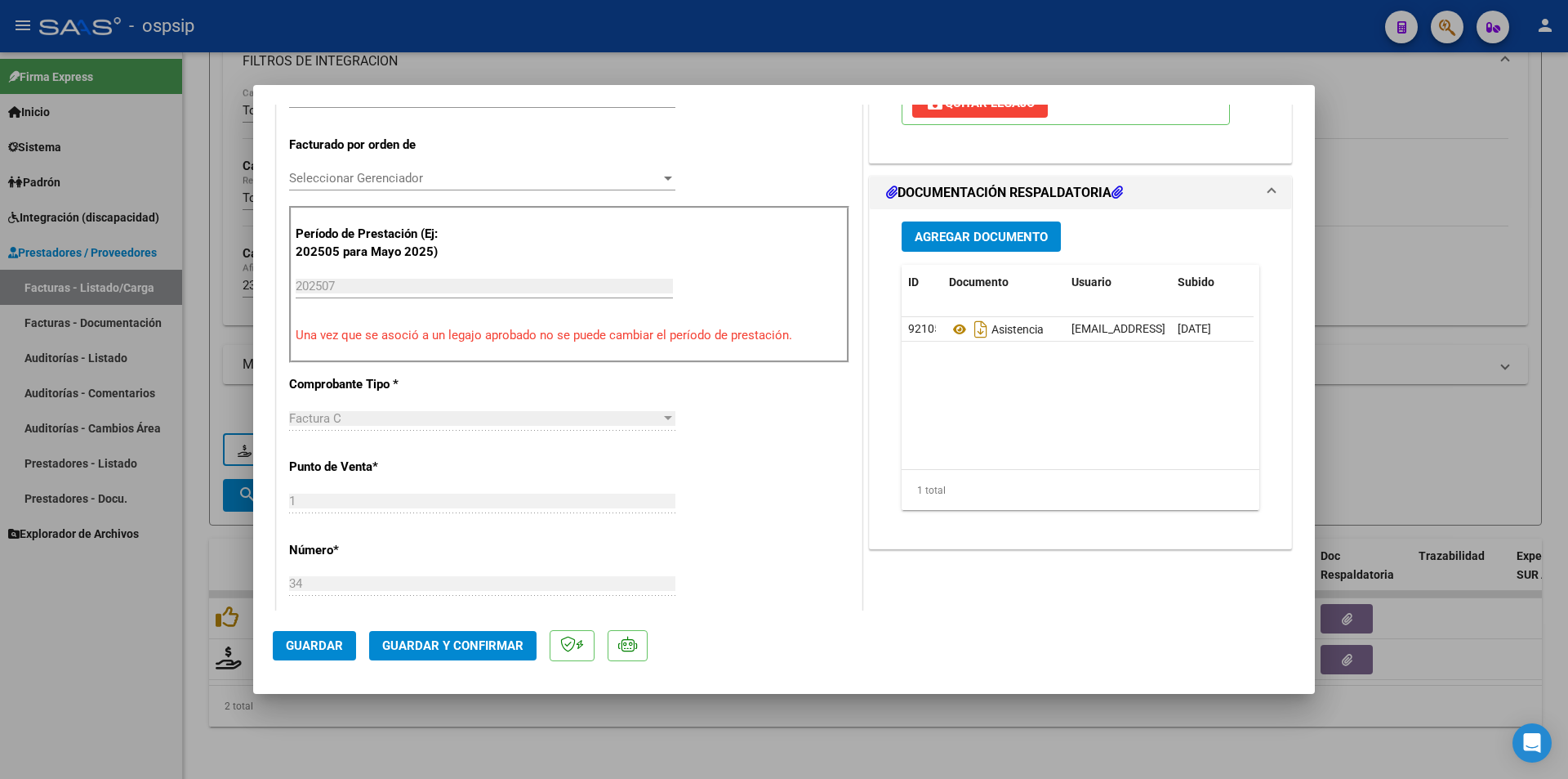
click at [134, 730] on div at bounding box center [784, 390] width 1568 height 779
type input "$ 0,00"
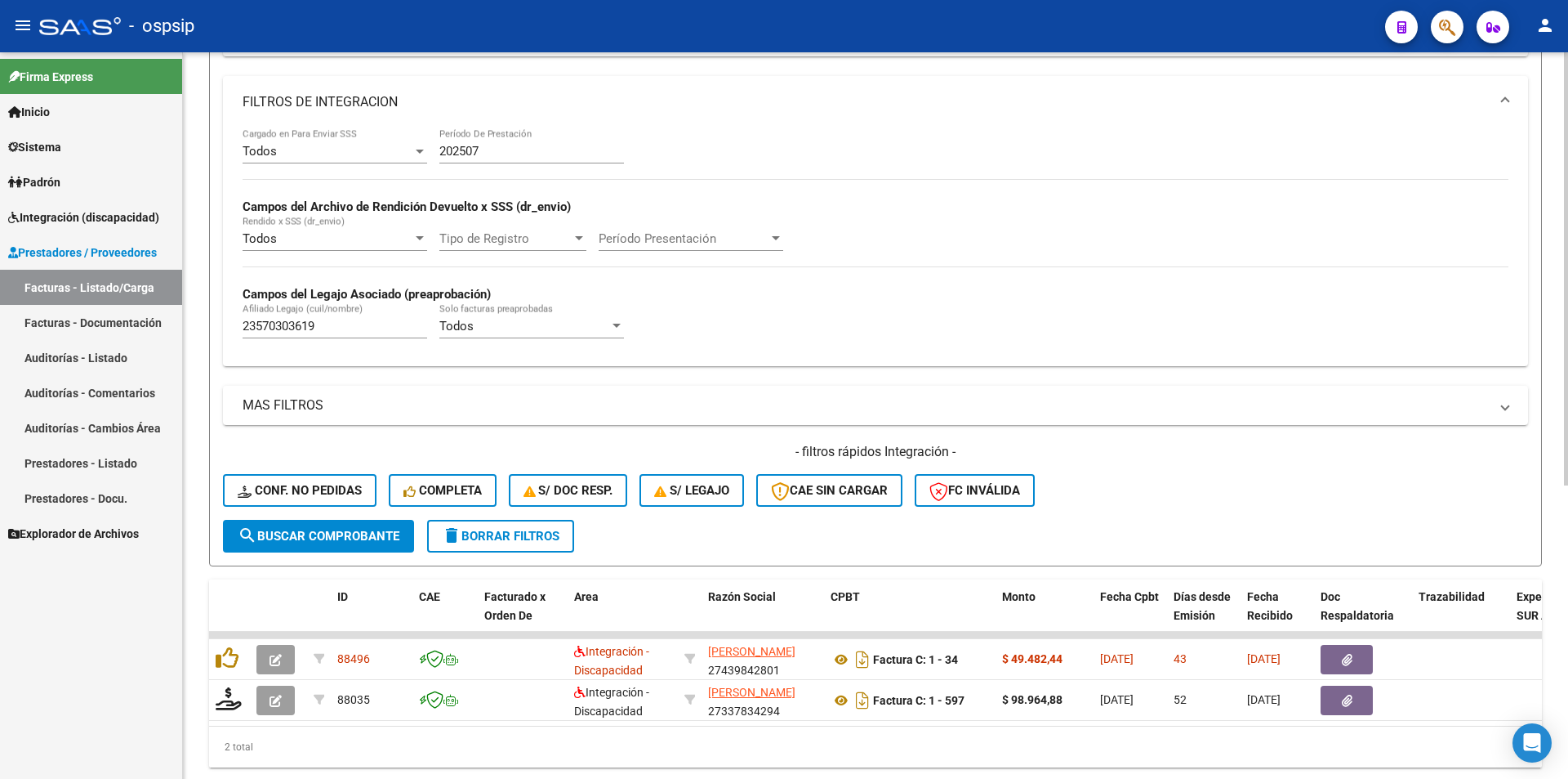
scroll to position [409, 0]
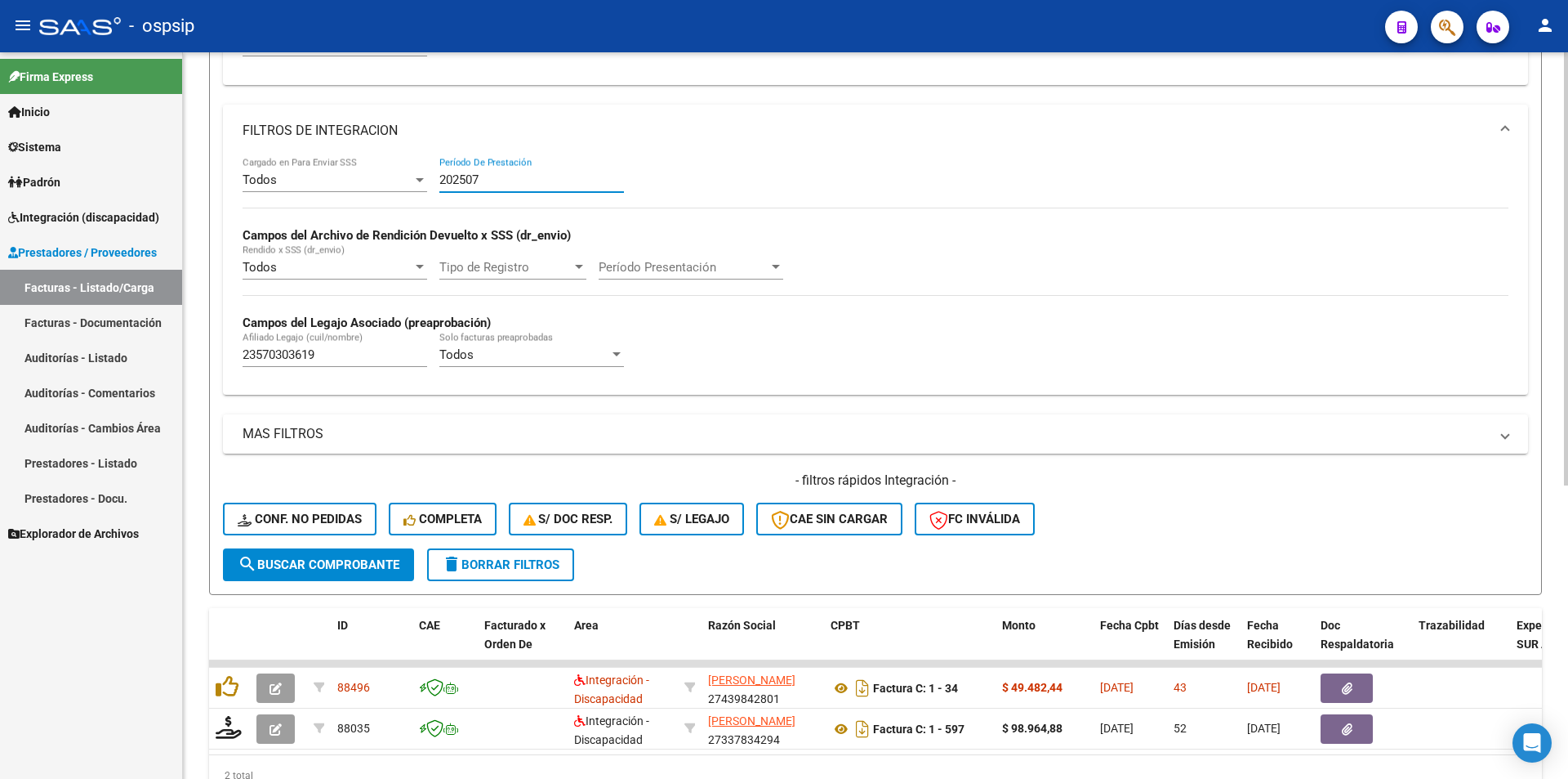
drag, startPoint x: 475, startPoint y: 177, endPoint x: 486, endPoint y: 166, distance: 15.6
click at [495, 183] on input "202507" at bounding box center [532, 180] width 185 height 15
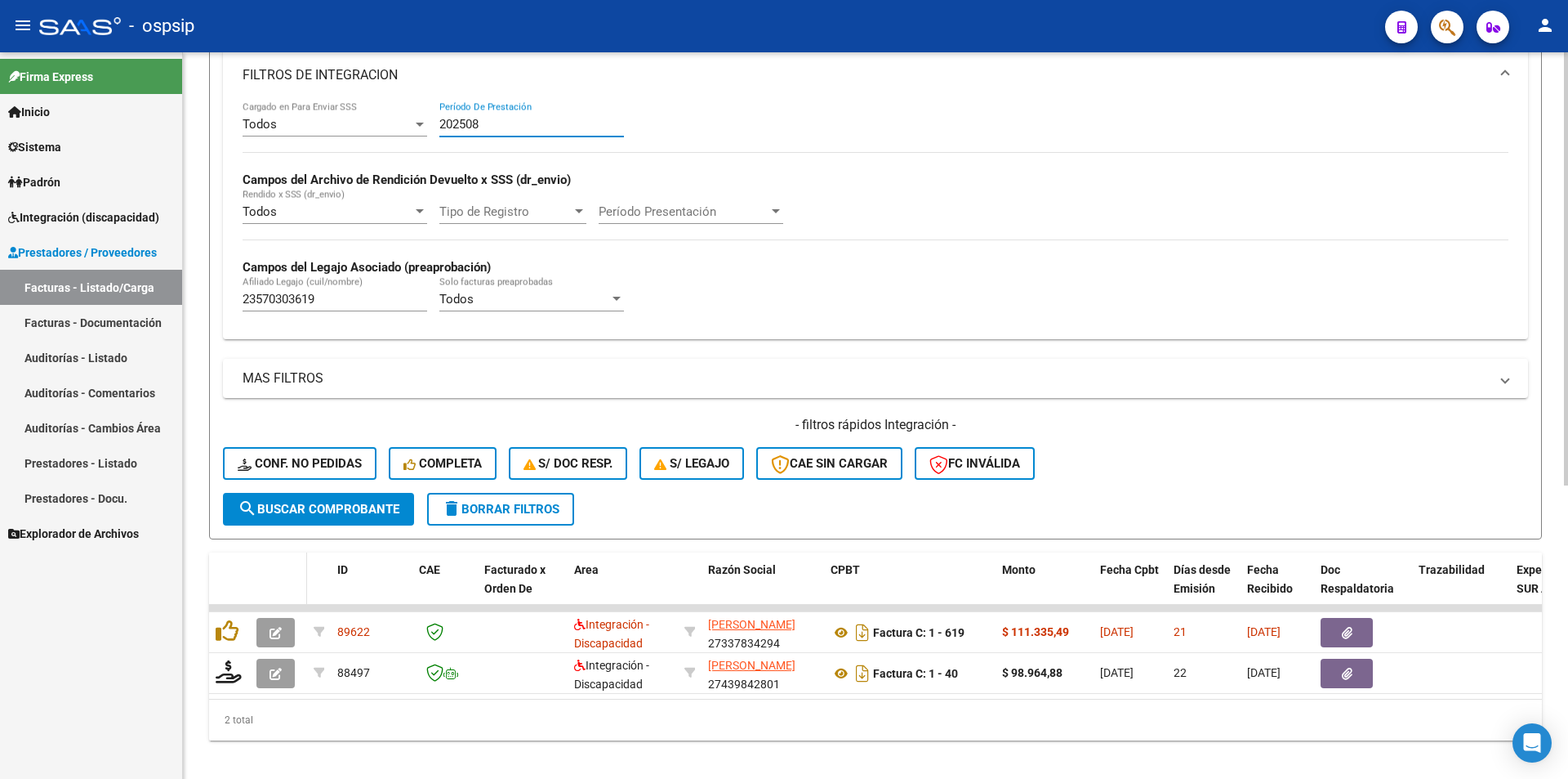
scroll to position [491, 0]
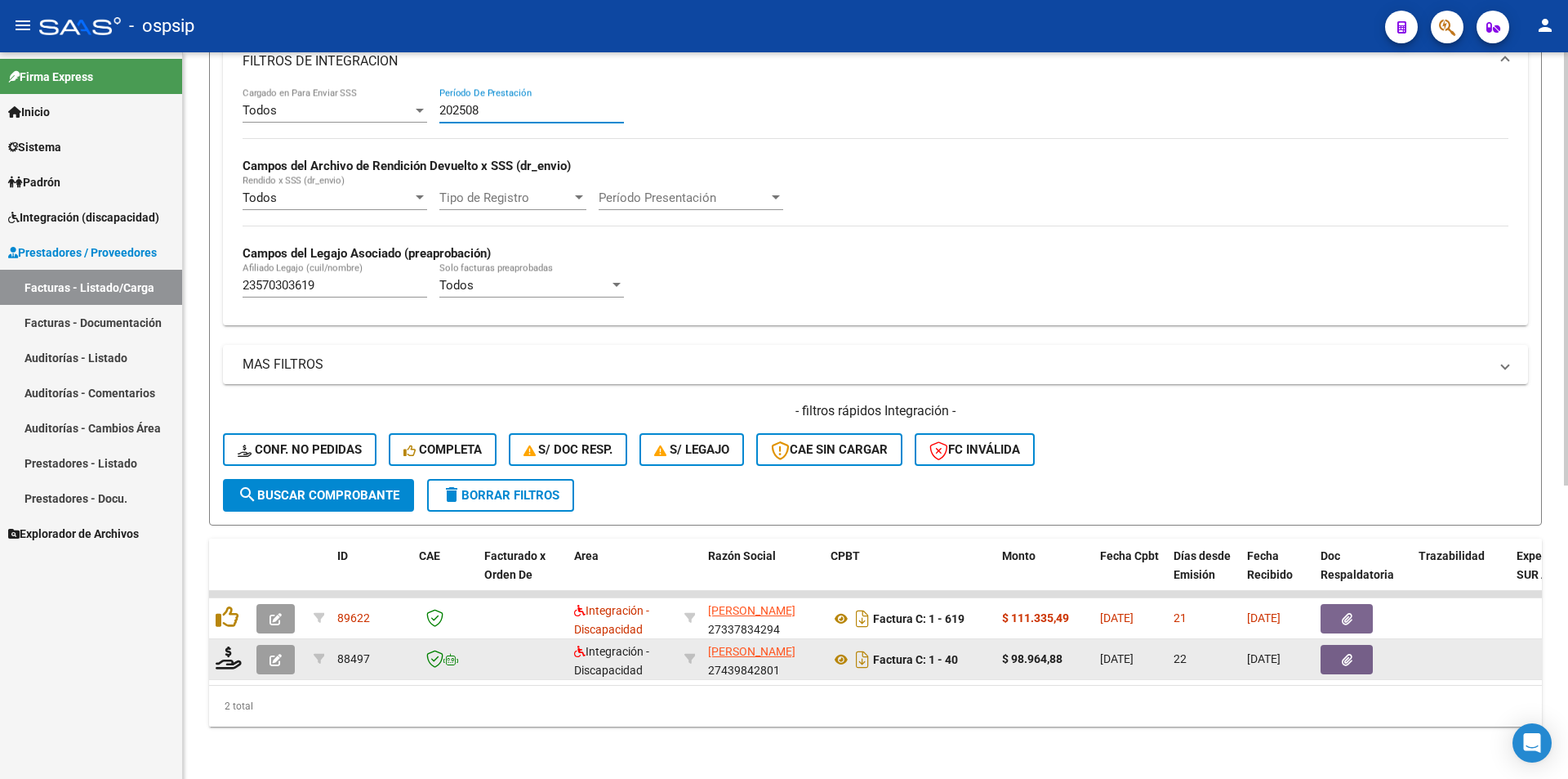
type input "202508"
click at [278, 654] on icon "button" at bounding box center [275, 660] width 12 height 12
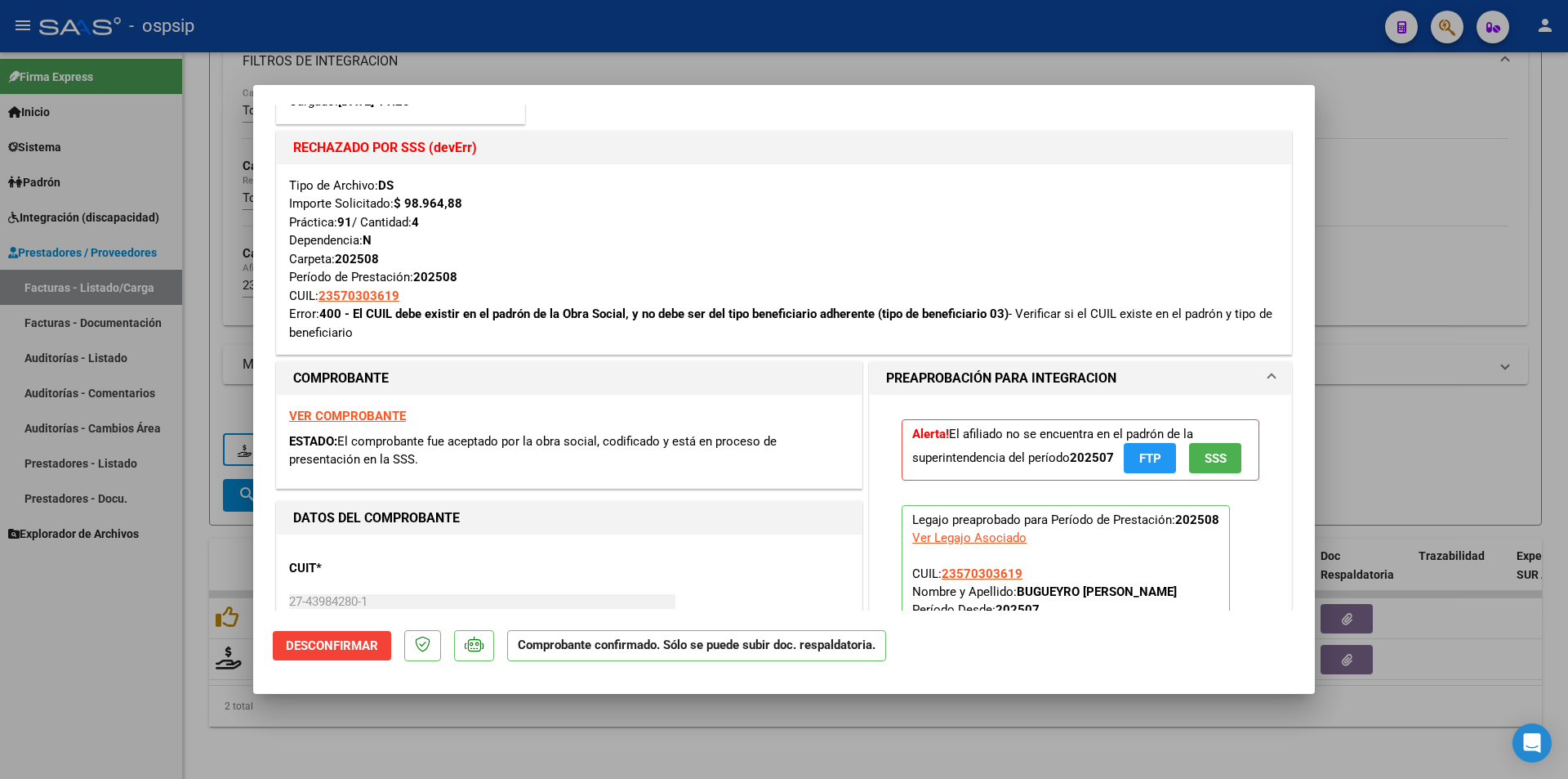
scroll to position [245, 0]
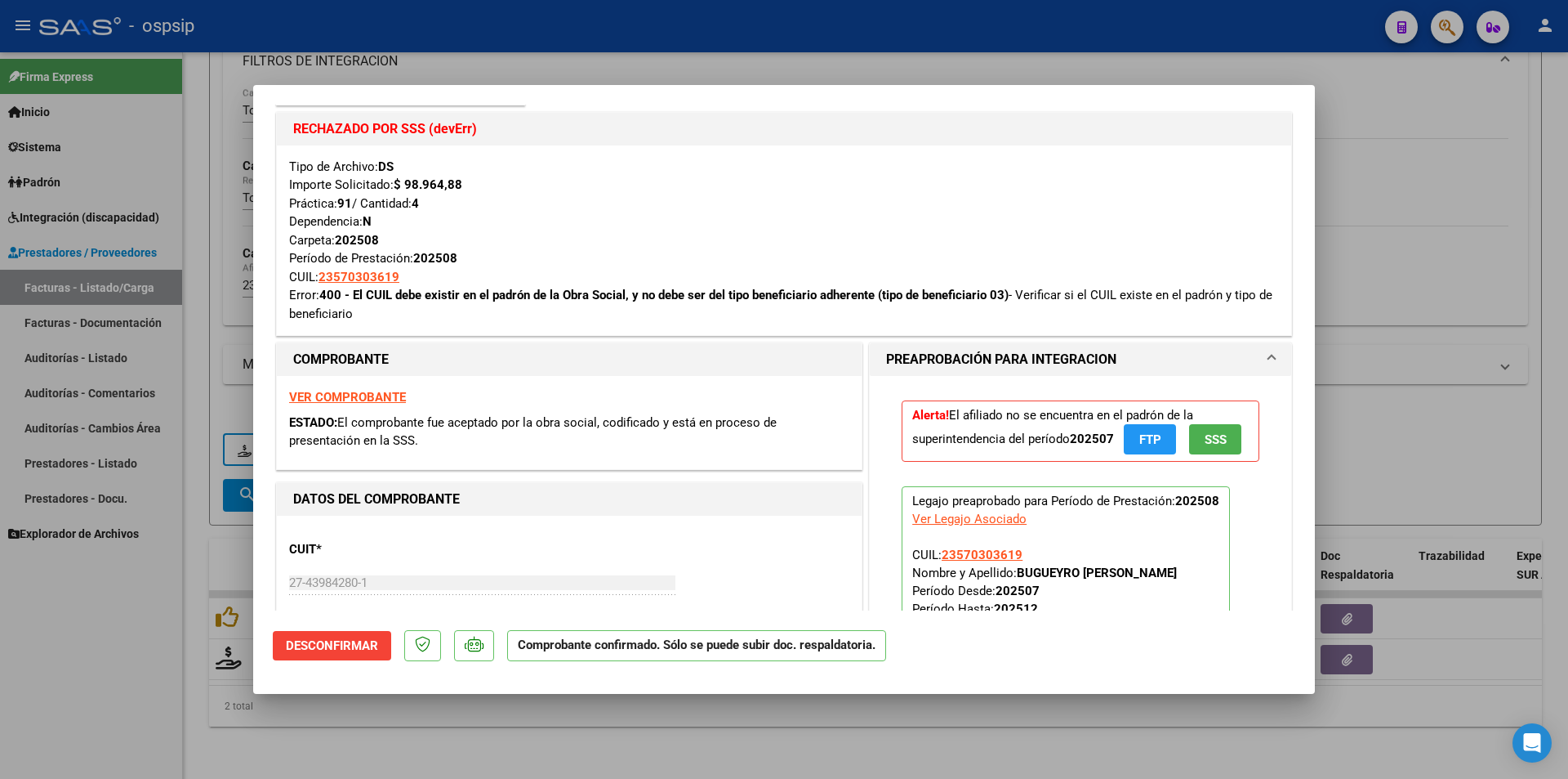
click at [125, 675] on div at bounding box center [784, 390] width 1568 height 779
type input "$ 0,00"
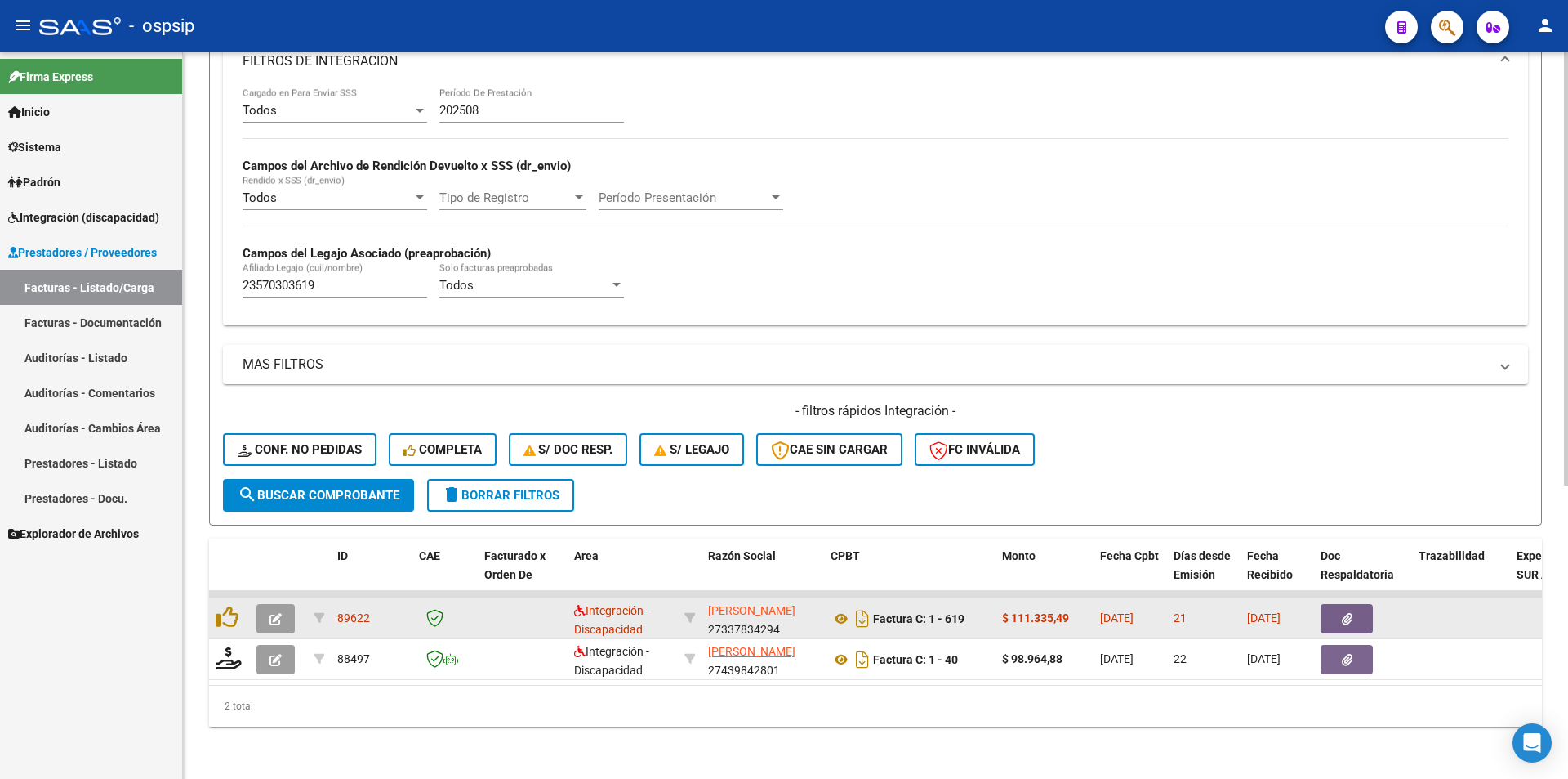
click at [275, 613] on icon "button" at bounding box center [275, 619] width 12 height 12
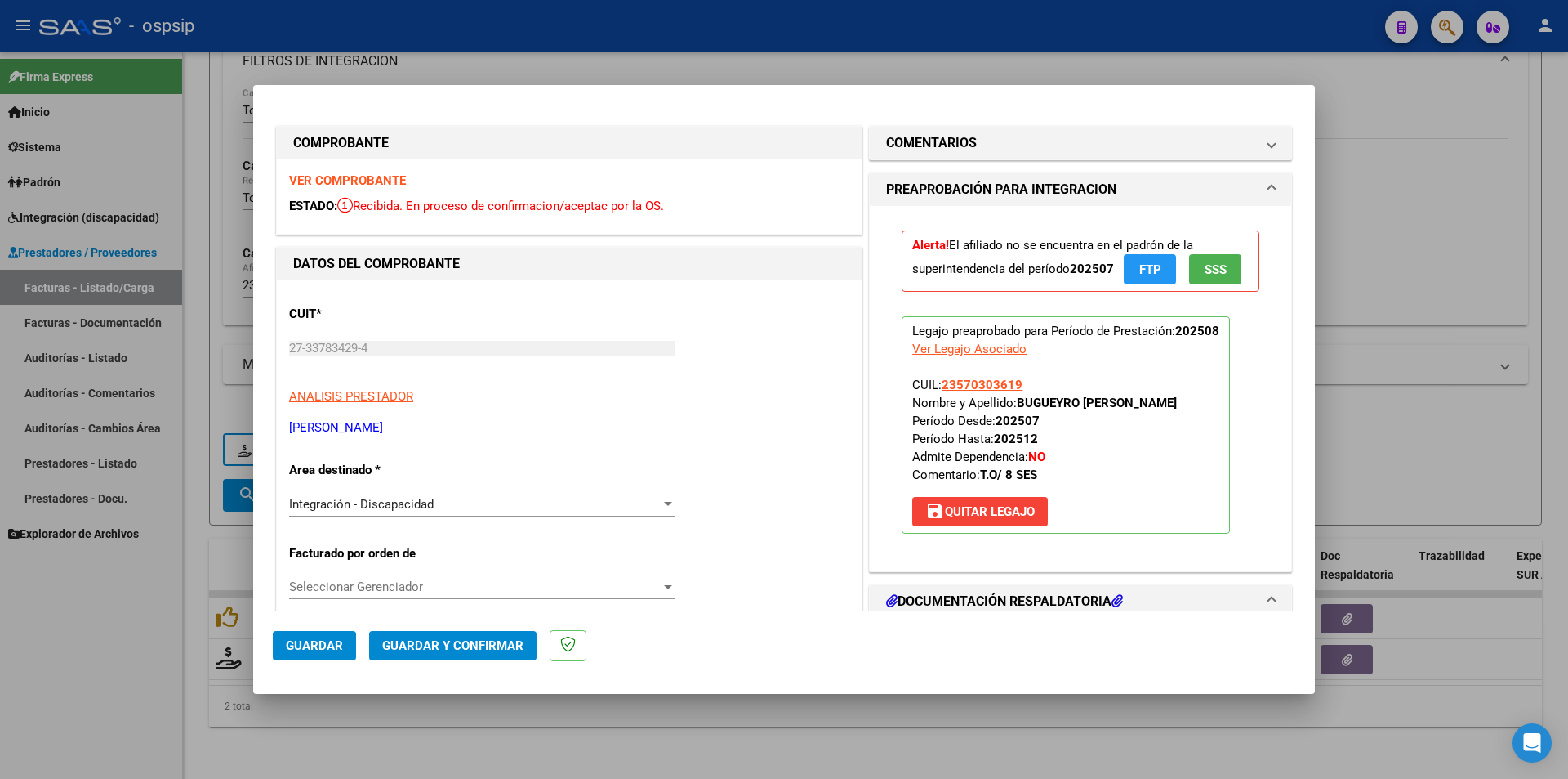
click at [487, 702] on div at bounding box center [784, 390] width 1568 height 779
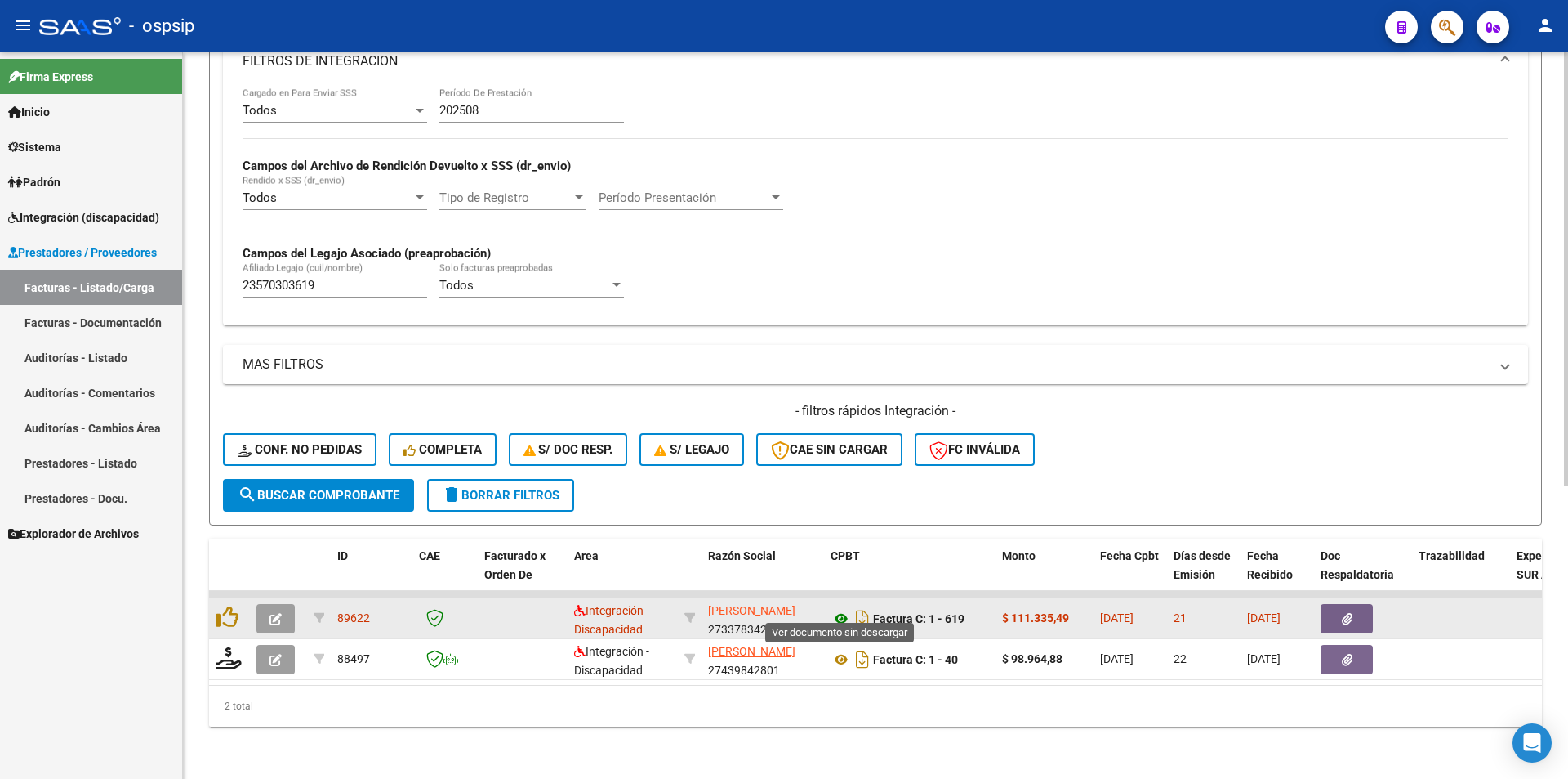
click at [842, 609] on icon at bounding box center [841, 619] width 21 height 20
click at [279, 613] on icon "button" at bounding box center [275, 619] width 12 height 12
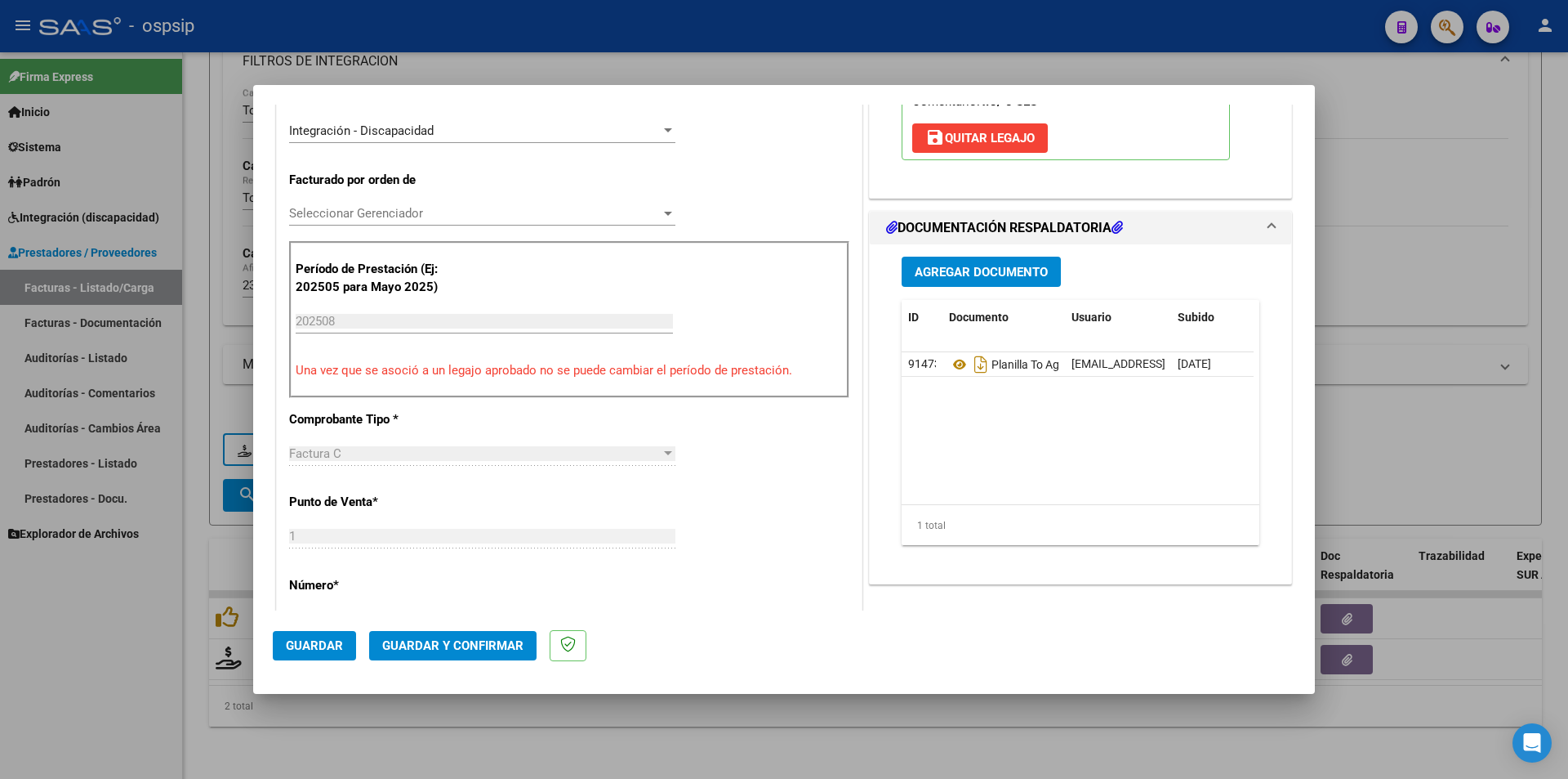
scroll to position [408, 0]
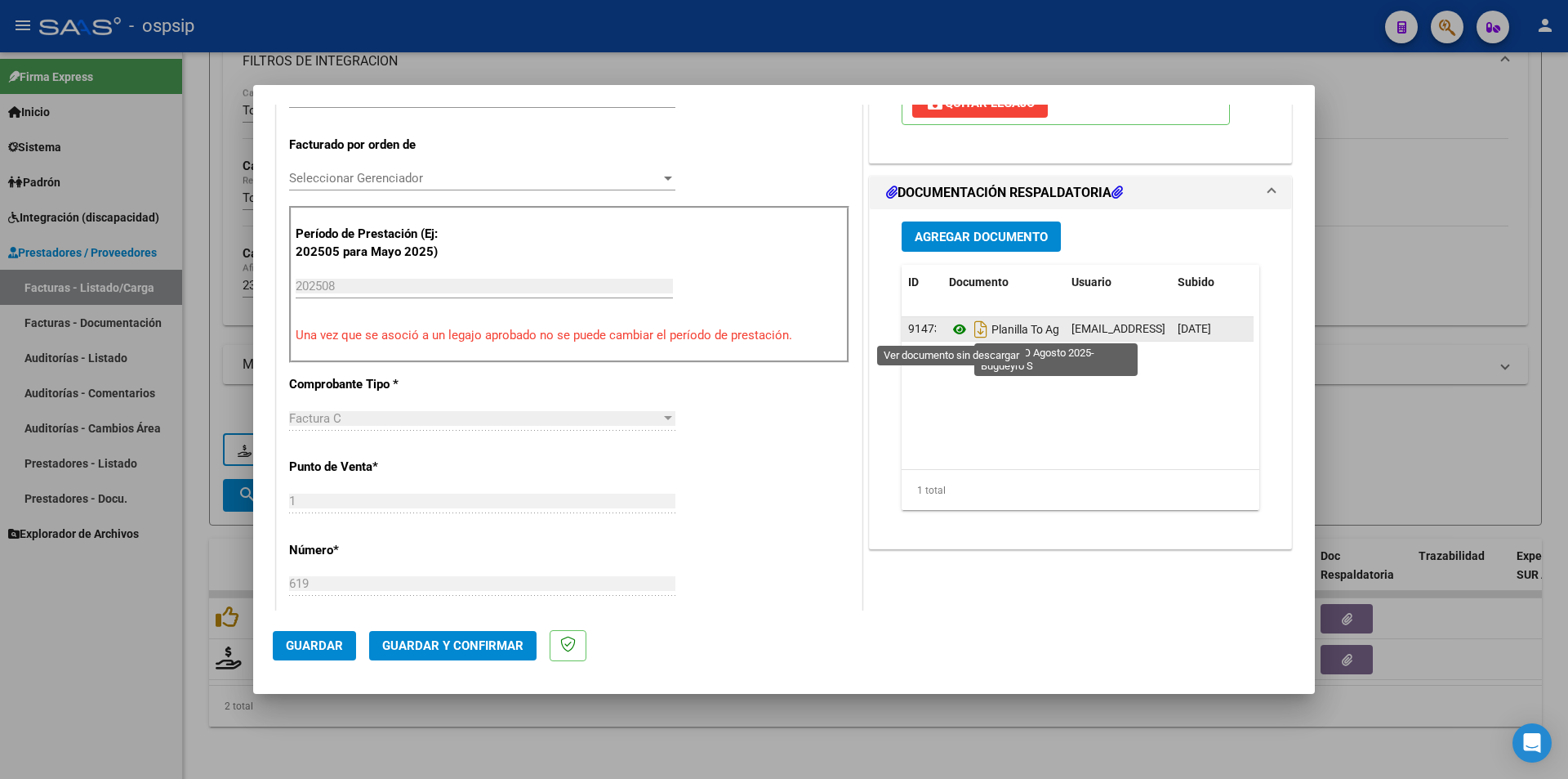
click at [957, 324] on icon at bounding box center [959, 330] width 21 height 20
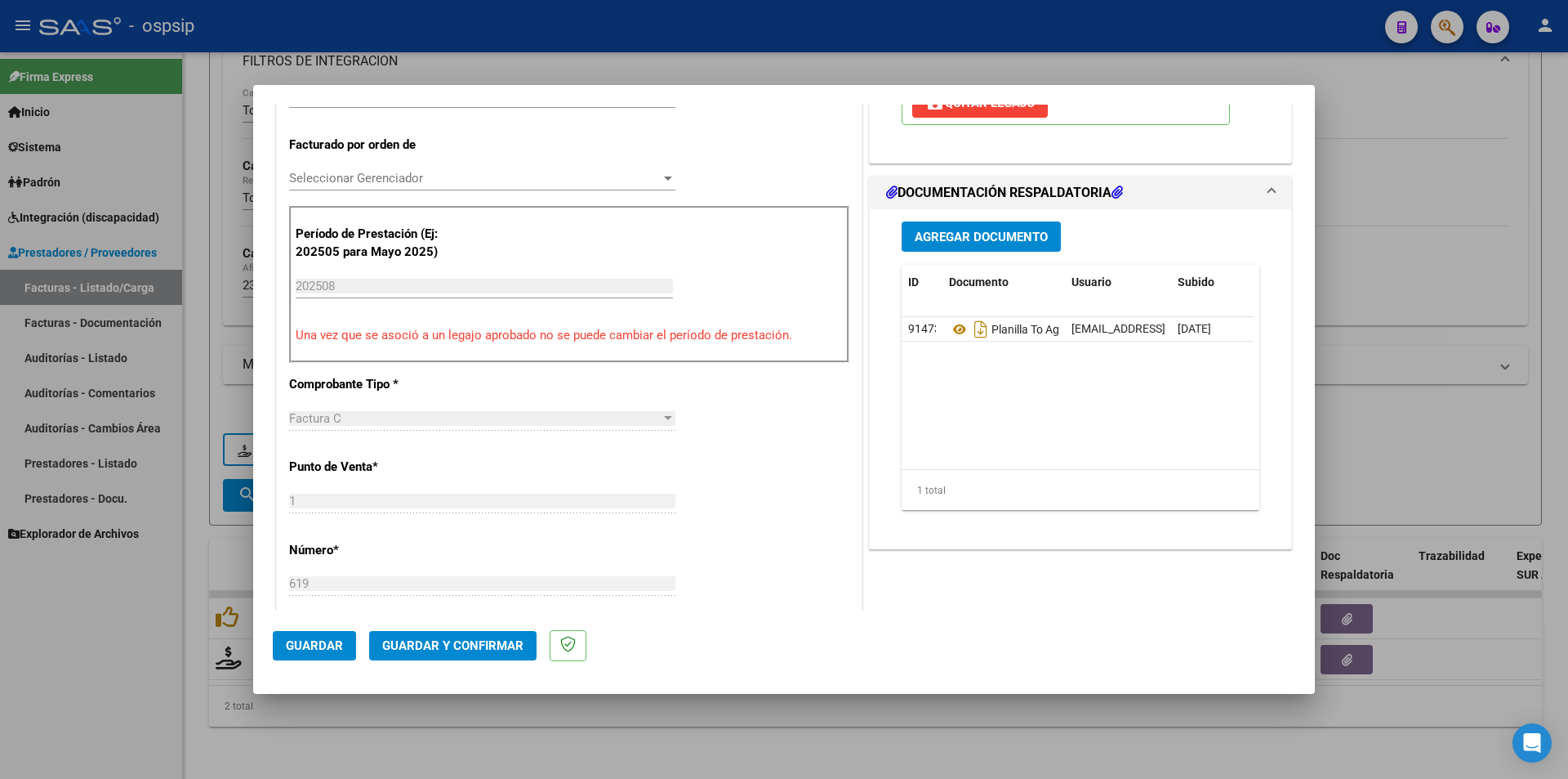
click at [491, 764] on div at bounding box center [784, 390] width 1568 height 779
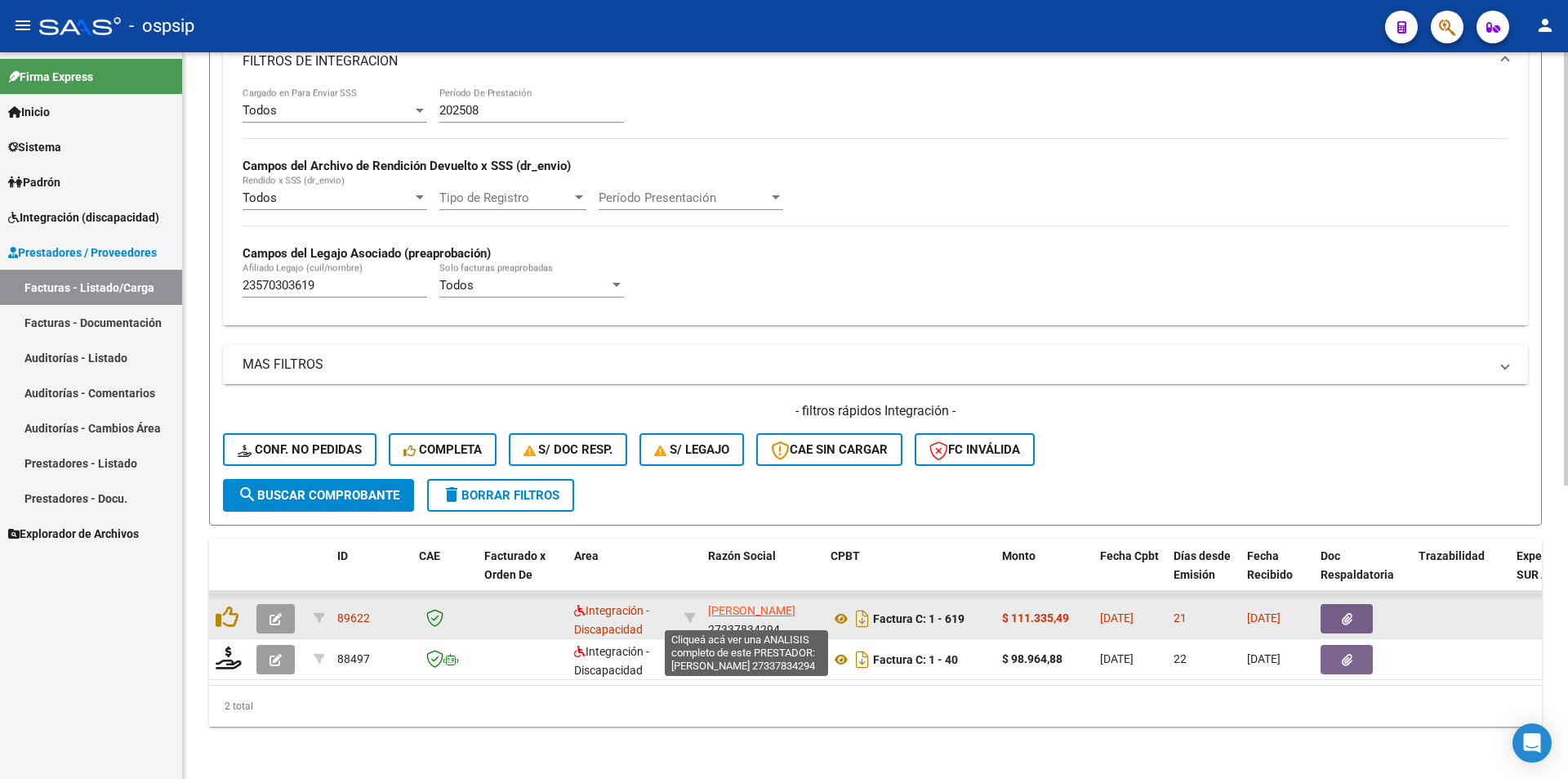
click at [725, 604] on span "[PERSON_NAME]" at bounding box center [752, 610] width 87 height 13
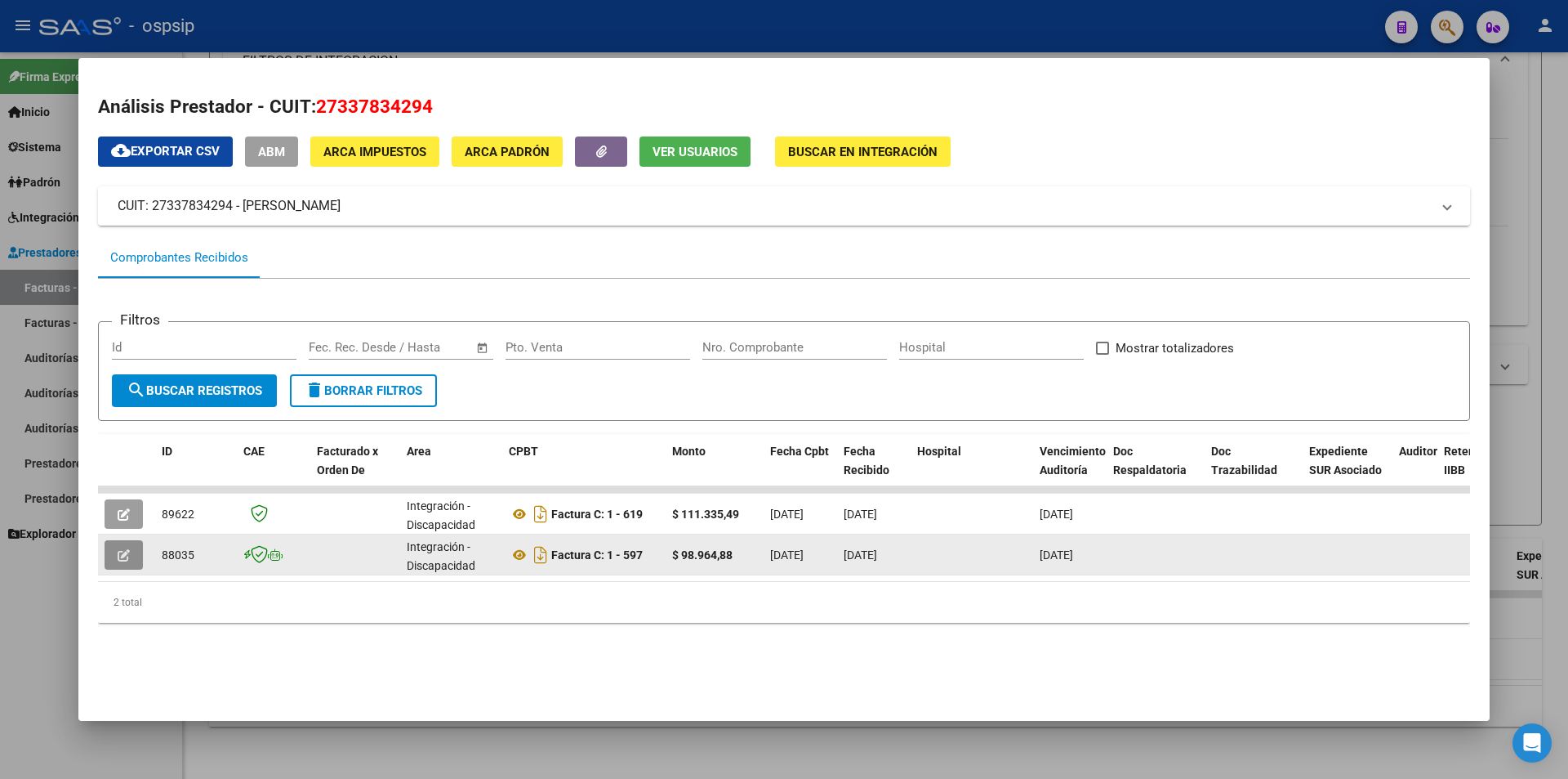
click at [131, 554] on button "button" at bounding box center [123, 555] width 39 height 30
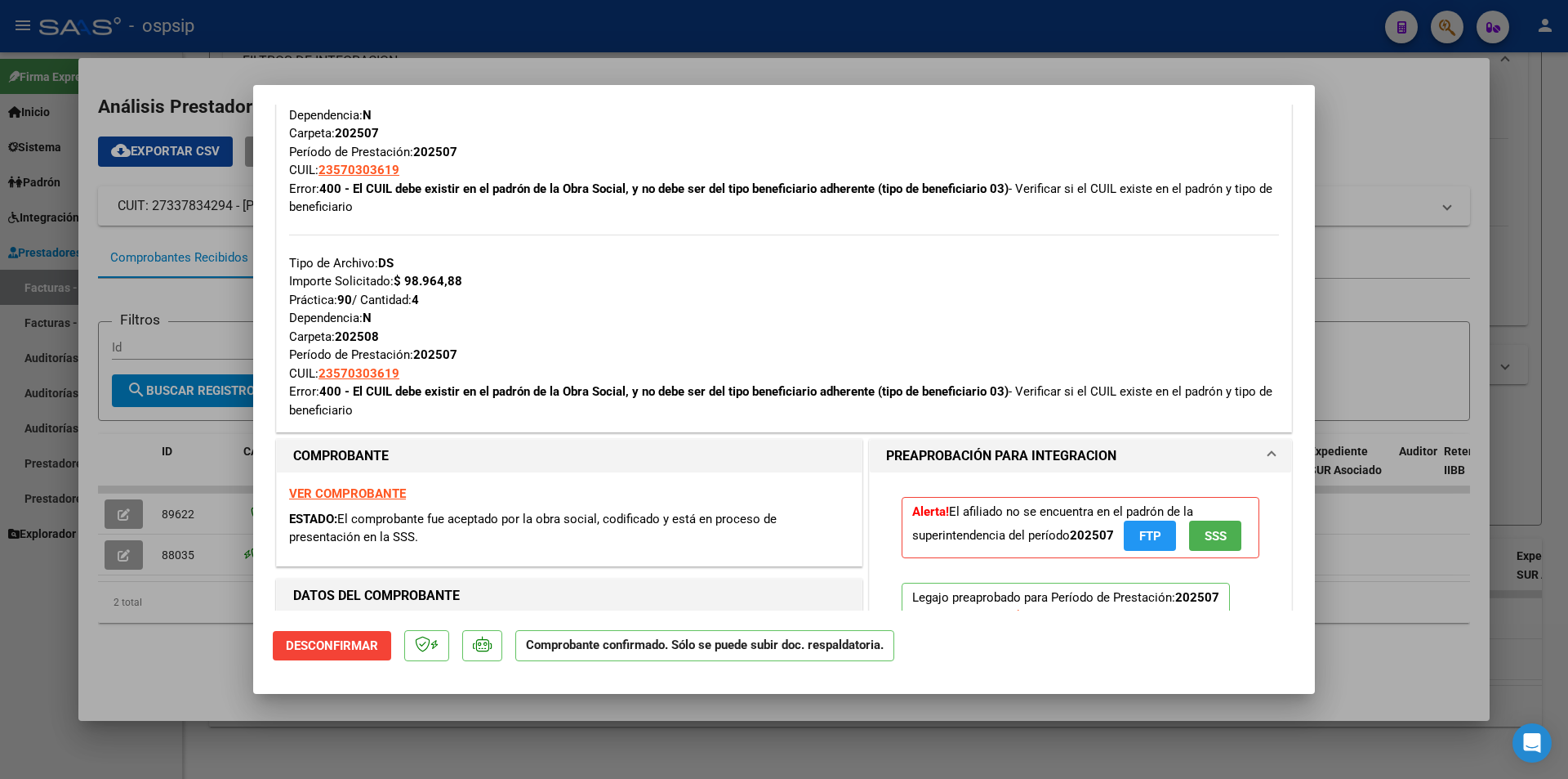
scroll to position [818, 0]
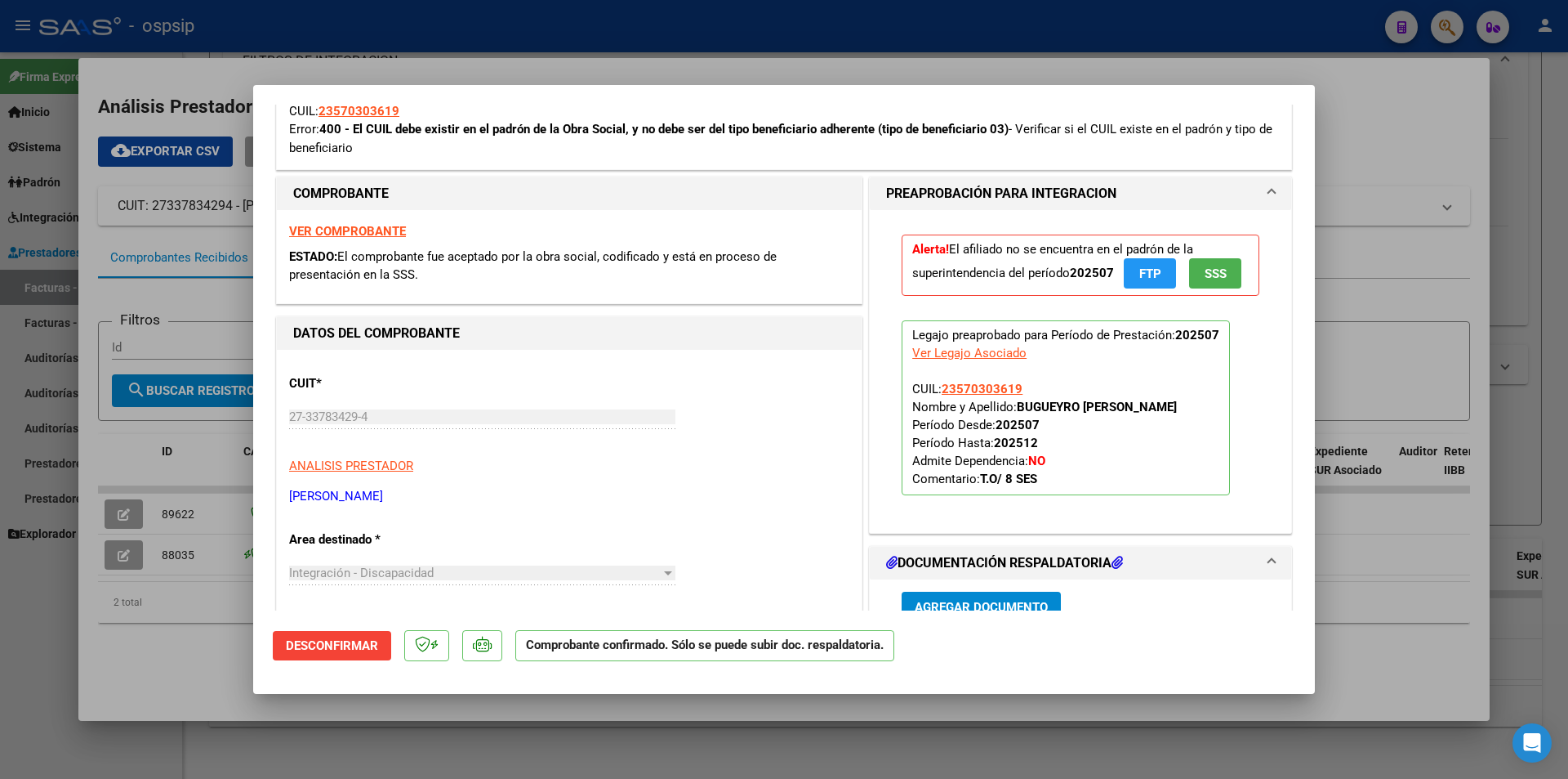
click at [198, 672] on div at bounding box center [784, 390] width 1568 height 779
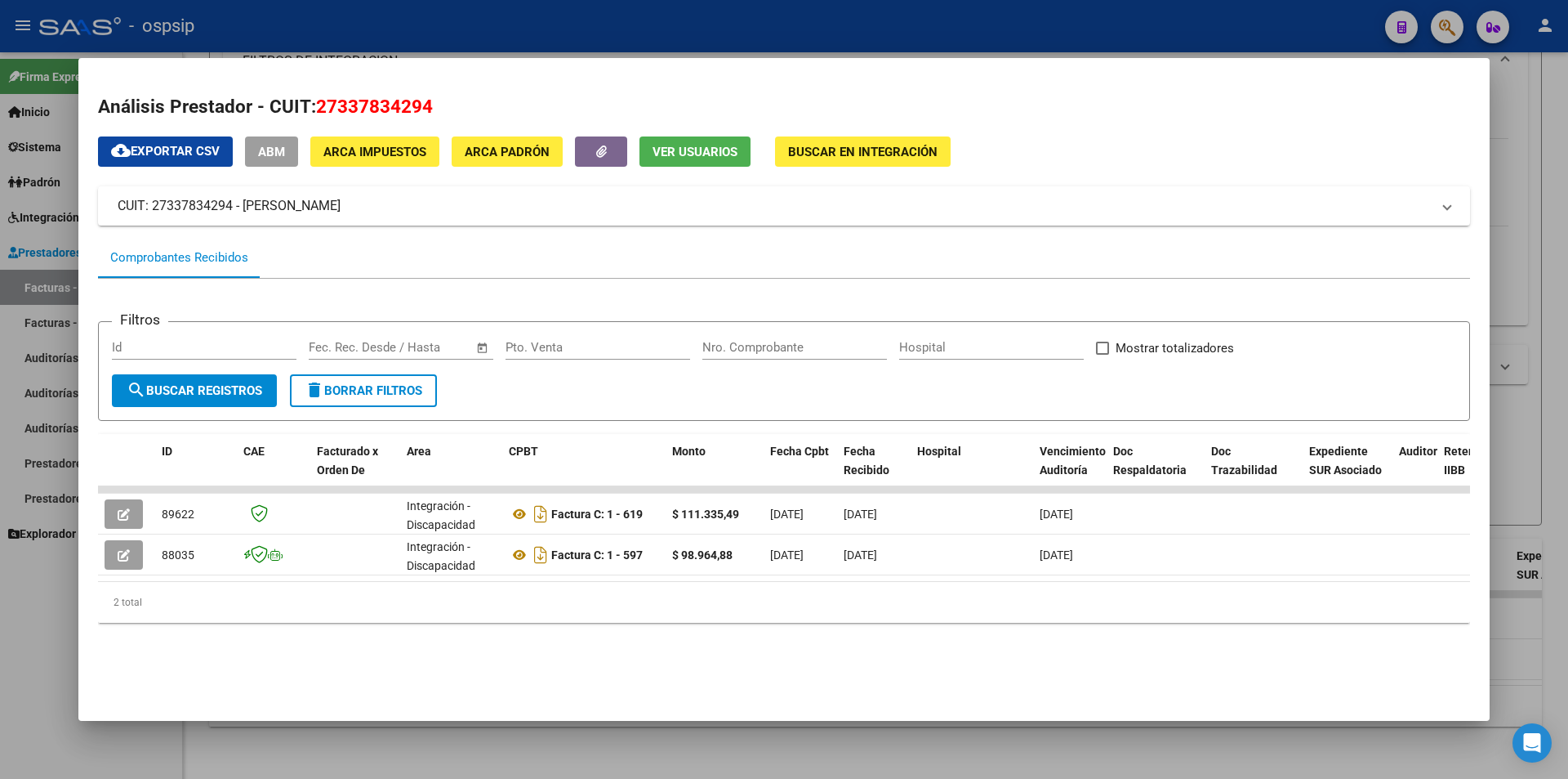
click at [19, 698] on div at bounding box center [784, 390] width 1568 height 779
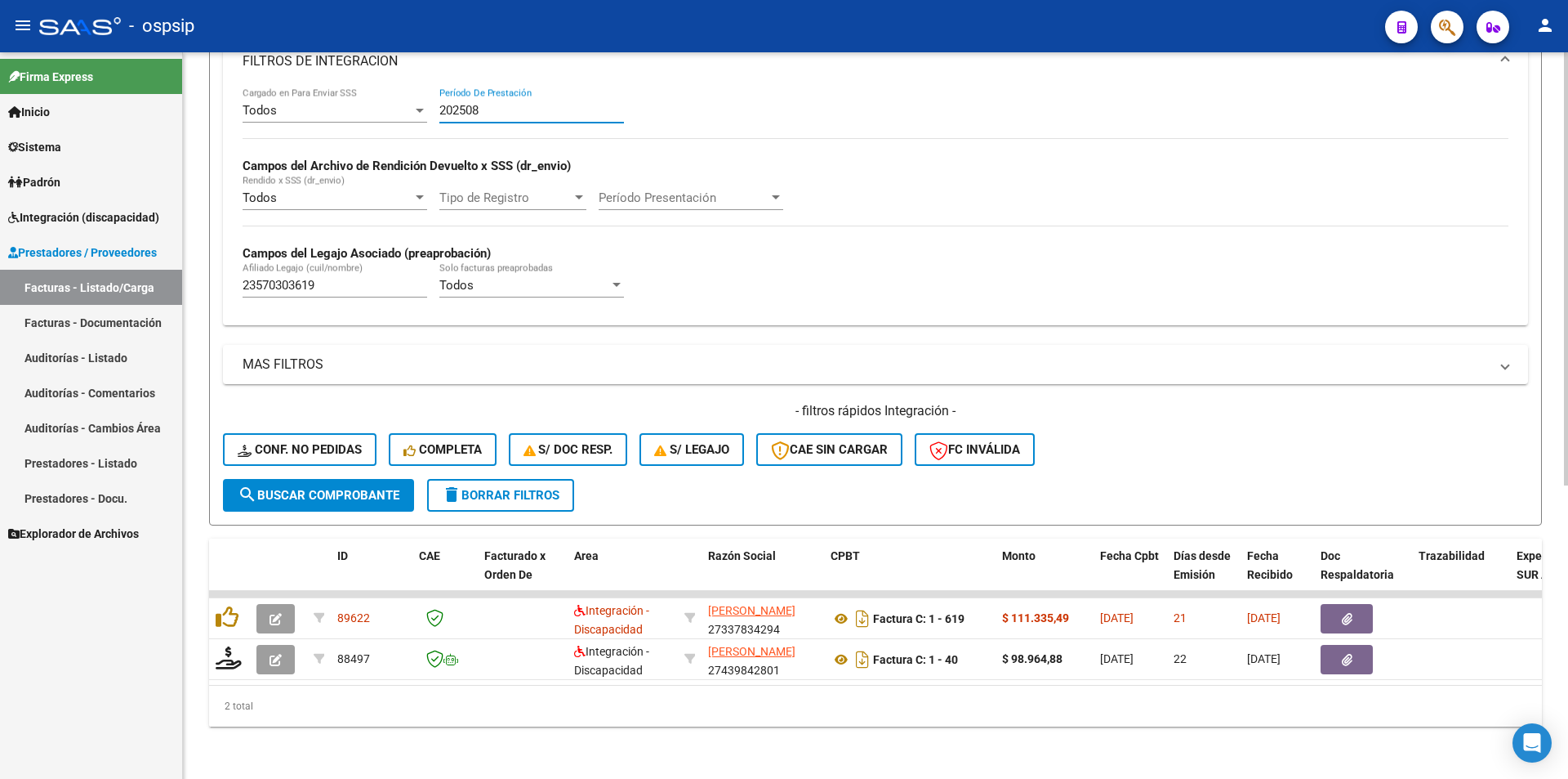
drag, startPoint x: 477, startPoint y: 93, endPoint x: 489, endPoint y: 98, distance: 13.0
click at [495, 103] on input "202508" at bounding box center [532, 110] width 185 height 15
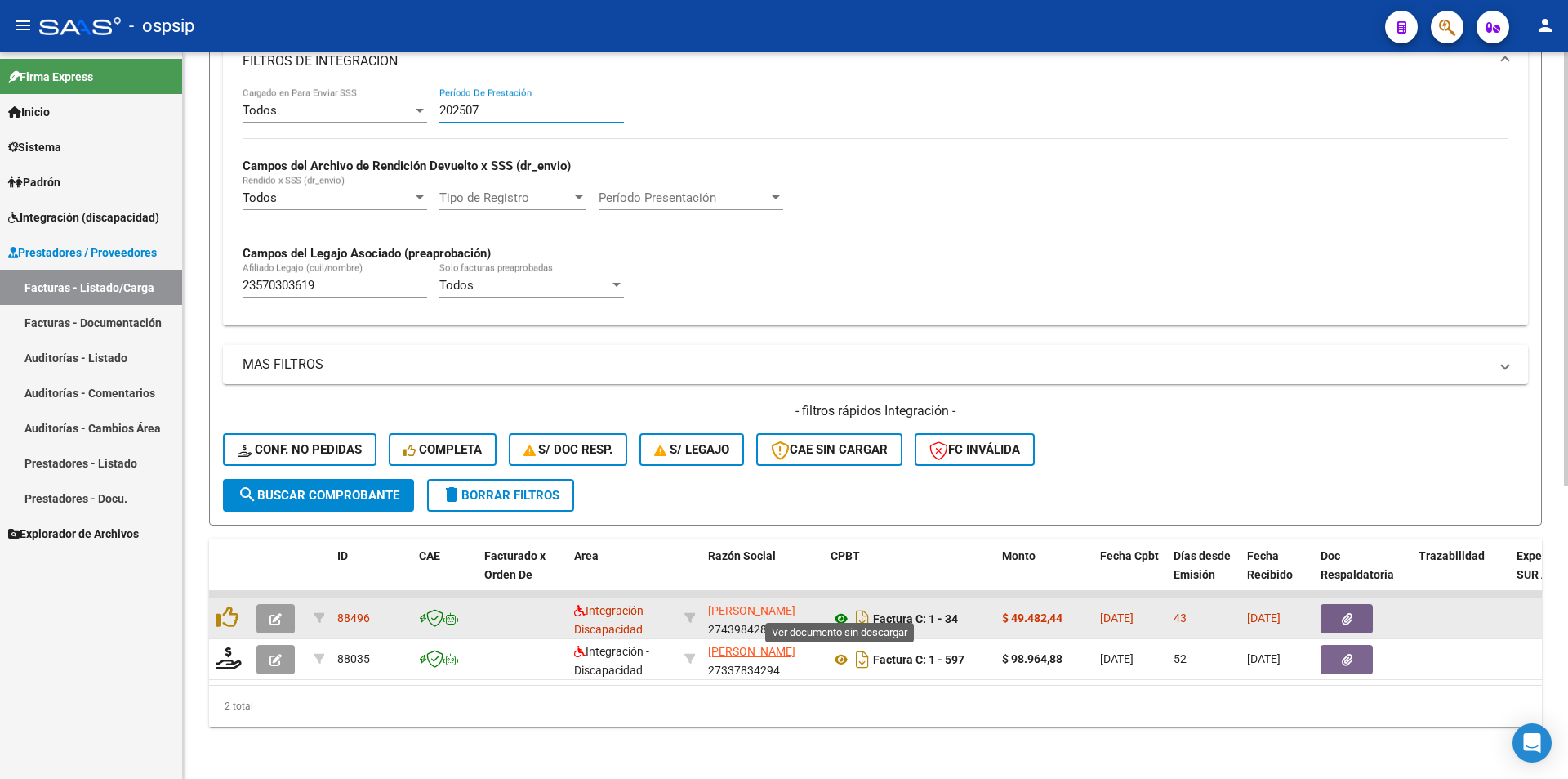
click at [840, 609] on icon at bounding box center [841, 619] width 21 height 20
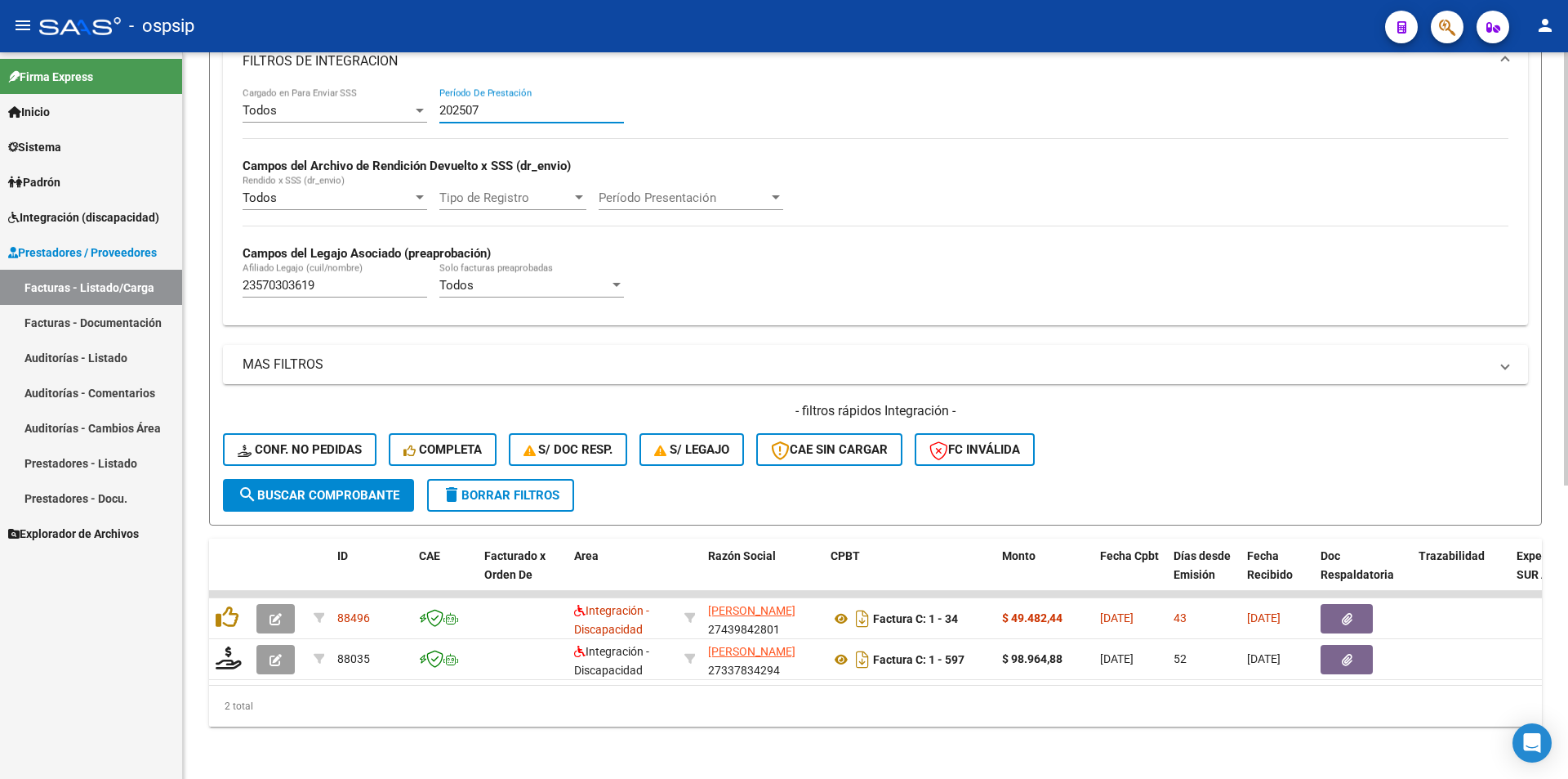
drag, startPoint x: 477, startPoint y: 90, endPoint x: 488, endPoint y: 94, distance: 11.7
click at [488, 103] on input "202507" at bounding box center [532, 110] width 185 height 15
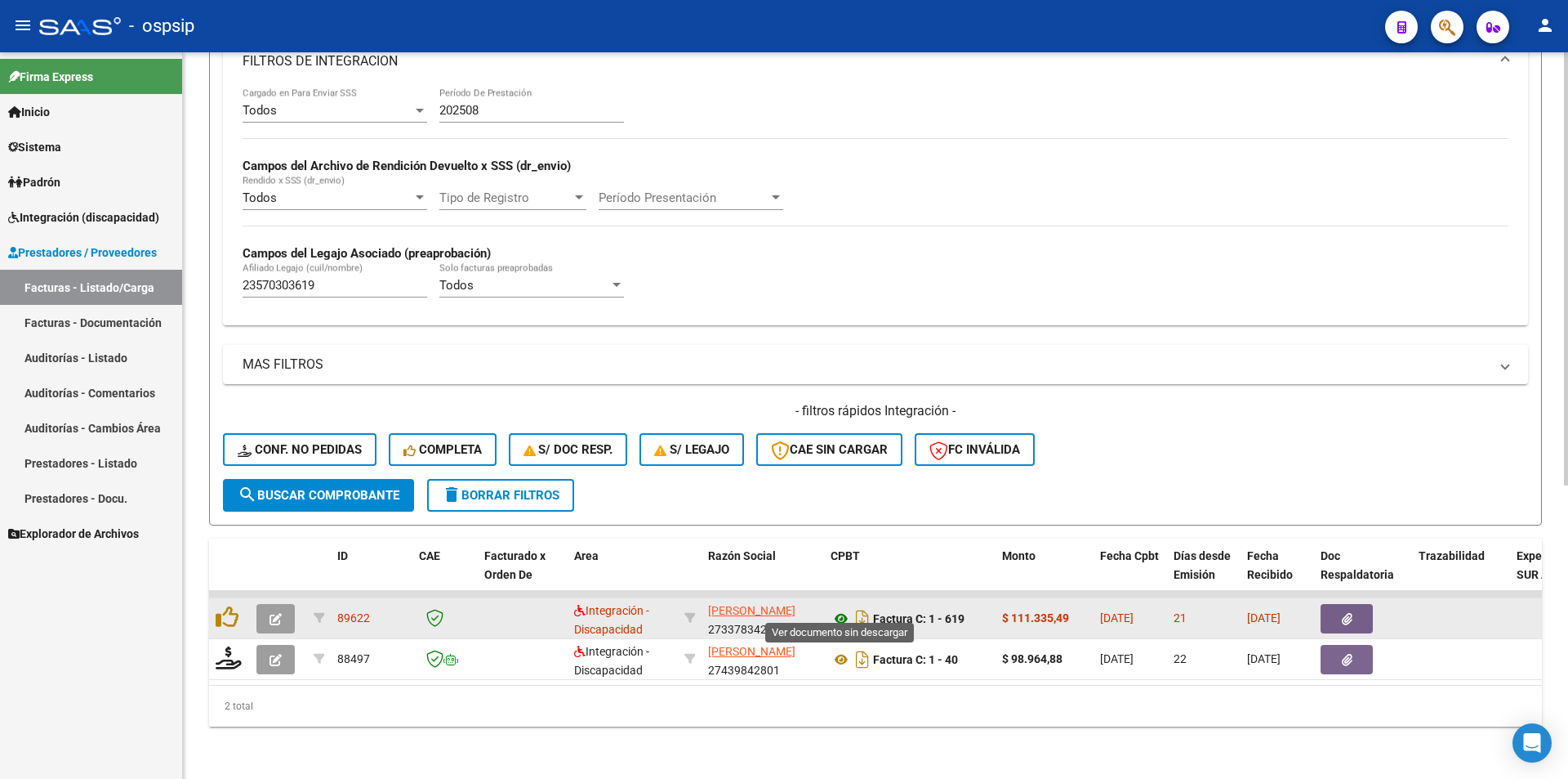
click at [841, 609] on icon at bounding box center [841, 619] width 21 height 20
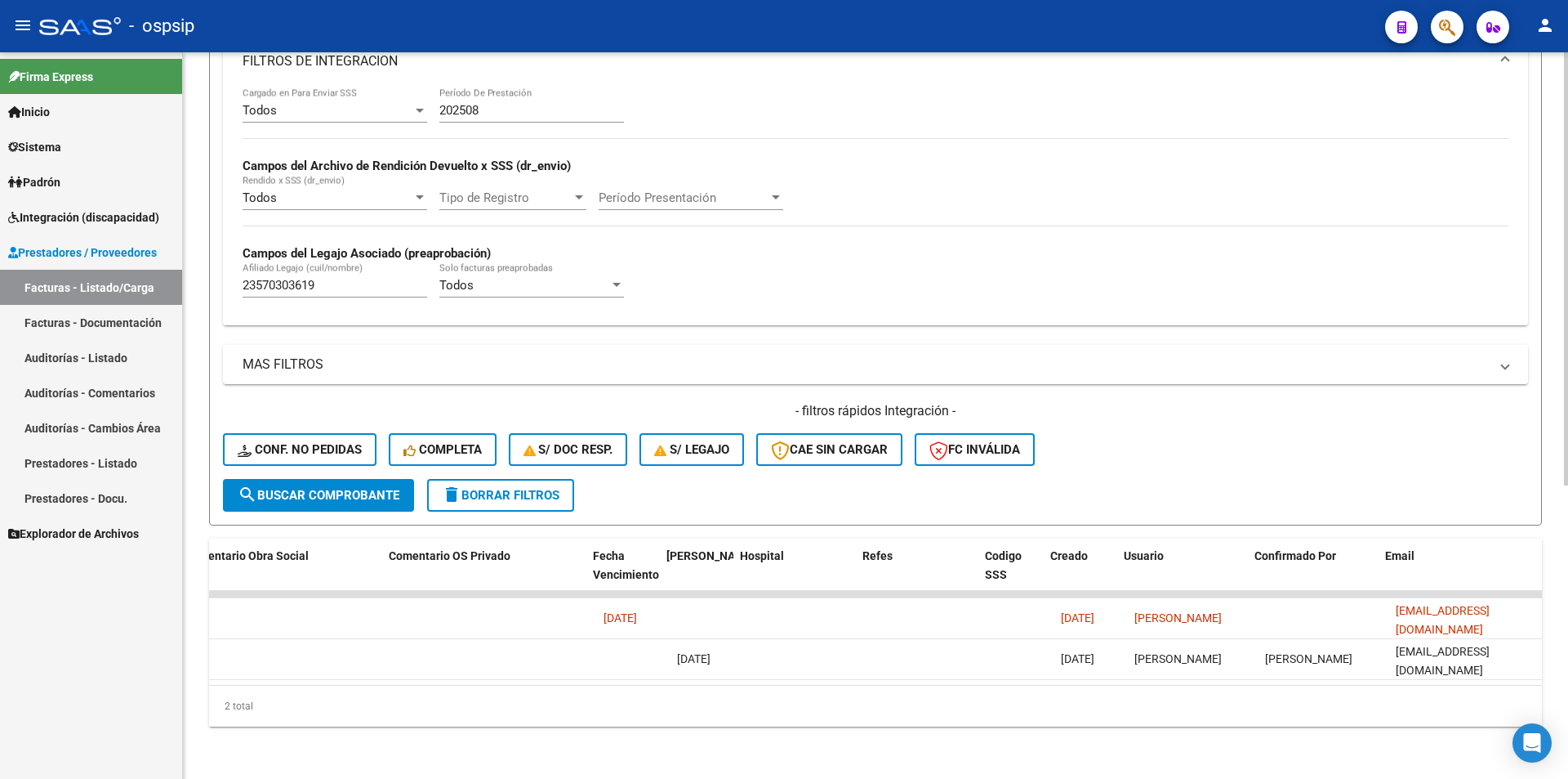
scroll to position [0, 2879]
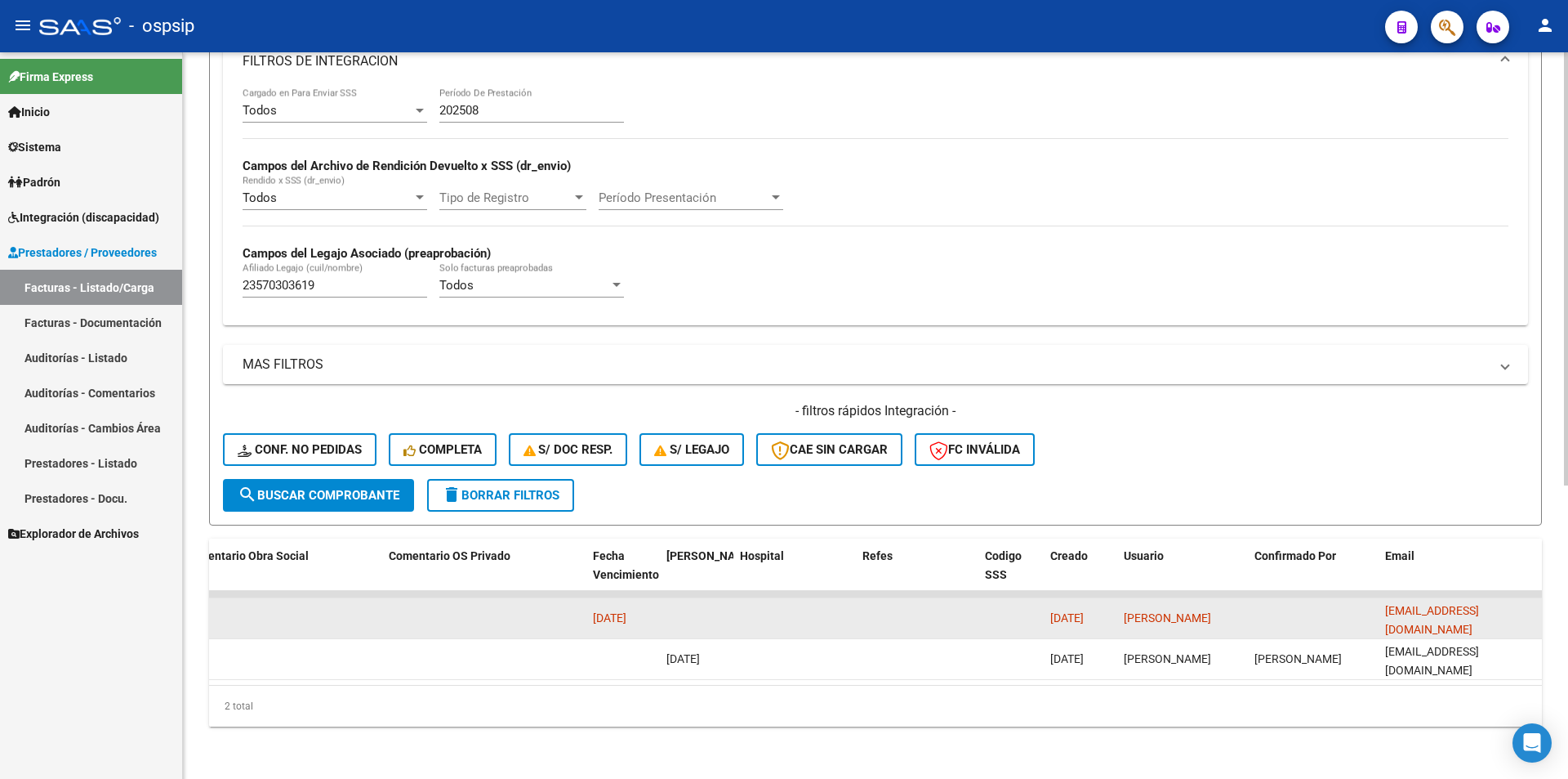
drag, startPoint x: 1514, startPoint y: 606, endPoint x: 1383, endPoint y: 616, distance: 131.4
click at [1382, 616] on datatable-body-cell "[EMAIL_ADDRESS][DOMAIN_NAME]" at bounding box center [1460, 618] width 164 height 40
copy span "[EMAIL_ADDRESS][DOMAIN_NAME]"
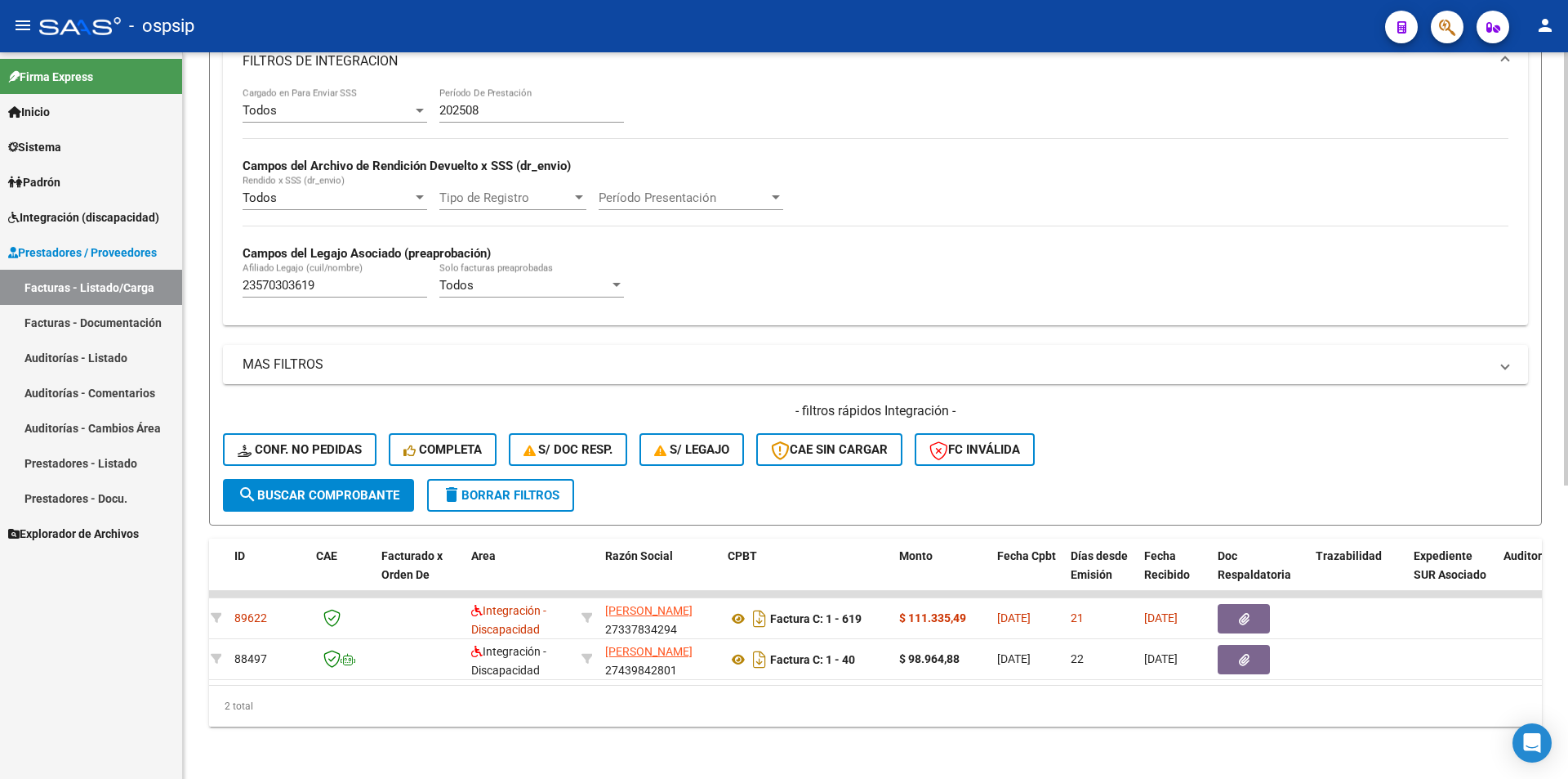
scroll to position [0, 0]
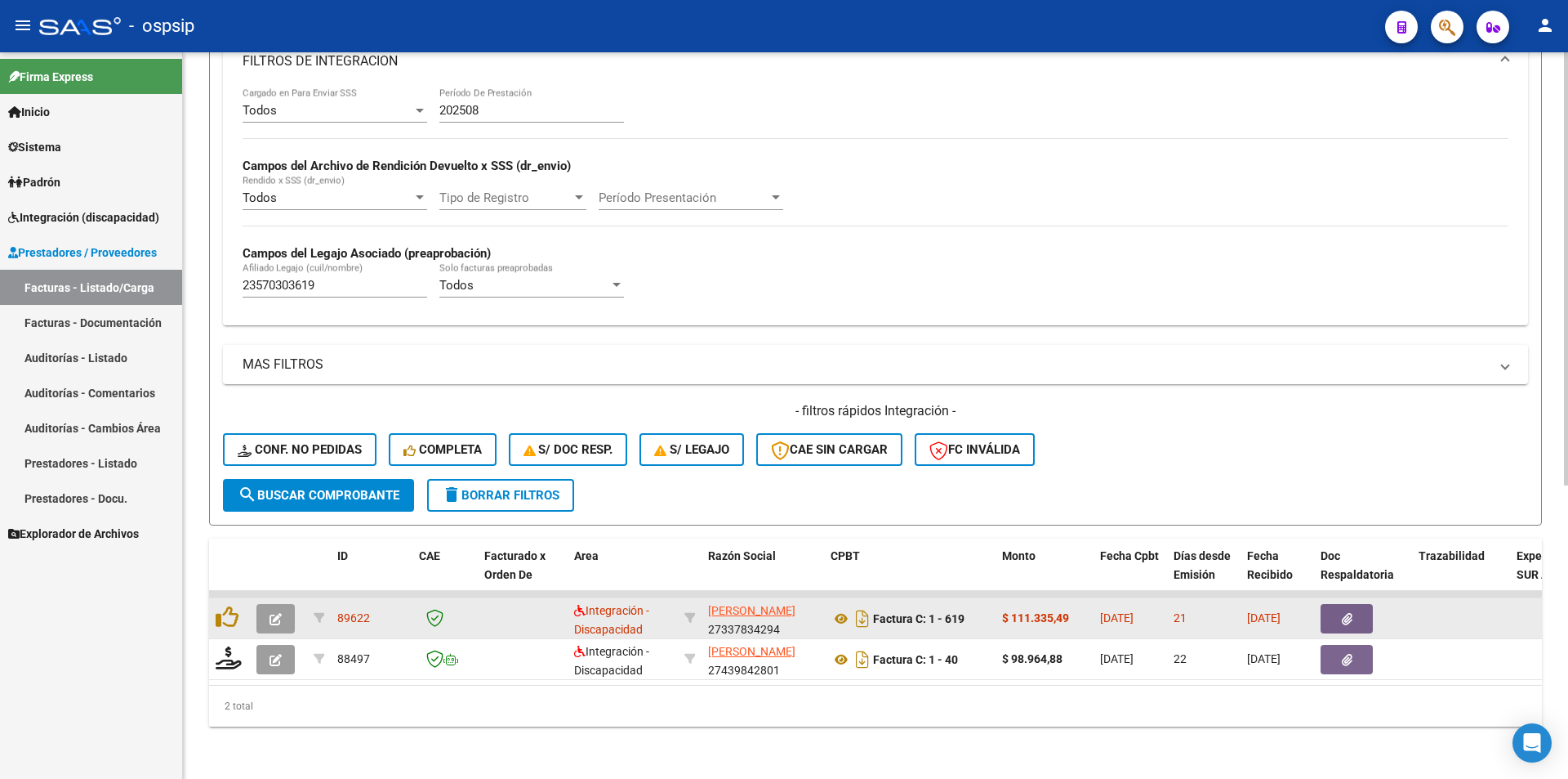
click at [265, 617] on button "button" at bounding box center [275, 619] width 39 height 30
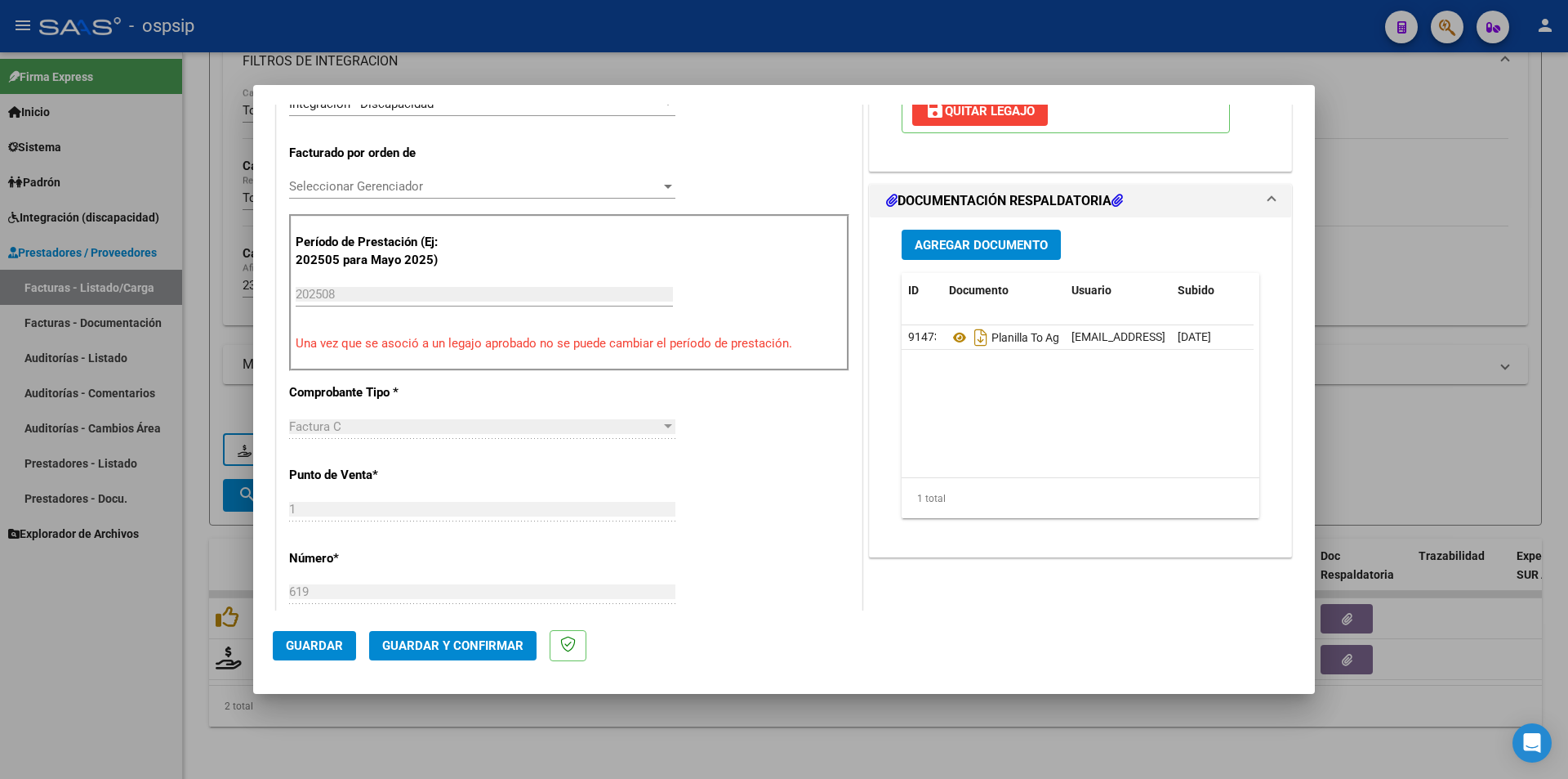
scroll to position [408, 0]
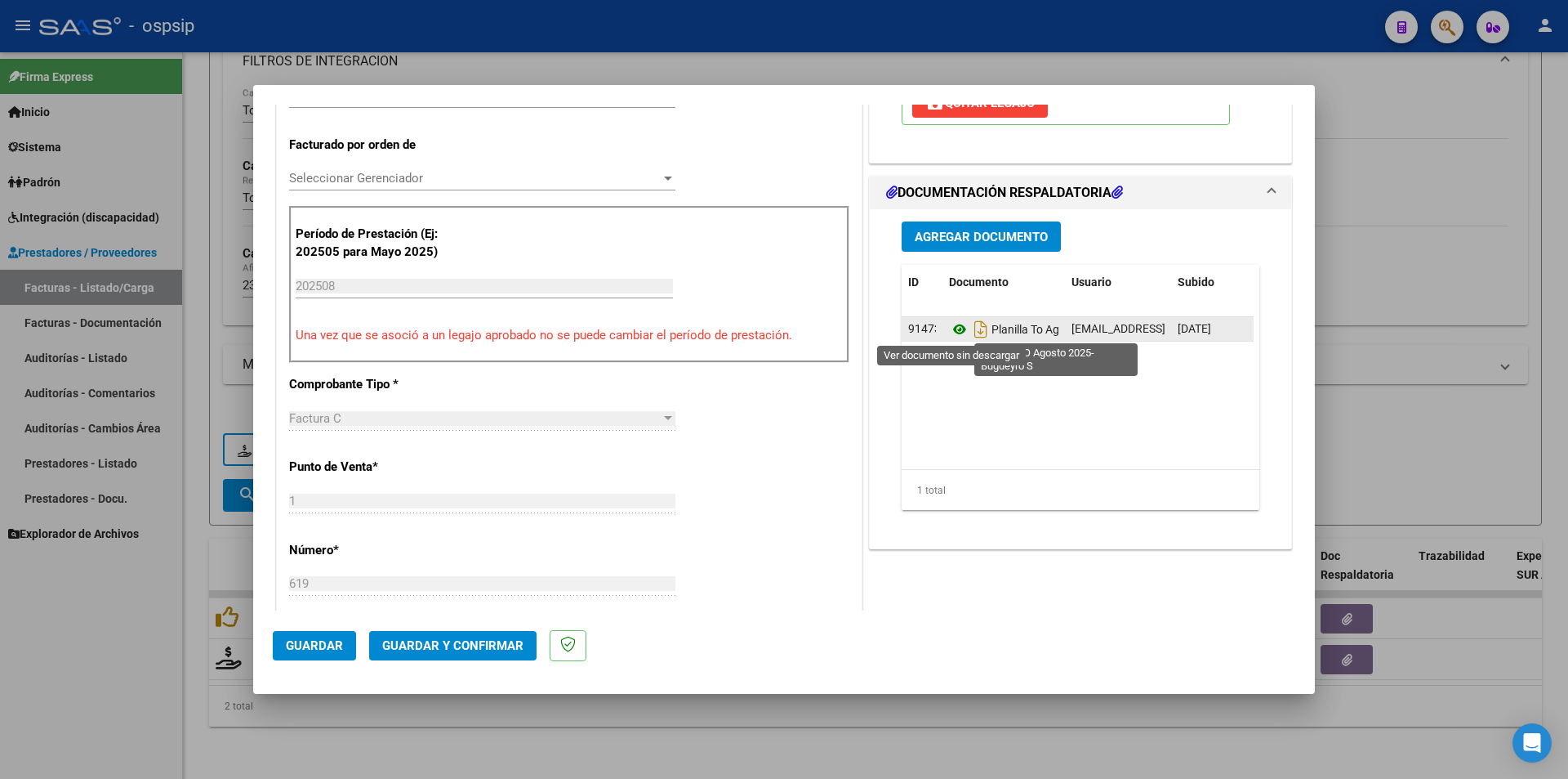
click at [949, 328] on icon at bounding box center [959, 330] width 21 height 20
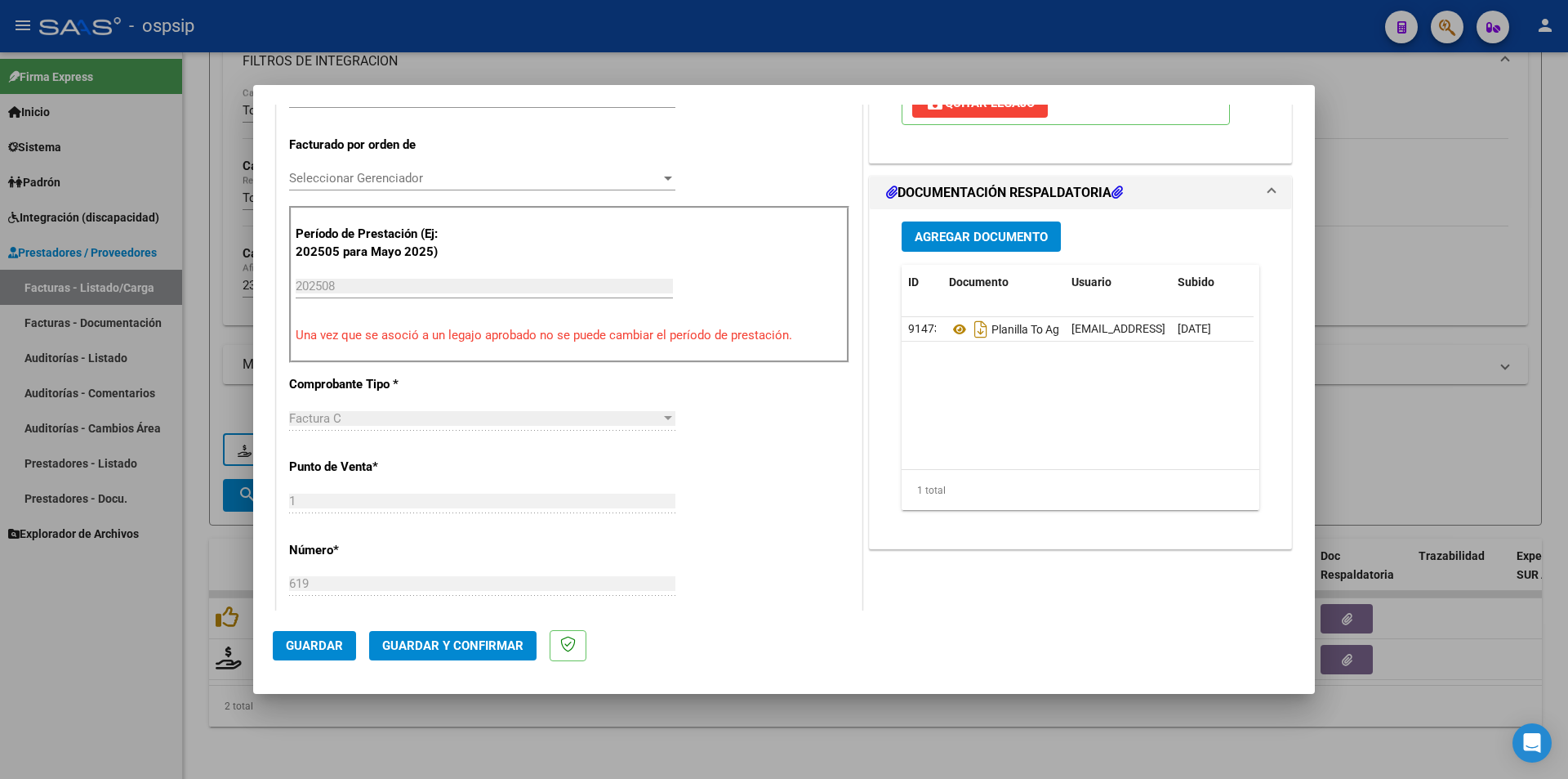
scroll to position [0, 0]
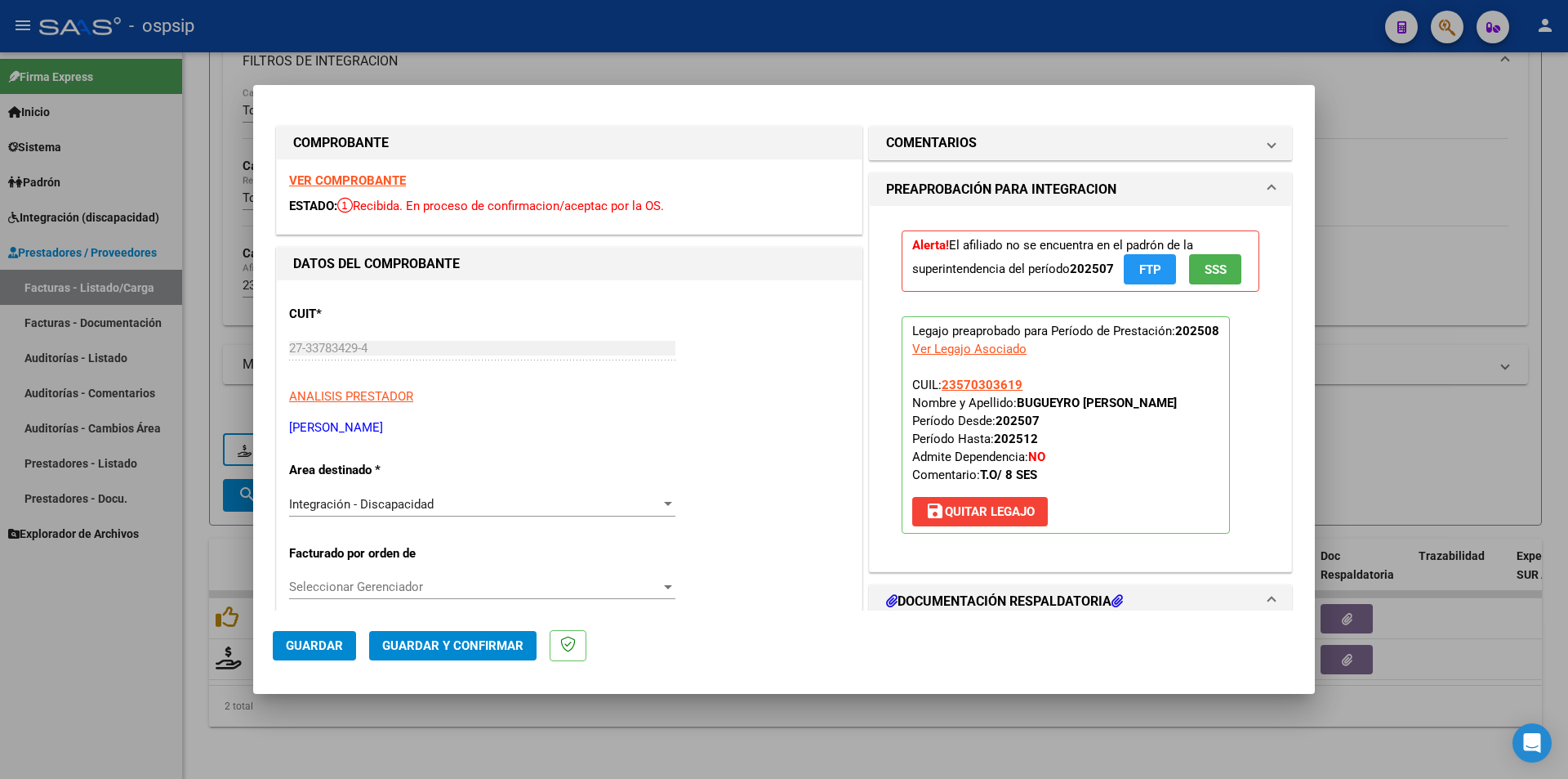
click at [376, 173] on div "VER COMPROBANTE ESTADO: Recibida. En proceso de confirmacion/aceptac por la OS." at bounding box center [569, 196] width 585 height 75
click at [374, 175] on strong "VER COMPROBANTE" at bounding box center [348, 180] width 117 height 15
click at [674, 736] on div at bounding box center [784, 390] width 1568 height 779
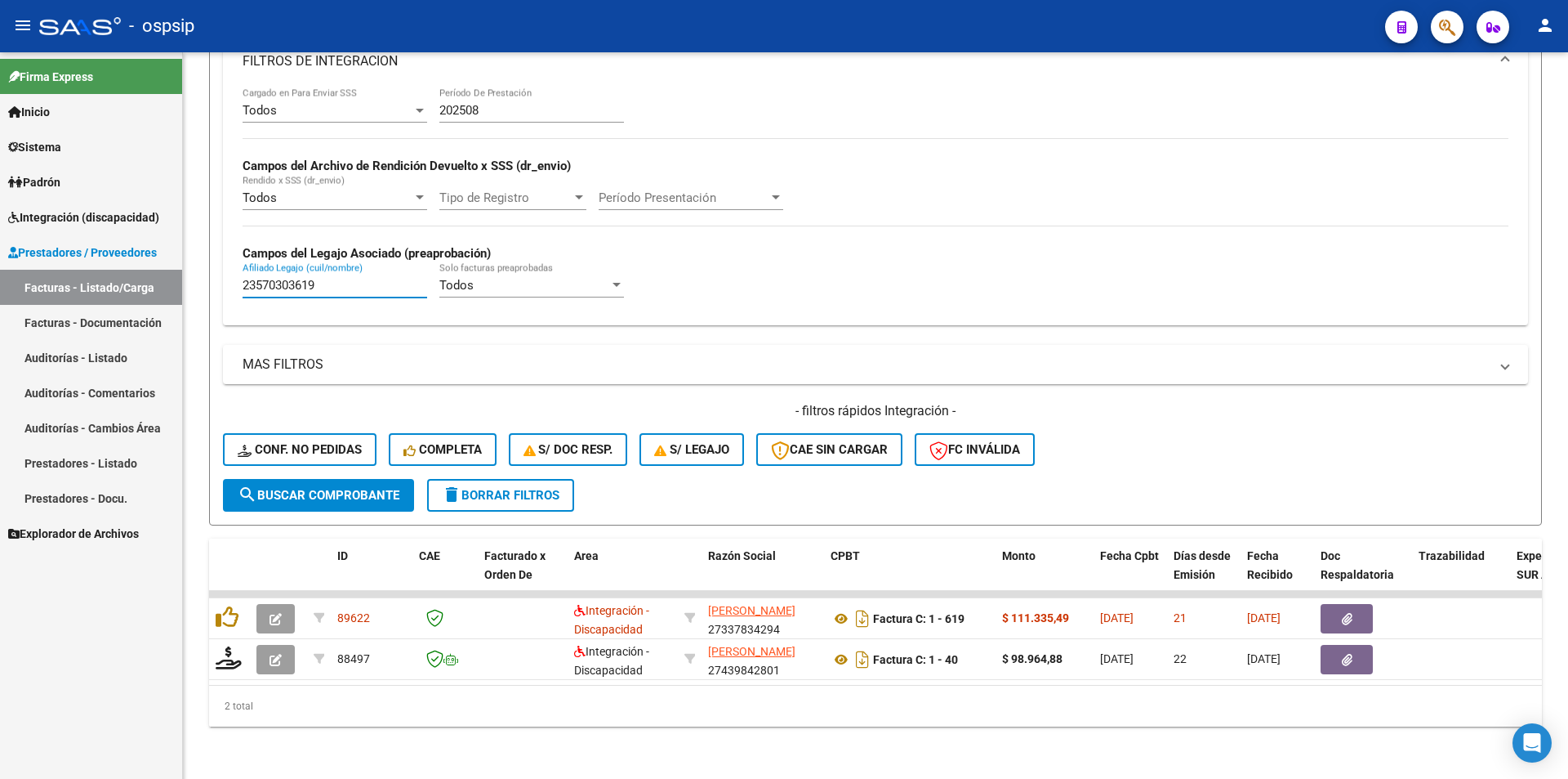
drag, startPoint x: 331, startPoint y: 269, endPoint x: 176, endPoint y: 253, distance: 155.8
click at [176, 253] on mat-sidenav-container "Firma Express Inicio Calendario SSS Instructivos Contacto OS Sistema Usuarios T…" at bounding box center [784, 415] width 1568 height 726
drag, startPoint x: 495, startPoint y: 99, endPoint x: 377, endPoint y: 97, distance: 118.0
click at [379, 95] on div "Todos Cargado en Para Enviar SSS 202508 Período De Prestación Campos del Archiv…" at bounding box center [875, 200] width 1266 height 225
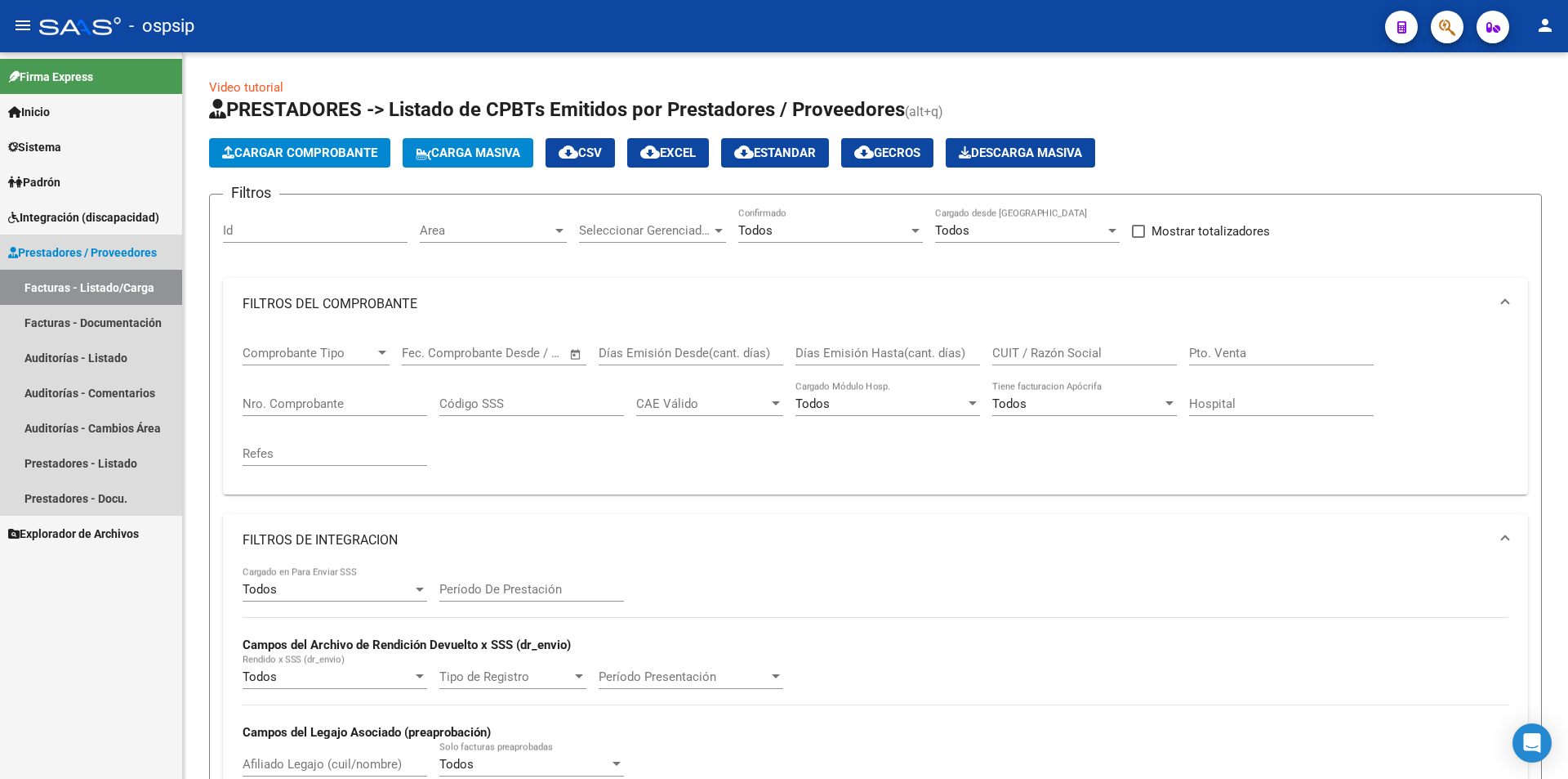
click at [111, 292] on link "Facturas - Listado/Carga" at bounding box center [90, 286] width 182 height 35
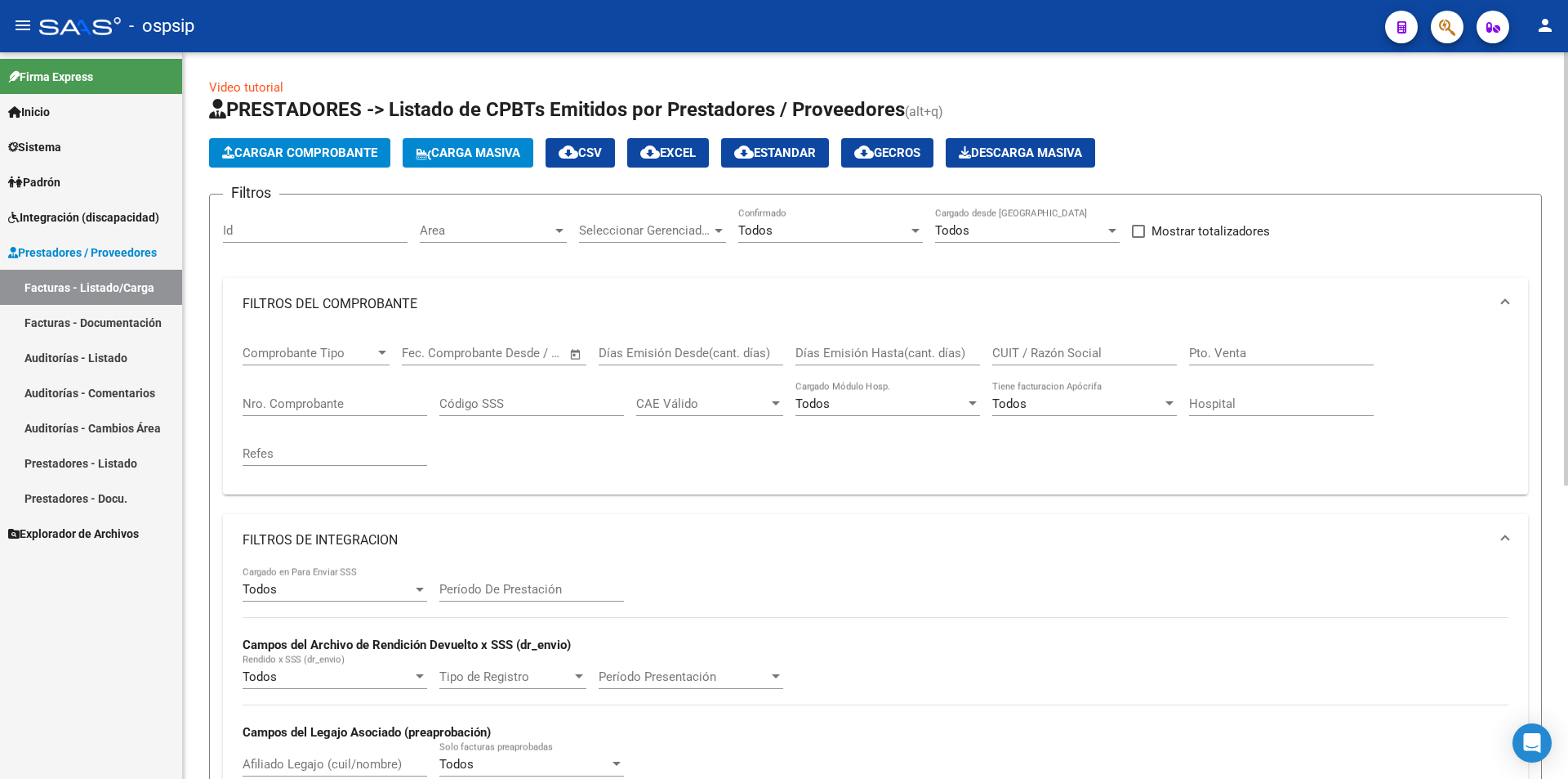
click at [320, 400] on input "Nro. Comprobante" at bounding box center [335, 403] width 185 height 15
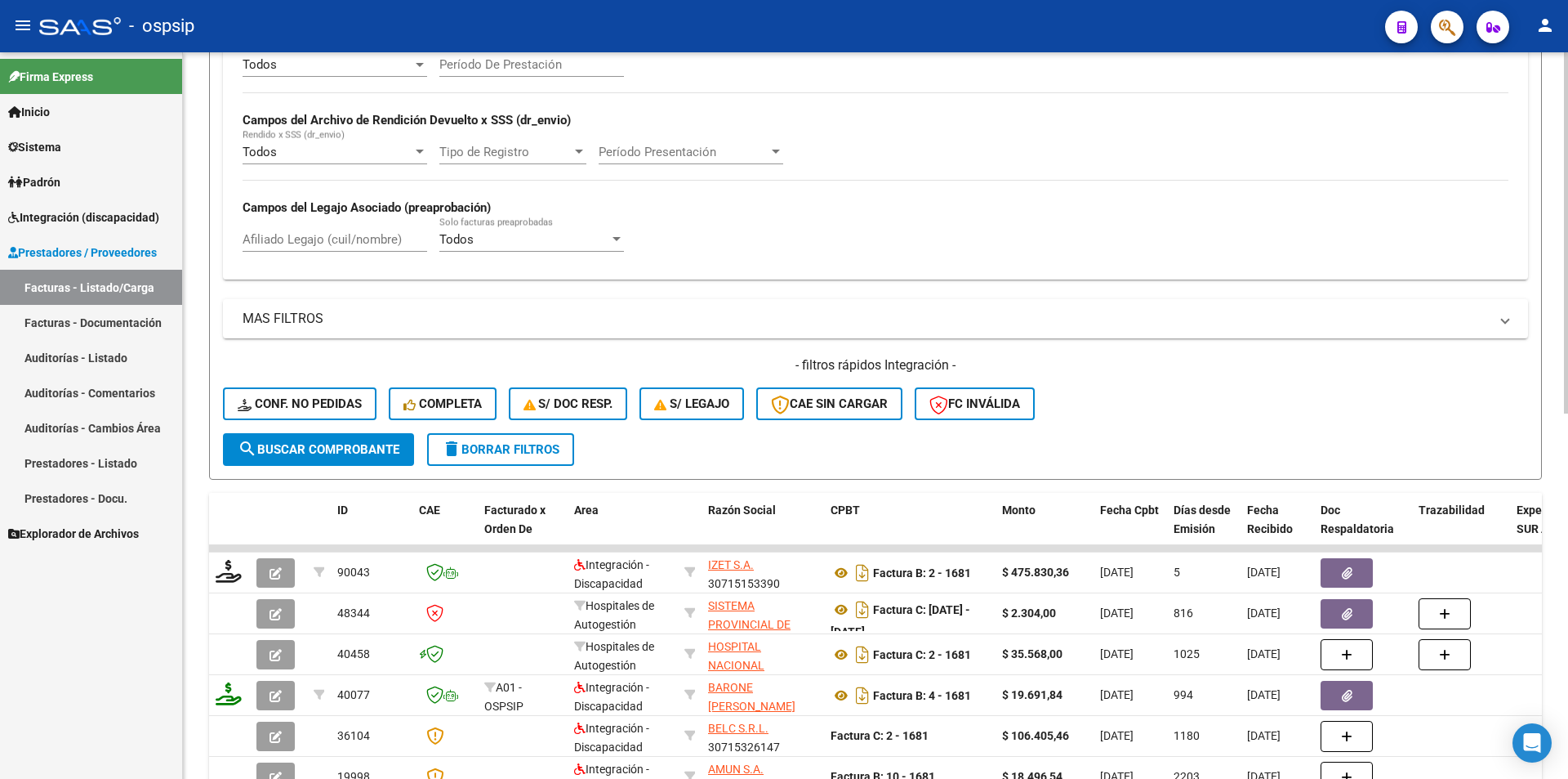
scroll to position [572, 0]
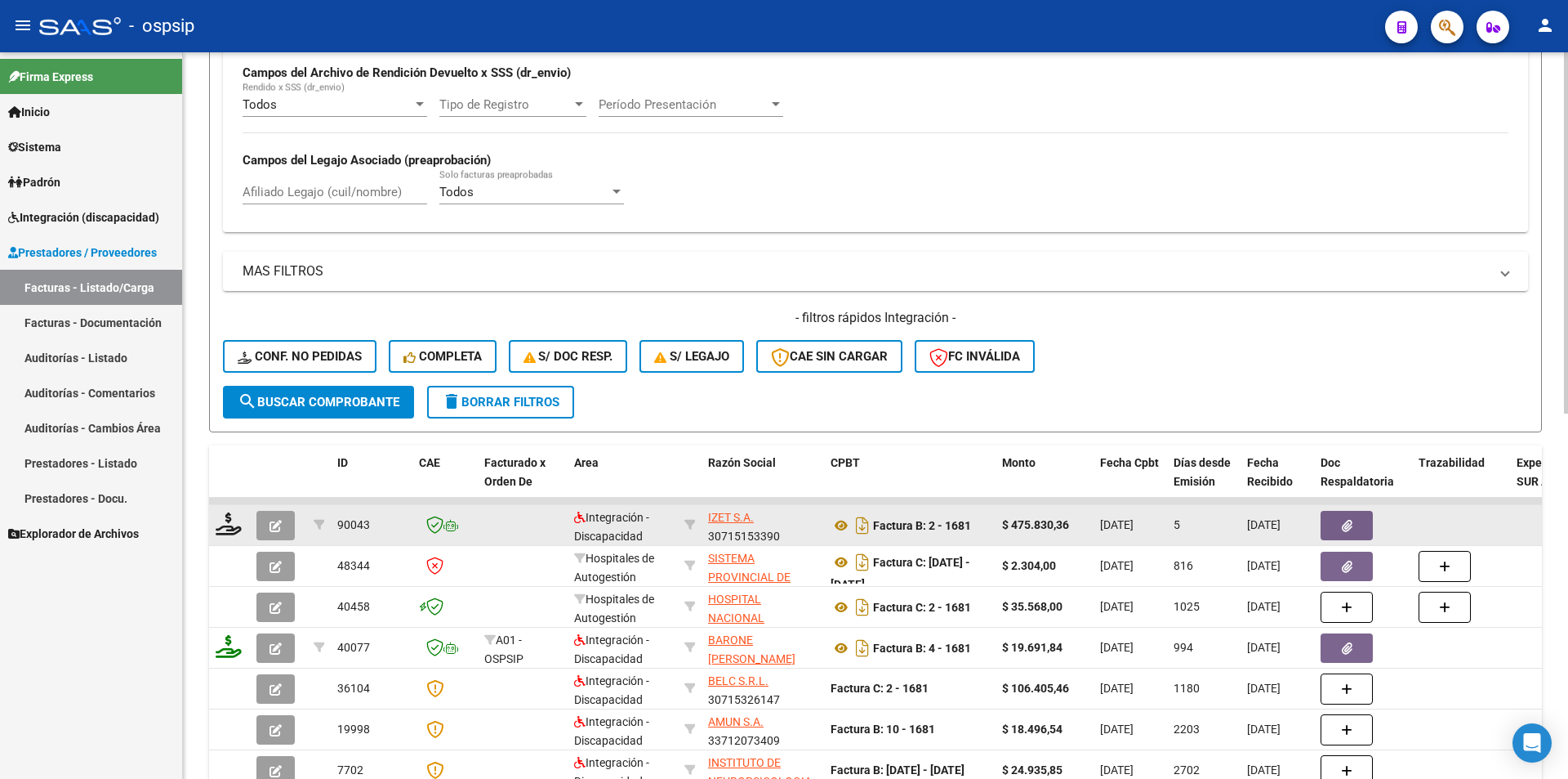
click at [281, 525] on icon "button" at bounding box center [275, 526] width 12 height 12
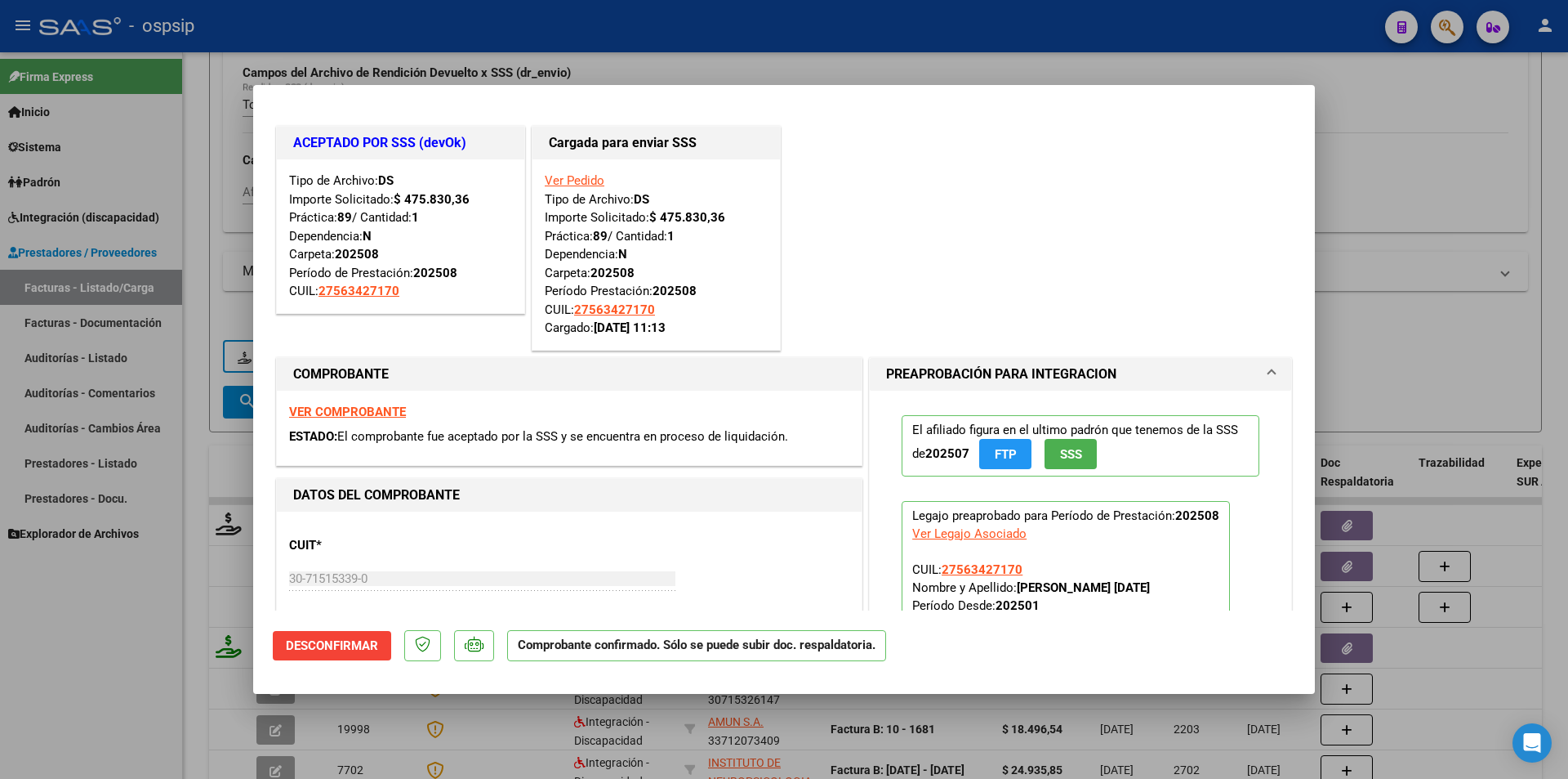
click at [139, 617] on div at bounding box center [784, 390] width 1568 height 779
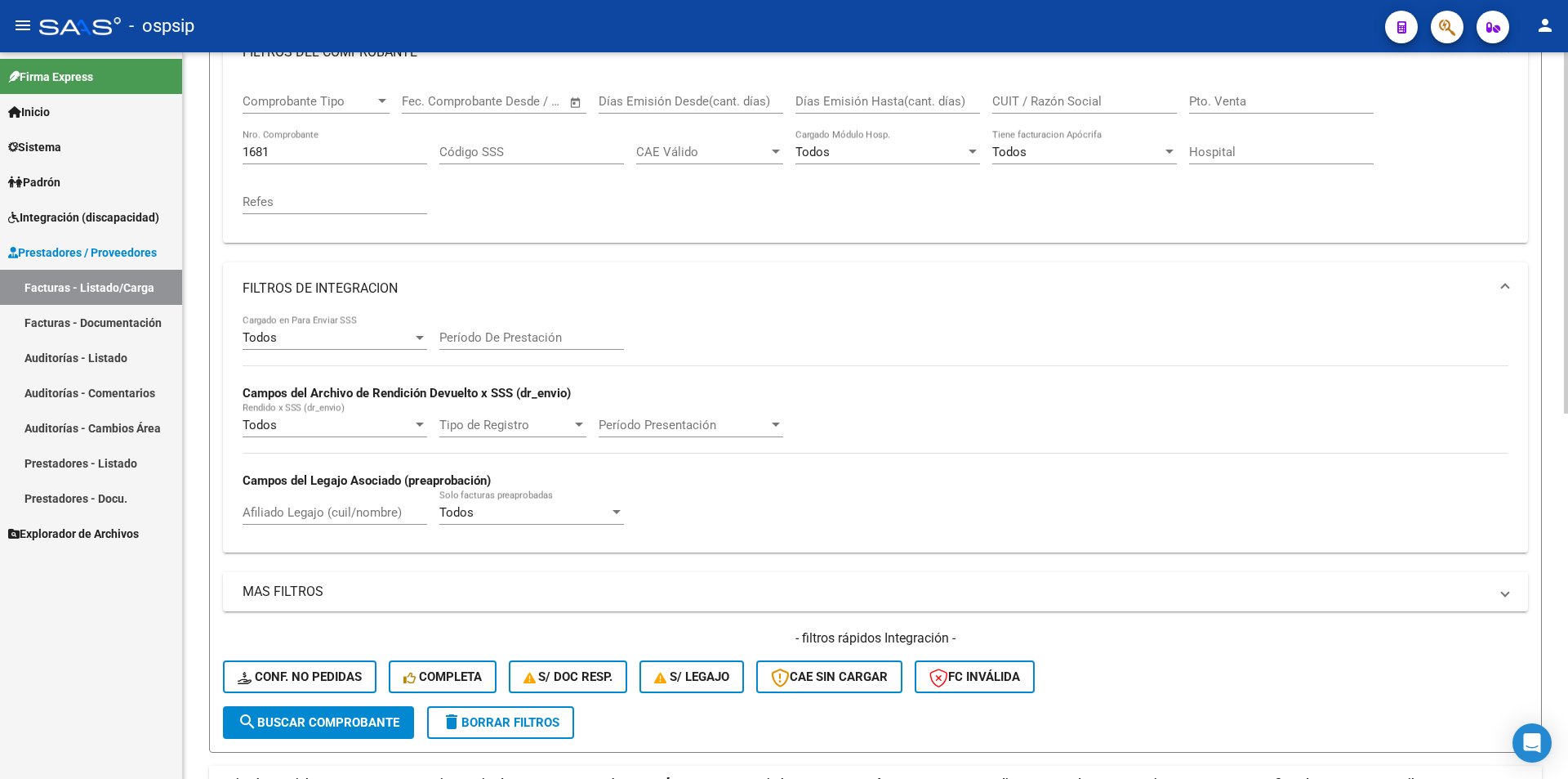
scroll to position [246, 0]
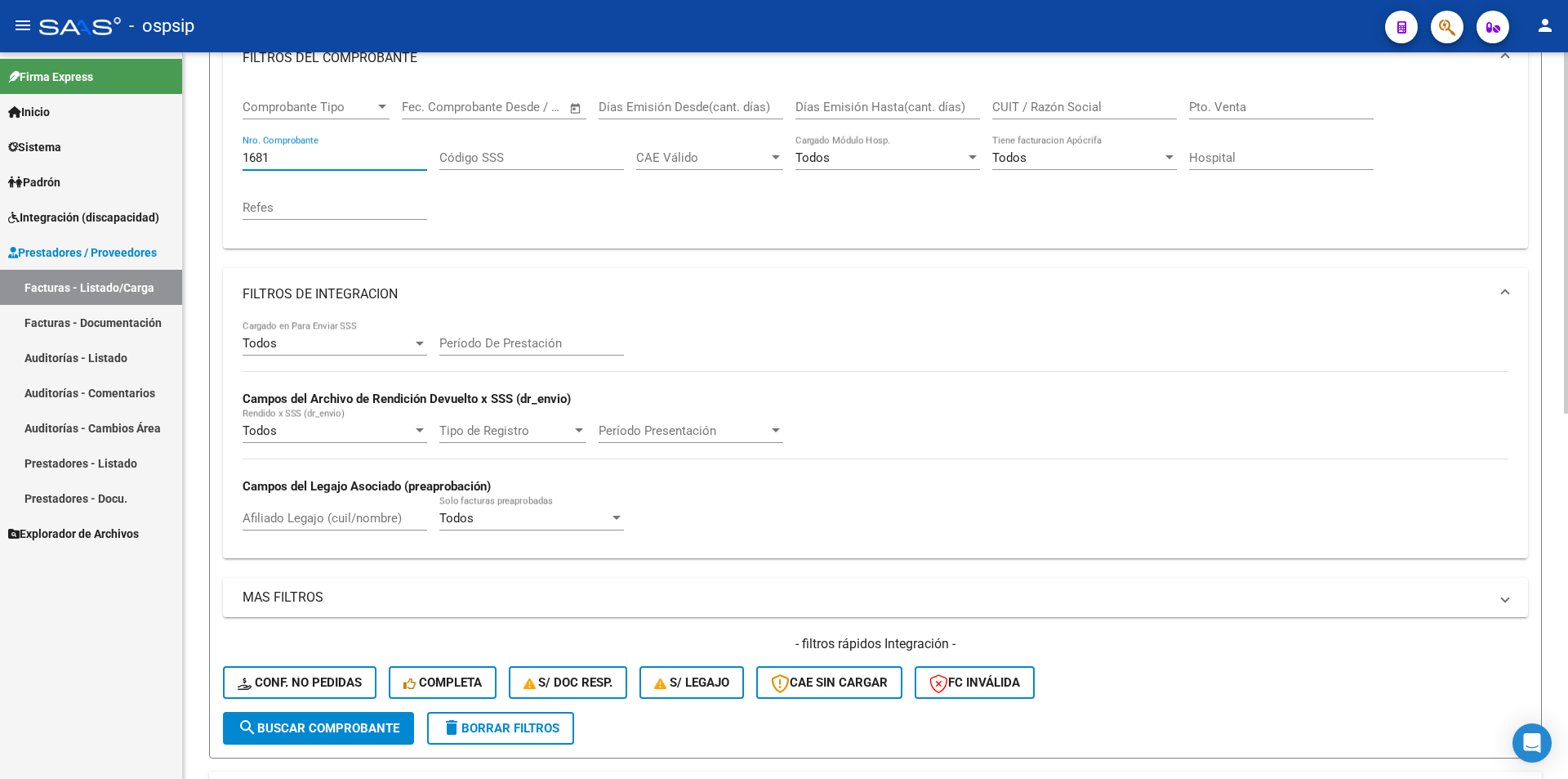
drag, startPoint x: 277, startPoint y: 157, endPoint x: 201, endPoint y: 153, distance: 76.1
click at [192, 157] on div "Video tutorial PRESTADORES -> Listado de CPBTs Emitidos por Prestadores / Prove…" at bounding box center [875, 532] width 1385 height 1451
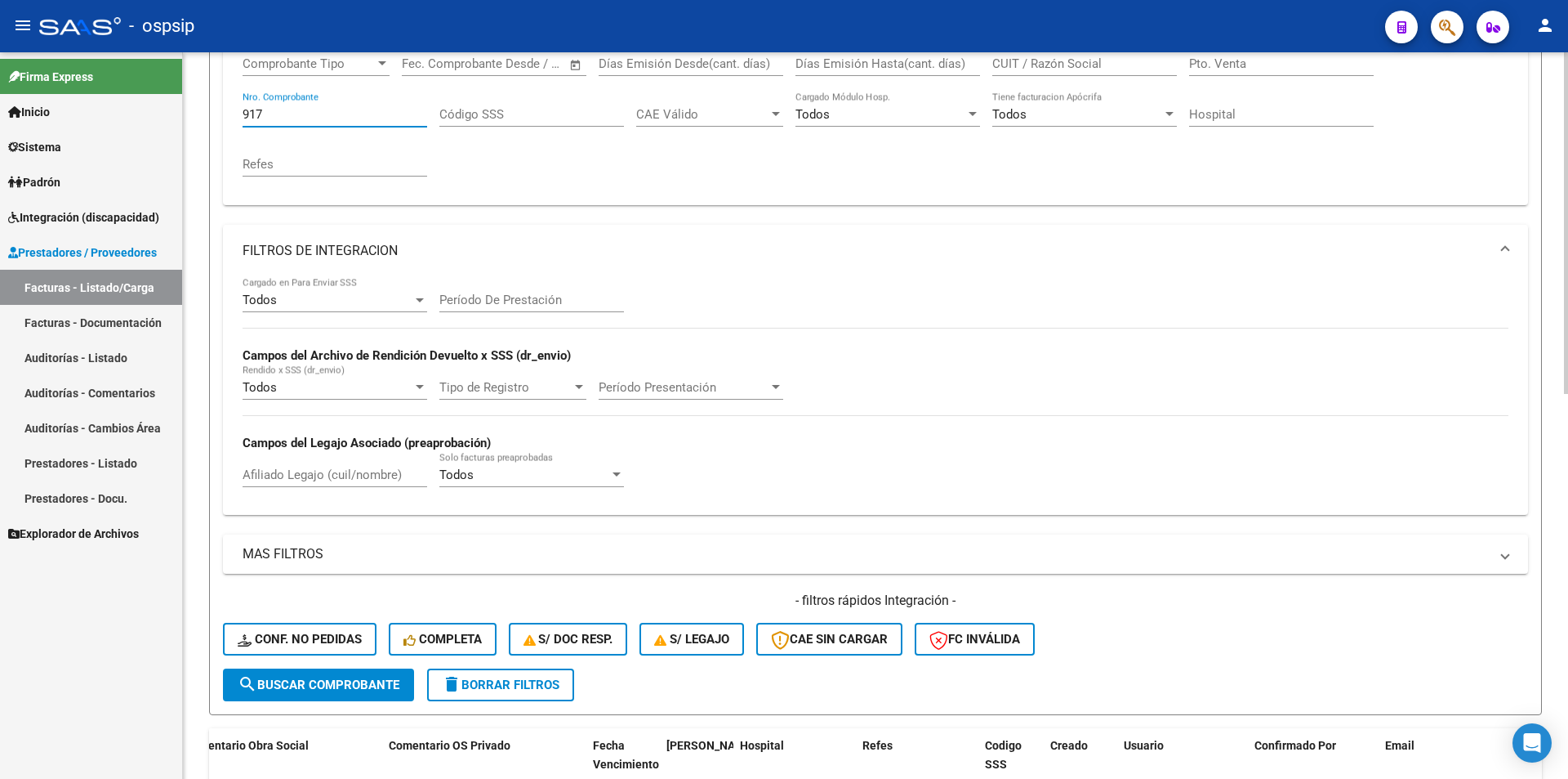
scroll to position [328, 0]
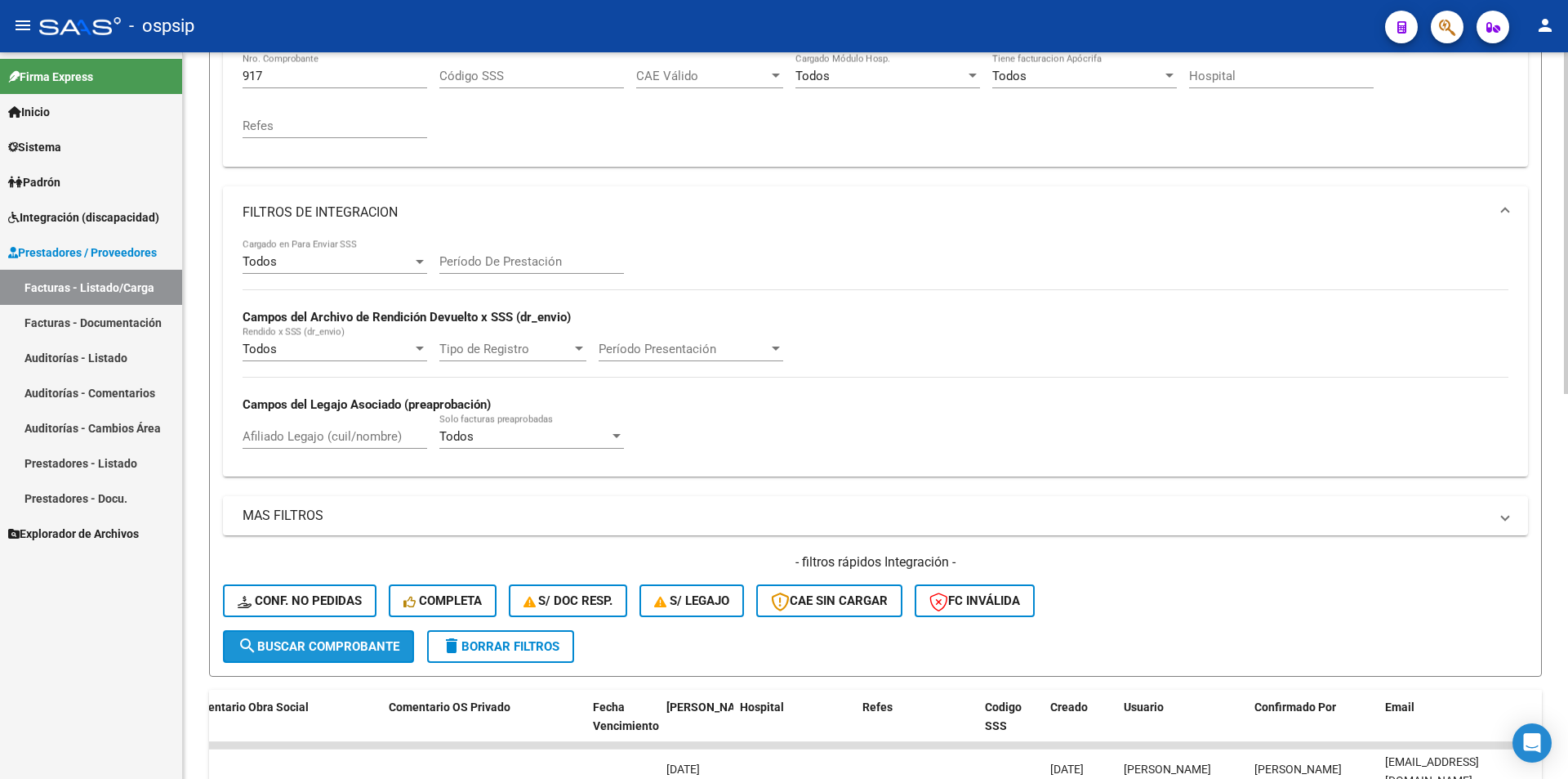
click at [343, 644] on span "search Buscar Comprobante" at bounding box center [318, 646] width 162 height 15
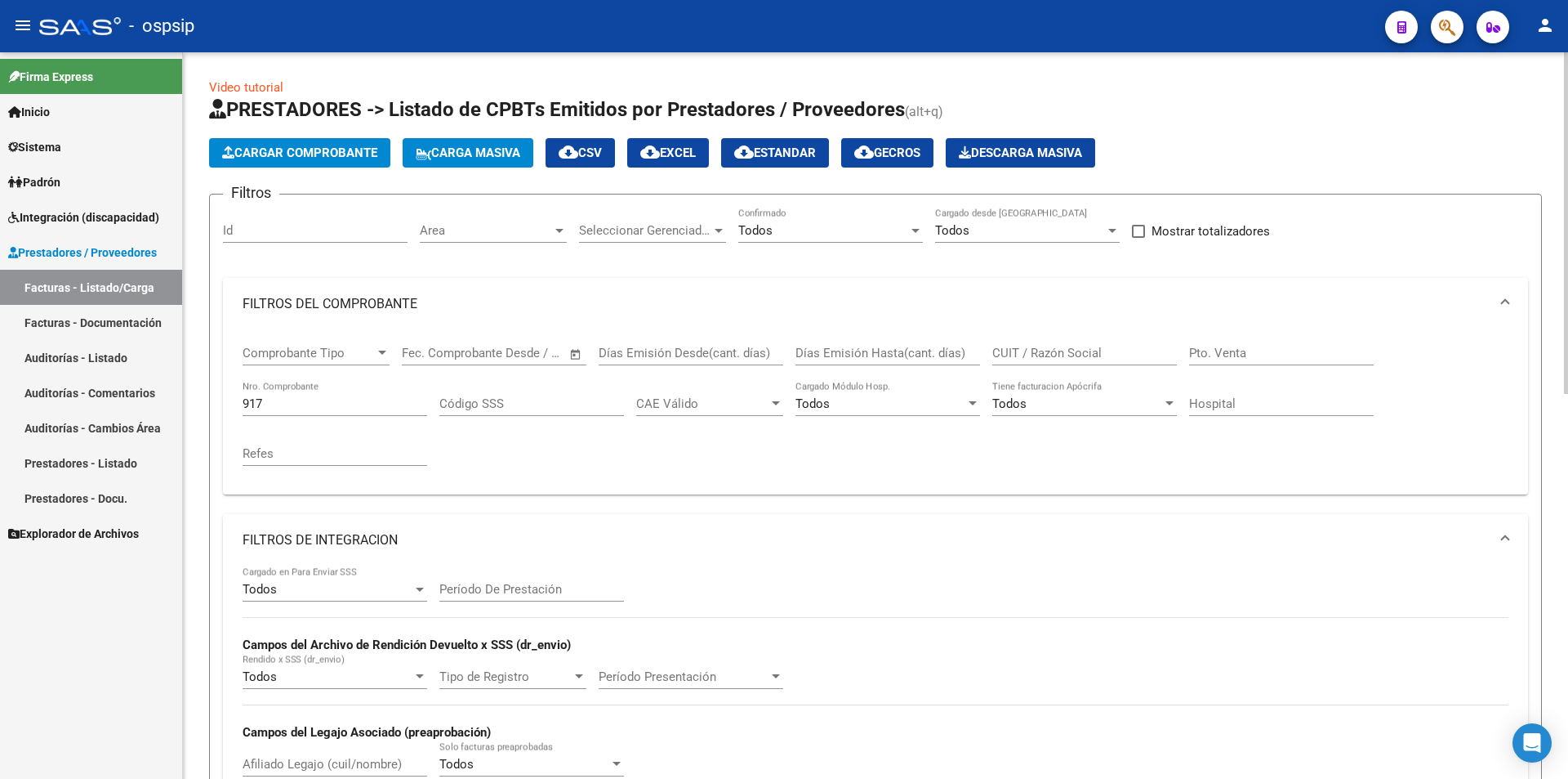
scroll to position [491, 0]
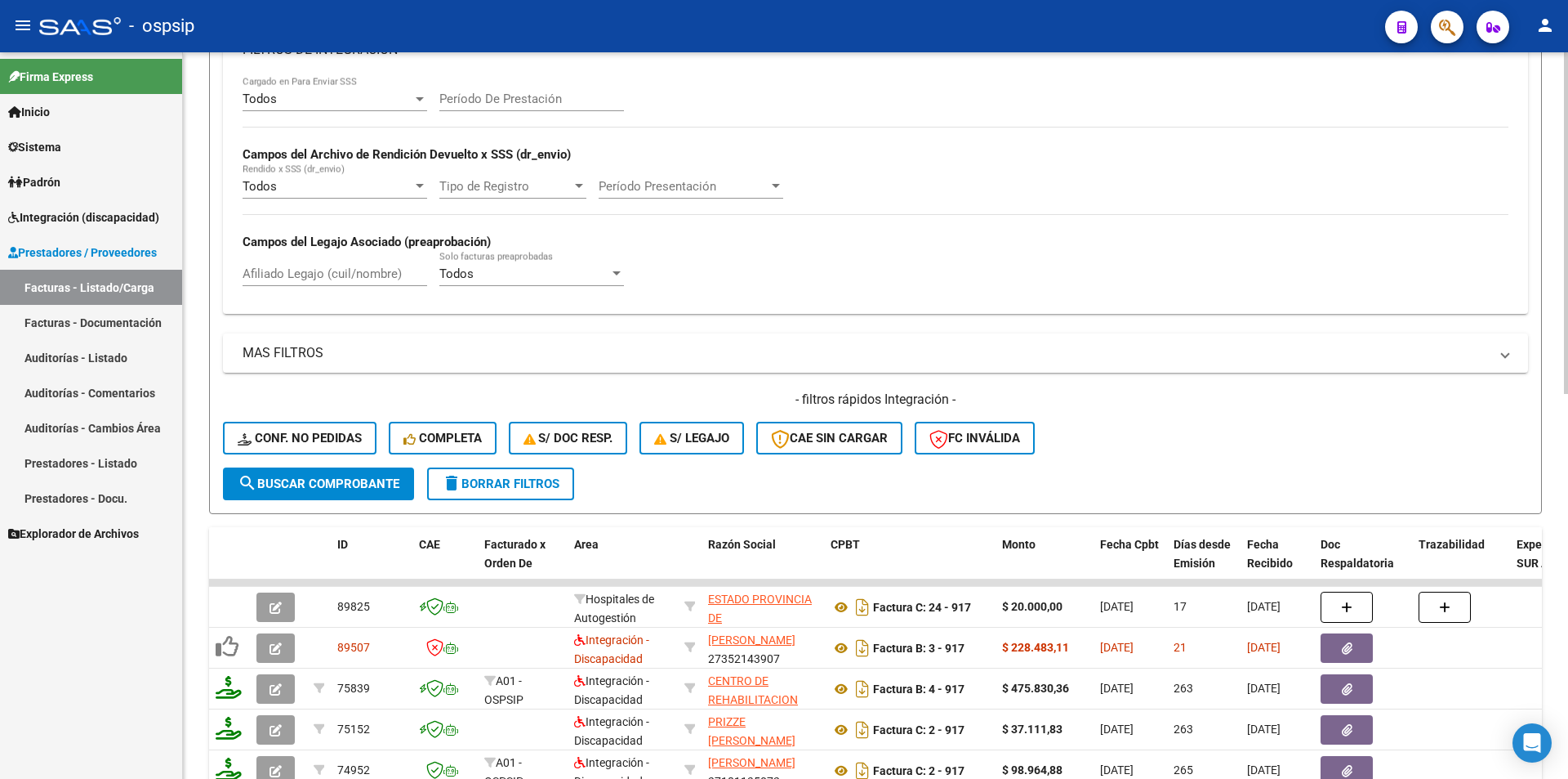
click at [325, 472] on button "search Buscar Comprobante" at bounding box center [319, 484] width 191 height 33
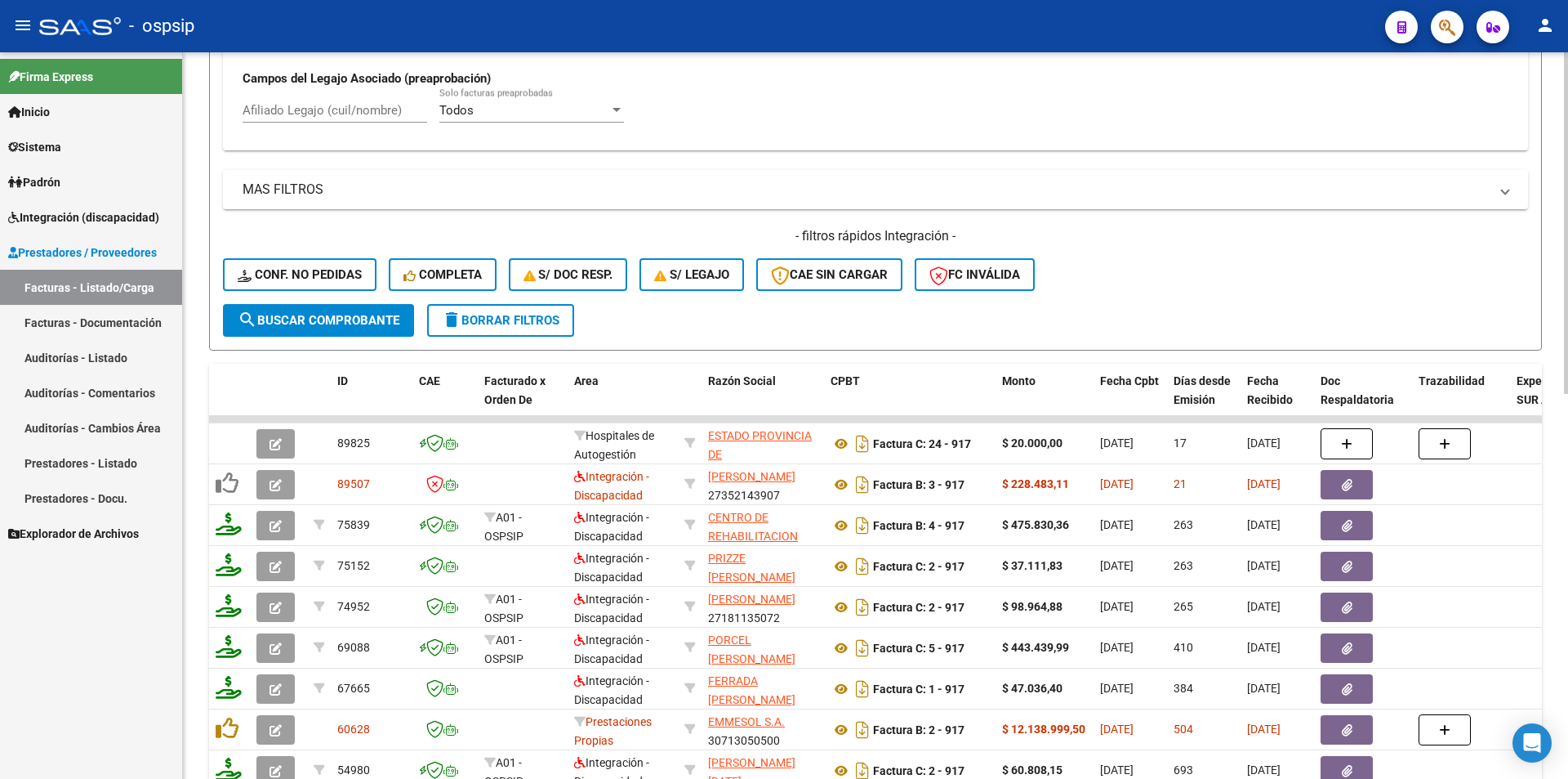
scroll to position [735, 0]
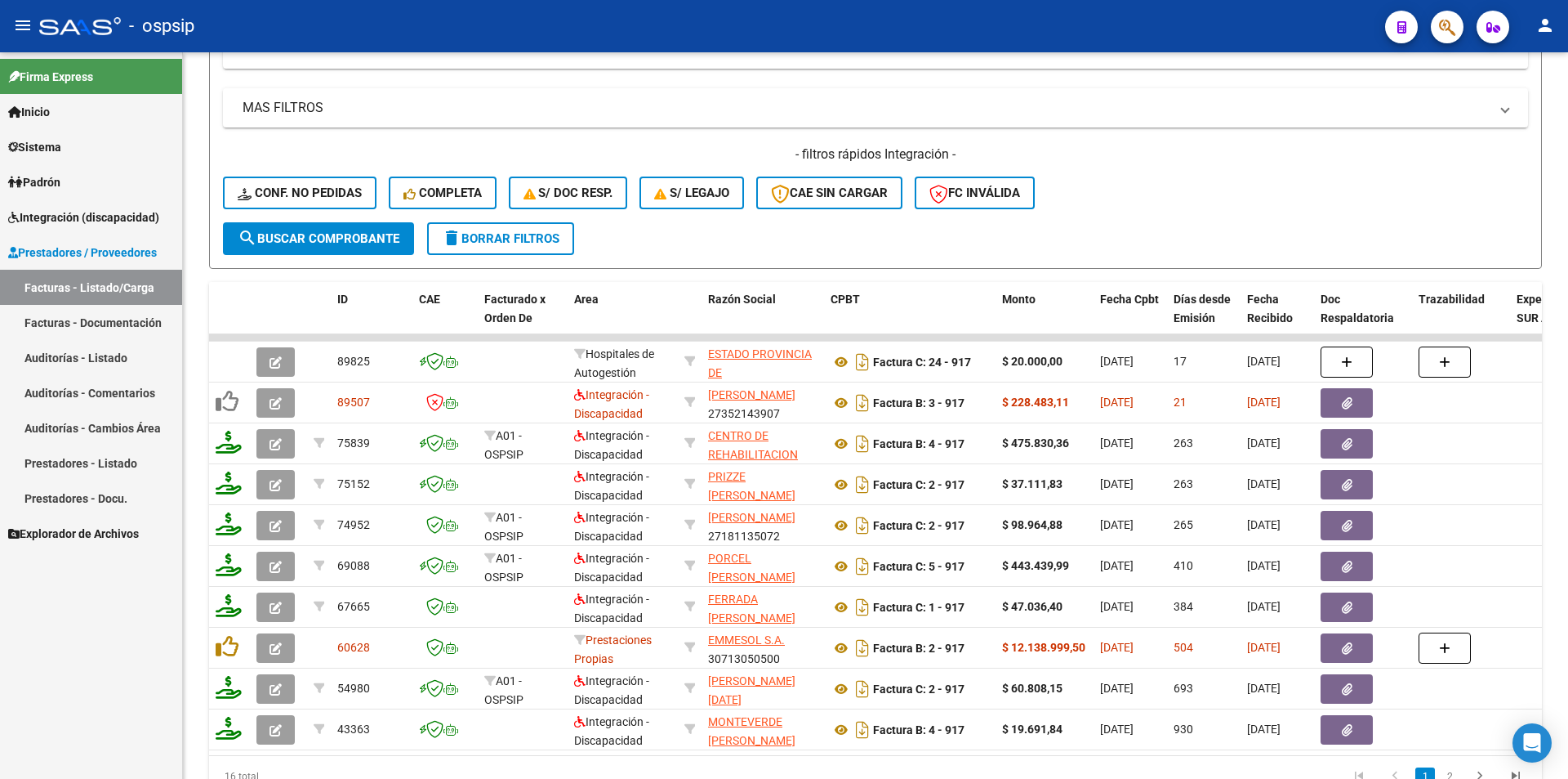
click at [67, 113] on link "Inicio" at bounding box center [90, 111] width 182 height 35
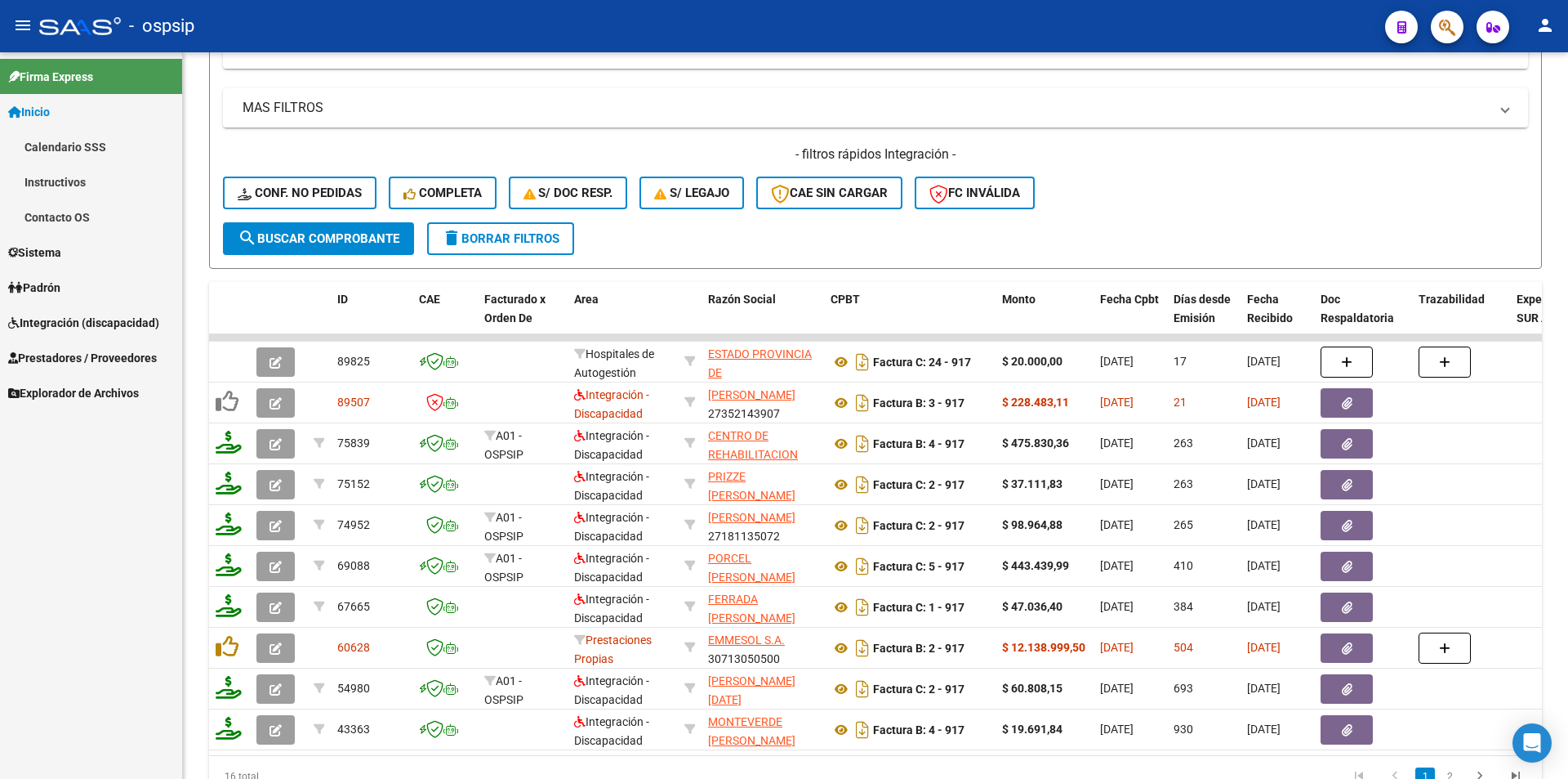
click at [62, 249] on span "Sistema" at bounding box center [34, 252] width 53 height 18
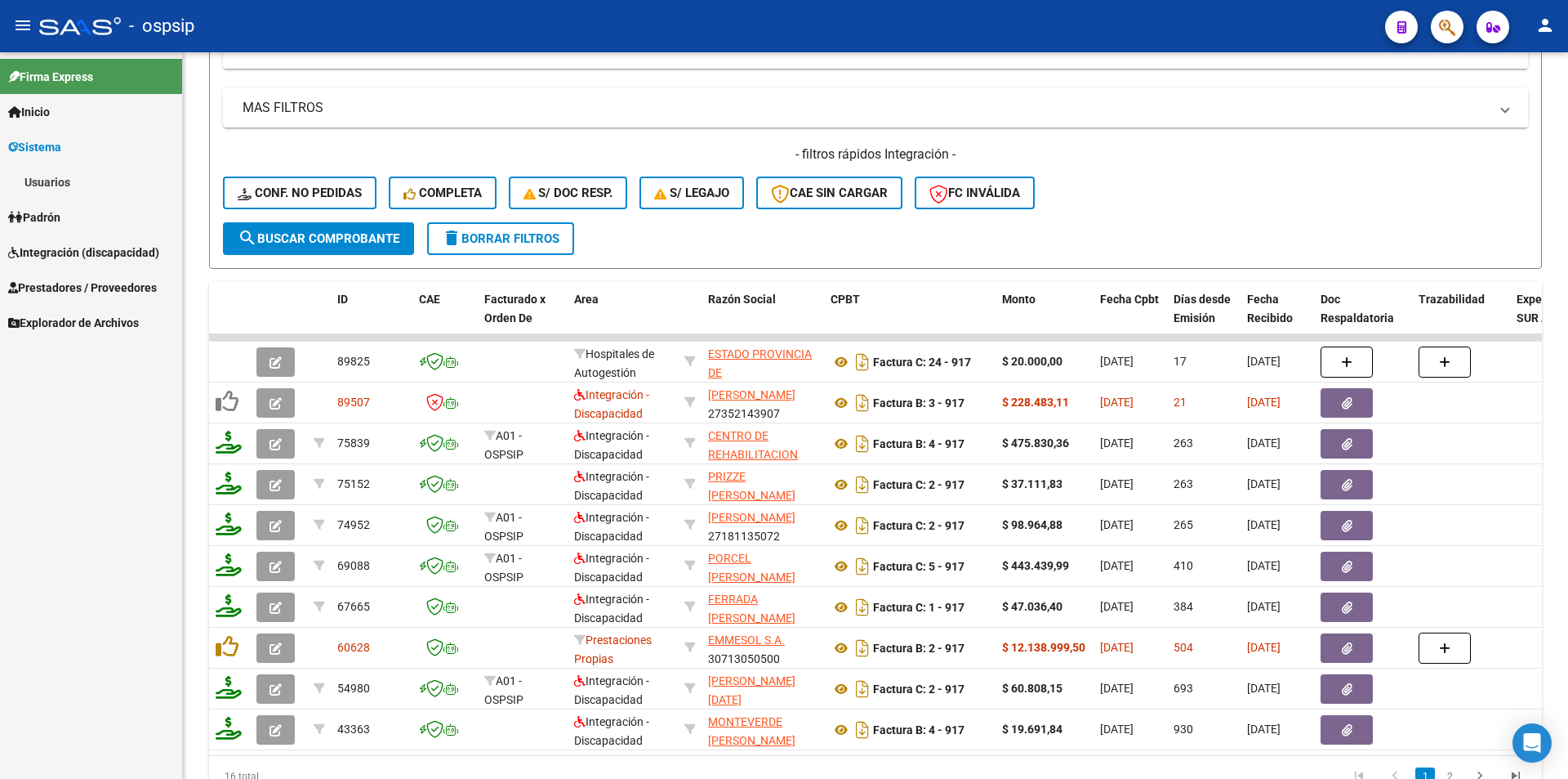
click at [58, 177] on link "Usuarios" at bounding box center [90, 181] width 182 height 35
click at [90, 215] on link "Todos los Usuarios" at bounding box center [90, 217] width 182 height 35
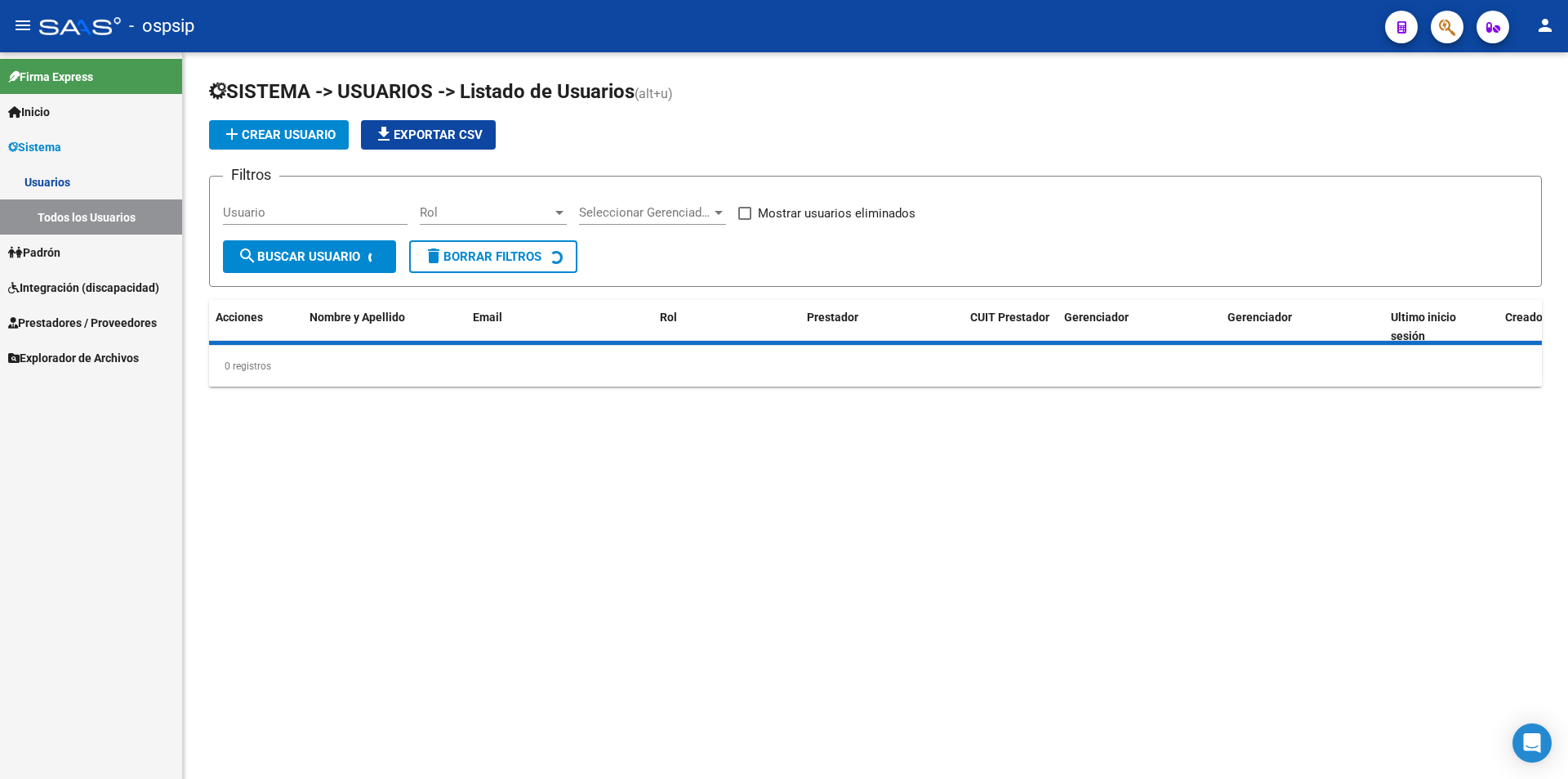
click at [313, 216] on input "Usuario" at bounding box center [316, 212] width 185 height 15
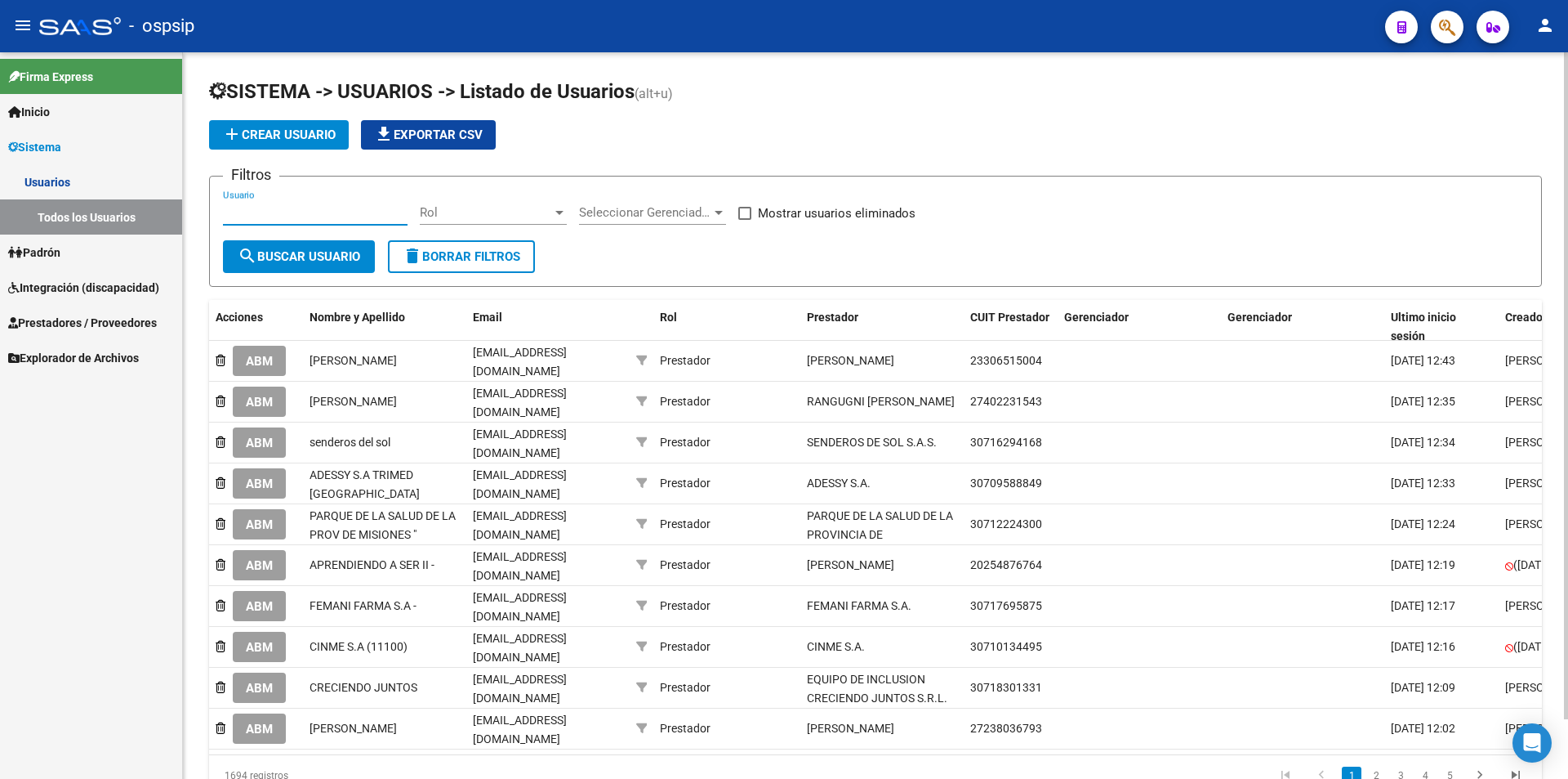
paste input "[EMAIL_ADDRESS][DOMAIN_NAME]"
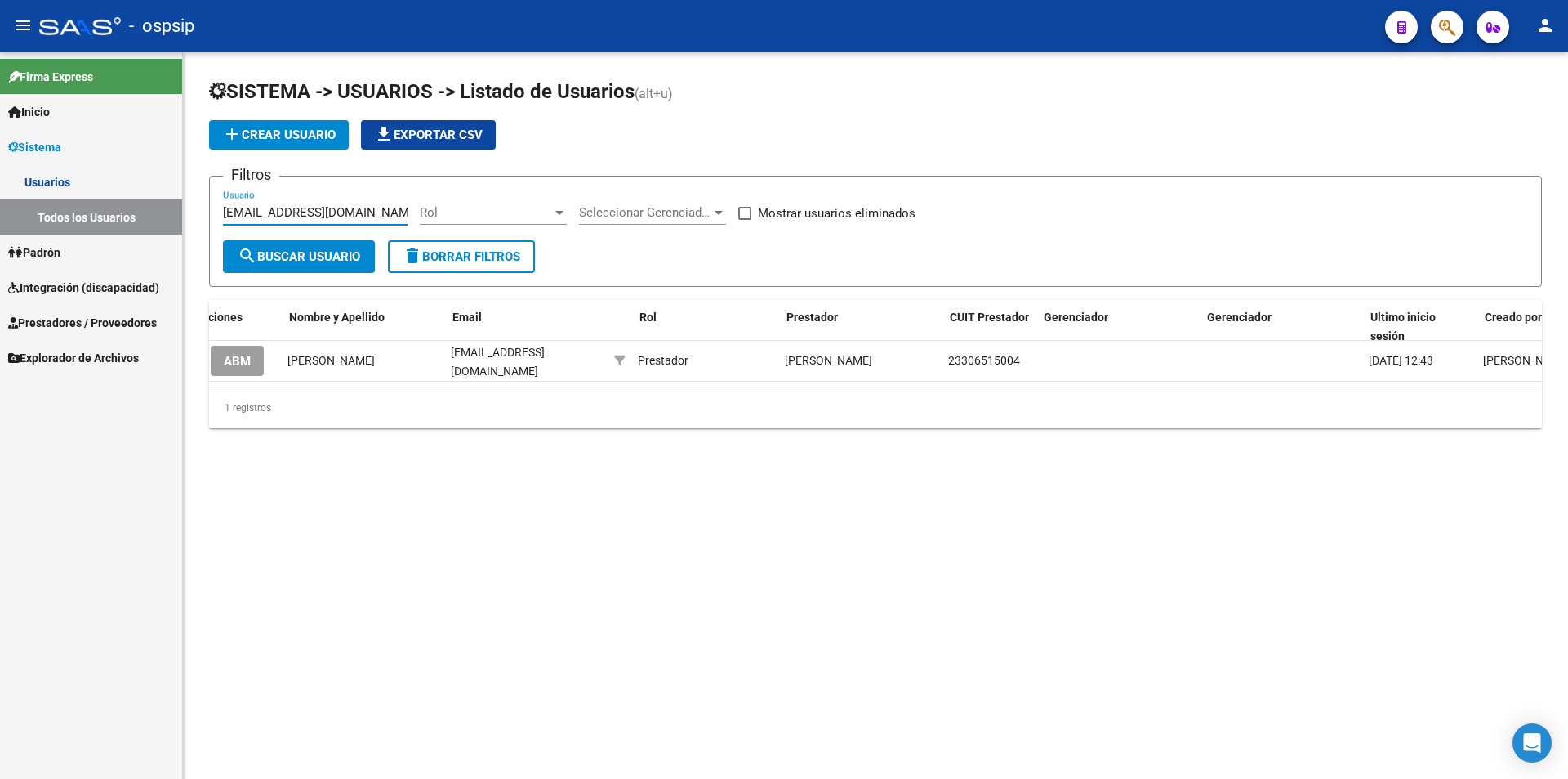
scroll to position [0, 21]
click at [118, 286] on span "Integración (discapacidad)" at bounding box center [83, 287] width 151 height 18
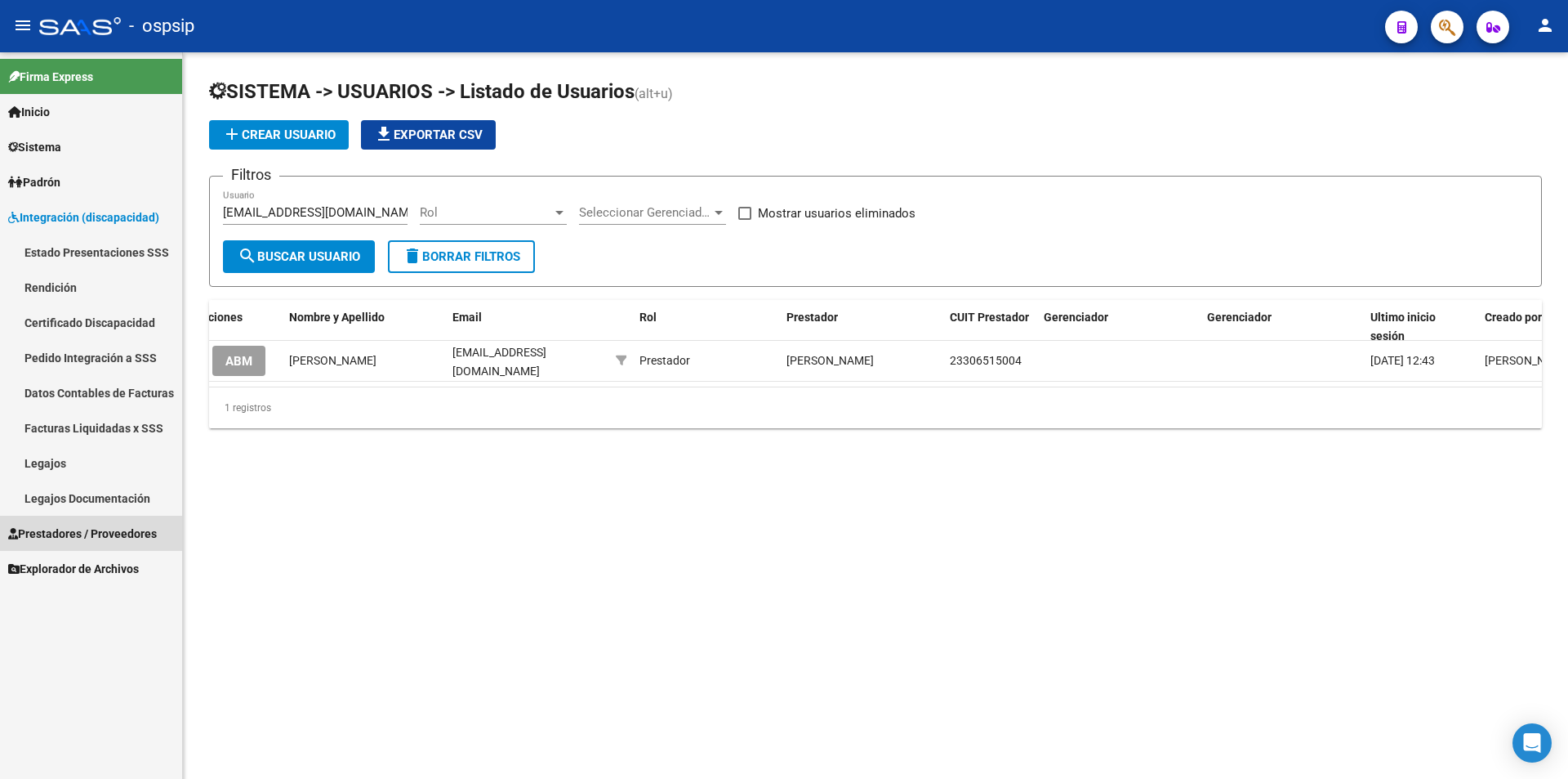
click at [131, 523] on link "Prestadores / Proveedores" at bounding box center [90, 533] width 182 height 35
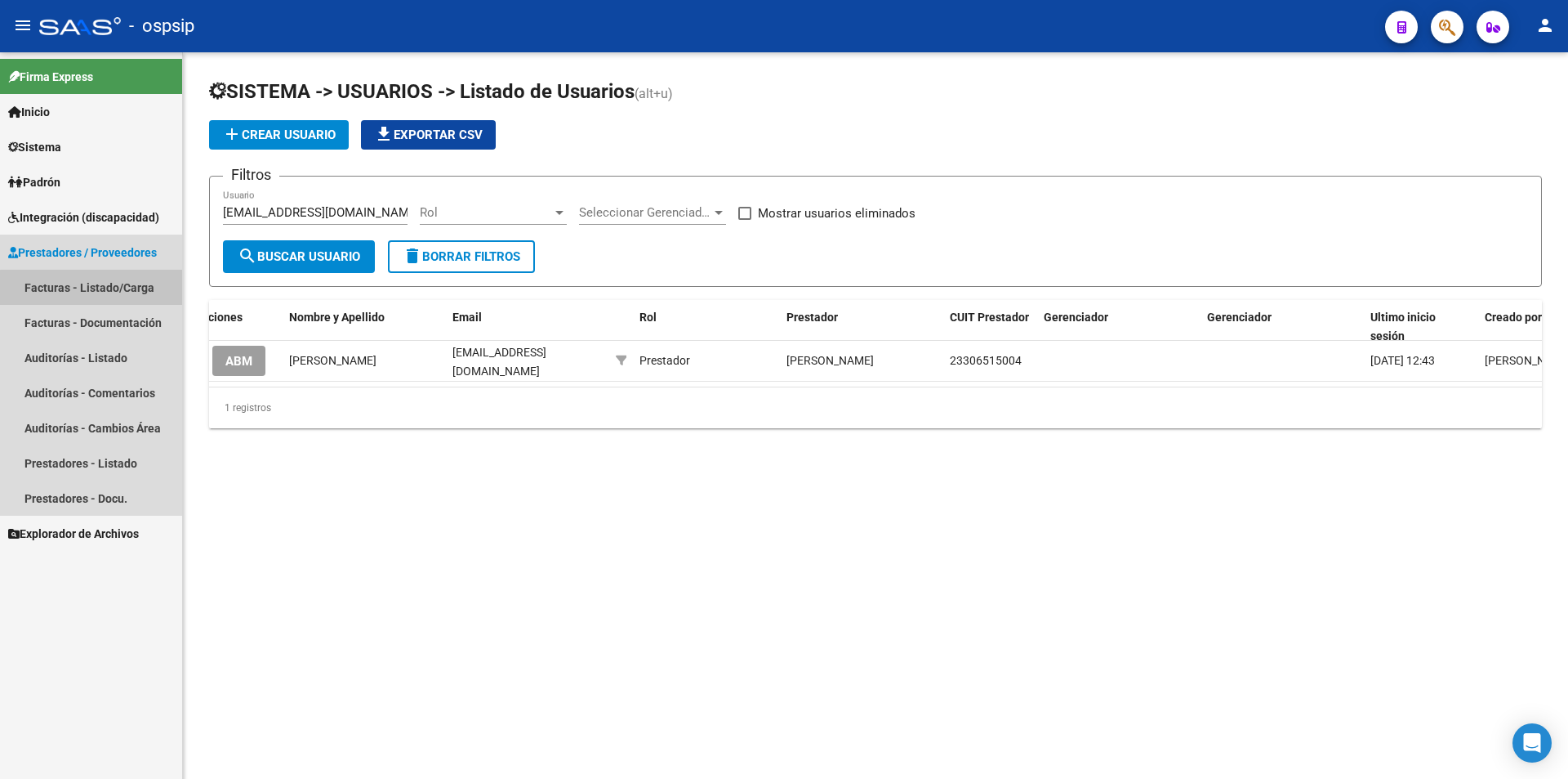
click at [120, 289] on link "Facturas - Listado/Carga" at bounding box center [90, 286] width 182 height 35
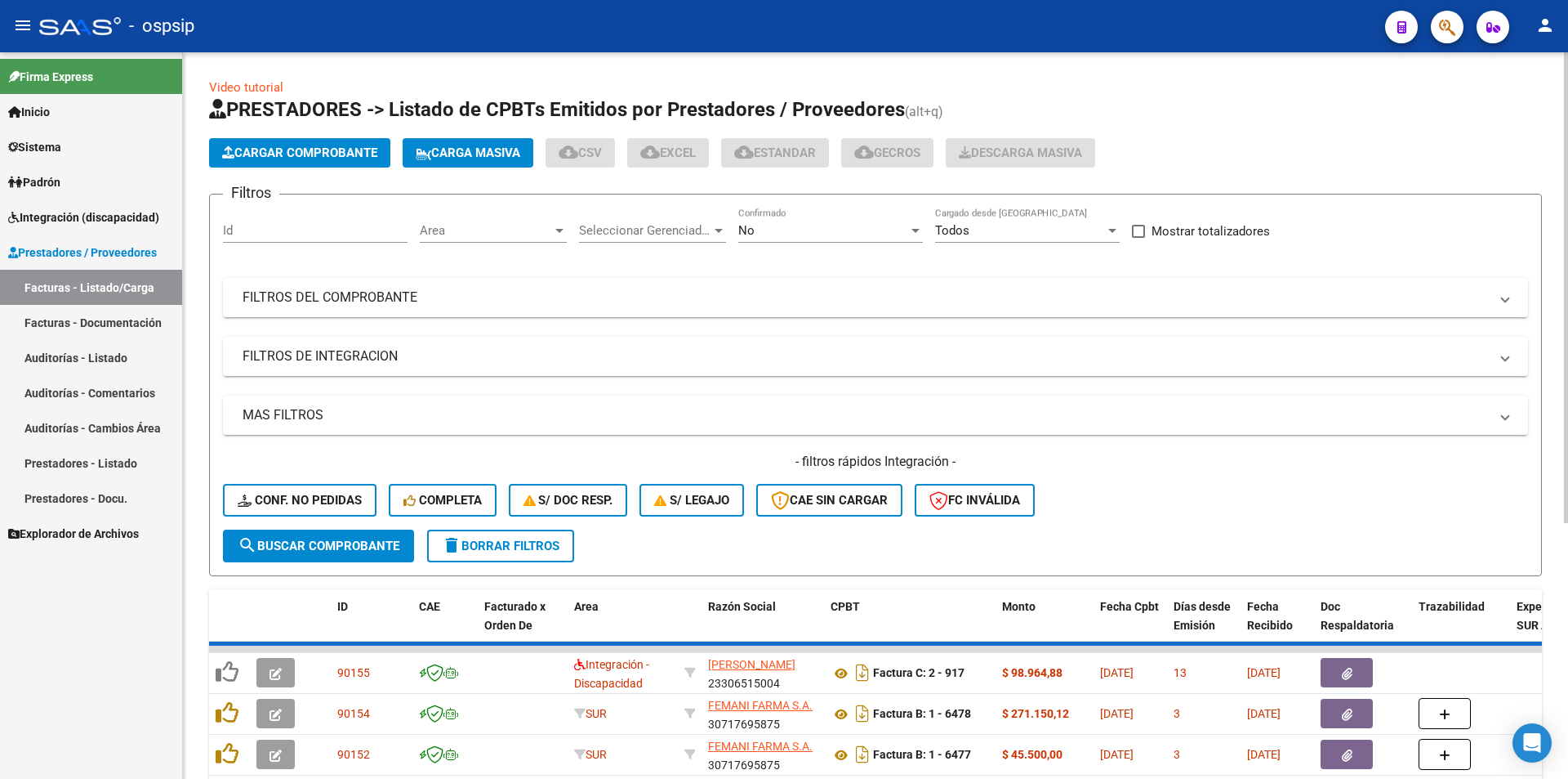
click at [772, 229] on div "No" at bounding box center [823, 231] width 170 height 15
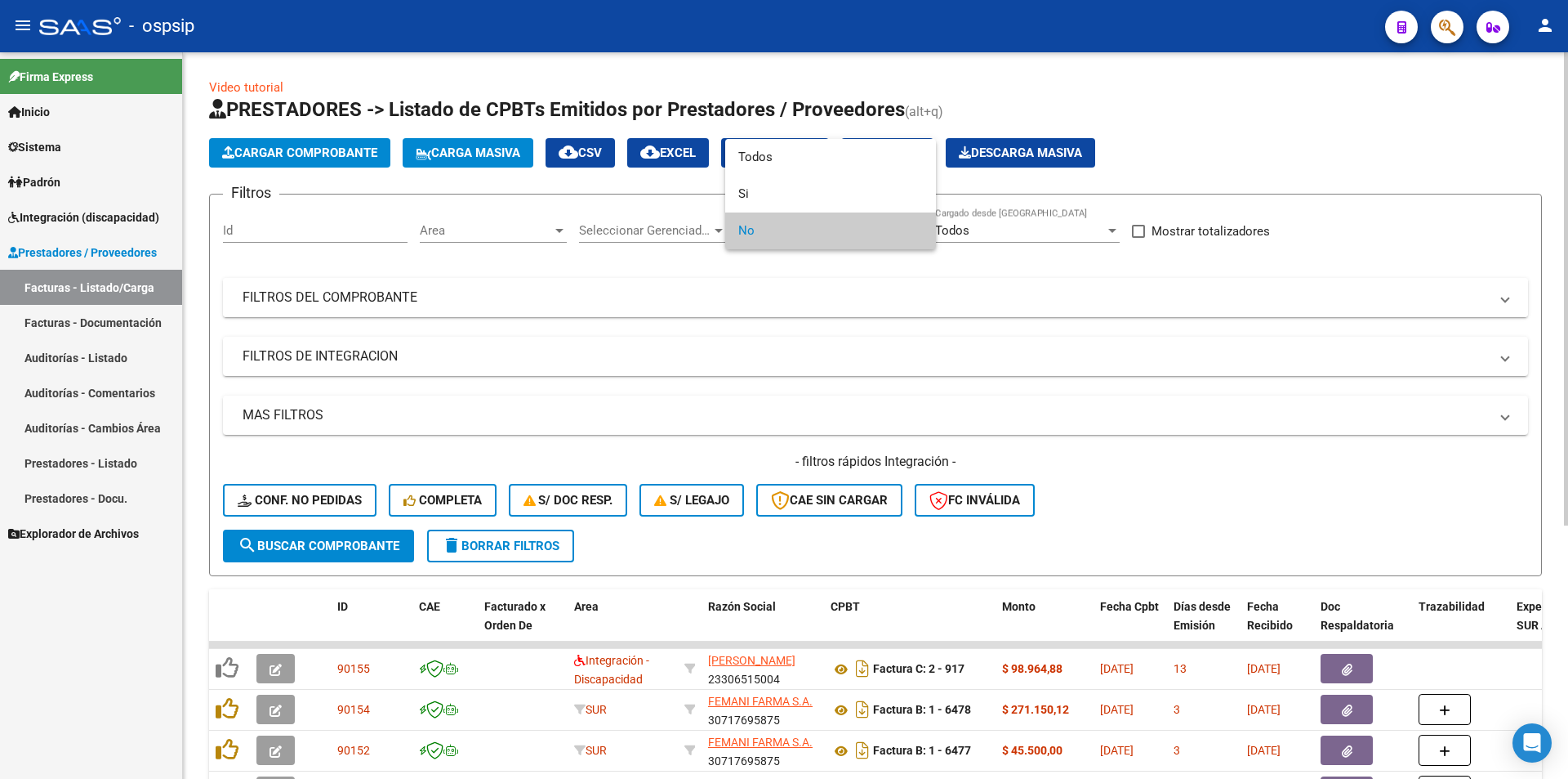
click at [713, 286] on div at bounding box center [784, 390] width 1568 height 779
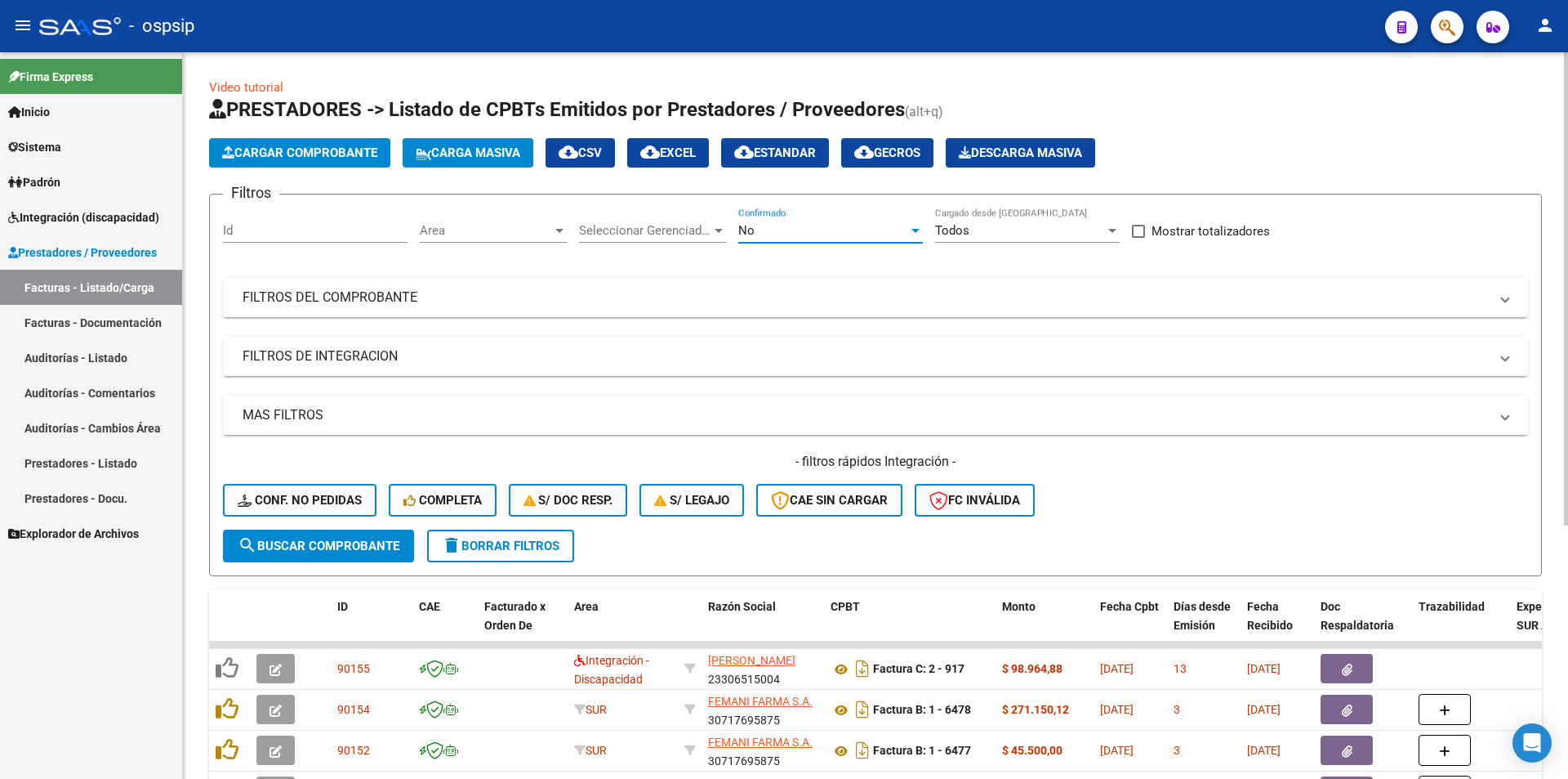
click at [766, 232] on div "No" at bounding box center [823, 231] width 170 height 15
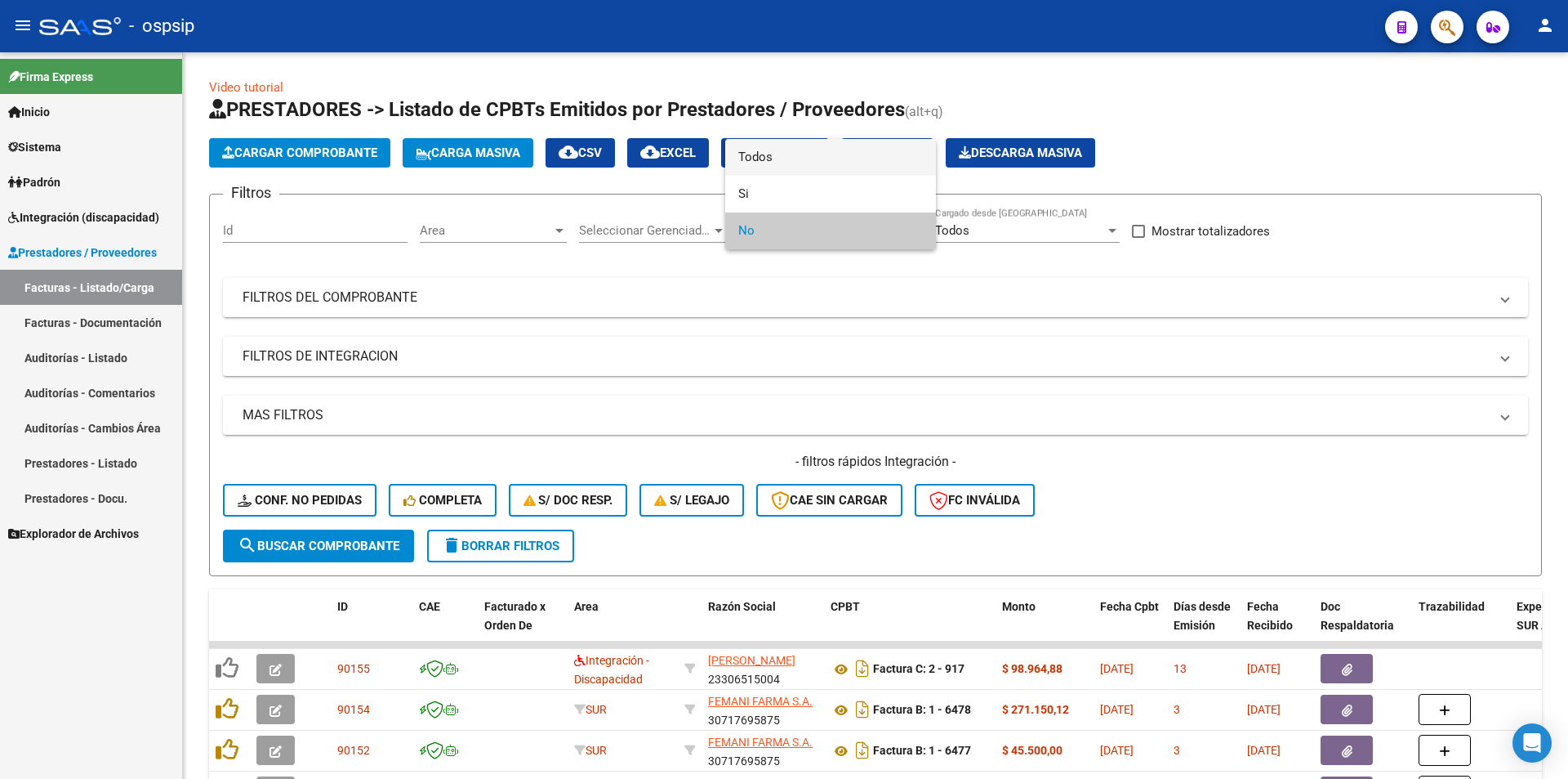
click at [763, 158] on span "Todos" at bounding box center [831, 157] width 185 height 37
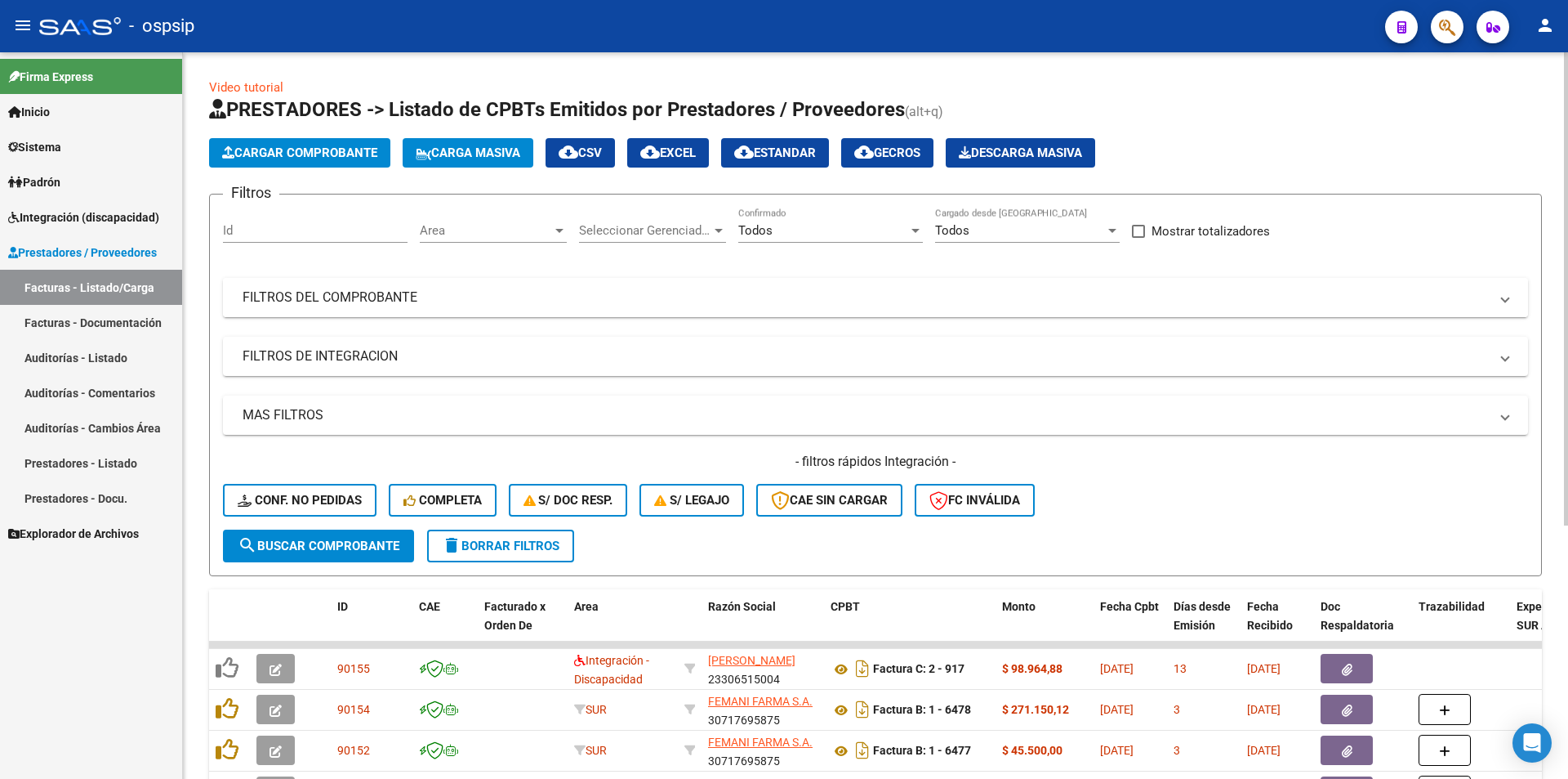
click at [435, 297] on mat-panel-title "FILTROS DEL COMPROBANTE" at bounding box center [865, 297] width 1246 height 18
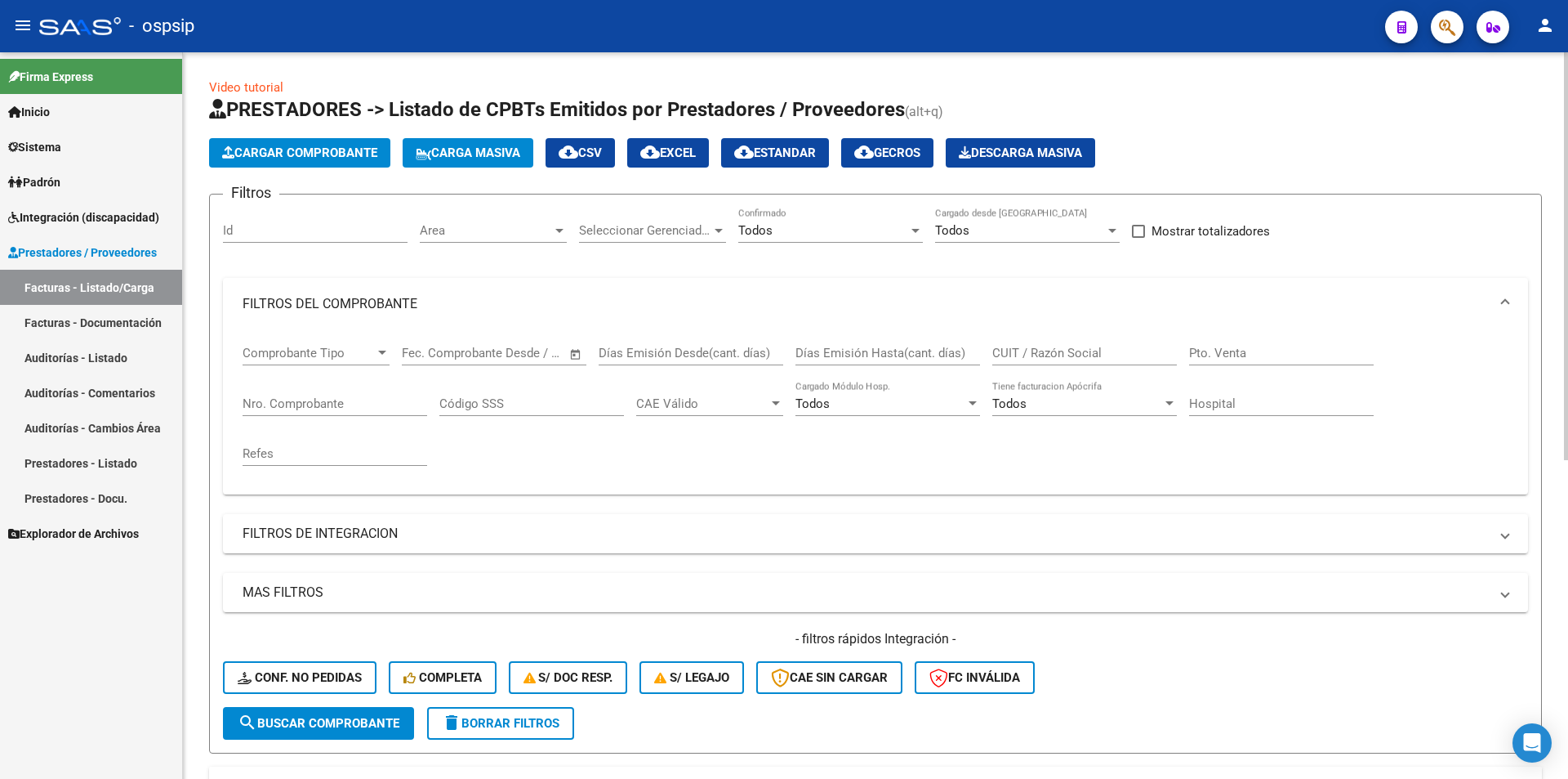
click at [360, 408] on input "Nro. Comprobante" at bounding box center [335, 403] width 185 height 15
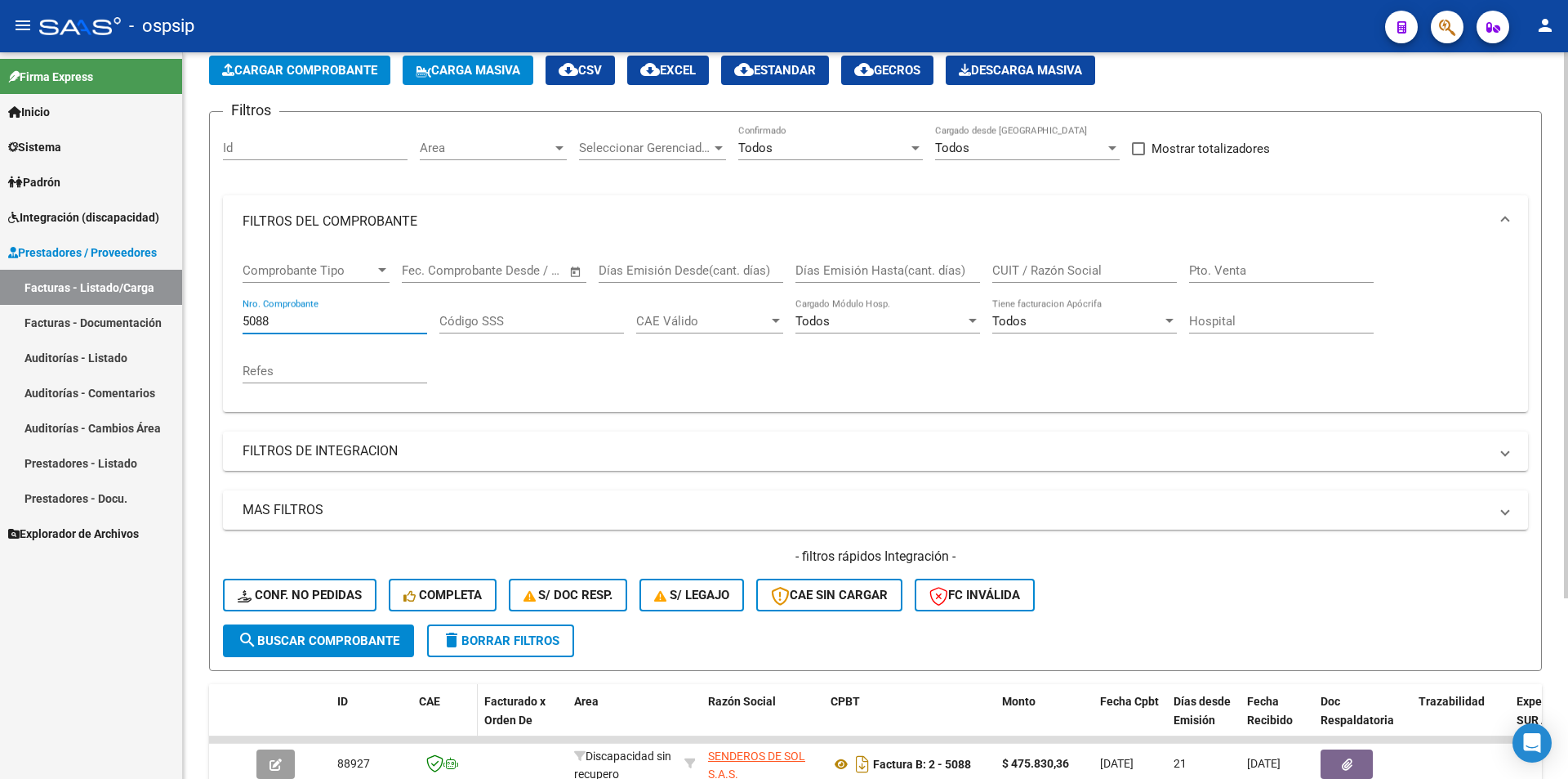
scroll to position [240, 0]
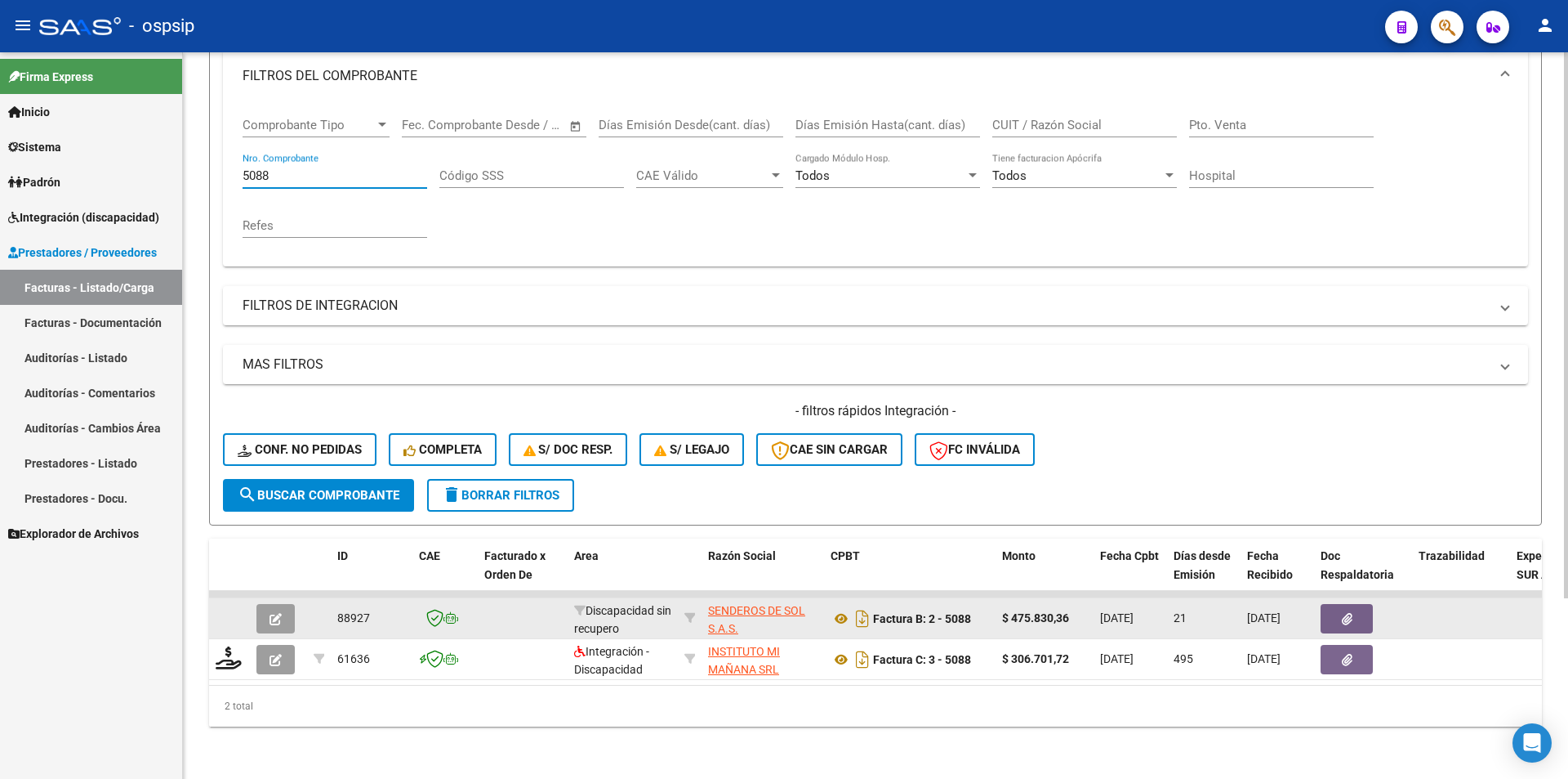
click at [278, 613] on icon "button" at bounding box center [275, 619] width 12 height 12
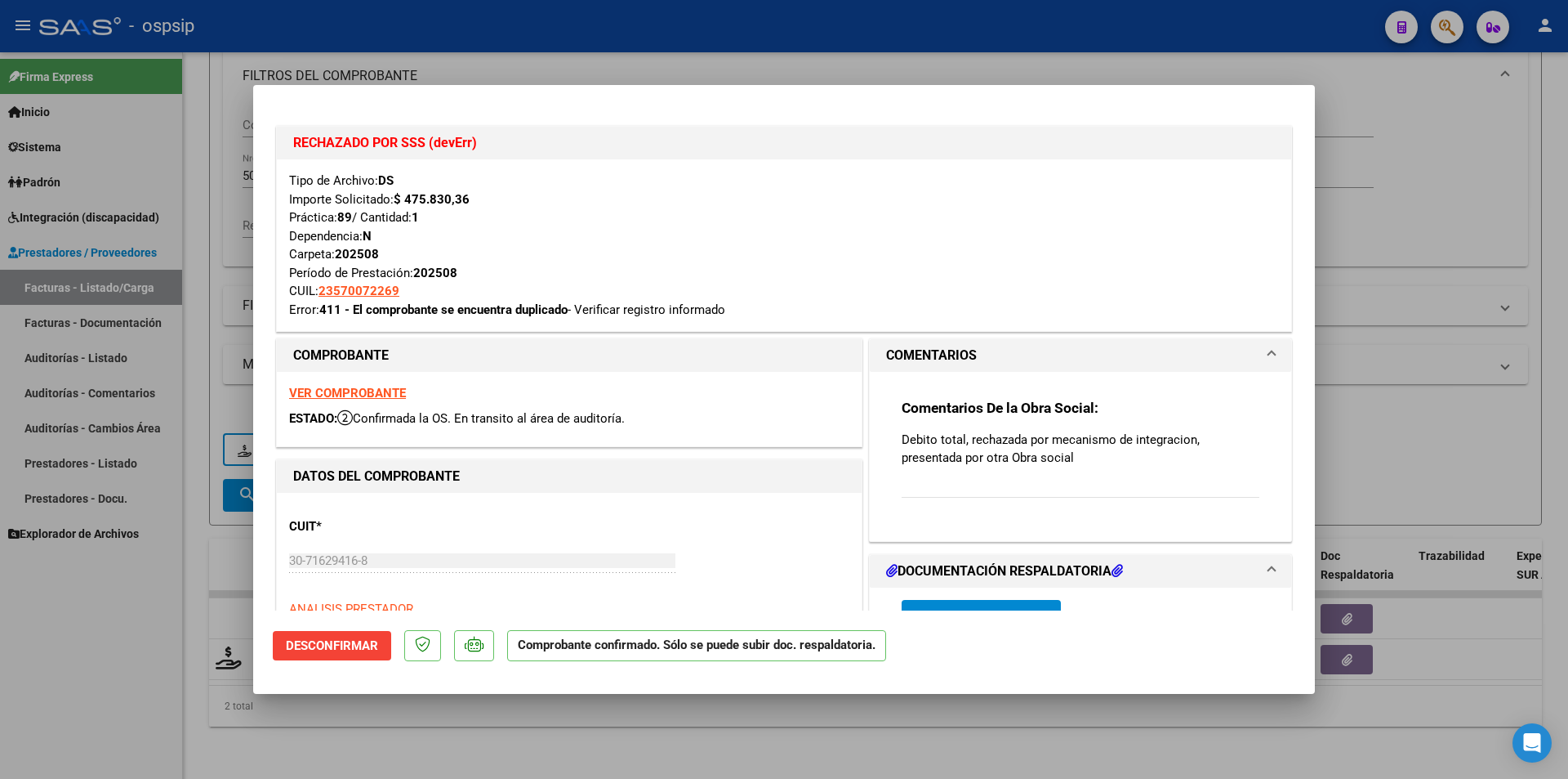
drag, startPoint x: 1047, startPoint y: 437, endPoint x: 1158, endPoint y: 443, distance: 111.2
click at [1158, 443] on p "Debito total, rechazada por mecanismo de integracion, presentada por otra Obra …" at bounding box center [1080, 448] width 357 height 36
click at [452, 736] on div at bounding box center [784, 390] width 1568 height 779
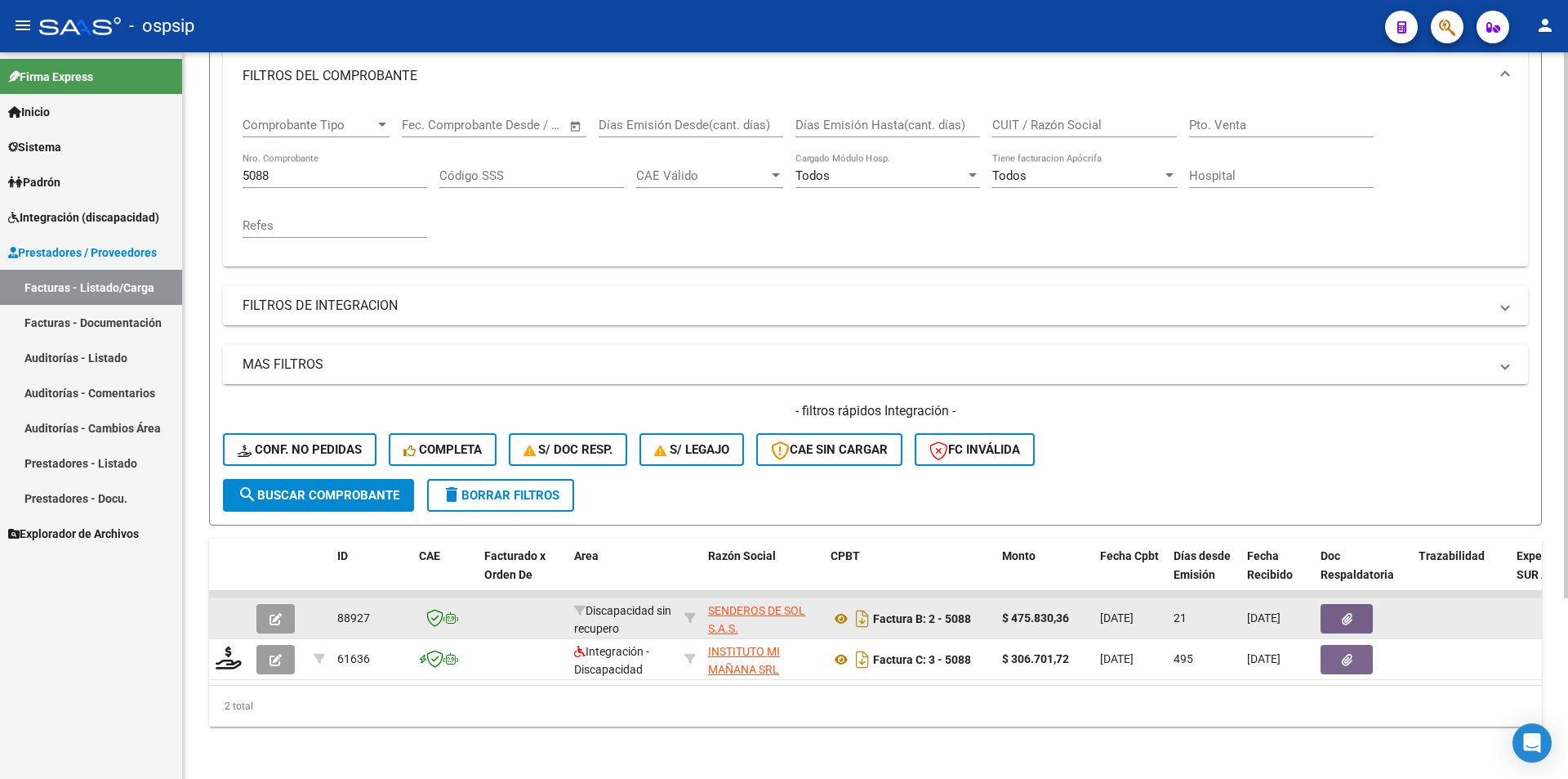
click at [276, 613] on icon "button" at bounding box center [275, 619] width 12 height 12
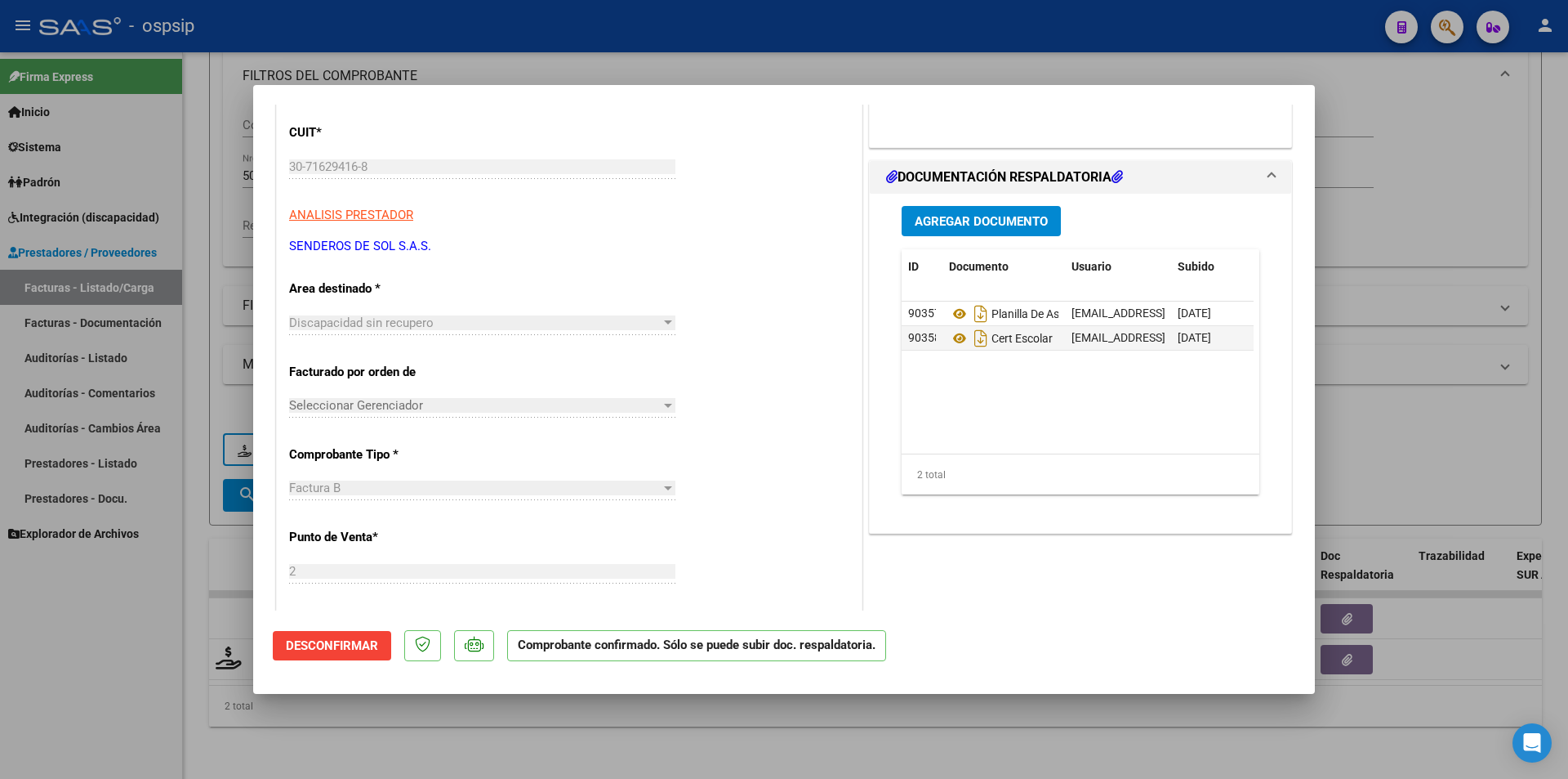
scroll to position [408, 0]
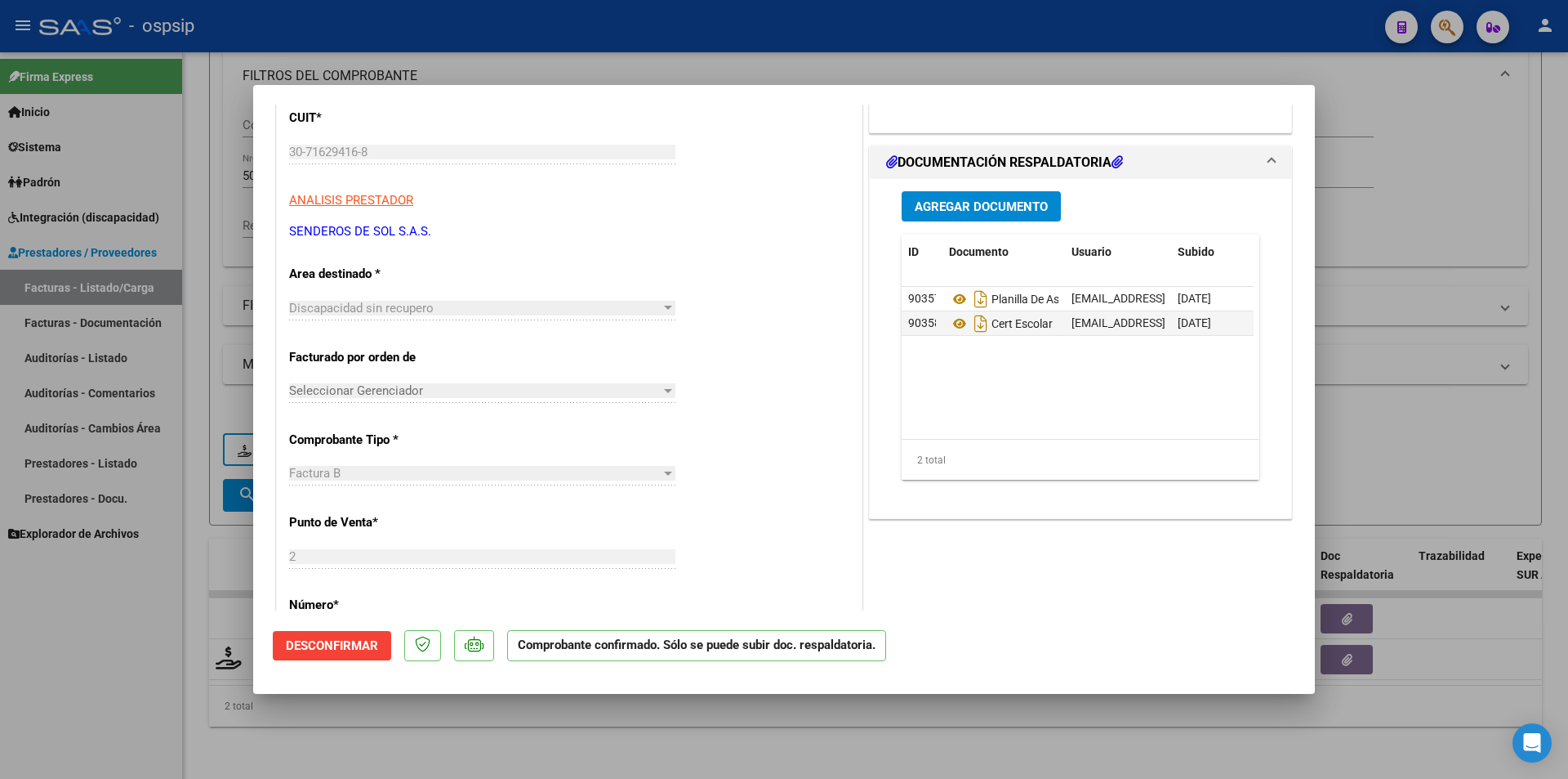
click at [946, 749] on div at bounding box center [784, 390] width 1568 height 779
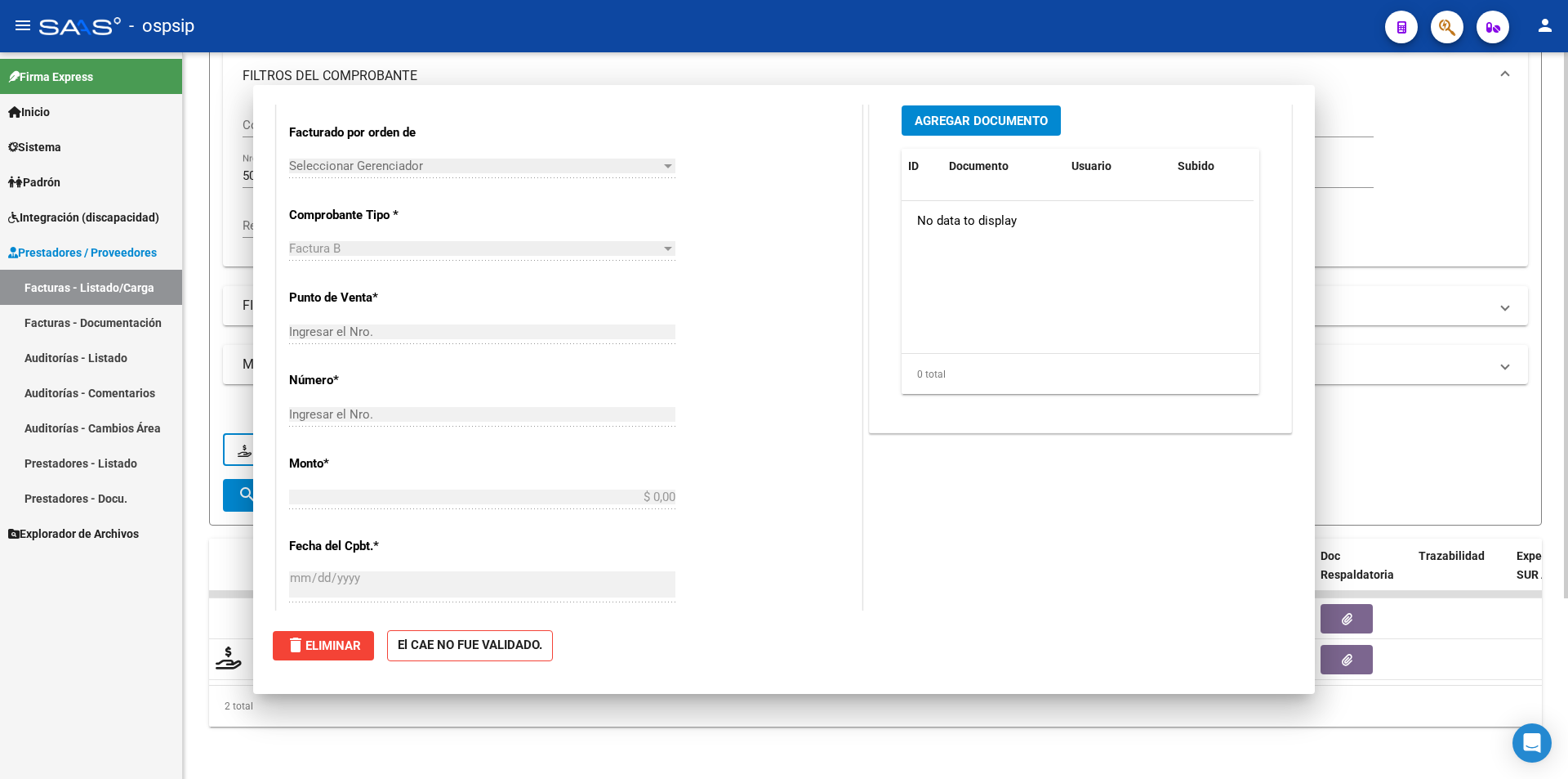
scroll to position [0, 0]
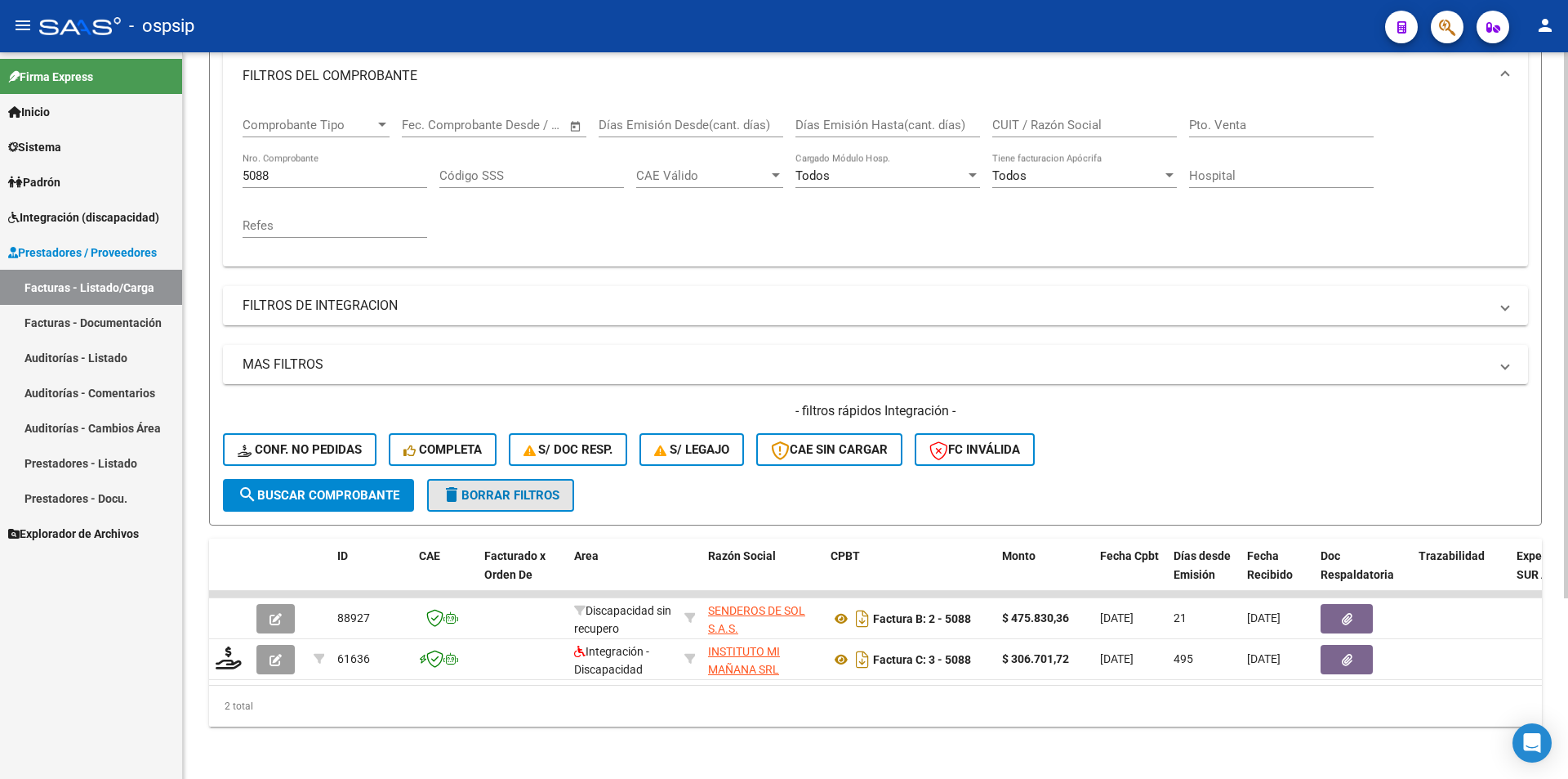
click at [491, 488] on span "delete Borrar Filtros" at bounding box center [500, 495] width 117 height 15
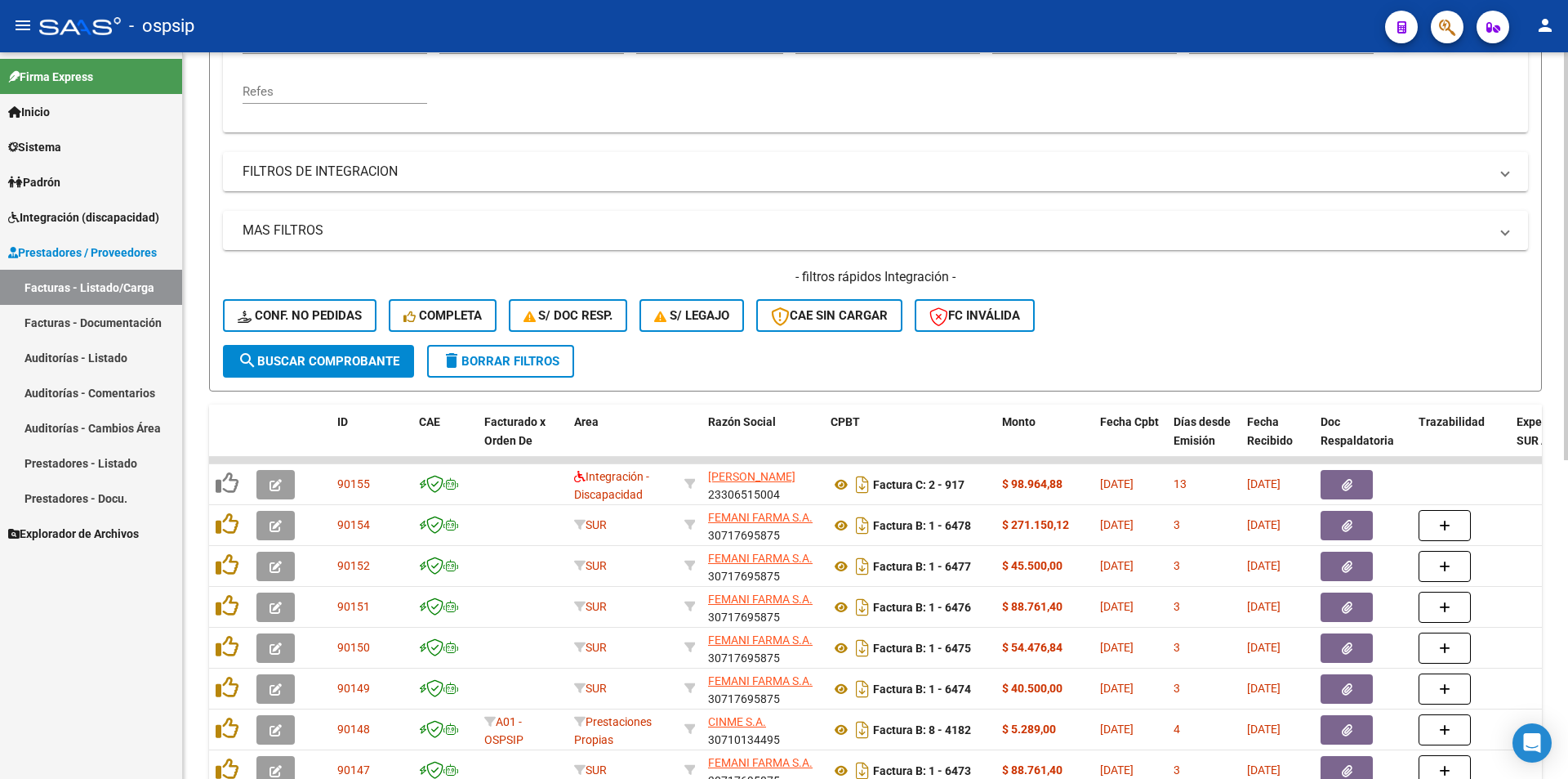
scroll to position [403, 0]
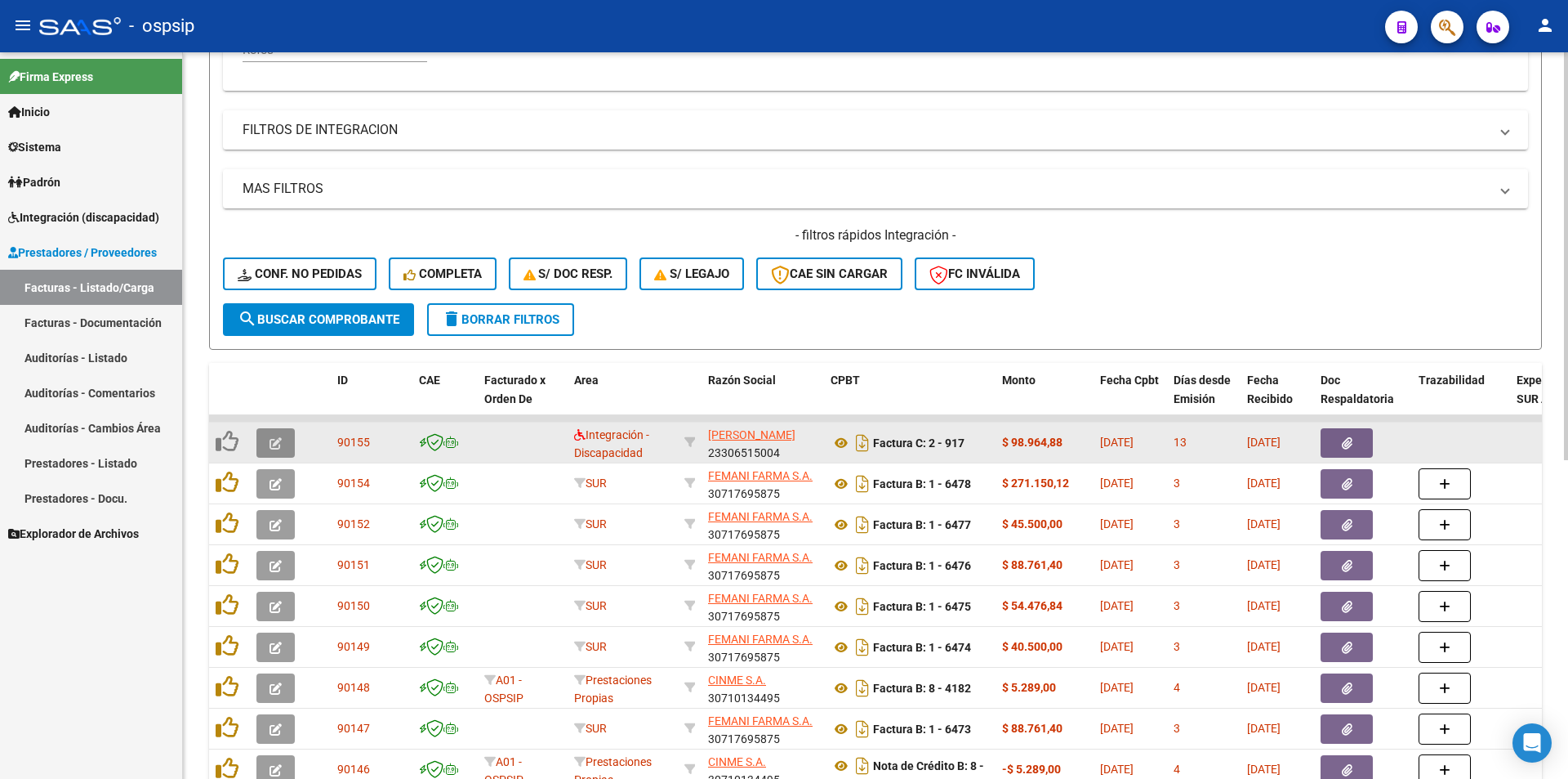
click at [275, 439] on icon "button" at bounding box center [275, 443] width 12 height 12
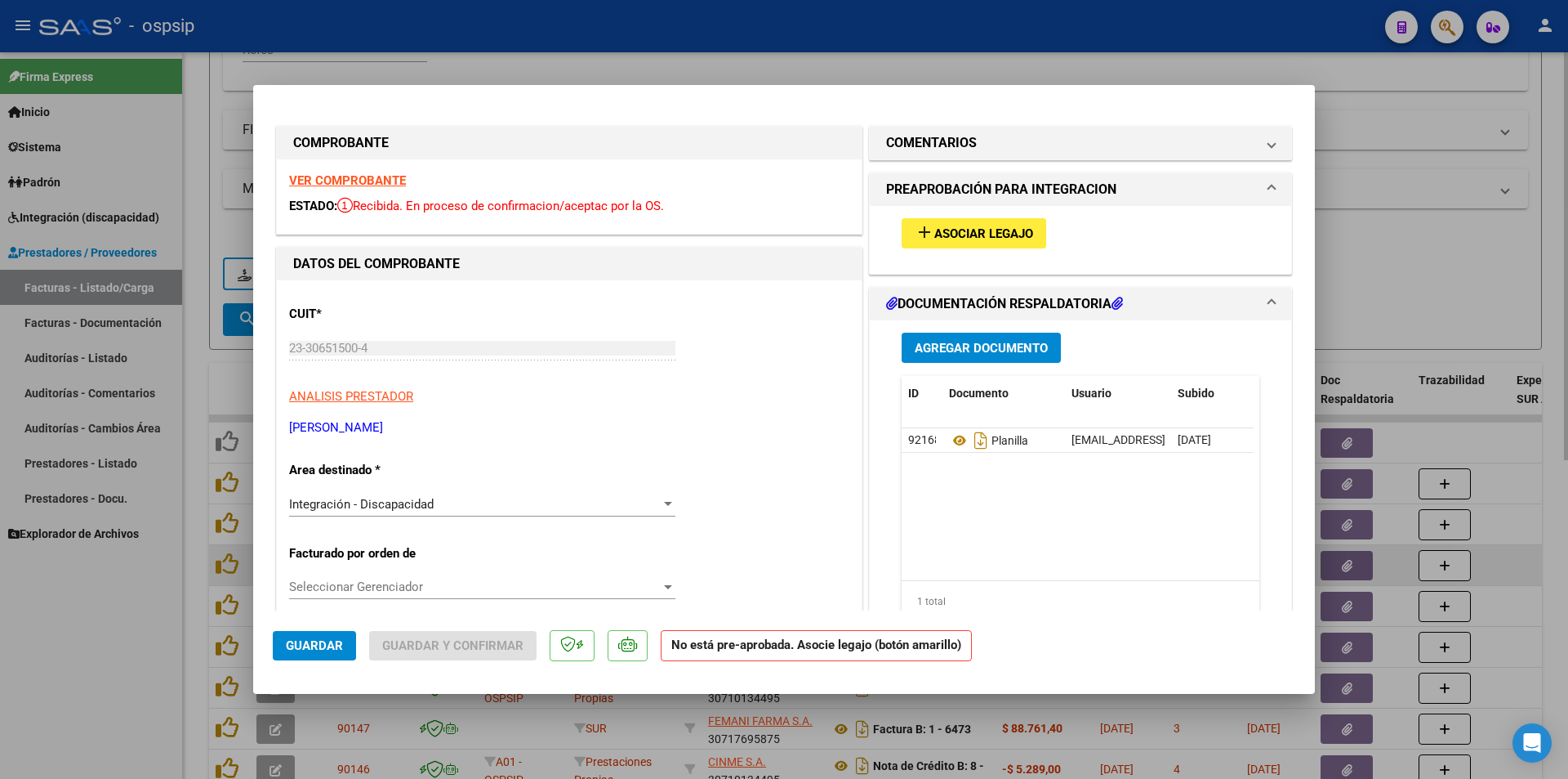
drag, startPoint x: 80, startPoint y: 564, endPoint x: 256, endPoint y: 568, distance: 176.0
click at [79, 564] on div at bounding box center [784, 390] width 1568 height 779
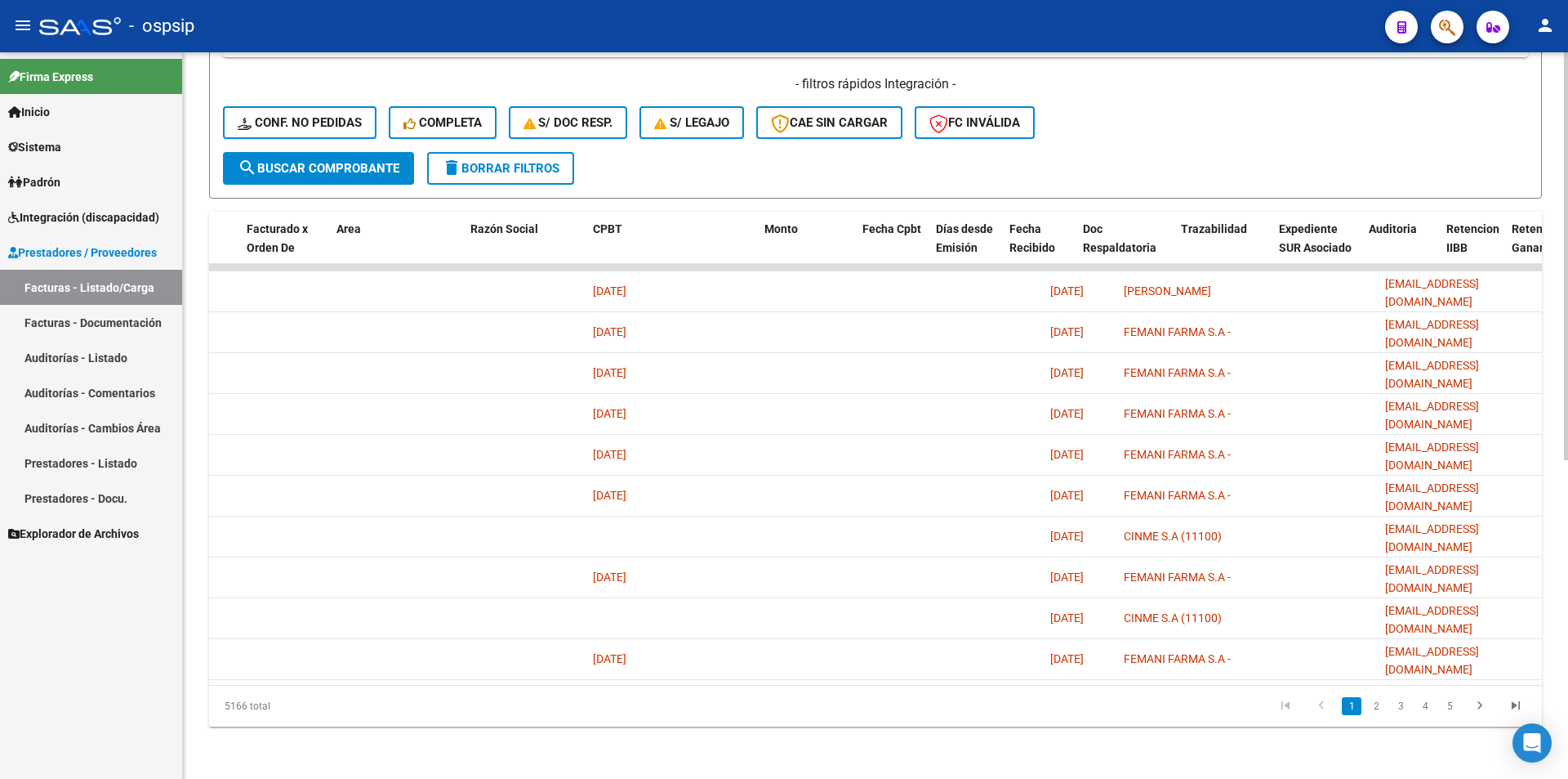
scroll to position [0, 0]
